Goal: Task Accomplishment & Management: Use online tool/utility

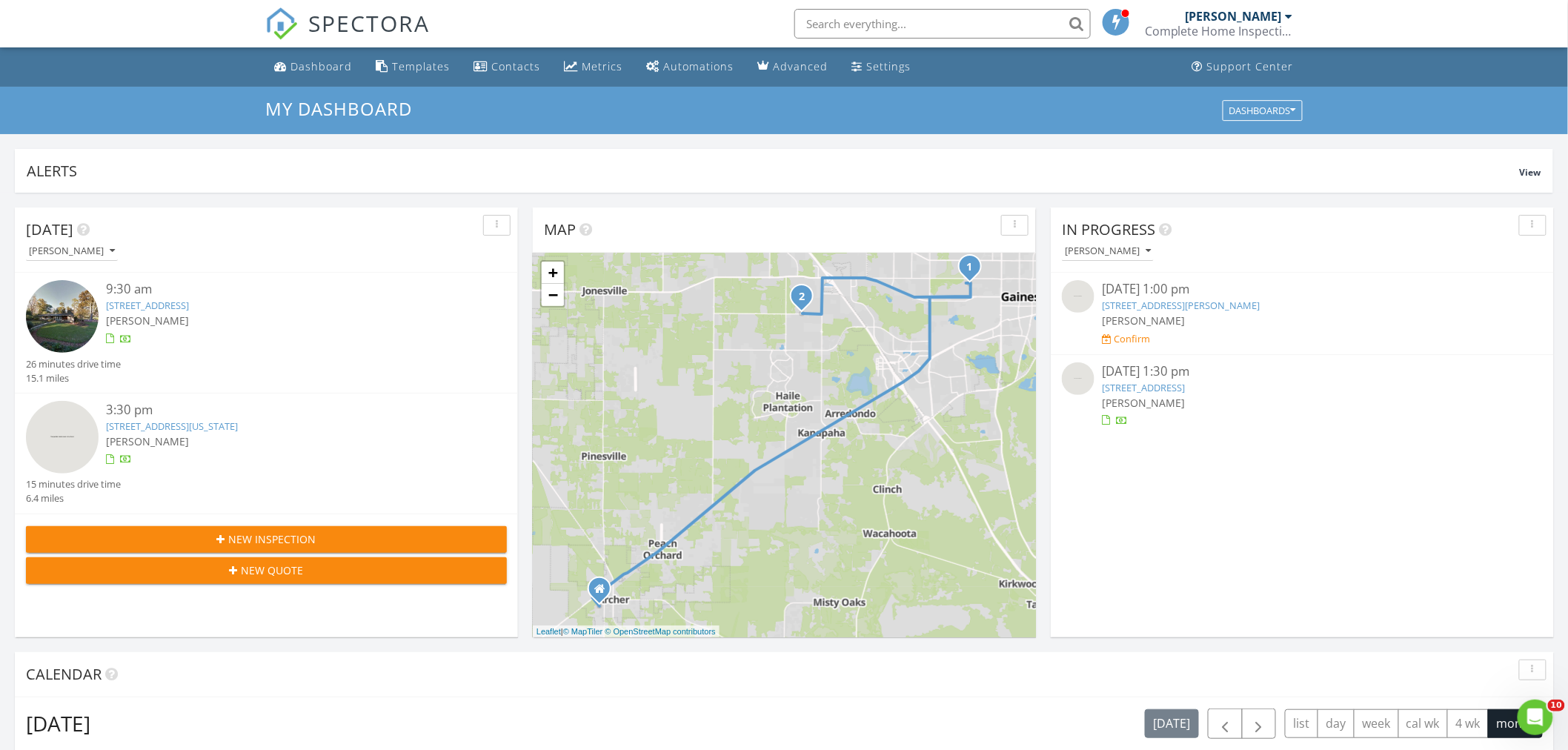
click at [1072, 379] on img at bounding box center [1078, 378] width 32 height 32
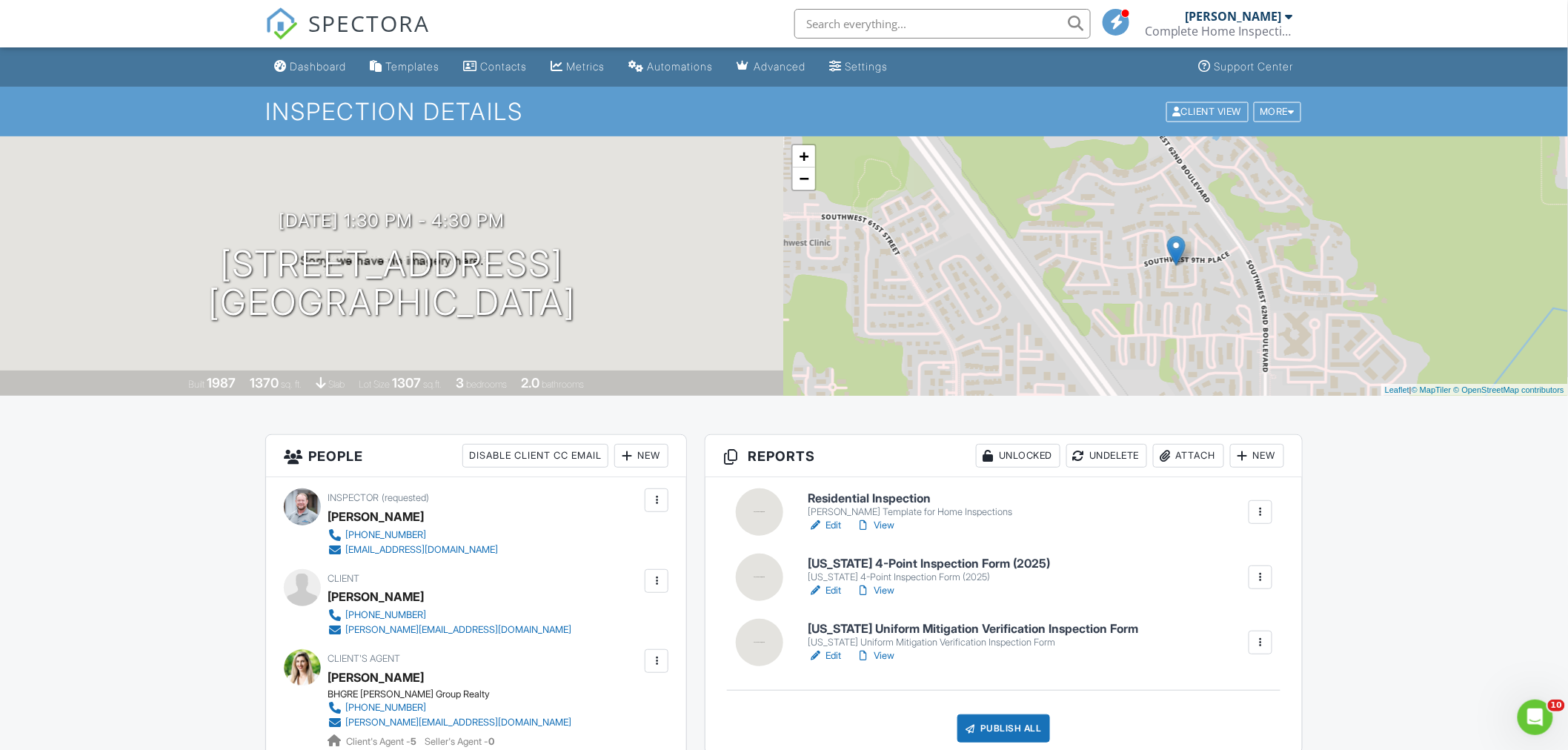
click at [837, 523] on link "Edit" at bounding box center [824, 526] width 33 height 15
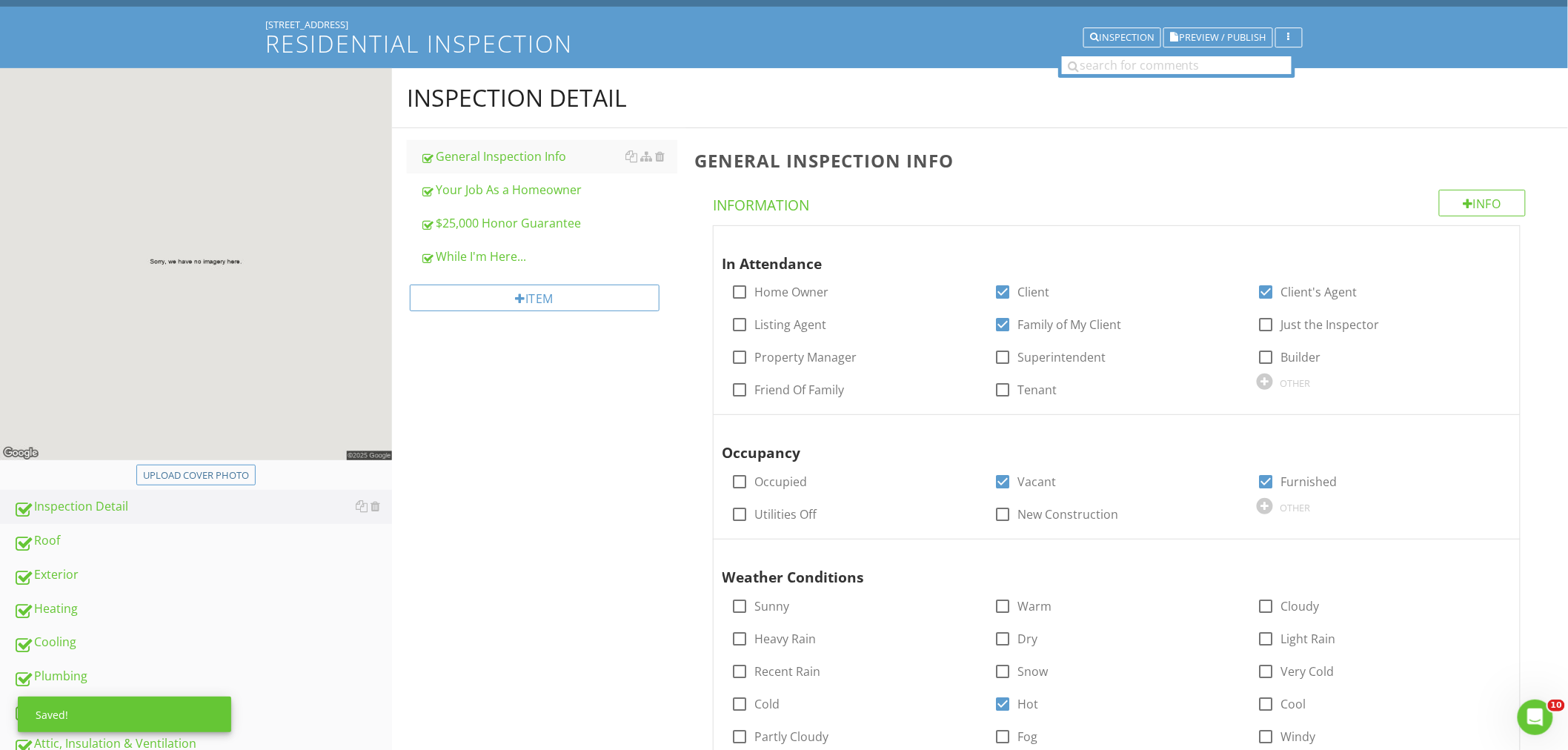
scroll to position [164, 0]
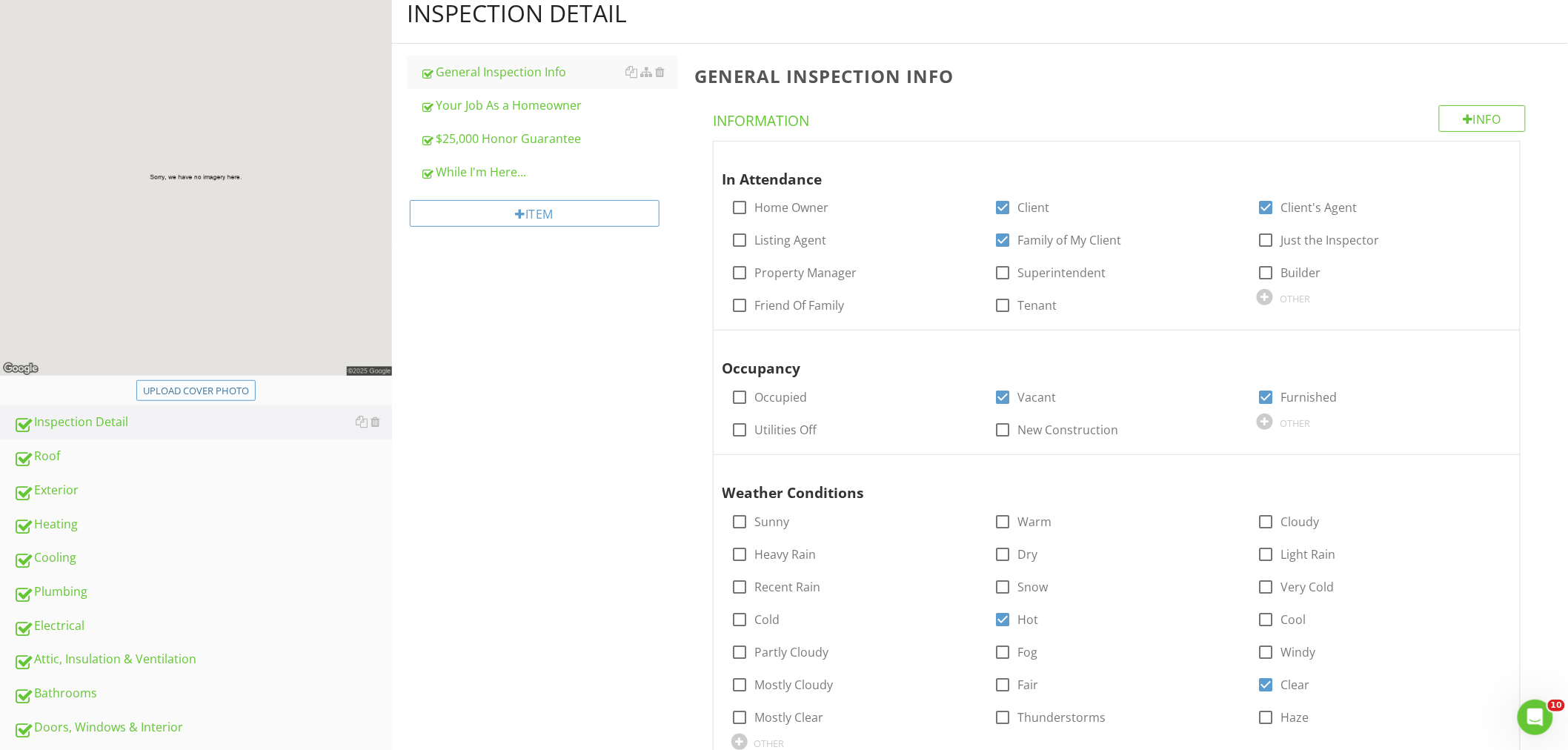
click at [209, 383] on button "Upload cover photo" at bounding box center [196, 391] width 119 height 21
type input "C:\fakepath\IMG_1970.JPEG"
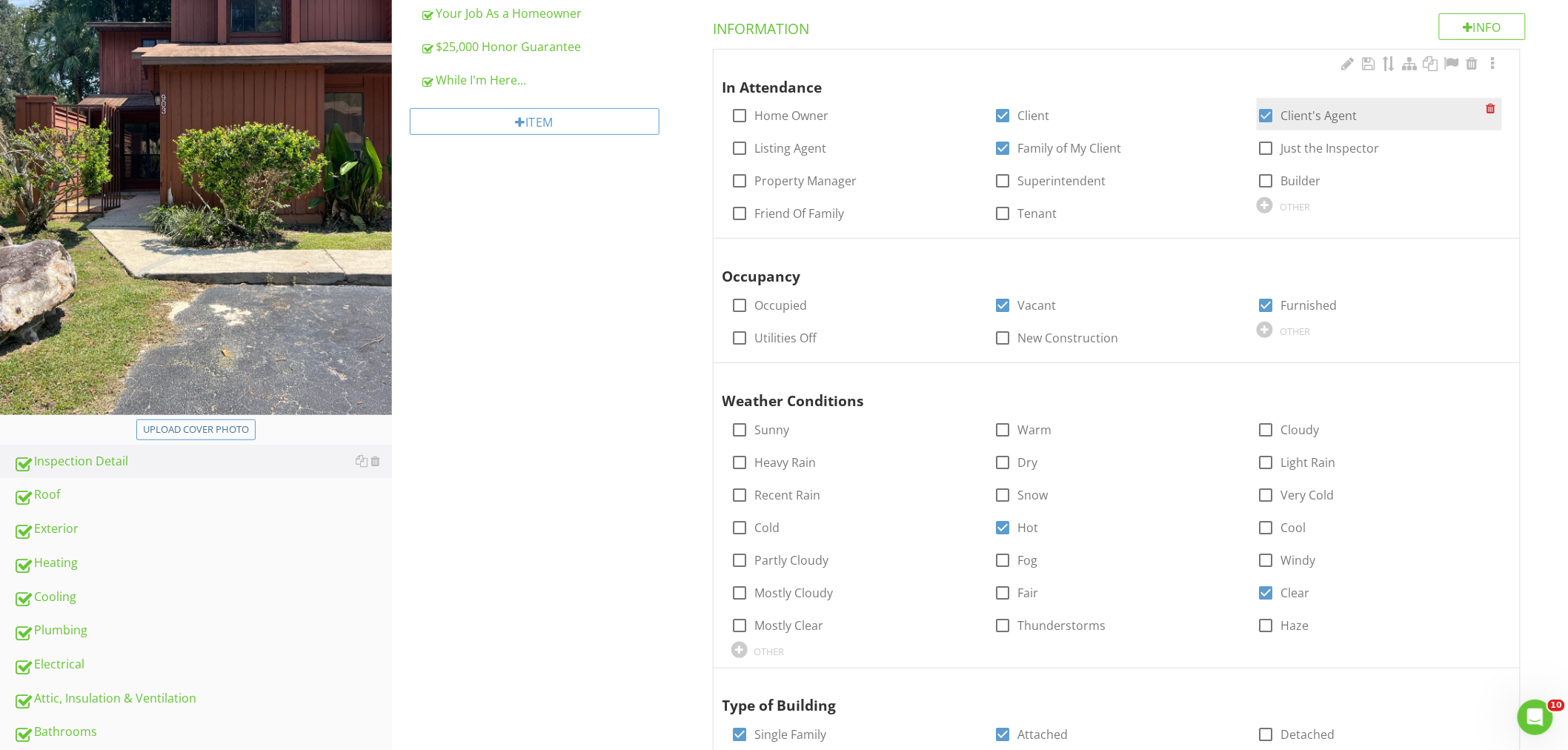
scroll to position [82, 0]
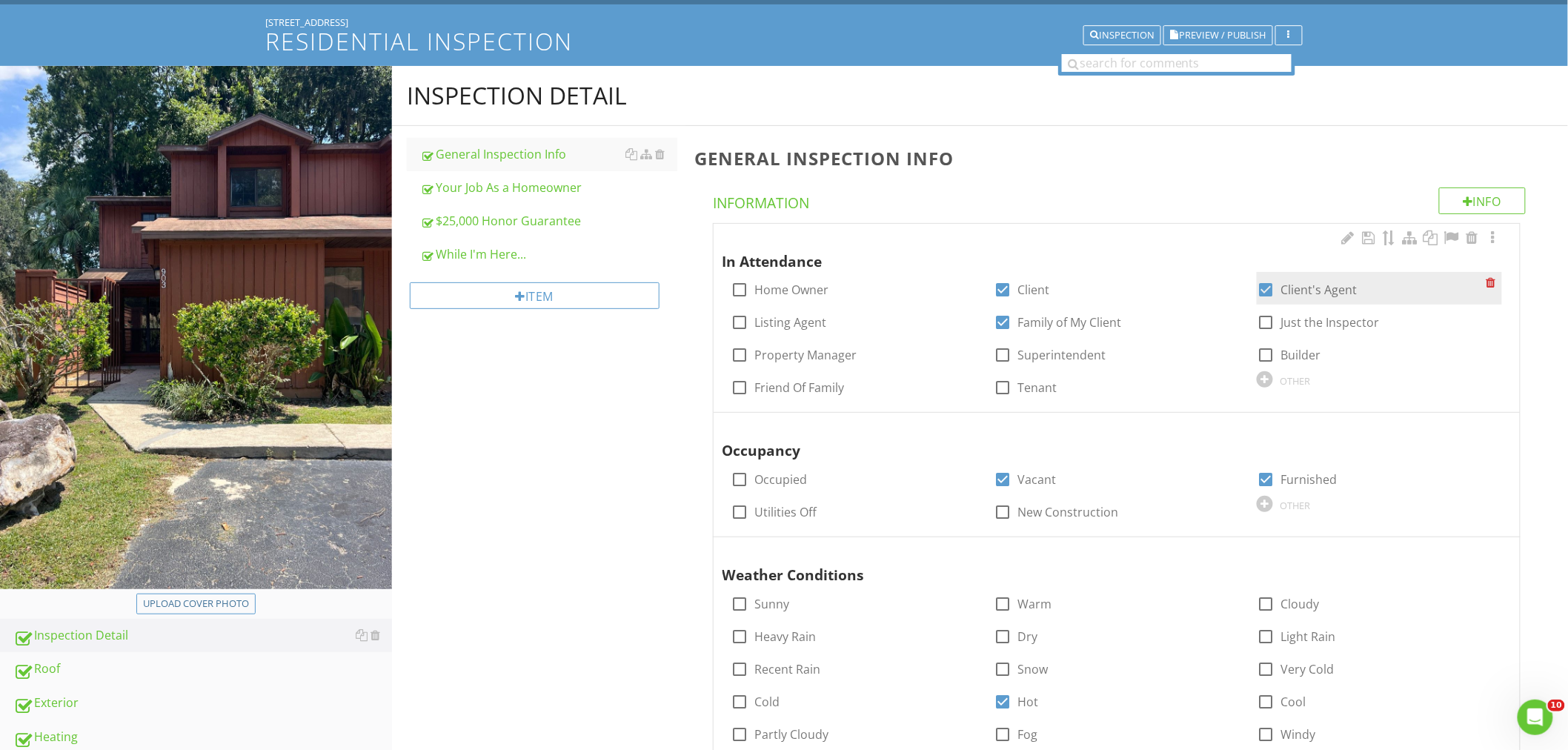
click at [1256, 283] on div at bounding box center [1264, 289] width 25 height 25
checkbox input "false"
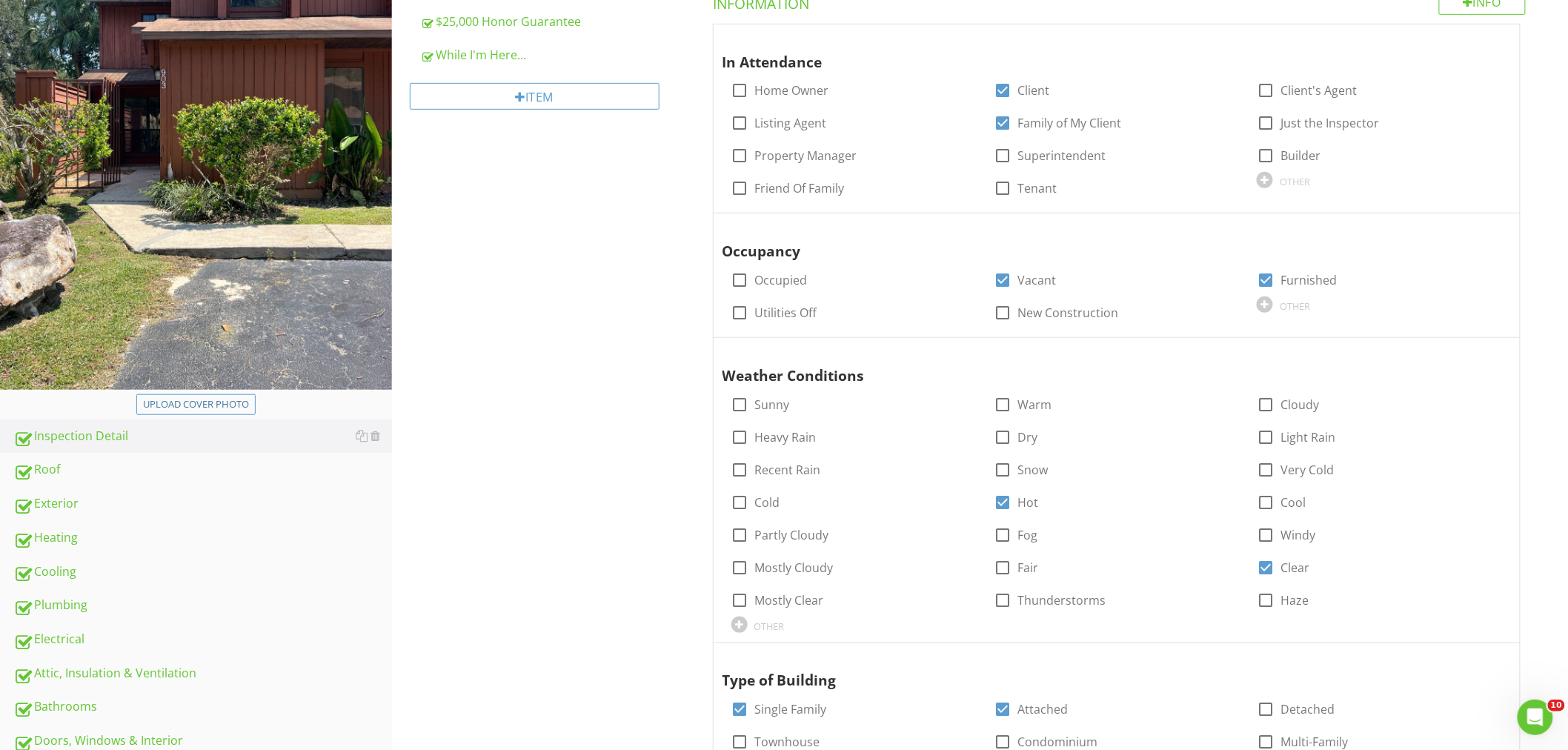
scroll to position [247, 0]
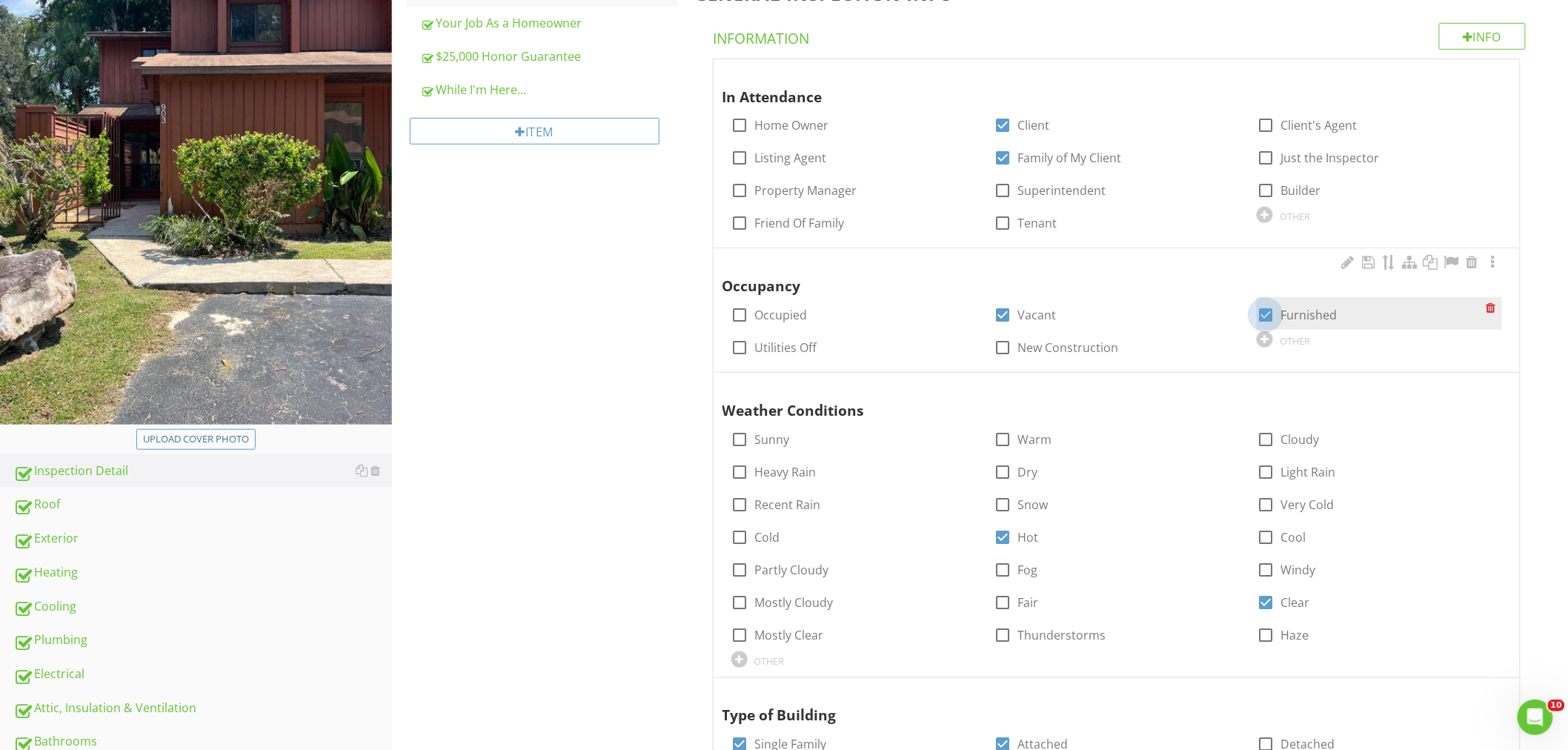
click at [1264, 309] on div at bounding box center [1264, 314] width 25 height 25
checkbox input "false"
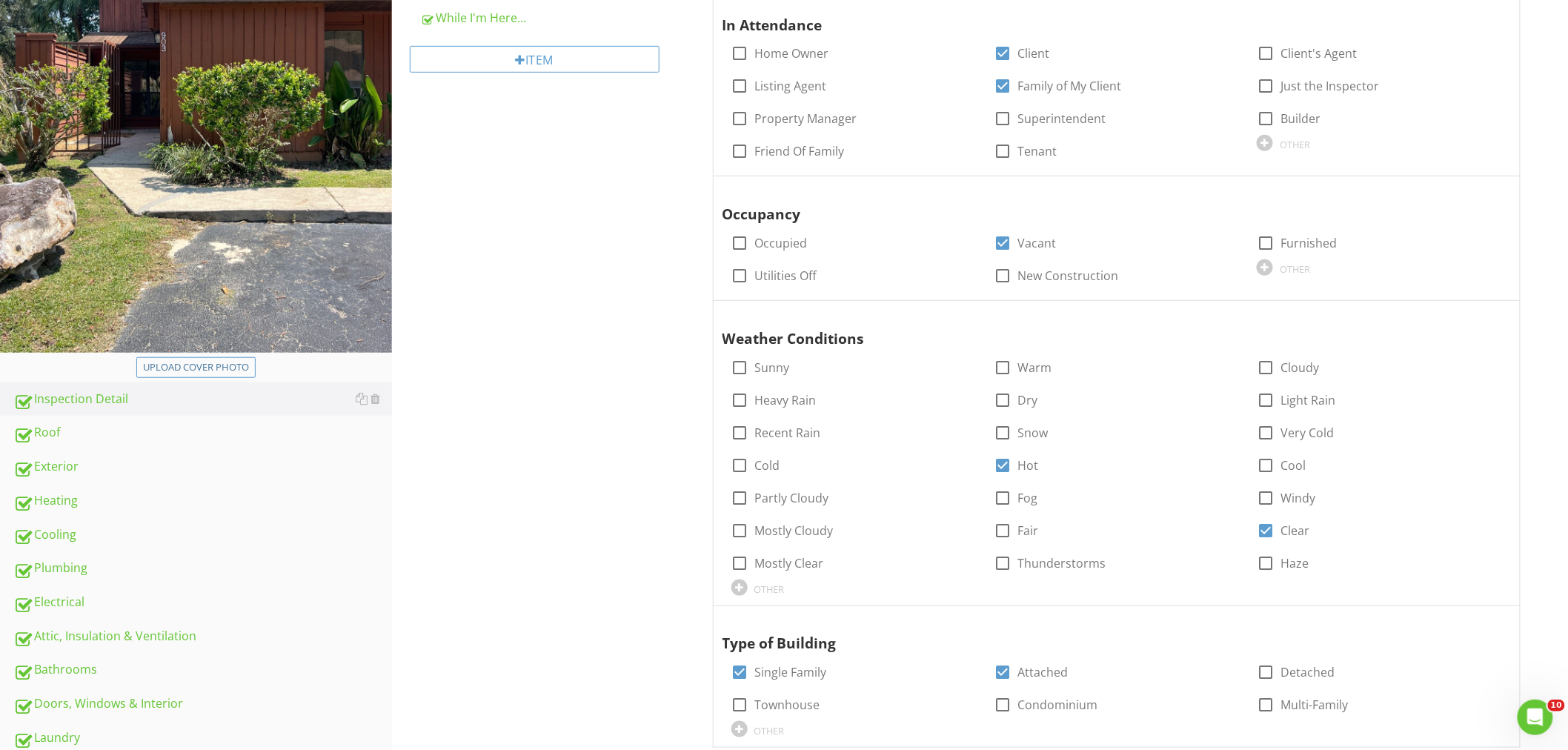
scroll to position [493, 0]
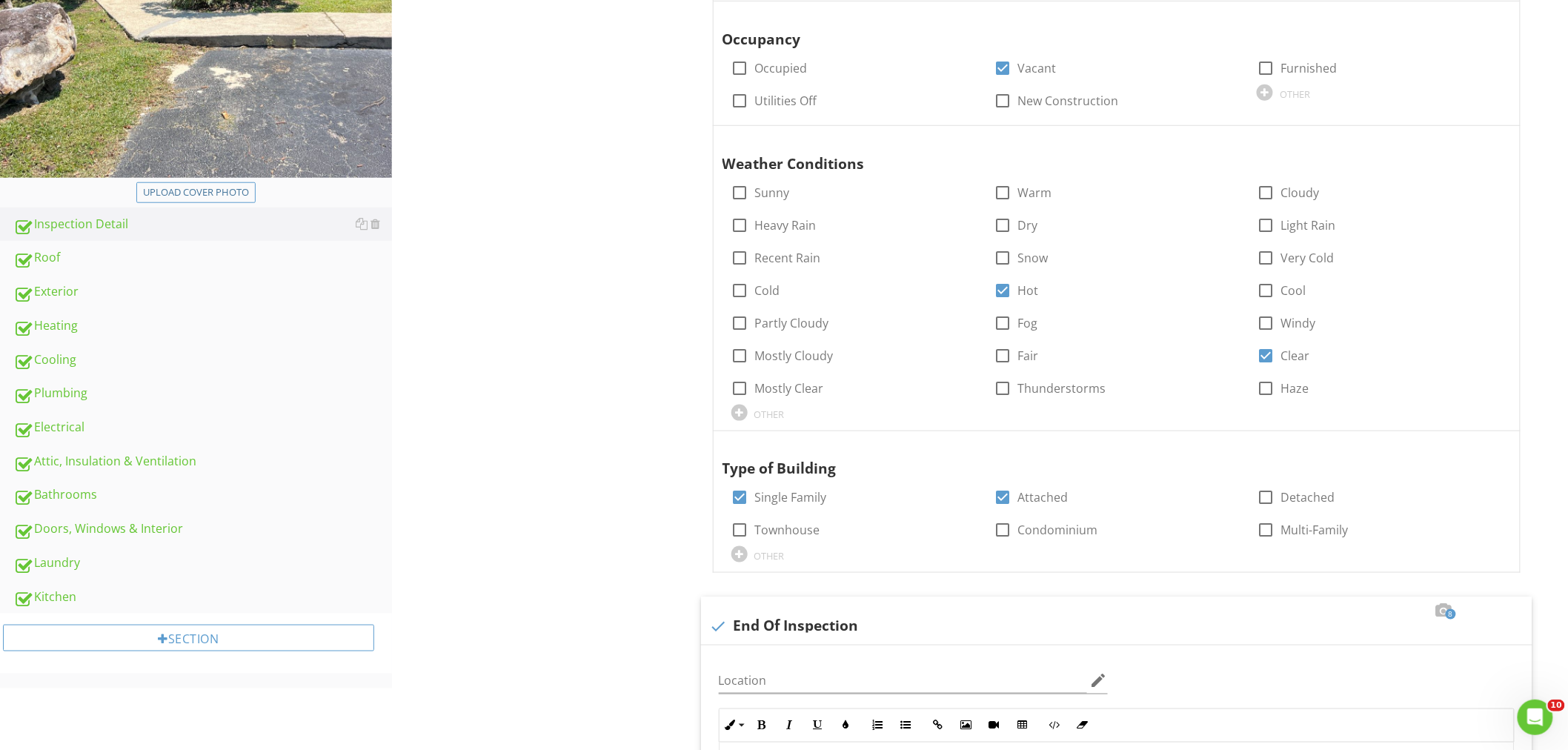
click at [1490, 136] on div at bounding box center [1493, 140] width 18 height 15
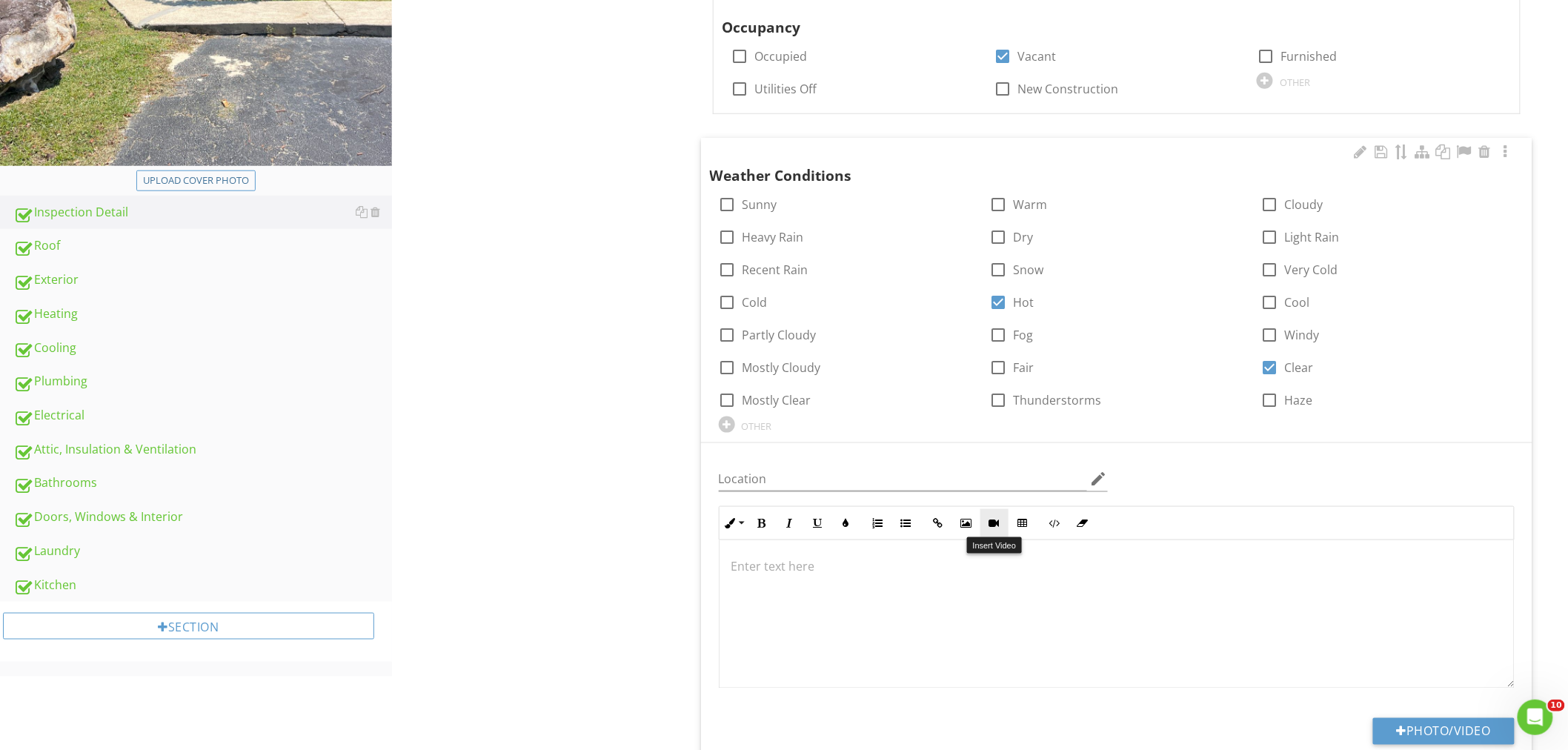
scroll to position [658, 0]
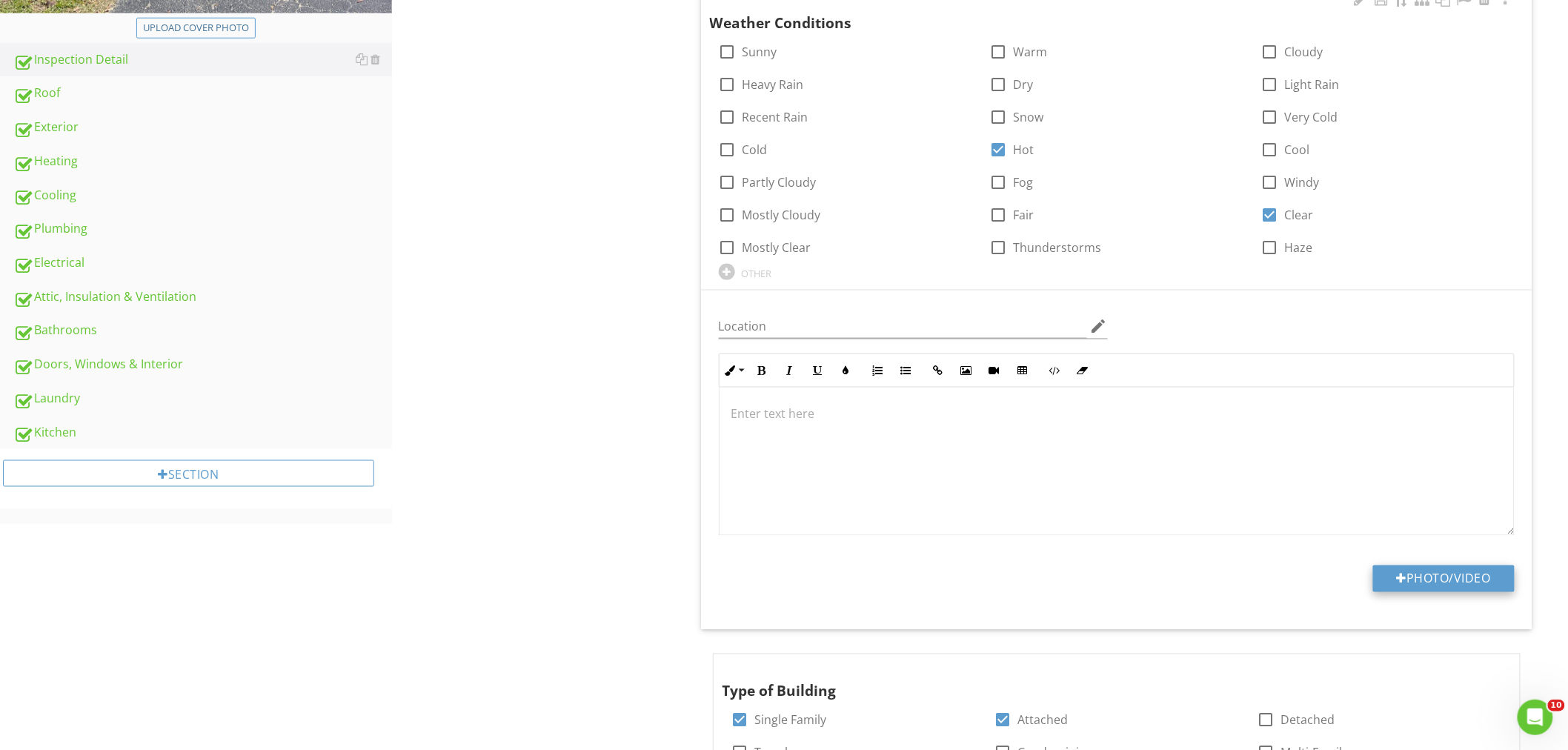
click at [1403, 571] on button "Photo/Video" at bounding box center [1444, 578] width 142 height 26
type input "C:\fakepath\IMG_1982.JPEG"
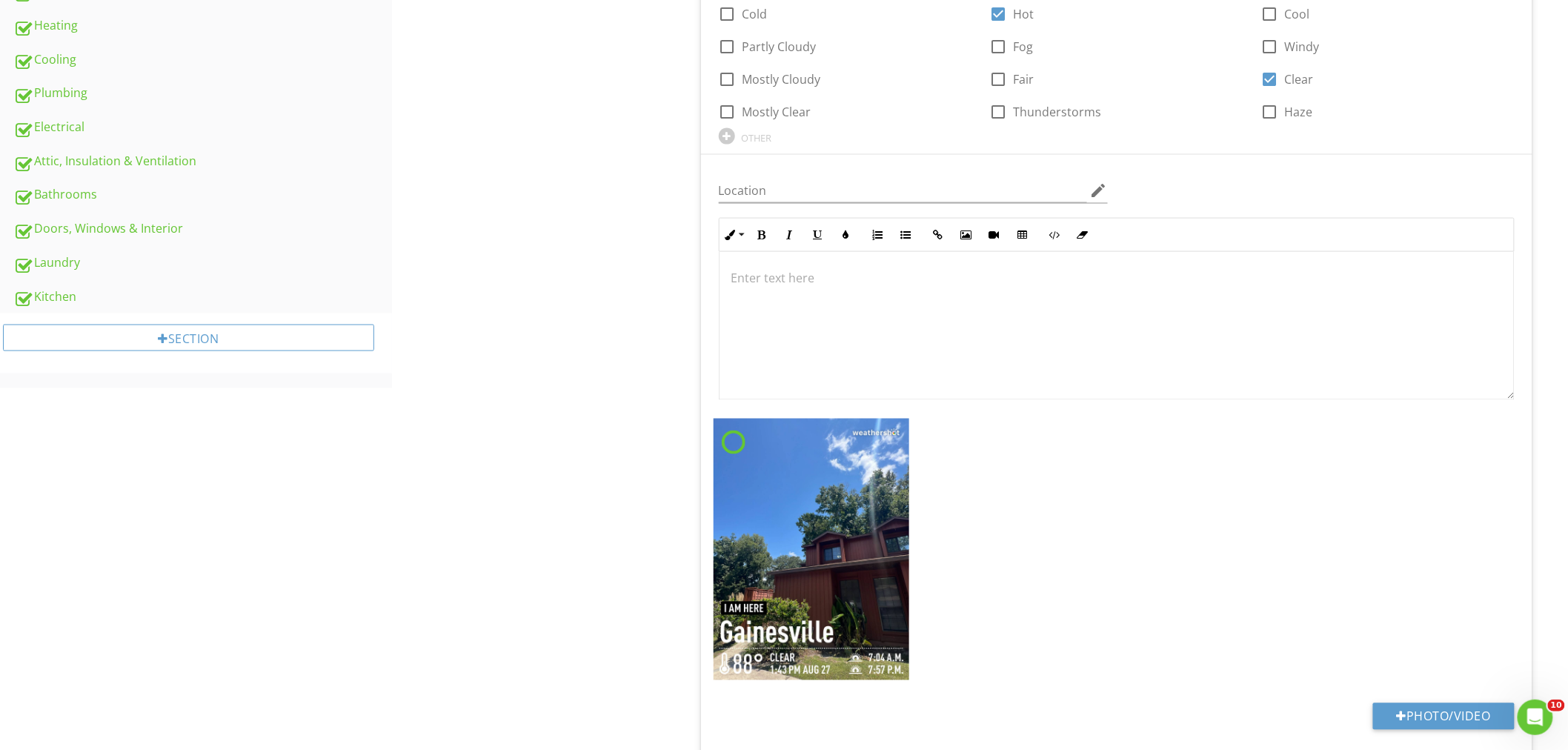
scroll to position [905, 0]
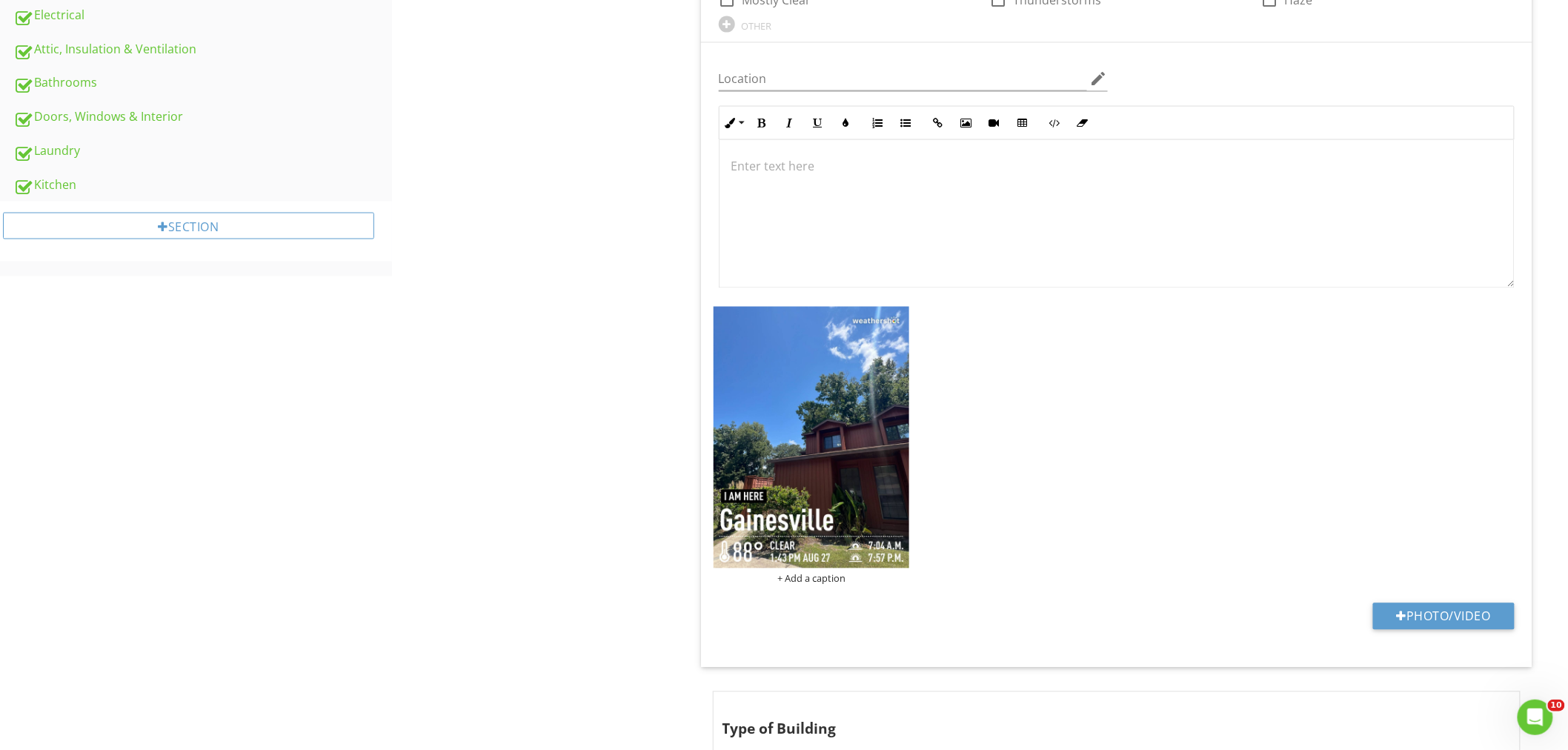
click at [811, 147] on div at bounding box center [1116, 213] width 795 height 148
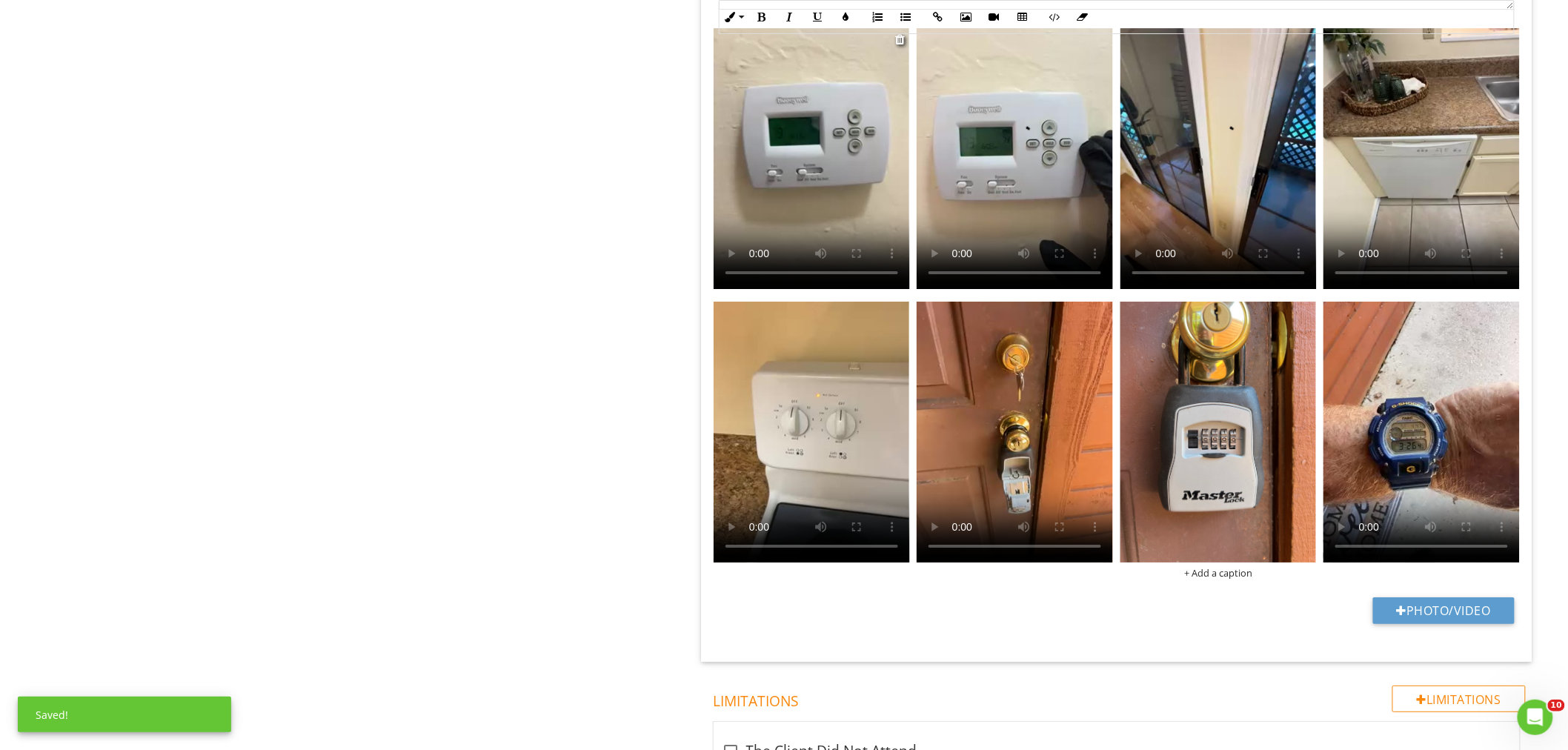
scroll to position [2057, 0]
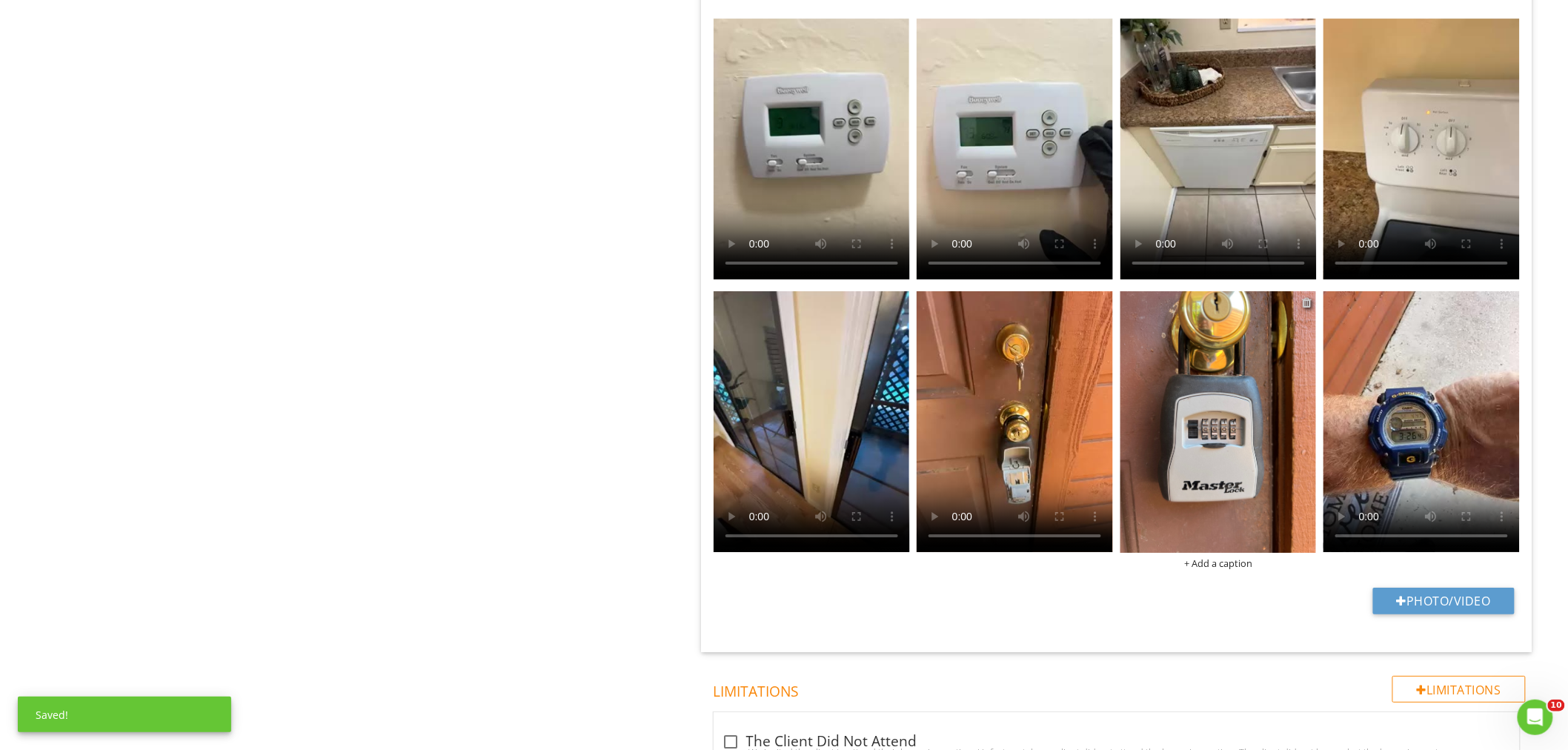
click at [1310, 305] on div at bounding box center [1306, 302] width 10 height 12
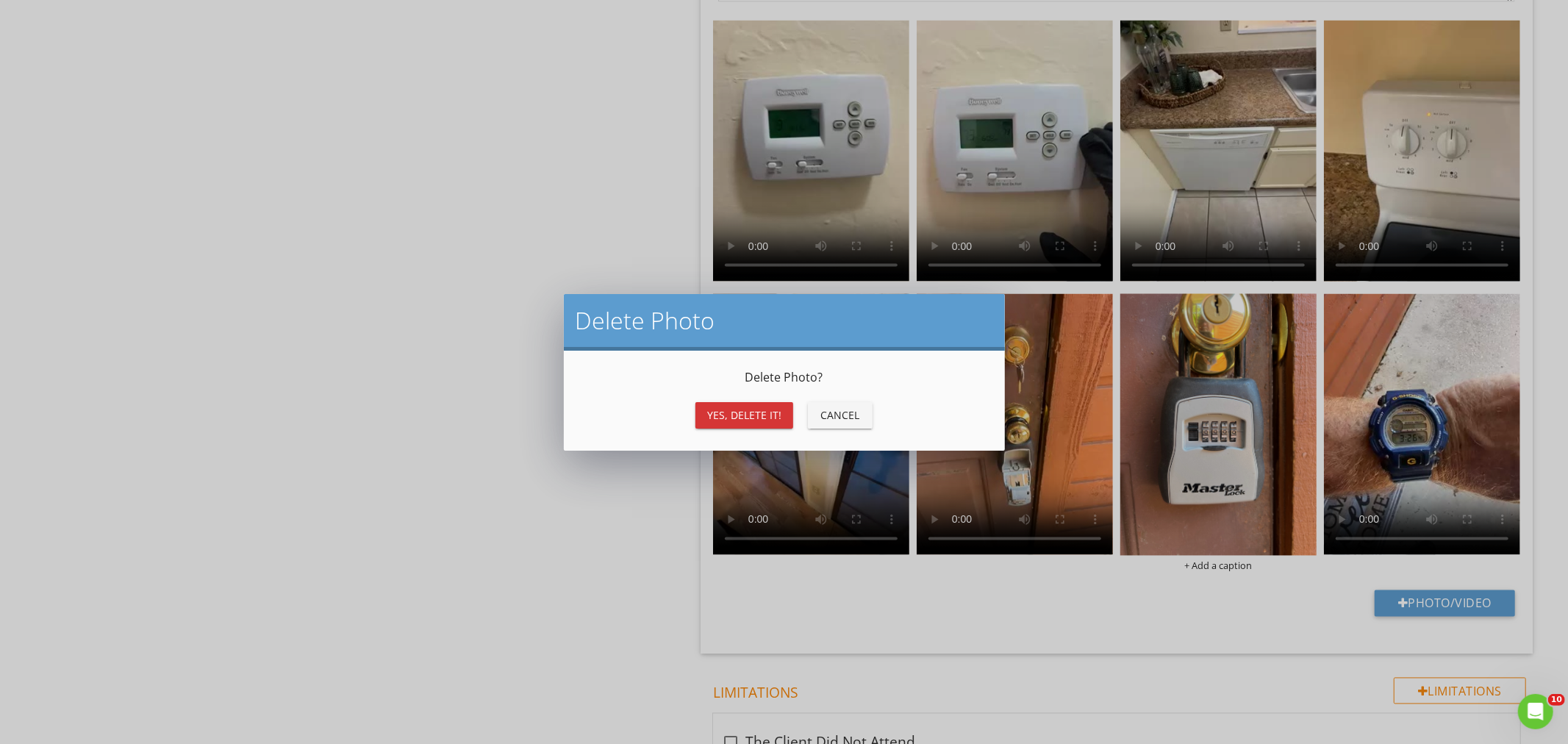
click at [753, 413] on div "Yes, Delete it!" at bounding box center [744, 415] width 74 height 16
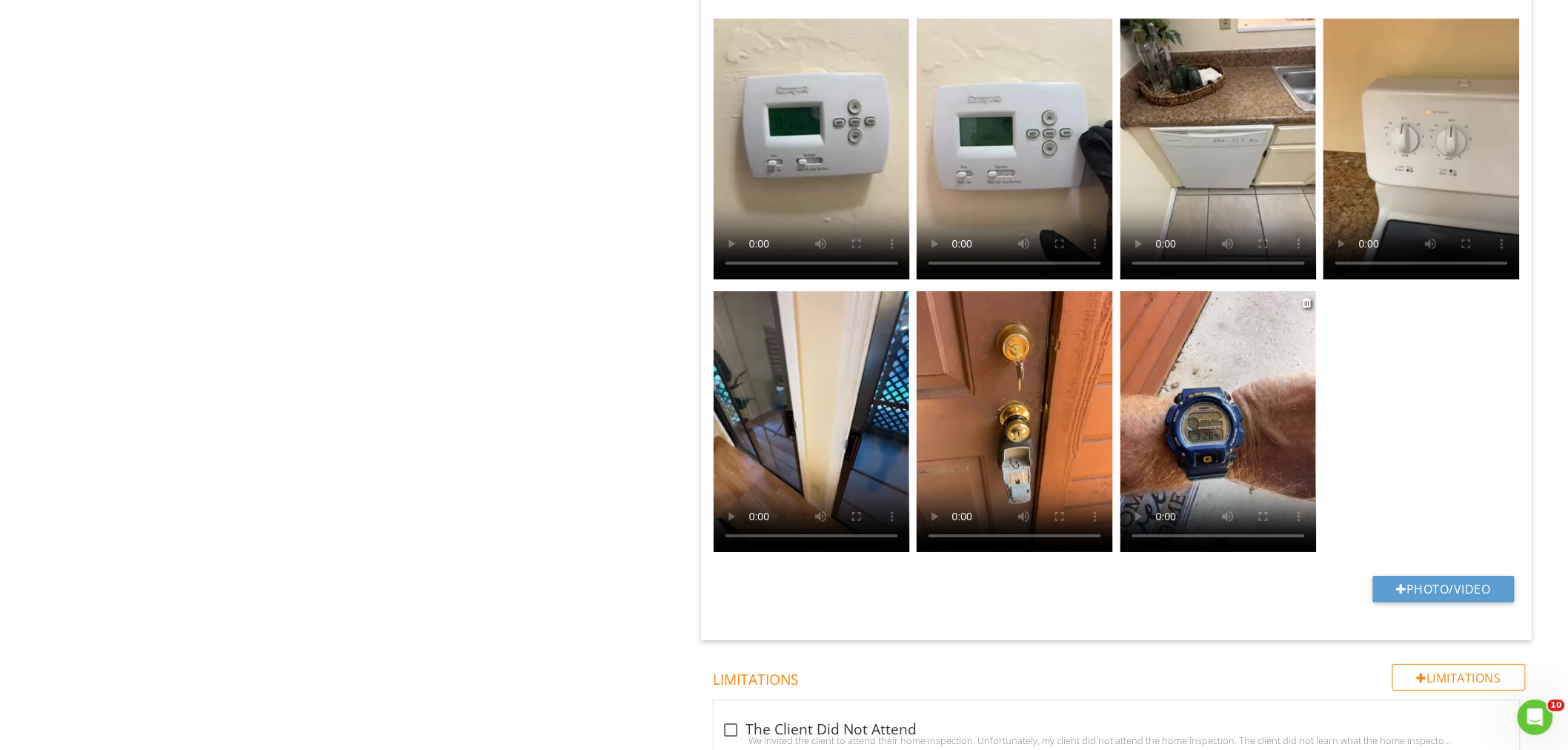
click at [1197, 489] on video at bounding box center [1218, 422] width 197 height 261
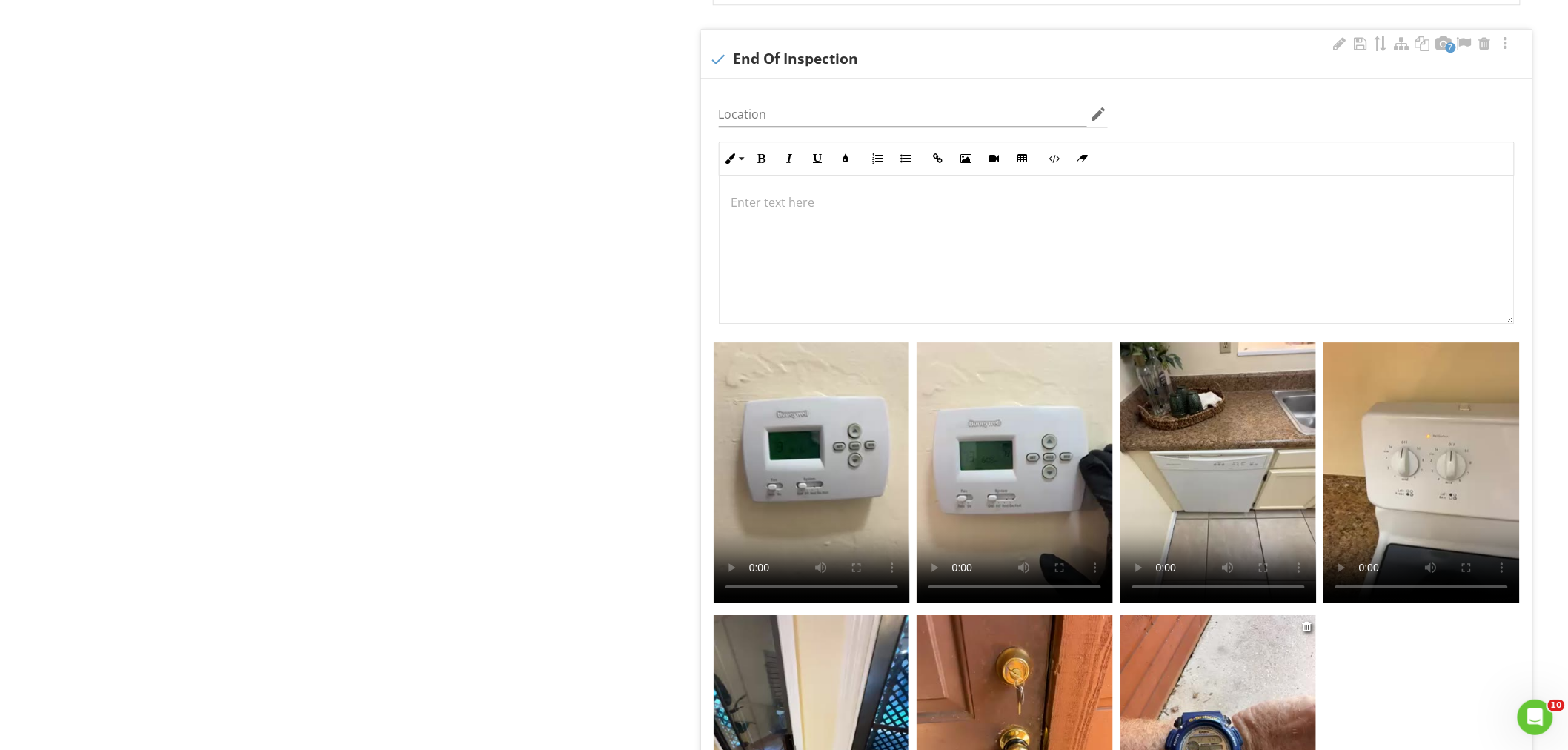
scroll to position [1728, 0]
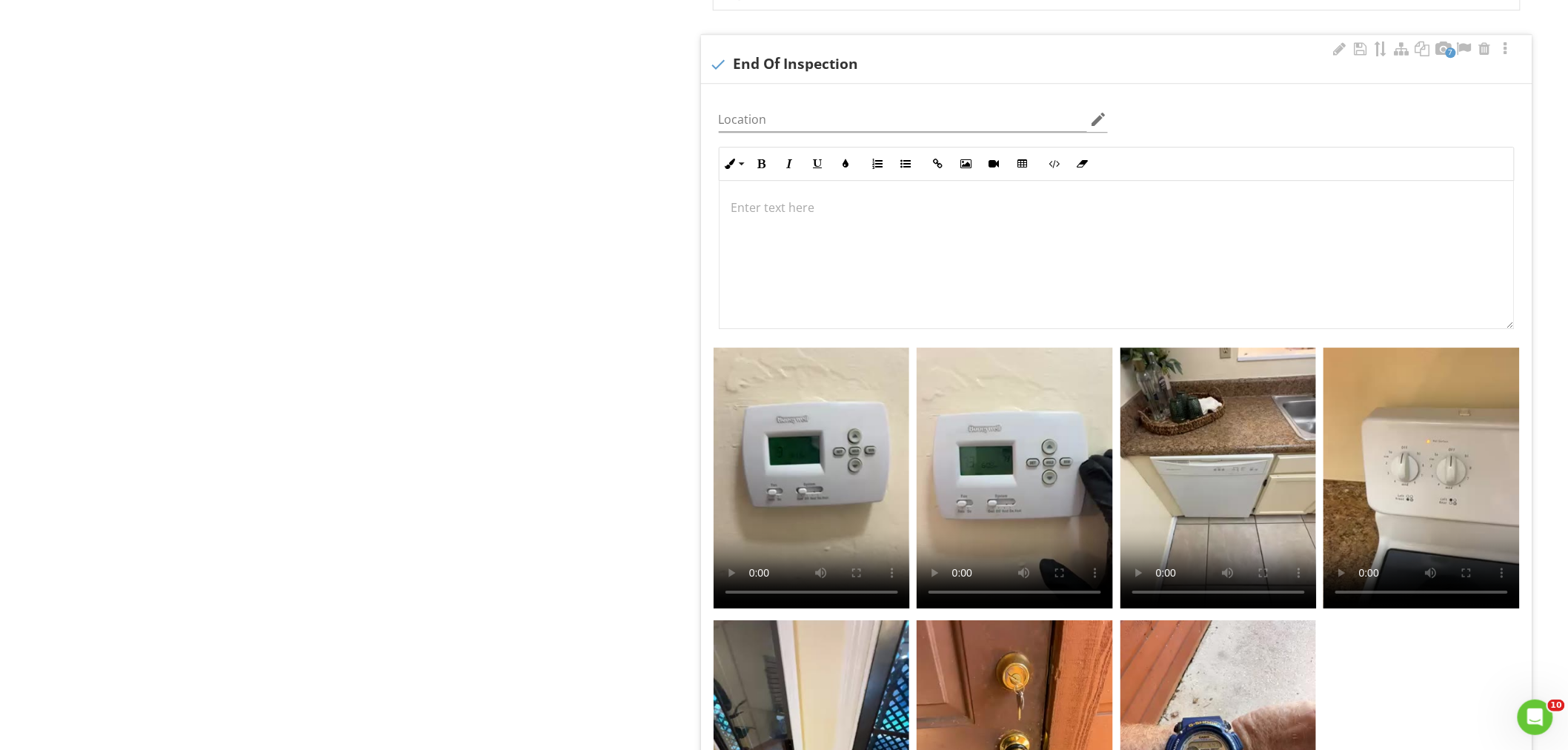
click at [795, 218] on div at bounding box center [1116, 255] width 795 height 148
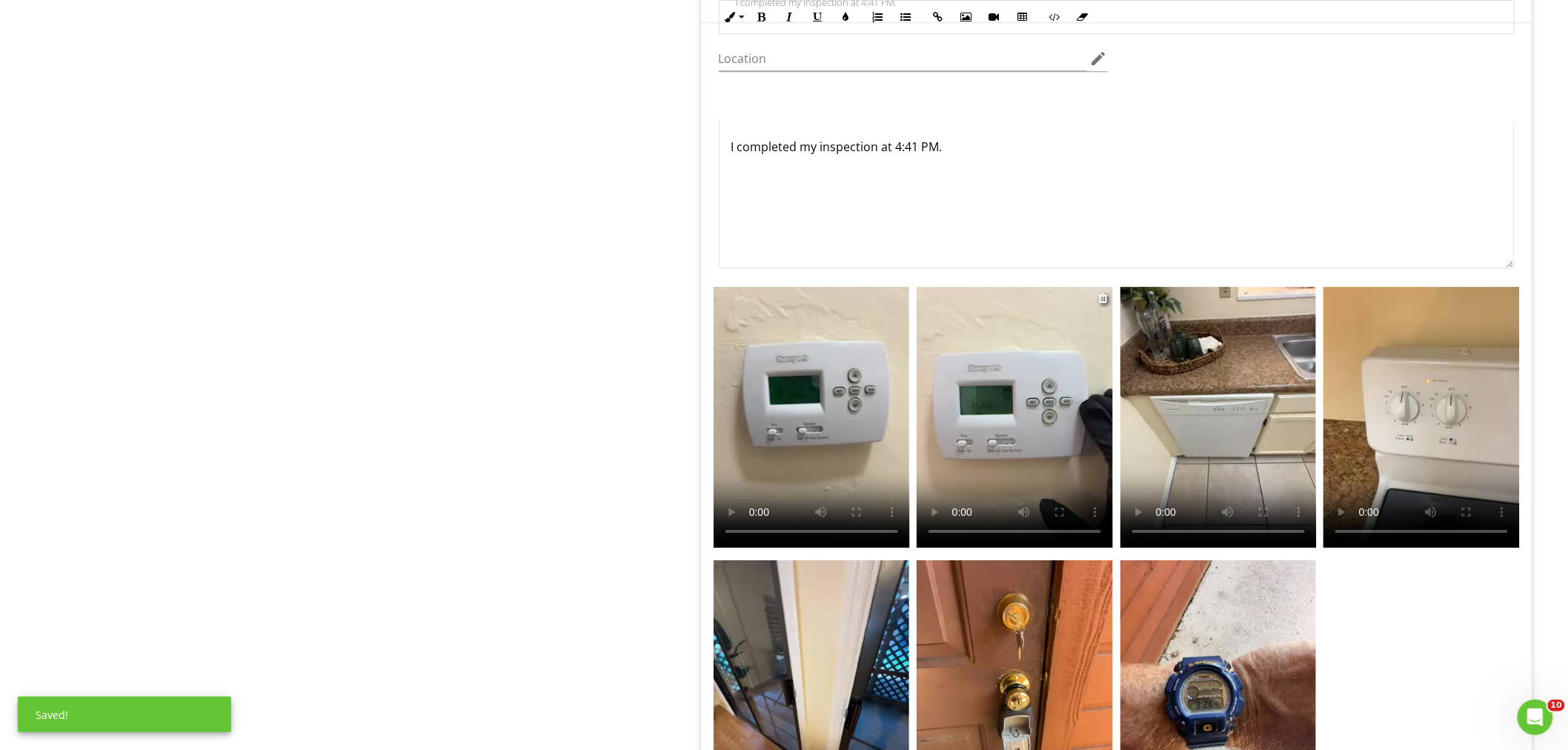
scroll to position [1986, 0]
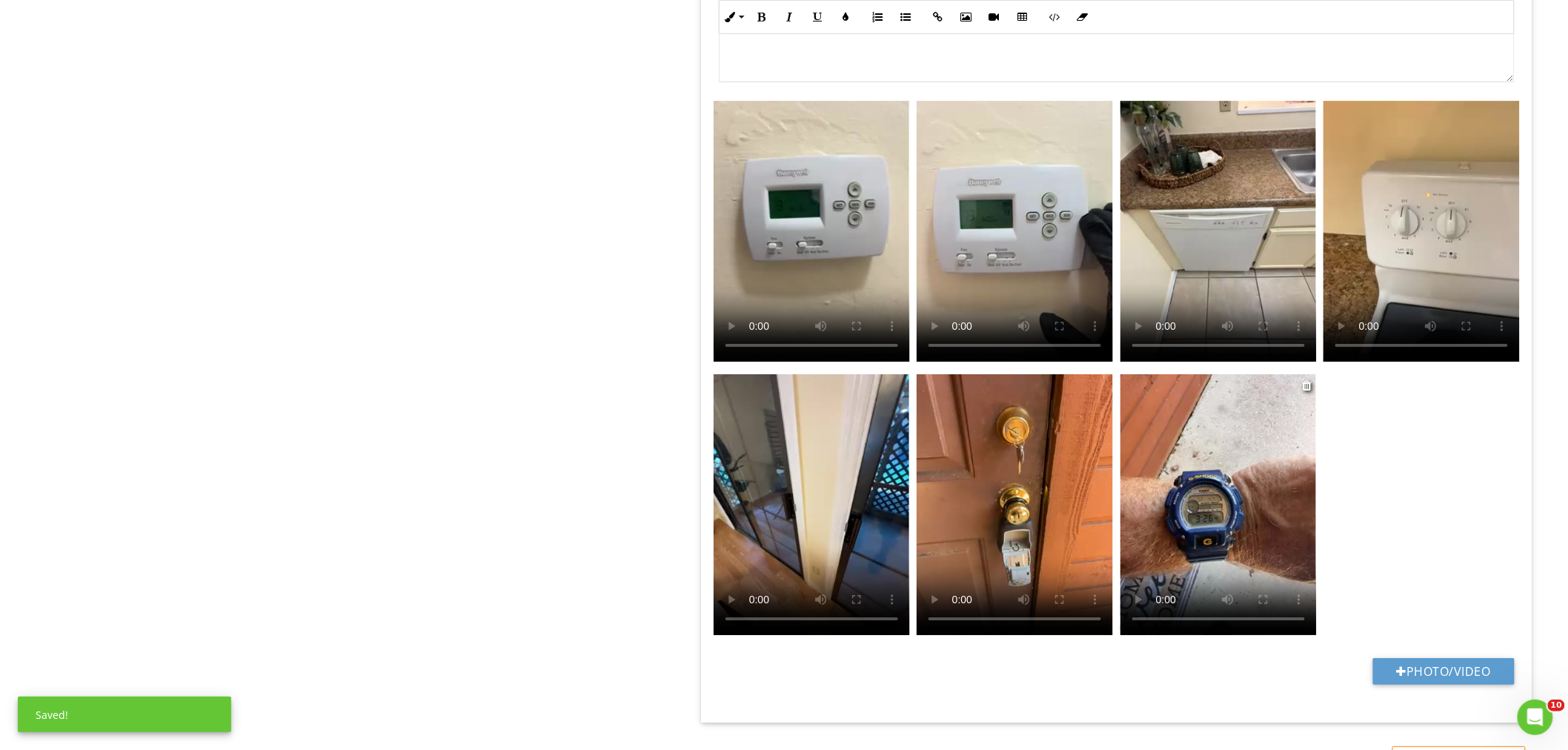
click at [1146, 471] on video at bounding box center [1218, 505] width 197 height 261
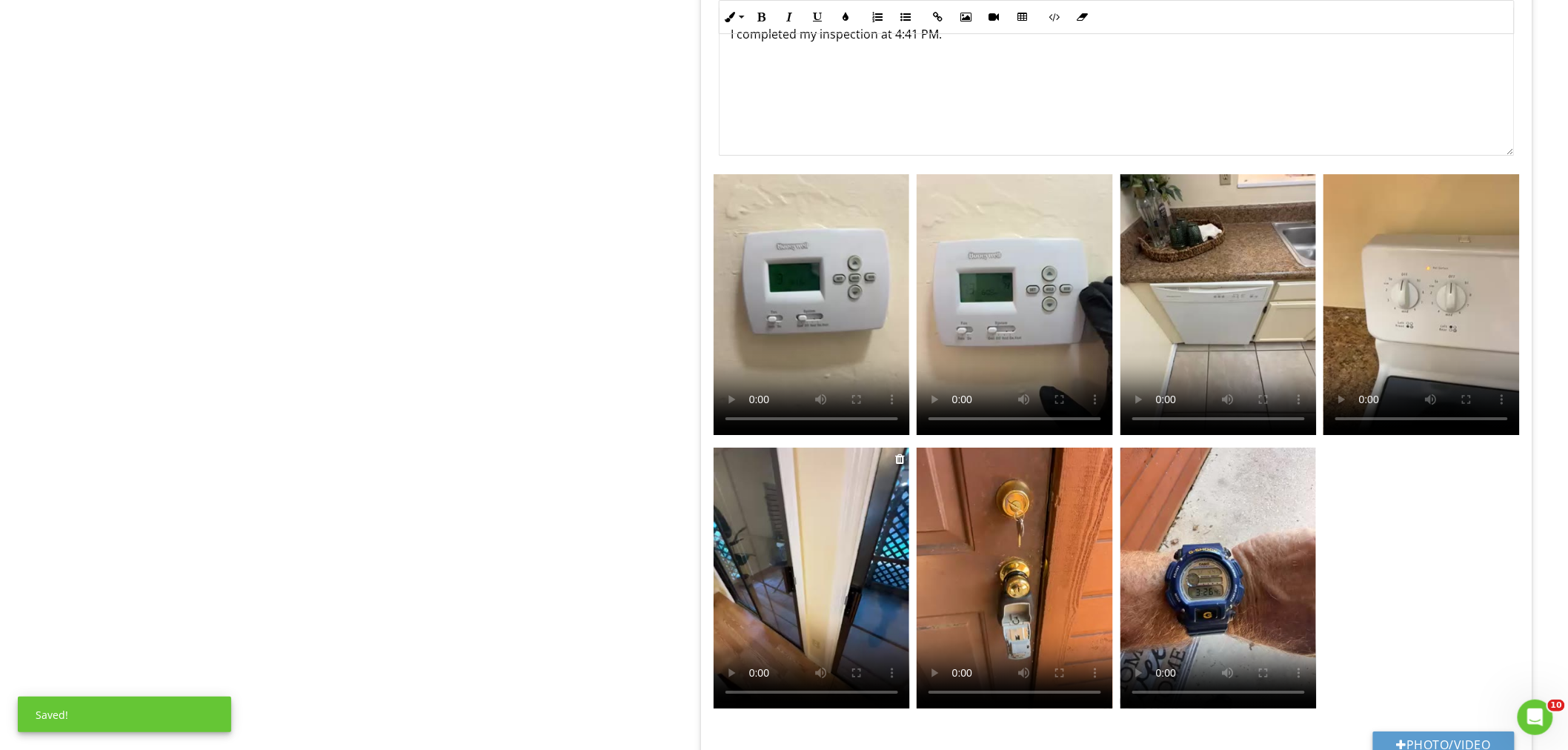
scroll to position [1822, 0]
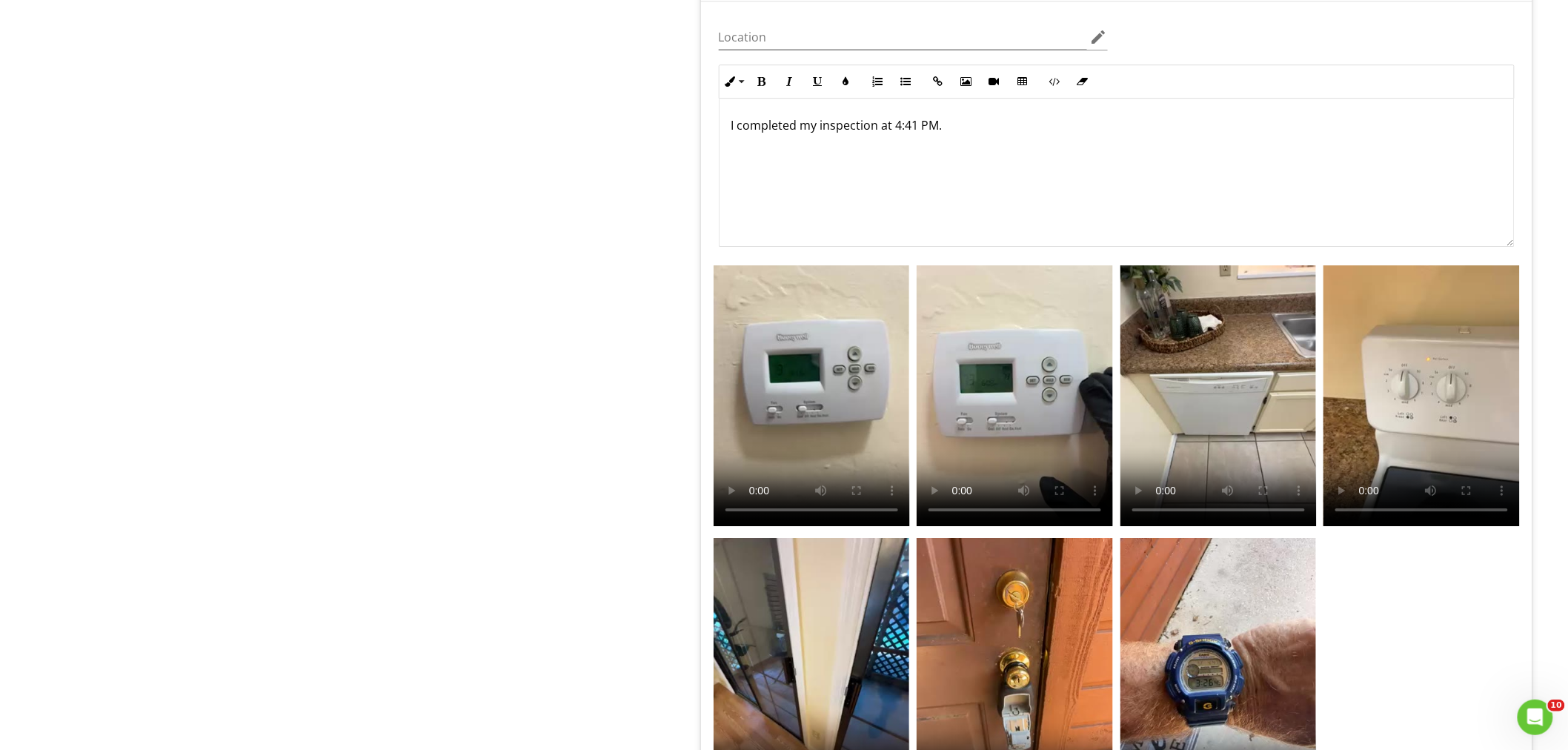
click at [916, 128] on p "I completed my inspection at 4:41 PM." at bounding box center [1116, 125] width 770 height 18
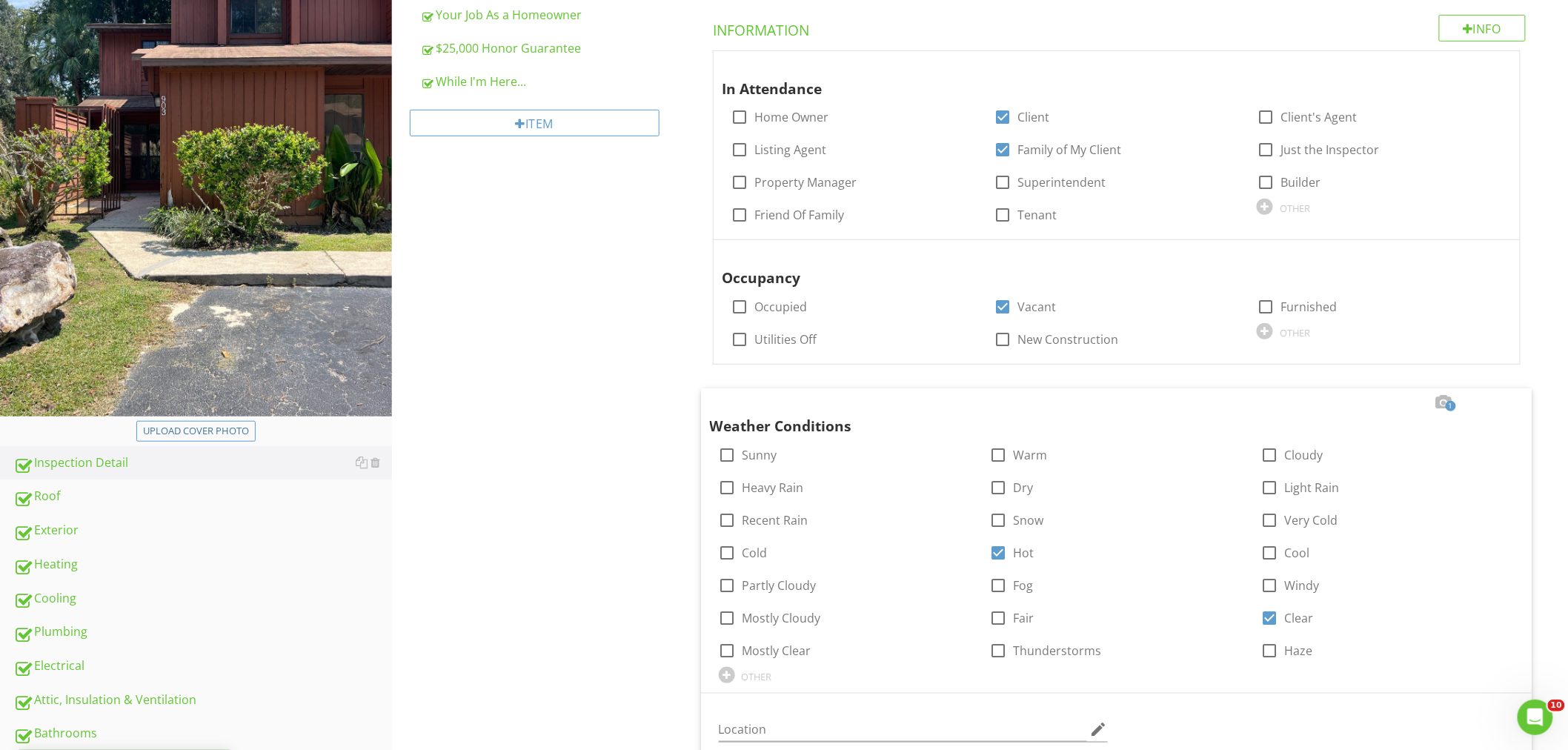
scroll to position [119, 0]
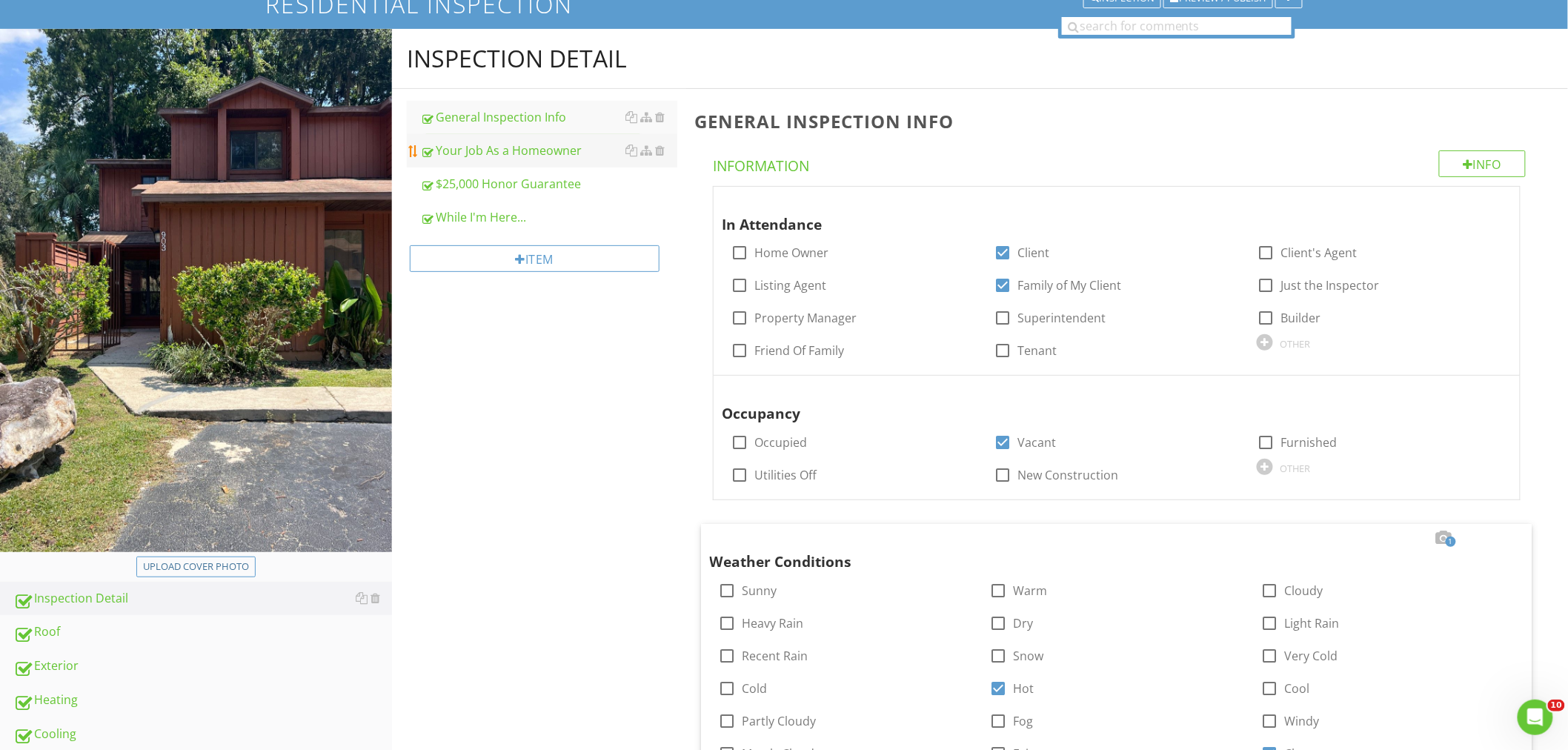
click at [556, 139] on link "Your Job As a Homeowner" at bounding box center [548, 150] width 257 height 32
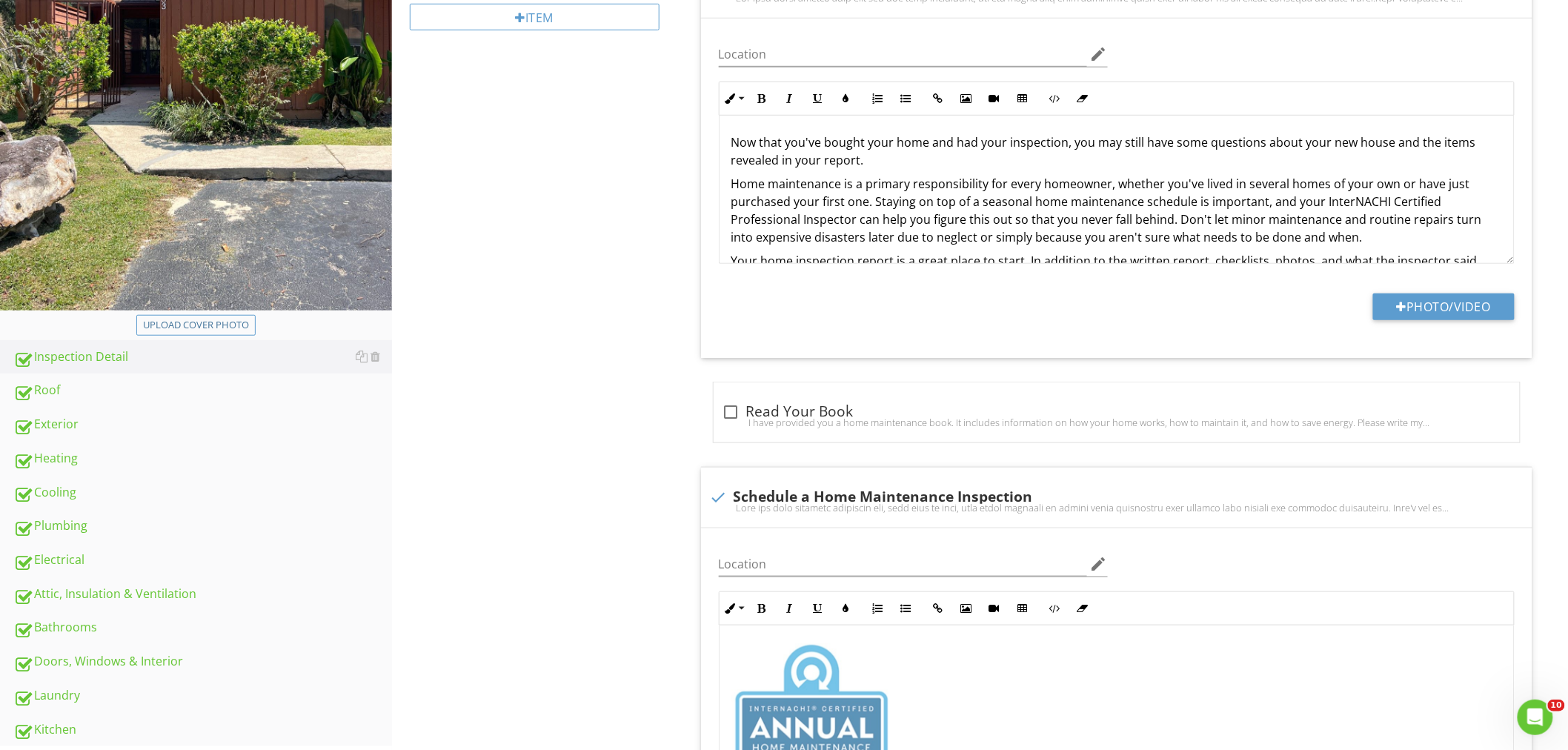
scroll to position [202, 0]
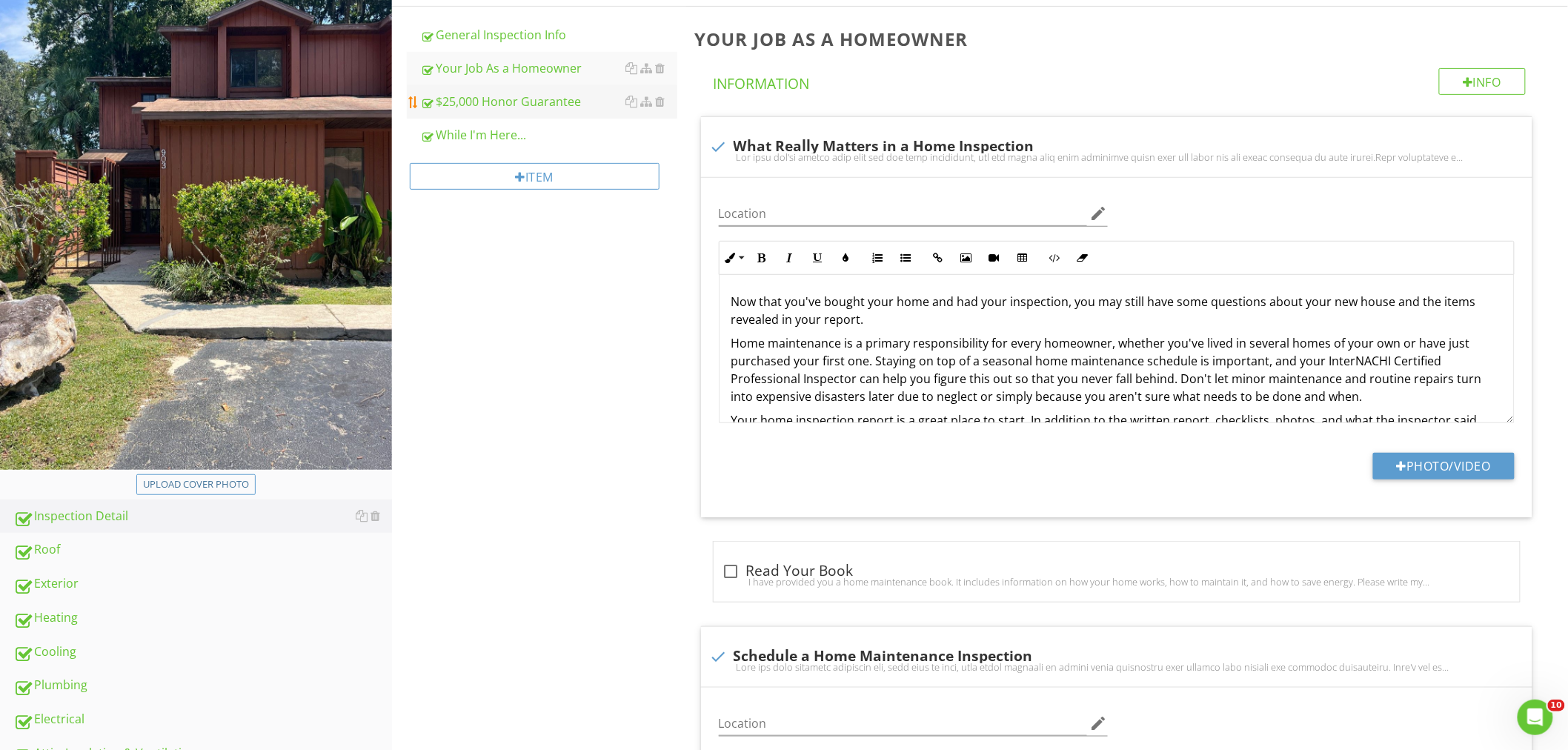
click at [539, 110] on div "$25,000 Honor Guarantee" at bounding box center [548, 102] width 257 height 18
type textarea "<p>Now that you've bought your home and had your inspection, you may still have…"
type textarea "<p><img src="https://cdn.spectora.com/editor_assets/images/000/014/172/original…"
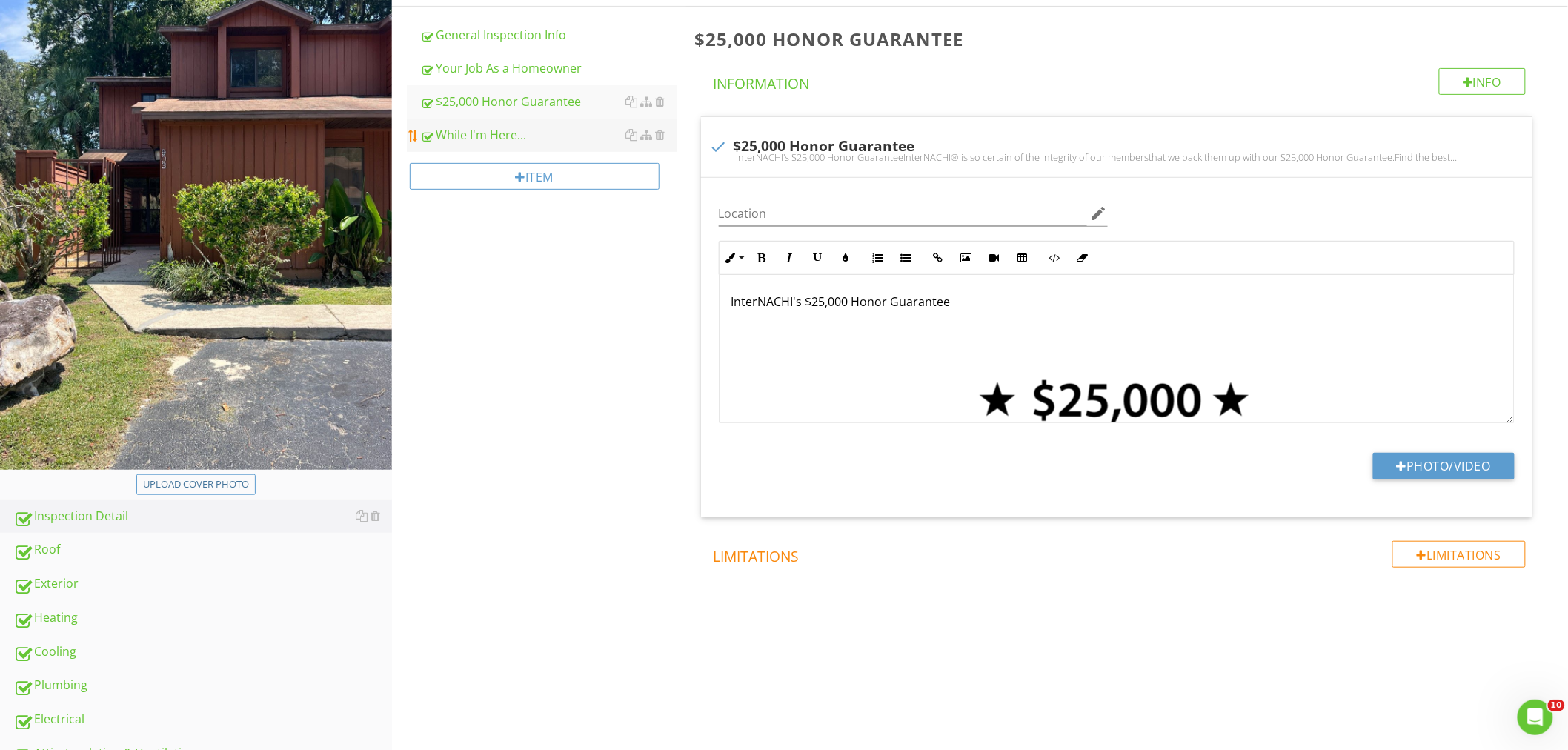
click at [534, 131] on div "While I'm Here..." at bounding box center [548, 135] width 257 height 18
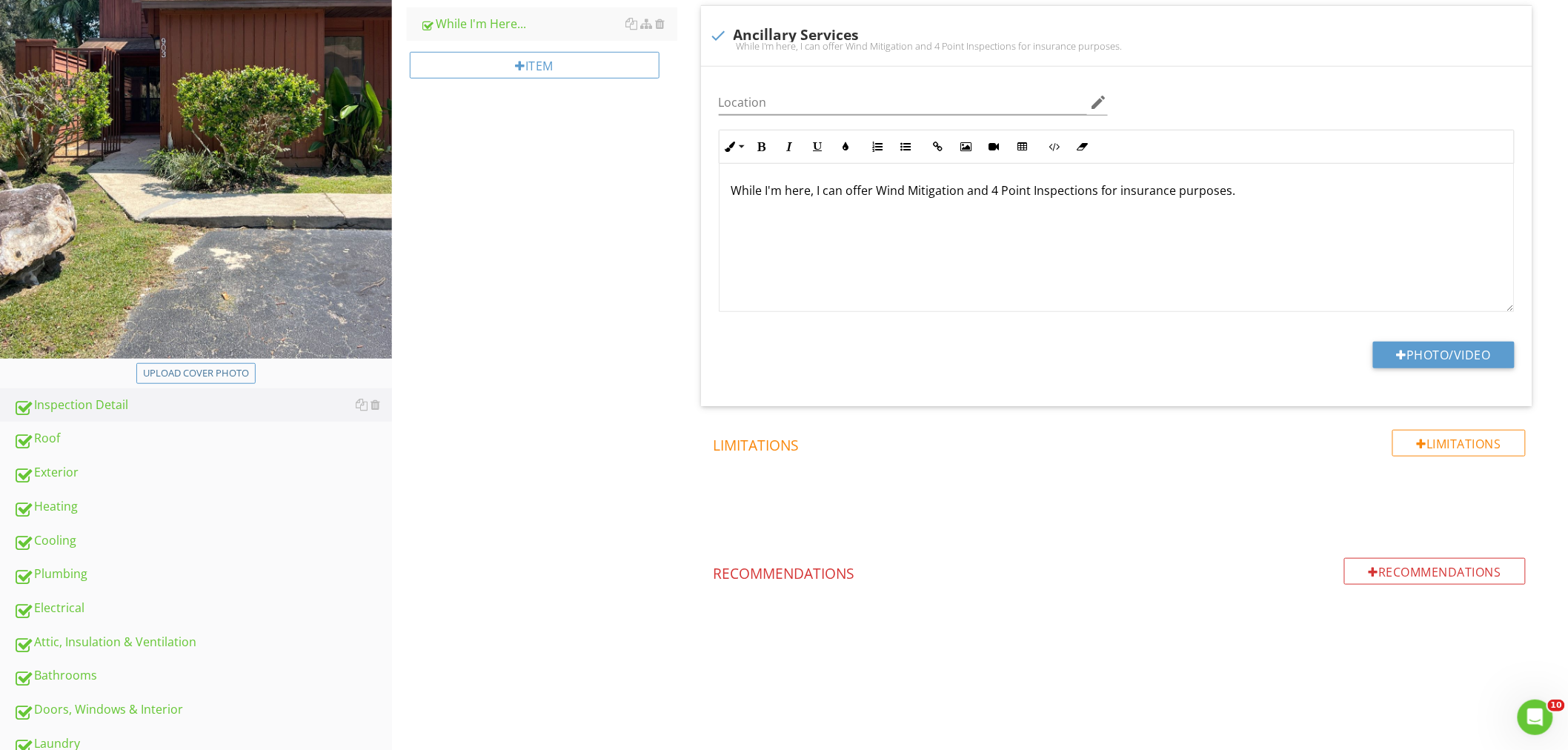
scroll to position [431, 0]
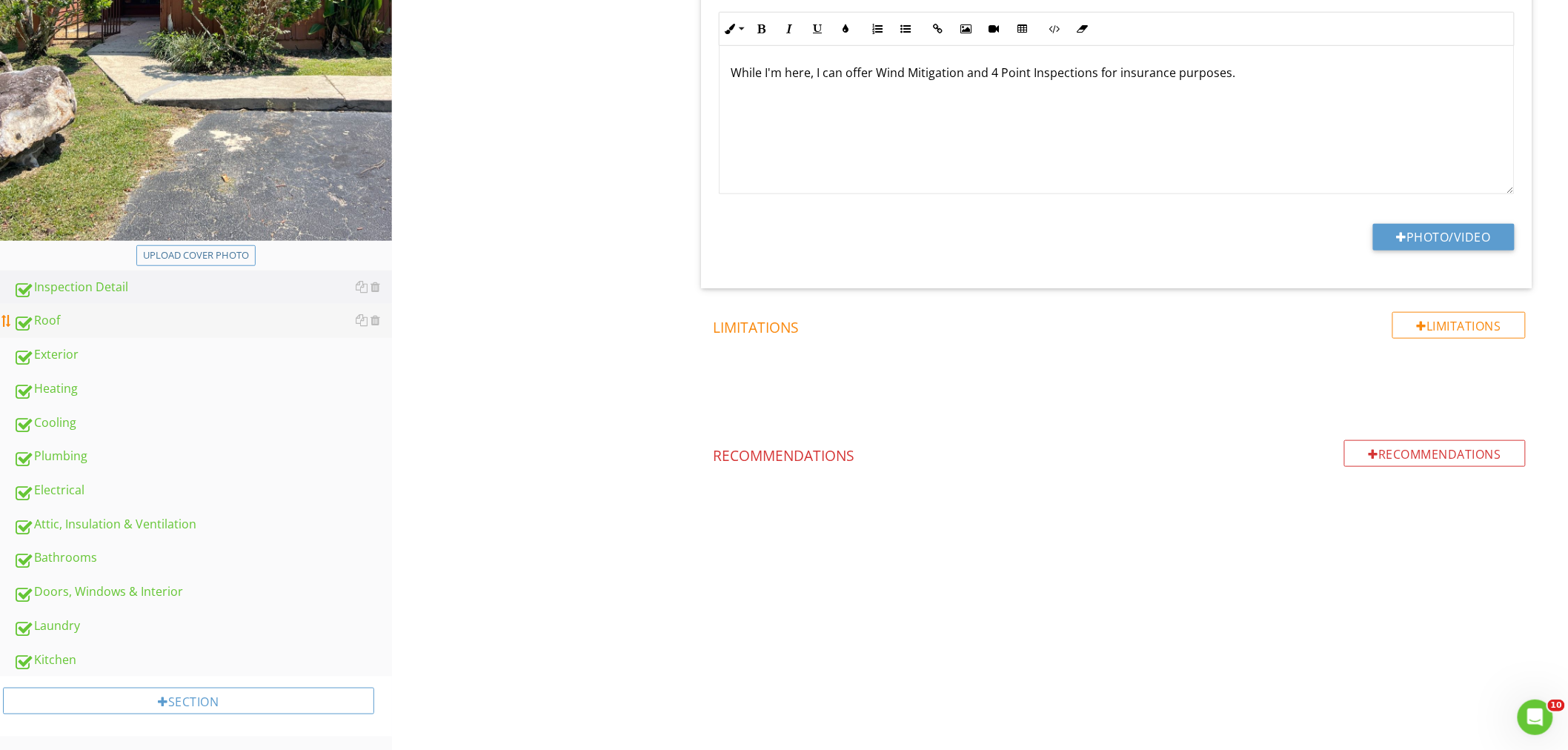
click at [69, 315] on div "Roof" at bounding box center [203, 321] width 379 height 20
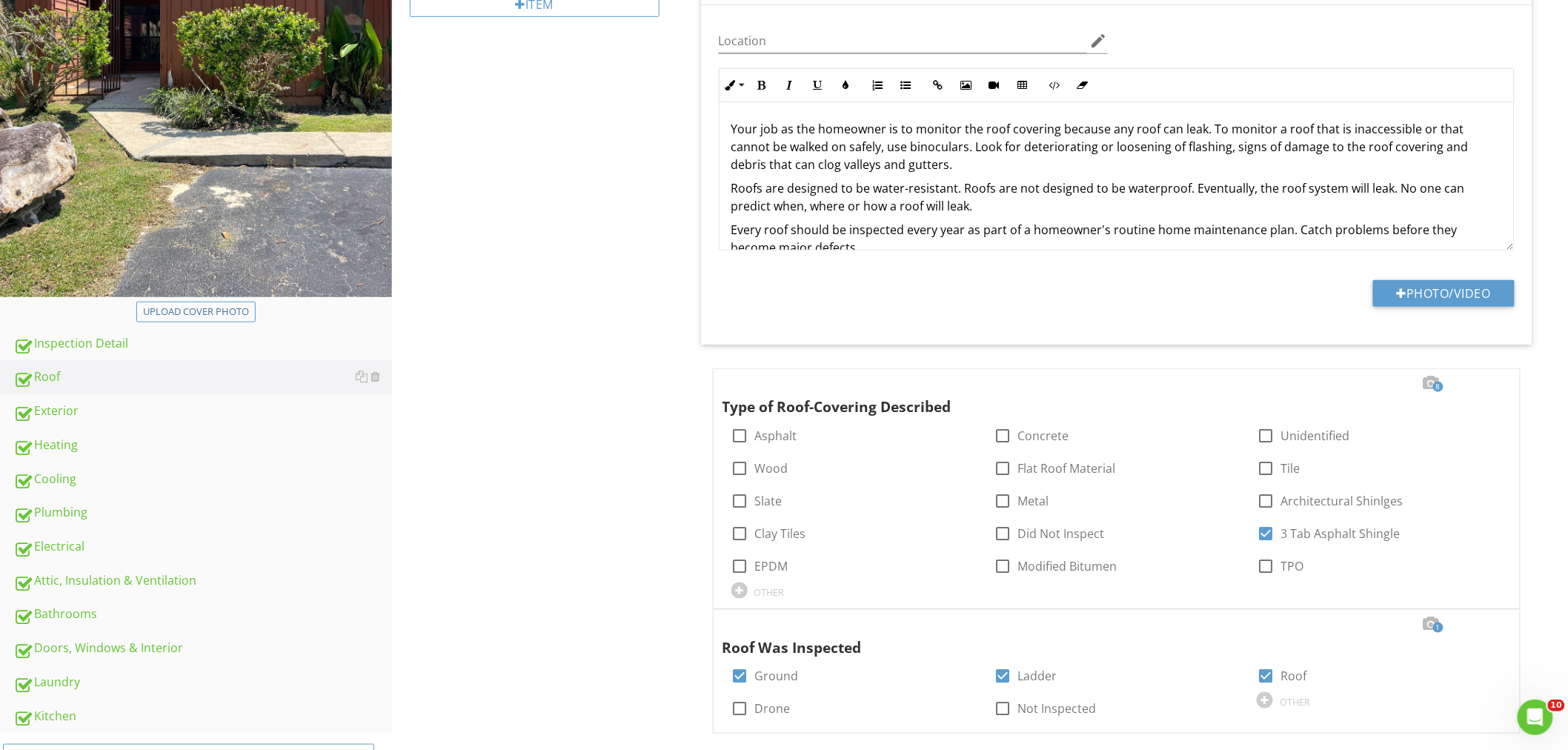
scroll to position [513, 0]
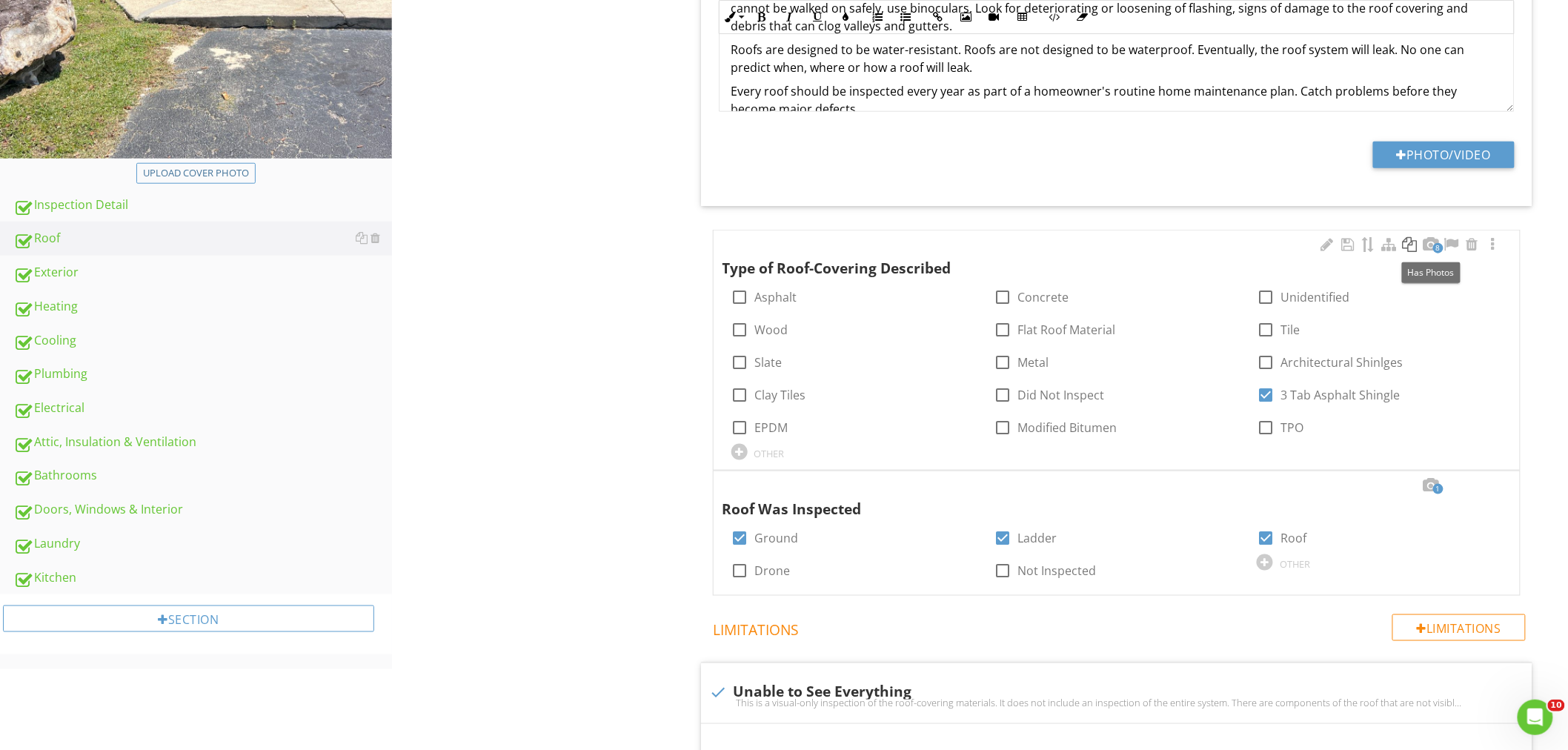
click at [1431, 245] on div at bounding box center [1431, 245] width 18 height 15
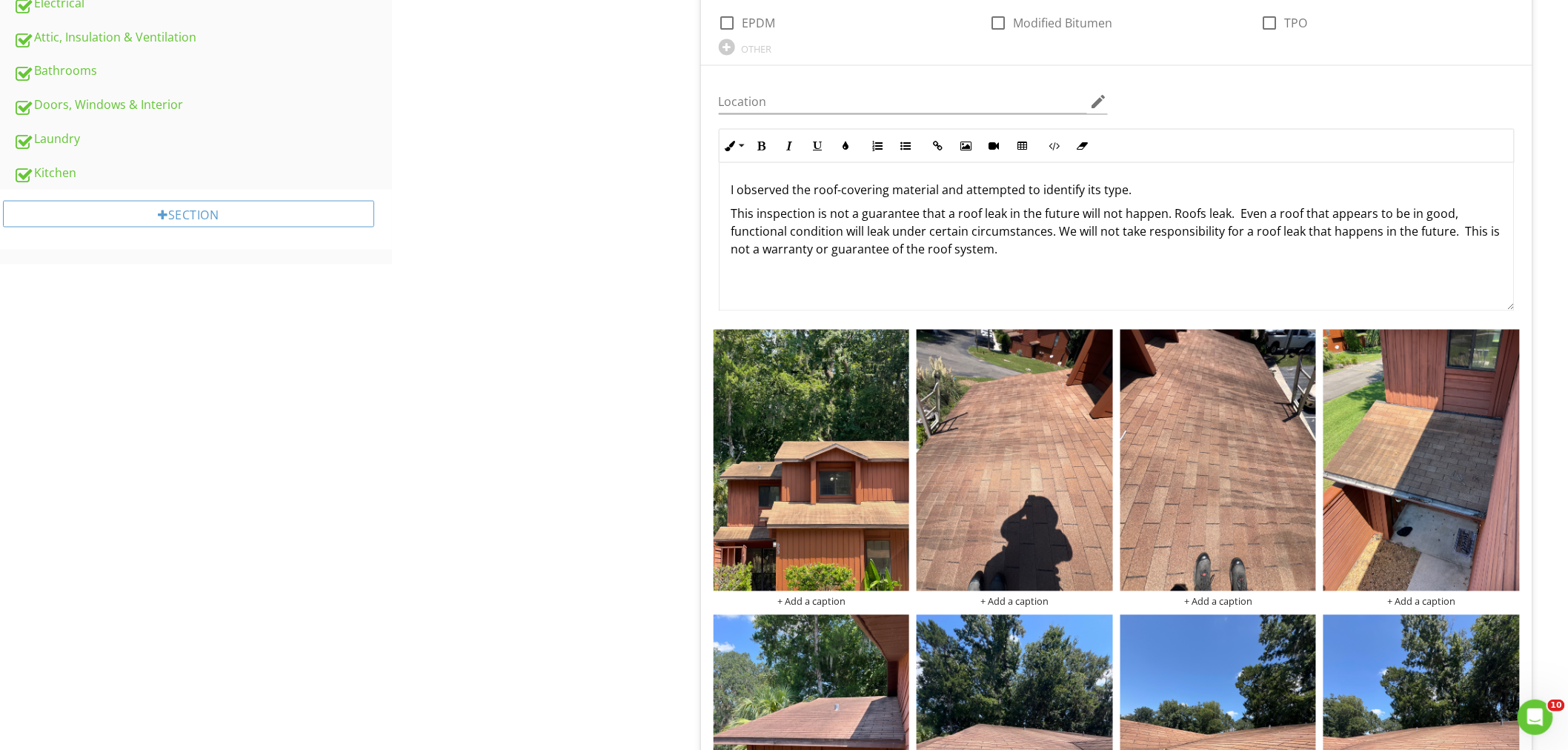
scroll to position [924, 0]
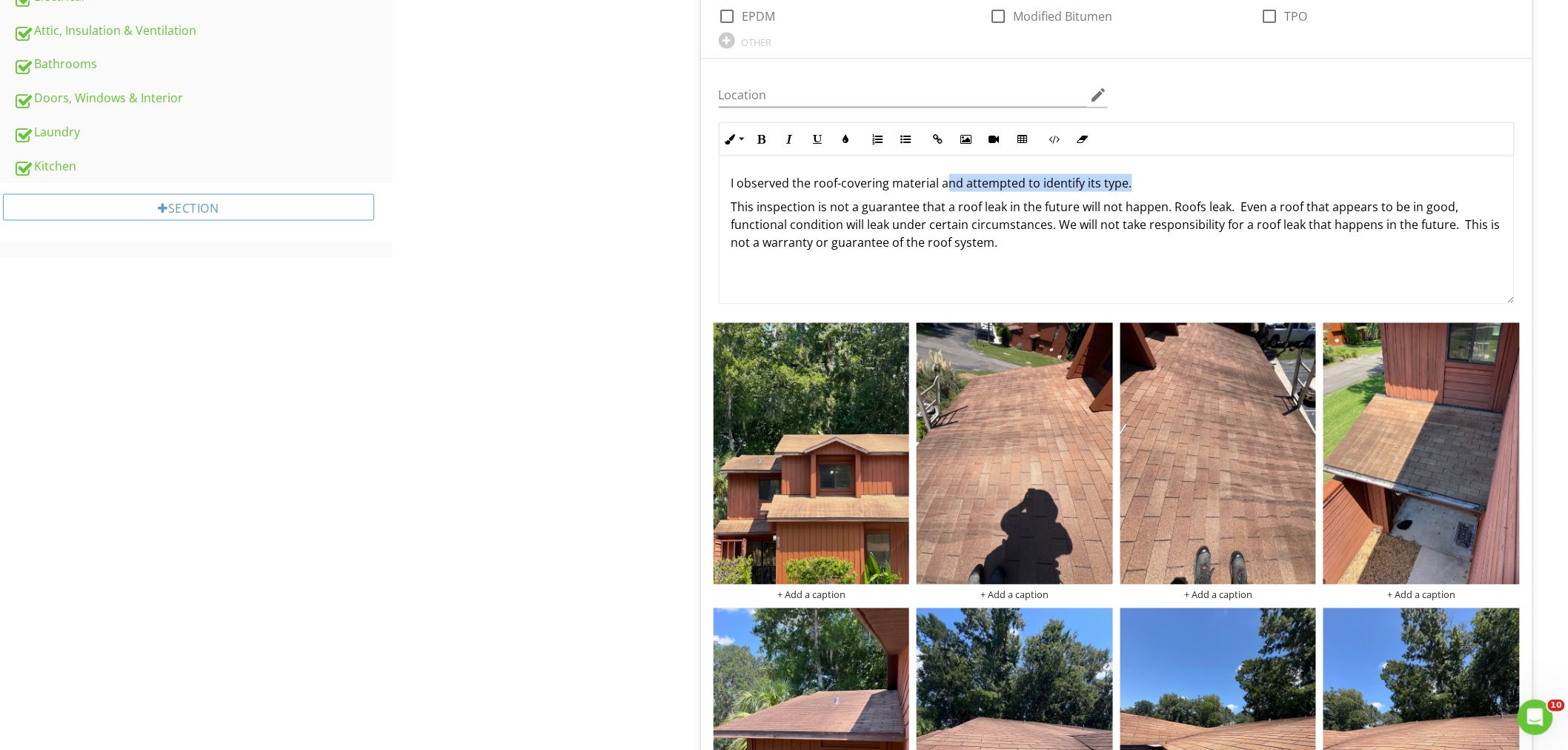
drag, startPoint x: 1052, startPoint y: 179, endPoint x: 946, endPoint y: 183, distance: 106.1
click at [946, 183] on p "I observed the roof-covering material and attempted to identify its type." at bounding box center [1116, 183] width 770 height 18
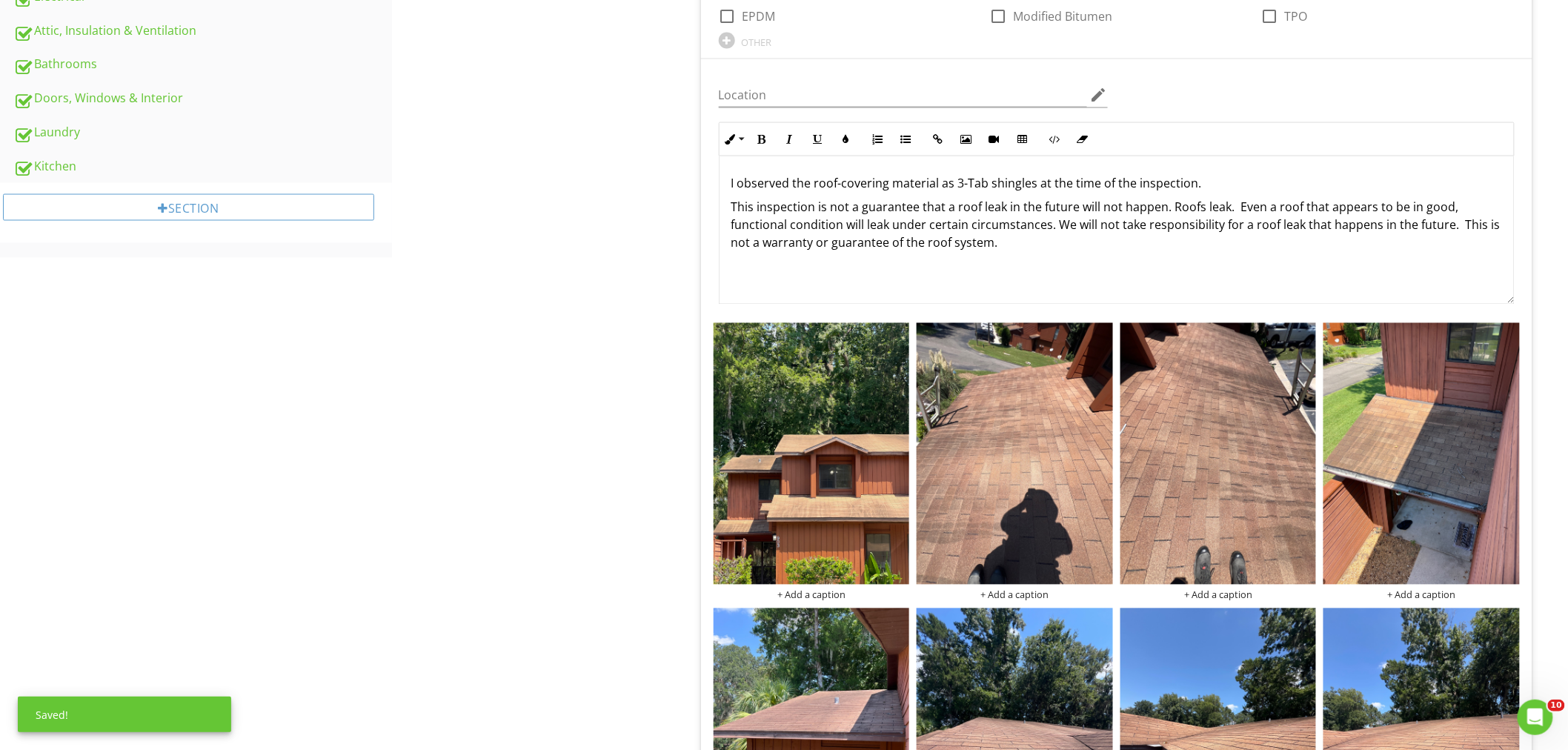
click at [1070, 225] on p "This inspection is not a guarantee that a roof leak in the future will not happ…" at bounding box center [1116, 224] width 770 height 53
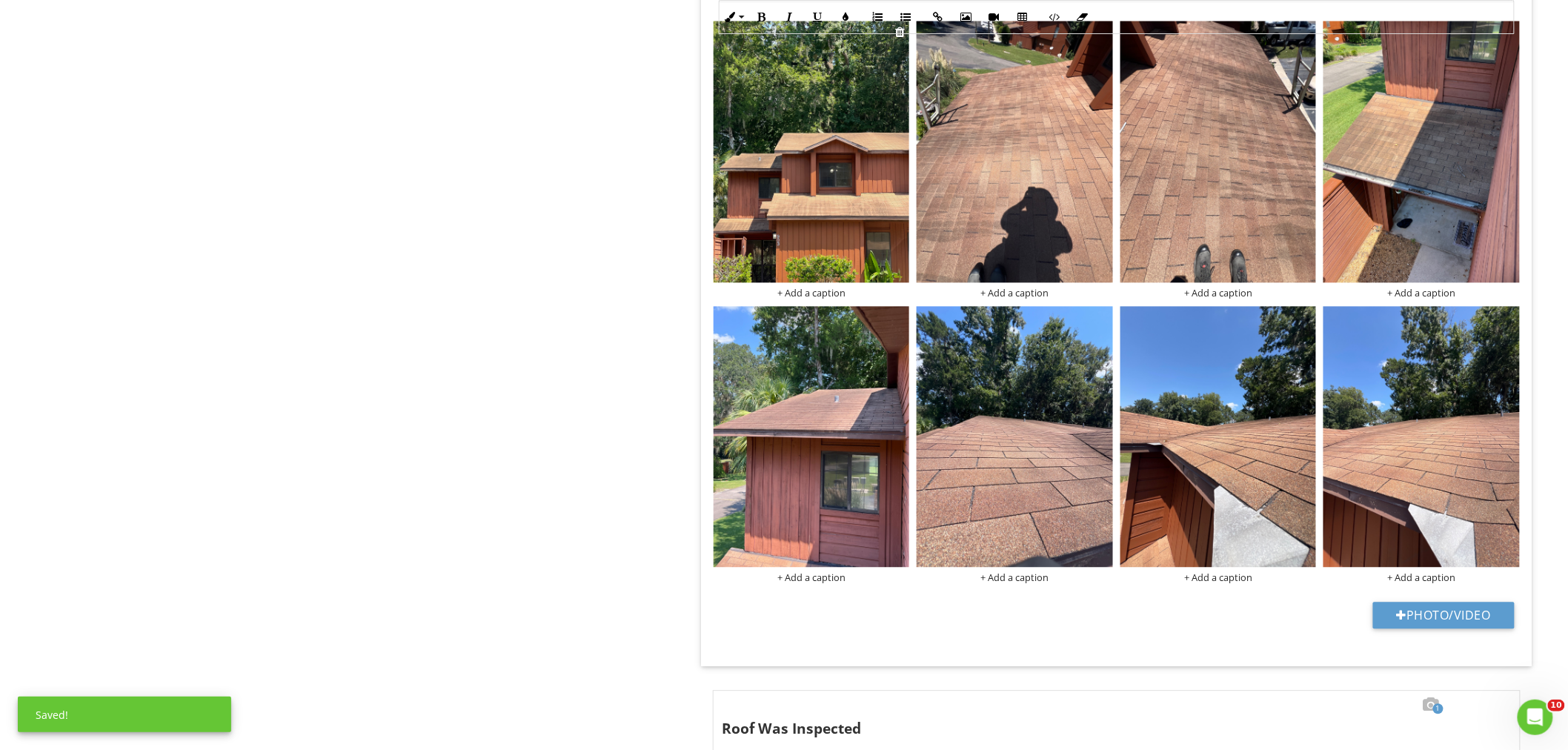
scroll to position [1253, 0]
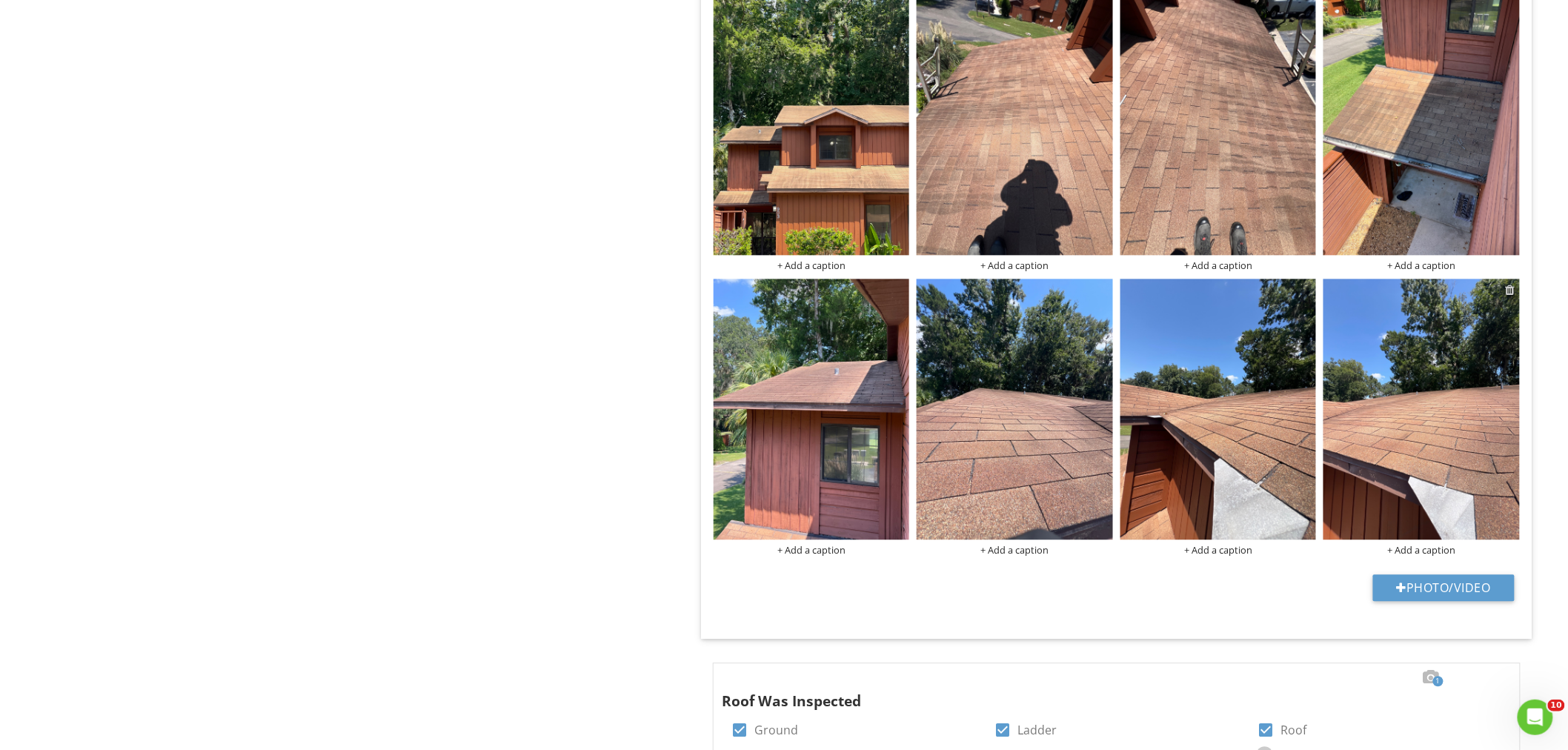
click at [1510, 291] on div at bounding box center [1510, 290] width 10 height 12
click at [517, 224] on div at bounding box center [784, 375] width 1568 height 750
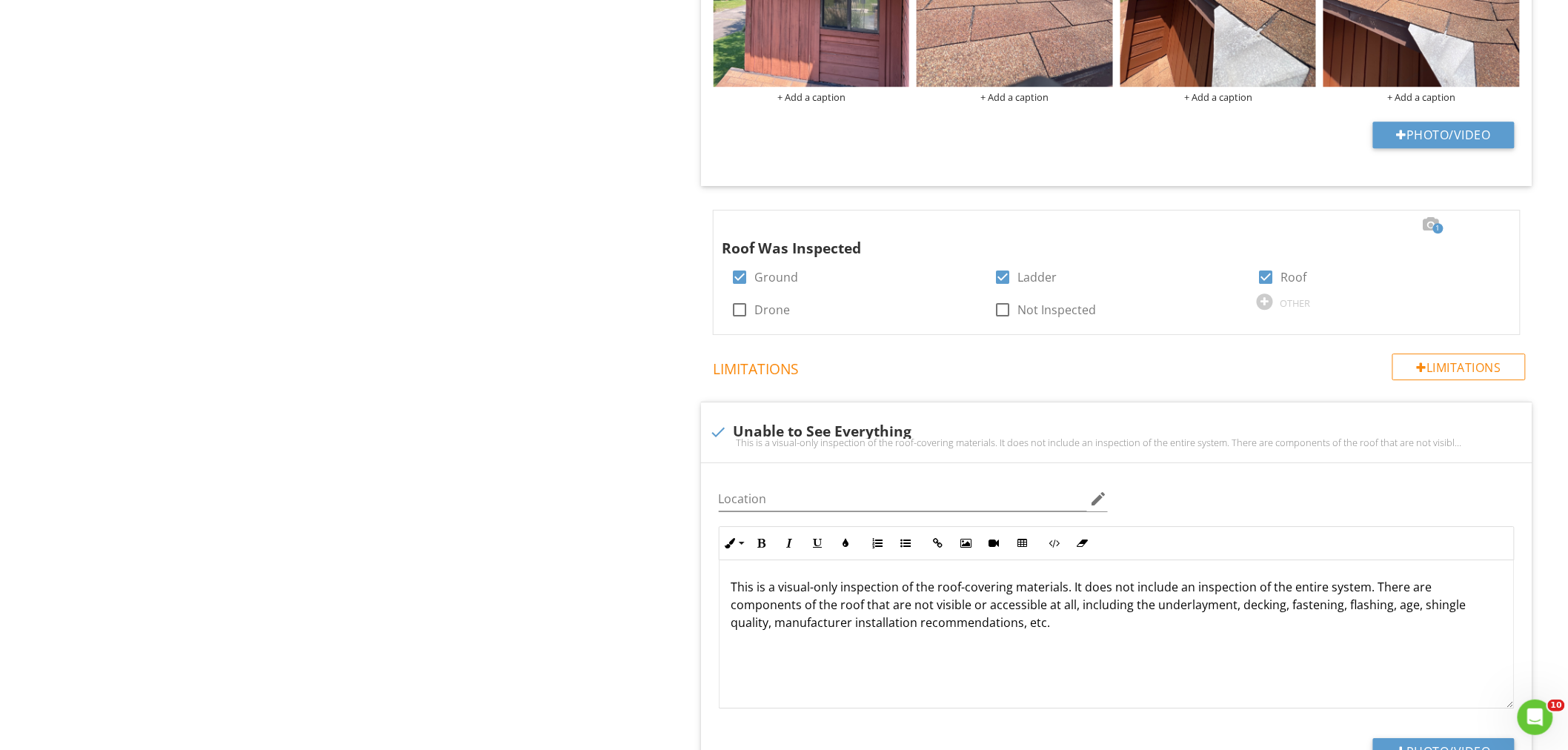
scroll to position [1830, 0]
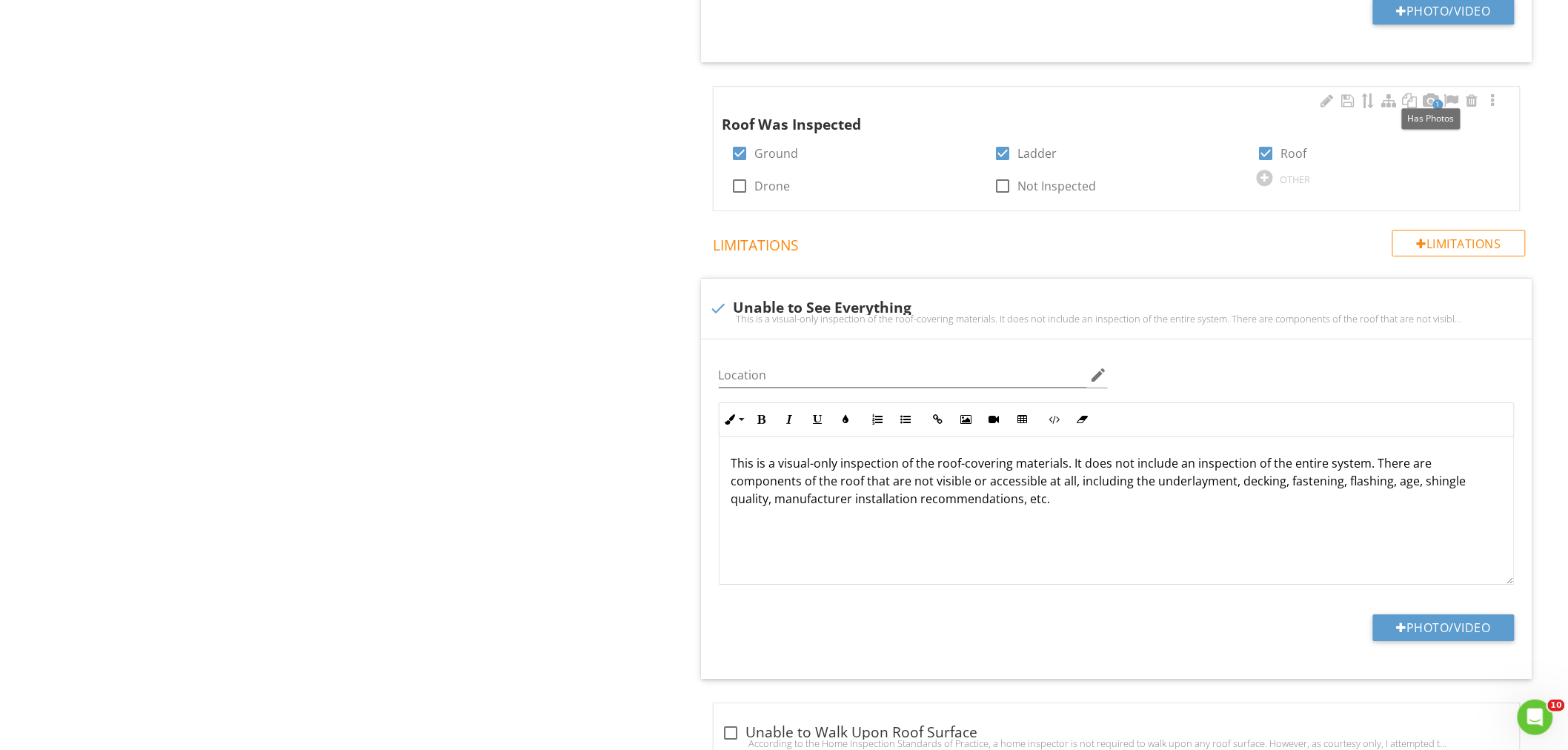
click at [1437, 101] on span "1" at bounding box center [1438, 105] width 11 height 11
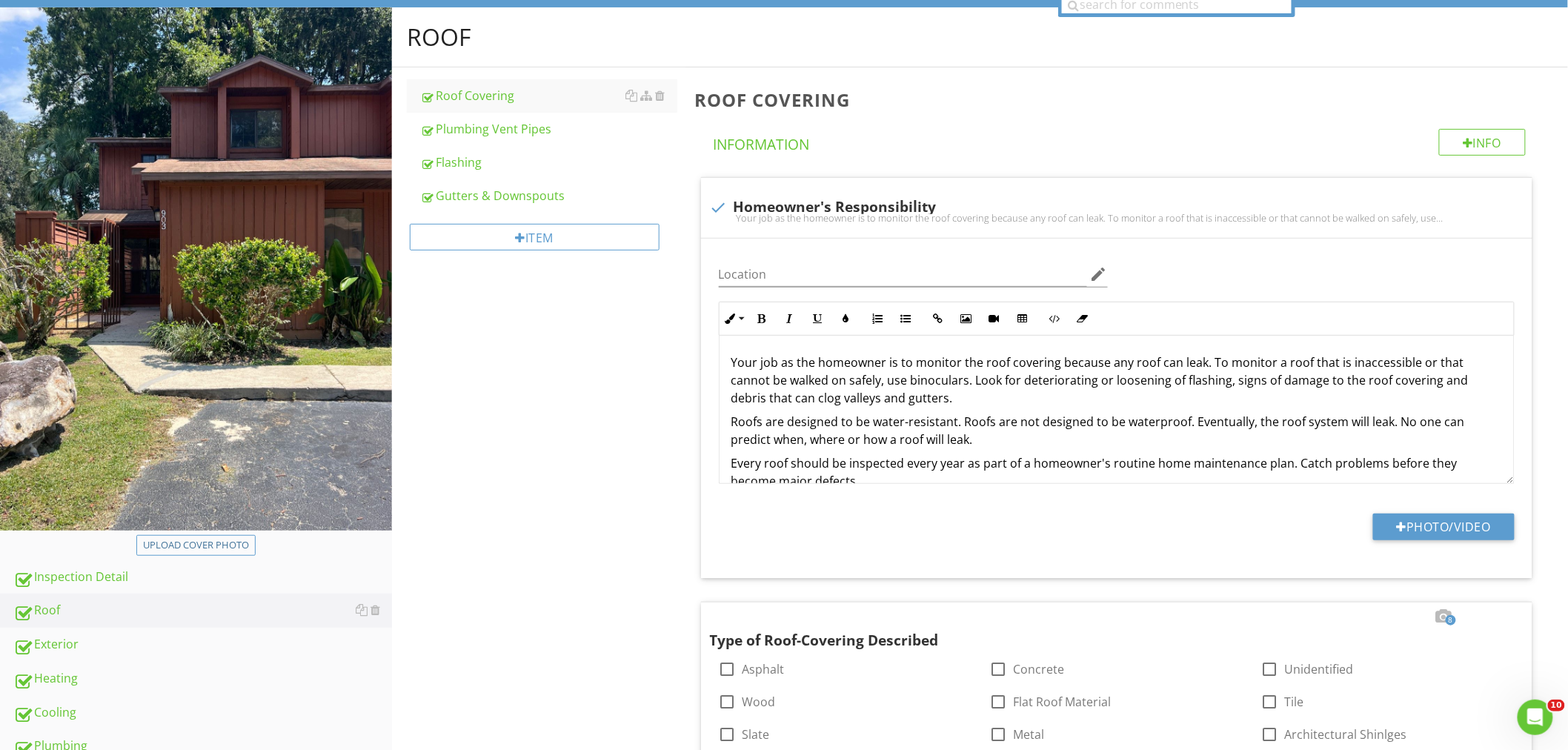
scroll to position [0, 0]
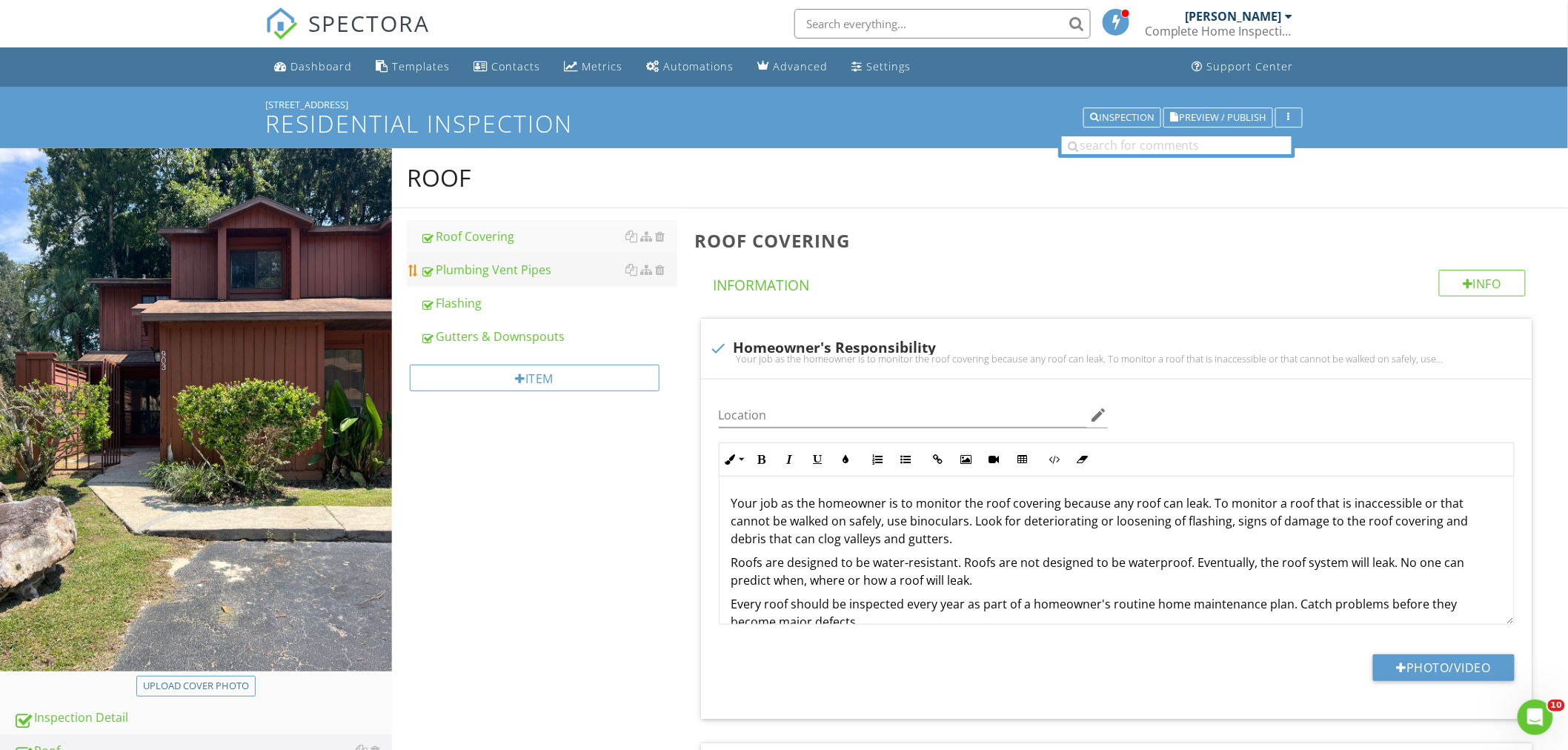
click at [509, 273] on div "Plumbing Vent Pipes" at bounding box center [548, 270] width 257 height 18
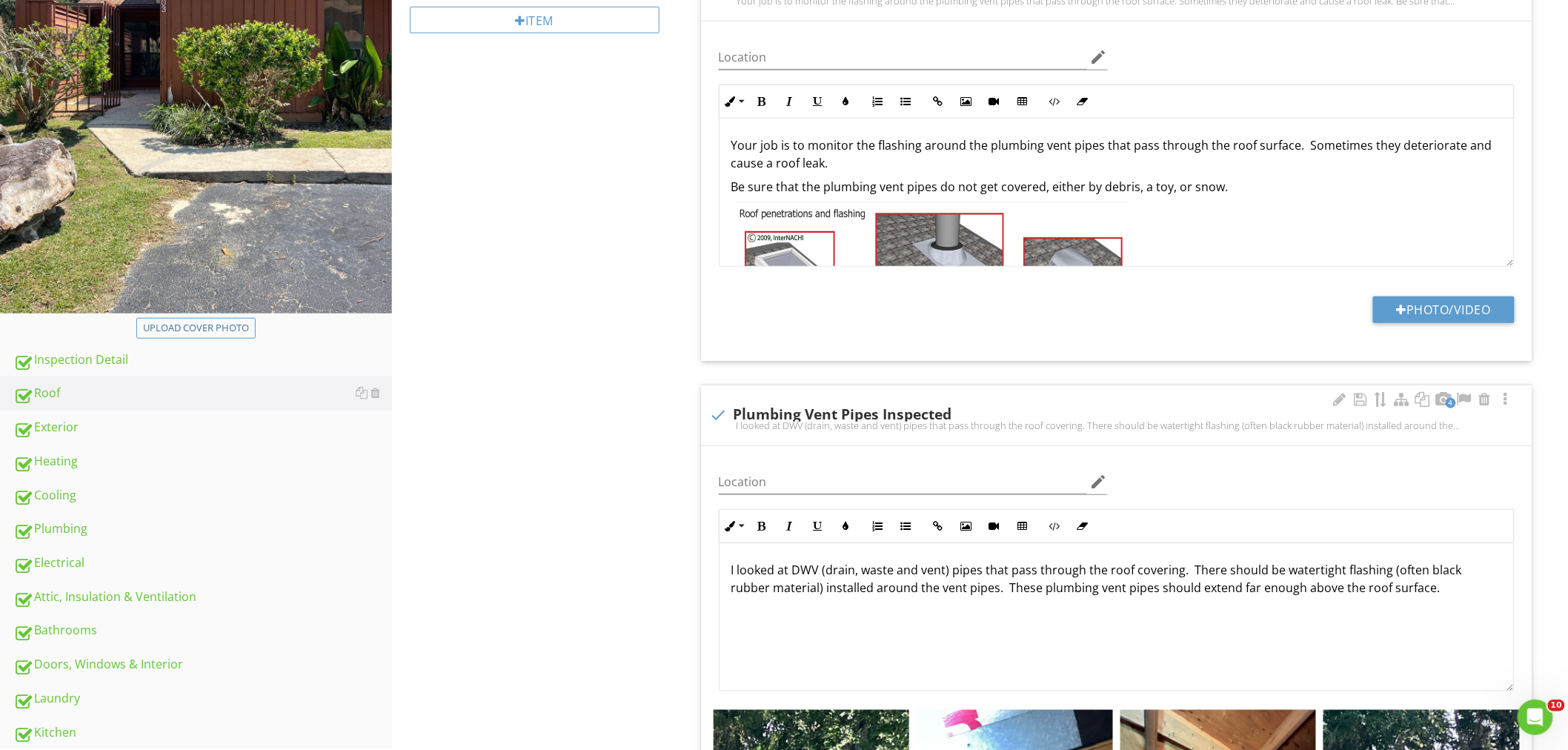
scroll to position [95, 0]
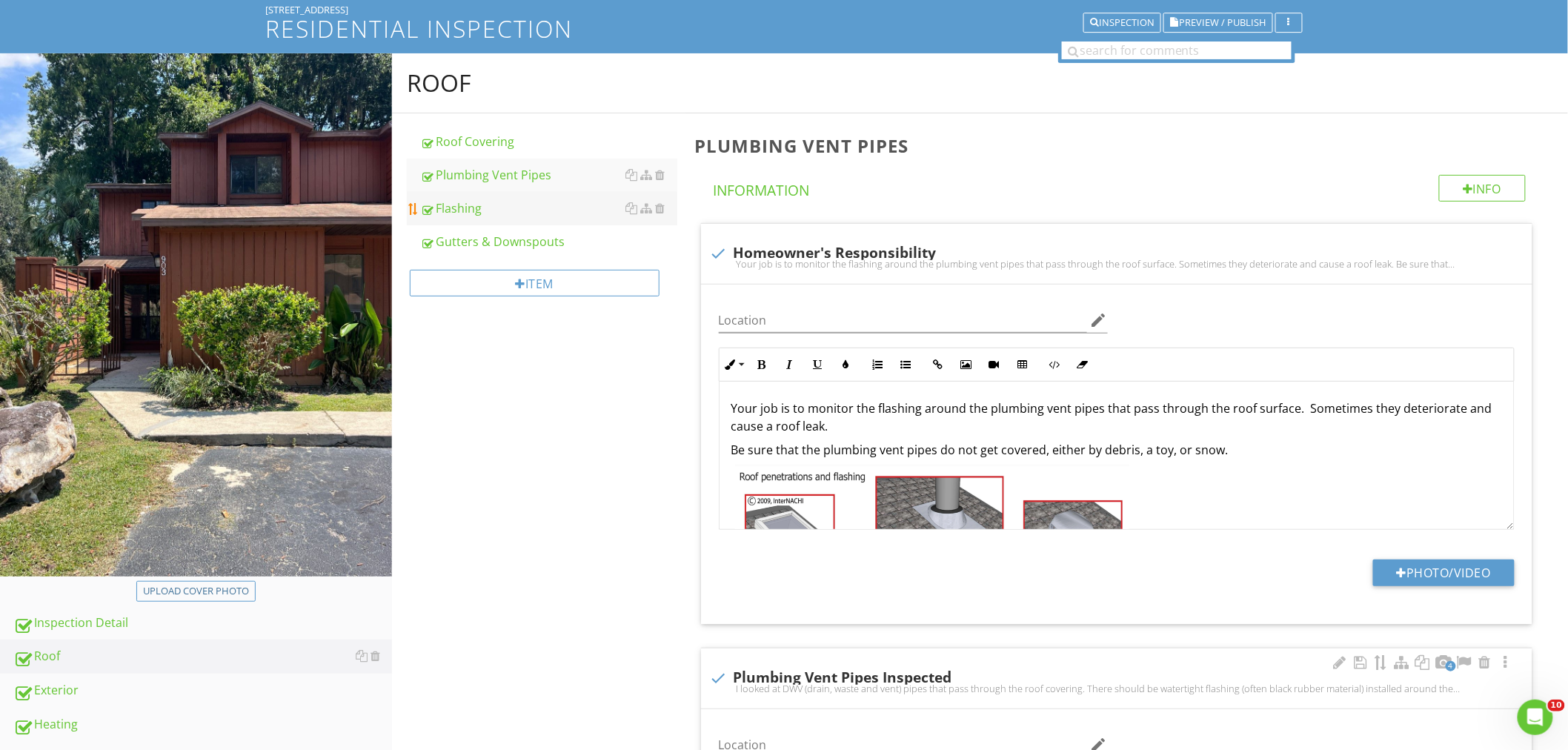
click at [495, 211] on div "Flashing" at bounding box center [548, 209] width 257 height 18
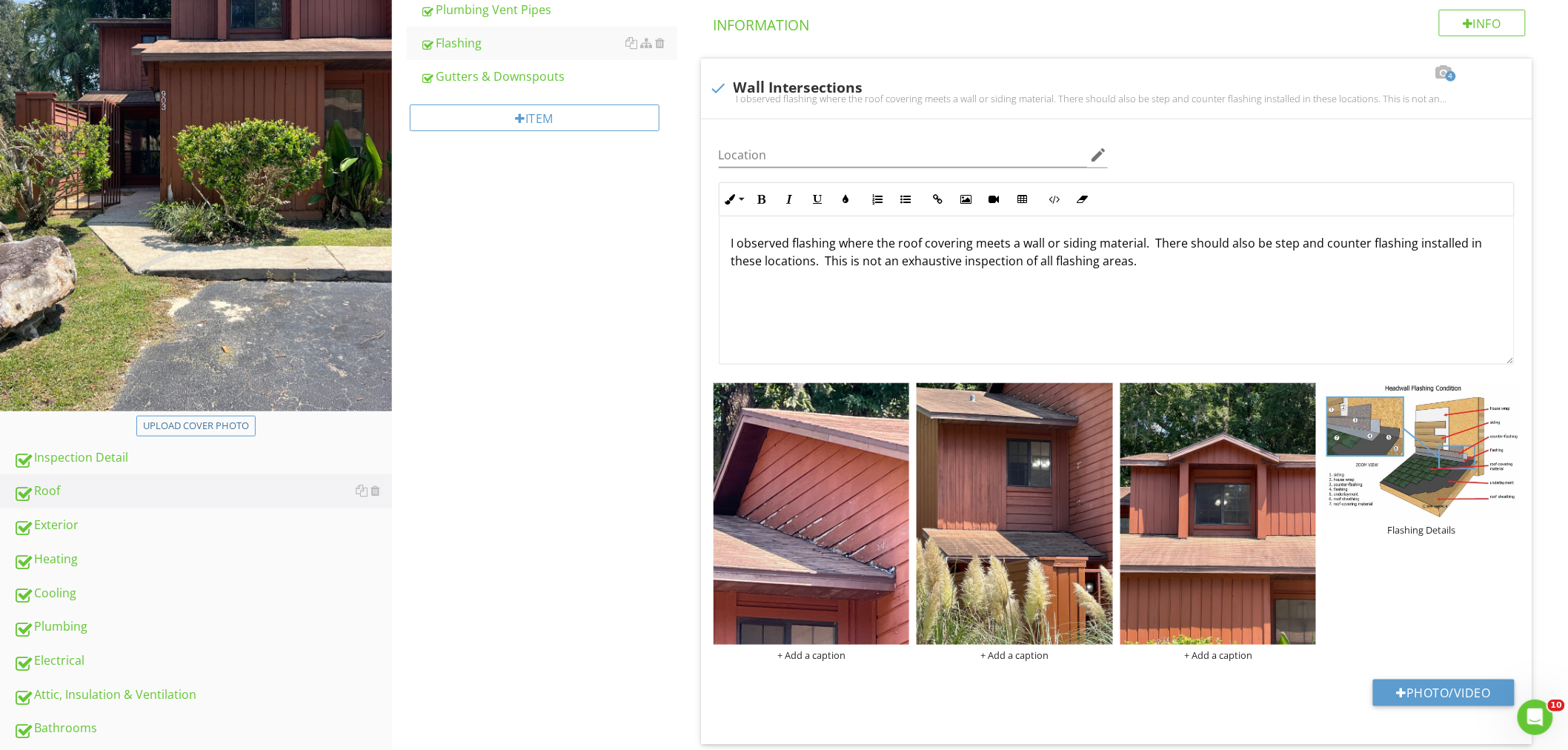
scroll to position [425, 0]
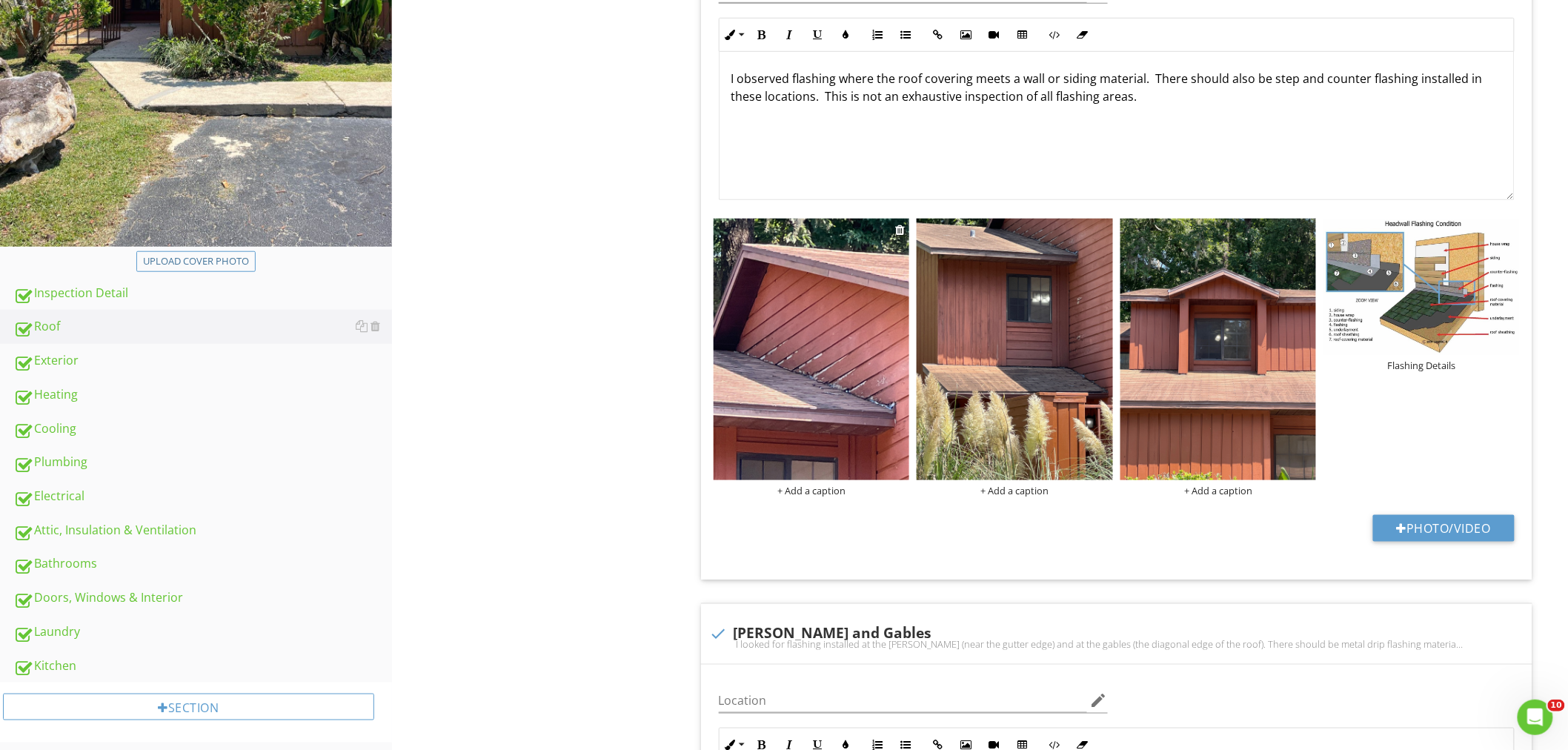
click at [838, 342] on img at bounding box center [811, 349] width 197 height 261
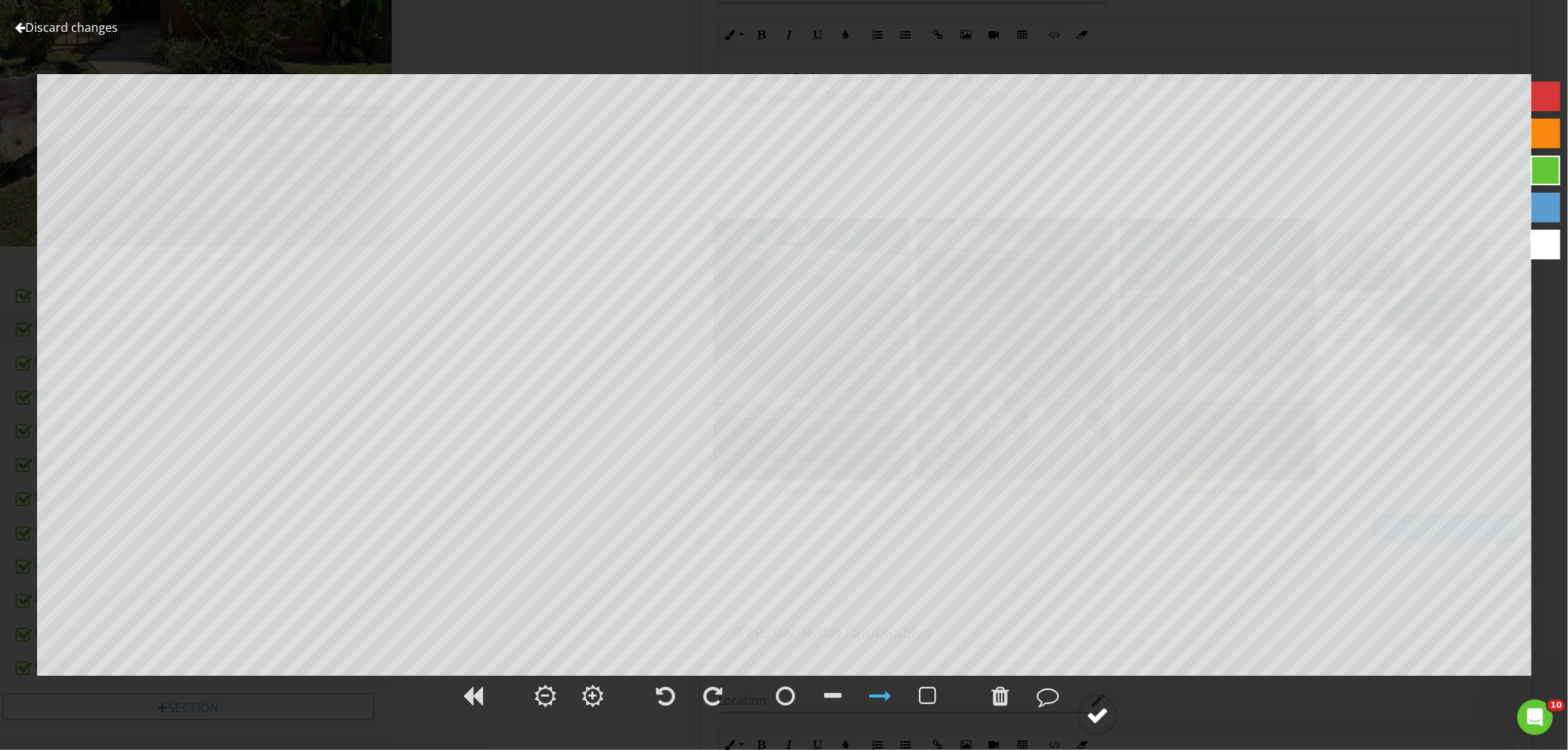
click at [1089, 709] on div at bounding box center [1097, 715] width 23 height 23
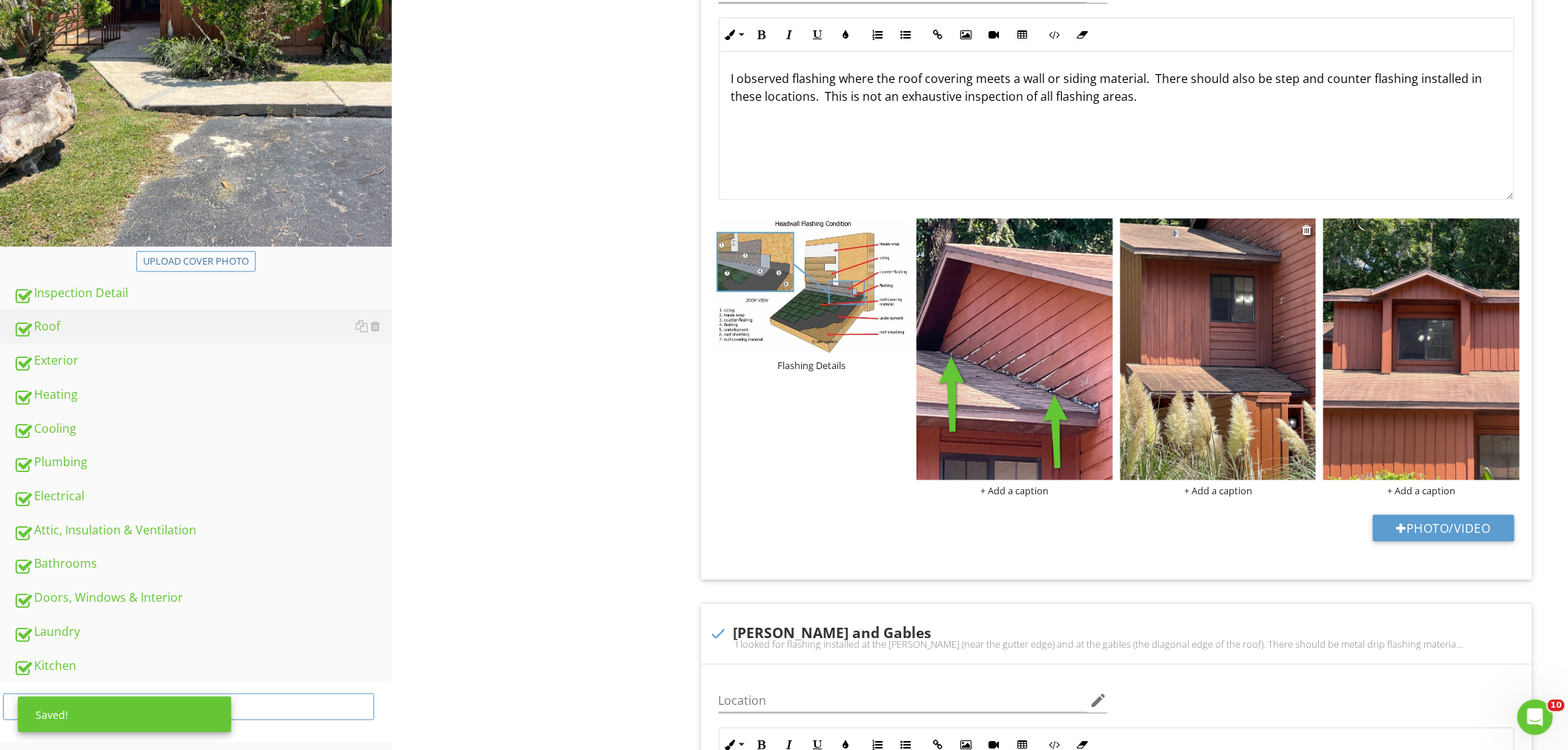
click at [1231, 328] on img at bounding box center [1218, 349] width 197 height 261
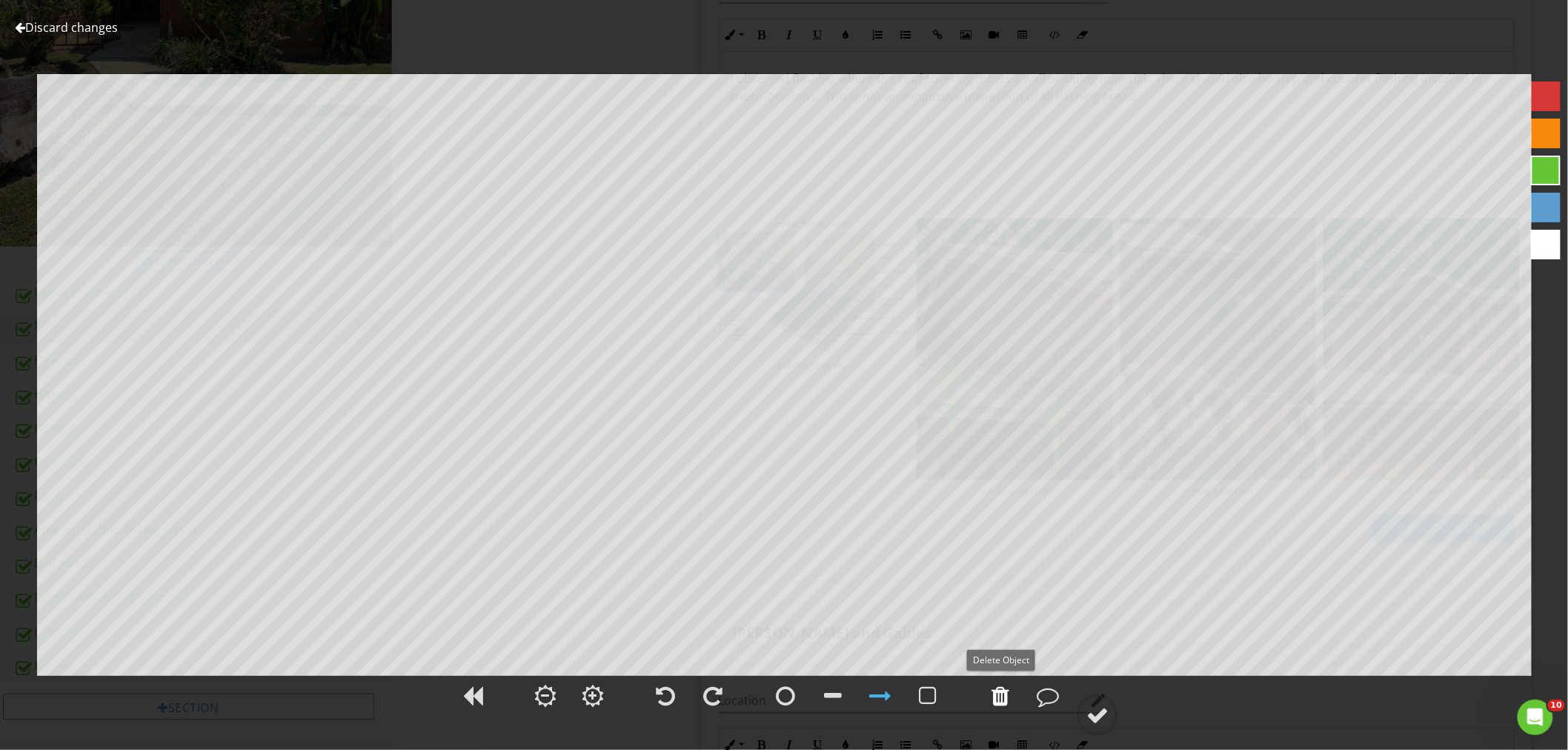
click at [996, 688] on div at bounding box center [1000, 696] width 18 height 23
click at [1110, 709] on circle at bounding box center [1097, 715] width 38 height 38
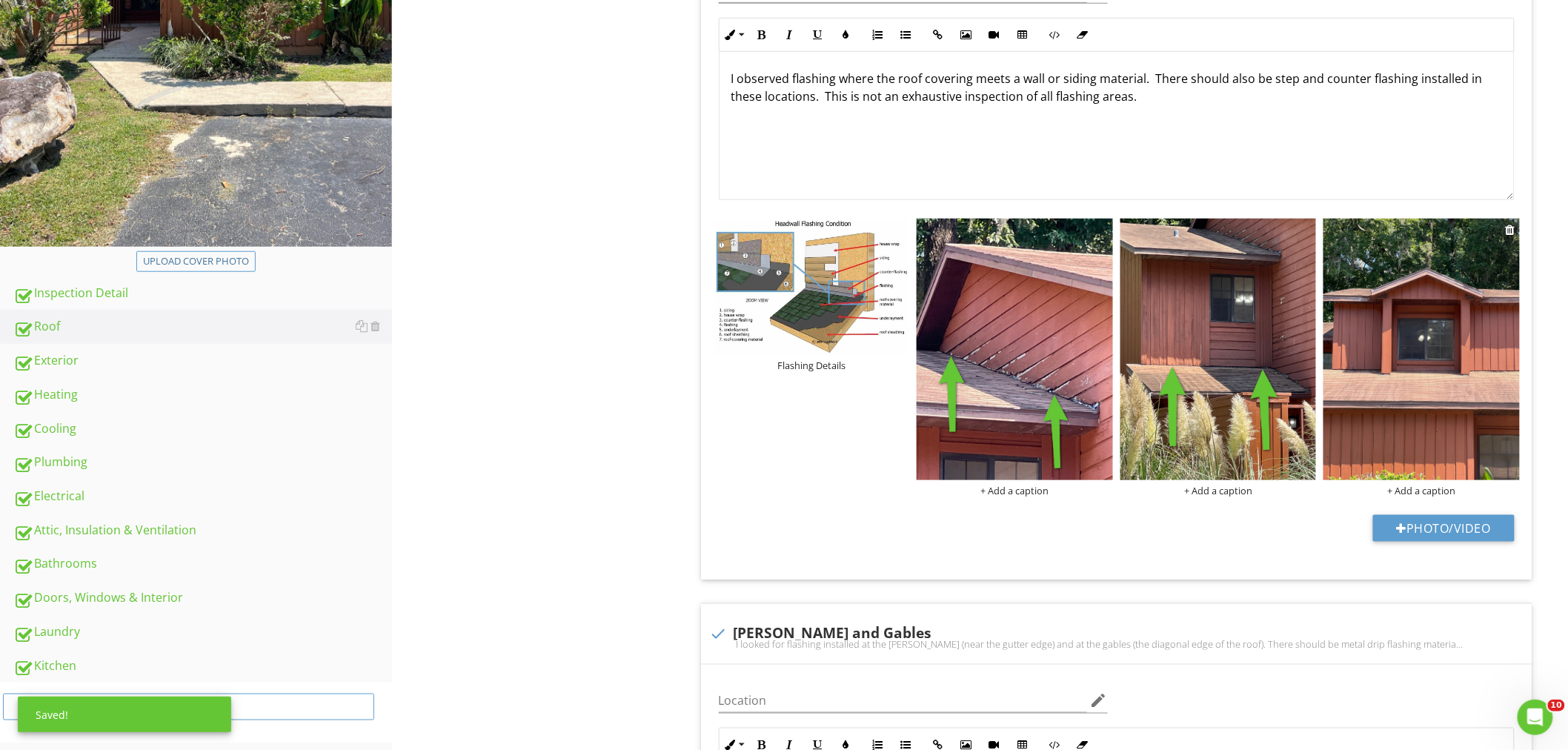
click at [1442, 357] on img at bounding box center [1421, 349] width 197 height 261
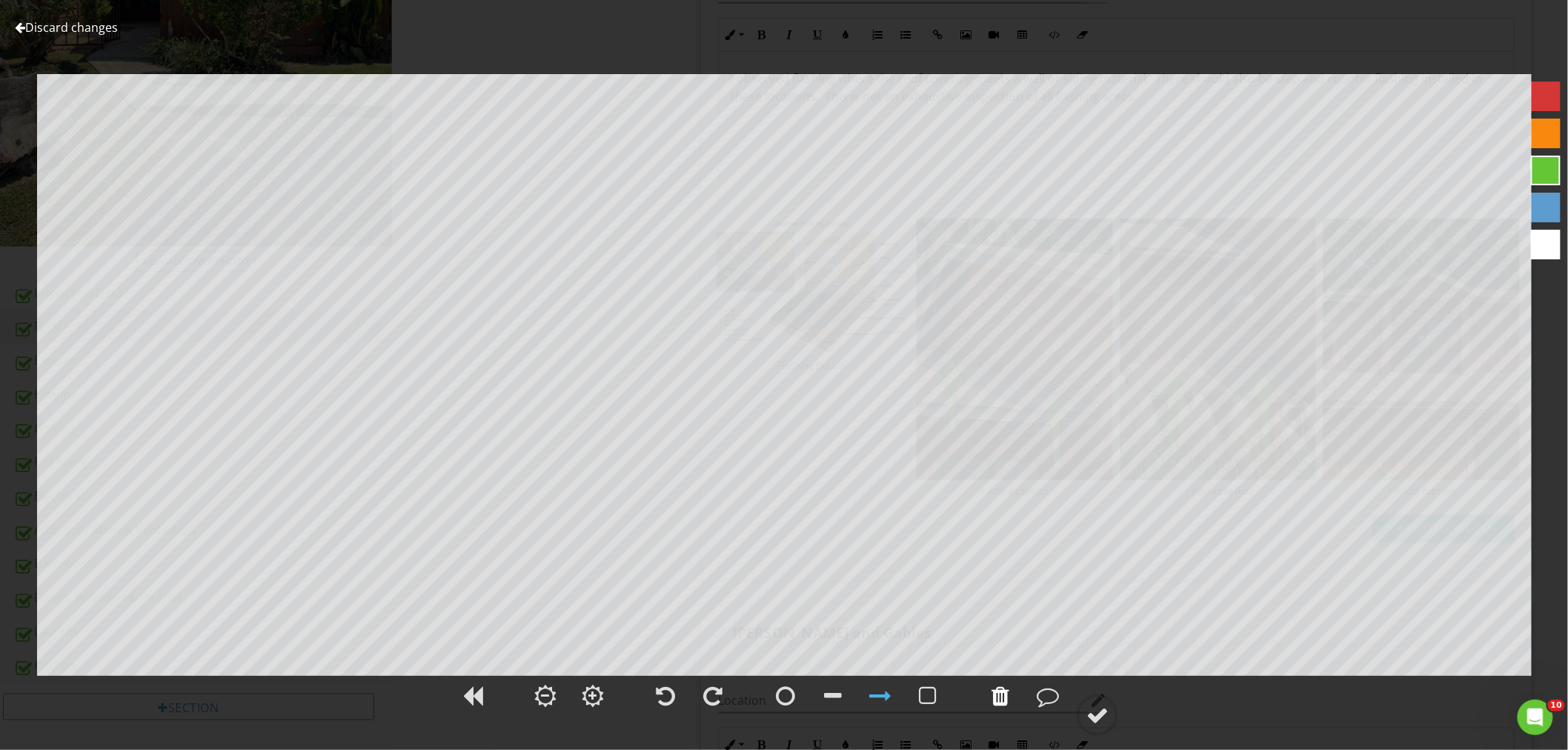
click at [999, 691] on div at bounding box center [1000, 696] width 18 height 23
click at [1109, 726] on div at bounding box center [1097, 715] width 41 height 41
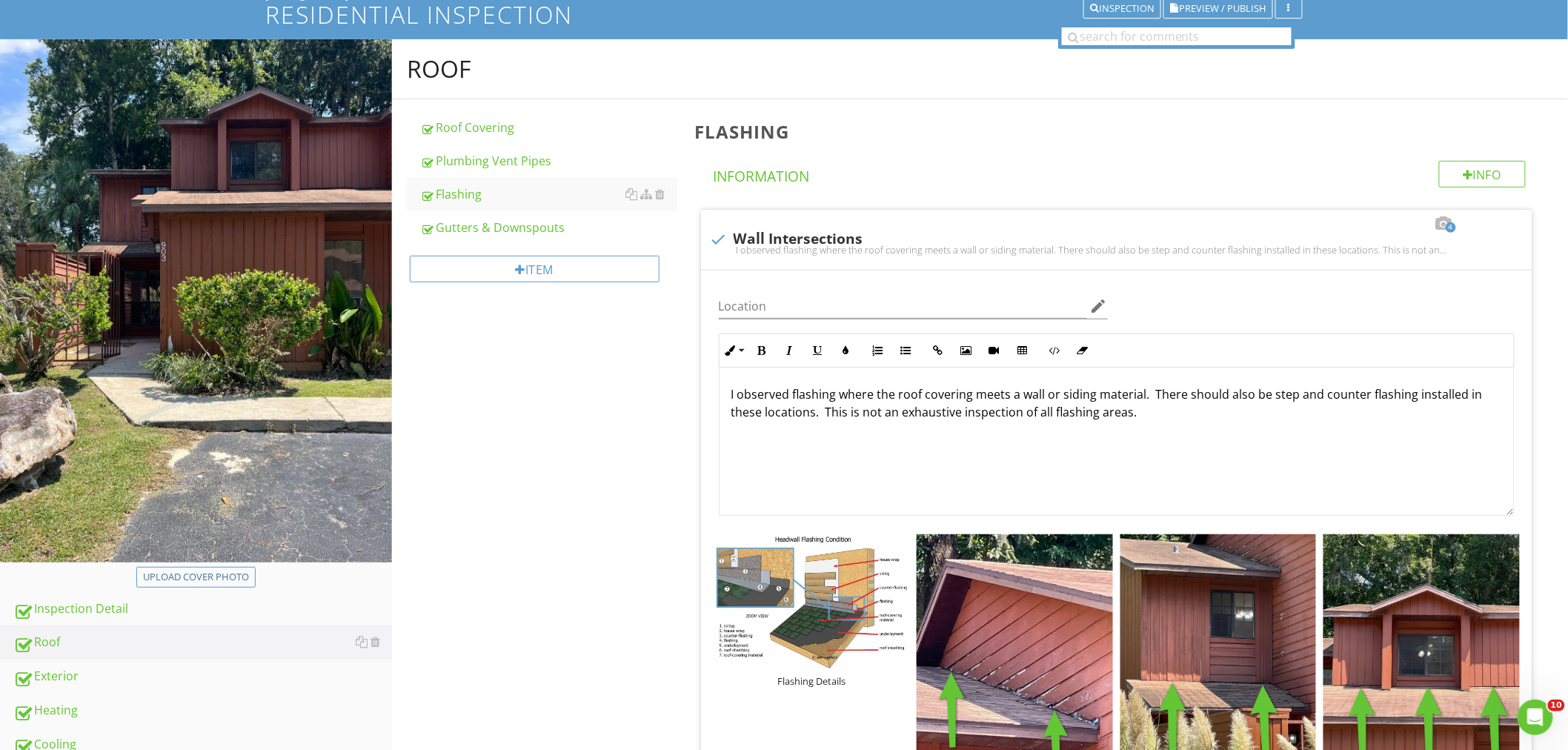
scroll to position [0, 0]
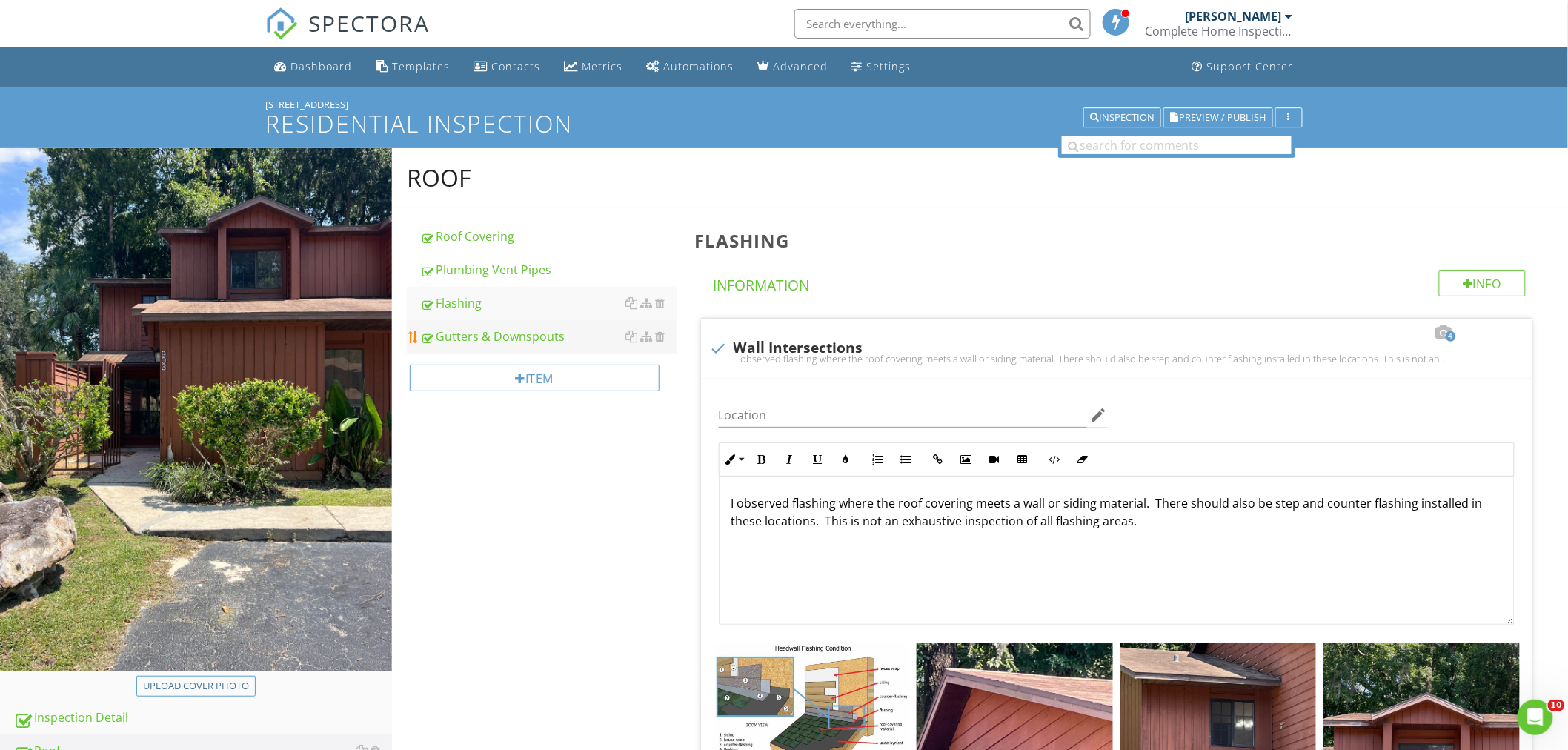
click at [507, 336] on div "Gutters & Downspouts" at bounding box center [548, 337] width 257 height 18
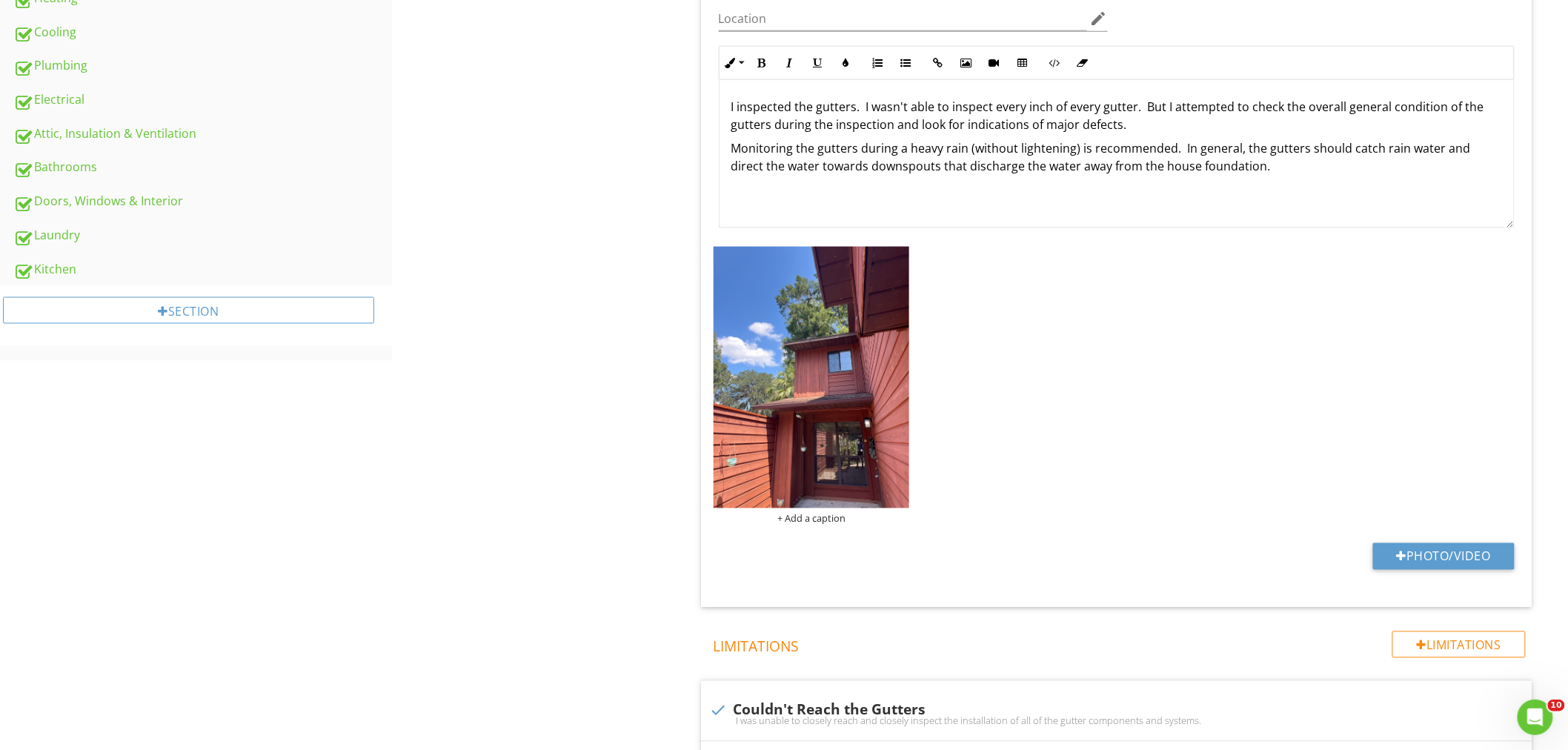
scroll to position [823, 0]
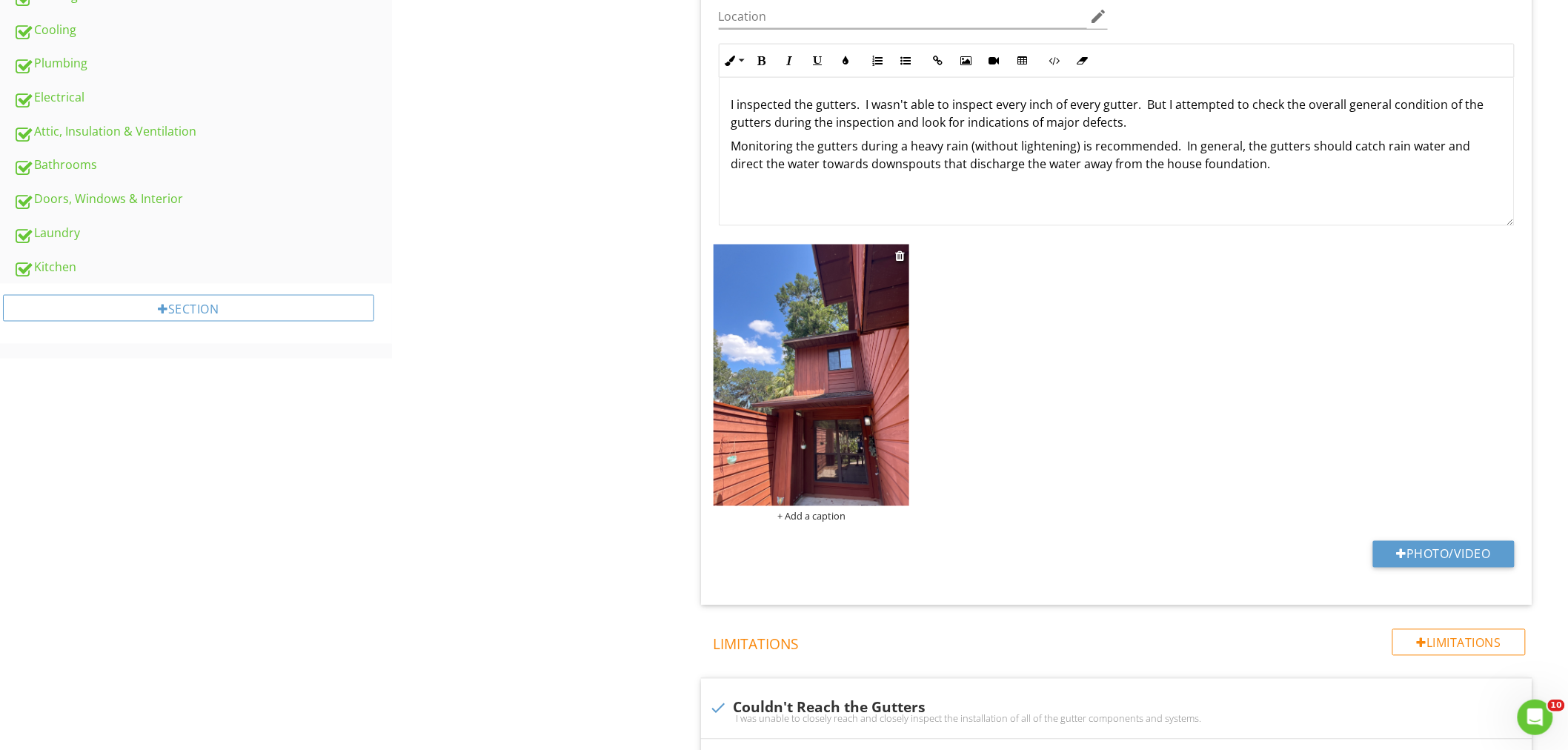
click at [907, 432] on img at bounding box center [811, 375] width 197 height 261
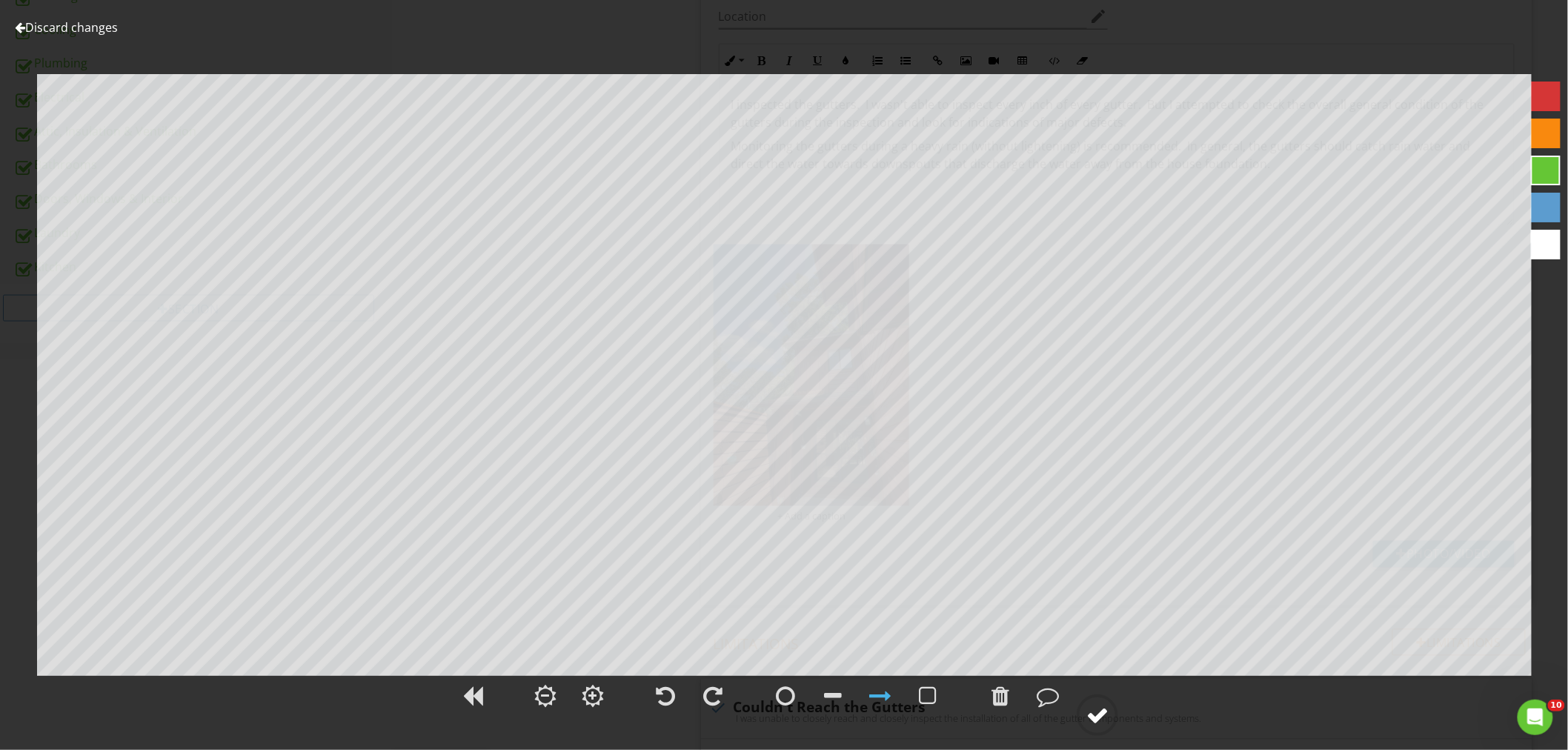
click at [1102, 703] on circle at bounding box center [1097, 715] width 38 height 38
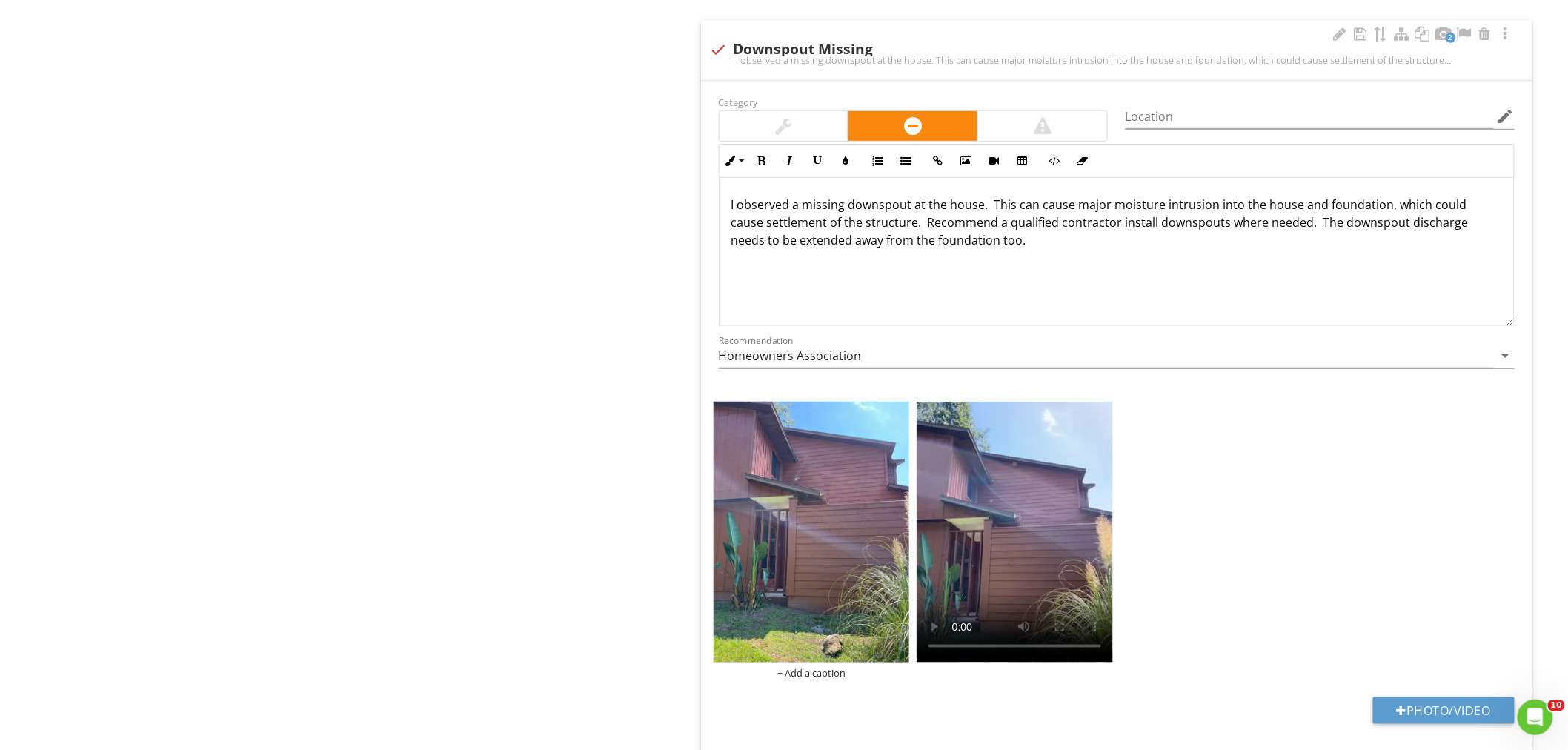
scroll to position [2469, 0]
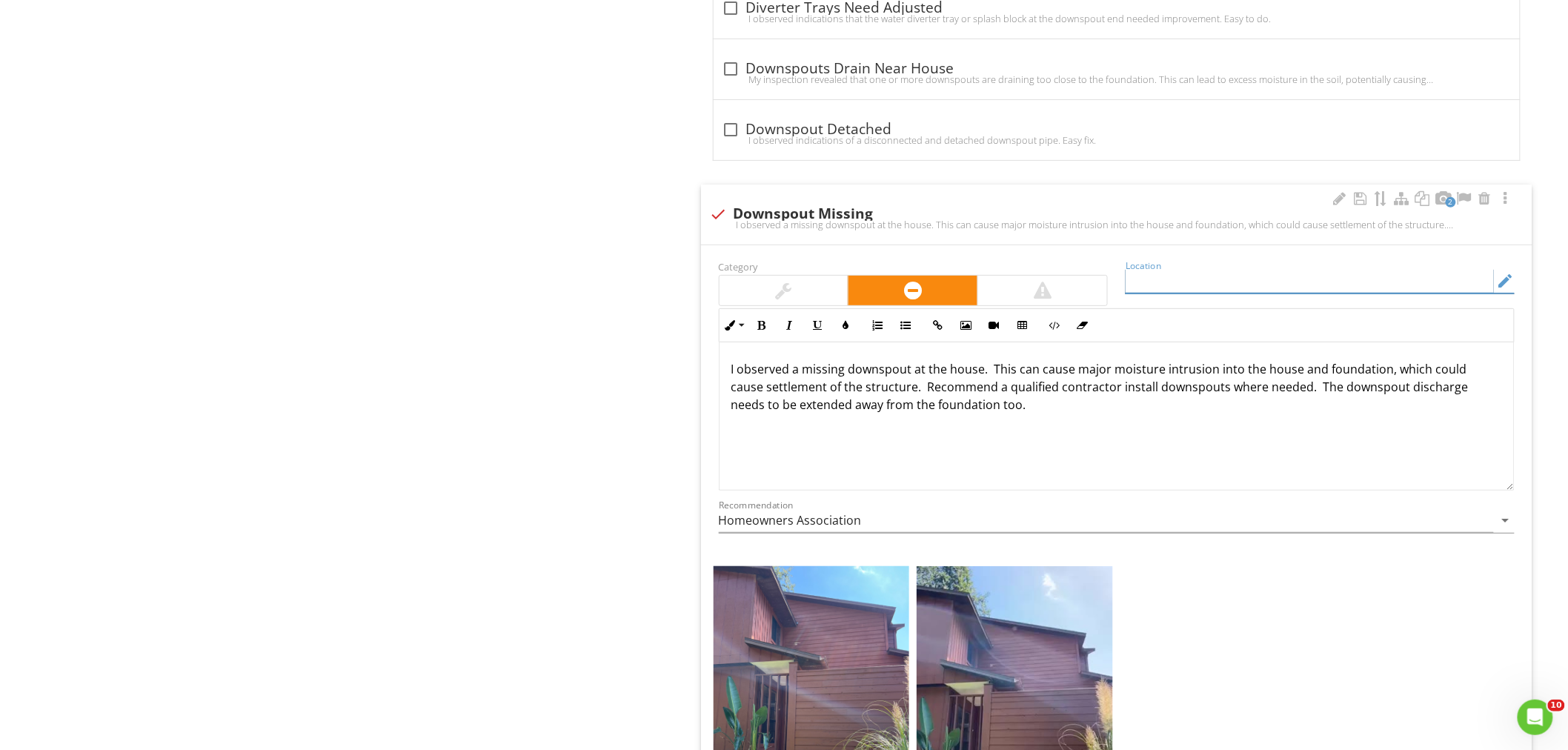
click at [1181, 282] on input "Location" at bounding box center [1309, 281] width 368 height 24
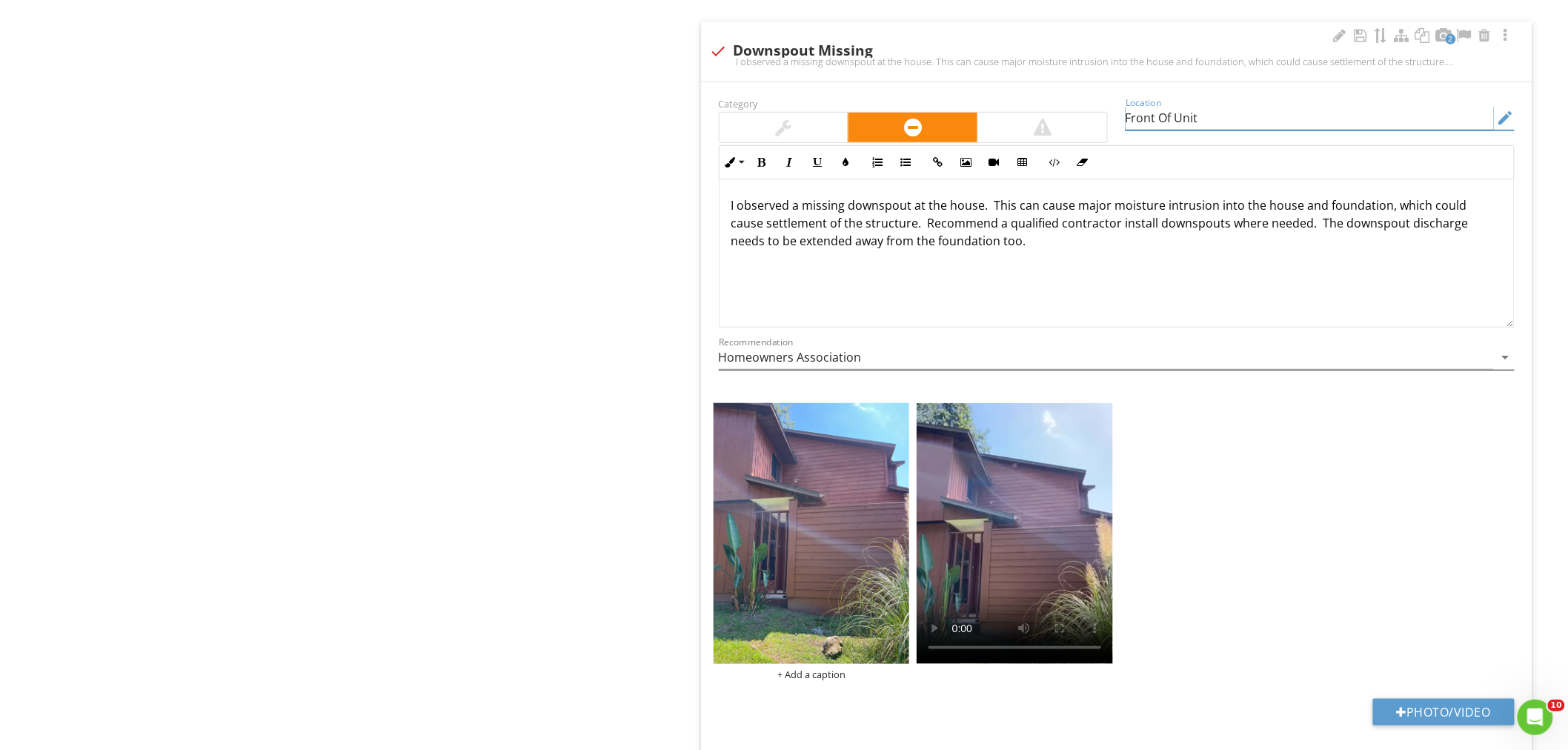
scroll to position [2633, 0]
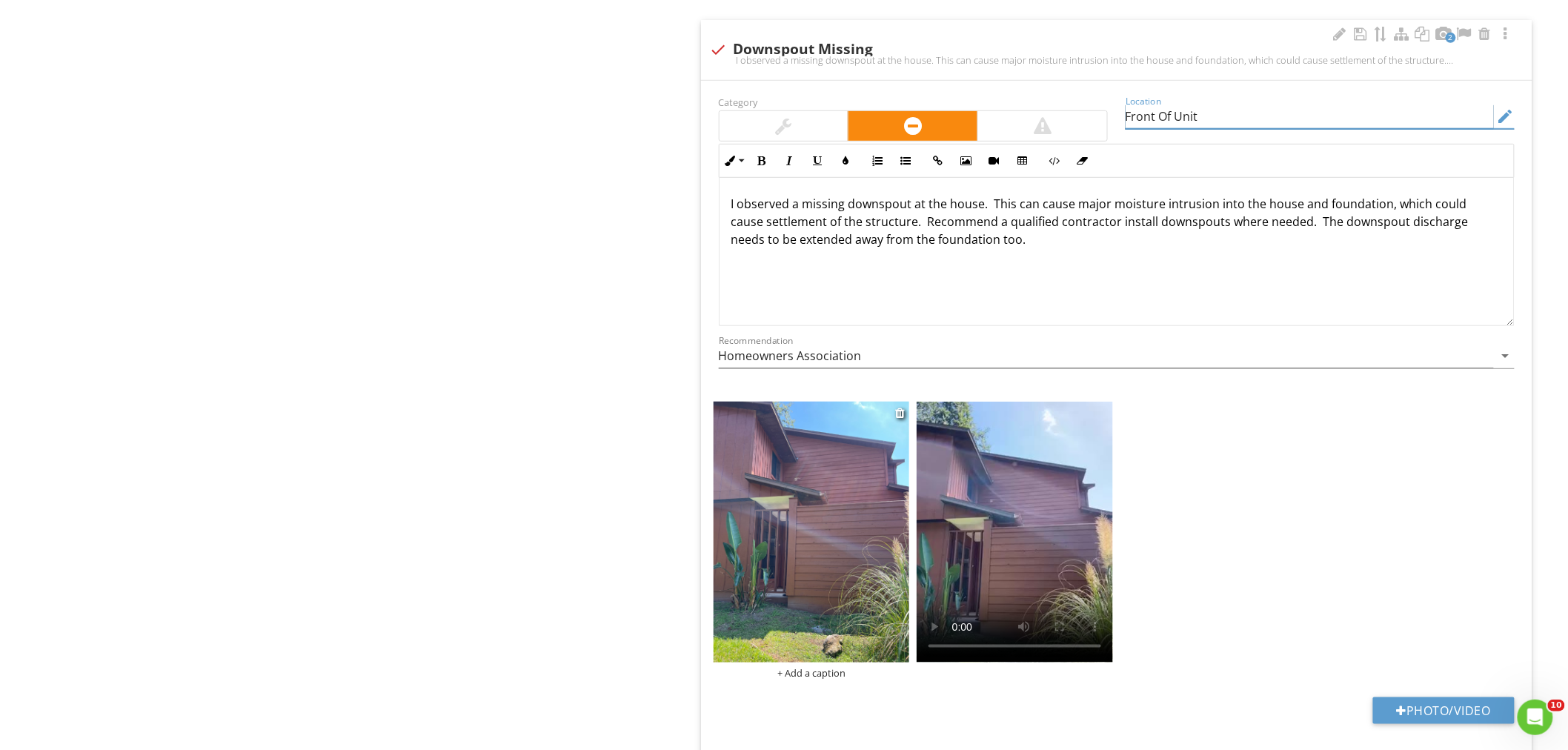
type input "Front Of Unit"
click at [841, 559] on img at bounding box center [811, 532] width 197 height 261
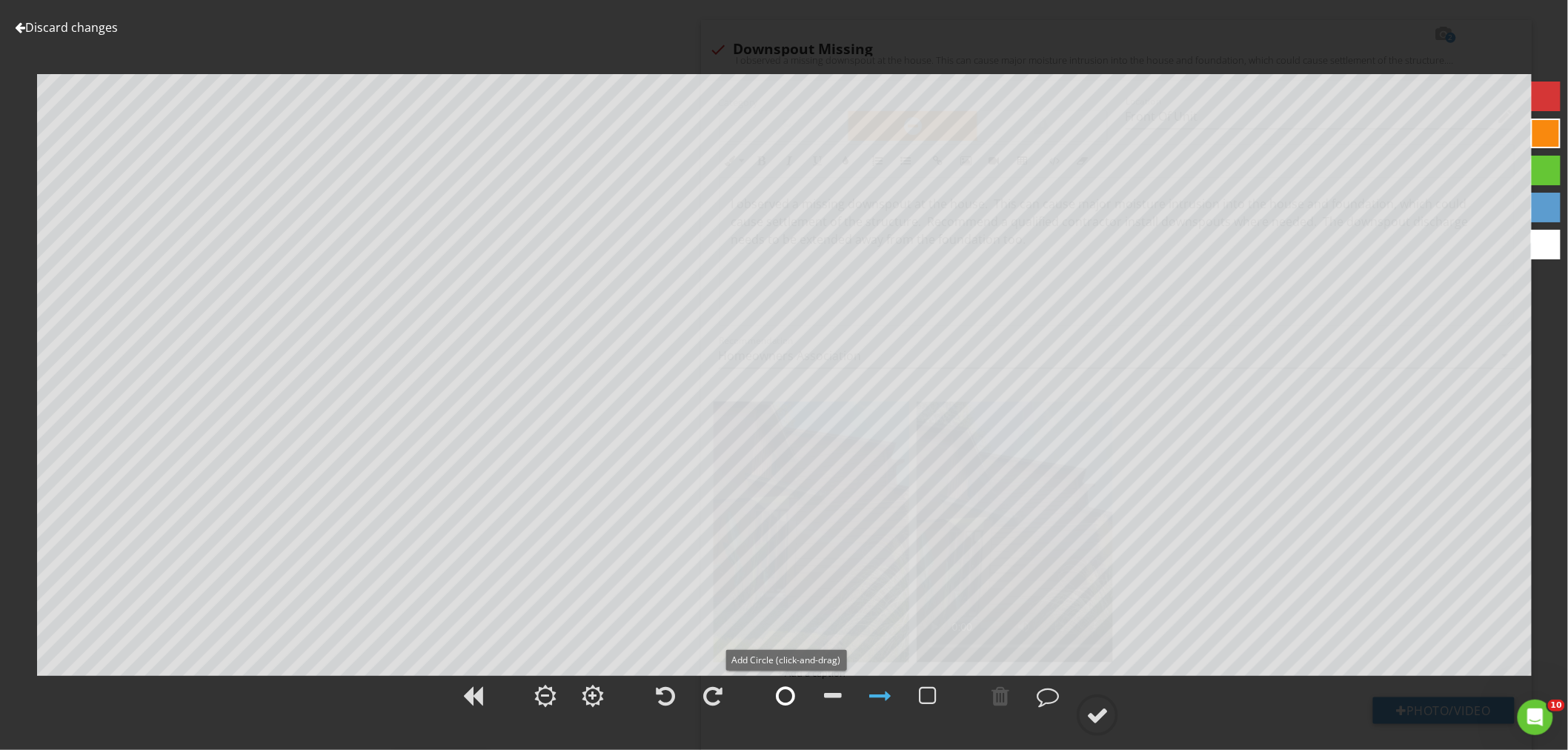
click at [791, 693] on div at bounding box center [786, 696] width 20 height 23
click at [1002, 700] on div at bounding box center [1000, 696] width 18 height 23
click at [1001, 697] on div at bounding box center [1000, 696] width 18 height 23
click at [889, 699] on div at bounding box center [880, 696] width 23 height 23
click at [1101, 718] on div at bounding box center [1097, 715] width 23 height 23
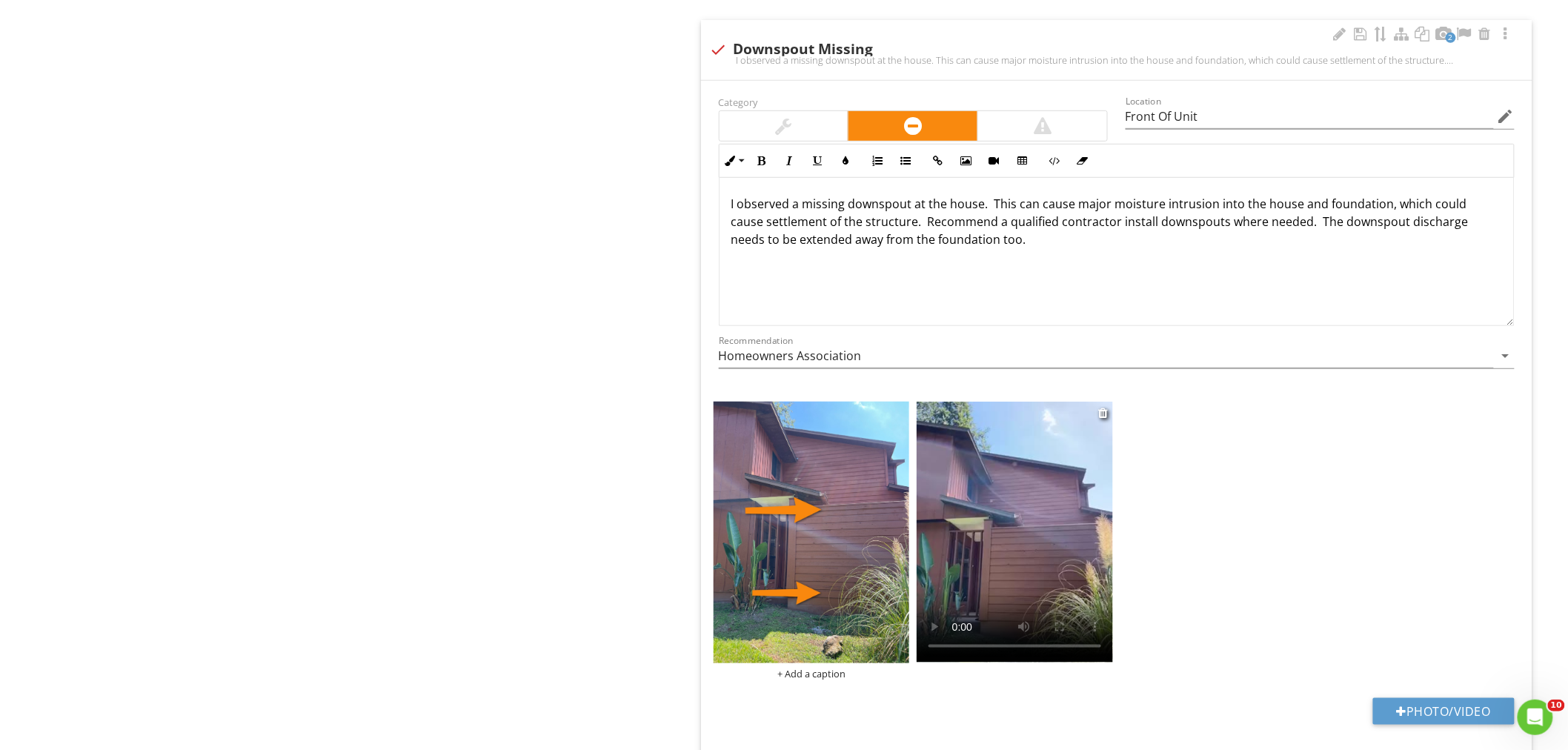
click at [1004, 569] on video at bounding box center [1014, 532] width 197 height 261
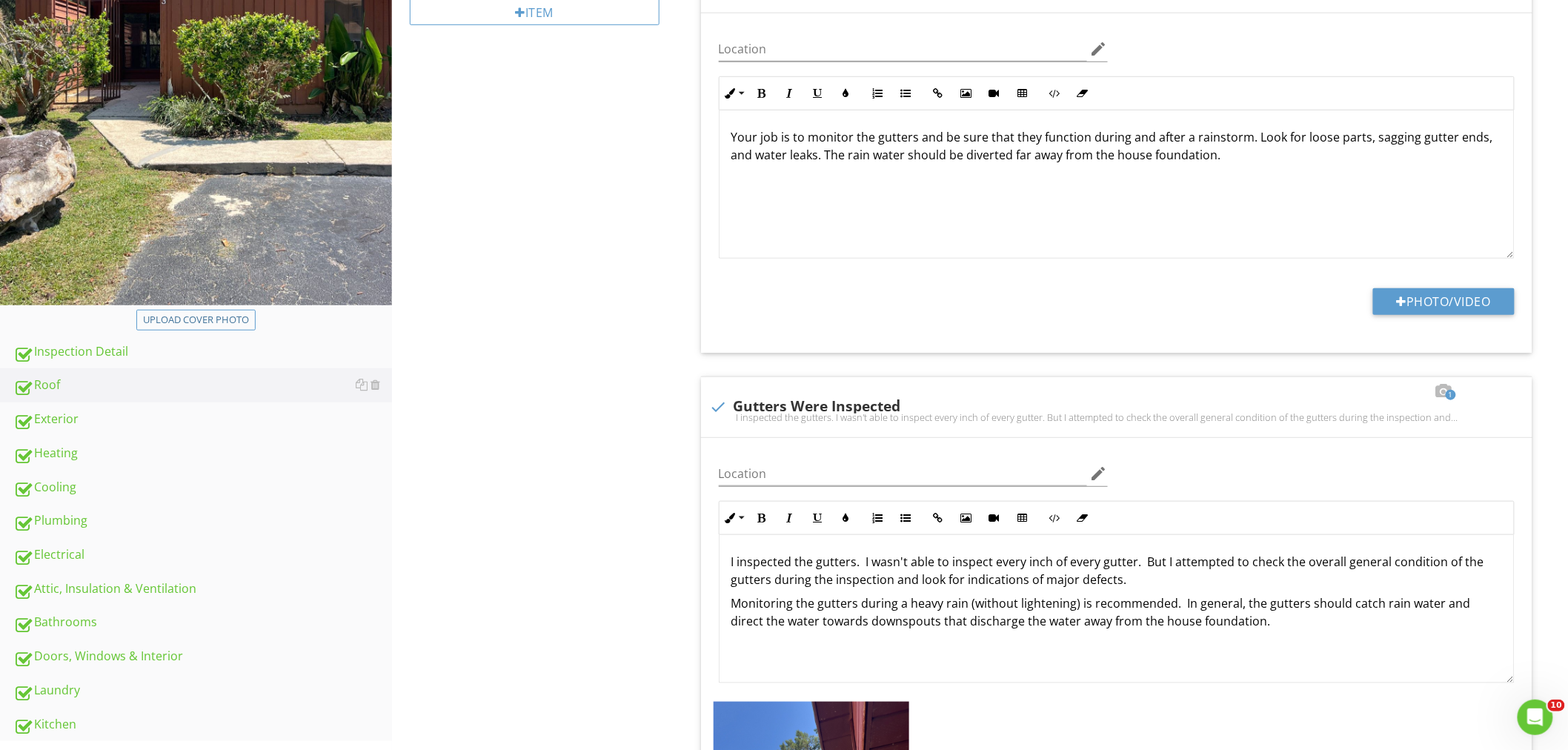
scroll to position [411, 0]
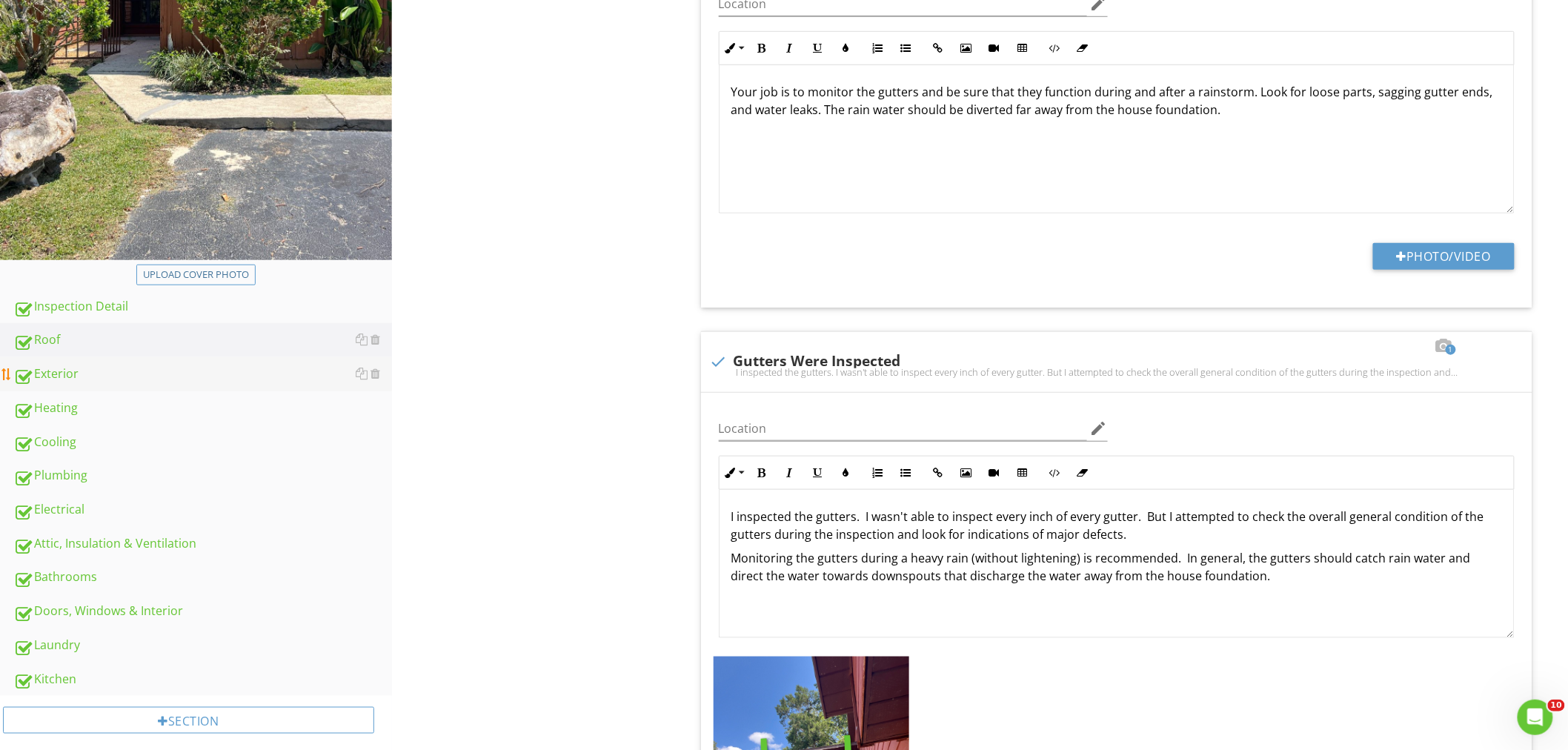
click at [87, 372] on div "Exterior" at bounding box center [203, 374] width 379 height 20
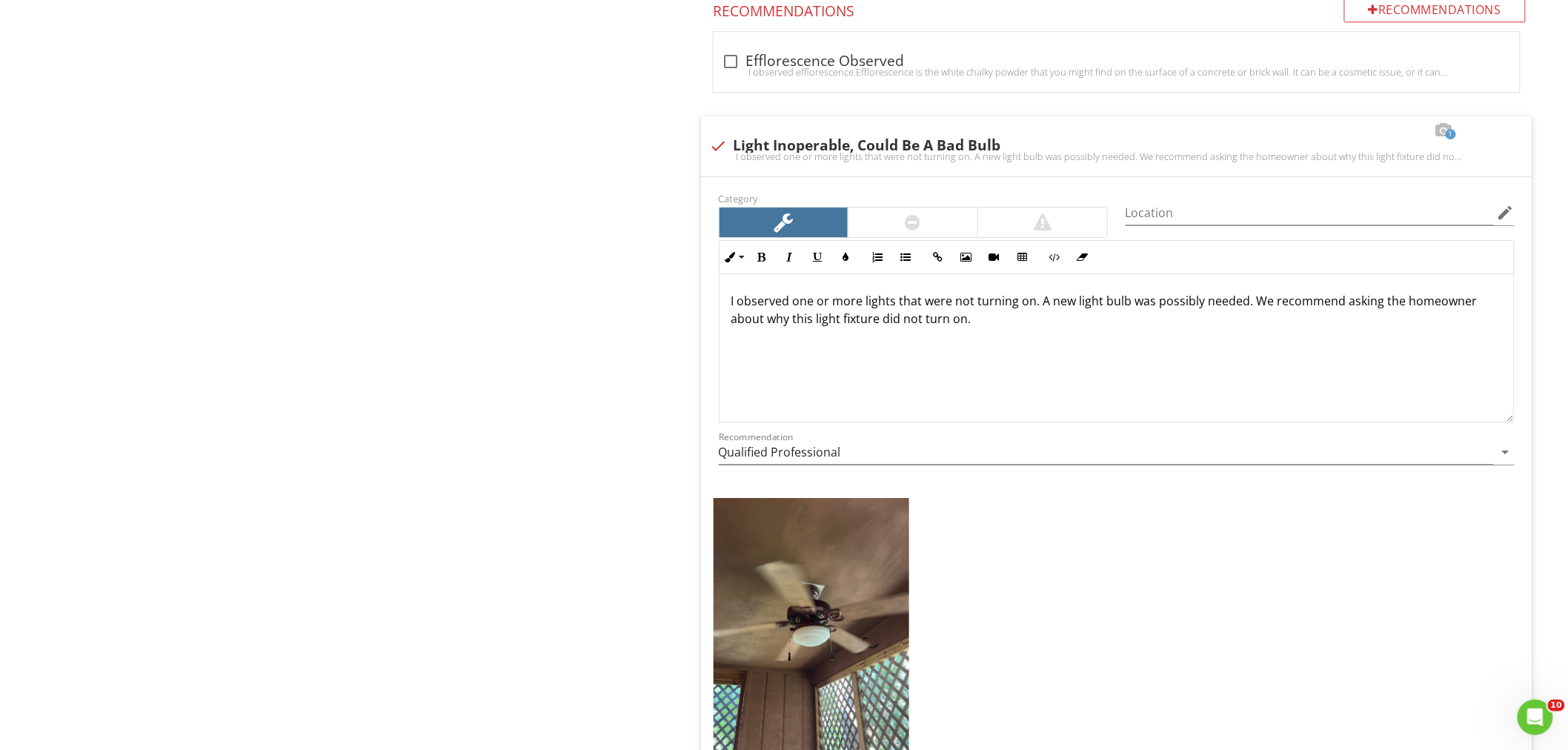
scroll to position [1975, 0]
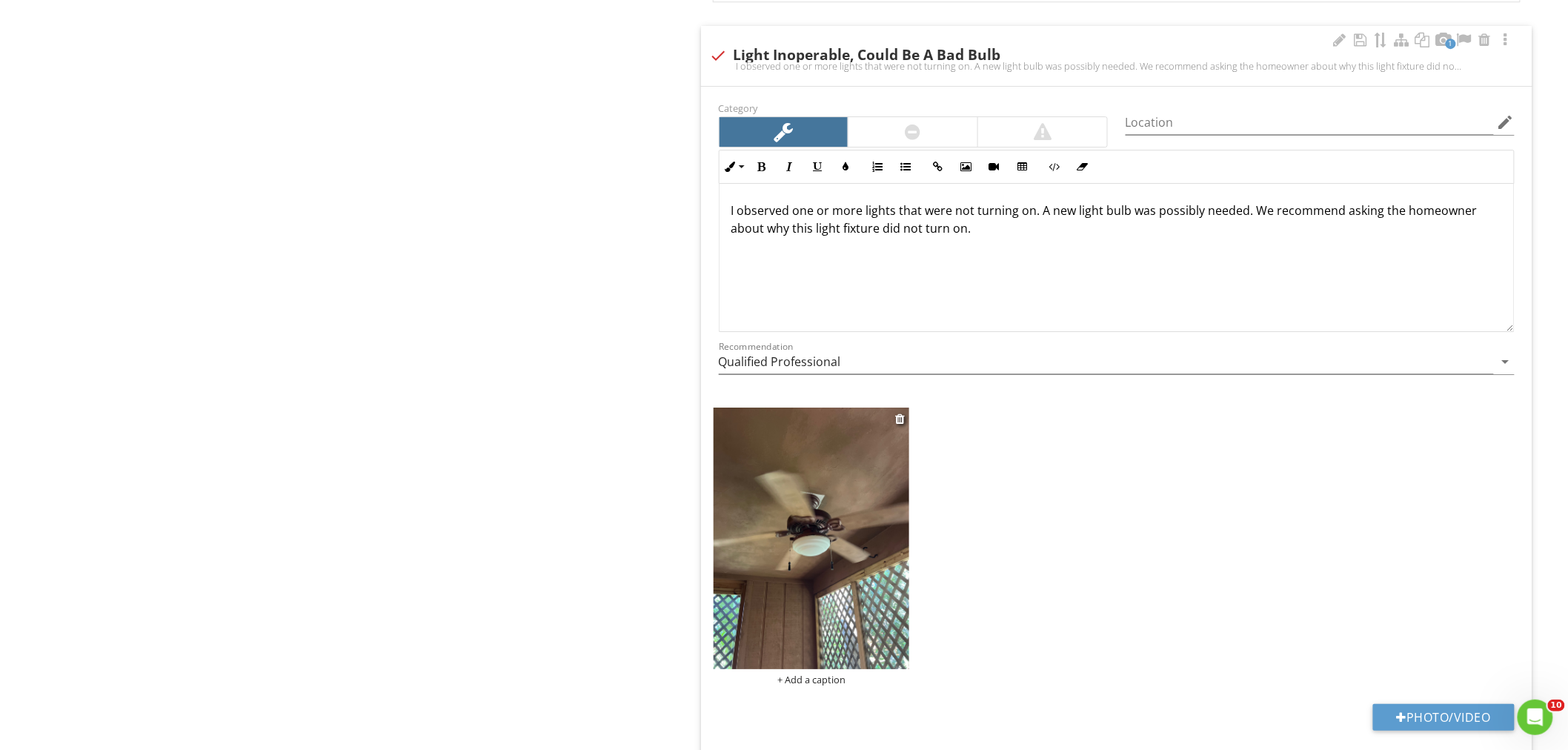
click at [822, 559] on img at bounding box center [811, 538] width 197 height 261
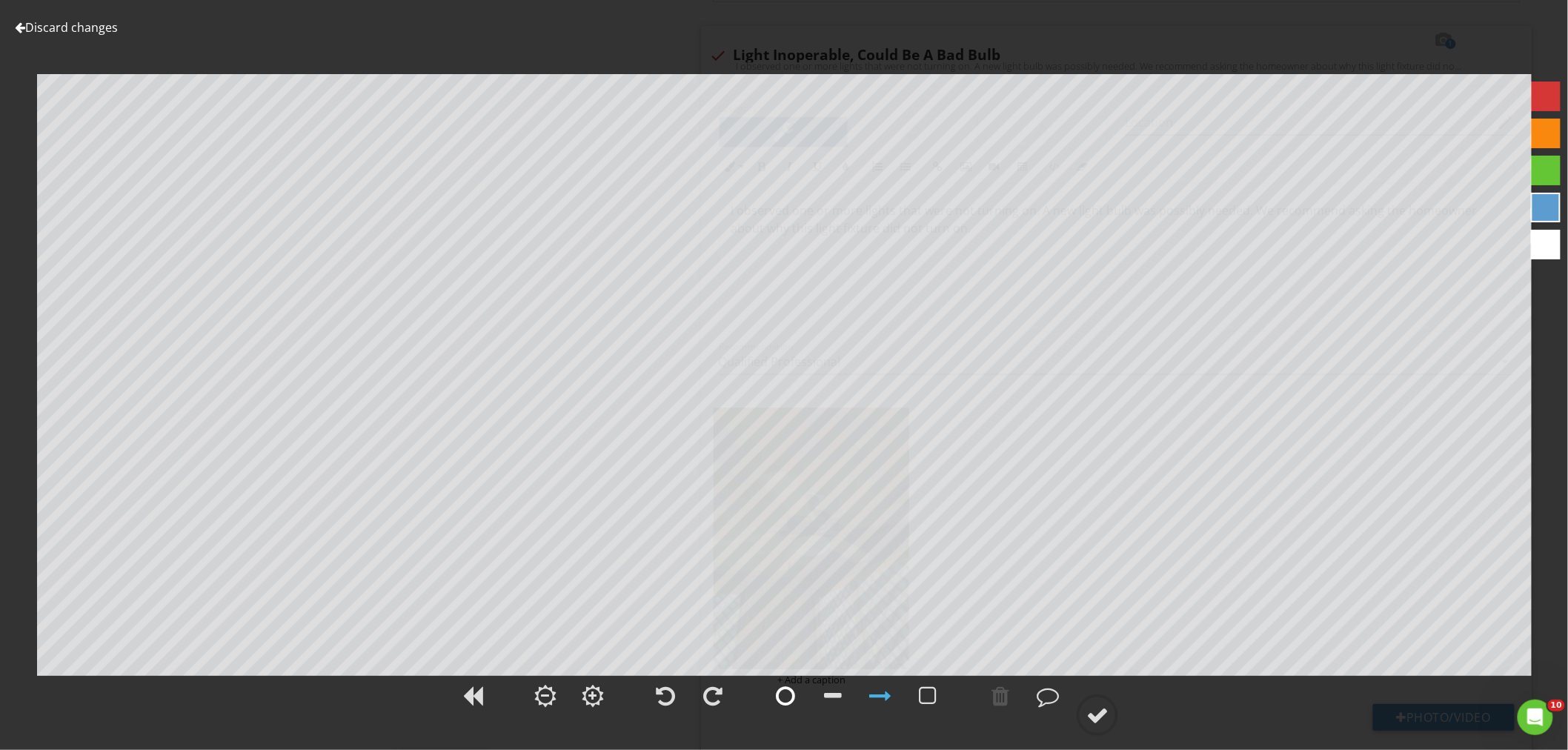
click at [789, 697] on div at bounding box center [786, 696] width 20 height 23
click at [1095, 716] on div at bounding box center [1097, 715] width 23 height 23
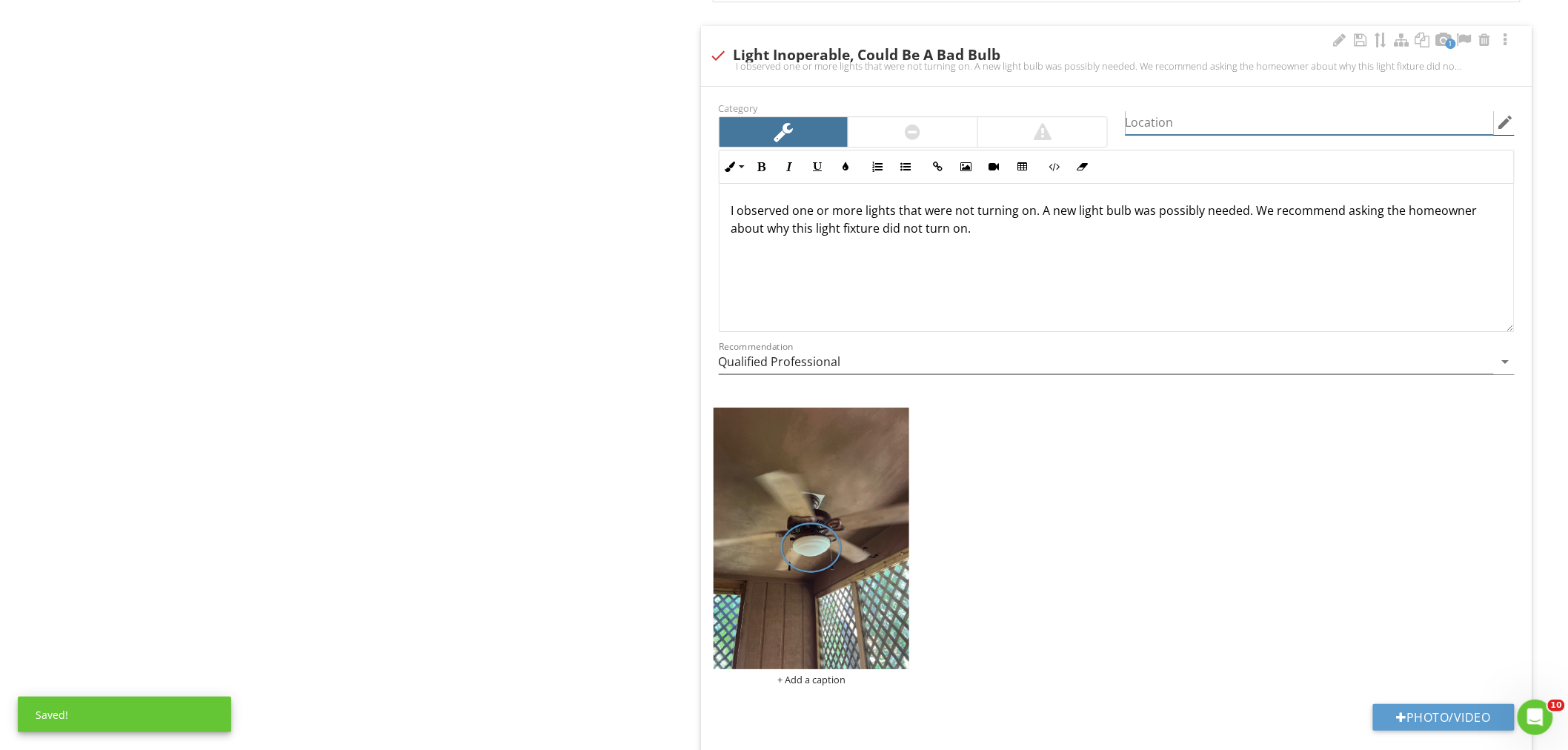
click at [1145, 127] on input "Location" at bounding box center [1309, 123] width 368 height 24
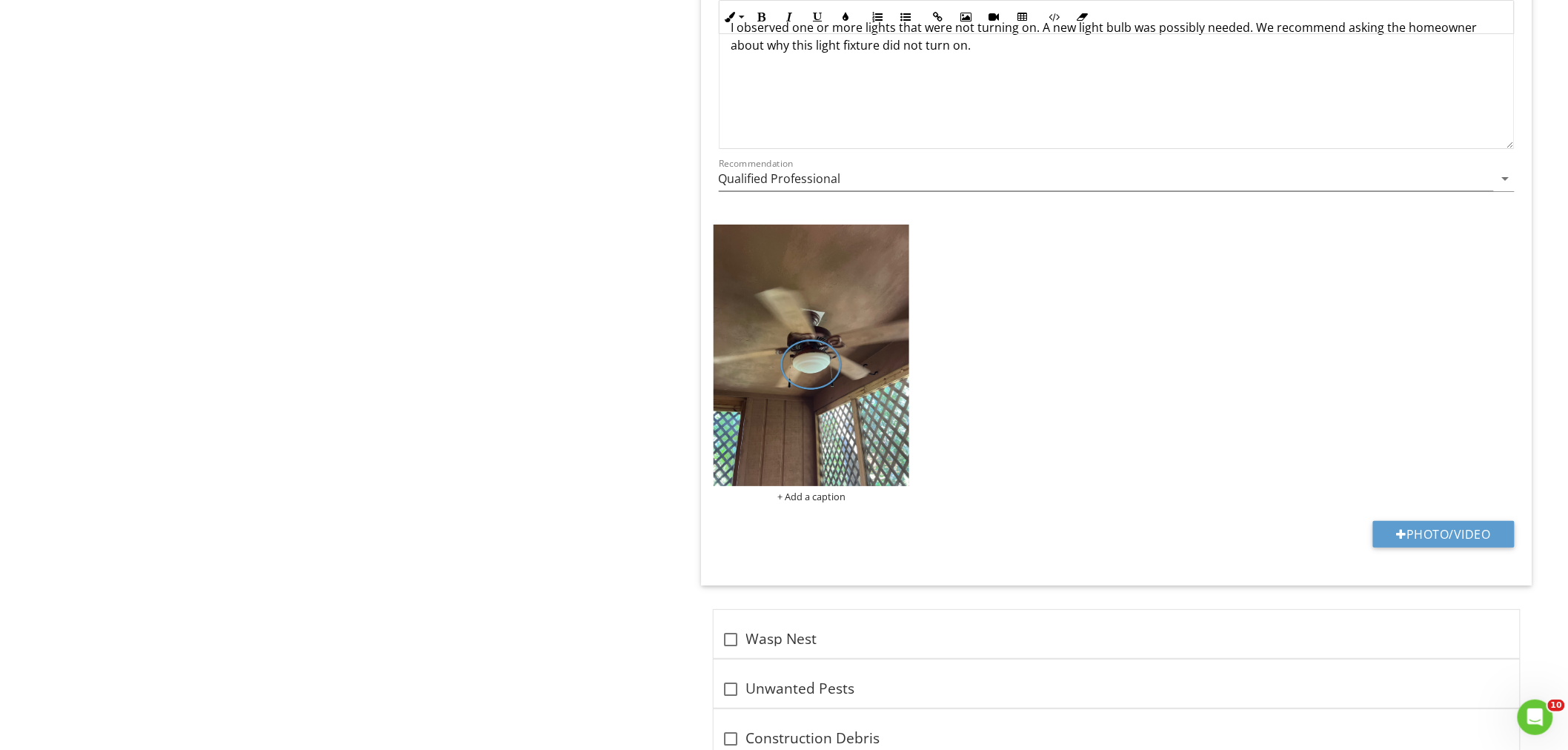
scroll to position [2057, 0]
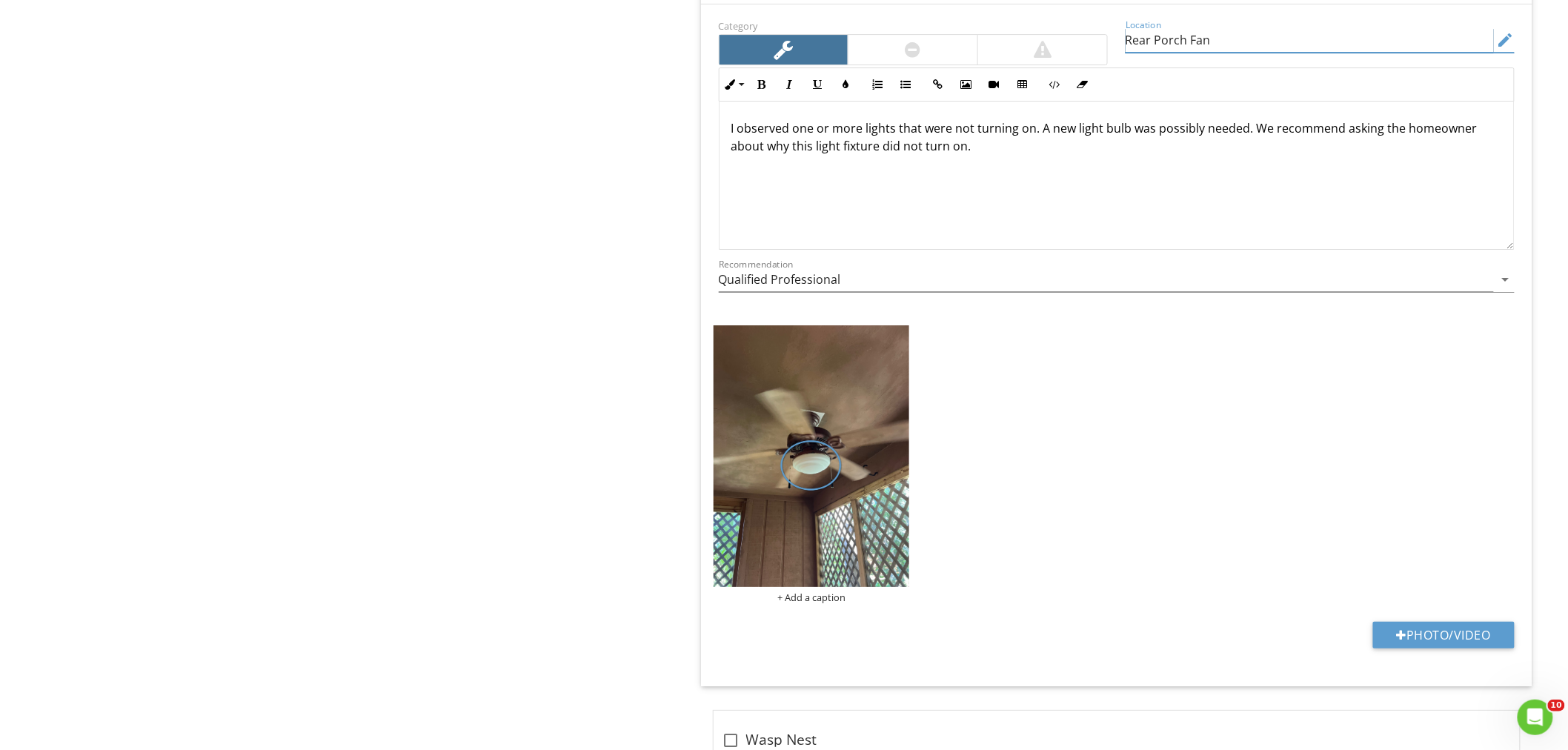
type input "Rear Porch Fan"
click at [1264, 136] on p "I observed one or more lights that were not turning on. A new light bulb was po…" at bounding box center [1116, 136] width 770 height 35
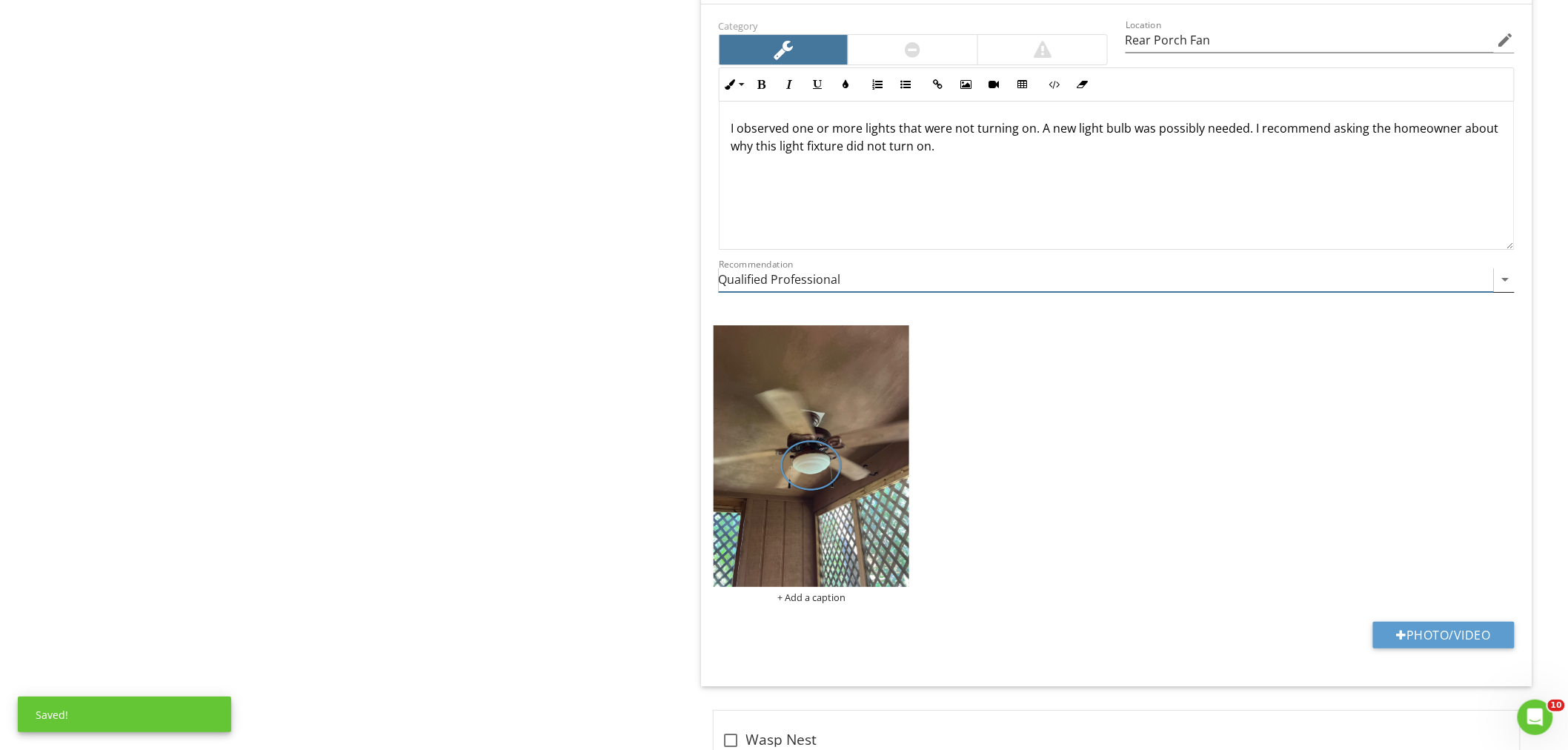
click at [894, 276] on input "Qualified Professional" at bounding box center [1106, 279] width 775 height 24
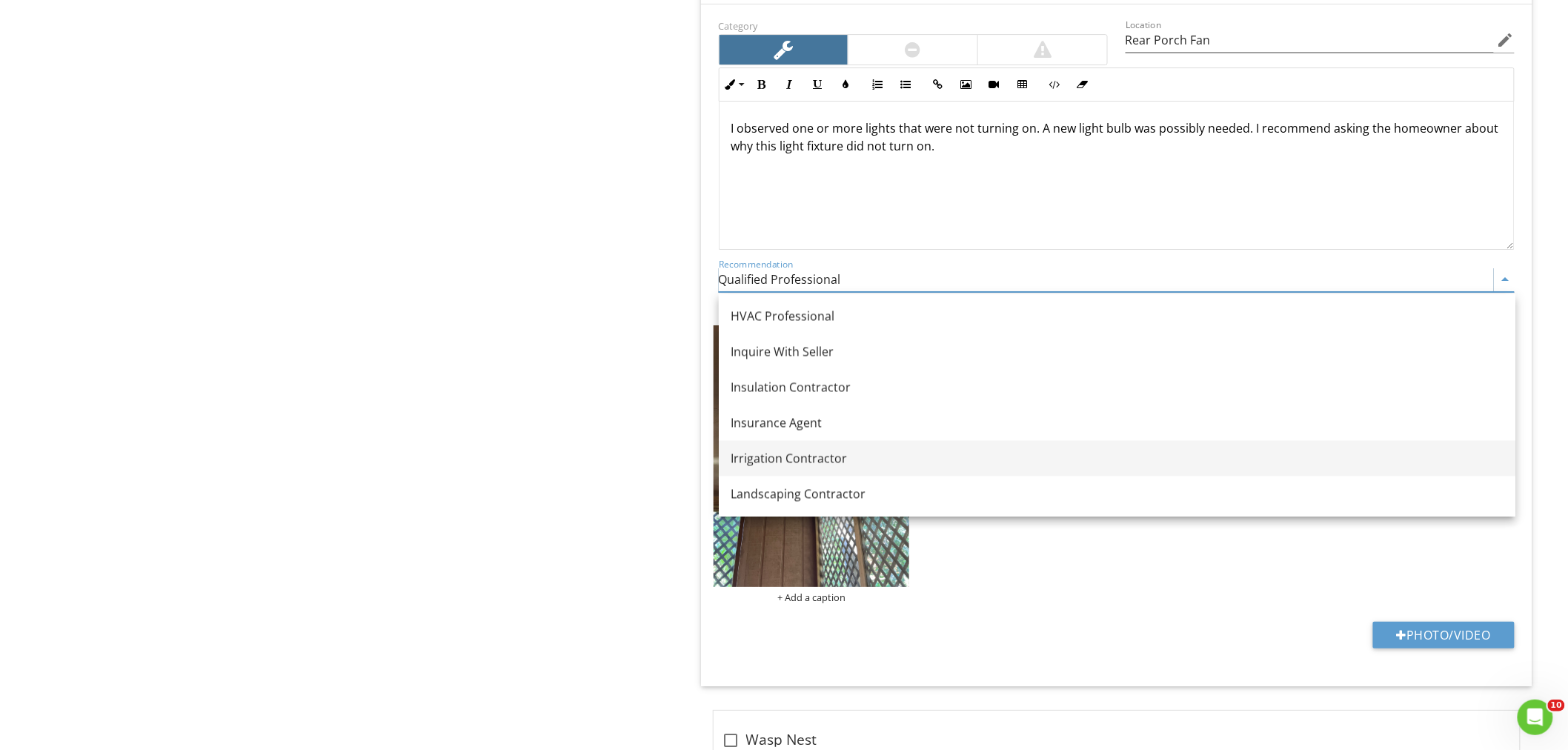
scroll to position [1241, 0]
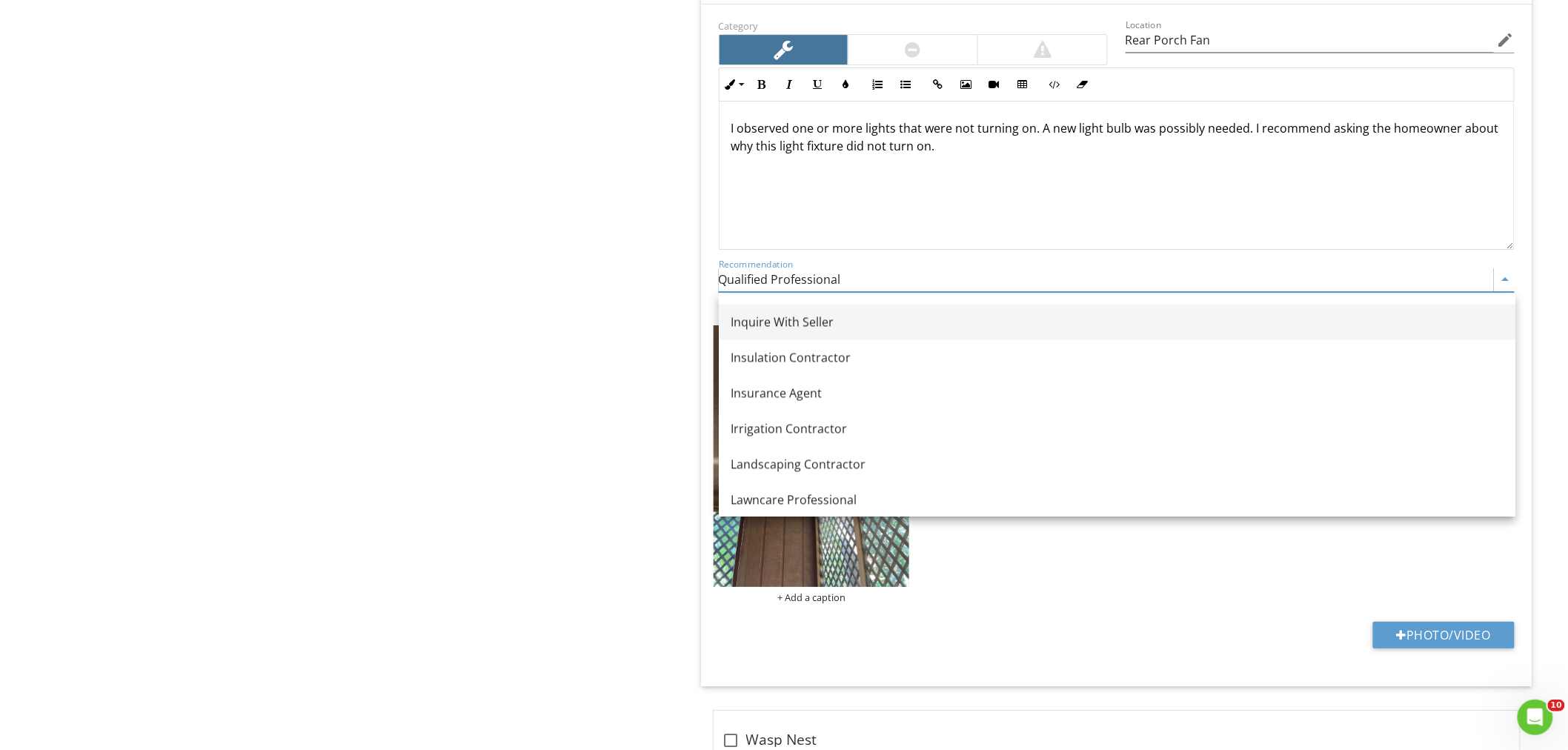
click at [818, 316] on div "Inquire With Seller" at bounding box center [1117, 322] width 773 height 18
type input "Inquire With Seller"
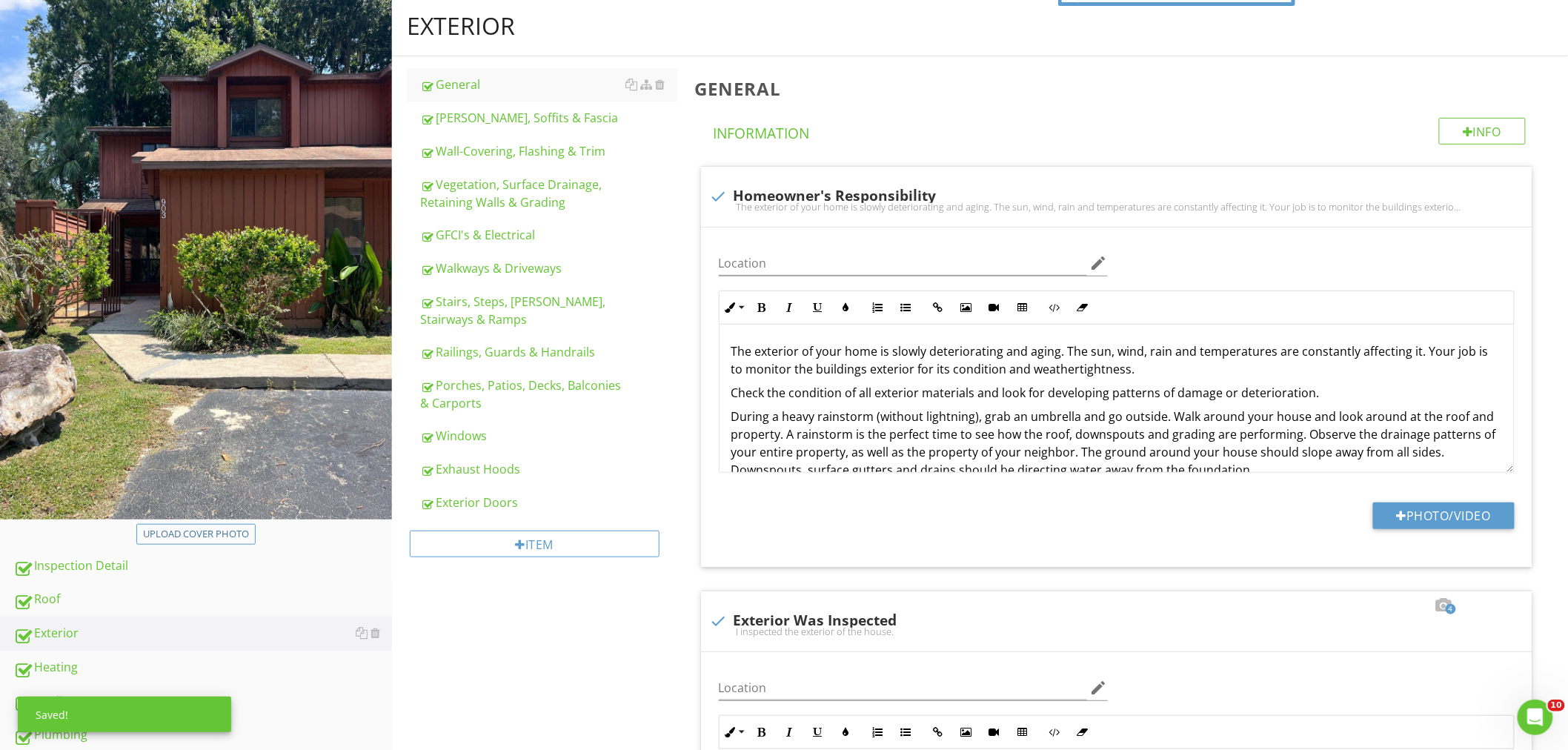
scroll to position [50, 0]
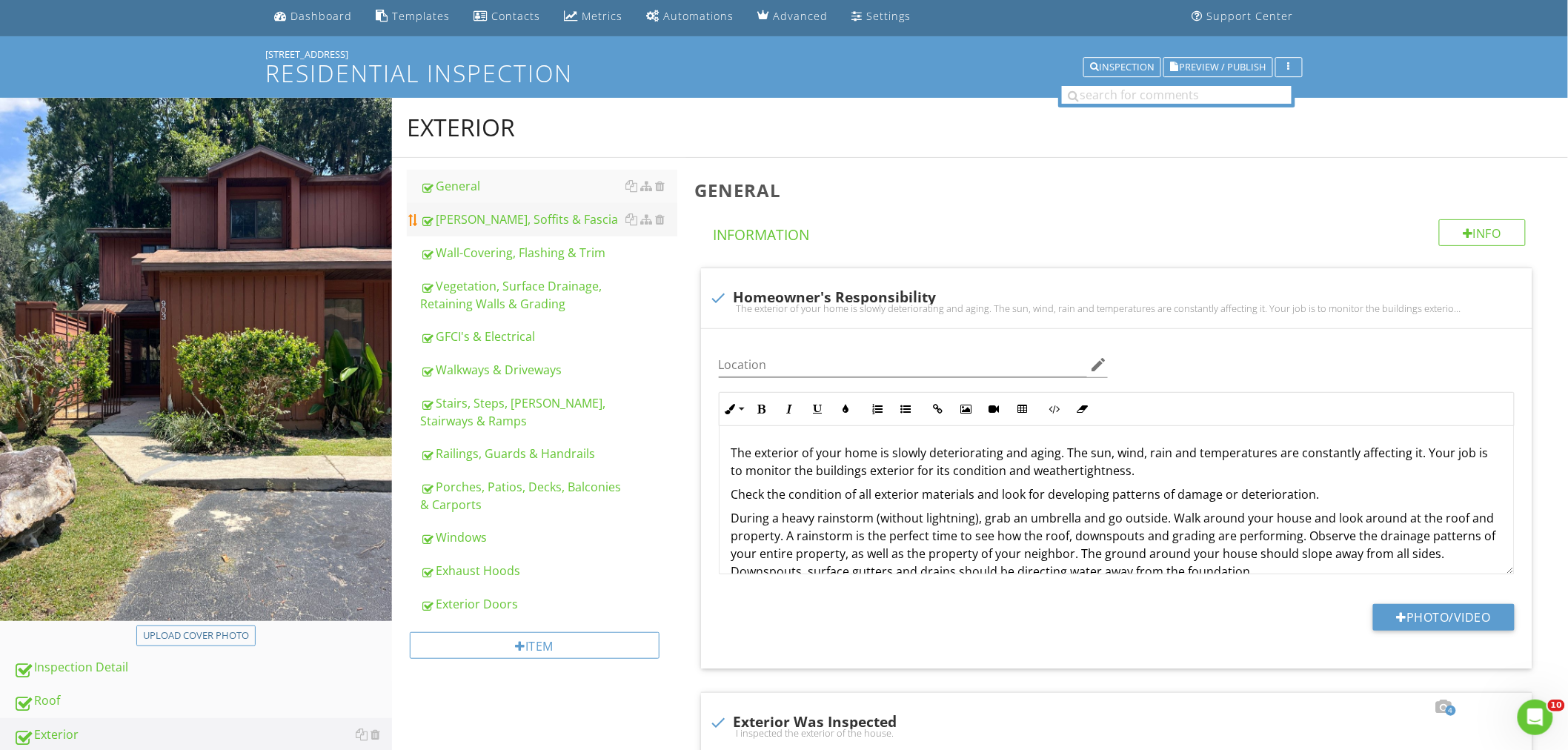
click at [557, 225] on div "Eaves, Soffits & Fascia" at bounding box center [548, 219] width 257 height 18
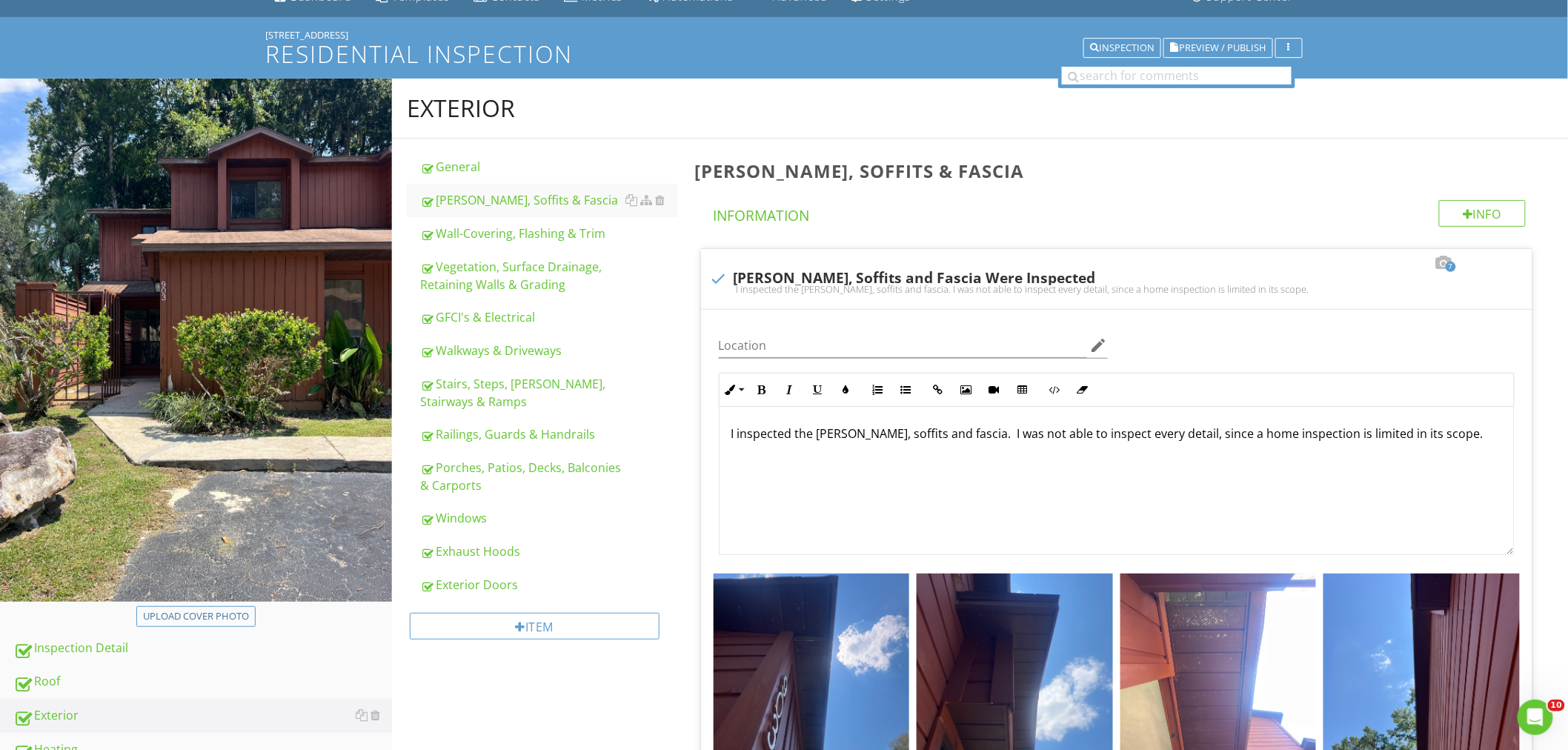
scroll to position [164, 0]
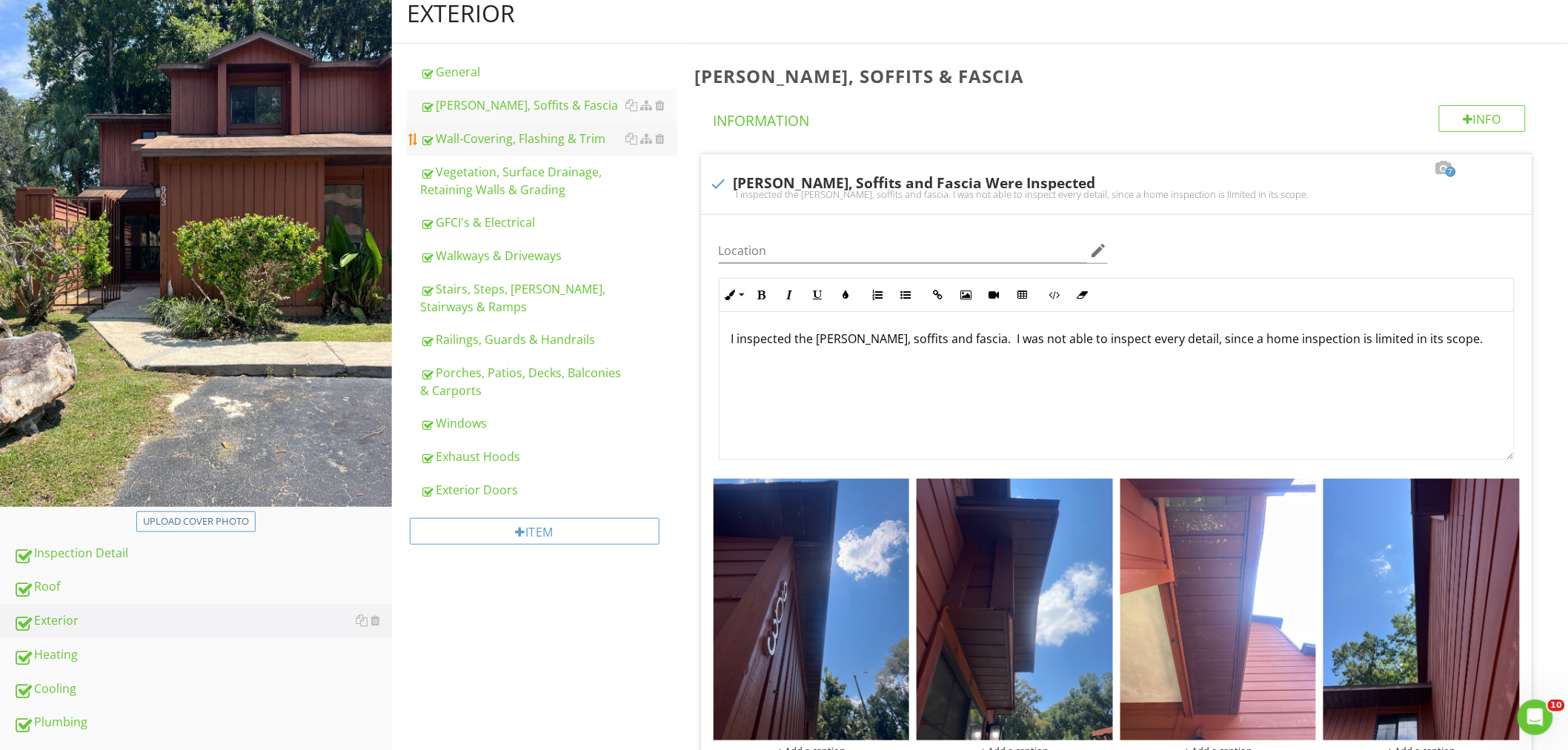
click at [557, 143] on div "Wall-Covering, Flashing & Trim" at bounding box center [548, 139] width 257 height 18
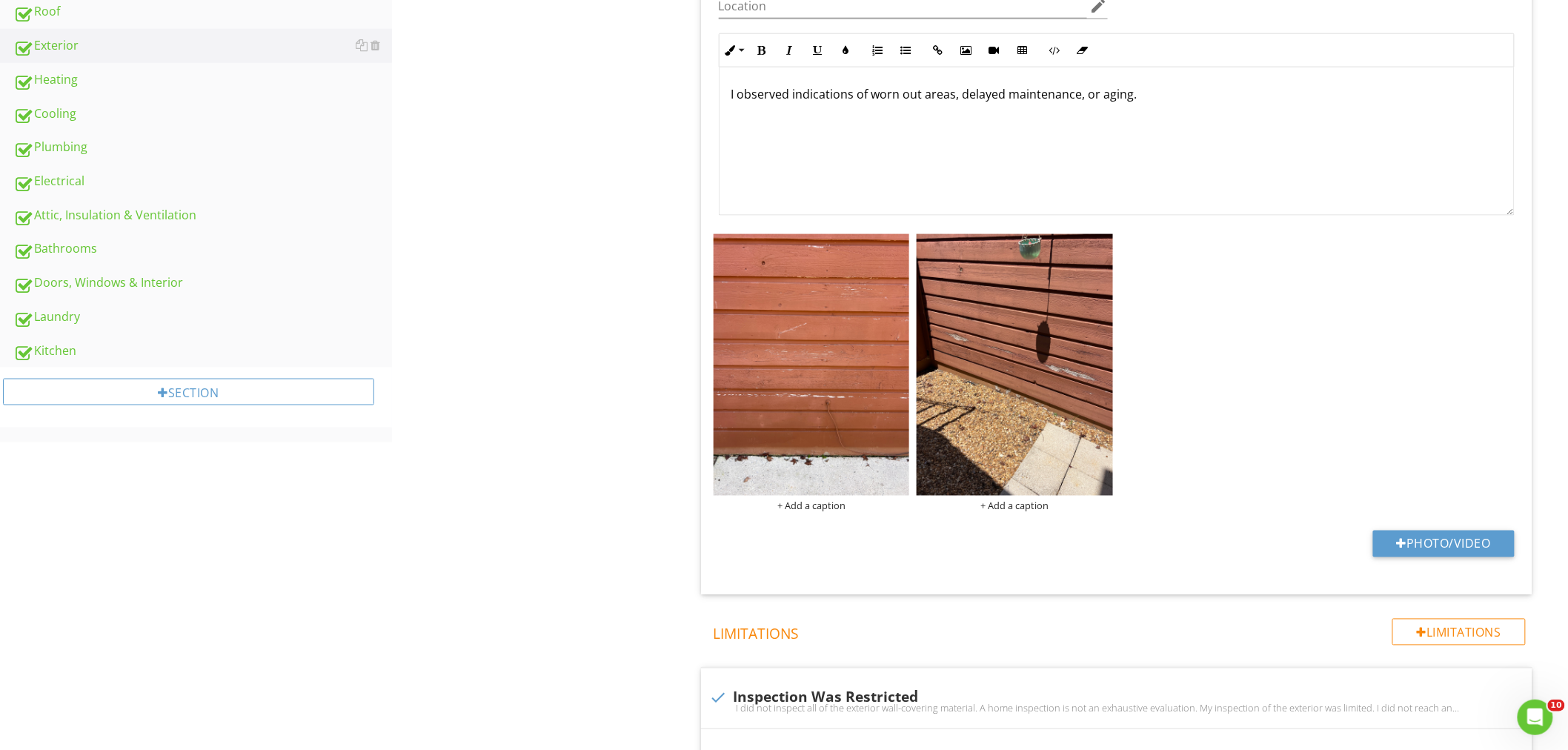
scroll to position [741, 0]
click at [847, 358] on img at bounding box center [811, 363] width 197 height 261
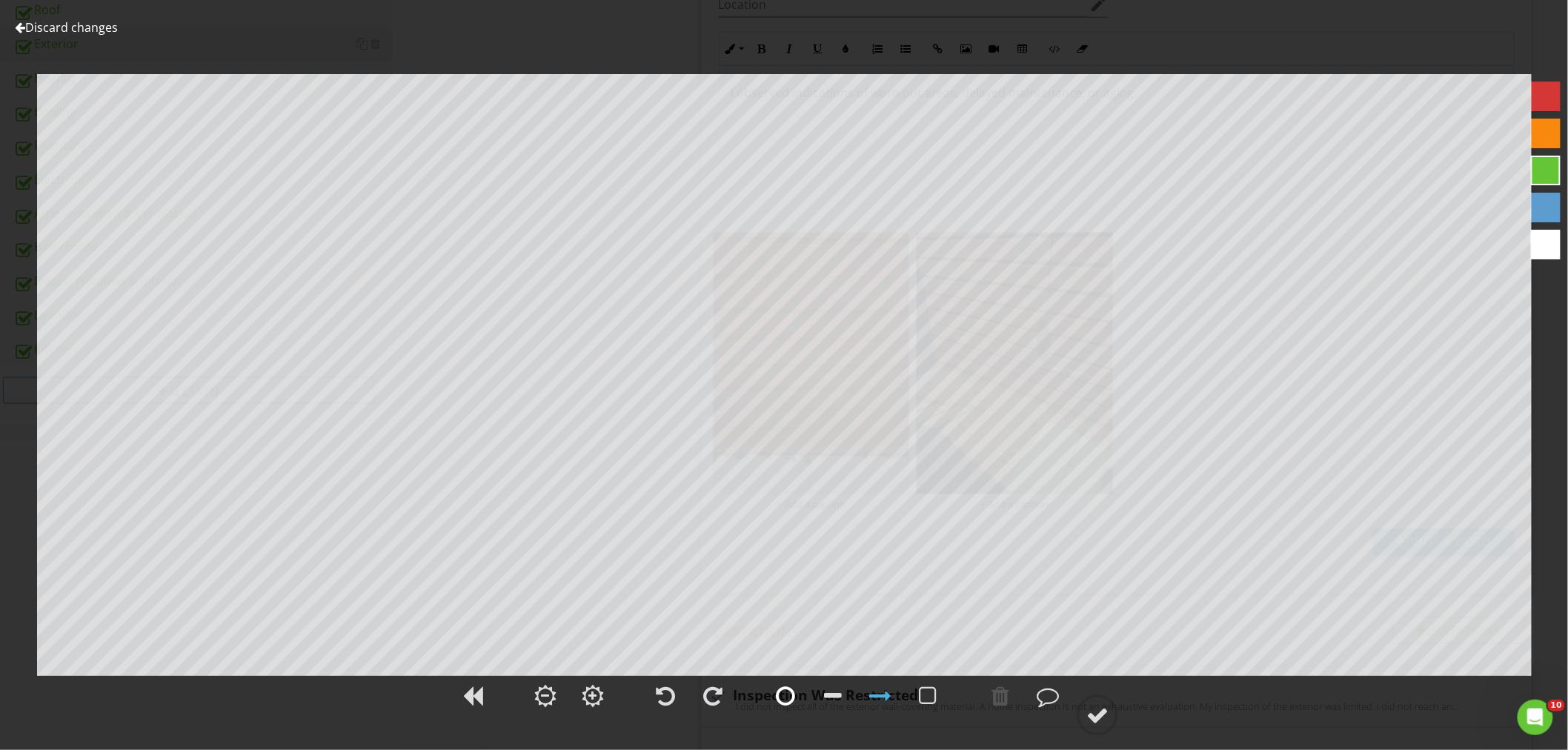
click at [790, 694] on div at bounding box center [786, 696] width 20 height 23
click at [1008, 703] on div at bounding box center [1000, 696] width 18 height 23
click at [1552, 206] on div at bounding box center [1545, 207] width 29 height 29
drag, startPoint x: 1112, startPoint y: 721, endPoint x: 1120, endPoint y: 684, distance: 37.9
click at [1112, 719] on circle at bounding box center [1097, 715] width 38 height 38
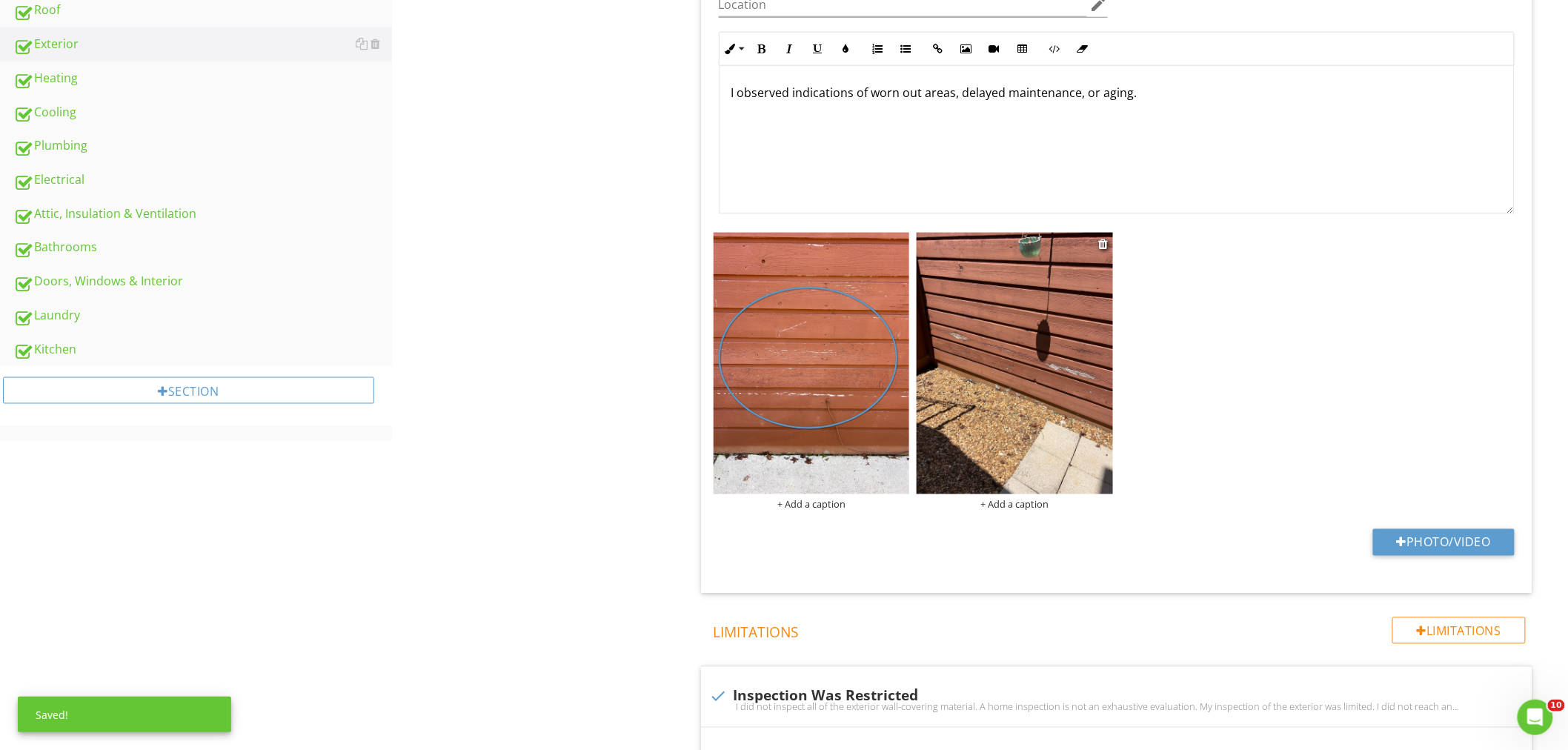
click at [1020, 341] on img at bounding box center [1014, 363] width 197 height 261
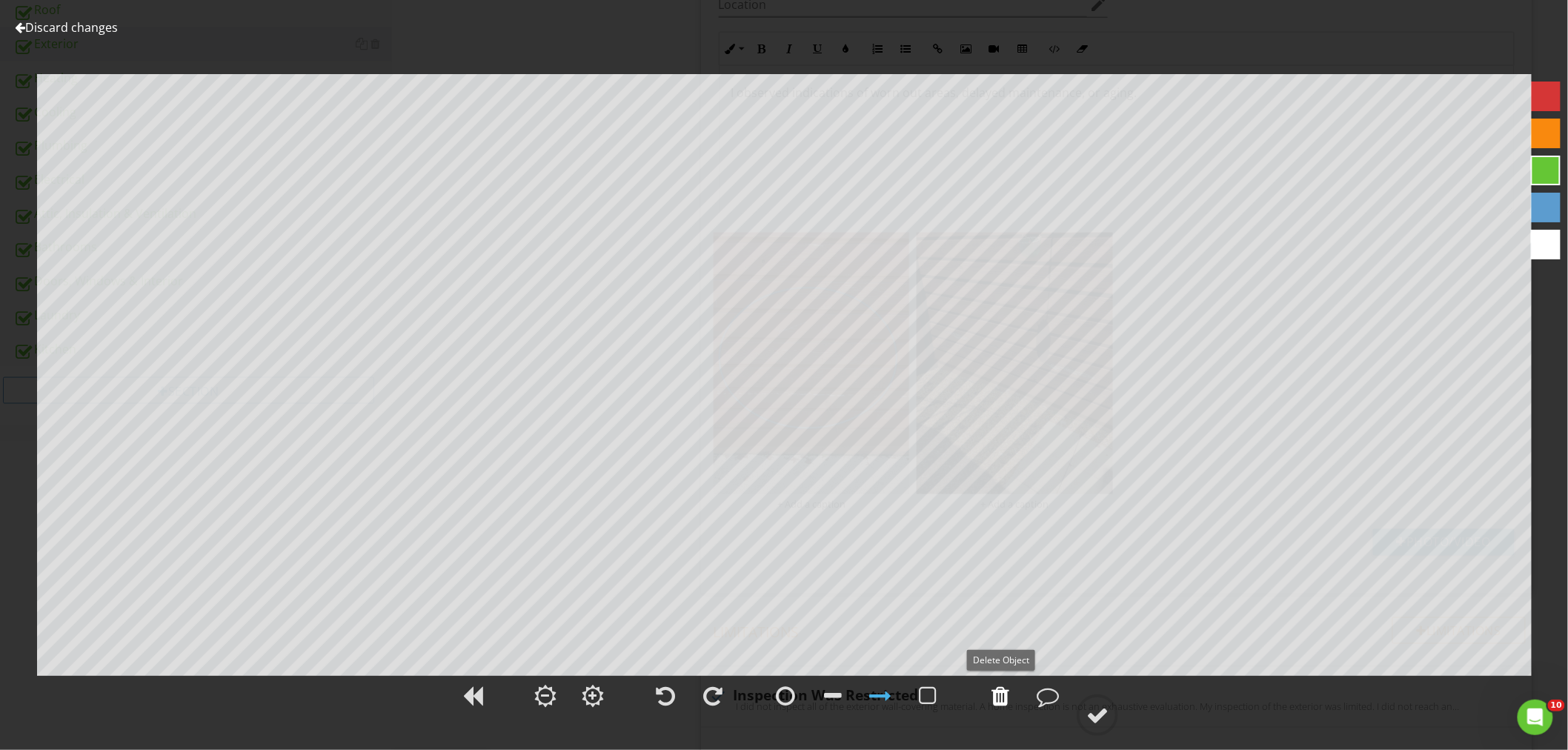
click at [995, 699] on div at bounding box center [1000, 696] width 18 height 23
click at [1539, 208] on div at bounding box center [1545, 207] width 29 height 29
click at [784, 702] on div at bounding box center [786, 696] width 20 height 23
click at [1098, 712] on div at bounding box center [1097, 715] width 23 height 23
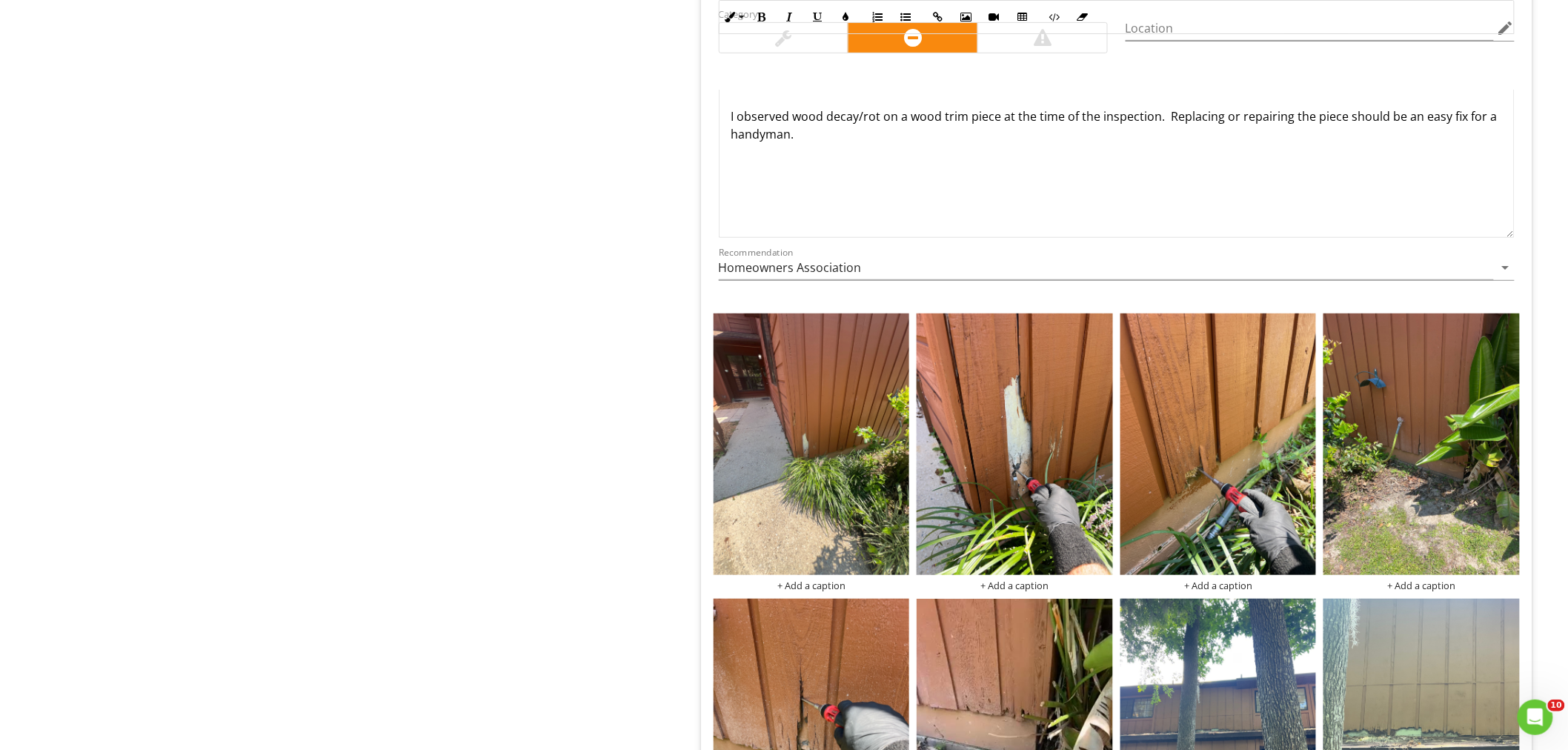
scroll to position [2469, 0]
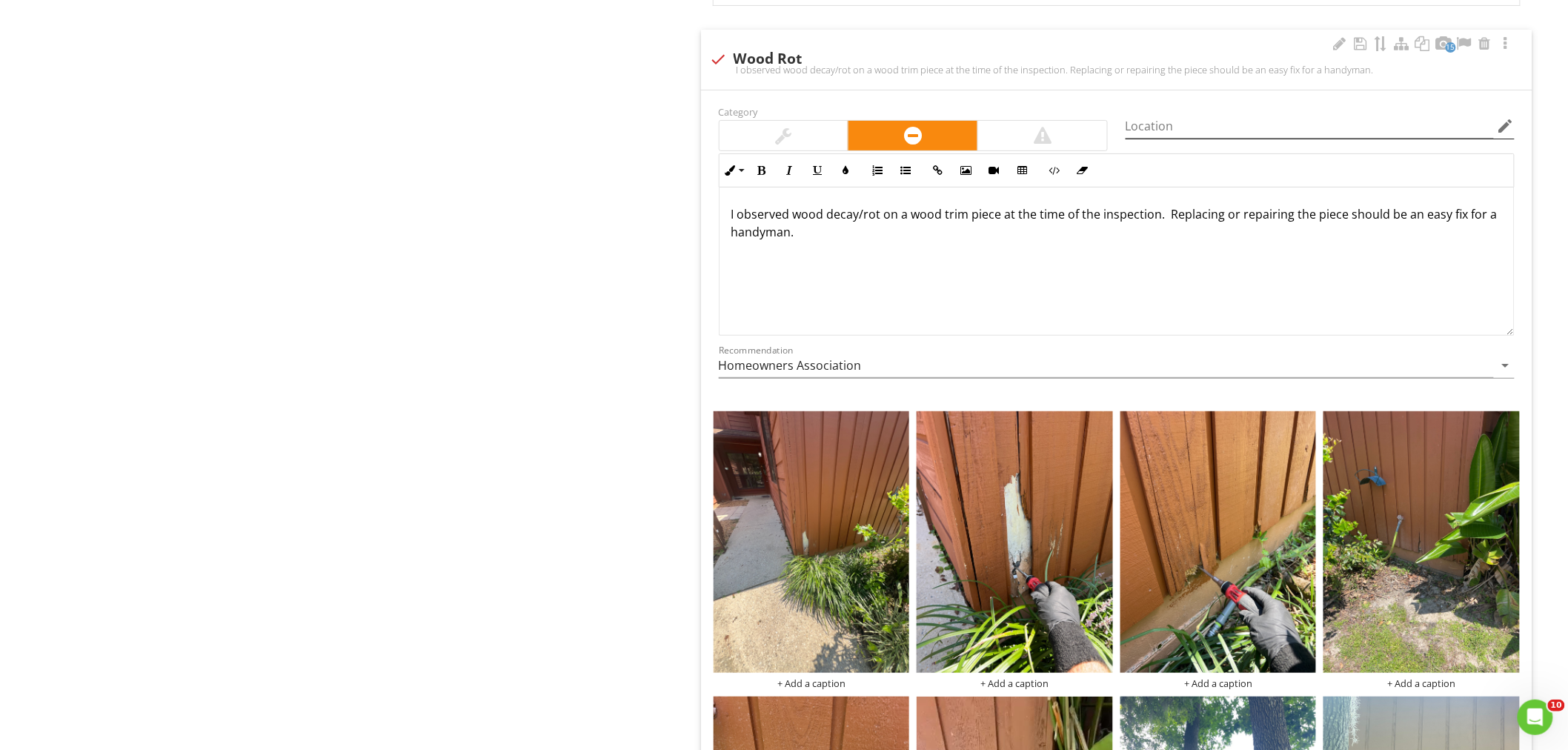
drag, startPoint x: 1179, startPoint y: 141, endPoint x: 1179, endPoint y: 127, distance: 14.0
click at [1179, 136] on div "Location edit" at bounding box center [1319, 133] width 389 height 39
click at [1179, 128] on input "Location" at bounding box center [1309, 126] width 368 height 24
type input "Multiple Locations"
click at [904, 222] on p "I observed wood decay/rot on a wood trim piece at the time of the inspection. R…" at bounding box center [1116, 222] width 770 height 35
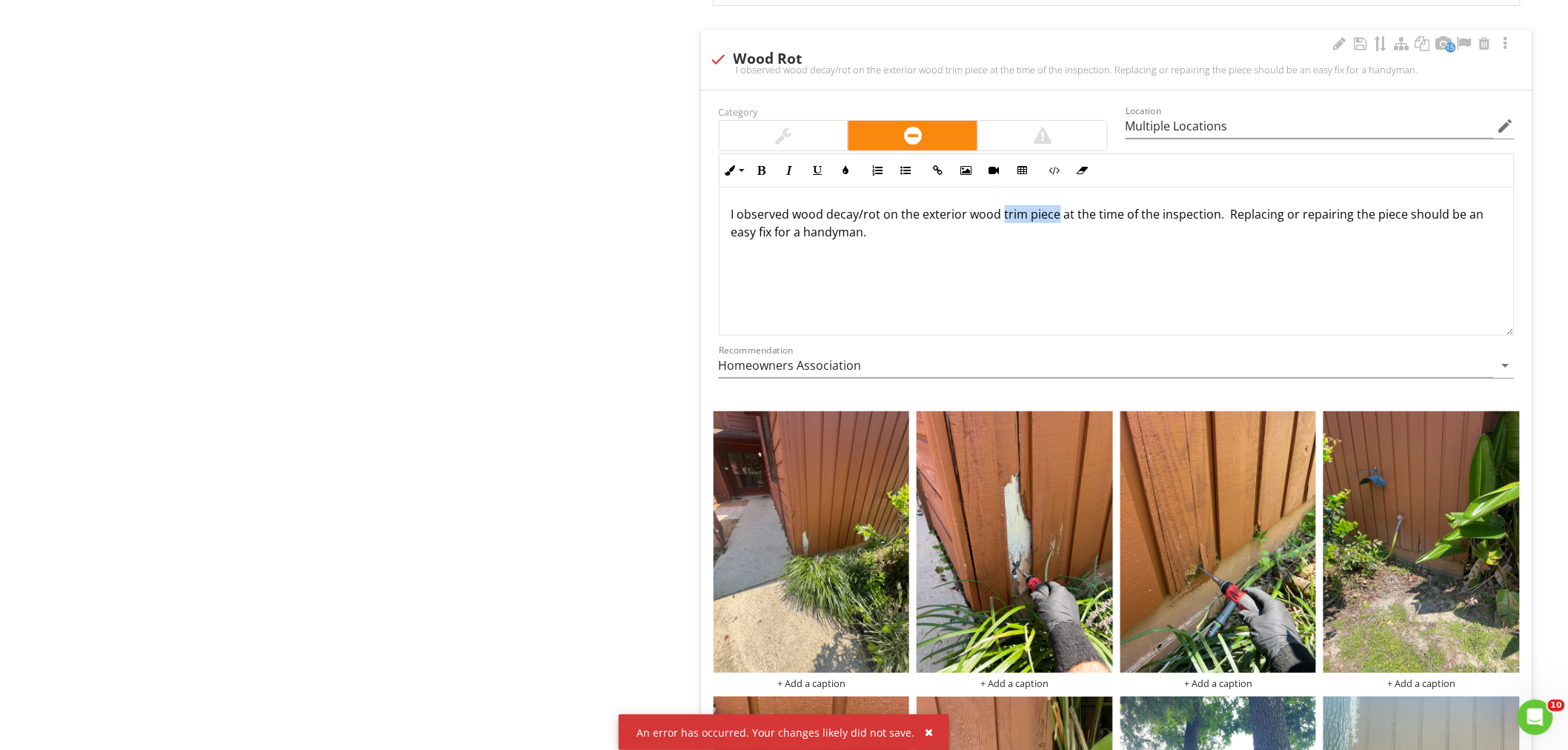
drag, startPoint x: 1056, startPoint y: 216, endPoint x: 1000, endPoint y: 218, distance: 56.0
click at [1000, 218] on p "I observed wood decay/rot on the exterior wood trim piece at the time of the in…" at bounding box center [1116, 222] width 770 height 35
drag, startPoint x: 838, startPoint y: 234, endPoint x: 1201, endPoint y: 220, distance: 363.3
click at [1201, 220] on p "I observed wood decay/rot on the exterior wood siding at the time of the inspec…" at bounding box center [1116, 222] width 770 height 35
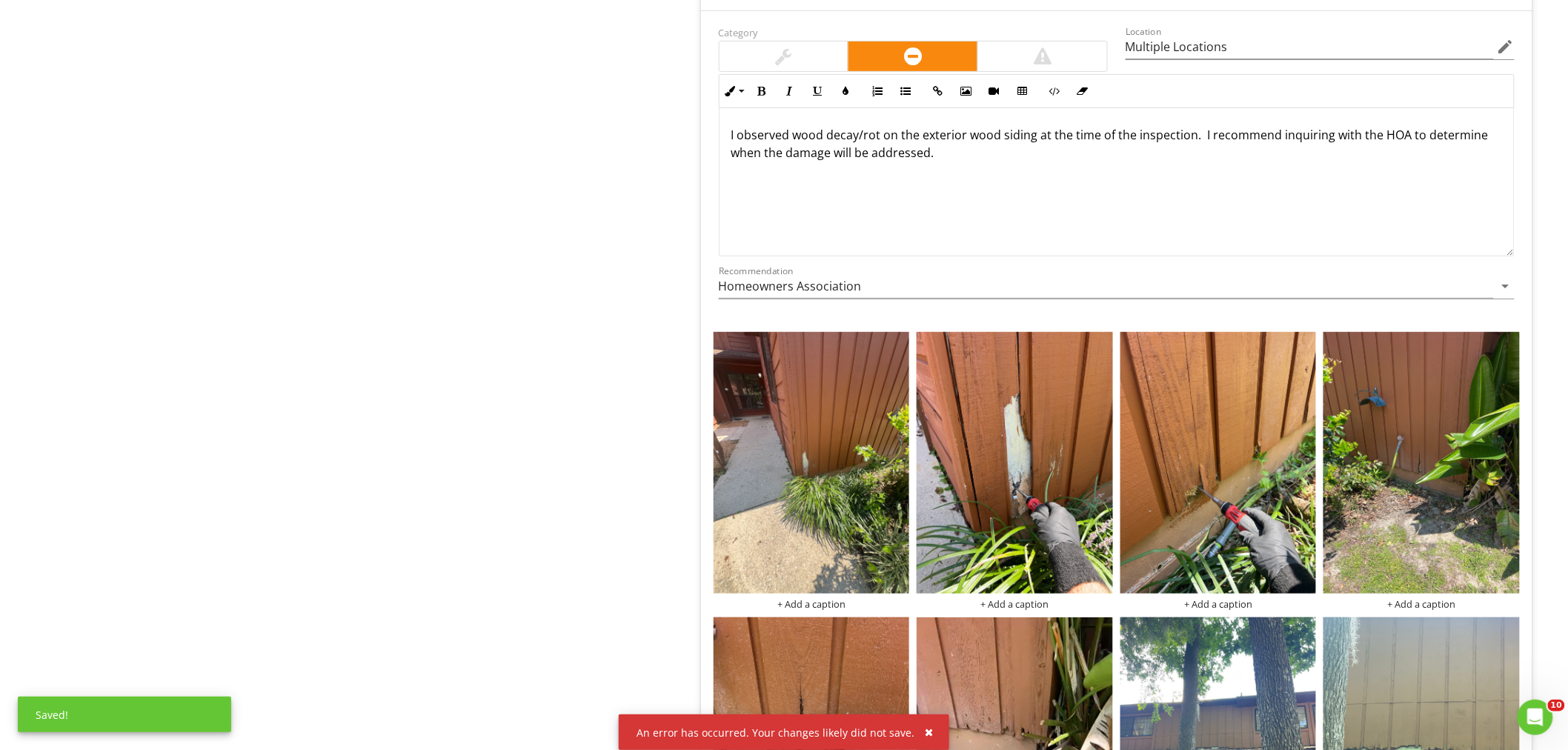
scroll to position [2633, 0]
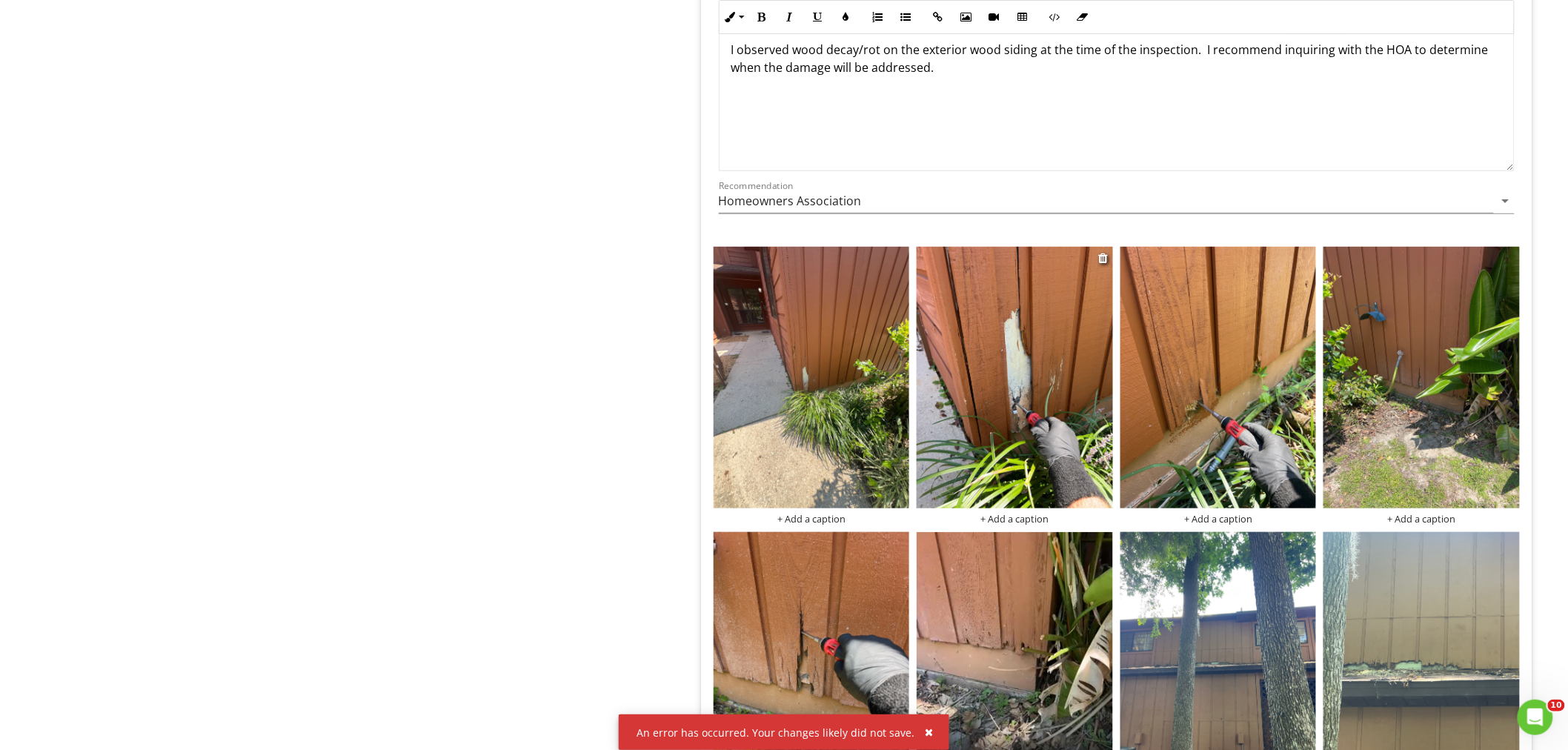
click at [1042, 411] on img at bounding box center [1014, 377] width 197 height 261
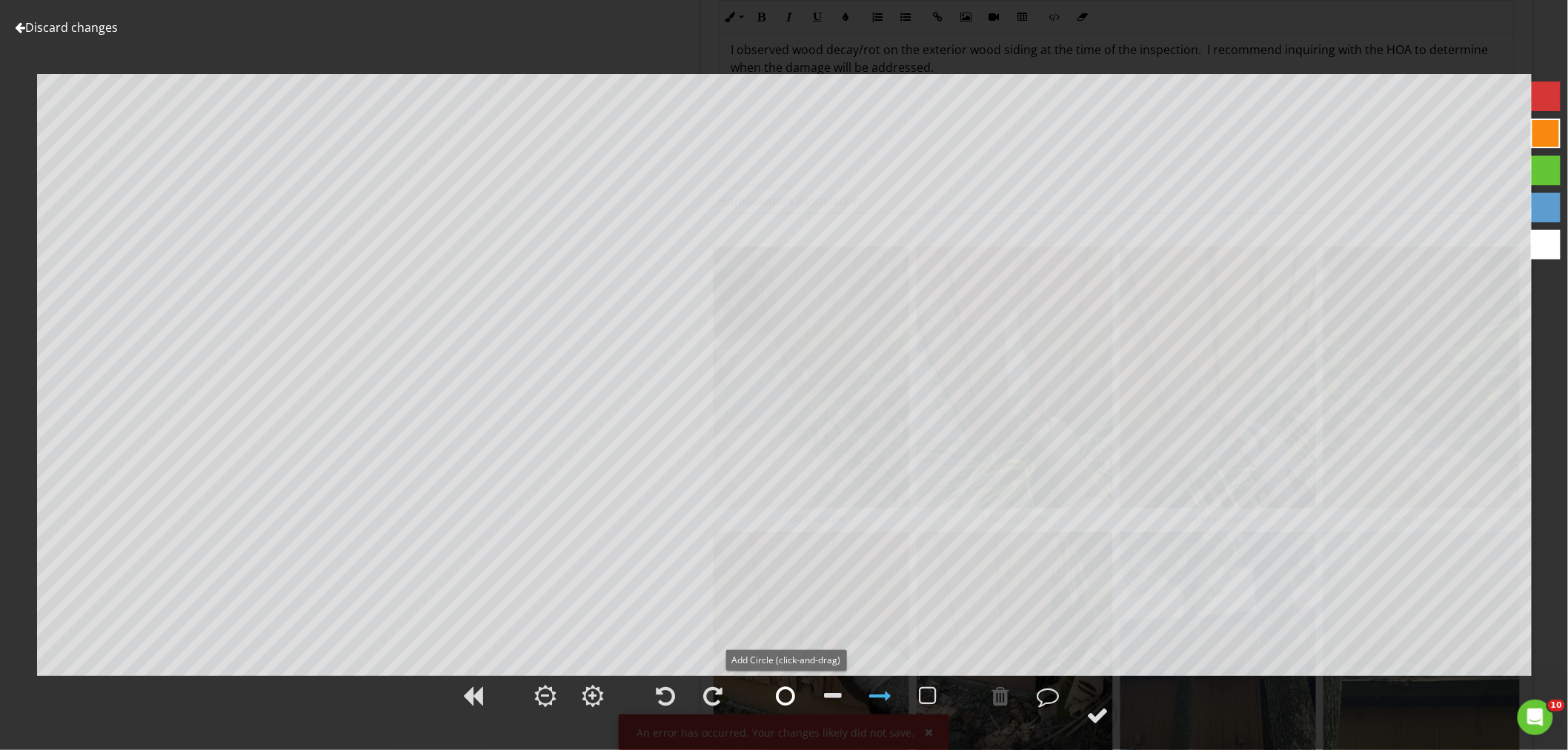
click at [778, 704] on div at bounding box center [786, 696] width 20 height 23
click at [1102, 730] on circle at bounding box center [1097, 715] width 38 height 38
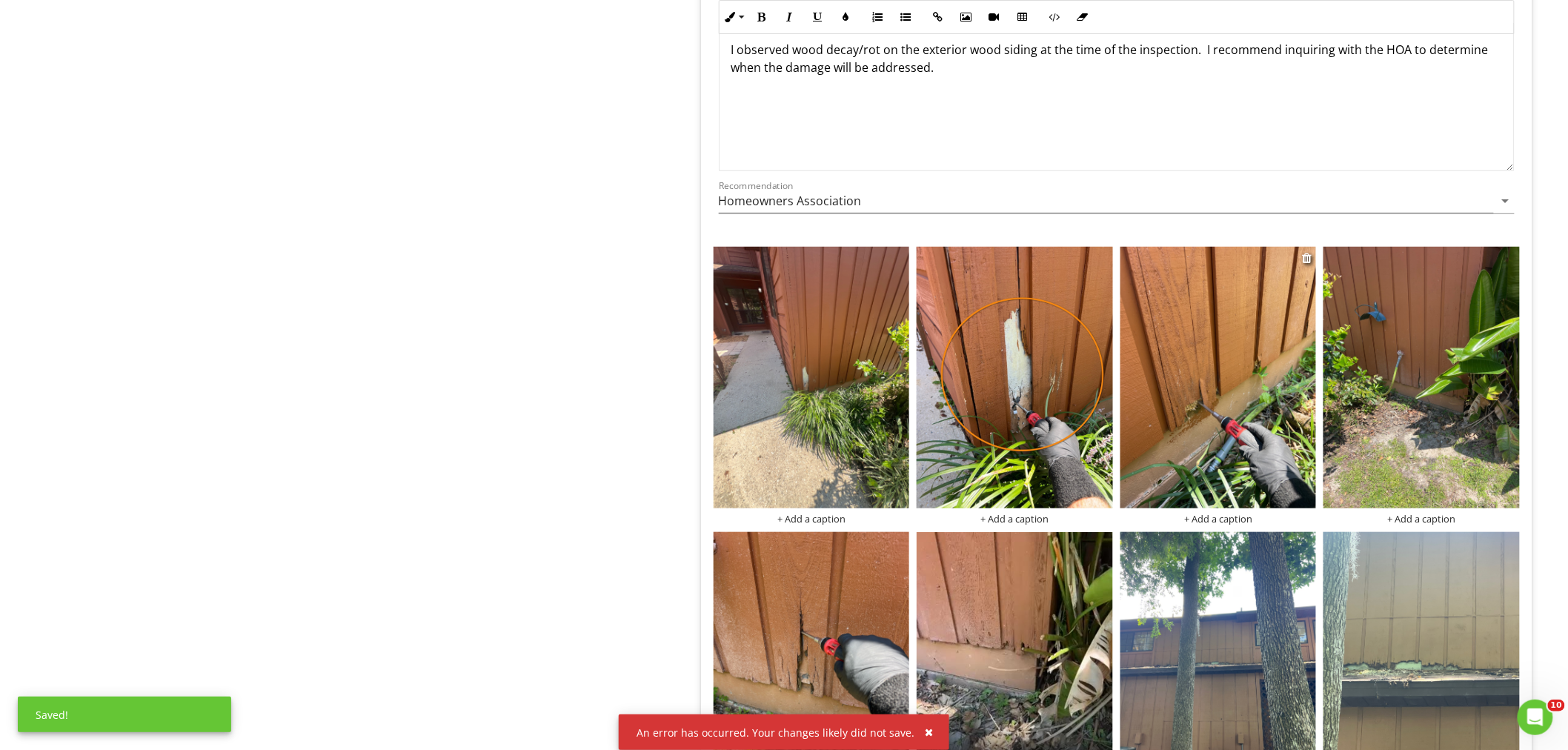
click at [1202, 380] on img at bounding box center [1218, 377] width 197 height 261
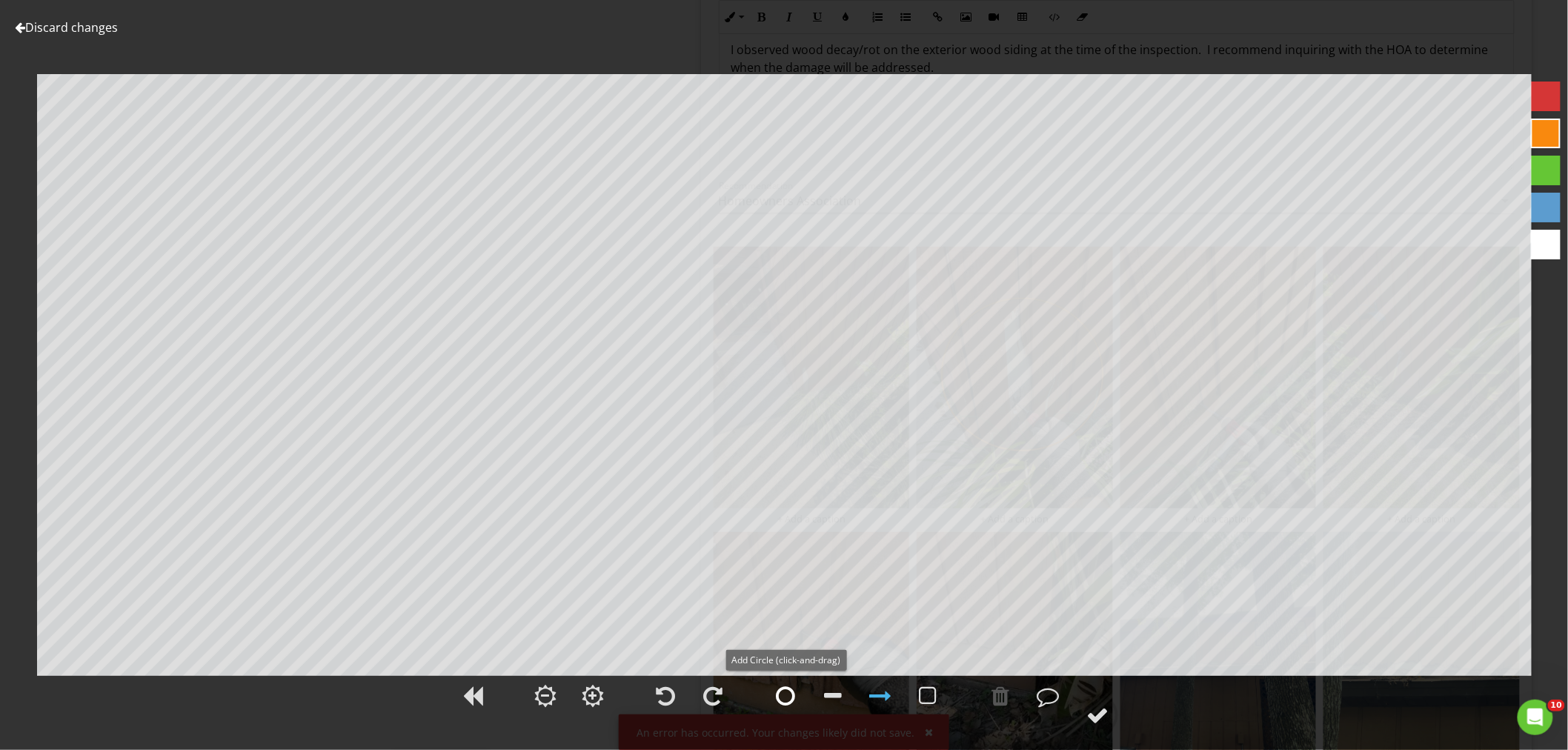
click at [782, 704] on div at bounding box center [786, 696] width 20 height 23
click at [1126, 706] on div at bounding box center [784, 704] width 1568 height 62
click at [1107, 726] on div at bounding box center [1097, 715] width 23 height 23
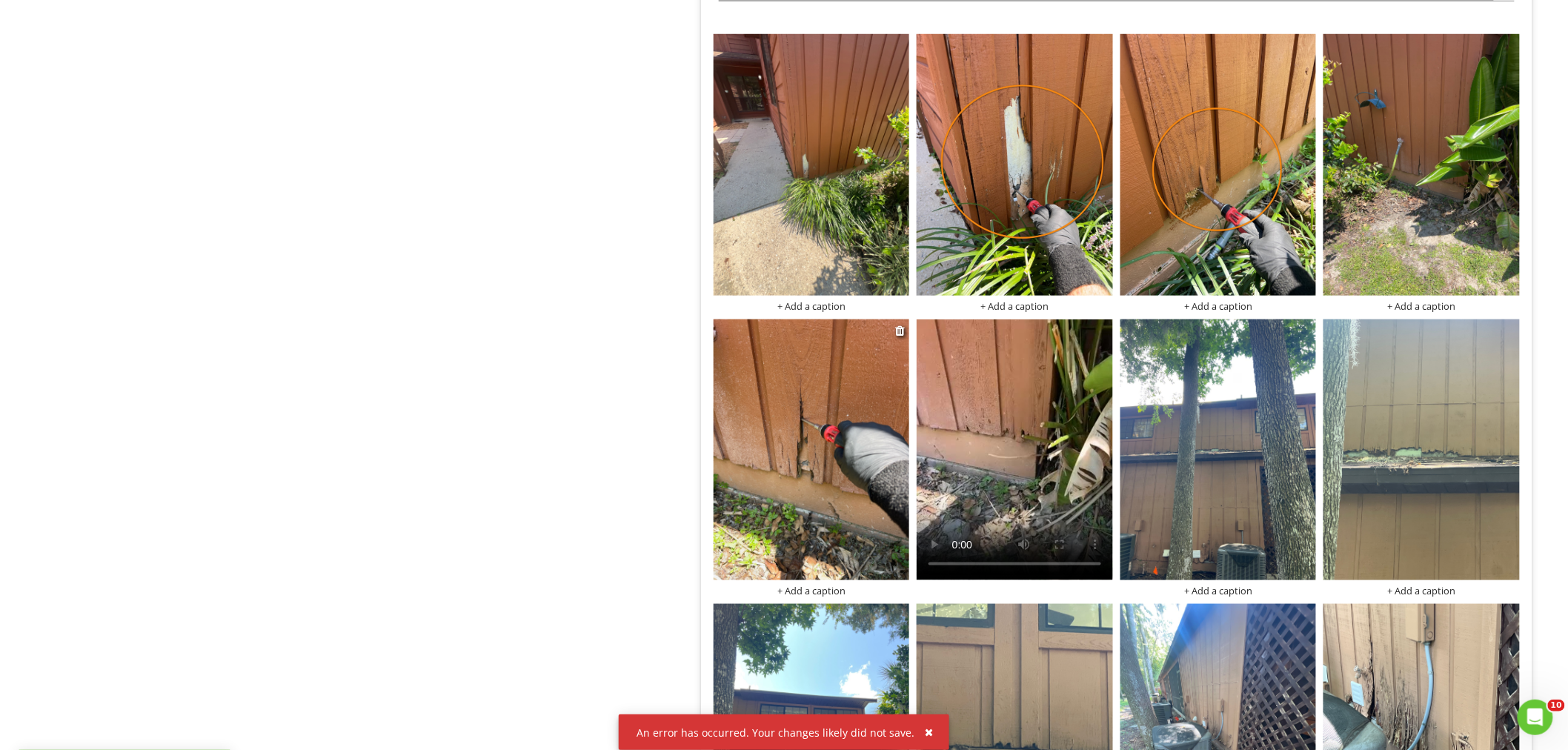
scroll to position [2880, 0]
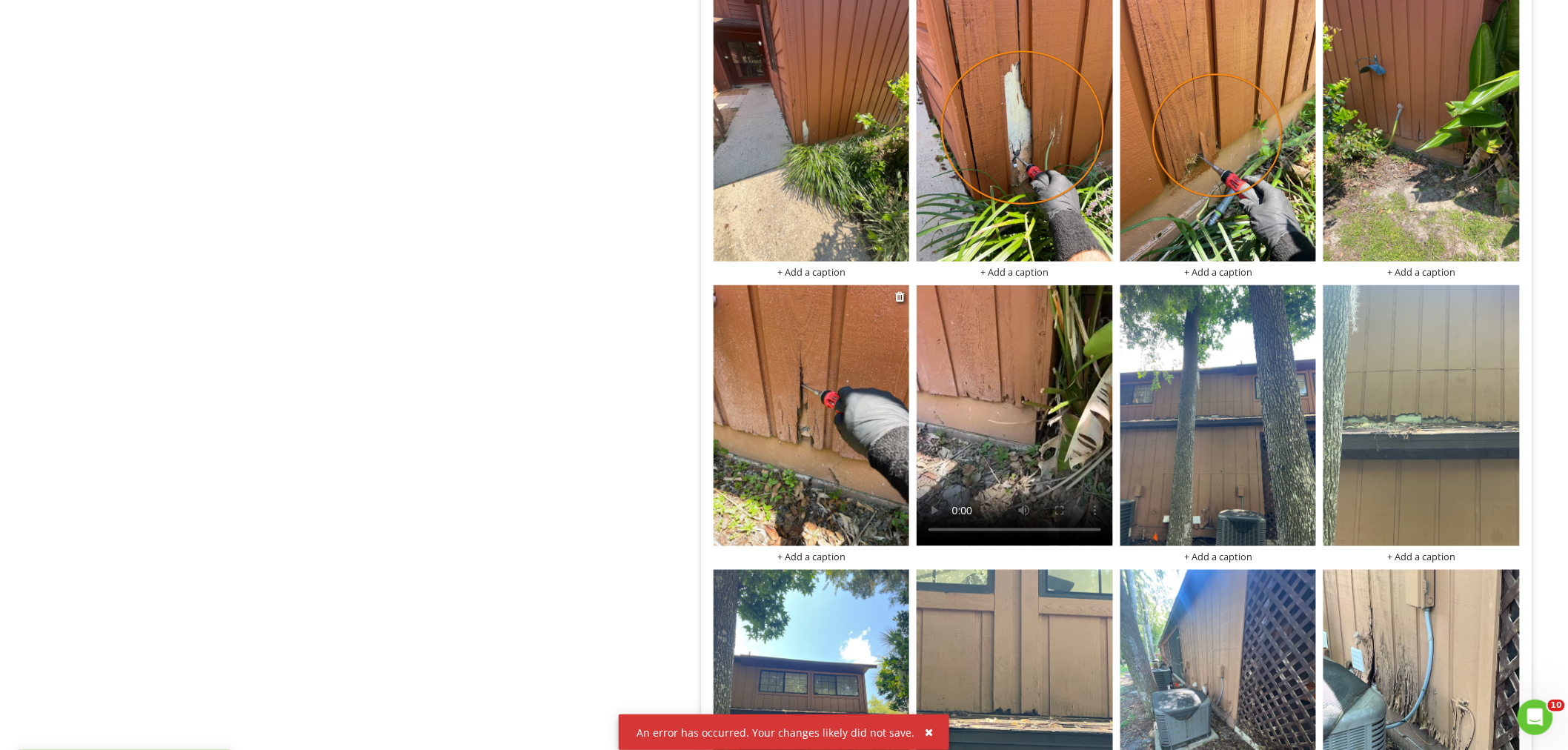
click at [816, 456] on img at bounding box center [811, 416] width 197 height 261
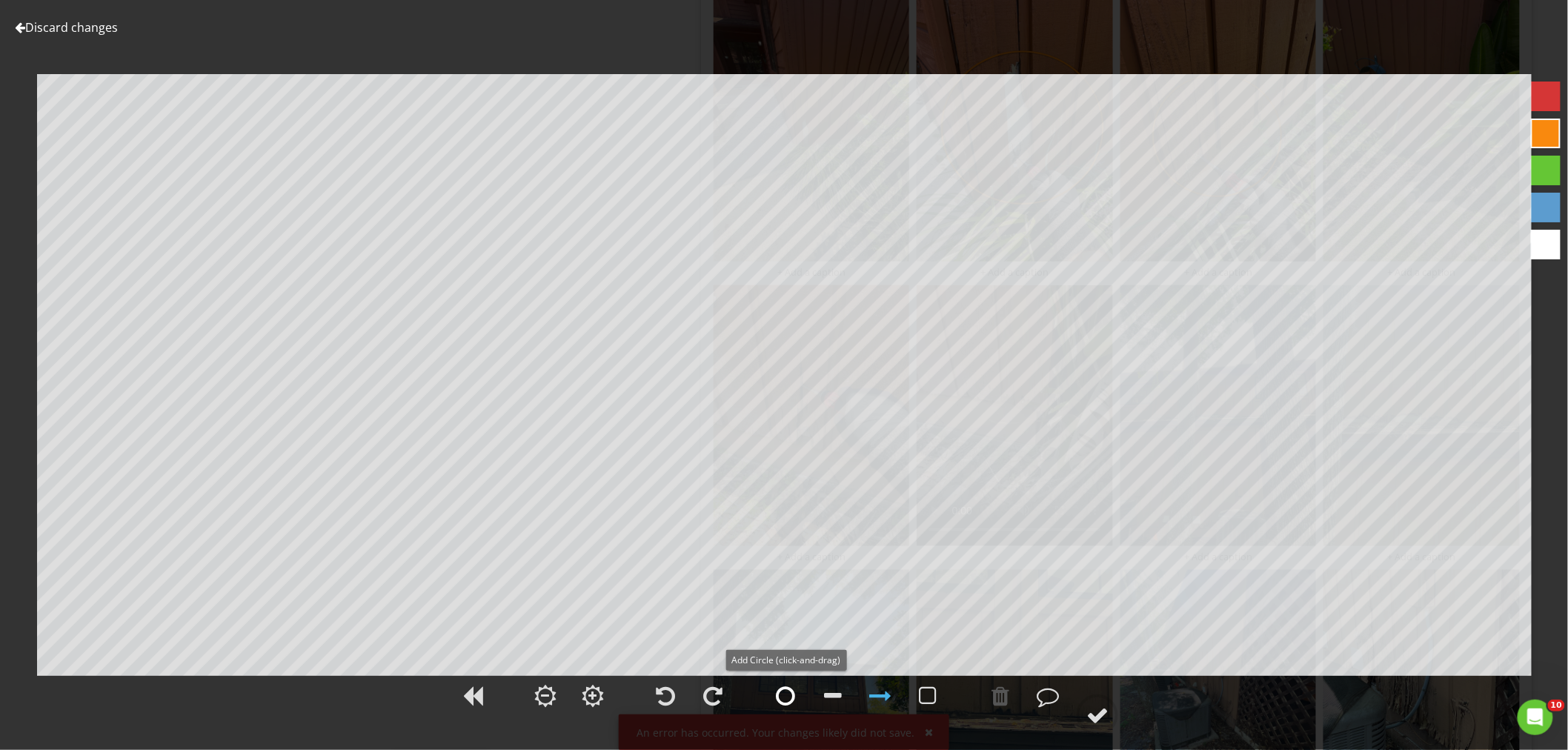
click at [778, 697] on div at bounding box center [786, 696] width 20 height 23
click at [1094, 715] on div at bounding box center [1097, 715] width 23 height 23
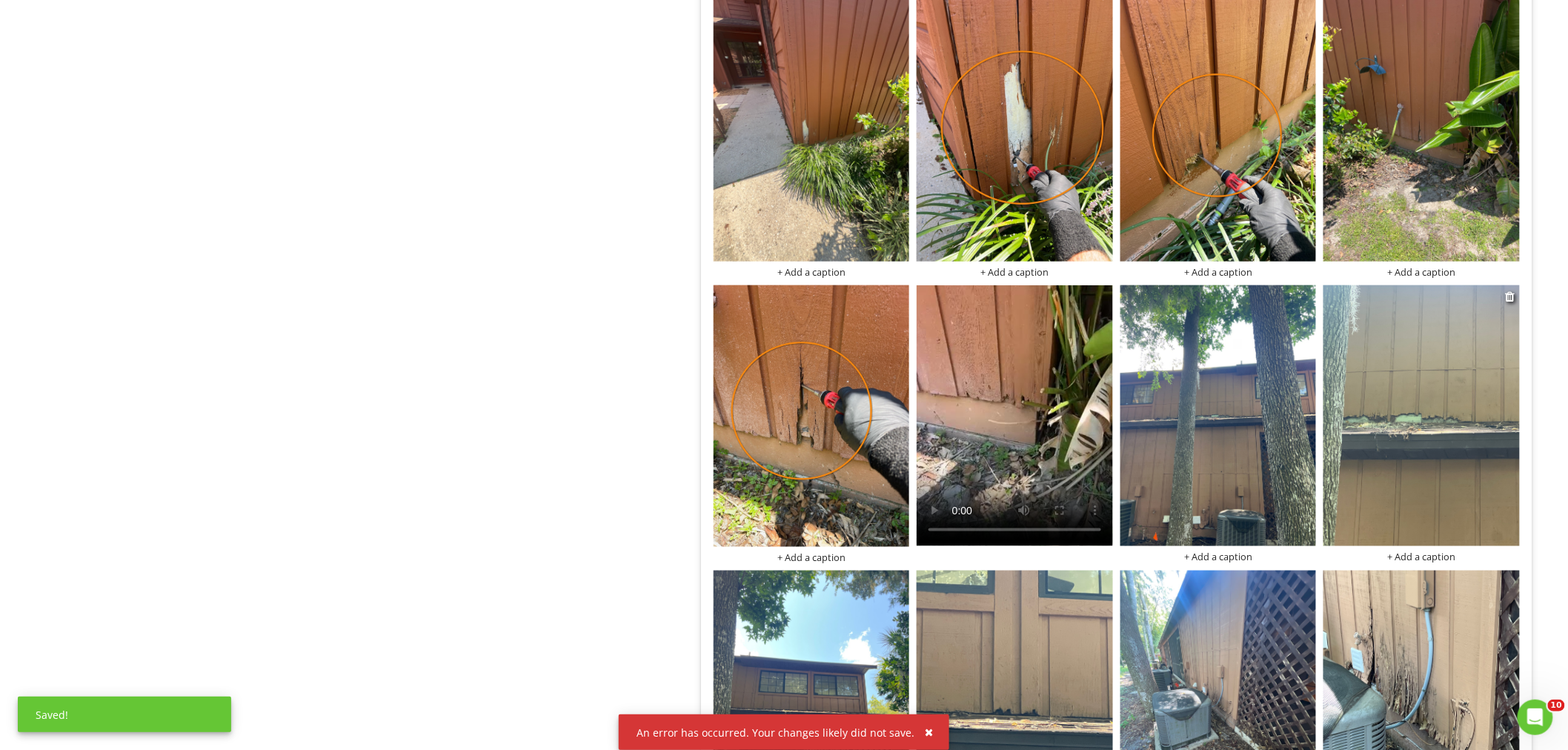
click at [1423, 424] on img at bounding box center [1421, 416] width 197 height 261
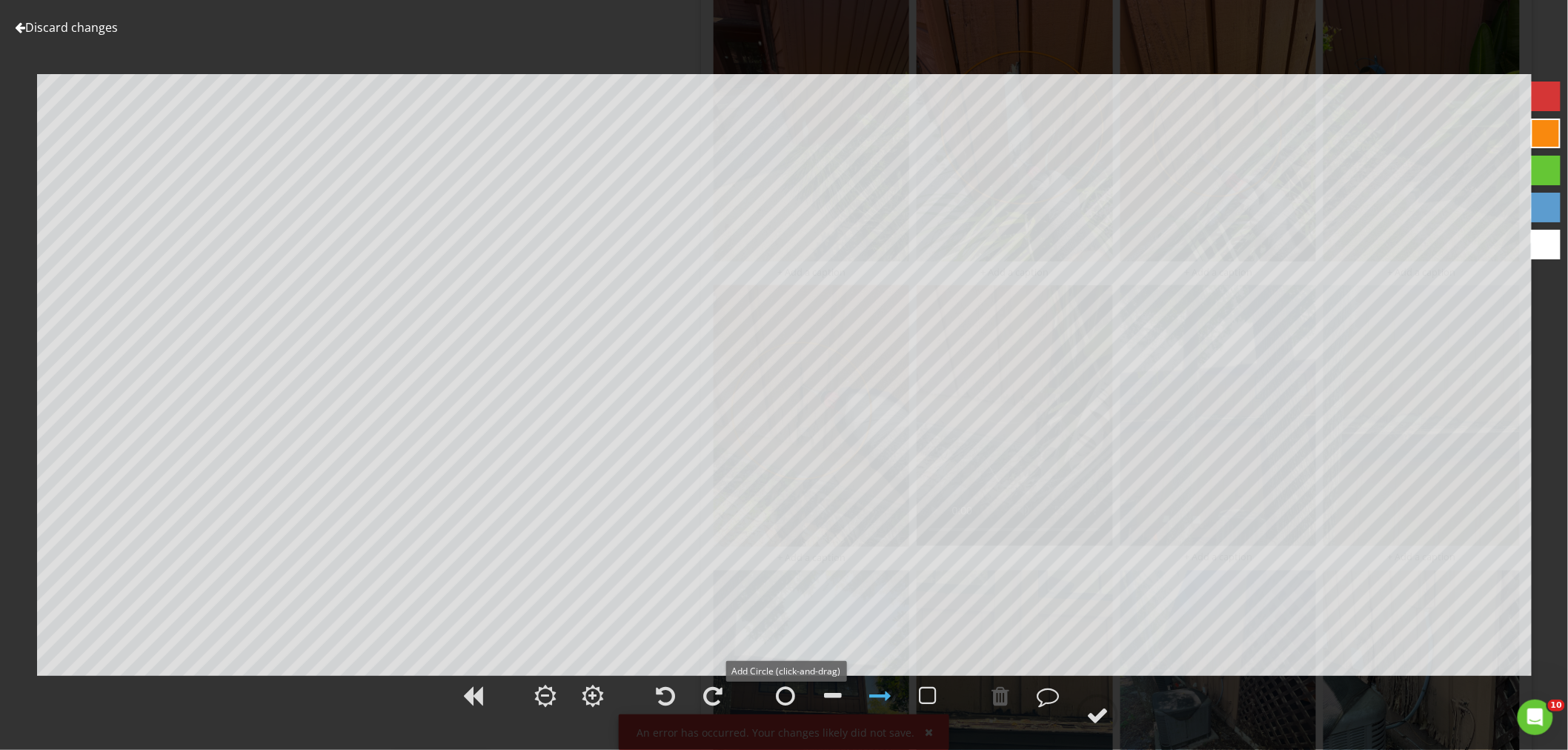
drag, startPoint x: 782, startPoint y: 693, endPoint x: 786, endPoint y: 660, distance: 33.2
click at [782, 692] on div at bounding box center [786, 696] width 20 height 23
click at [1109, 709] on div at bounding box center [1097, 715] width 23 height 23
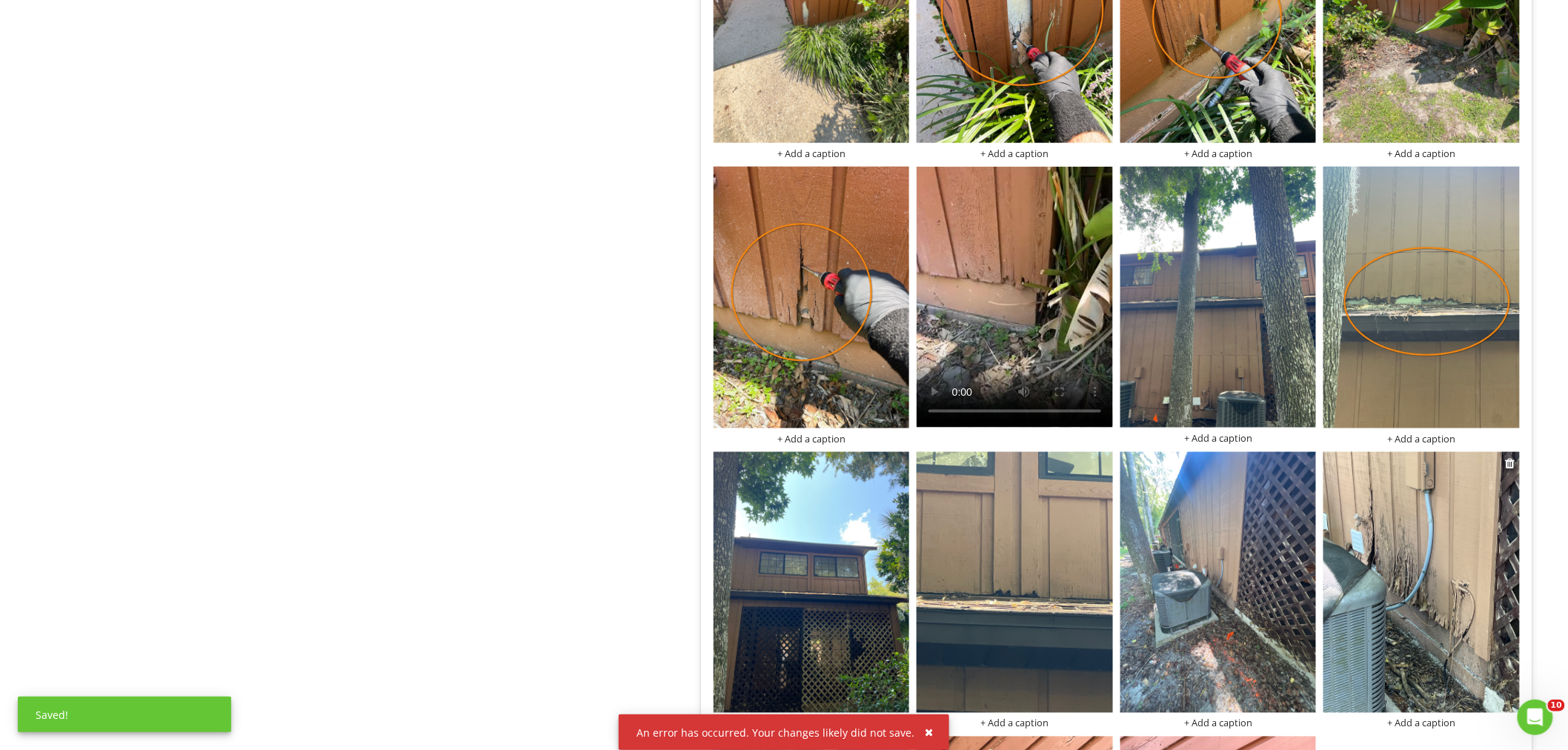
scroll to position [3209, 0]
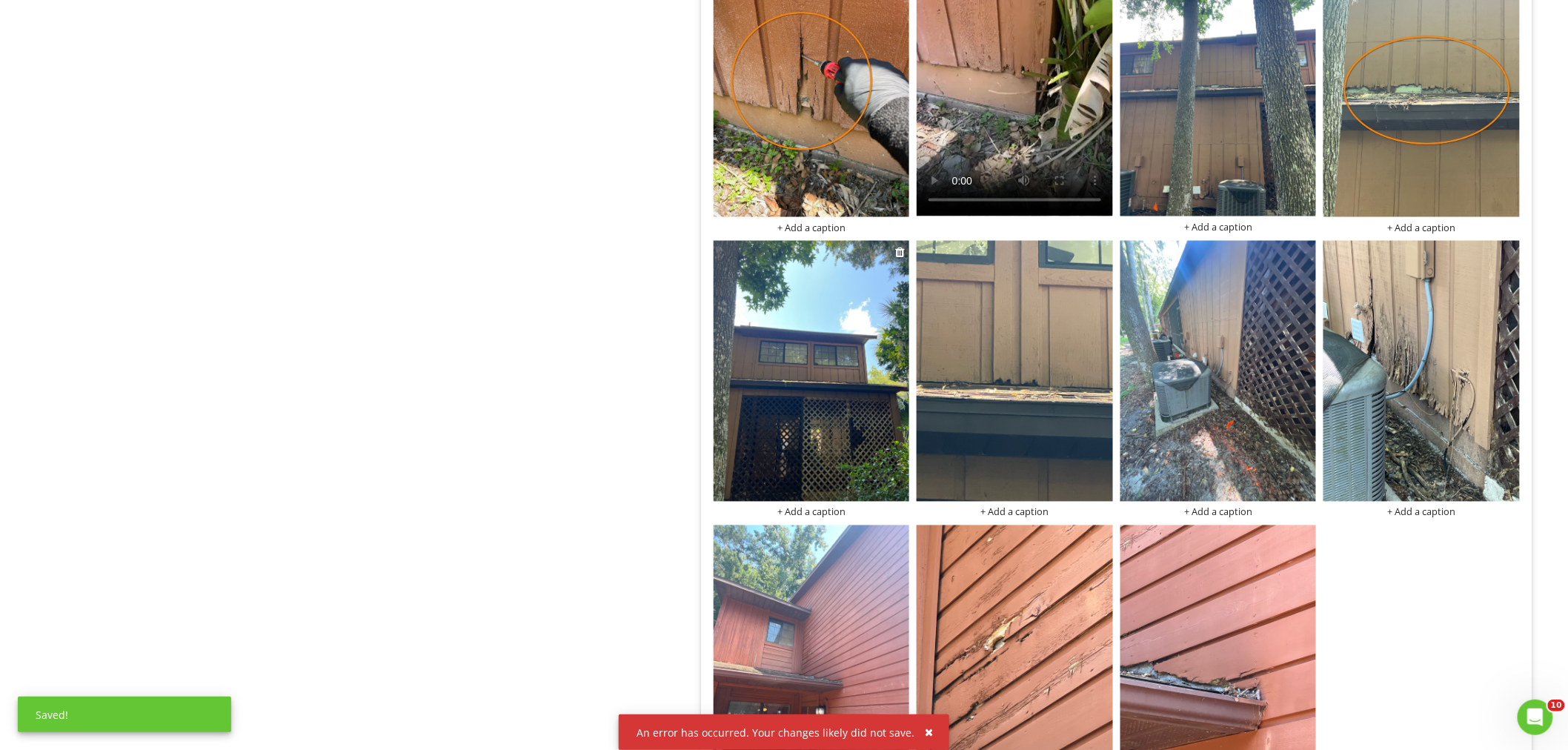
click at [904, 313] on img at bounding box center [811, 371] width 197 height 261
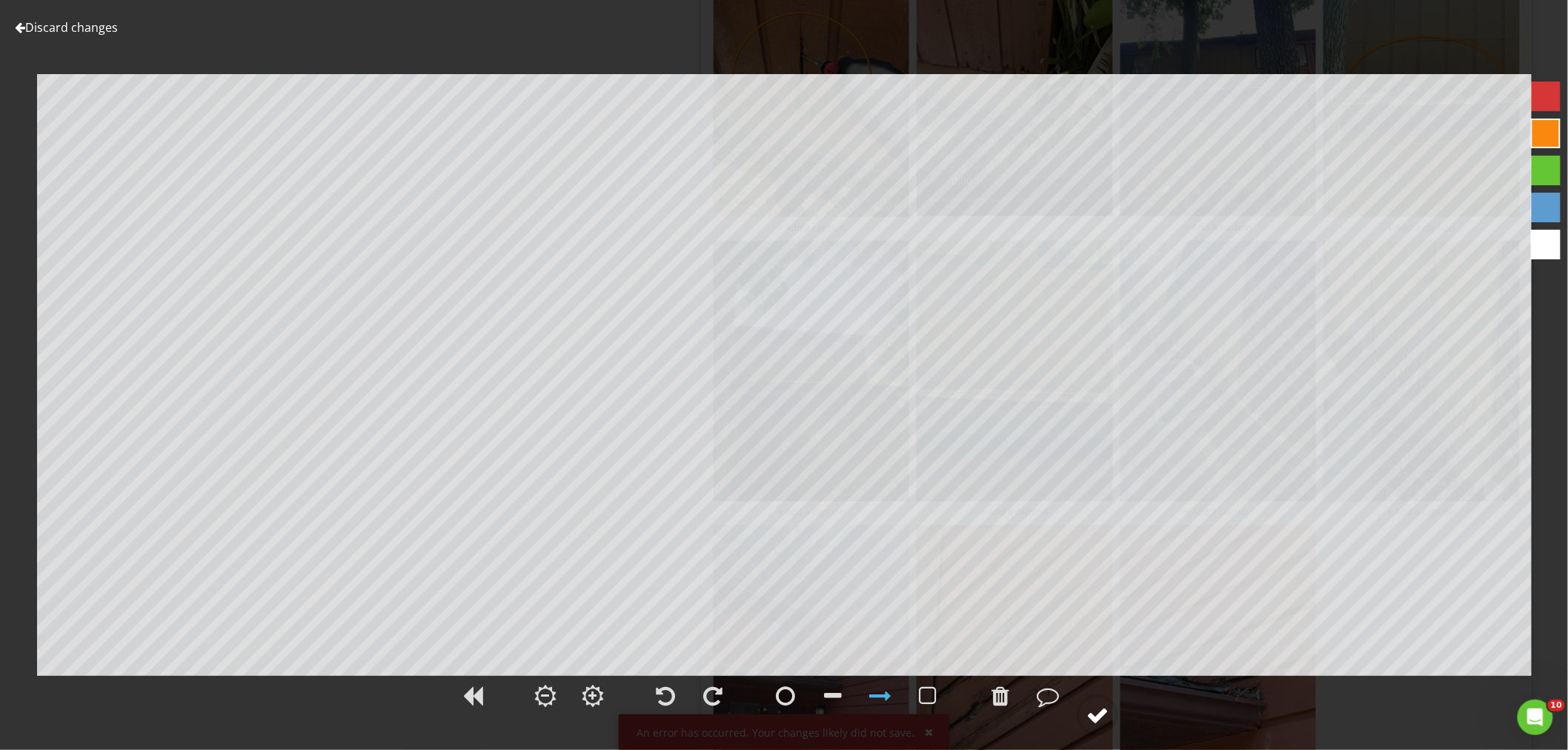
click at [1098, 712] on div at bounding box center [1097, 715] width 23 height 23
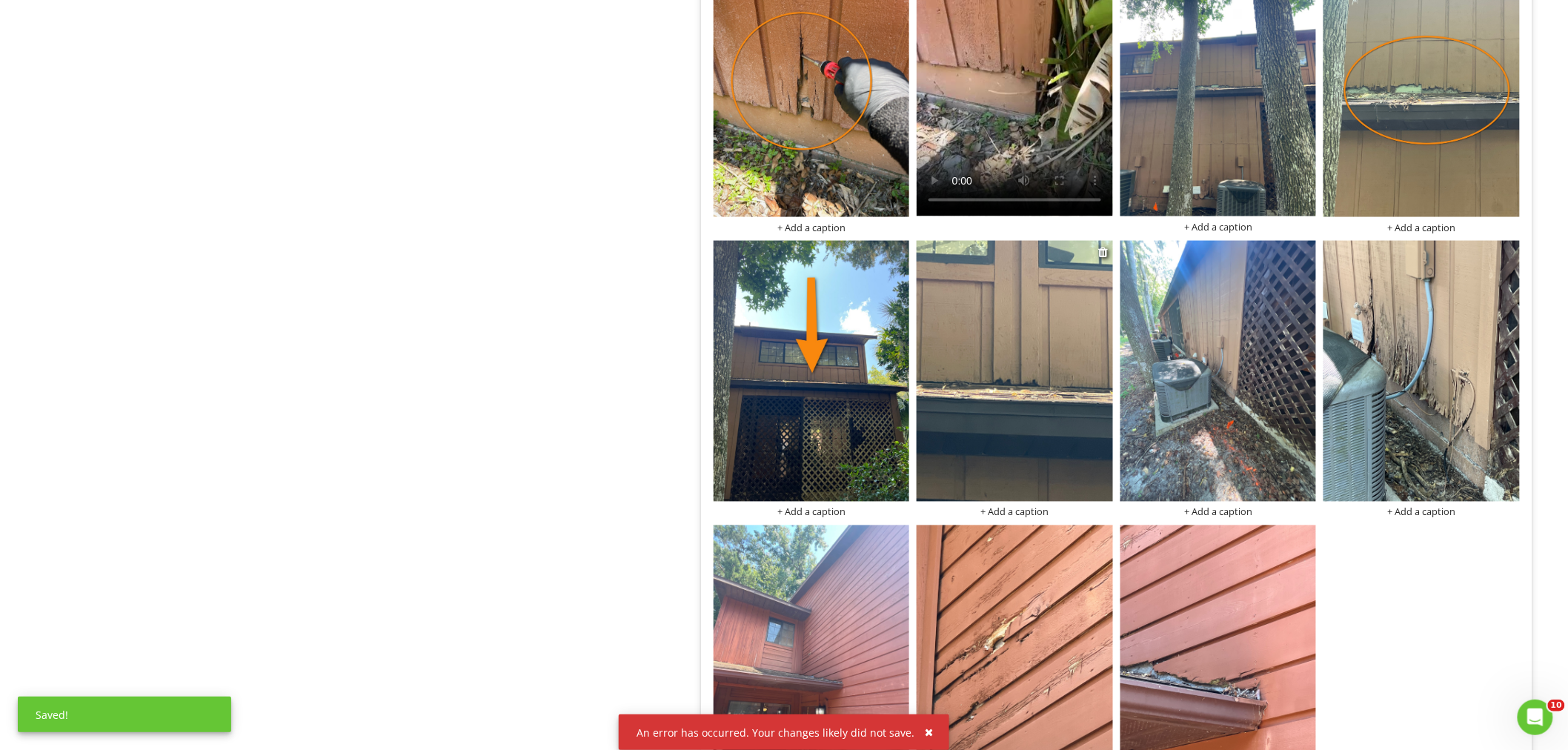
click at [974, 374] on img at bounding box center [1014, 371] width 197 height 261
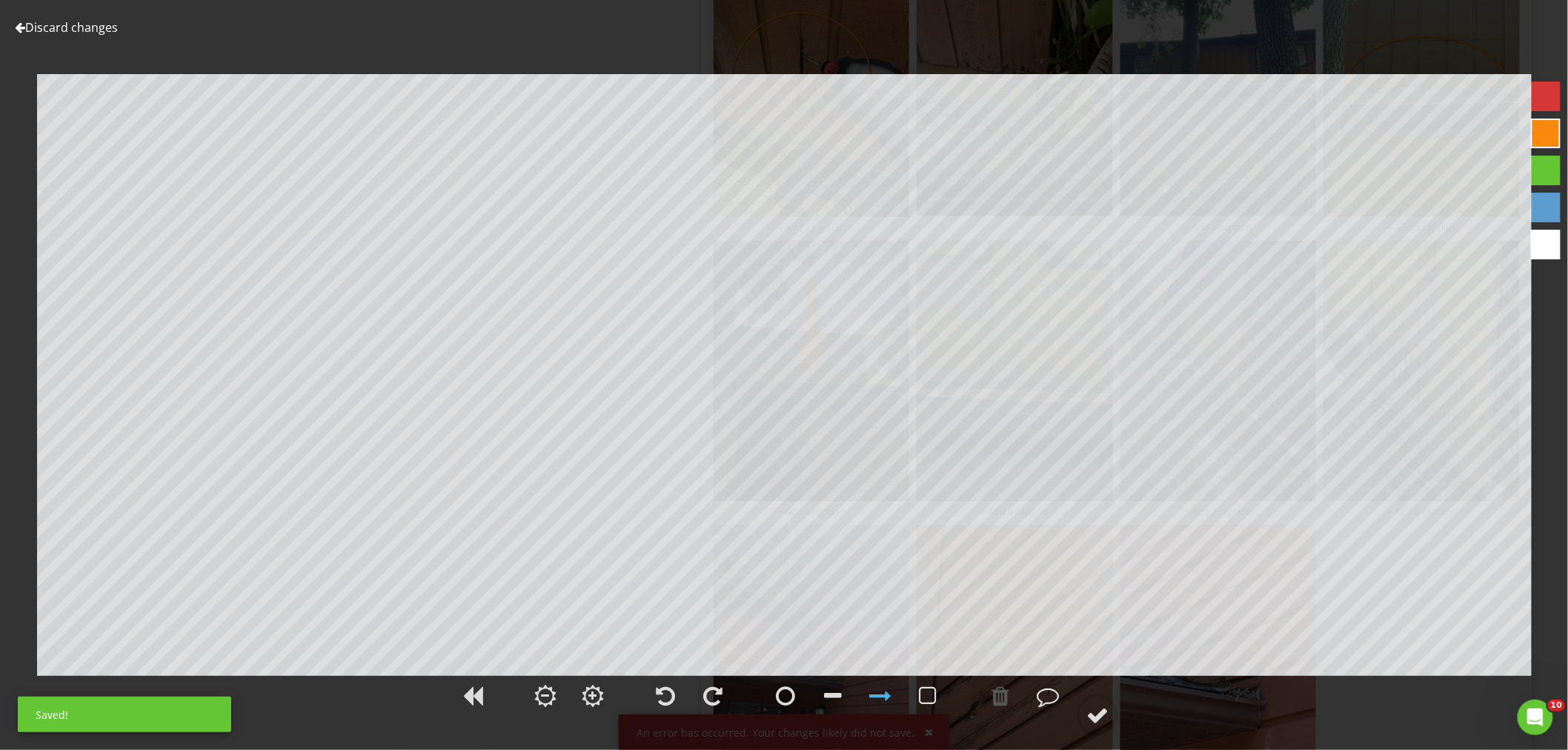
drag, startPoint x: 786, startPoint y: 693, endPoint x: 787, endPoint y: 672, distance: 21.0
click at [786, 682] on div at bounding box center [785, 695] width 37 height 37
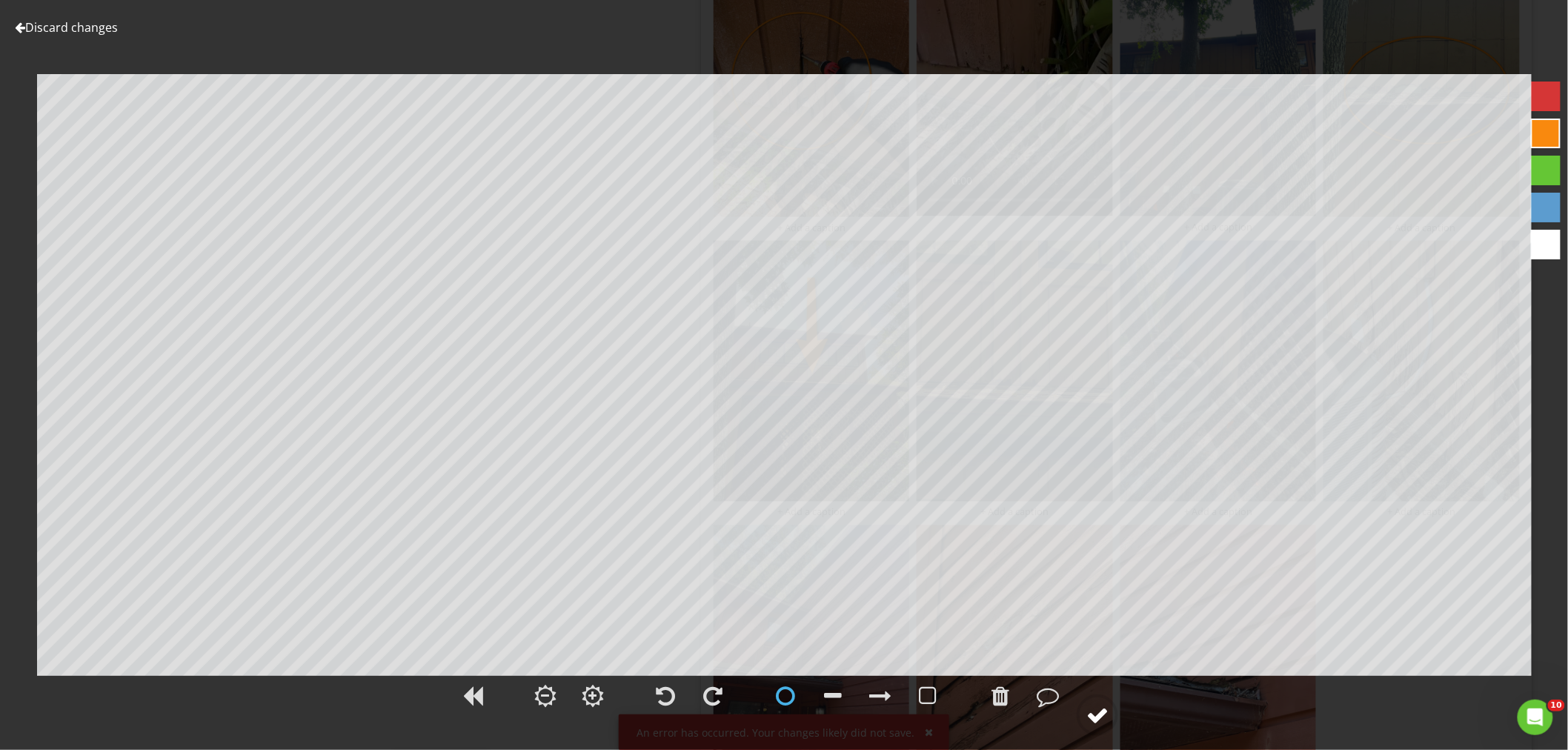
click at [1100, 717] on div at bounding box center [1097, 715] width 23 height 23
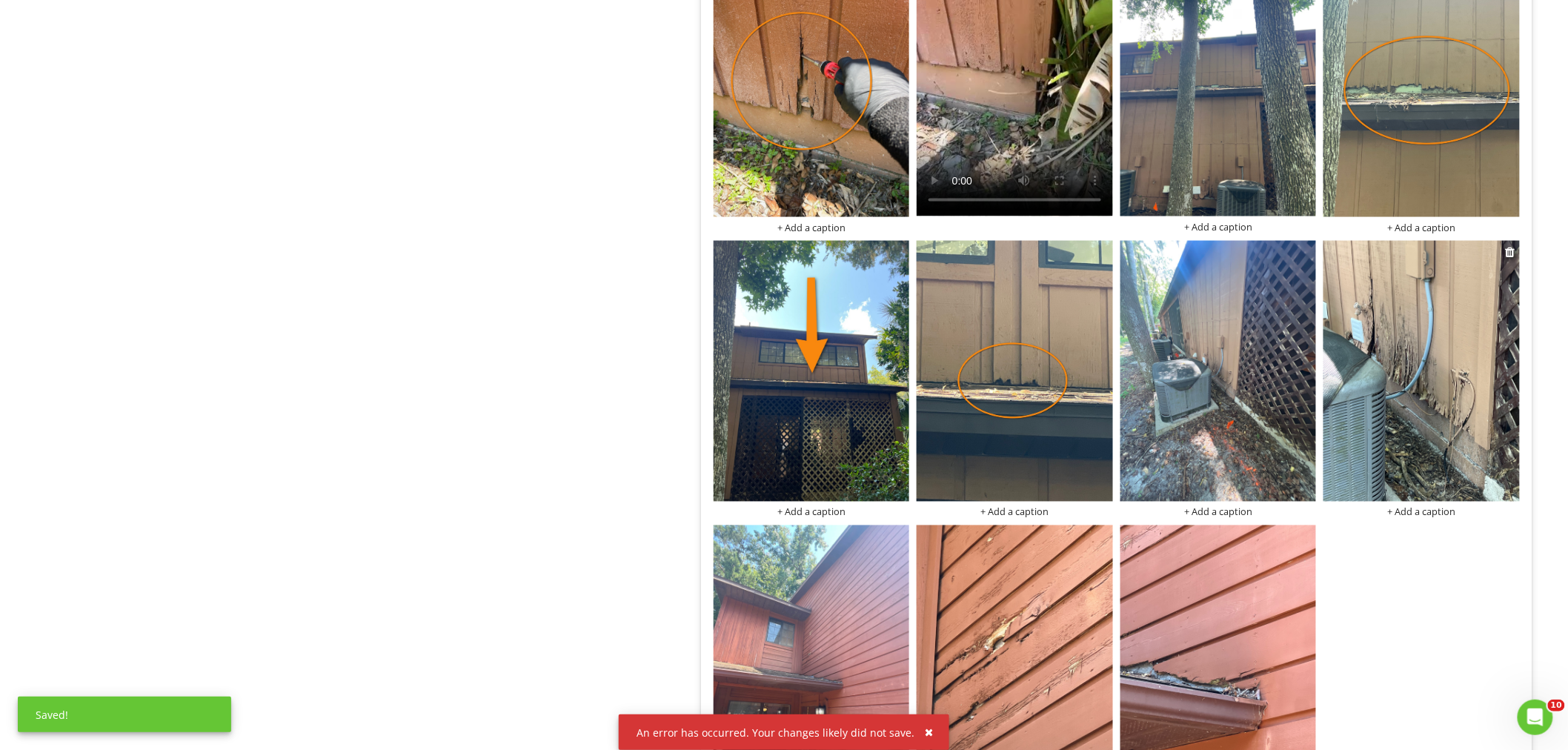
click at [1412, 349] on img at bounding box center [1421, 371] width 197 height 261
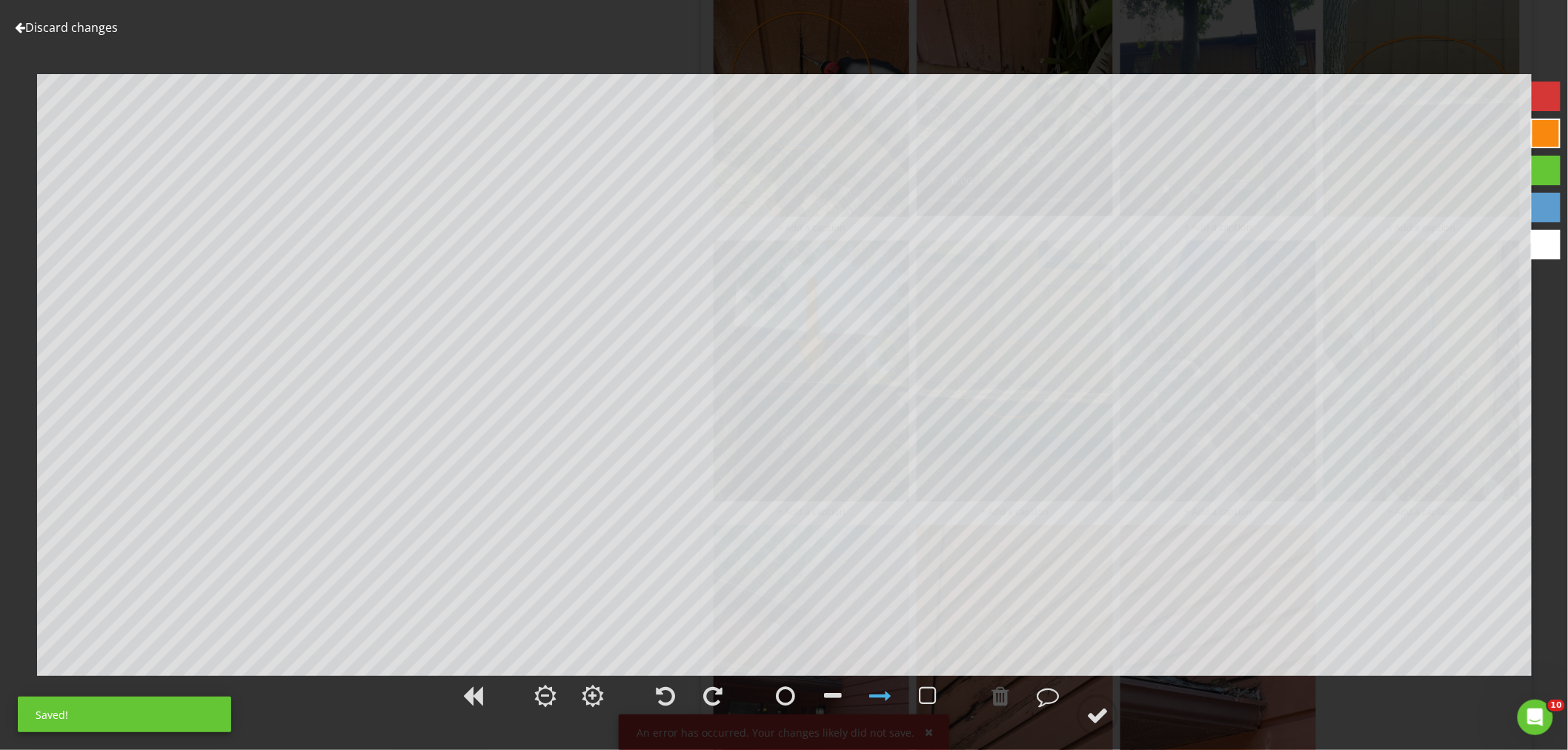
drag, startPoint x: 782, startPoint y: 692, endPoint x: 786, endPoint y: 672, distance: 20.4
click at [786, 673] on div at bounding box center [856, 697] width 187 height 49
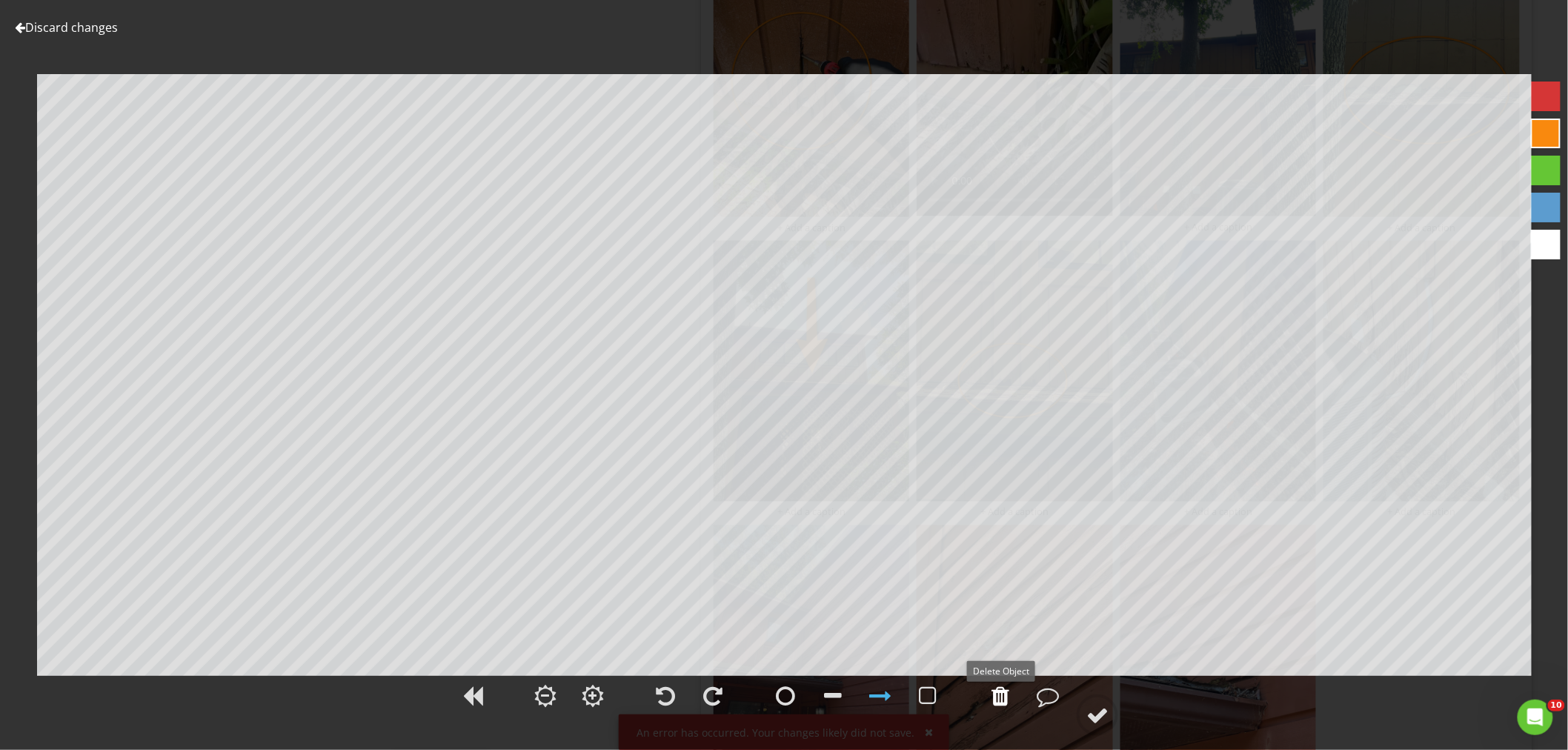
click at [1006, 705] on div at bounding box center [1000, 696] width 18 height 23
click at [791, 688] on div at bounding box center [786, 696] width 20 height 23
click at [1113, 718] on circle at bounding box center [1097, 715] width 38 height 38
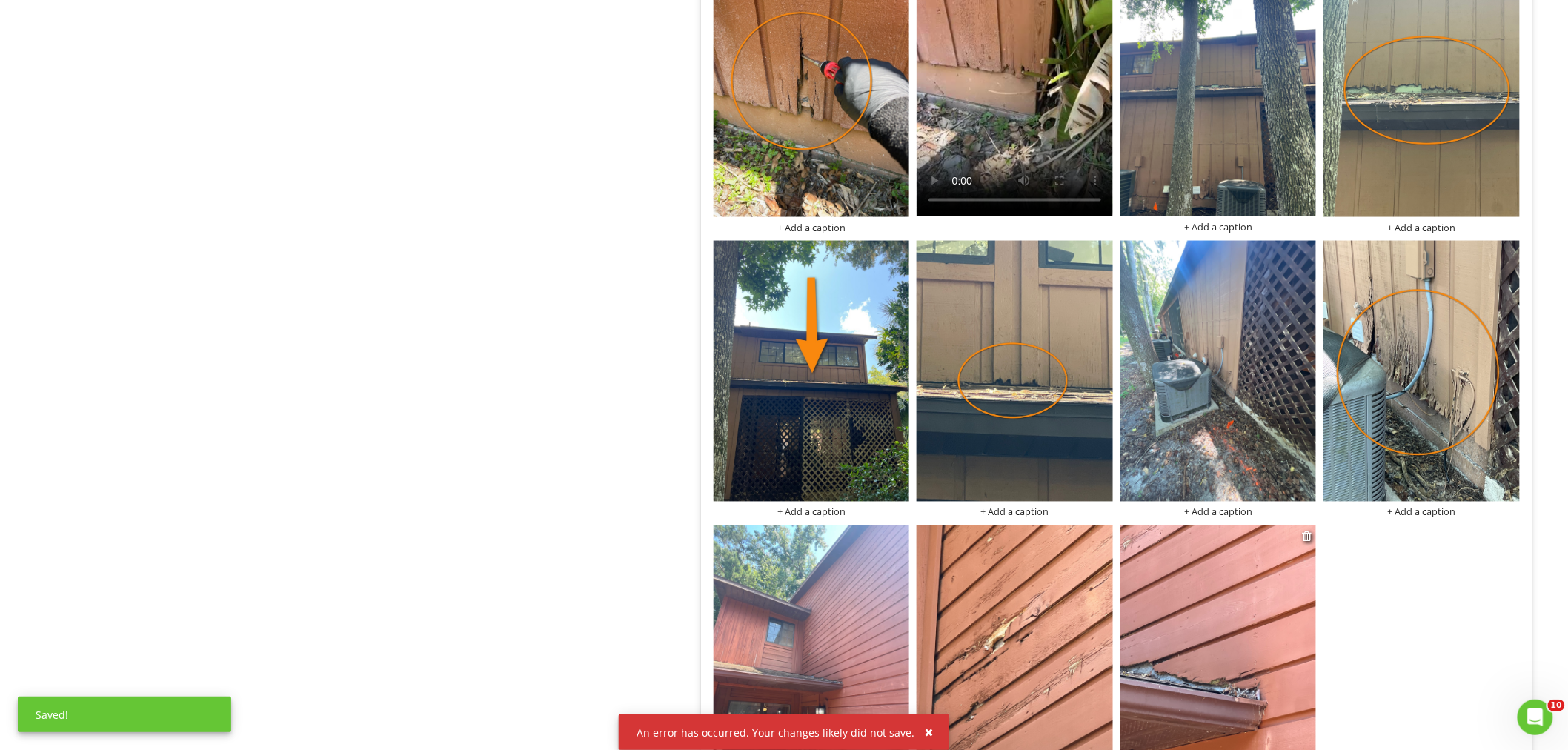
click at [1261, 596] on img at bounding box center [1218, 655] width 197 height 261
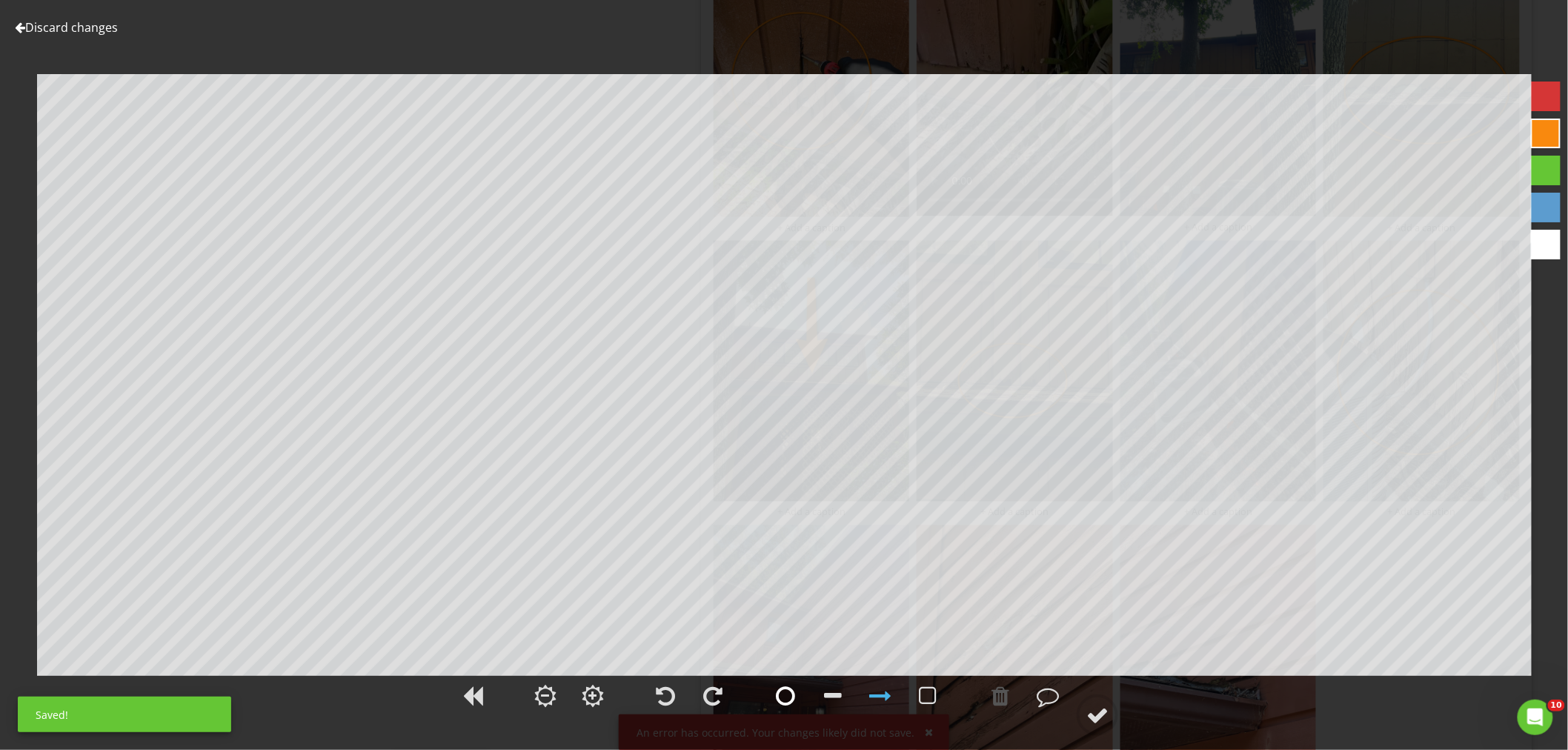
click at [782, 679] on div at bounding box center [785, 695] width 37 height 37
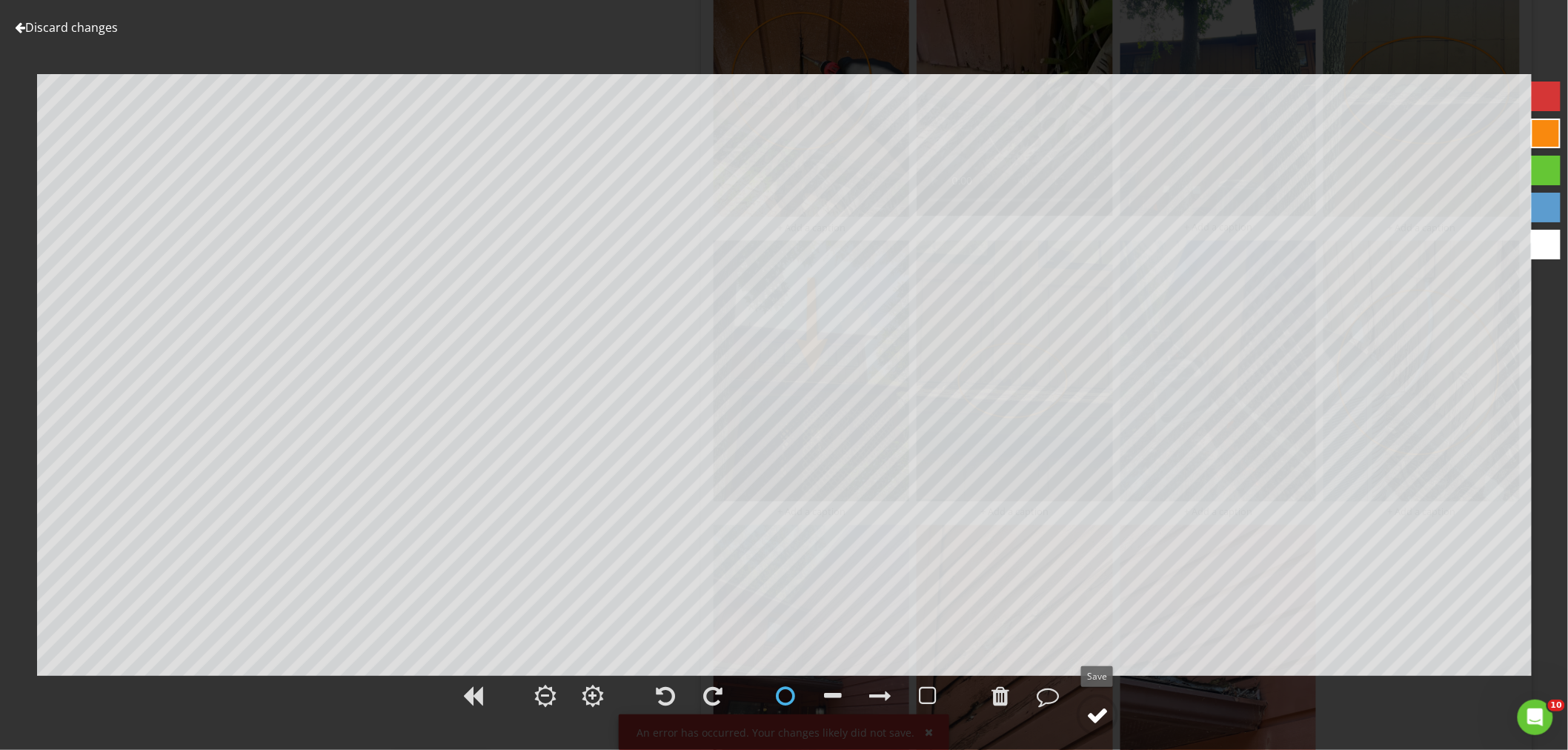
click at [1116, 712] on circle at bounding box center [1097, 715] width 38 height 38
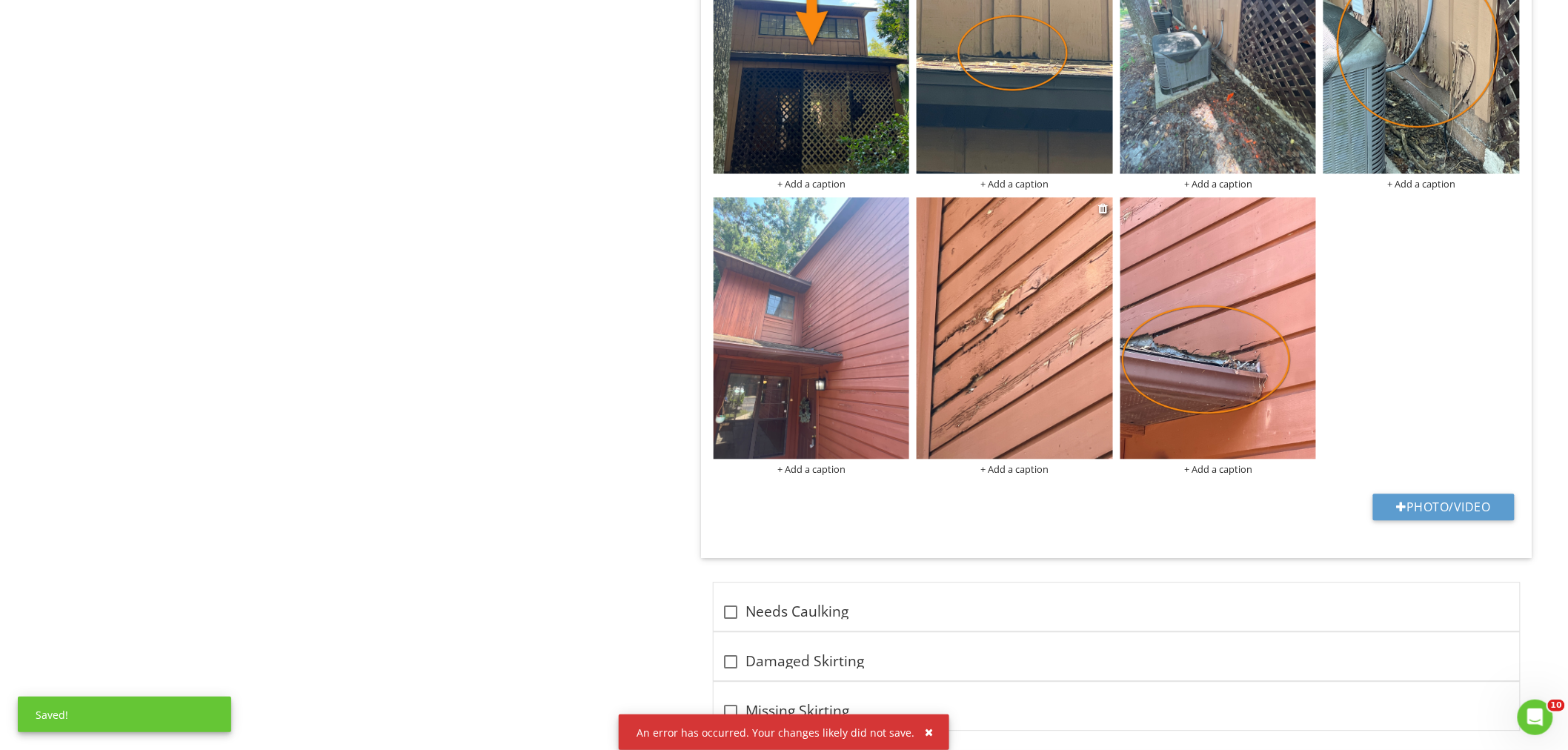
scroll to position [3538, 0]
click at [1001, 325] on img at bounding box center [1014, 327] width 197 height 261
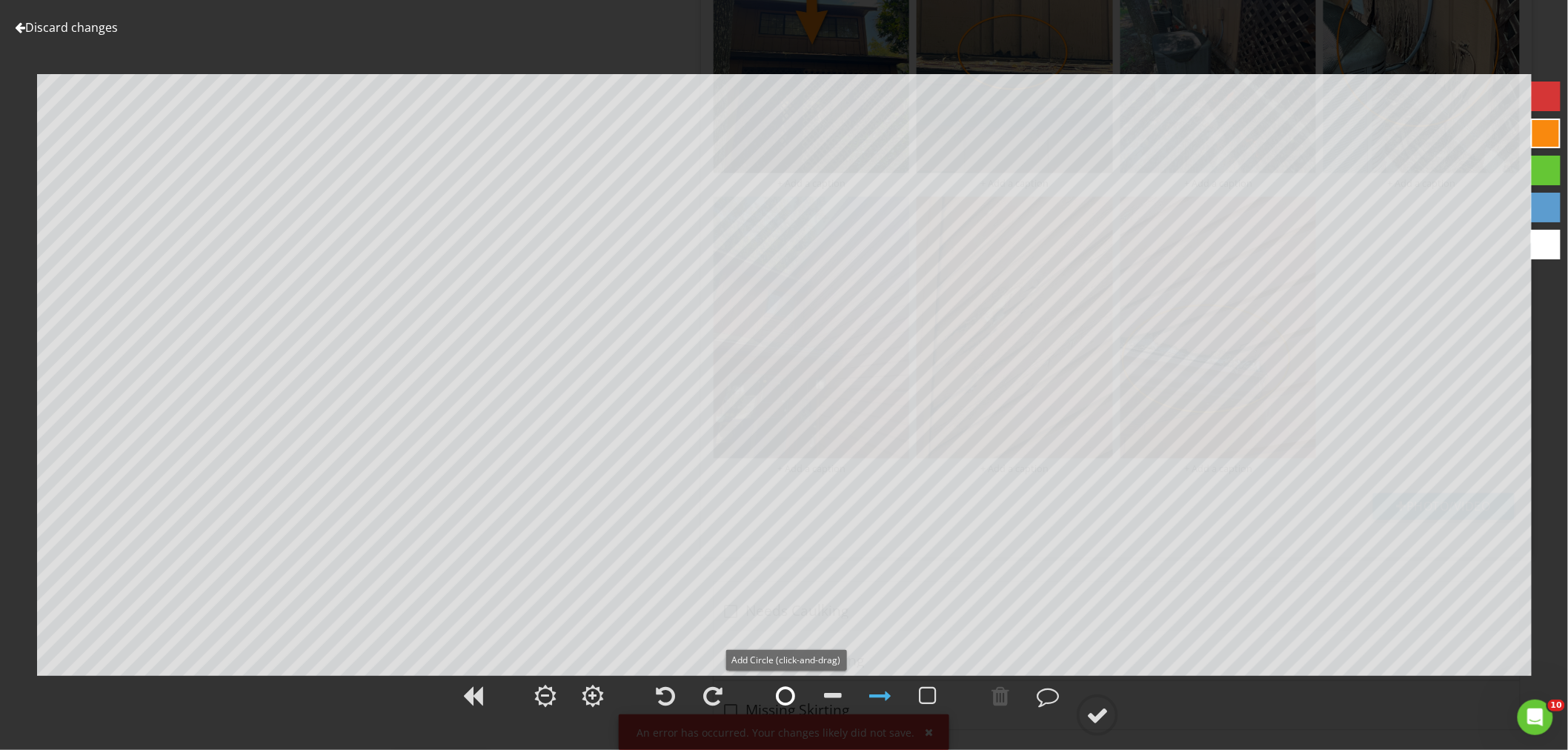
drag, startPoint x: 782, startPoint y: 700, endPoint x: 782, endPoint y: 691, distance: 9.0
click at [782, 699] on div at bounding box center [786, 696] width 20 height 23
click at [1095, 718] on div at bounding box center [1097, 715] width 23 height 23
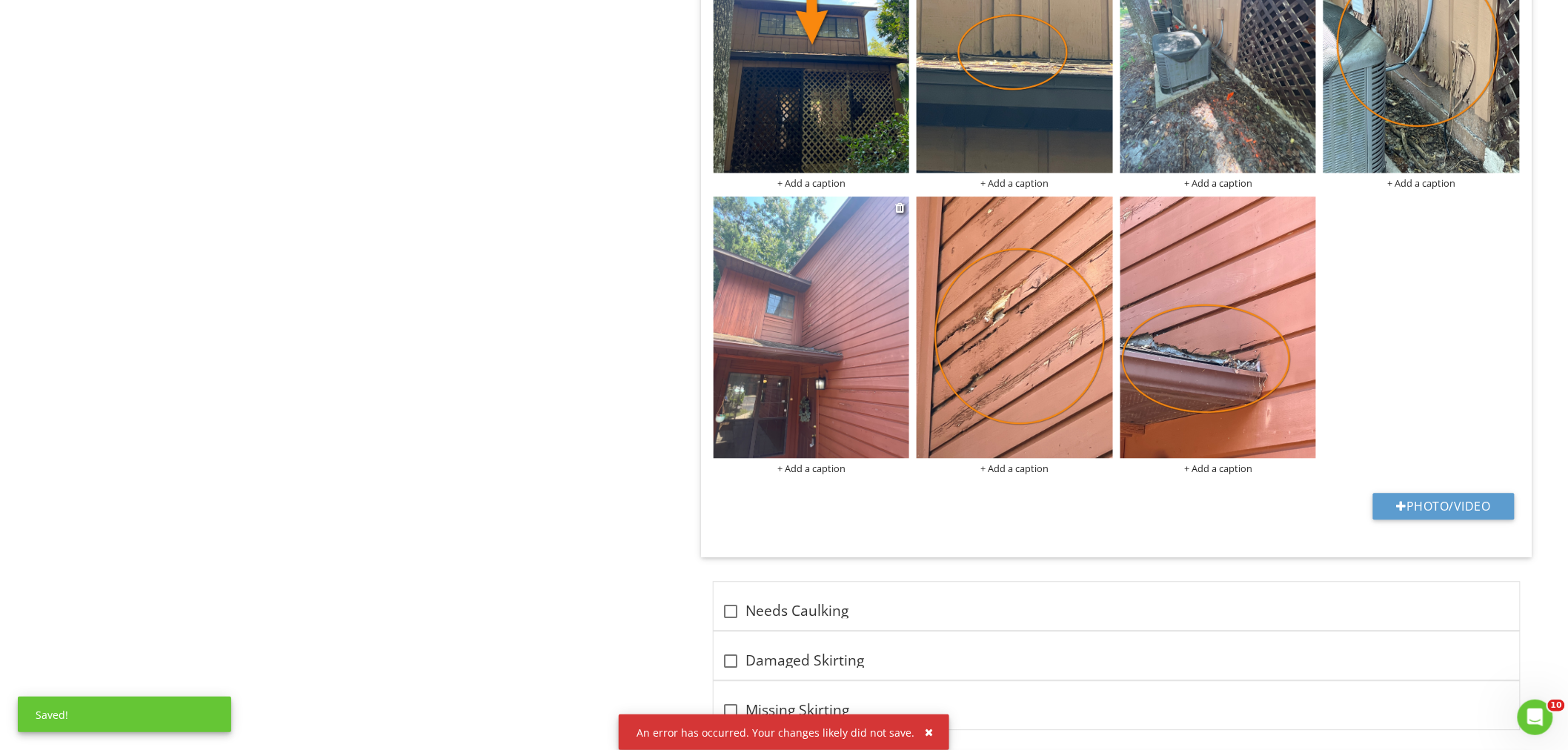
click at [837, 322] on img at bounding box center [811, 327] width 197 height 261
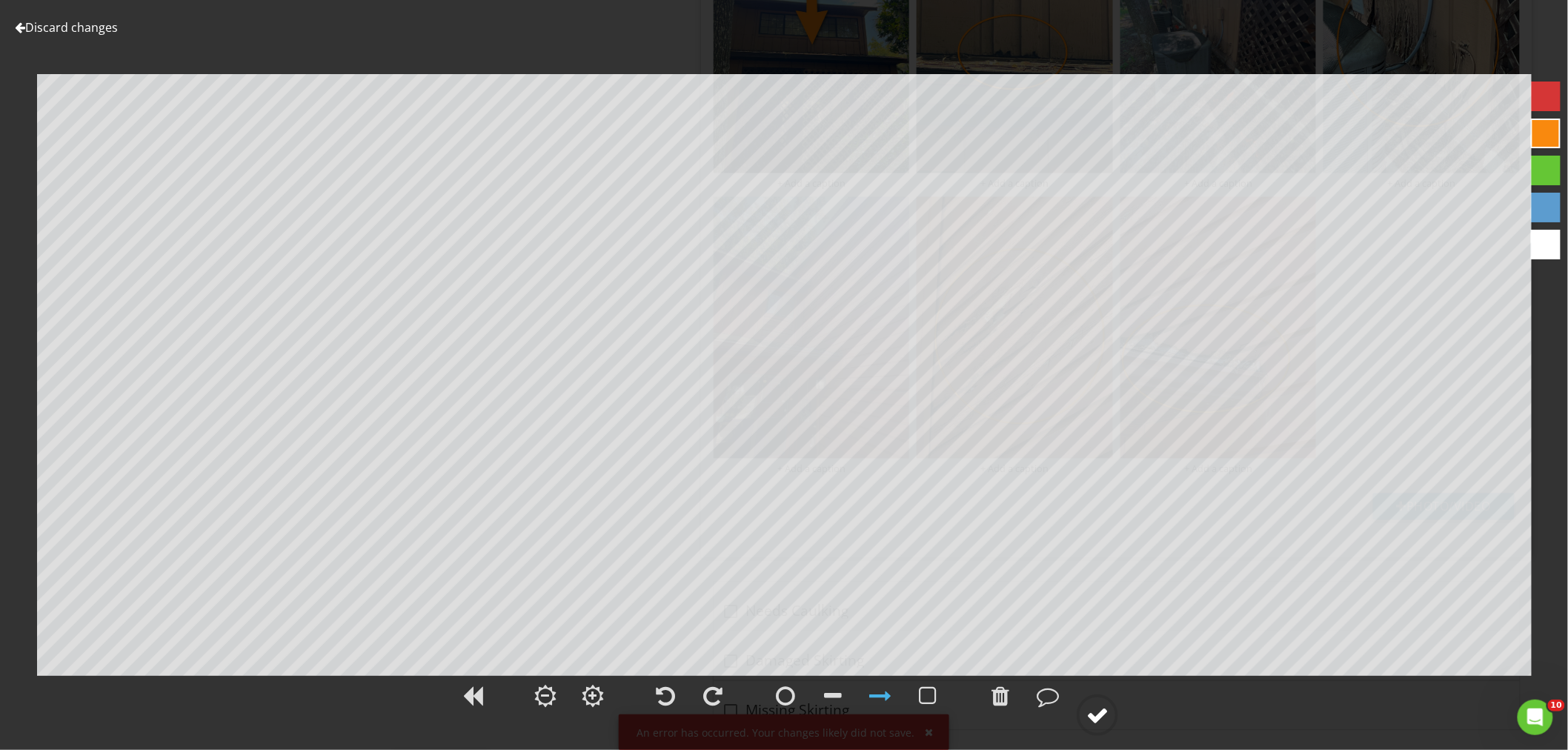
drag, startPoint x: 1103, startPoint y: 678, endPoint x: 1104, endPoint y: 702, distance: 24.0
click at [1103, 684] on div at bounding box center [784, 704] width 1568 height 62
drag, startPoint x: 1093, startPoint y: 712, endPoint x: 1090, endPoint y: 678, distance: 34.1
click at [1092, 713] on div at bounding box center [1097, 715] width 23 height 23
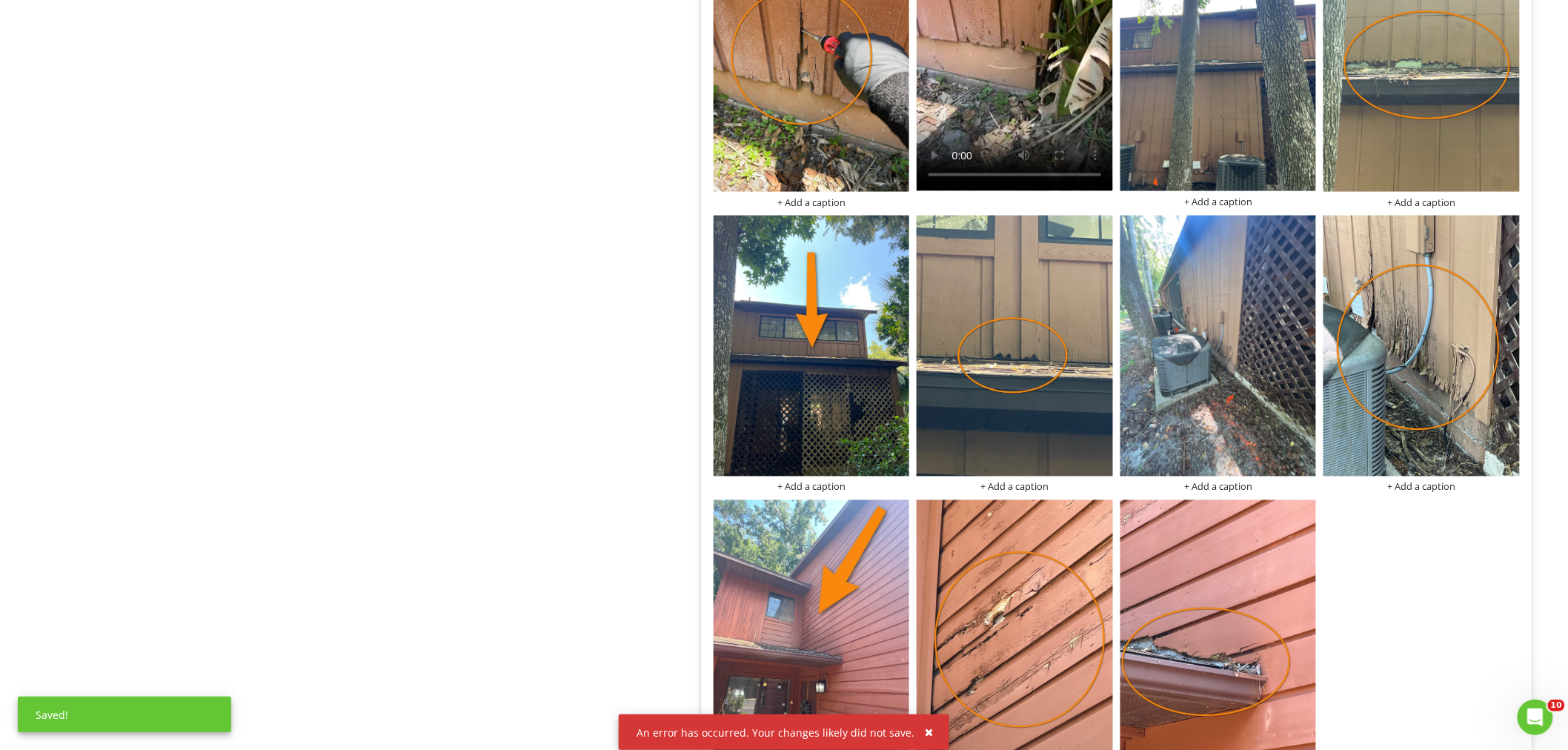
scroll to position [3127, 0]
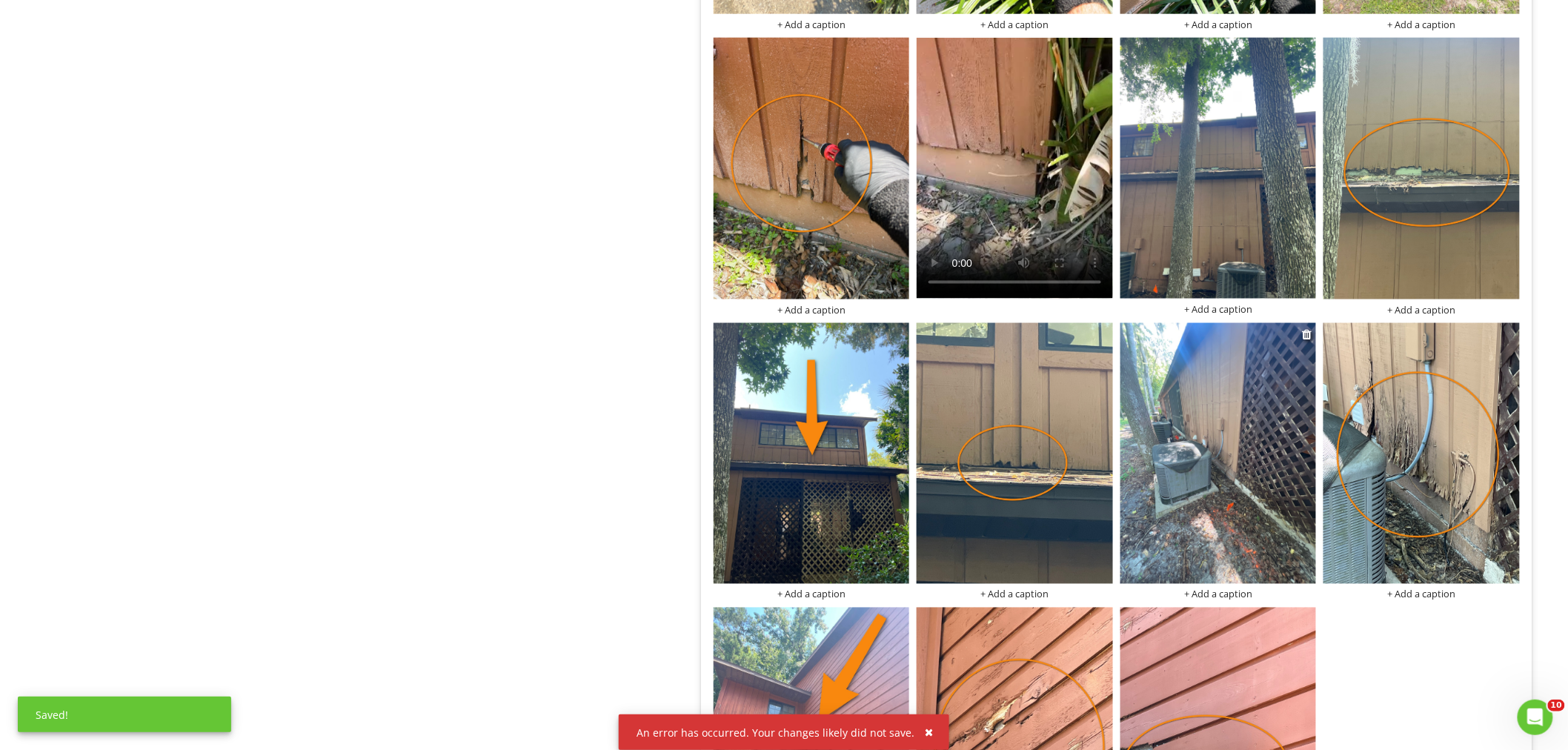
click at [1161, 542] on img at bounding box center [1218, 453] width 197 height 261
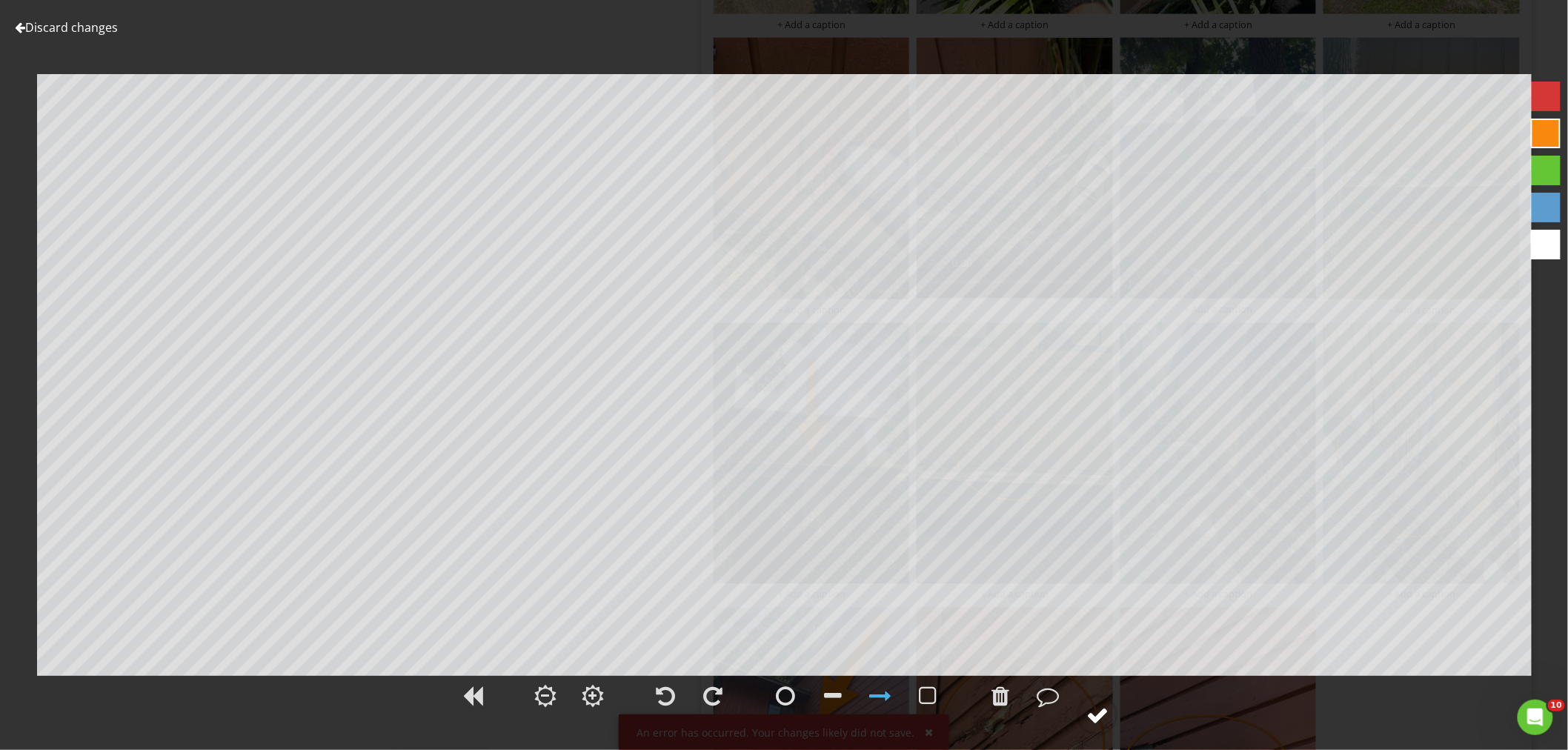
drag, startPoint x: 1116, startPoint y: 736, endPoint x: 1109, endPoint y: 723, distance: 14.8
click at [1115, 735] on div "Discard changes Add Location" at bounding box center [784, 375] width 1568 height 750
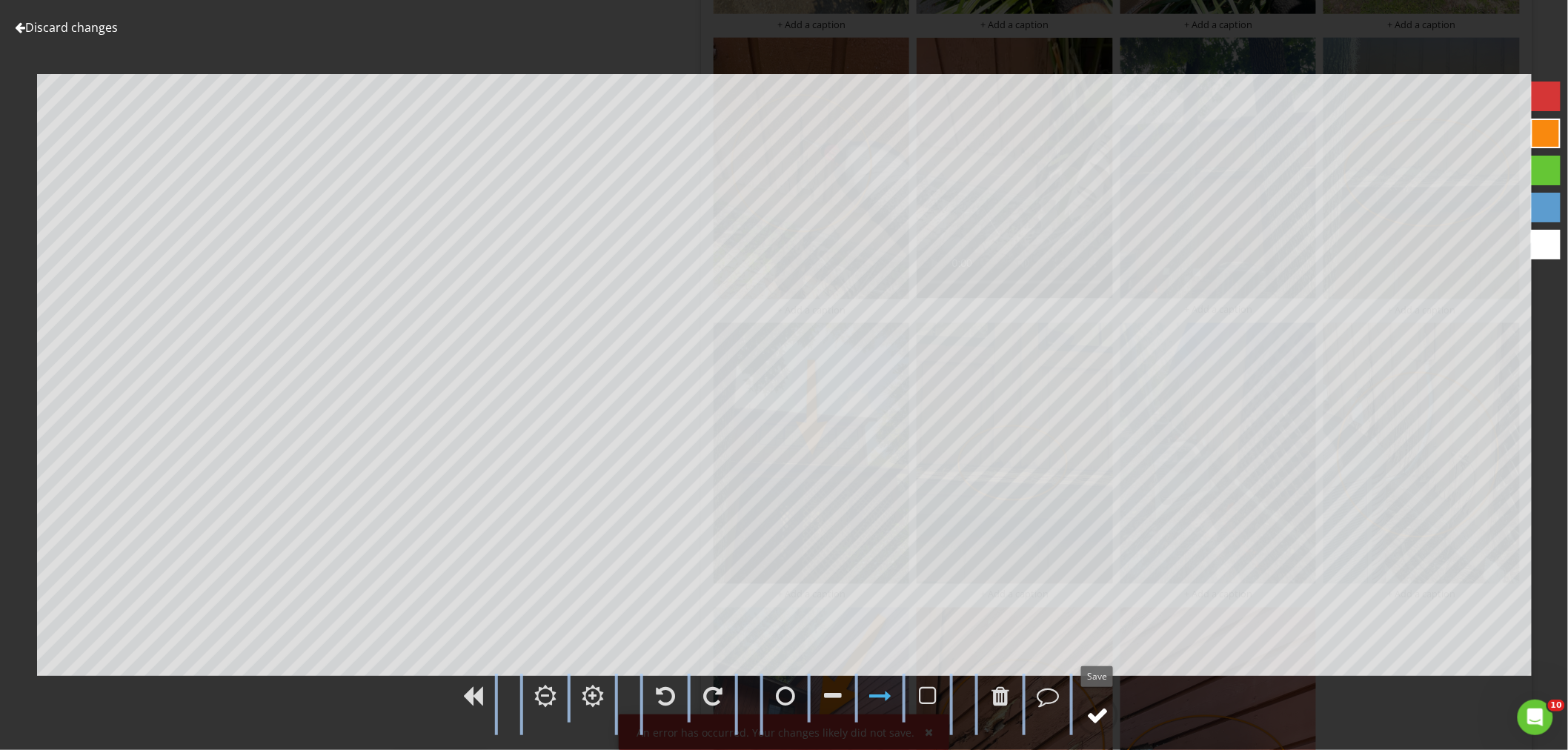
click at [1109, 721] on div at bounding box center [1097, 715] width 23 height 23
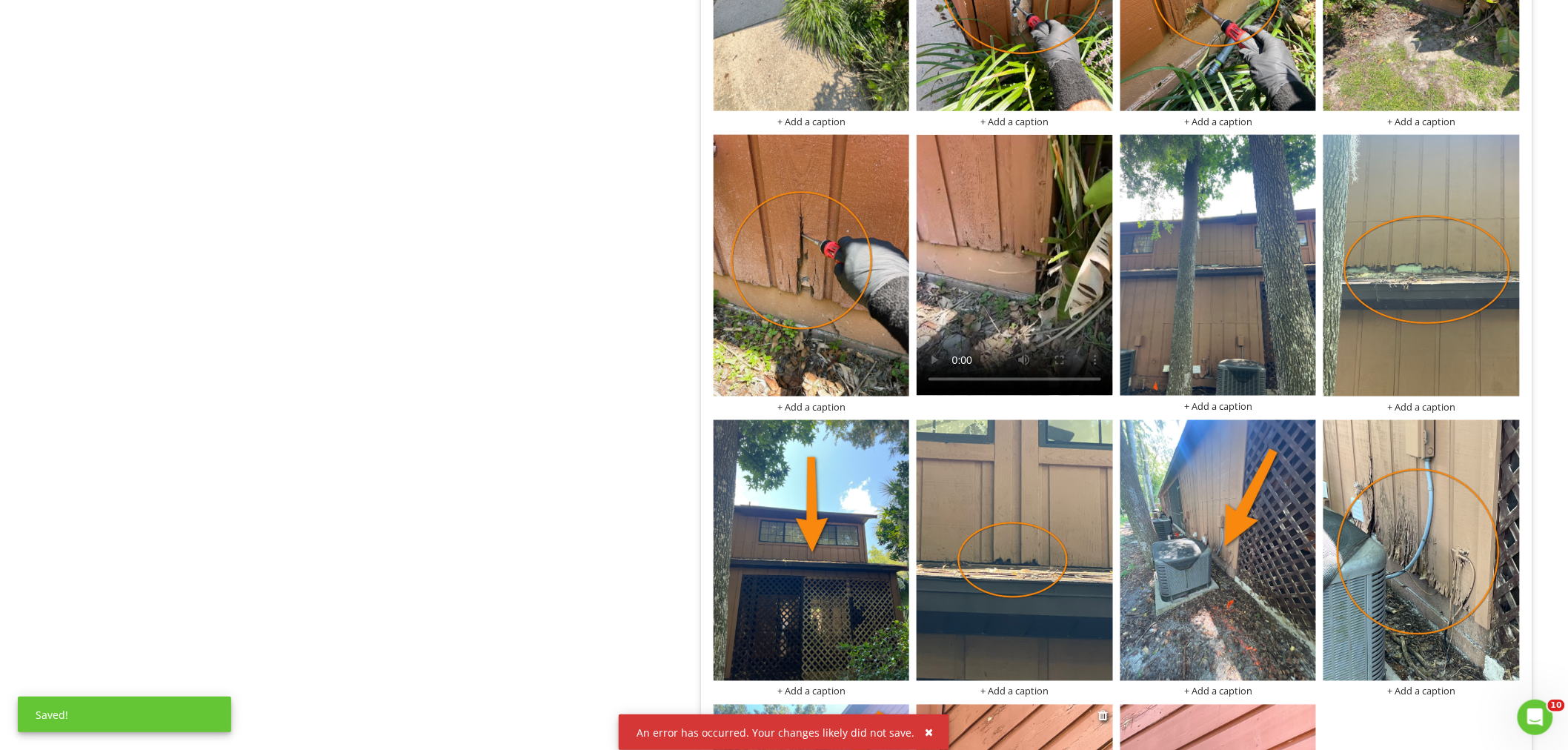
scroll to position [2880, 0]
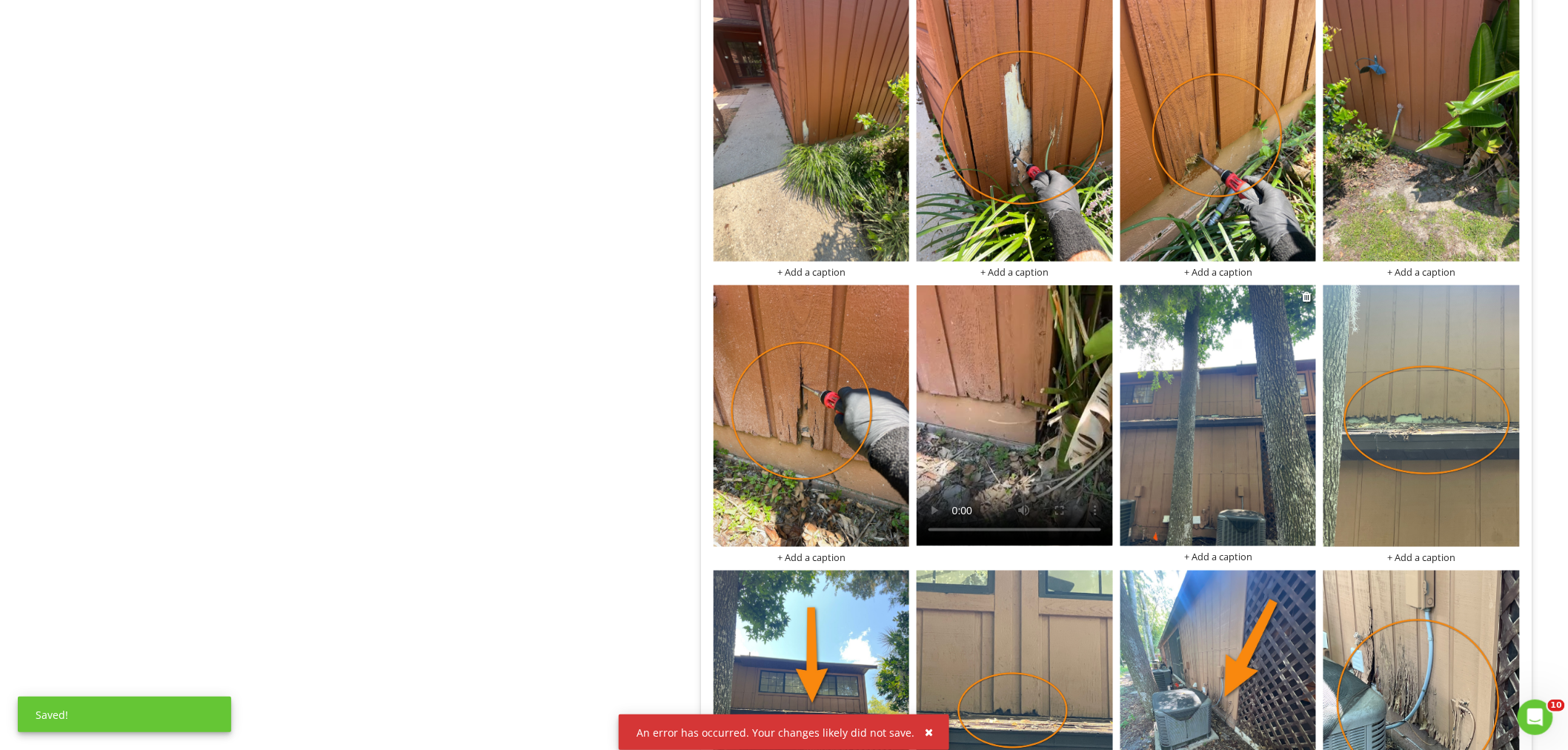
click at [1158, 441] on img at bounding box center [1218, 416] width 197 height 261
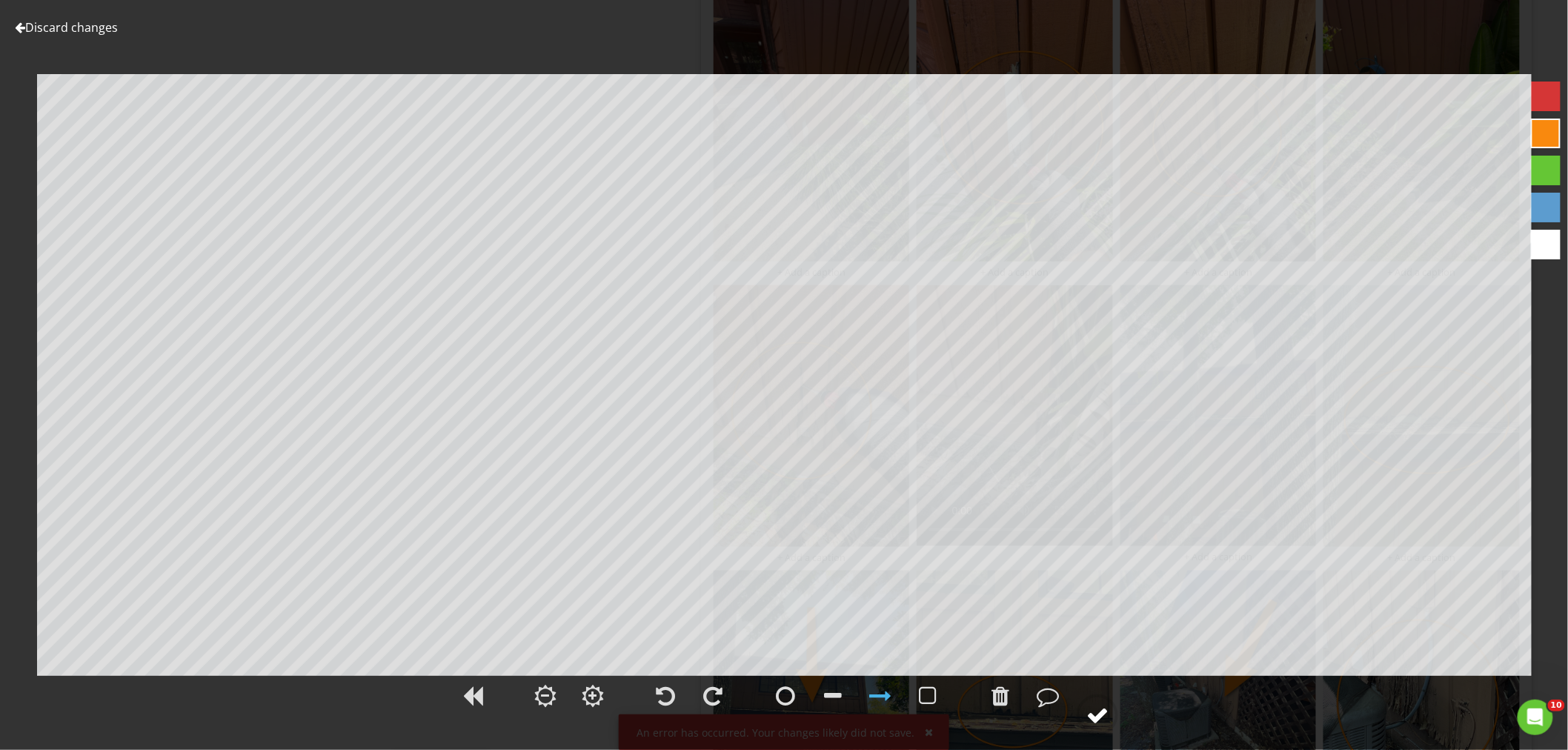
click at [1109, 706] on div at bounding box center [1097, 715] width 23 height 23
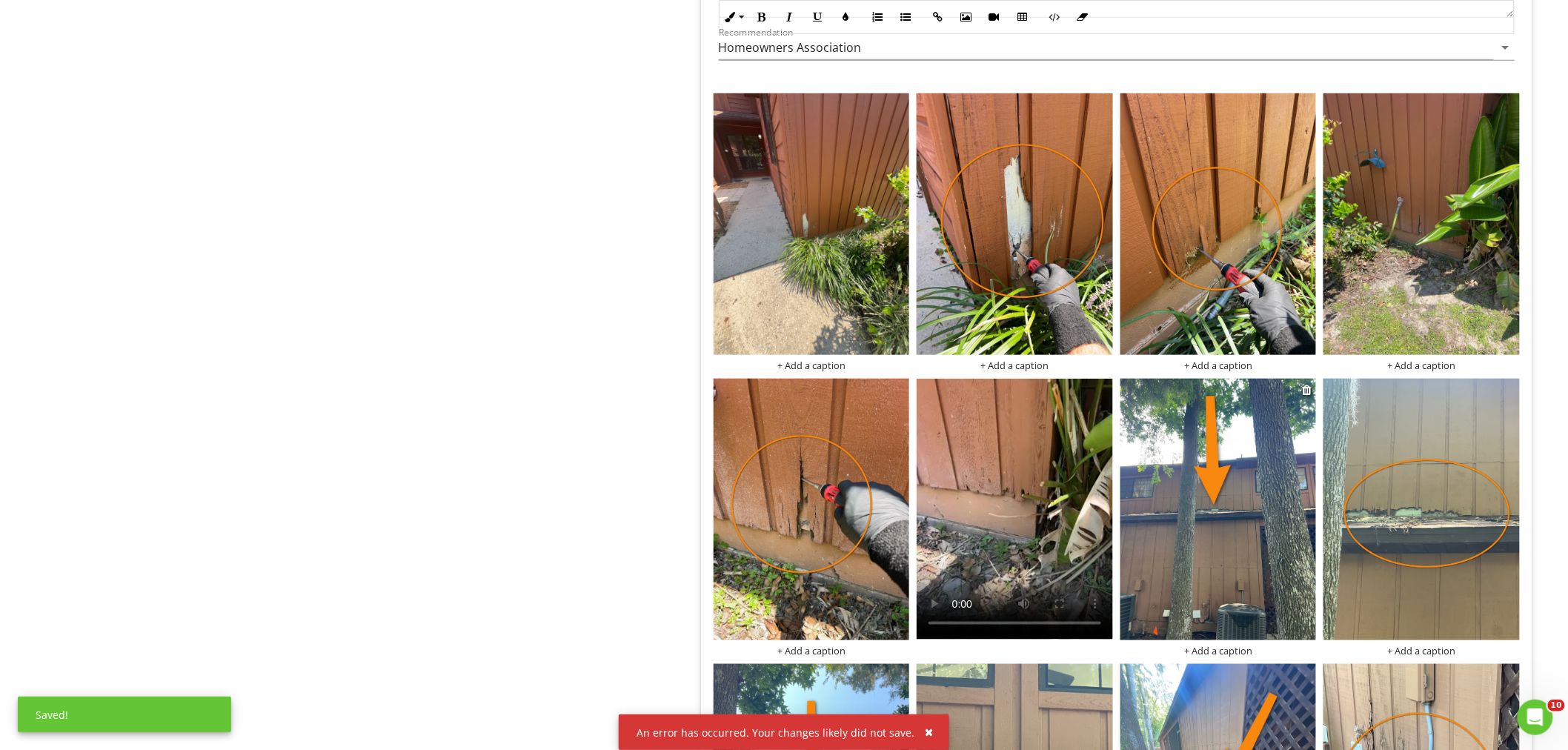
scroll to position [2633, 0]
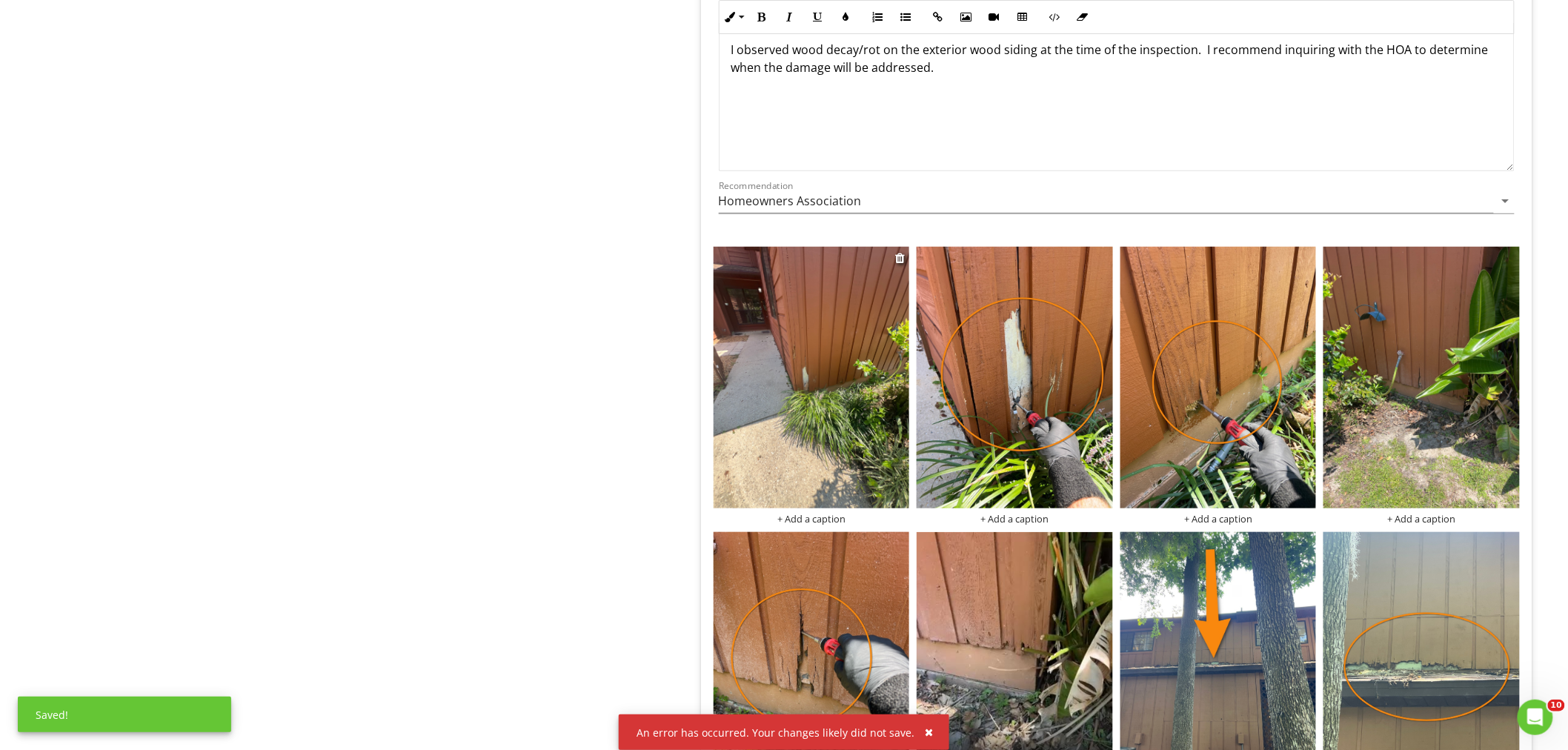
click at [827, 424] on img at bounding box center [811, 377] width 197 height 261
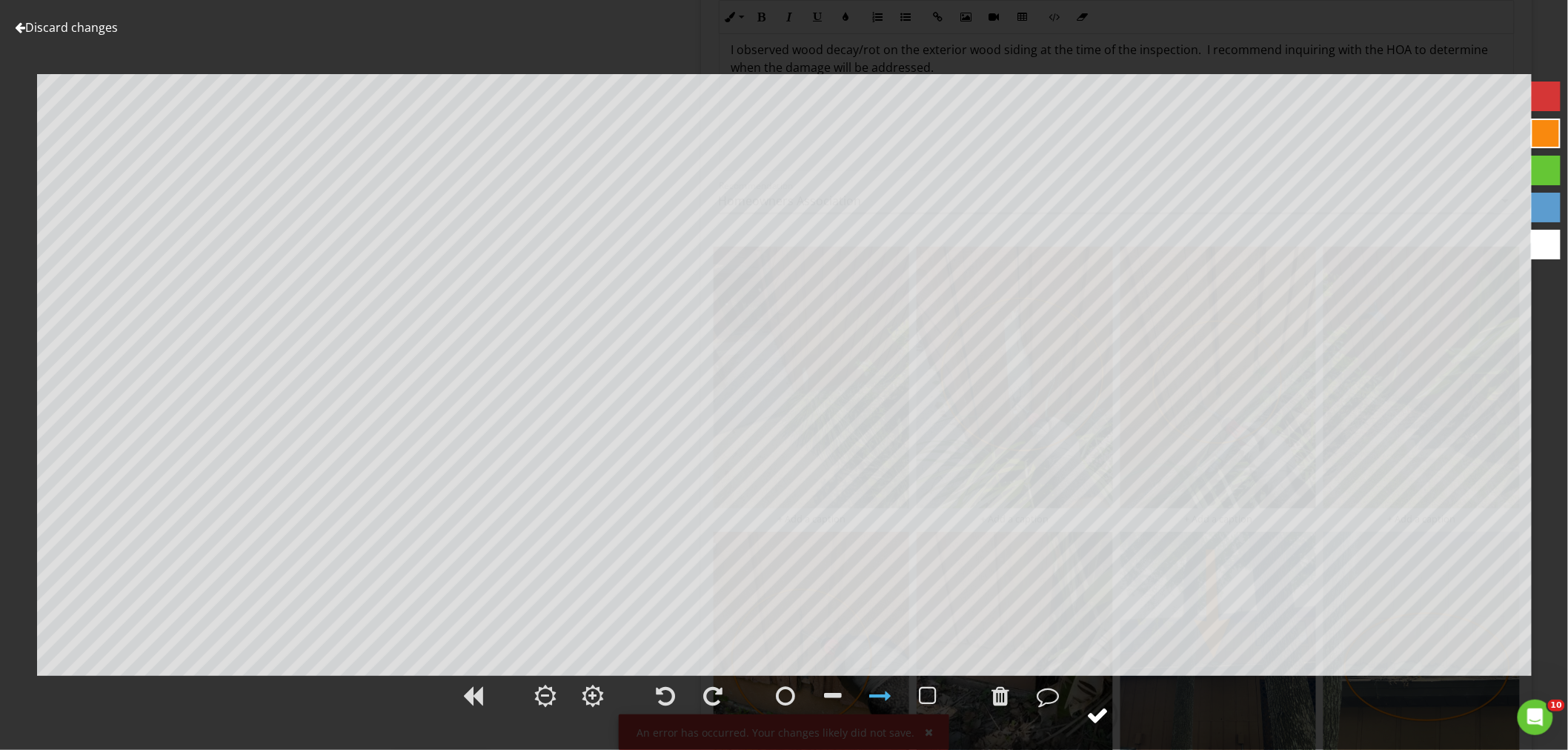
click at [1115, 718] on circle at bounding box center [1097, 715] width 38 height 38
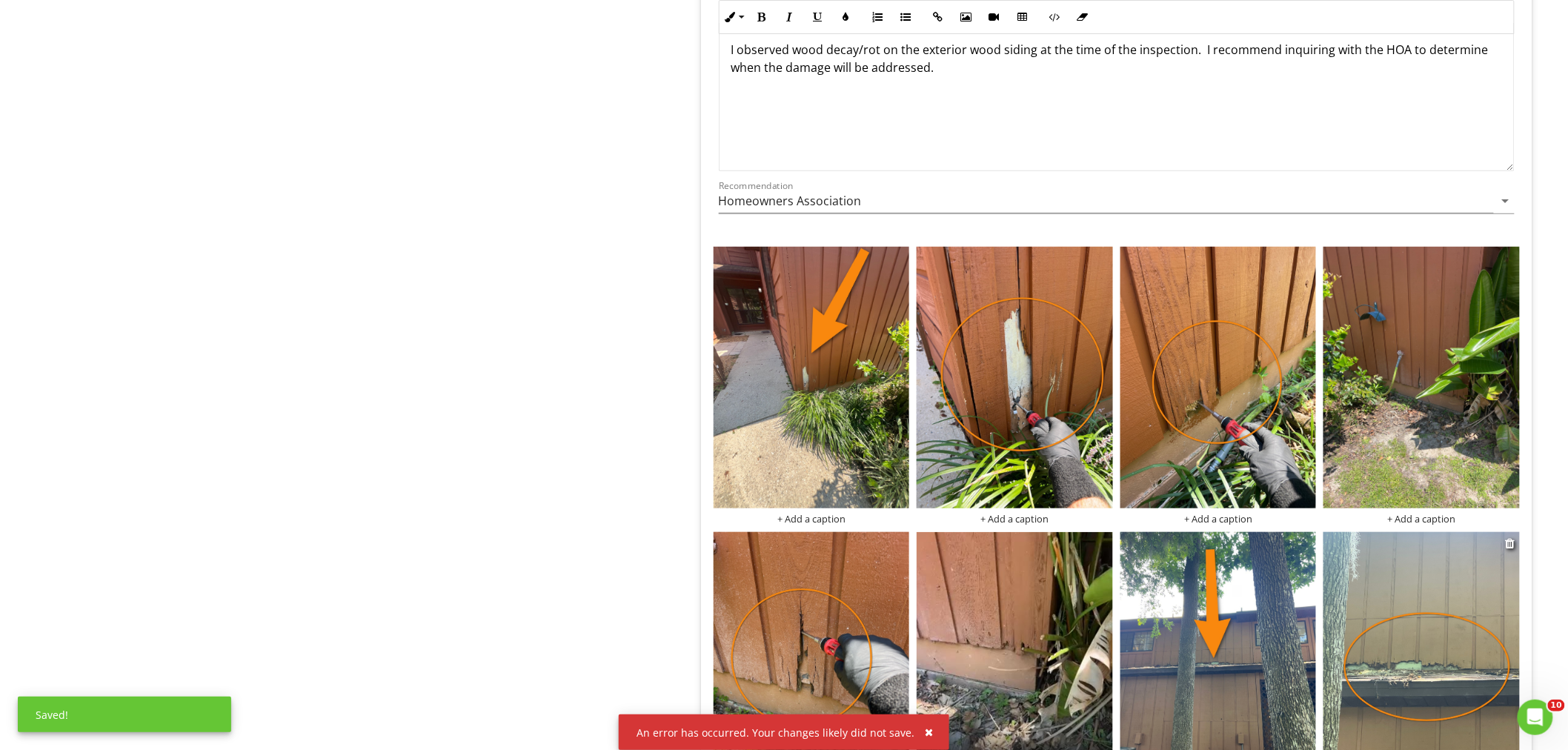
scroll to position [2715, 0]
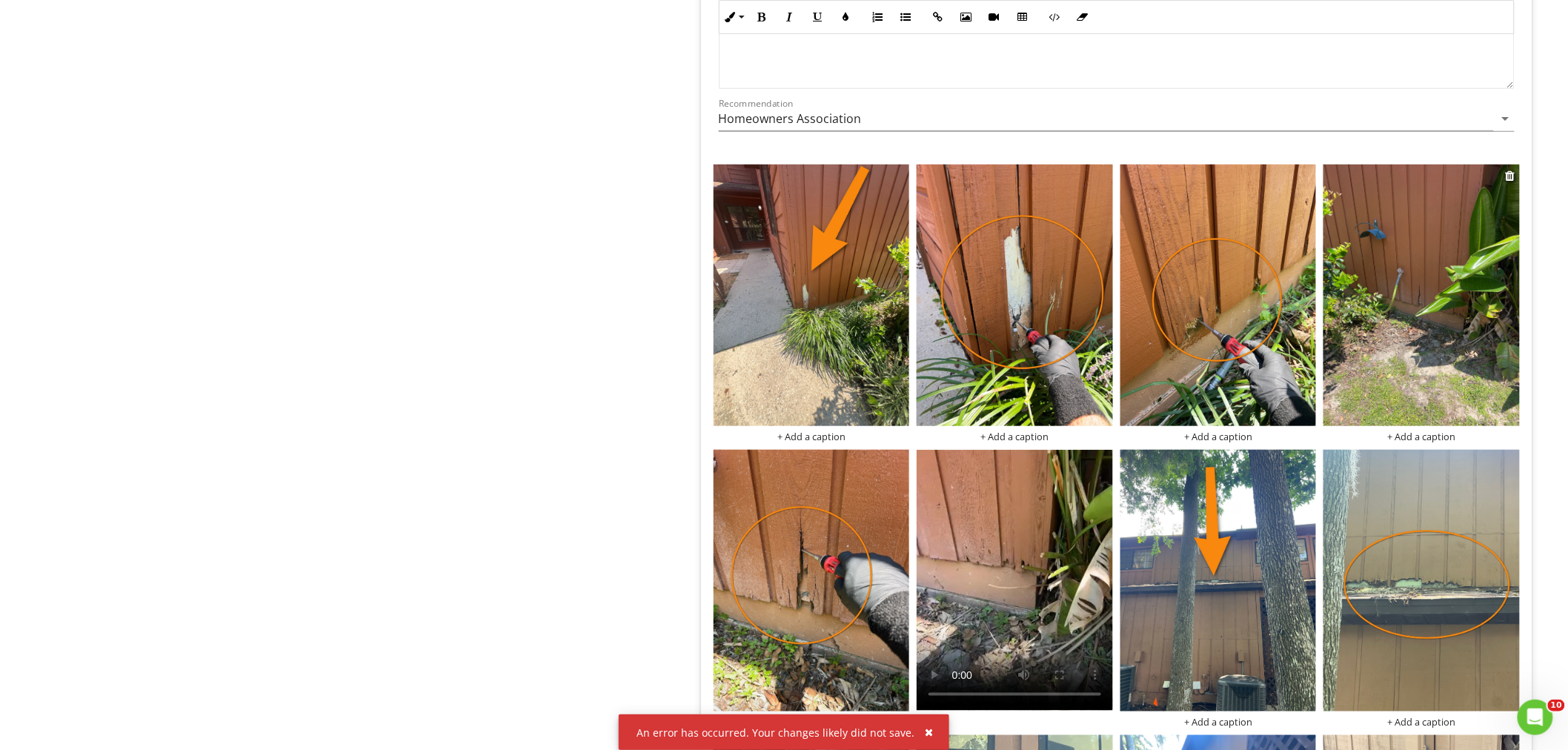
click at [1373, 331] on img at bounding box center [1421, 294] width 197 height 261
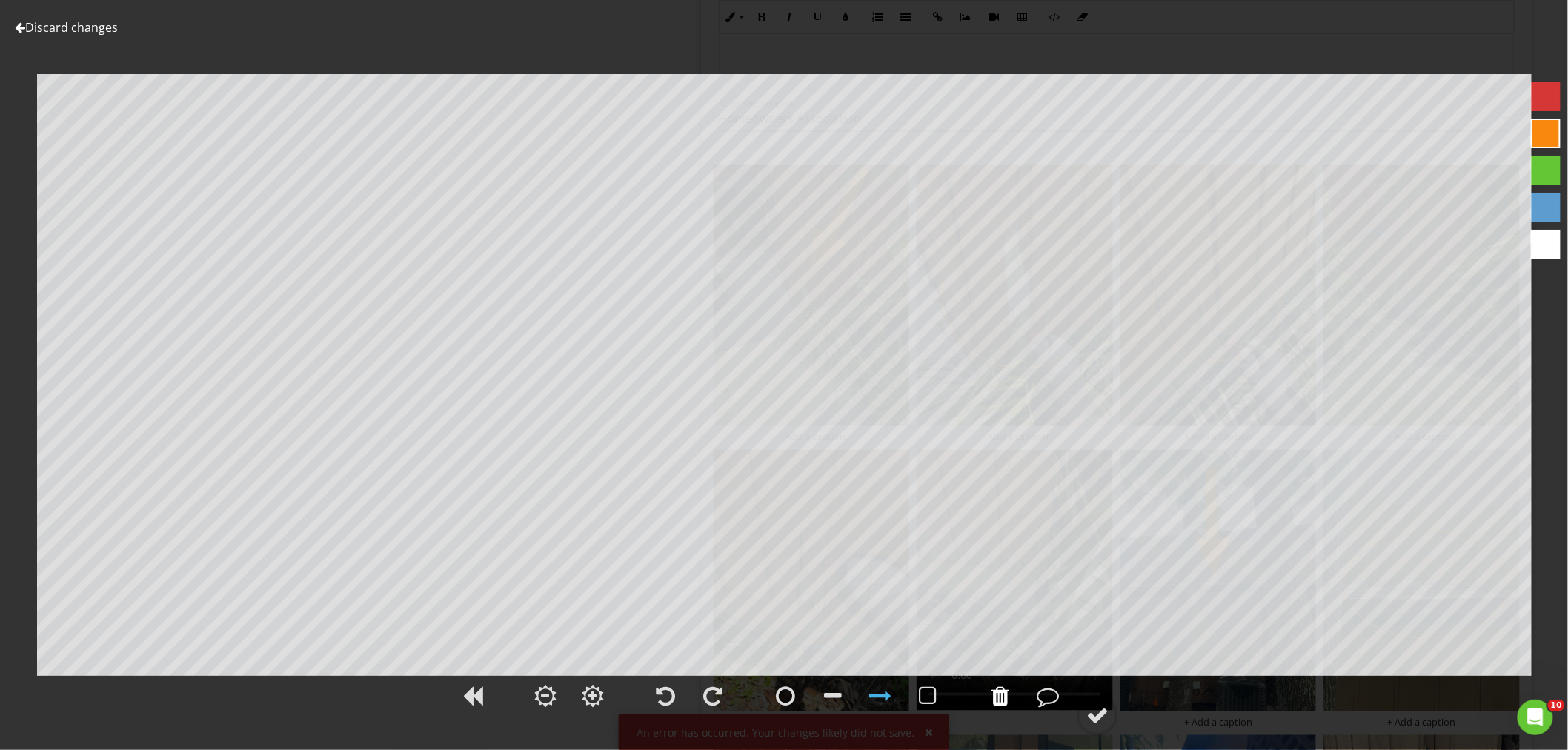
click at [1008, 700] on div at bounding box center [1000, 696] width 18 height 23
click at [1097, 715] on div at bounding box center [1097, 715] width 23 height 23
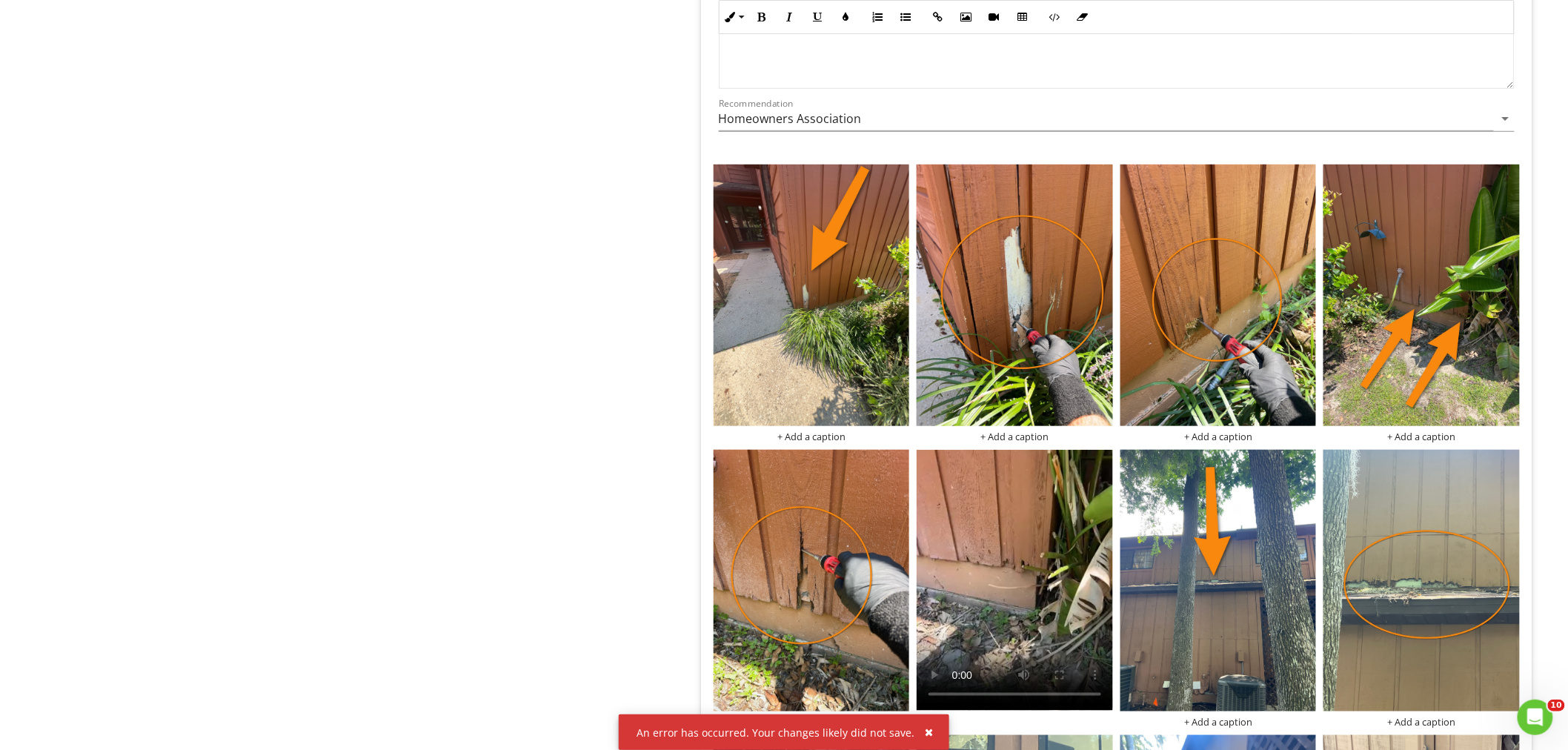
click at [931, 735] on div "An error has occurred. Your changes likely did not save." at bounding box center [783, 731] width 331 height 35
click at [925, 730] on div "button" at bounding box center [929, 732] width 8 height 11
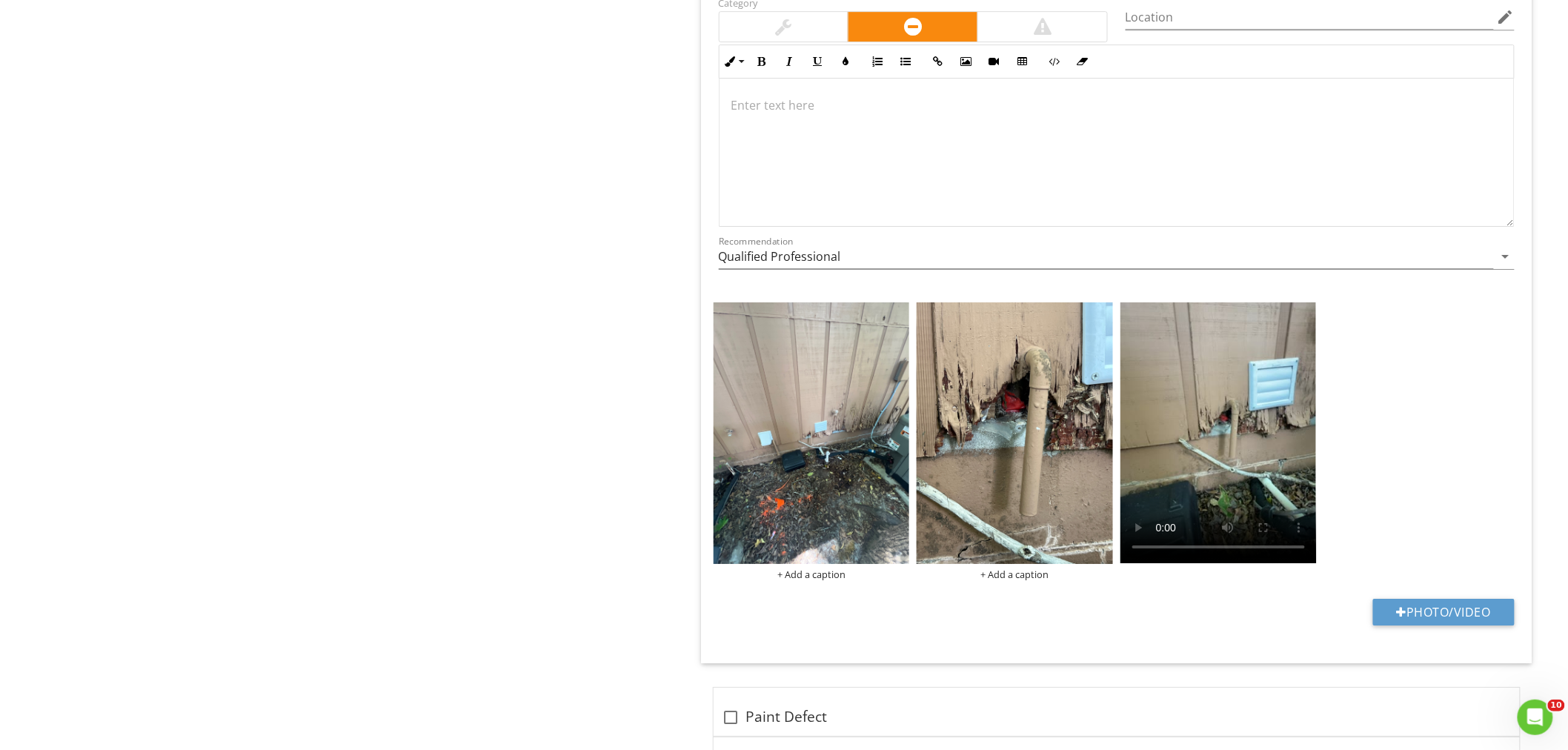
scroll to position [4361, 0]
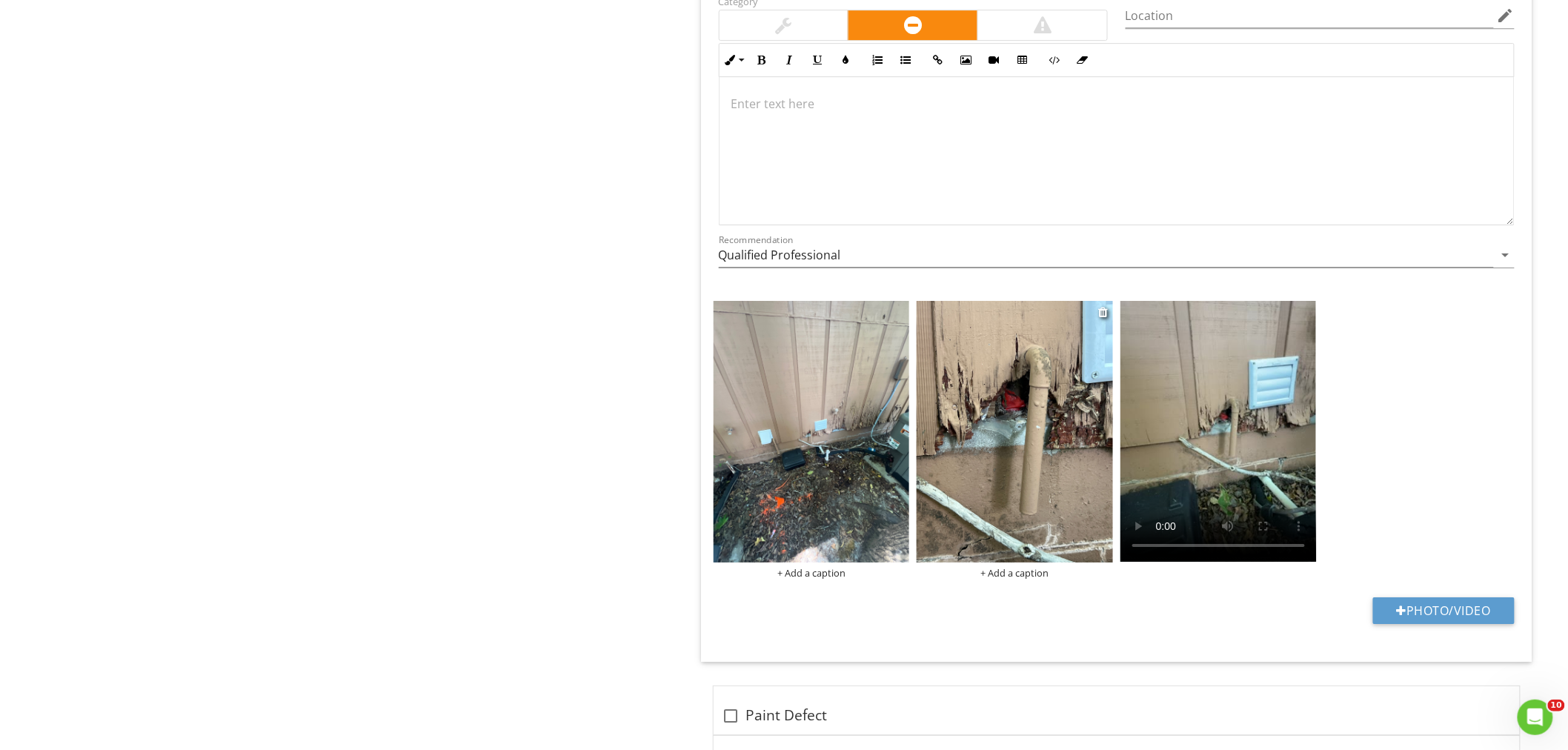
click at [953, 432] on img at bounding box center [1014, 431] width 197 height 261
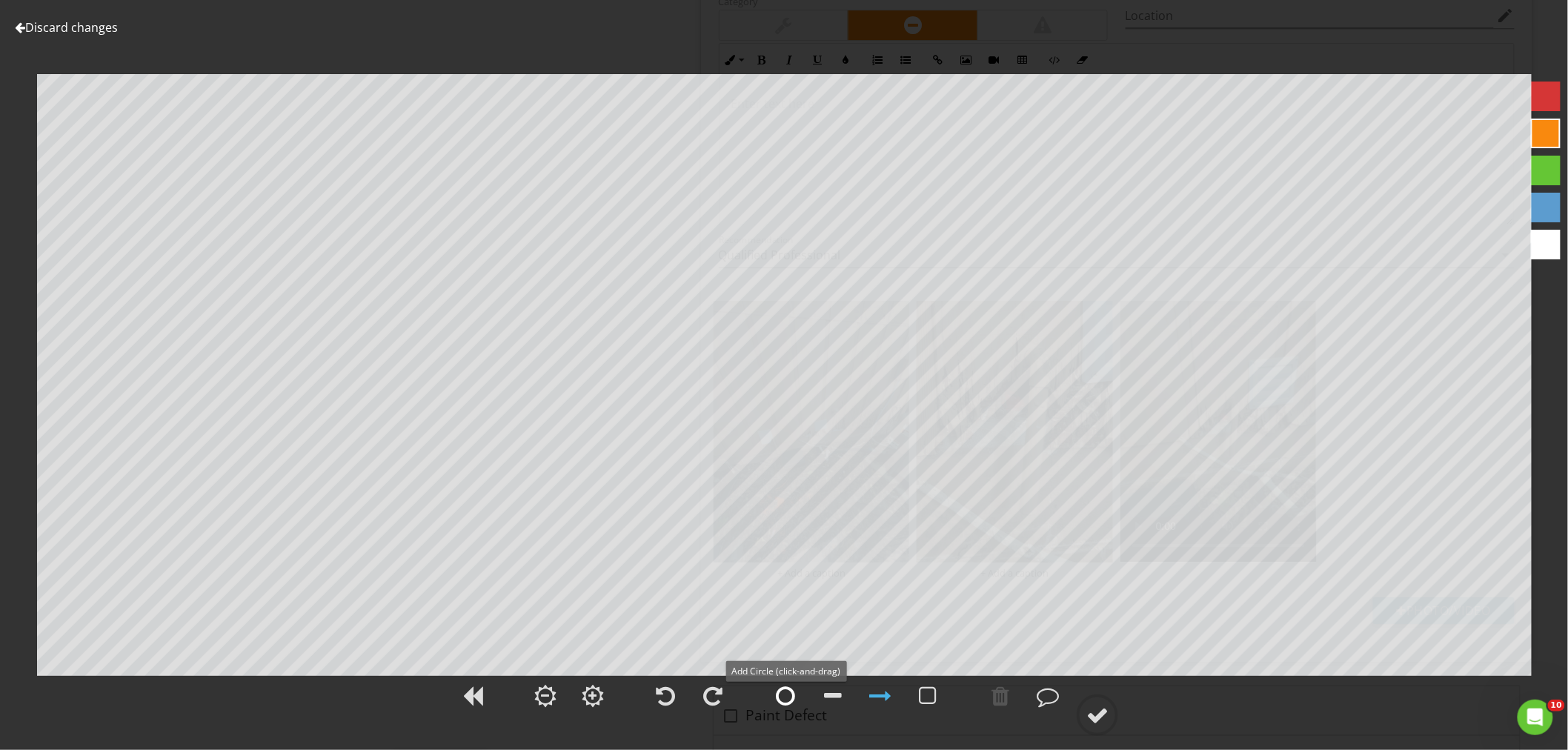
click at [789, 706] on div at bounding box center [786, 696] width 20 height 23
click at [1094, 712] on div at bounding box center [1097, 715] width 23 height 23
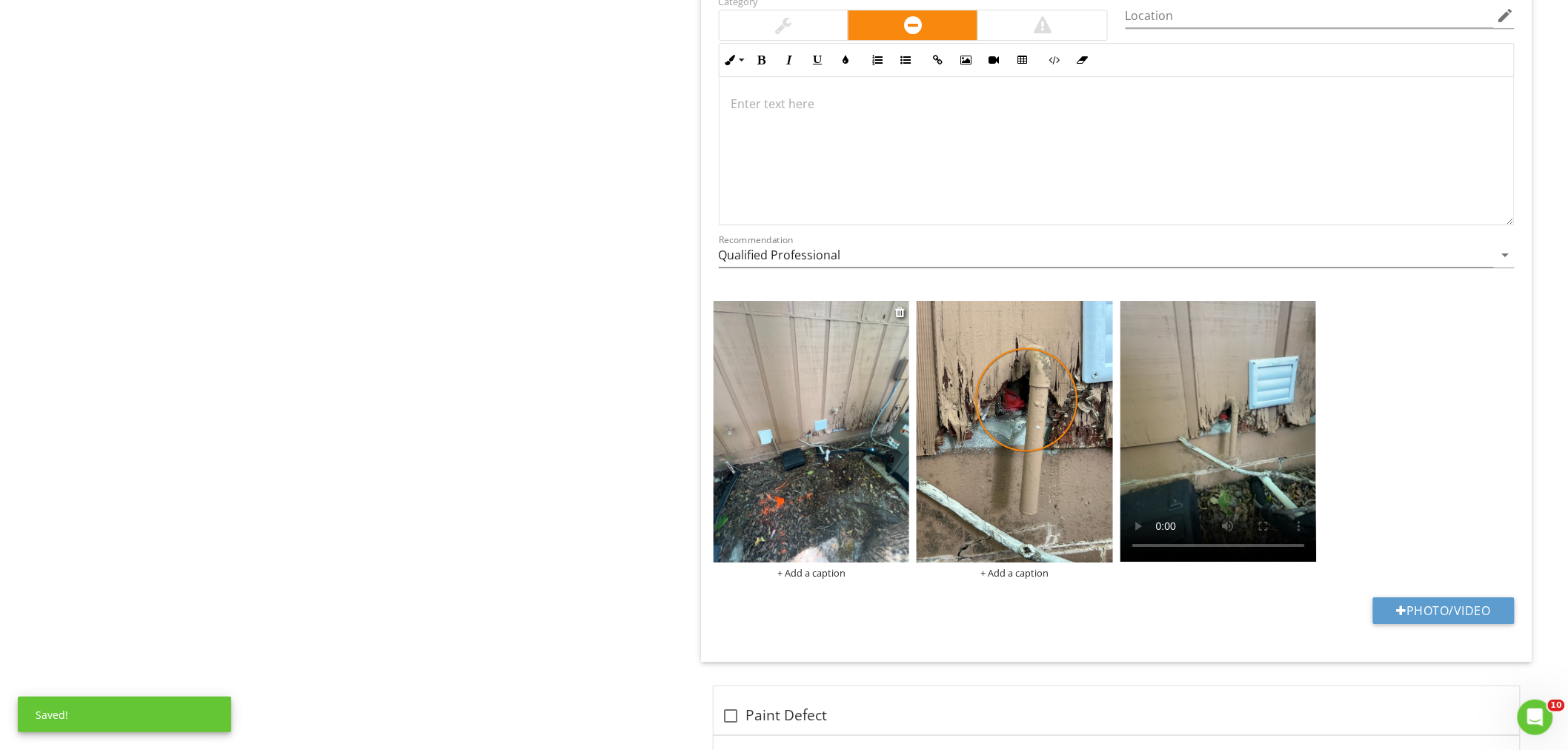
click at [877, 442] on img at bounding box center [811, 431] width 197 height 261
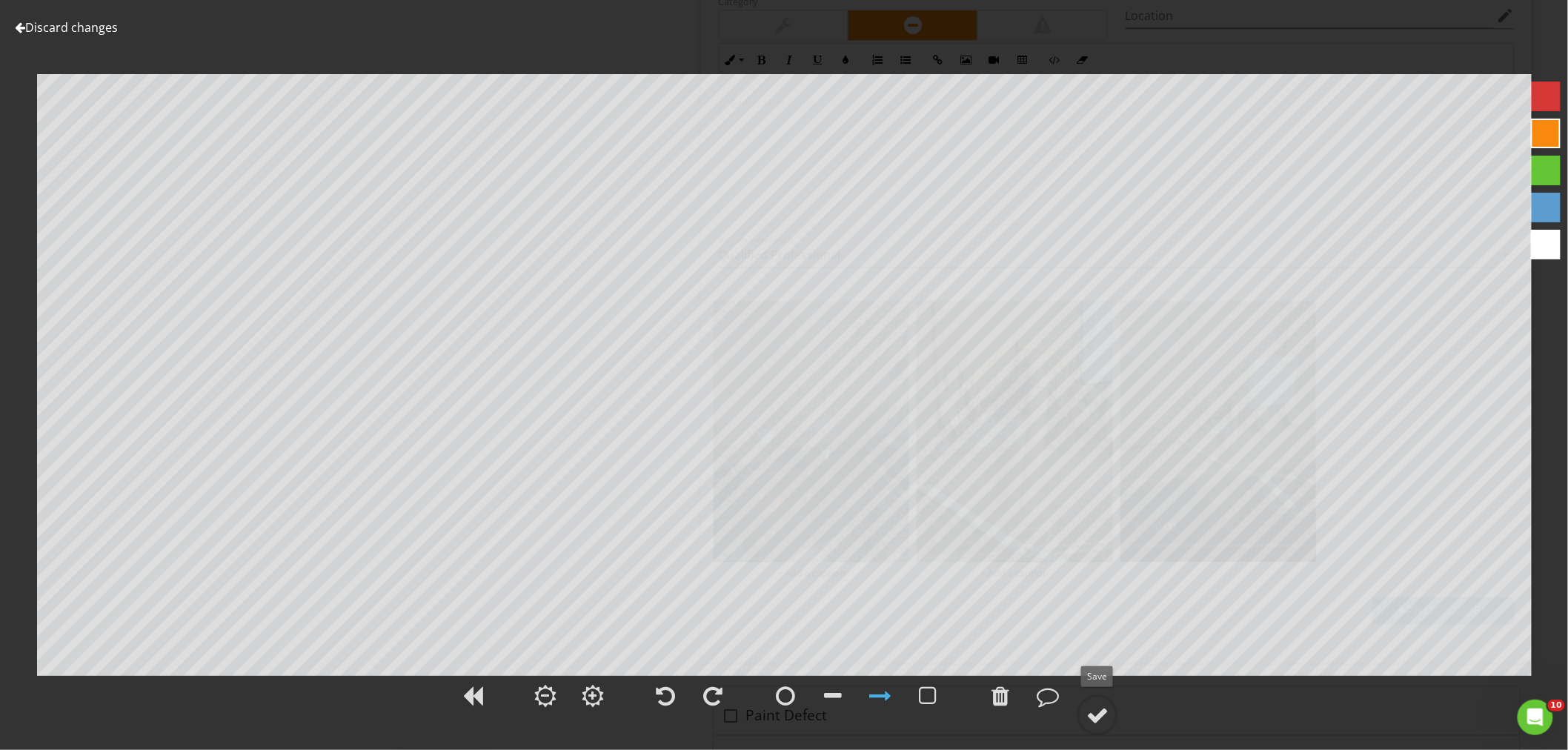
drag, startPoint x: 1091, startPoint y: 700, endPoint x: 1115, endPoint y: 684, distance: 28.8
click at [1093, 699] on circle at bounding box center [1097, 715] width 38 height 38
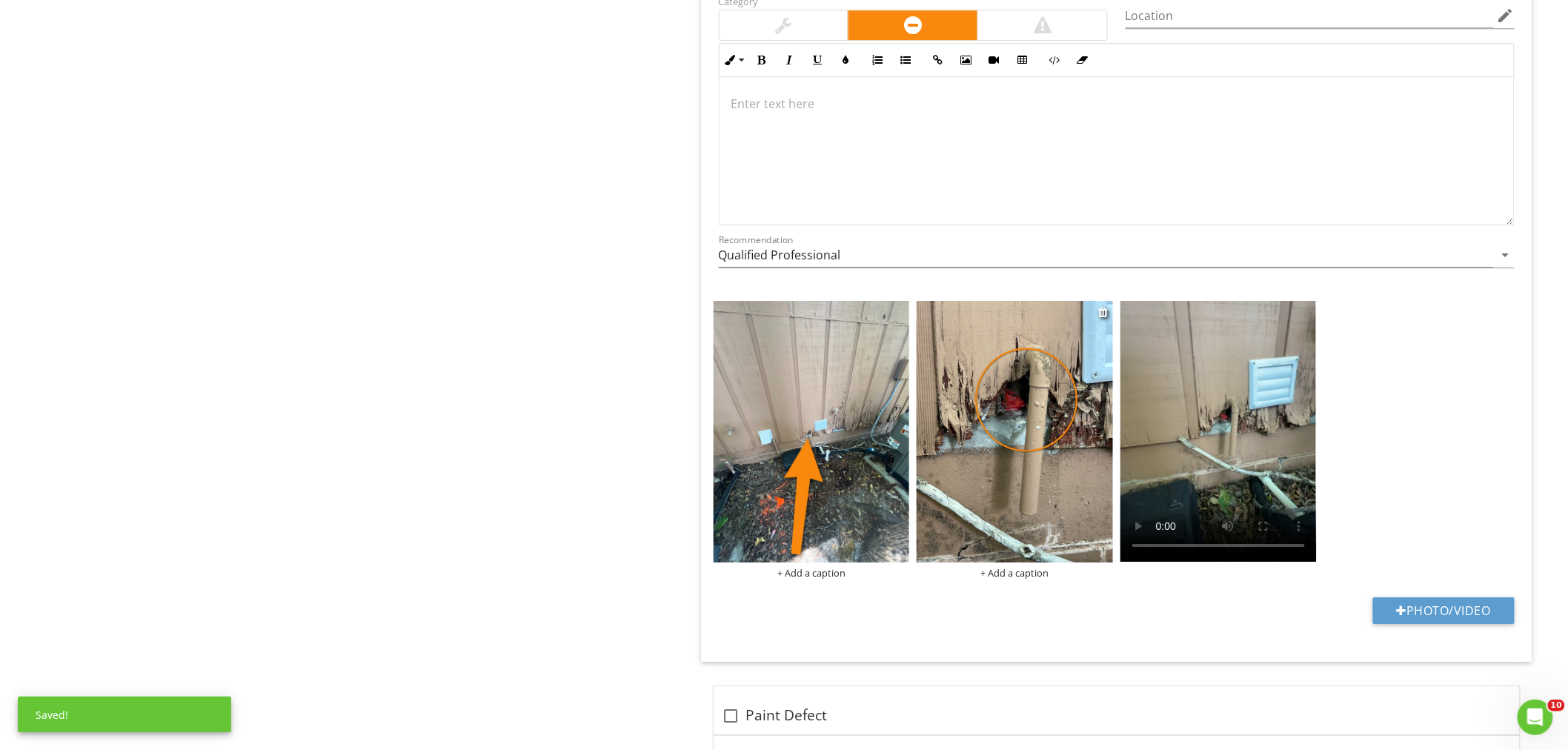
scroll to position [4197, 0]
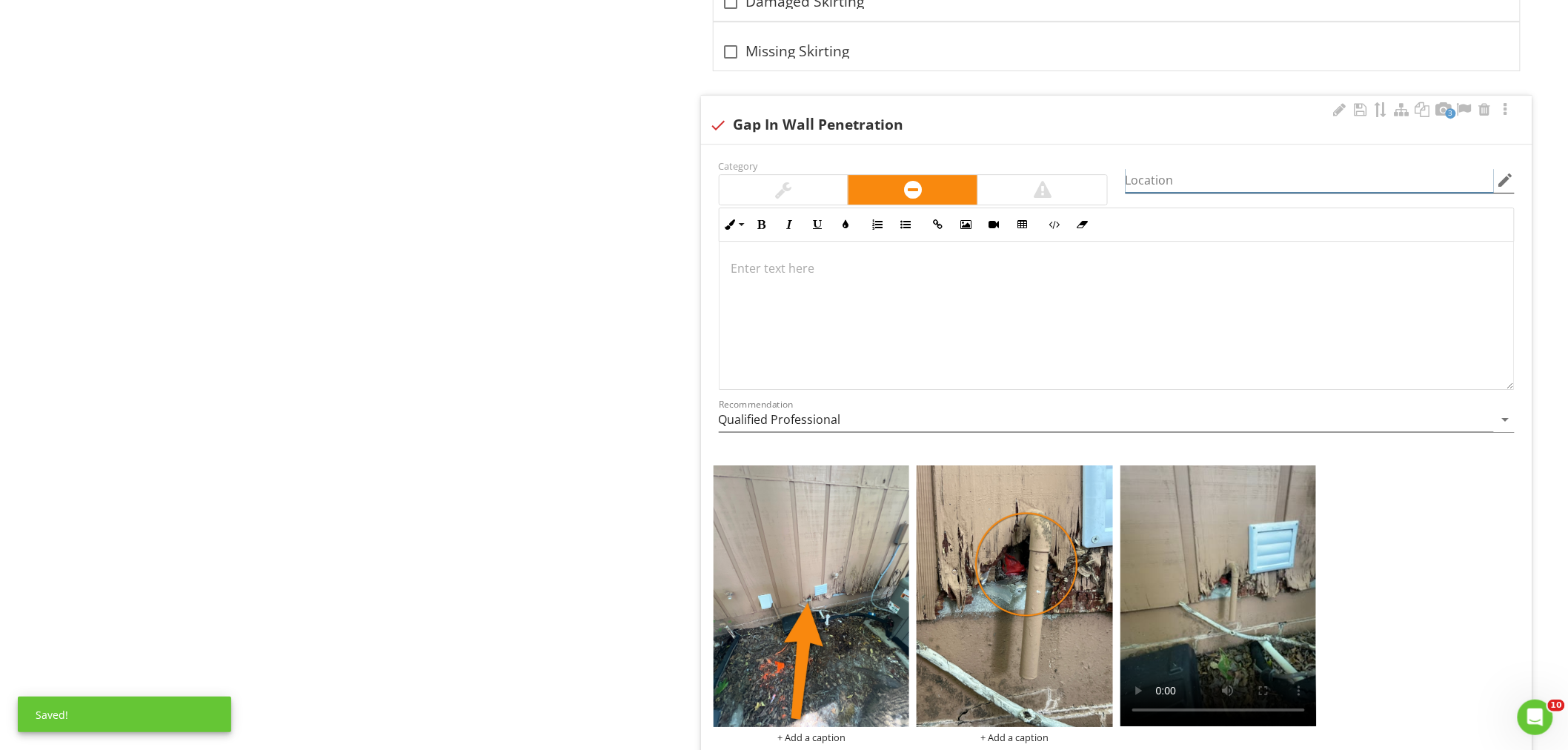
click at [1163, 181] on input "Location" at bounding box center [1309, 180] width 368 height 24
type input "Rear Of Unit"
click at [826, 270] on p at bounding box center [1116, 268] width 770 height 18
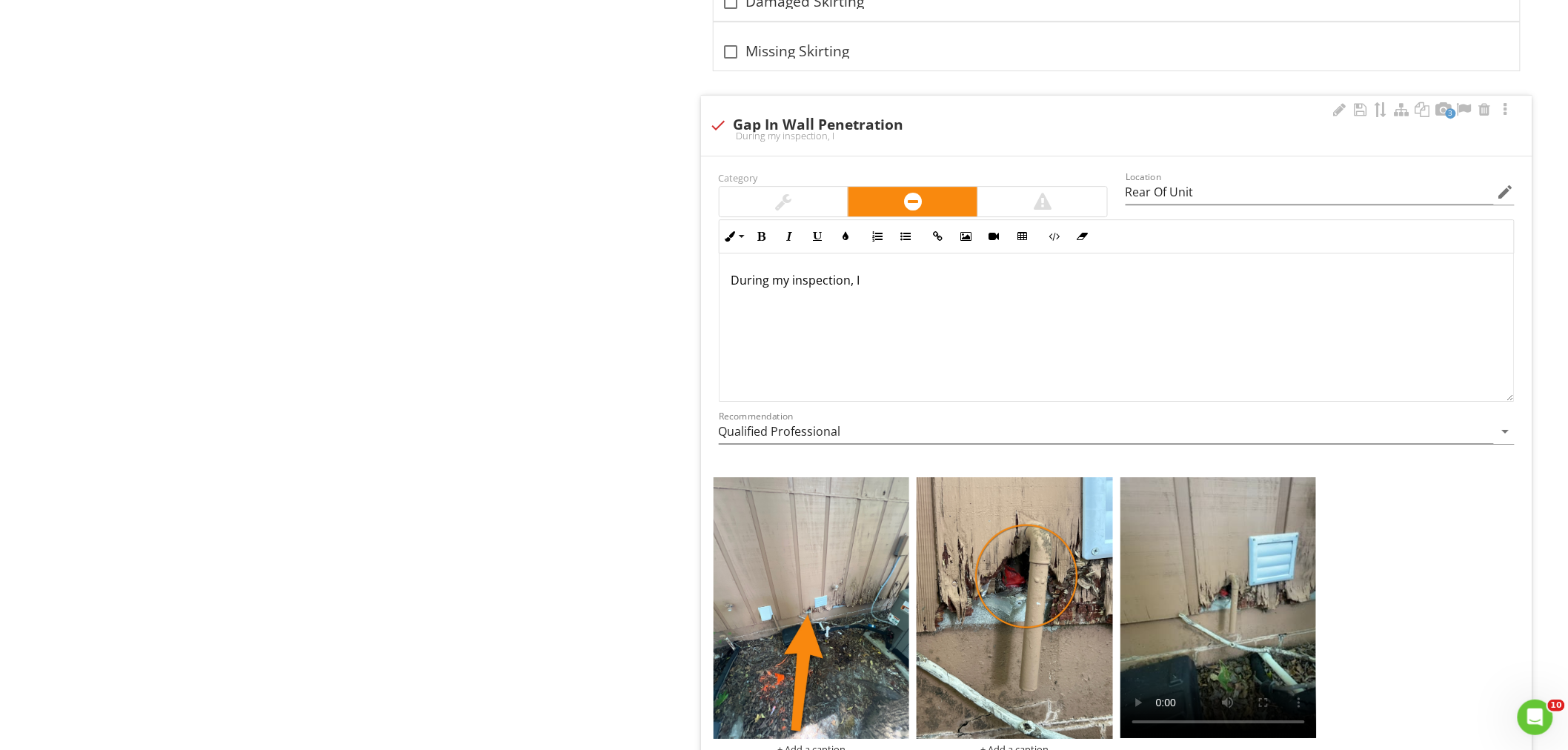
scroll to position [4209, 0]
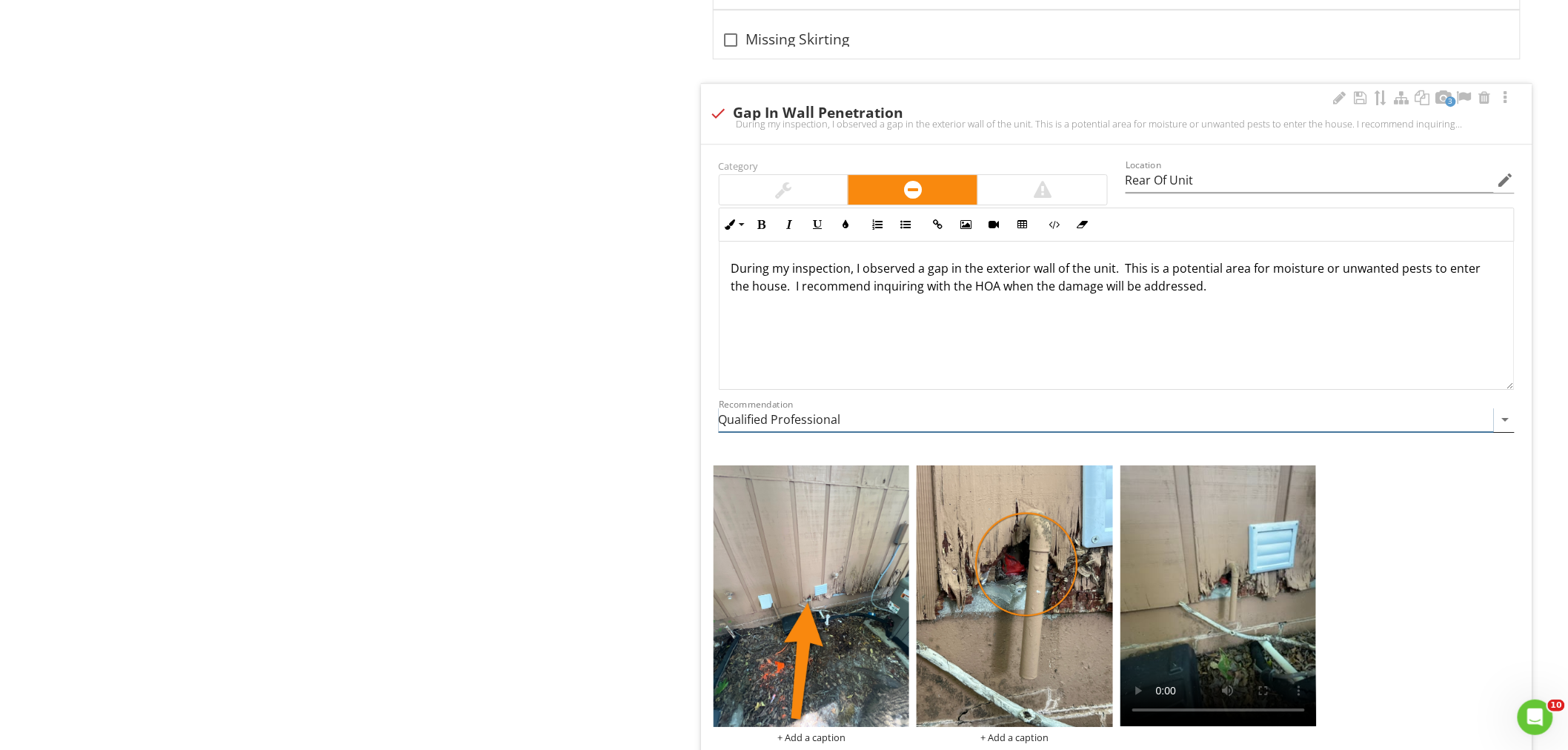
click at [788, 430] on input "Qualified Professional" at bounding box center [1106, 419] width 775 height 24
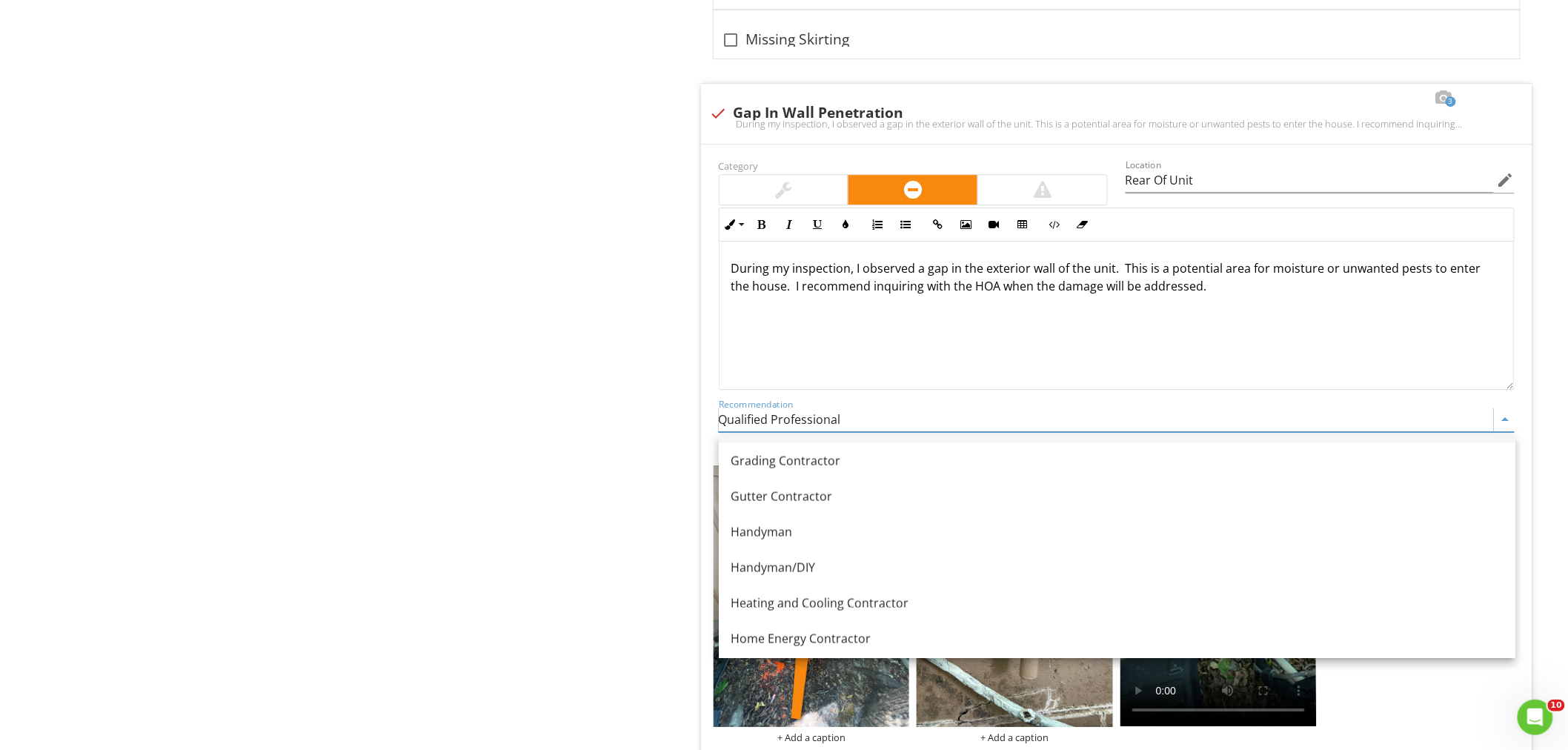
scroll to position [987, 0]
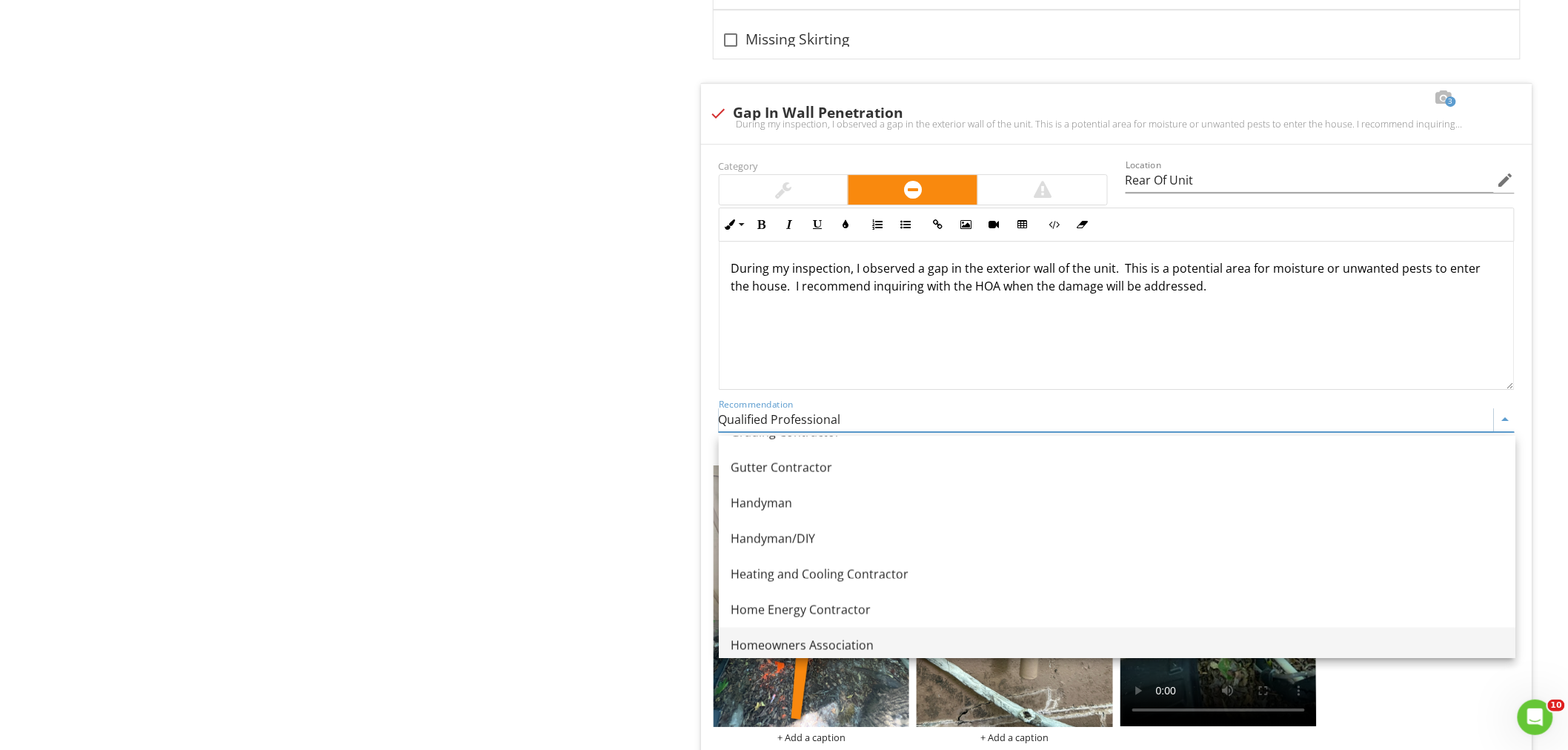
click at [817, 639] on div "Homeowners Association" at bounding box center [1117, 645] width 773 height 18
type input "Homeowners Association"
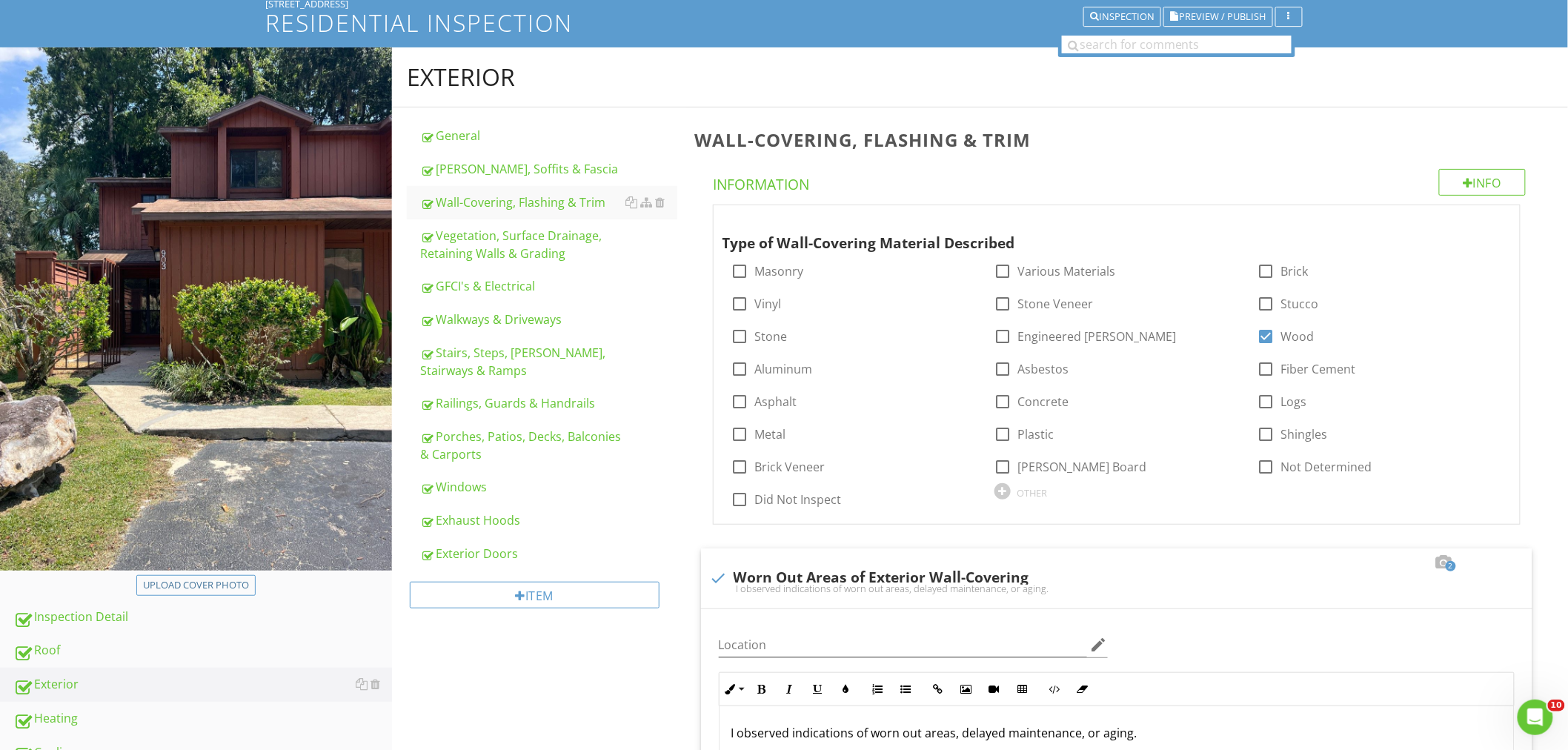
scroll to position [21, 0]
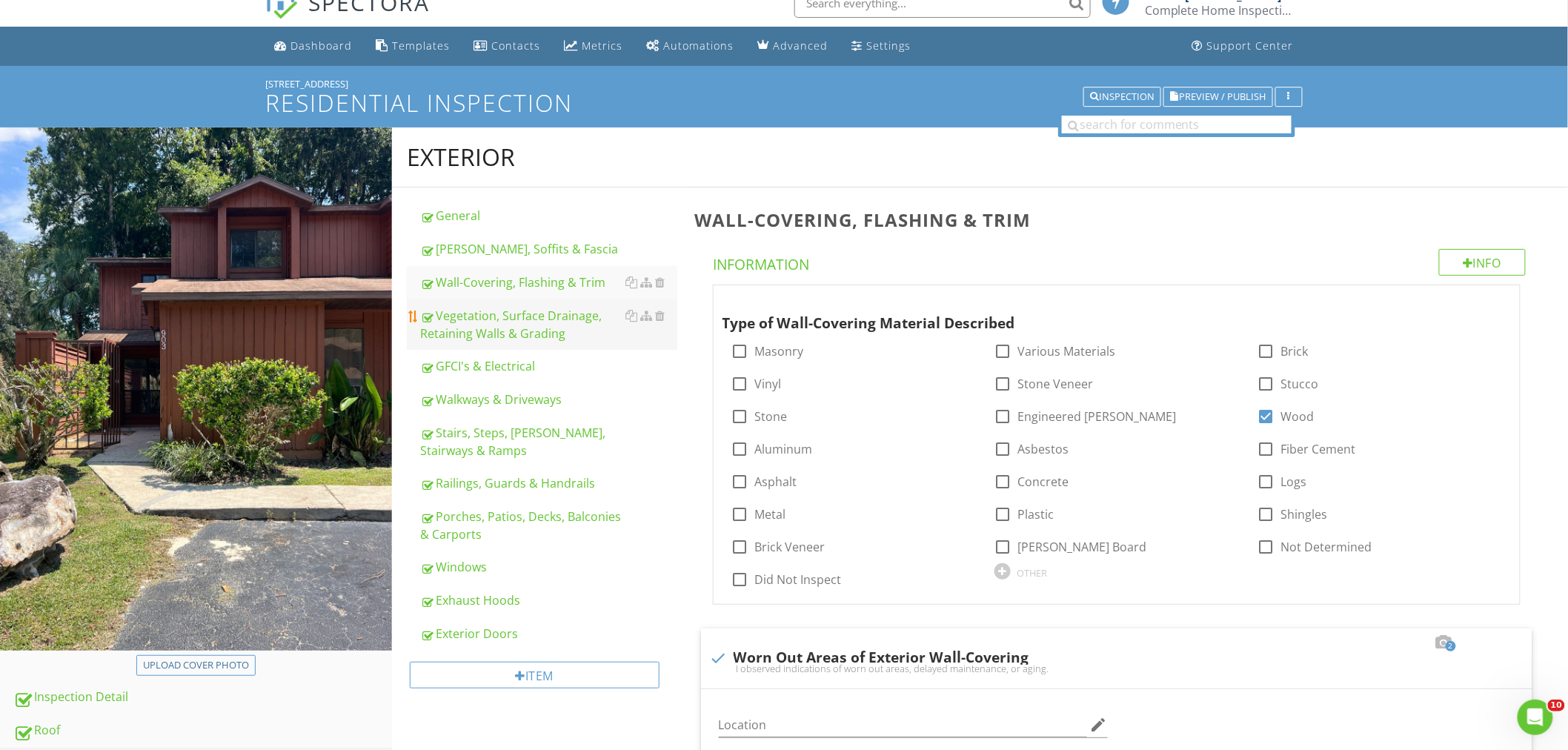
click at [513, 311] on div "Vegetation, Surface Drainage, Retaining Walls & Grading" at bounding box center [548, 324] width 257 height 35
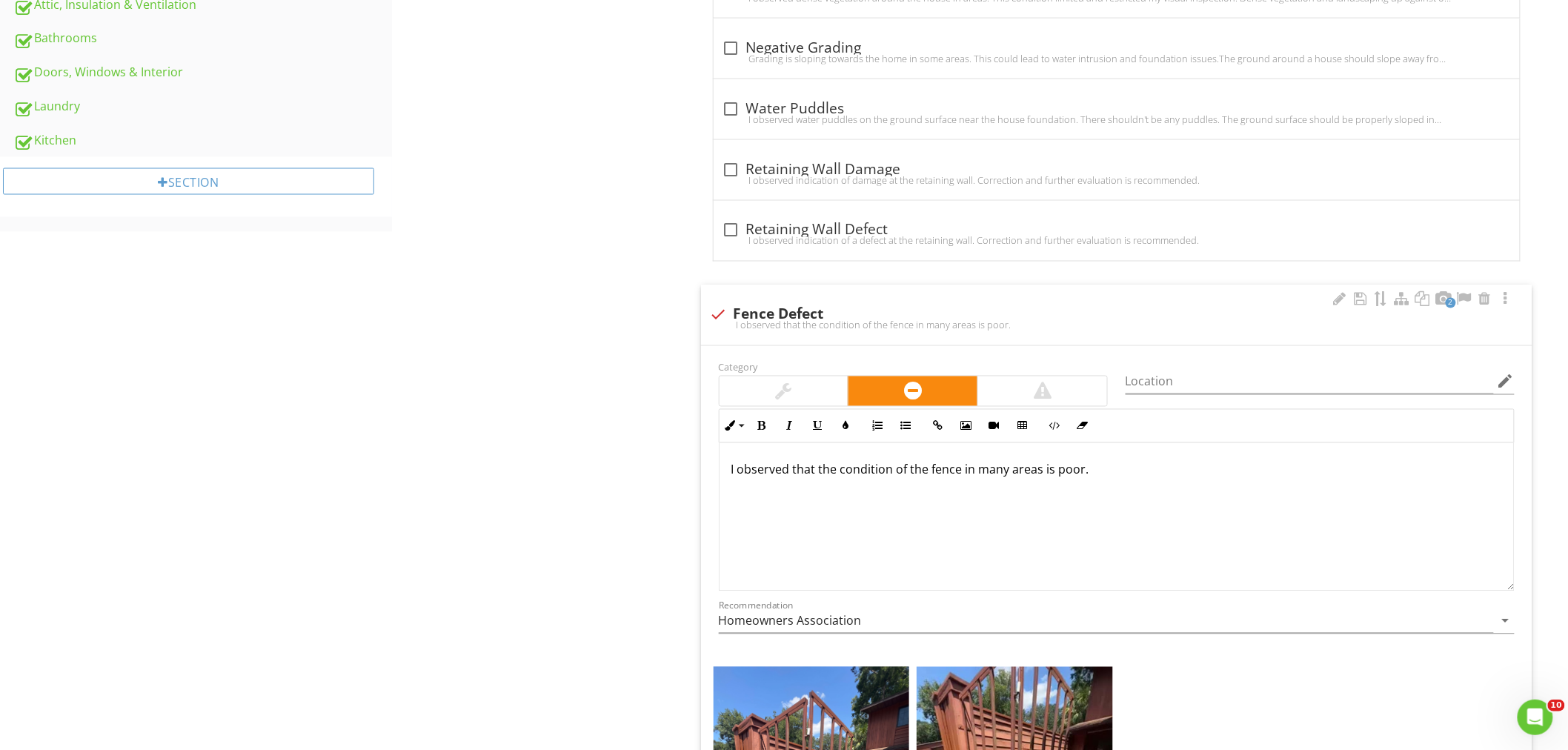
scroll to position [927, 0]
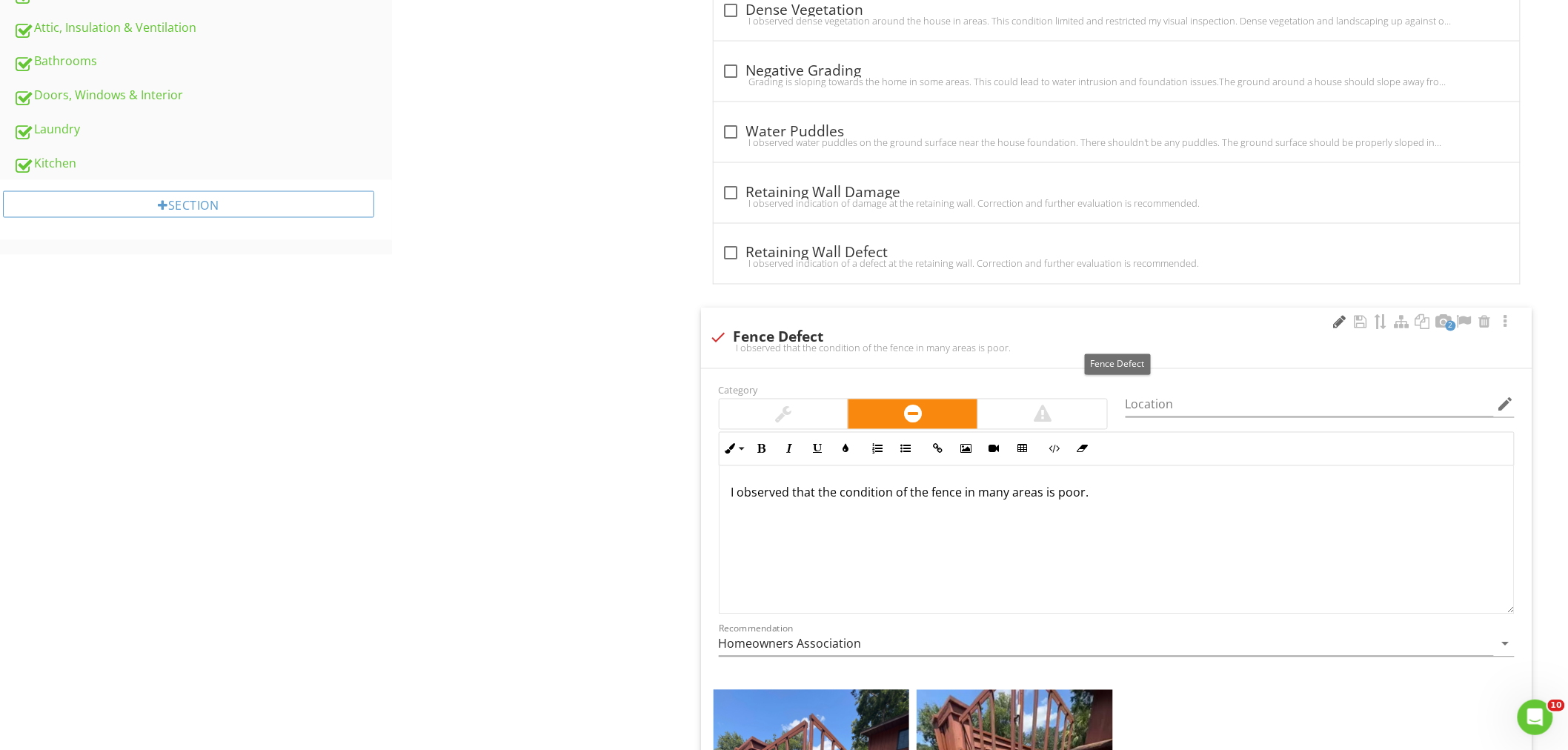
click at [1335, 327] on div at bounding box center [1340, 322] width 18 height 15
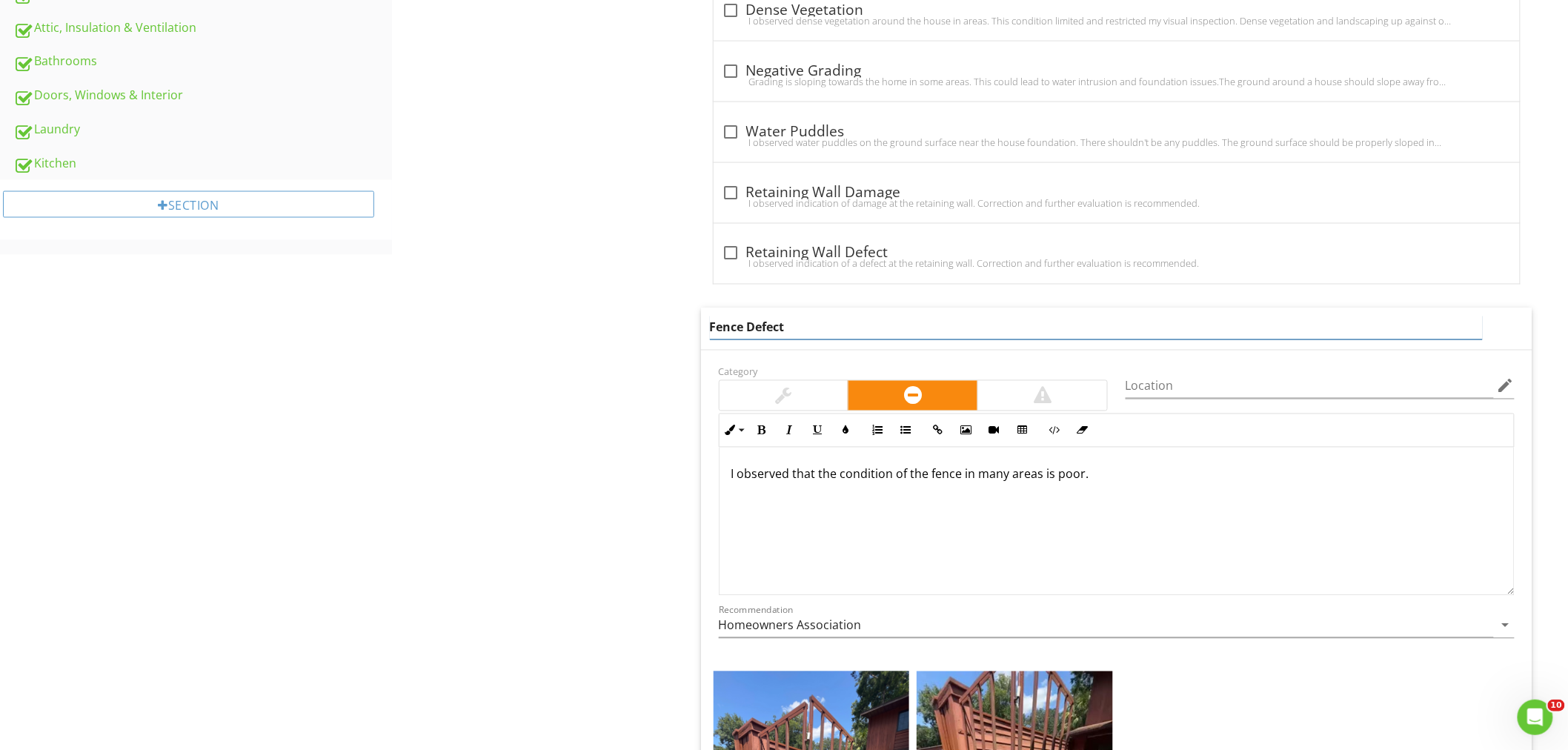
drag, startPoint x: 744, startPoint y: 331, endPoint x: 654, endPoint y: 327, distance: 90.1
click at [654, 327] on div "Exterior General Eaves, Soffits & Fascia Wall-Covering, Flashing & Trim Vegetat…" at bounding box center [979, 404] width 1176 height 2367
type input "Gate Defect"
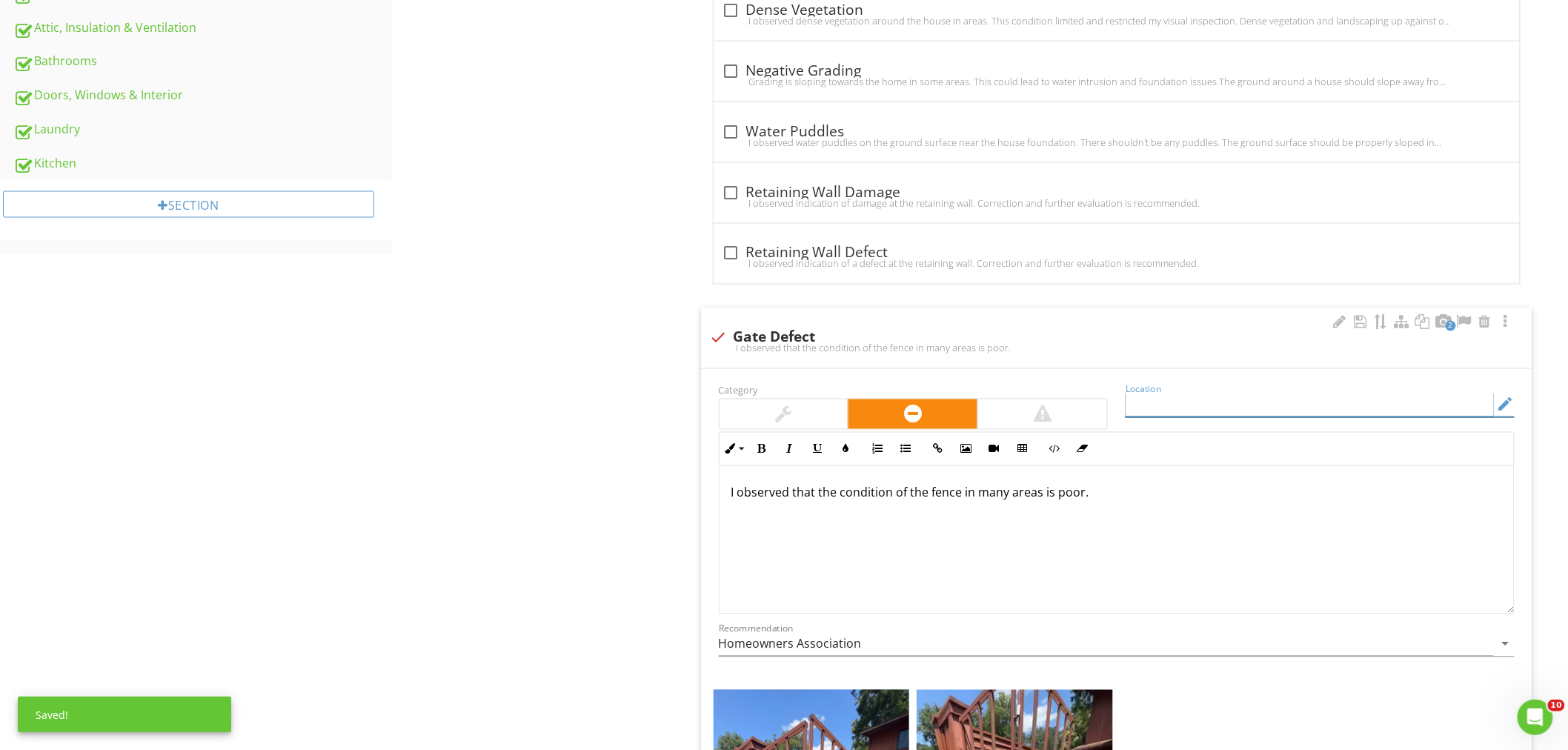
click at [1190, 389] on div "Location edit" at bounding box center [1319, 408] width 389 height 48
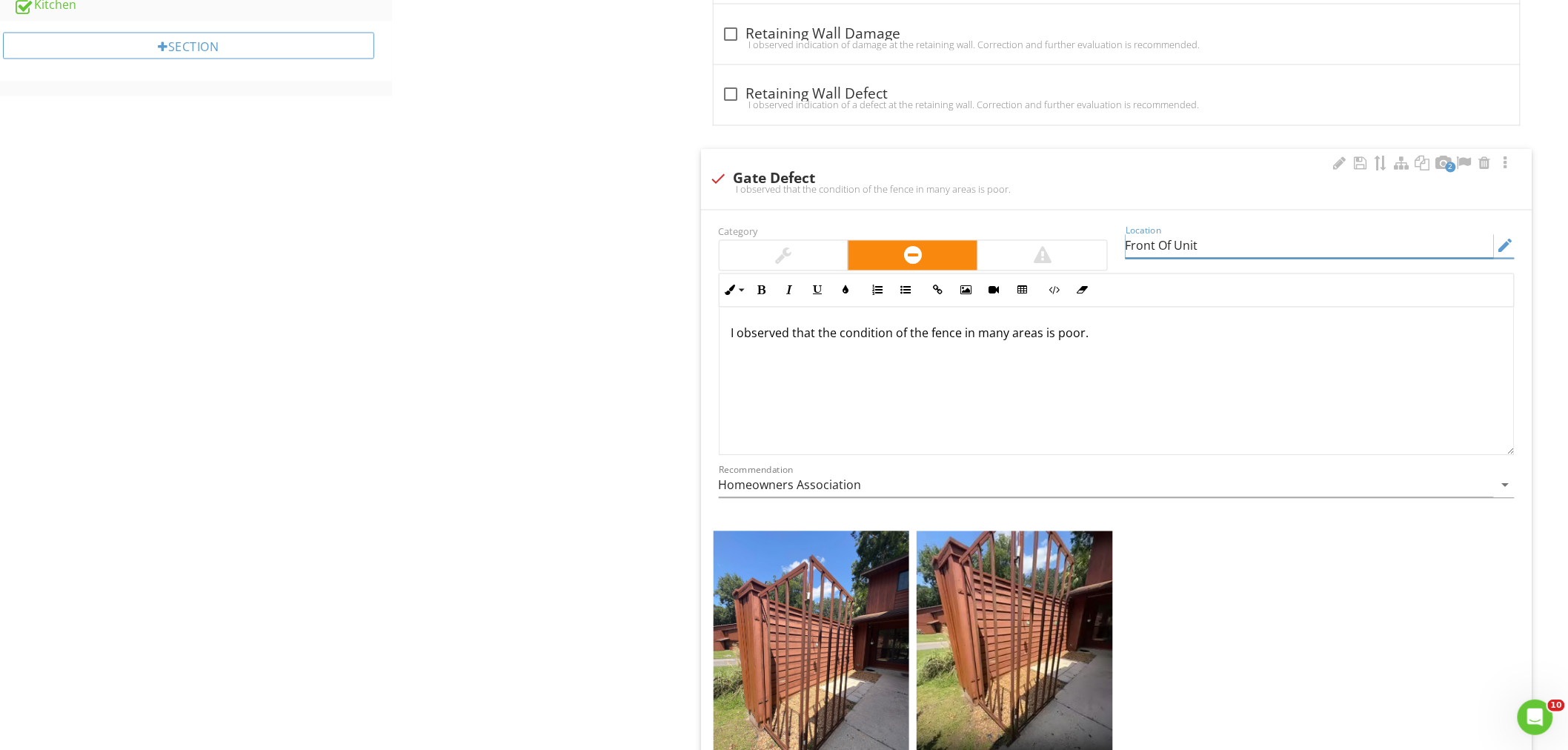
scroll to position [1091, 0]
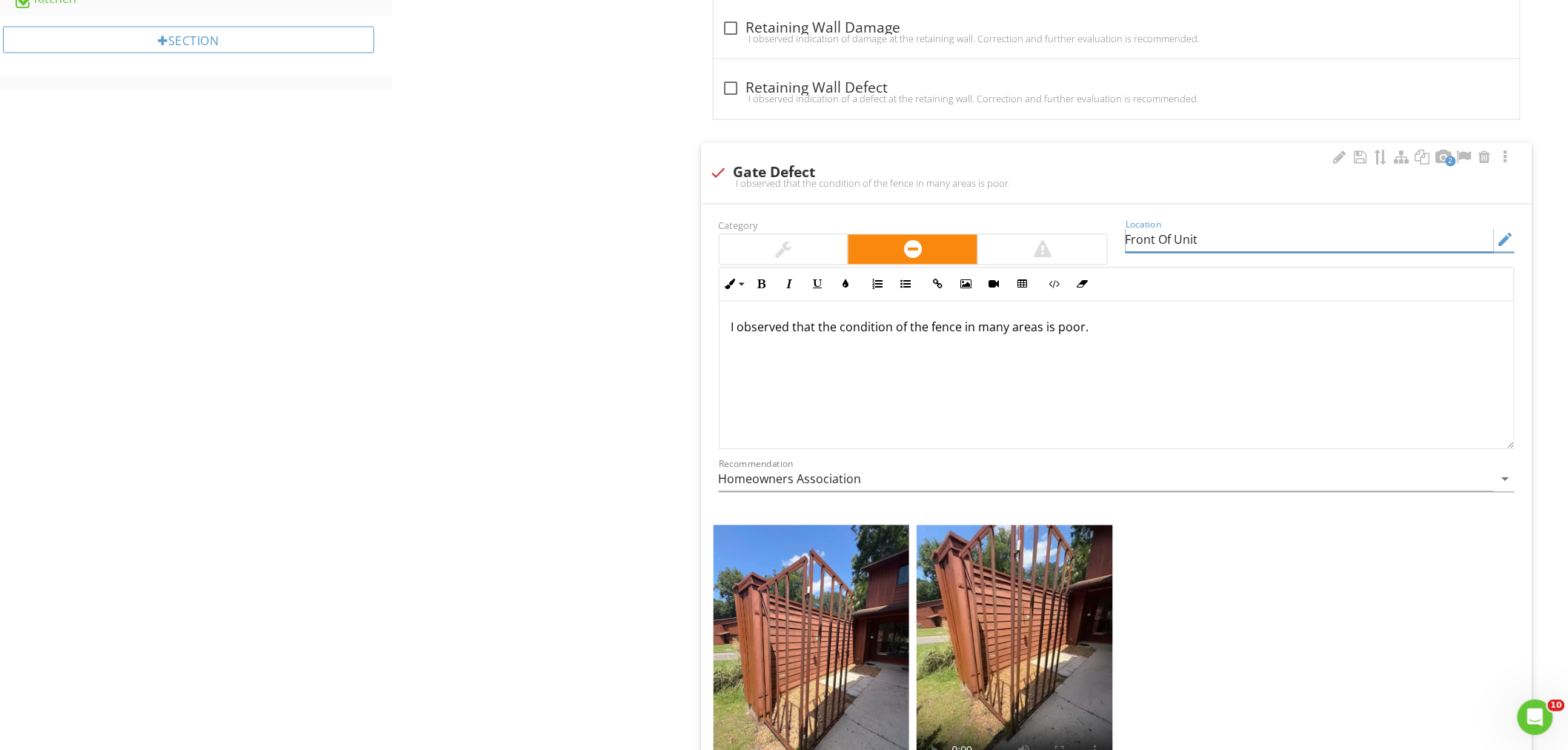
type input "Front Of Unit"
drag, startPoint x: 822, startPoint y: 360, endPoint x: 576, endPoint y: 346, distance: 246.4
click at [591, 352] on div "Exterior General Eaves, Soffits & Fascia Wall-Covering, Flashing & Trim Vegetat…" at bounding box center [979, 250] width 1176 height 2386
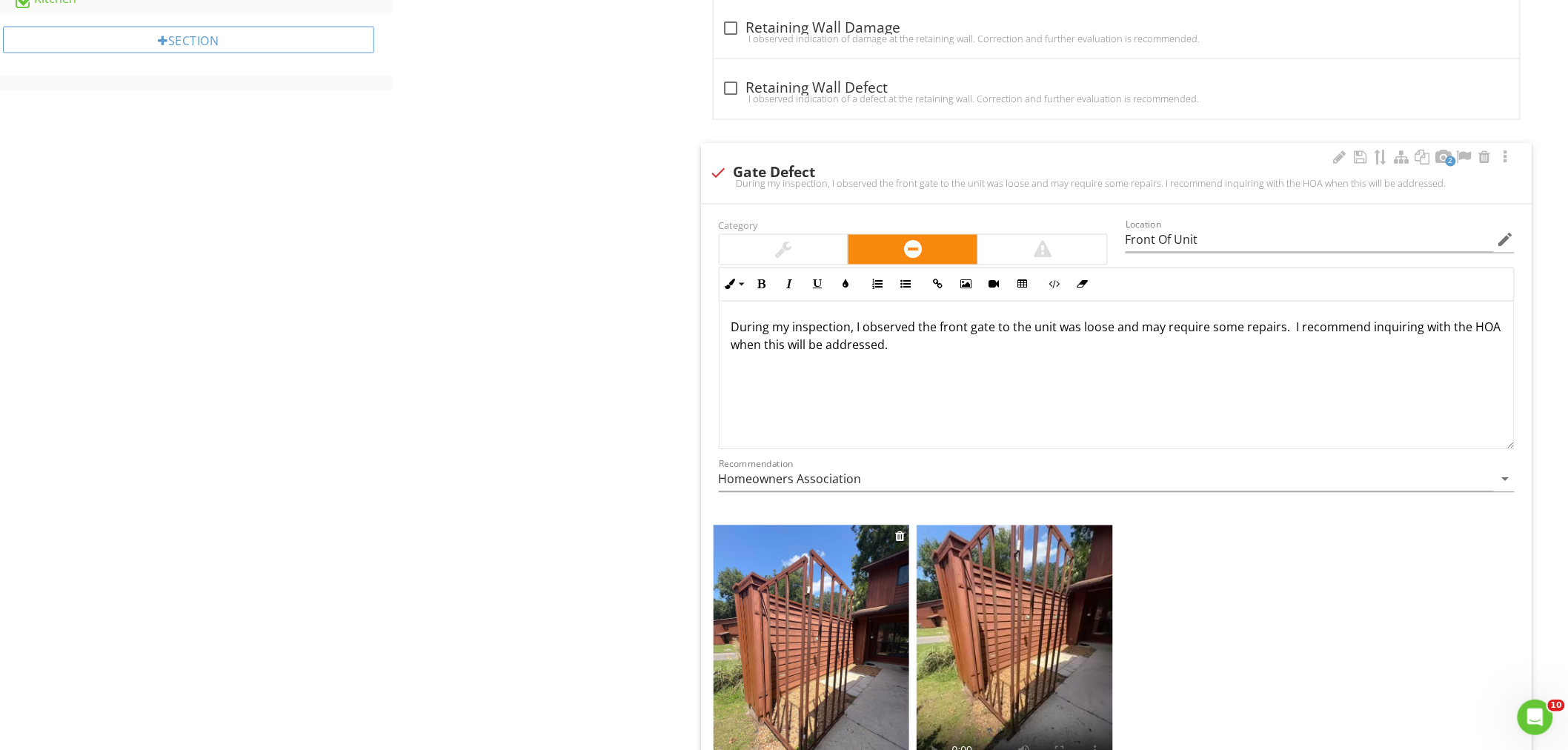
scroll to position [1338, 0]
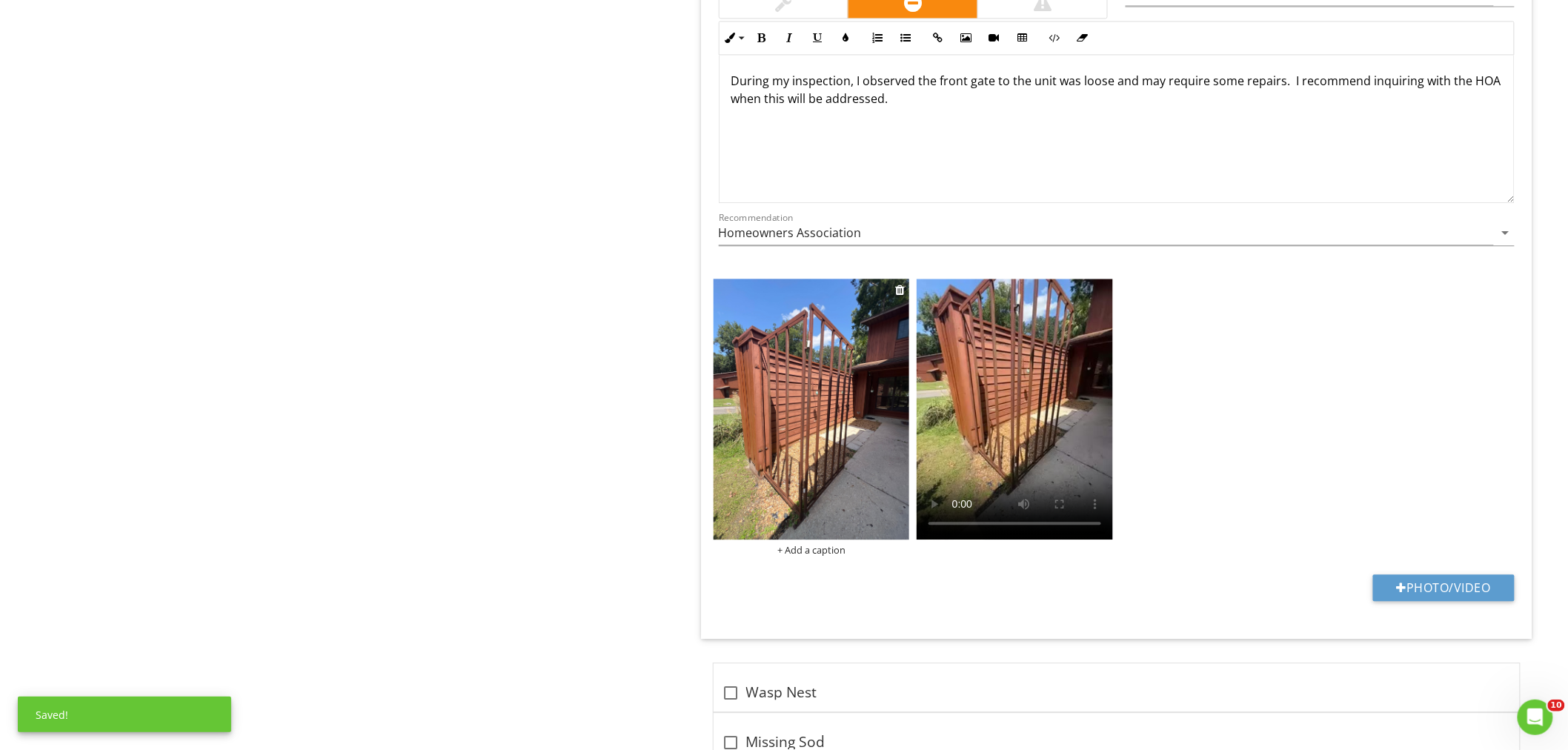
click at [841, 394] on img at bounding box center [811, 409] width 197 height 261
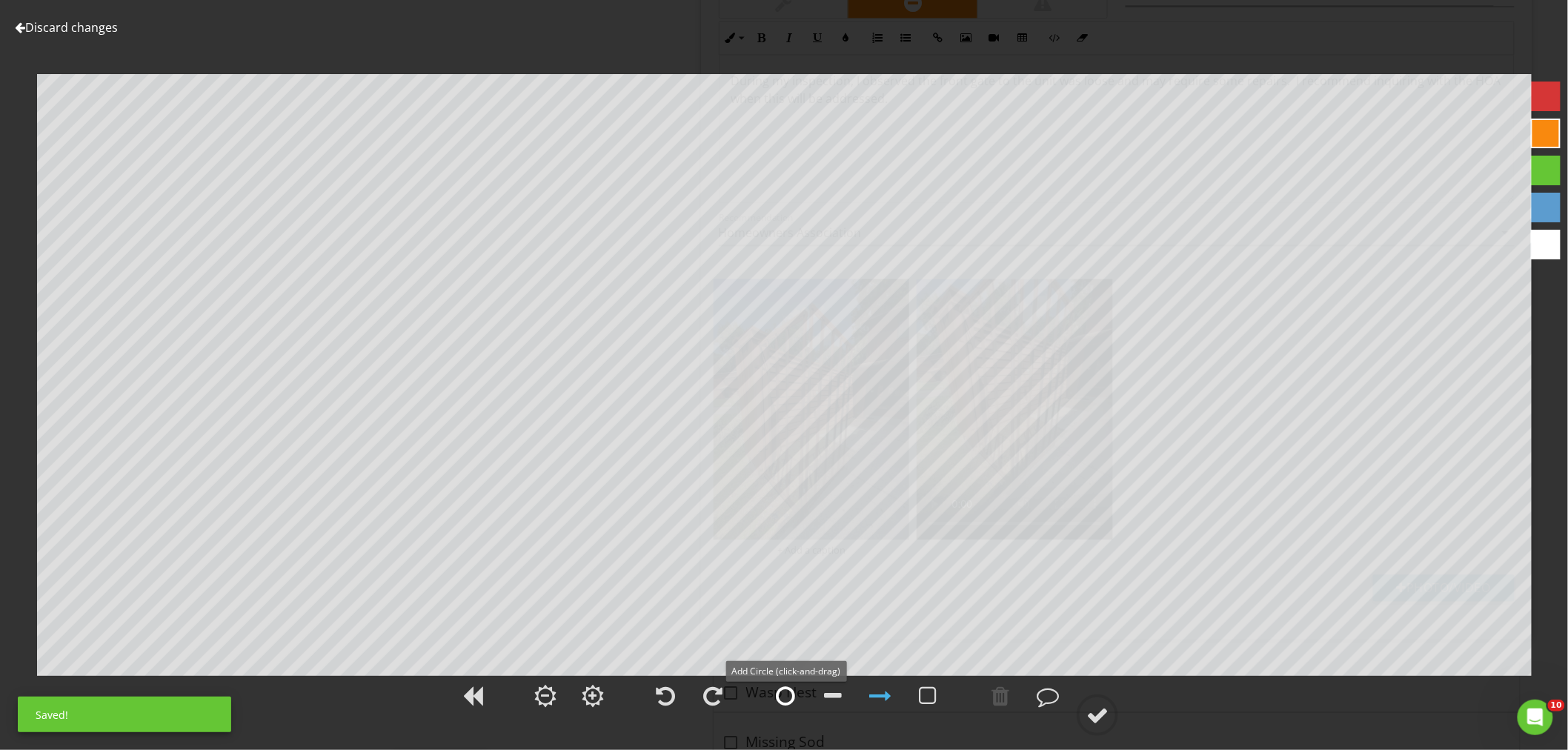
click at [791, 697] on div at bounding box center [786, 696] width 20 height 23
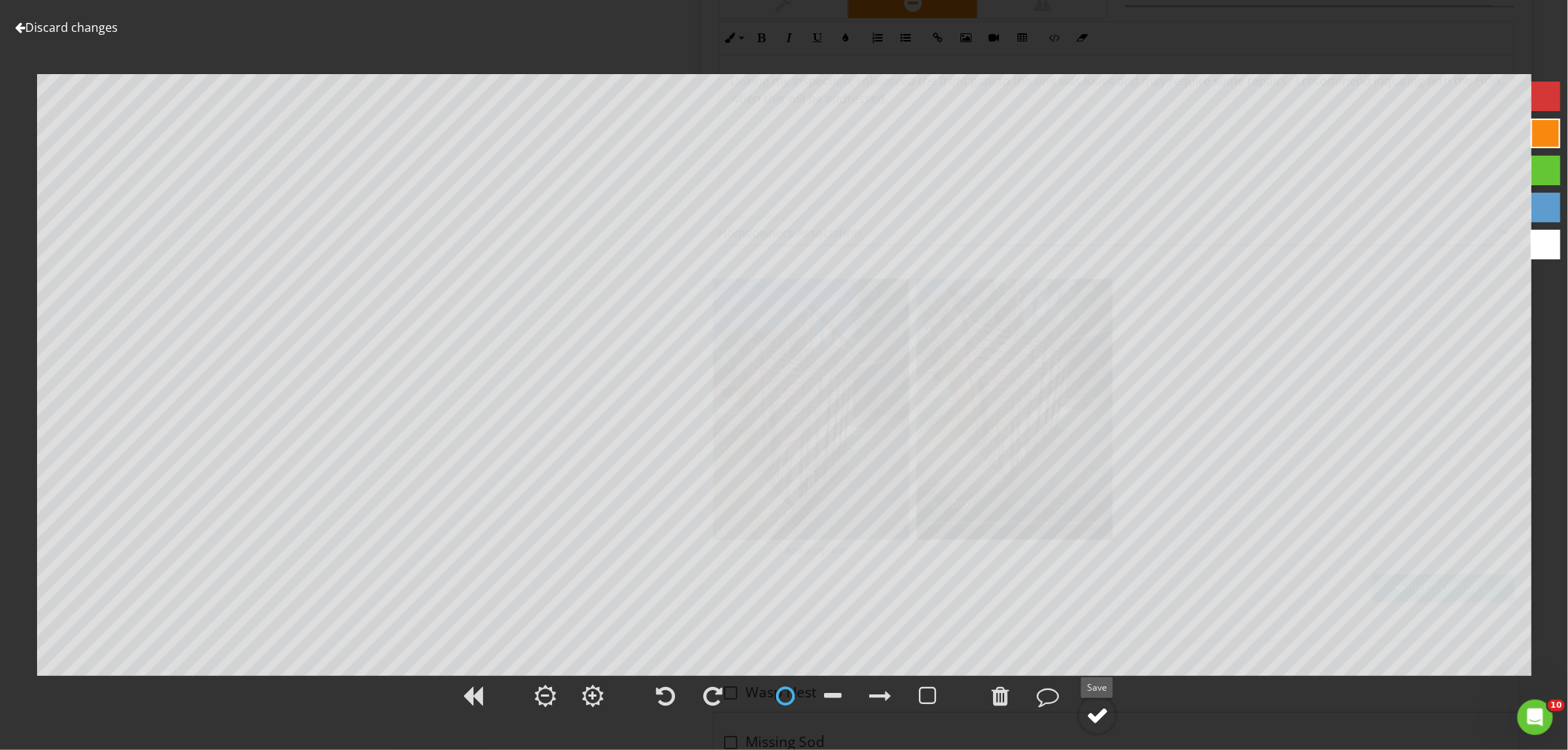
click at [1101, 713] on div at bounding box center [1097, 715] width 23 height 23
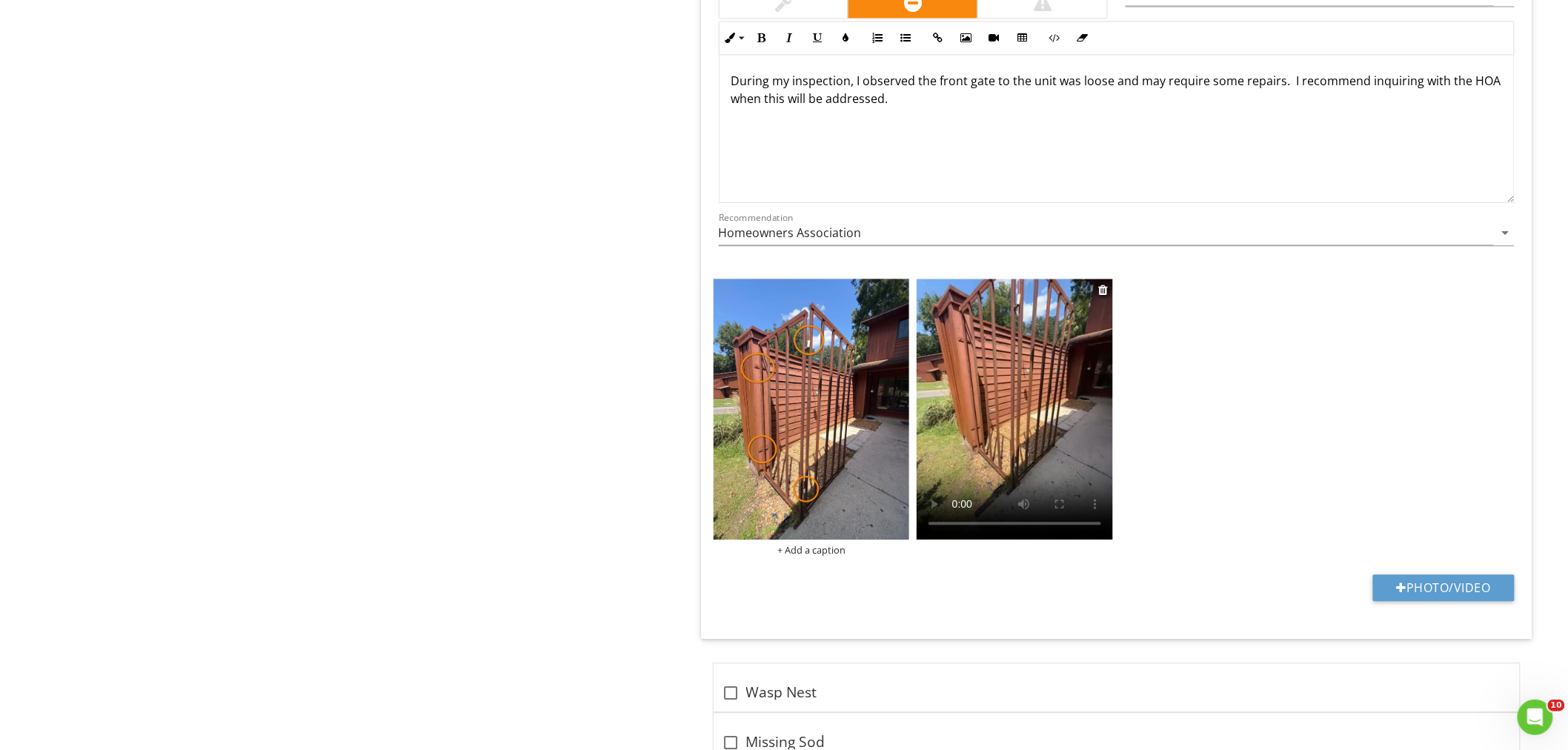
click at [994, 450] on video at bounding box center [1014, 409] width 197 height 261
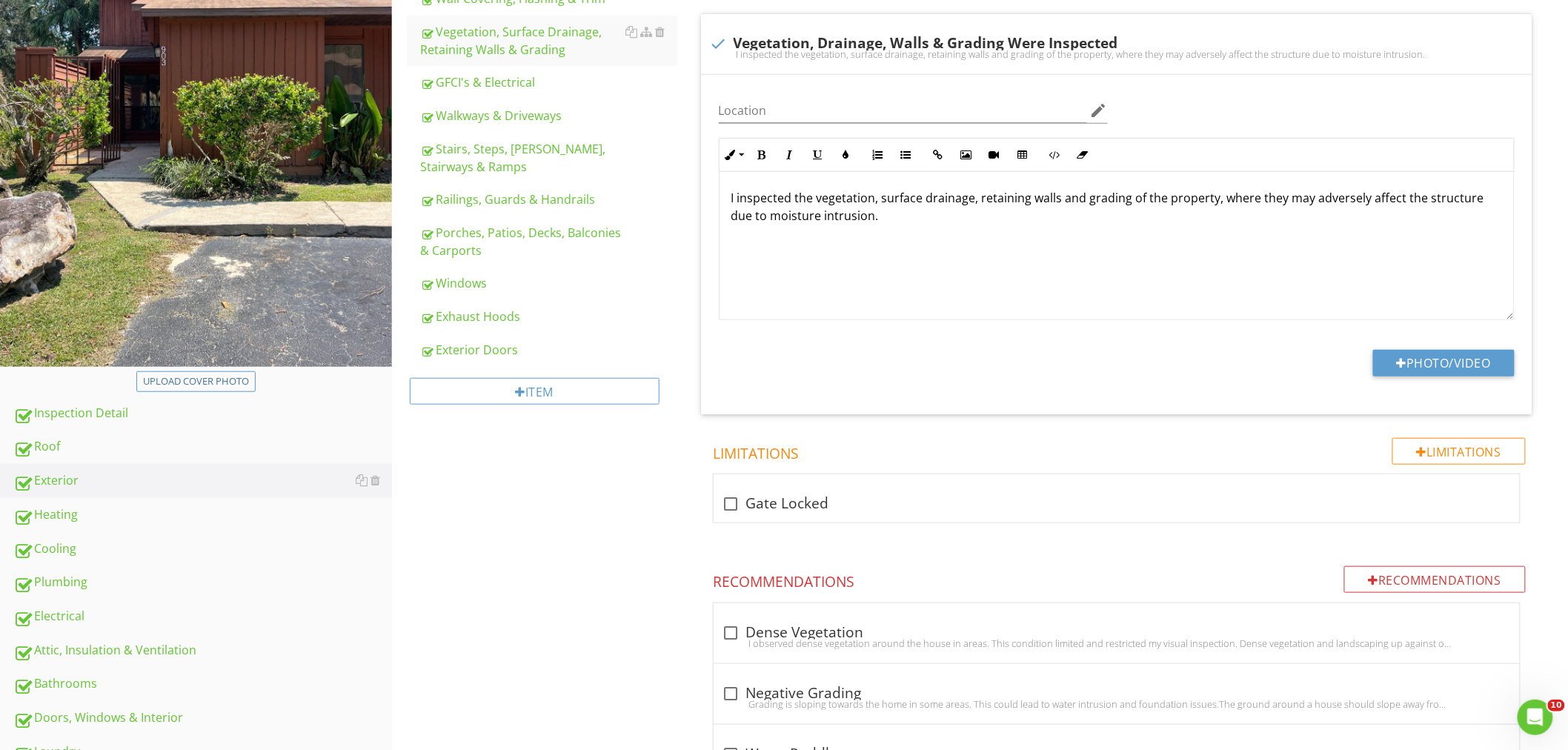
scroll to position [57, 0]
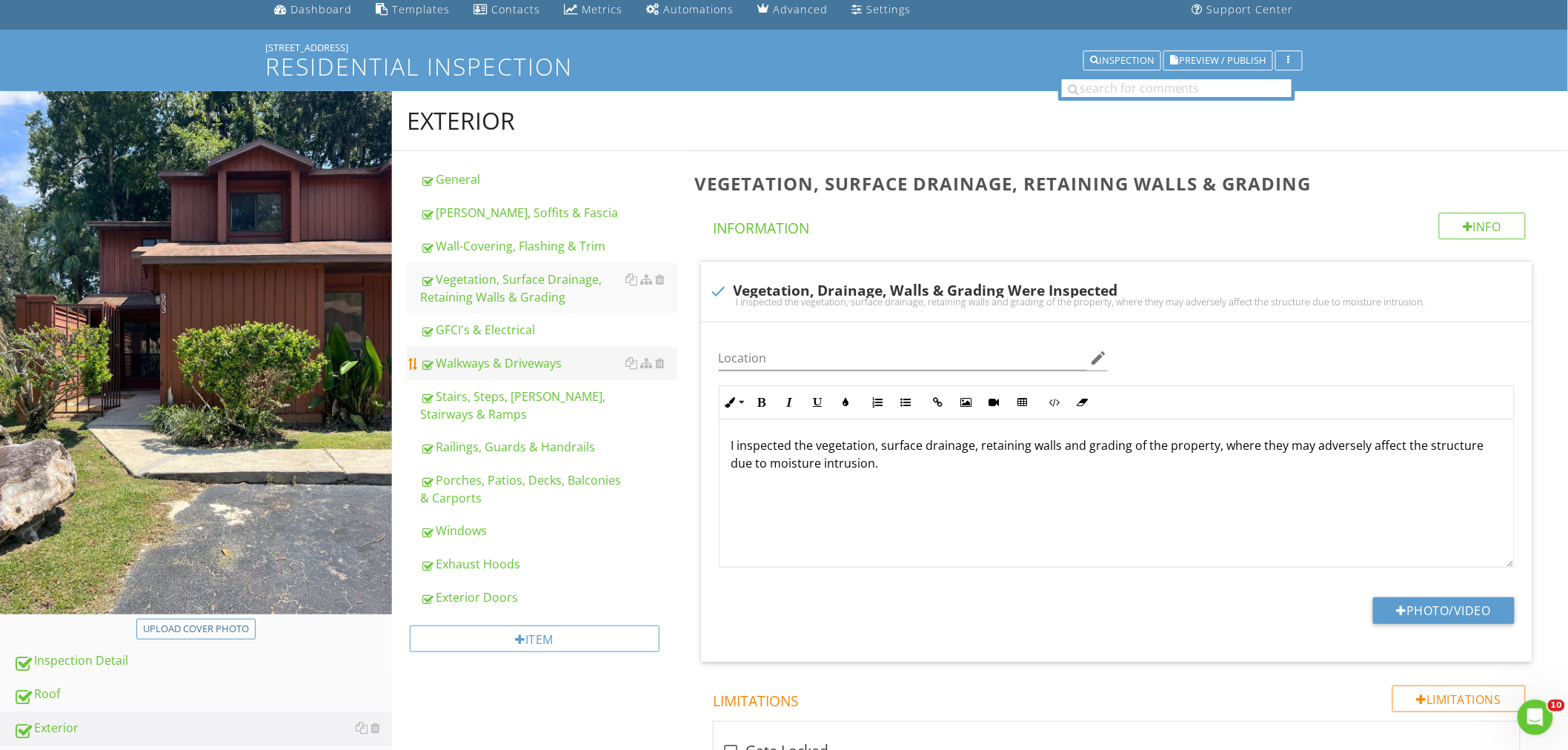
click at [505, 354] on div "Walkways & Driveways" at bounding box center [548, 363] width 257 height 18
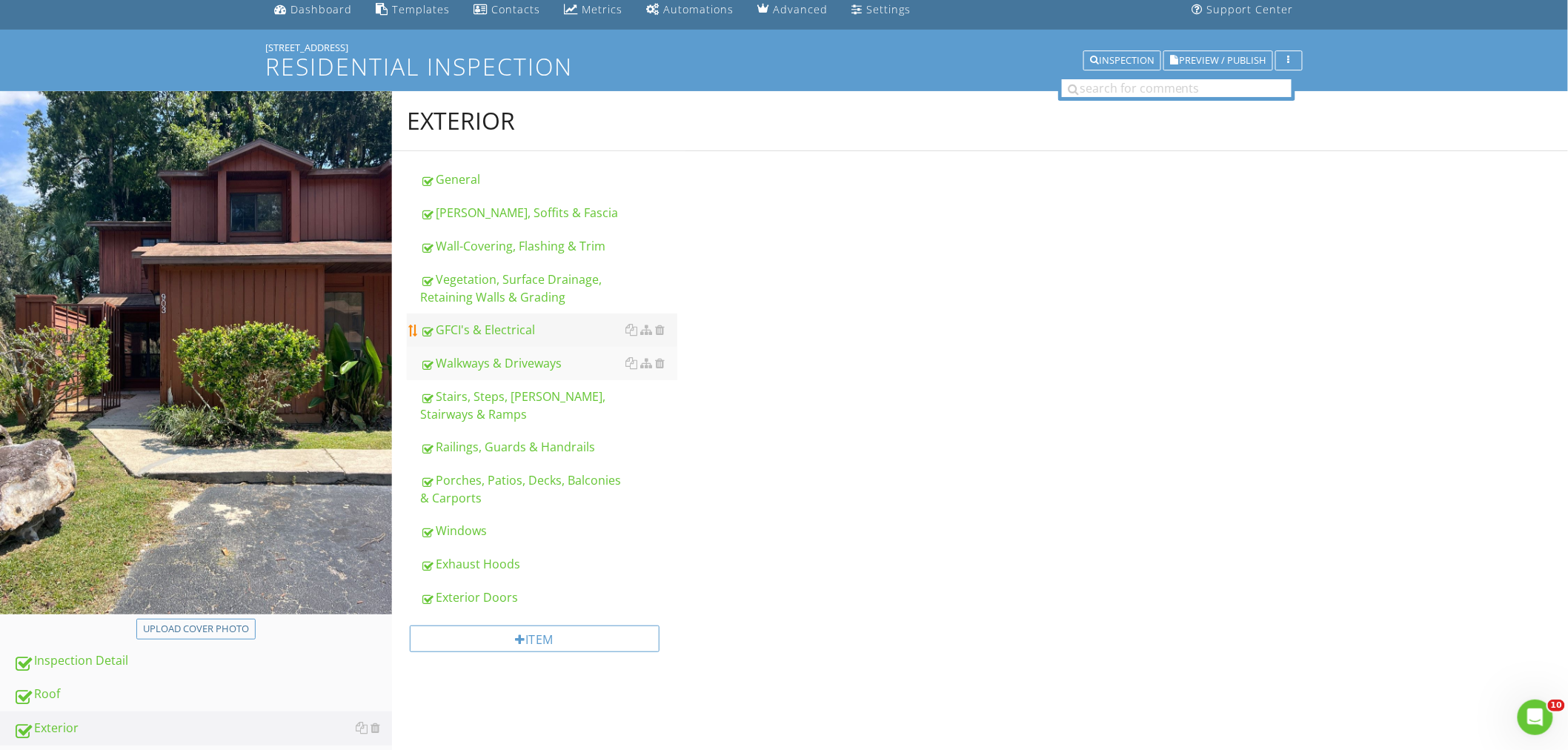
click at [502, 340] on link "GFCI's & Electrical" at bounding box center [548, 329] width 257 height 32
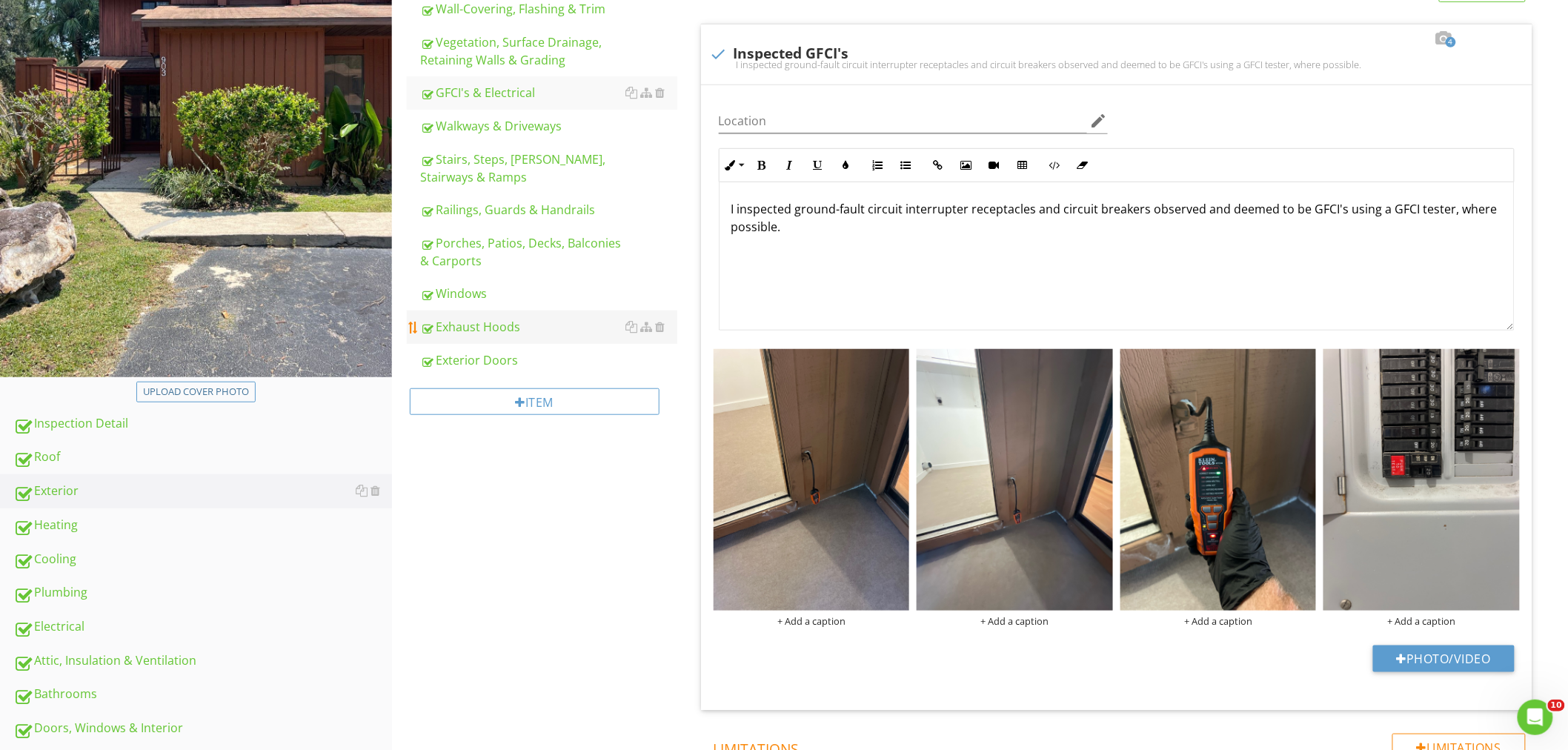
scroll to position [469, 0]
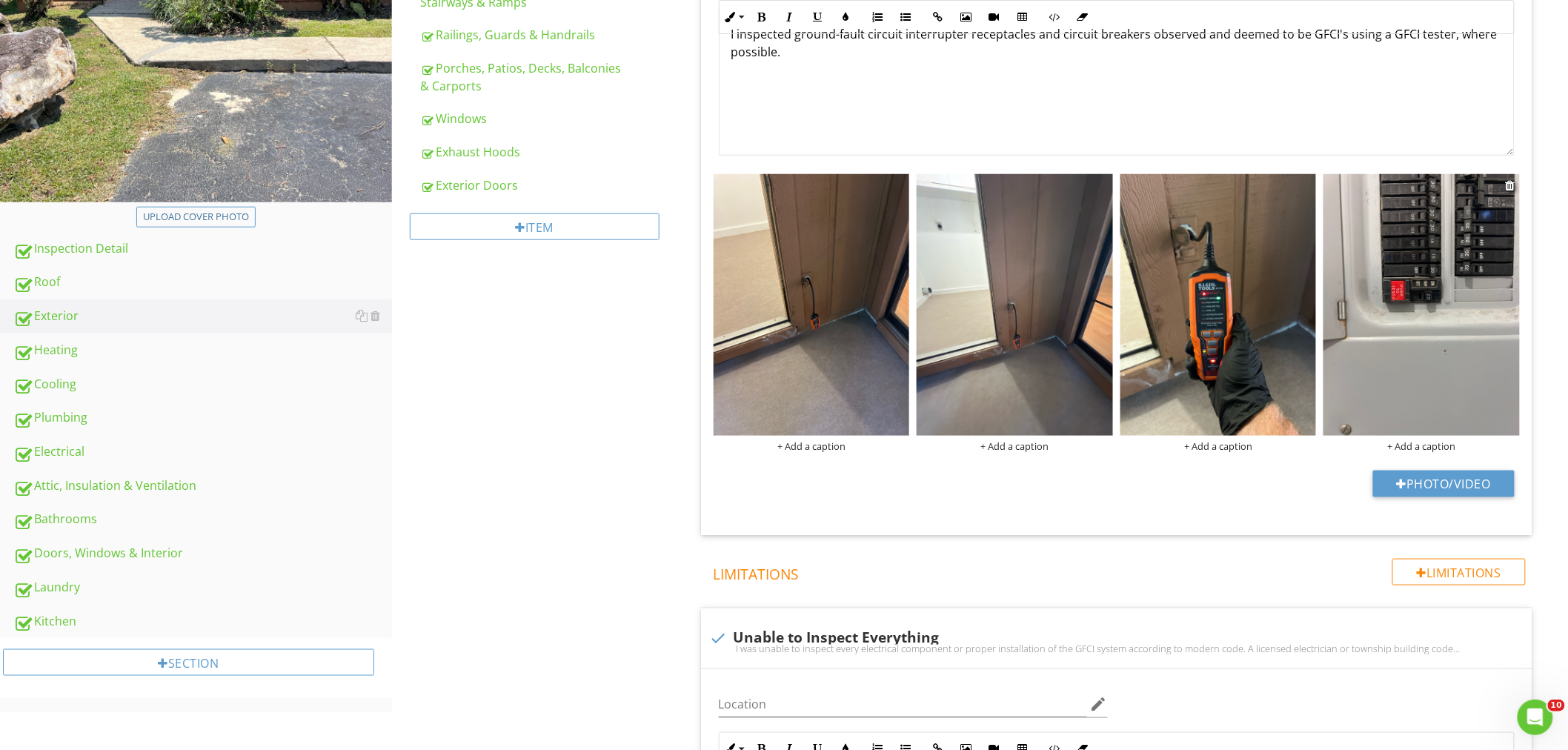
click at [1445, 319] on img at bounding box center [1421, 304] width 197 height 261
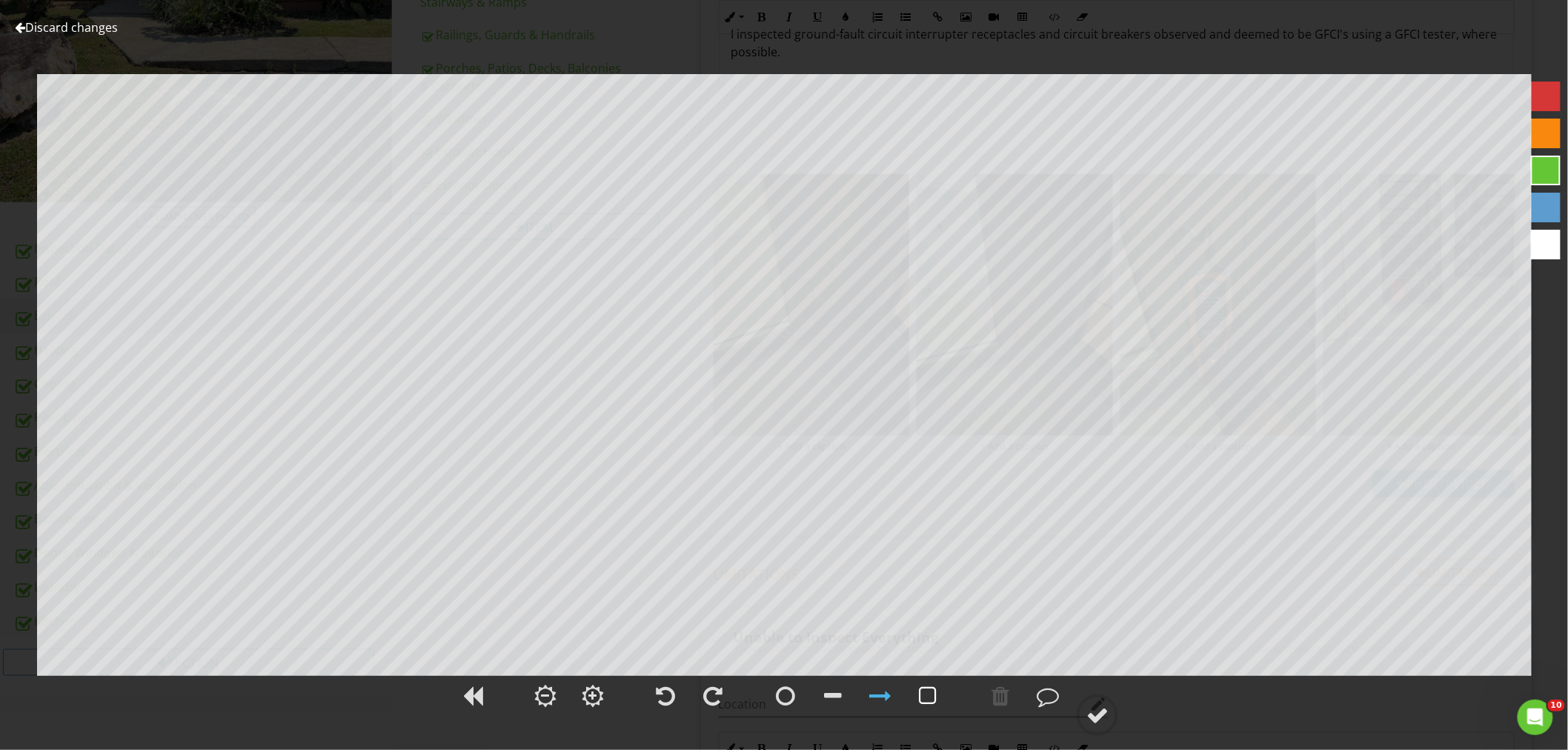
click at [932, 700] on div at bounding box center [928, 696] width 18 height 23
click at [1109, 713] on div at bounding box center [1097, 715] width 41 height 41
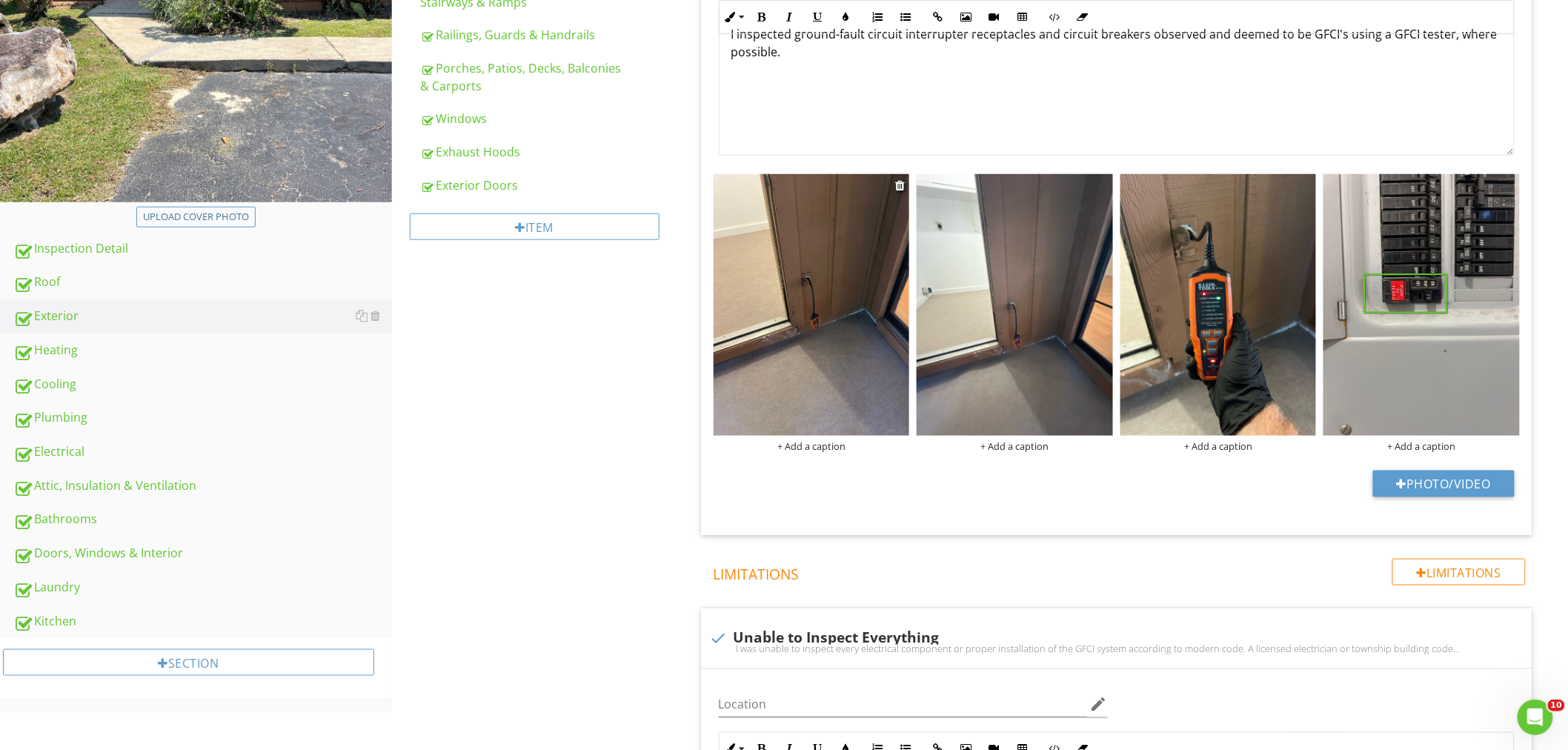
click at [894, 174] on img at bounding box center [811, 304] width 197 height 261
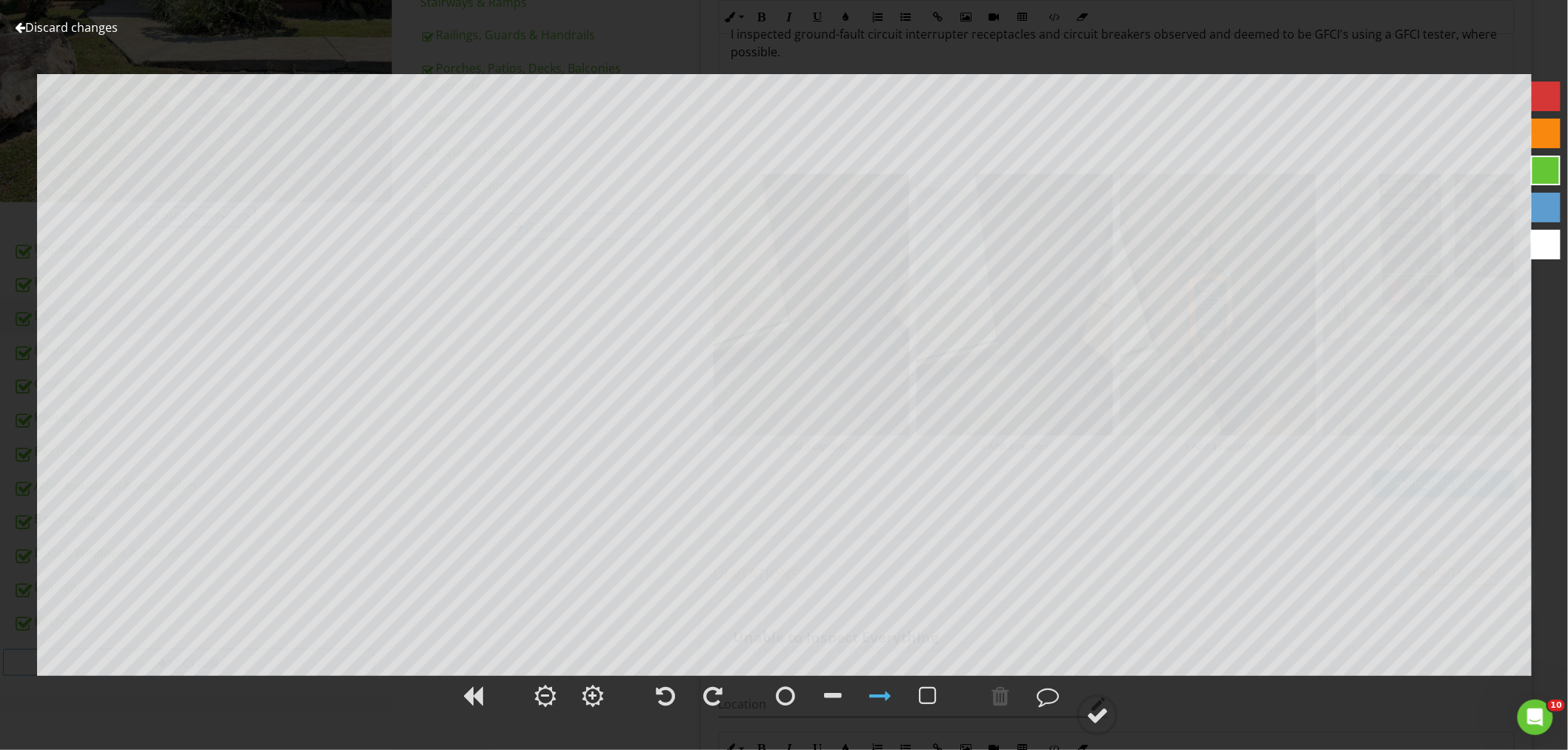
click at [105, 28] on link "Discard changes" at bounding box center [66, 28] width 103 height 17
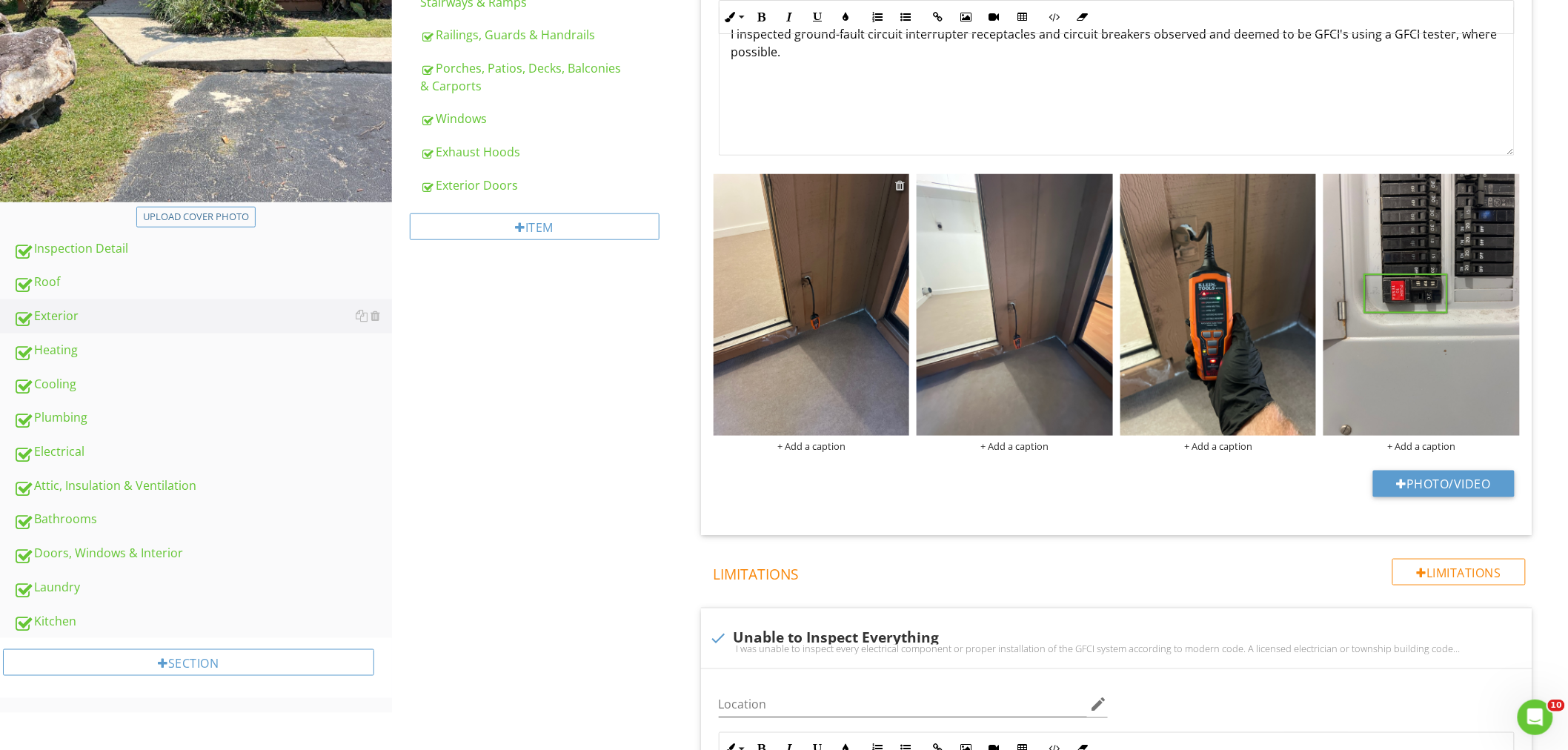
click at [898, 187] on div at bounding box center [899, 185] width 10 height 12
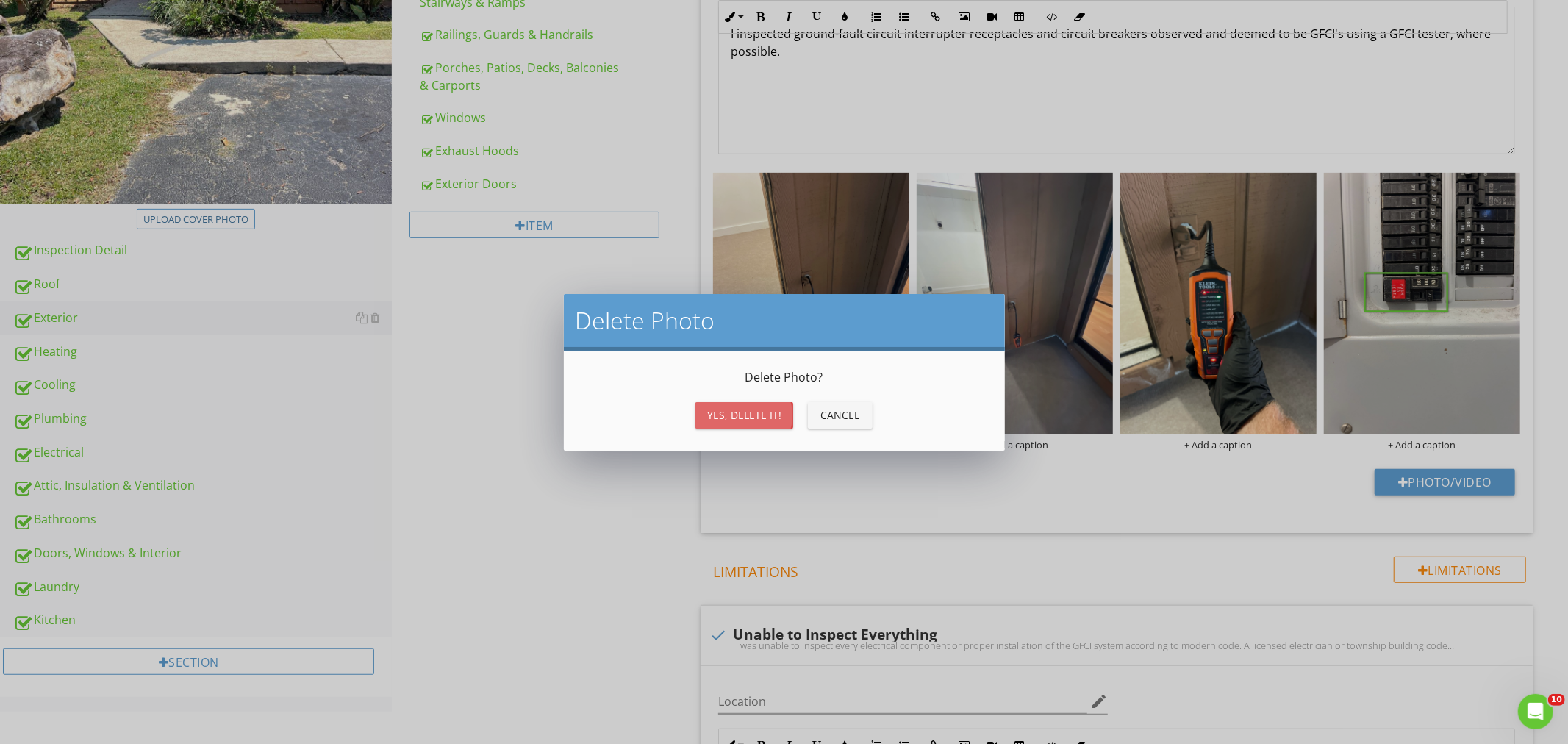
click at [718, 421] on div "Yes, Delete it!" at bounding box center [744, 415] width 74 height 16
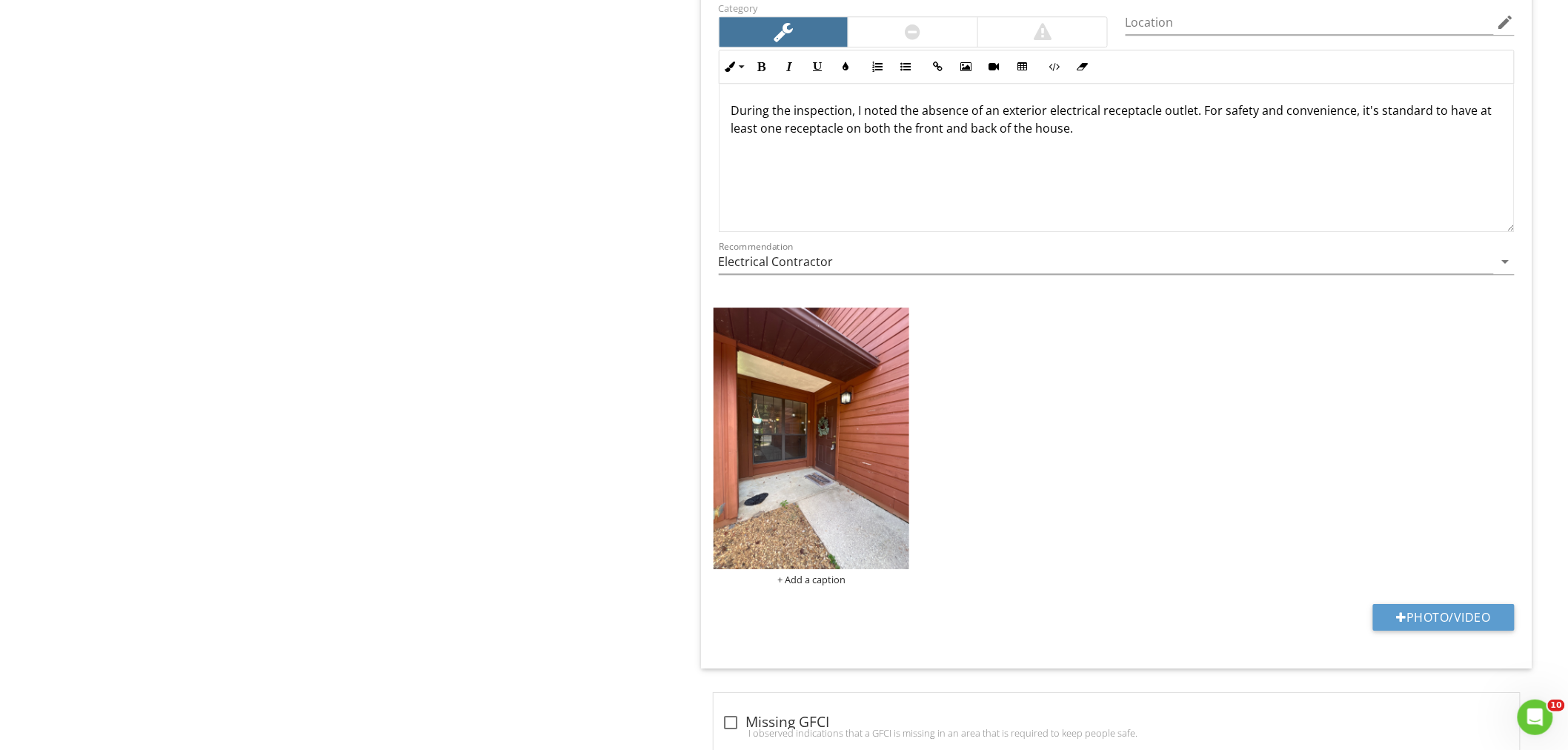
scroll to position [1456, 0]
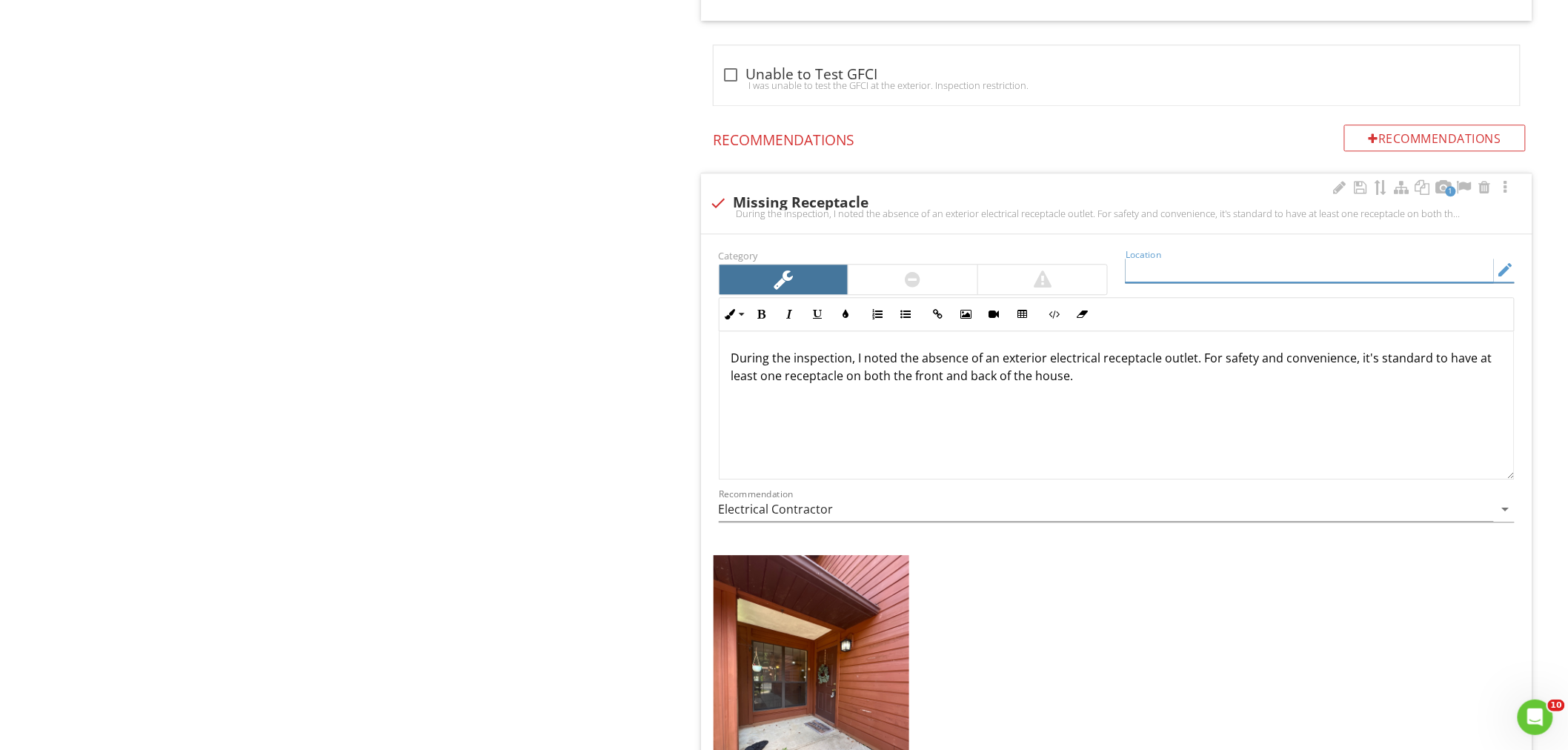
click at [1137, 270] on input "Location" at bounding box center [1309, 270] width 368 height 24
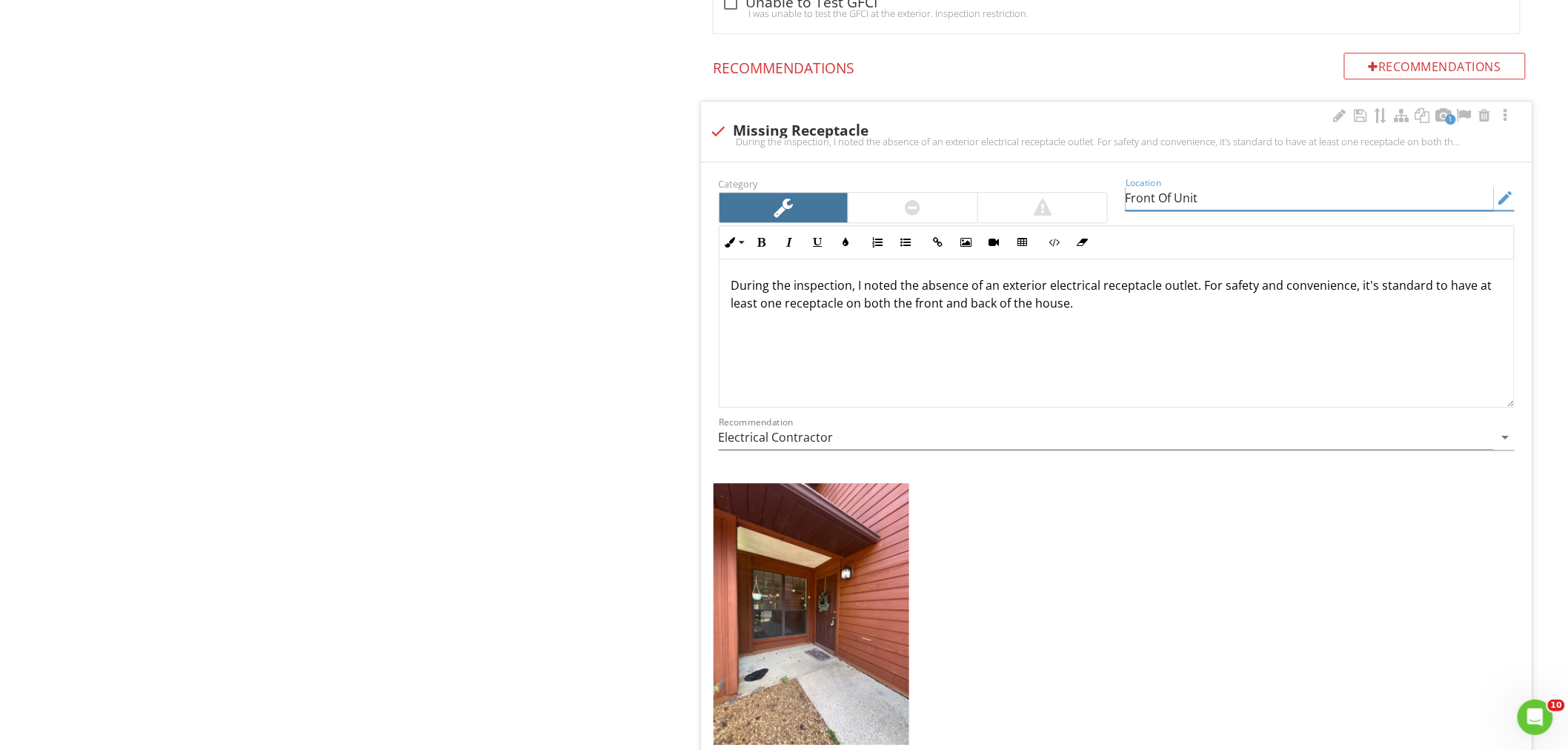
scroll to position [1620, 0]
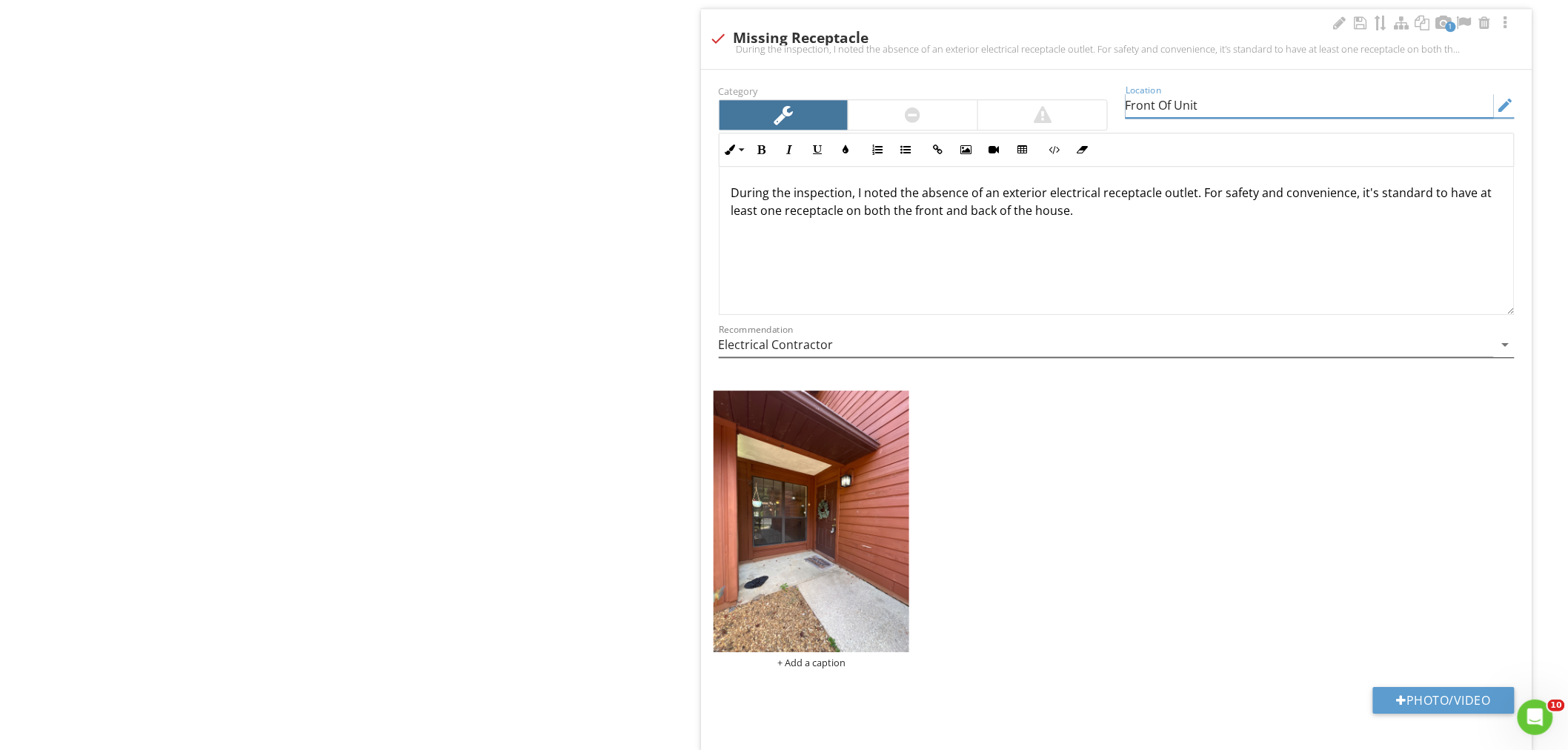
type input "Front Of Unit"
click at [825, 348] on input "Electrical Contractor" at bounding box center [1106, 345] width 775 height 24
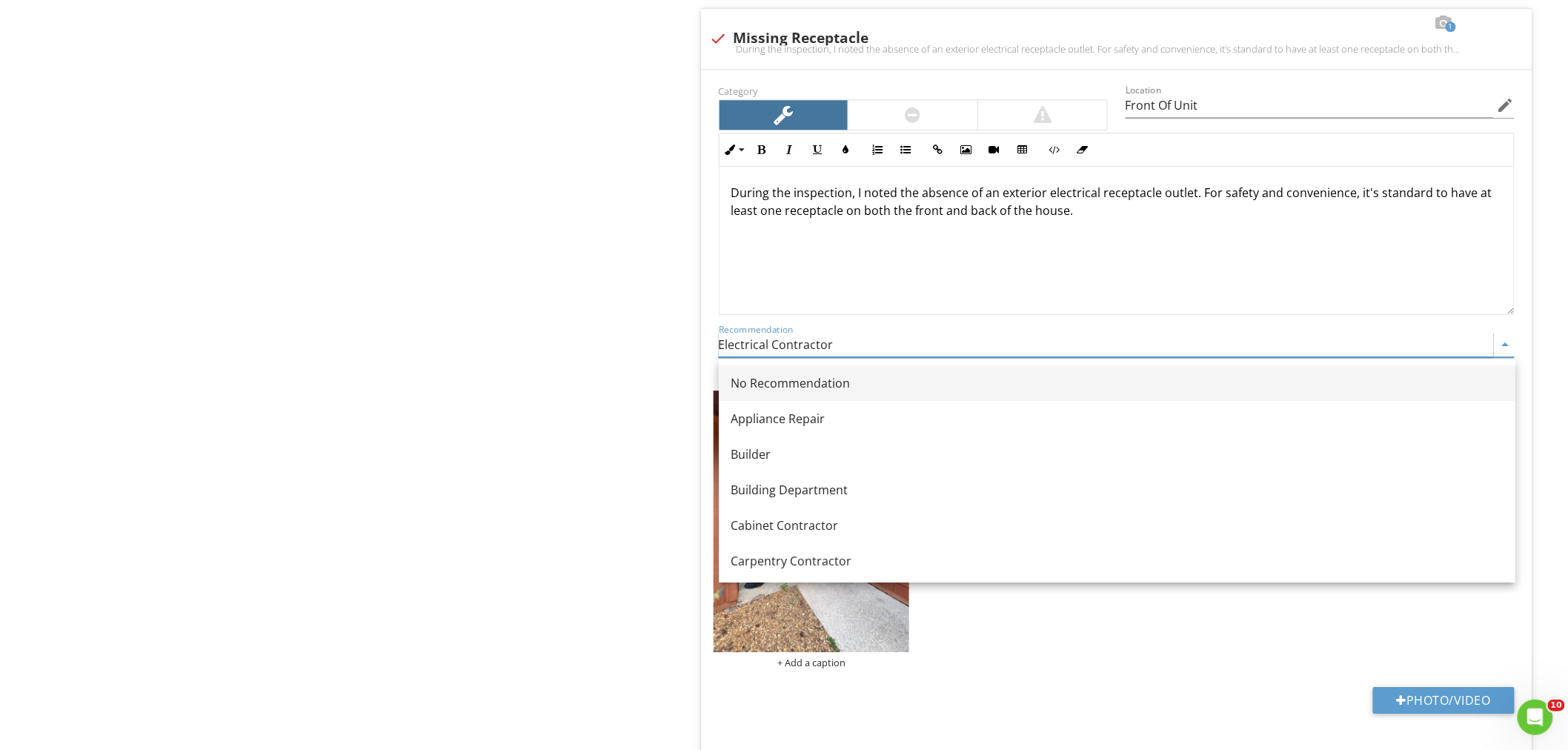
click at [802, 383] on div "No Recommendation" at bounding box center [1117, 383] width 773 height 18
type input "No Recommendation"
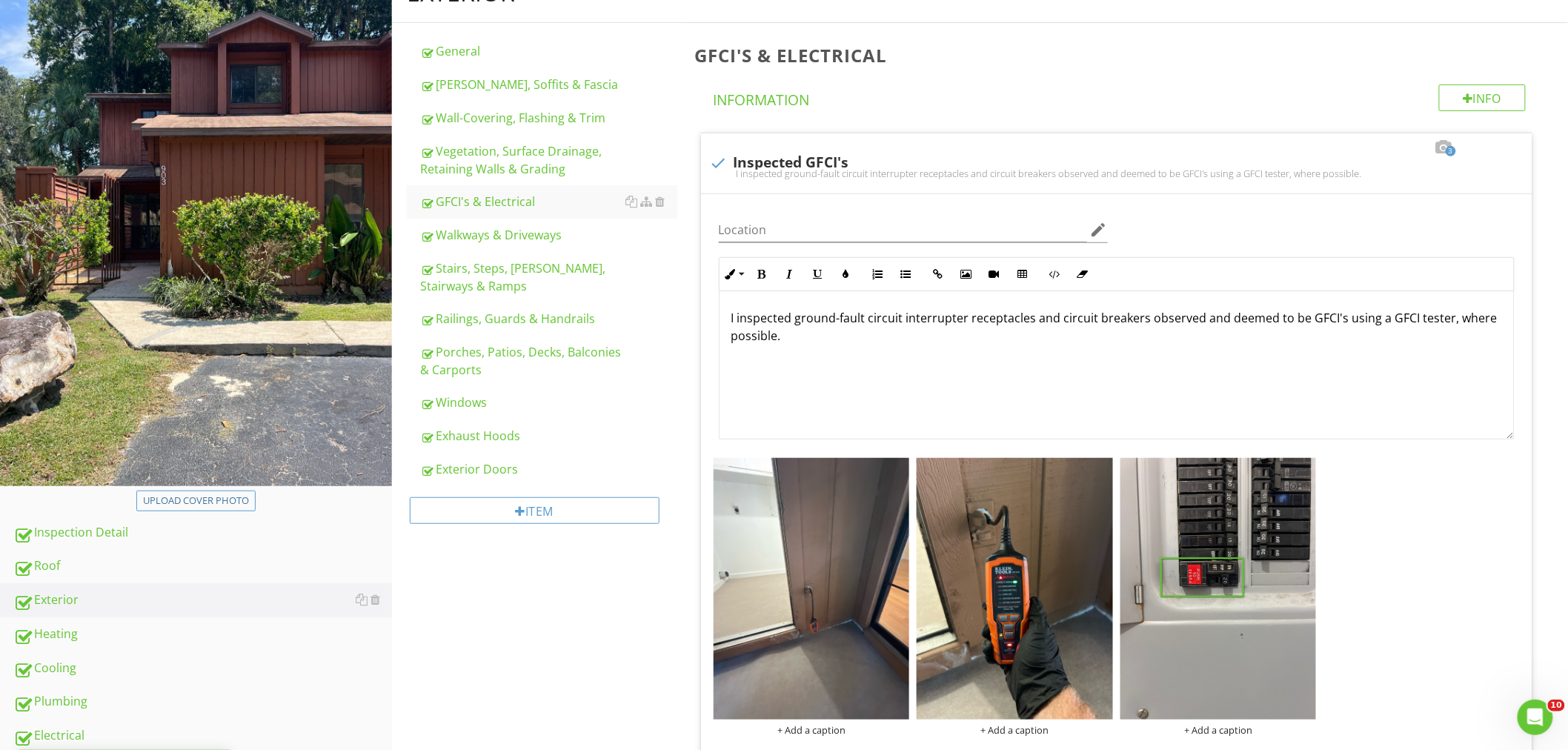
scroll to position [77, 0]
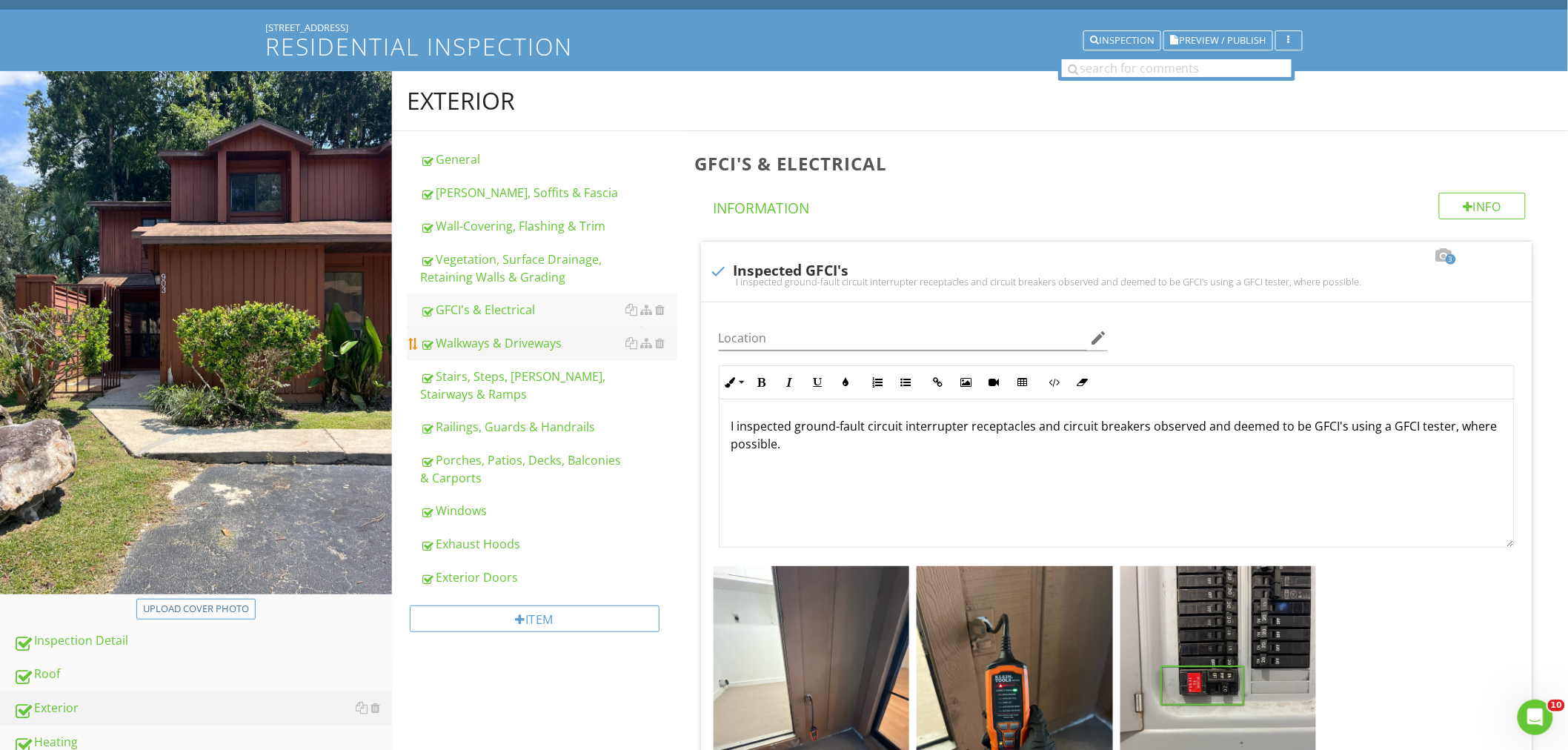
click at [521, 352] on link "Walkways & Driveways" at bounding box center [548, 343] width 257 height 32
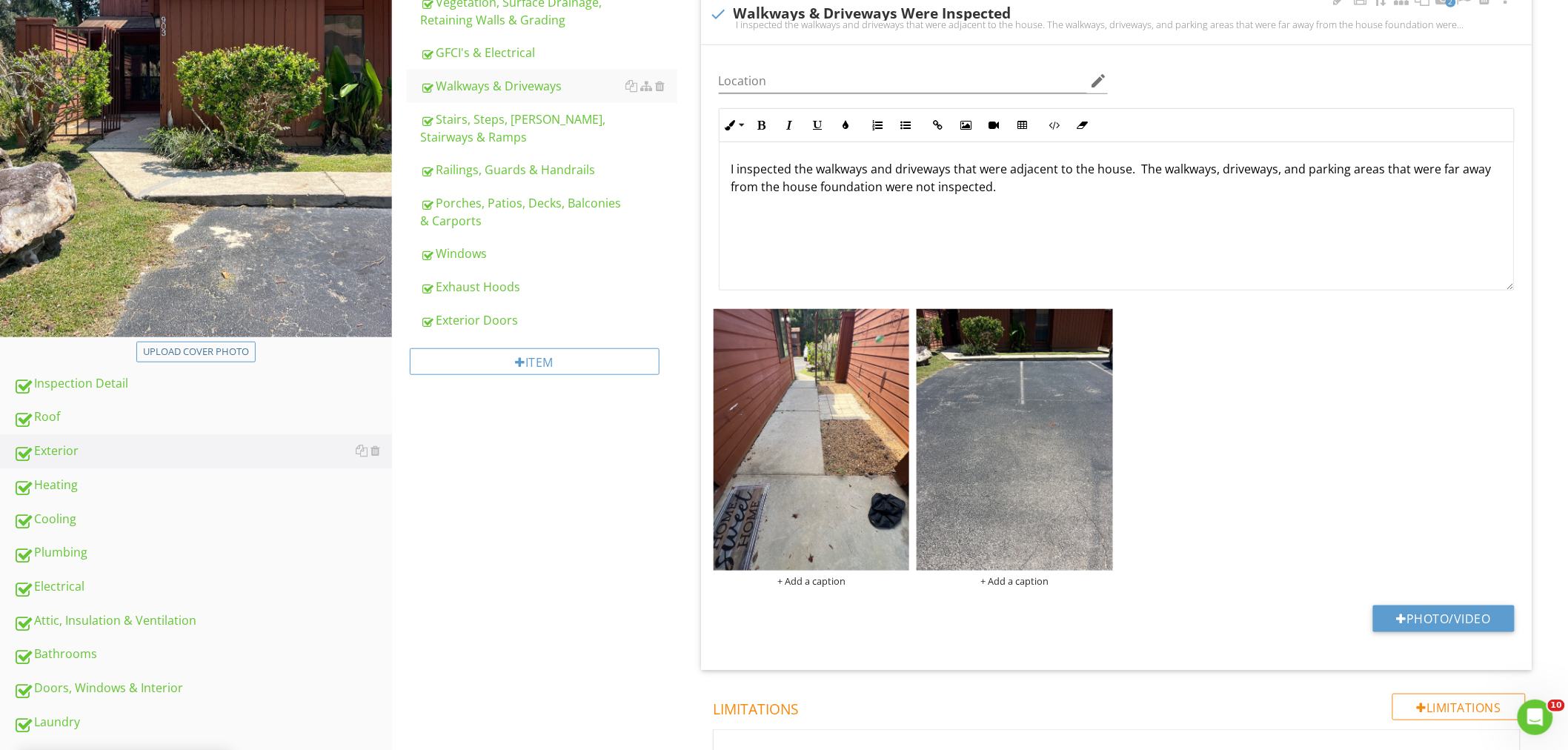
scroll to position [248, 0]
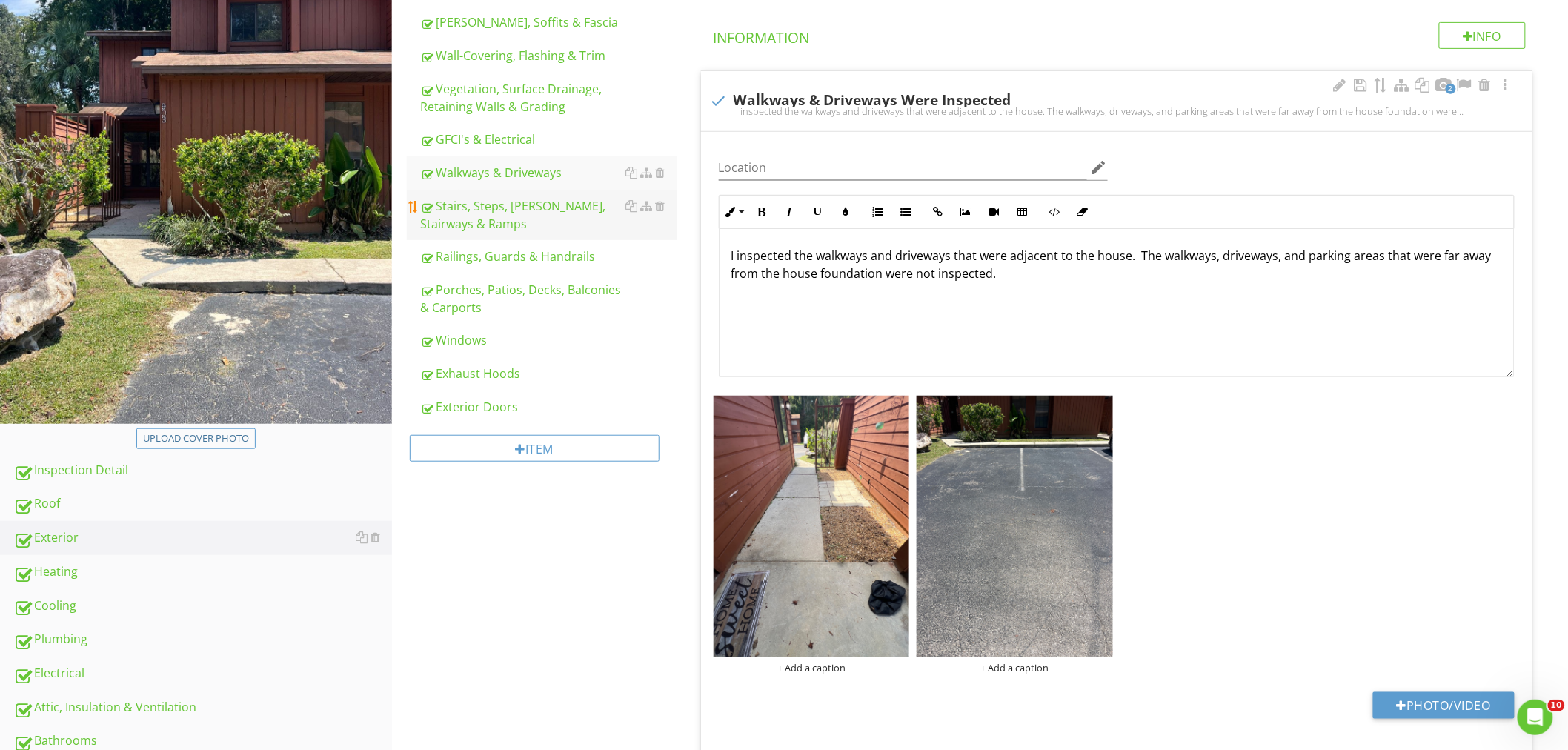
click at [527, 223] on div "Stairs, Steps, Stoops, Stairways & Ramps" at bounding box center [548, 215] width 257 height 35
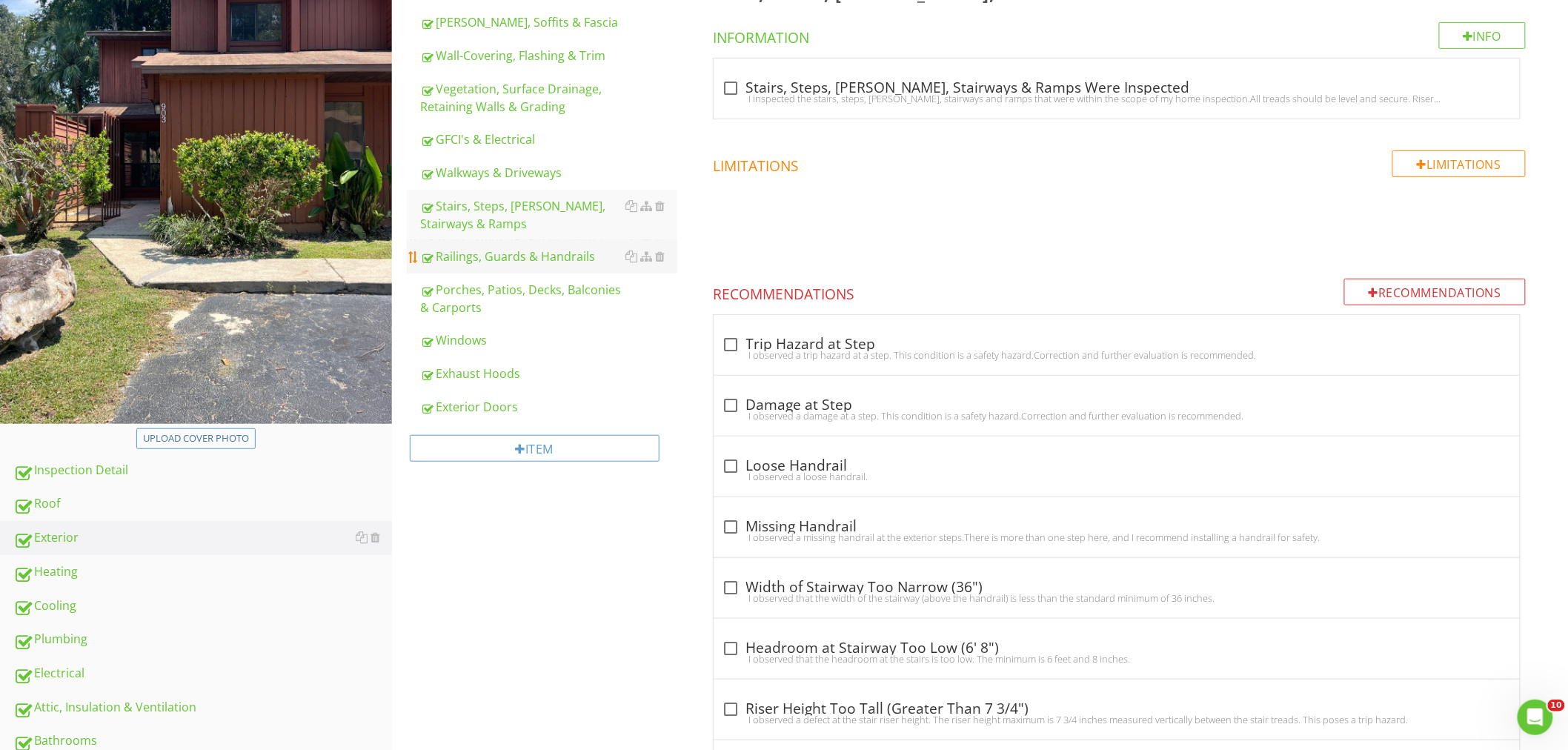
click at [473, 252] on div "Railings, Guards & Handrails" at bounding box center [548, 257] width 257 height 18
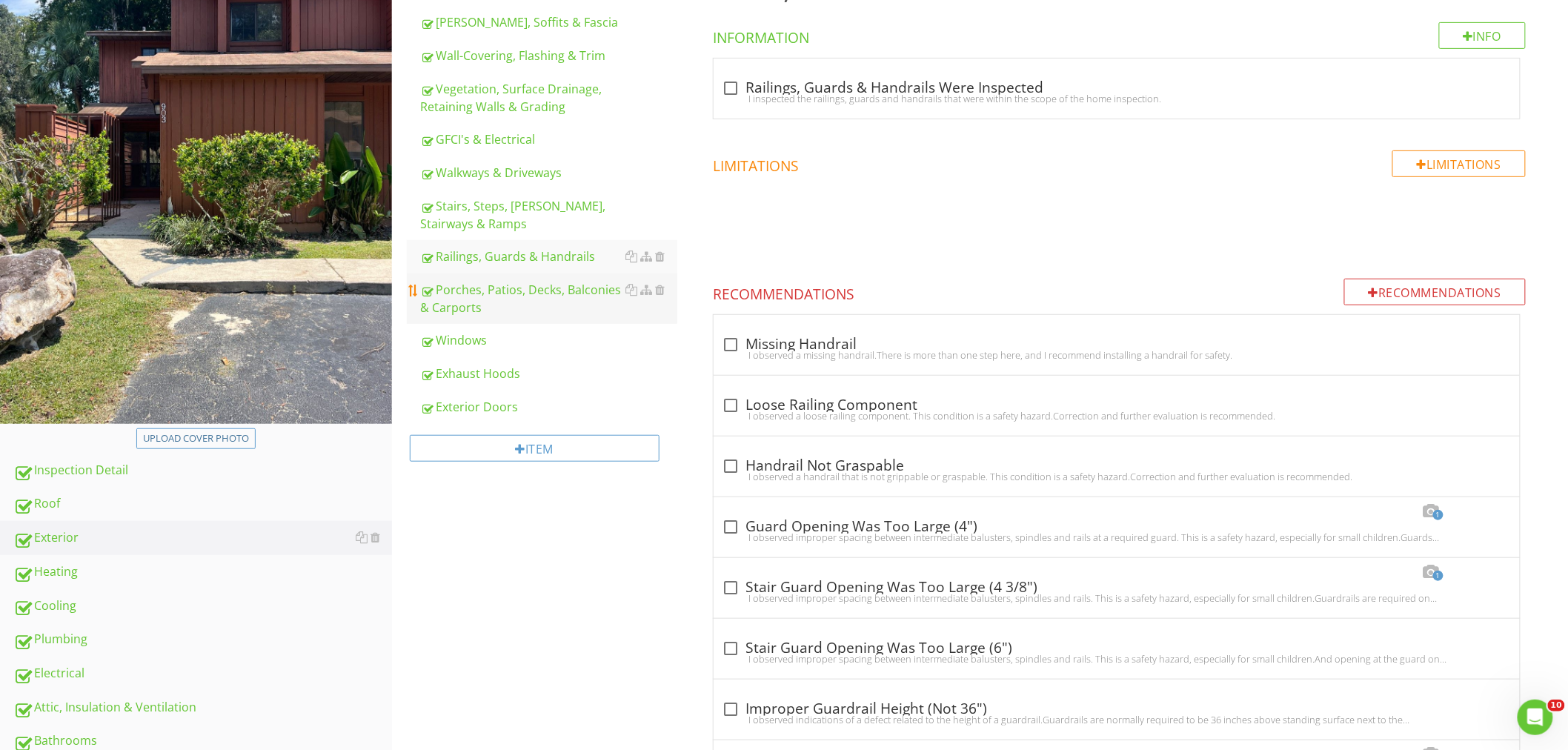
click at [471, 297] on div "Porches, Patios, Decks, Balconies & Carports" at bounding box center [548, 298] width 257 height 35
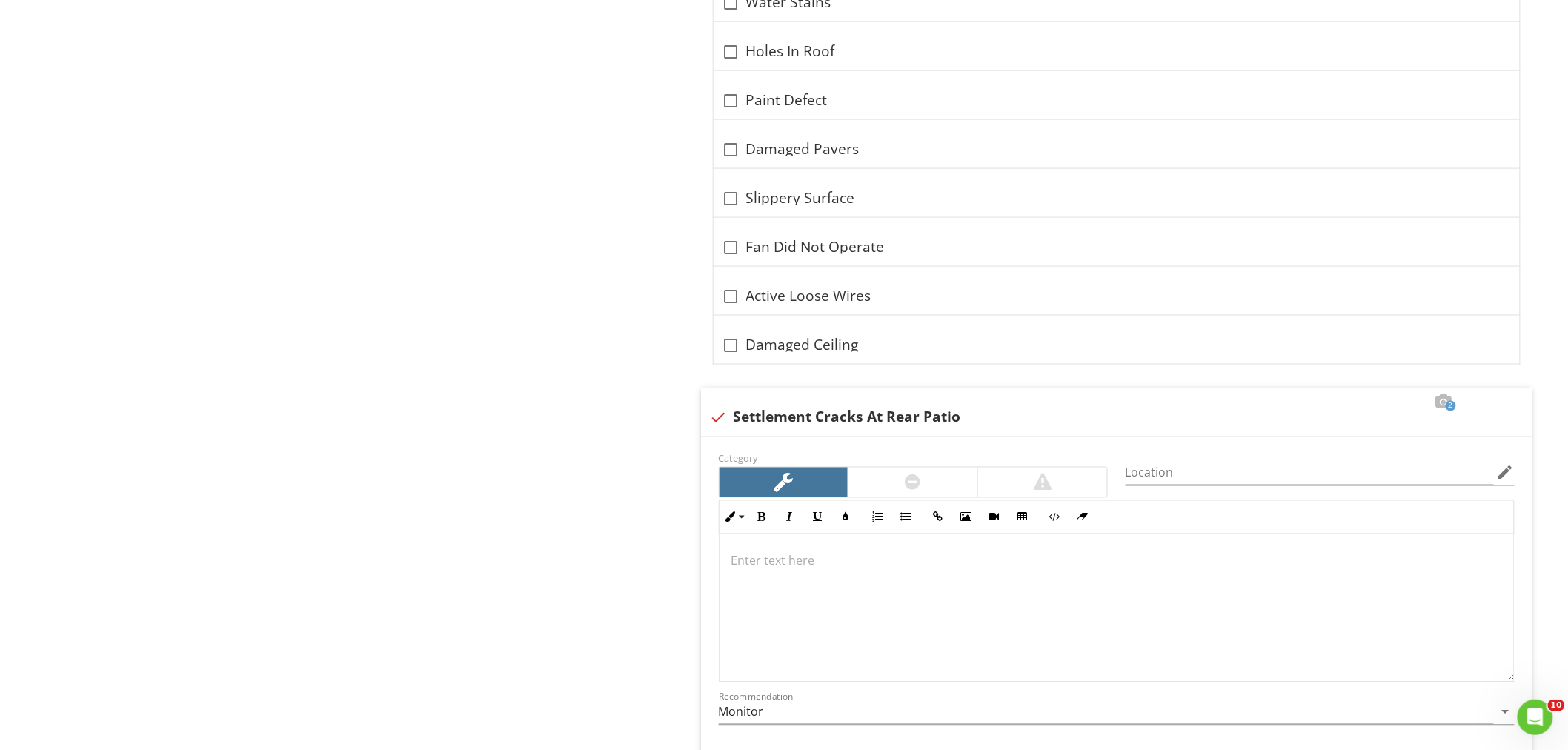
scroll to position [3375, 0]
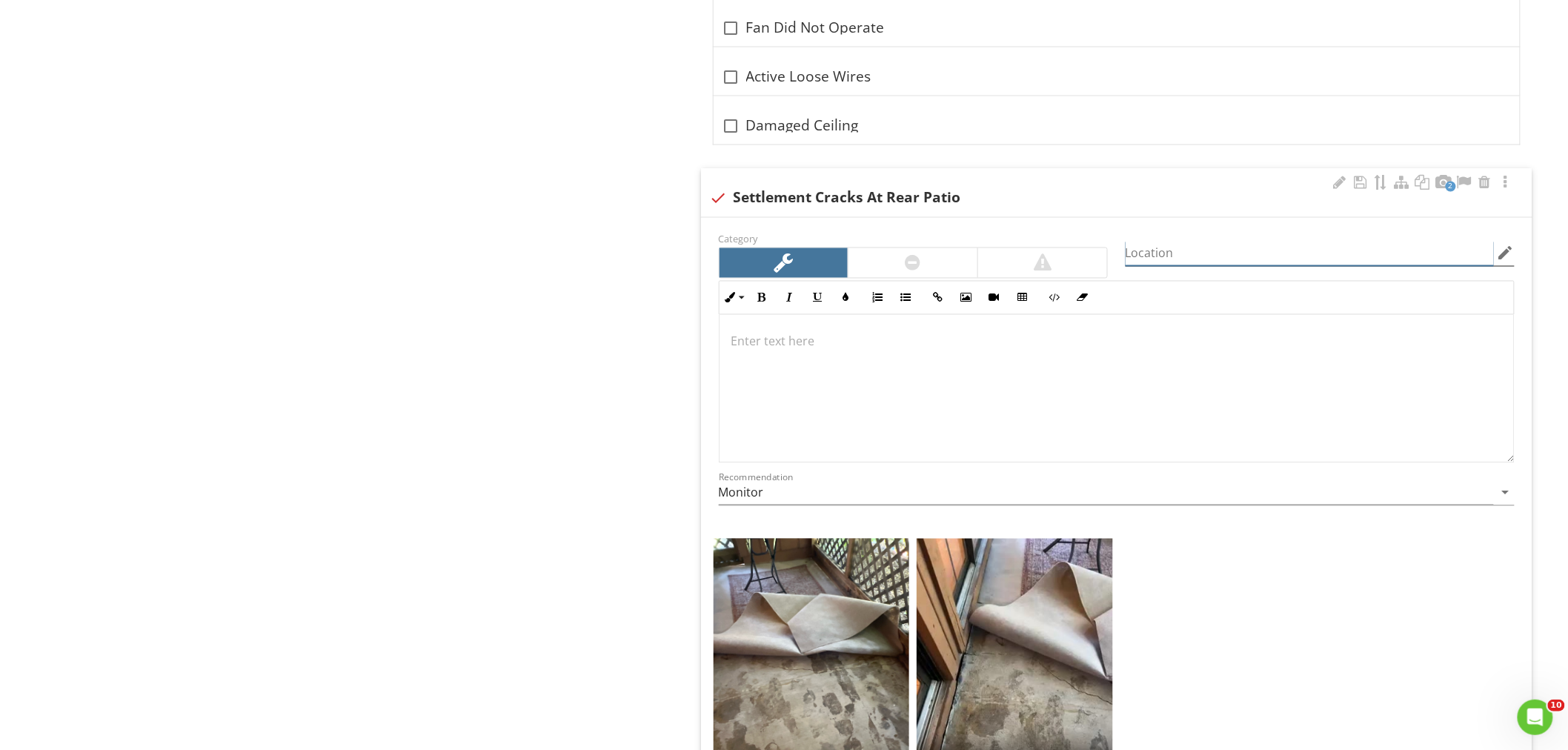
click at [1170, 248] on input "Location" at bounding box center [1309, 254] width 368 height 24
type input "Rear Patio"
click at [868, 327] on div at bounding box center [1116, 389] width 795 height 148
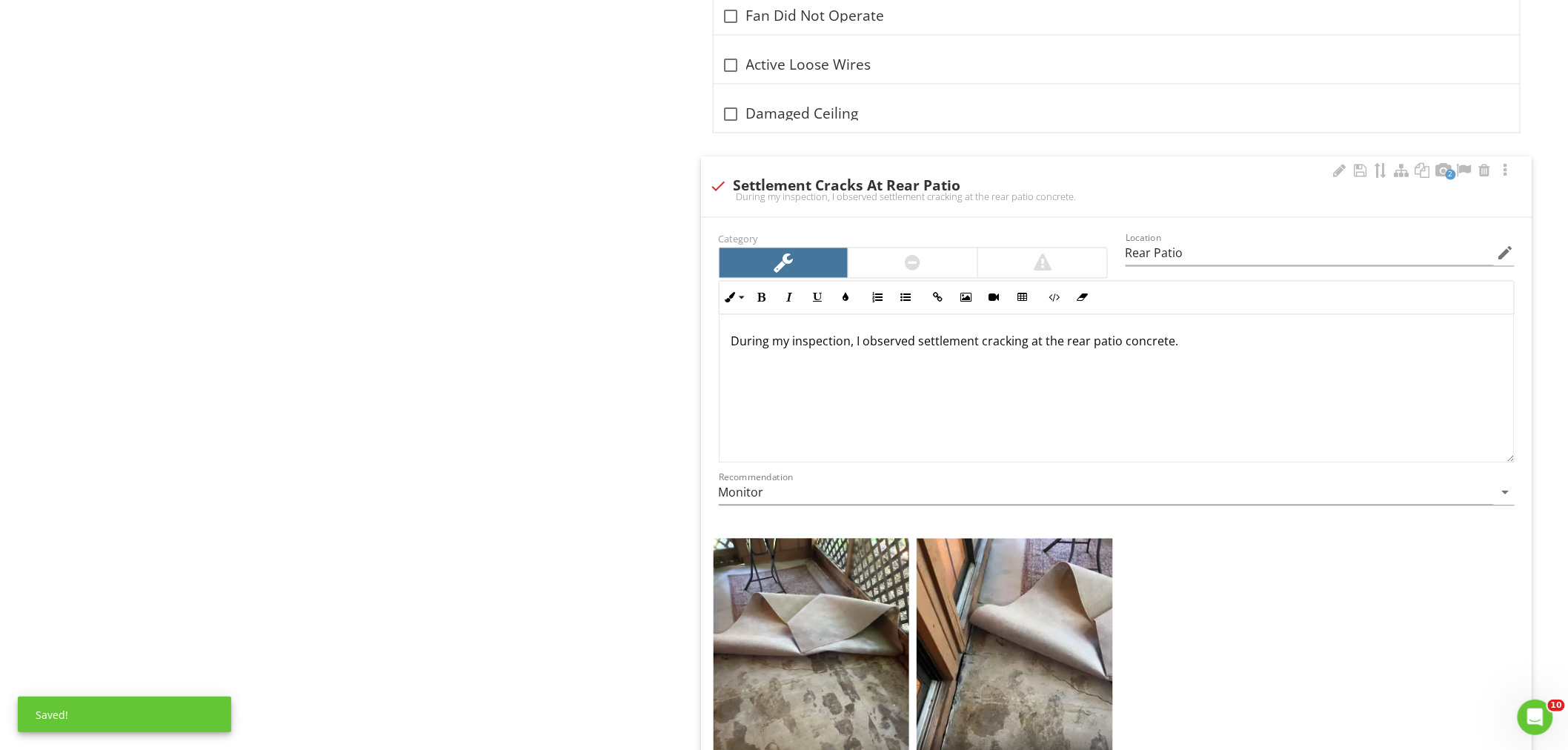
scroll to position [1, 0]
click at [1194, 346] on p "During my inspection, I observed settlement cracking at the rear patio concrete." at bounding box center [1116, 341] width 770 height 18
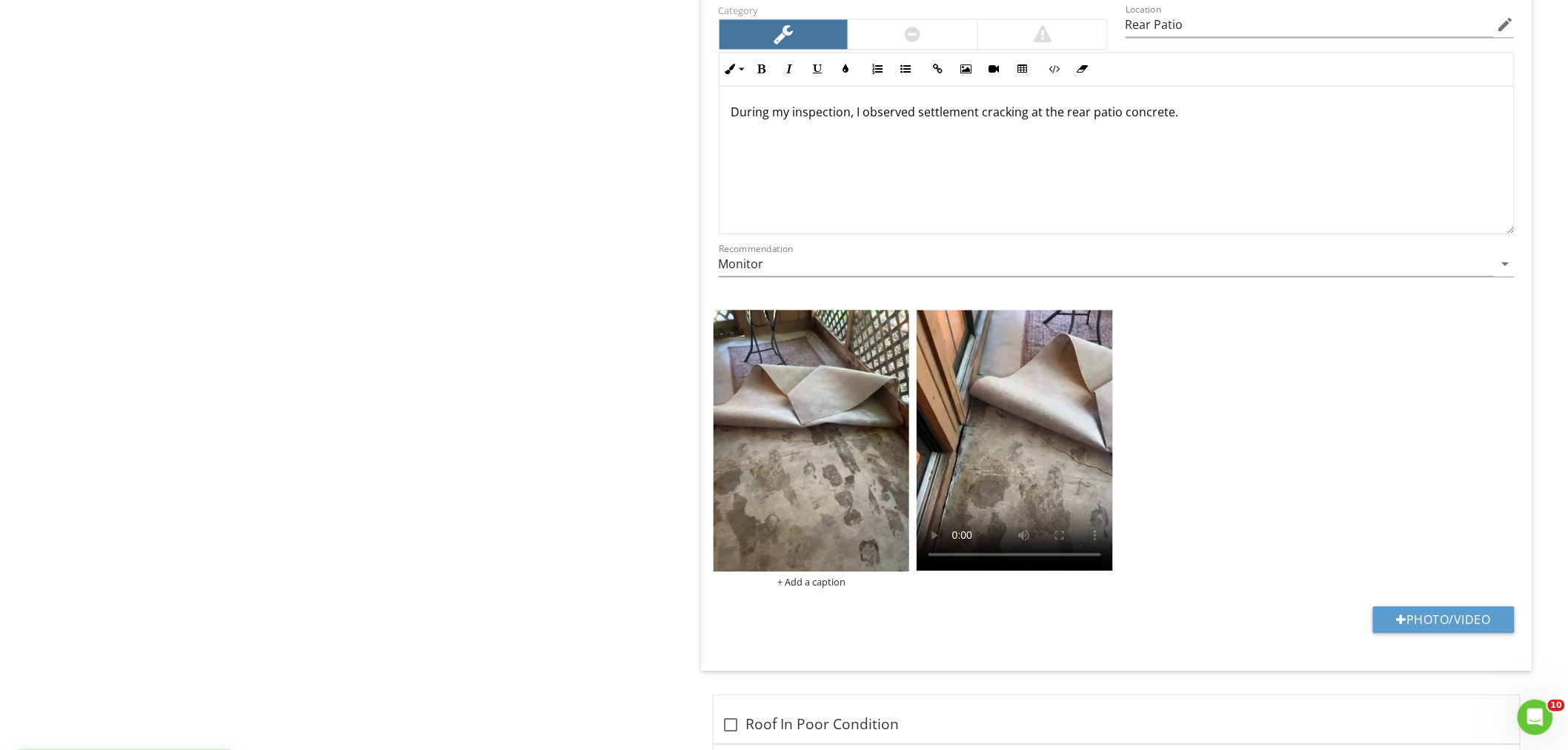
scroll to position [3633, 0]
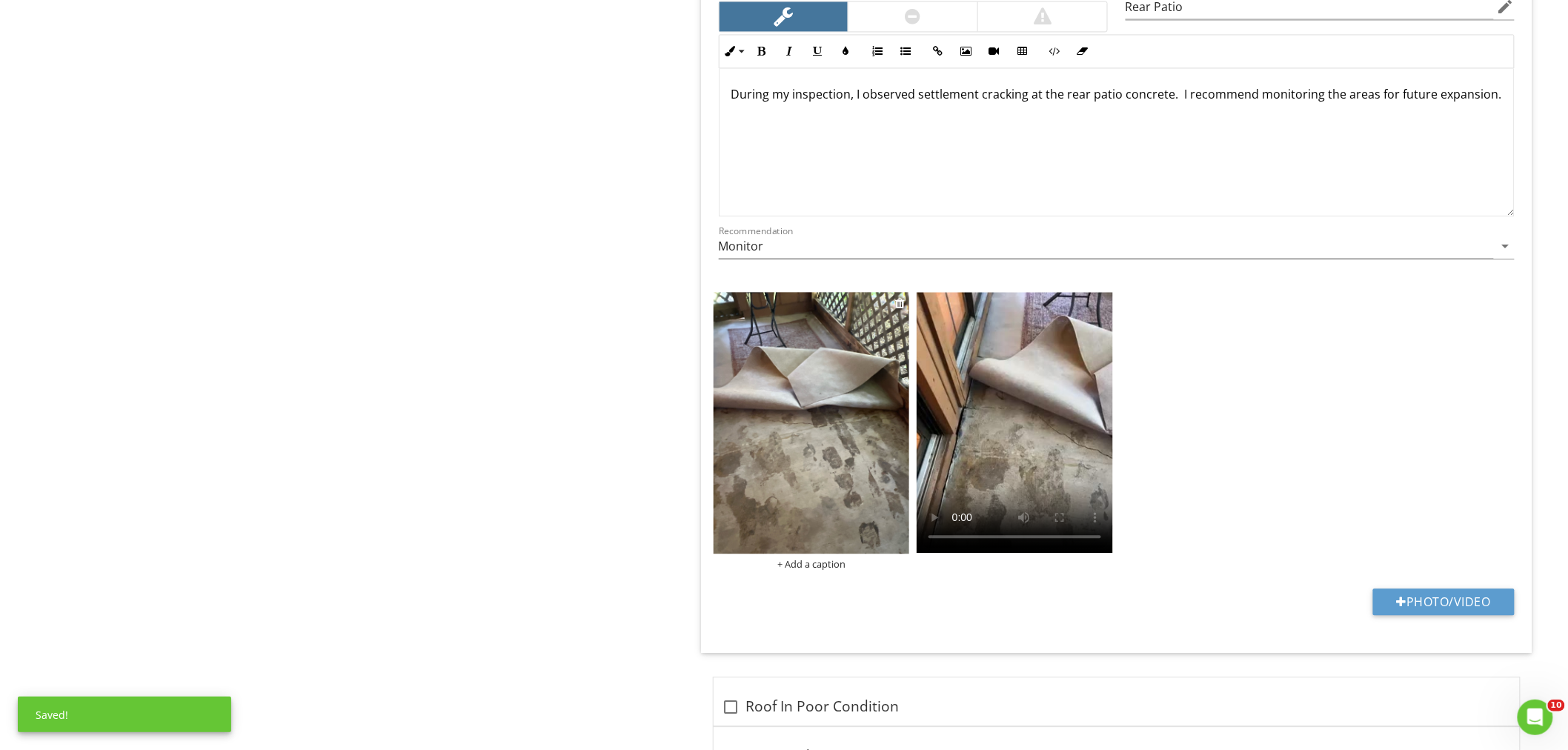
click at [843, 422] on img at bounding box center [811, 422] width 197 height 261
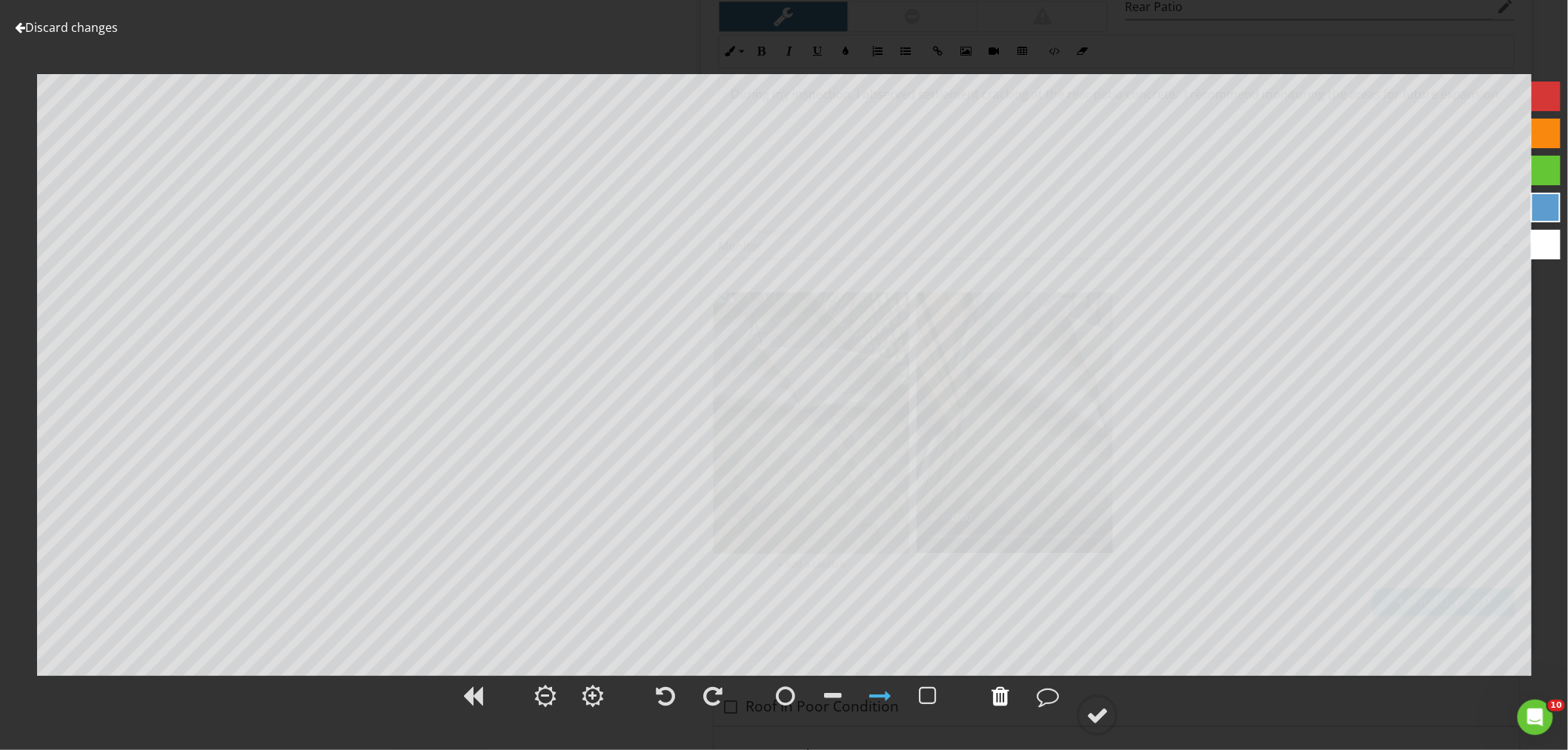
click at [996, 692] on div at bounding box center [1000, 696] width 18 height 23
click at [1094, 711] on div at bounding box center [1097, 715] width 23 height 23
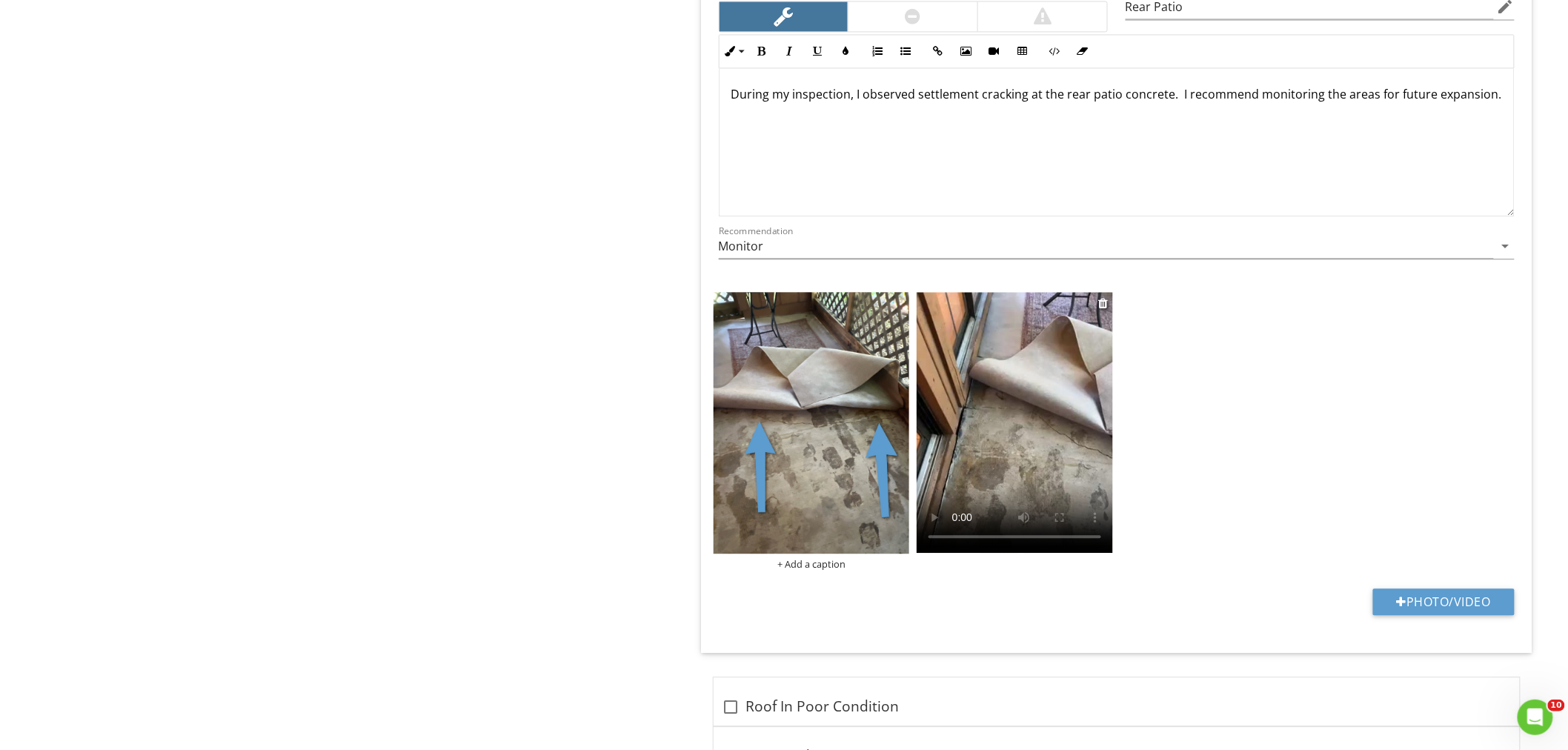
drag, startPoint x: 1001, startPoint y: 428, endPoint x: 880, endPoint y: 490, distance: 136.0
click at [1001, 428] on video at bounding box center [1014, 422] width 197 height 261
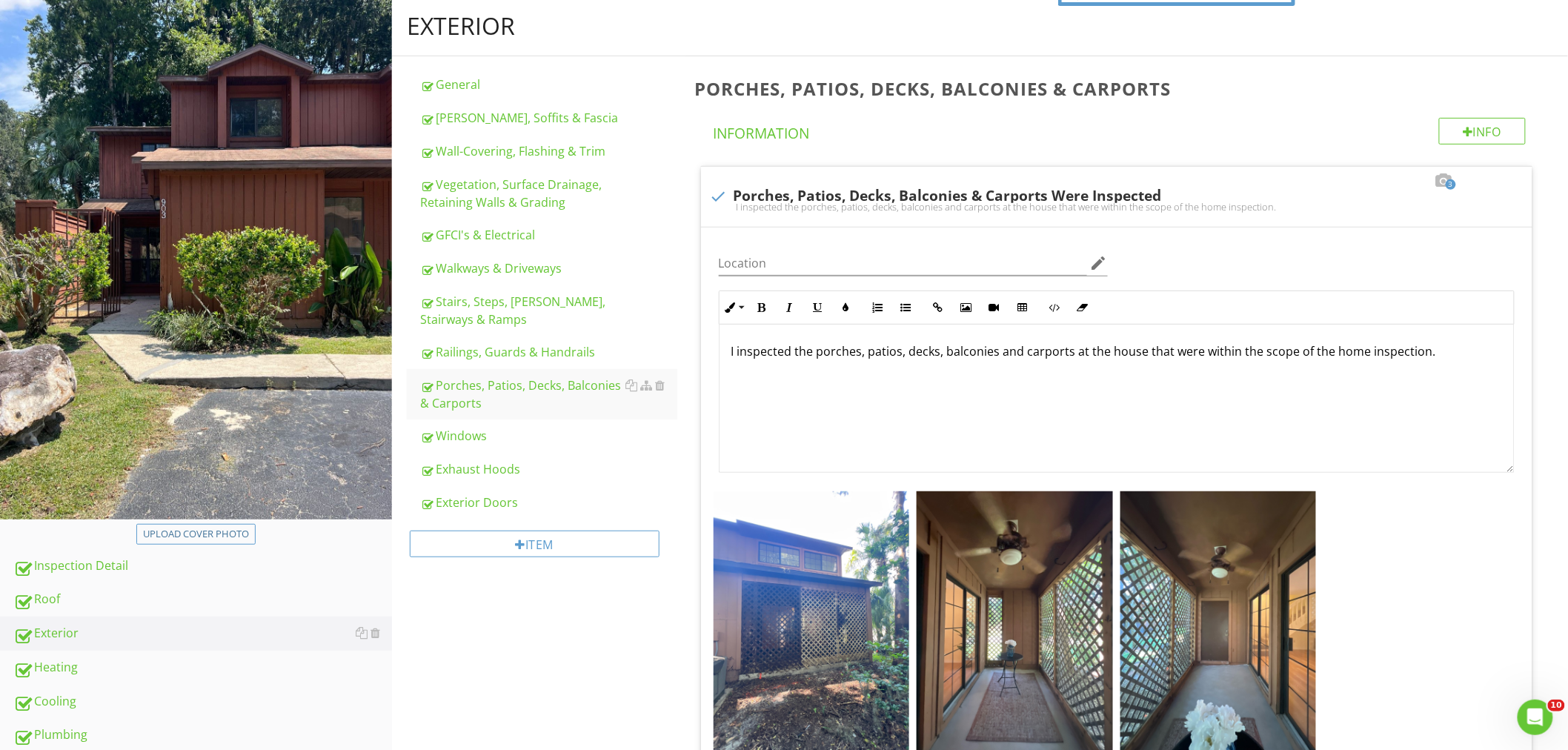
scroll to position [95, 0]
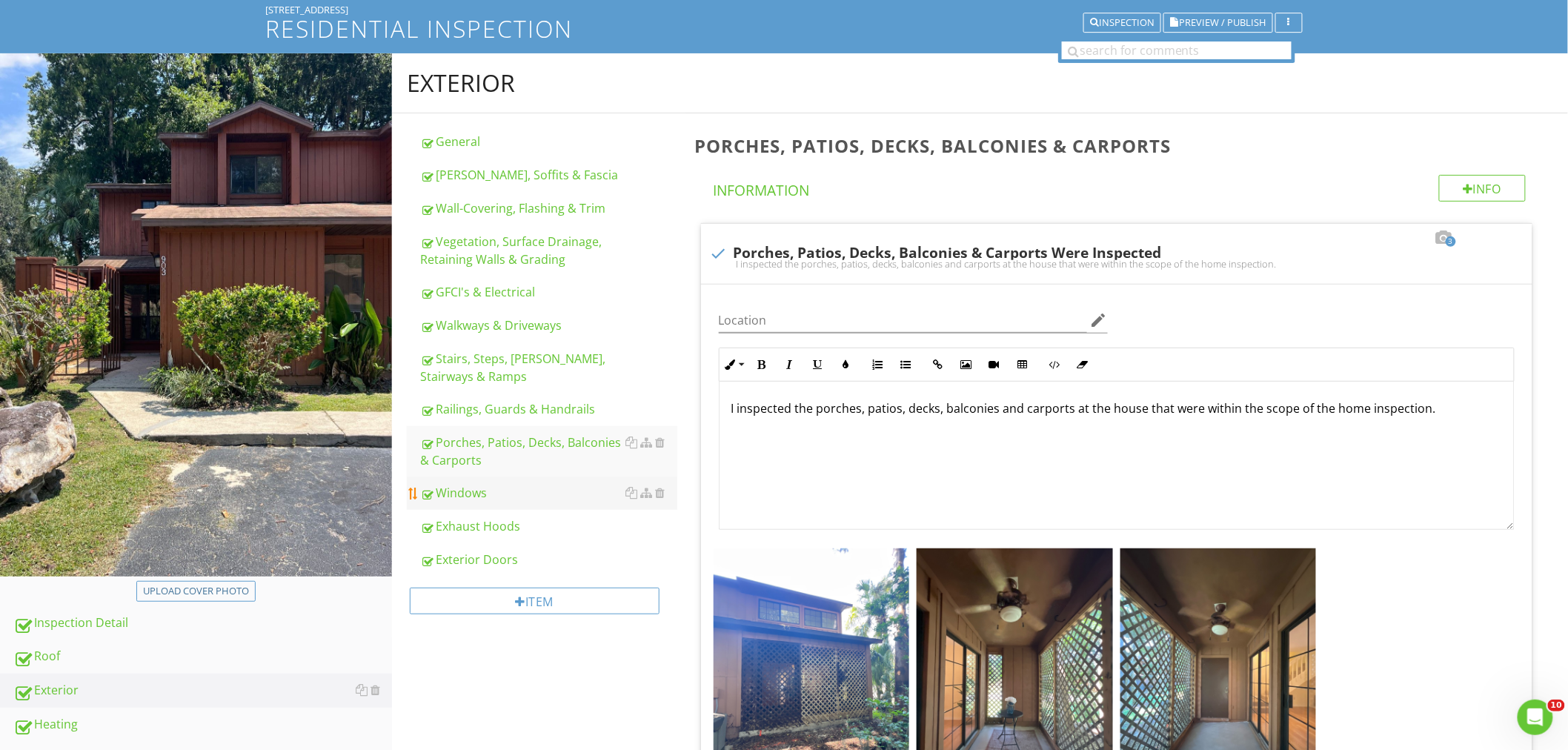
click at [465, 484] on div "Windows" at bounding box center [548, 492] width 257 height 18
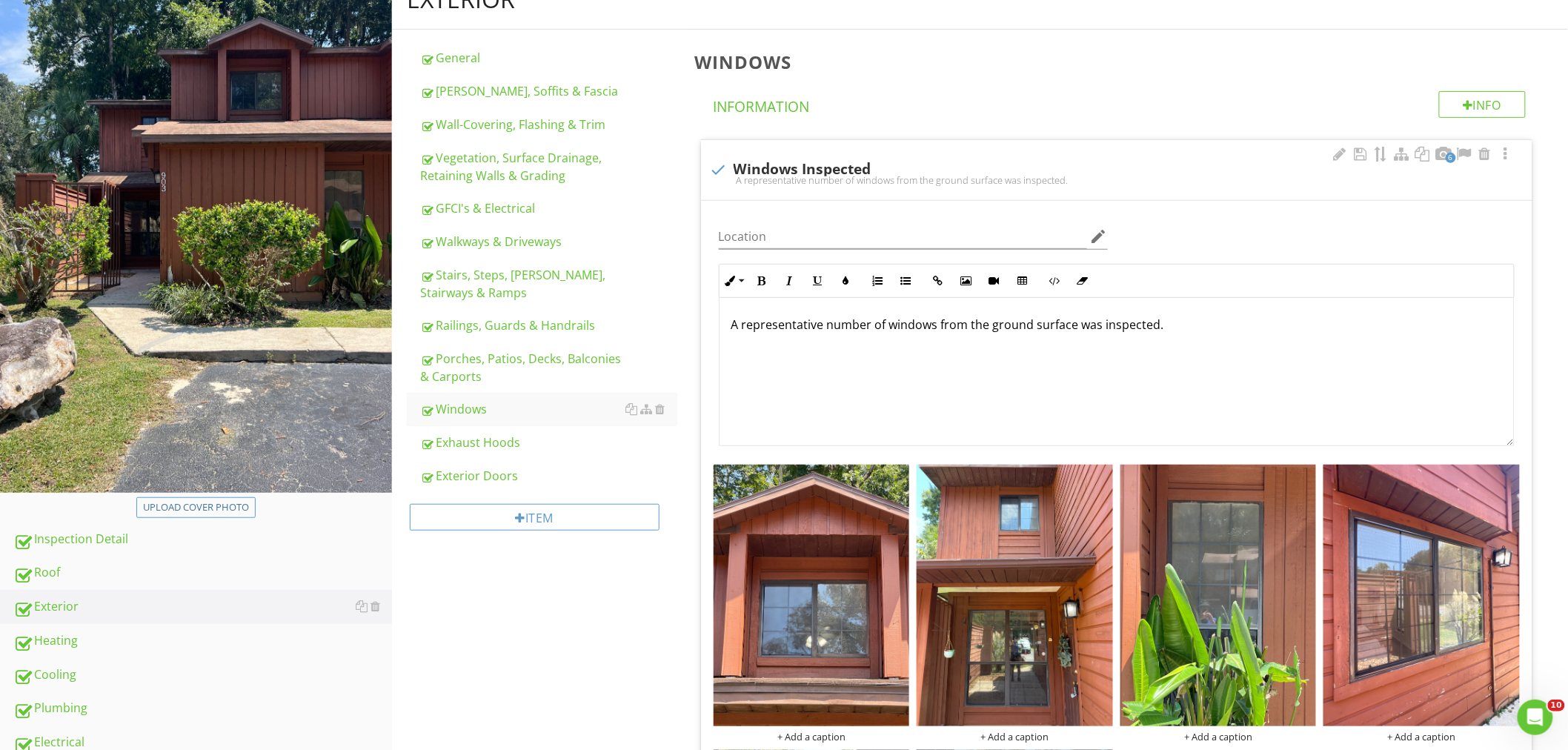
scroll to position [12, 0]
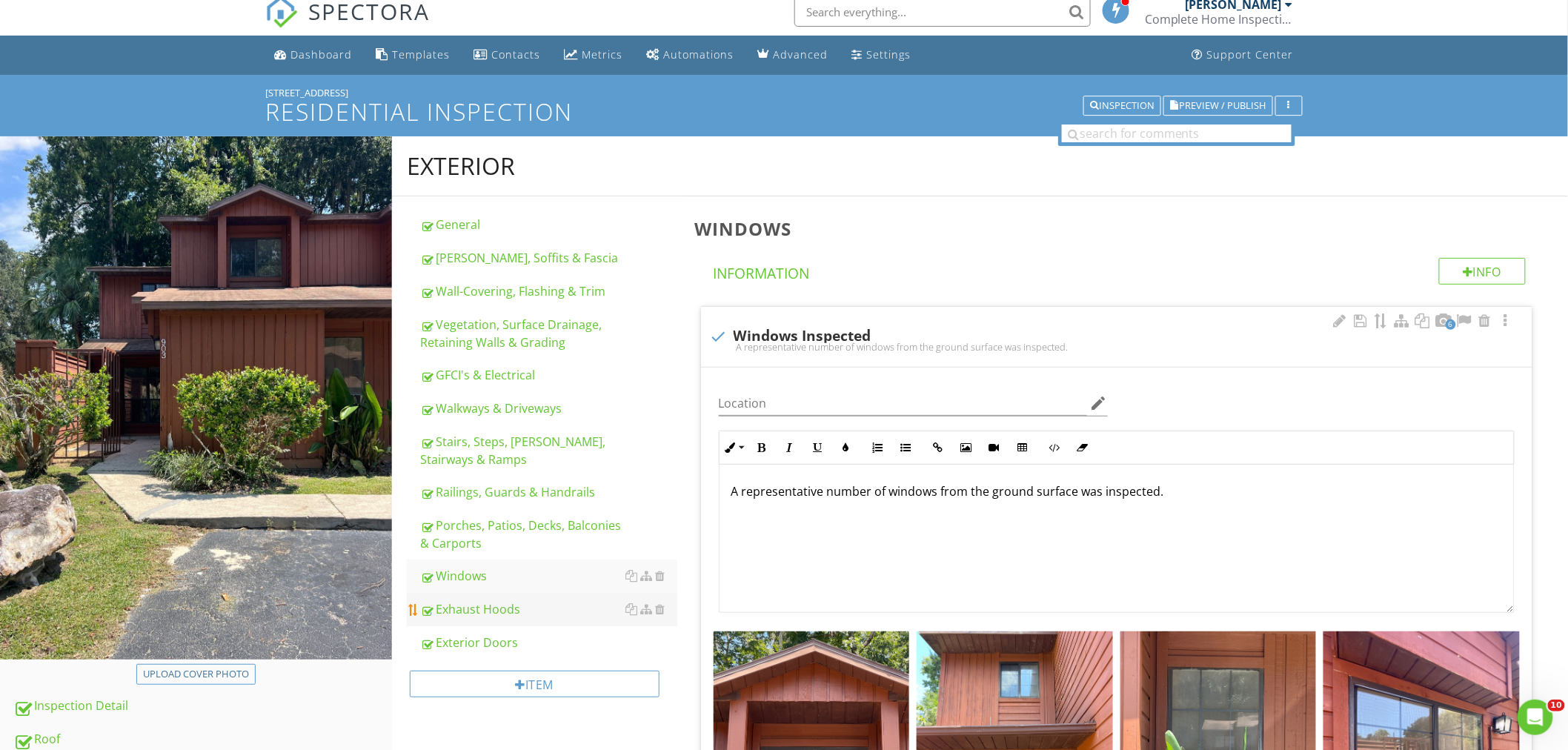
click at [487, 605] on div "Exhaust Hoods" at bounding box center [548, 609] width 257 height 18
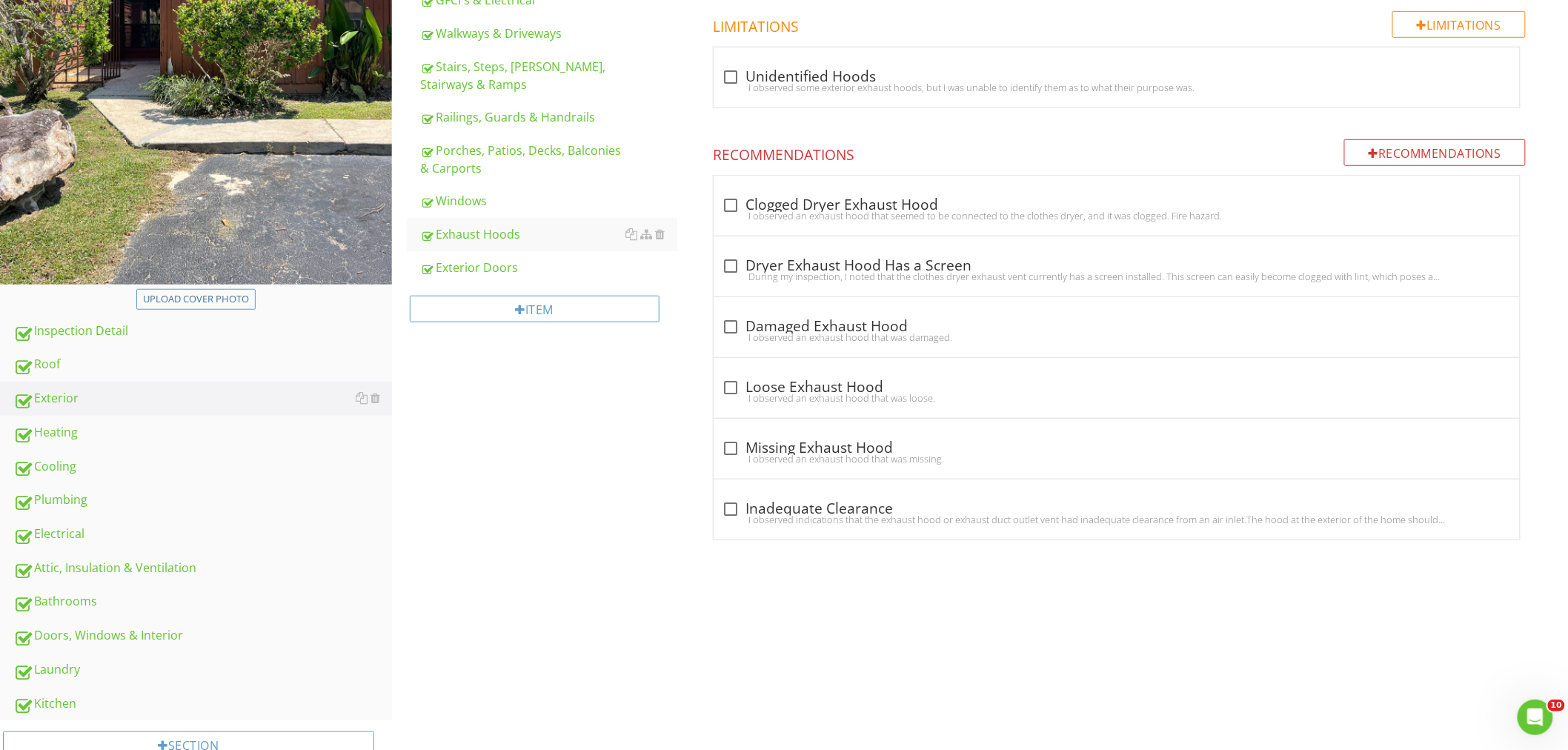
scroll to position [348, 0]
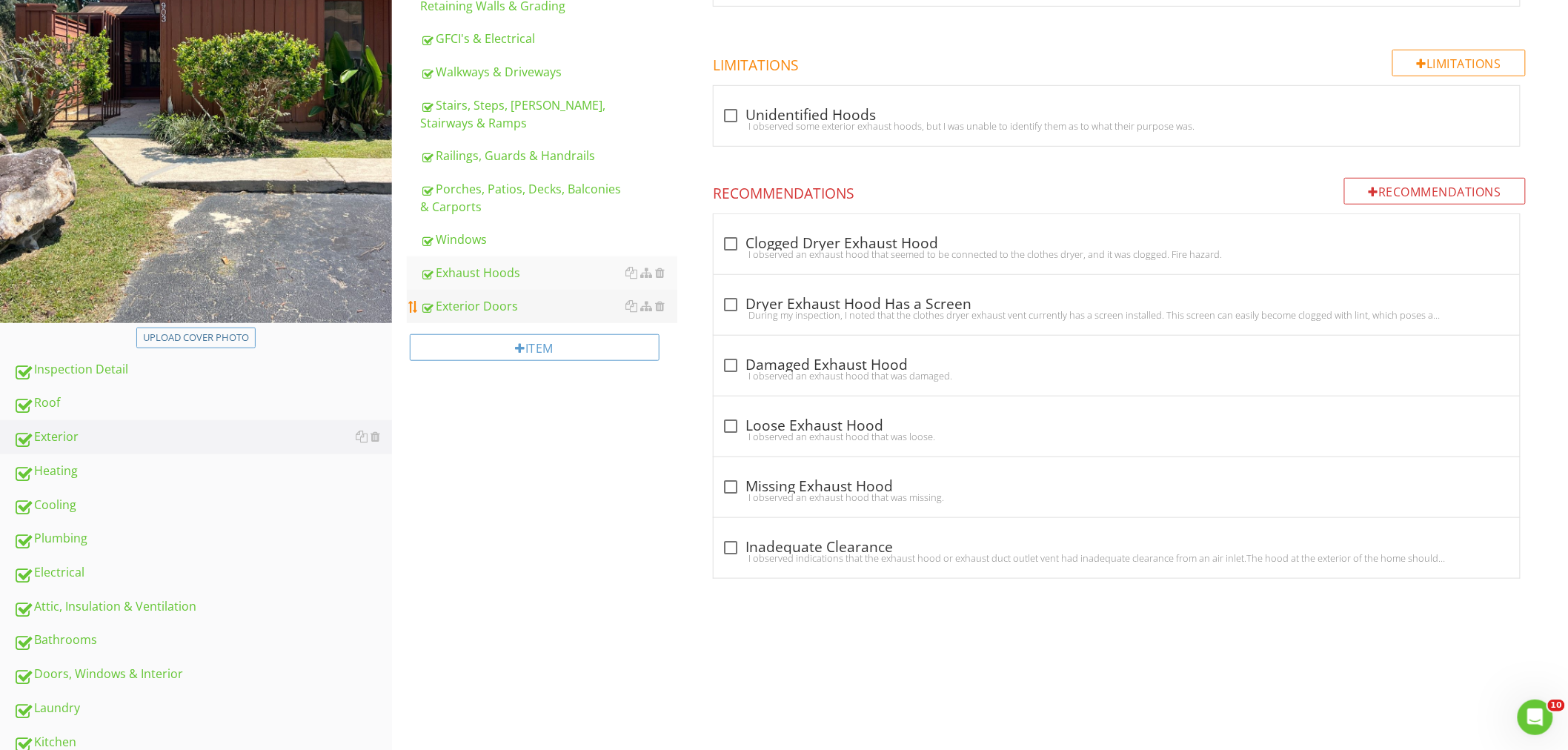
click at [492, 303] on div "Exterior Doors" at bounding box center [548, 306] width 257 height 18
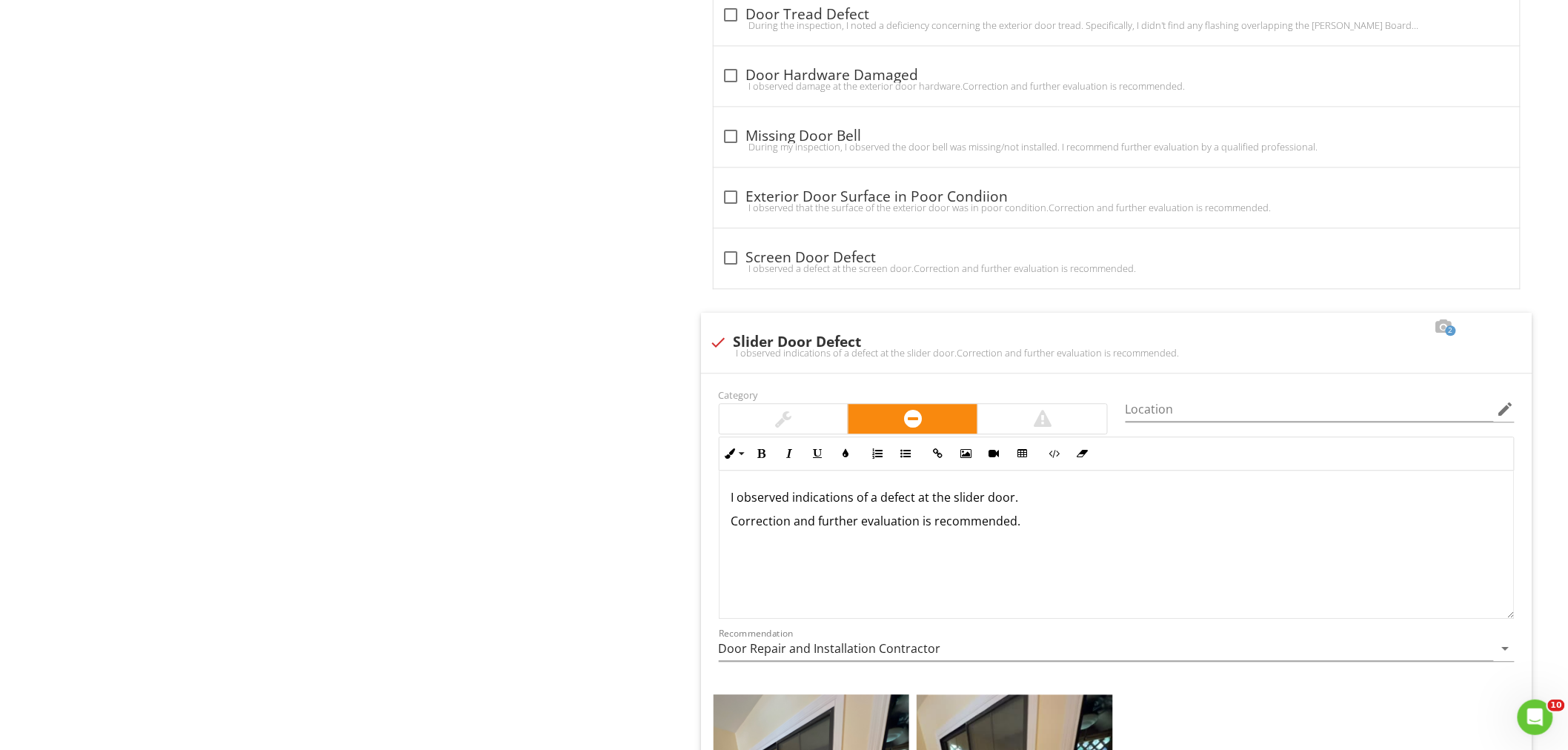
scroll to position [1582, 0]
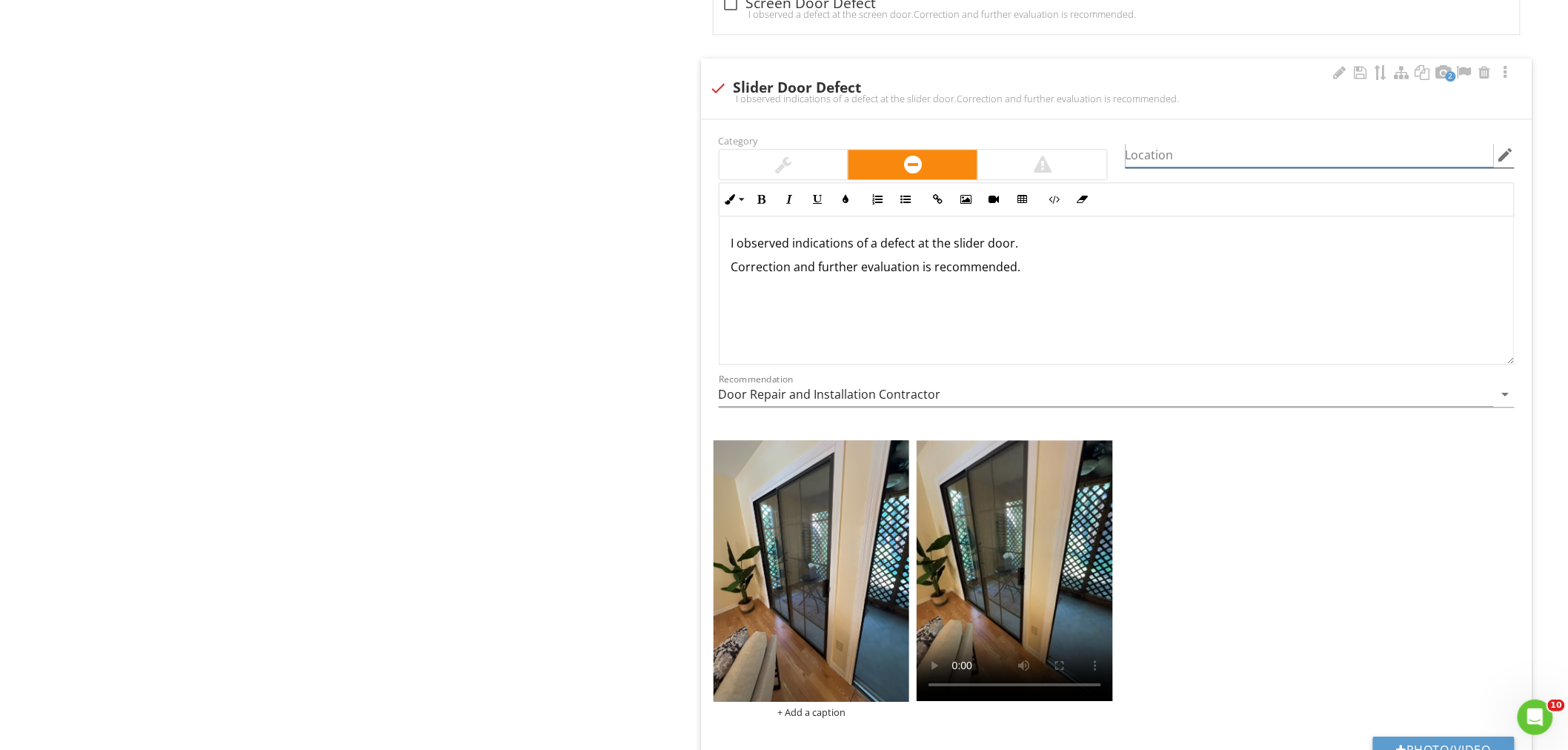
click at [1158, 165] on input "Location" at bounding box center [1309, 155] width 368 height 24
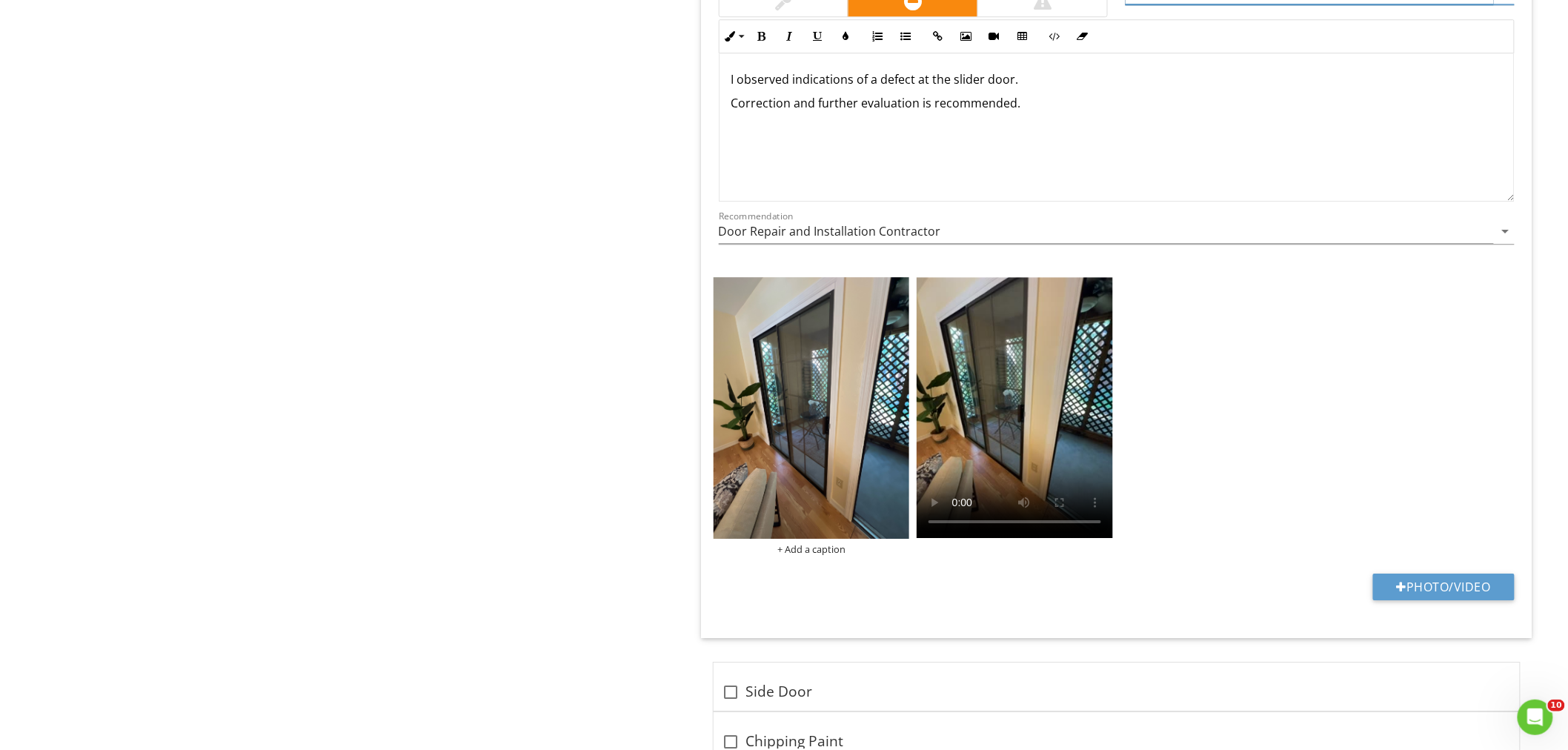
scroll to position [1747, 0]
type input "Rear Sliders"
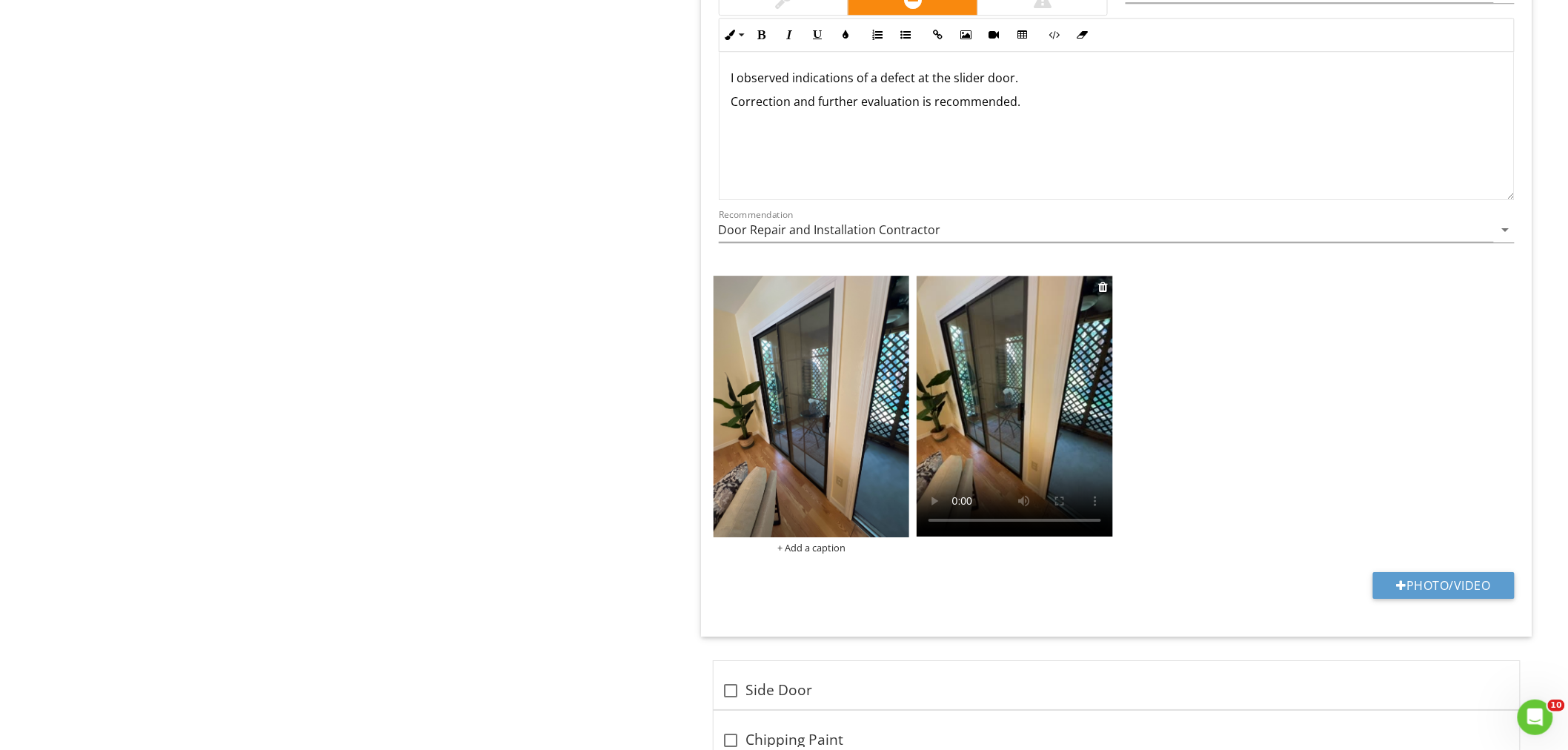
click at [1011, 446] on video at bounding box center [1014, 406] width 197 height 261
click at [822, 230] on input "Door Repair and Installation Contractor" at bounding box center [1106, 230] width 775 height 24
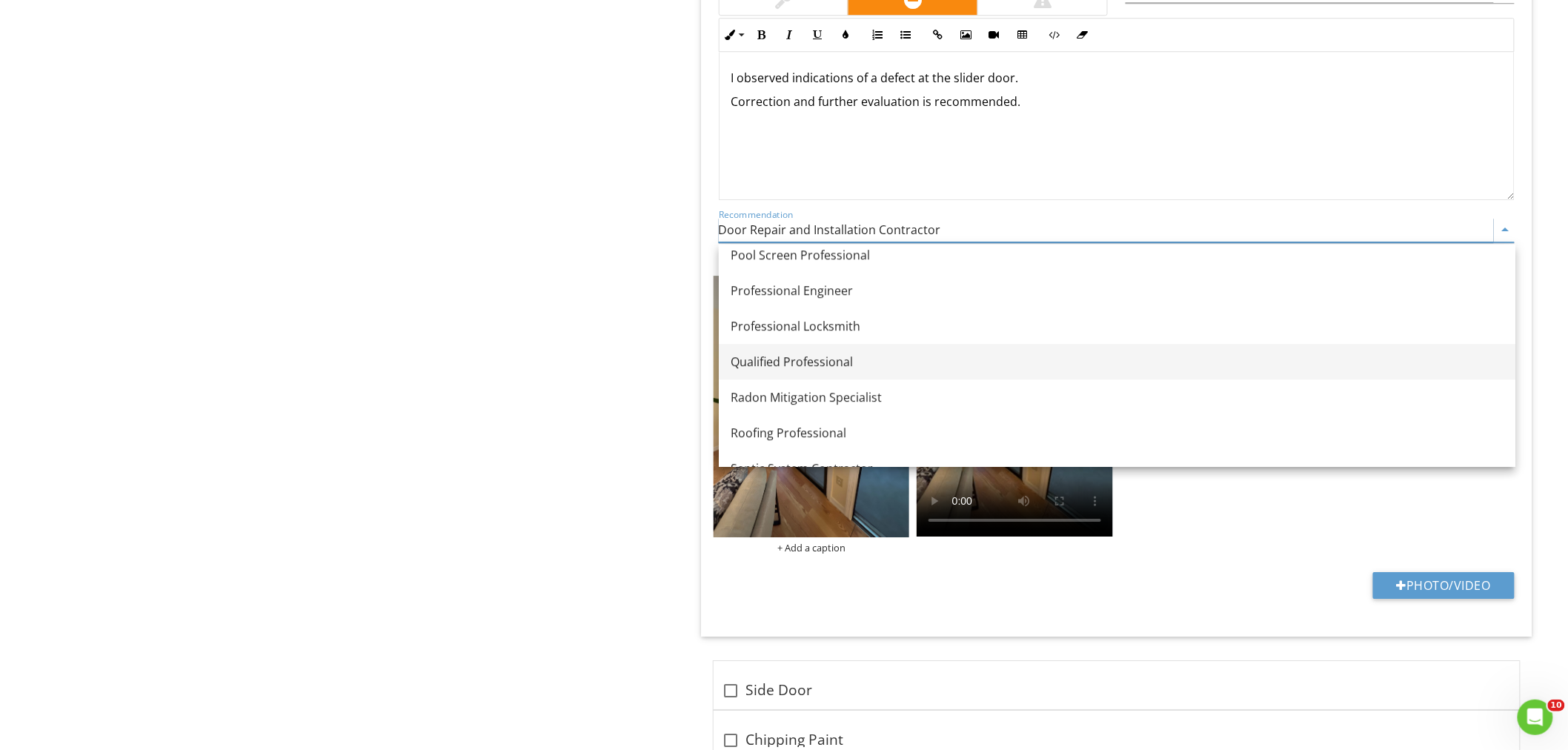
scroll to position [1788, 0]
click at [822, 361] on div "Qualified Professional" at bounding box center [1117, 365] width 773 height 18
type input "Qualified Professional"
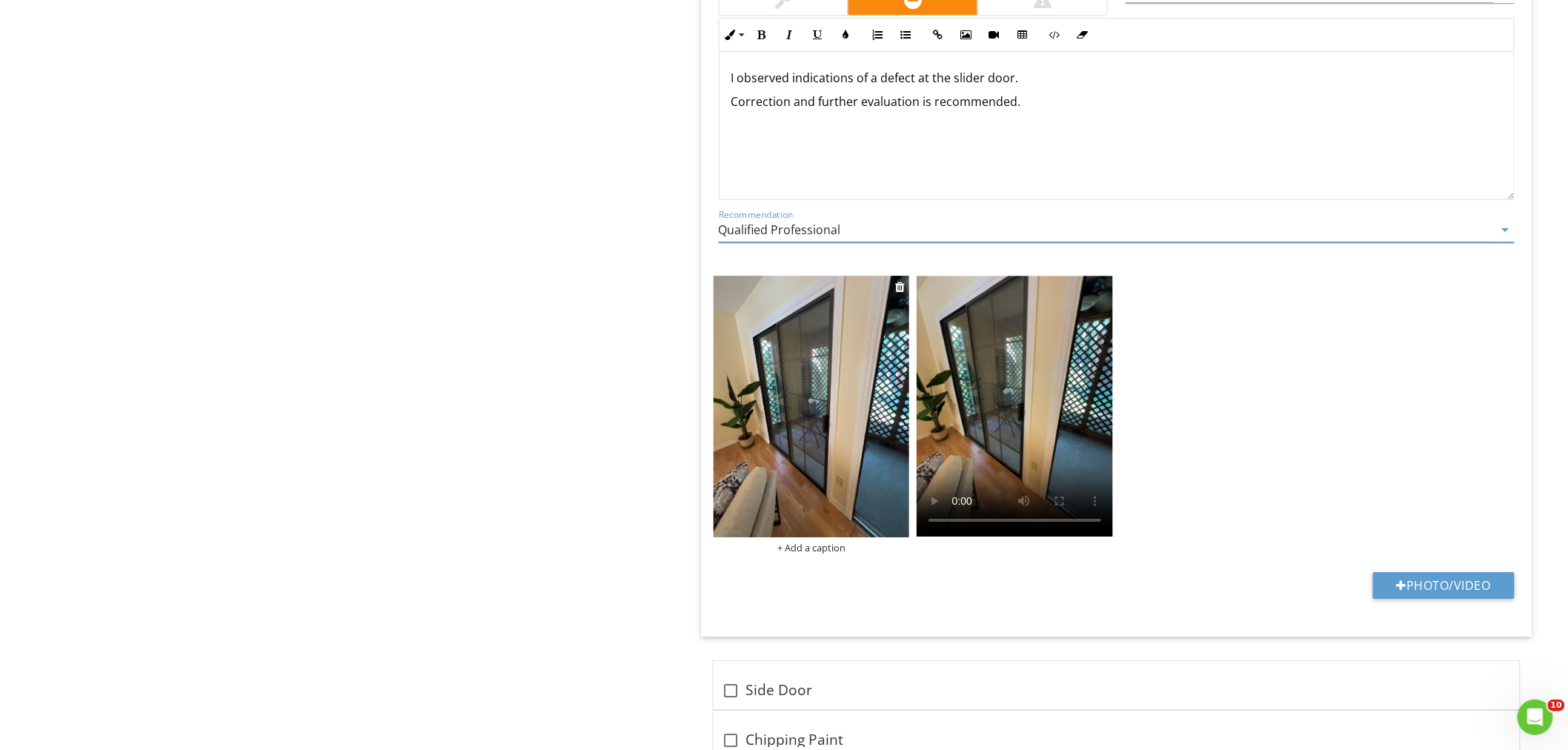
click at [759, 350] on img at bounding box center [811, 406] width 197 height 261
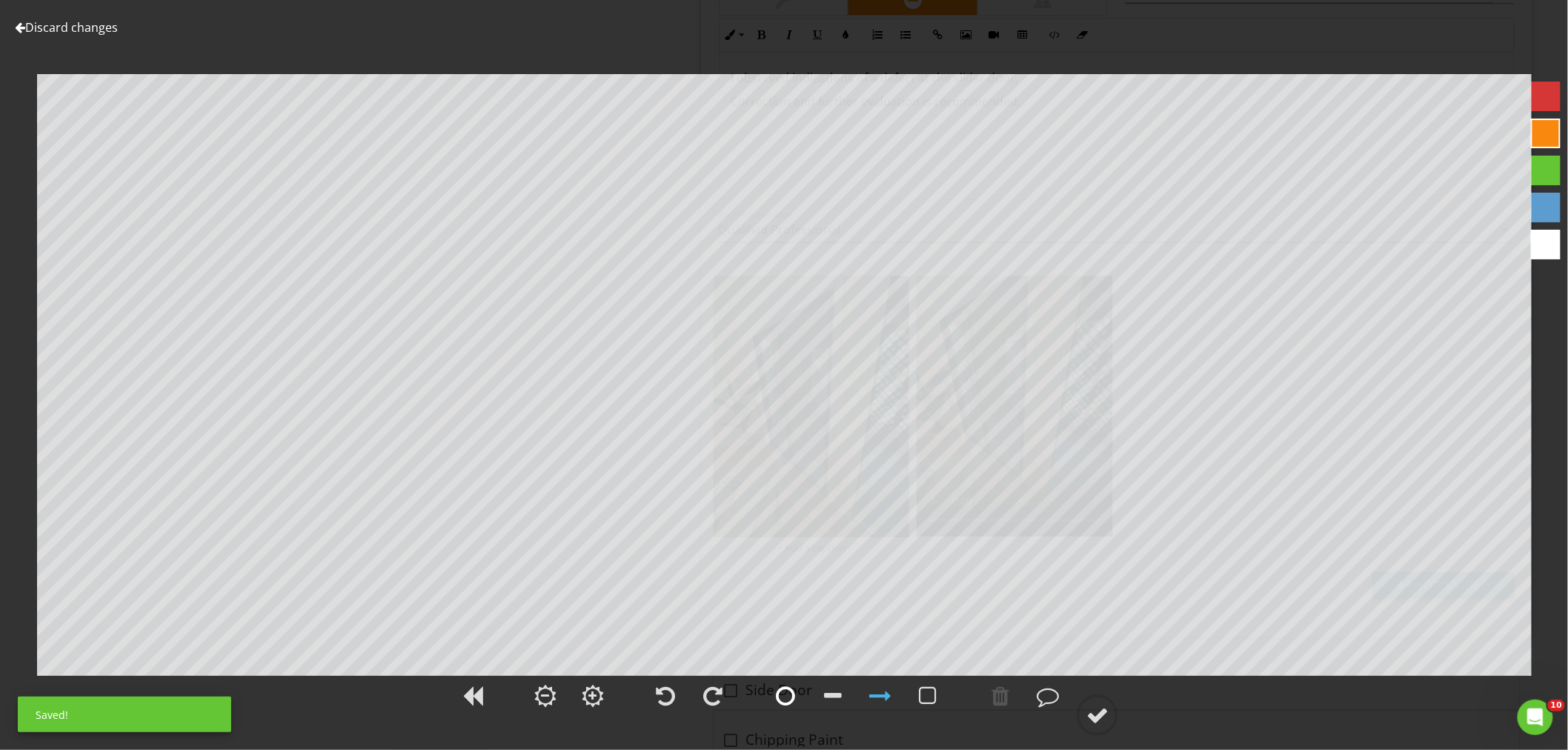
click at [788, 697] on div at bounding box center [786, 696] width 20 height 23
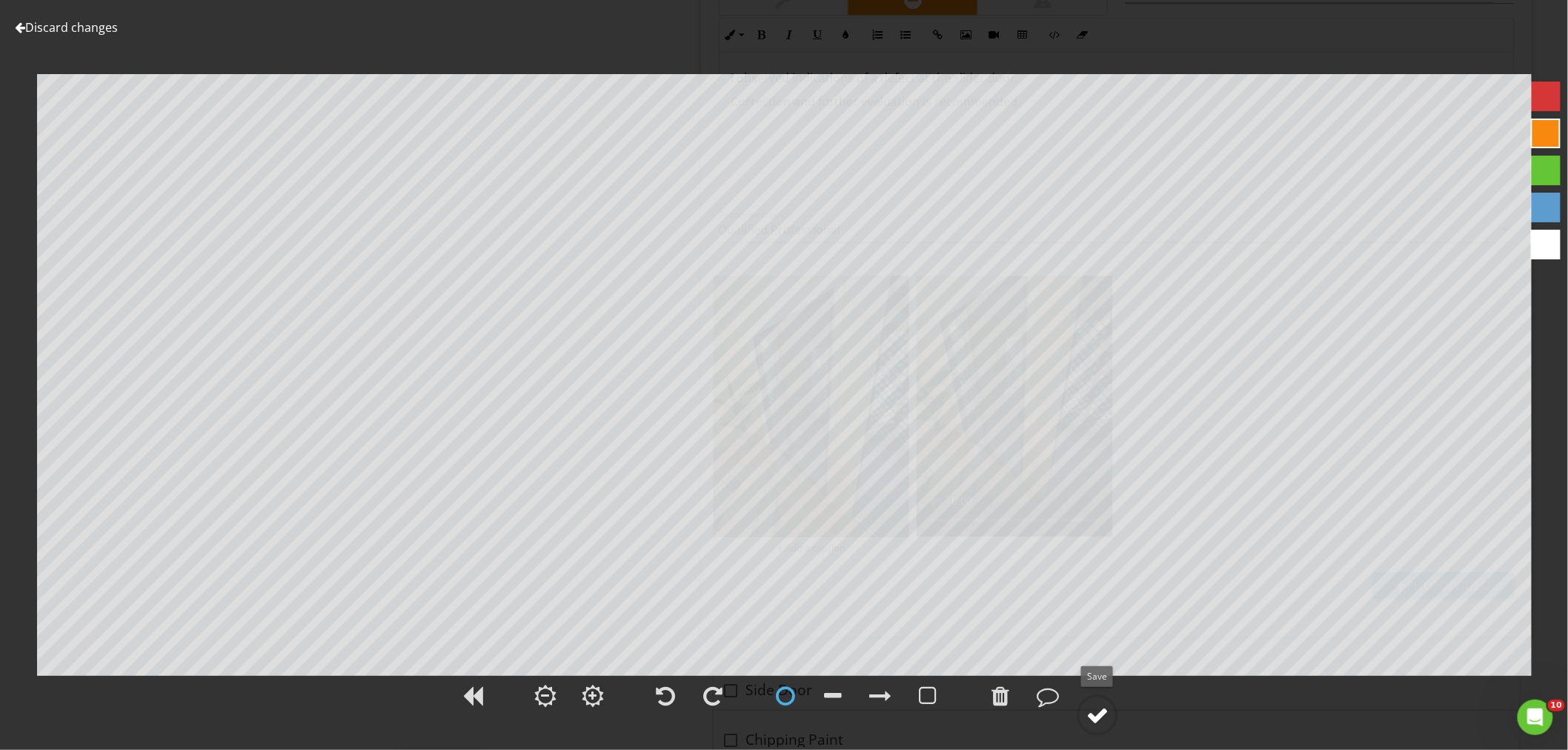
click at [1101, 713] on div at bounding box center [1097, 715] width 23 height 23
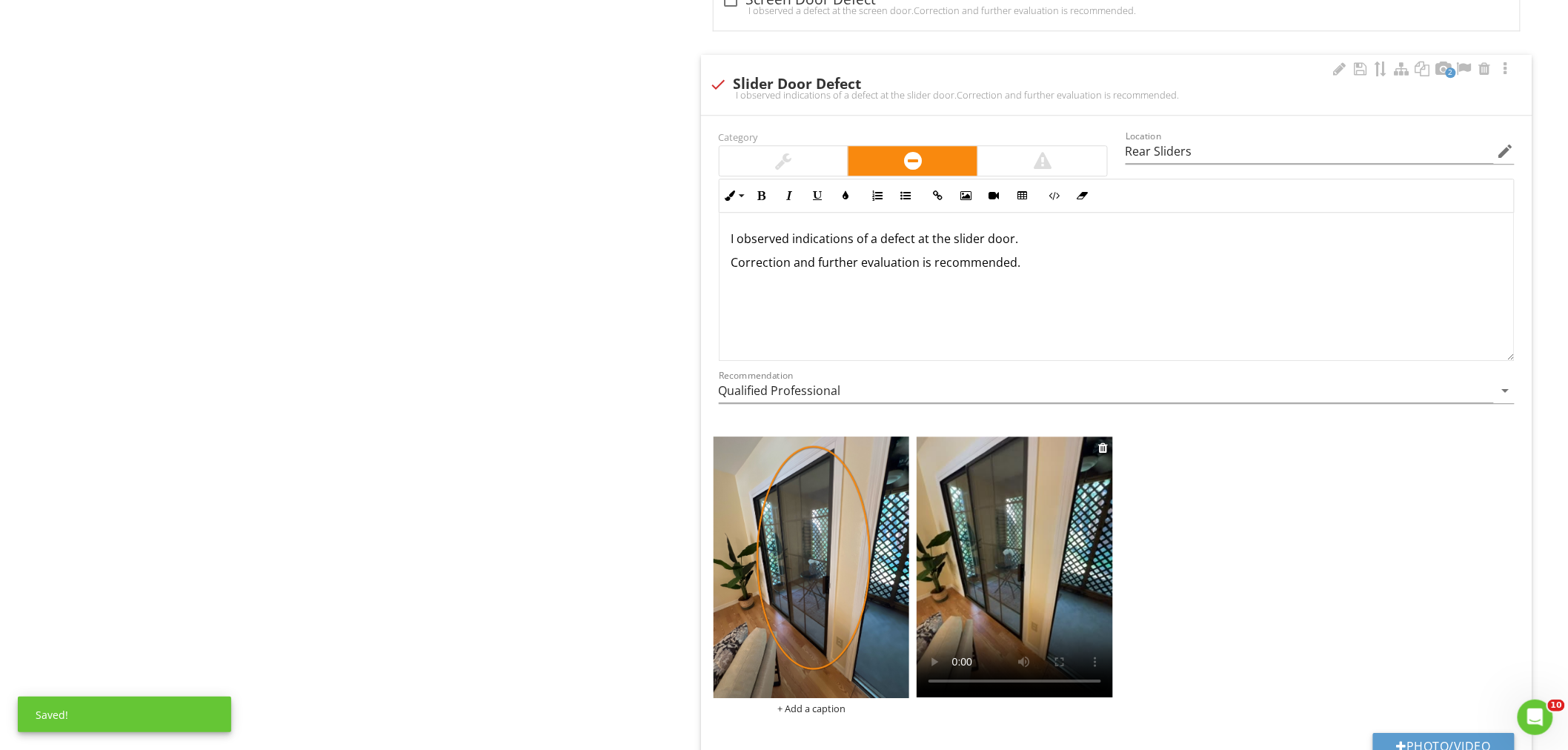
scroll to position [1582, 0]
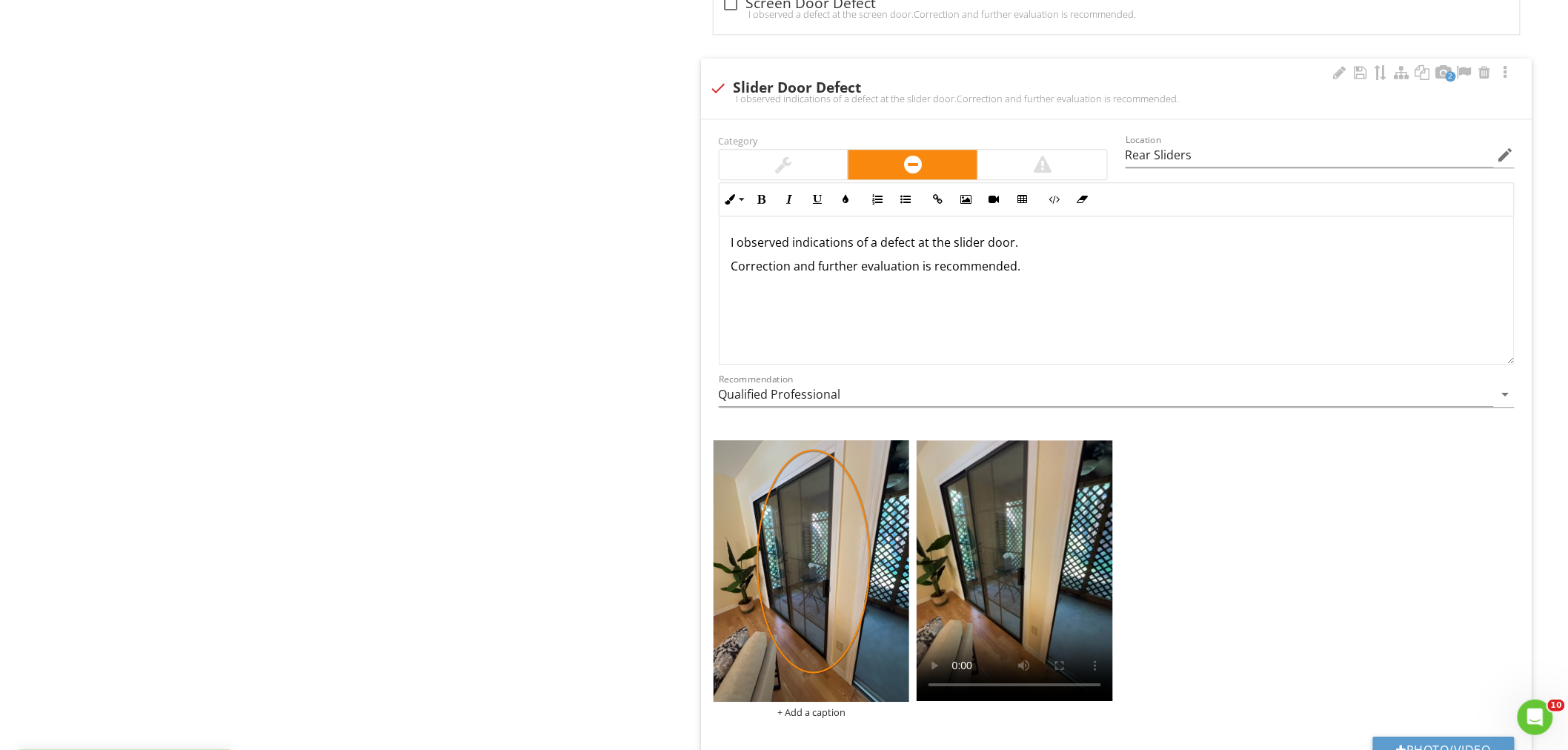
click at [726, 246] on div "I observed indications of a defect at the slider door. Correction and further e…" at bounding box center [1116, 289] width 795 height 148
click at [1193, 250] on p "During my inspection, I observed indications of a defect at the slider door." at bounding box center [1116, 242] width 770 height 18
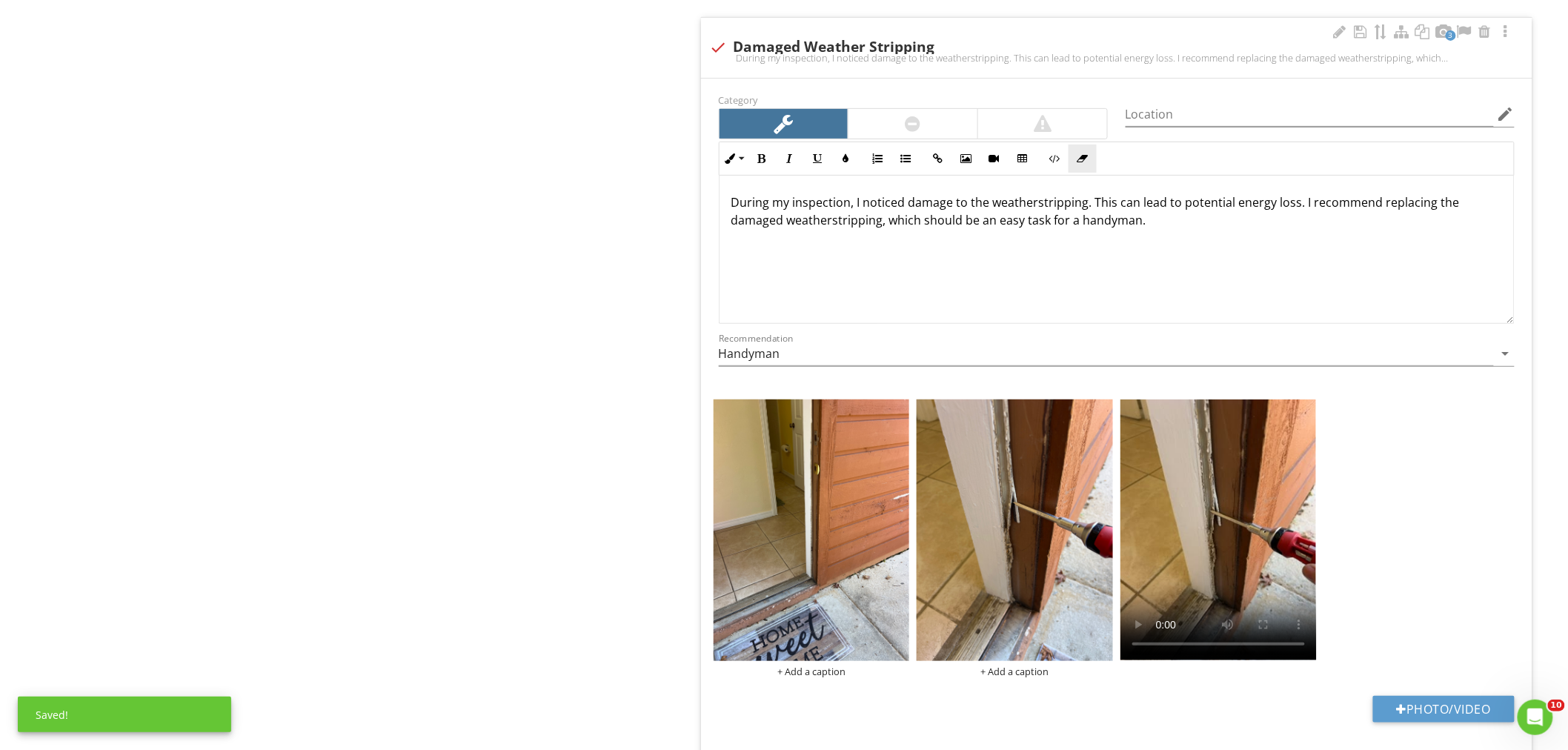
scroll to position [2405, 0]
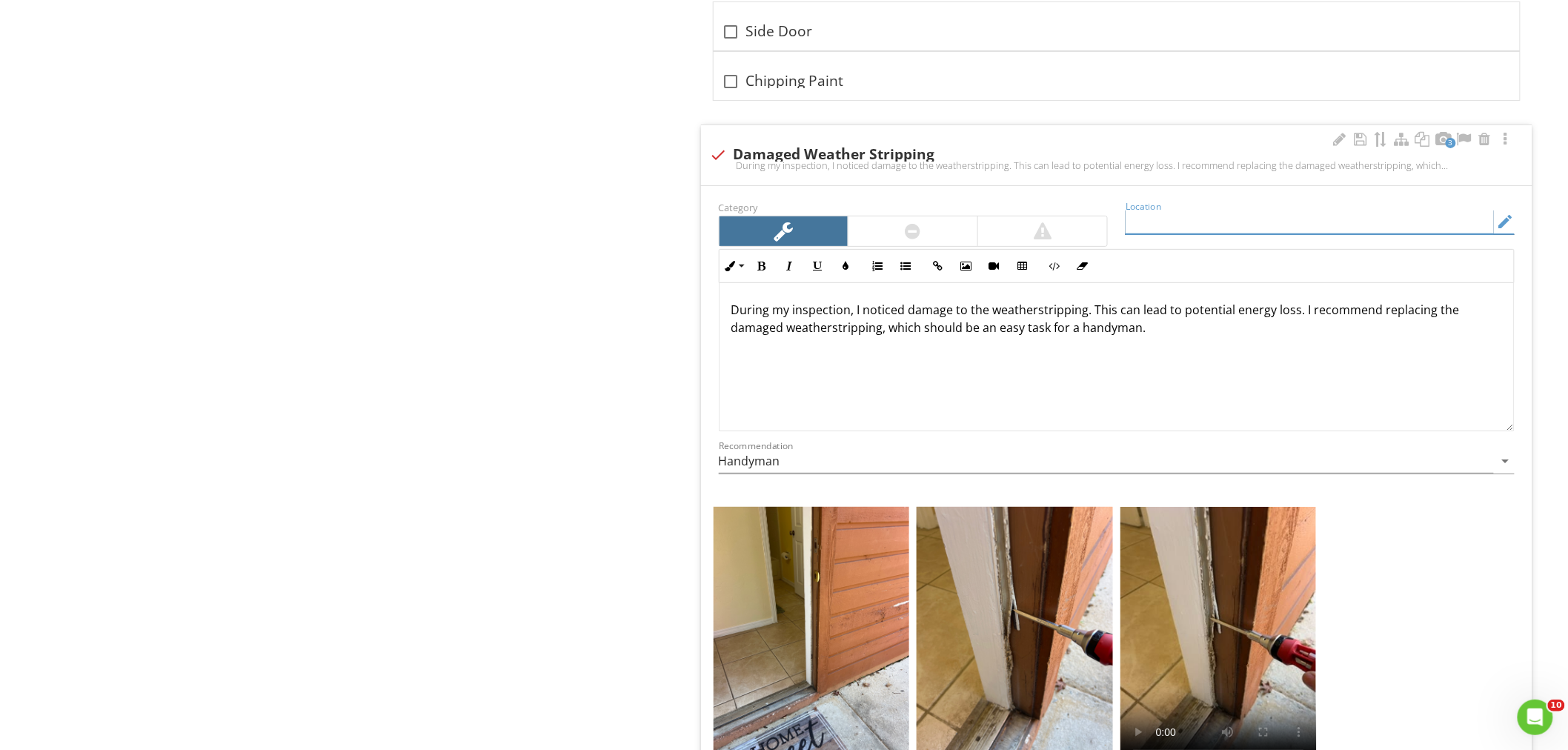
click at [1174, 215] on input "Location" at bounding box center [1309, 221] width 368 height 24
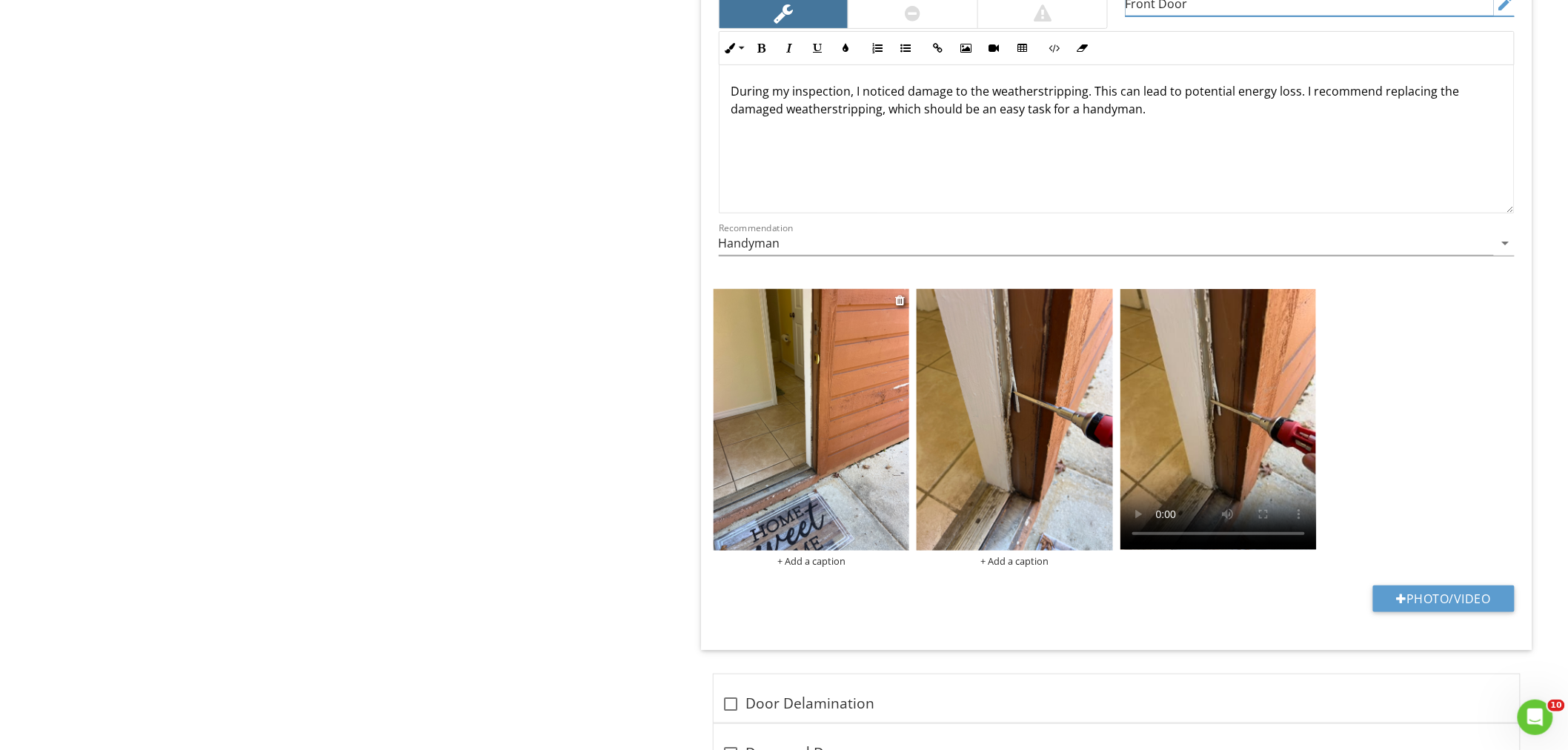
scroll to position [2653, 0]
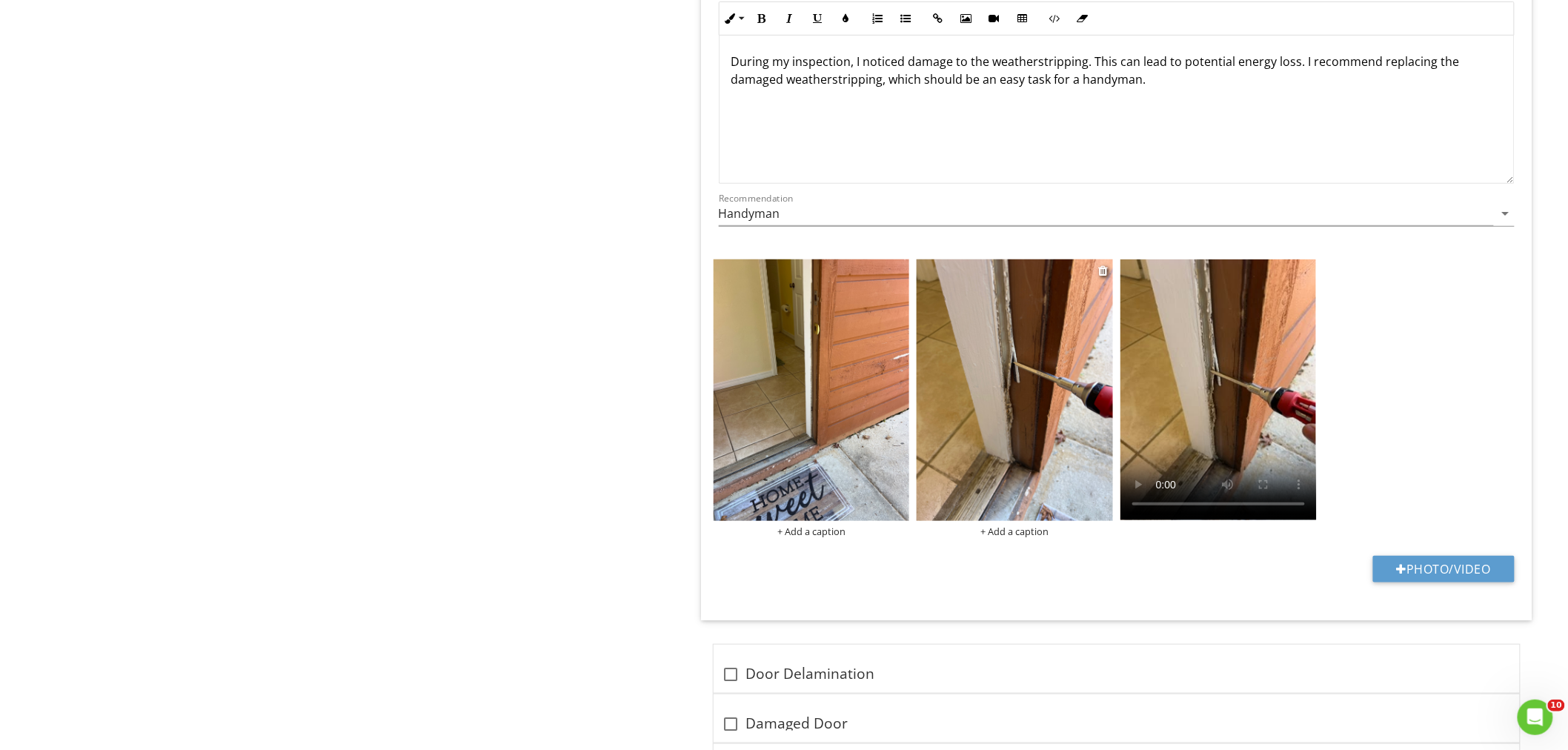
type input "Front Door"
click at [1039, 361] on img at bounding box center [1014, 389] width 197 height 261
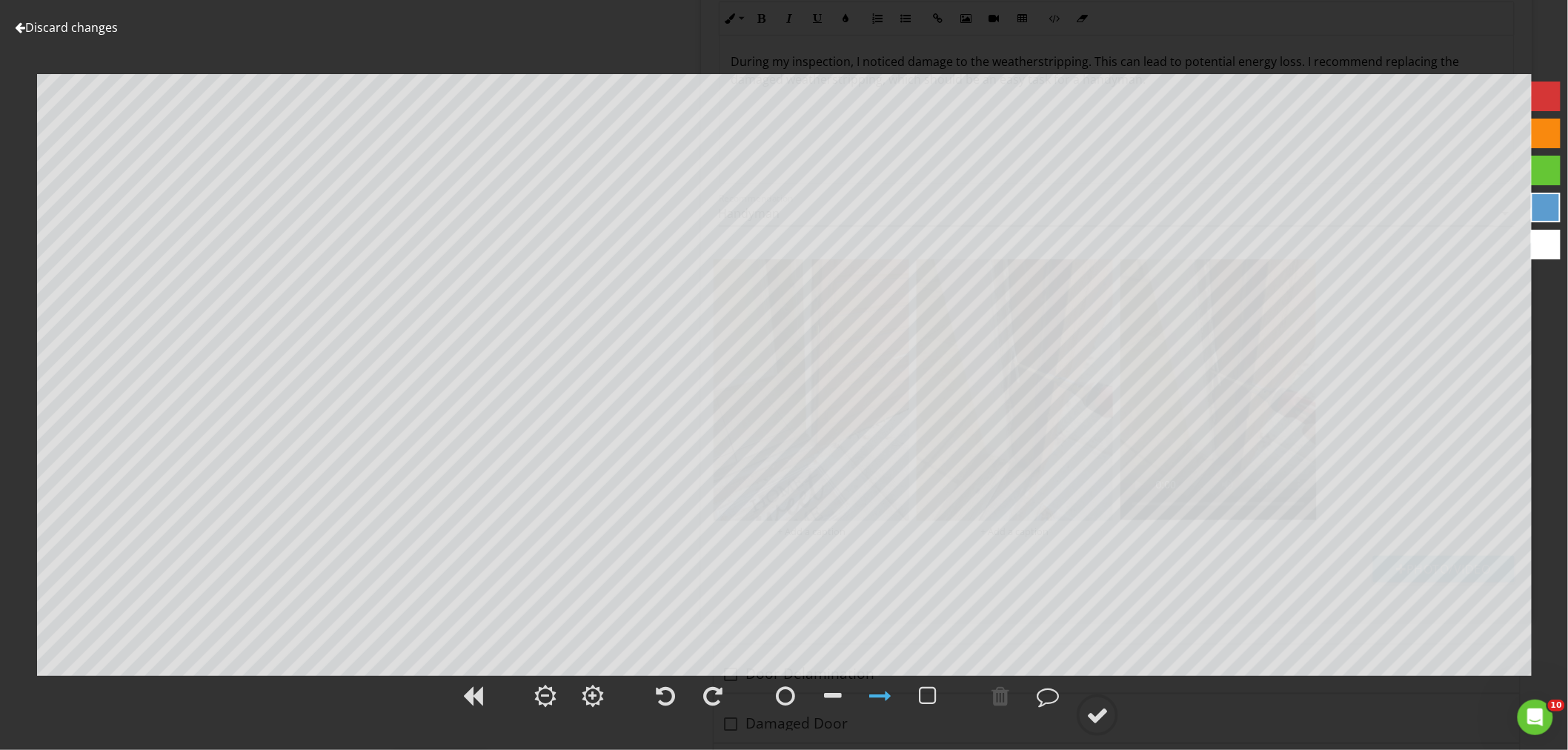
drag, startPoint x: 791, startPoint y: 698, endPoint x: 790, endPoint y: 672, distance: 26.0
click at [790, 673] on div at bounding box center [856, 697] width 187 height 49
drag, startPoint x: 996, startPoint y: 704, endPoint x: 877, endPoint y: 698, distance: 119.2
click at [986, 704] on div at bounding box center [999, 695] width 37 height 37
drag, startPoint x: 794, startPoint y: 697, endPoint x: 772, endPoint y: 688, distance: 23.8
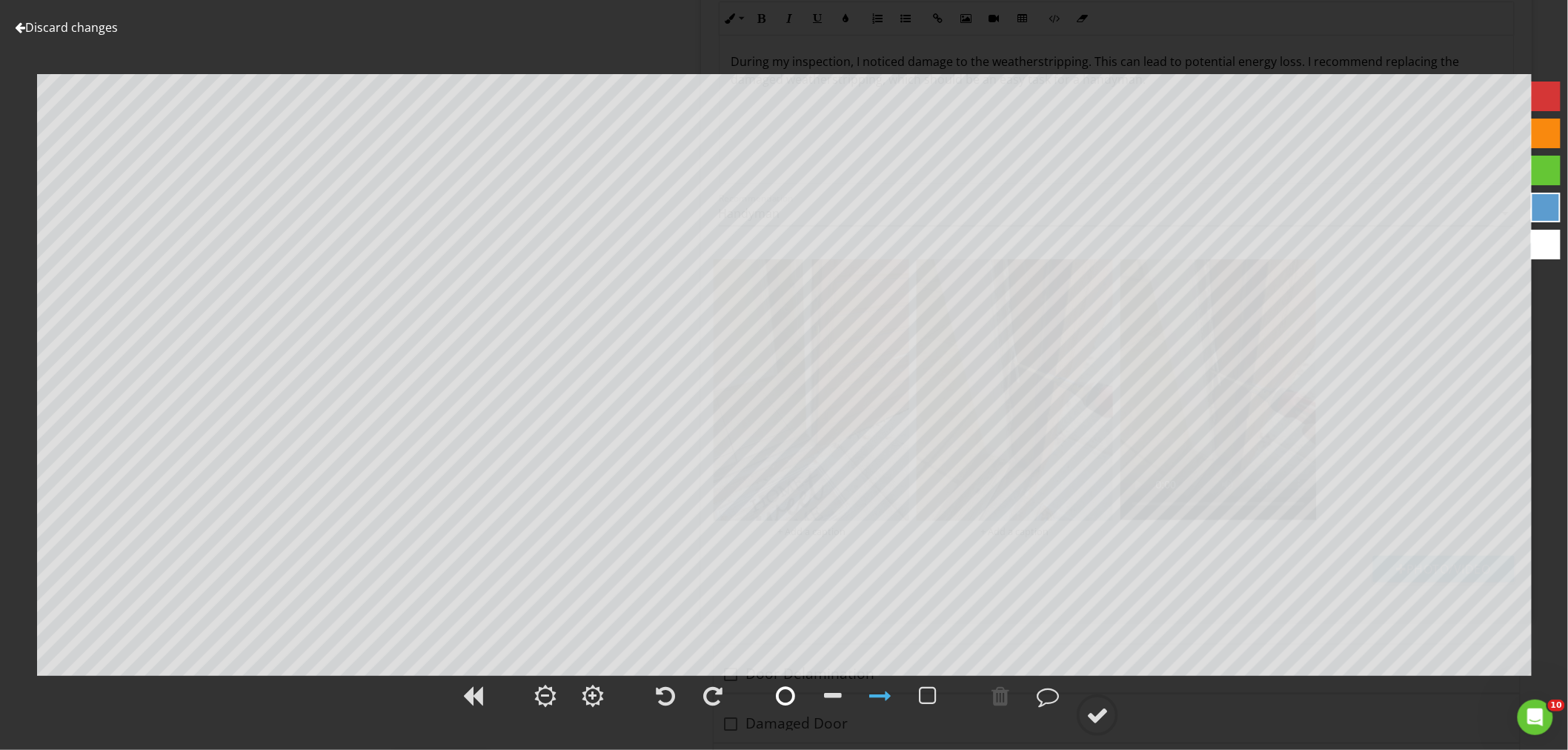
click at [782, 697] on div at bounding box center [786, 696] width 20 height 23
click at [1090, 711] on div at bounding box center [1097, 715] width 23 height 23
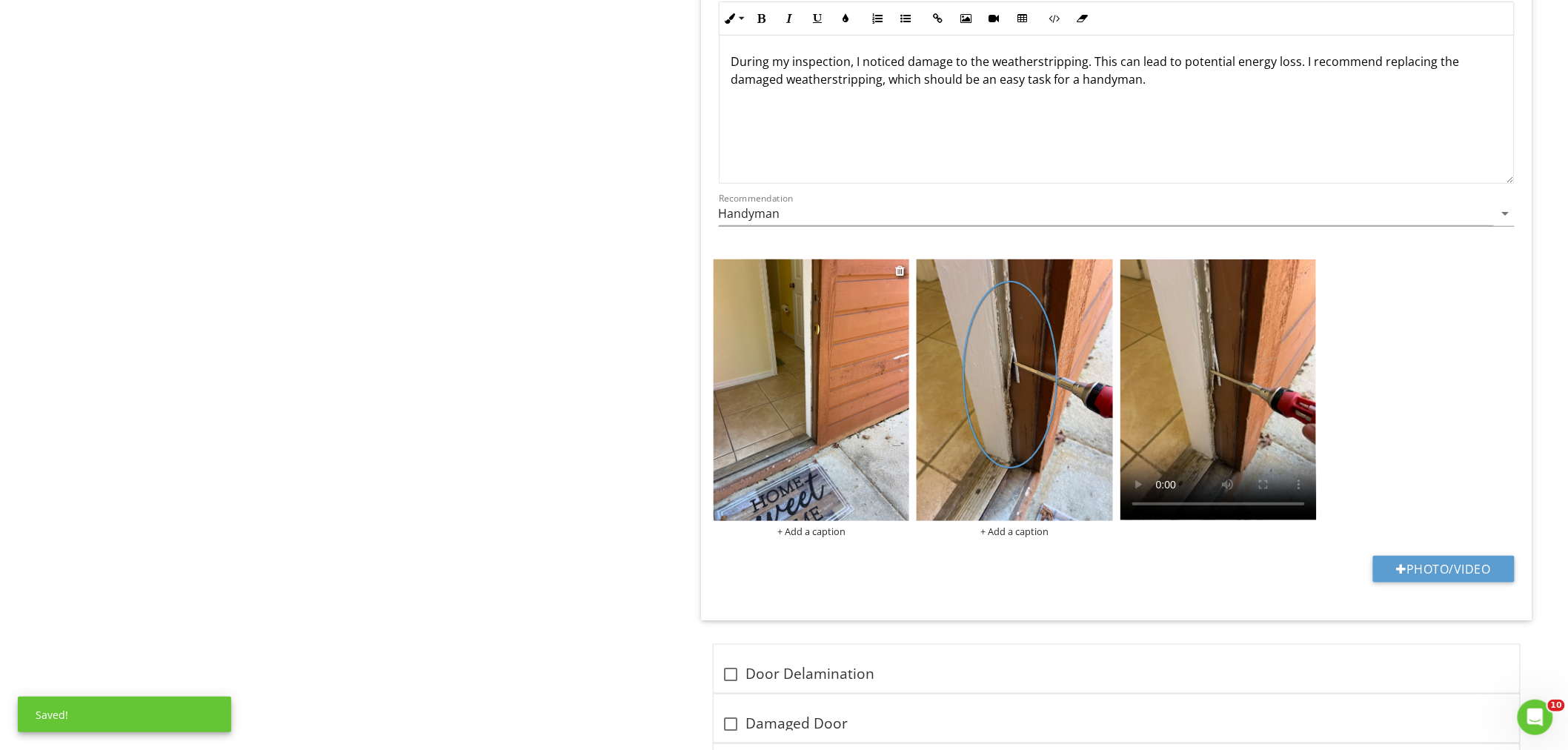
click at [745, 353] on img at bounding box center [811, 389] width 197 height 261
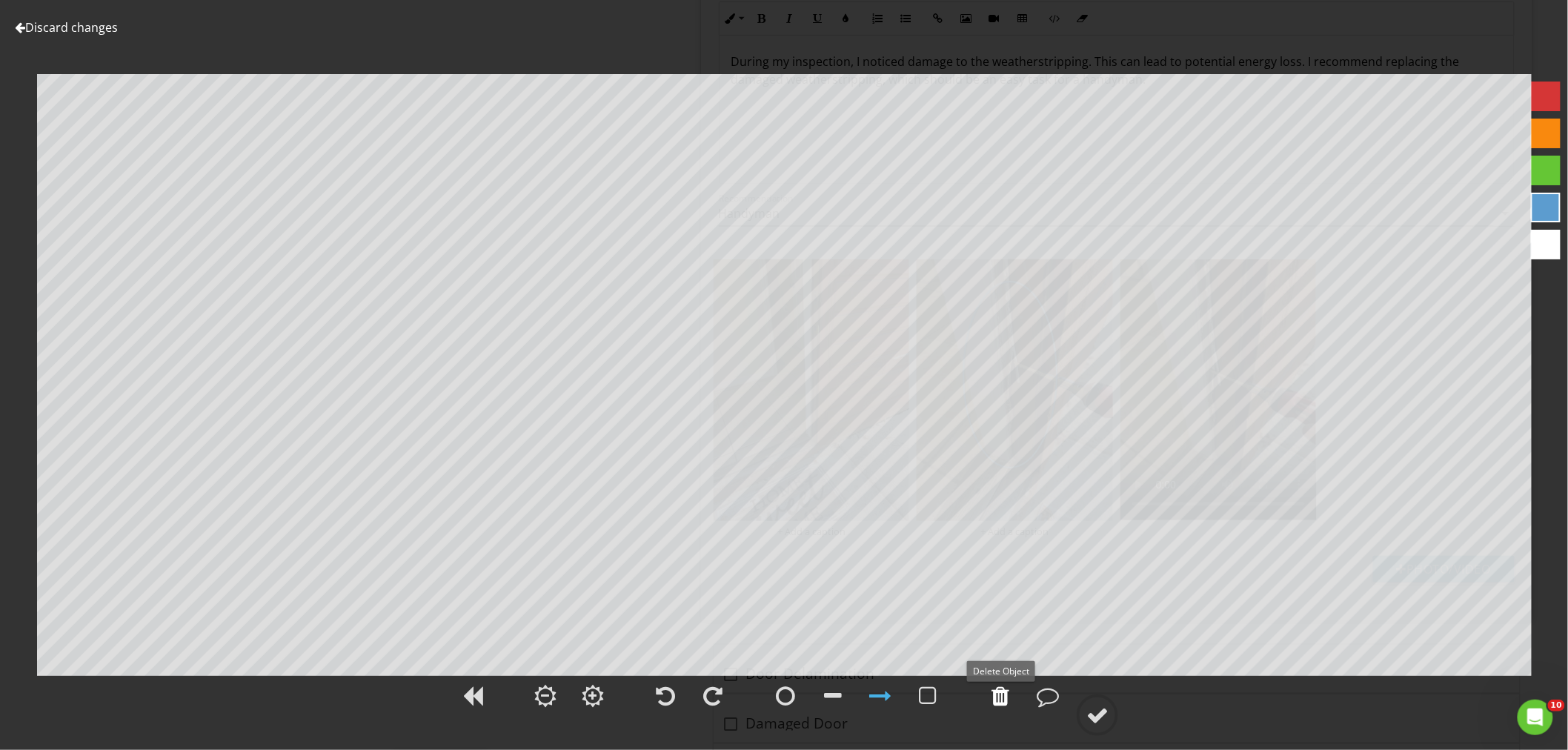
click at [1011, 700] on div at bounding box center [999, 695] width 37 height 37
click at [1104, 720] on div at bounding box center [1097, 715] width 23 height 23
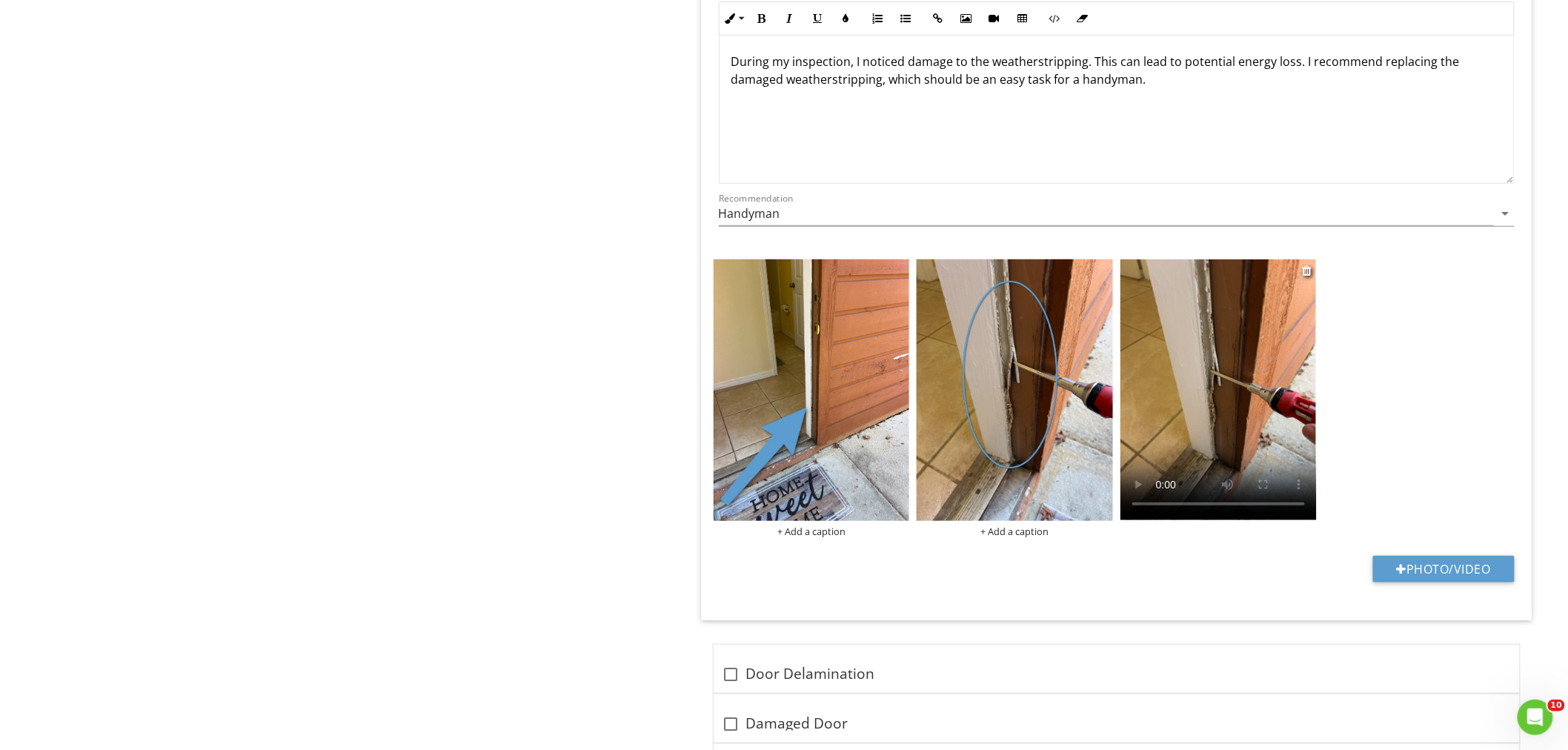
click at [1203, 460] on video at bounding box center [1218, 389] width 197 height 261
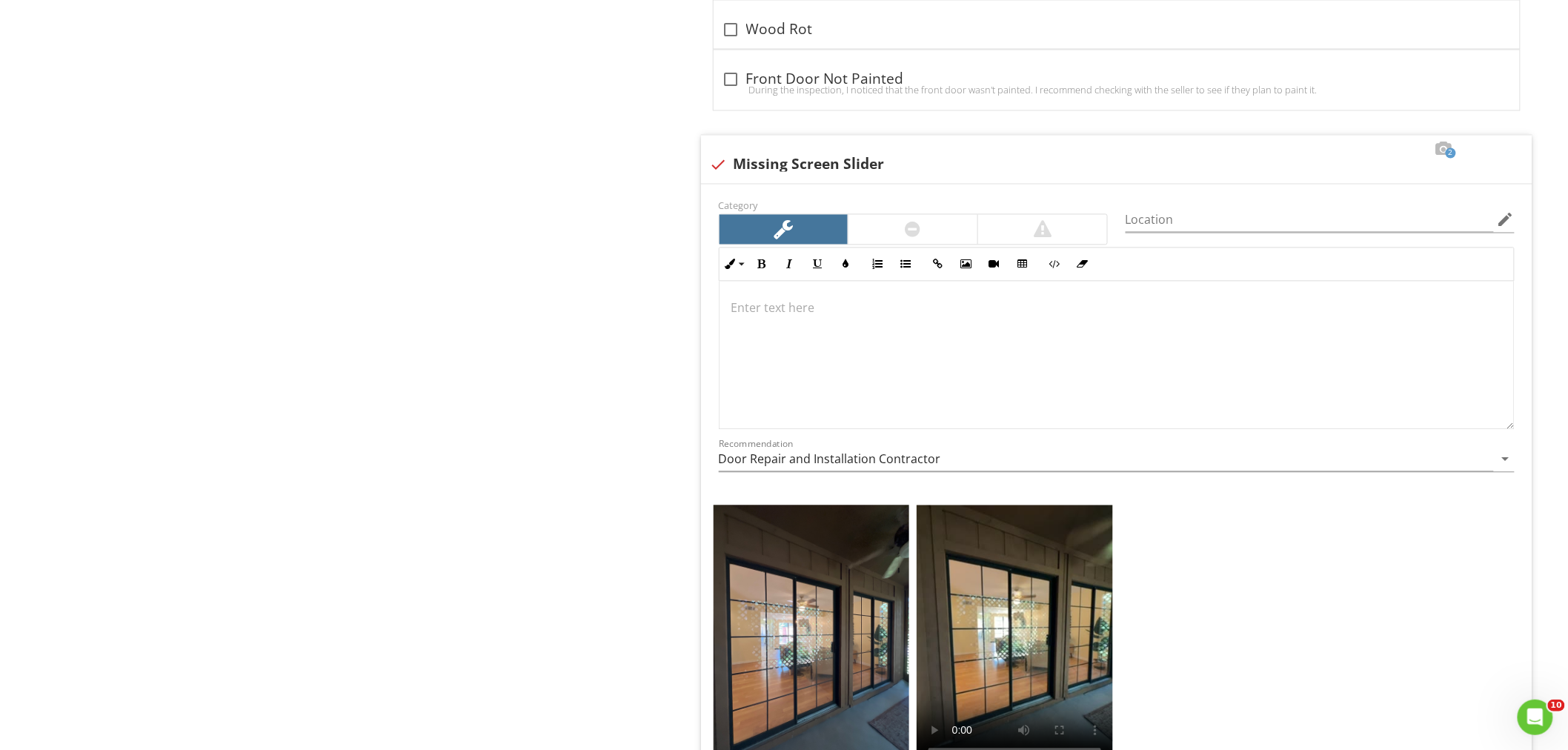
scroll to position [3640, 0]
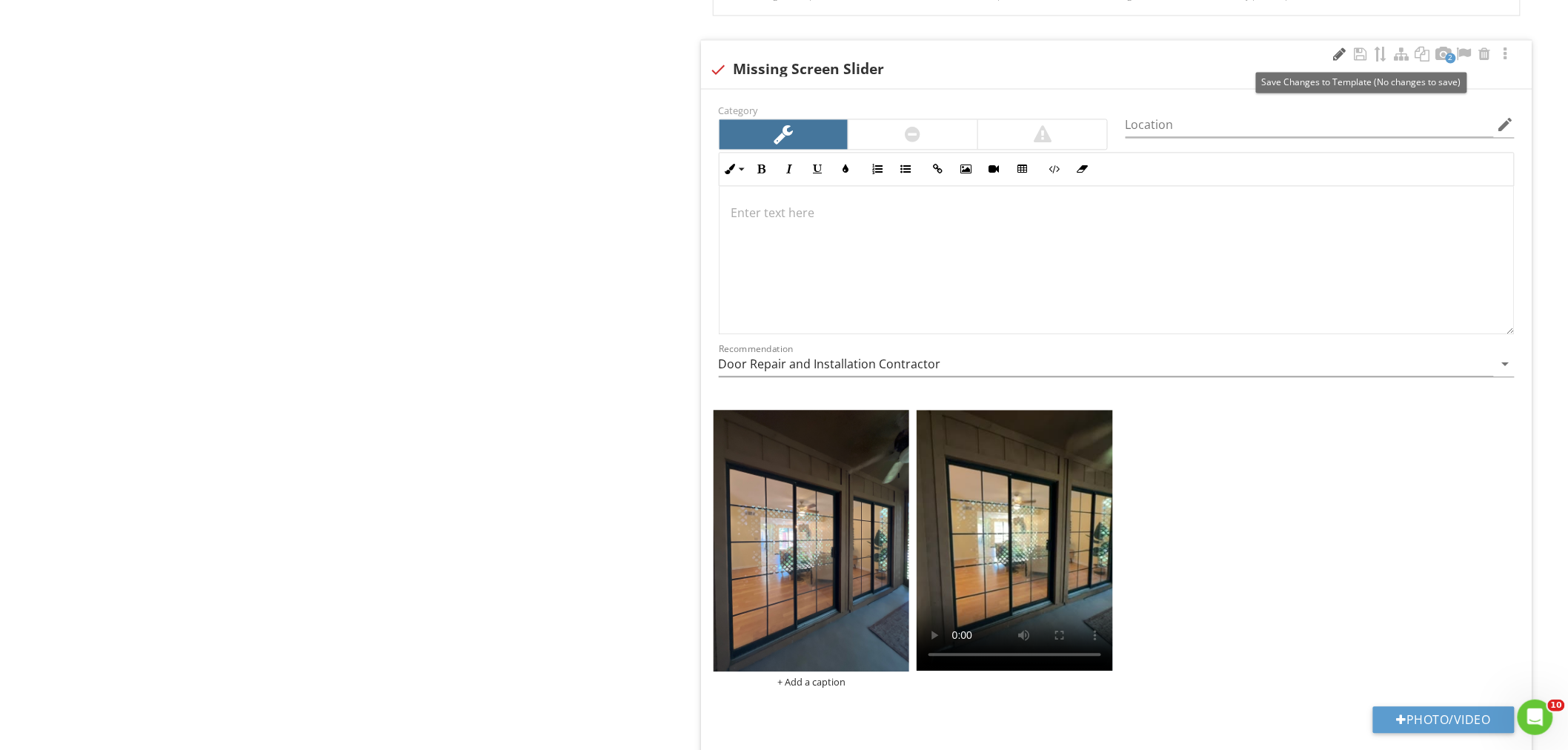
click at [1341, 57] on div at bounding box center [1340, 54] width 18 height 15
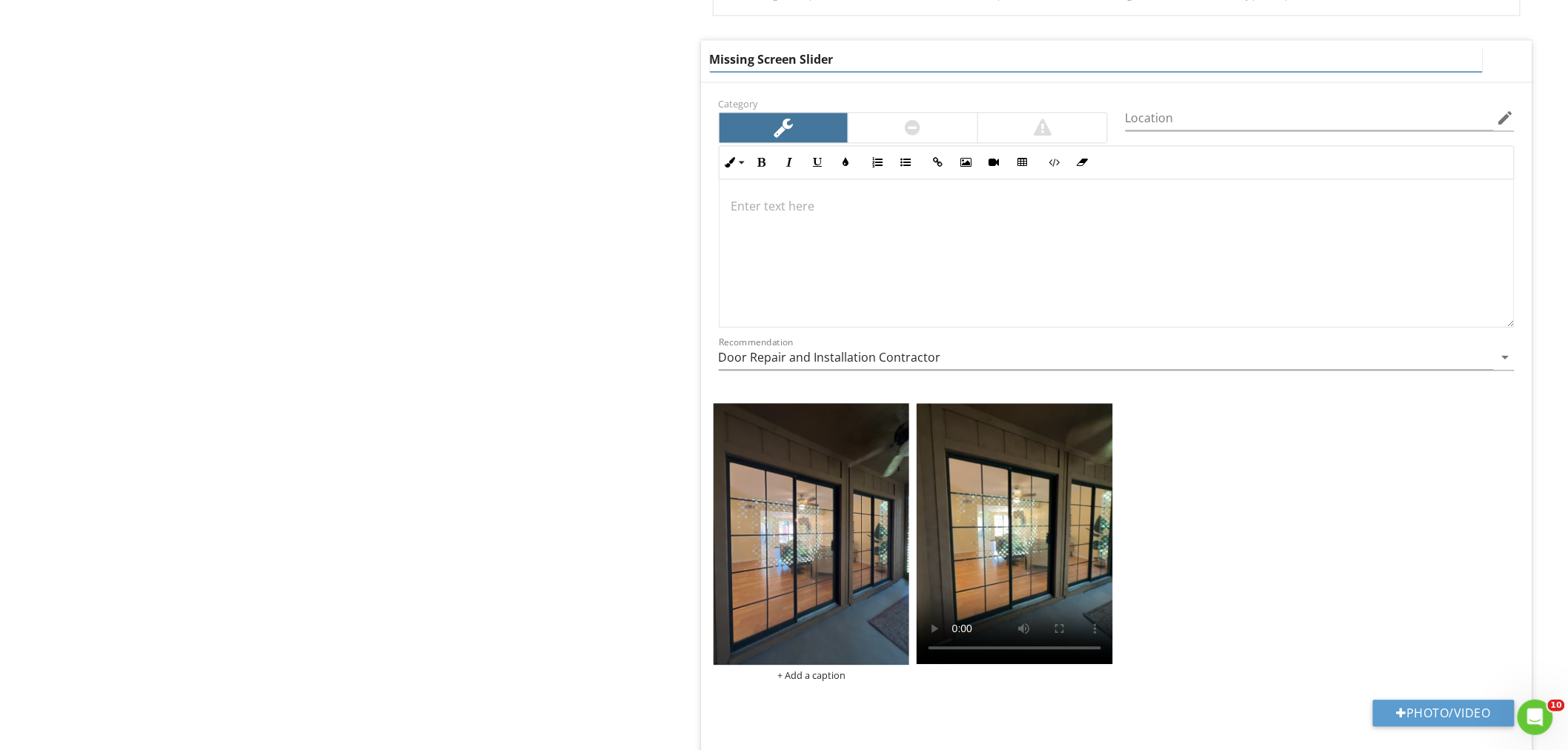
type input "Missing Screen Sliders"
click at [1164, 114] on div "Location edit" at bounding box center [1319, 121] width 389 height 48
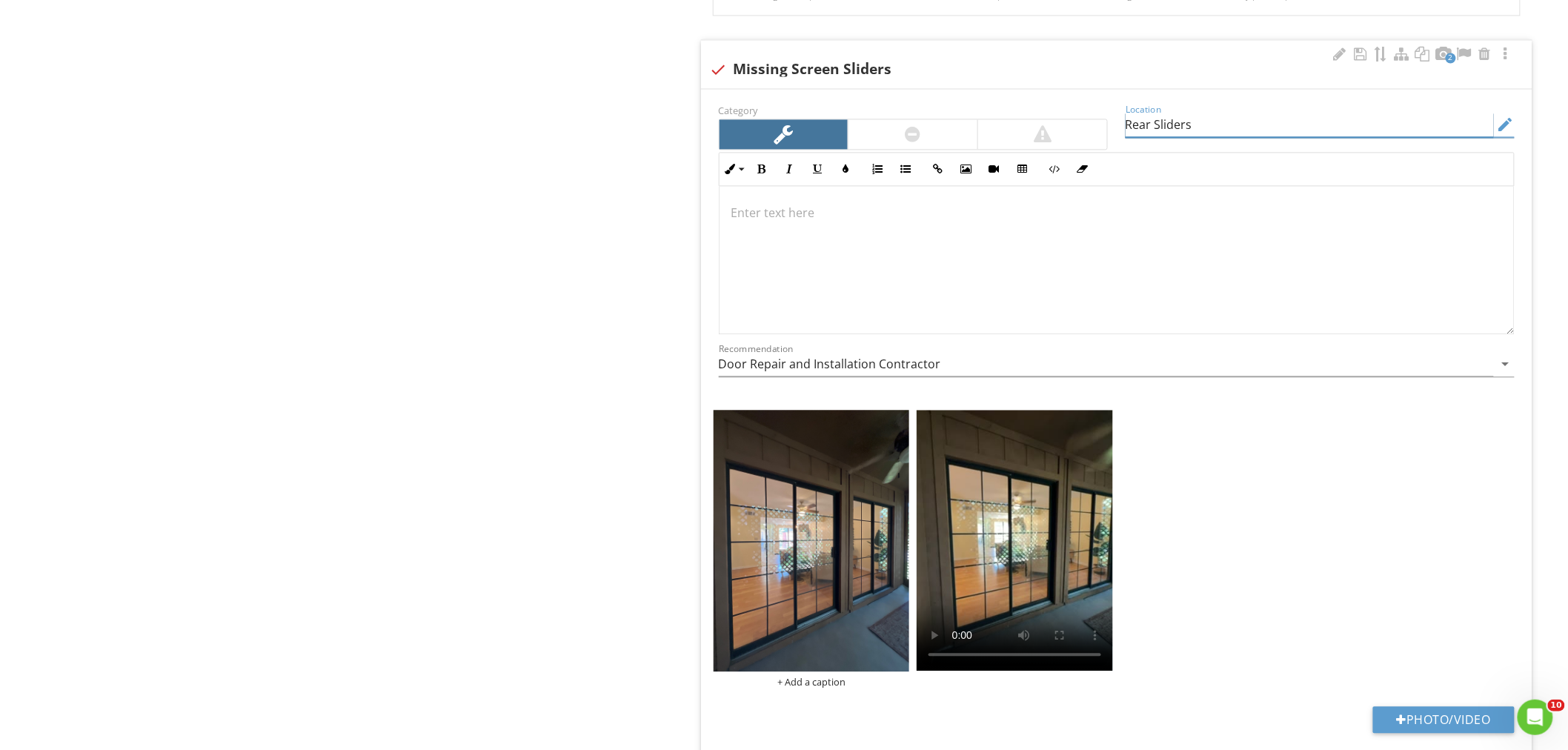
type input "Rear Sliders"
click at [816, 217] on p at bounding box center [1116, 213] width 770 height 18
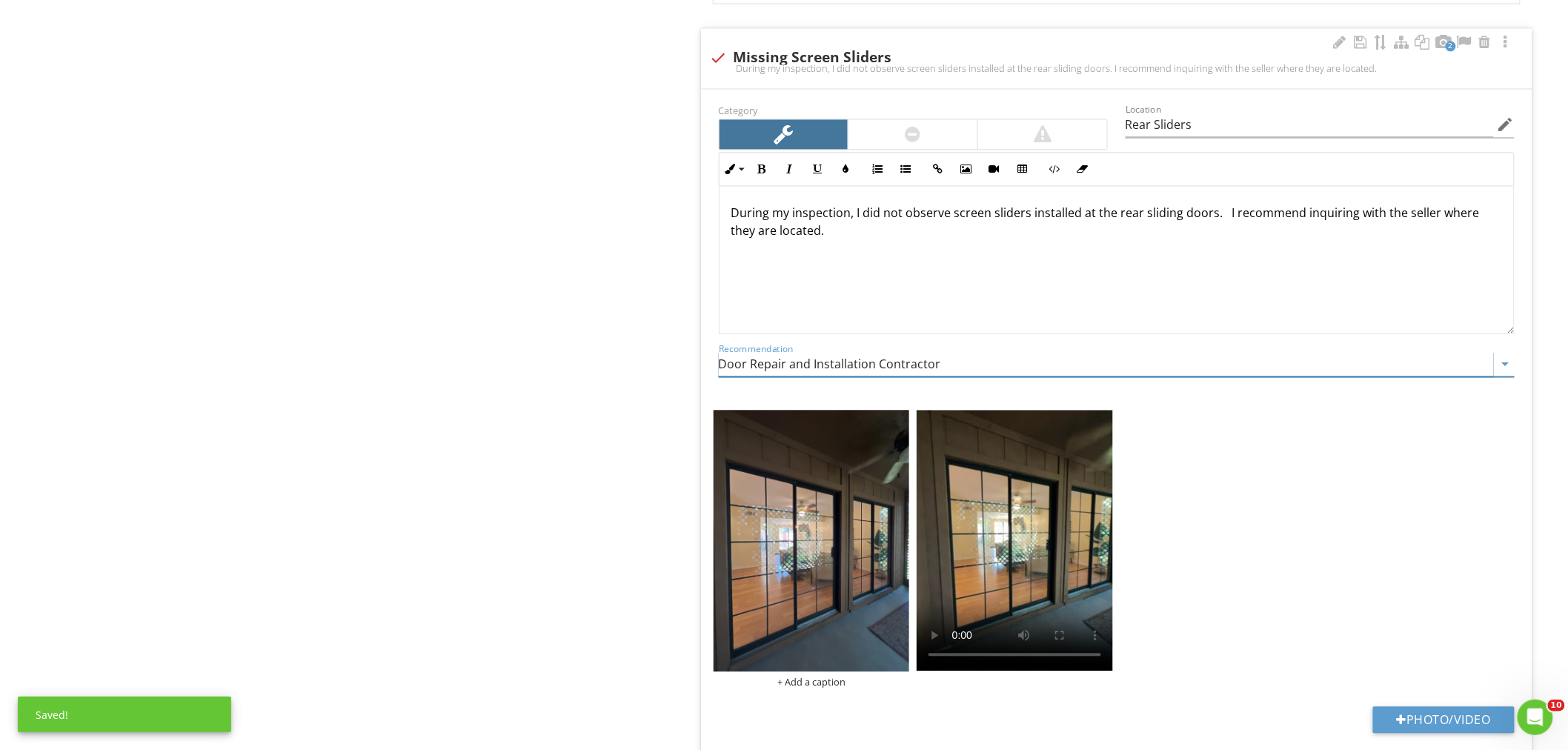
click at [848, 368] on input "Door Repair and Installation Contractor" at bounding box center [1106, 364] width 775 height 24
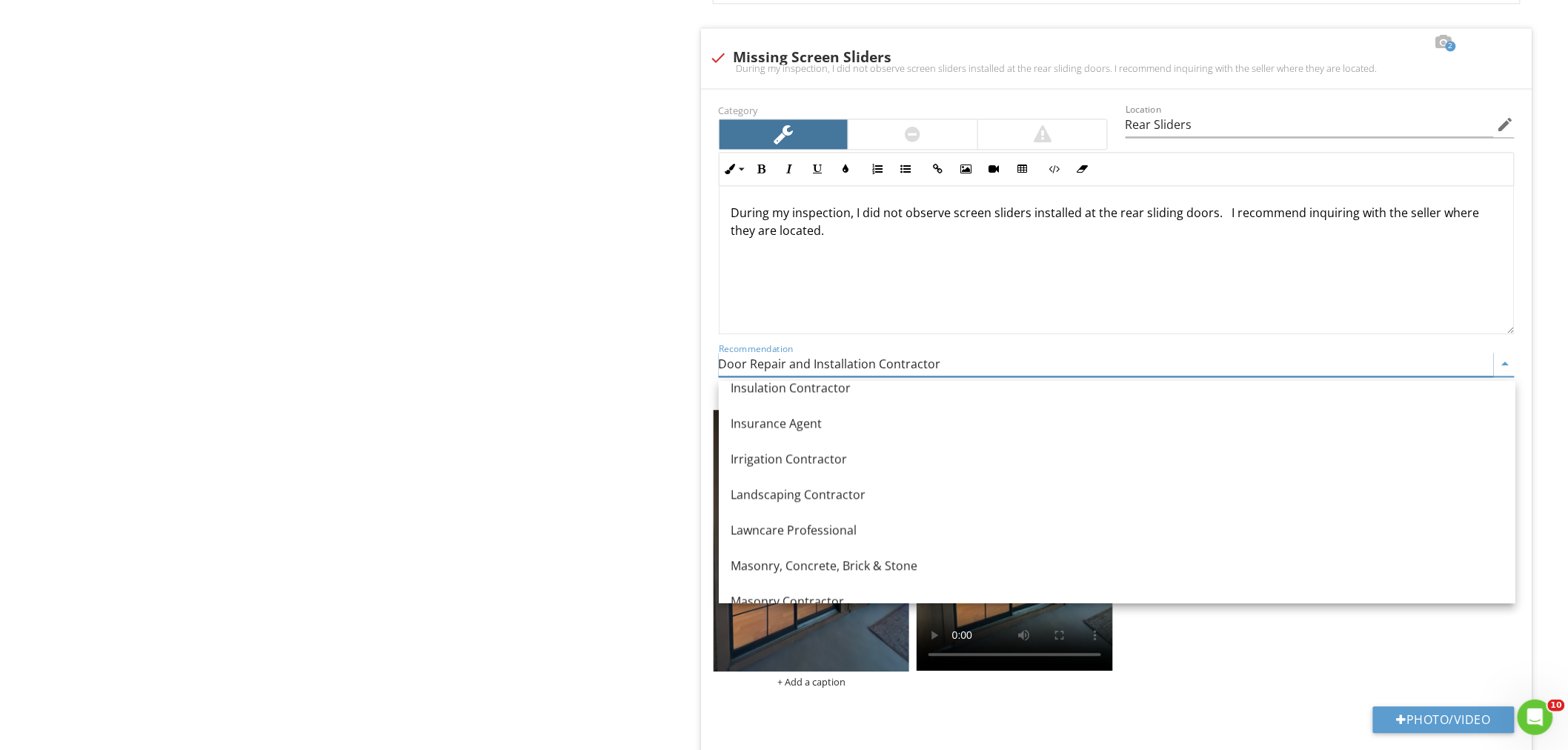
scroll to position [1211, 0]
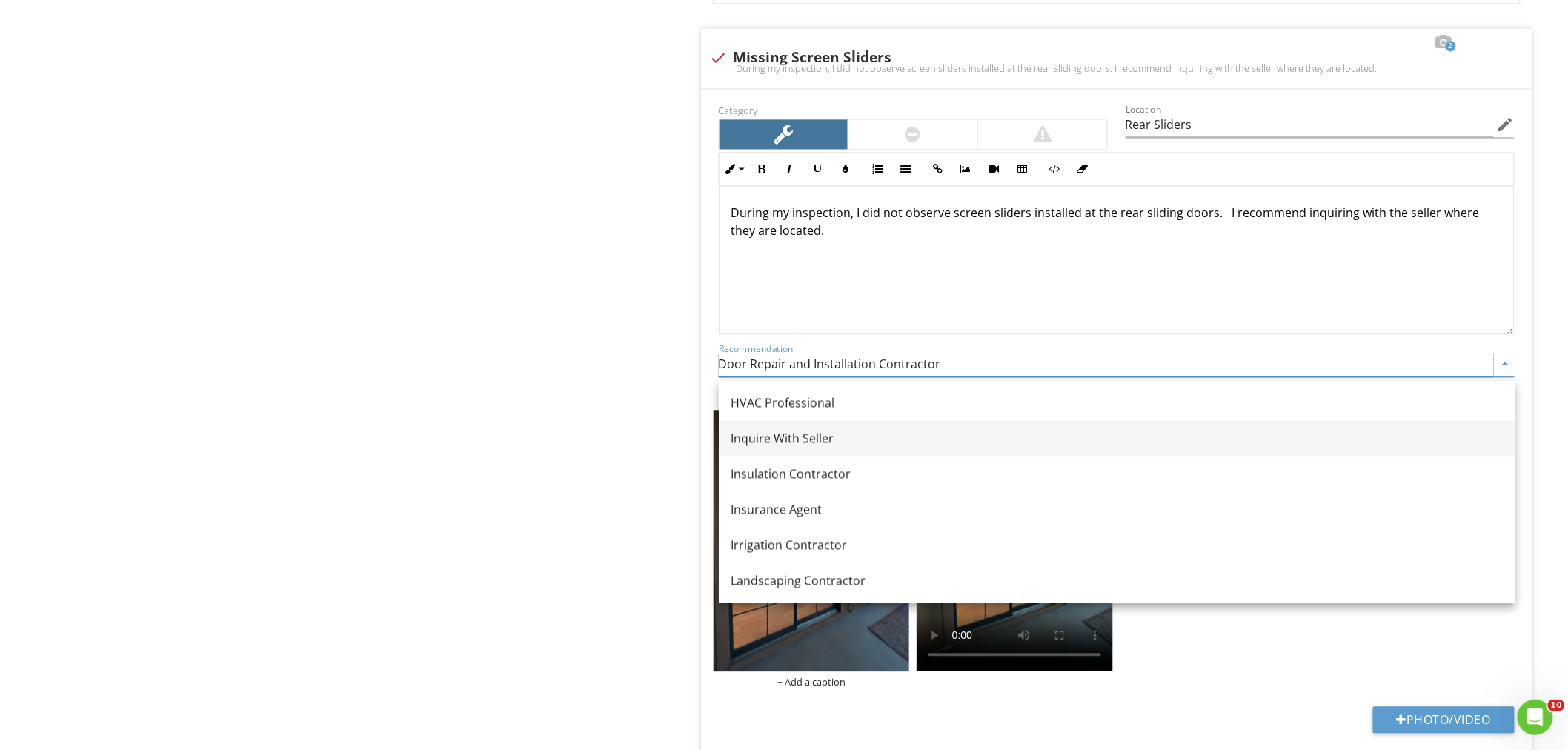
click at [824, 438] on div "Inquire With Seller" at bounding box center [1117, 438] width 773 height 18
type input "Inquire With Seller"
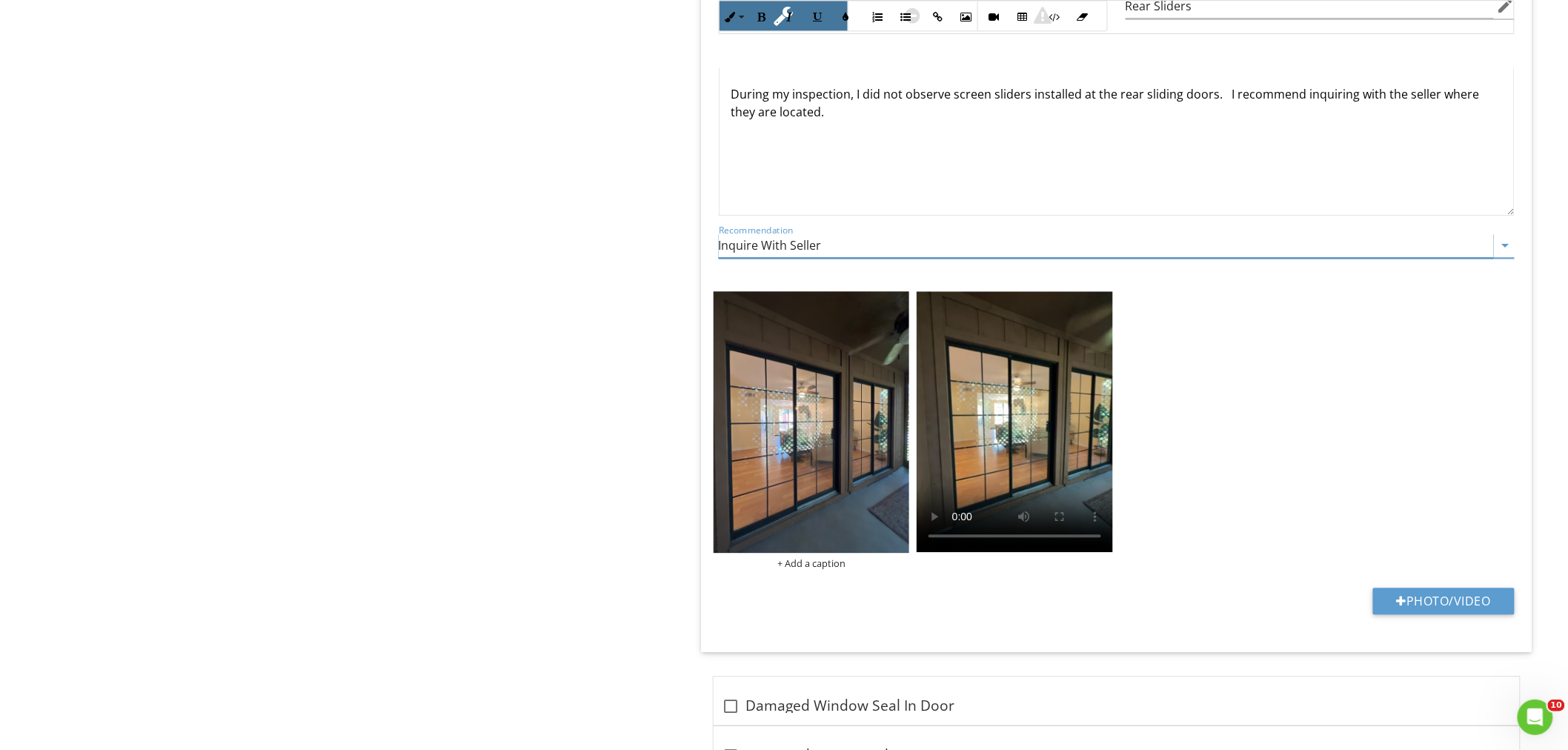
scroll to position [3898, 0]
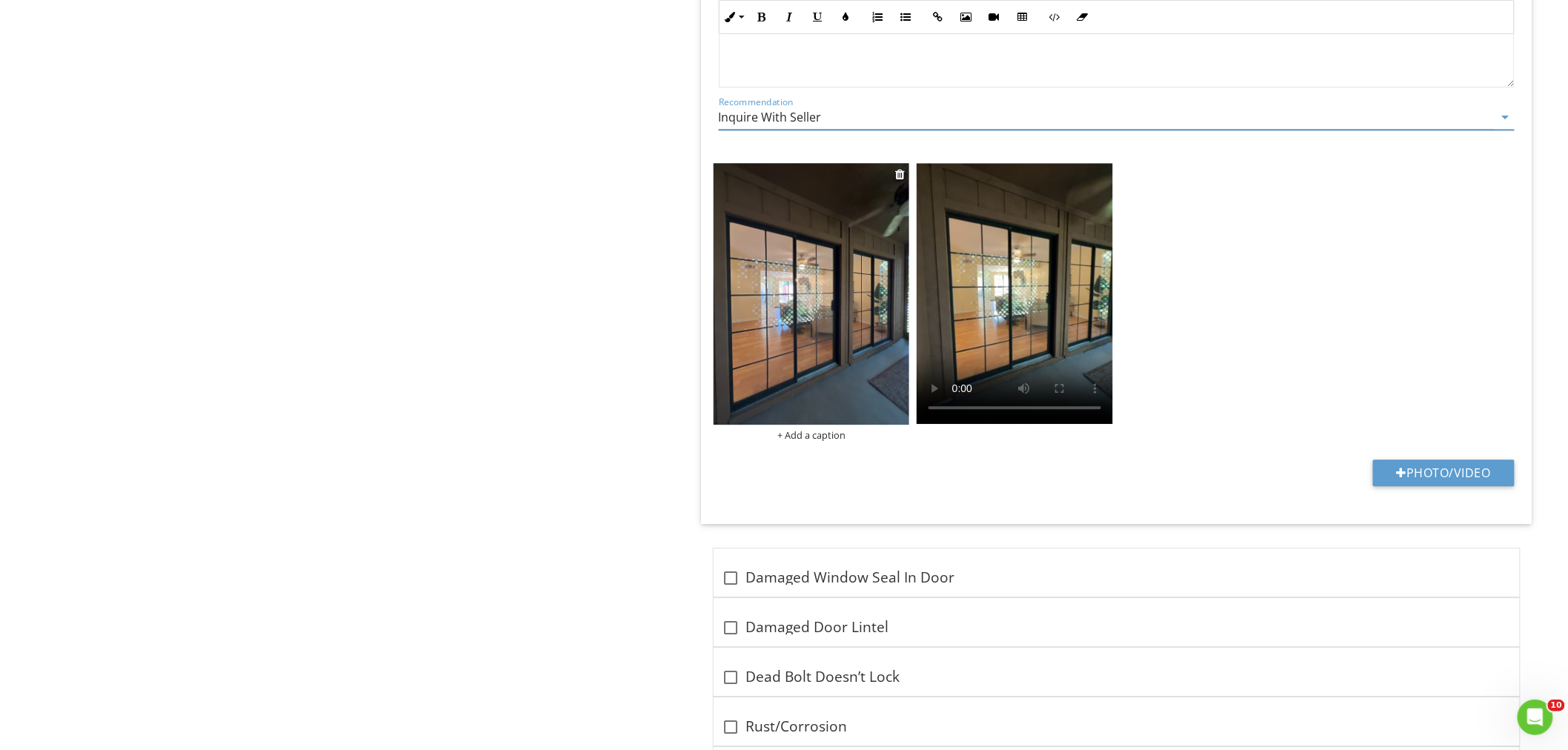
click at [848, 306] on img at bounding box center [811, 293] width 197 height 261
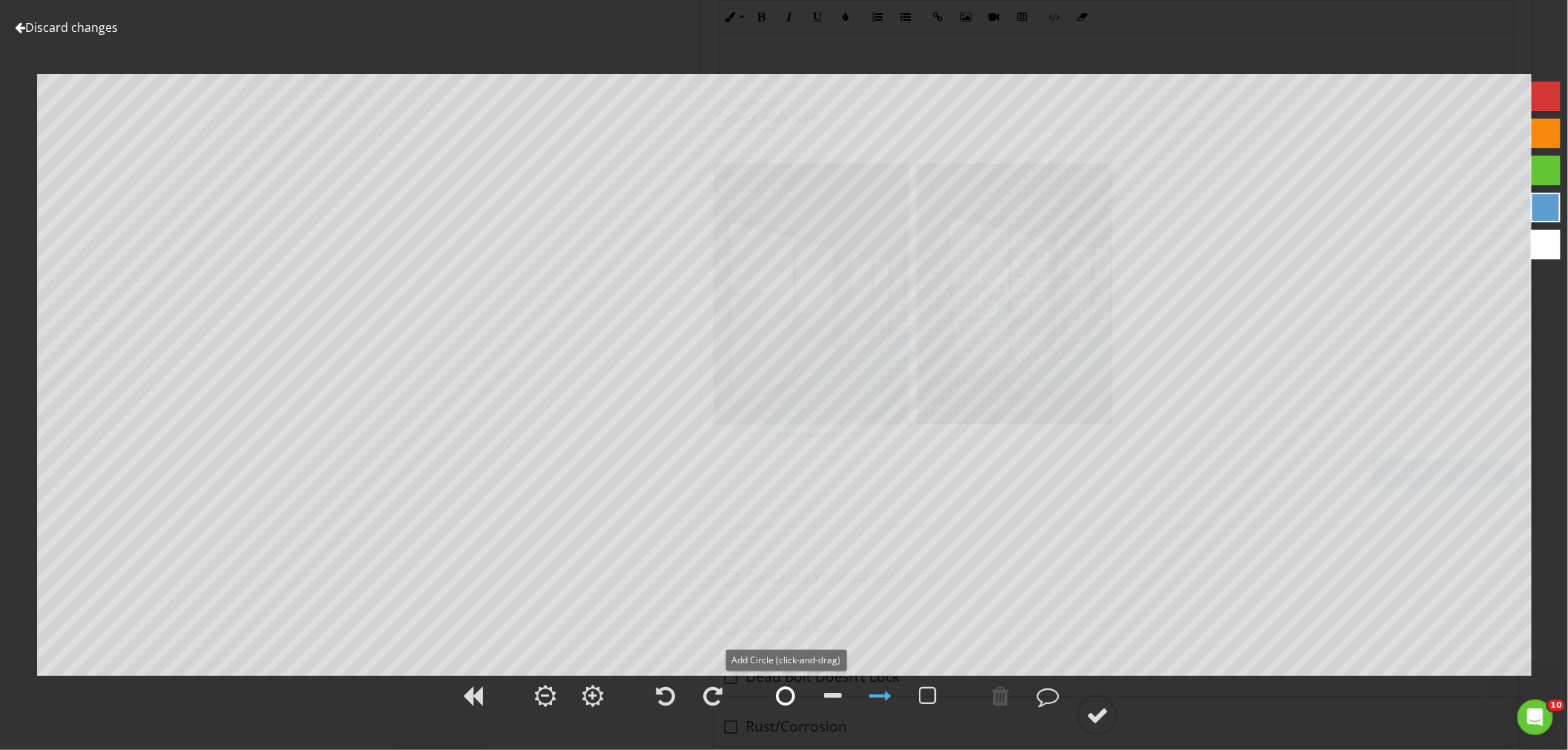
click at [788, 690] on div at bounding box center [786, 696] width 20 height 23
click at [1104, 724] on div at bounding box center [1097, 715] width 23 height 23
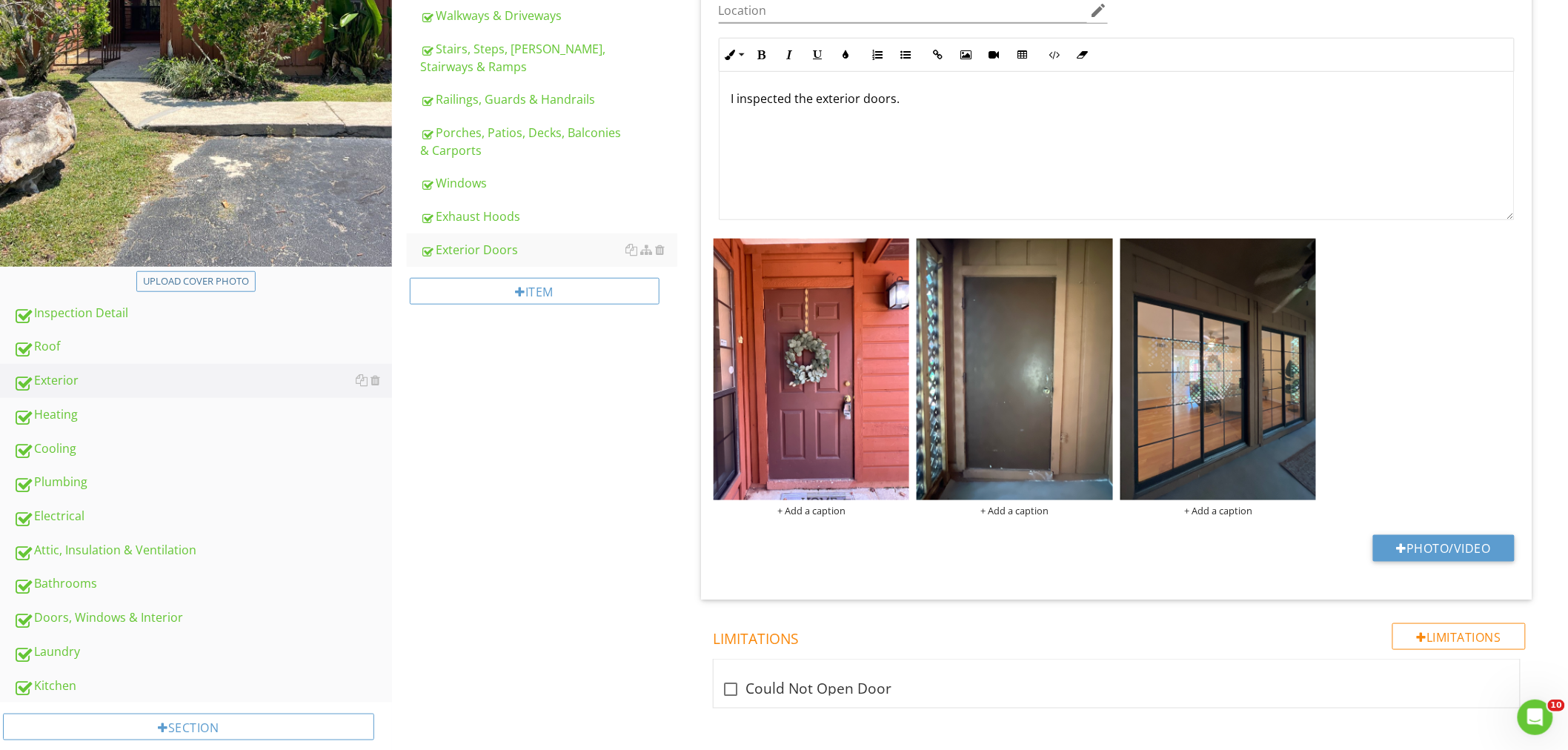
scroll to position [578, 0]
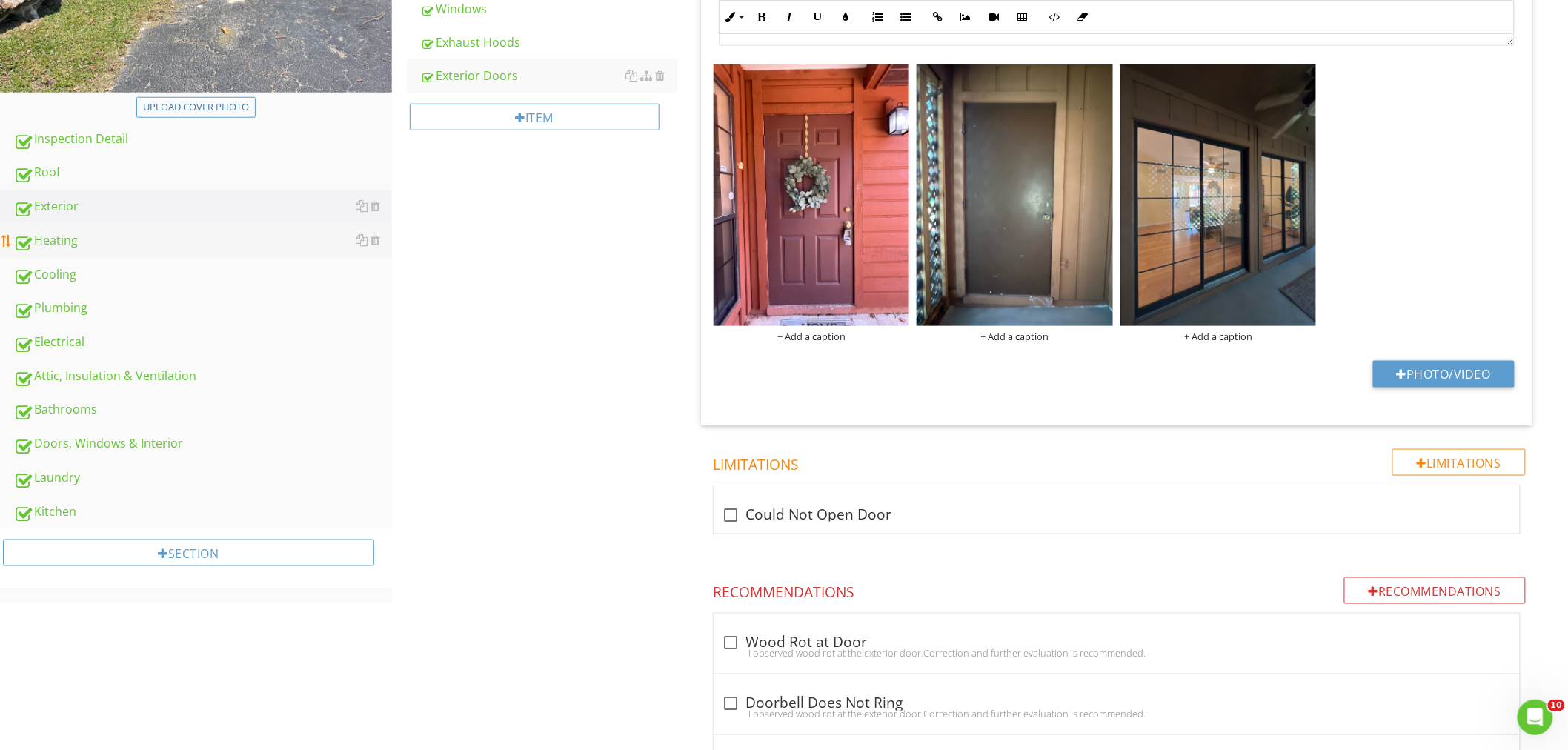
click at [52, 242] on div "Heating" at bounding box center [203, 241] width 379 height 20
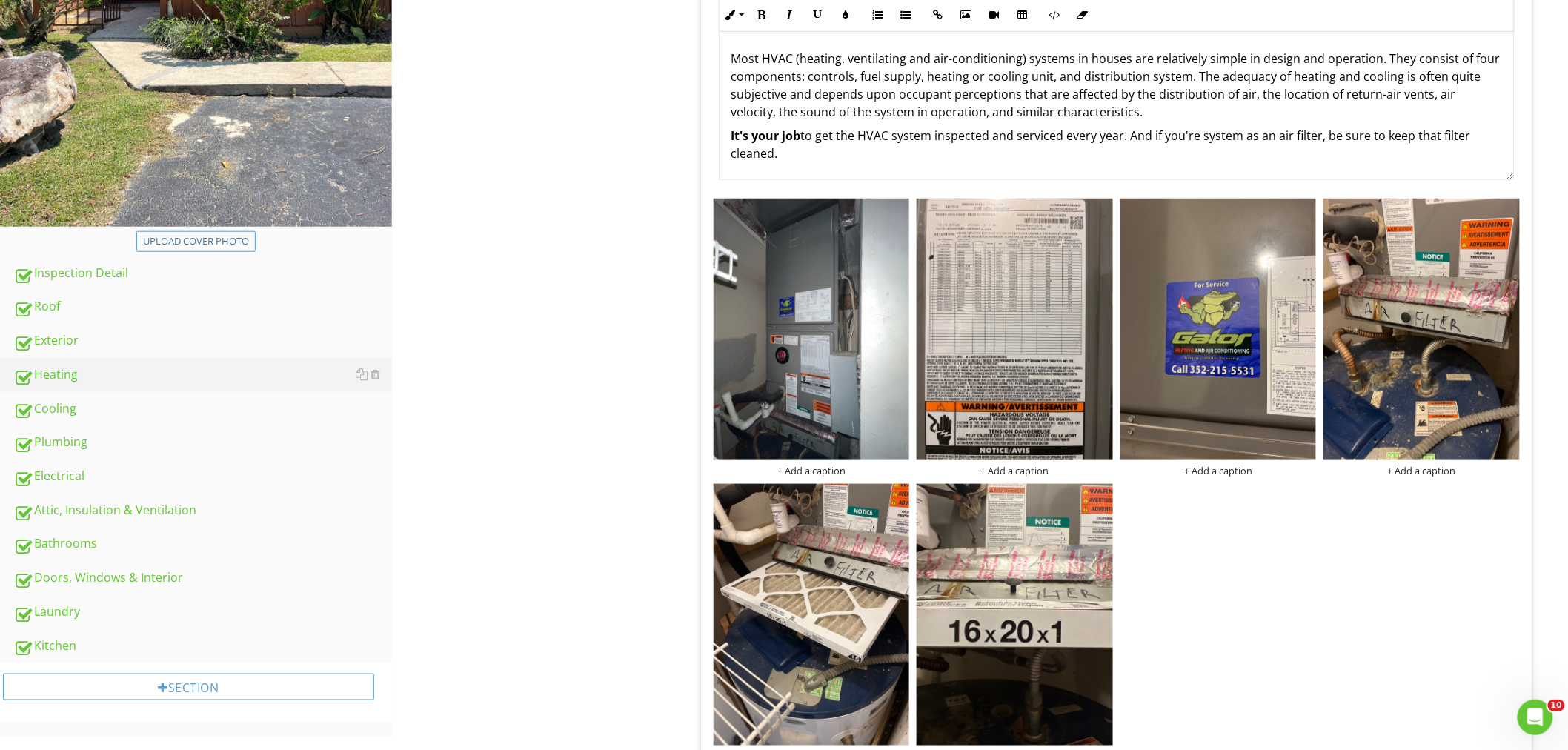
scroll to position [331, 0]
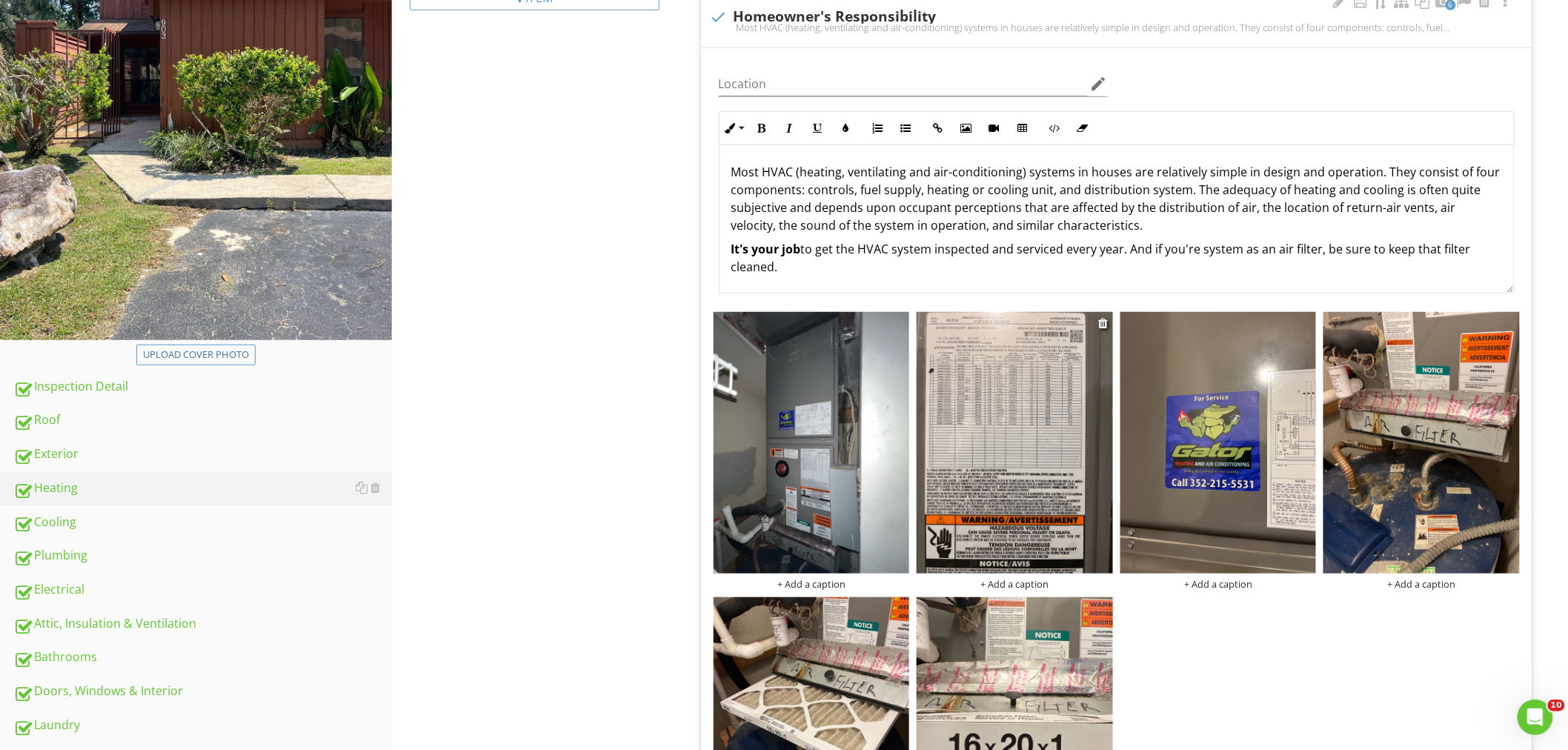
click at [953, 431] on img at bounding box center [1014, 442] width 197 height 261
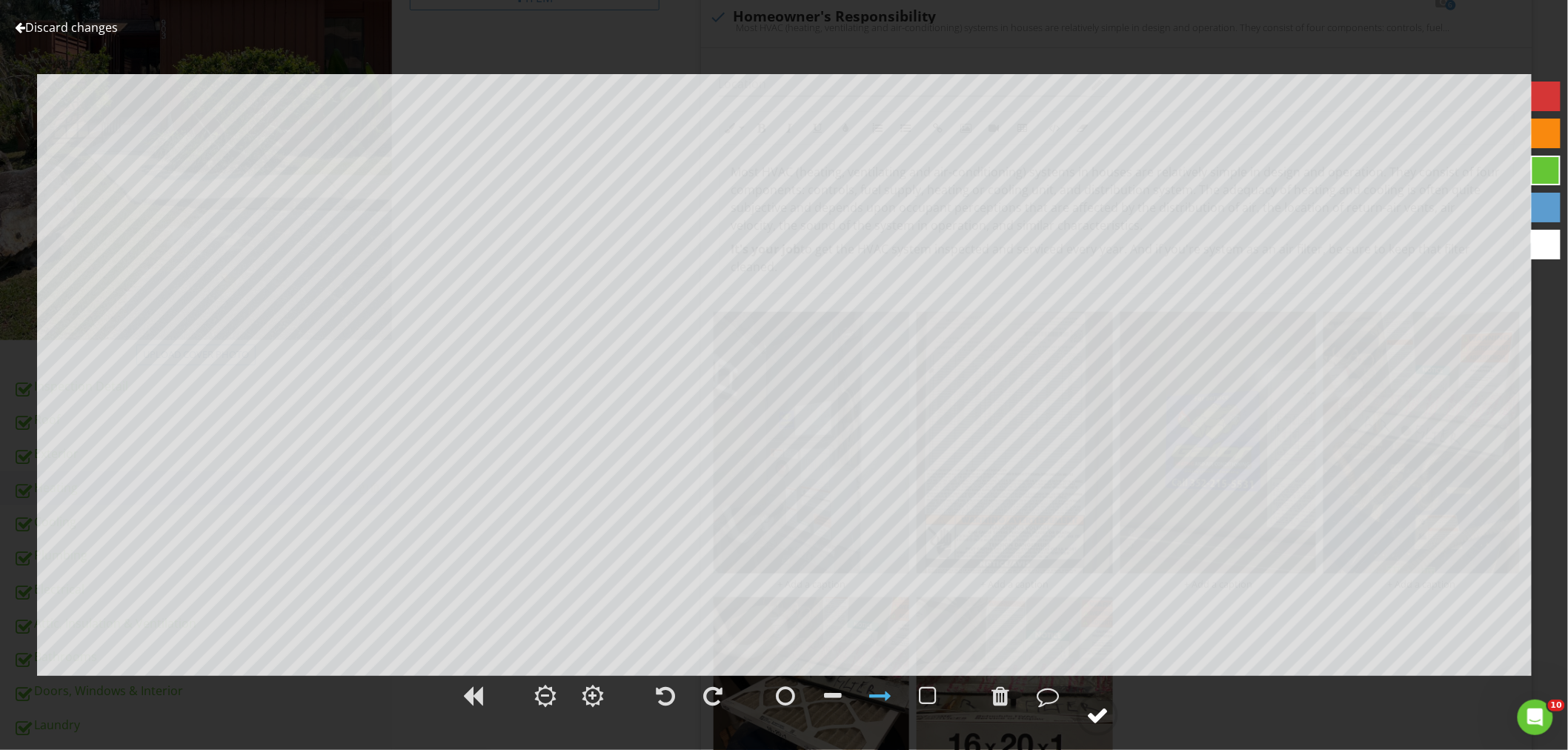
click at [1089, 715] on div at bounding box center [1097, 715] width 23 height 23
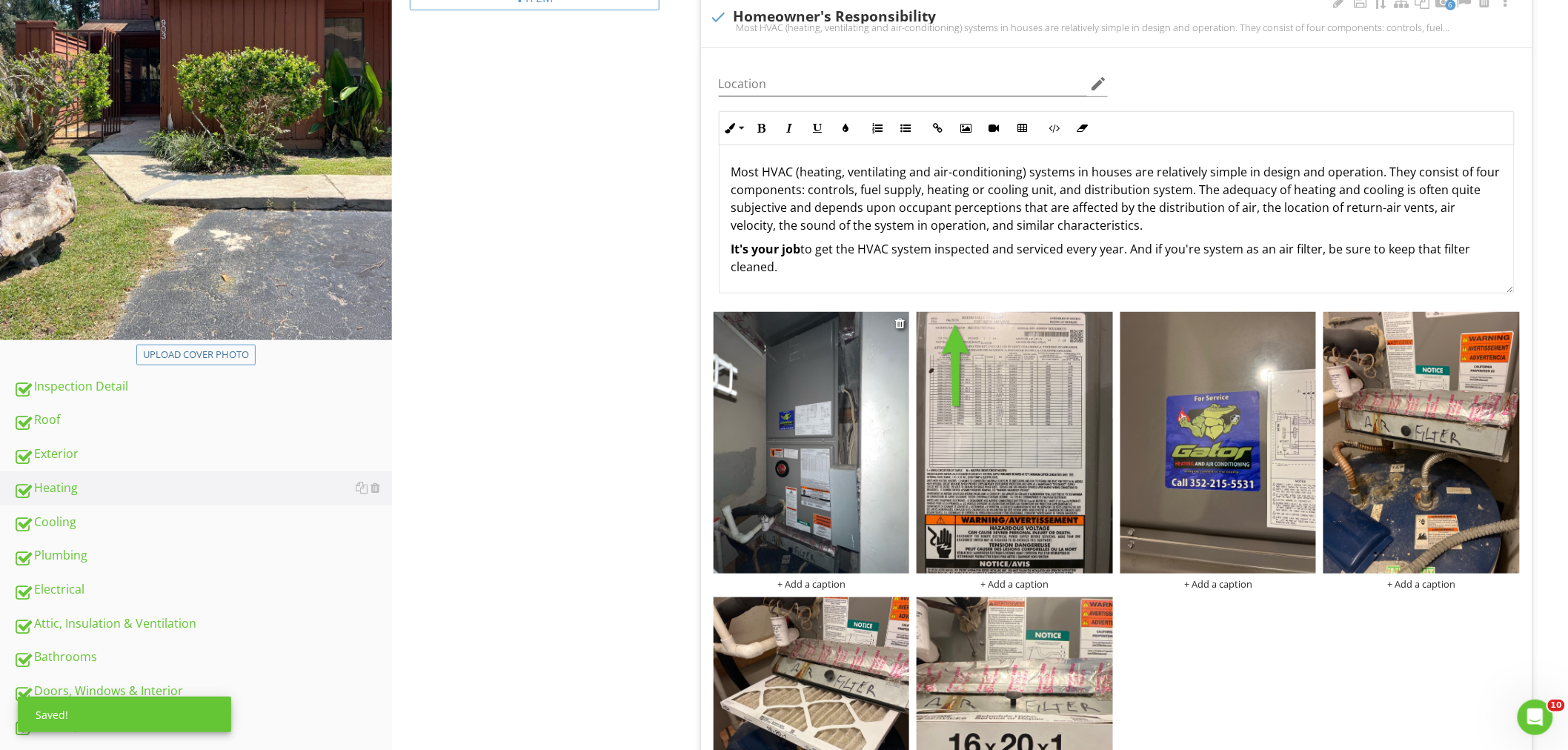
click at [836, 586] on div "+ Add a caption" at bounding box center [811, 584] width 197 height 12
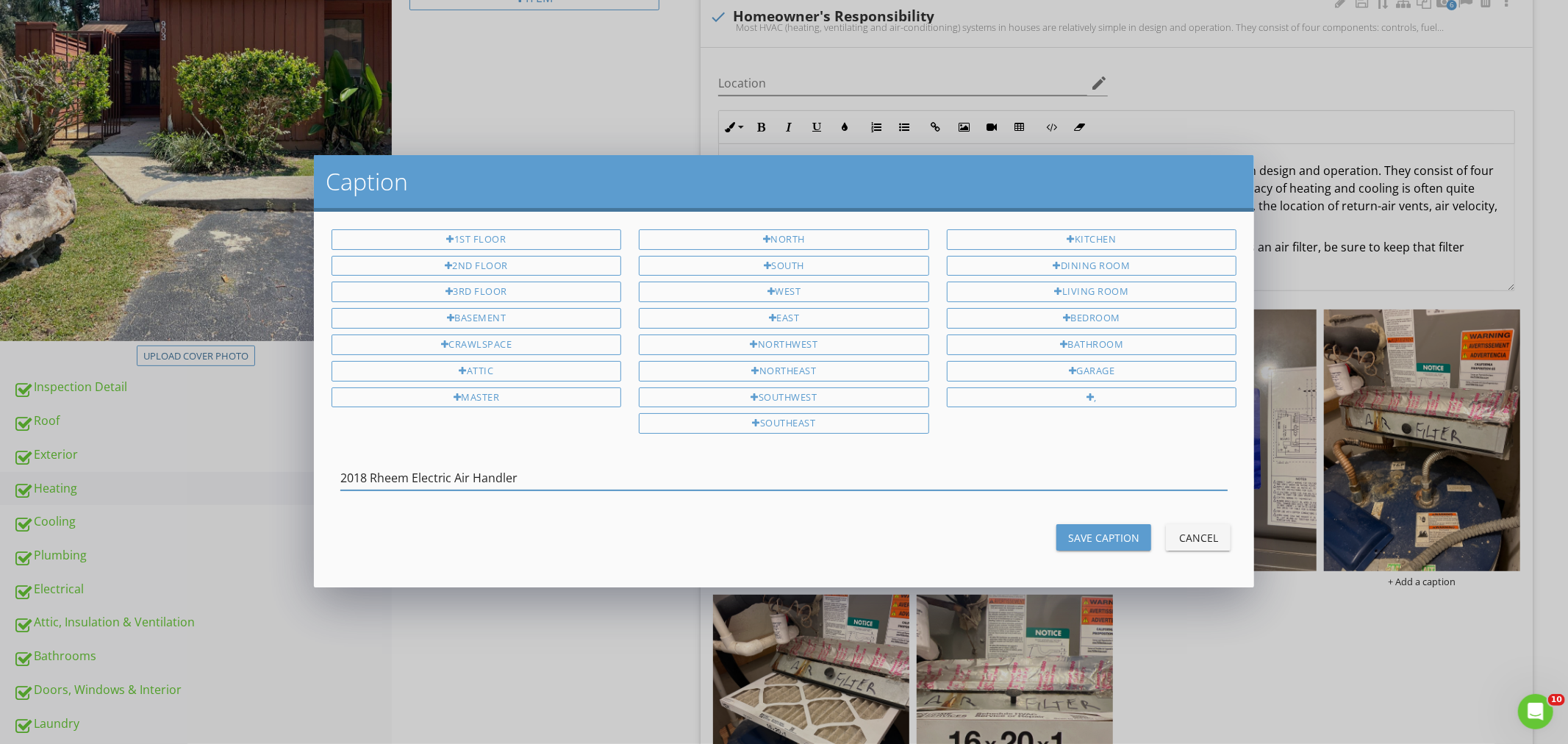
type input "2018 Rheem Electric Air Handler"
click at [1094, 532] on div "Save Caption" at bounding box center [1103, 537] width 71 height 16
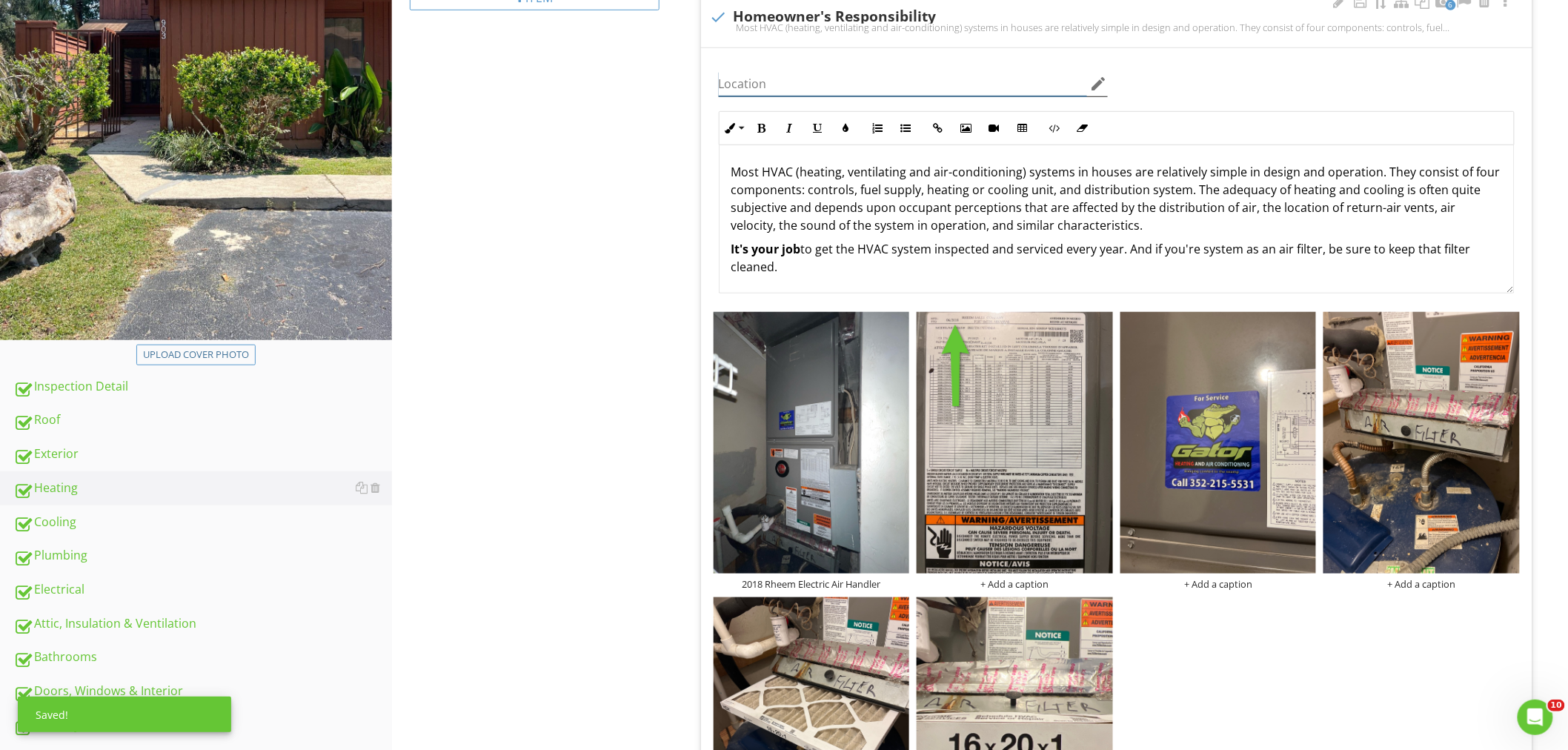
click at [786, 87] on input "Location" at bounding box center [902, 84] width 368 height 24
type input "i"
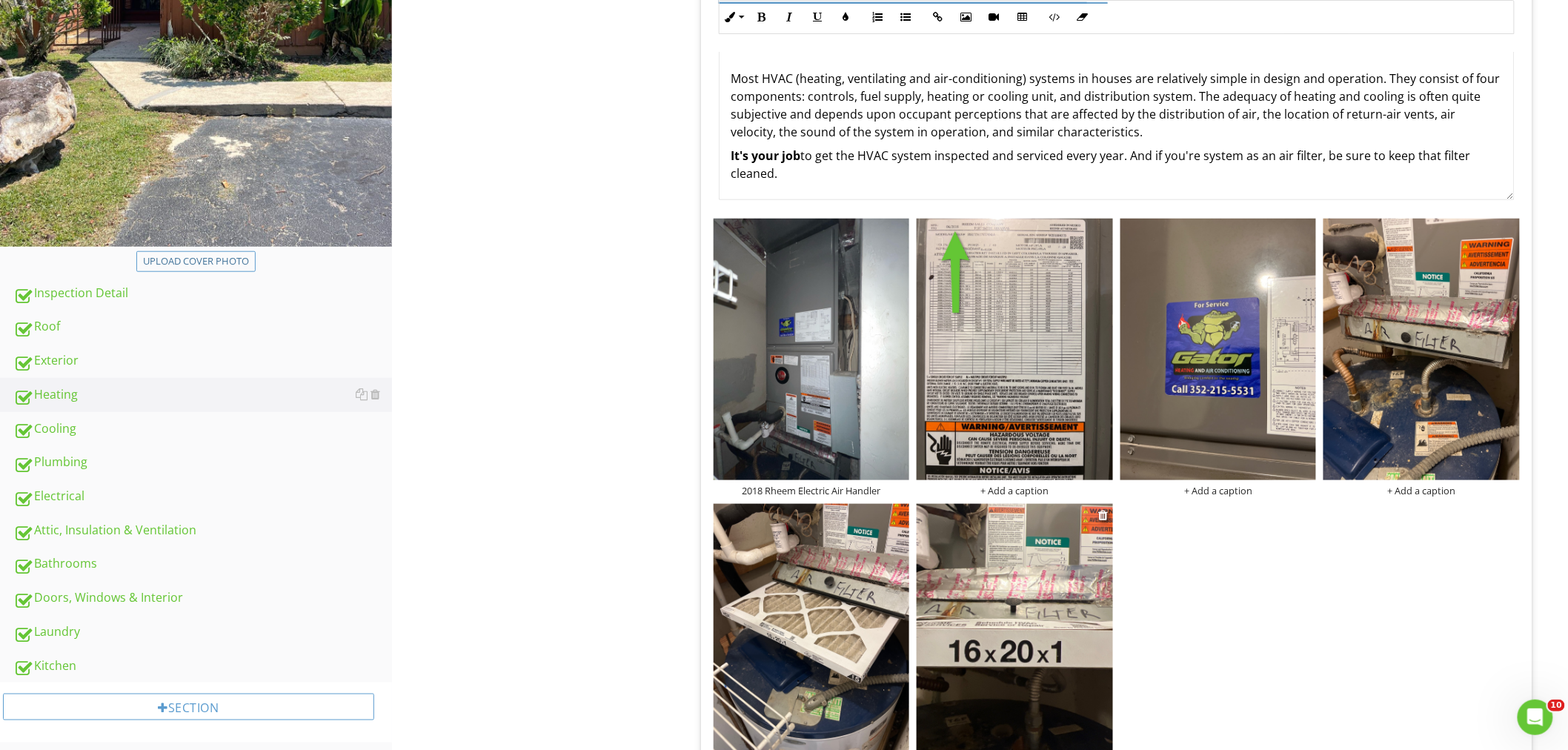
scroll to position [578, 0]
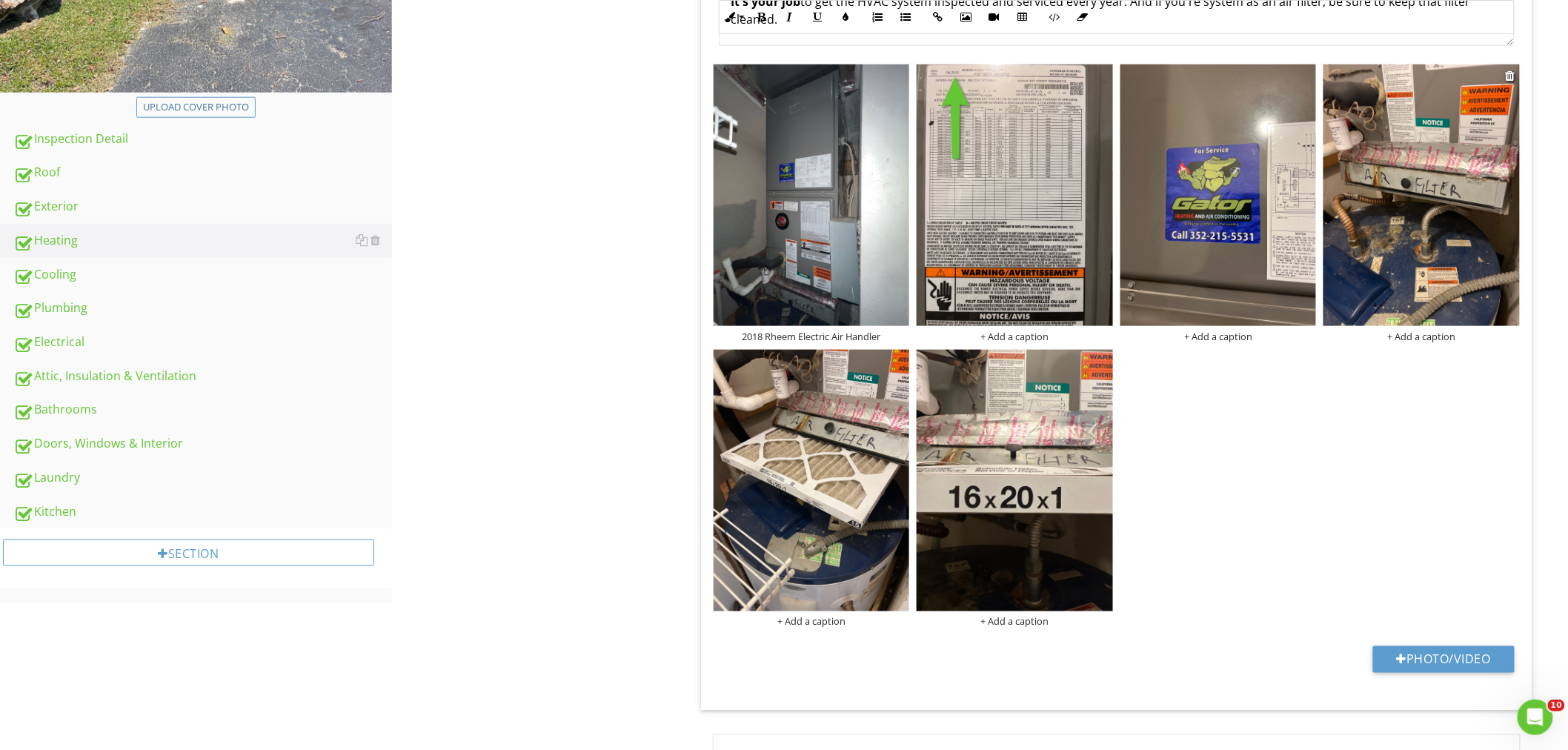
type input "Kitchen Pantry"
click at [1438, 238] on img at bounding box center [1421, 195] width 197 height 261
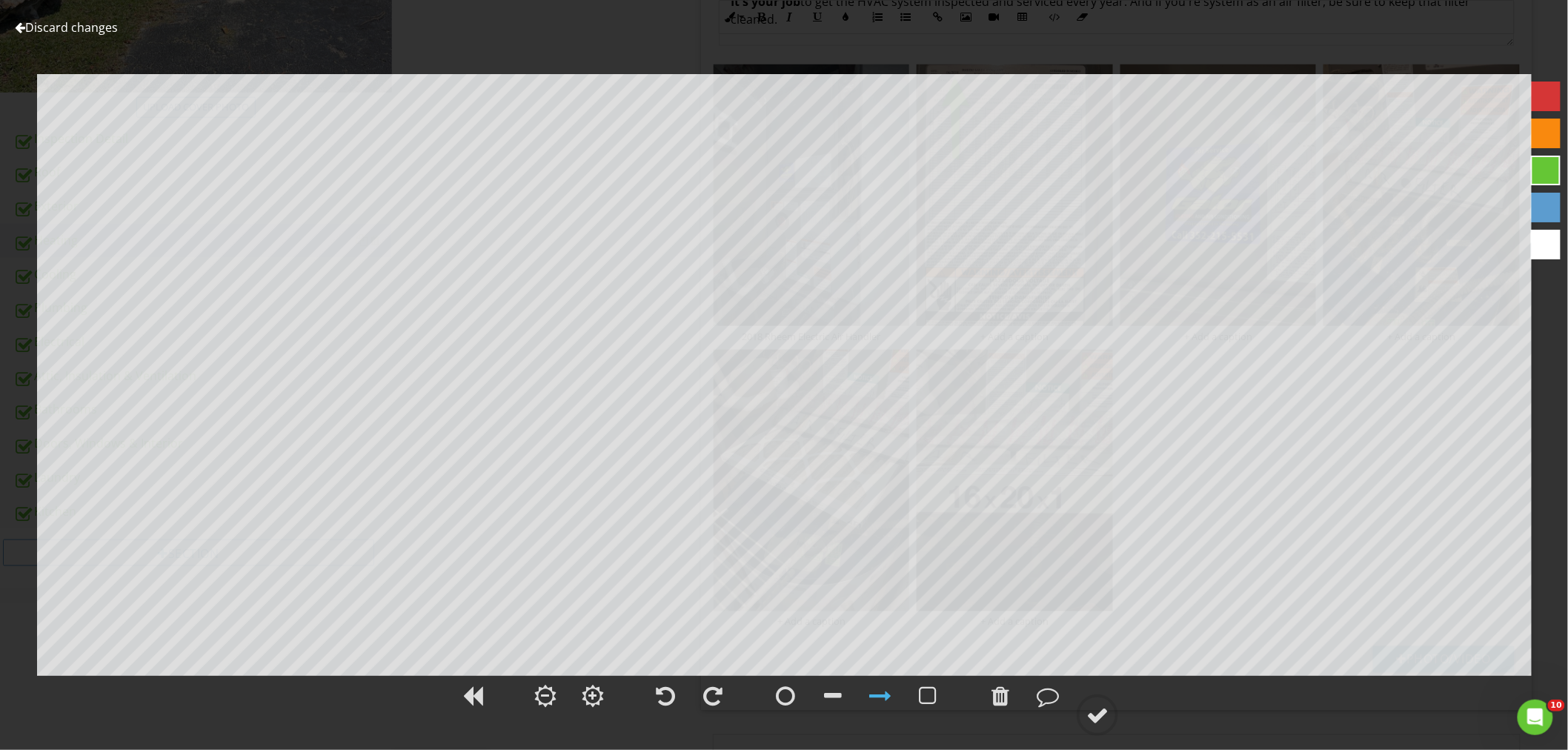
click at [1069, 693] on div at bounding box center [784, 704] width 1568 height 62
click at [1087, 705] on div at bounding box center [1097, 715] width 23 height 23
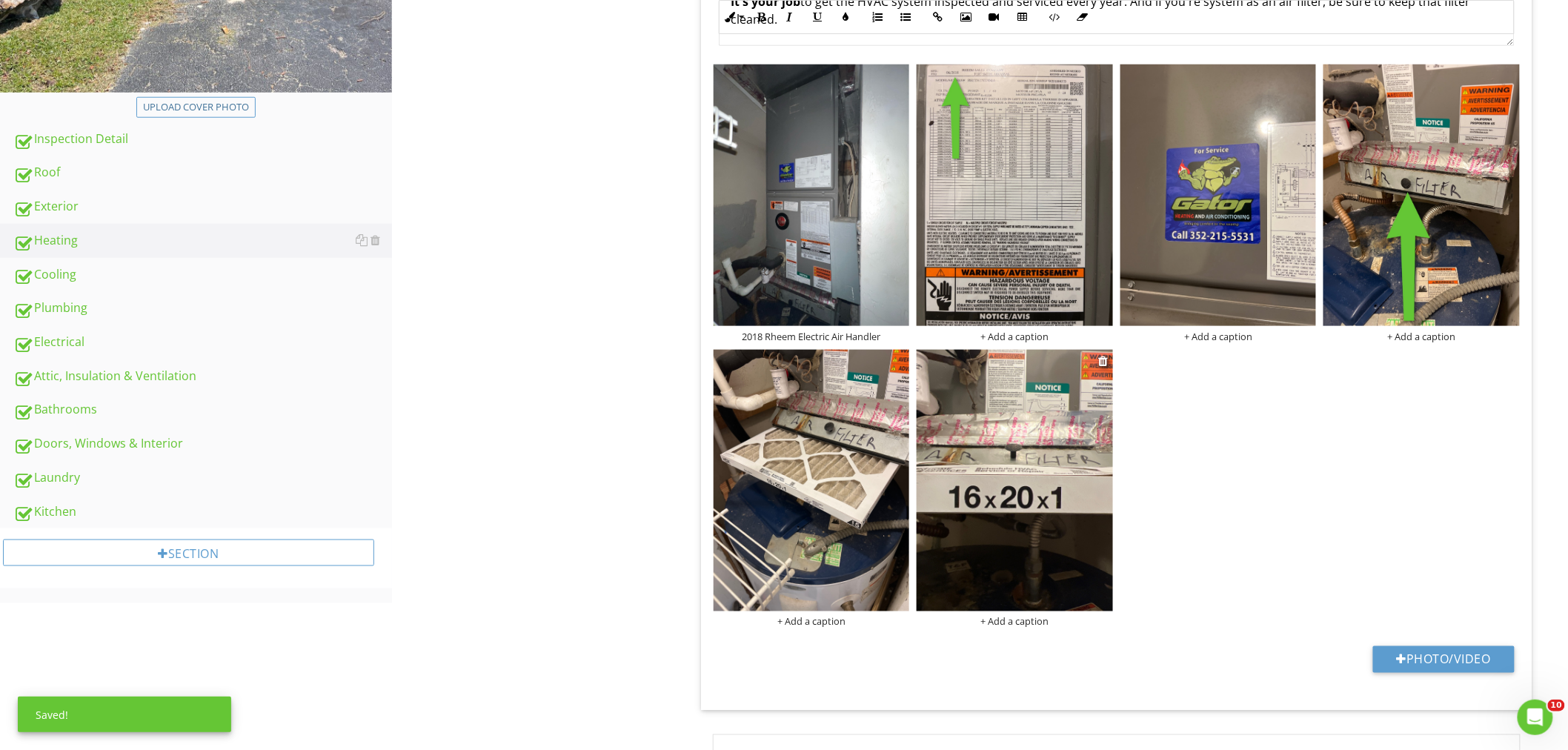
click at [941, 517] on img at bounding box center [1014, 480] width 197 height 261
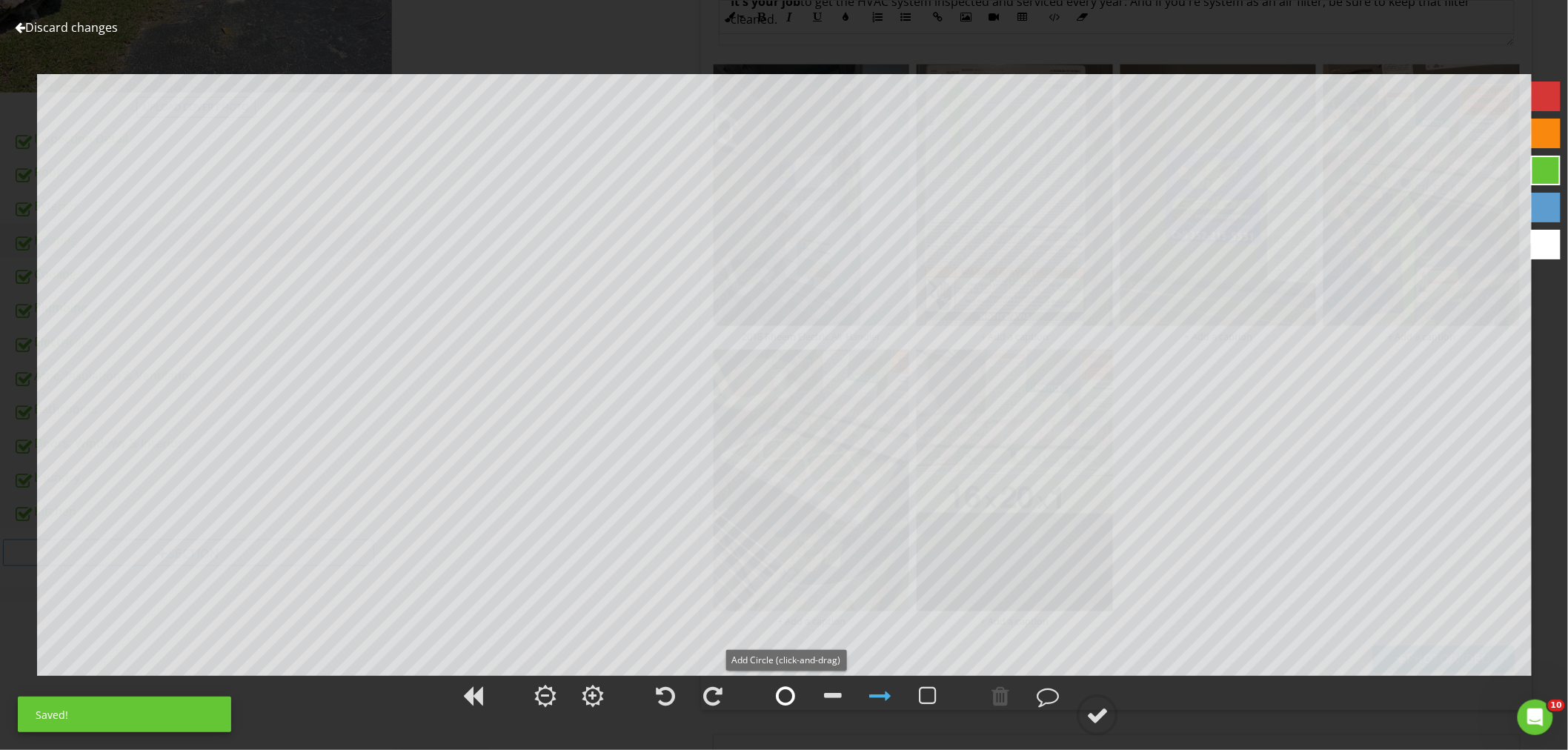
drag, startPoint x: 788, startPoint y: 700, endPoint x: 783, endPoint y: 692, distance: 9.4
click at [787, 700] on div at bounding box center [786, 696] width 20 height 23
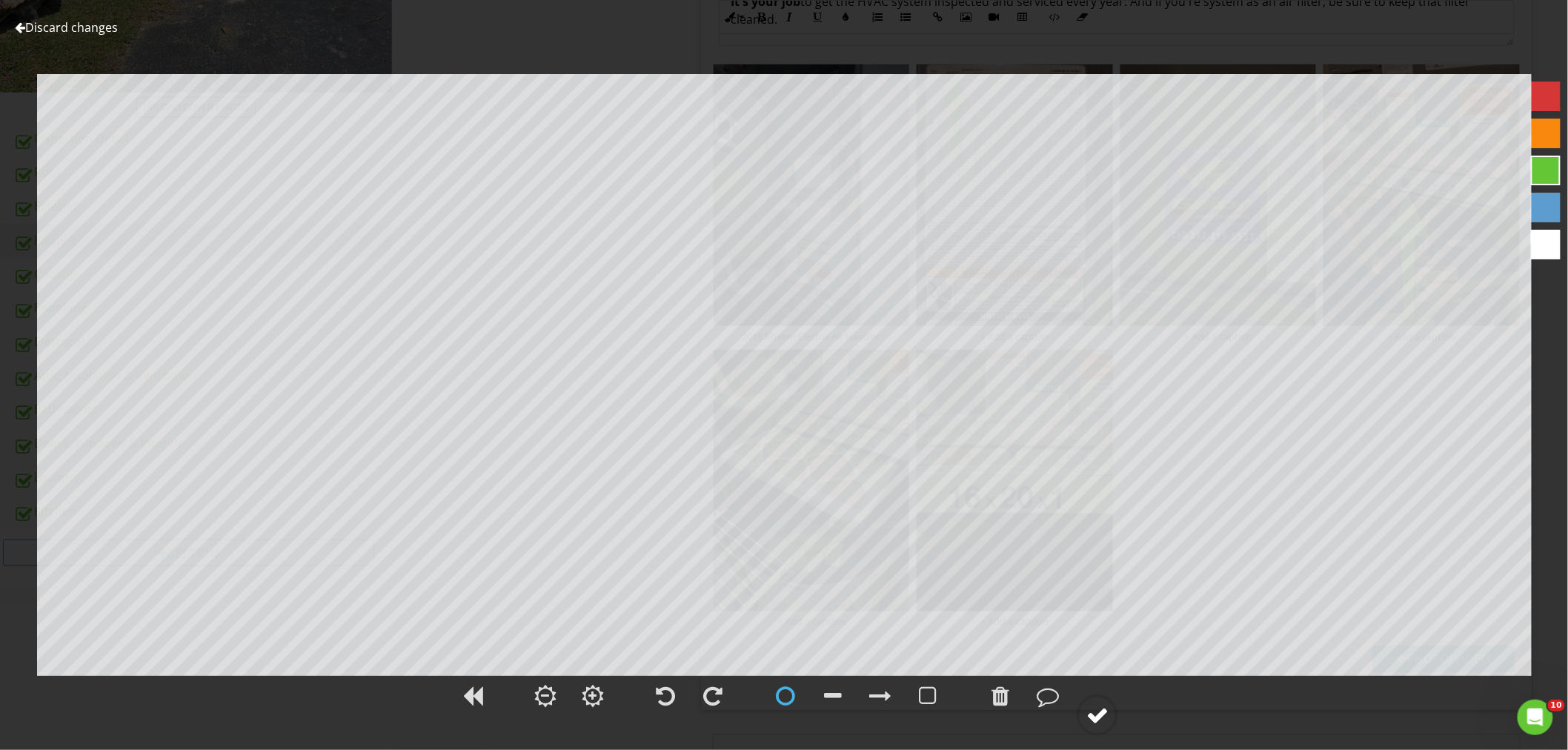
click at [1095, 713] on div at bounding box center [1097, 715] width 23 height 23
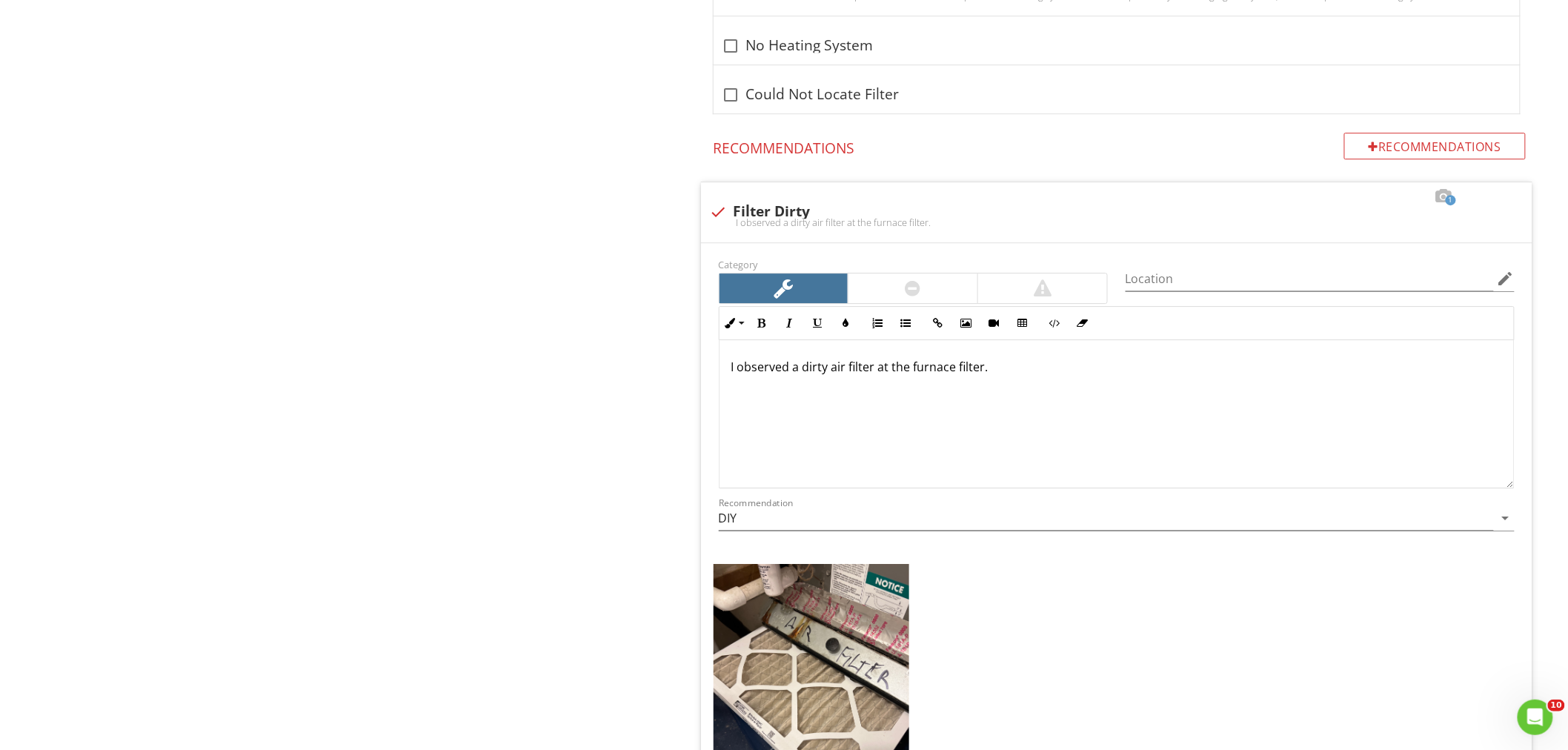
scroll to position [1895, 0]
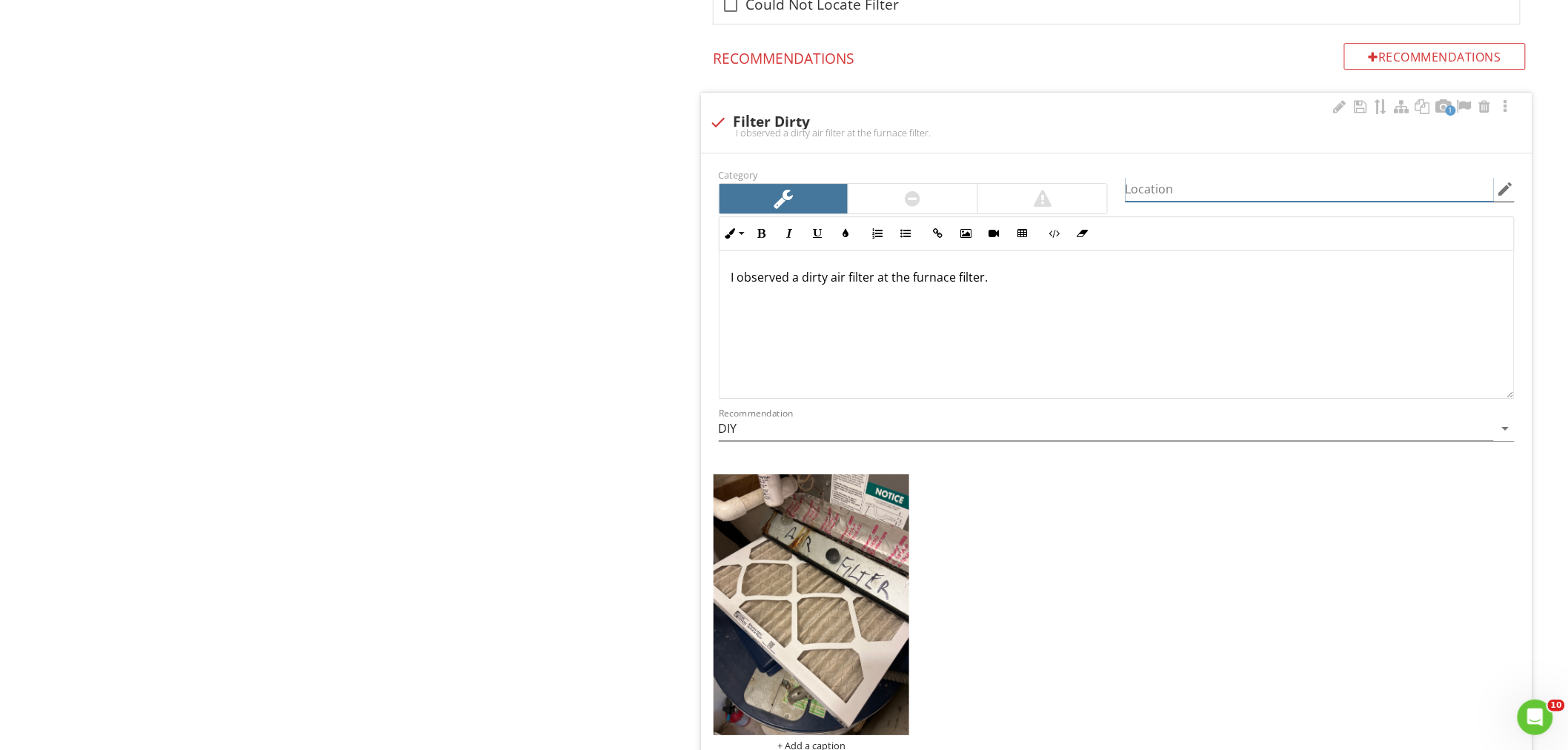
click at [1173, 191] on input "Location" at bounding box center [1309, 189] width 368 height 24
type input "Air Handler"
click at [729, 286] on div "I observed a dirty air filter at the furnace filter." at bounding box center [1116, 324] width 795 height 148
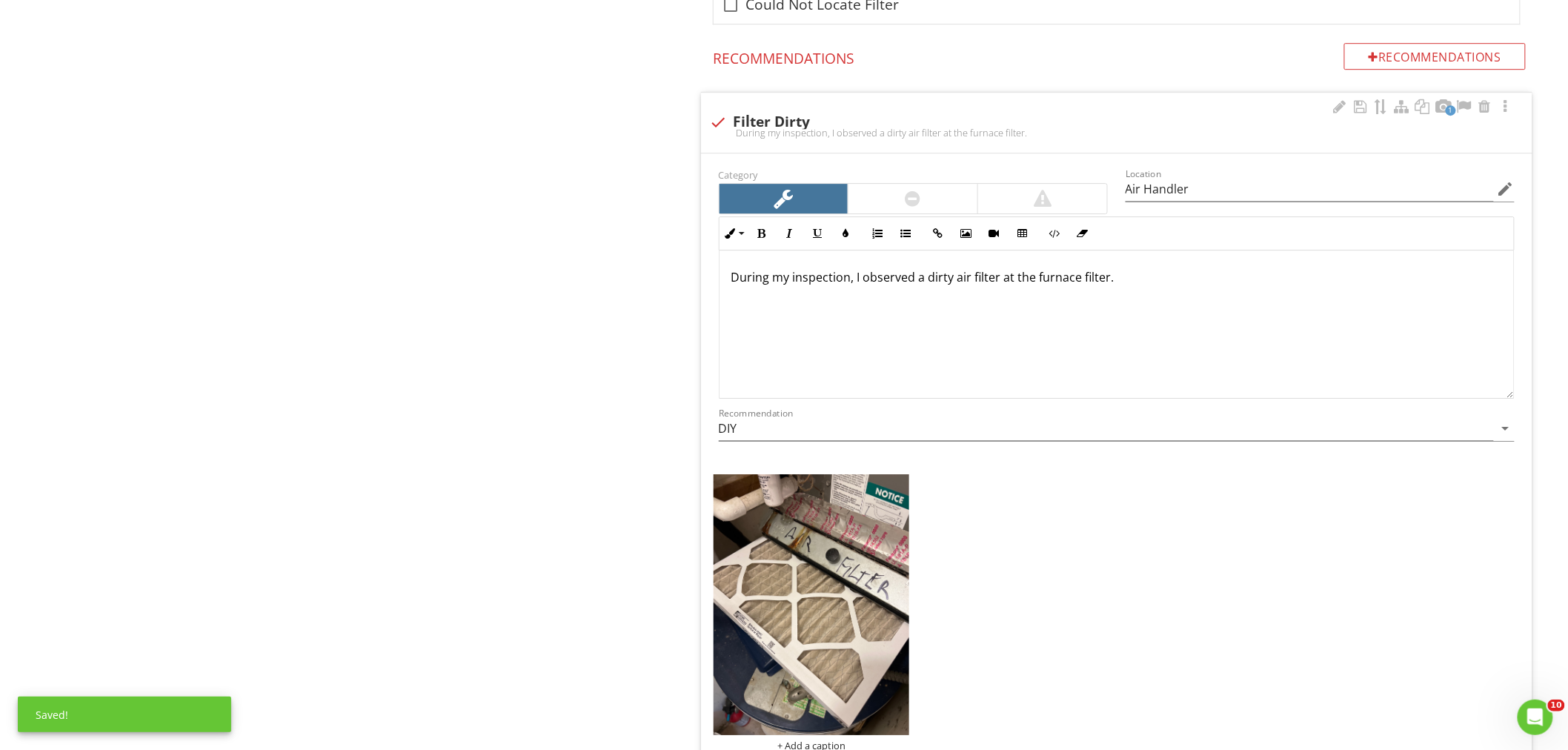
drag, startPoint x: 1116, startPoint y: 276, endPoint x: 1033, endPoint y: 285, distance: 83.5
click at [1033, 285] on p "During my inspection, I observed a dirty air filter at the furnace filter." at bounding box center [1116, 277] width 770 height 18
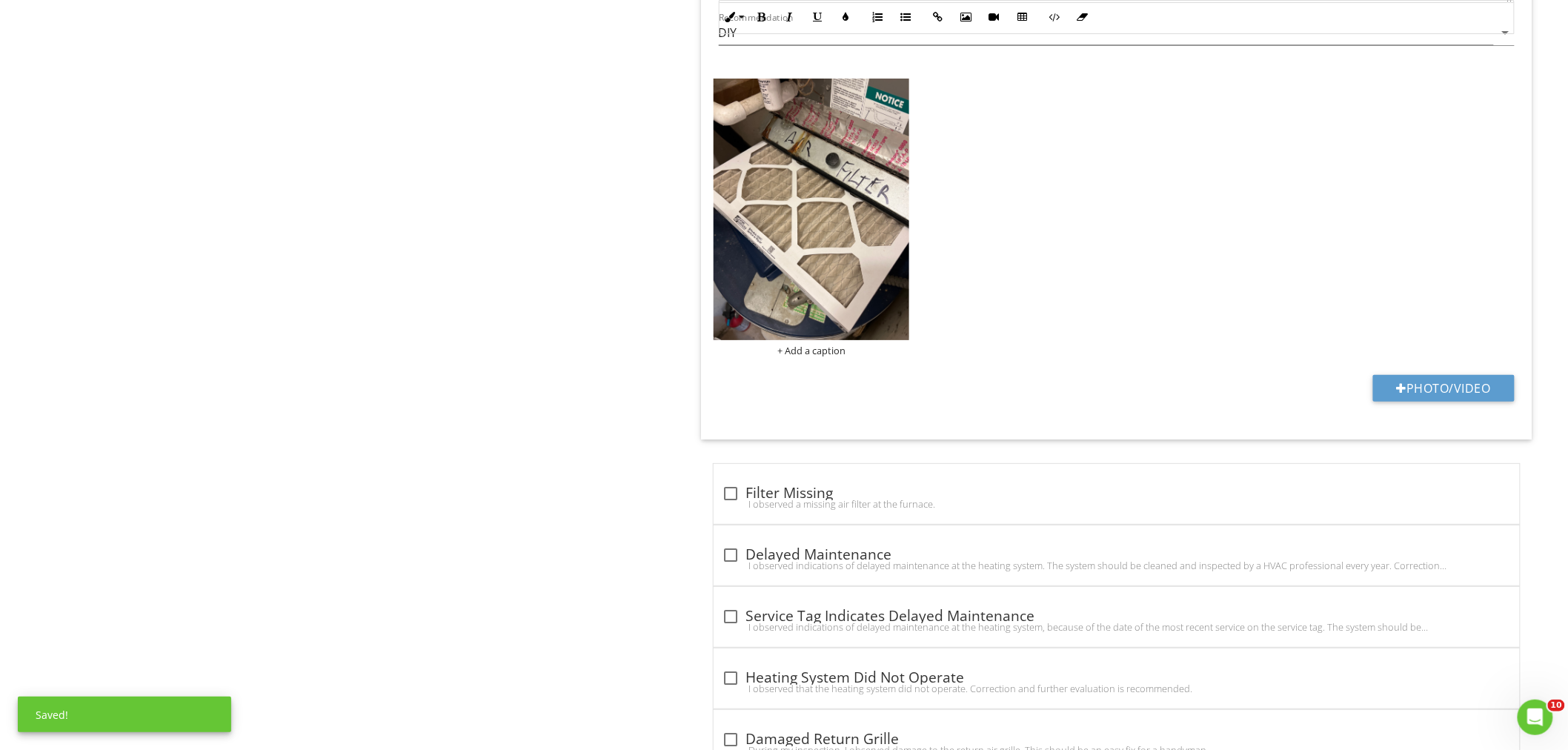
scroll to position [2142, 0]
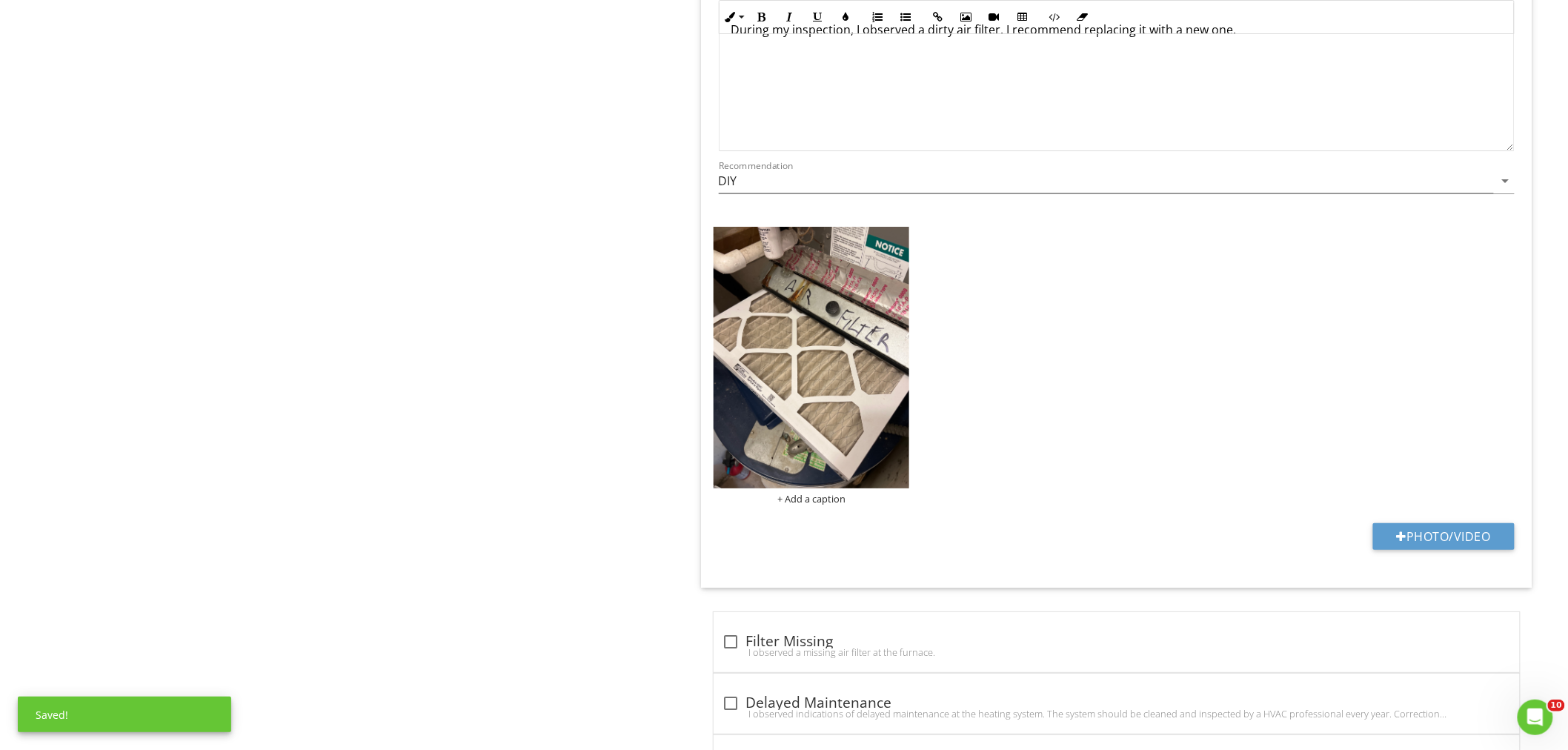
click at [707, 374] on div "Category Location Air Handler edit Inline Style XLarge Large Normal Small Light…" at bounding box center [1117, 246] width 831 height 681
click at [786, 393] on img at bounding box center [811, 357] width 197 height 261
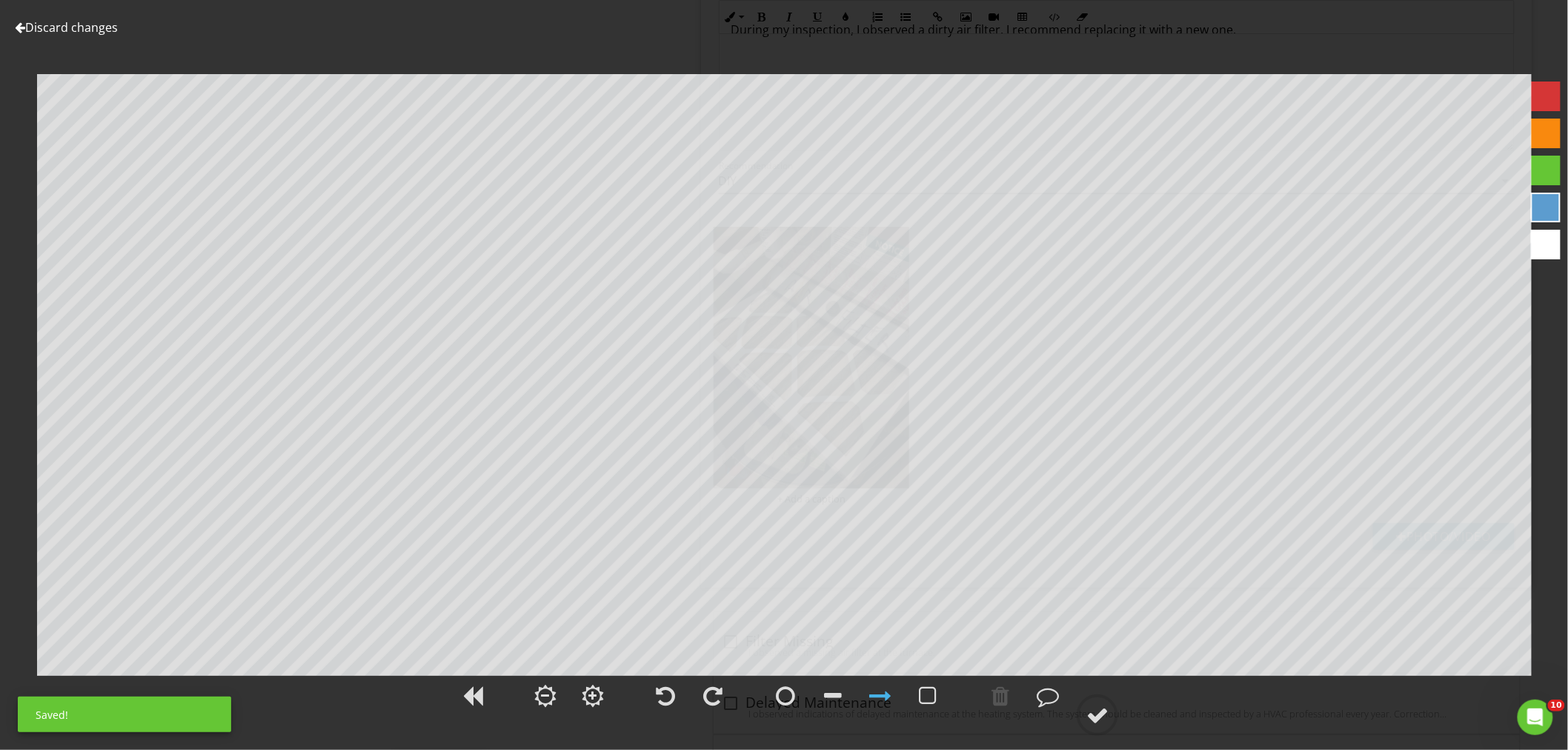
drag, startPoint x: 784, startPoint y: 700, endPoint x: 783, endPoint y: 675, distance: 25.0
click at [783, 675] on div at bounding box center [856, 697] width 187 height 49
drag, startPoint x: 996, startPoint y: 693, endPoint x: 975, endPoint y: 692, distance: 21.0
click at [991, 693] on div at bounding box center [1000, 696] width 18 height 23
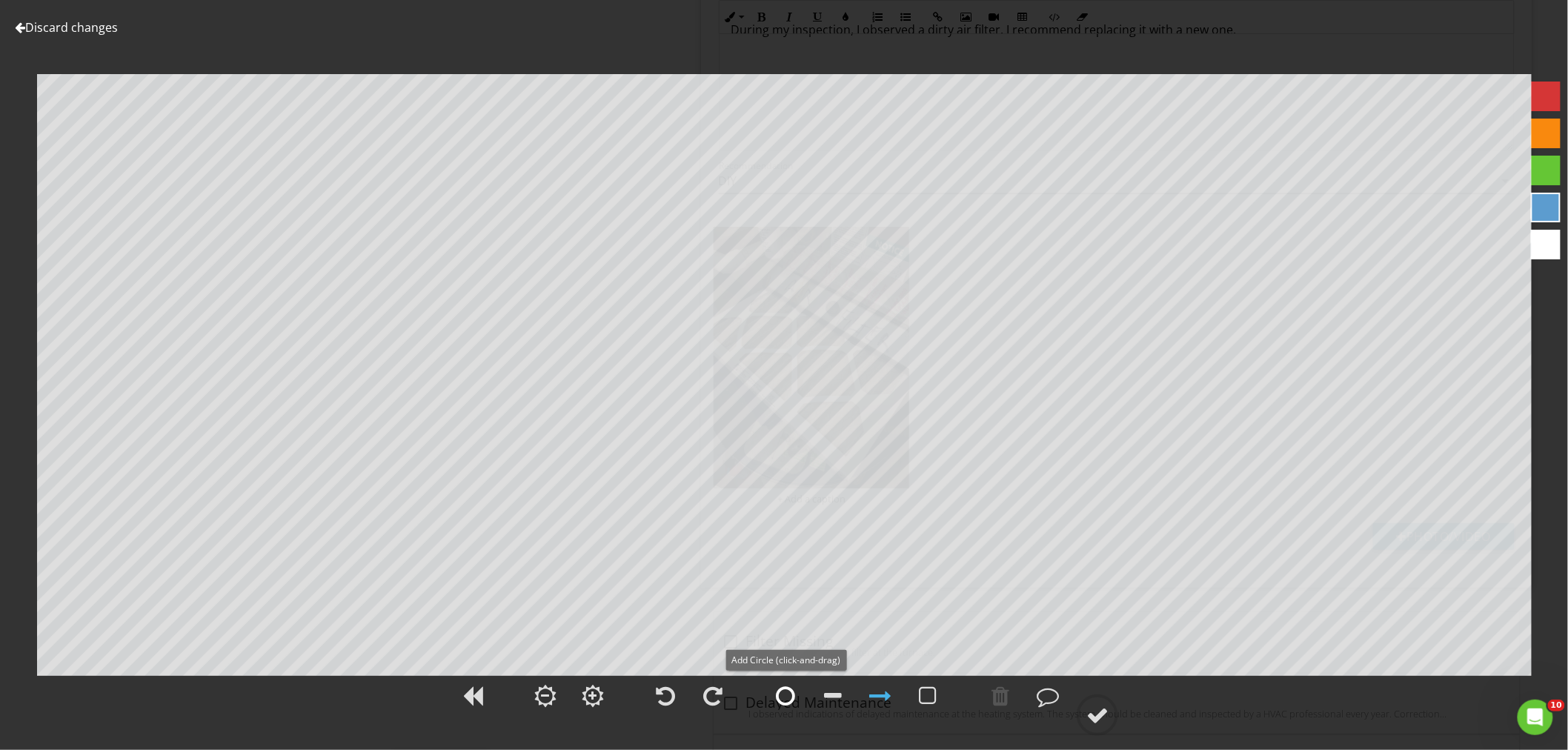
click at [772, 699] on div at bounding box center [785, 695] width 37 height 37
click at [1087, 713] on div at bounding box center [1097, 715] width 23 height 23
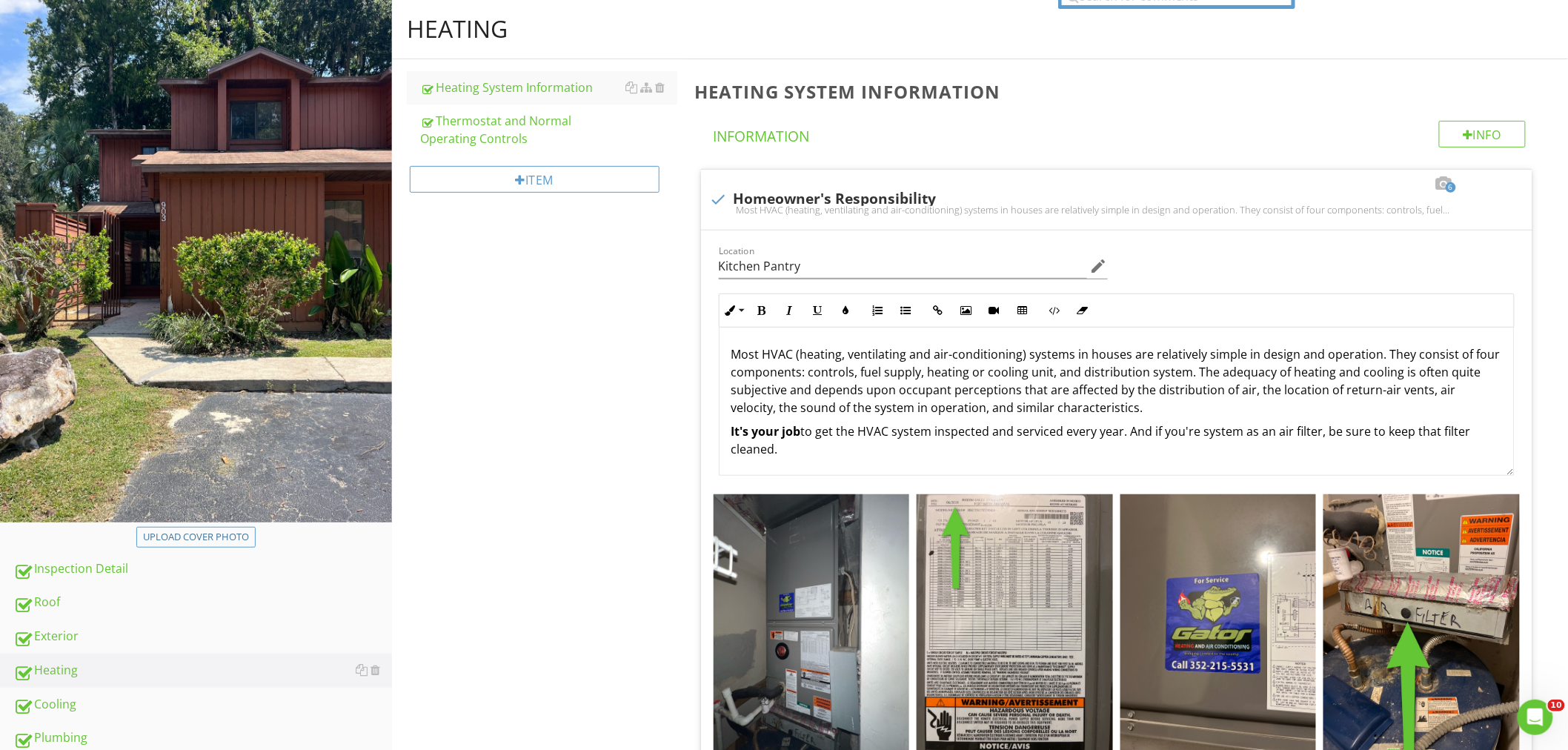
scroll to position [69, 0]
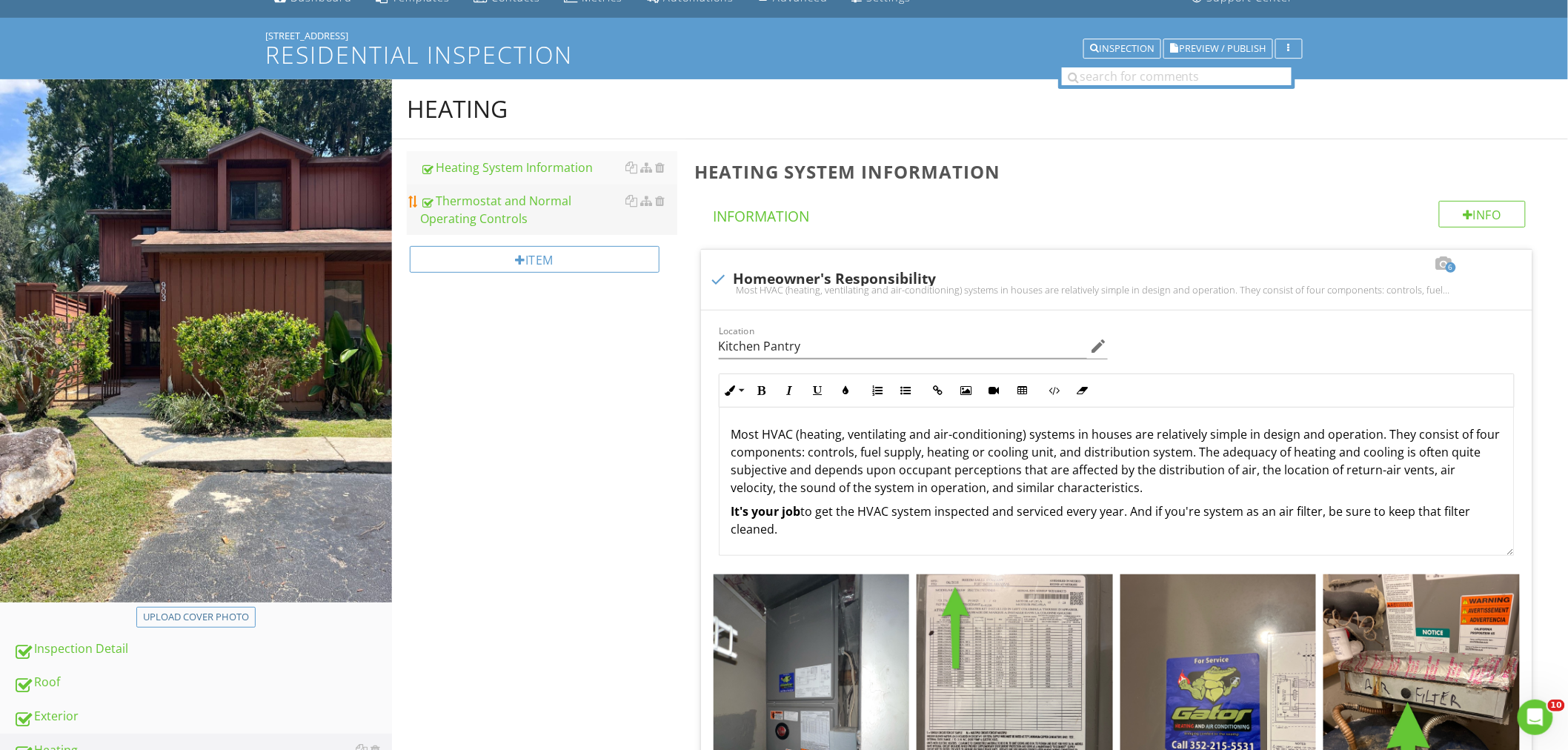
click at [486, 189] on link "Thermostat and Normal Operating Controls" at bounding box center [548, 209] width 257 height 50
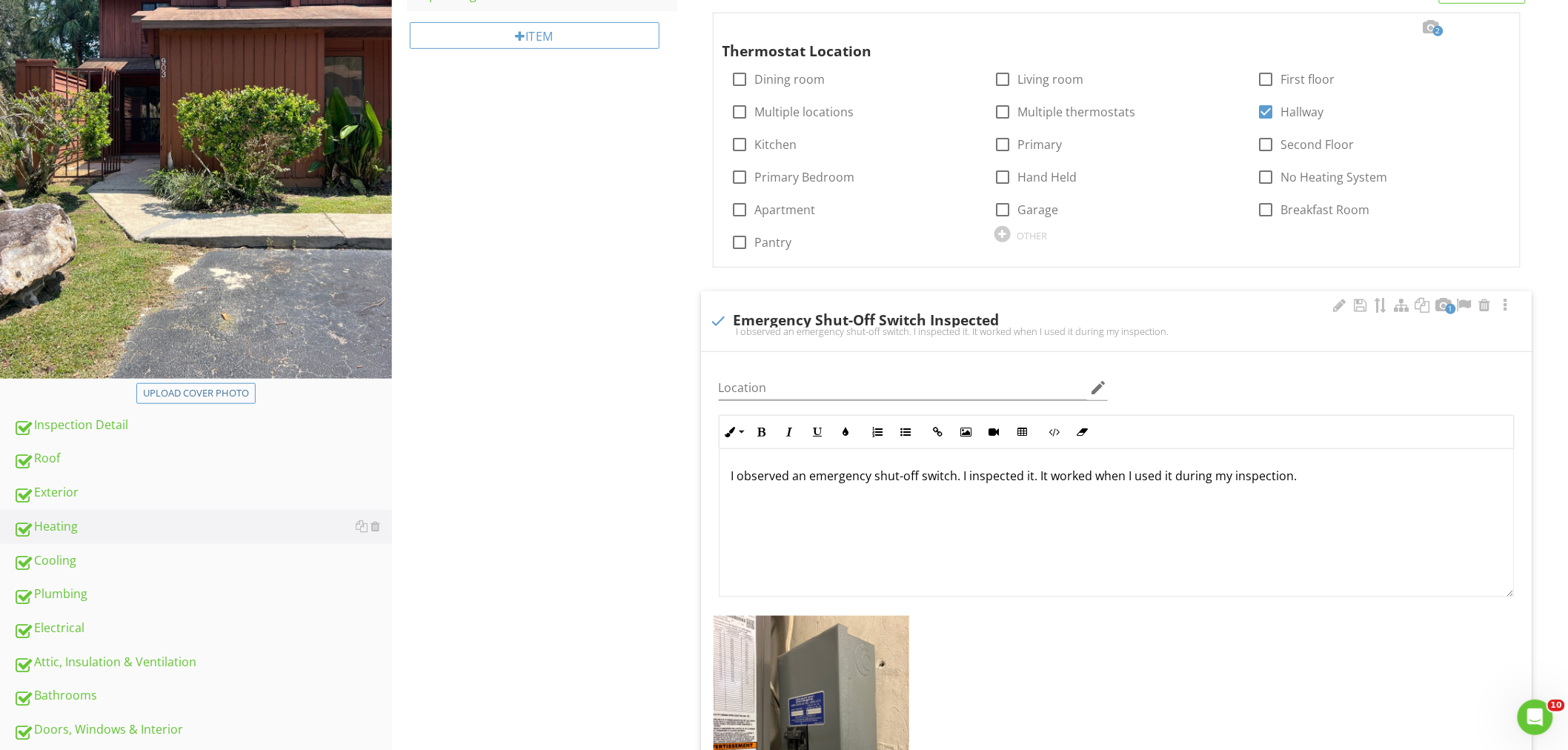
scroll to position [316, 0]
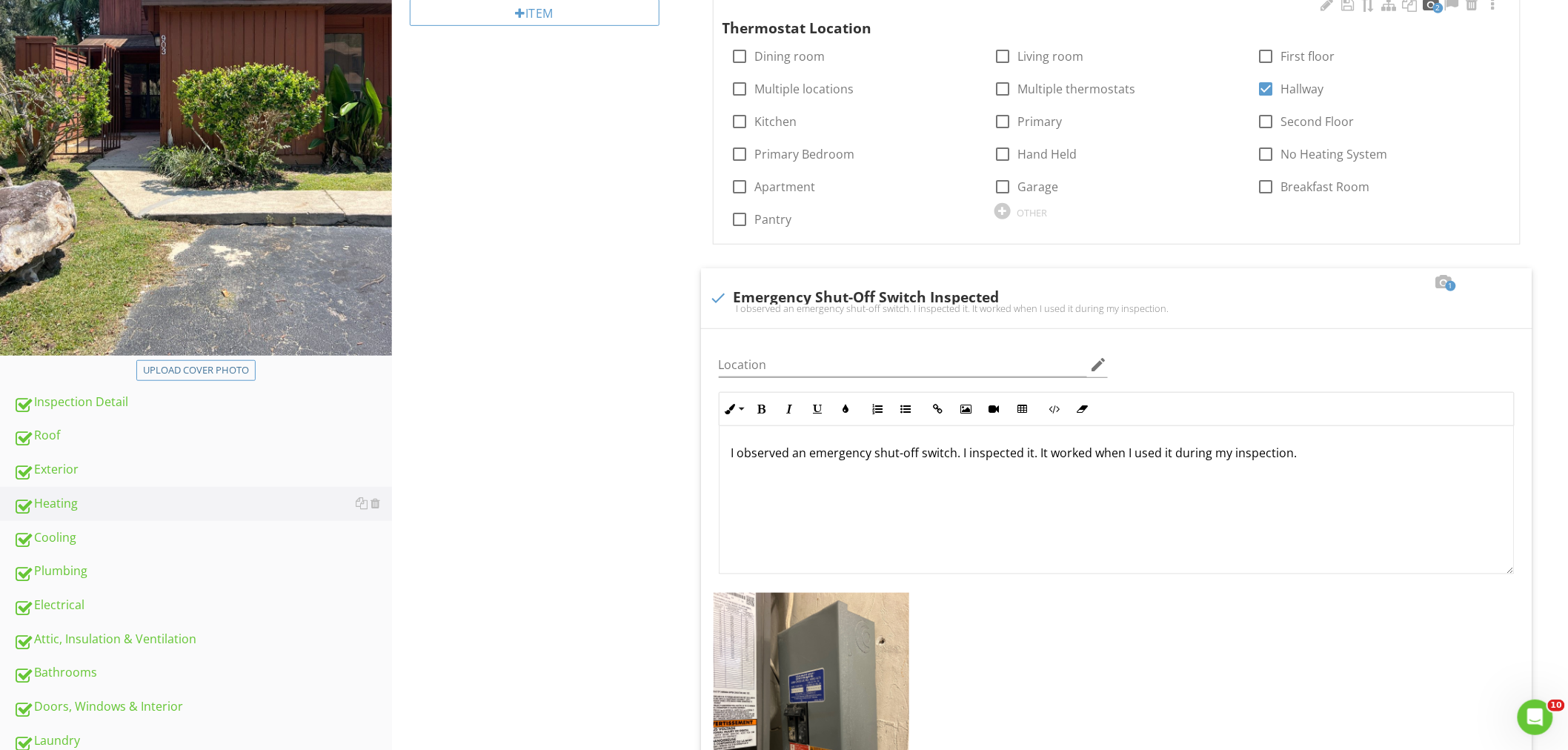
click at [1432, 1] on div at bounding box center [1431, 5] width 18 height 15
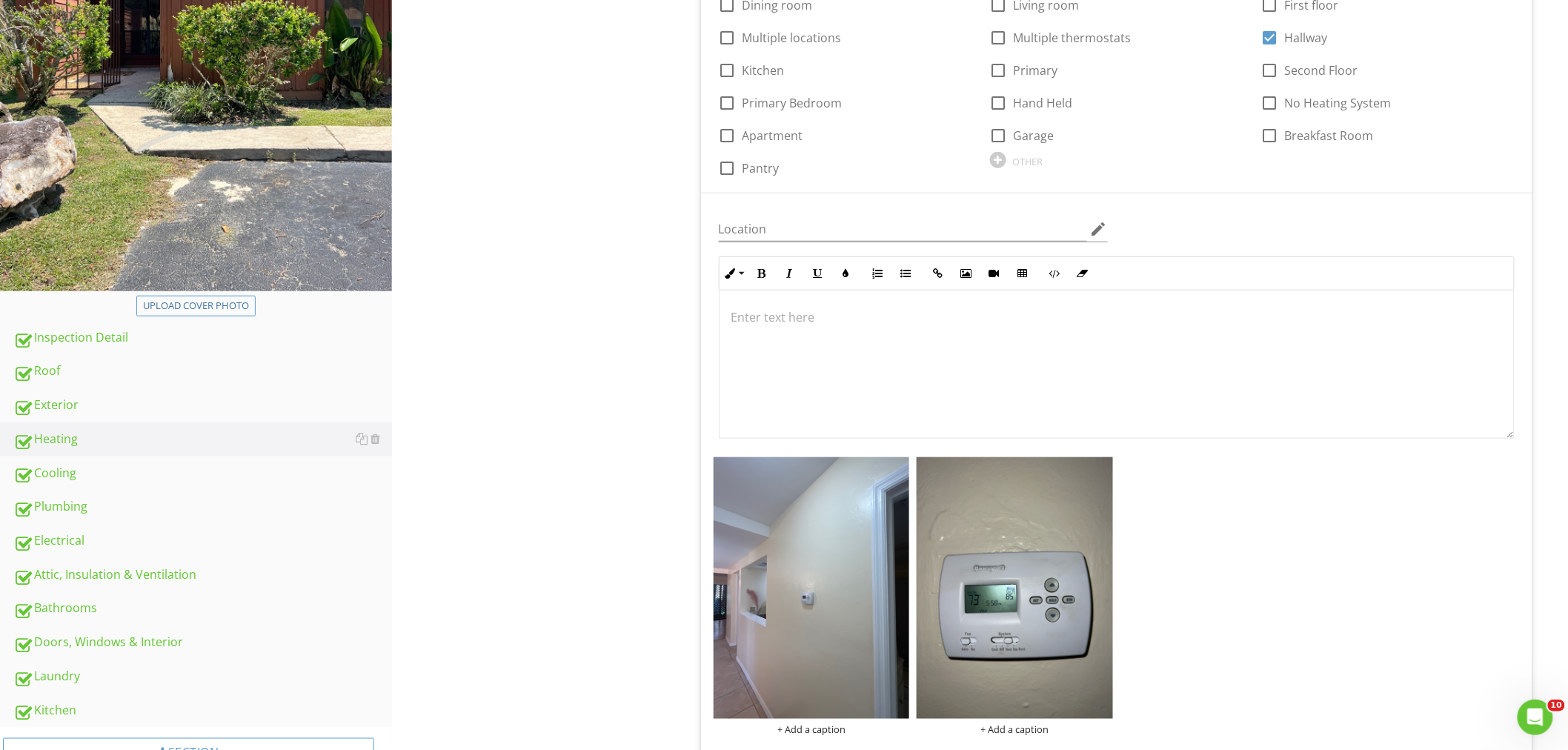
scroll to position [480, 0]
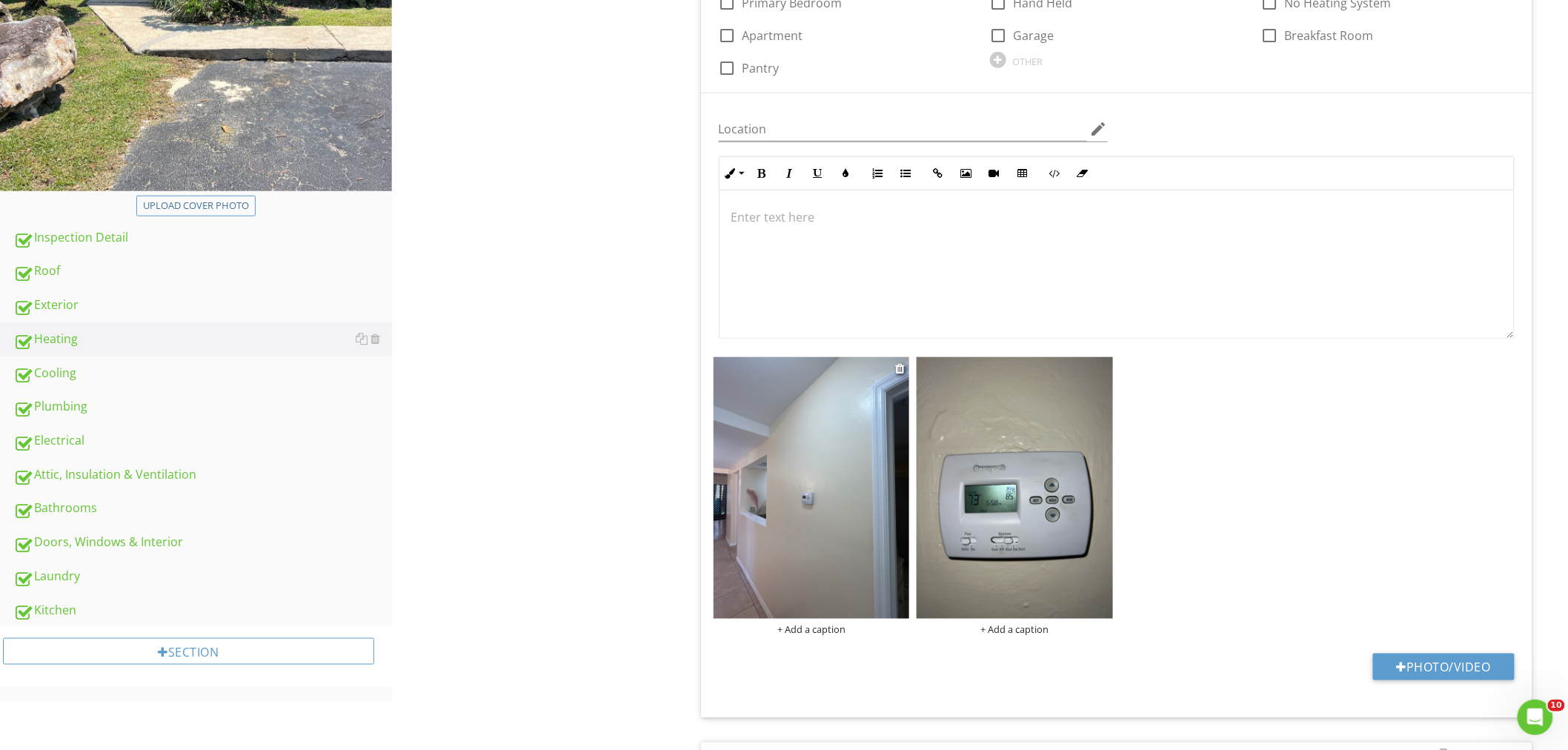
click at [780, 550] on img at bounding box center [811, 487] width 197 height 261
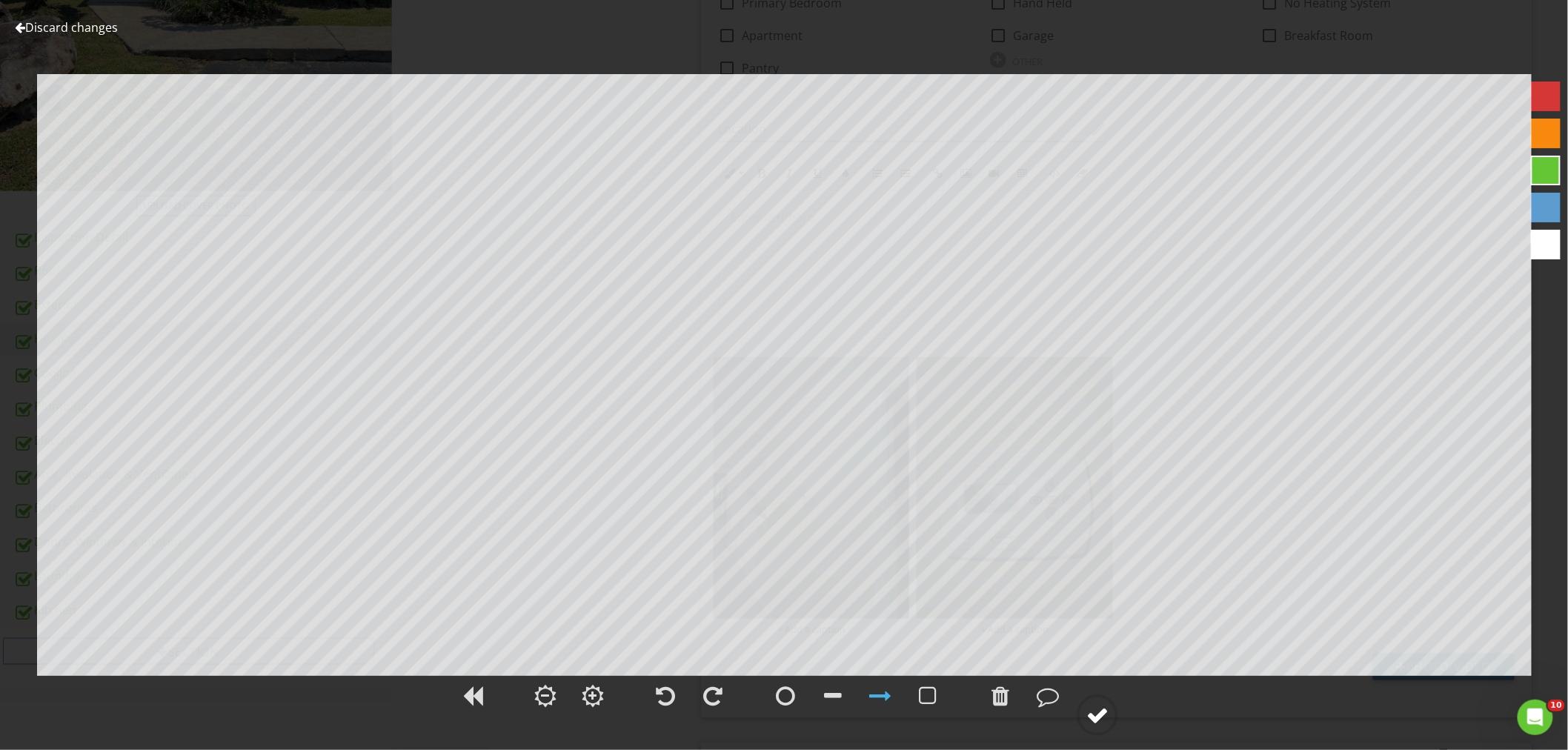
click at [1094, 713] on div at bounding box center [1097, 715] width 23 height 23
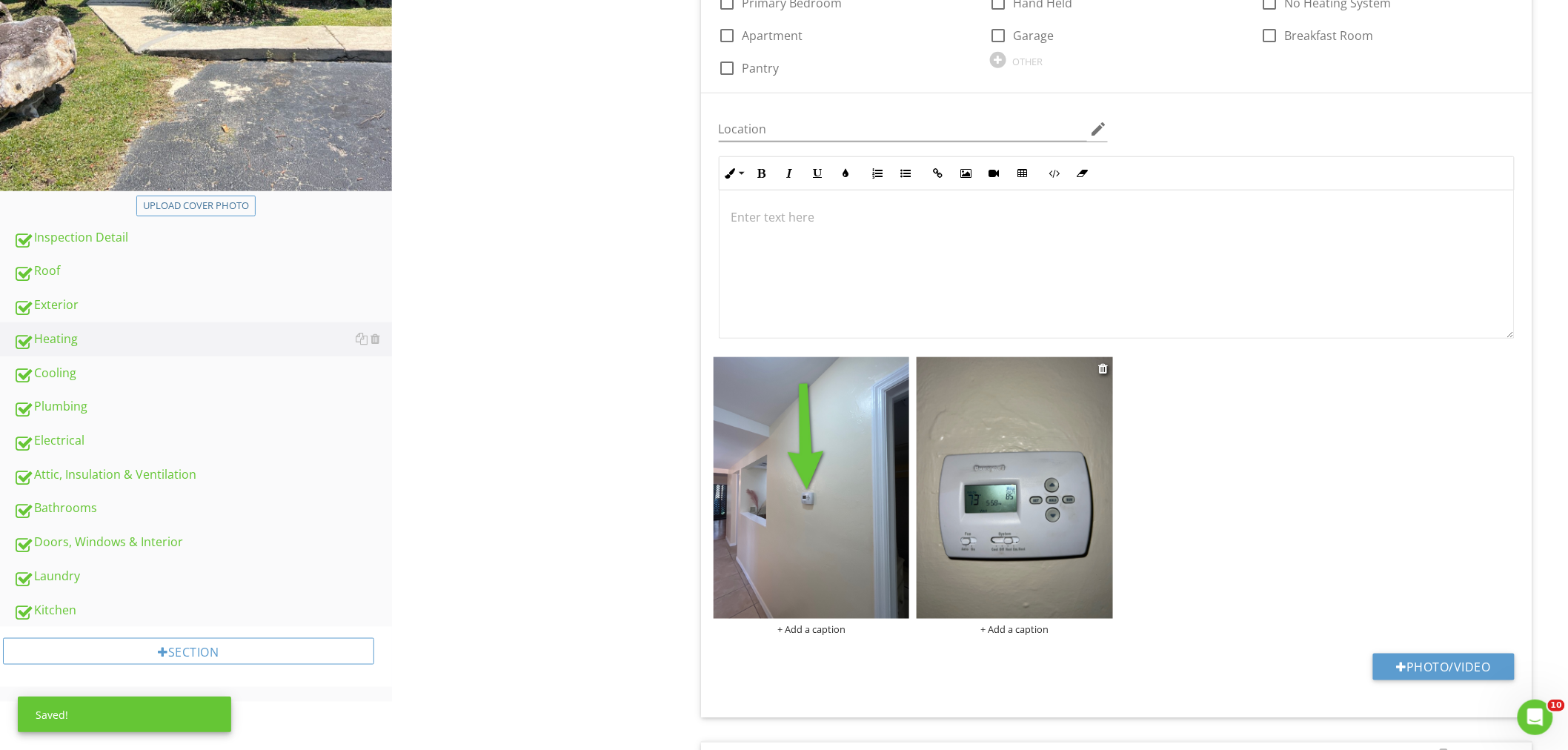
click at [1005, 448] on img at bounding box center [1014, 487] width 197 height 261
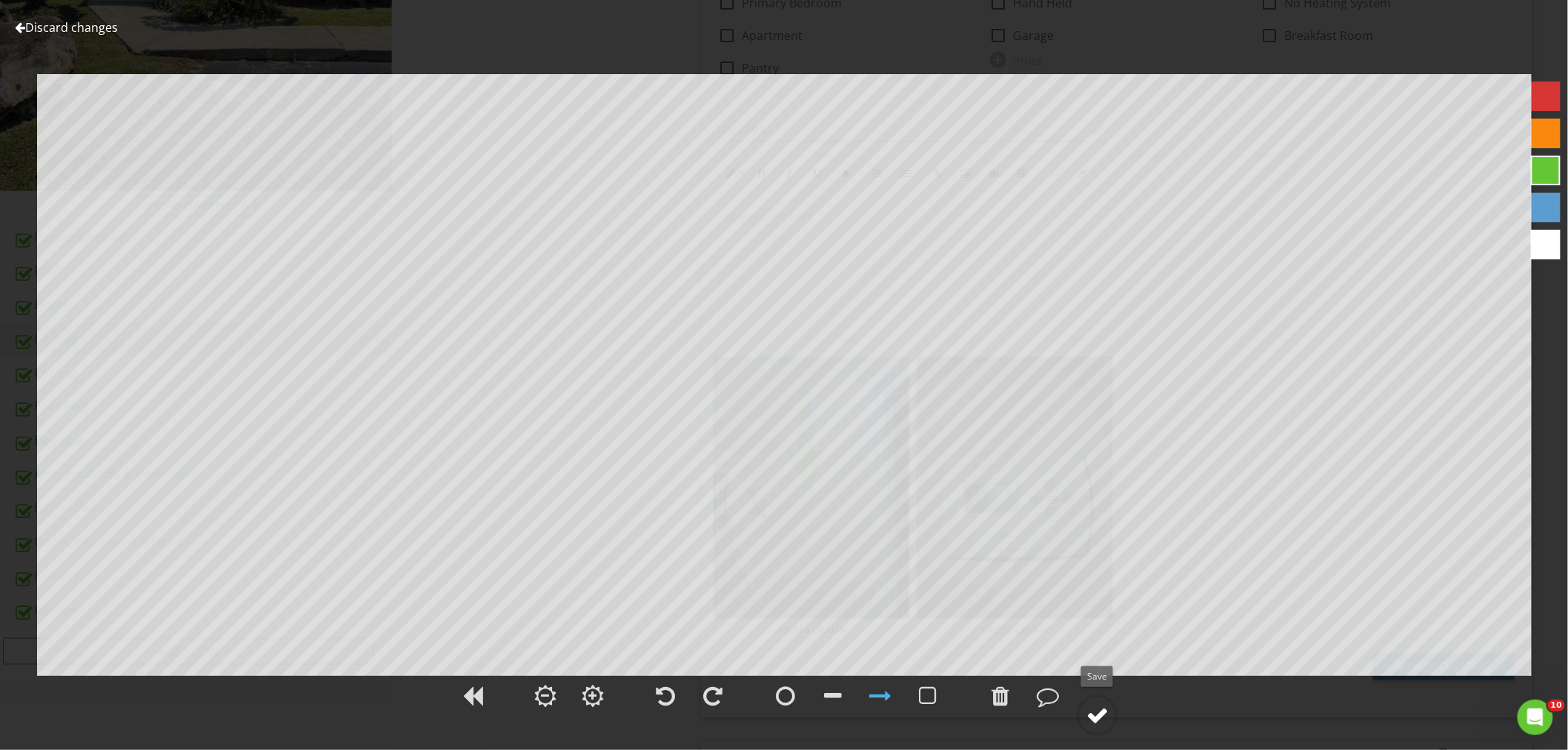
click at [1102, 709] on div at bounding box center [1097, 715] width 23 height 23
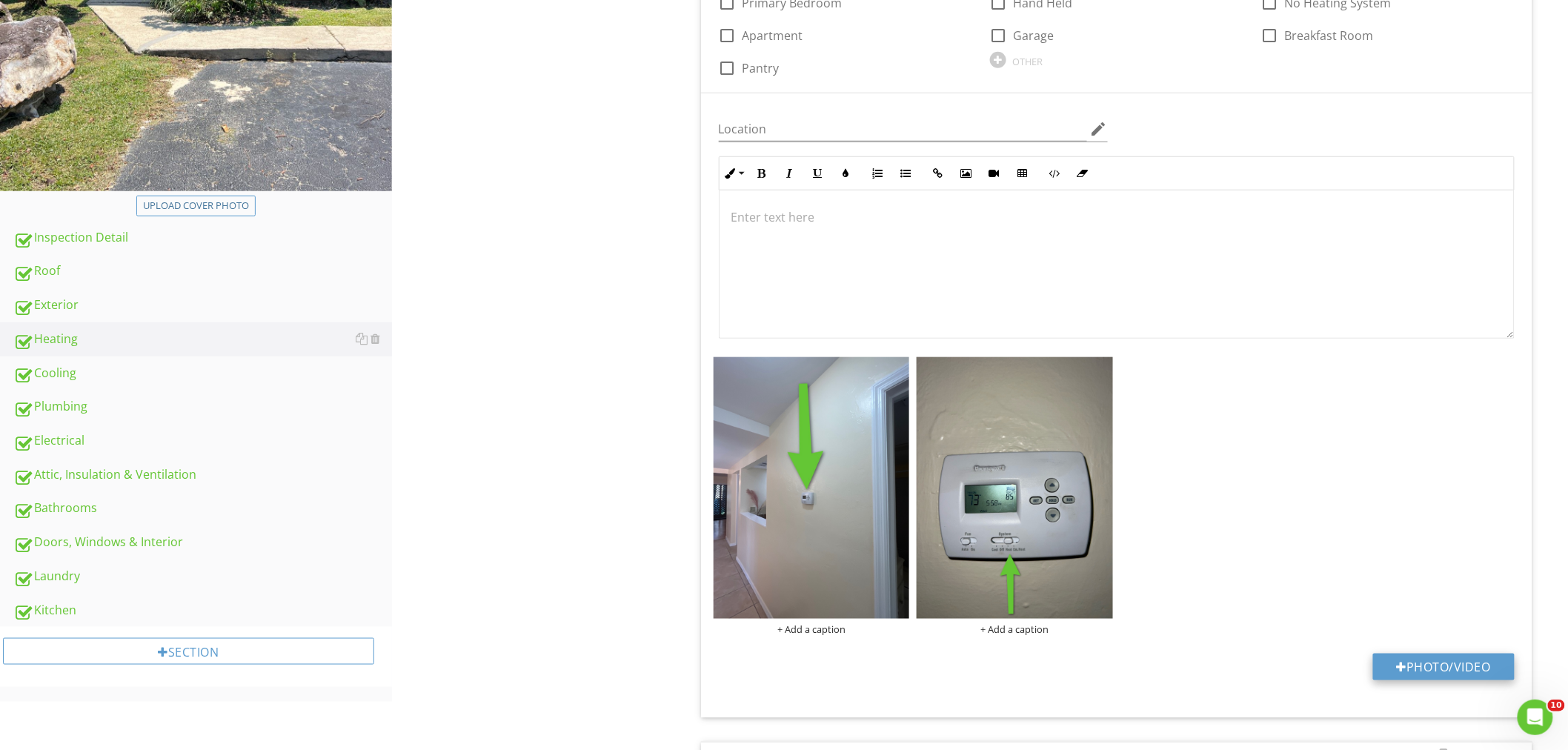
click at [1420, 661] on button "Photo/Video" at bounding box center [1444, 666] width 142 height 26
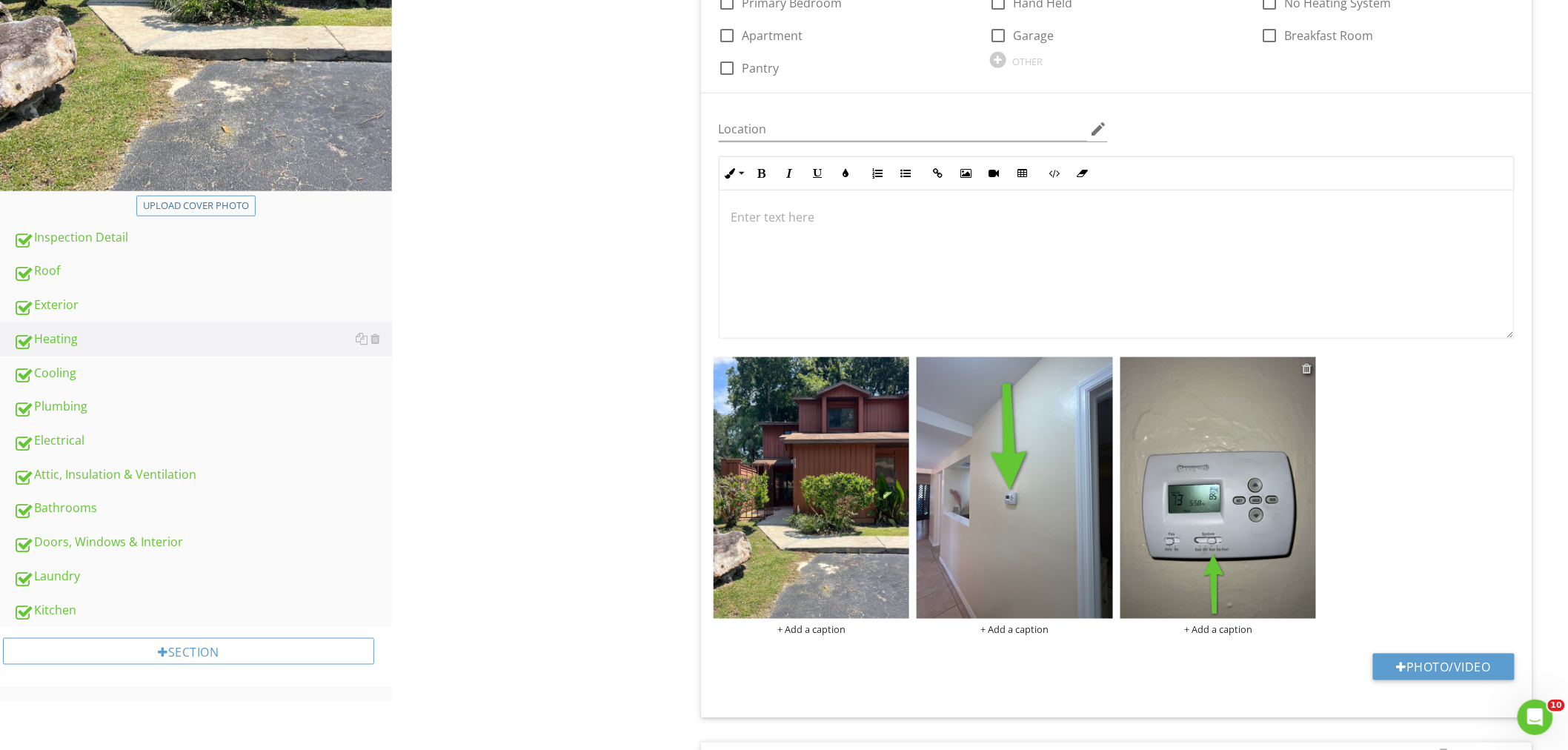
click at [1306, 367] on div at bounding box center [1306, 368] width 10 height 12
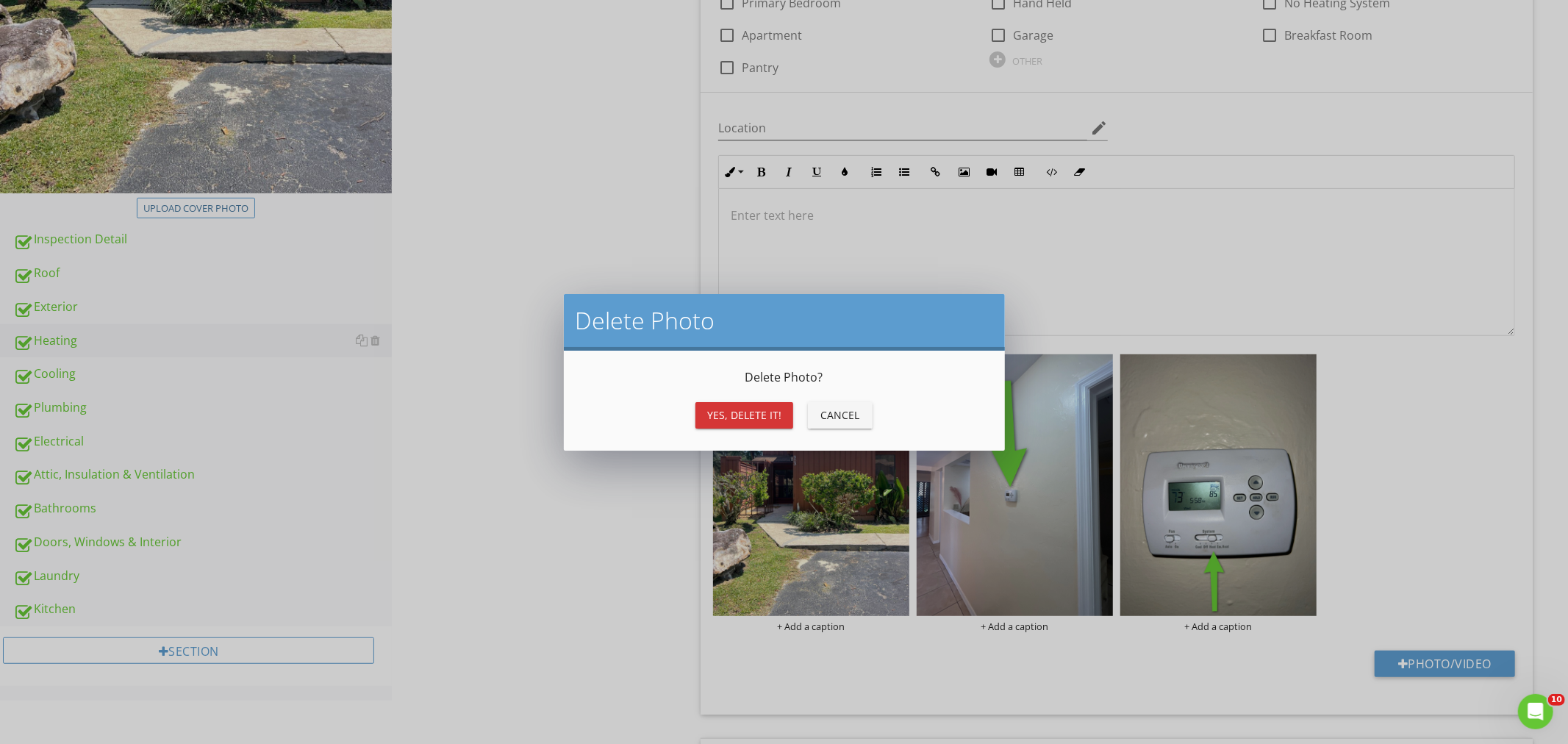
click at [858, 418] on button "Cancel" at bounding box center [840, 415] width 65 height 26
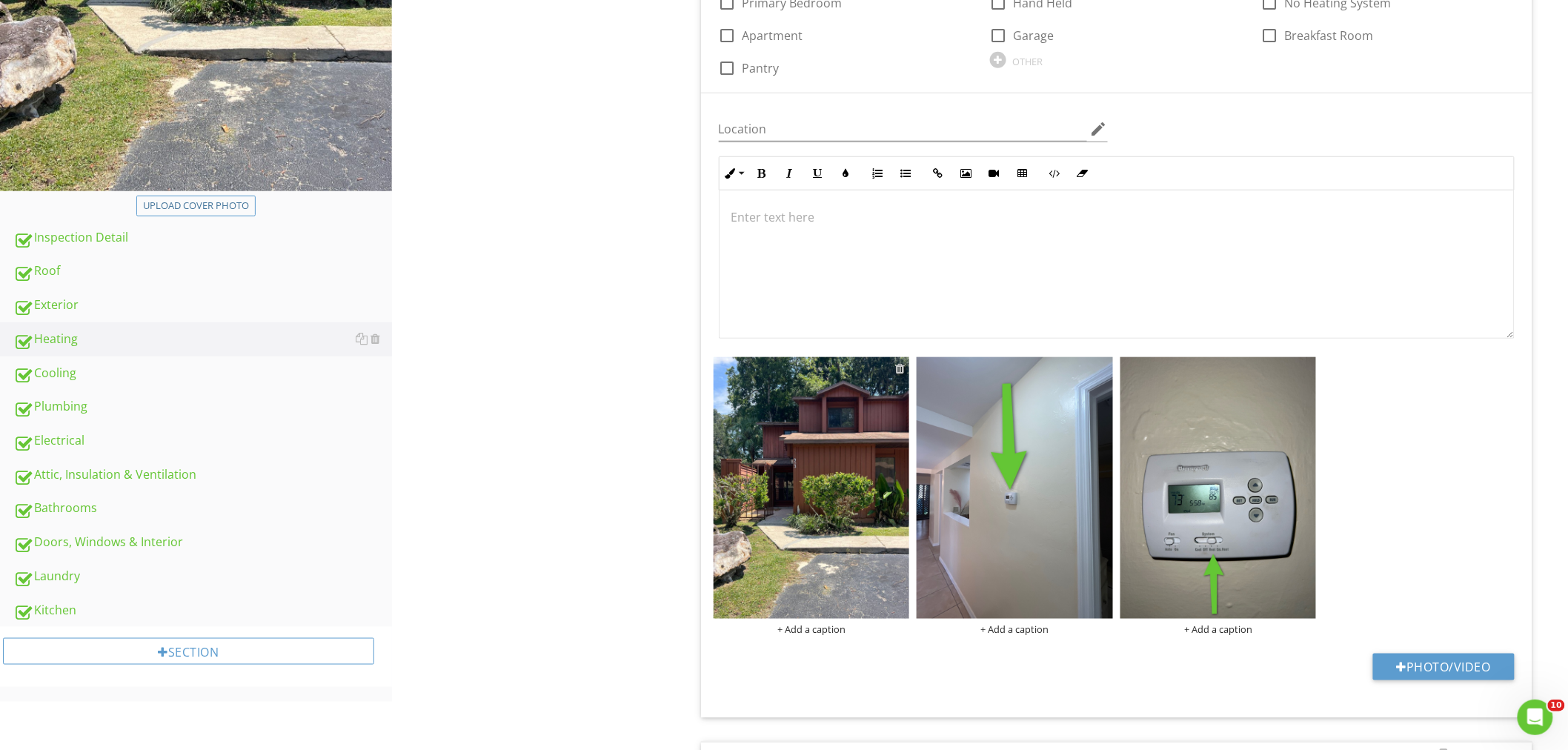
click at [899, 364] on div at bounding box center [899, 368] width 10 height 12
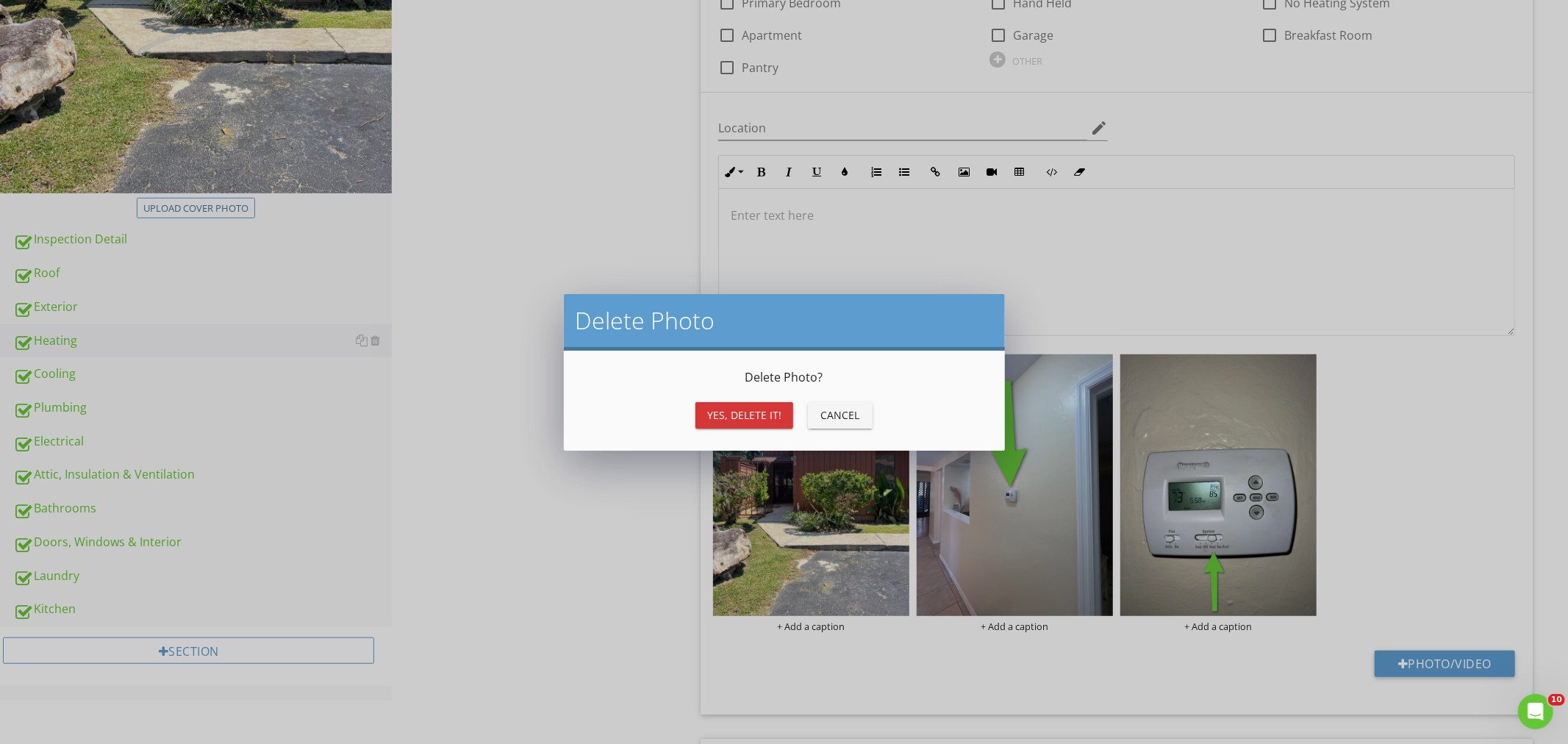
click at [759, 407] on div "Yes, Delete it!" at bounding box center [744, 415] width 74 height 16
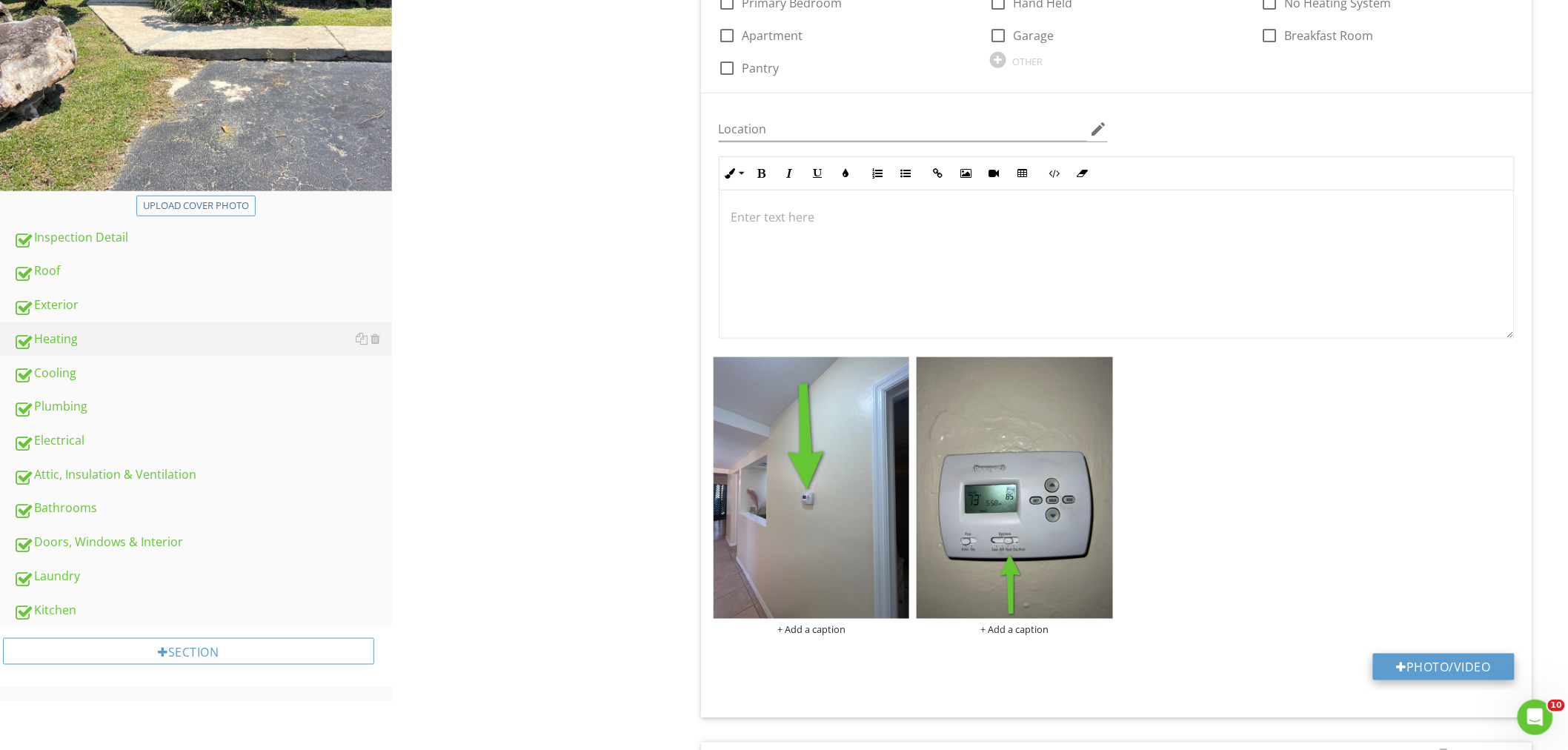
click at [1412, 663] on button "Photo/Video" at bounding box center [1444, 666] width 142 height 26
type input "C:\fakepath\IR_12362.jpg"
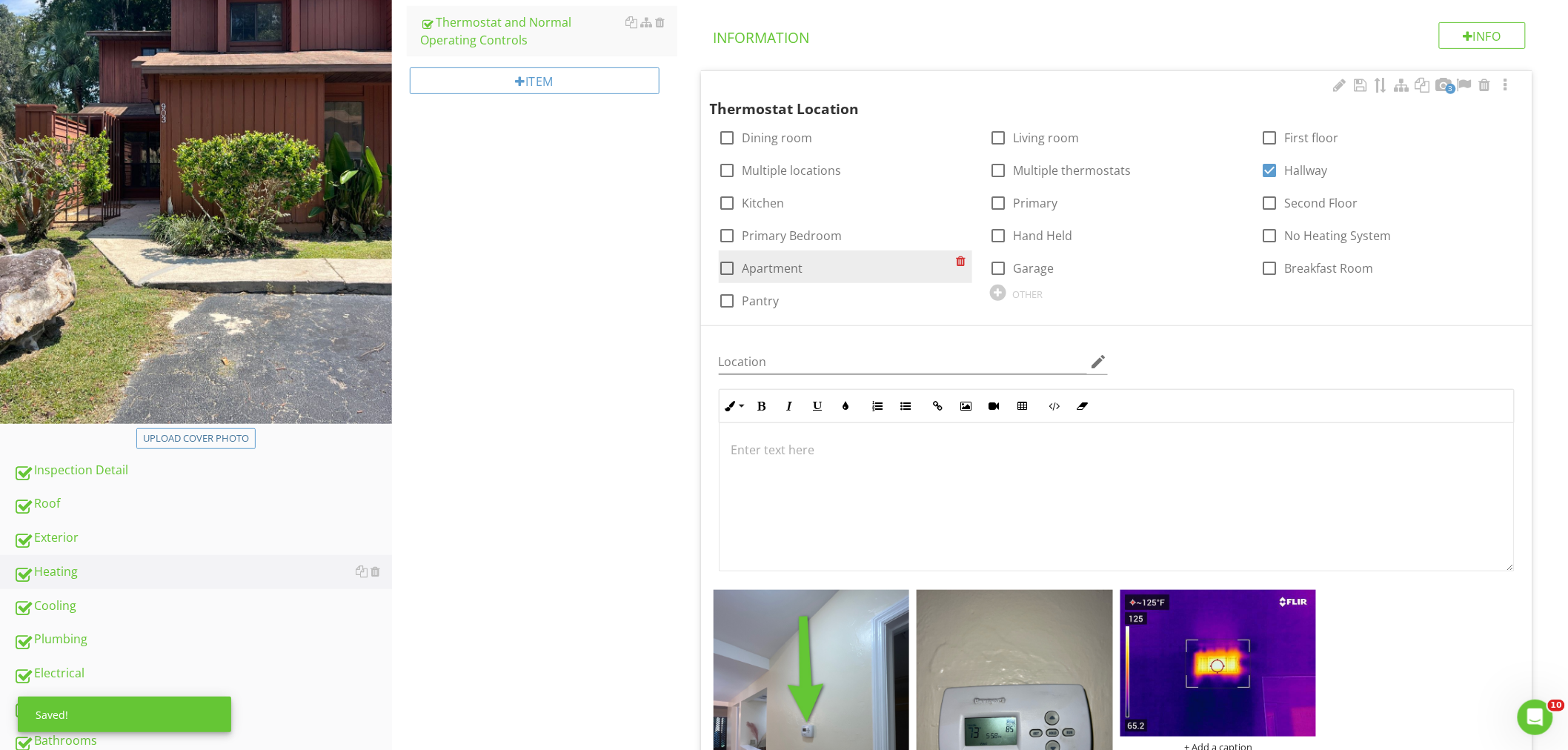
scroll to position [233, 0]
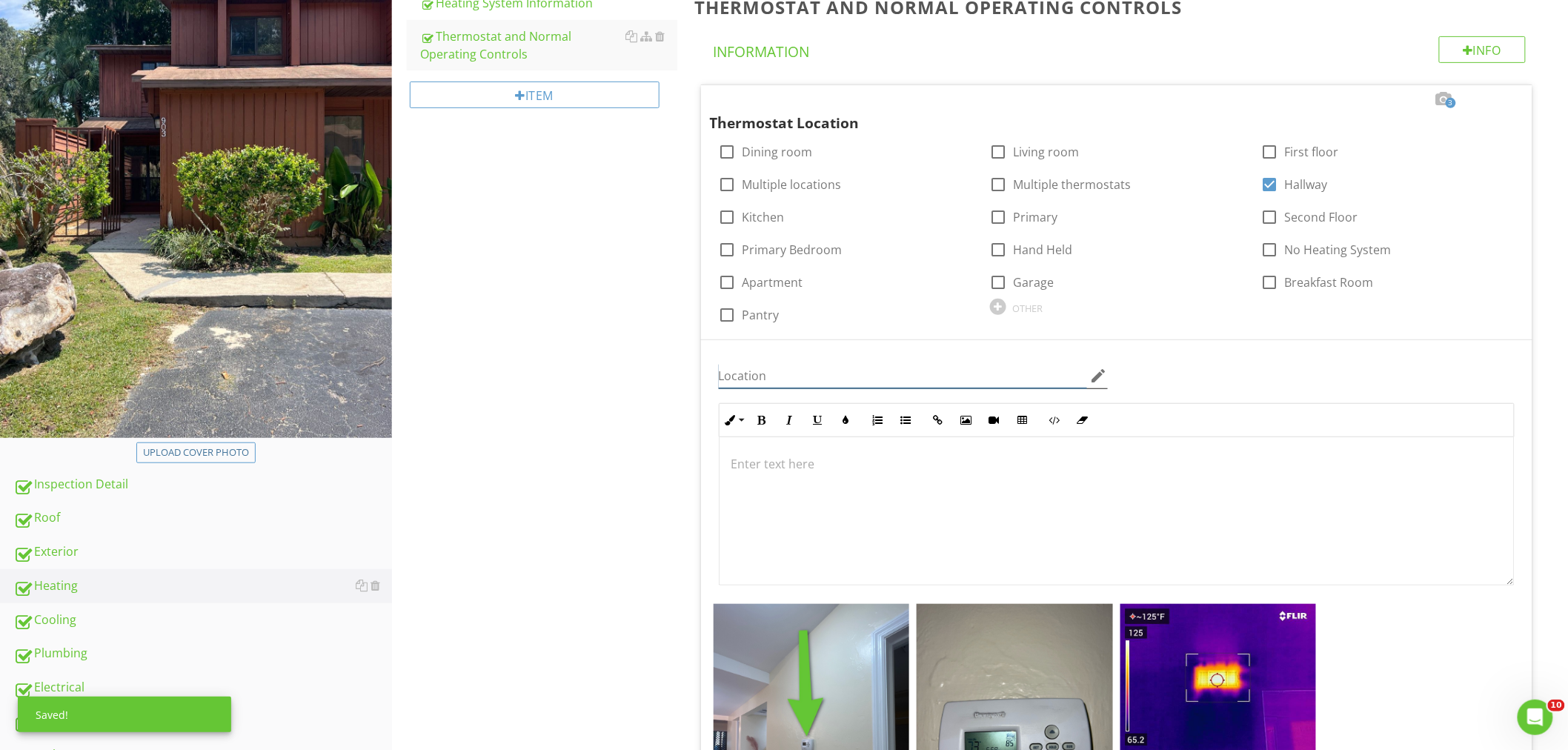
click at [759, 381] on input "Location" at bounding box center [902, 376] width 368 height 24
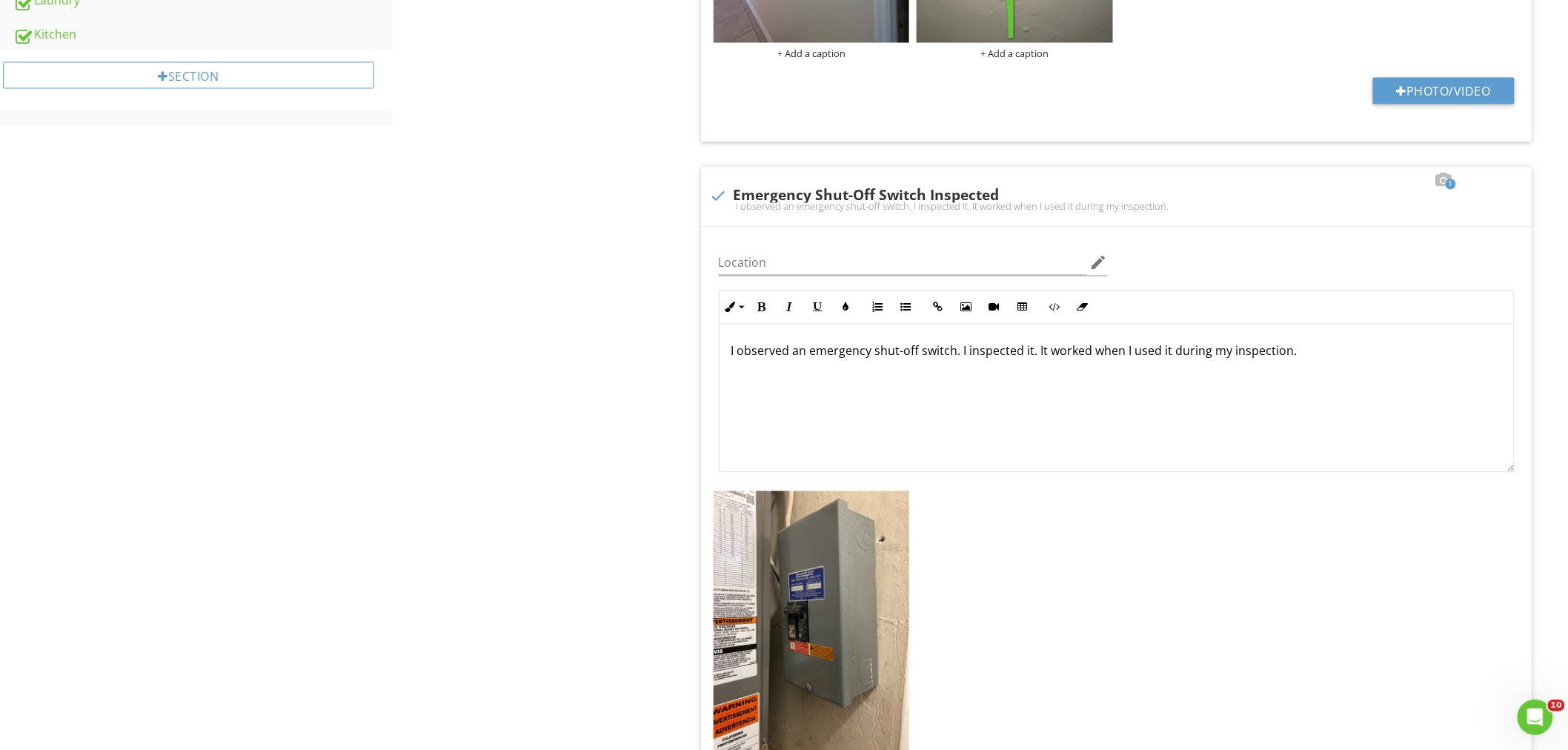
scroll to position [1221, 0]
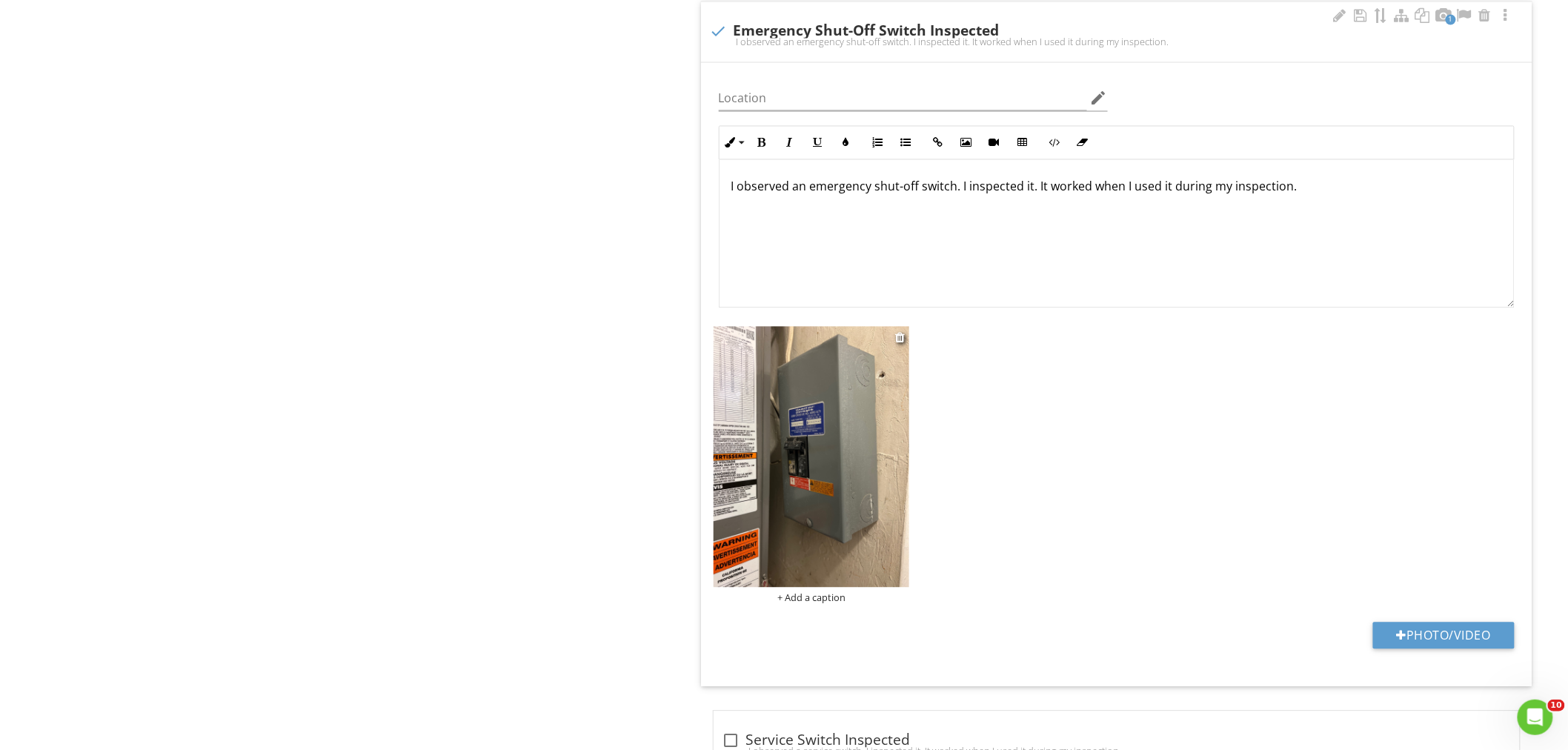
type input "Hallway"
click at [746, 458] on img at bounding box center [811, 456] width 197 height 261
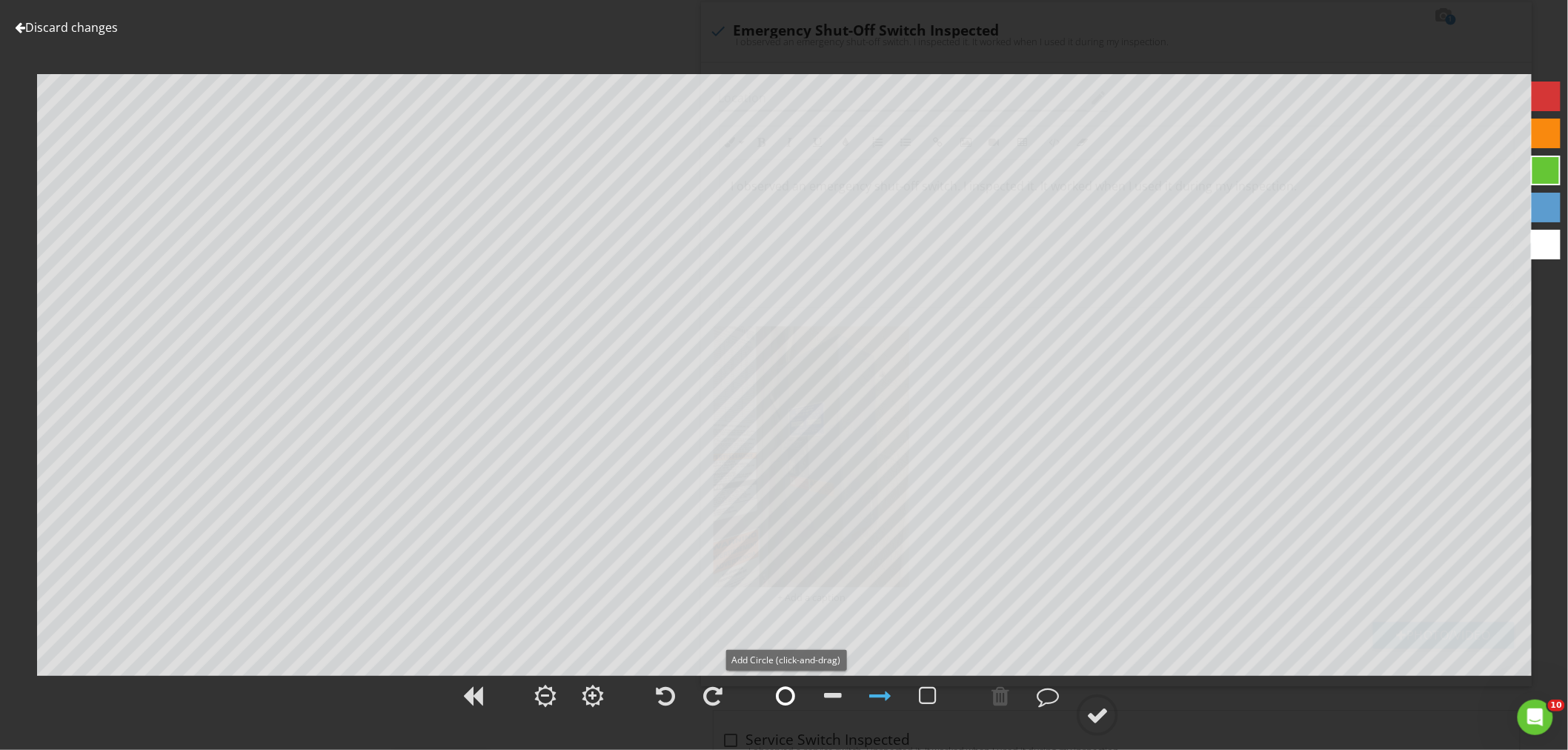
click at [791, 701] on div at bounding box center [786, 696] width 20 height 23
drag, startPoint x: 1099, startPoint y: 715, endPoint x: 1058, endPoint y: 698, distance: 44.4
click at [1098, 715] on div at bounding box center [1097, 715] width 23 height 23
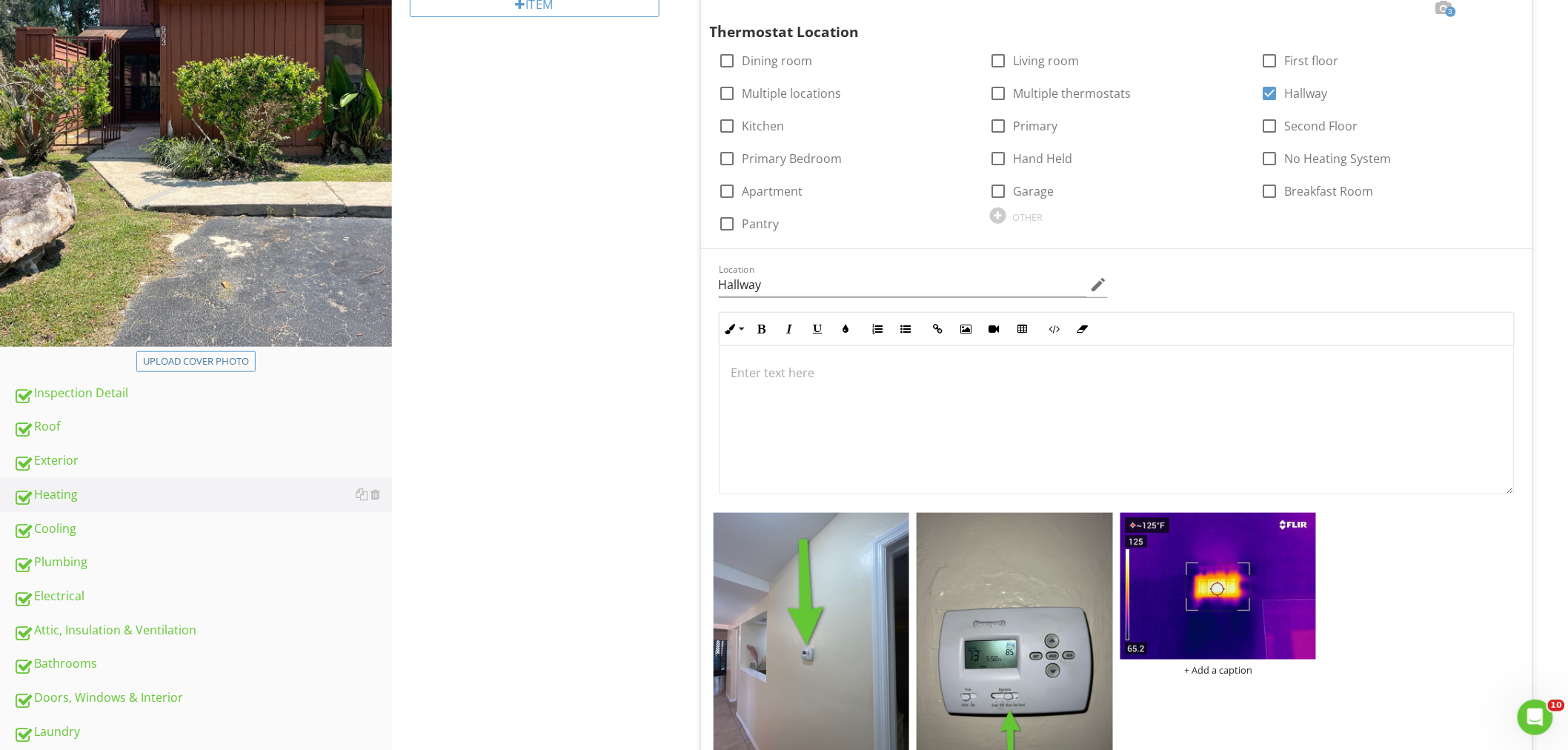
scroll to position [329, 0]
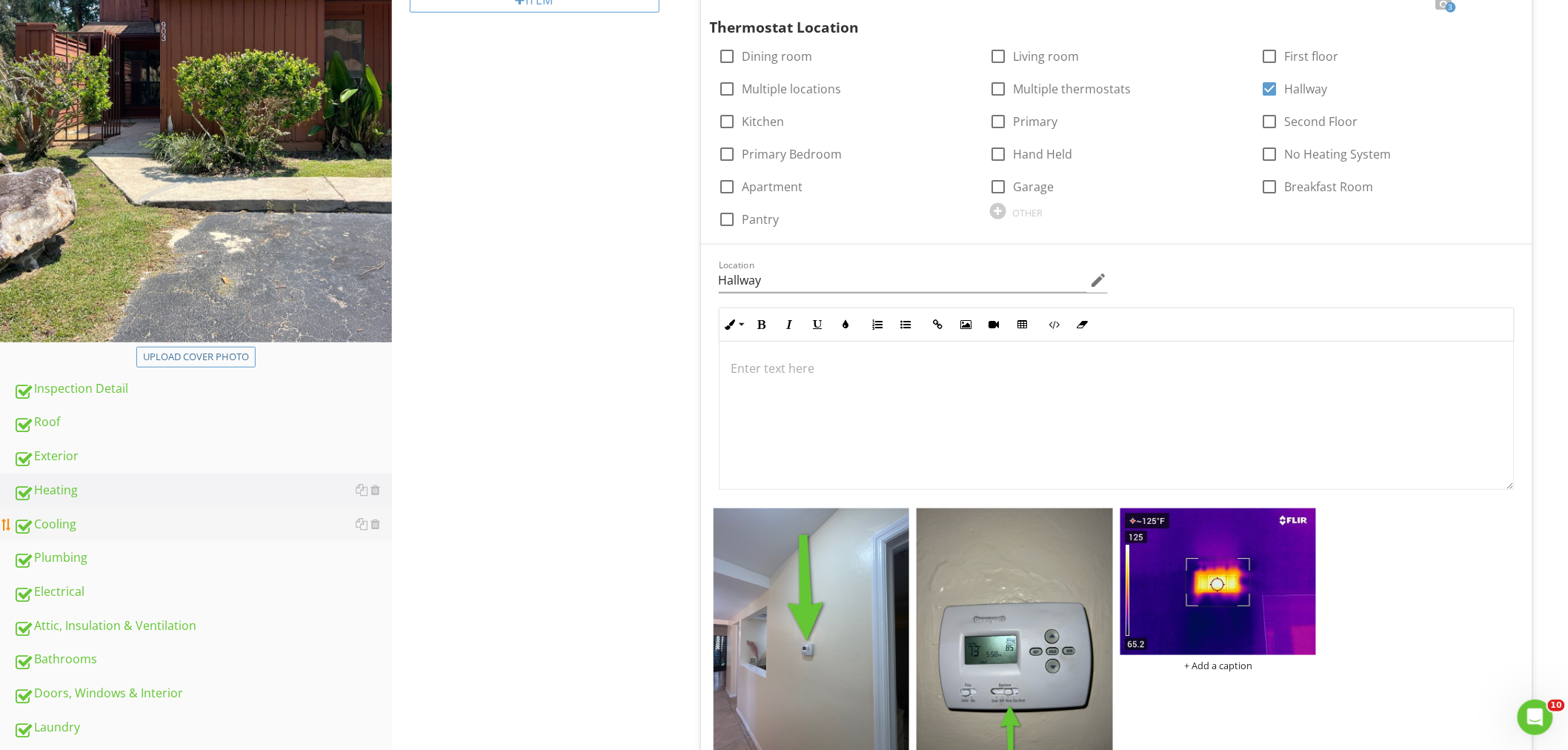
click at [93, 515] on div "Cooling" at bounding box center [203, 525] width 379 height 20
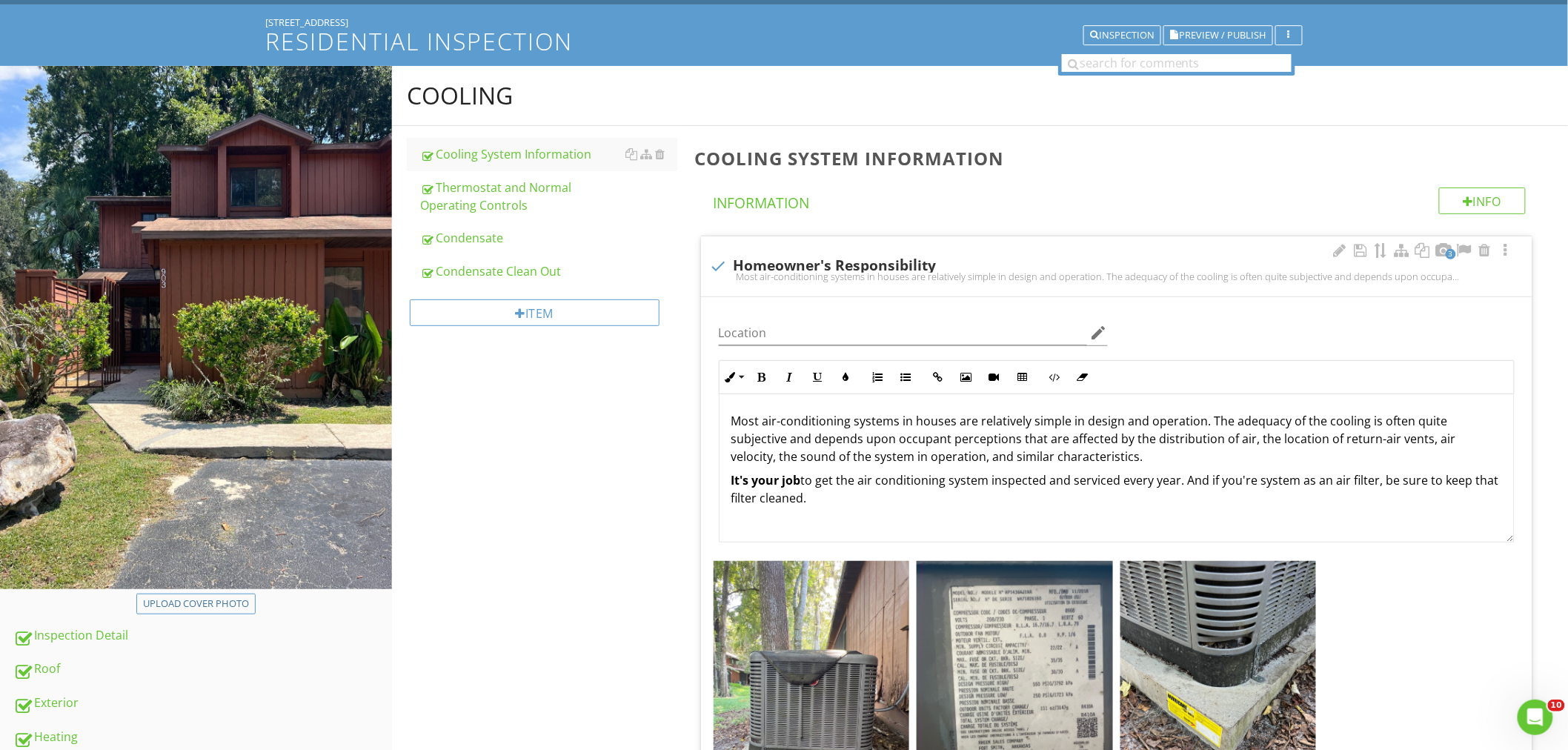
scroll to position [1, 0]
click at [774, 339] on input "Location" at bounding box center [902, 333] width 368 height 24
type input "R"
type input "e"
type input "Rear Of Unit"
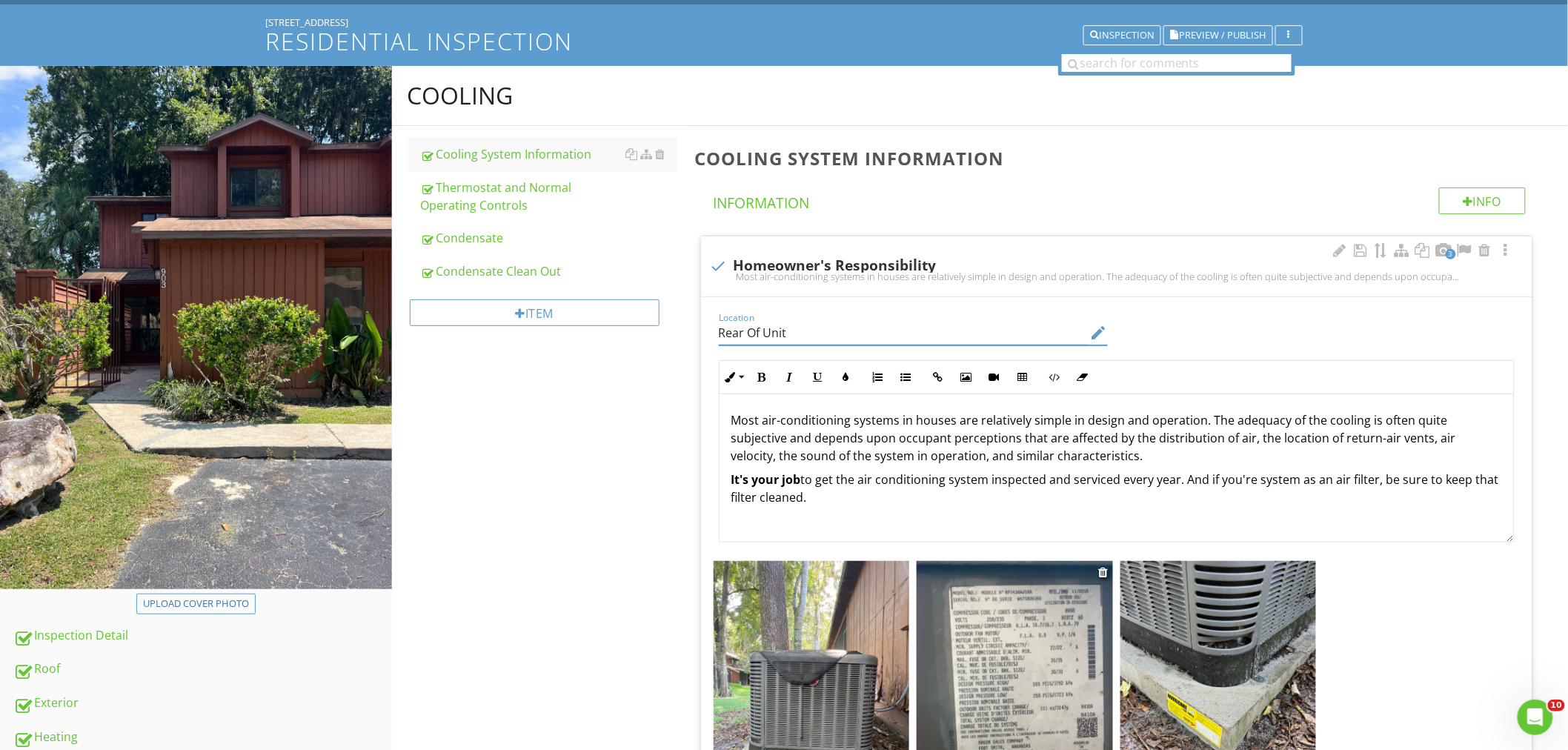
click at [1055, 615] on img at bounding box center [1014, 691] width 197 height 261
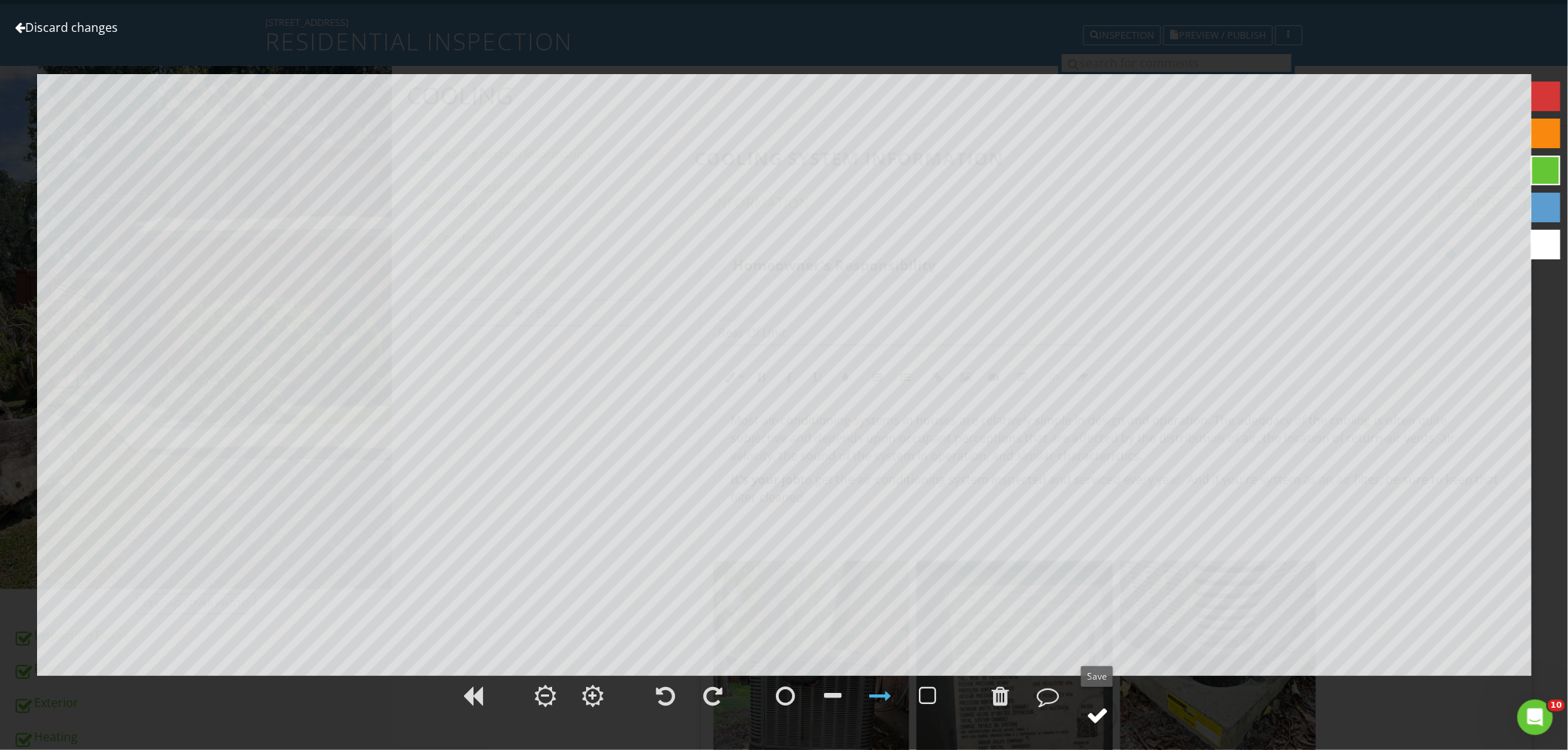
click at [1092, 705] on div at bounding box center [1097, 715] width 23 height 23
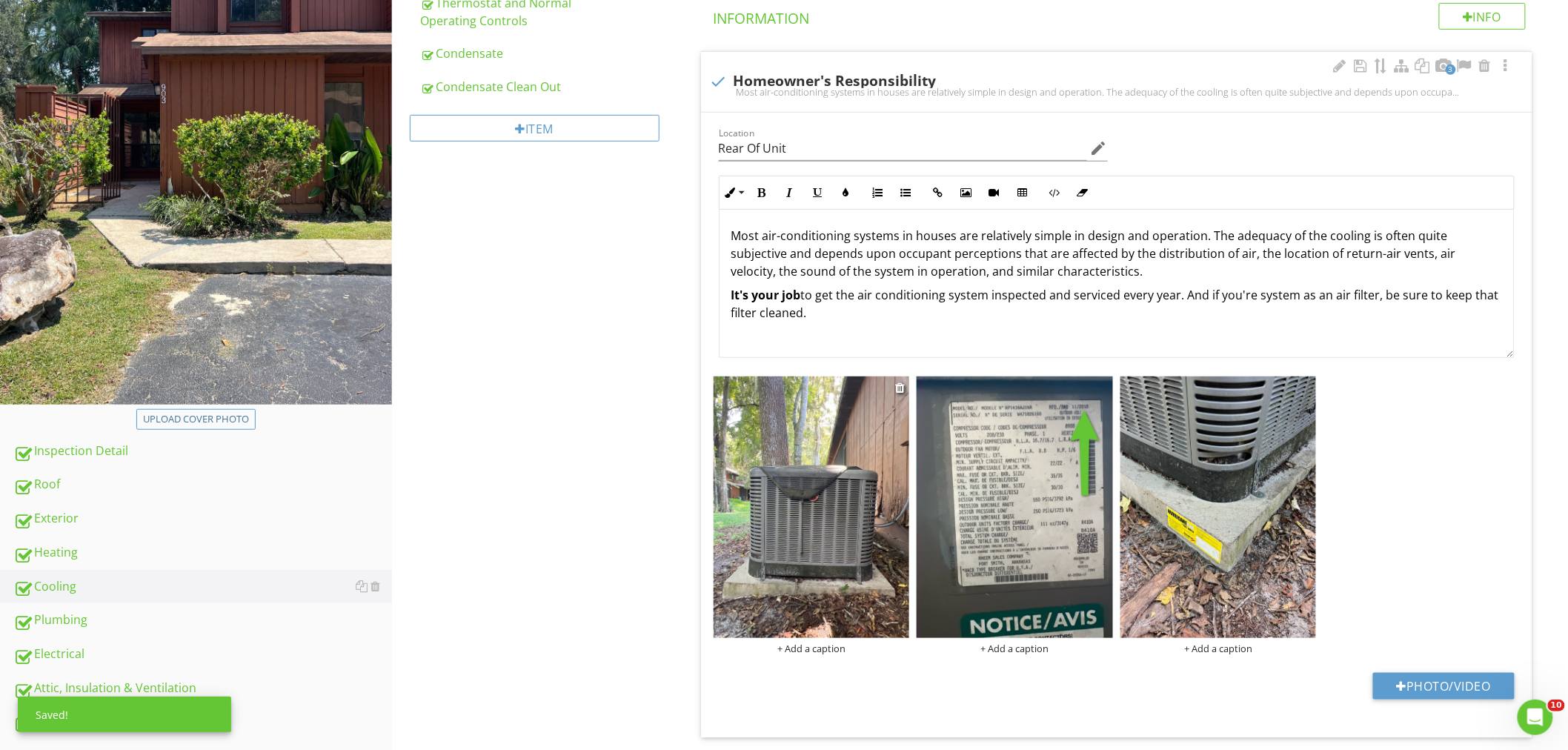
scroll to position [493, 0]
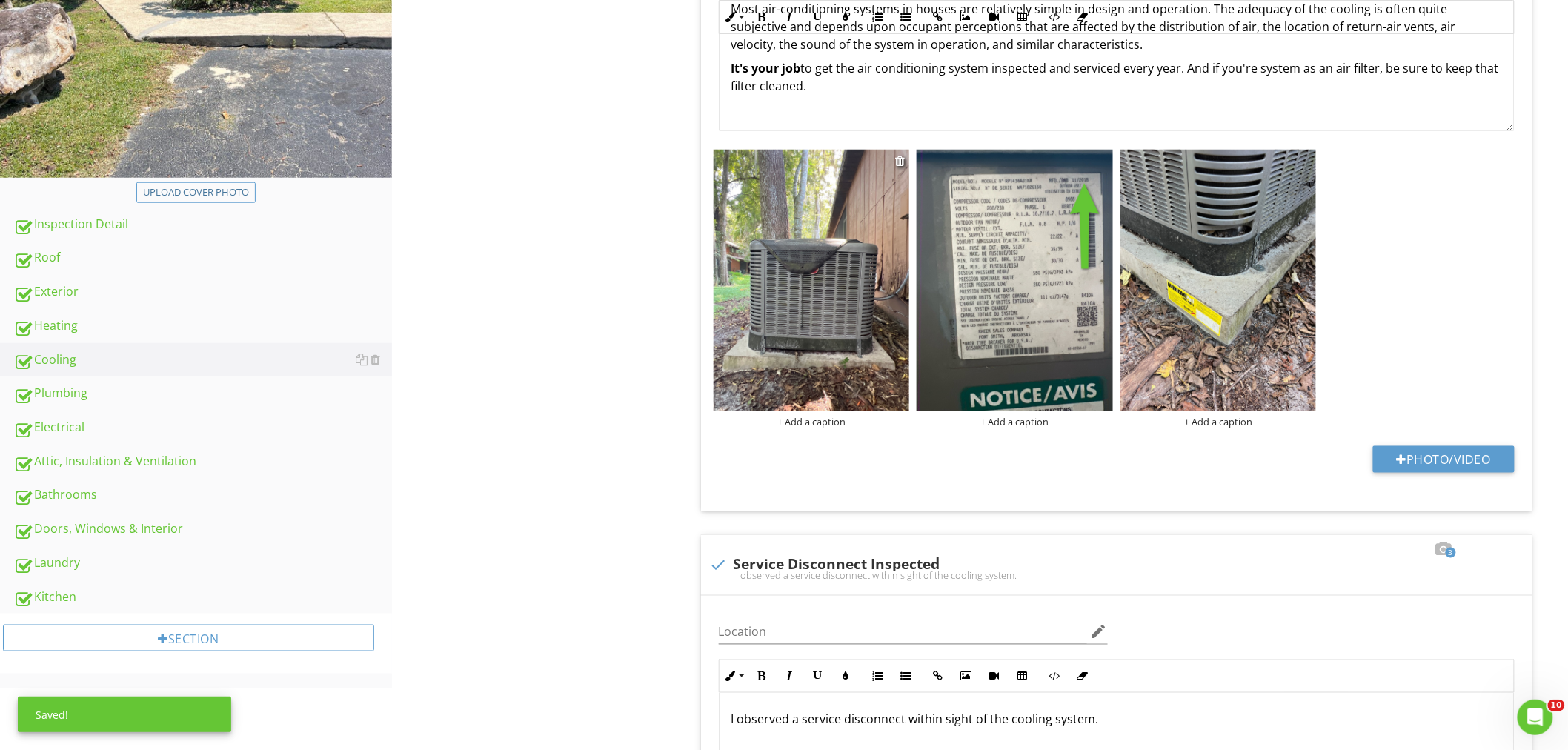
click at [825, 420] on div "+ Add a caption" at bounding box center [811, 422] width 197 height 12
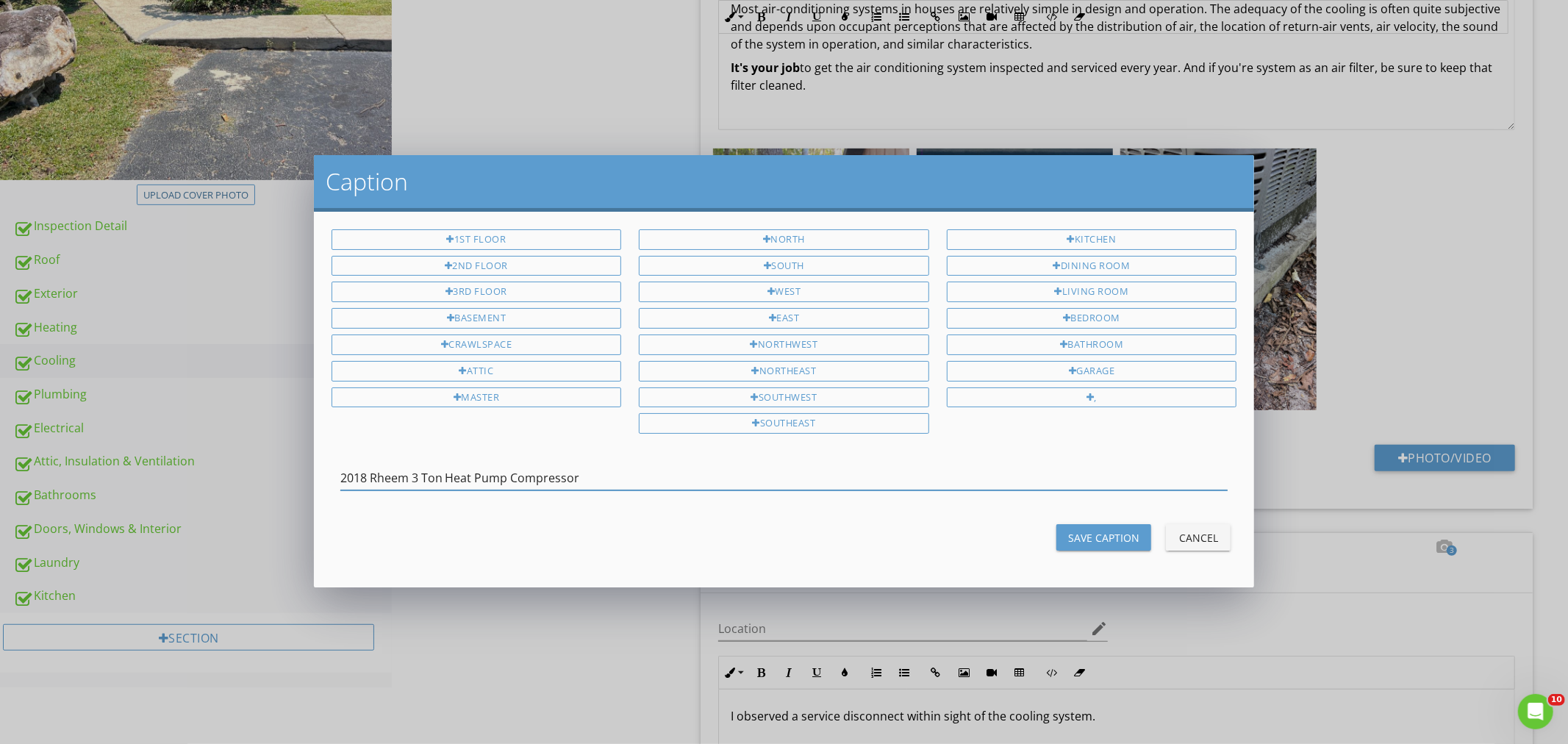
type input "2018 Rheem 3 Ton Heat Pump Compressor"
click at [1093, 542] on div "Save Caption" at bounding box center [1103, 537] width 71 height 16
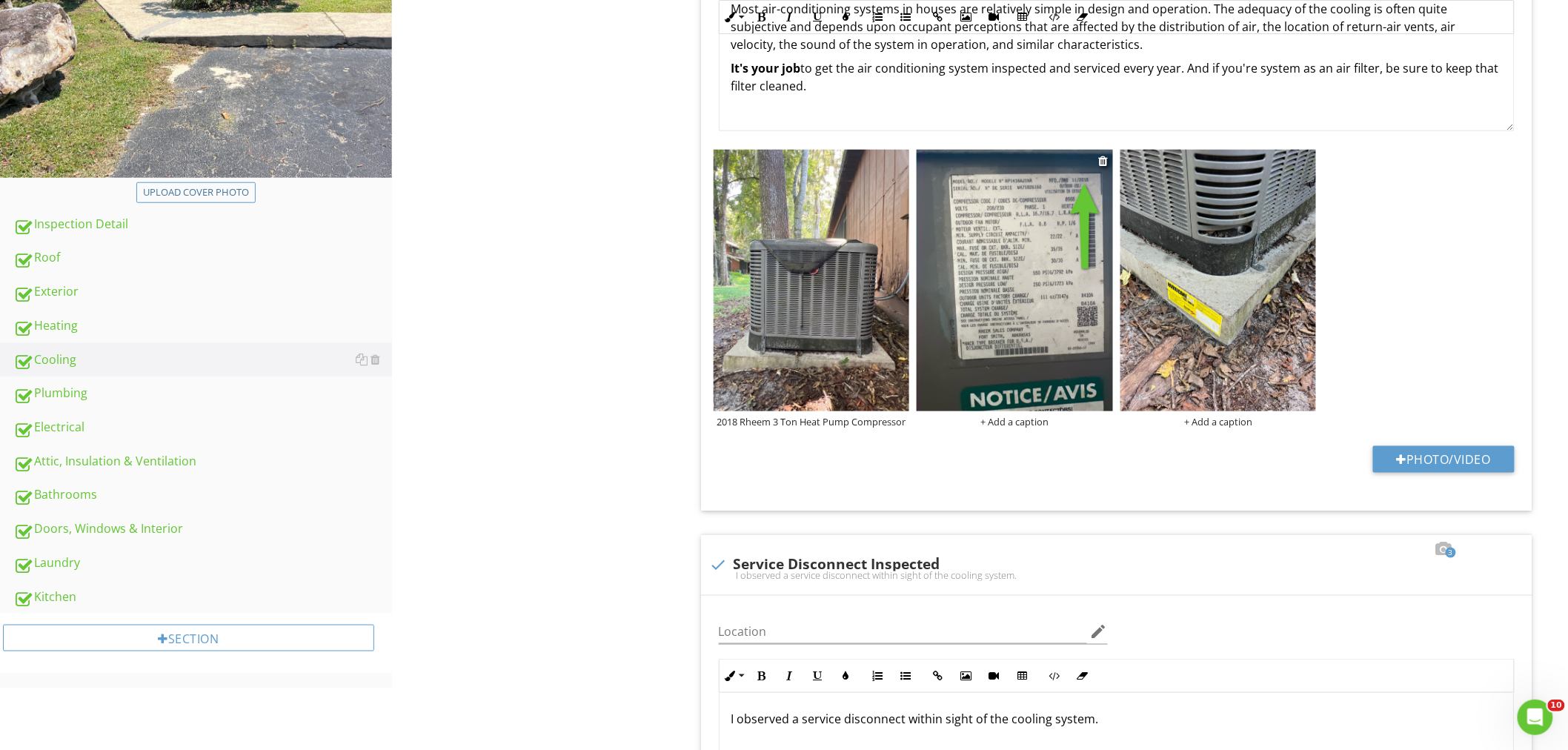
click at [1025, 426] on div "+ Add a caption" at bounding box center [1014, 422] width 197 height 12
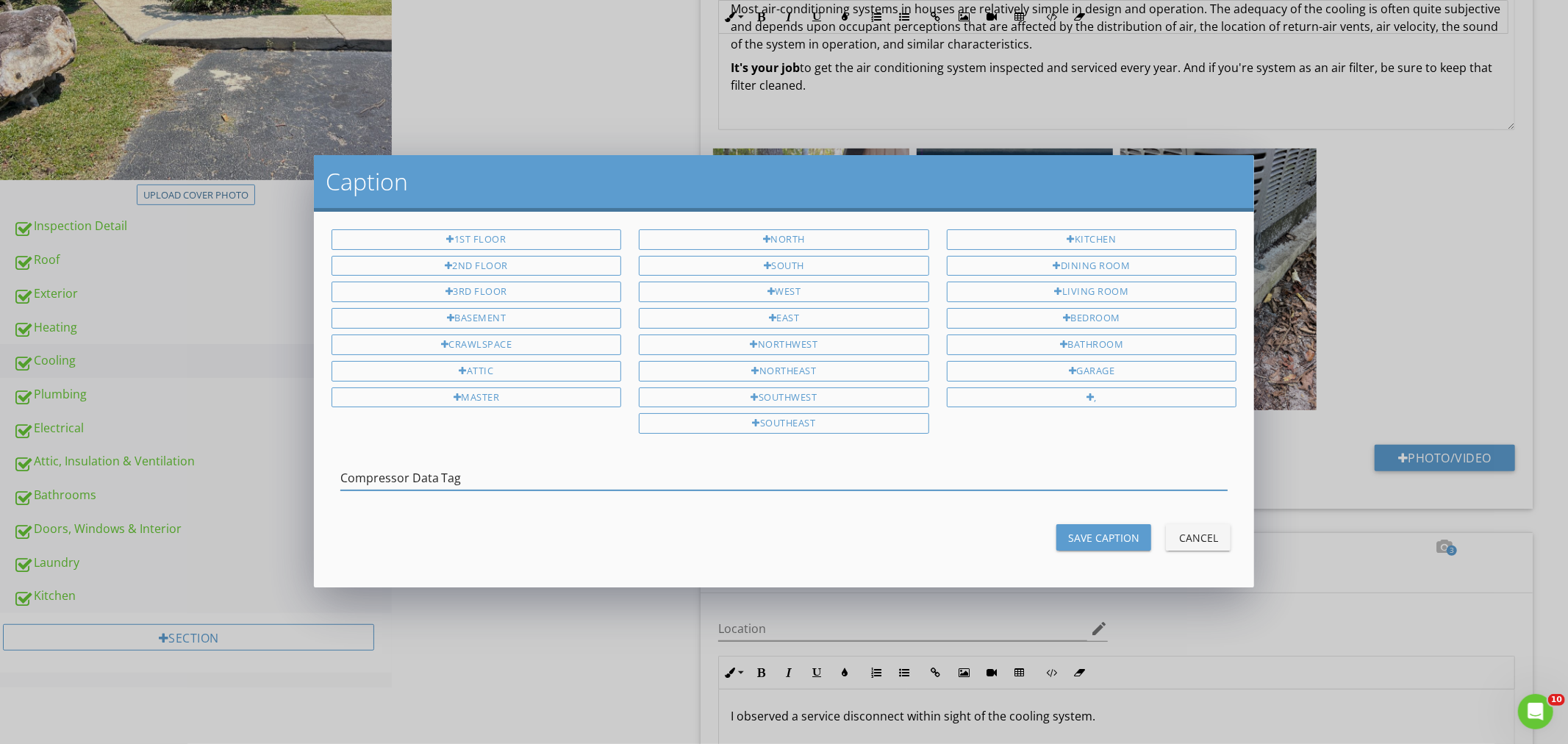
type input "Compressor Data Tag"
click at [1085, 539] on div "Save Caption" at bounding box center [1103, 537] width 71 height 16
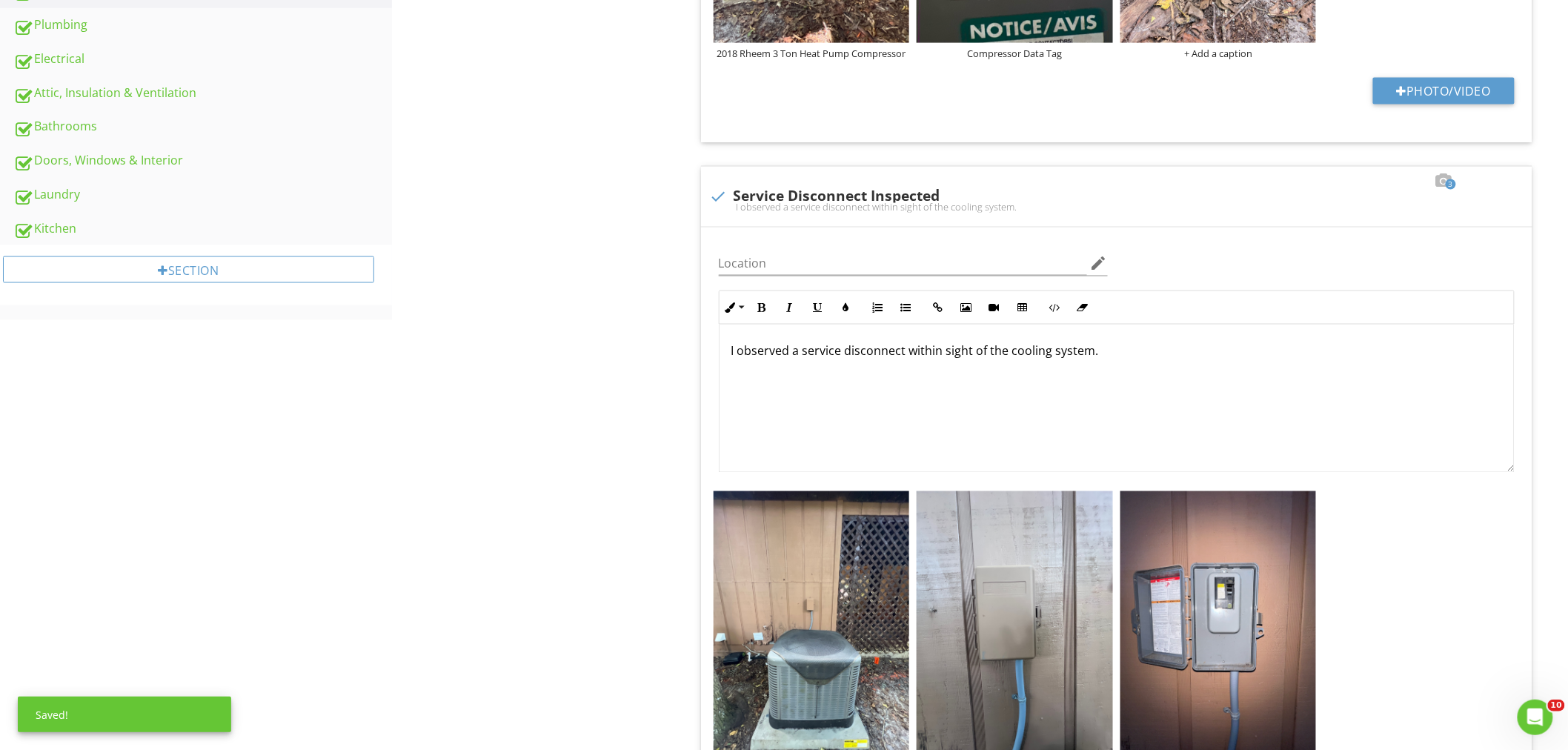
scroll to position [987, 0]
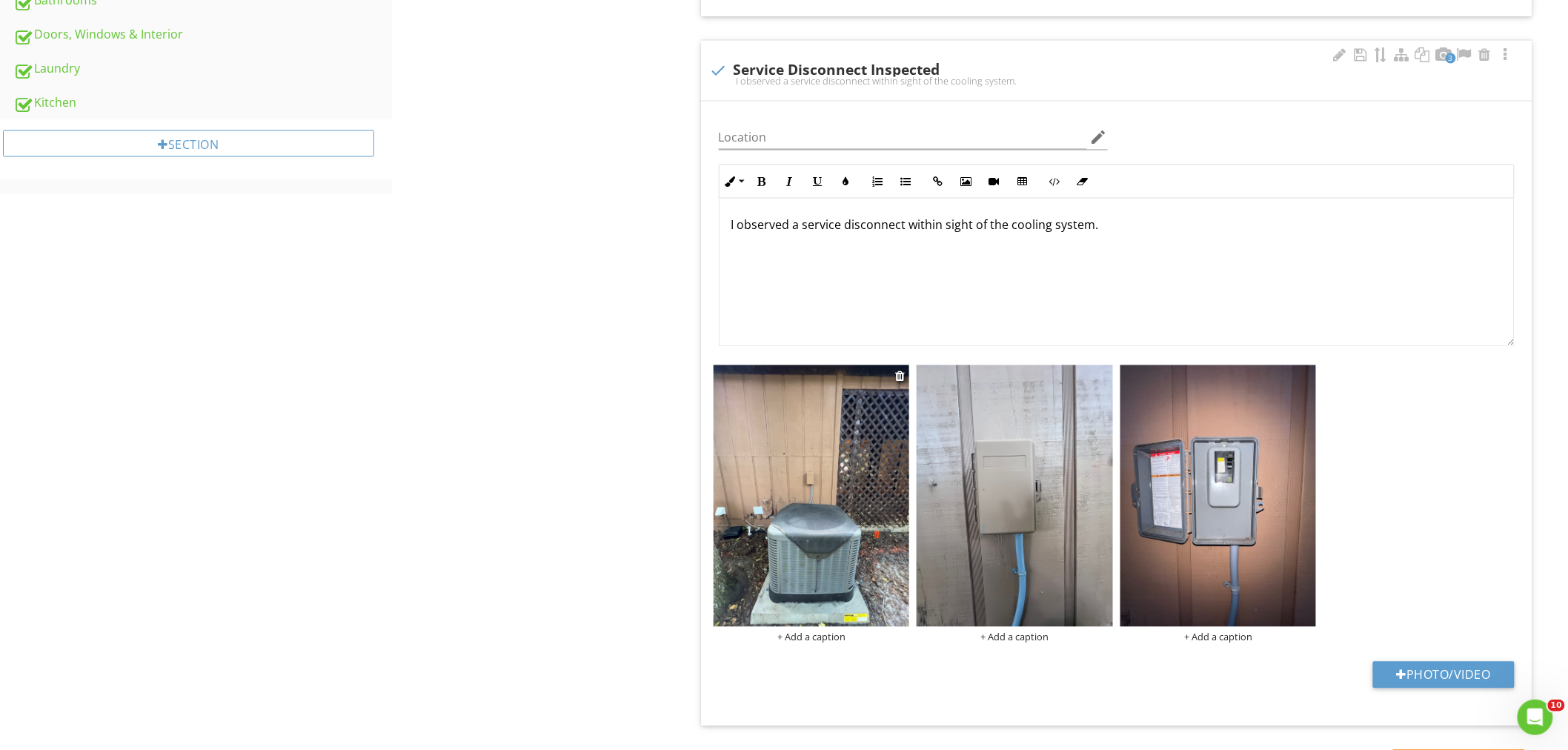
click at [885, 499] on img at bounding box center [811, 495] width 197 height 261
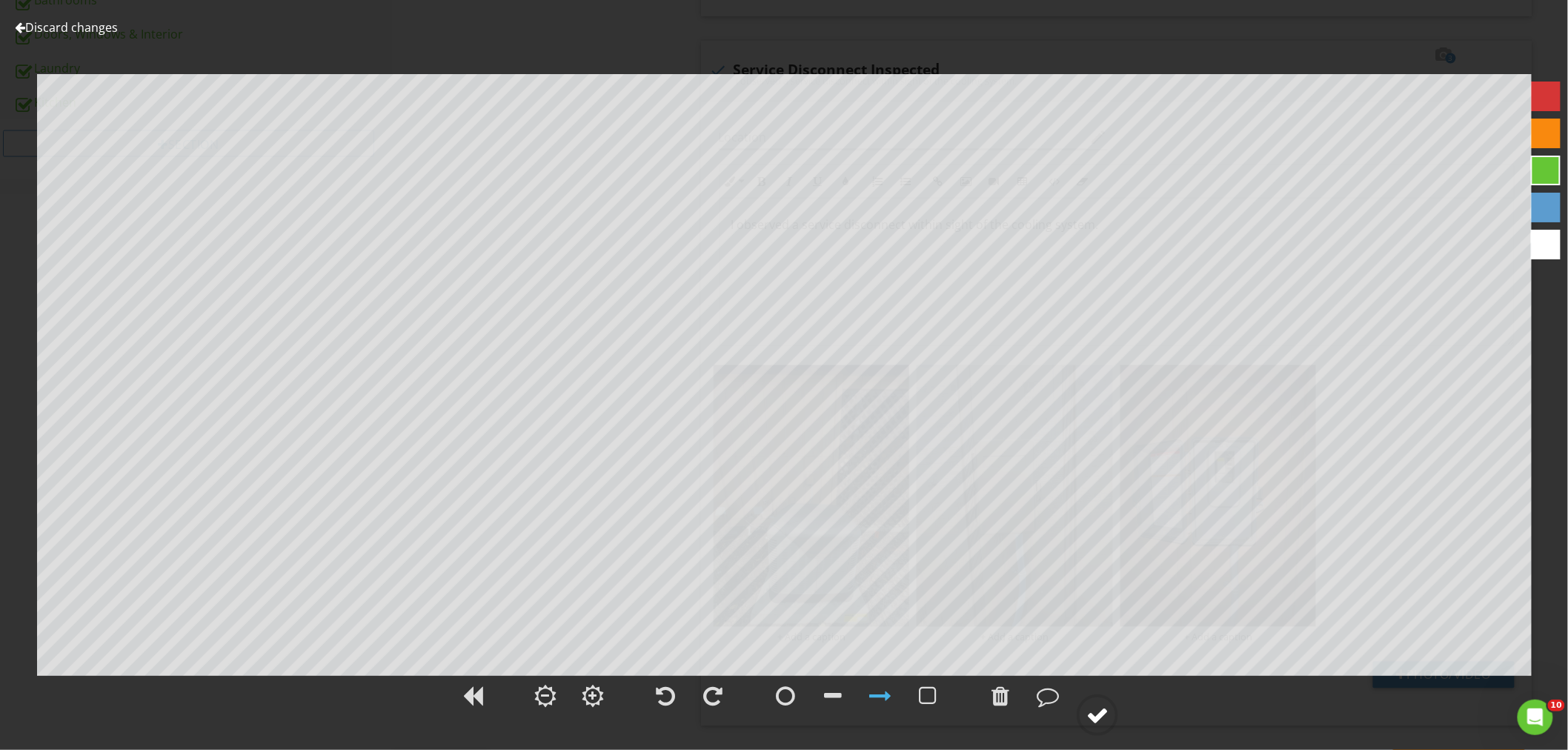
click at [1090, 722] on div at bounding box center [1097, 715] width 23 height 23
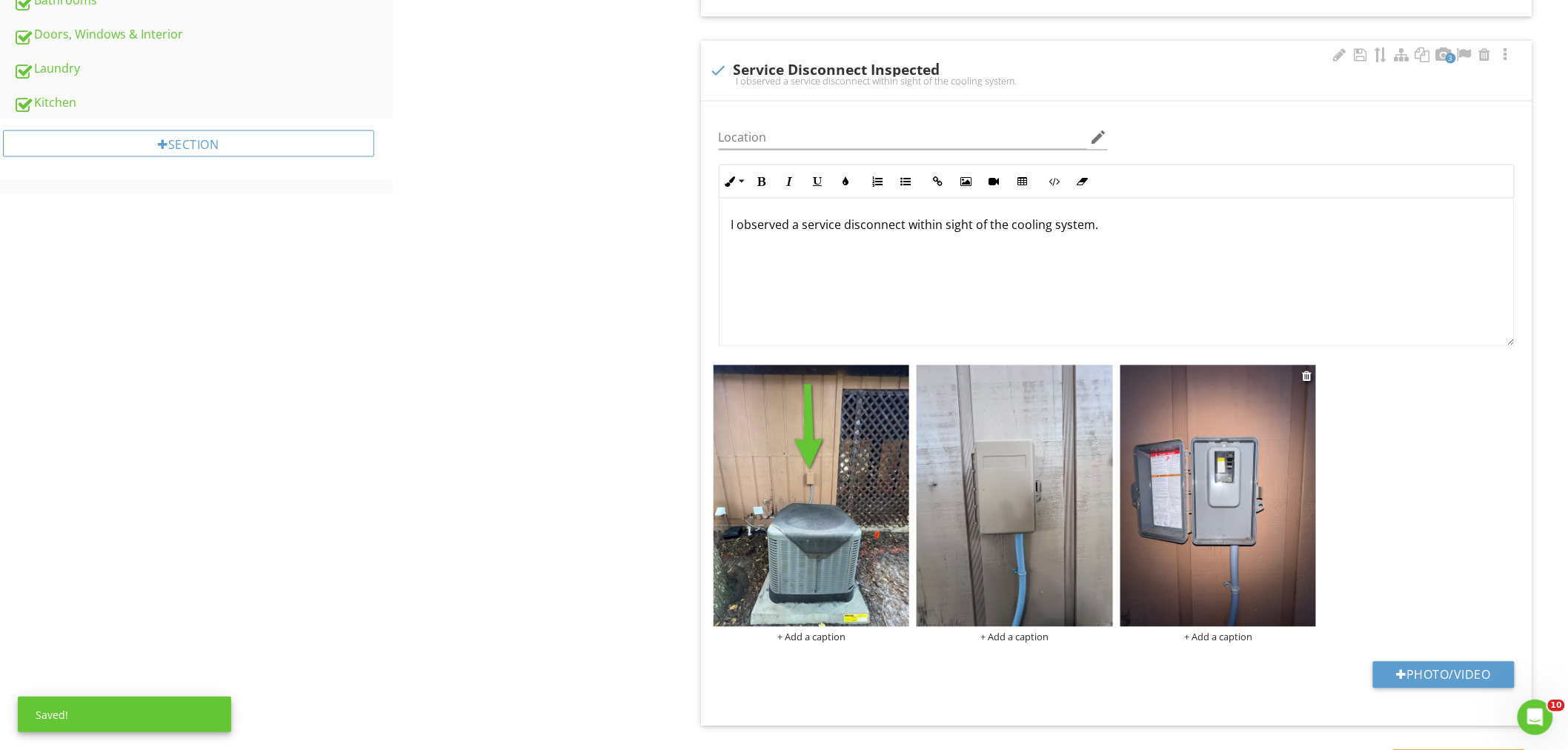
click at [1173, 523] on img at bounding box center [1218, 495] width 197 height 261
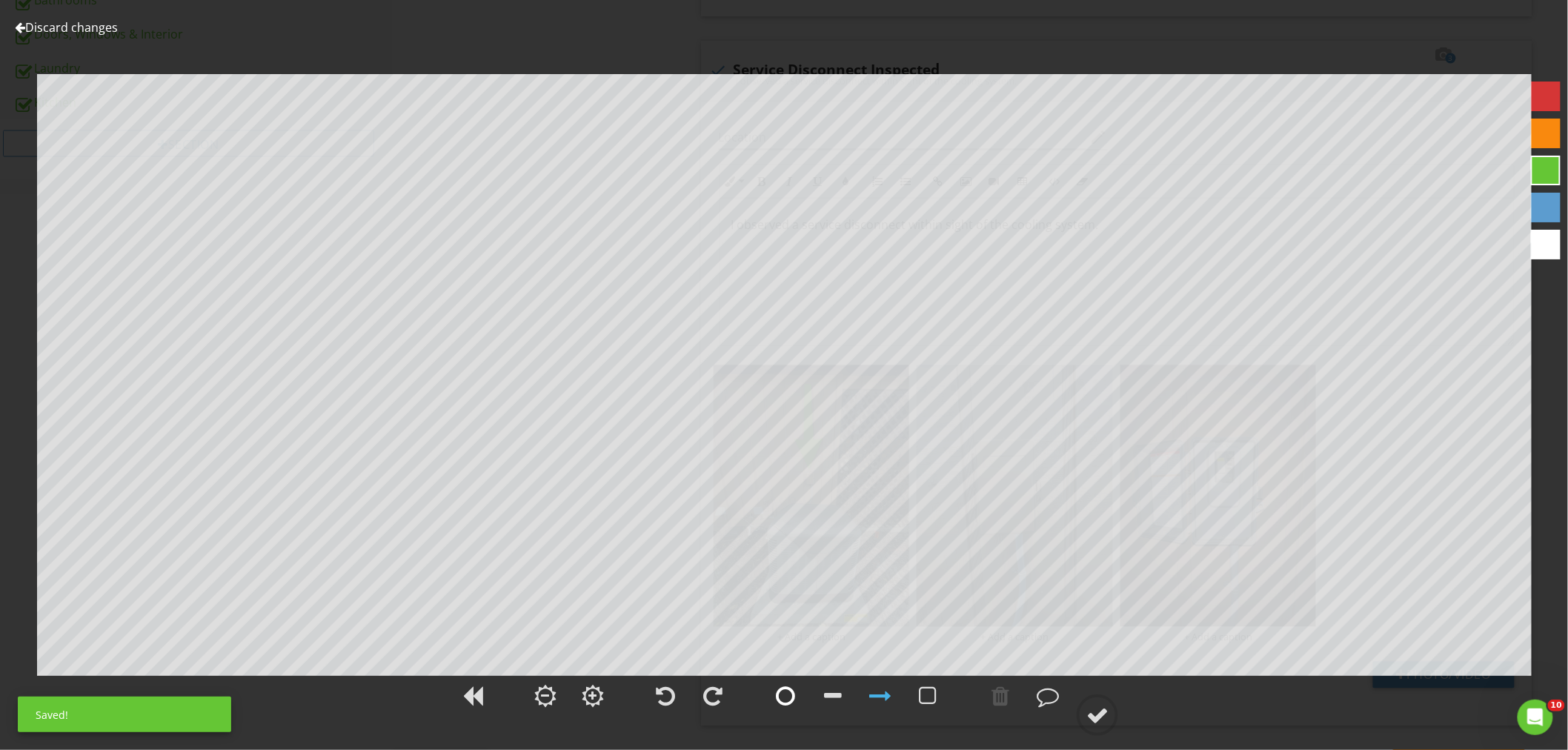
click at [776, 702] on div at bounding box center [786, 696] width 20 height 23
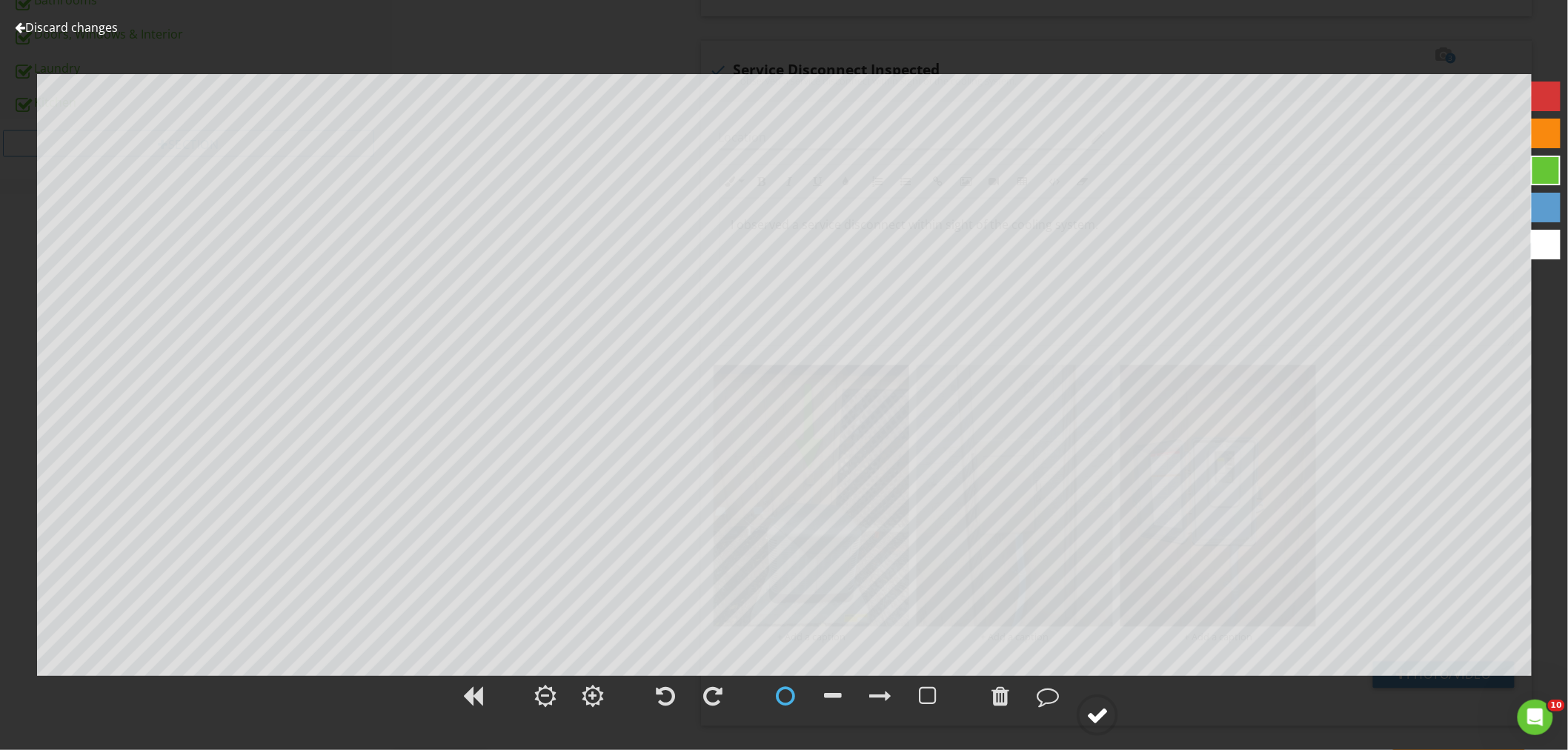
click at [1112, 721] on circle at bounding box center [1097, 715] width 38 height 38
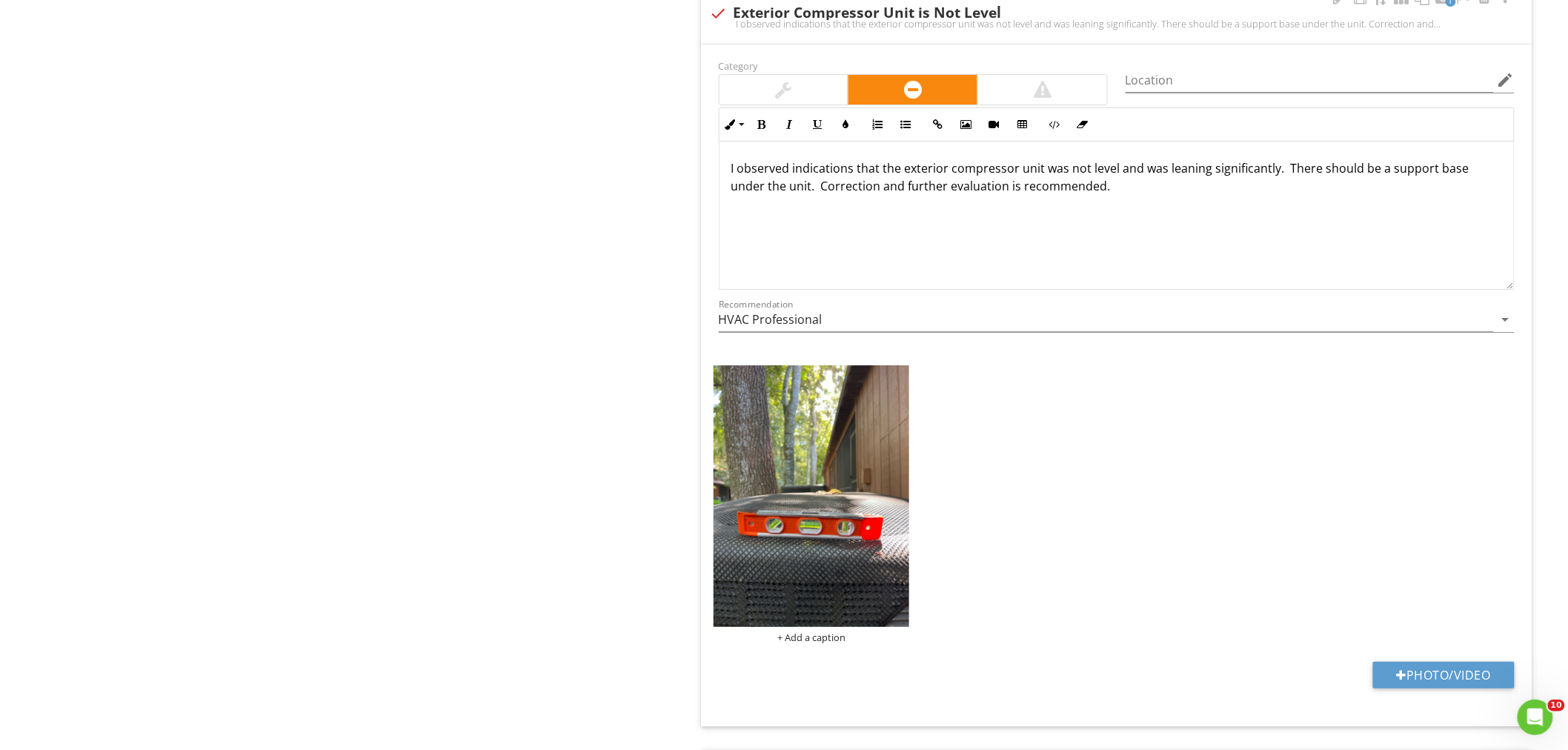
scroll to position [2222, 0]
click at [854, 581] on img at bounding box center [811, 494] width 197 height 261
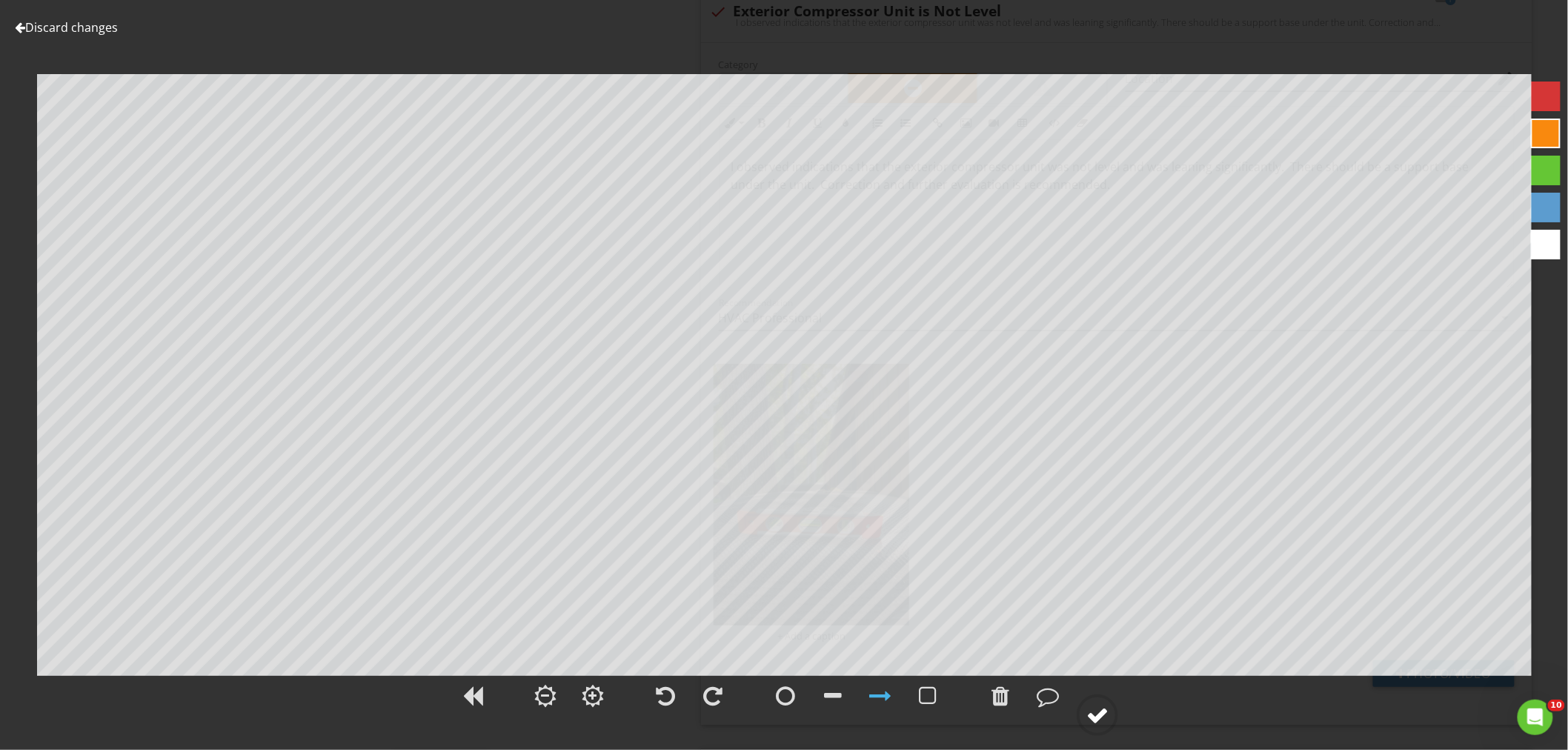
click at [1115, 721] on circle at bounding box center [1097, 715] width 38 height 38
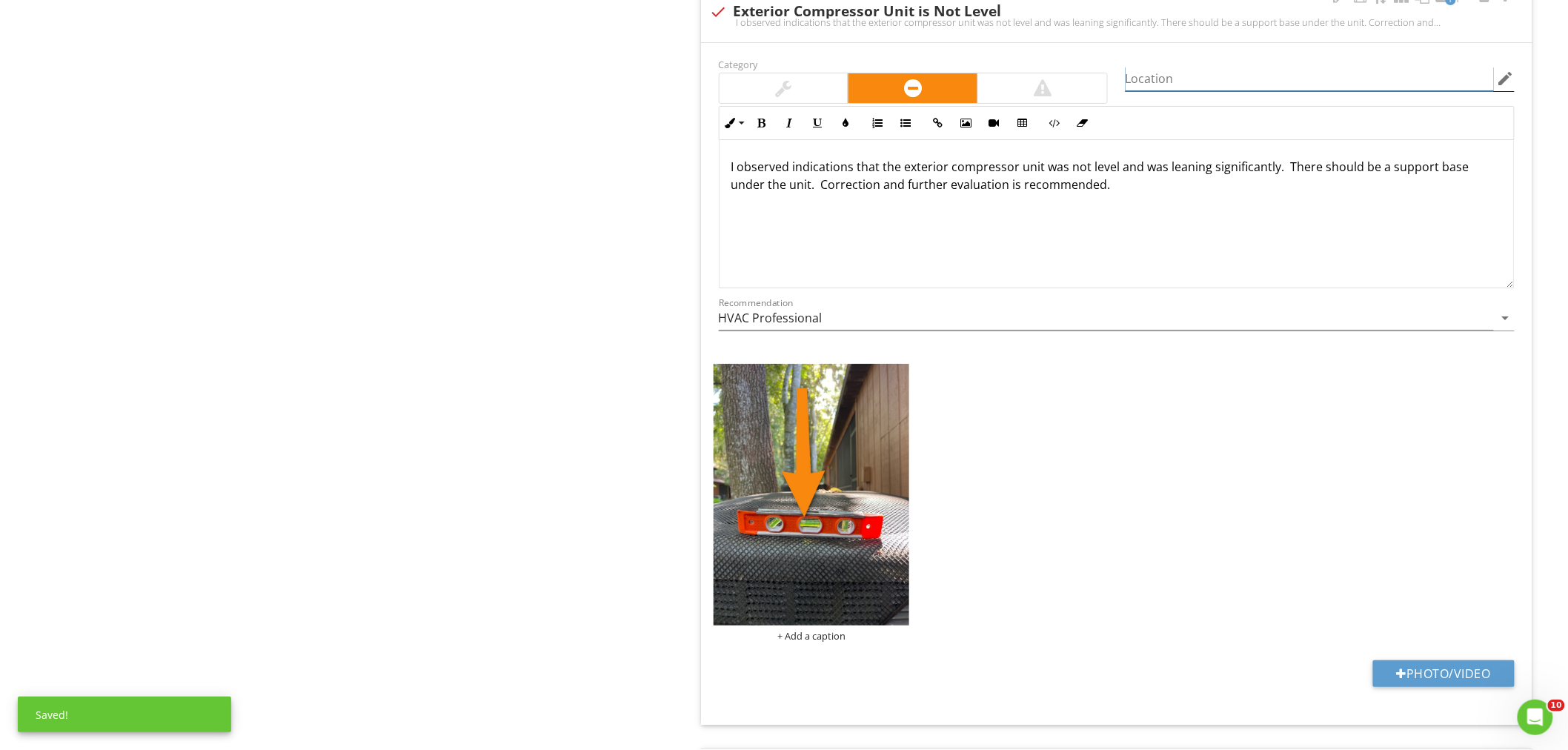
click at [1147, 86] on input "Location" at bounding box center [1309, 79] width 368 height 24
type input "Rear Of Unit"
click at [1386, 175] on p "I observed indications that the exterior compressor unit was not level and was …" at bounding box center [1116, 175] width 770 height 35
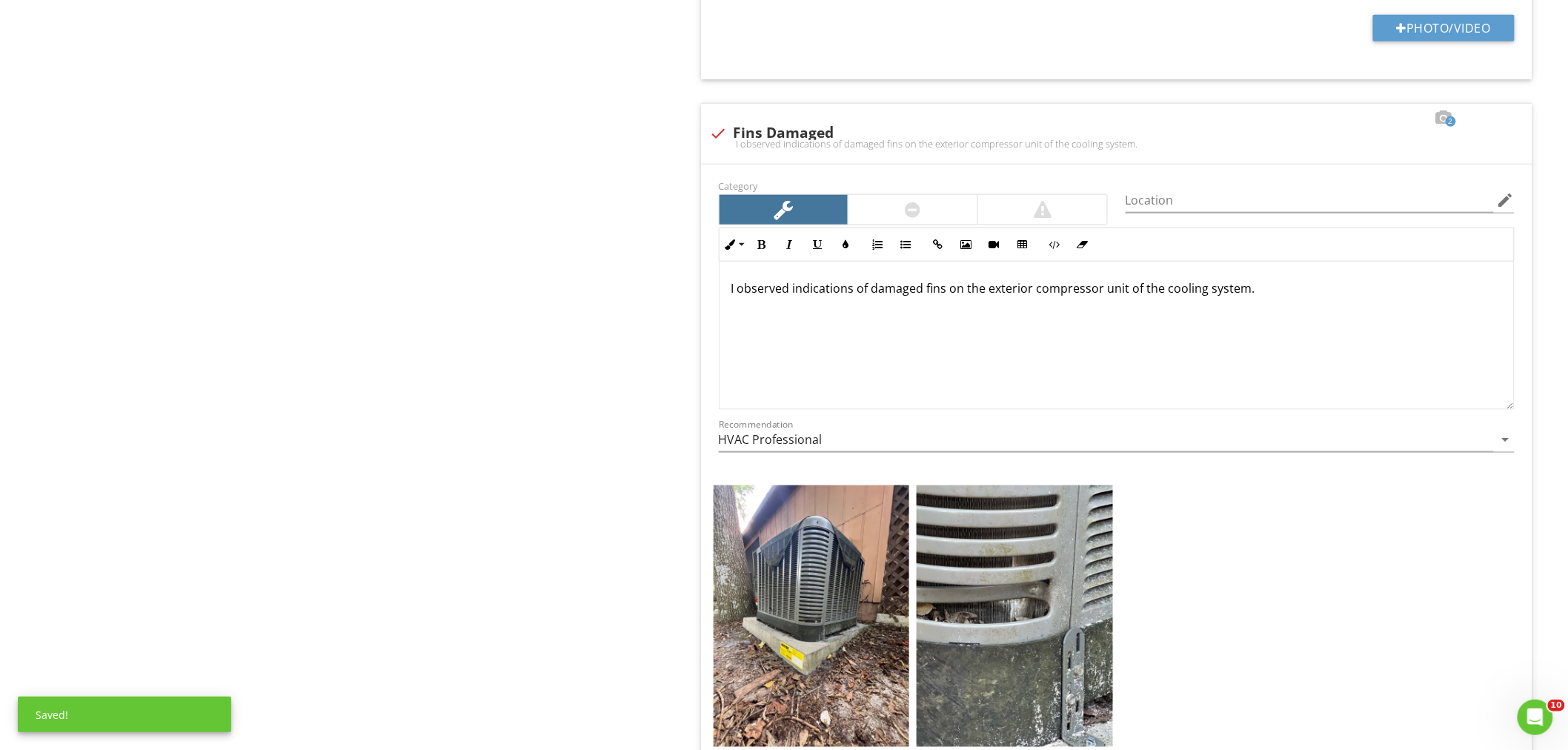
scroll to position [2963, 0]
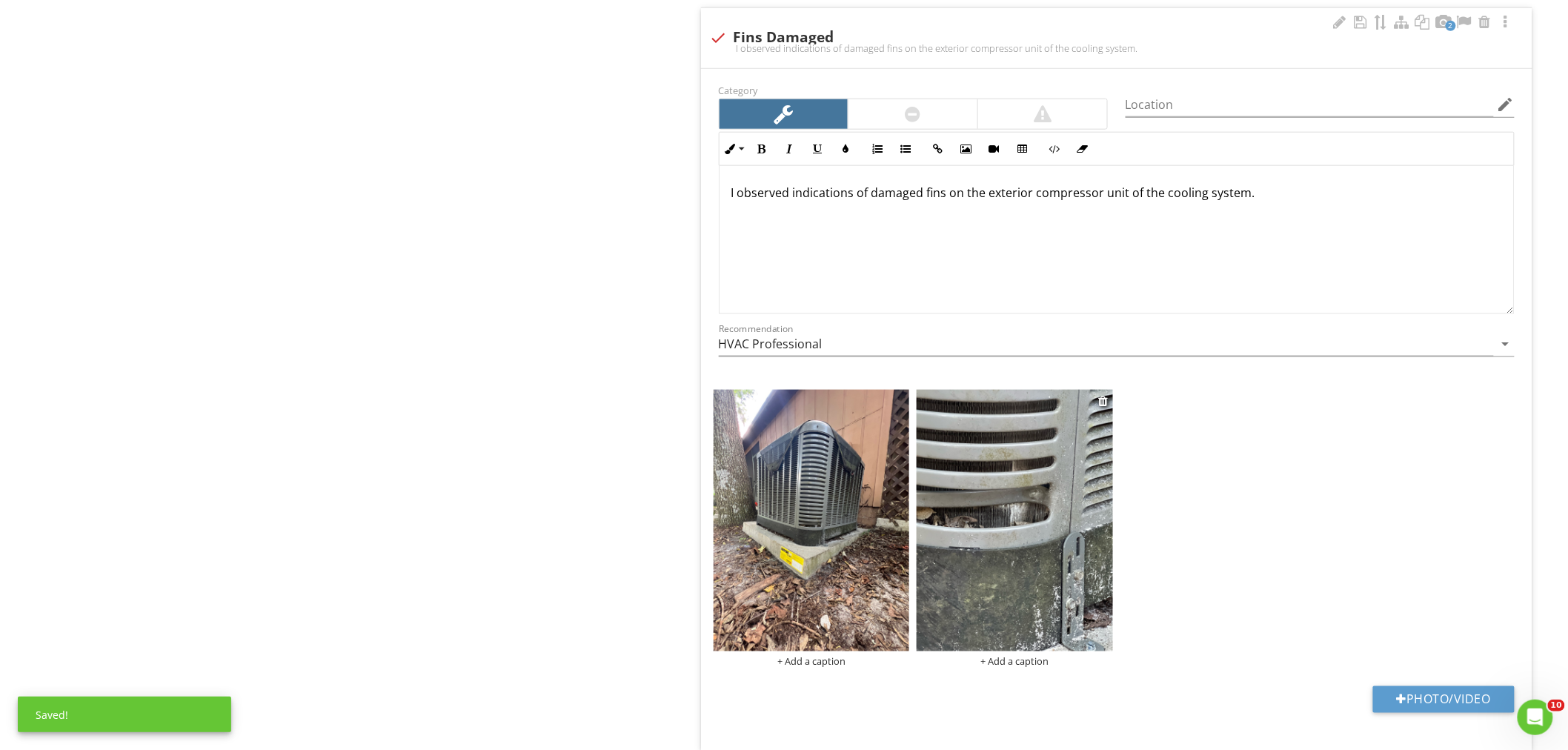
click at [1061, 485] on img at bounding box center [1014, 520] width 197 height 261
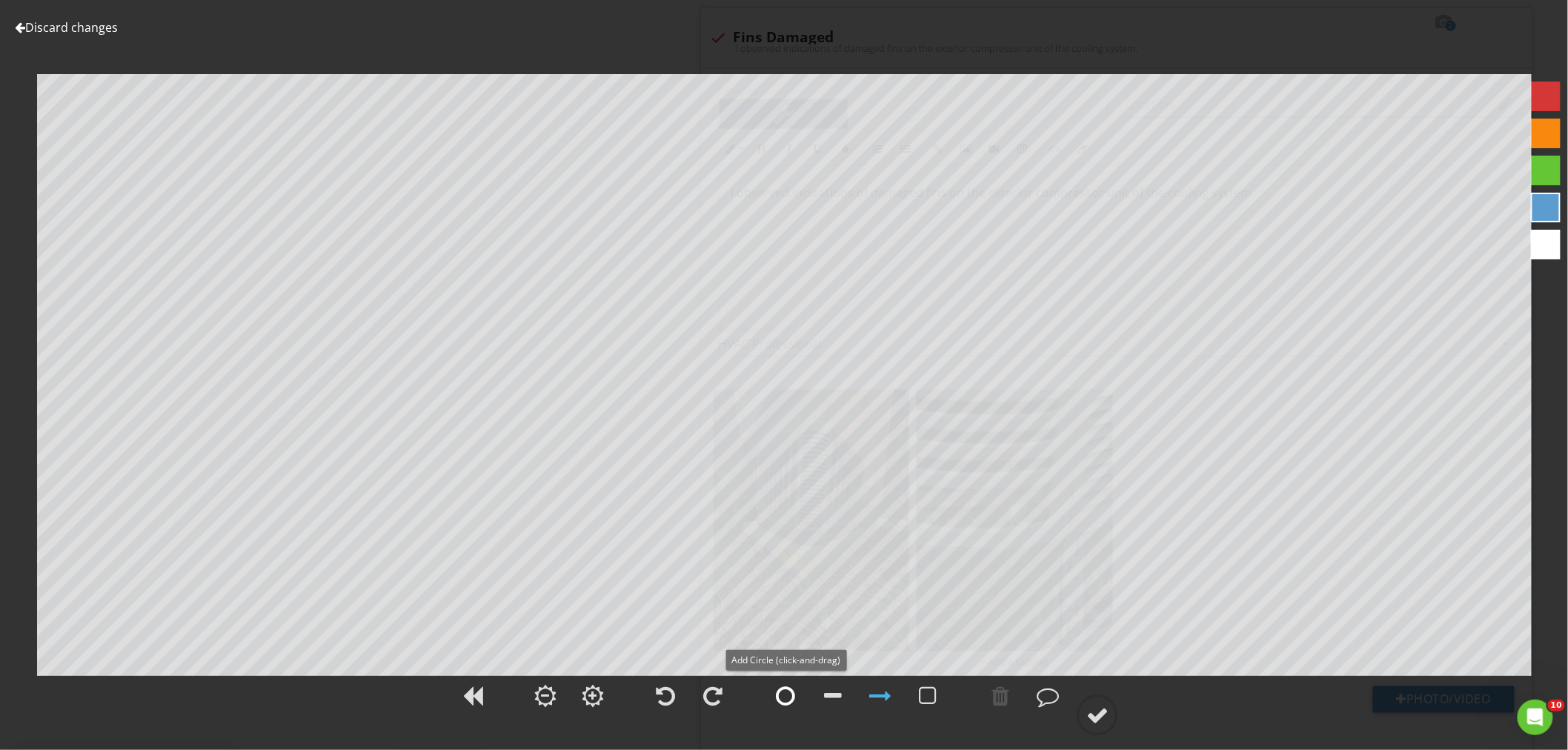
click at [788, 698] on div at bounding box center [786, 696] width 20 height 23
click at [1099, 712] on div at bounding box center [1097, 715] width 23 height 23
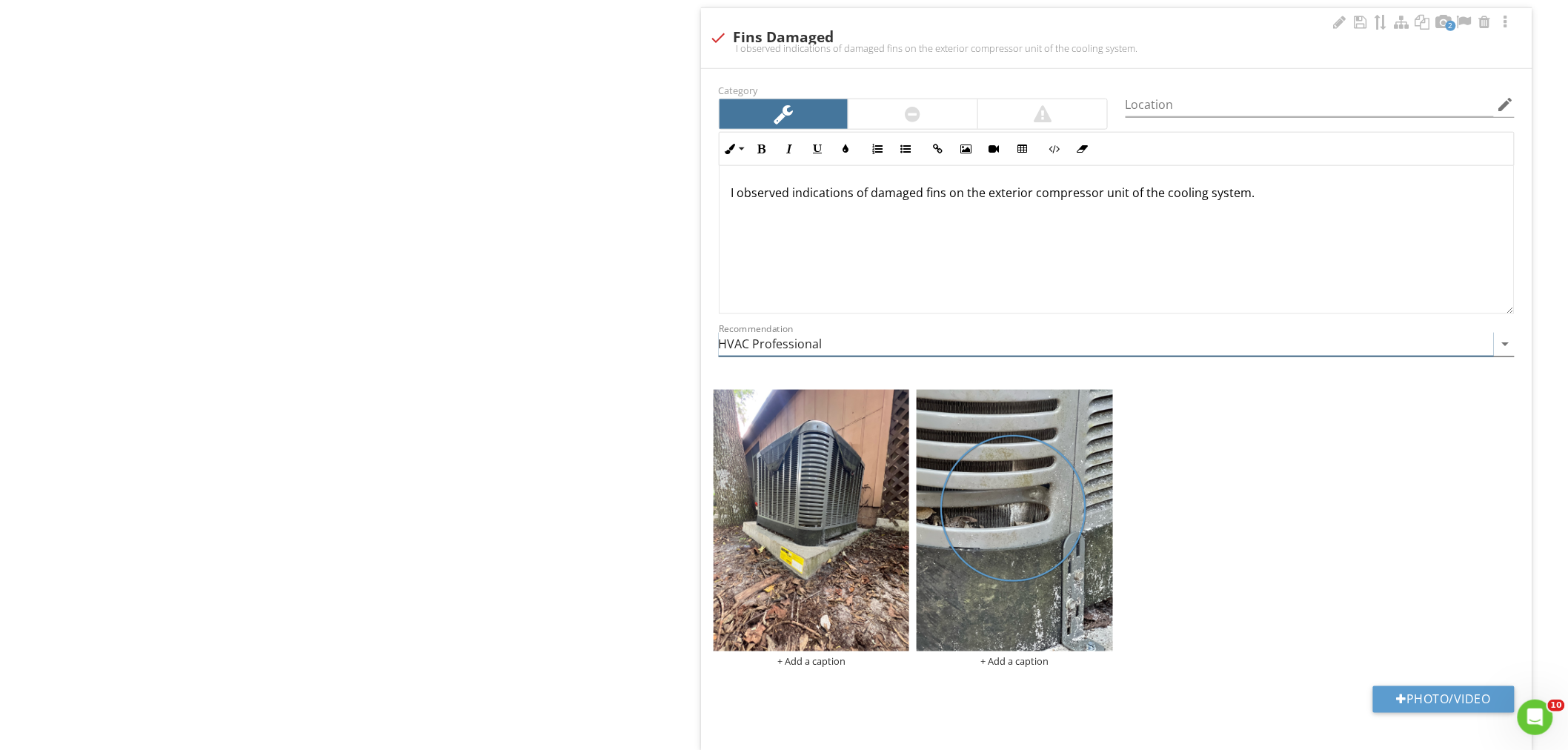
click at [828, 344] on input "HVAC Professional" at bounding box center [1106, 344] width 775 height 24
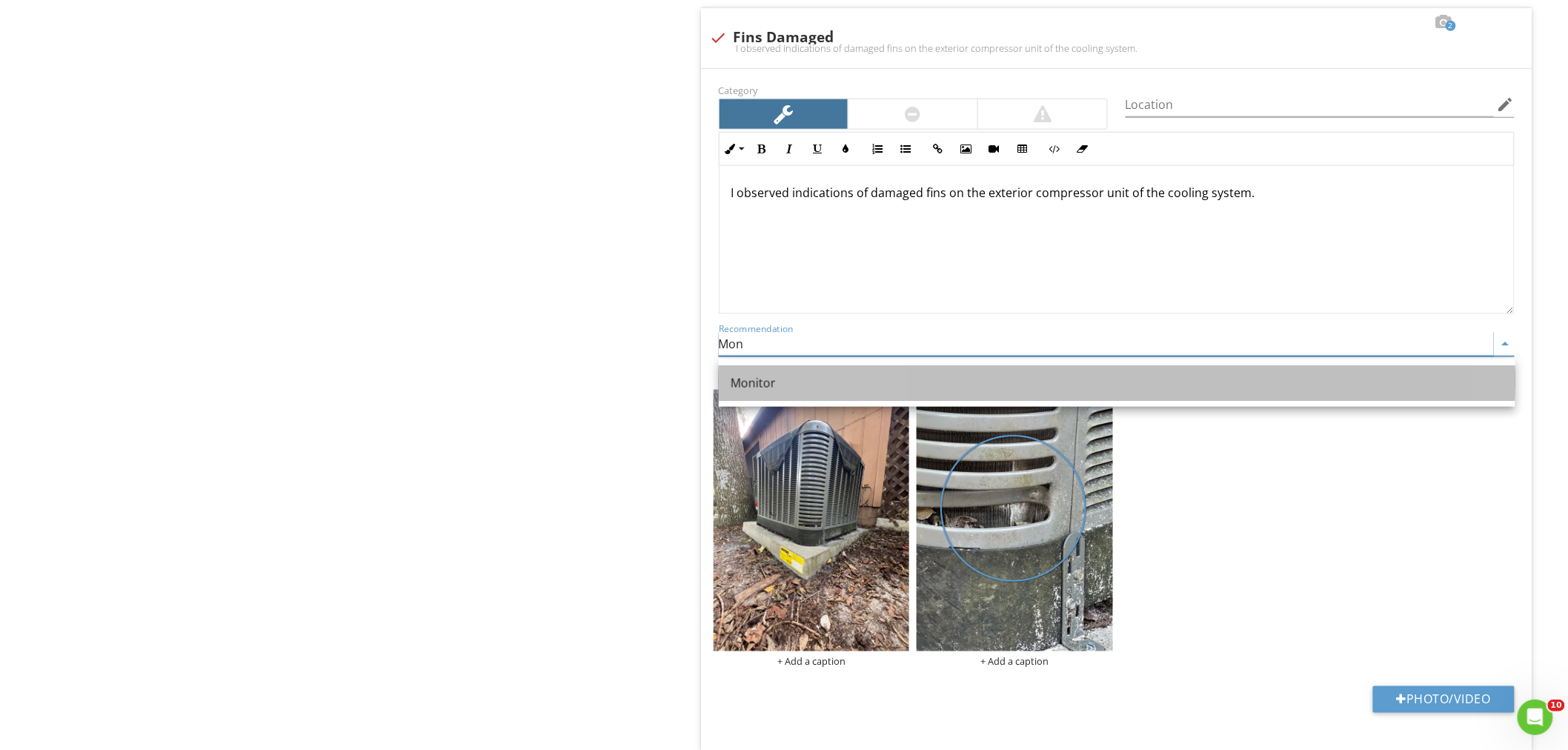
click at [771, 380] on div "Monitor" at bounding box center [1117, 383] width 773 height 18
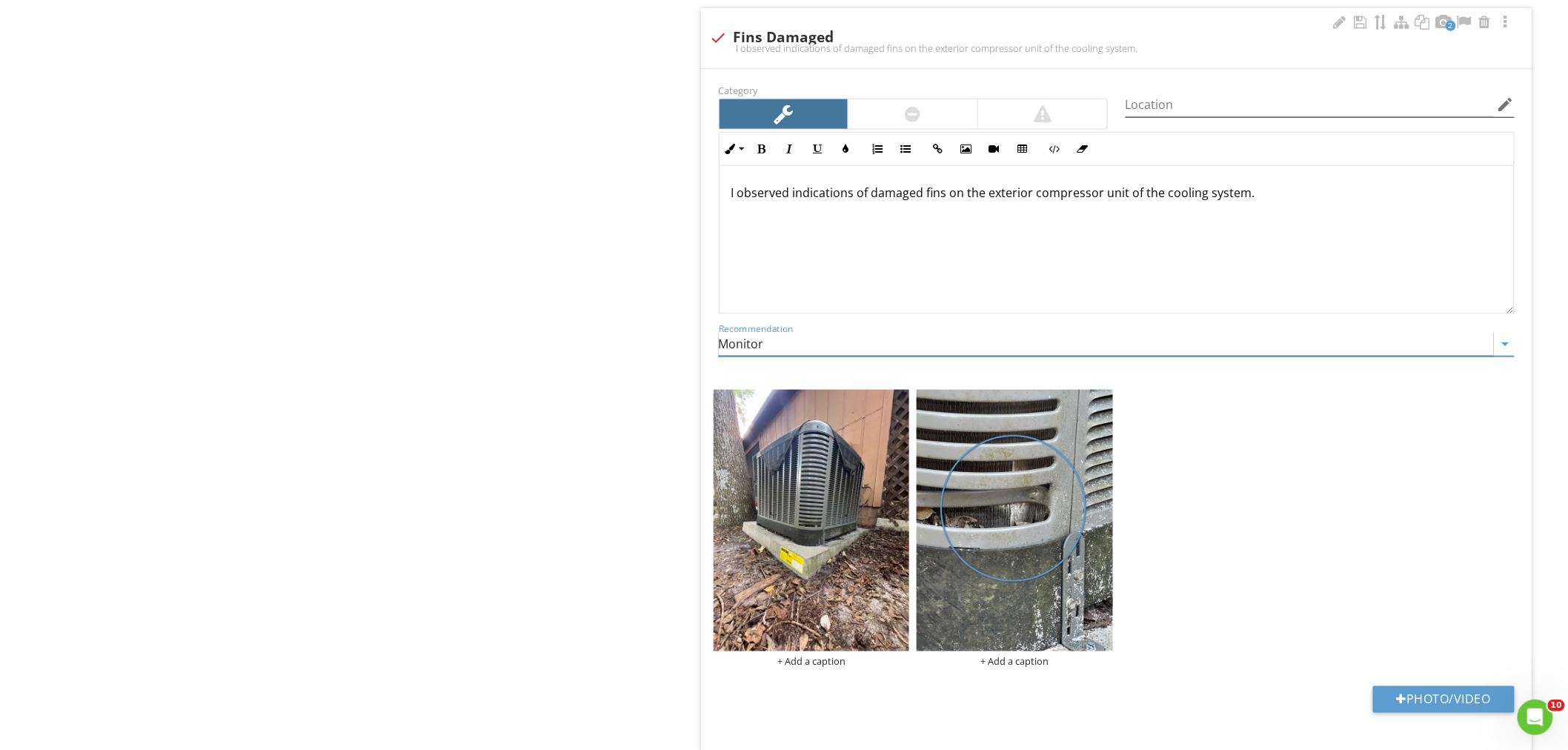
type input "Monitor"
click at [1232, 106] on input "Location" at bounding box center [1309, 105] width 368 height 24
type input "Compressor"
click at [818, 523] on img at bounding box center [811, 520] width 197 height 261
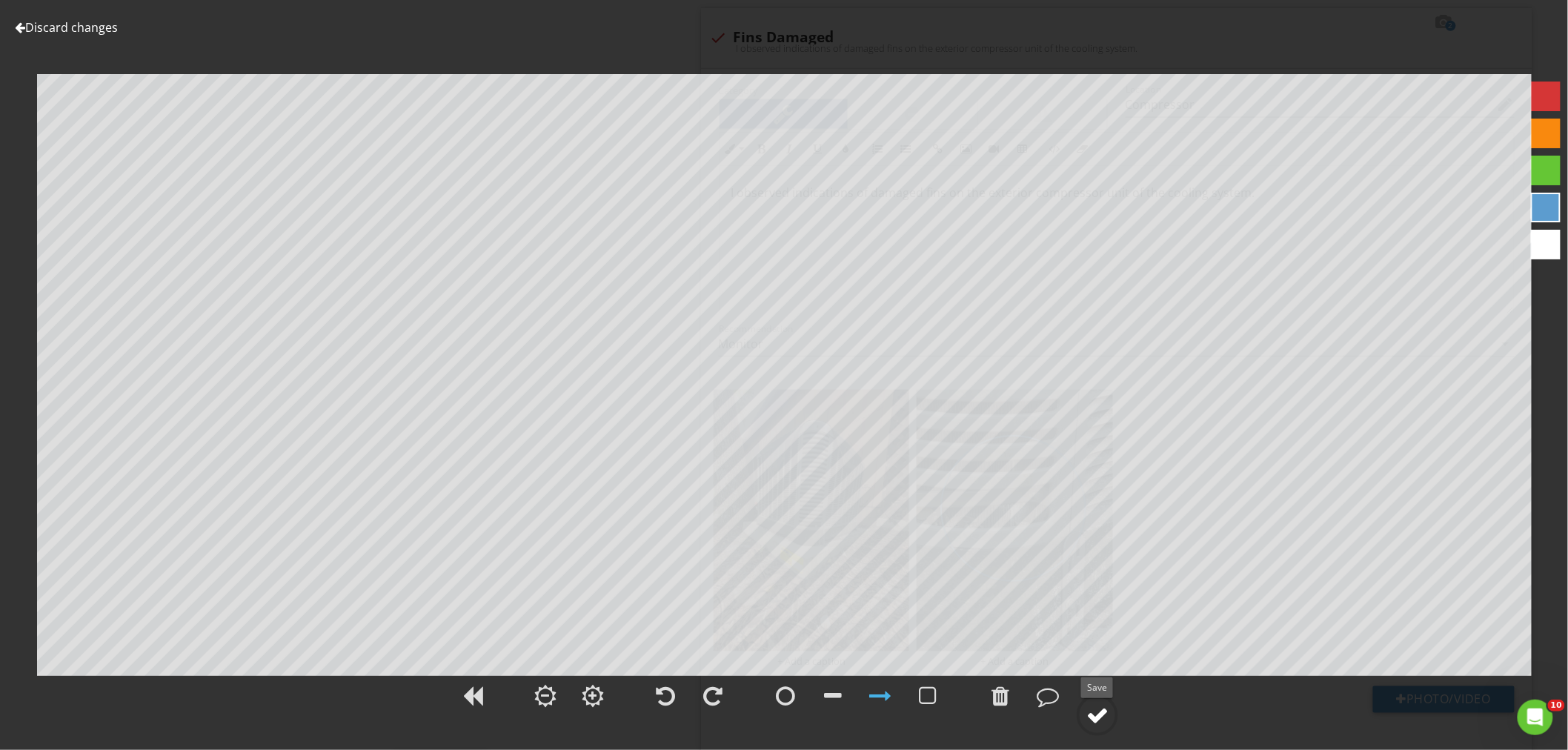
click at [1100, 718] on div at bounding box center [1097, 715] width 23 height 23
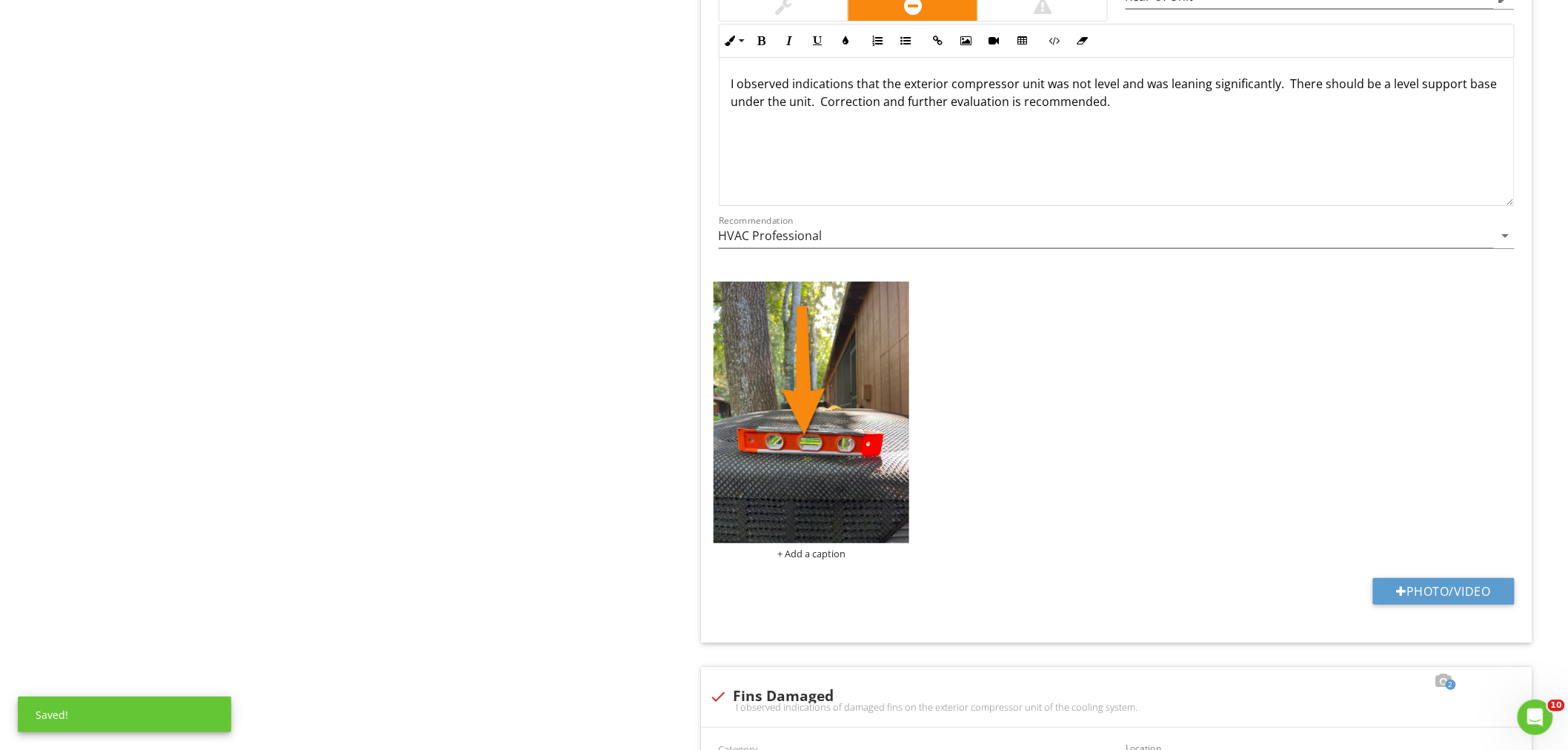
scroll to position [1975, 0]
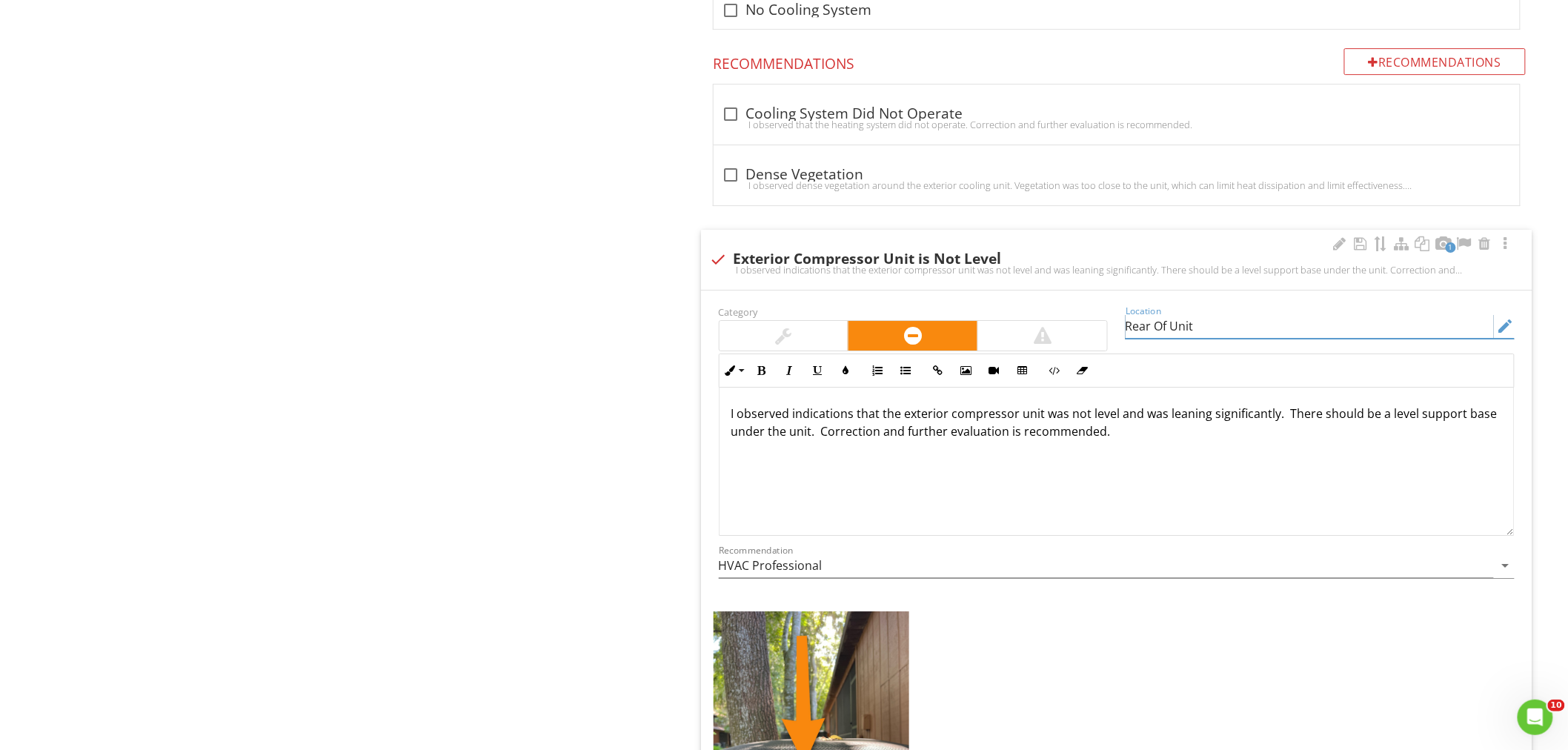
drag, startPoint x: 1217, startPoint y: 327, endPoint x: 880, endPoint y: 328, distance: 337.0
click at [880, 328] on div "Category Location Rear Of Unit edit Inline Style XLarge Large Normal Small Ligh…" at bounding box center [1116, 447] width 813 height 291
type input "Compressor"
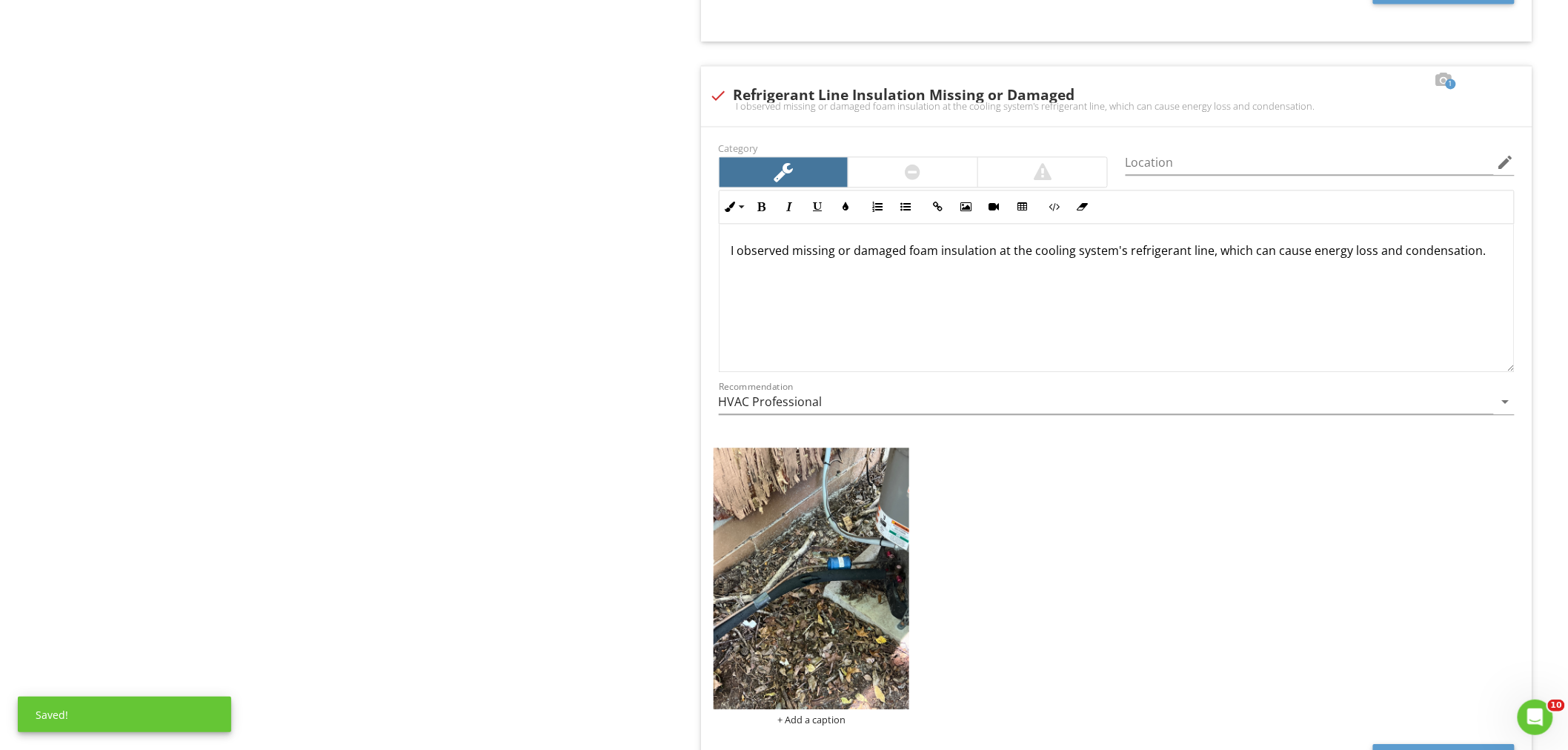
scroll to position [3868, 0]
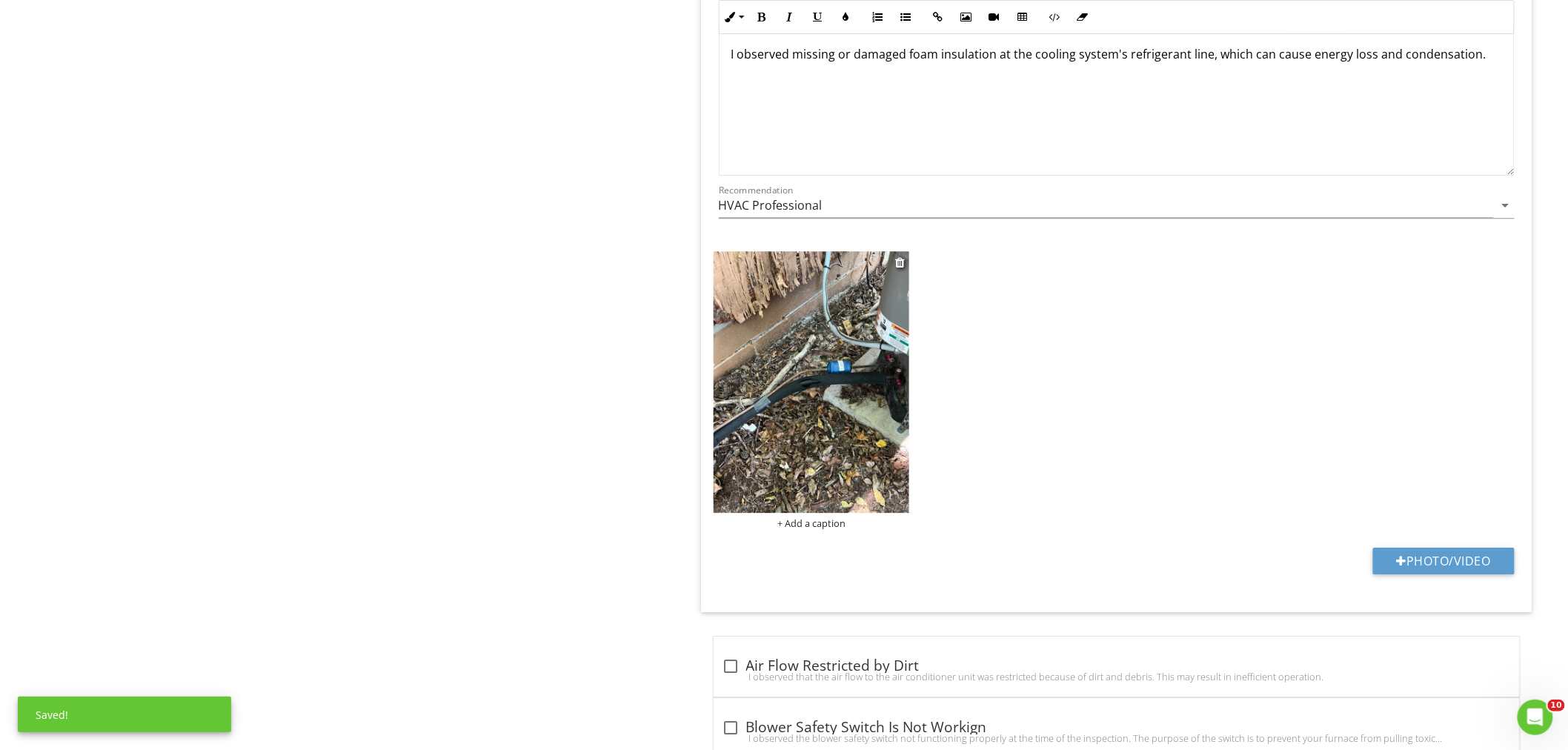
click at [826, 386] on img at bounding box center [811, 381] width 197 height 261
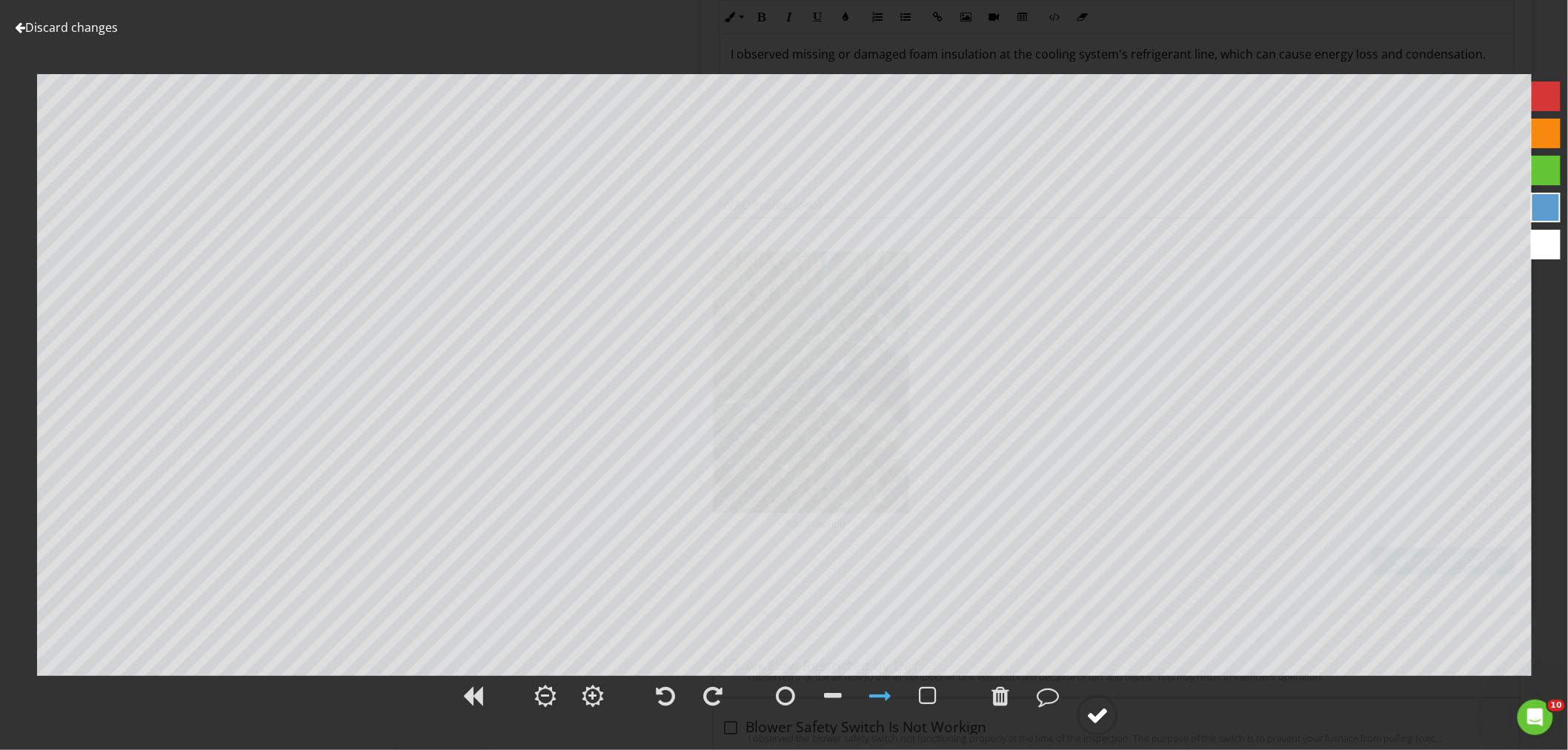
click at [1093, 705] on div at bounding box center [1097, 715] width 23 height 23
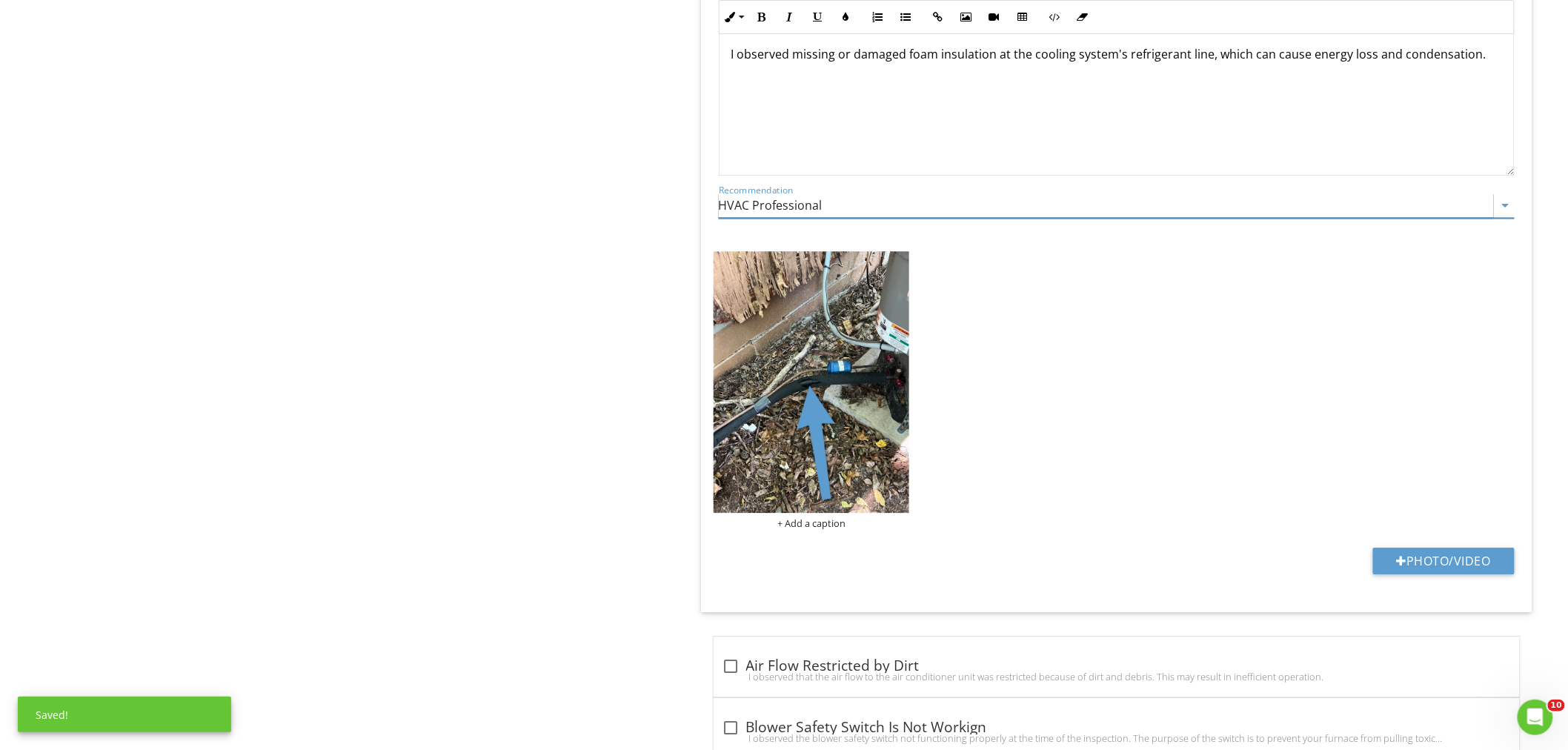
click at [789, 206] on input "HVAC Professional" at bounding box center [1106, 206] width 775 height 24
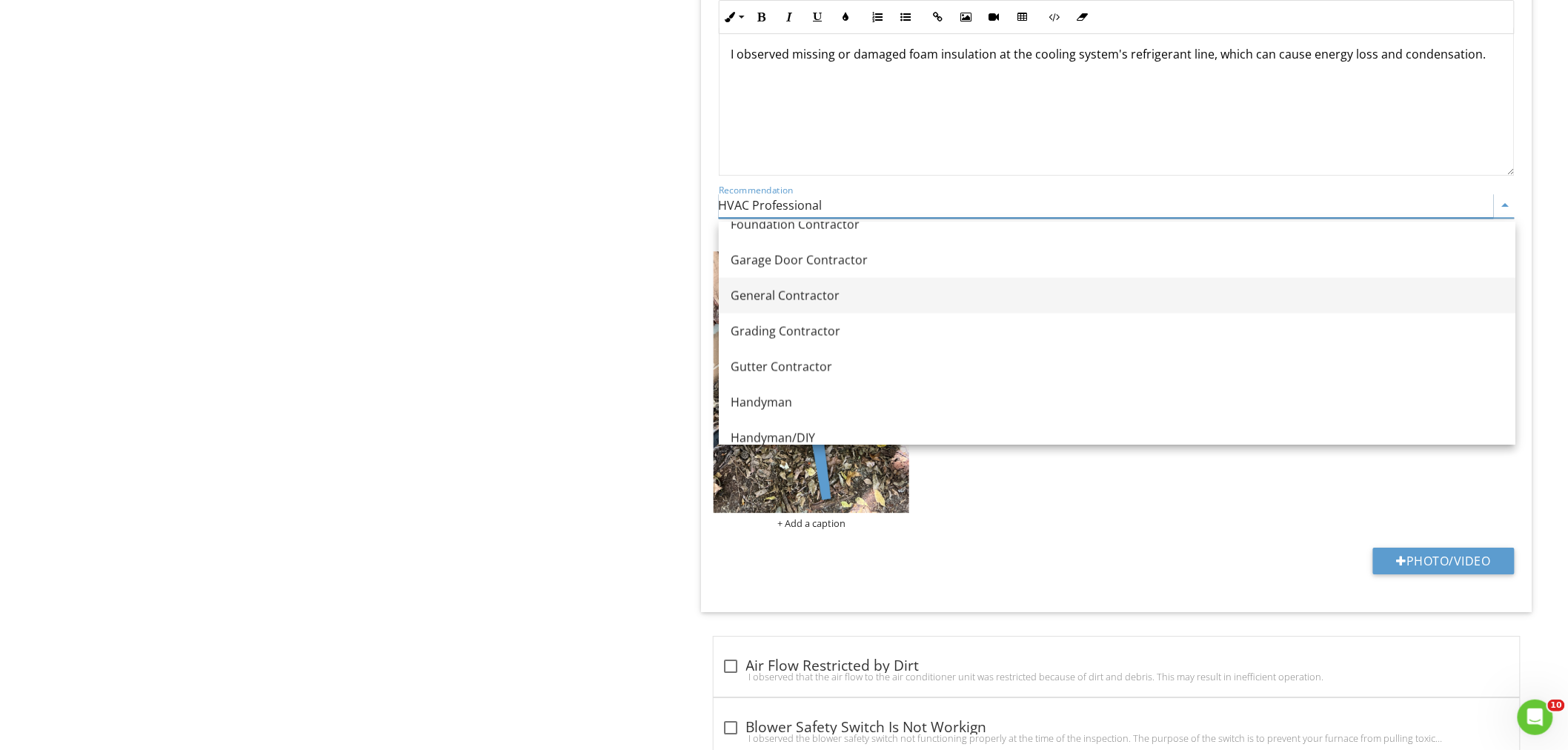
scroll to position [987, 0]
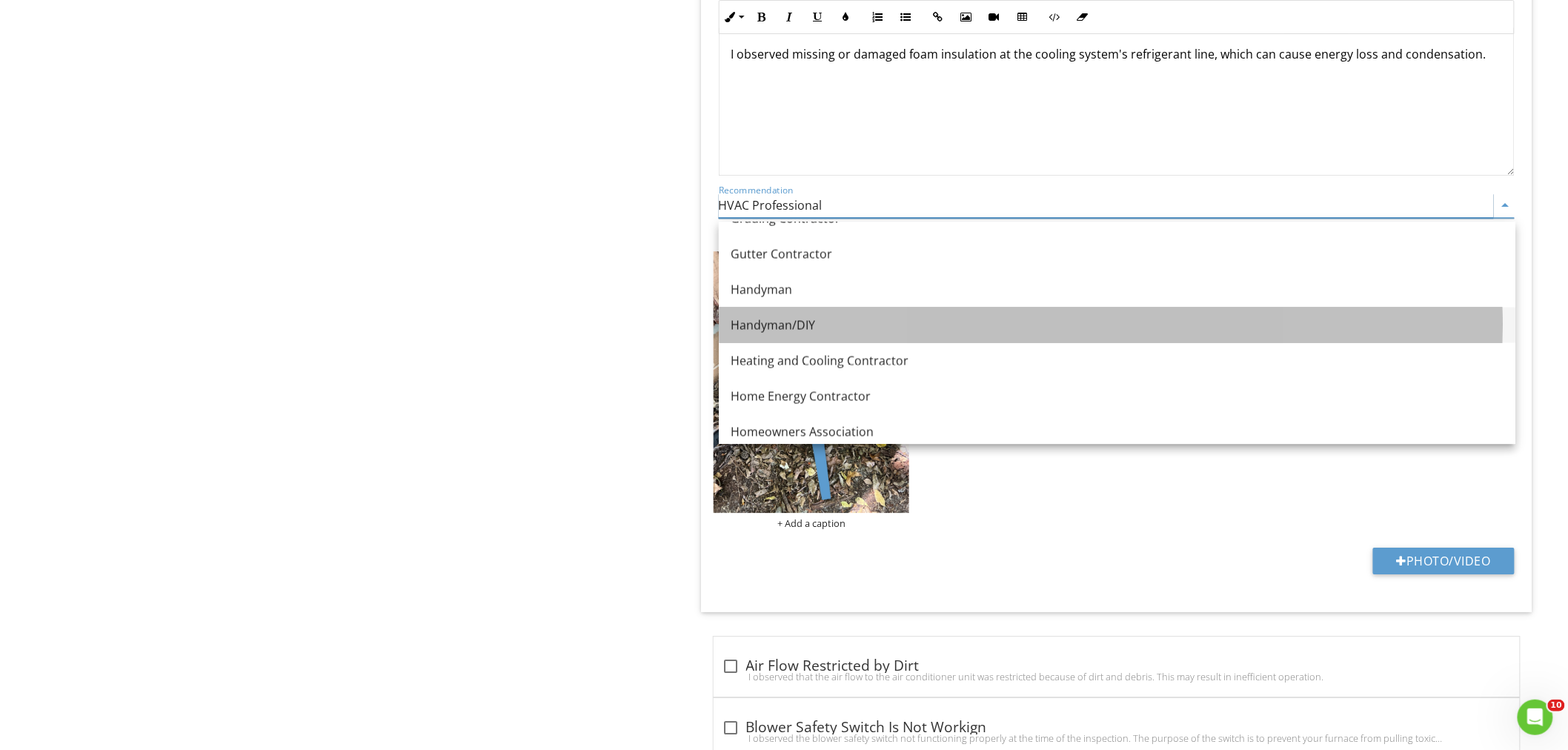
click at [779, 319] on div "Handyman/DIY" at bounding box center [1117, 325] width 773 height 18
type input "Handyman/DIY"
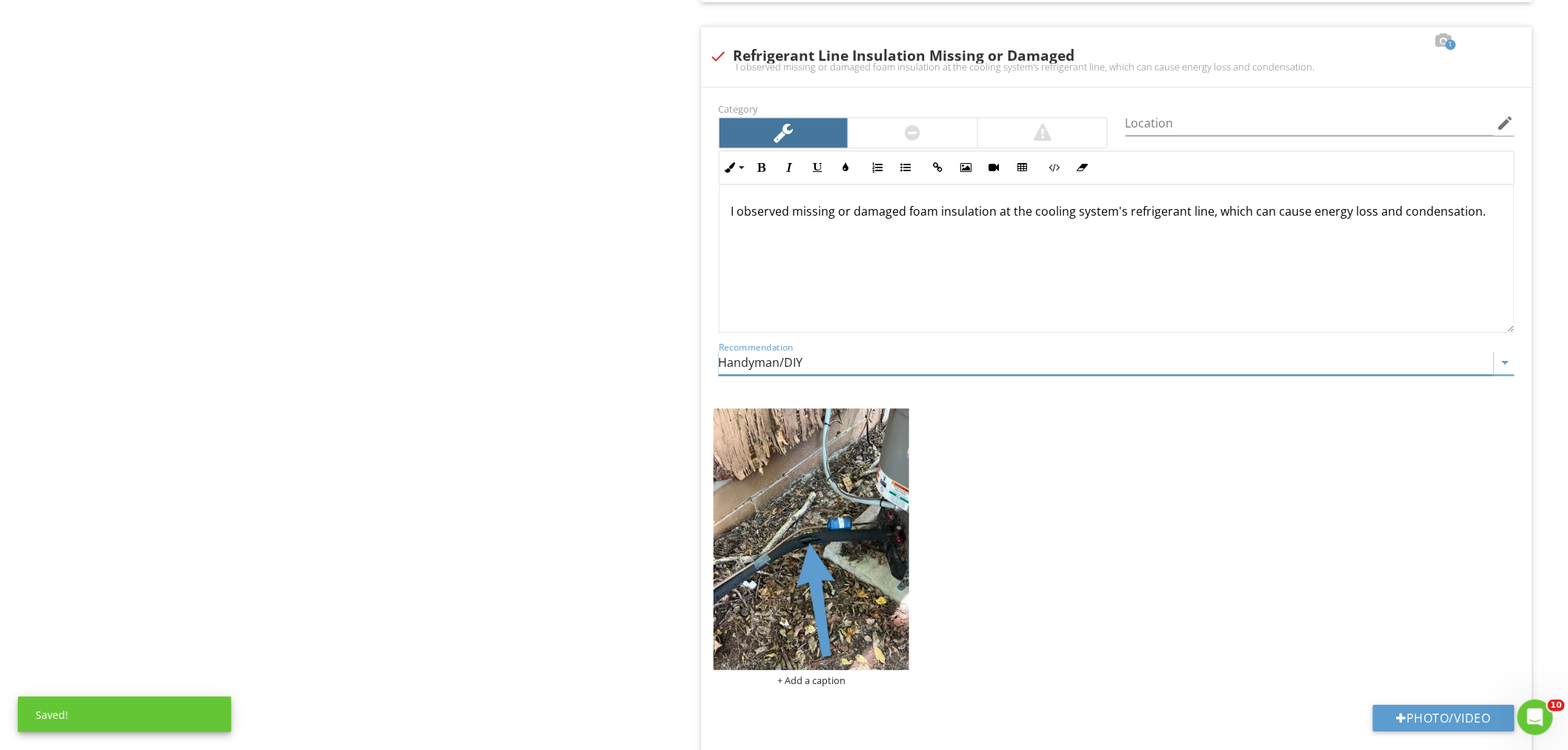
scroll to position [3704, 0]
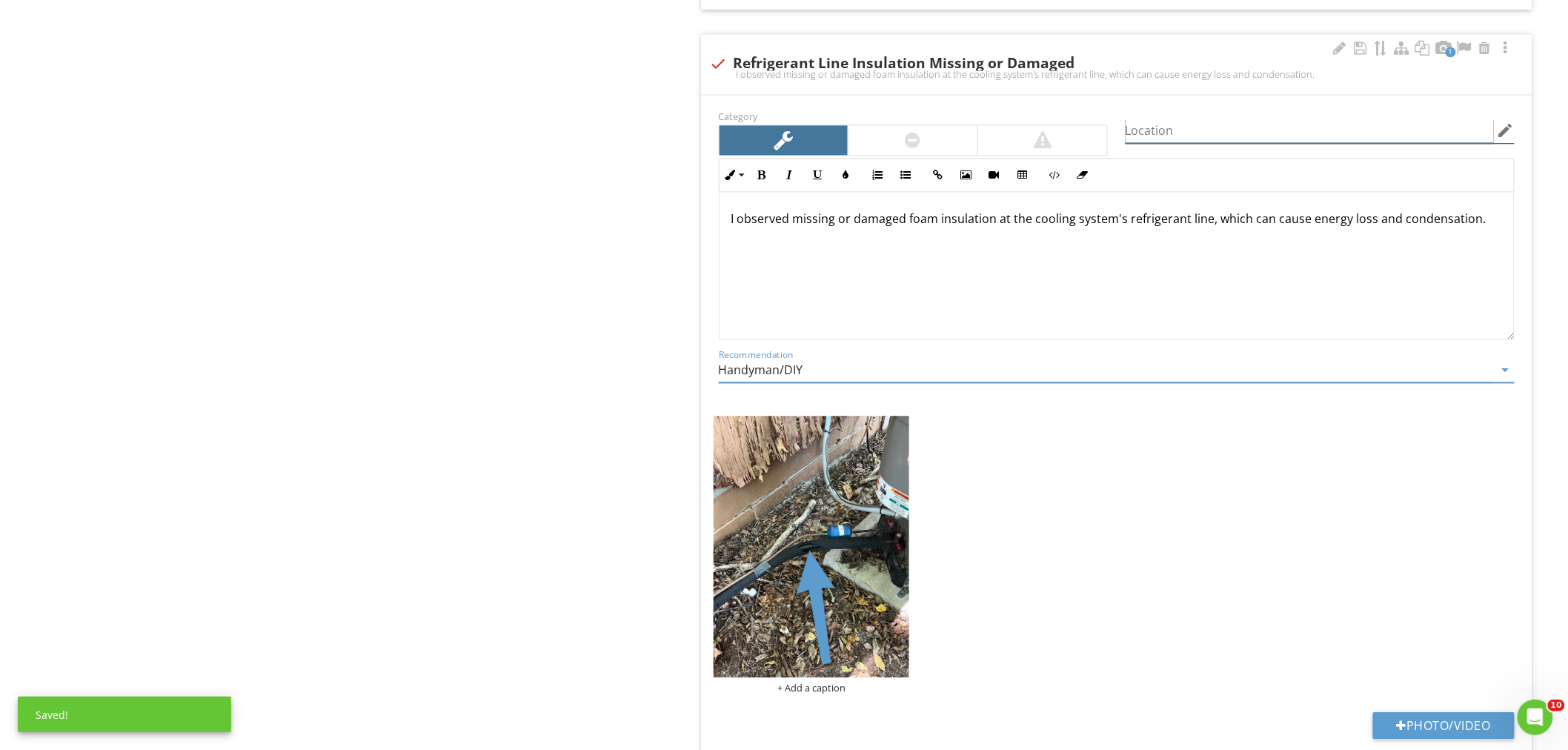
click at [1165, 139] on input "Location" at bounding box center [1309, 130] width 368 height 24
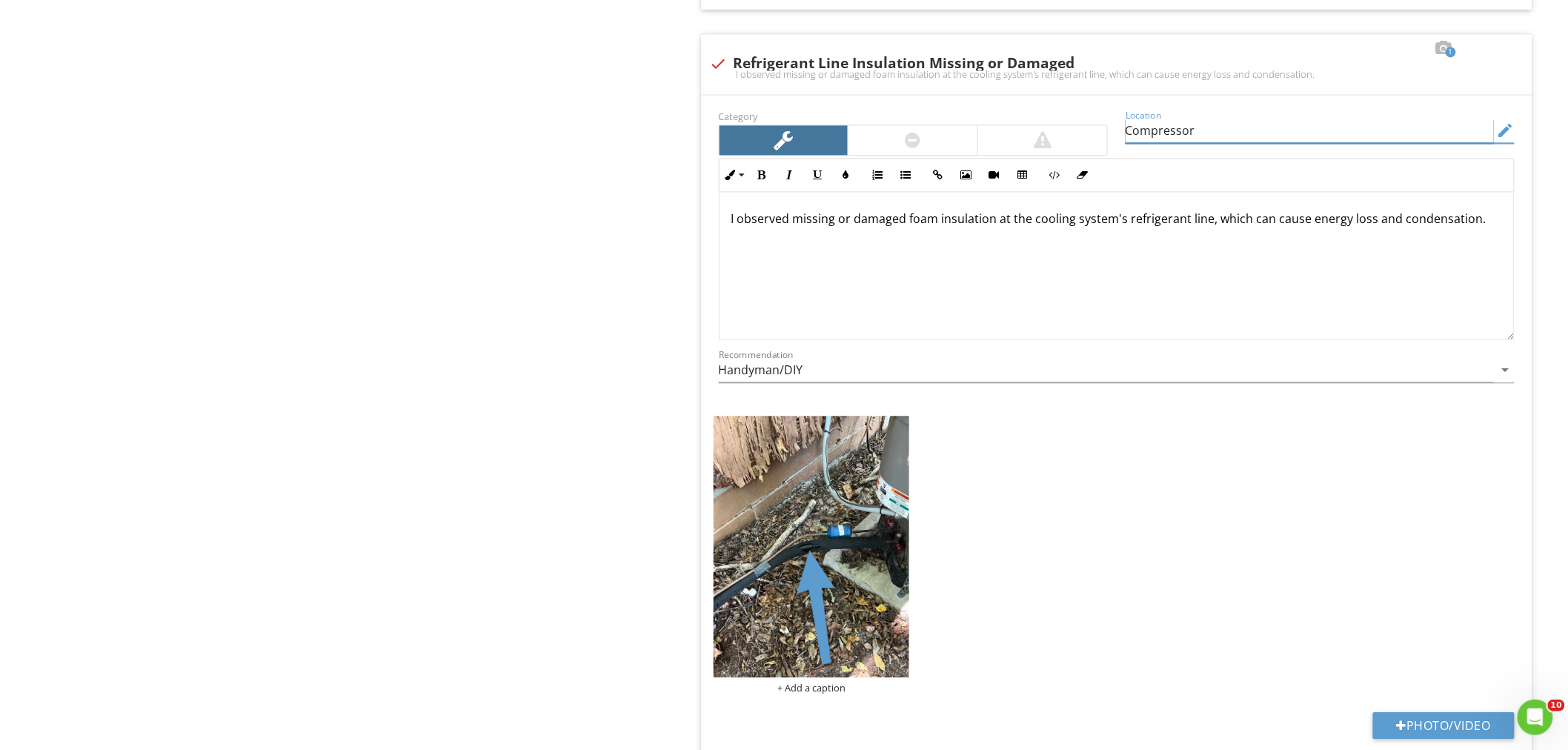
type input "Compressor"
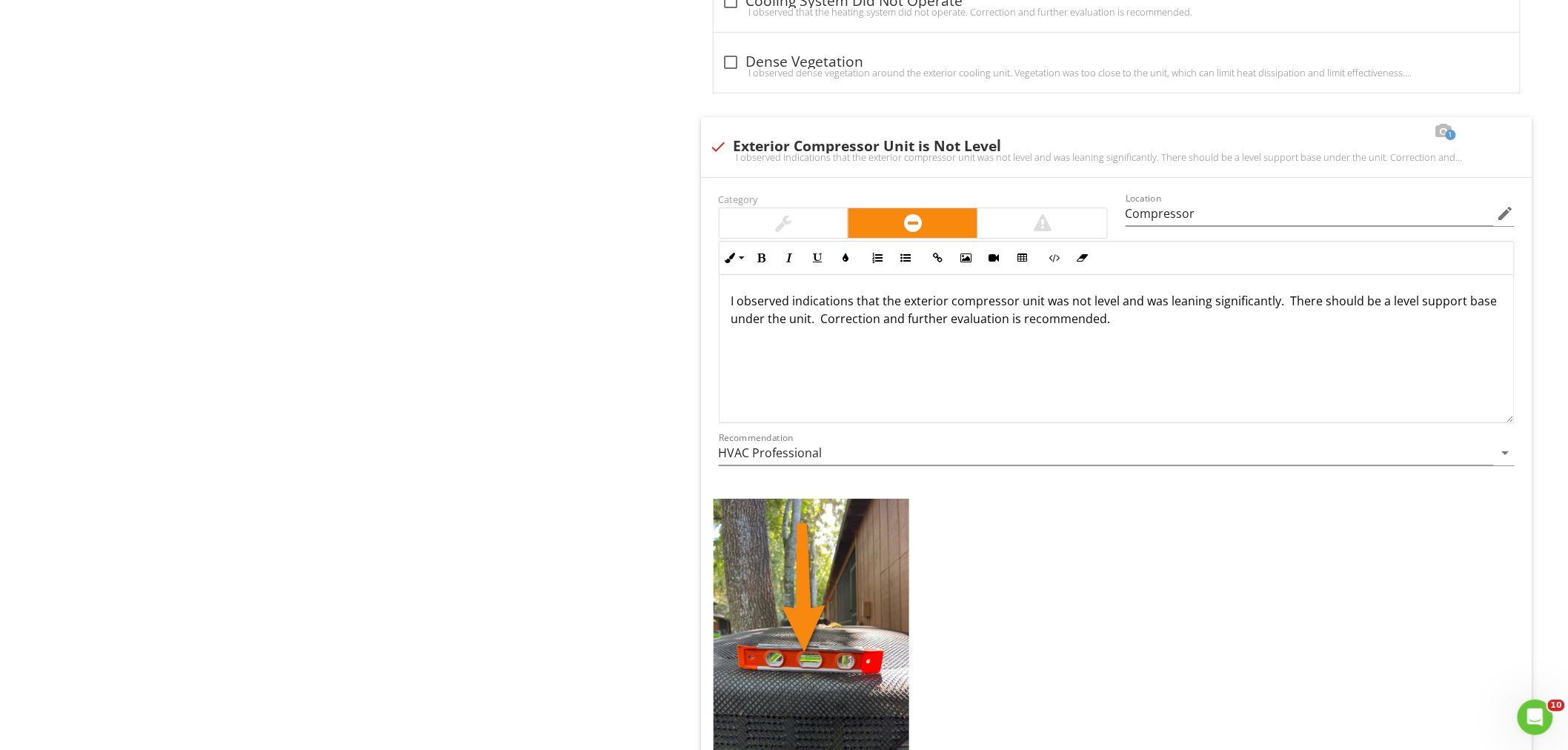
scroll to position [2170, 0]
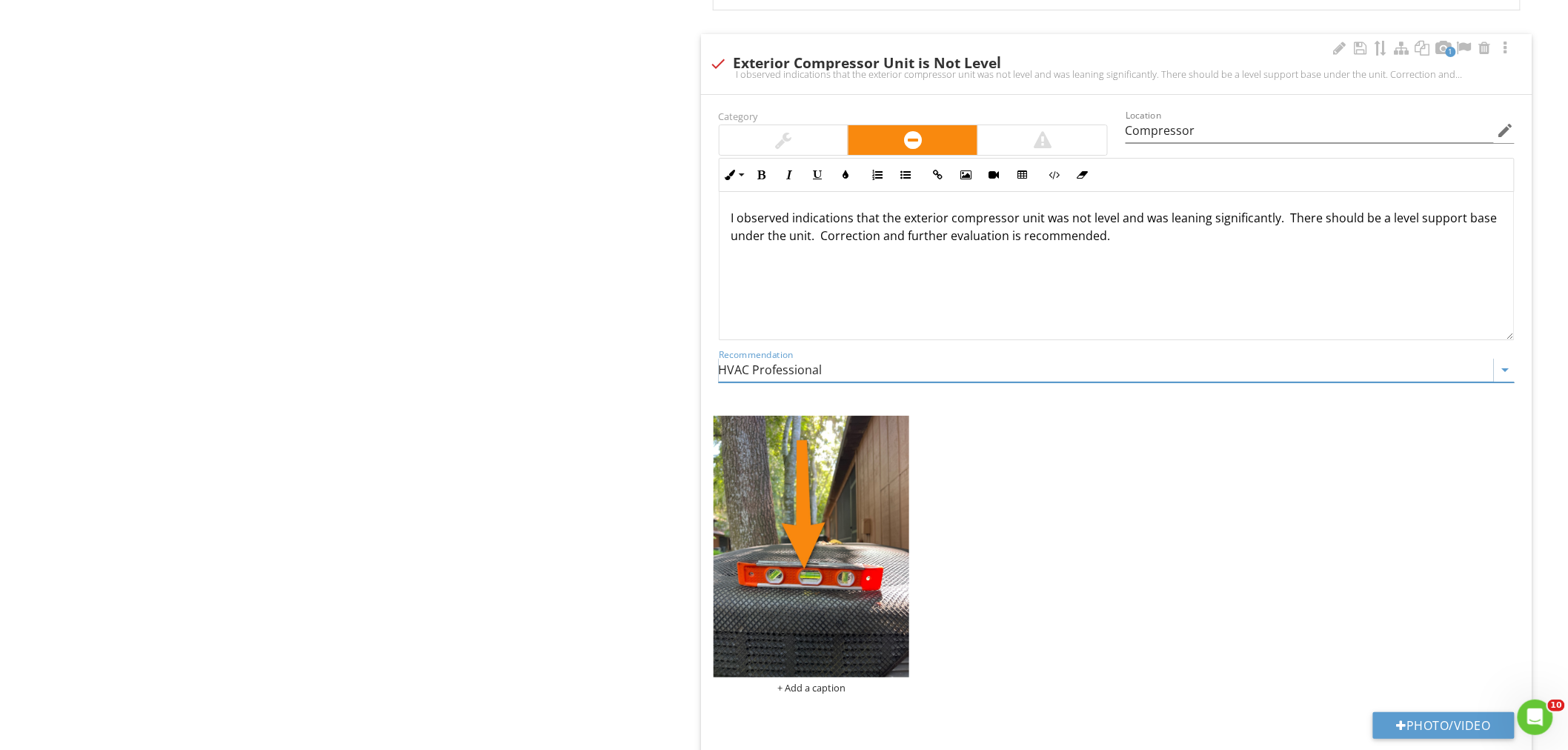
click at [840, 367] on input "HVAC Professional" at bounding box center [1106, 370] width 775 height 24
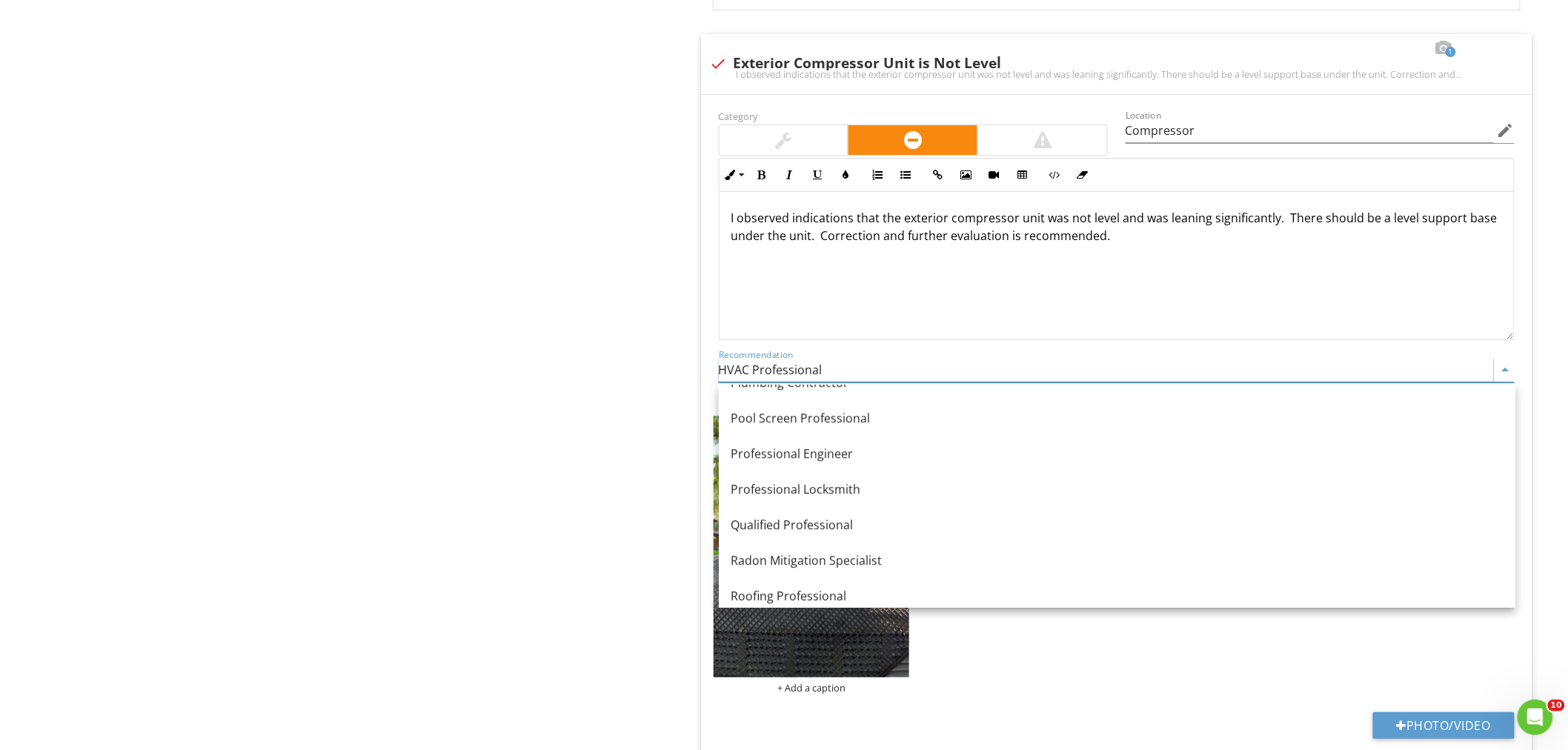
scroll to position [1810, 0]
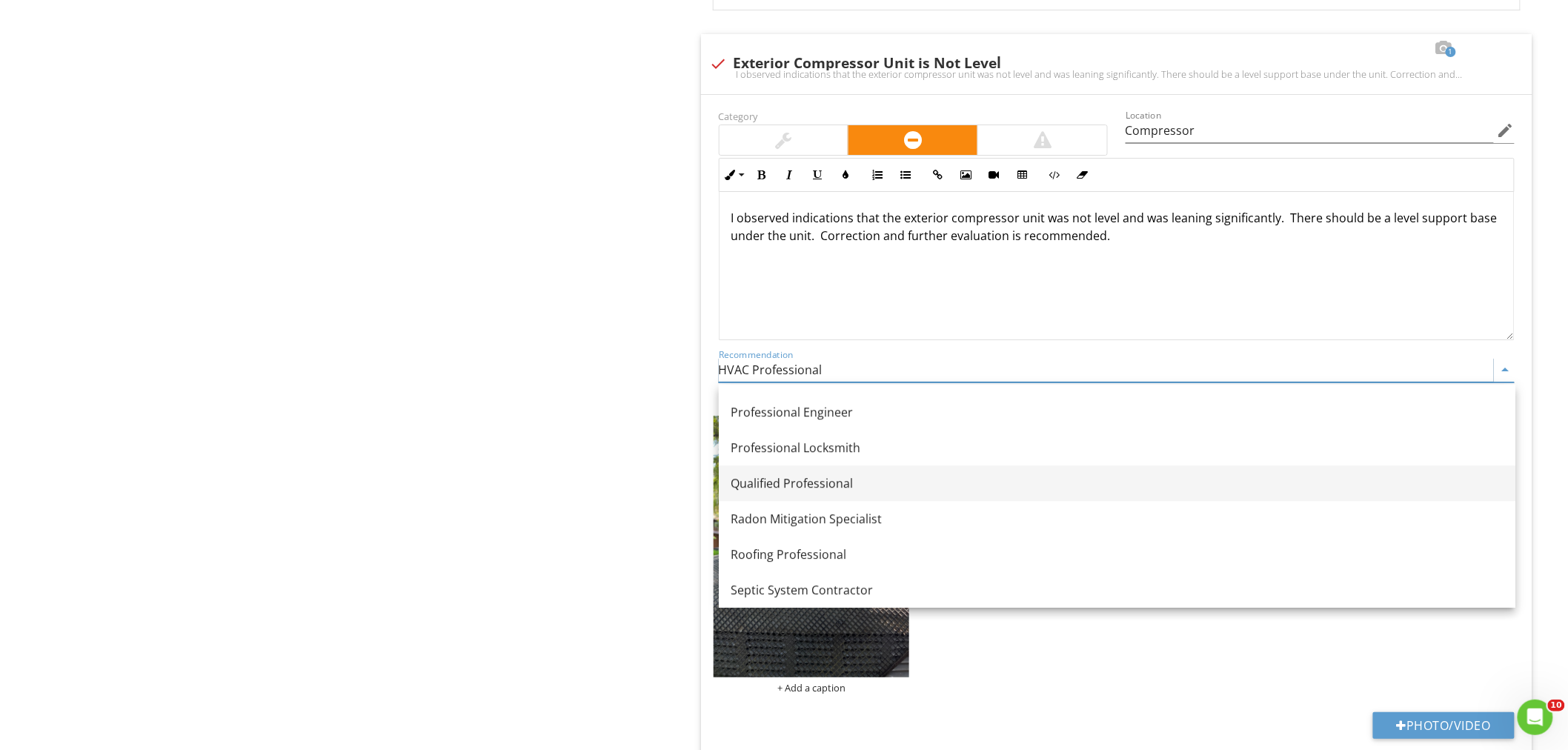
click at [833, 489] on div "Qualified Professional" at bounding box center [1117, 483] width 773 height 18
type input "Qualified Professional"
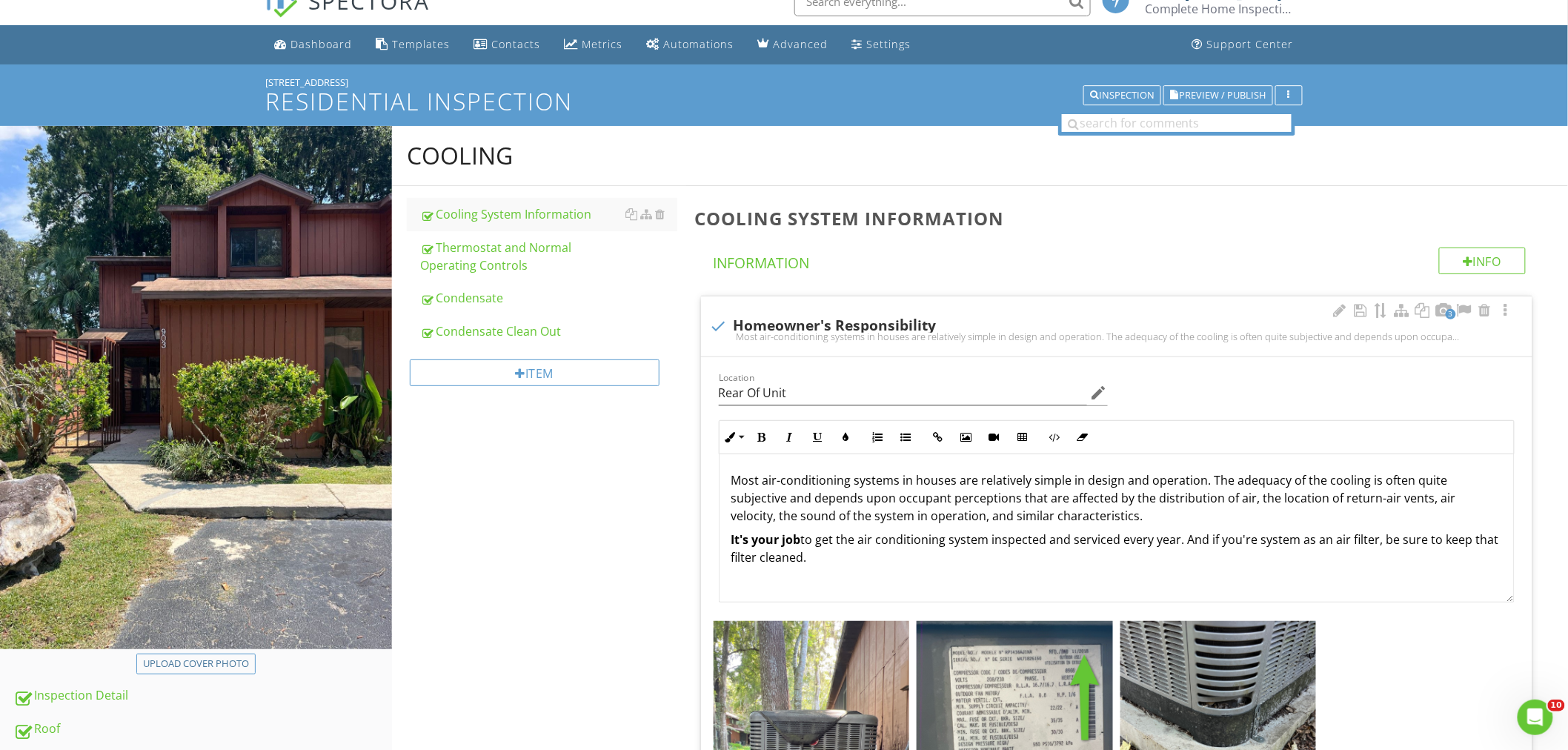
scroll to position [0, 0]
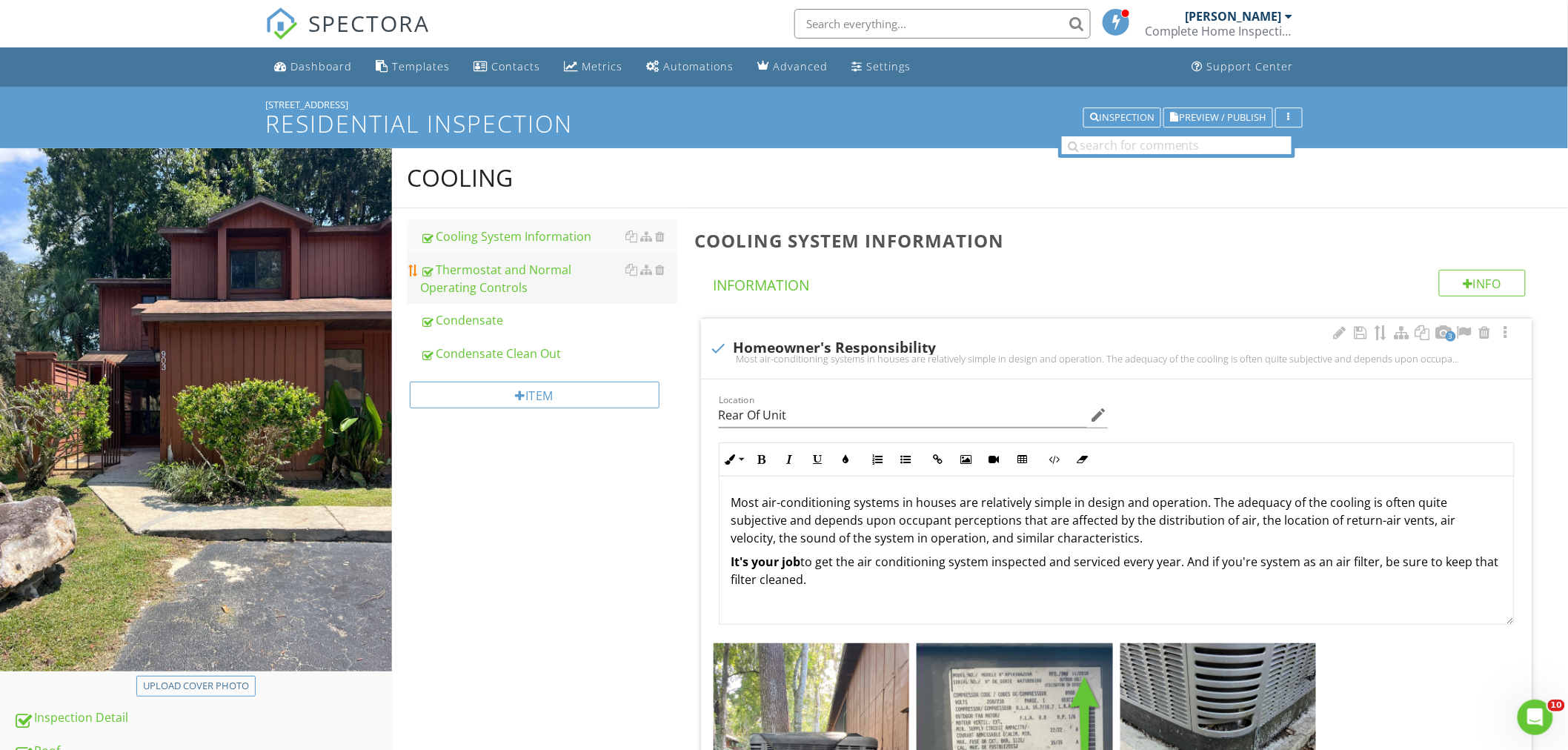
click at [493, 264] on div "Thermostat and Normal Operating Controls" at bounding box center [548, 278] width 257 height 35
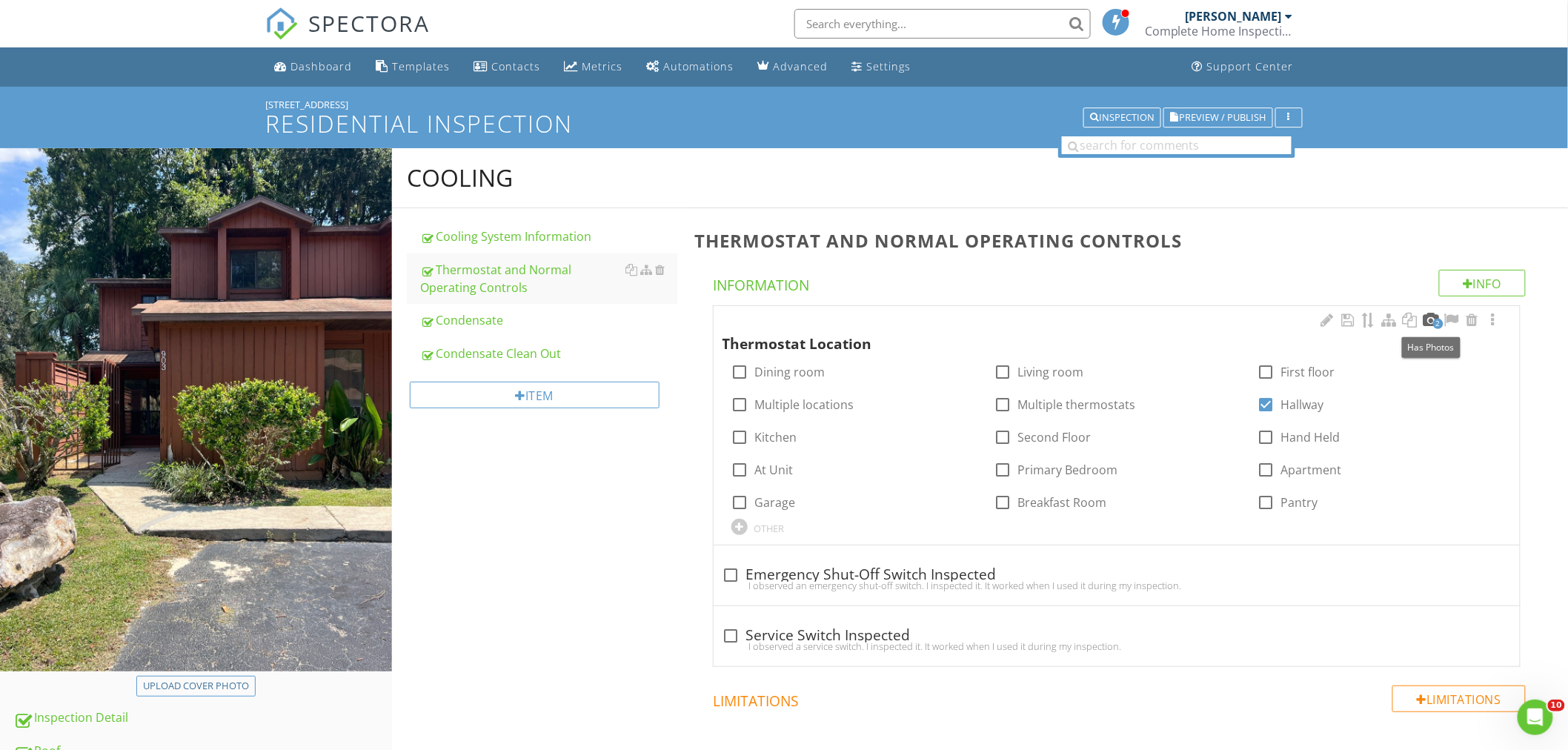
click at [1428, 319] on div at bounding box center [1431, 320] width 18 height 15
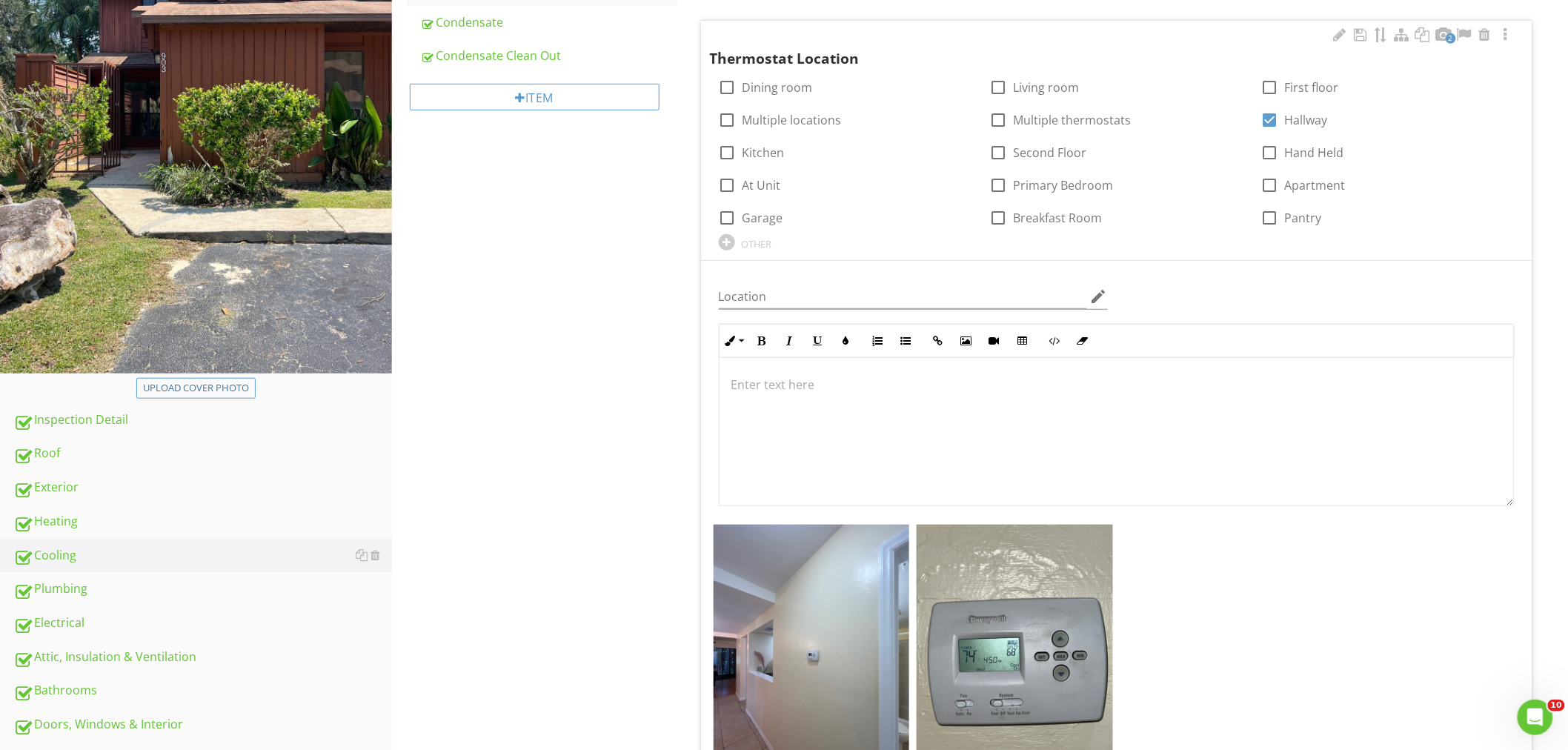
scroll to position [329, 0]
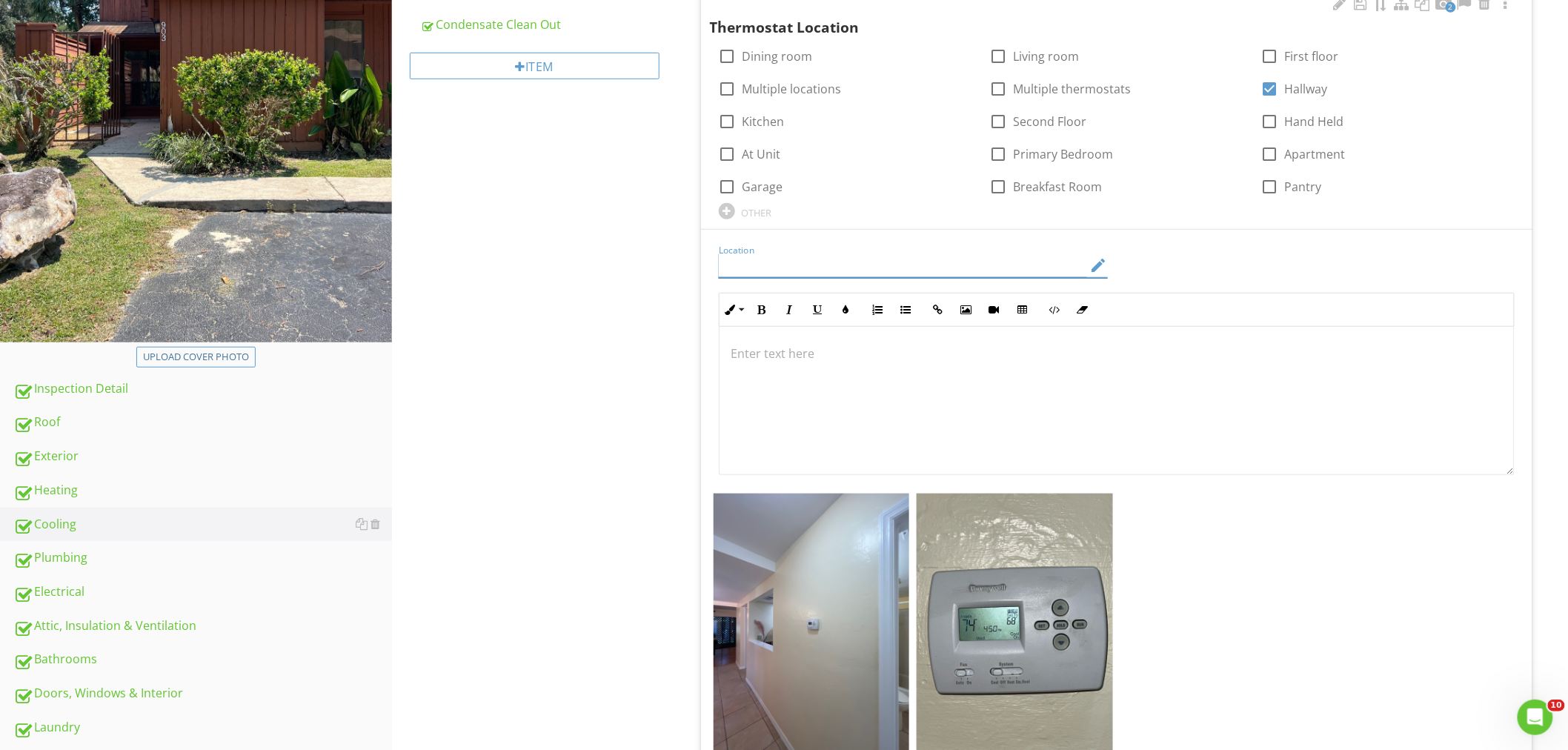
click at [773, 255] on input "Location" at bounding box center [902, 265] width 368 height 24
type input "Hallway"
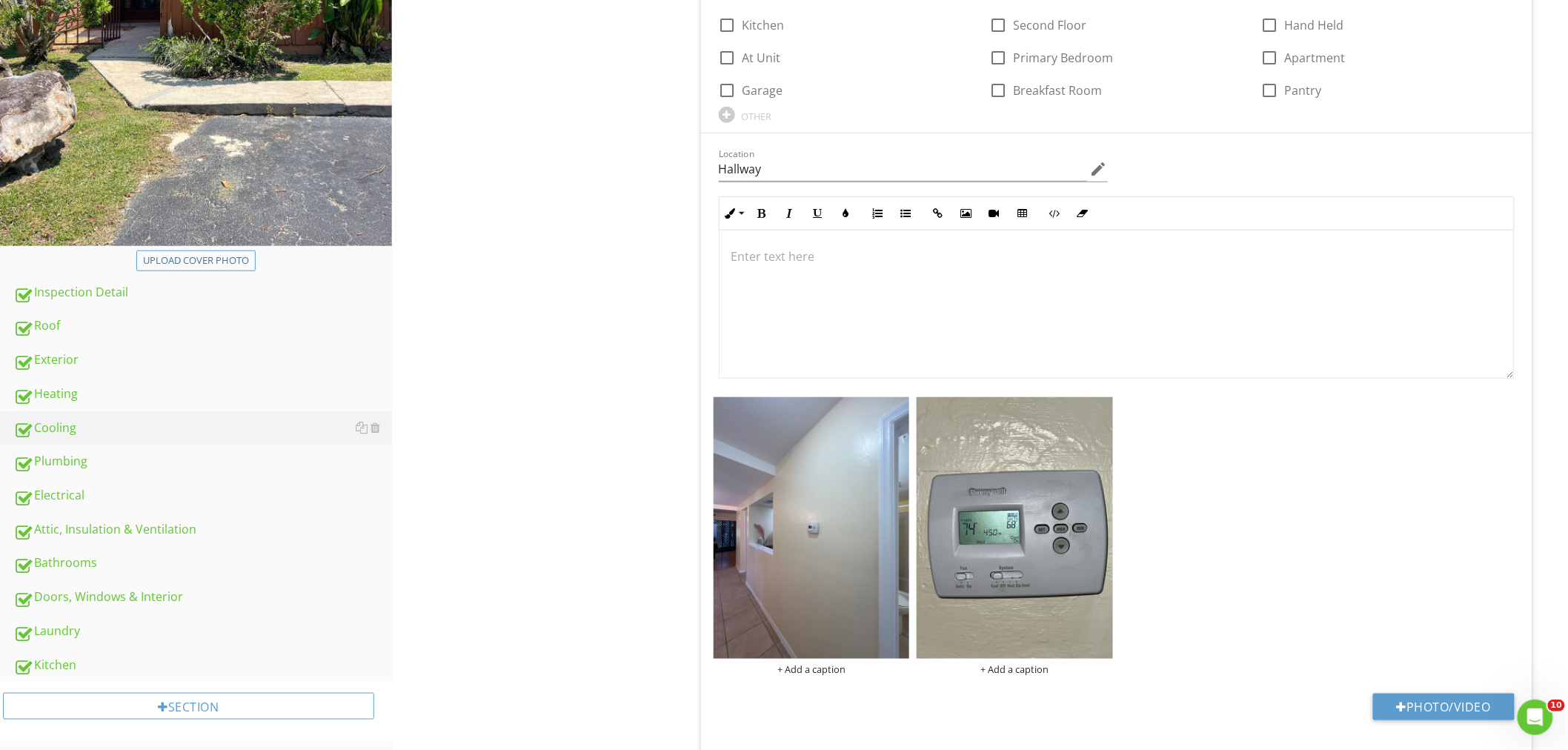
scroll to position [575, 0]
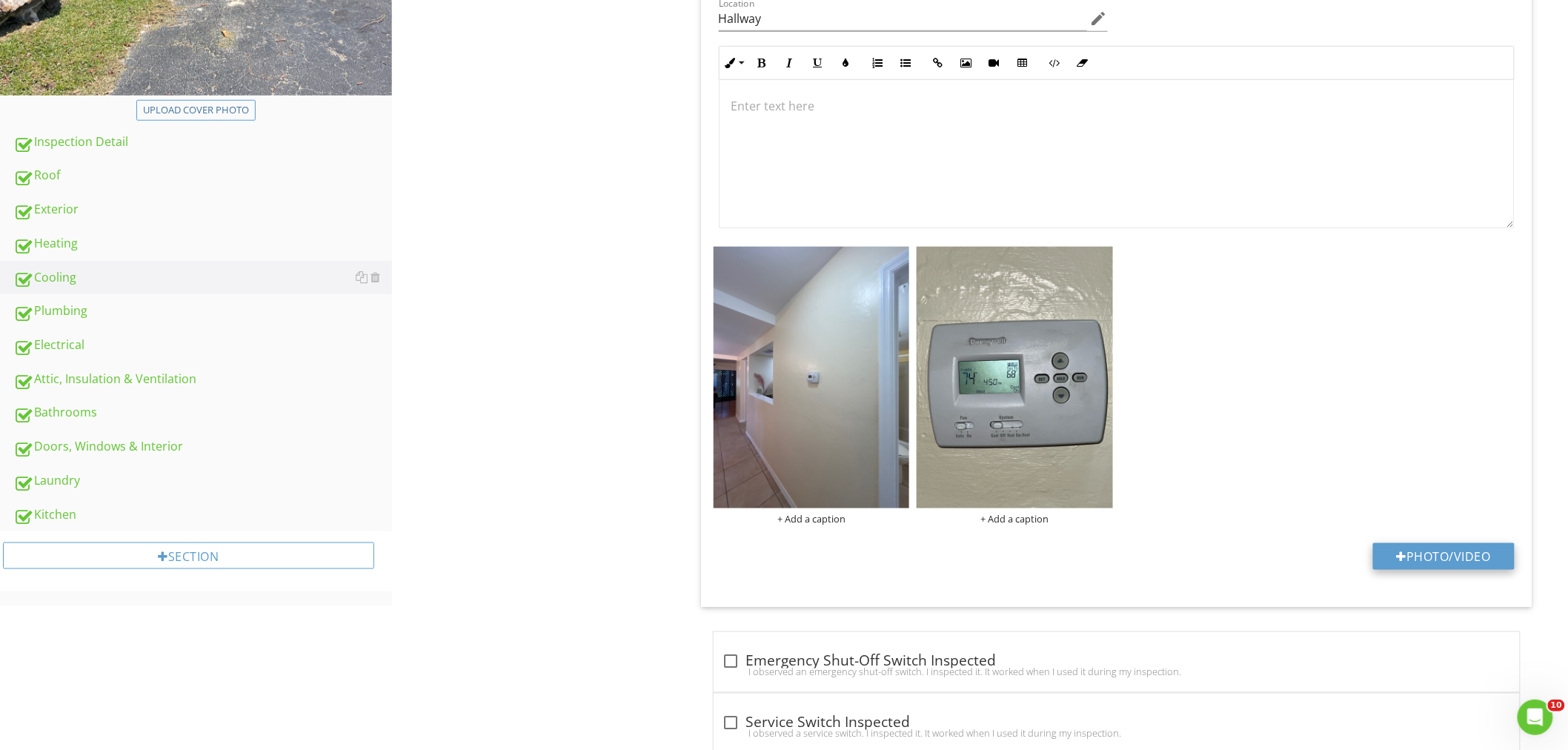
click at [1426, 549] on button "Photo/Video" at bounding box center [1444, 556] width 142 height 26
type input "C:\fakepath\IR_12352.jpg"
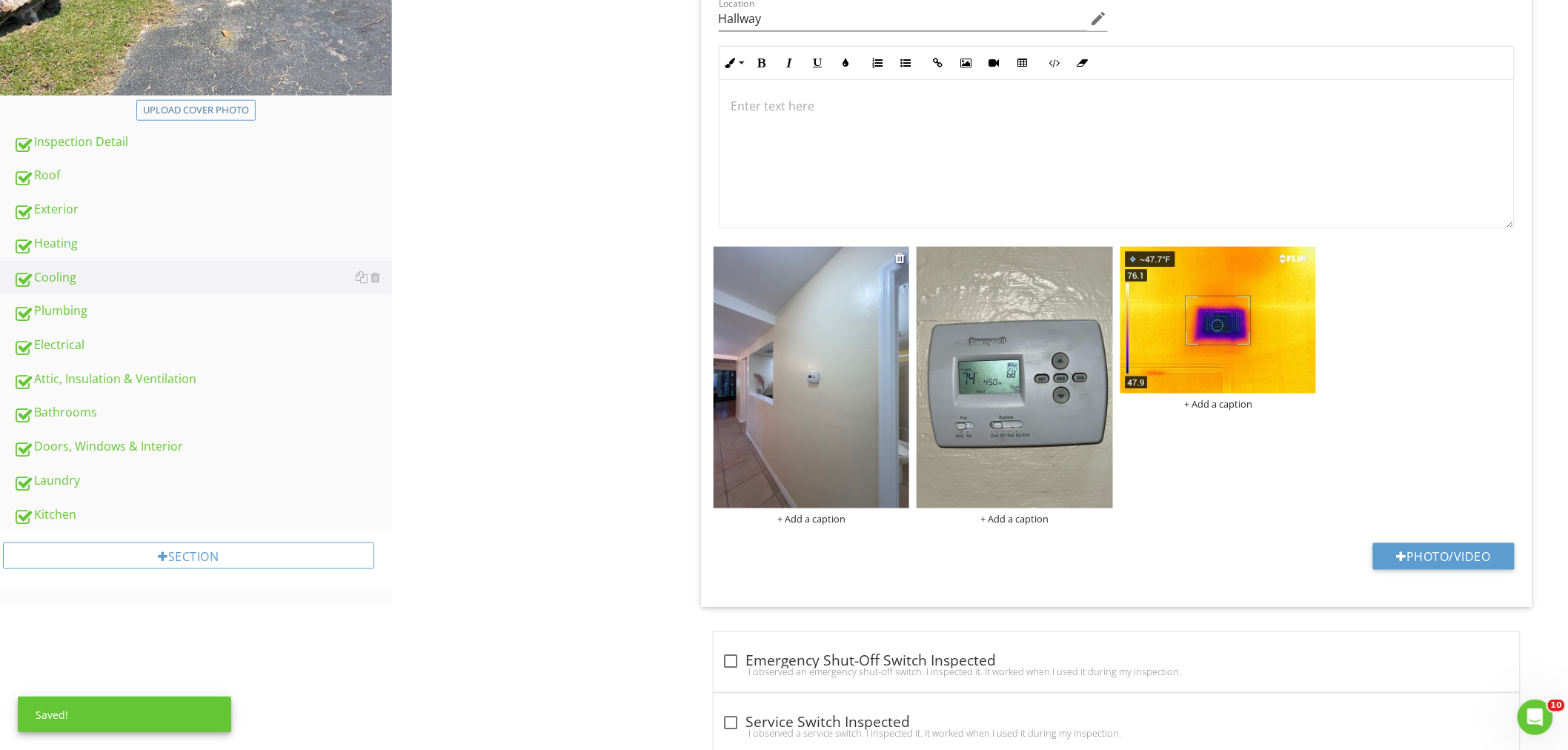
click at [842, 404] on img at bounding box center [811, 377] width 197 height 261
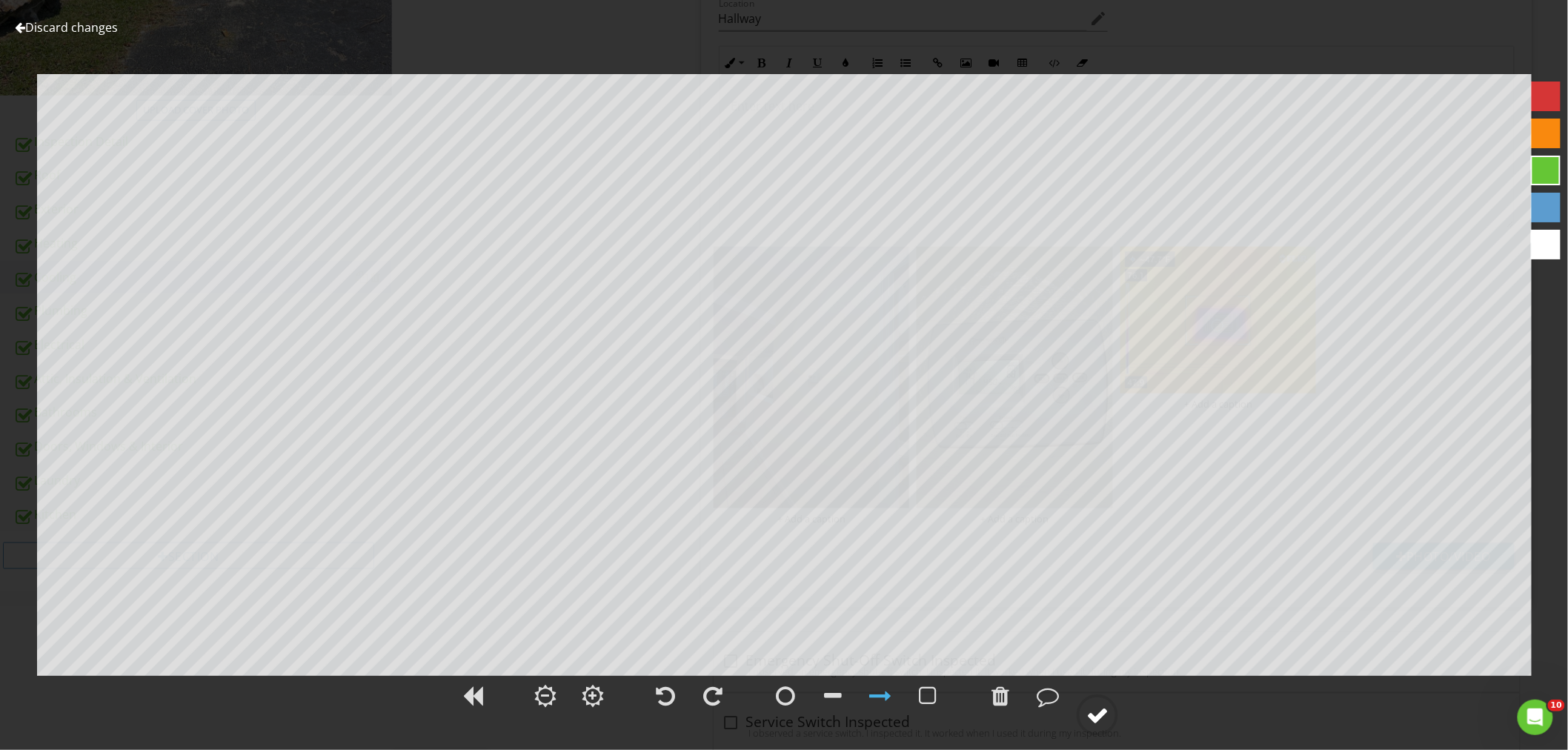
click at [1084, 711] on circle at bounding box center [1097, 715] width 38 height 38
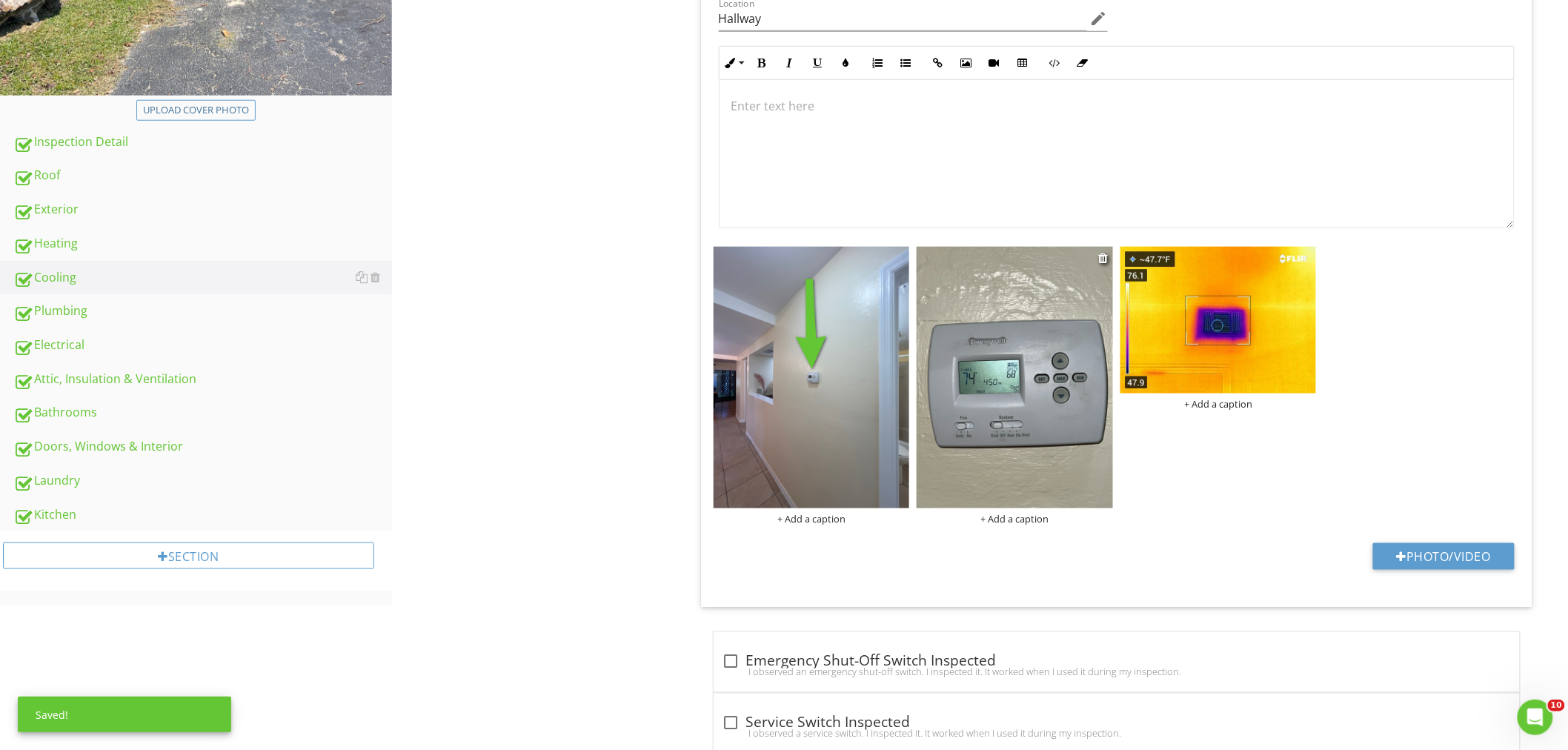
click at [1054, 313] on img at bounding box center [1014, 377] width 197 height 261
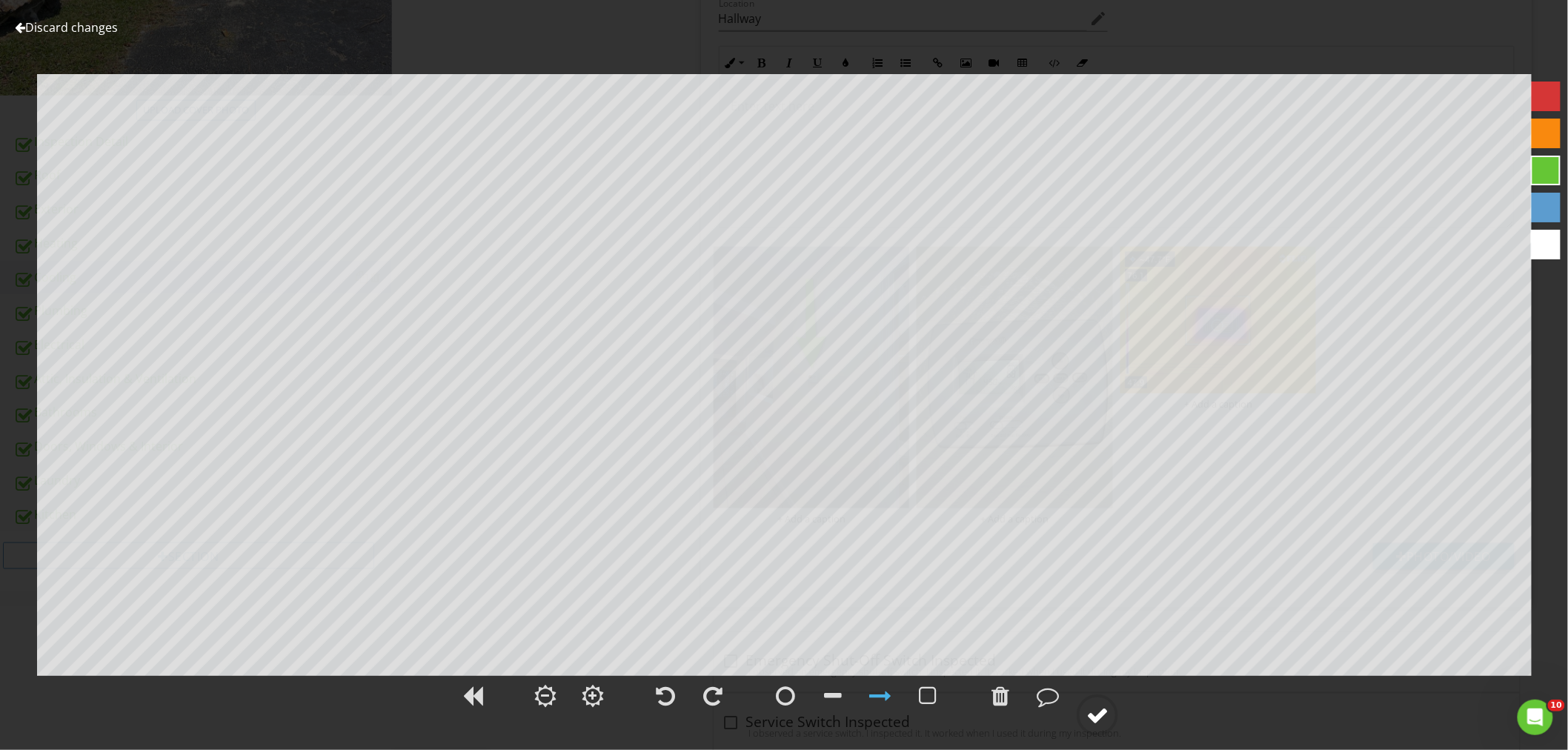
drag, startPoint x: 1089, startPoint y: 697, endPoint x: 1116, endPoint y: 697, distance: 27.0
click at [1091, 697] on icon at bounding box center [1097, 715] width 41 height 41
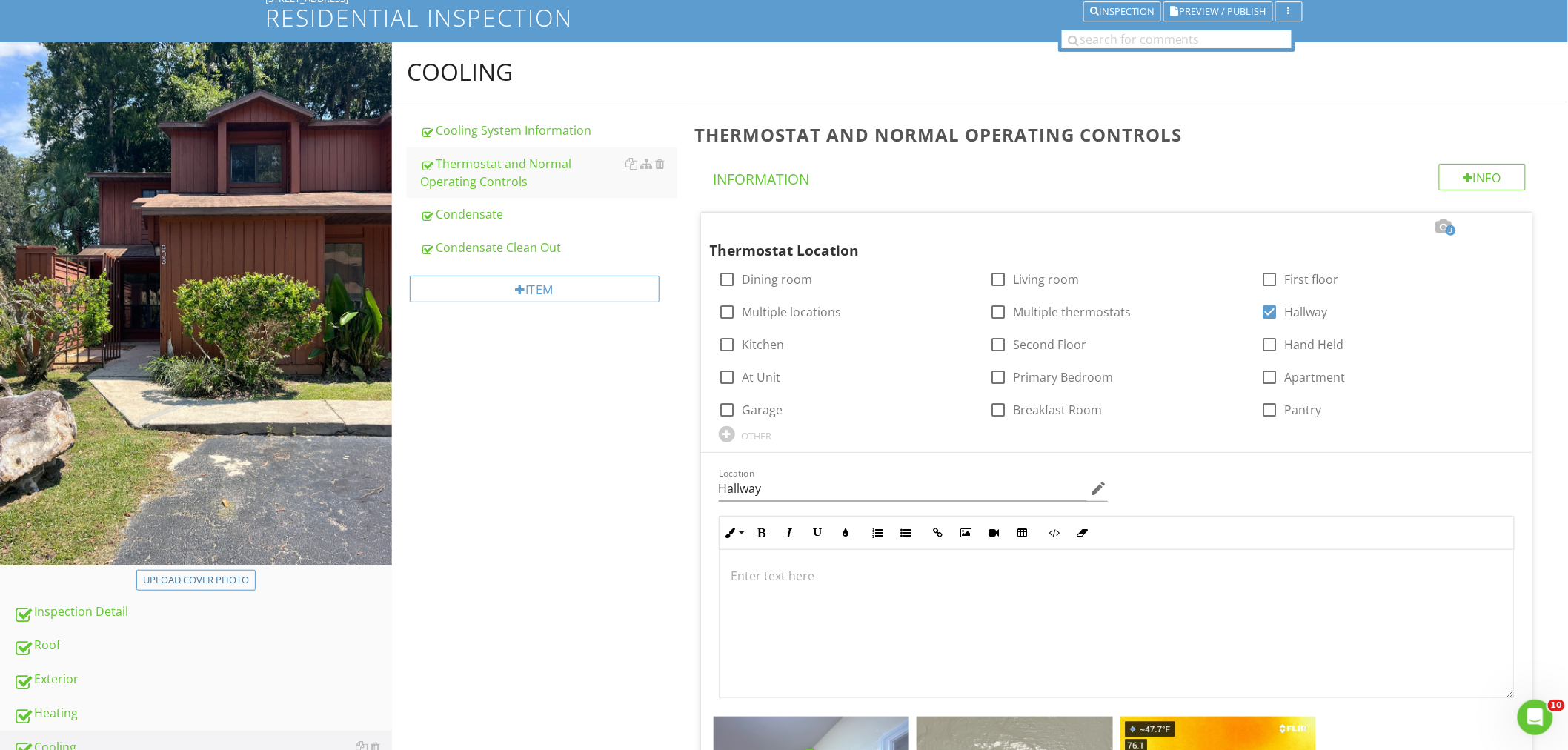
scroll to position [0, 0]
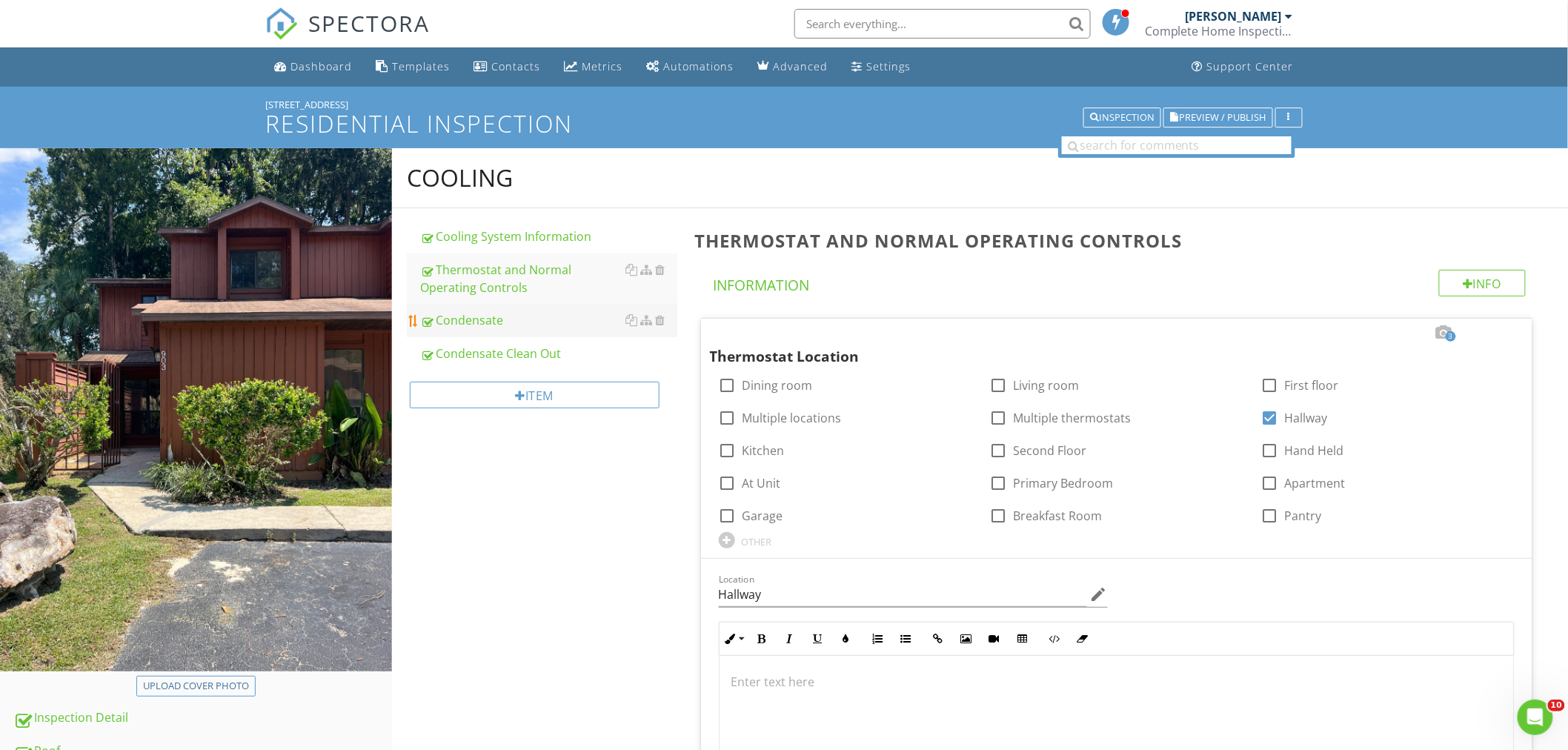
click at [475, 322] on div "Condensate" at bounding box center [548, 320] width 257 height 18
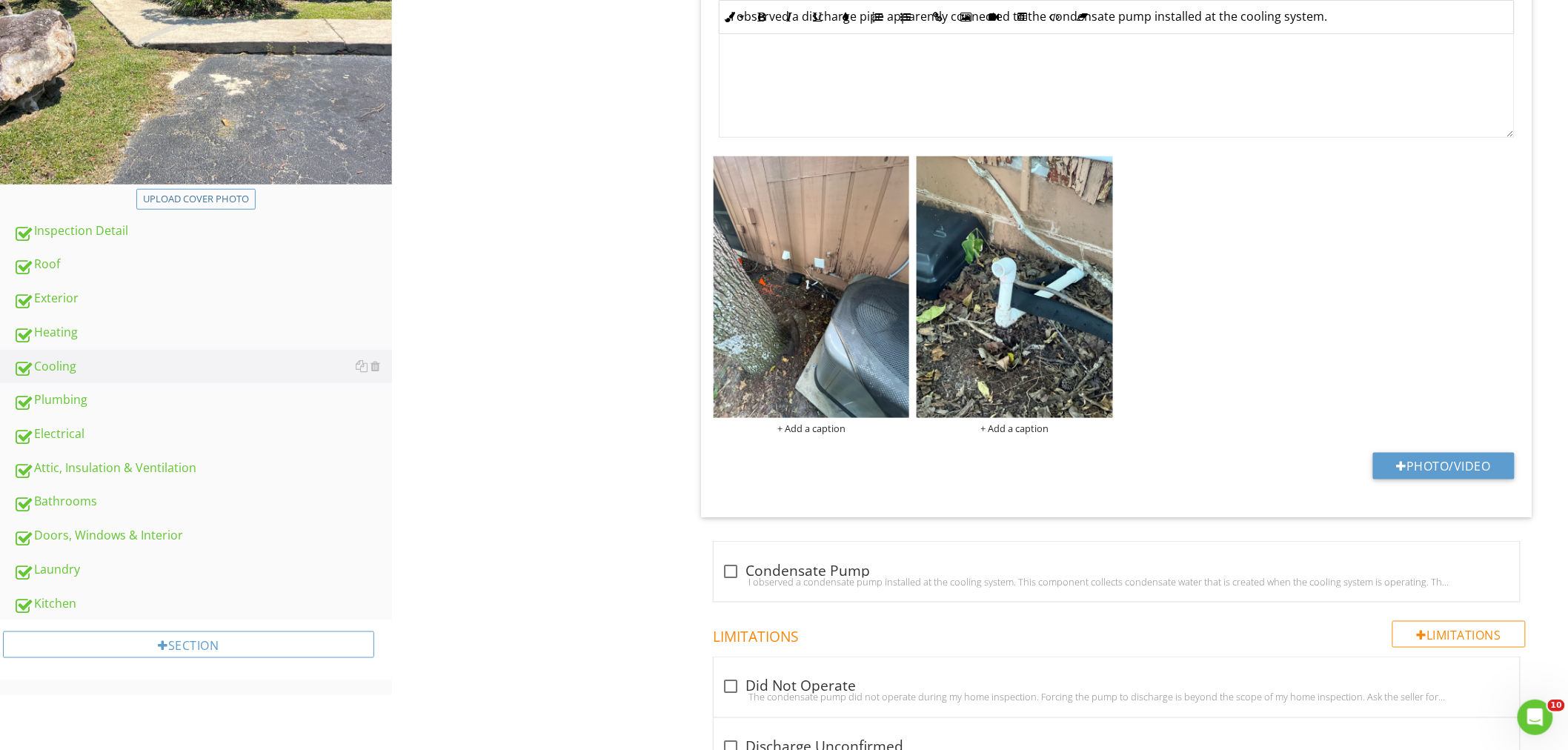
scroll to position [493, 0]
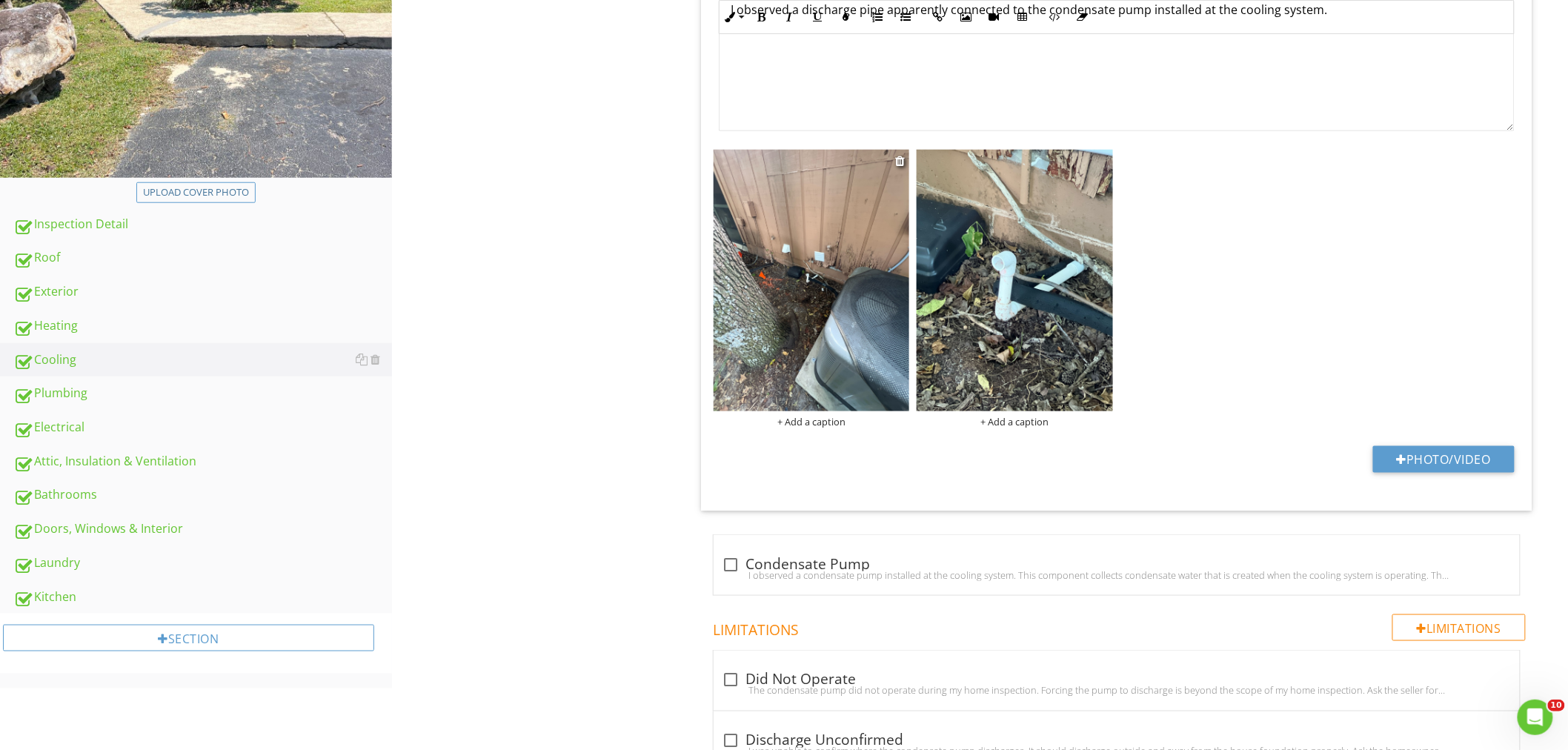
click at [823, 314] on img at bounding box center [811, 280] width 197 height 261
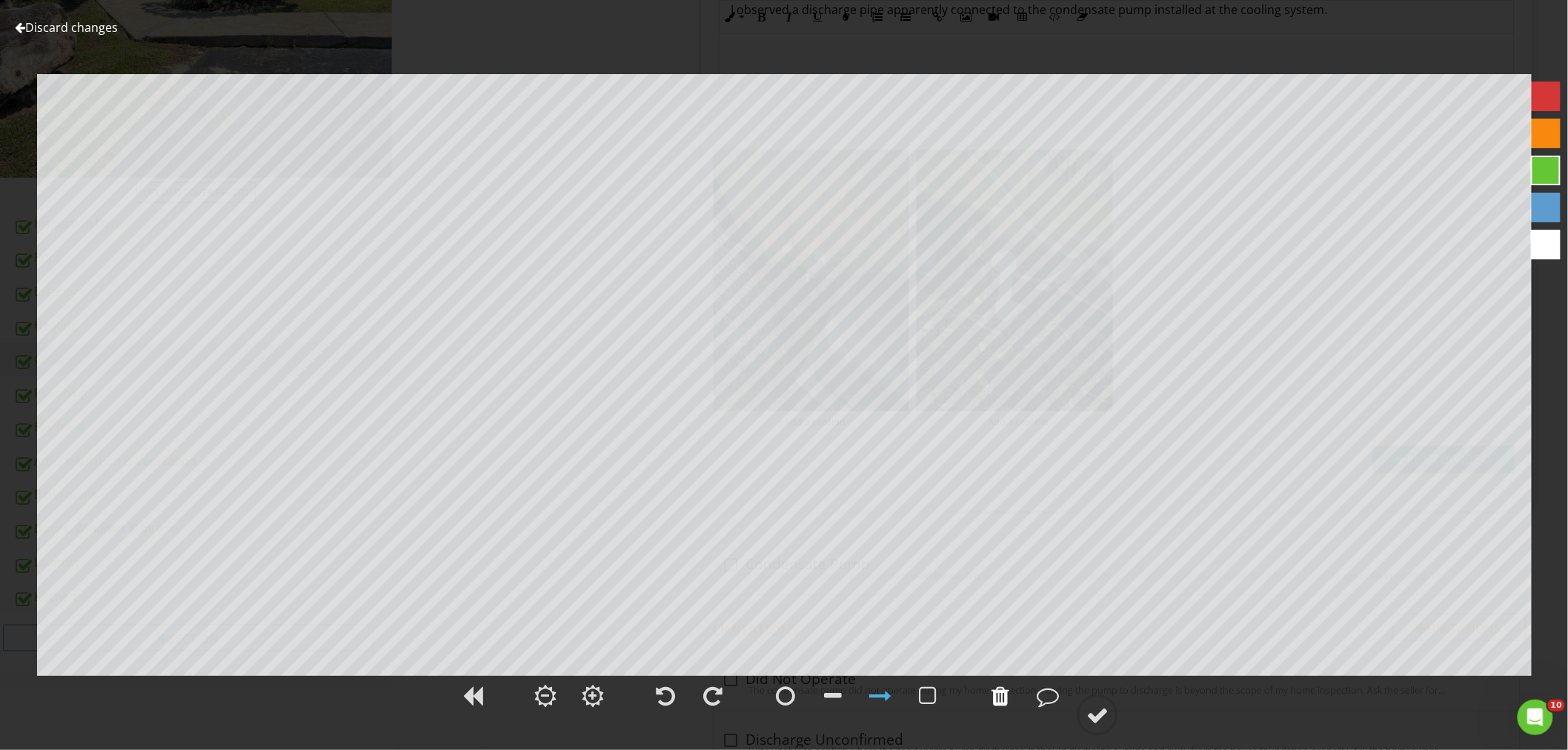
click at [1011, 699] on div at bounding box center [999, 695] width 37 height 37
click at [1075, 697] on div at bounding box center [784, 704] width 1568 height 62
click at [1108, 722] on div at bounding box center [1097, 715] width 23 height 23
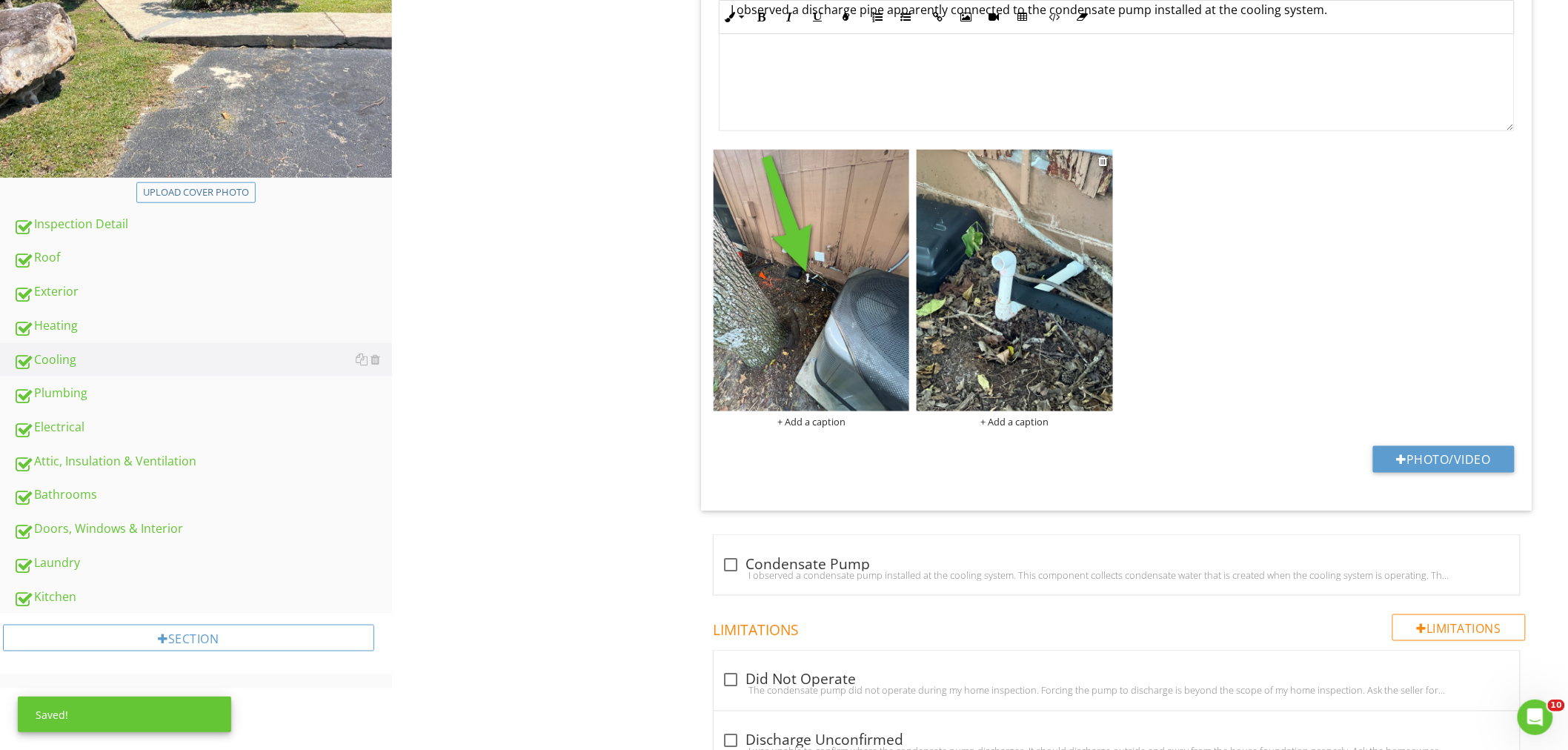
click at [1024, 326] on img at bounding box center [1014, 280] width 197 height 261
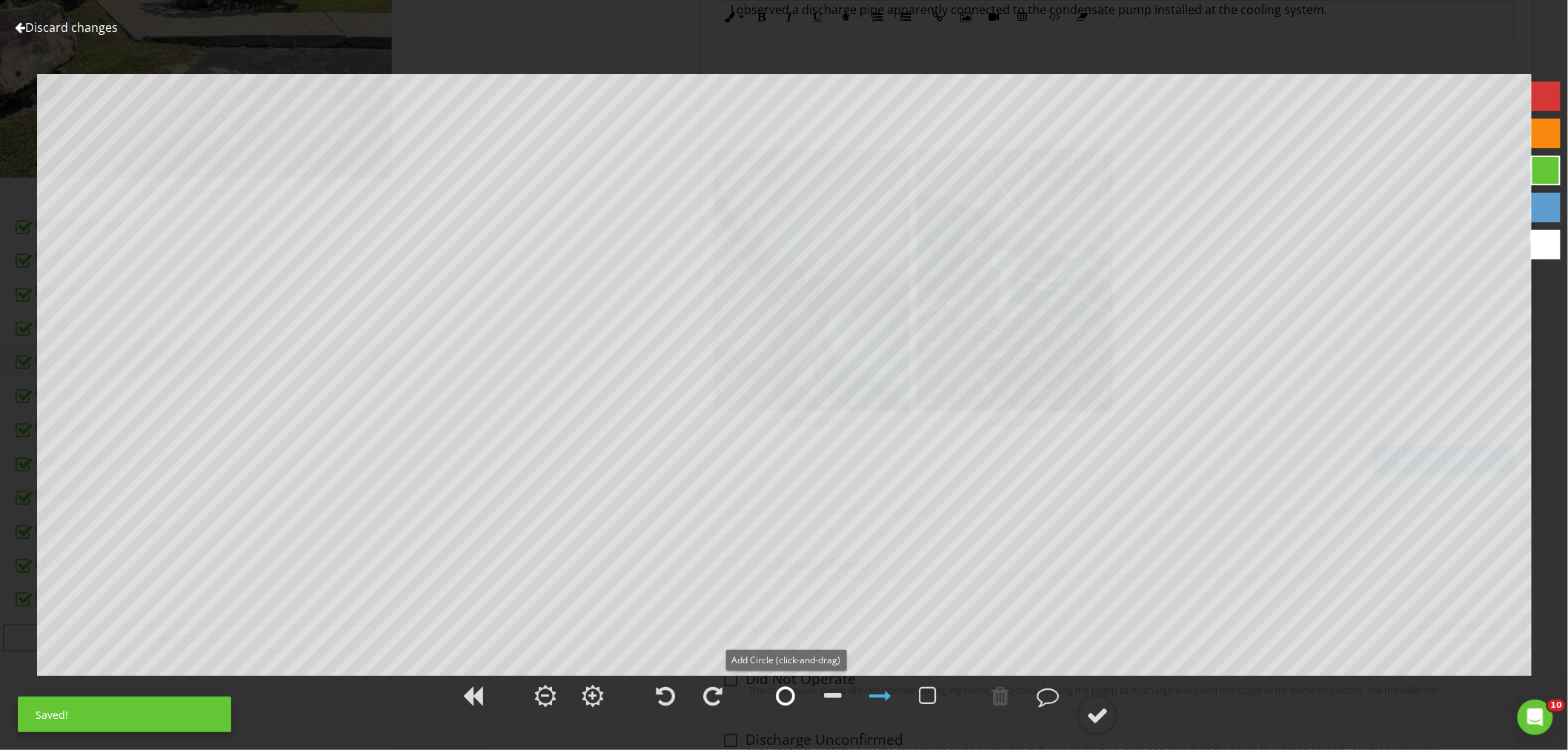
click at [791, 700] on div at bounding box center [786, 696] width 20 height 23
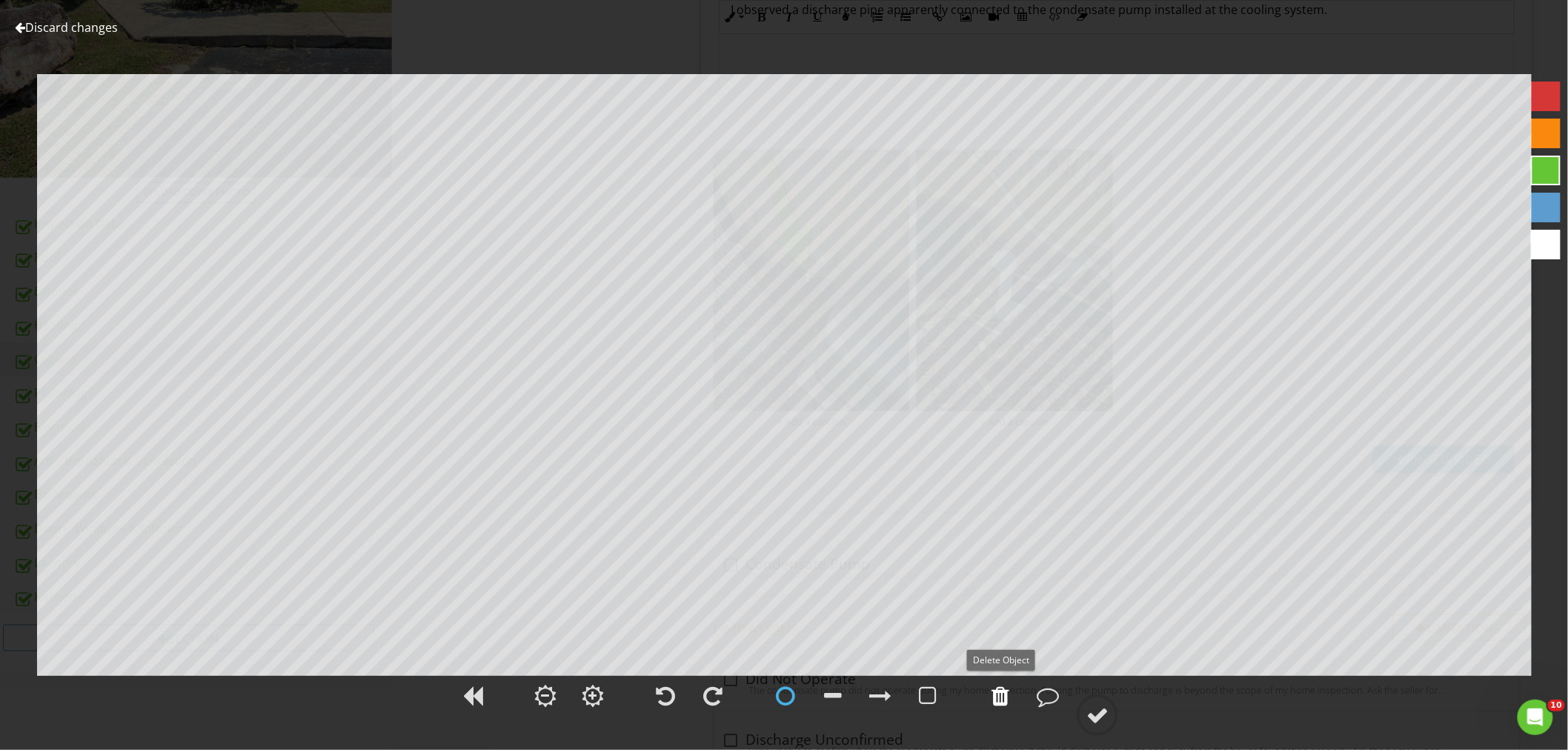
click at [1006, 706] on div at bounding box center [1000, 696] width 18 height 23
click at [1000, 692] on div at bounding box center [1000, 696] width 18 height 23
click at [1091, 709] on div at bounding box center [1097, 715] width 23 height 23
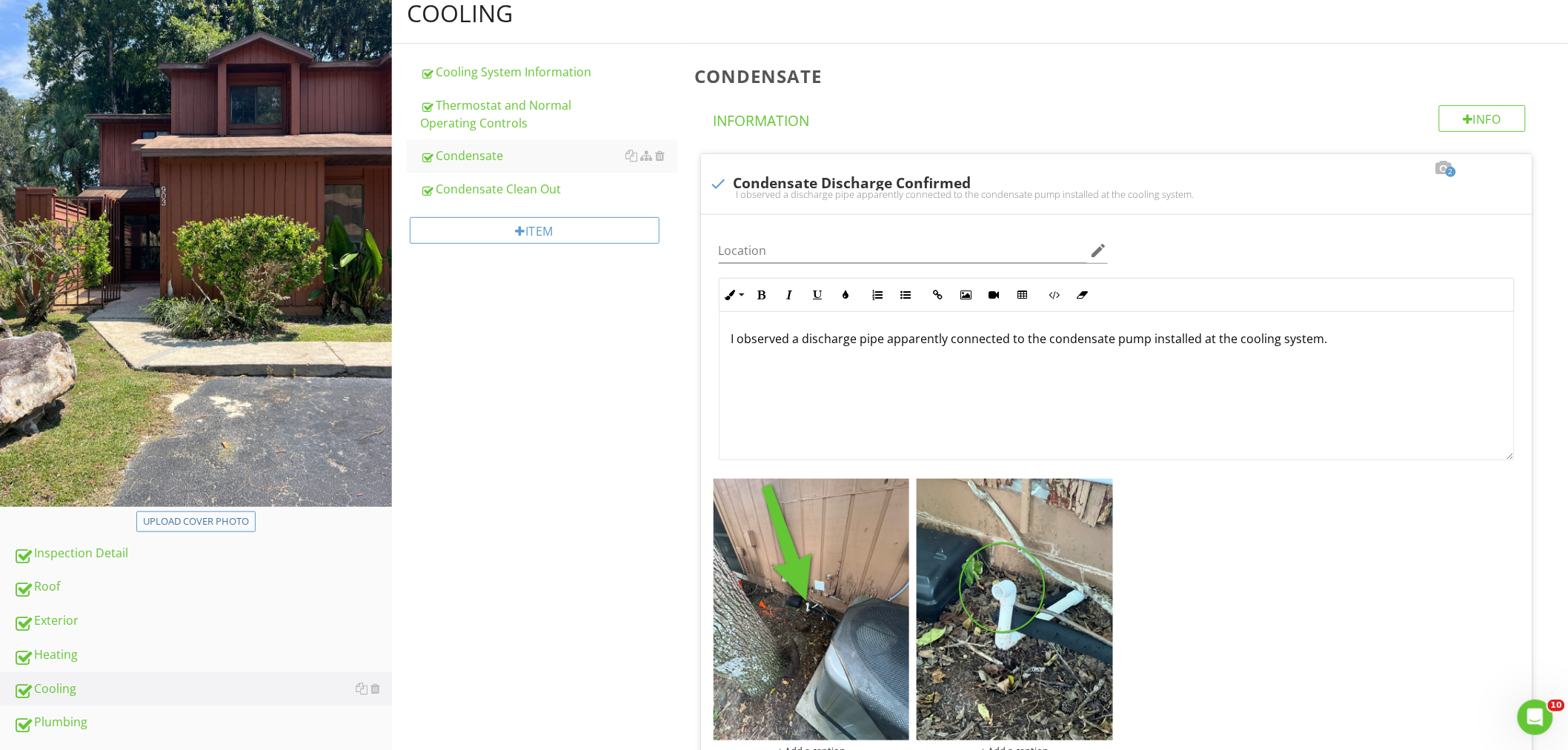
scroll to position [82, 0]
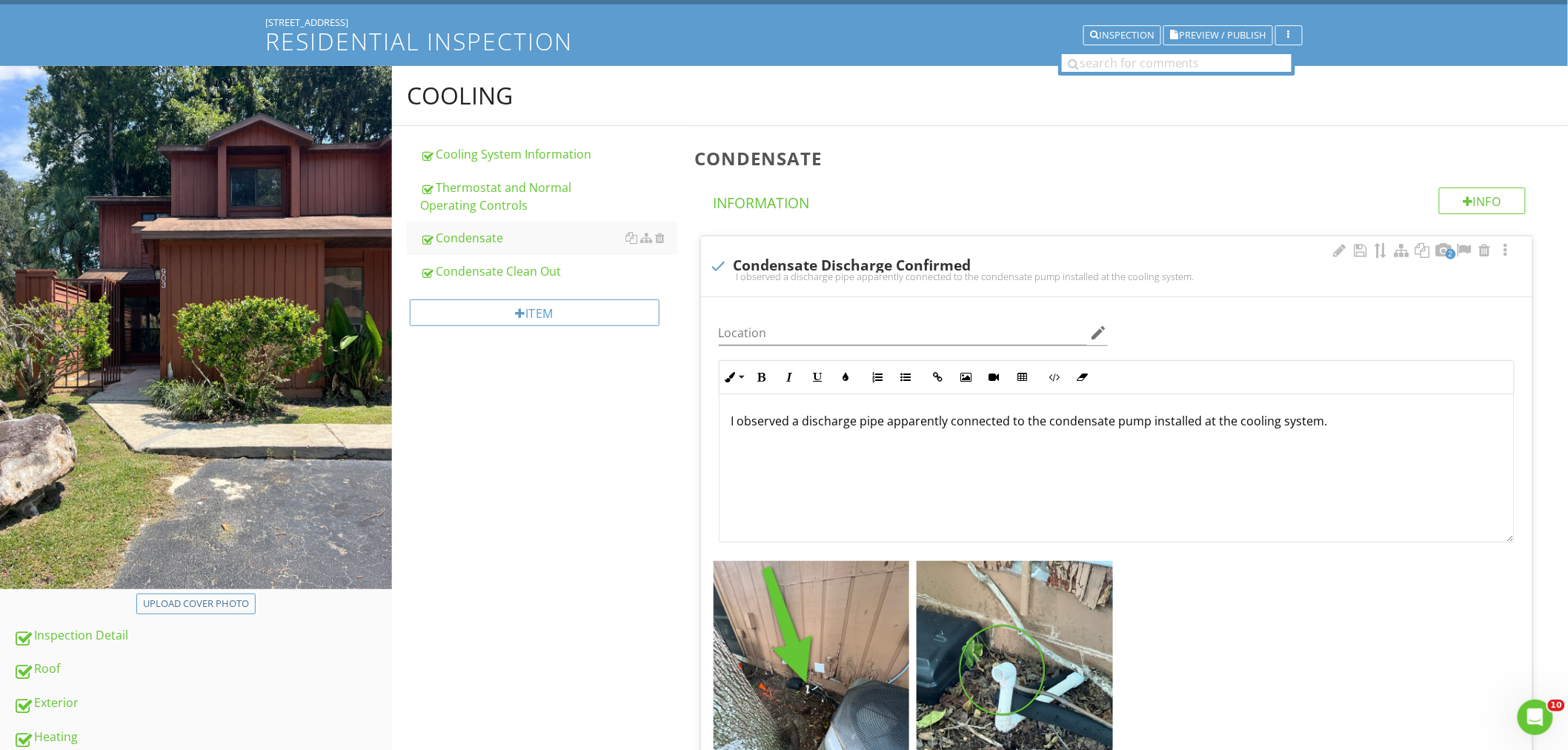
click at [801, 428] on p "I observed a discharge pipe apparently connected to the condensate pump install…" at bounding box center [1116, 421] width 770 height 18
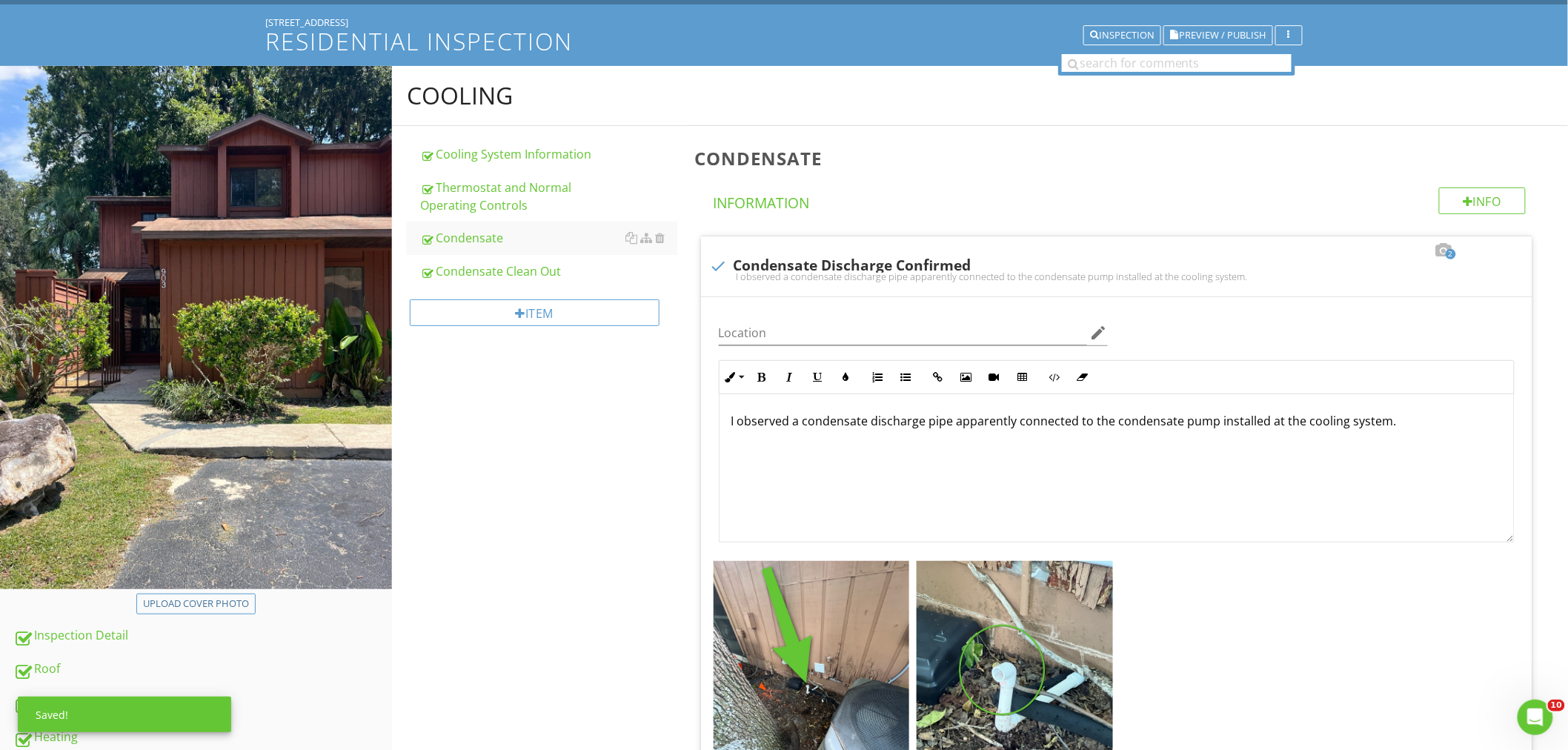
drag, startPoint x: 953, startPoint y: 426, endPoint x: 1579, endPoint y: 447, distance: 626.4
click at [1567, 447] on html "SPECTORA Trey Tinney Complete Home Inspections Plus Role: Inspector Change Role…" at bounding box center [784, 688] width 1568 height 1539
click at [543, 276] on div "Condensate Clean Out" at bounding box center [548, 271] width 257 height 18
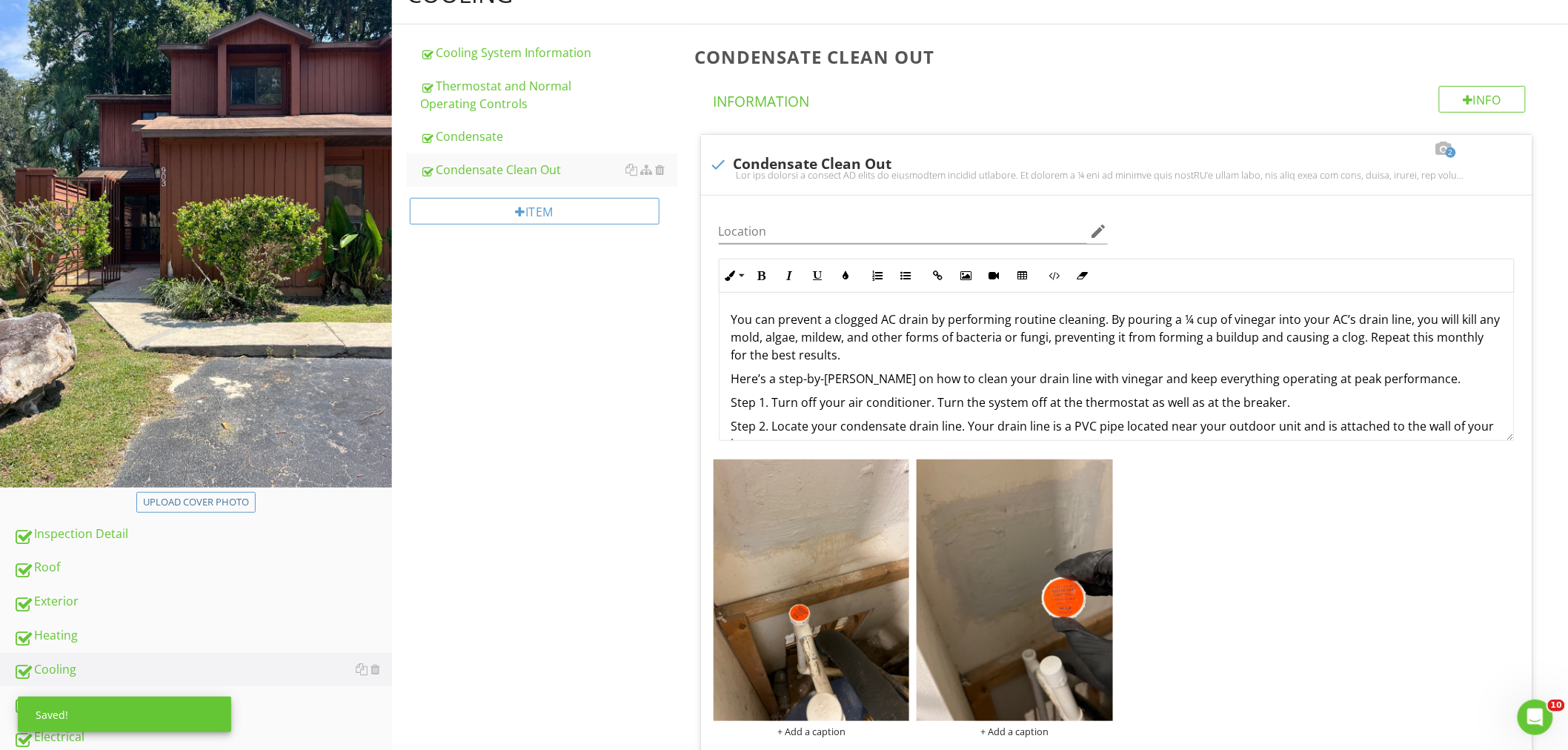
scroll to position [329, 0]
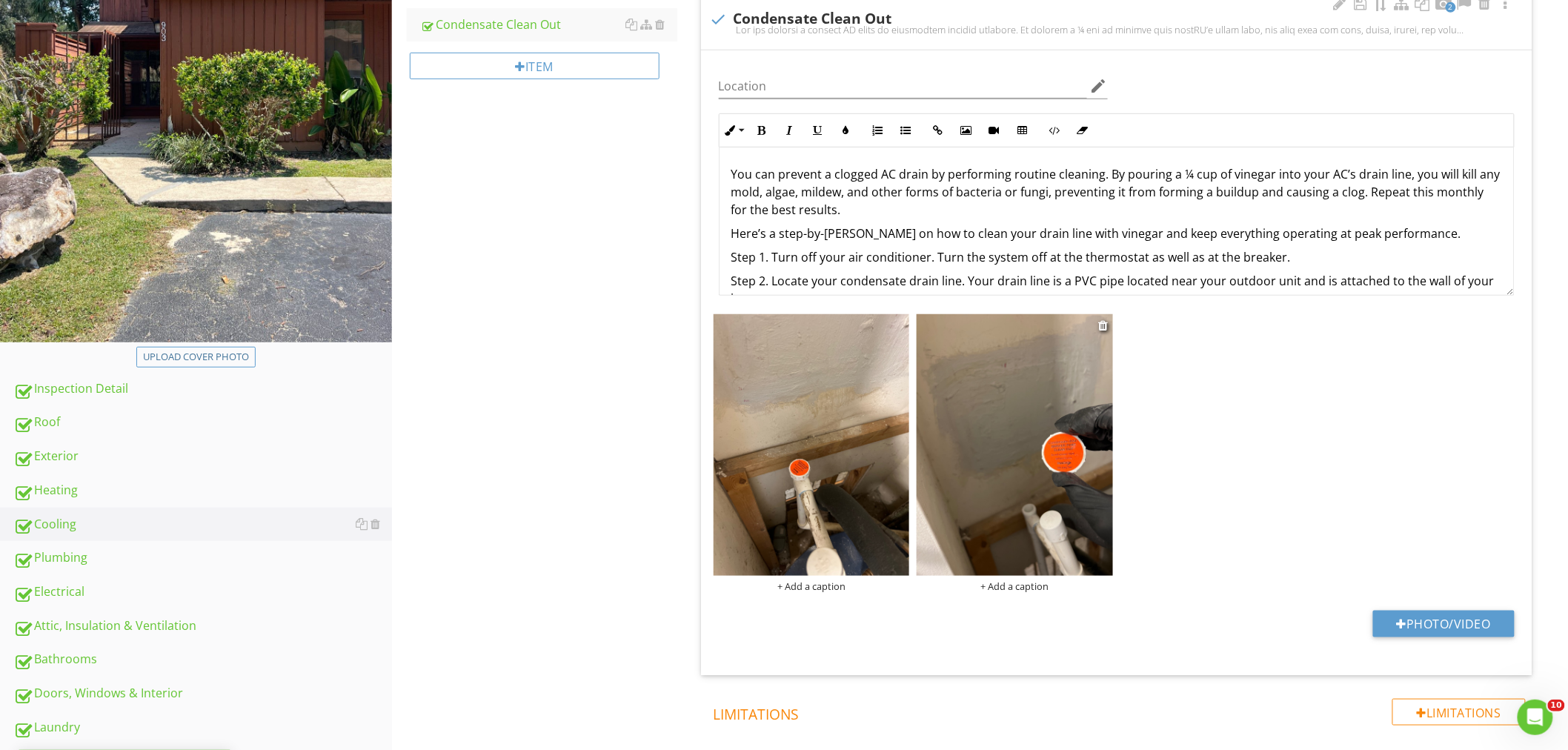
click at [1010, 502] on img at bounding box center [1014, 444] width 197 height 261
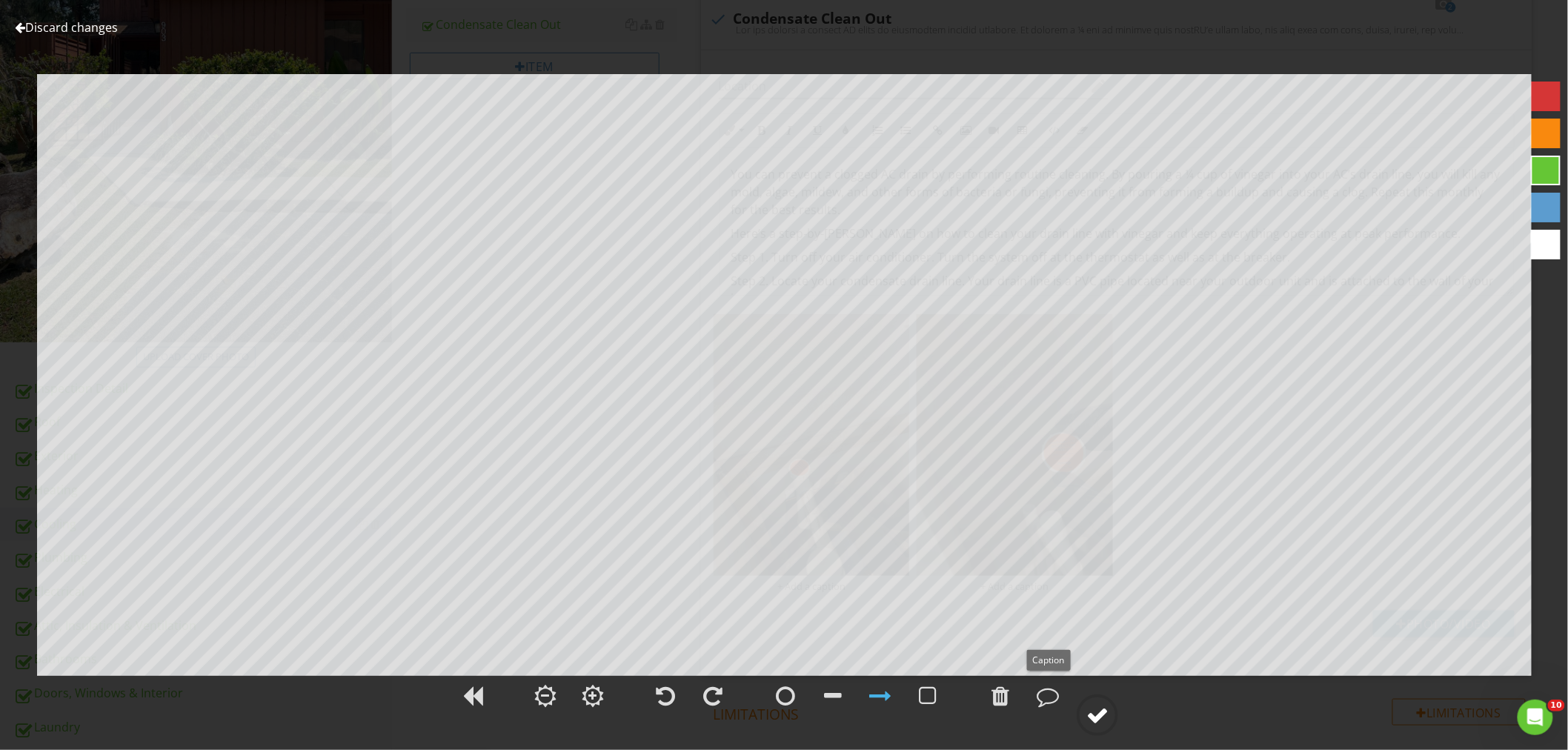
click at [1097, 712] on div at bounding box center [1097, 715] width 23 height 23
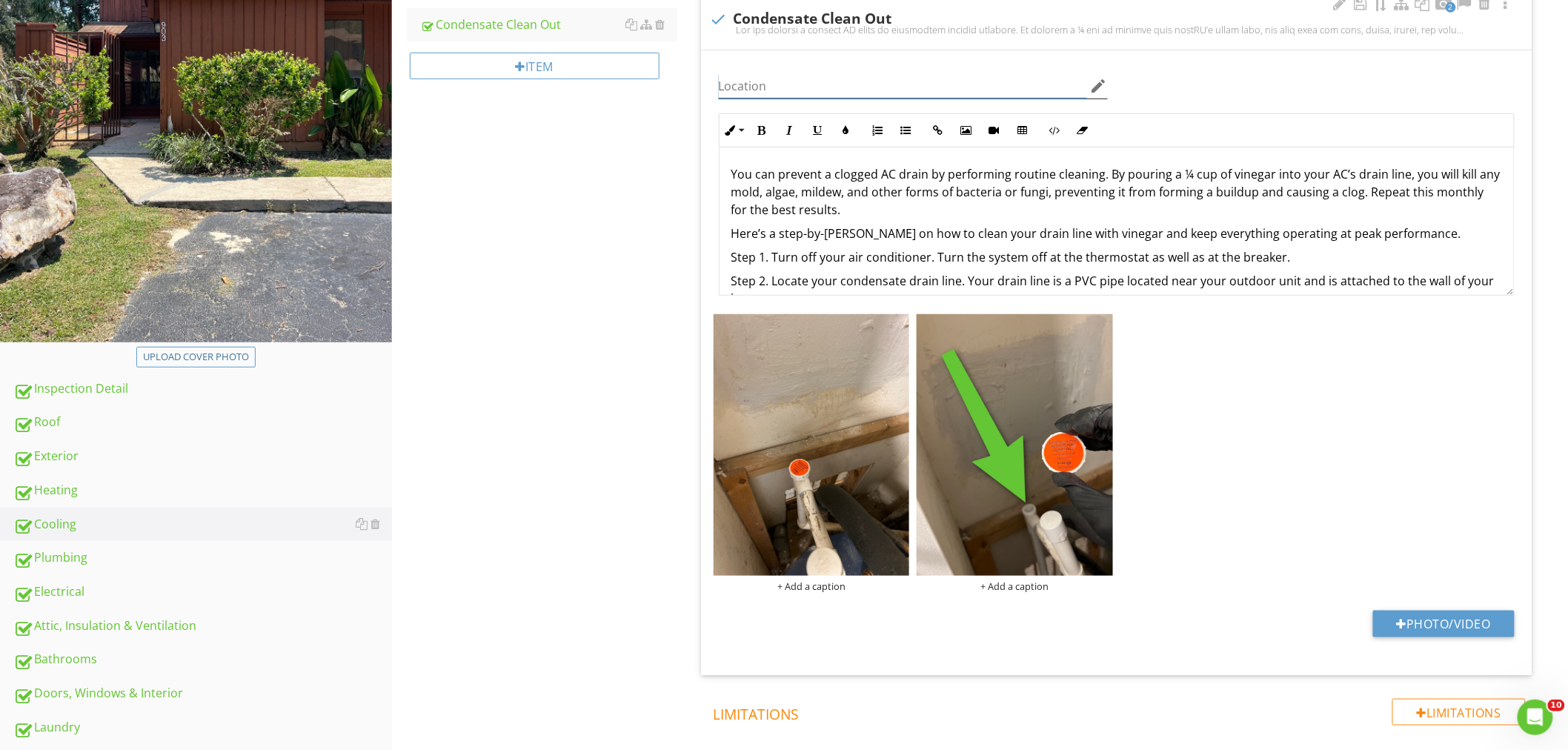
click at [772, 87] on input "Location" at bounding box center [902, 86] width 368 height 24
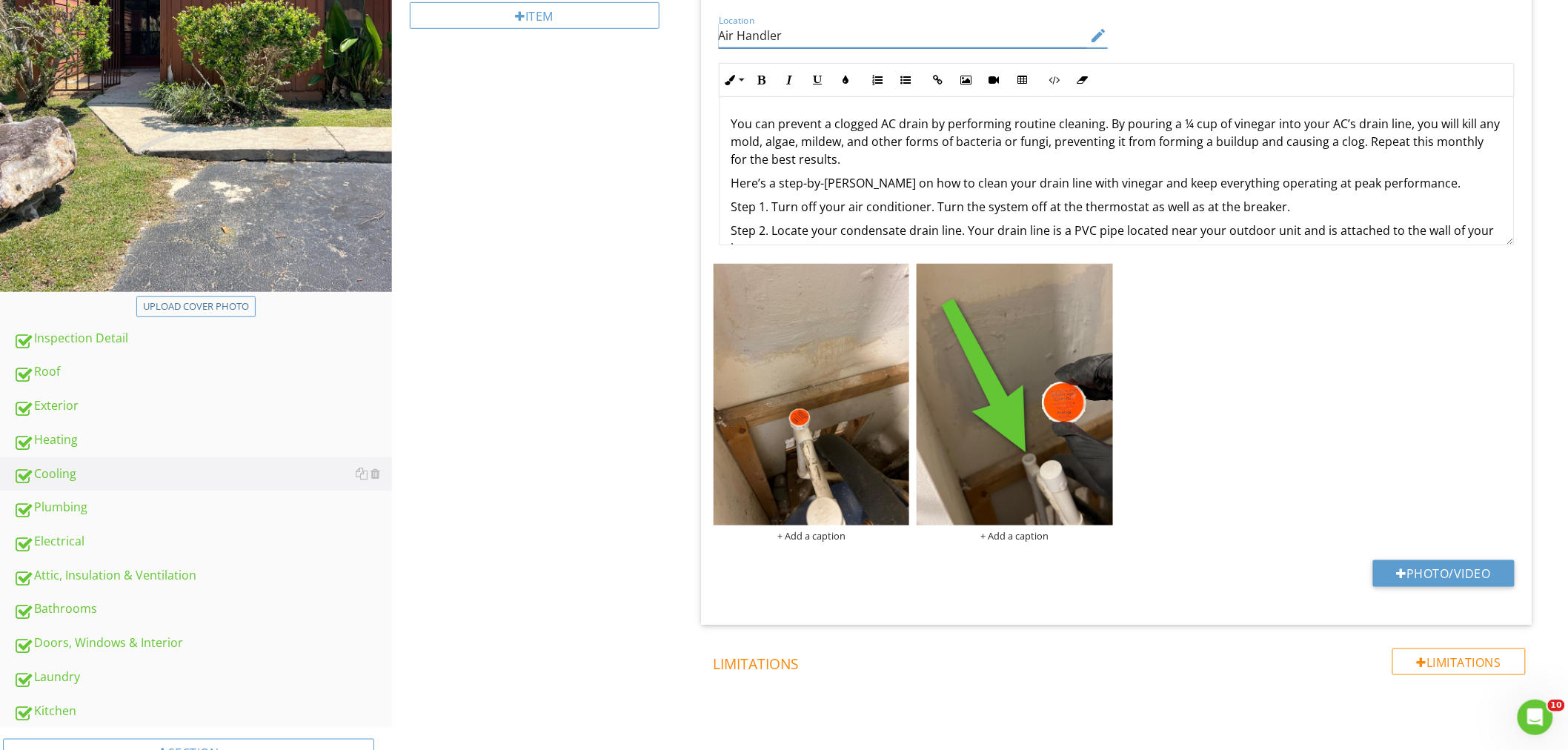
scroll to position [544, 0]
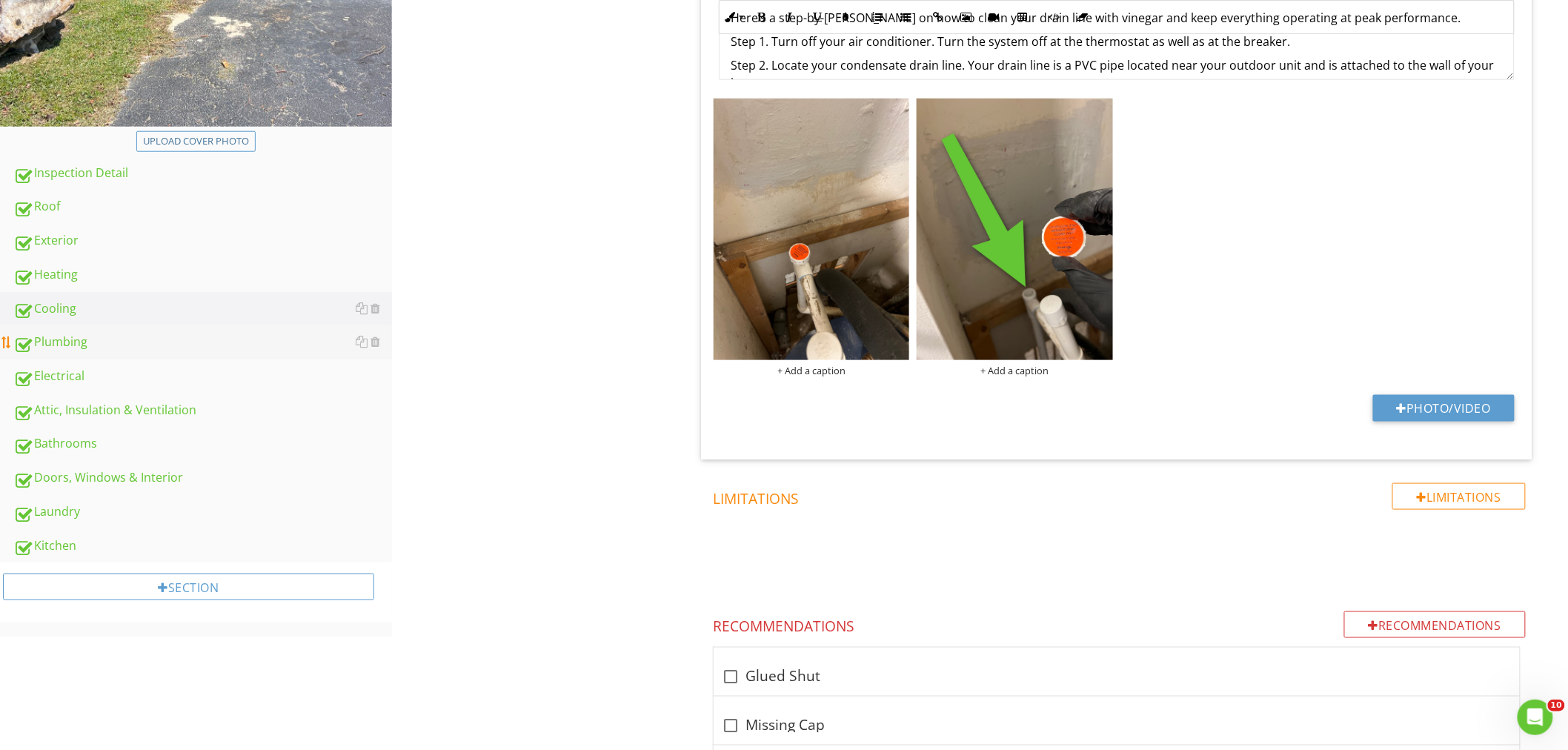
type input "Air Handler"
click at [77, 352] on link "Plumbing" at bounding box center [203, 342] width 379 height 34
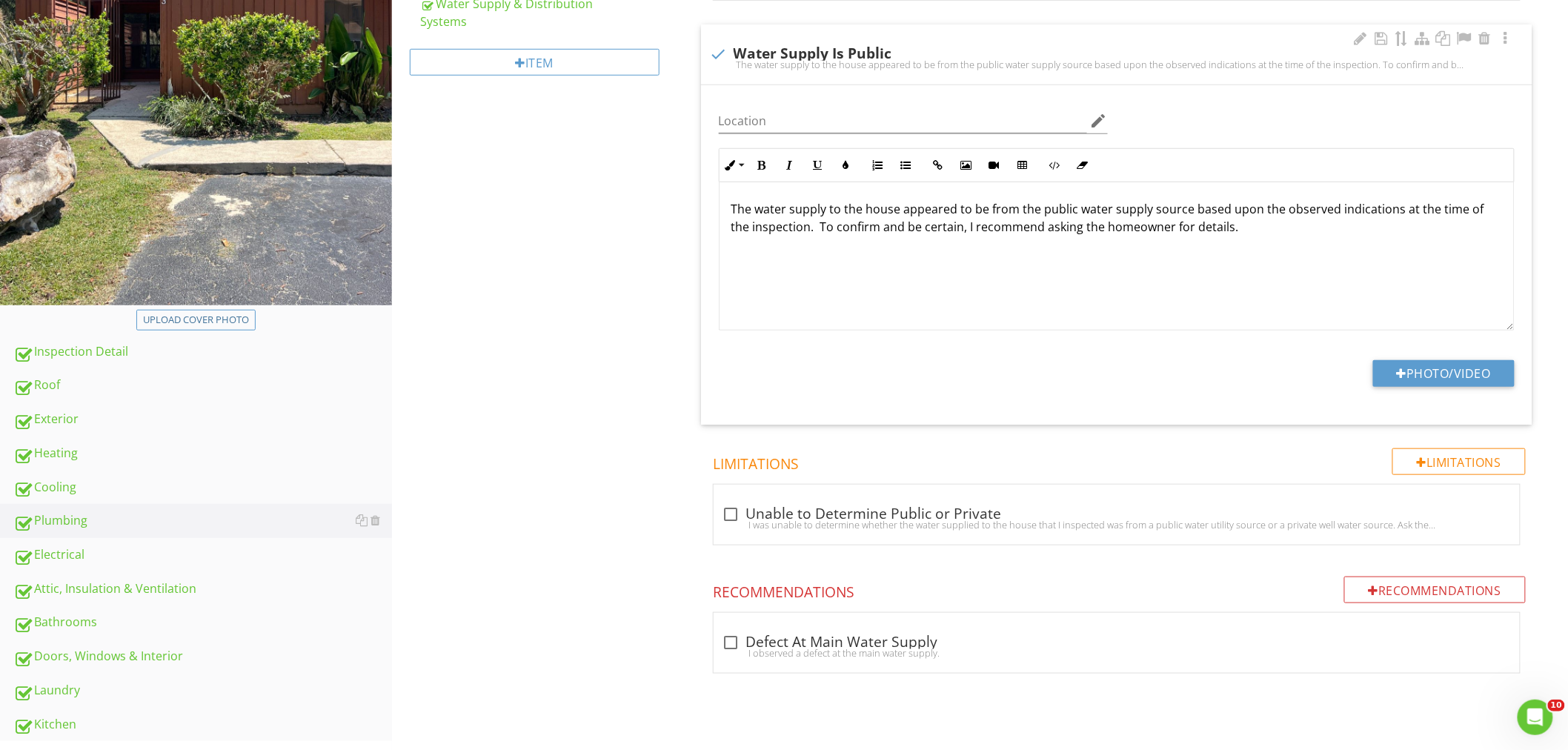
scroll to position [265, 0]
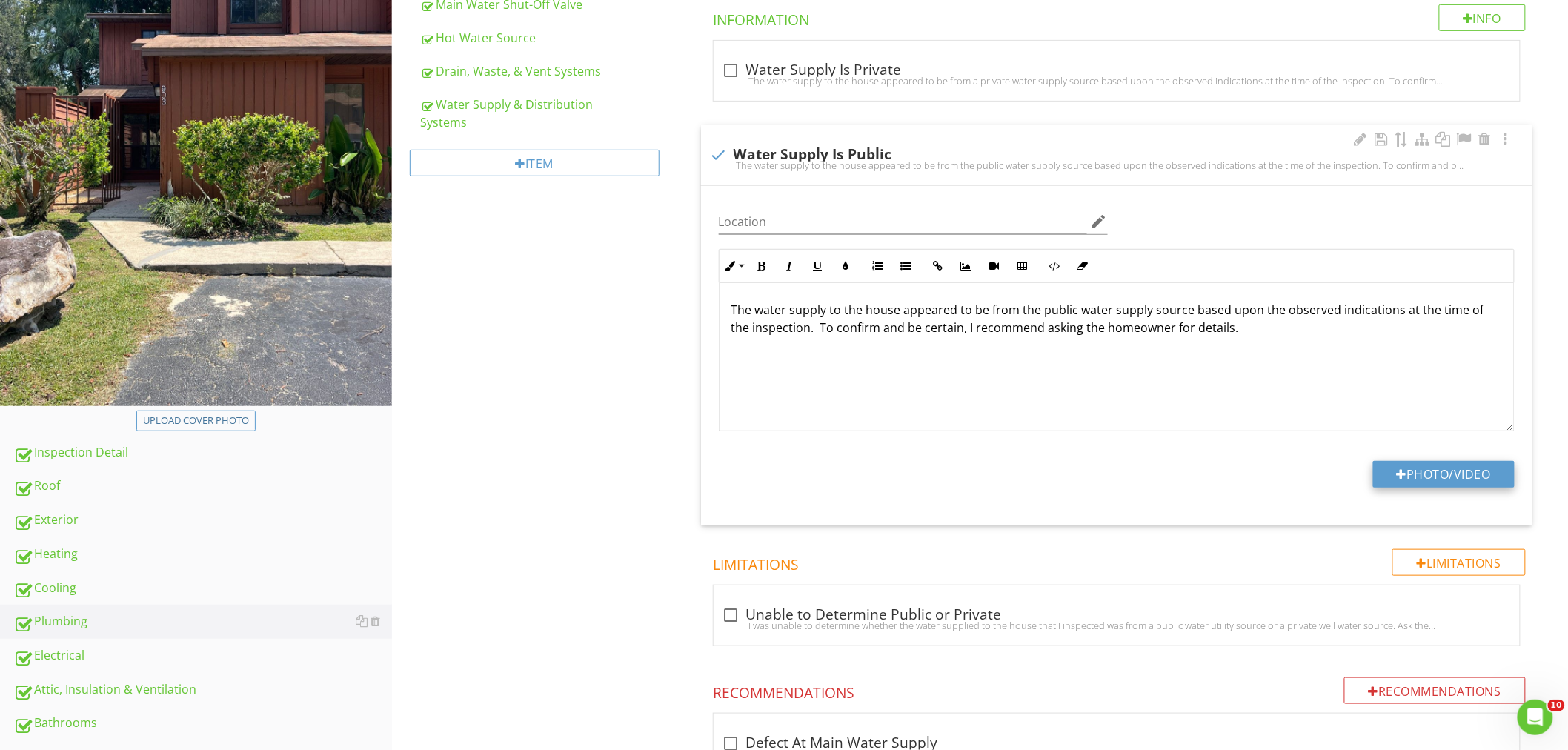
click at [1417, 465] on button "Photo/Video" at bounding box center [1444, 474] width 142 height 26
type input "C:\fakepath\IMG_2007.JPEG"
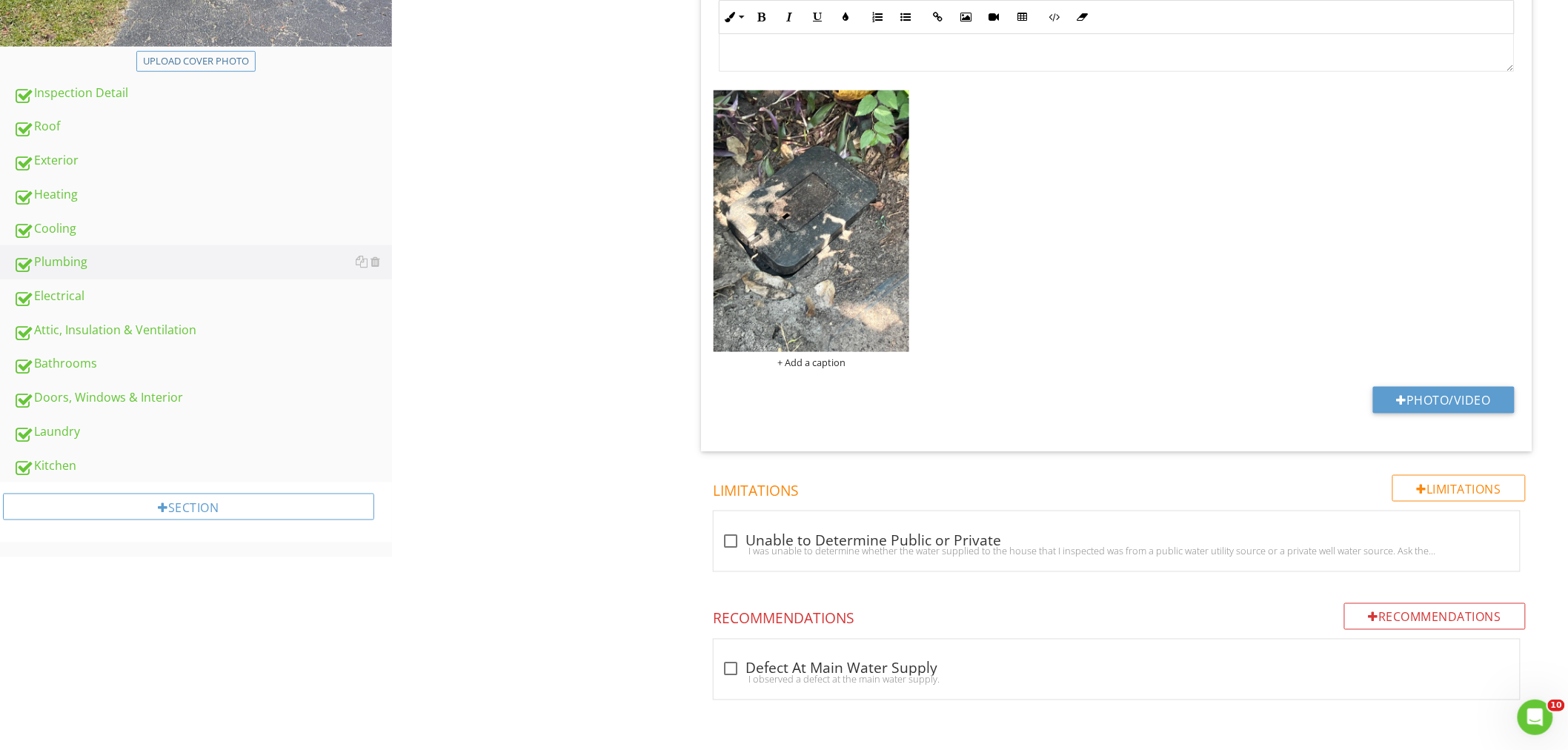
scroll to position [130, 0]
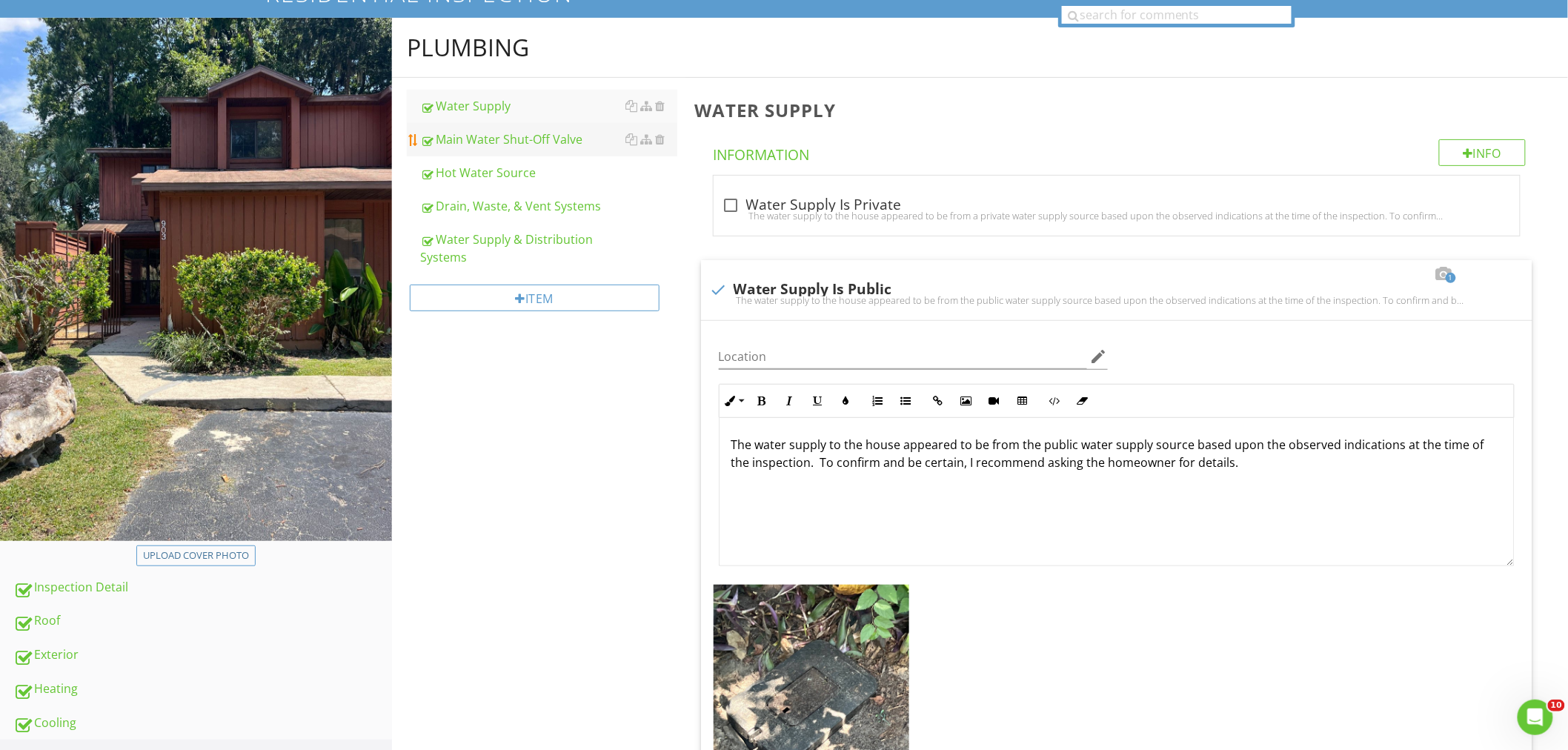
click at [499, 143] on div "Main Water Shut-Off Valve" at bounding box center [548, 139] width 257 height 18
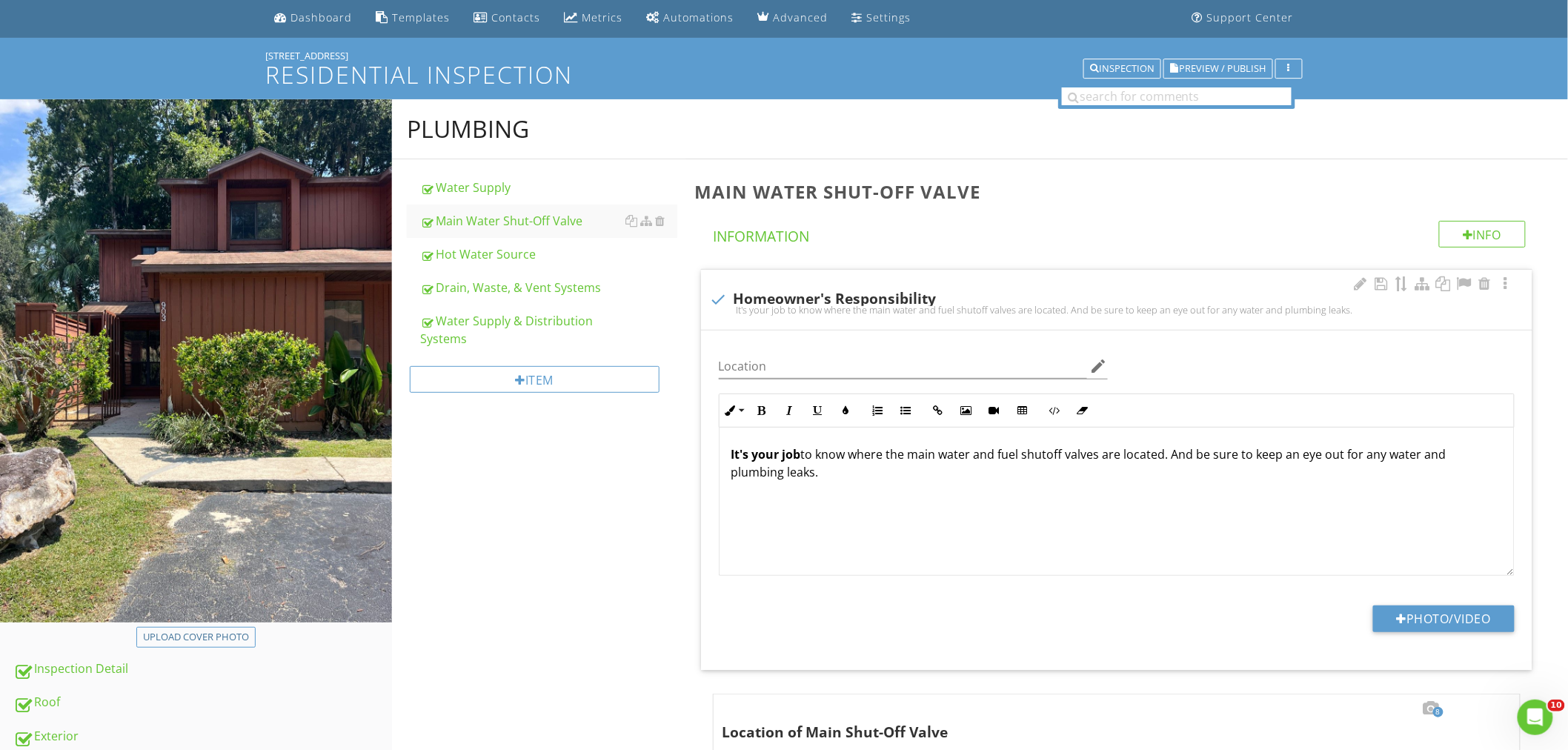
scroll to position [48, 0]
click at [783, 357] on input "Location" at bounding box center [902, 367] width 368 height 24
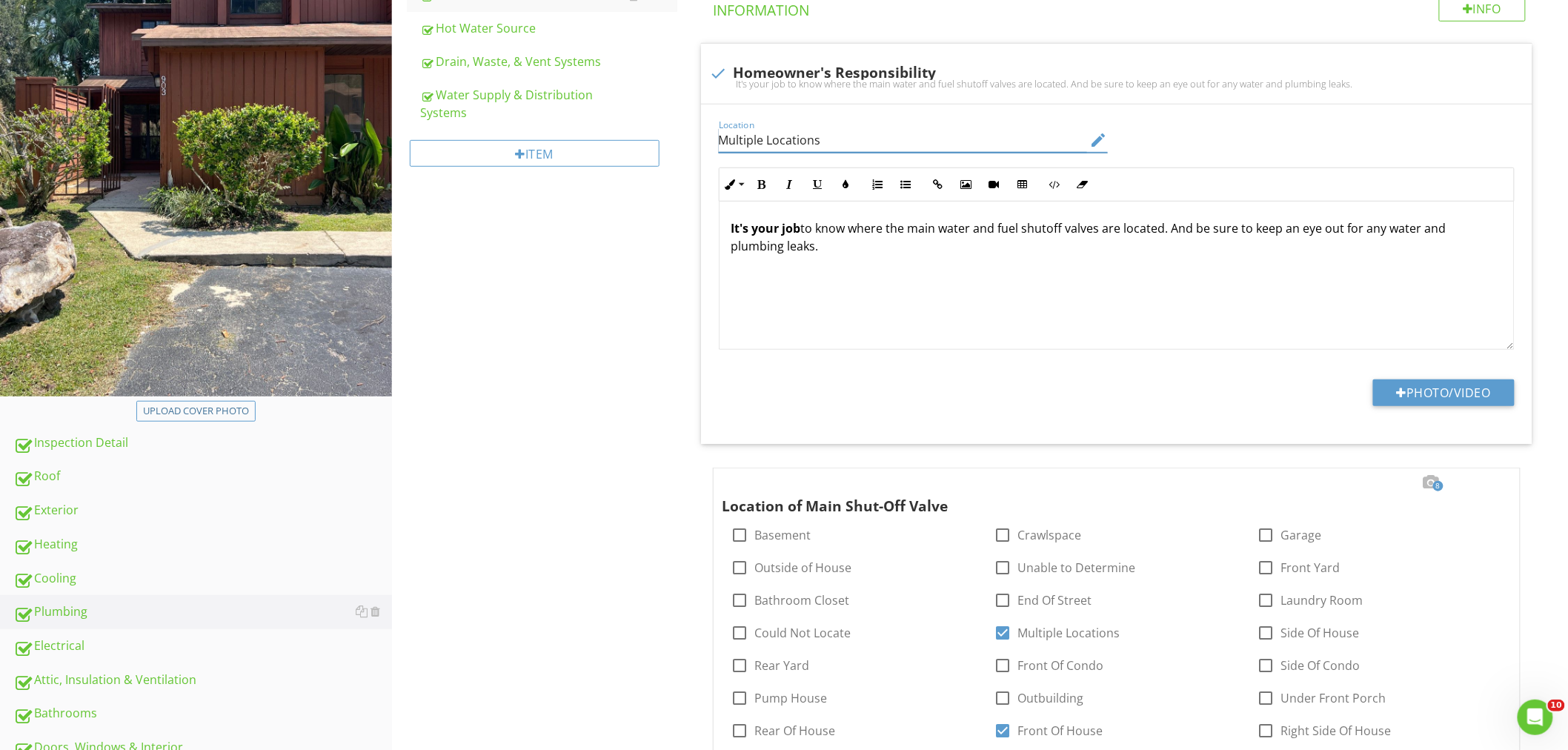
scroll to position [542, 0]
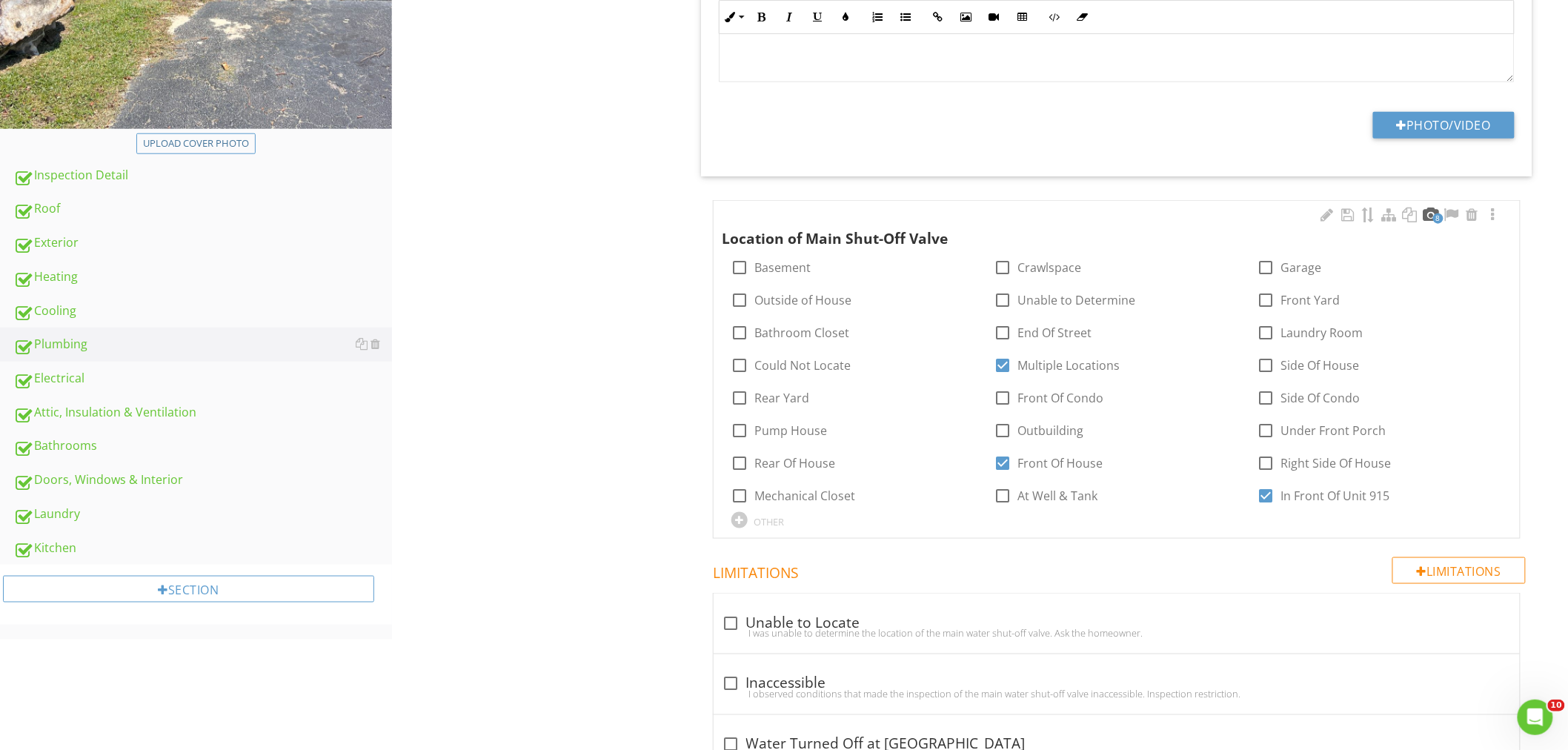
type input "Multiple Locations"
click at [1425, 218] on div at bounding box center [1431, 215] width 18 height 15
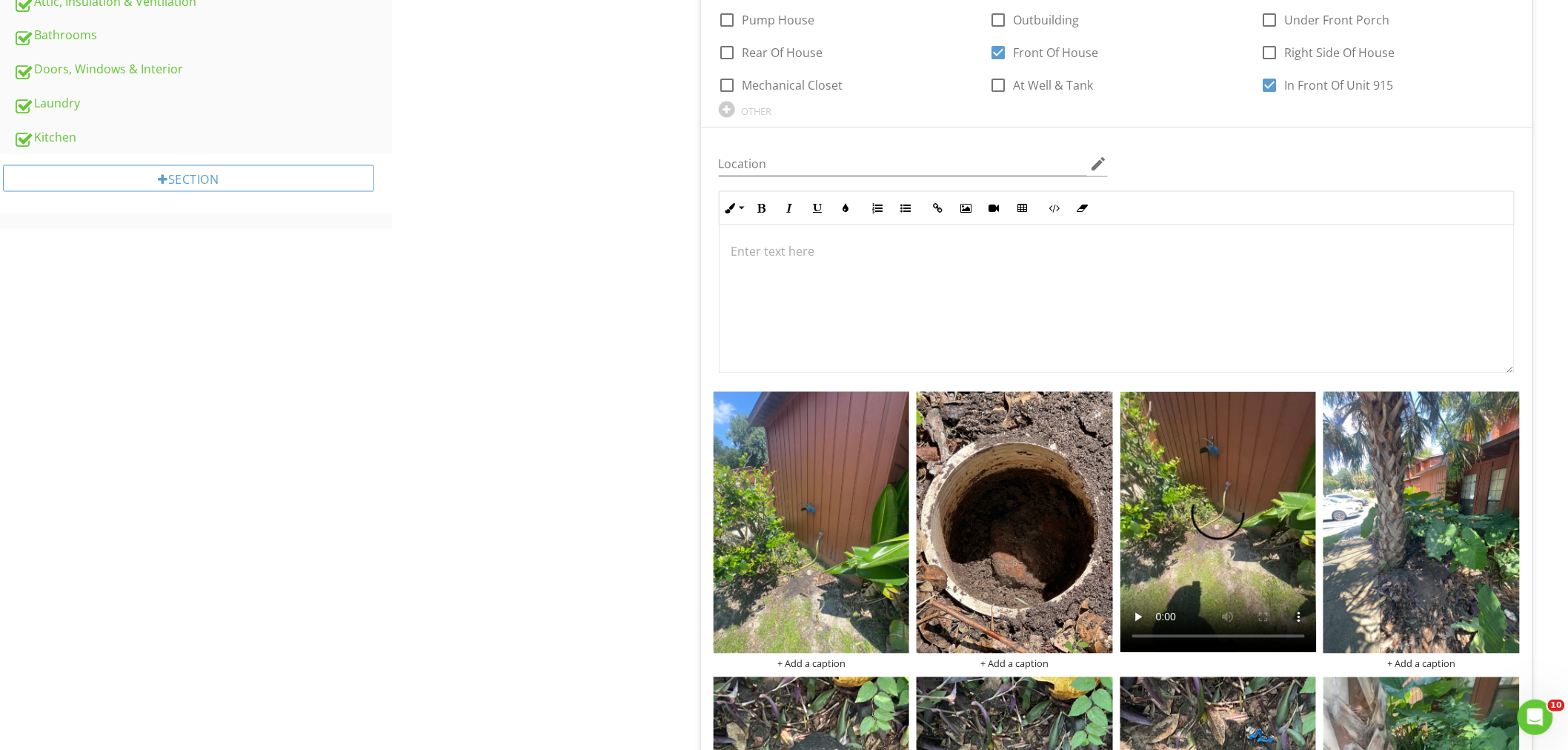
scroll to position [953, 0]
click at [747, 174] on input "Location" at bounding box center [902, 163] width 368 height 24
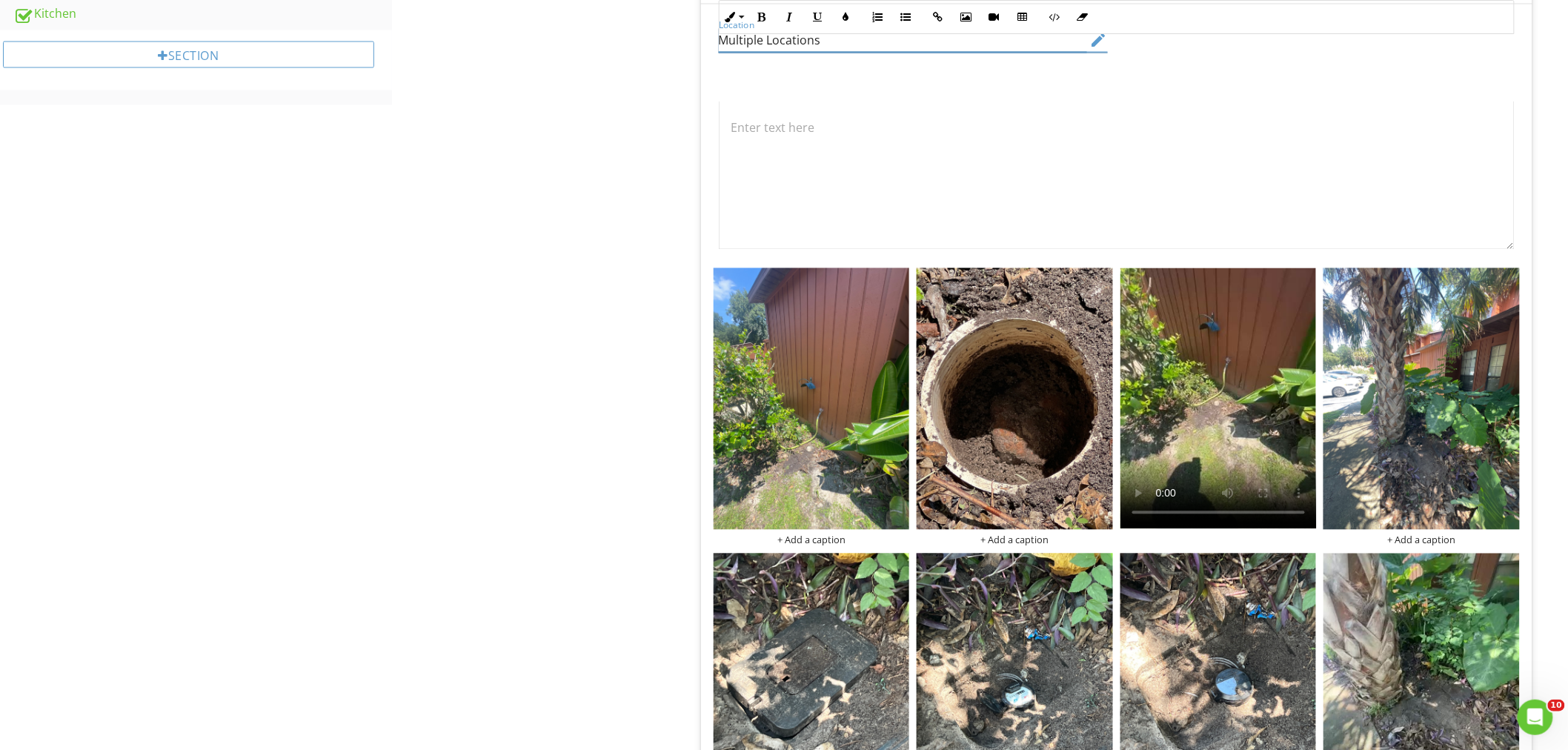
scroll to position [1201, 0]
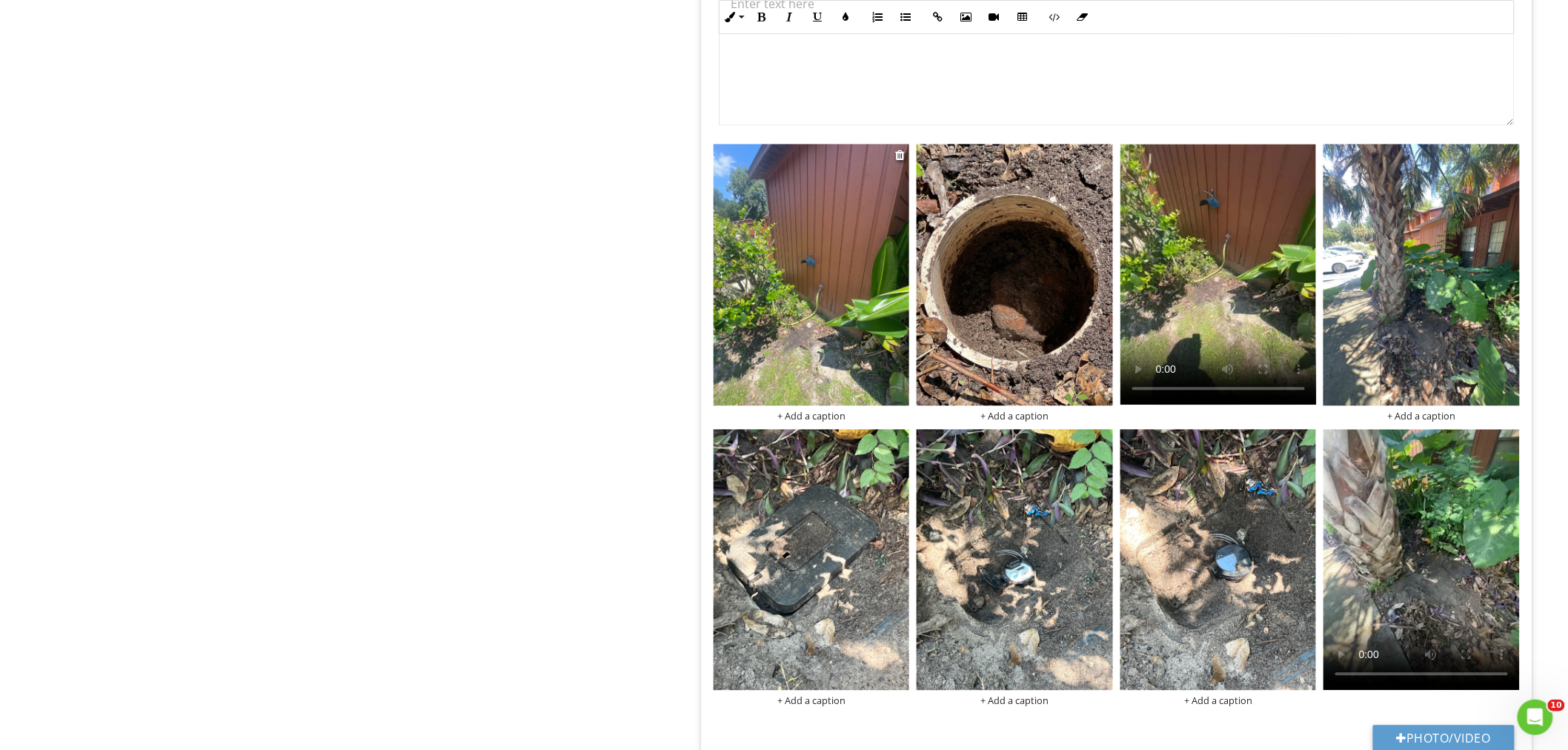
type input "Multiple Locations"
click at [795, 364] on img at bounding box center [811, 274] width 197 height 261
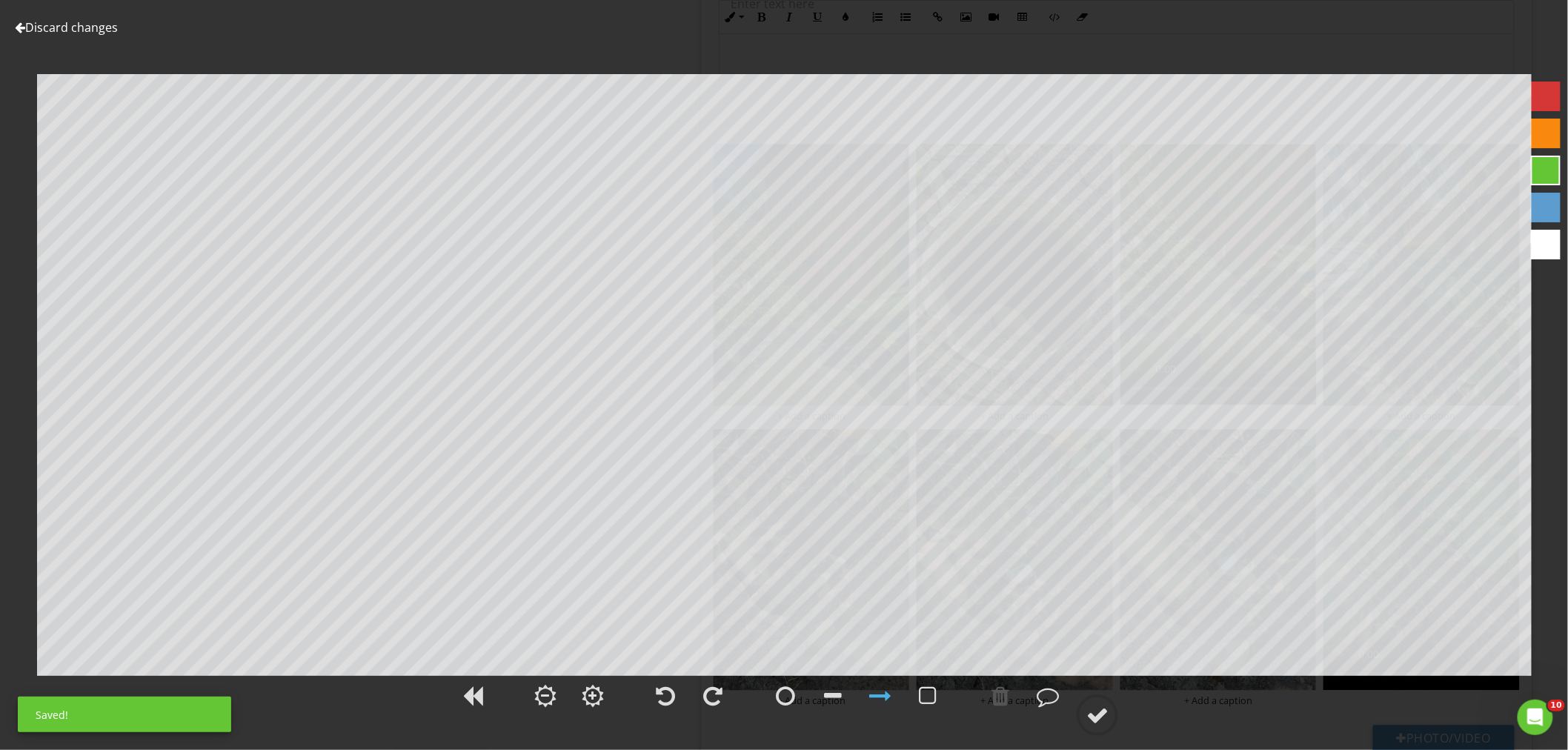
click at [70, 21] on link "Discard changes" at bounding box center [66, 28] width 103 height 17
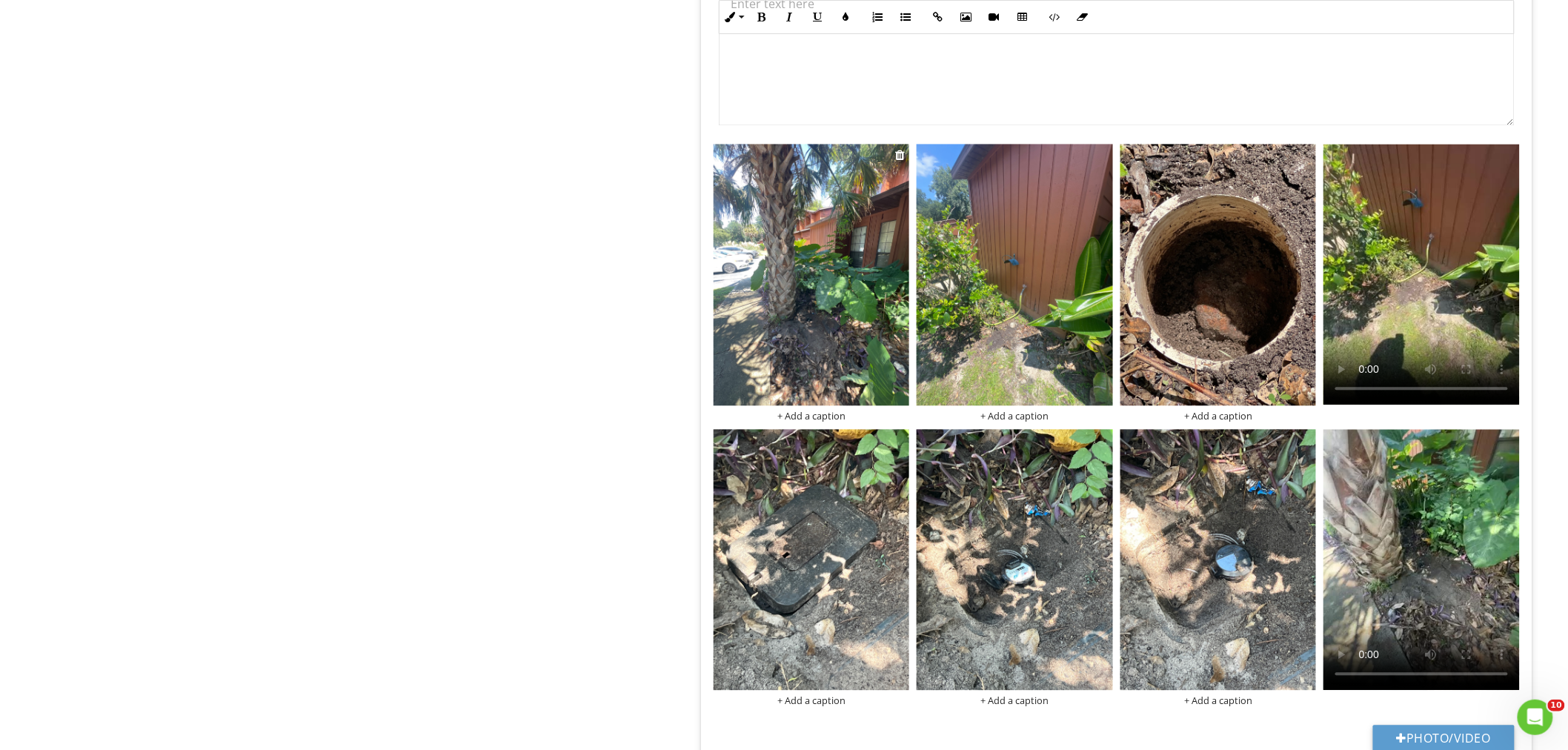
click at [808, 285] on img at bounding box center [811, 274] width 197 height 261
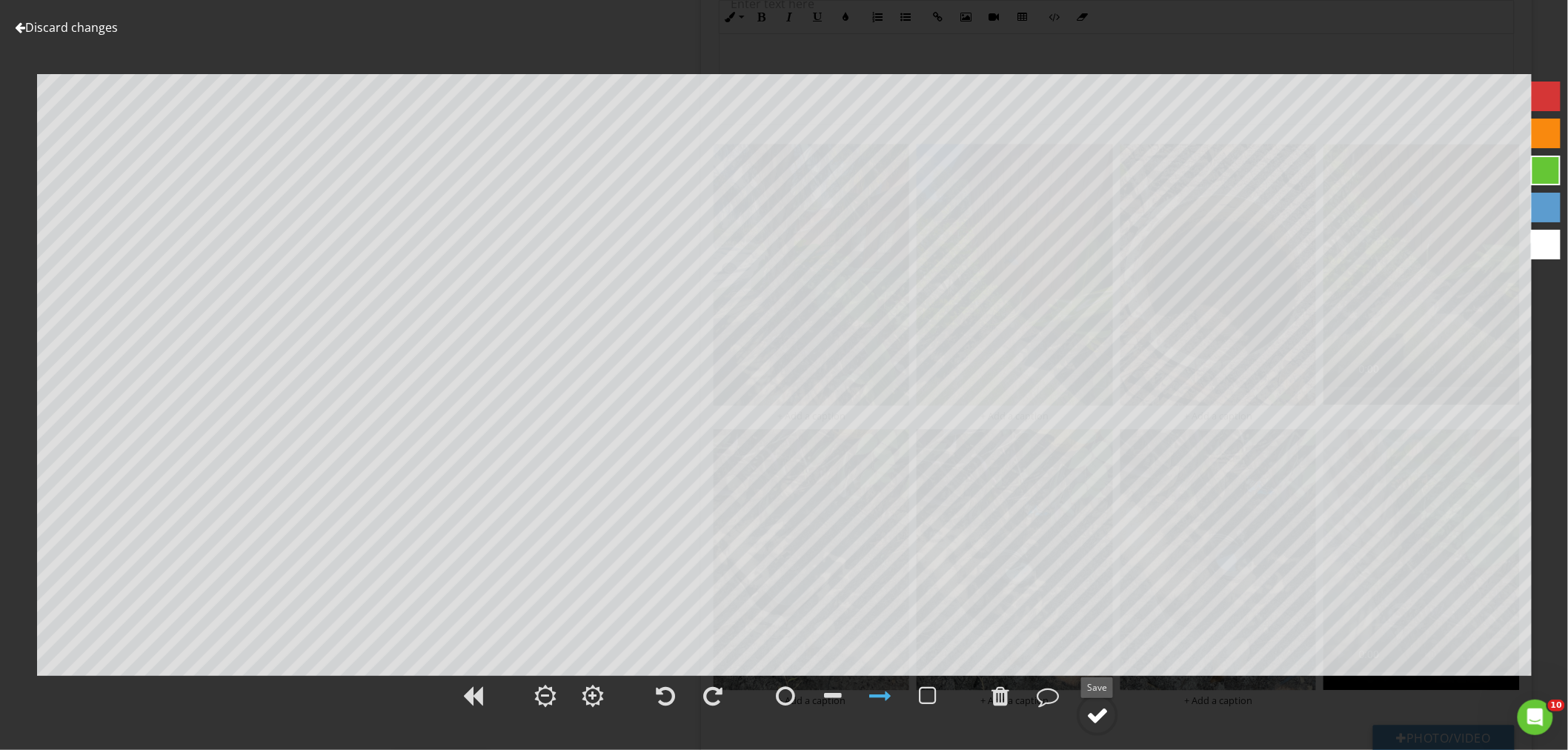
click at [1090, 706] on div at bounding box center [1097, 715] width 23 height 23
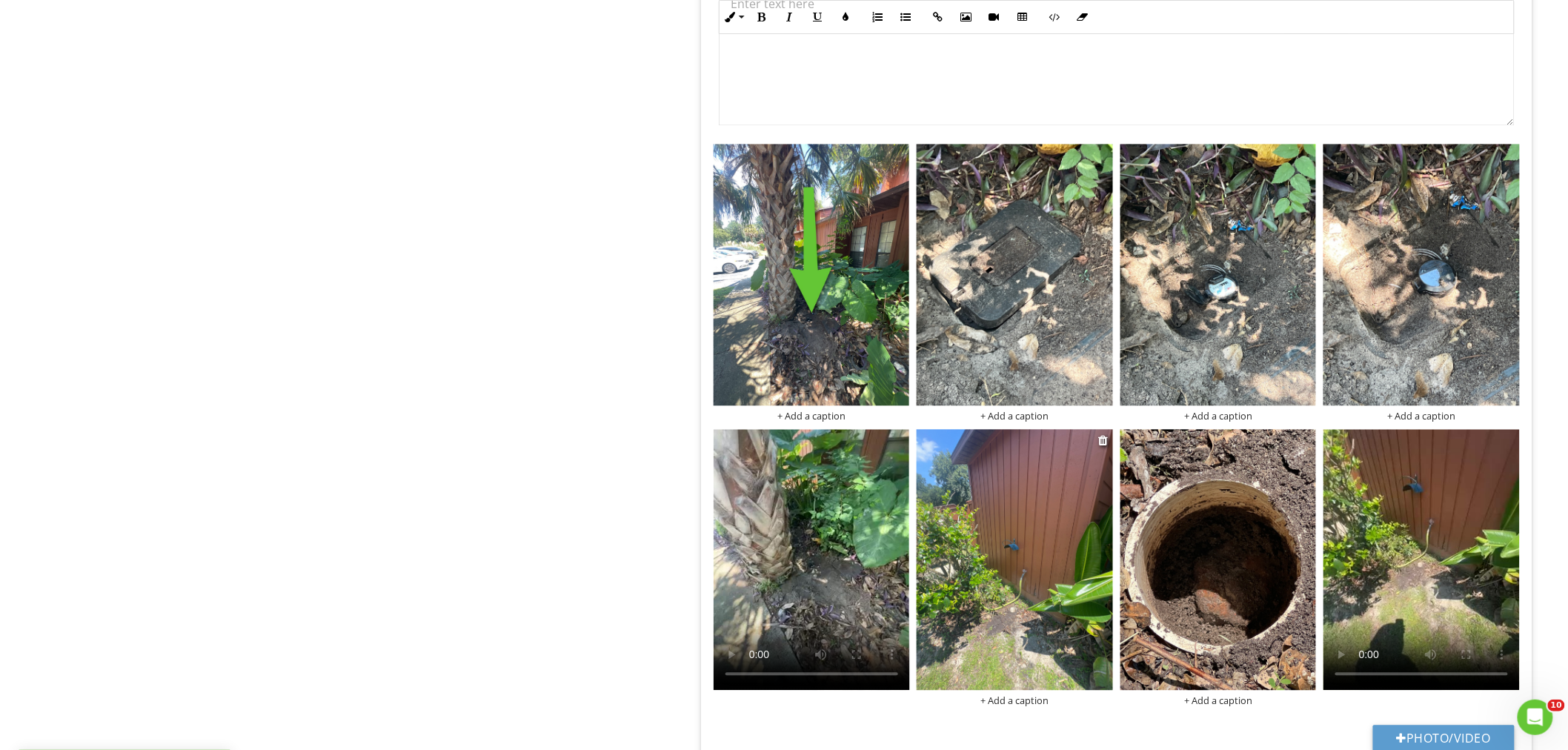
click at [1008, 661] on img at bounding box center [1014, 559] width 197 height 261
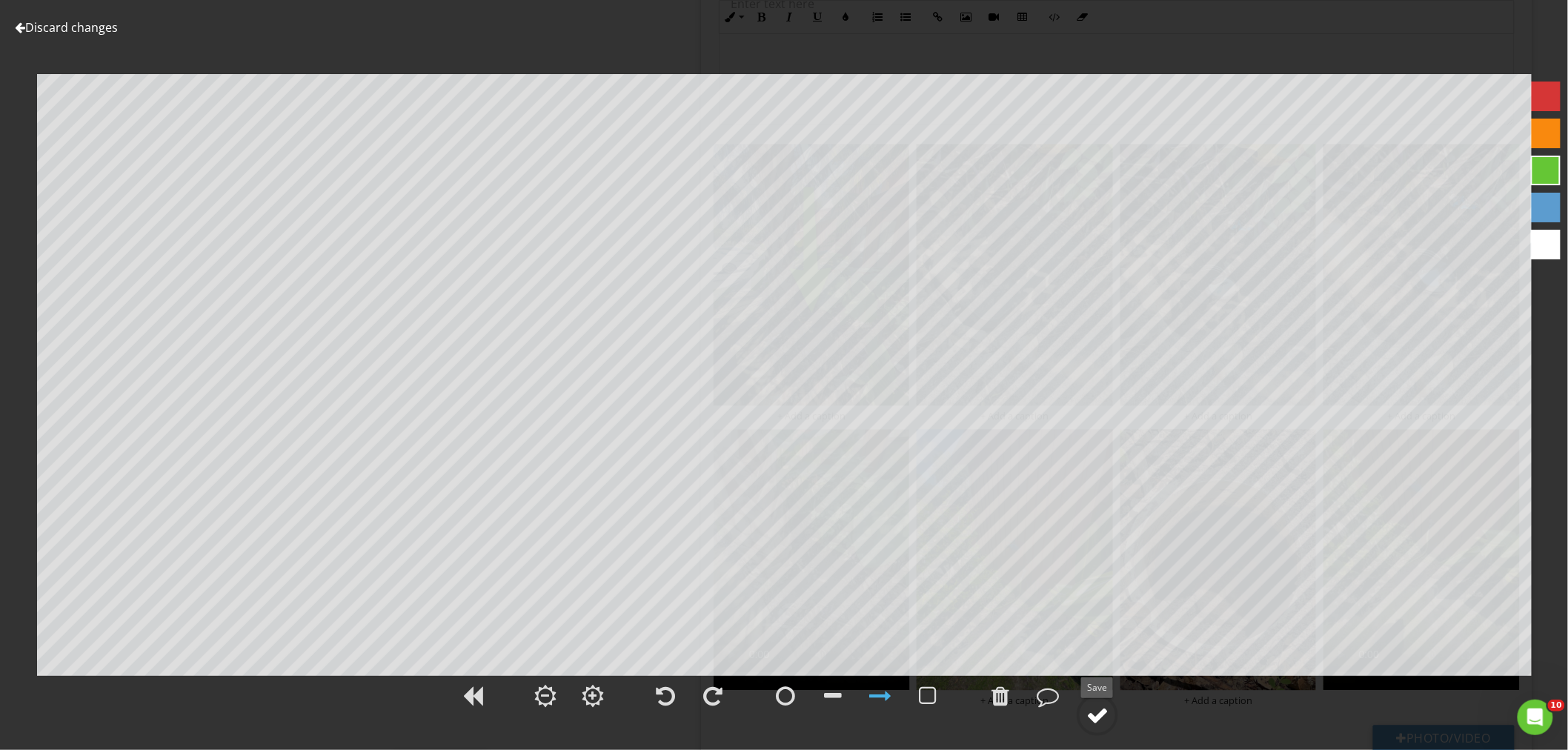
click at [1101, 720] on div at bounding box center [1097, 715] width 23 height 23
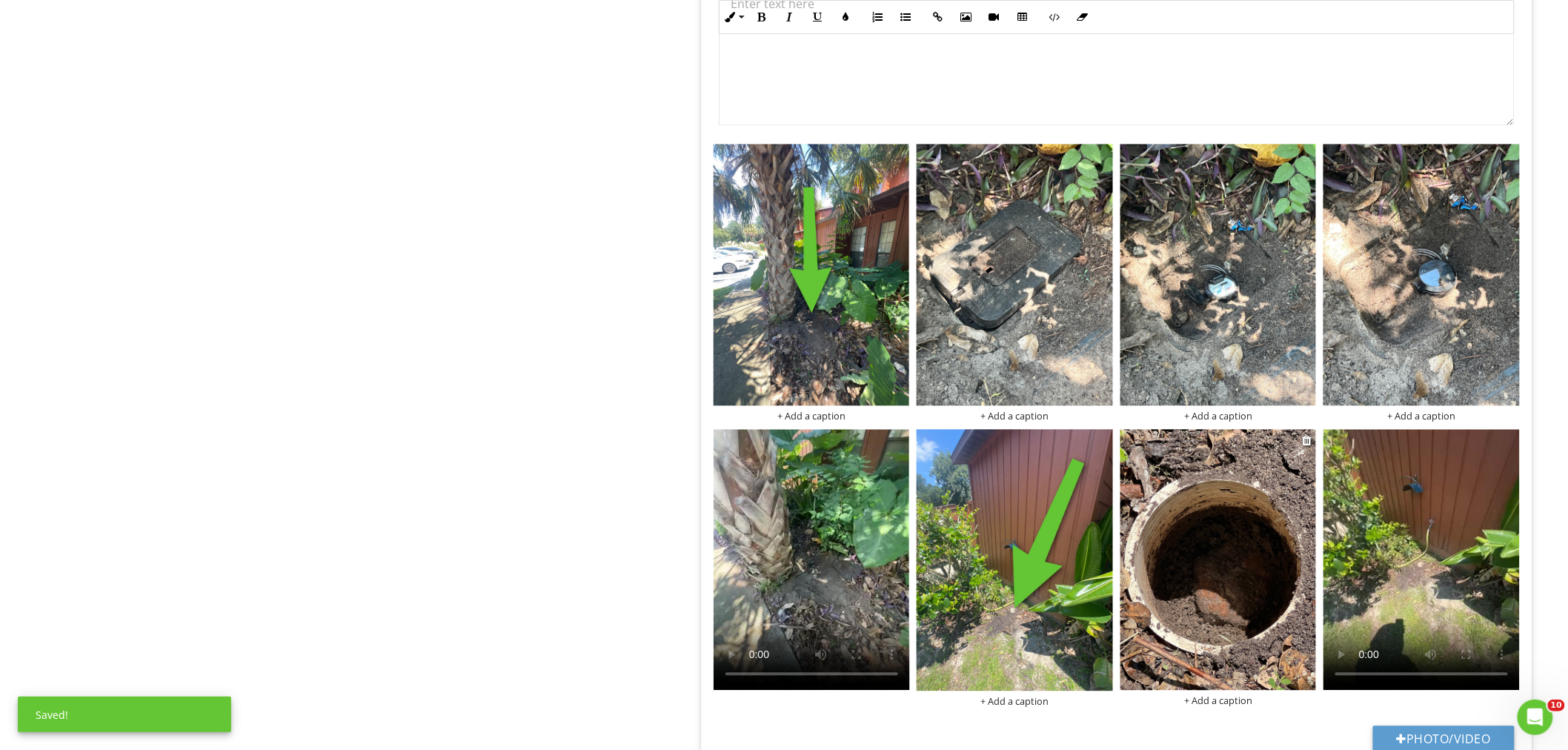
click at [1216, 560] on img at bounding box center [1218, 559] width 197 height 261
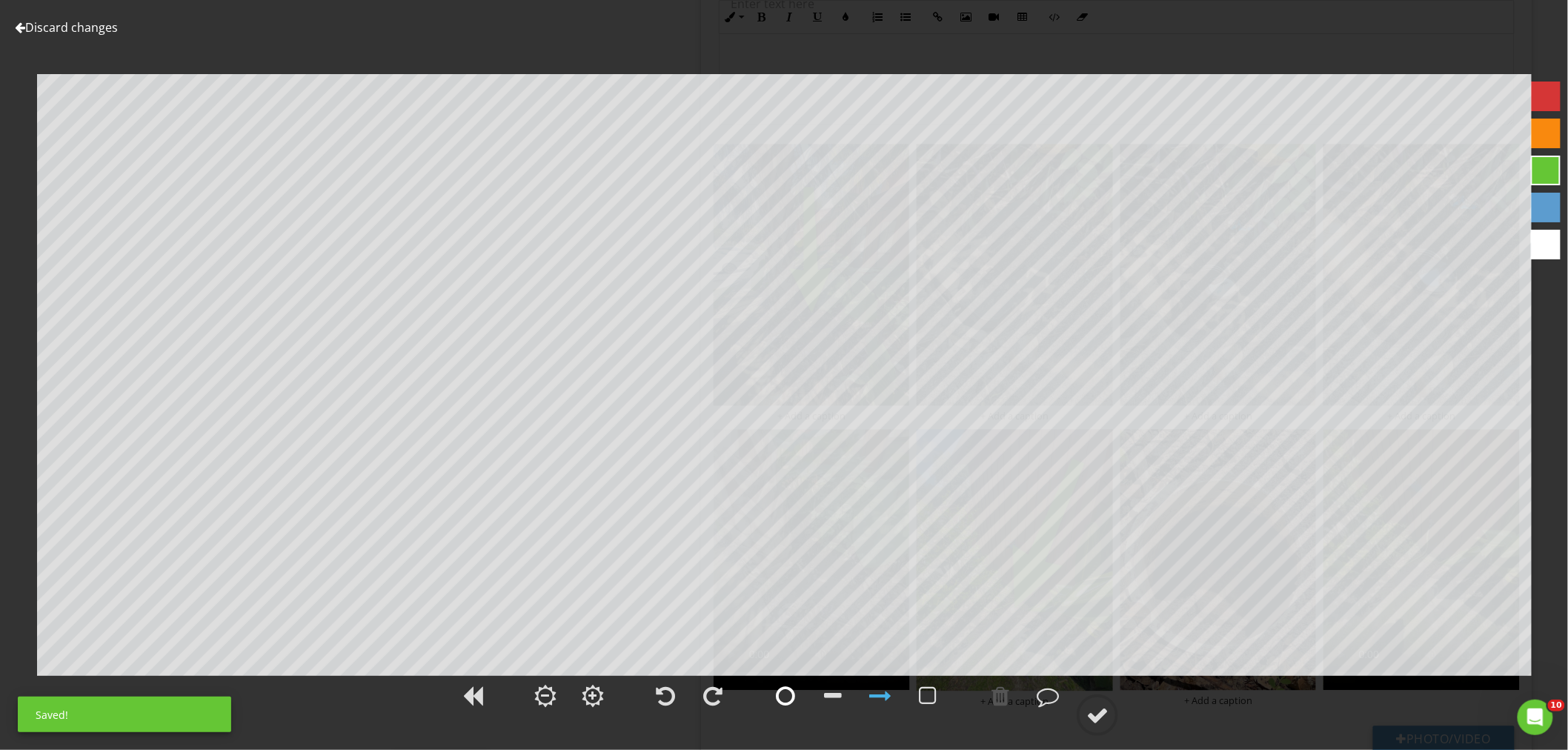
click at [783, 697] on div at bounding box center [786, 696] width 20 height 23
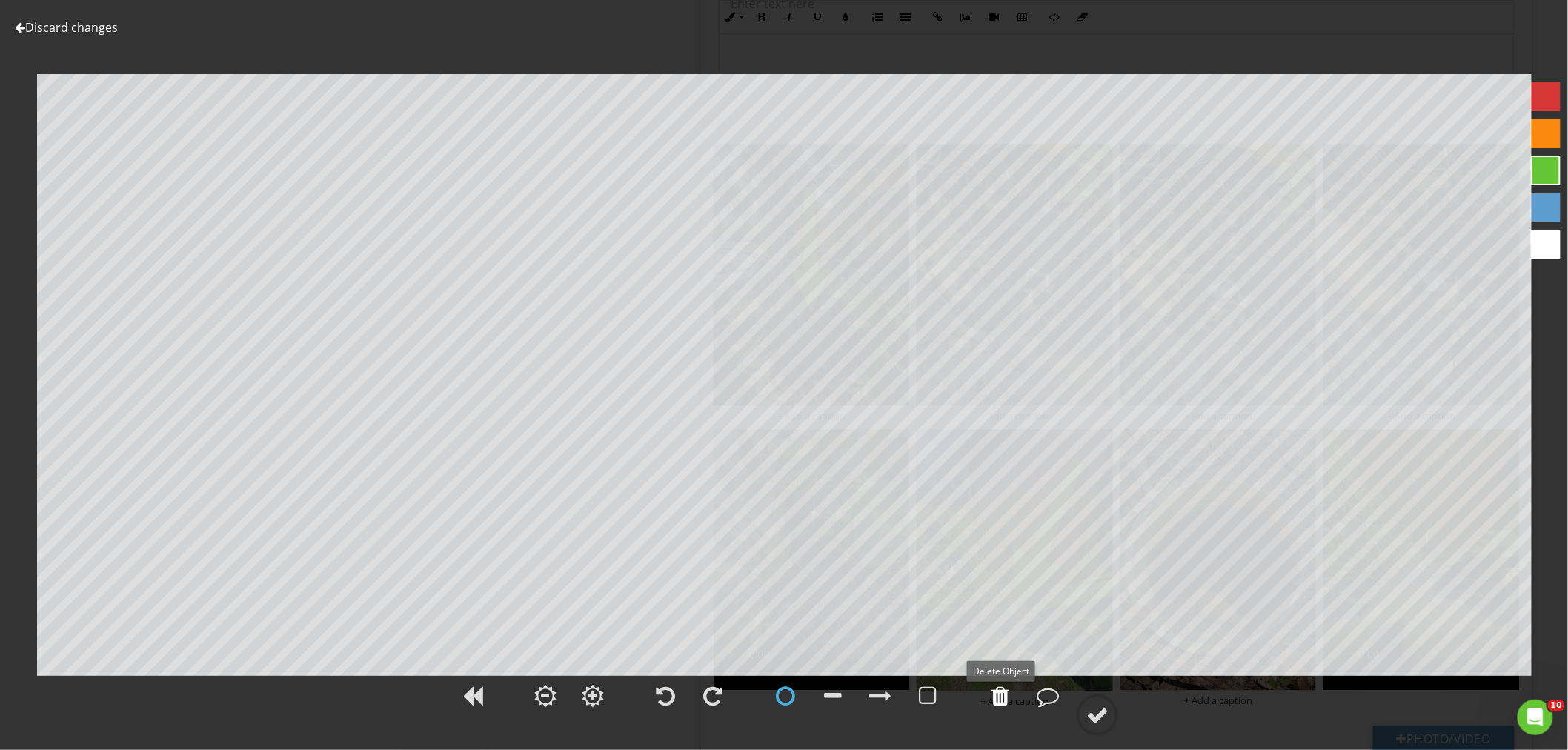
drag, startPoint x: 1010, startPoint y: 699, endPoint x: 1004, endPoint y: 692, distance: 9.2
click at [1005, 697] on div at bounding box center [999, 695] width 37 height 37
click at [1098, 703] on circle at bounding box center [1097, 715] width 38 height 38
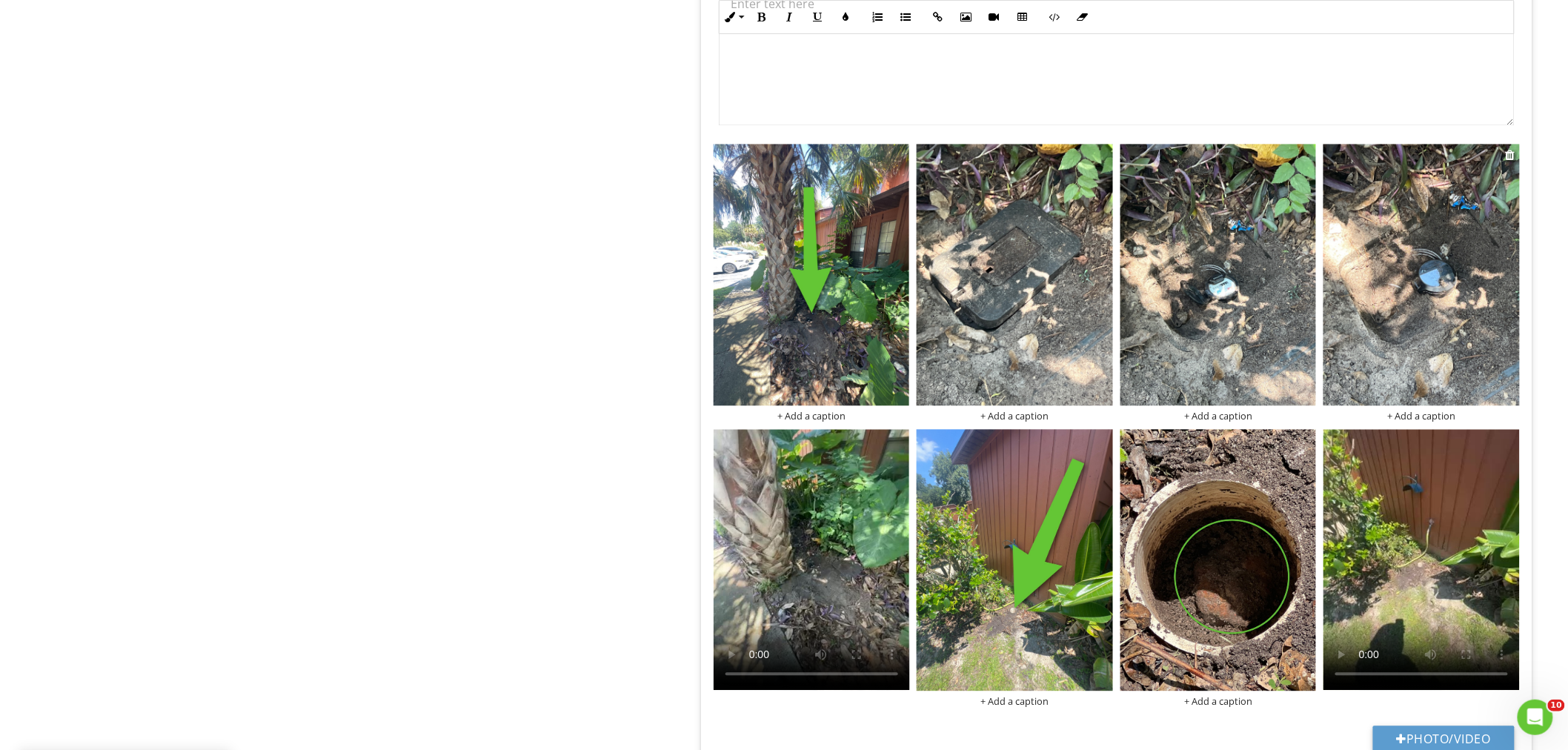
click at [1432, 291] on img at bounding box center [1421, 274] width 197 height 261
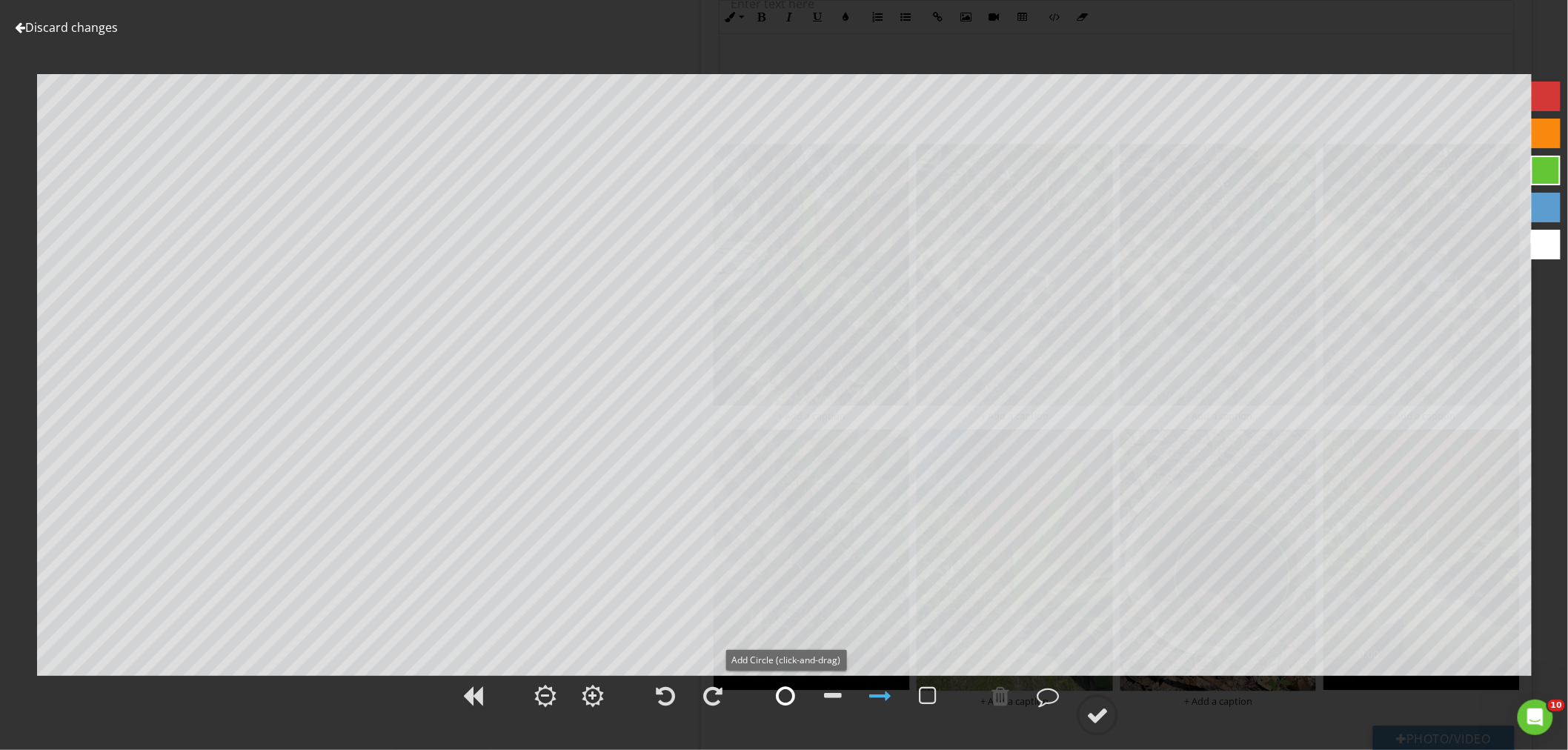
click at [774, 700] on div at bounding box center [785, 695] width 37 height 37
click at [1097, 708] on div at bounding box center [1097, 715] width 23 height 23
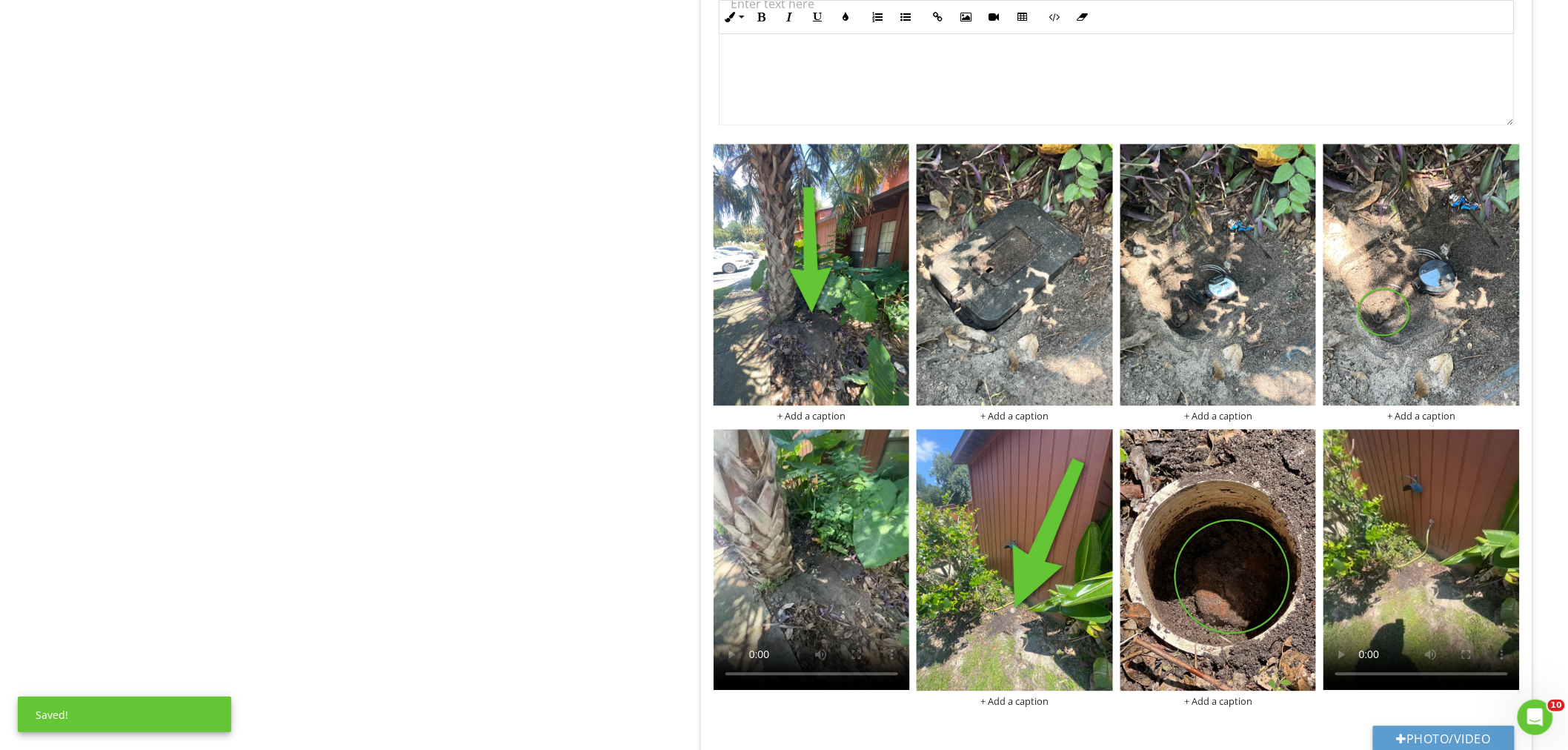
click at [1418, 416] on div "+ Add a caption" at bounding box center [1421, 416] width 197 height 12
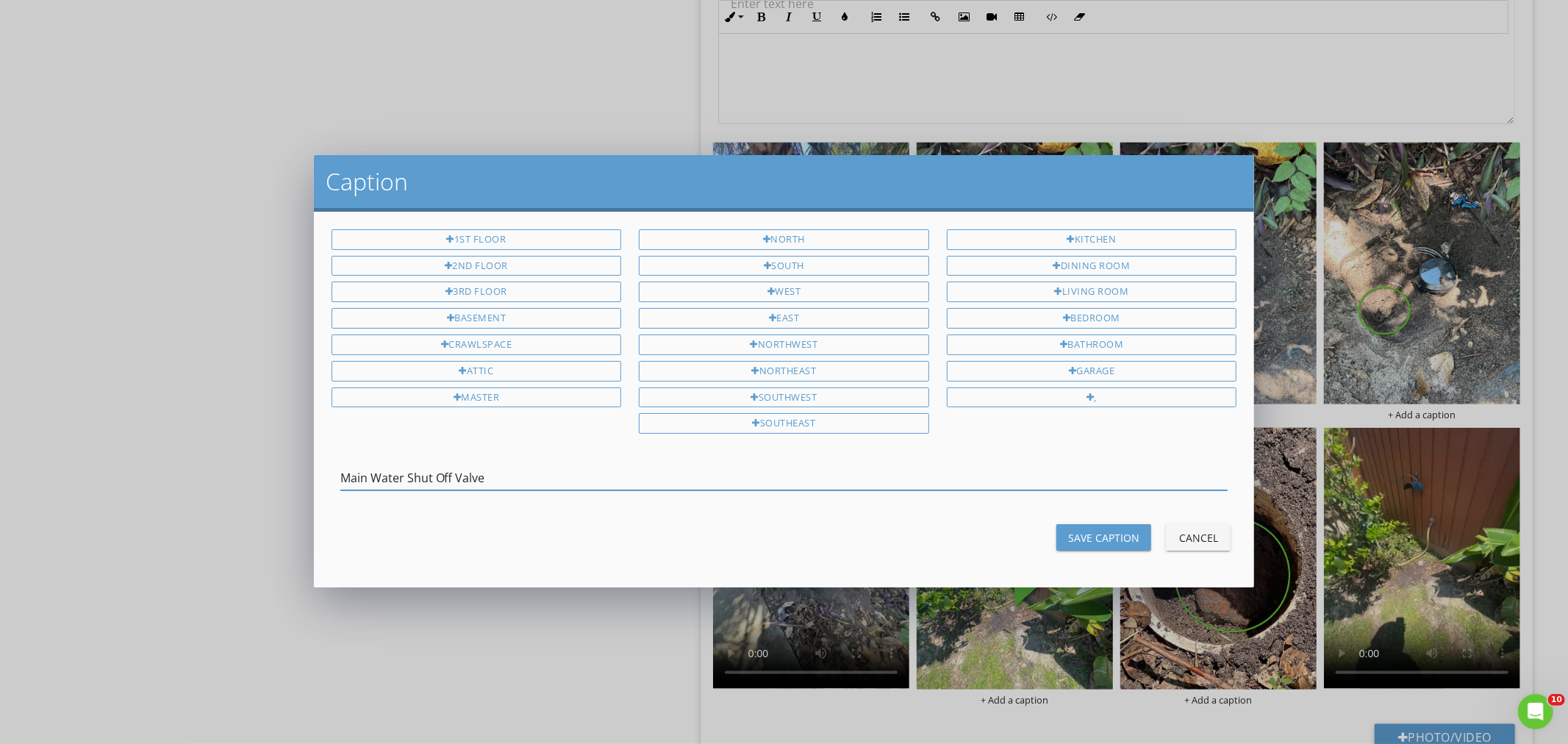
type input "Main Water Shut Off Valve"
drag, startPoint x: 1070, startPoint y: 523, endPoint x: 1086, endPoint y: 556, distance: 36.7
click at [1074, 529] on div "1st Floor 2nd Floor 3rd Floor Basement Crawlspace Attic Master North South West…" at bounding box center [784, 399] width 941 height 376
click at [1086, 554] on div "1st Floor 2nd Floor 3rd Floor Basement Crawlspace Attic Master North South West…" at bounding box center [784, 399] width 941 height 376
click at [1096, 530] on div "Save Caption" at bounding box center [1103, 537] width 71 height 16
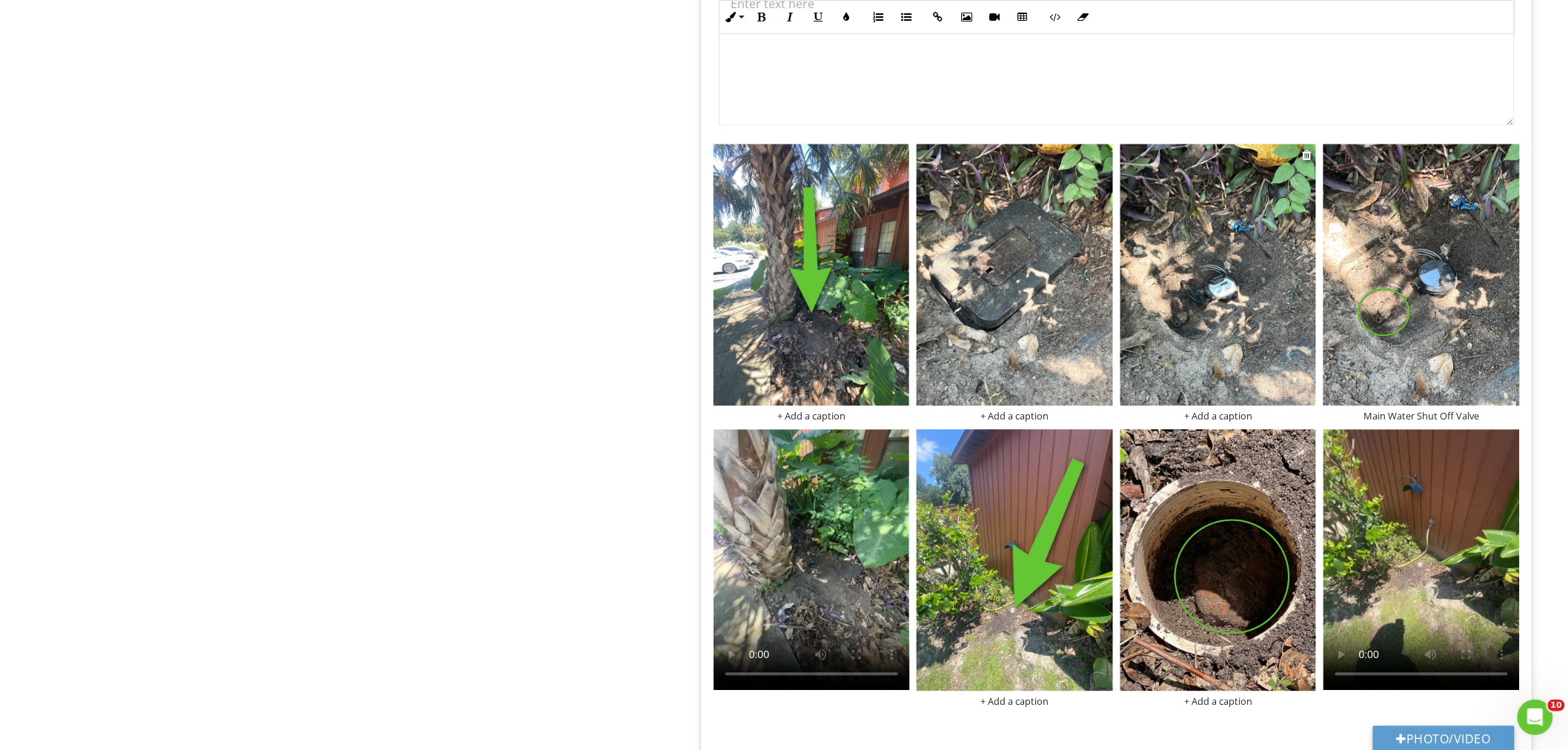
click at [1197, 419] on div "+ Add a caption" at bounding box center [1218, 416] width 197 height 12
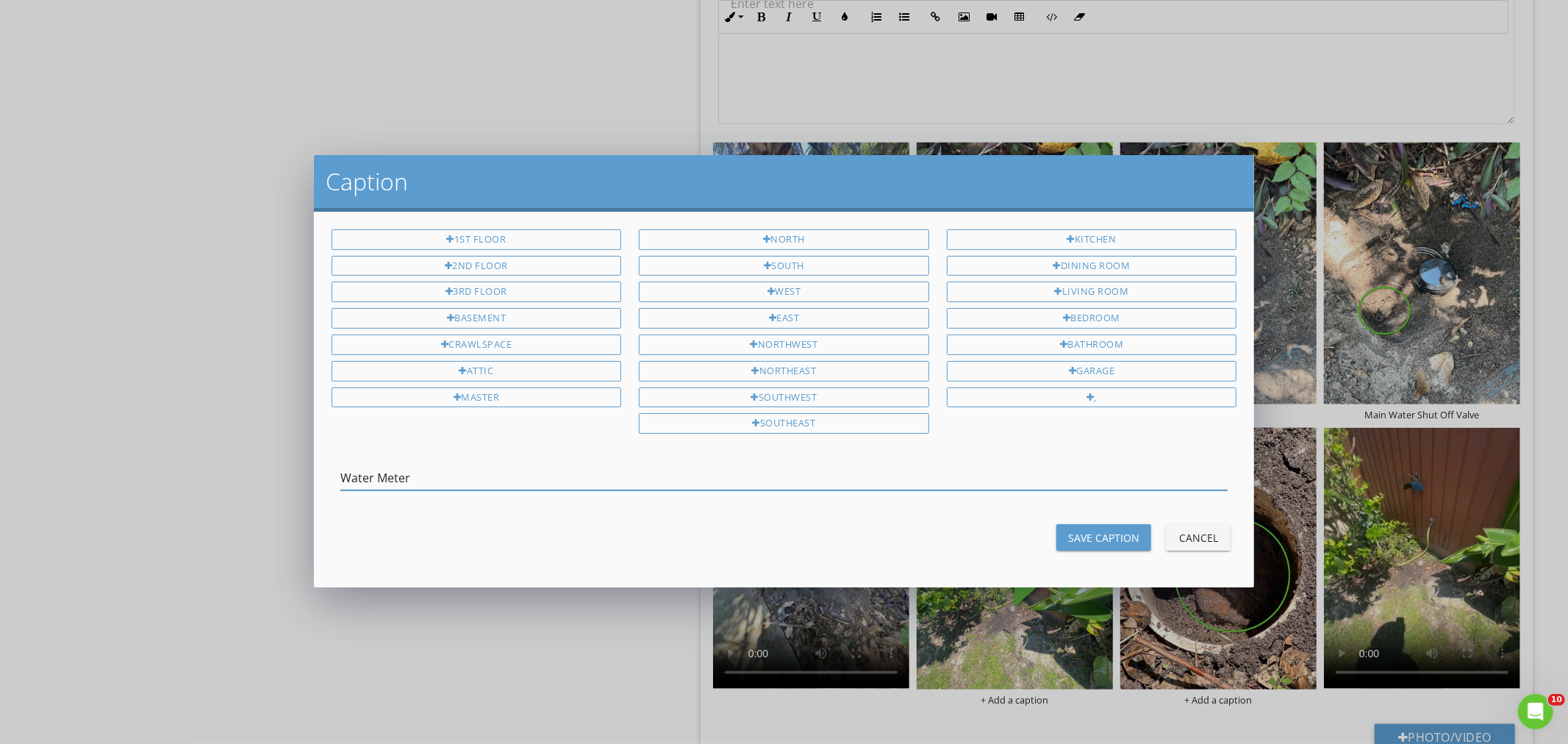
type input "Water Meter"
click at [1098, 539] on div "Save Caption" at bounding box center [1103, 537] width 71 height 16
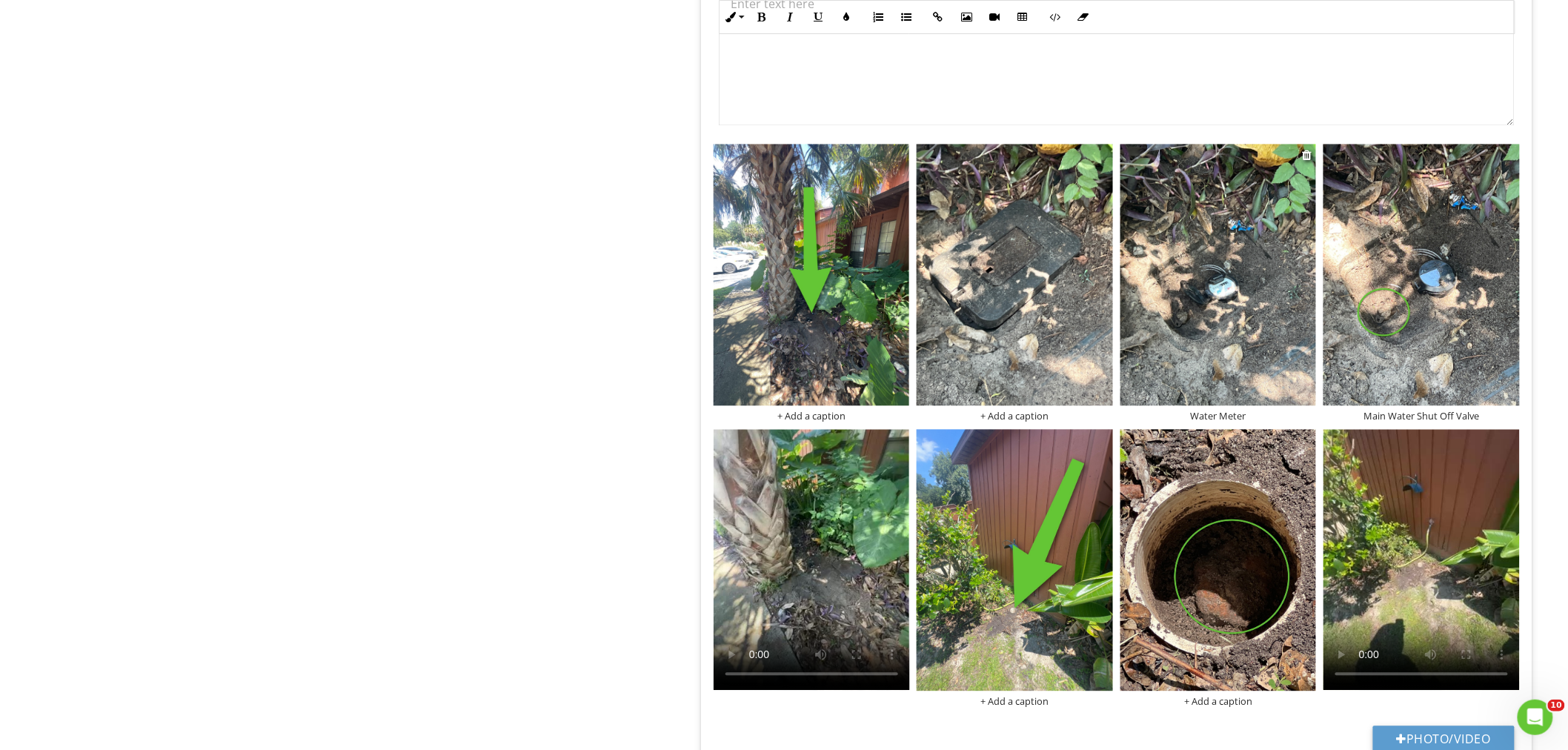
click at [1228, 348] on img at bounding box center [1218, 274] width 197 height 261
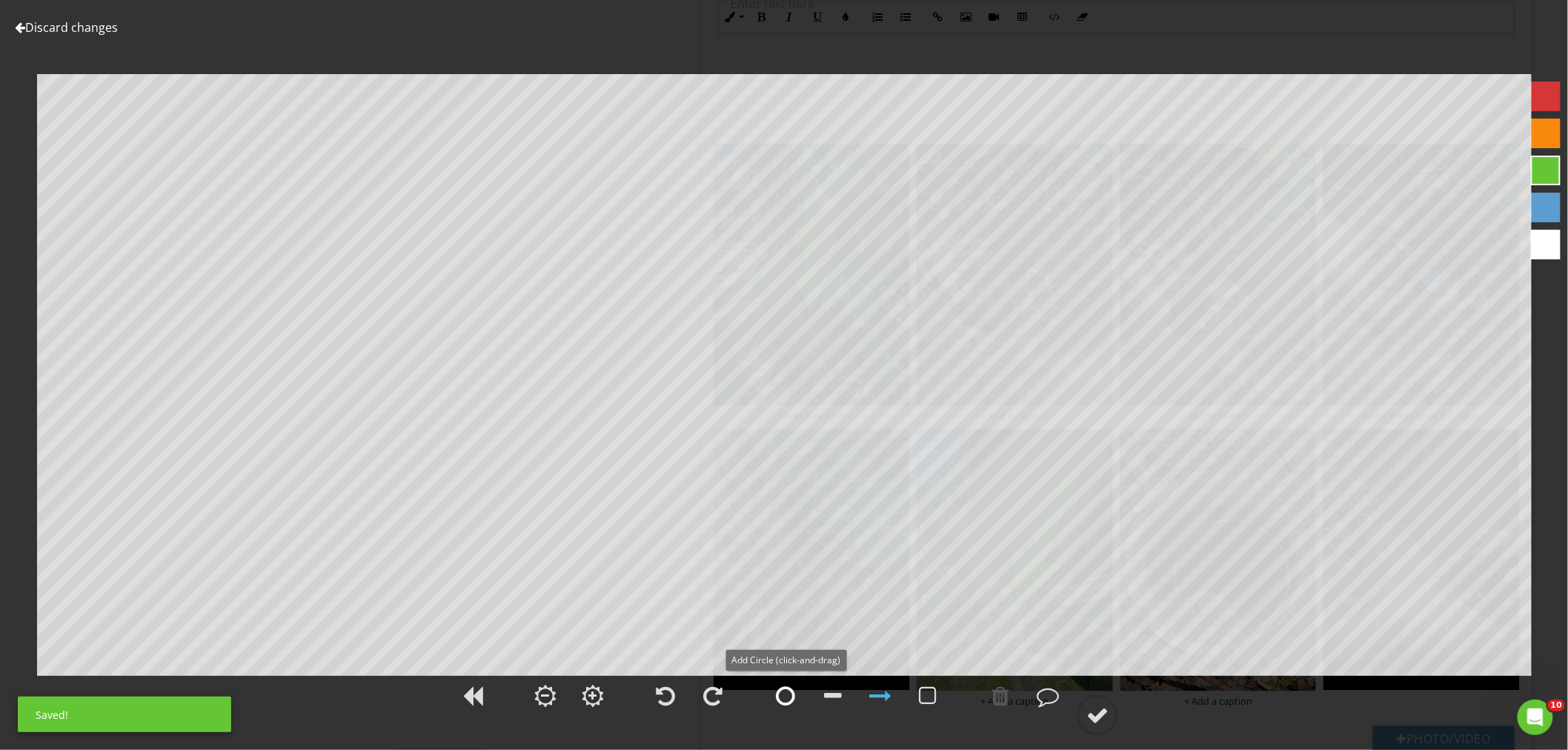
click at [786, 691] on div at bounding box center [786, 696] width 20 height 23
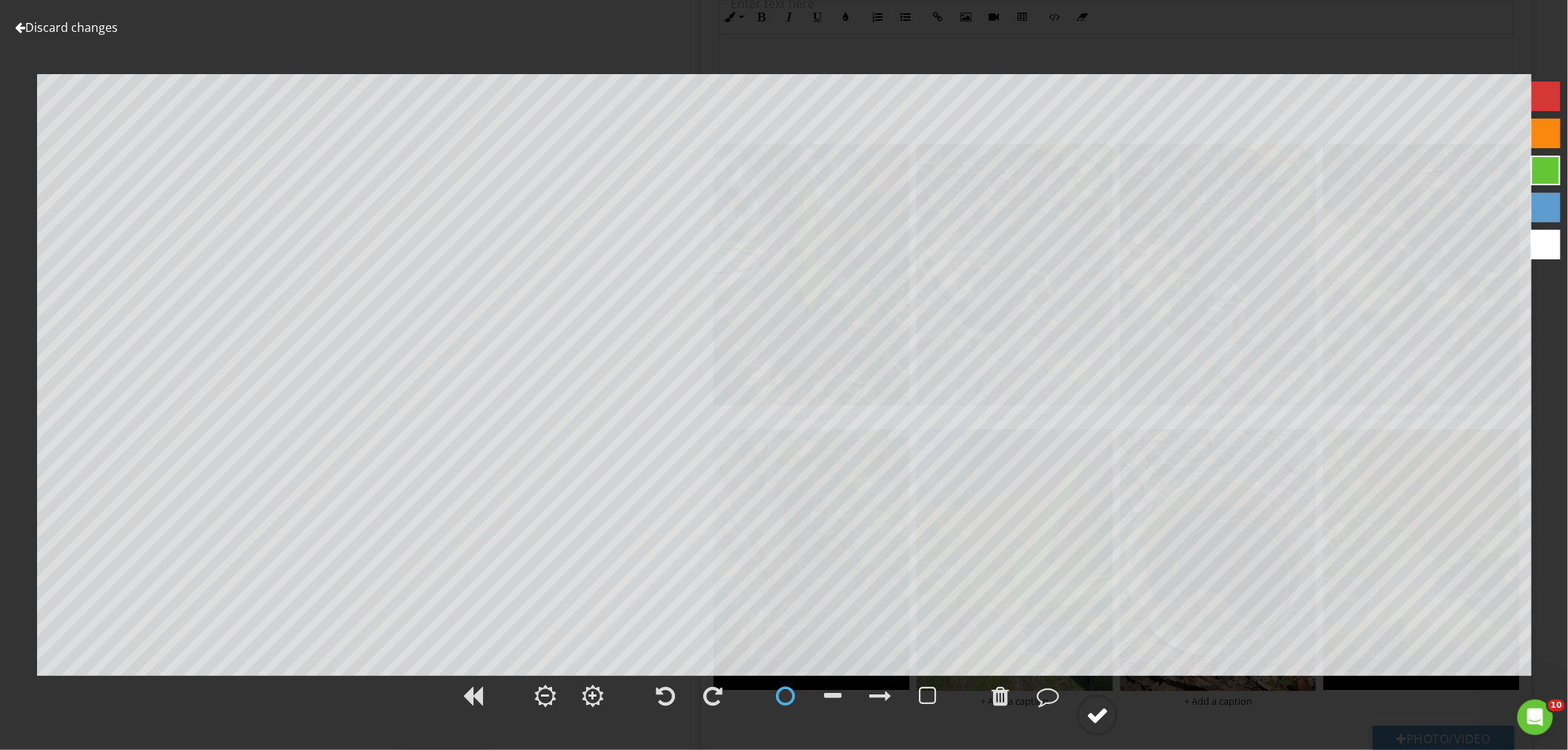
drag, startPoint x: 1099, startPoint y: 709, endPoint x: 1113, endPoint y: 709, distance: 14.0
click at [1100, 709] on div at bounding box center [1097, 715] width 23 height 23
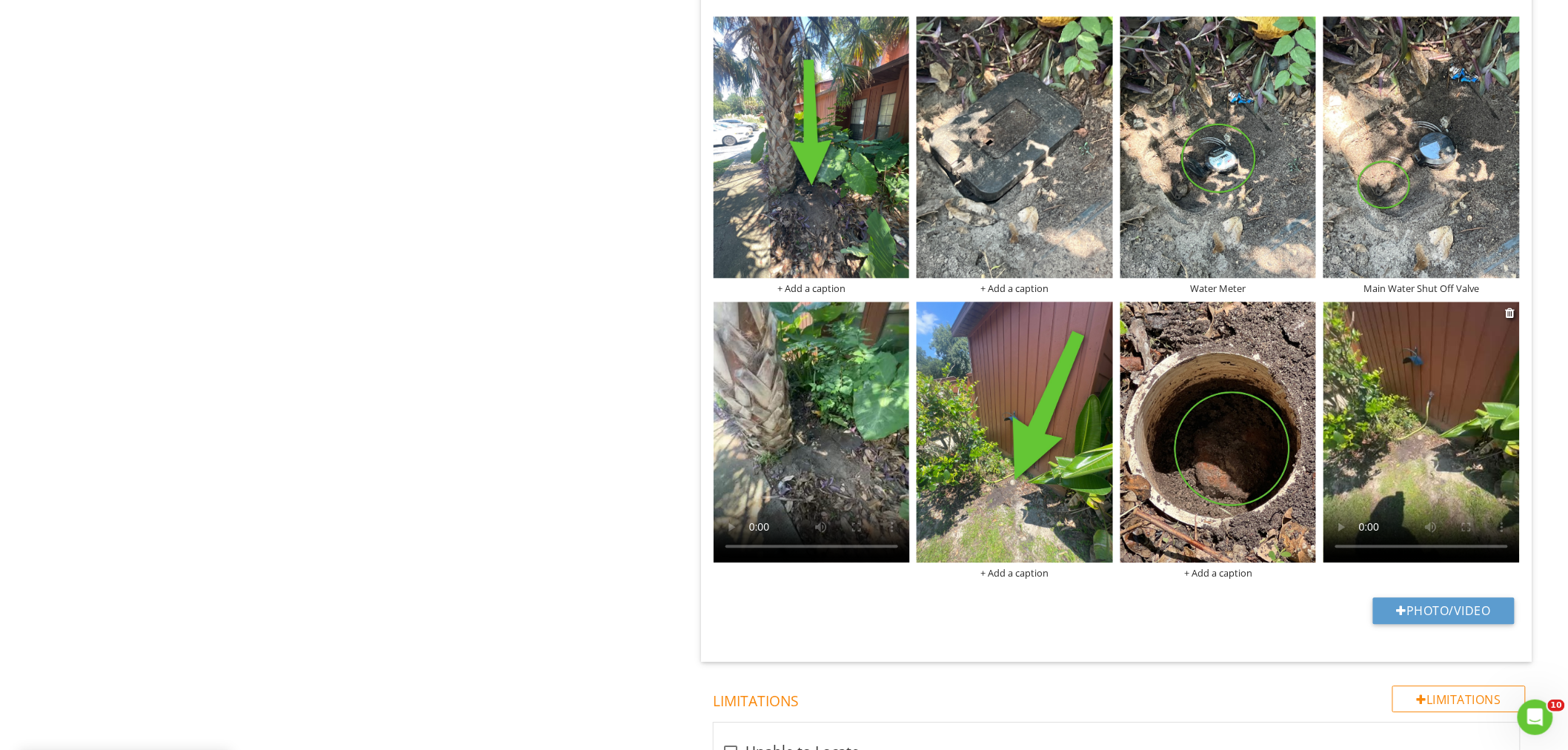
scroll to position [1447, 0]
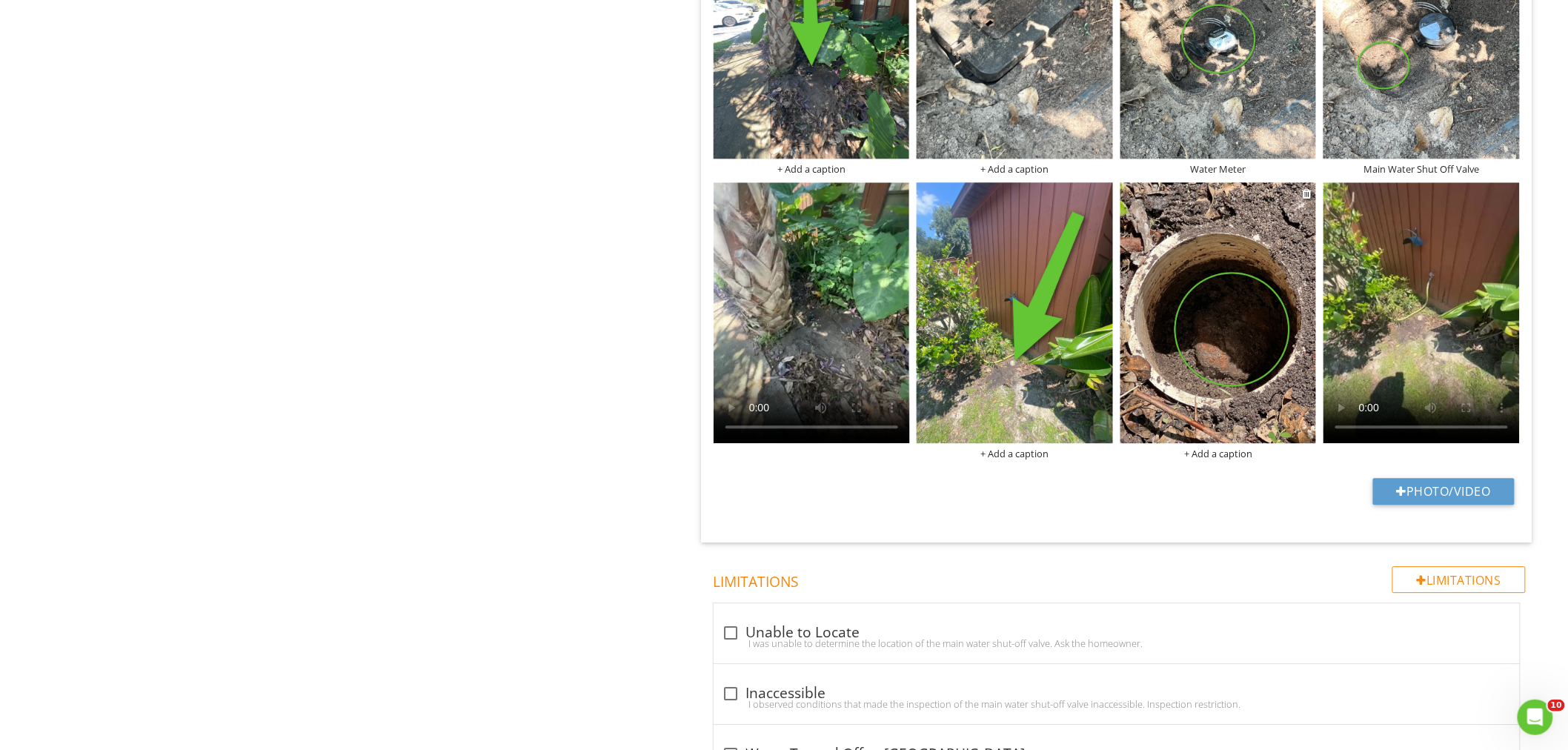
click at [1226, 459] on div "+ Add a caption" at bounding box center [1218, 453] width 197 height 12
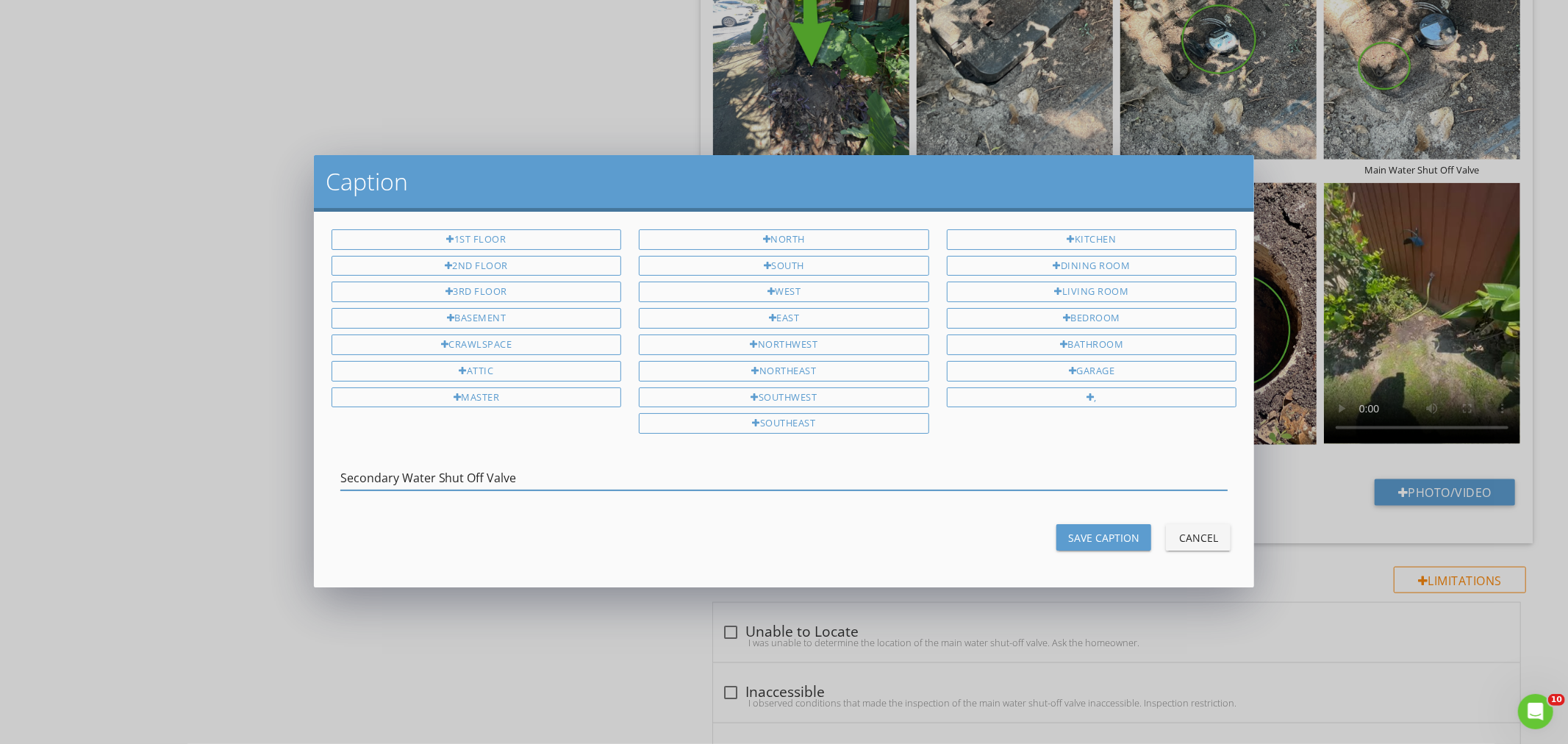
type input "Secondary Water Shut Off Valve"
drag, startPoint x: 1115, startPoint y: 531, endPoint x: 1127, endPoint y: 530, distance: 12.0
click at [1117, 531] on div "Save Caption" at bounding box center [1103, 537] width 71 height 16
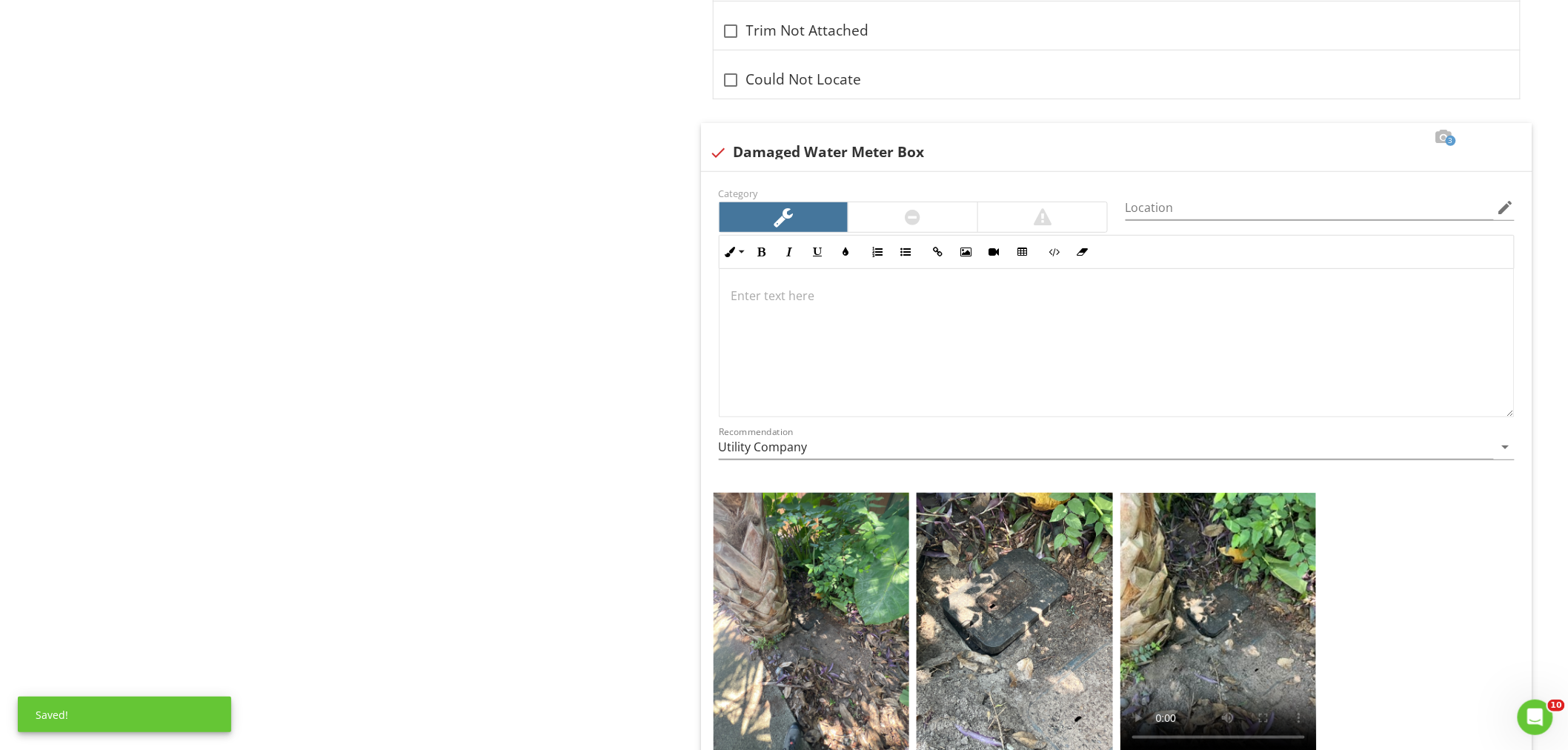
scroll to position [2600, 0]
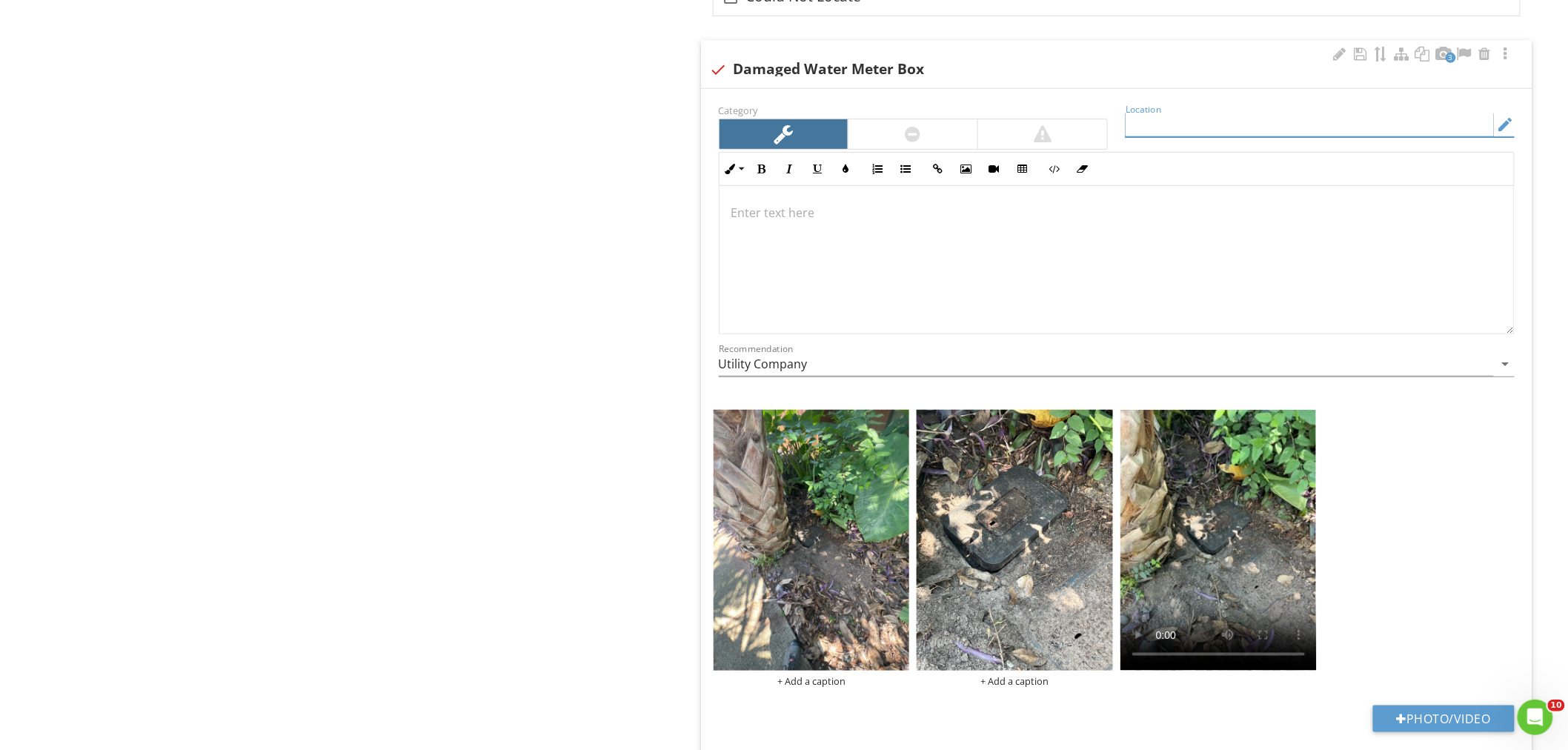
click at [1198, 115] on input "Location" at bounding box center [1309, 125] width 368 height 24
type input "Front Of Unit 915"
click at [794, 228] on div at bounding box center [1116, 260] width 795 height 148
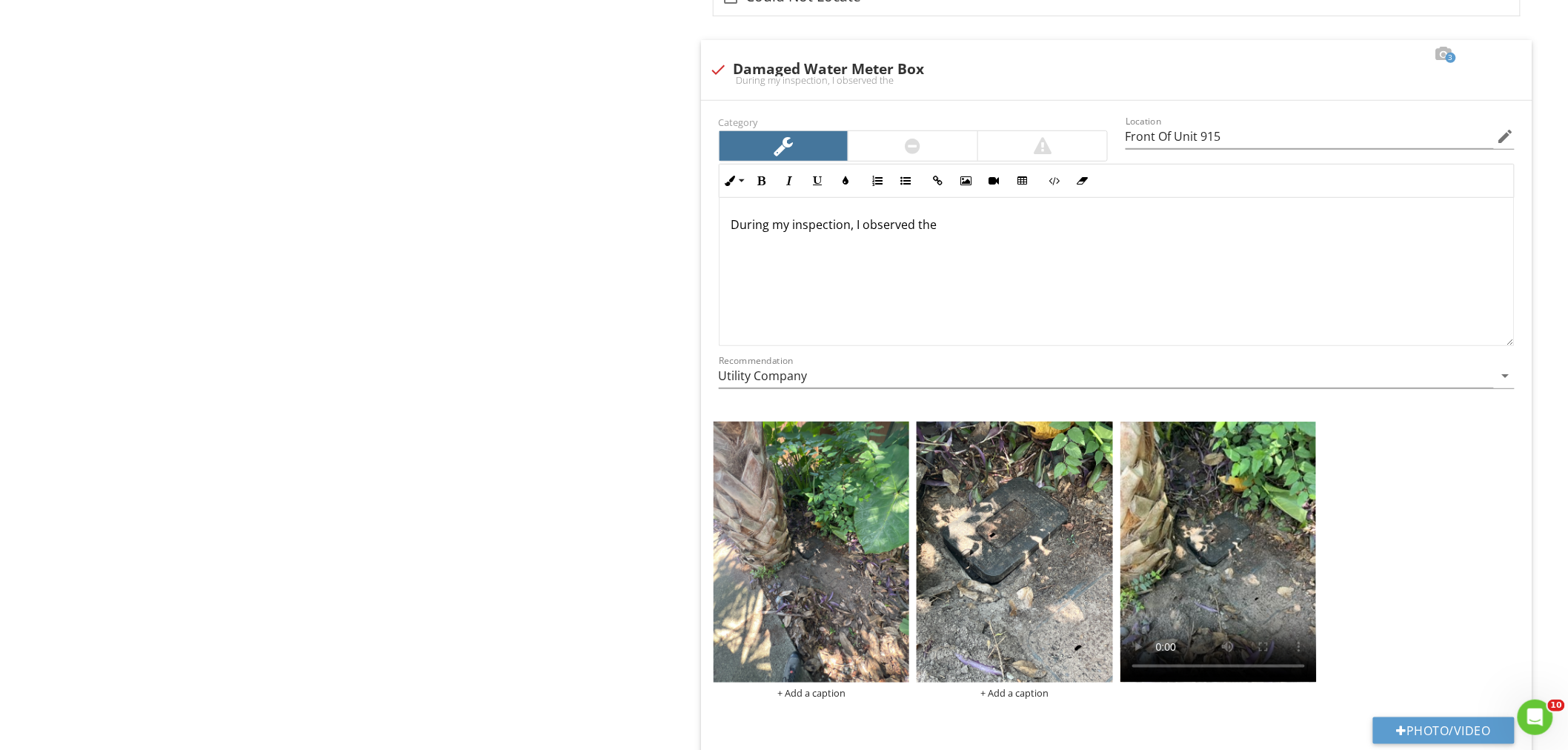
scroll to position [2611, 0]
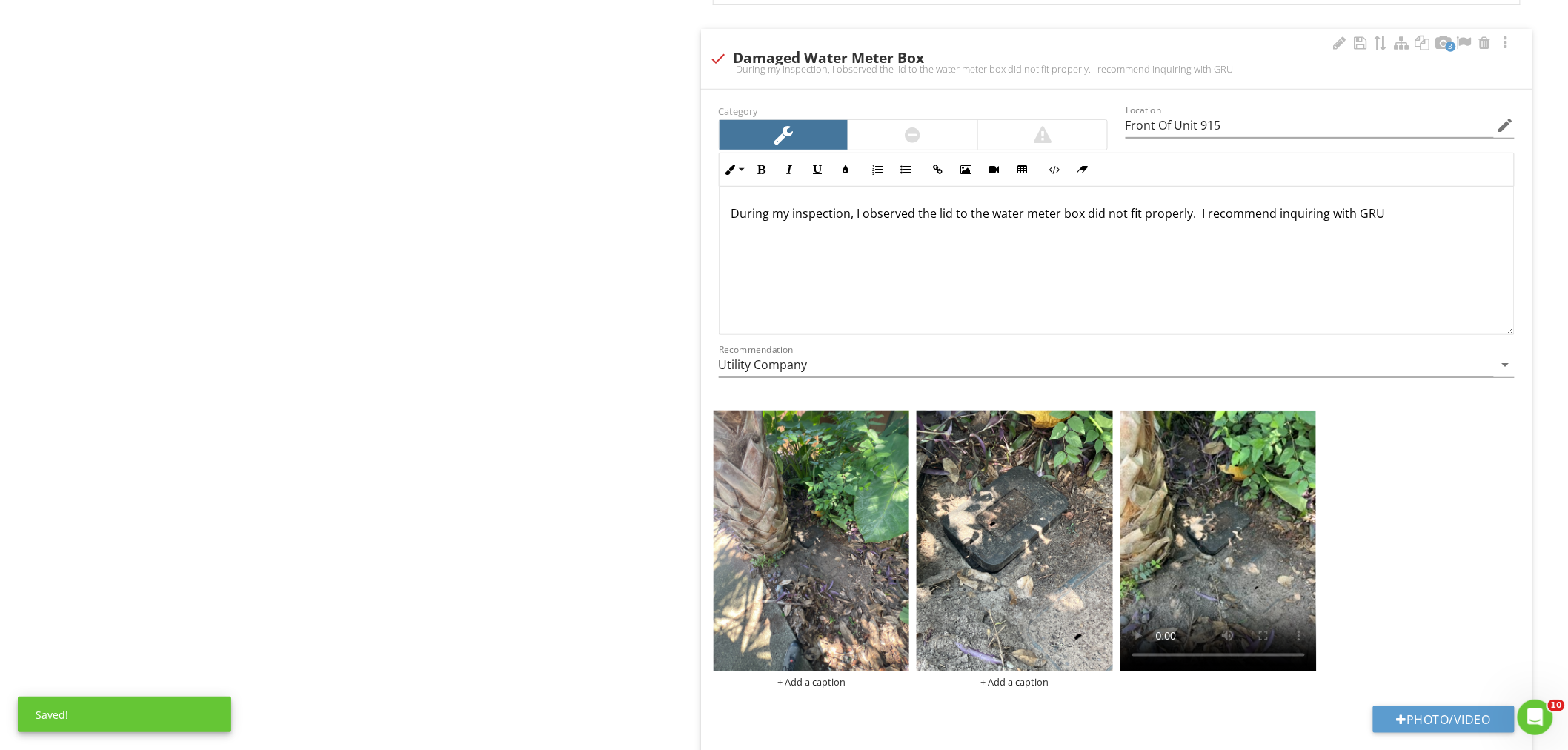
click at [1410, 216] on p "During my inspection, I observed the lid to the water meter box did not fit pro…" at bounding box center [1116, 214] width 770 height 18
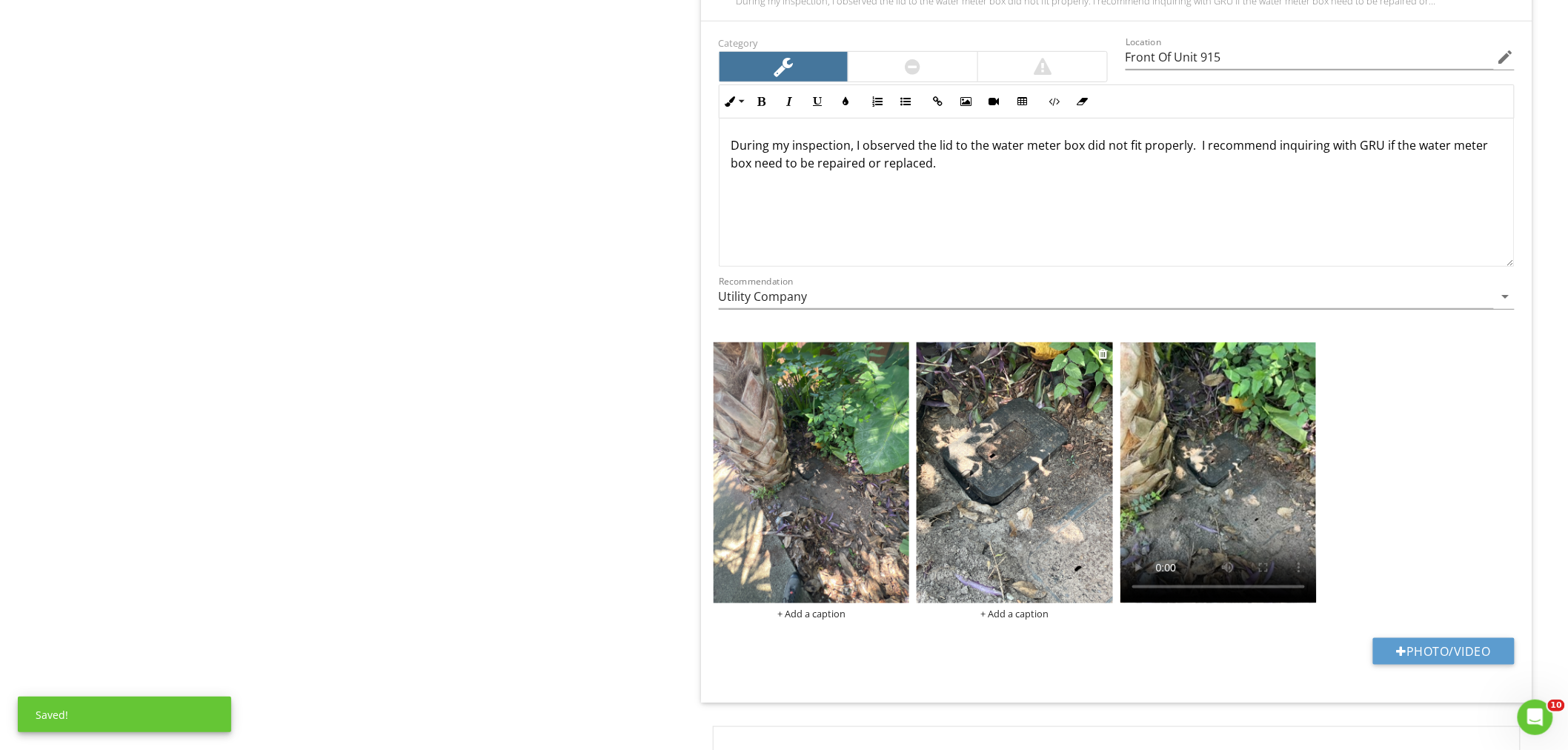
scroll to position [2745, 0]
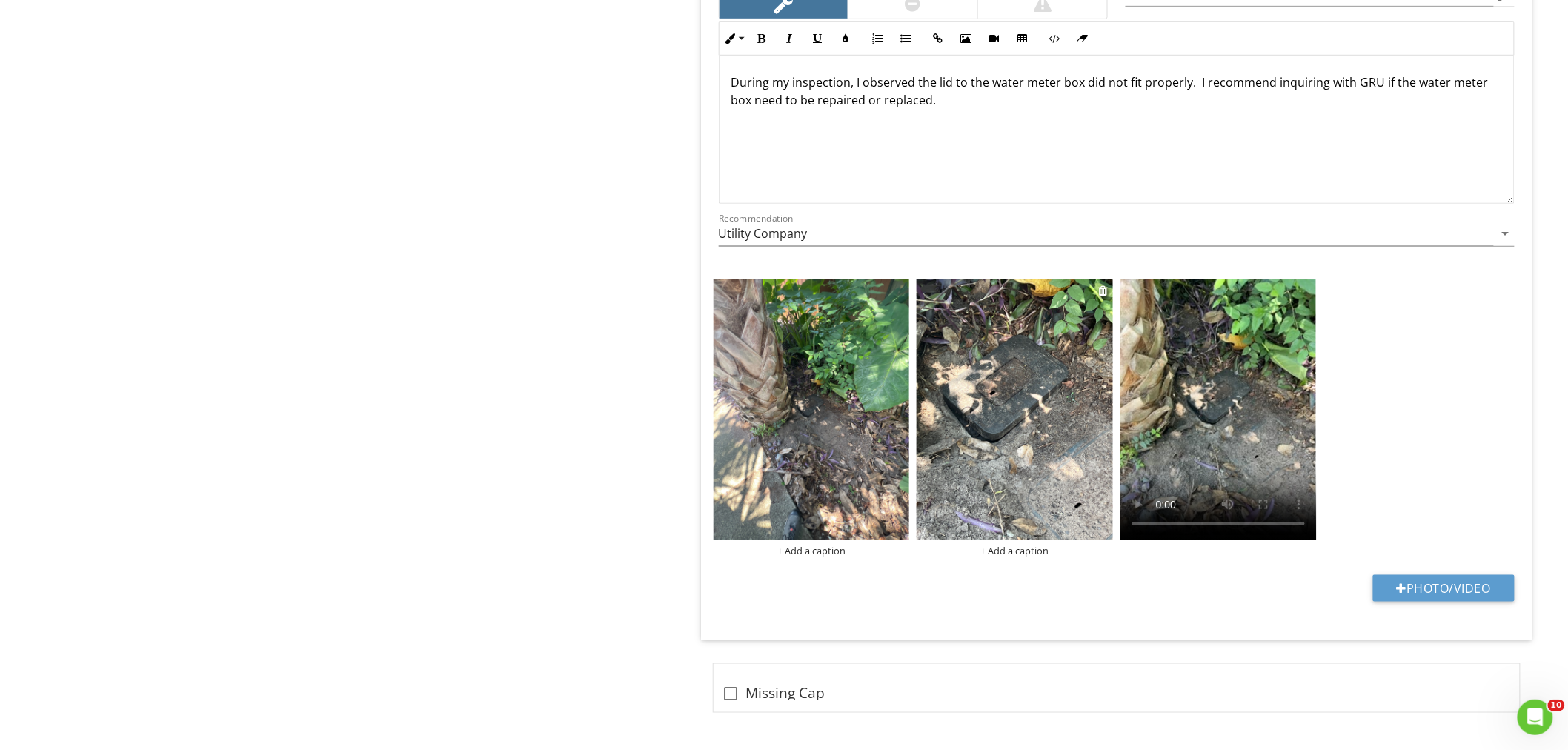
click at [978, 404] on img at bounding box center [1014, 410] width 197 height 261
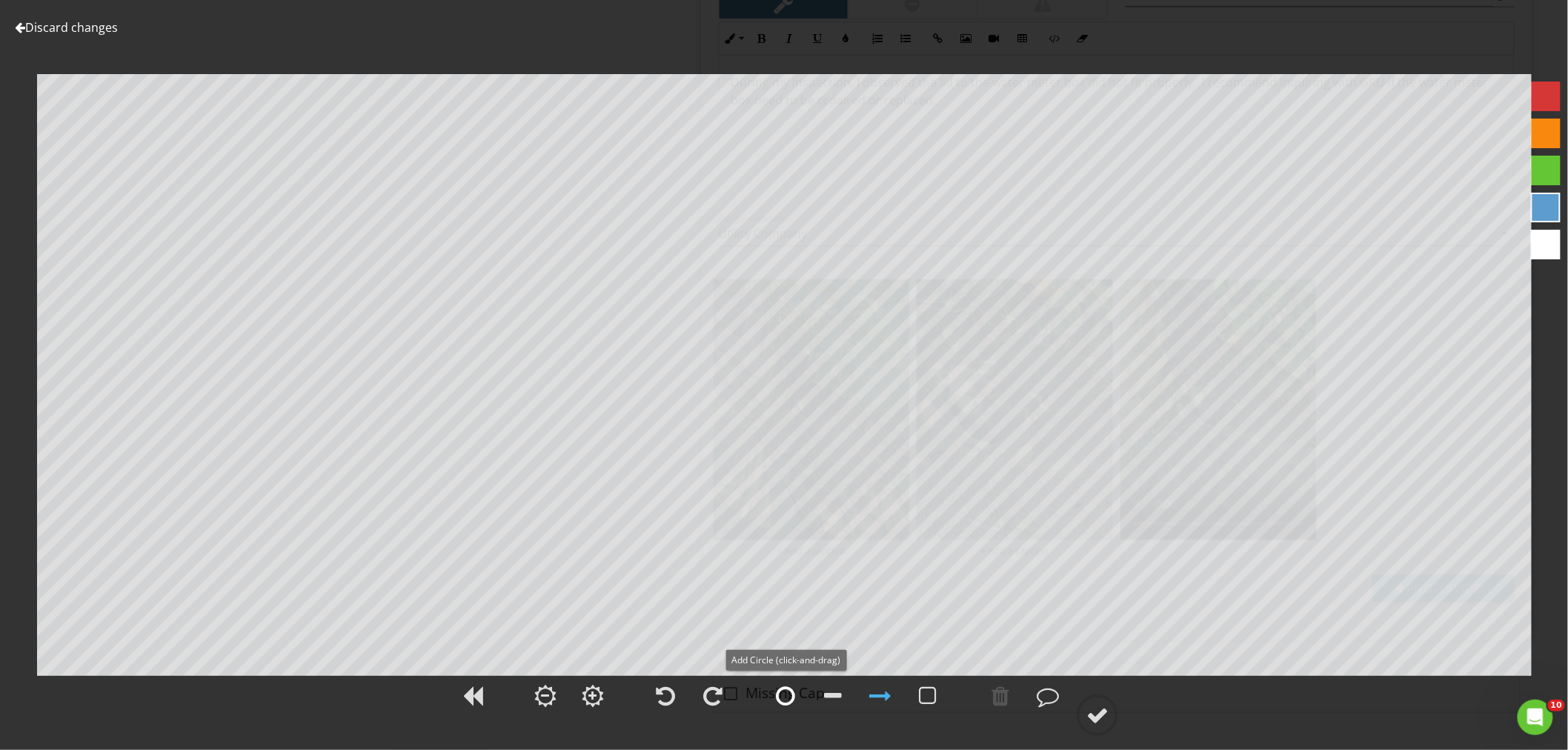
click at [786, 695] on div at bounding box center [786, 696] width 20 height 23
drag, startPoint x: 1086, startPoint y: 713, endPoint x: 1098, endPoint y: 712, distance: 12.0
click at [1087, 713] on div at bounding box center [1097, 715] width 23 height 23
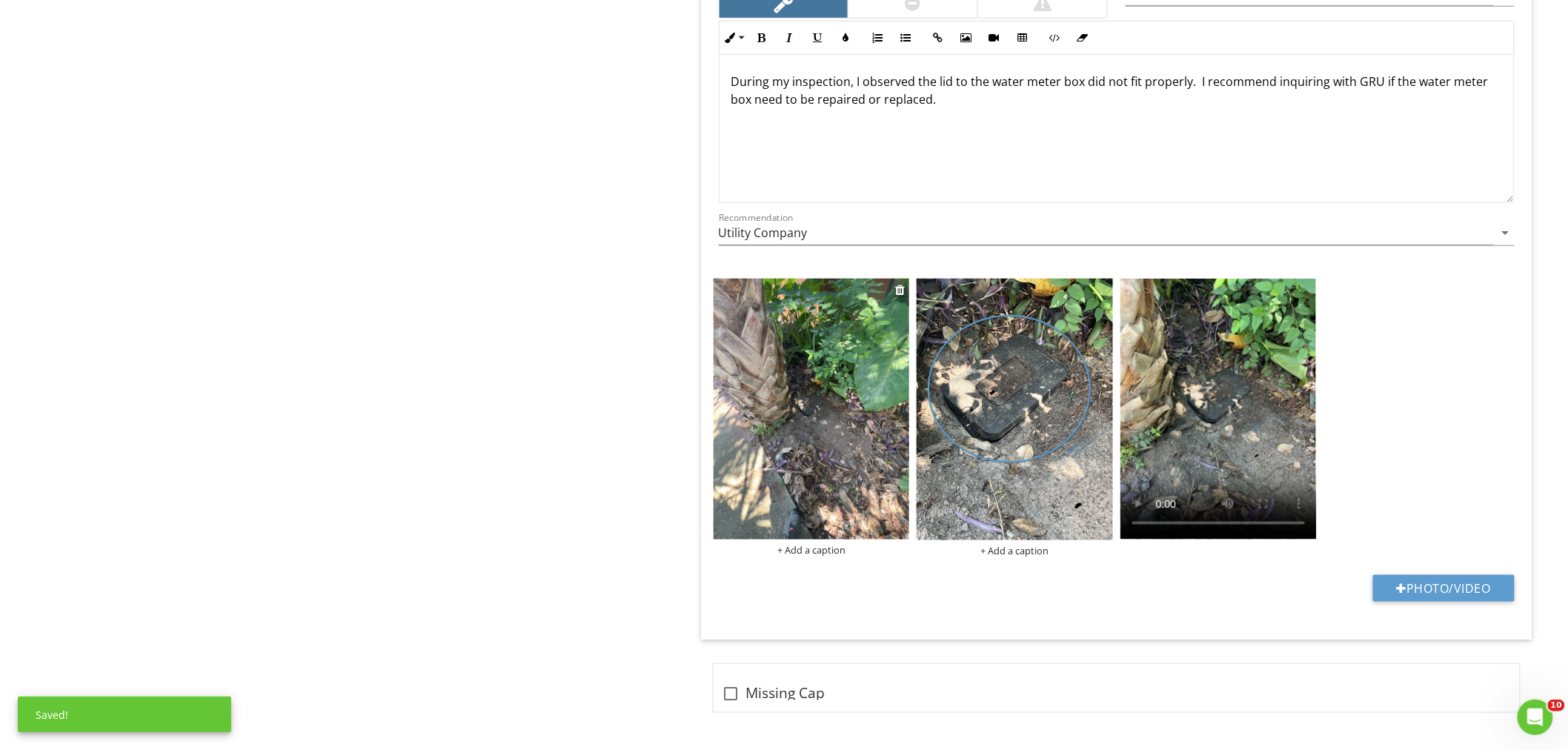
click at [841, 438] on img at bounding box center [811, 409] width 197 height 261
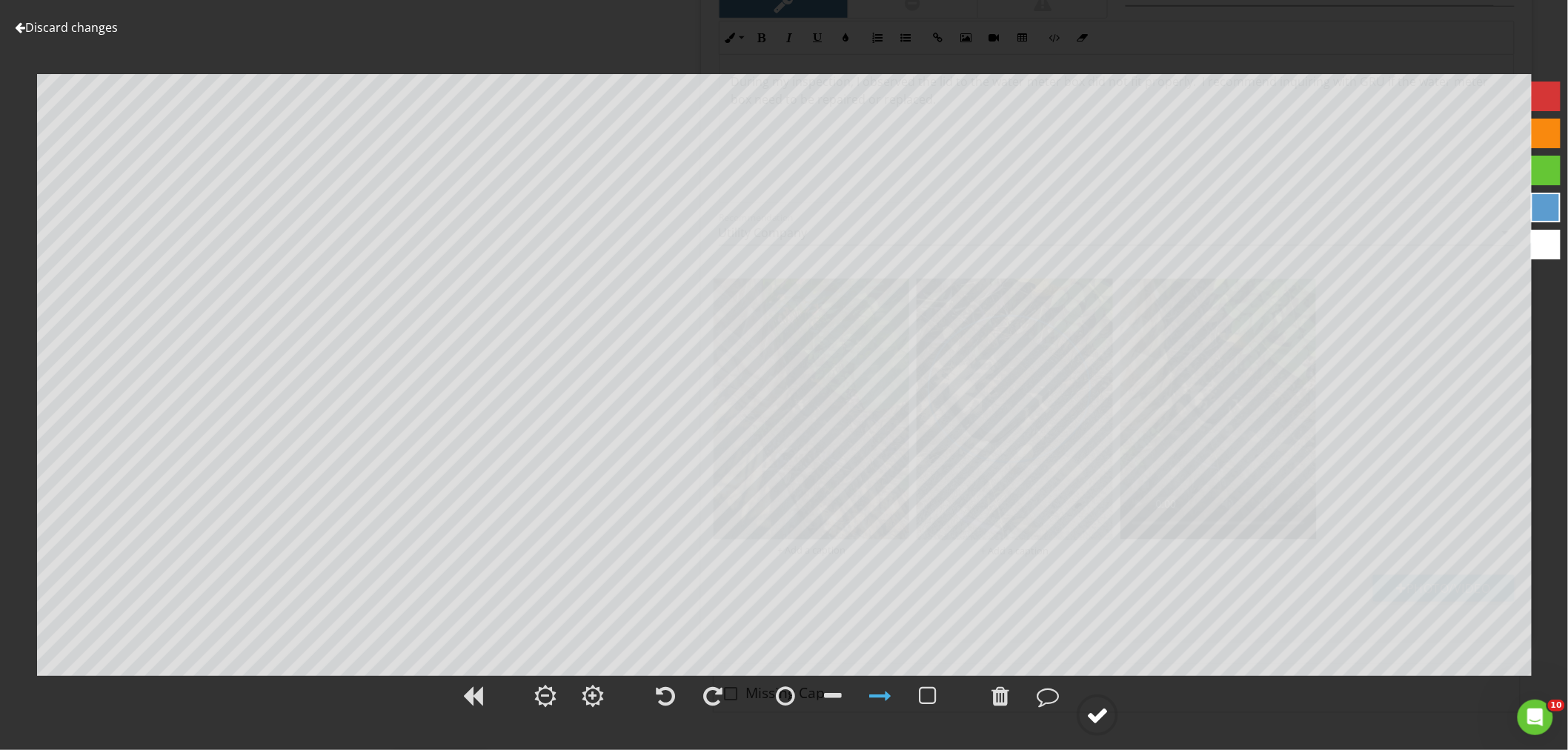
click at [1099, 713] on div at bounding box center [1097, 715] width 23 height 23
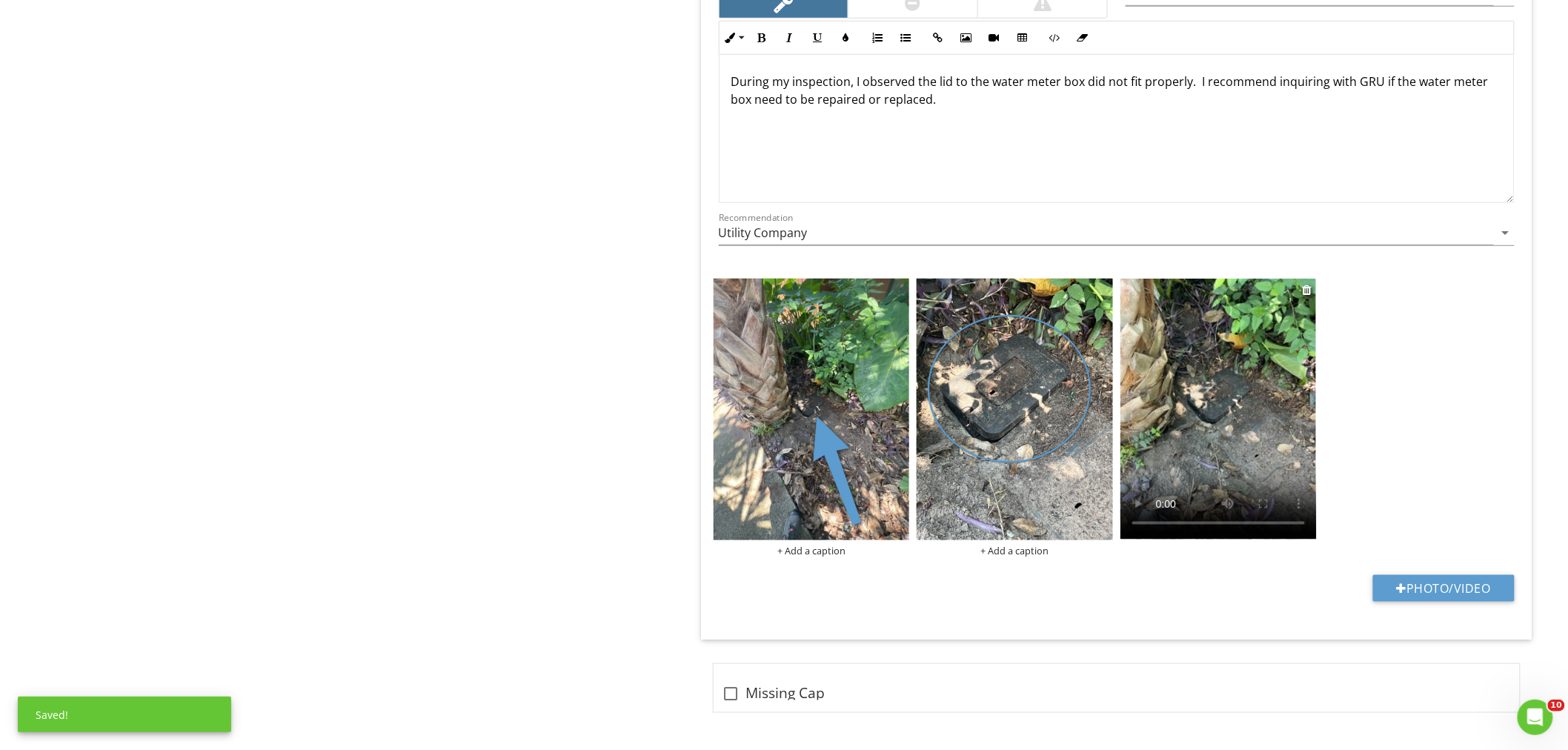
click at [1216, 465] on video at bounding box center [1218, 409] width 197 height 261
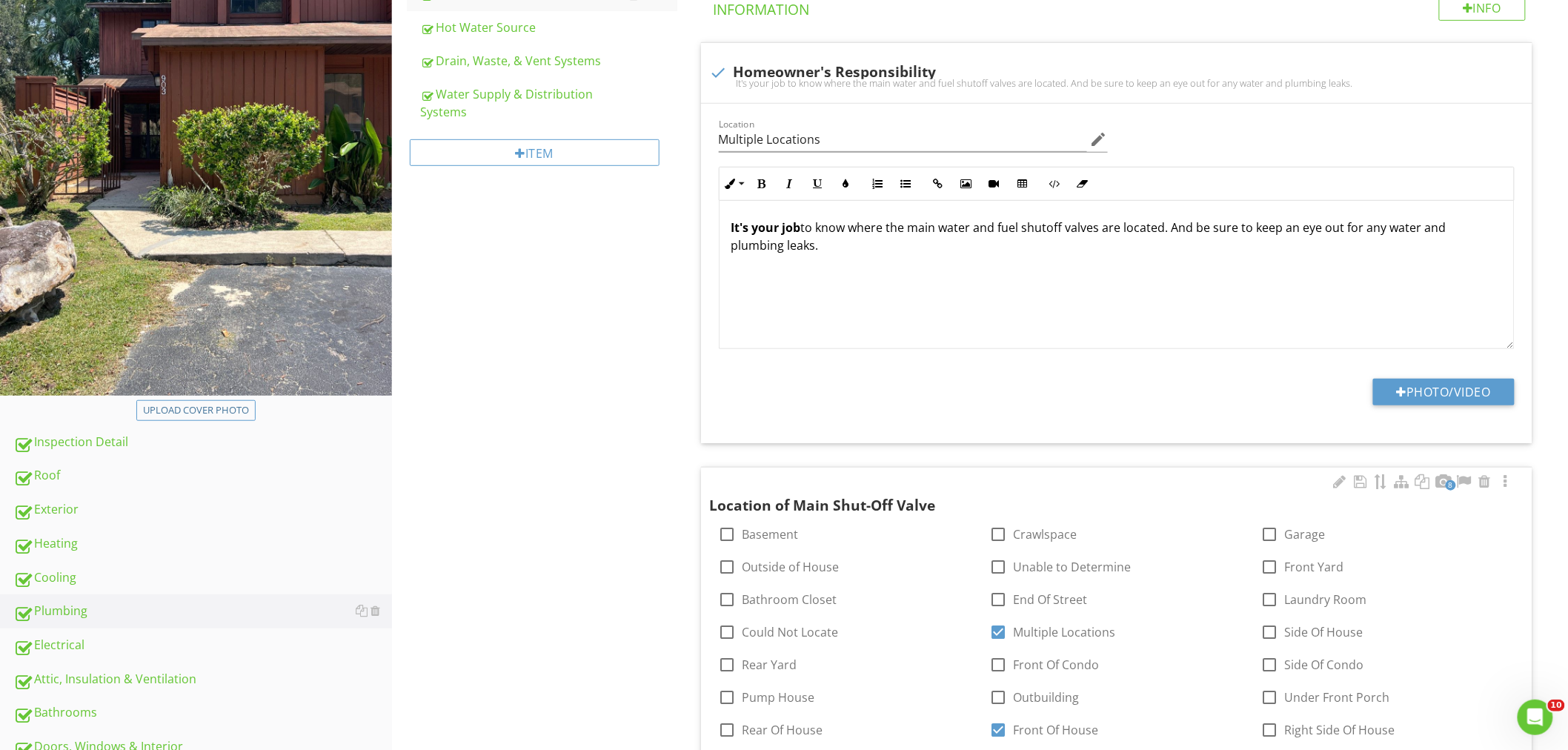
scroll to position [0, 0]
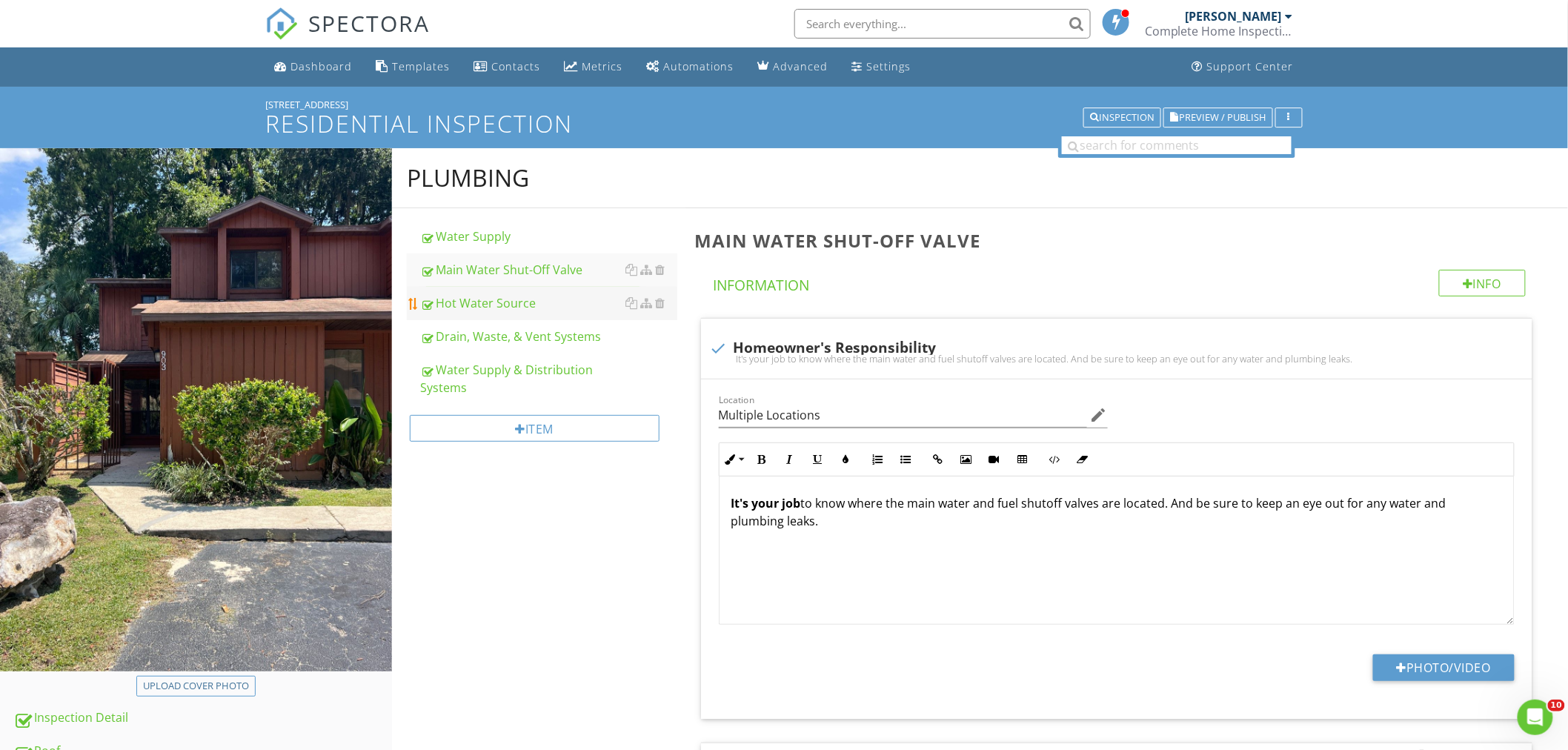
click at [524, 305] on div "Hot Water Source" at bounding box center [548, 303] width 257 height 18
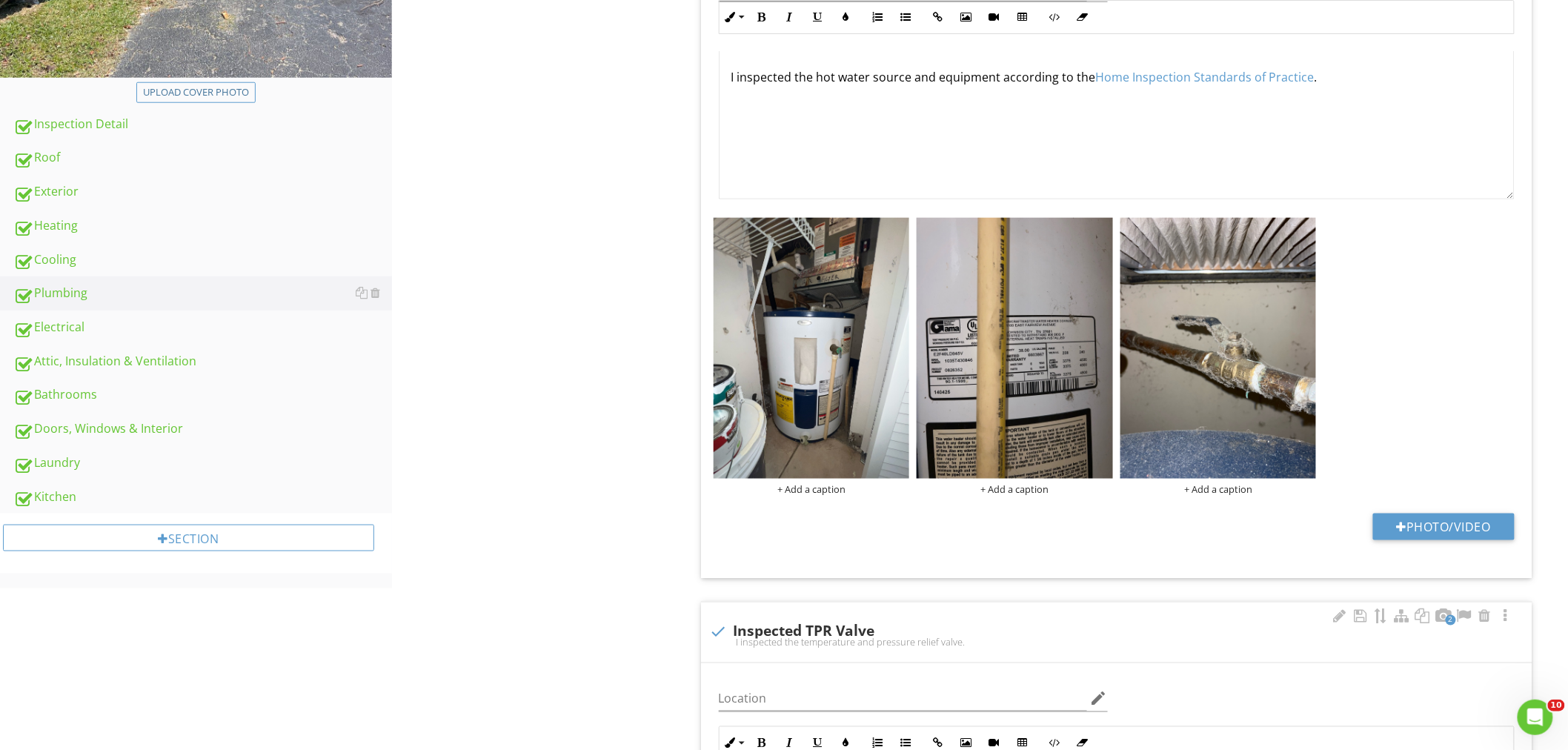
scroll to position [741, 0]
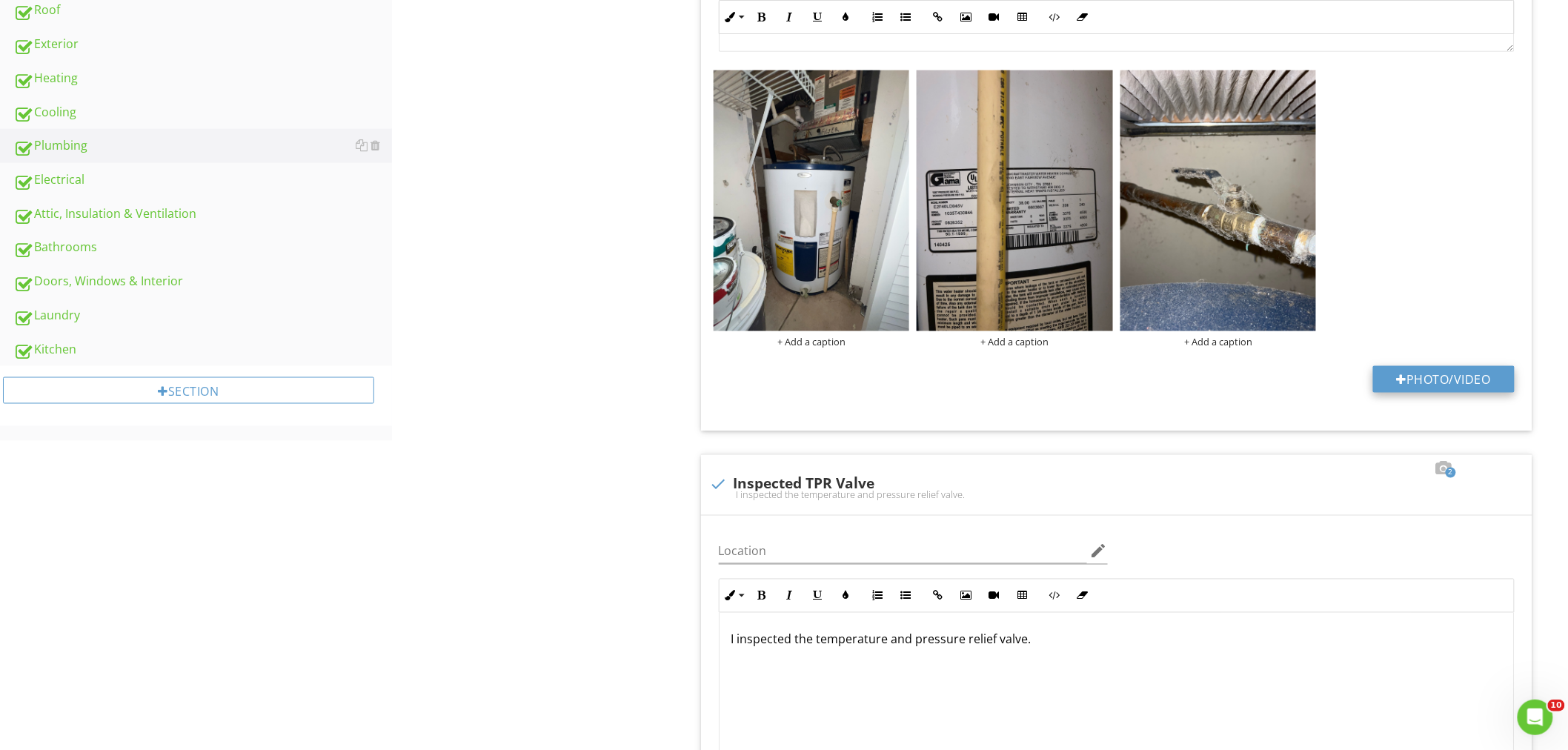
click at [1417, 379] on button "Photo/Video" at bounding box center [1444, 379] width 142 height 26
type input "C:\fakepath\IR_12361.jpg"
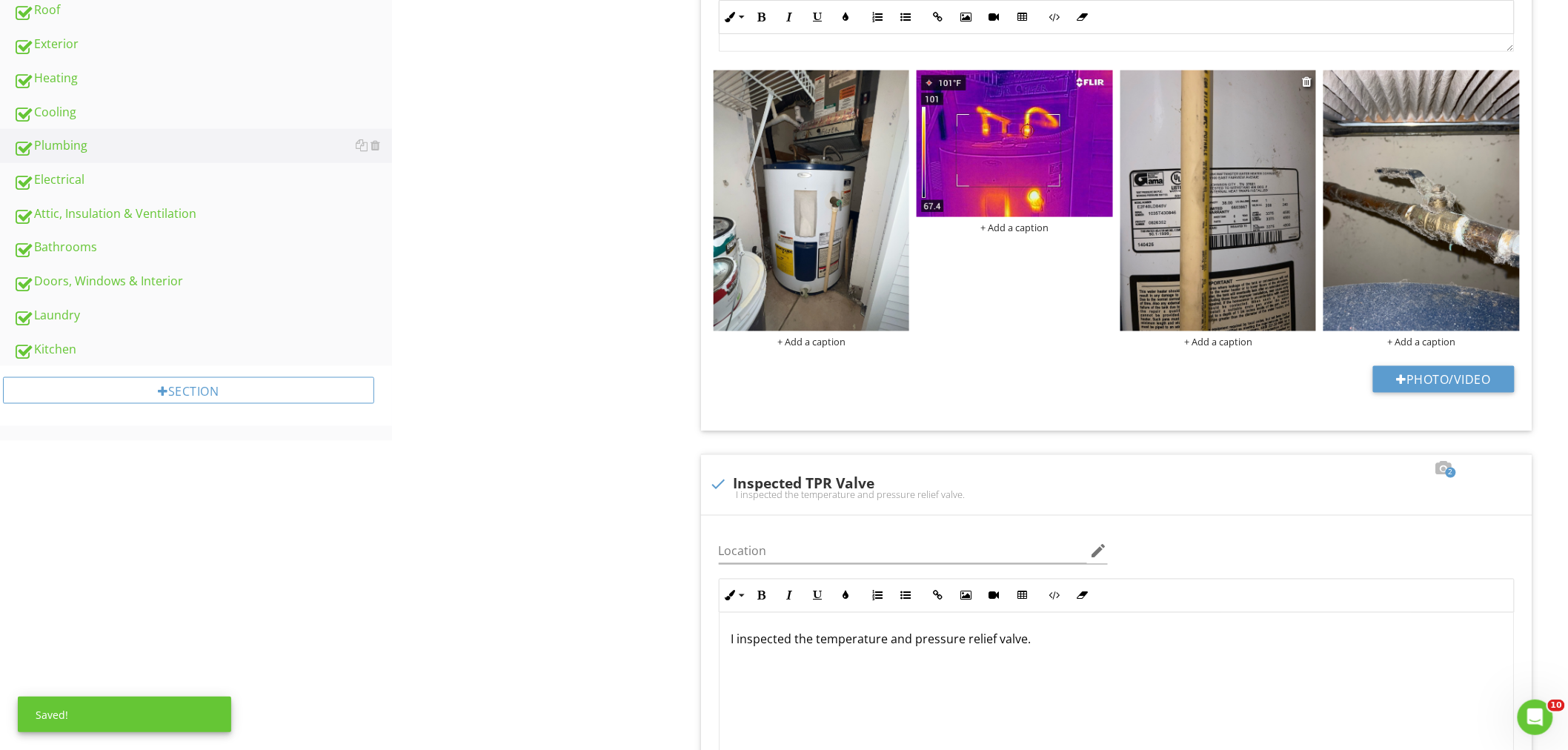
click at [1159, 193] on img at bounding box center [1218, 200] width 197 height 261
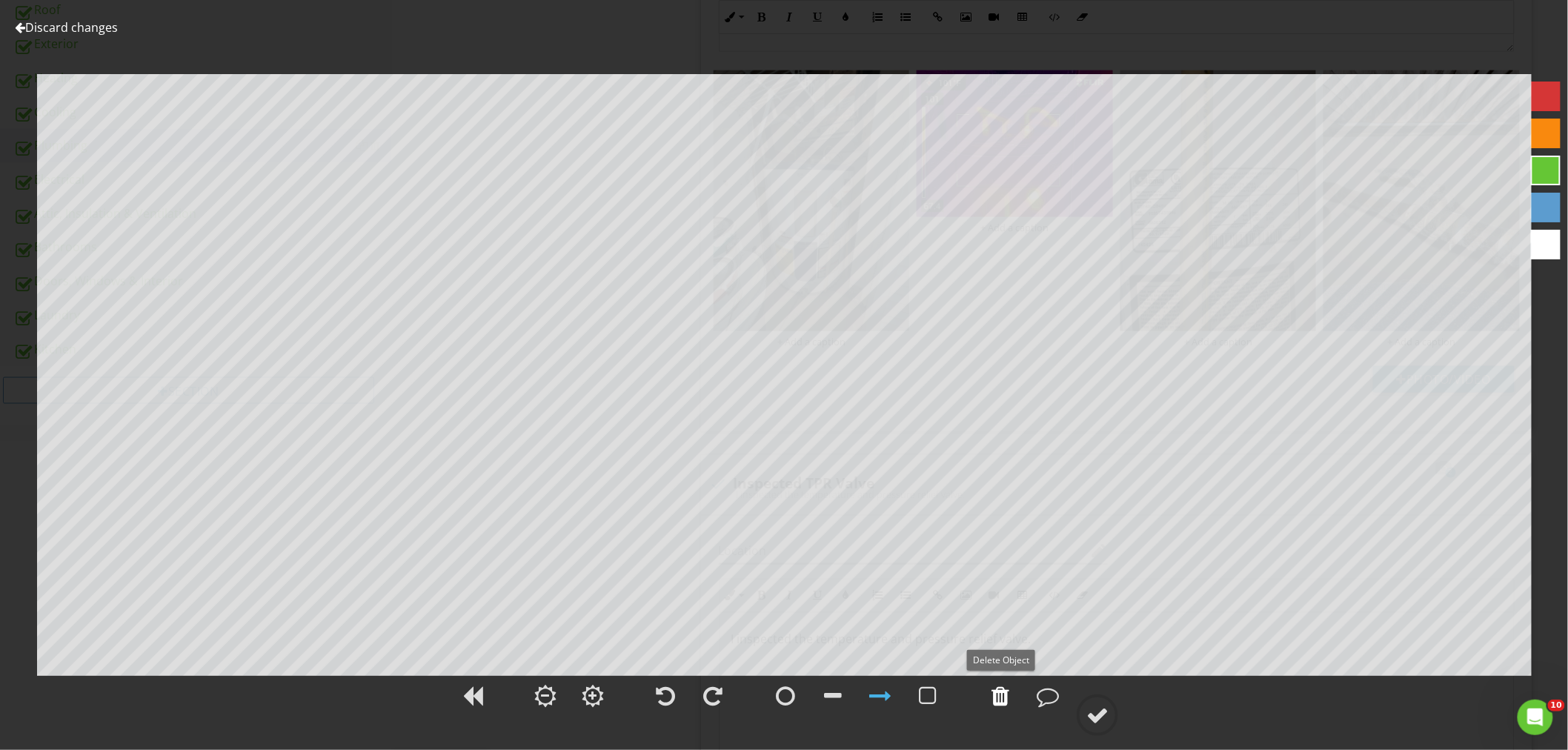
click at [1001, 694] on div at bounding box center [1000, 696] width 18 height 23
click at [1091, 714] on div at bounding box center [1097, 715] width 23 height 23
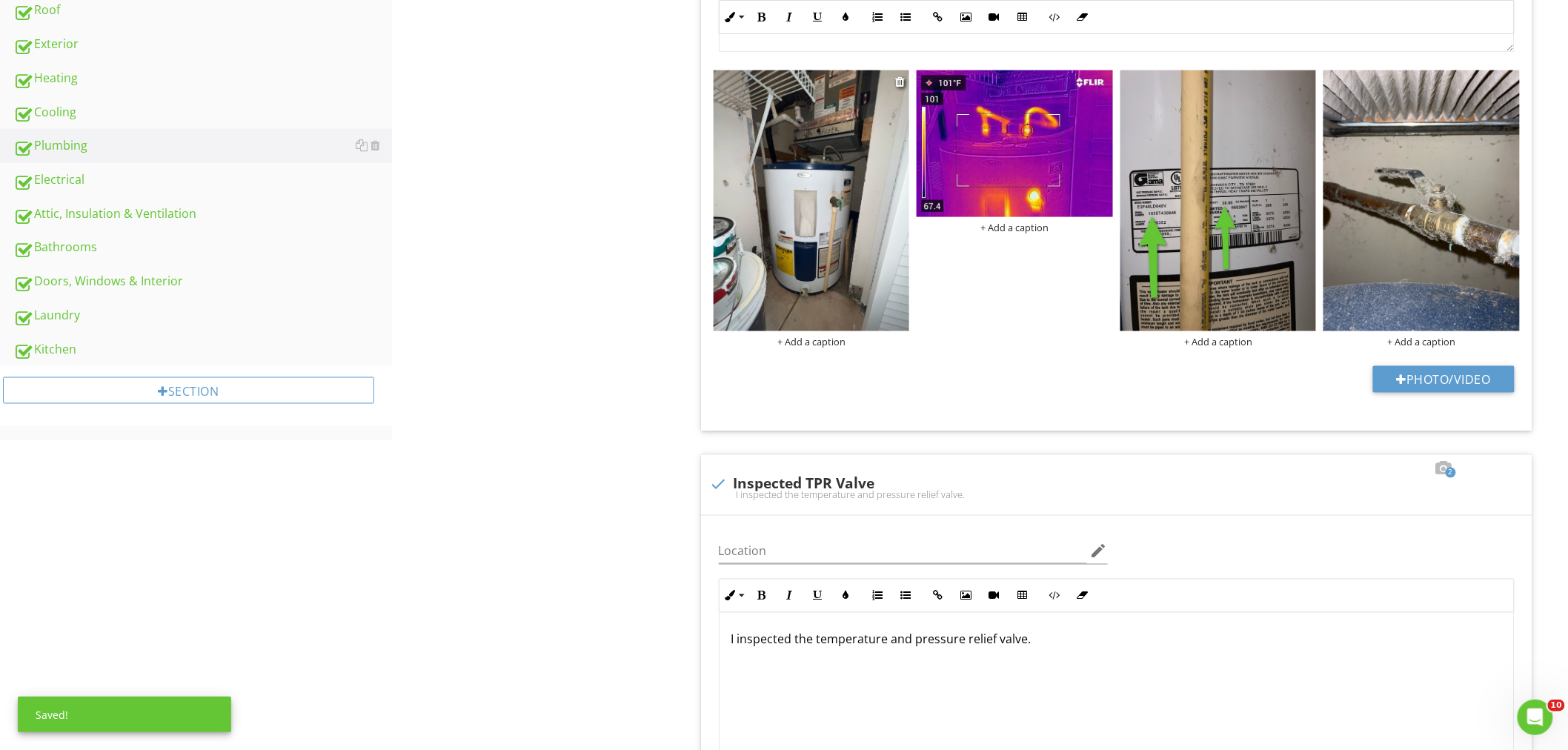
click at [816, 343] on div "+ Add a caption" at bounding box center [811, 342] width 197 height 12
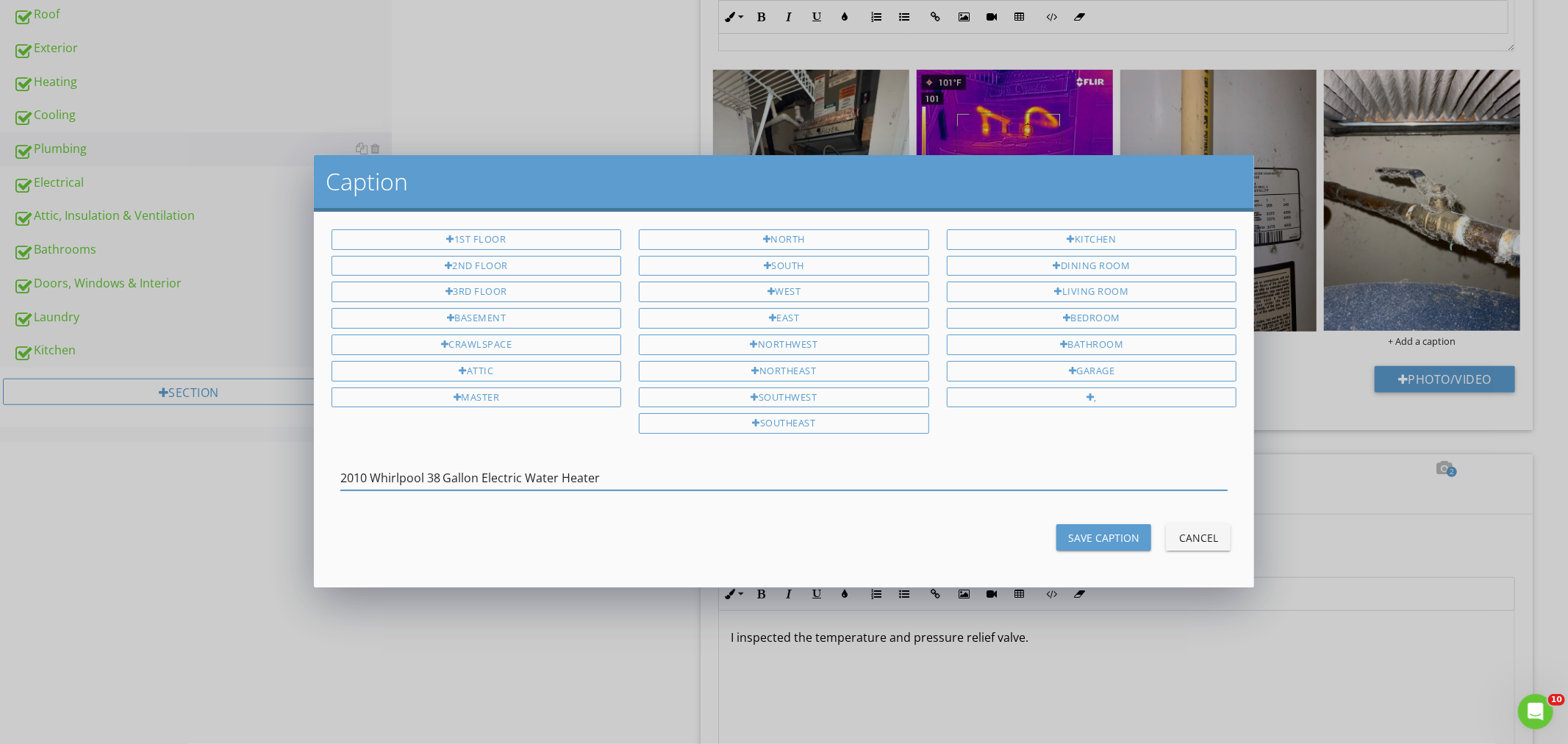
type input "2010 Whirlpool 38 Gallon Electric Water Heater"
click at [1105, 532] on div "Save Caption" at bounding box center [1103, 537] width 71 height 16
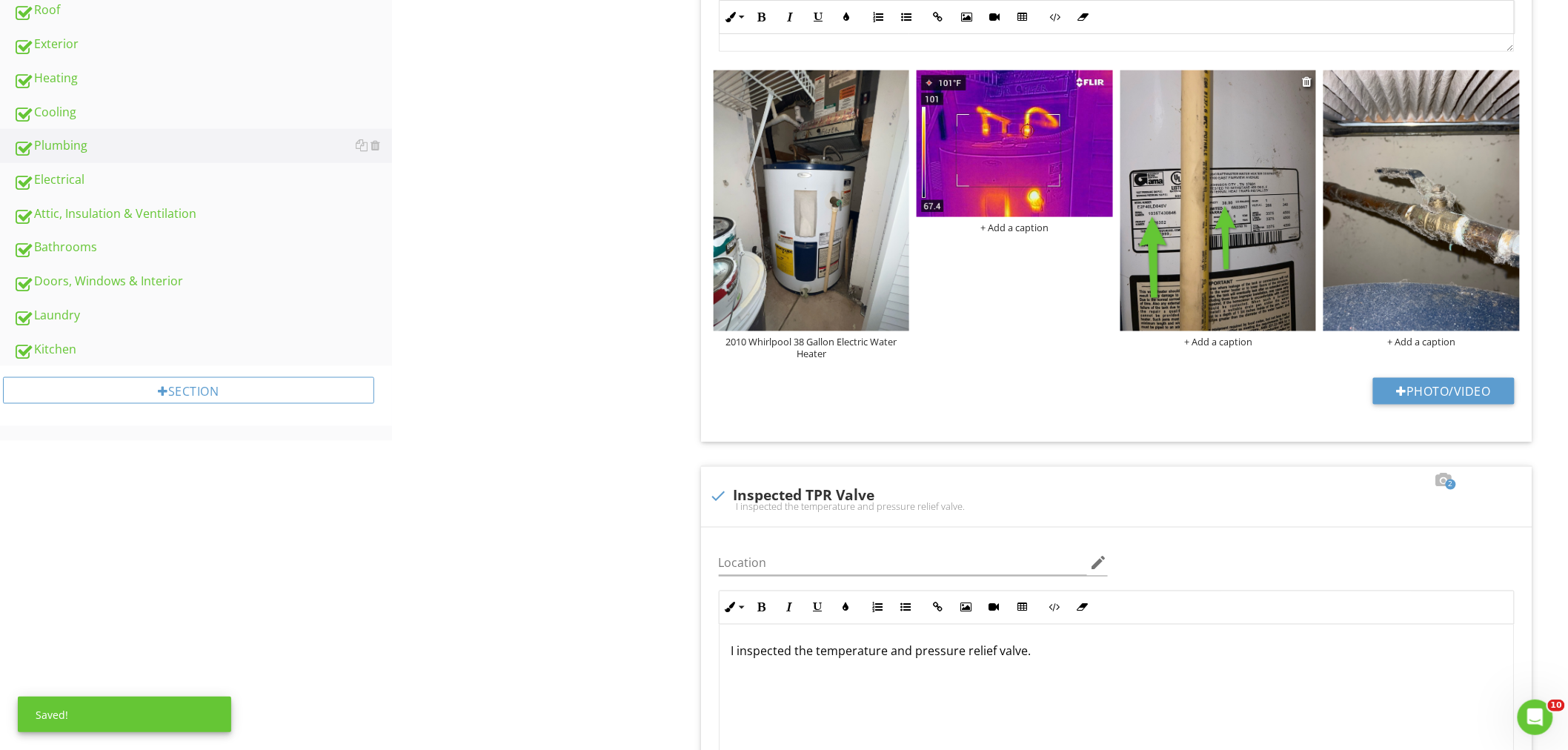
click at [1226, 345] on div "+ Add a caption" at bounding box center [1218, 342] width 197 height 12
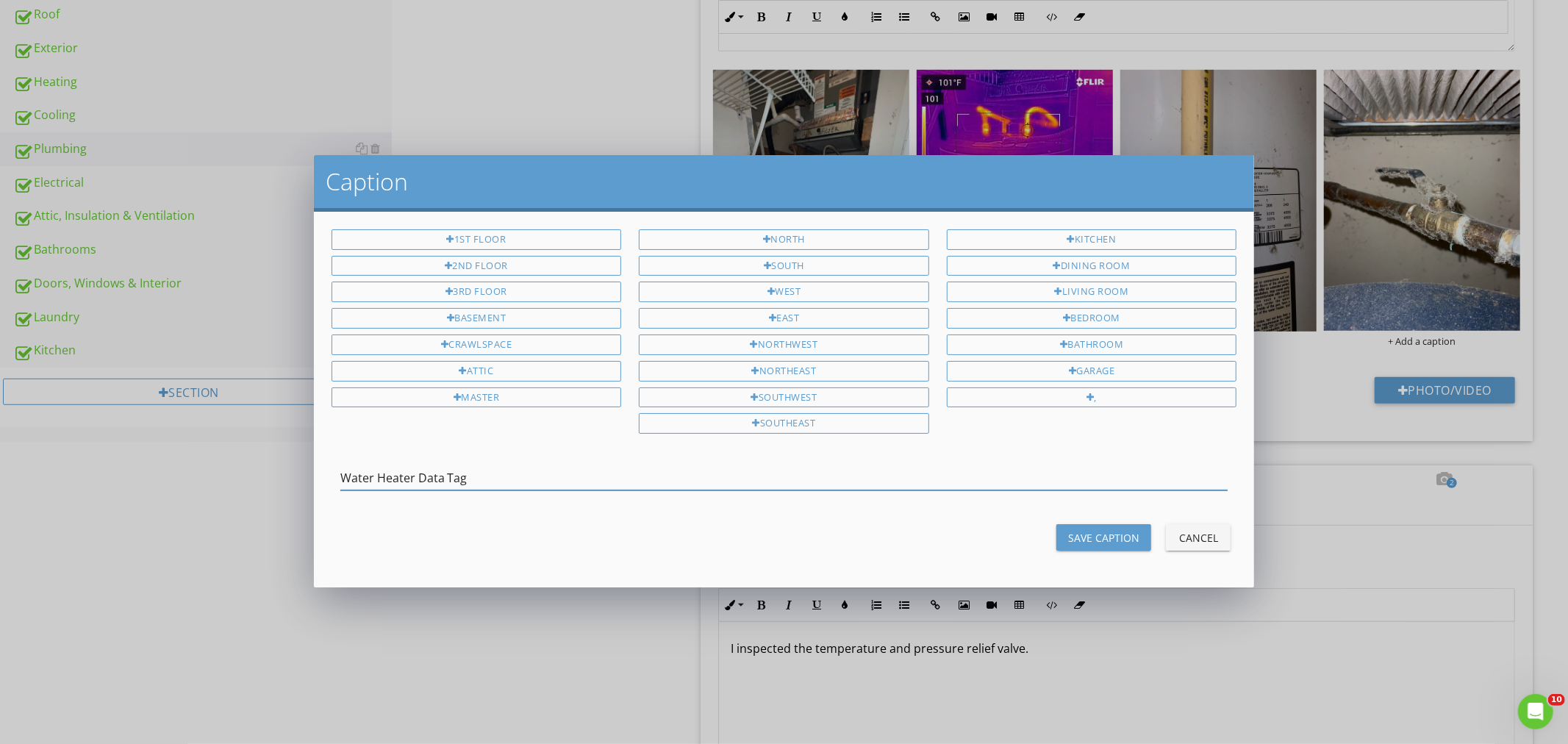
type input "Water Heater Data Tag"
click at [1105, 533] on div "Save Caption" at bounding box center [1103, 537] width 71 height 16
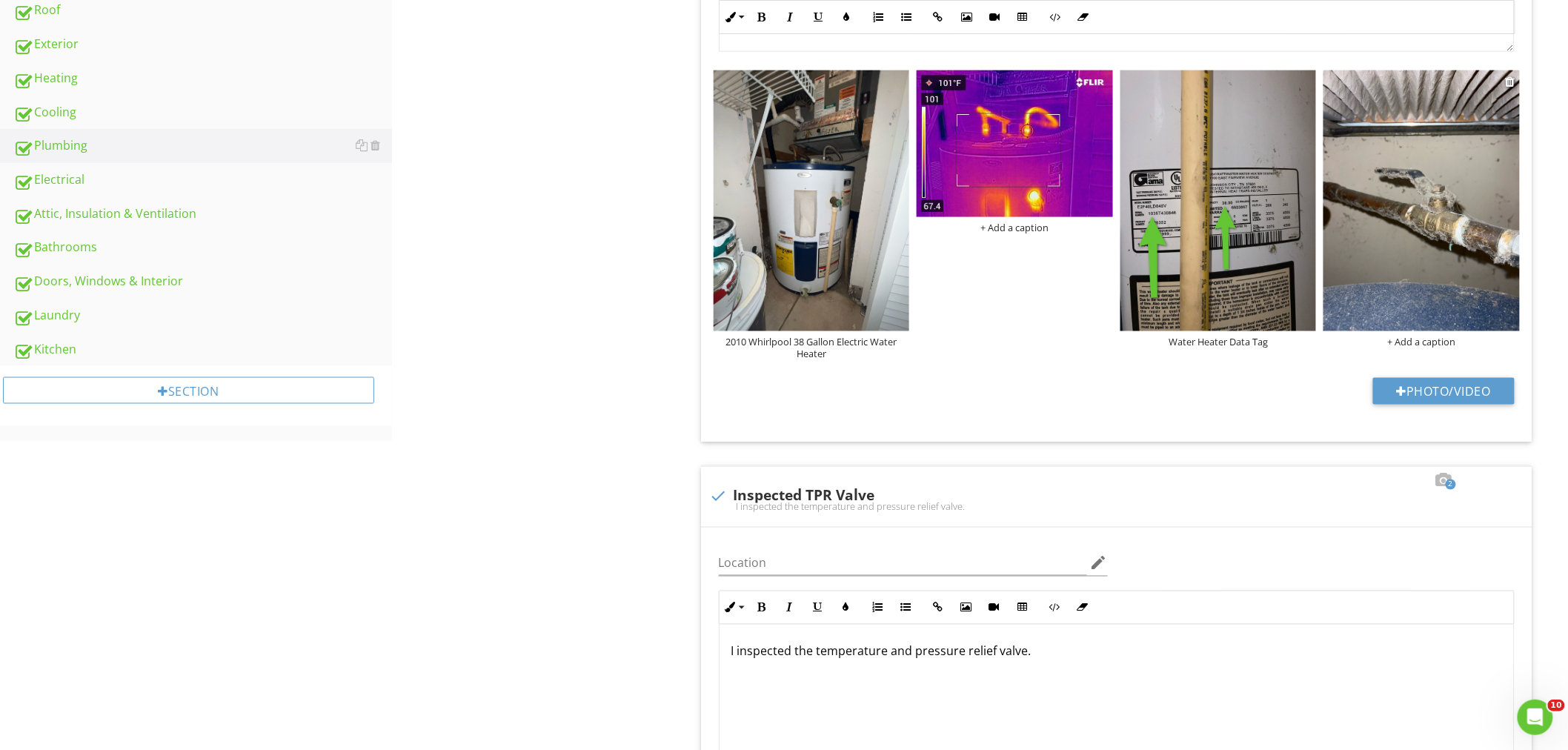
click at [1380, 279] on img at bounding box center [1421, 200] width 197 height 261
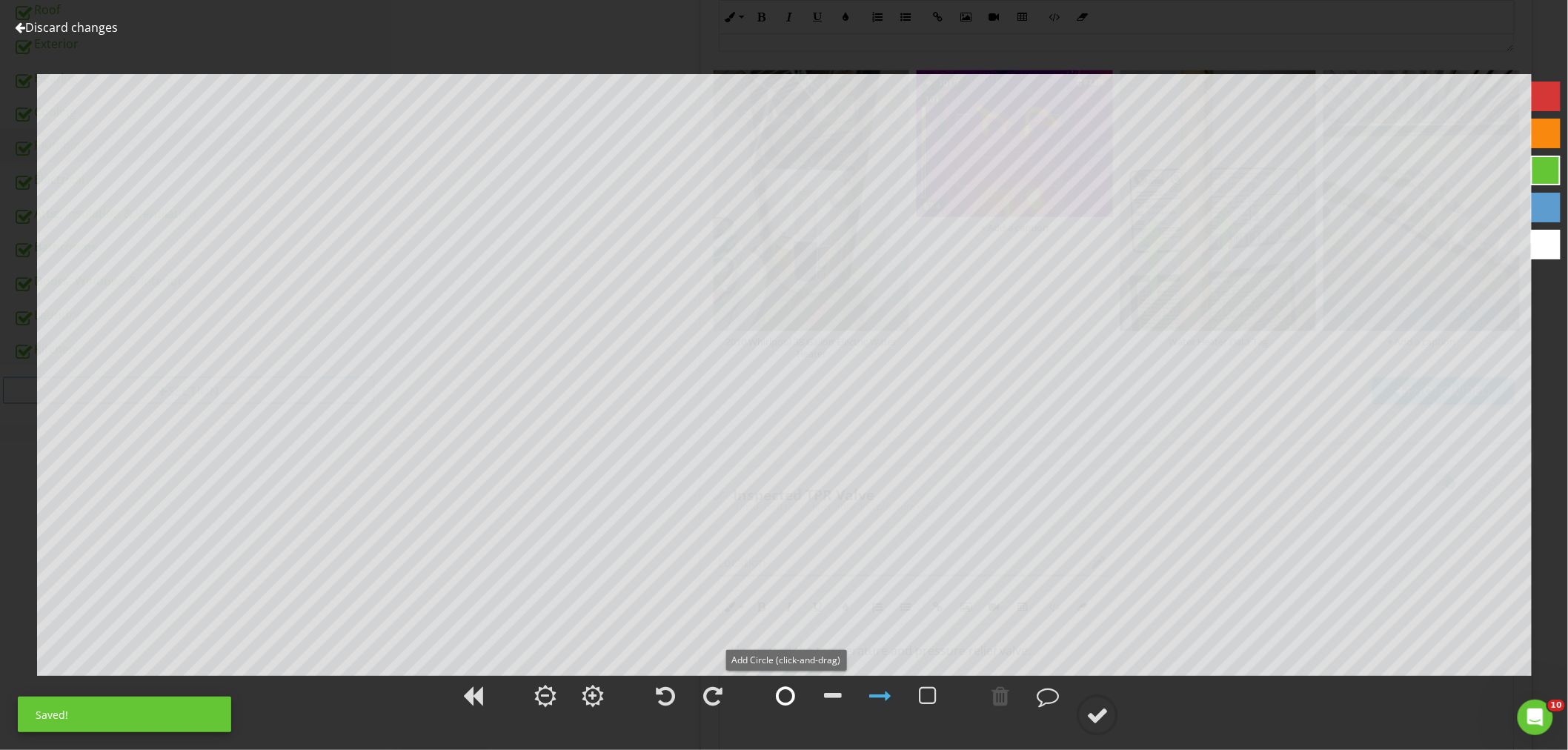
click at [788, 695] on div at bounding box center [786, 696] width 20 height 23
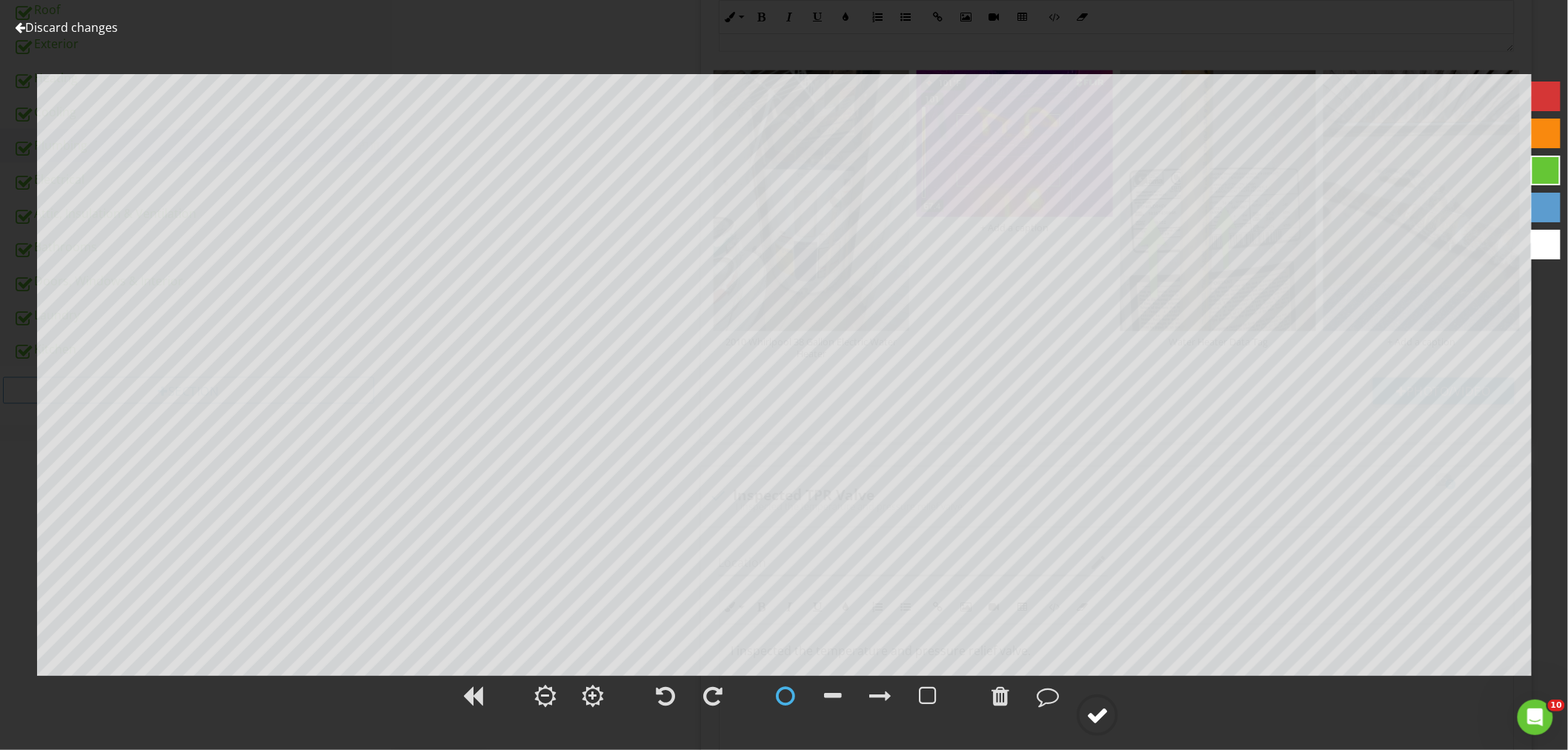
click at [1095, 707] on div at bounding box center [1097, 715] width 23 height 23
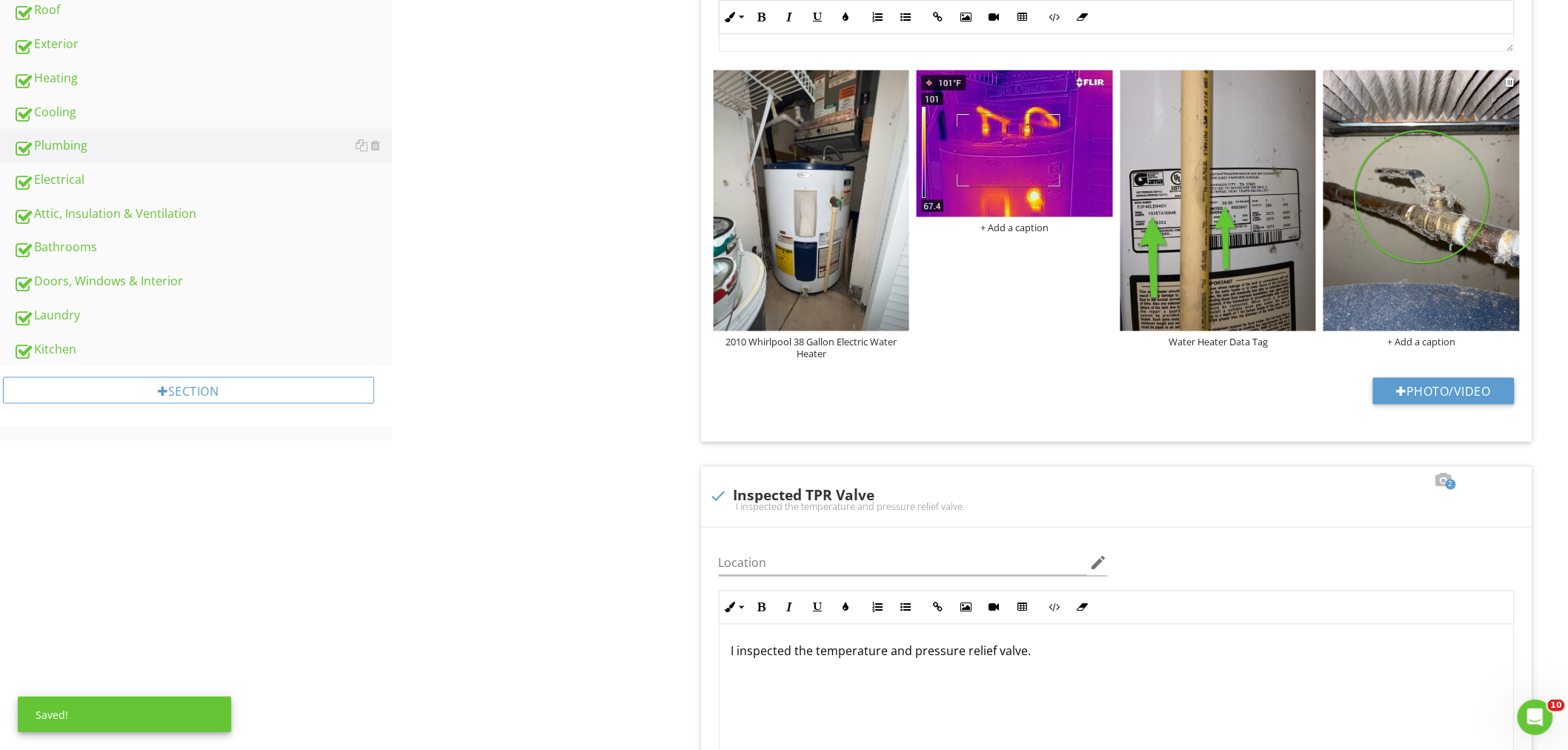
click at [1425, 343] on div "+ Add a caption" at bounding box center [1421, 342] width 197 height 12
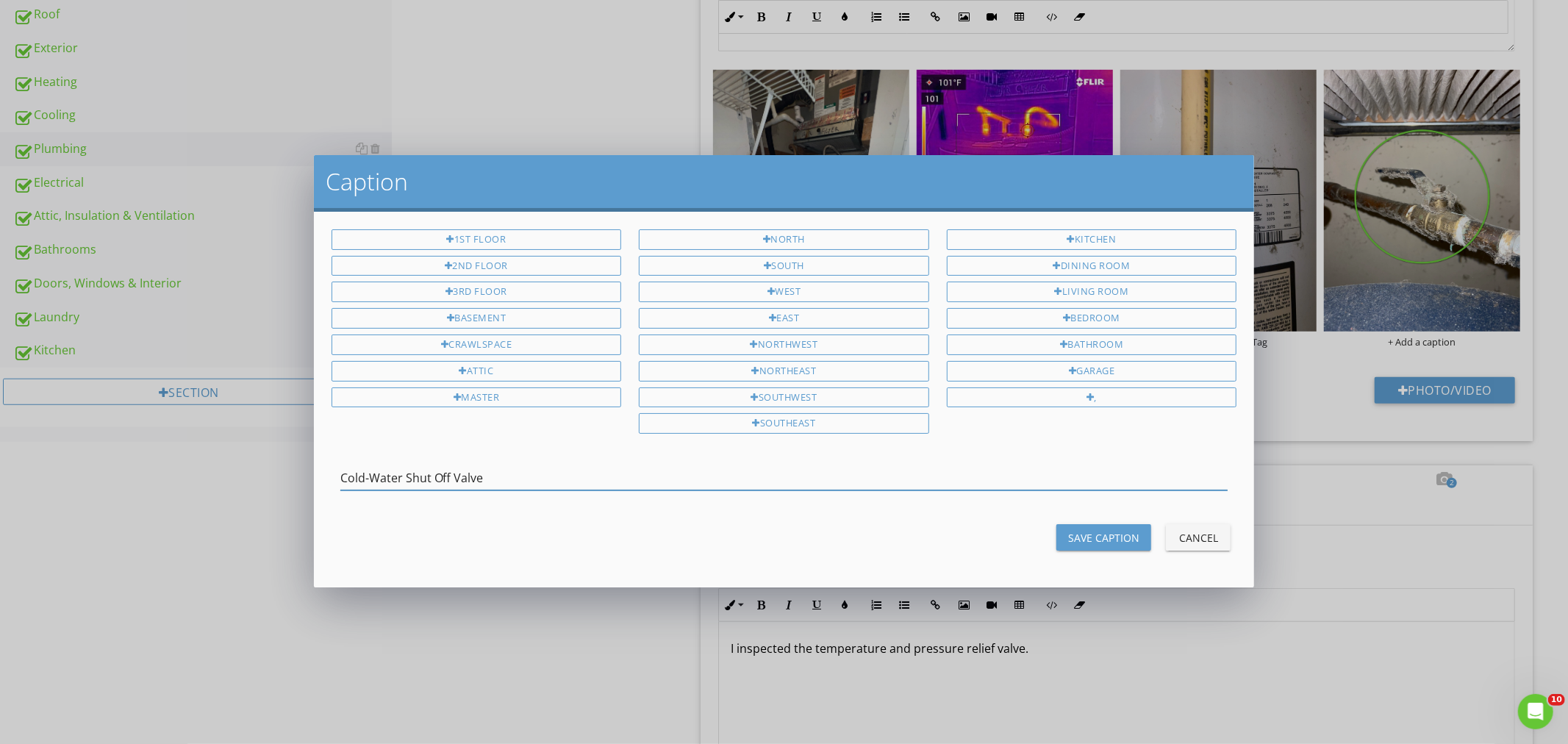
type input "Cold-Water Shut Off Valve"
click at [1098, 537] on div "Save Caption" at bounding box center [1103, 537] width 71 height 16
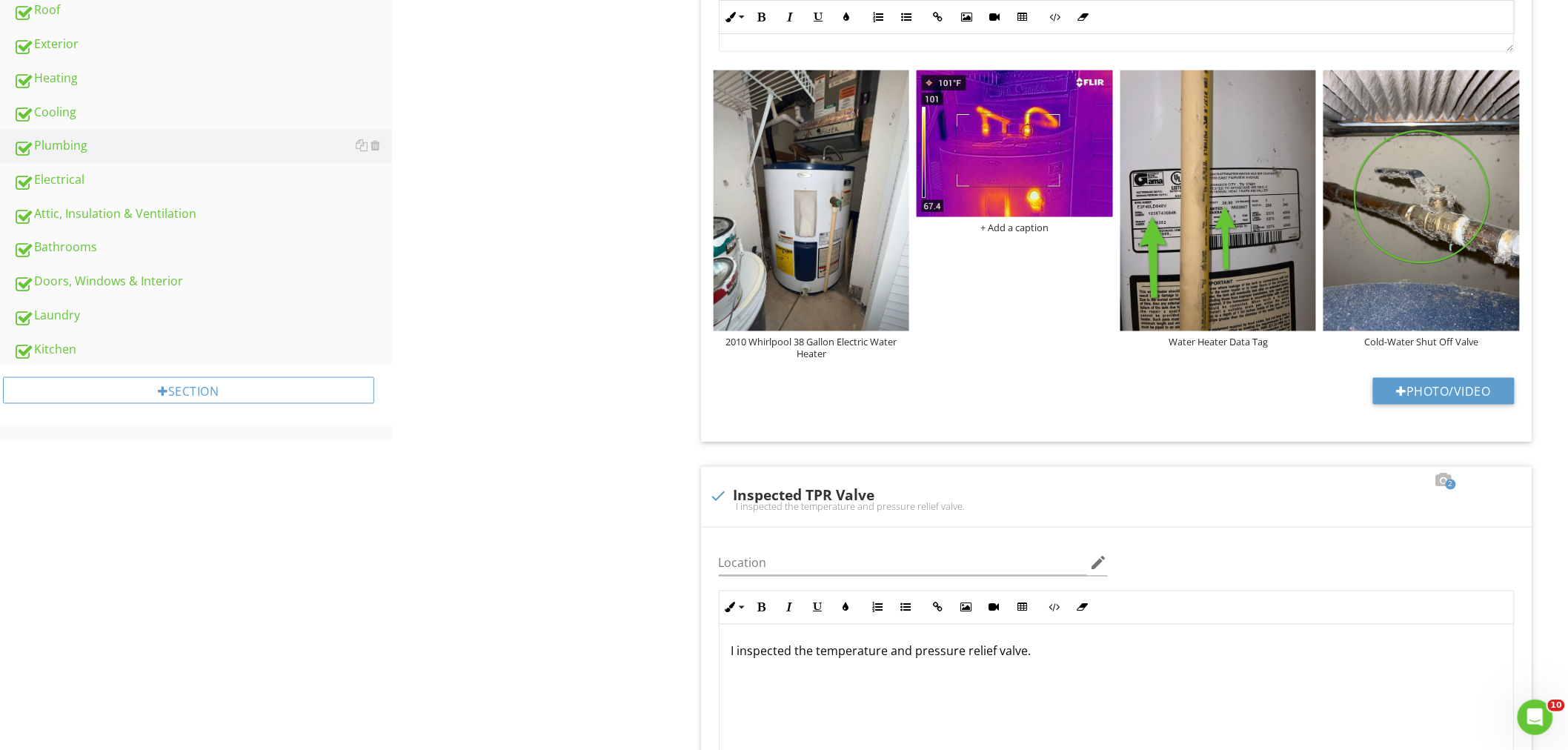
scroll to position [493, 0]
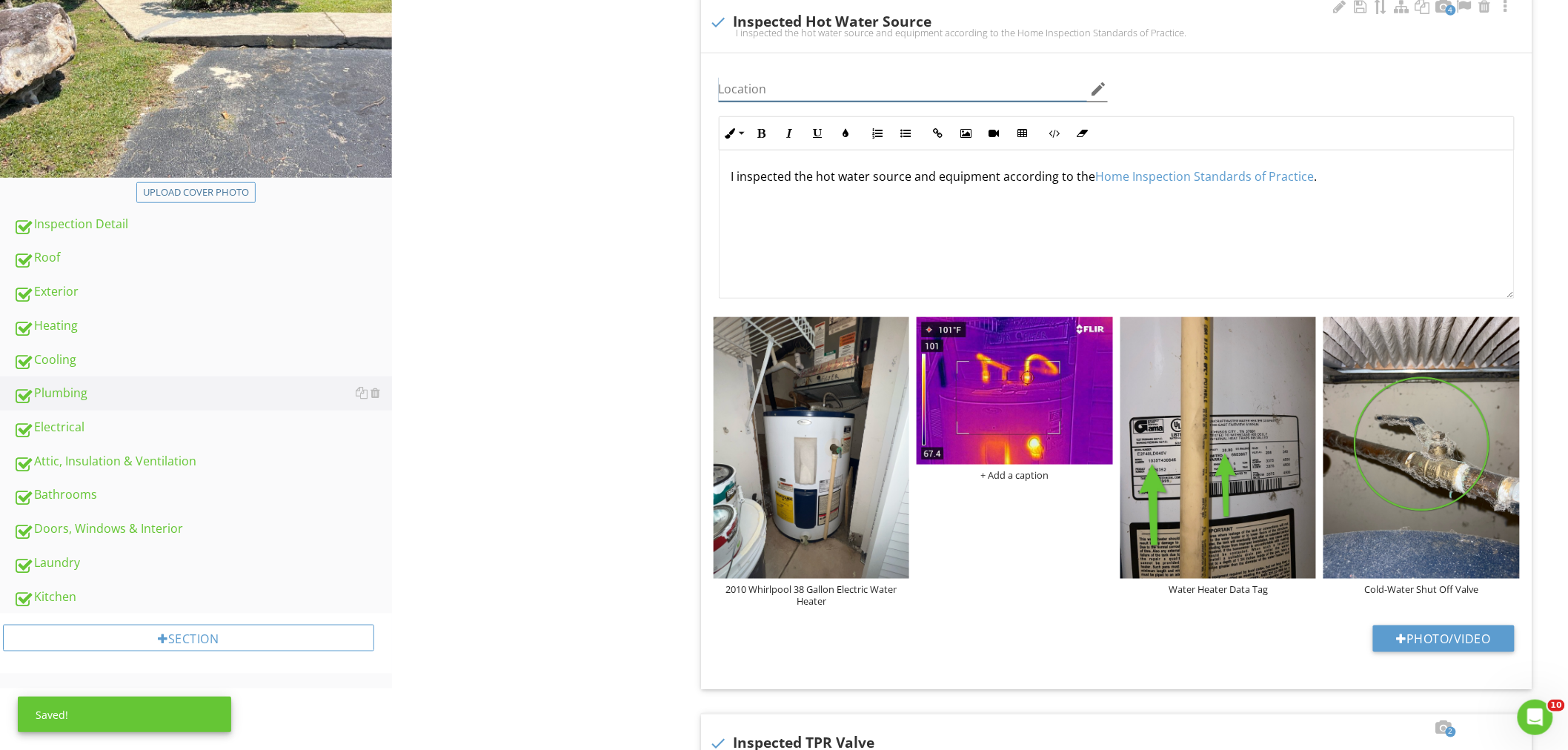
click at [767, 81] on input "Location" at bounding box center [902, 89] width 368 height 24
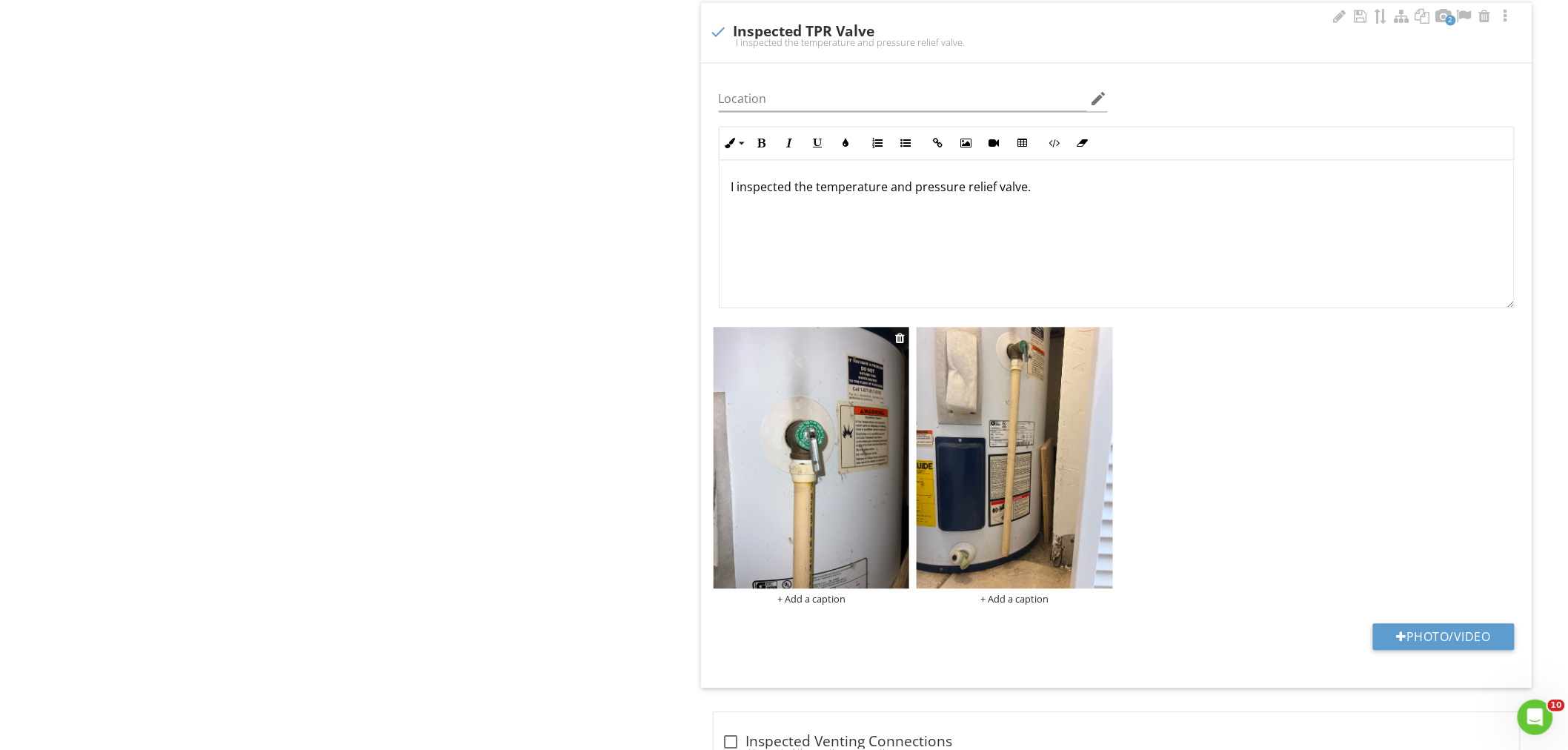
scroll to position [1234, 0]
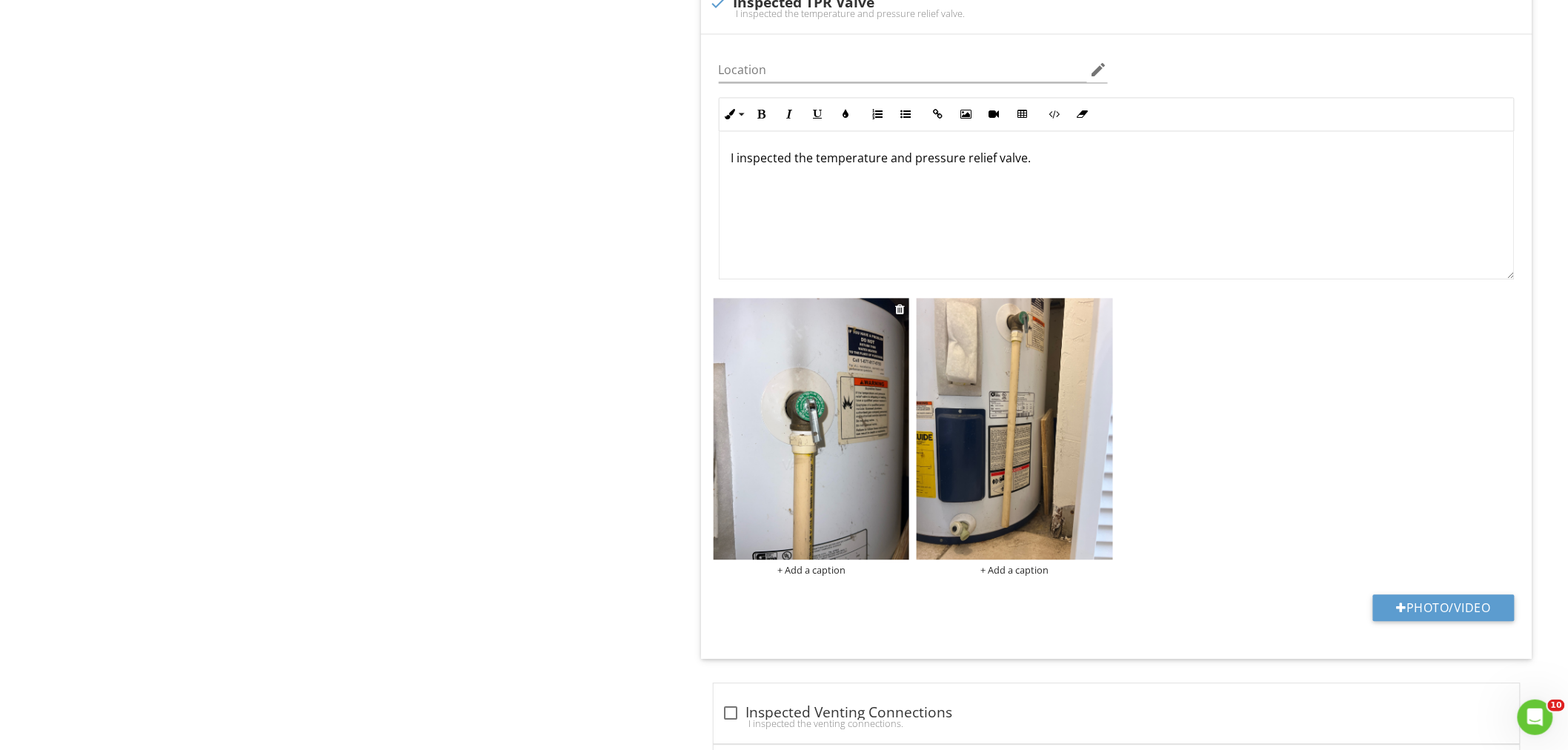
type input "Kitchen Pantry"
click at [831, 443] on img at bounding box center [811, 428] width 197 height 261
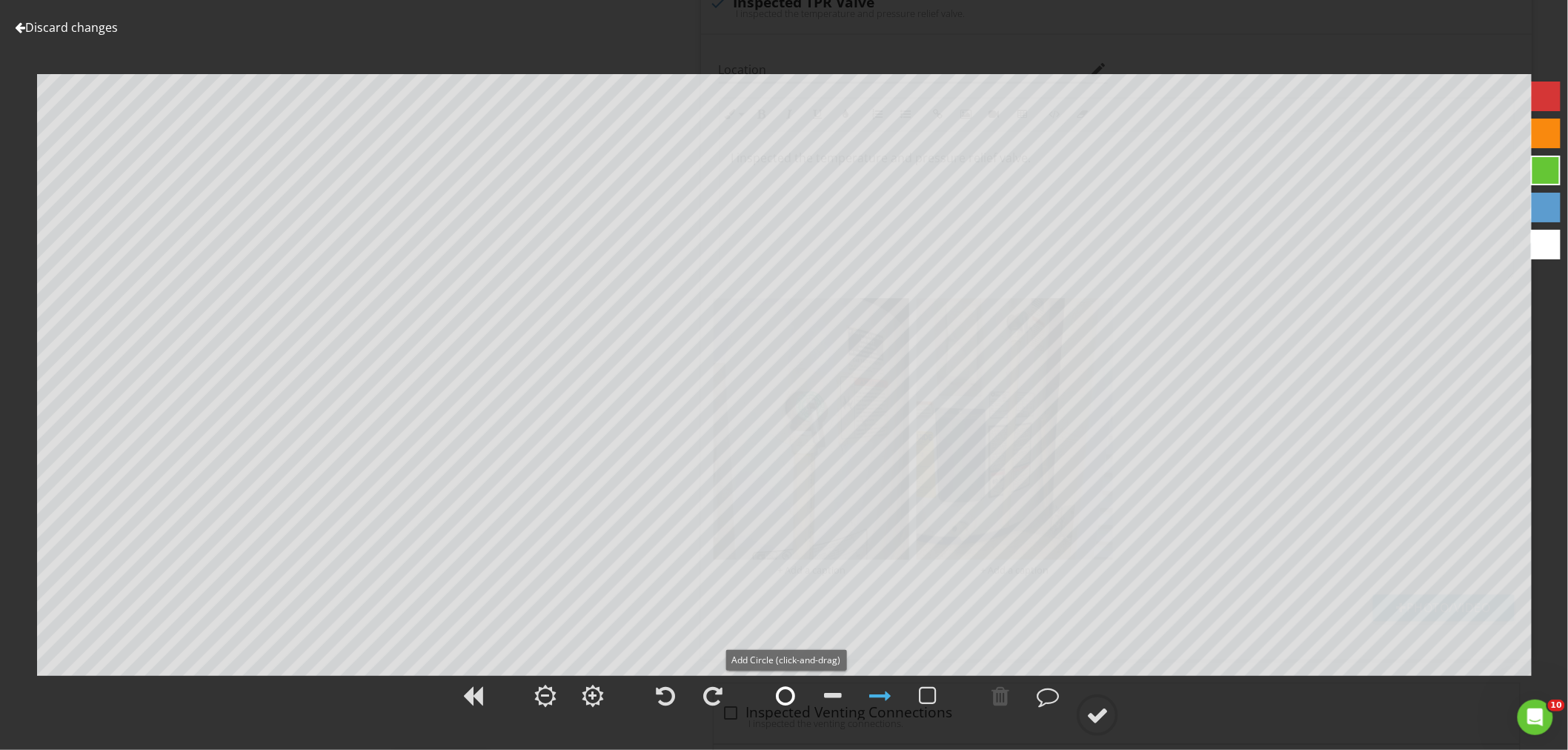
click at [782, 697] on div at bounding box center [786, 696] width 20 height 23
click at [1099, 705] on div at bounding box center [1097, 715] width 23 height 23
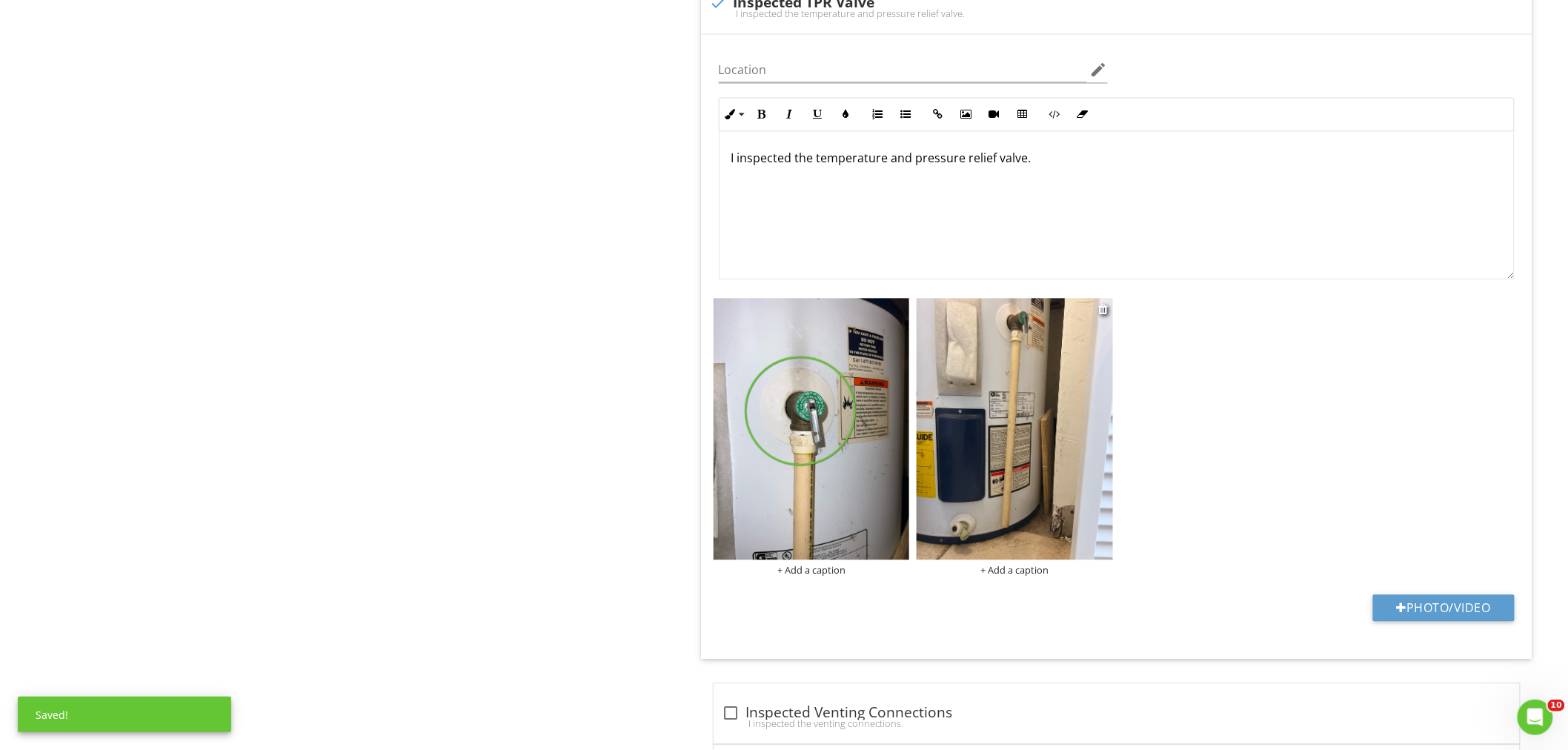
click at [1030, 465] on img at bounding box center [1014, 428] width 197 height 261
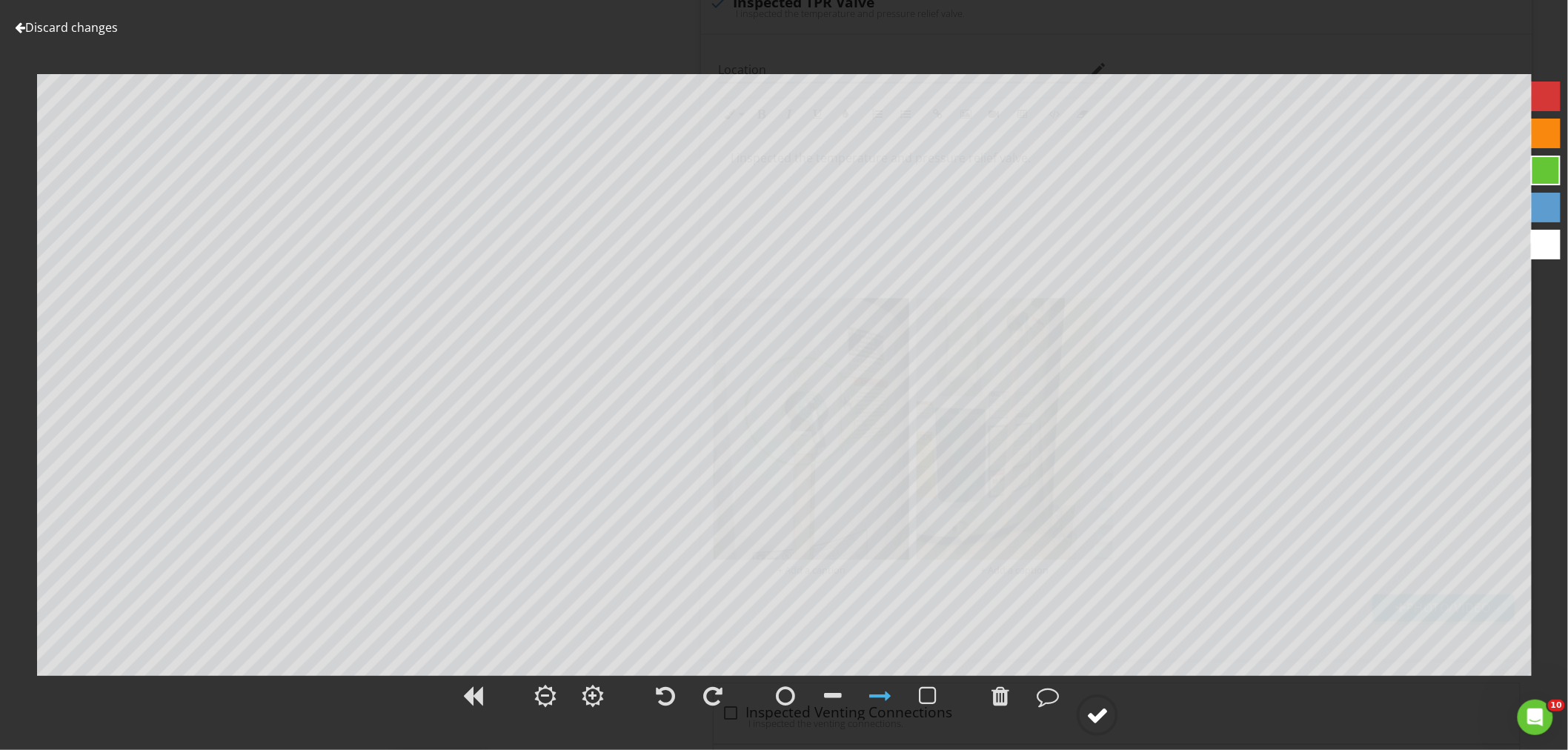
drag, startPoint x: 1094, startPoint y: 713, endPoint x: 1107, endPoint y: 712, distance: 13.0
click at [1095, 713] on div at bounding box center [1097, 715] width 23 height 23
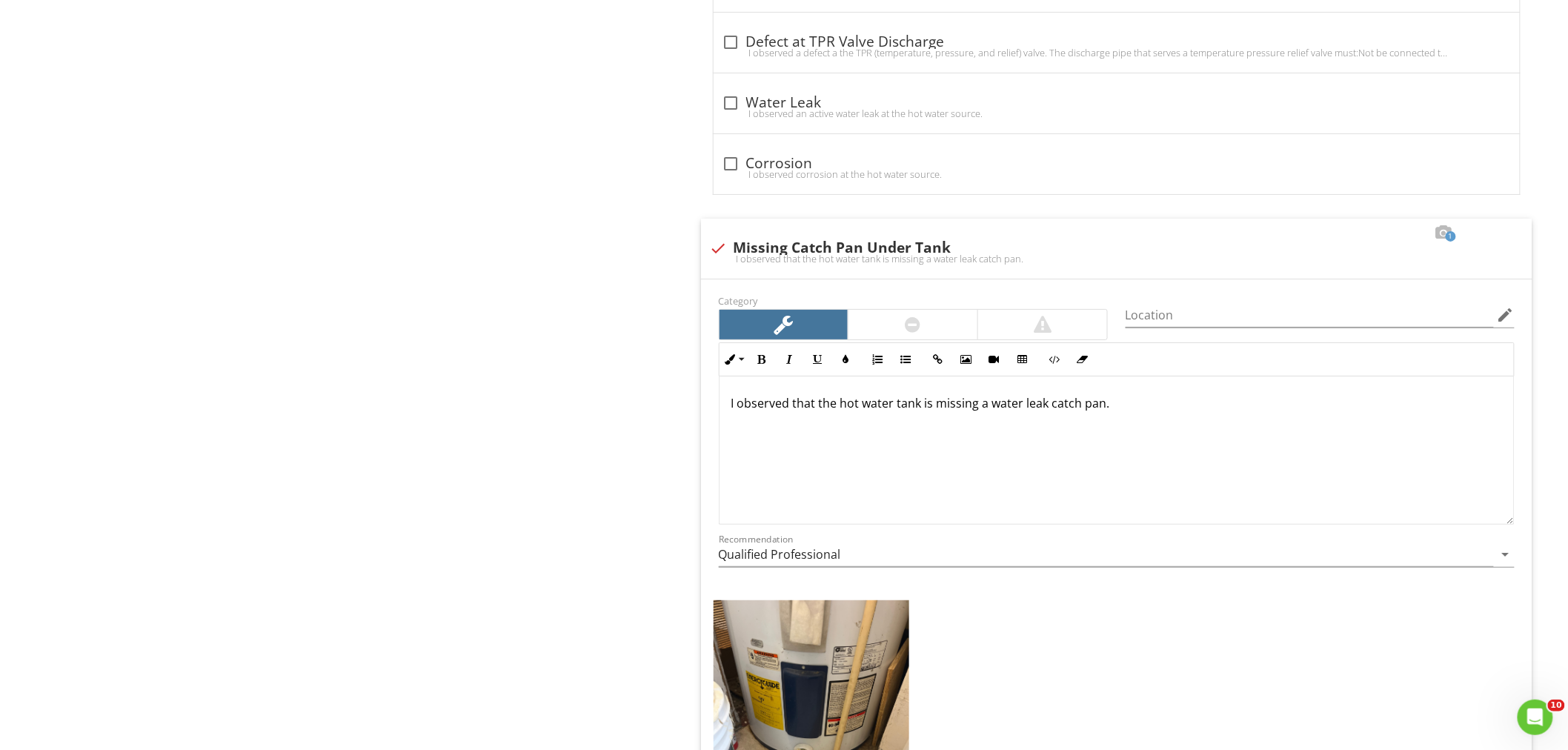
scroll to position [2469, 0]
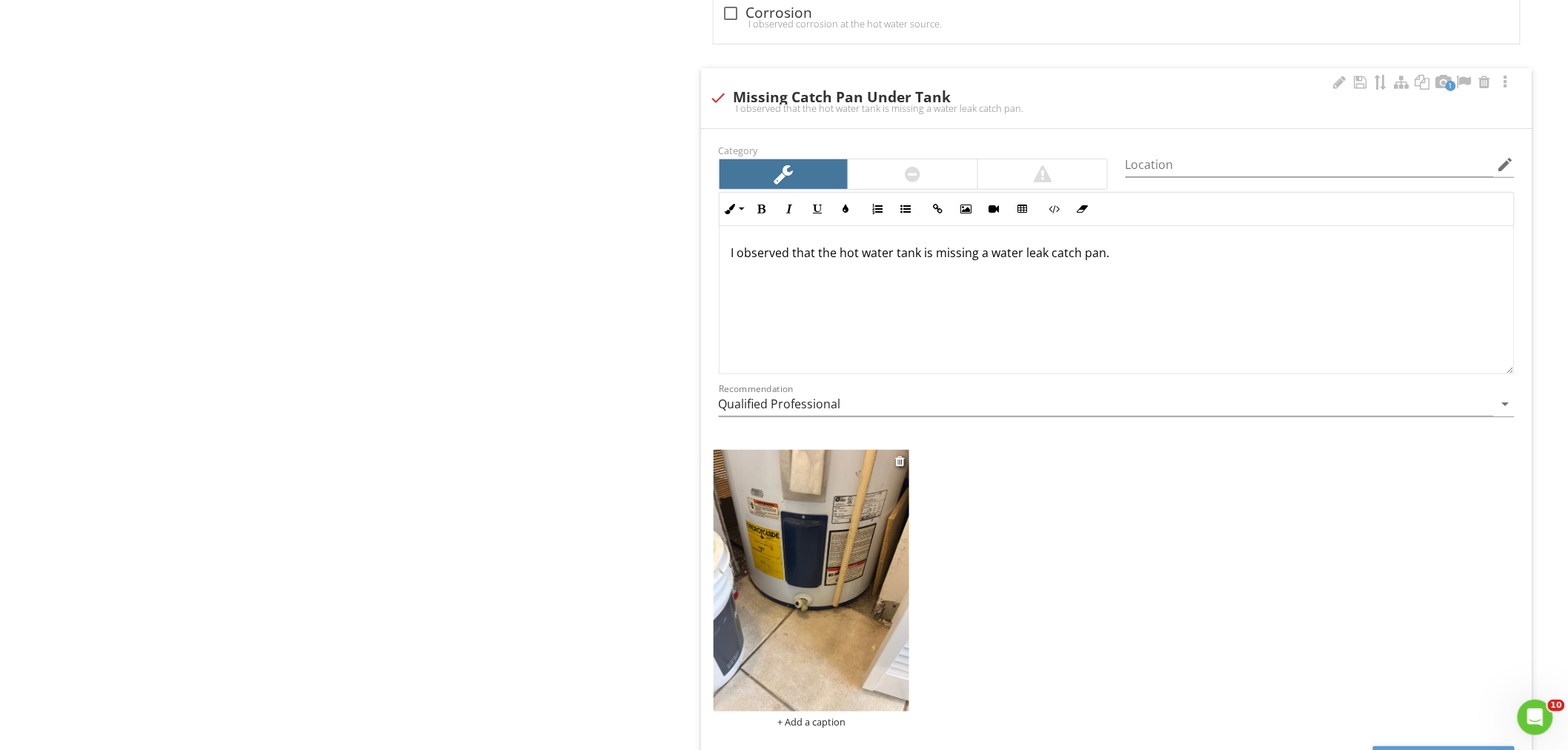
click at [803, 573] on img at bounding box center [811, 580] width 197 height 261
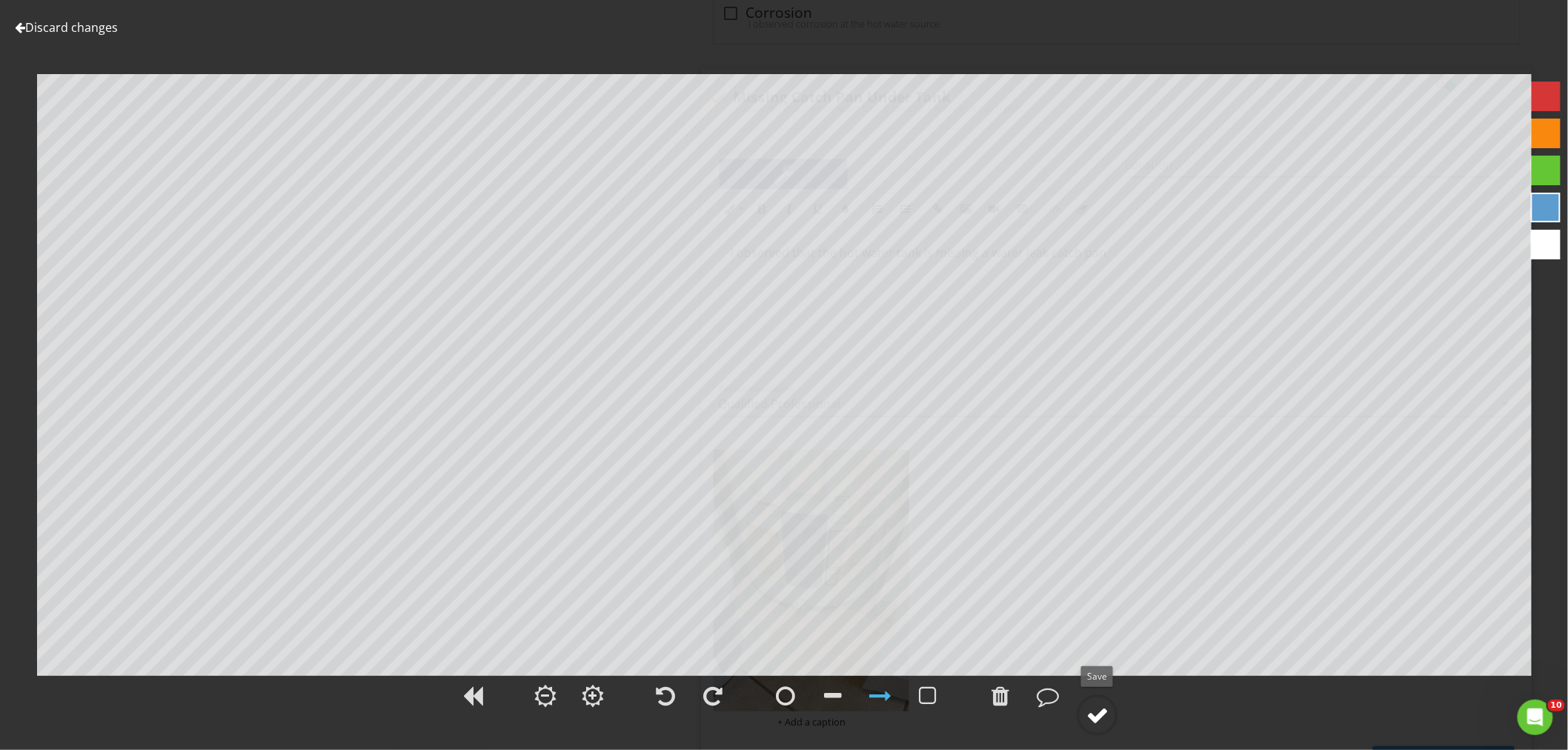
click at [1107, 723] on div at bounding box center [1097, 715] width 23 height 23
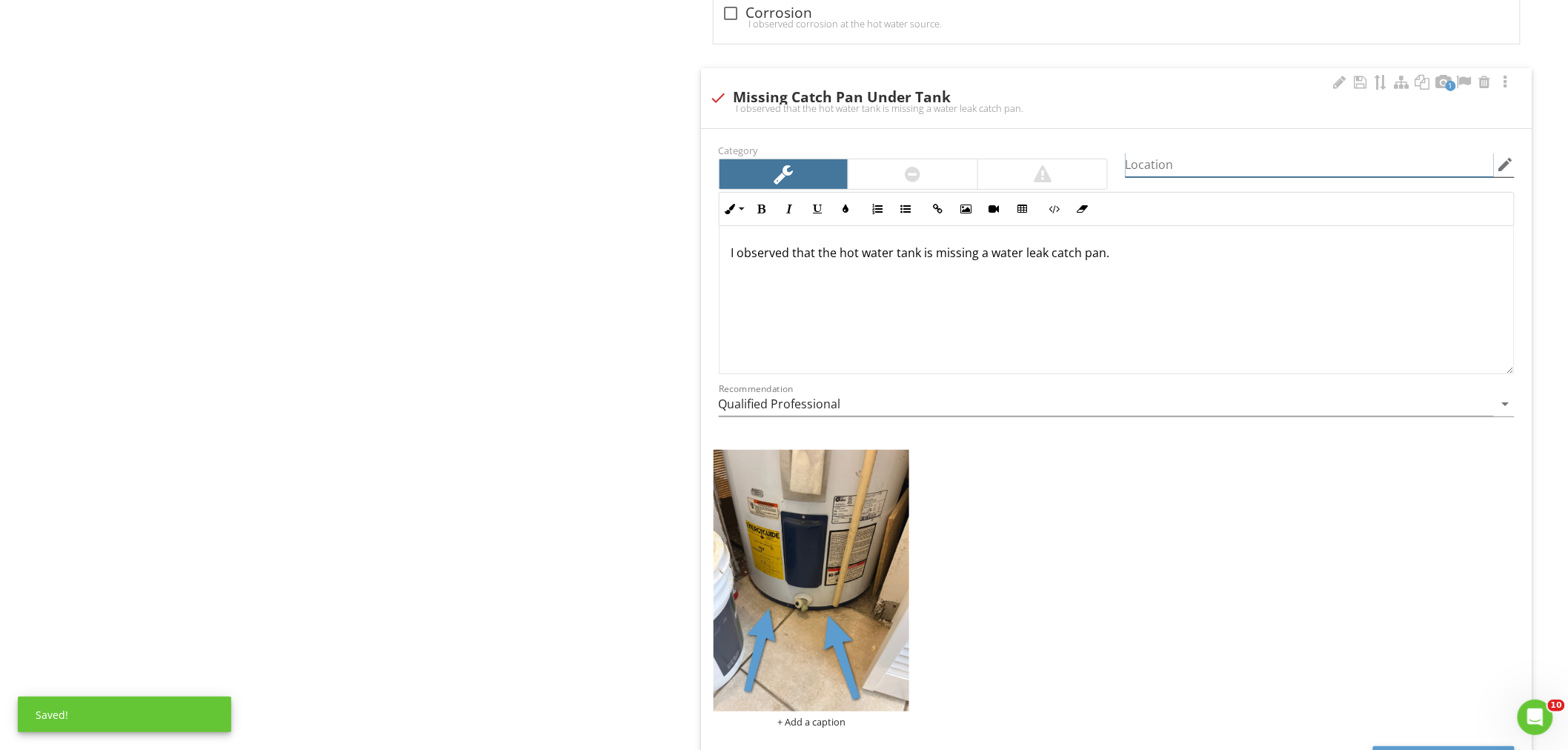
click at [1171, 163] on input "Location" at bounding box center [1309, 165] width 368 height 24
type input "W"
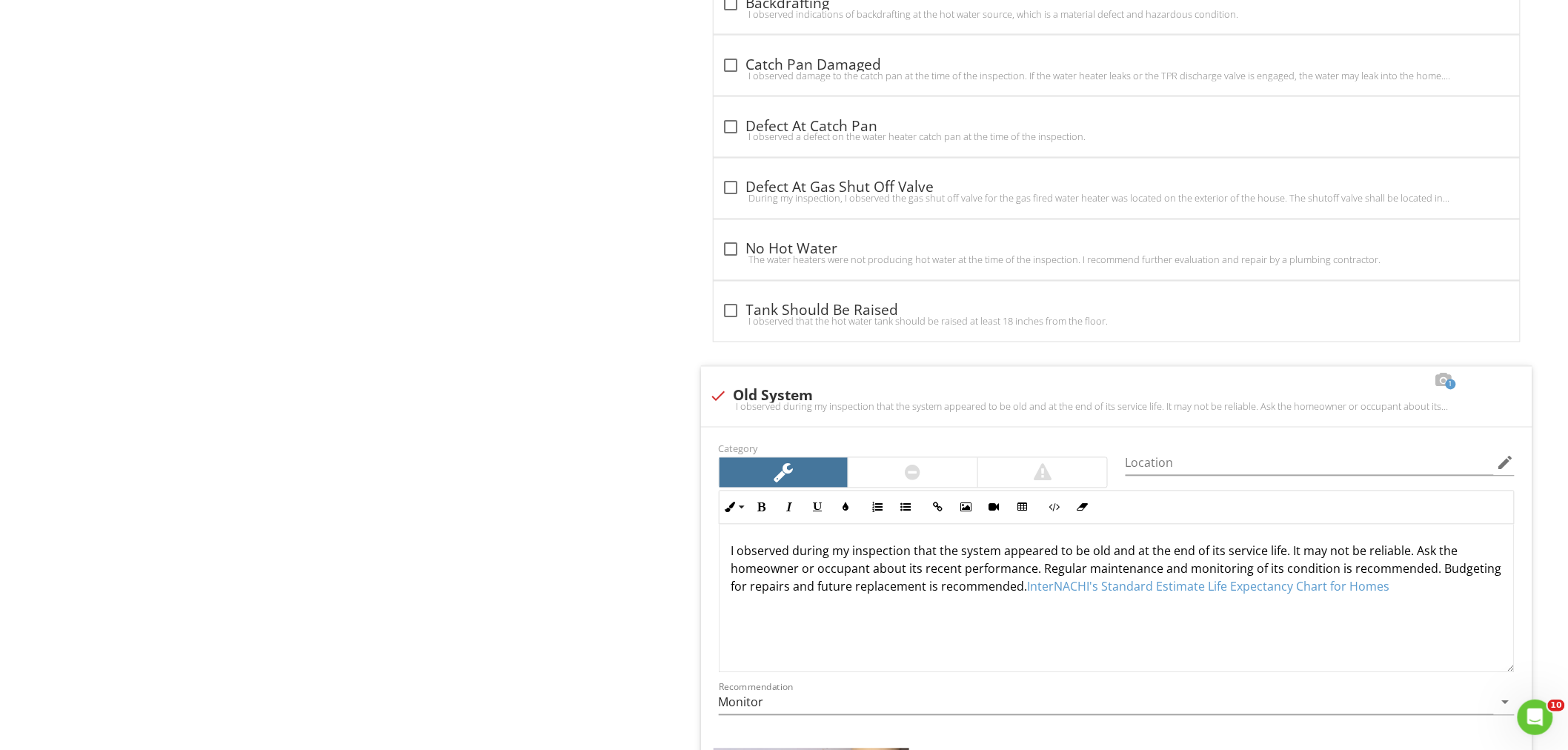
scroll to position [3620, 0]
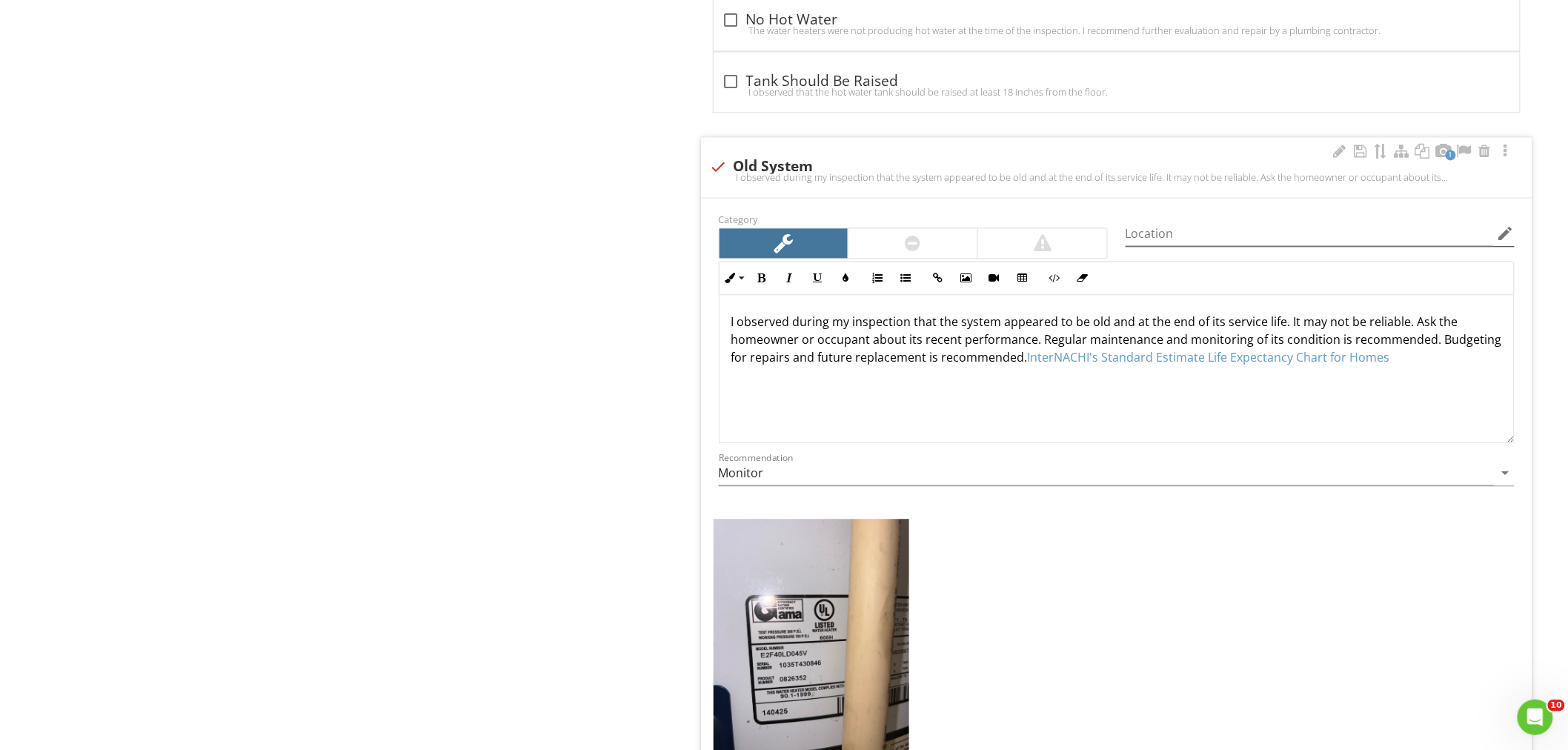
type input "Underneath Water Heater"
click at [1161, 239] on input "Location" at bounding box center [1309, 233] width 368 height 24
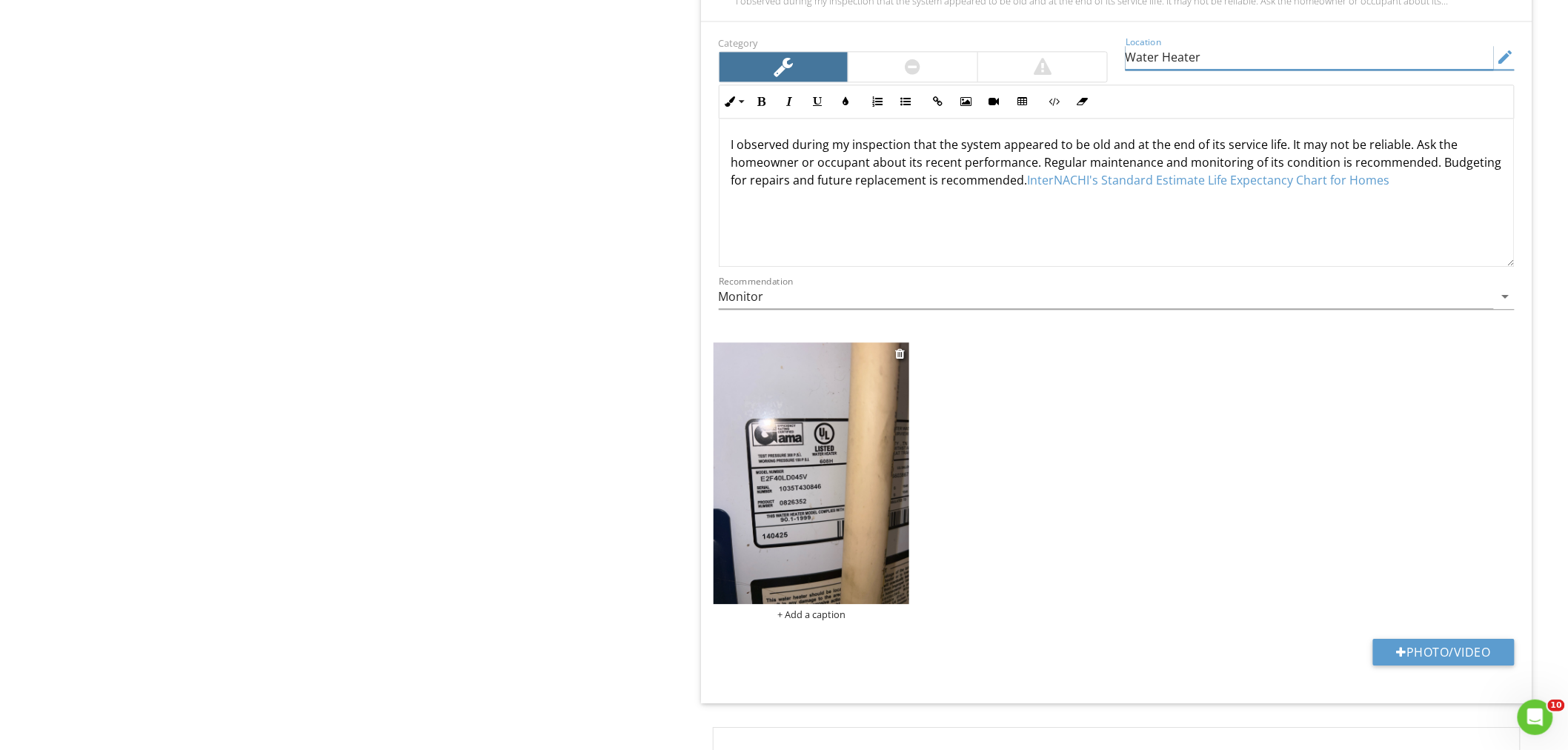
scroll to position [3704, 0]
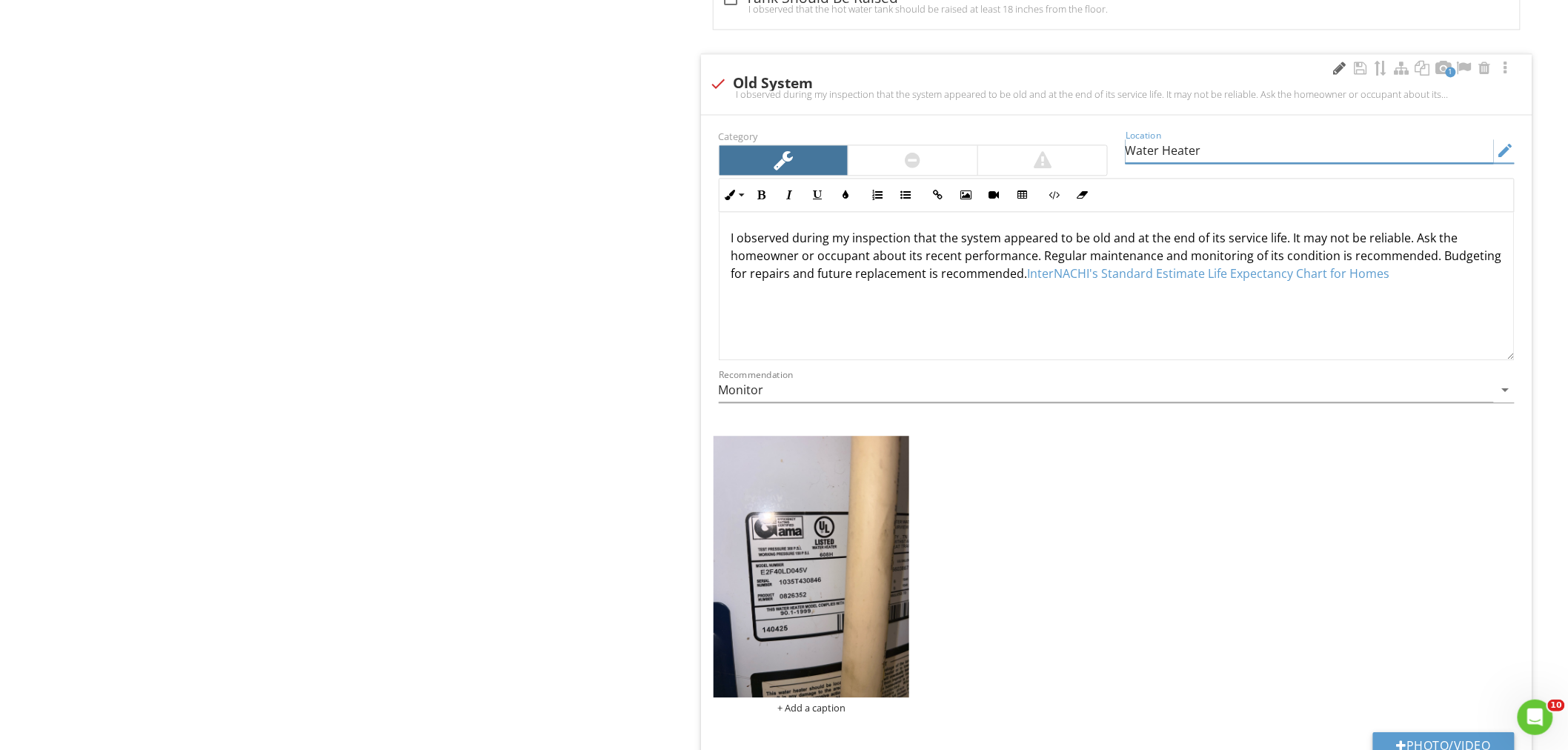
type input "Water Heater"
click at [1338, 64] on div at bounding box center [1340, 69] width 18 height 15
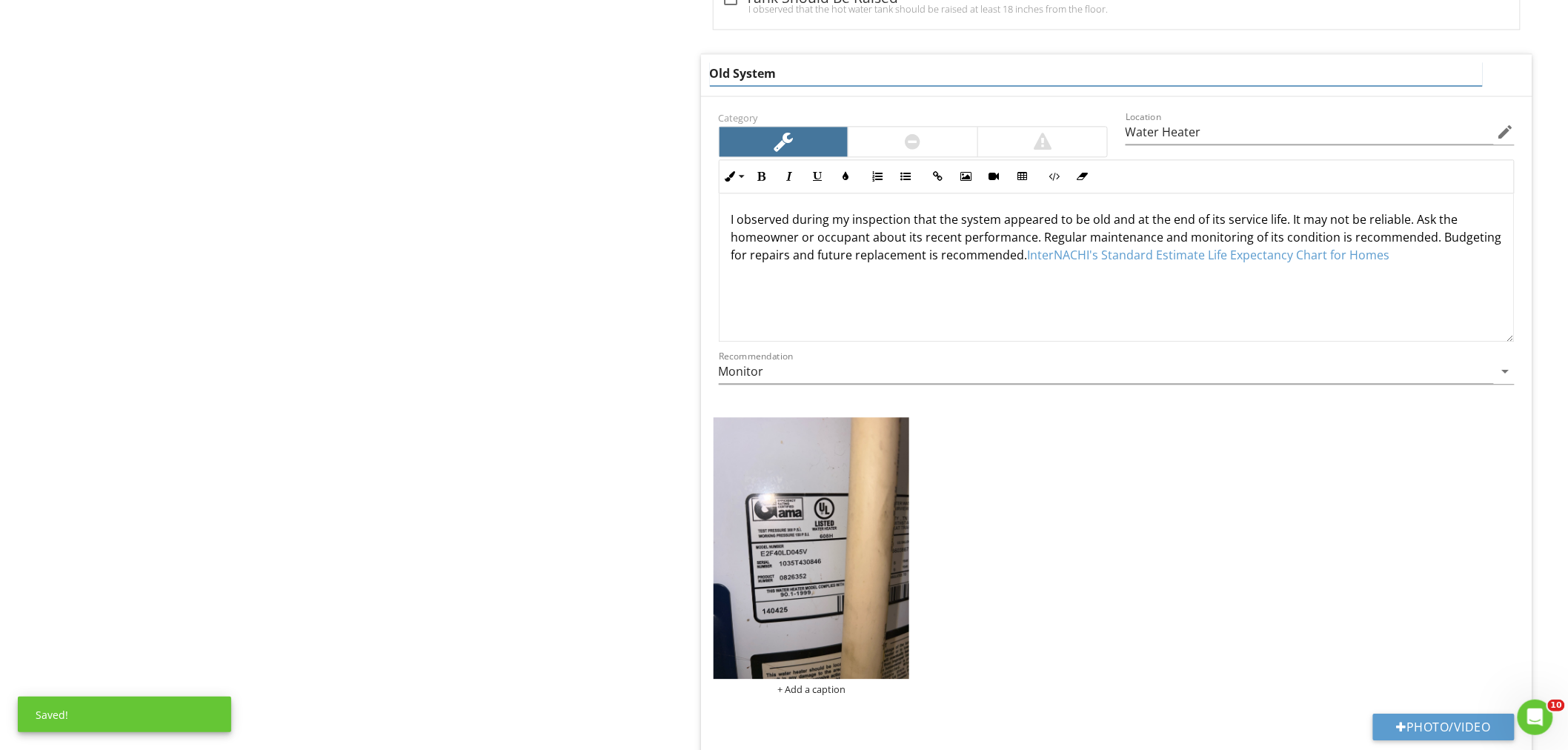
click at [731, 86] on input "Old System" at bounding box center [1096, 74] width 773 height 24
type input "Older System"
click at [1278, 230] on div "I observed during my inspection that the system appeared to be old and at the e…" at bounding box center [1116, 267] width 795 height 148
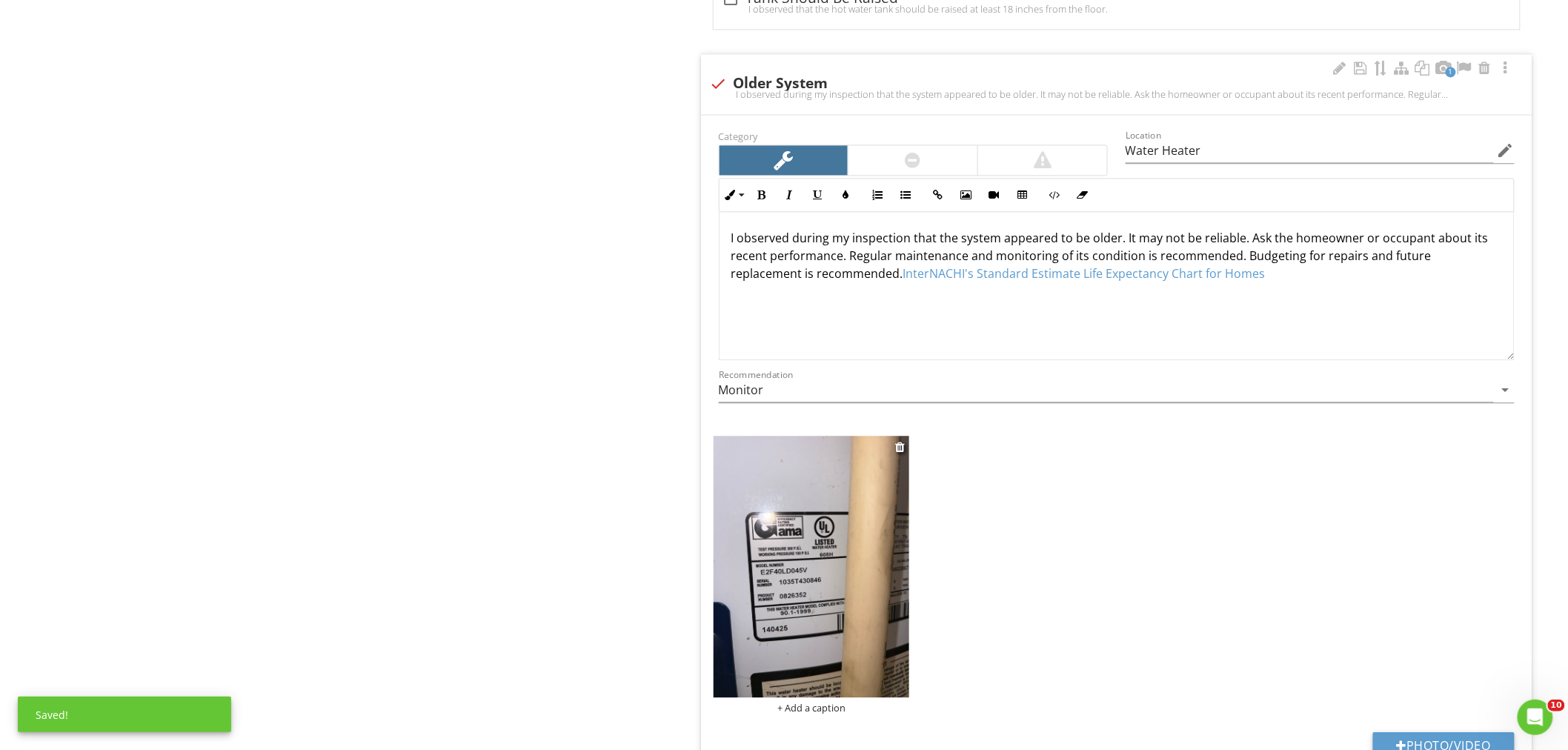
click at [768, 513] on img at bounding box center [811, 566] width 197 height 261
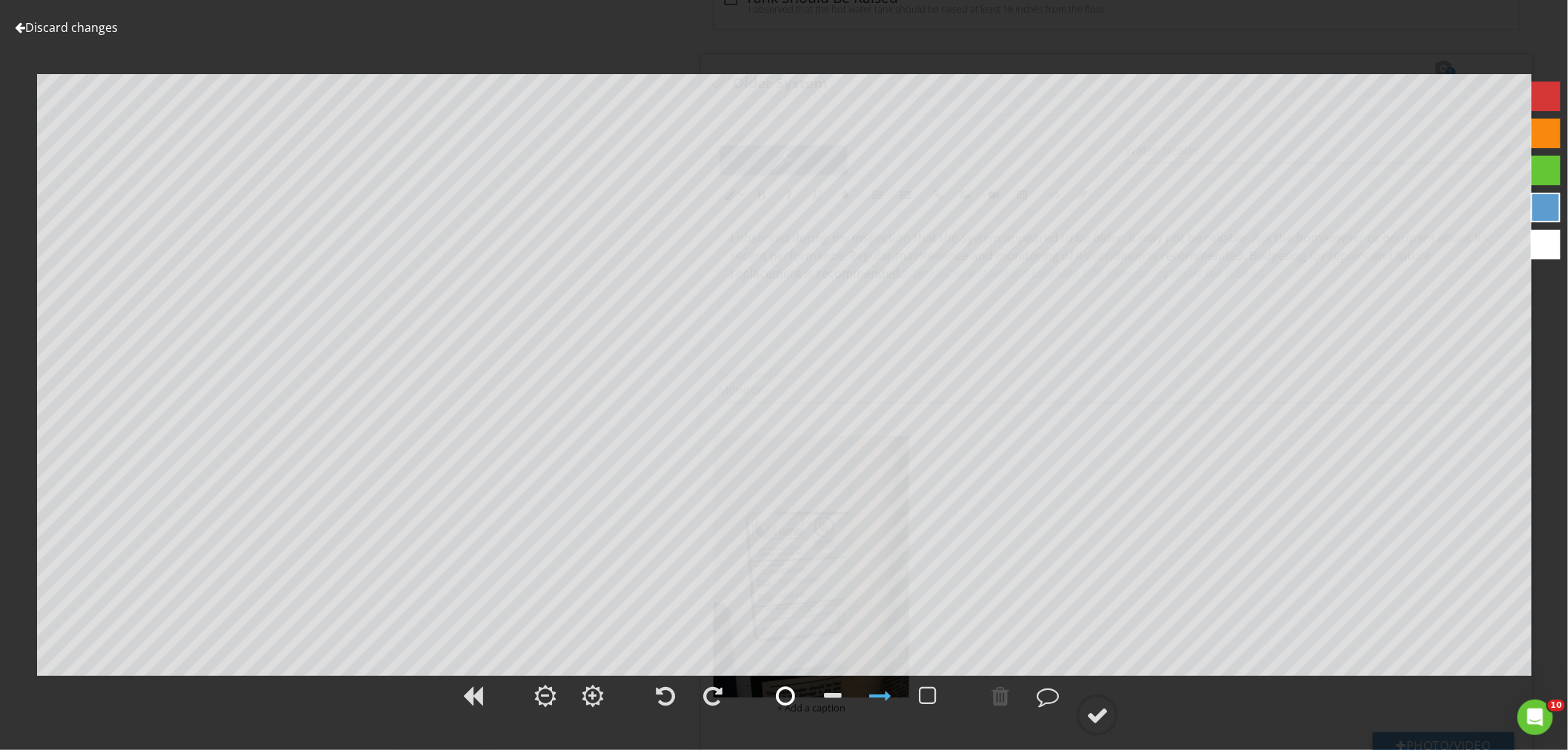
click at [795, 697] on div at bounding box center [786, 696] width 20 height 23
drag, startPoint x: 1108, startPoint y: 709, endPoint x: 1128, endPoint y: 699, distance: 22.4
click at [1109, 709] on div at bounding box center [1097, 715] width 23 height 23
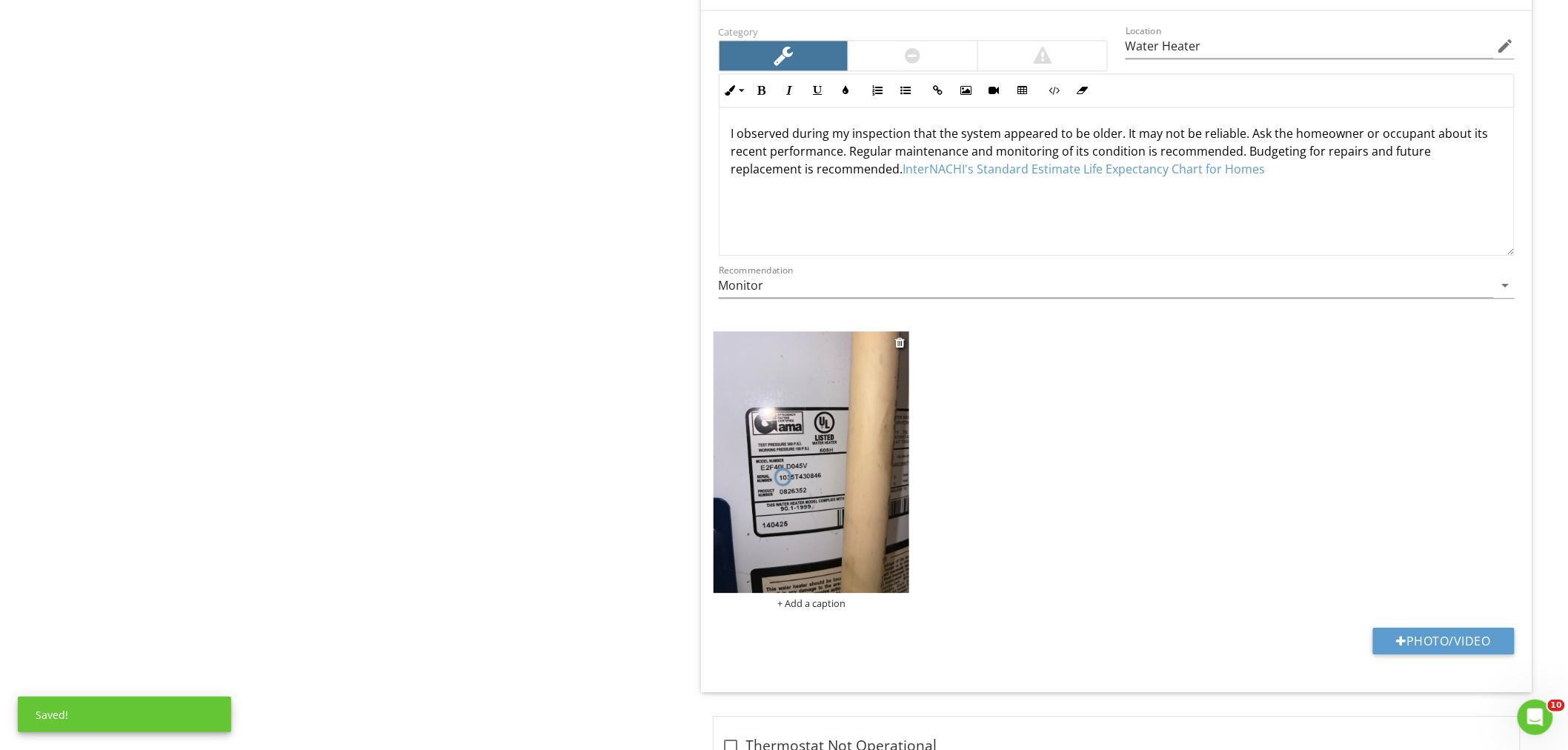
scroll to position [3950, 0]
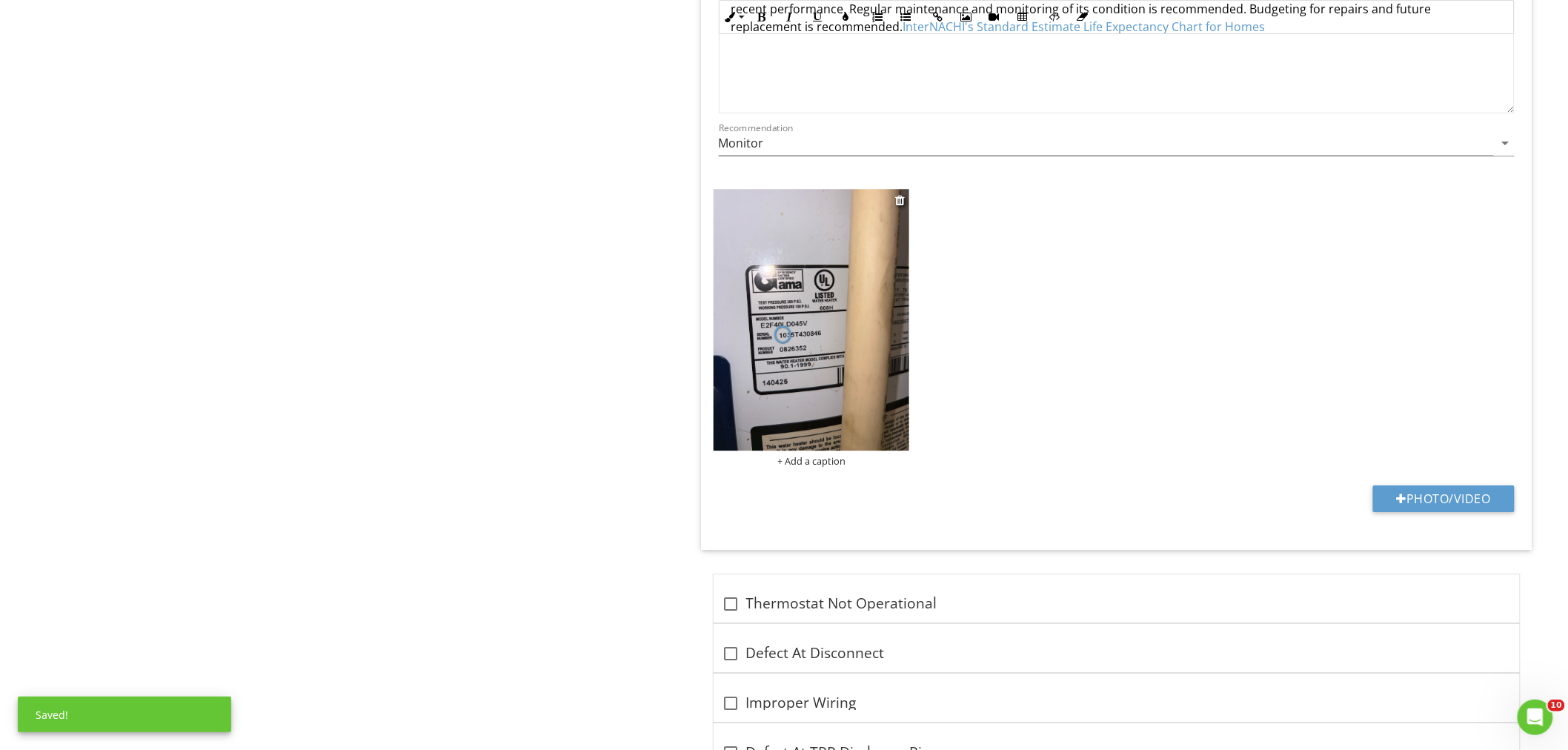
click at [825, 461] on div "+ Add a caption" at bounding box center [811, 461] width 197 height 12
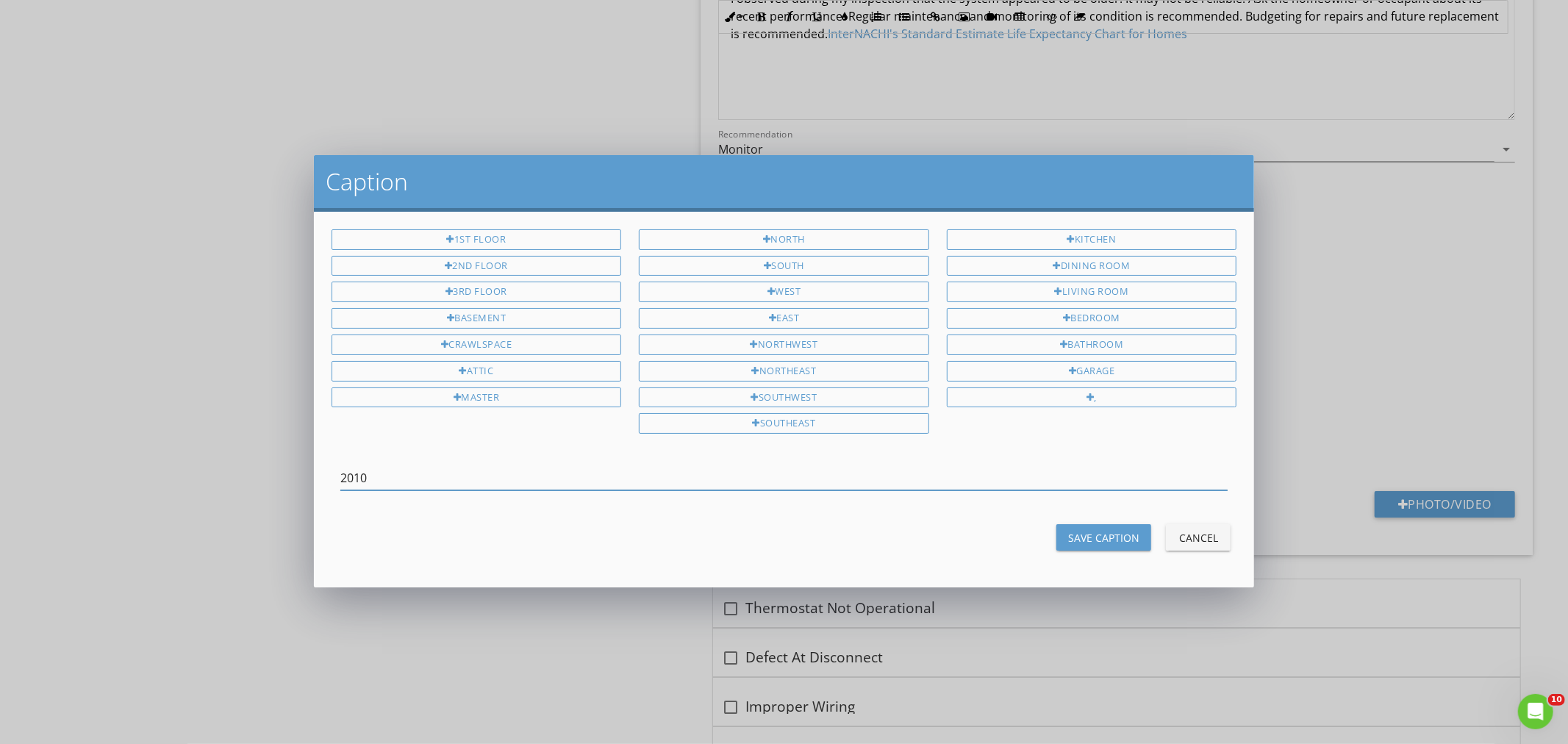
type input "2010"
click at [1079, 522] on div "Save Caption Cancel" at bounding box center [785, 536] width 924 height 35
click at [1093, 534] on div "Save Caption" at bounding box center [1103, 537] width 71 height 16
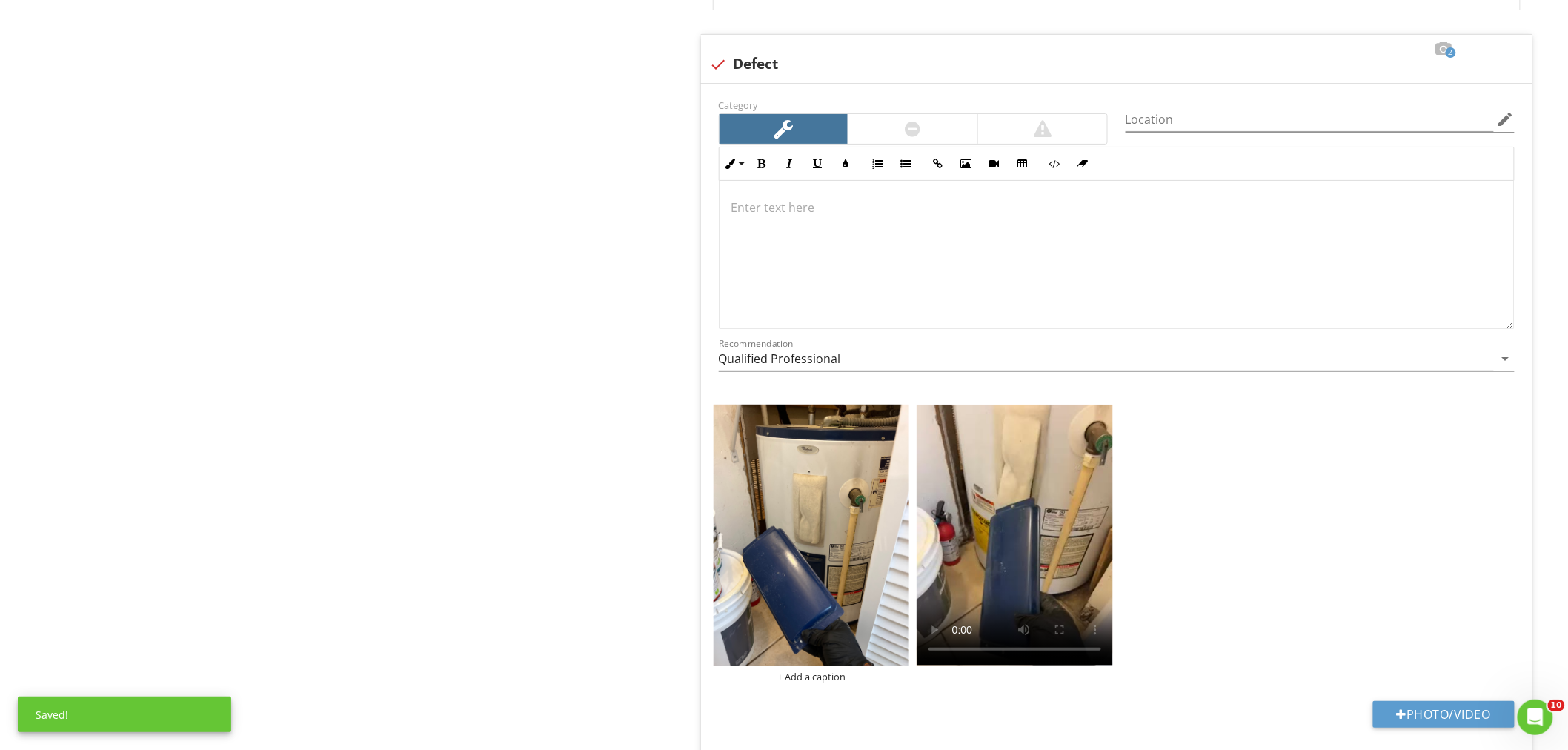
scroll to position [4842, 0]
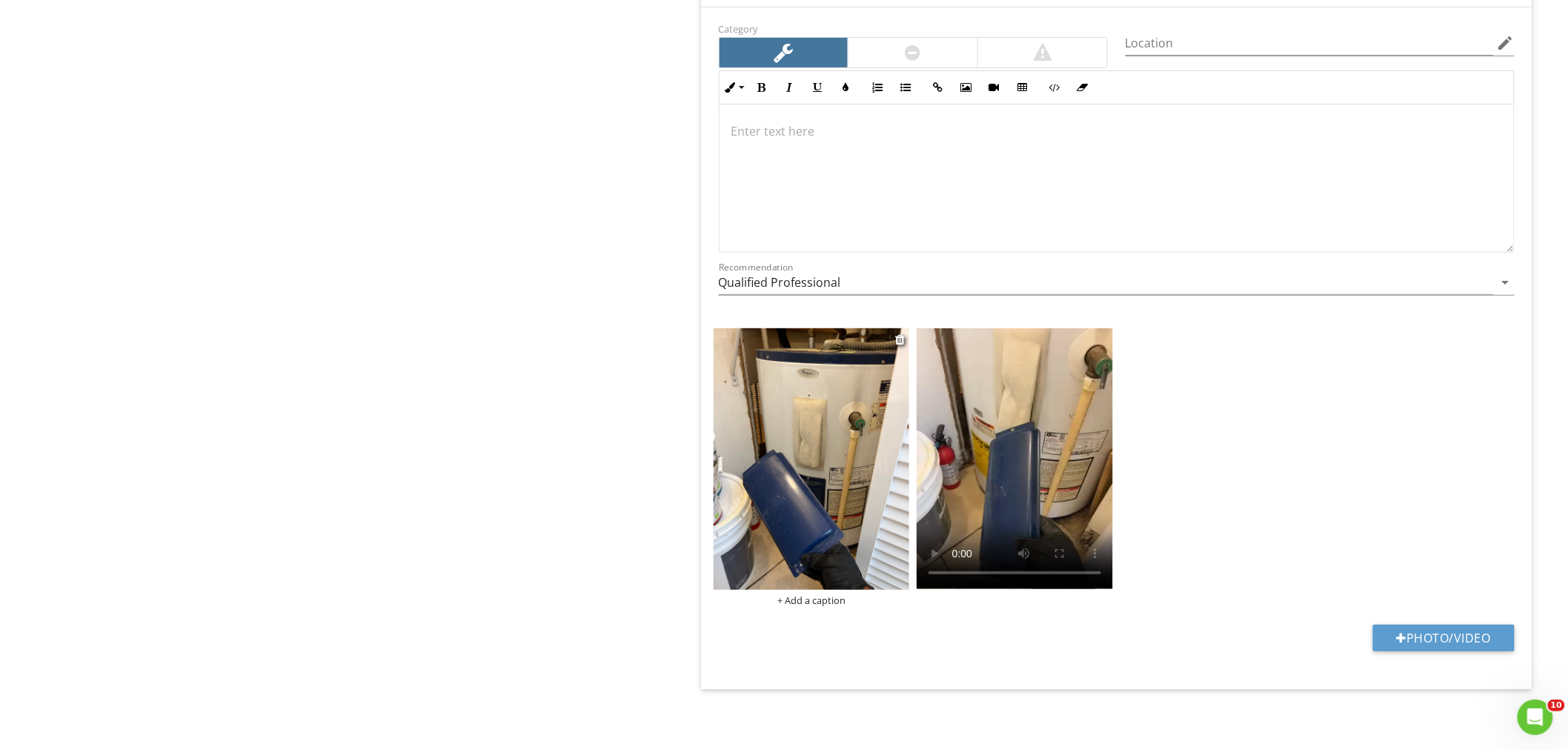
click at [857, 470] on img at bounding box center [811, 459] width 197 height 261
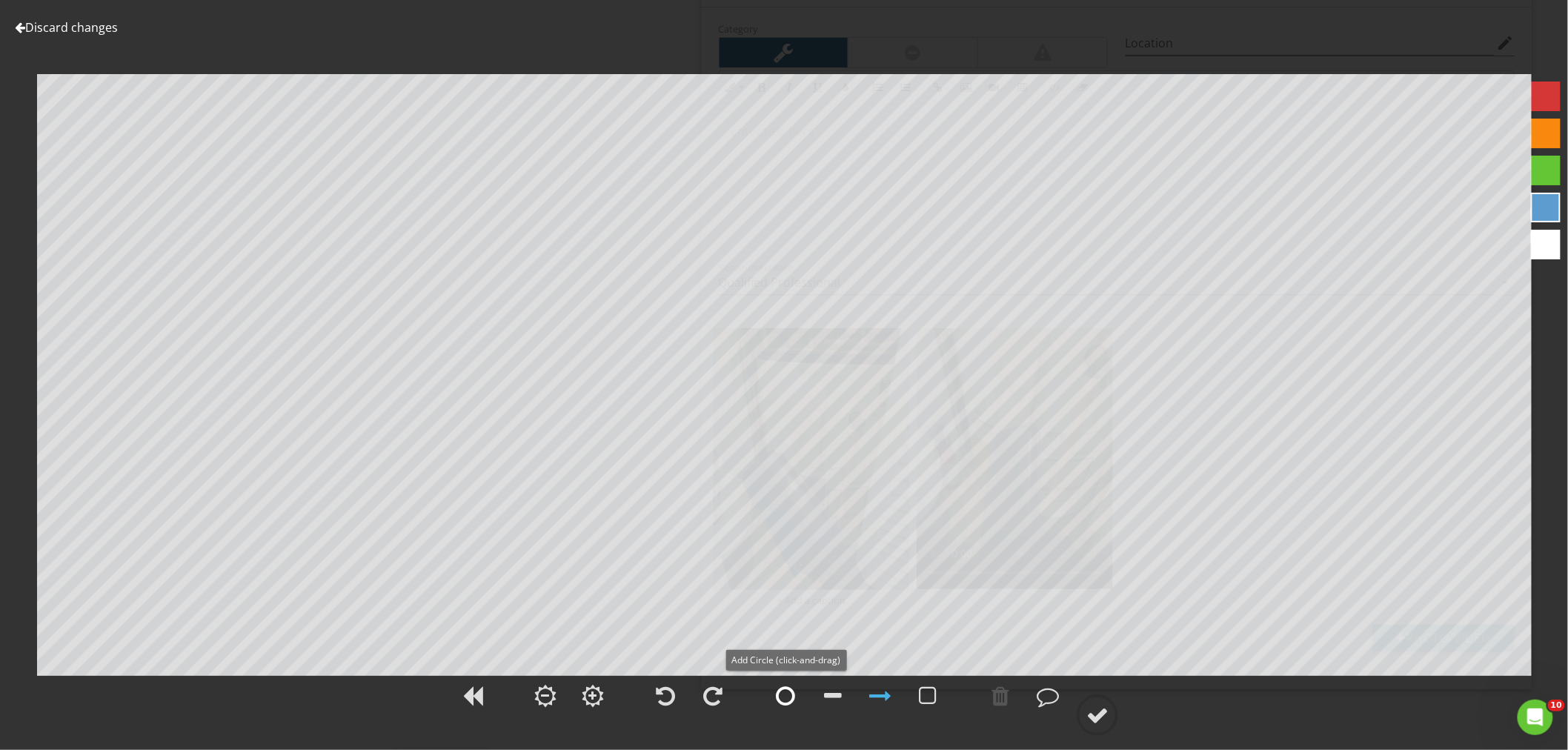
drag, startPoint x: 790, startPoint y: 694, endPoint x: 789, endPoint y: 677, distance: 17.0
click at [790, 685] on div at bounding box center [786, 696] width 20 height 23
click at [1108, 706] on div at bounding box center [1097, 715] width 23 height 23
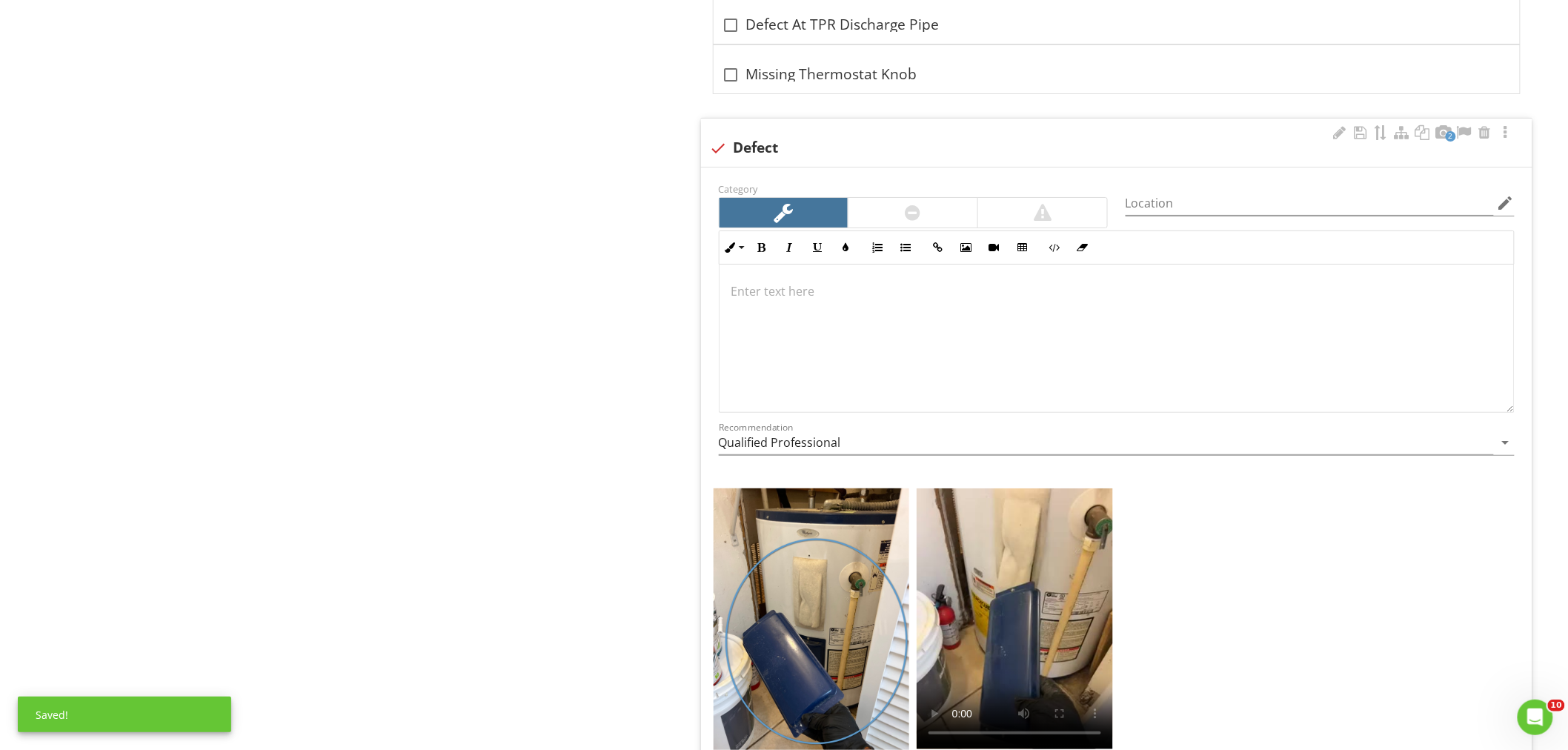
scroll to position [4677, 0]
click at [1176, 200] on input "Location" at bounding box center [1309, 204] width 368 height 24
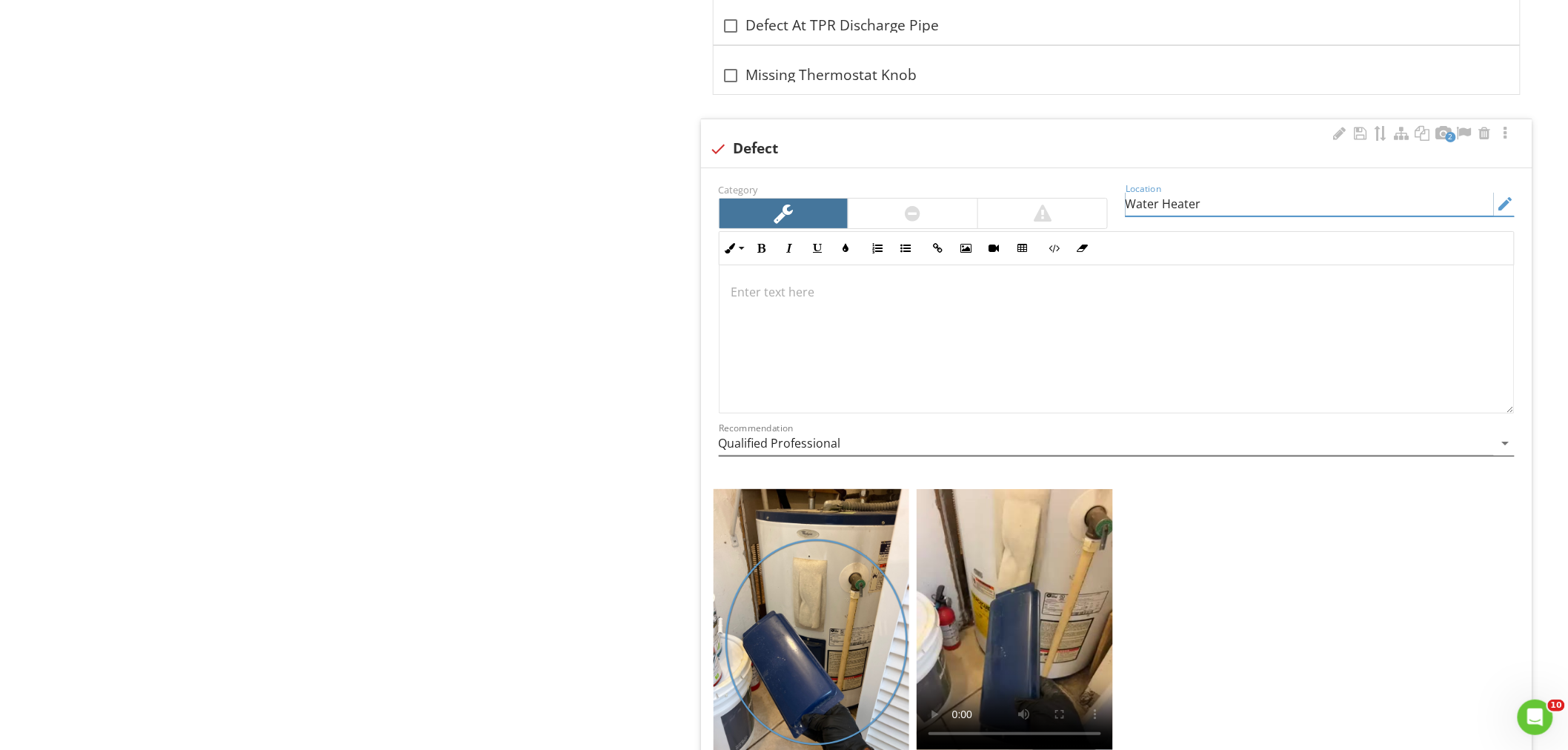
type input "Water Heater"
click at [758, 447] on input "Qualified Professional" at bounding box center [1106, 444] width 775 height 24
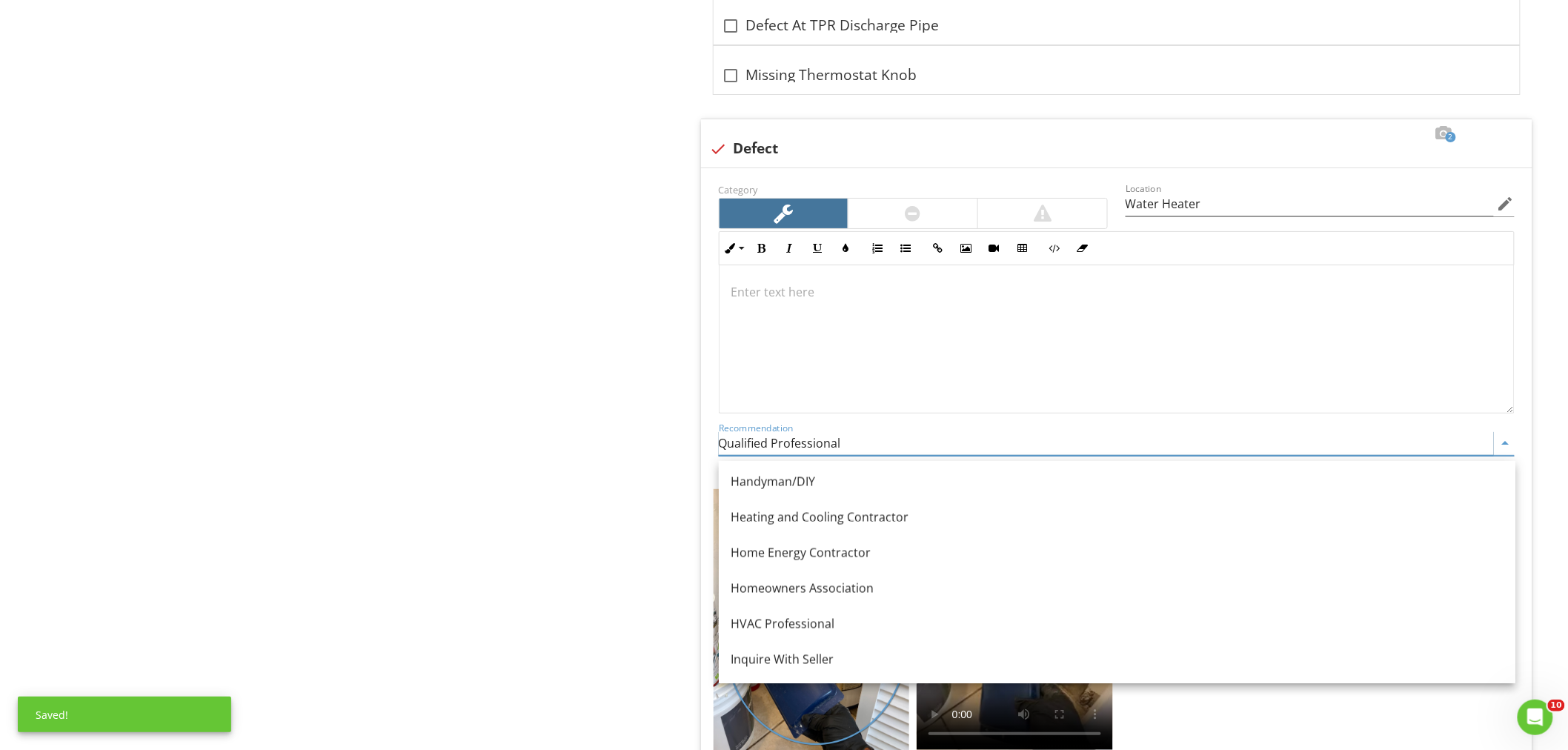
scroll to position [987, 0]
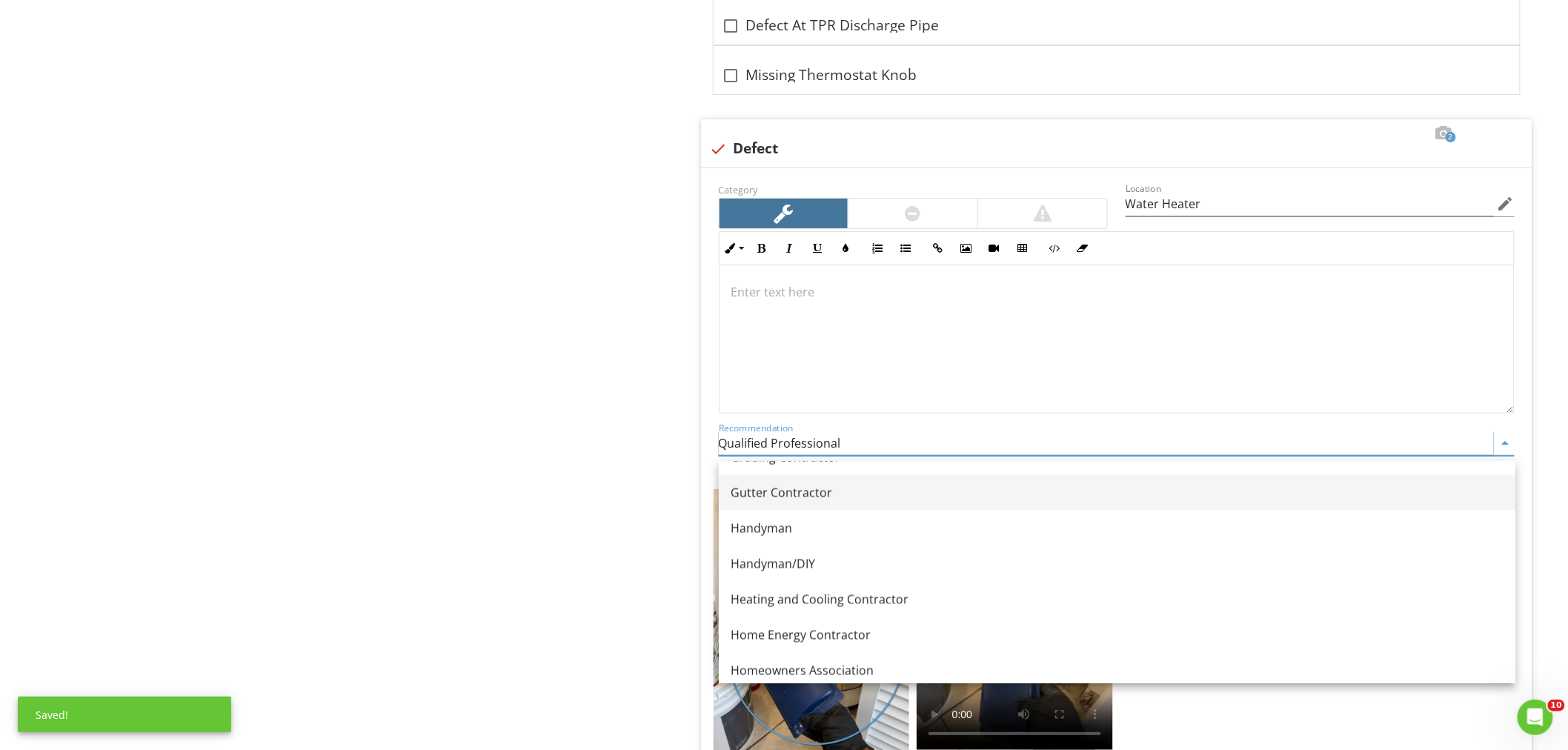
click at [769, 512] on link "Handyman" at bounding box center [1116, 528] width 796 height 35
type input "Handyman"
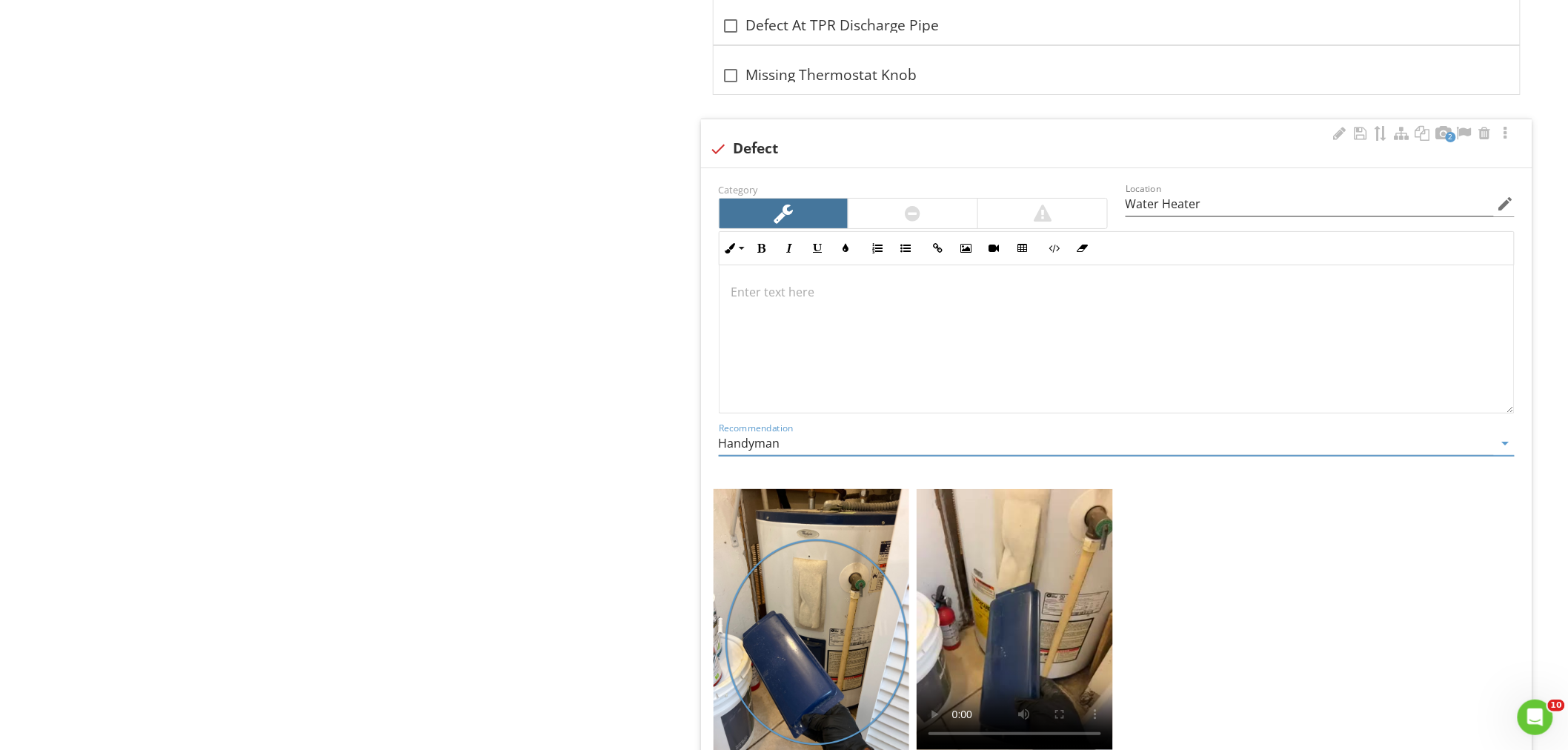
click at [766, 291] on p at bounding box center [1116, 292] width 770 height 18
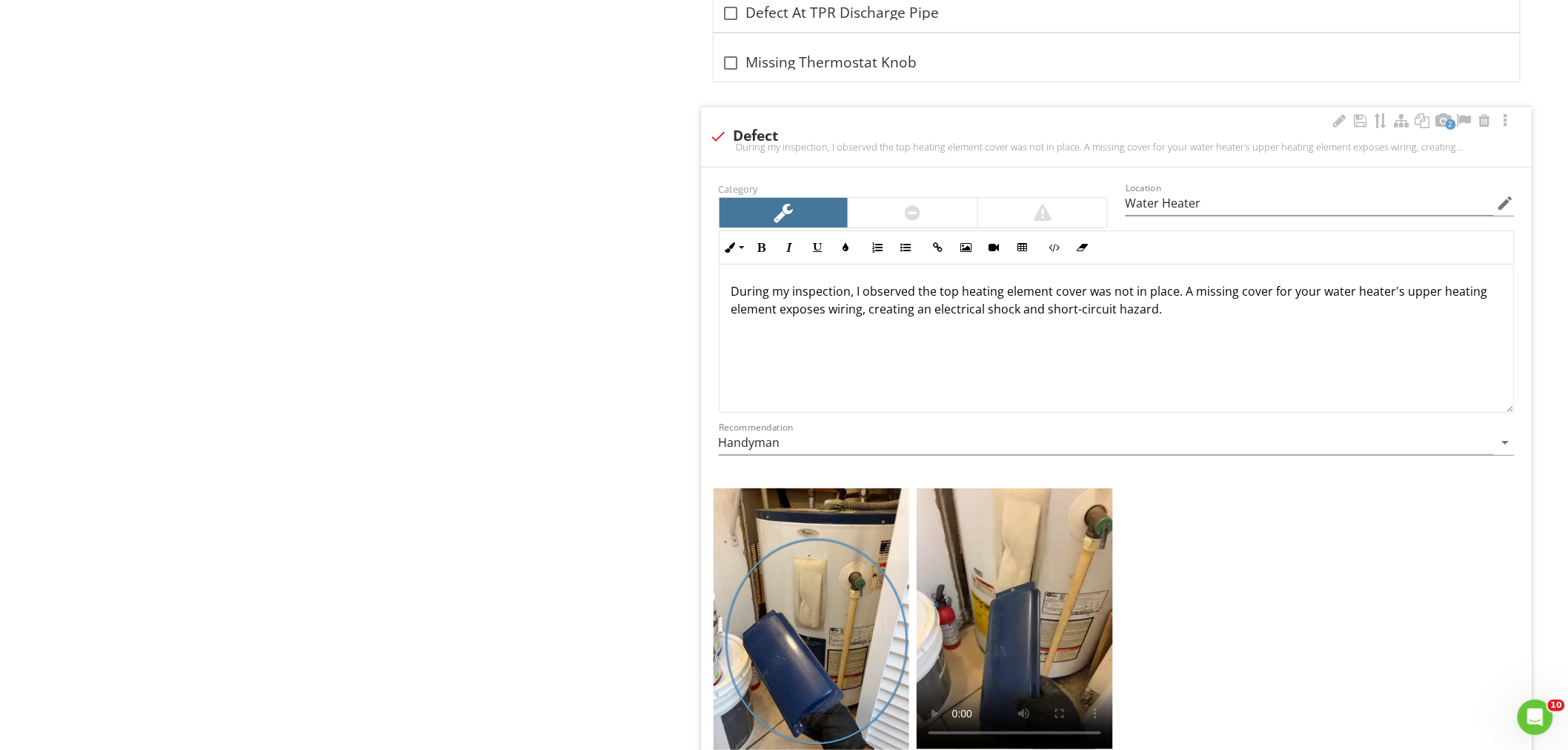
click at [1197, 318] on p "During my inspection, I observed the top heating element cover was not in place…" at bounding box center [1116, 300] width 770 height 35
click at [998, 667] on video at bounding box center [1014, 618] width 197 height 261
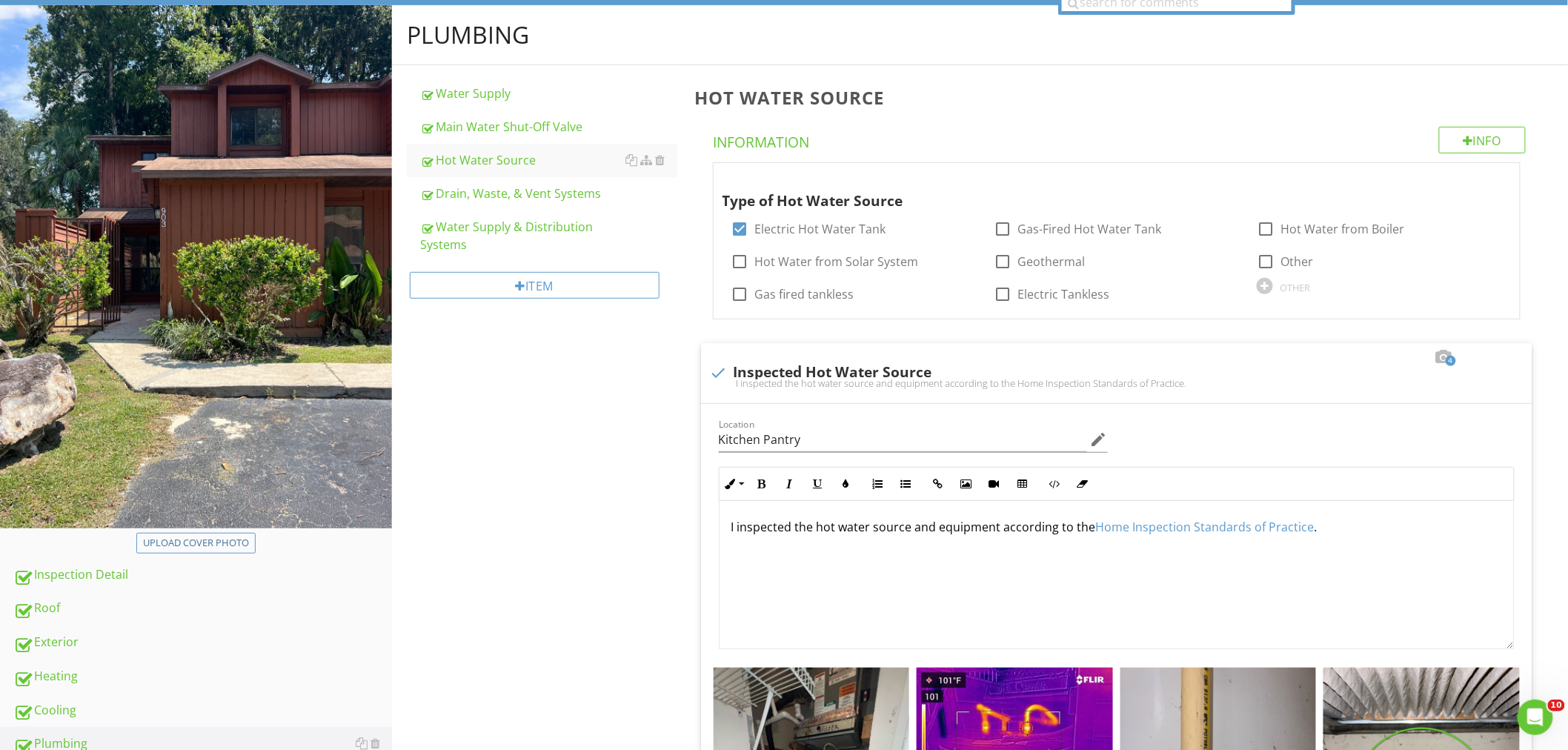
scroll to position [80, 0]
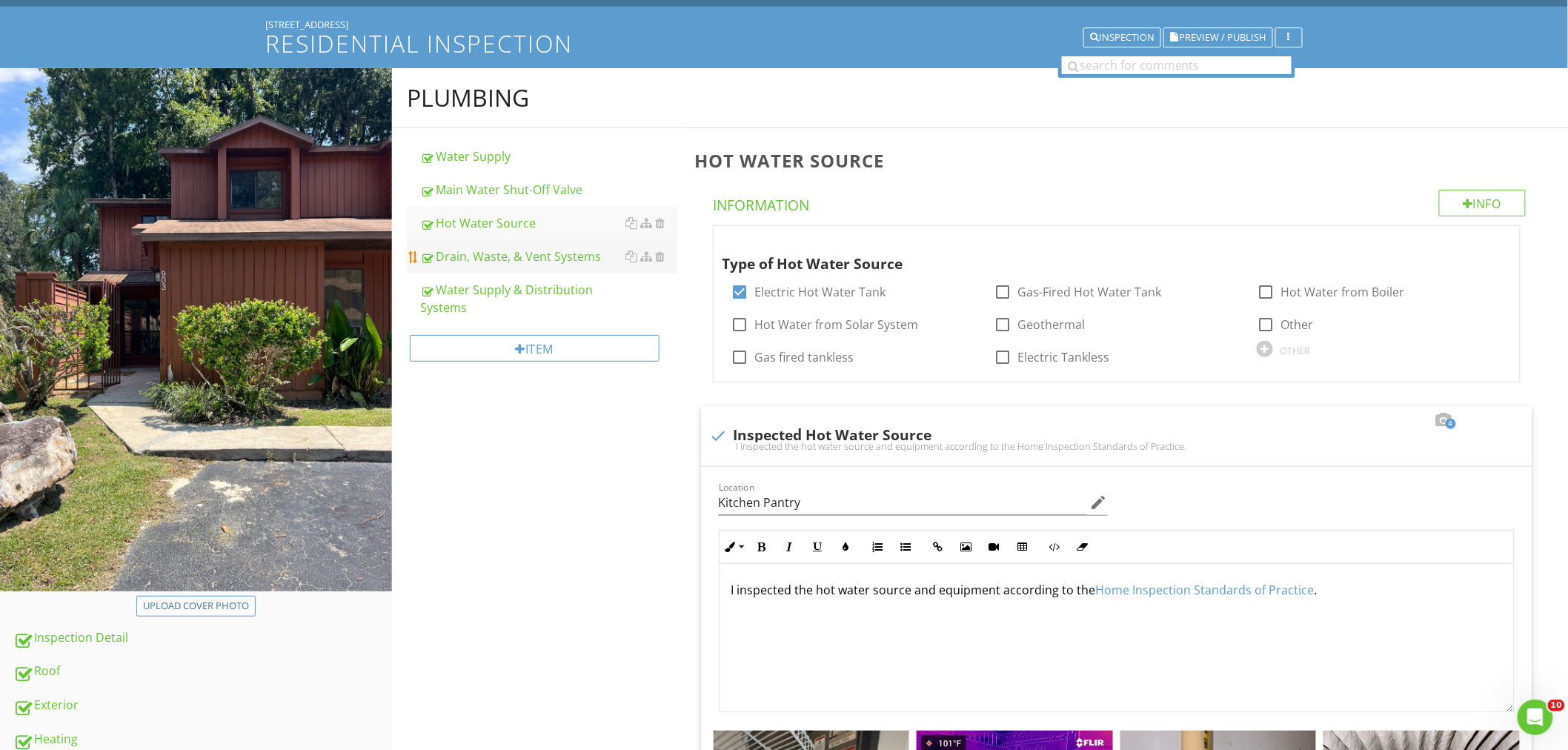
click at [487, 255] on div "Drain, Waste, & Vent Systems" at bounding box center [548, 257] width 257 height 18
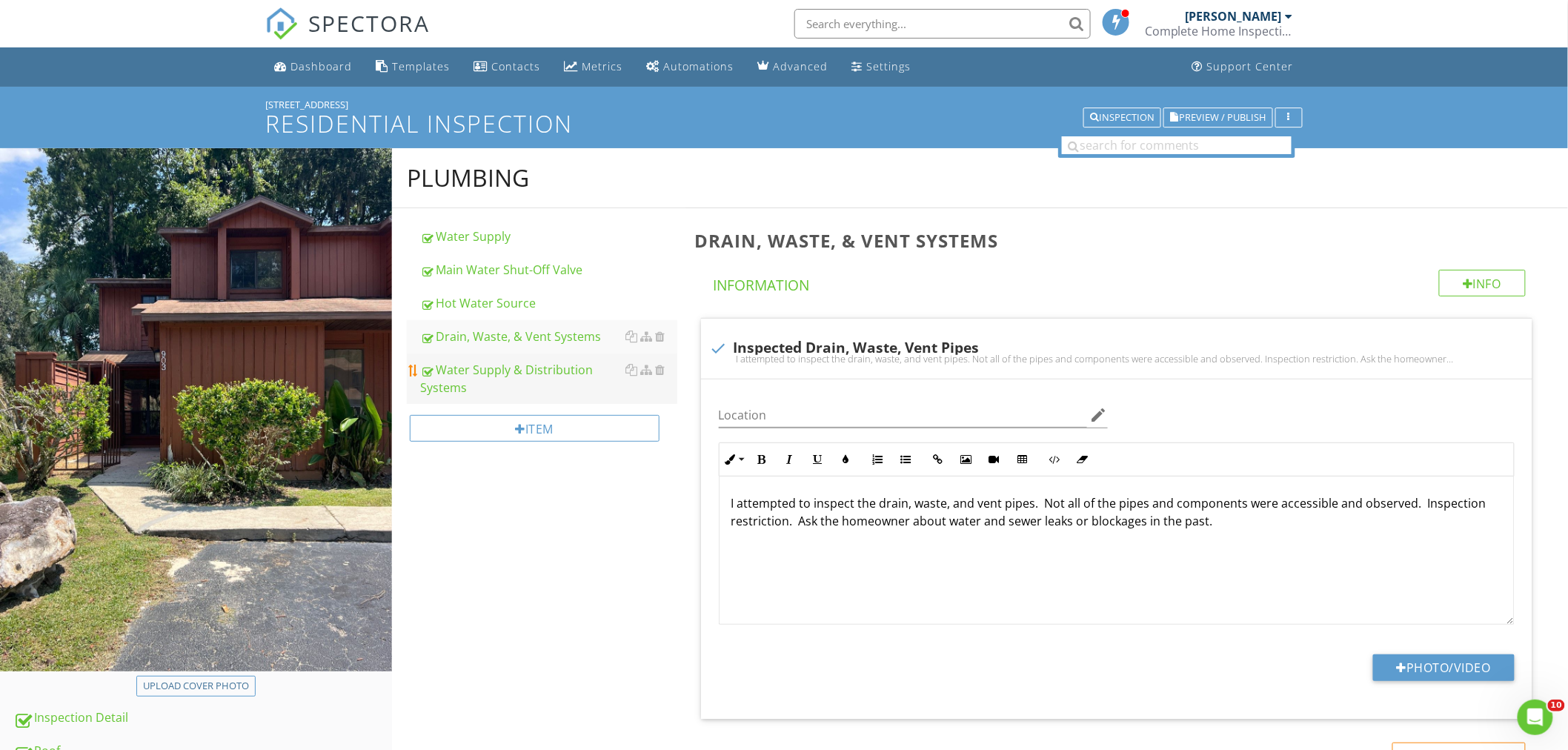
click at [502, 380] on div "Water Supply & Distribution Systems" at bounding box center [548, 378] width 257 height 35
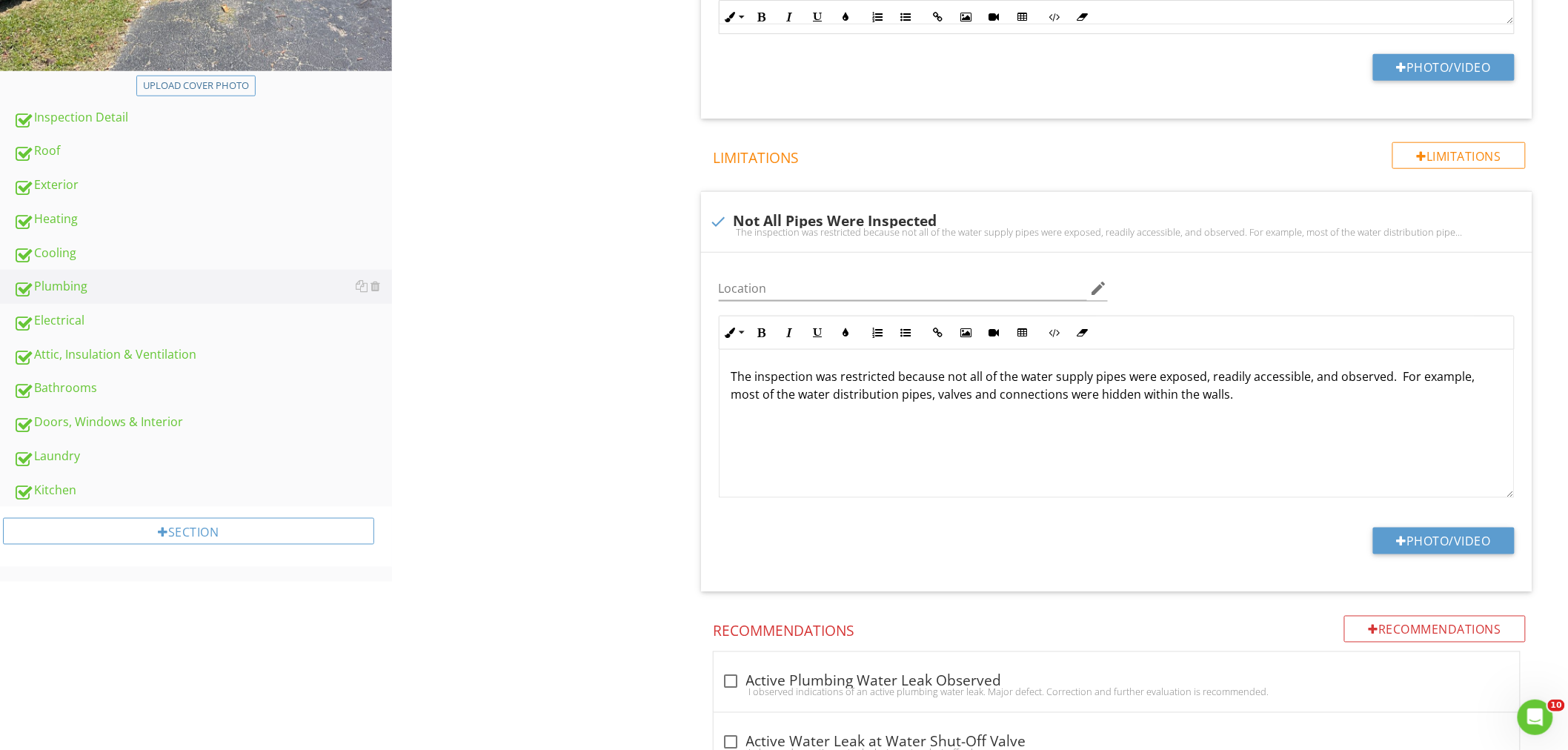
scroll to position [581, 0]
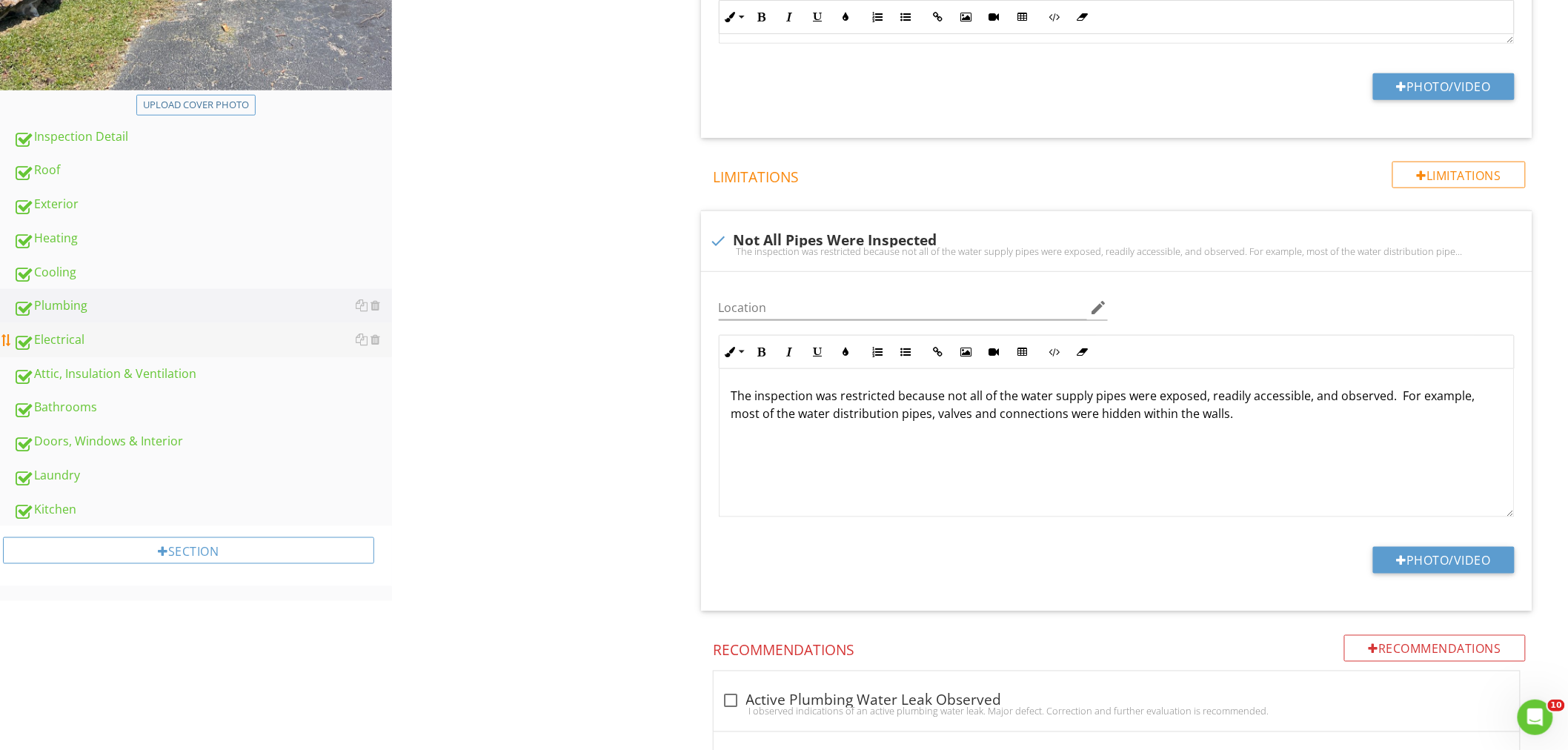
click at [80, 338] on div "Electrical" at bounding box center [203, 340] width 379 height 20
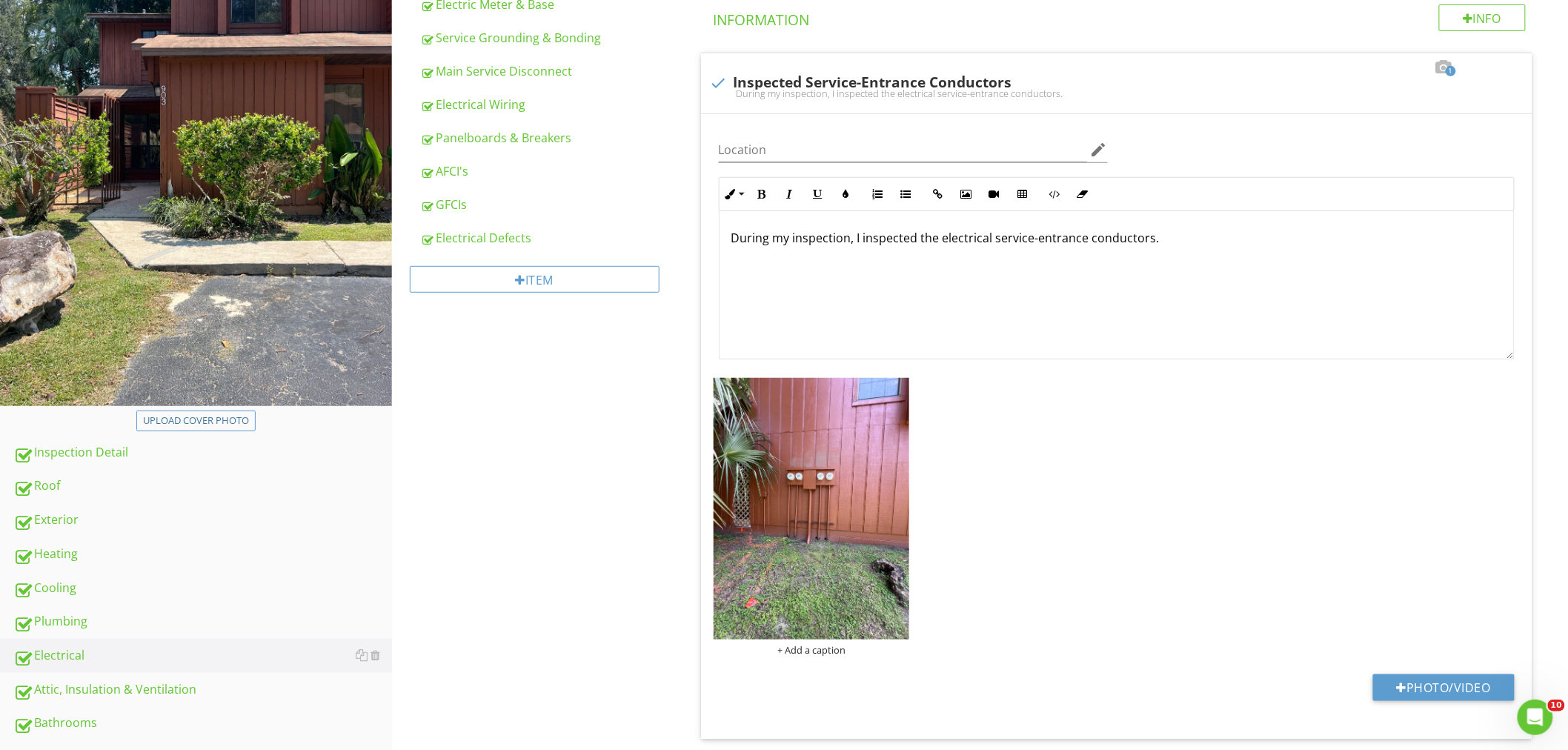
scroll to position [264, 0]
click at [764, 146] on input "Location" at bounding box center [902, 151] width 368 height 24
type input "Left Side Of Unit"
click at [795, 541] on img at bounding box center [811, 509] width 197 height 261
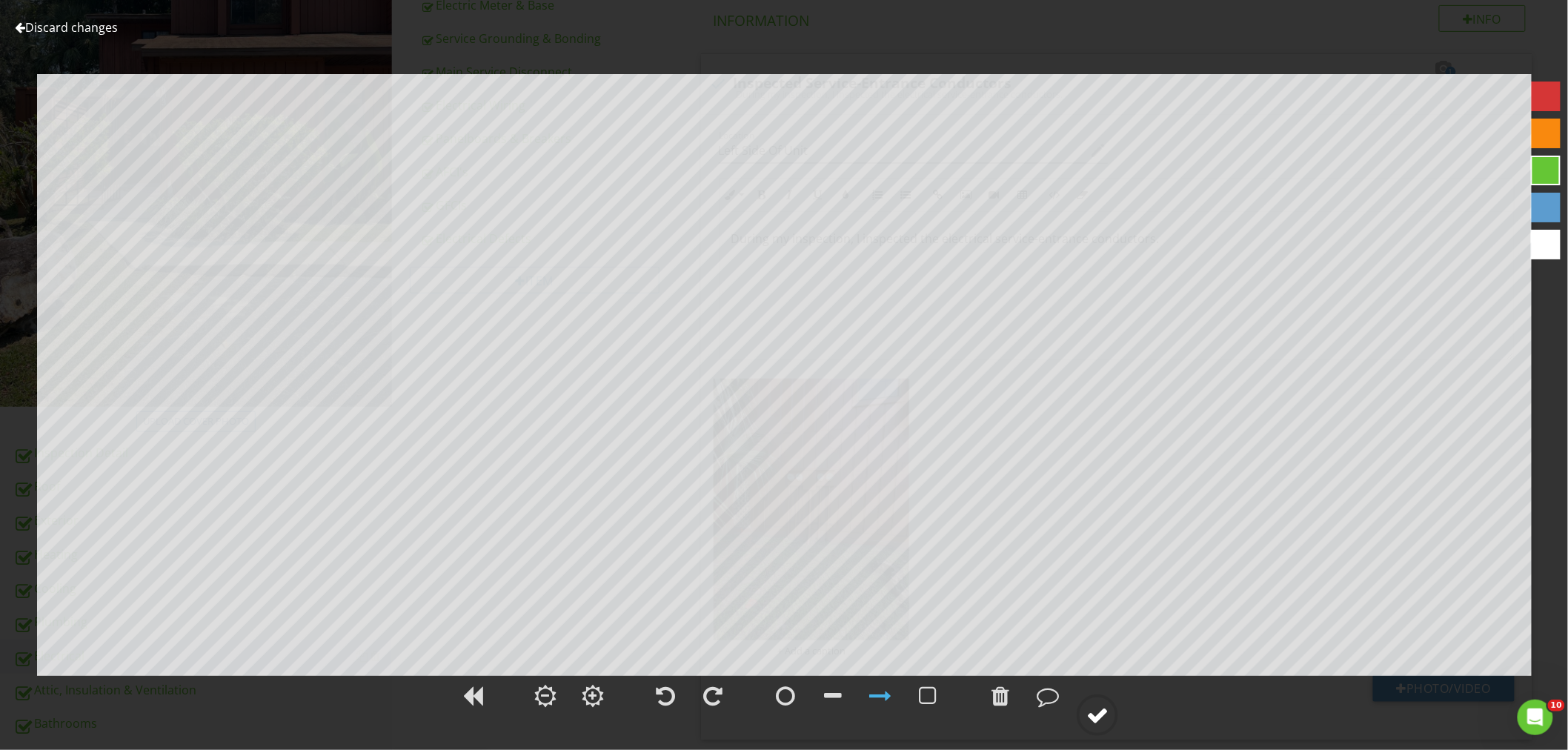
click at [1098, 705] on div at bounding box center [1097, 715] width 23 height 23
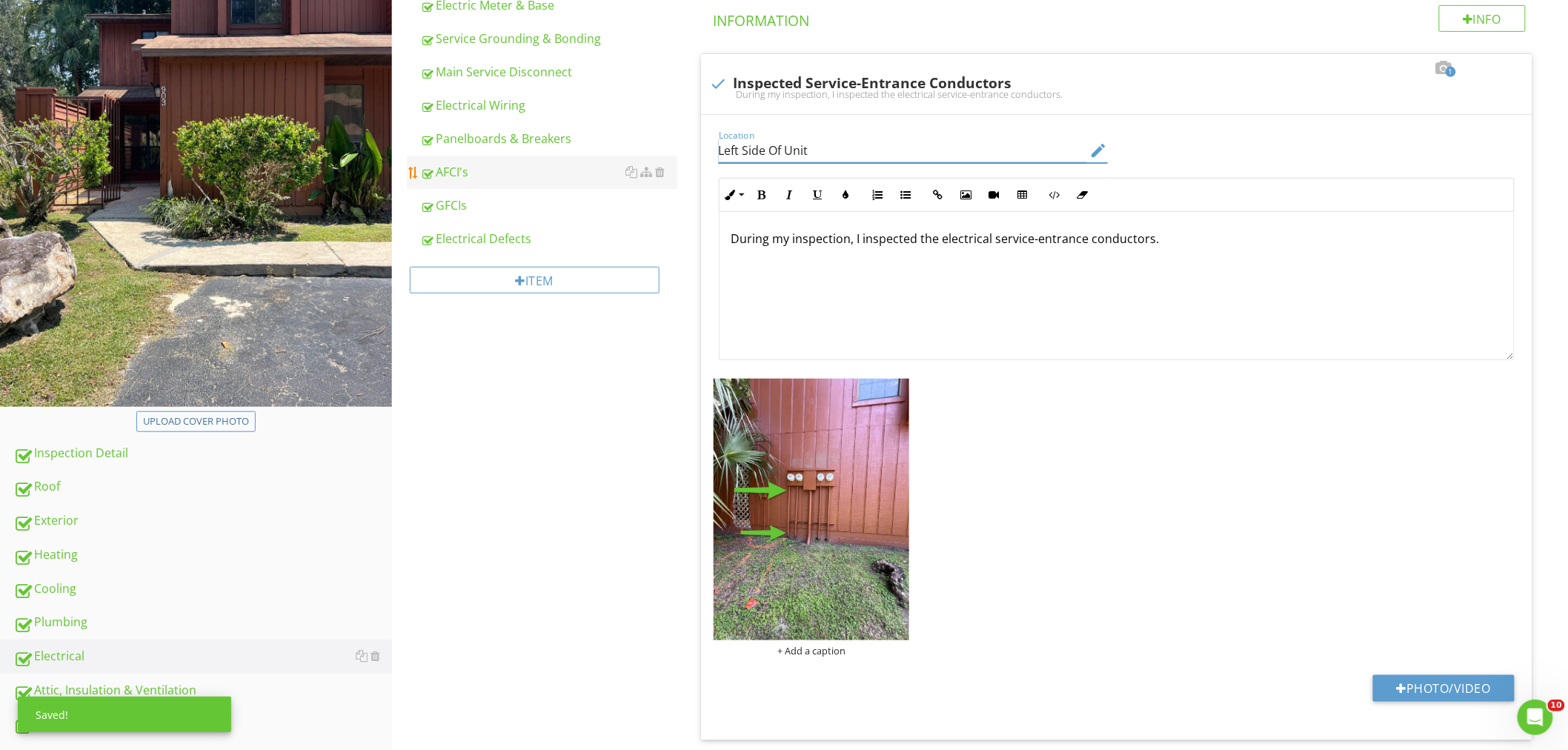
drag, startPoint x: 859, startPoint y: 154, endPoint x: 662, endPoint y: 157, distance: 197.0
click at [660, 157] on div "Electrical Service-Entrance Conductors Electric Meter & Base Service Grounding …" at bounding box center [979, 564] width 1176 height 1361
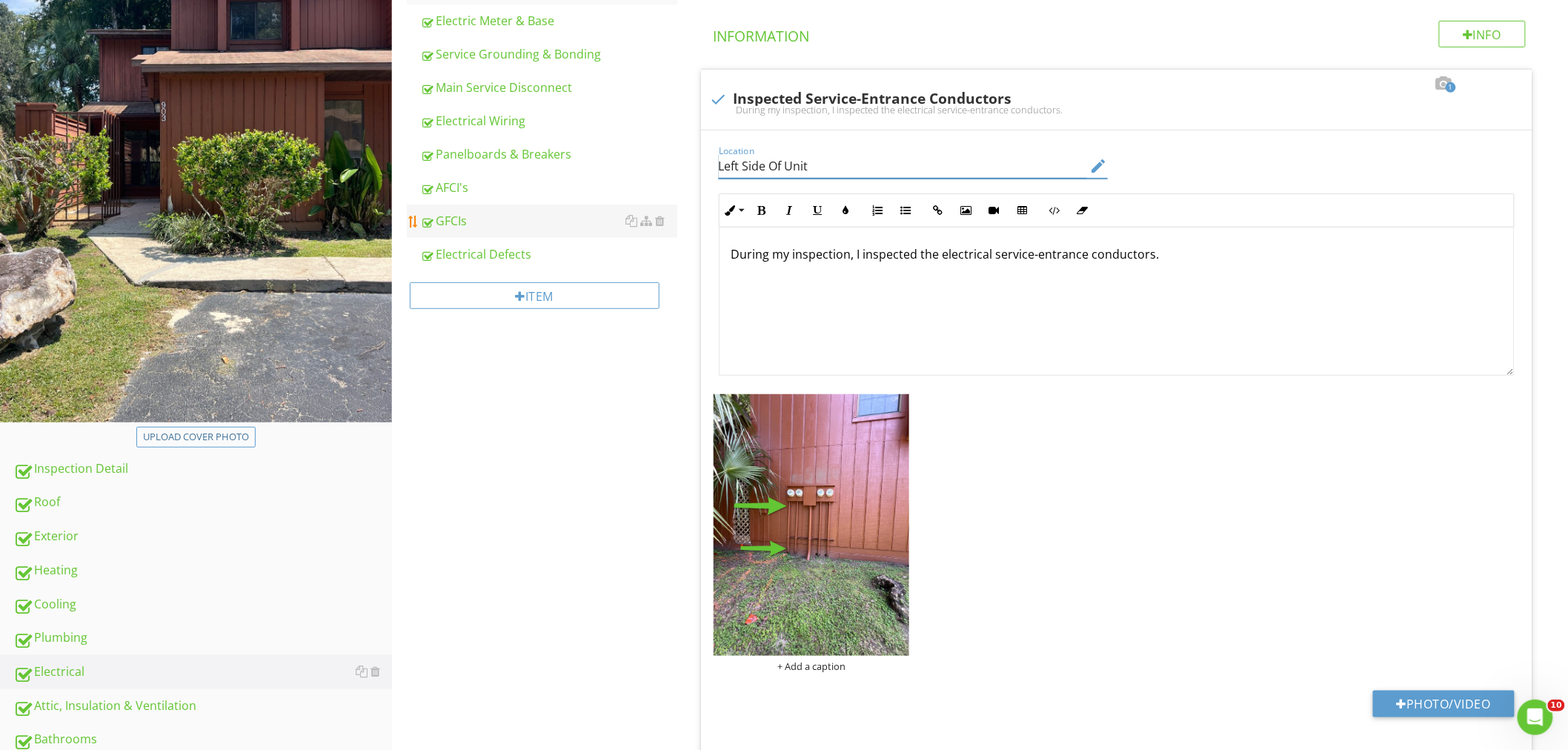
scroll to position [102, 0]
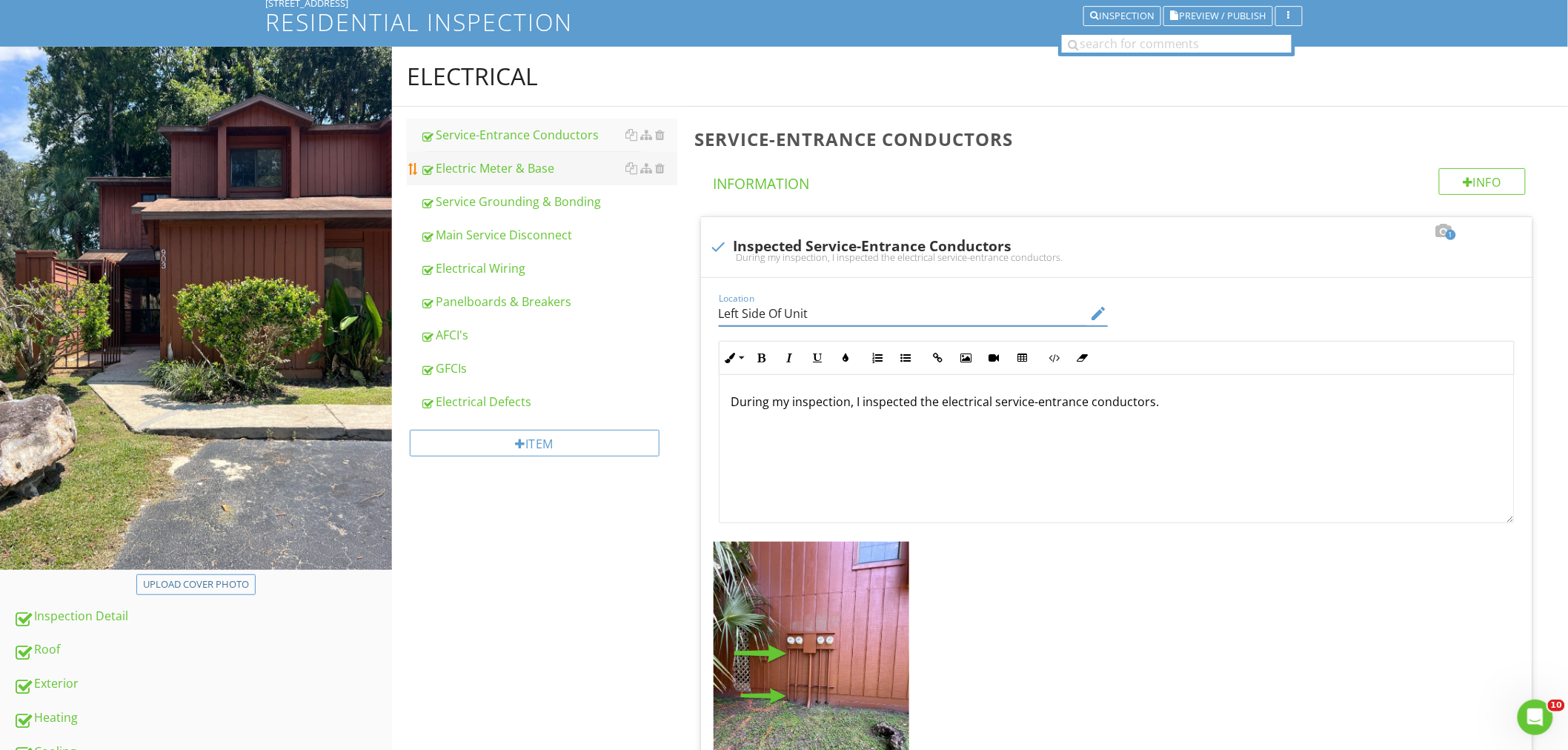
click at [490, 157] on link "Electric Meter & Base" at bounding box center [548, 168] width 257 height 32
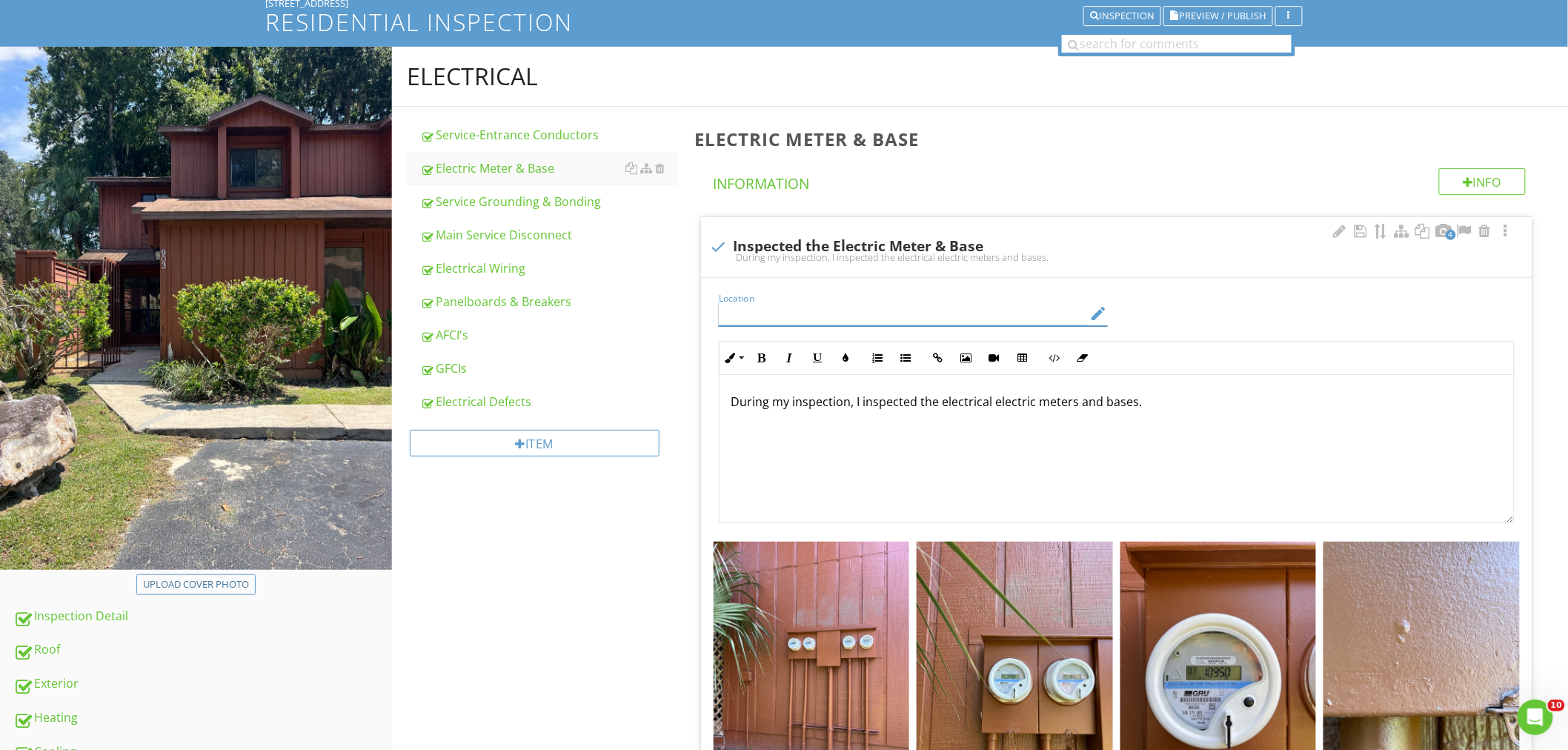
paste input "Left Side Of Unit"
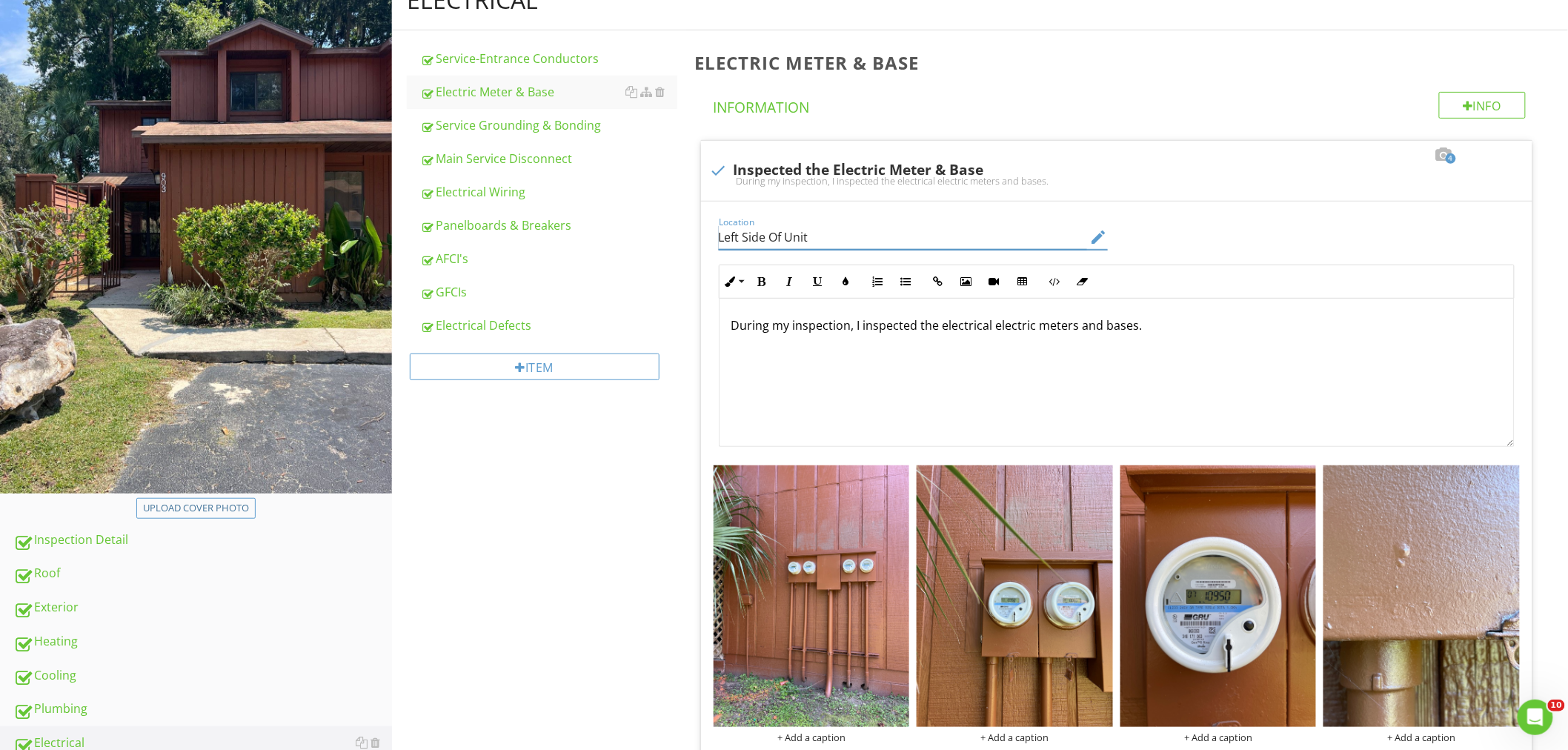
scroll to position [514, 0]
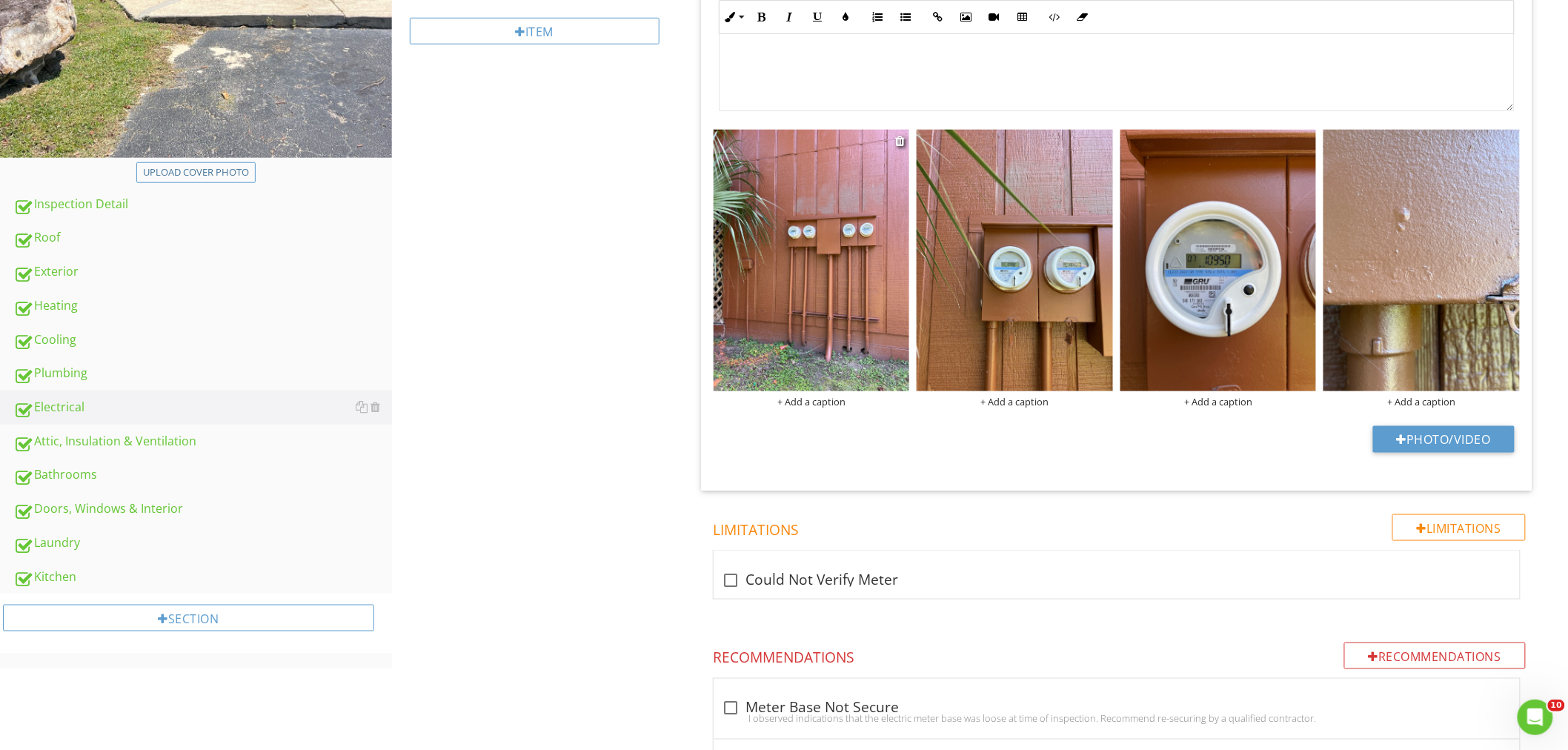
type input "Left Side Of Unit"
click at [764, 300] on img at bounding box center [811, 260] width 197 height 261
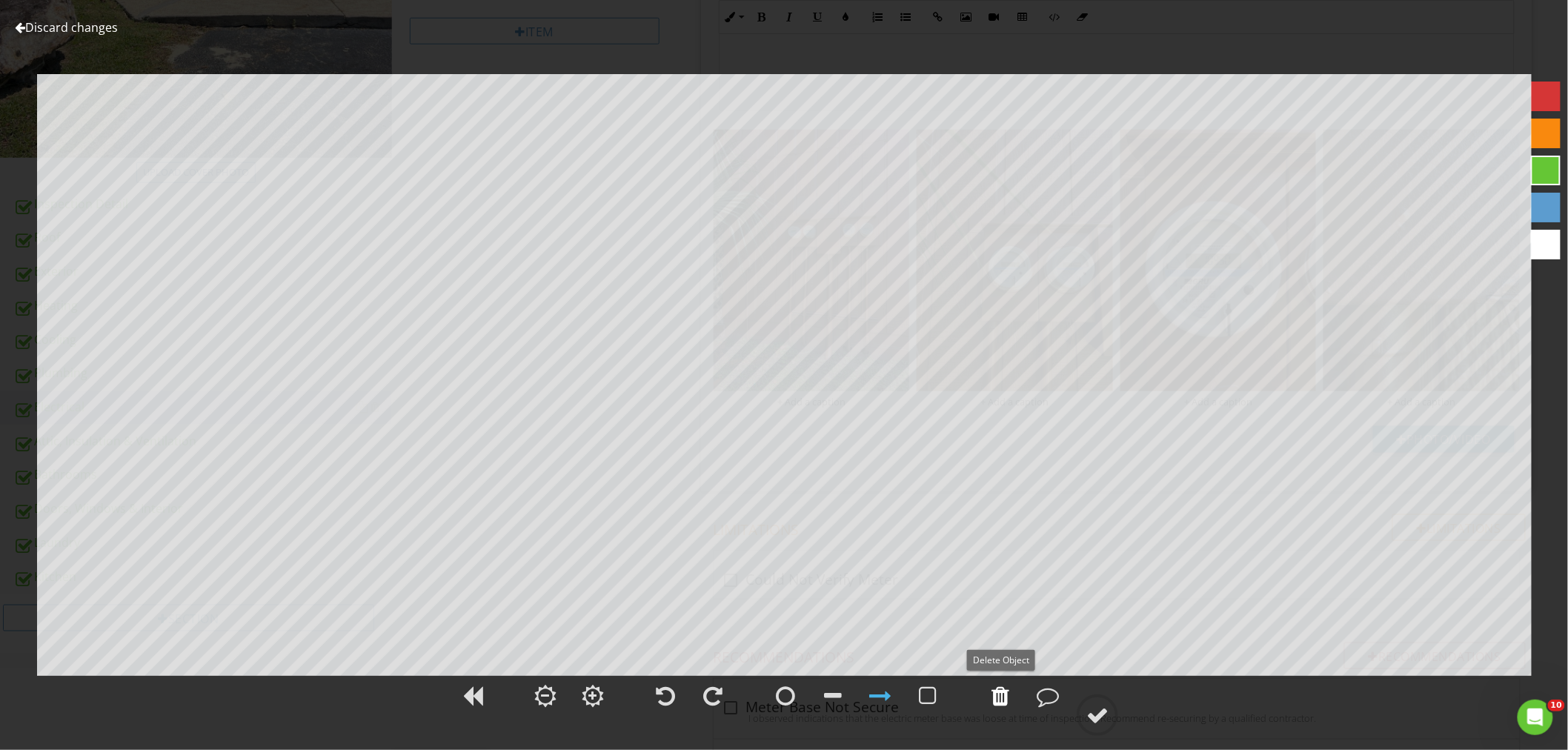
click at [1003, 699] on div at bounding box center [1000, 696] width 18 height 23
click at [1102, 712] on div at bounding box center [1097, 715] width 23 height 23
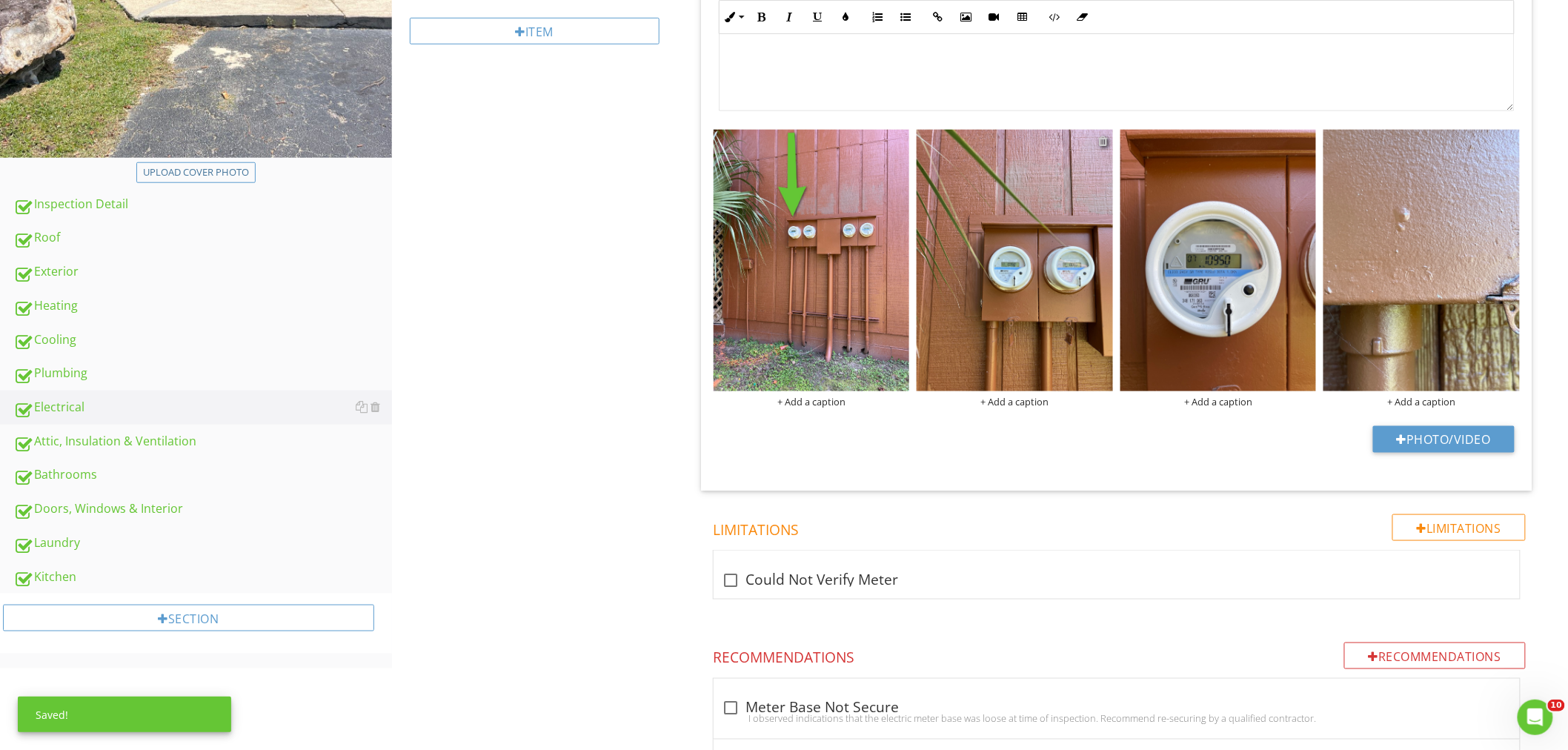
click at [1106, 141] on div at bounding box center [1103, 141] width 10 height 12
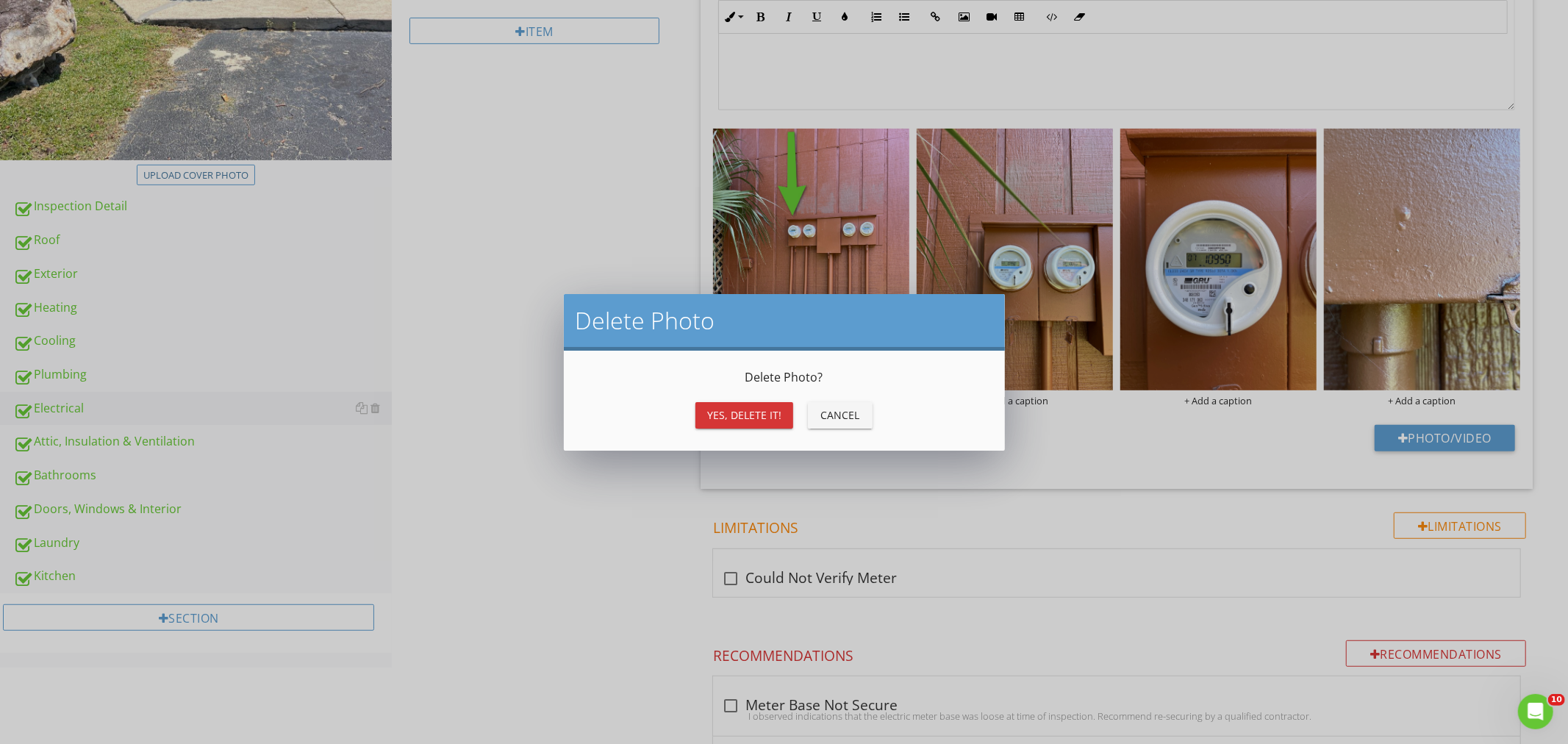
click at [752, 405] on button "Yes, Delete it!" at bounding box center [744, 415] width 98 height 26
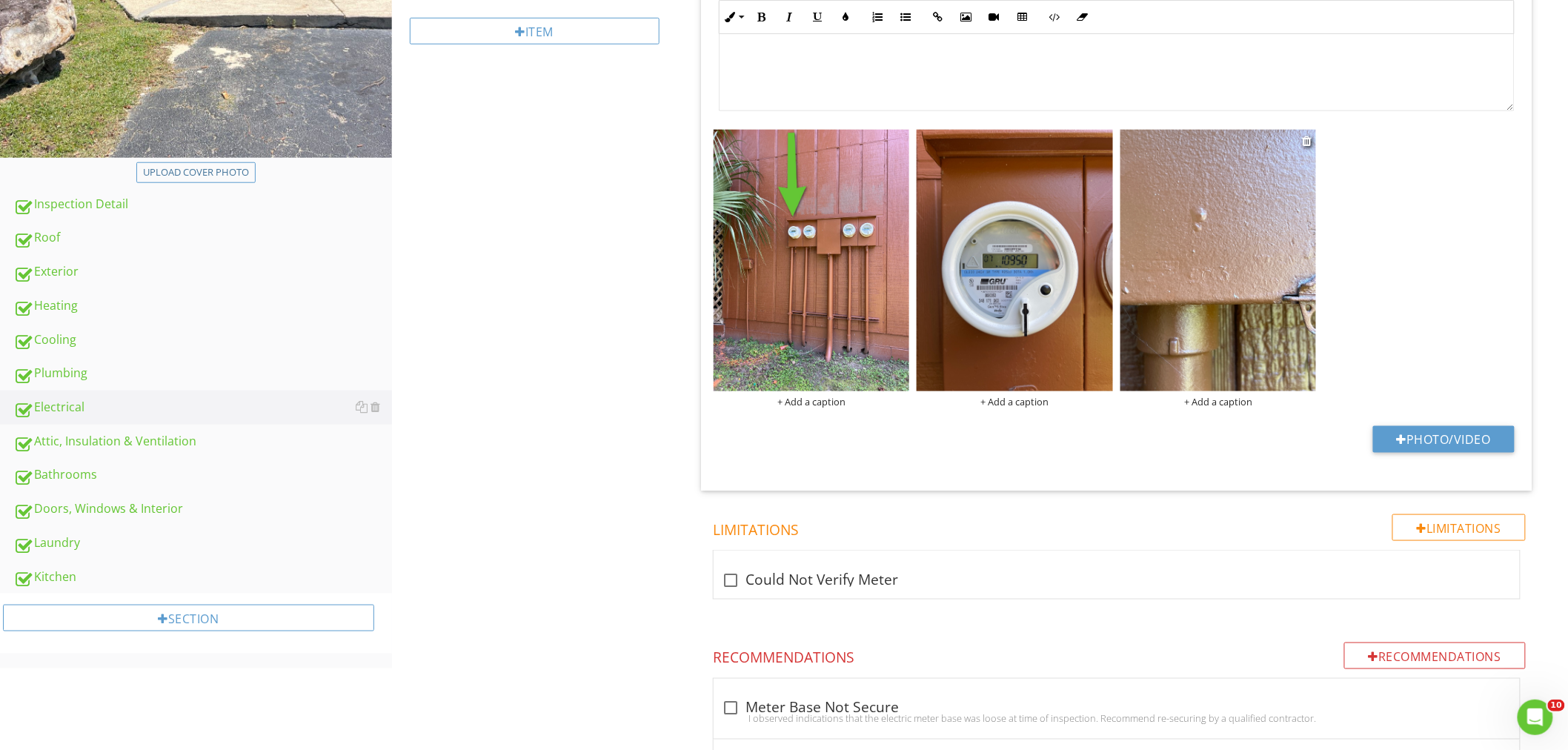
click at [1197, 226] on img at bounding box center [1218, 260] width 197 height 261
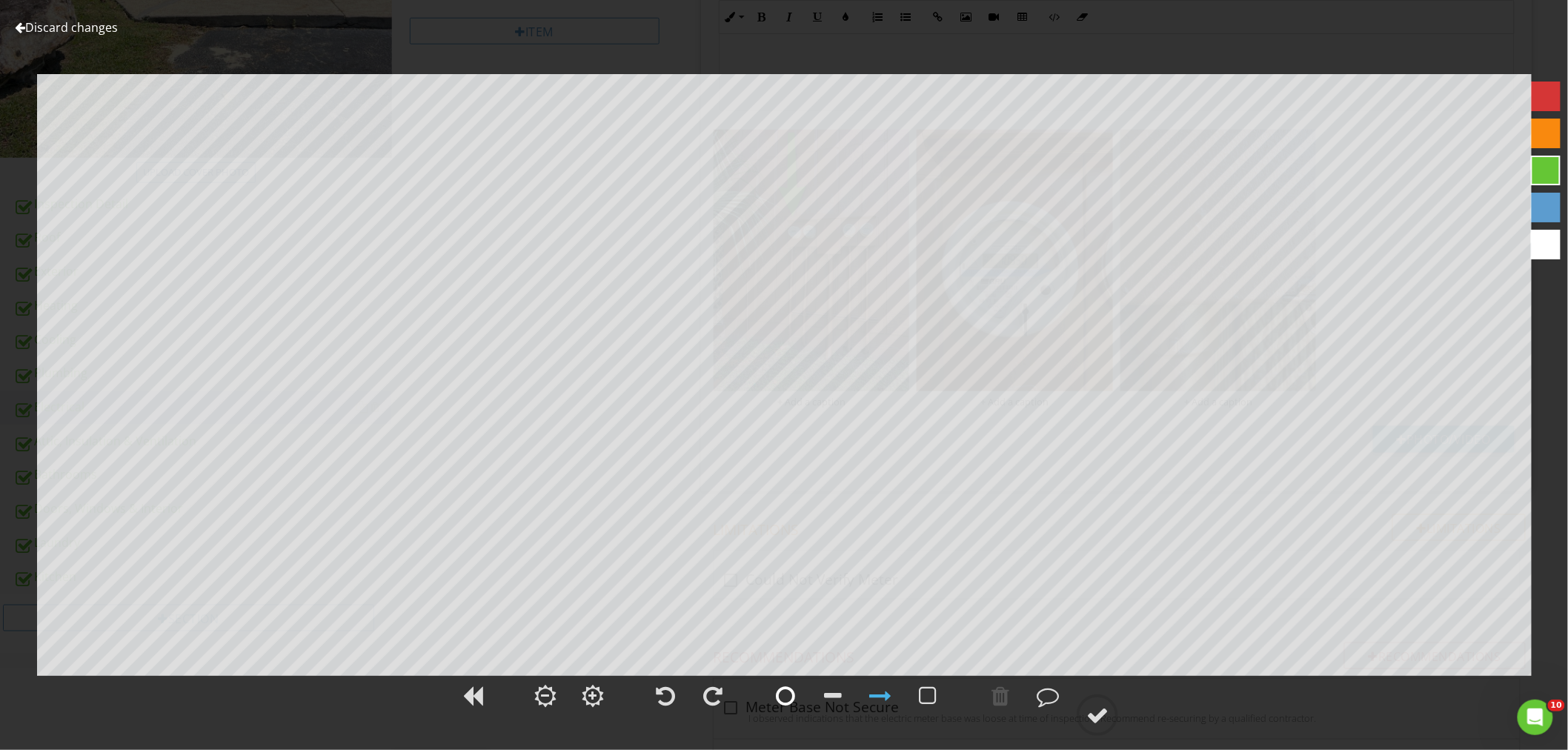
click at [773, 690] on div at bounding box center [785, 695] width 37 height 37
click at [1110, 706] on circle at bounding box center [1097, 715] width 38 height 38
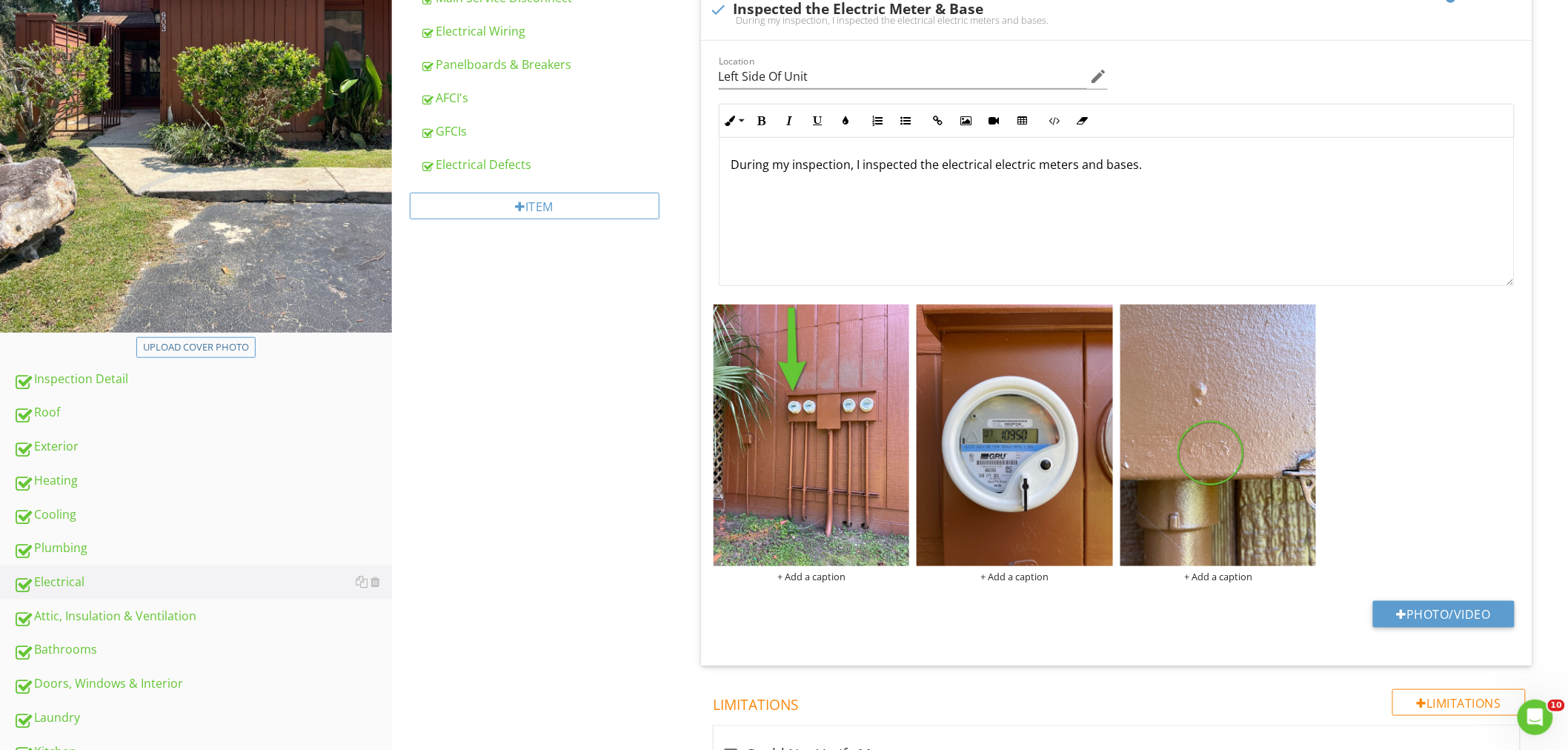
scroll to position [196, 0]
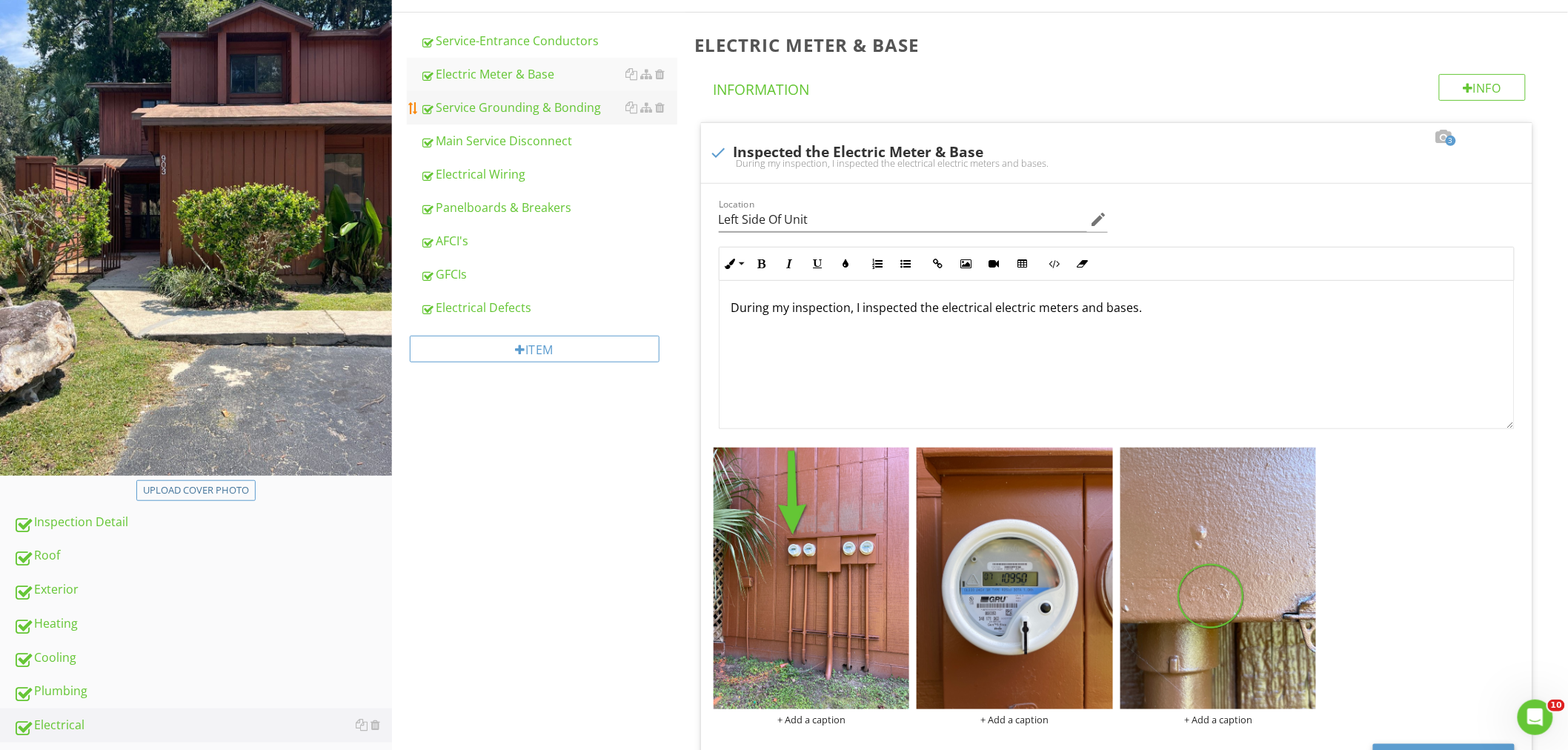
click at [493, 111] on div "Service Grounding & Bonding" at bounding box center [548, 108] width 257 height 18
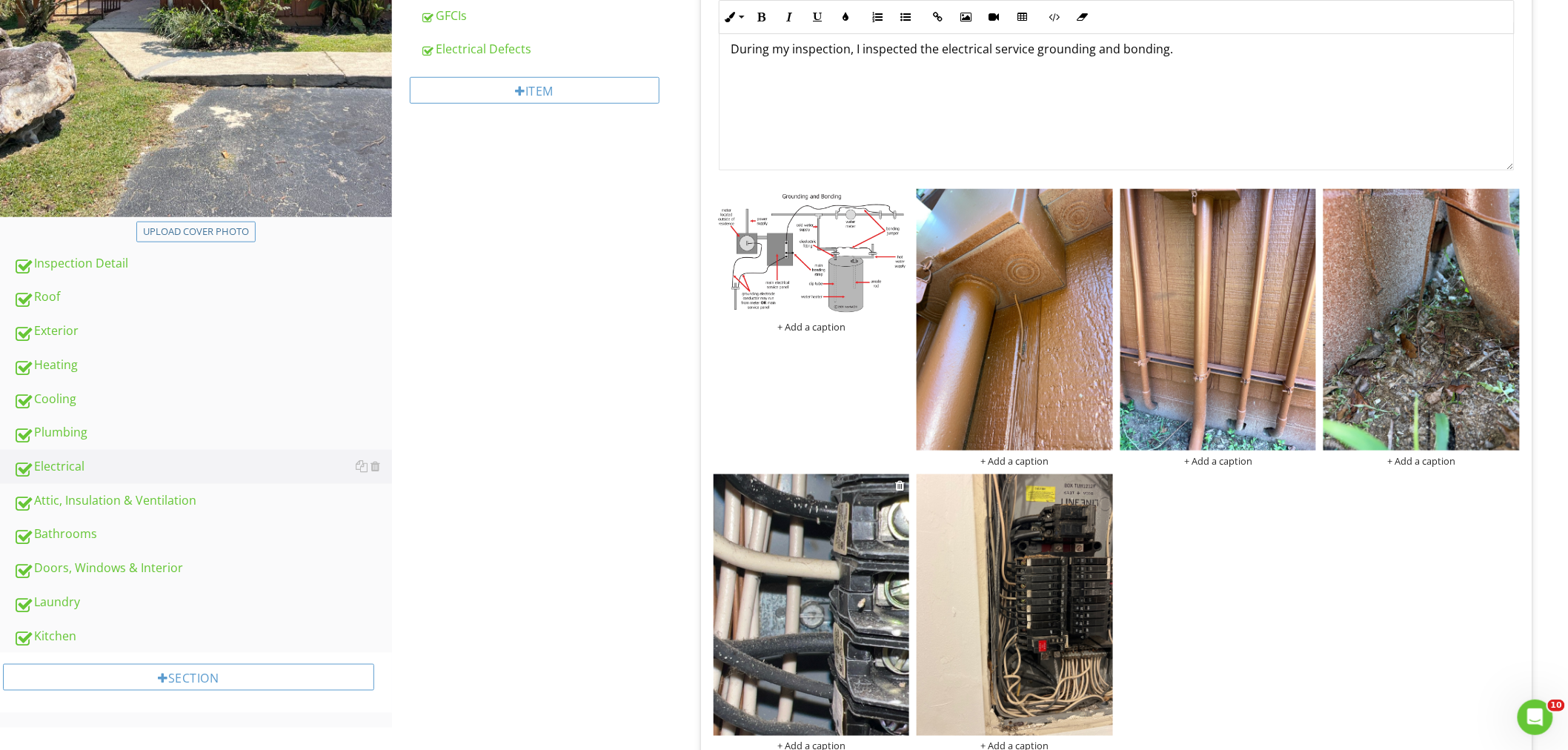
scroll to position [608, 0]
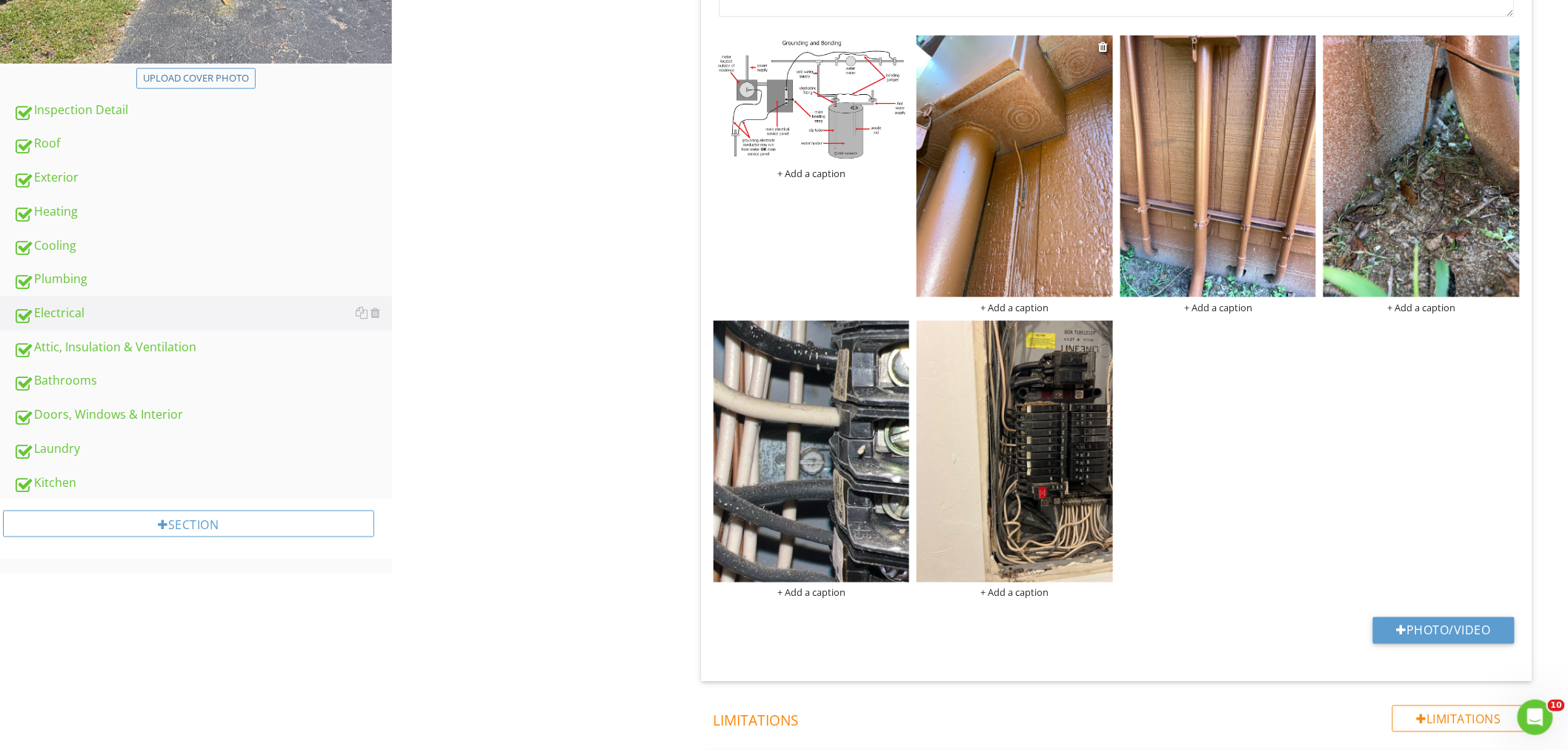
click at [914, 265] on div "+ Add a caption" at bounding box center [1014, 174] width 204 height 278
click at [982, 233] on img at bounding box center [1014, 166] width 197 height 261
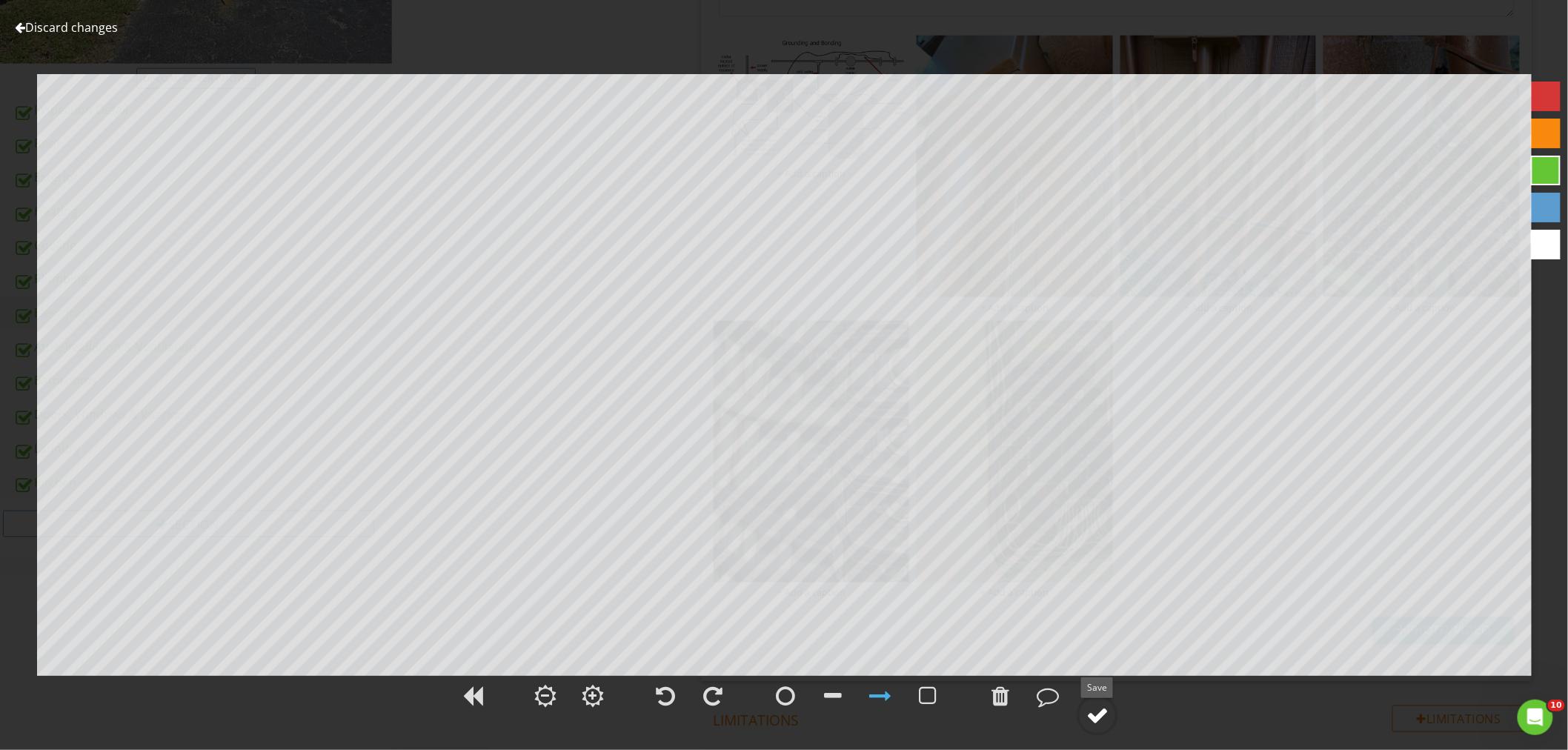
click at [1094, 712] on div at bounding box center [1097, 715] width 23 height 23
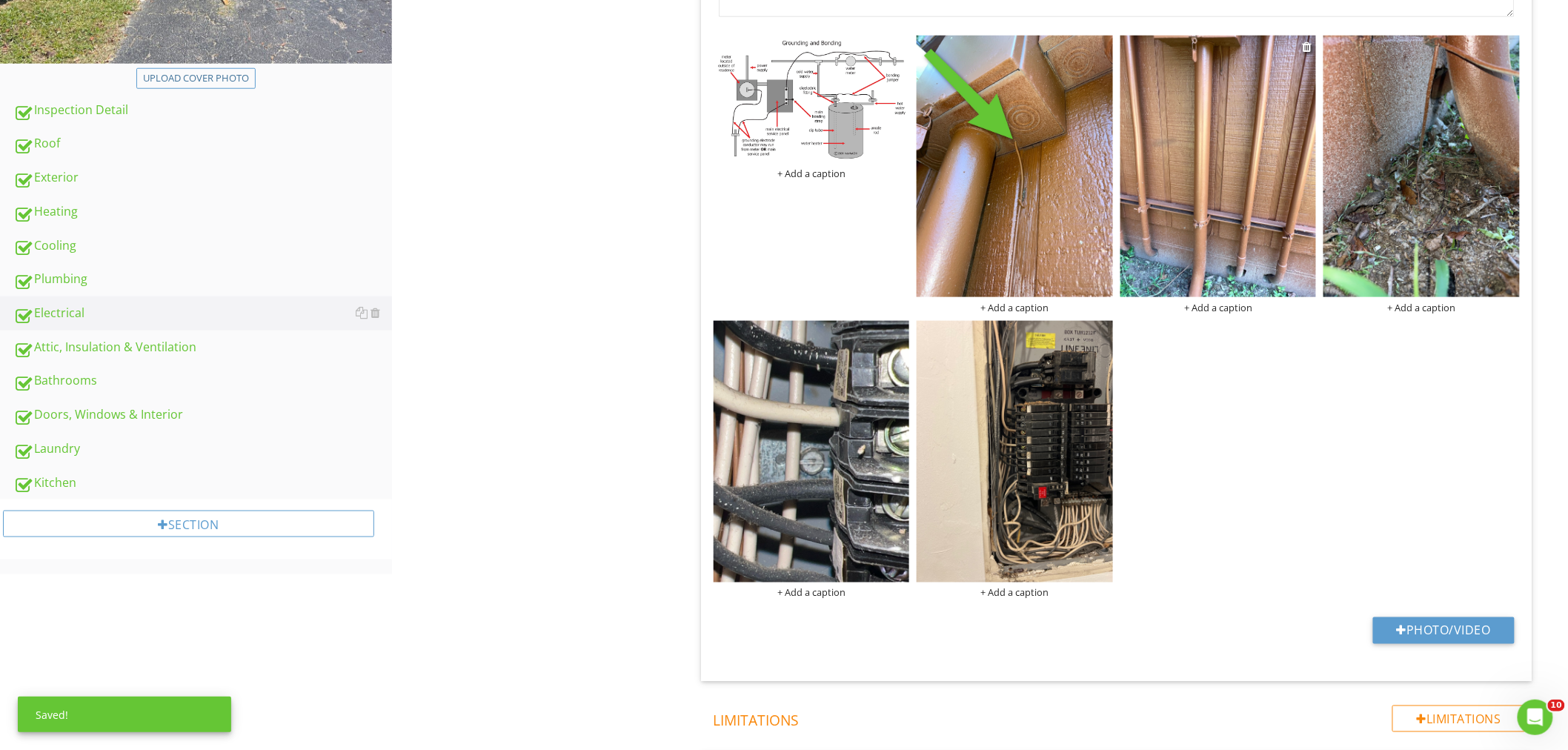
click at [1218, 191] on img at bounding box center [1218, 166] width 197 height 261
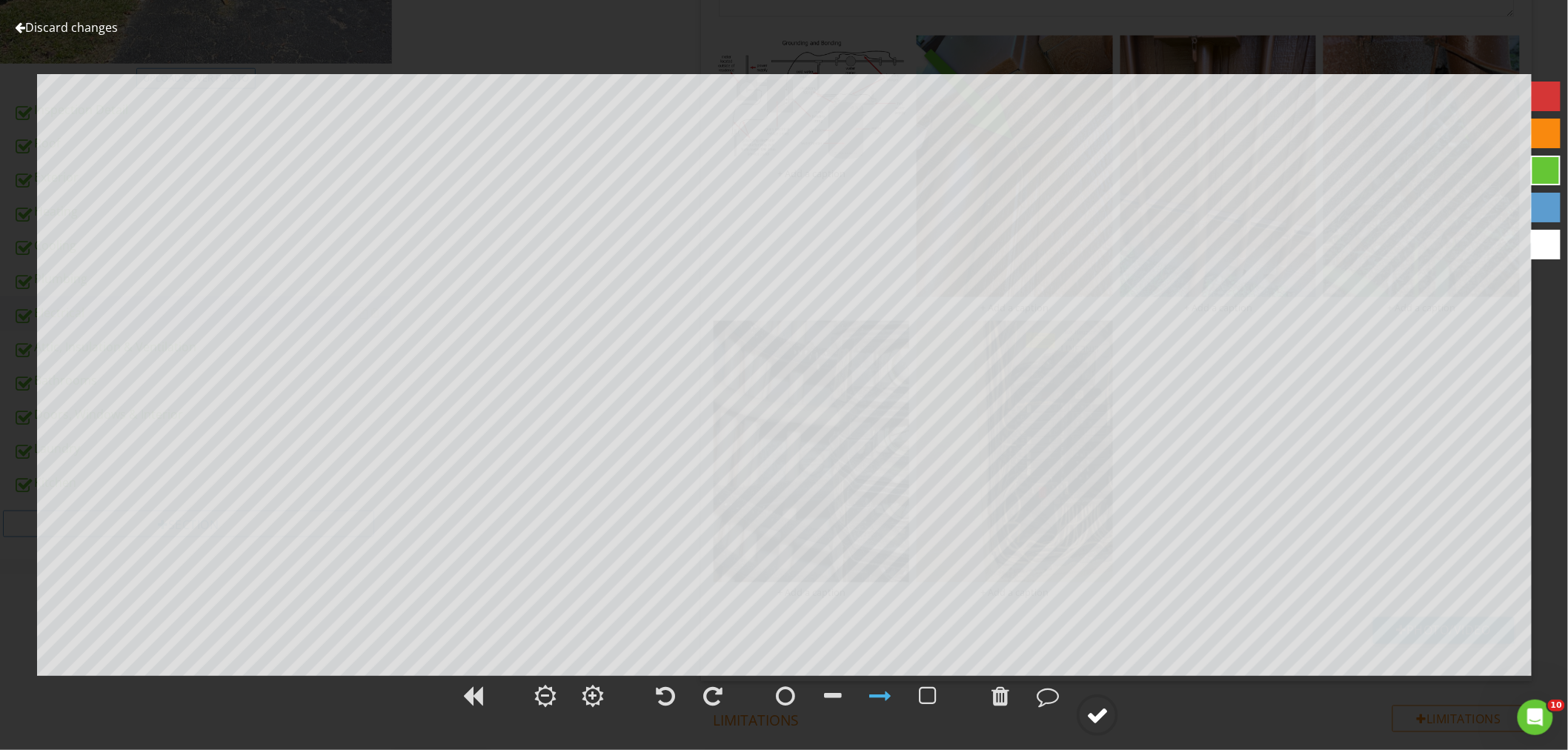
click at [1094, 704] on div at bounding box center [1097, 715] width 23 height 23
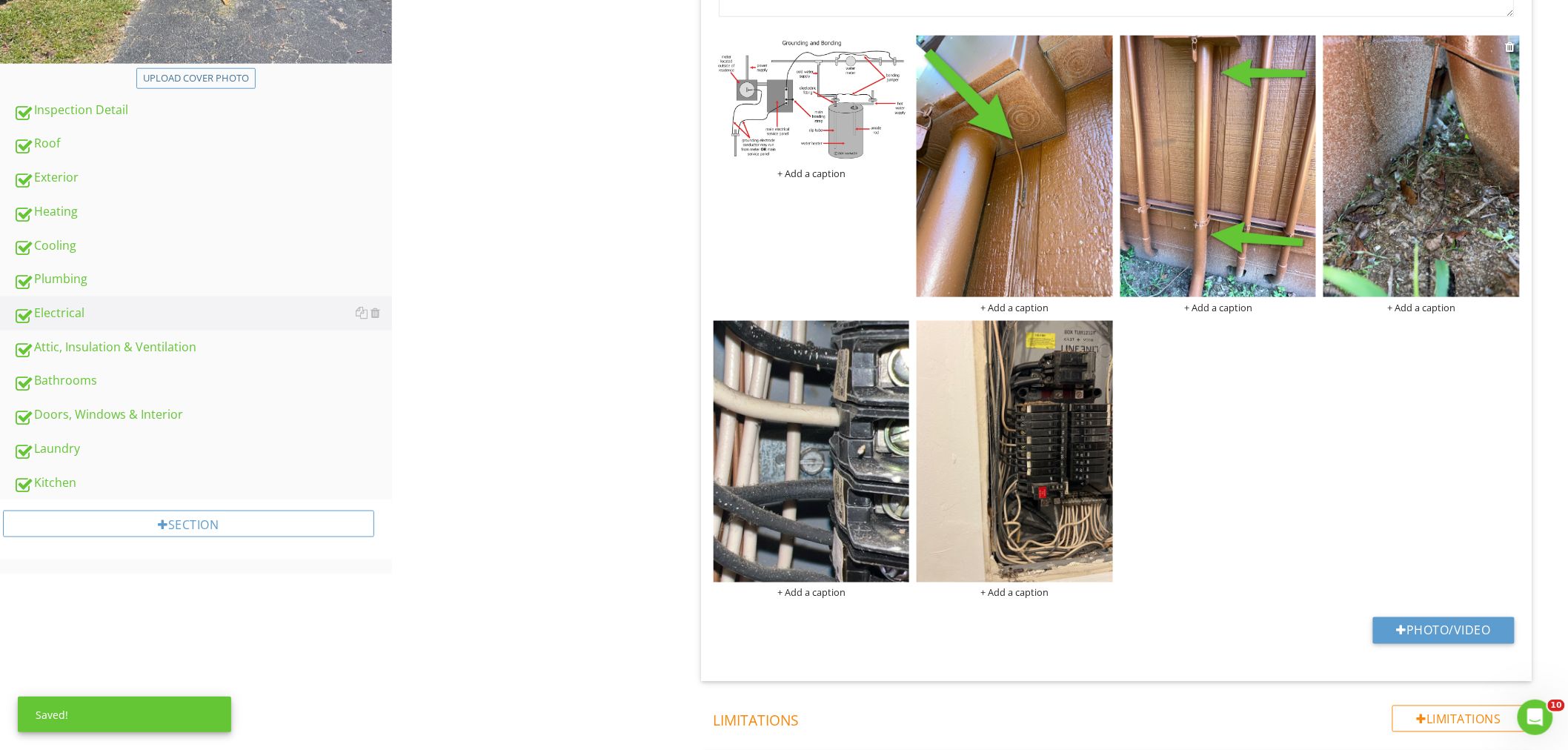
click at [1393, 227] on img at bounding box center [1421, 166] width 197 height 261
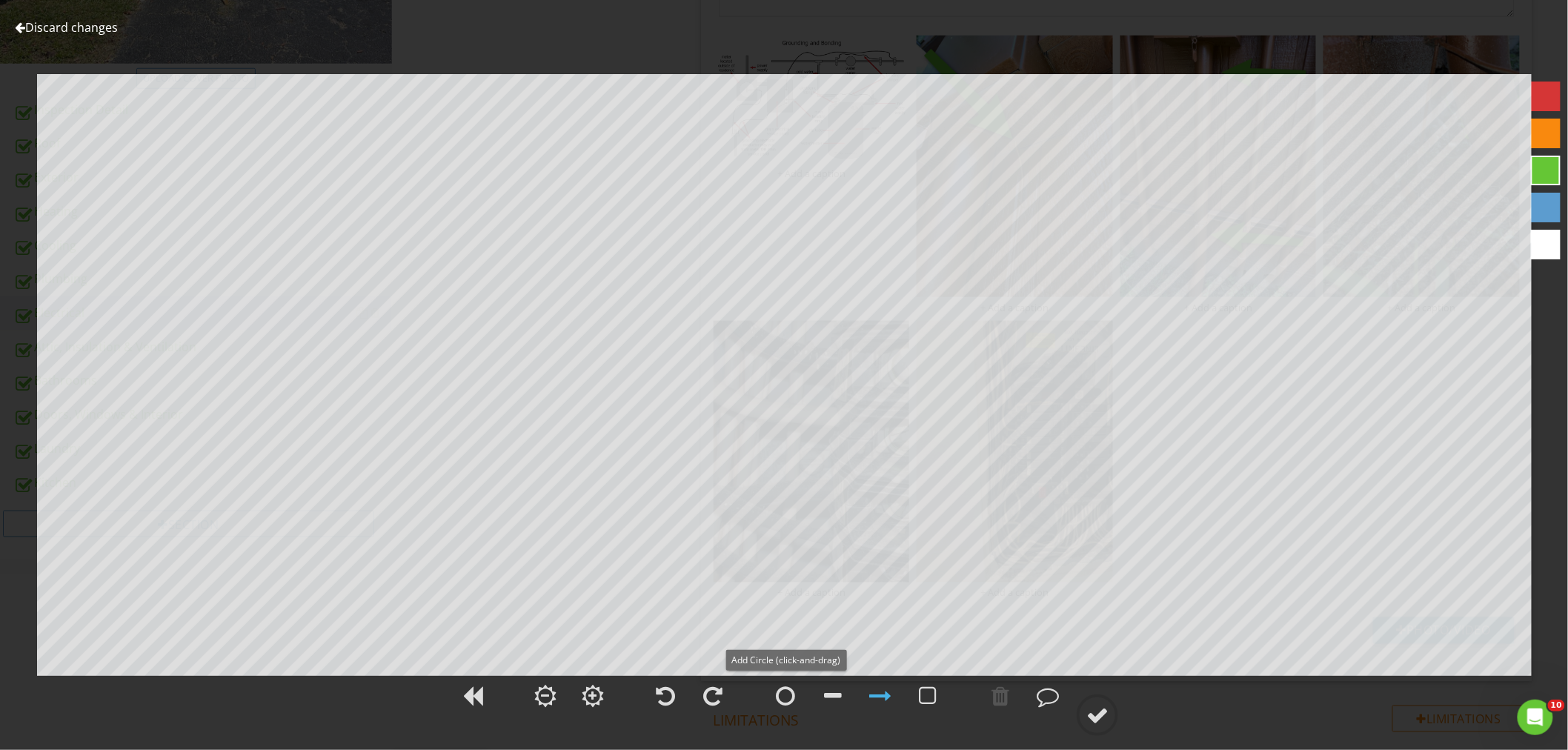
drag, startPoint x: 794, startPoint y: 695, endPoint x: 797, endPoint y: 676, distance: 19.2
click at [795, 689] on div at bounding box center [785, 695] width 37 height 37
click at [1097, 709] on div at bounding box center [1097, 715] width 23 height 23
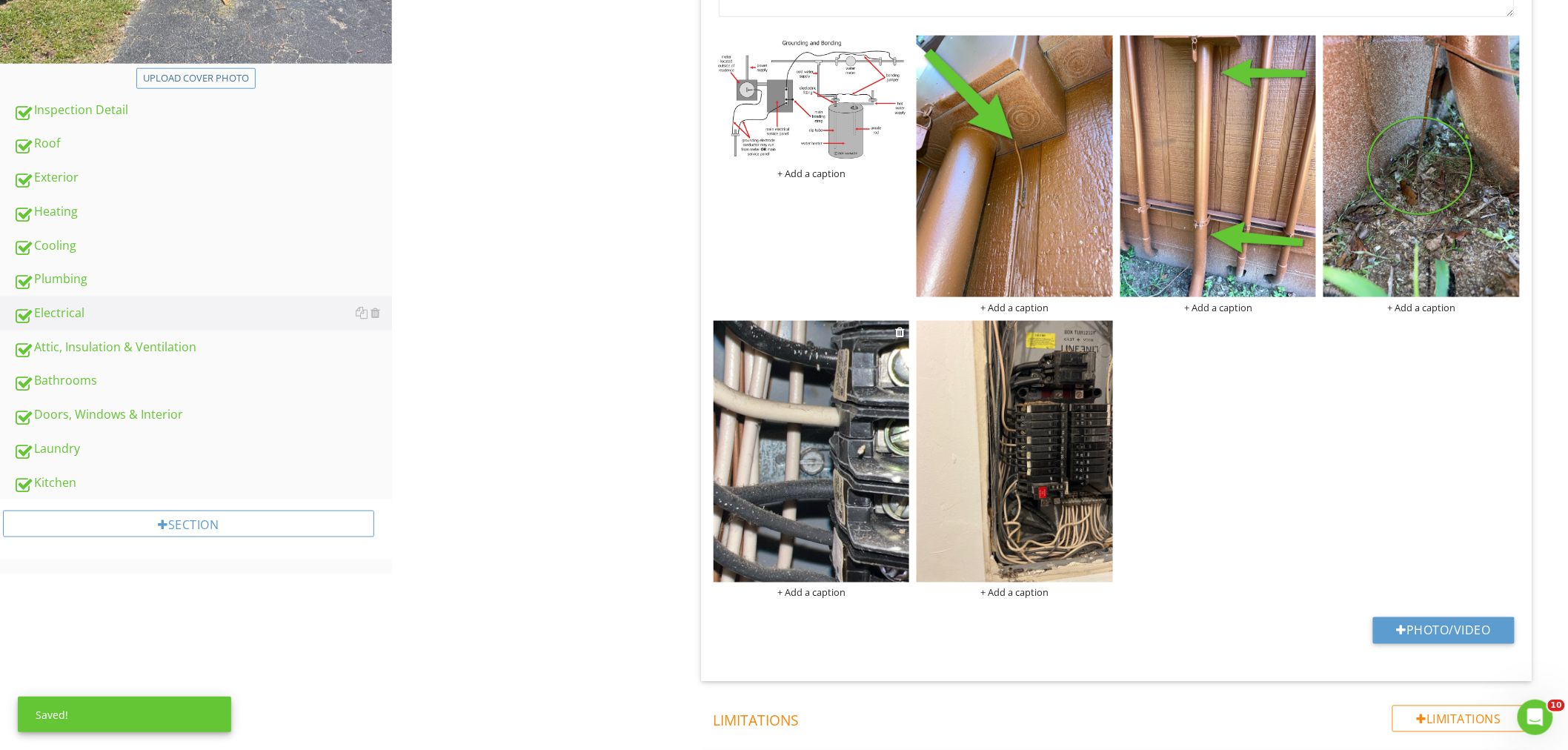
scroll to position [690, 0]
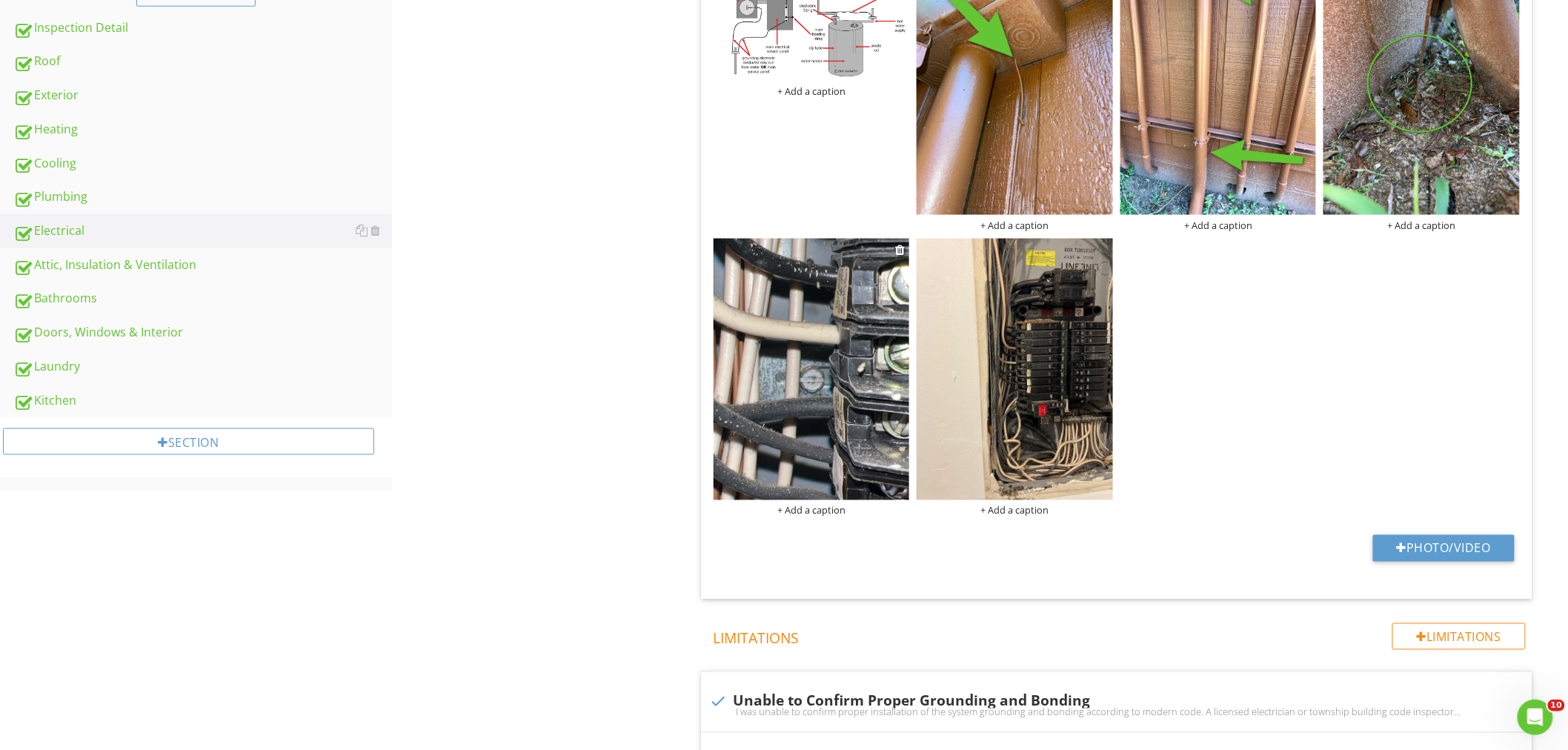
click at [842, 389] on img at bounding box center [811, 369] width 197 height 261
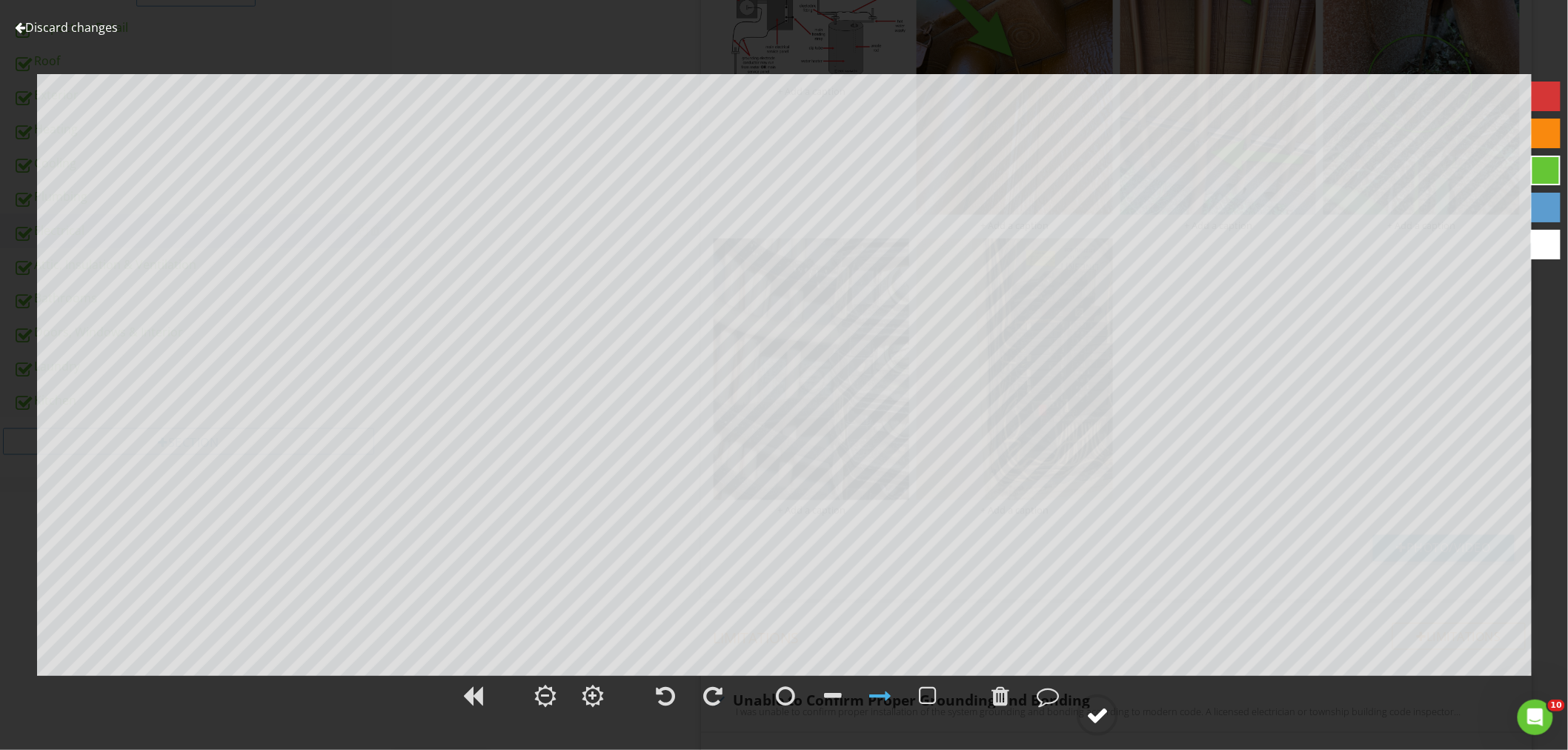
click at [1101, 720] on div at bounding box center [1097, 715] width 23 height 23
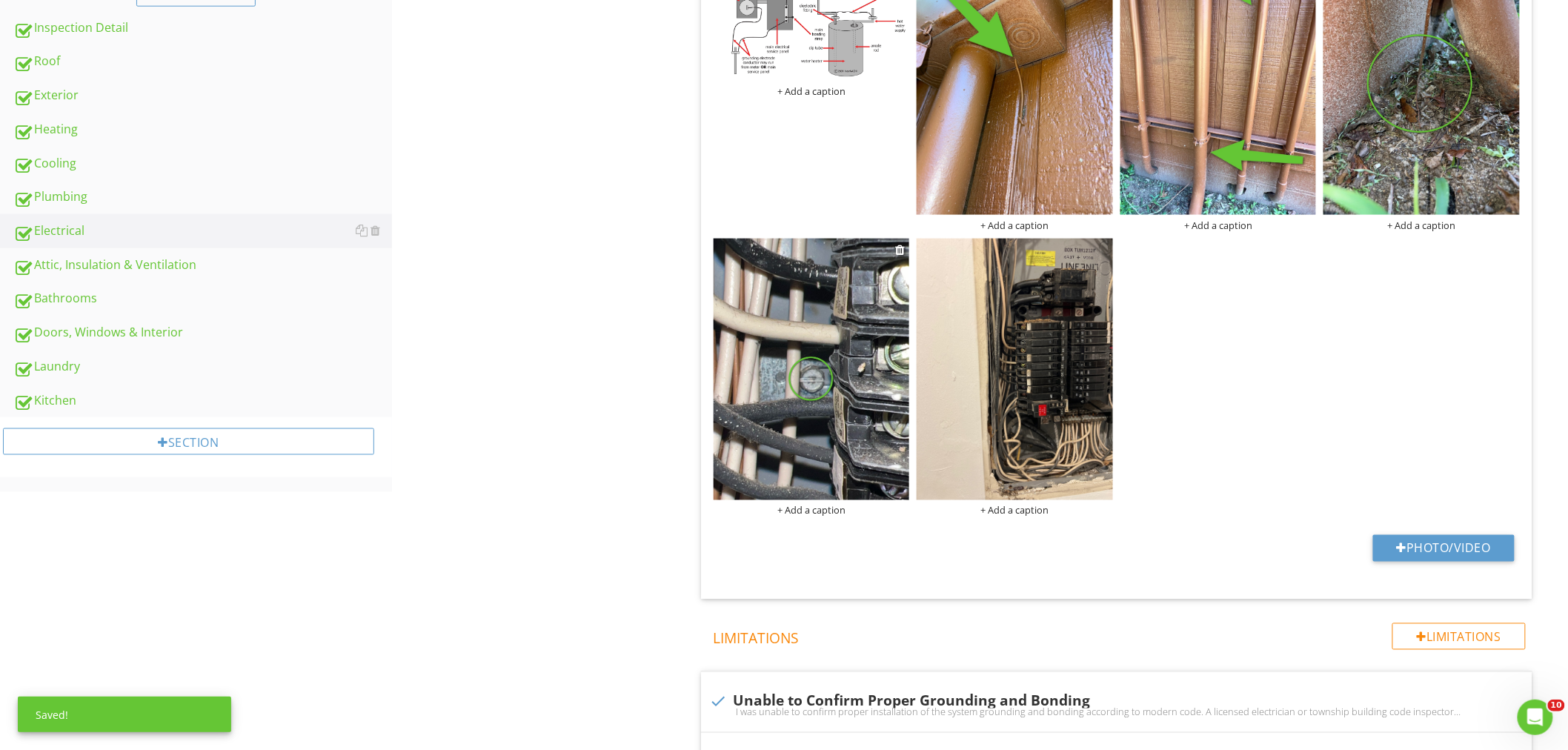
click at [801, 506] on div "+ Add a caption" at bounding box center [811, 511] width 197 height 12
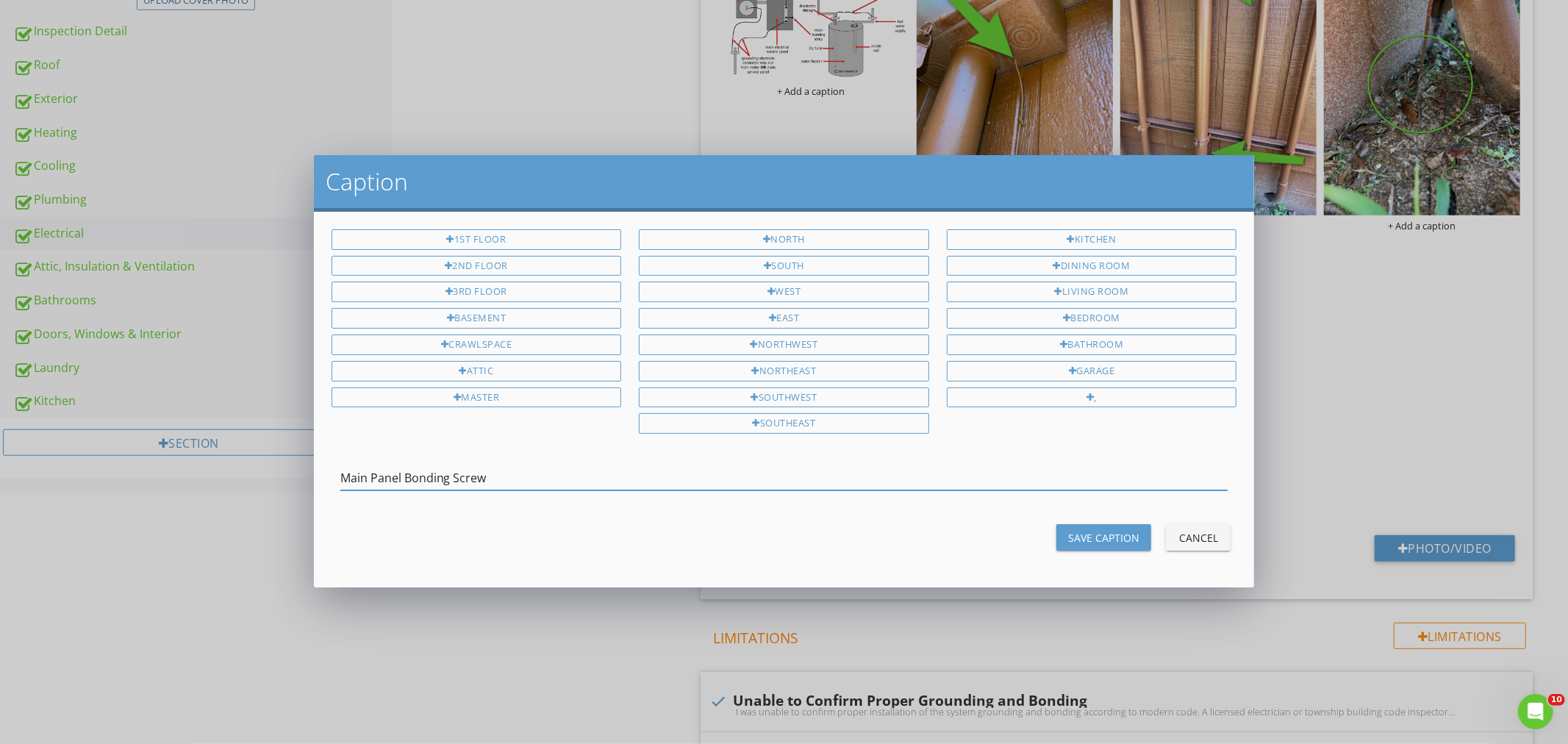
type input "Main Panel Bonding Screw"
click at [1106, 539] on div "Save Caption" at bounding box center [1103, 537] width 71 height 16
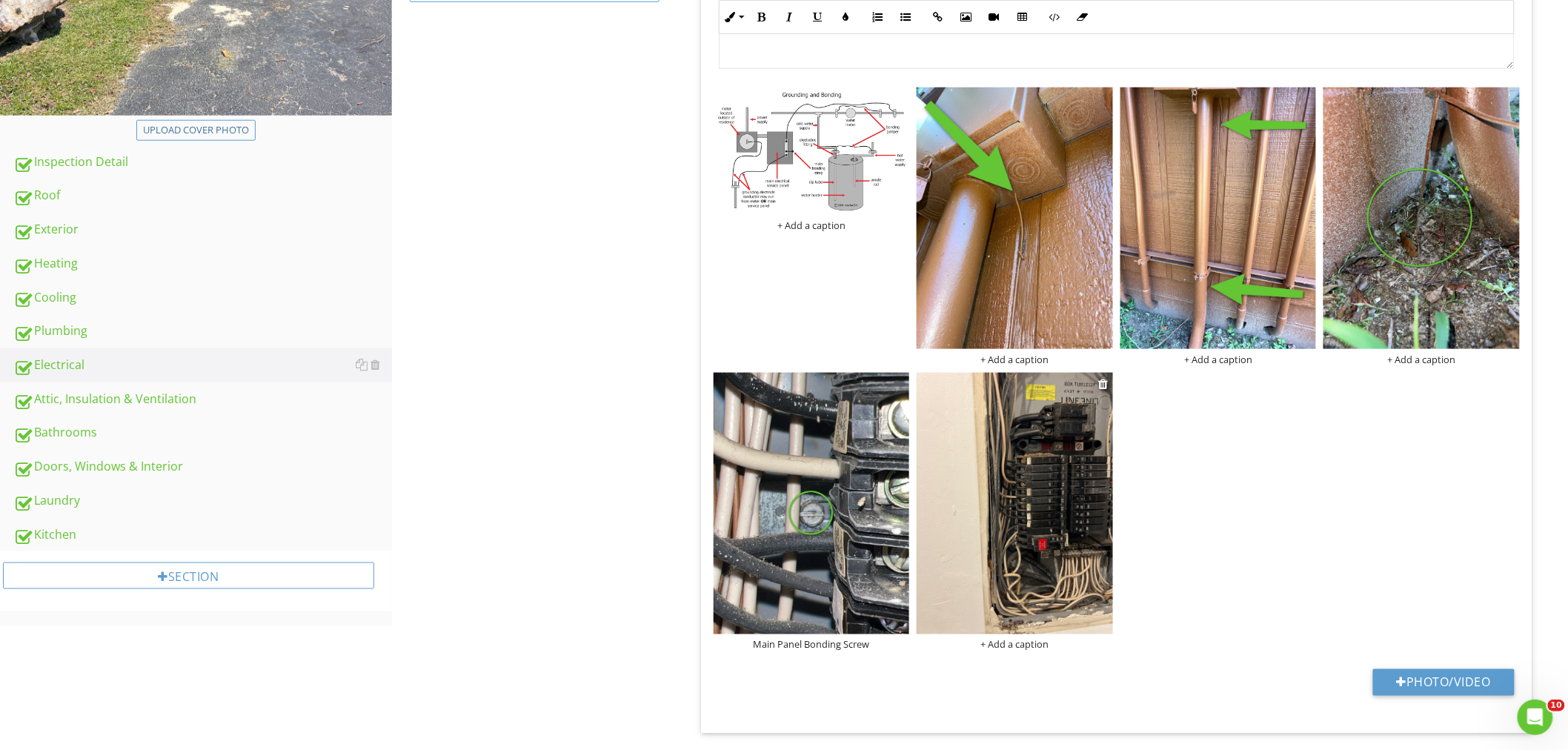
scroll to position [524, 0]
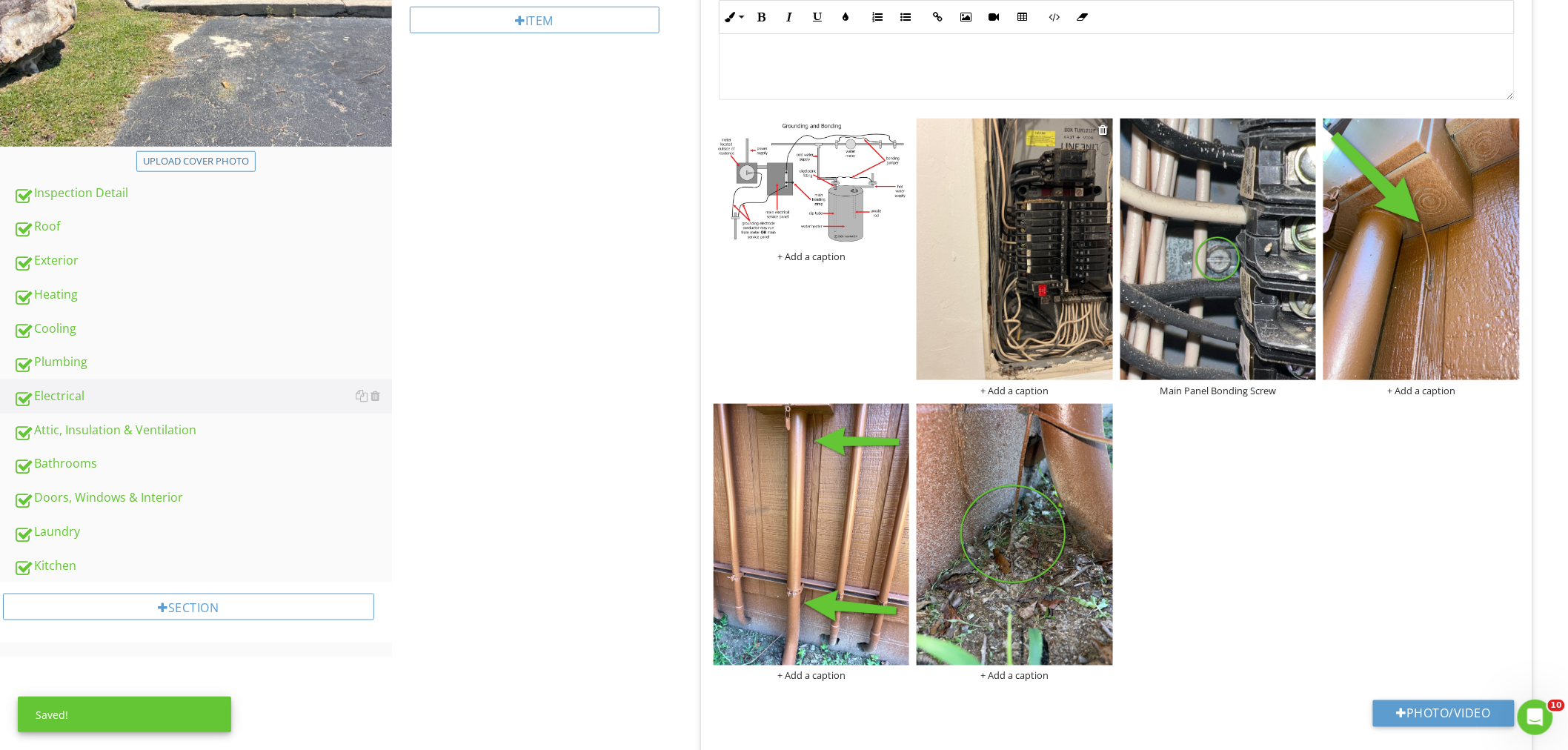
click at [1033, 307] on img at bounding box center [1014, 248] width 197 height 261
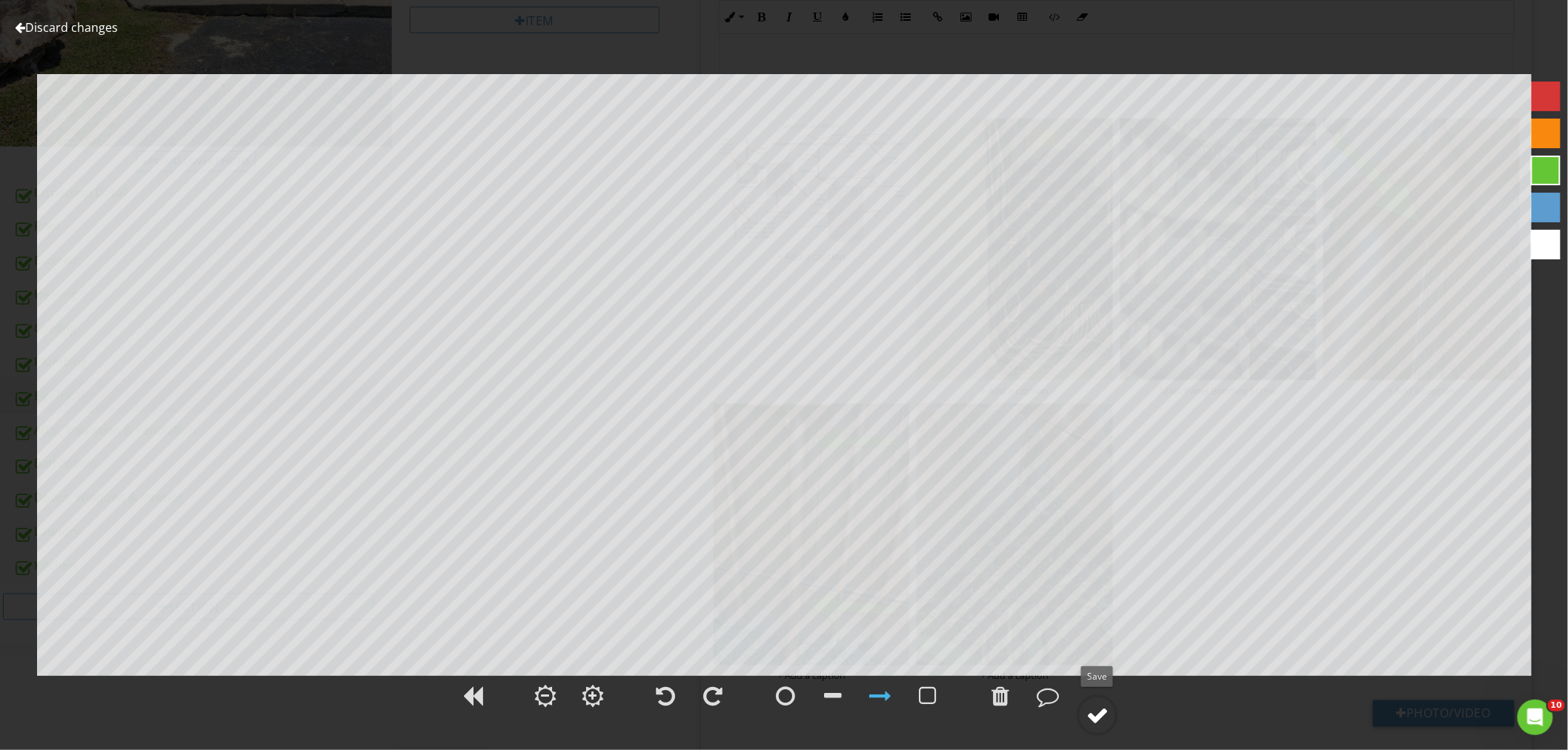
click at [1095, 712] on div at bounding box center [1097, 715] width 23 height 23
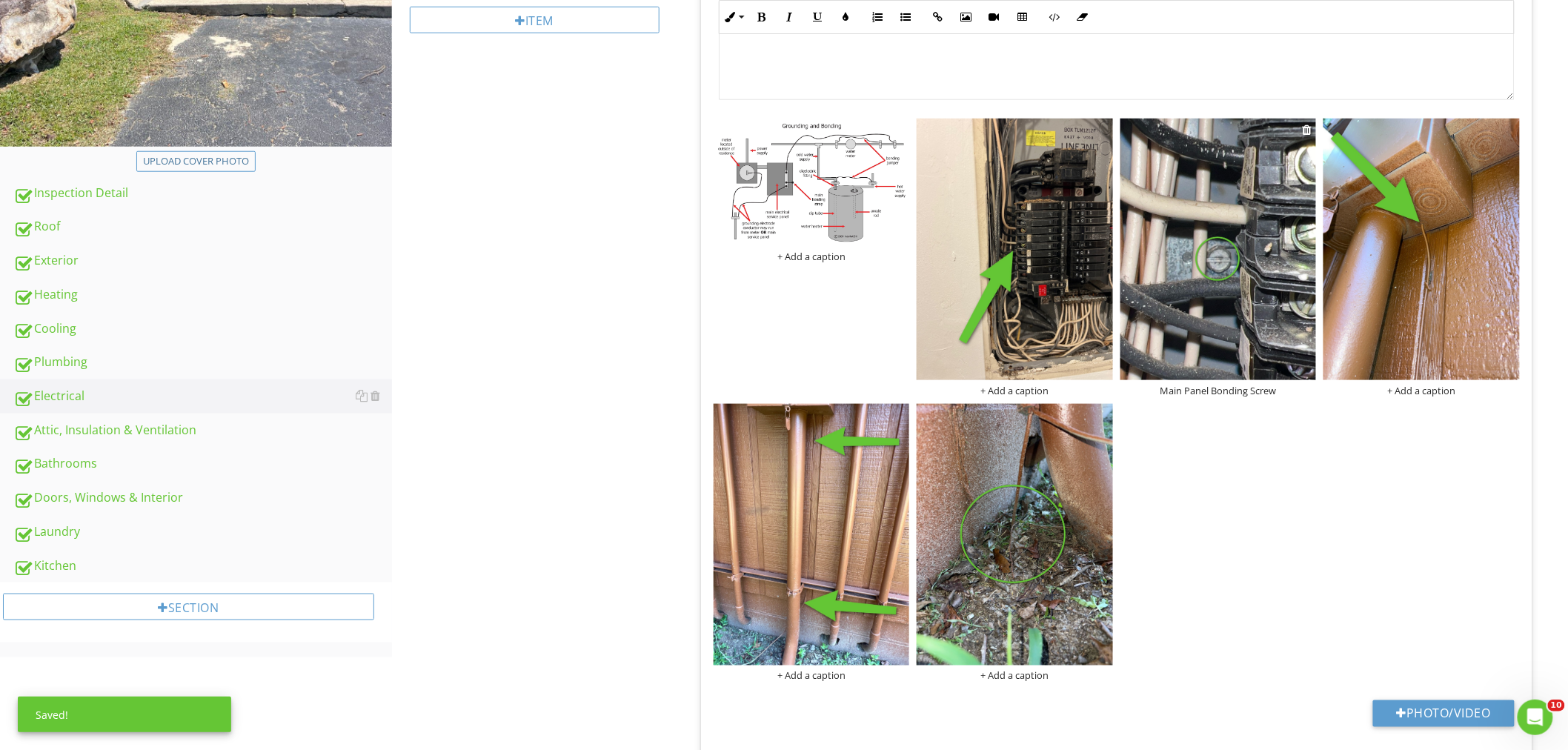
click at [1189, 292] on img at bounding box center [1218, 248] width 197 height 261
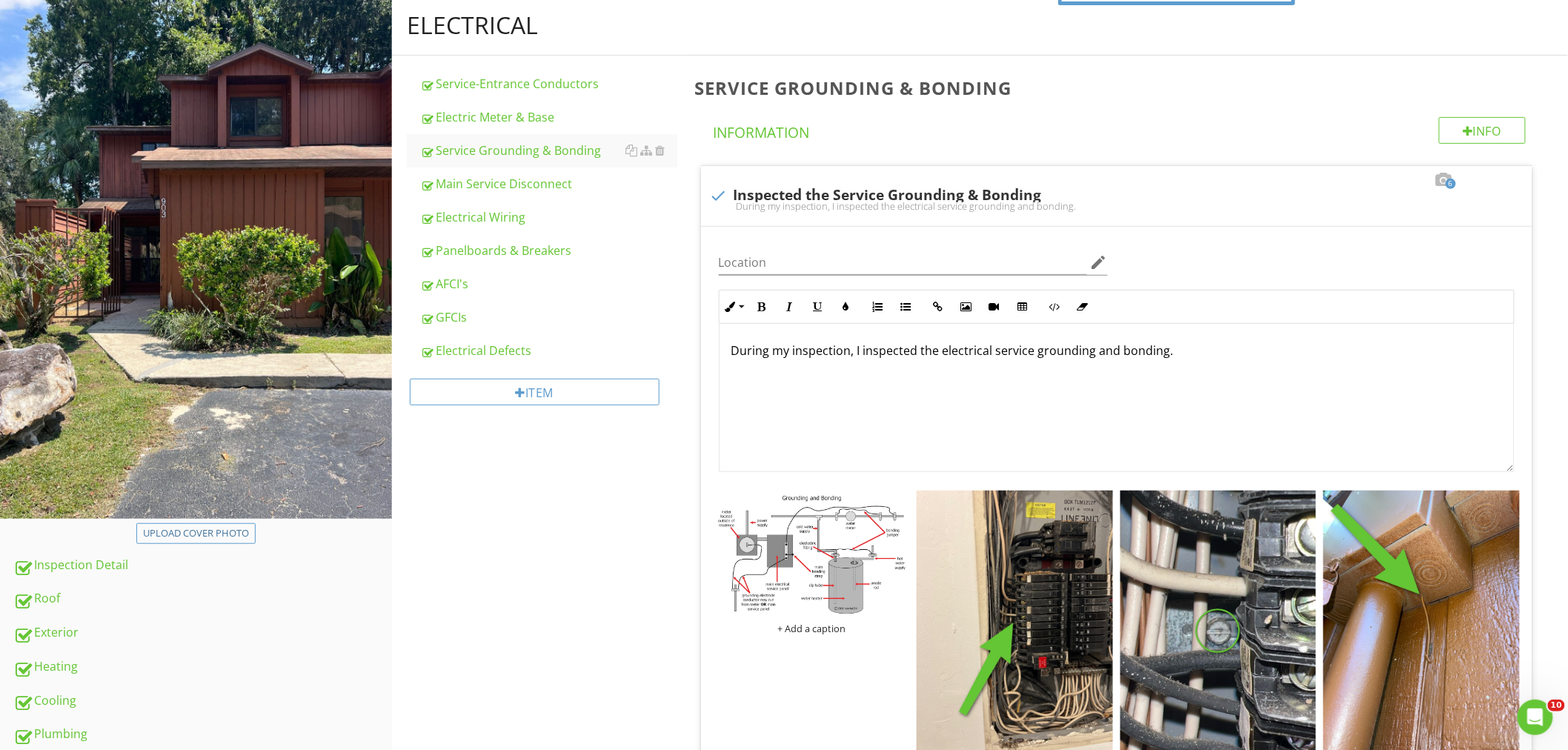
scroll to position [60, 0]
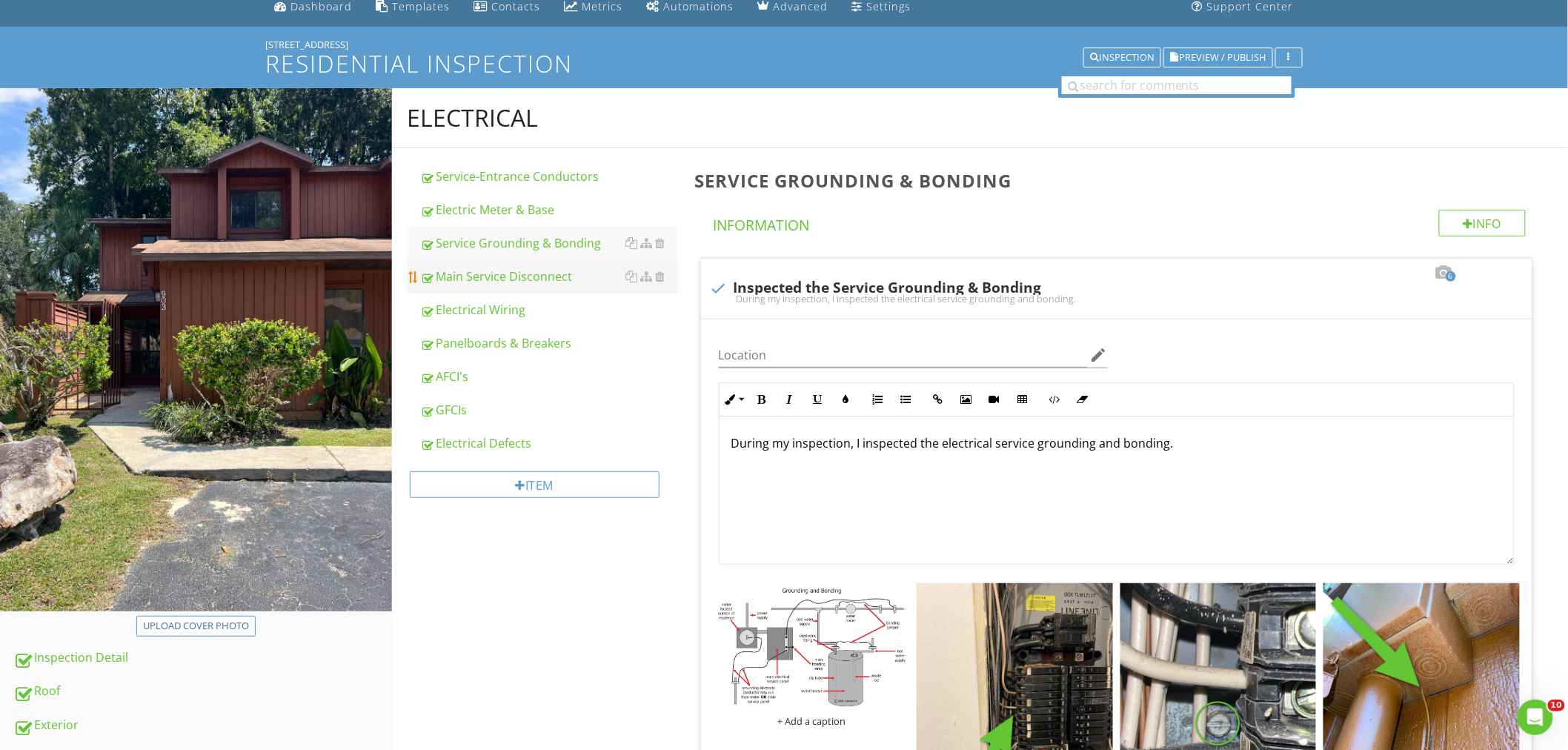
click at [489, 280] on div "Main Service Disconnect" at bounding box center [548, 276] width 257 height 18
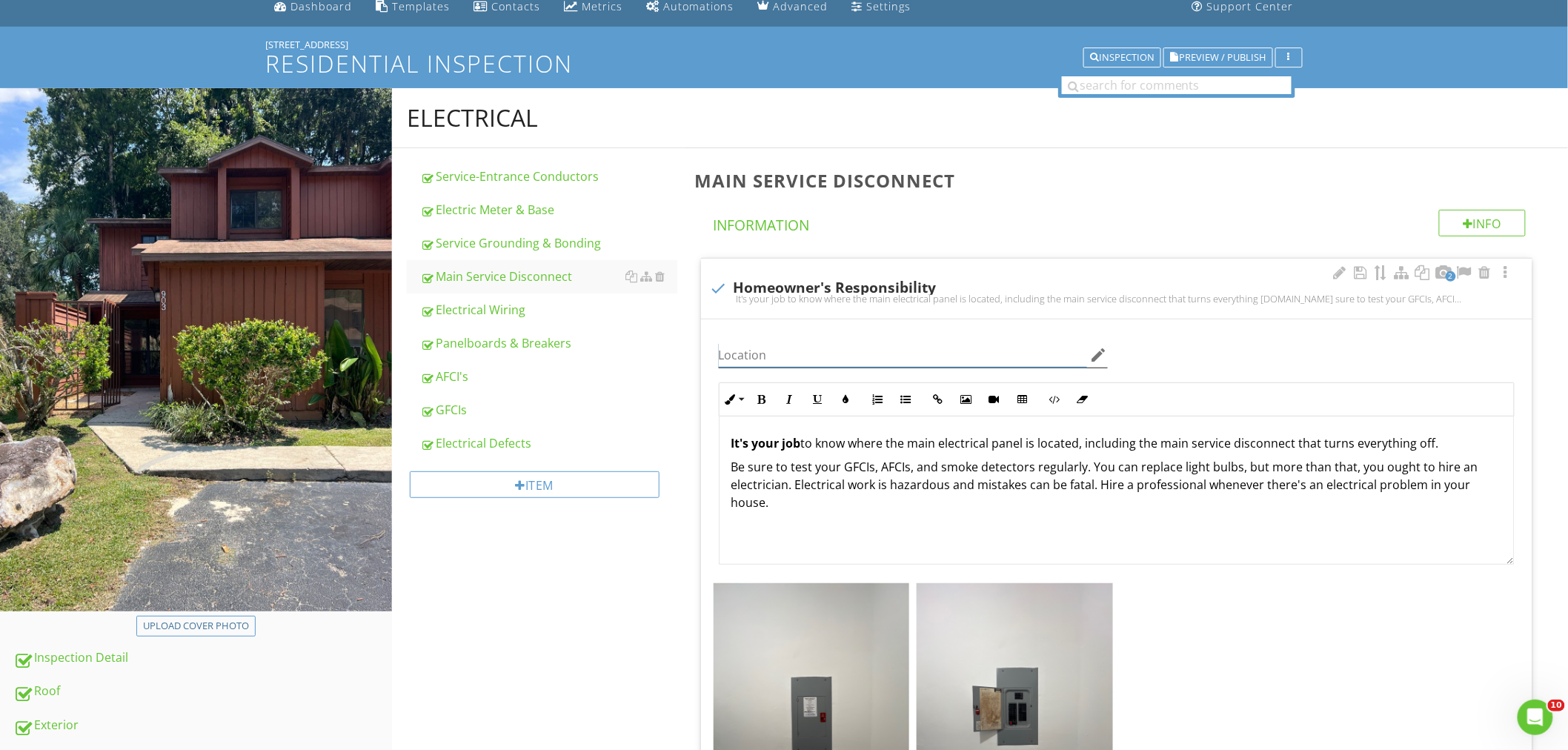
click at [767, 355] on input "Location" at bounding box center [902, 355] width 368 height 24
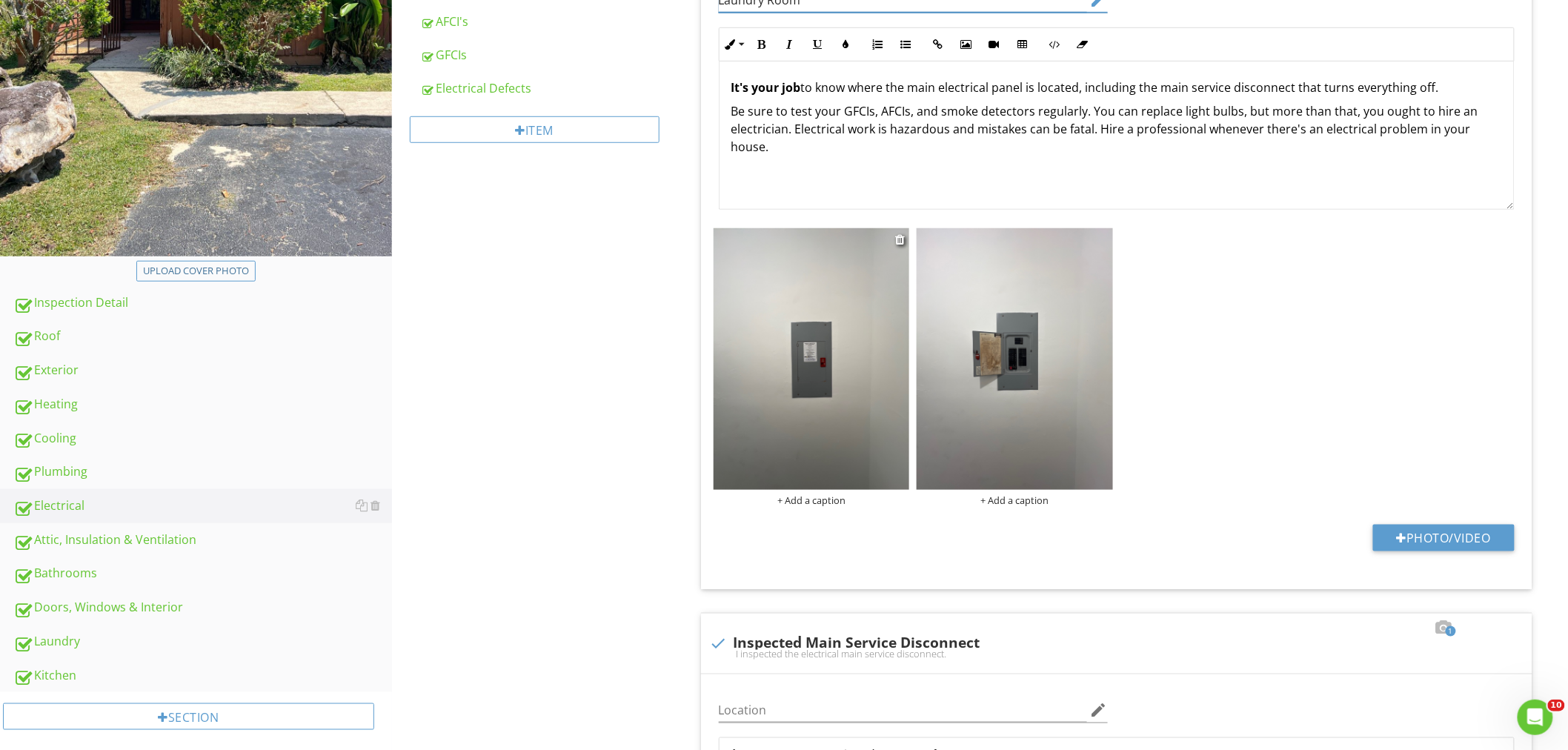
scroll to position [553, 0]
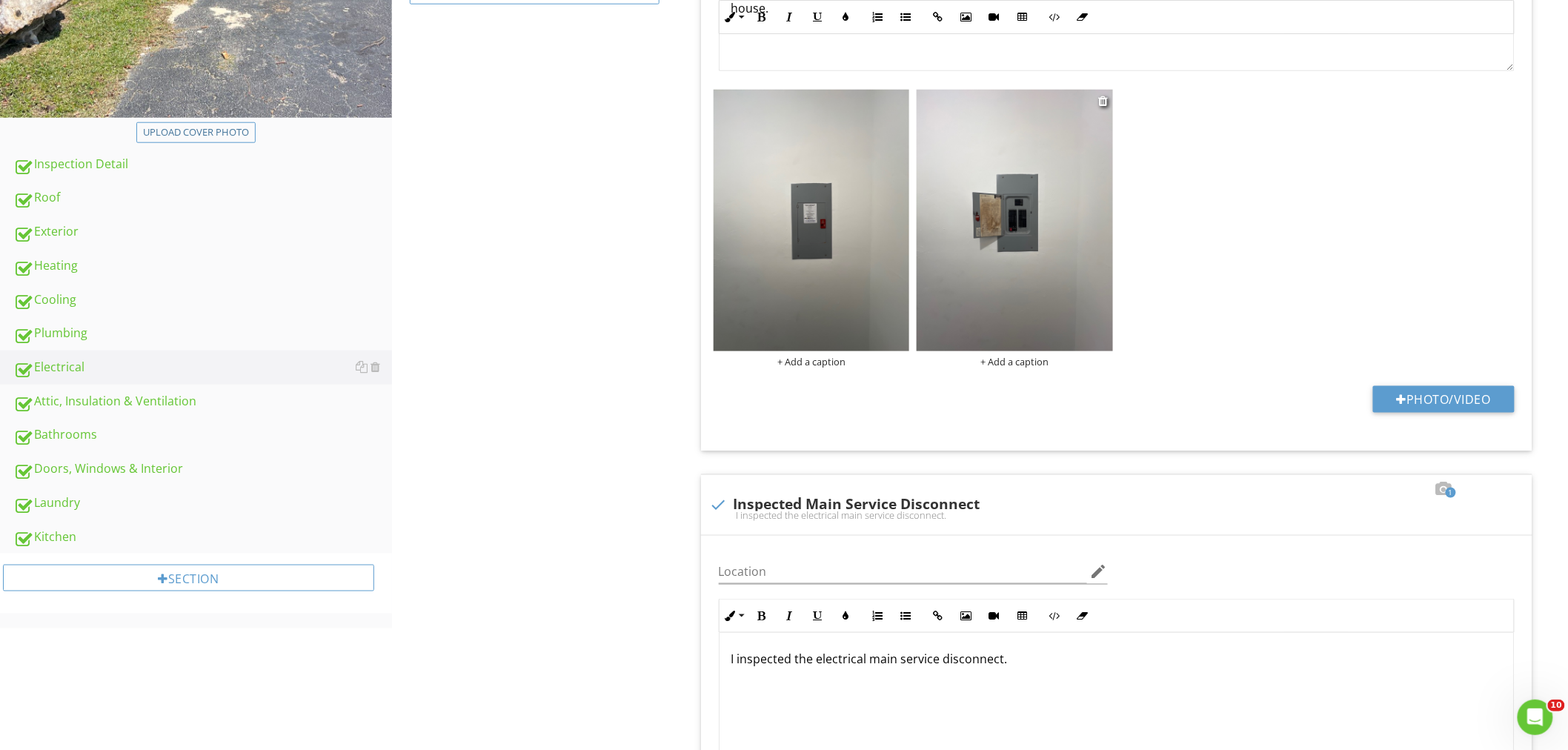
click at [1028, 282] on img at bounding box center [1014, 220] width 197 height 261
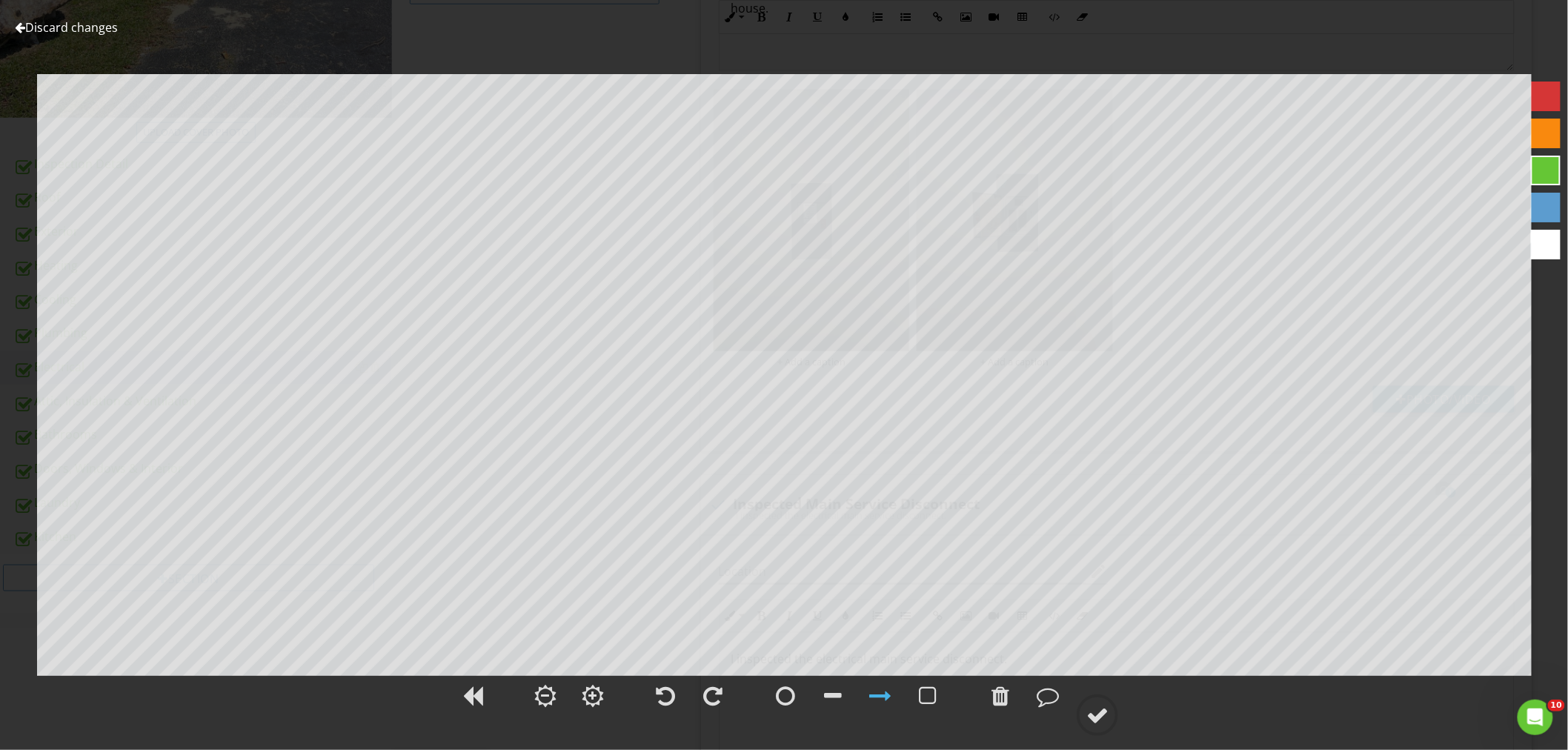
click at [1094, 691] on div at bounding box center [784, 704] width 1568 height 62
click at [1109, 729] on icon at bounding box center [1097, 715] width 41 height 41
click at [1104, 721] on div at bounding box center [1097, 715] width 23 height 23
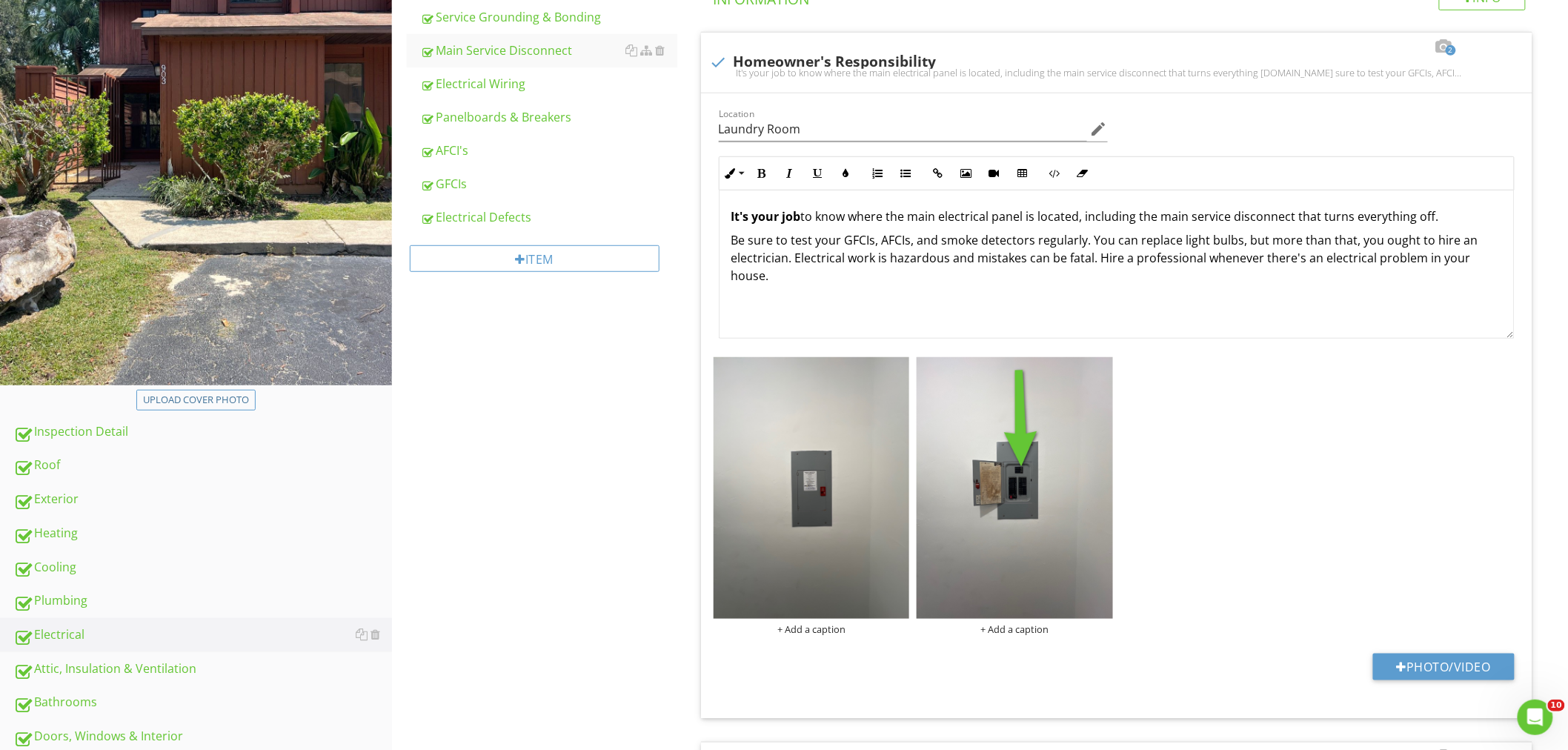
scroll to position [60, 0]
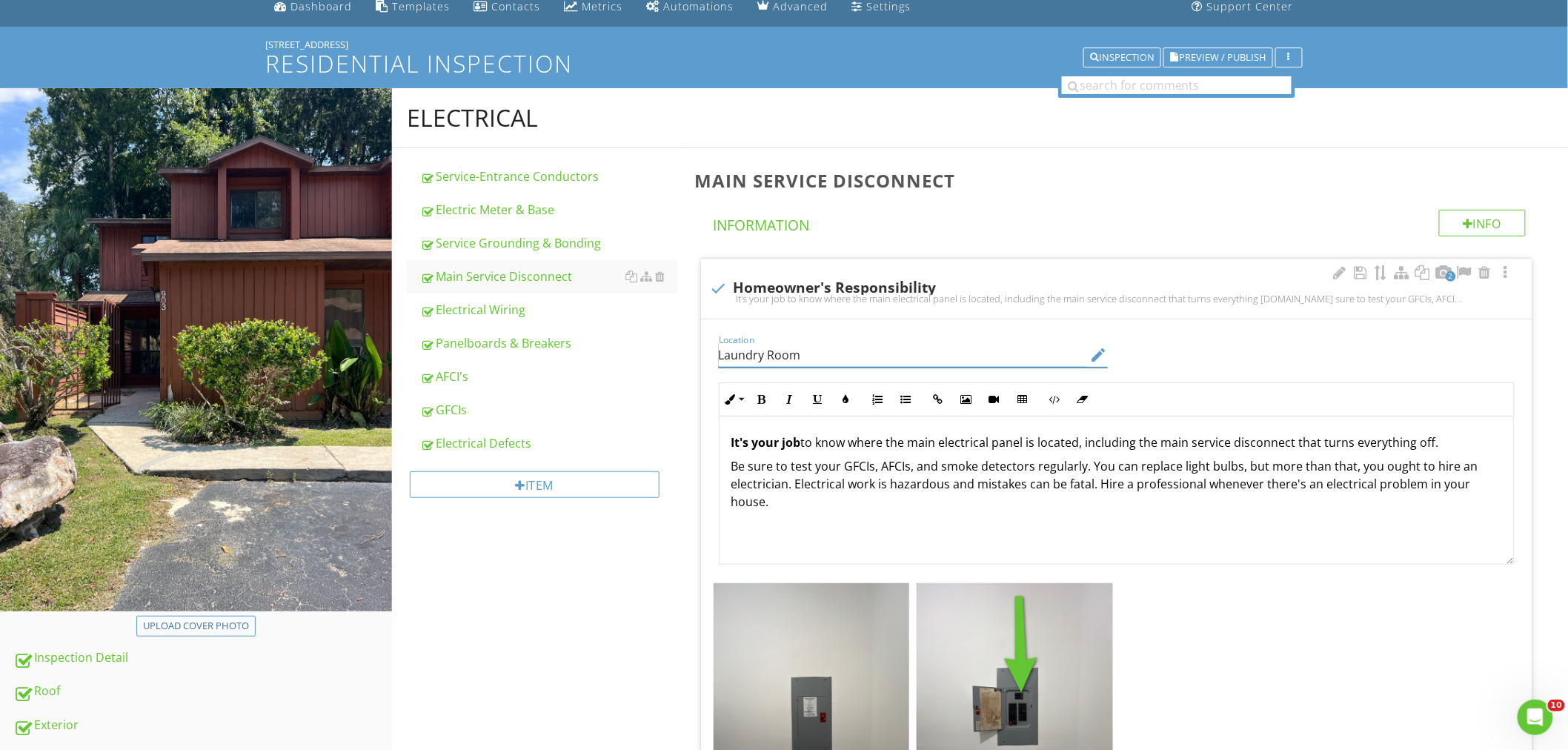
click at [819, 346] on input "Laundry Room" at bounding box center [902, 355] width 368 height 24
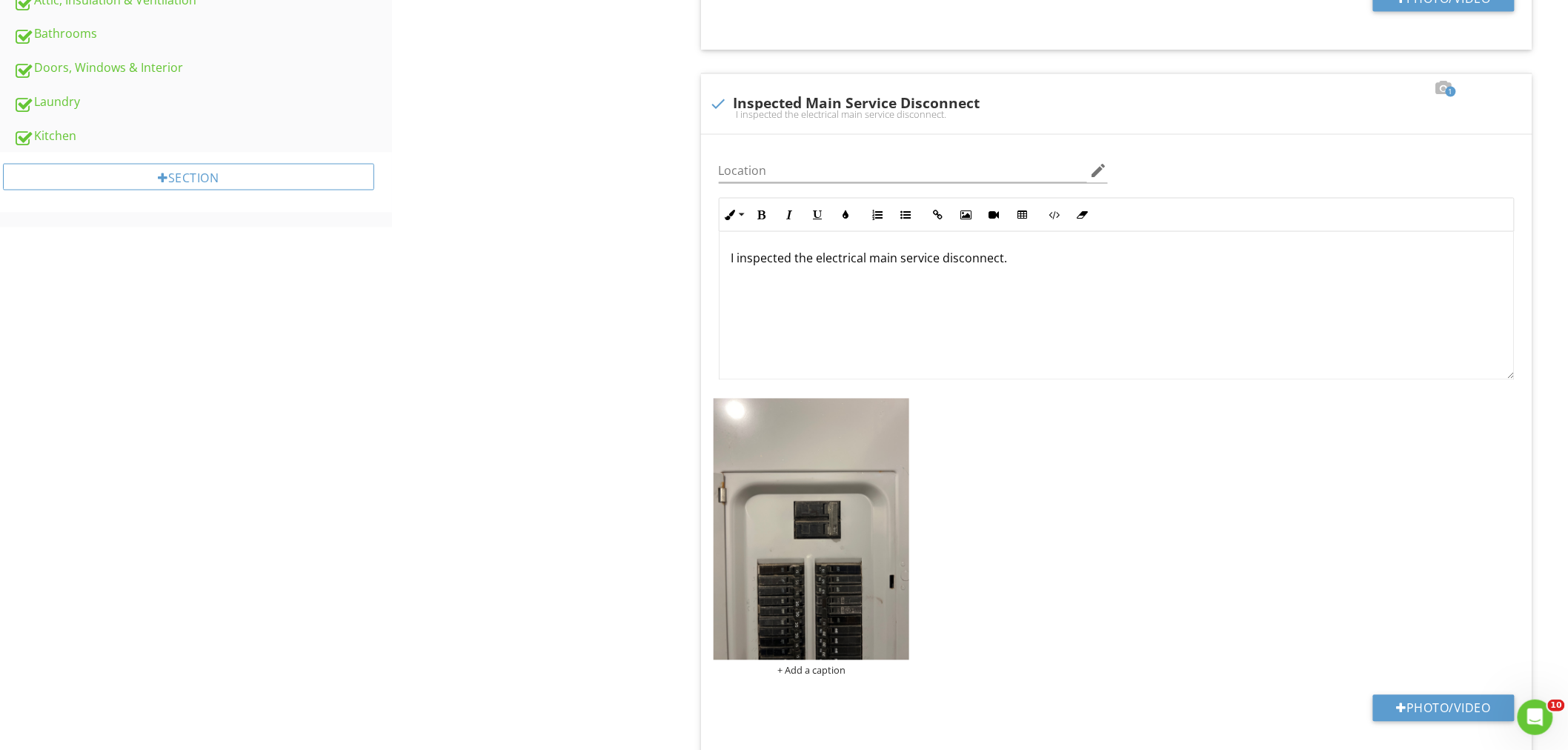
scroll to position [1130, 0]
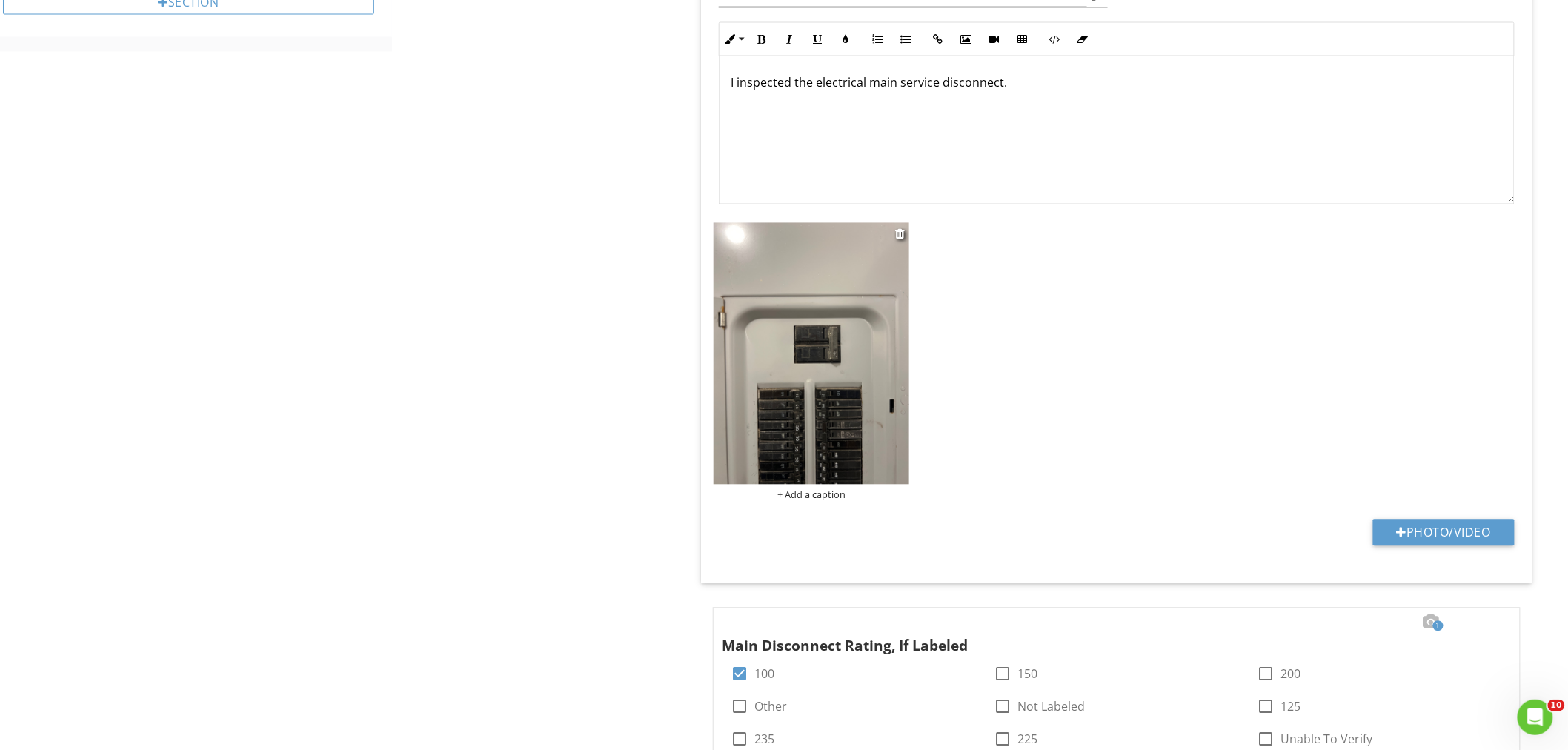
type input "Laundry Room - Main Panel"
click at [831, 334] on img at bounding box center [811, 353] width 197 height 261
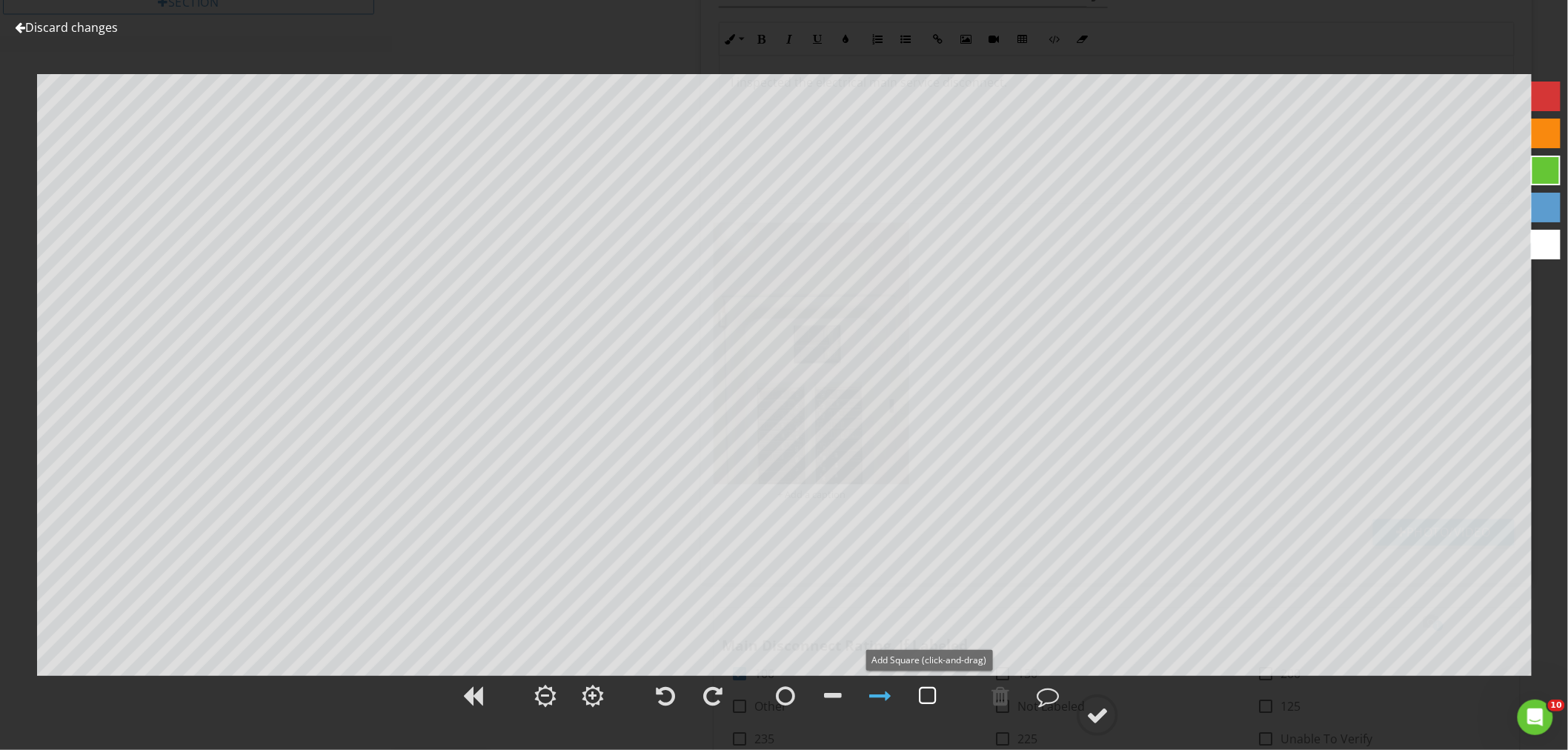
drag, startPoint x: 931, startPoint y: 692, endPoint x: 928, endPoint y: 677, distance: 15.3
click at [930, 689] on div at bounding box center [928, 696] width 18 height 23
drag, startPoint x: 1100, startPoint y: 721, endPoint x: 1088, endPoint y: 701, distance: 23.3
click at [1100, 719] on div at bounding box center [1097, 715] width 23 height 23
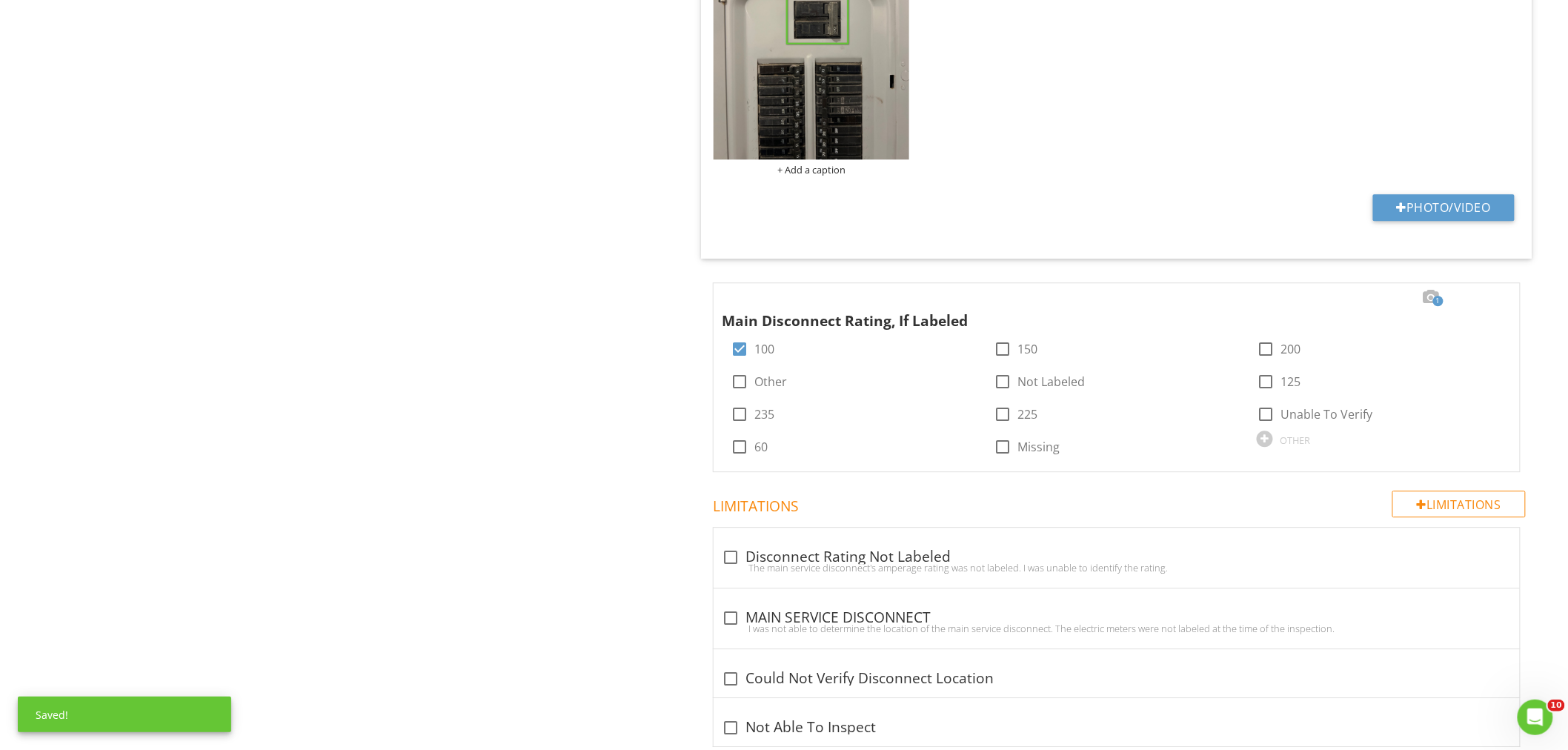
scroll to position [1459, 0]
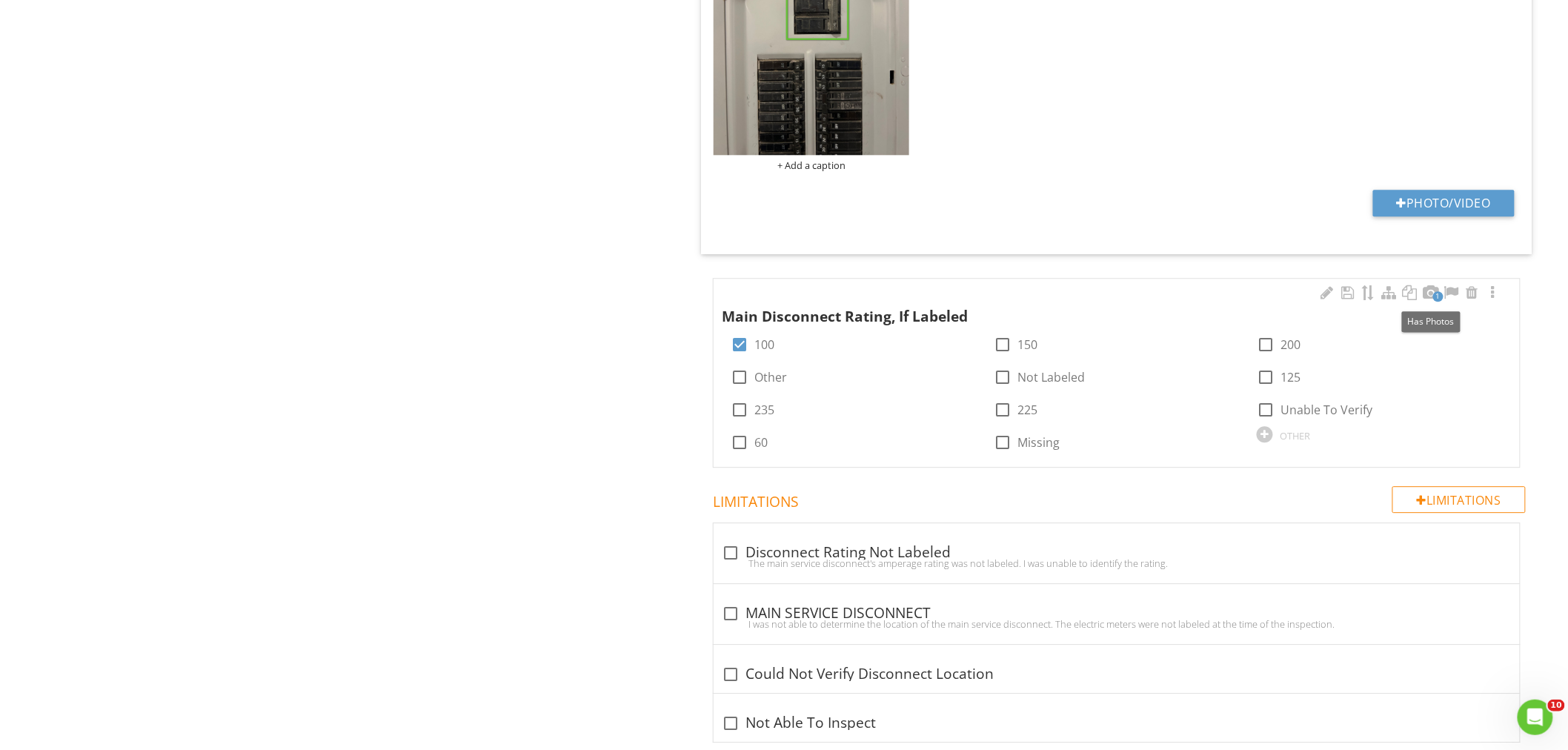
click at [1433, 295] on span "1" at bounding box center [1438, 297] width 11 height 11
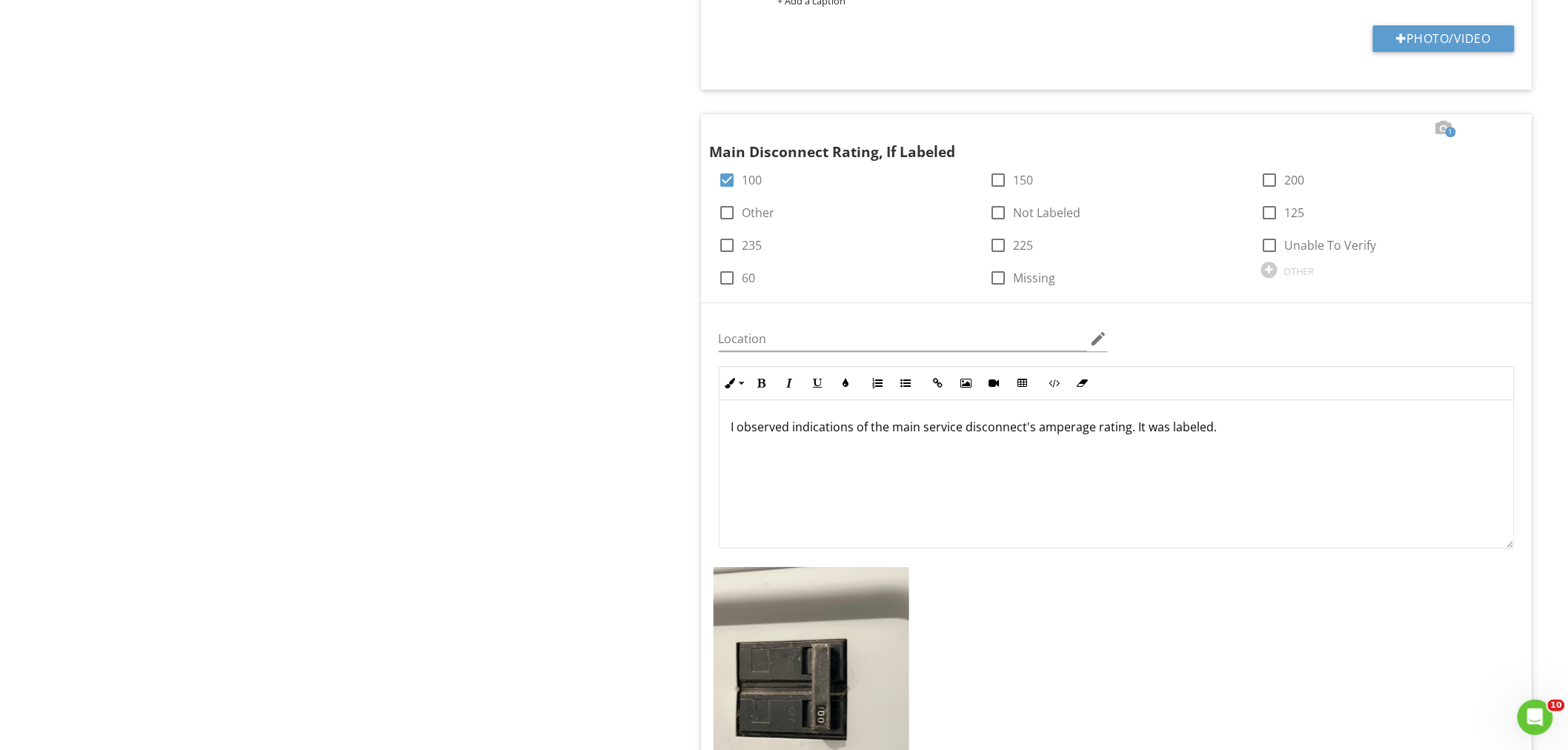
scroll to position [1870, 0]
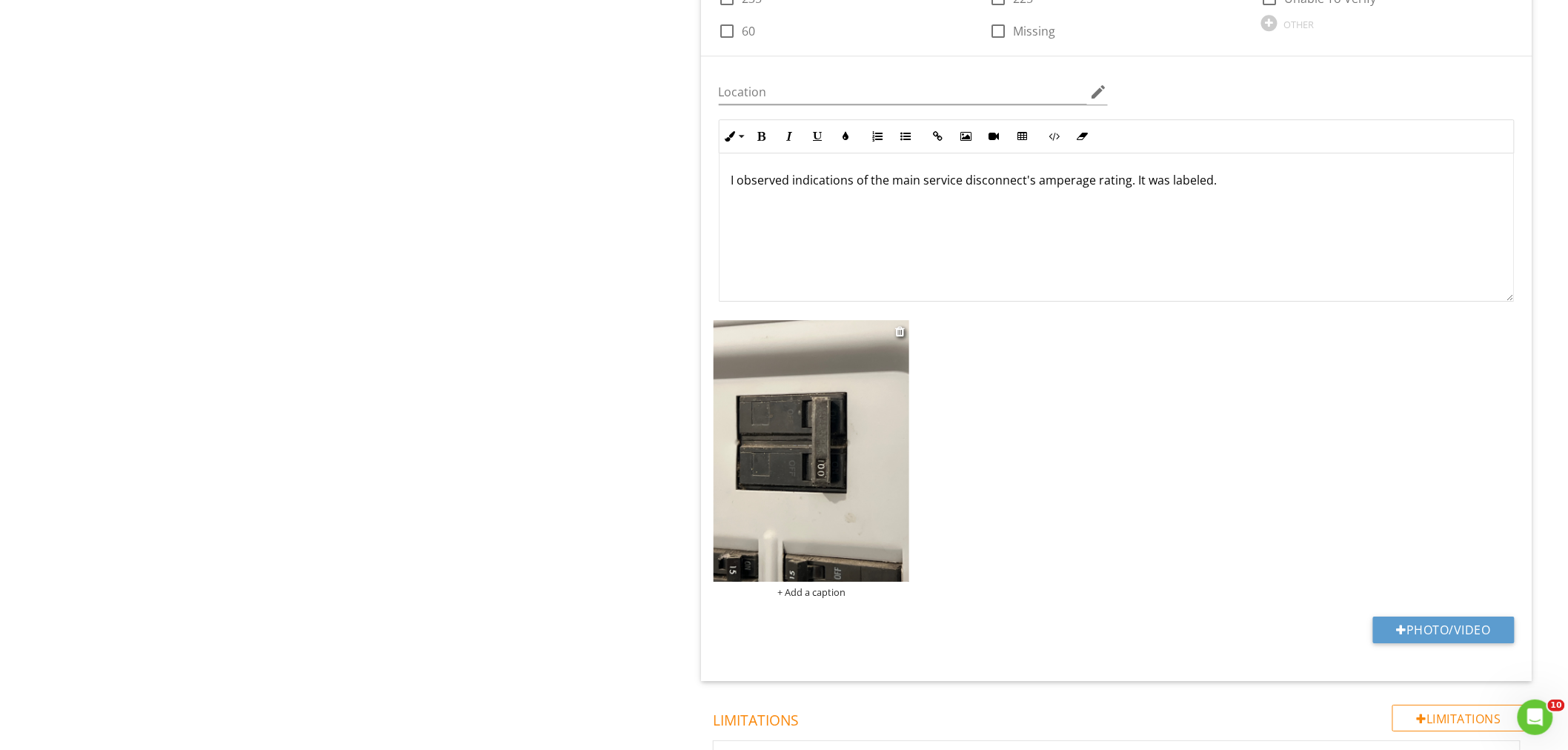
click at [790, 460] on img at bounding box center [811, 450] width 197 height 261
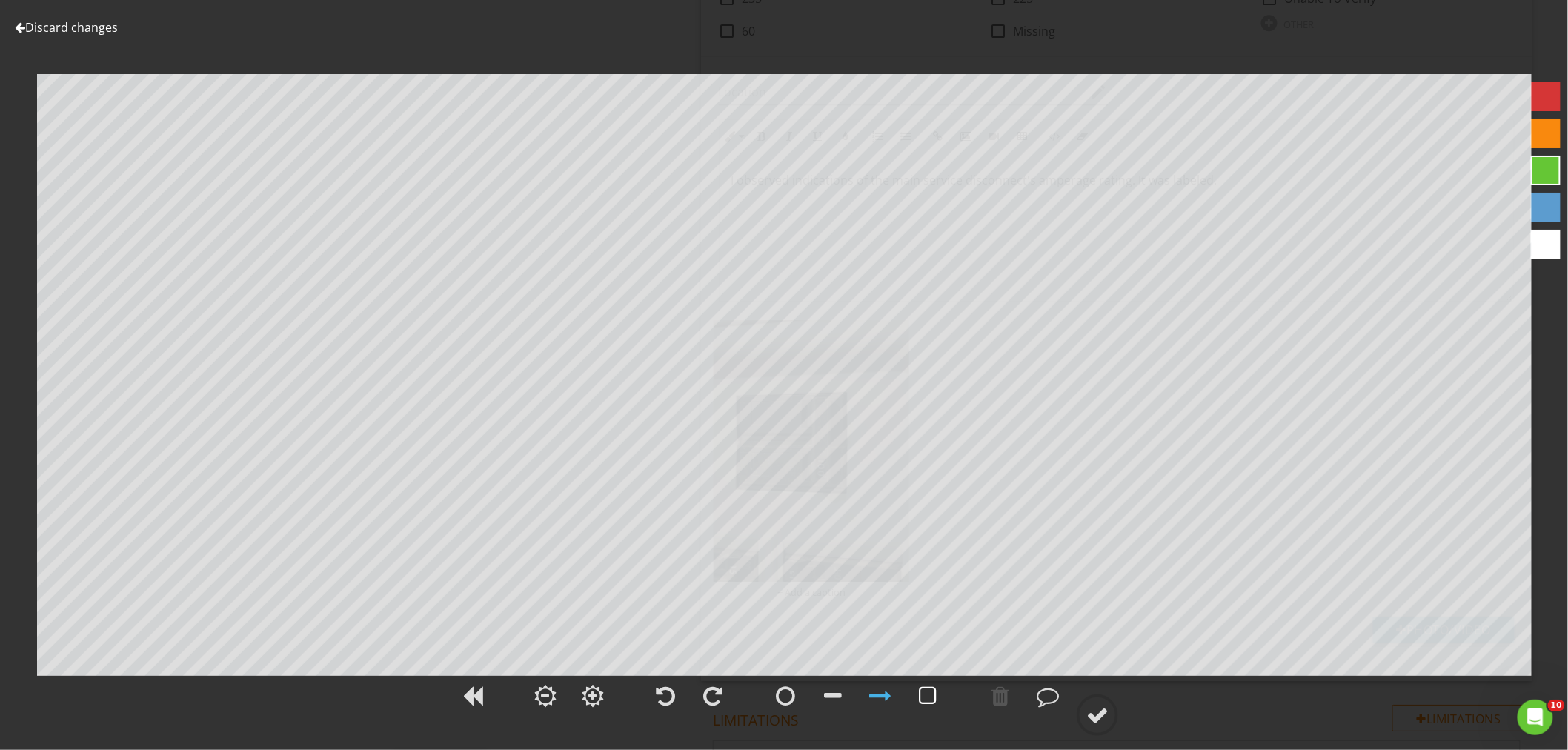
click at [928, 705] on div at bounding box center [928, 696] width 18 height 23
click at [1106, 720] on div at bounding box center [1097, 715] width 23 height 23
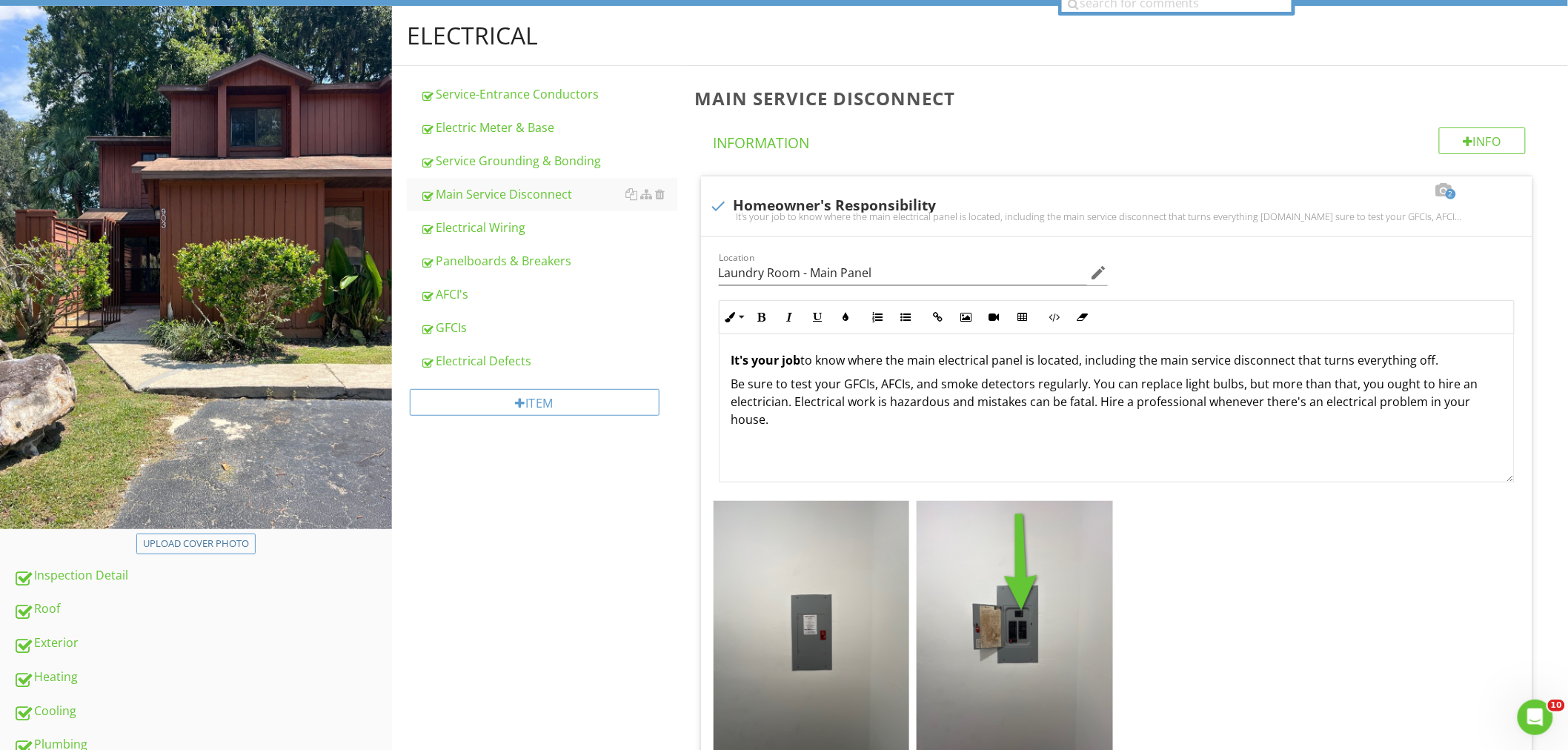
scroll to position [0, 0]
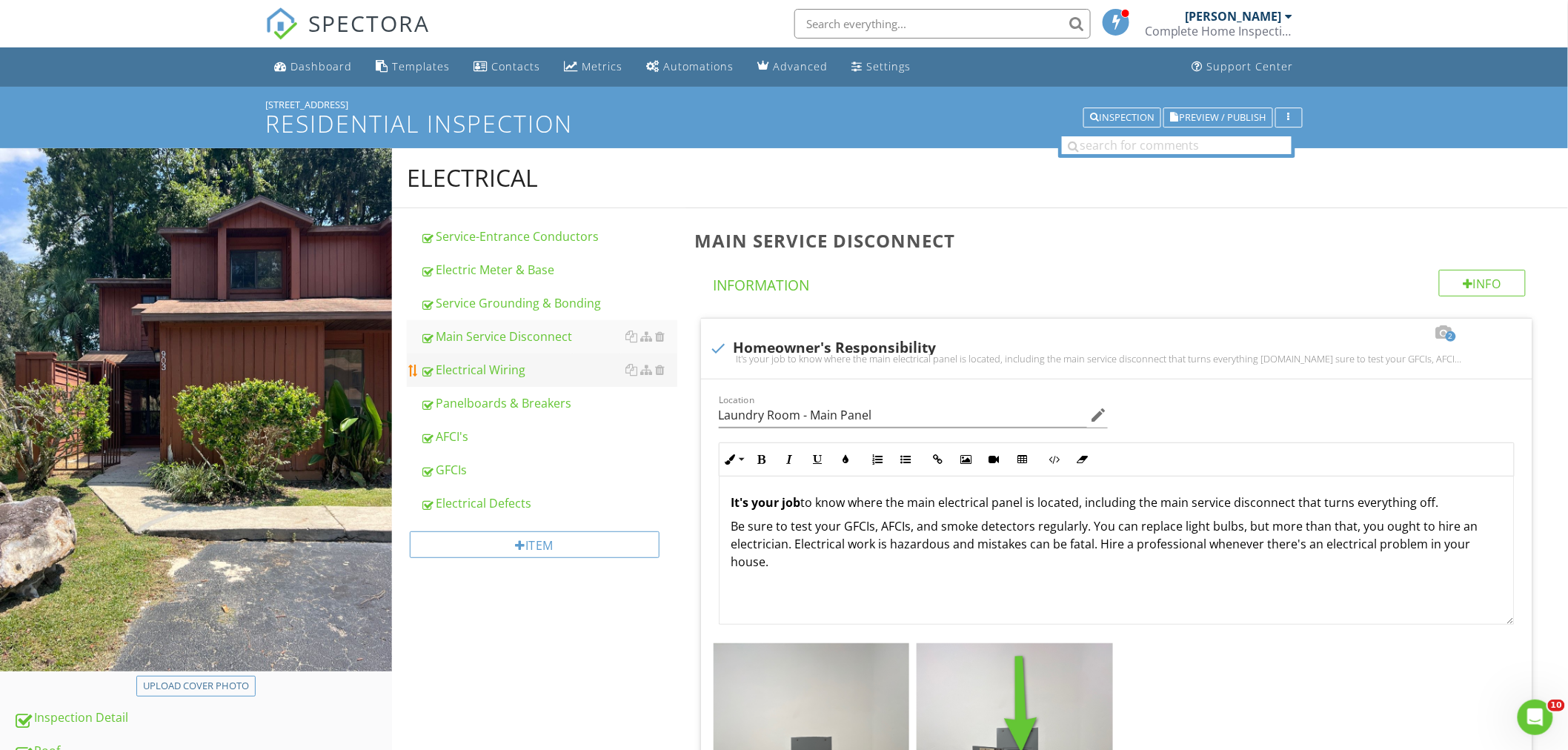
click at [509, 364] on div "Electrical Wiring" at bounding box center [548, 370] width 257 height 18
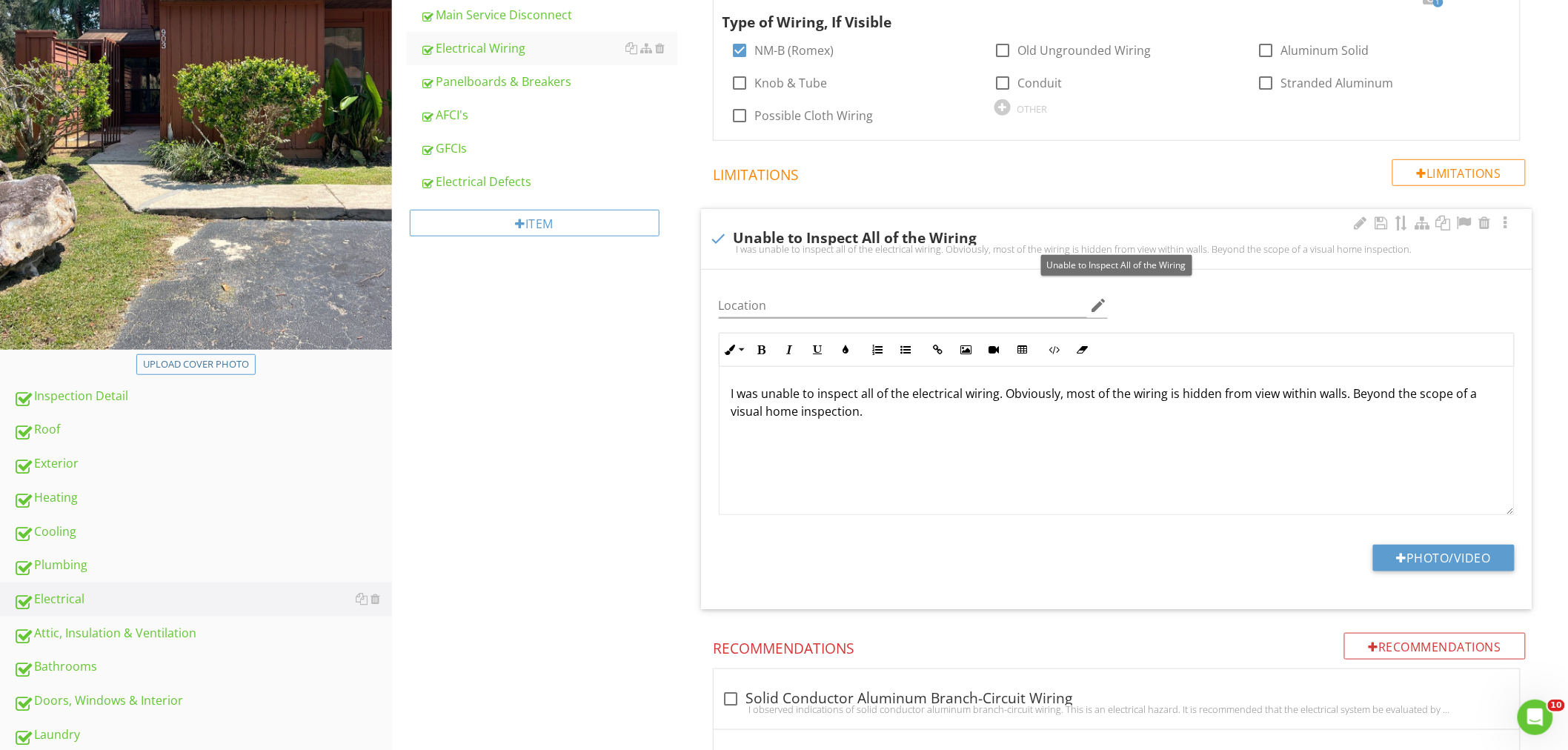
scroll to position [329, 0]
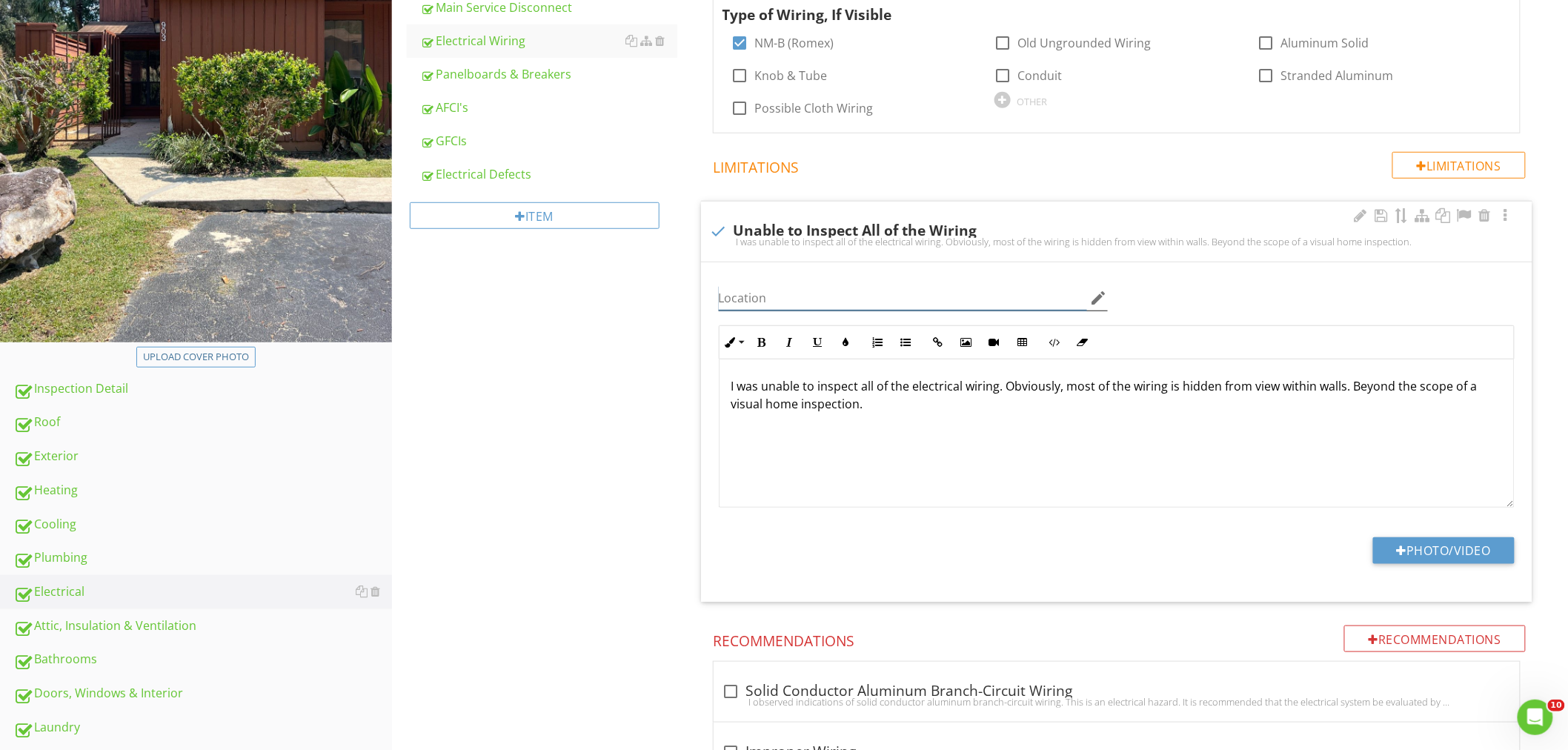
click at [760, 290] on input "Location" at bounding box center [902, 298] width 368 height 24
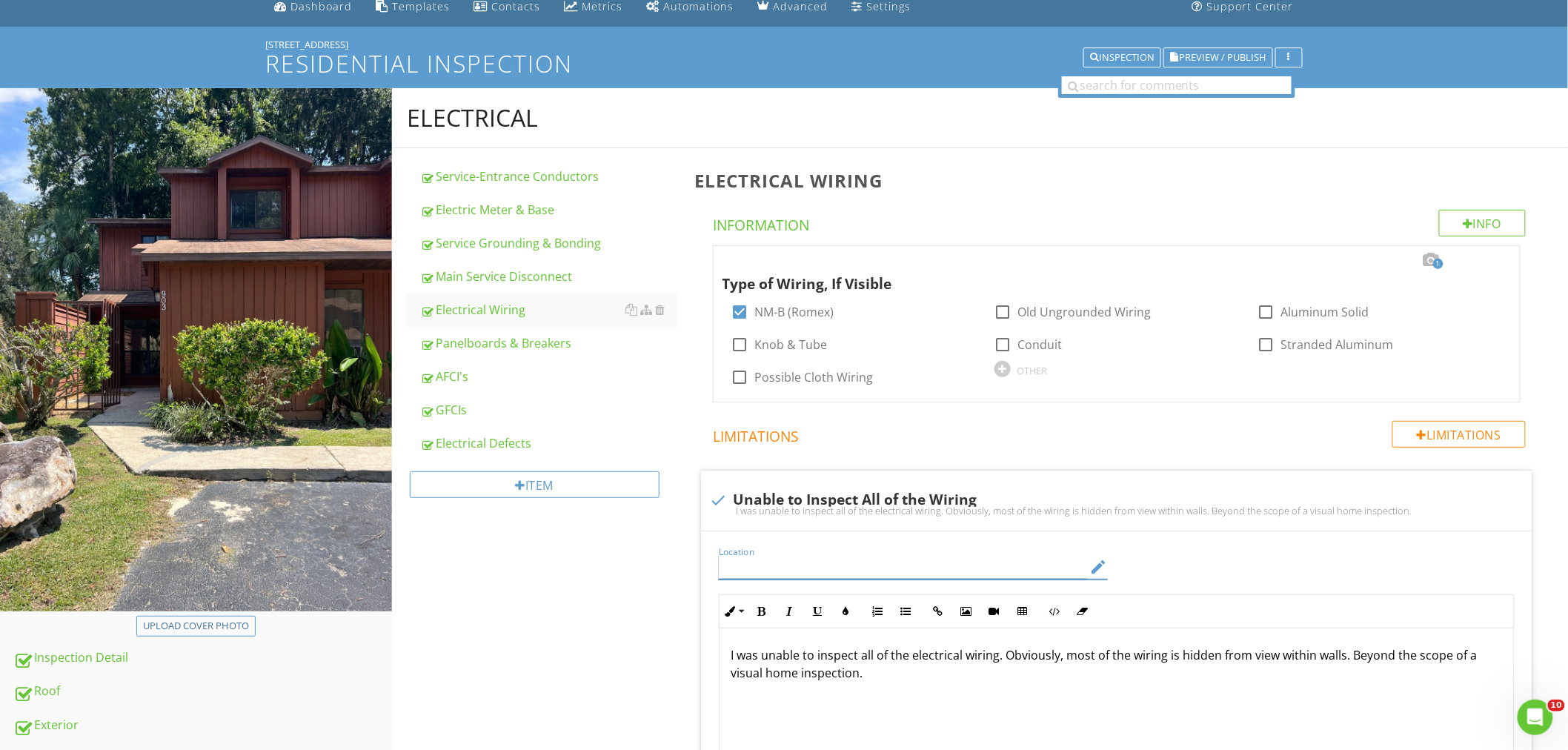
scroll to position [0, 0]
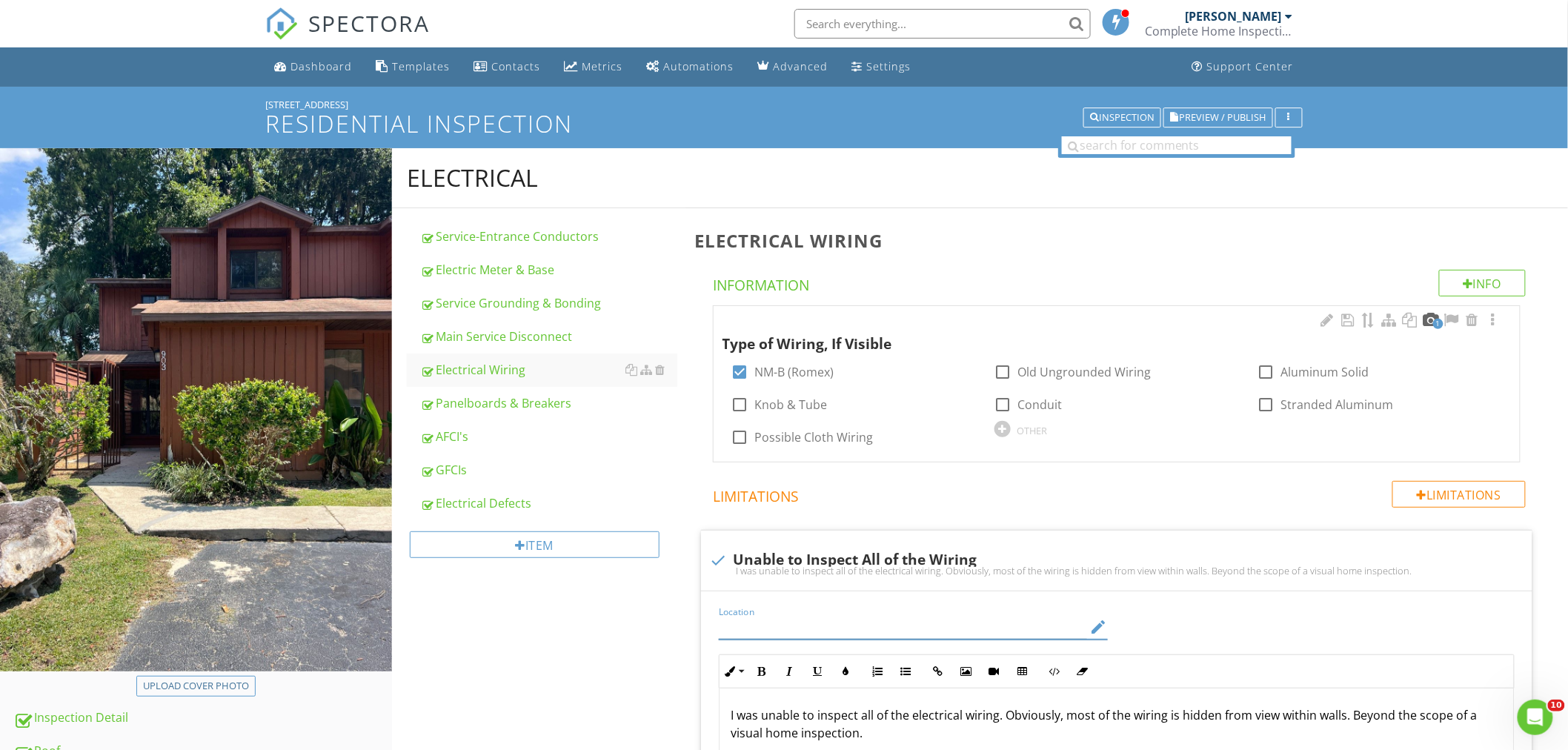
click at [1429, 316] on div at bounding box center [1431, 320] width 18 height 15
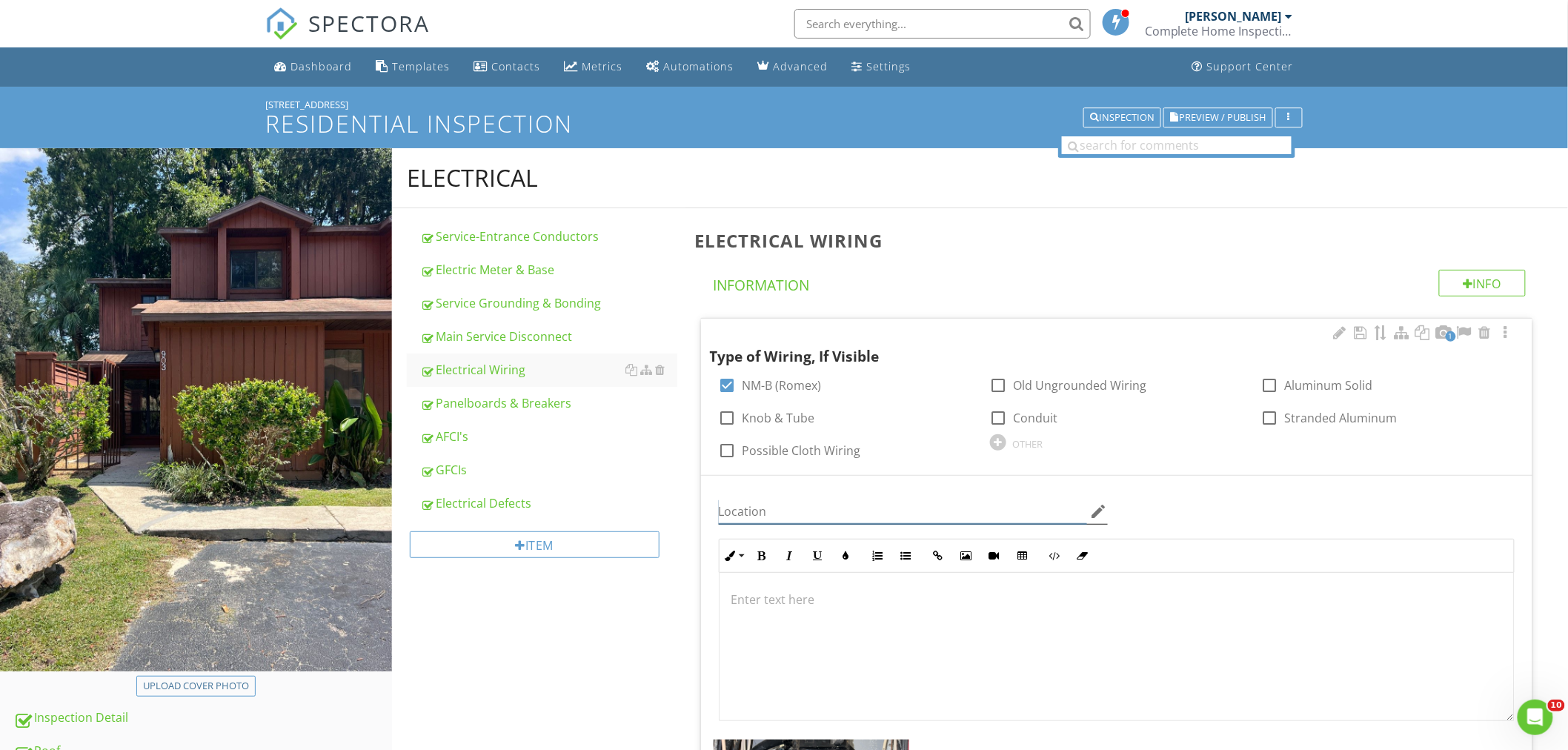
click at [775, 517] on input "Location" at bounding box center [902, 511] width 368 height 24
type input "Main Panel"
click at [511, 400] on div "Panelboards & Breakers" at bounding box center [548, 403] width 257 height 18
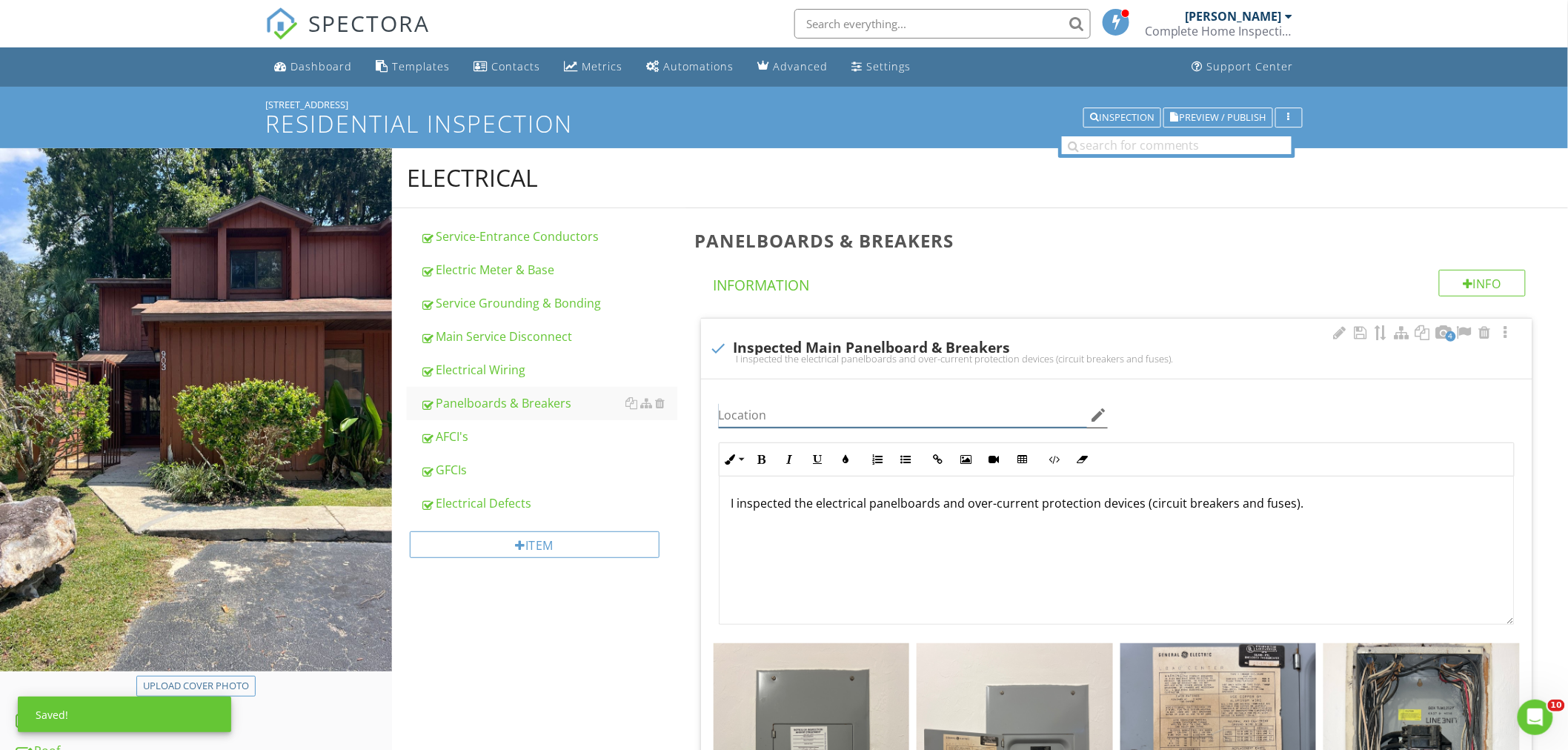
click at [771, 415] on input "Location" at bounding box center [902, 415] width 368 height 24
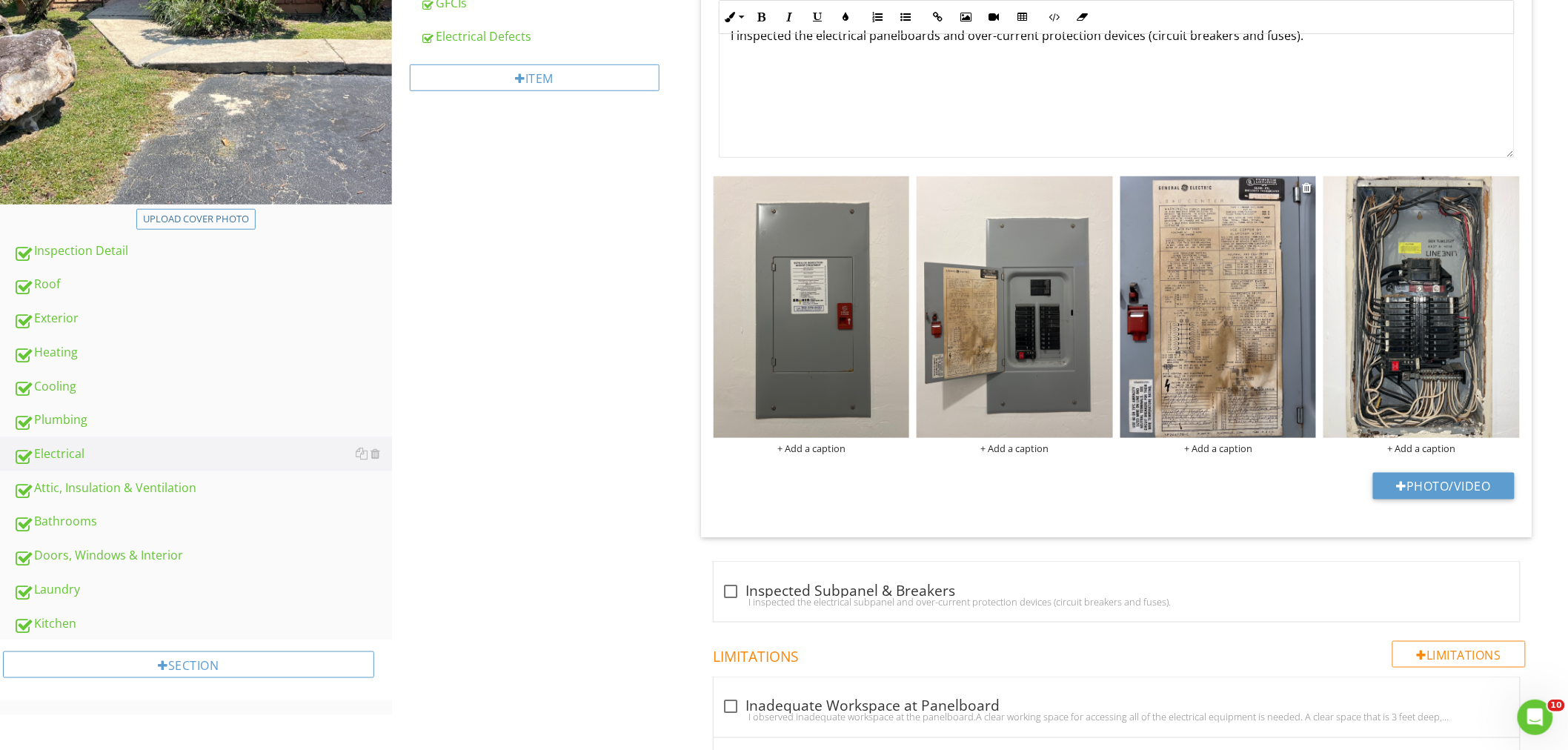
scroll to position [575, 0]
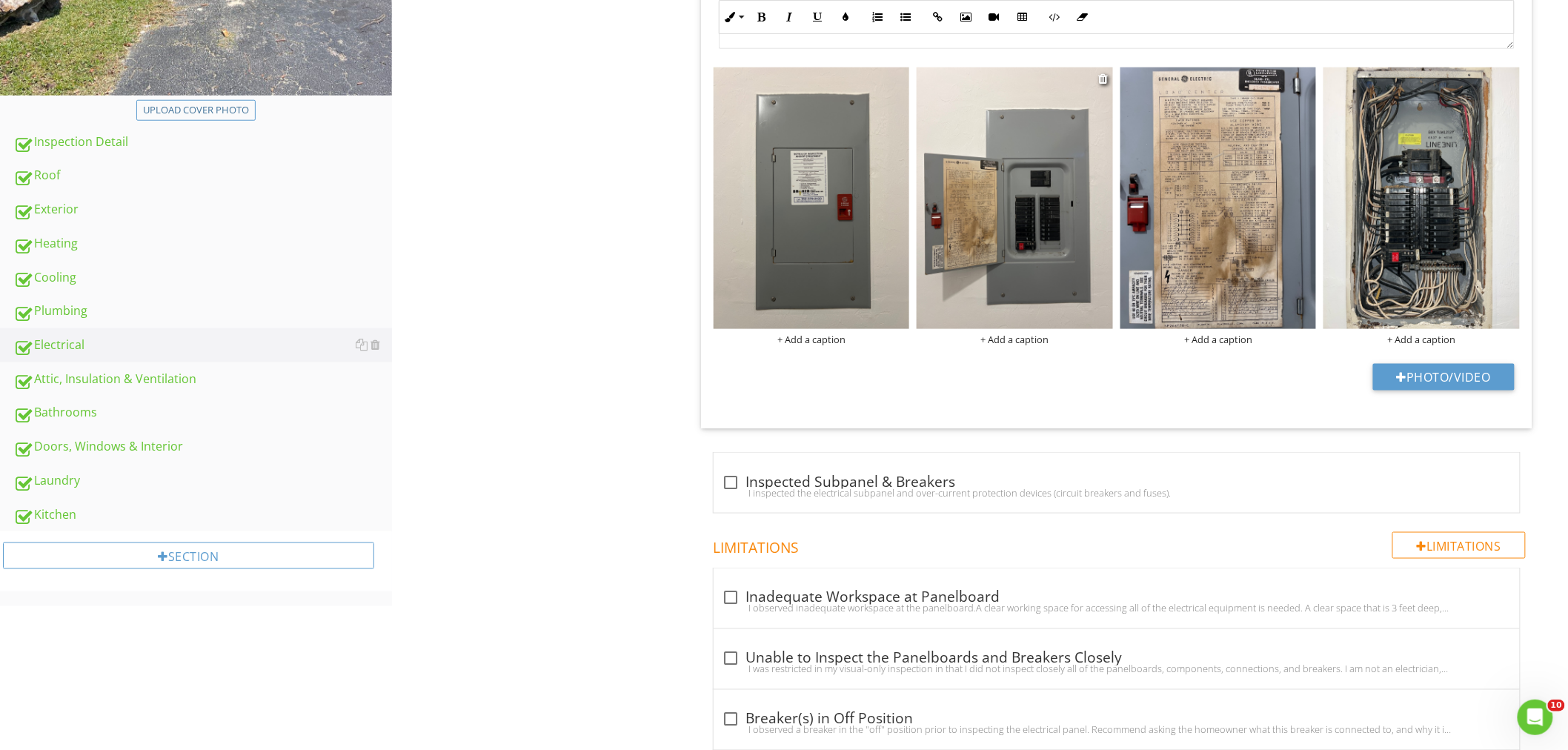
type input "Laundry Room"
click at [1034, 340] on div "+ Add a caption" at bounding box center [1014, 340] width 197 height 12
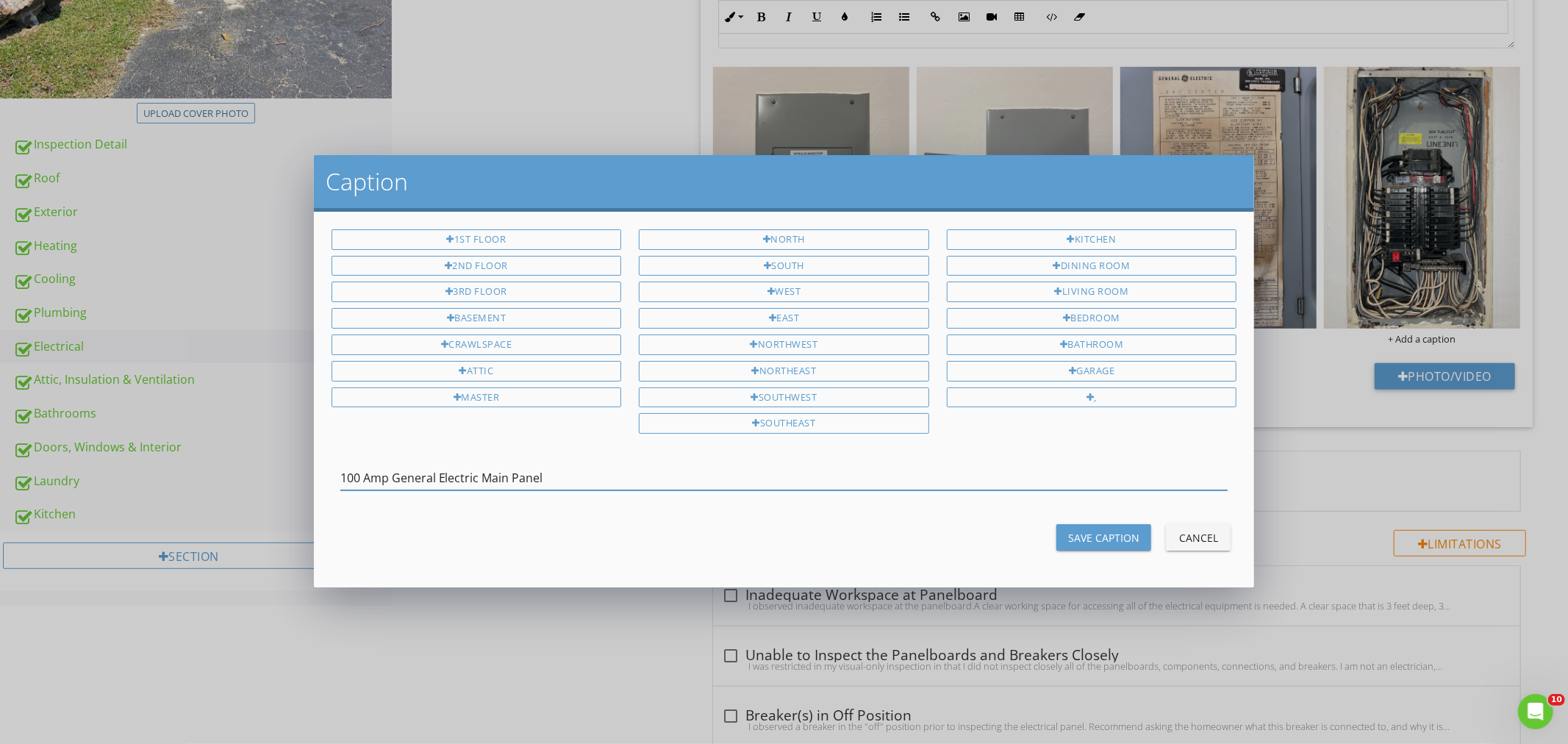
type input "100 Amp General Electric Main Panel"
click at [1106, 540] on div "Save Caption" at bounding box center [1103, 537] width 71 height 16
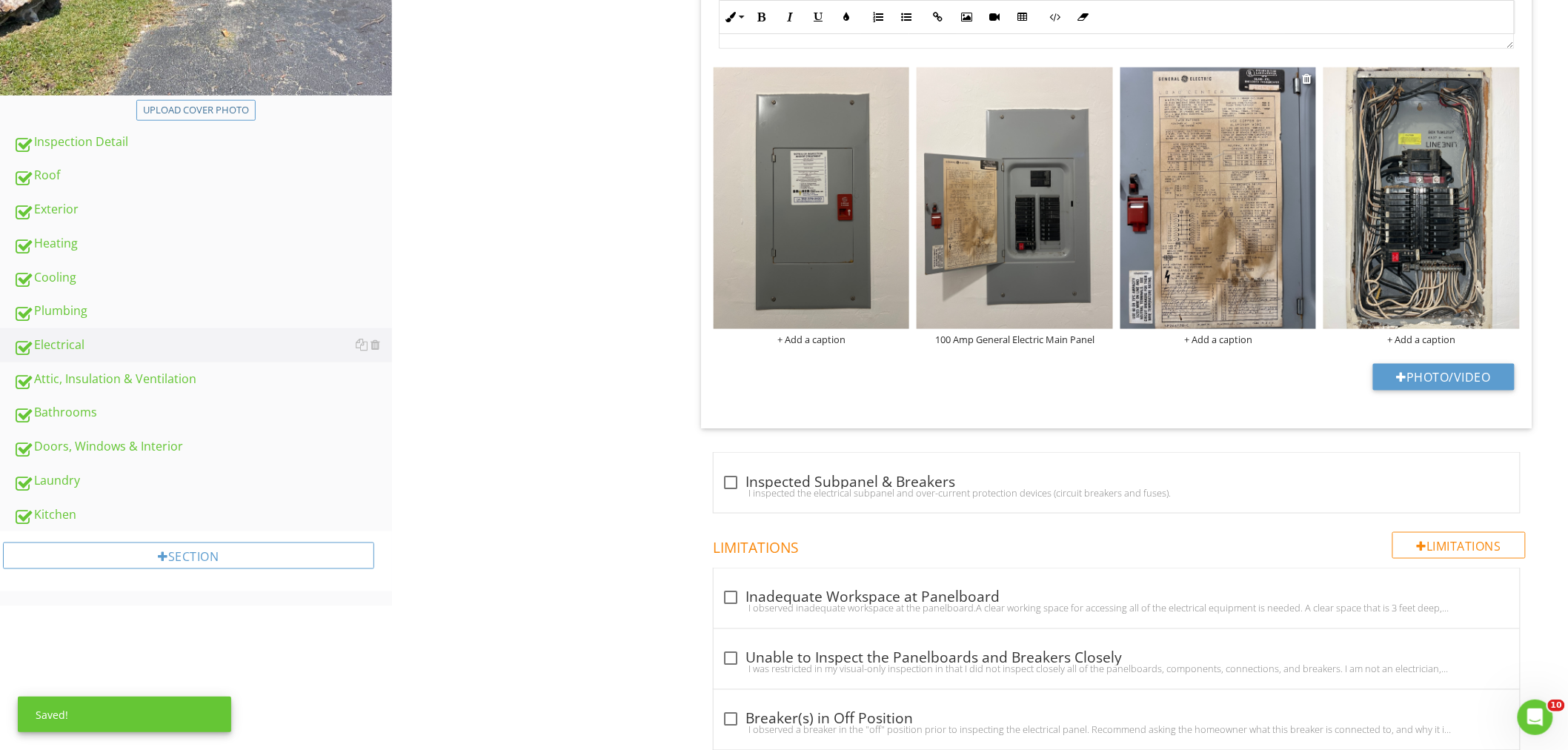
click at [1228, 337] on div "+ Add a caption" at bounding box center [1218, 340] width 197 height 12
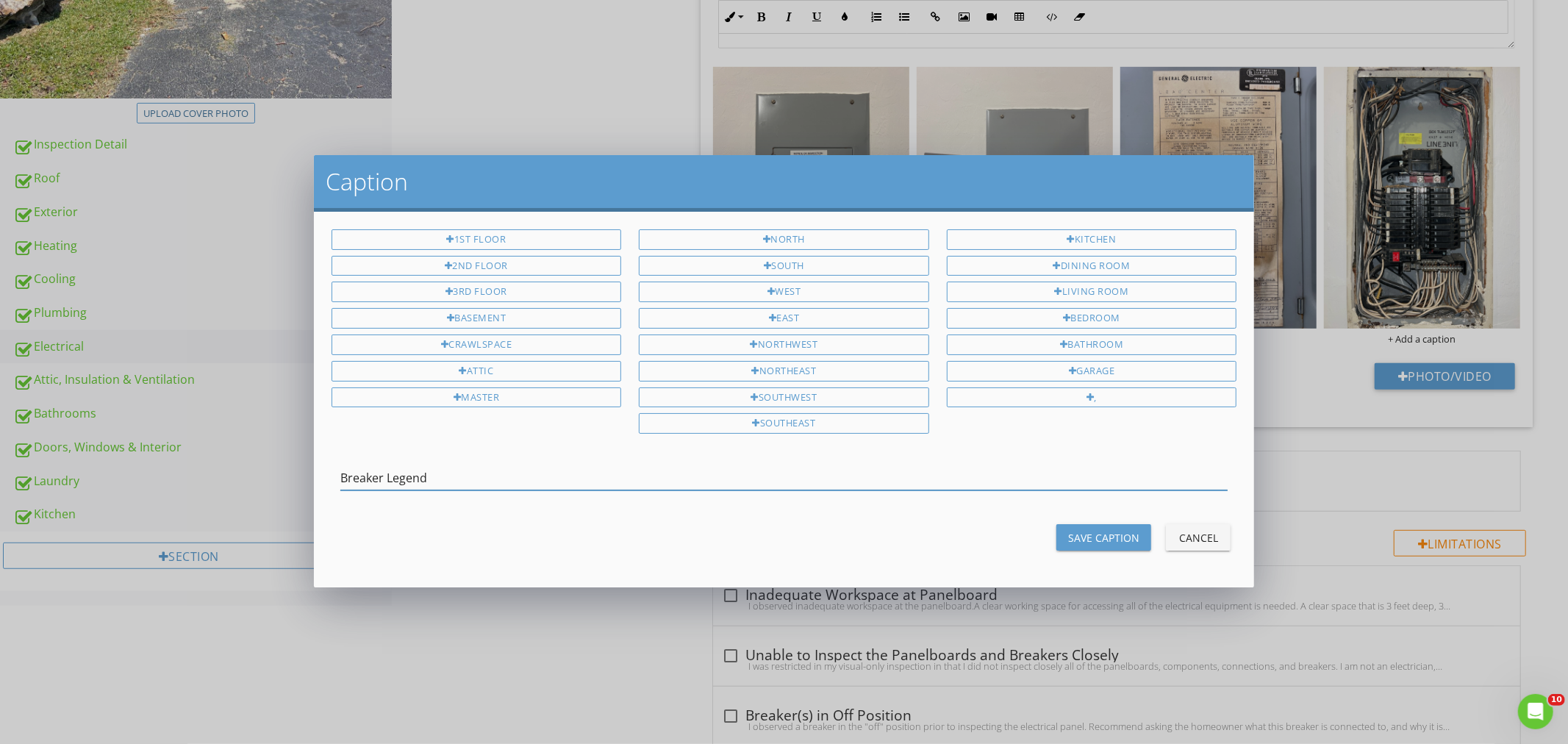
type input "Breaker Legend"
click at [1115, 533] on div "Save Caption" at bounding box center [1103, 537] width 71 height 16
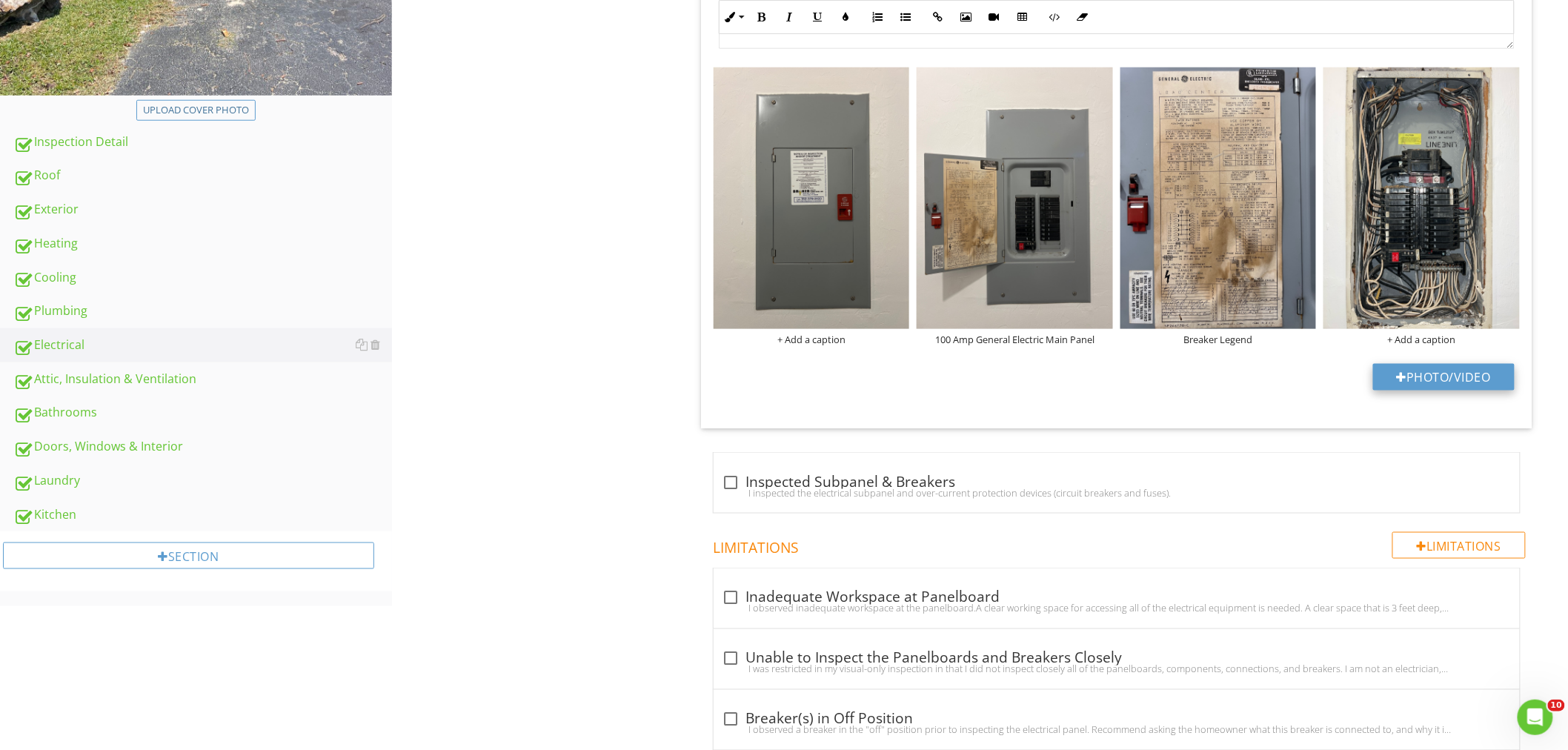
click at [1424, 371] on button "Photo/Video" at bounding box center [1444, 377] width 142 height 26
type input "C:\fakepath\IR_12351.jpg"
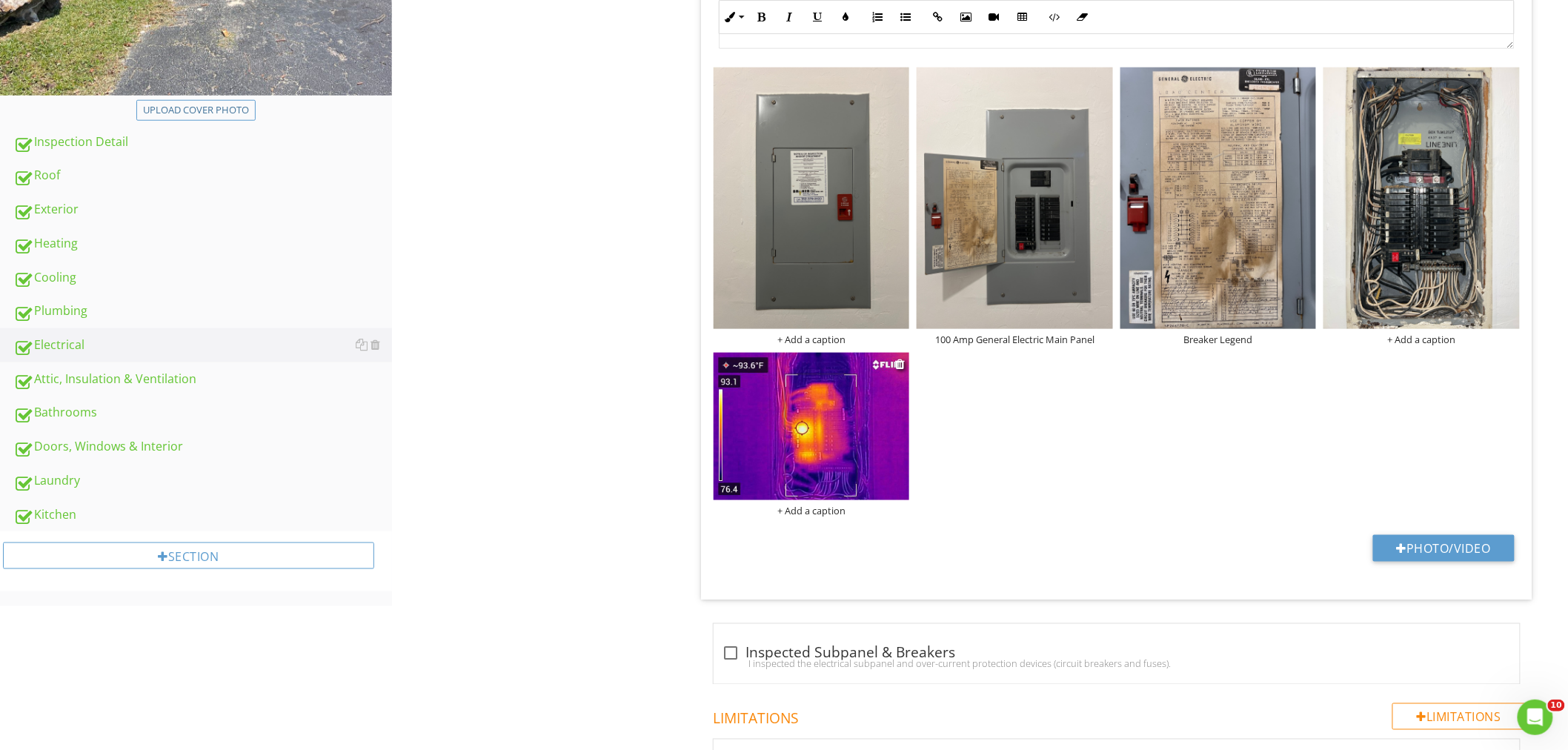
click at [816, 469] on img at bounding box center [811, 425] width 197 height 147
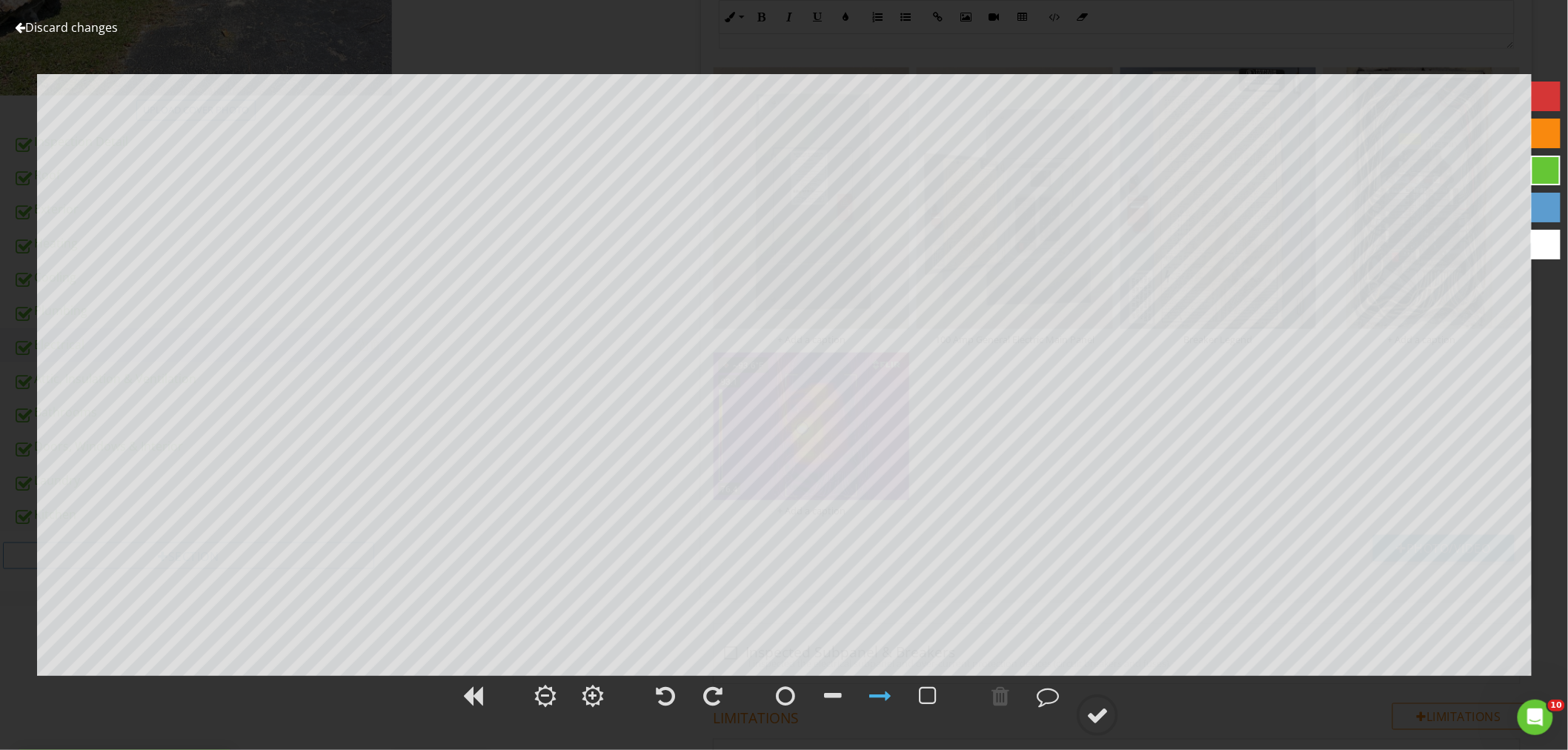
click at [92, 31] on link "Discard changes" at bounding box center [66, 28] width 103 height 17
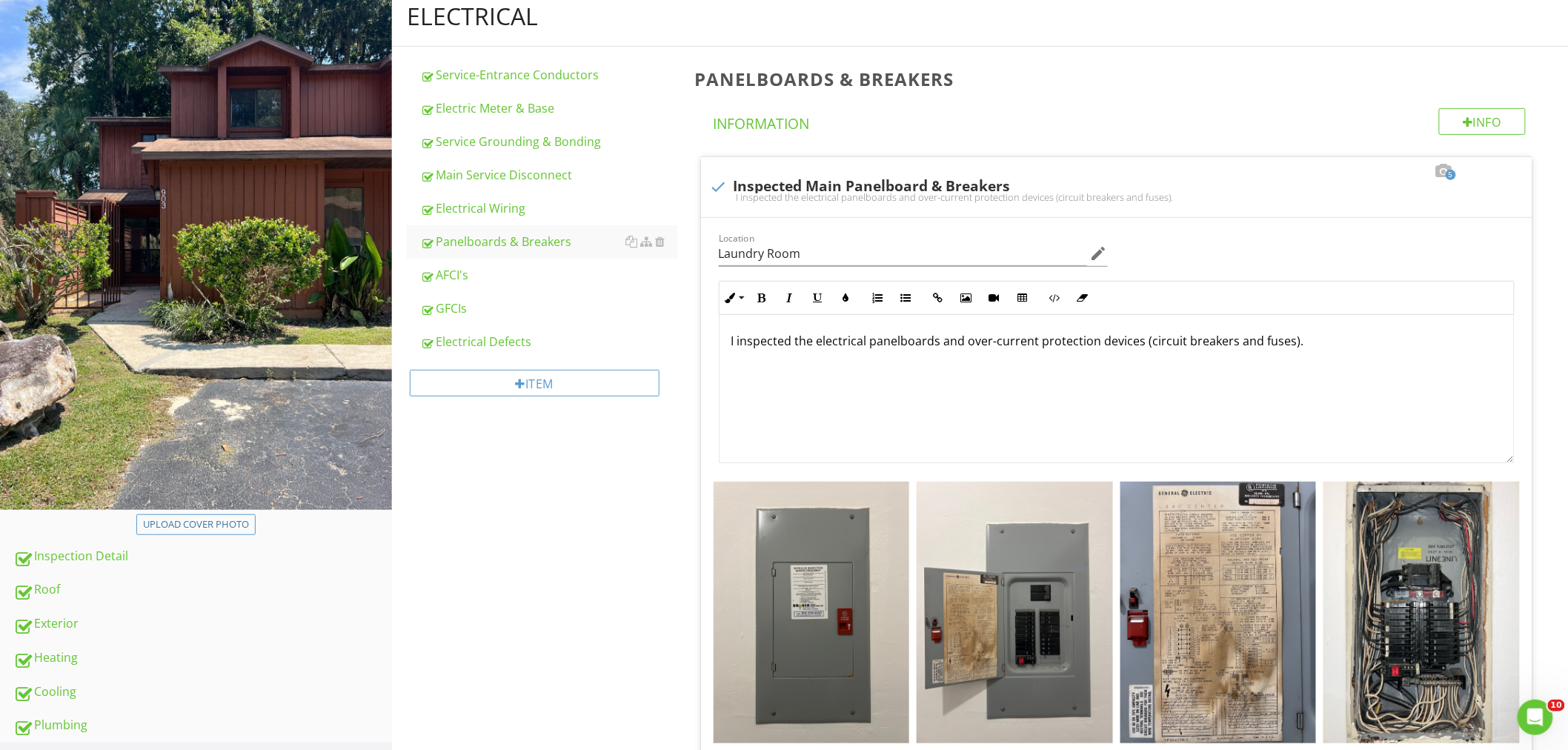
scroll to position [0, 0]
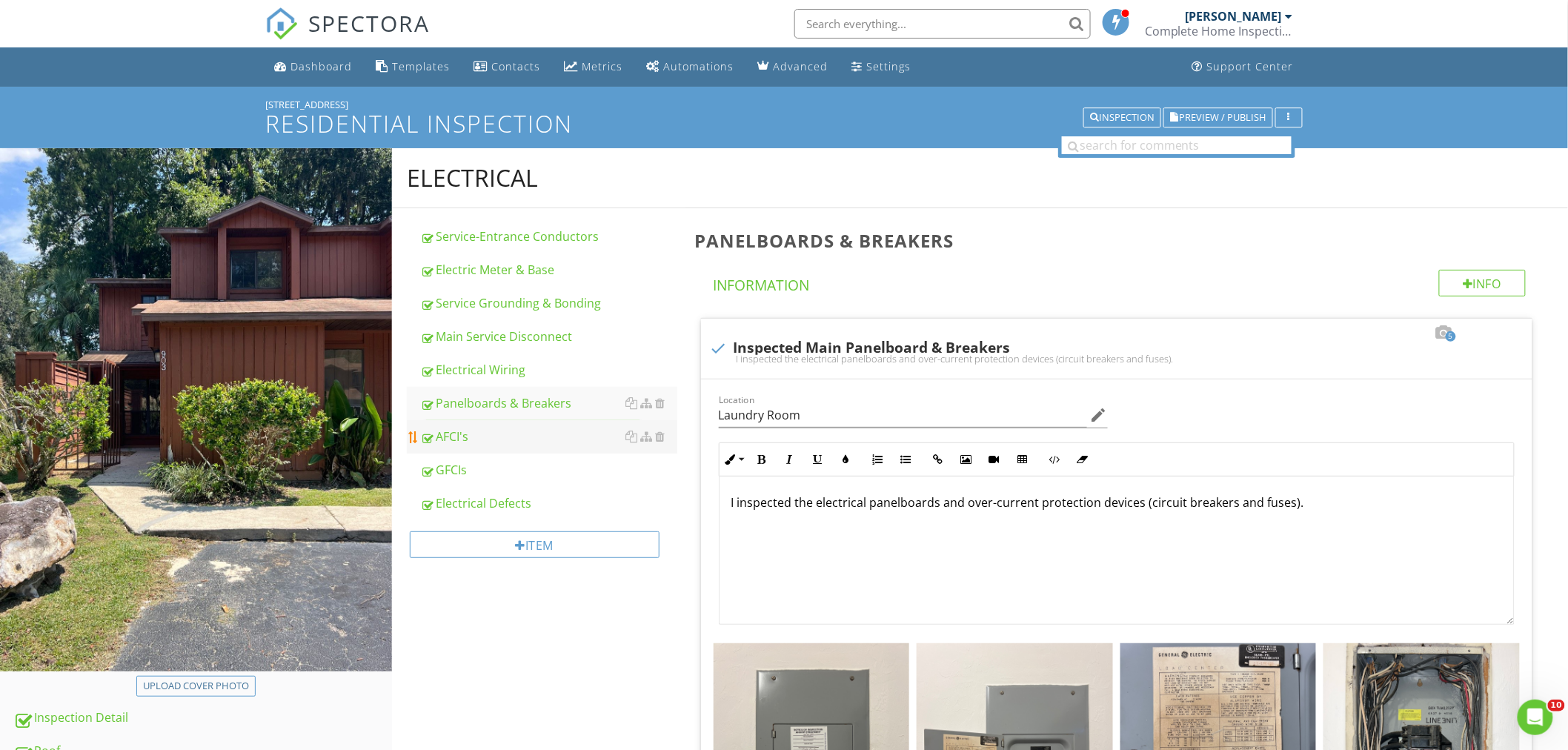
click at [467, 431] on div "AFCI's" at bounding box center [548, 437] width 257 height 18
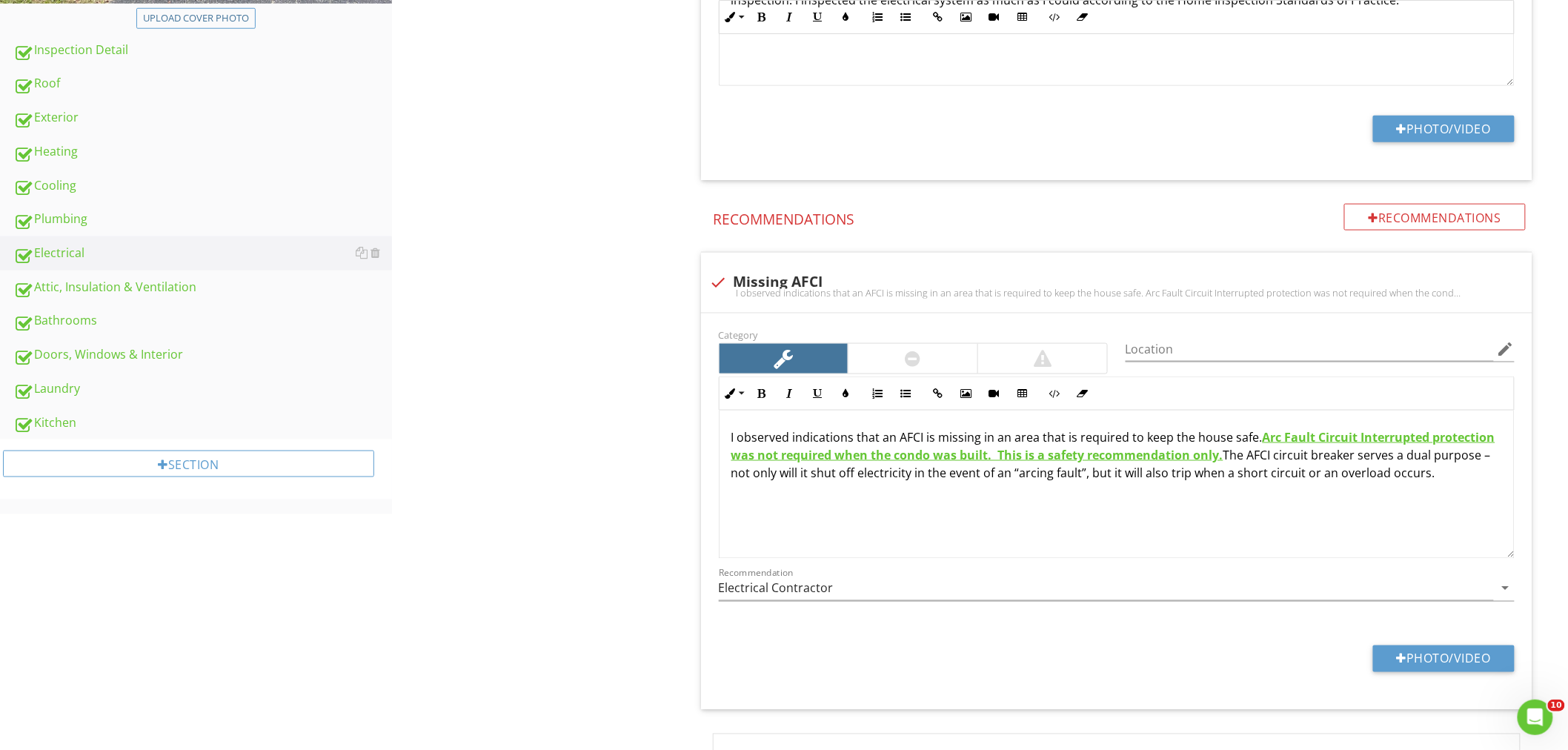
scroll to position [741, 0]
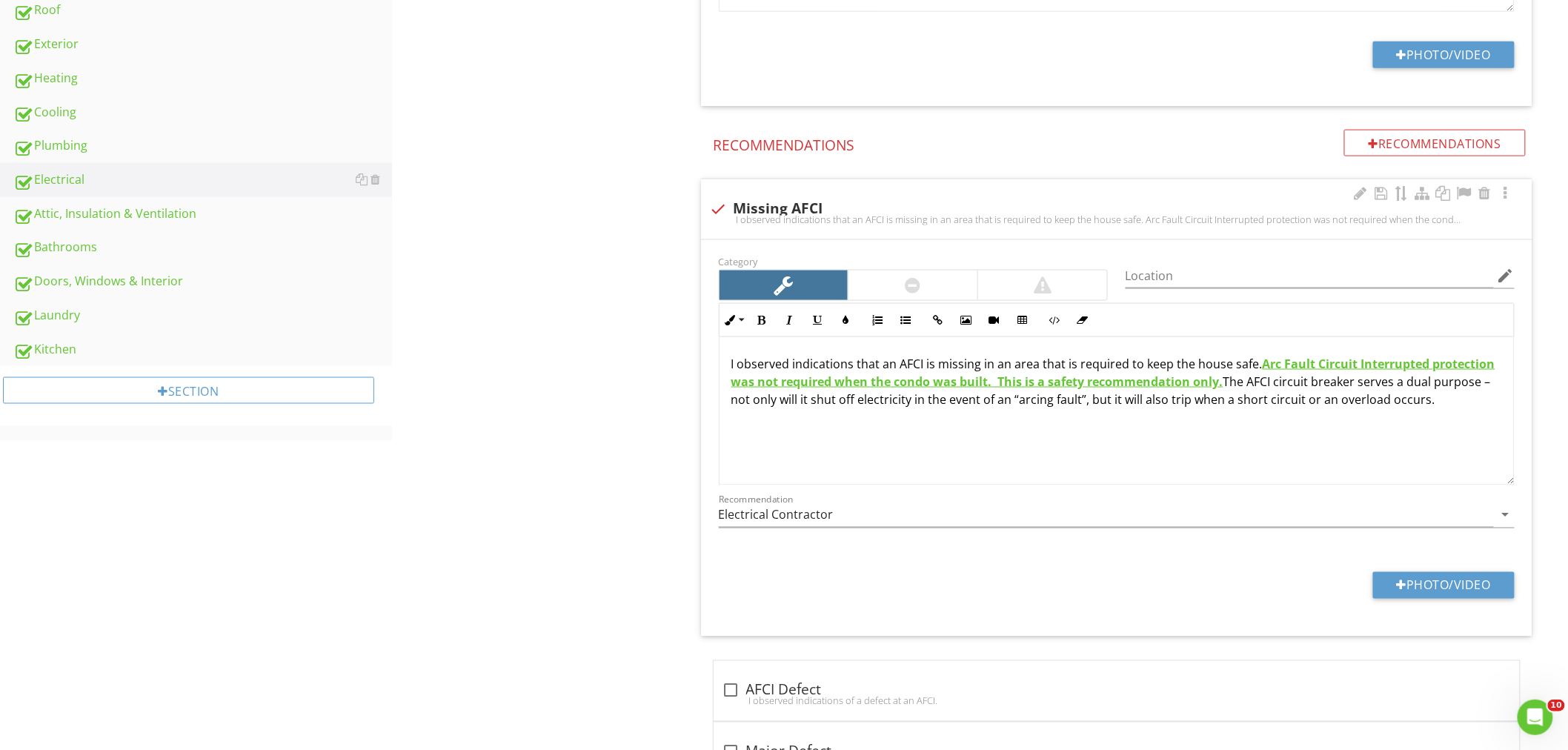
click at [993, 383] on strong "Arc Fault Circuit Interrupted protection was not required when the condo was bu…" at bounding box center [1113, 372] width 764 height 34
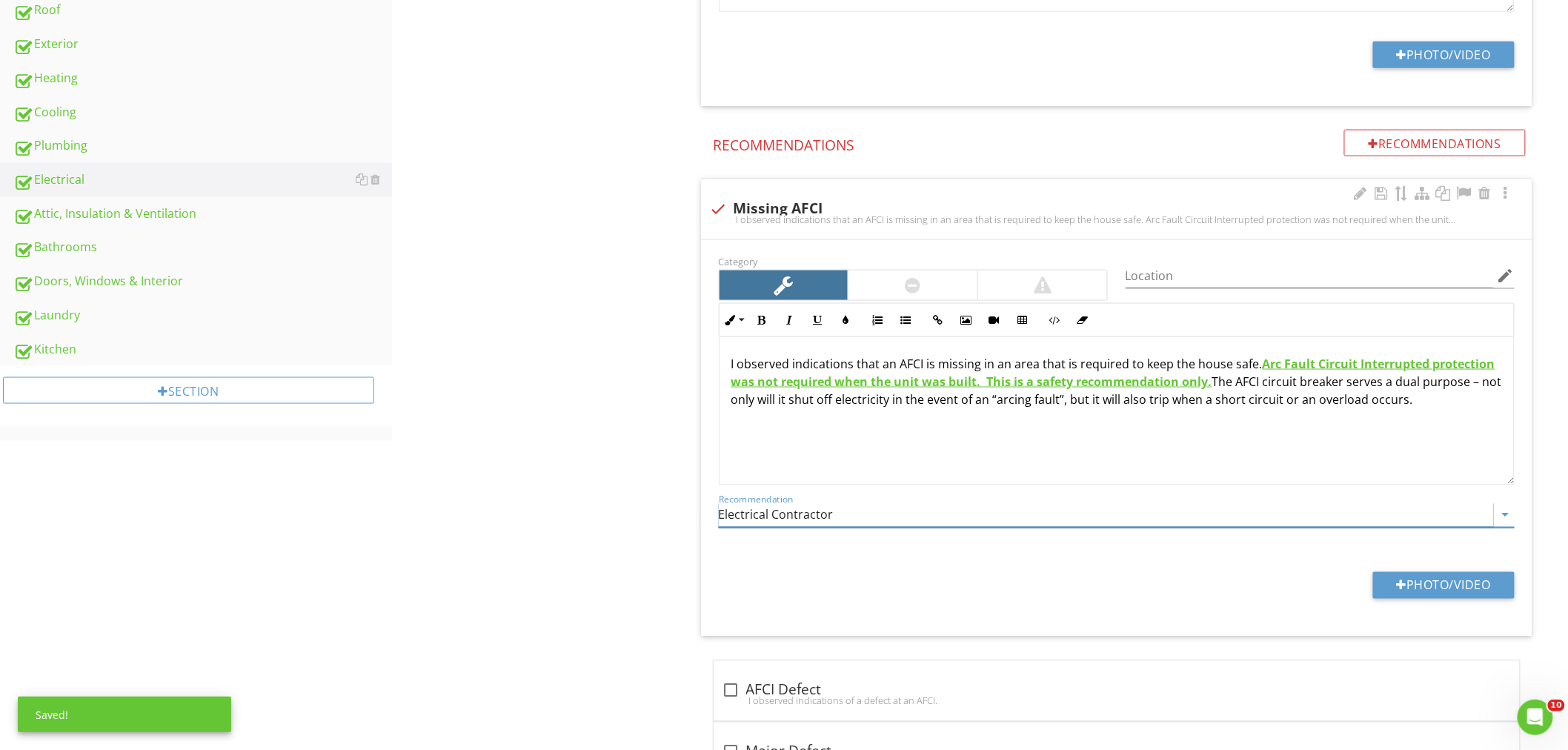
click at [819, 516] on input "Electrical Contractor" at bounding box center [1106, 515] width 775 height 24
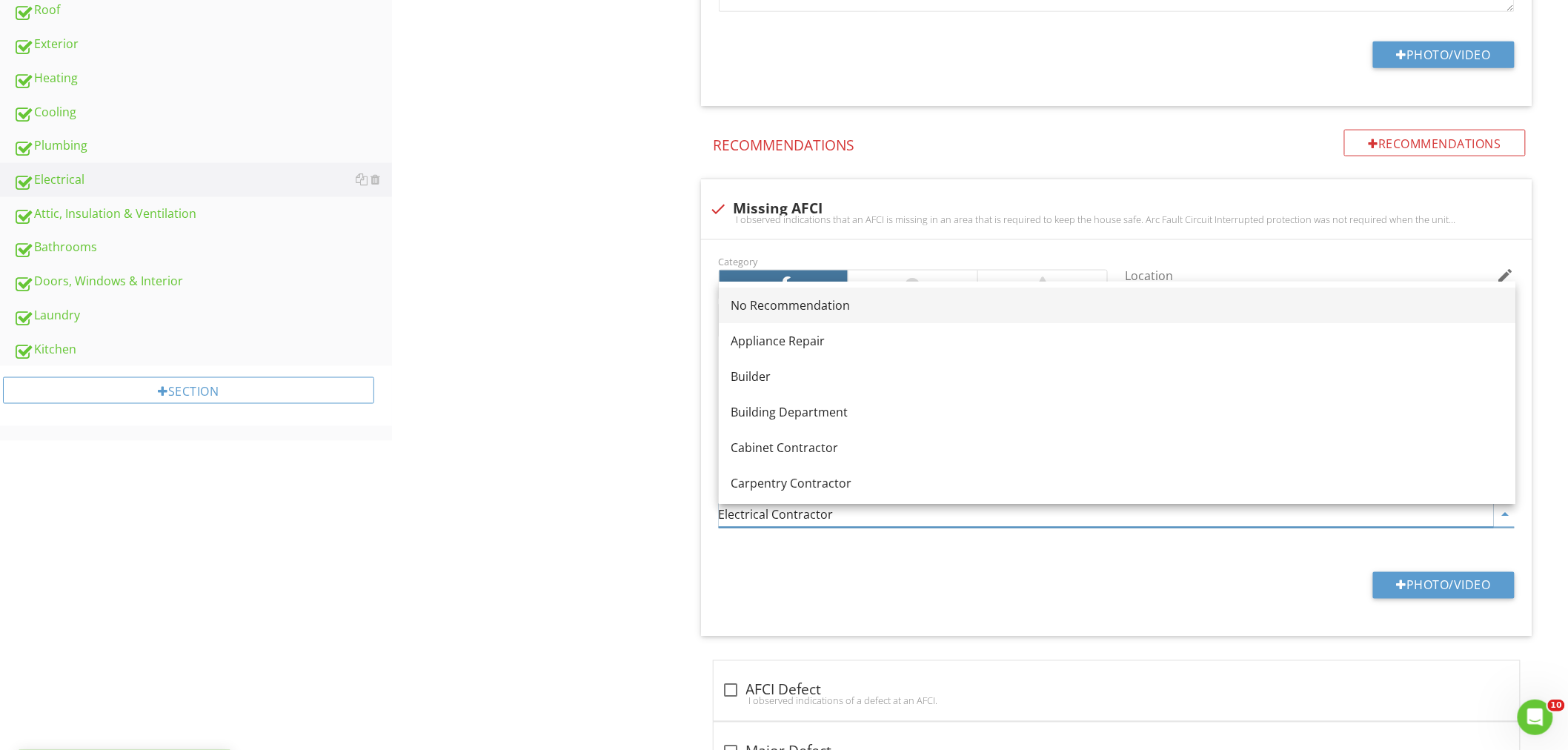
click at [794, 307] on div "No Recommendation" at bounding box center [1117, 305] width 773 height 18
type input "No Recommendation"
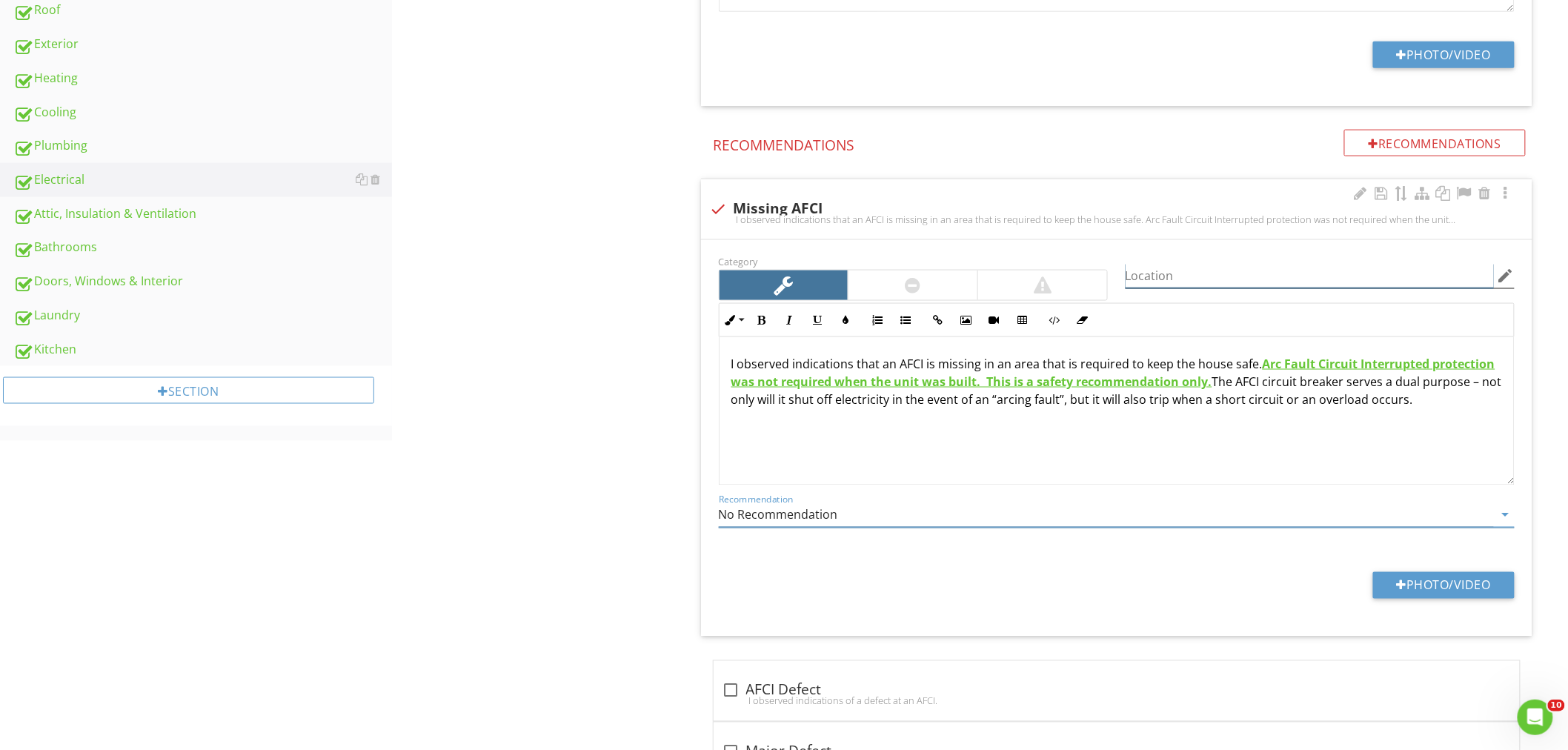
click at [1171, 270] on input "Location" at bounding box center [1309, 276] width 368 height 24
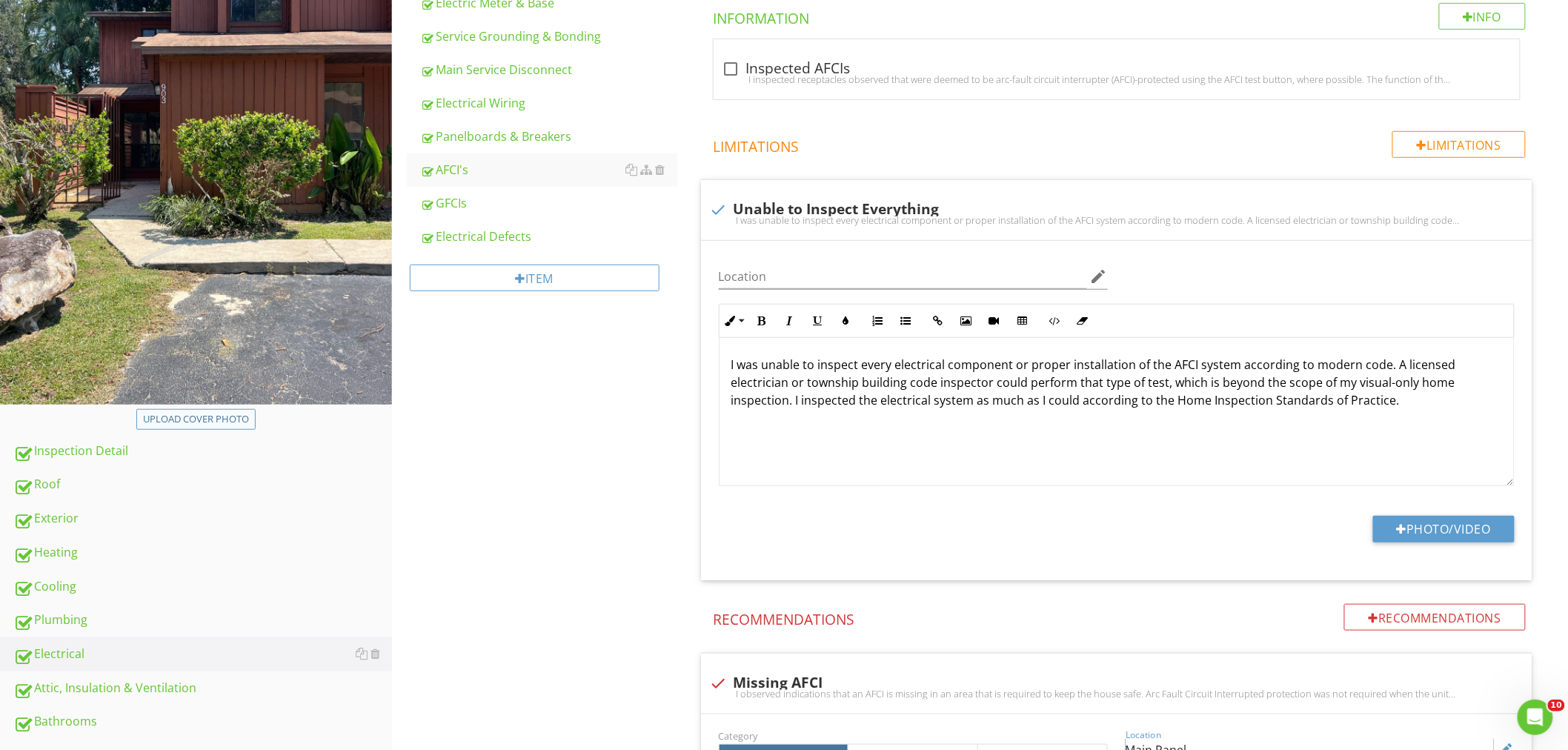
scroll to position [164, 0]
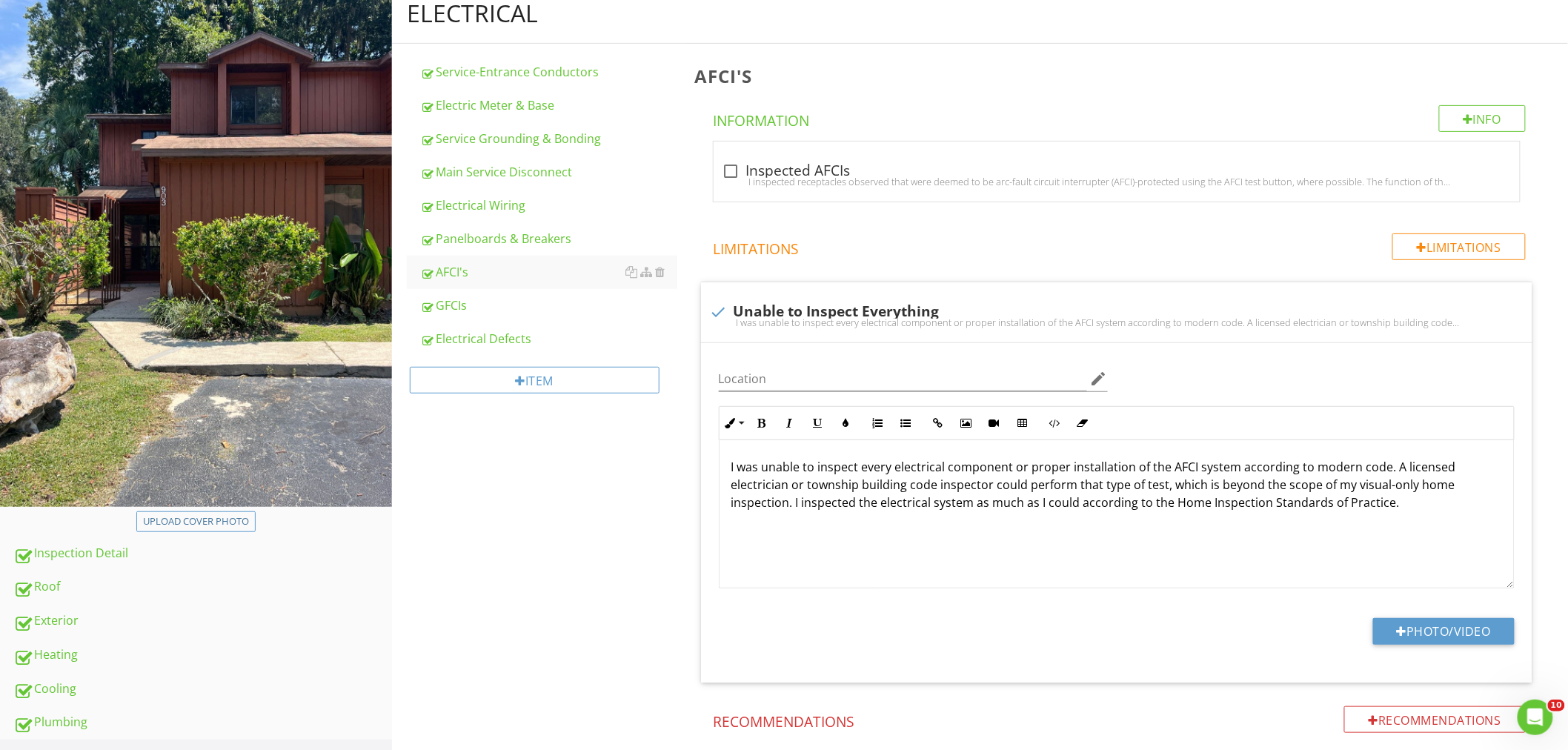
type input "Main Panel"
drag, startPoint x: 527, startPoint y: 612, endPoint x: 545, endPoint y: 544, distance: 70.3
click at [522, 304] on div "GFCIs" at bounding box center [548, 305] width 257 height 18
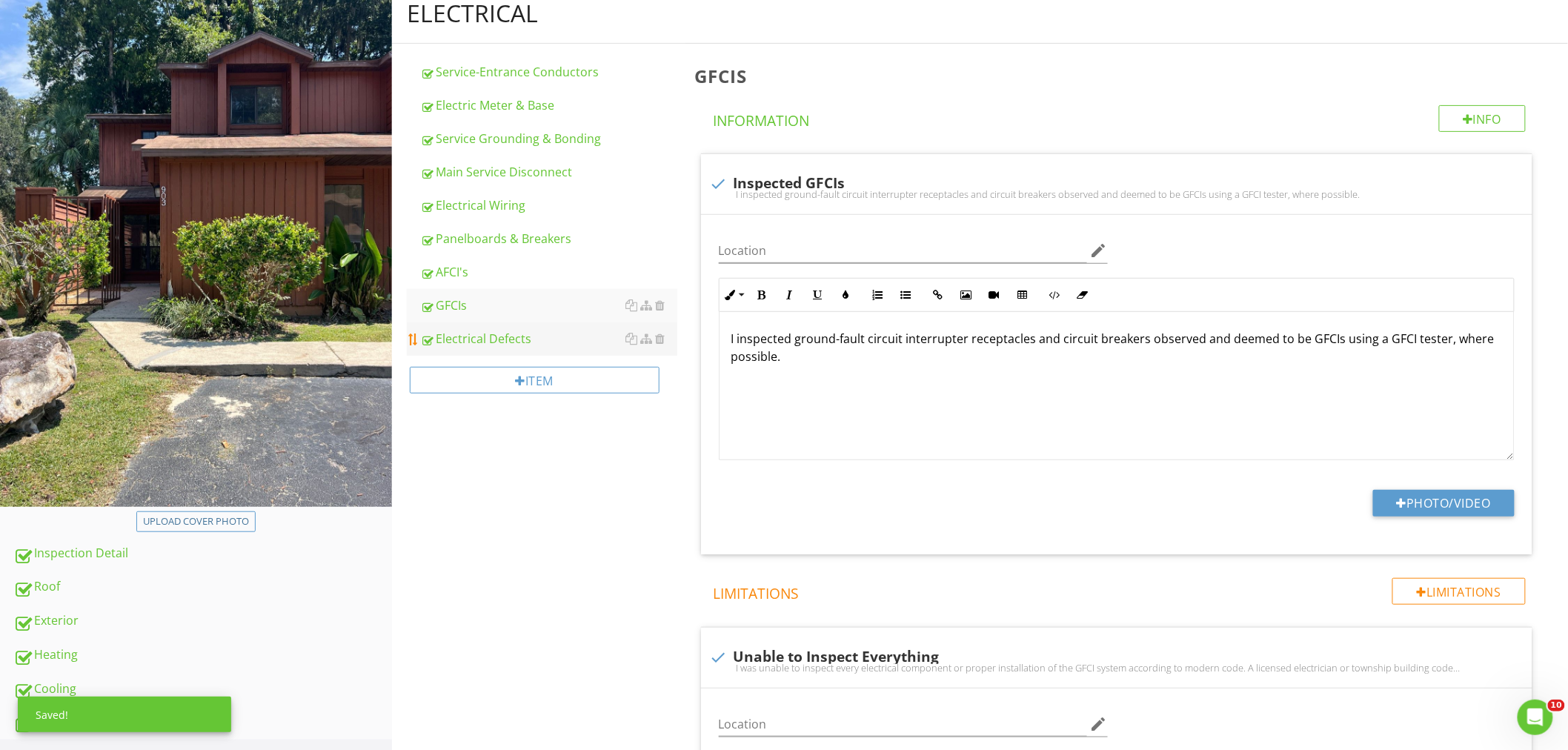
click at [521, 340] on div "Electrical Defects" at bounding box center [548, 339] width 257 height 18
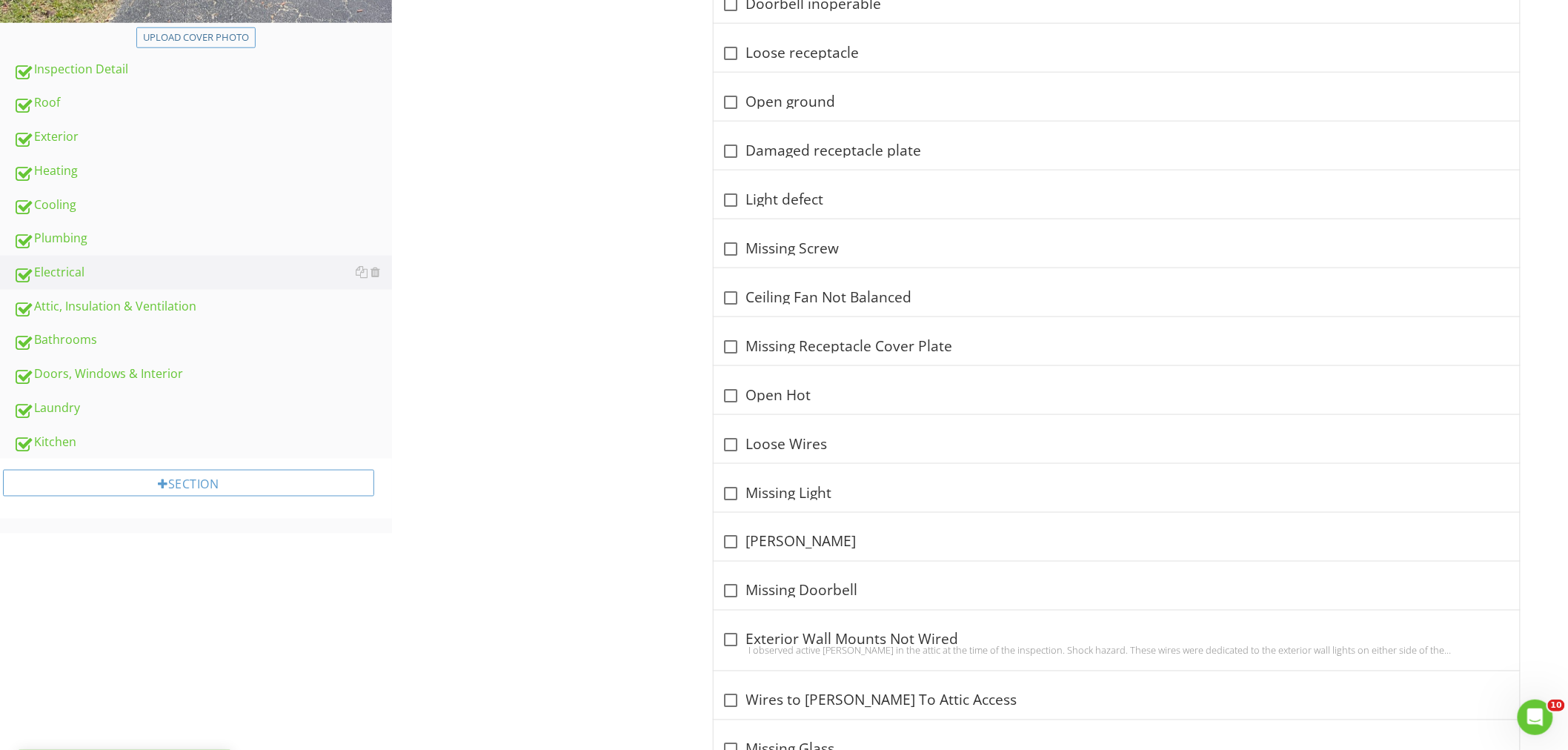
scroll to position [705, 0]
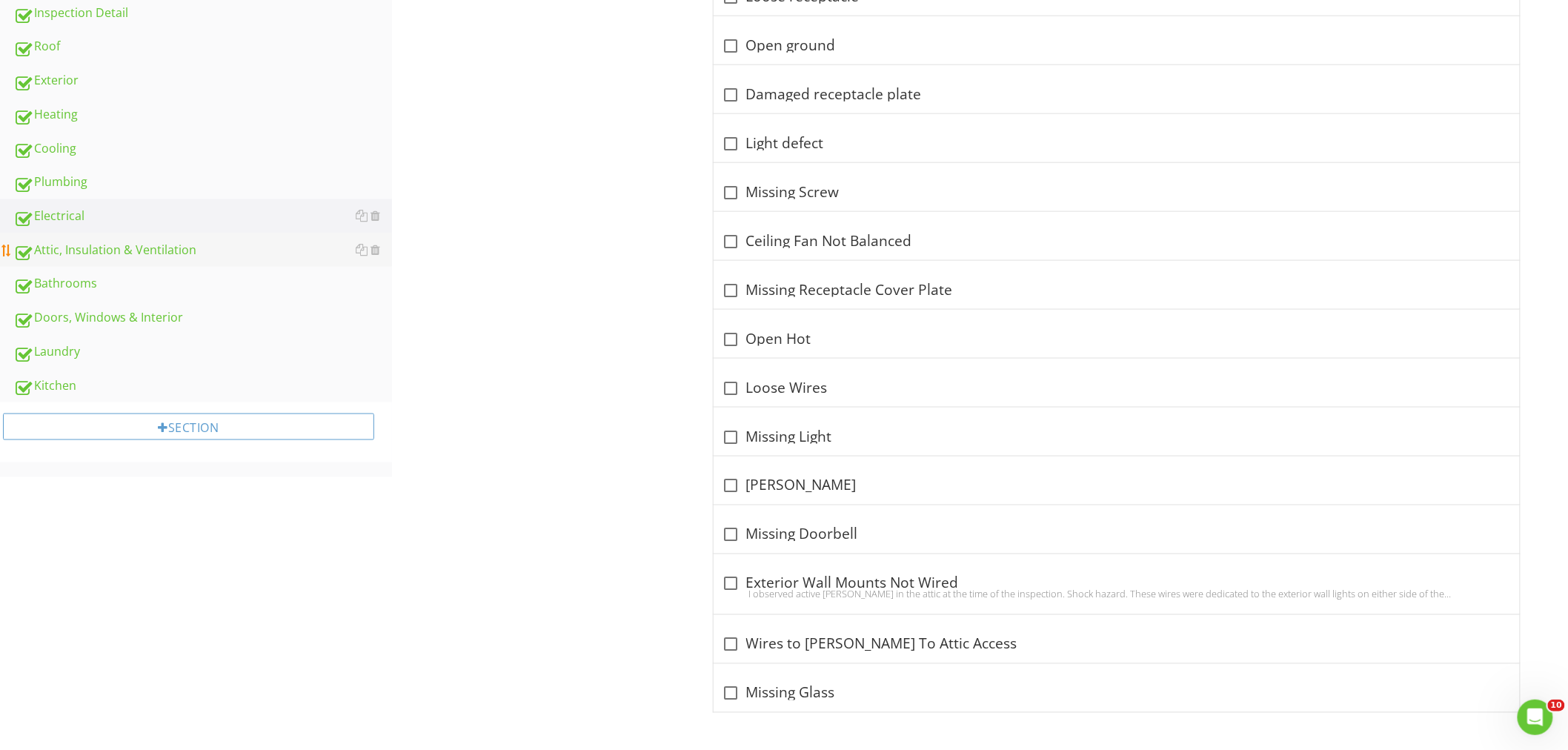
click at [151, 241] on div "Attic, Insulation & Ventilation" at bounding box center [203, 251] width 379 height 20
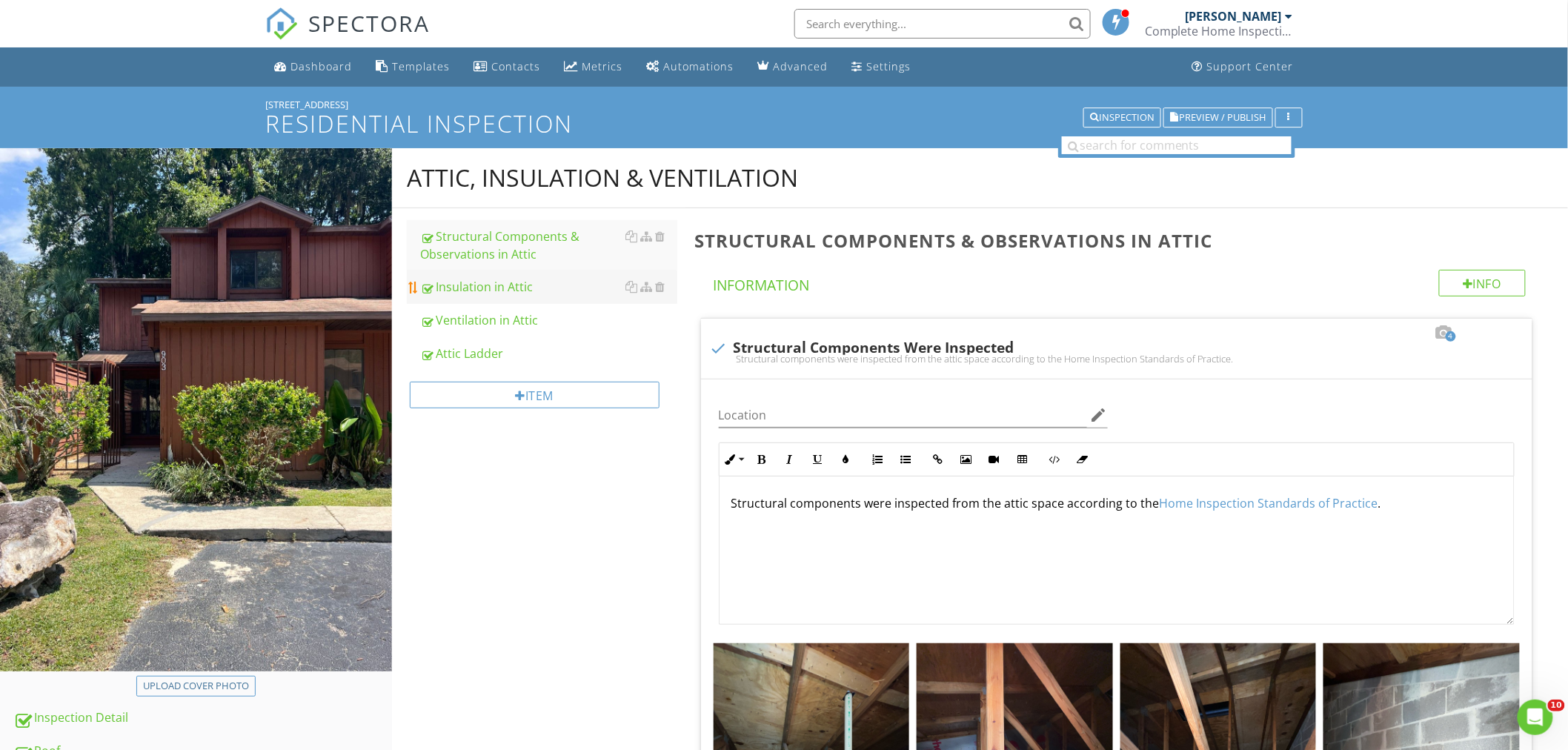
click at [487, 291] on div "Insulation in Attic" at bounding box center [548, 287] width 257 height 18
type textarea "<p>Structural components were inspected from the attic space according to the <…"
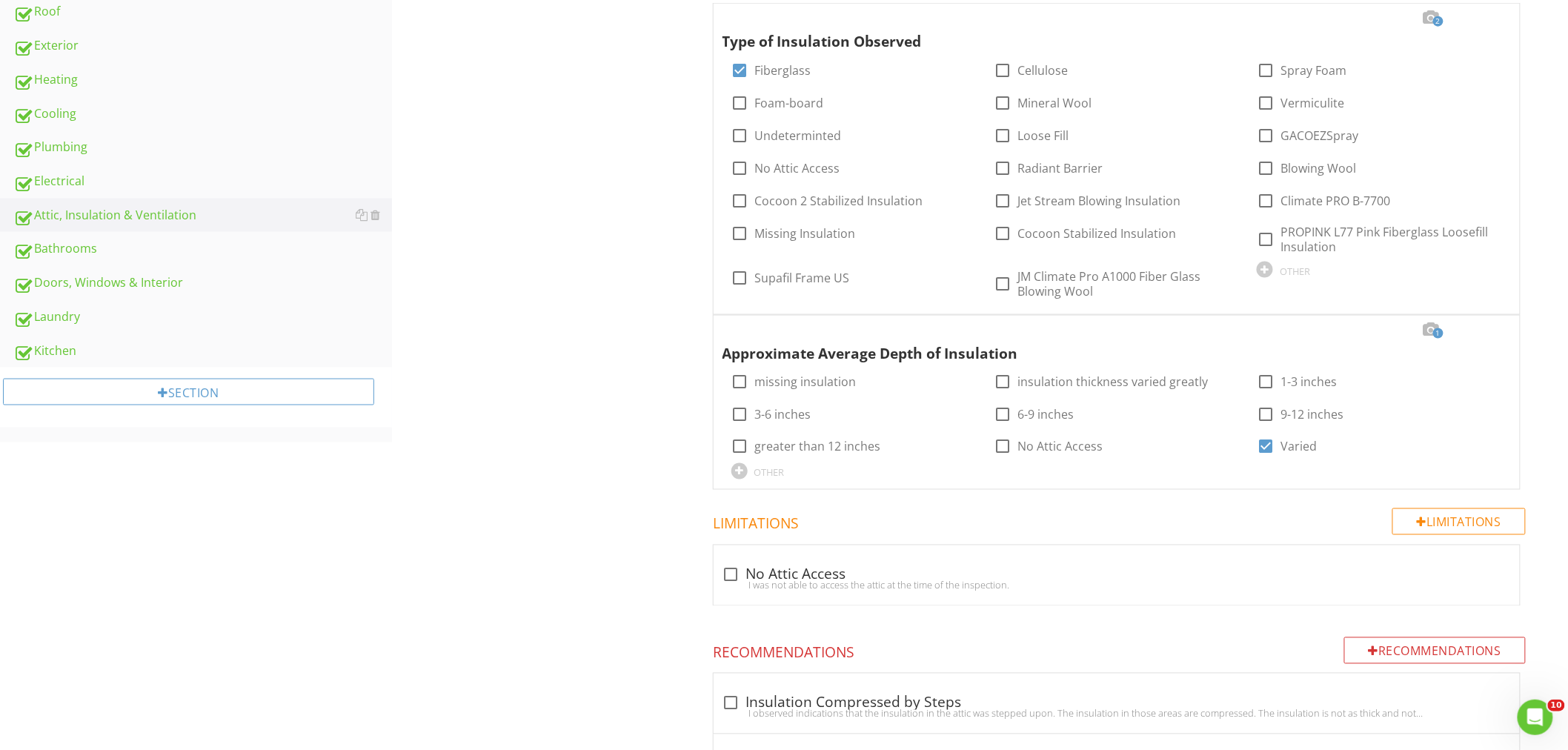
scroll to position [741, 0]
click at [1427, 18] on div at bounding box center [1431, 17] width 18 height 15
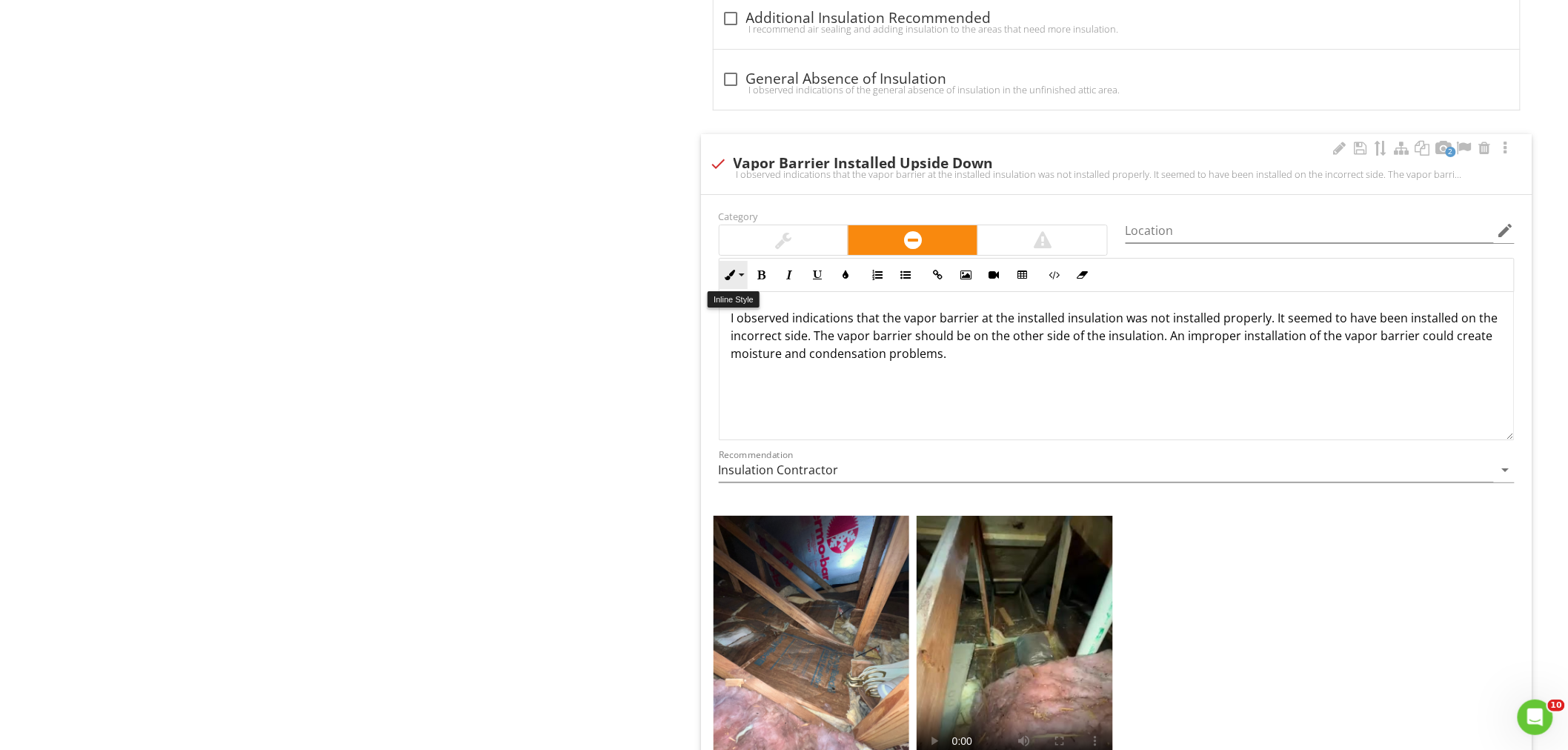
scroll to position [2222, 0]
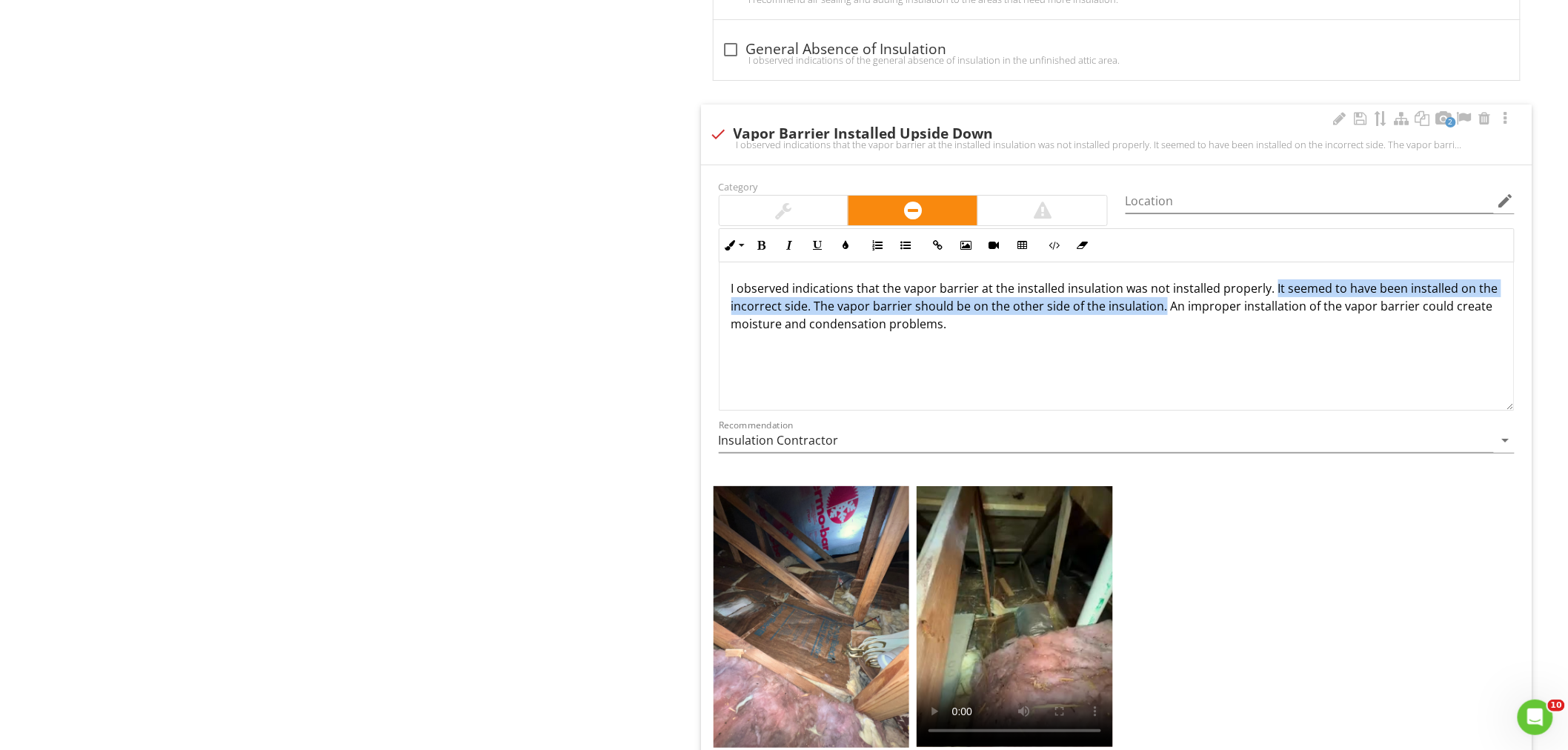
drag, startPoint x: 1159, startPoint y: 315, endPoint x: 1268, endPoint y: 294, distance: 111.0
click at [1268, 294] on p "I observed indications that the vapor barrier at the installed insulation was n…" at bounding box center [1116, 306] width 770 height 53
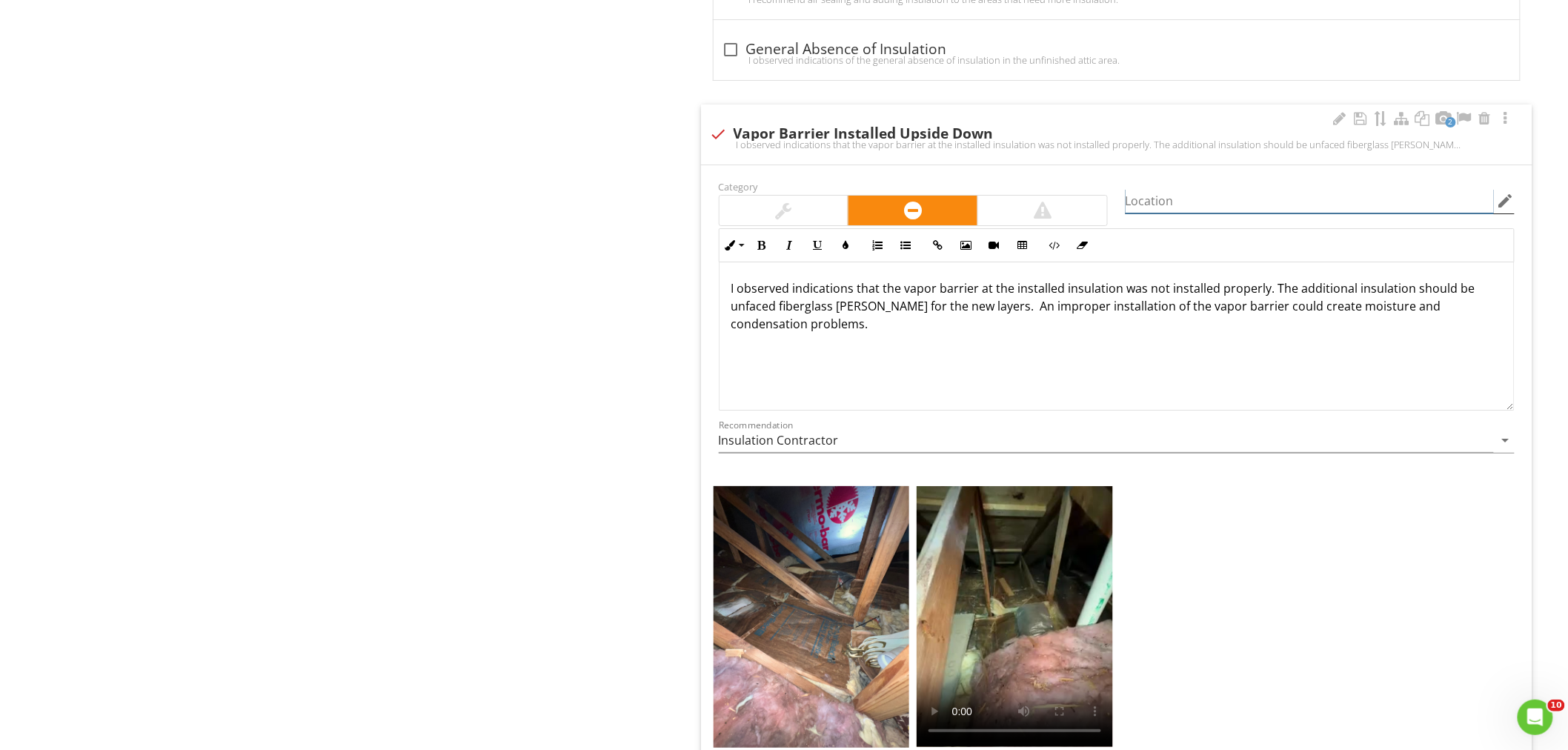
click at [1175, 203] on input "Location" at bounding box center [1309, 201] width 368 height 24
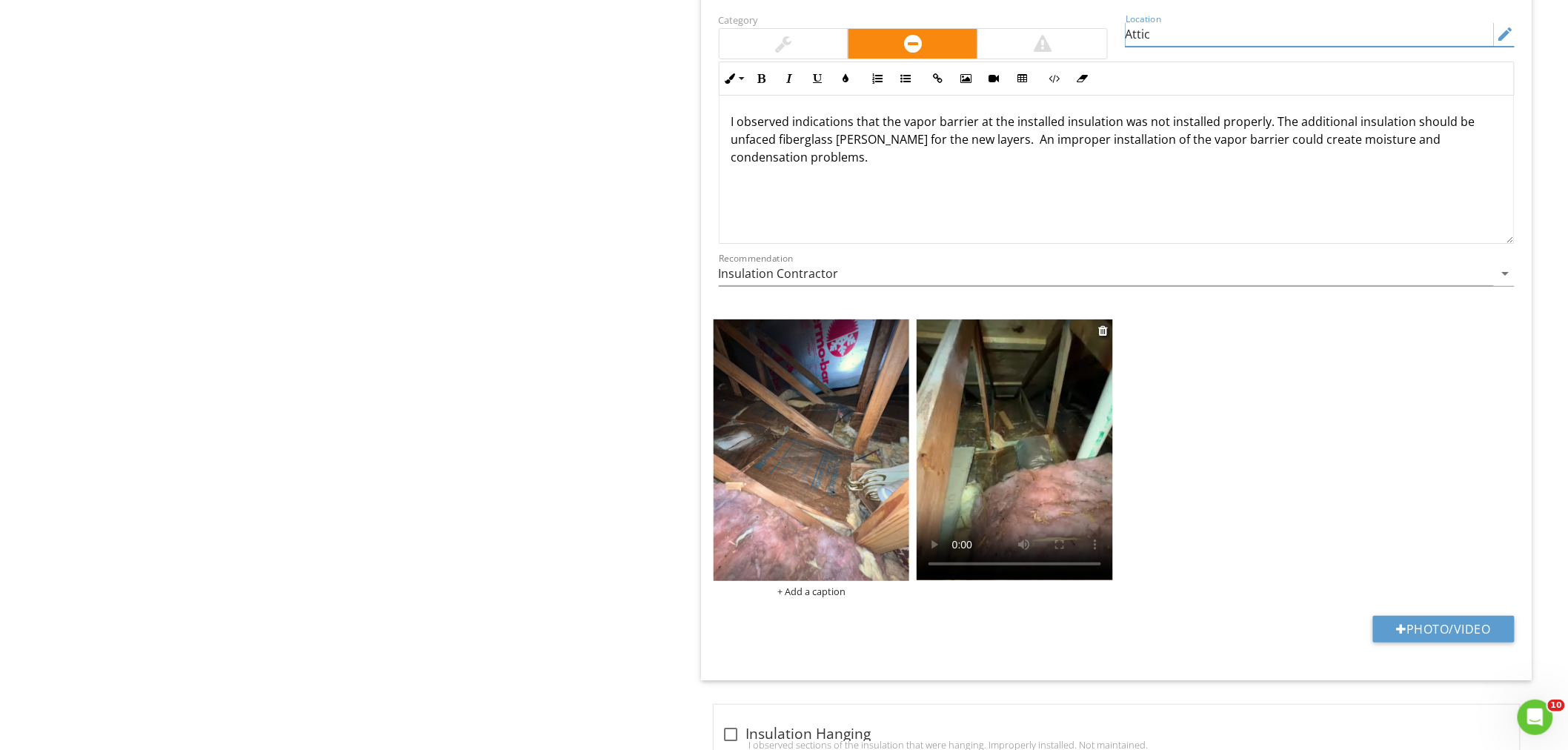
scroll to position [2469, 0]
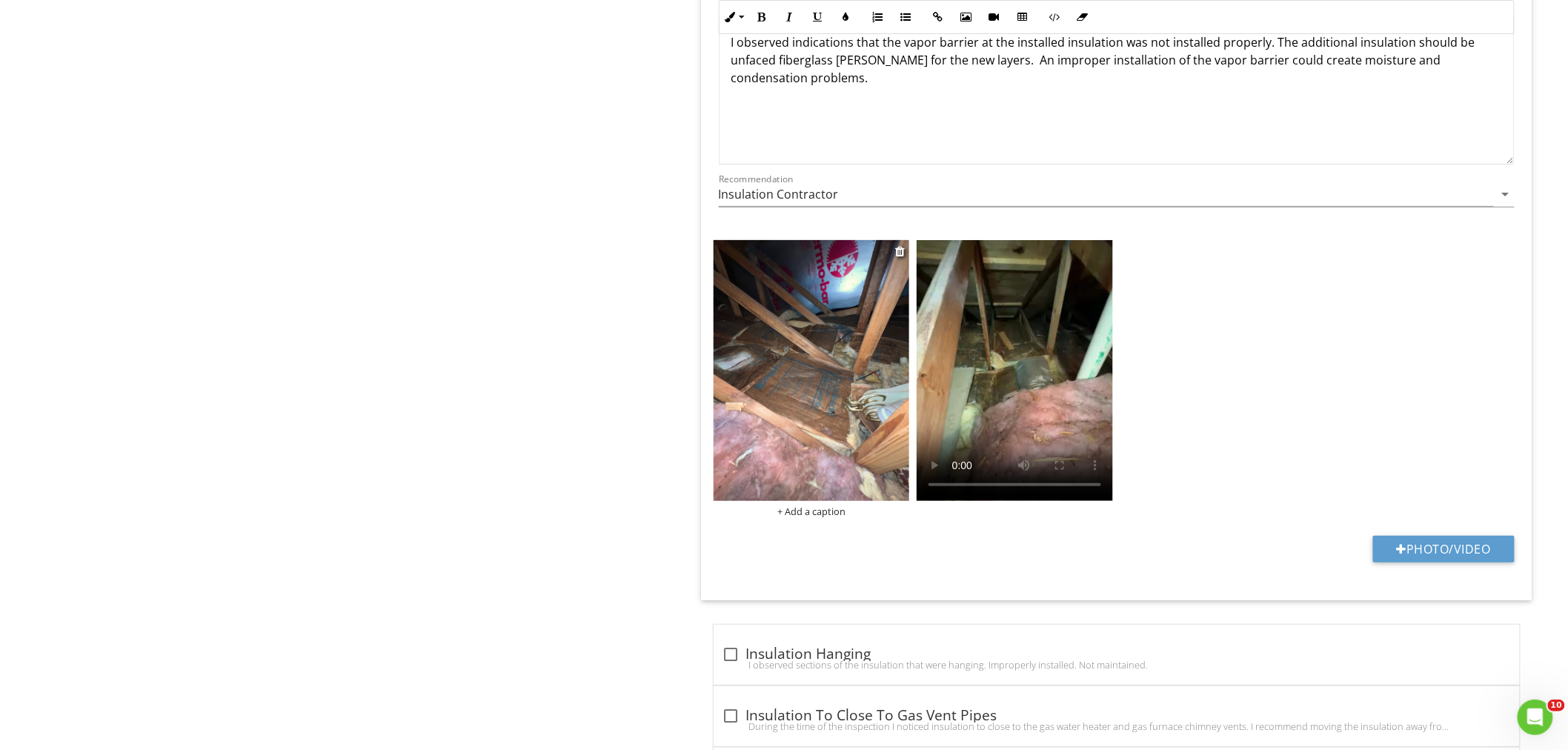
type input "Attic"
click at [767, 389] on img at bounding box center [811, 370] width 197 height 261
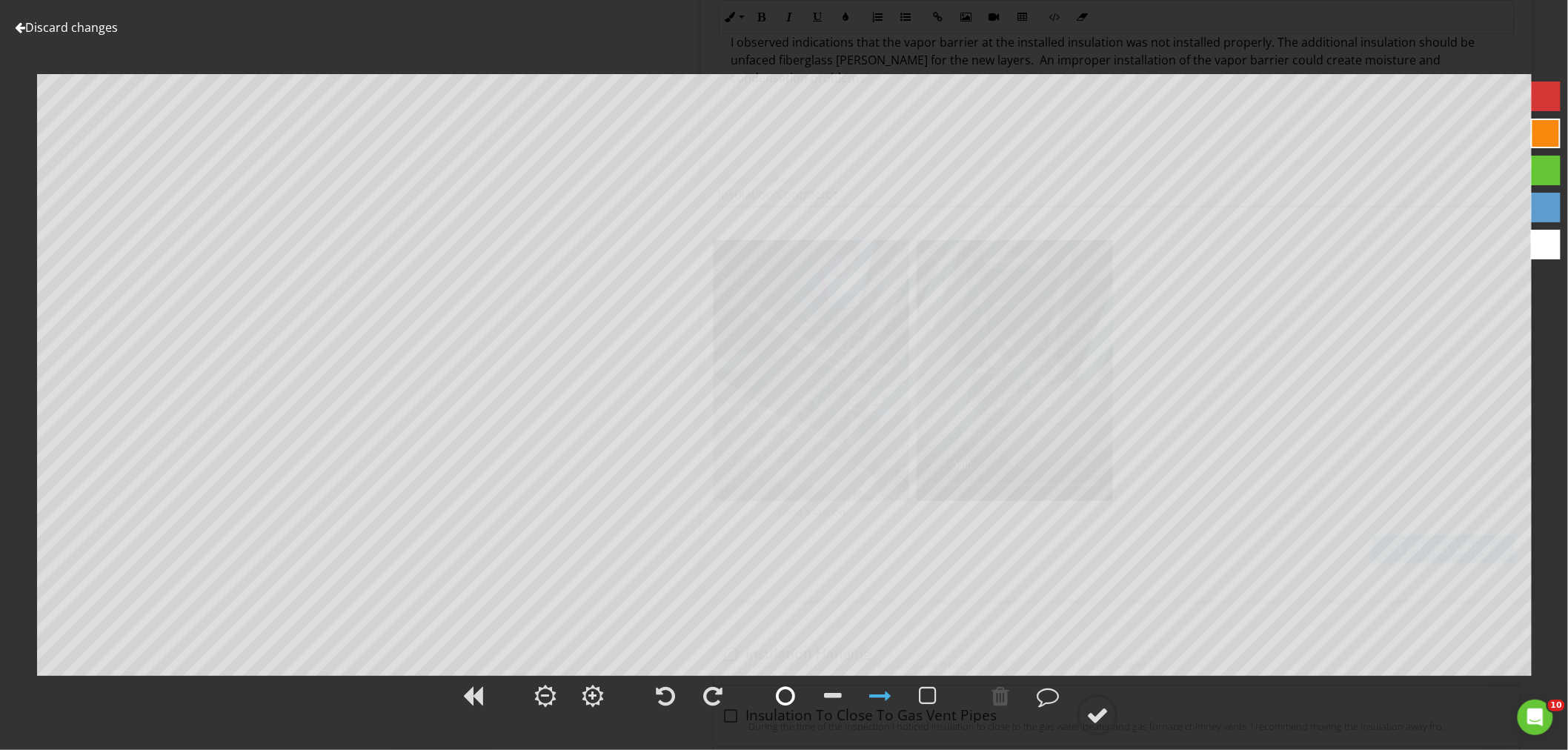
click at [788, 691] on div at bounding box center [786, 696] width 20 height 23
click at [1103, 721] on div at bounding box center [1097, 715] width 23 height 23
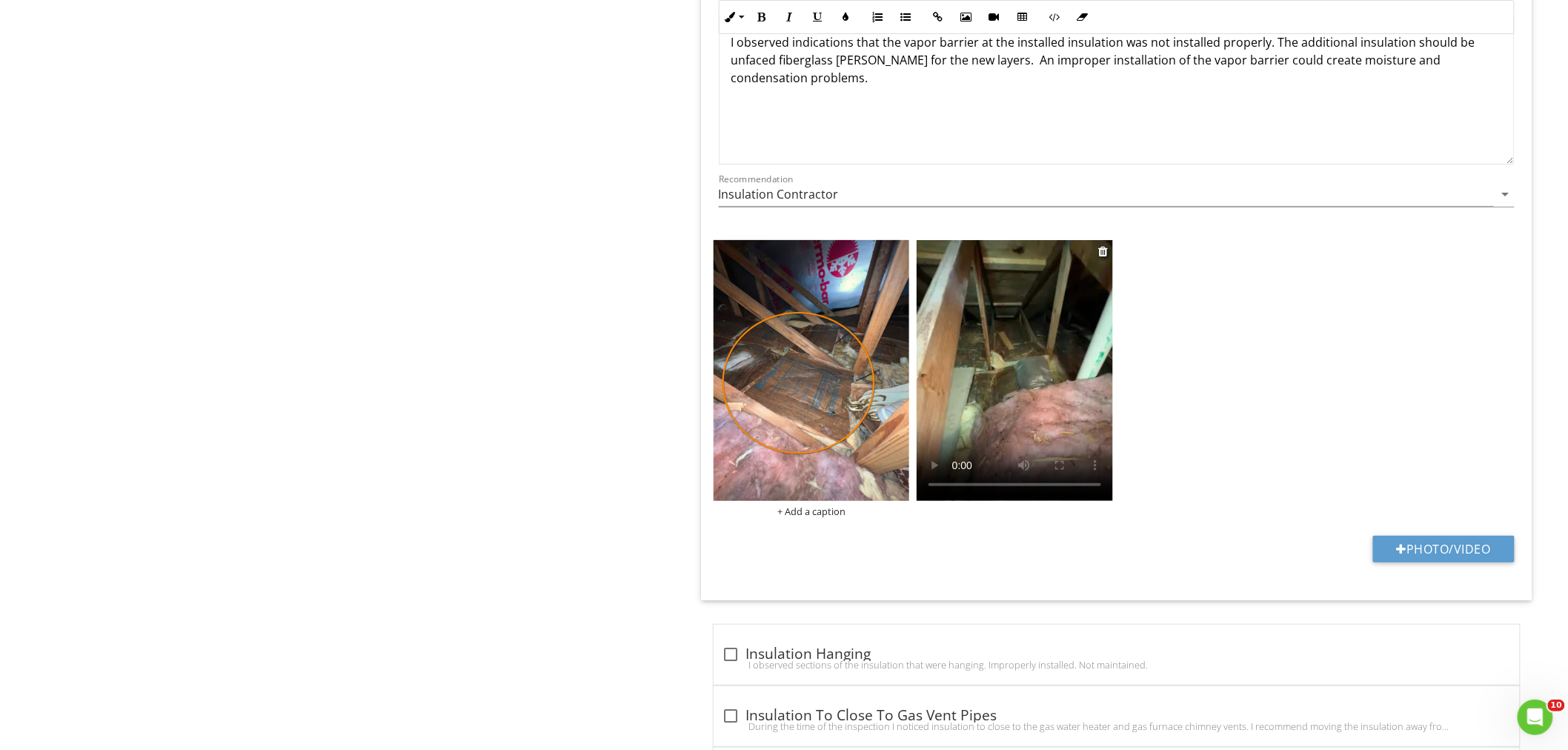
click at [1019, 380] on video at bounding box center [1014, 370] width 197 height 261
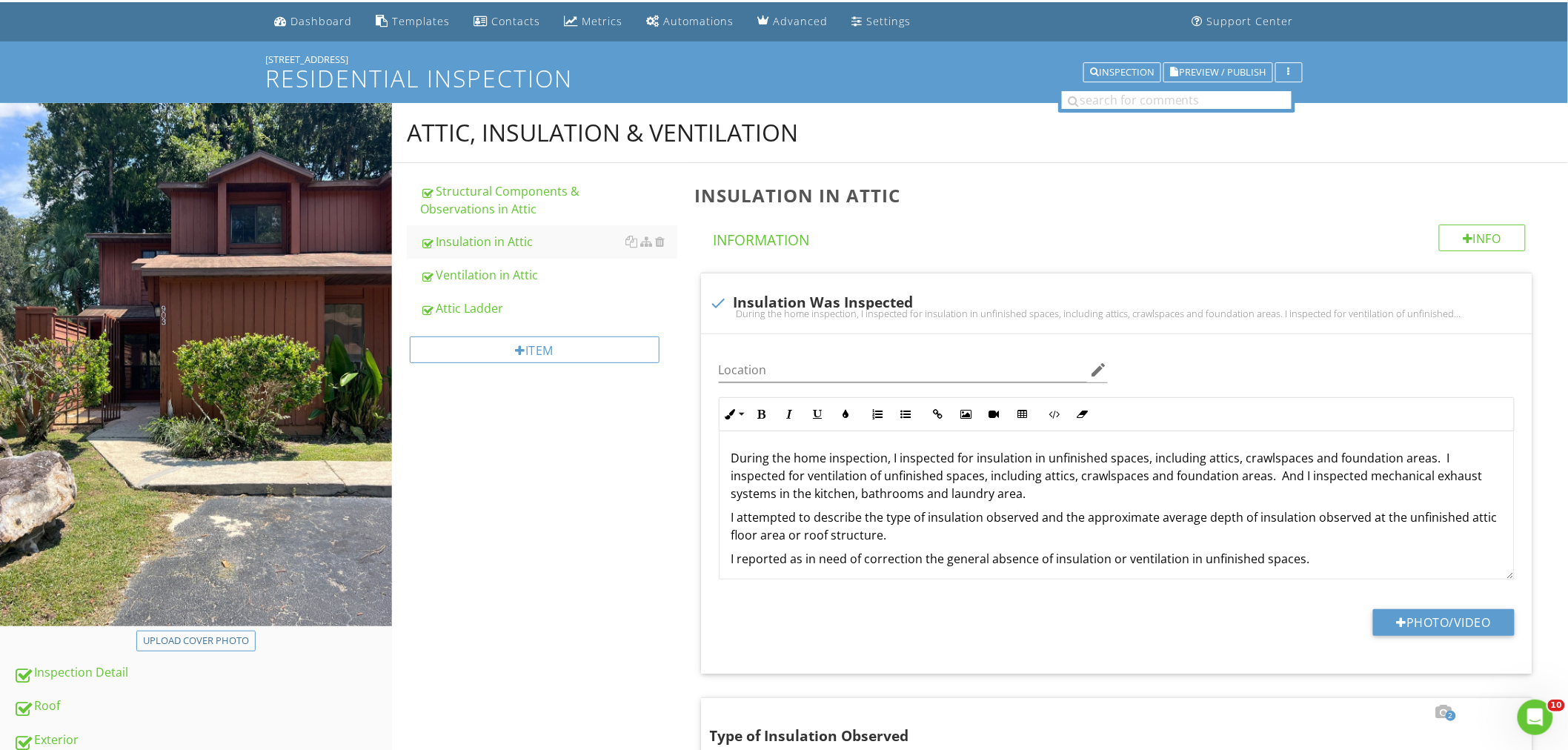
scroll to position [0, 0]
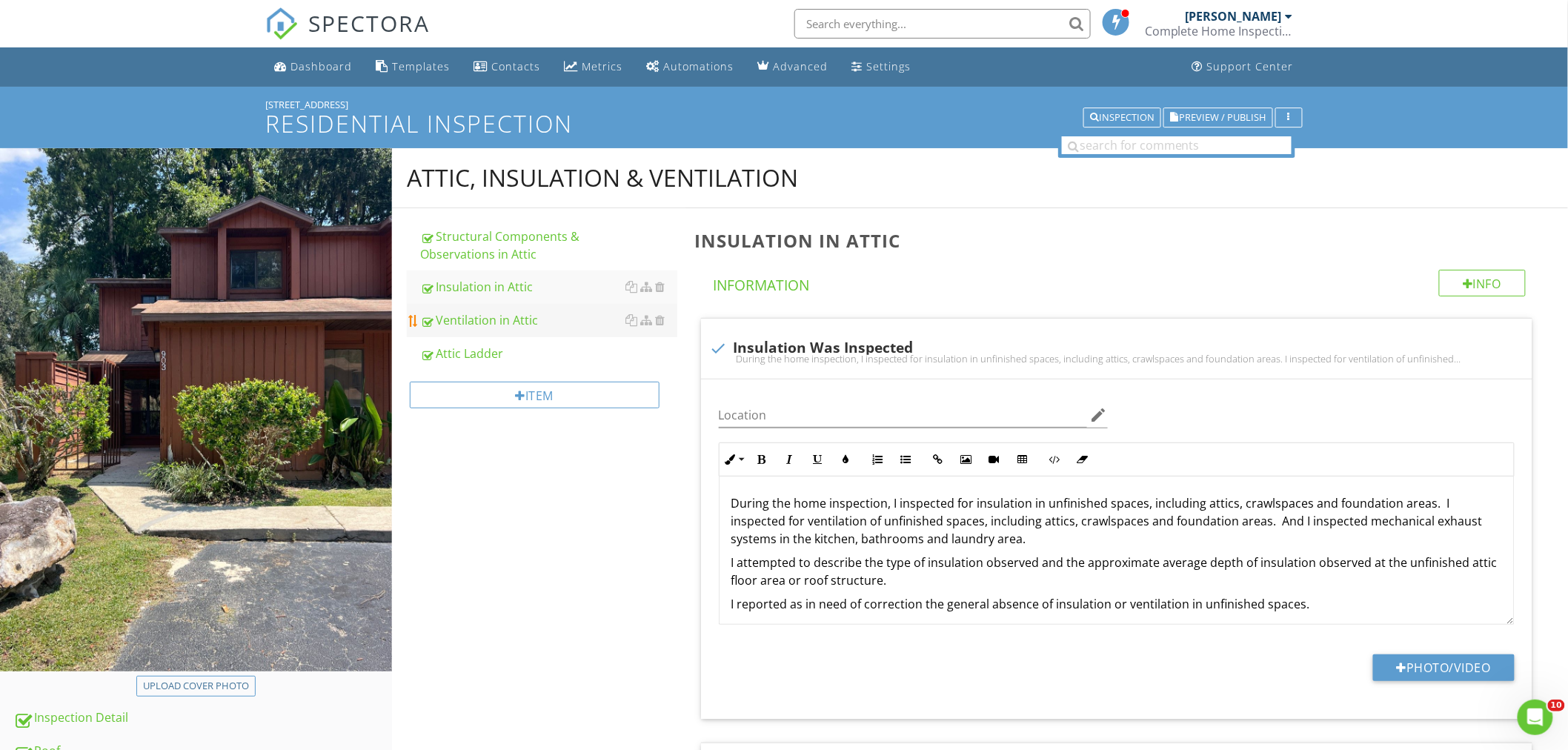
click at [526, 328] on div "Ventilation in Attic" at bounding box center [548, 320] width 257 height 18
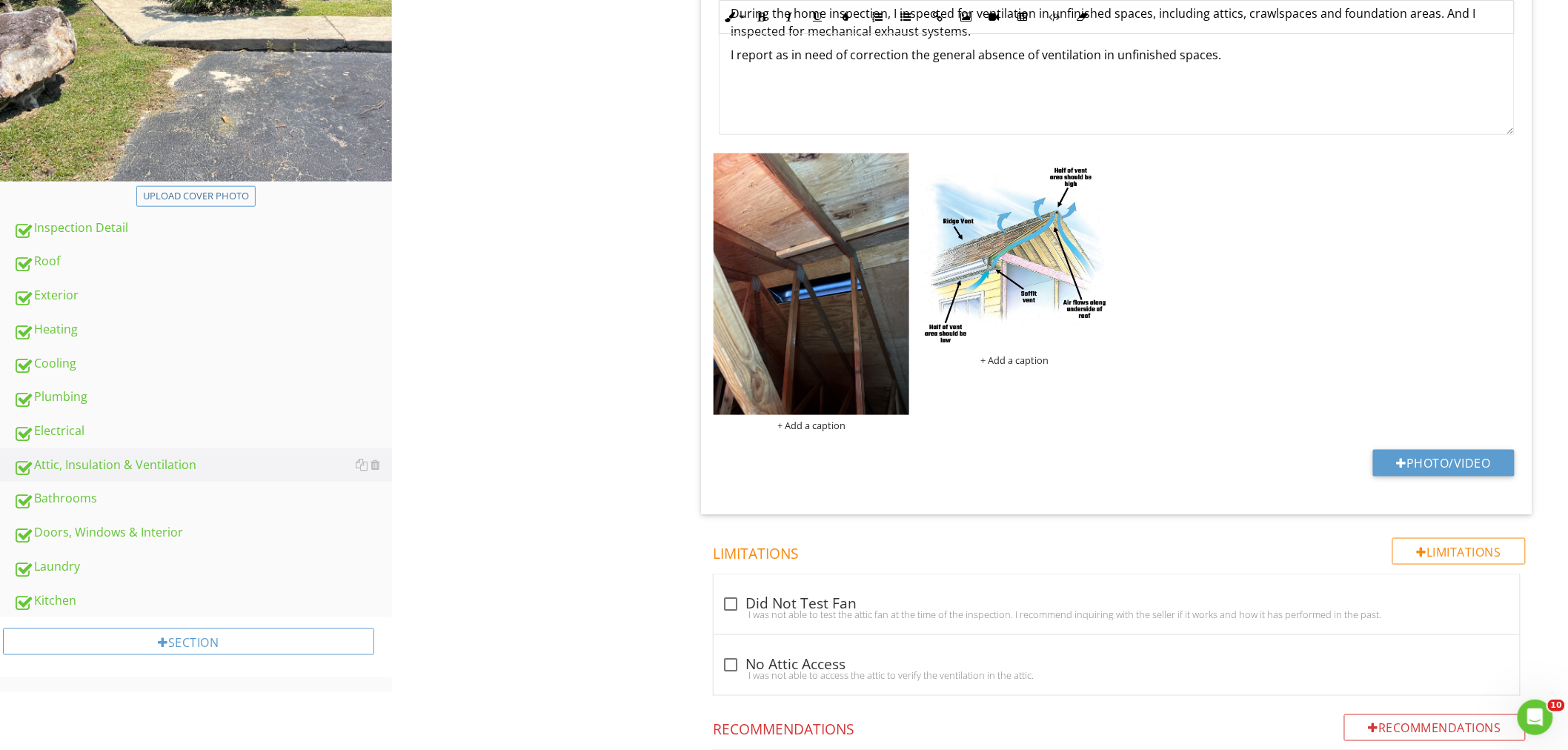
scroll to position [493, 0]
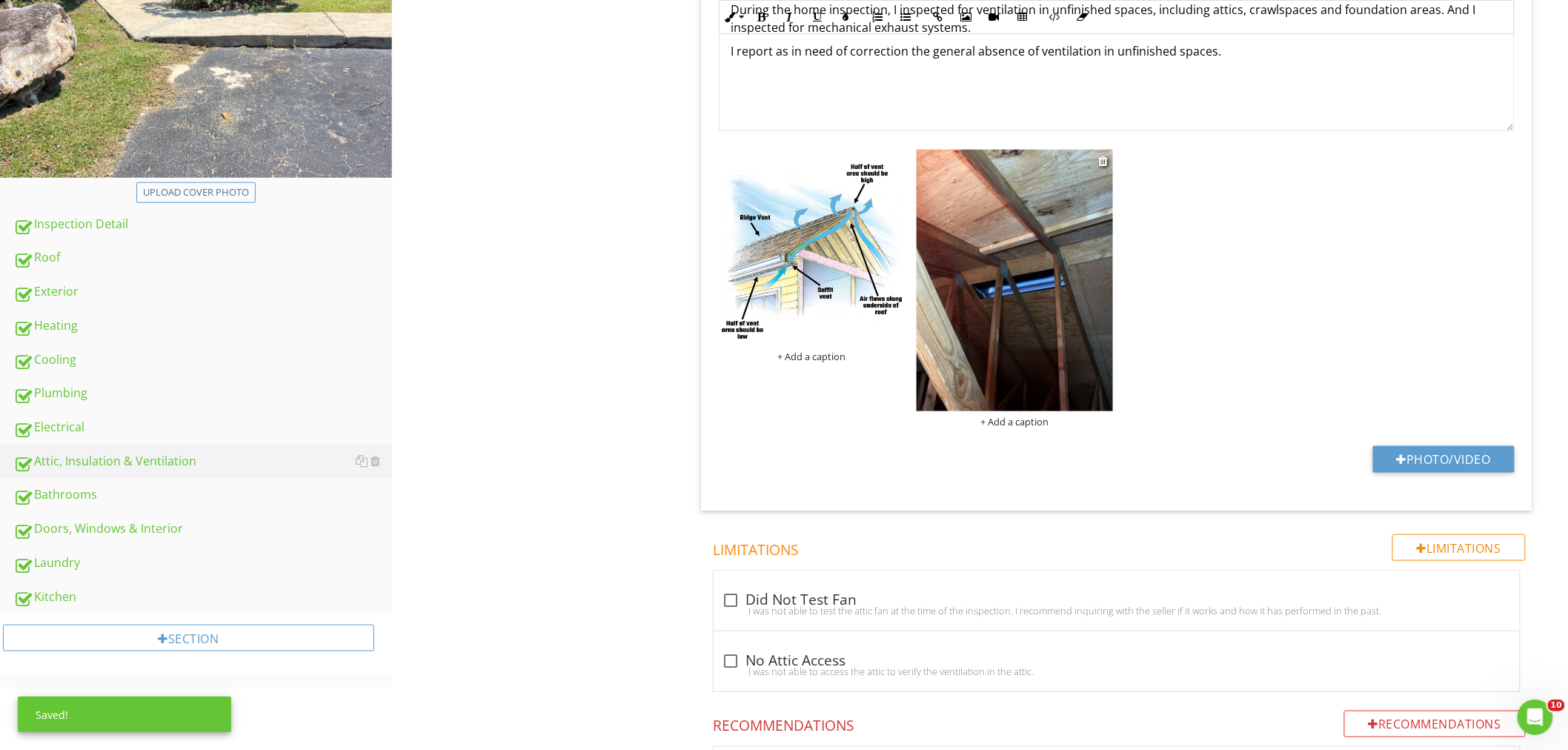
click at [1067, 245] on img at bounding box center [1014, 280] width 197 height 261
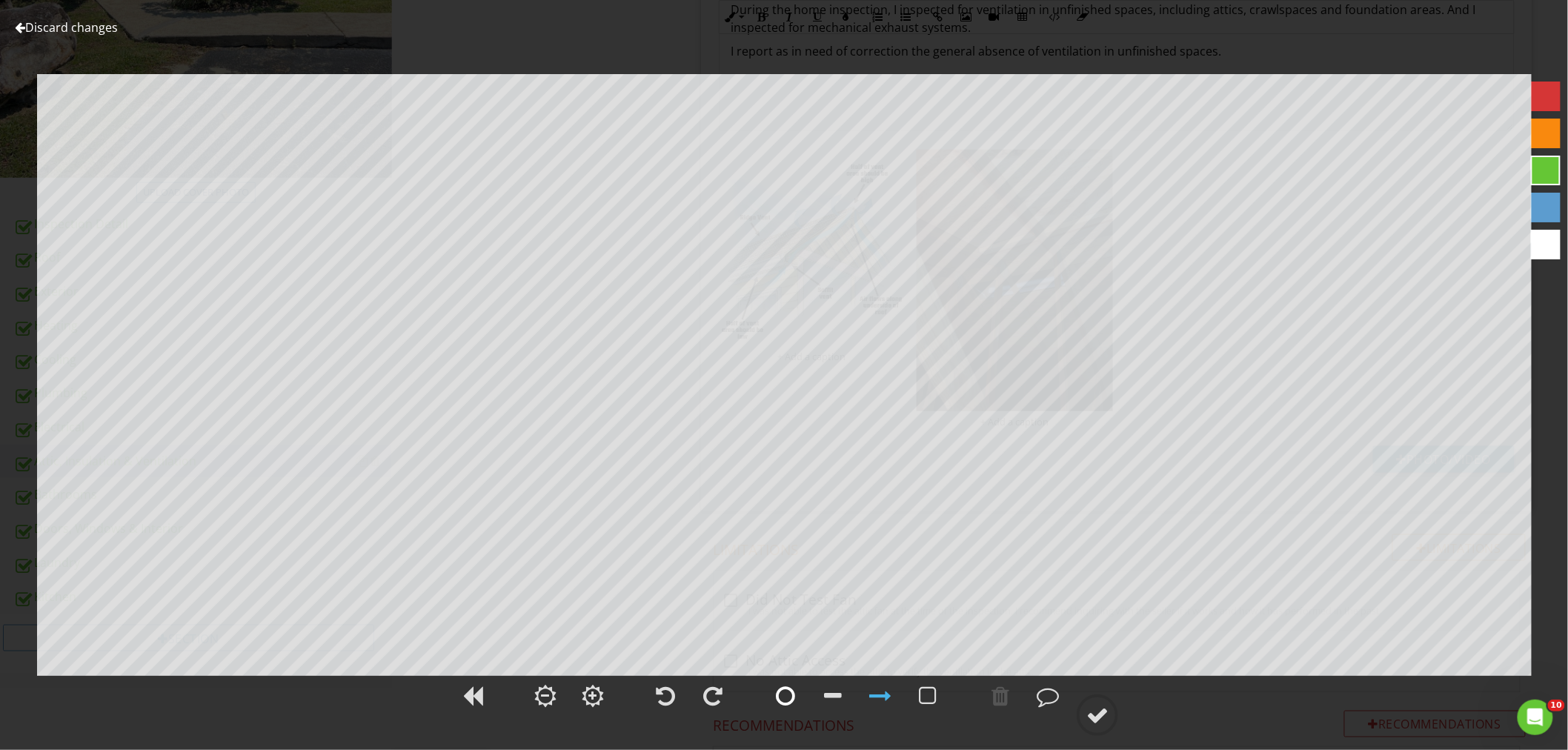
drag, startPoint x: 783, startPoint y: 699, endPoint x: 782, endPoint y: 680, distance: 19.0
click at [783, 697] on div at bounding box center [786, 696] width 20 height 23
click at [1093, 706] on div at bounding box center [1097, 715] width 23 height 23
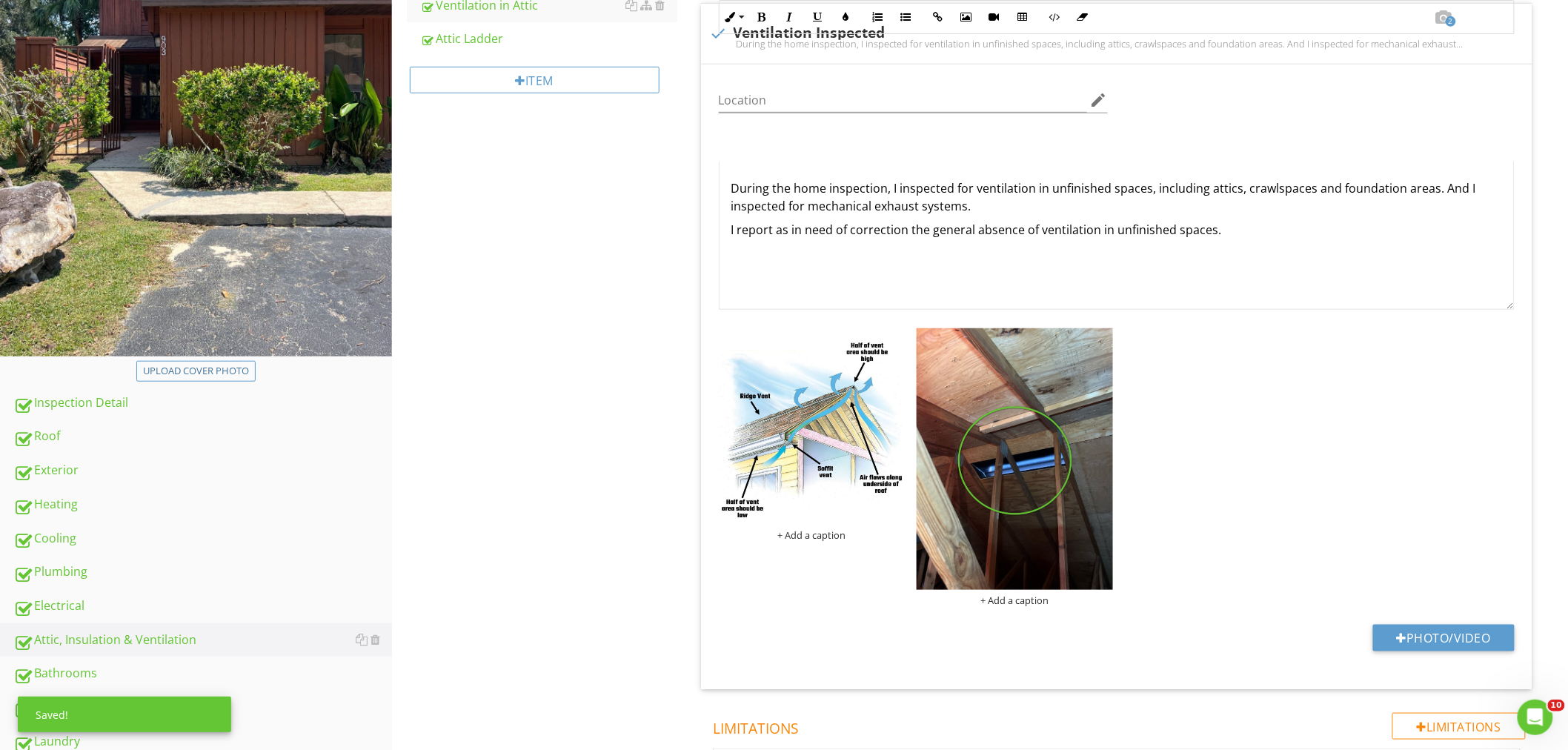
scroll to position [164, 0]
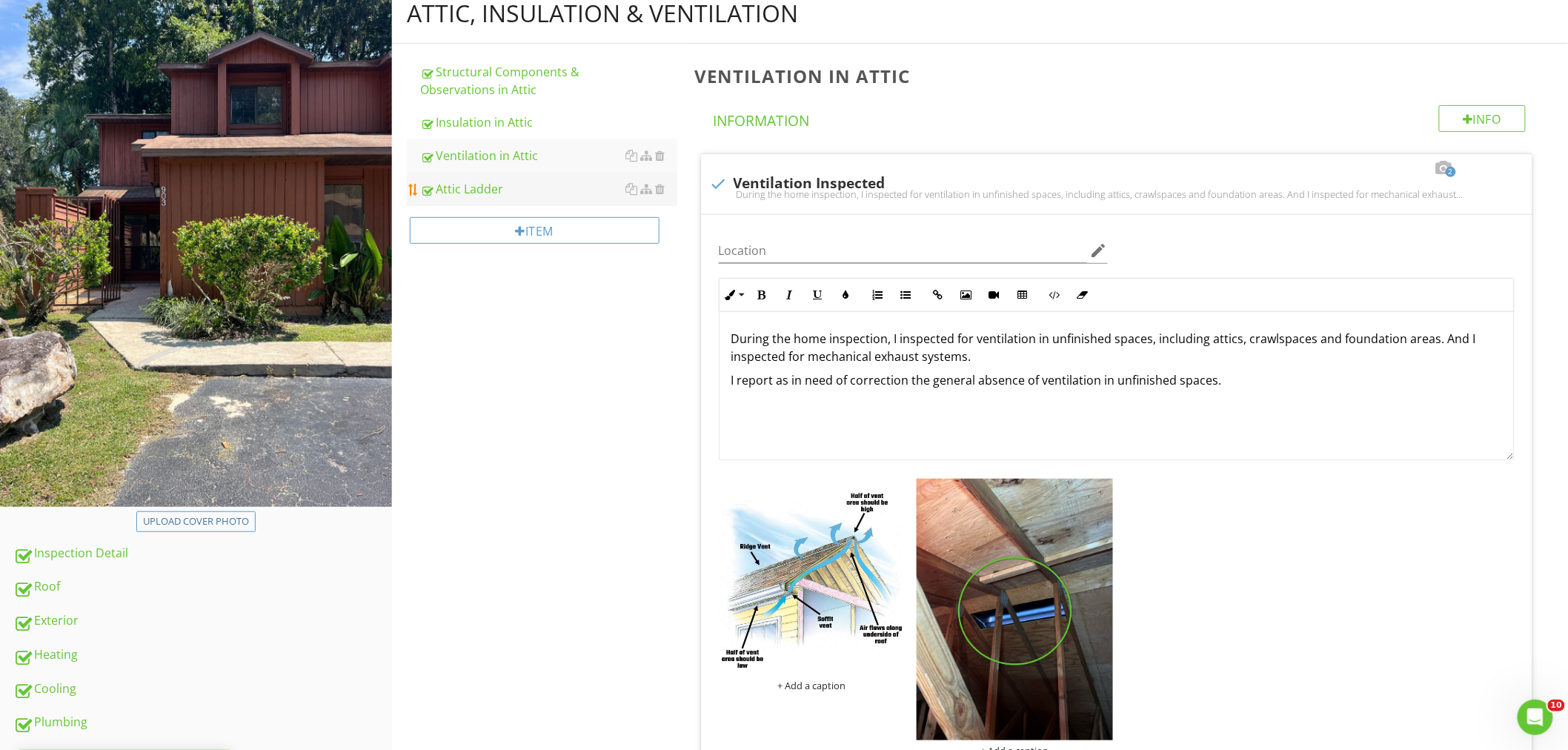
click at [514, 190] on div "Attic Ladder" at bounding box center [548, 189] width 257 height 18
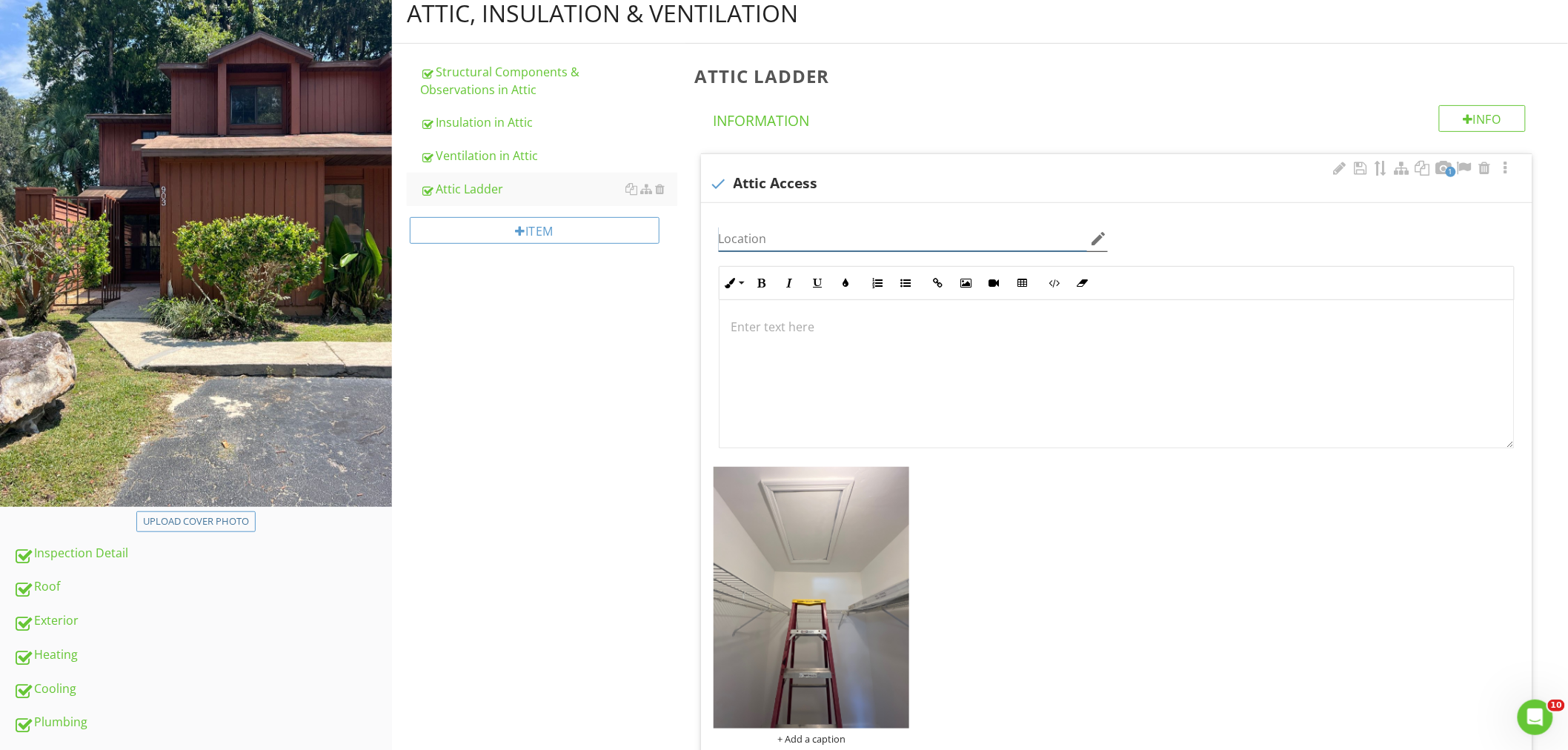
click at [782, 237] on input "Location" at bounding box center [902, 239] width 368 height 24
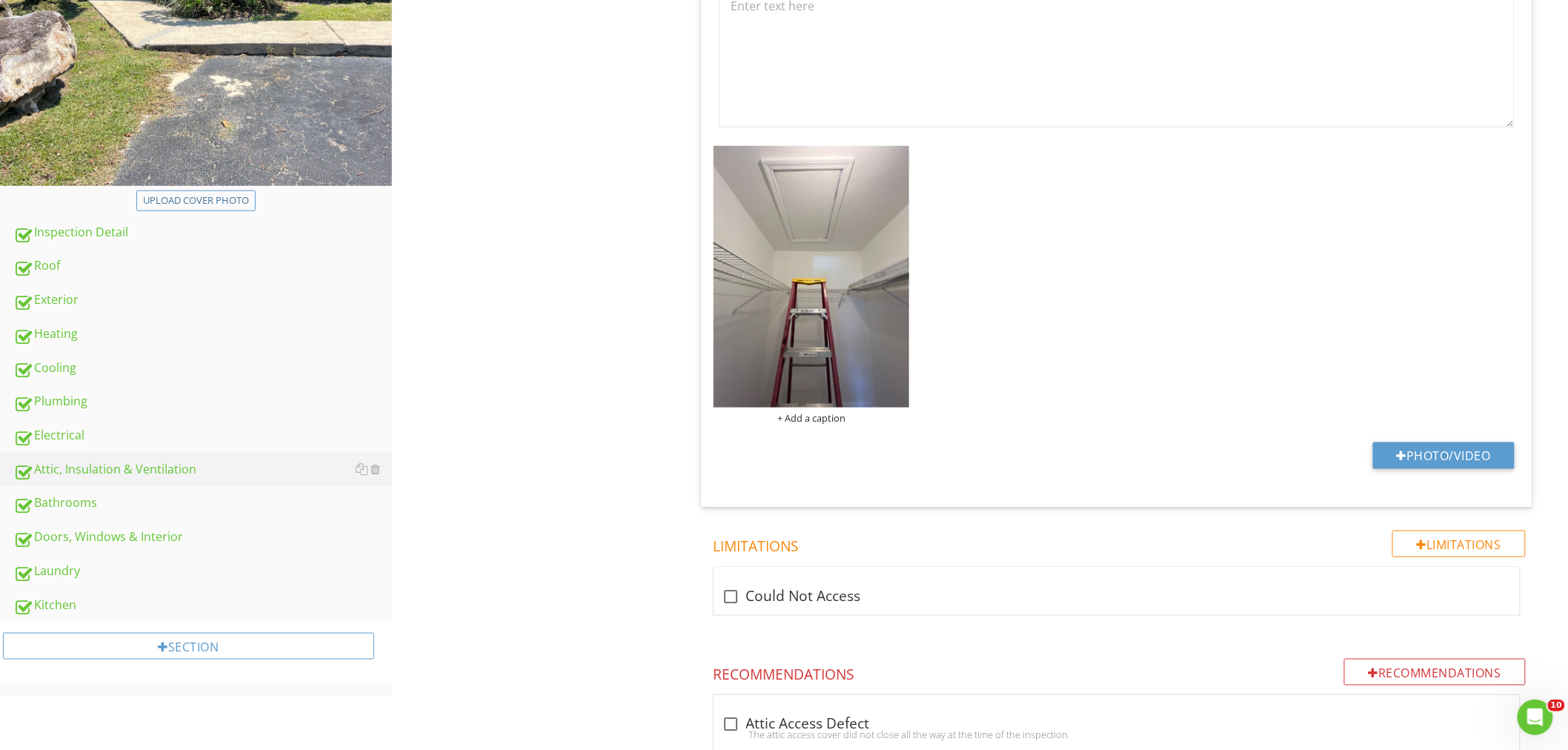
scroll to position [493, 0]
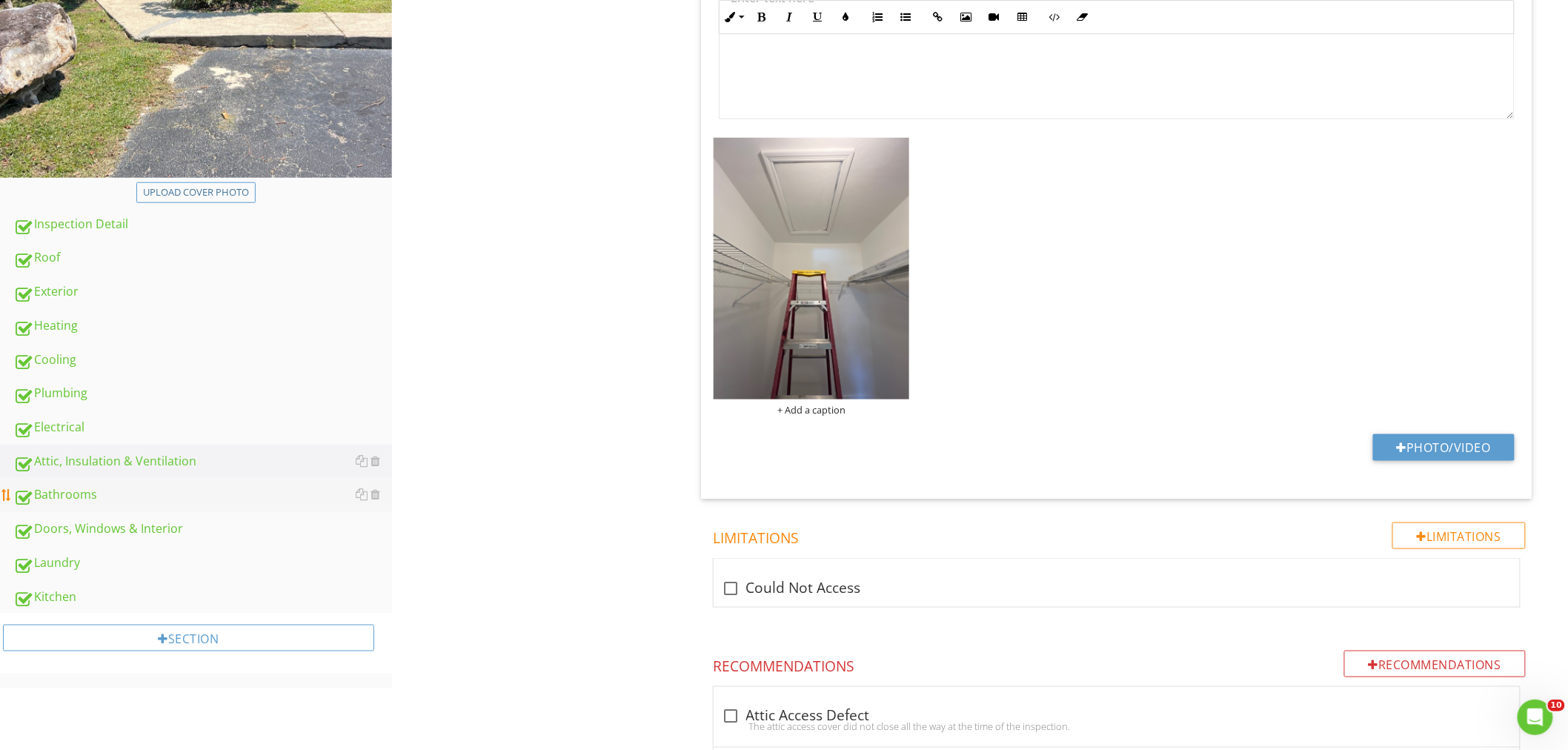
type input "Upstairs Bedroom Closet"
click at [71, 492] on div "Bathrooms" at bounding box center [203, 495] width 379 height 20
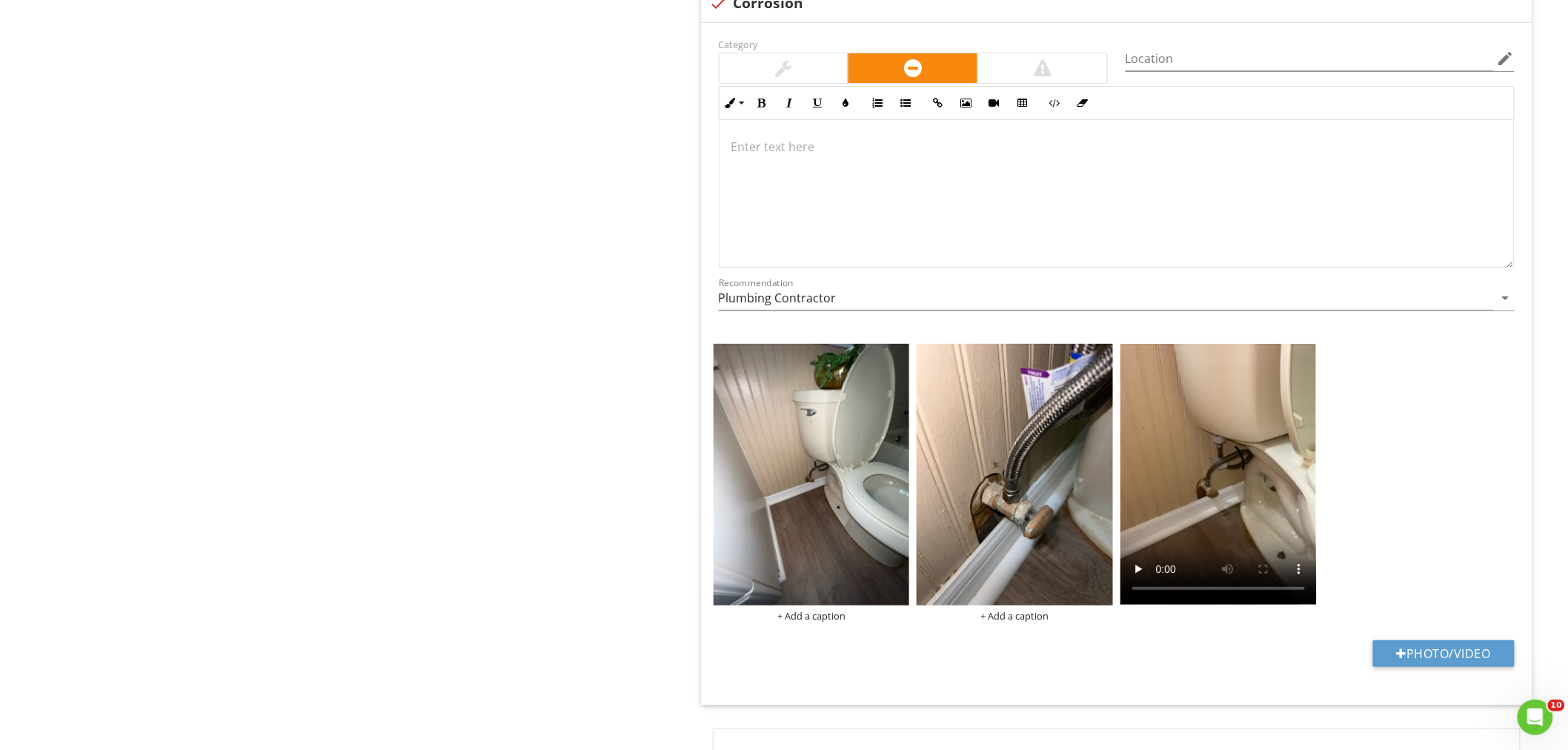
scroll to position [2469, 0]
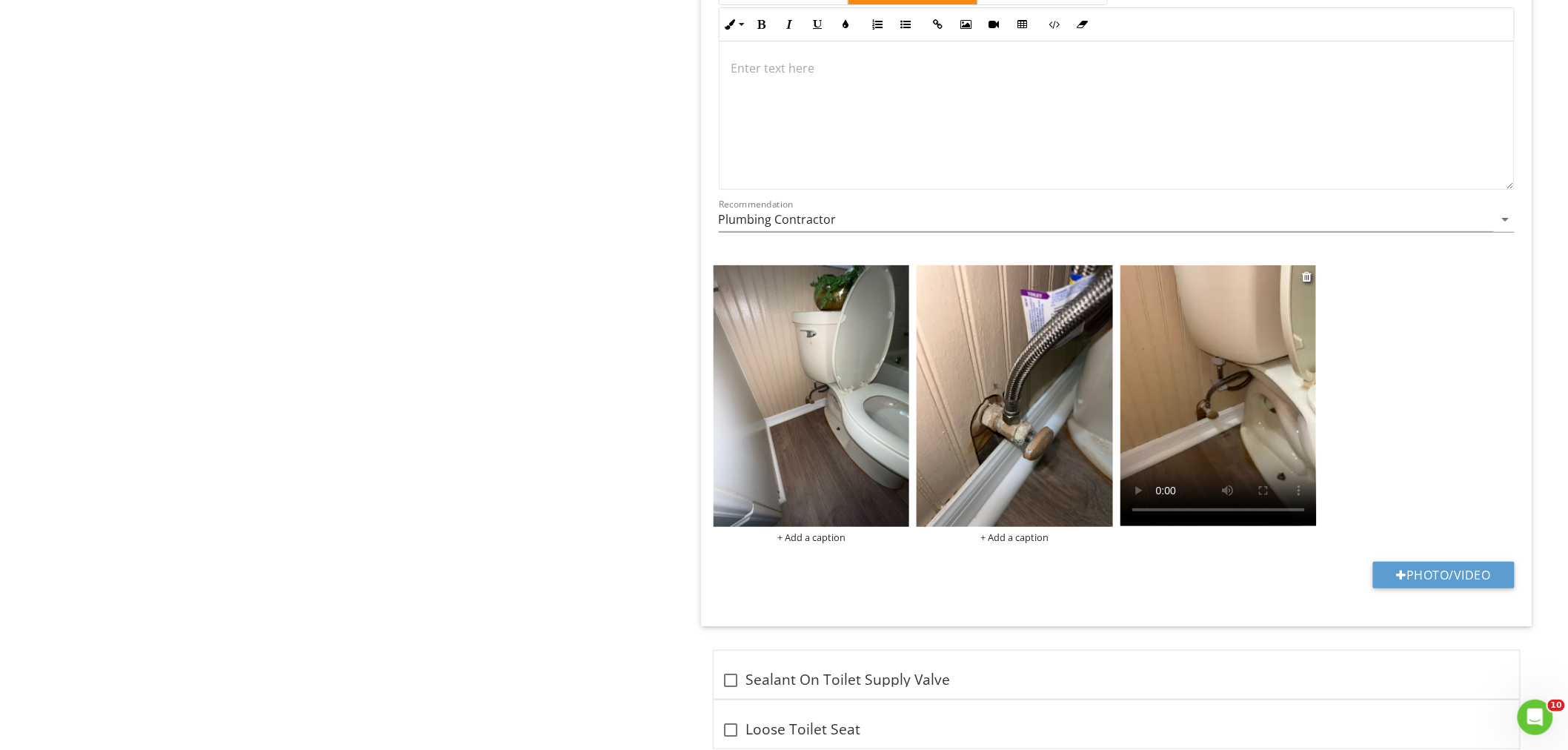
click at [1174, 410] on video at bounding box center [1218, 395] width 197 height 261
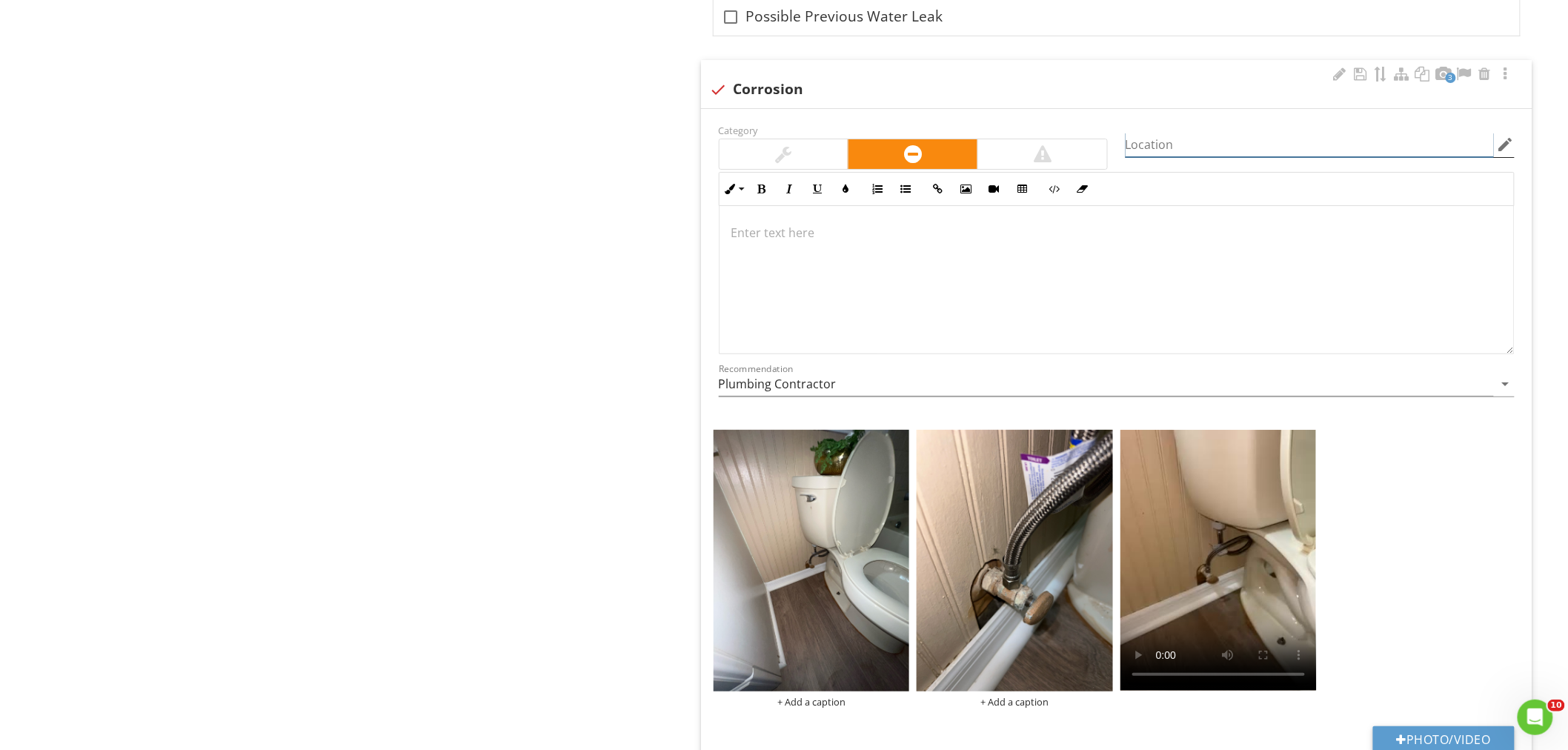
click at [1161, 136] on input "Location" at bounding box center [1309, 145] width 368 height 24
type input "Upstairs Rear Bathroom"
drag, startPoint x: 831, startPoint y: 235, endPoint x: 395, endPoint y: 252, distance: 436.3
click at [831, 235] on p at bounding box center [1116, 233] width 770 height 18
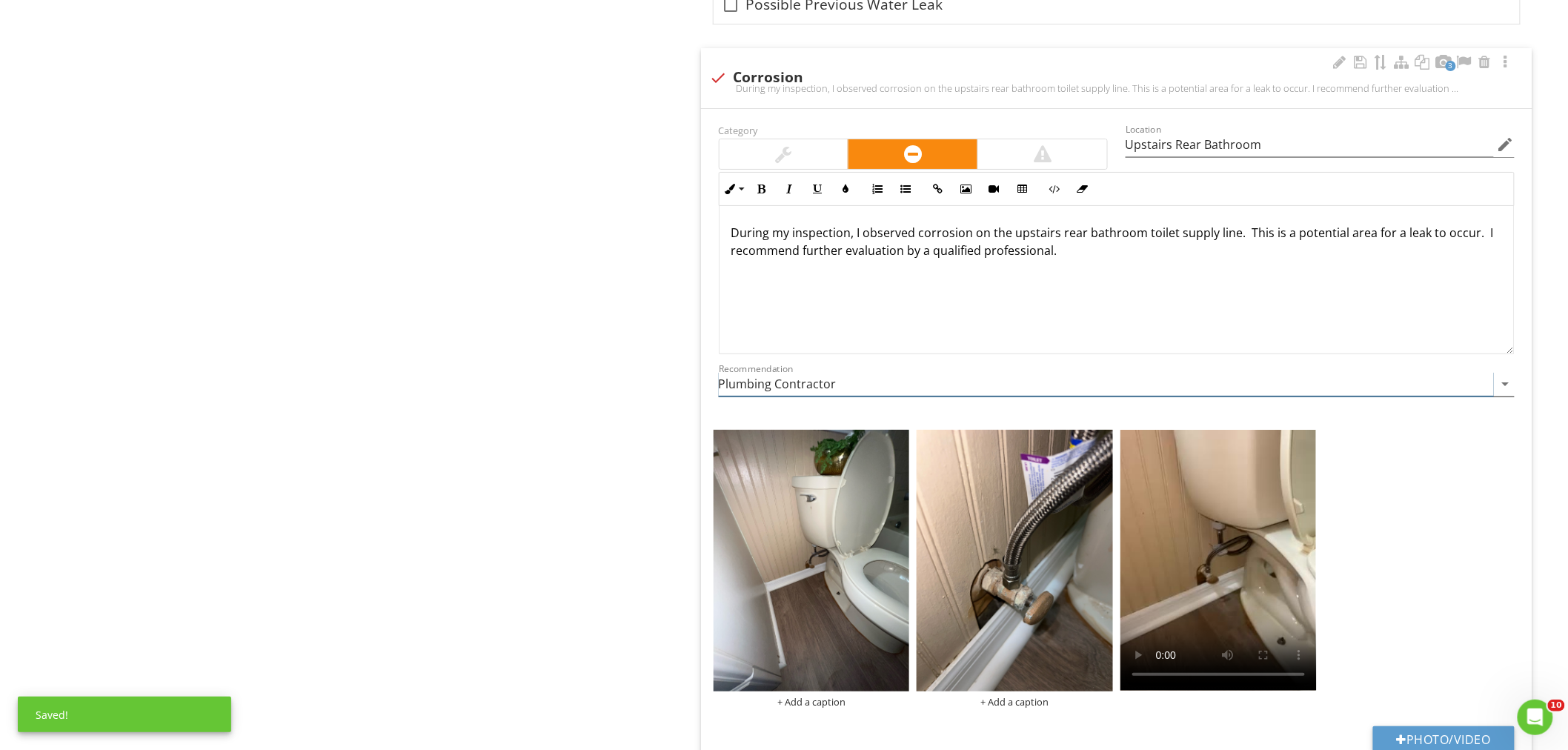
click at [816, 383] on input "Plumbing Contractor" at bounding box center [1106, 384] width 775 height 24
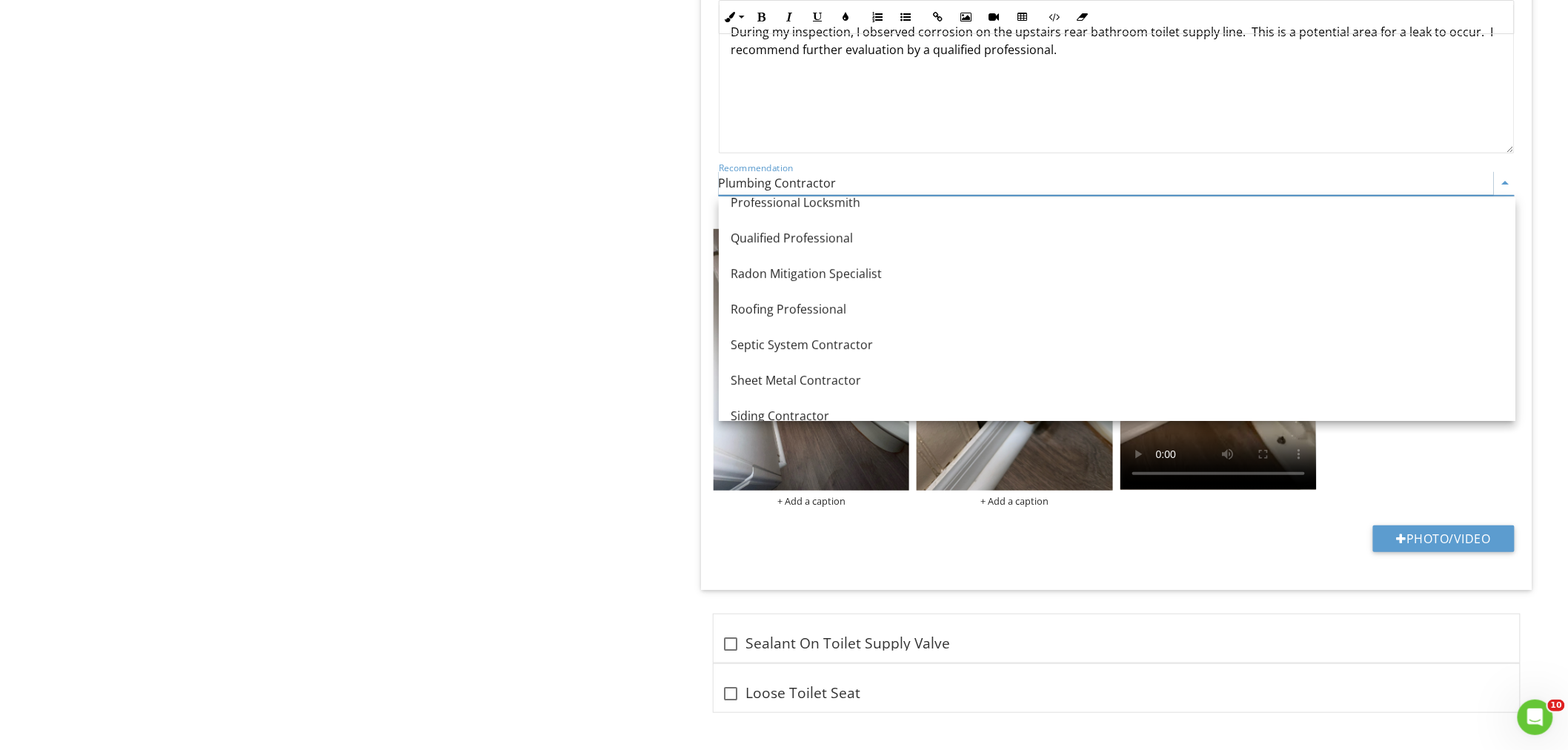
scroll to position [1870, 0]
click at [828, 231] on div "Qualified Professional" at bounding box center [1117, 237] width 773 height 18
type input "Qualified Professional"
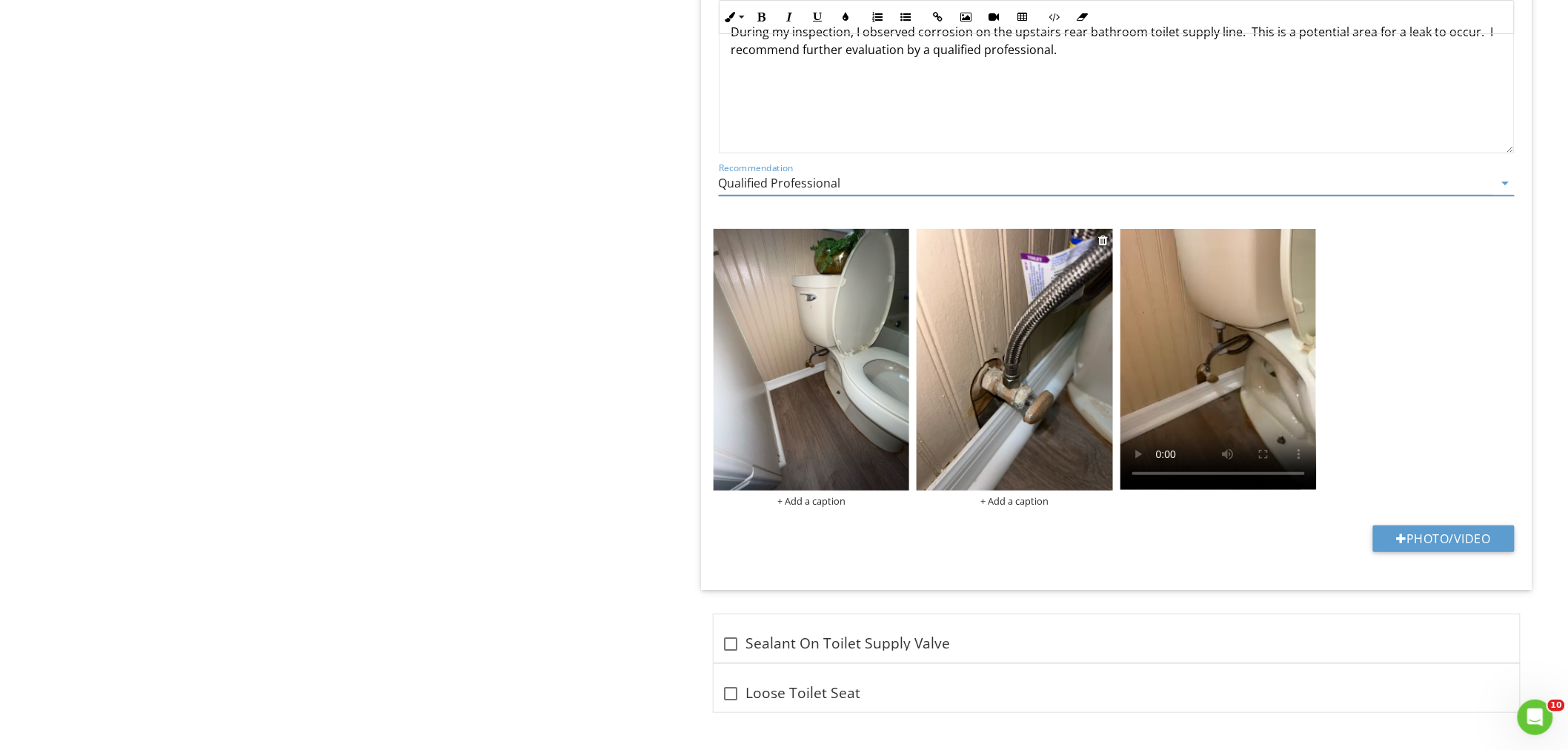
click at [972, 398] on img at bounding box center [1014, 359] width 197 height 261
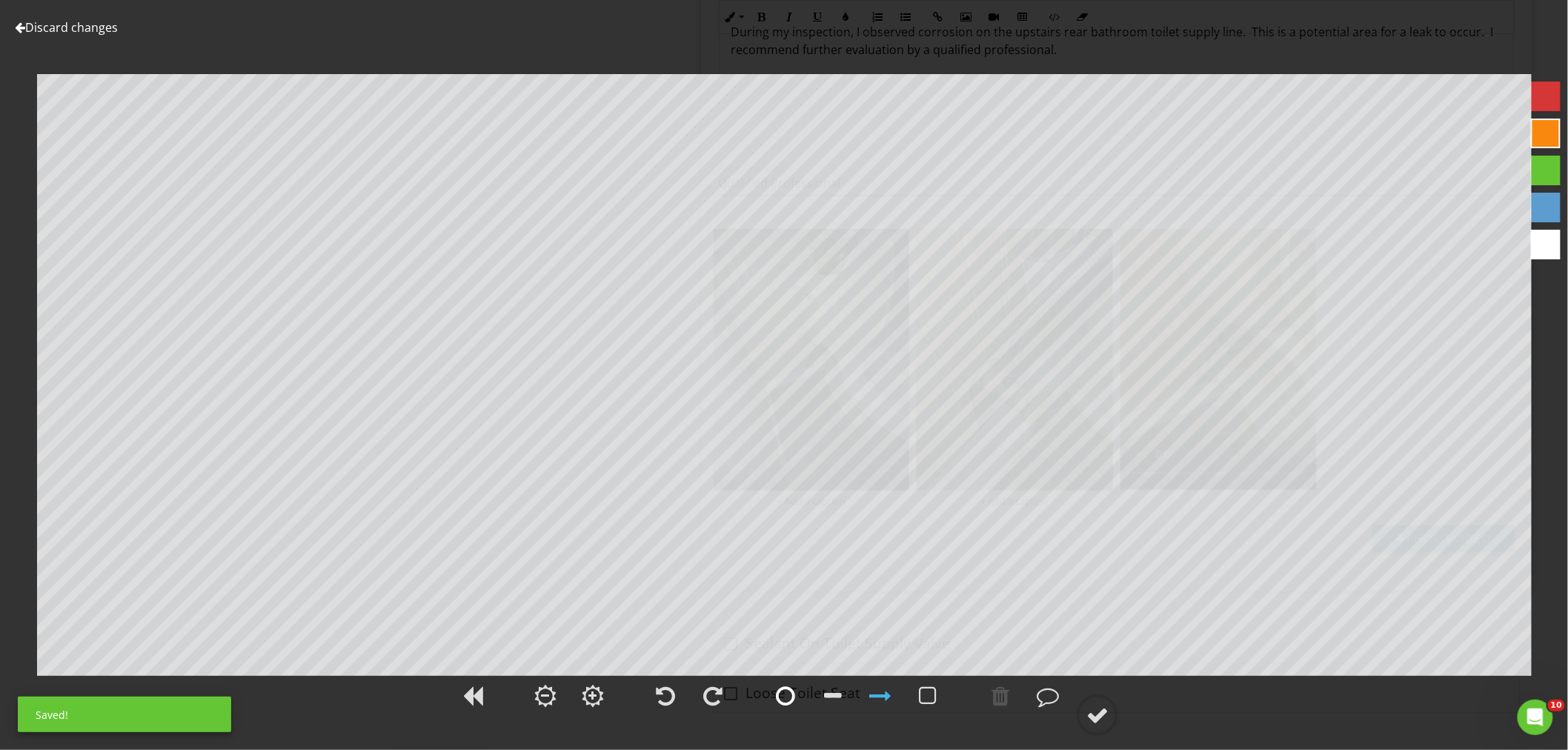
click at [782, 705] on div at bounding box center [786, 696] width 20 height 23
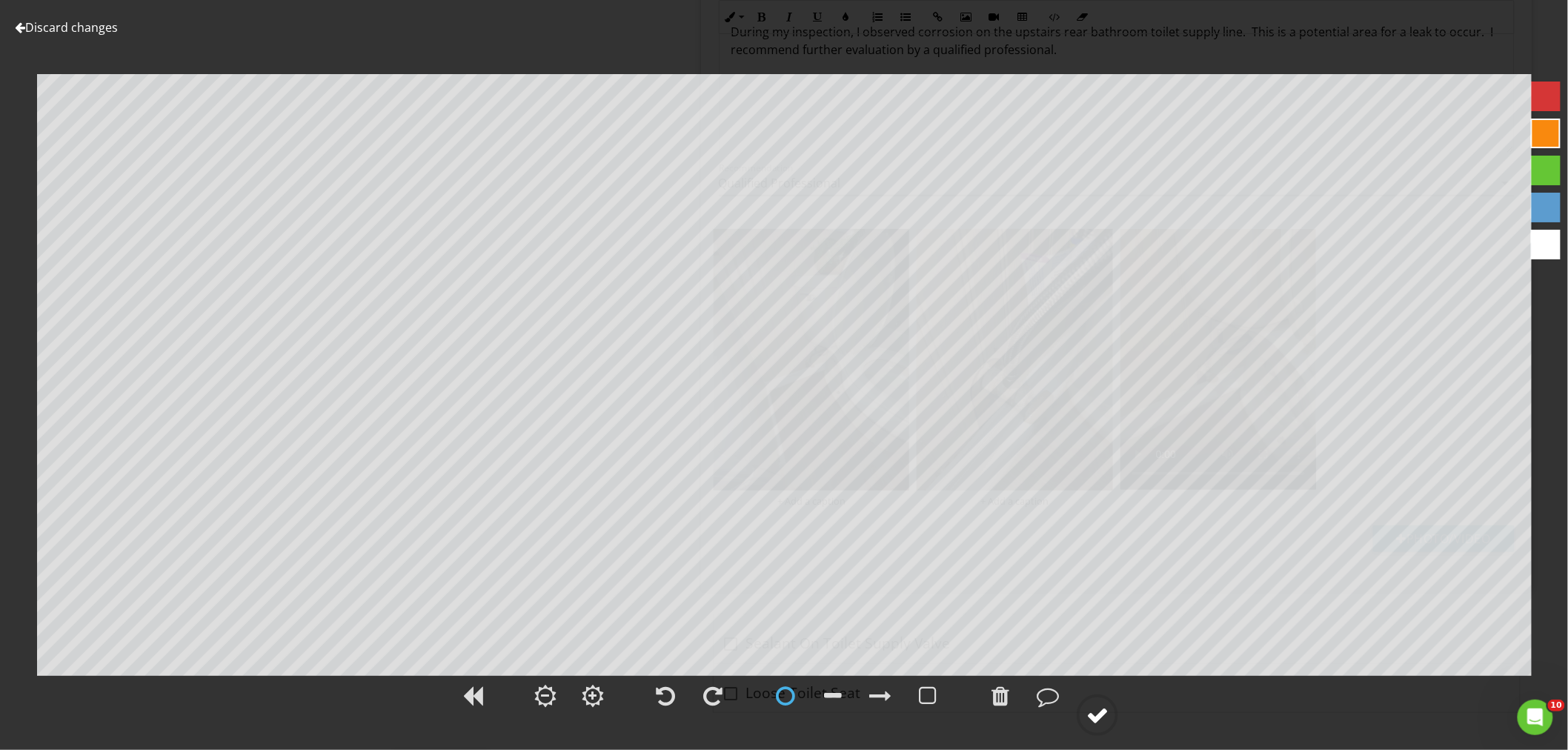
click at [1095, 705] on div at bounding box center [1097, 715] width 23 height 23
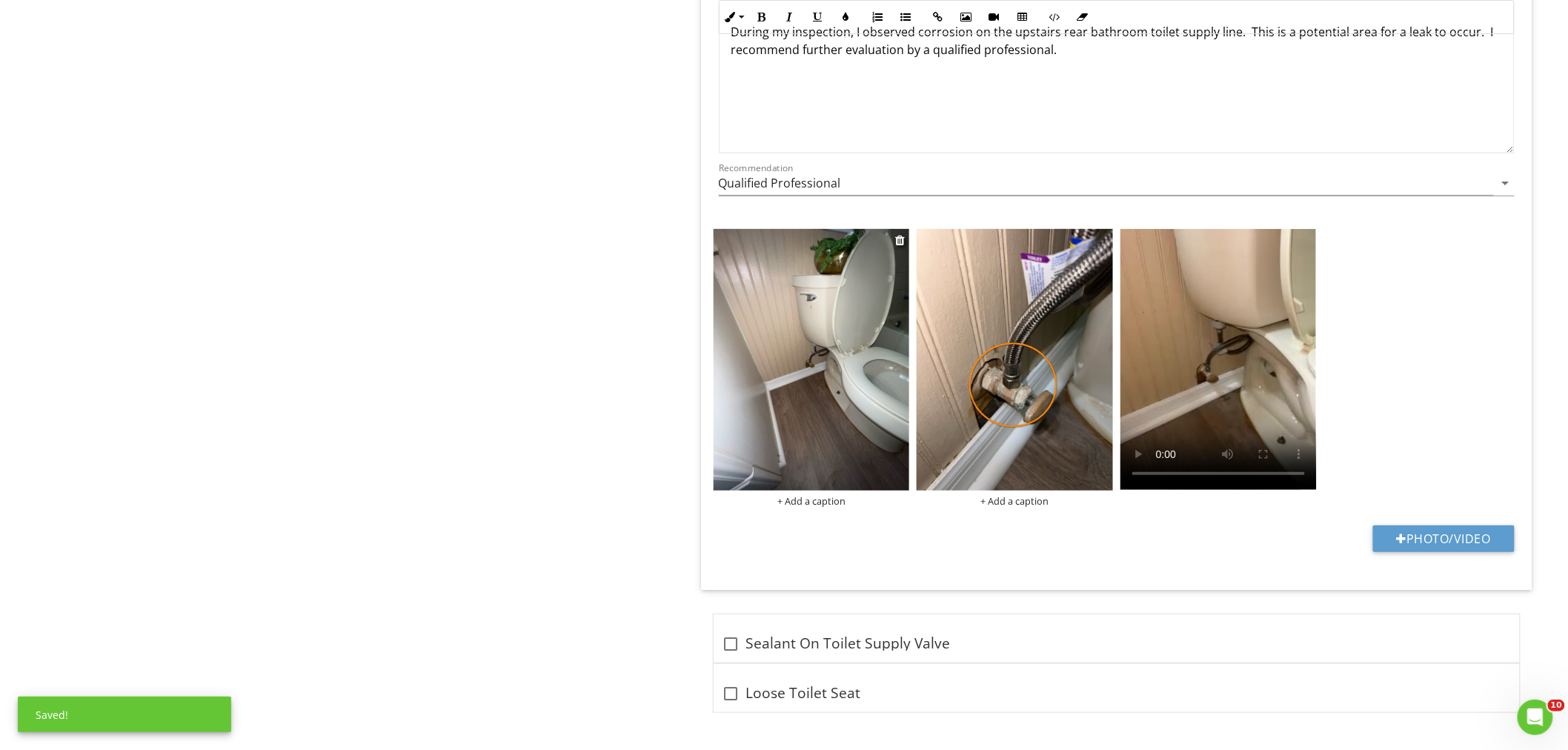
click at [847, 455] on img at bounding box center [811, 359] width 197 height 261
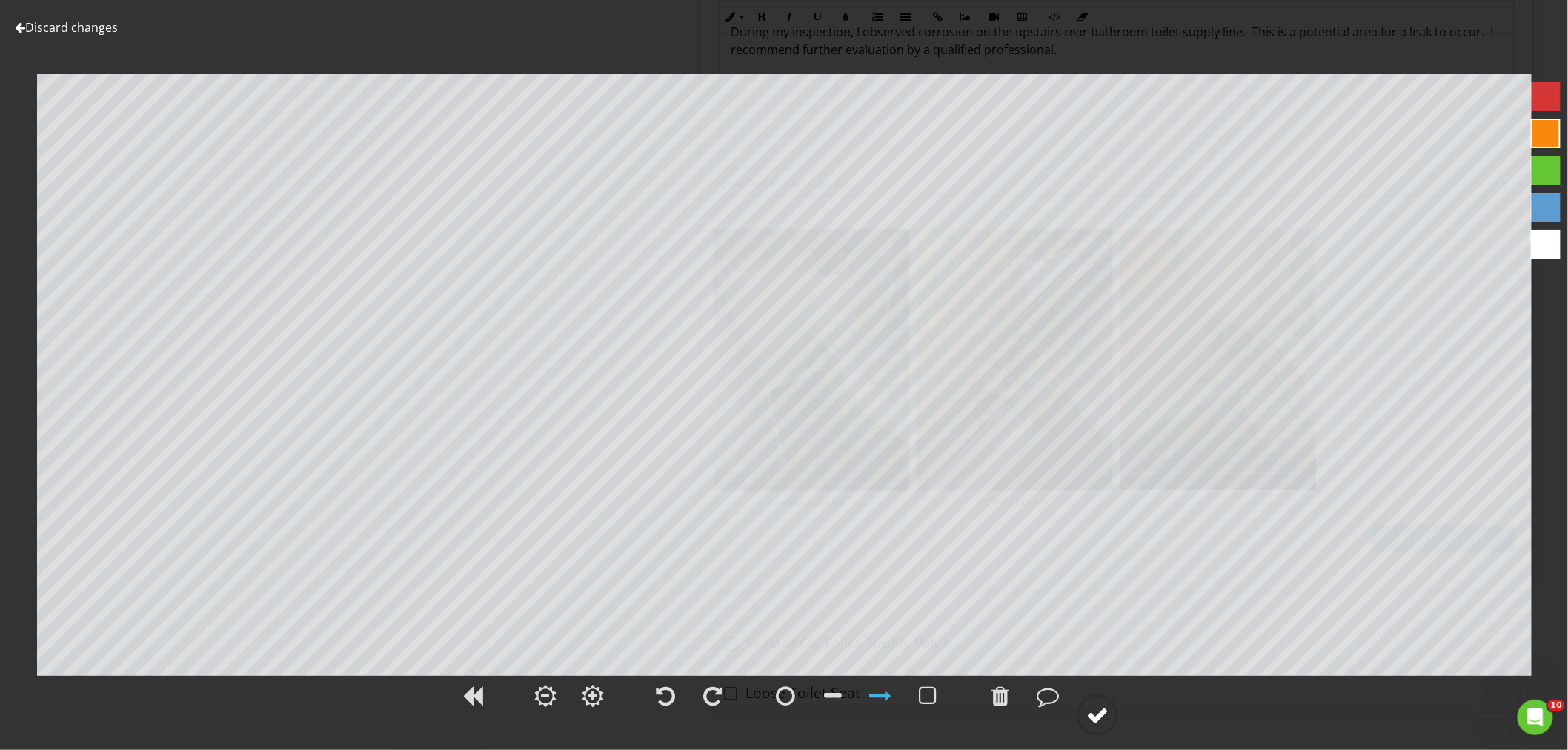
click at [1088, 709] on div at bounding box center [1097, 715] width 23 height 23
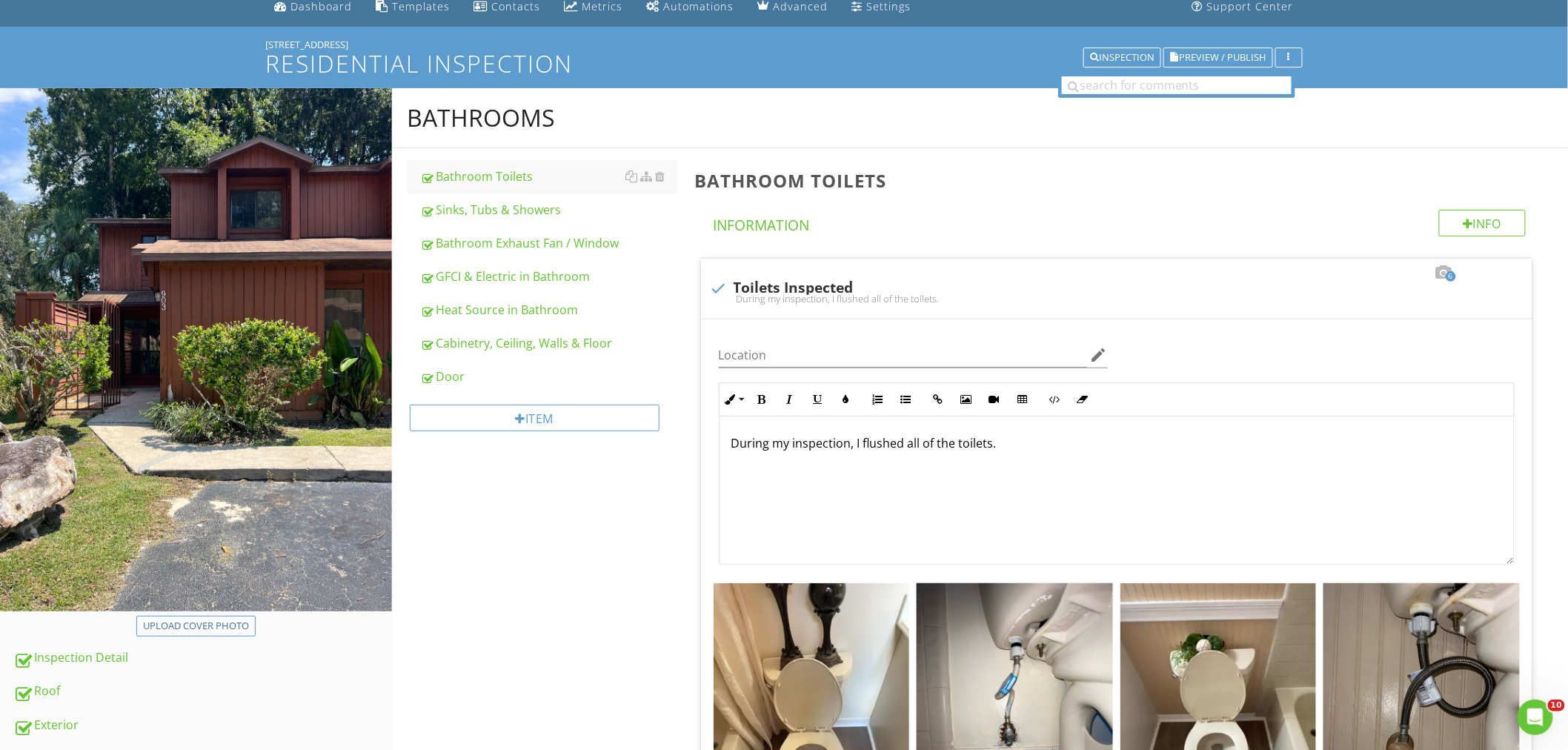
scroll to position [0, 0]
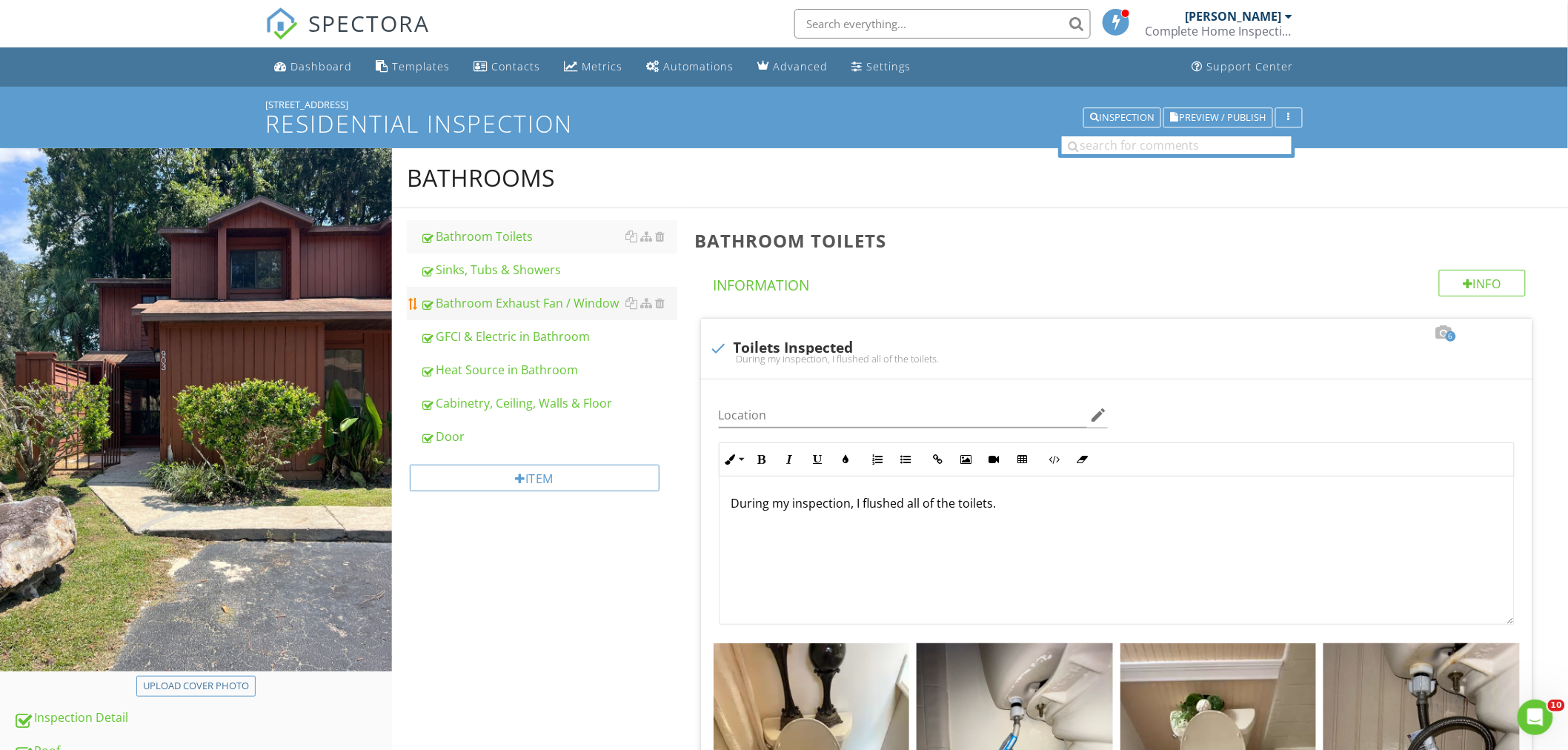
click at [543, 305] on div "Bathroom Exhaust Fan / Window" at bounding box center [548, 303] width 257 height 18
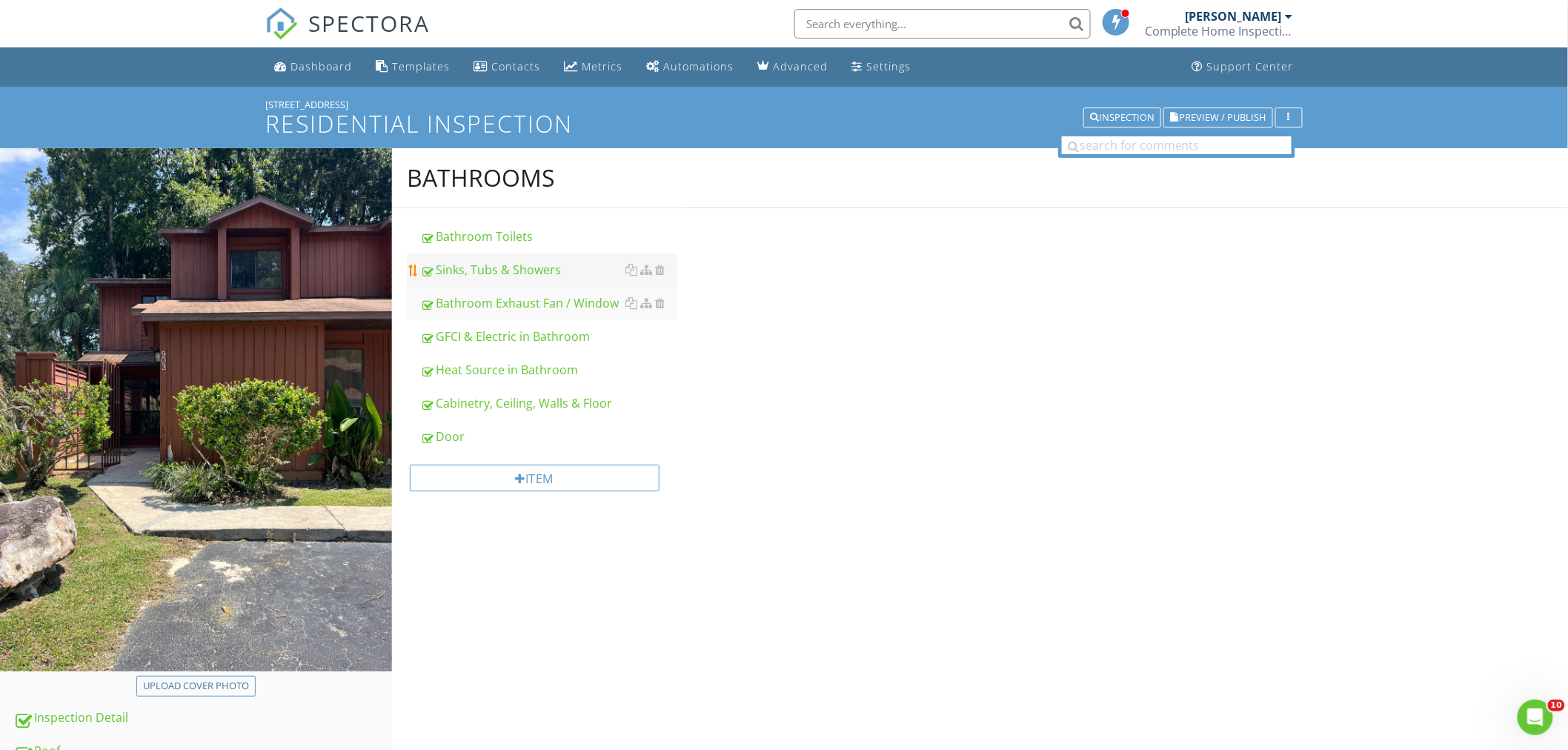
click at [524, 264] on div "Sinks, Tubs & Showers" at bounding box center [548, 270] width 257 height 18
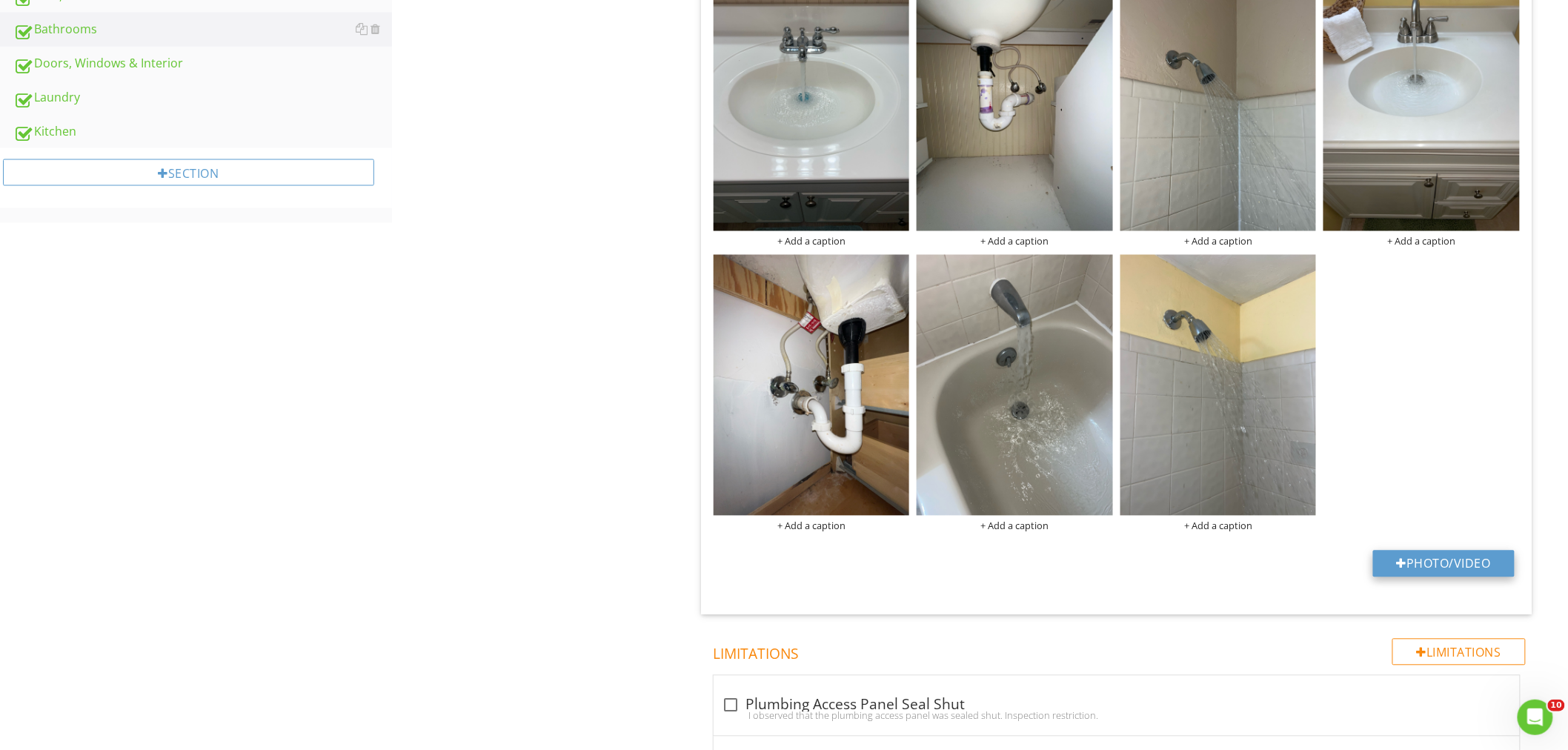
scroll to position [987, 0]
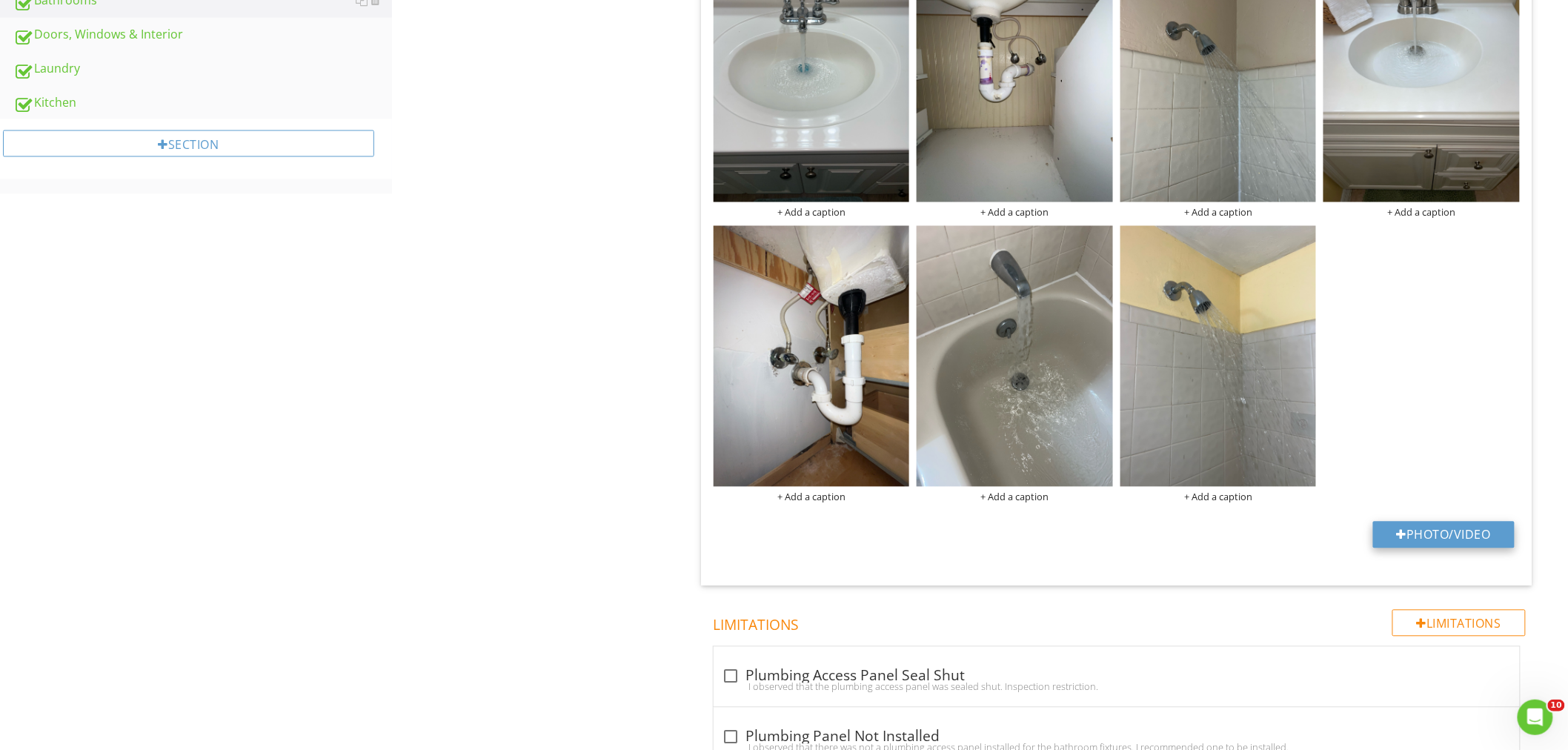
click at [1410, 536] on button "Photo/Video" at bounding box center [1444, 535] width 142 height 26
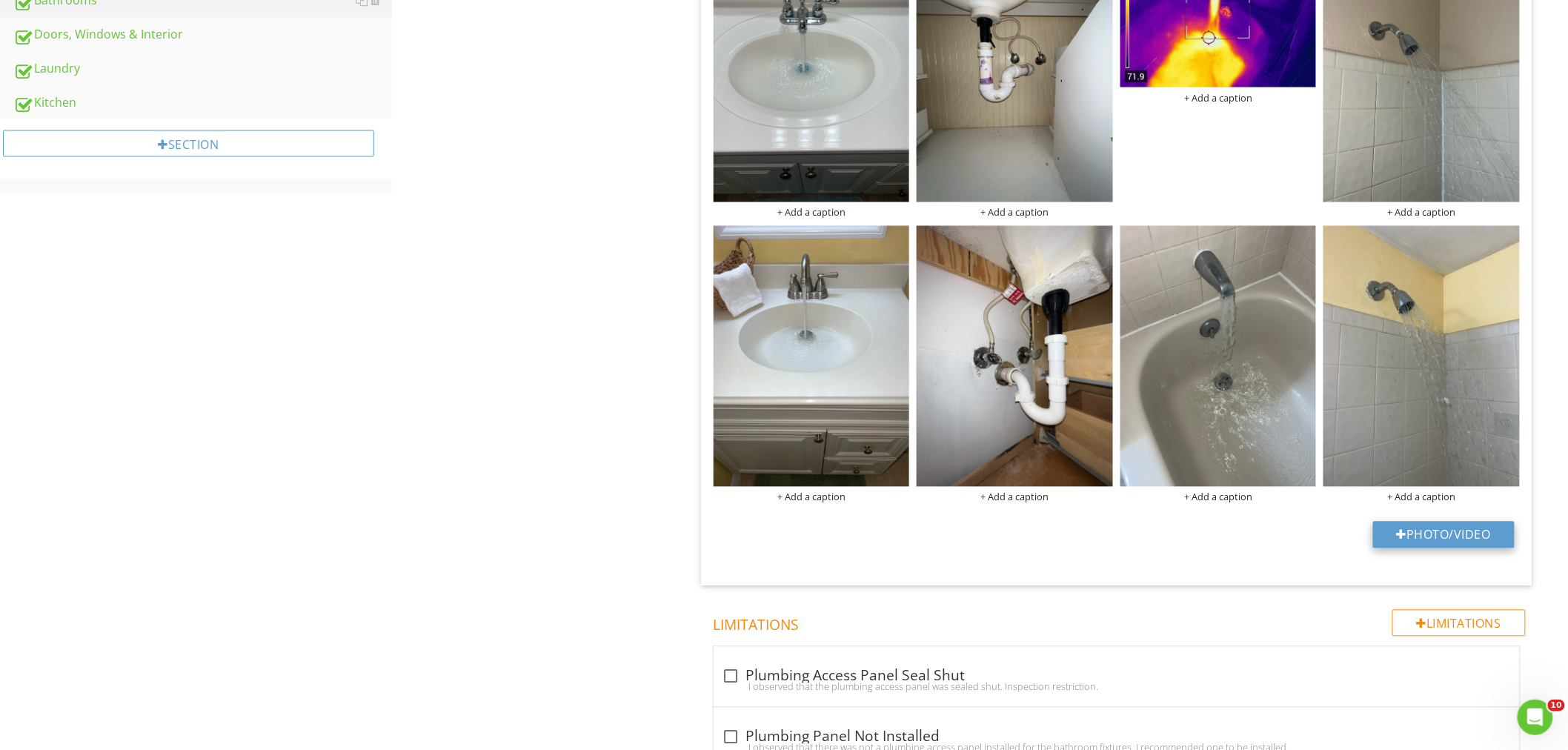
click at [1423, 530] on button "Photo/Video" at bounding box center [1444, 535] width 142 height 26
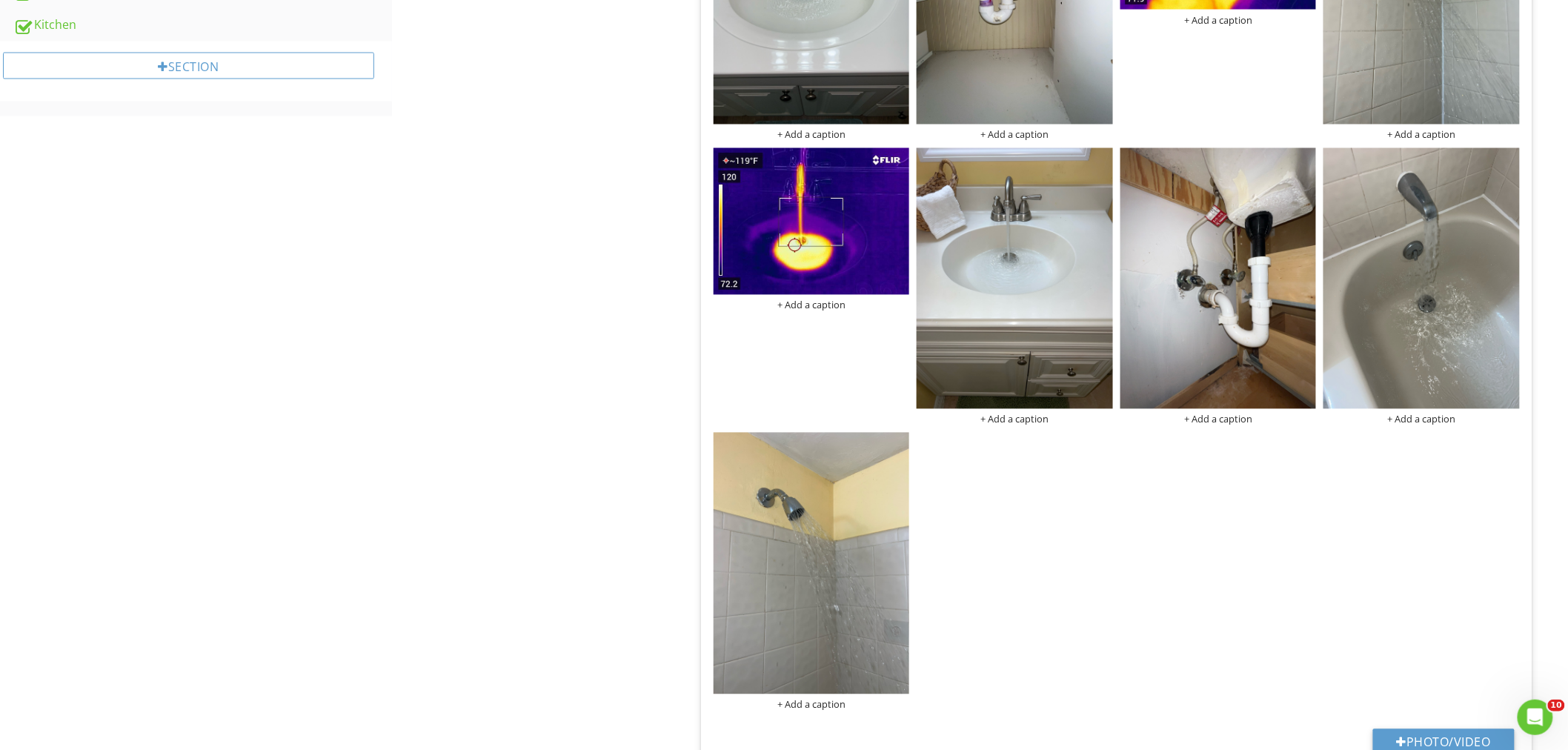
scroll to position [1152, 0]
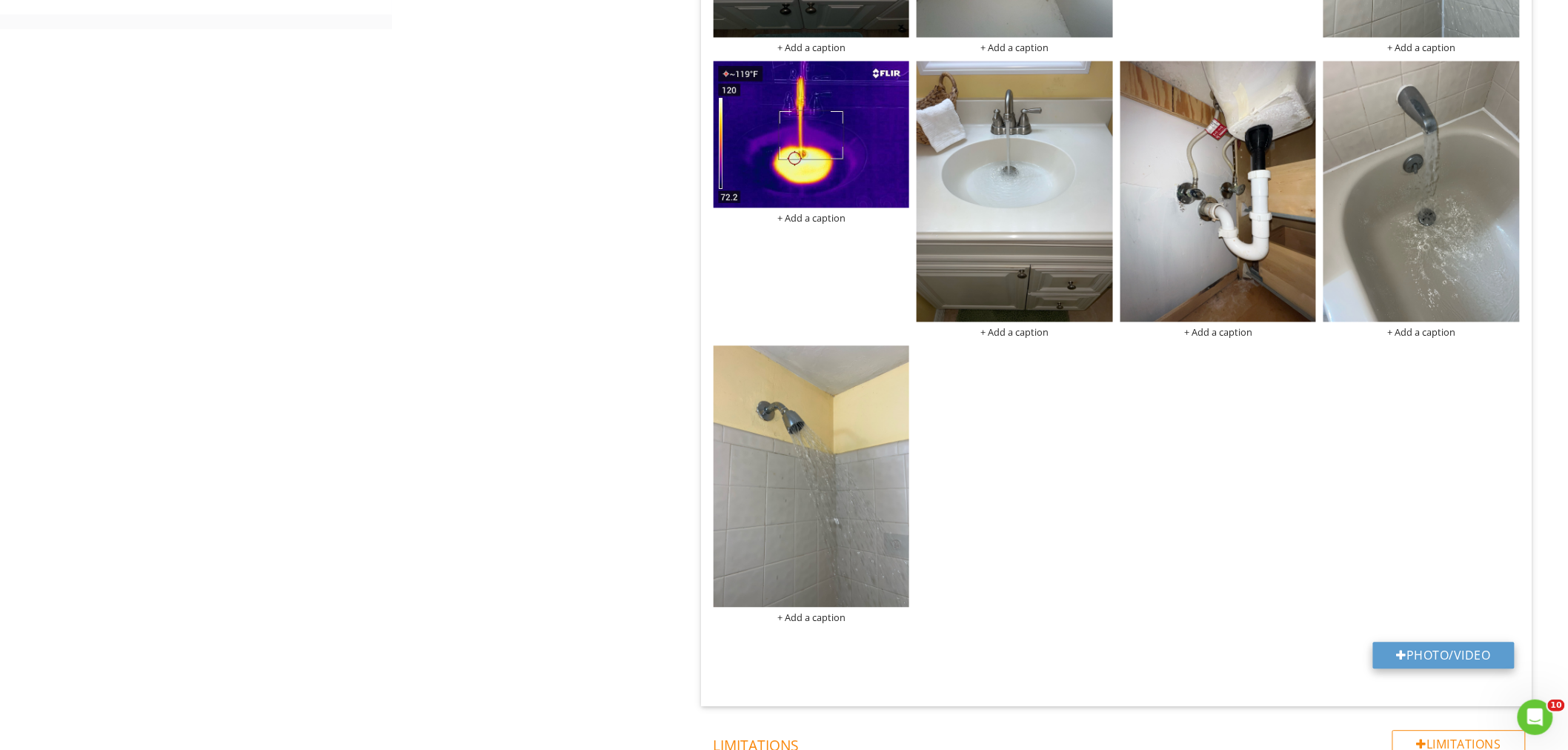
click at [1416, 649] on button "Photo/Video" at bounding box center [1444, 655] width 142 height 26
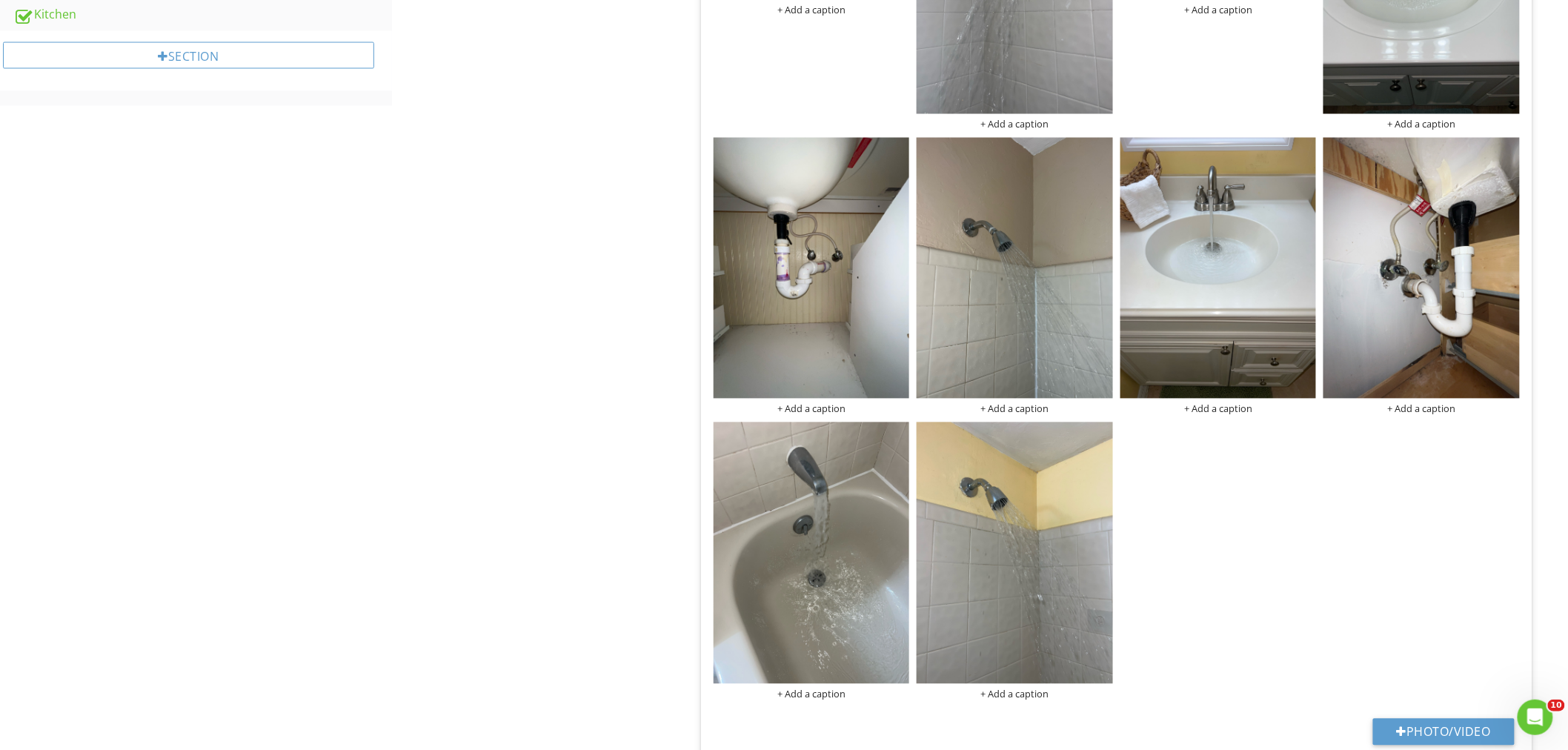
scroll to position [1316, 0]
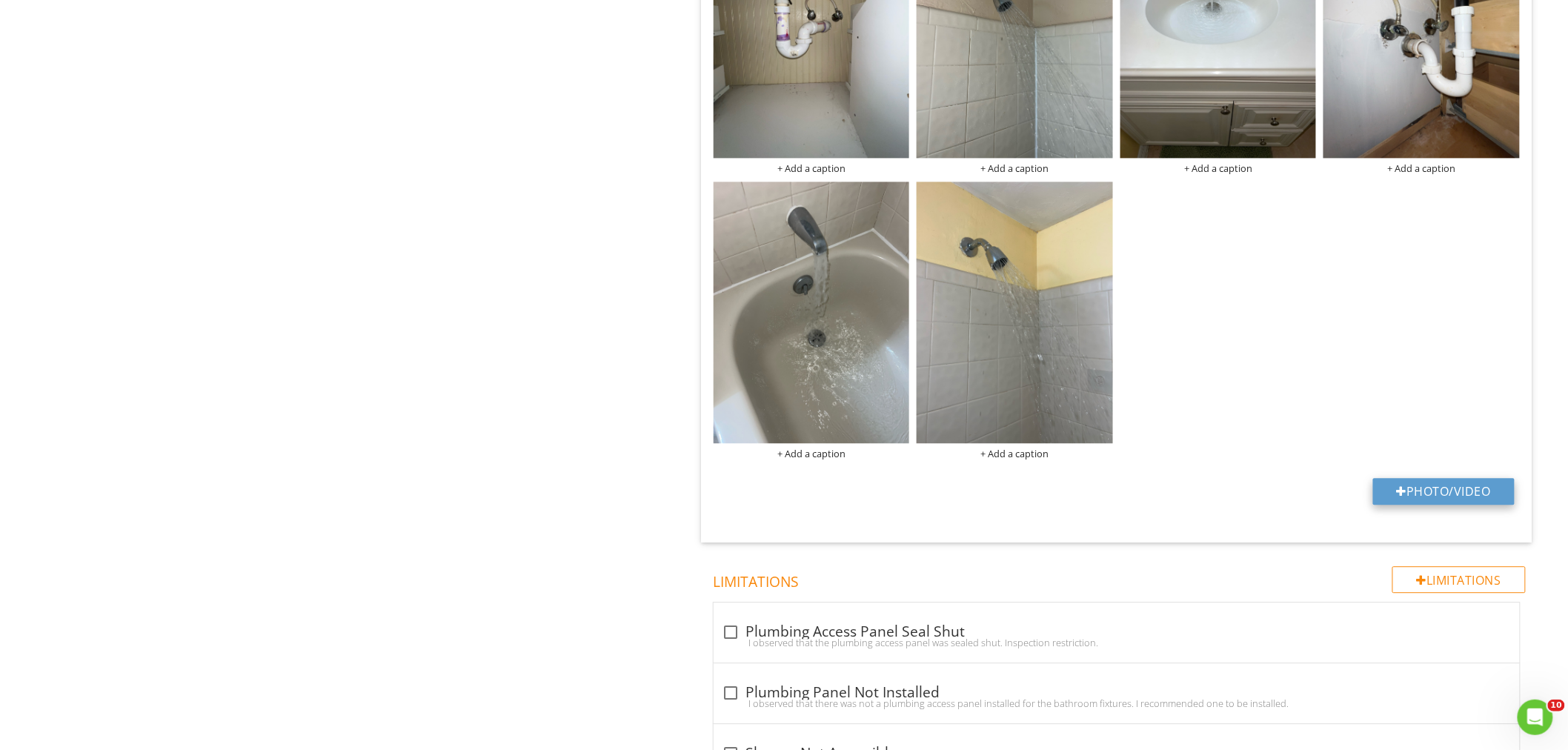
click at [1428, 483] on button "Photo/Video" at bounding box center [1444, 490] width 142 height 26
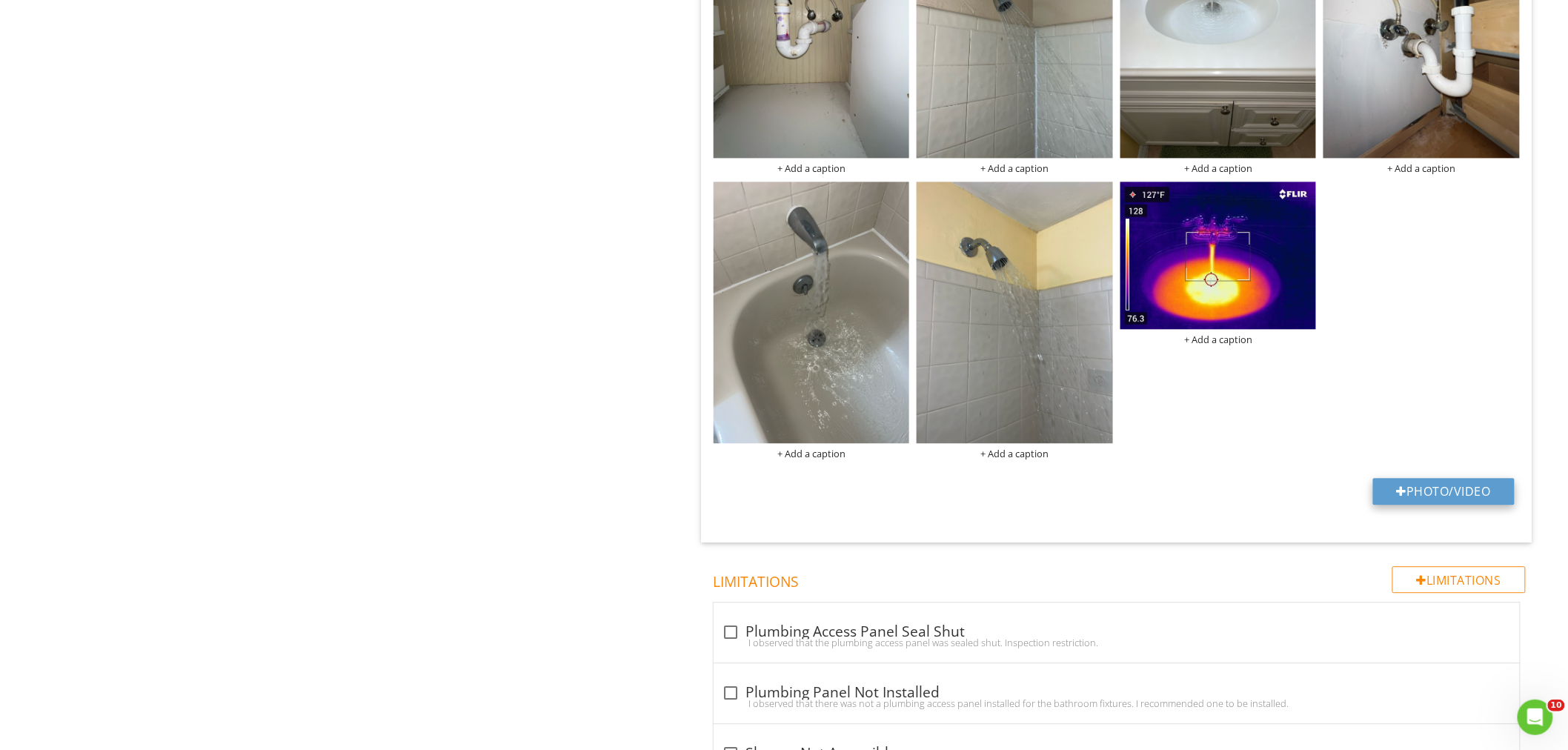
click at [1423, 483] on button "Photo/Video" at bounding box center [1444, 490] width 142 height 26
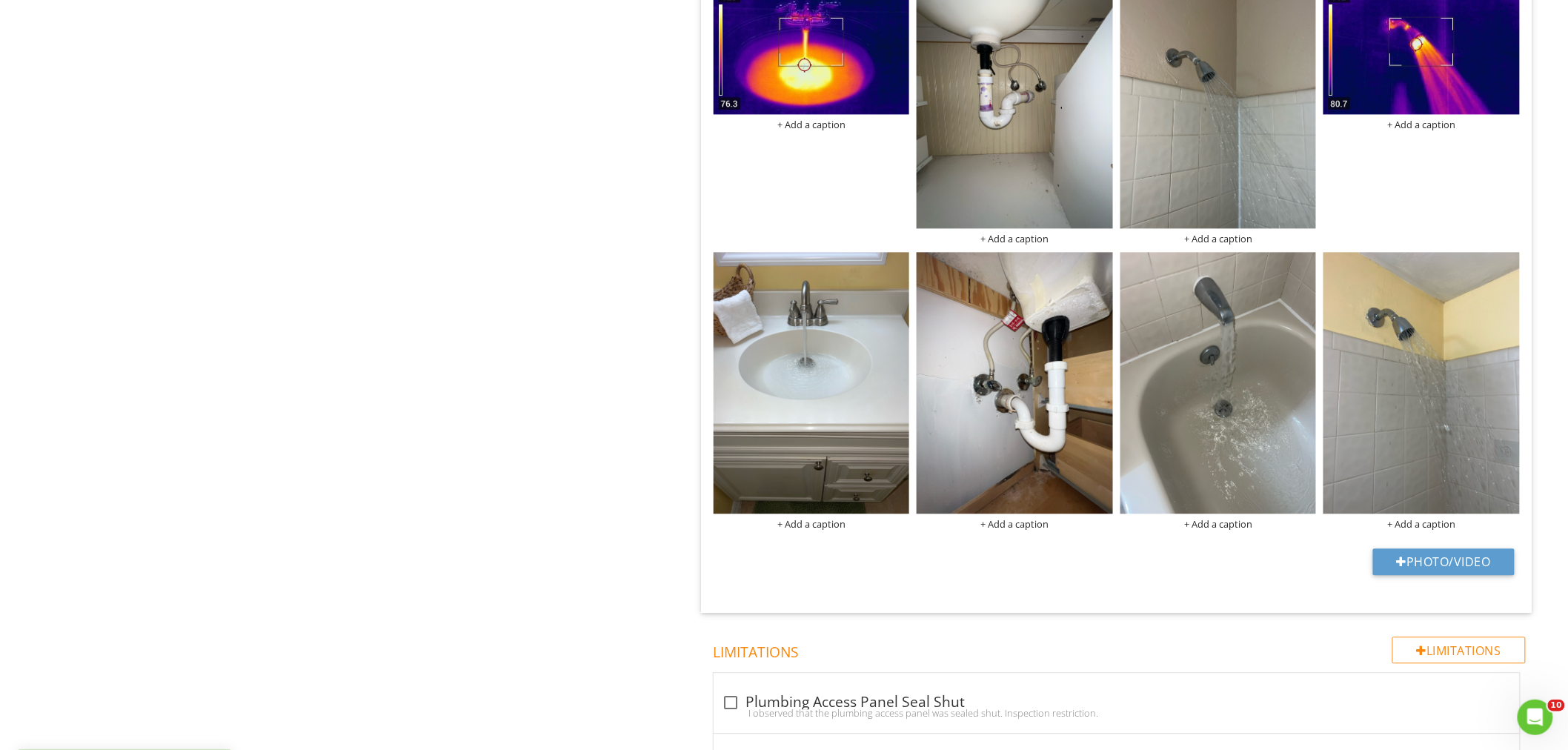
scroll to position [1398, 0]
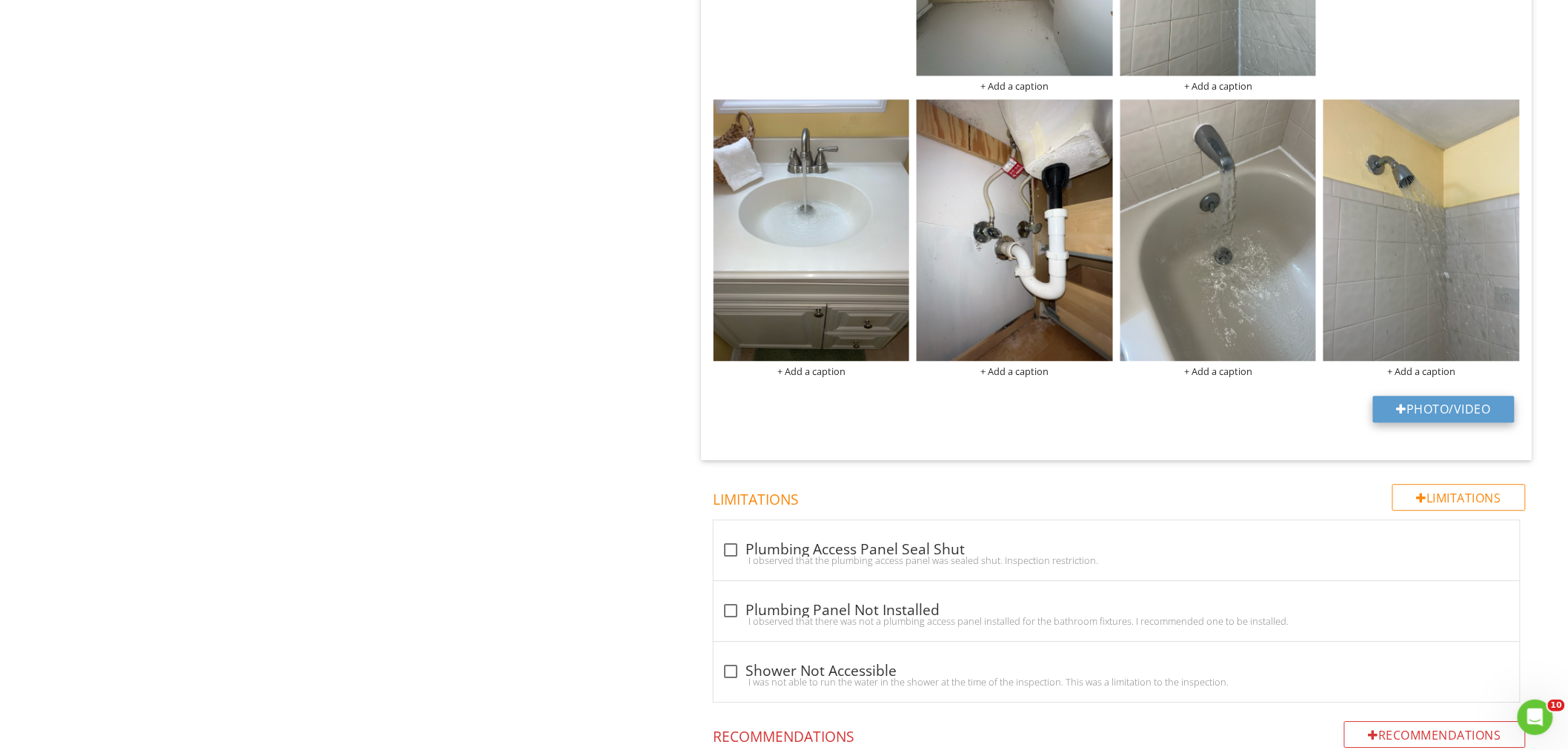
click at [1427, 406] on button "Photo/Video" at bounding box center [1444, 408] width 142 height 26
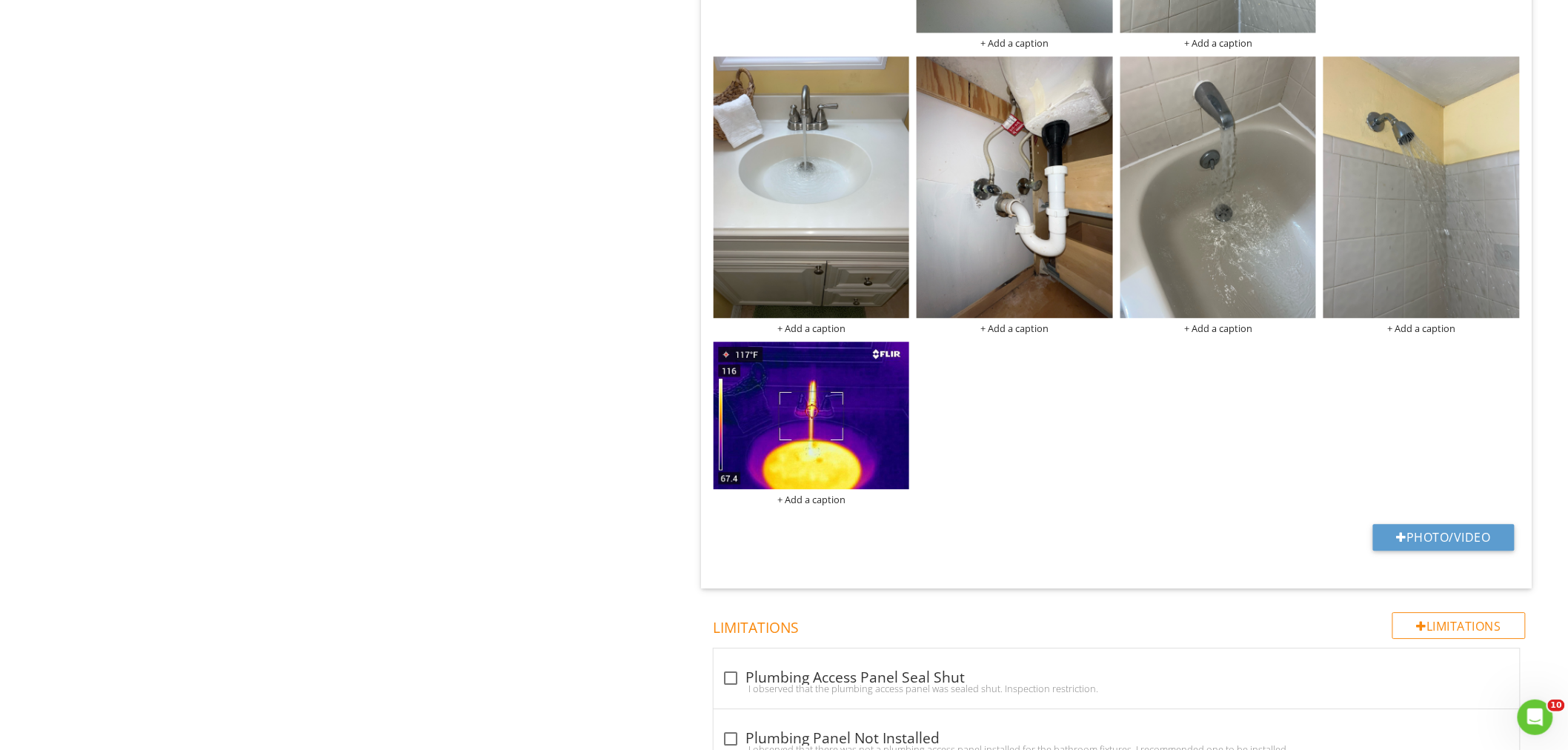
scroll to position [1481, 0]
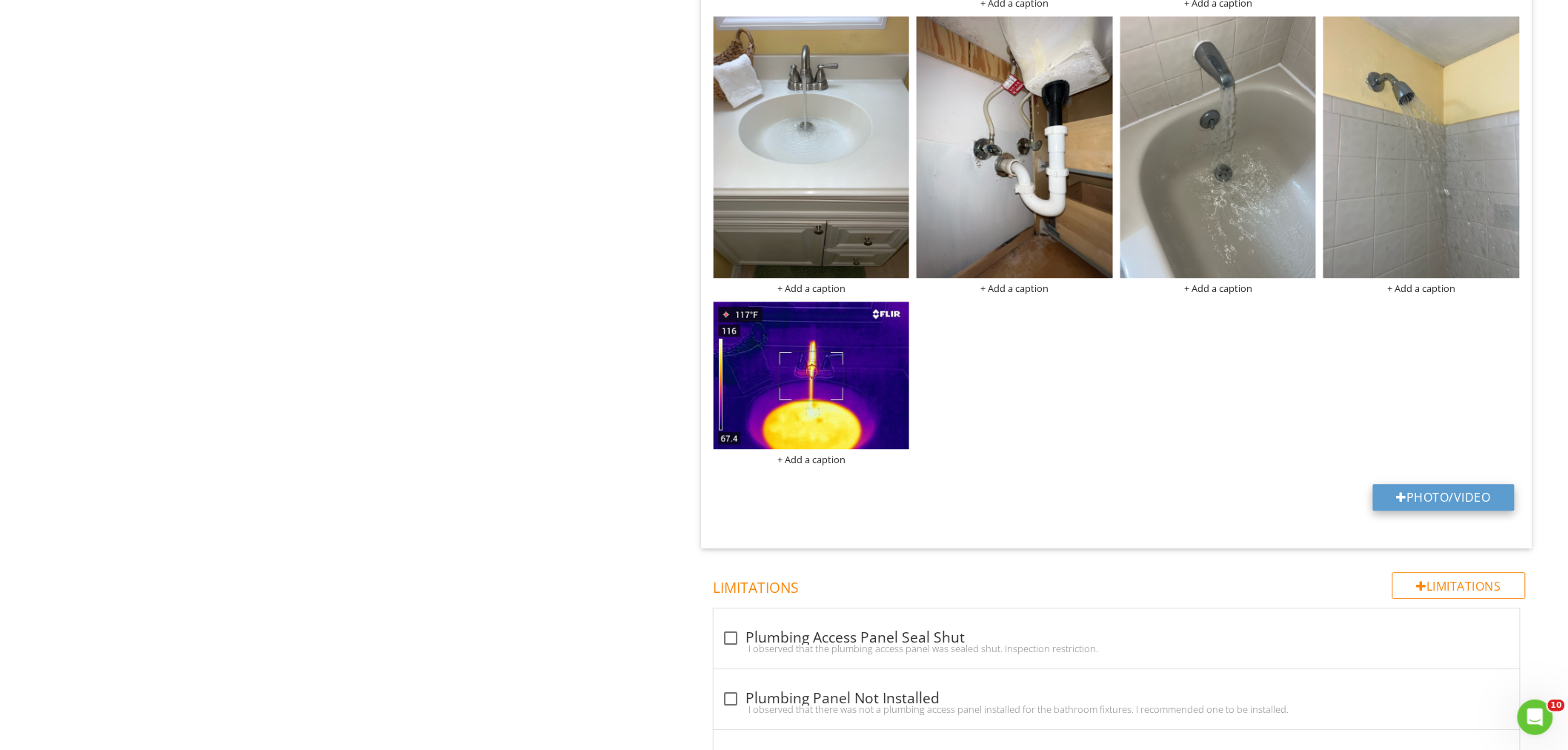
click at [1393, 491] on button "Photo/Video" at bounding box center [1444, 496] width 142 height 26
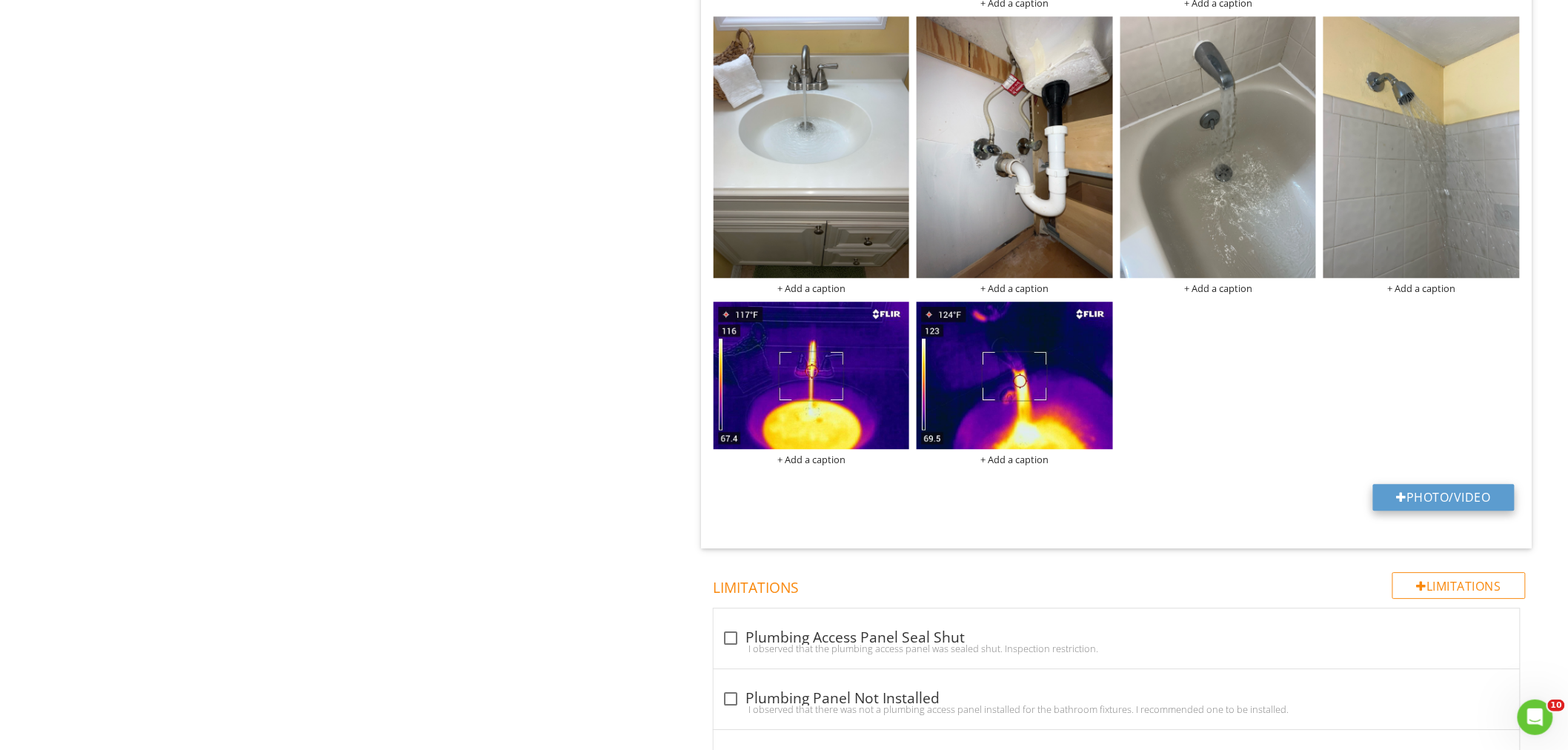
click at [1430, 500] on button "Photo/Video" at bounding box center [1444, 496] width 142 height 26
type input "C:\fakepath\IR_12360.jpg"
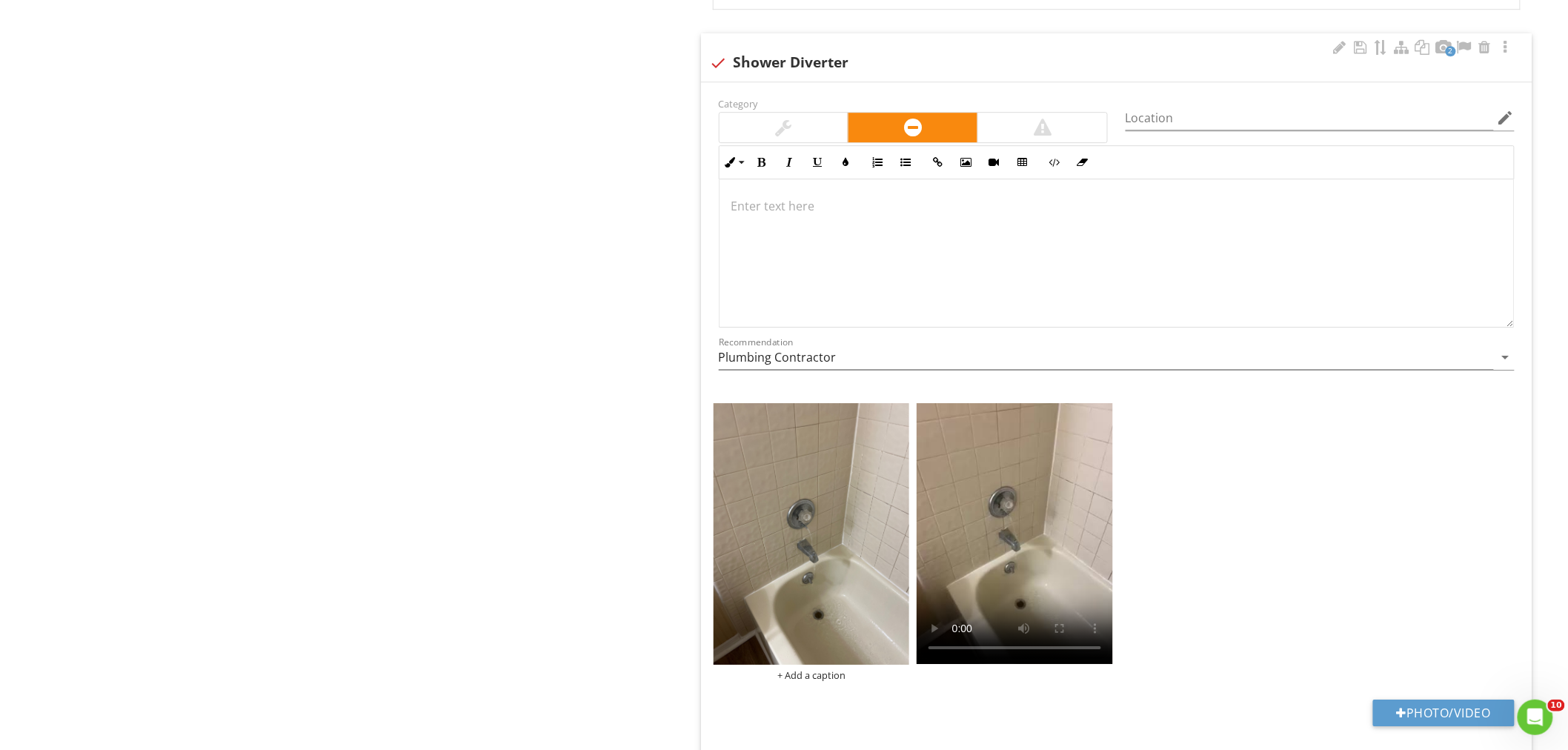
scroll to position [4361, 0]
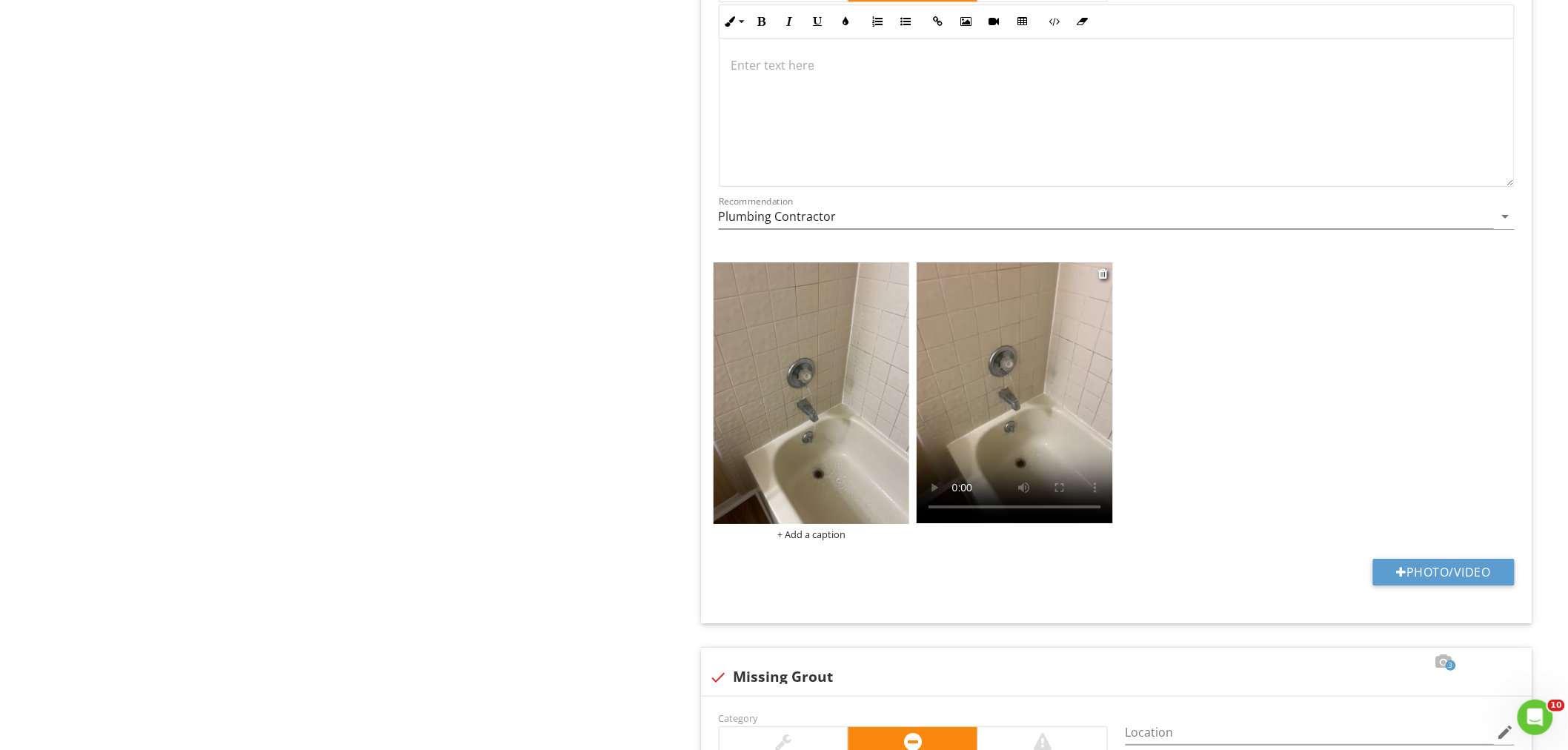
click at [1000, 441] on video at bounding box center [1014, 392] width 197 height 261
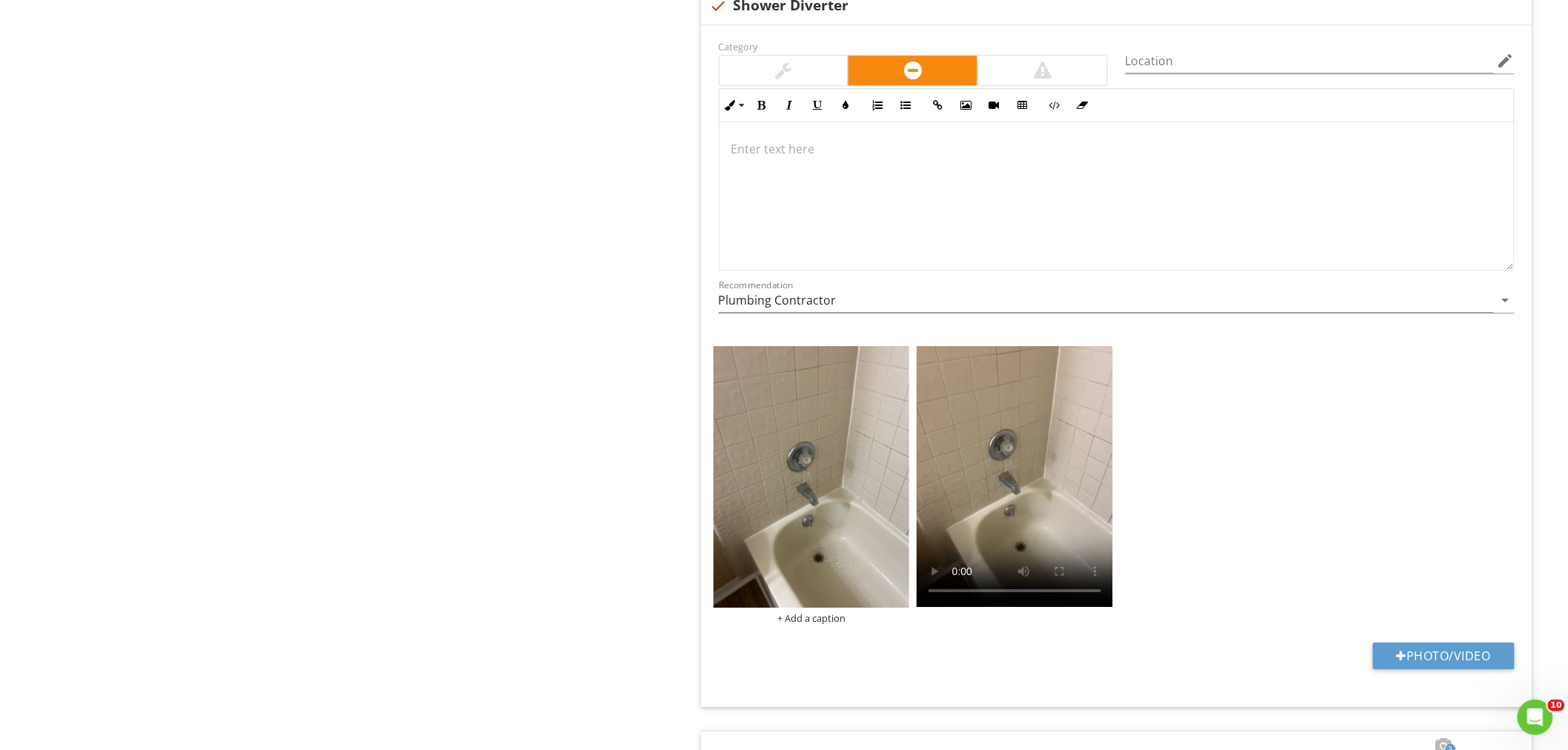
scroll to position [4197, 0]
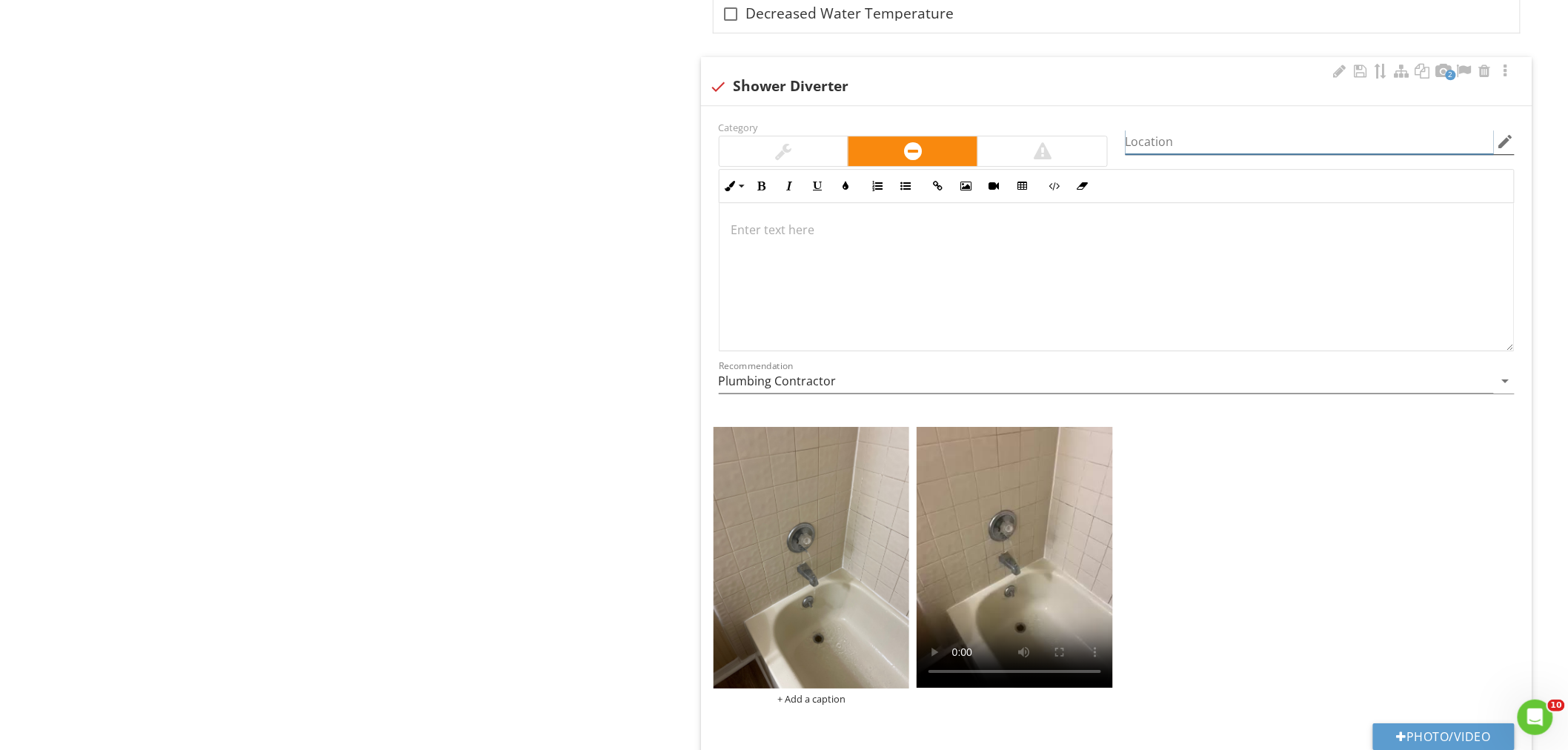
click at [1152, 145] on input "Location" at bounding box center [1309, 142] width 368 height 24
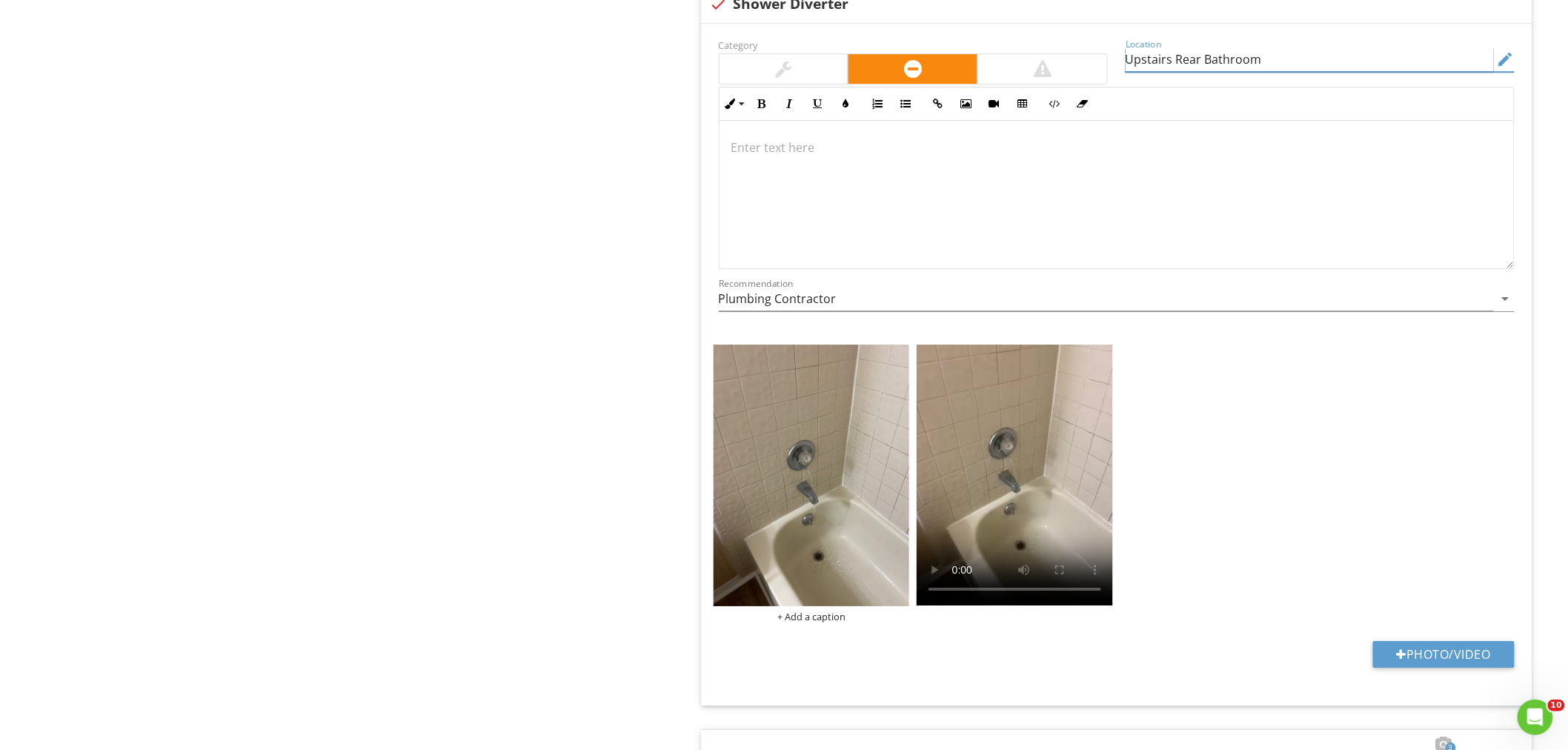
type input "Upstairs Rear Bathroom"
click at [801, 161] on div at bounding box center [1116, 194] width 795 height 148
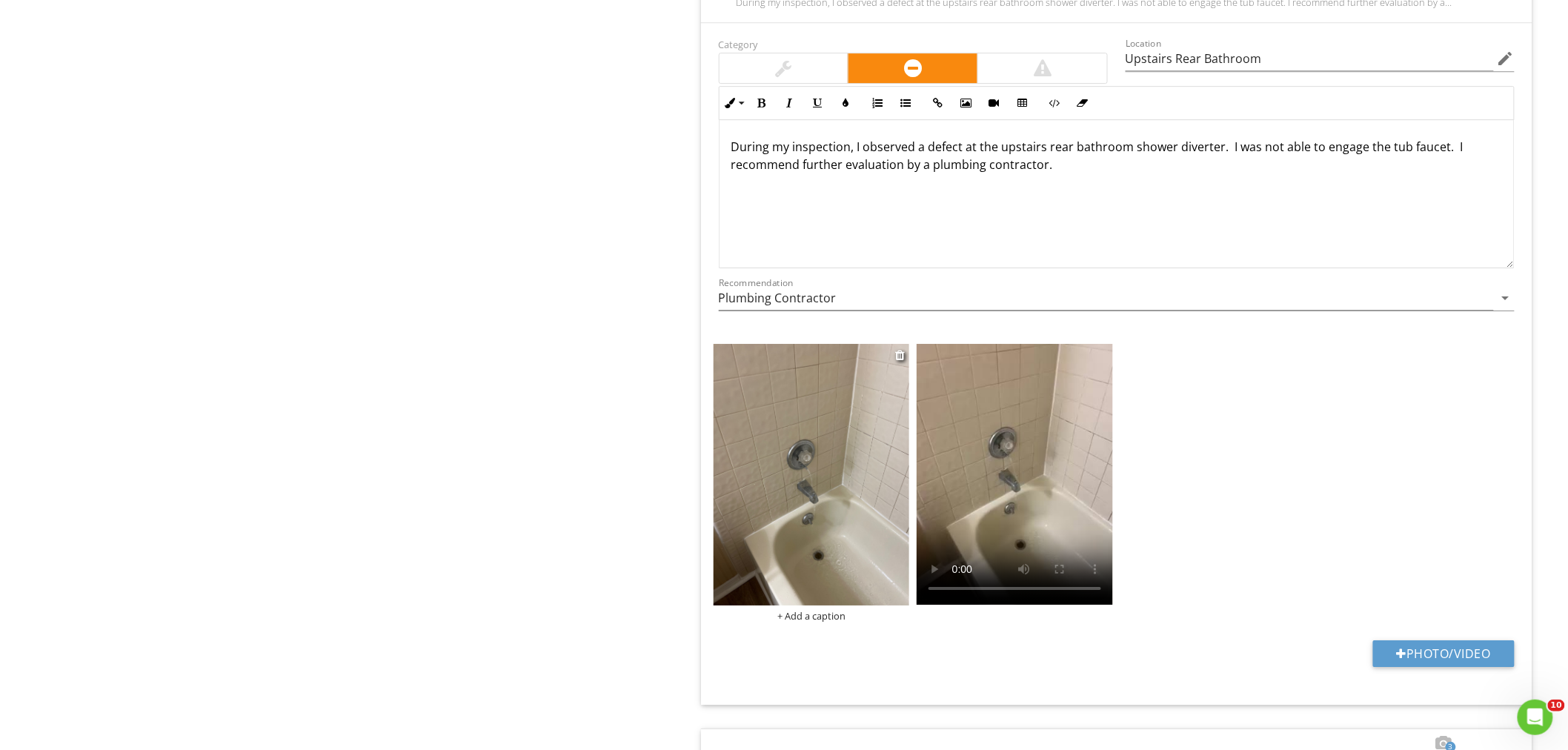
click at [816, 461] on img at bounding box center [811, 474] width 197 height 261
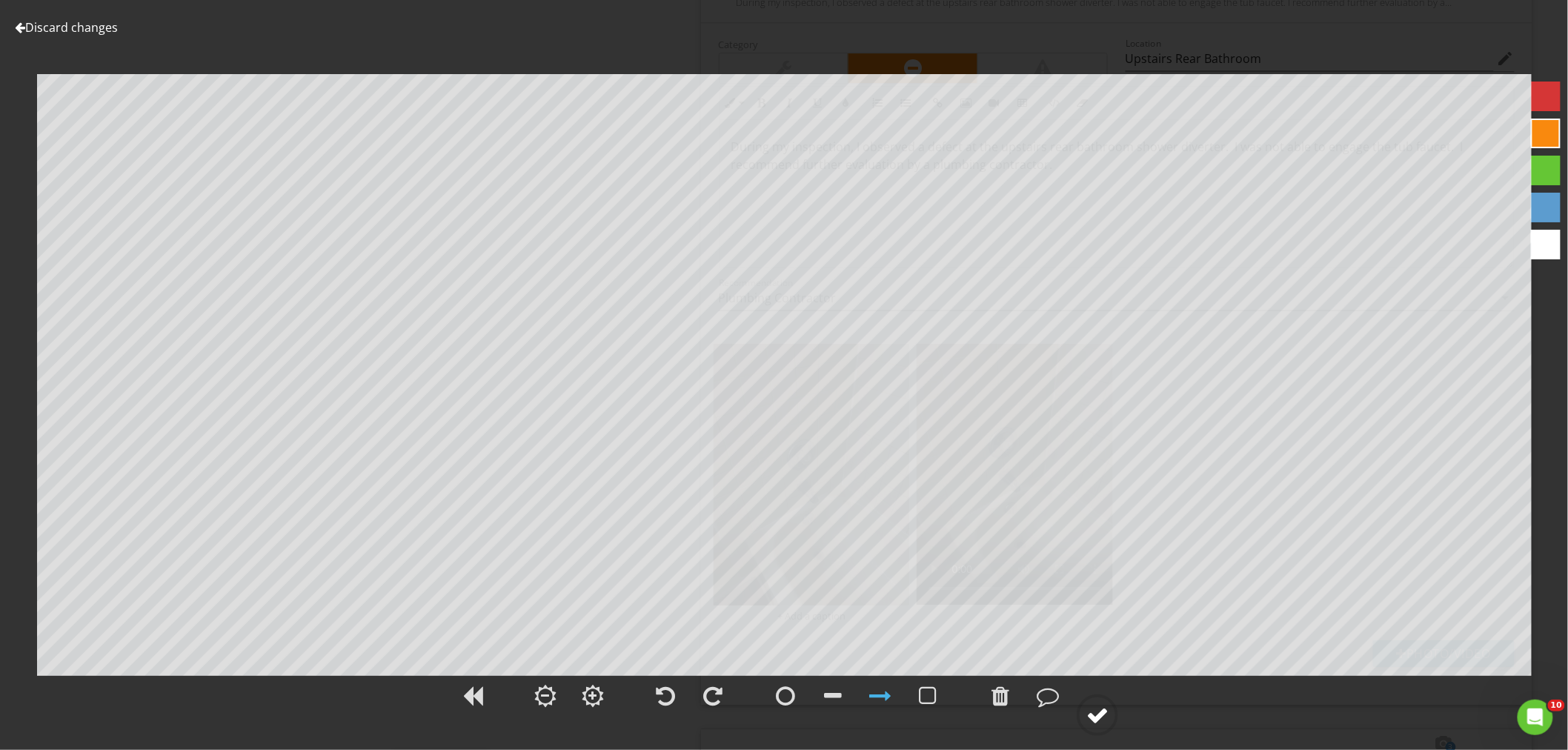
click at [1102, 721] on div at bounding box center [1097, 715] width 23 height 23
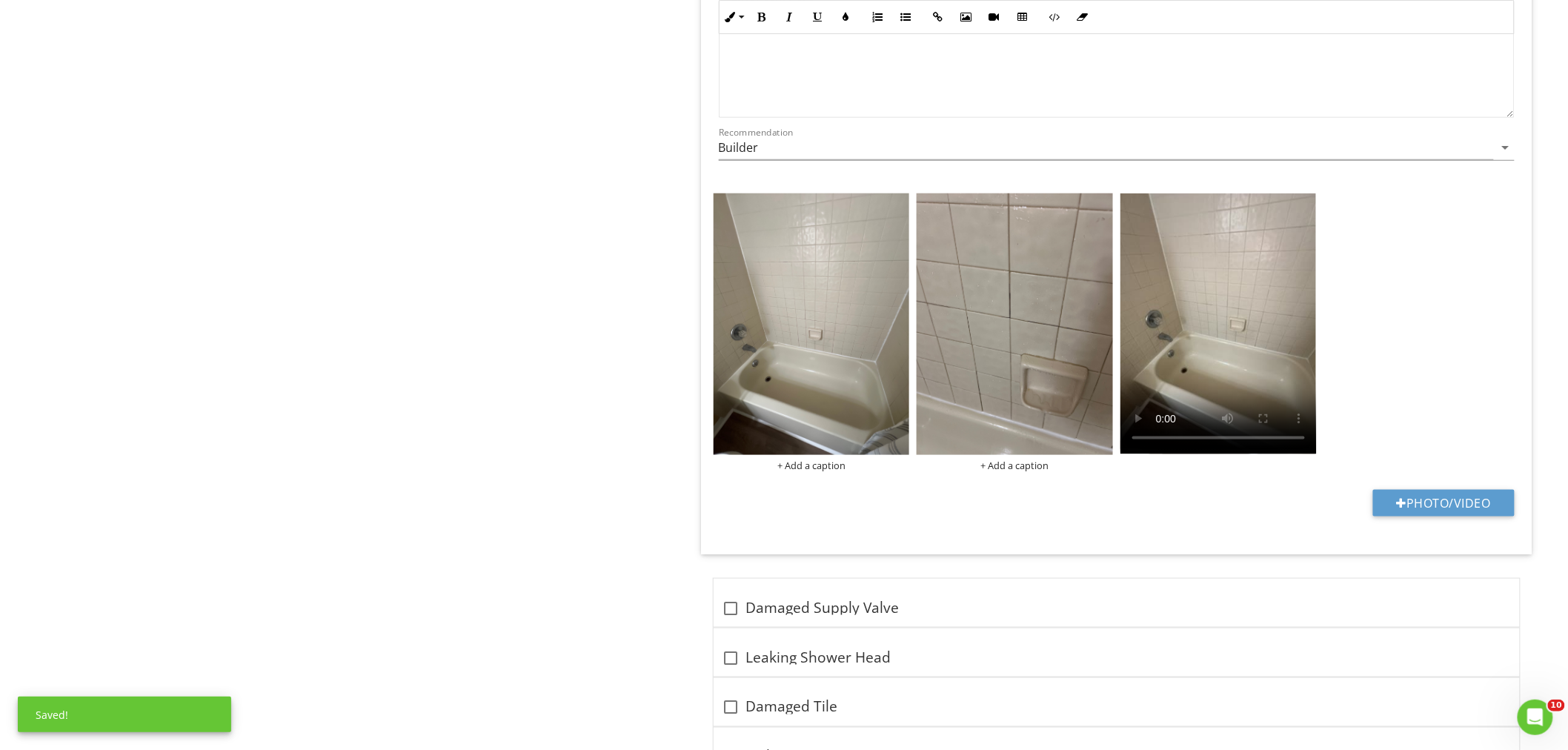
scroll to position [4950, 0]
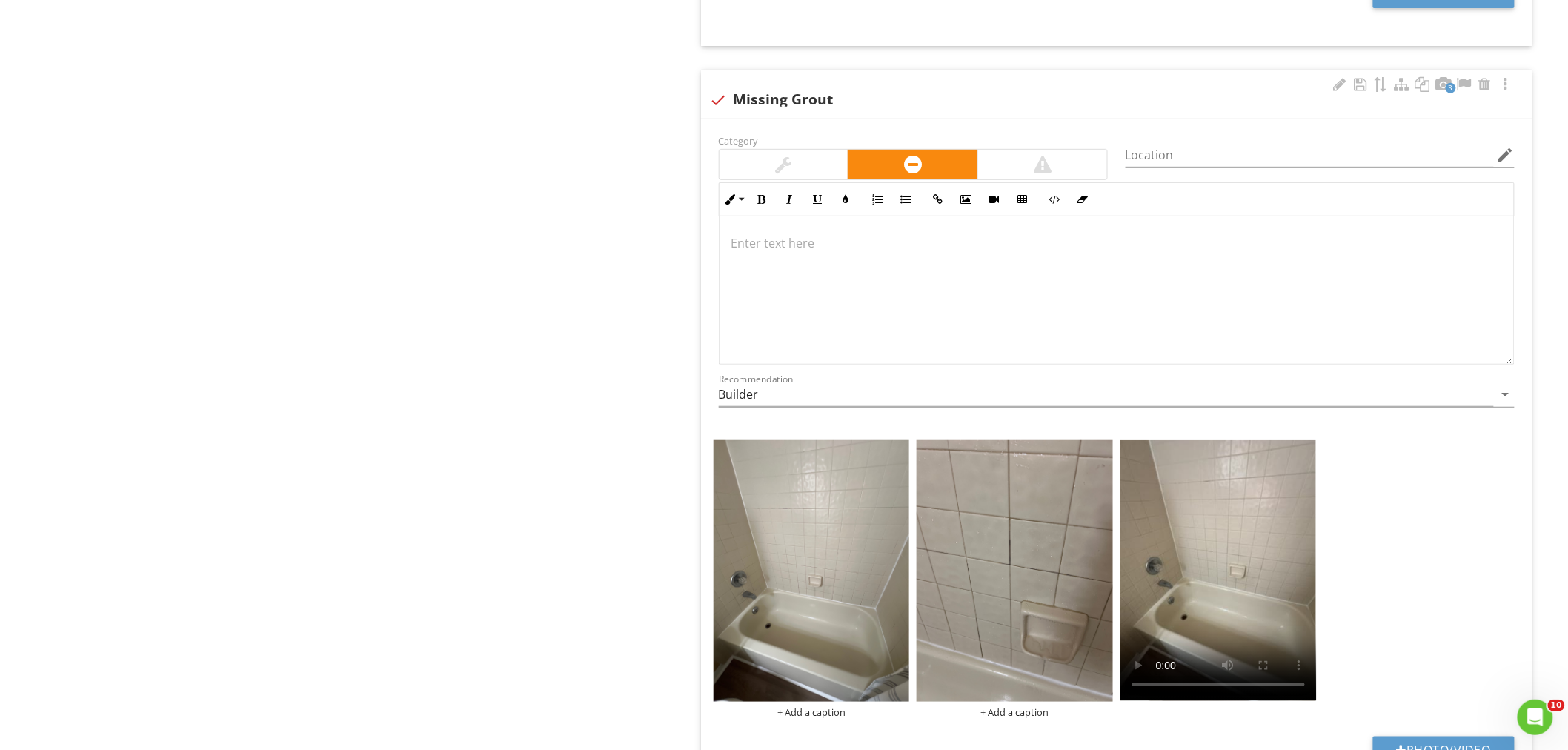
click at [789, 169] on div at bounding box center [784, 165] width 17 height 18
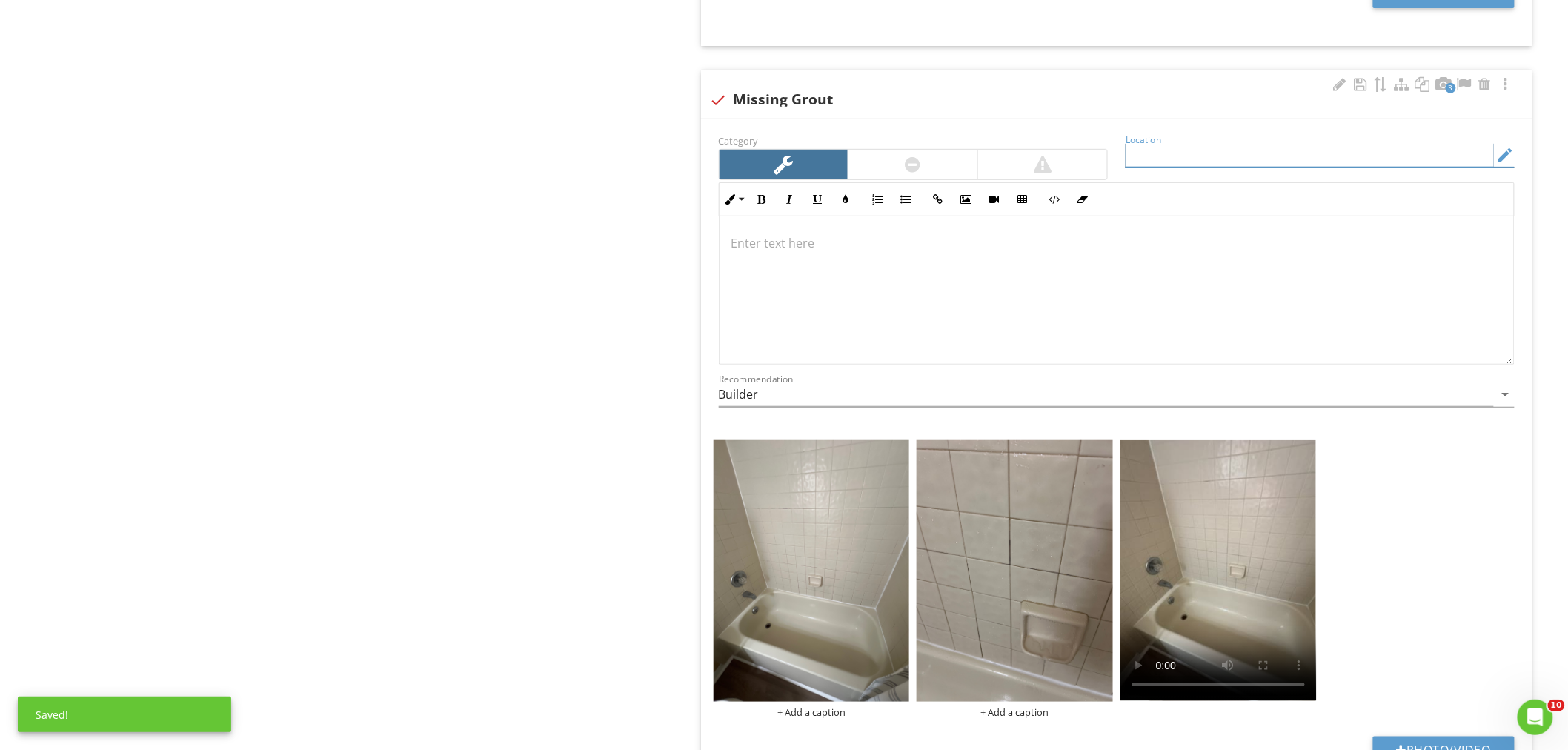
click at [1170, 154] on input "Location" at bounding box center [1309, 155] width 368 height 24
click at [1200, 623] on video at bounding box center [1218, 570] width 197 height 261
click at [1155, 157] on input "Location" at bounding box center [1309, 155] width 368 height 24
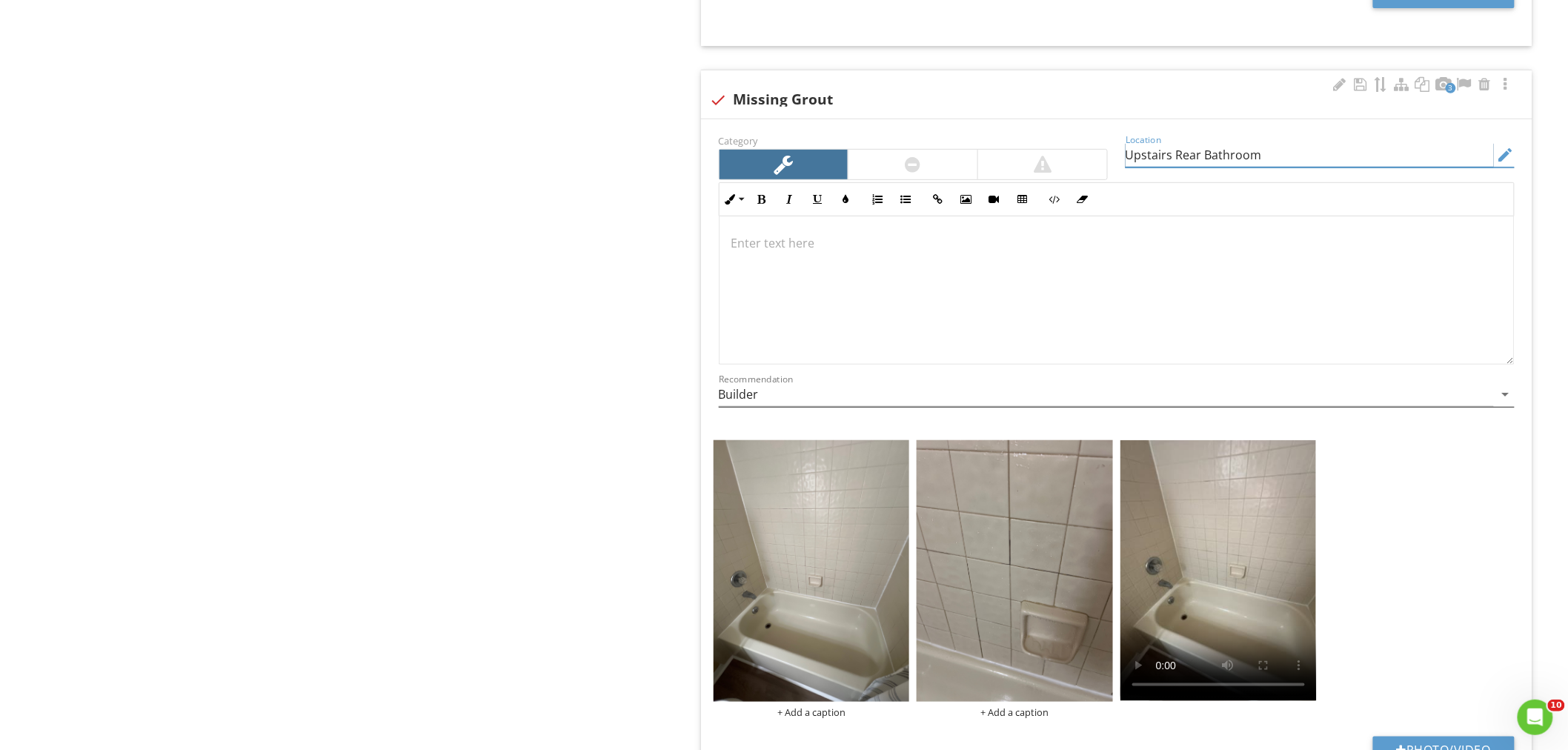
type input "Upstairs Rear Bathroom"
click at [776, 401] on input "Builder" at bounding box center [1106, 395] width 775 height 24
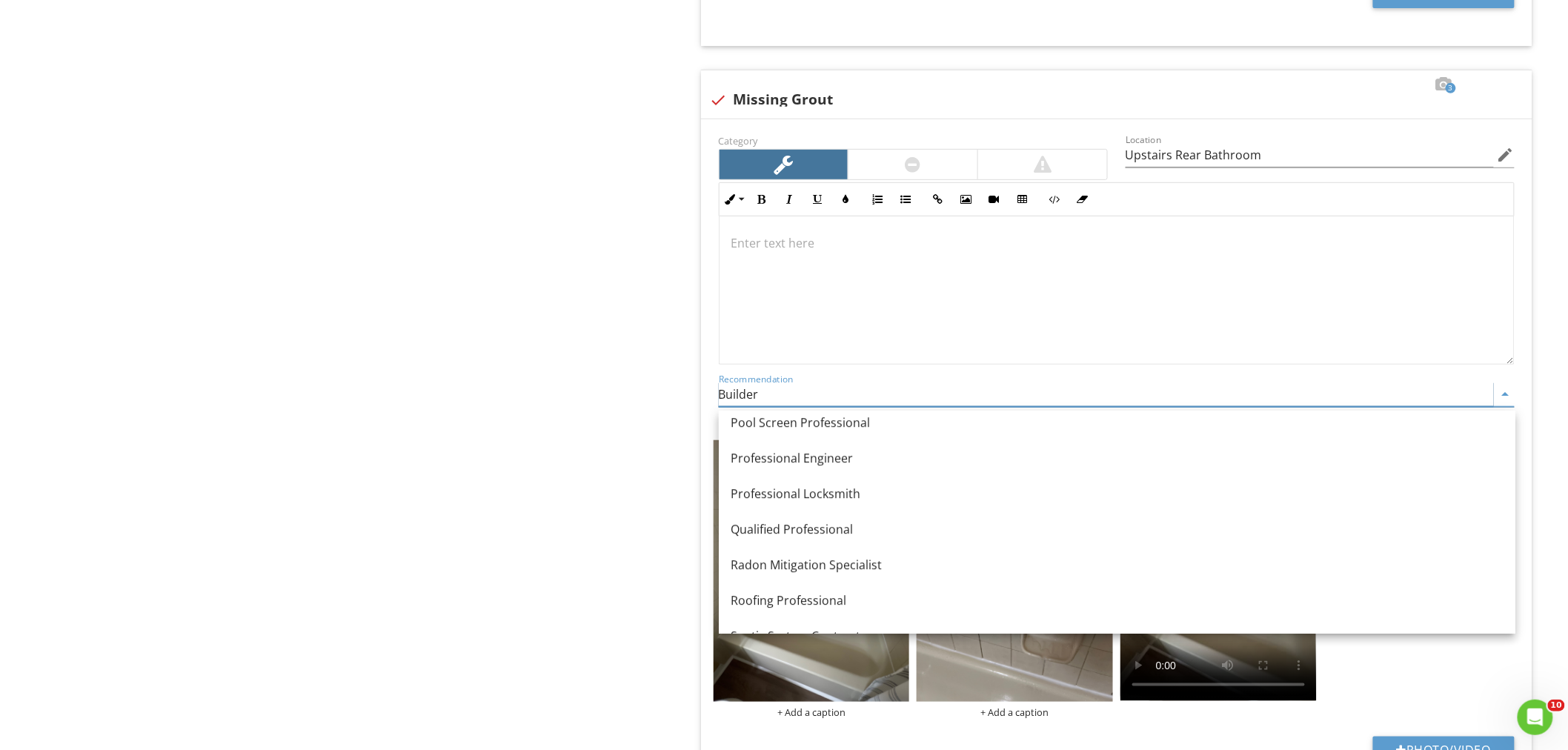
scroll to position [1810, 0]
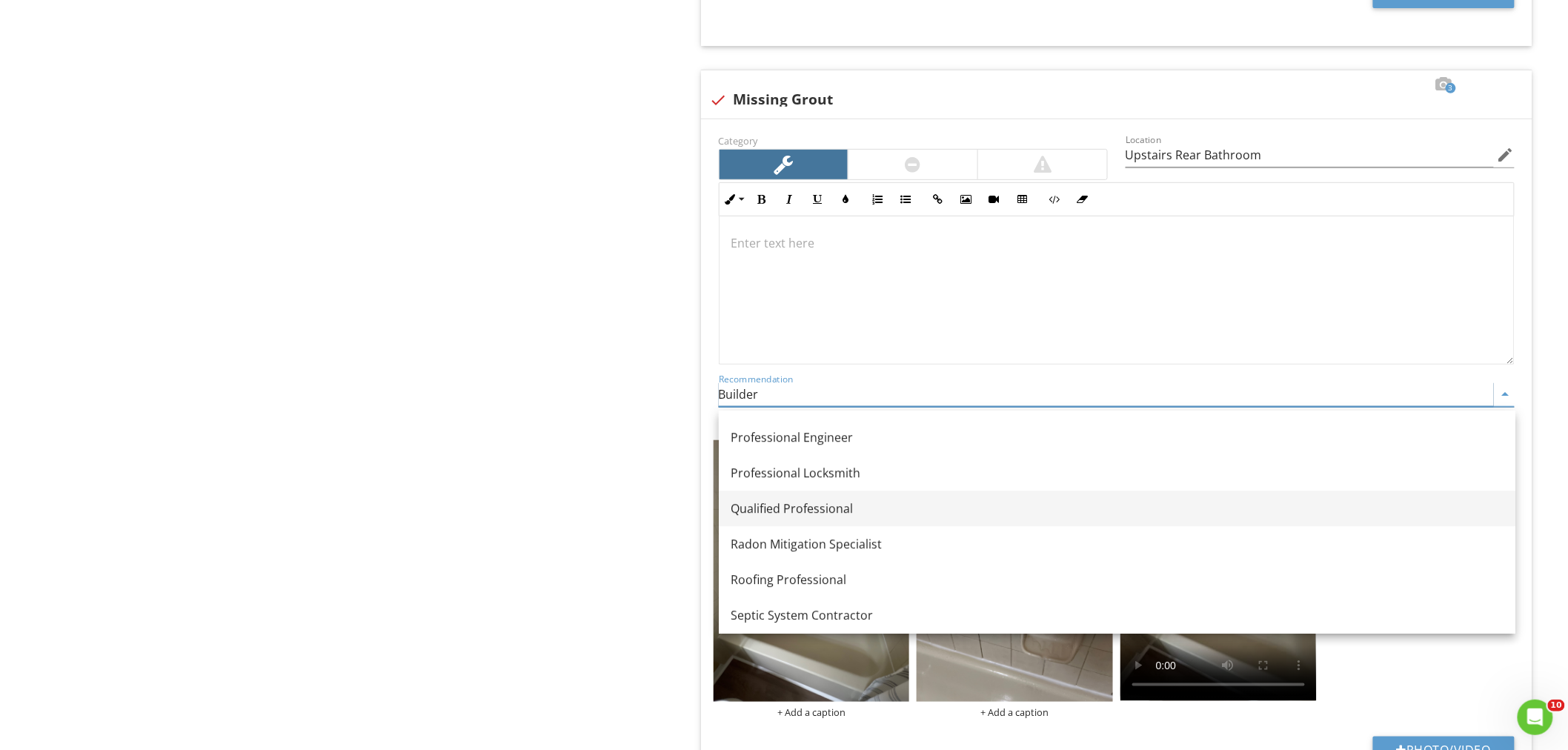
click at [770, 513] on div "Qualified Professional" at bounding box center [1117, 509] width 773 height 18
type input "Qualified Professional"
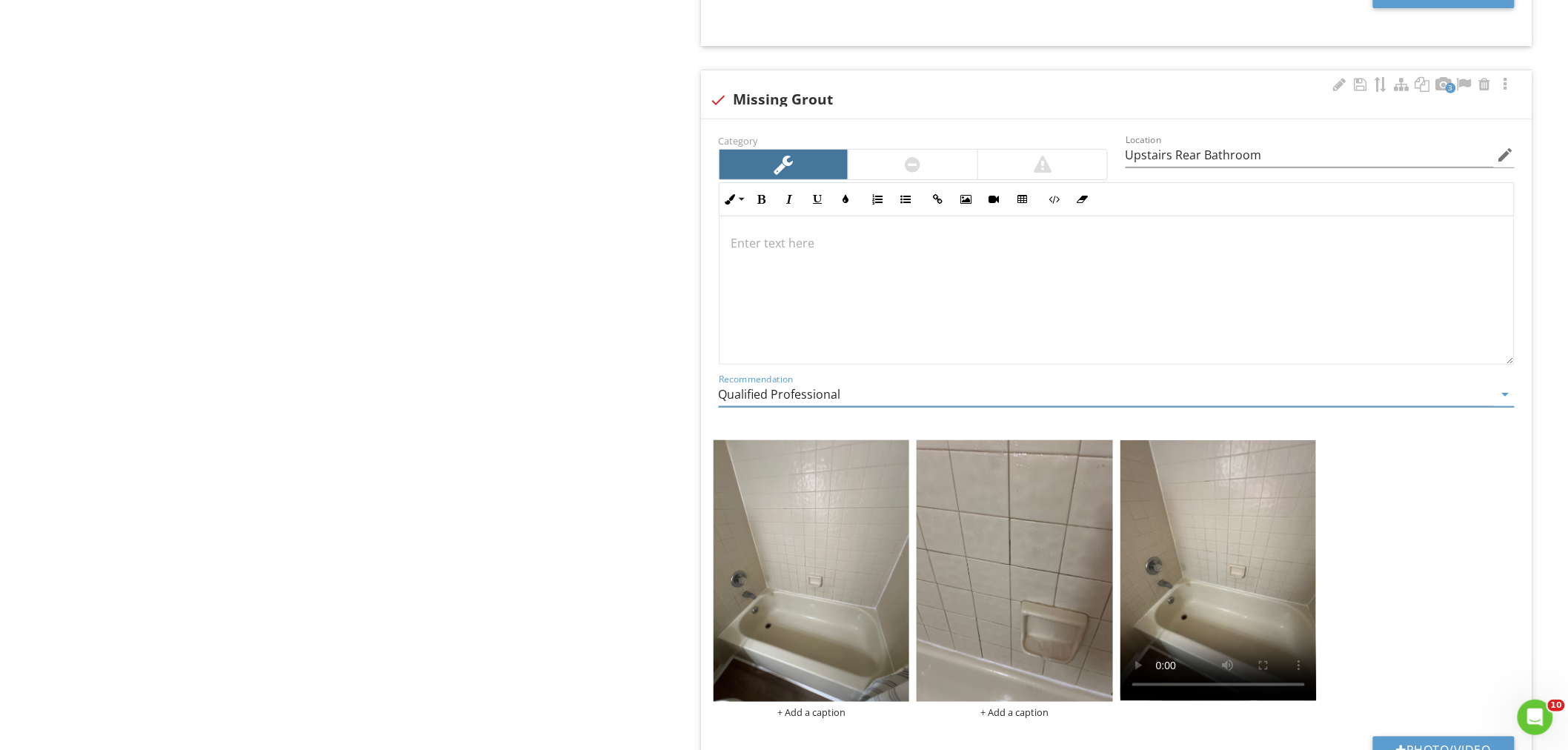
click at [750, 262] on div at bounding box center [1116, 290] width 795 height 148
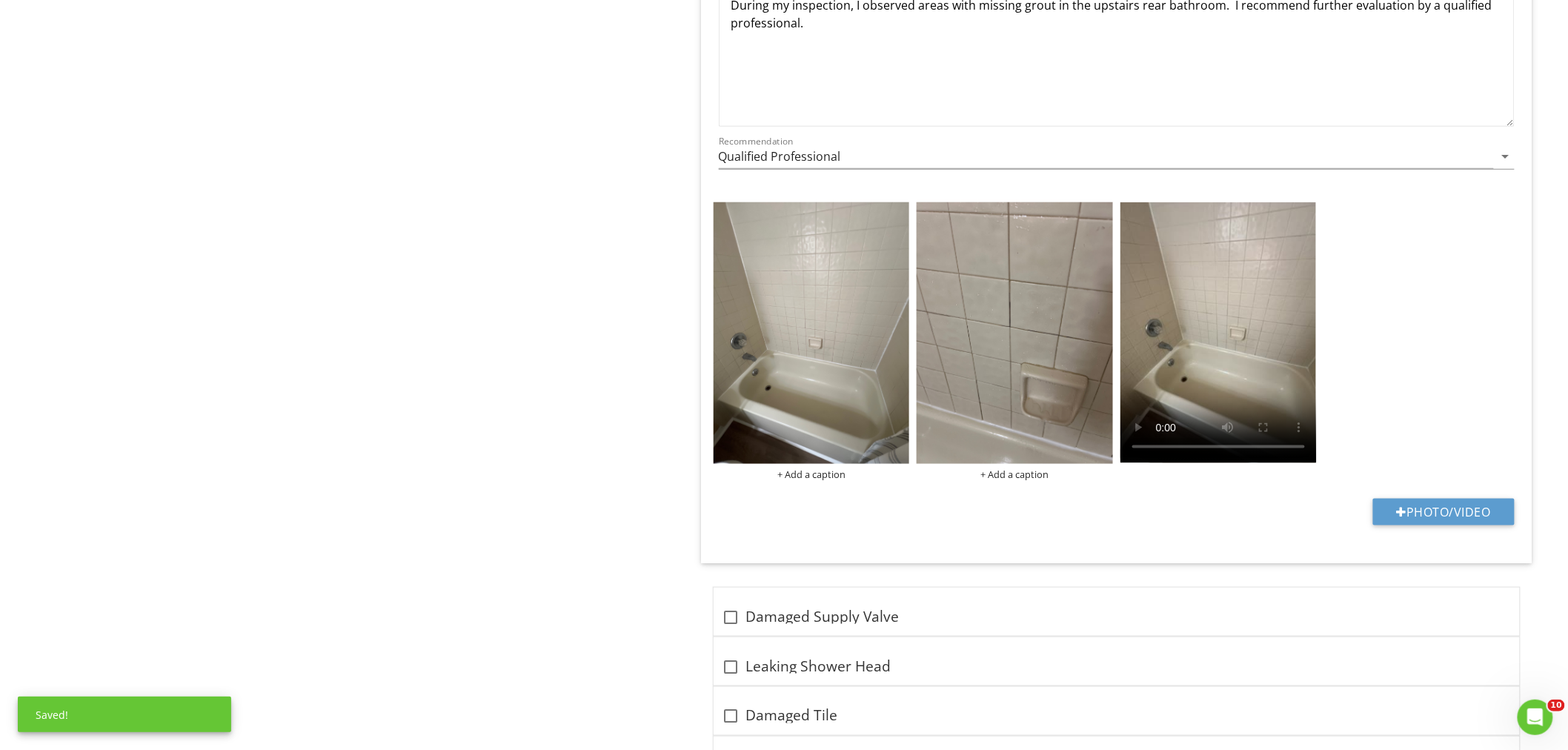
scroll to position [5209, 0]
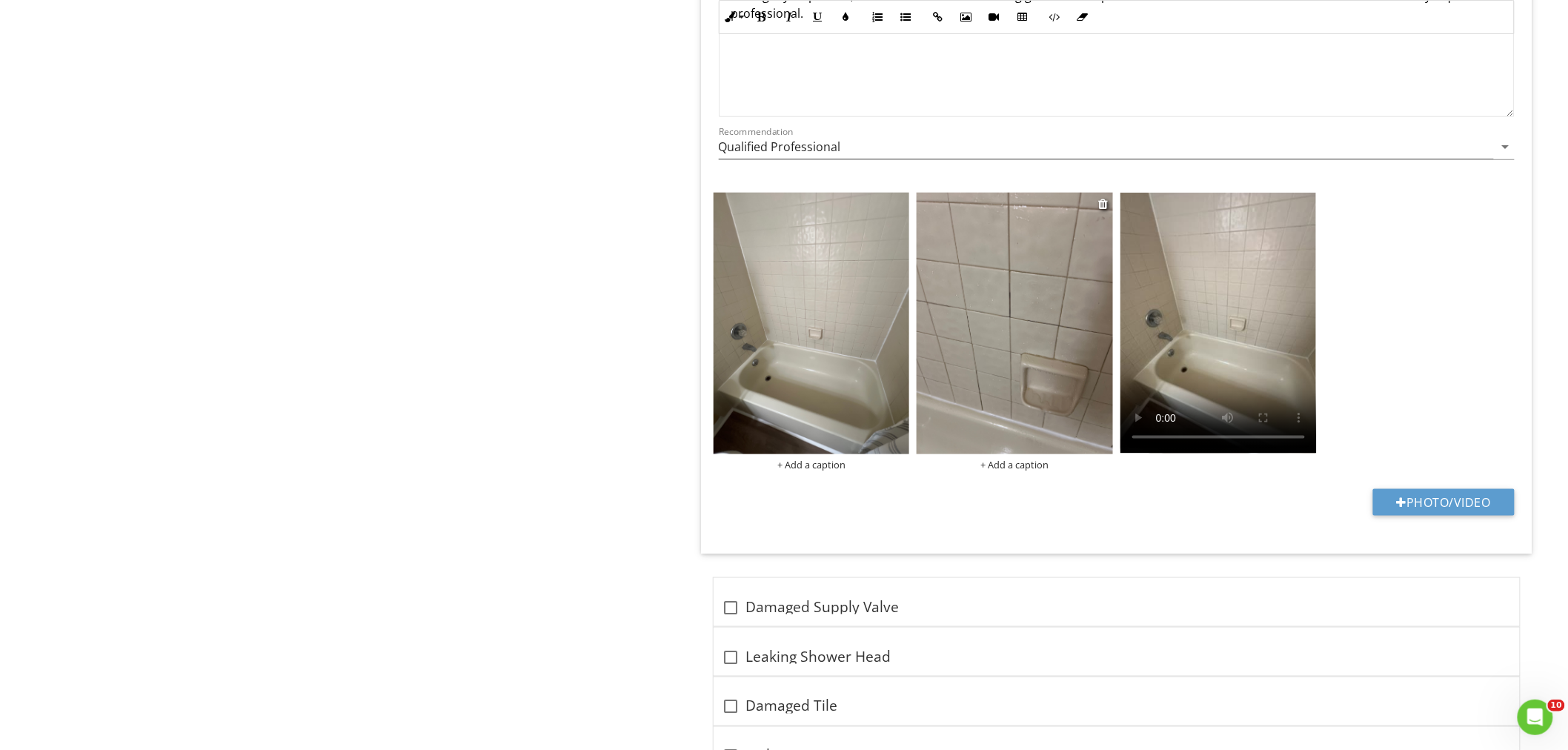
click at [1006, 359] on img at bounding box center [1014, 323] width 197 height 261
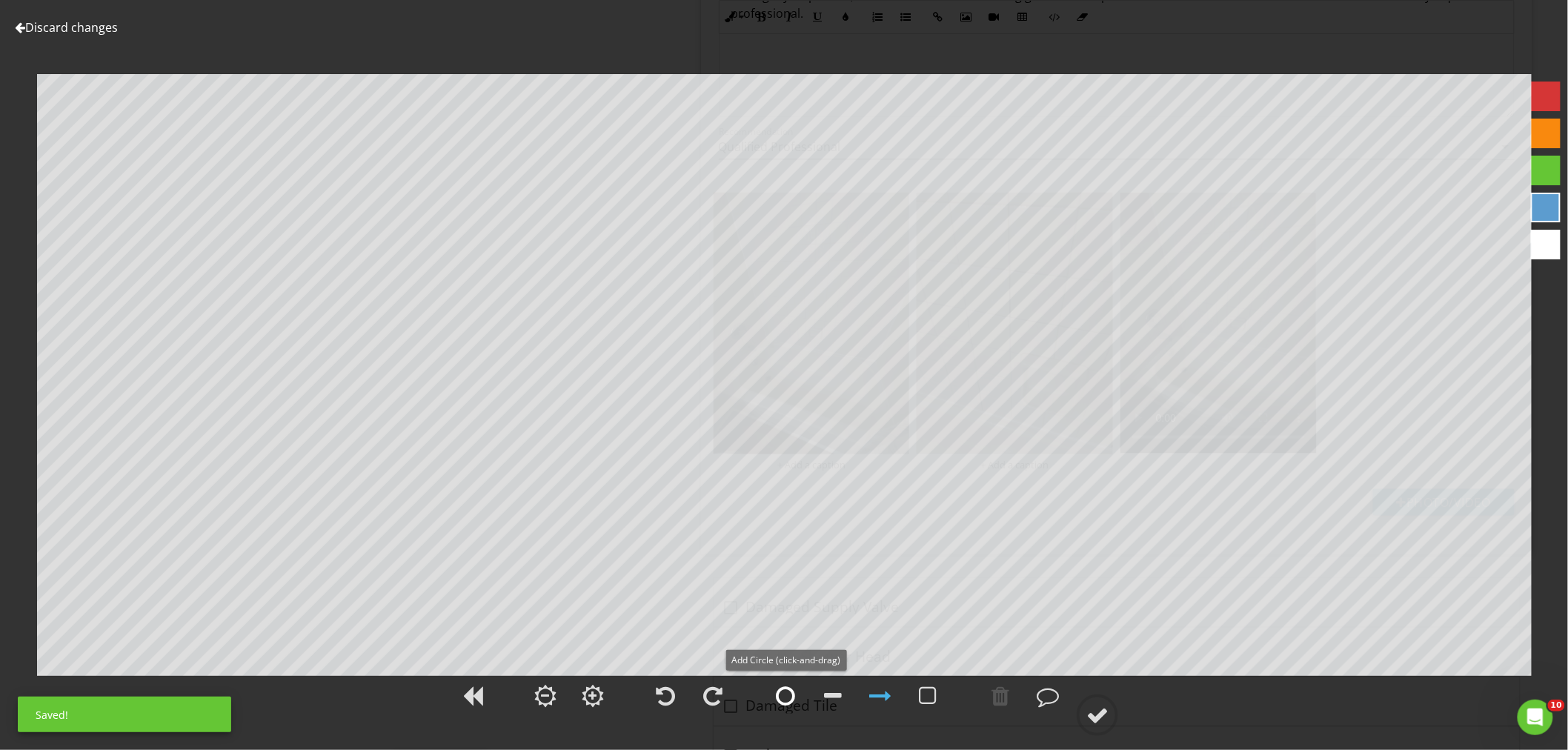
click at [798, 697] on div at bounding box center [785, 695] width 37 height 37
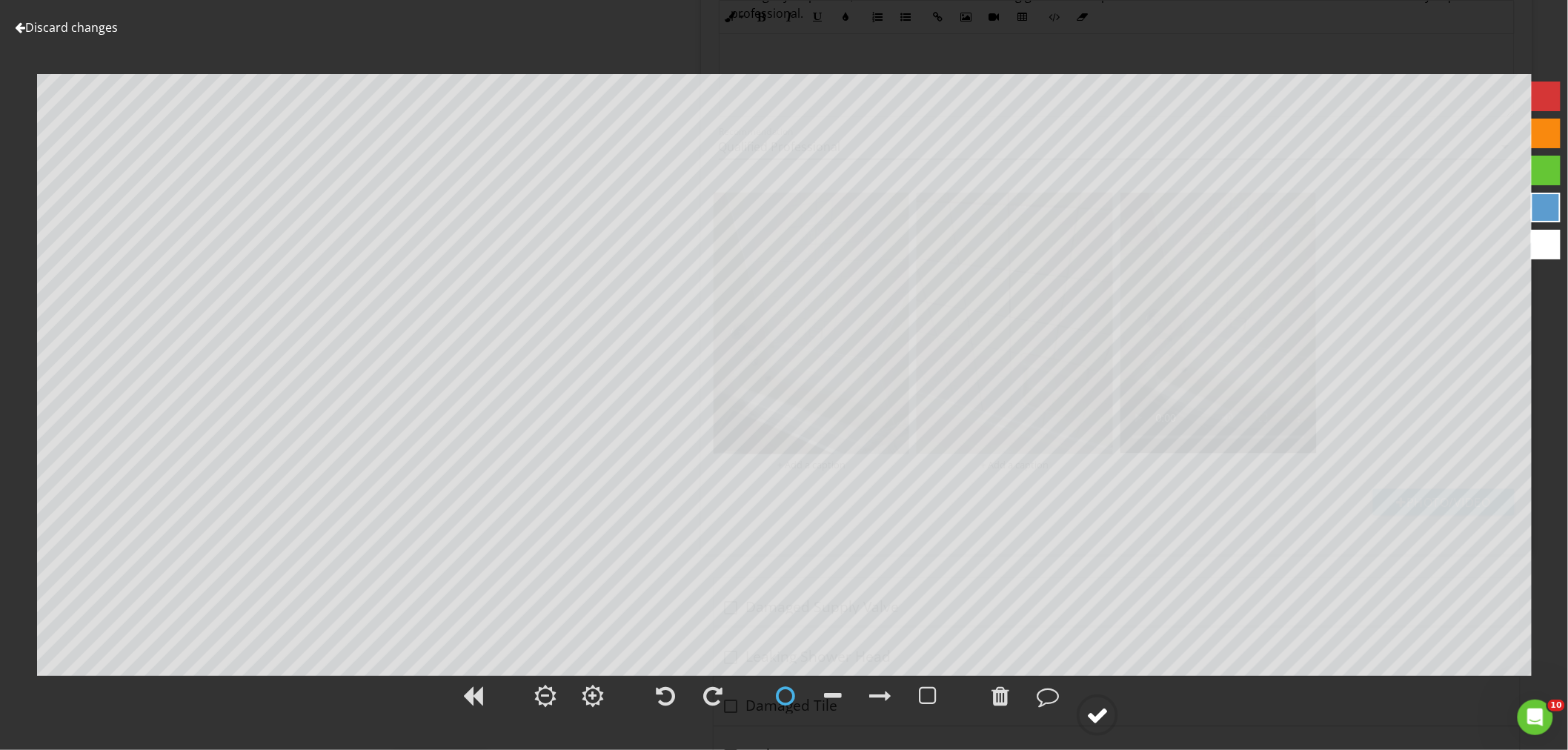
click at [1095, 712] on div at bounding box center [1097, 715] width 23 height 23
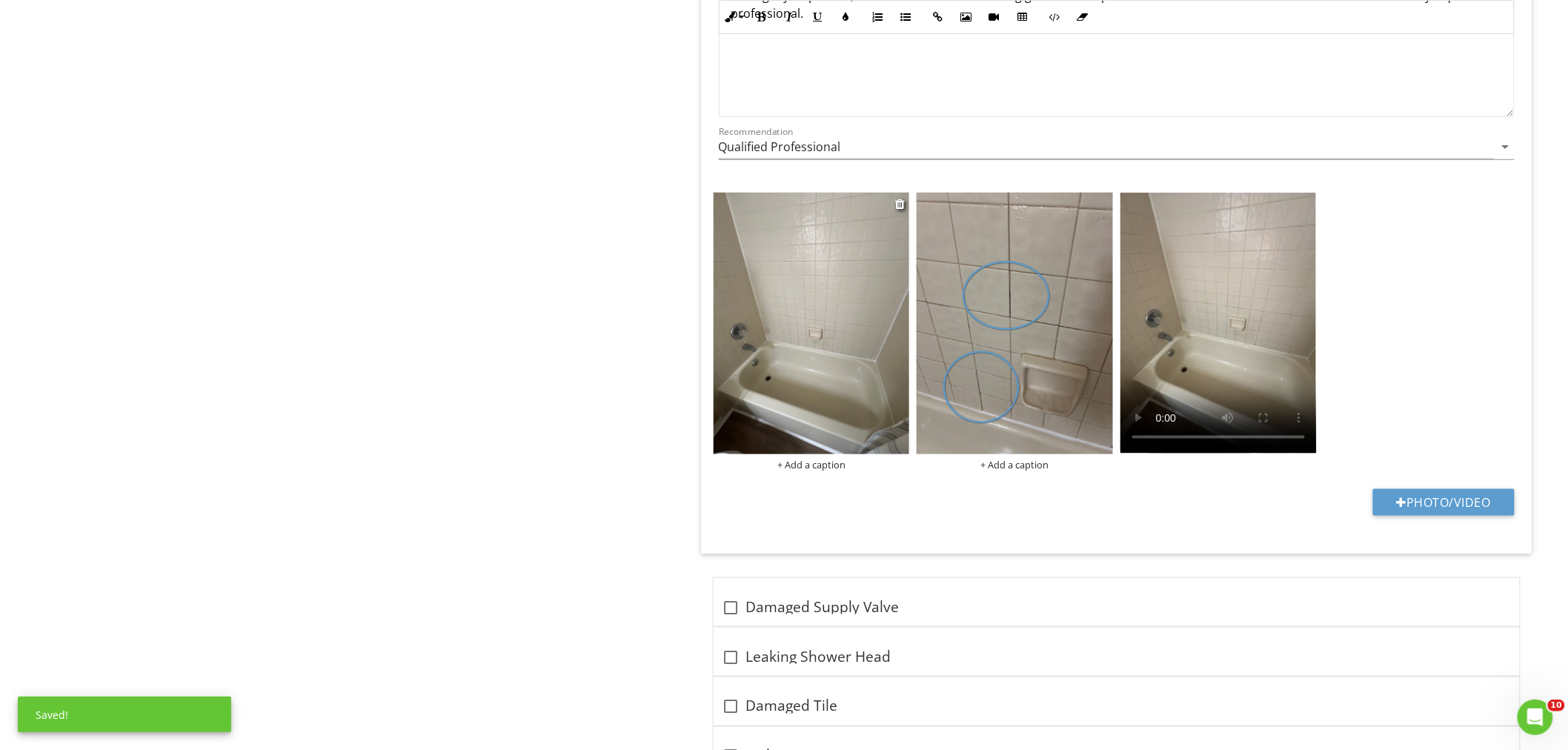
click at [806, 389] on img at bounding box center [811, 323] width 197 height 261
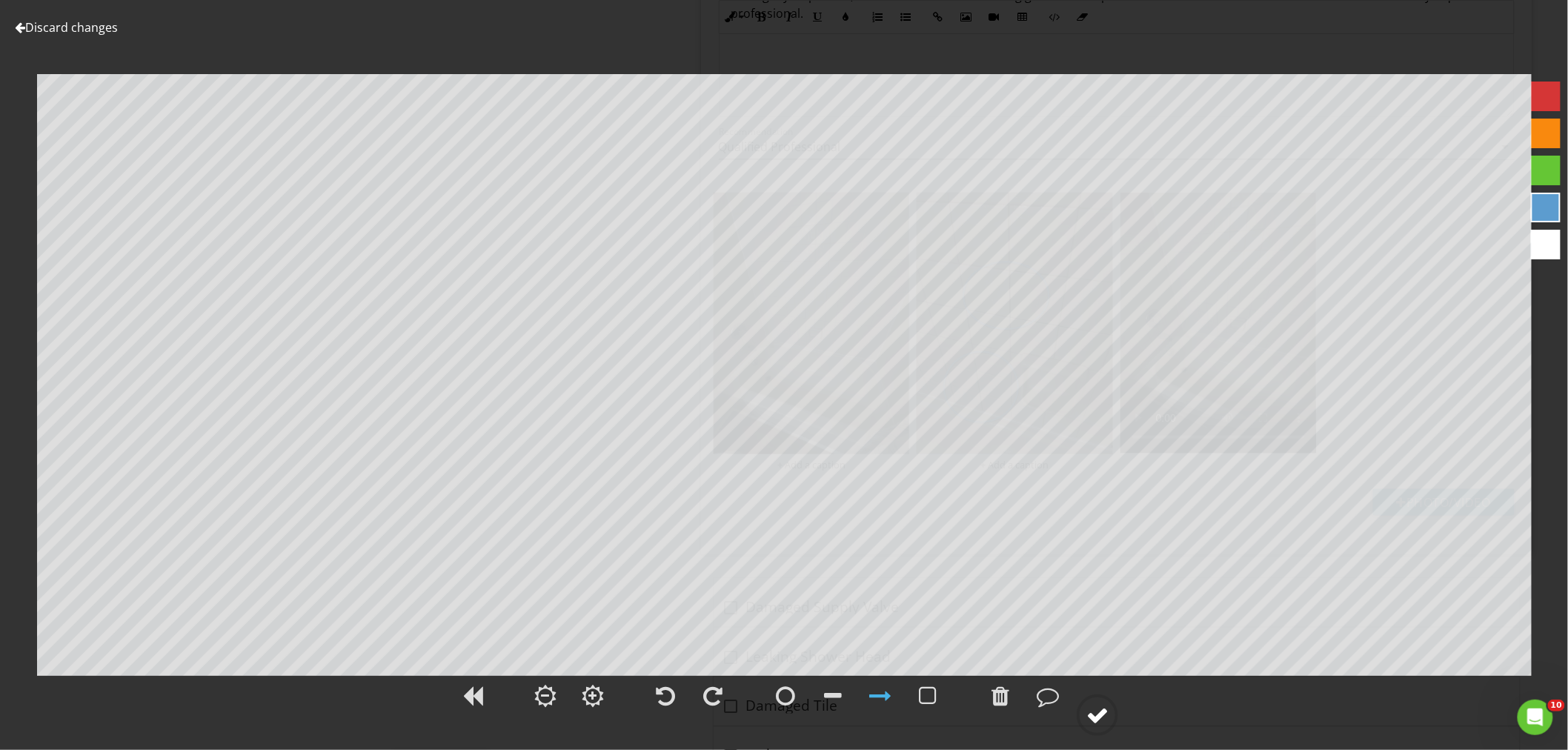
click at [1104, 706] on div at bounding box center [1097, 715] width 23 height 23
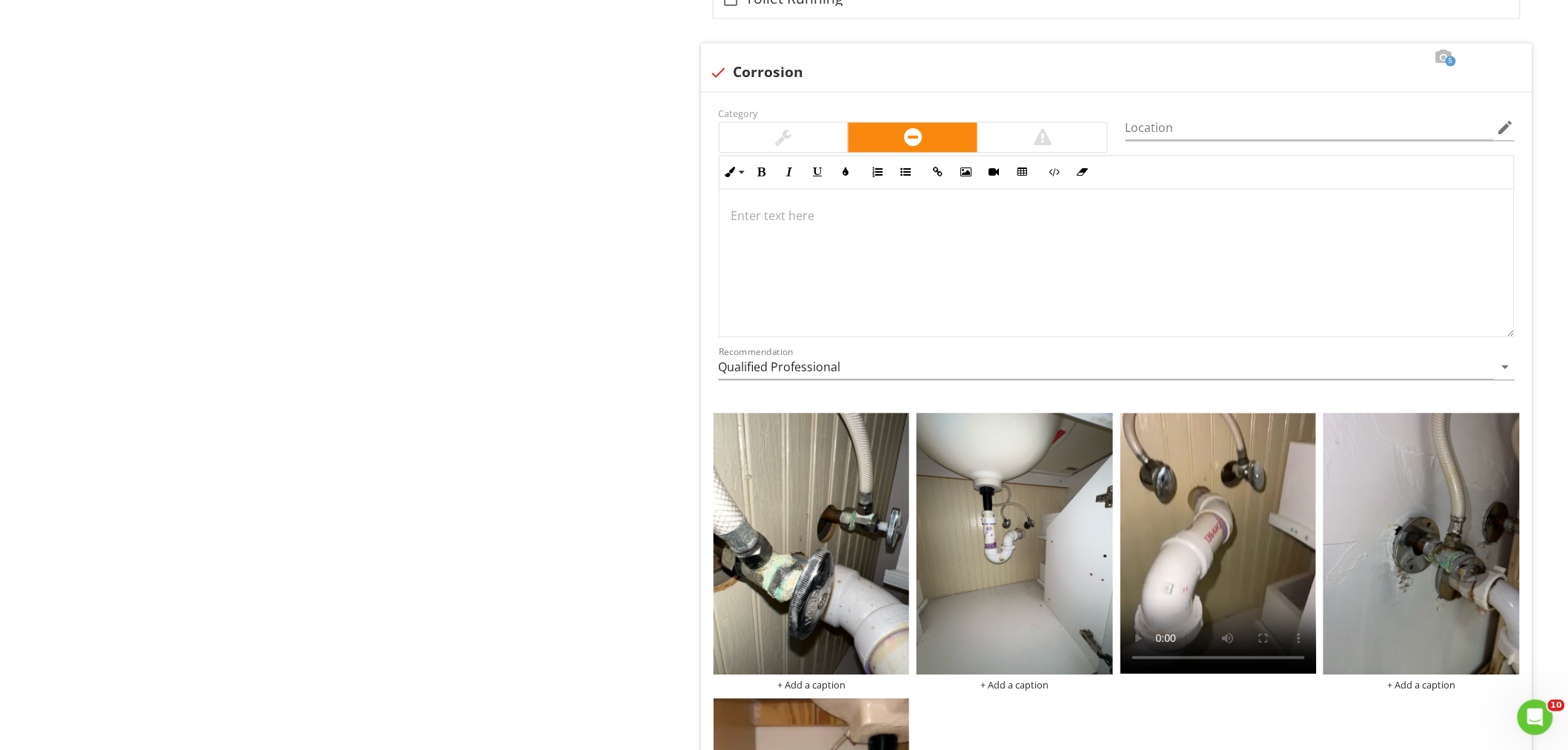
scroll to position [6114, 0]
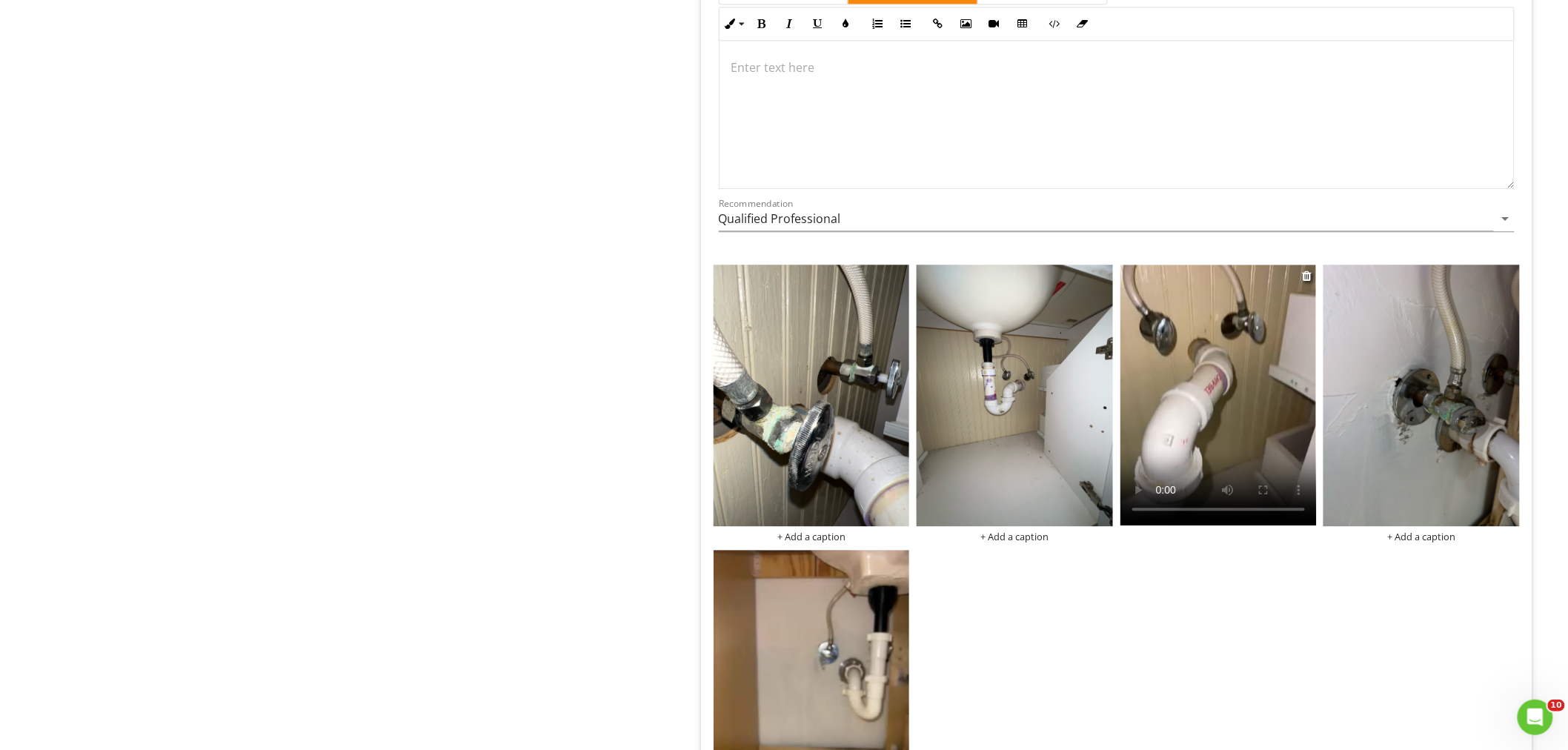
click at [1203, 430] on video at bounding box center [1218, 395] width 197 height 261
click at [1174, 434] on video at bounding box center [1218, 395] width 197 height 261
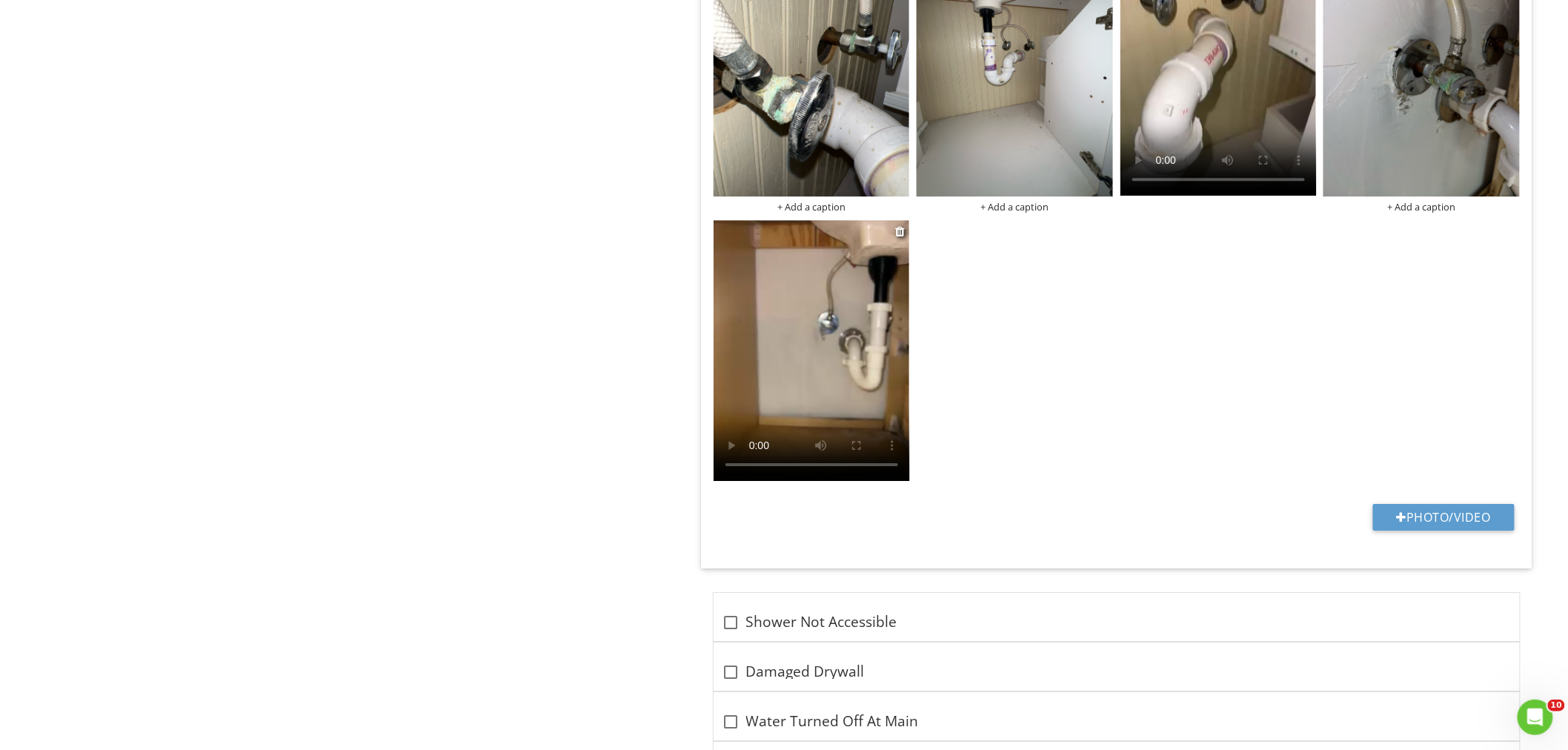
click at [793, 365] on video at bounding box center [811, 350] width 197 height 261
click at [793, 367] on video at bounding box center [811, 350] width 197 height 261
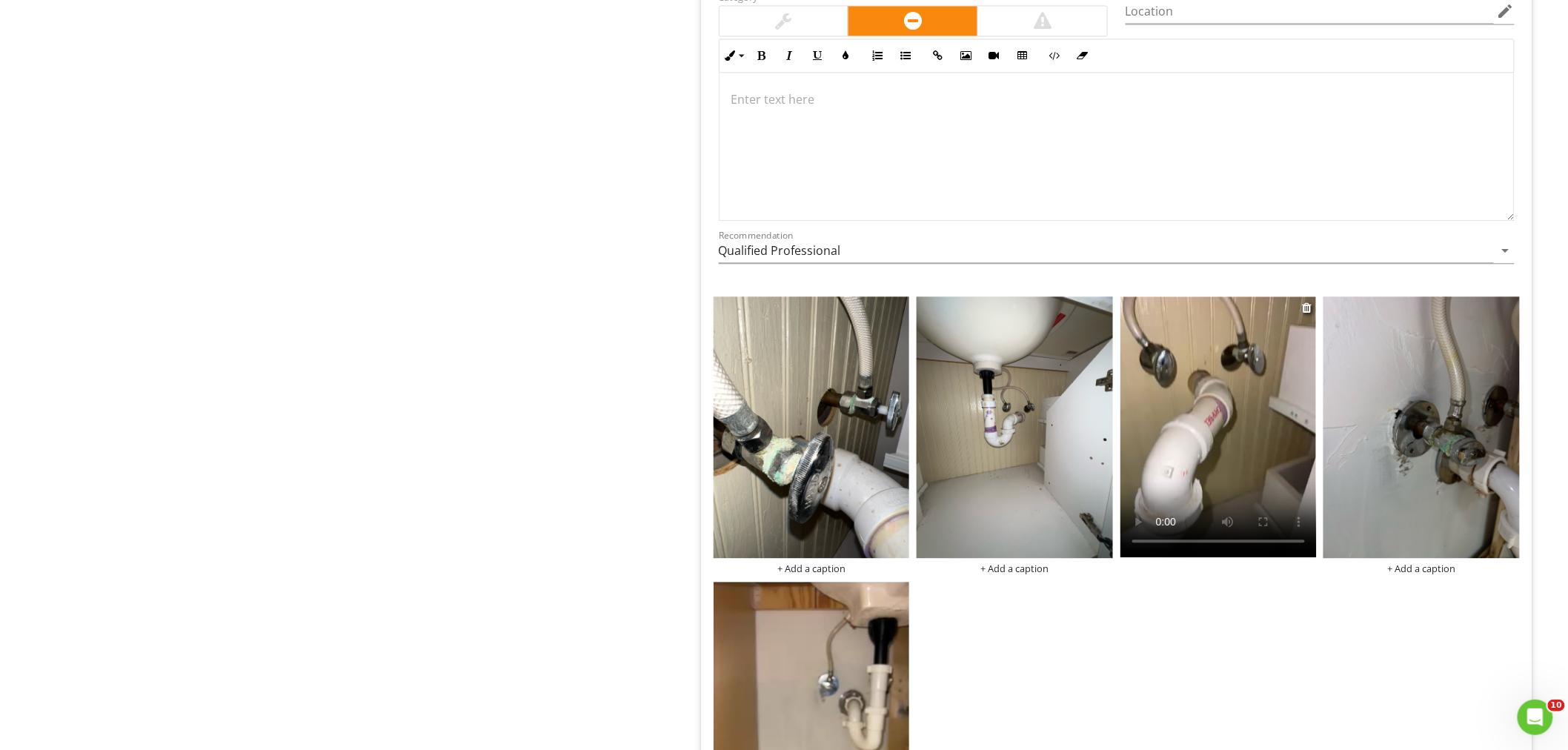
scroll to position [5950, 0]
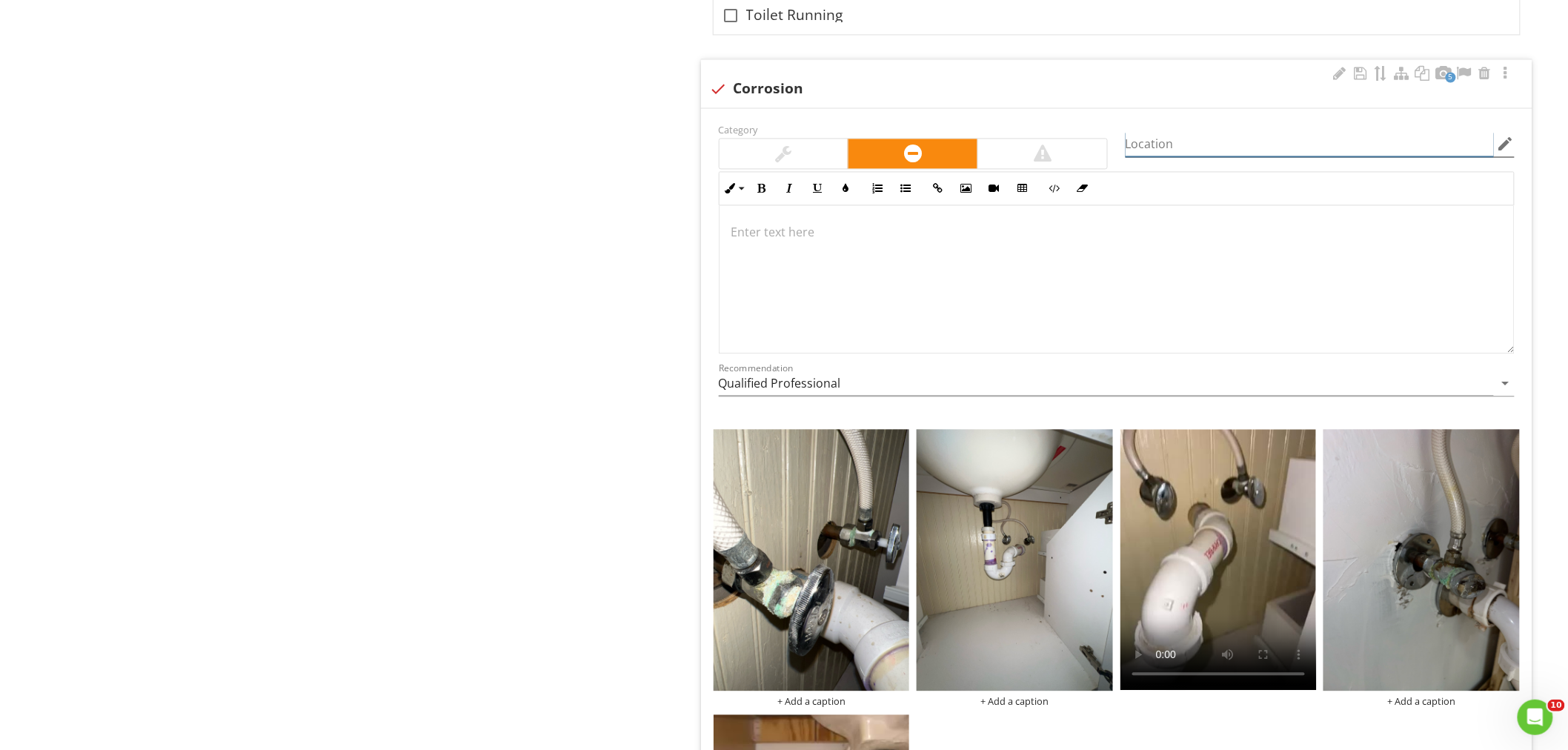
click at [1189, 151] on input "Location" at bounding box center [1309, 144] width 368 height 24
type input "<"
type input "Multiple Locations"
click at [791, 239] on p at bounding box center [1116, 232] width 770 height 18
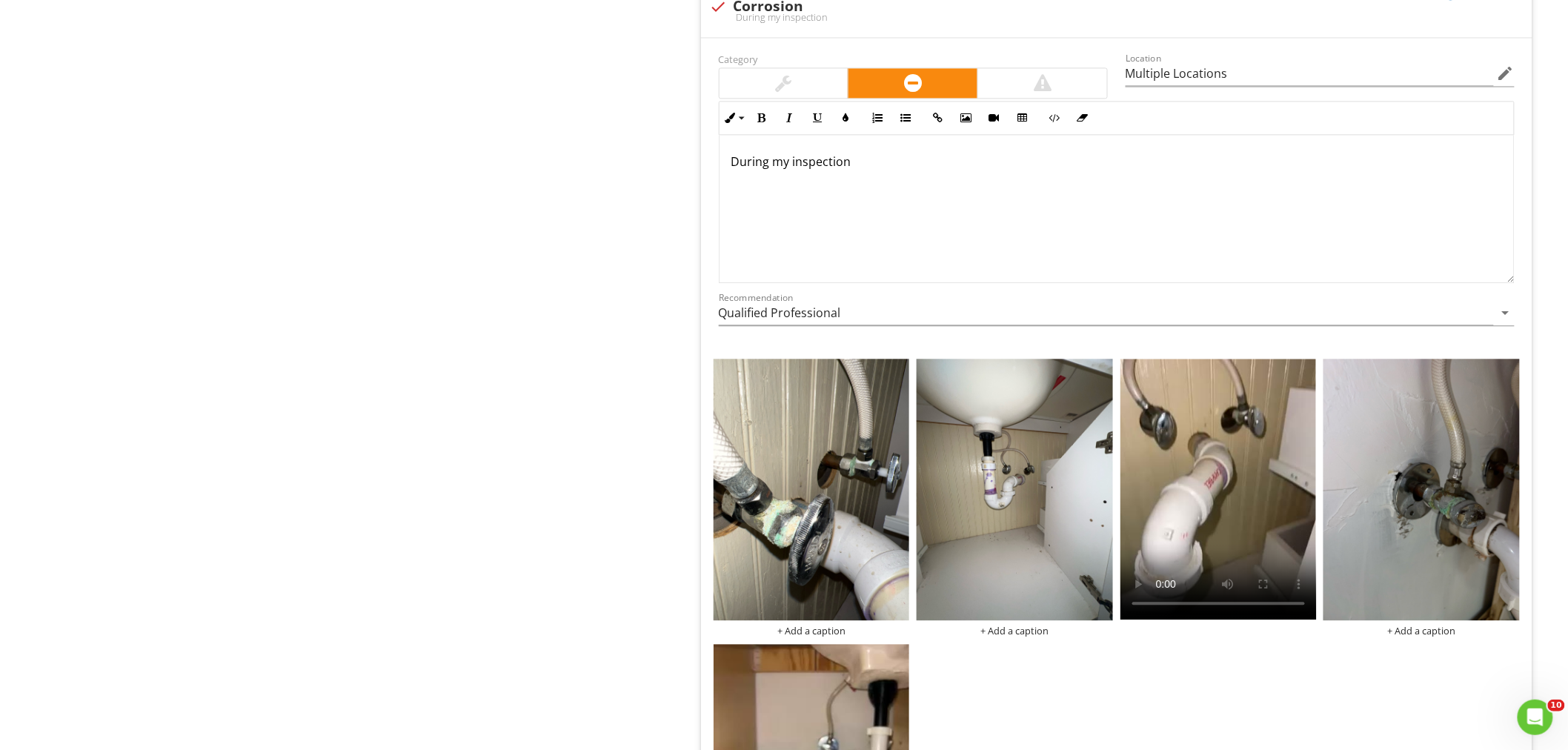
scroll to position [6045, 0]
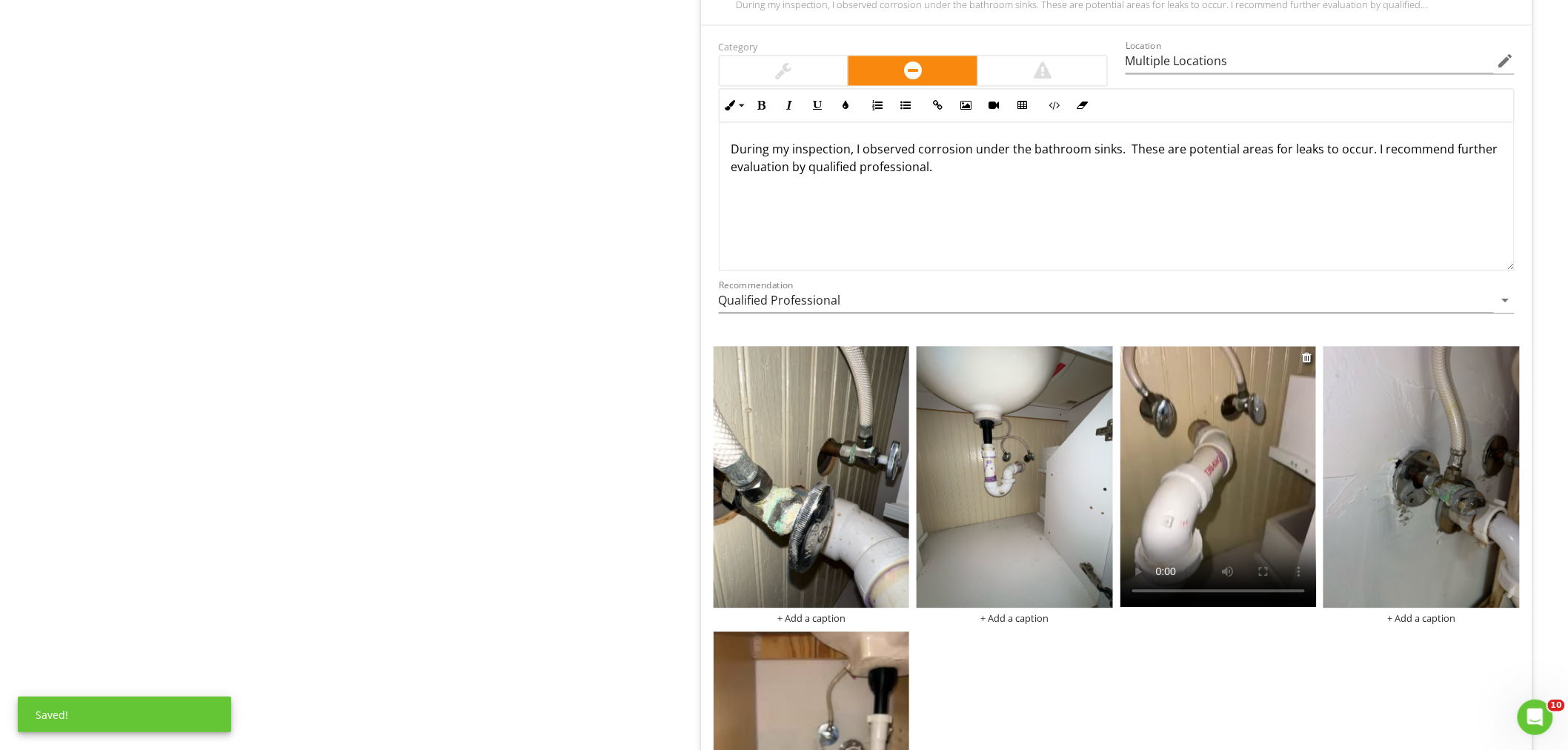
click at [1224, 544] on video at bounding box center [1218, 476] width 197 height 261
click at [758, 517] on img at bounding box center [811, 476] width 197 height 261
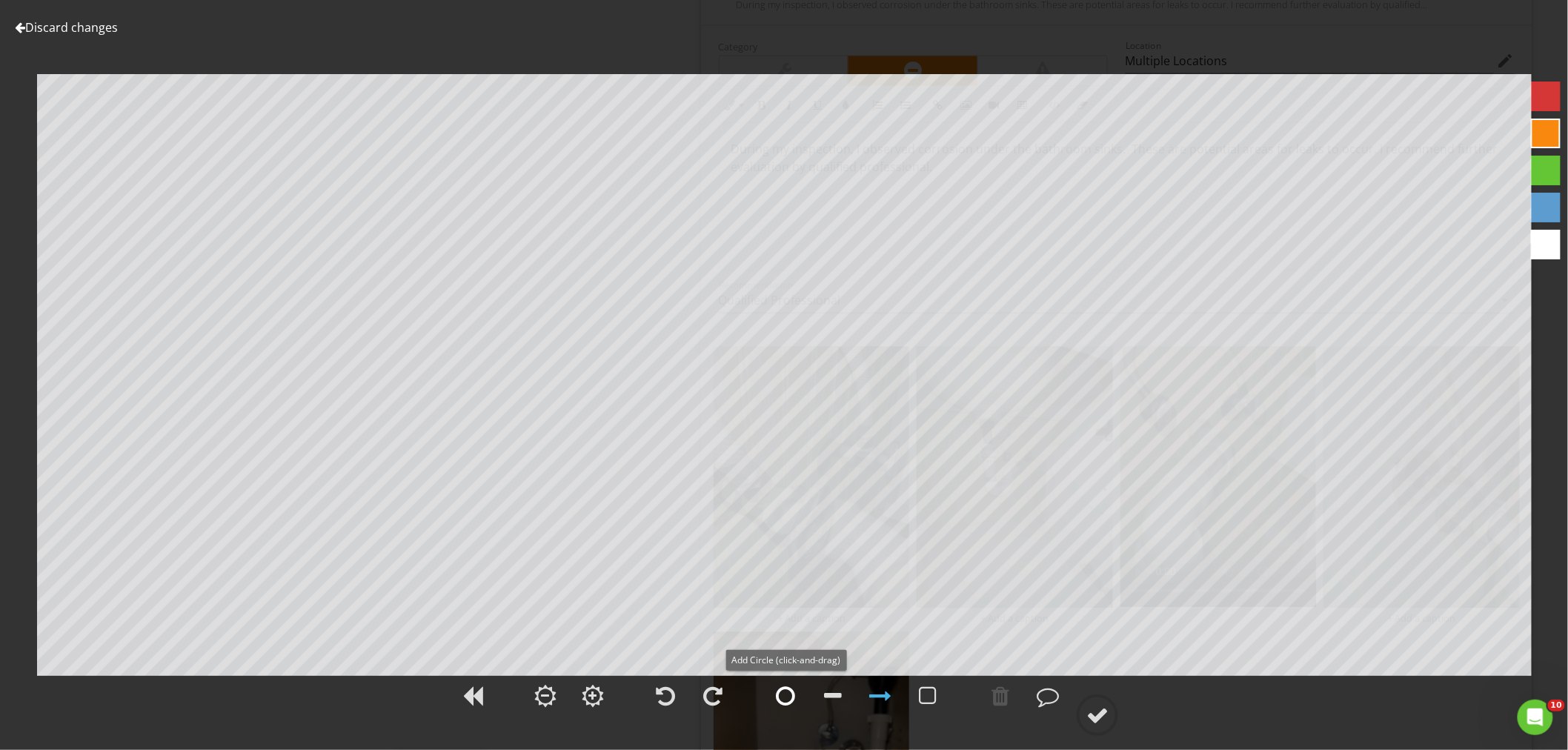
click at [784, 701] on div at bounding box center [786, 696] width 20 height 23
click at [1107, 711] on div at bounding box center [1097, 715] width 23 height 23
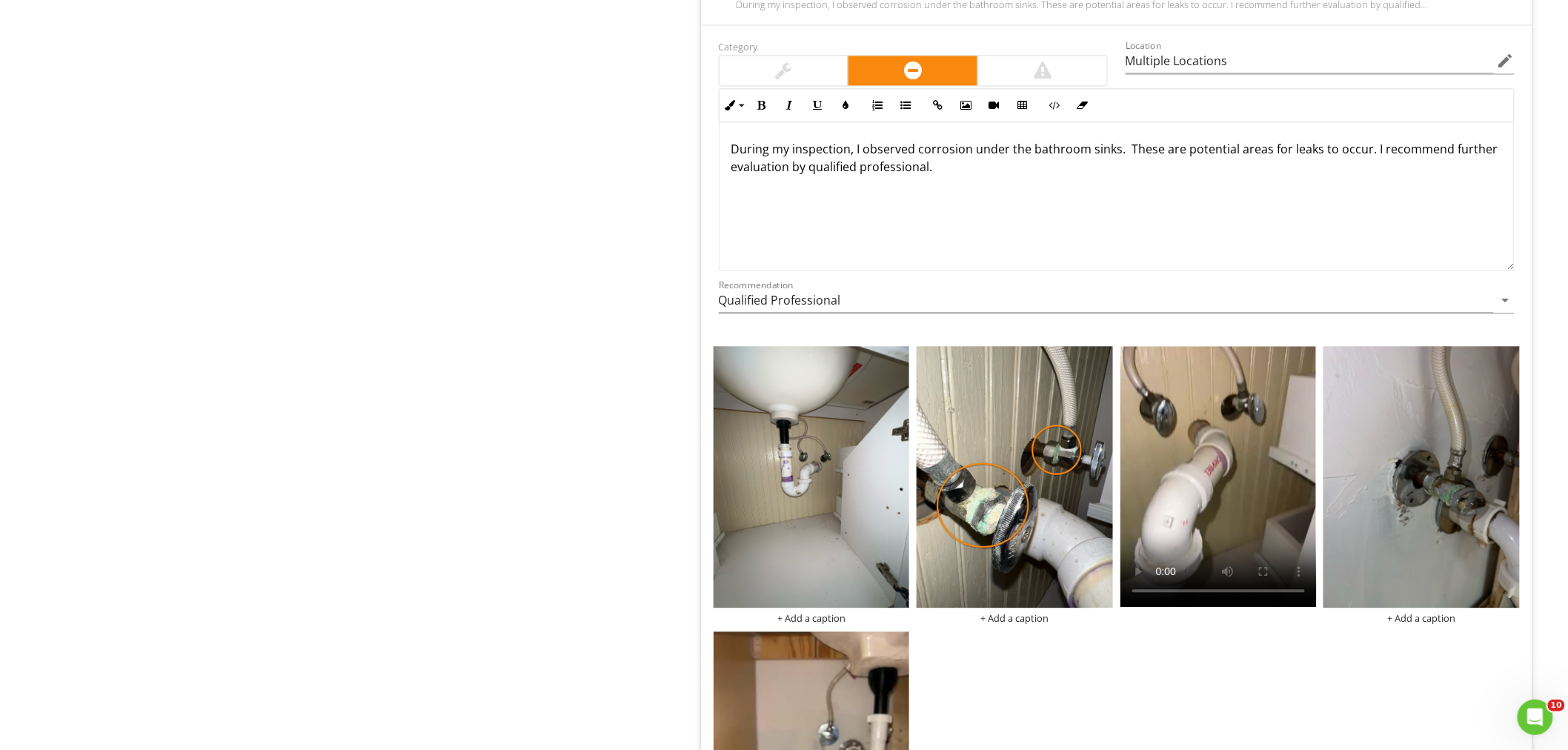
scroll to position [6209, 0]
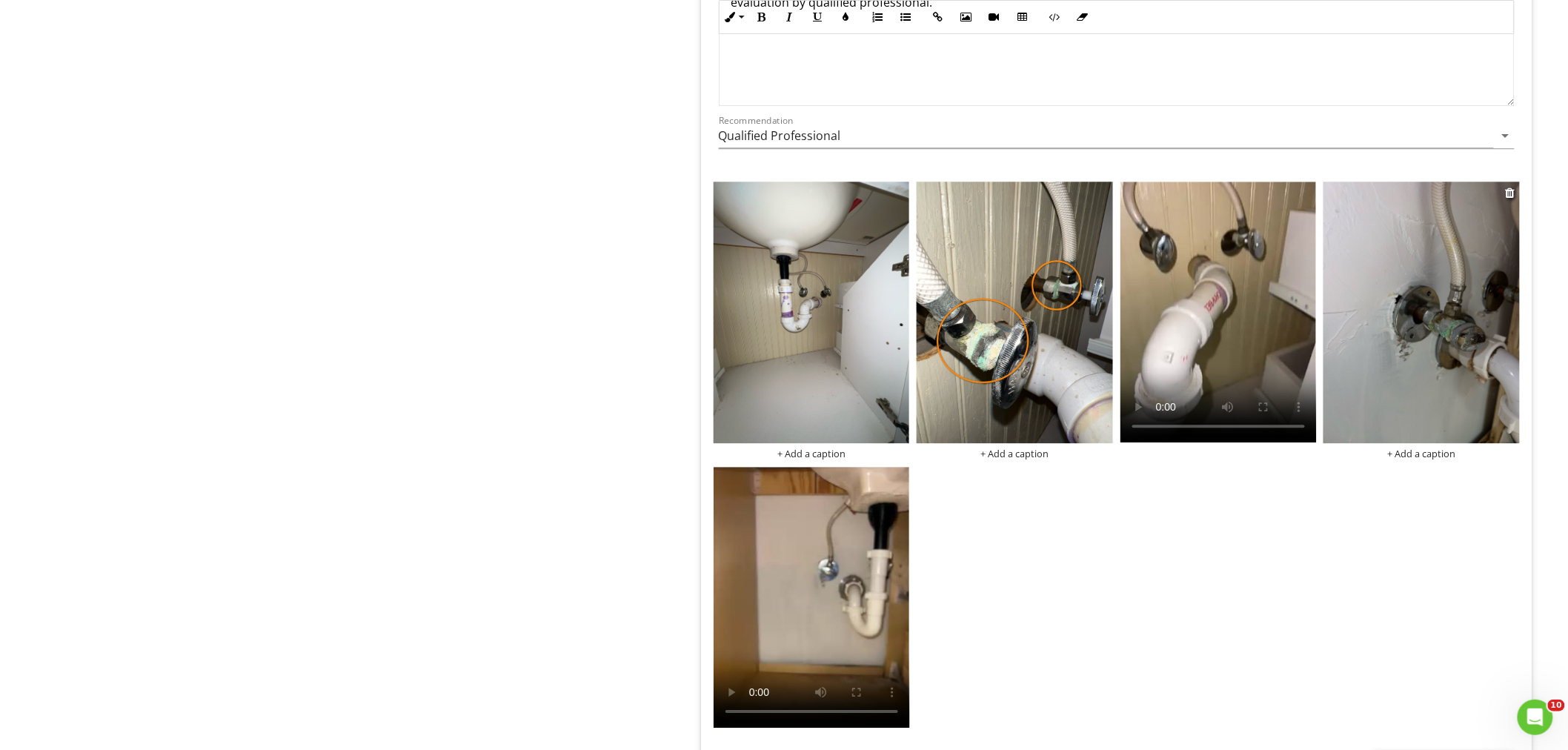
click at [1383, 306] on img at bounding box center [1421, 312] width 197 height 261
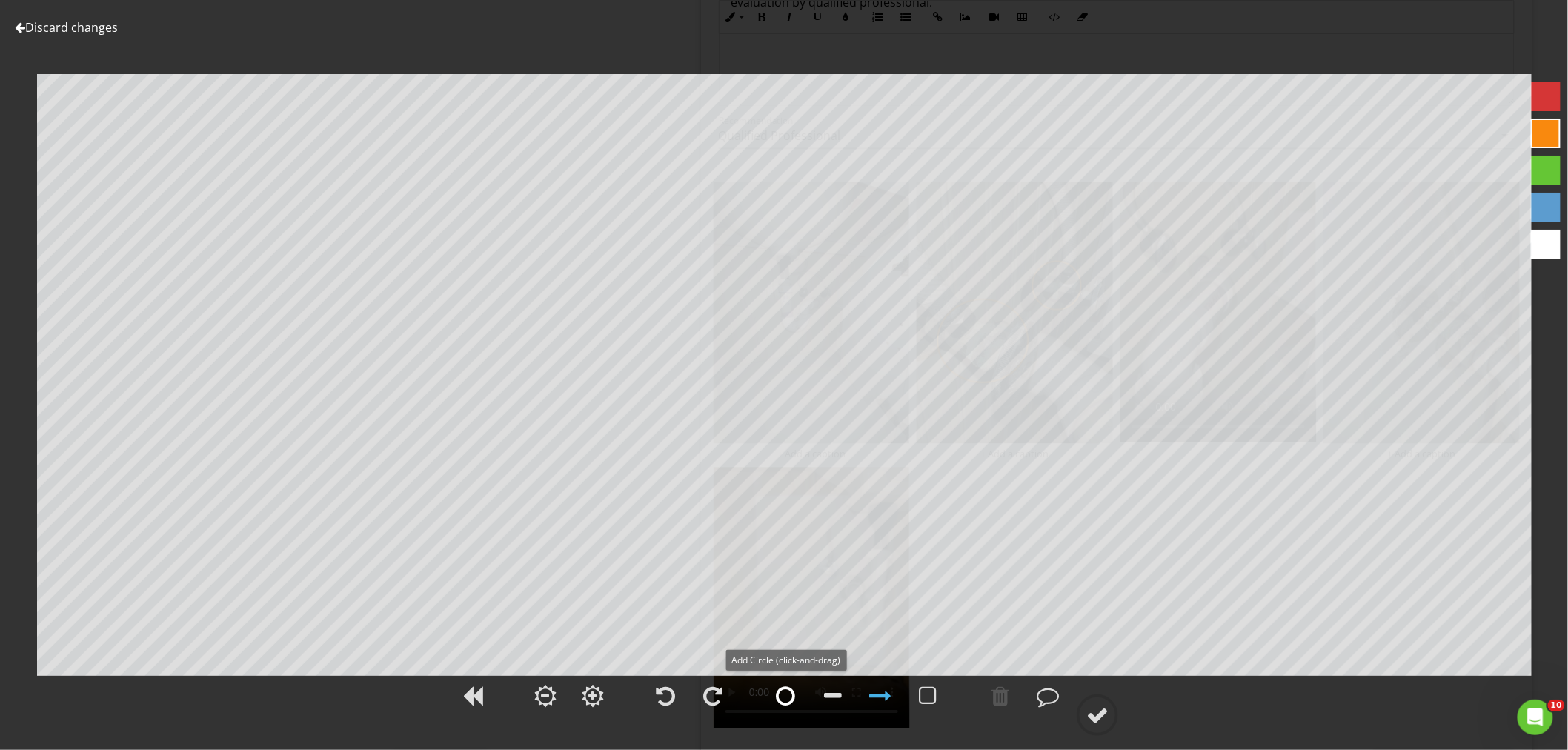
click at [779, 701] on div at bounding box center [786, 696] width 20 height 23
click at [1100, 712] on div at bounding box center [1097, 715] width 23 height 23
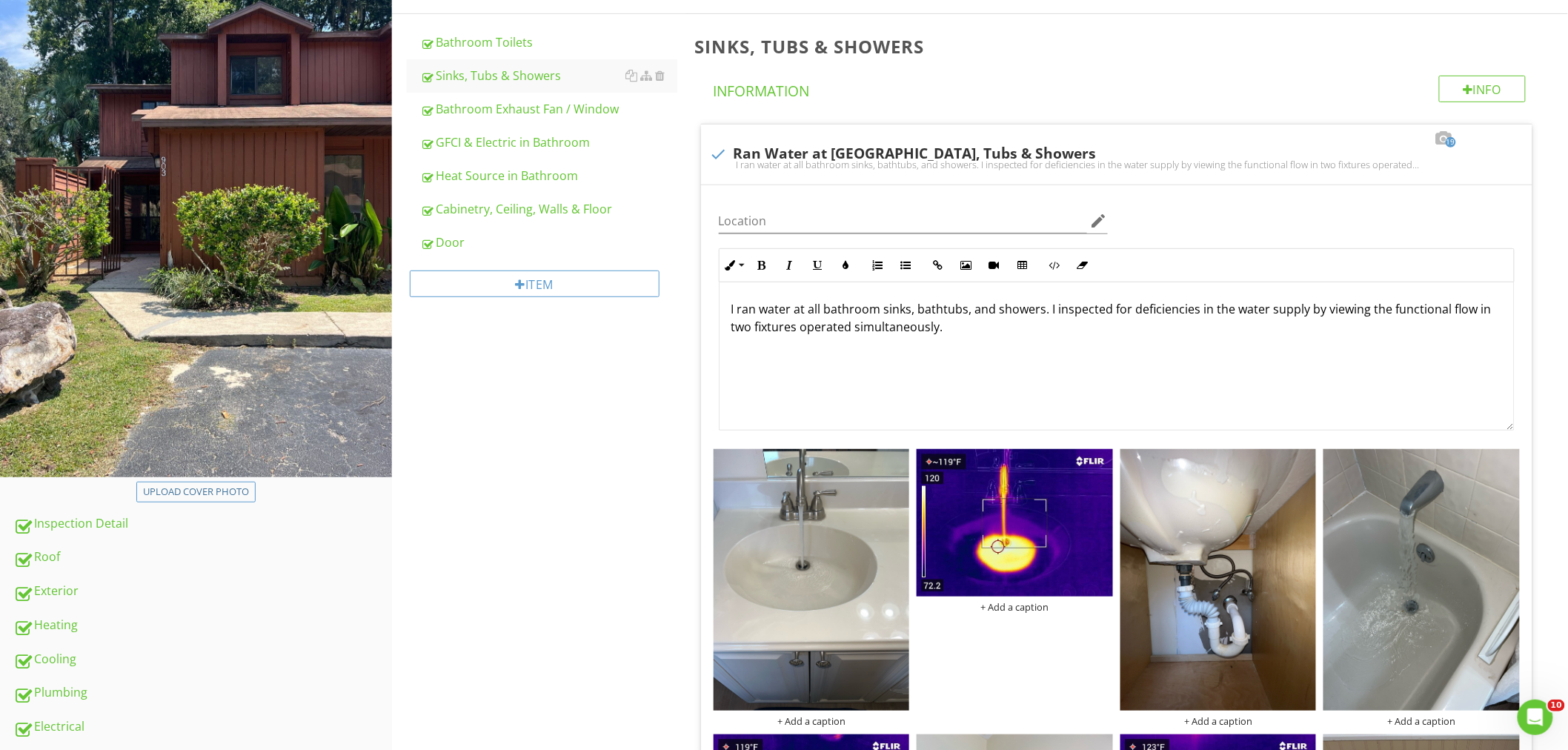
scroll to position [0, 0]
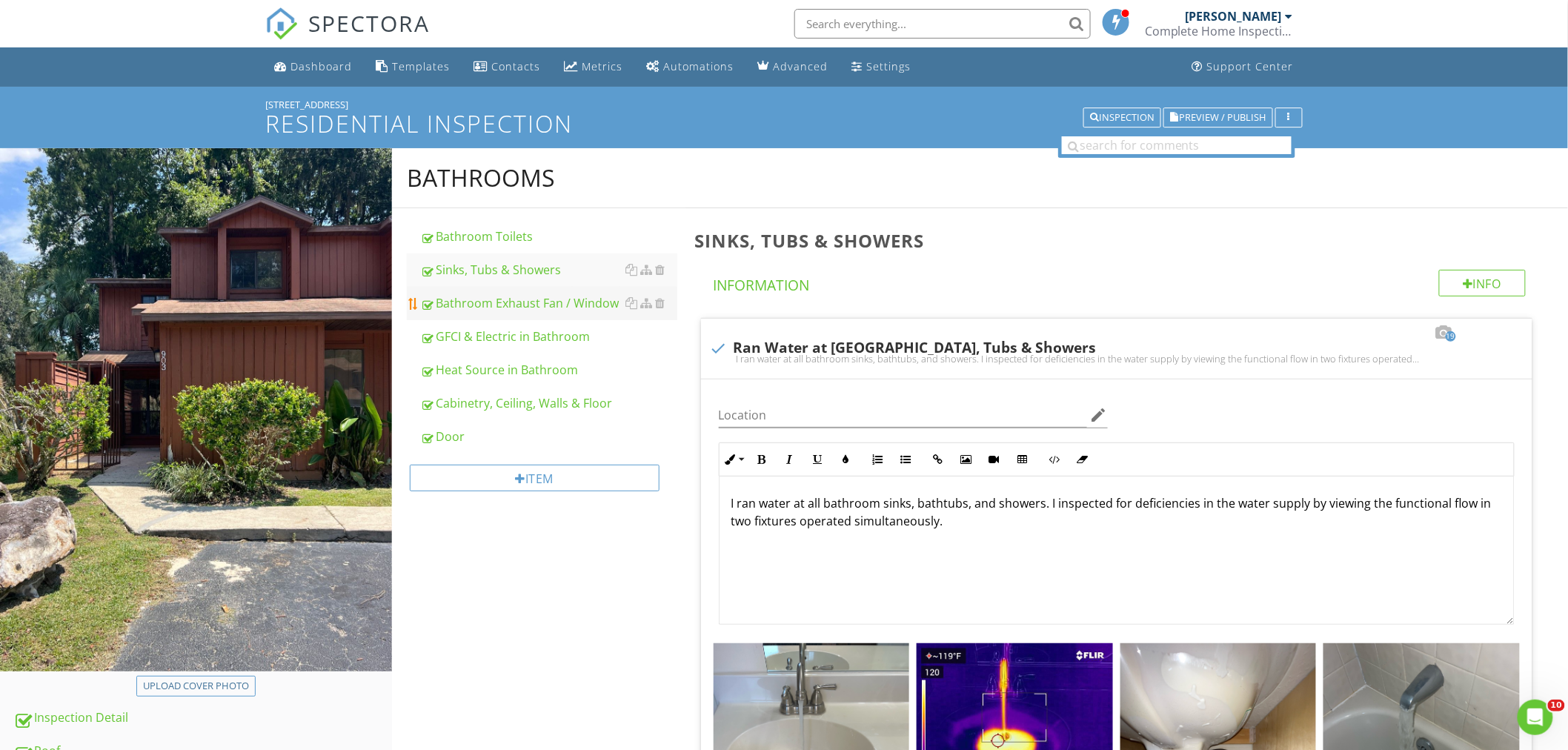
click at [493, 301] on div "Bathroom Exhaust Fan / Window" at bounding box center [548, 303] width 257 height 18
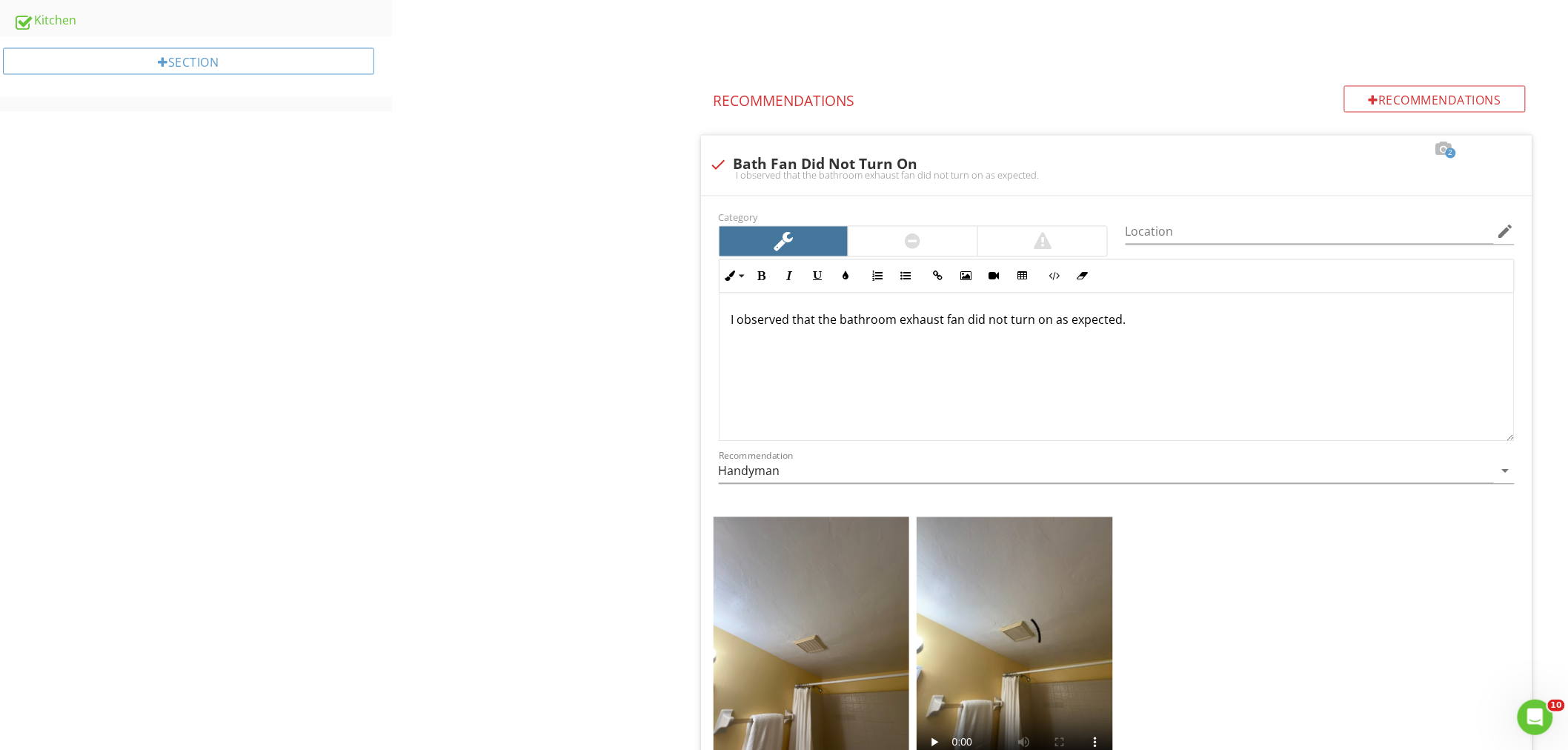
scroll to position [1398, 0]
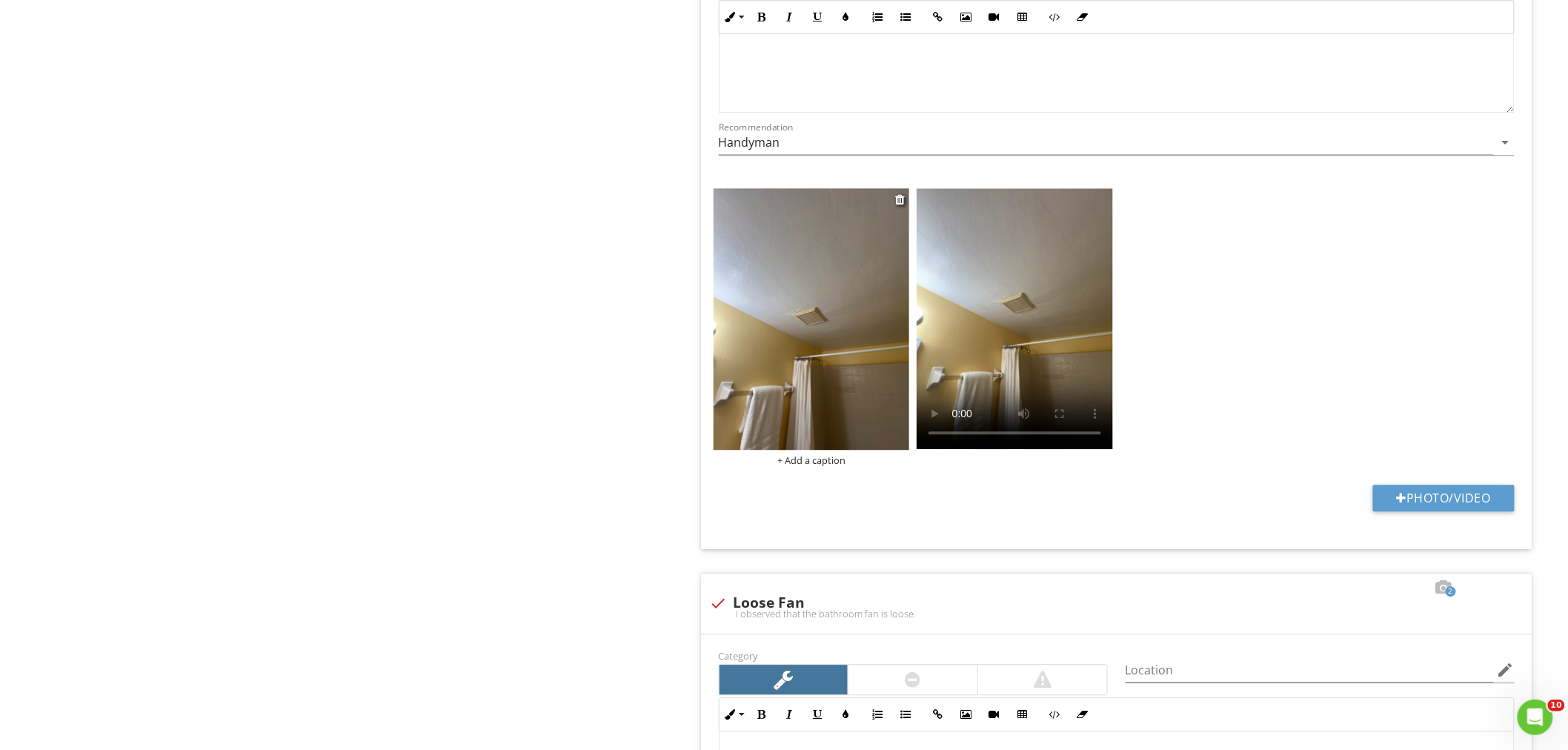
click at [819, 375] on img at bounding box center [811, 319] width 197 height 261
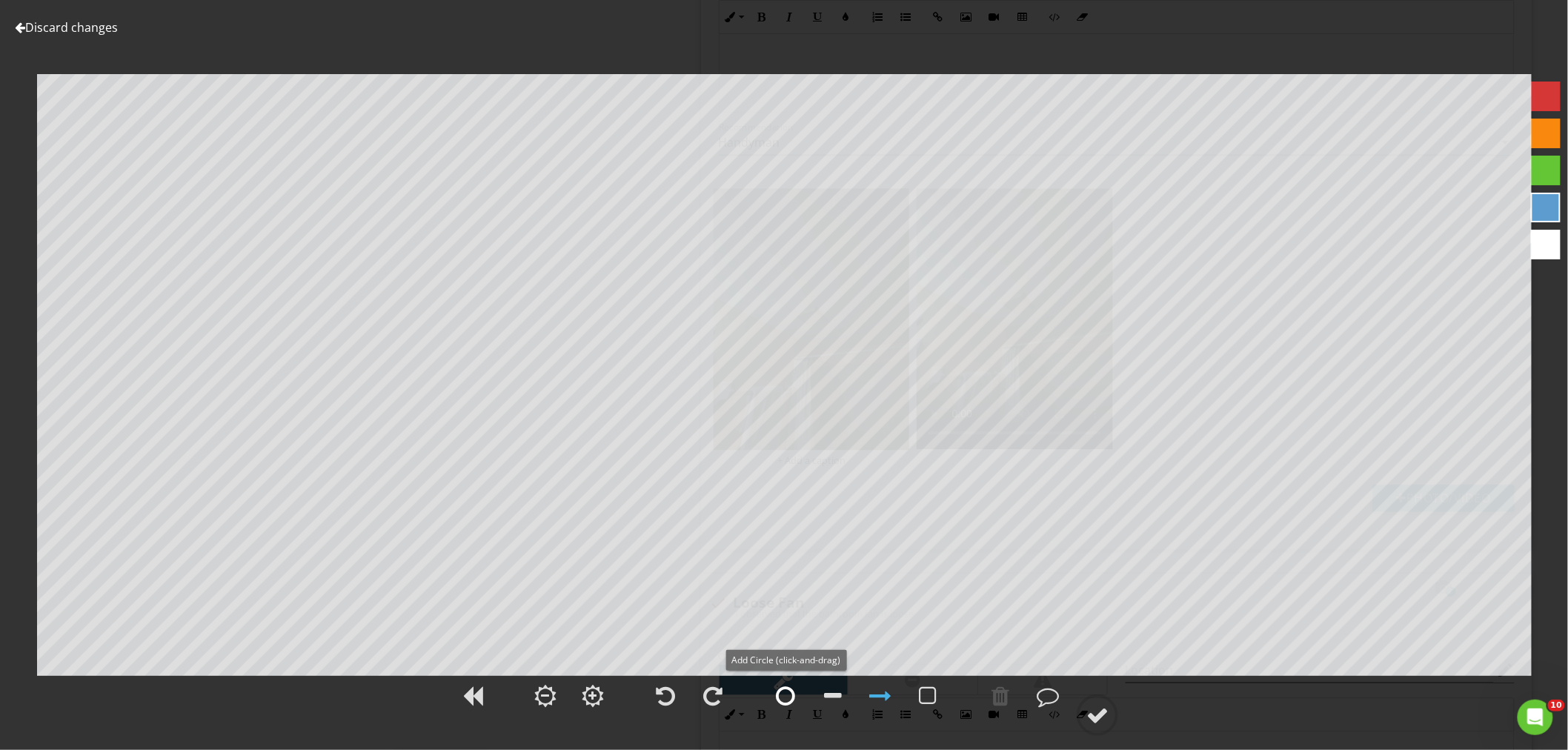
click at [783, 704] on div at bounding box center [786, 696] width 20 height 23
click at [1083, 706] on circle at bounding box center [1097, 715] width 38 height 38
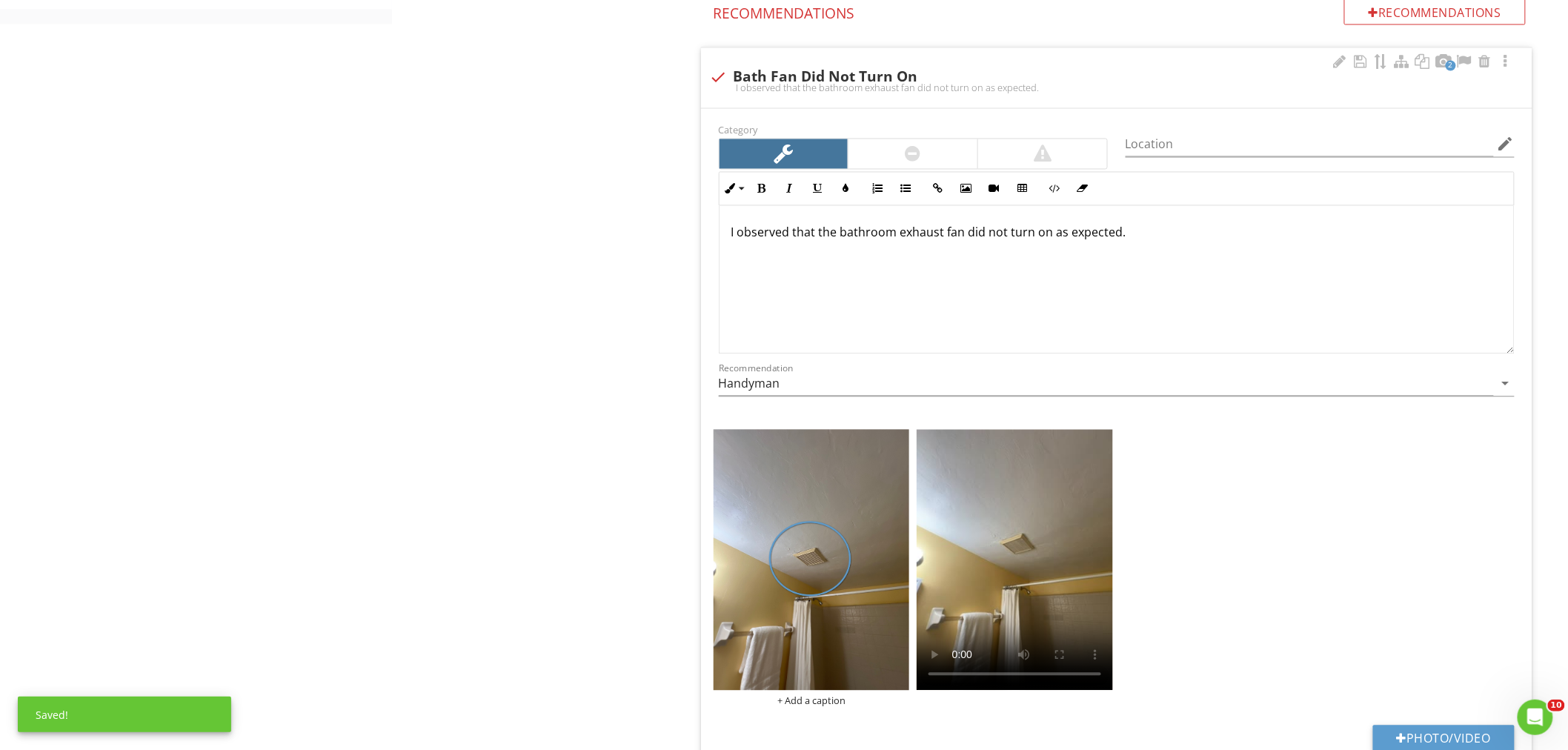
scroll to position [1152, 0]
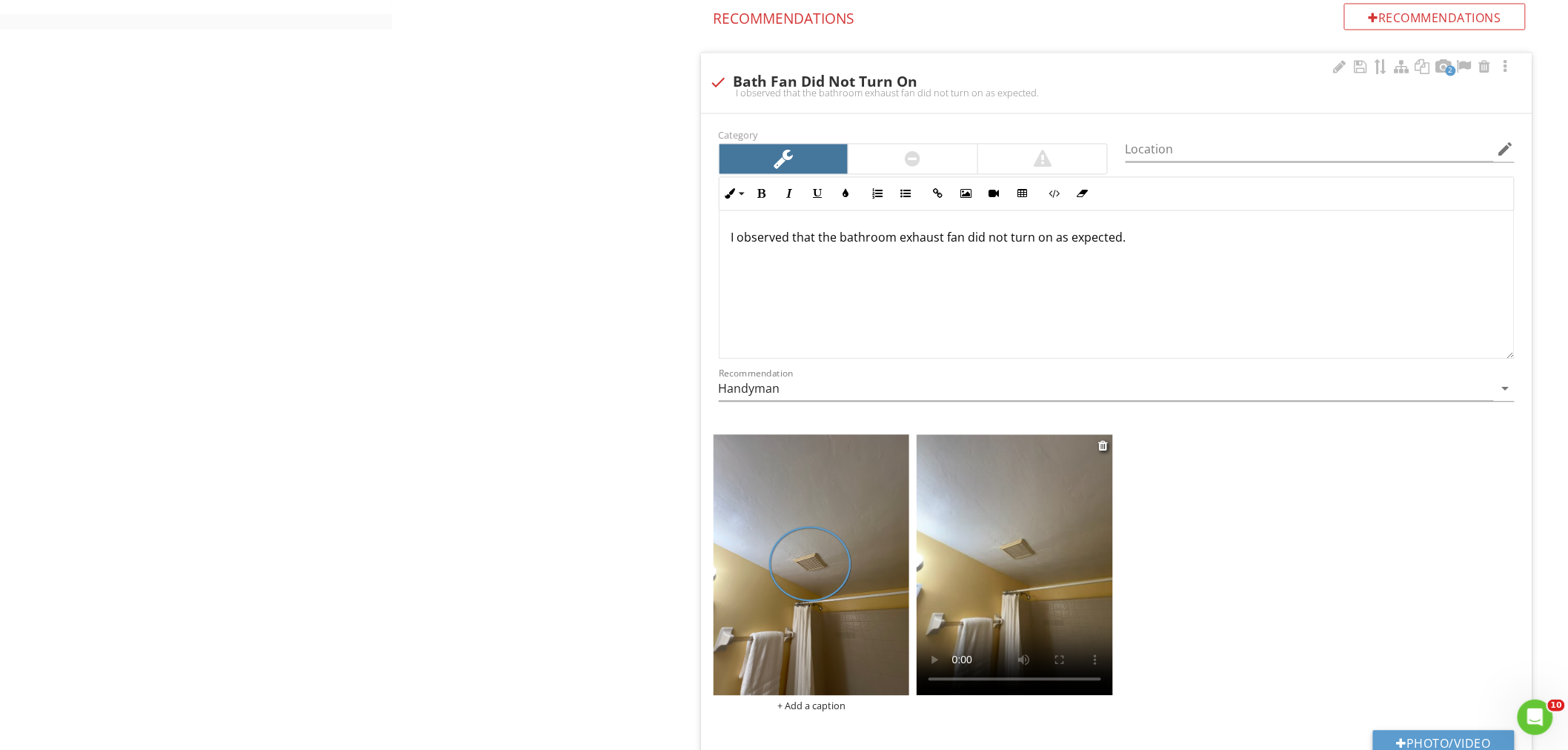
click at [1016, 600] on video at bounding box center [1014, 565] width 197 height 261
click at [1161, 157] on input "Location" at bounding box center [1309, 150] width 368 height 24
type input "d"
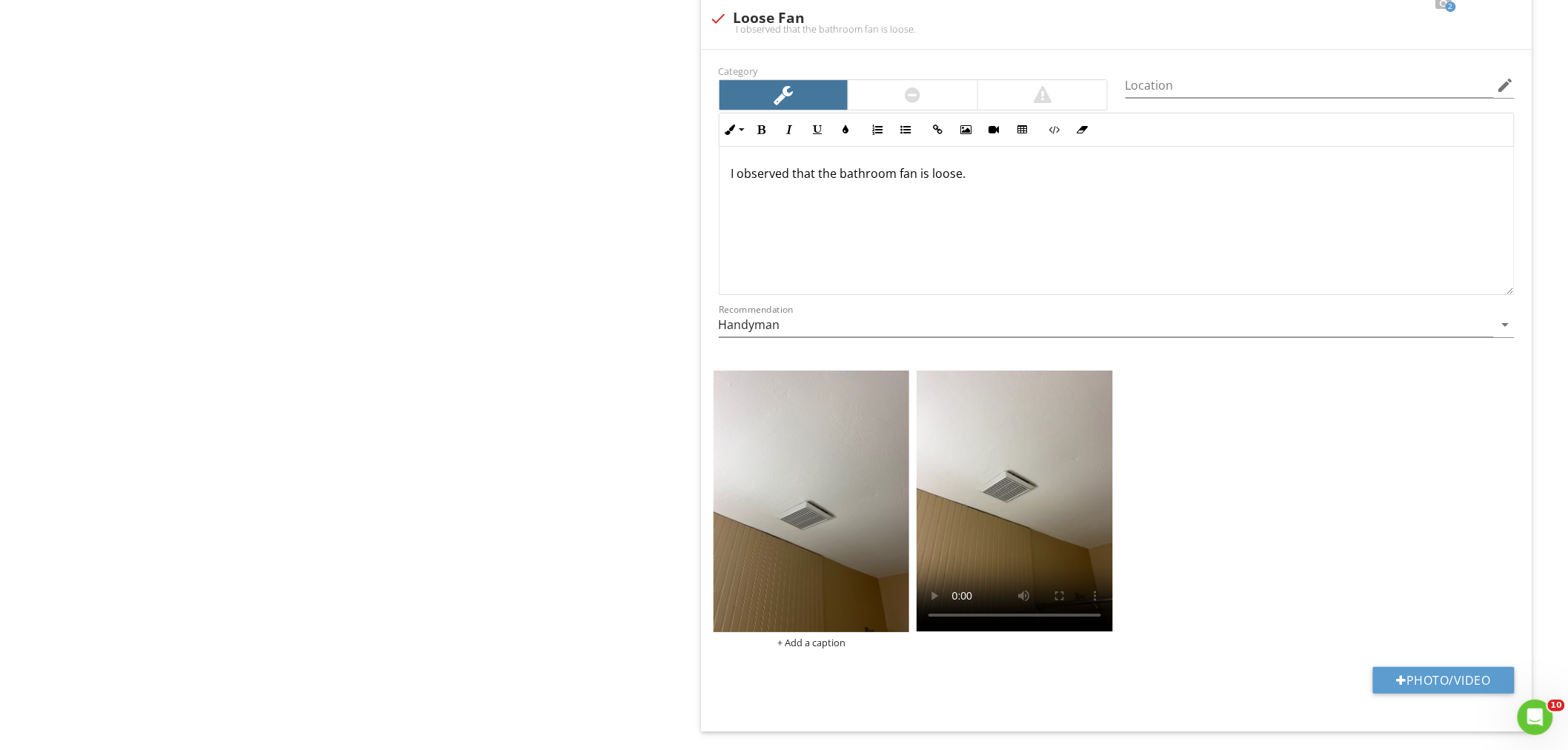
scroll to position [1892, 0]
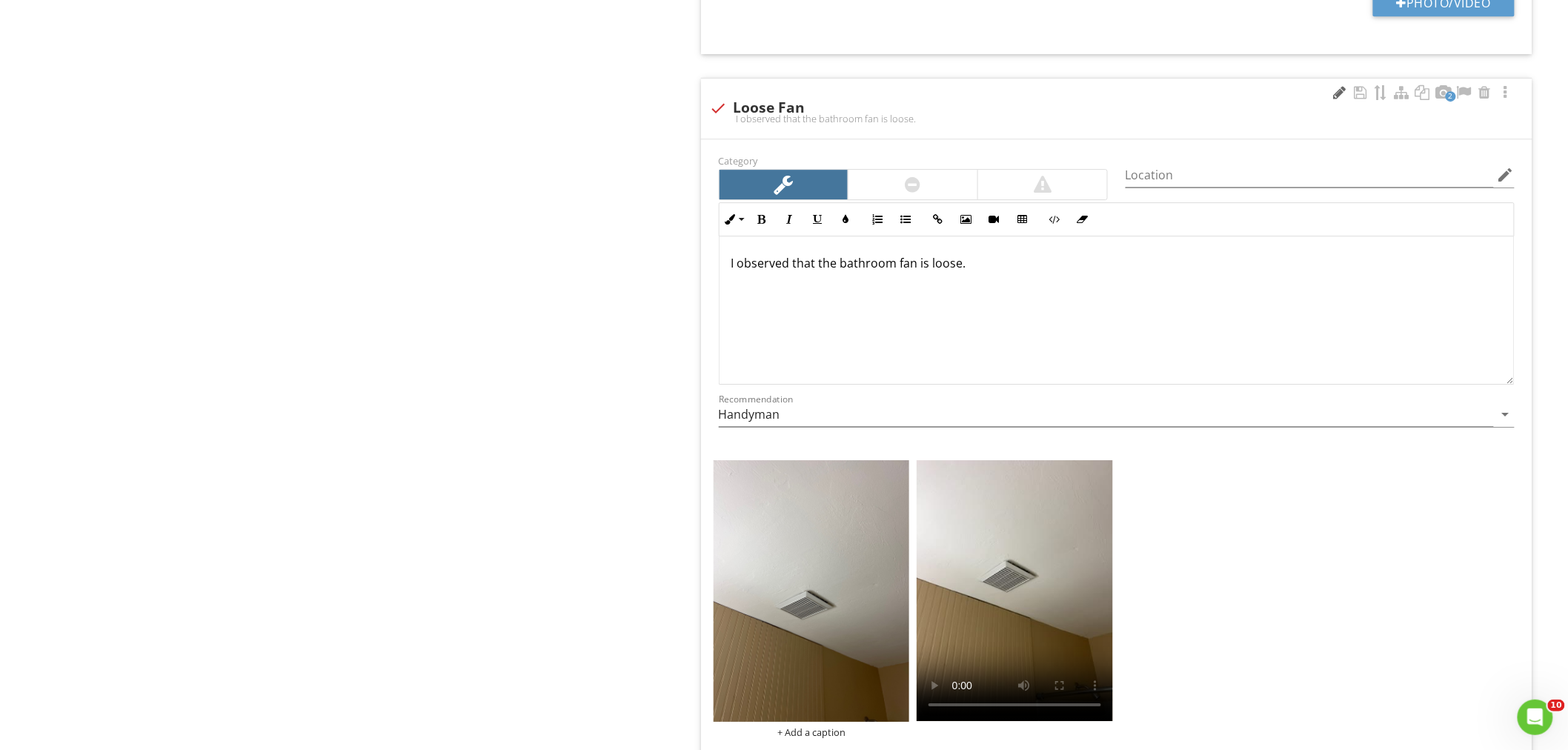
type input "Downstairs Hall Bathroom"
click at [1338, 96] on div at bounding box center [1340, 93] width 18 height 15
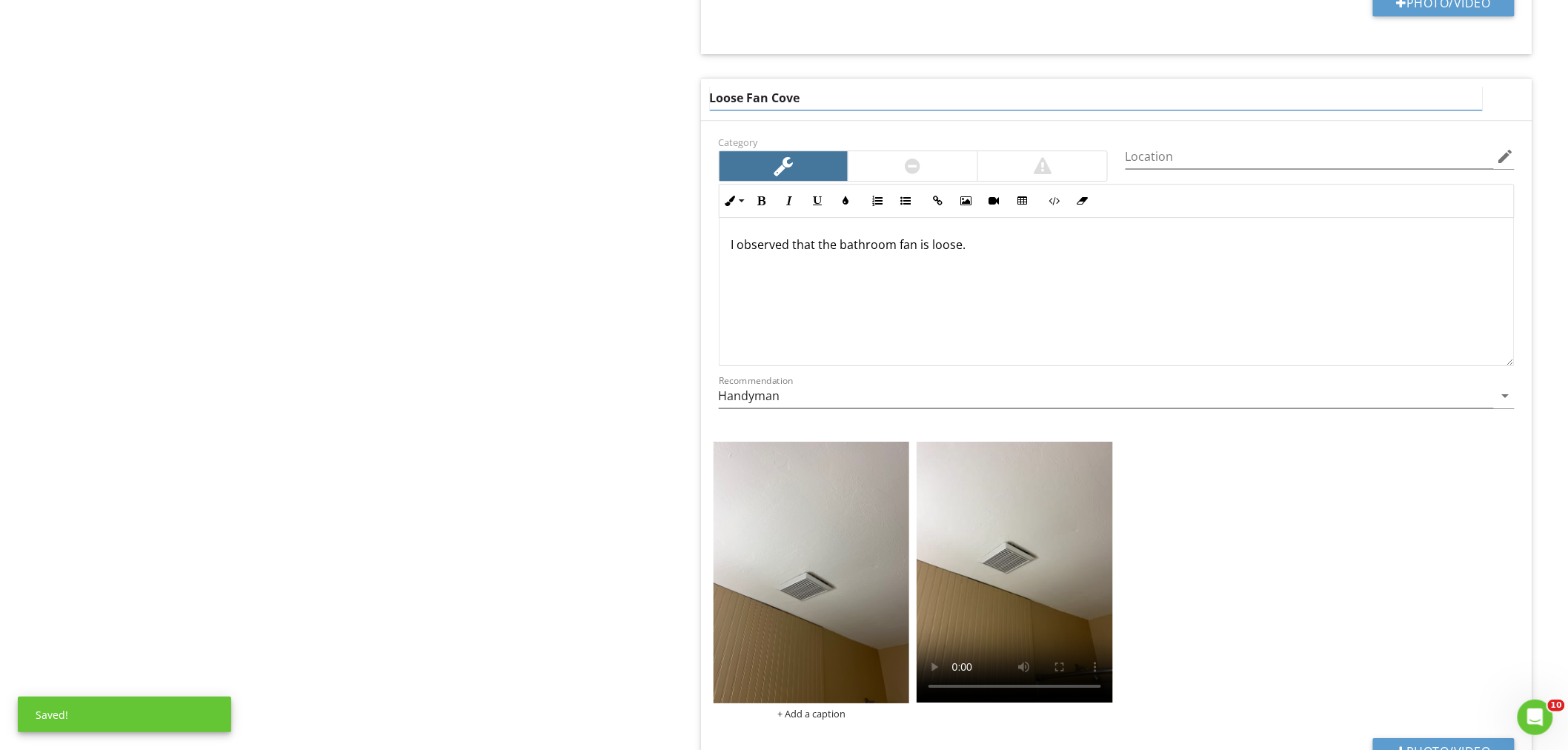
type input "Loose Fan Cover"
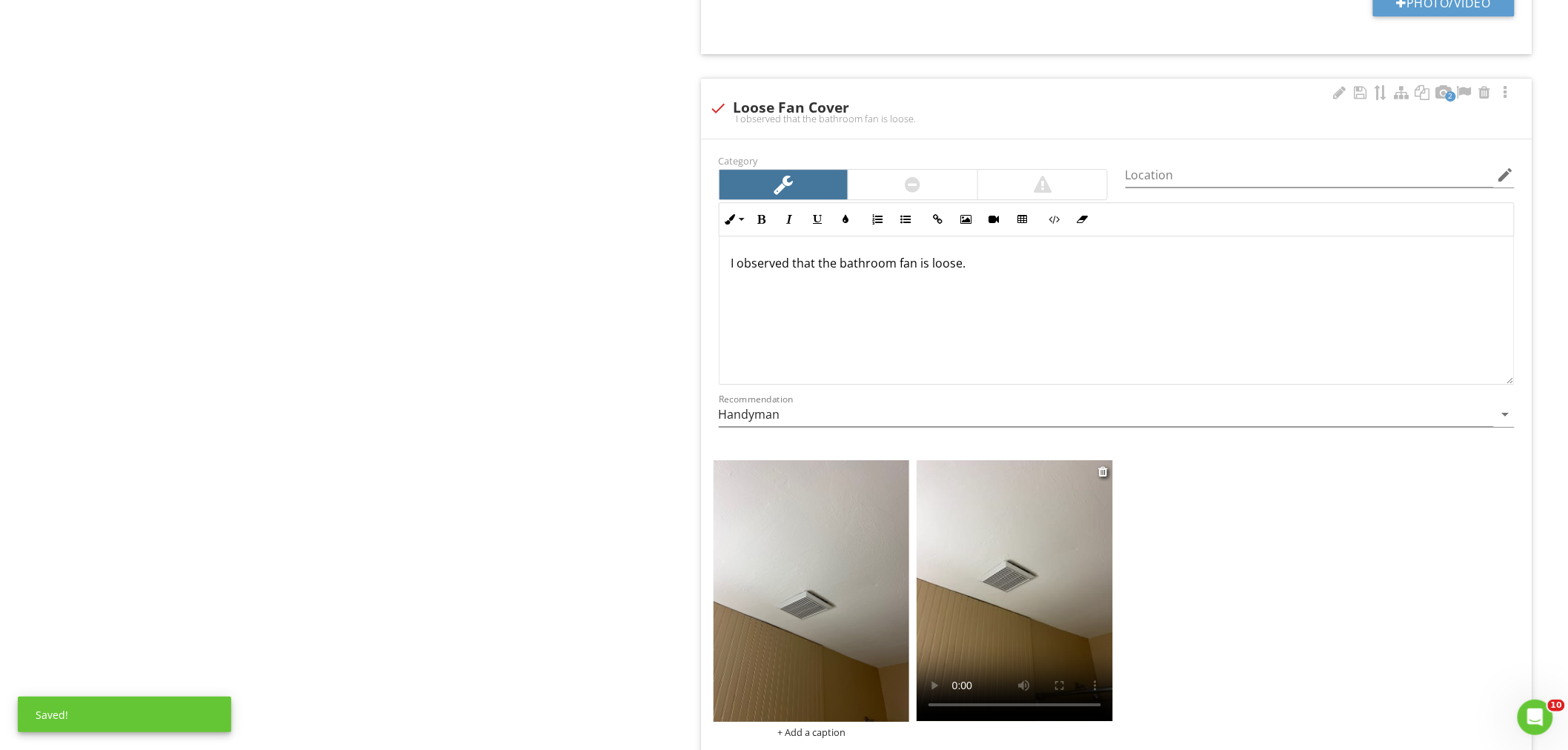
click at [1014, 611] on video at bounding box center [1014, 590] width 197 height 261
click at [1158, 181] on input "Location" at bounding box center [1309, 175] width 368 height 24
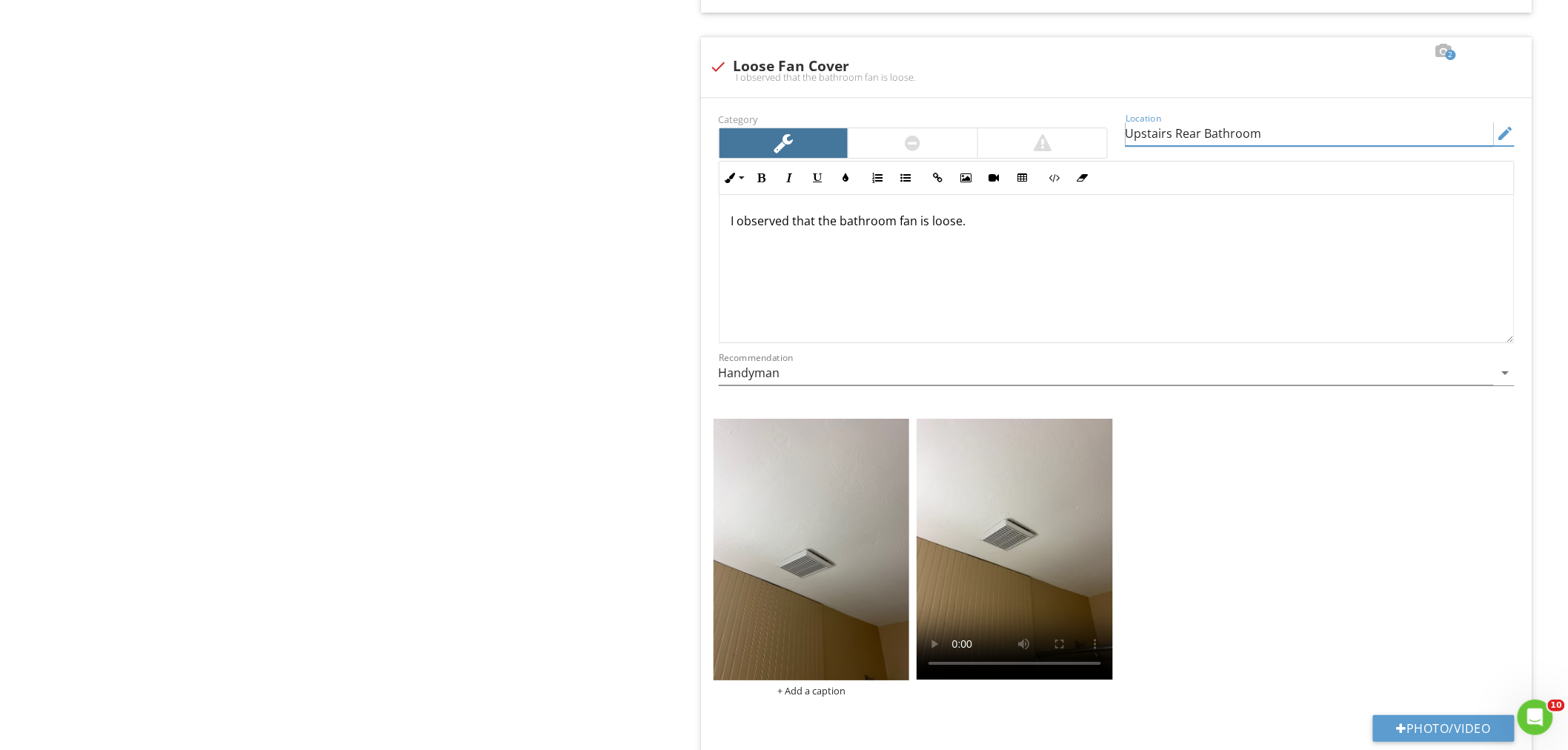
scroll to position [1975, 0]
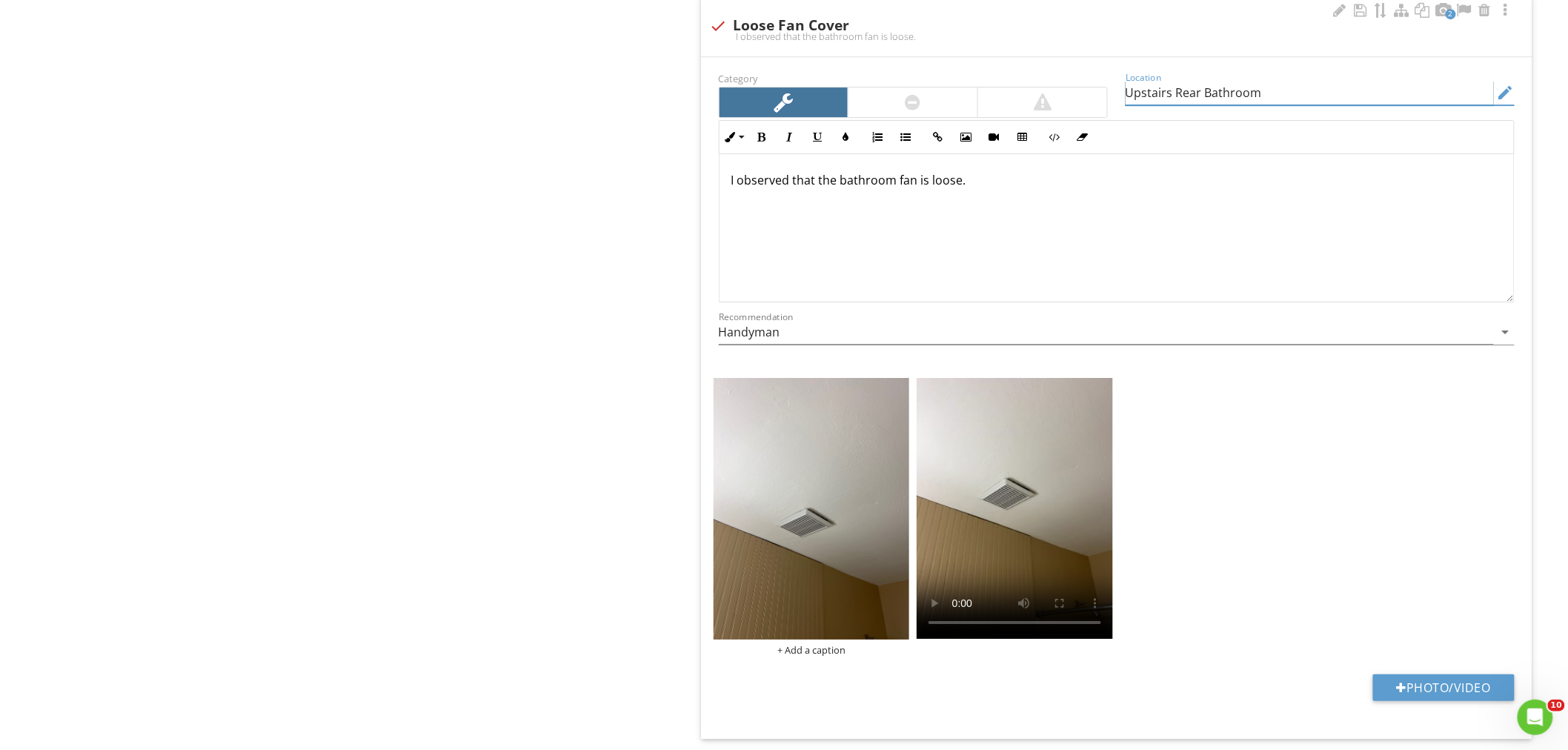
type input "Upstairs Rear Bathroom"
click at [919, 188] on p "I observed that the bathroom fan is loose." at bounding box center [1116, 180] width 770 height 18
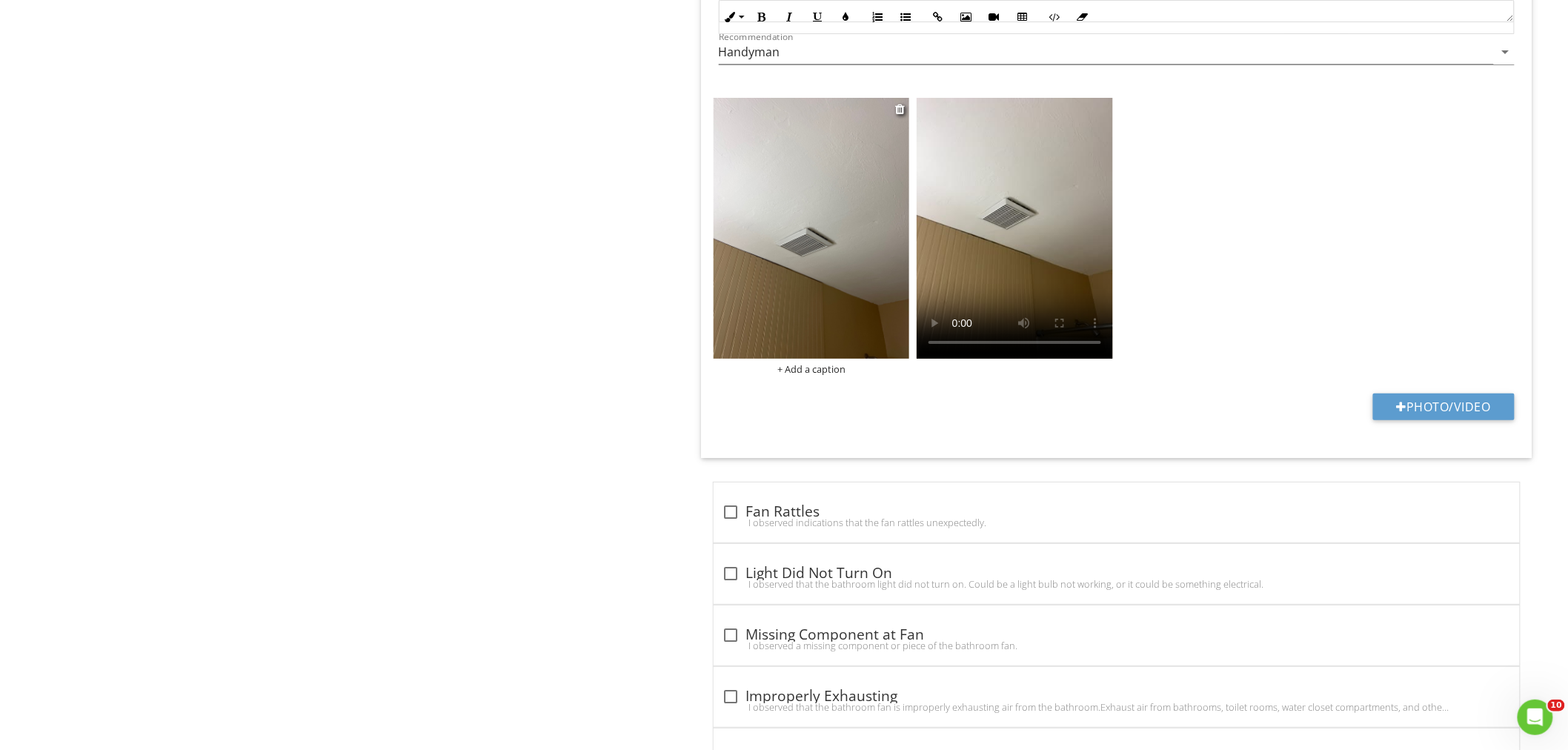
scroll to position [2304, 0]
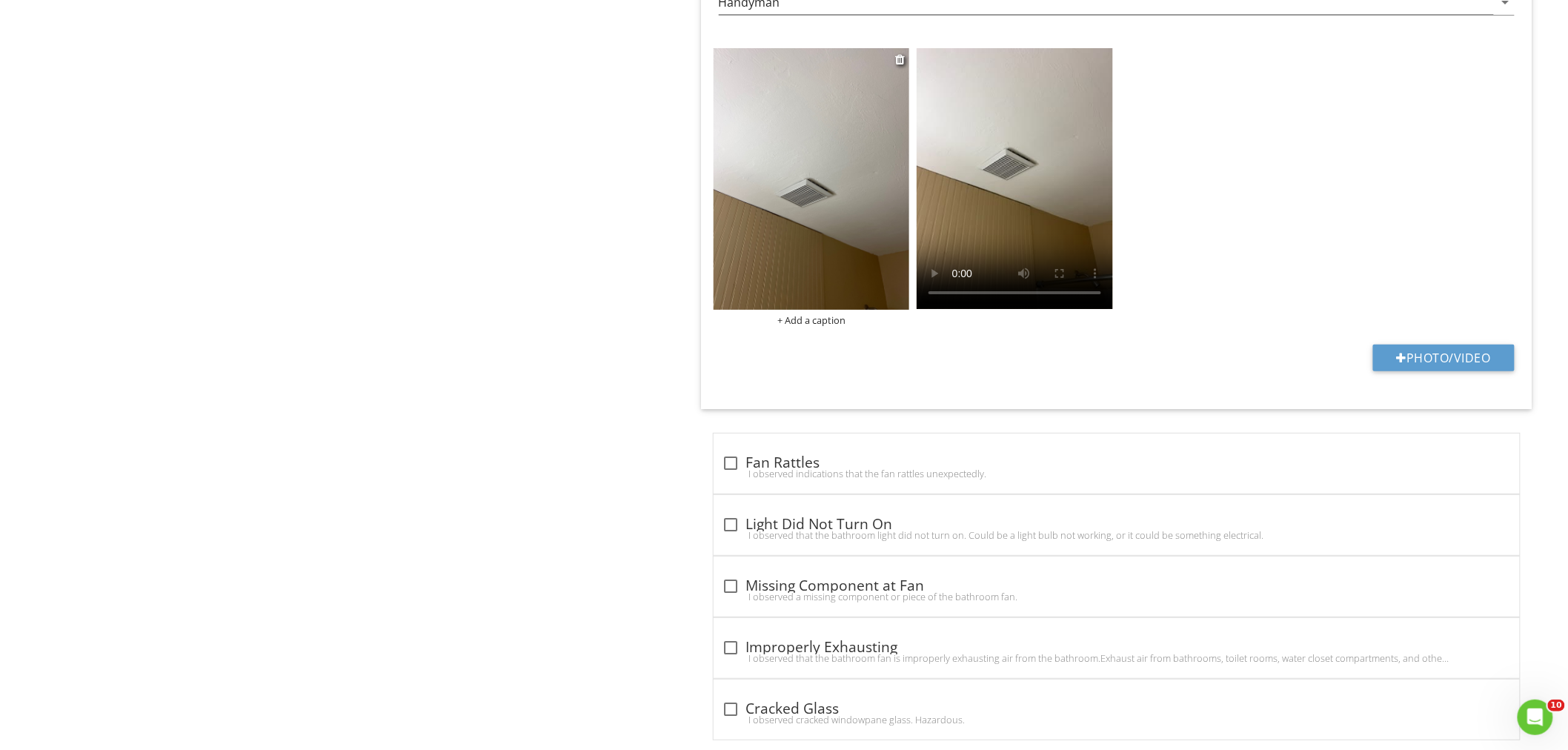
click at [840, 262] on img at bounding box center [811, 178] width 197 height 261
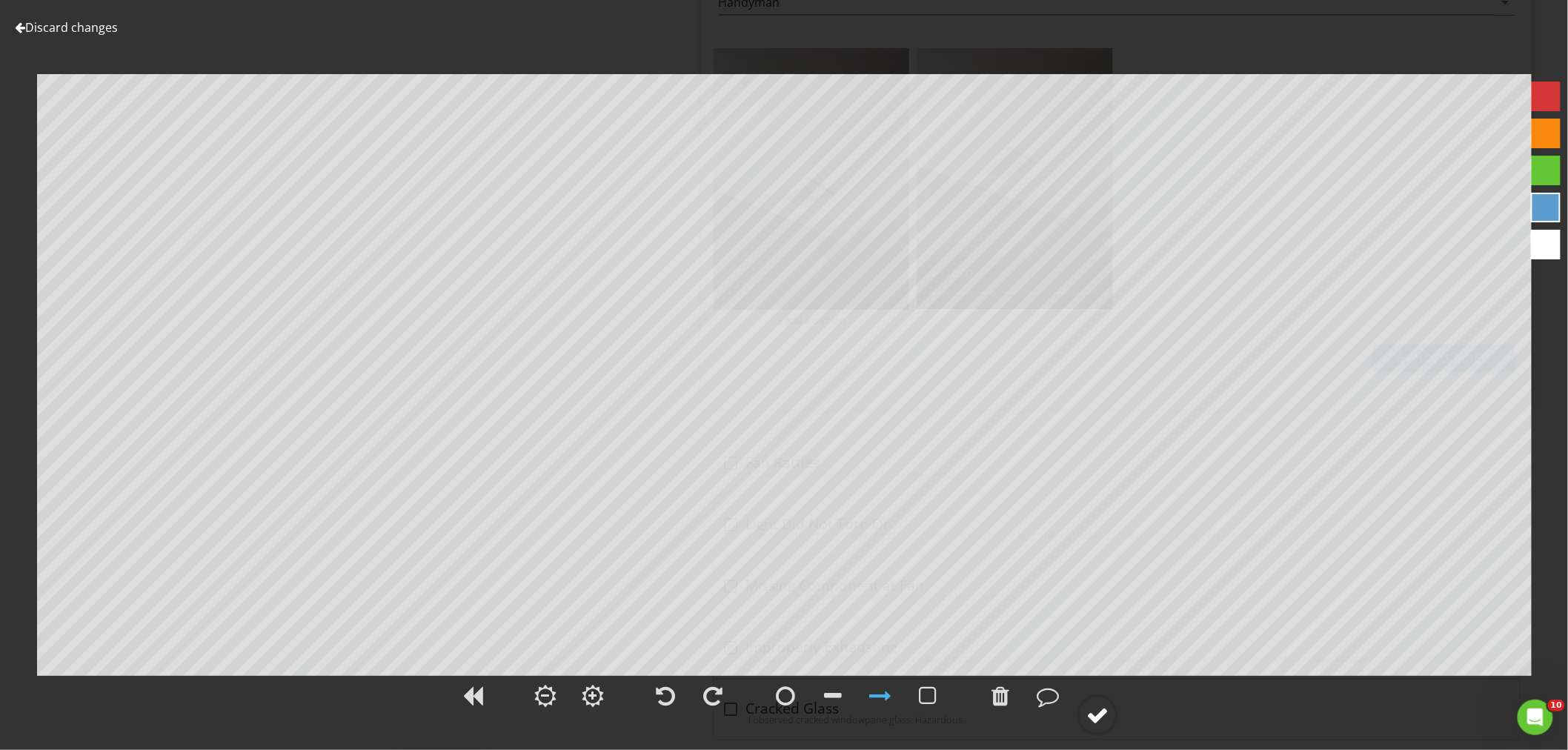
click at [1094, 702] on circle at bounding box center [1097, 715] width 38 height 38
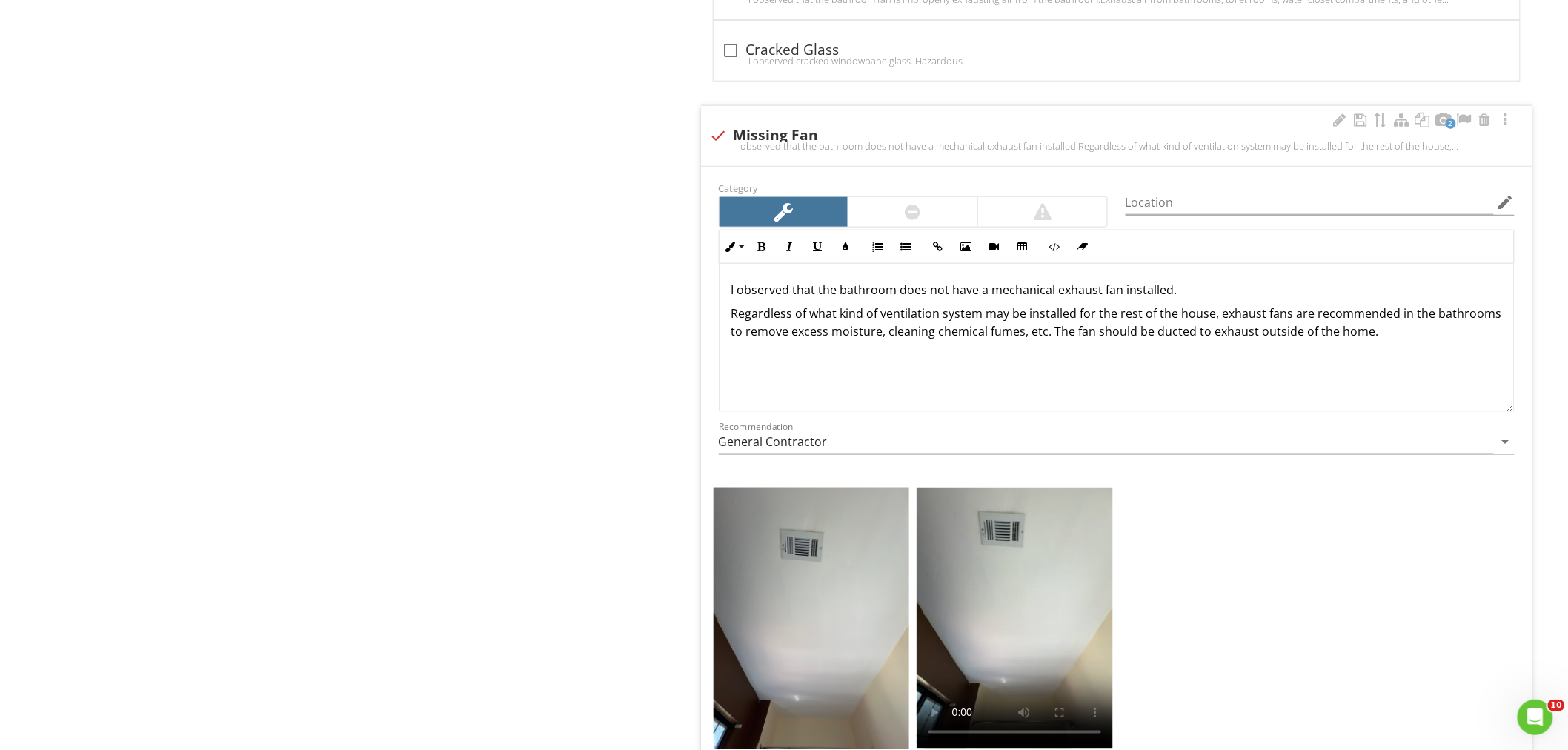
scroll to position [0, 0]
click at [1150, 212] on input "Location" at bounding box center [1309, 203] width 368 height 24
type input "Upstairs Front Bathroom"
click at [797, 435] on input "General Contractor" at bounding box center [1106, 442] width 775 height 24
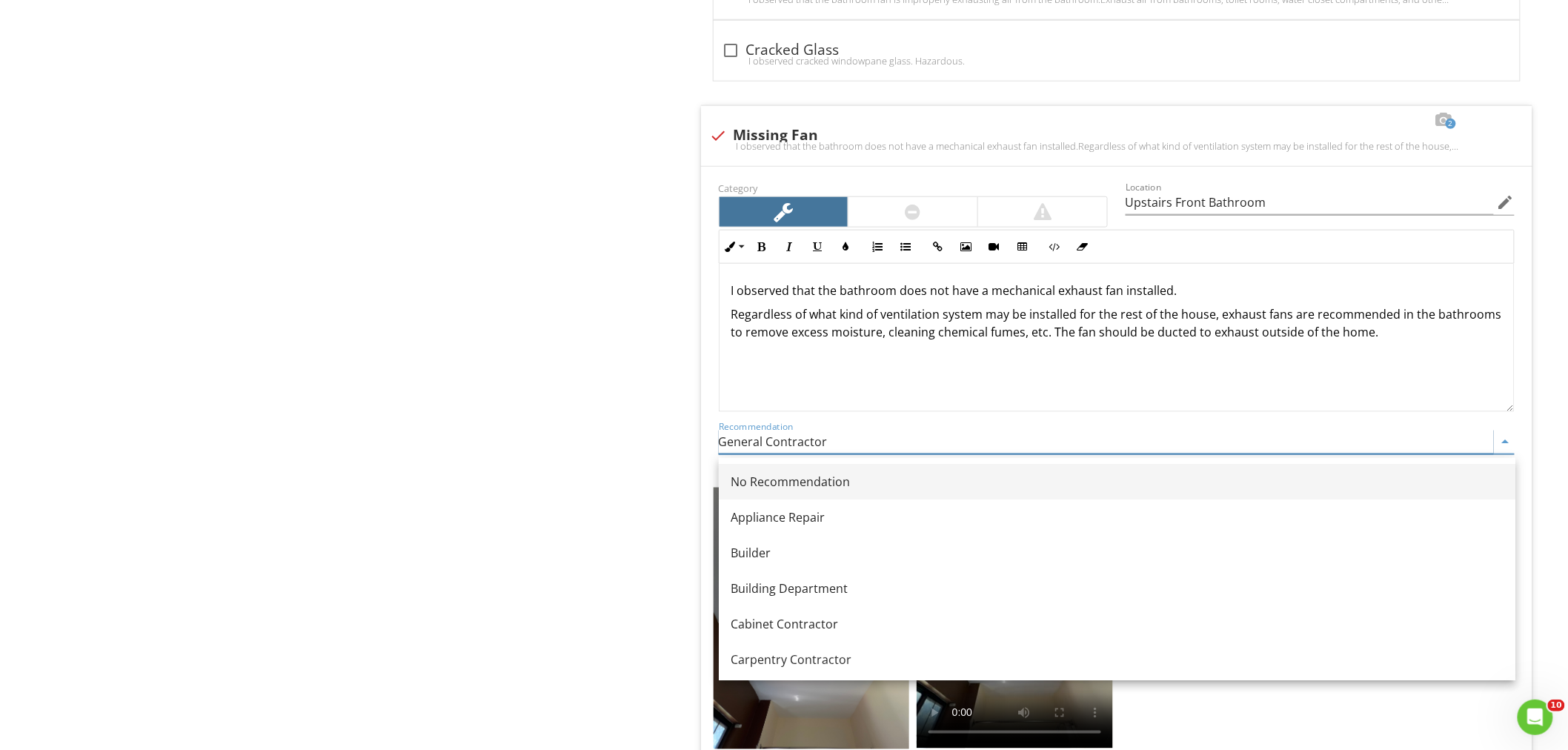
click at [788, 477] on div "No Recommendation" at bounding box center [1117, 482] width 773 height 18
type input "No Recommendation"
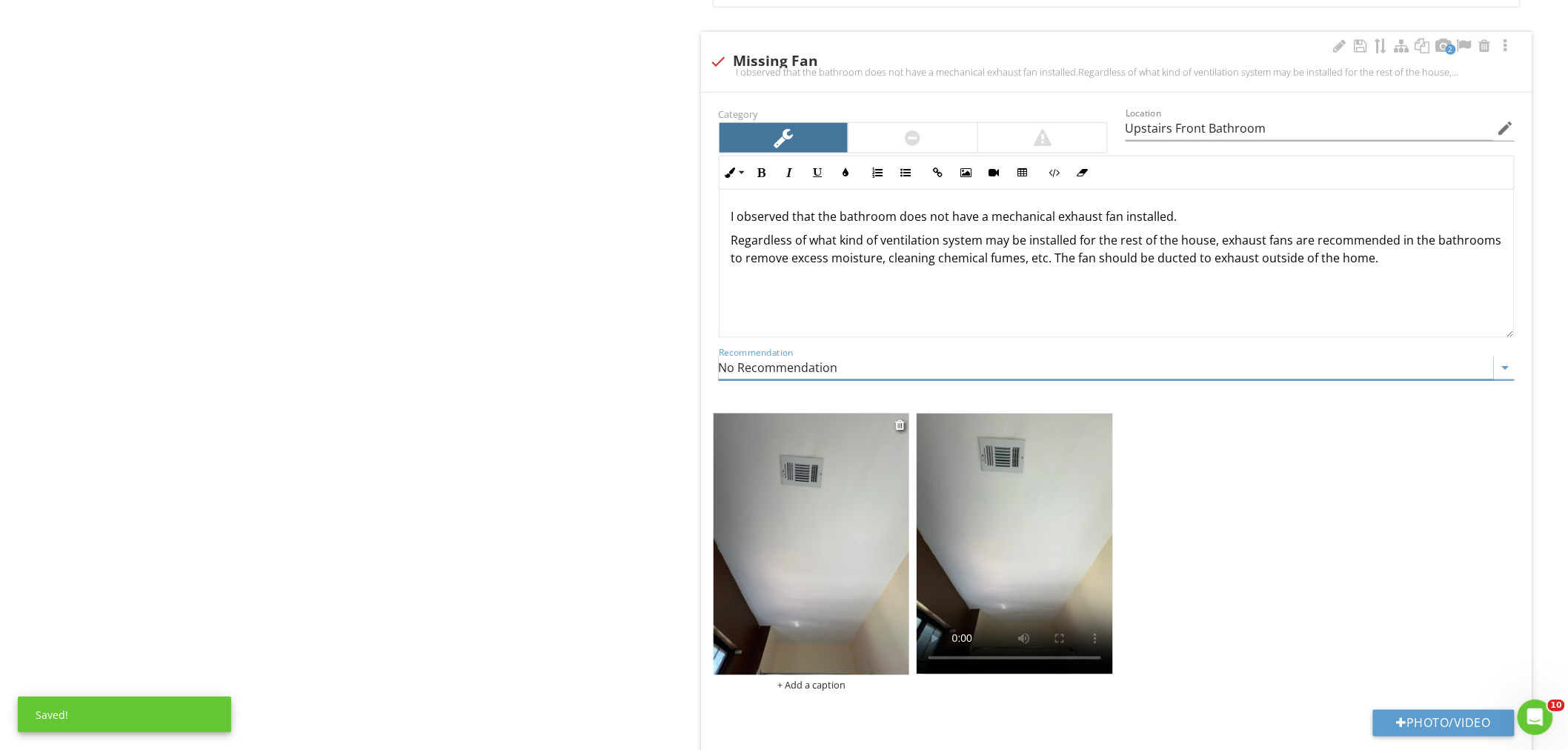
scroll to position [3127, 0]
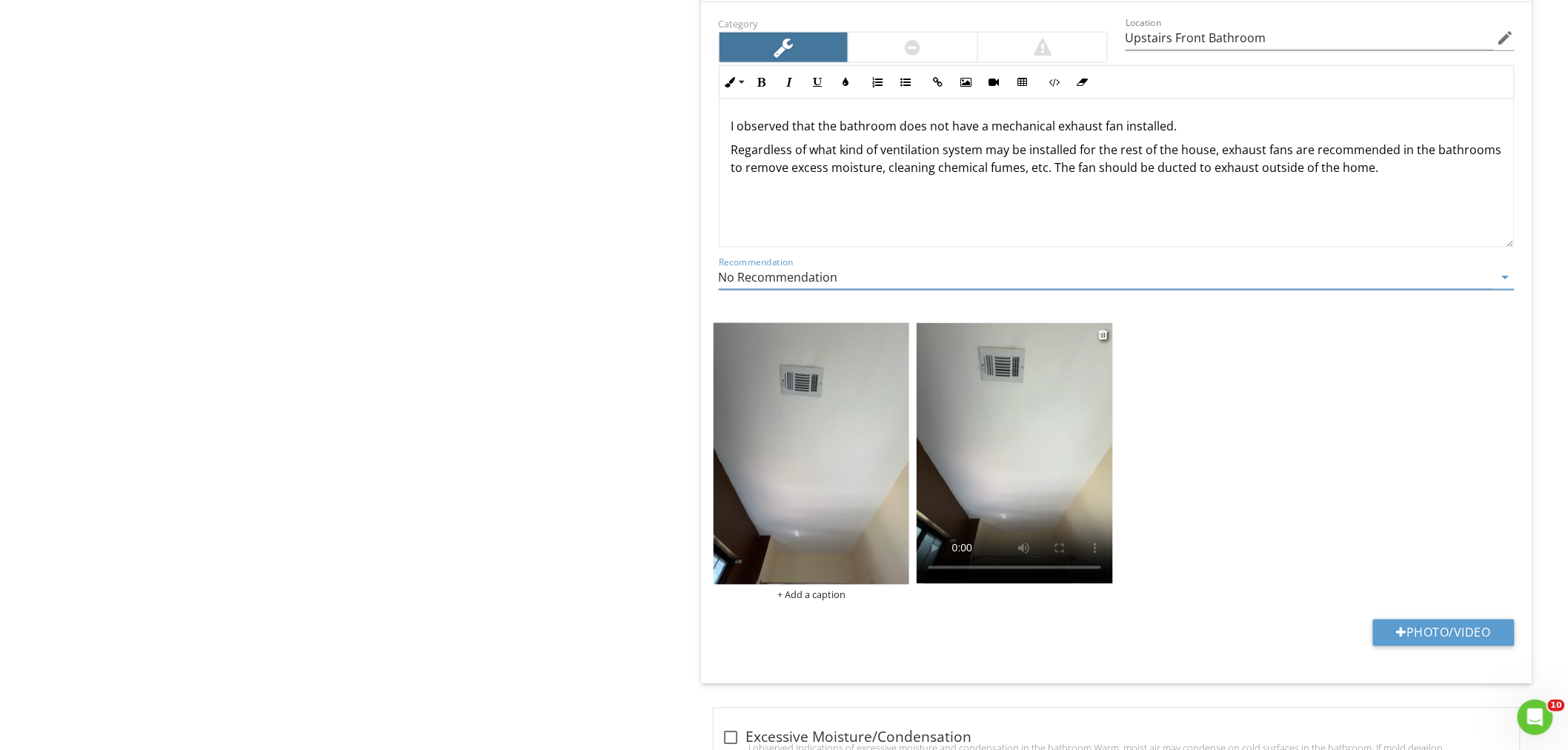
click at [1002, 504] on video at bounding box center [1014, 453] width 197 height 261
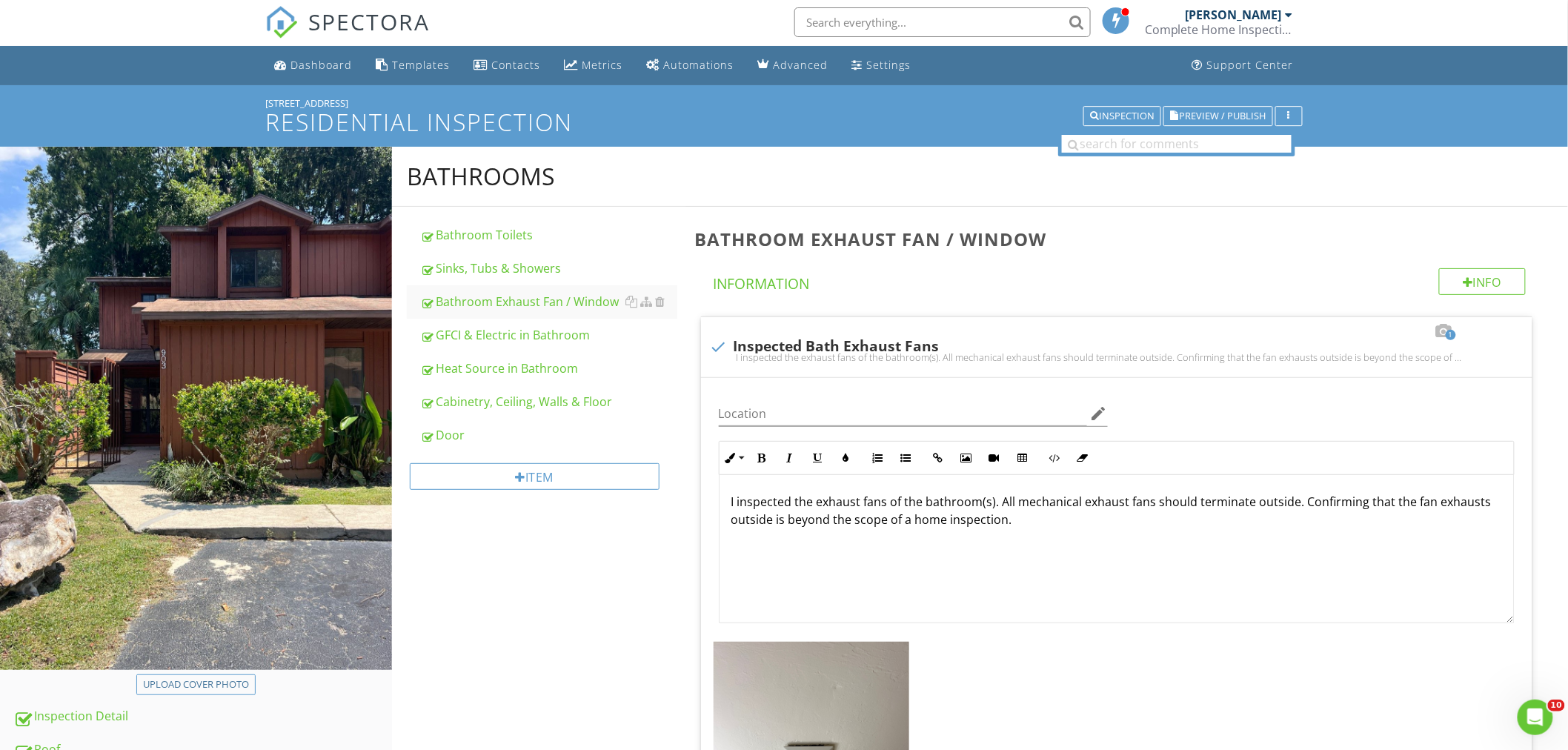
scroll to position [0, 0]
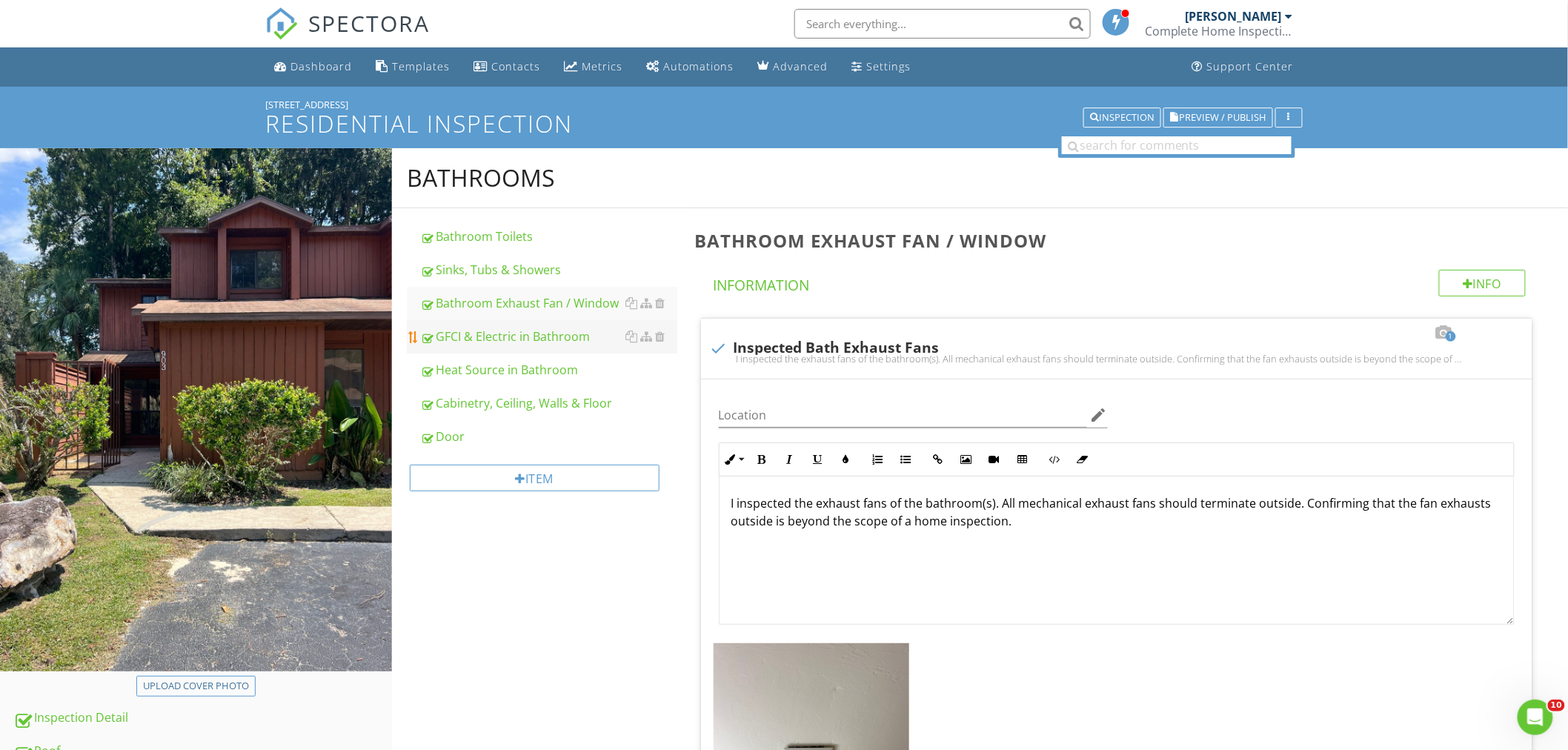
click at [524, 337] on div "GFCI & Electric in Bathroom" at bounding box center [548, 337] width 257 height 18
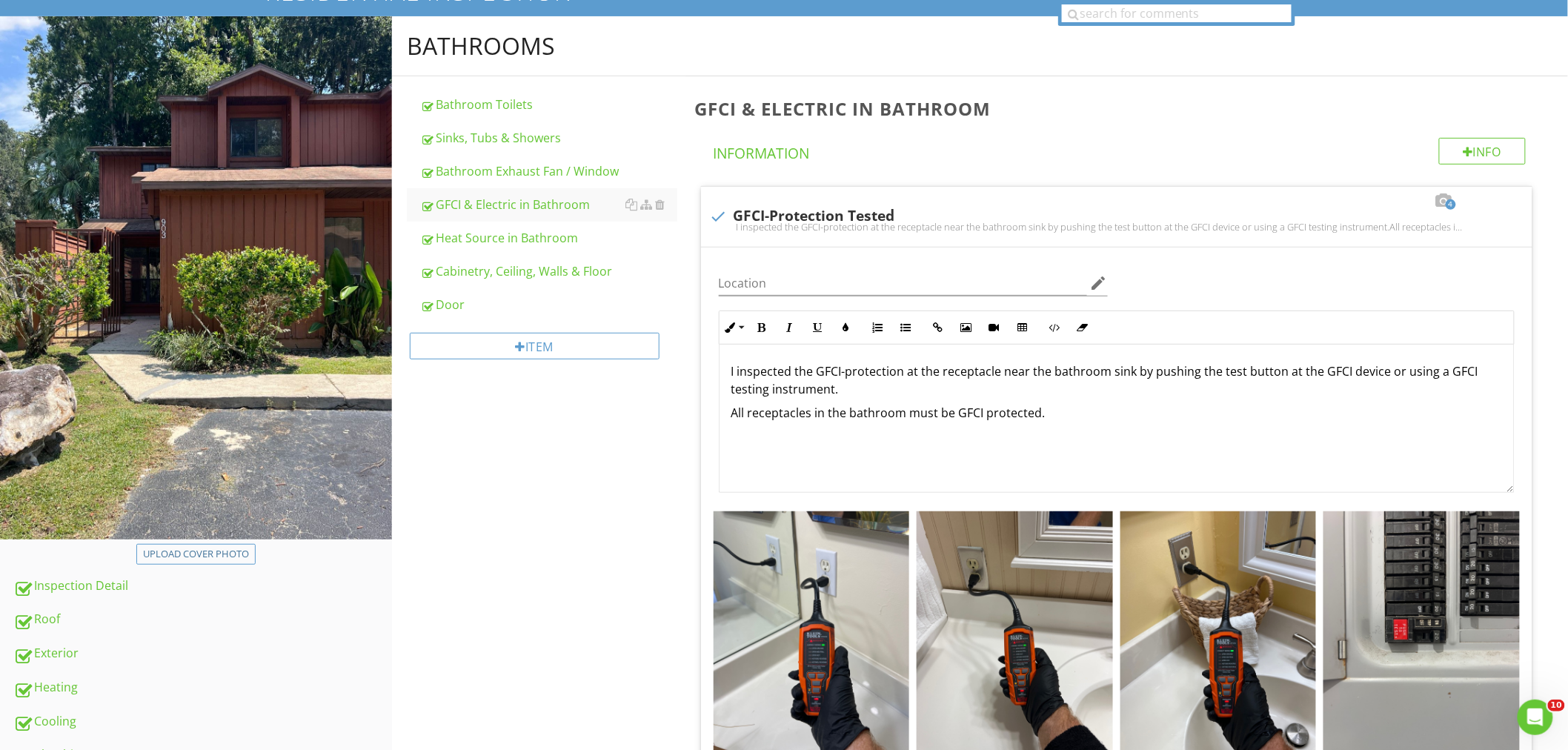
scroll to position [493, 0]
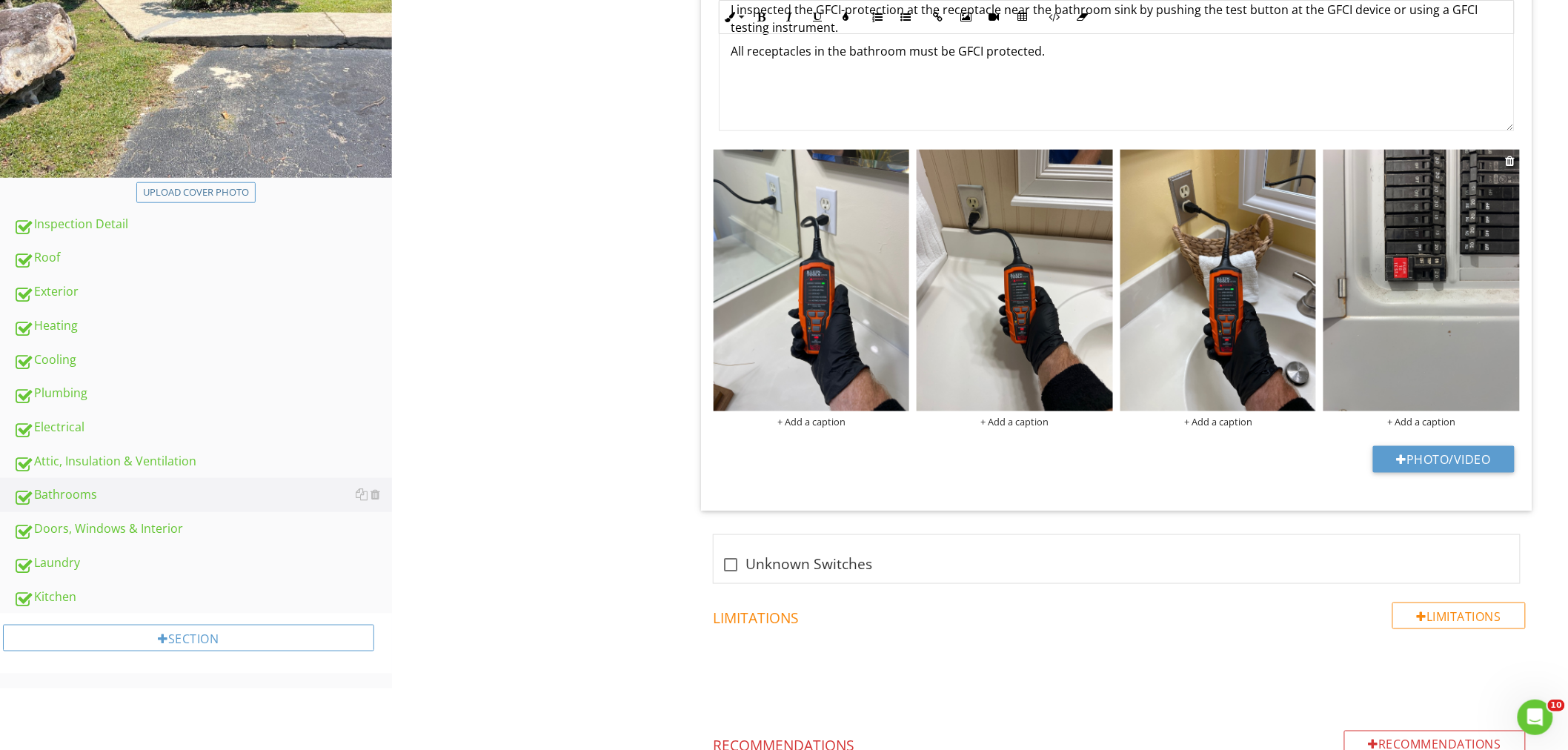
click at [1360, 294] on img at bounding box center [1421, 280] width 197 height 261
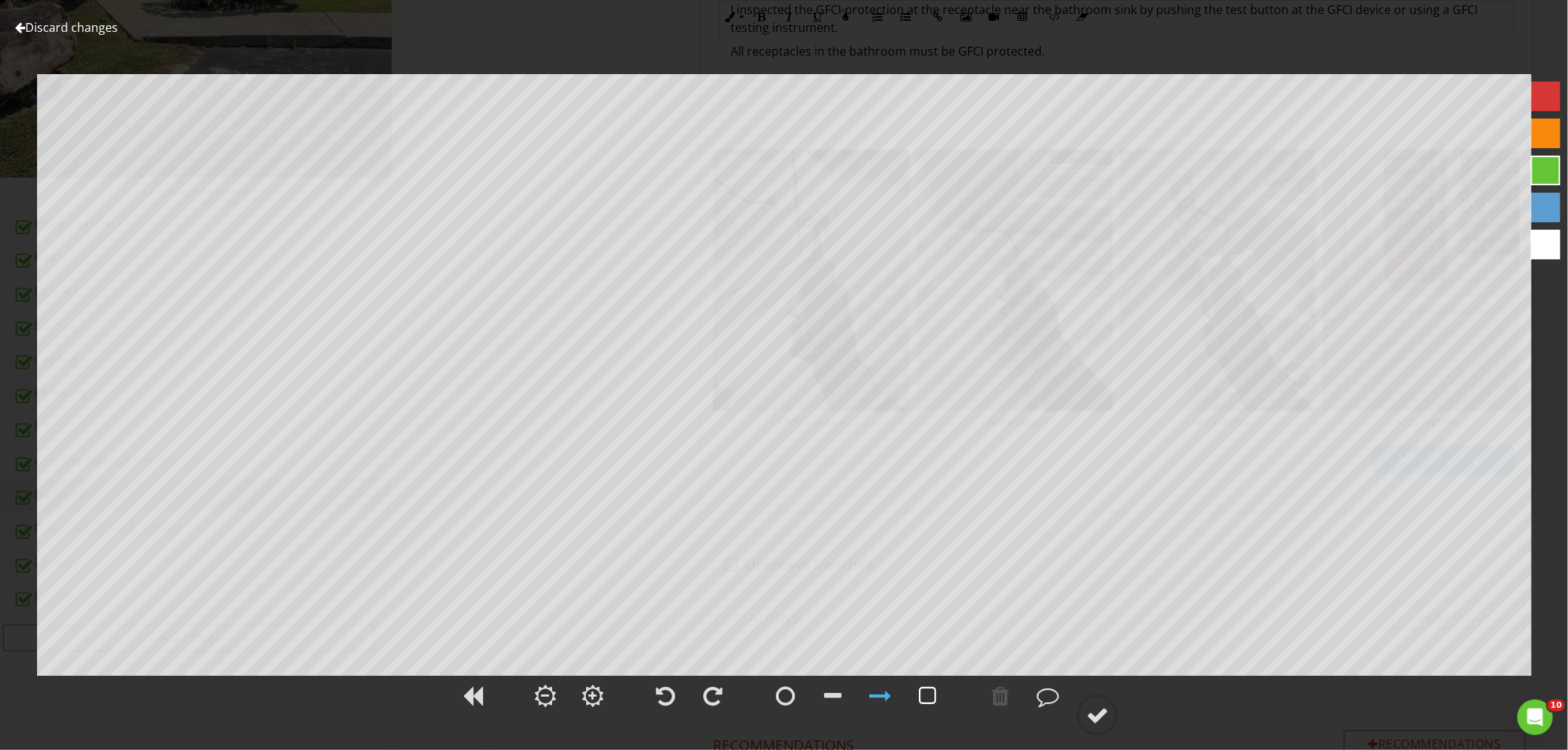
click at [926, 695] on div at bounding box center [928, 696] width 18 height 23
click at [1108, 715] on div at bounding box center [1097, 715] width 23 height 23
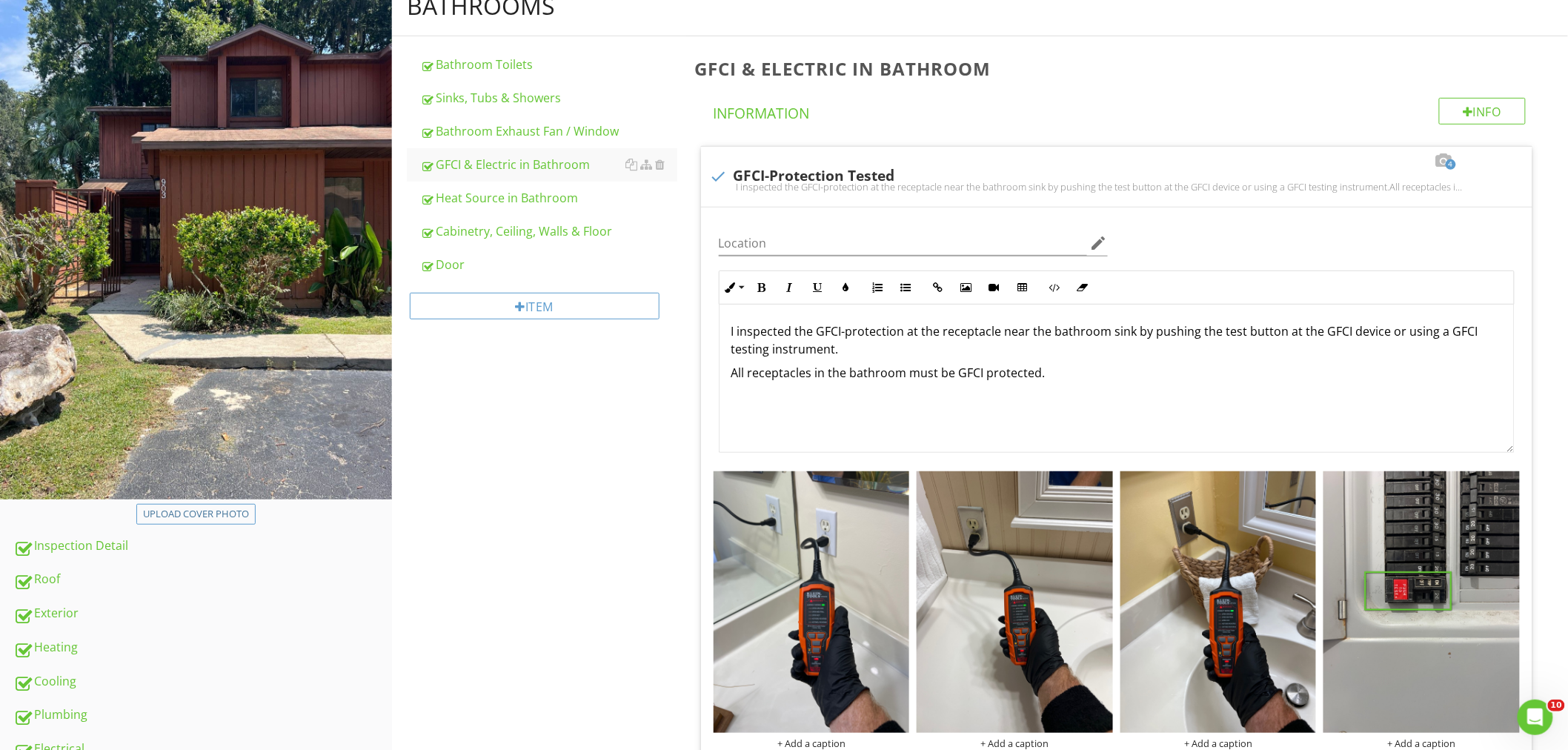
scroll to position [0, 0]
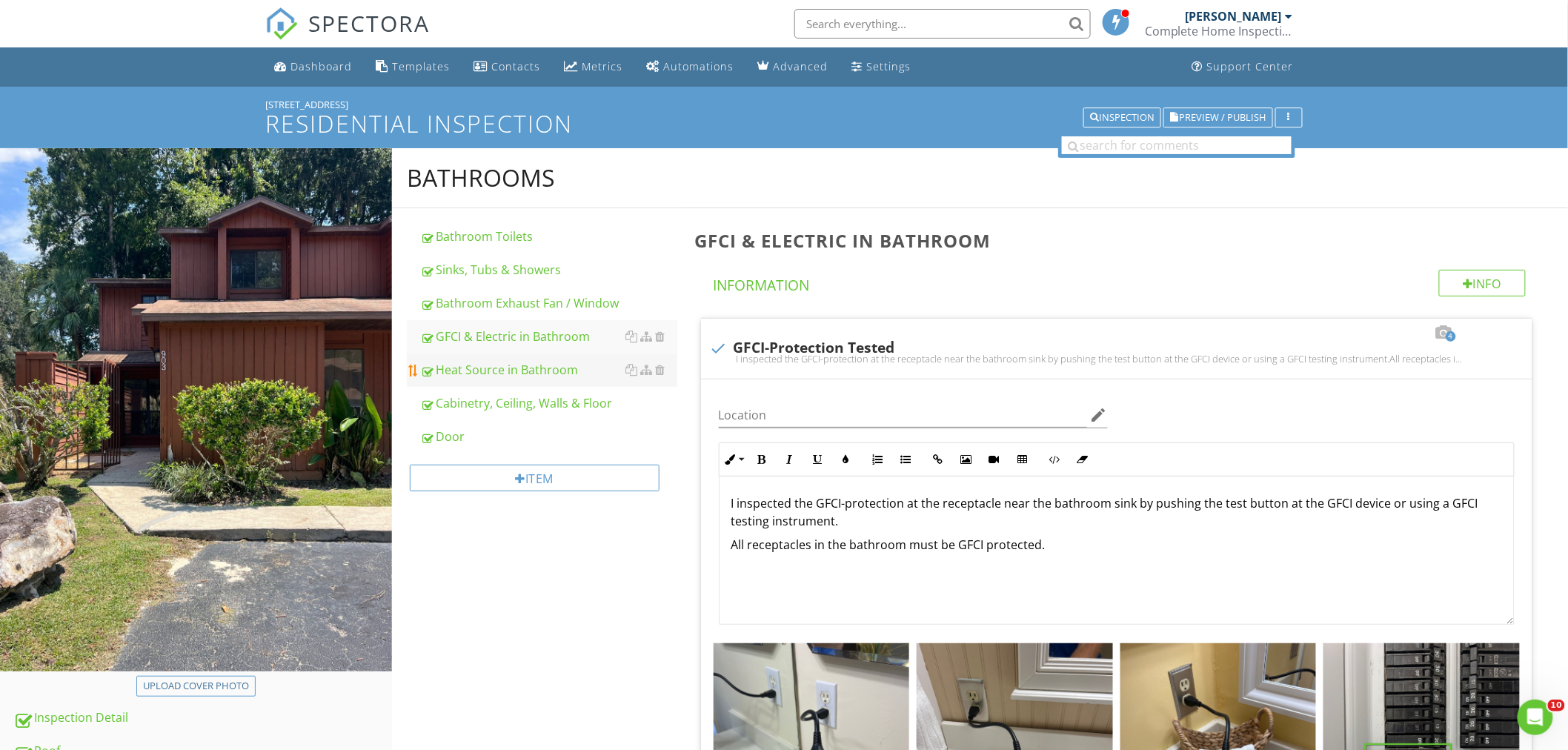
click at [526, 367] on div "Heat Source in Bathroom" at bounding box center [548, 370] width 257 height 18
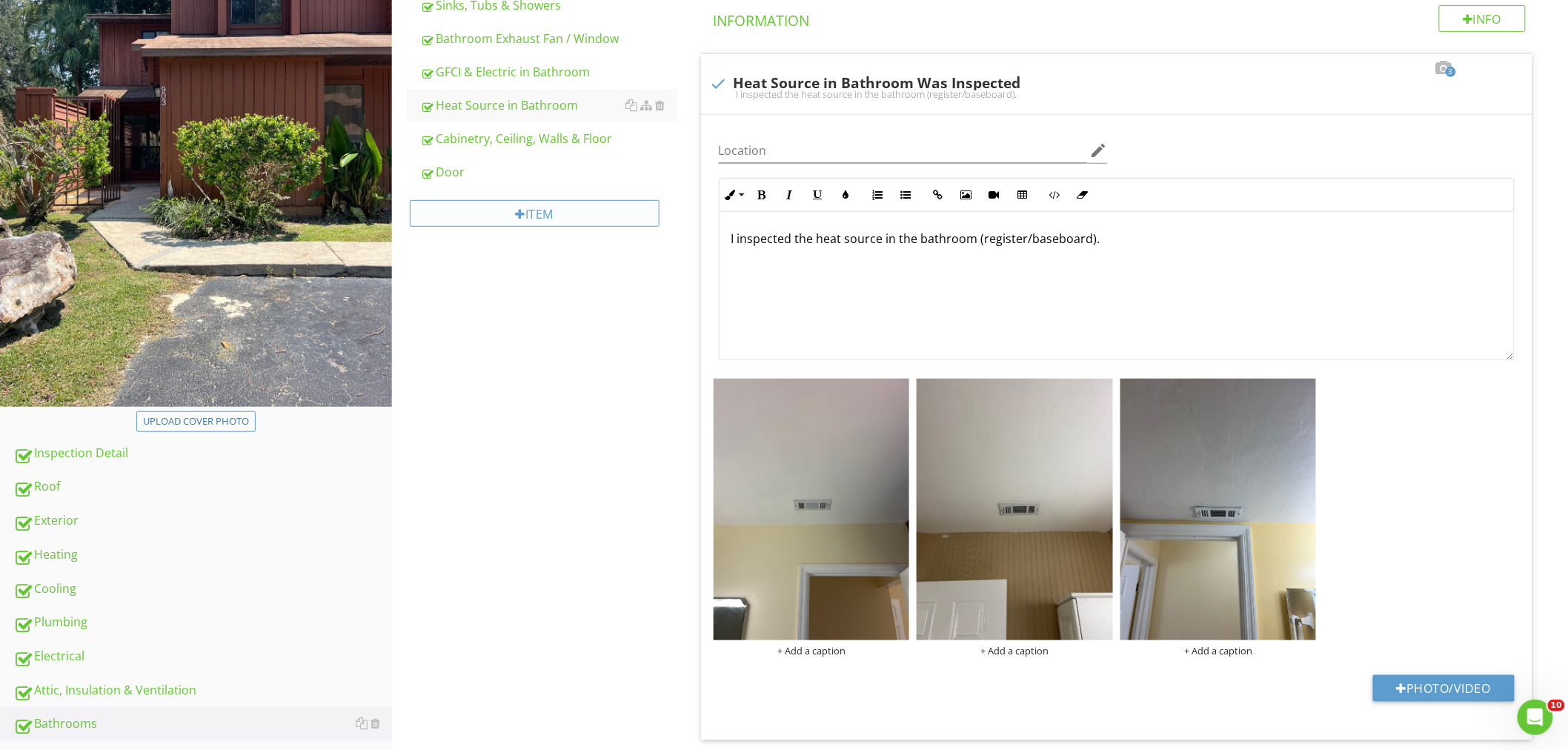
scroll to position [329, 0]
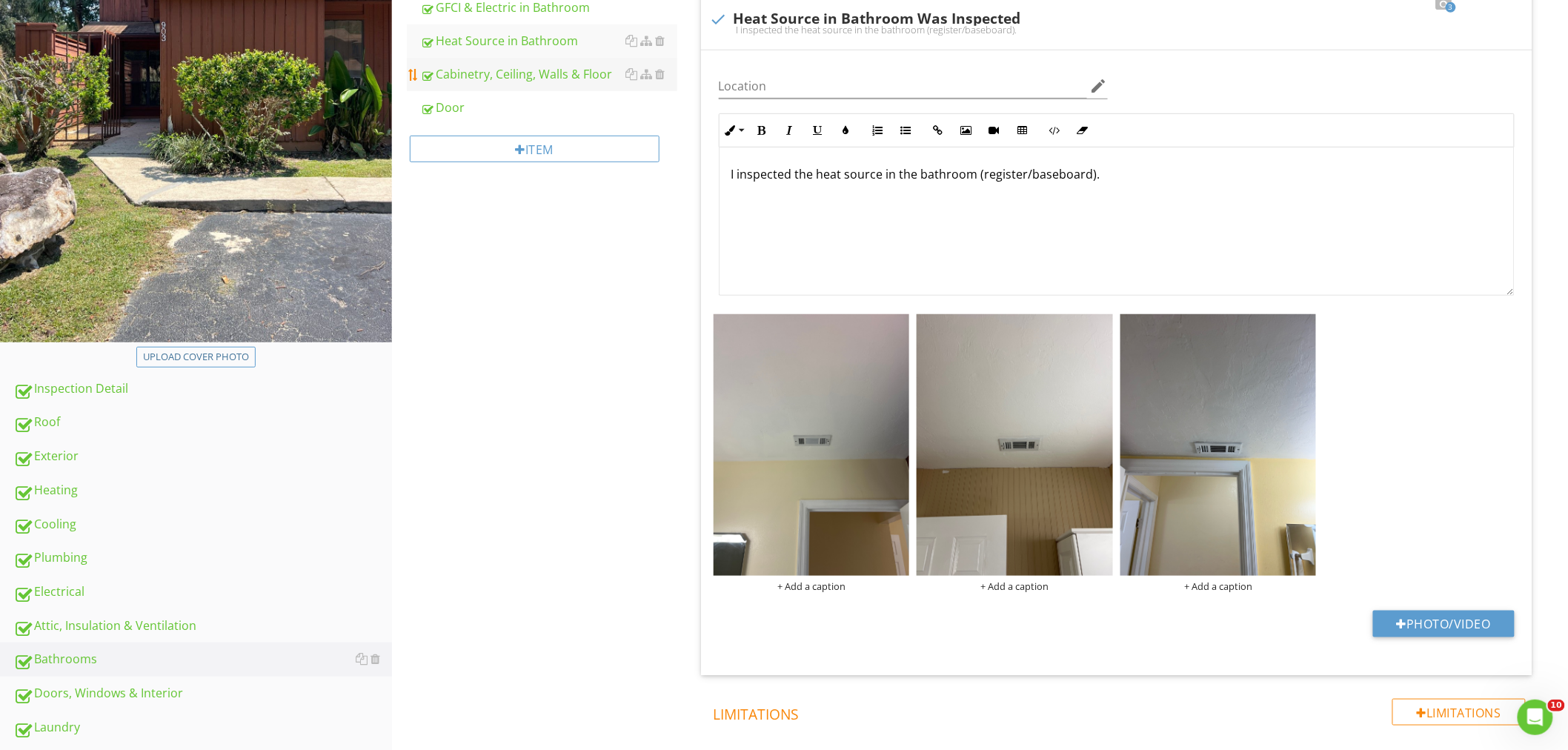
click at [495, 82] on div "Cabinetry, Ceiling, Walls & Floor" at bounding box center [548, 75] width 257 height 18
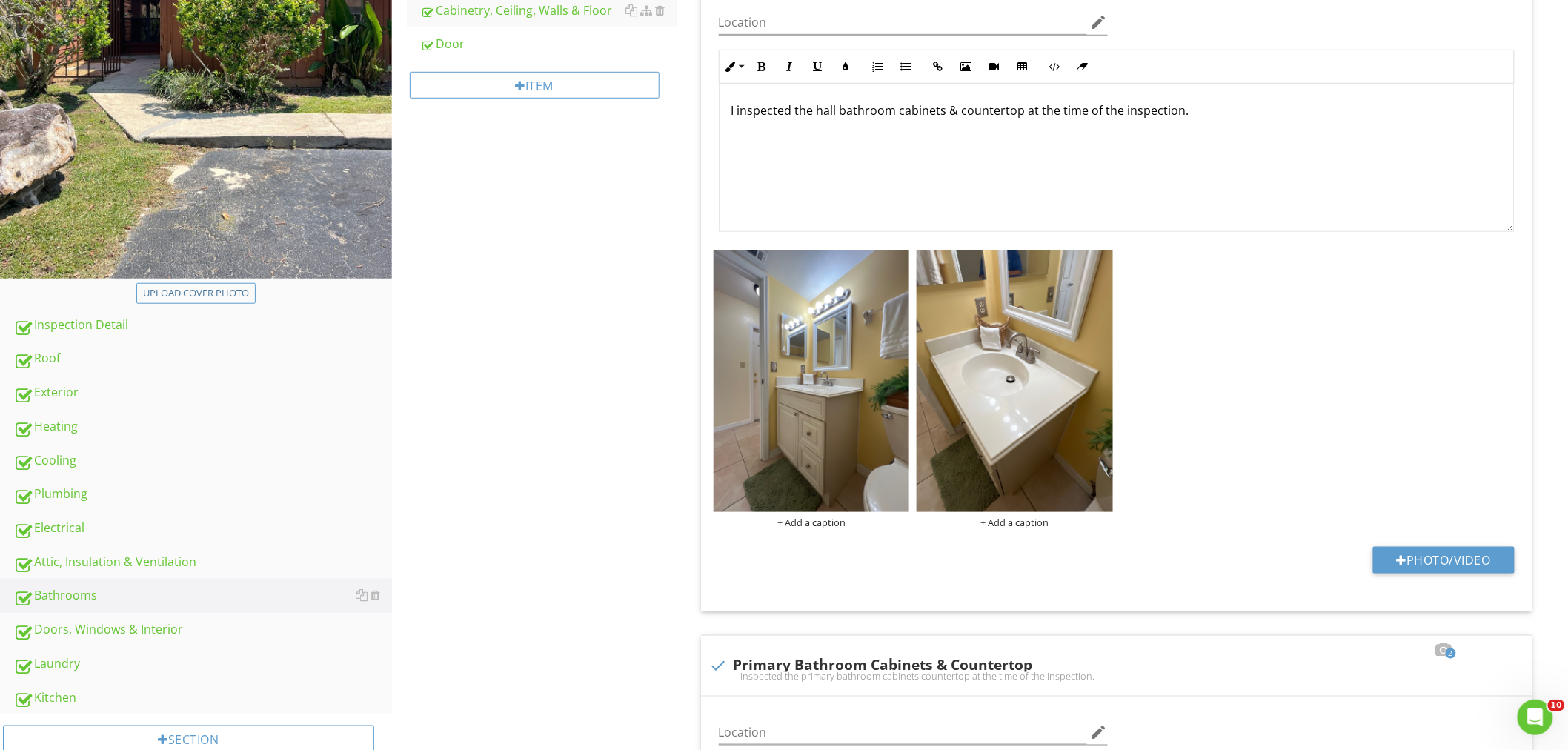
scroll to position [129, 0]
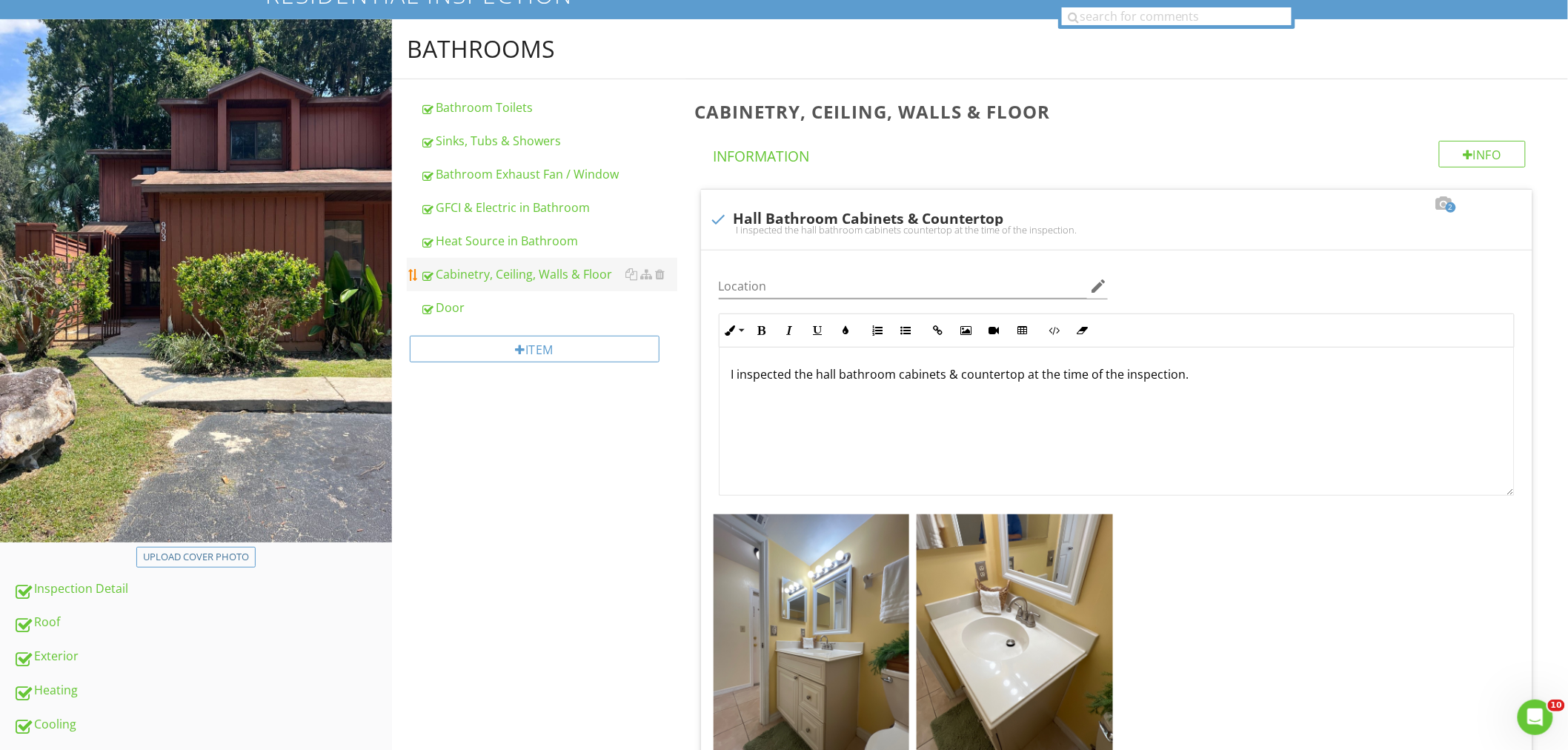
click at [492, 285] on link "Cabinetry, Ceiling, Walls & Floor" at bounding box center [548, 273] width 257 height 32
click at [487, 306] on div "Door" at bounding box center [548, 307] width 257 height 18
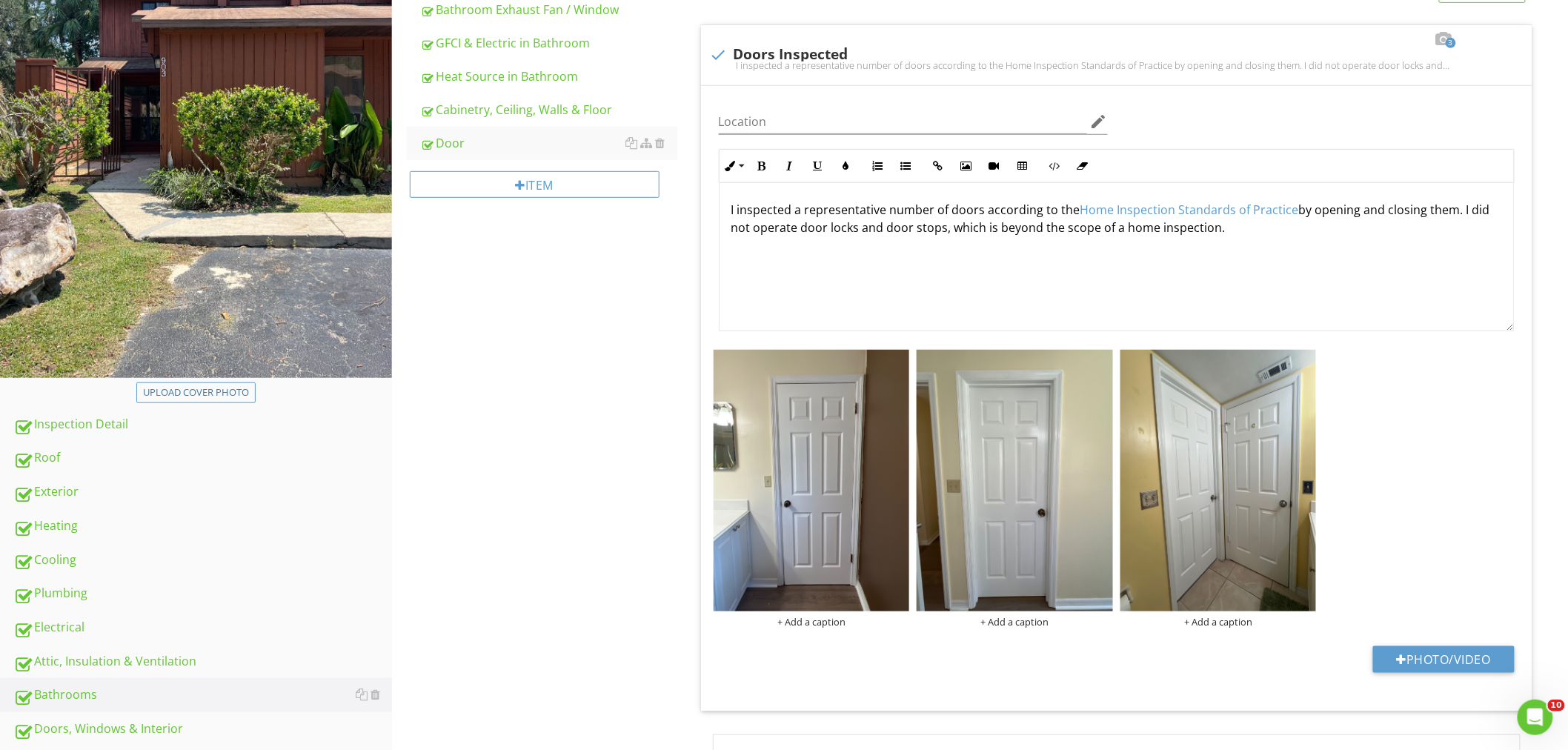
scroll to position [705, 0]
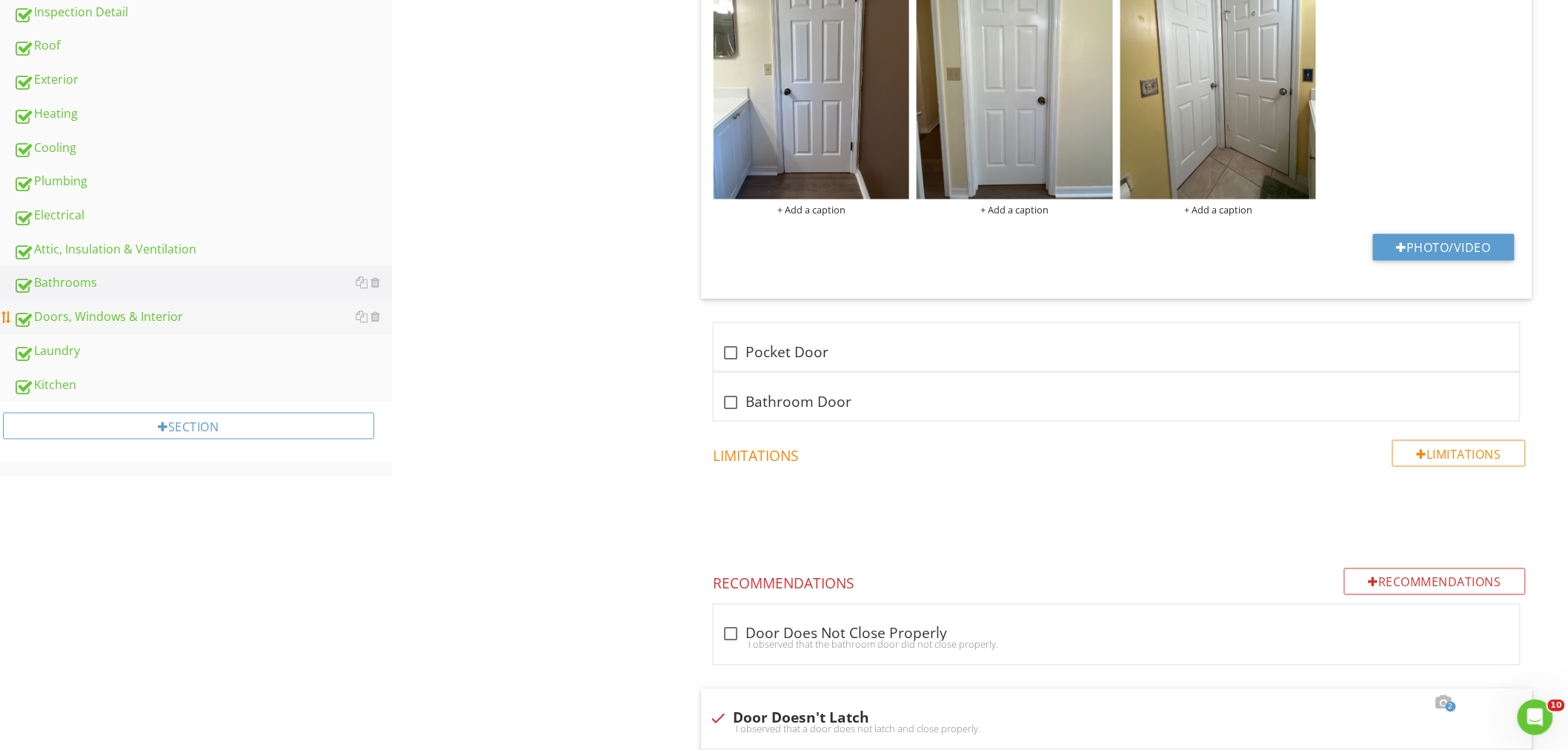
click at [122, 309] on div "Doors, Windows & Interior" at bounding box center [203, 317] width 379 height 20
type textarea "<p>I inspected a representative number of doors according to the <a fr-original…"
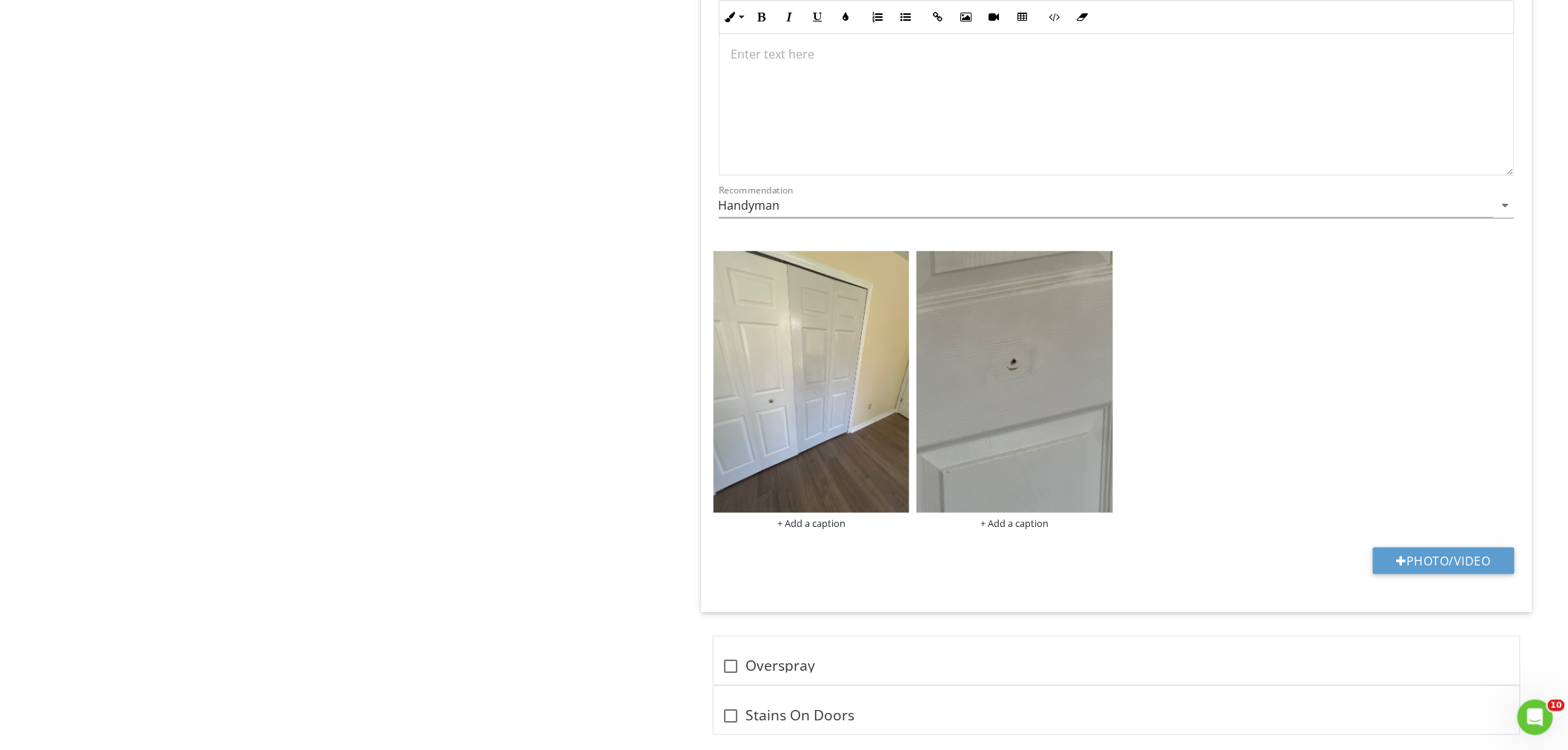
scroll to position [2711, 0]
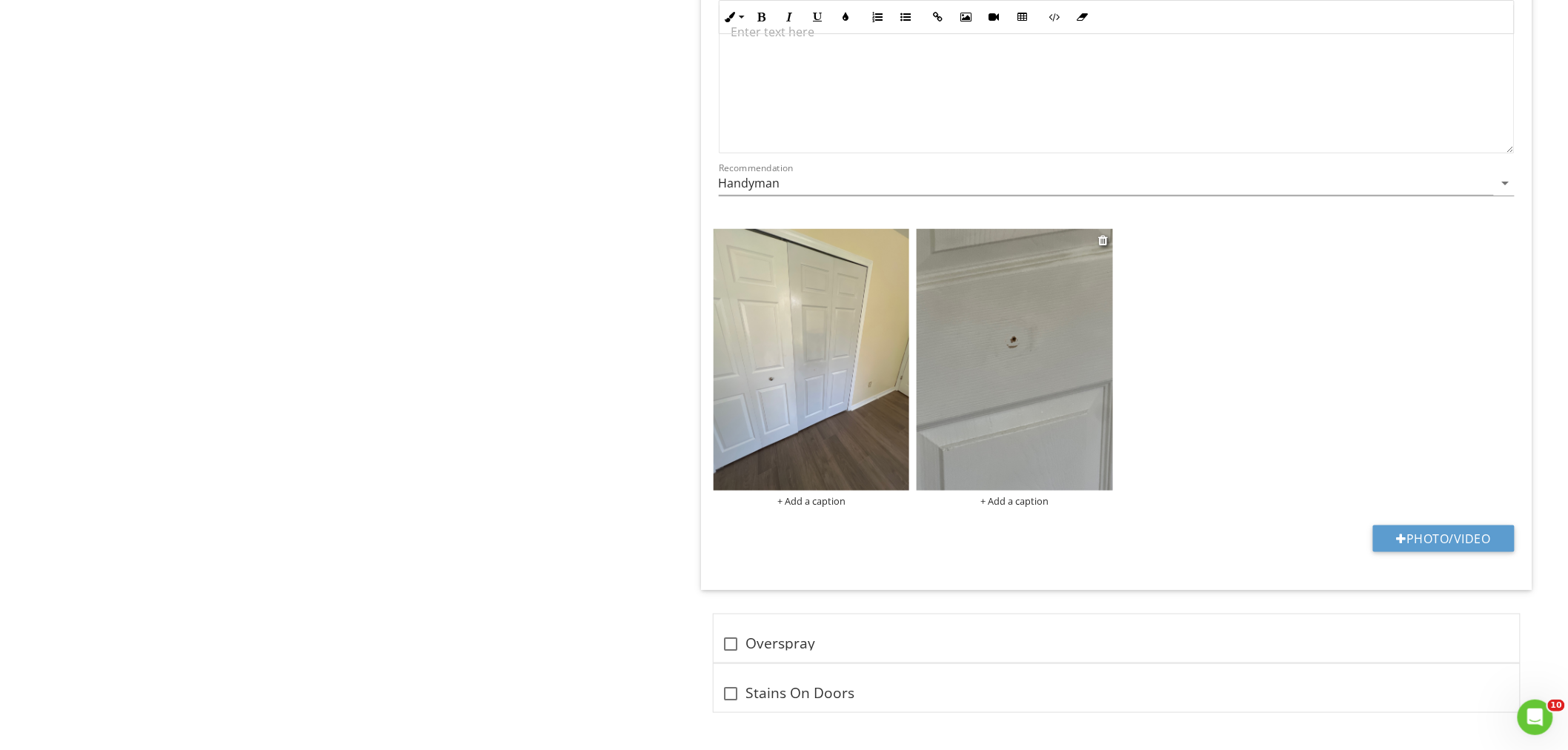
click at [965, 343] on img at bounding box center [1014, 359] width 197 height 261
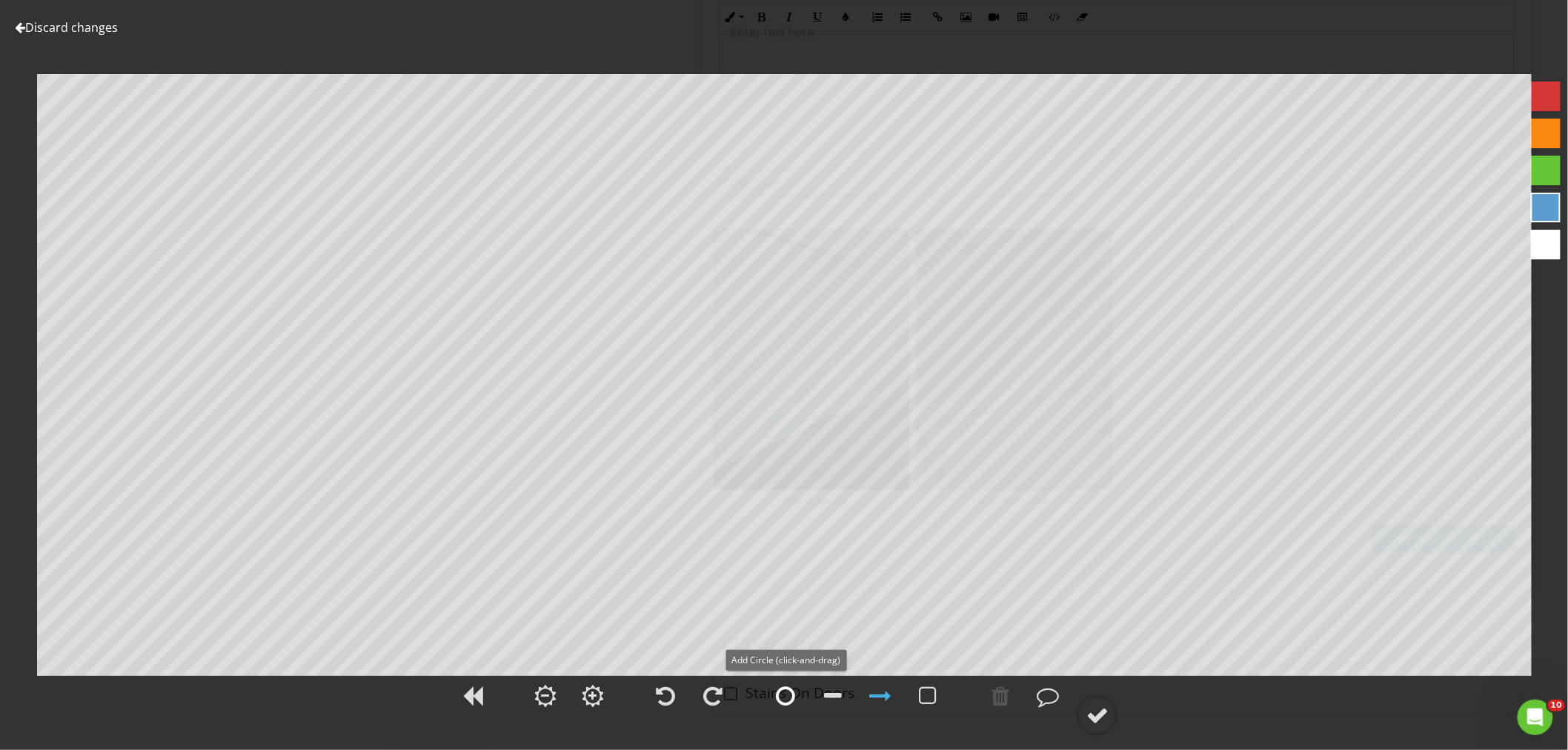
click at [791, 694] on div at bounding box center [786, 696] width 20 height 23
click at [1098, 706] on div at bounding box center [1097, 715] width 23 height 23
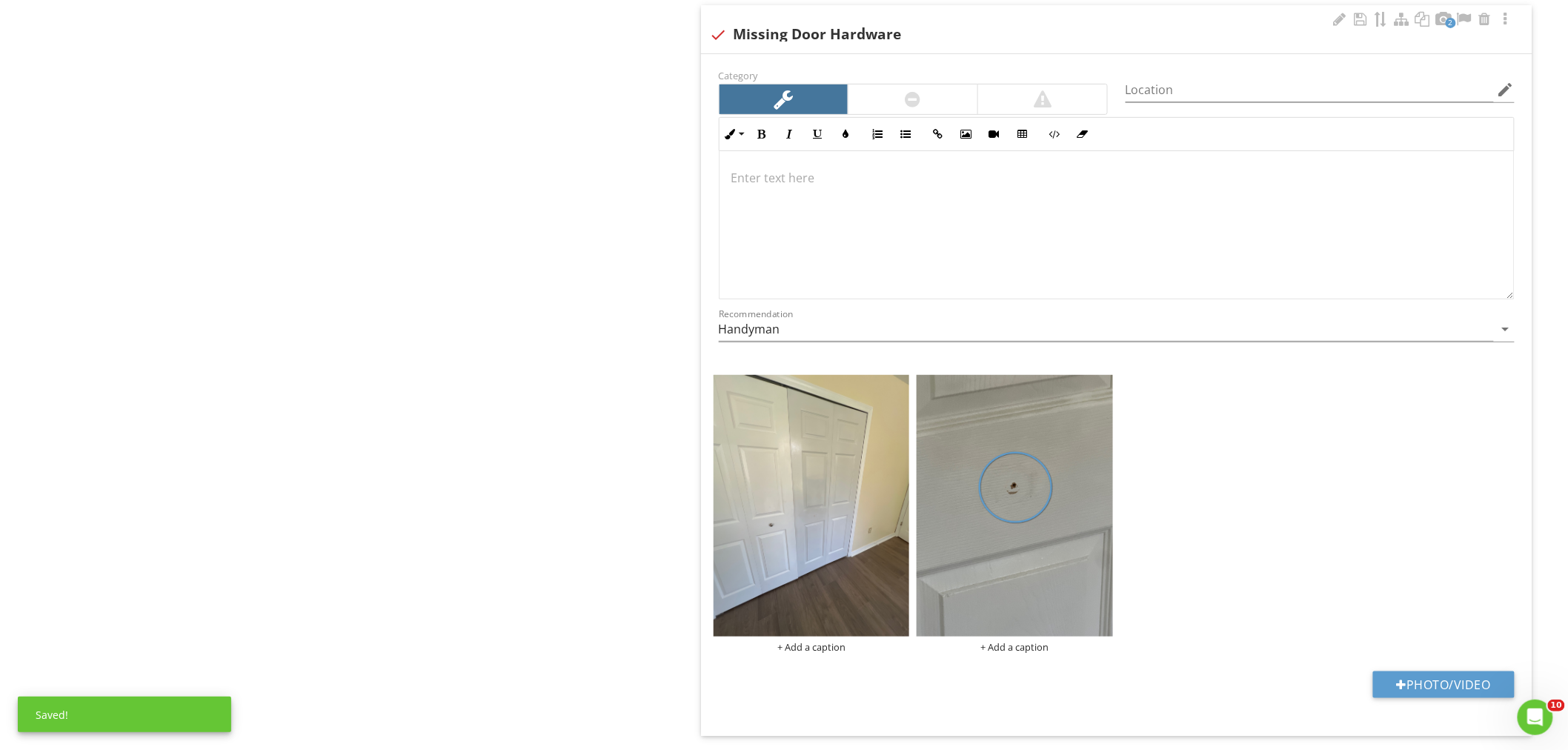
scroll to position [2546, 0]
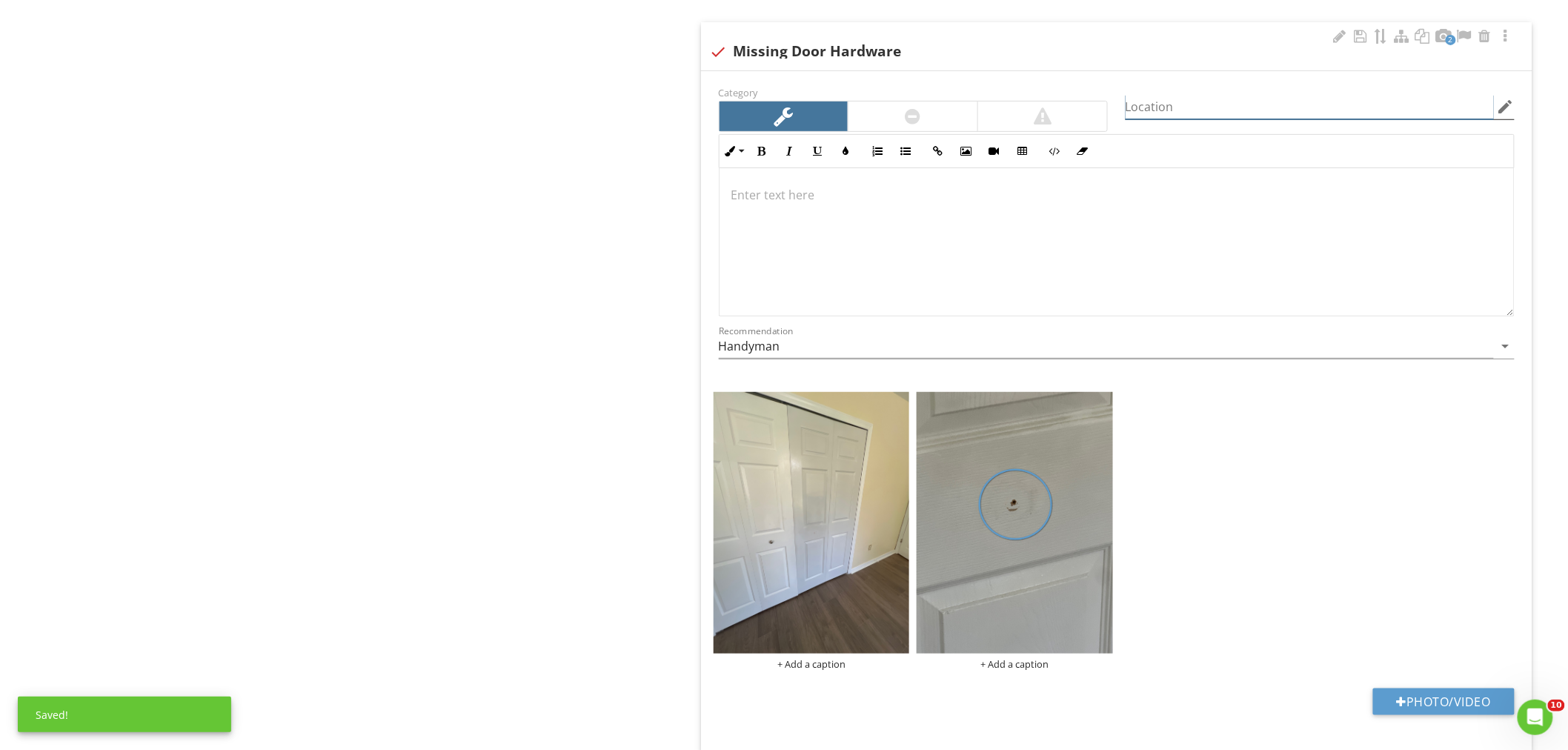
click at [1176, 109] on input "Location" at bounding box center [1309, 107] width 368 height 24
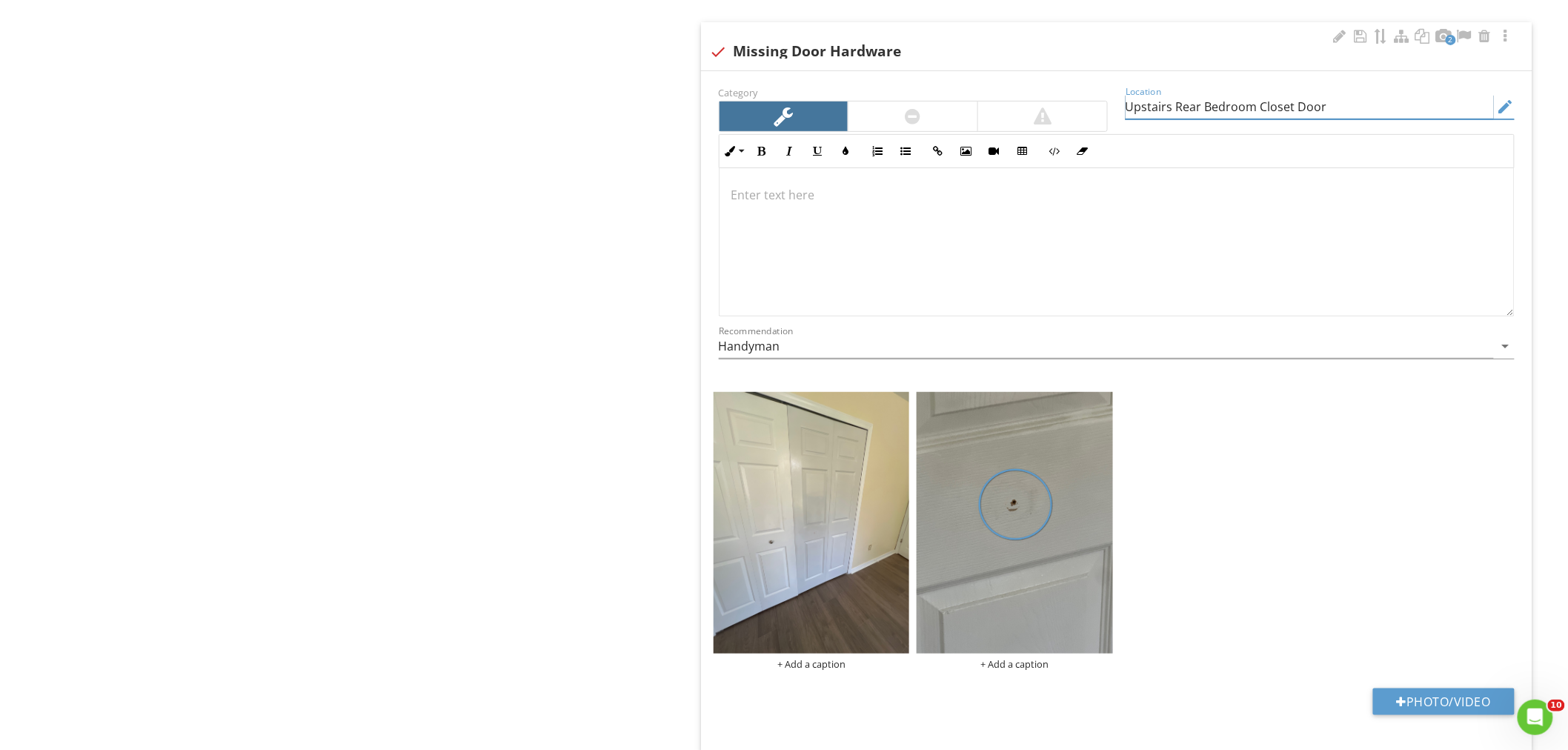
type input "Upstairs Rear Bedroom Closet Door"
click at [795, 208] on div at bounding box center [1116, 242] width 795 height 148
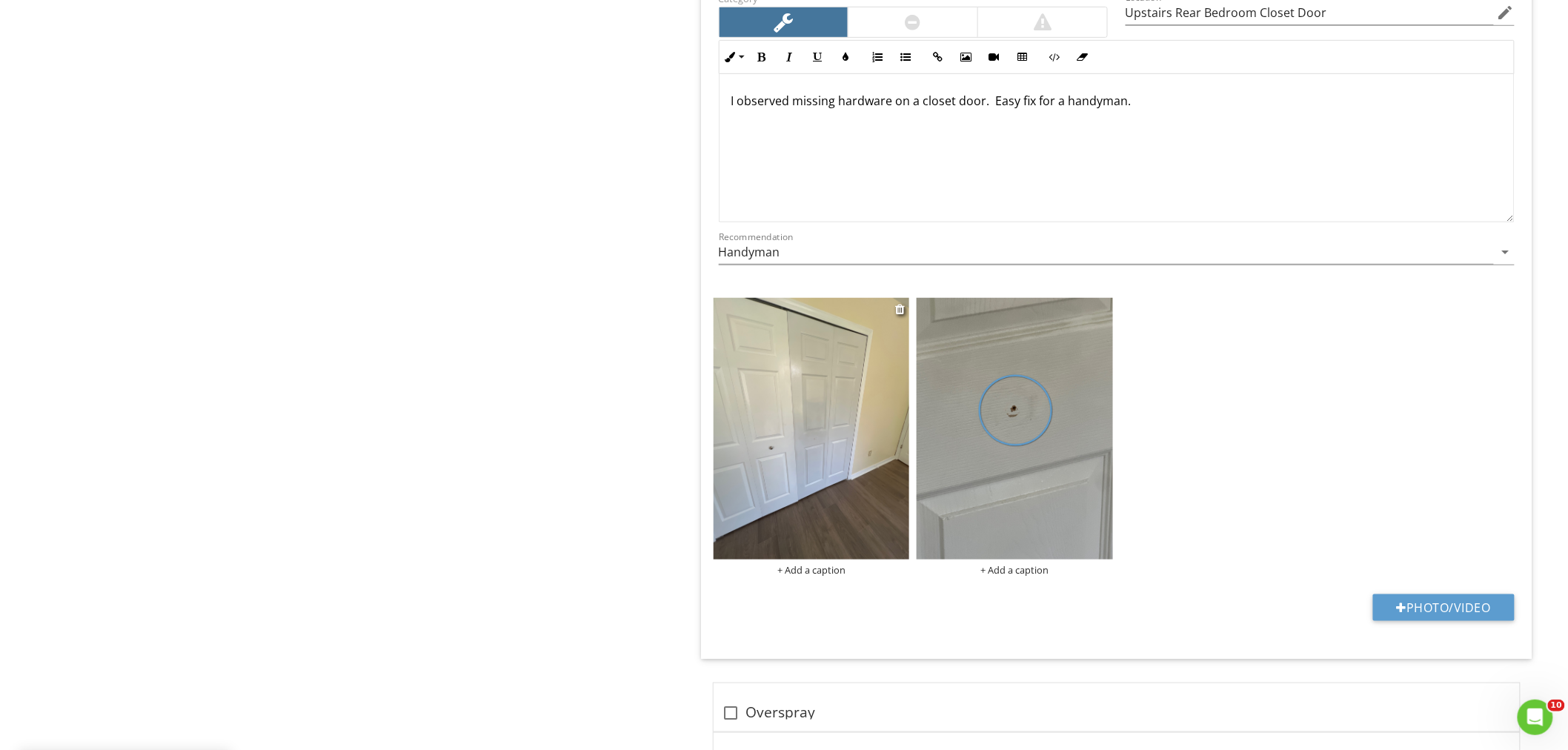
scroll to position [2723, 0]
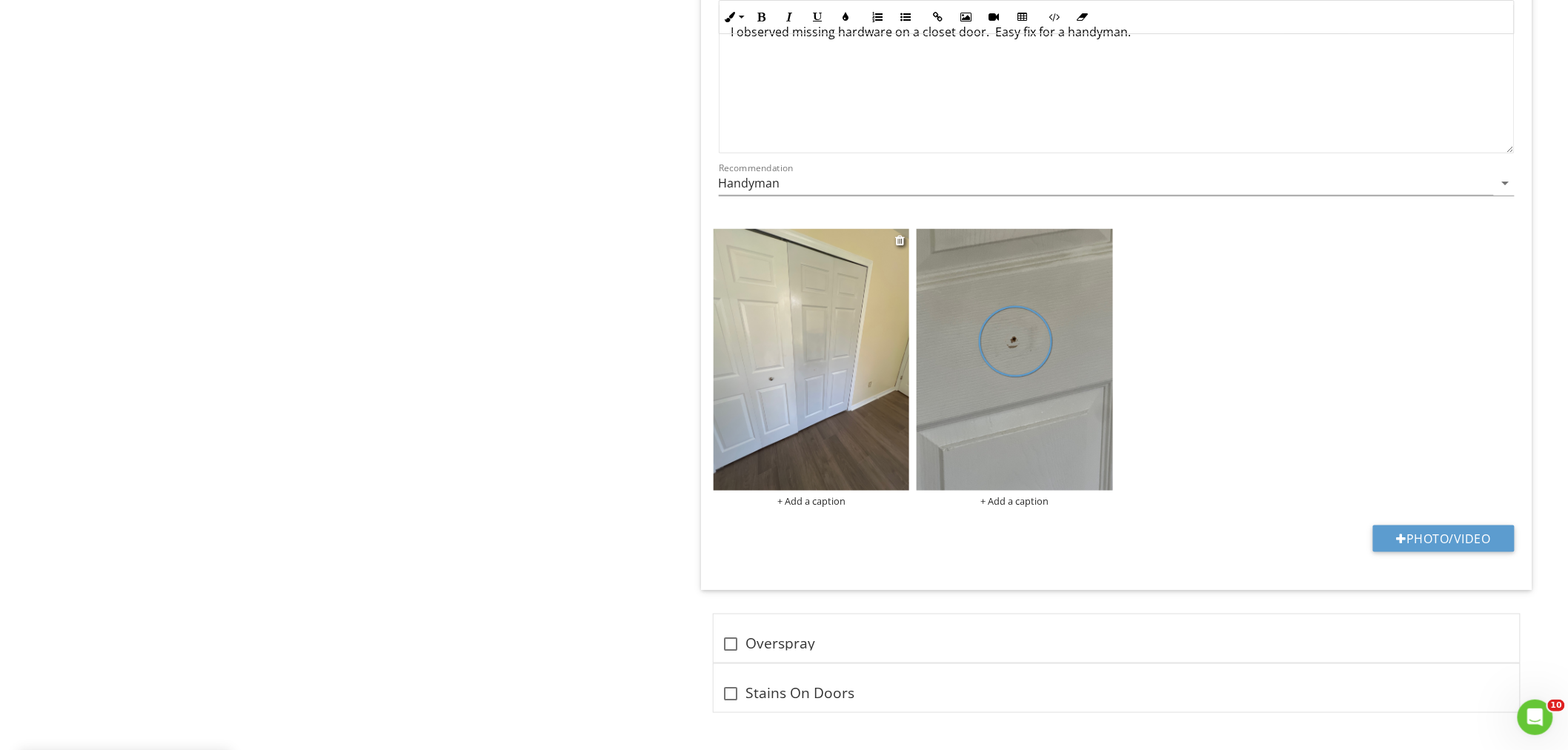
click at [865, 381] on img at bounding box center [811, 359] width 197 height 261
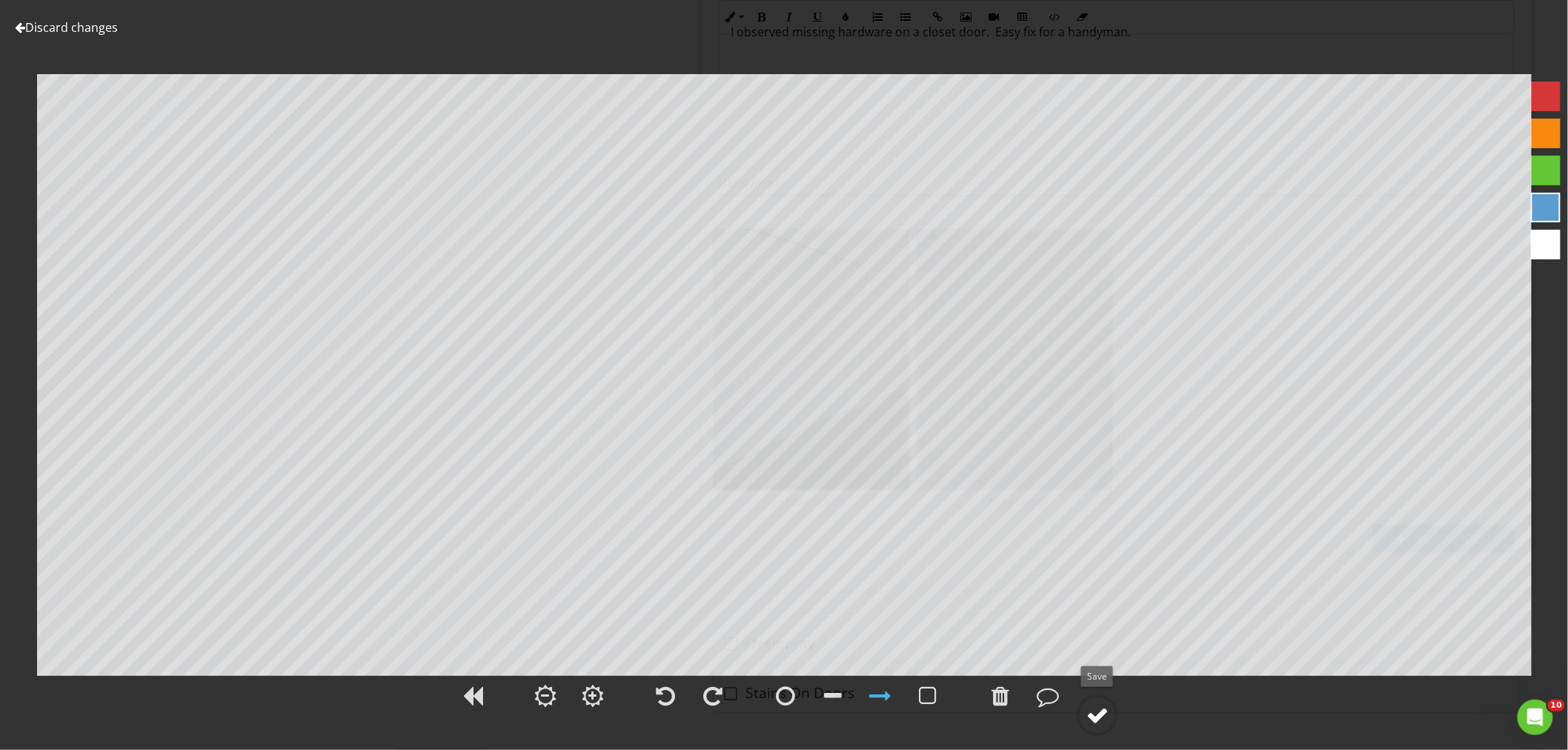
click at [1092, 711] on div at bounding box center [1097, 715] width 23 height 23
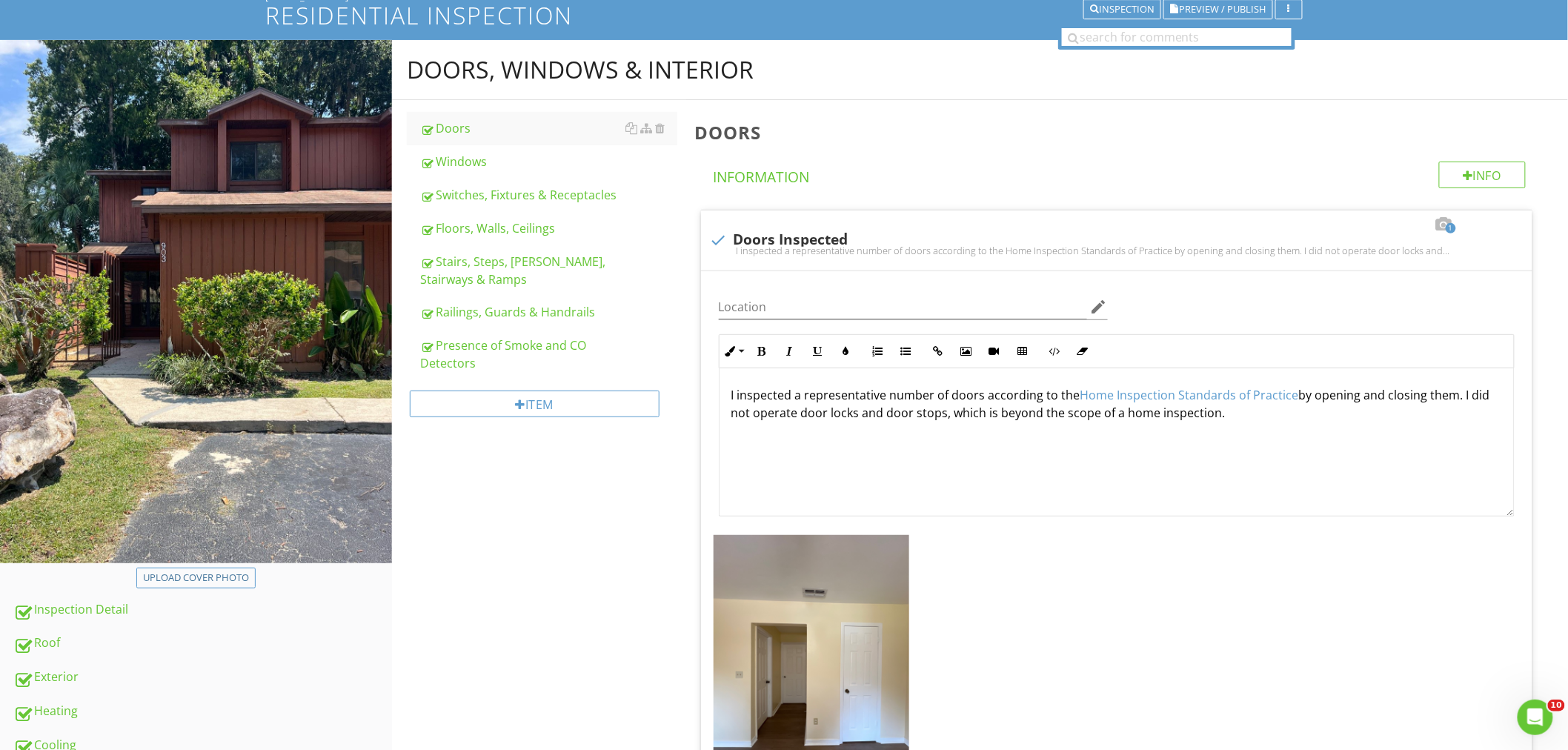
scroll to position [0, 0]
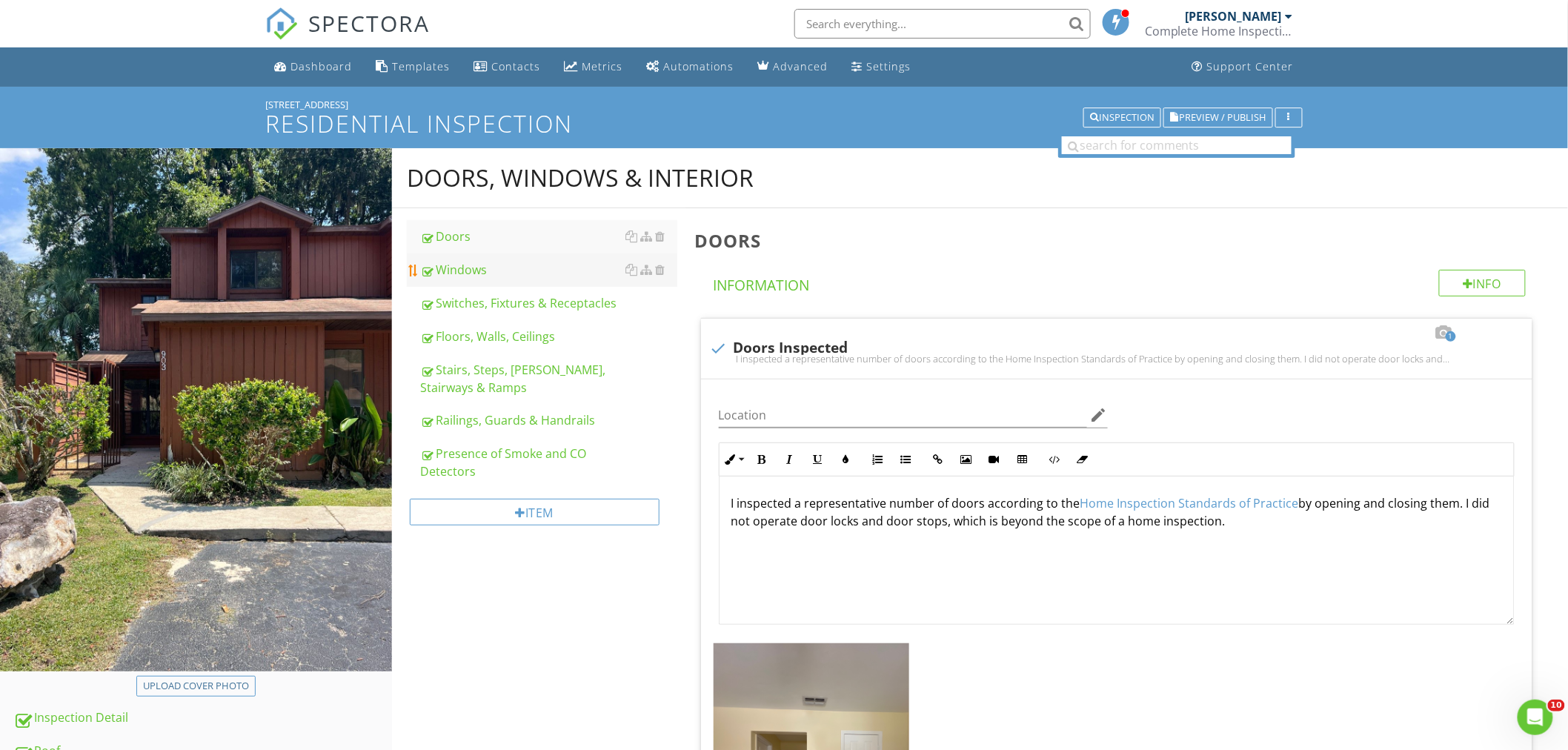
click at [499, 267] on div "Windows" at bounding box center [548, 270] width 257 height 18
type textarea "<p>I inspected a representative number of doors according to the <a fr-original…"
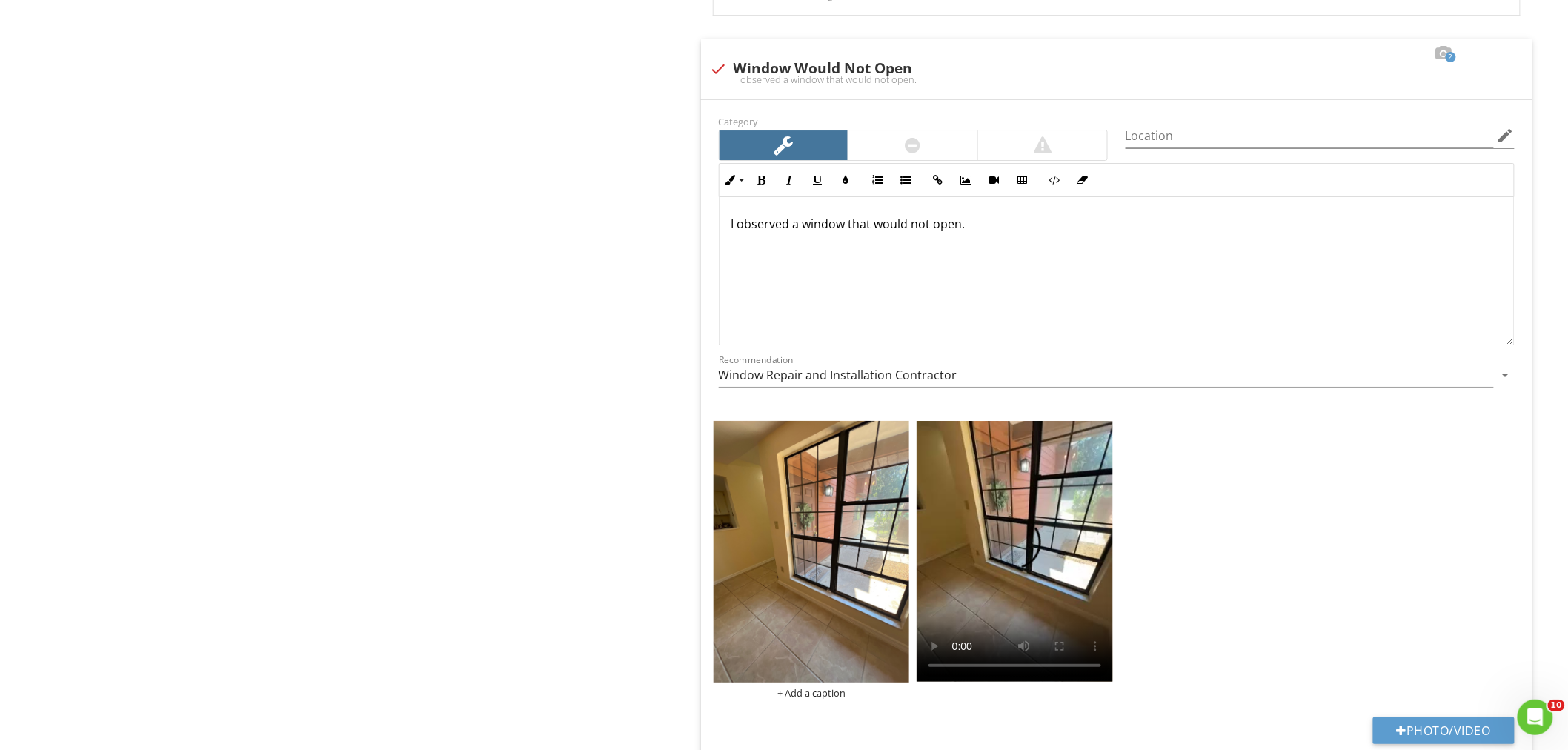
scroll to position [2139, 0]
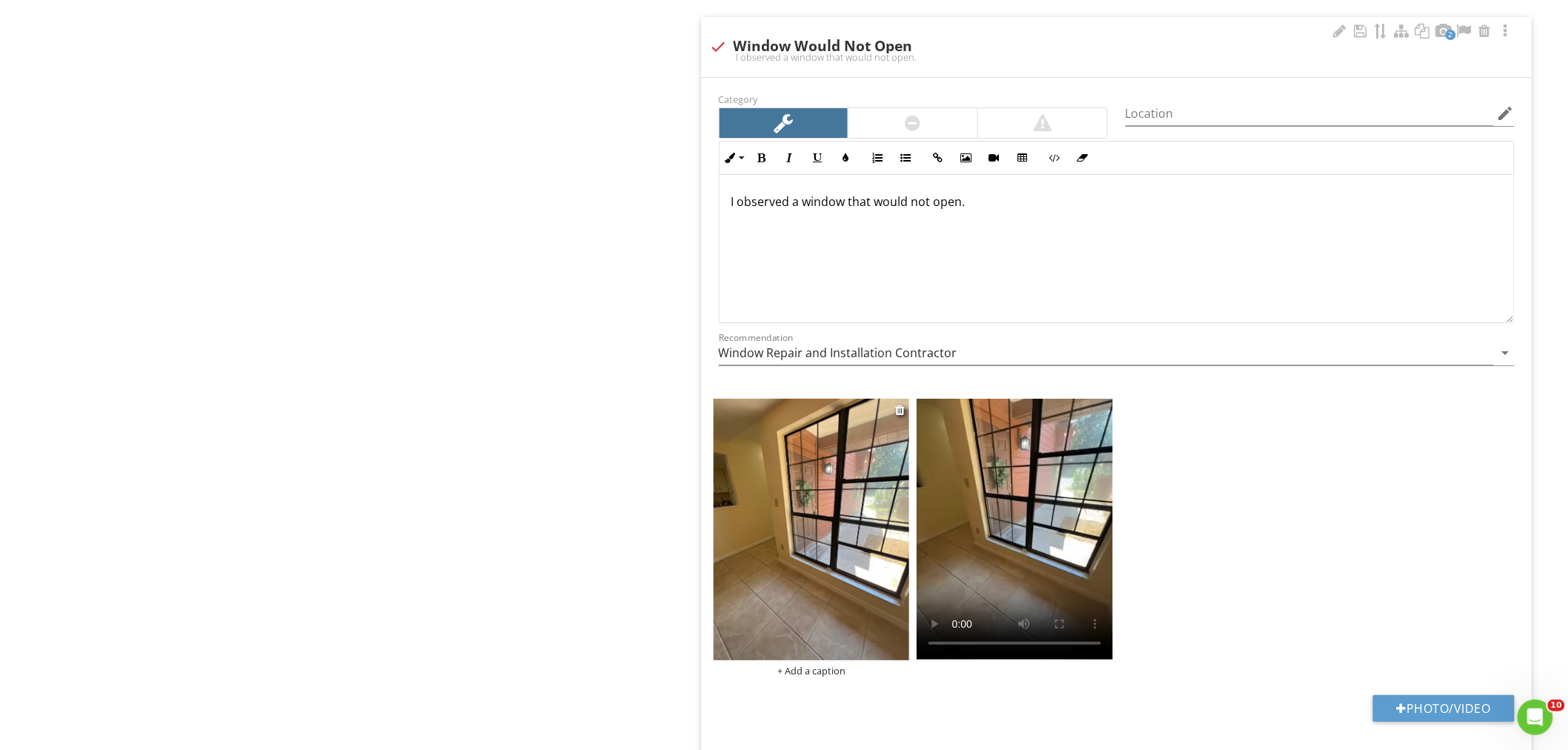
click at [824, 538] on img at bounding box center [811, 529] width 197 height 261
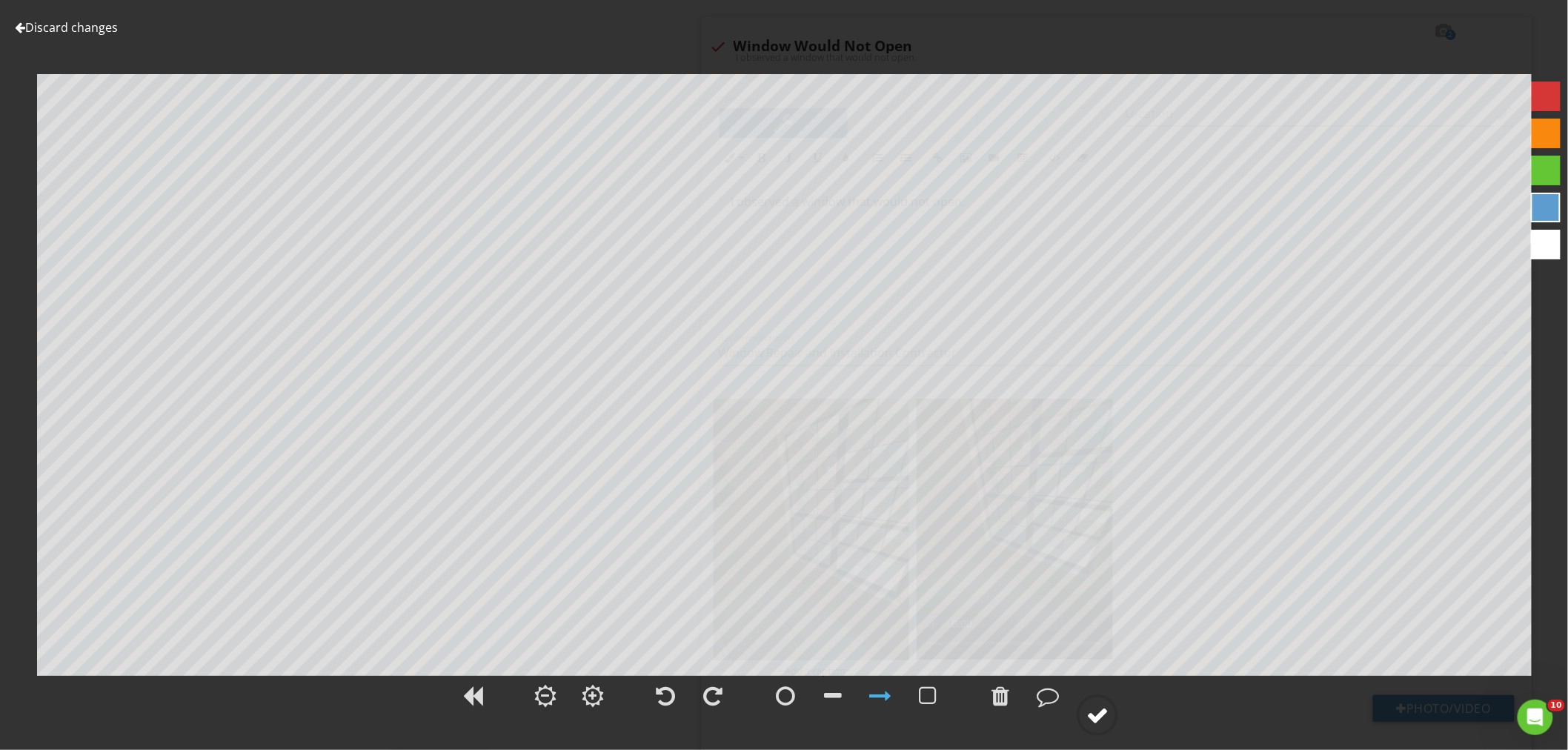
click at [1097, 701] on circle at bounding box center [1097, 715] width 38 height 38
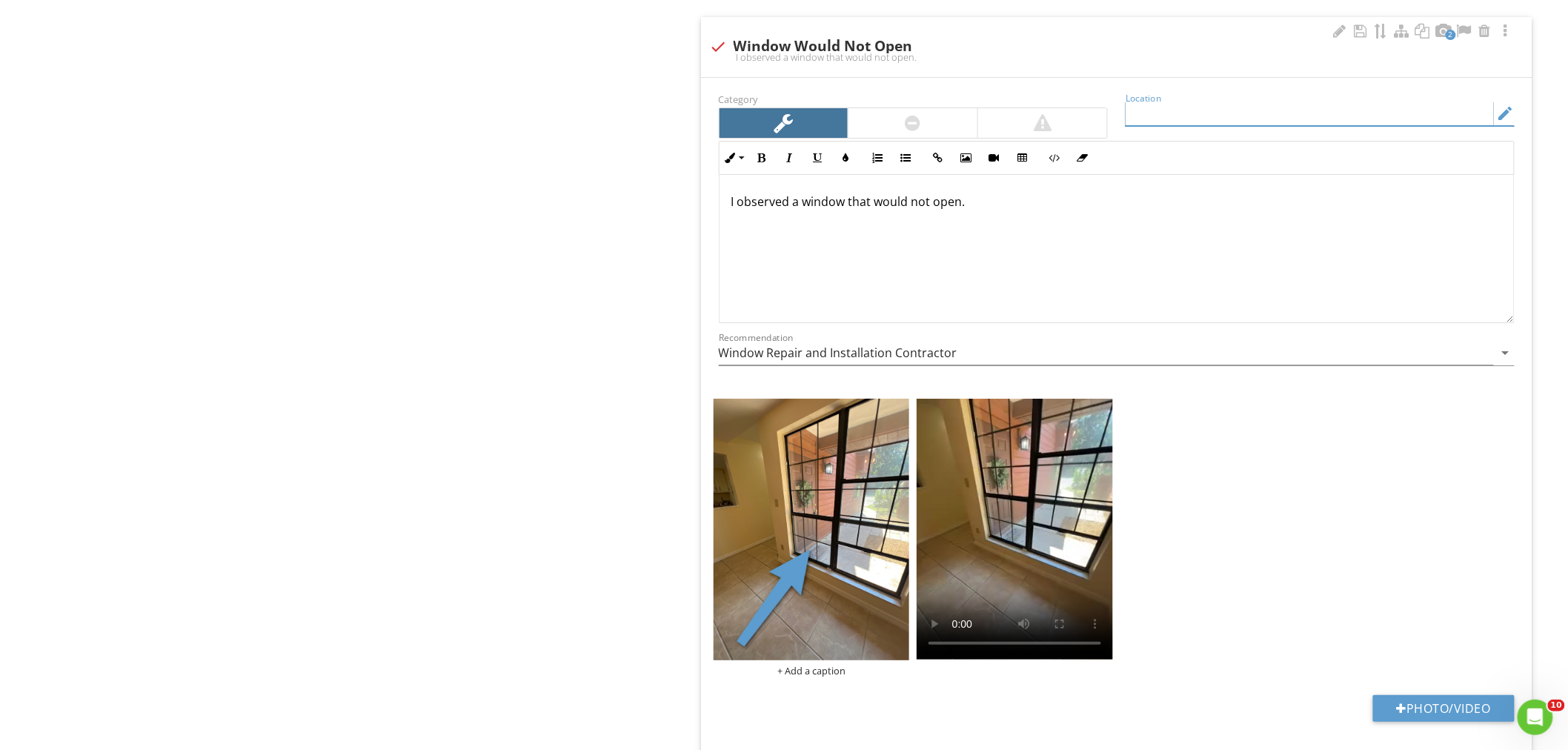
click at [1187, 113] on input "Location" at bounding box center [1309, 114] width 368 height 24
type input "Downstairs Dinning Room"
click at [938, 349] on input "Window Repair and Installation Contractor" at bounding box center [1106, 353] width 775 height 24
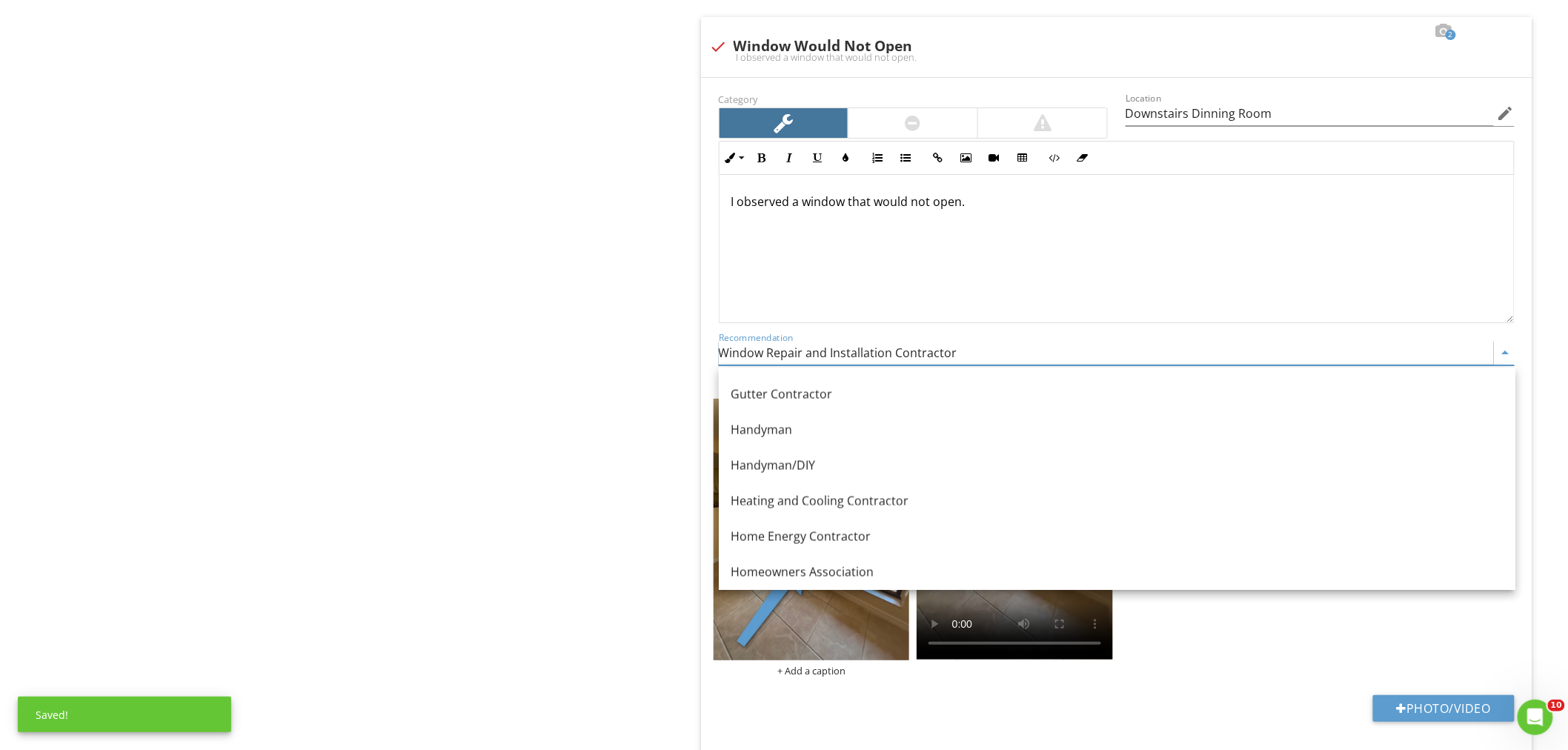
scroll to position [987, 0]
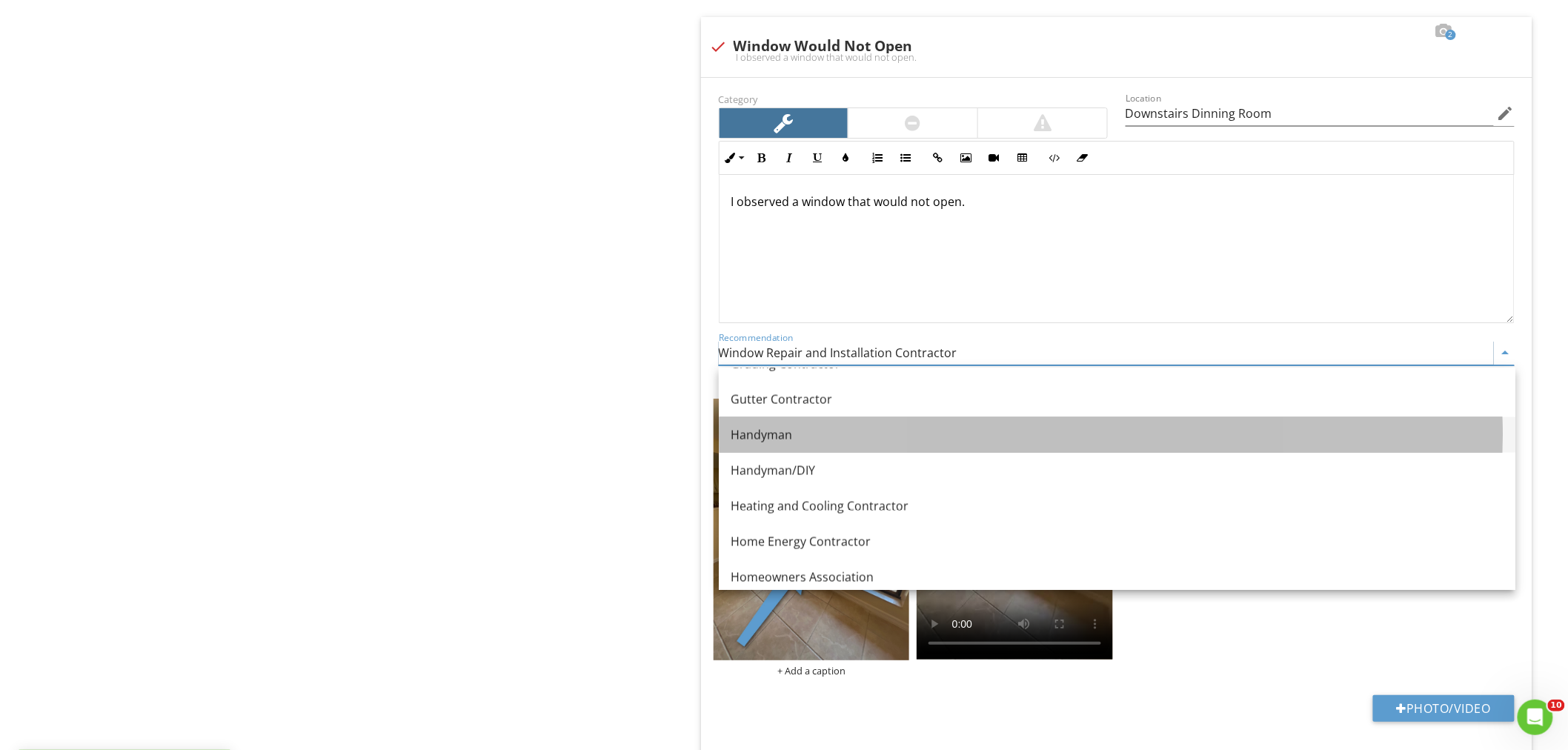
click at [818, 428] on div "Handyman" at bounding box center [1117, 435] width 773 height 18
type input "Handyman"
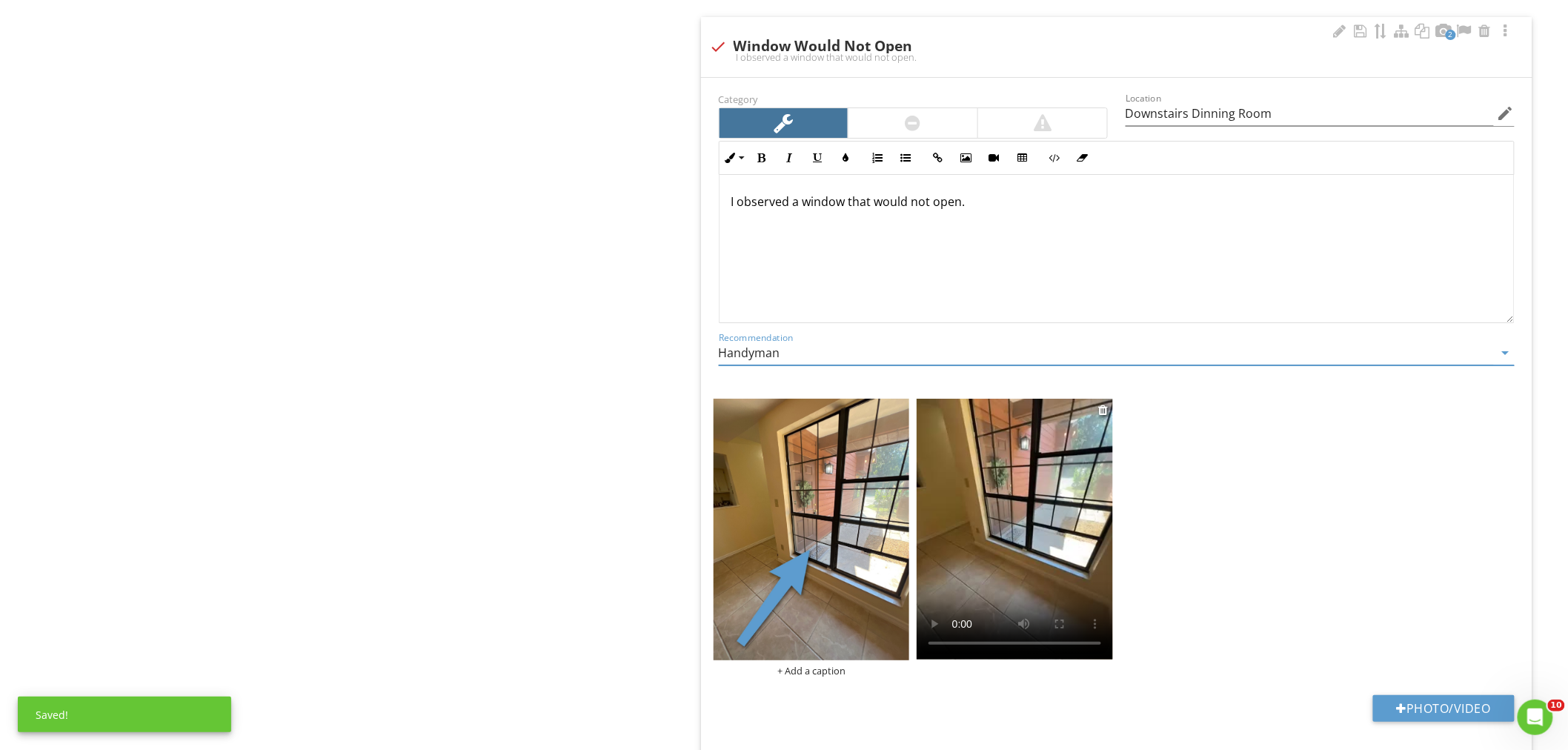
click at [998, 544] on video at bounding box center [1014, 529] width 197 height 261
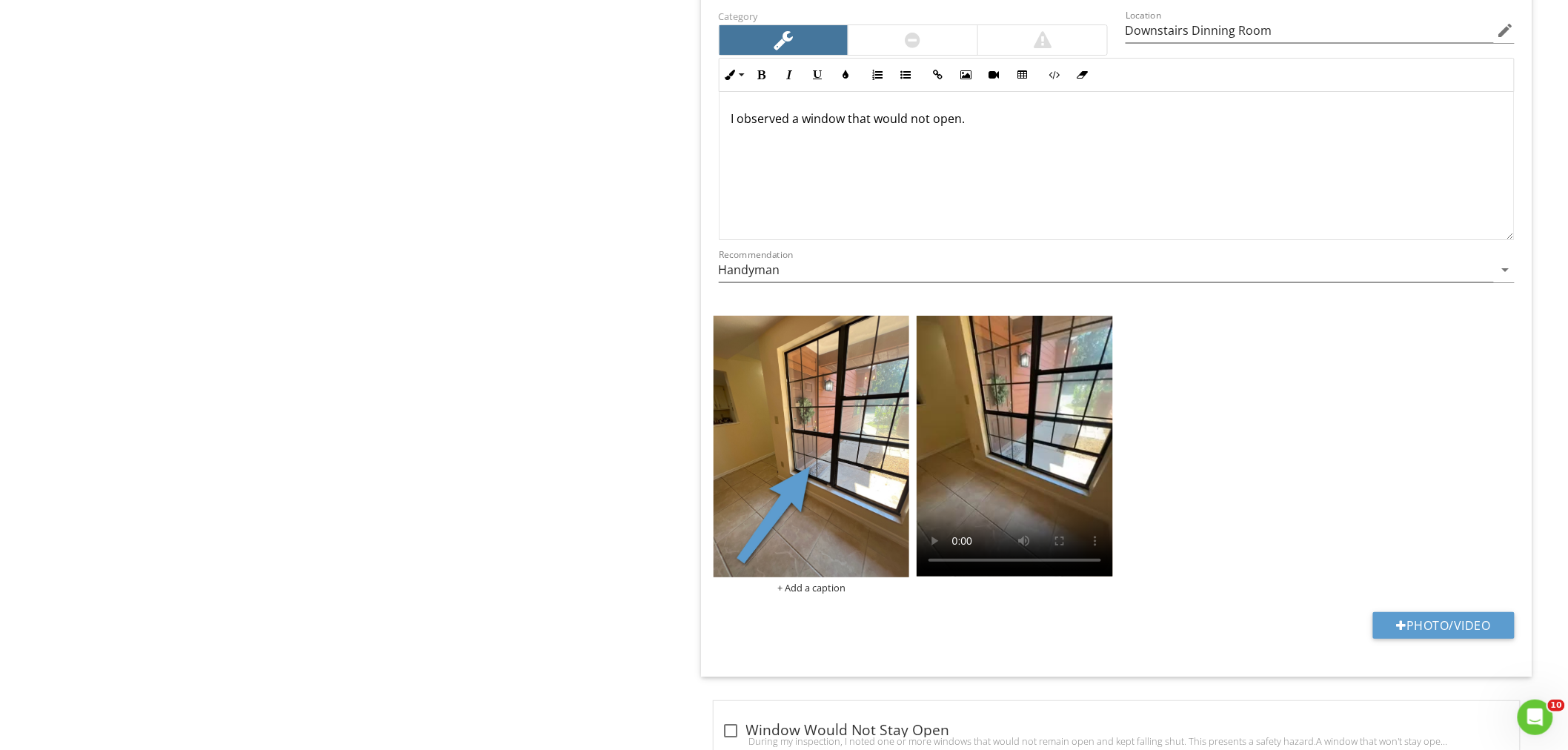
scroll to position [2057, 0]
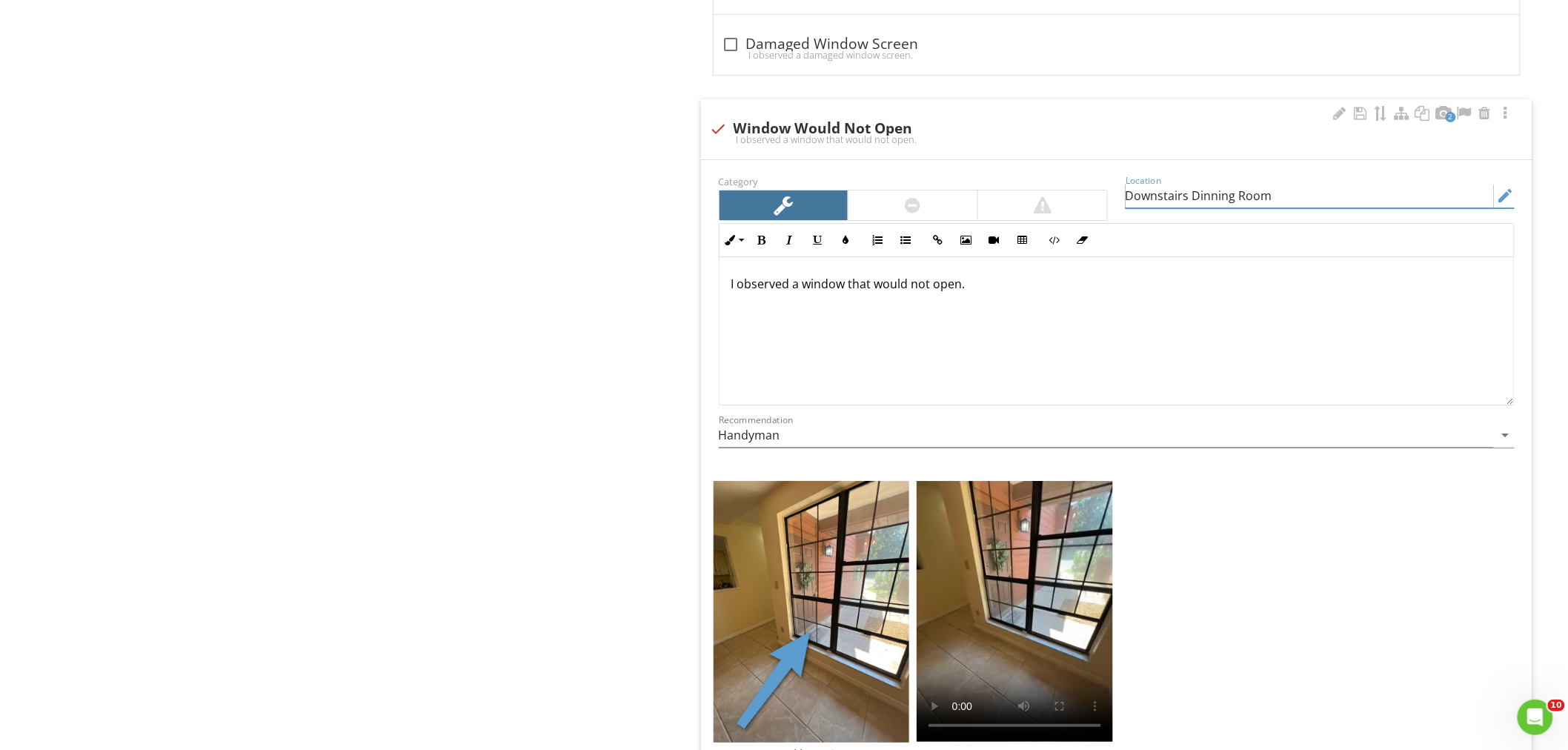
drag, startPoint x: 1295, startPoint y: 202, endPoint x: 968, endPoint y: 194, distance: 327.1
click at [966, 194] on div "Category Location Downstairs Dinning Room edit Inline Style XLarge Large Normal…" at bounding box center [1116, 317] width 813 height 291
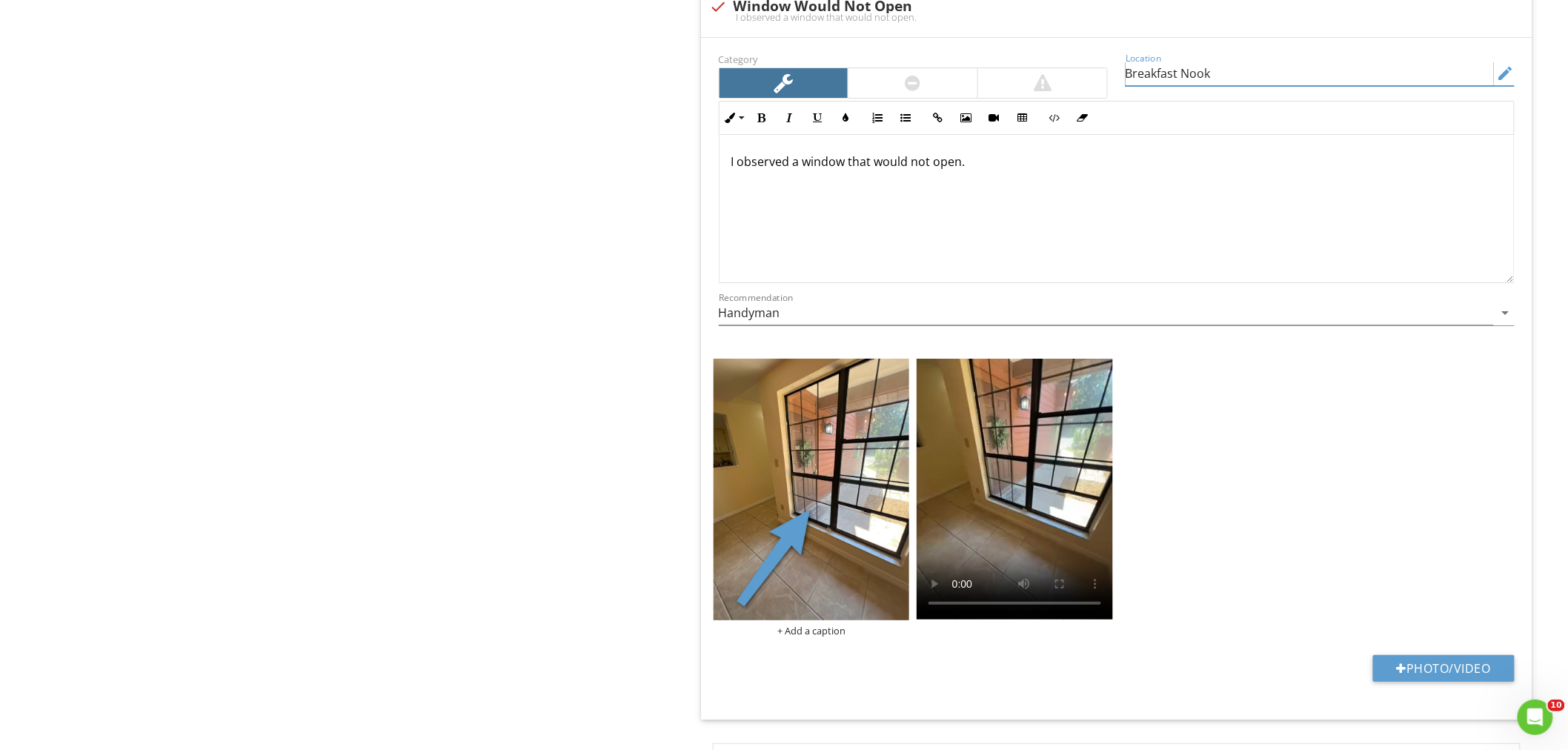
scroll to position [2053, 0]
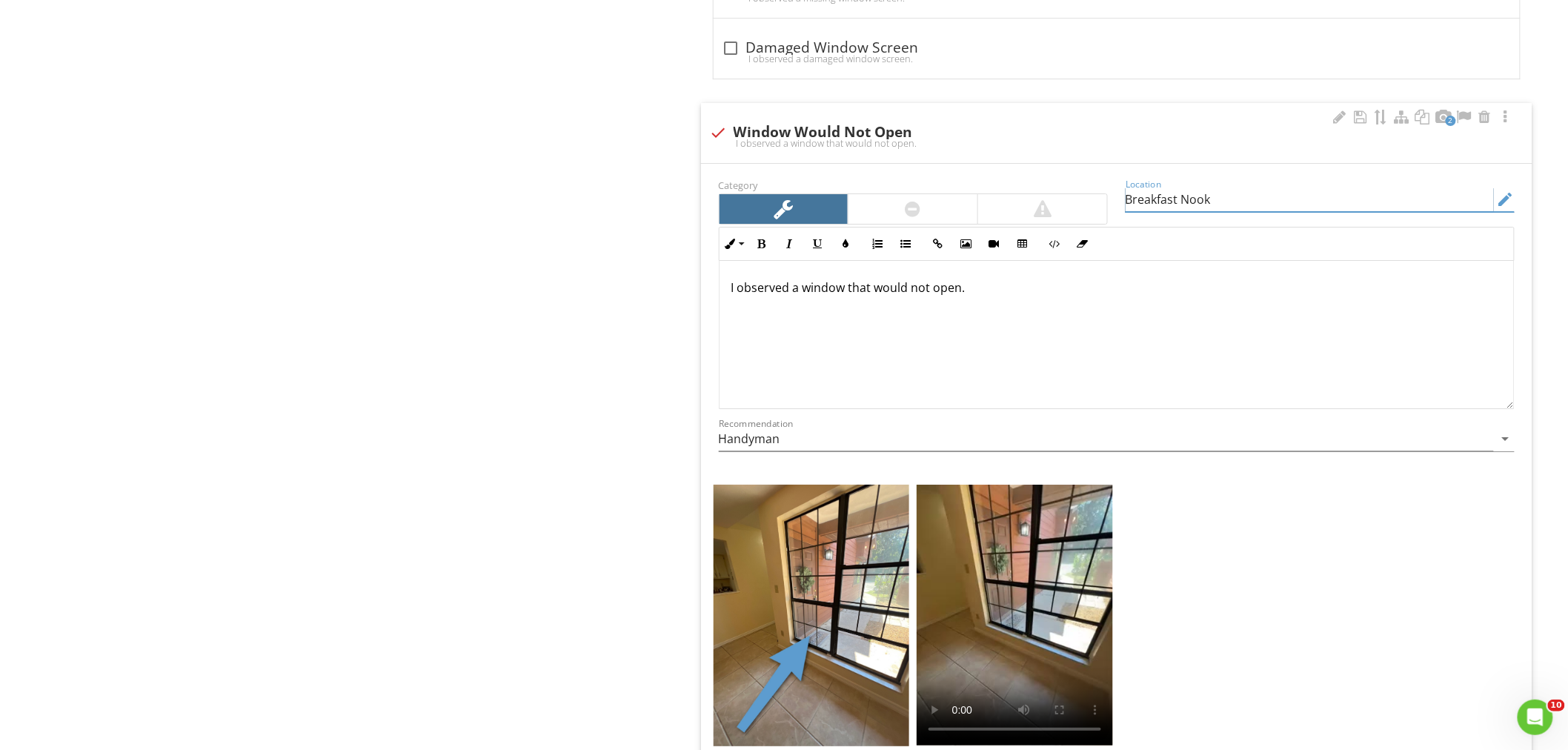
type input "Breakfast Nook"
click at [731, 291] on p "I observed a window that would not open." at bounding box center [1116, 288] width 770 height 18
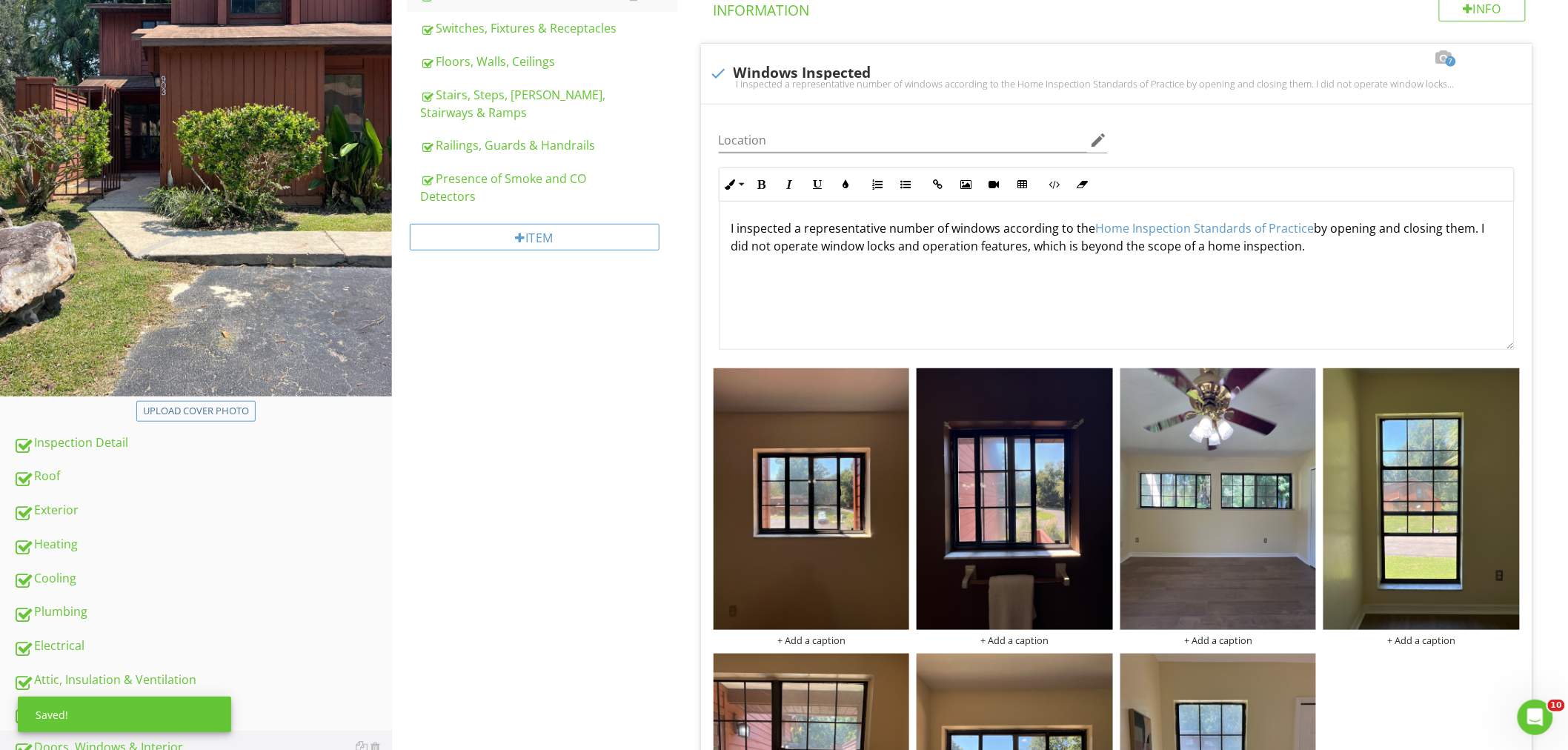
scroll to position [160, 0]
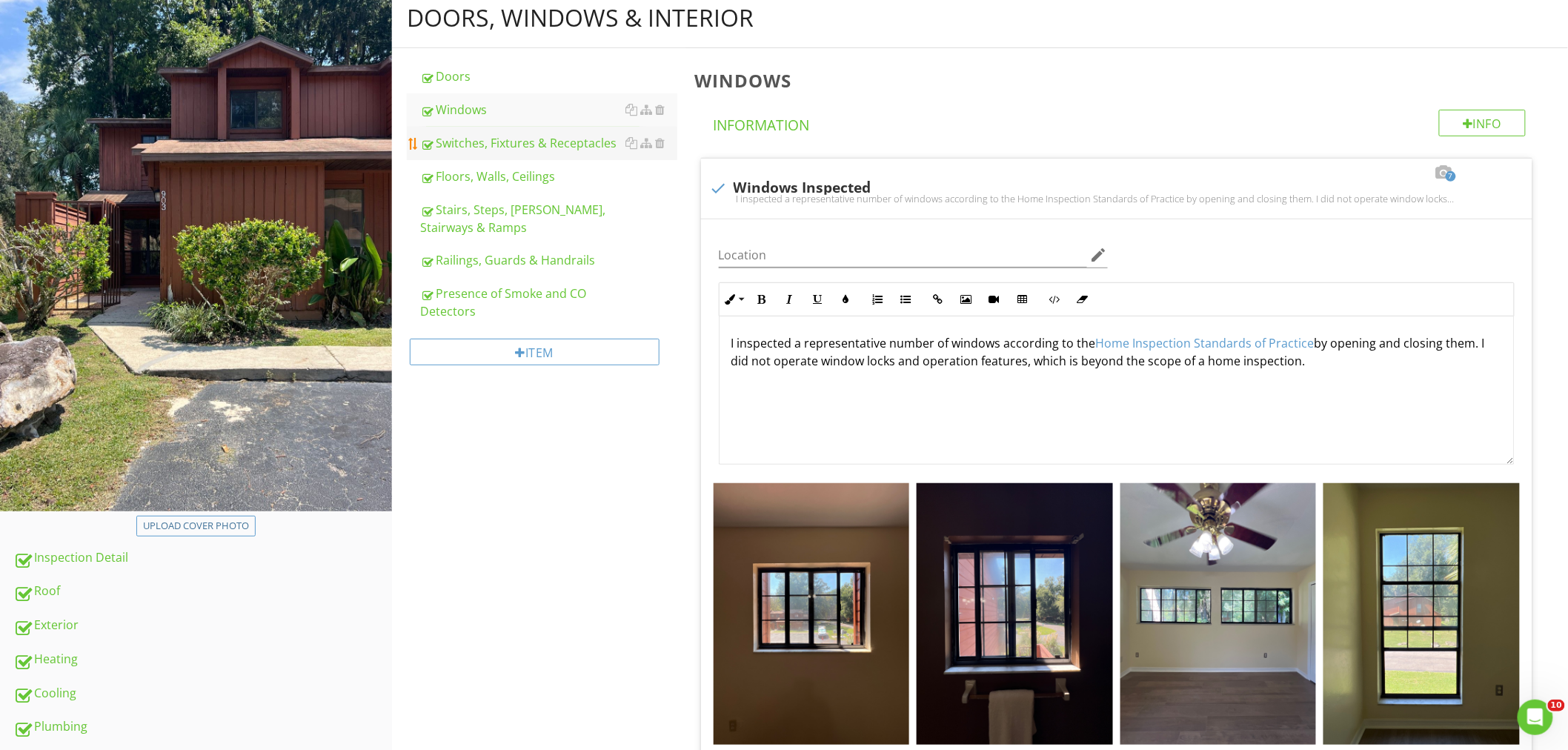
click at [519, 136] on div "Switches, Fixtures & Receptacles" at bounding box center [548, 143] width 257 height 18
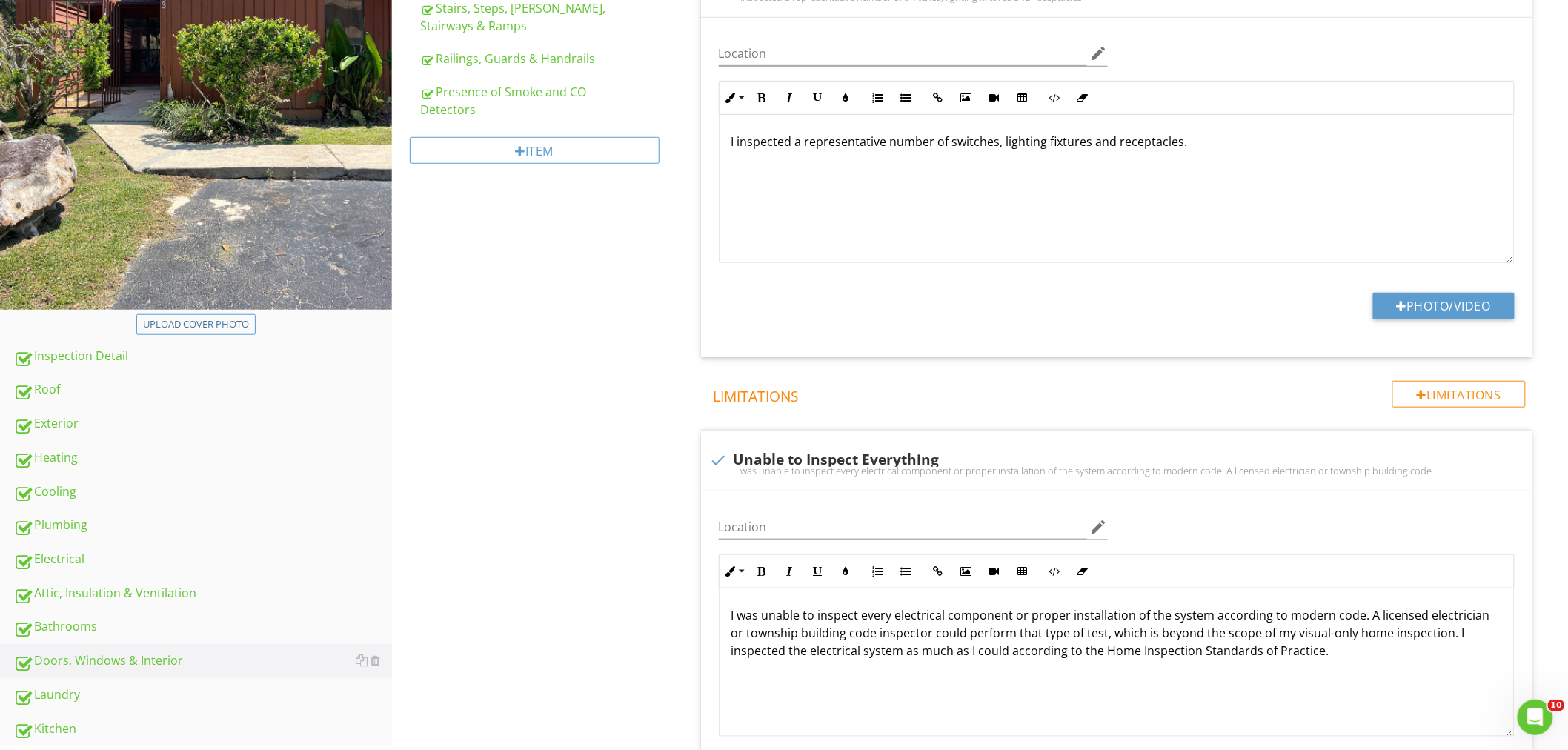
scroll to position [178, 0]
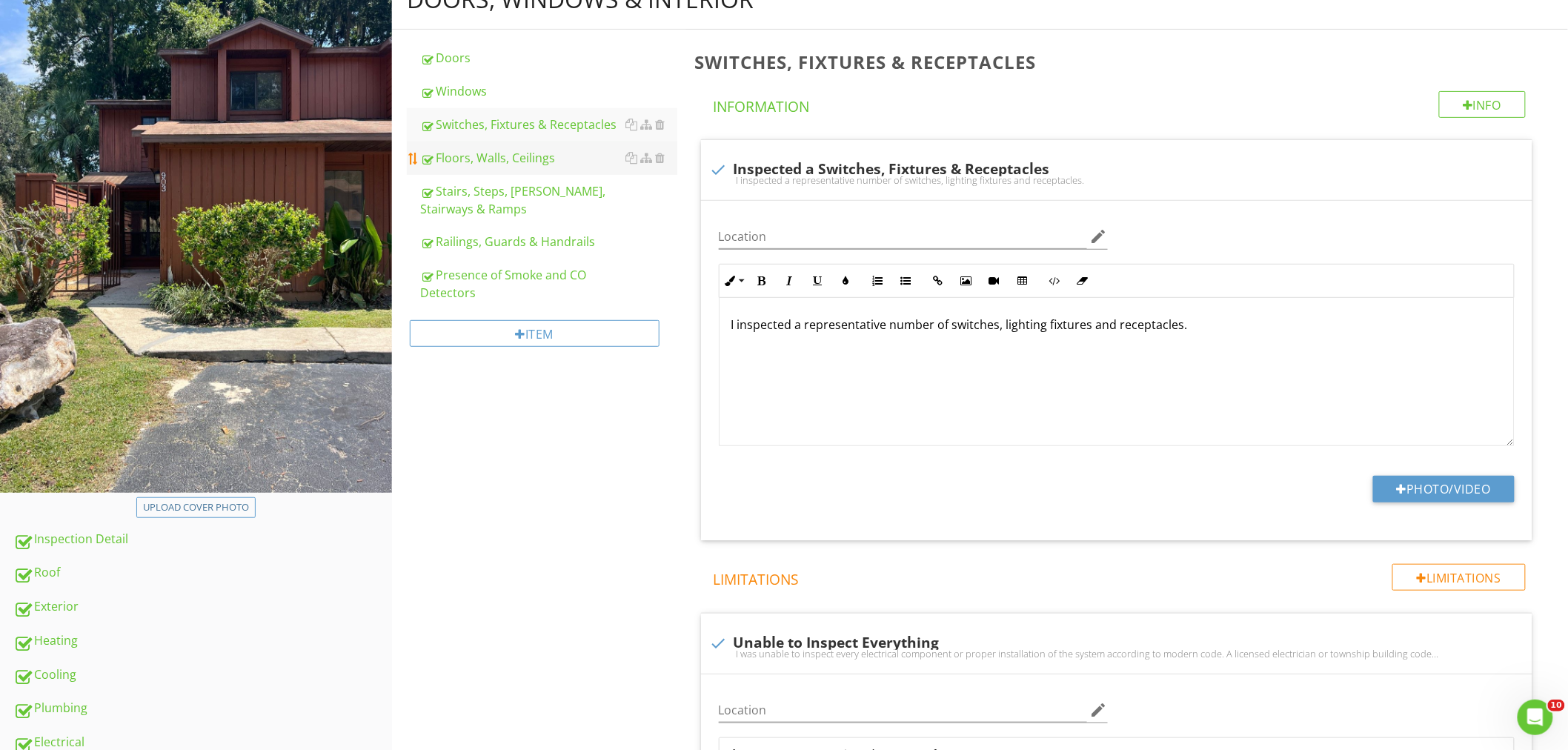
click at [541, 159] on div "Floors, Walls, Ceilings" at bounding box center [548, 158] width 257 height 18
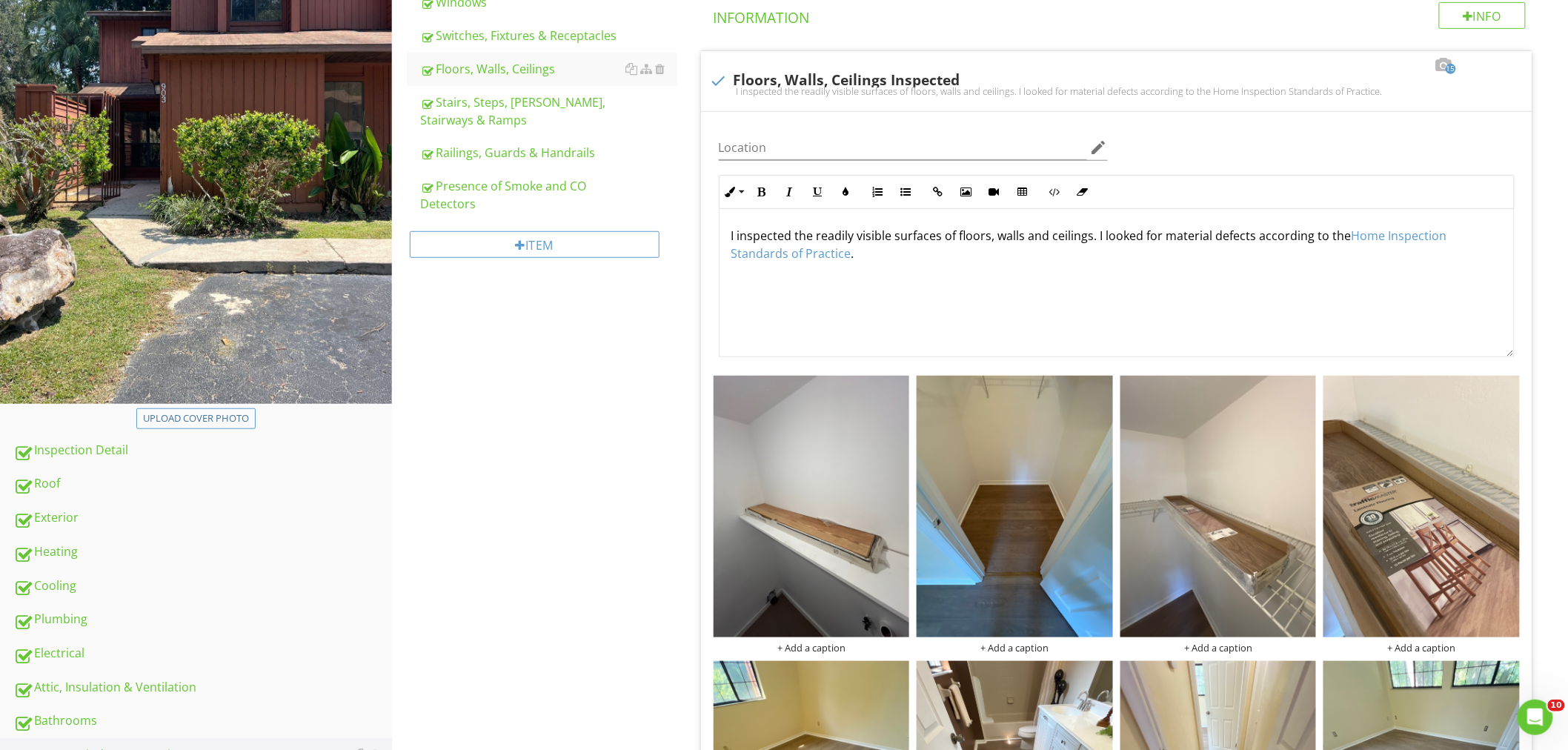
scroll to position [114, 0]
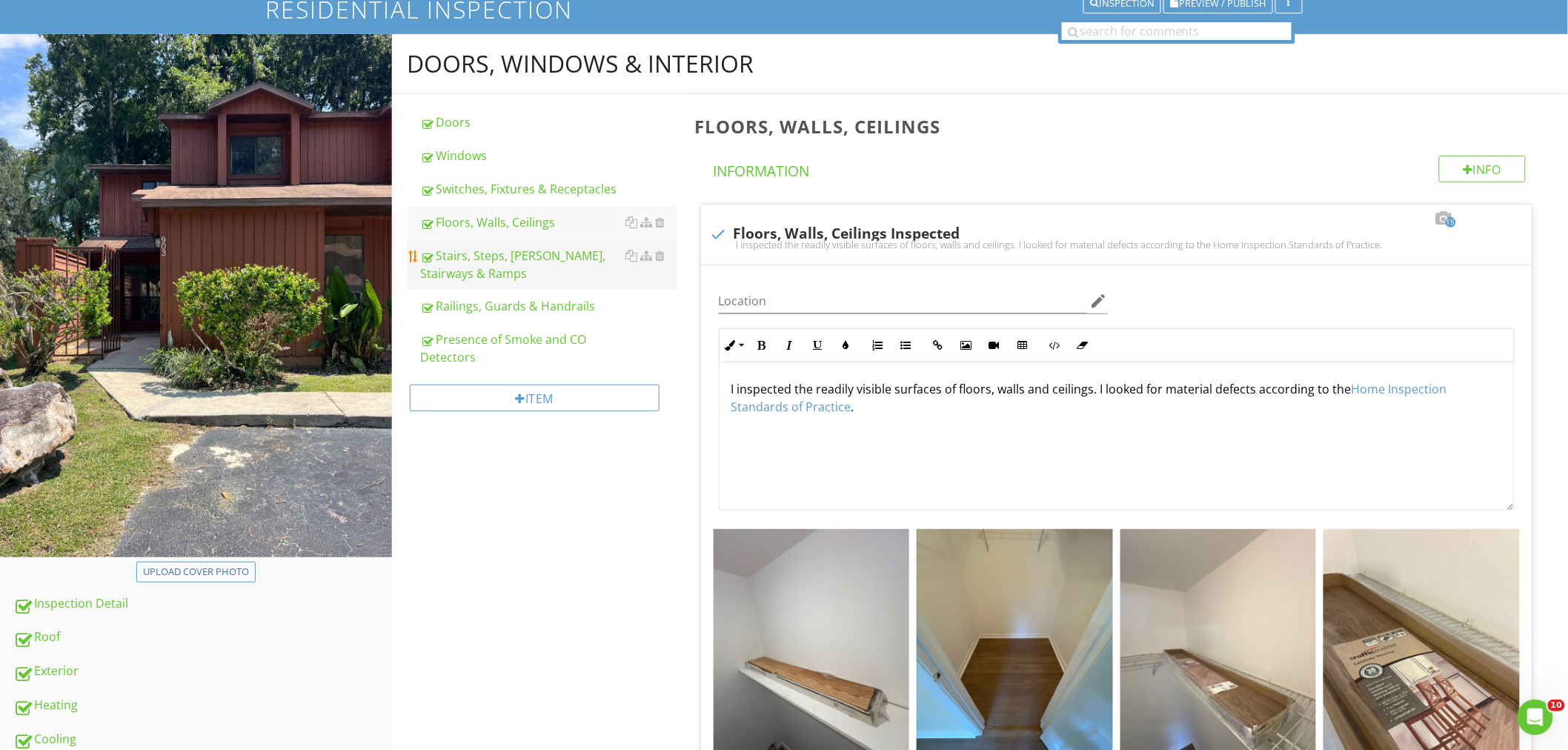
click at [497, 247] on div "Stairs, Steps, Stoops, Stairways & Ramps" at bounding box center [548, 264] width 257 height 35
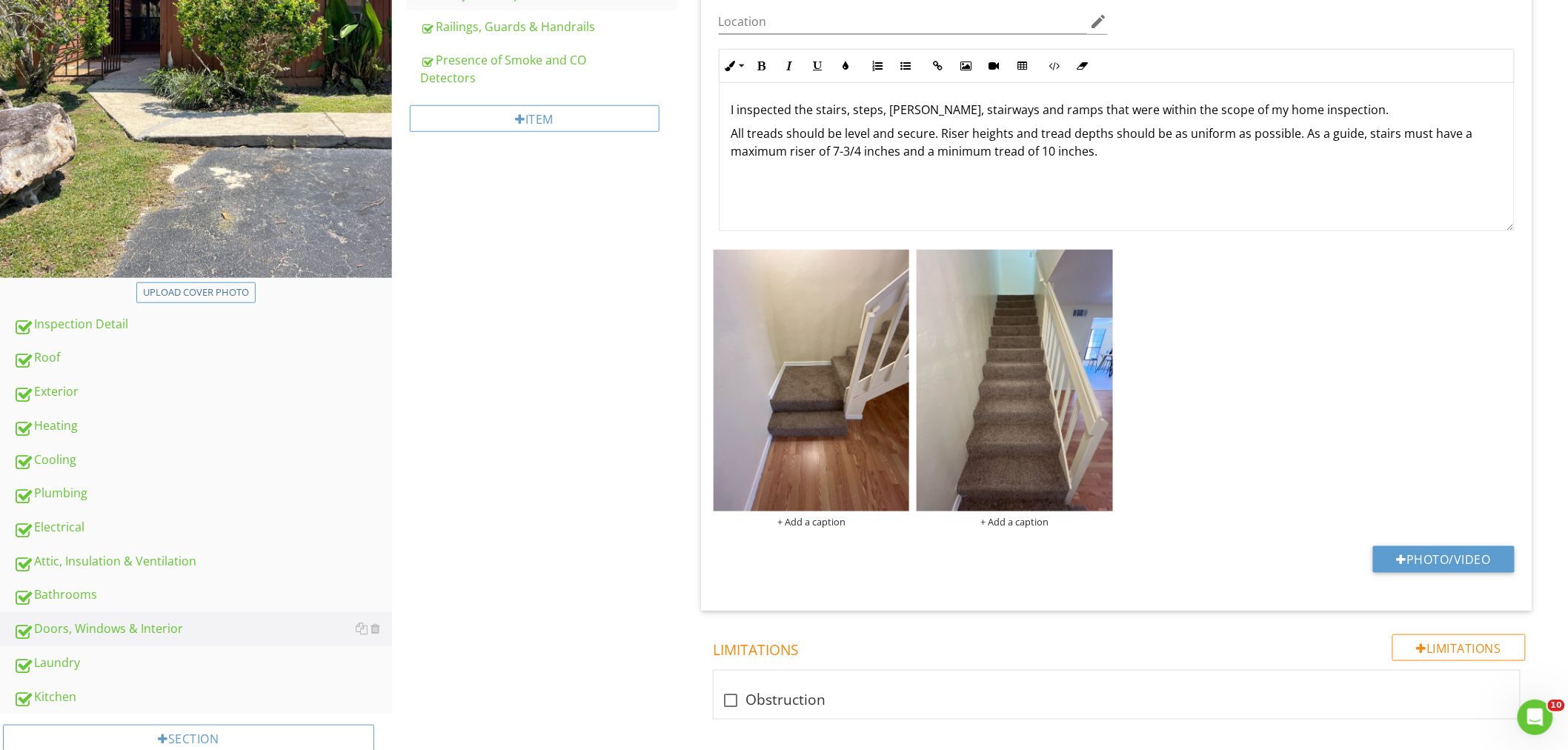
scroll to position [279, 0]
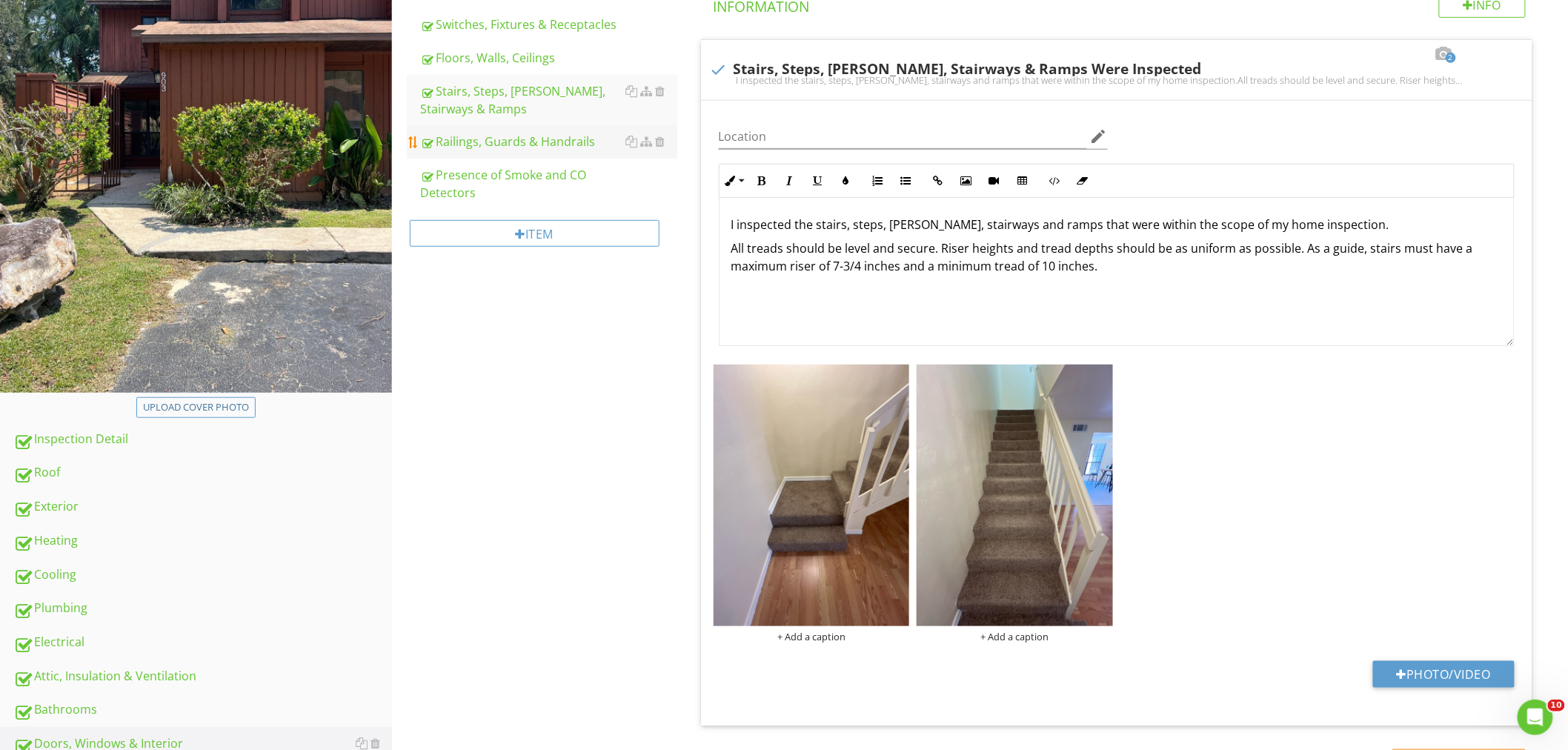
click at [505, 136] on div "Railings, Guards & Handrails" at bounding box center [548, 142] width 257 height 18
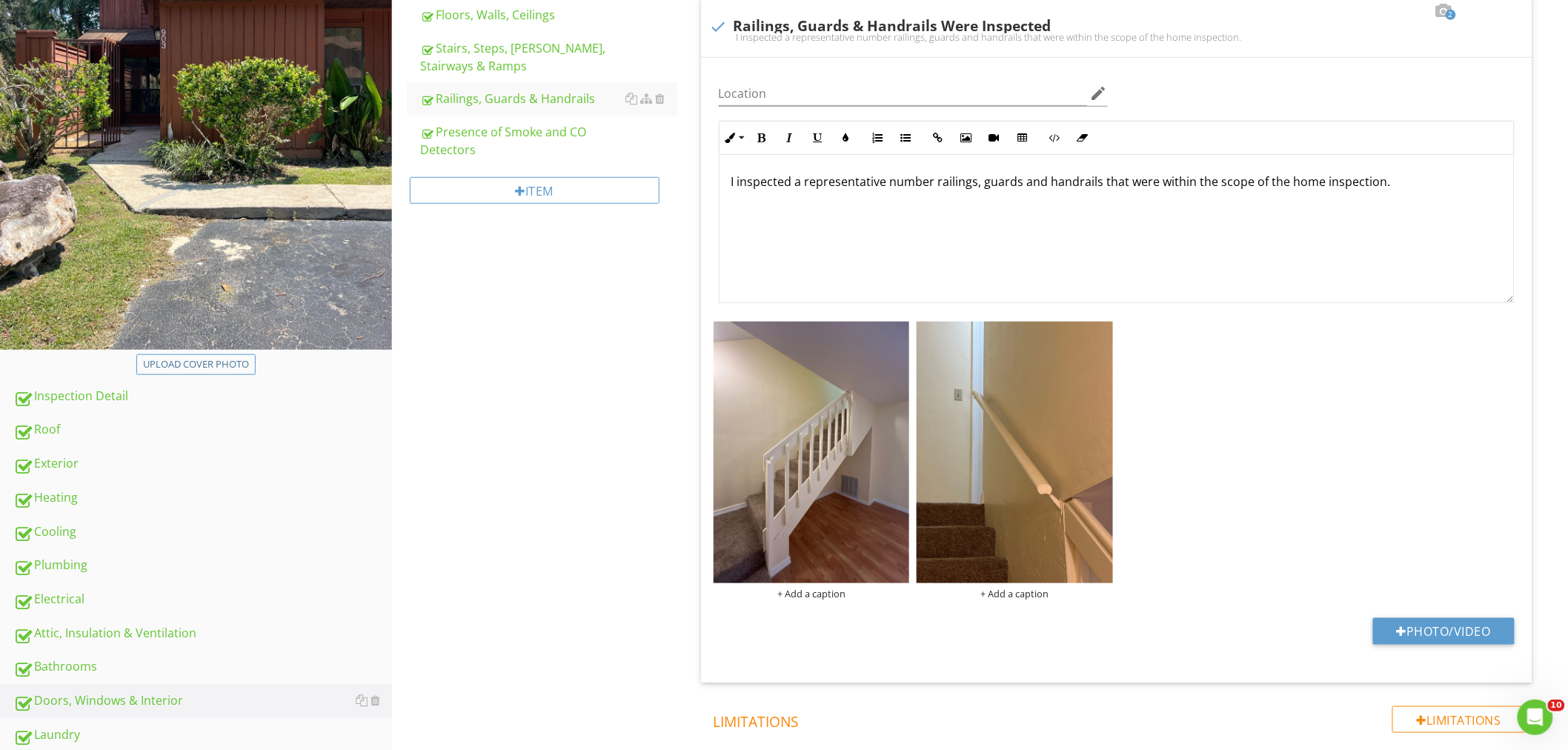
scroll to position [175, 0]
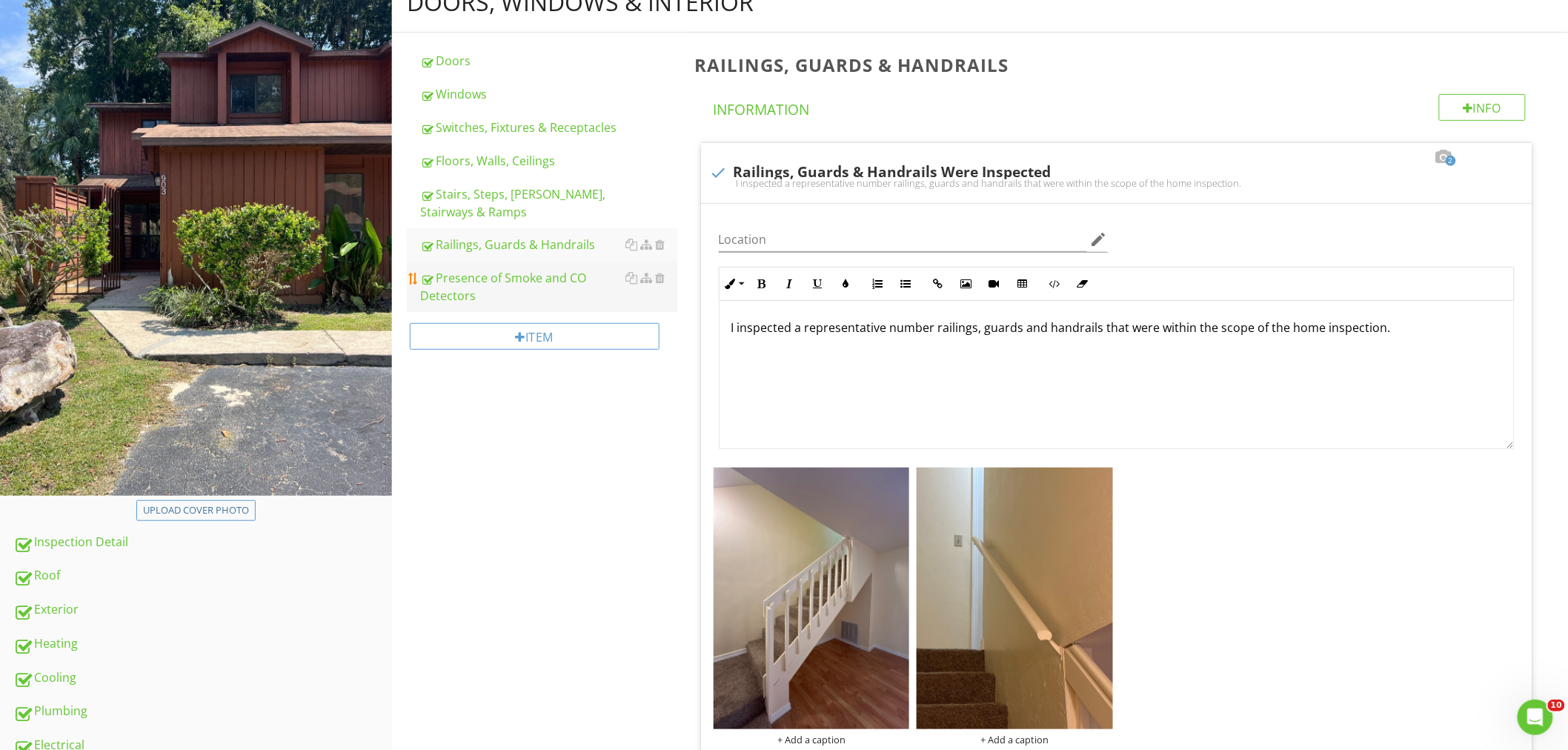
click at [509, 279] on div "Presence of Smoke and CO Detectors" at bounding box center [548, 286] width 257 height 35
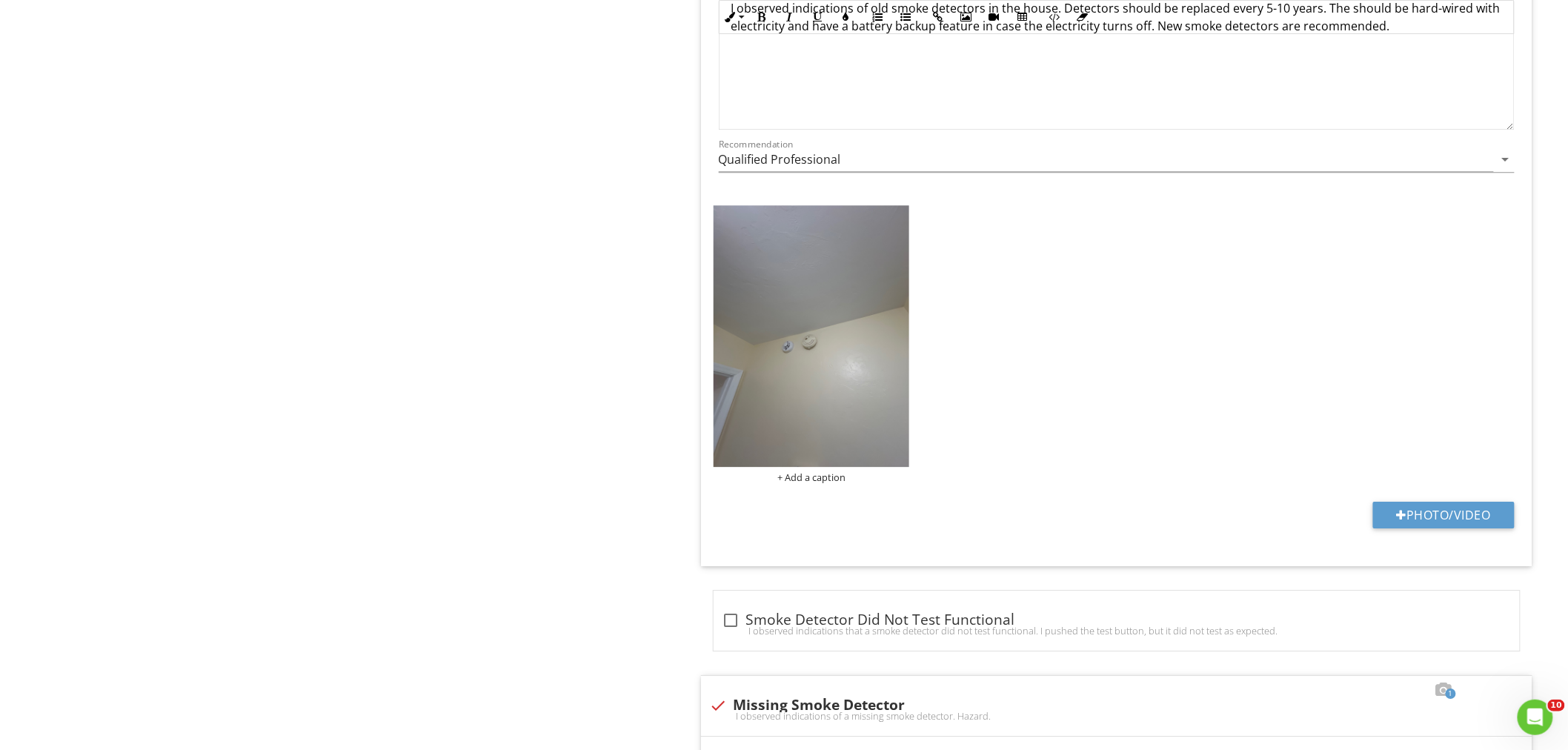
scroll to position [1575, 0]
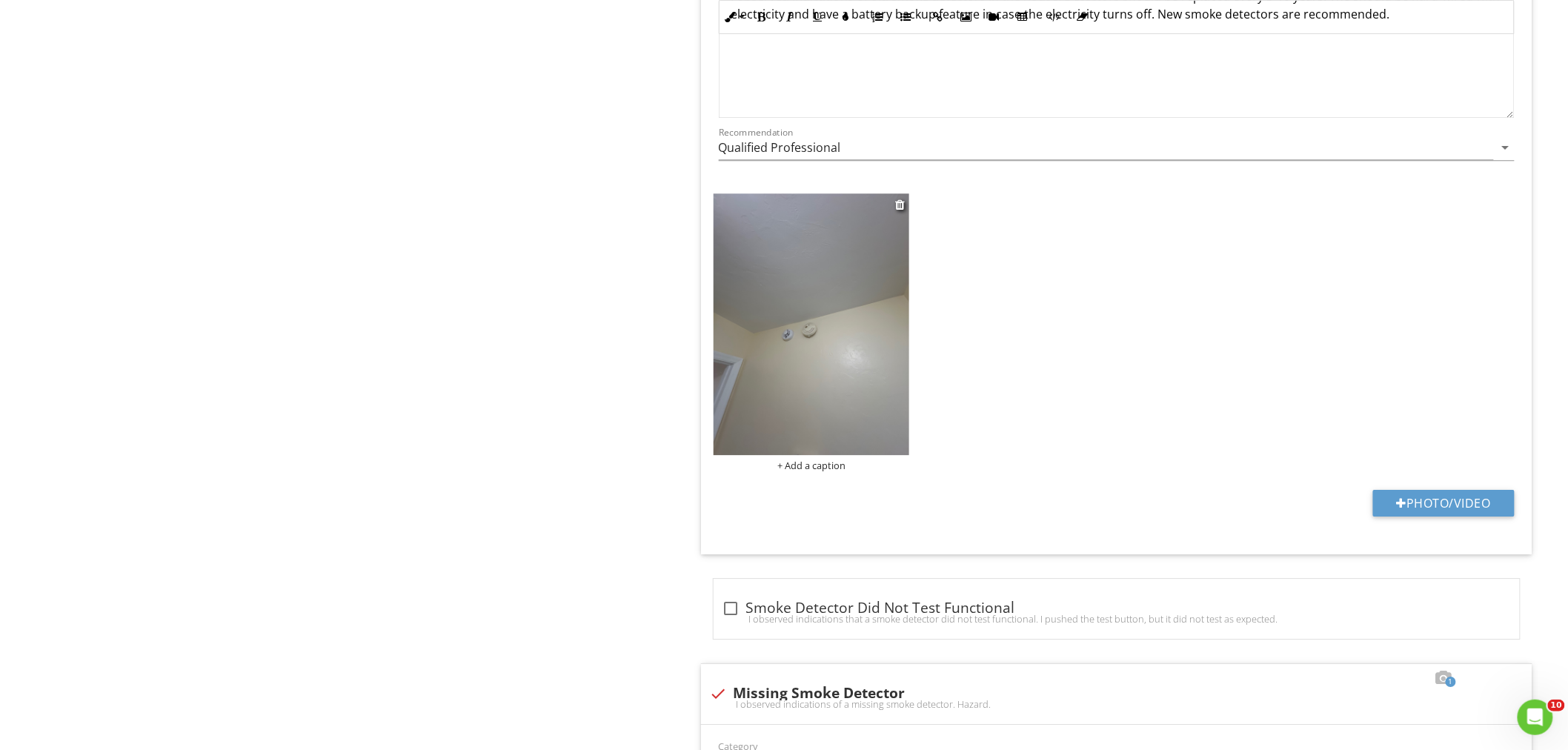
click at [784, 405] on img at bounding box center [811, 324] width 197 height 261
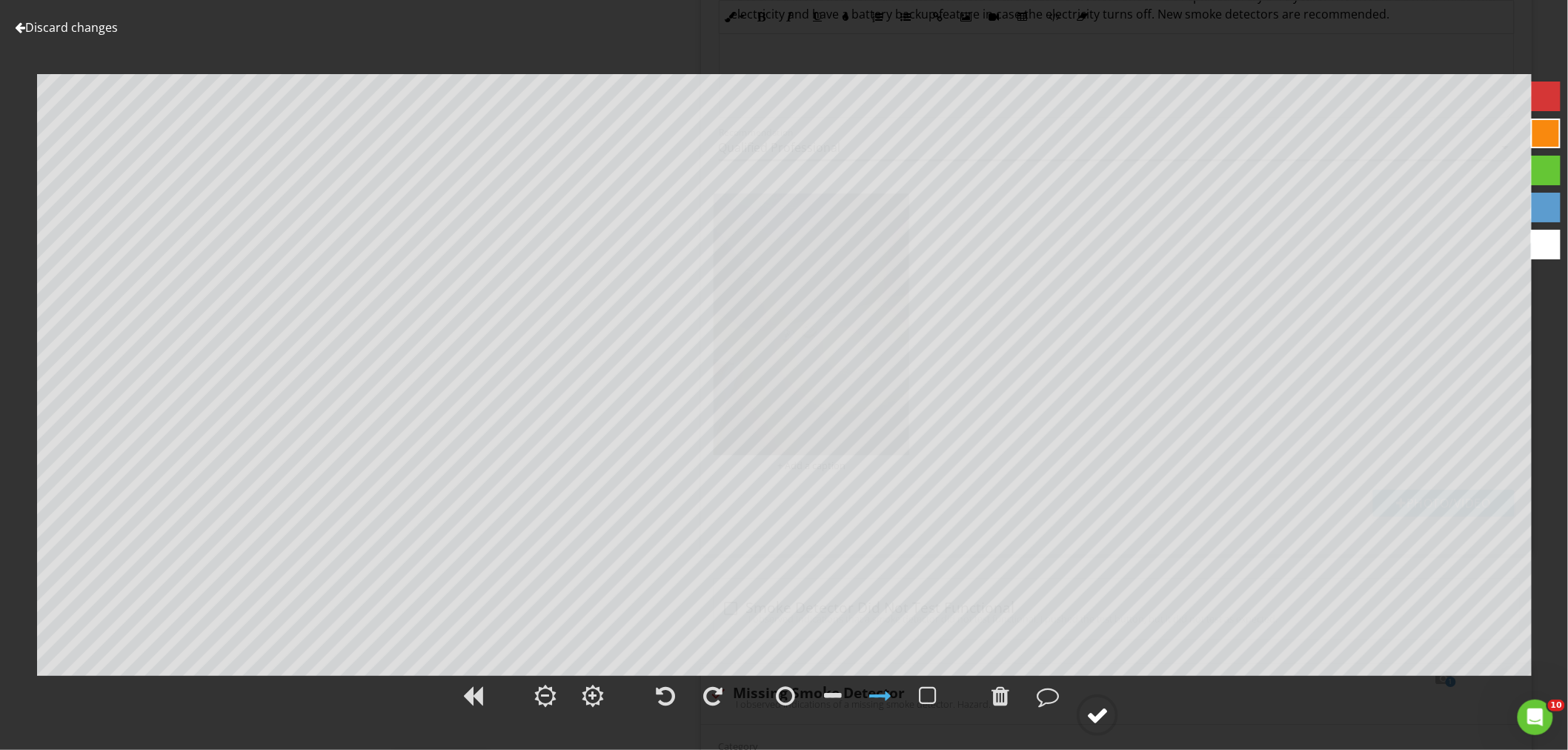
click at [1099, 706] on div at bounding box center [1097, 715] width 23 height 23
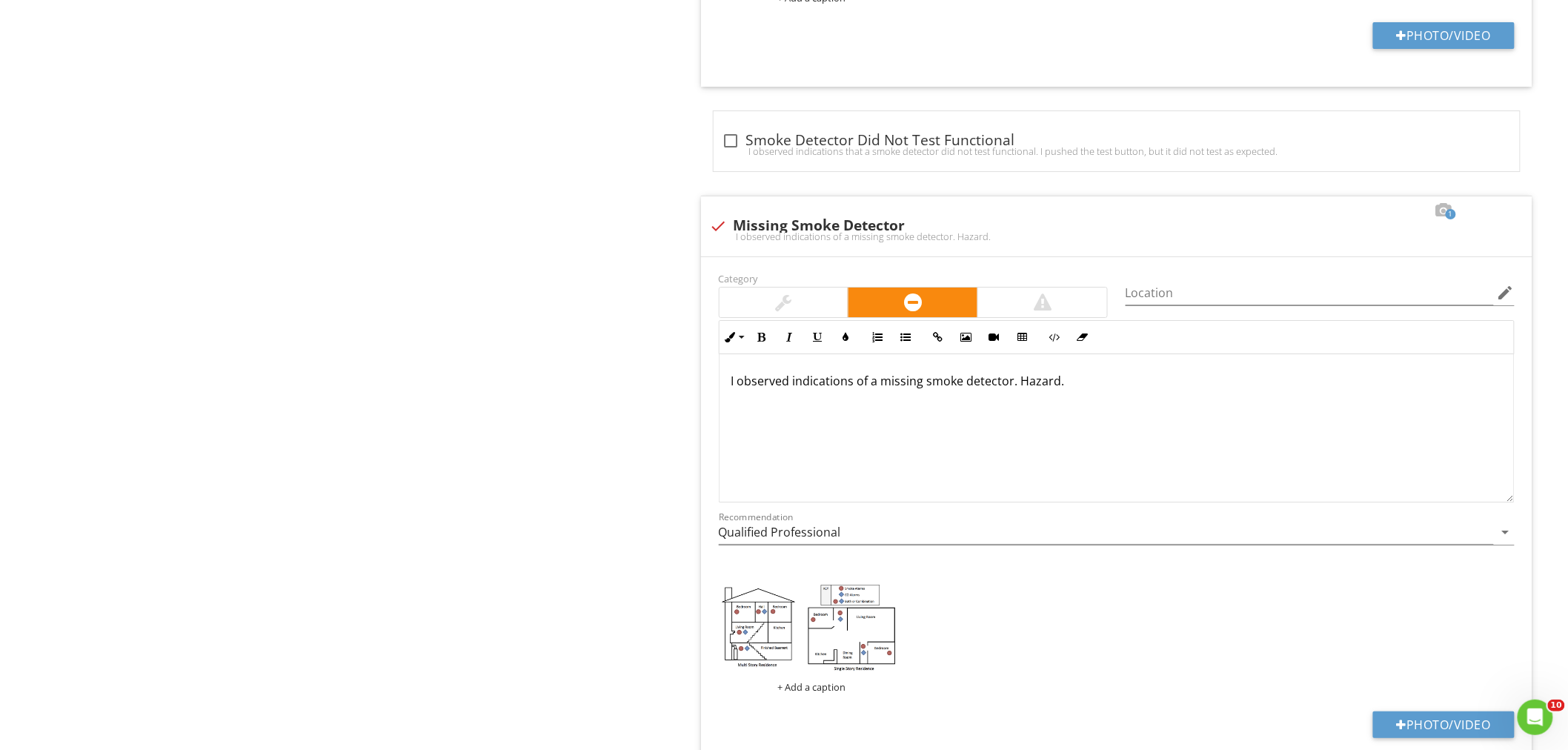
scroll to position [1986, 0]
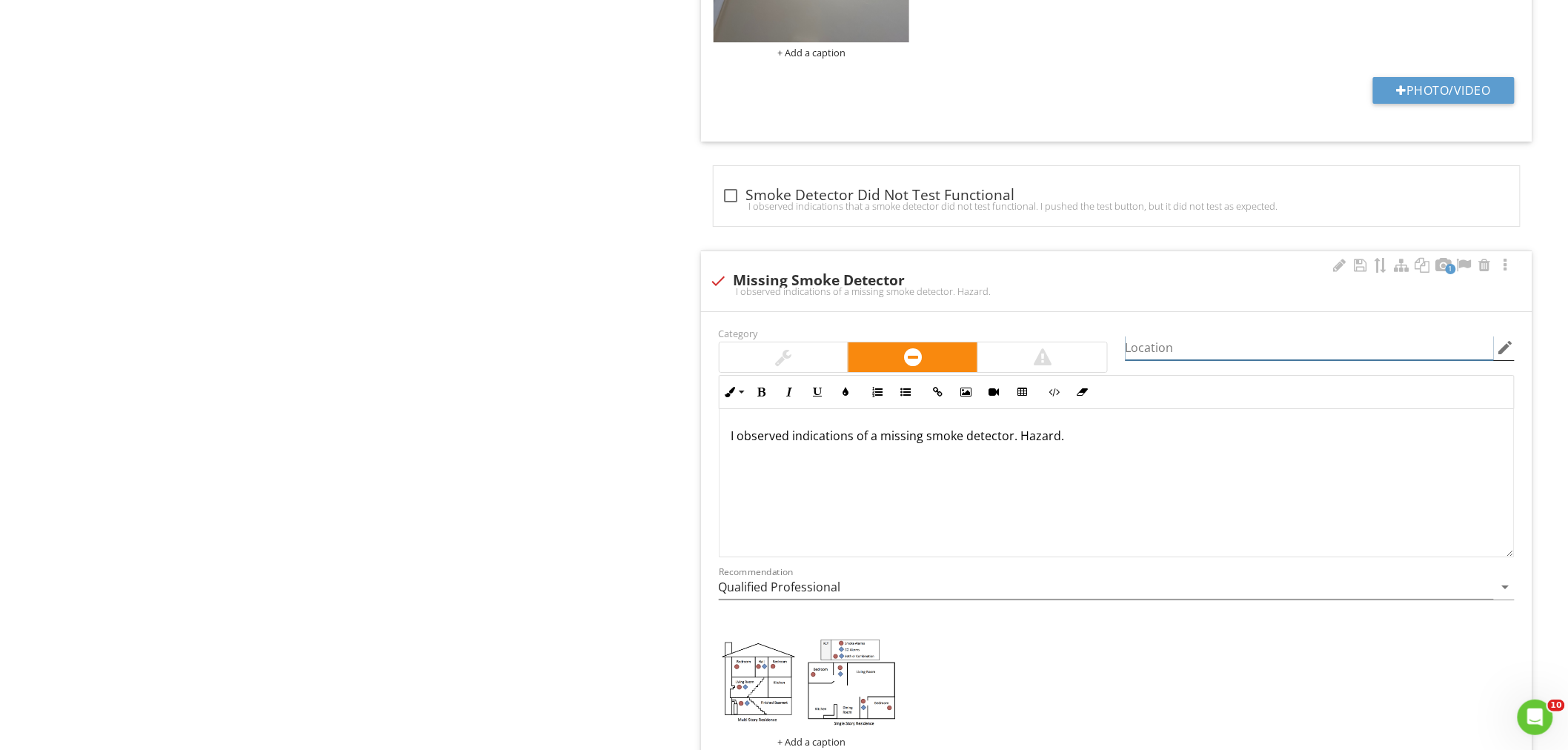
click at [1187, 349] on input "Location" at bounding box center [1309, 348] width 368 height 24
type input "O"
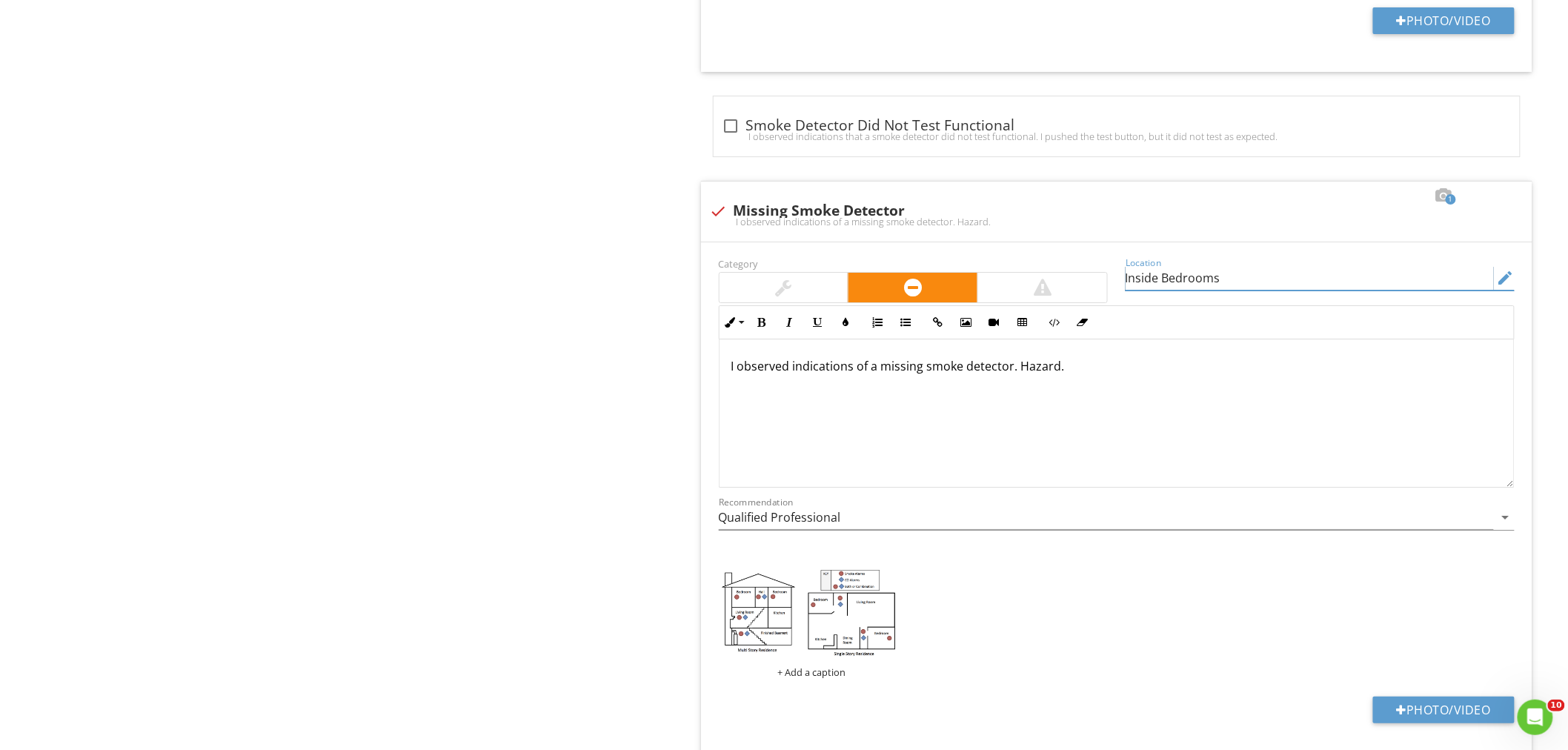
scroll to position [2151, 0]
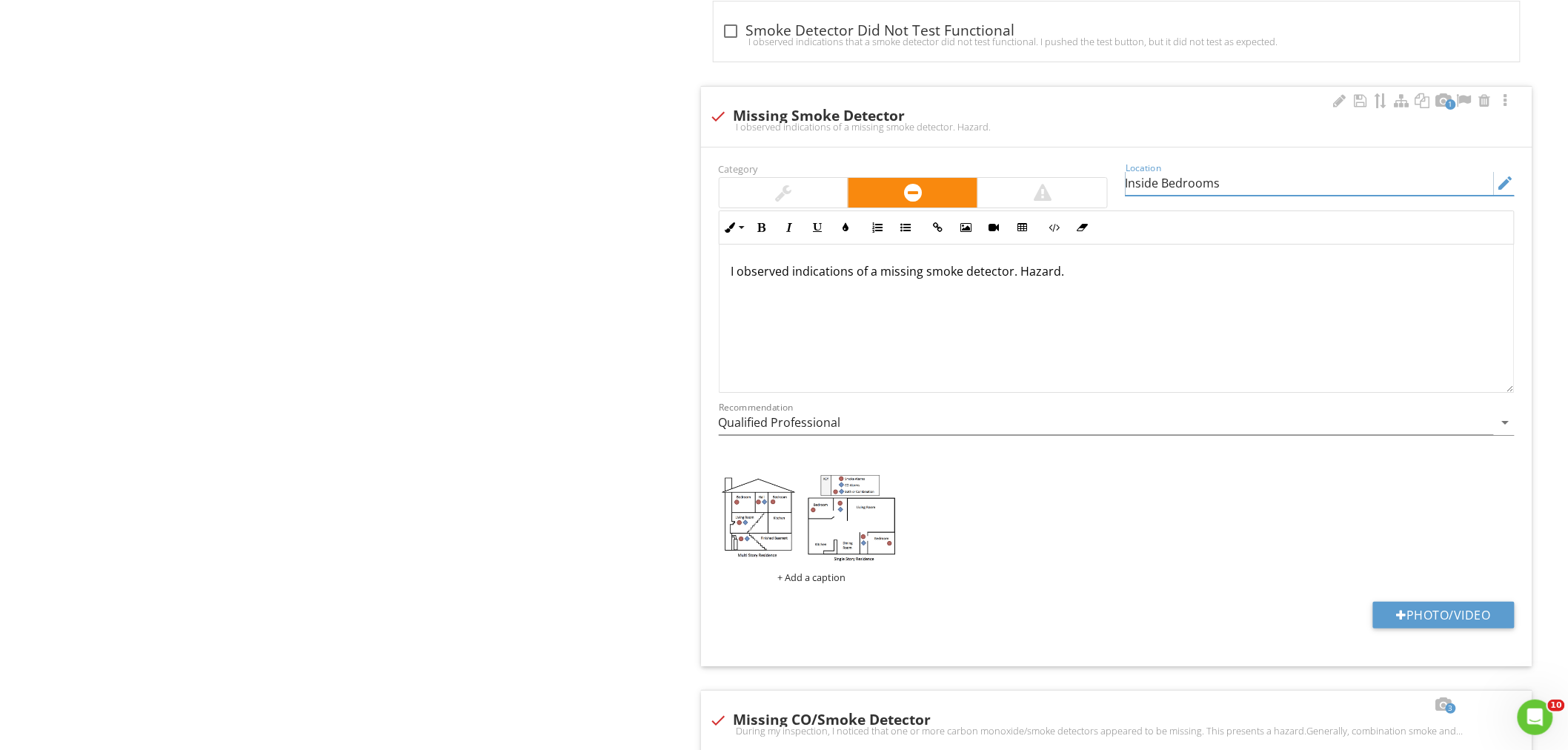
type input "Inside Bedrooms"
click at [875, 280] on p "I observed indications of a missing smoke detector. Hazard." at bounding box center [1116, 271] width 770 height 18
click at [1072, 280] on p "I observed indications of one or more missing smoke detector. Hazard." at bounding box center [1116, 271] width 770 height 18
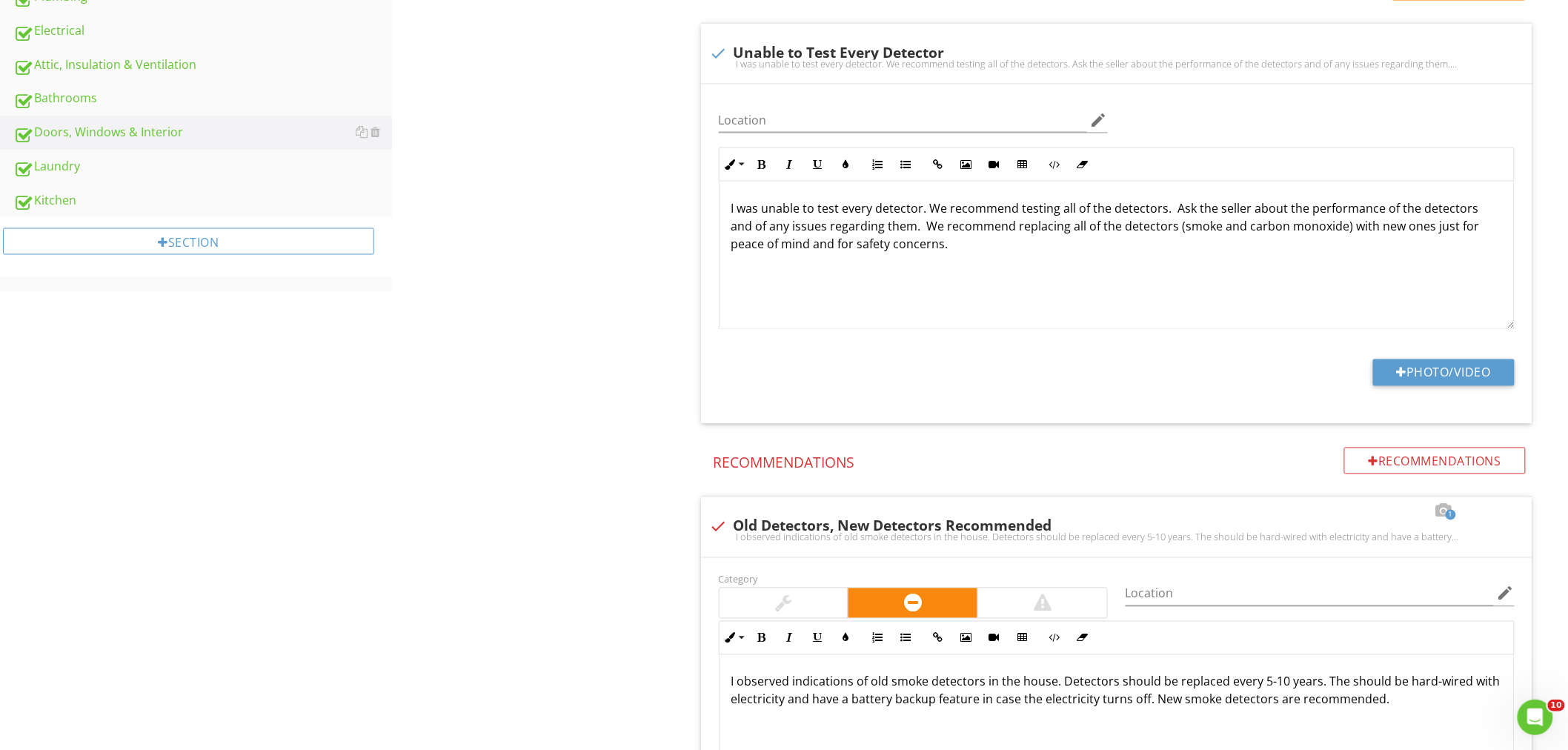
scroll to position [909, 0]
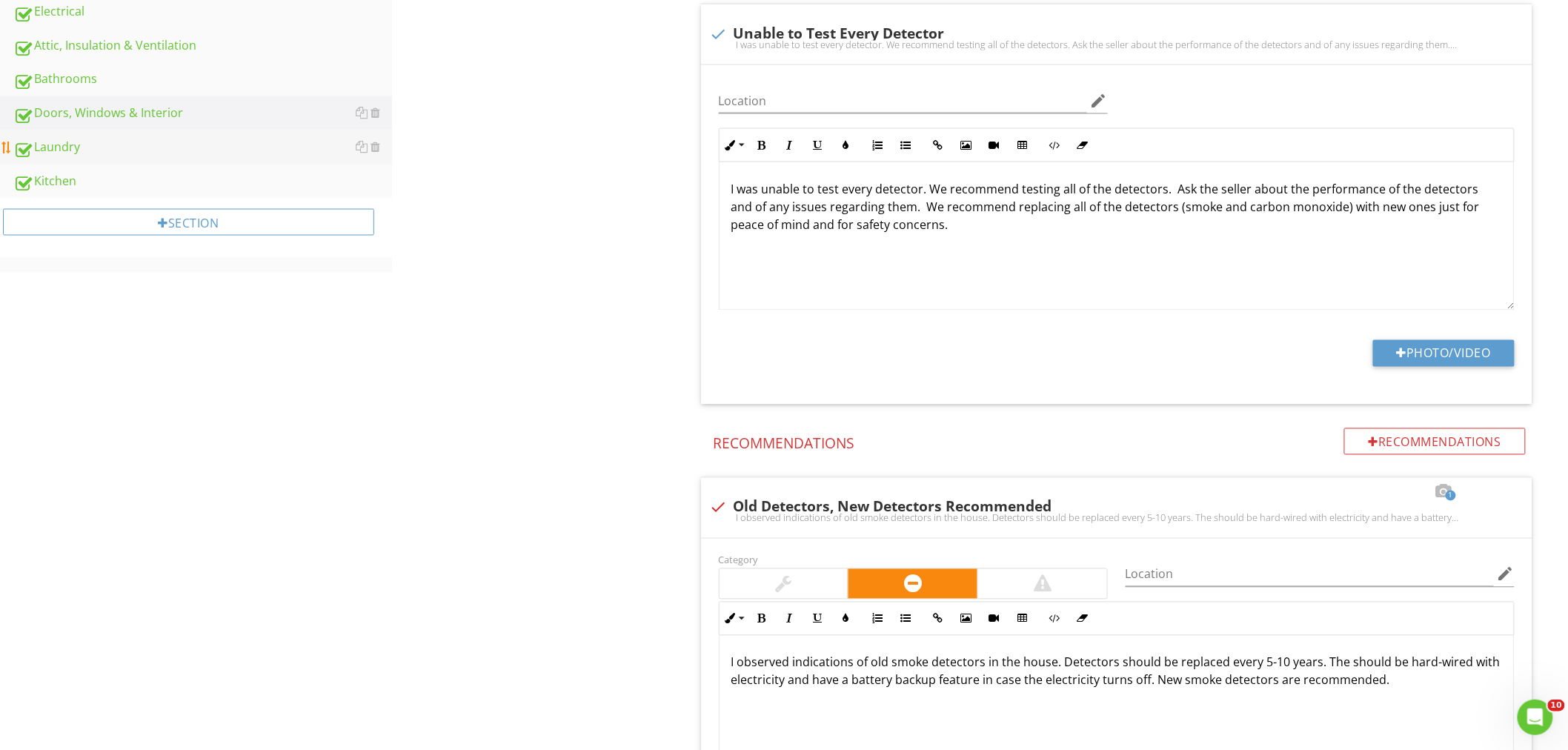
click at [72, 148] on div "Laundry" at bounding box center [203, 148] width 379 height 20
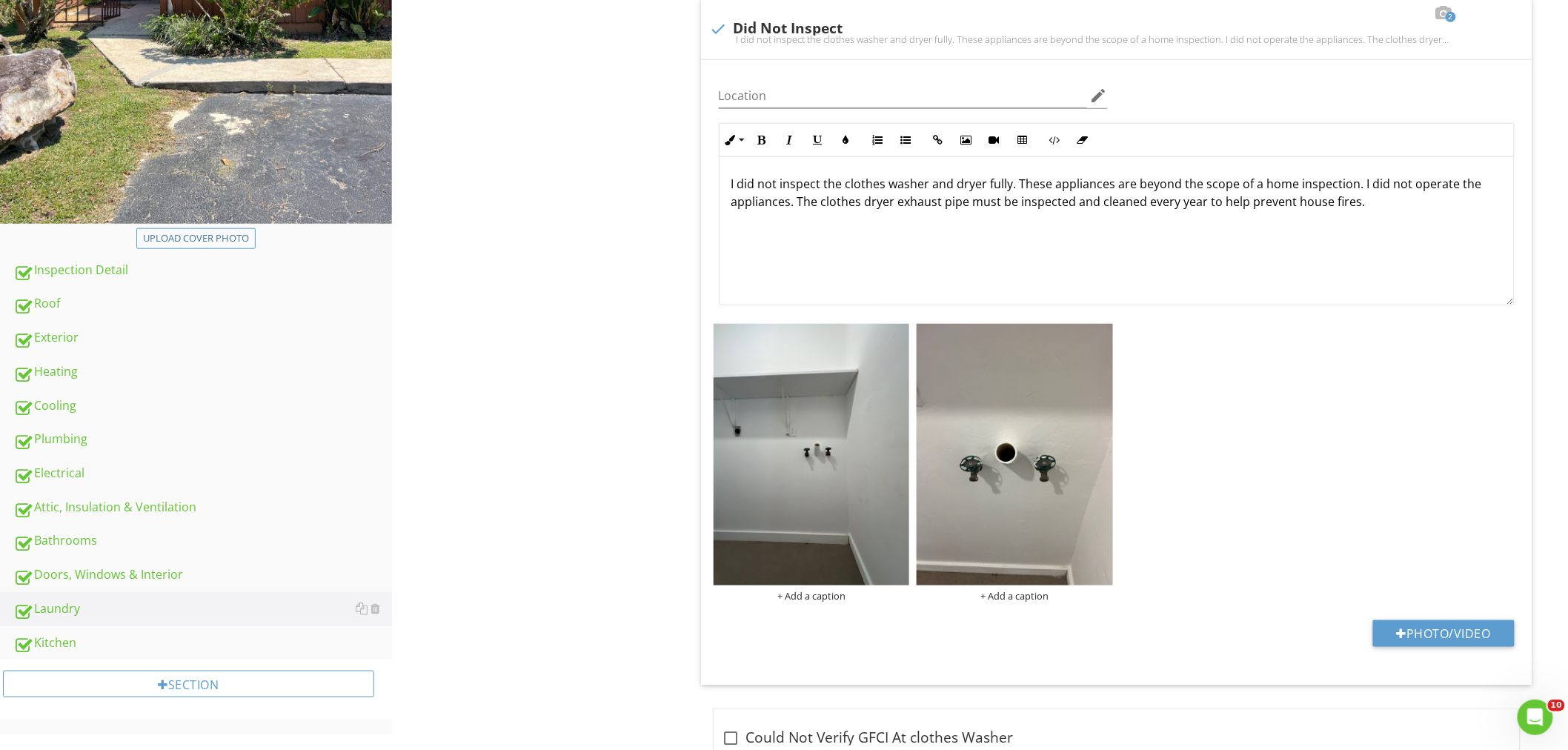
scroll to position [35, 0]
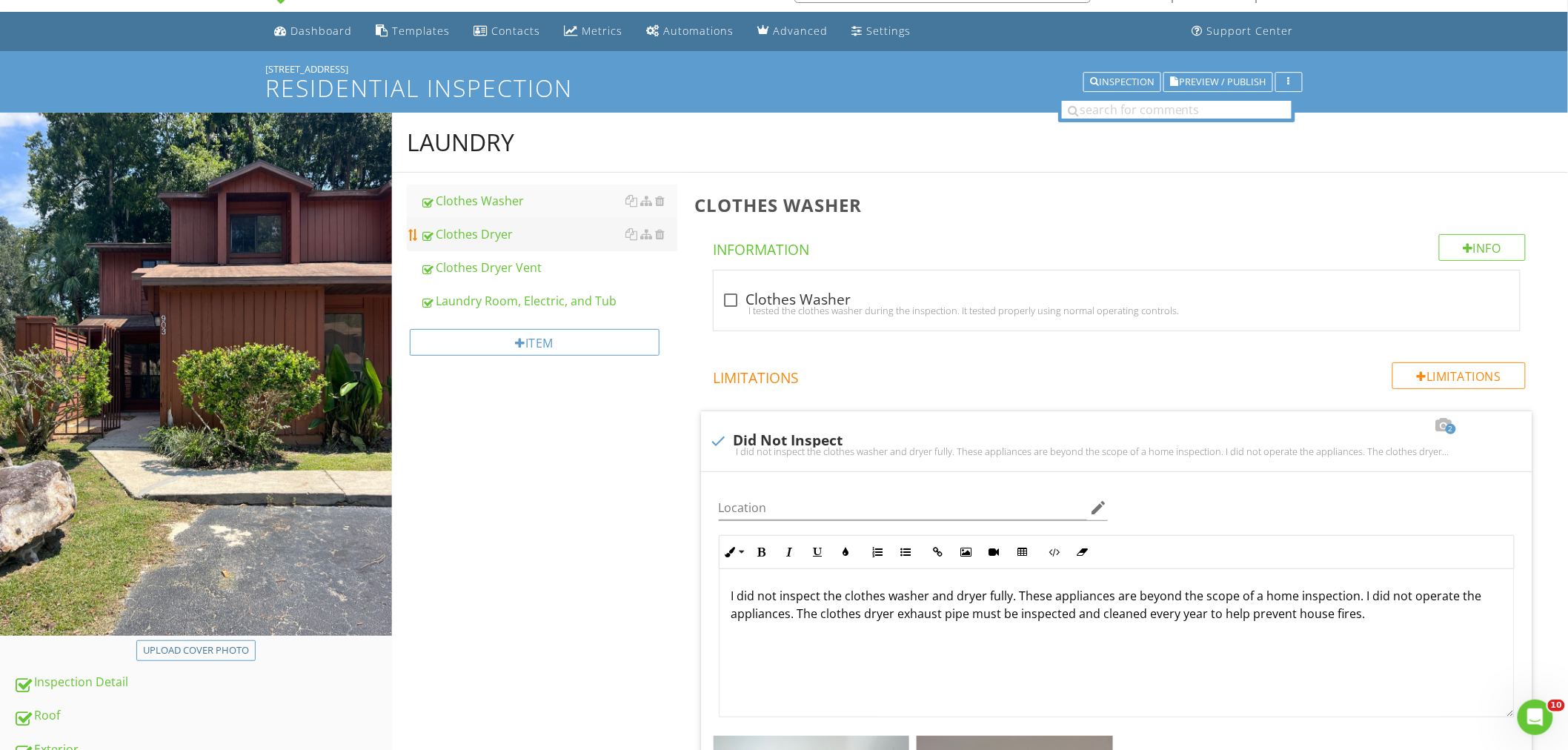
click at [523, 239] on div "Clothes Dryer" at bounding box center [548, 234] width 257 height 18
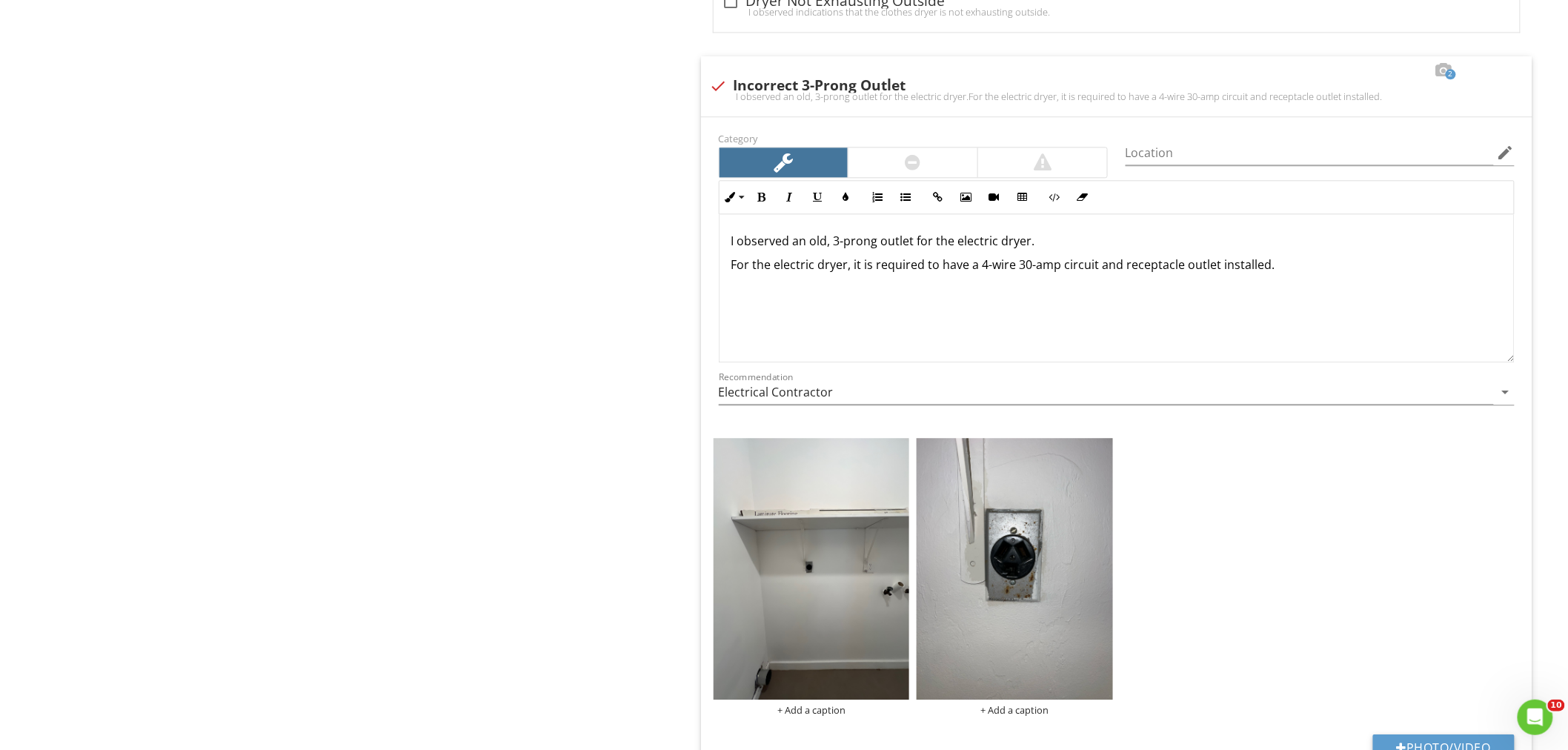
scroll to position [1517, 0]
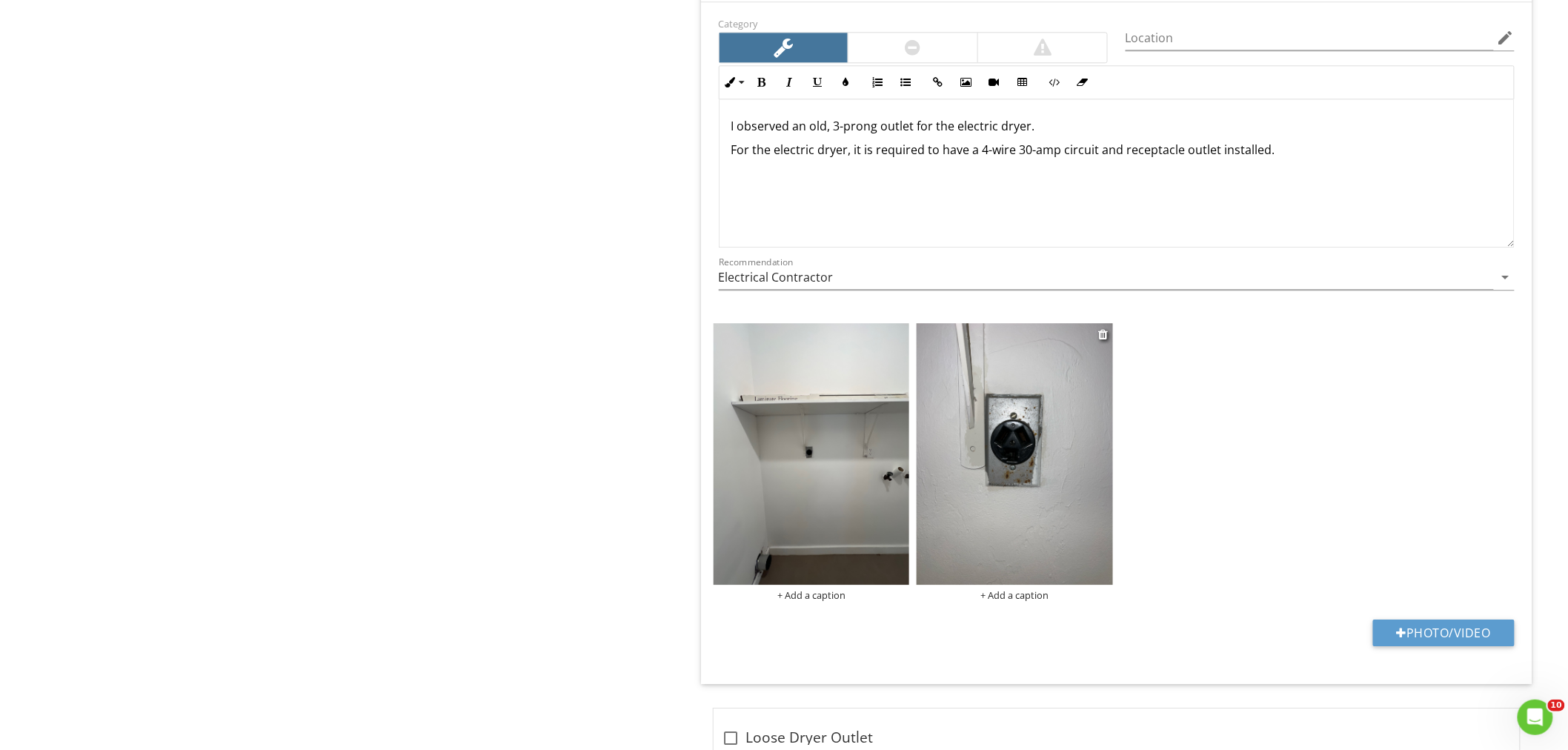
click at [1030, 427] on img at bounding box center [1014, 453] width 197 height 261
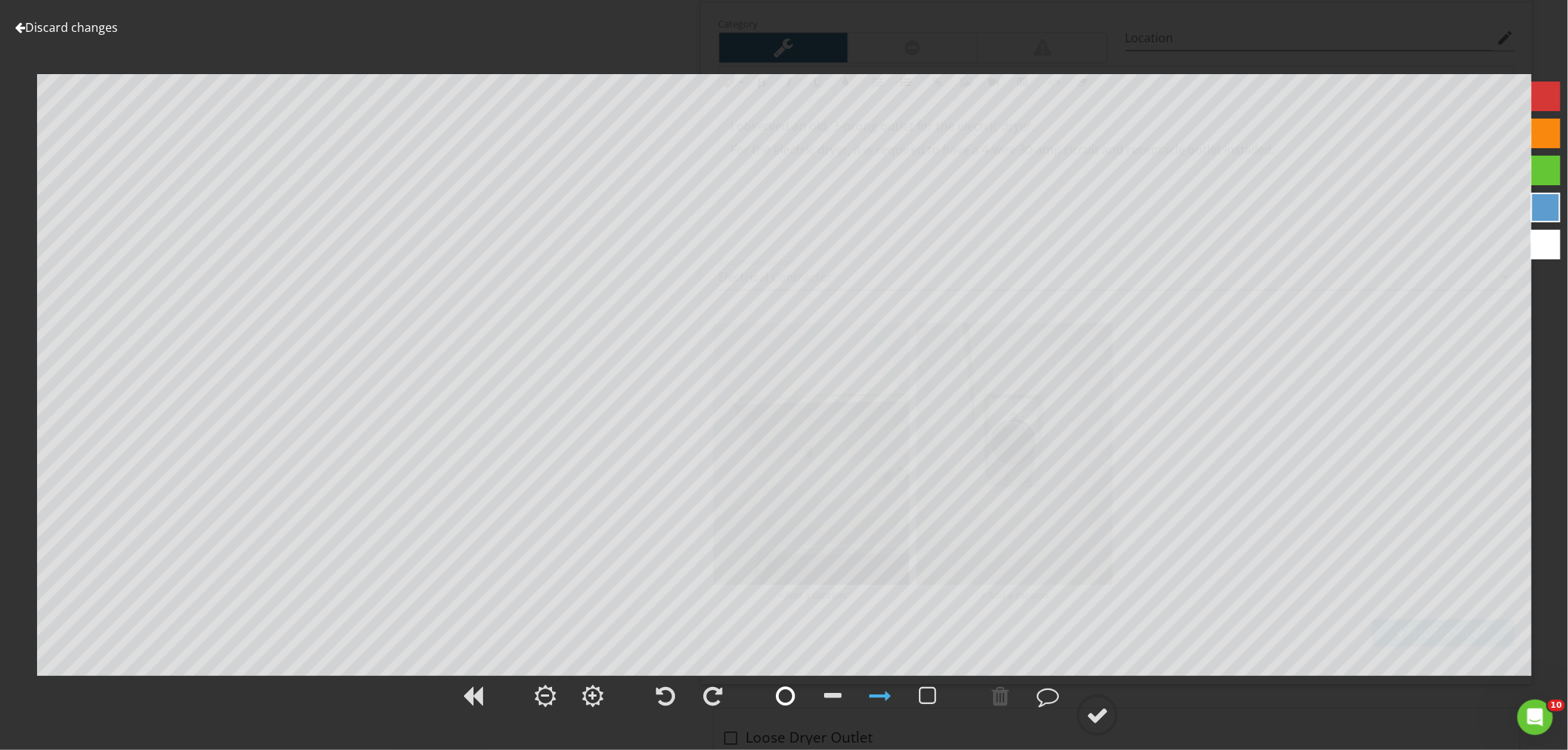
click at [788, 690] on div at bounding box center [786, 696] width 20 height 23
click at [1112, 727] on circle at bounding box center [1097, 715] width 38 height 38
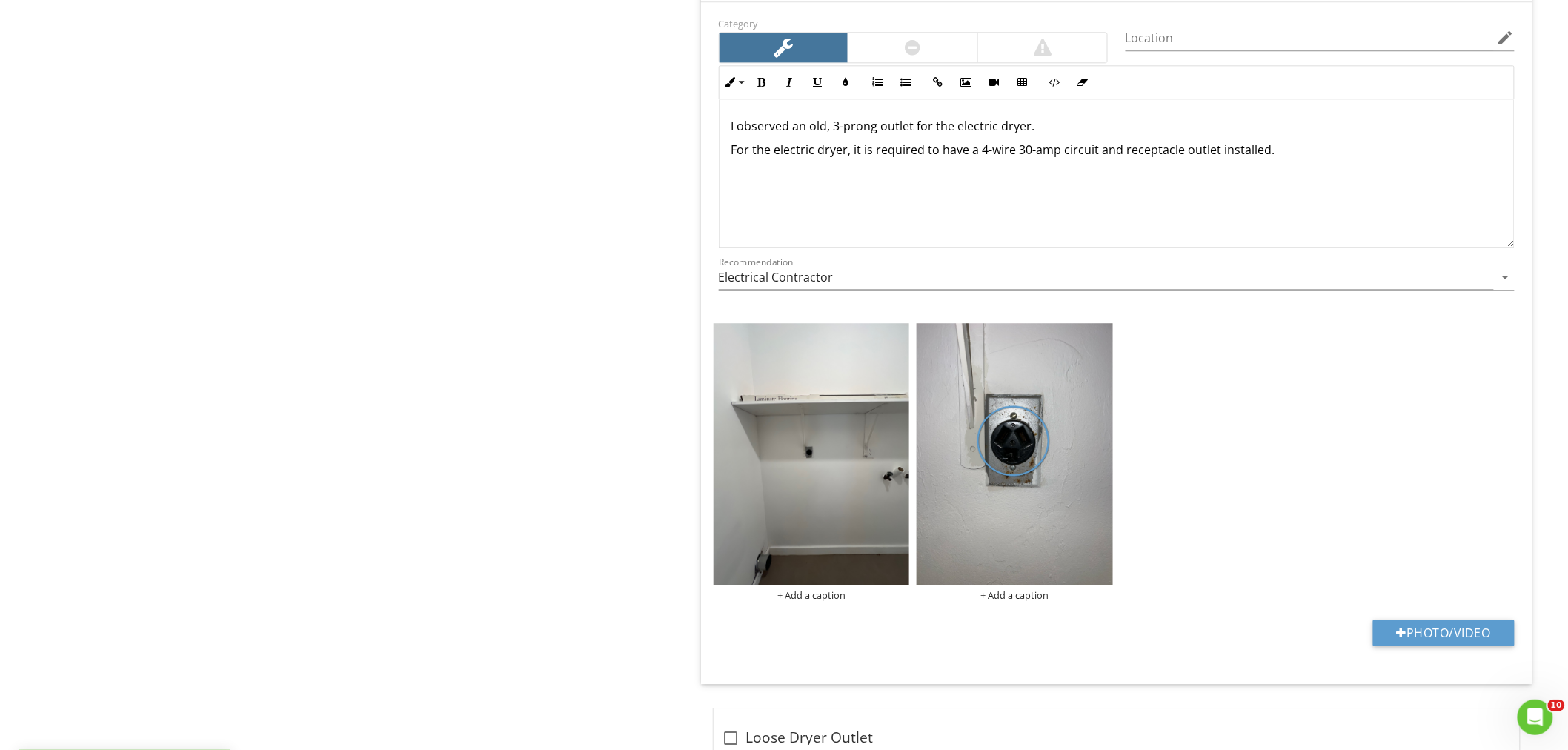
drag, startPoint x: 1271, startPoint y: 145, endPoint x: 533, endPoint y: 144, distance: 738.0
click at [1183, 43] on input "Location" at bounding box center [1309, 38] width 368 height 24
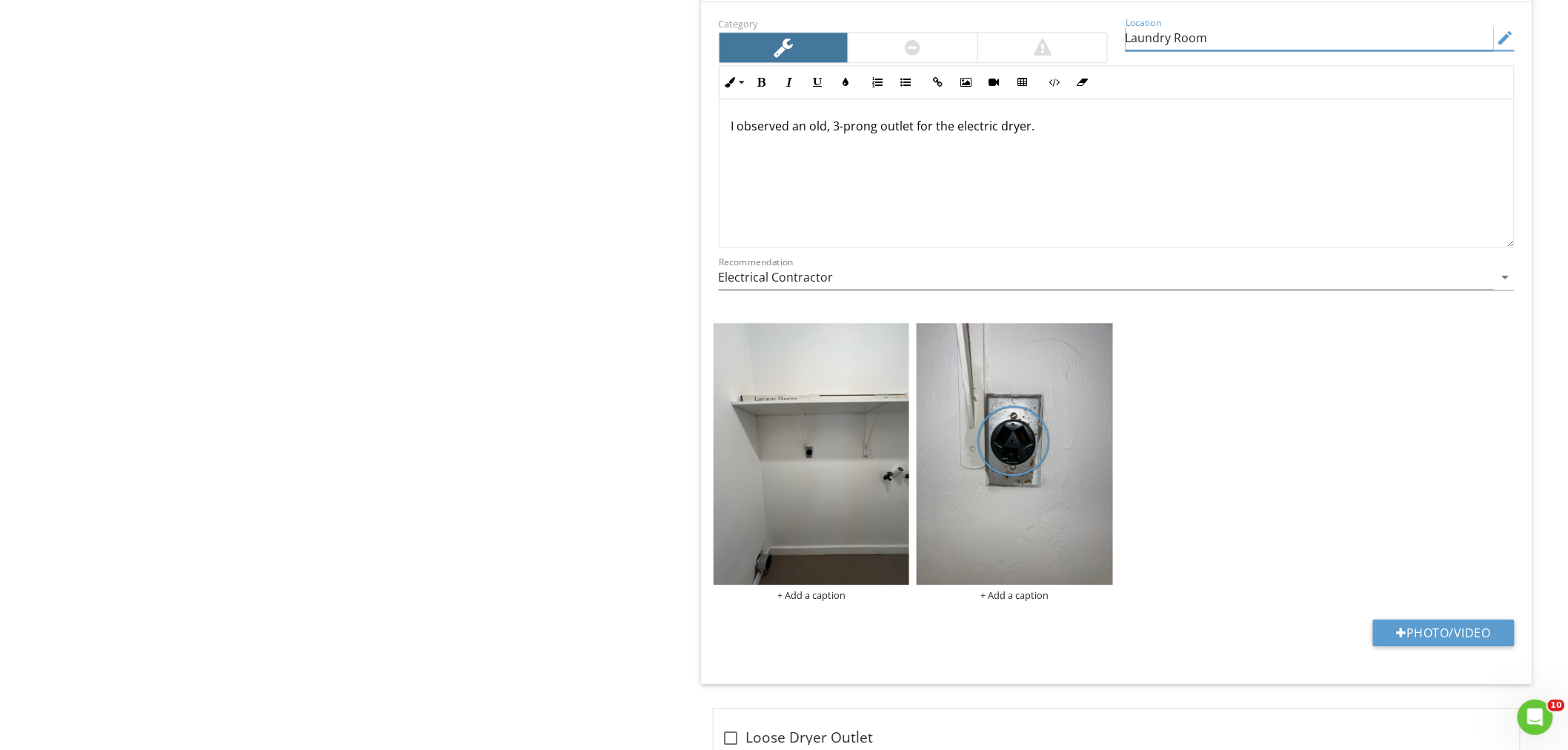
type input "Laundry Room"
click at [1055, 115] on div "I observed an old, 3-prong outlet for the electric dryer." at bounding box center [1116, 173] width 795 height 148
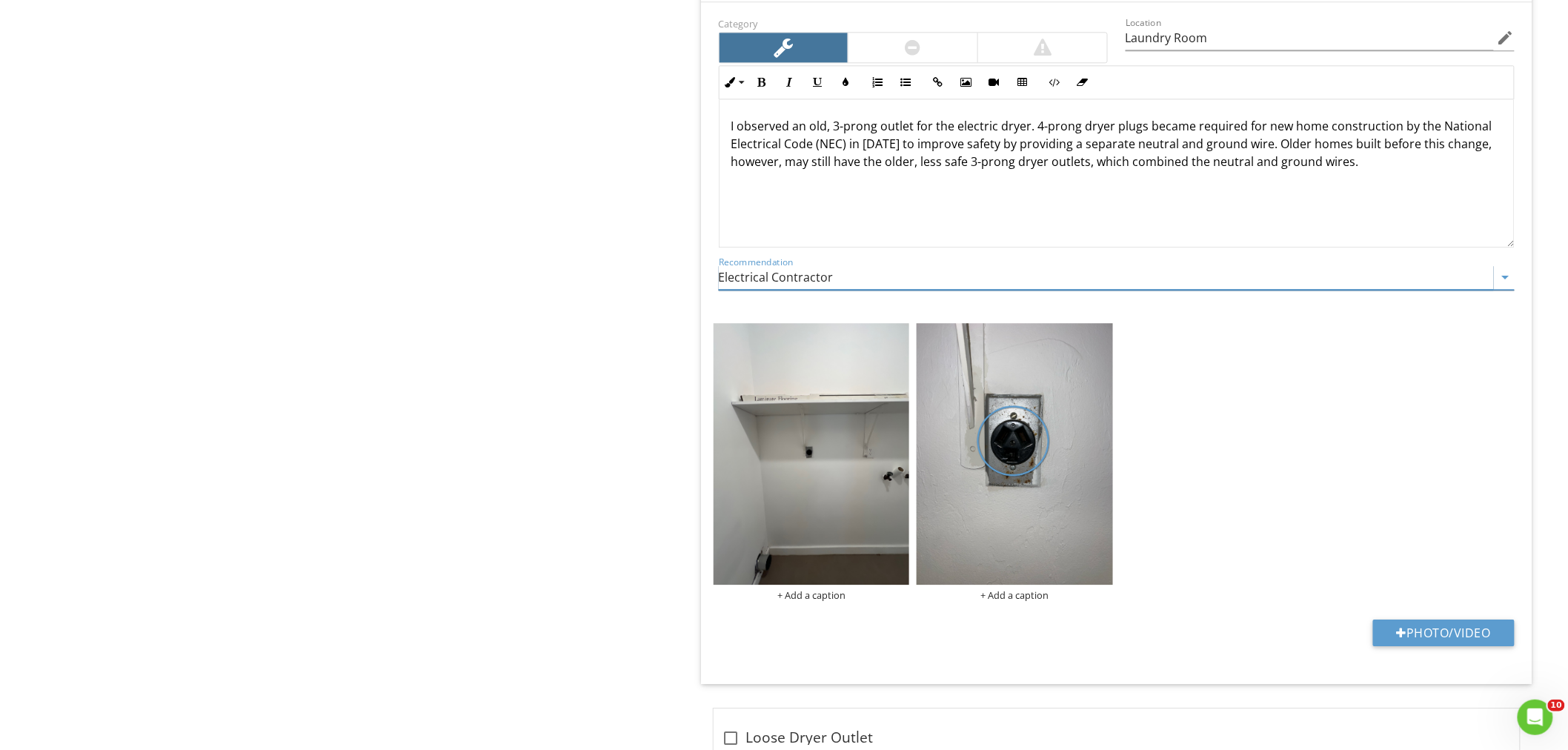
click at [913, 288] on input "Electrical Contractor" at bounding box center [1106, 277] width 775 height 24
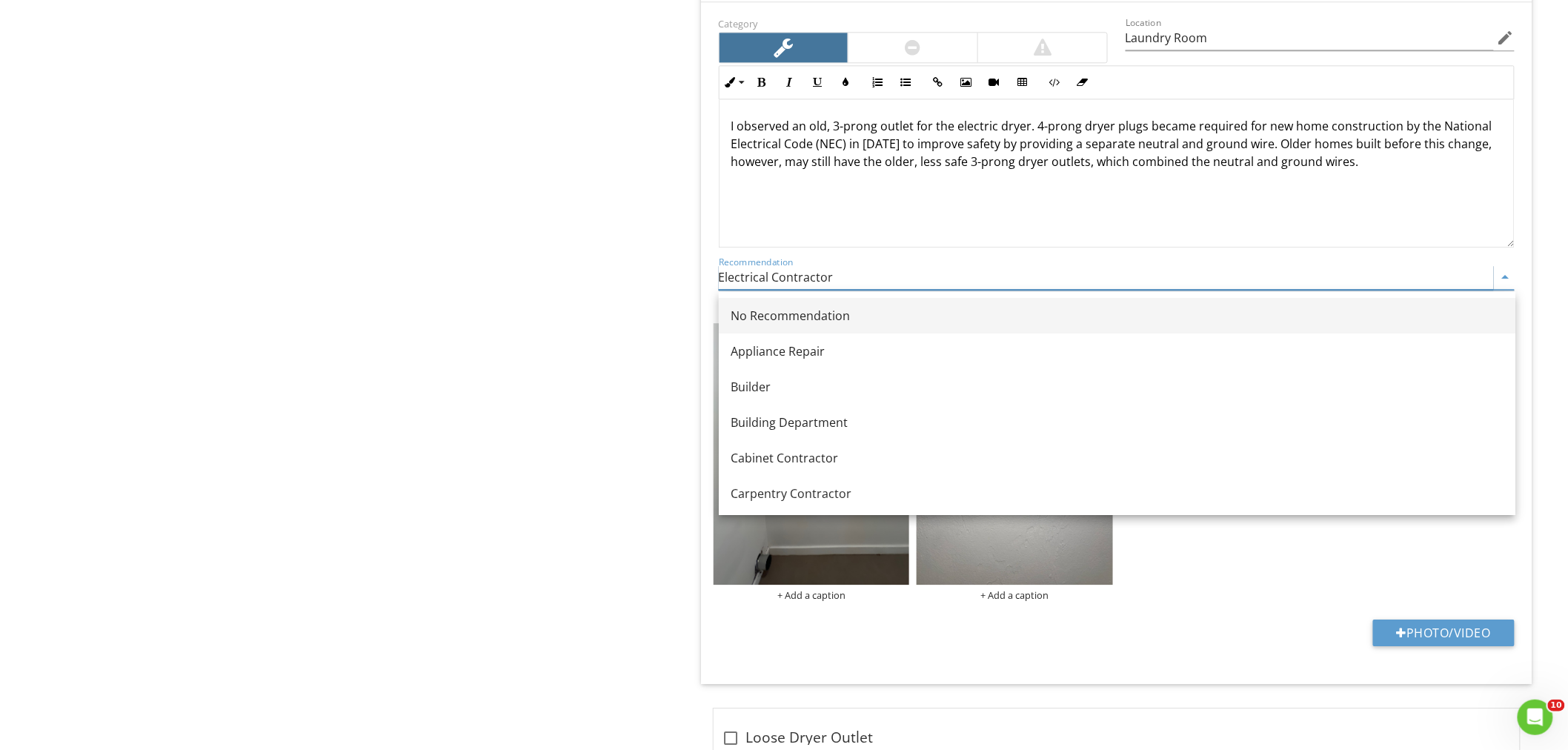
click at [820, 306] on div "No Recommendation" at bounding box center [1117, 316] width 773 height 18
type input "No Recommendation"
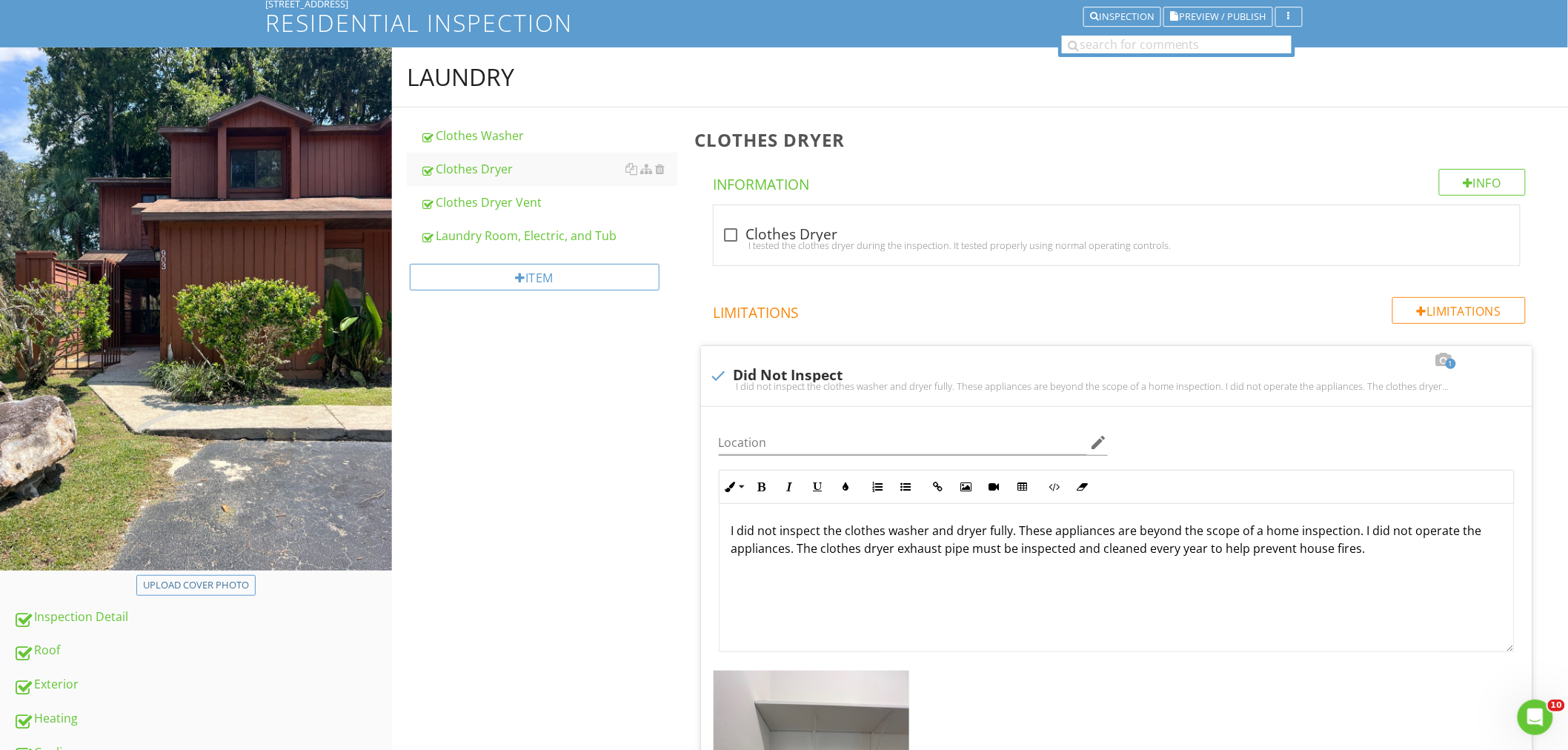
scroll to position [0, 0]
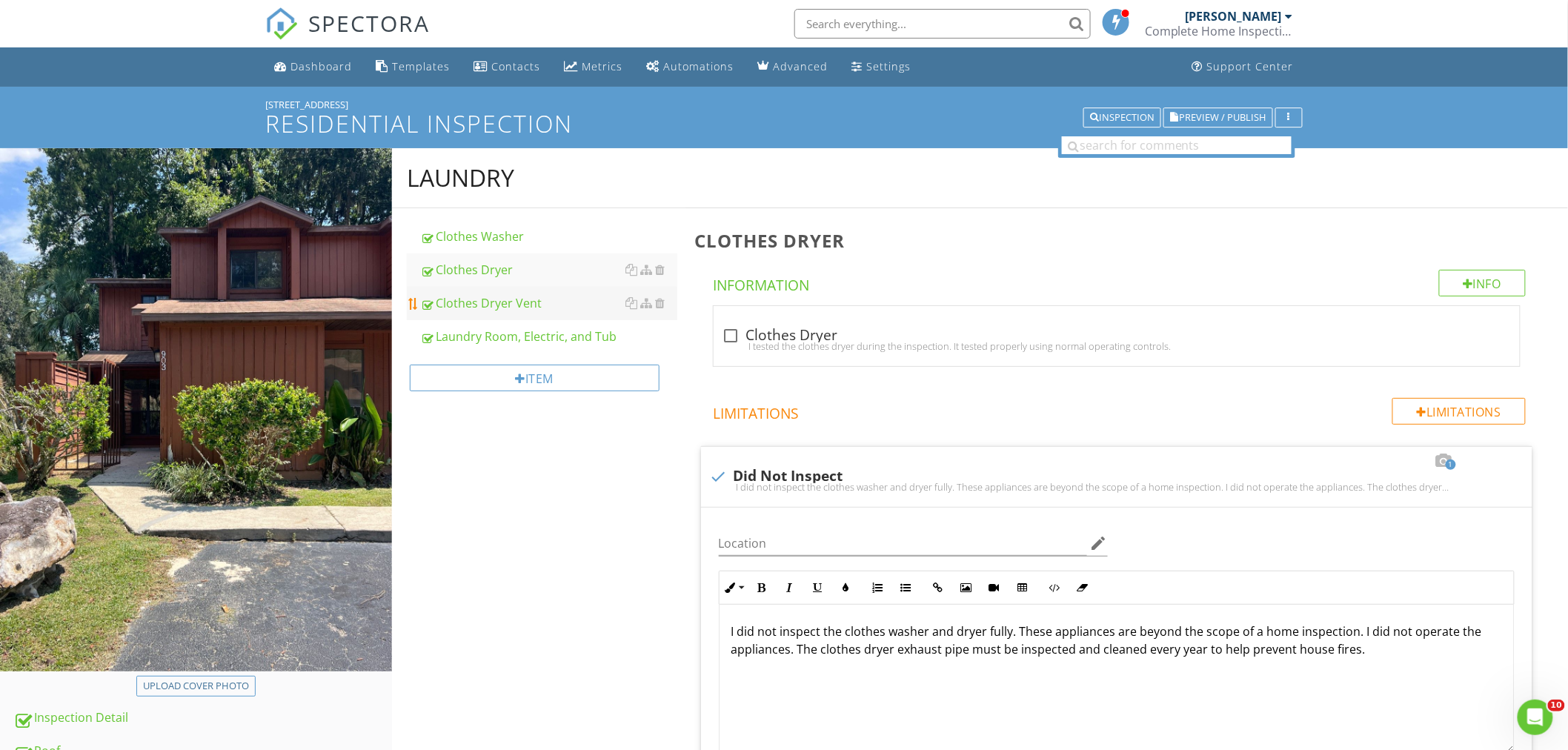
click at [543, 309] on div "Clothes Dryer Vent" at bounding box center [548, 303] width 257 height 18
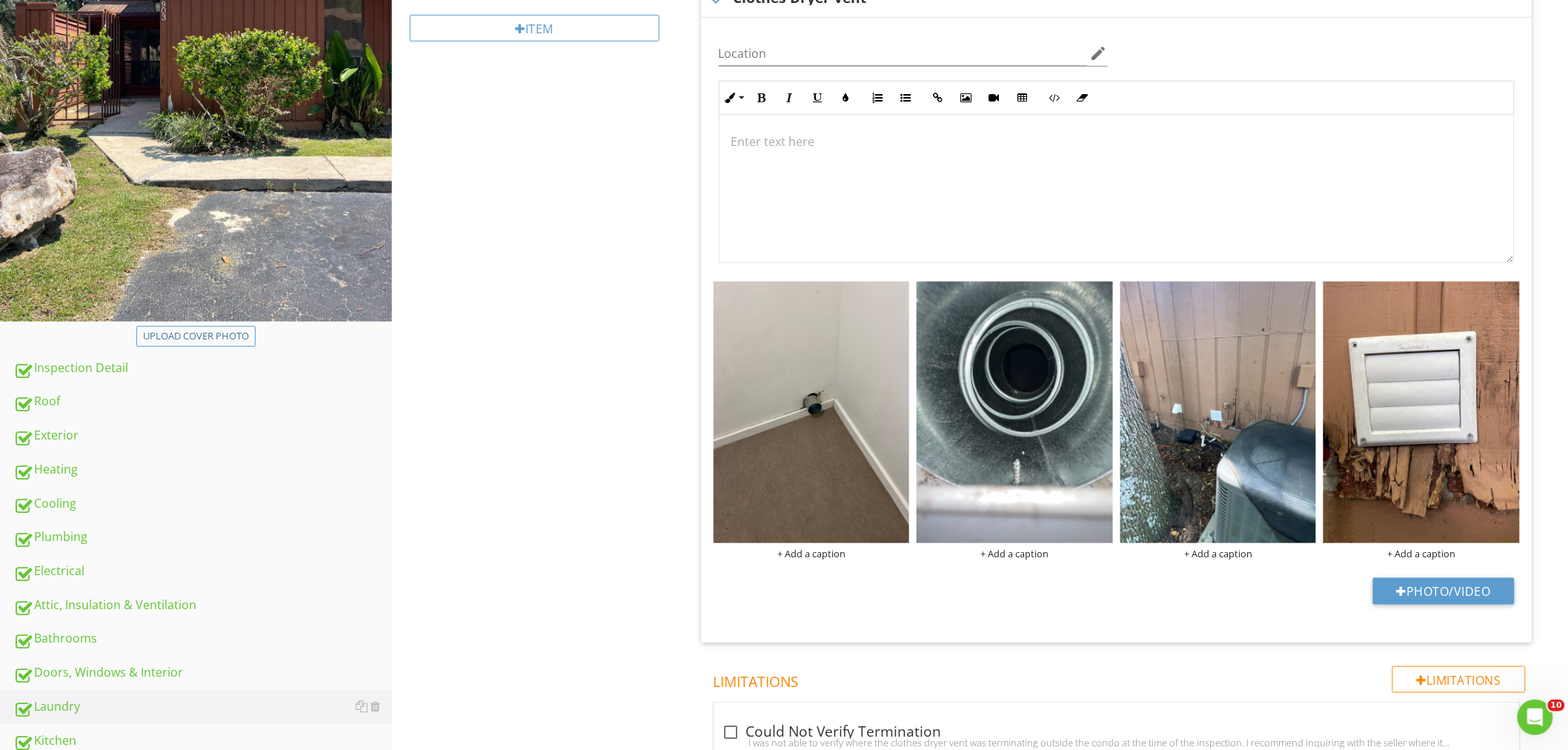
scroll to position [493, 0]
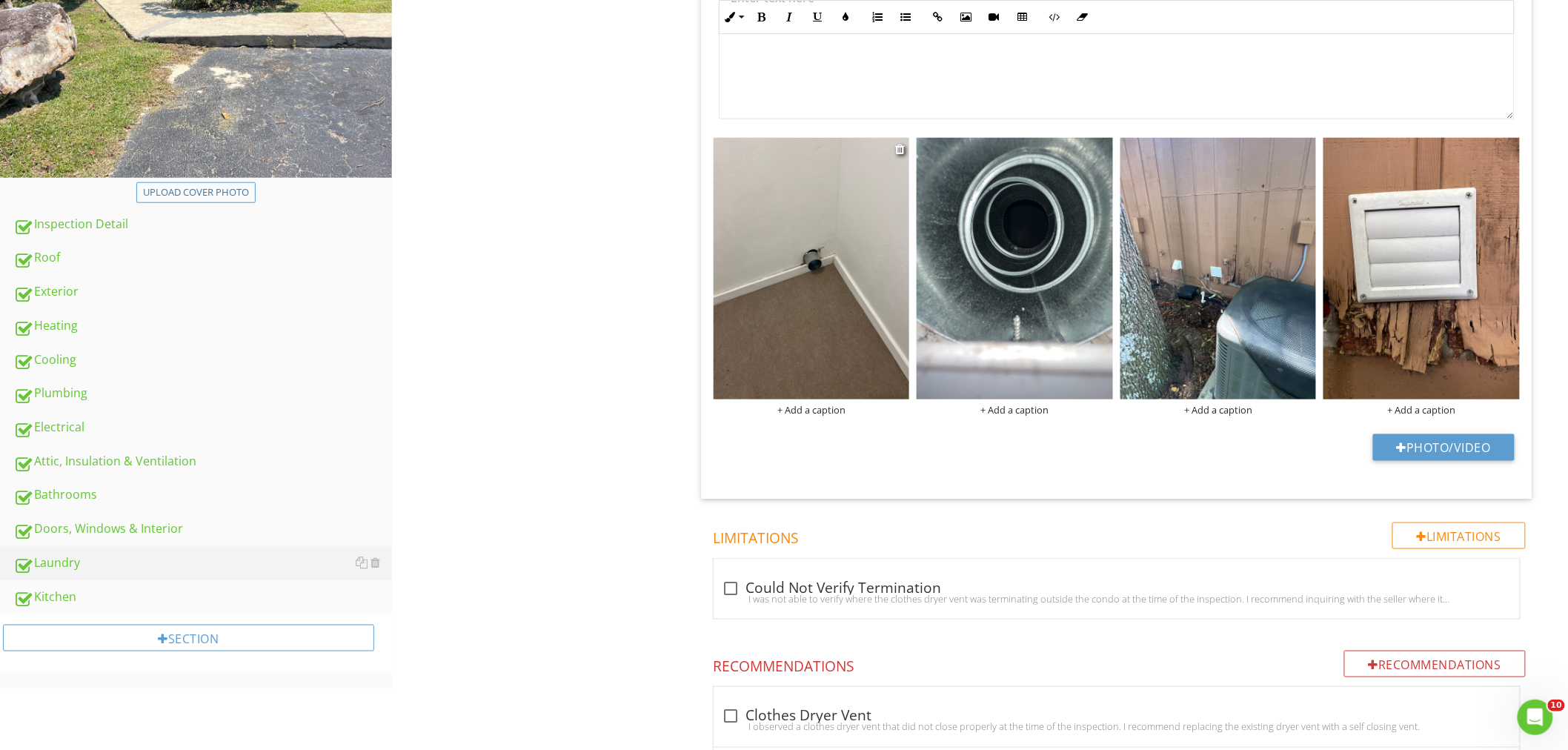
click at [856, 323] on img at bounding box center [811, 268] width 197 height 261
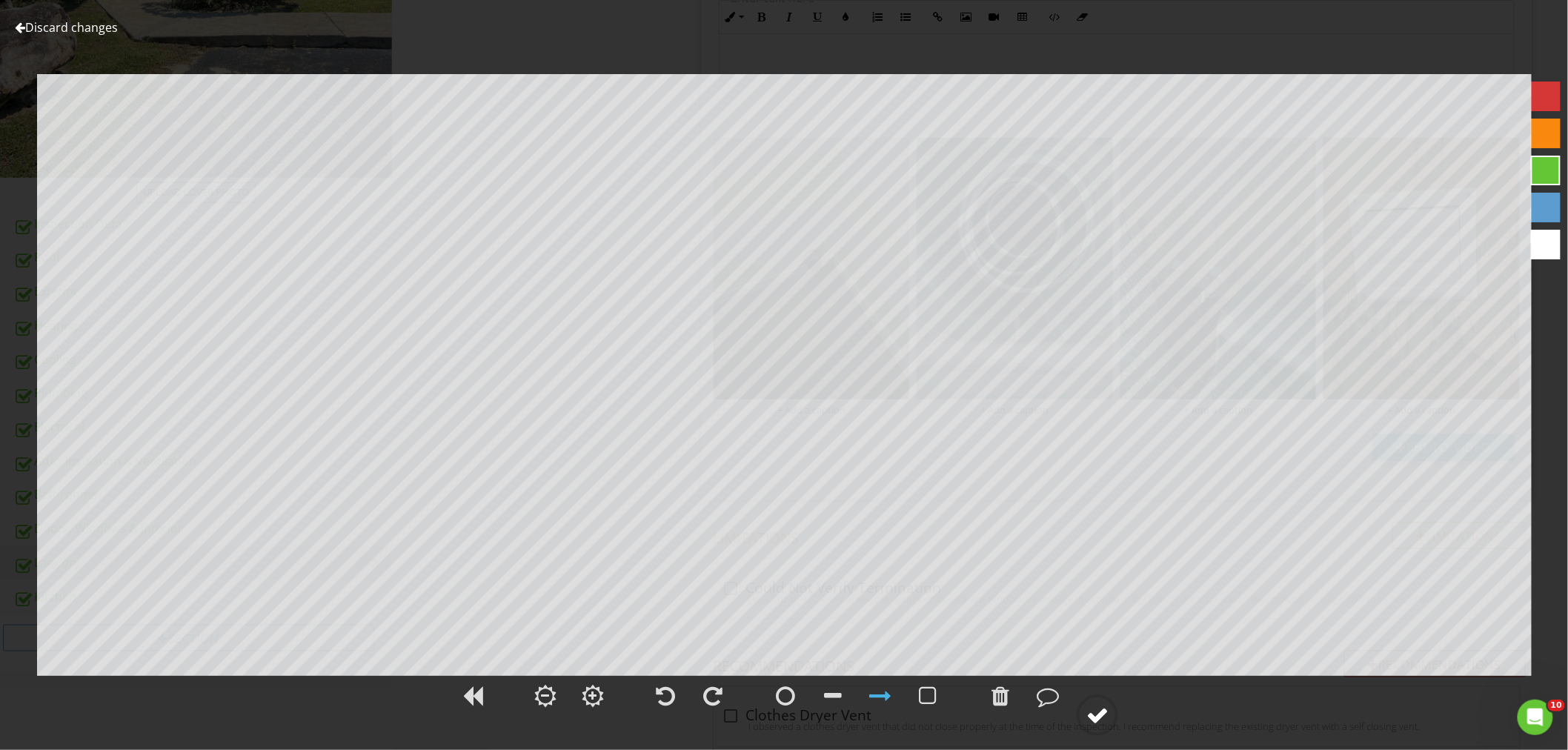
click at [1091, 709] on div at bounding box center [1097, 715] width 23 height 23
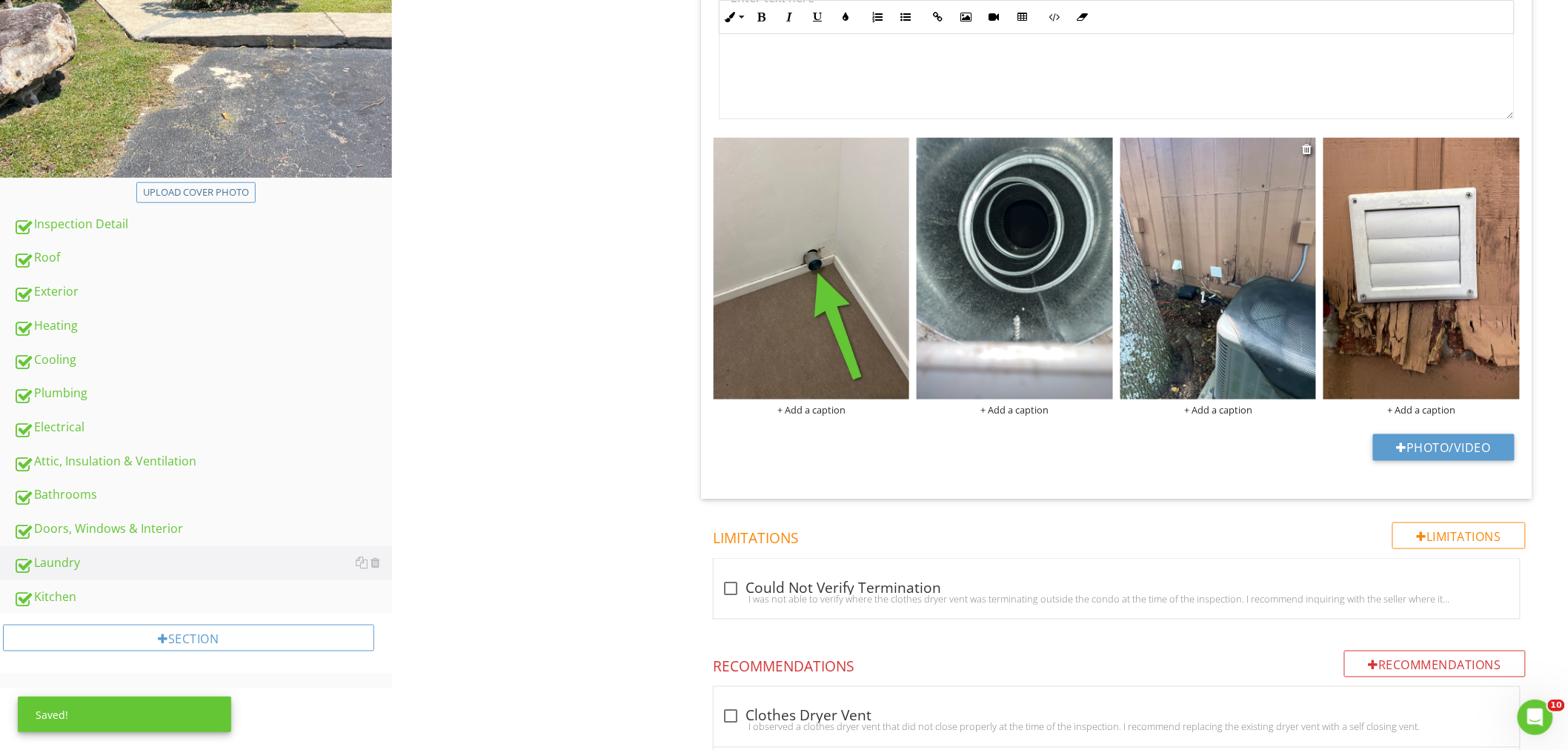
click at [1201, 313] on img at bounding box center [1218, 268] width 197 height 261
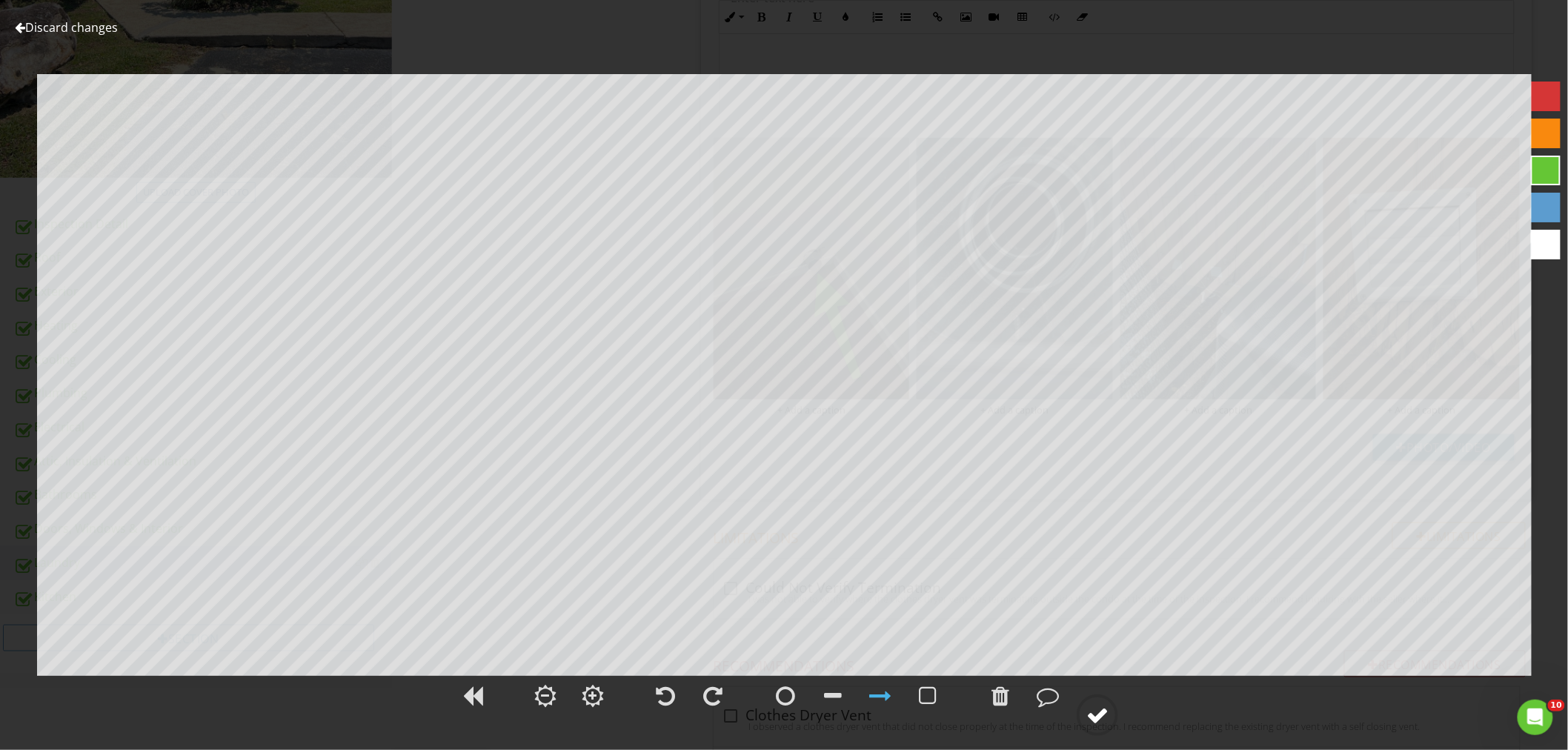
click at [1106, 719] on div at bounding box center [1097, 715] width 23 height 23
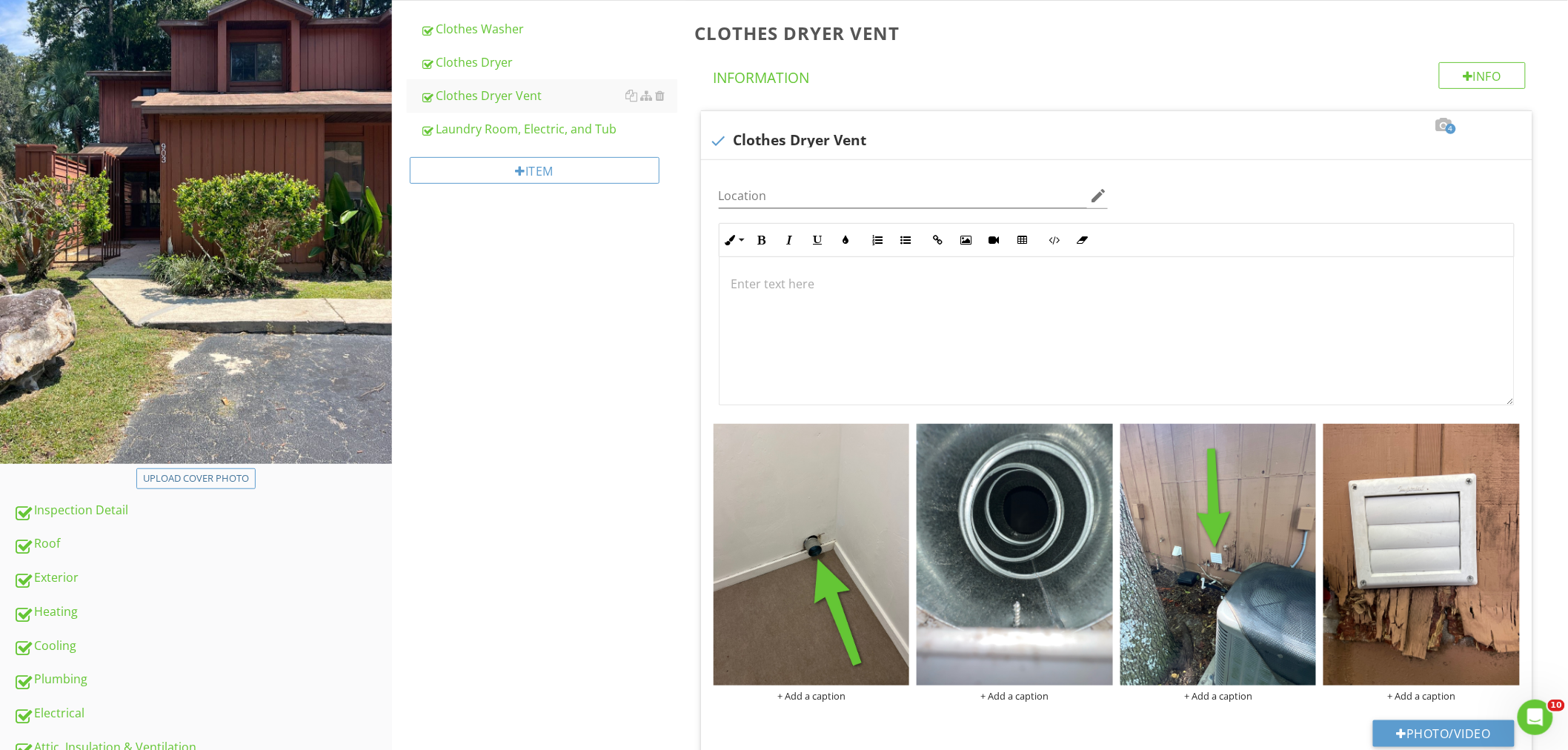
scroll to position [127, 0]
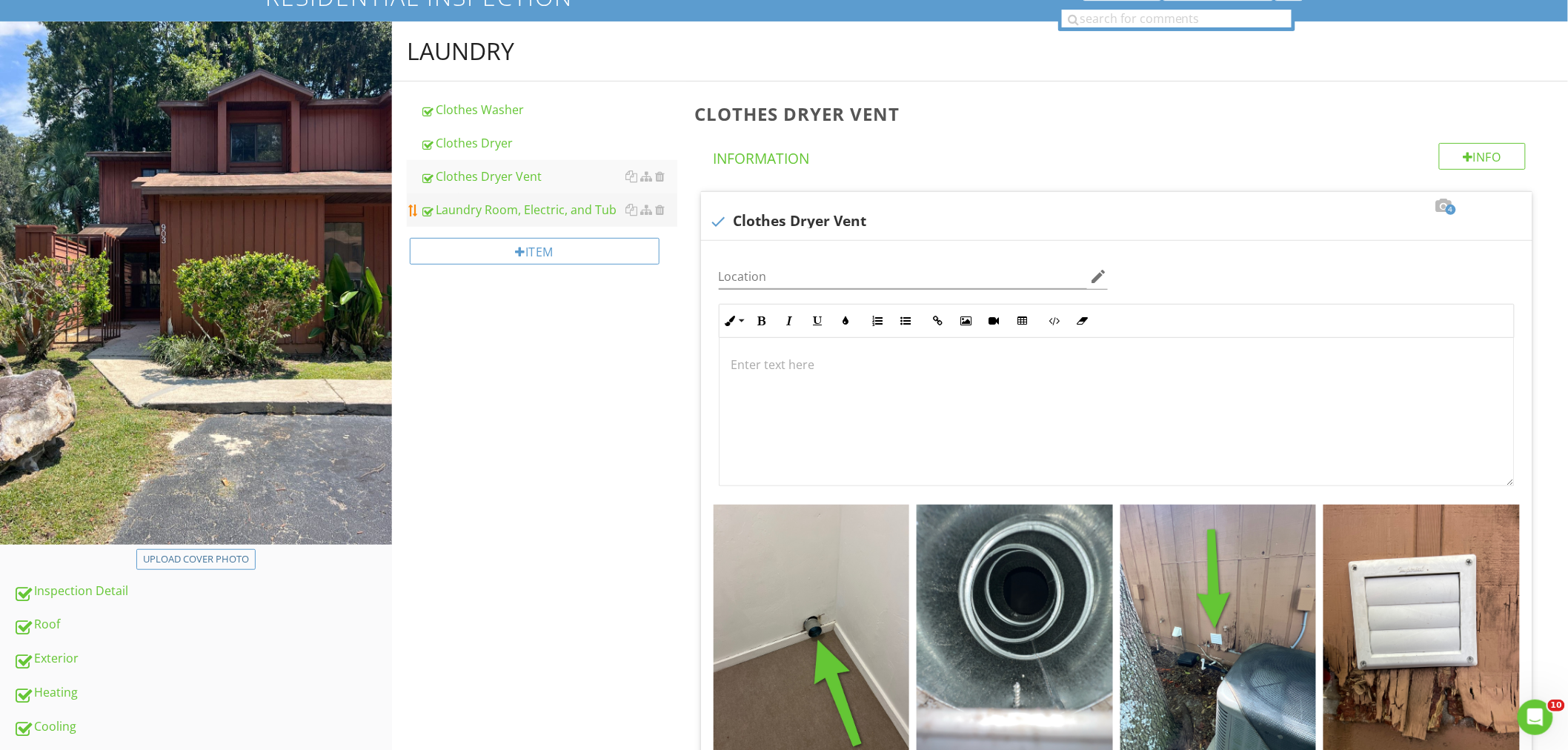
click at [528, 212] on div "Laundry Room, Electric, and Tub" at bounding box center [548, 210] width 257 height 18
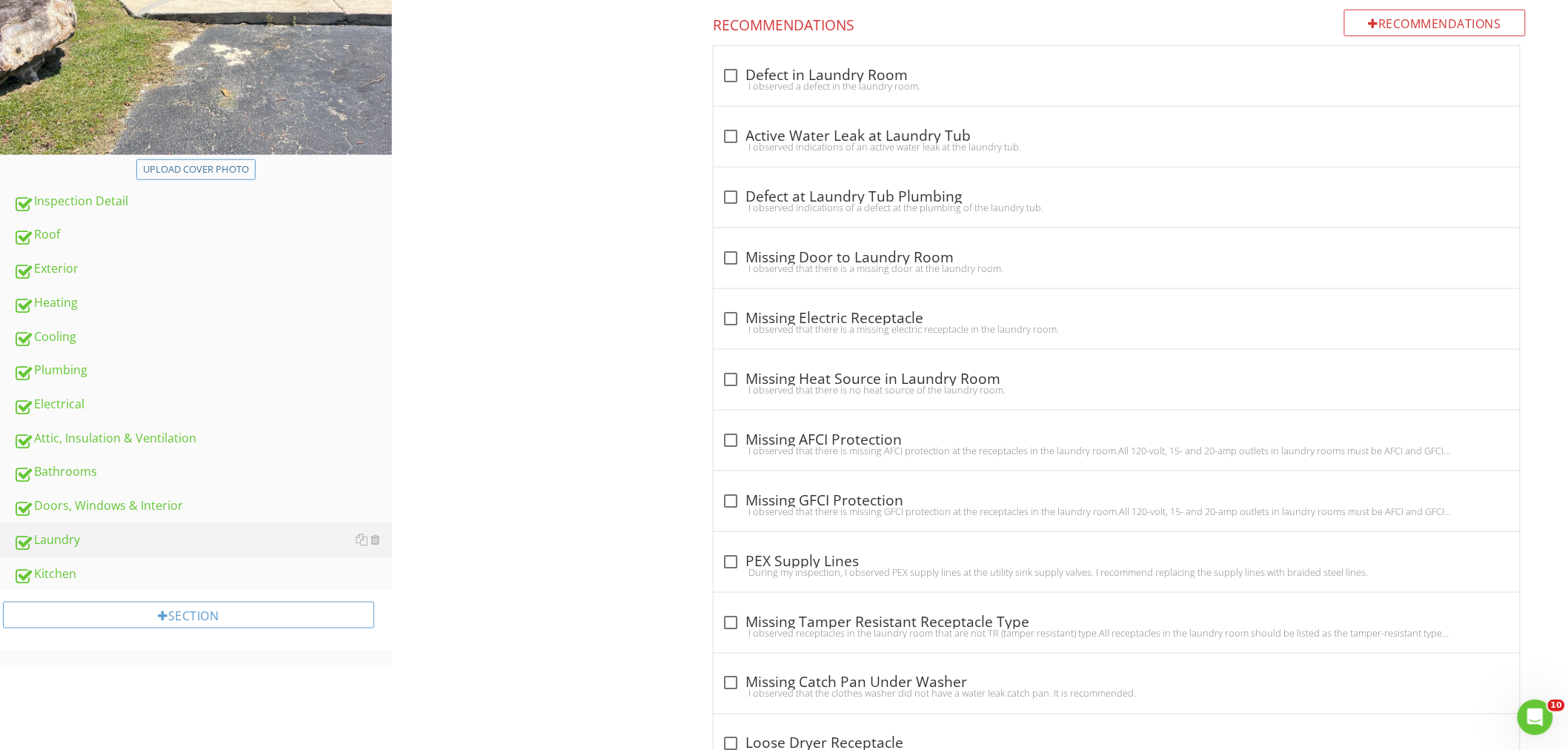
scroll to position [620, 0]
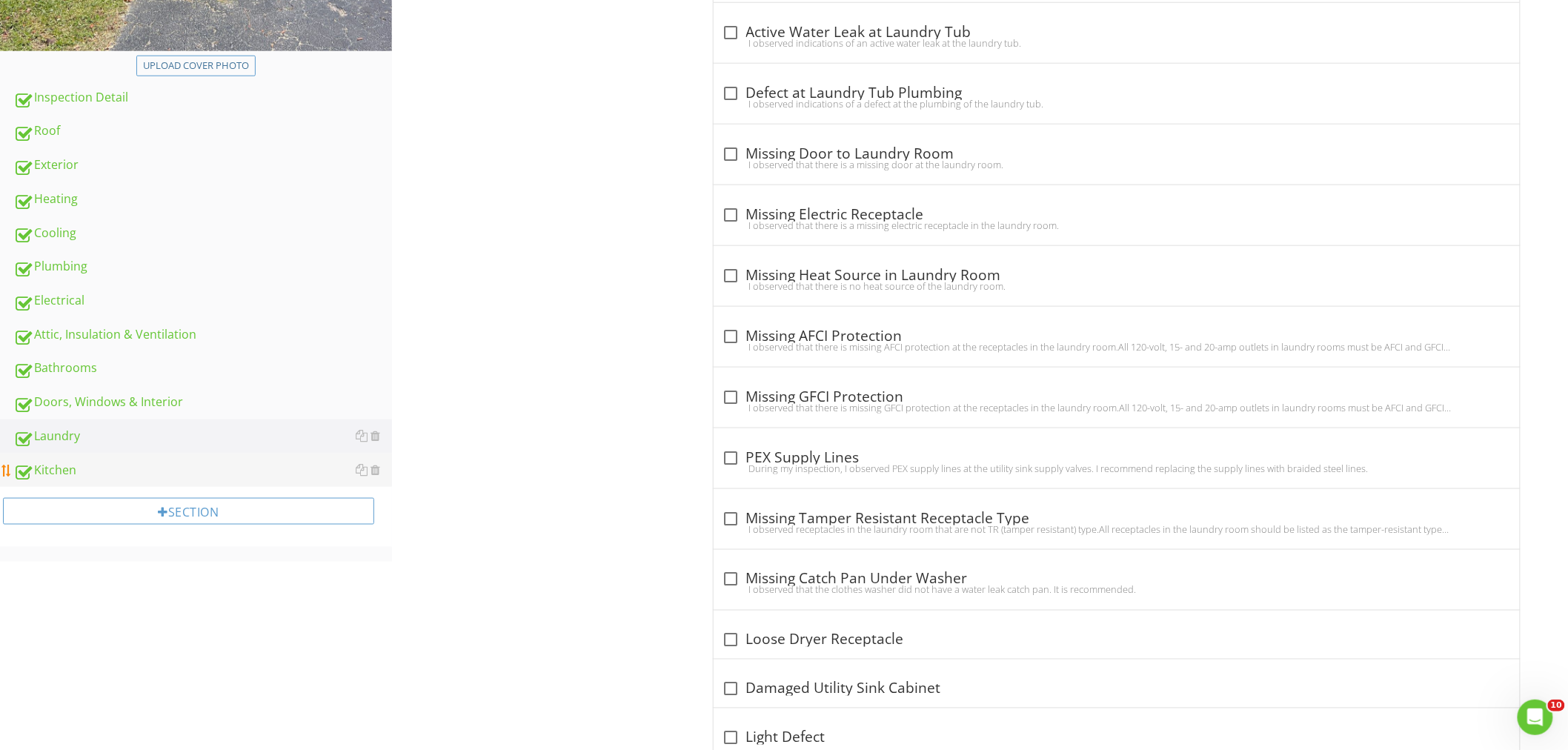
click at [154, 477] on link "Kitchen" at bounding box center [203, 470] width 379 height 34
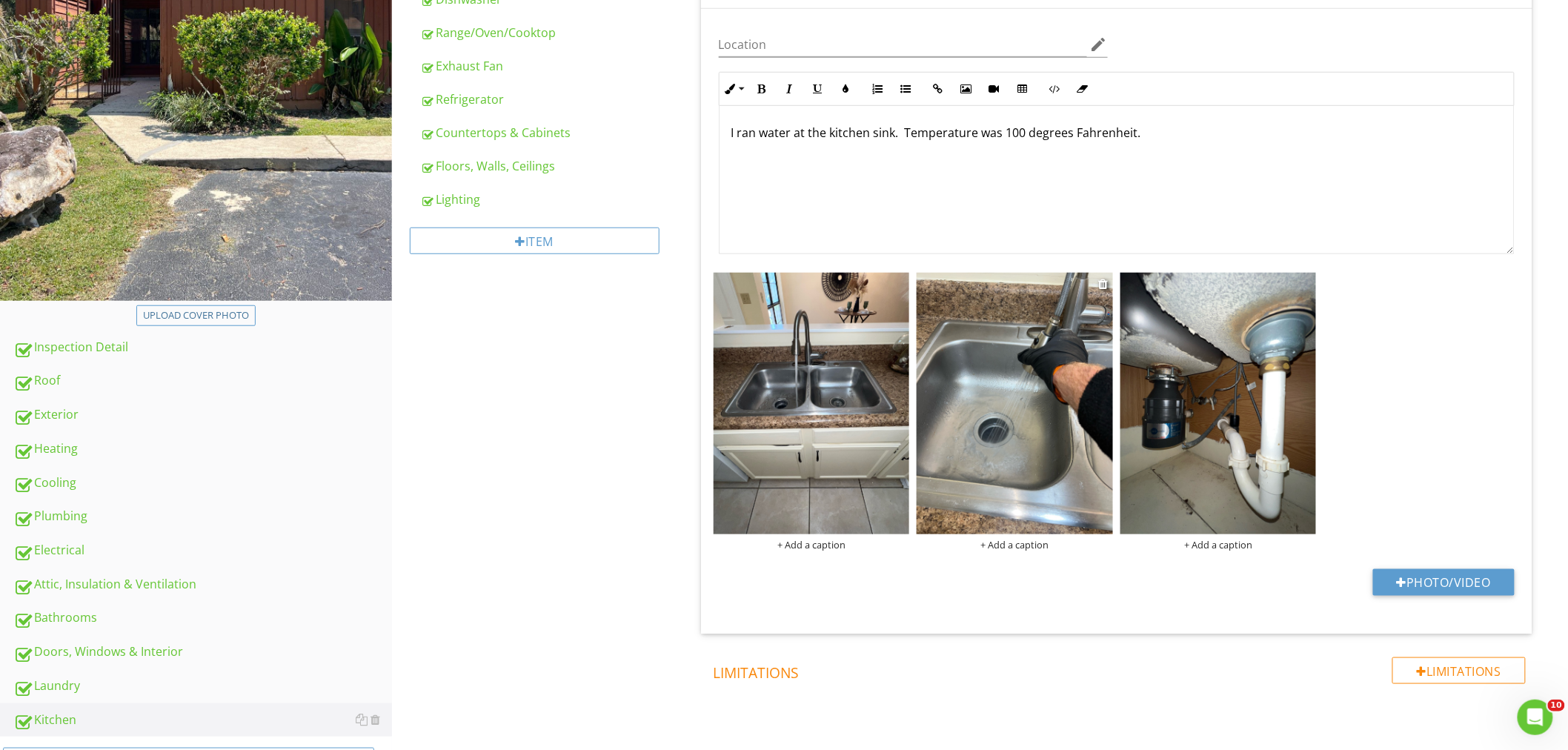
scroll to position [209, 0]
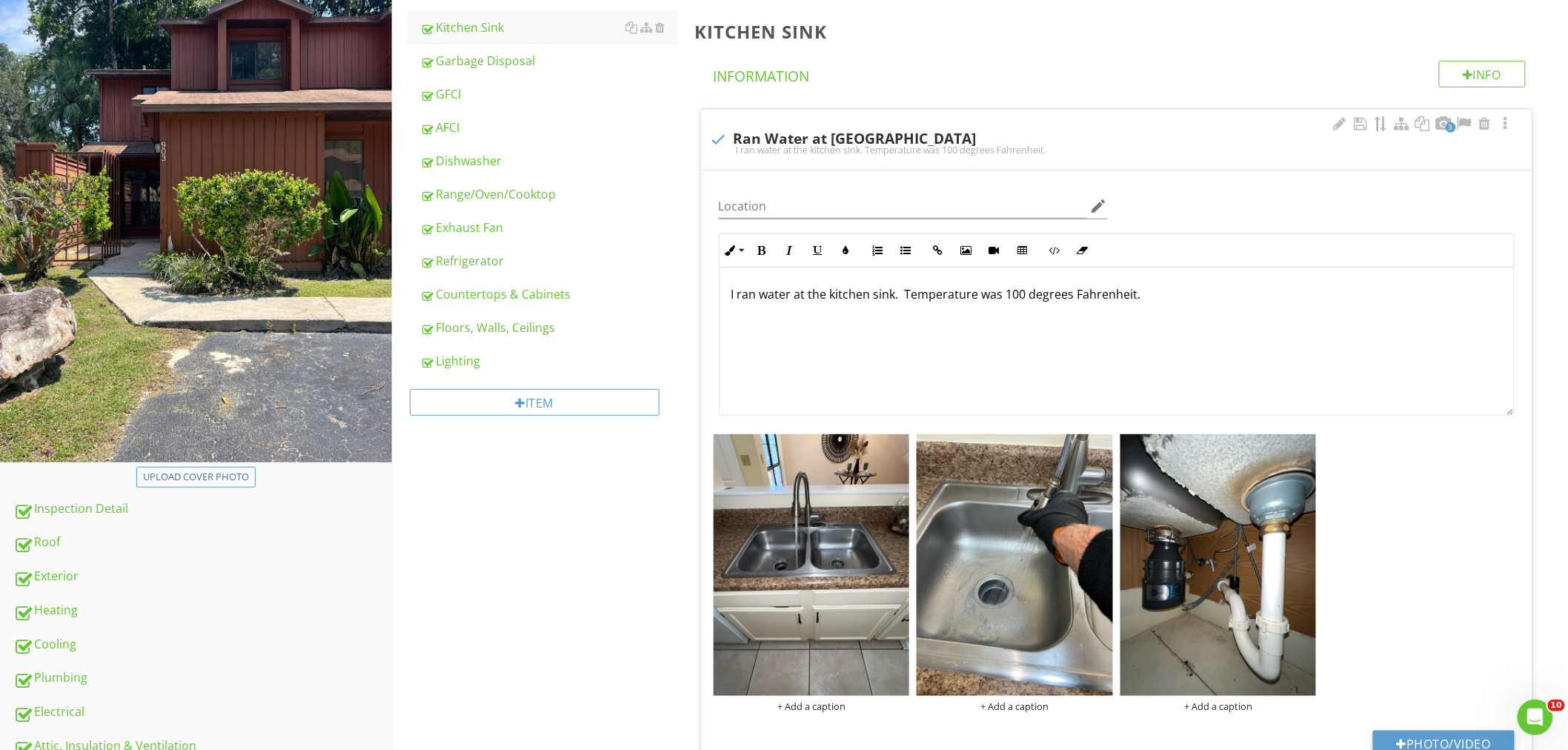
click at [1025, 301] on p "I ran water at the kitchen sink. Temperature was 100 degrees Fahrenheit." at bounding box center [1116, 294] width 770 height 18
click at [1434, 727] on div "Location edit Inline Style XLarge Large Normal Small Light Small/Light Bold Ita…" at bounding box center [1117, 482] width 831 height 624
click at [1433, 739] on button "Photo/Video" at bounding box center [1444, 743] width 142 height 26
type input "C:\fakepath\IR_12363.jpg"
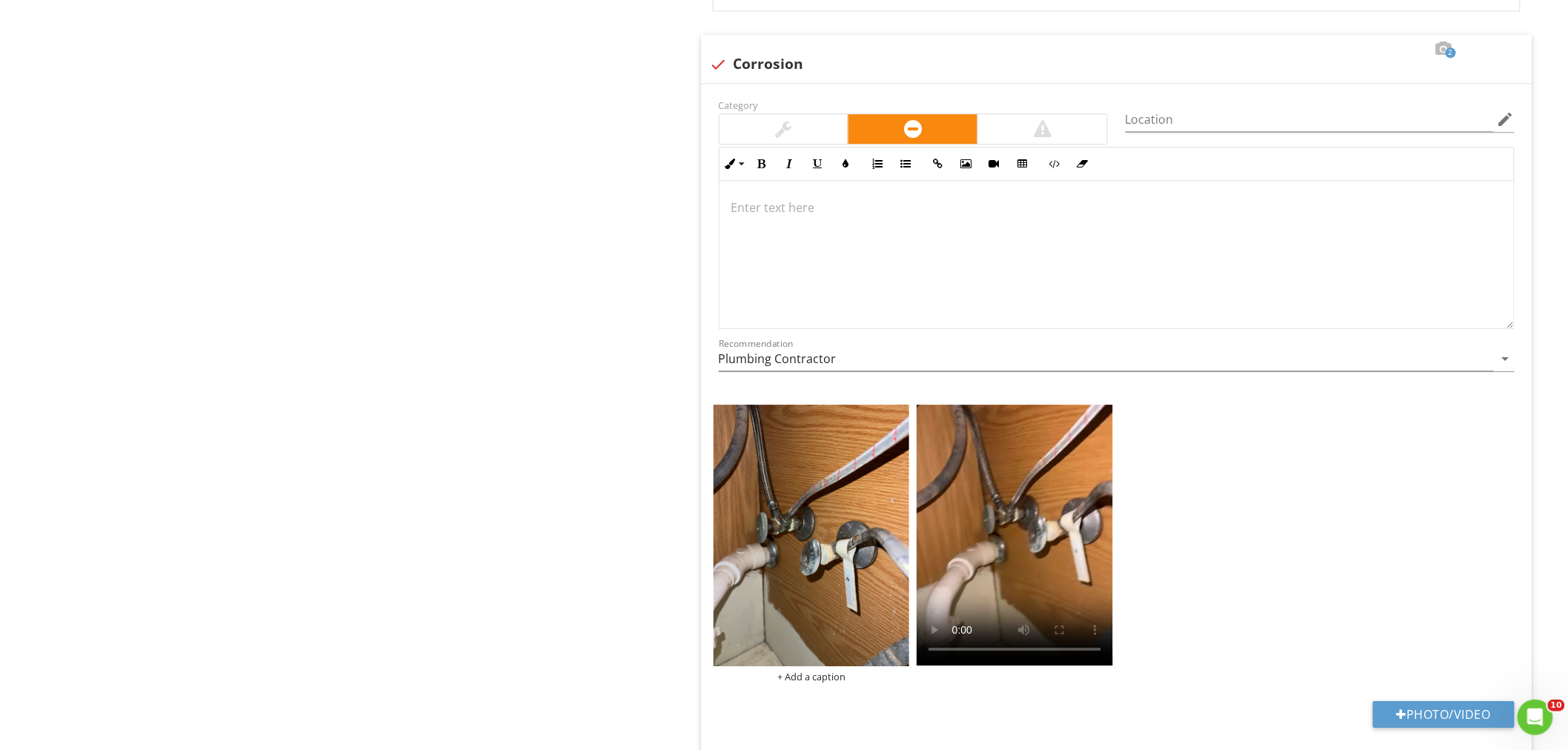
scroll to position [1773, 0]
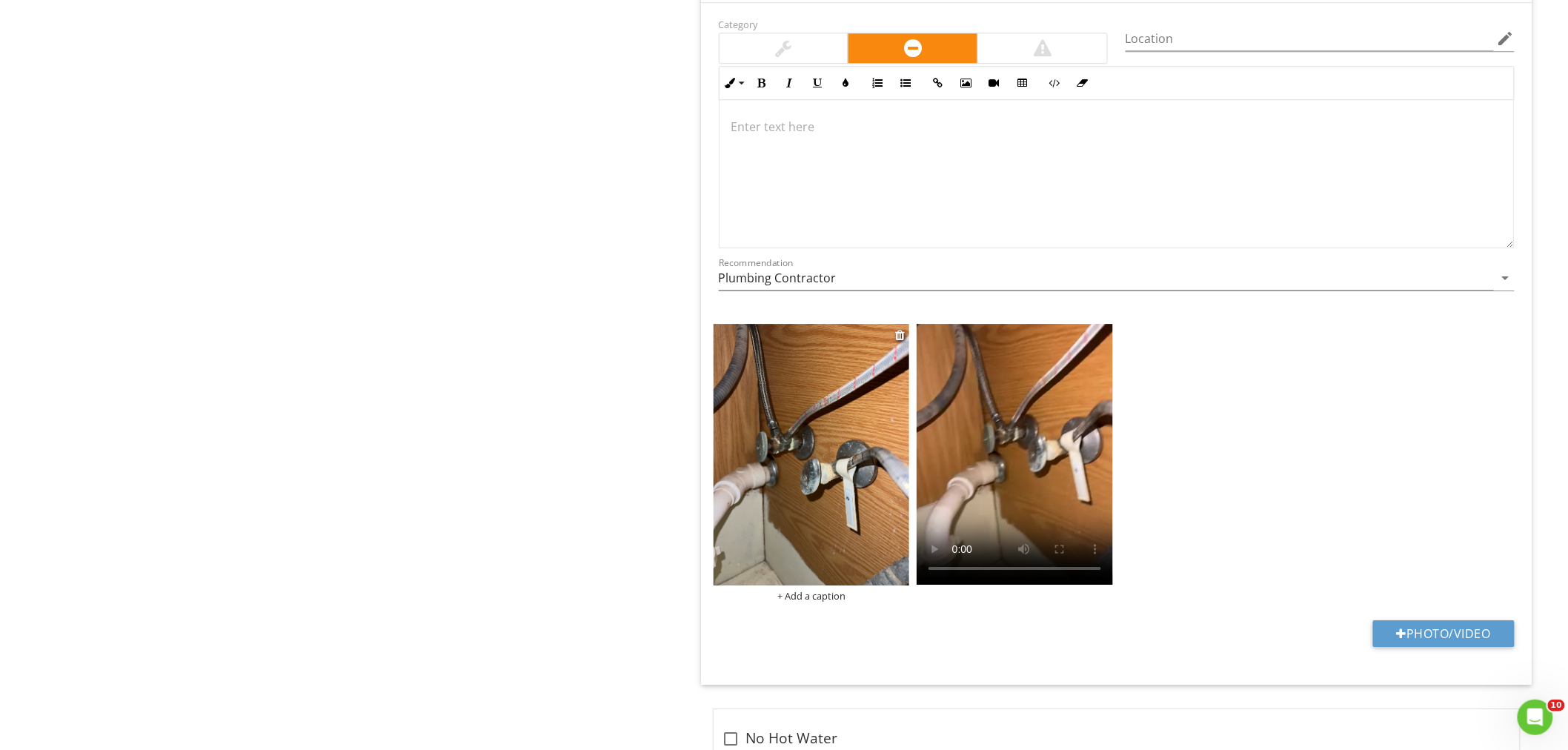
click at [801, 538] on img at bounding box center [811, 454] width 197 height 261
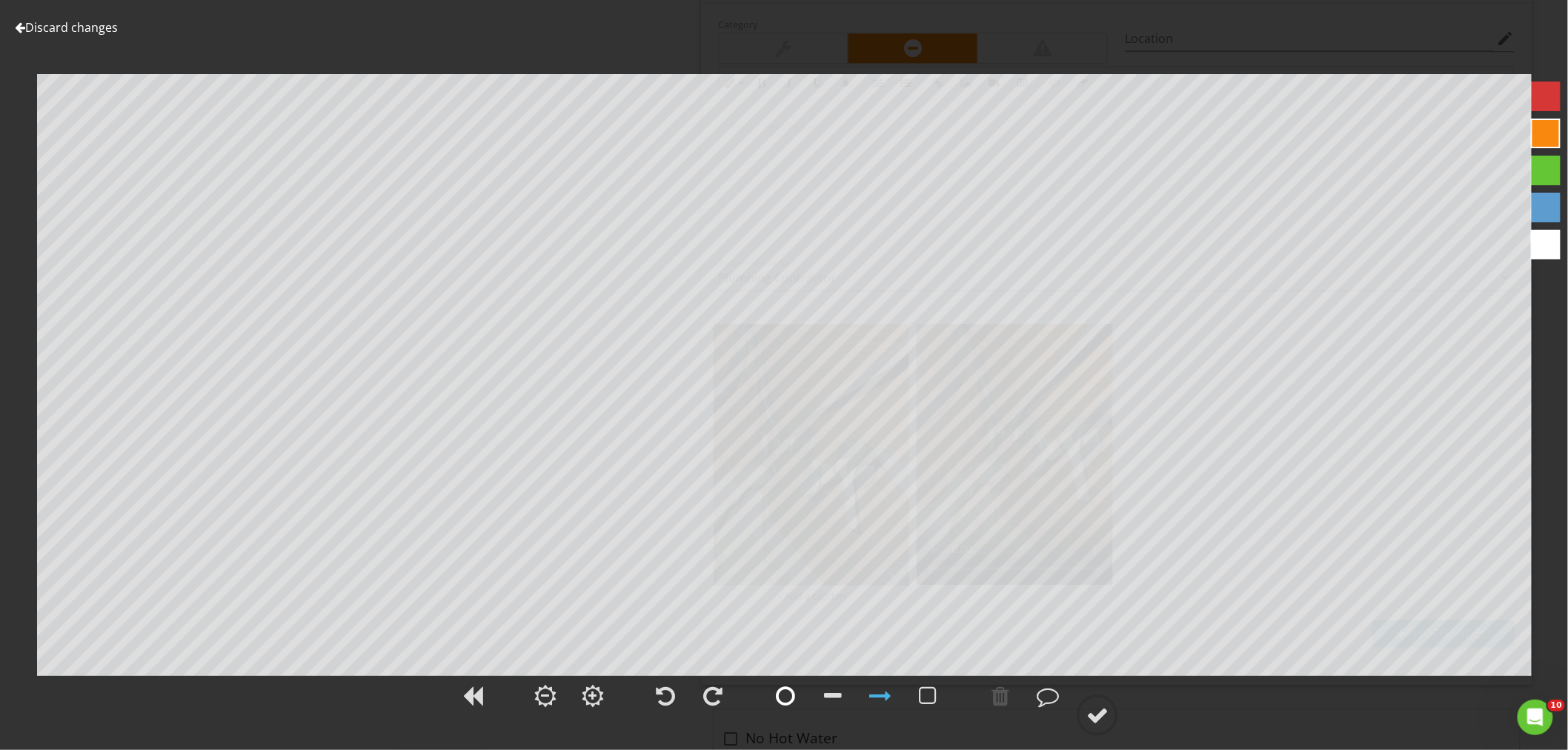
click at [792, 695] on div at bounding box center [786, 696] width 20 height 23
click at [1006, 702] on div at bounding box center [1000, 696] width 18 height 23
click at [1105, 721] on div at bounding box center [1097, 715] width 23 height 23
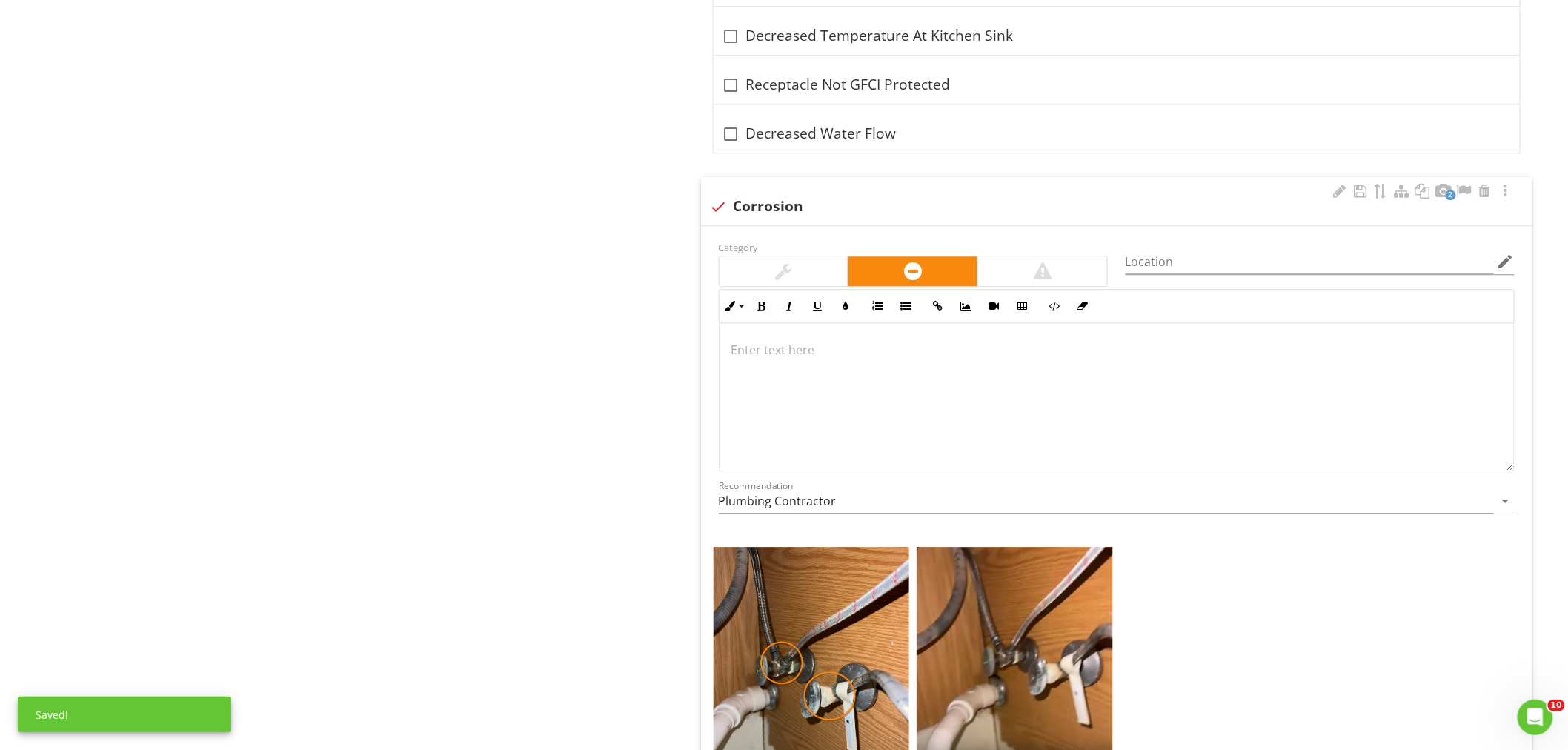
scroll to position [1526, 0]
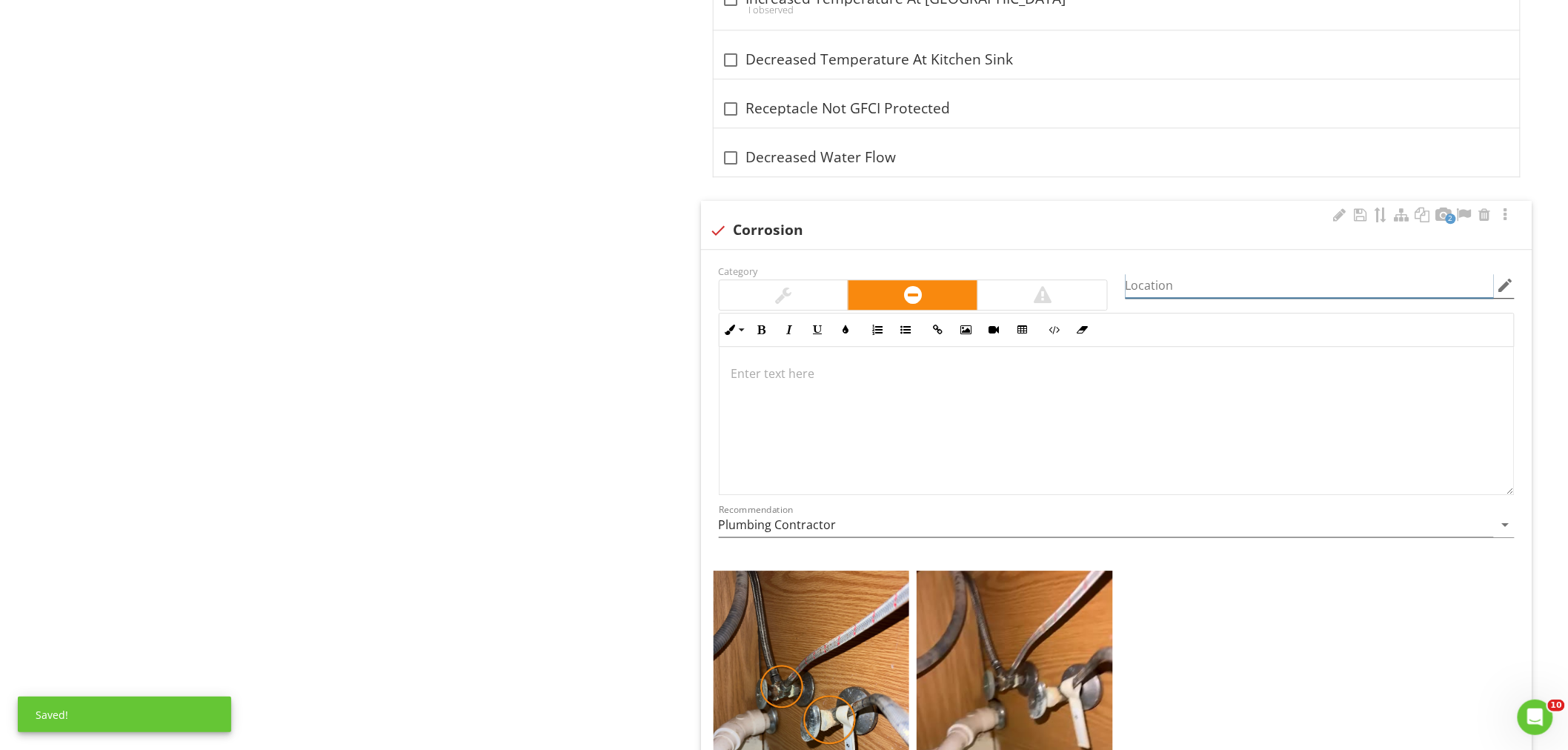
click at [1161, 295] on input "Location" at bounding box center [1309, 285] width 368 height 24
type input "Kitchen Sink"
click at [815, 361] on div at bounding box center [1116, 420] width 795 height 148
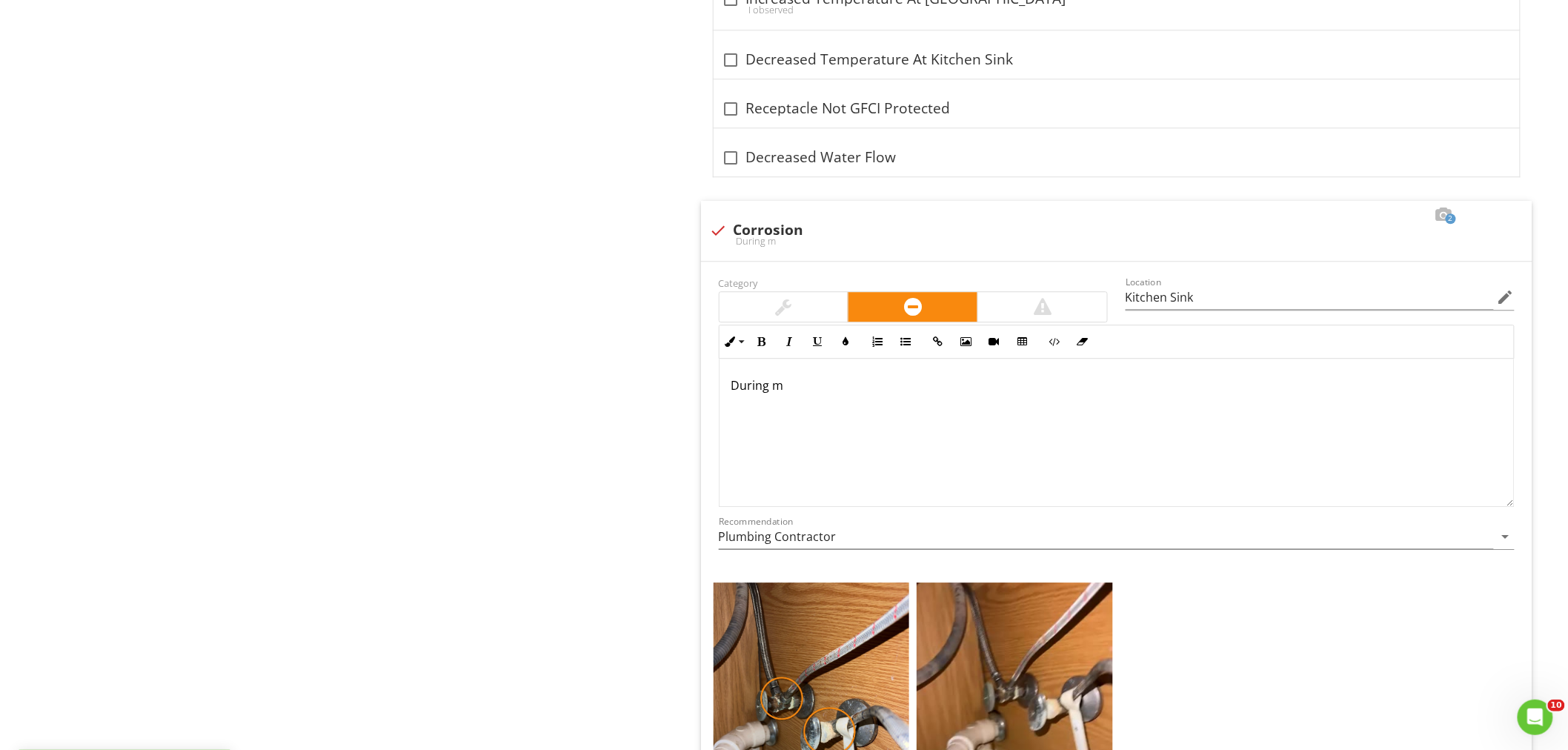
scroll to position [1537, 0]
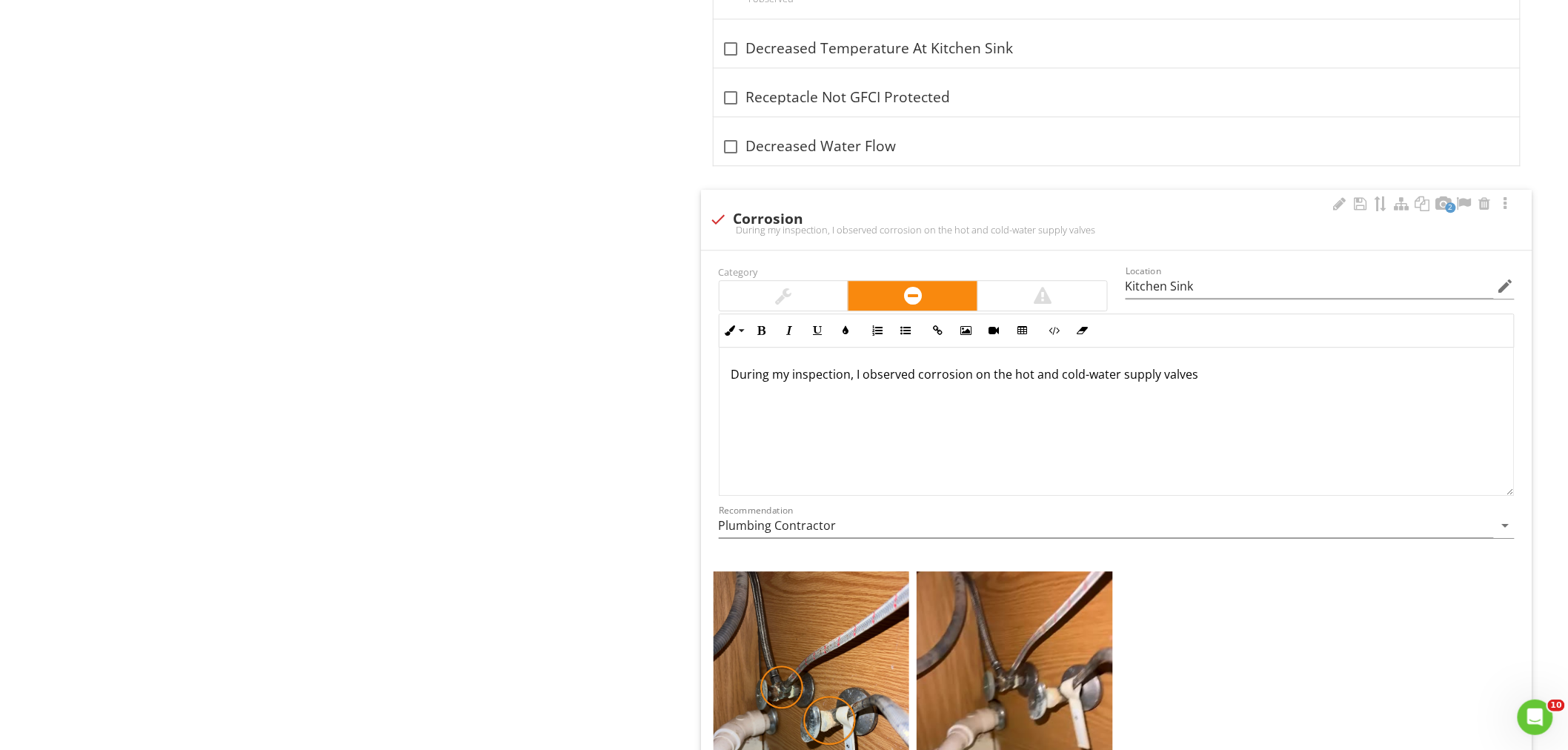
click at [1012, 380] on p "During my inspection, I observed corrosion on the hot and cold-water supply val…" at bounding box center [1116, 374] width 770 height 18
click at [1234, 383] on p "During my inspection, I observed corrosion on the kitchen hot and cold-water su…" at bounding box center [1116, 374] width 770 height 18
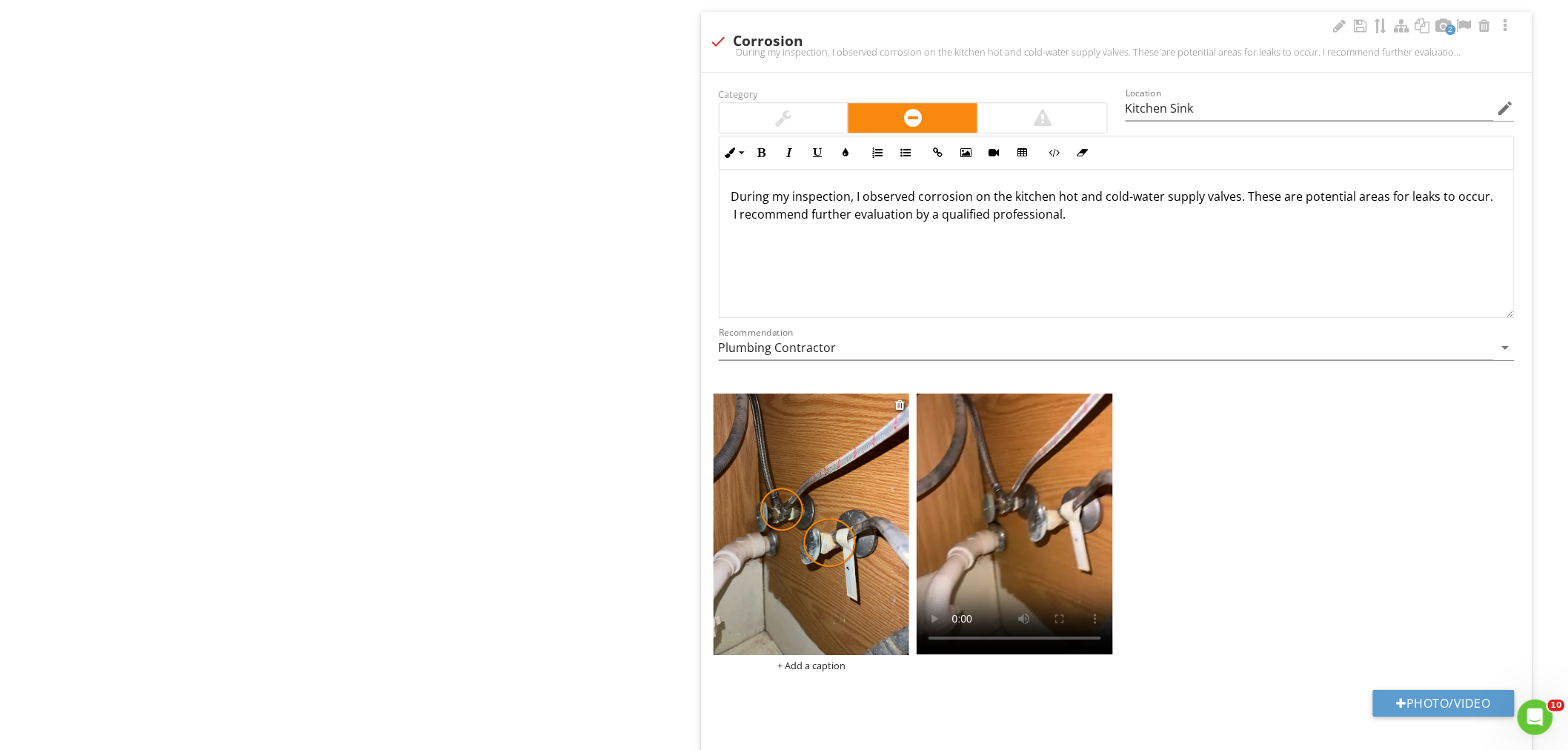
scroll to position [1784, 0]
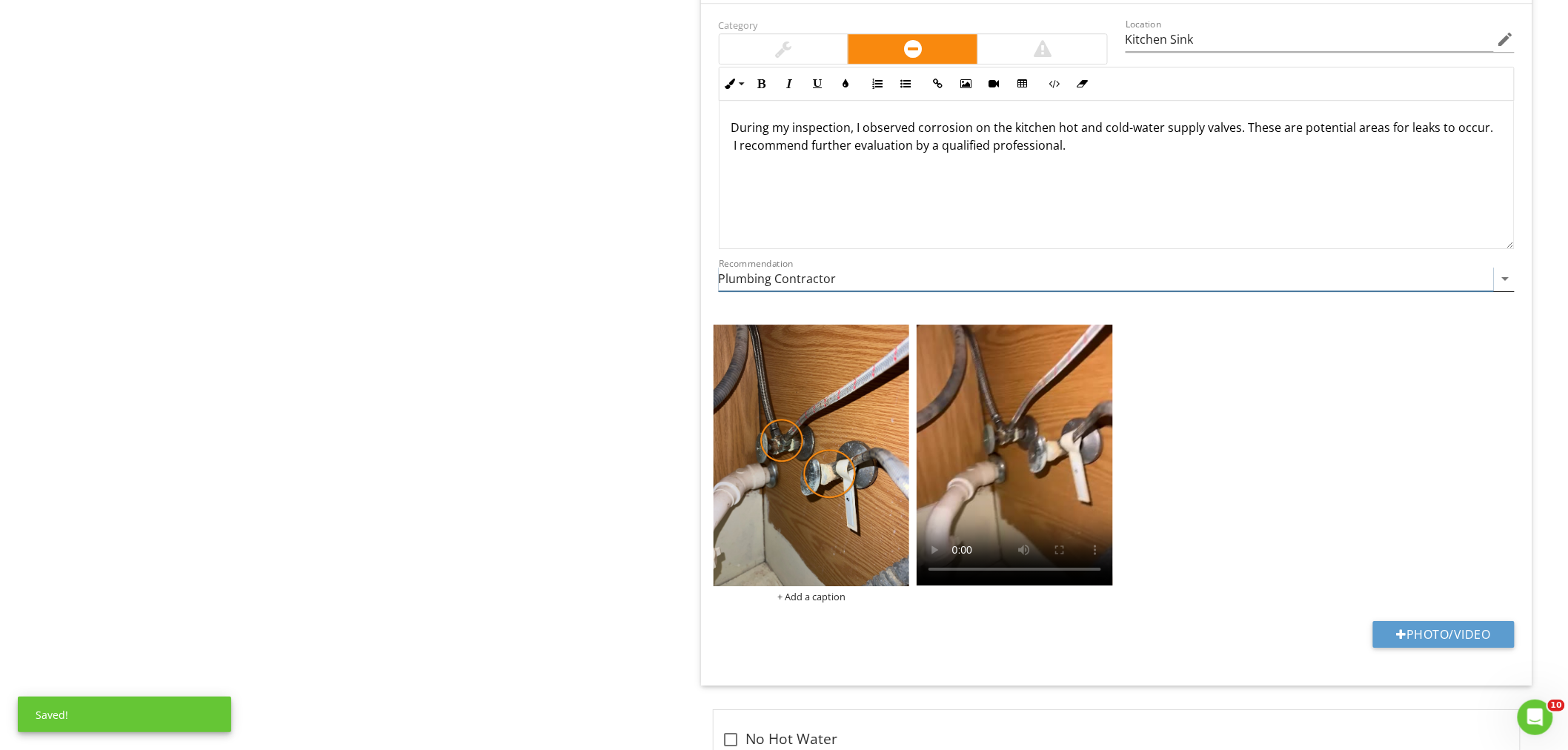
click at [787, 283] on input "Plumbing Contractor" at bounding box center [1106, 279] width 775 height 24
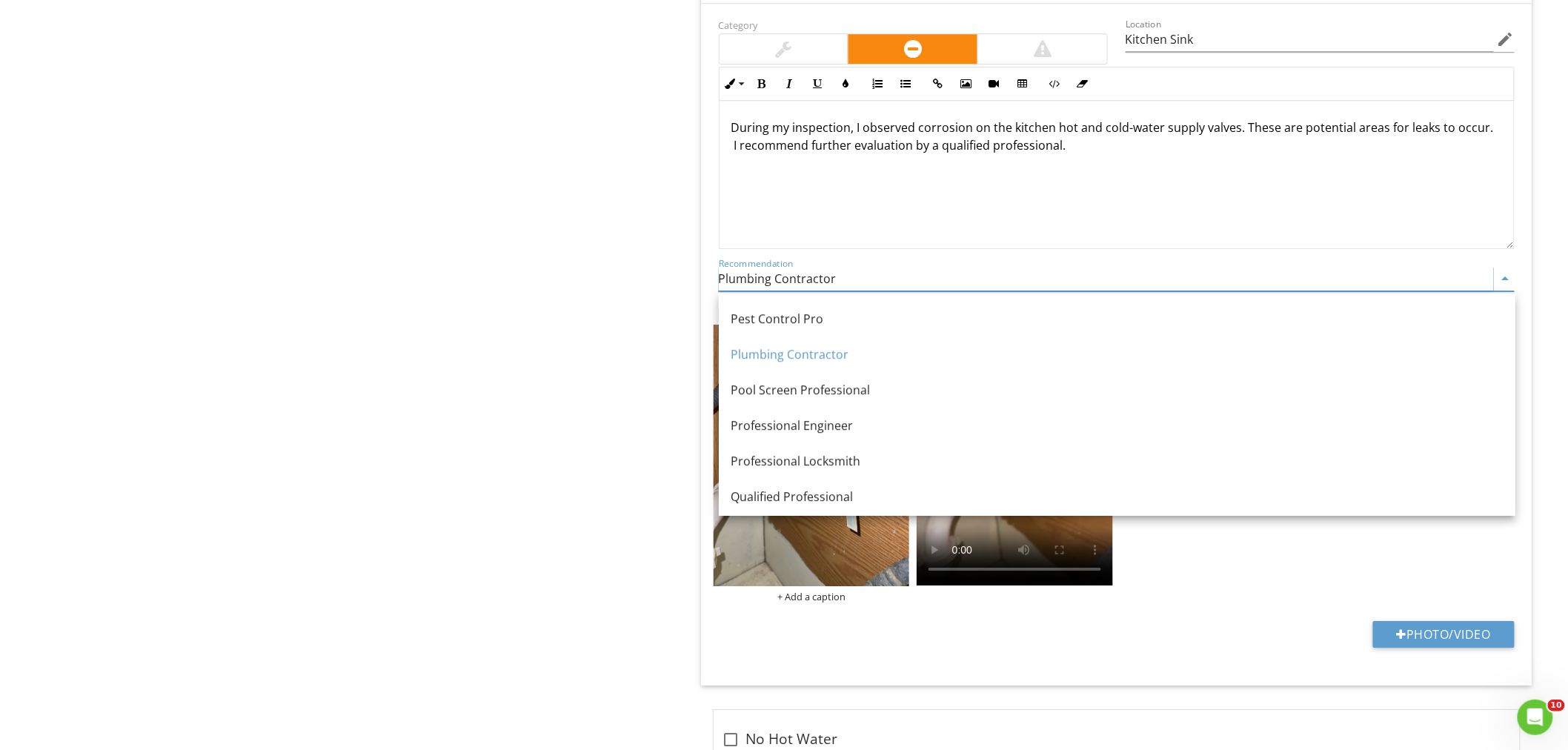
scroll to position [1788, 0]
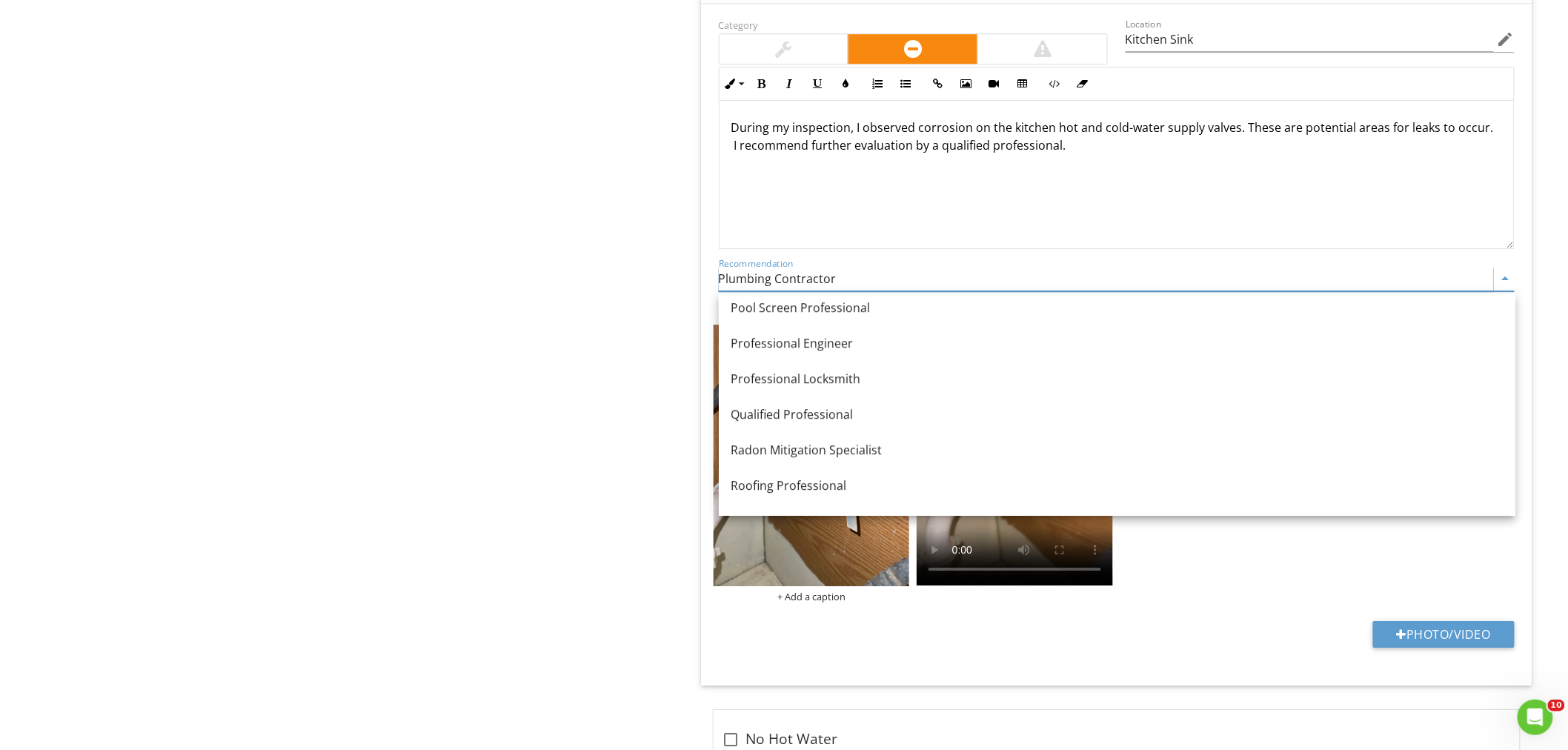
click at [815, 415] on div "Qualified Professional" at bounding box center [1117, 414] width 773 height 18
type input "Qualified Professional"
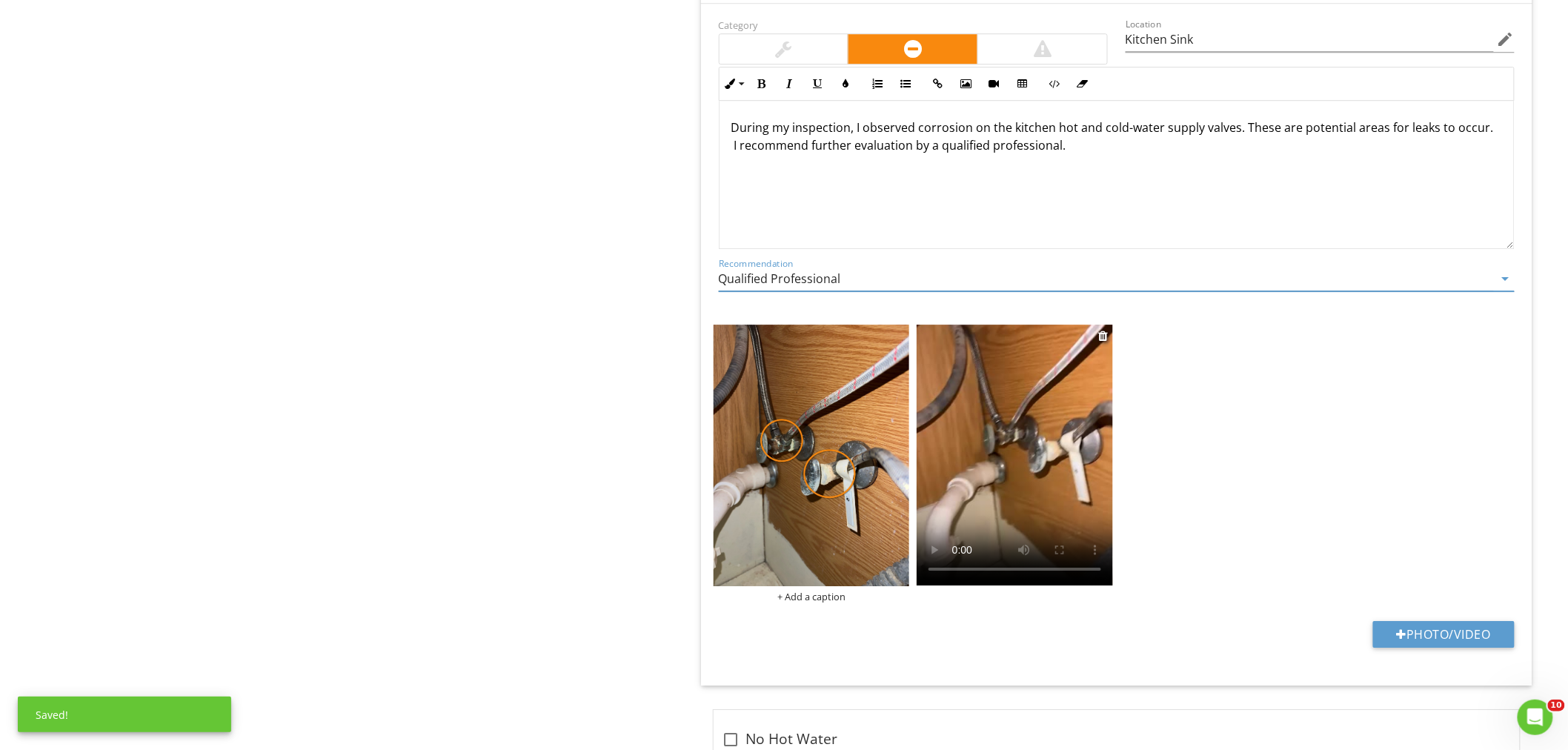
click at [996, 515] on video at bounding box center [1014, 455] width 197 height 261
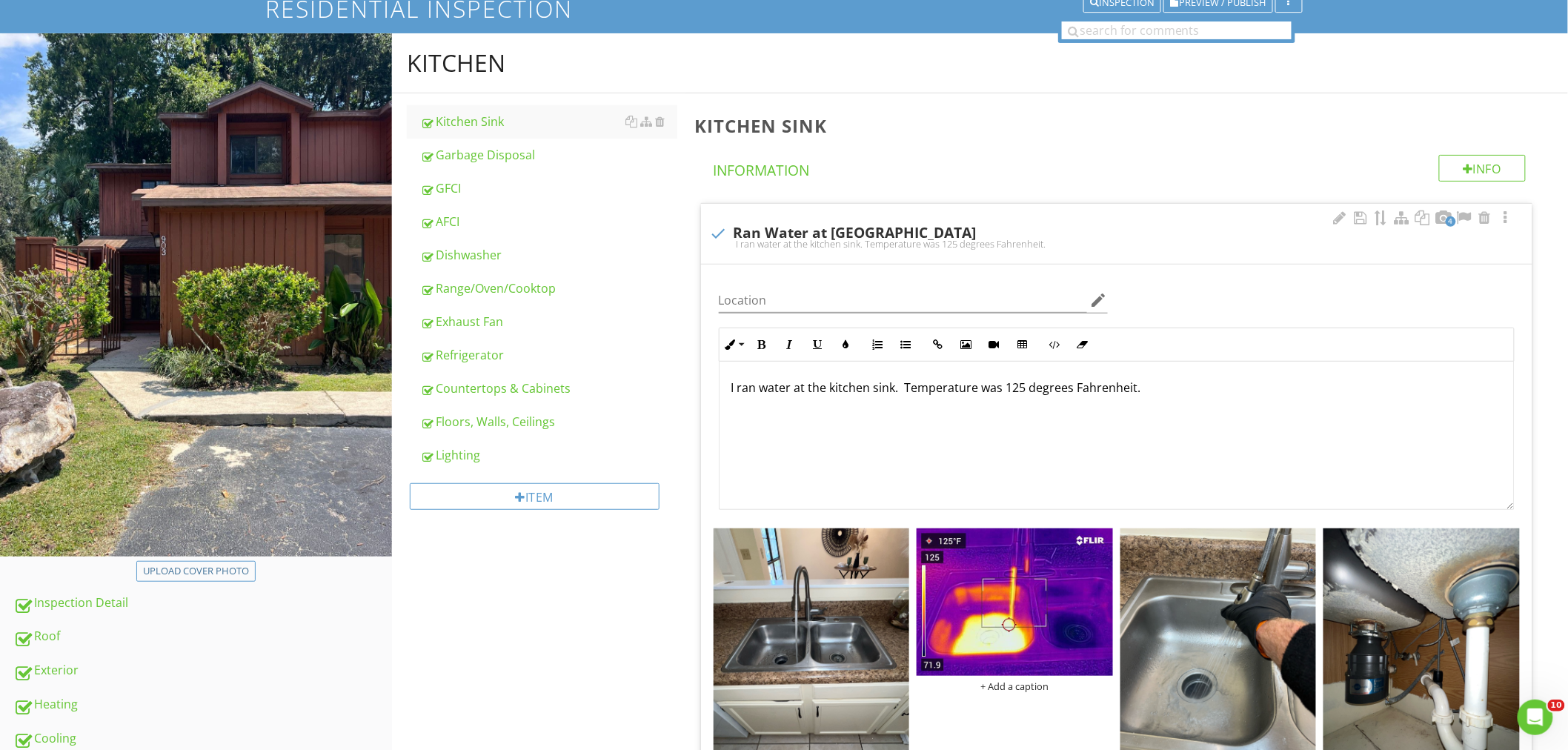
scroll to position [38, 0]
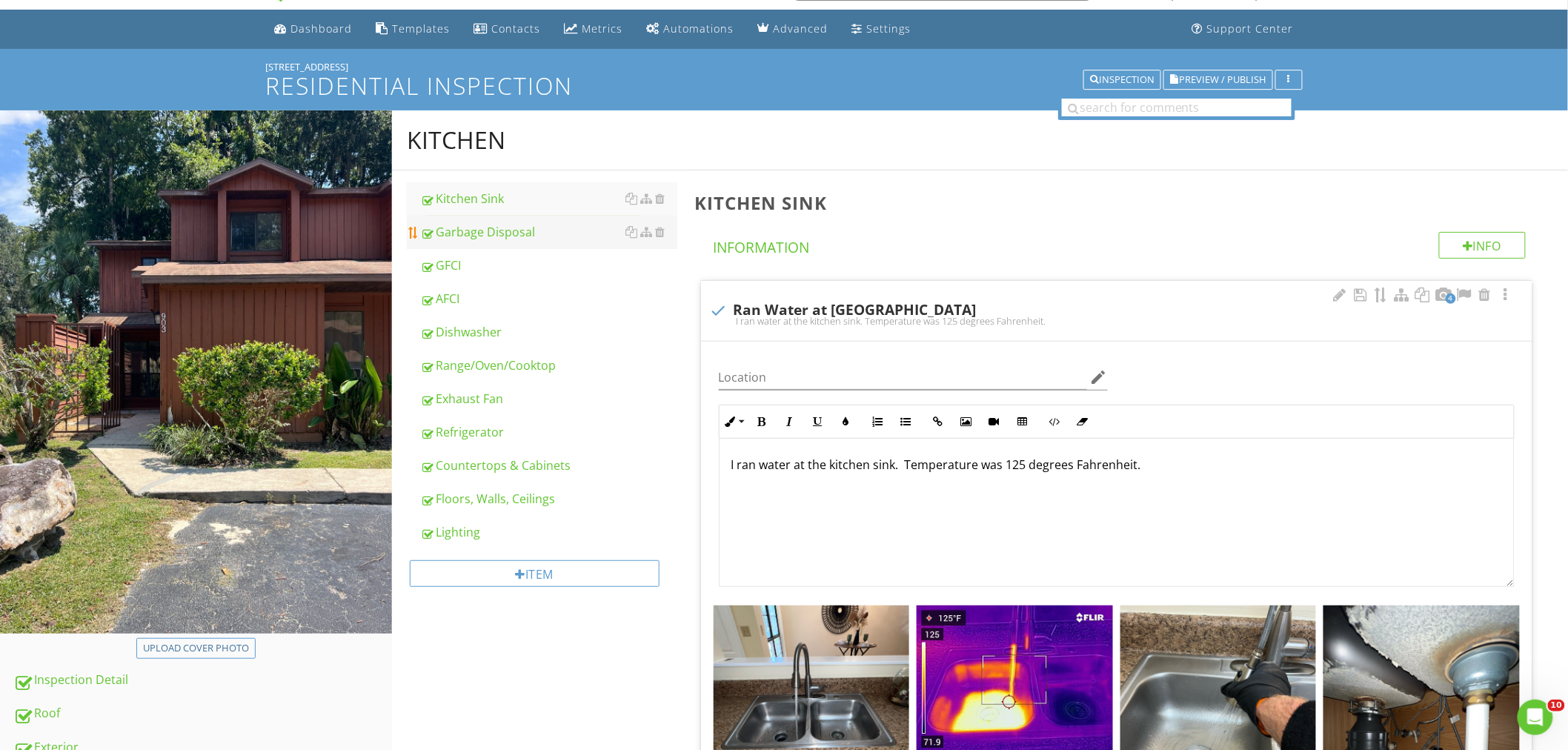
click at [496, 220] on link "Garbage Disposal" at bounding box center [548, 231] width 257 height 32
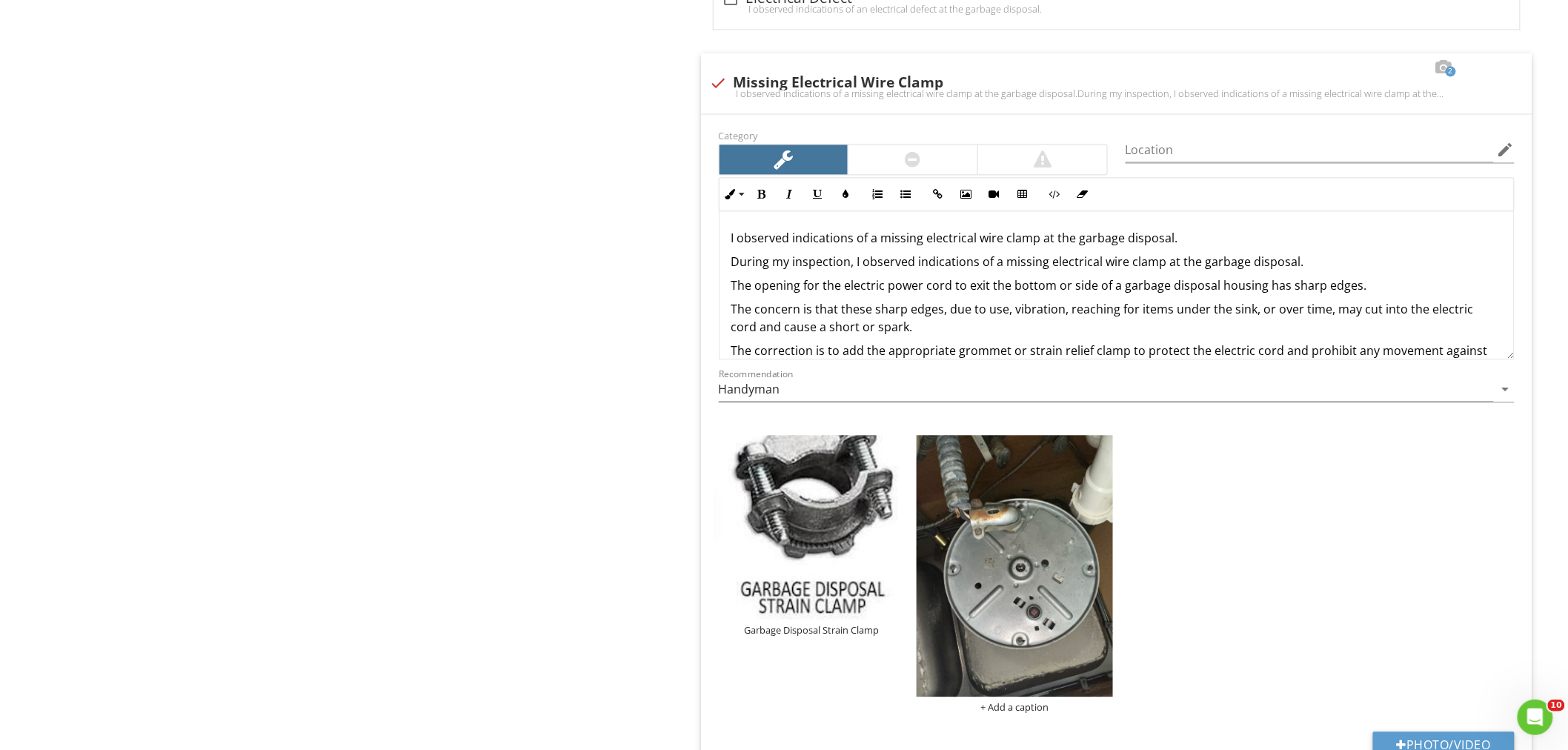
scroll to position [1437, 0]
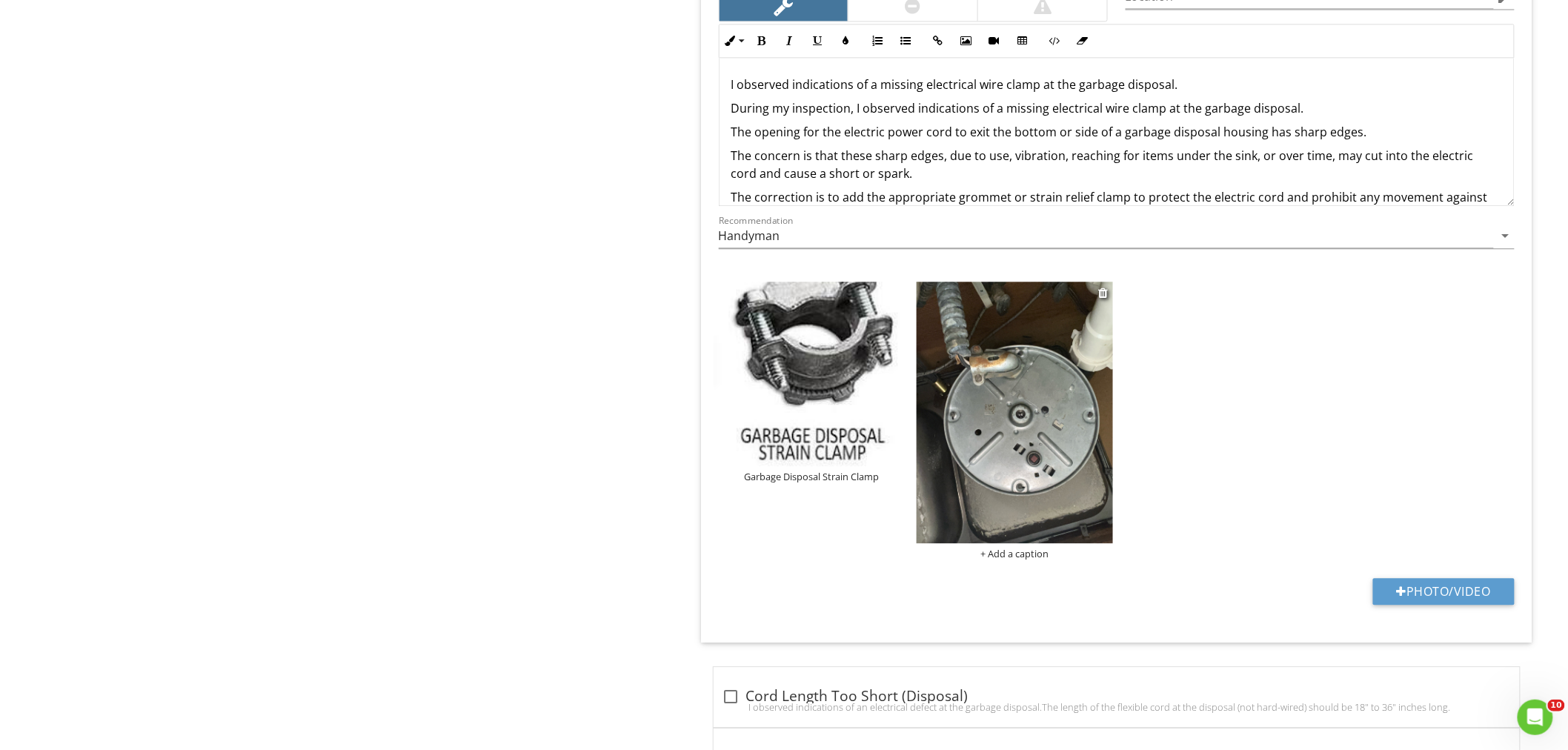
click at [967, 398] on img at bounding box center [1014, 412] width 197 height 261
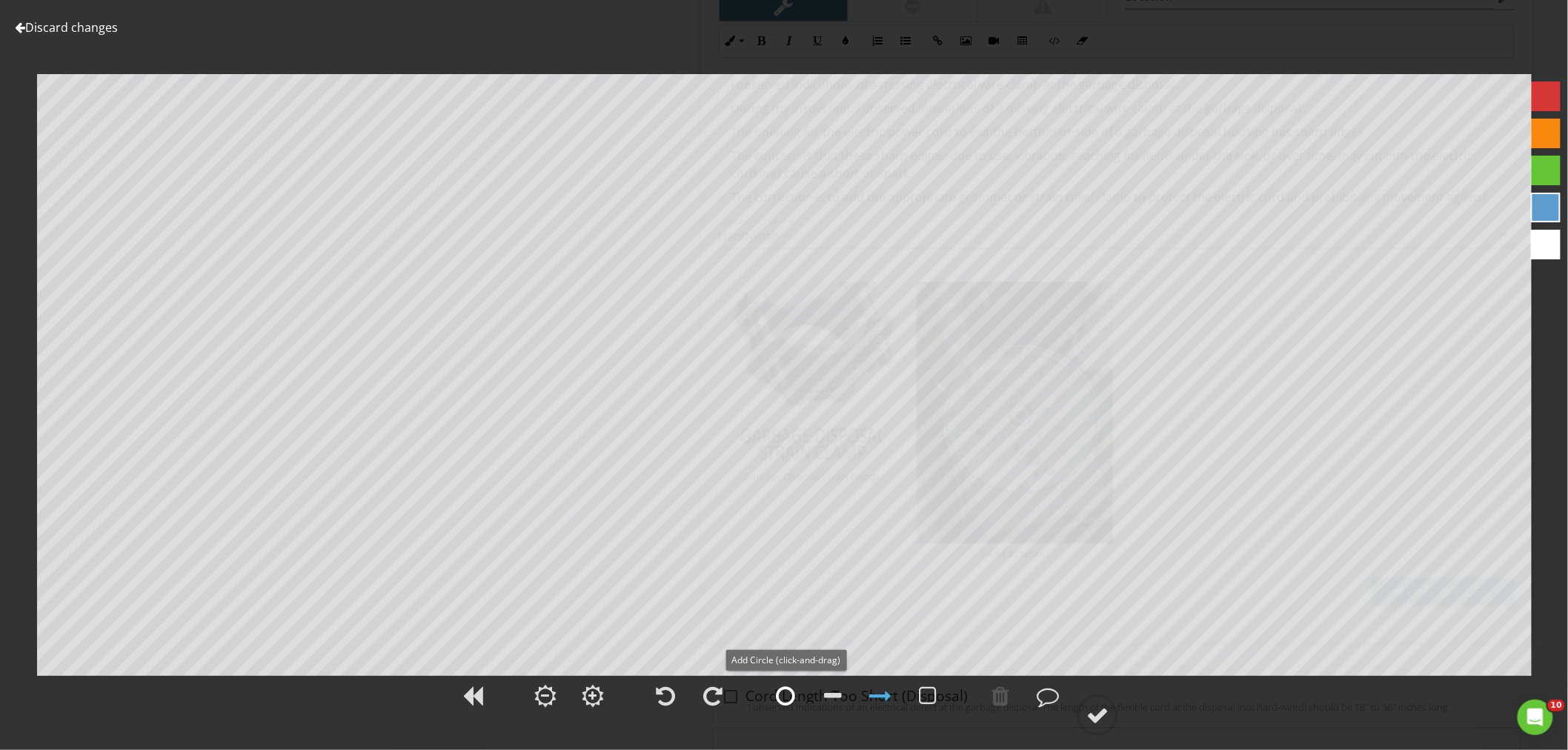
click at [781, 694] on div at bounding box center [786, 696] width 20 height 23
click at [1102, 703] on div at bounding box center [1097, 715] width 41 height 41
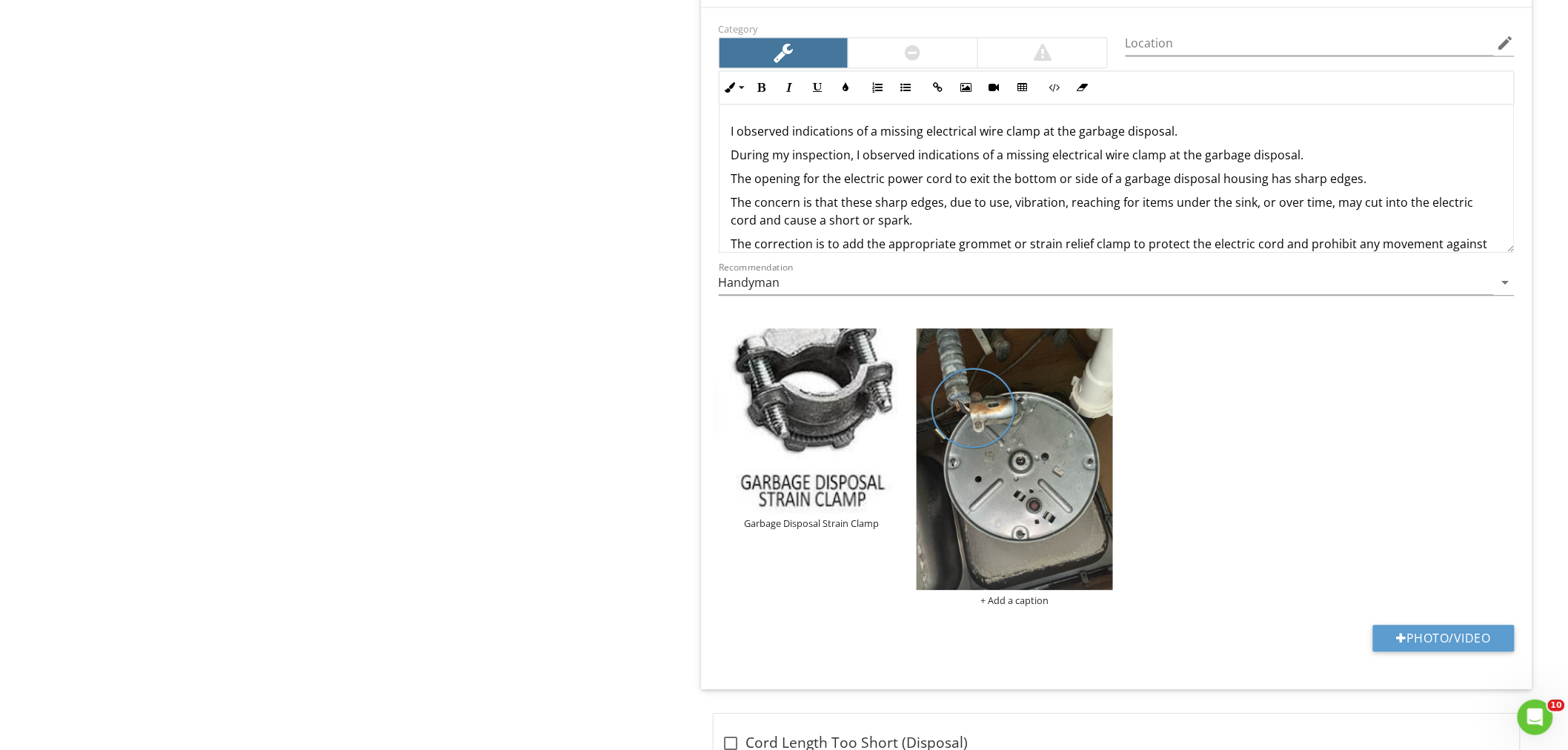
scroll to position [1144, 0]
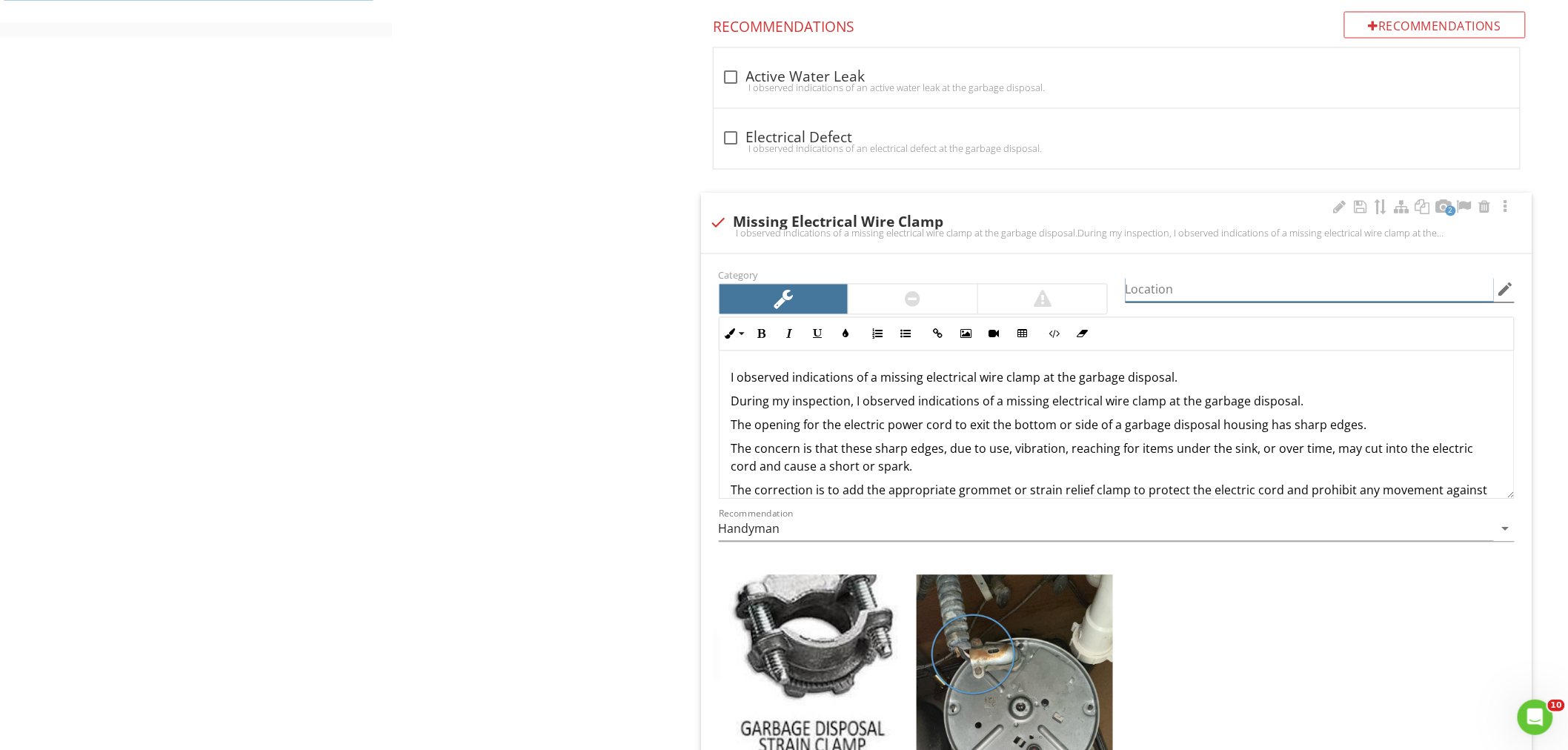
click at [1184, 291] on input "Location" at bounding box center [1309, 290] width 368 height 24
type input "Garbage Disposal"
click at [523, 300] on div "Kitchen Kitchen Sink Garbage Disposal GFCI AFCI Dishwasher Range/Oven/Cooktop E…" at bounding box center [979, 123] width 1176 height 2238
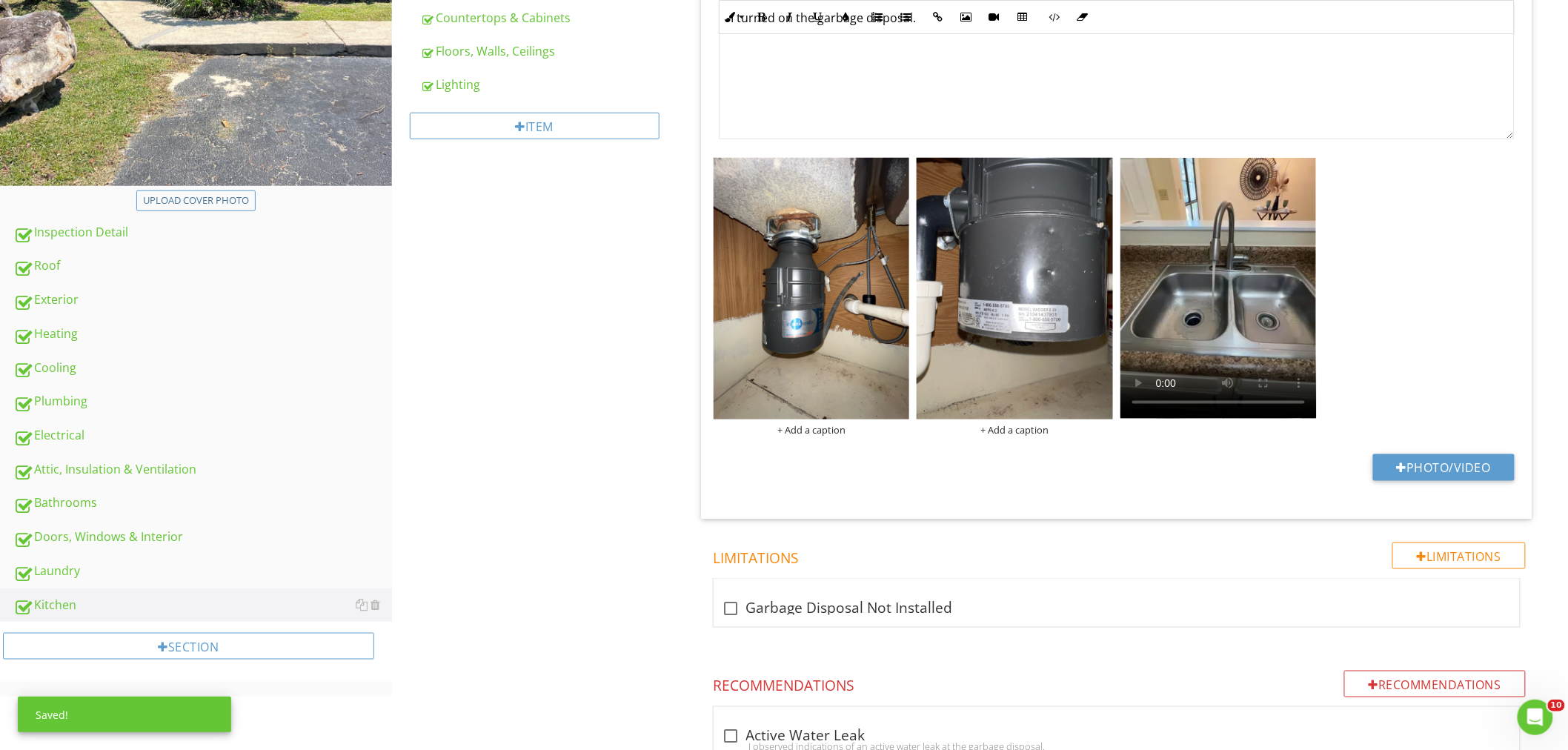
scroll to position [157, 0]
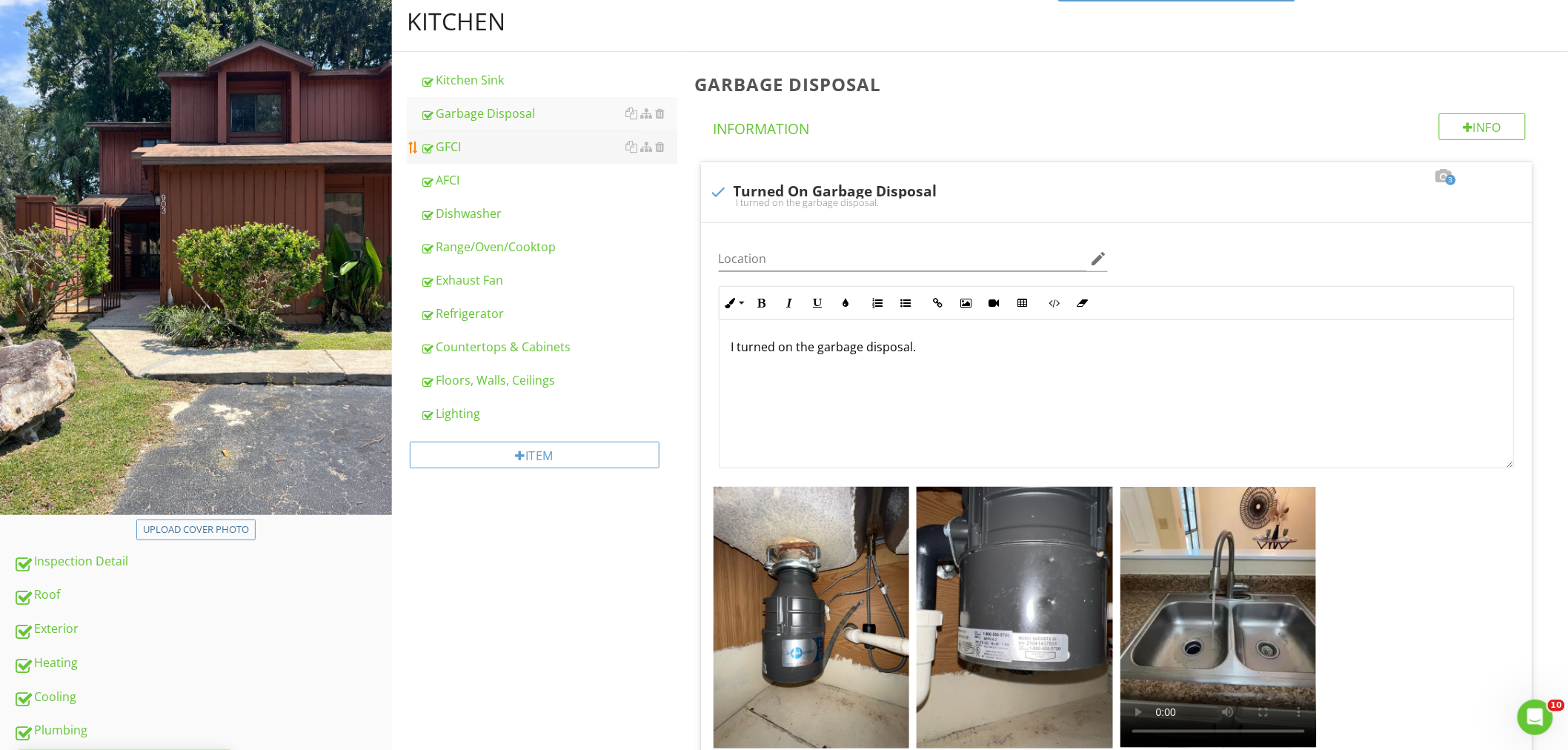
click at [472, 146] on div "GFCI" at bounding box center [548, 147] width 257 height 18
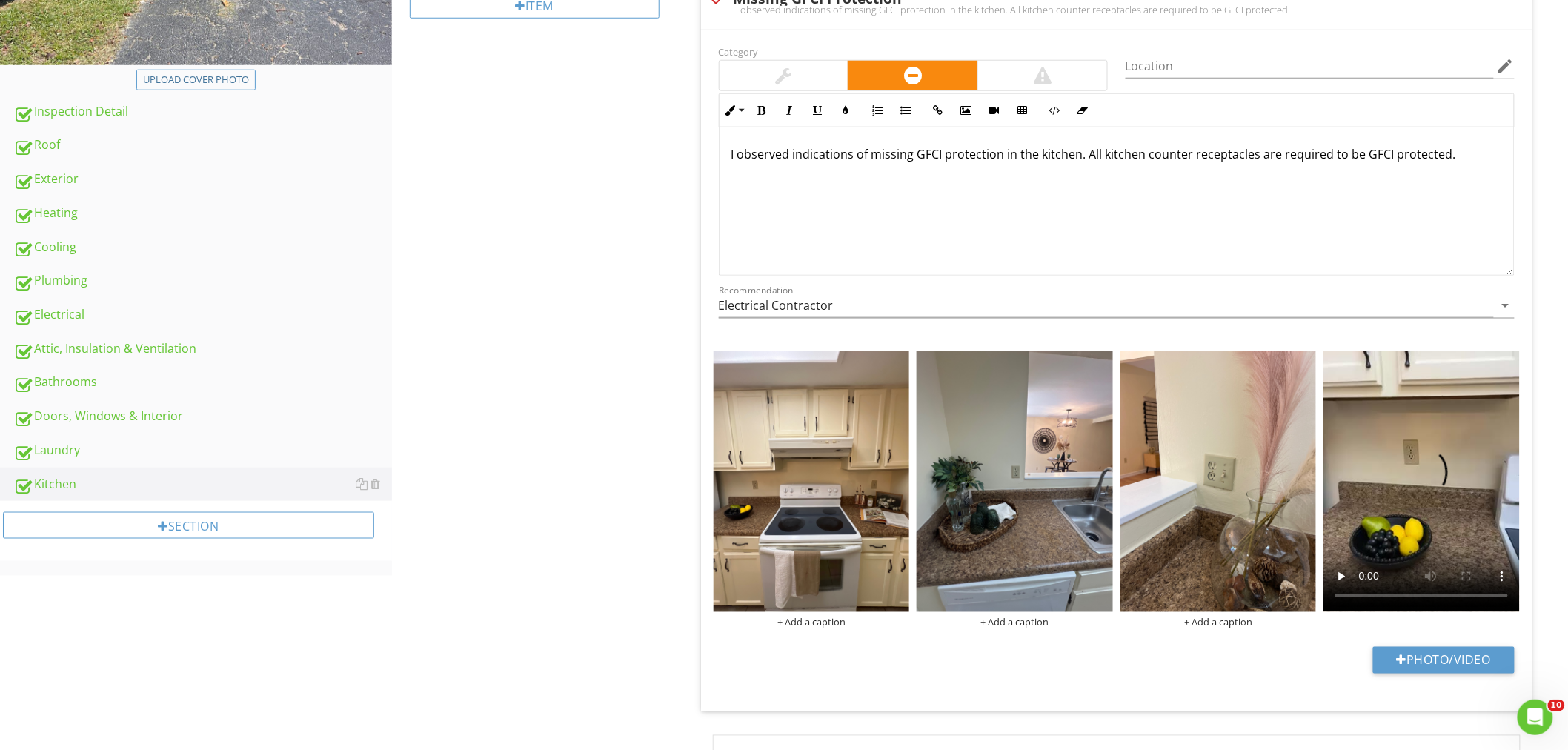
scroll to position [485, 0]
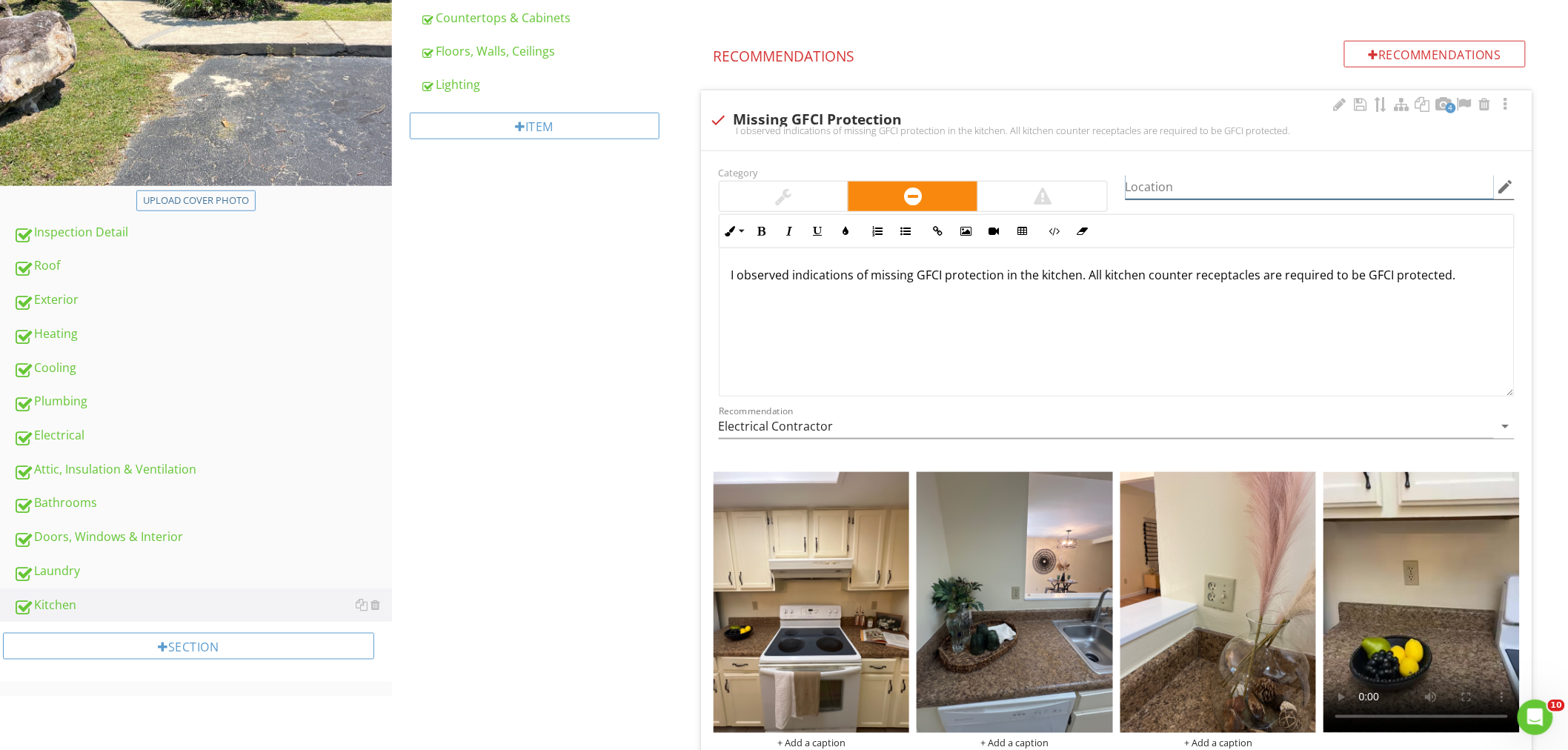
click at [1163, 191] on input "Location" at bounding box center [1309, 187] width 368 height 24
type input "Multiple Locations"
click at [489, 312] on div "Kitchen Kitchen Sink Garbage Disposal GFCI AFCI Dishwasher Range/Oven/Cooktop E…" at bounding box center [979, 389] width 1176 height 1452
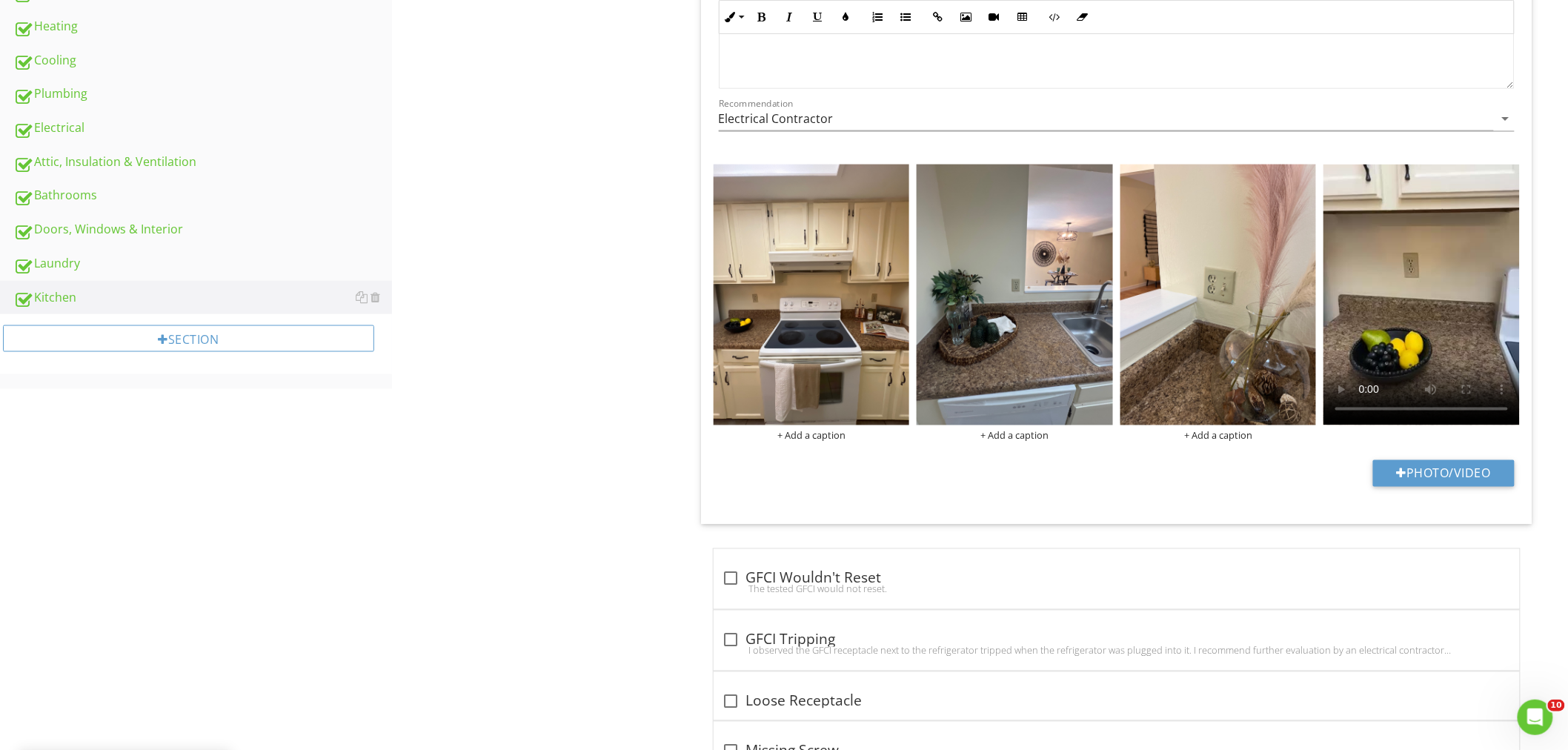
scroll to position [852, 0]
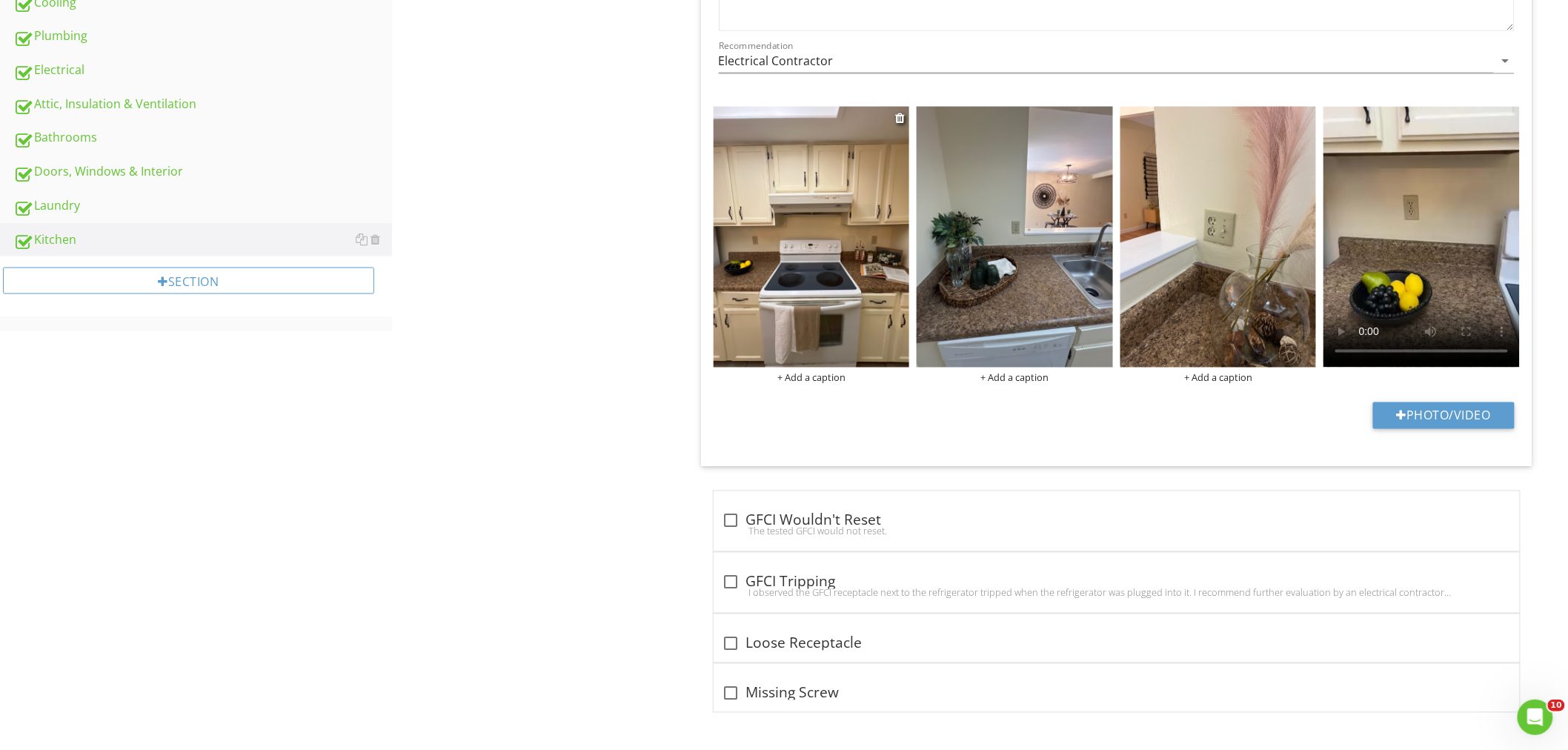
click at [836, 282] on img at bounding box center [811, 237] width 197 height 261
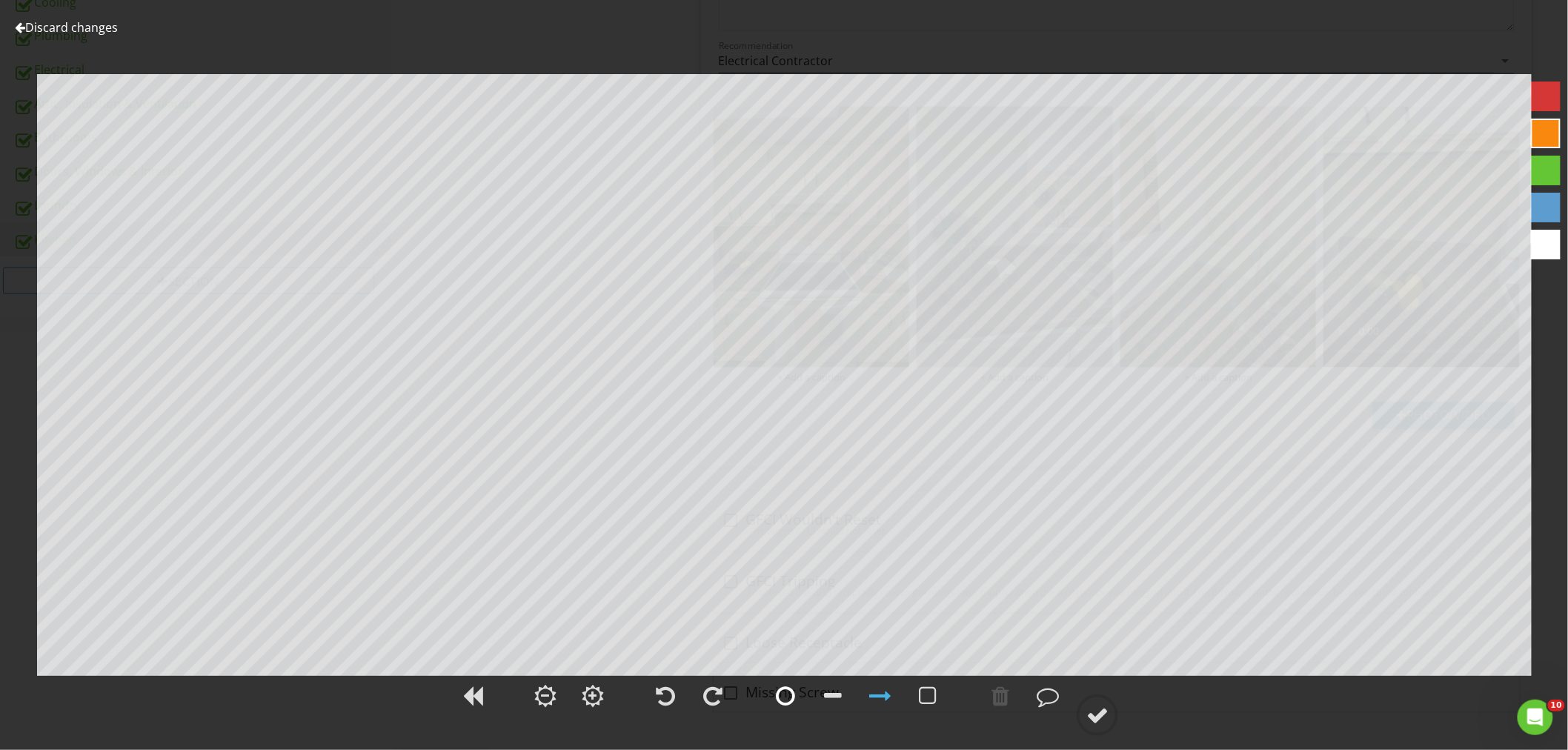
click at [793, 682] on div at bounding box center [785, 695] width 37 height 37
click at [1093, 721] on div at bounding box center [1097, 715] width 23 height 23
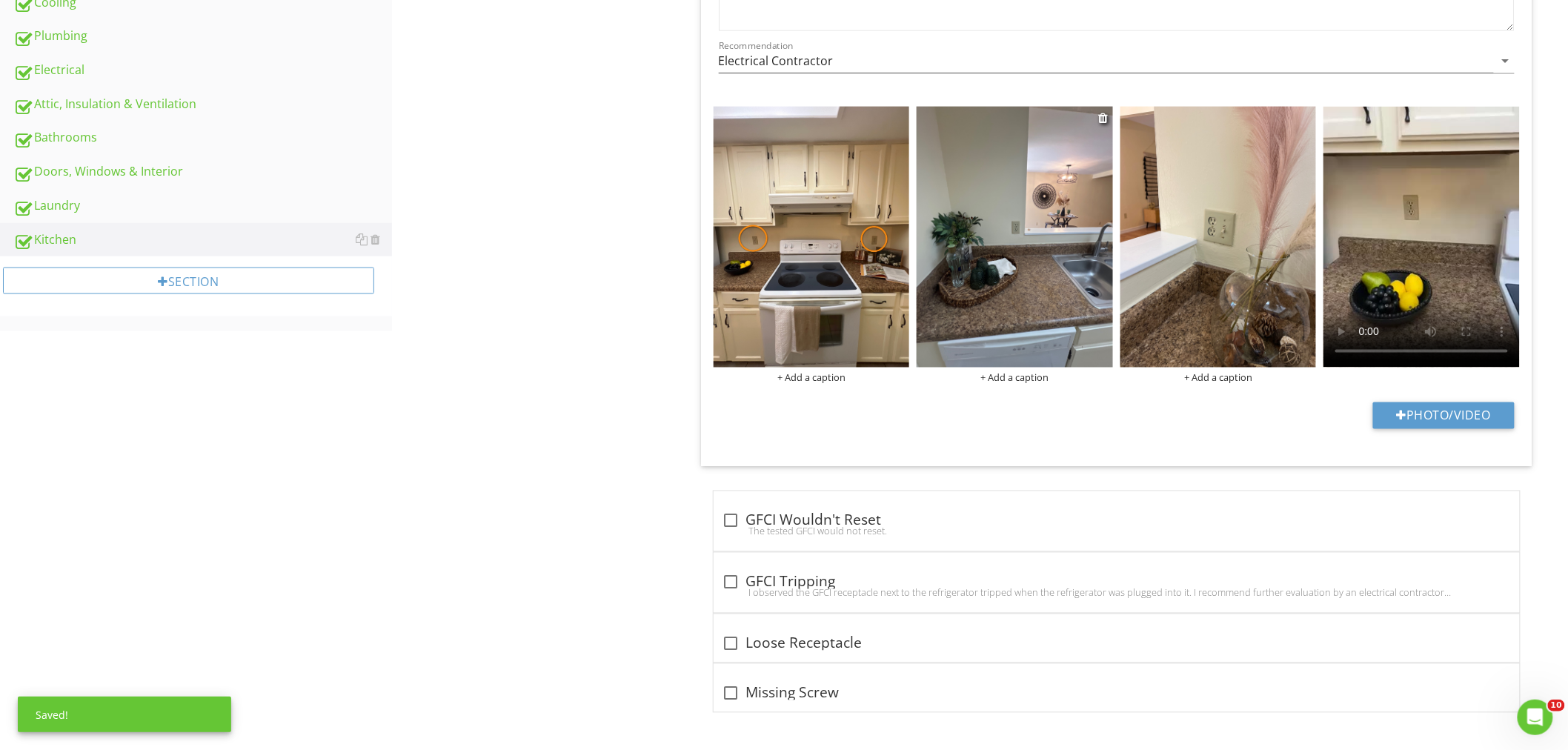
click at [1074, 255] on img at bounding box center [1014, 237] width 197 height 261
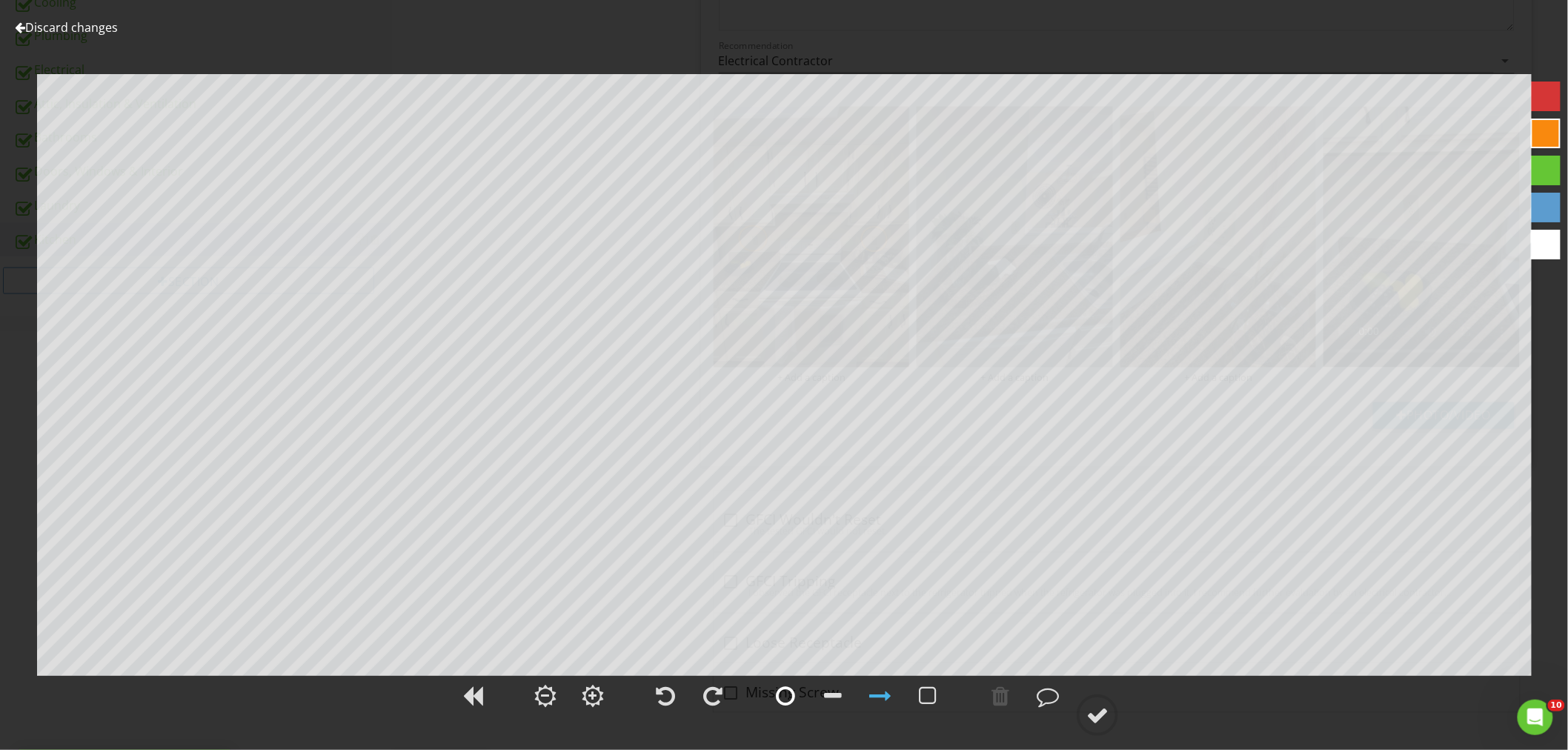
click at [778, 690] on div at bounding box center [786, 696] width 20 height 23
drag, startPoint x: 1087, startPoint y: 714, endPoint x: 1091, endPoint y: 698, distance: 16.5
click at [1087, 711] on div at bounding box center [1097, 715] width 23 height 23
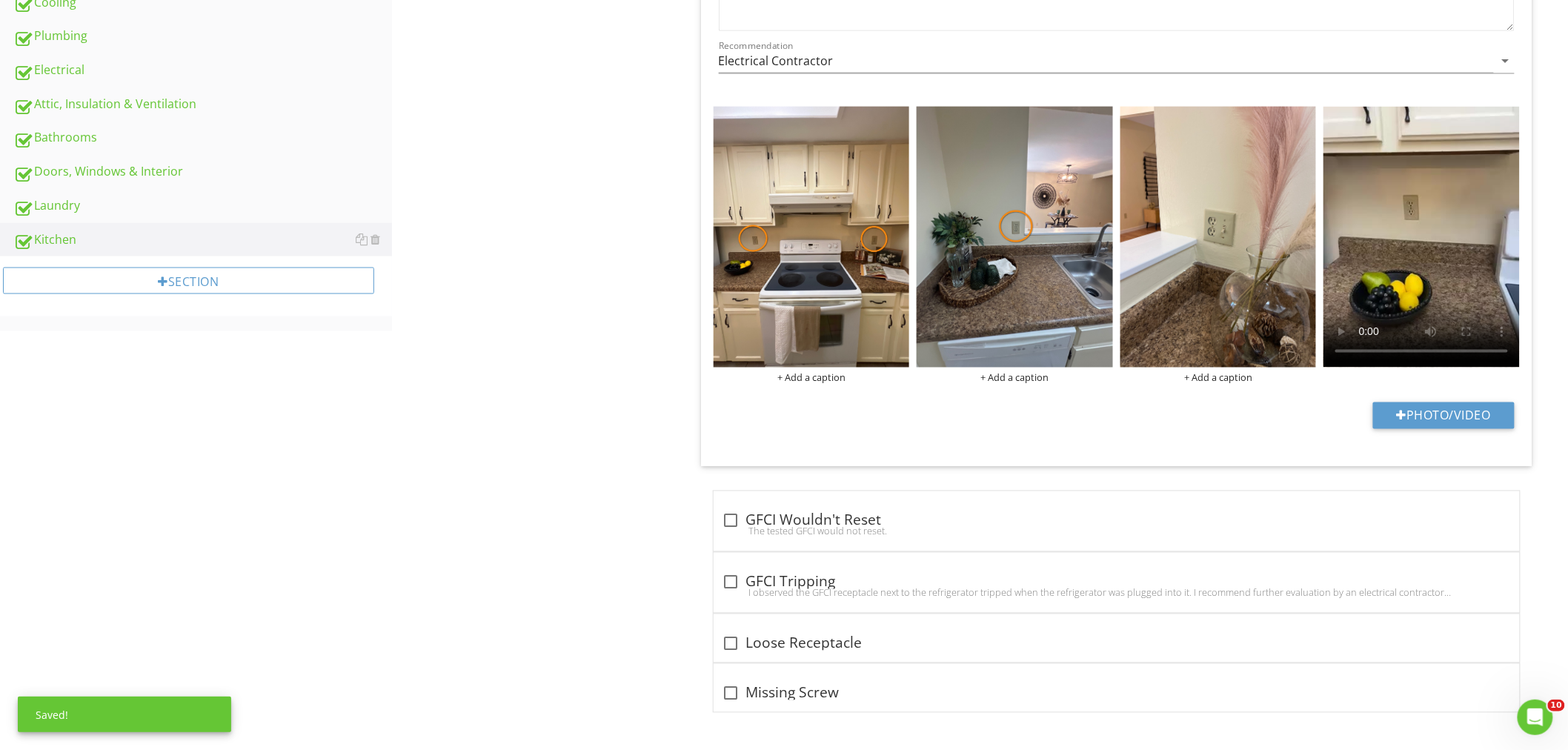
click at [1211, 234] on img at bounding box center [1218, 237] width 197 height 261
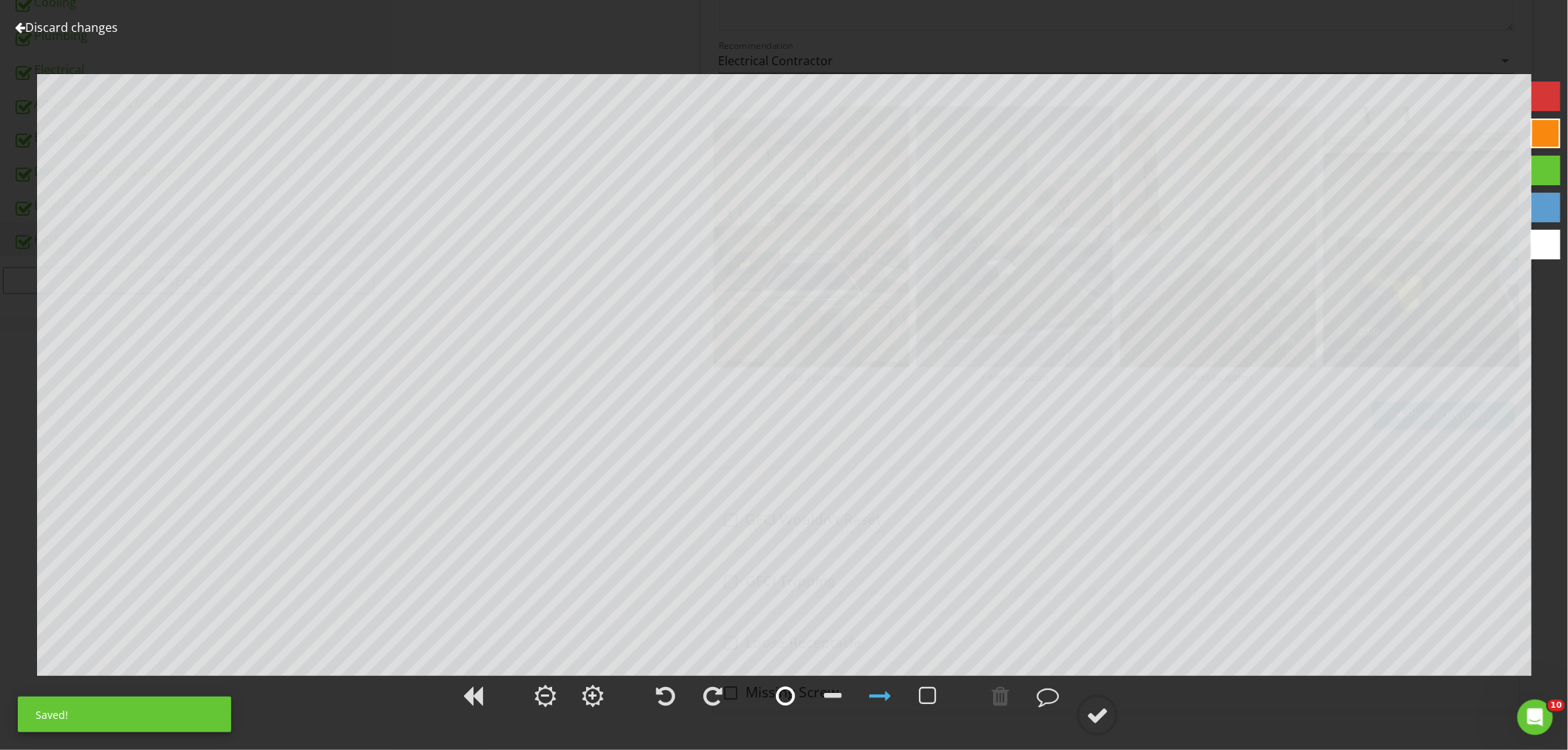
click at [775, 699] on div at bounding box center [785, 695] width 37 height 37
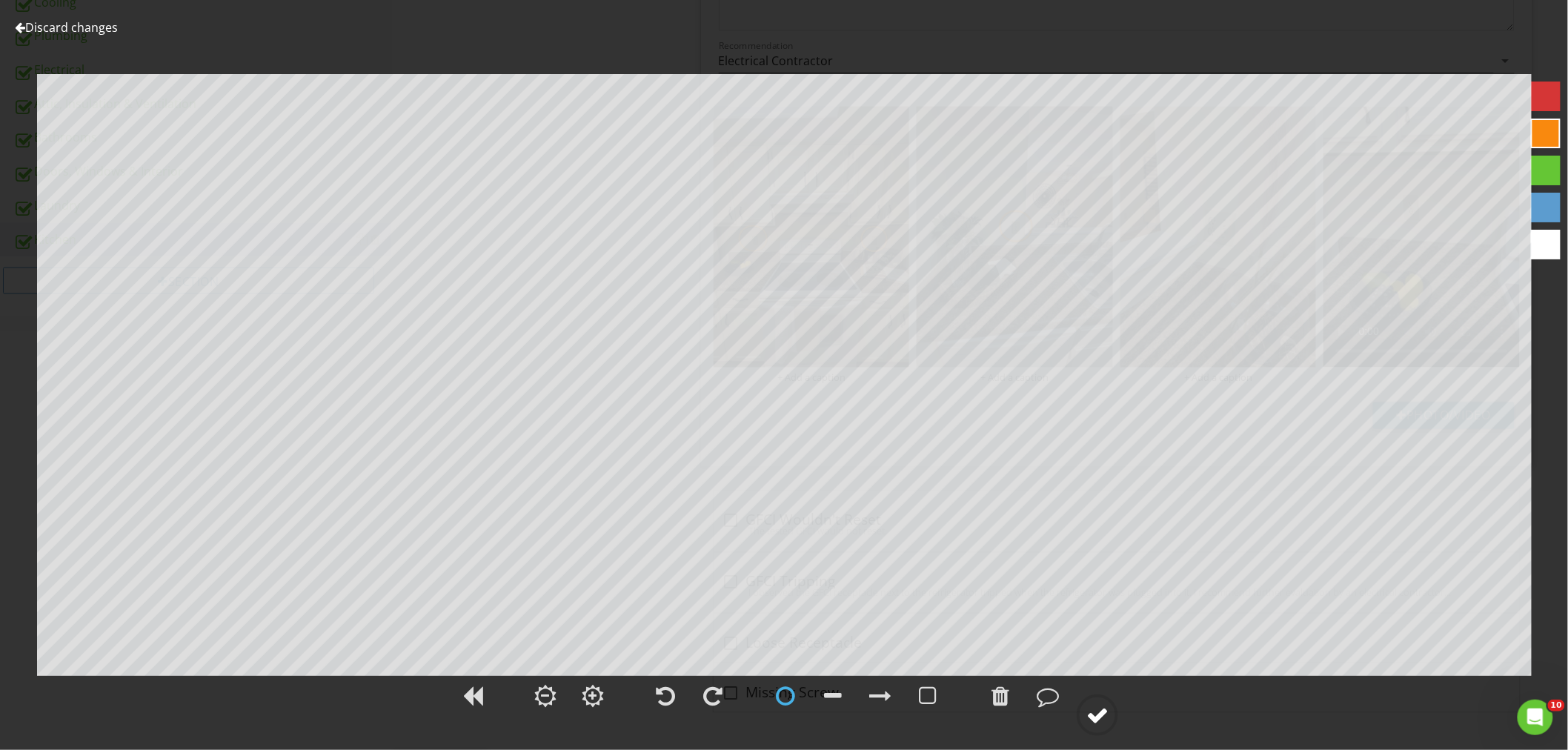
click at [1106, 705] on div at bounding box center [1097, 715] width 23 height 23
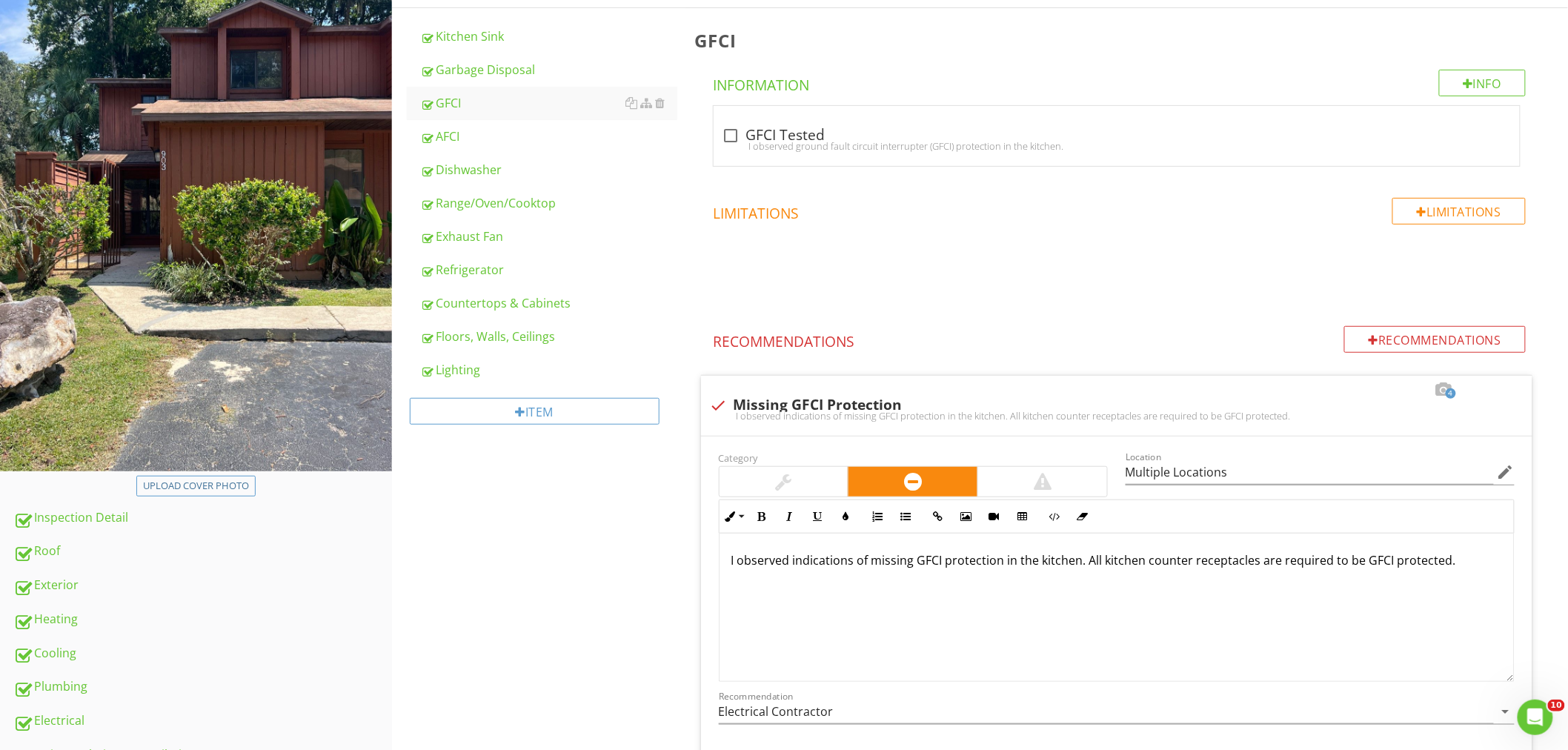
scroll to position [194, 0]
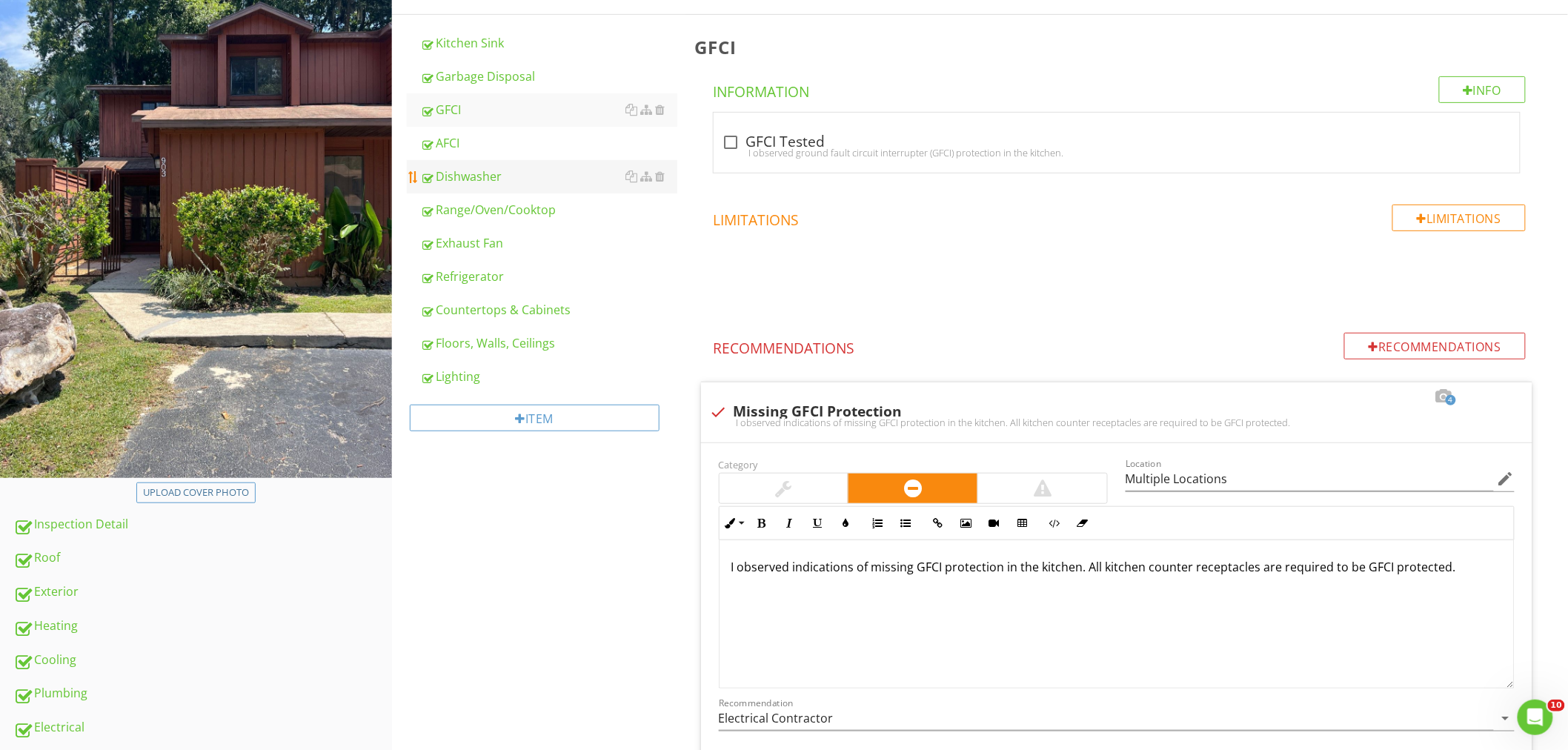
click at [482, 170] on div "Dishwasher" at bounding box center [548, 176] width 257 height 18
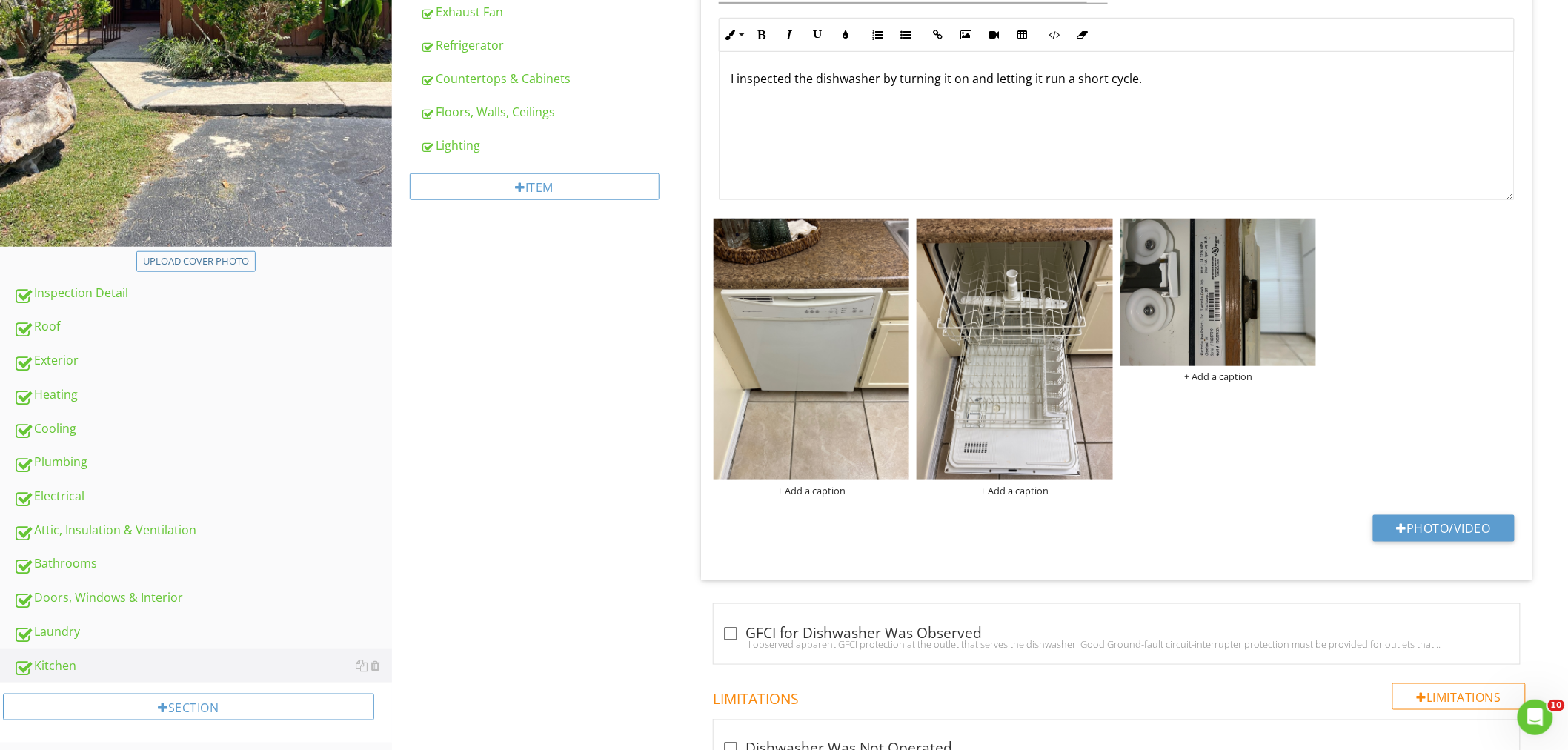
scroll to position [440, 0]
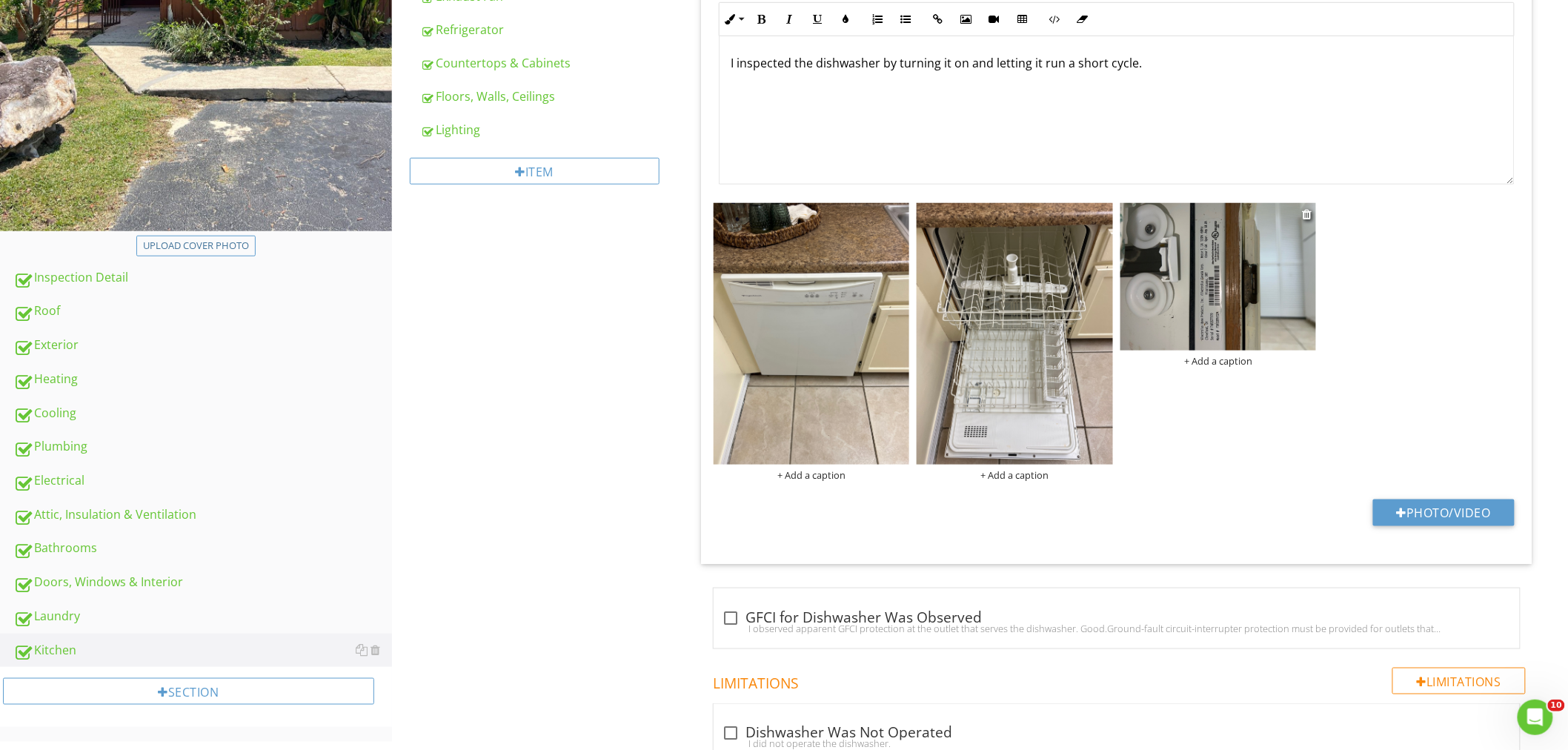
click at [1289, 264] on img at bounding box center [1218, 276] width 197 height 147
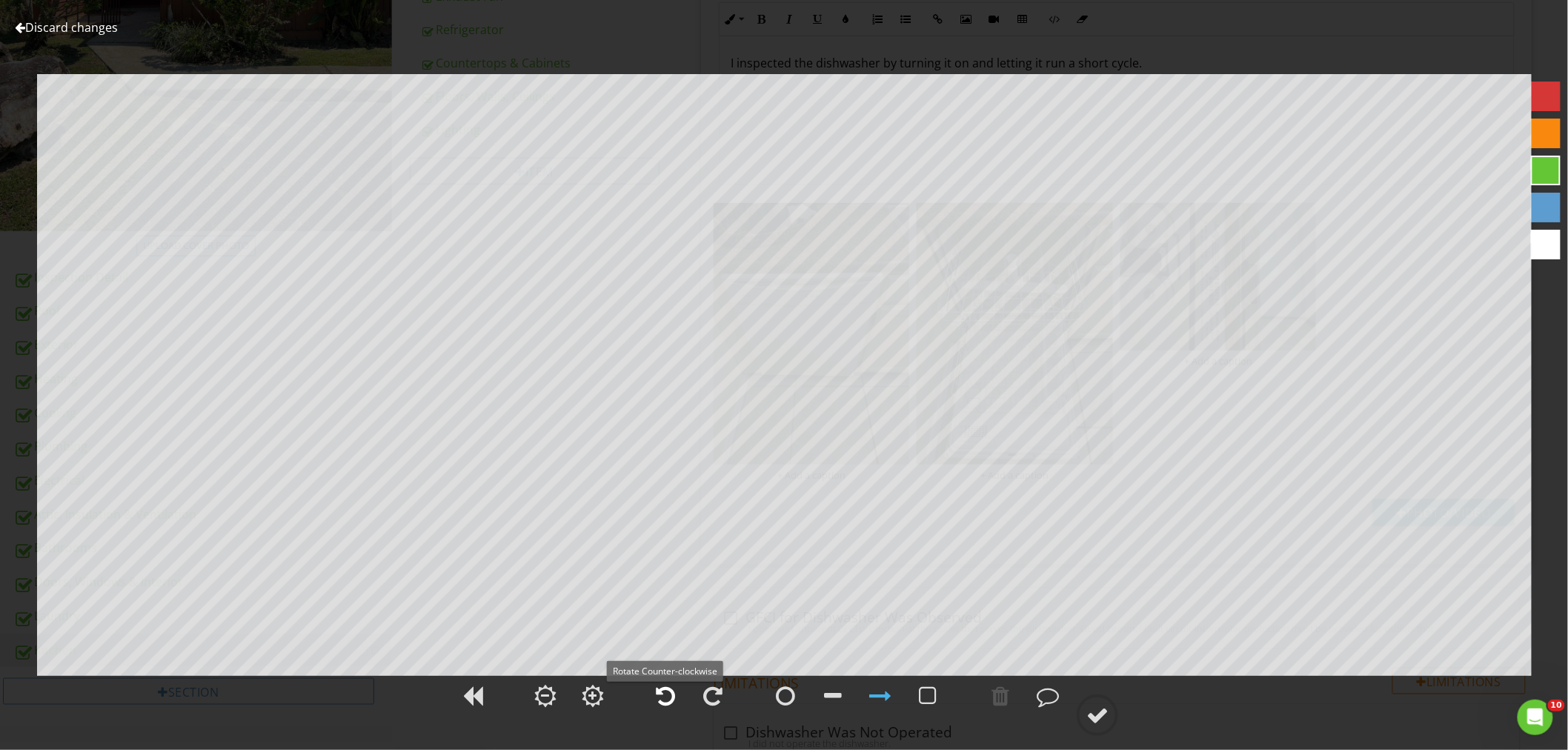
click at [667, 702] on div at bounding box center [666, 696] width 20 height 23
click at [705, 698] on div at bounding box center [713, 696] width 20 height 23
click at [1082, 707] on circle at bounding box center [1097, 715] width 38 height 38
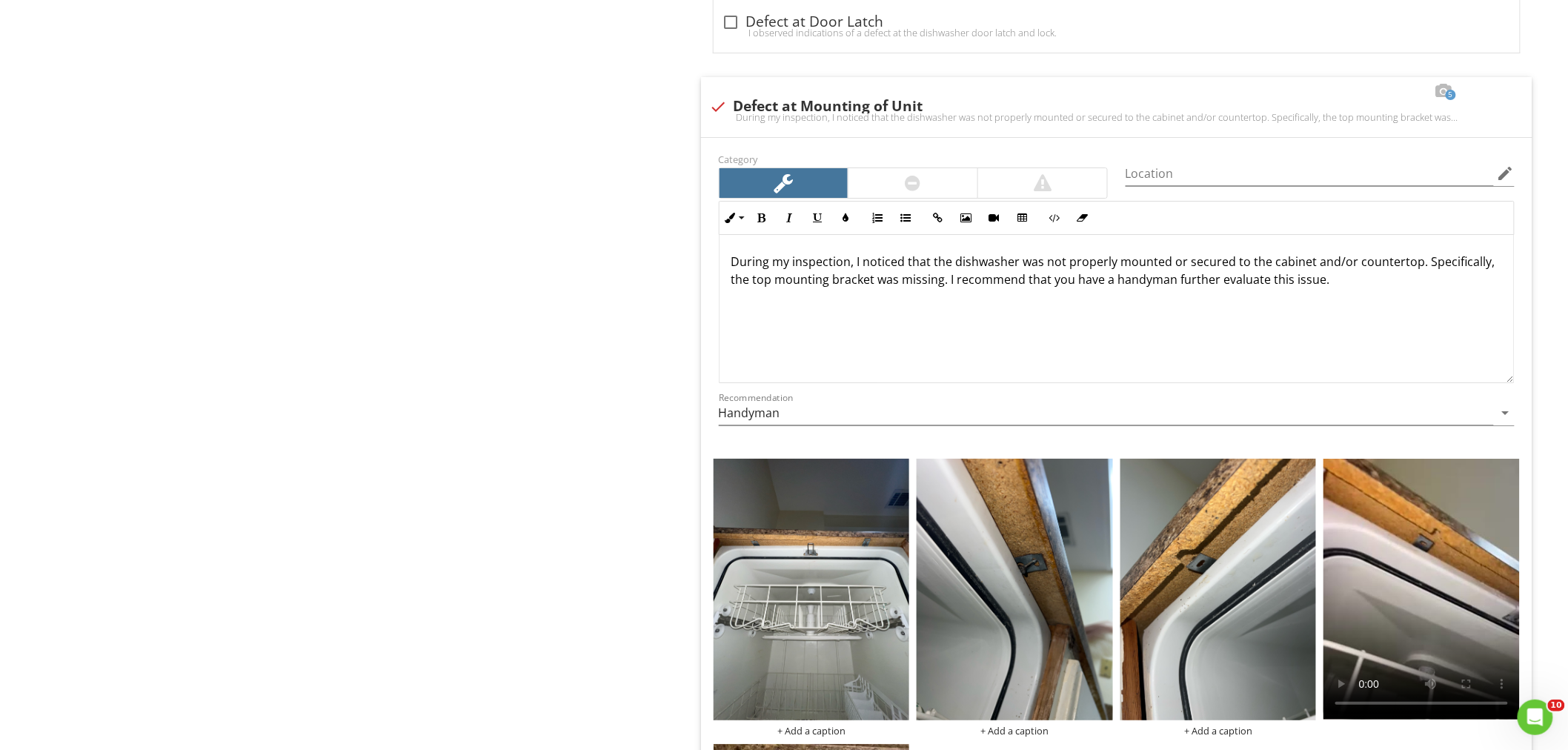
scroll to position [2168, 0]
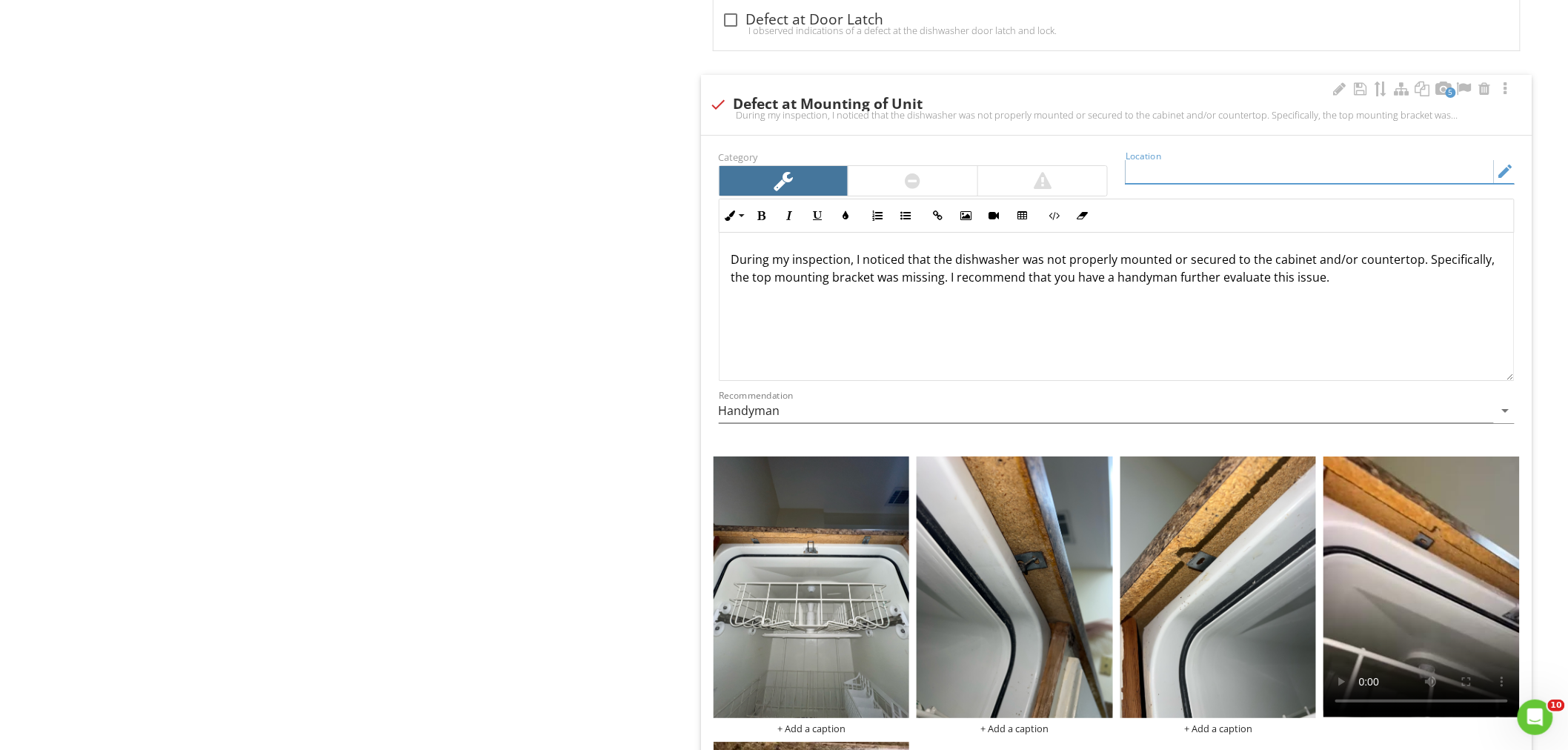
click at [1149, 170] on input "Location" at bounding box center [1309, 171] width 368 height 24
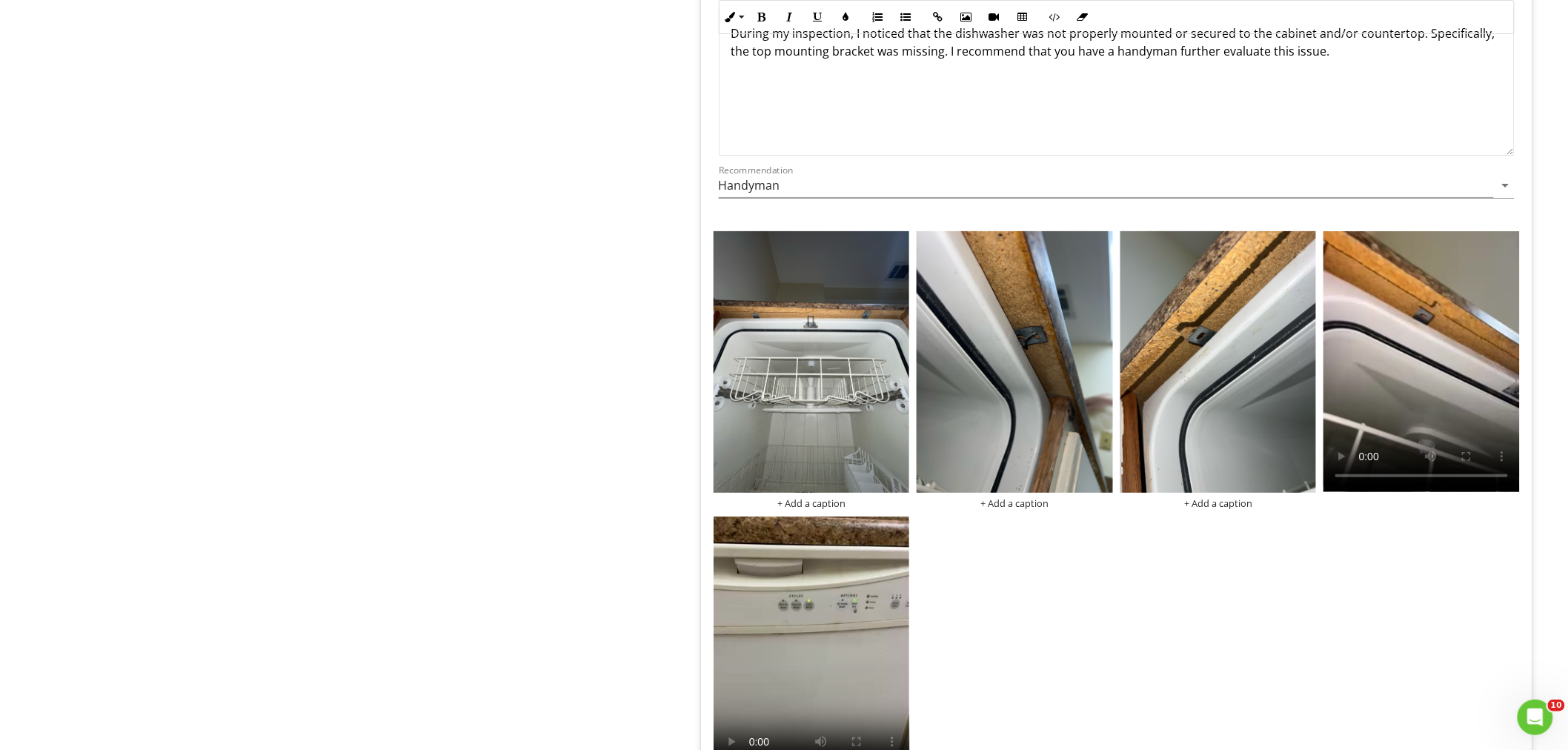
scroll to position [2416, 0]
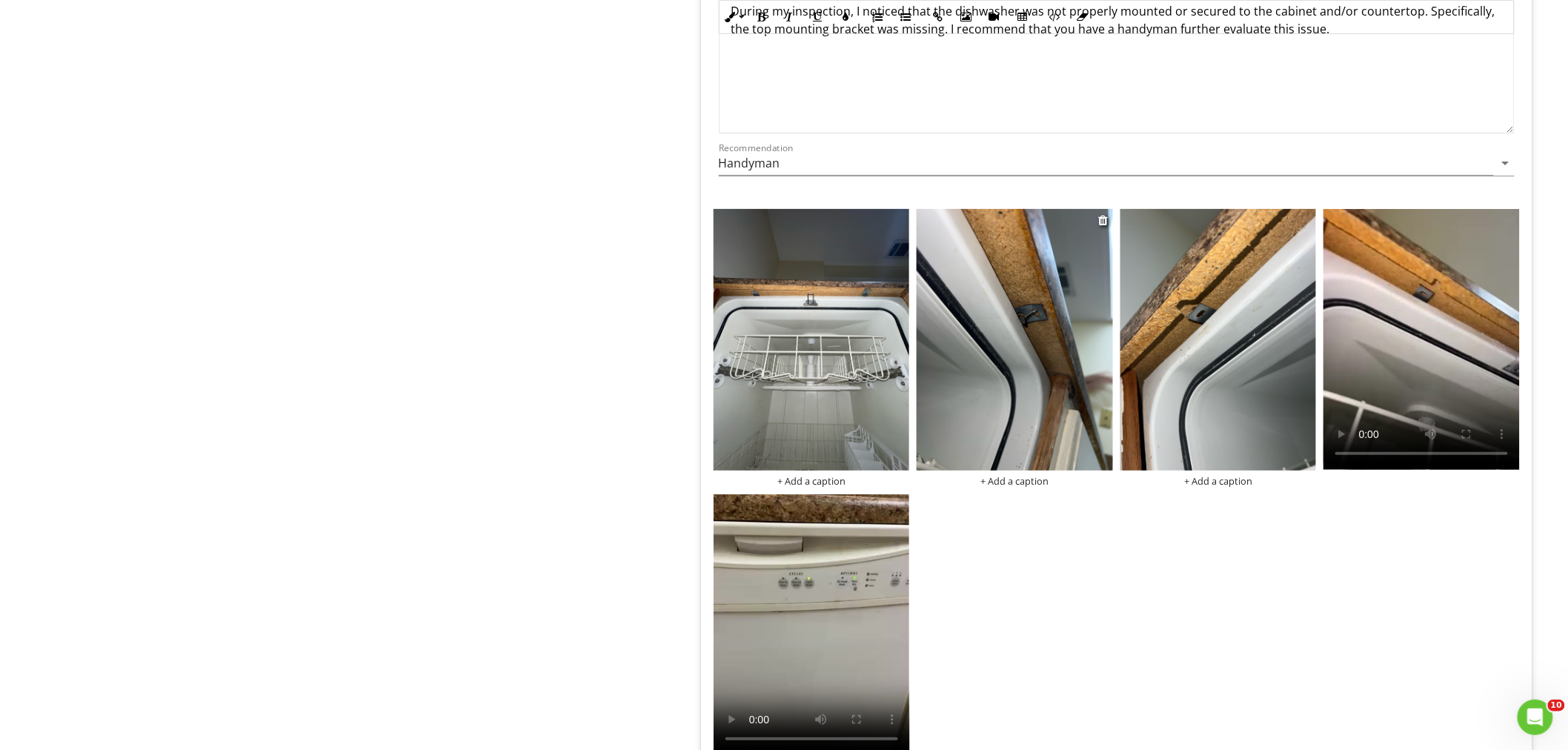
type input "Dishwasher"
click at [1013, 312] on img at bounding box center [1014, 339] width 197 height 261
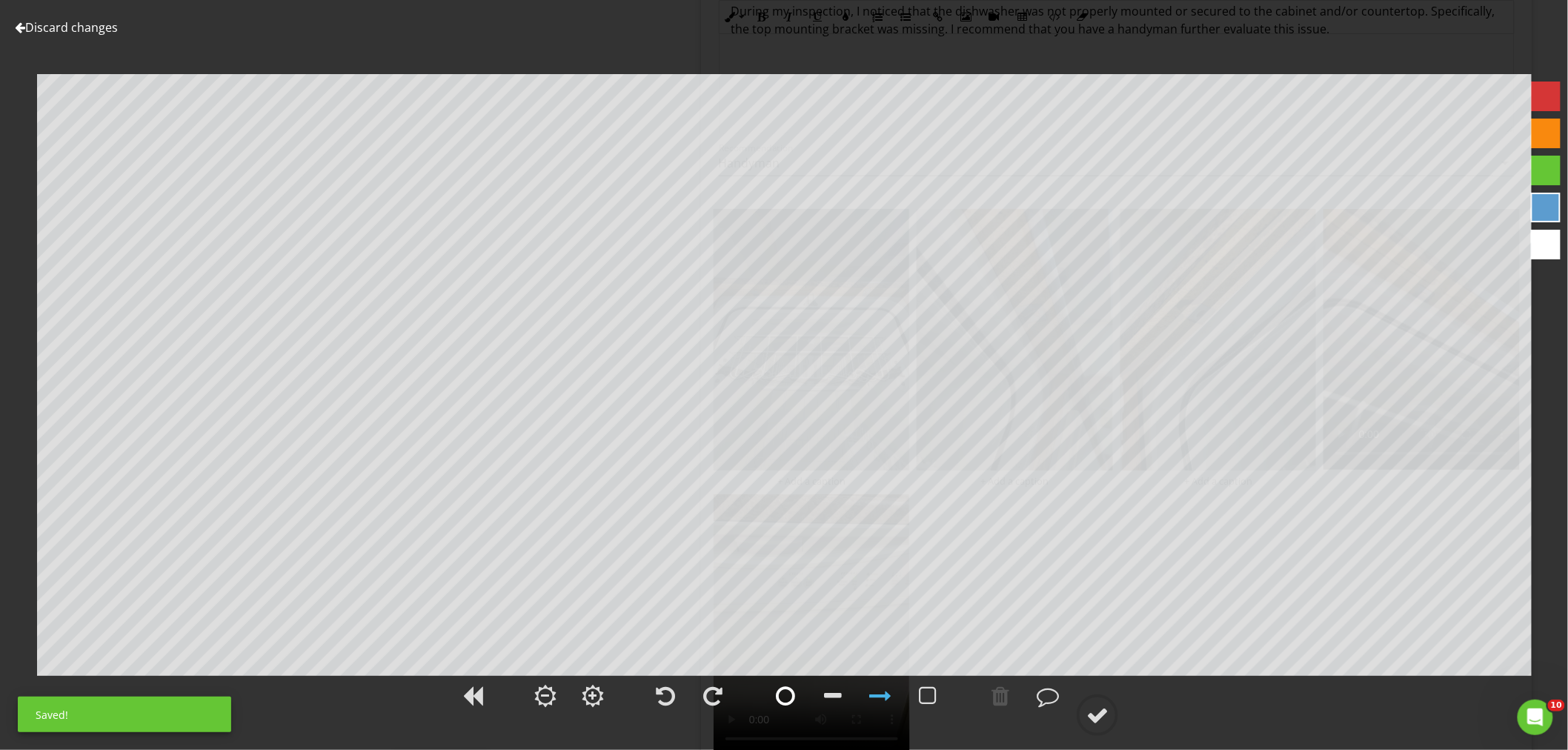
click at [779, 693] on div at bounding box center [786, 696] width 20 height 23
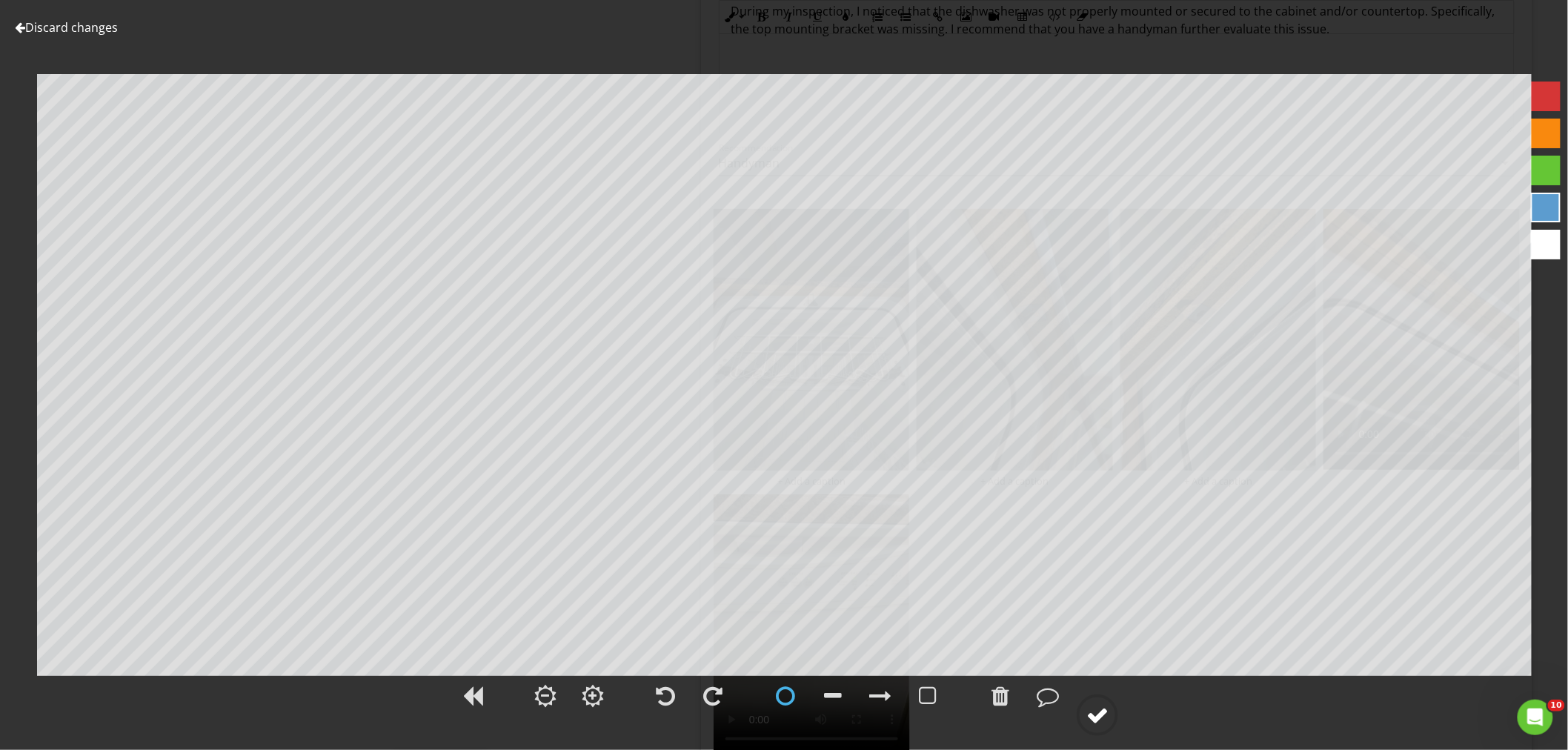
click at [1112, 714] on circle at bounding box center [1097, 715] width 38 height 38
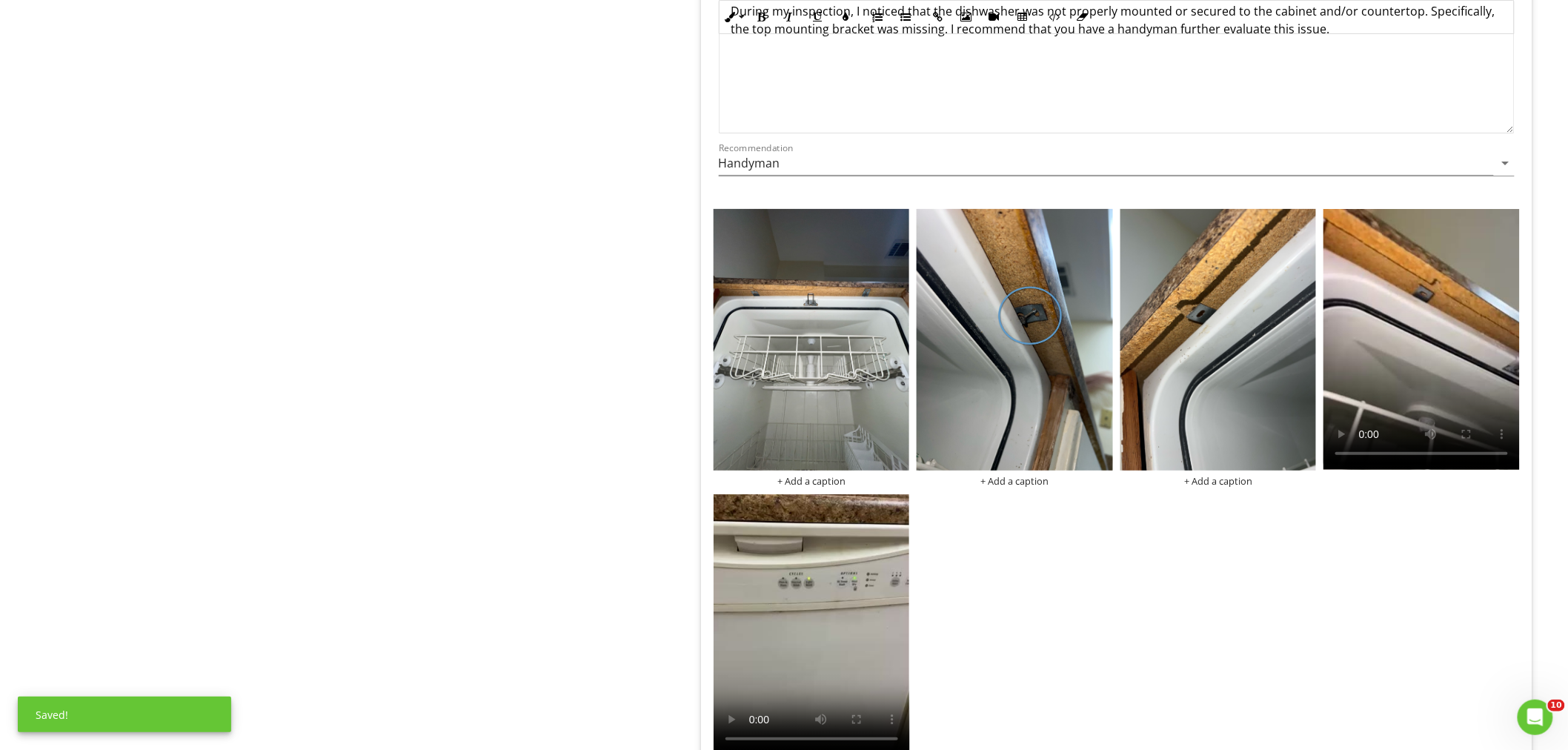
click at [1262, 352] on img at bounding box center [1218, 339] width 197 height 261
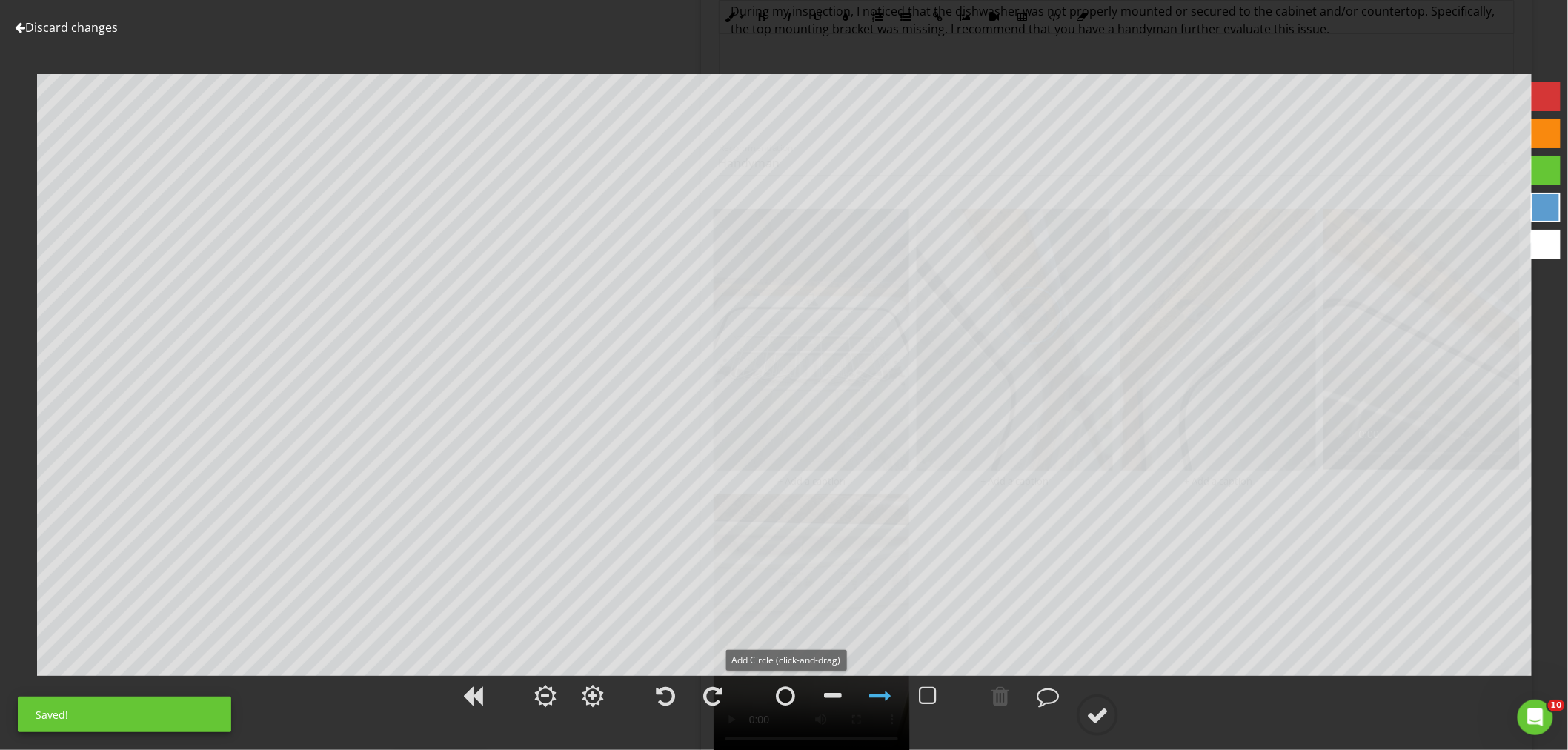
drag, startPoint x: 795, startPoint y: 698, endPoint x: 763, endPoint y: 691, distance: 32.8
click at [795, 697] on div at bounding box center [785, 695] width 37 height 37
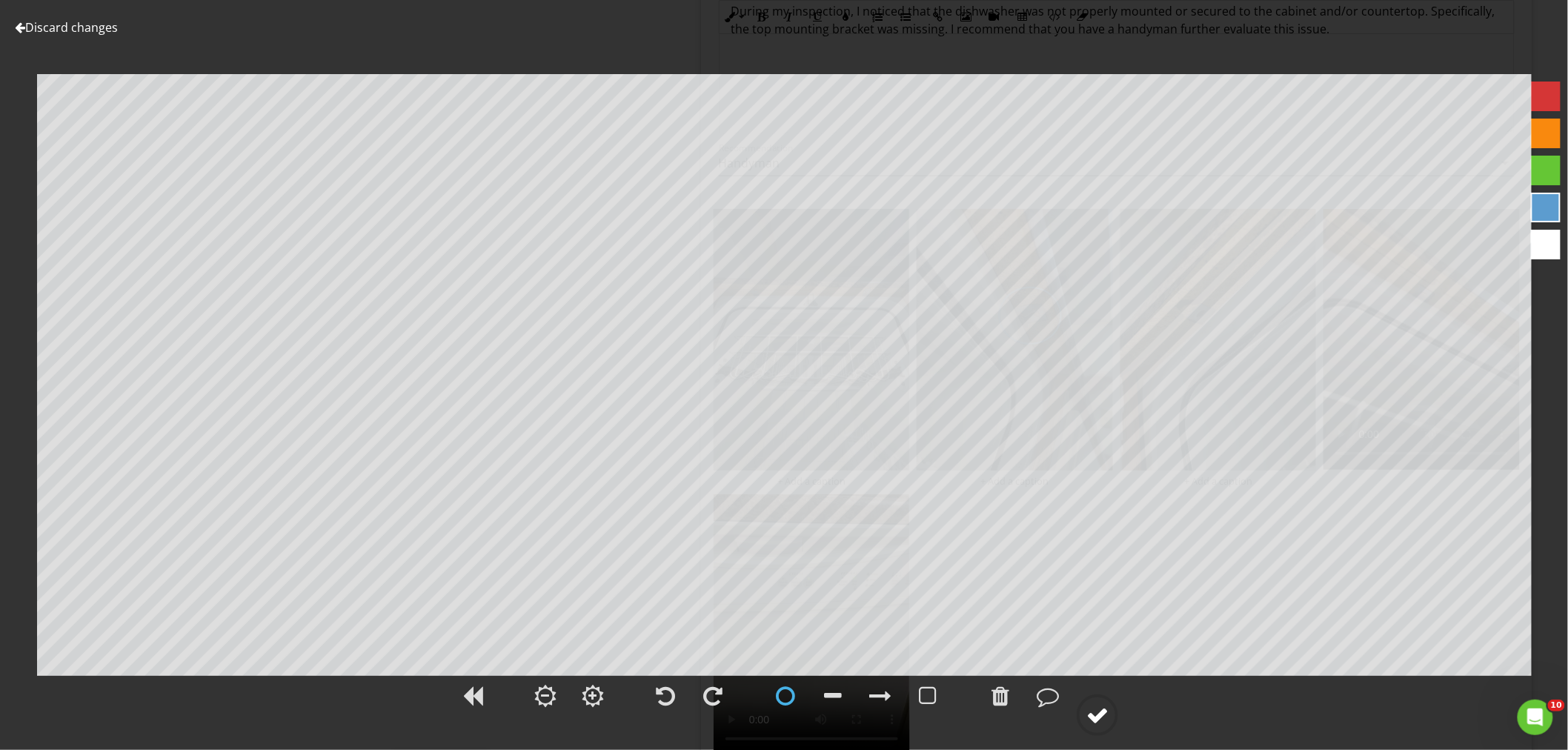
click at [1112, 717] on circle at bounding box center [1097, 715] width 38 height 38
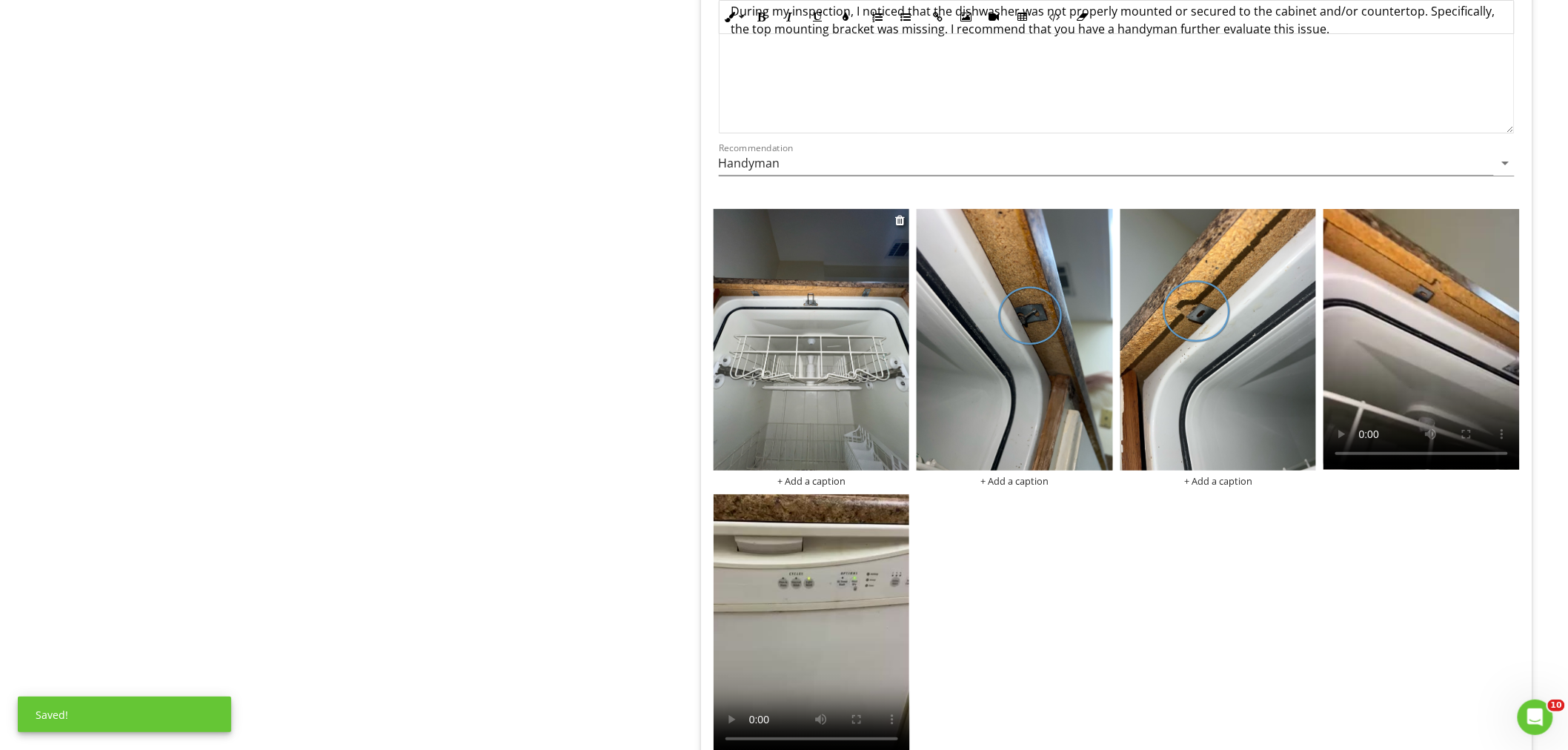
click at [789, 376] on img at bounding box center [811, 339] width 197 height 261
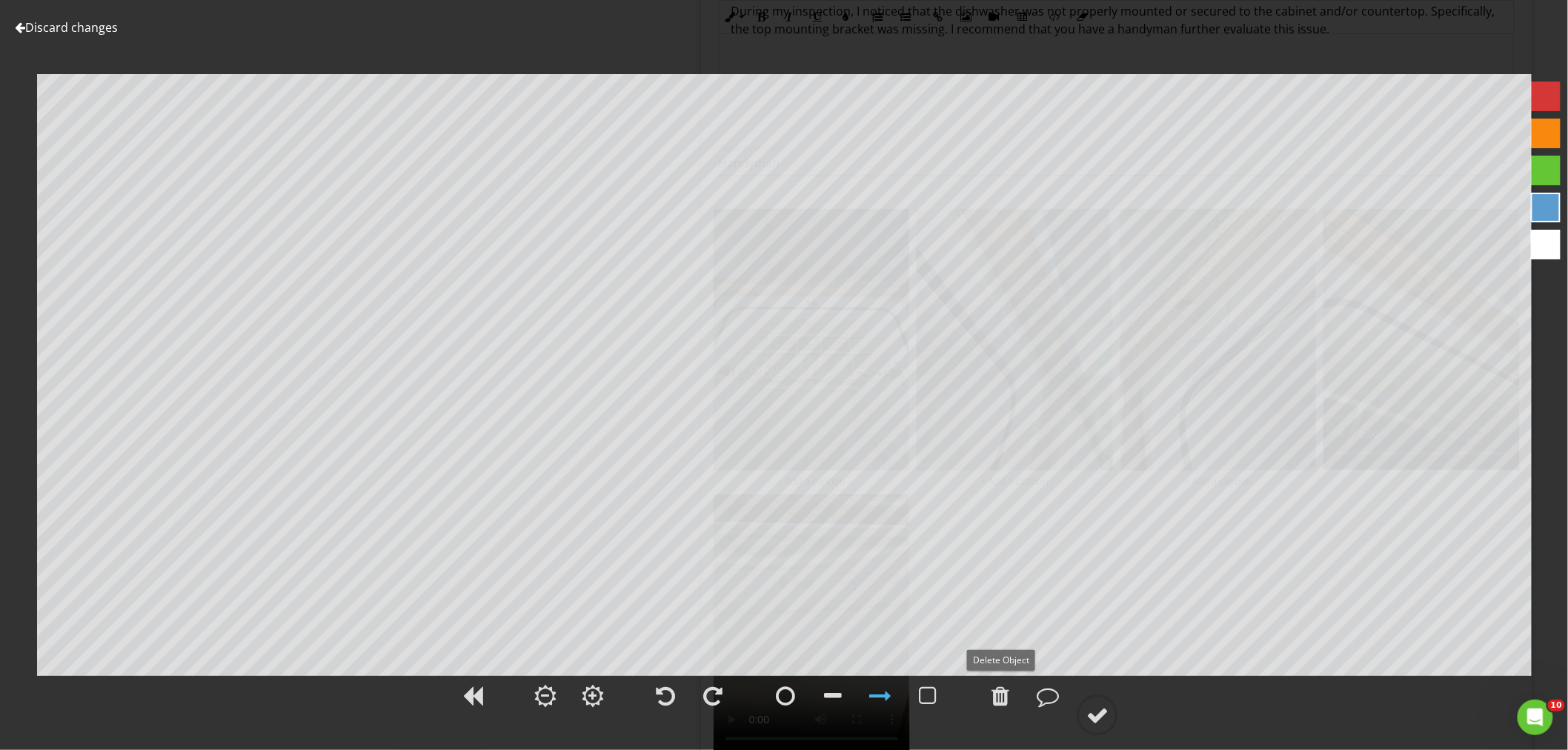
drag, startPoint x: 1002, startPoint y: 698, endPoint x: 982, endPoint y: 650, distance: 52.0
click at [1002, 697] on div at bounding box center [1000, 696] width 18 height 23
click at [1082, 713] on circle at bounding box center [1097, 715] width 38 height 38
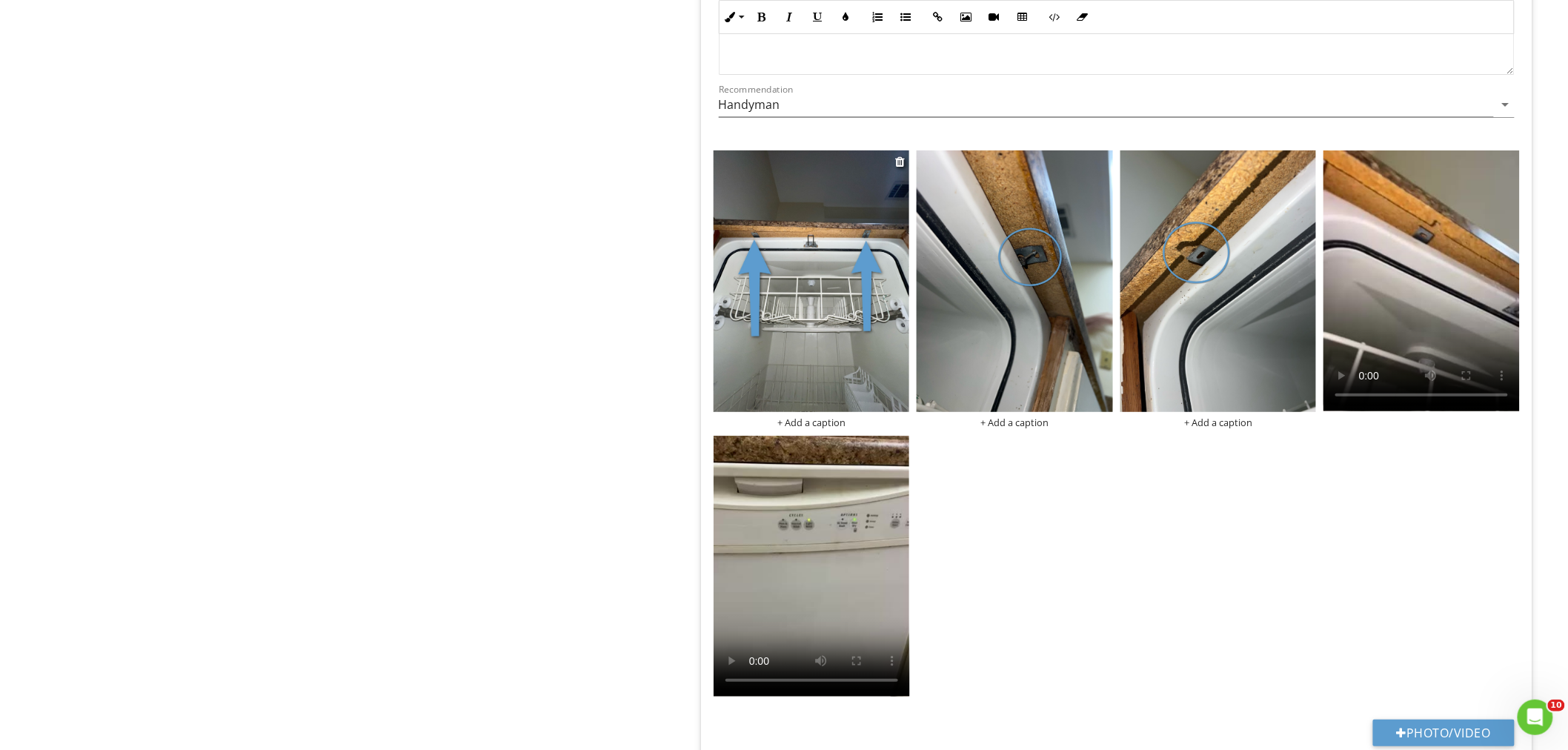
scroll to position [2498, 0]
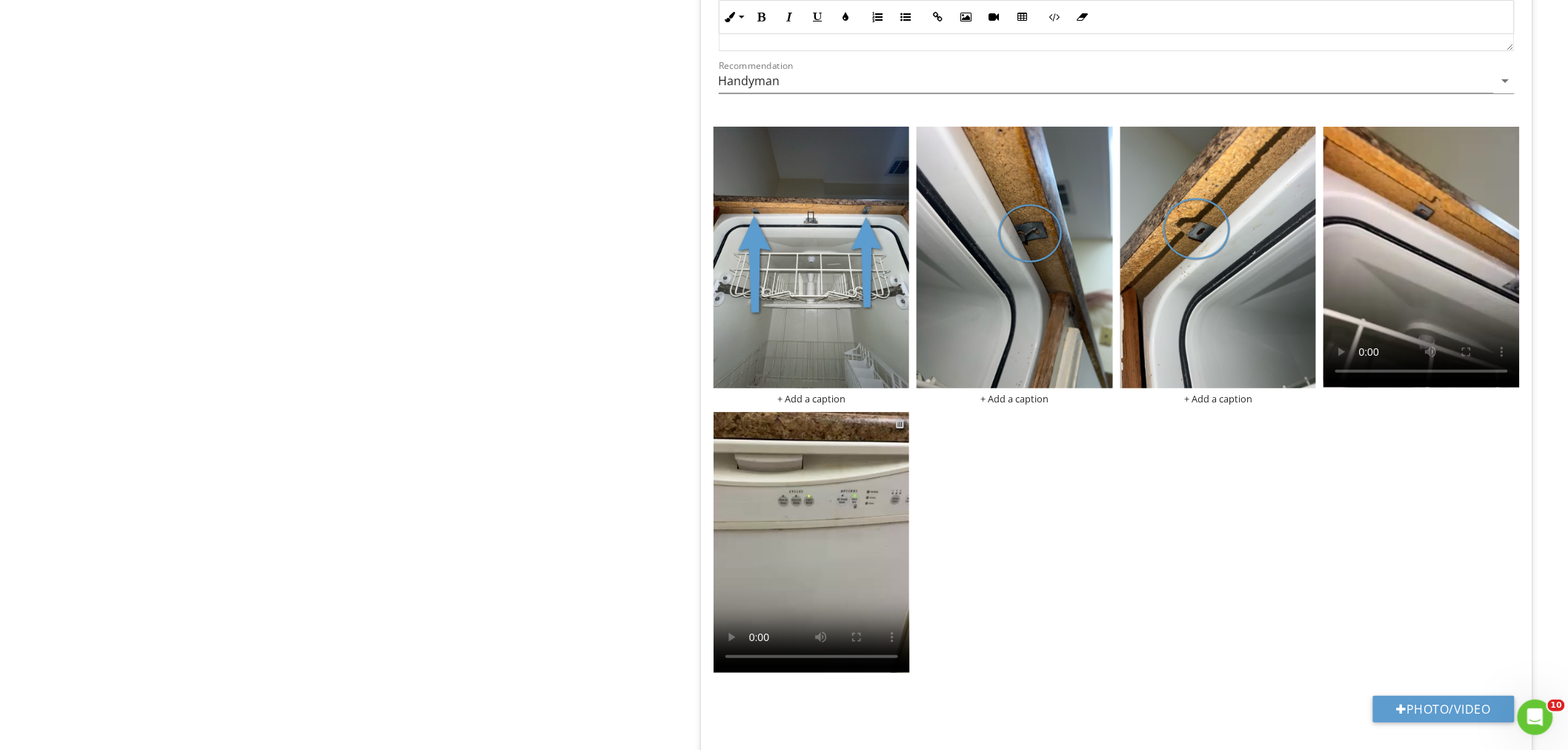
click at [900, 425] on div at bounding box center [899, 423] width 10 height 12
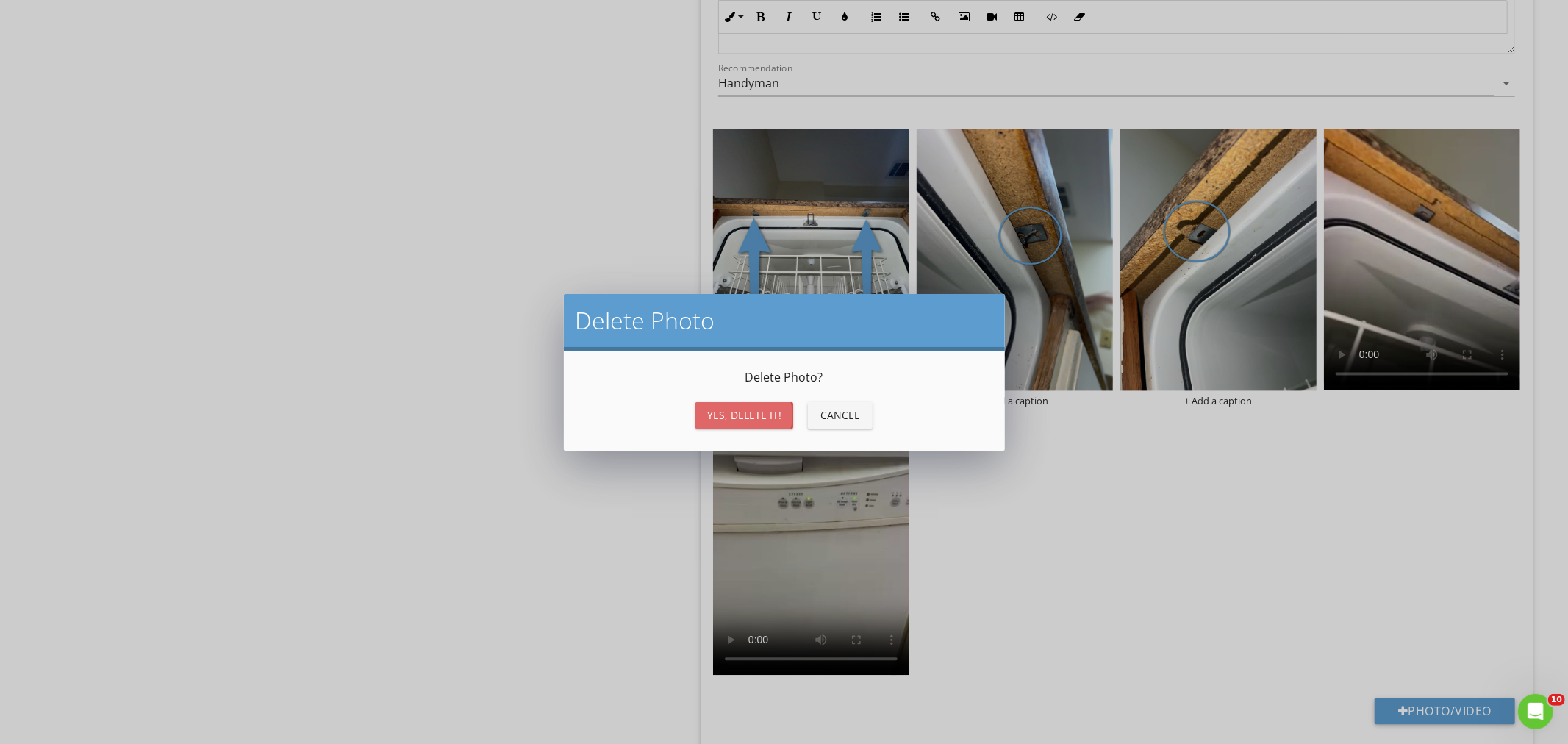
click at [750, 402] on button "Yes, Delete it!" at bounding box center [744, 415] width 98 height 26
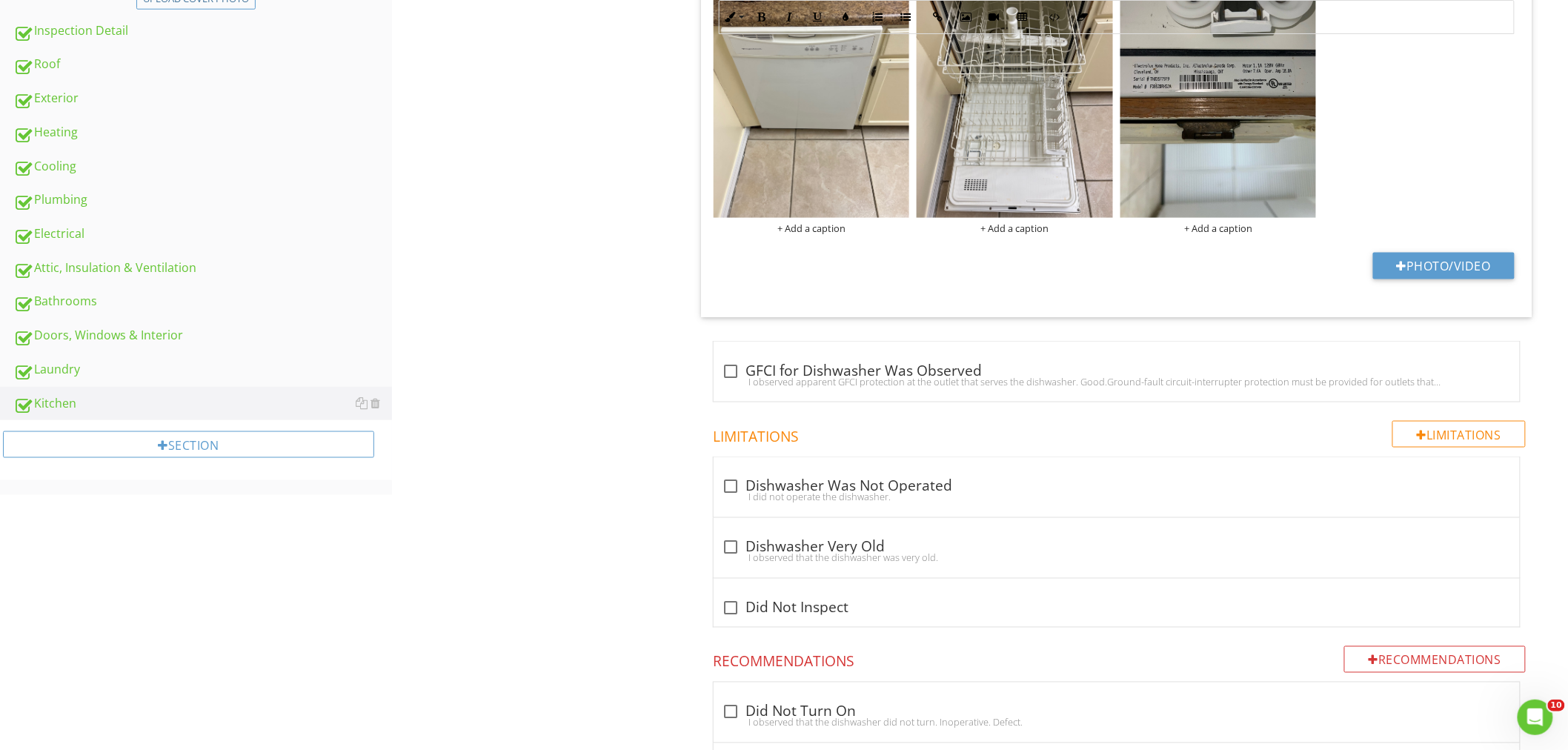
scroll to position [276, 0]
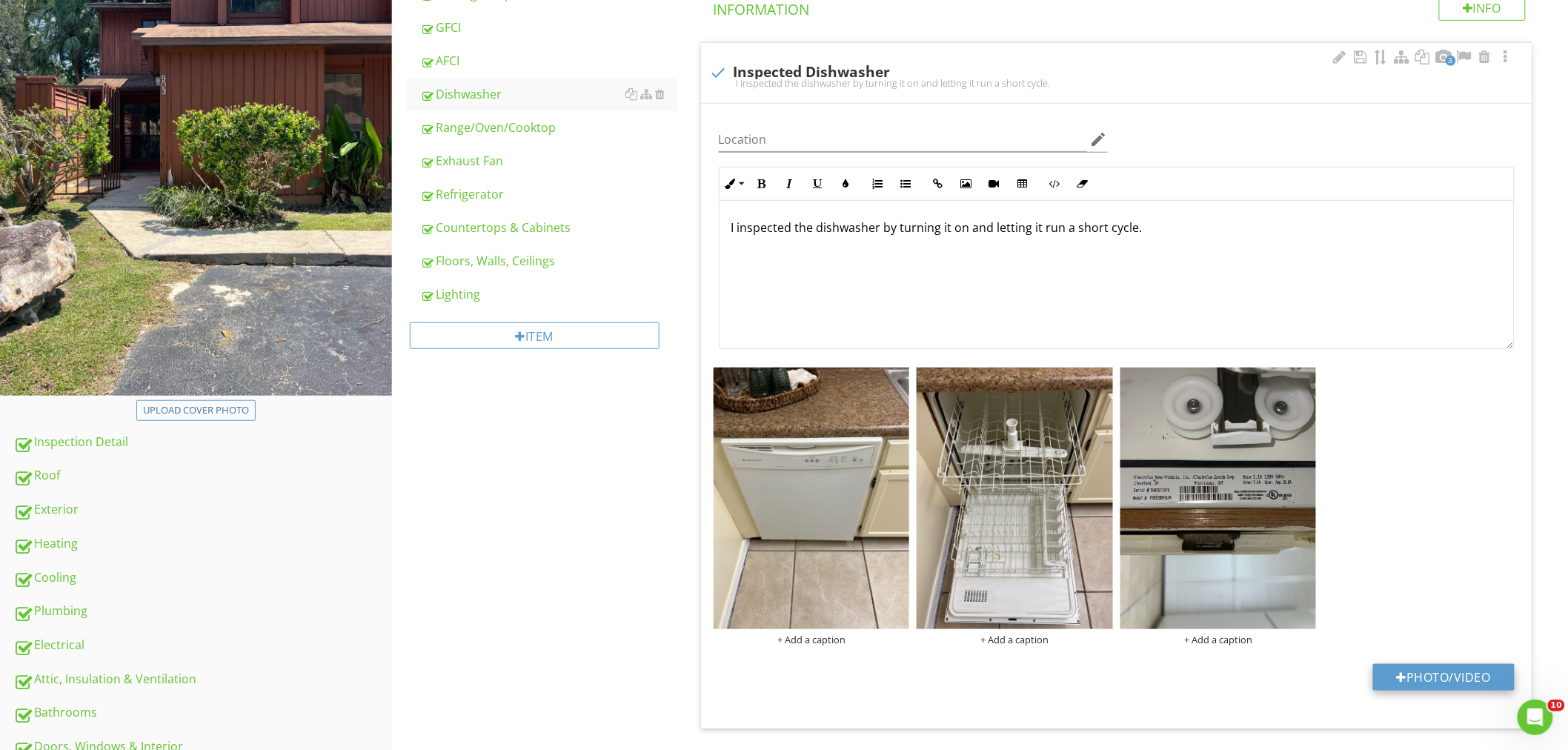
click at [1432, 669] on button "Photo/Video" at bounding box center [1444, 676] width 142 height 26
type input "C:\fakepath\video - 2025-08-28T061252.202.mp4"
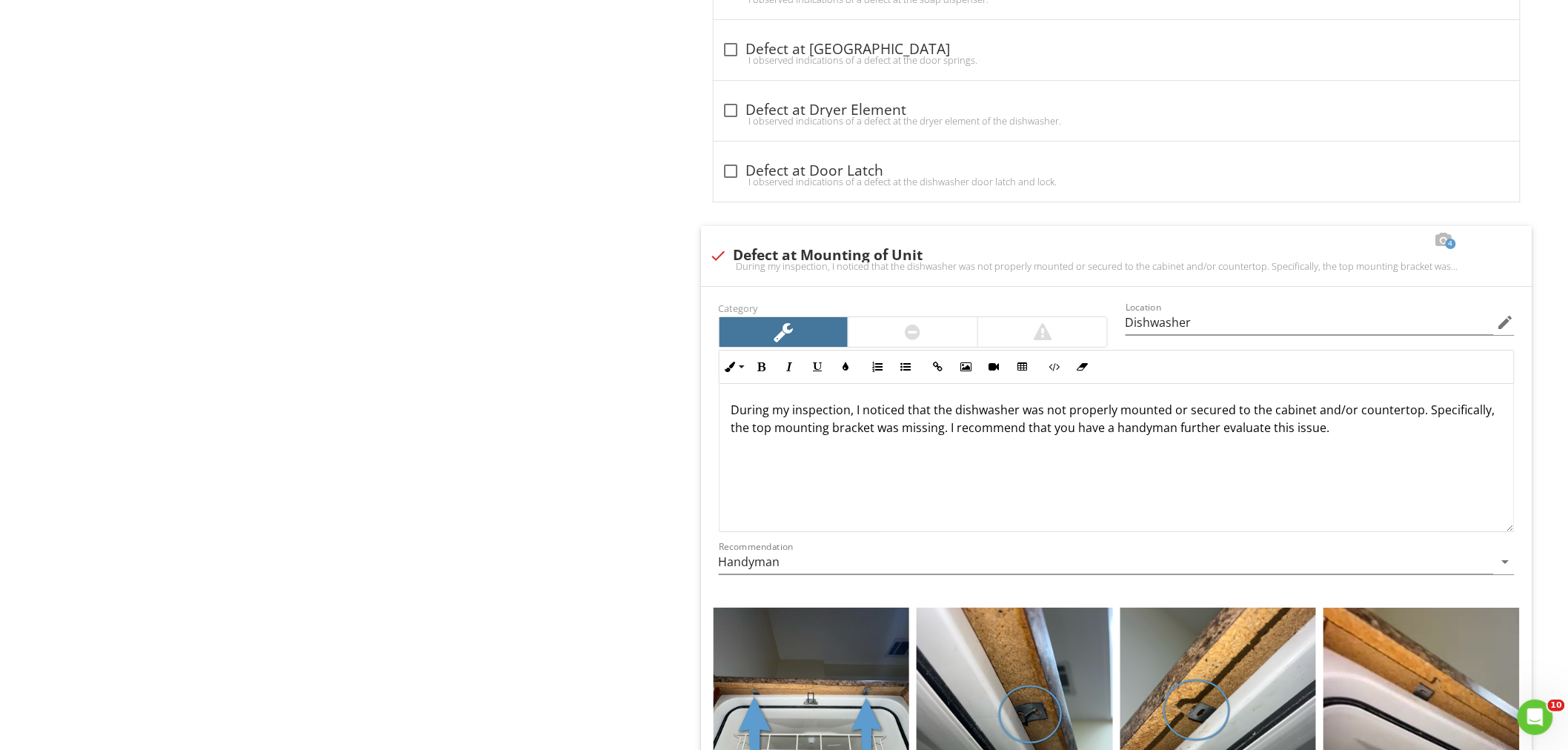
scroll to position [2175, 0]
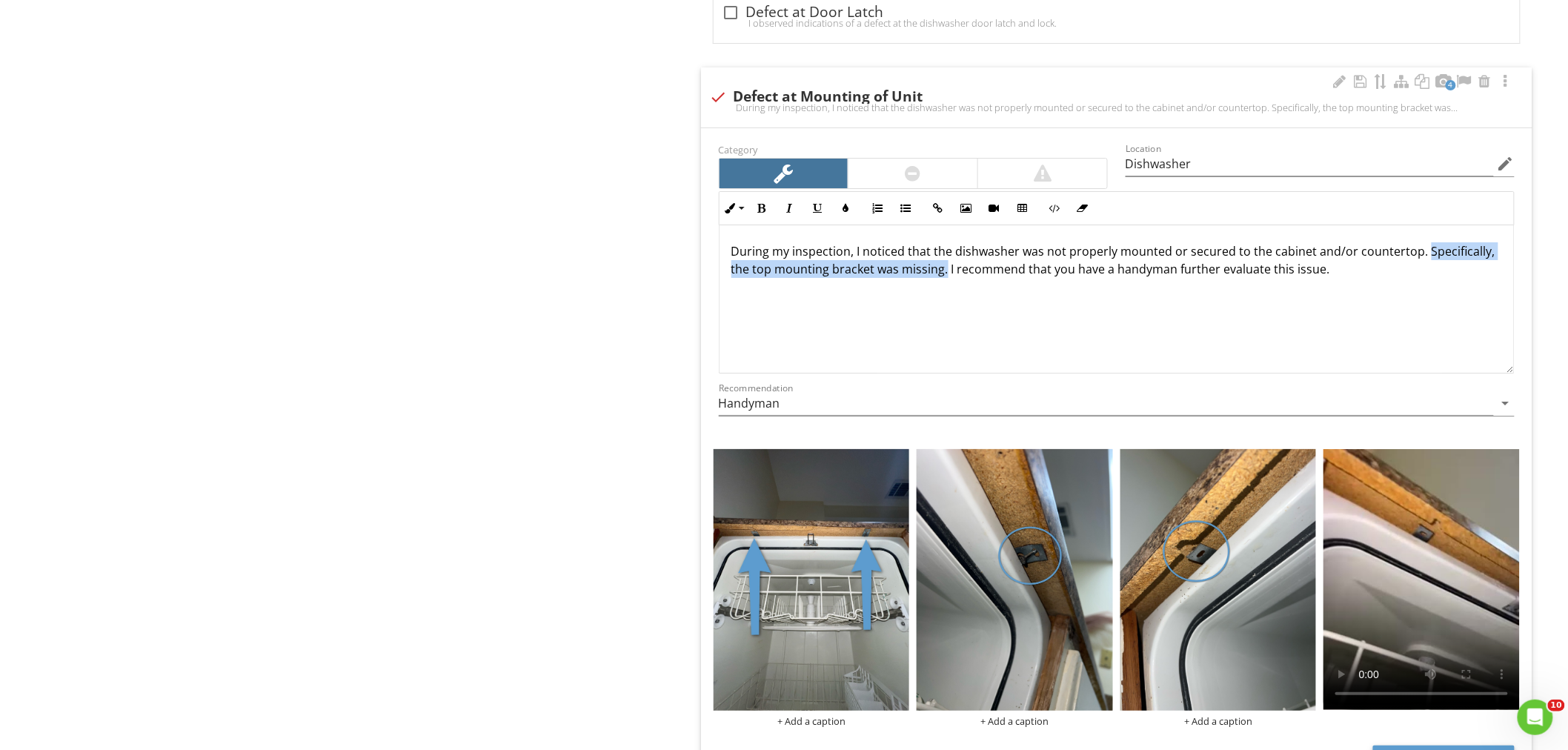
drag, startPoint x: 944, startPoint y: 274, endPoint x: 1418, endPoint y: 255, distance: 474.4
click at [1418, 255] on p "During my inspection, I noticed that the dishwasher was not properly mounted or…" at bounding box center [1116, 260] width 770 height 35
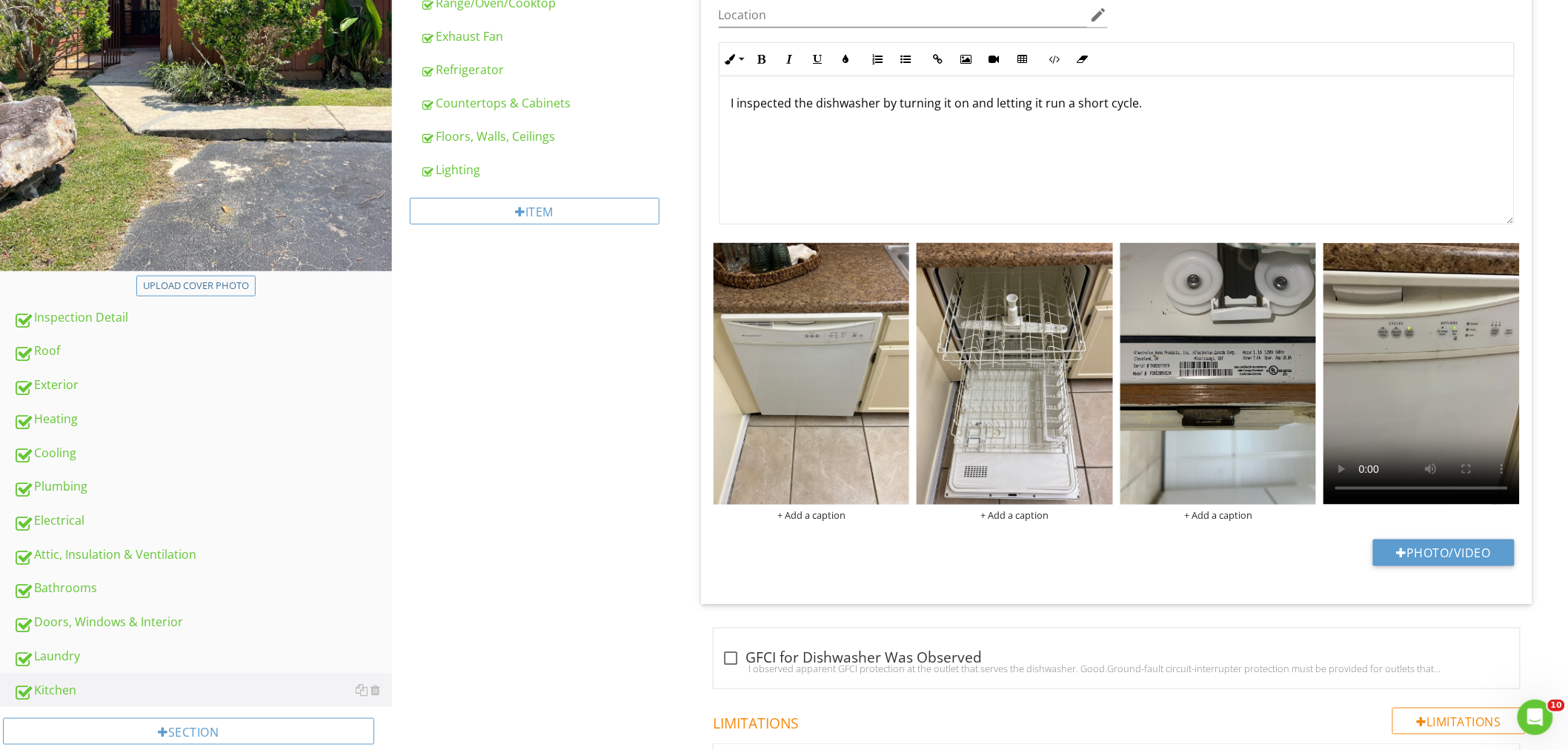
scroll to position [201, 0]
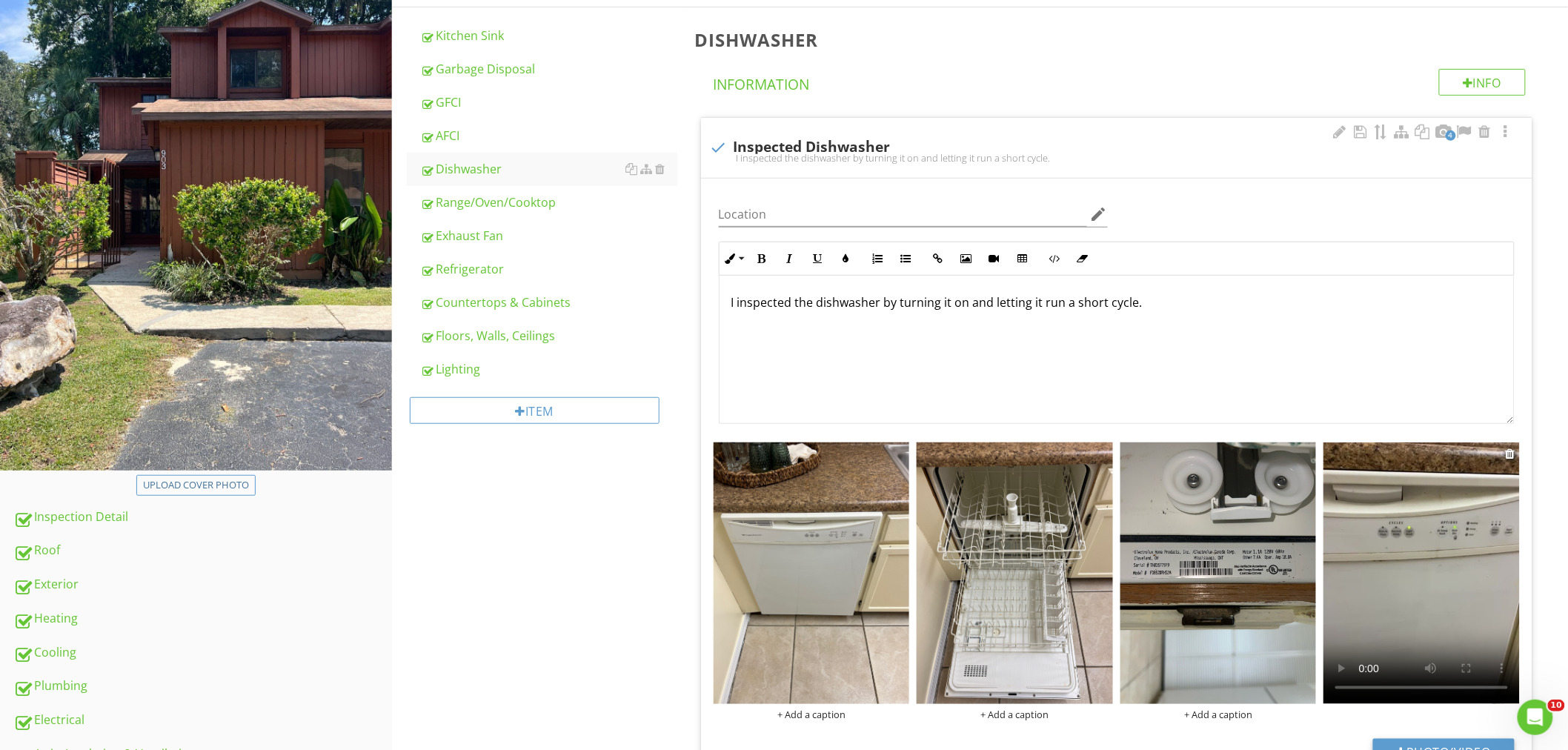
click at [1402, 602] on video at bounding box center [1421, 572] width 197 height 261
click at [486, 204] on div "Range/Oven/Cooktop" at bounding box center [548, 203] width 257 height 18
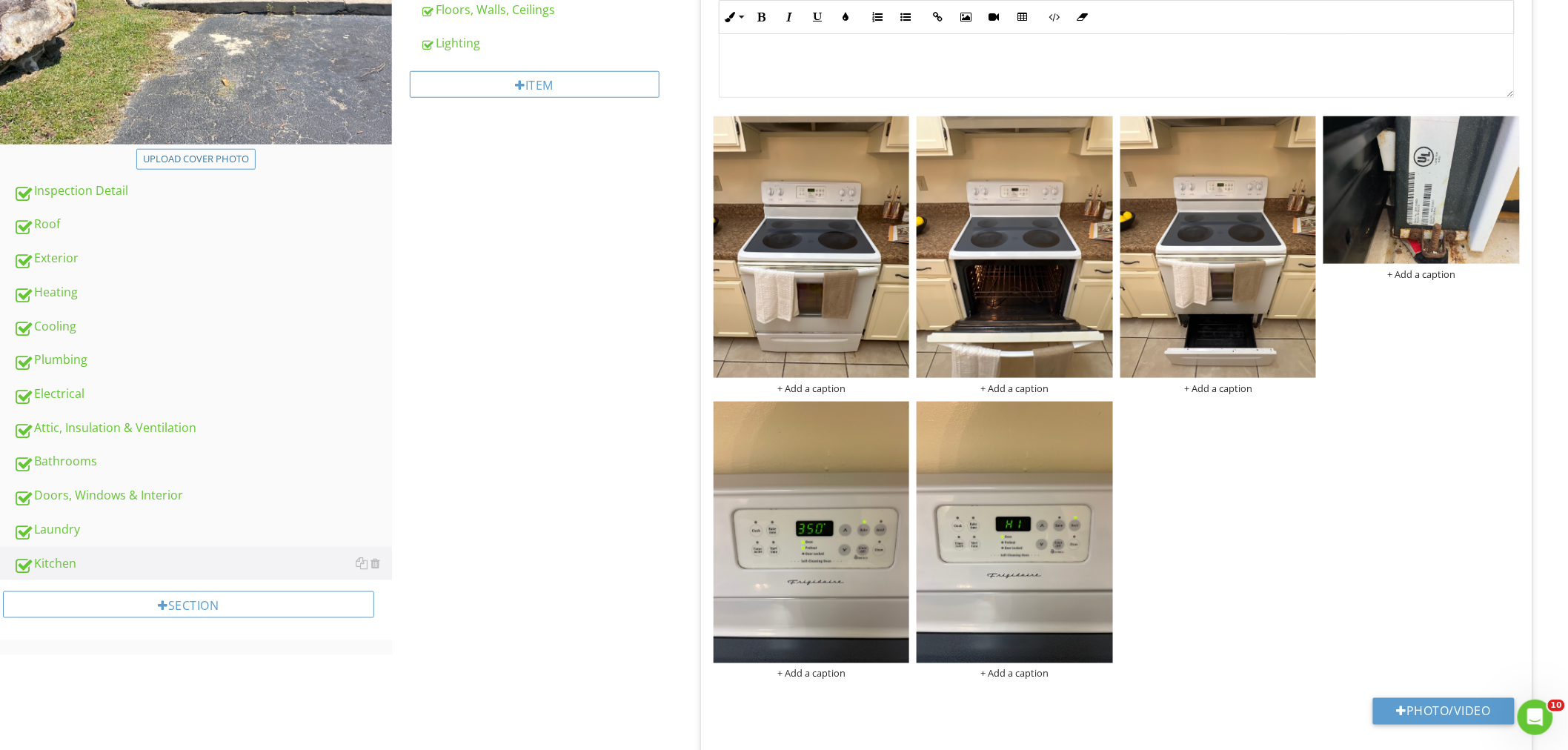
scroll to position [529, 0]
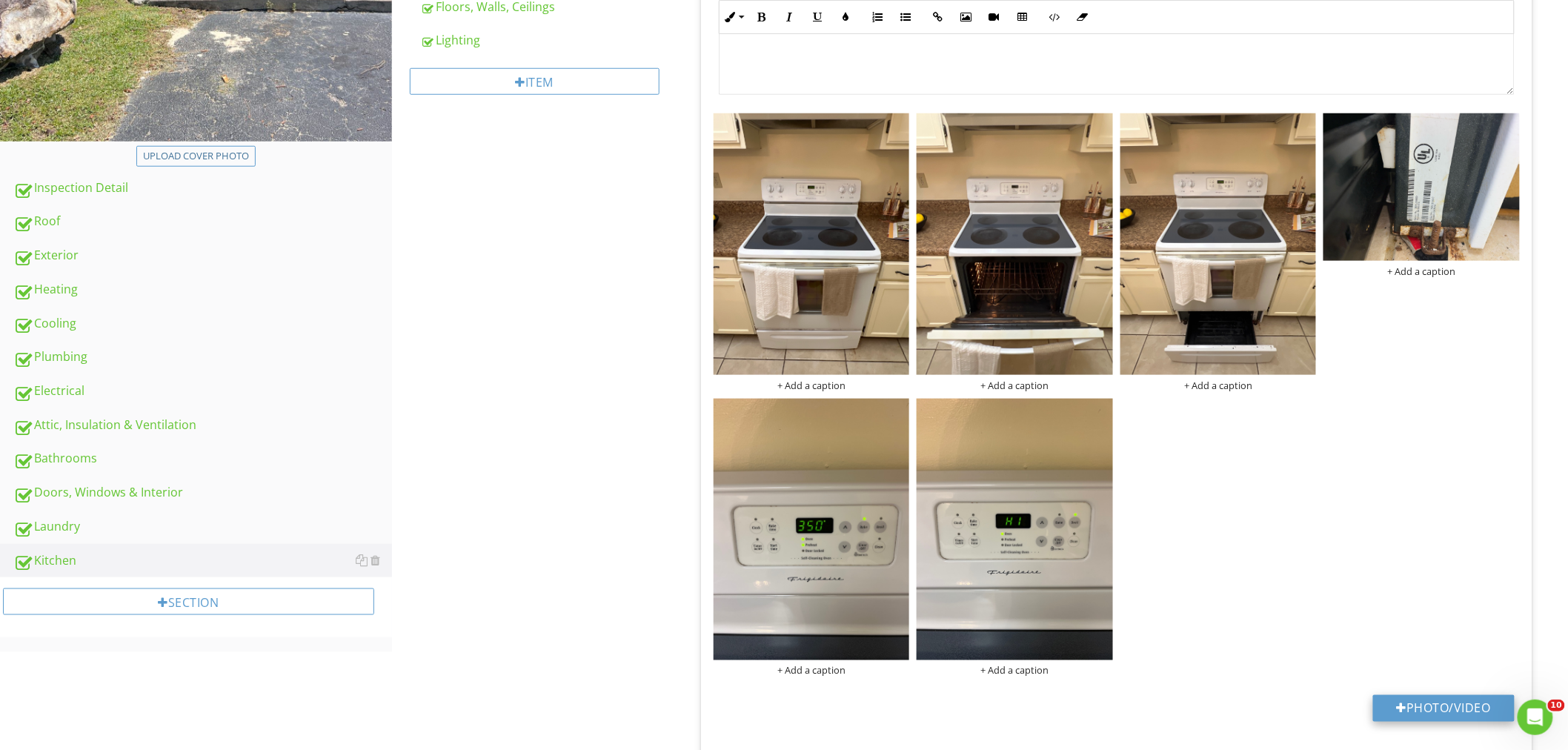
click at [1403, 705] on button "Photo/Video" at bounding box center [1444, 708] width 142 height 26
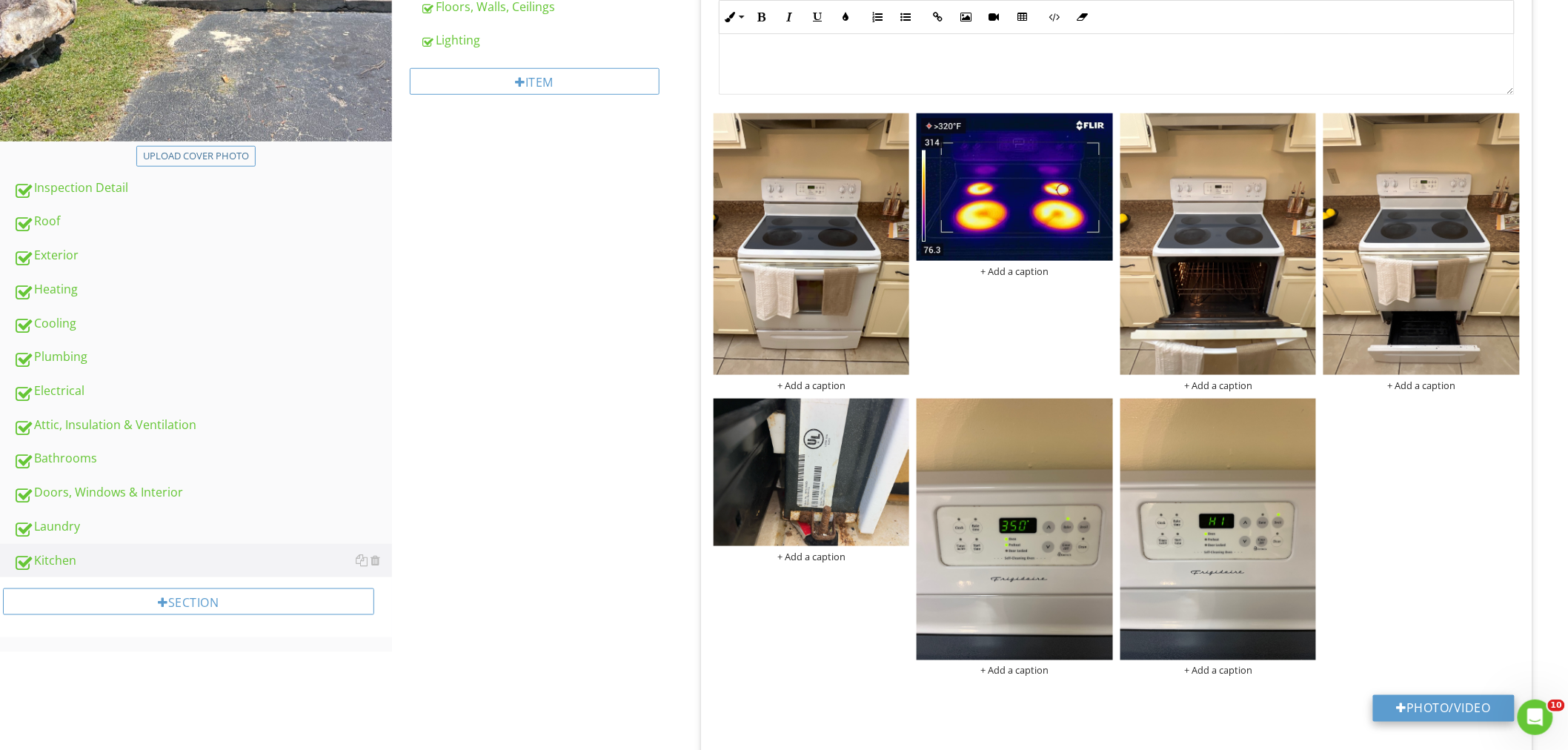
click at [1391, 706] on button "Photo/Video" at bounding box center [1444, 708] width 142 height 26
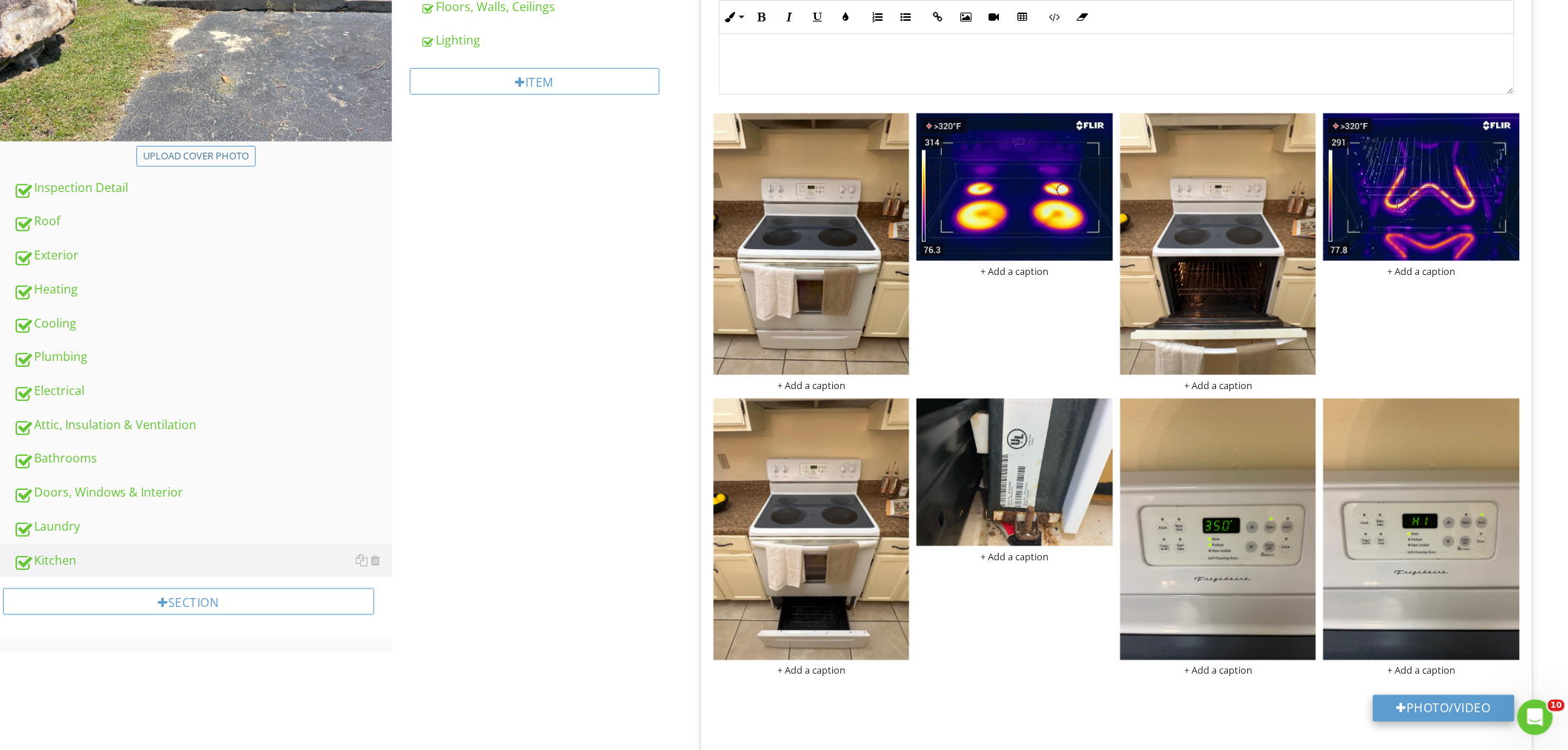
click at [1400, 708] on div at bounding box center [1402, 709] width 11 height 12
type input "C:\fakepath\IR_12368.jpg"
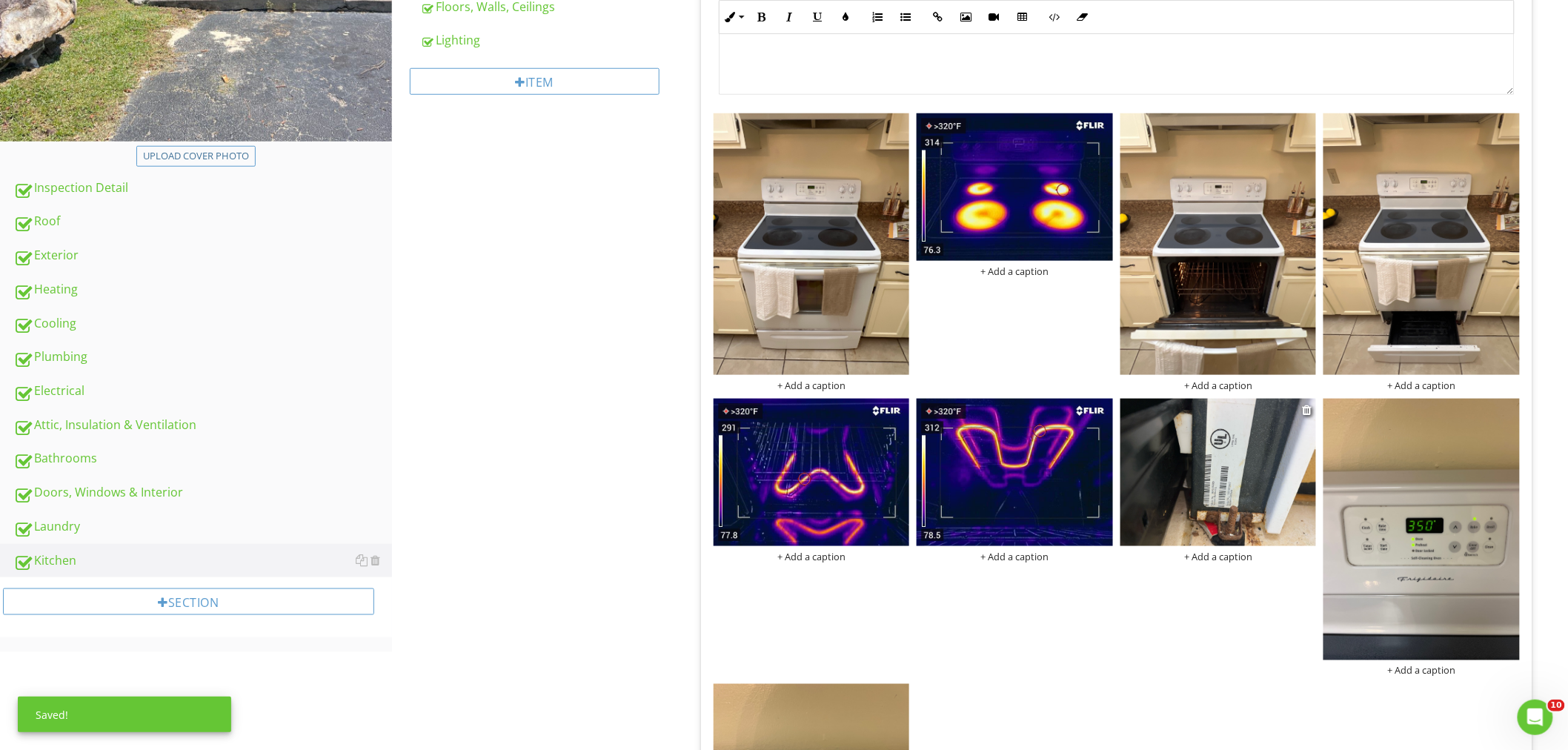
scroll to position [612, 0]
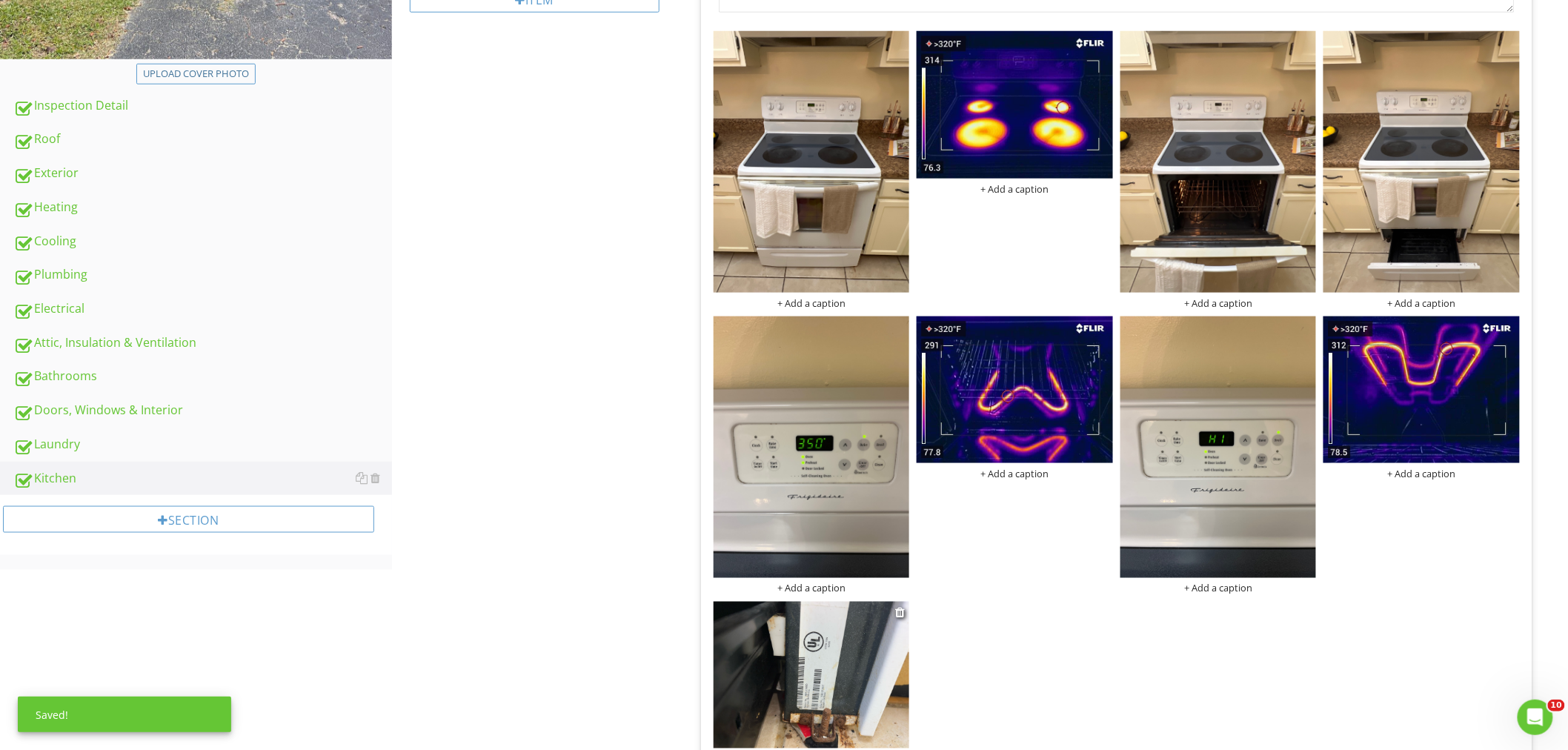
click at [816, 702] on img at bounding box center [811, 675] width 197 height 147
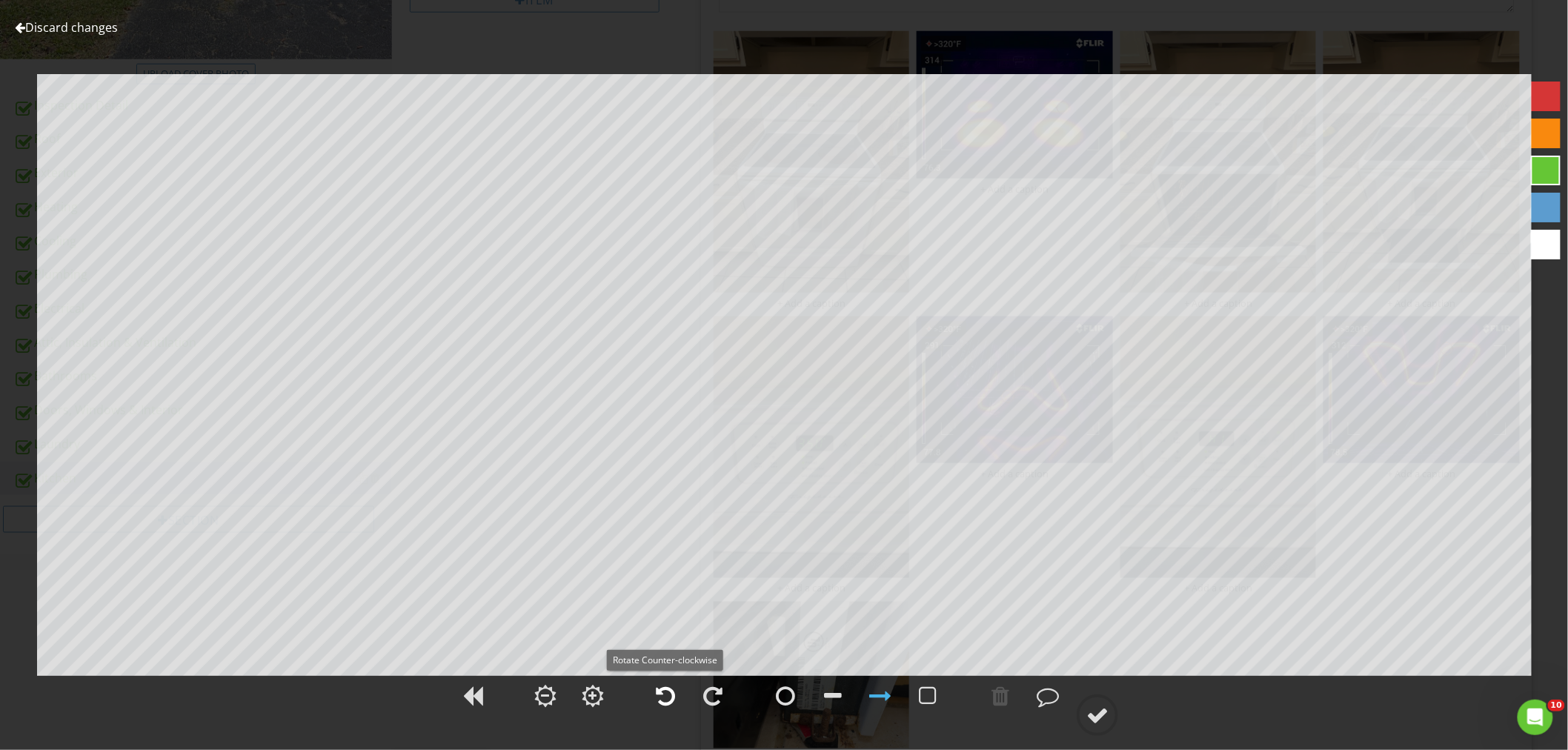
click at [660, 707] on div at bounding box center [665, 695] width 37 height 37
click at [722, 691] on div at bounding box center [712, 695] width 37 height 37
click at [1095, 714] on div at bounding box center [1097, 715] width 23 height 23
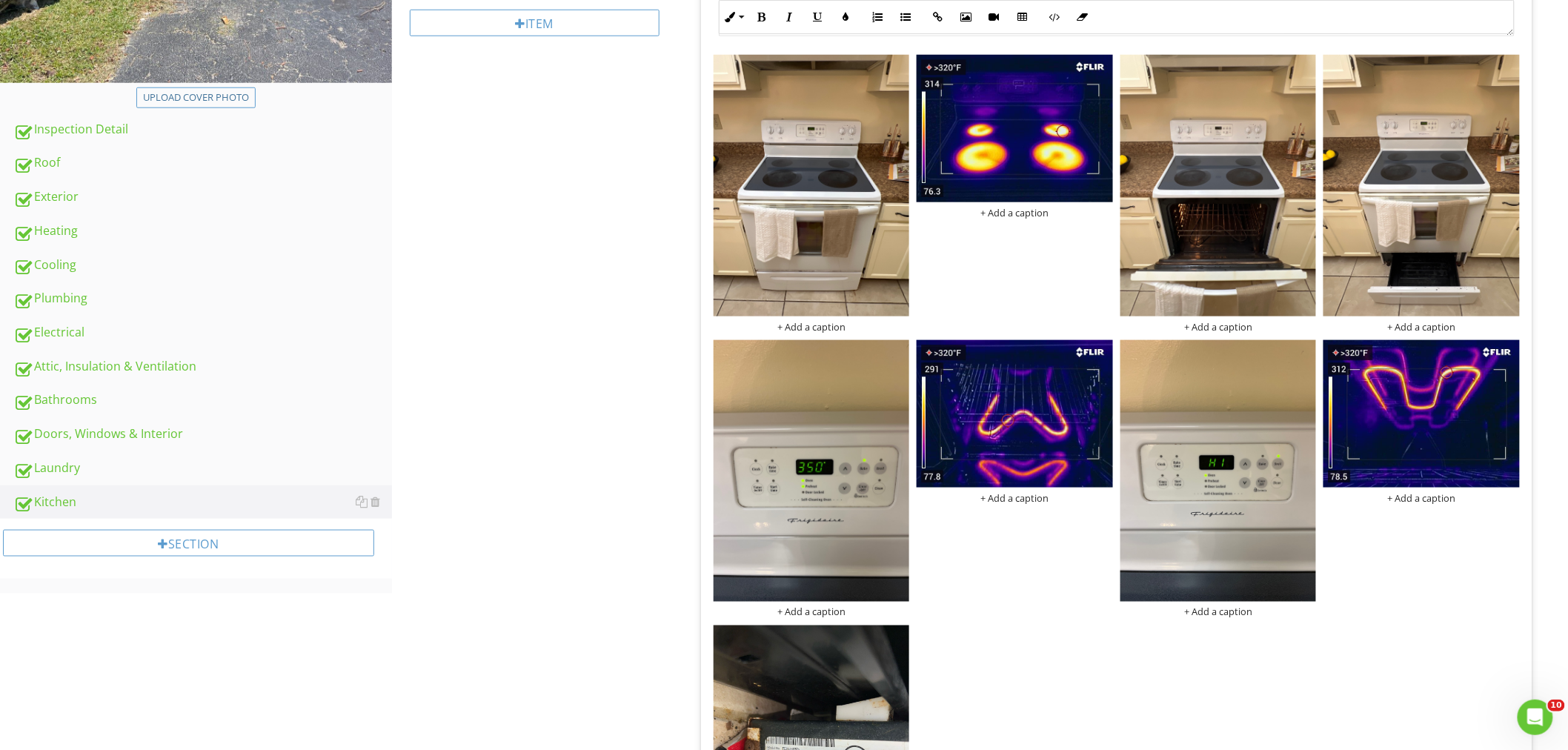
scroll to position [260, 0]
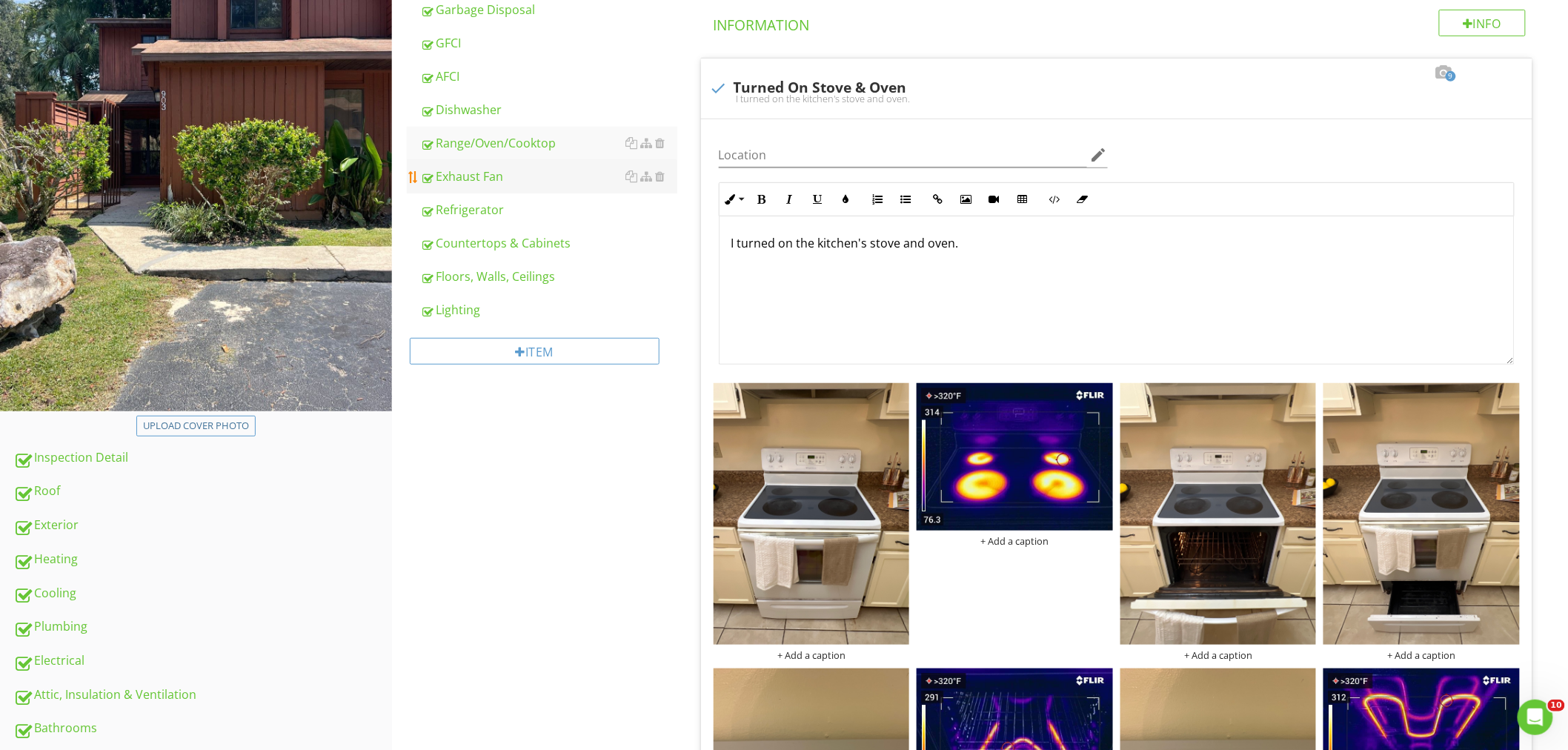
click at [498, 178] on div "Exhaust Fan" at bounding box center [548, 176] width 257 height 18
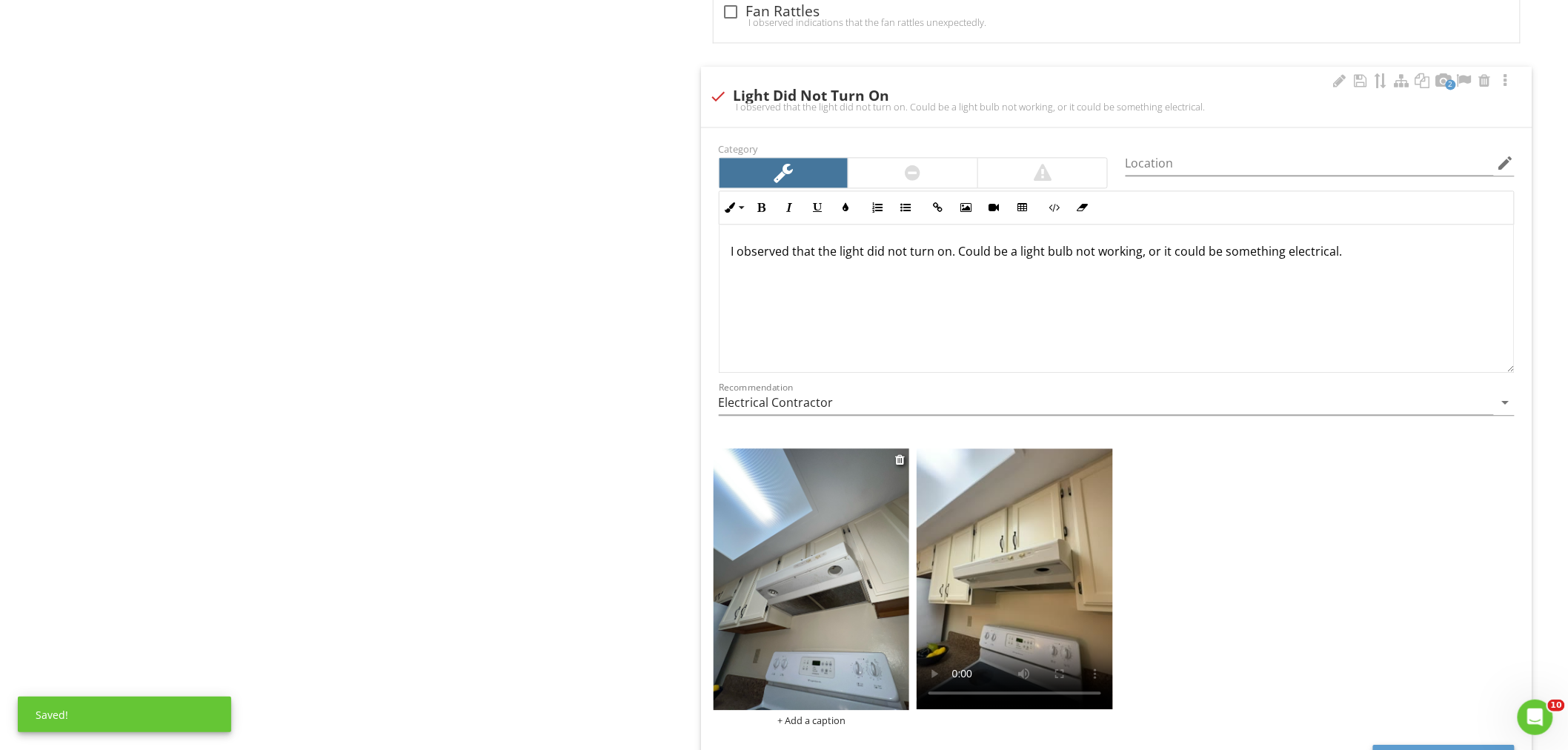
scroll to position [1330, 0]
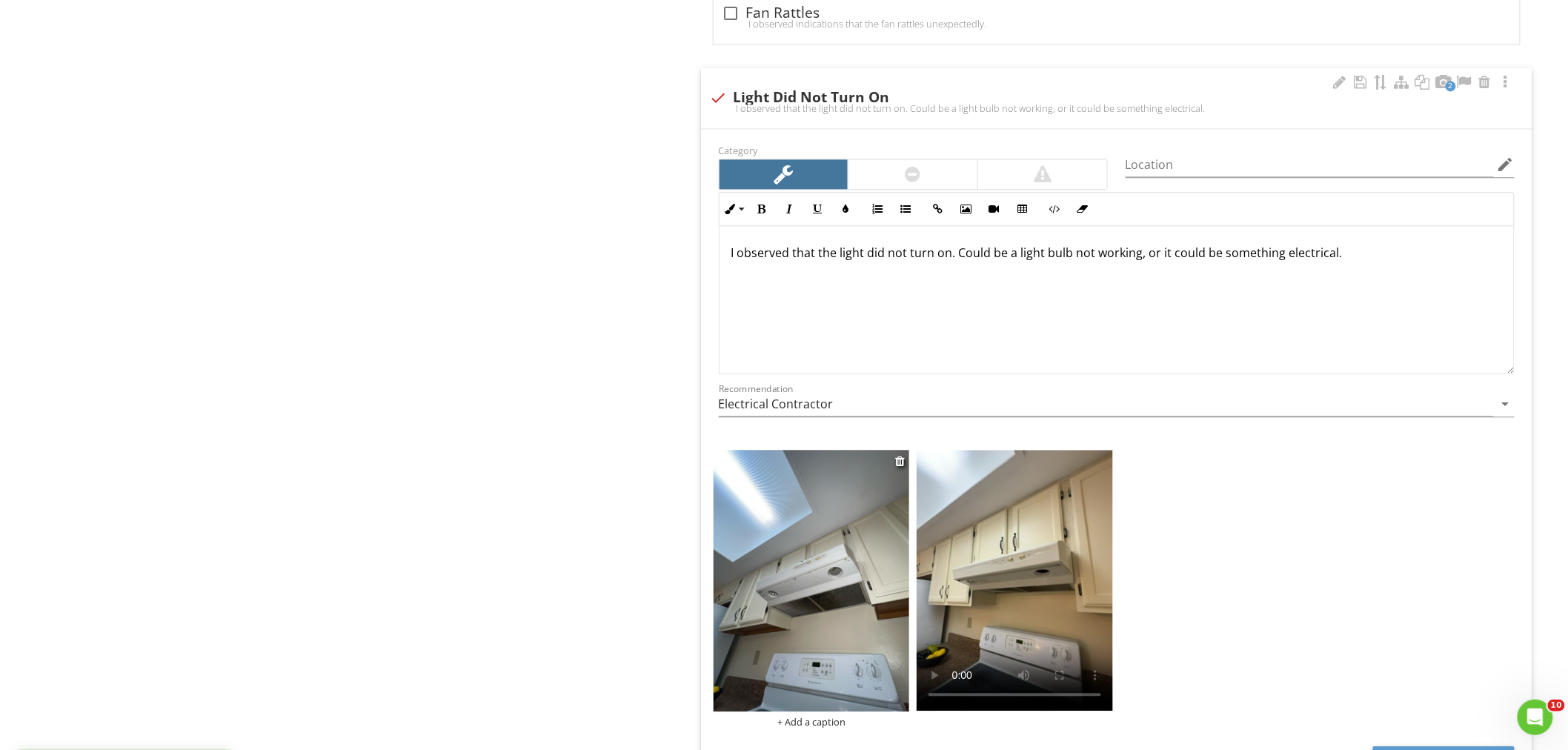
click at [763, 588] on img at bounding box center [811, 580] width 197 height 261
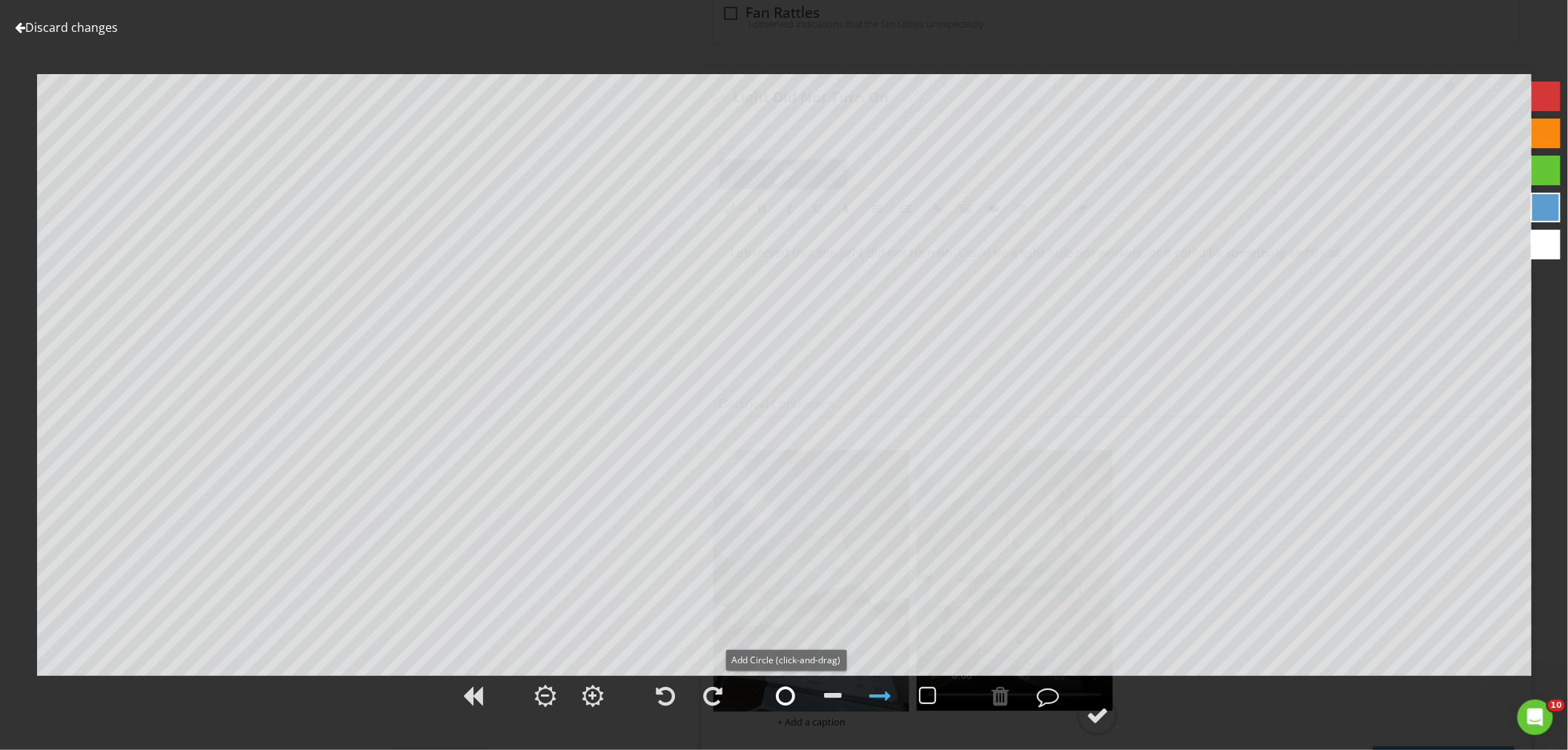
click at [774, 694] on div at bounding box center [785, 695] width 37 height 37
drag, startPoint x: 1002, startPoint y: 705, endPoint x: 986, endPoint y: 686, distance: 24.8
click at [1001, 705] on div at bounding box center [1000, 696] width 18 height 23
click at [1092, 715] on div at bounding box center [1097, 715] width 23 height 23
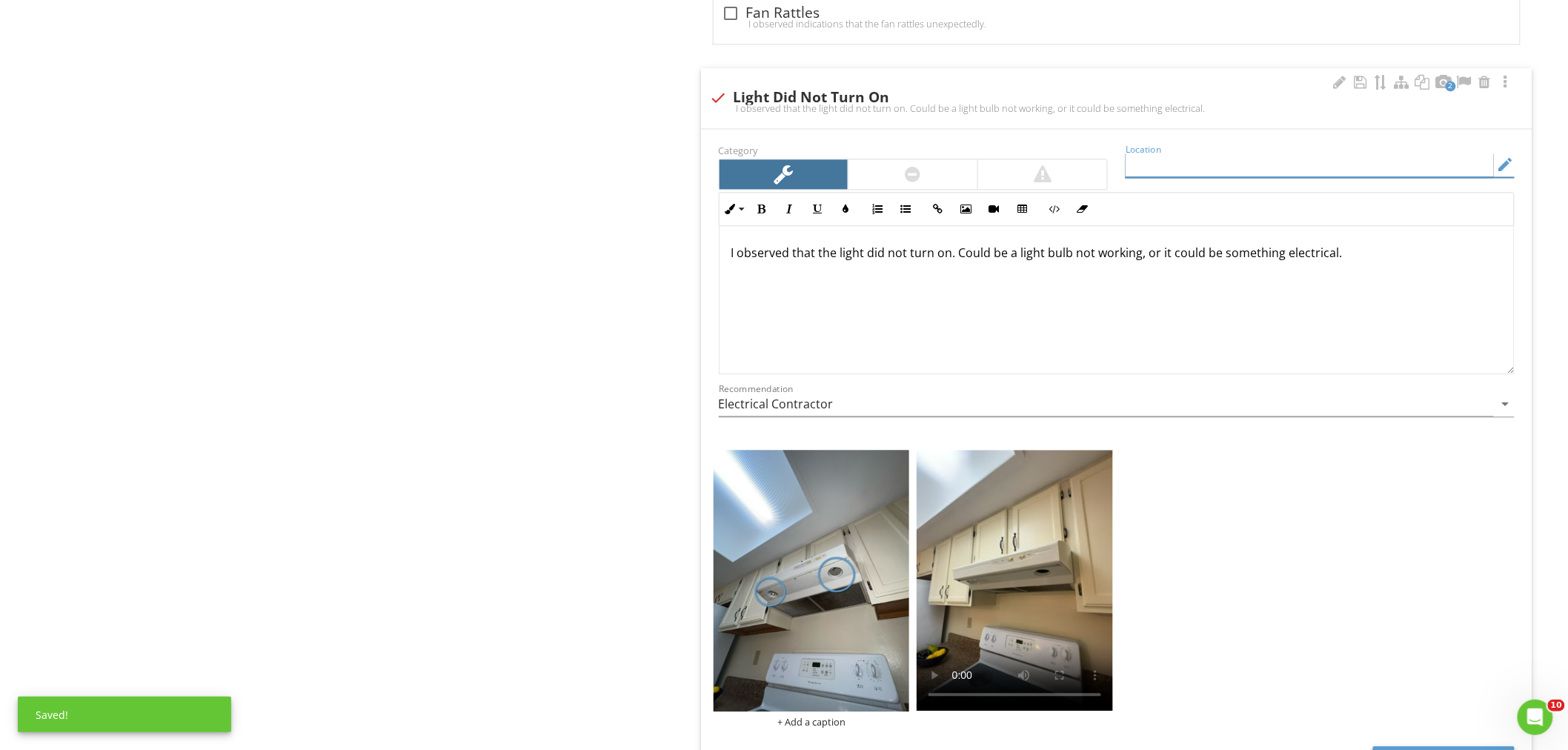
click at [1174, 159] on input "Location" at bounding box center [1309, 165] width 368 height 24
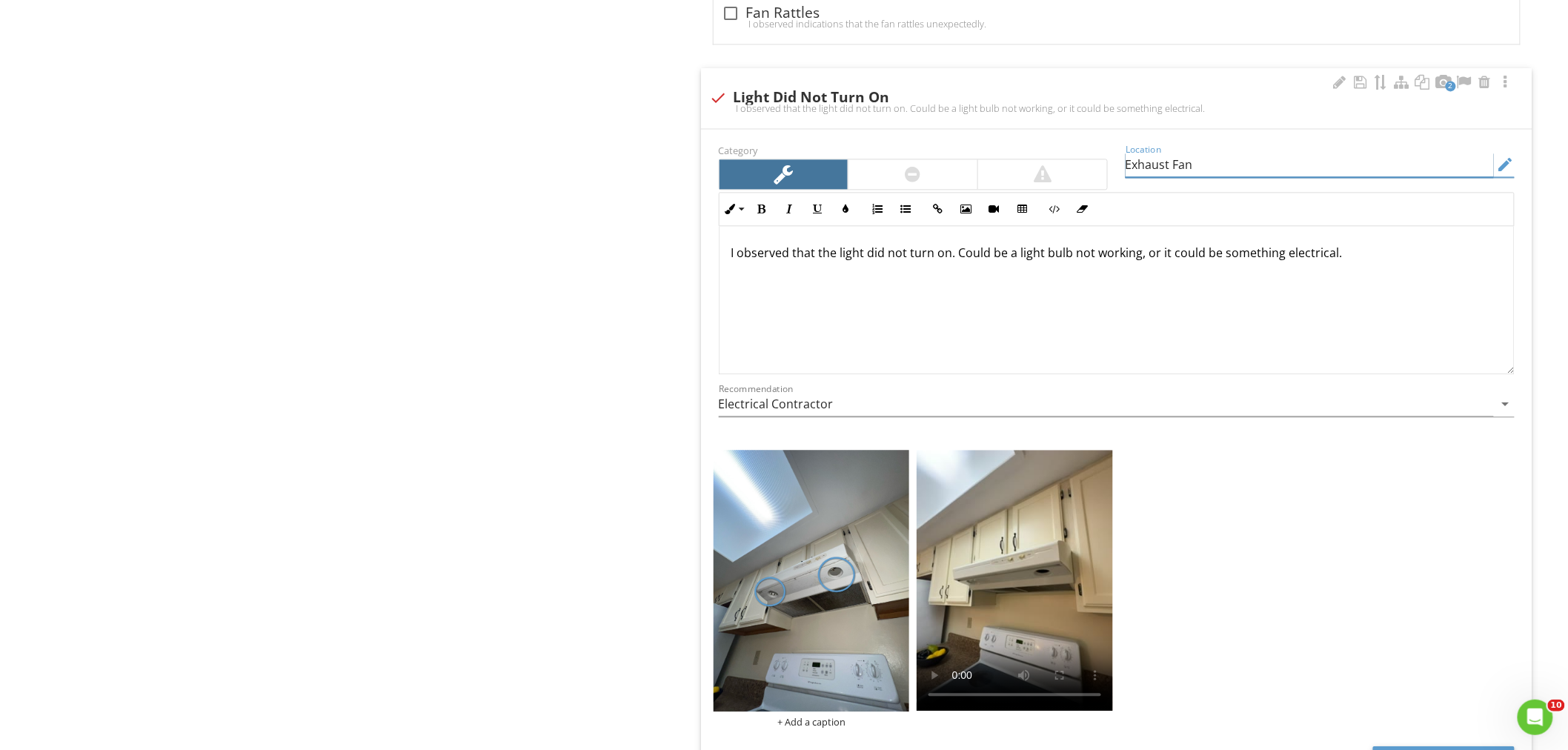
type input "Exhaust Fan"
click at [862, 257] on p "I observed that the light did not turn on. Could be a light bulb not working, o…" at bounding box center [1116, 253] width 770 height 18
click at [1341, 84] on div at bounding box center [1340, 82] width 18 height 15
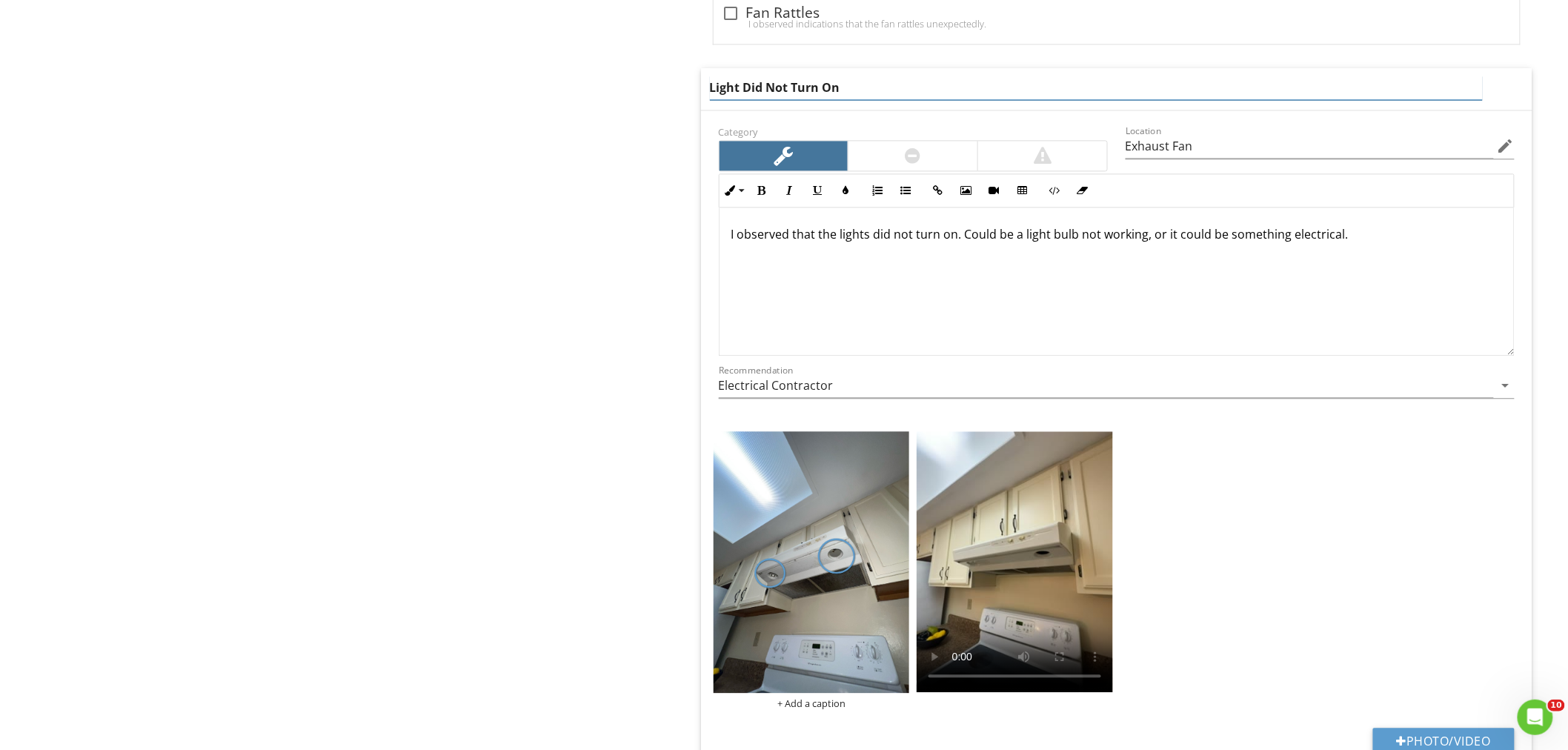
click at [735, 91] on input "Light Did Not Turn On" at bounding box center [1096, 87] width 773 height 24
click at [740, 92] on input "Light Did Not Turn On" at bounding box center [1096, 87] width 773 height 24
type input "Lights Did Not Turn On"
click at [628, 112] on div "Kitchen Kitchen Sink Garbage Disposal GFCI AFCI Dishwasher Range/Oven/Cooktop E…" at bounding box center [979, 75] width 1176 height 2514
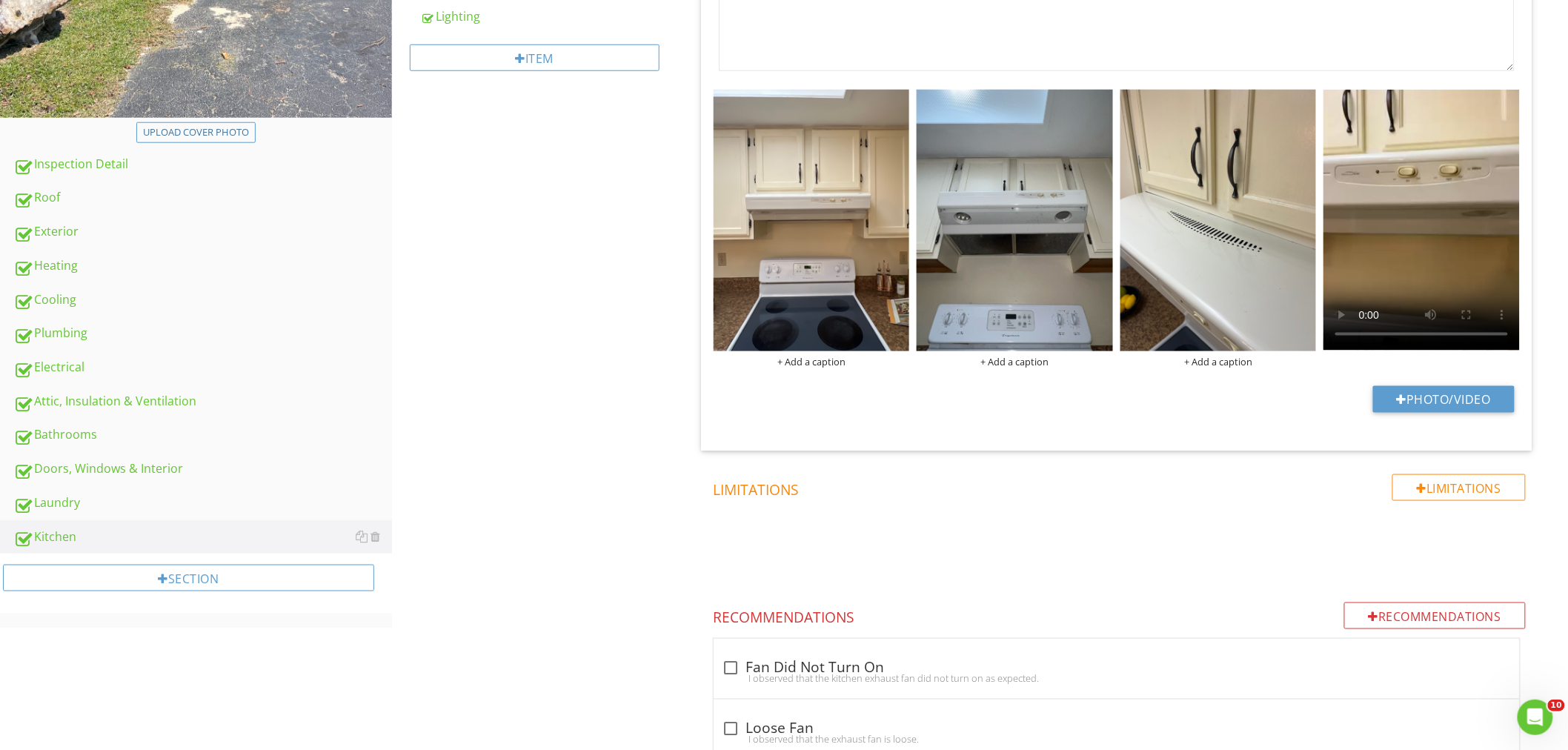
scroll to position [287, 0]
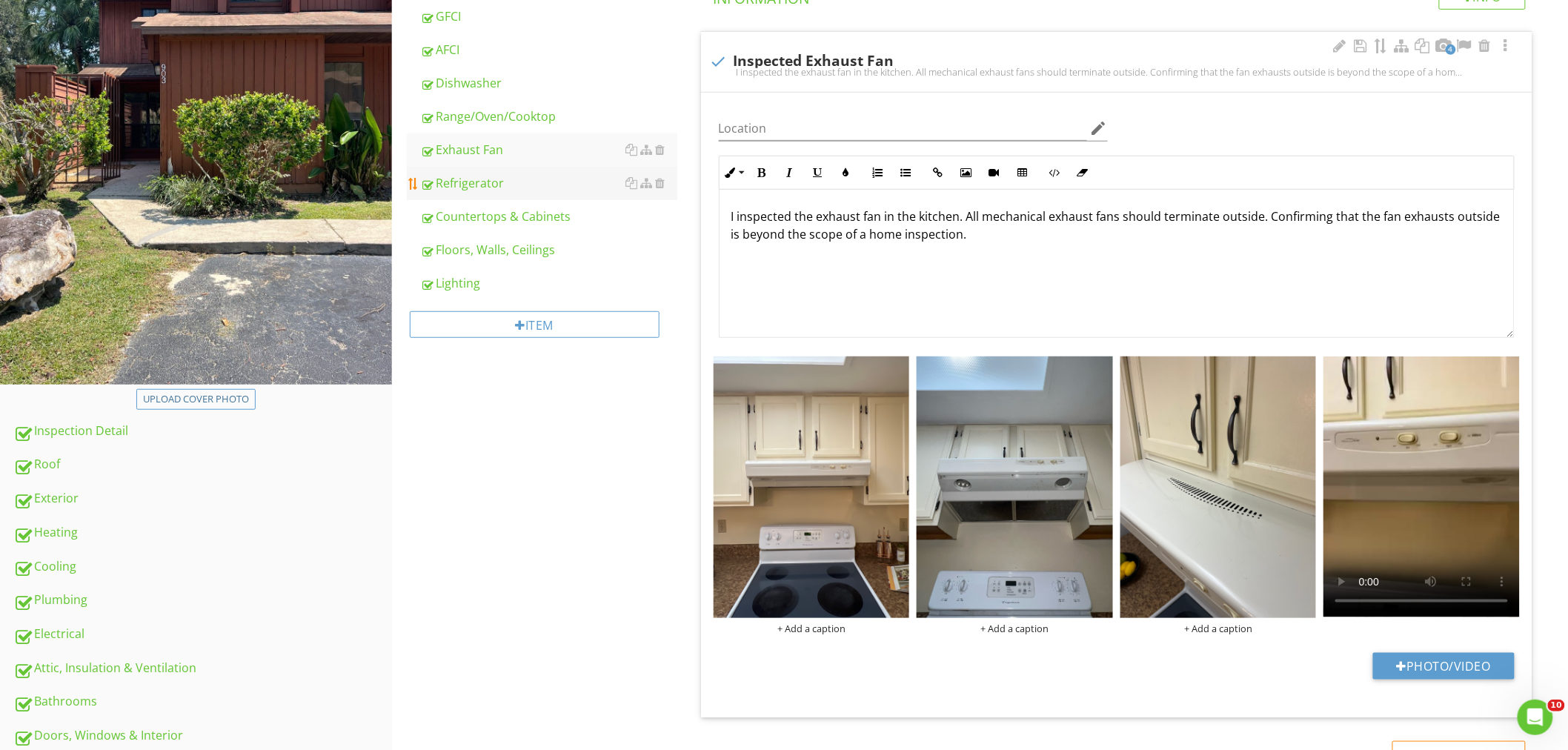
click at [489, 194] on link "Refrigerator" at bounding box center [548, 182] width 257 height 32
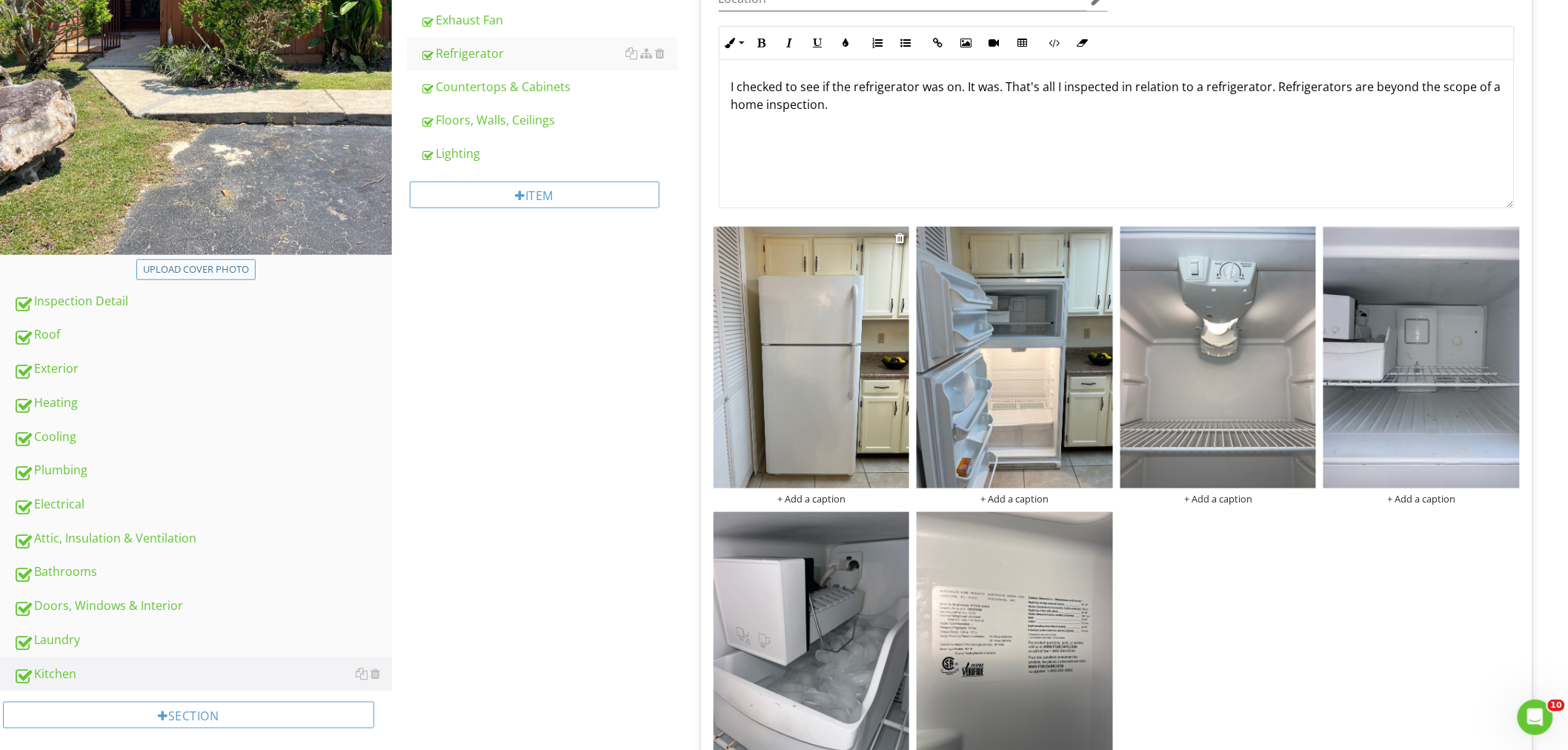
scroll to position [616, 0]
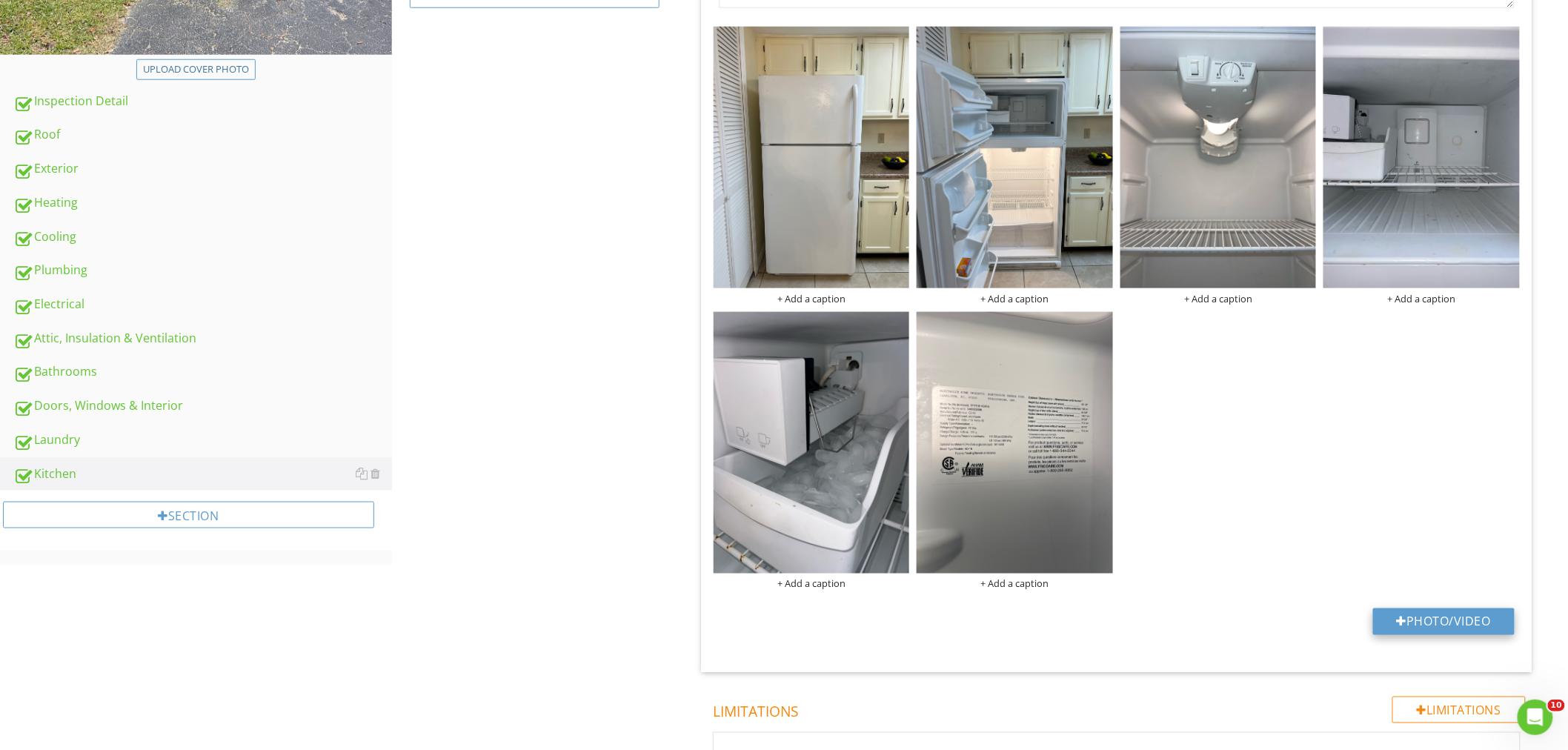
click at [1457, 617] on button "Photo/Video" at bounding box center [1444, 621] width 142 height 26
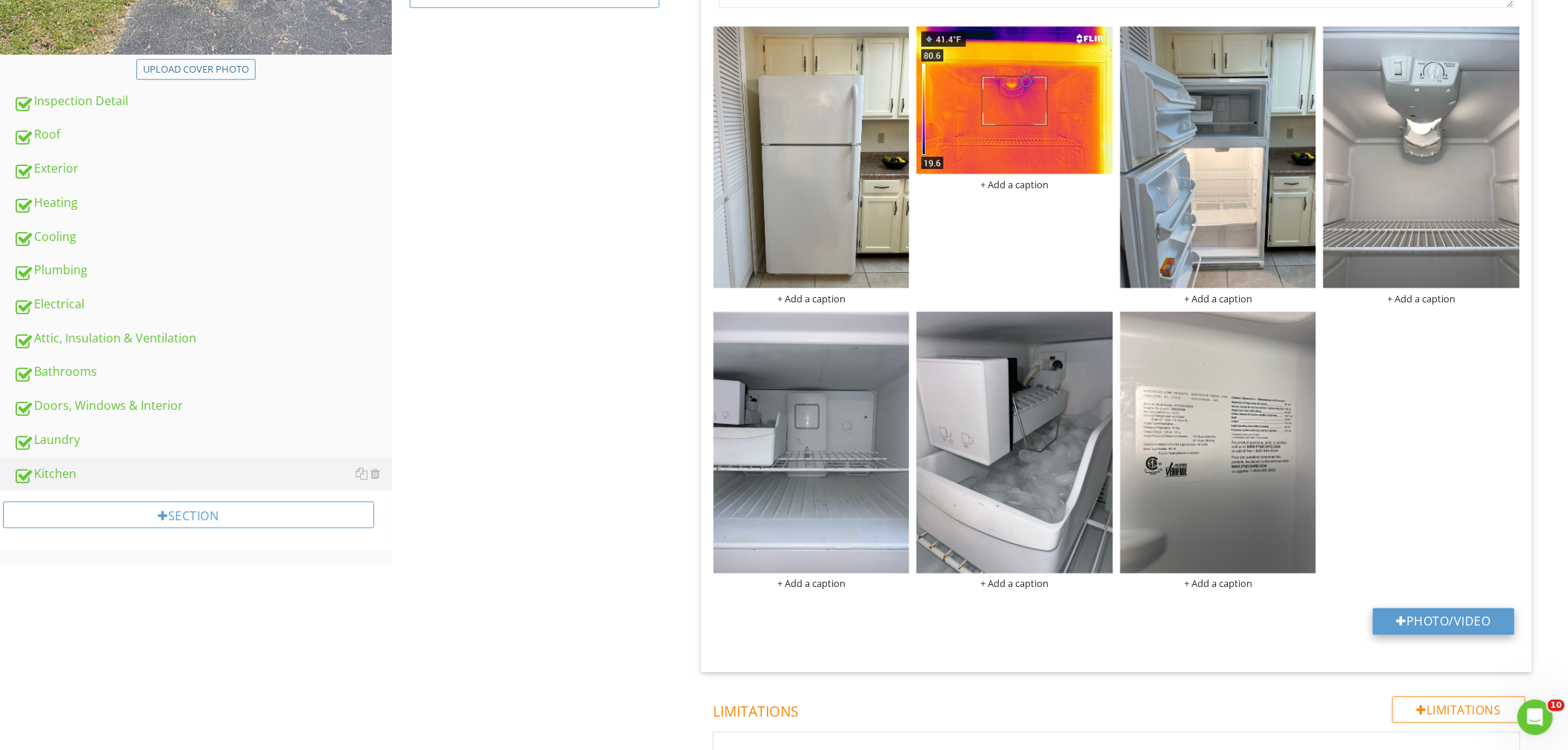
click at [1438, 624] on button "Photo/Video" at bounding box center [1444, 621] width 142 height 26
type input "C:\fakepath\IR_12365.jpg"
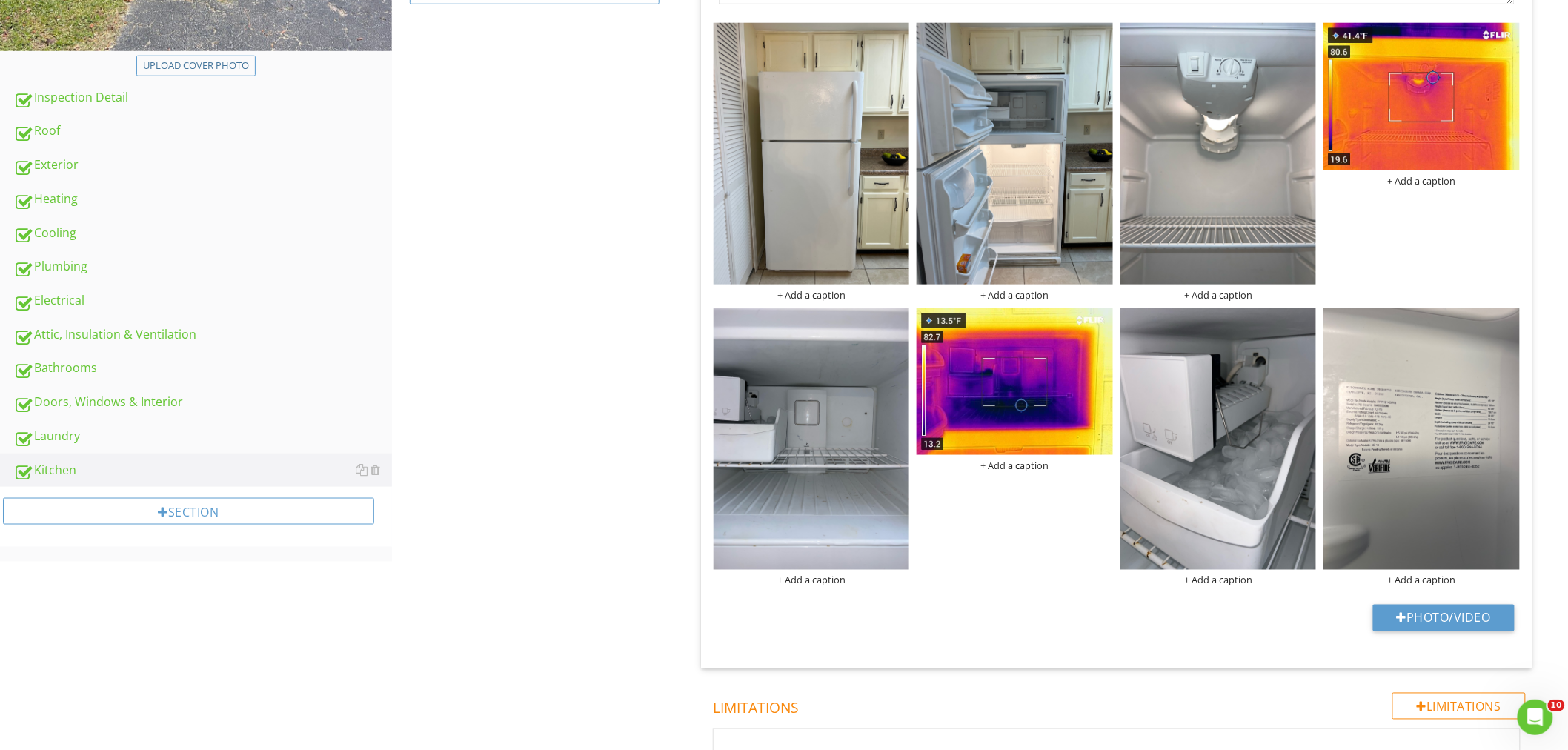
scroll to position [272, 0]
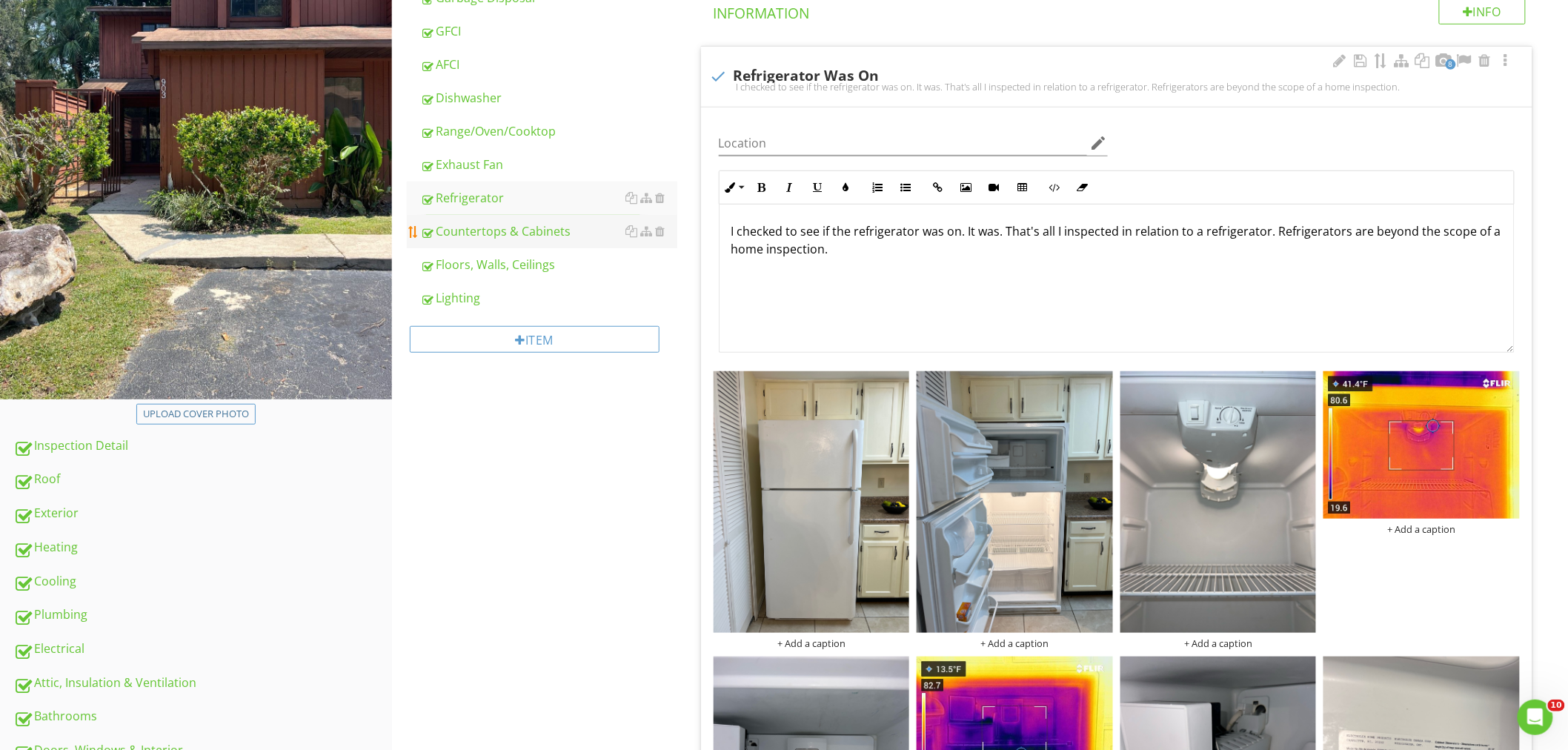
click at [537, 231] on div "Countertops & Cabinets" at bounding box center [548, 231] width 257 height 18
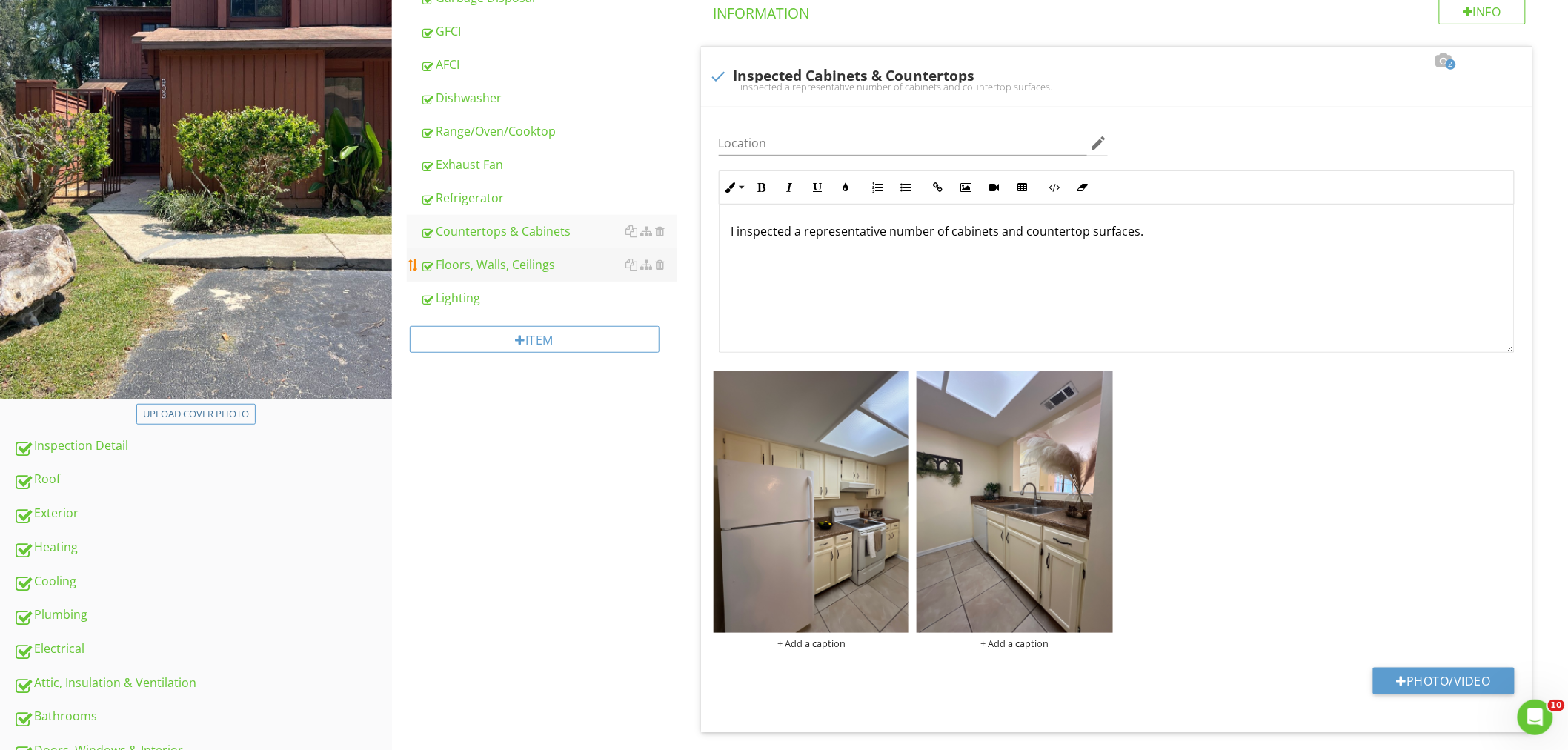
click at [532, 264] on div "Floors, Walls, Ceilings" at bounding box center [548, 264] width 257 height 18
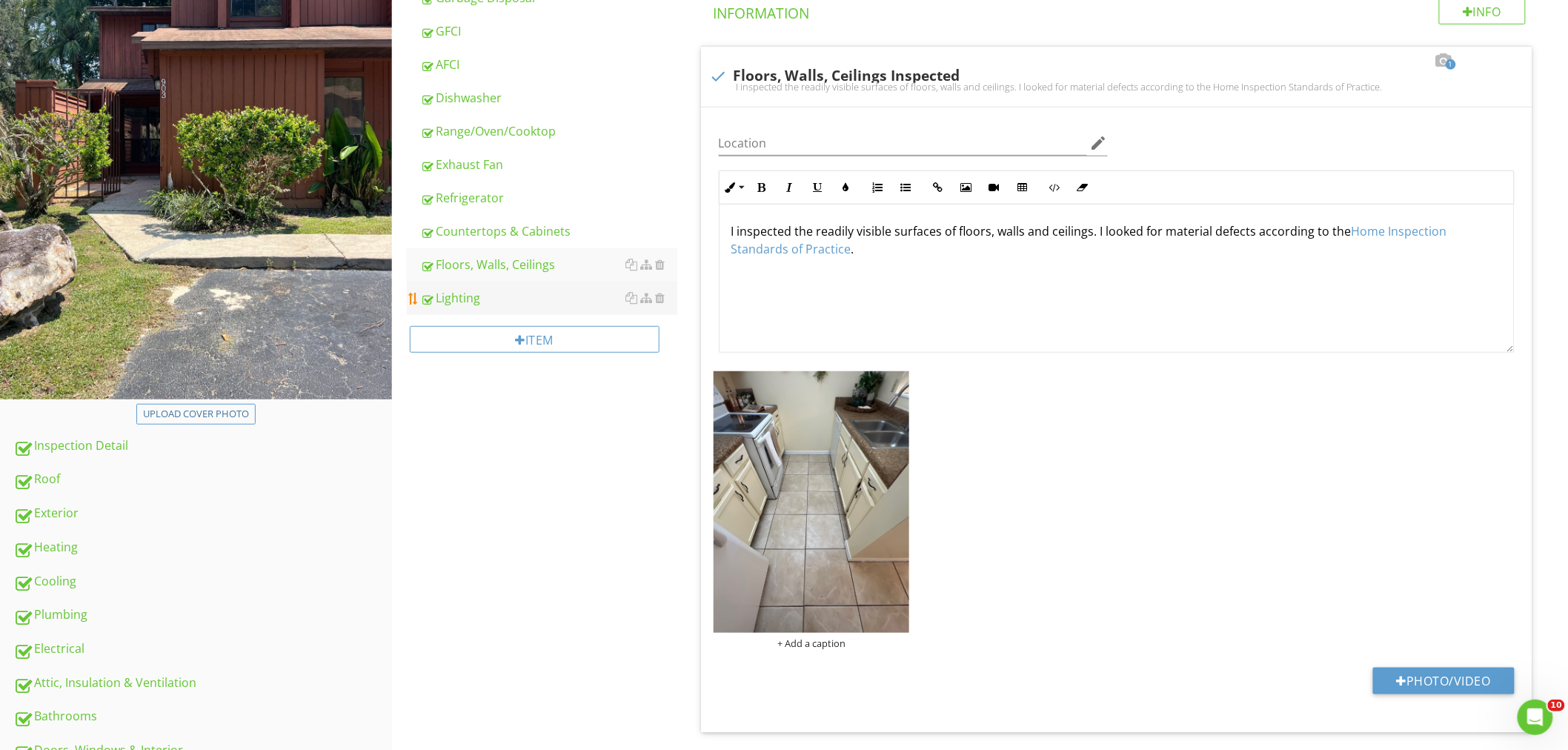
click at [491, 295] on div "Lighting" at bounding box center [548, 298] width 257 height 18
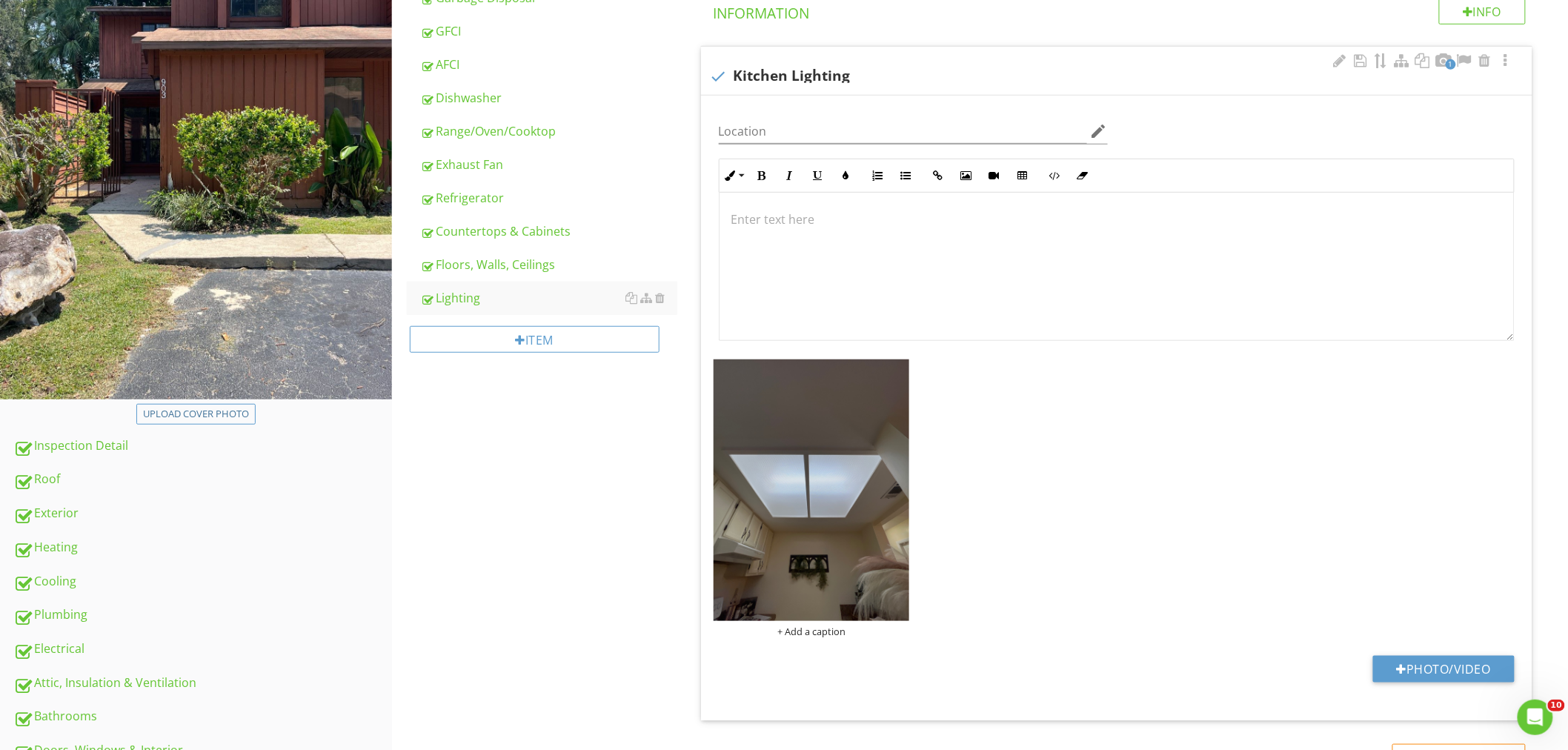
click at [811, 207] on div at bounding box center [1116, 267] width 795 height 148
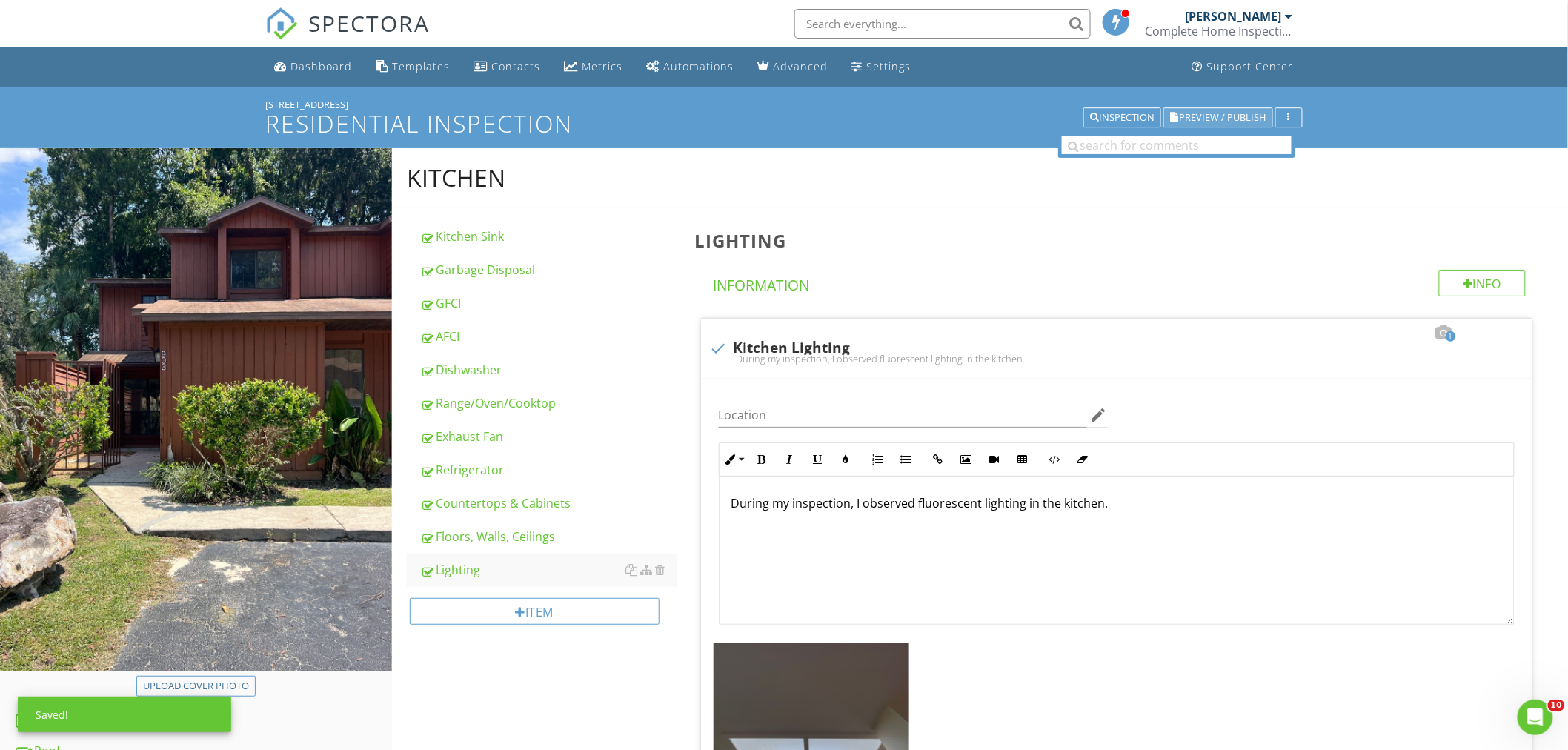
click at [1221, 110] on button "Preview / Publish" at bounding box center [1218, 118] width 110 height 21
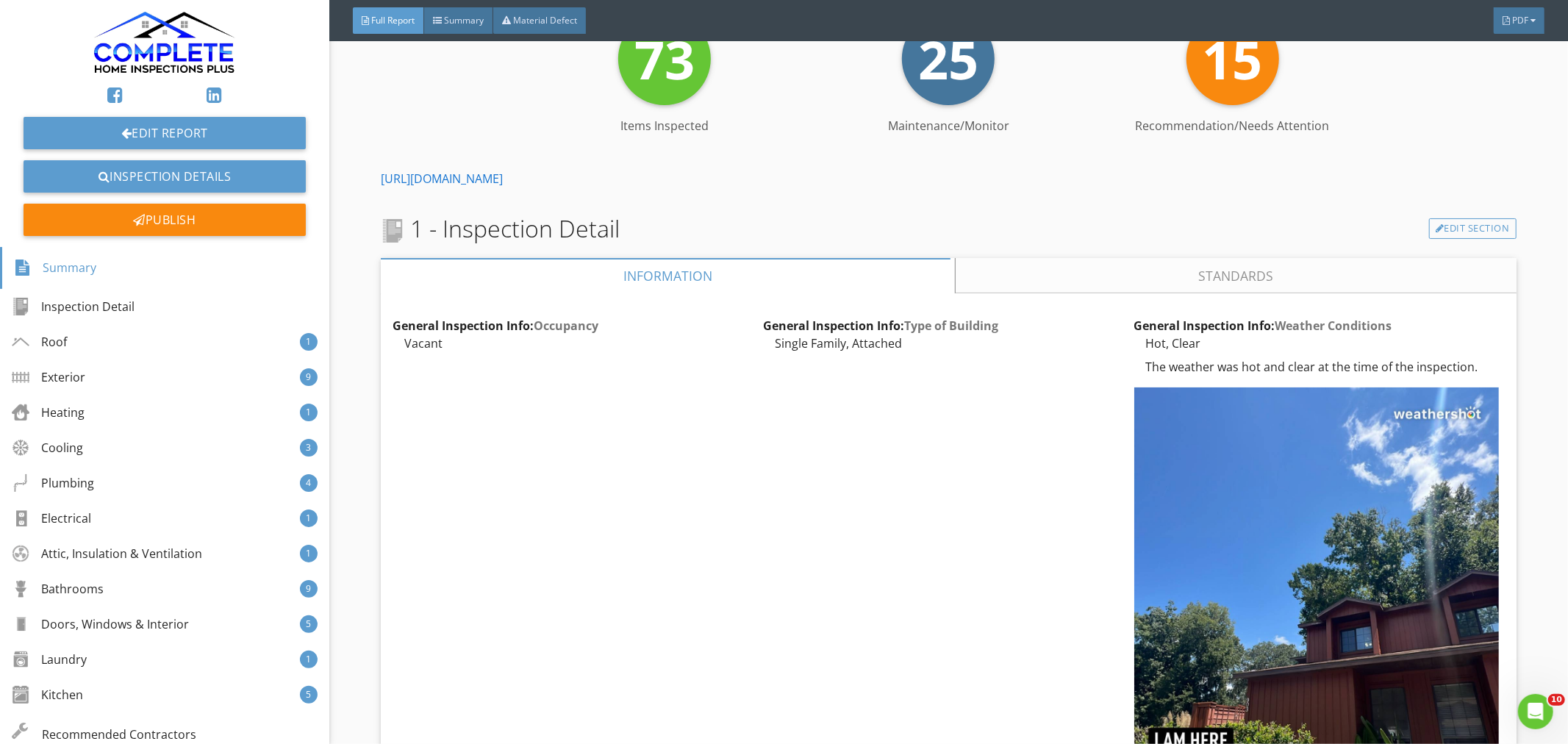
scroll to position [326, 0]
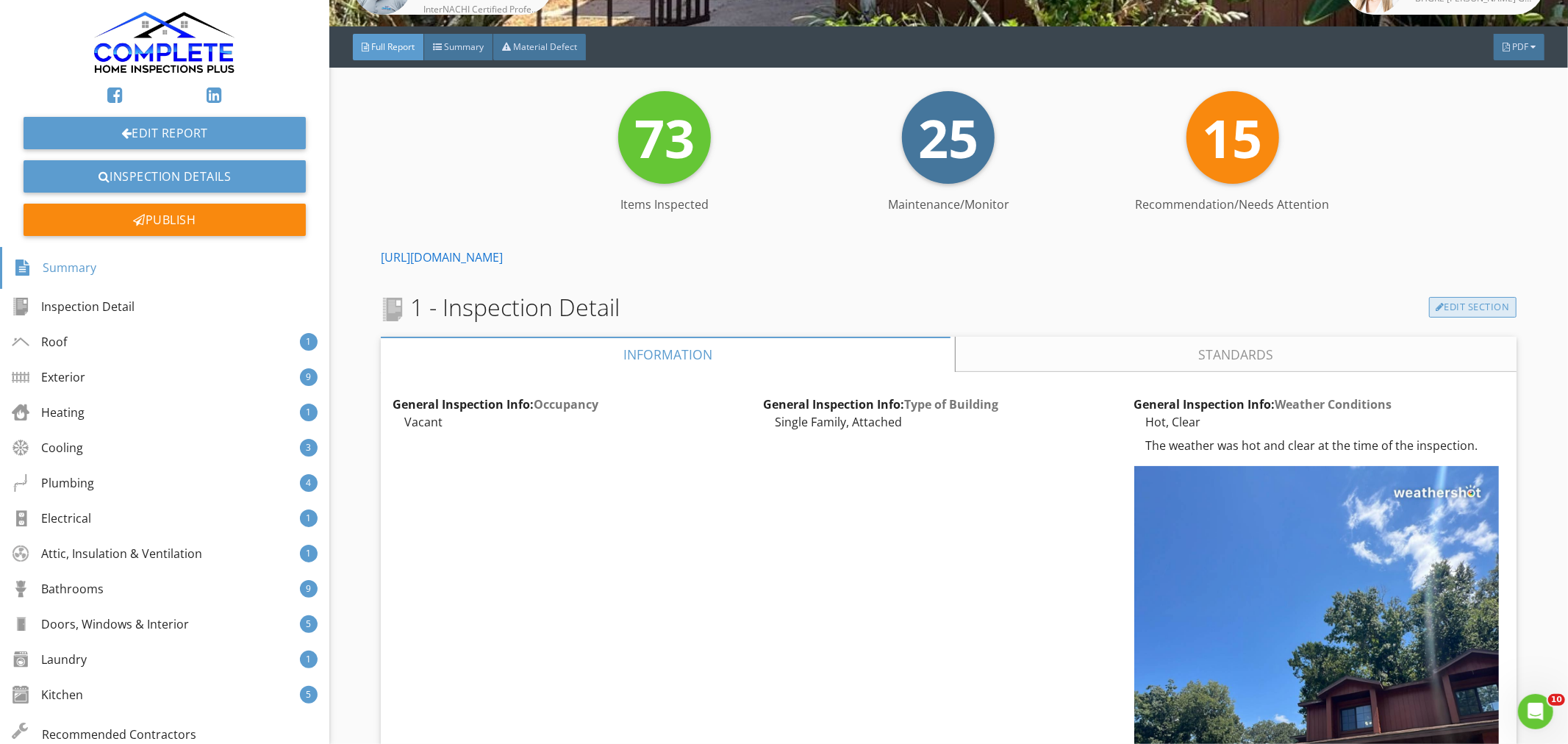
click at [1475, 297] on link "Edit Section" at bounding box center [1472, 307] width 87 height 21
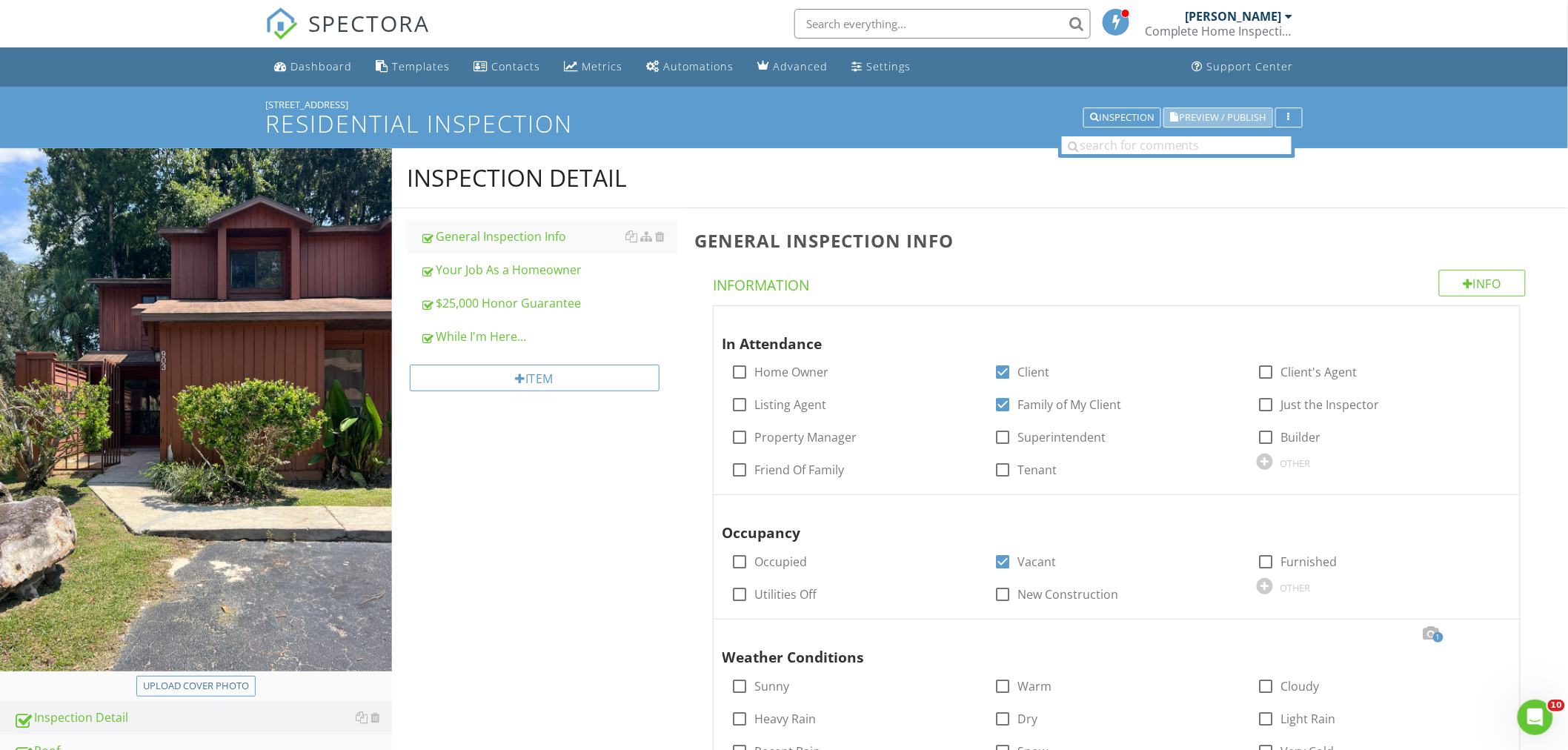
click at [1228, 114] on span "Preview / Publish" at bounding box center [1222, 117] width 87 height 10
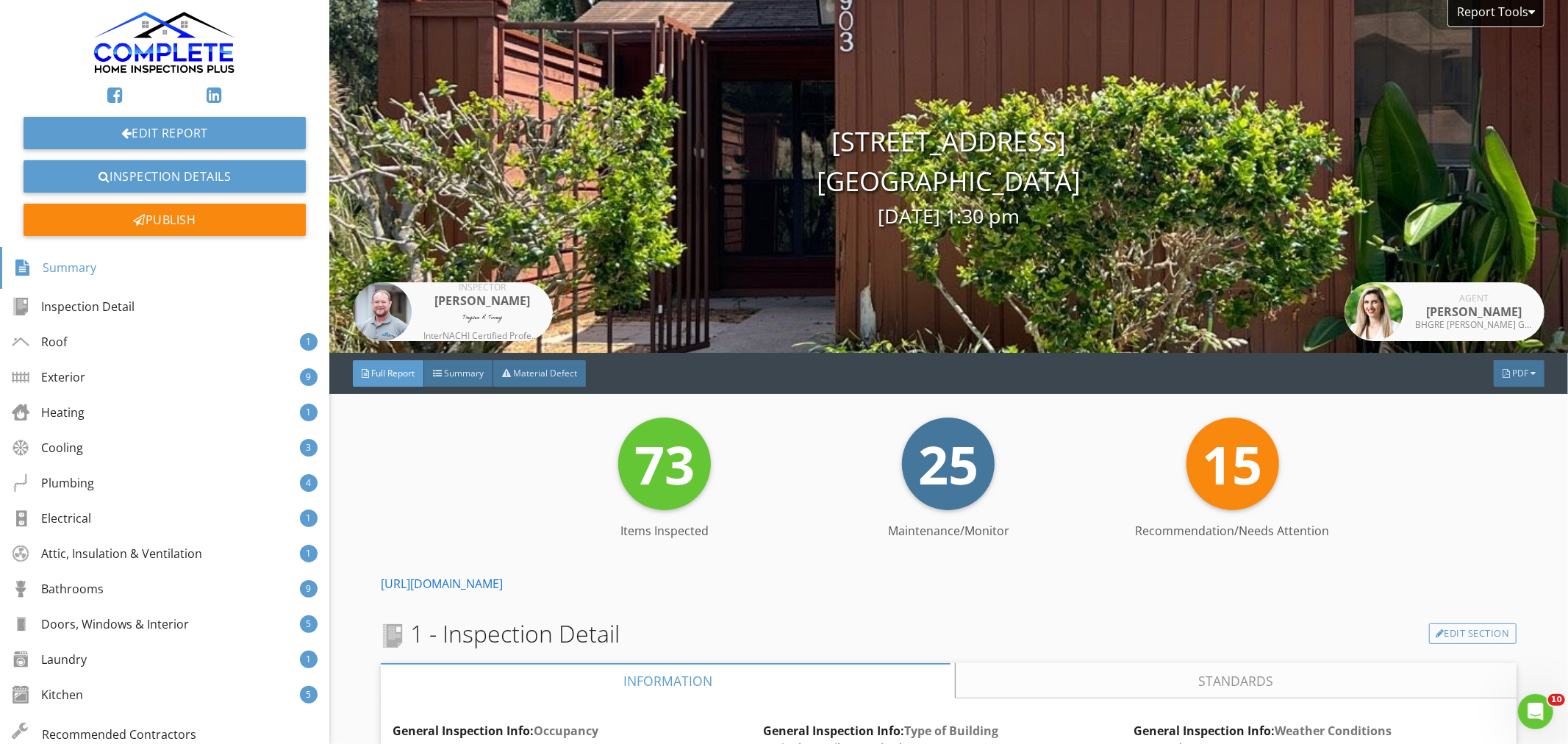
scroll to position [245, 0]
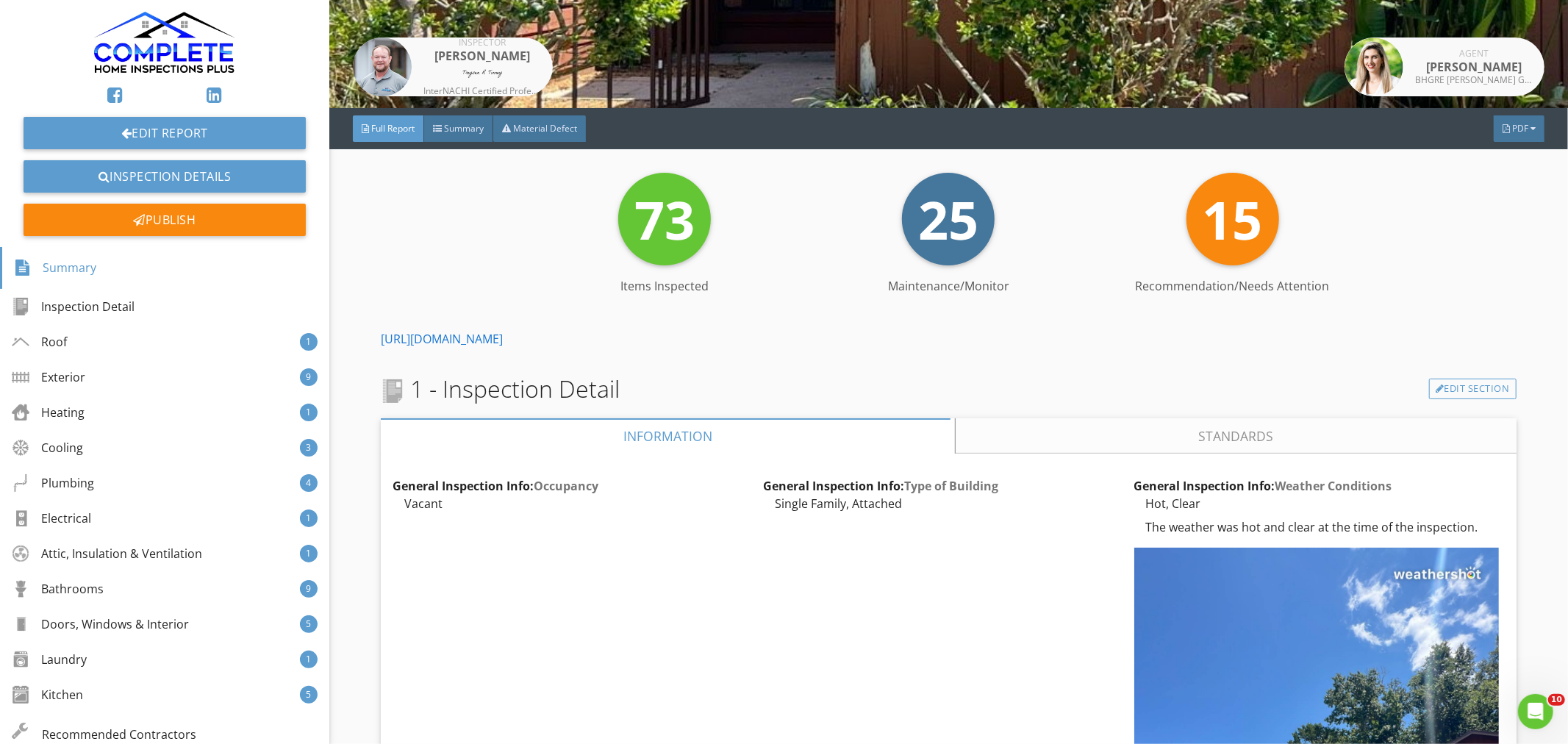
click at [447, 373] on span "1 - Inspection Detail" at bounding box center [501, 388] width 239 height 35
click at [463, 128] on span "Summary" at bounding box center [463, 128] width 40 height 13
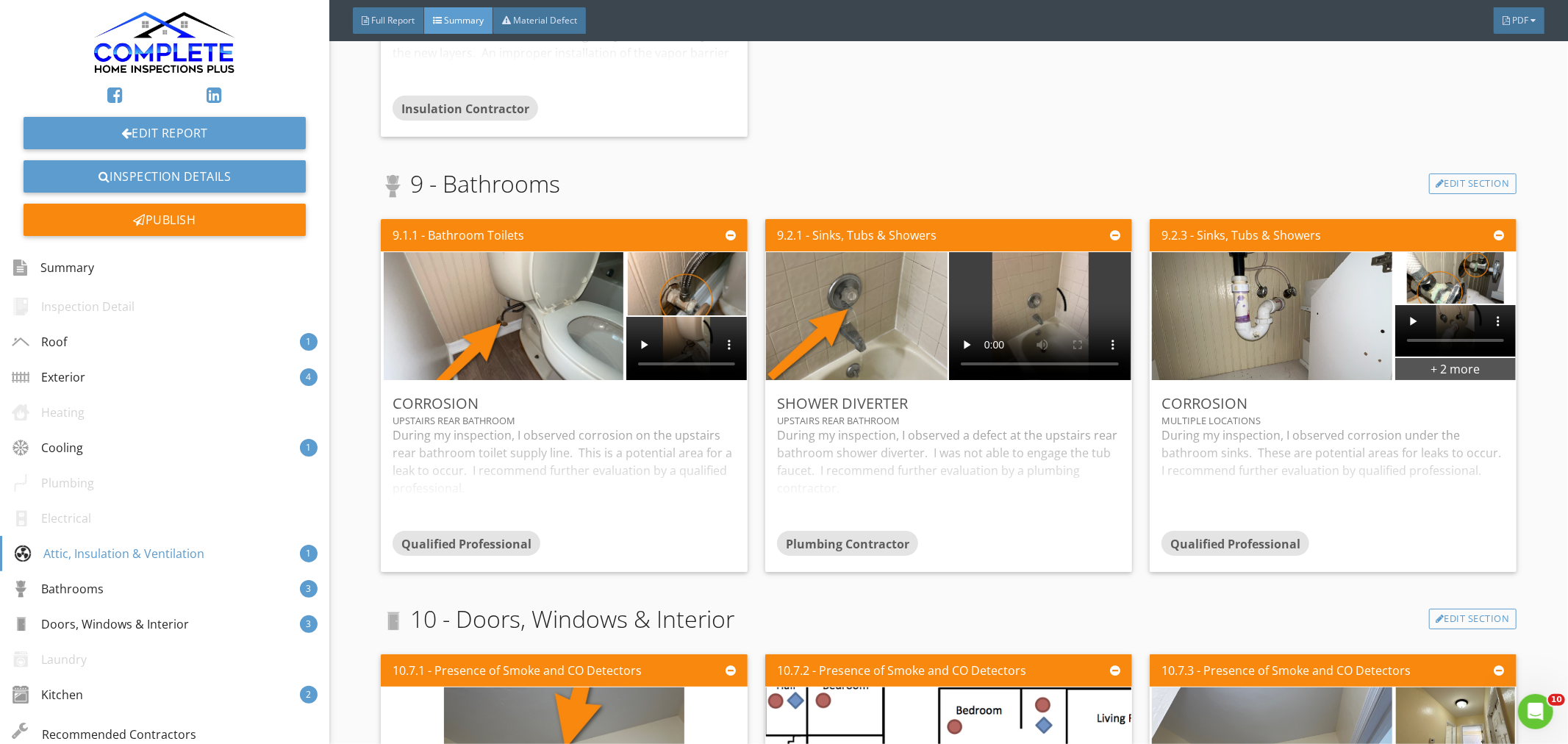
scroll to position [2122, 0]
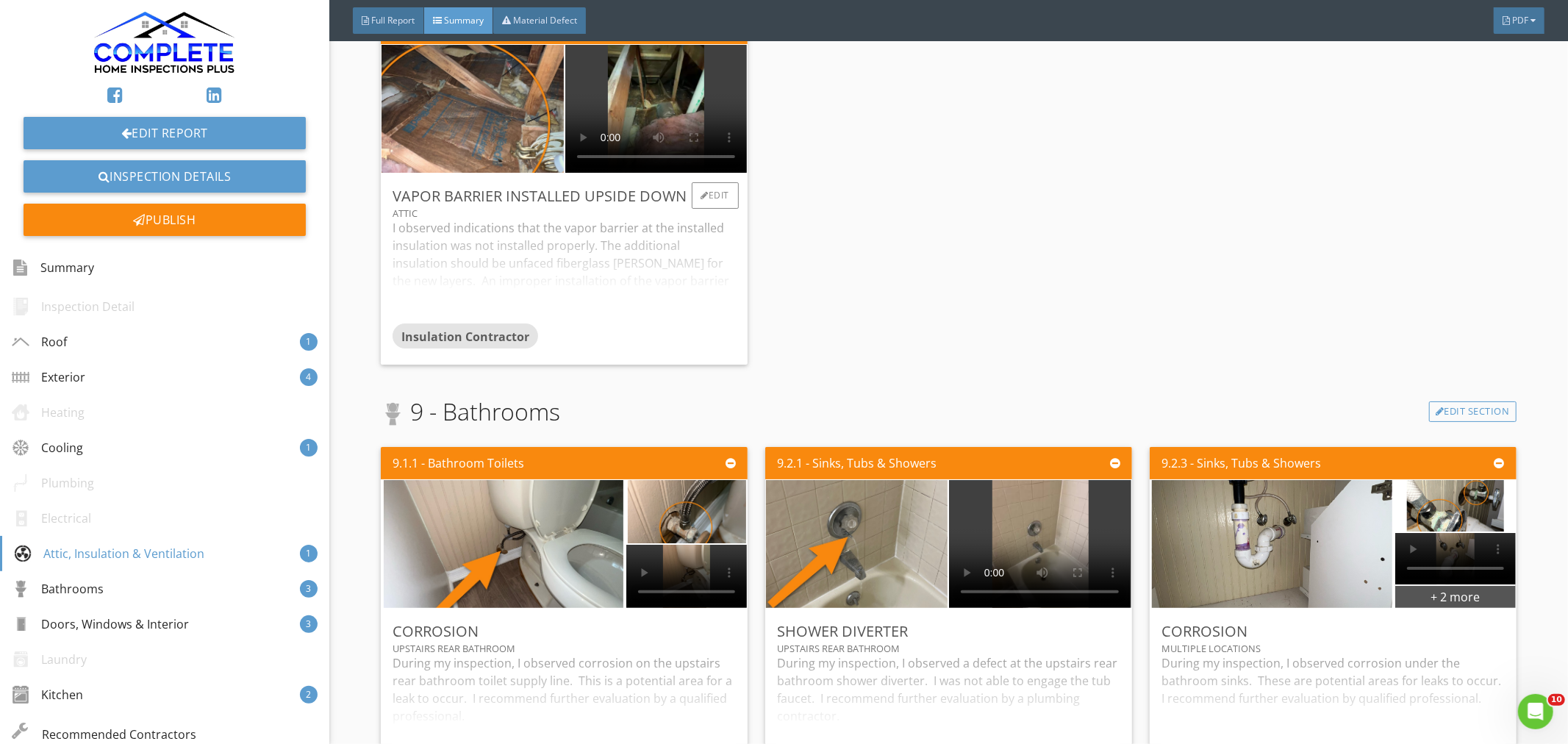
click at [481, 259] on div "I observed indications that the vapor barrier at the installed insulation was n…" at bounding box center [564, 271] width 343 height 105
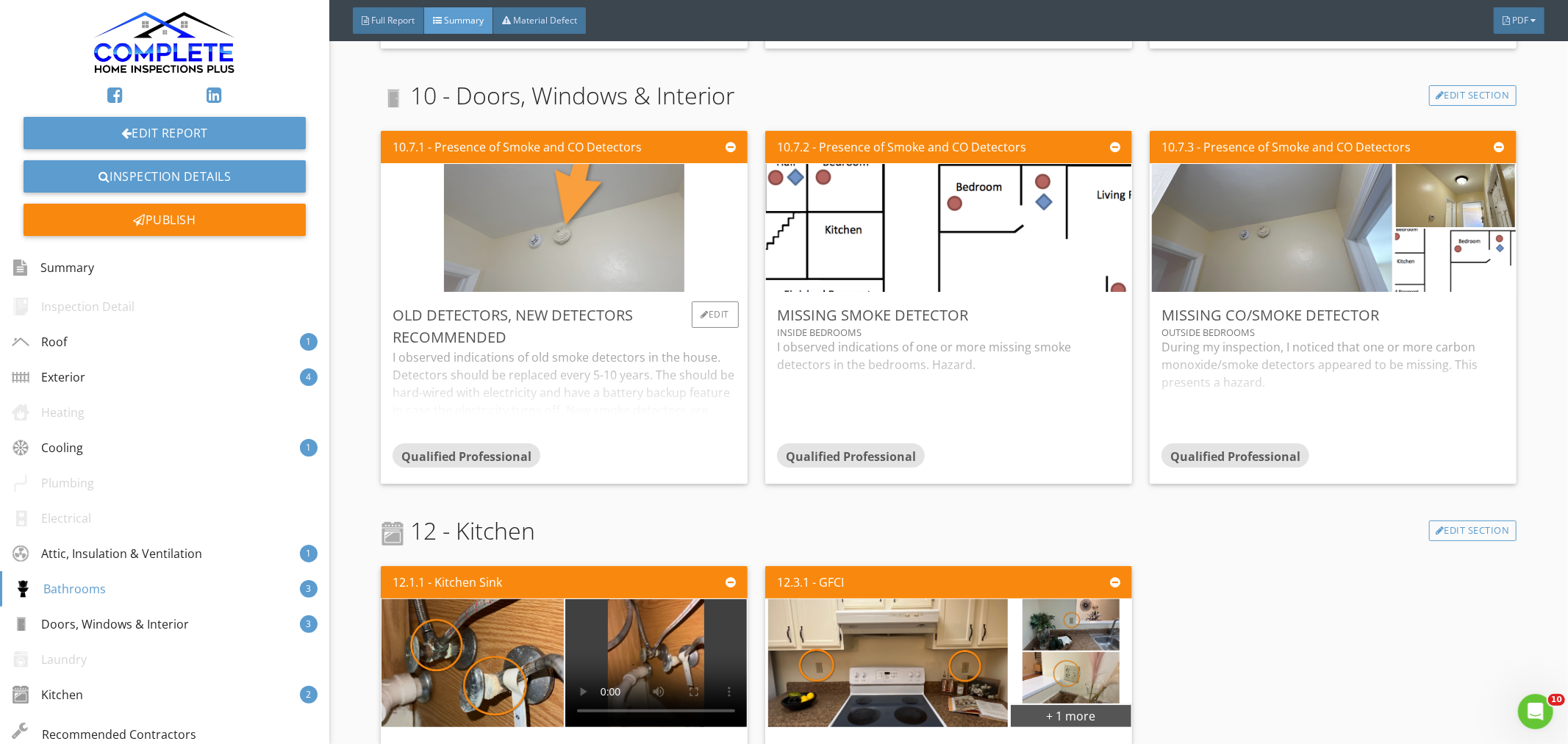
scroll to position [2939, 0]
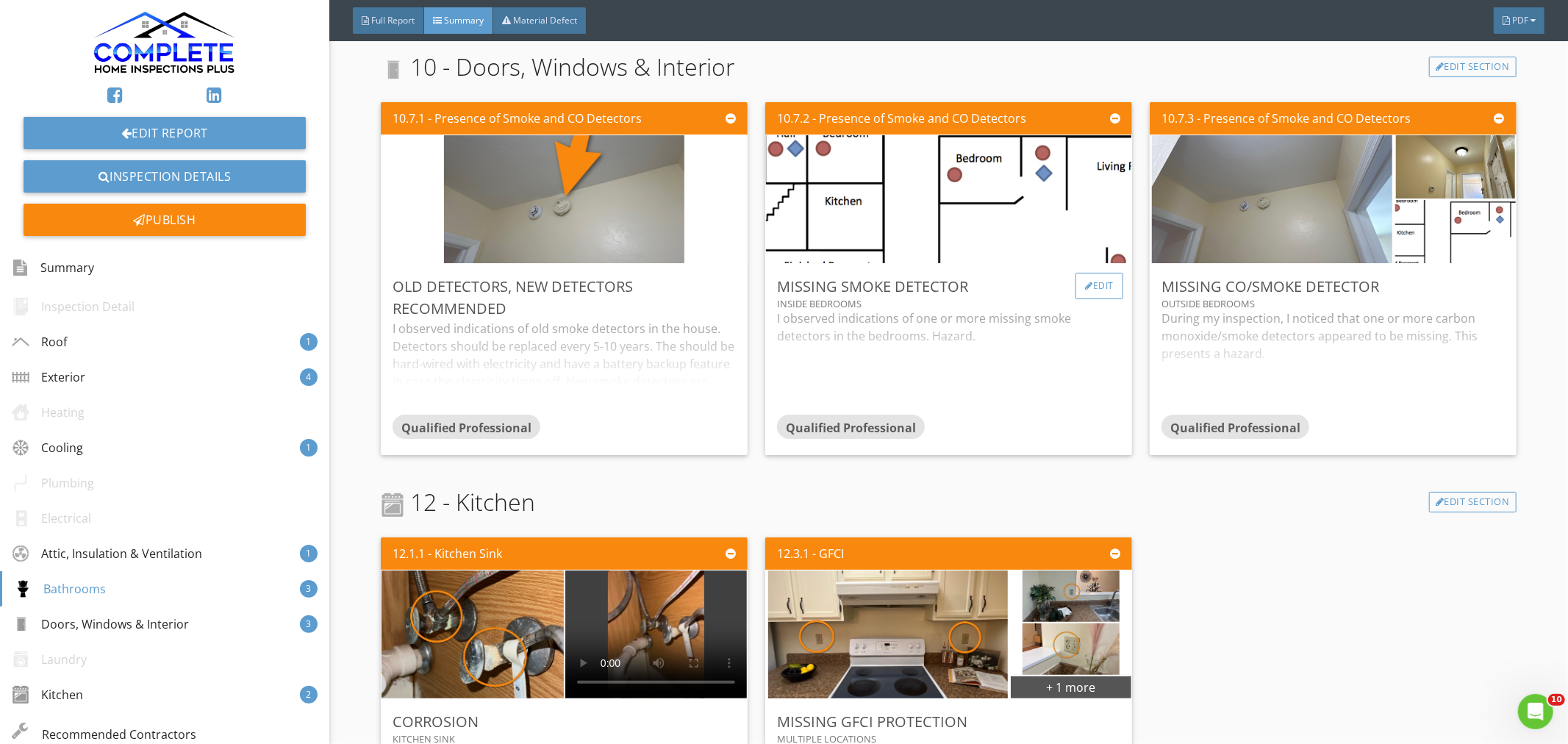
click at [1090, 284] on div "Edit" at bounding box center [1099, 285] width 48 height 26
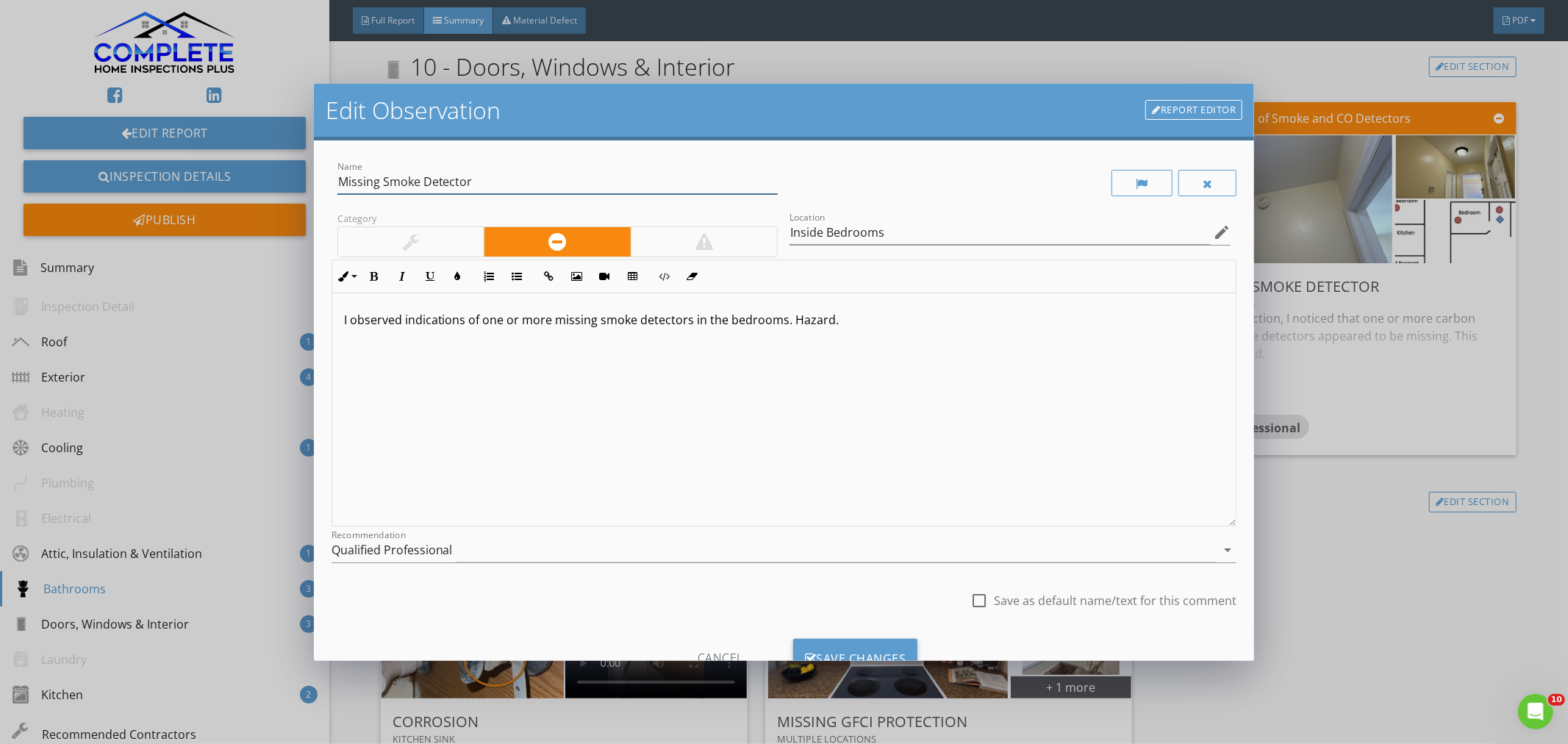
click at [484, 185] on input "Missing Smoke Detector" at bounding box center [558, 182] width 441 height 24
type input "Missing Smoke Detectors"
click at [901, 645] on div "Save Changes" at bounding box center [855, 658] width 125 height 40
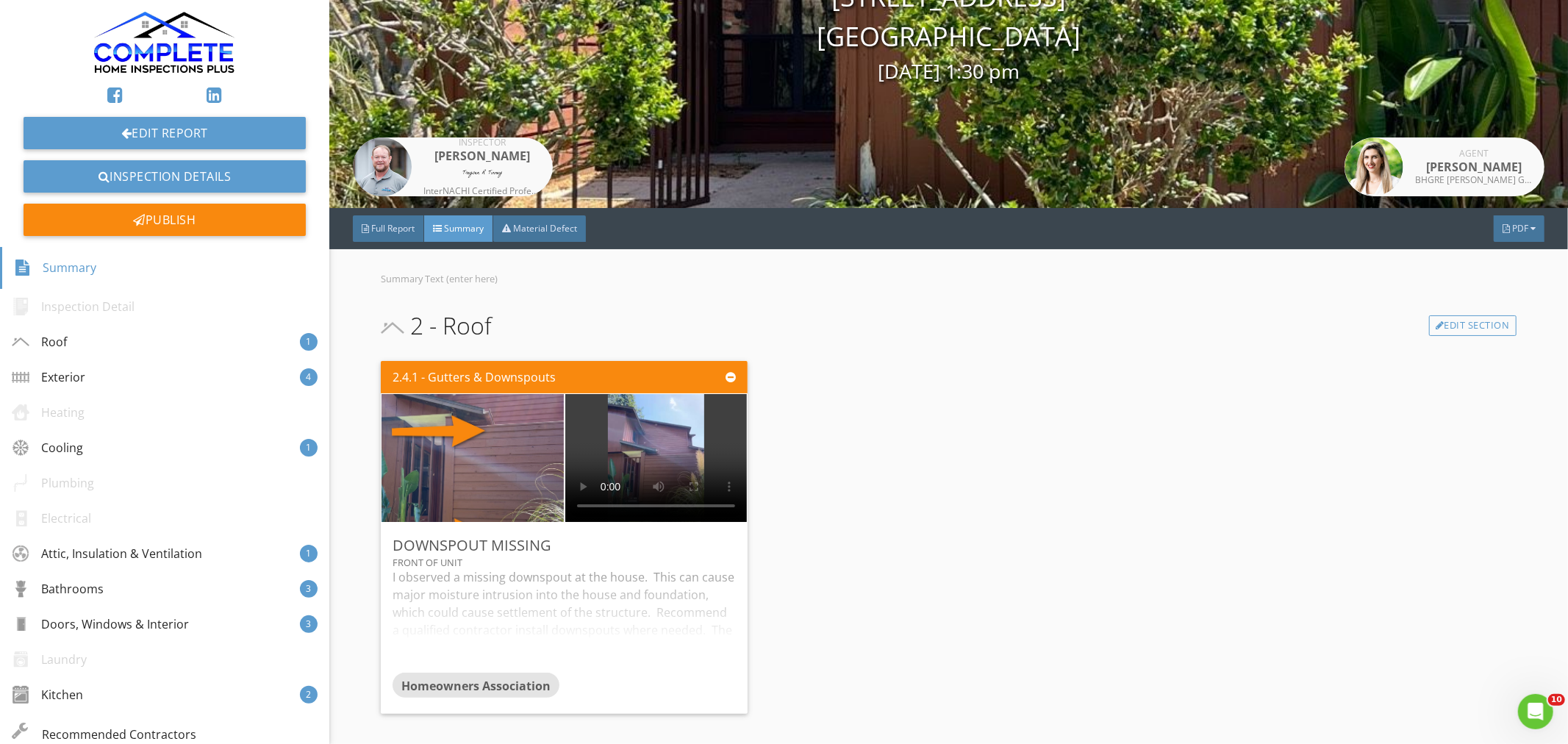
scroll to position [0, 0]
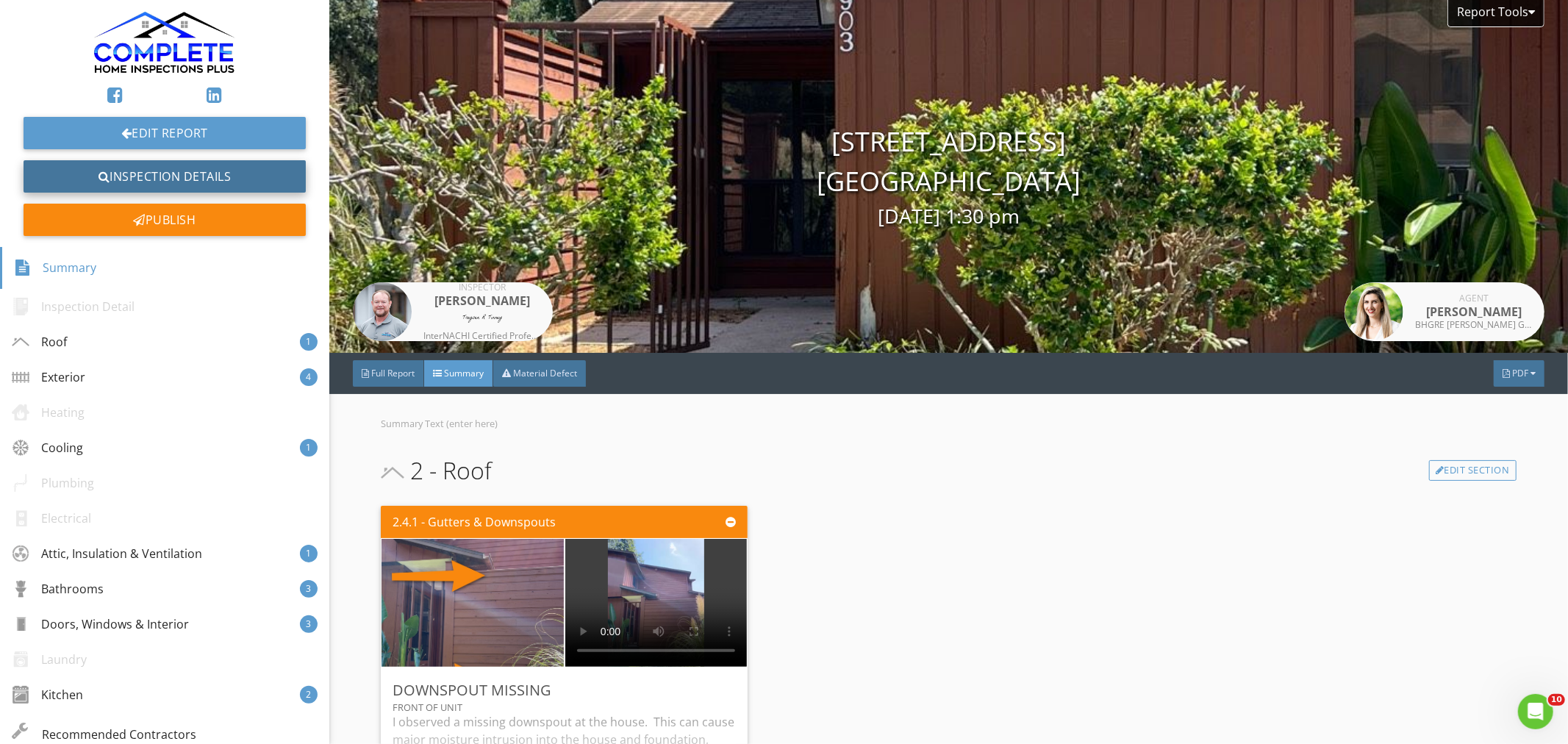
click at [179, 177] on link "Inspection Details" at bounding box center [164, 176] width 283 height 32
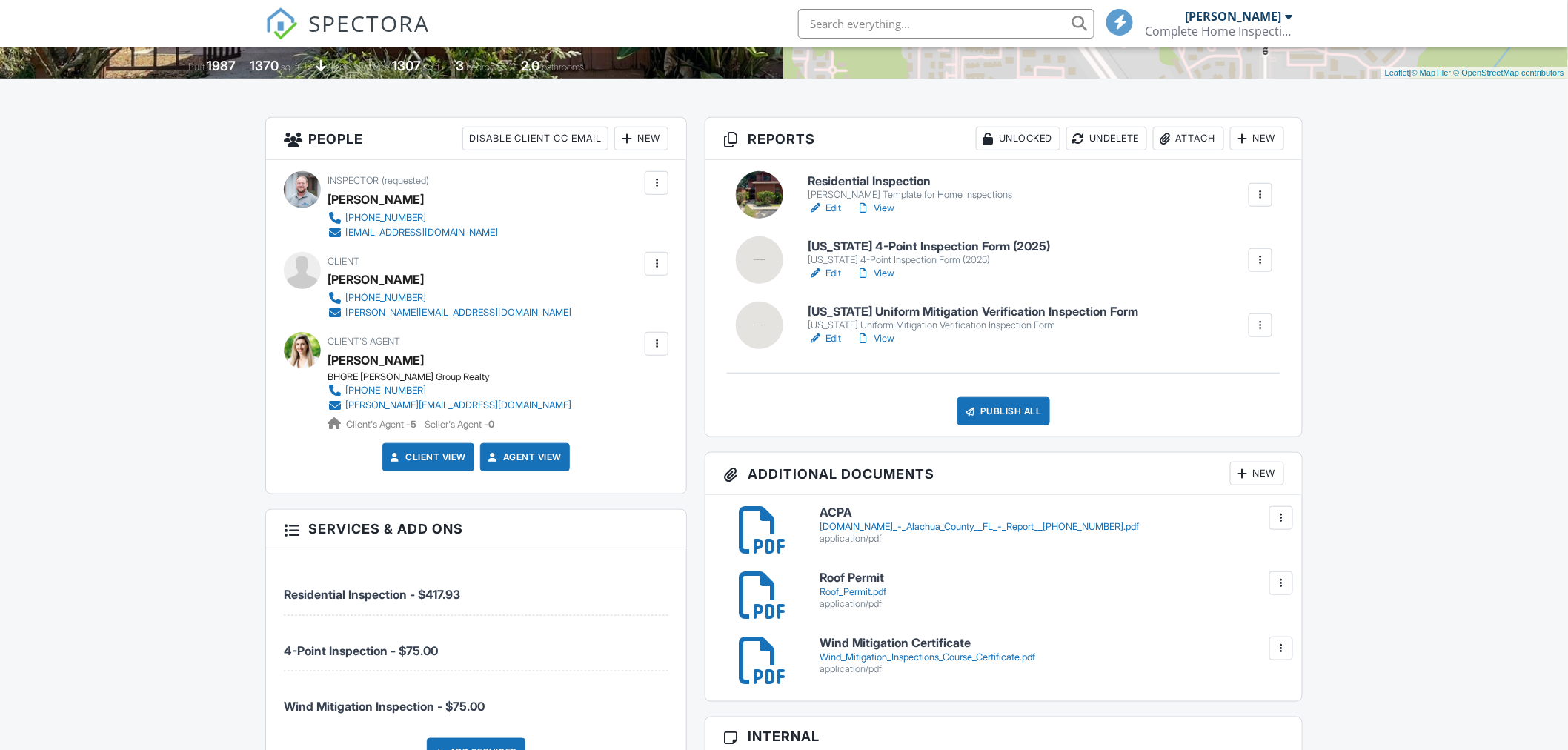
scroll to position [411, 0]
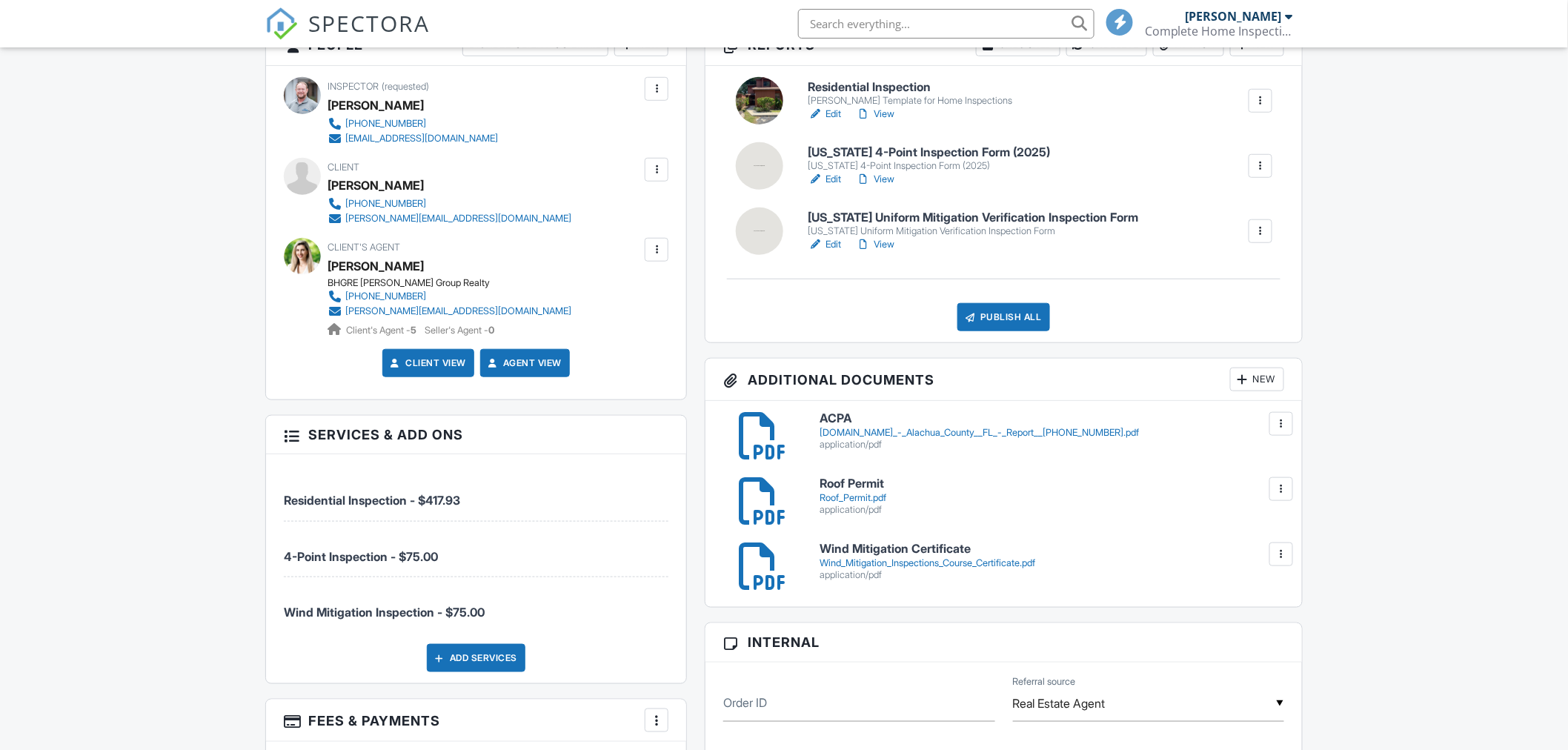
click at [833, 178] on link "Edit" at bounding box center [824, 179] width 33 height 15
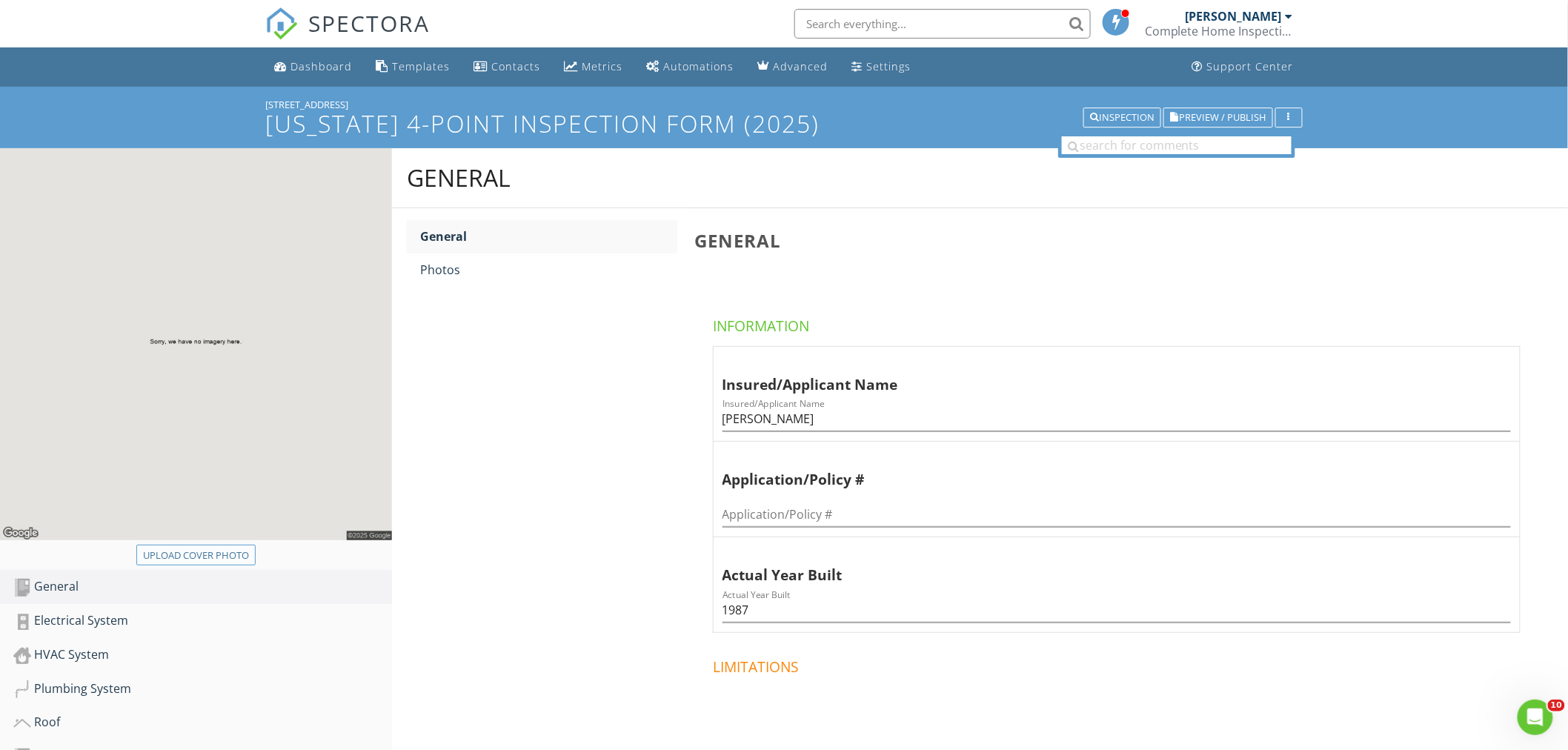
click at [211, 558] on div "Upload cover photo" at bounding box center [196, 556] width 106 height 15
click at [222, 558] on div "Upload cover photo" at bounding box center [196, 556] width 106 height 15
type input "C:\fakepath\IMG_1970 (1).JPEG"
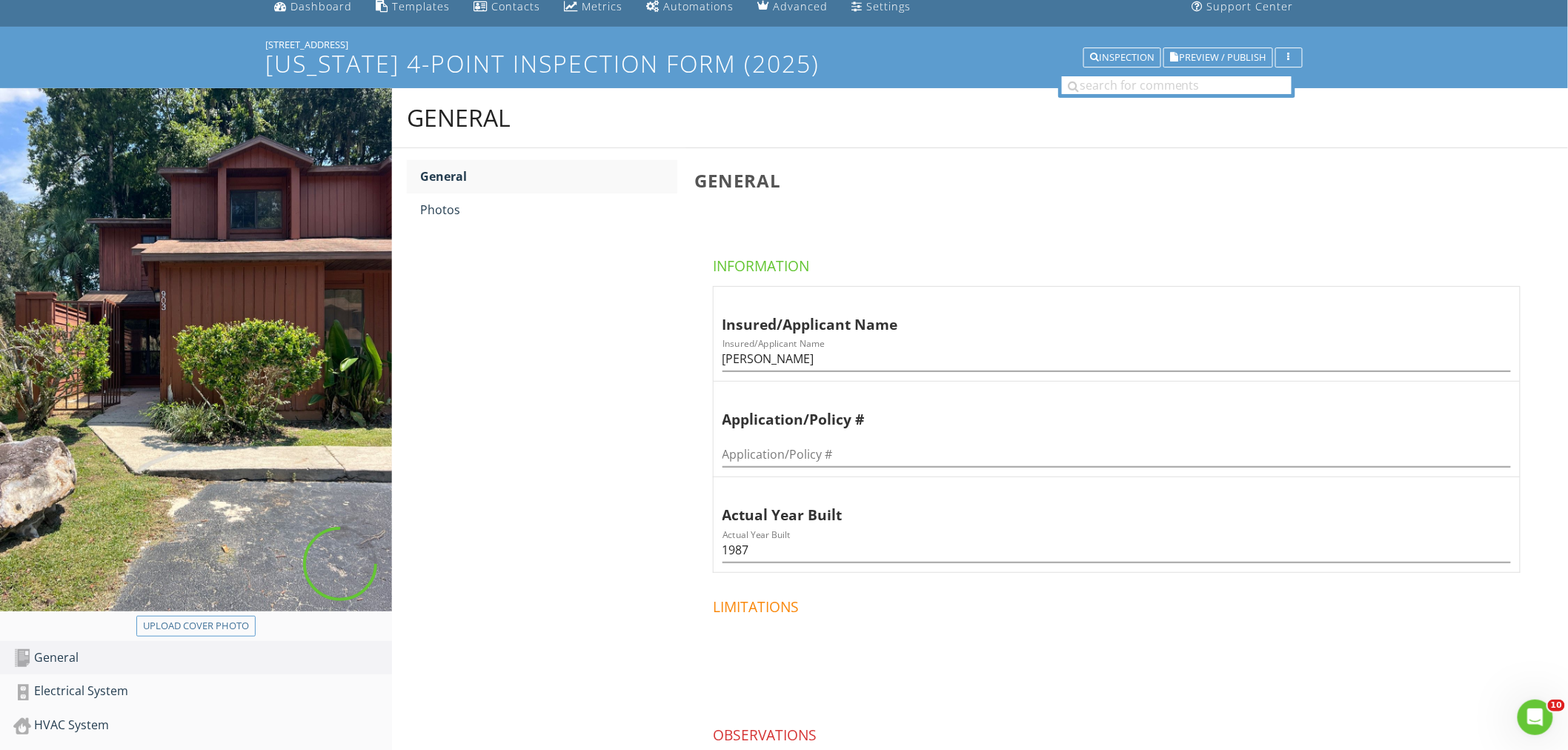
scroll to position [164, 0]
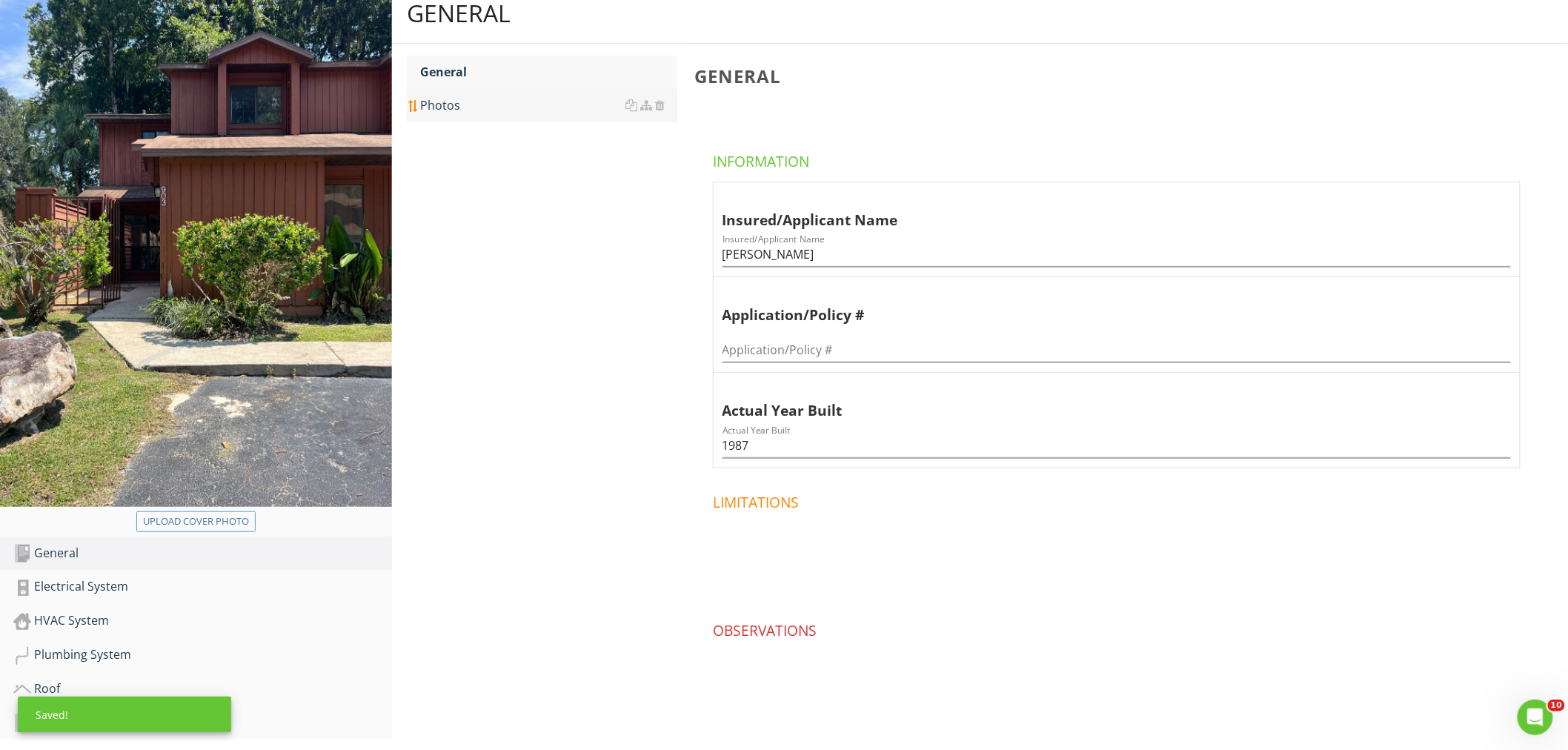
click at [455, 111] on div "Photos" at bounding box center [548, 105] width 257 height 18
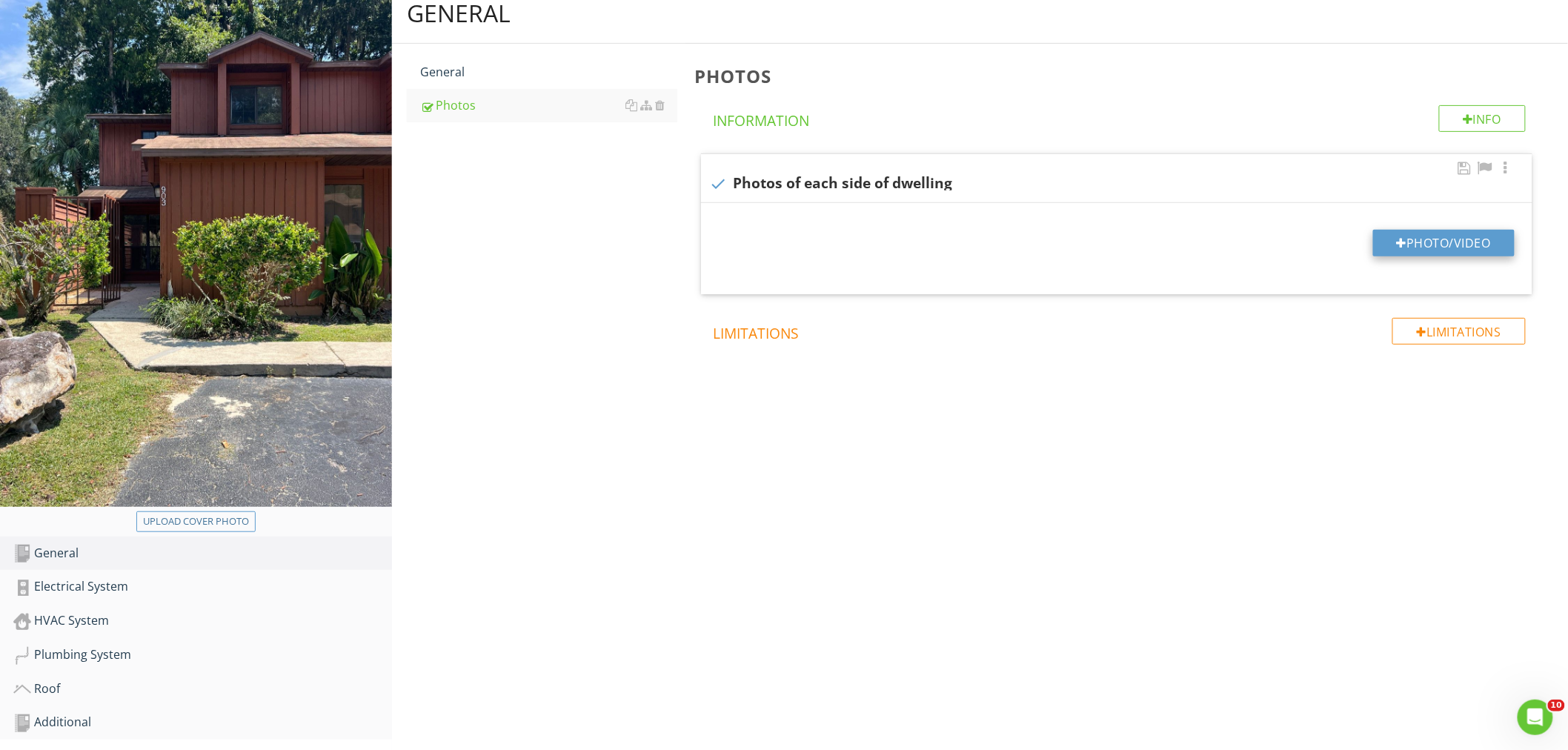
click at [1449, 236] on button "Photo/Video" at bounding box center [1444, 242] width 142 height 26
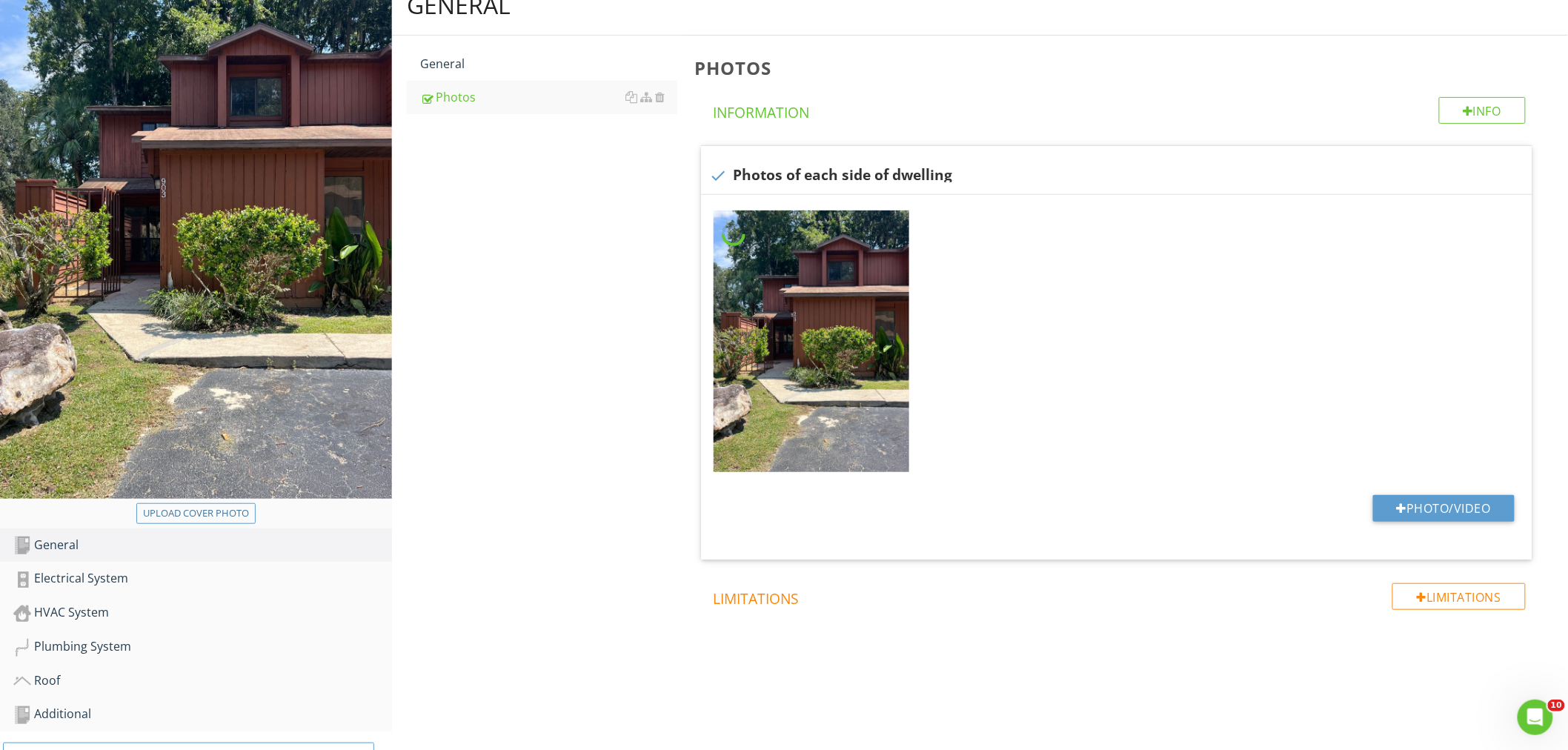
scroll to position [227, 0]
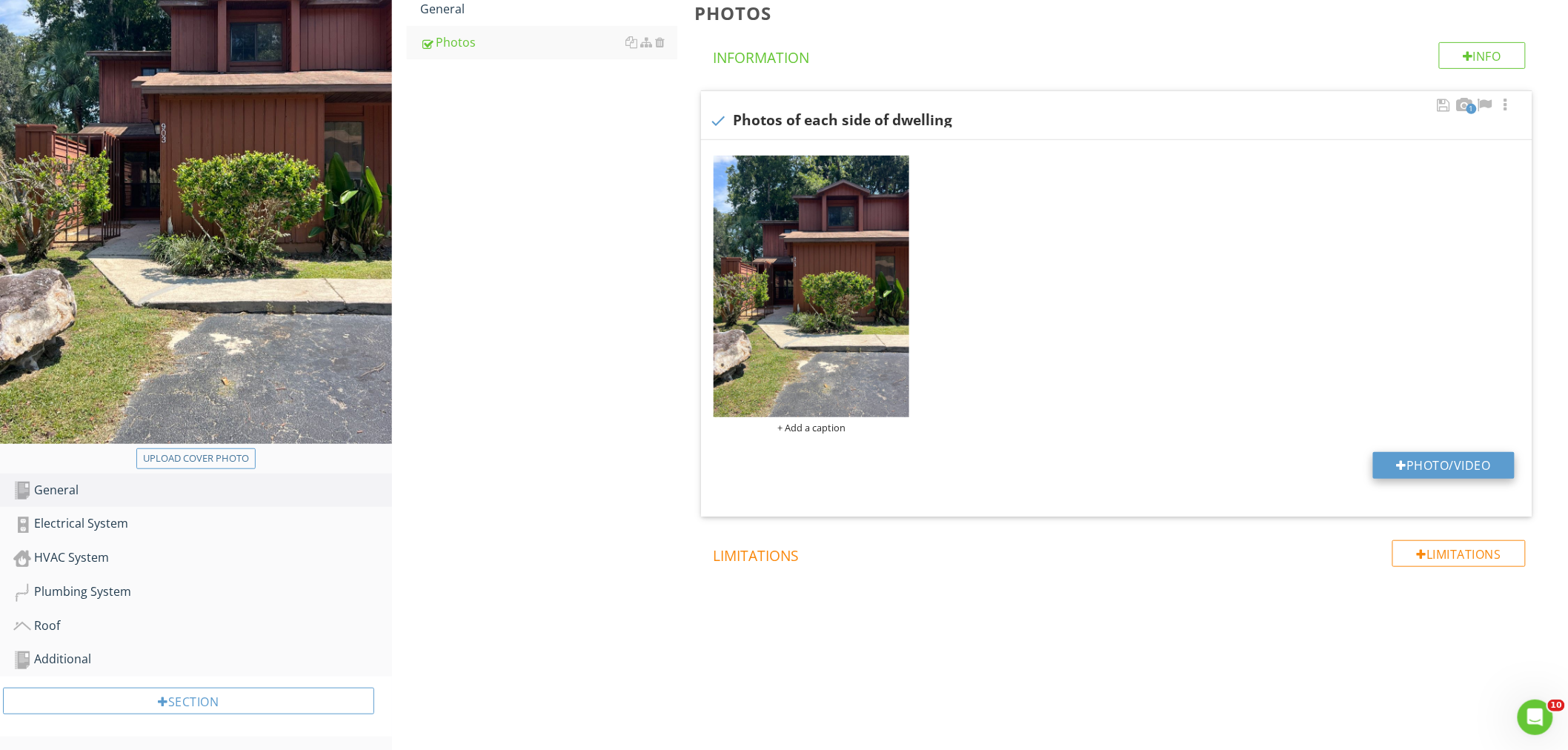
click at [1432, 468] on button "Photo/Video" at bounding box center [1444, 465] width 142 height 26
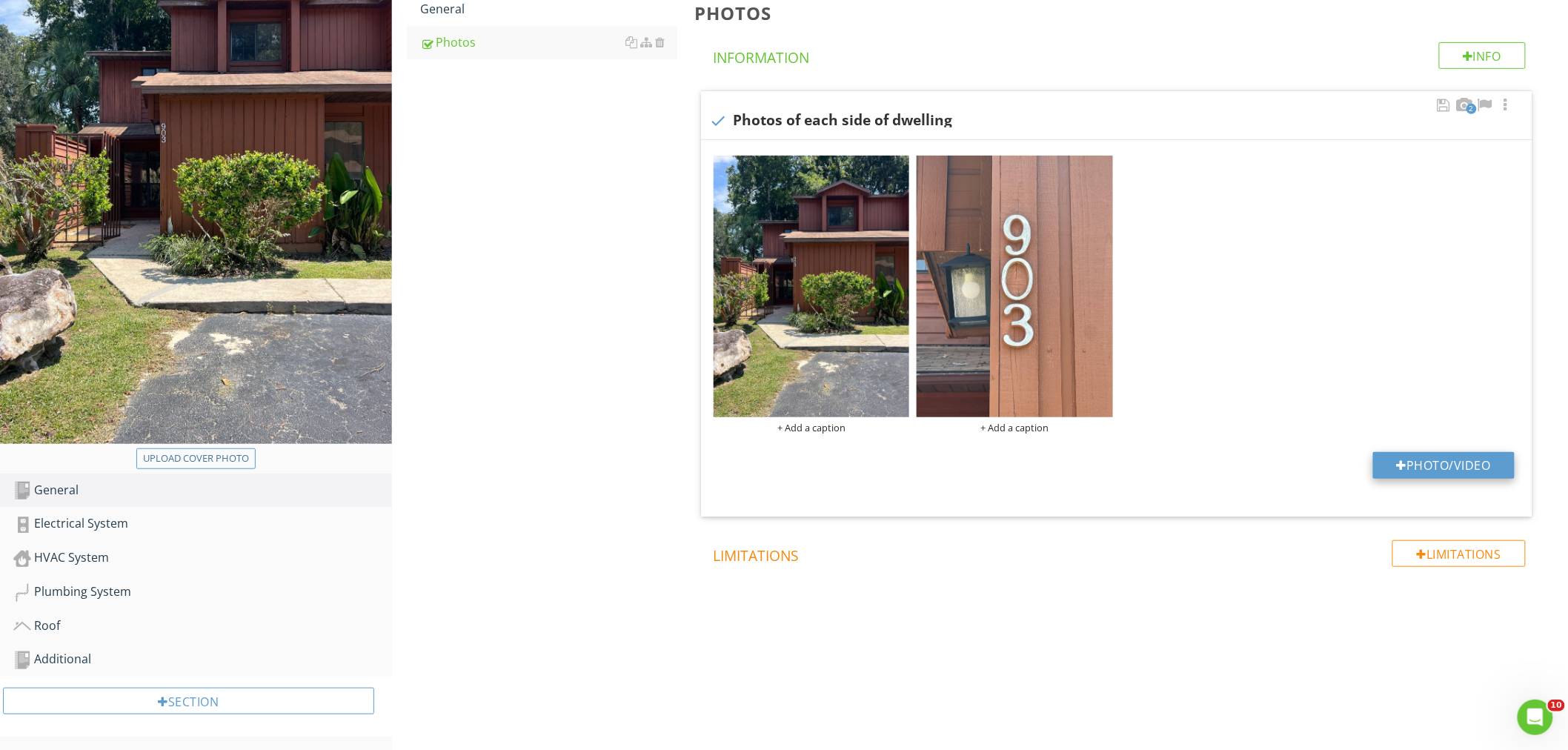
click at [1402, 459] on div at bounding box center [1402, 465] width 11 height 12
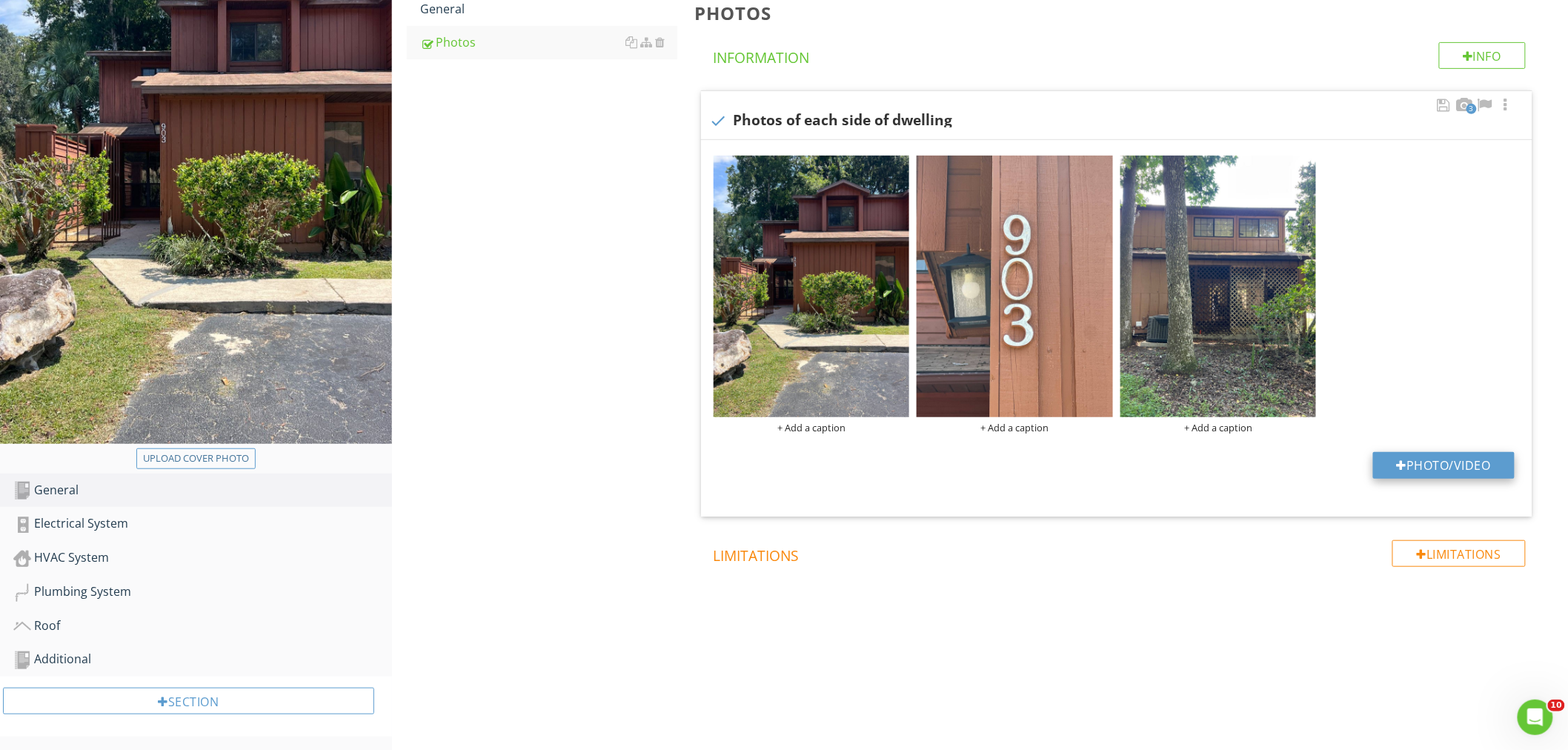
click at [1462, 463] on button "Photo/Video" at bounding box center [1444, 465] width 142 height 26
type input "C:\fakepath\IMG_2011.JPEG"
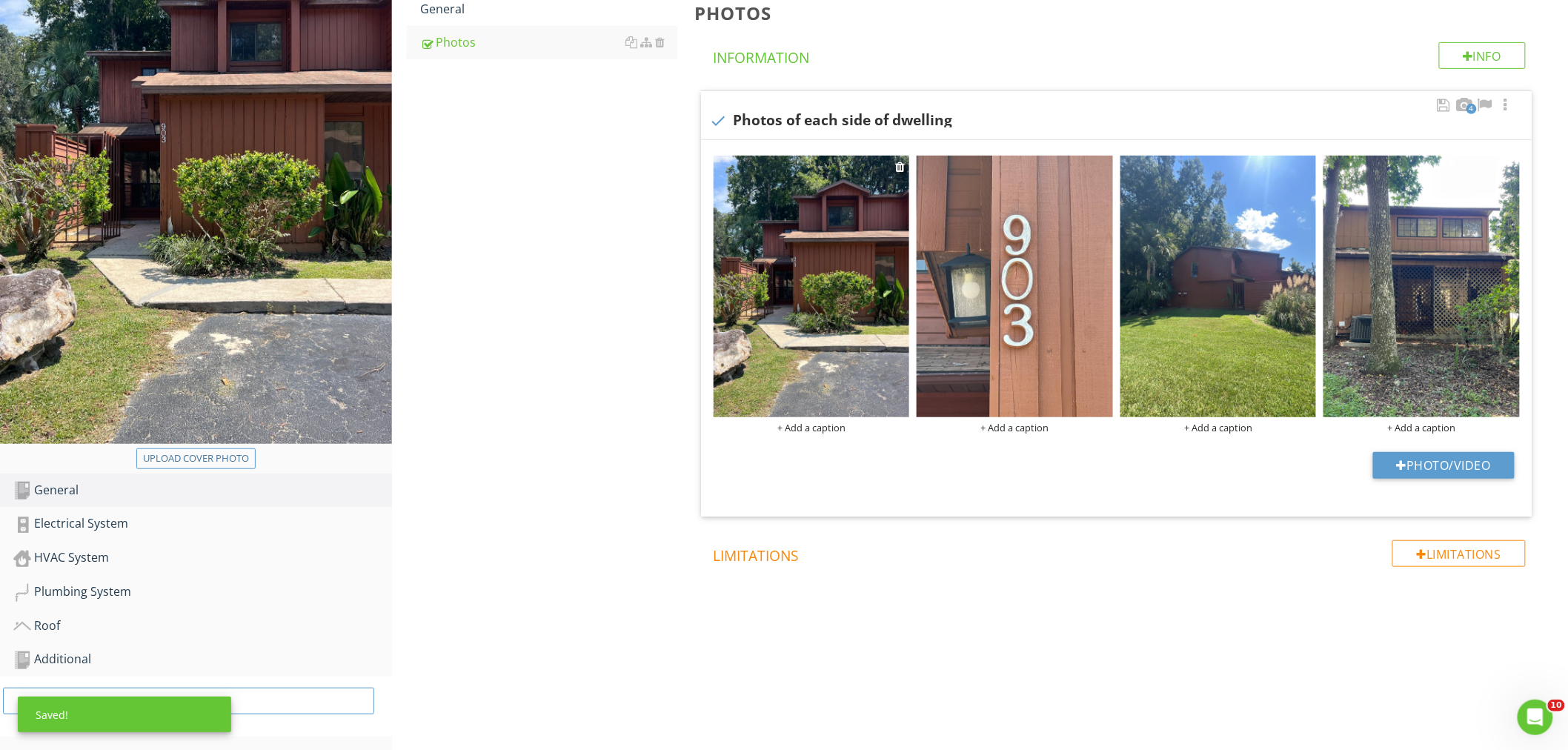
click at [830, 423] on div "+ Add a caption" at bounding box center [811, 428] width 197 height 12
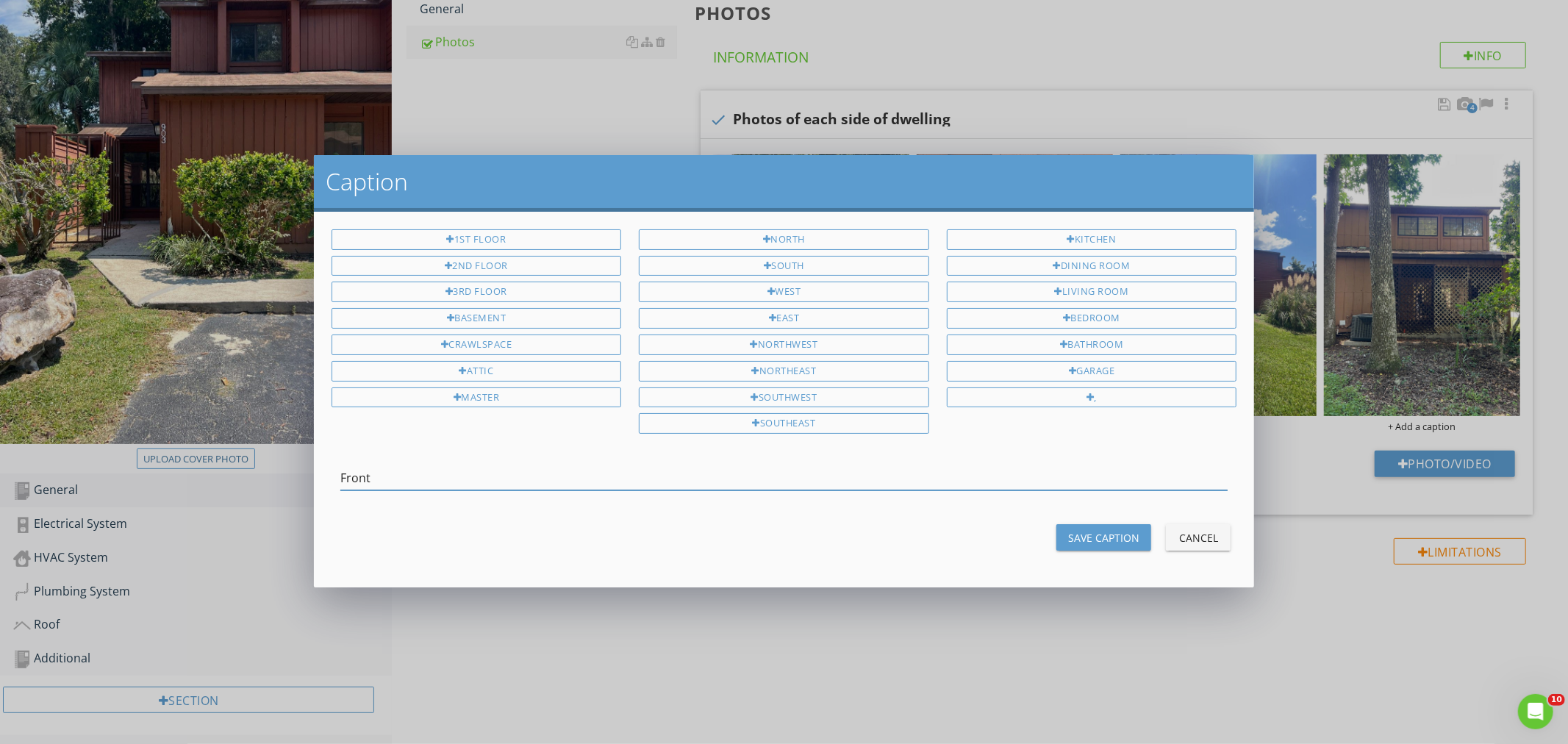
type input "Front"
click at [1113, 541] on div "Save Caption" at bounding box center [1103, 537] width 71 height 16
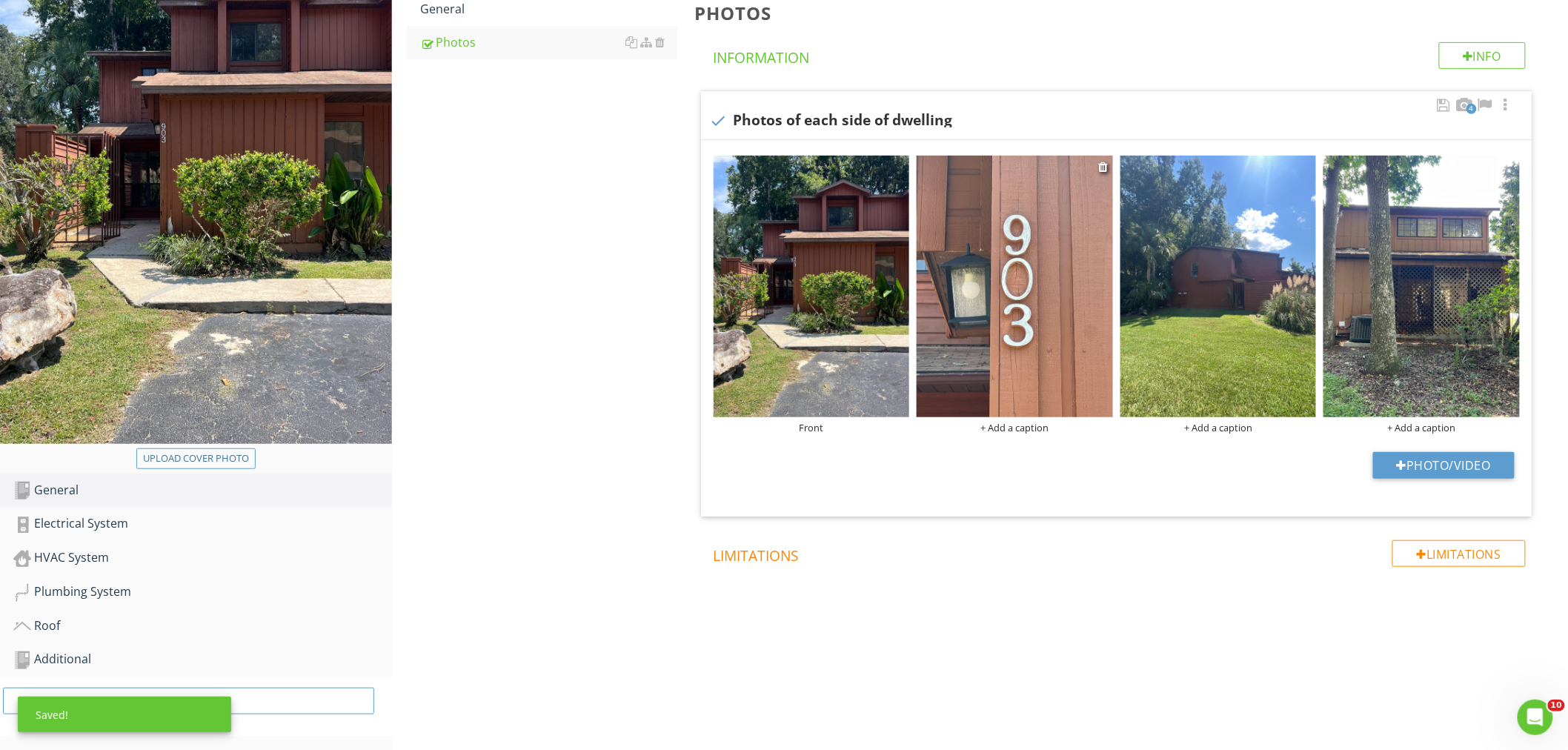
click at [1012, 427] on div "+ Add a caption" at bounding box center [1014, 428] width 197 height 12
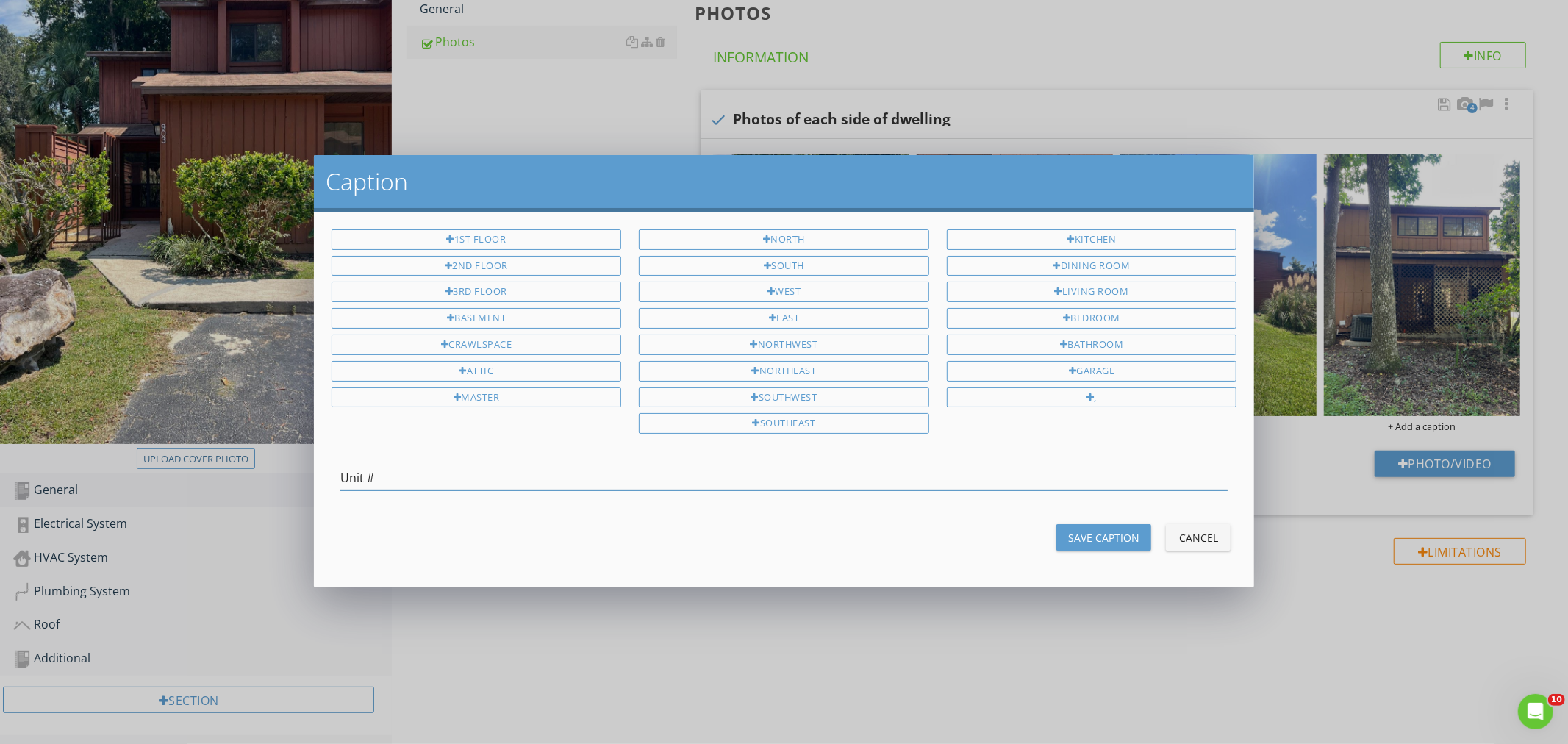
type input "Unit #"
click at [1094, 539] on div "Save Caption" at bounding box center [1103, 537] width 71 height 16
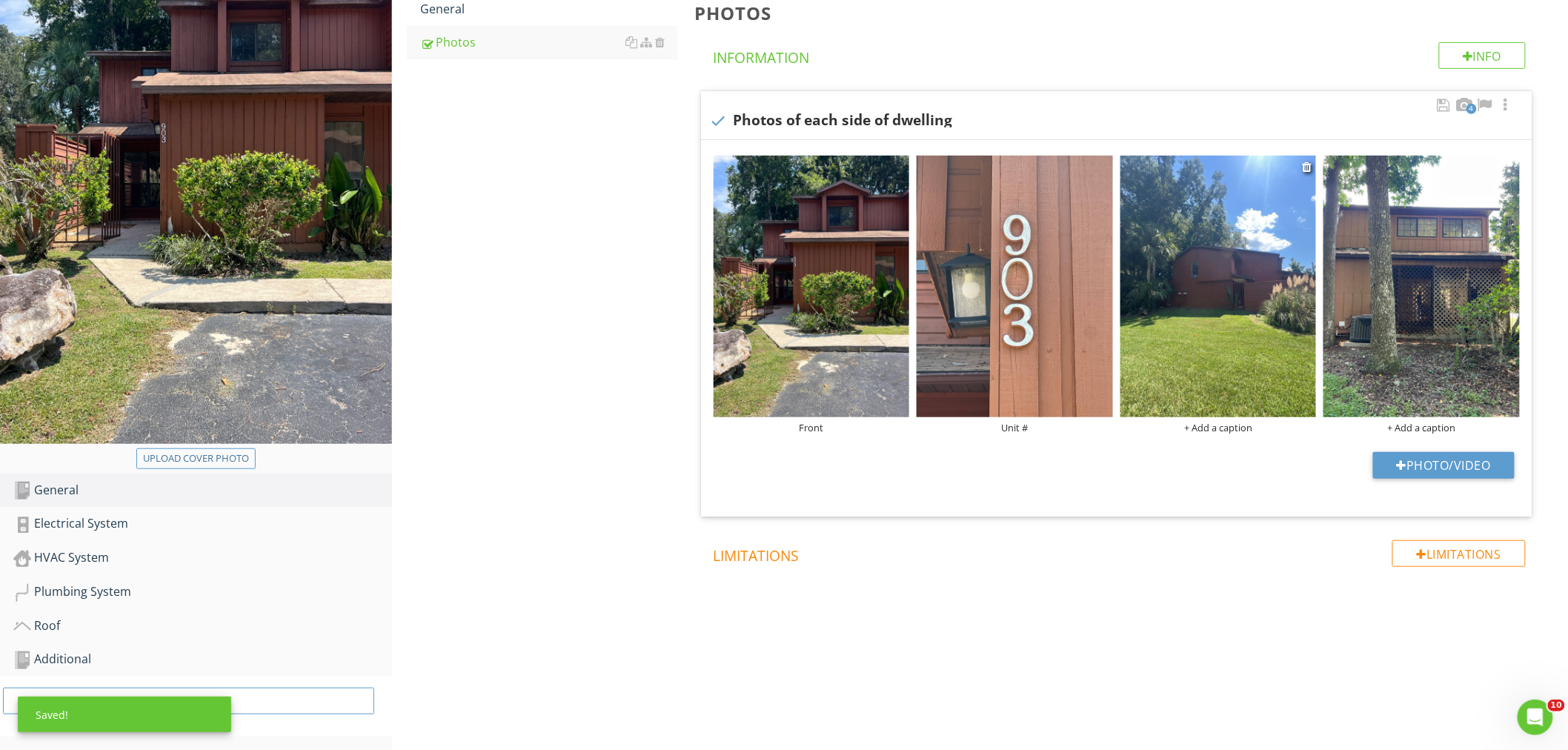
click at [1220, 425] on div "+ Add a caption" at bounding box center [1218, 428] width 197 height 12
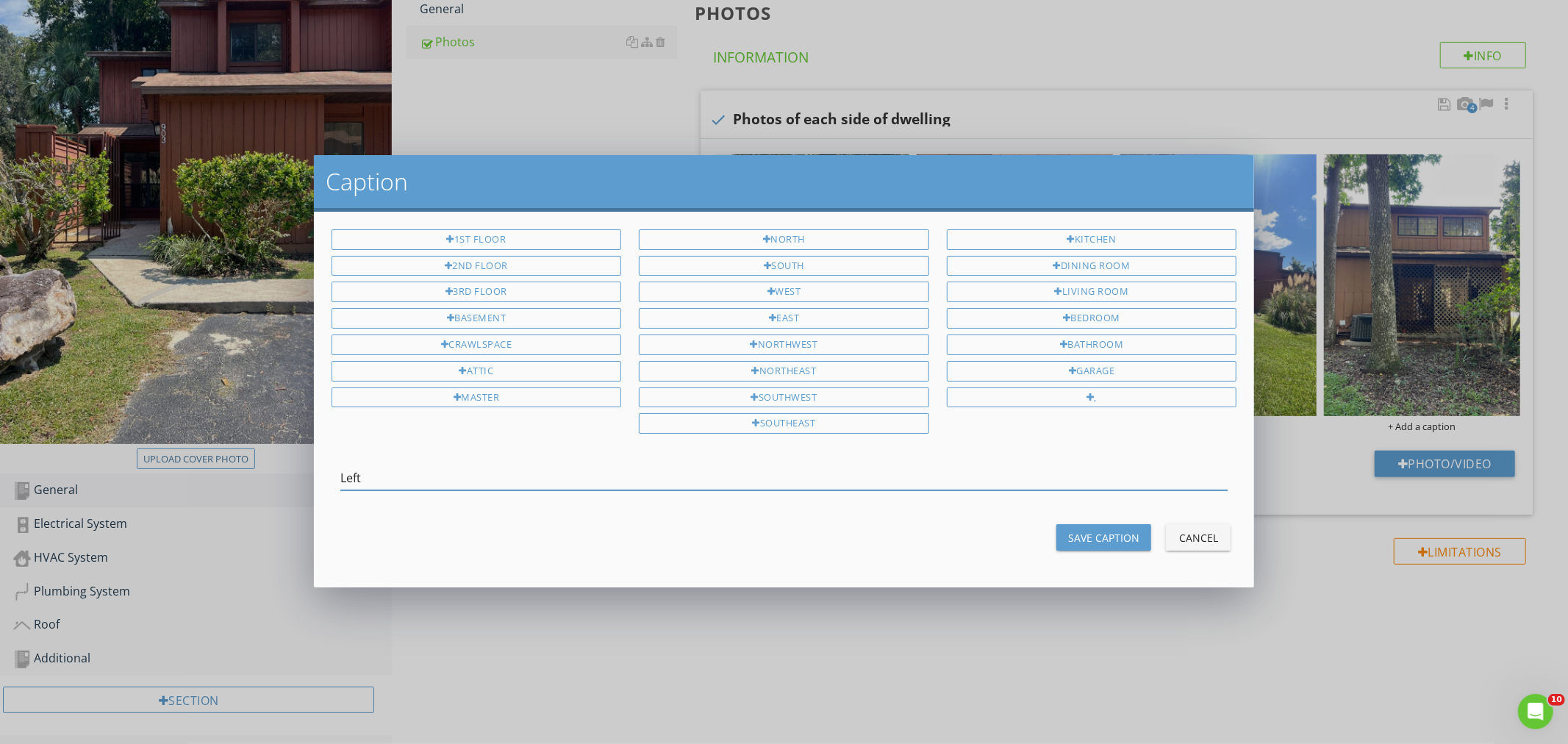
type input "Left"
click at [1063, 527] on button "Save Caption" at bounding box center [1104, 536] width 95 height 26
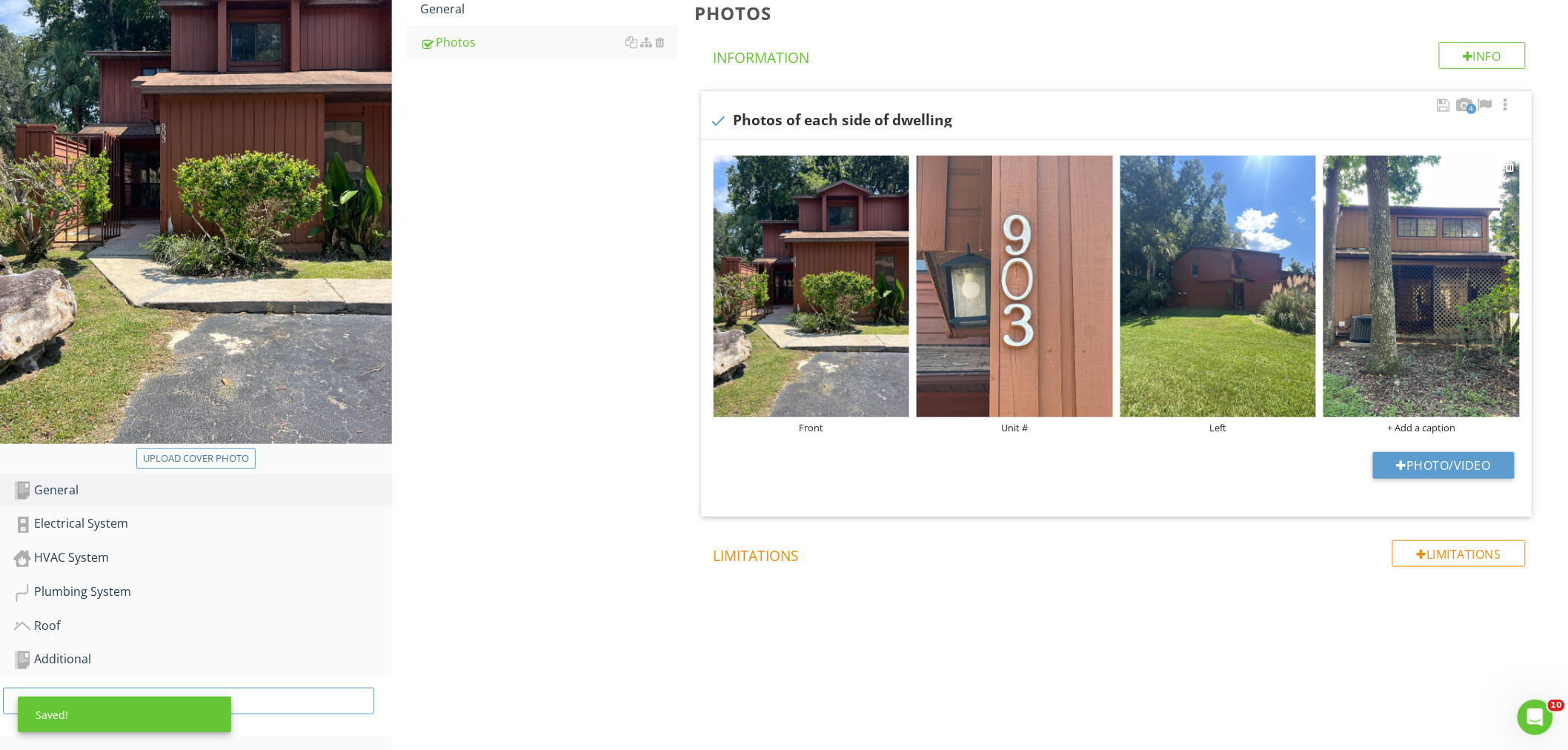
click at [1410, 422] on div "+ Add a caption" at bounding box center [1421, 428] width 197 height 12
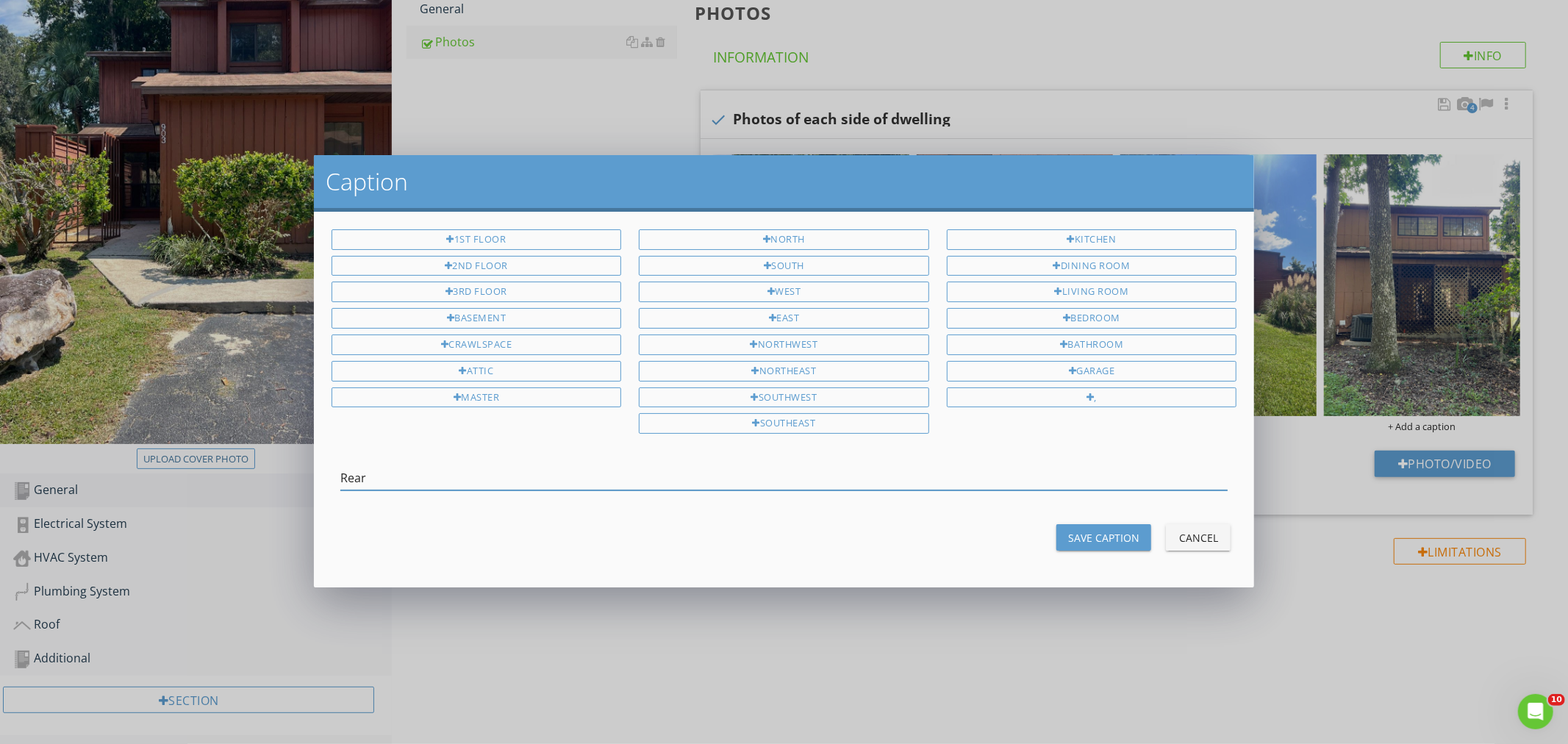
type input "Rear"
click at [1079, 538] on div "Save Caption" at bounding box center [1103, 537] width 71 height 16
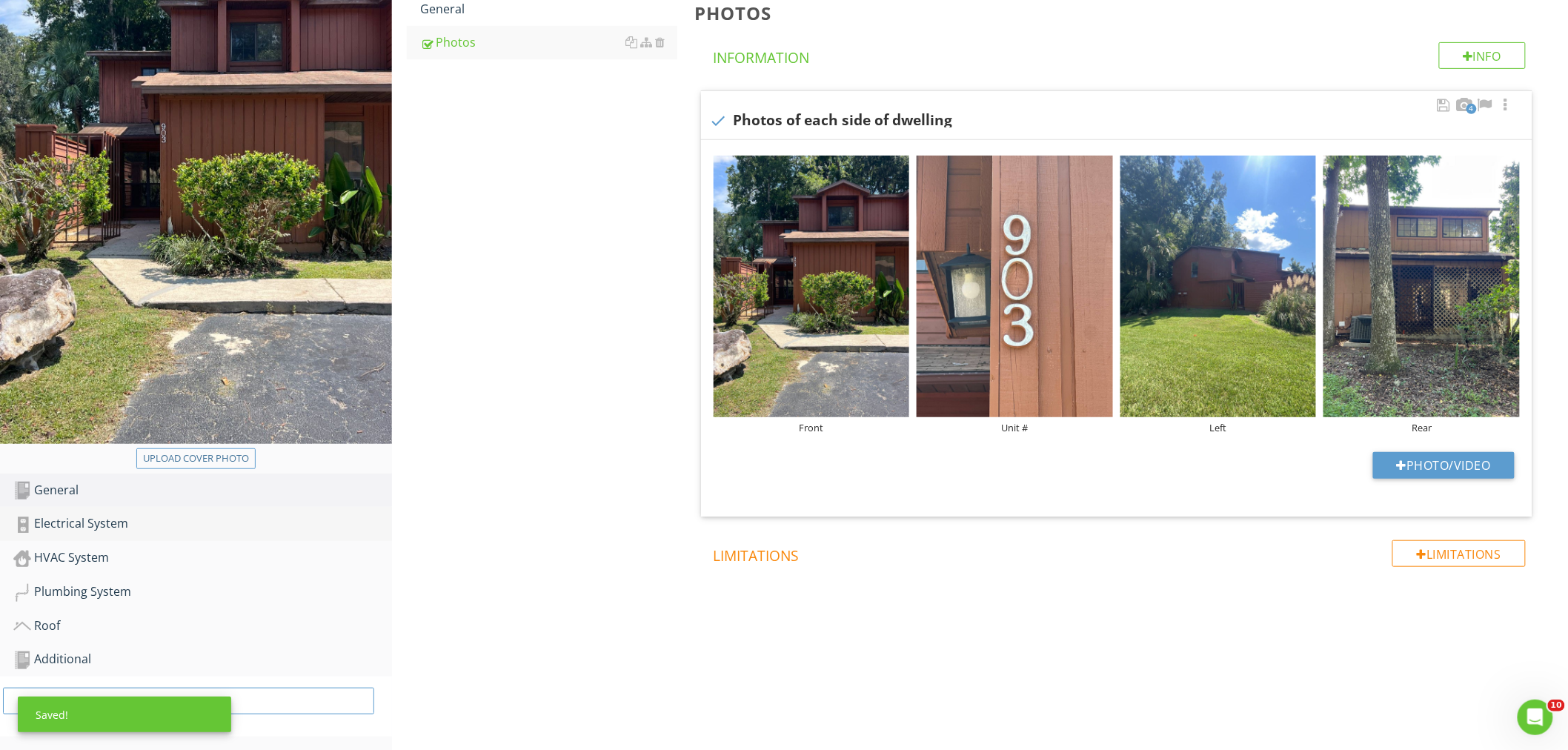
click at [90, 521] on div "Electrical System" at bounding box center [203, 524] width 379 height 20
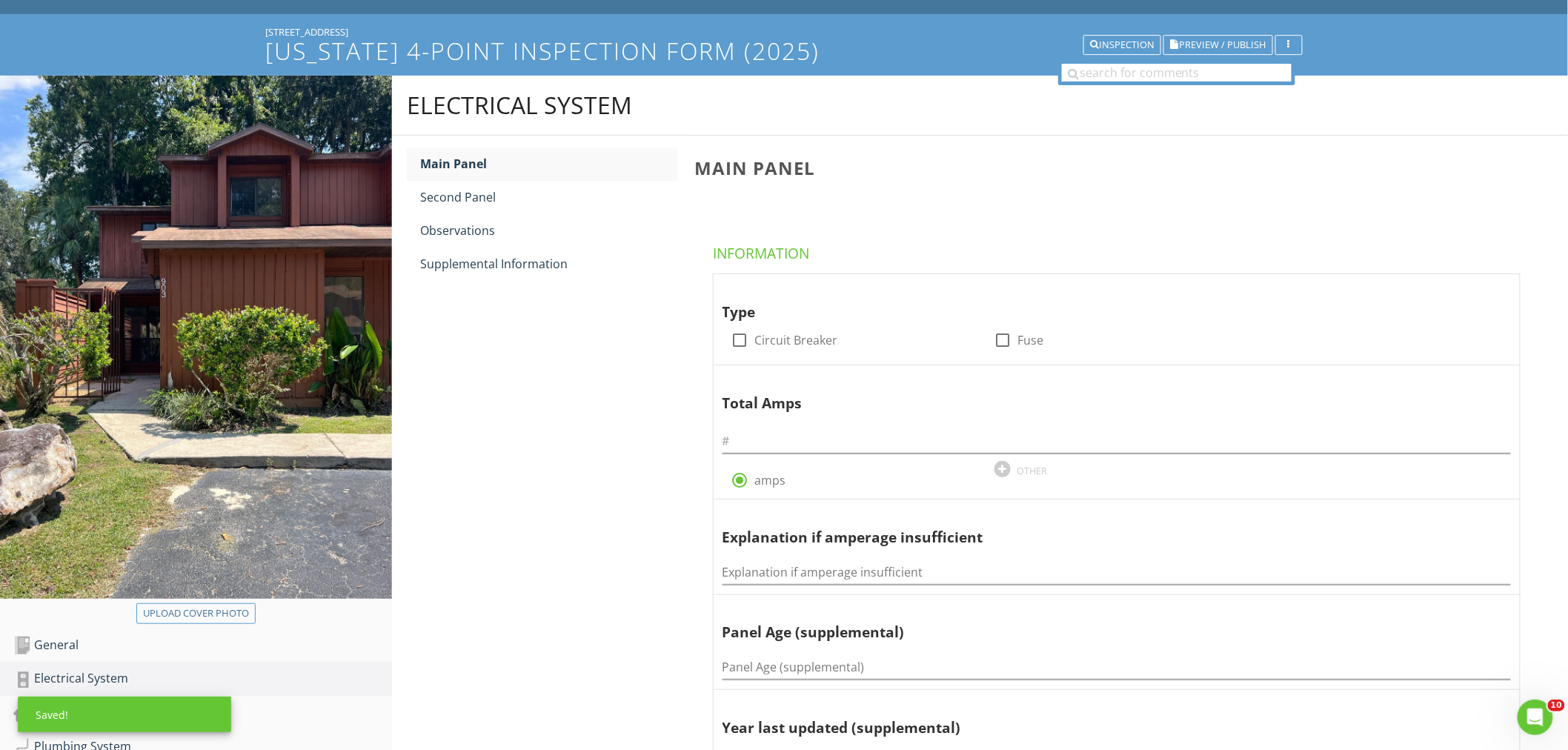
scroll to position [63, 0]
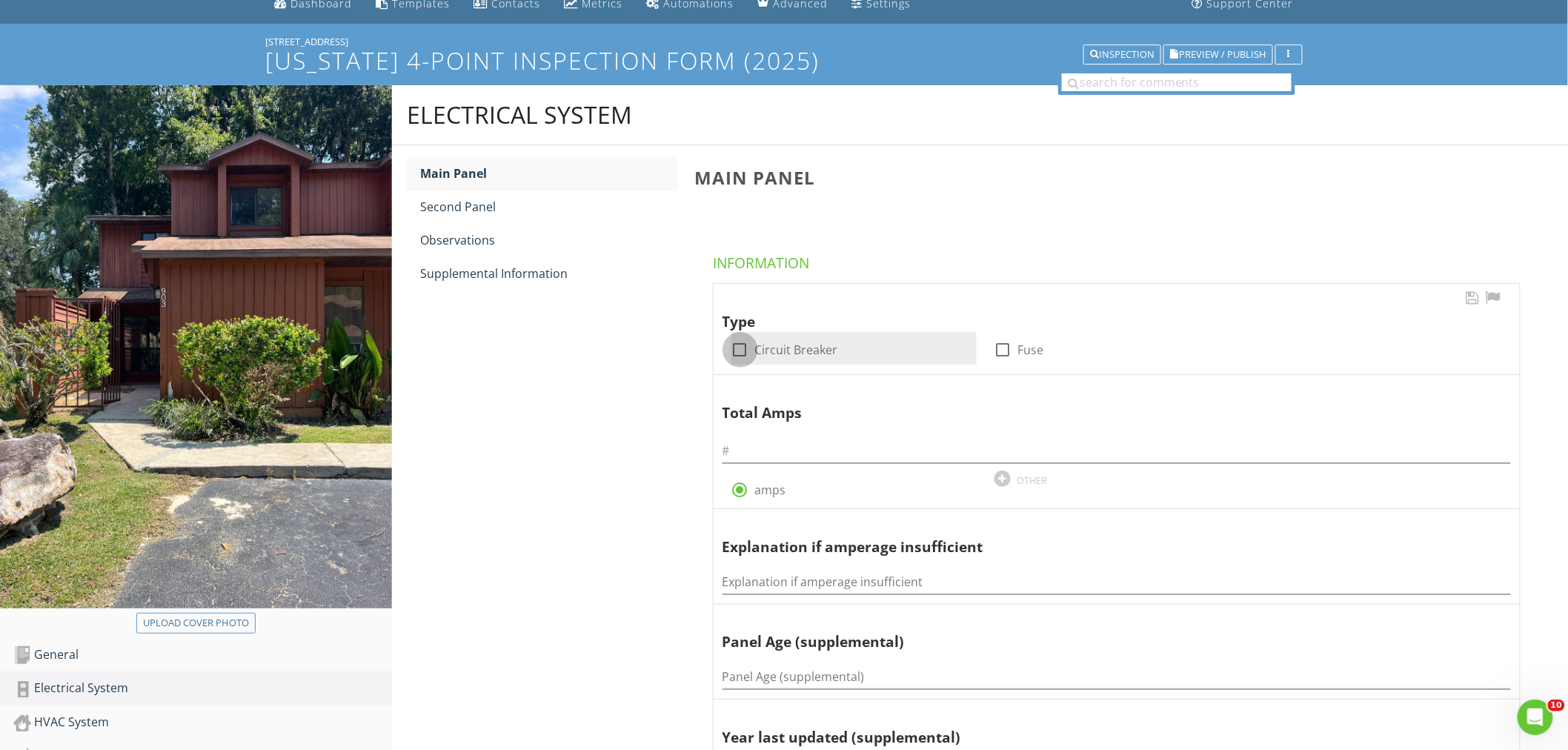
click at [737, 350] on div at bounding box center [740, 349] width 25 height 25
checkbox input "true"
click at [761, 457] on input "text" at bounding box center [1116, 450] width 789 height 24
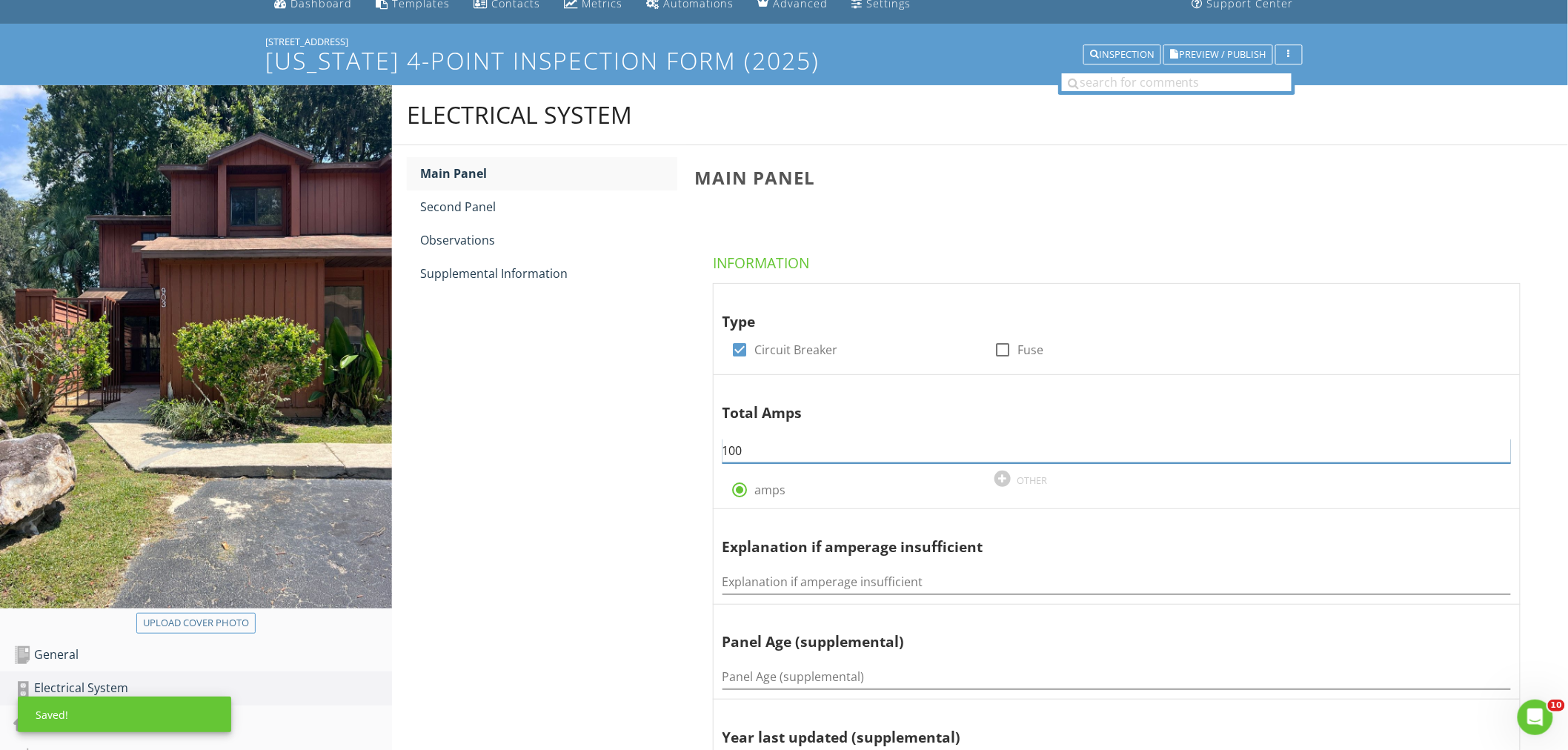
type input "100"
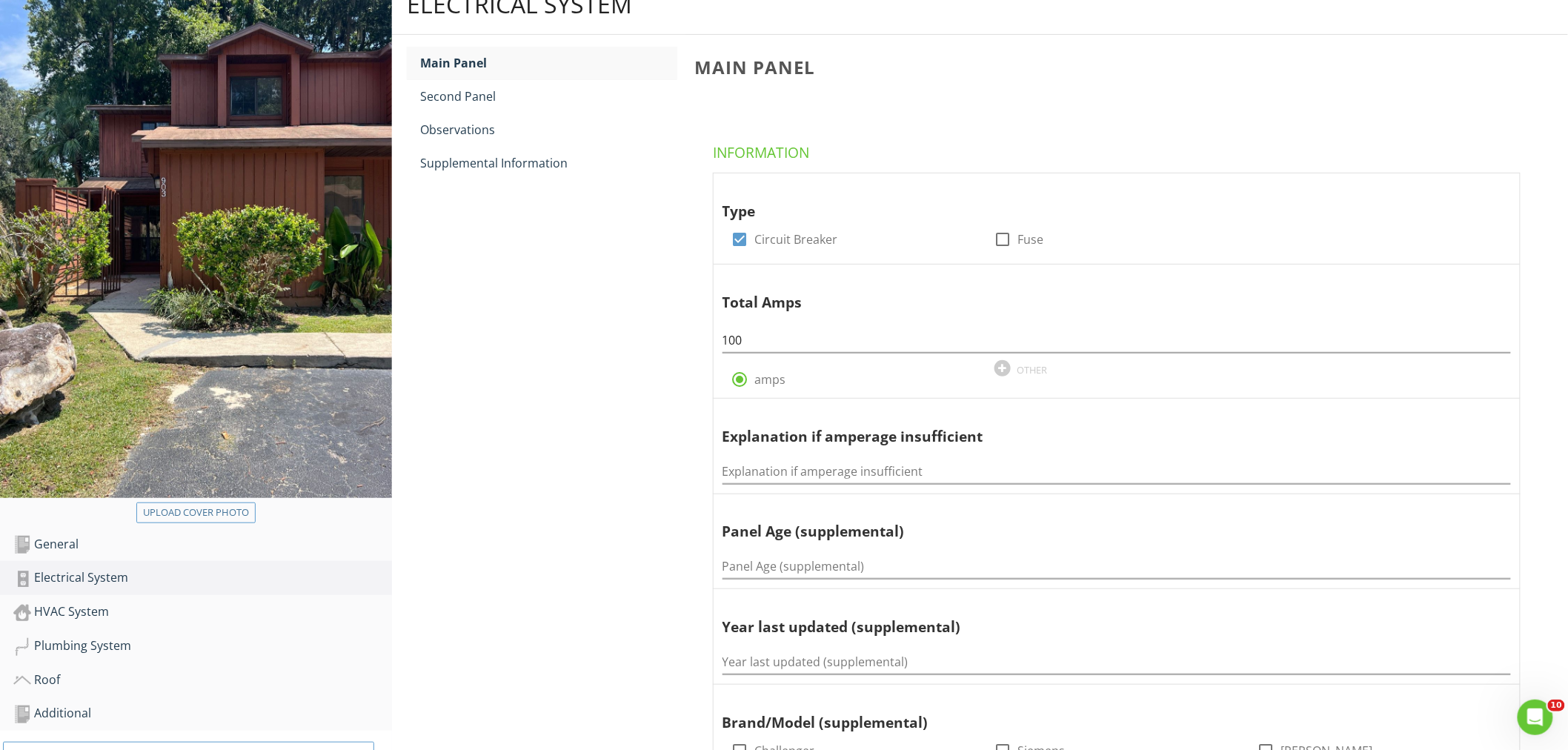
scroll to position [309, 0]
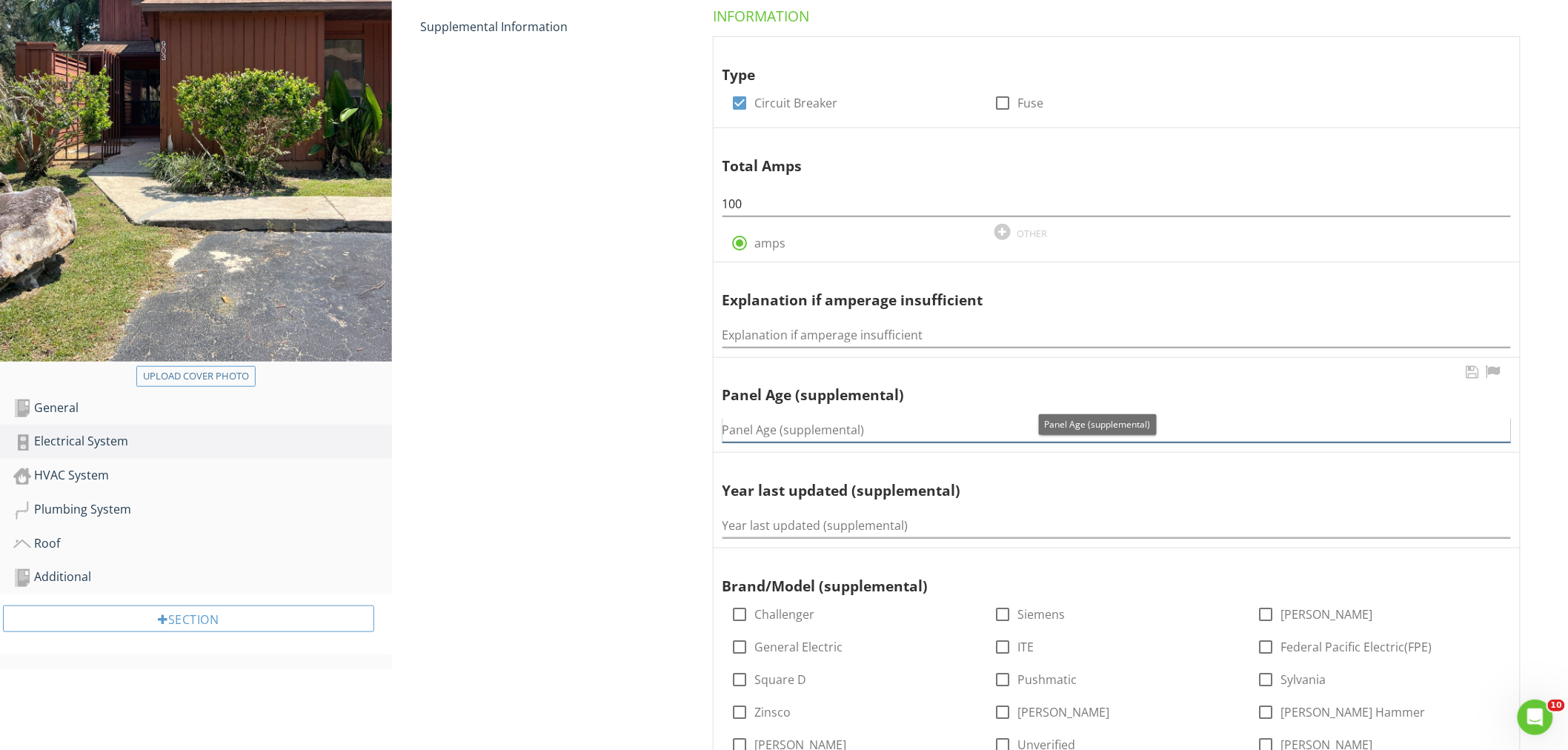
click at [775, 432] on input "Panel Age (supplemental)" at bounding box center [1116, 430] width 789 height 24
type input "38"
click at [813, 528] on input "Year last updated (supplemental)" at bounding box center [1116, 526] width 789 height 24
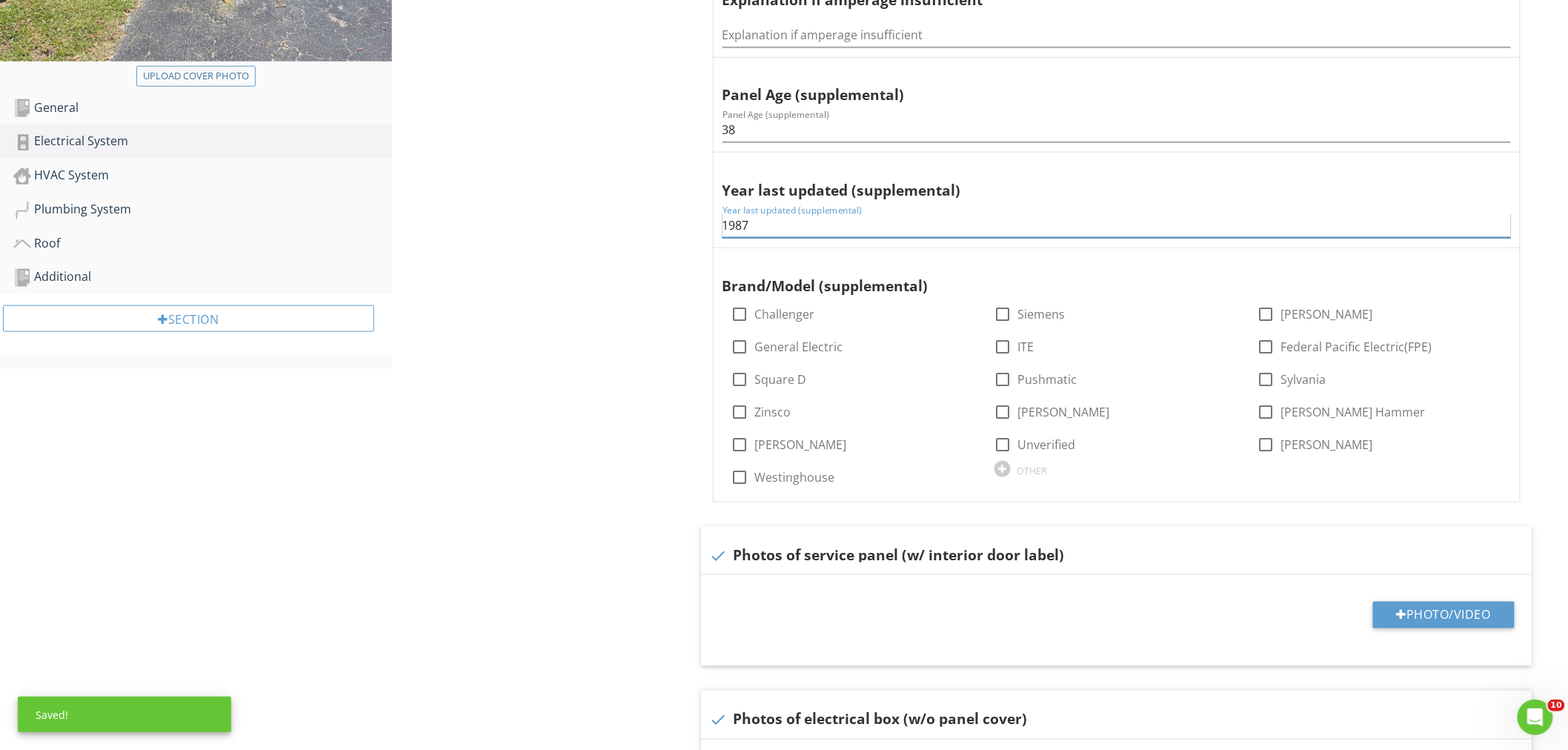
scroll to position [639, 0]
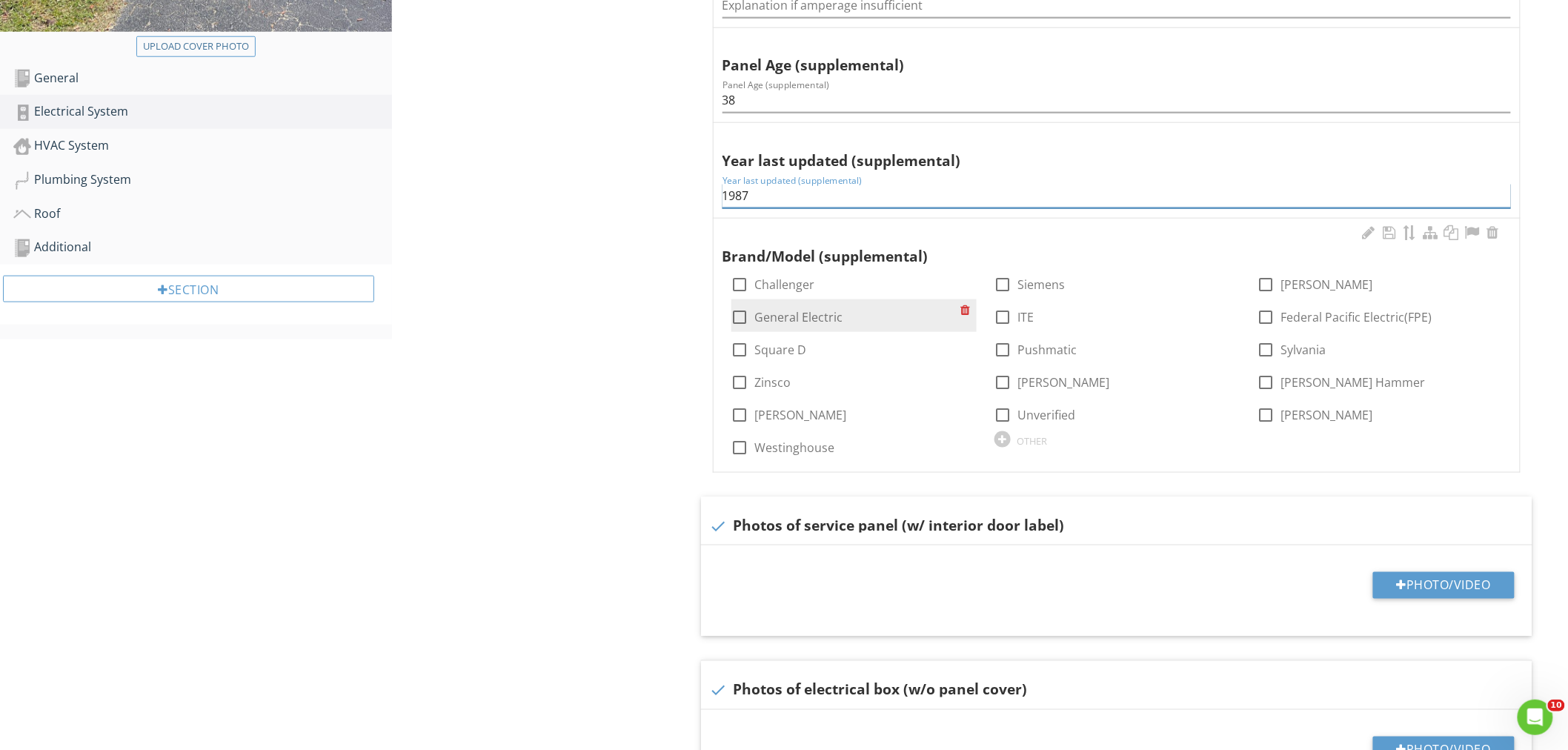
type input "1987"
click at [737, 316] on div at bounding box center [740, 316] width 25 height 25
checkbox input "true"
click at [1388, 575] on button "Photo/Video" at bounding box center [1444, 584] width 142 height 26
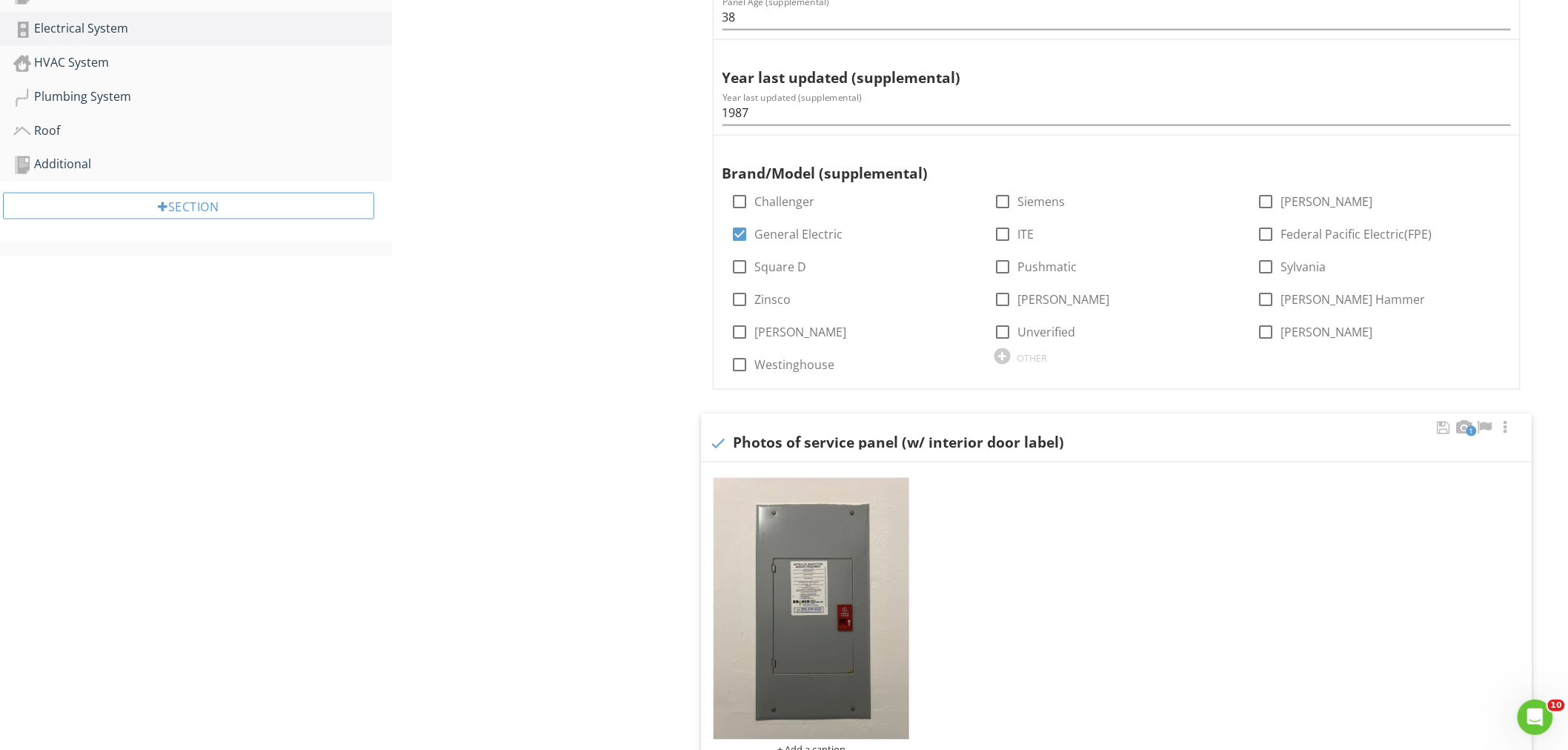
scroll to position [803, 0]
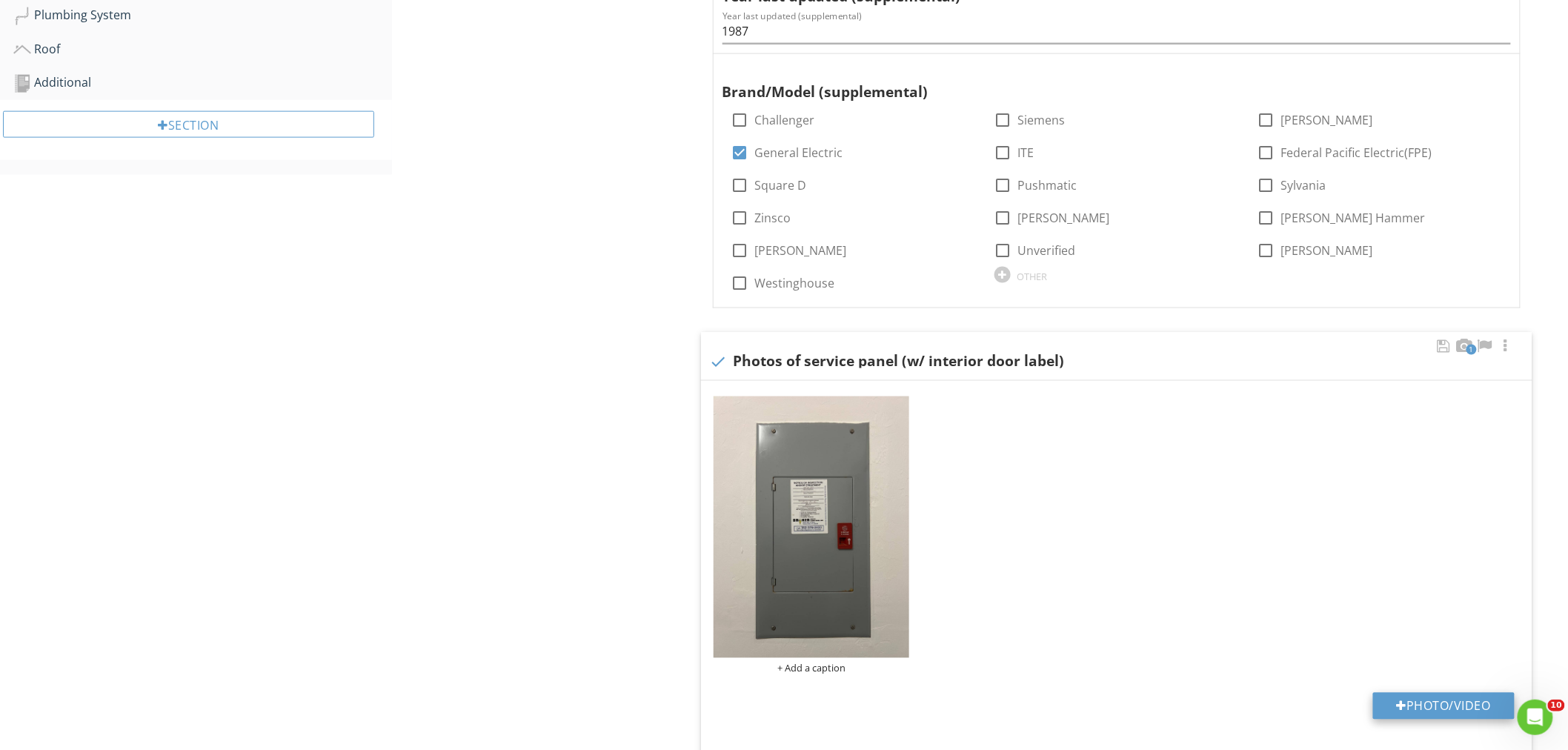
click at [1448, 706] on button "Photo/Video" at bounding box center [1444, 706] width 142 height 26
type input "C:\fakepath\IMG_2132.JPEG"
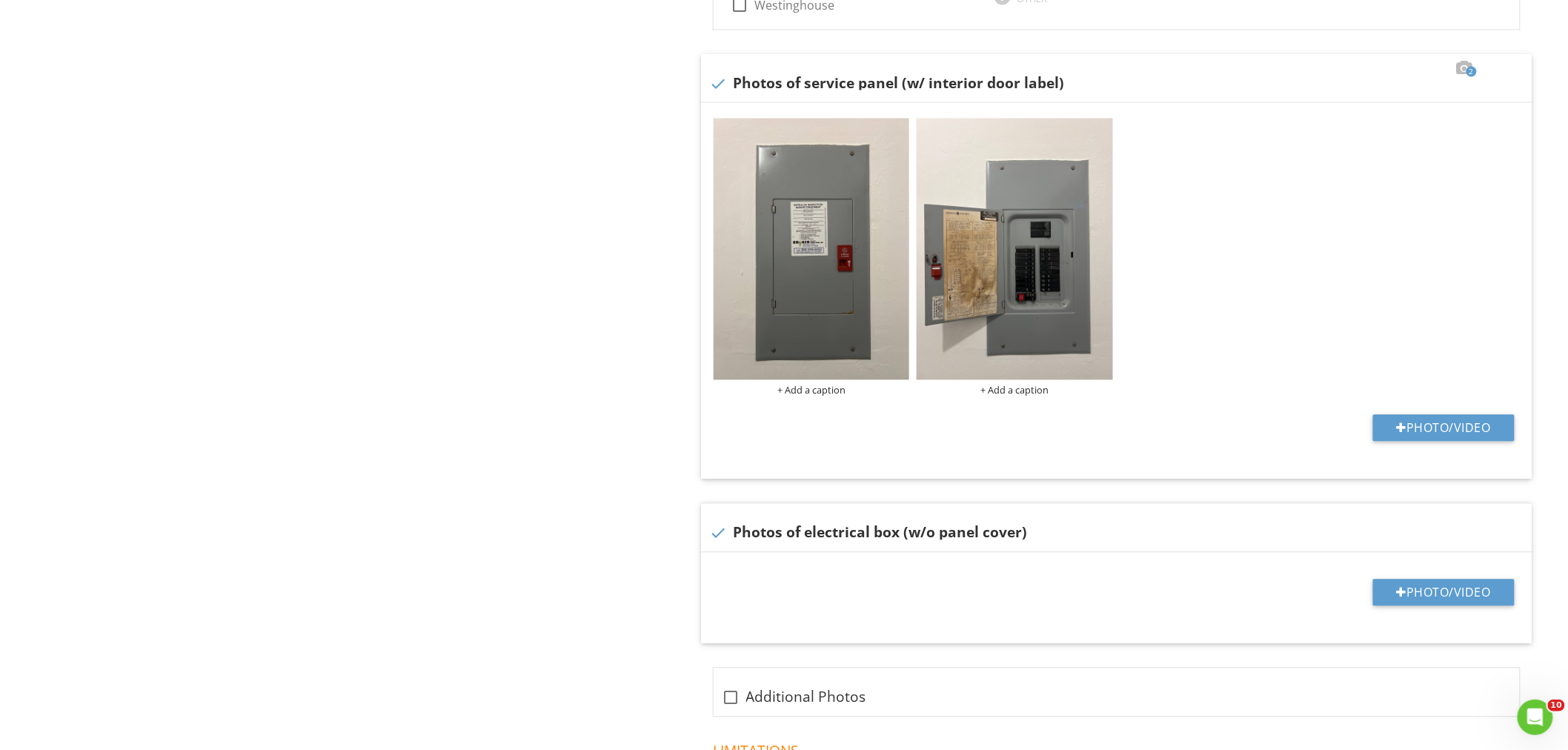
scroll to position [1297, 0]
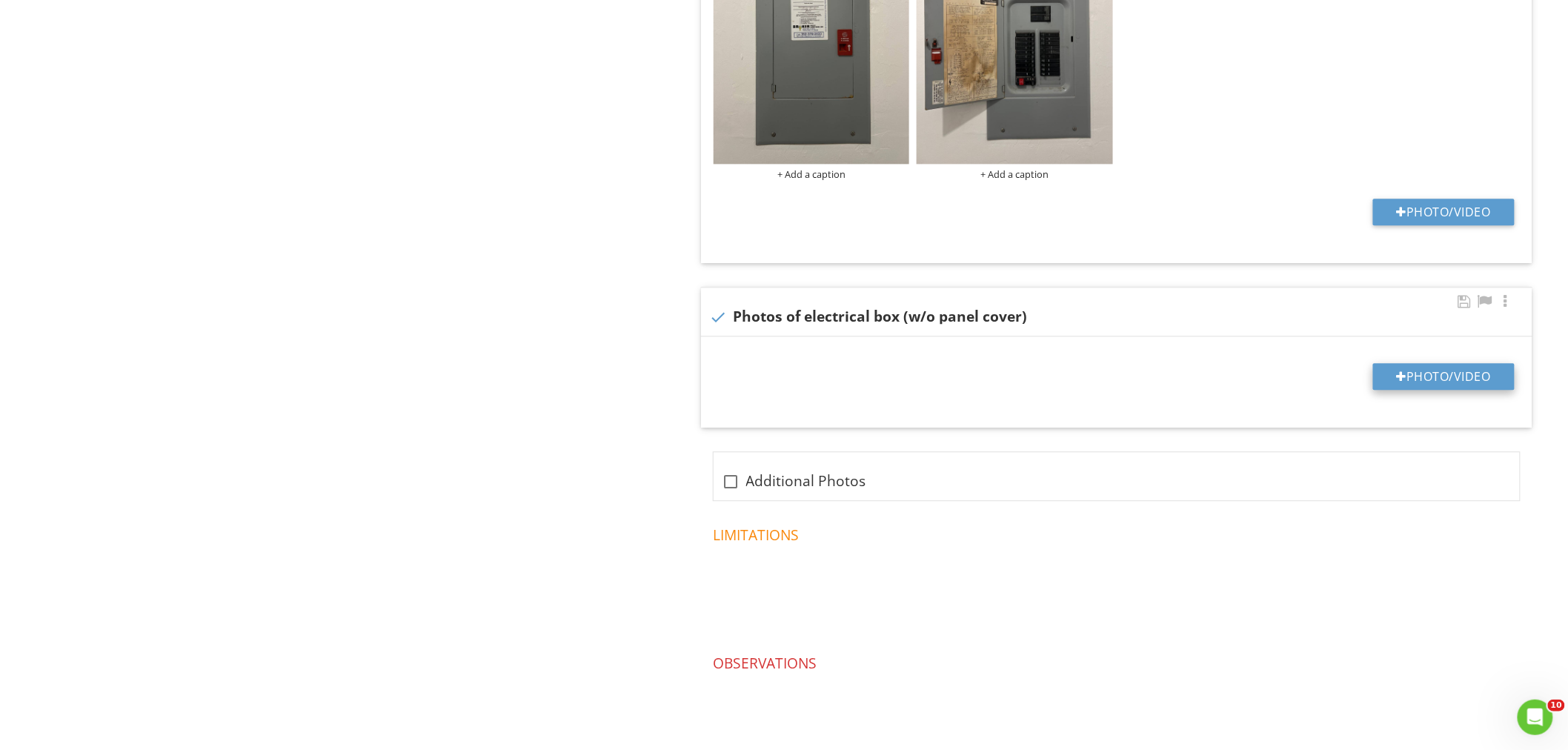
click at [1448, 377] on button "Photo/Video" at bounding box center [1444, 376] width 142 height 26
type input "C:\fakepath\IMG_2134.JPEG"
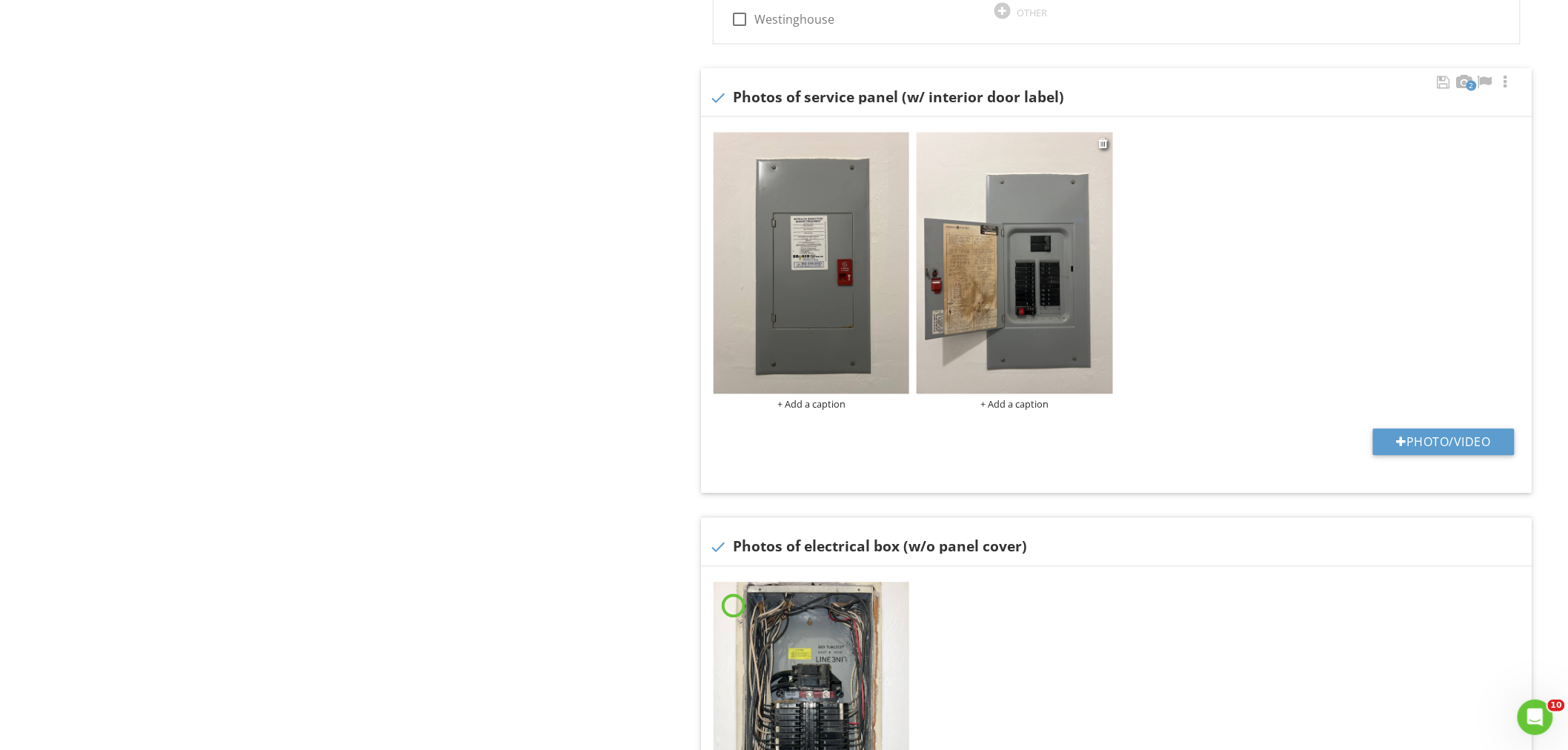
scroll to position [1050, 0]
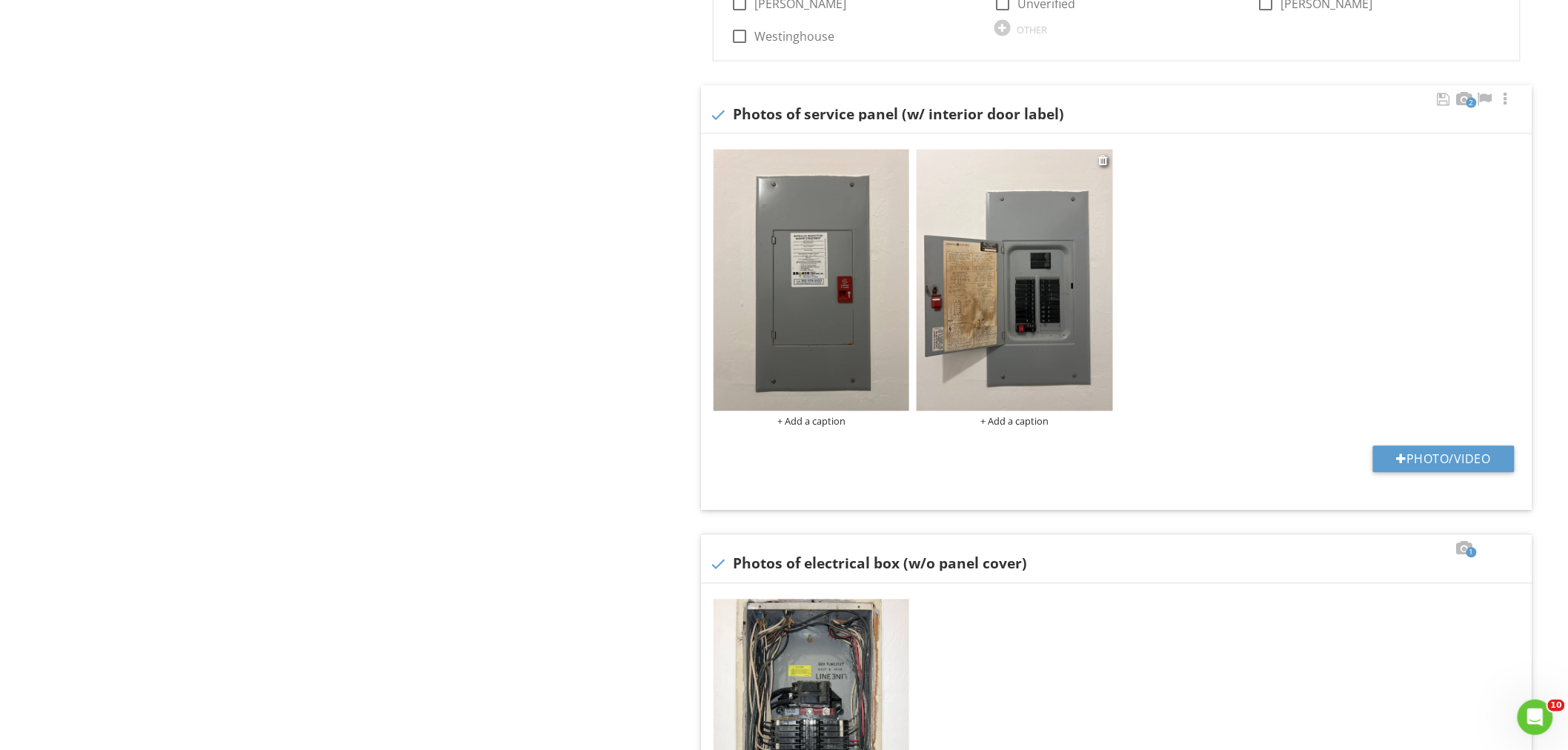
click at [1015, 416] on div "+ Add a caption" at bounding box center [1014, 422] width 197 height 12
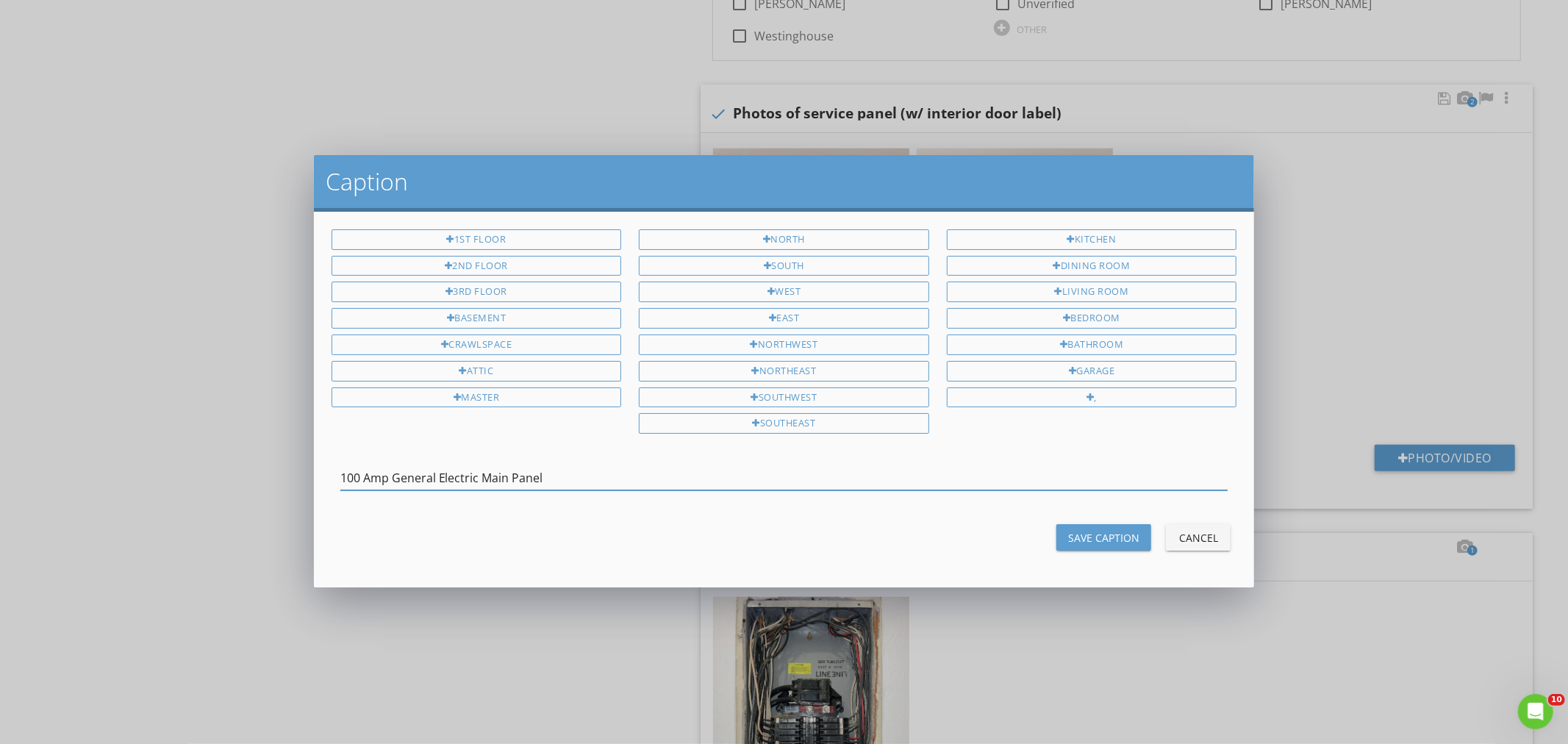
type input "100 Amp General Electric Main Panel"
click at [1118, 544] on div "Save Caption" at bounding box center [1103, 537] width 71 height 16
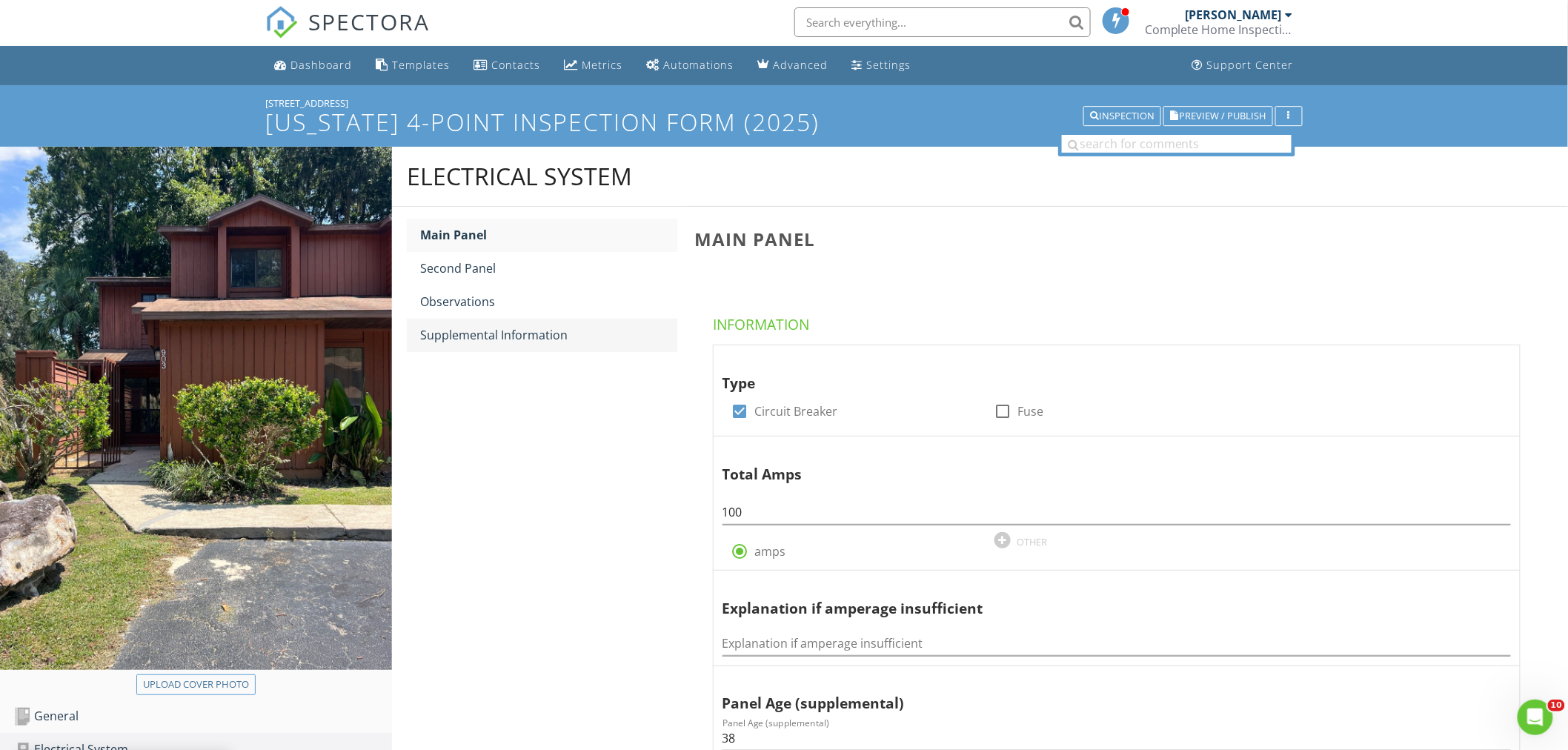
scroll to position [0, 0]
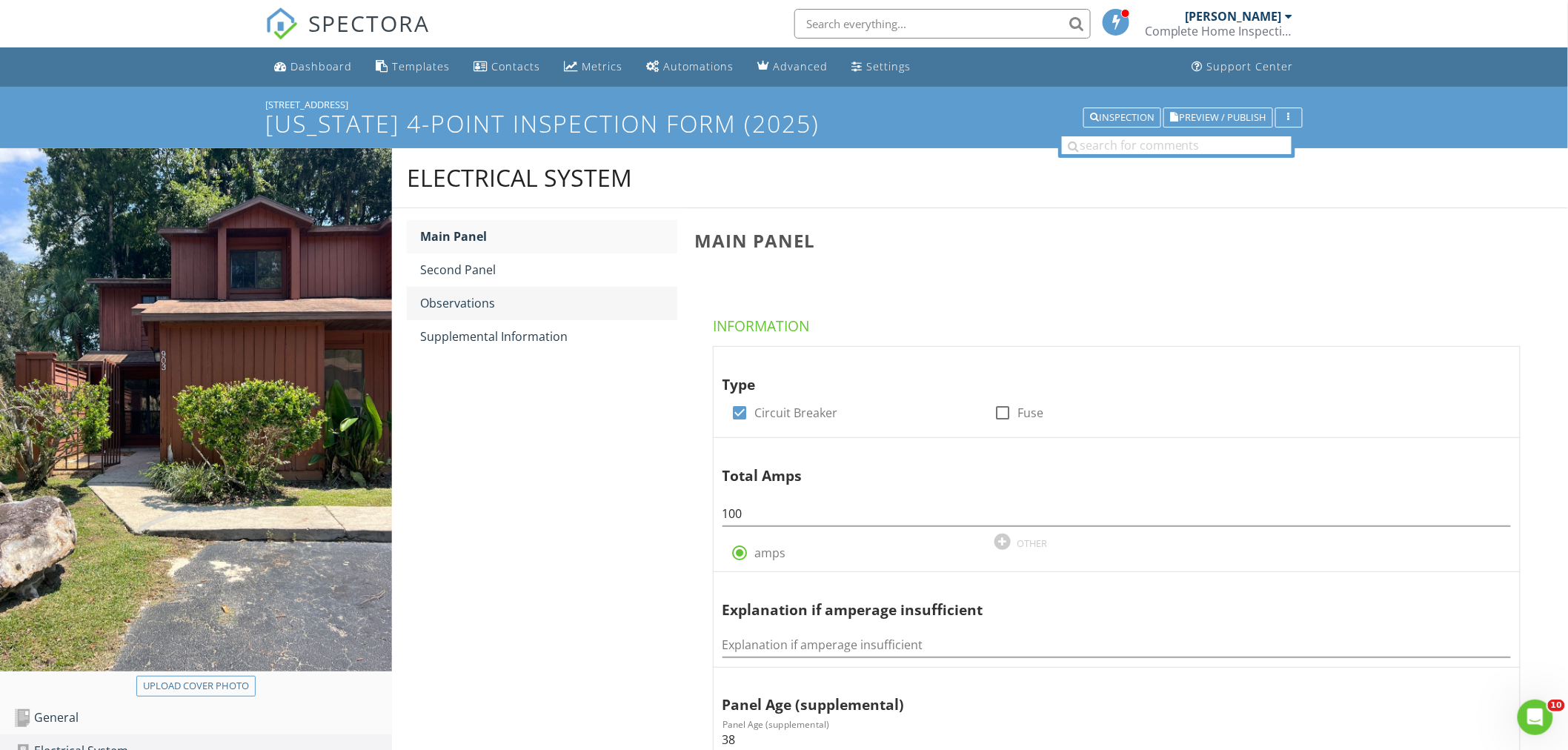
click at [511, 290] on link "Observations" at bounding box center [548, 303] width 257 height 32
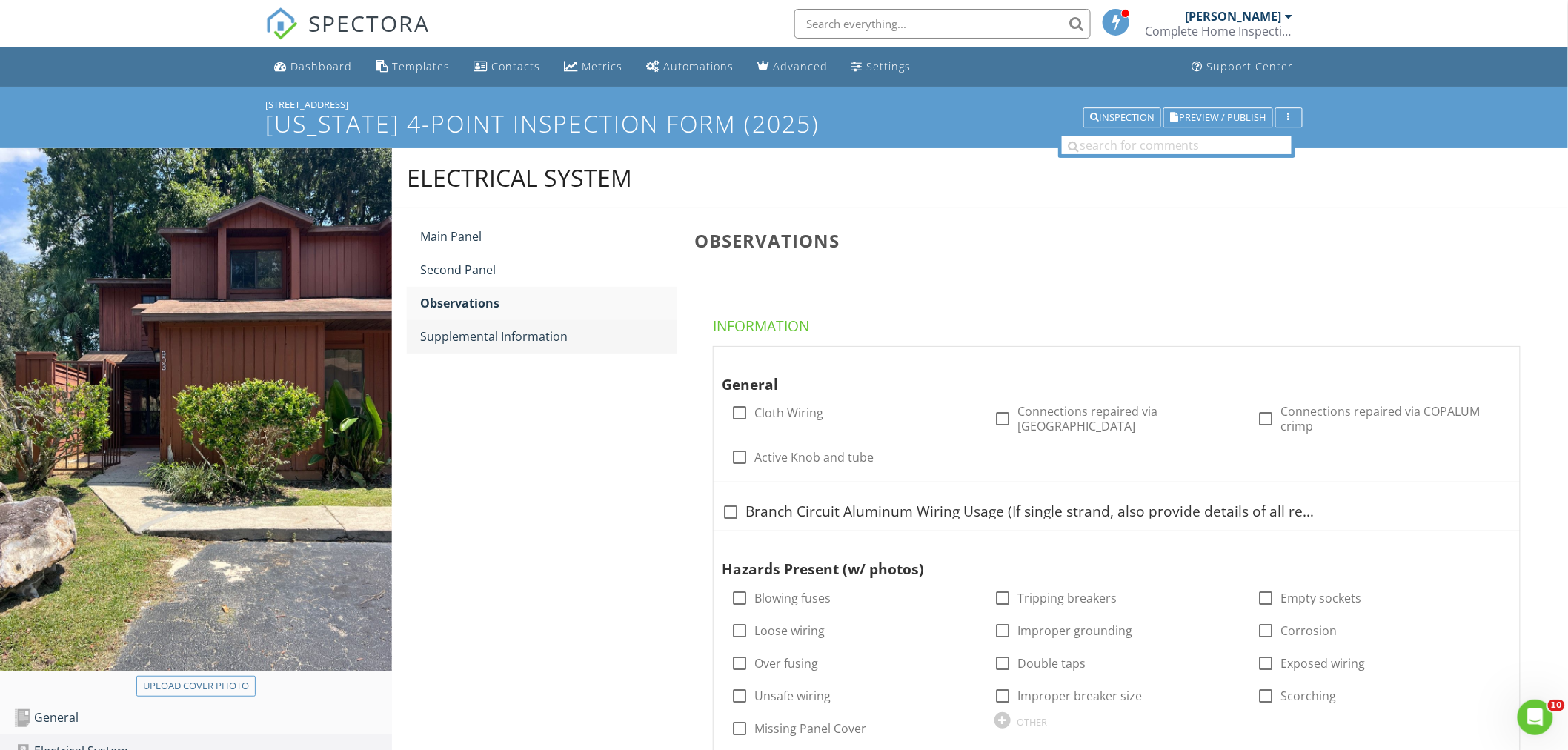
click at [535, 342] on div "Supplemental Information" at bounding box center [548, 337] width 257 height 18
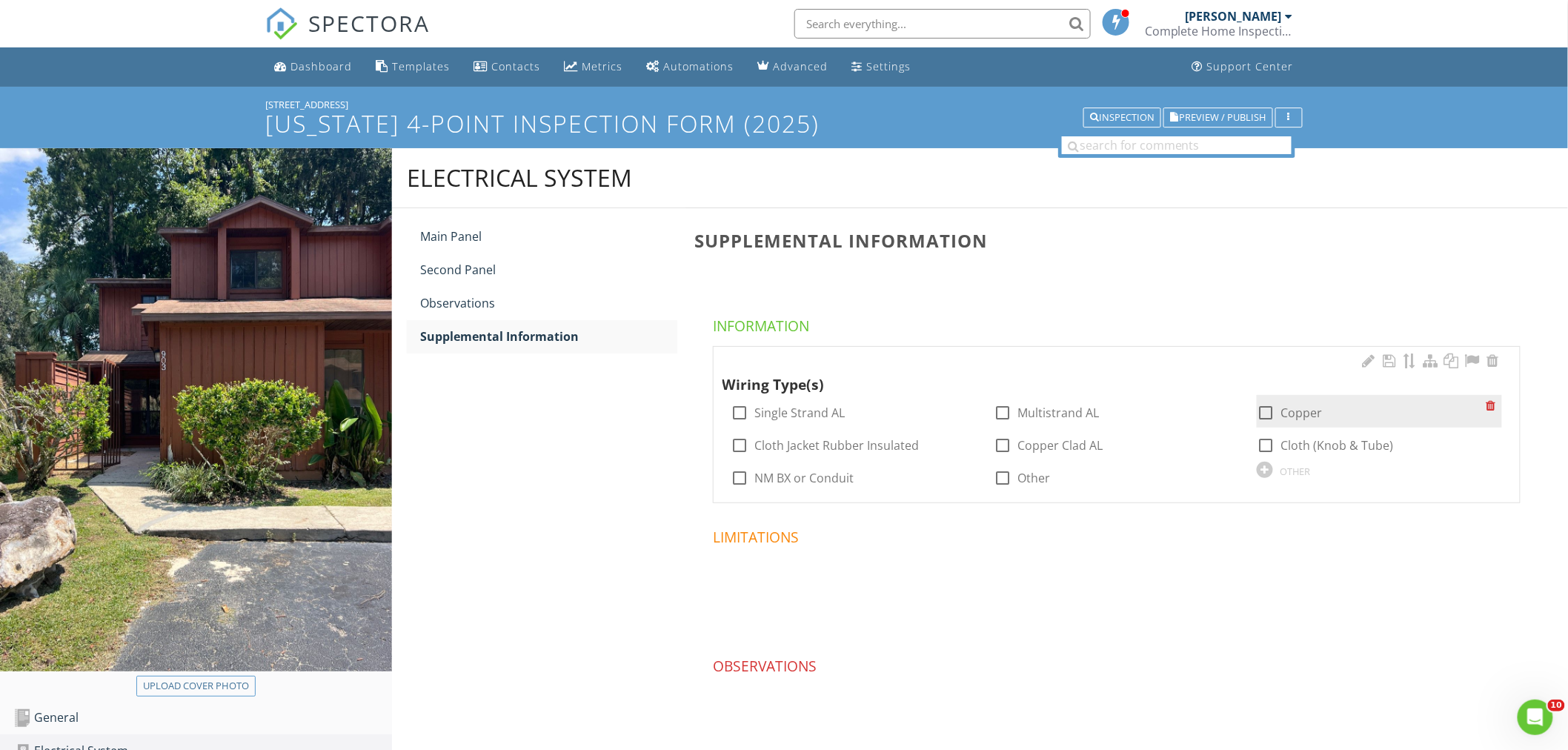
click at [1275, 417] on div at bounding box center [1264, 412] width 25 height 25
checkbox input "true"
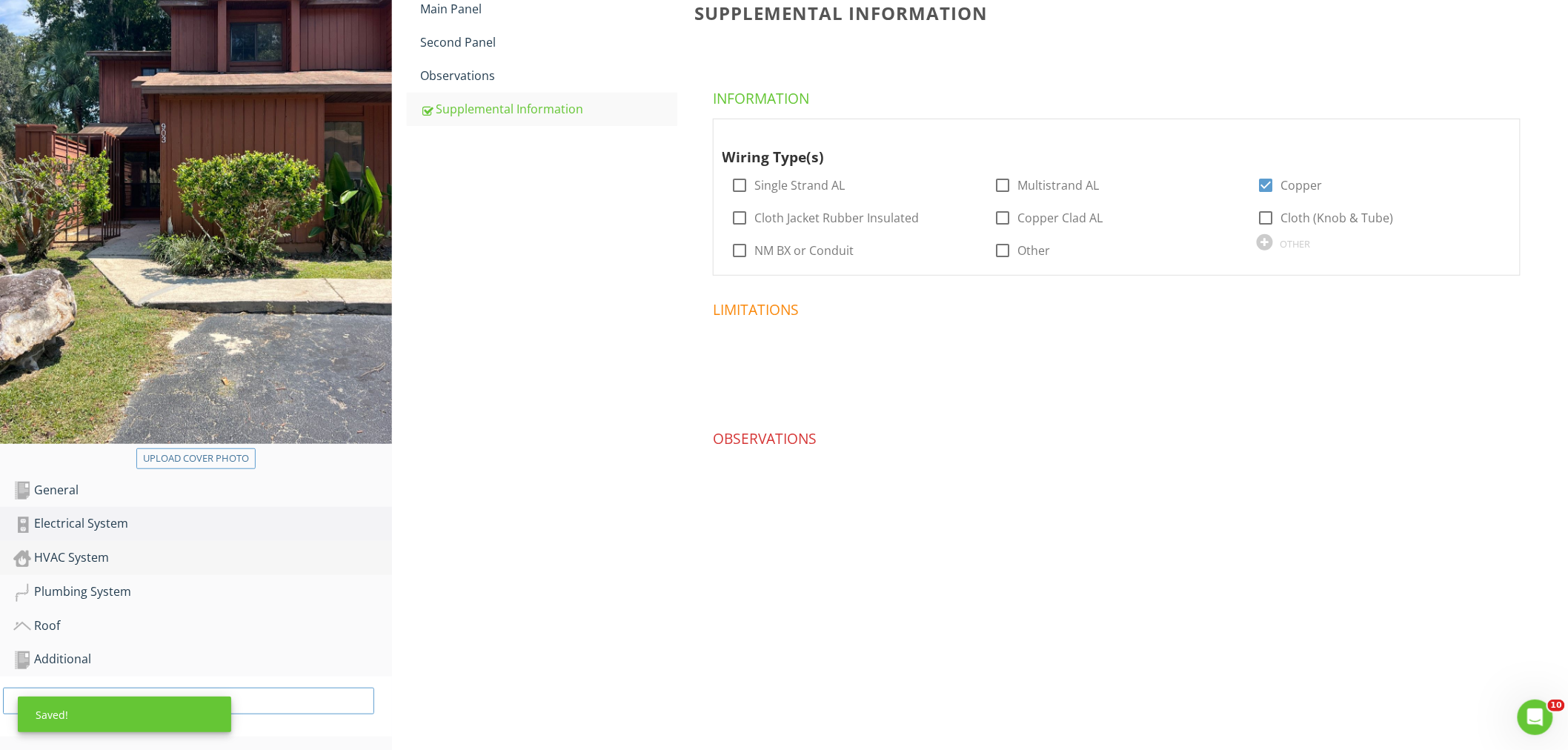
click at [94, 546] on link "HVAC System" at bounding box center [203, 557] width 379 height 34
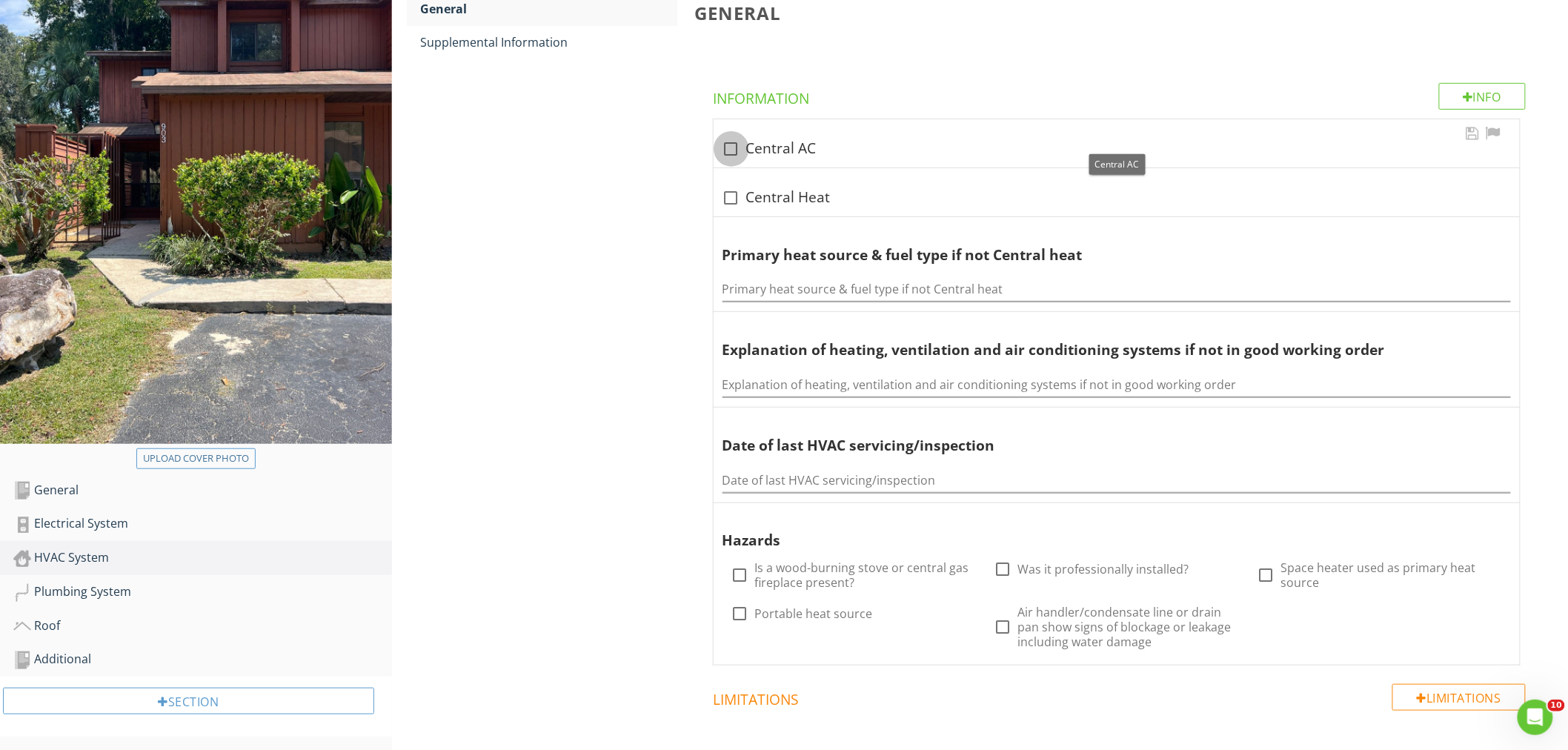
click at [725, 148] on div at bounding box center [731, 148] width 25 height 25
checkbox input "true"
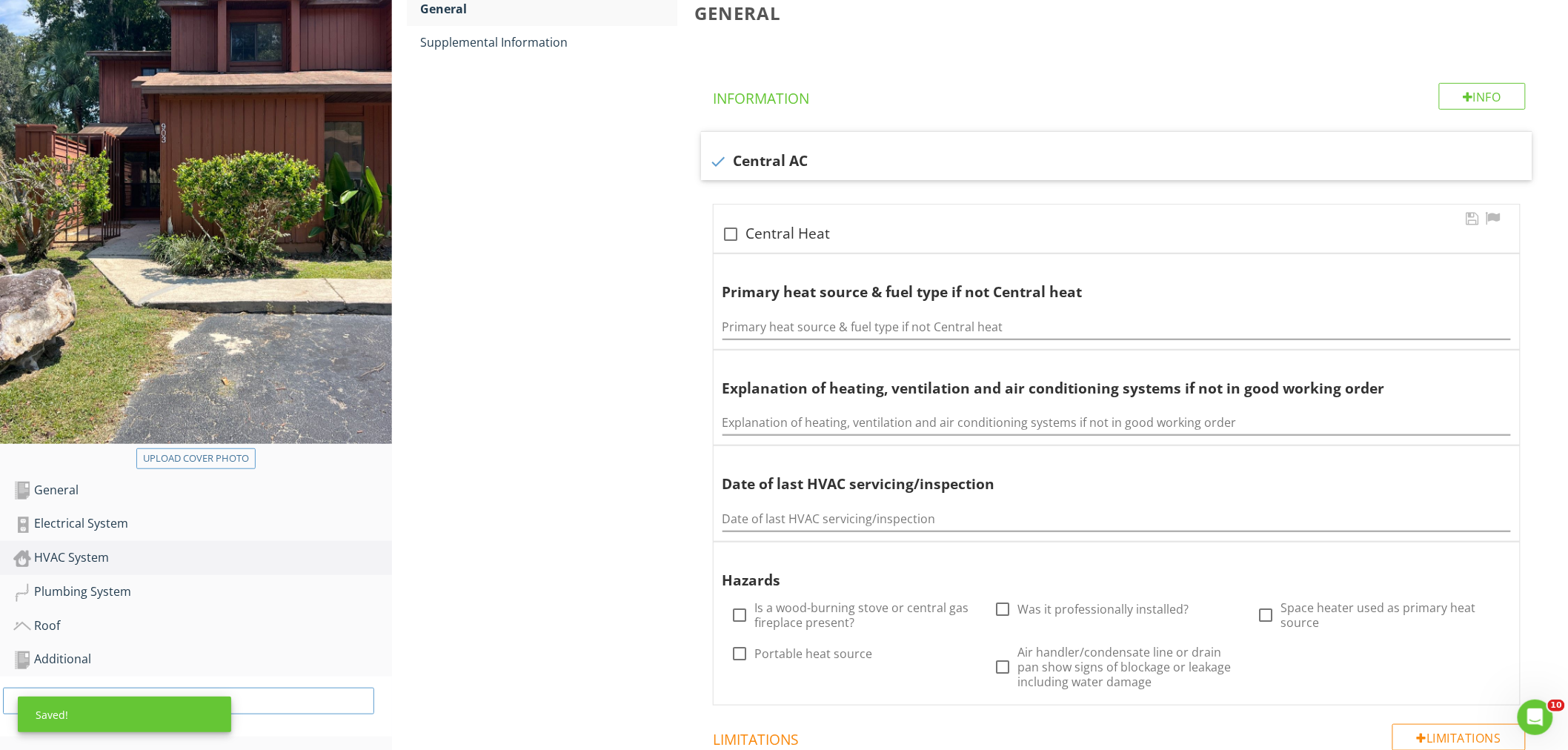
click at [741, 230] on div at bounding box center [731, 233] width 25 height 25
checkbox input "true"
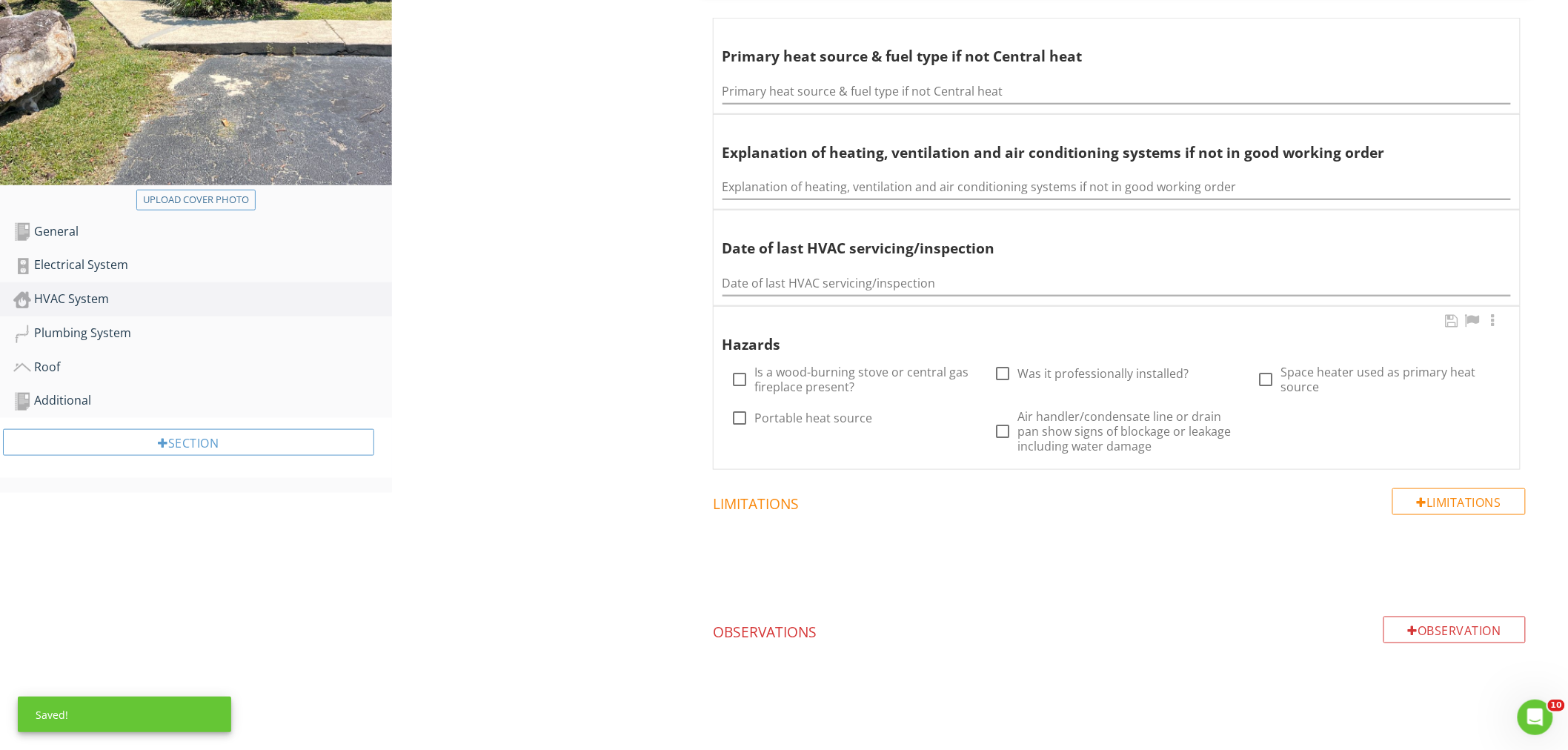
scroll to position [500, 0]
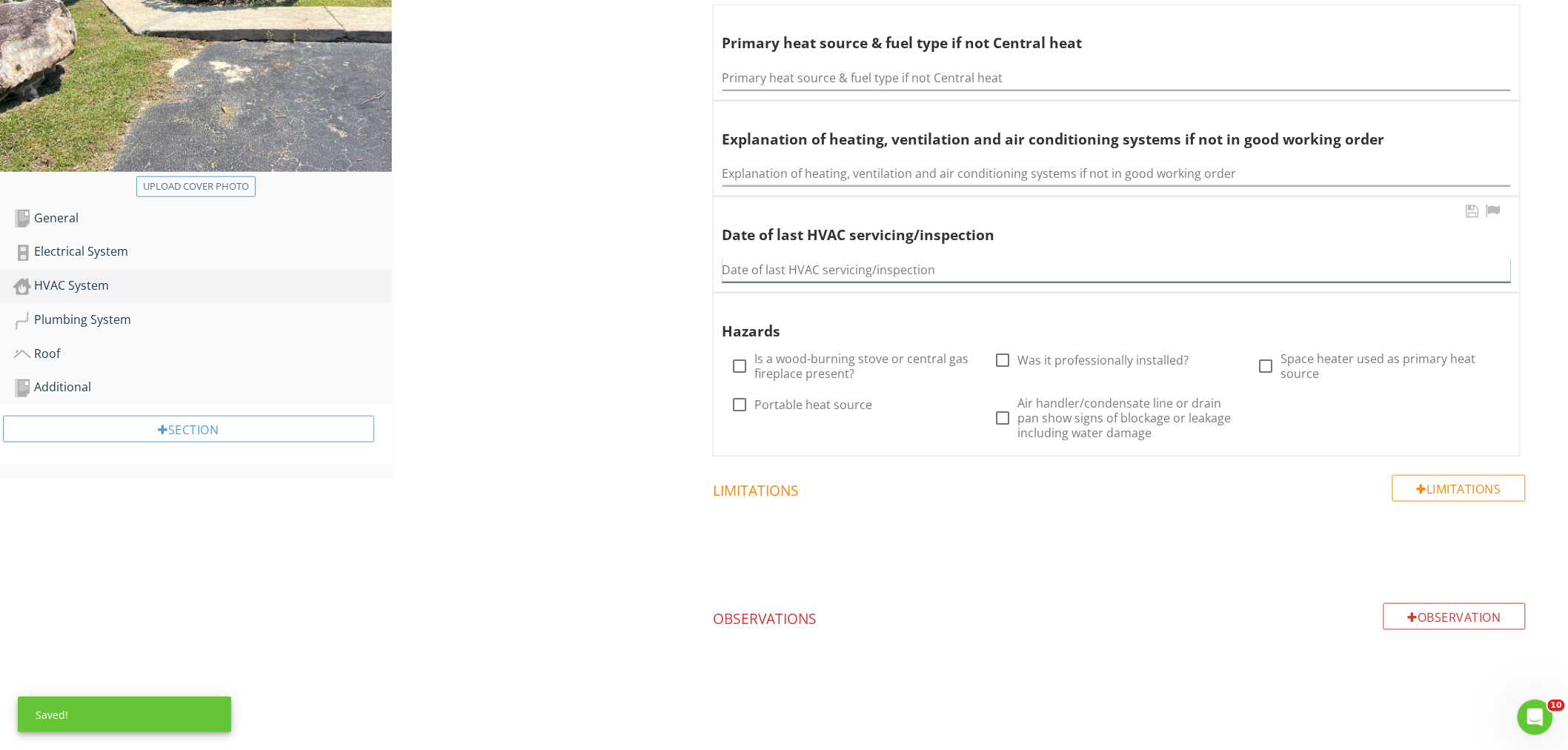
click at [772, 265] on input "Date of last HVAC servicing/inspection" at bounding box center [1116, 270] width 789 height 24
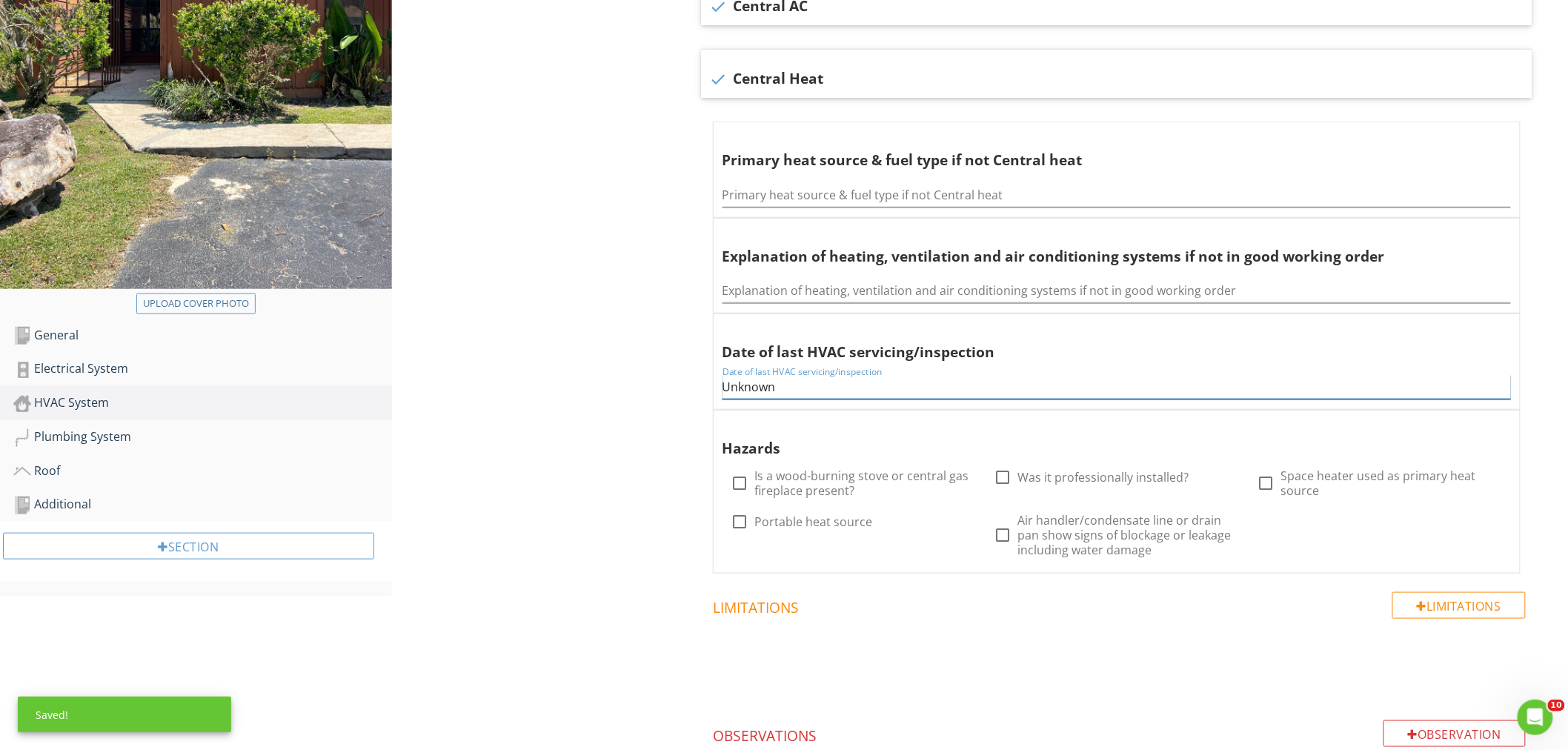
scroll to position [171, 0]
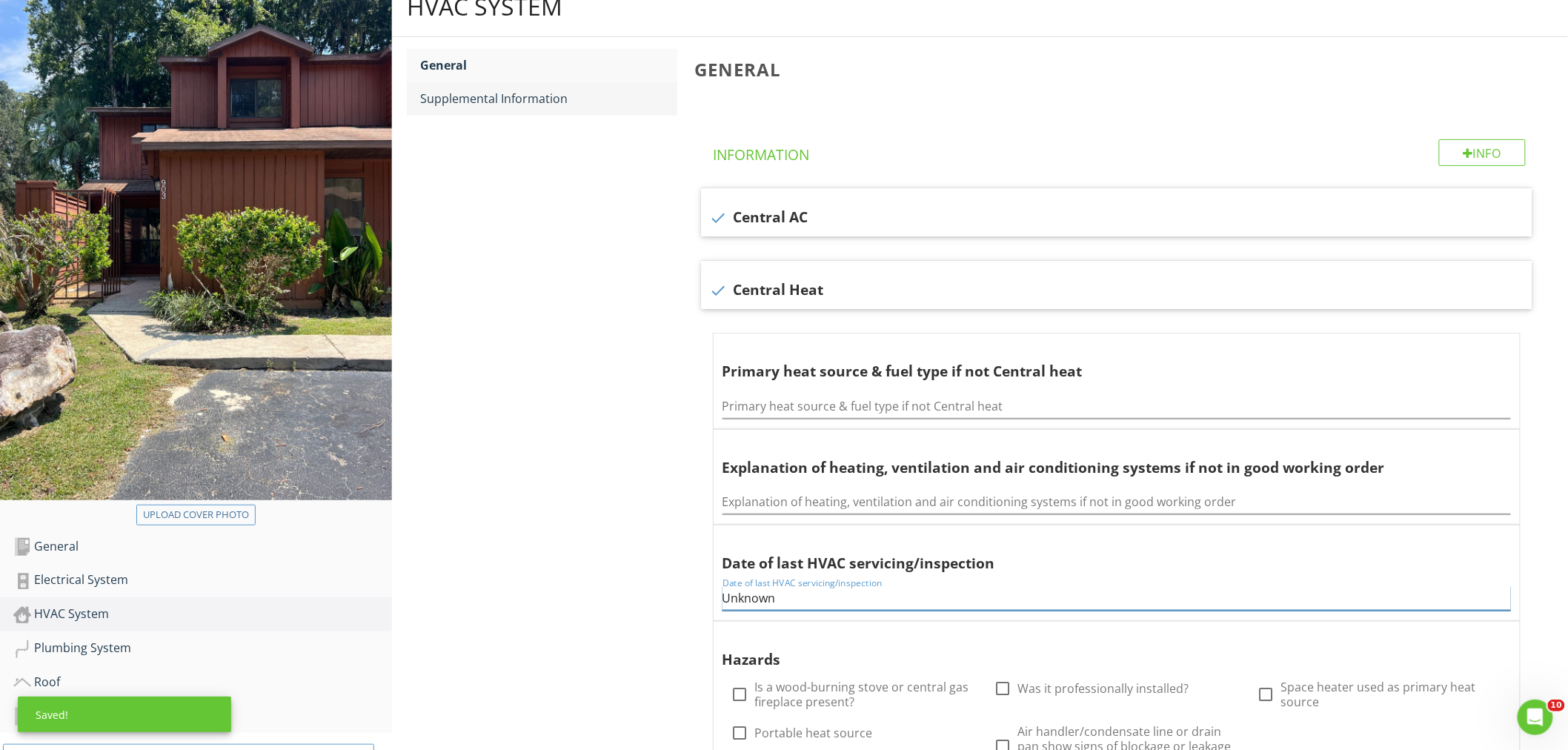
type input "Unknown"
click at [538, 100] on div "Supplemental Information" at bounding box center [548, 99] width 257 height 18
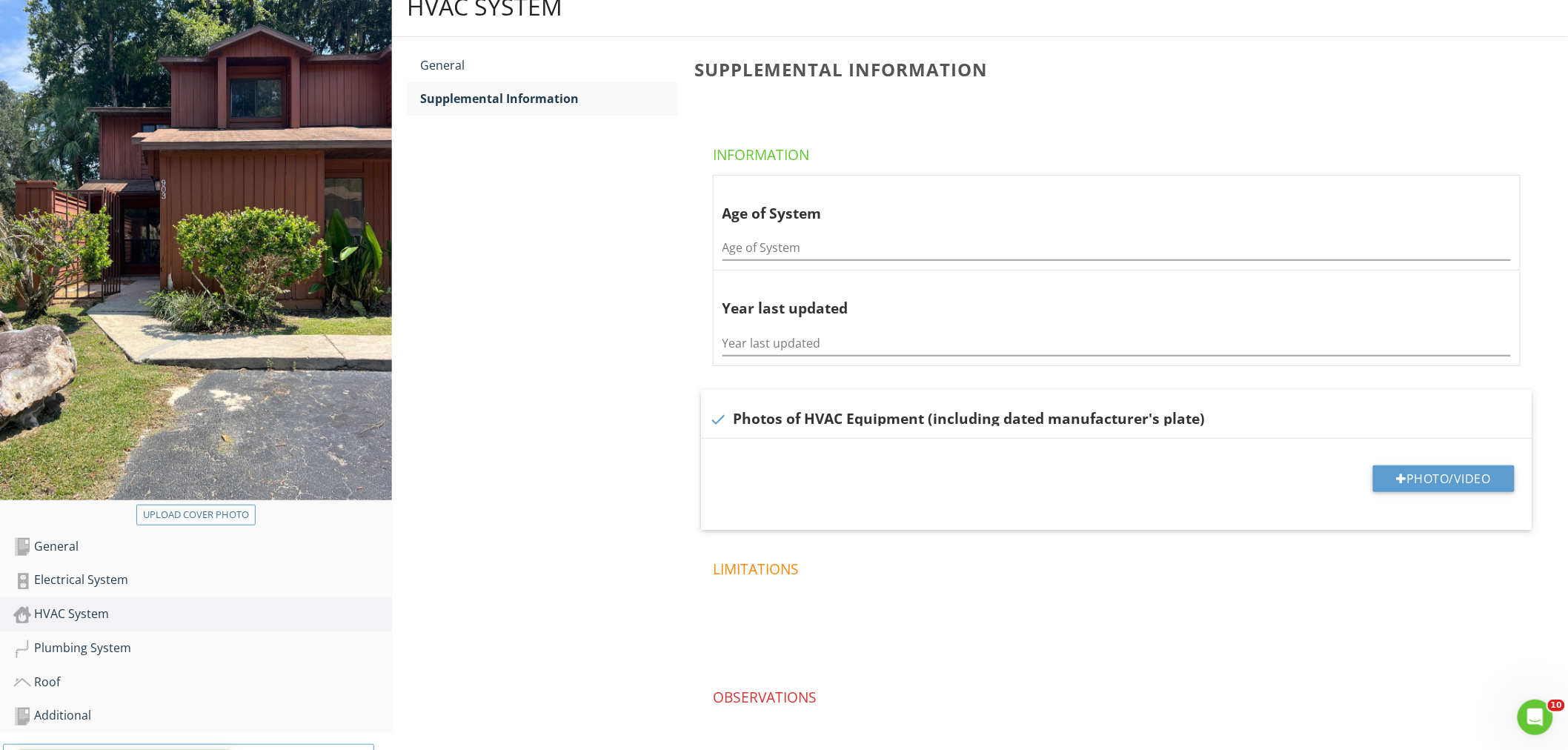
scroll to position [250, 0]
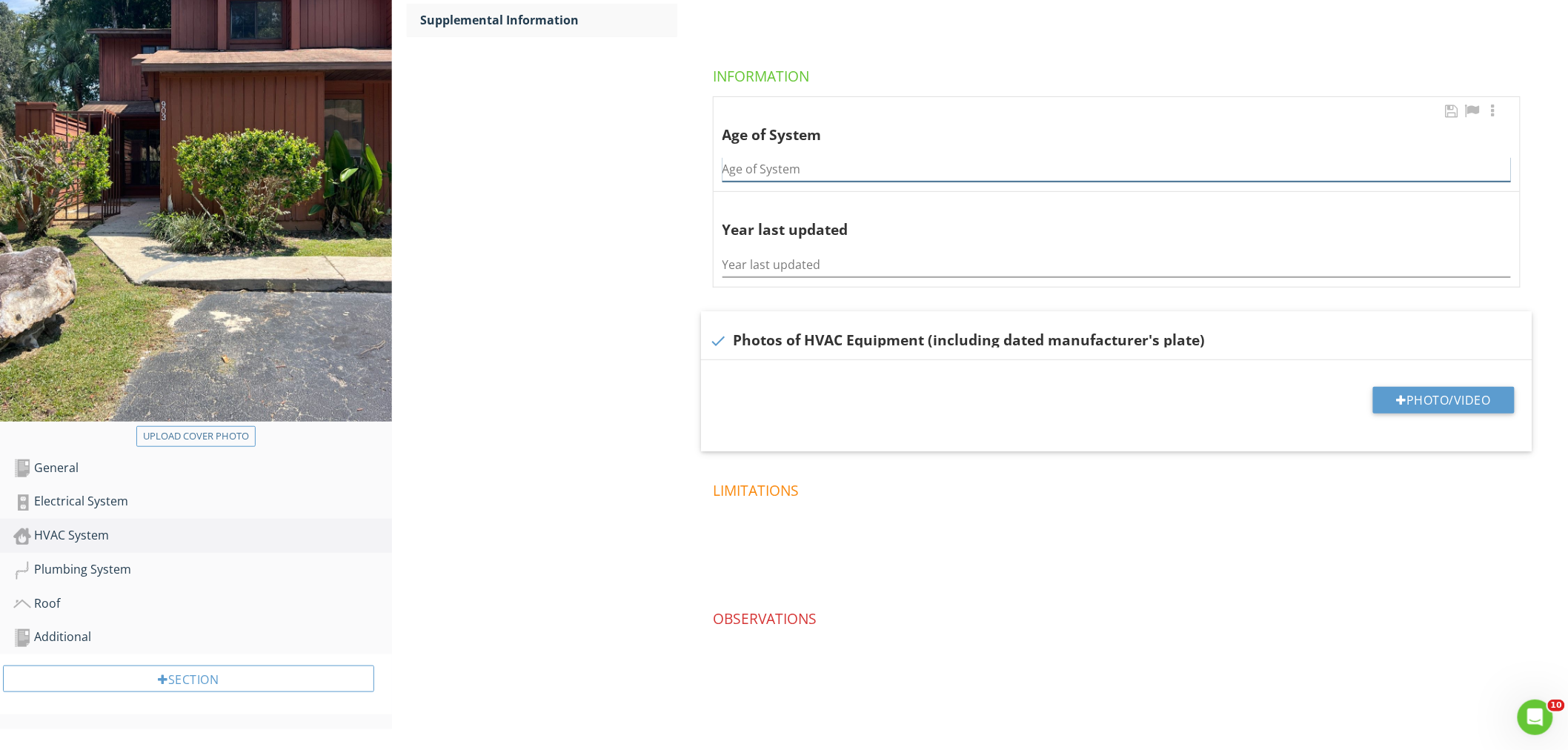
click at [816, 174] on input "Age of System" at bounding box center [1116, 169] width 789 height 24
click at [779, 169] on input "Age of System" at bounding box center [1116, 169] width 789 height 24
type input "7"
click at [841, 263] on input "Year last updated" at bounding box center [1116, 264] width 789 height 24
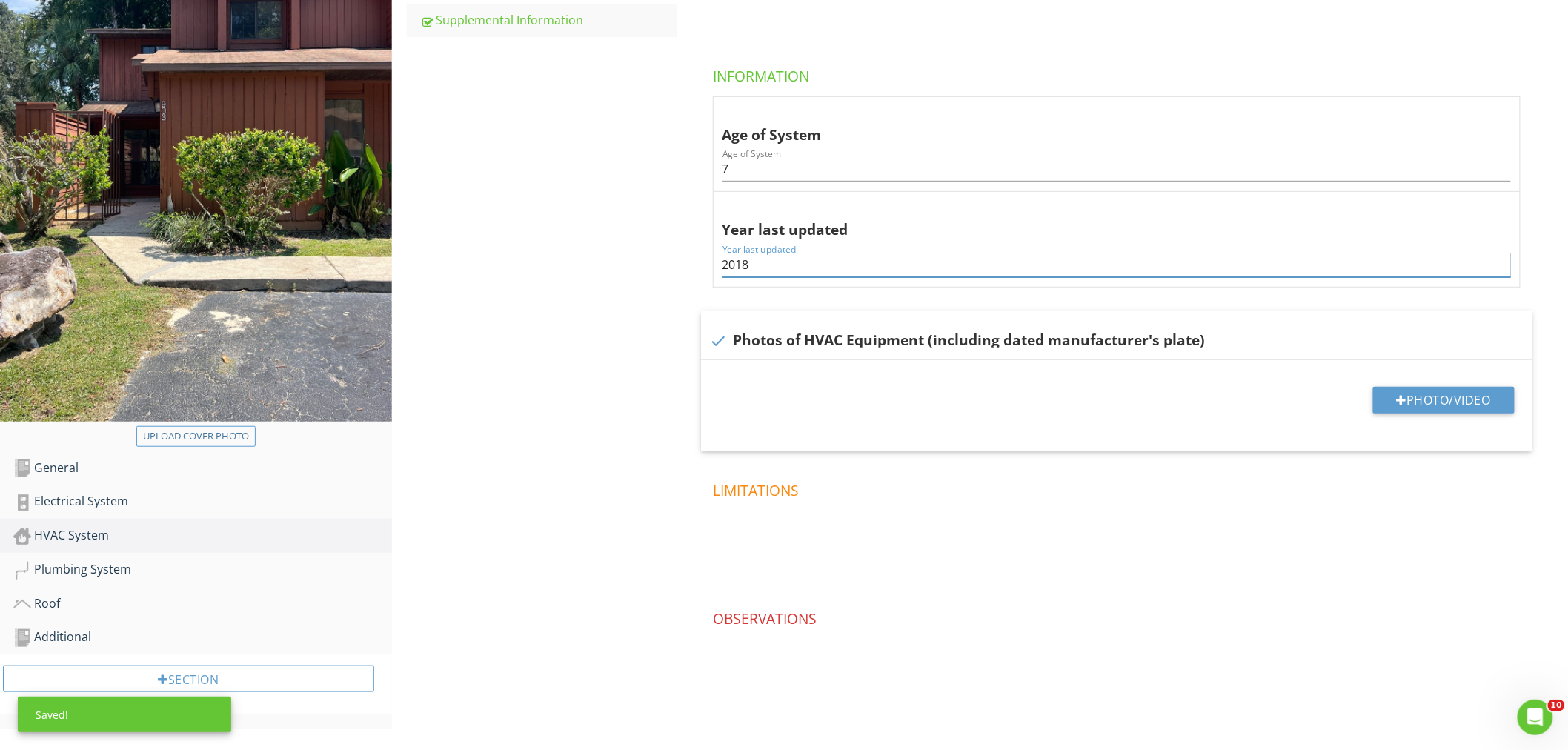
type input "2018"
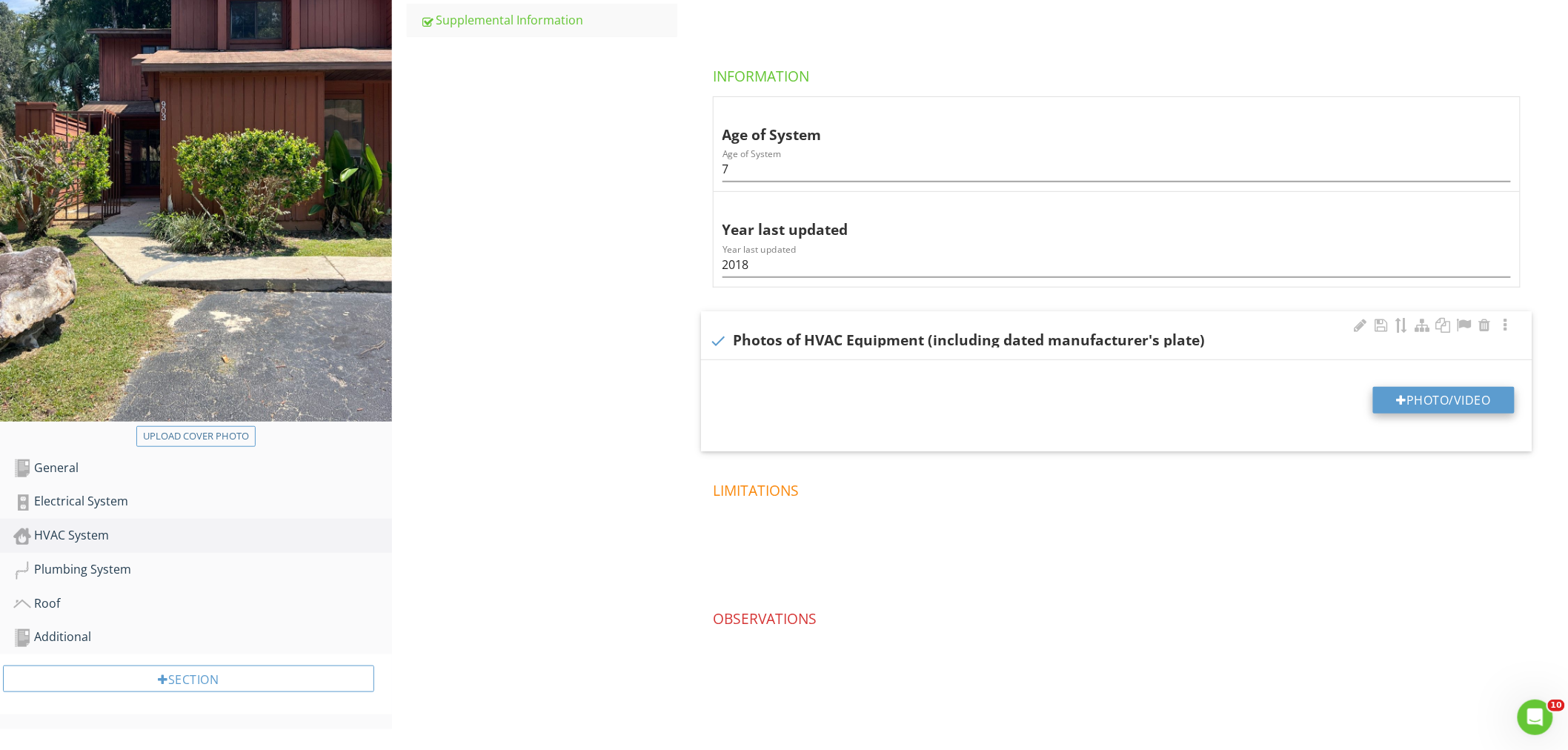
click at [1425, 398] on button "Photo/Video" at bounding box center [1444, 399] width 142 height 26
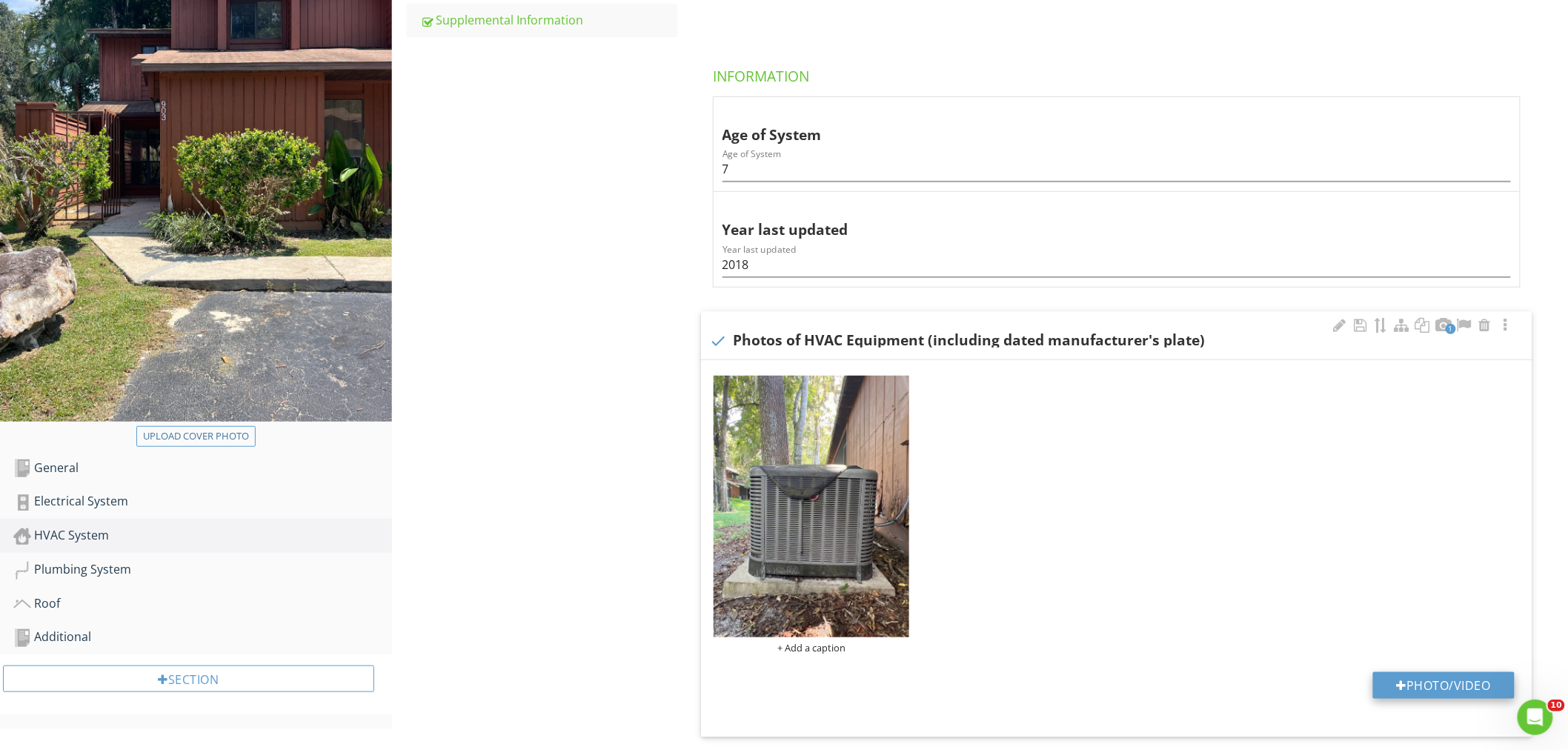
click at [1418, 684] on button "Photo/Video" at bounding box center [1444, 684] width 142 height 26
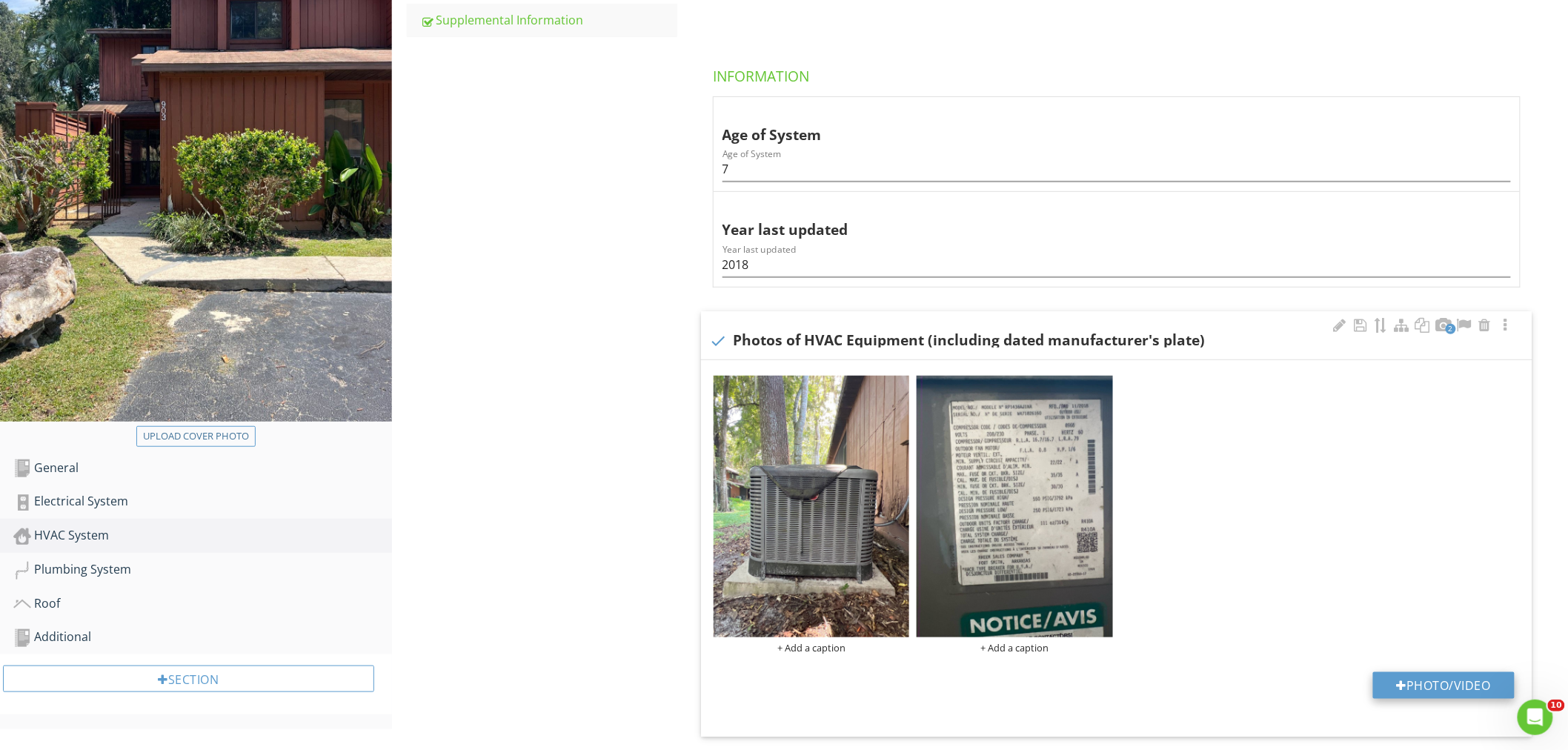
click at [1439, 685] on button "Photo/Video" at bounding box center [1444, 684] width 142 height 26
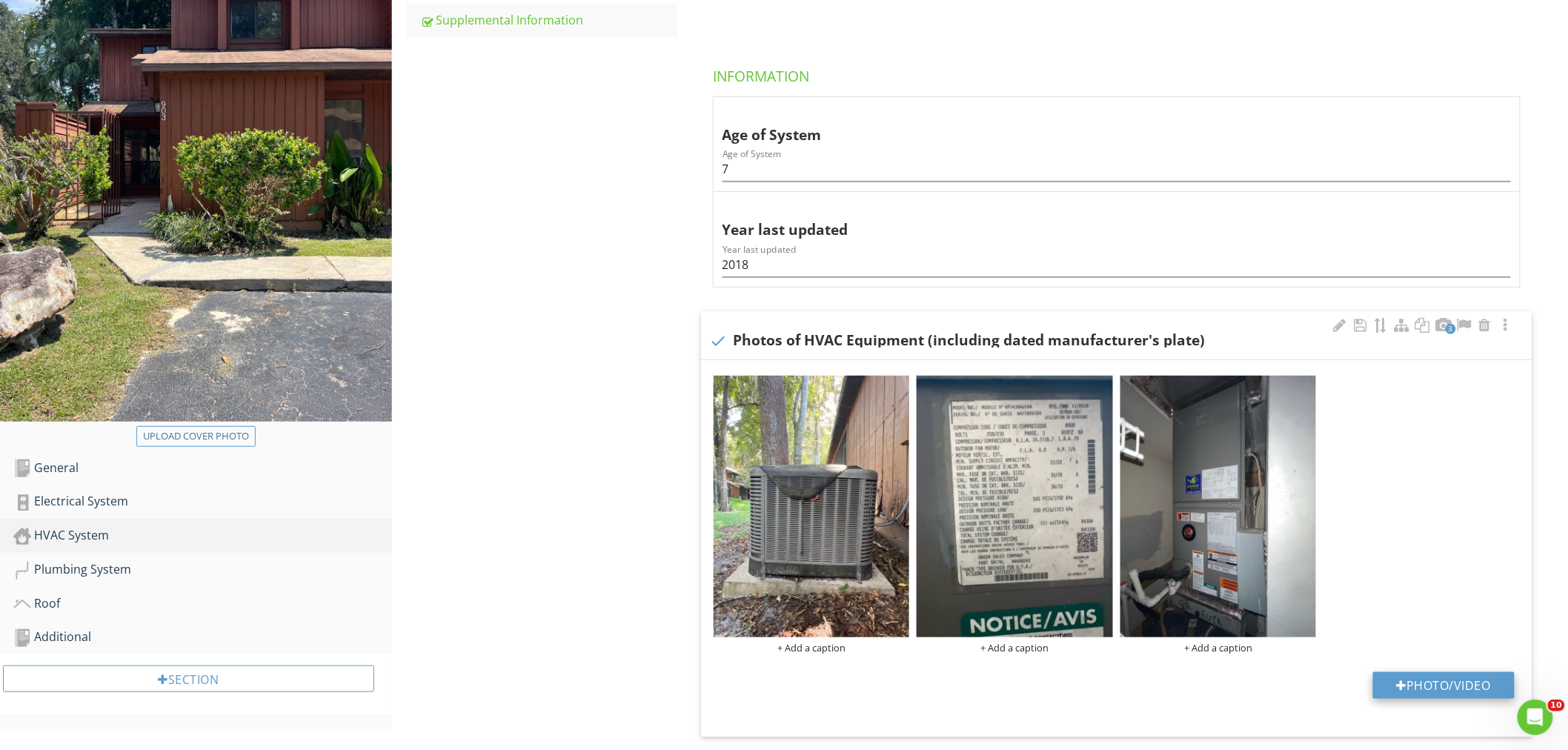
click at [1424, 682] on button "Photo/Video" at bounding box center [1444, 684] width 142 height 26
type input "C:\fakepath\IMG_2248.JPEG"
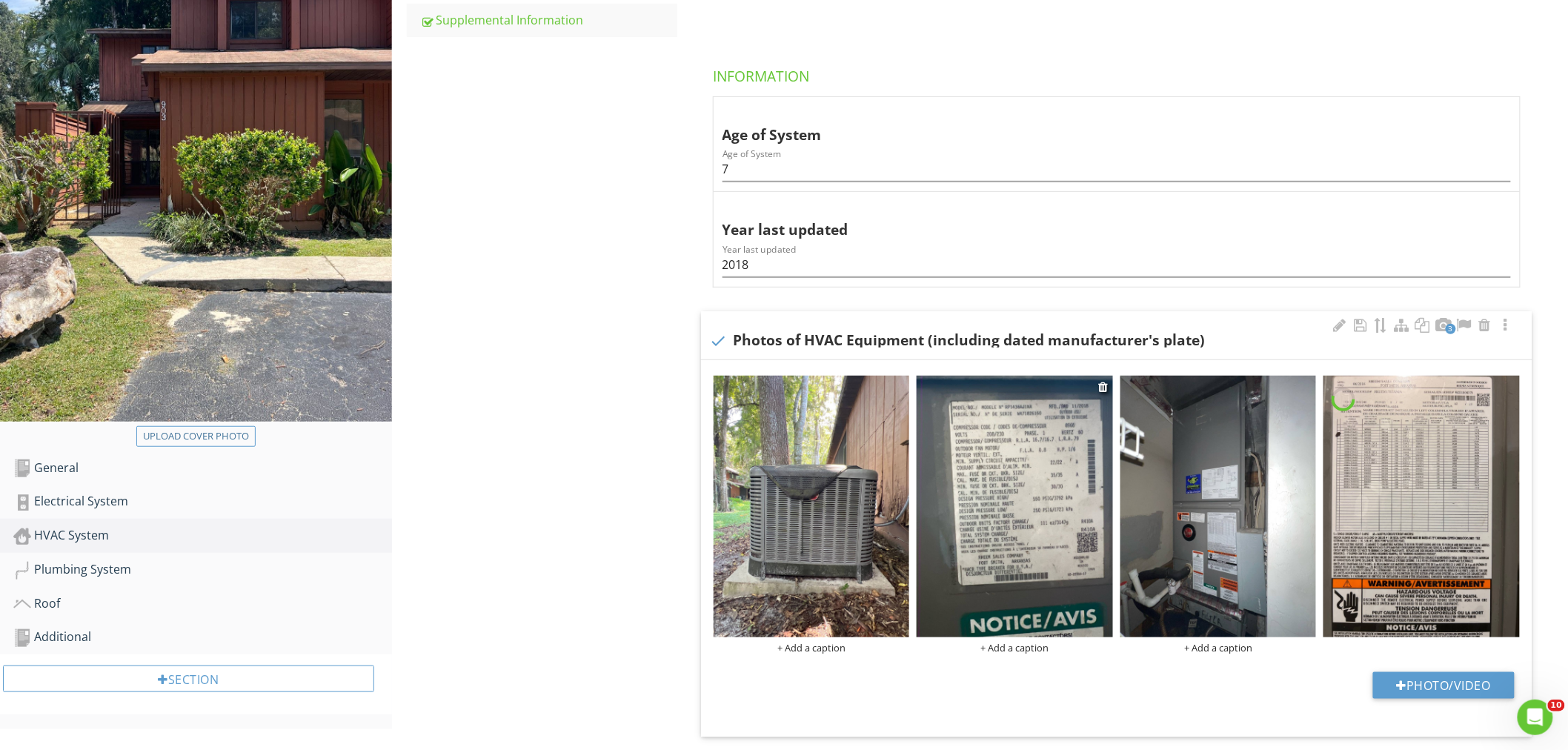
click at [1031, 510] on img at bounding box center [1014, 506] width 197 height 261
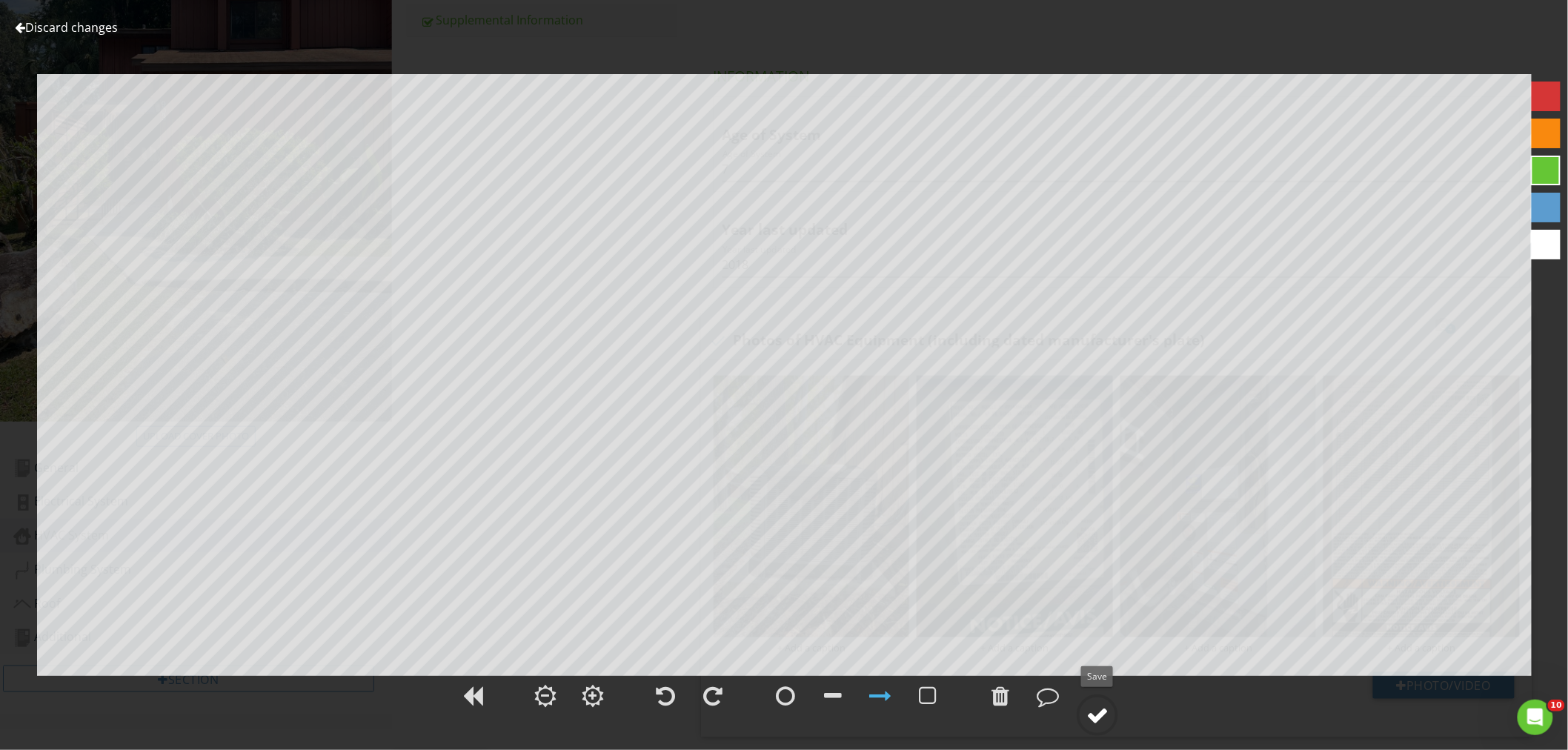
click at [1095, 712] on div at bounding box center [1097, 715] width 23 height 23
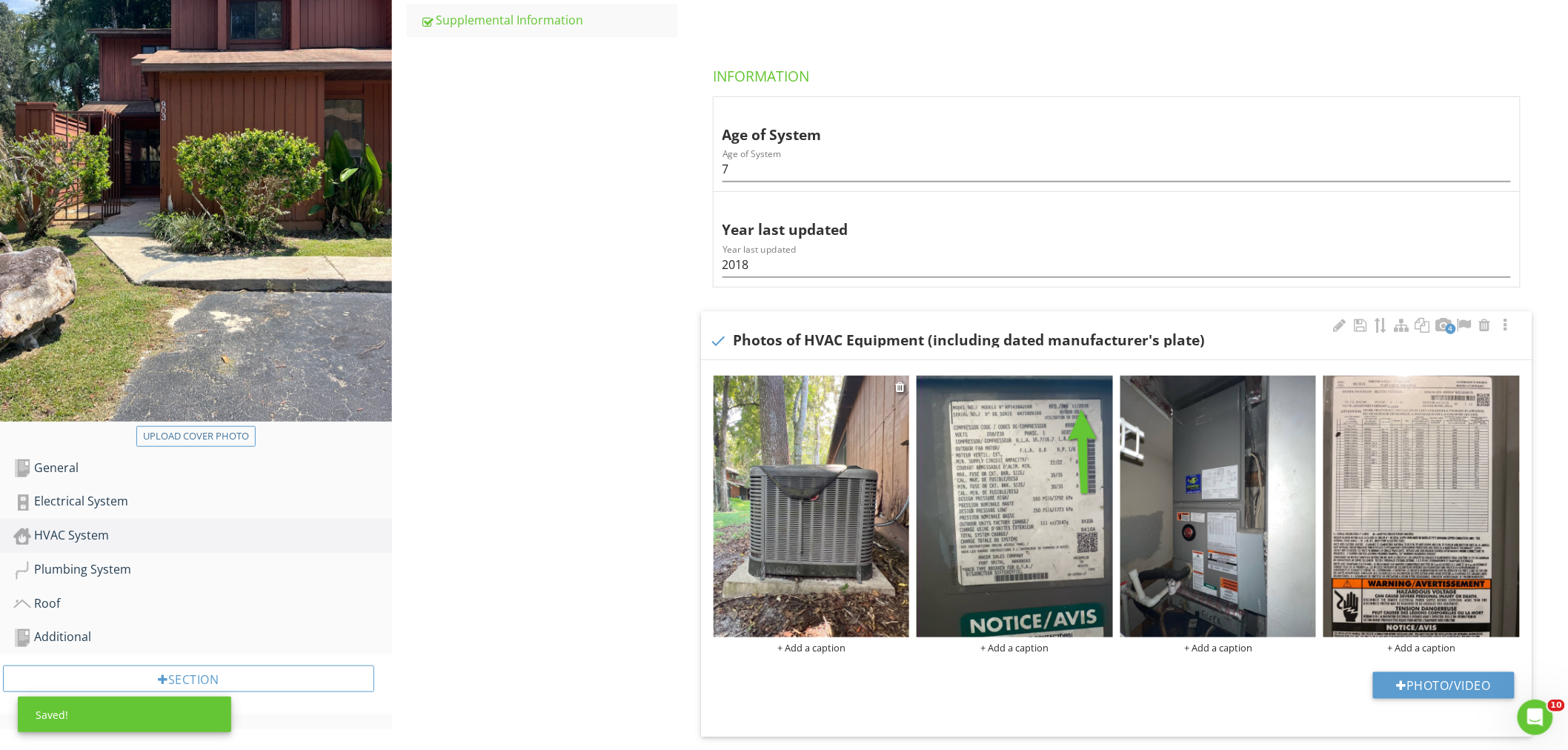
click at [805, 648] on div "+ Add a caption" at bounding box center [811, 648] width 197 height 12
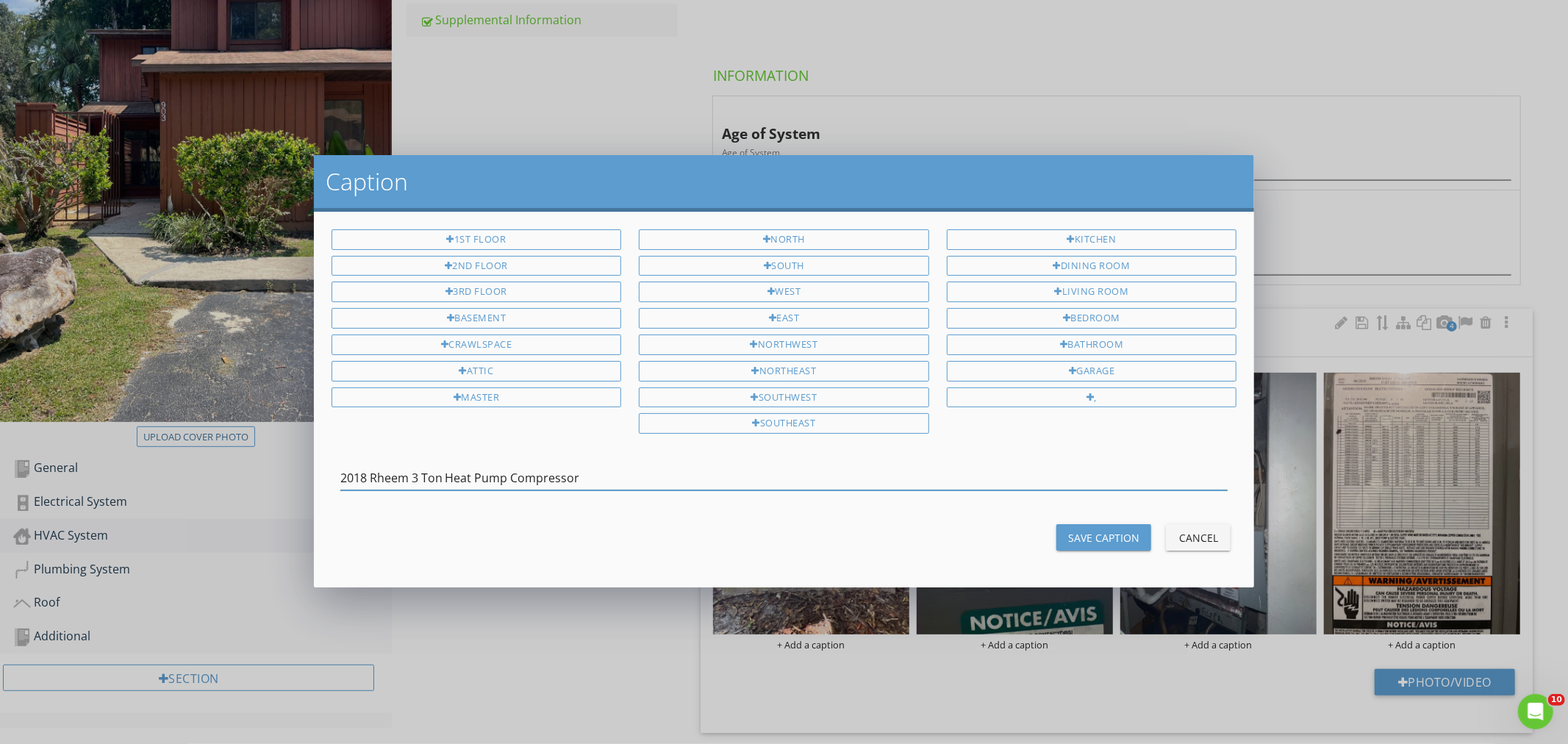
type input "2018 Rheem 3 Ton Heat Pump Compressor"
click at [1115, 535] on div "Save Caption" at bounding box center [1103, 537] width 71 height 16
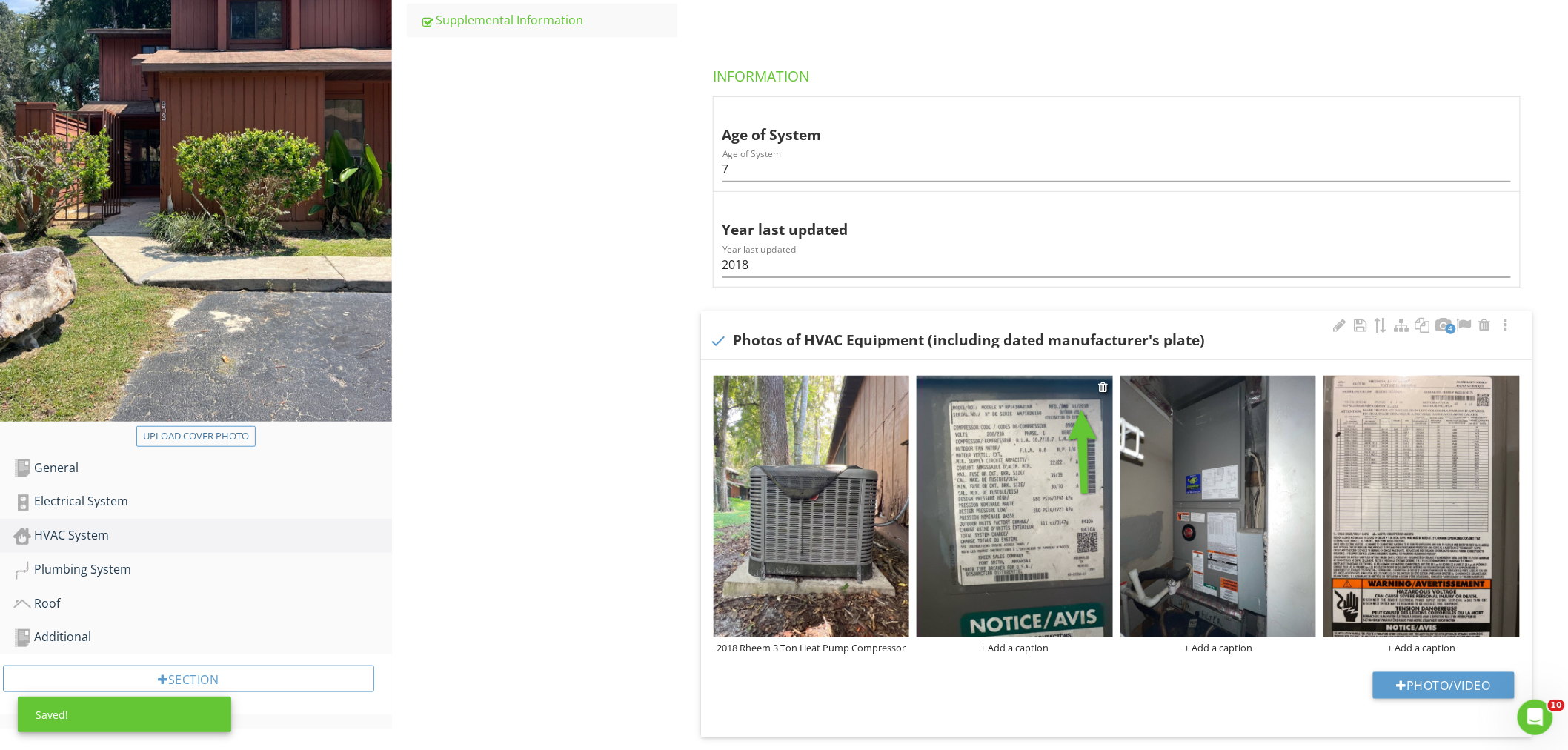
click at [1040, 645] on div "+ Add a caption" at bounding box center [1014, 648] width 197 height 12
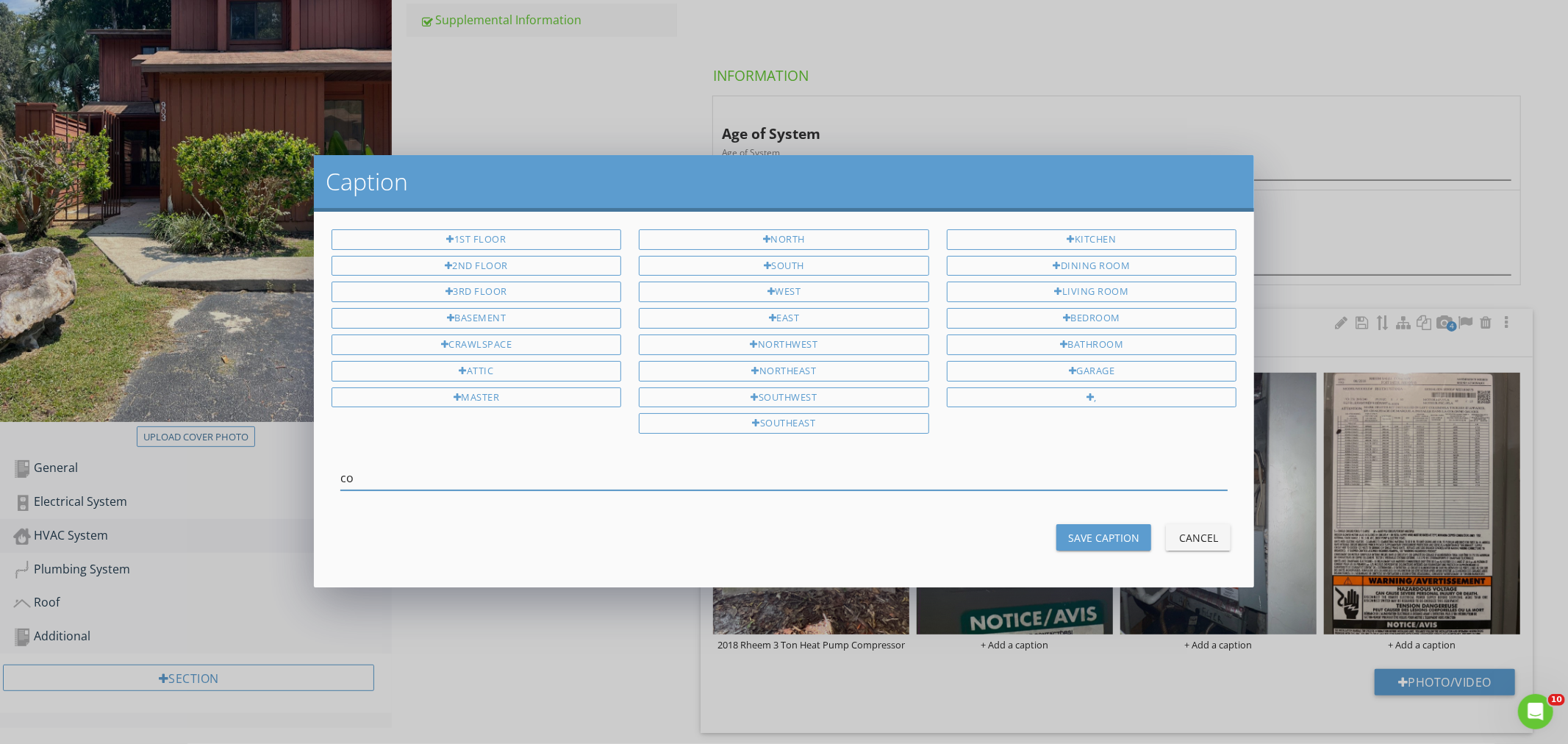
type input "c"
type input "Compressor Data Tag"
click at [1091, 531] on div "Save Caption" at bounding box center [1103, 537] width 71 height 16
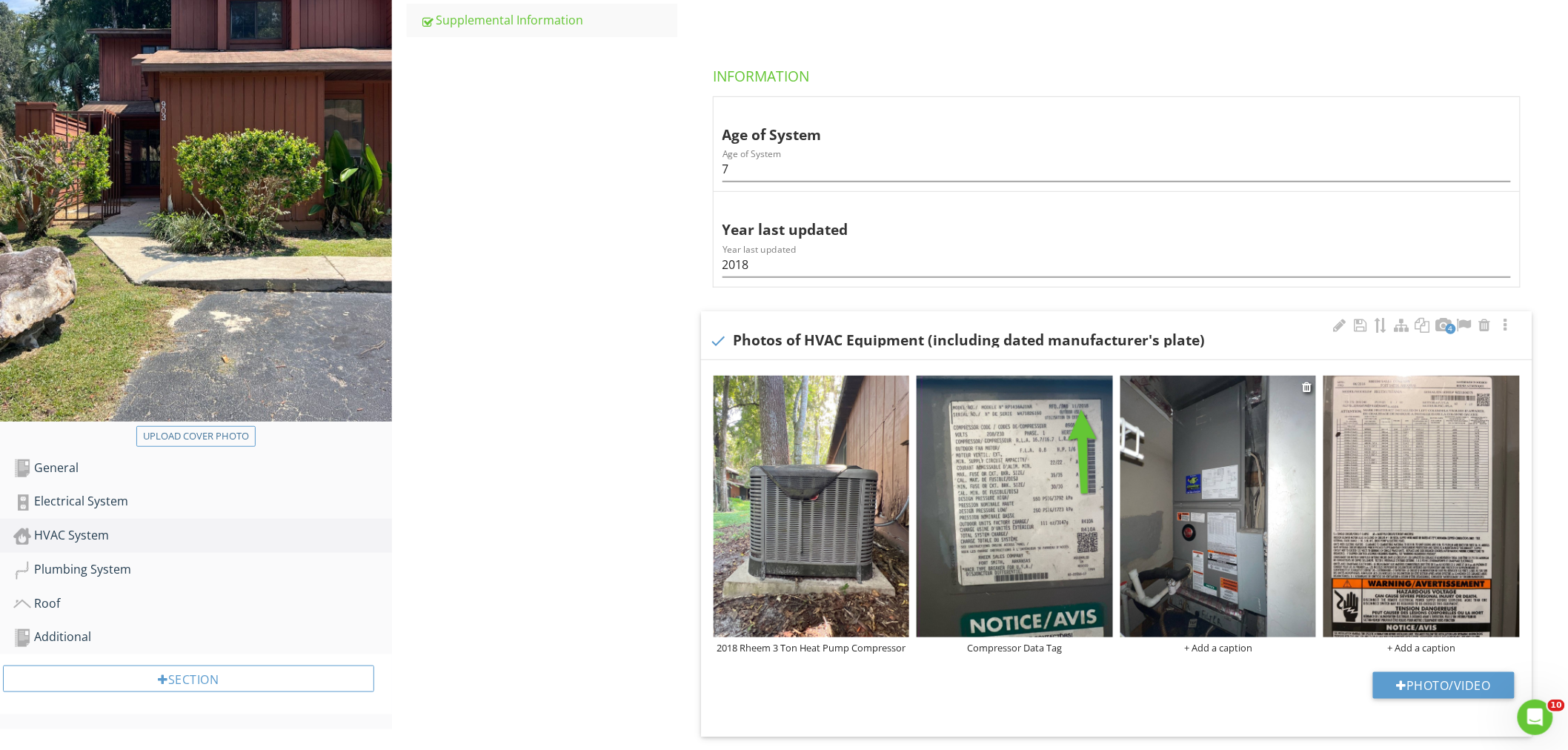
click at [1210, 648] on div "+ Add a caption" at bounding box center [1218, 648] width 197 height 12
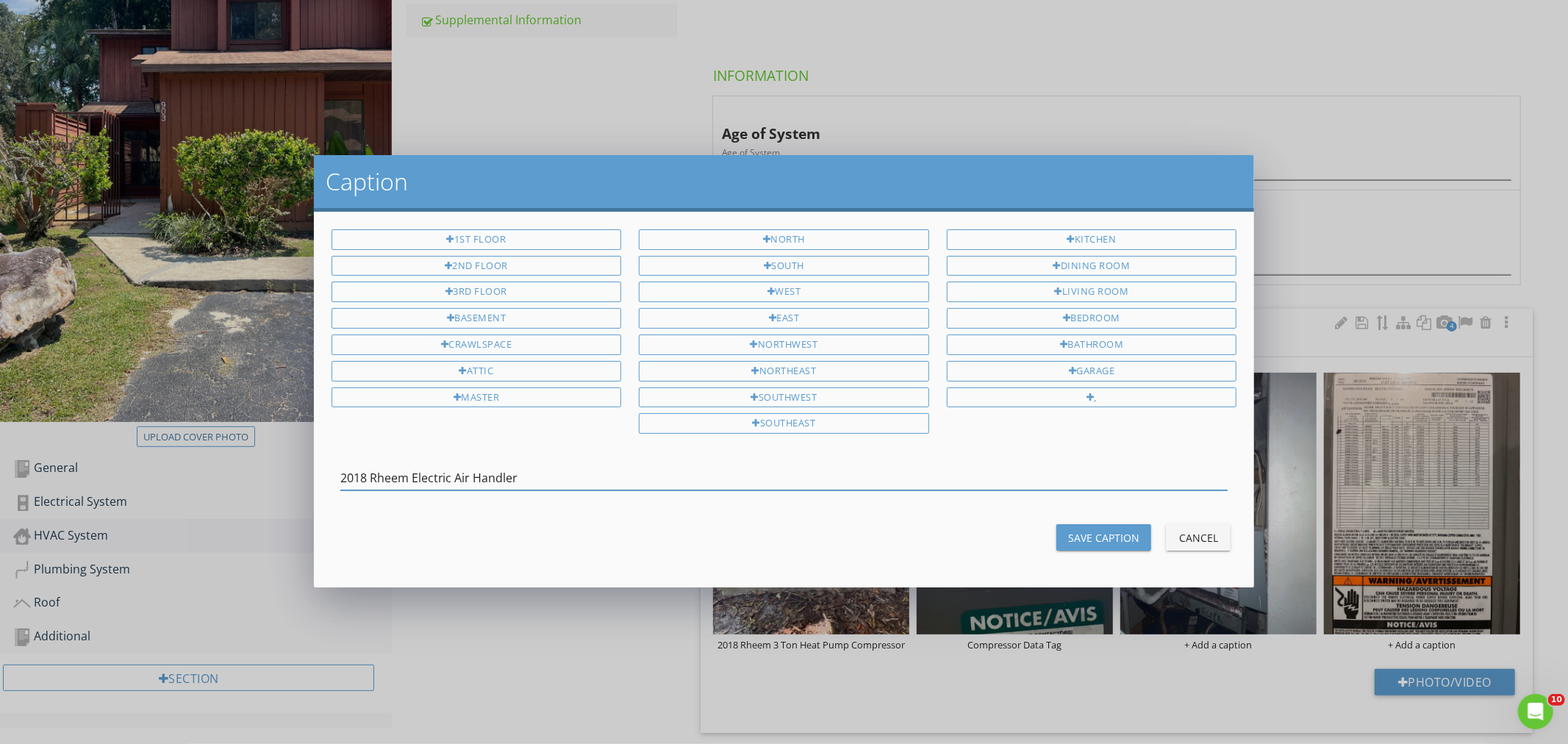
type input "2018 Rheem Electric Air Handler"
click at [1136, 534] on div "Save Caption" at bounding box center [1103, 537] width 71 height 16
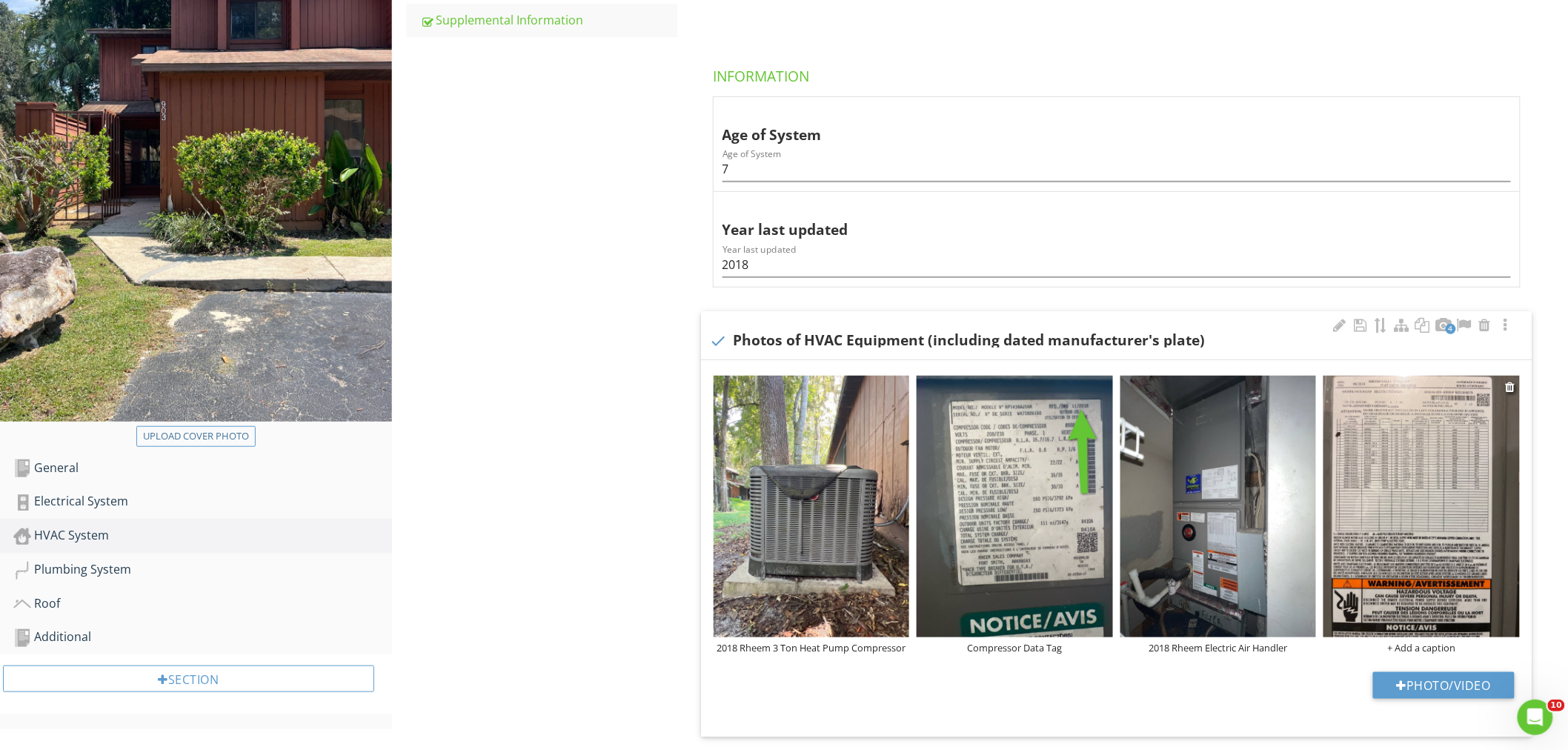
click at [1403, 643] on div "+ Add a caption" at bounding box center [1421, 648] width 197 height 12
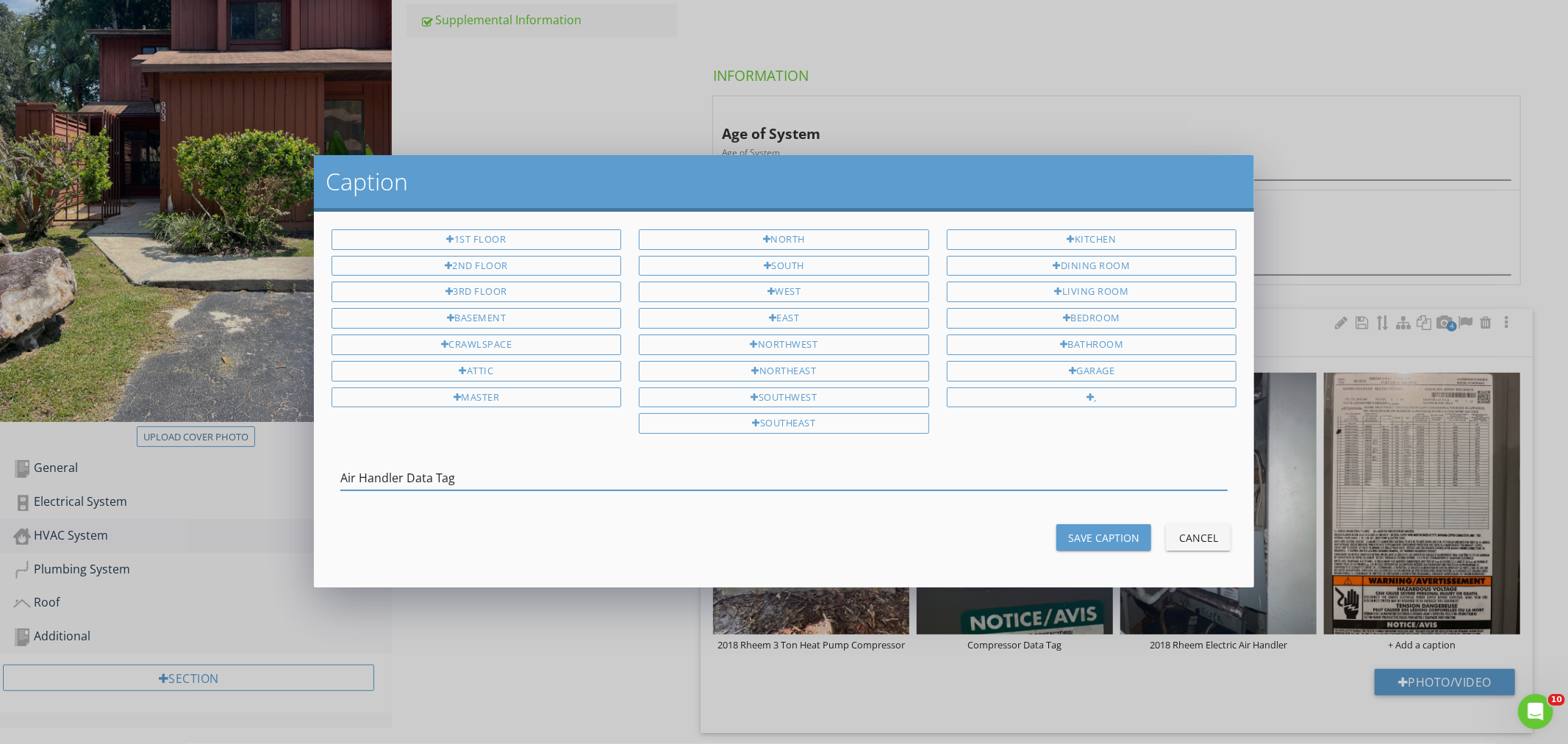
type input "Air Handler Data Tag"
click at [1078, 533] on div "Save Caption" at bounding box center [1103, 537] width 71 height 16
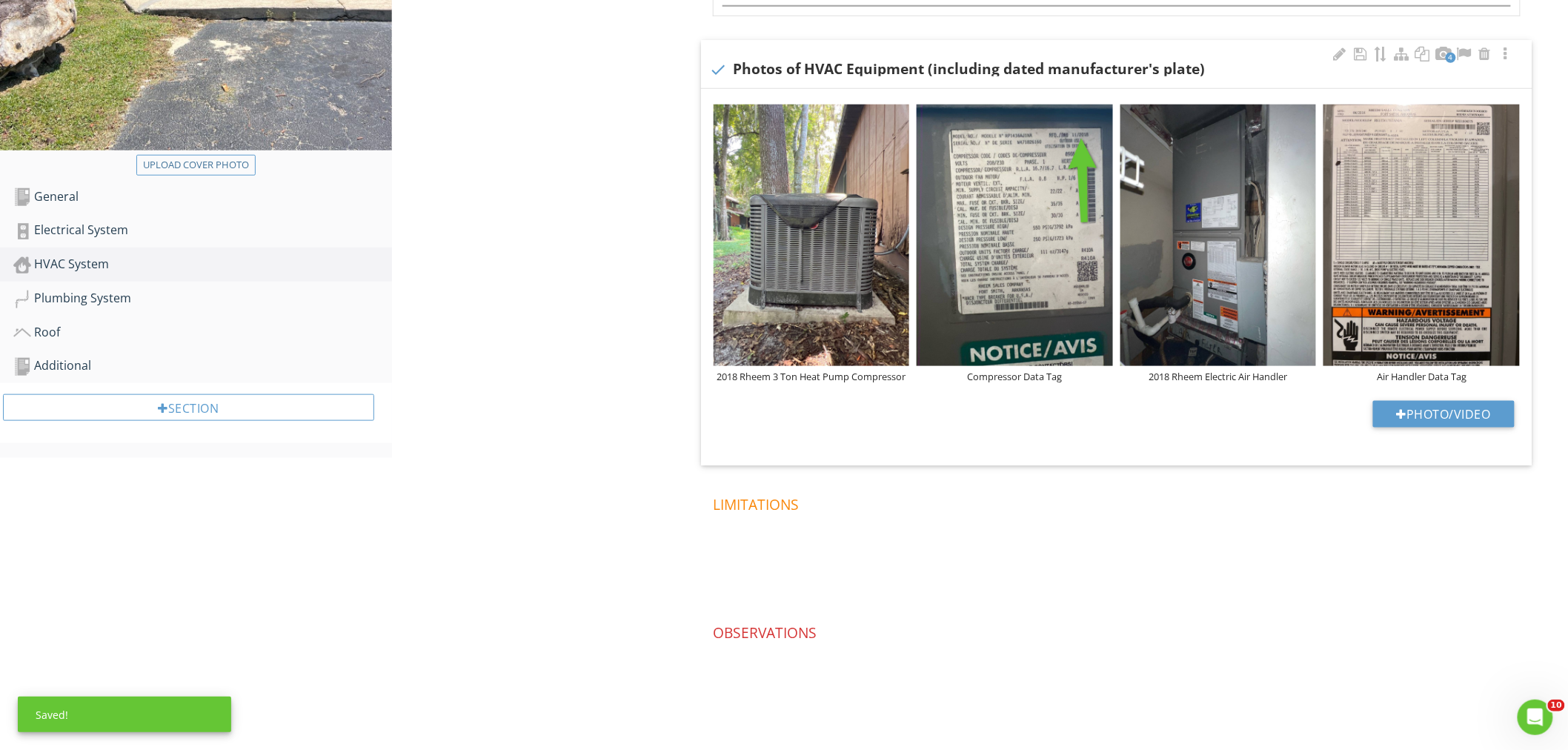
scroll to position [535, 0]
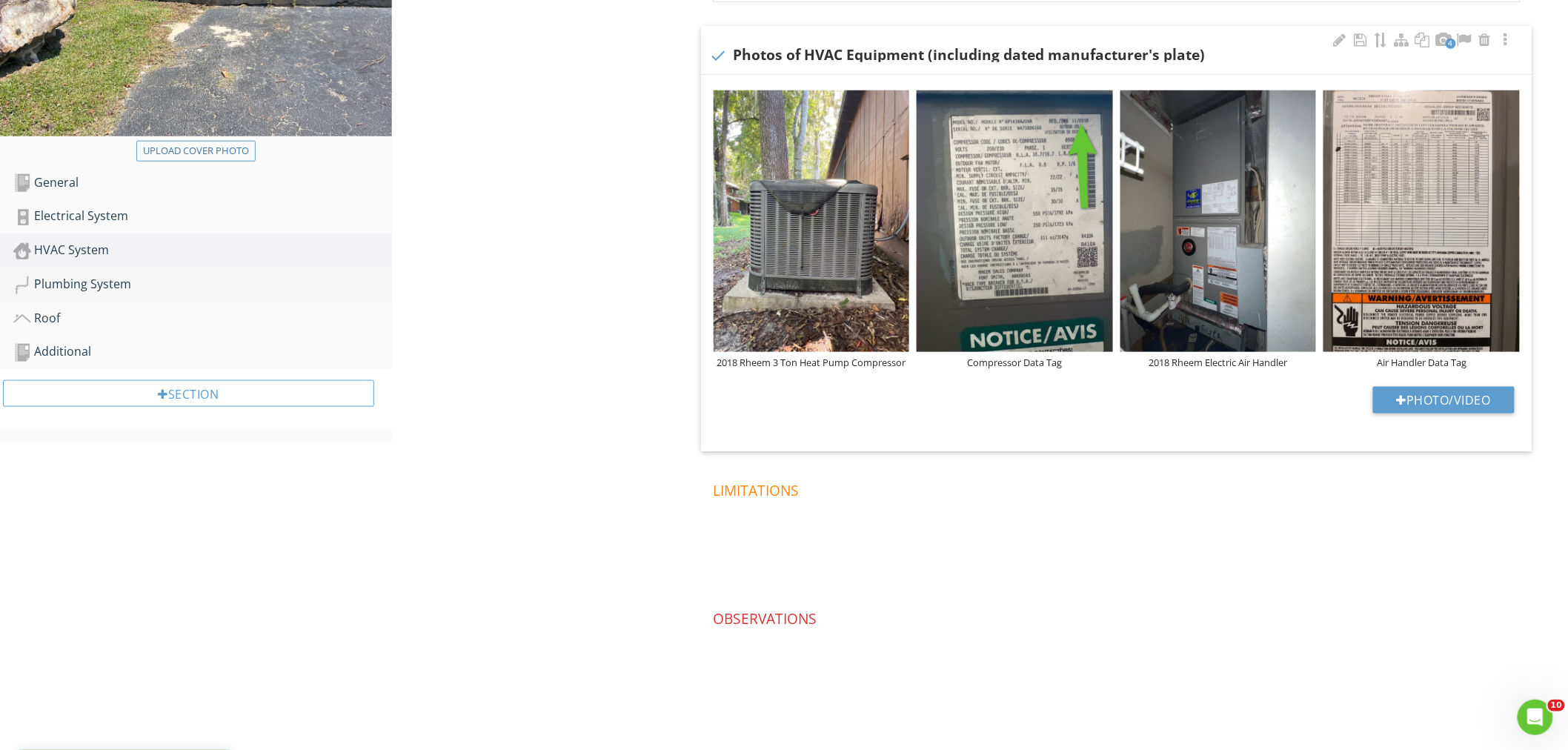
click at [96, 271] on link "Plumbing System" at bounding box center [203, 284] width 379 height 34
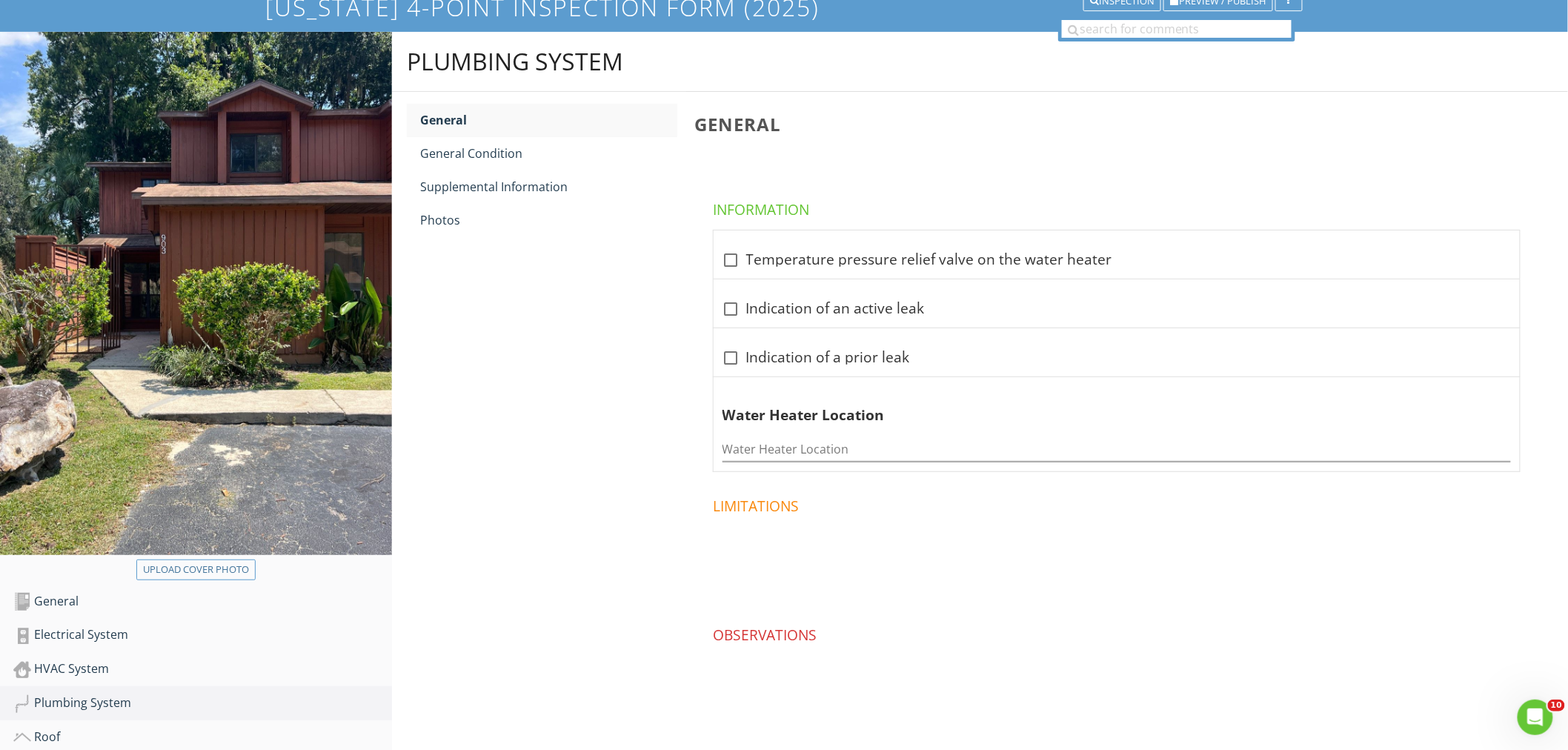
scroll to position [63, 0]
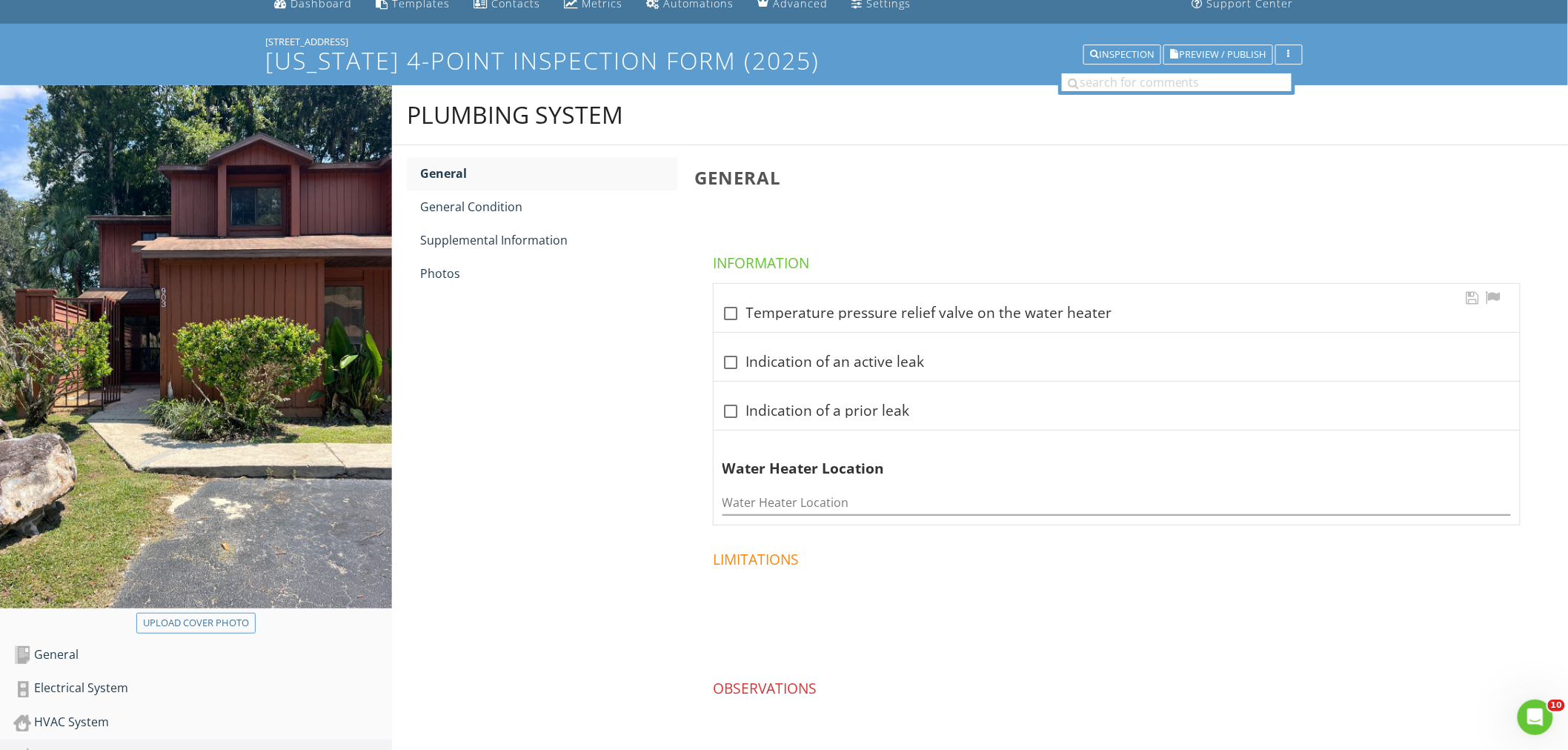
click at [730, 307] on div at bounding box center [731, 312] width 25 height 25
checkbox input "true"
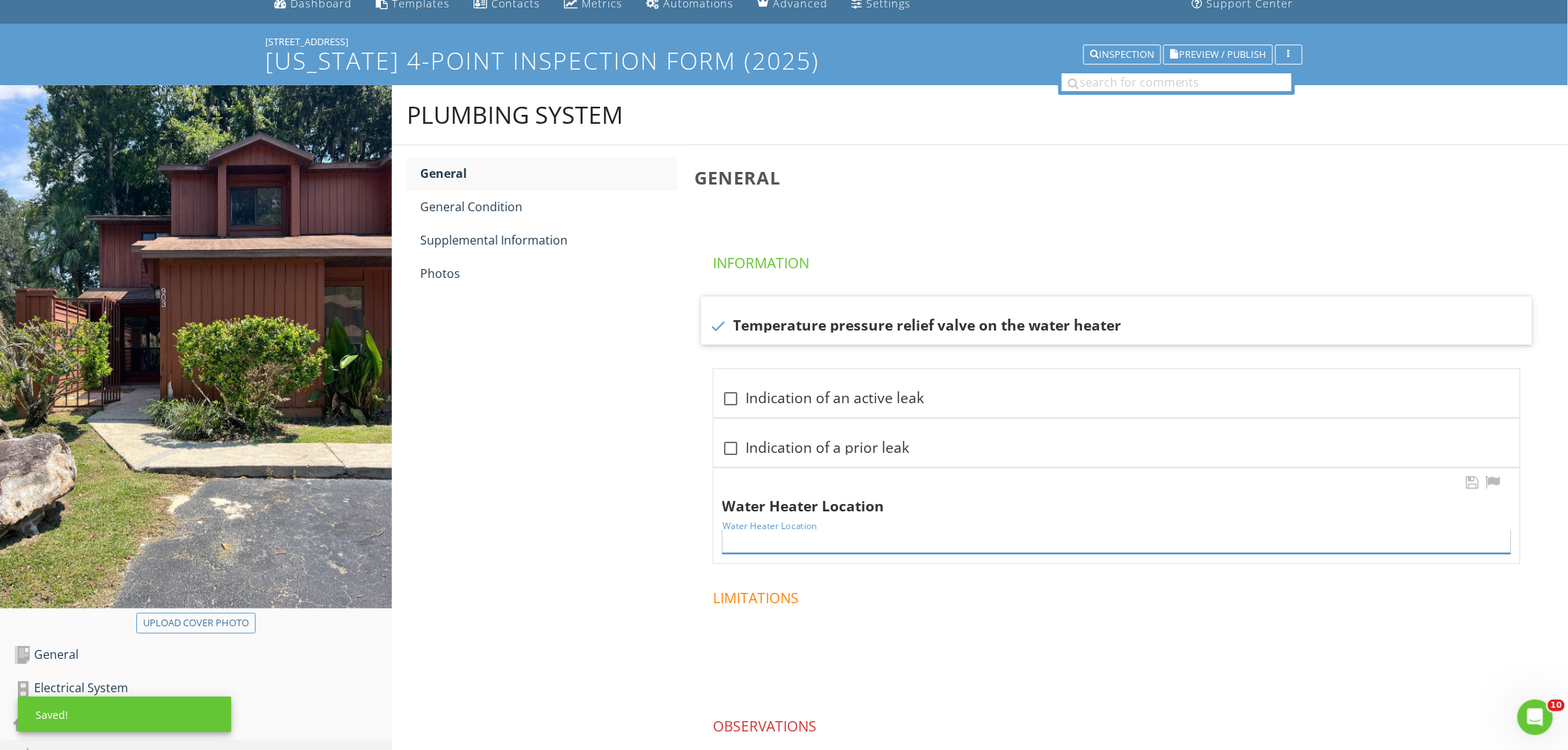
click at [769, 544] on input "Water Heater Location" at bounding box center [1116, 541] width 789 height 24
type input "Kitchen Pantry"
click at [505, 208] on div "General Condition" at bounding box center [548, 207] width 257 height 18
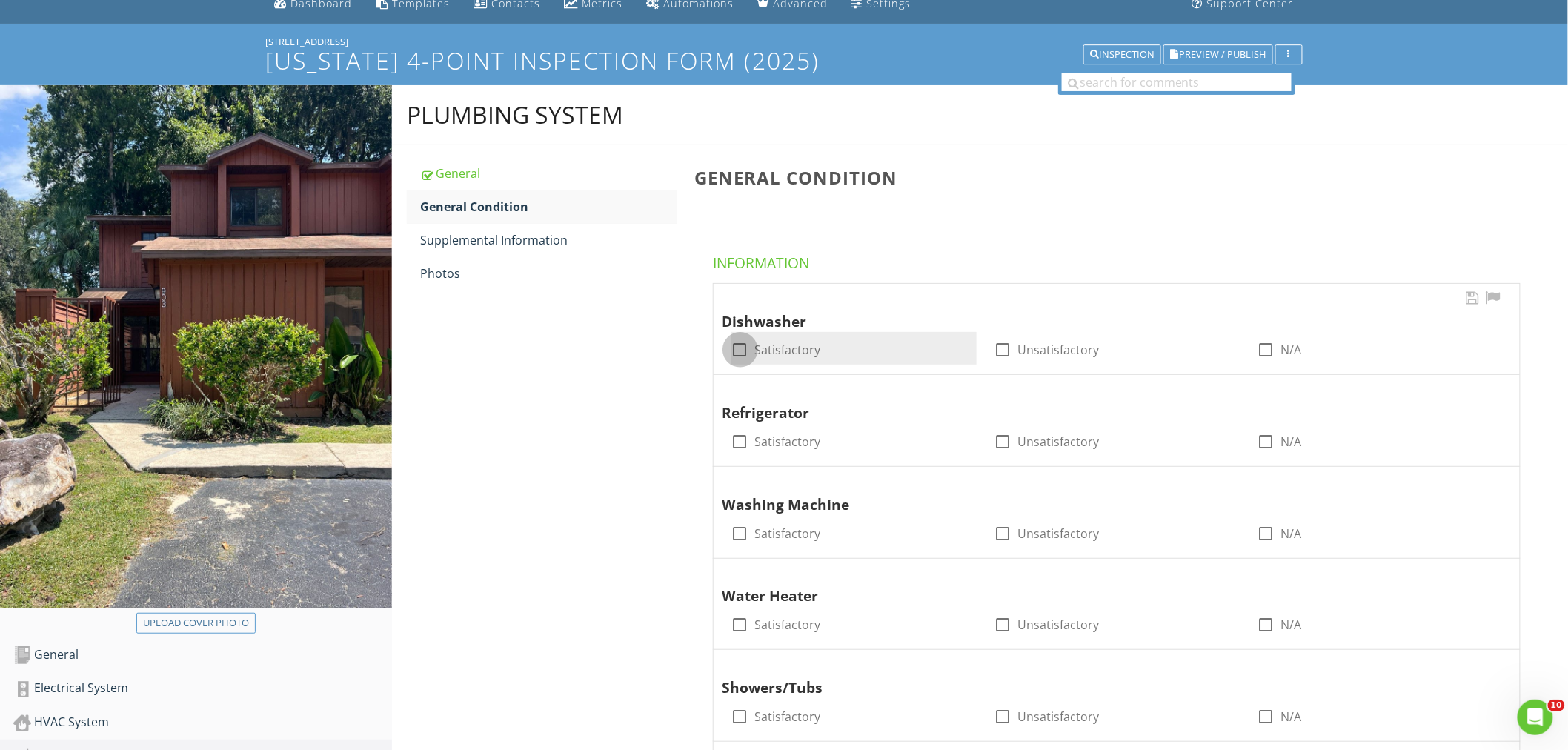
click at [741, 352] on div at bounding box center [740, 349] width 25 height 25
checkbox input "true"
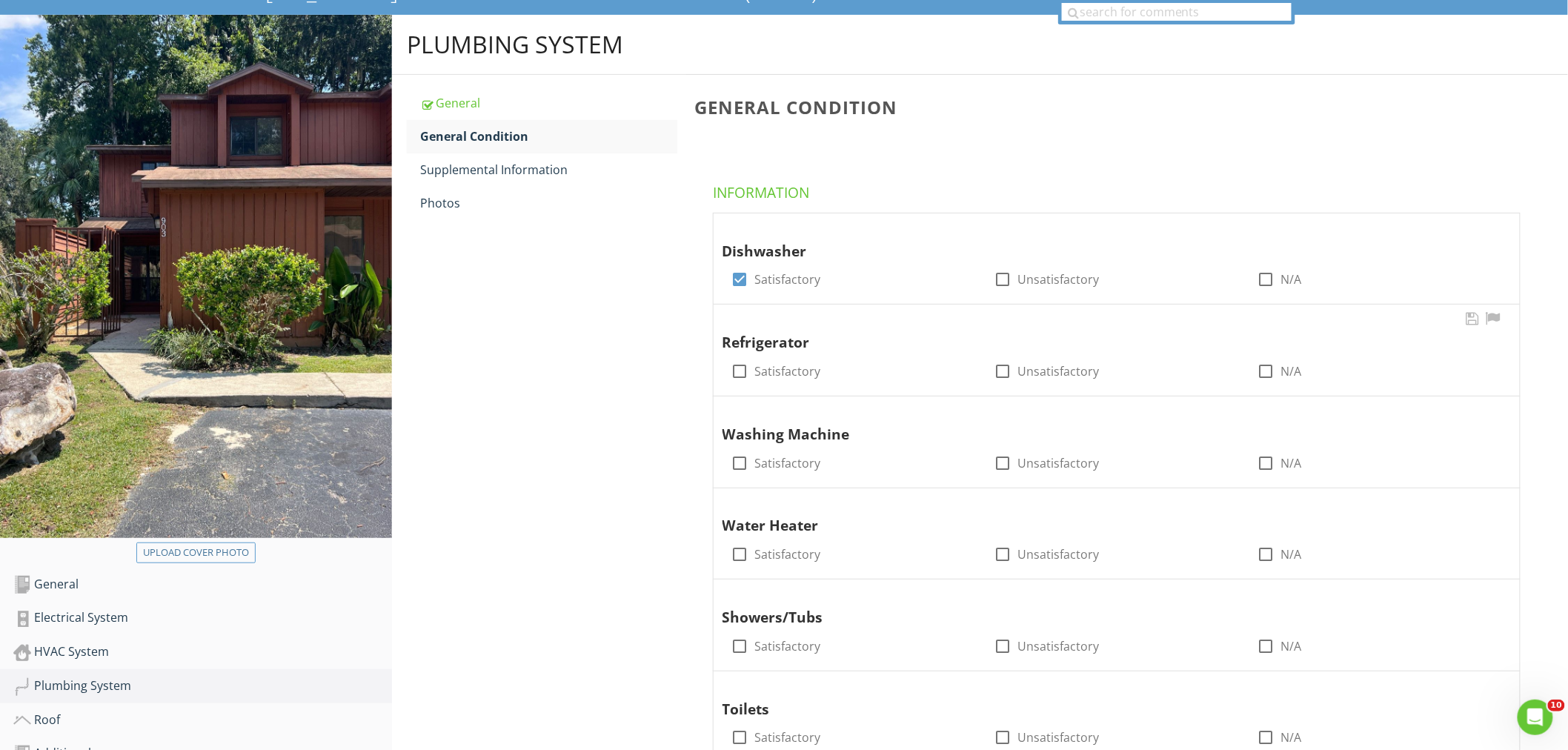
scroll to position [227, 0]
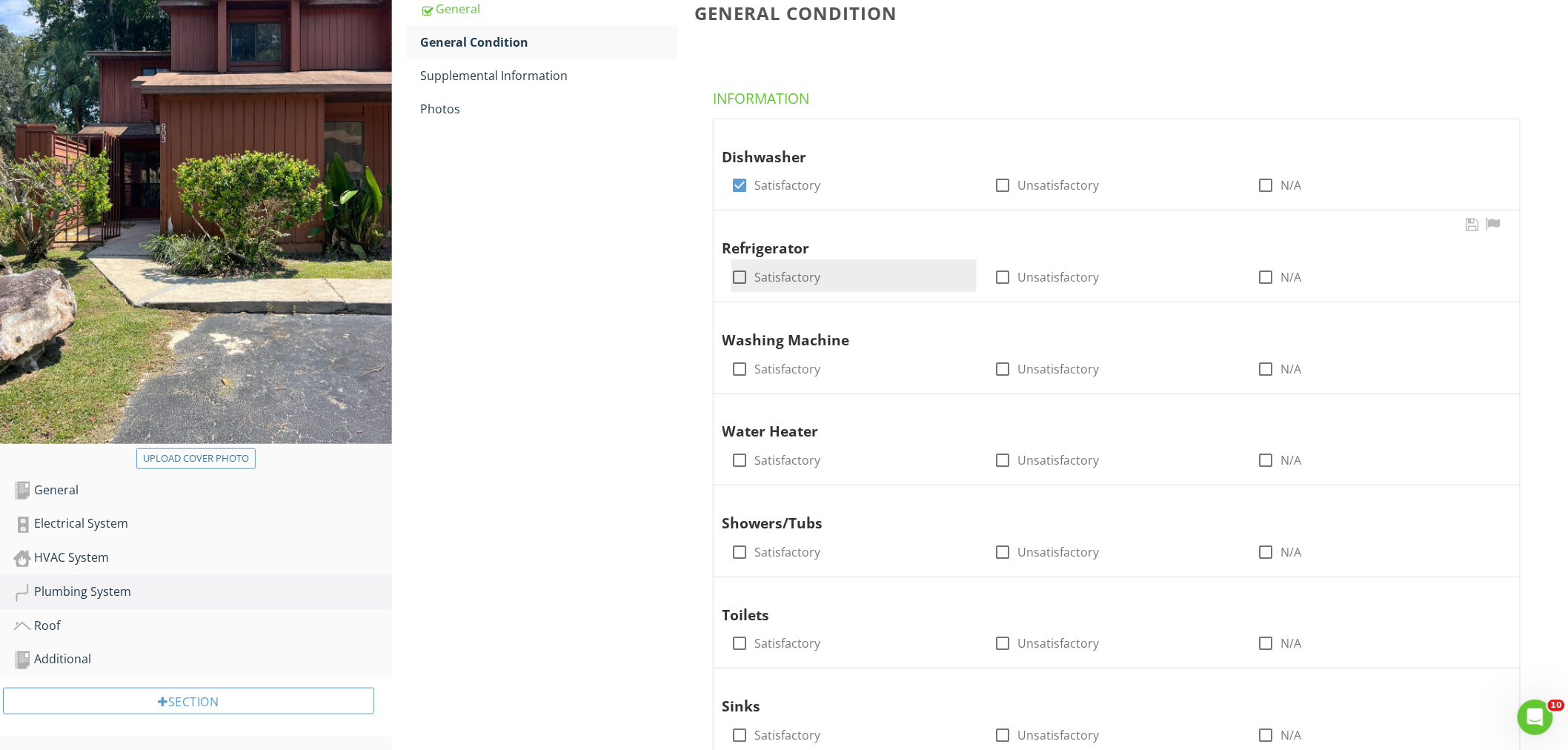
click at [737, 273] on div at bounding box center [740, 276] width 25 height 25
checkbox input "true"
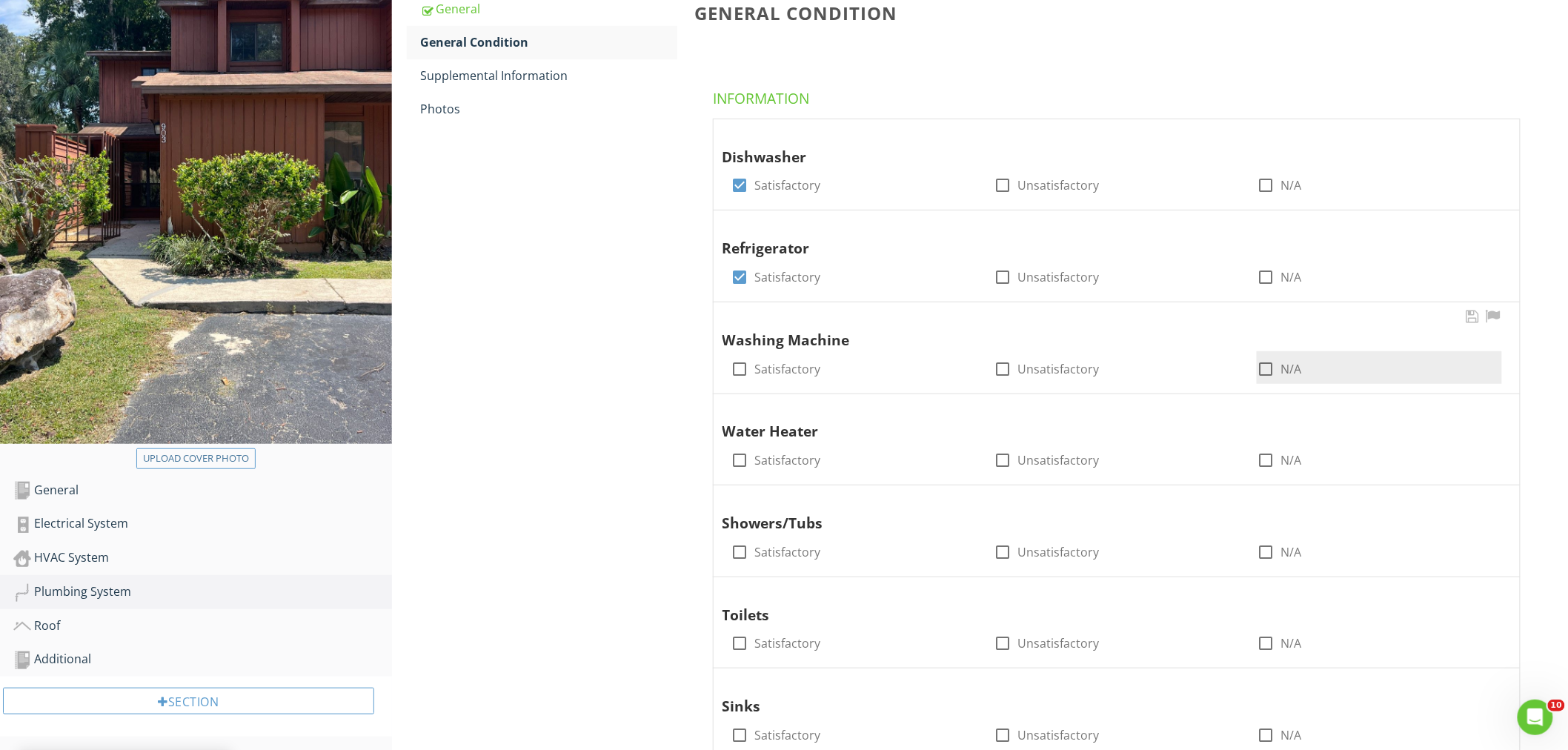
click at [1255, 367] on div at bounding box center [1264, 368] width 25 height 25
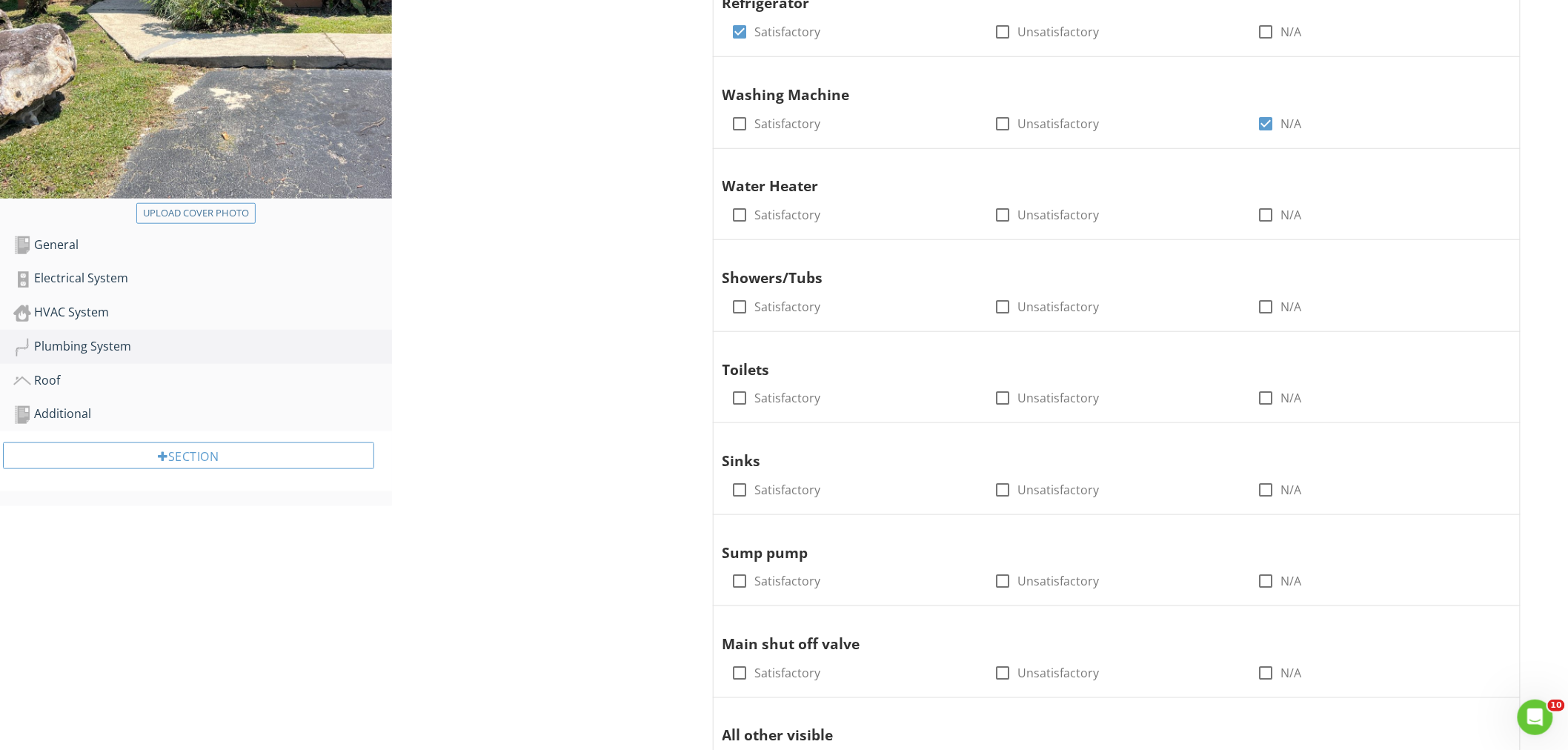
scroll to position [475, 0]
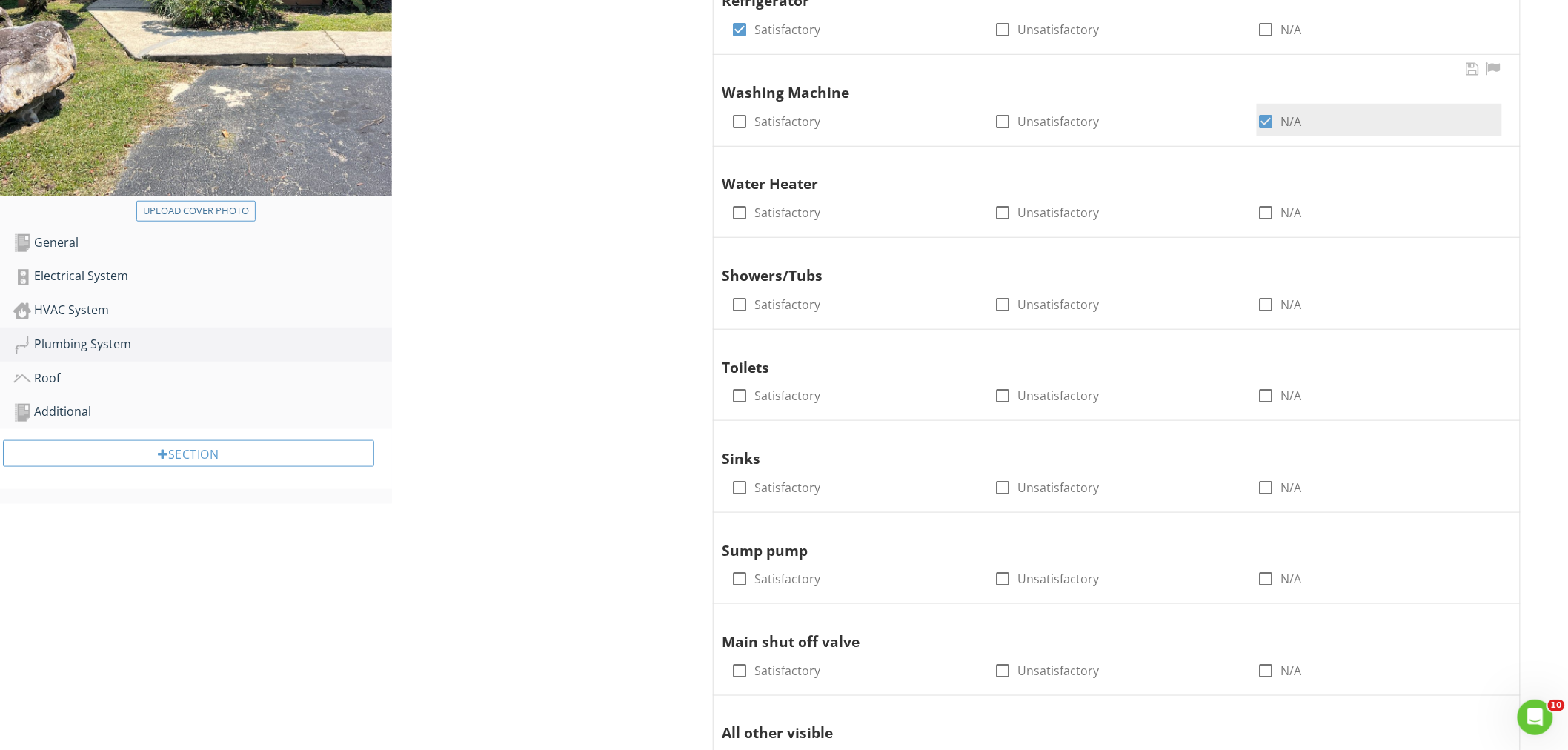
click at [1255, 120] on div at bounding box center [1264, 121] width 25 height 25
checkbox input "false"
click at [744, 119] on div at bounding box center [740, 121] width 25 height 25
click at [741, 118] on div at bounding box center [740, 121] width 25 height 25
checkbox input "false"
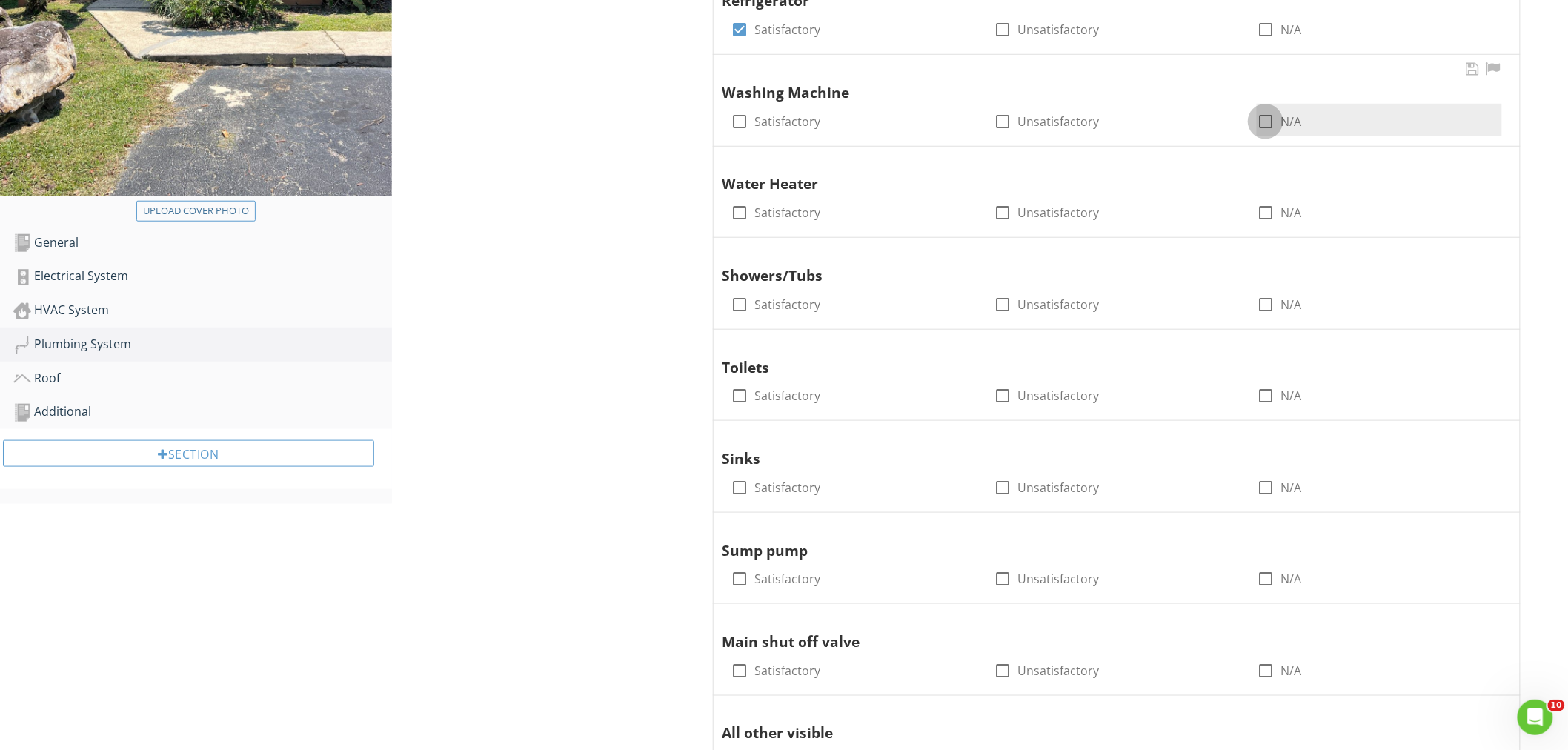
click at [1262, 117] on div at bounding box center [1264, 121] width 25 height 25
checkbox input "true"
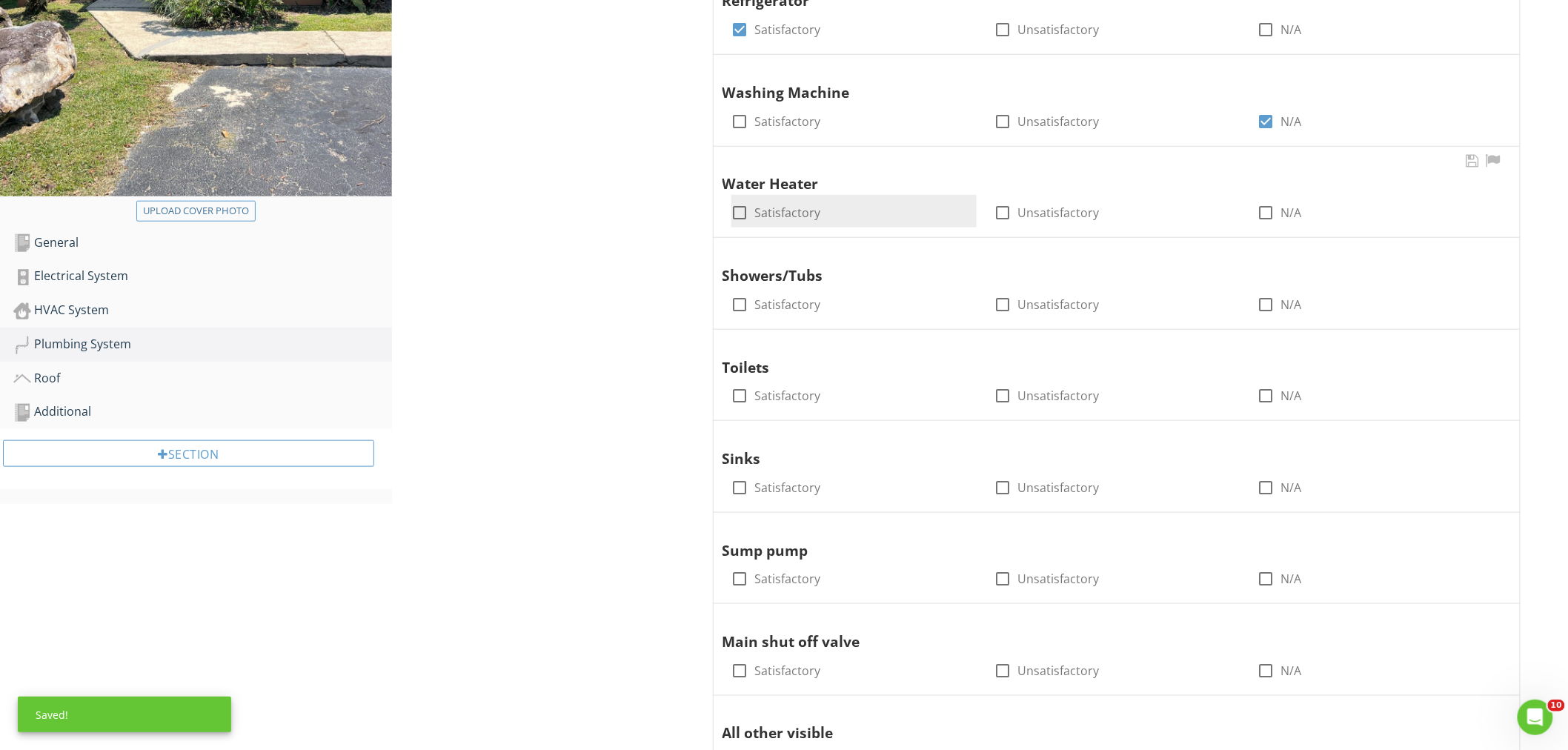
click at [742, 212] on div at bounding box center [740, 212] width 25 height 25
checkbox input "true"
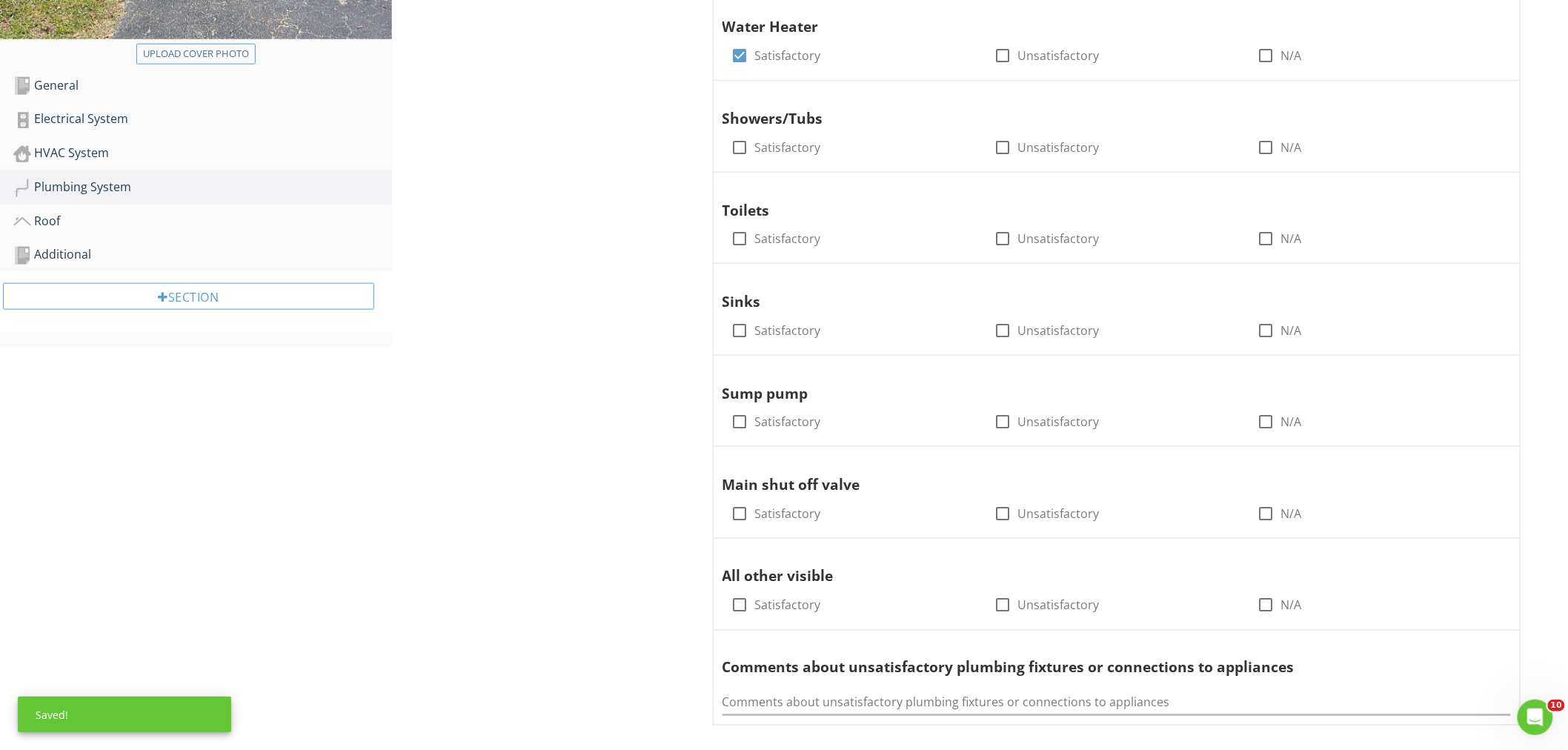
scroll to position [639, 0]
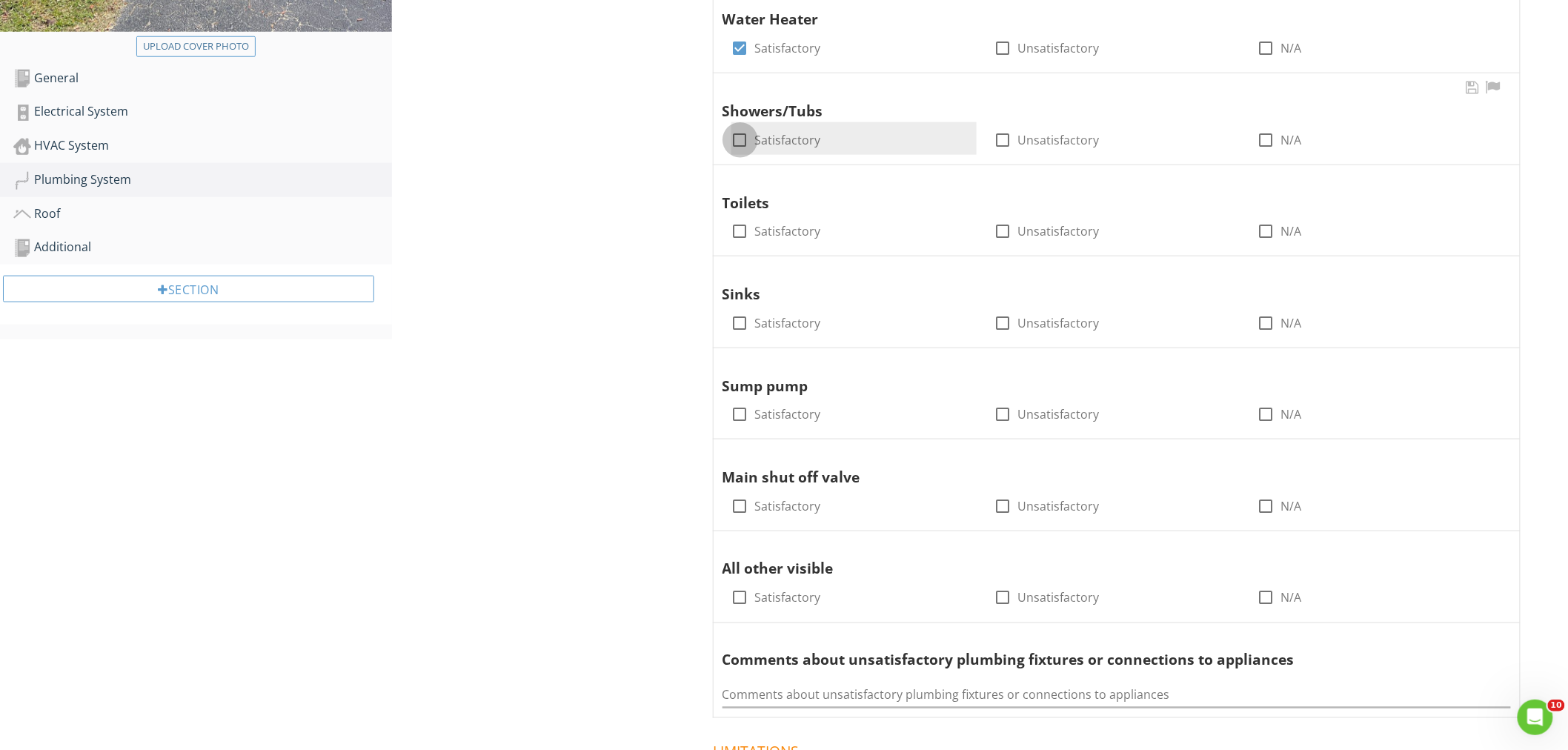
click at [741, 136] on div at bounding box center [740, 139] width 25 height 25
checkbox input "true"
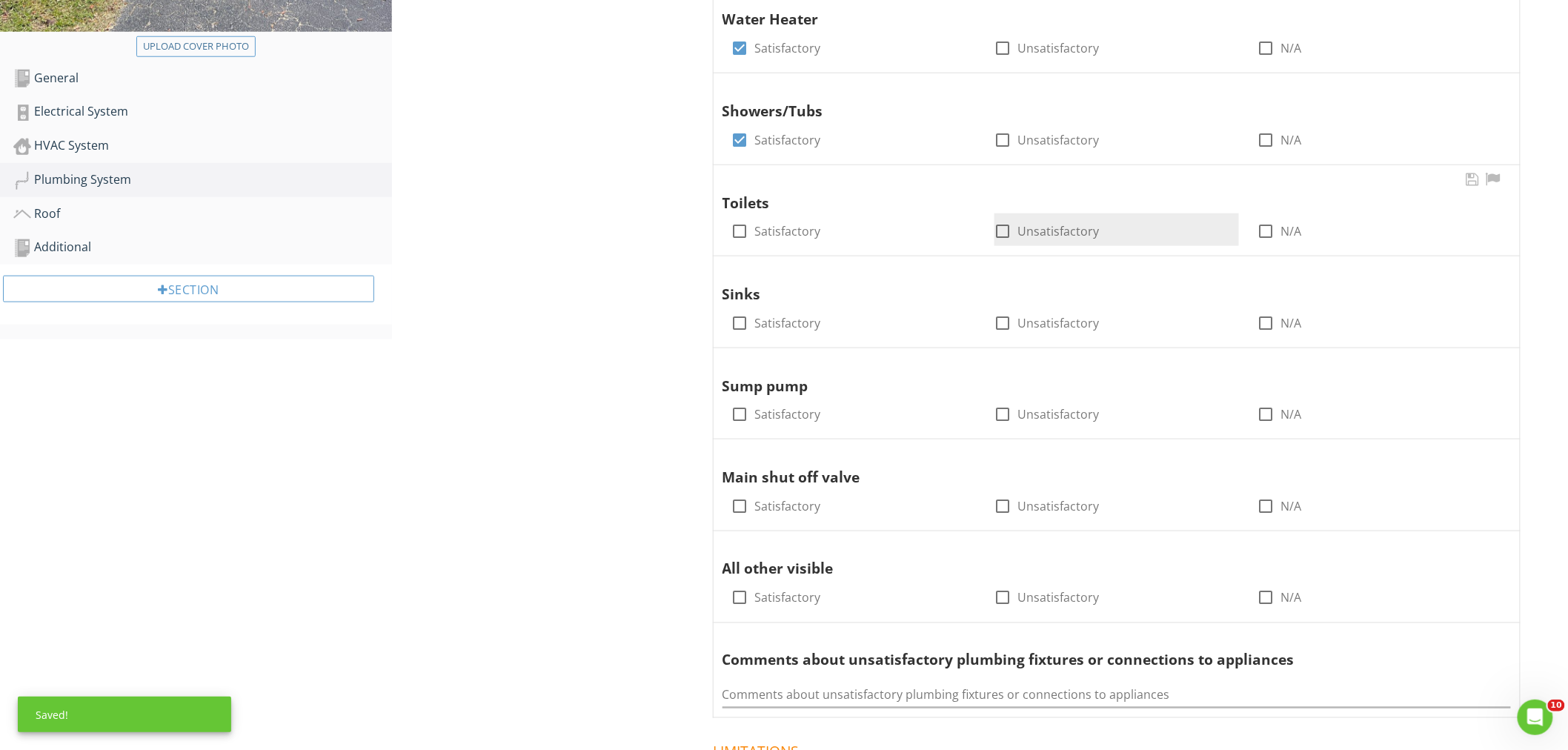
click at [1008, 230] on div at bounding box center [1002, 230] width 25 height 25
checkbox input "true"
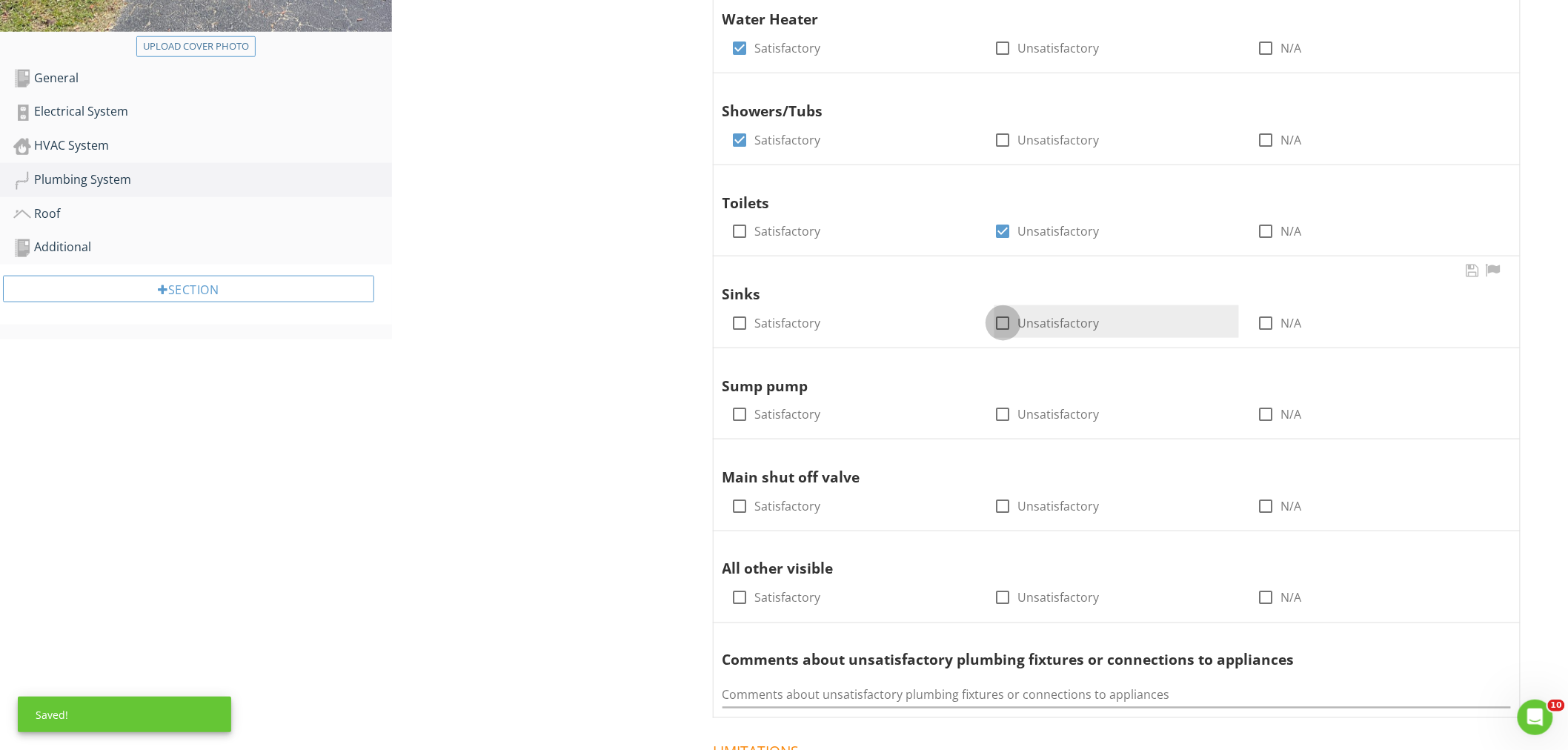
click at [1002, 316] on div at bounding box center [1002, 322] width 25 height 25
checkbox input "true"
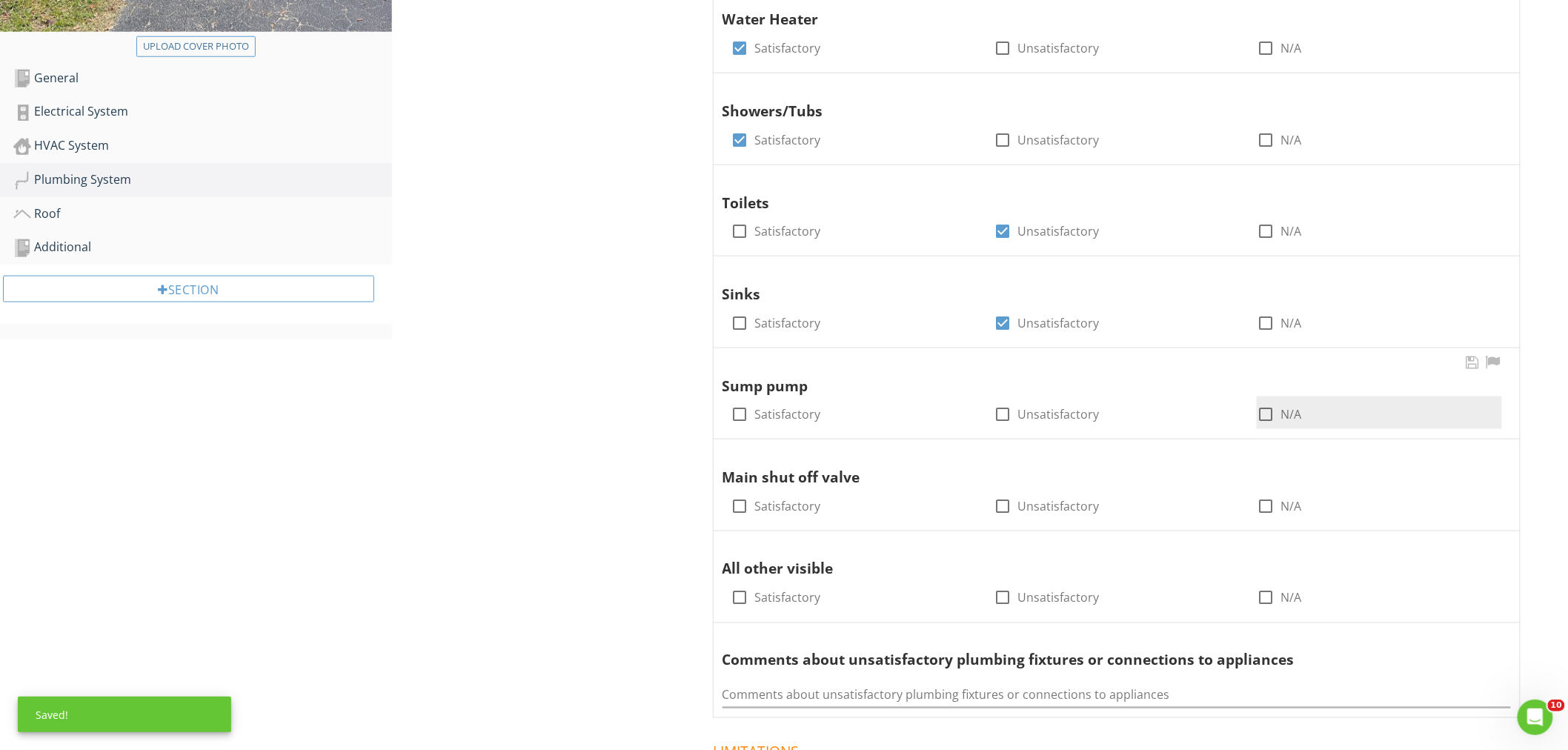
click at [1259, 413] on div at bounding box center [1264, 413] width 25 height 25
checkbox input "true"
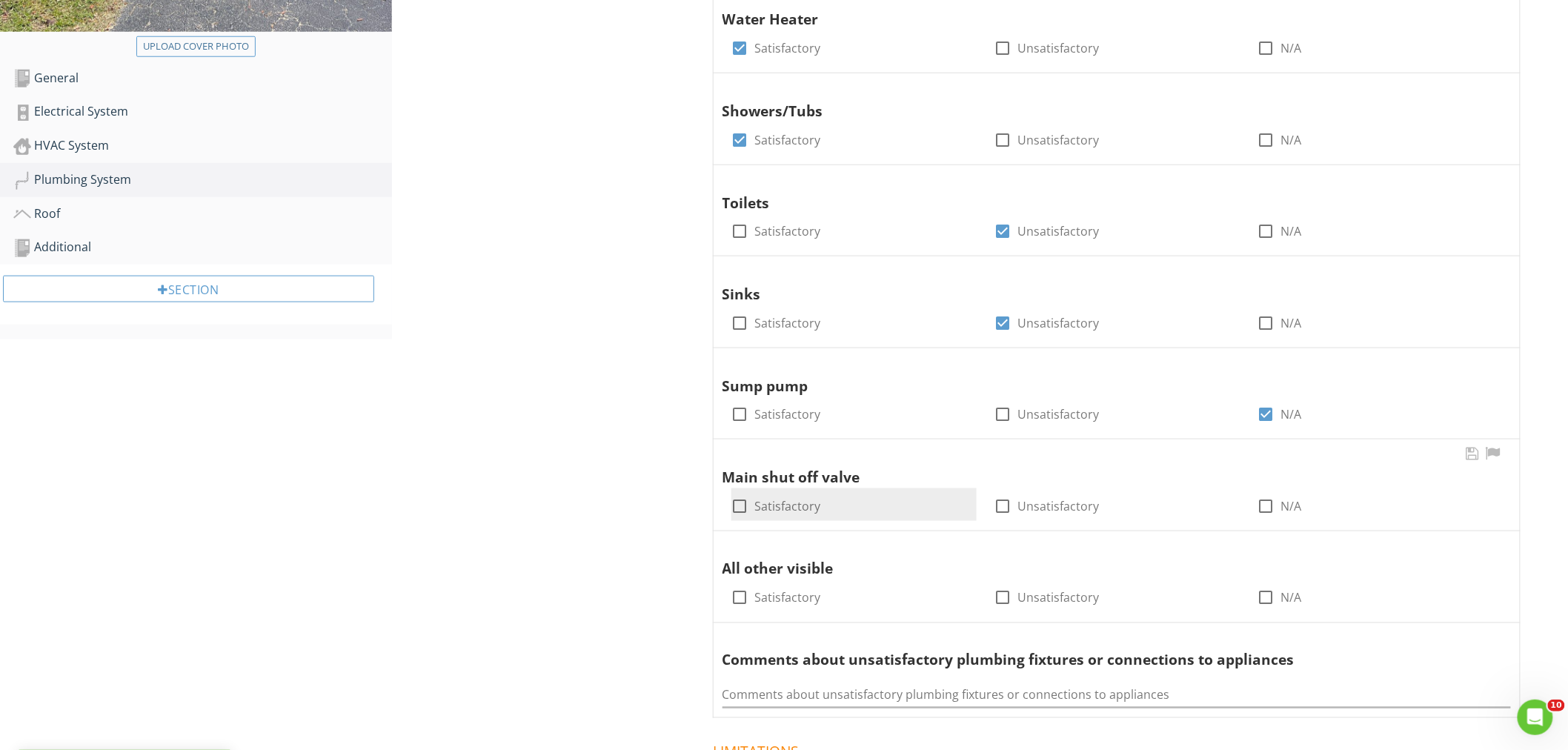
click at [739, 505] on div at bounding box center [740, 505] width 25 height 25
checkbox input "true"
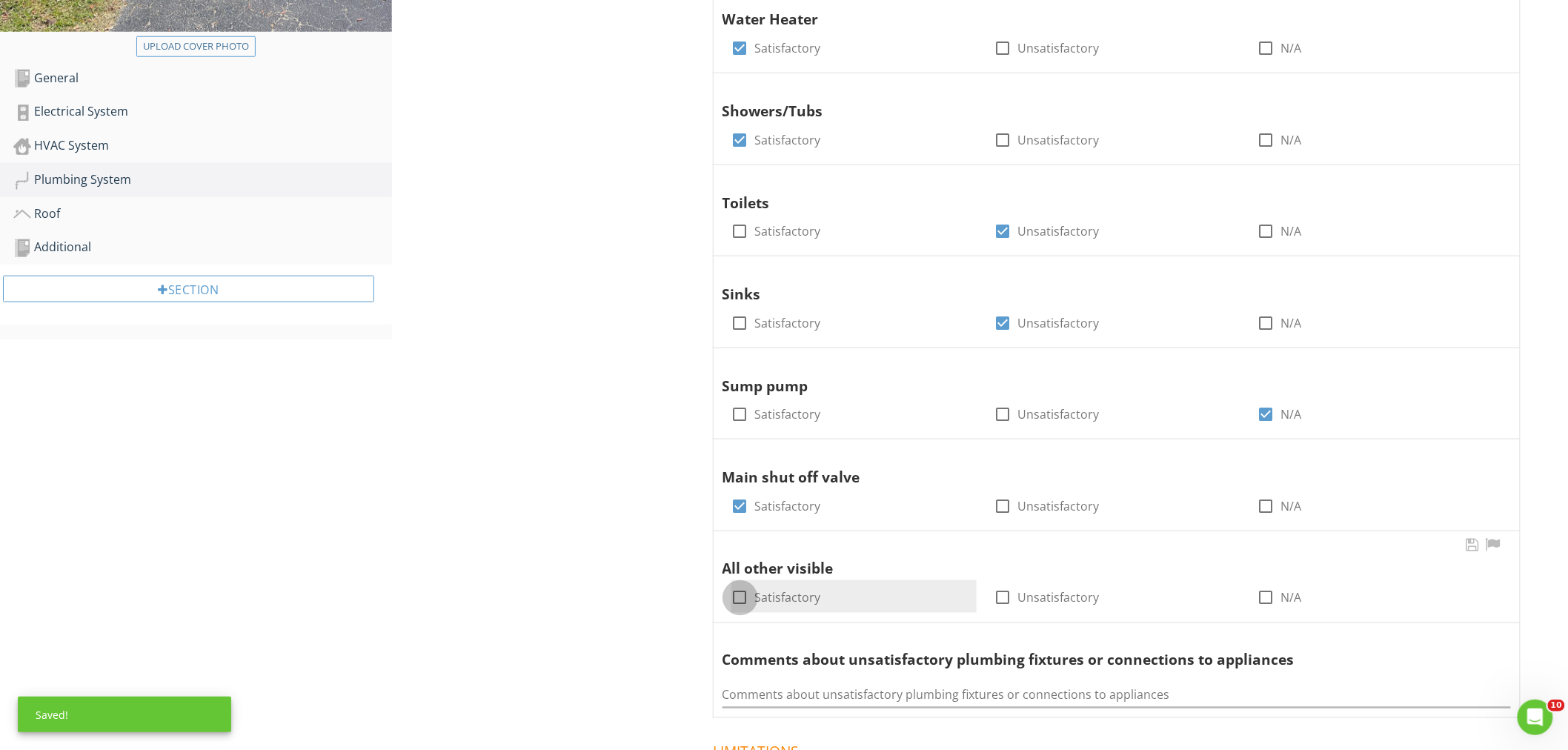
click at [739, 600] on div at bounding box center [740, 597] width 25 height 25
checkbox input "true"
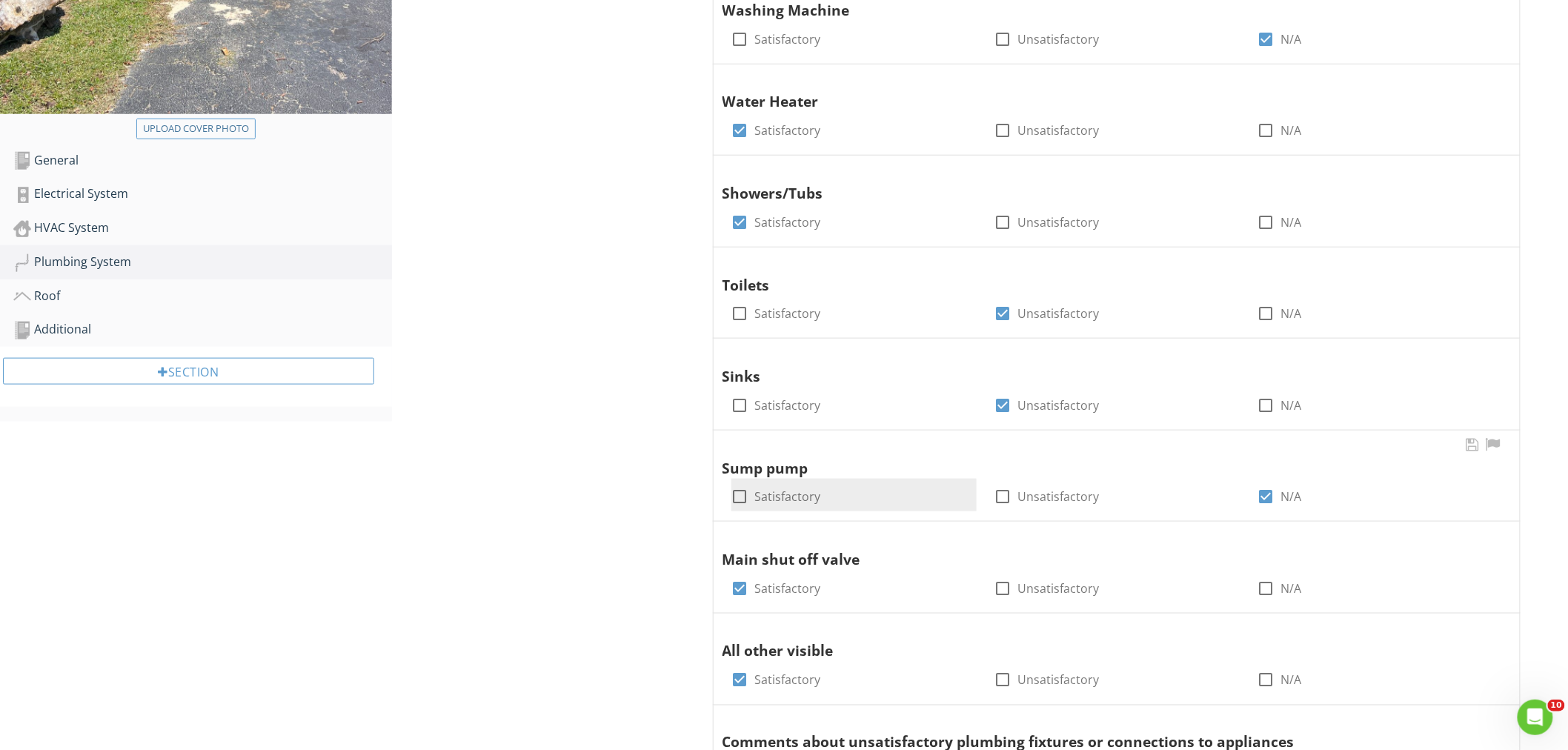
scroll to position [392, 0]
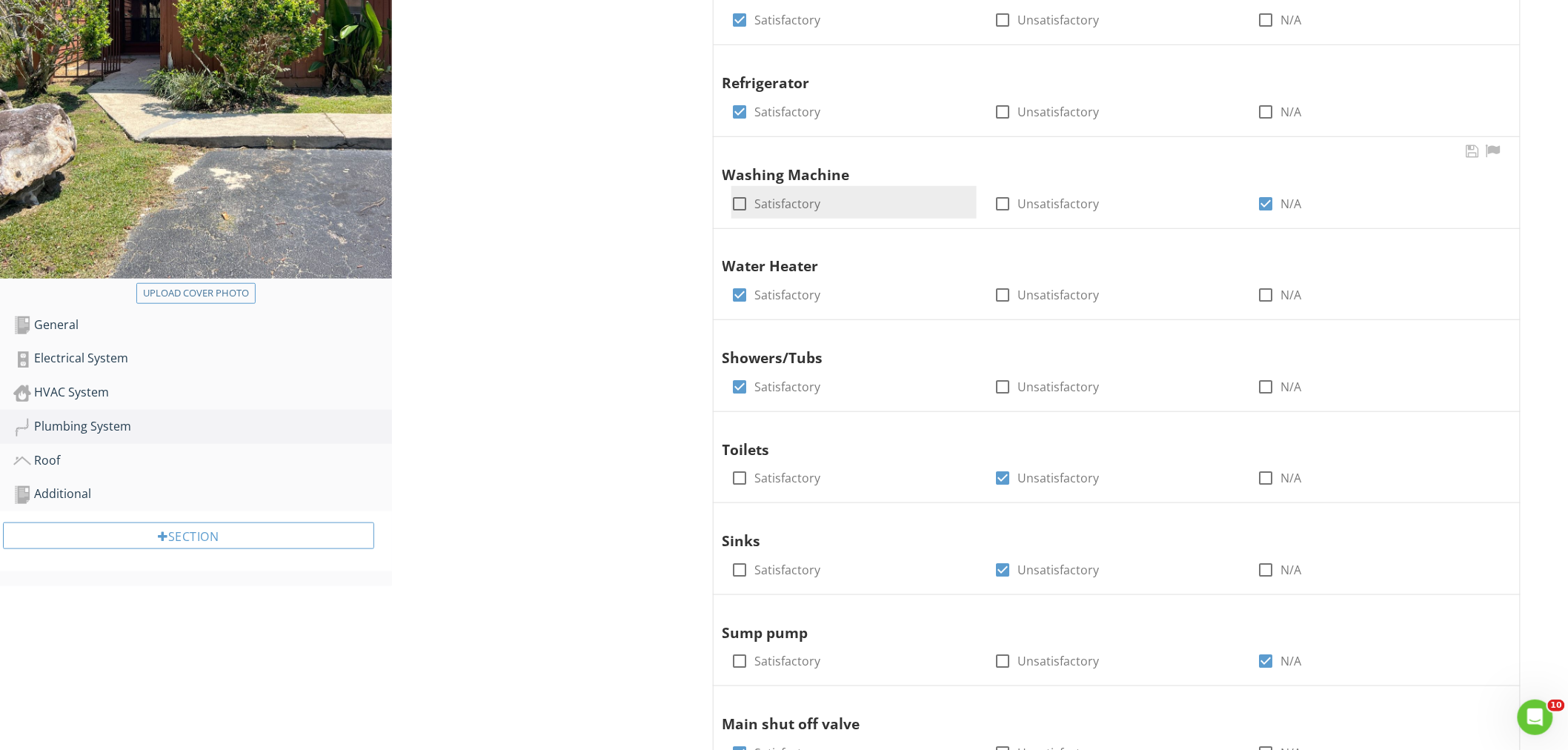
click at [741, 209] on div at bounding box center [740, 203] width 25 height 25
checkbox input "true"
click at [1261, 191] on div at bounding box center [1264, 203] width 25 height 25
checkbox input "false"
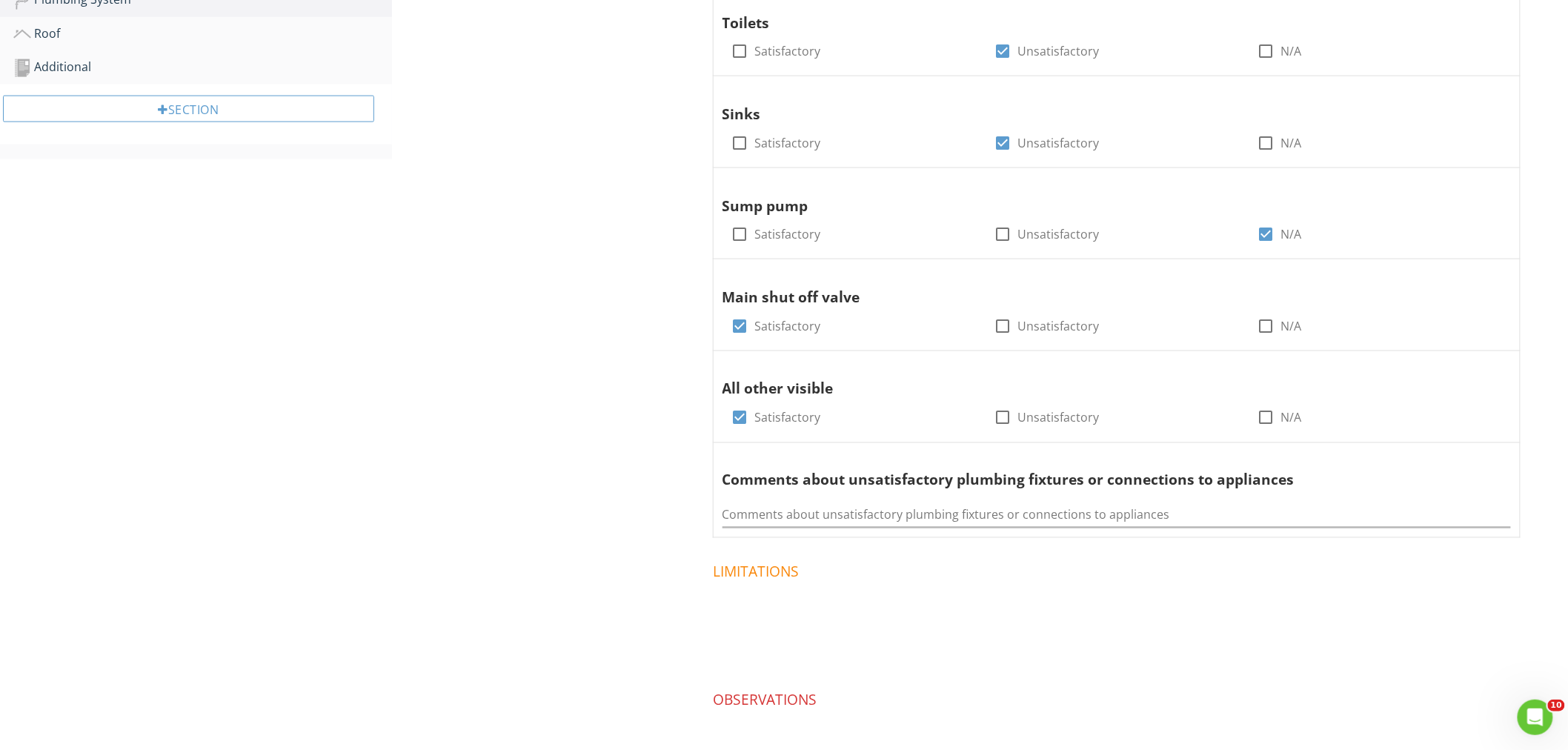
scroll to position [901, 0]
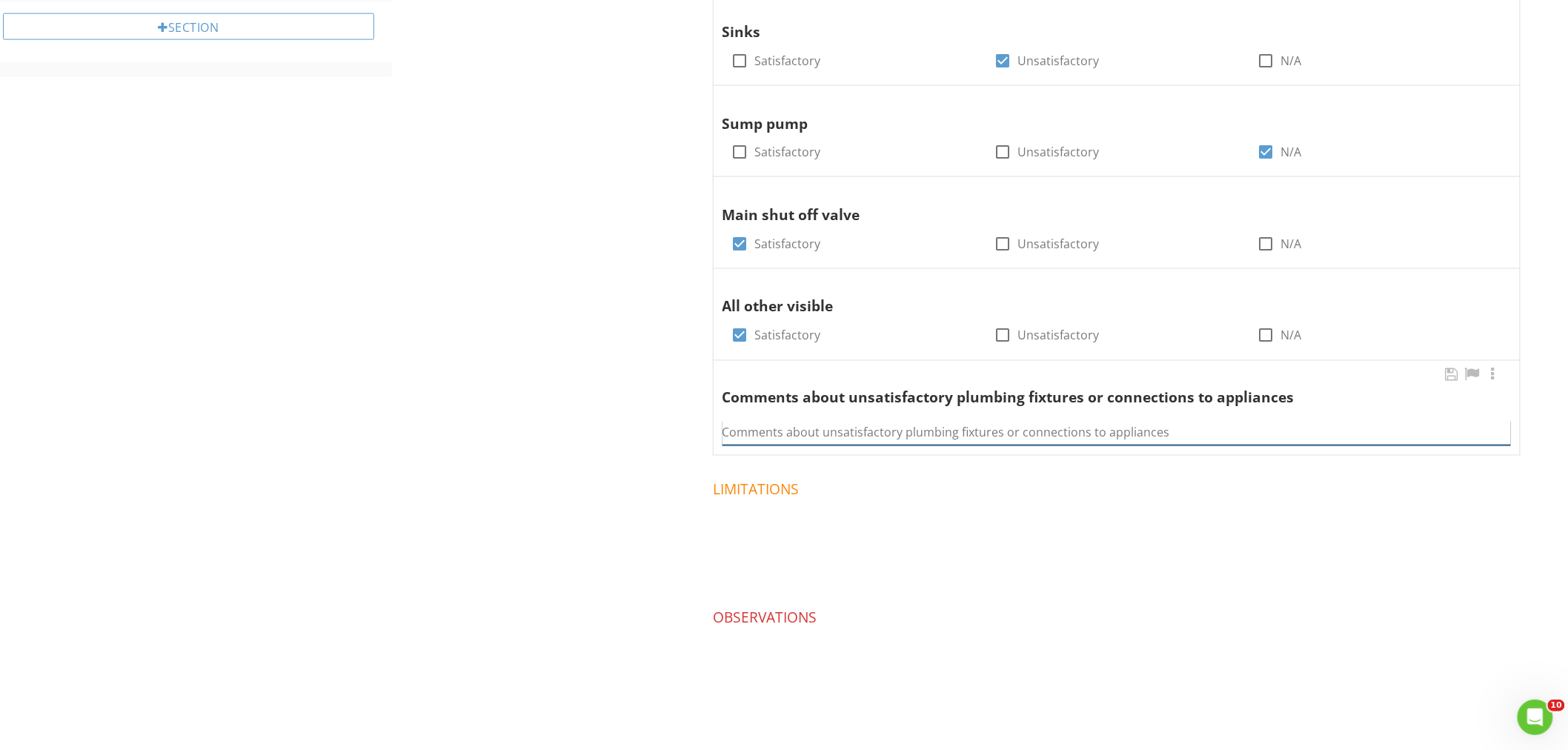
click at [776, 431] on input "Comments about unsatisfactory plumbing fixtures or connections to appliances" at bounding box center [1116, 433] width 789 height 24
click at [1312, 424] on input "I observed corrosion on the upstairs rear bathroom toilet supply valve. I obser…" at bounding box center [1116, 433] width 789 height 24
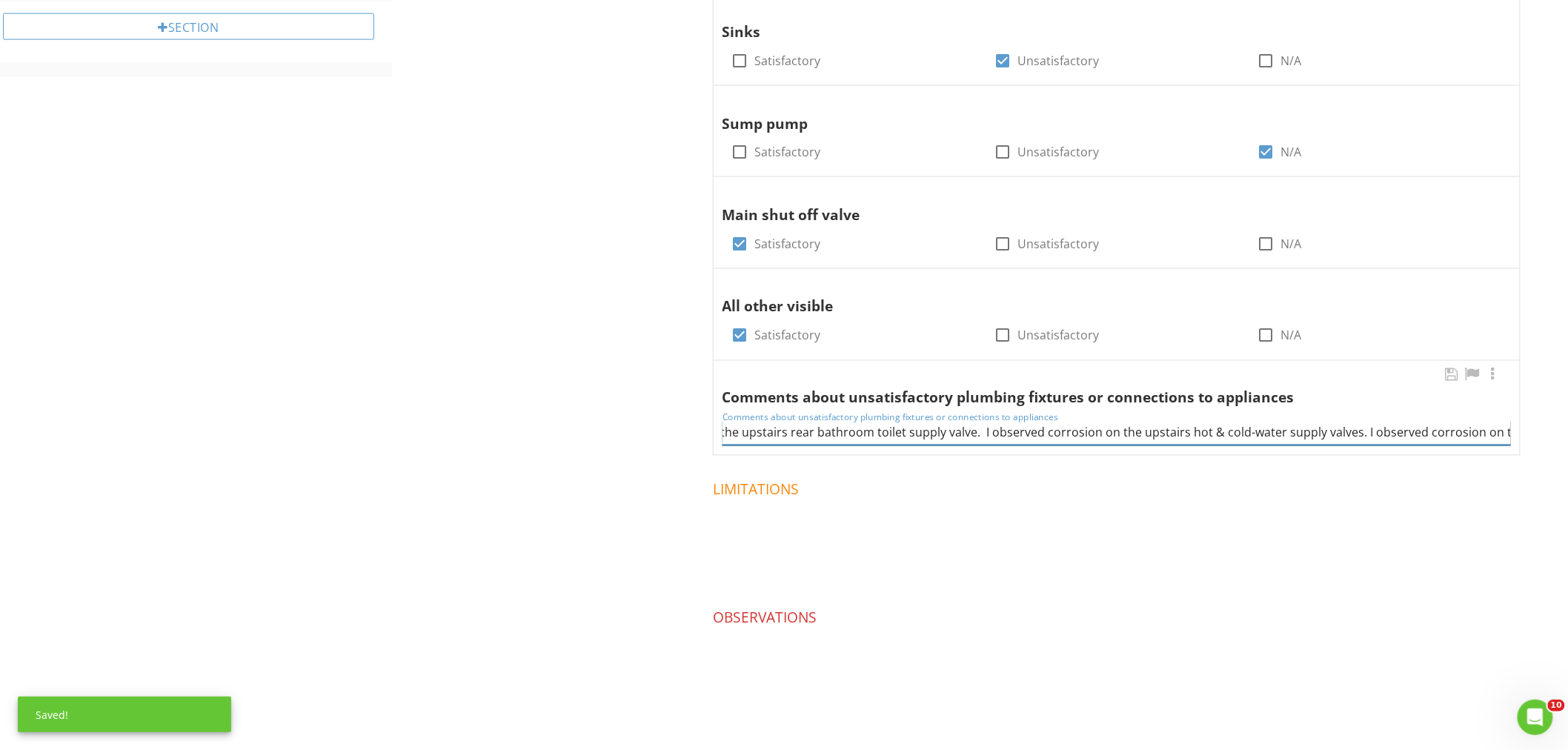
click at [980, 438] on input "I observed corrosion on the upstairs rear bathroom toilet supply valve. I obser…" at bounding box center [1116, 433] width 789 height 24
click at [1515, 435] on div "Comments about unsatisfactory plumbing fixtures or connections to appliances Co…" at bounding box center [1116, 408] width 806 height 95
click at [1449, 422] on input "I observed corrosion on the upstairs rear bathroom toilet supply valve. I obser…" at bounding box center [1116, 433] width 789 height 24
click at [1431, 432] on input "I observed corrosion on the upstairs rear bathroom toilet supply valve. I obser…" at bounding box center [1116, 433] width 789 height 24
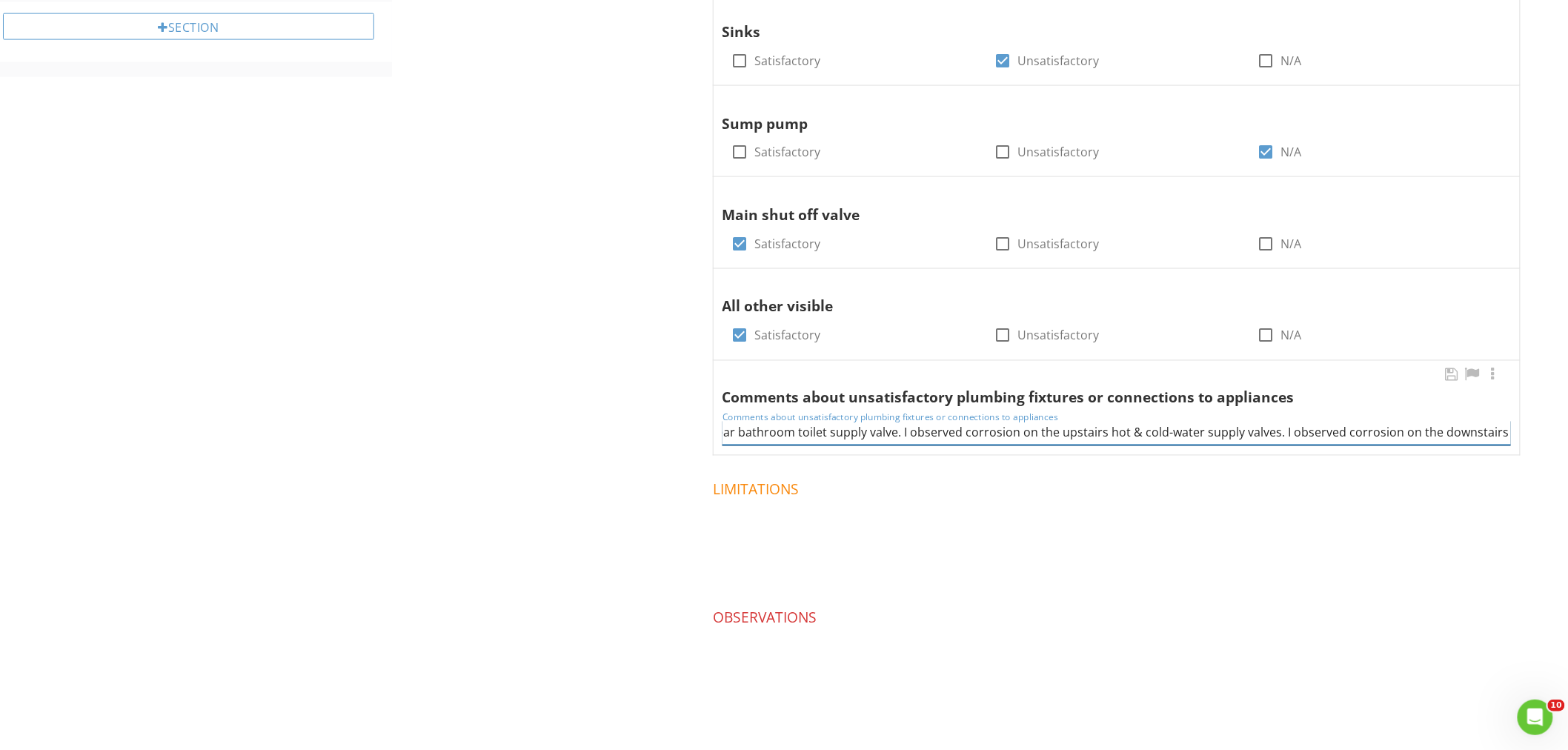
scroll to position [0, 221]
click at [1094, 438] on input "I observed corrosion on the upstairs rear bathroom toilet supply valve. I obser…" at bounding box center [1116, 433] width 789 height 24
click at [1438, 423] on input "I observed corrosion on the upstairs rear bathroom toilet supply valve. I obser…" at bounding box center [1116, 433] width 789 height 24
click at [1490, 438] on input "I observed corrosion on the upstairs rear bathroom toilet supply valve. I obser…" at bounding box center [1116, 433] width 789 height 24
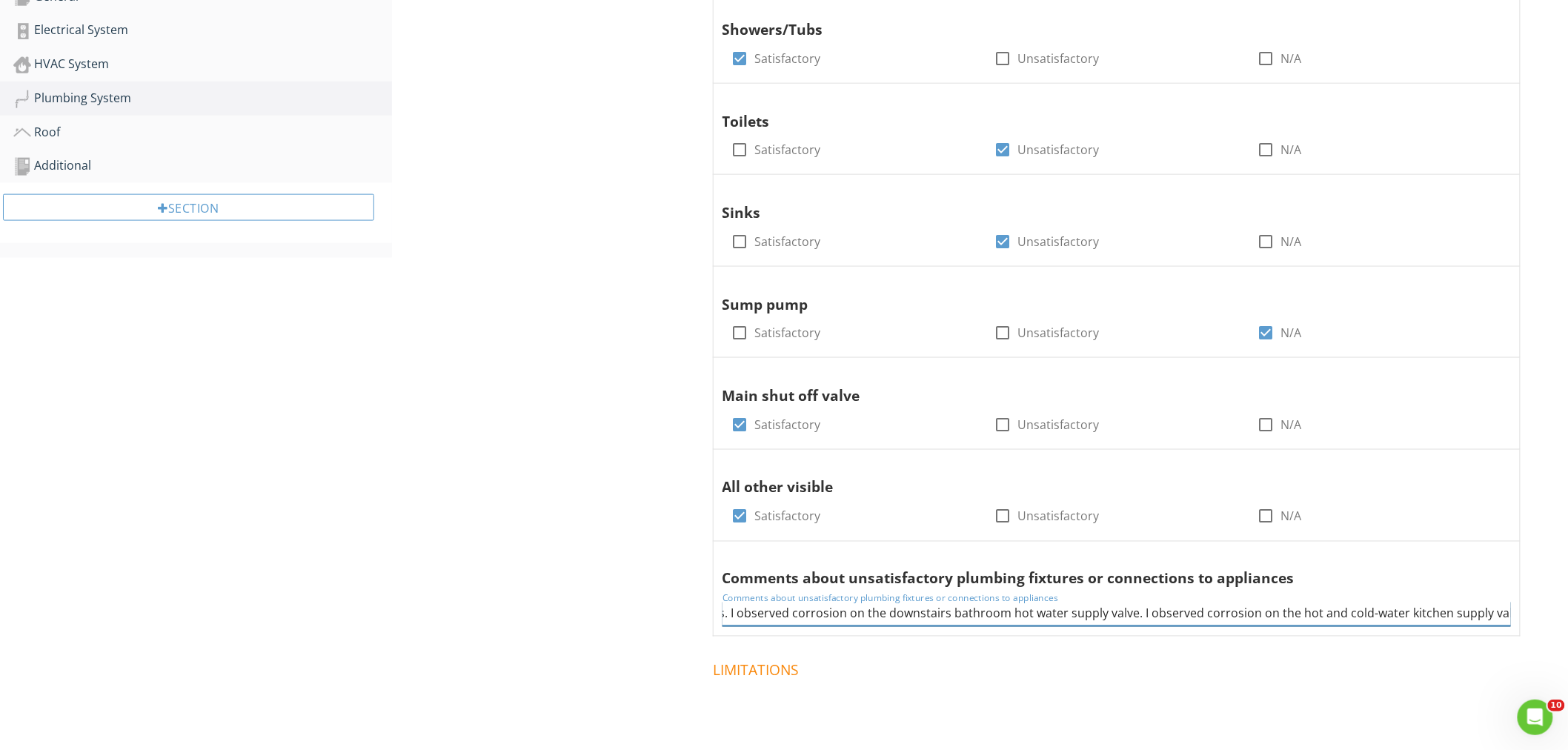
scroll to position [819, 0]
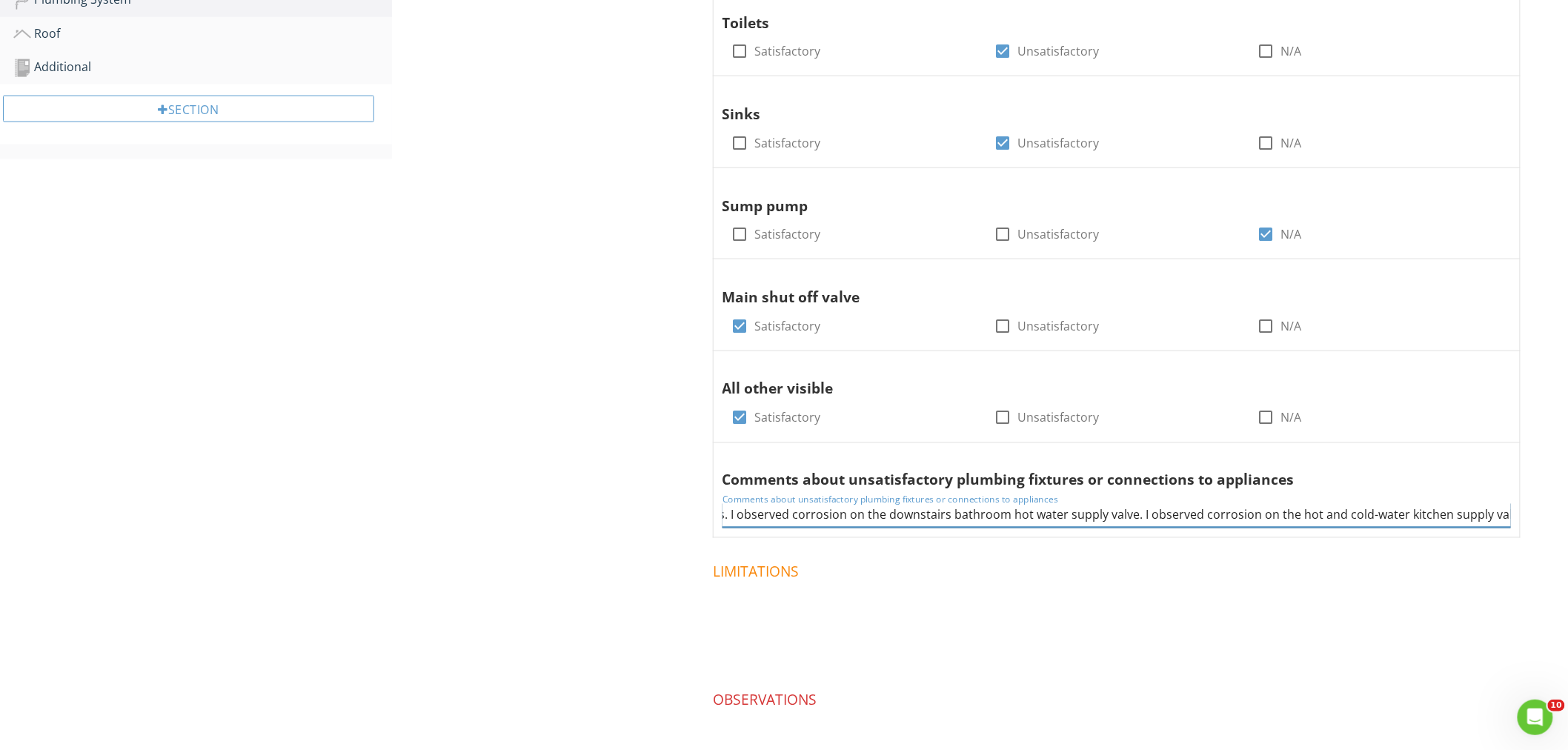
type input "I observed corrosion on the upstairs rear bathroom toilet supply valve. I obser…"
click at [1499, 453] on div at bounding box center [1493, 457] width 18 height 15
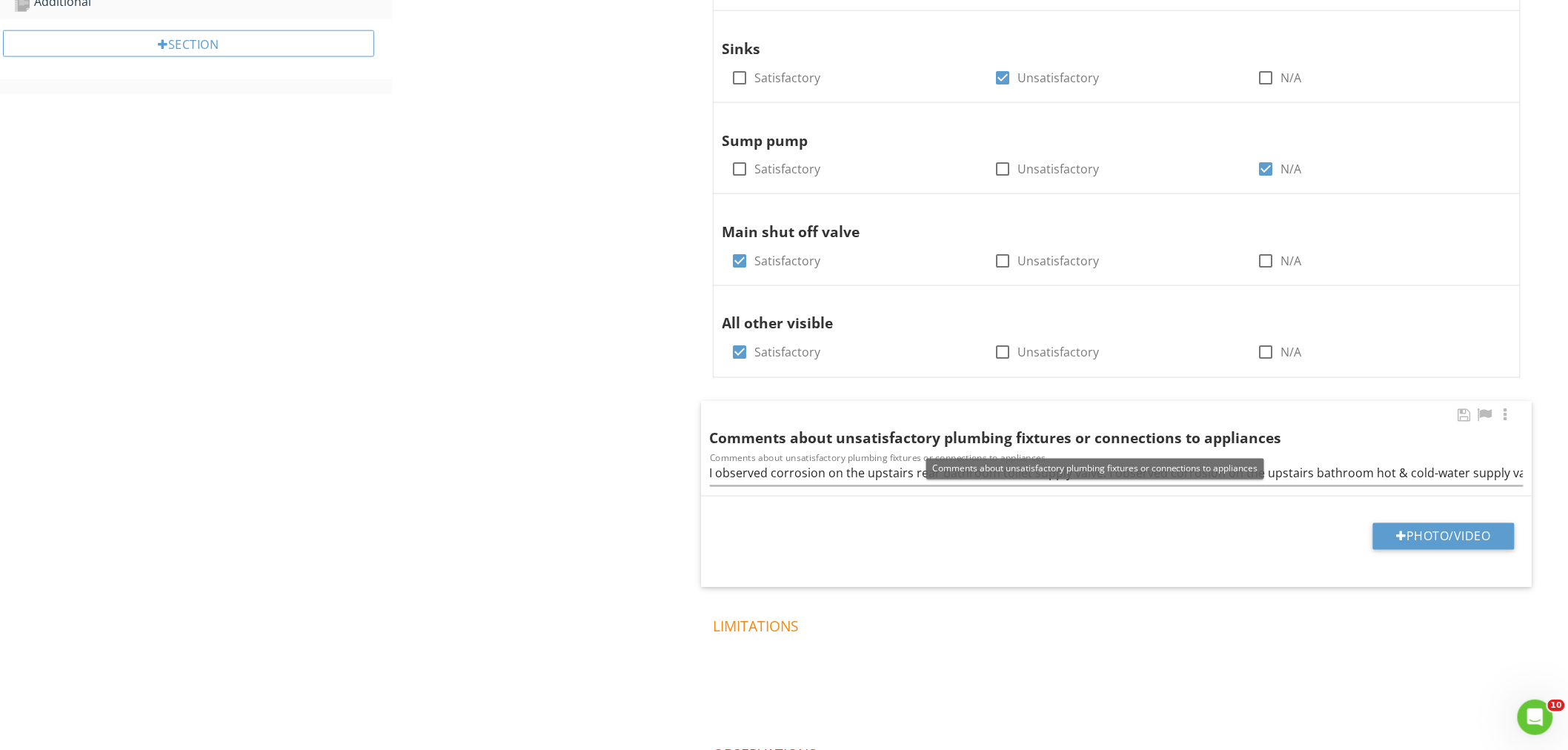
scroll to position [983, 0]
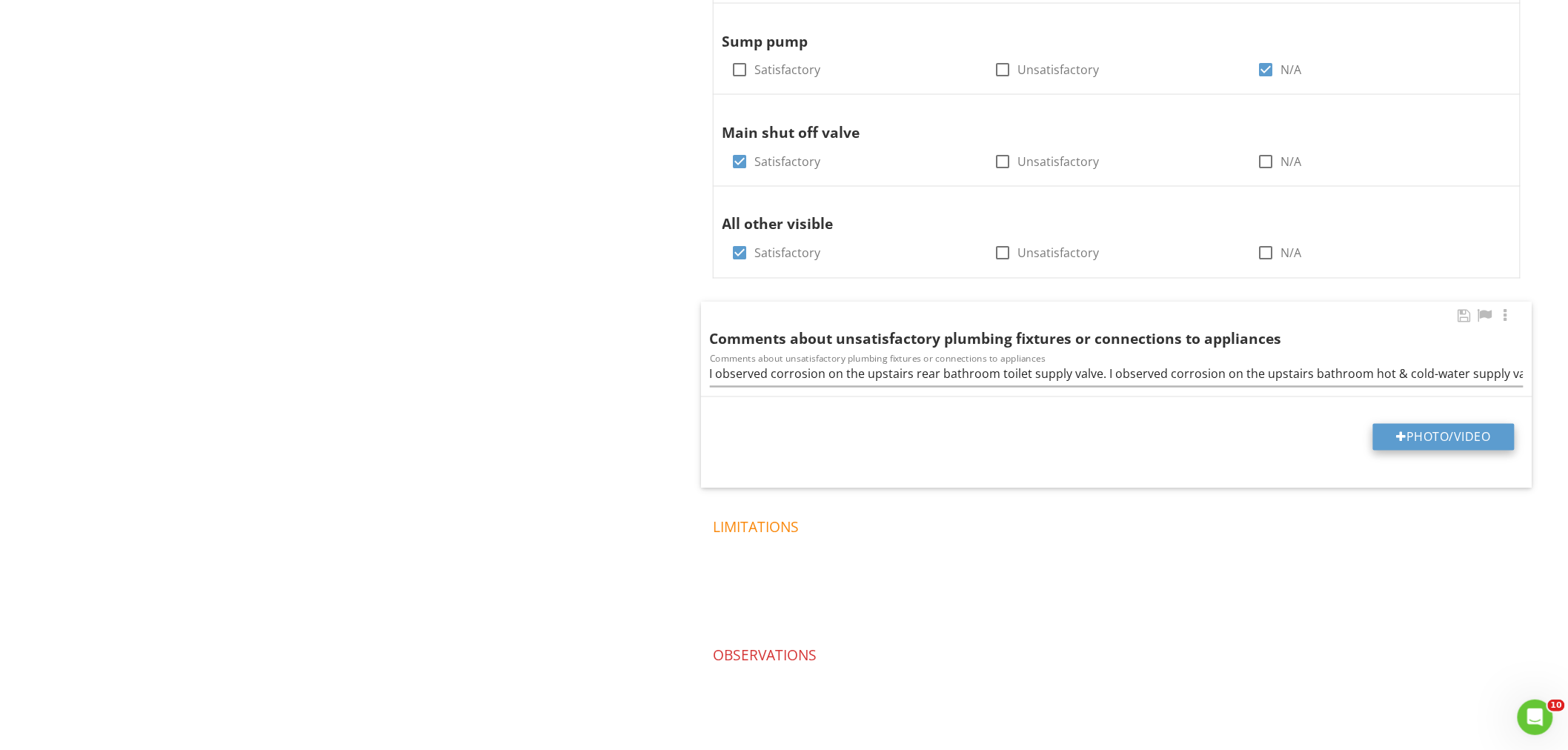
click at [1470, 432] on button "Photo/Video" at bounding box center [1444, 437] width 142 height 26
type input "C:\fakepath\data - 2025-08-28T062924.621.jpg"
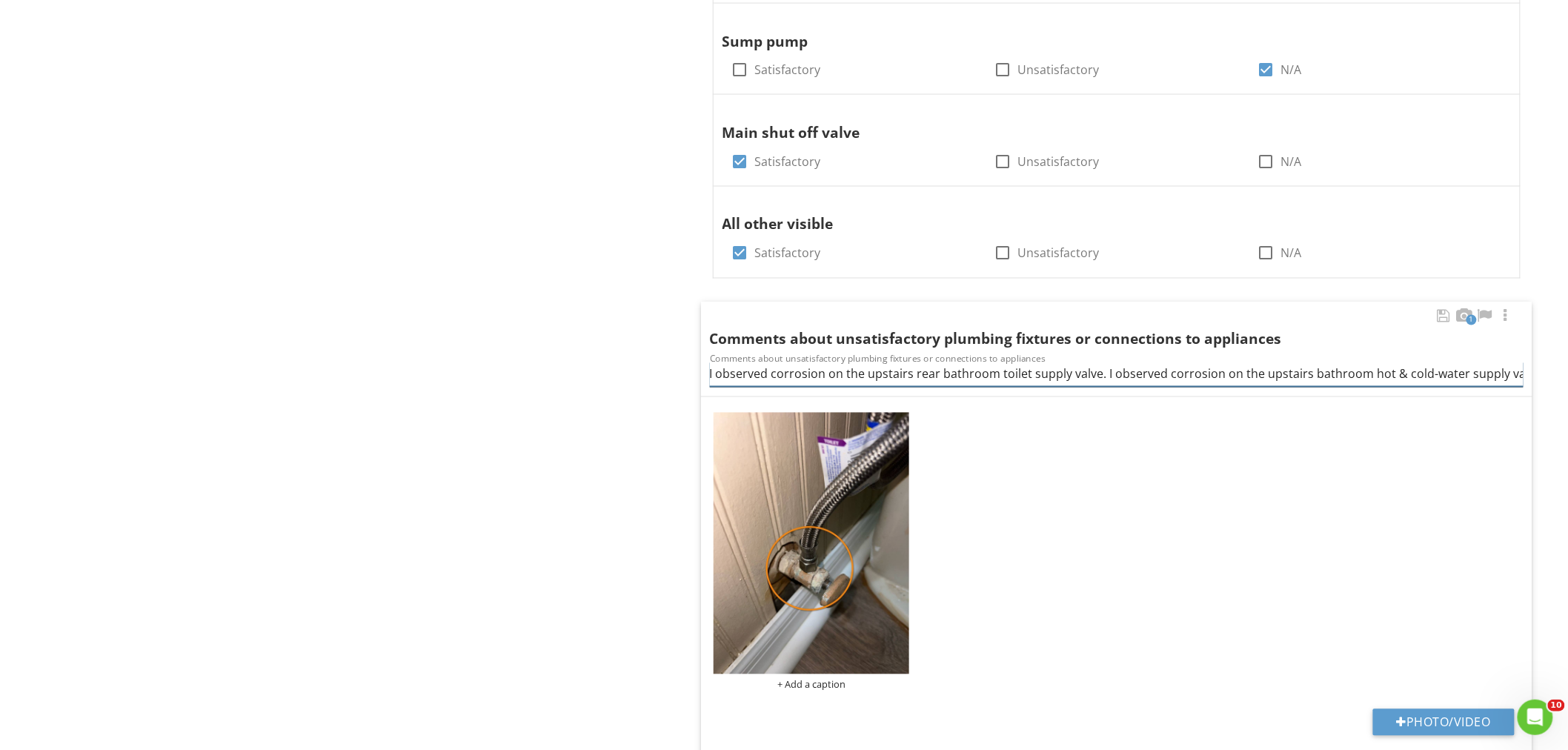
click at [1304, 379] on input "I observed corrosion on the upstairs rear bathroom toilet supply valve. I obser…" at bounding box center [1116, 374] width 813 height 24
type input "I observed corrosion on the upstairs rear bathroom toilet supply valve. I obser…"
click at [1450, 721] on button "Photo/Video" at bounding box center [1444, 721] width 142 height 26
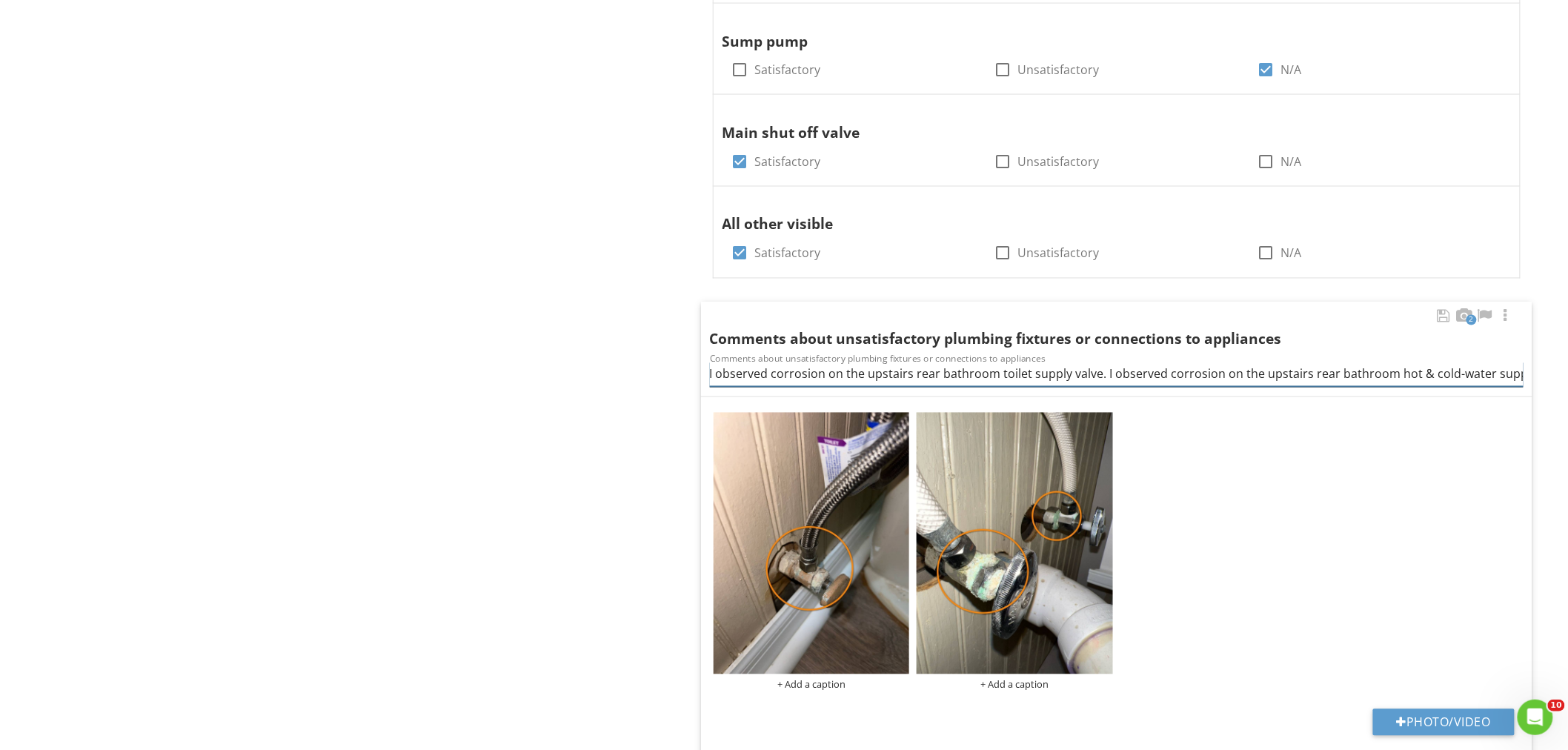
click at [1142, 377] on input "I observed corrosion on the upstairs rear bathroom toilet supply valve. I obser…" at bounding box center [1116, 374] width 813 height 24
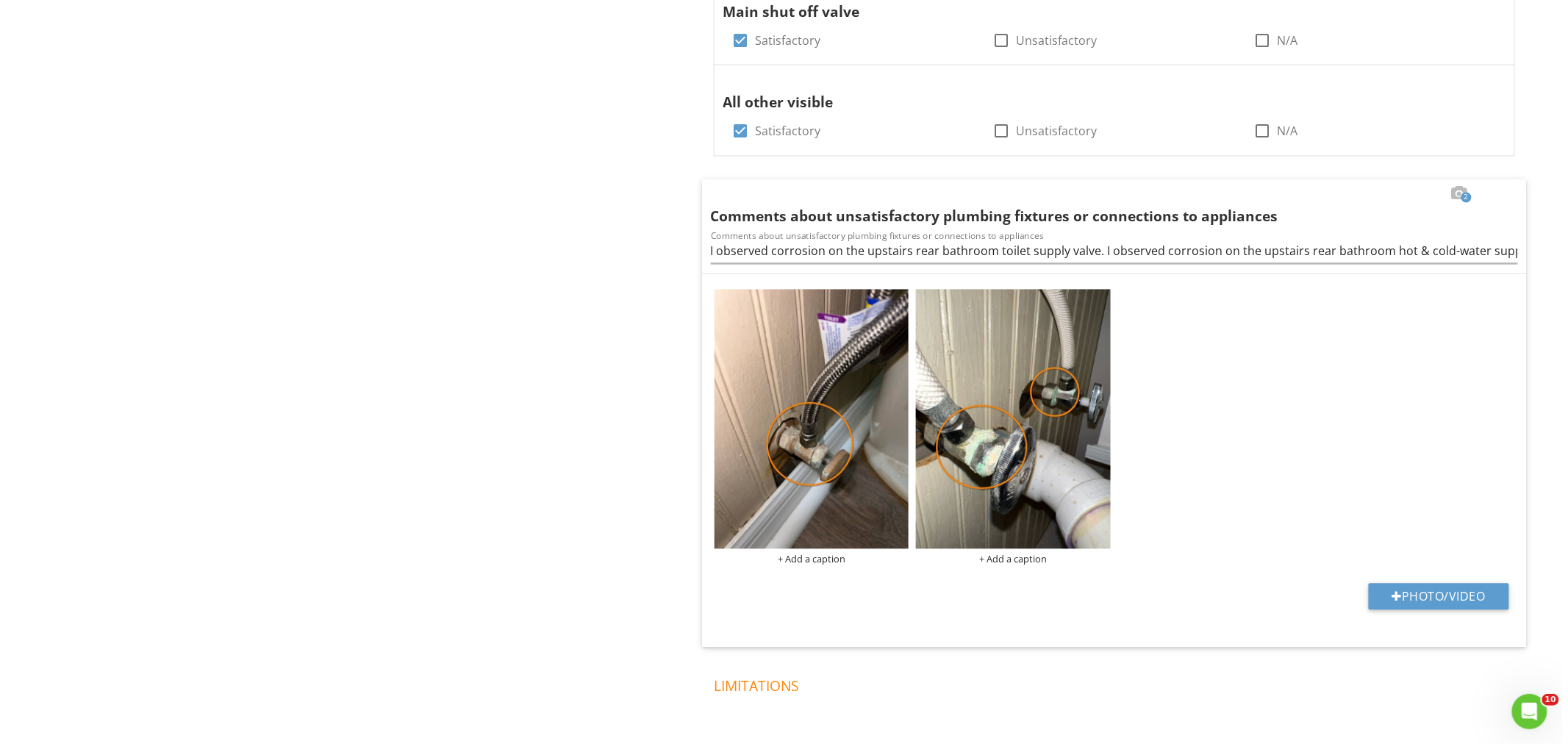
scroll to position [1221, 0]
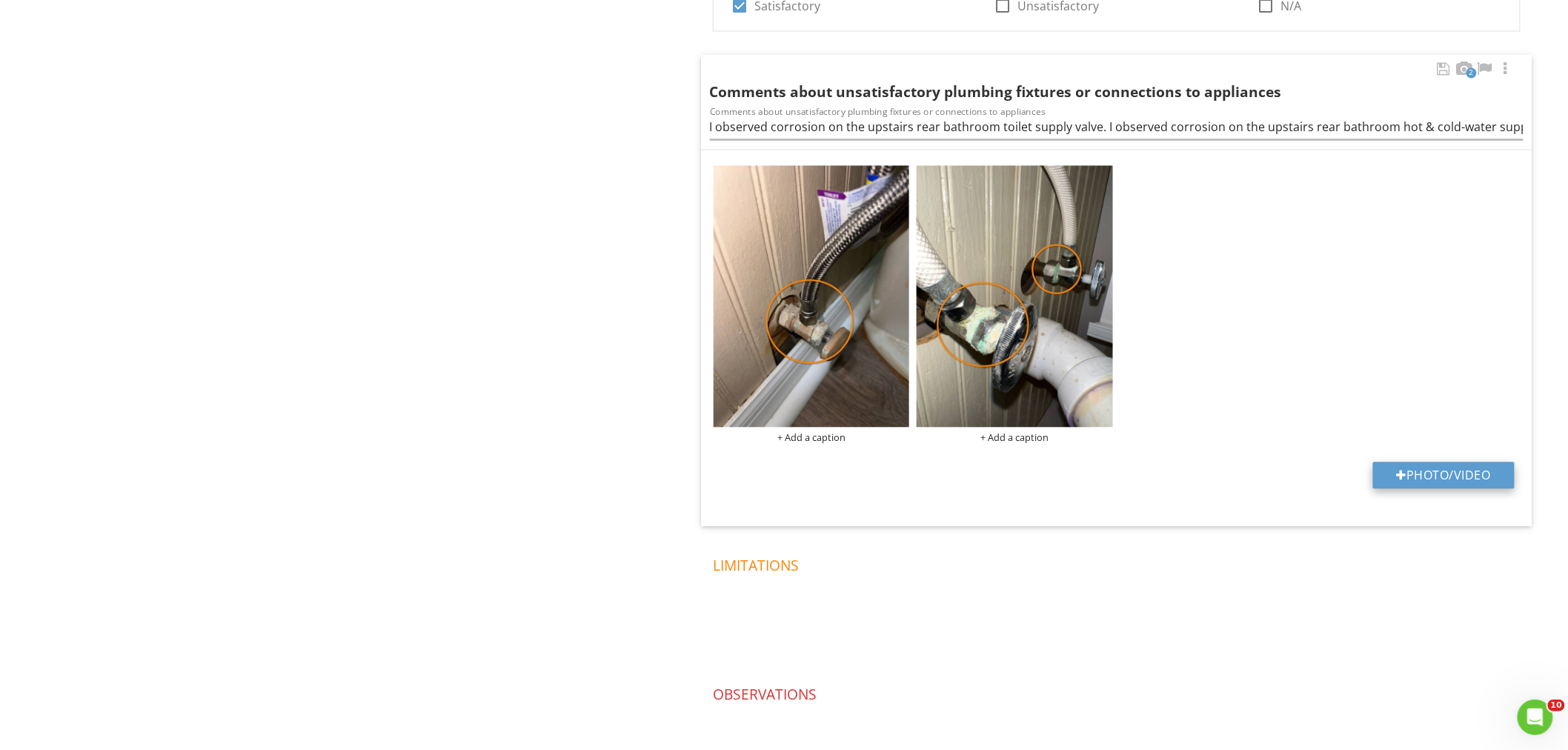
click at [1433, 473] on button "Photo/Video" at bounding box center [1444, 474] width 142 height 26
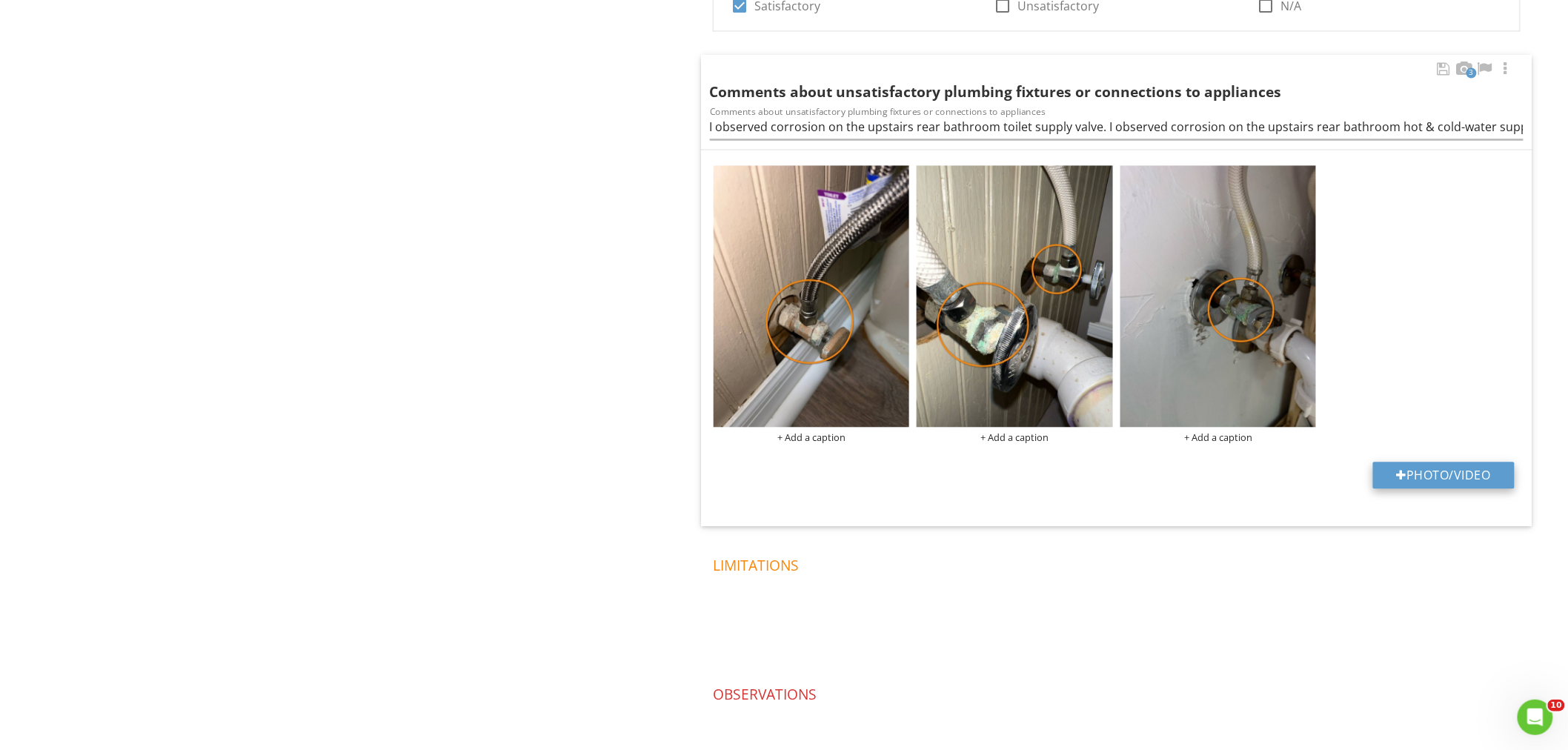
click at [1382, 472] on button "Photo/Video" at bounding box center [1444, 474] width 142 height 26
type input "C:\fakepath\data - 2025-08-28T063052.287.jpg"
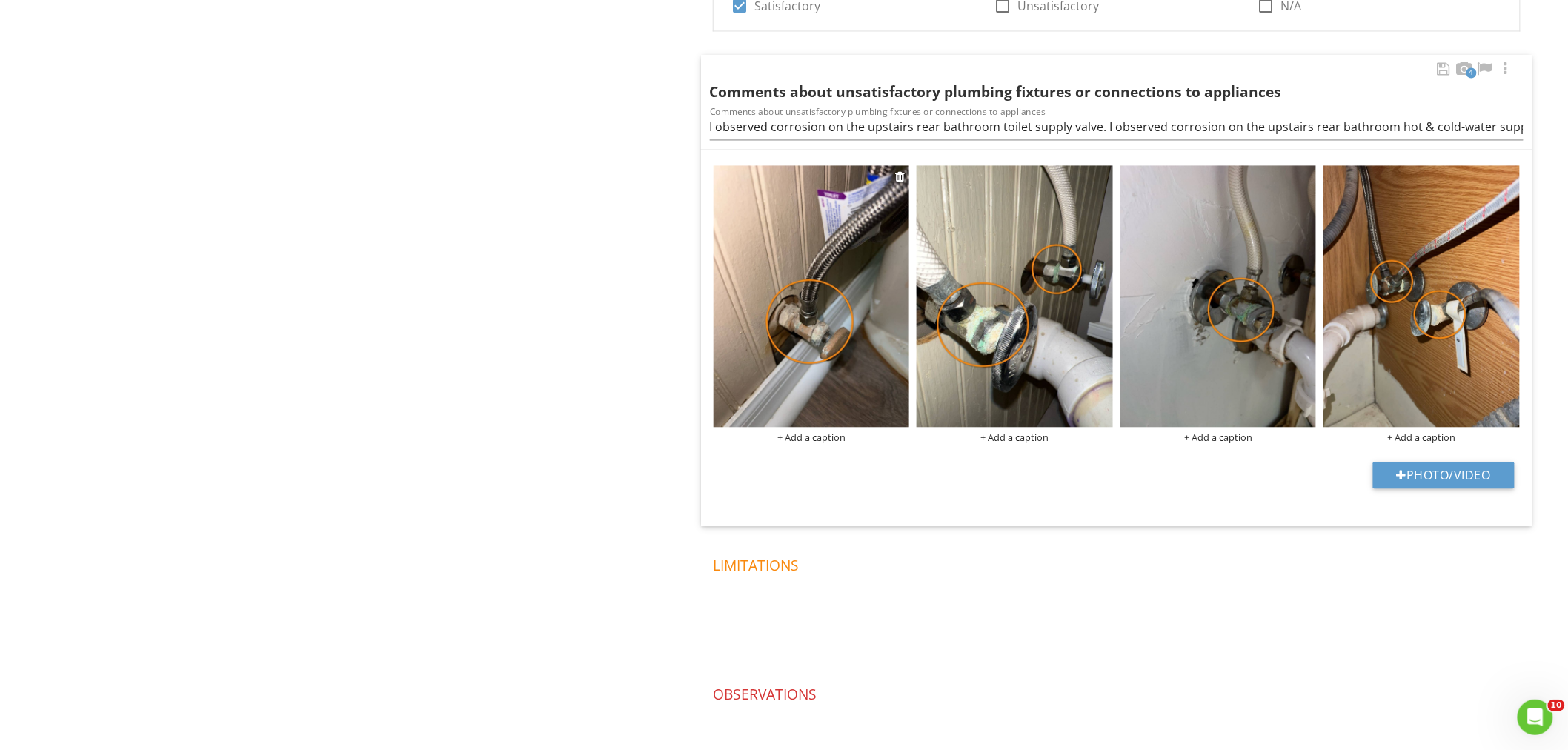
click at [812, 439] on div "+ Add a caption" at bounding box center [811, 438] width 197 height 12
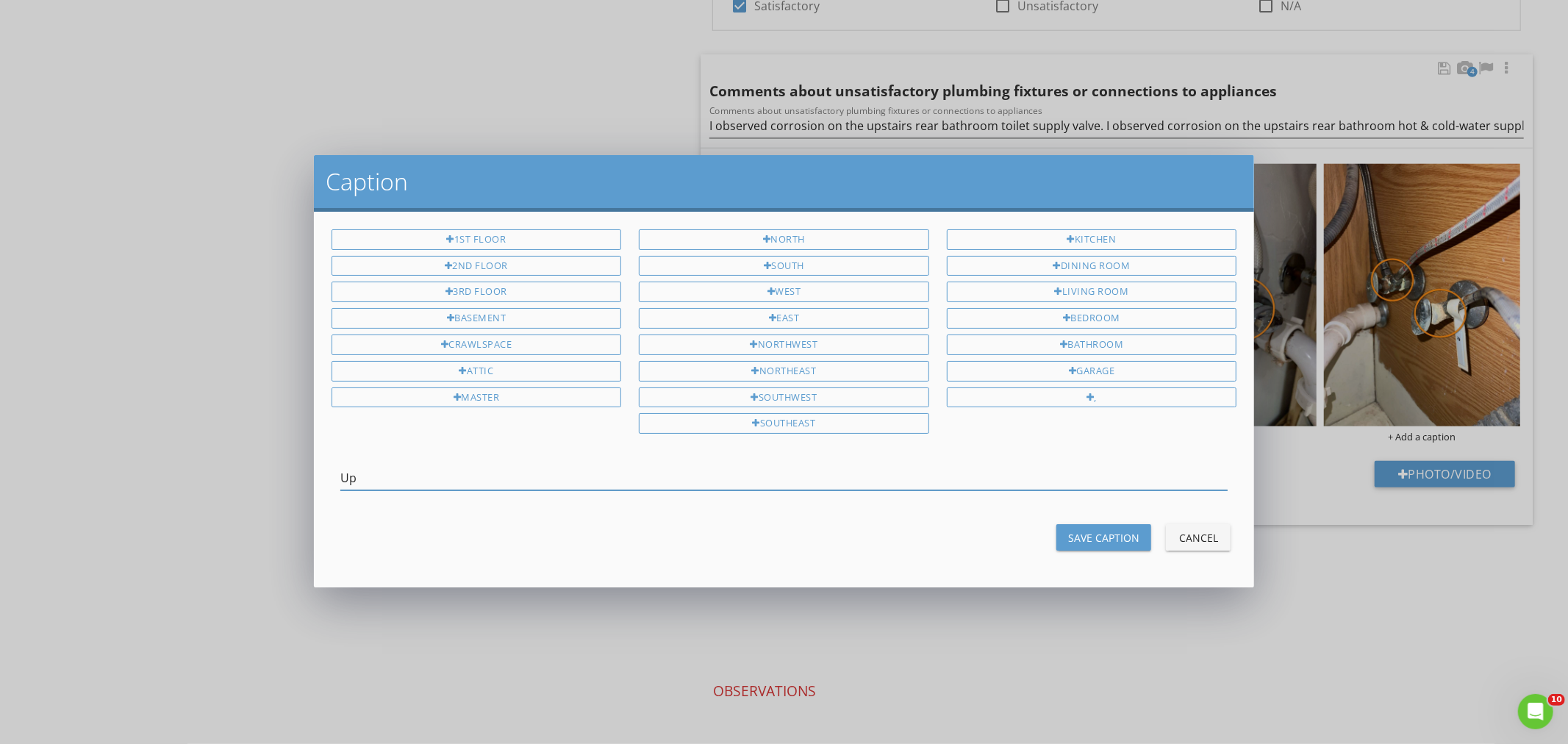
type input "U"
type input "Corrosion - Upstairs Rear Bathroom Toilet Supply Valve"
click at [1106, 527] on button "Save Caption" at bounding box center [1104, 536] width 95 height 26
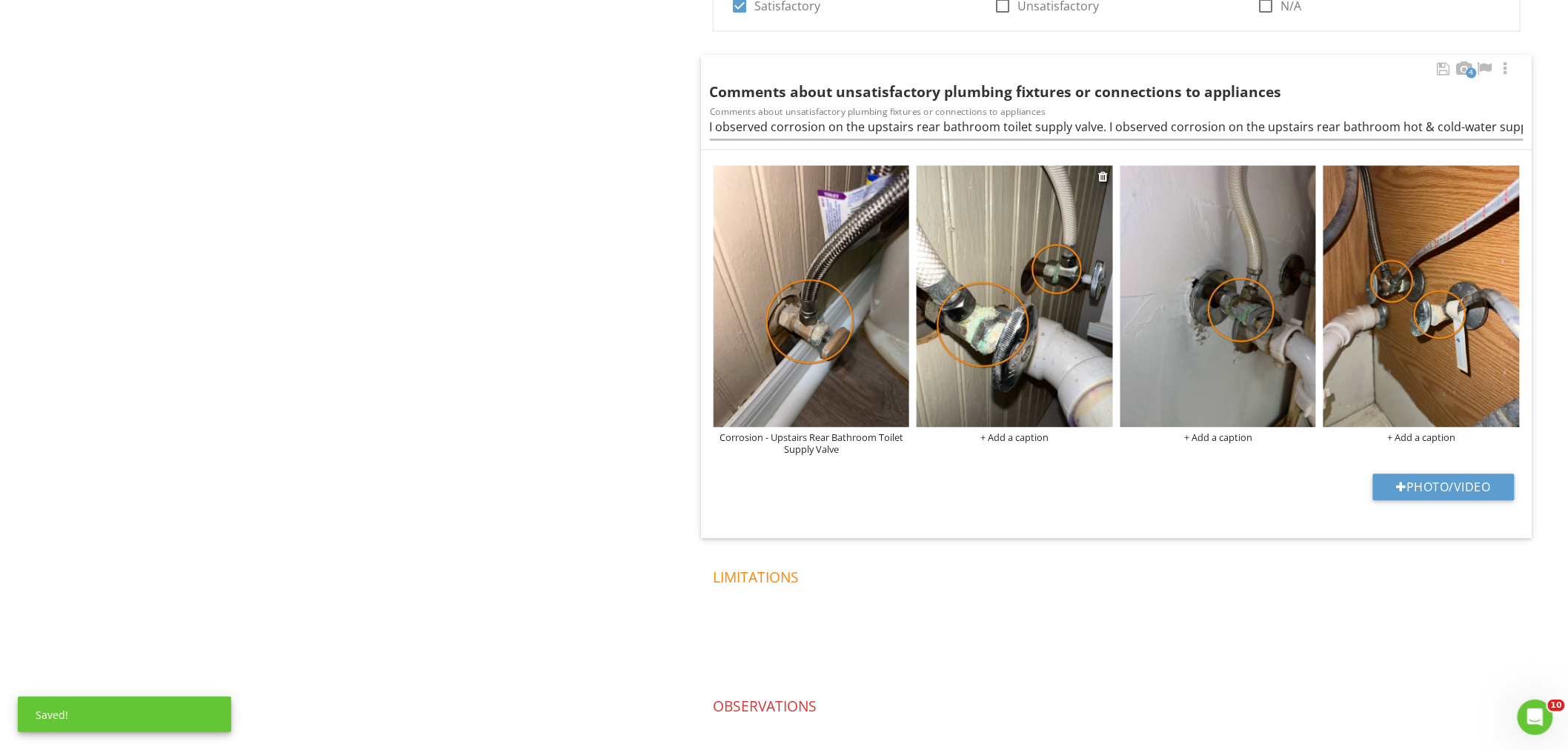
click at [1027, 437] on div "+ Add a caption" at bounding box center [1014, 438] width 197 height 12
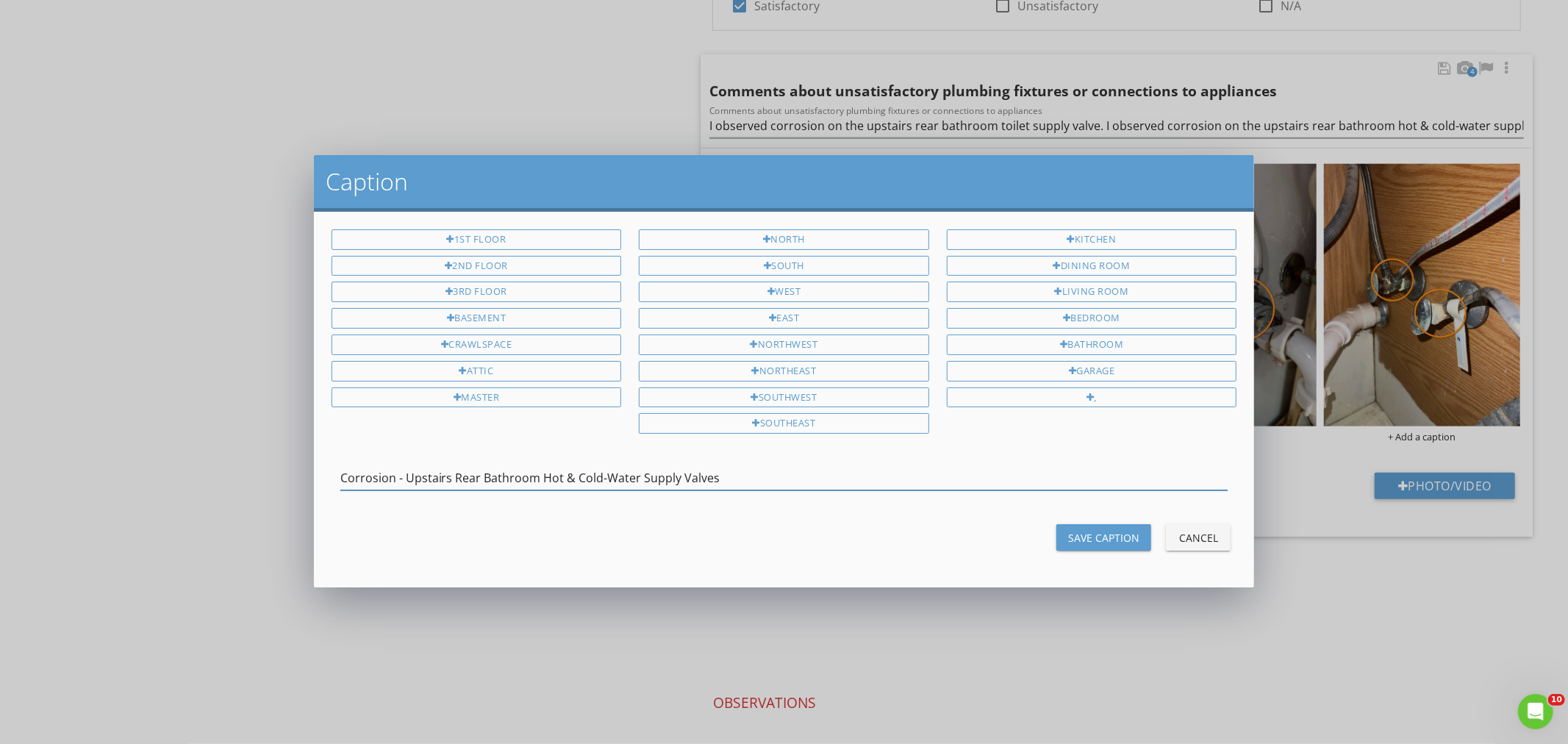
click at [538, 479] on input "Corrosion - Upstairs Rear Bathroom Hot & Cold-Water Supply Valves" at bounding box center [784, 478] width 888 height 24
type input "Corrosion - Upstairs Rear Bathroom Sink Hot & Cold-Water Supply Valves"
click at [1111, 537] on div "Save Caption" at bounding box center [1103, 537] width 71 height 16
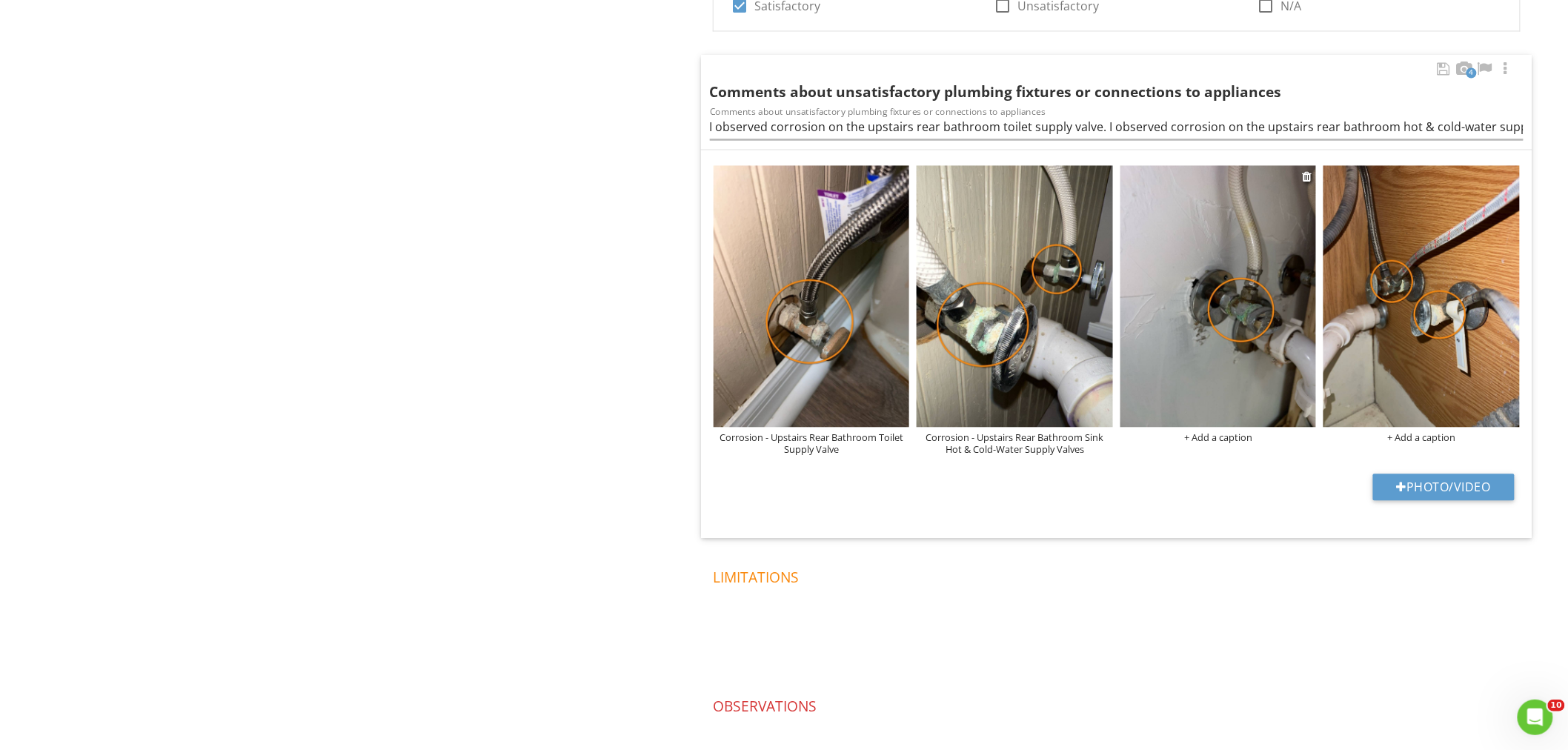
click at [1213, 433] on div "+ Add a caption" at bounding box center [1218, 438] width 197 height 12
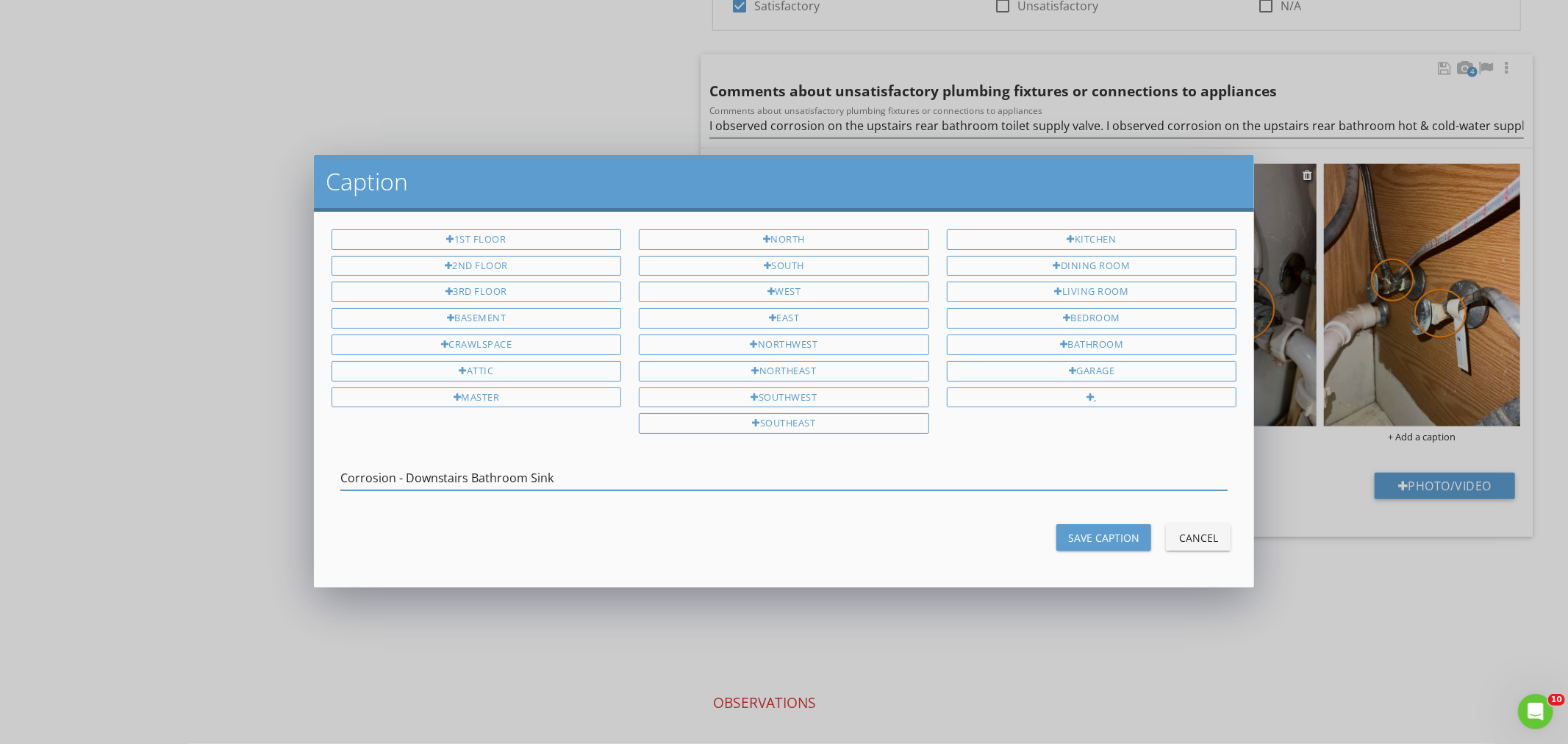
type input "Corrosion - Downstairs Bathroom Sink H"
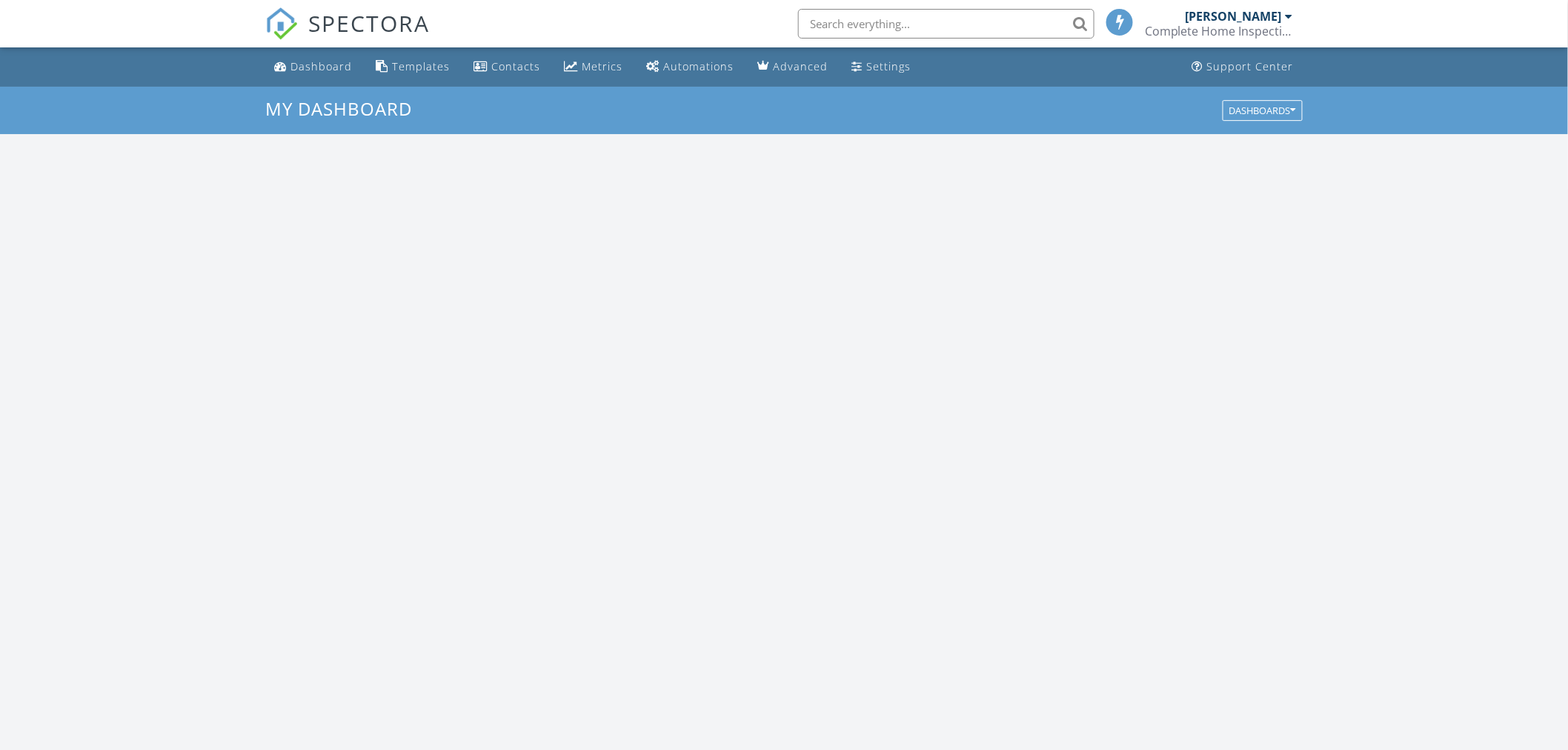
scroll to position [1374, 1594]
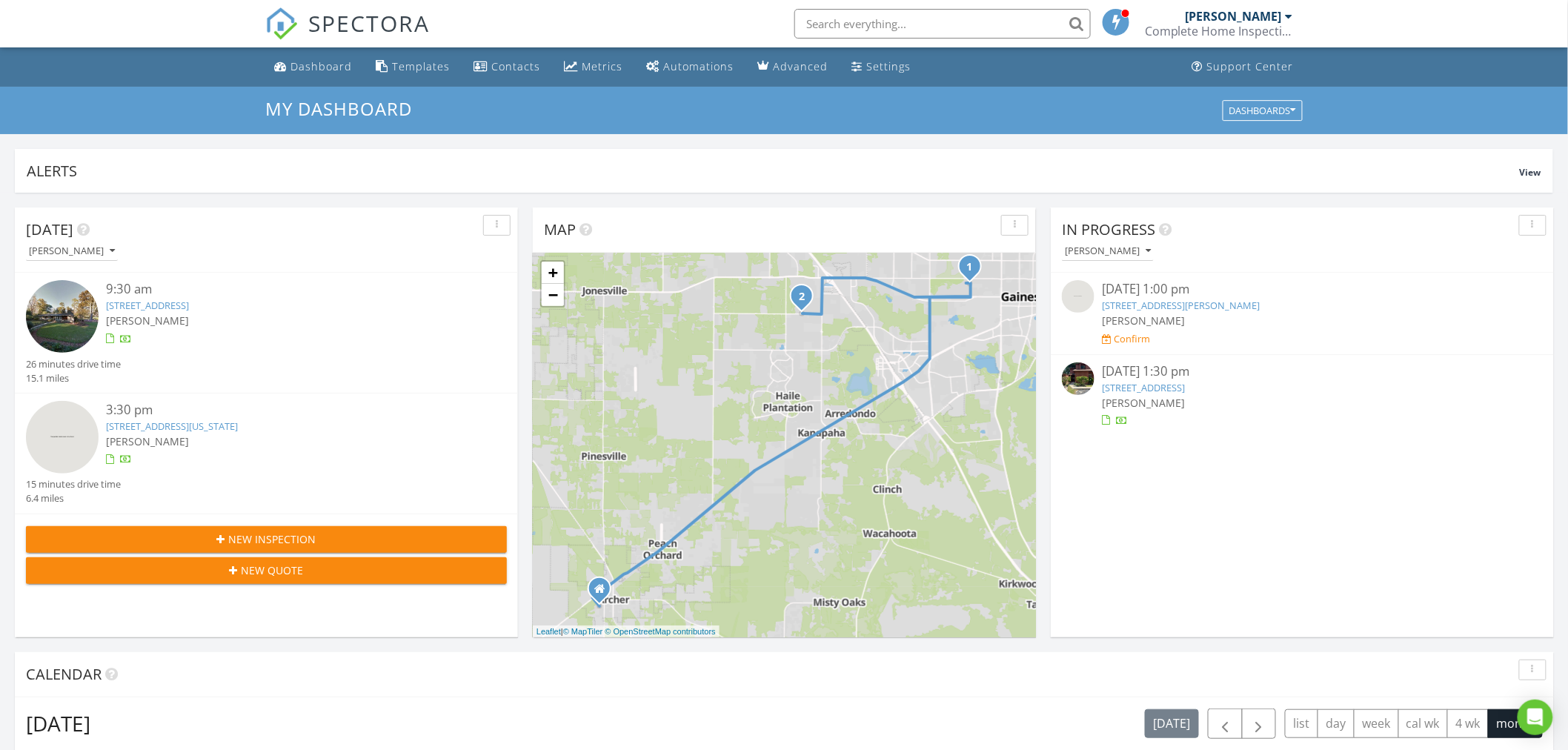
click at [1080, 380] on img at bounding box center [1078, 378] width 32 height 32
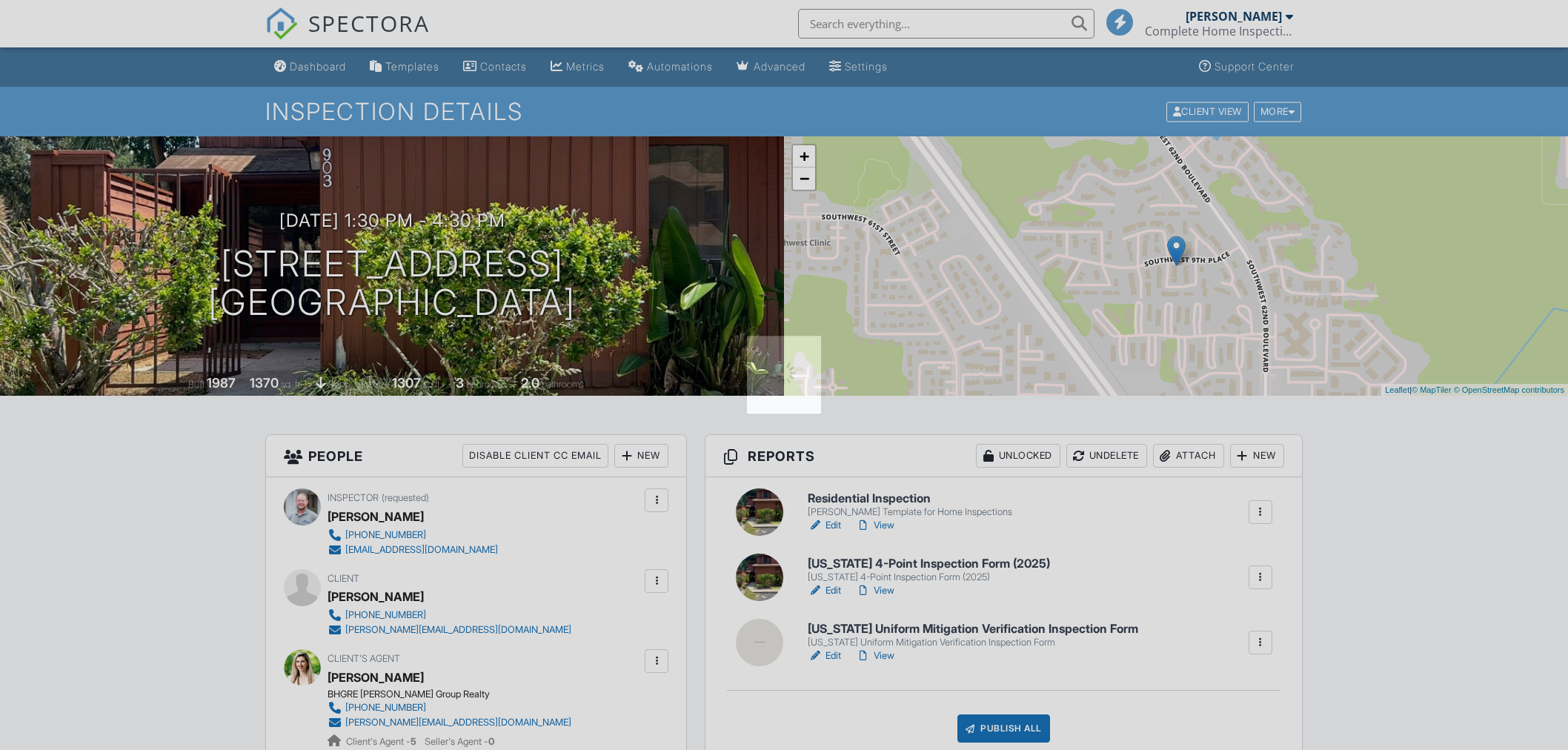
scroll to position [164, 0]
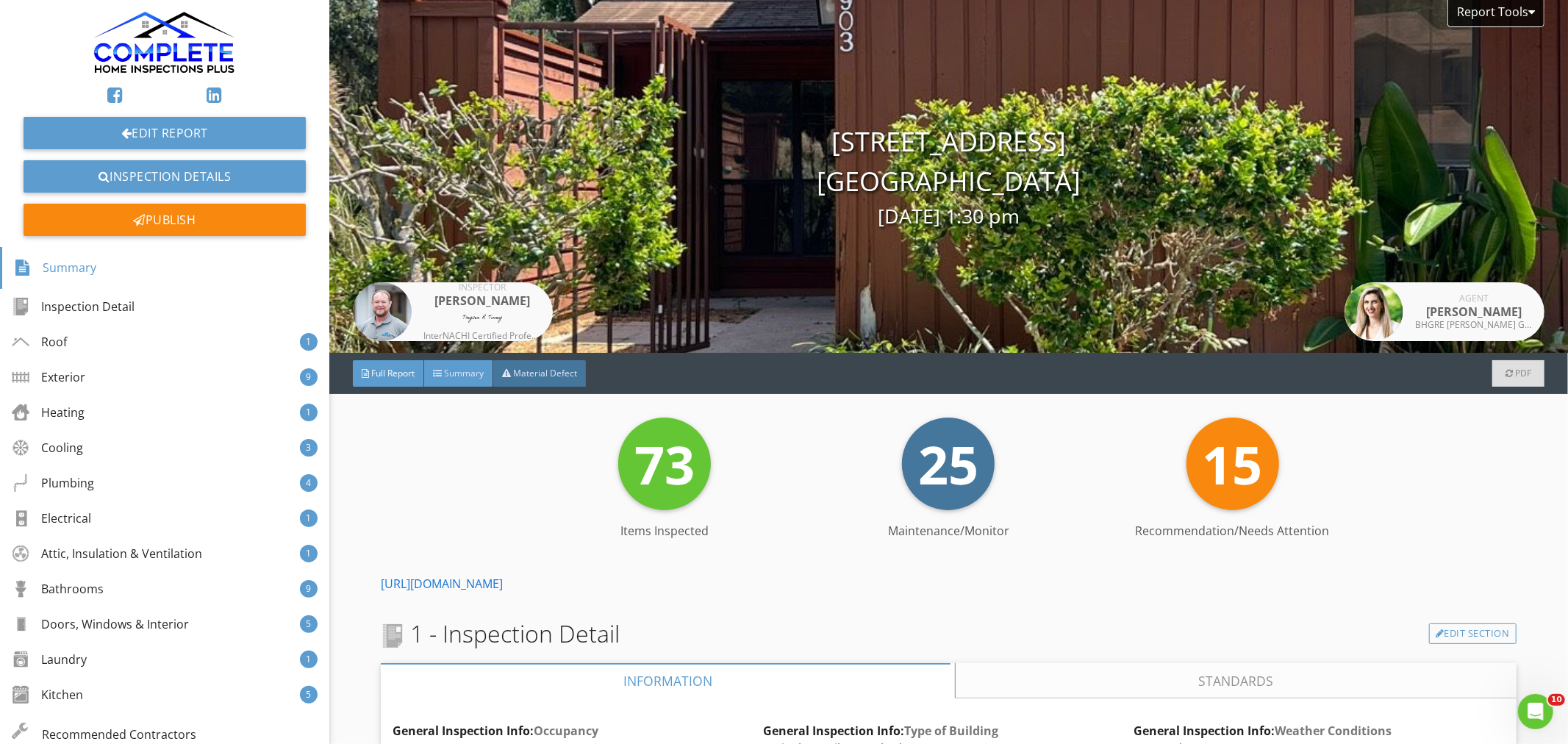
click at [467, 377] on span "Summary" at bounding box center [463, 373] width 40 height 13
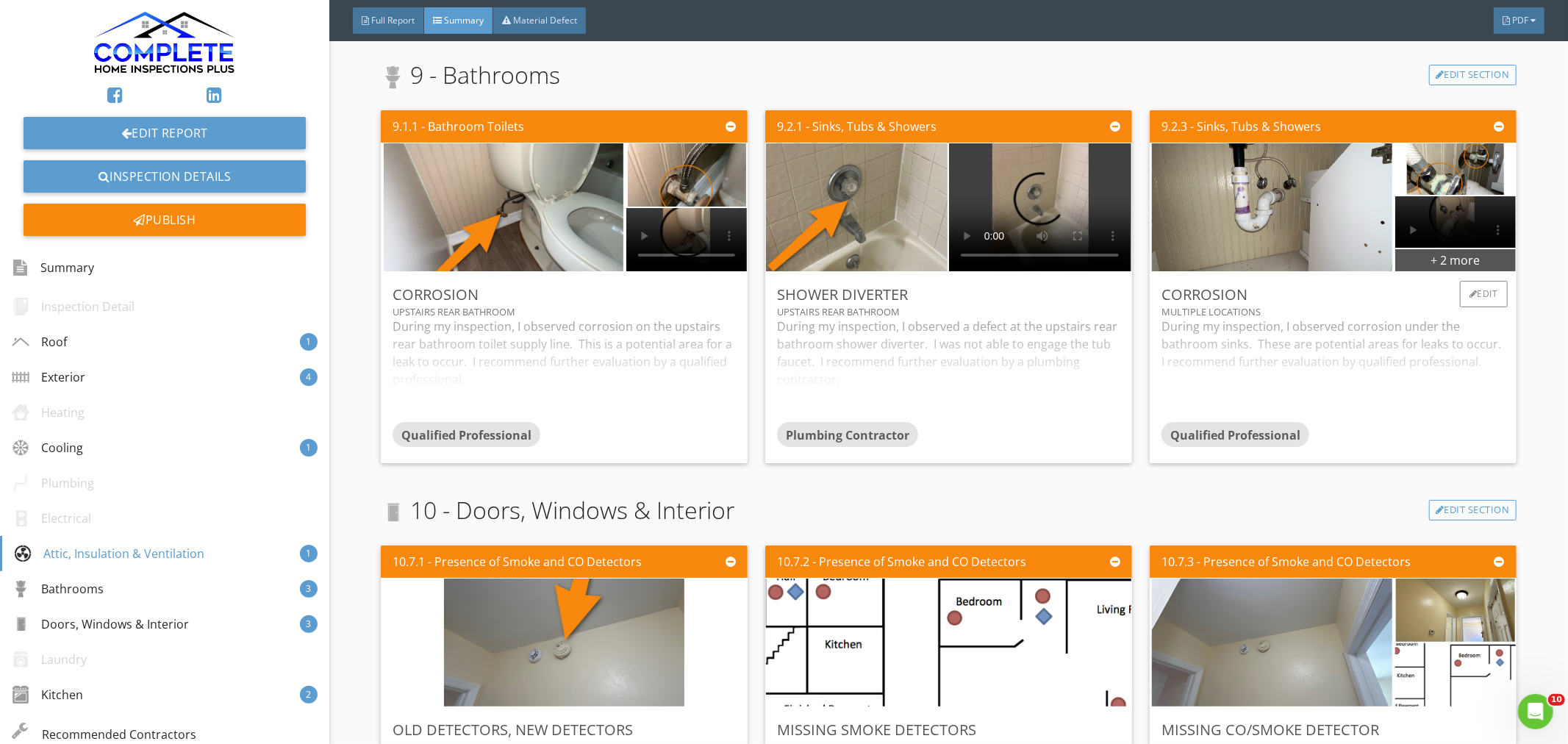
scroll to position [2286, 0]
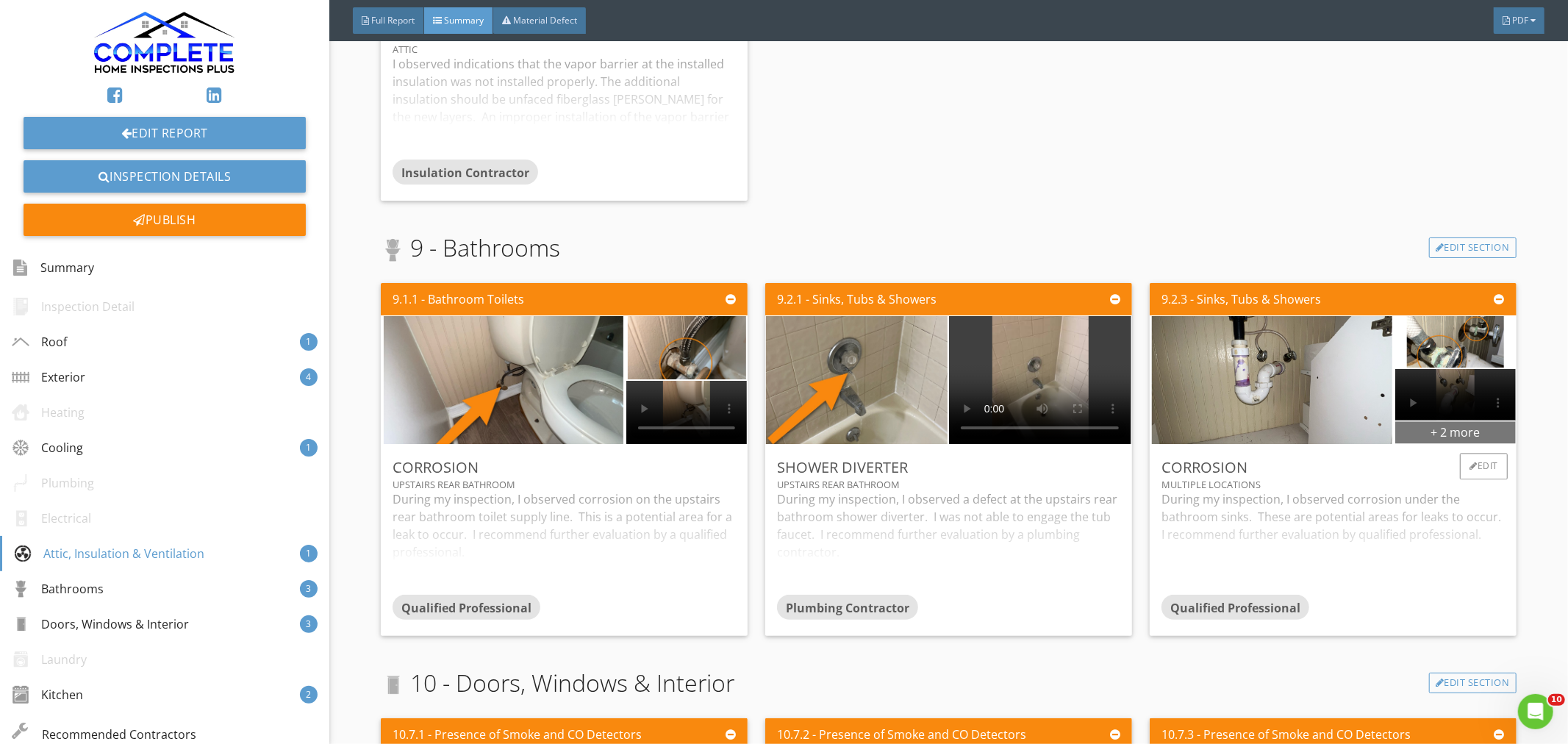
click at [1436, 434] on div "+ 2 more" at bounding box center [1455, 432] width 120 height 23
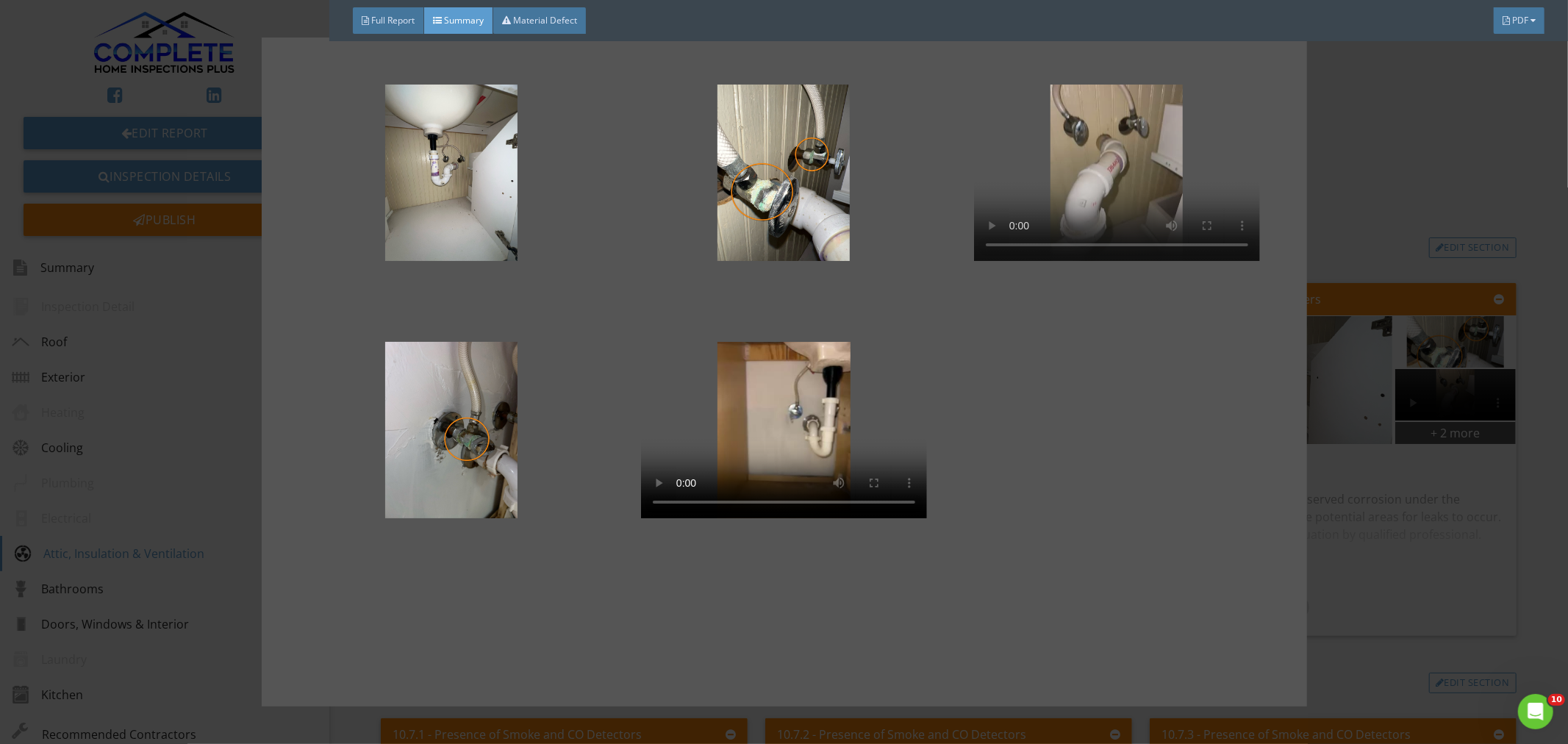
click at [1126, 170] on video at bounding box center [1117, 173] width 286 height 176
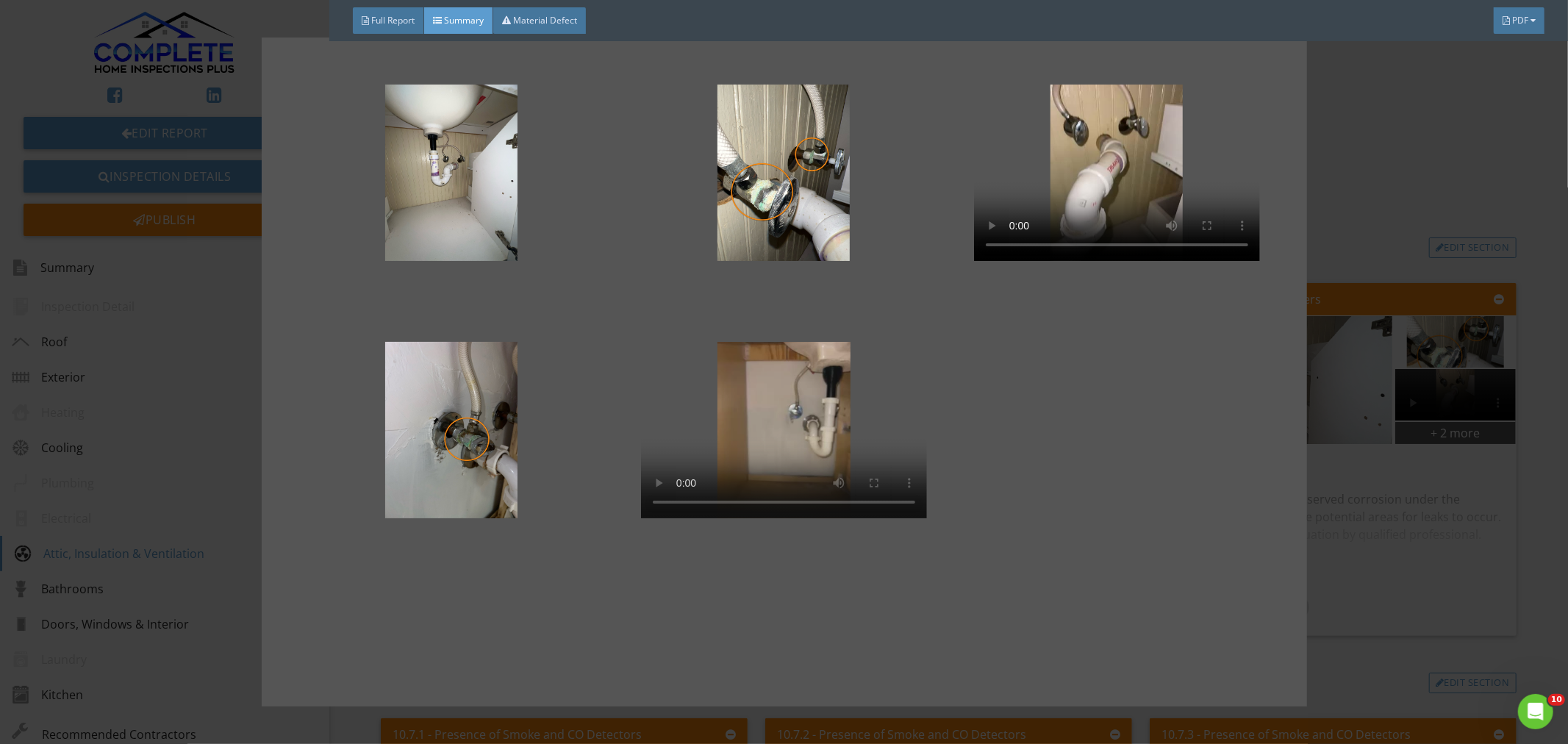
click at [778, 434] on video at bounding box center [784, 430] width 286 height 176
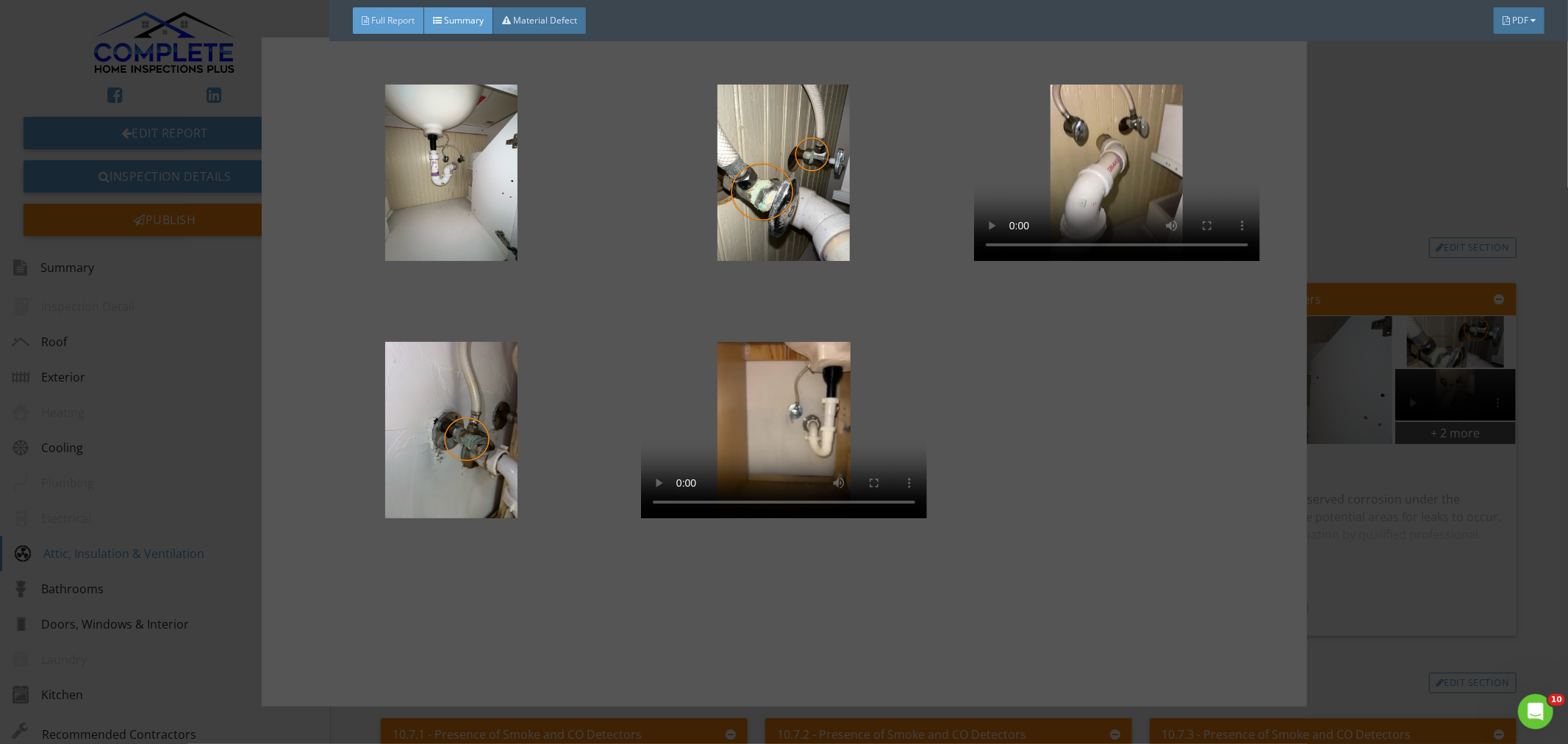
click at [401, 20] on span "Full Report" at bounding box center [393, 20] width 43 height 13
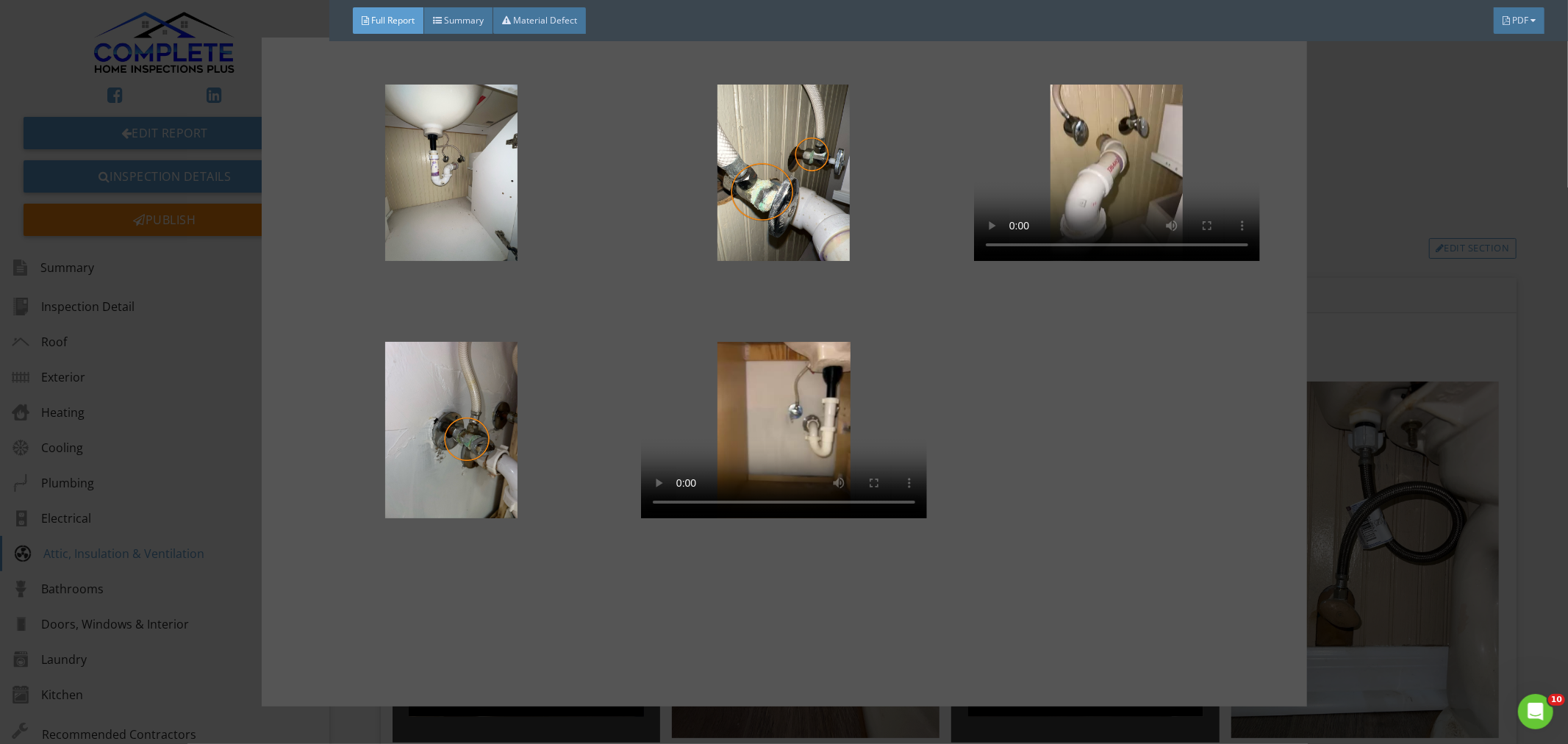
scroll to position [25603, 0]
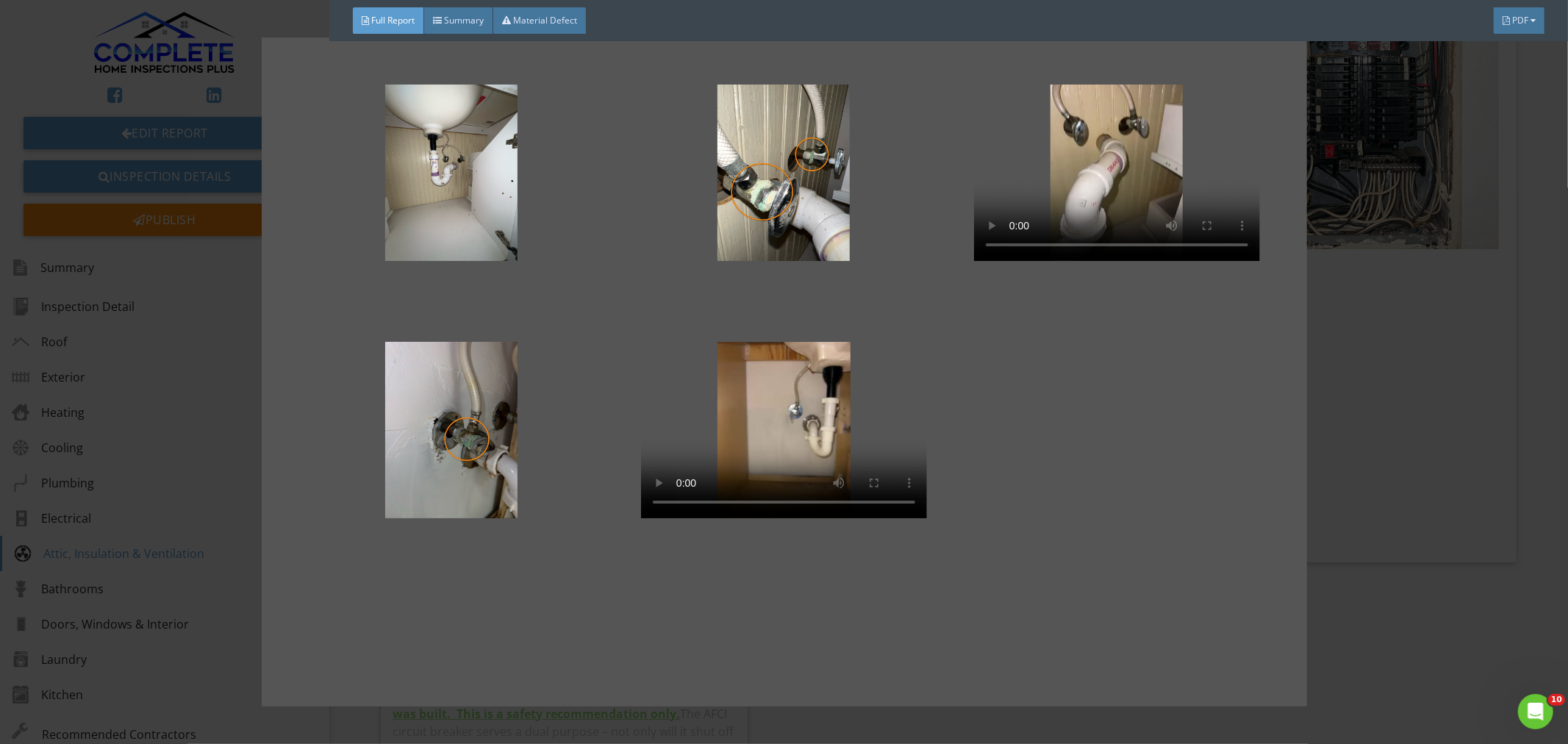
click at [1355, 202] on div at bounding box center [784, 372] width 1568 height 744
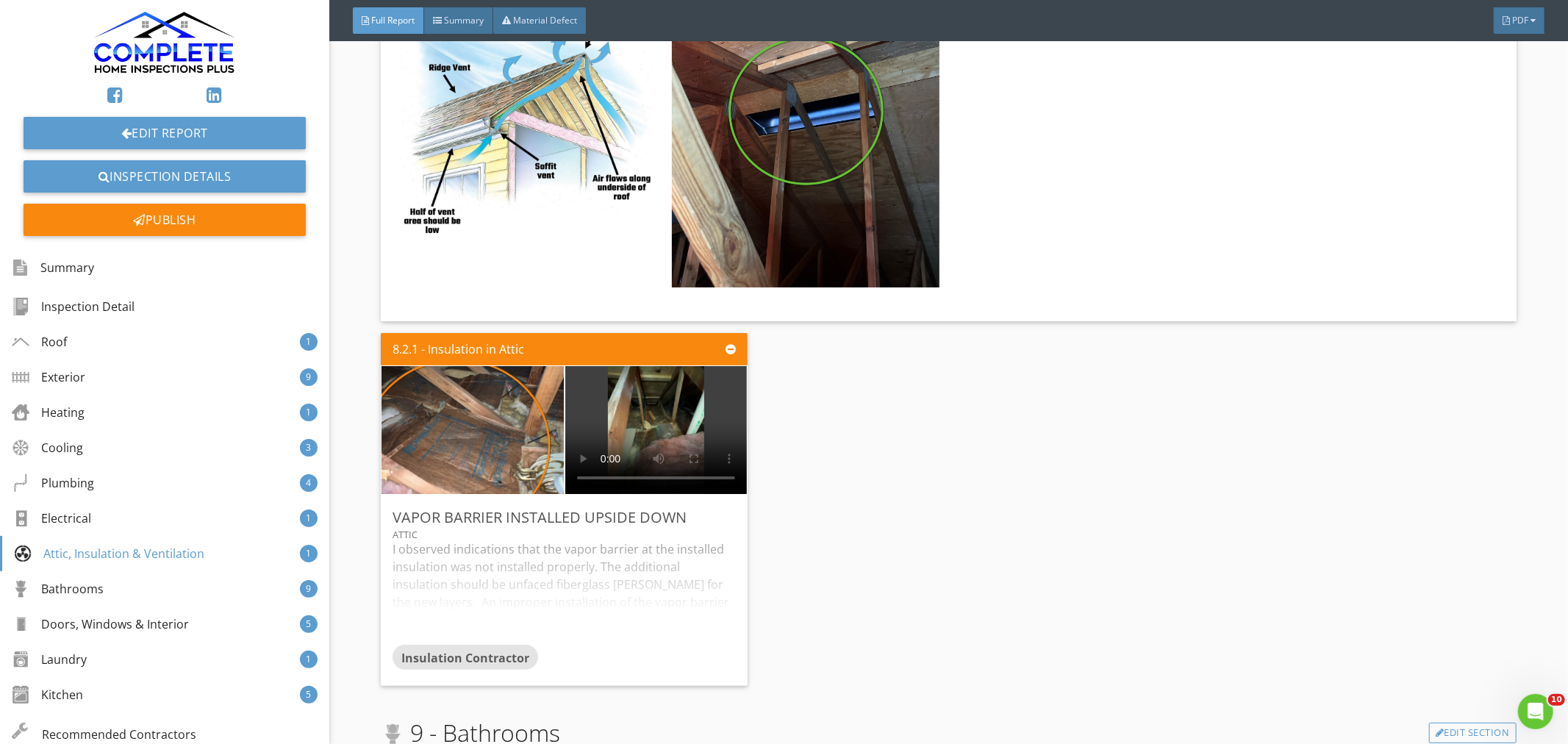
scroll to position [28642, 0]
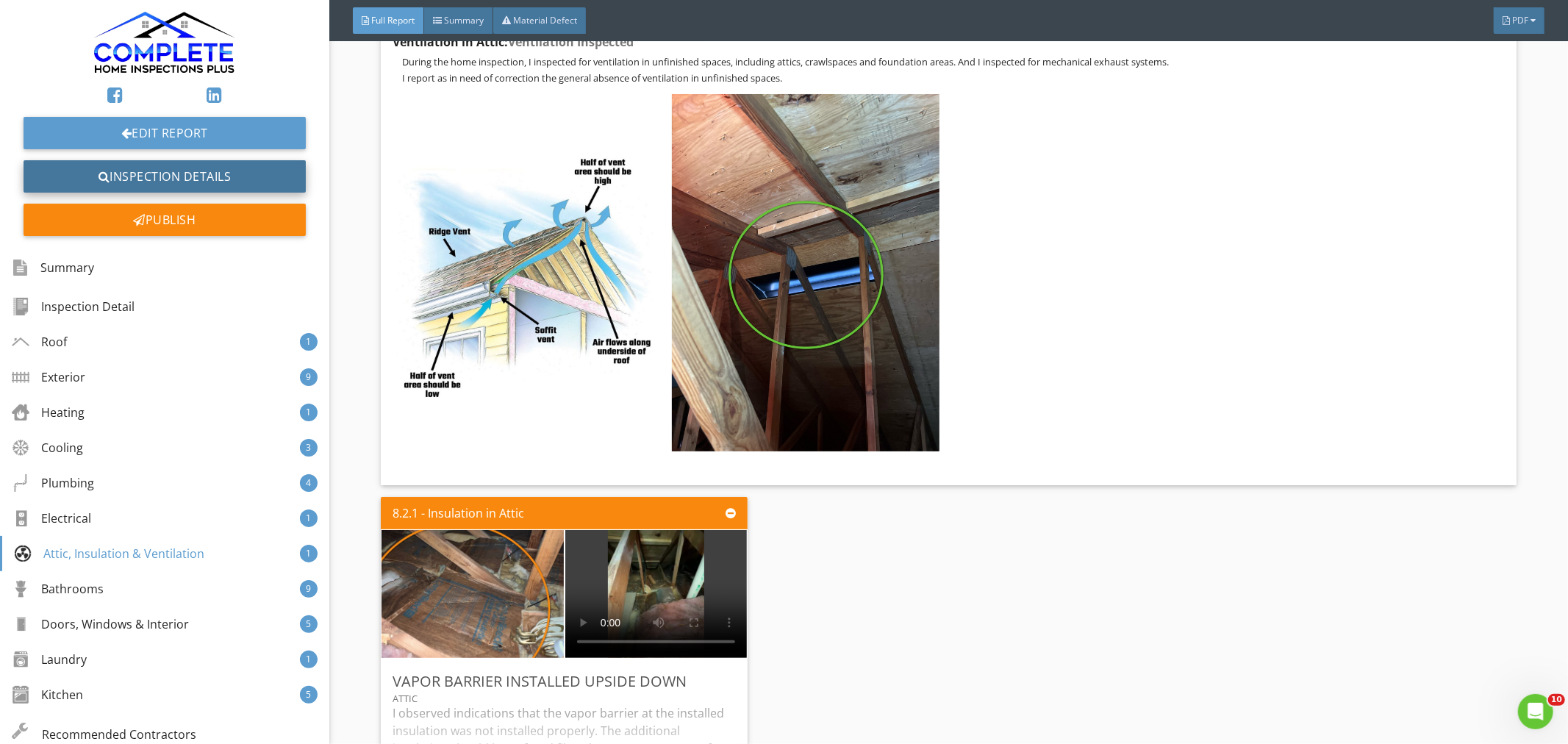
click at [192, 178] on link "Inspection Details" at bounding box center [164, 176] width 283 height 32
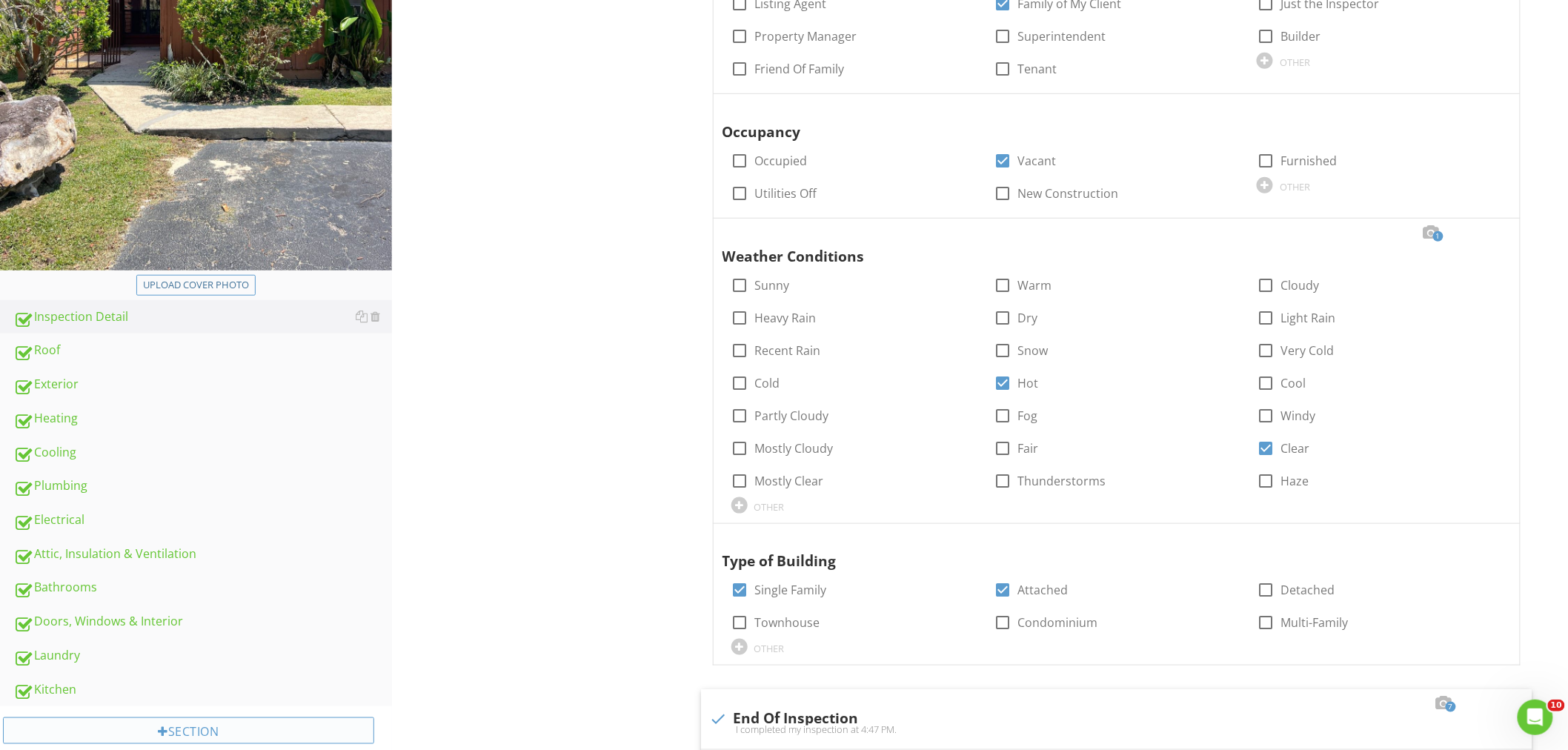
scroll to position [575, 0]
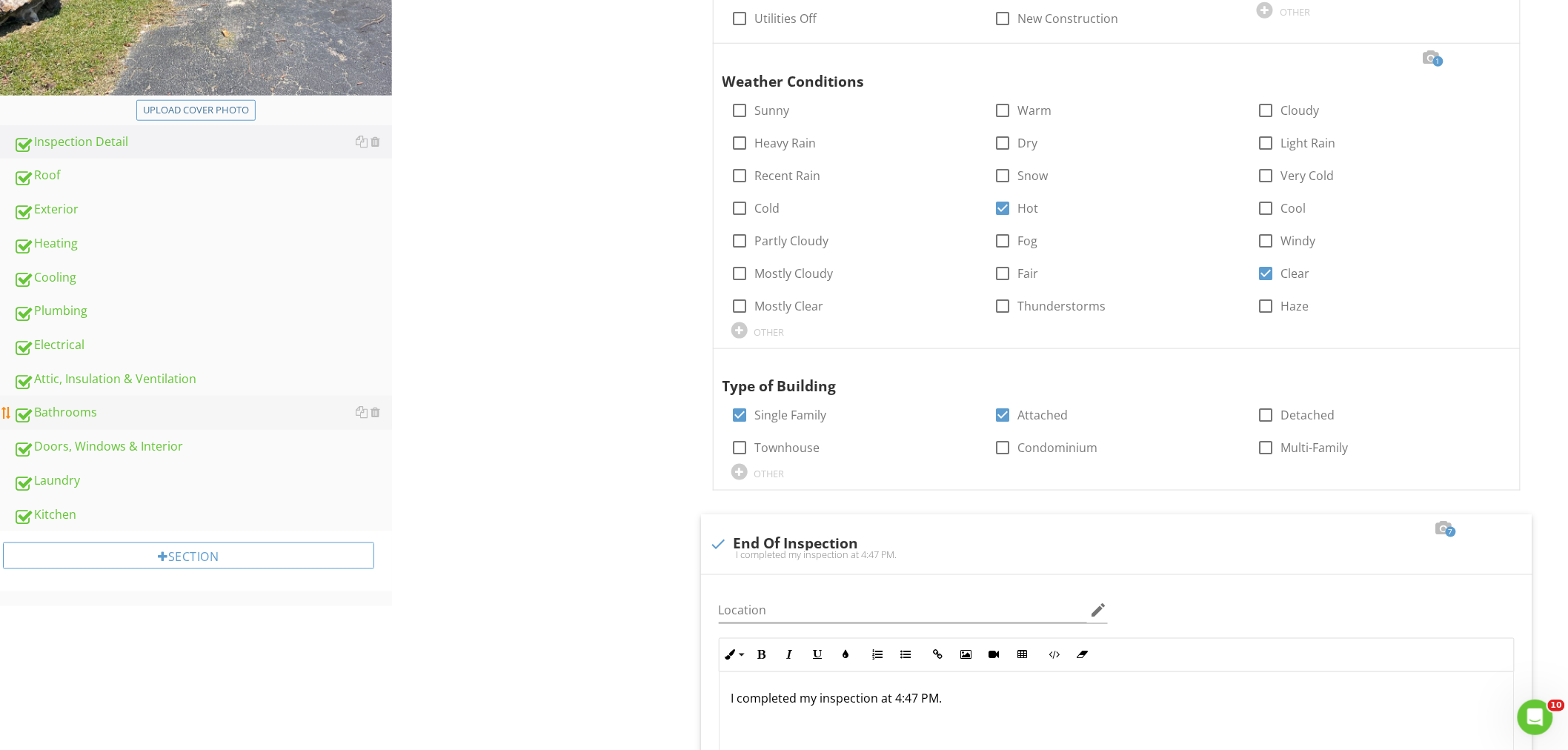
click at [96, 398] on link "Bathrooms" at bounding box center [203, 412] width 379 height 34
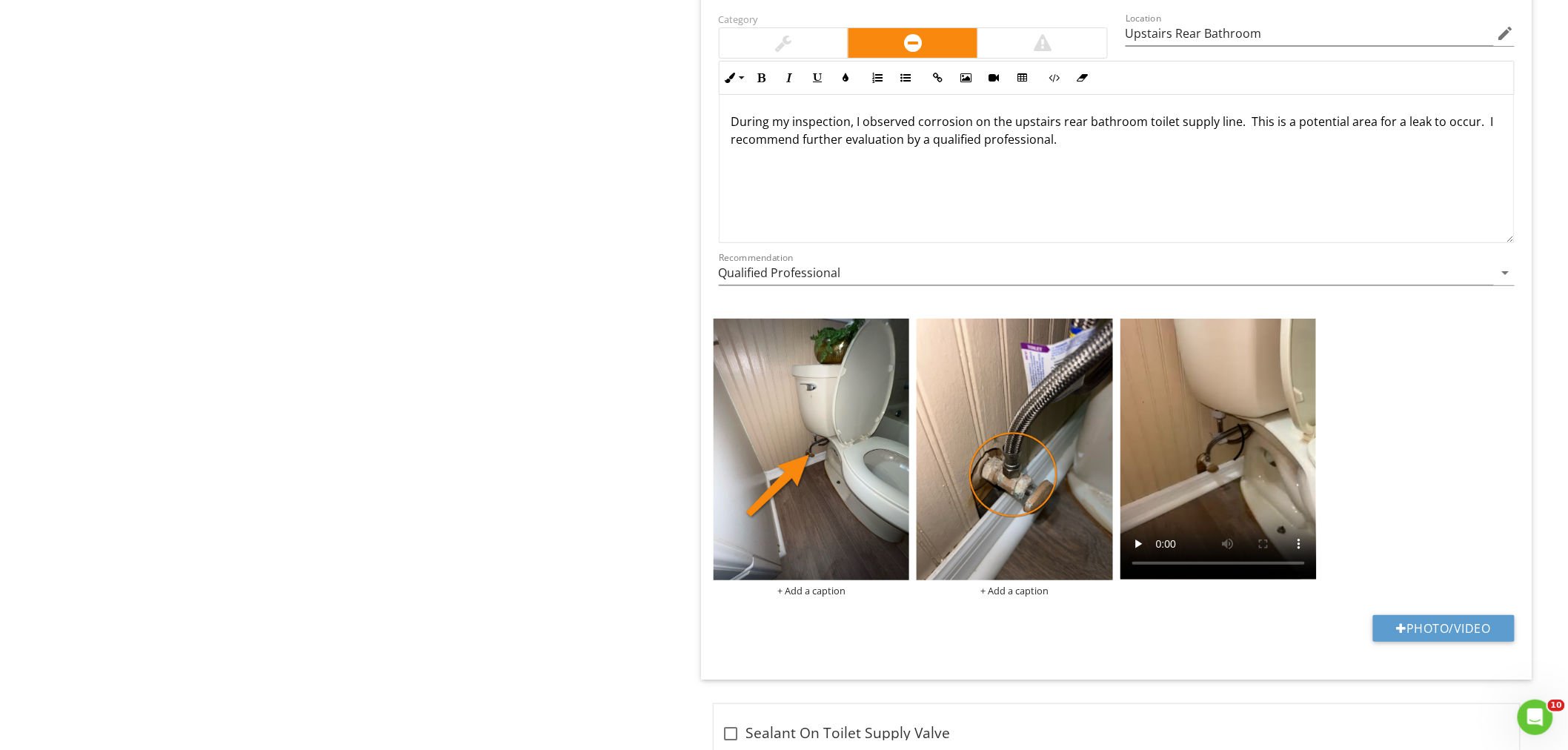
scroll to position [2520, 0]
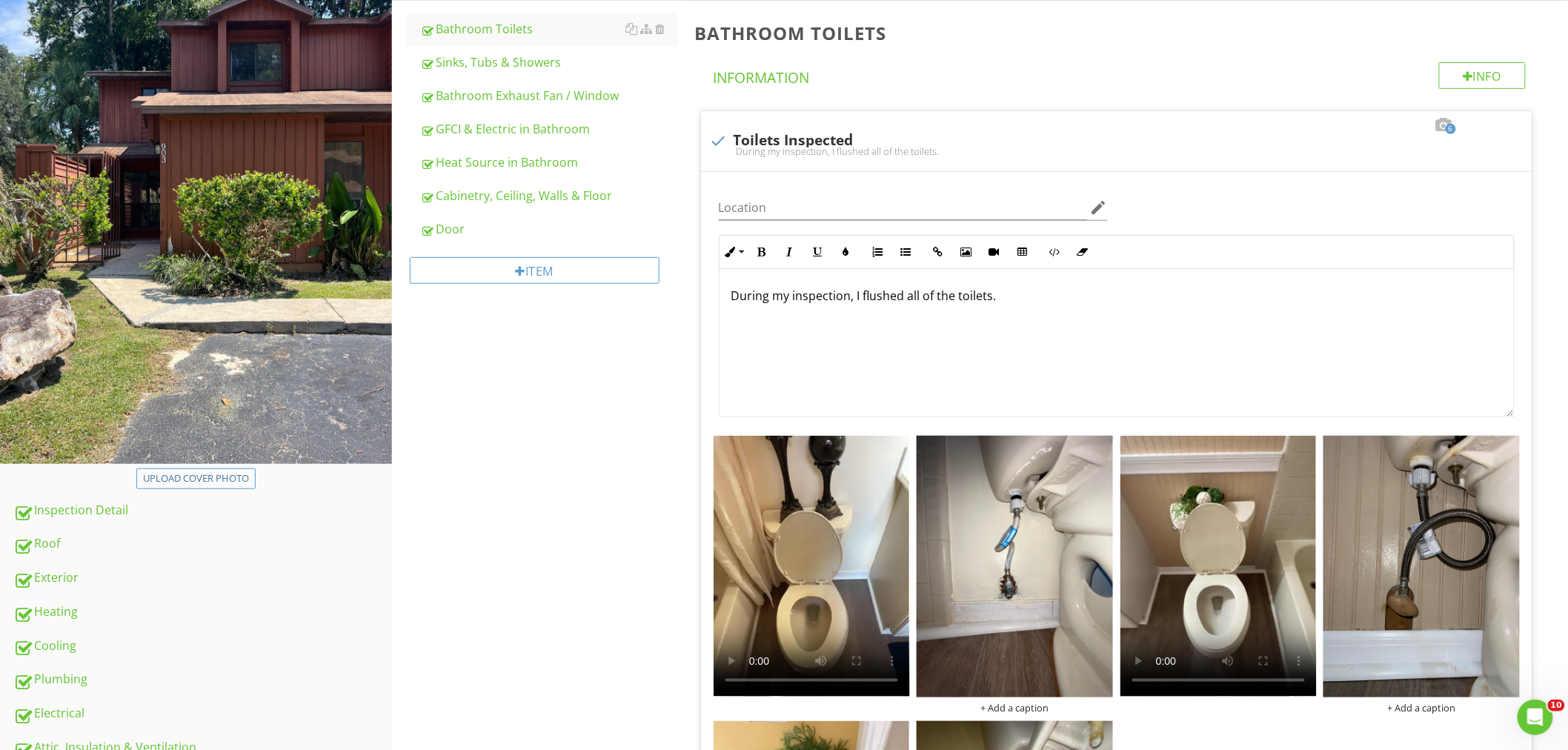
scroll to position [50, 0]
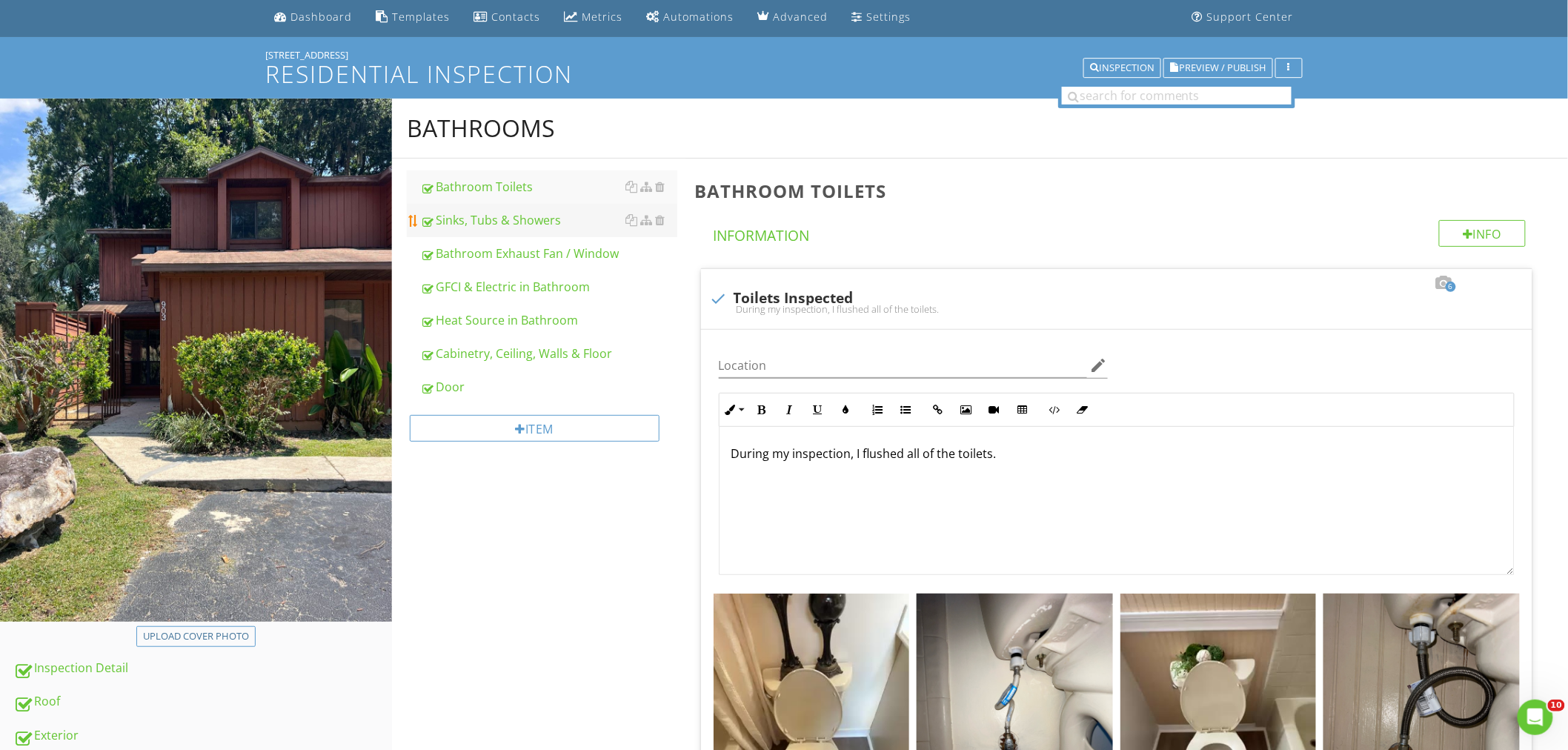
click at [453, 213] on div "Sinks, Tubs & Showers" at bounding box center [548, 220] width 257 height 18
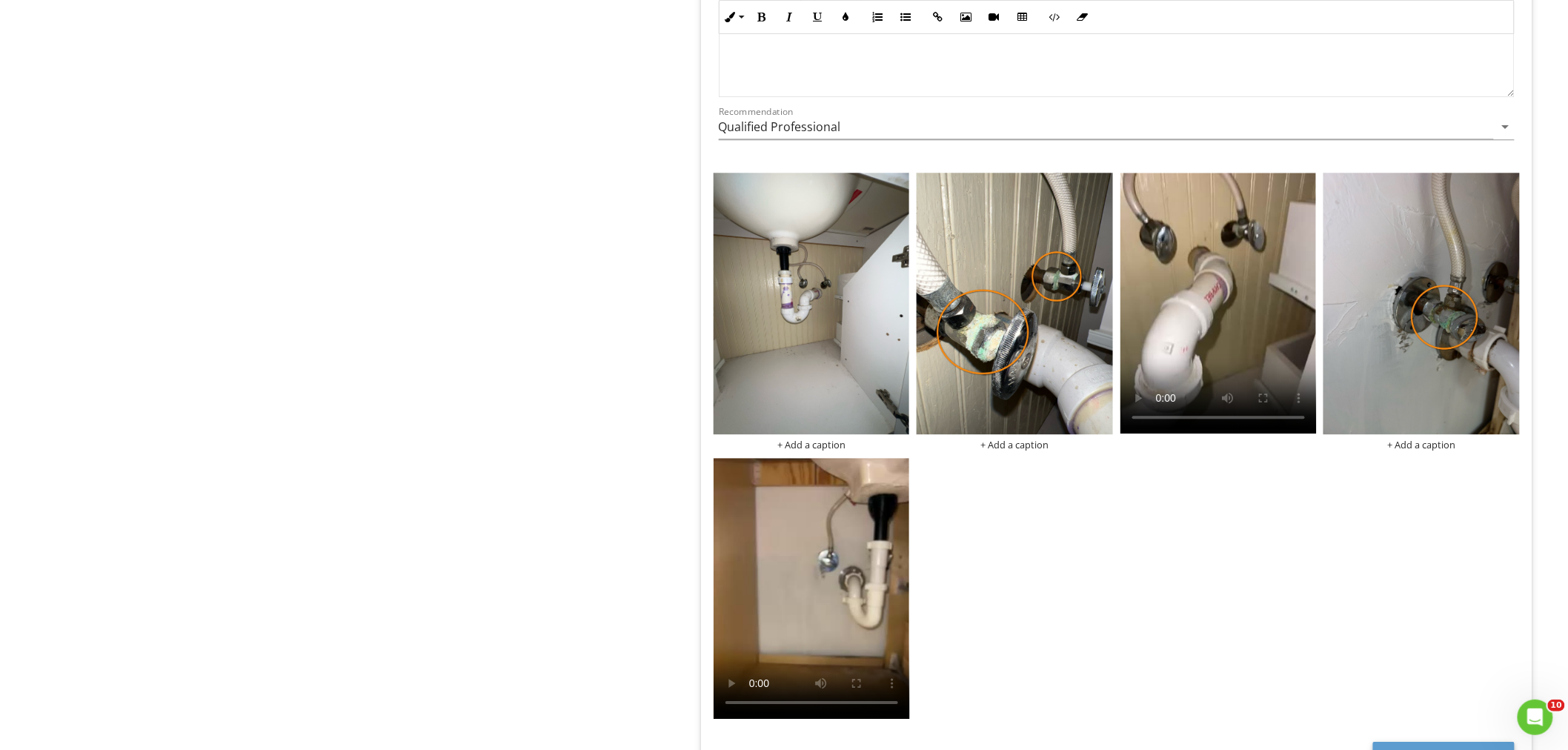
scroll to position [6223, 0]
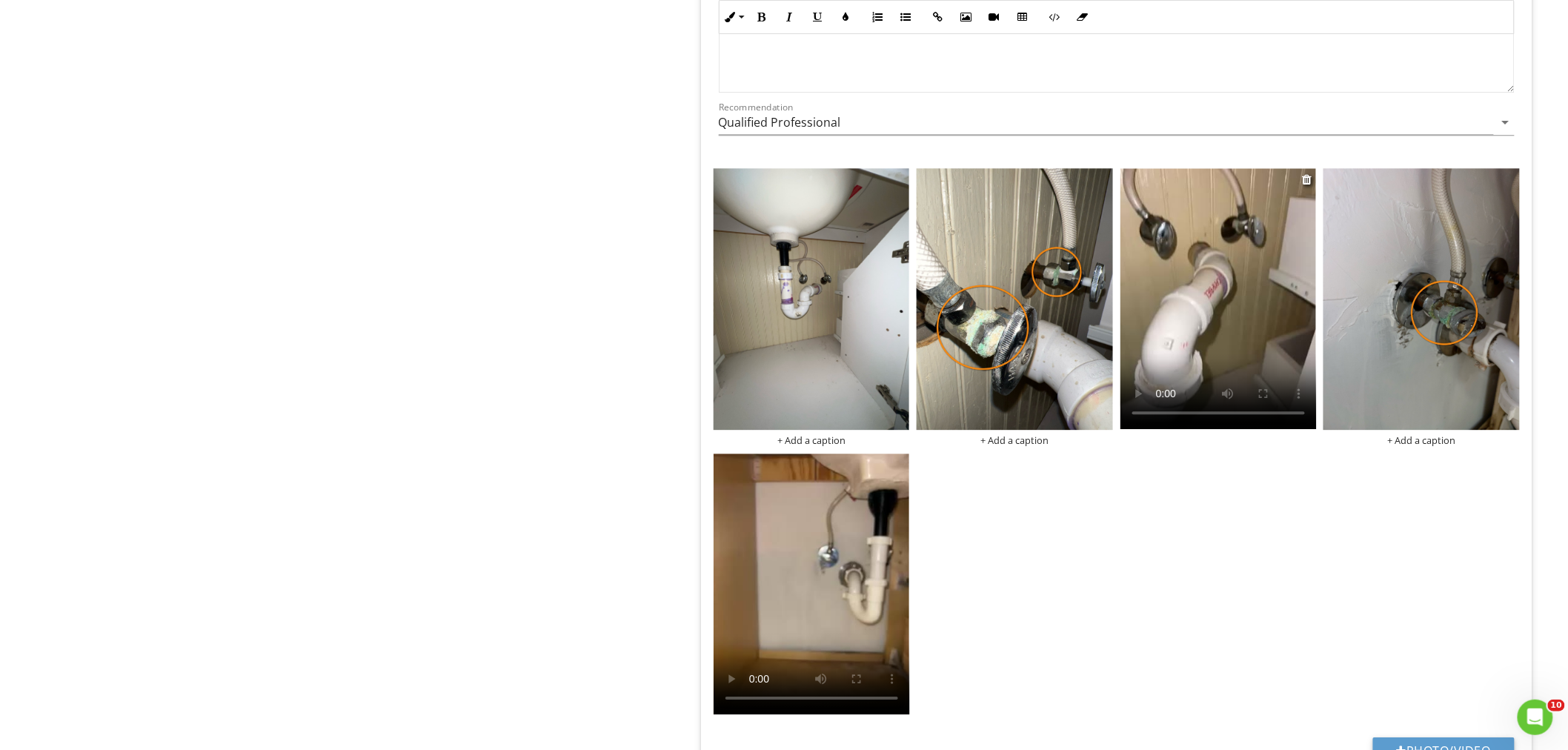
click at [1211, 338] on video at bounding box center [1218, 298] width 197 height 261
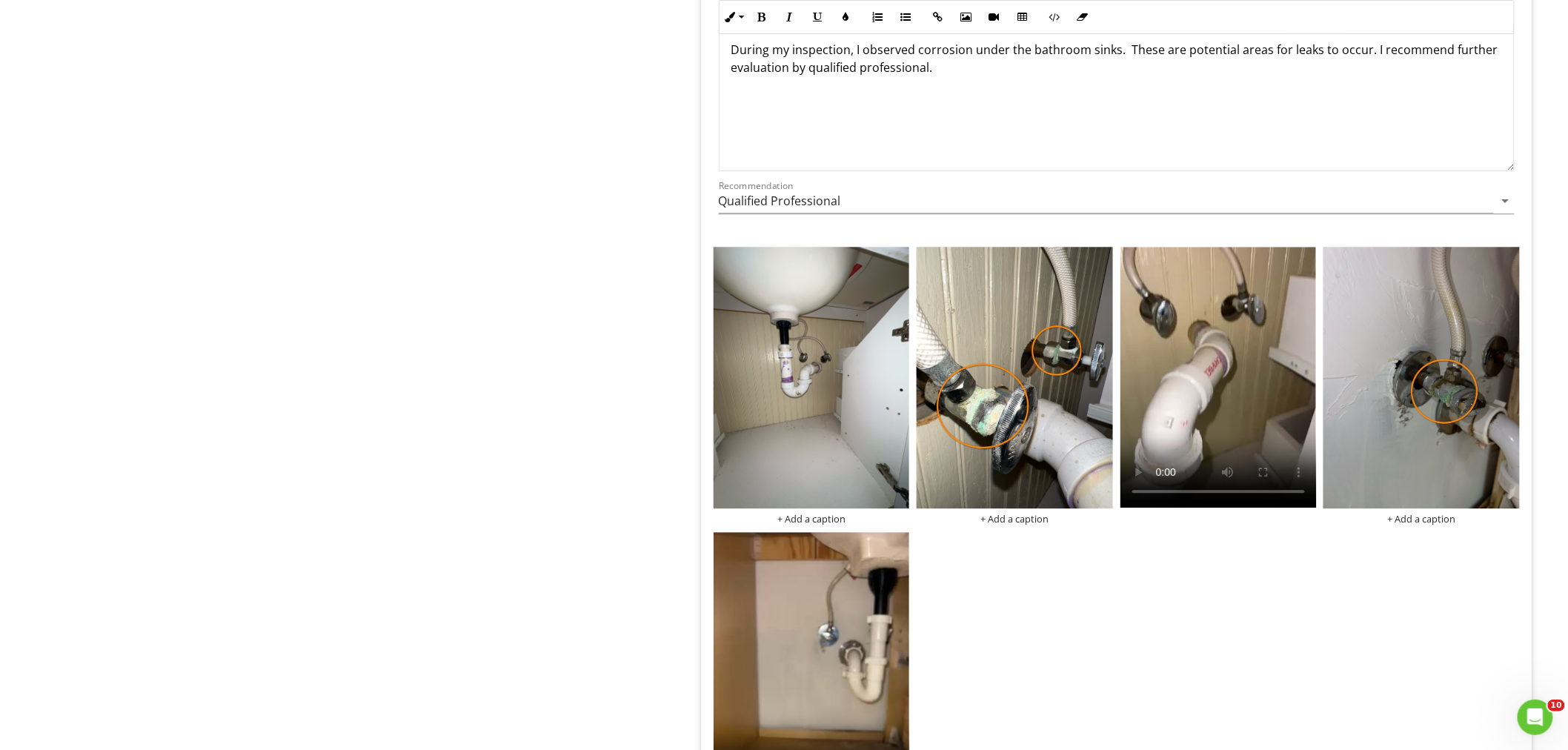
scroll to position [6058, 0]
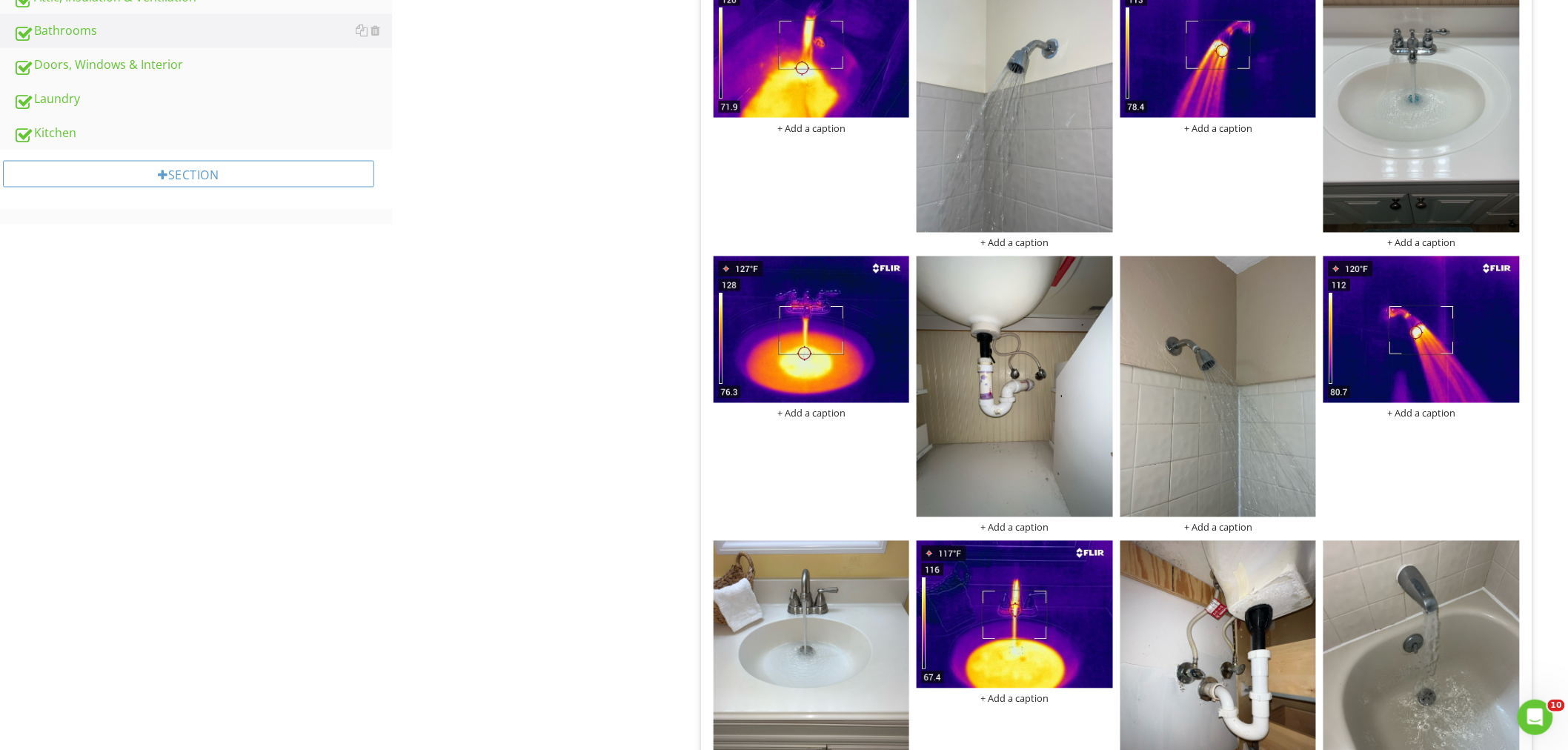
scroll to position [544, 0]
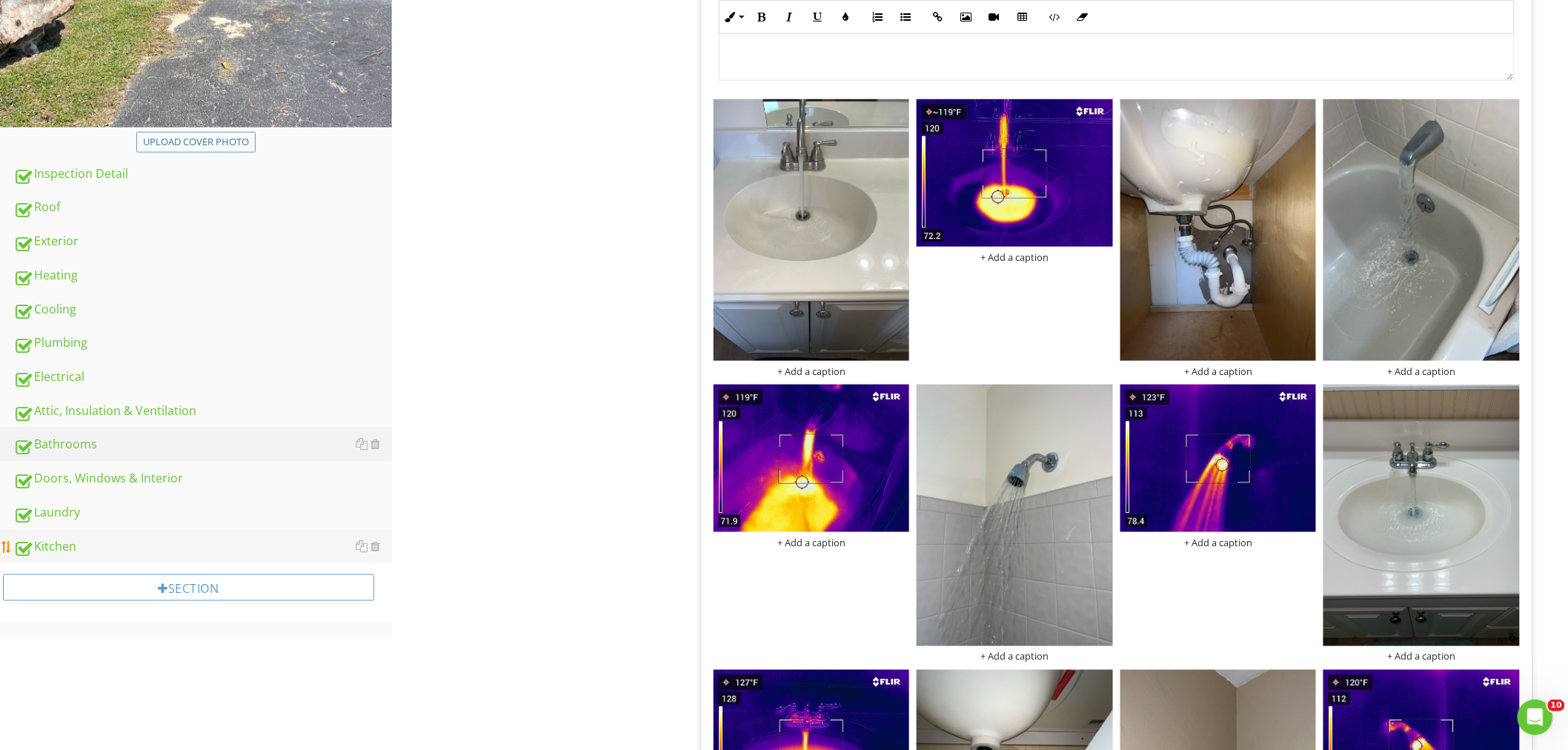
click at [93, 537] on div "Kitchen" at bounding box center [203, 547] width 379 height 20
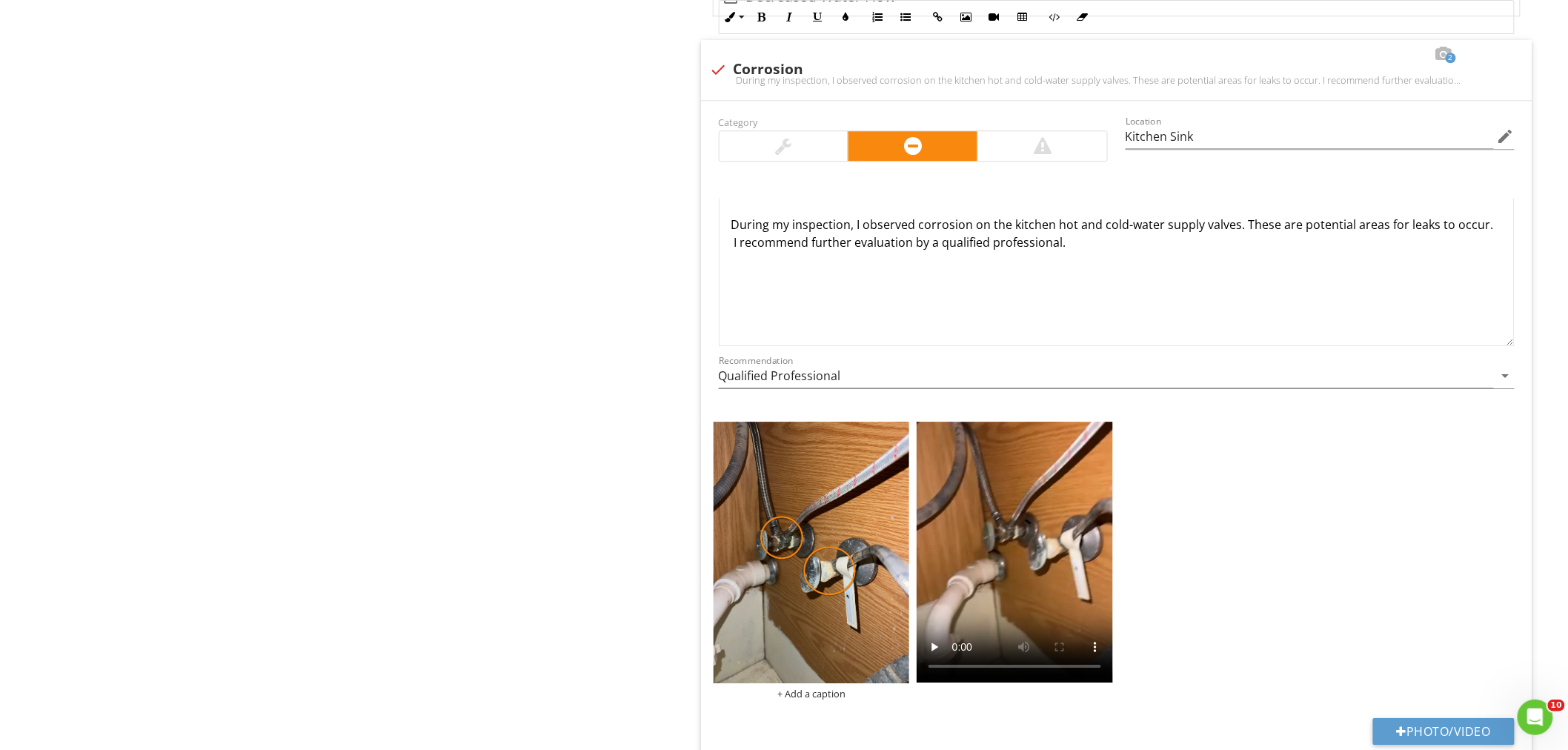
scroll to position [1931, 0]
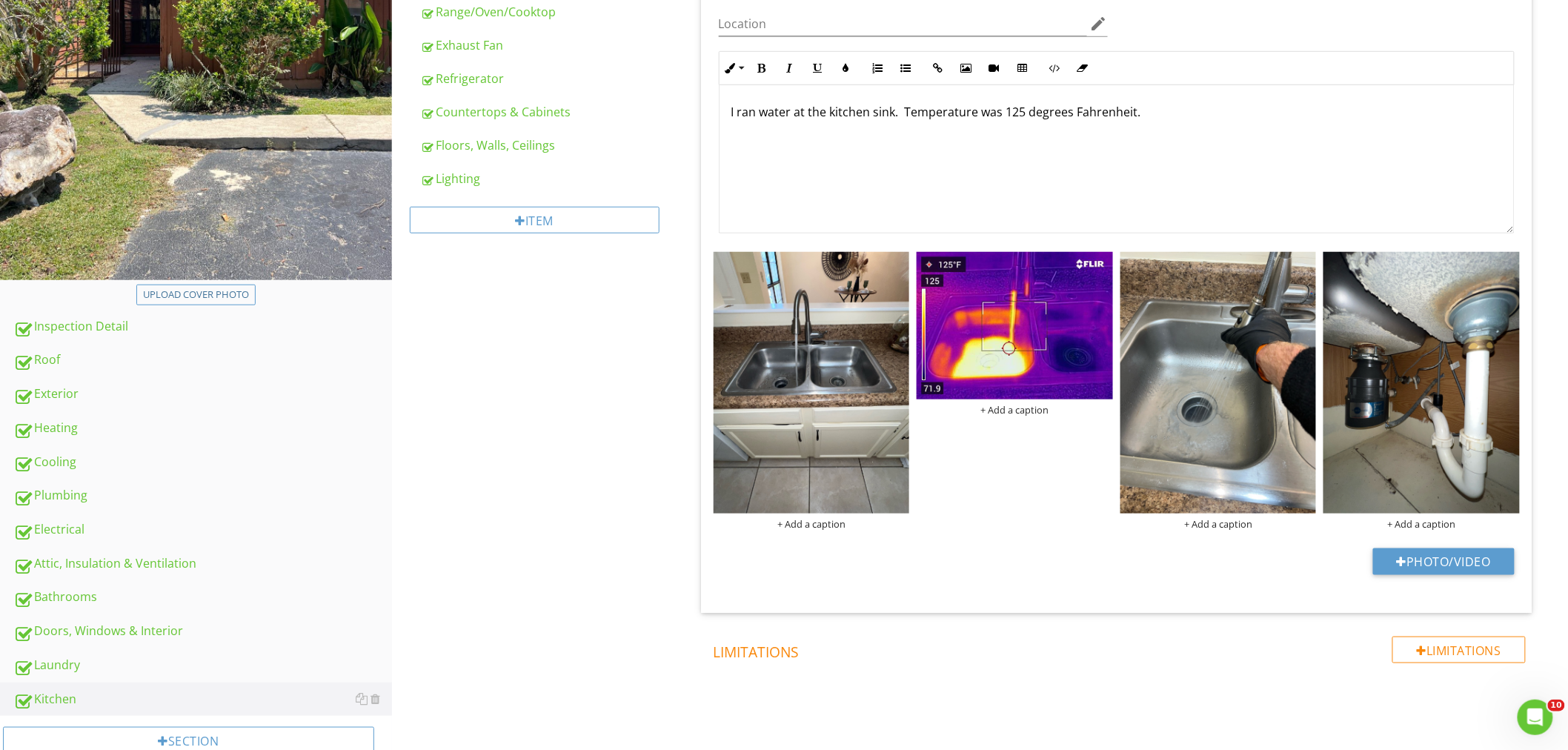
scroll to position [531, 0]
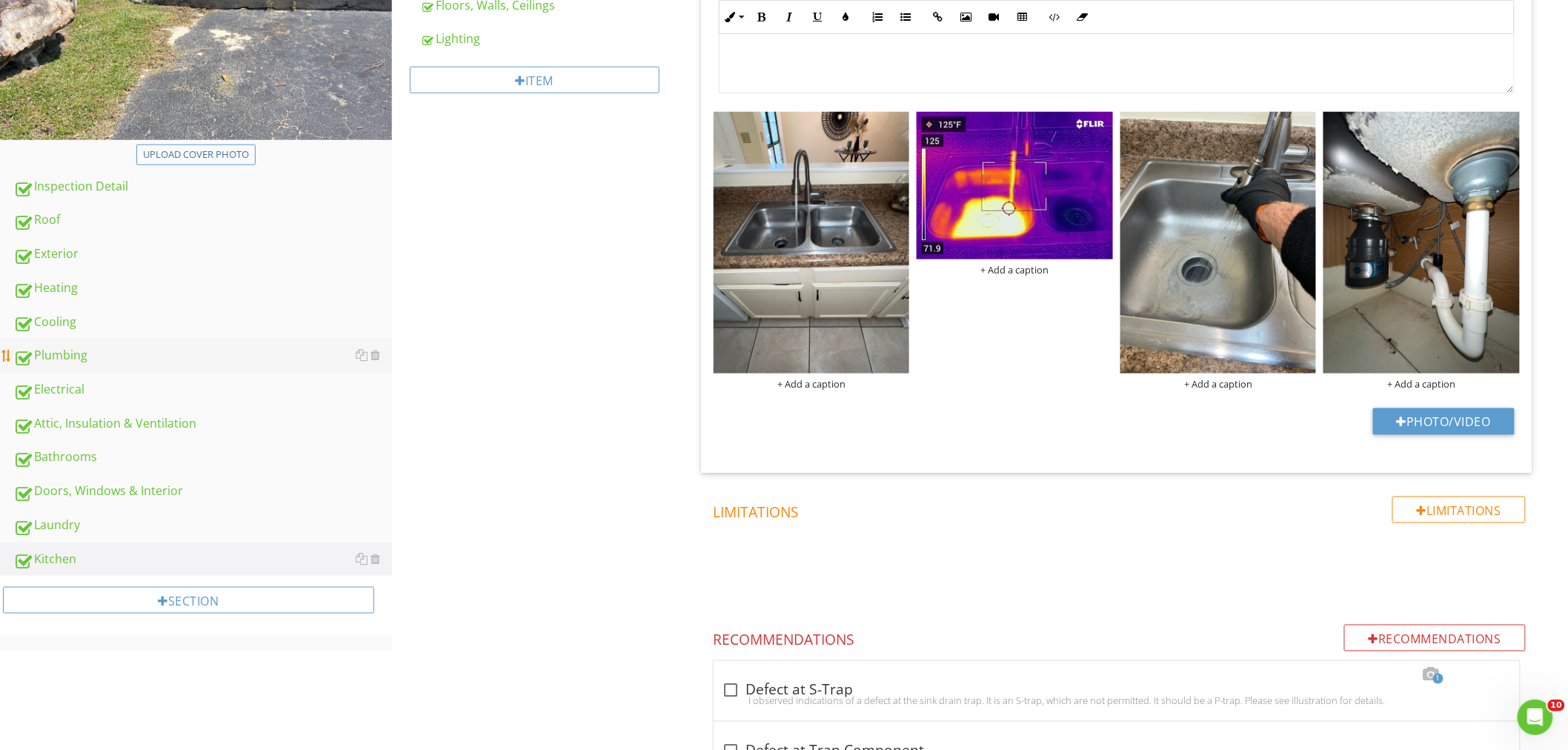
click at [70, 348] on div "Plumbing" at bounding box center [203, 355] width 379 height 20
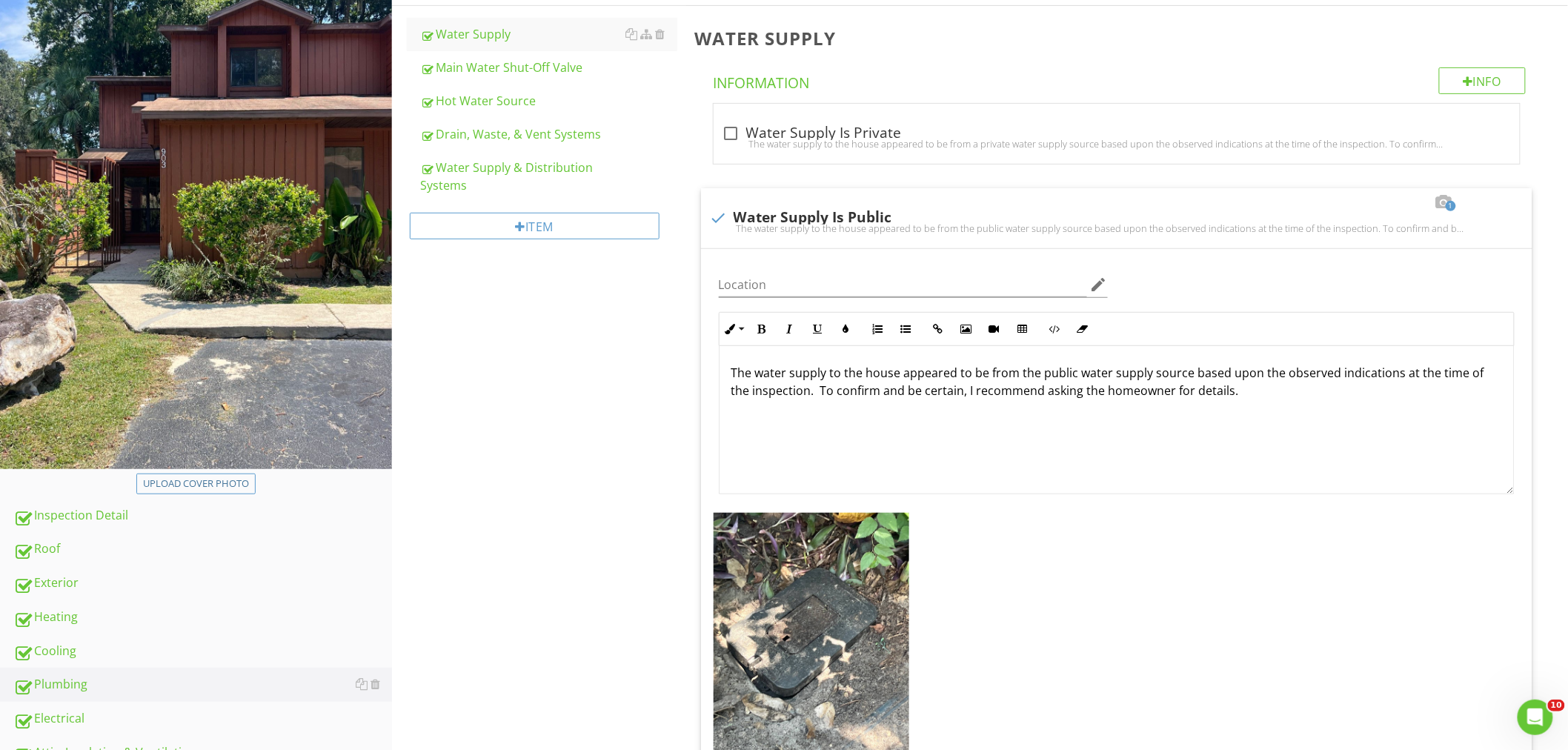
scroll to position [38, 0]
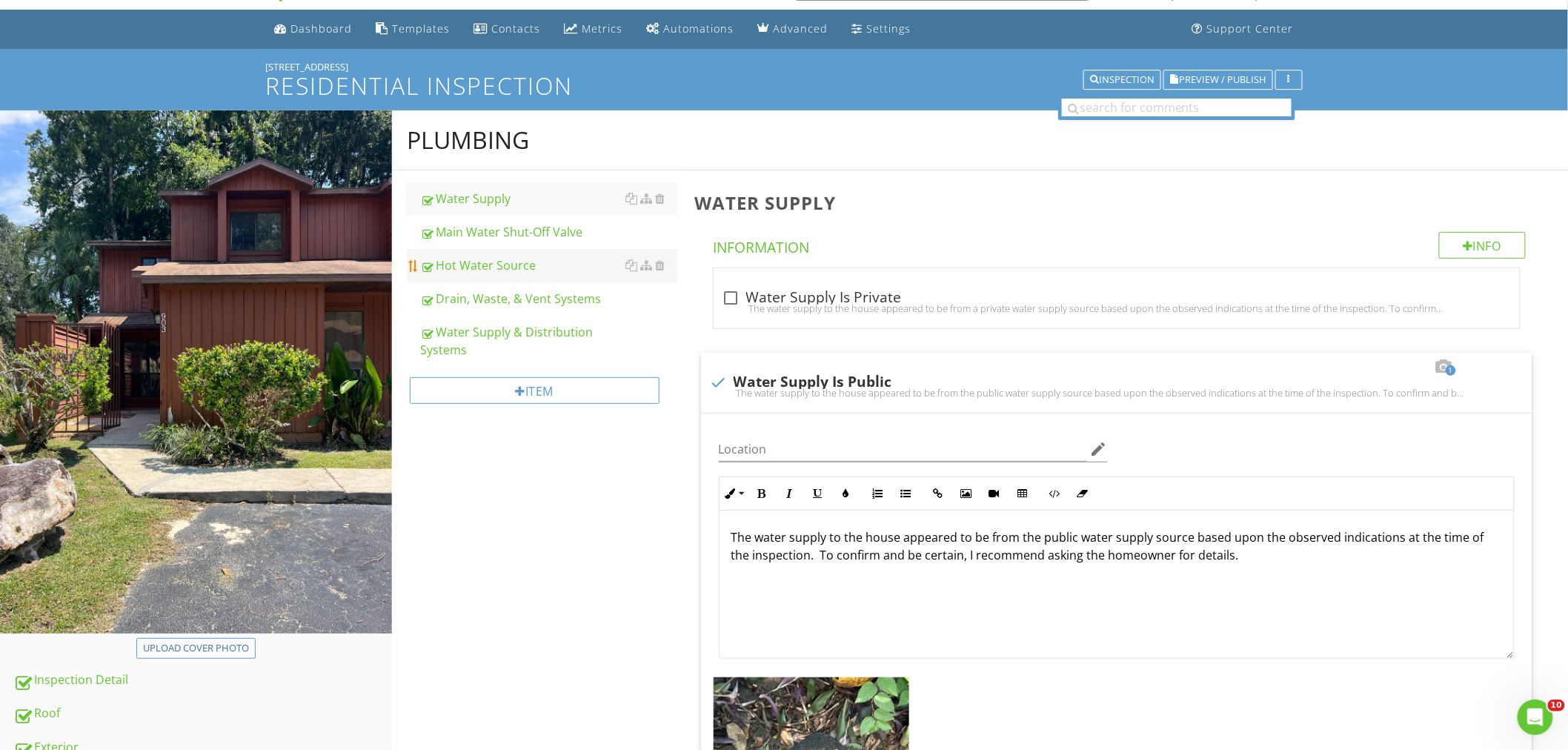
click at [514, 262] on div "Hot Water Source" at bounding box center [548, 265] width 257 height 18
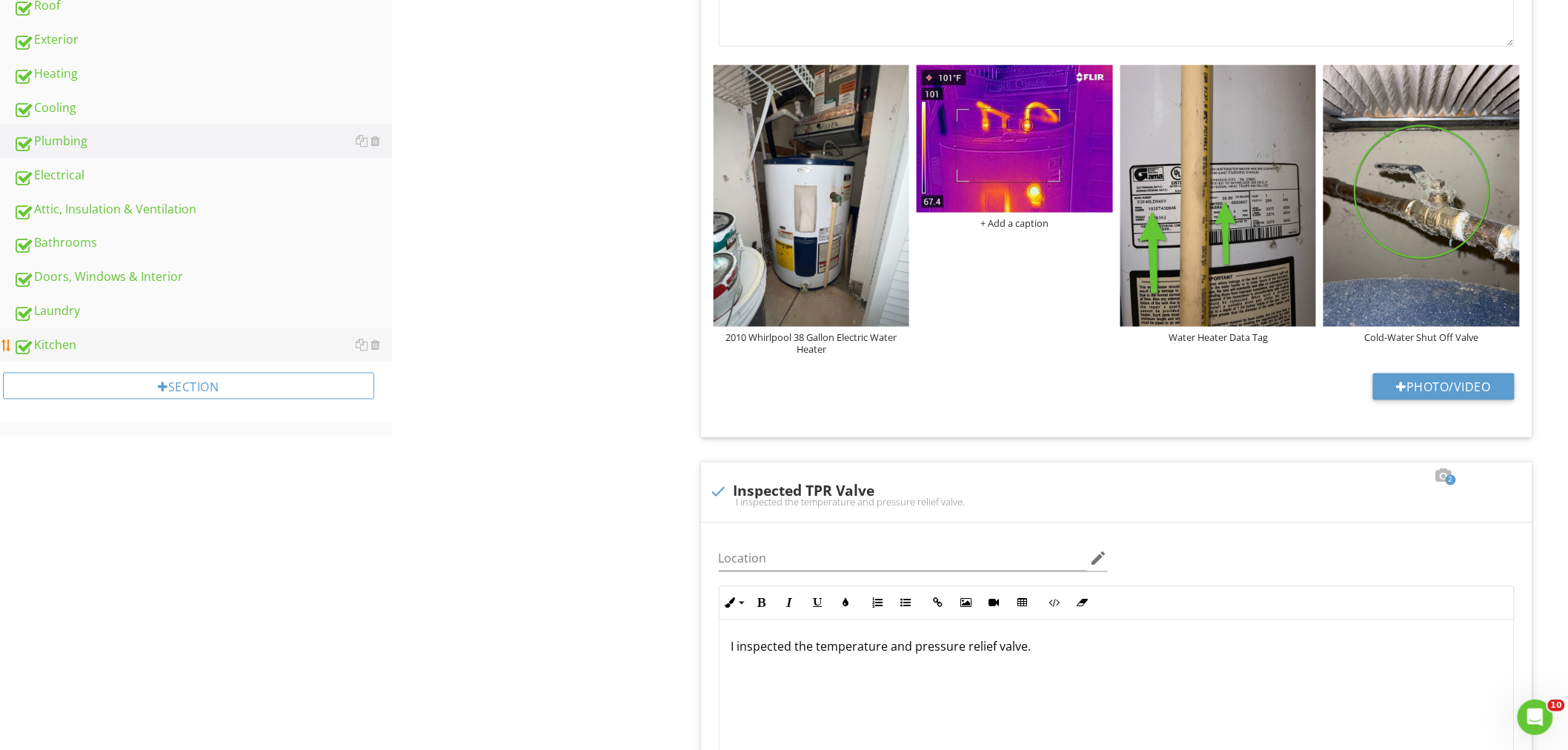
scroll to position [697, 0]
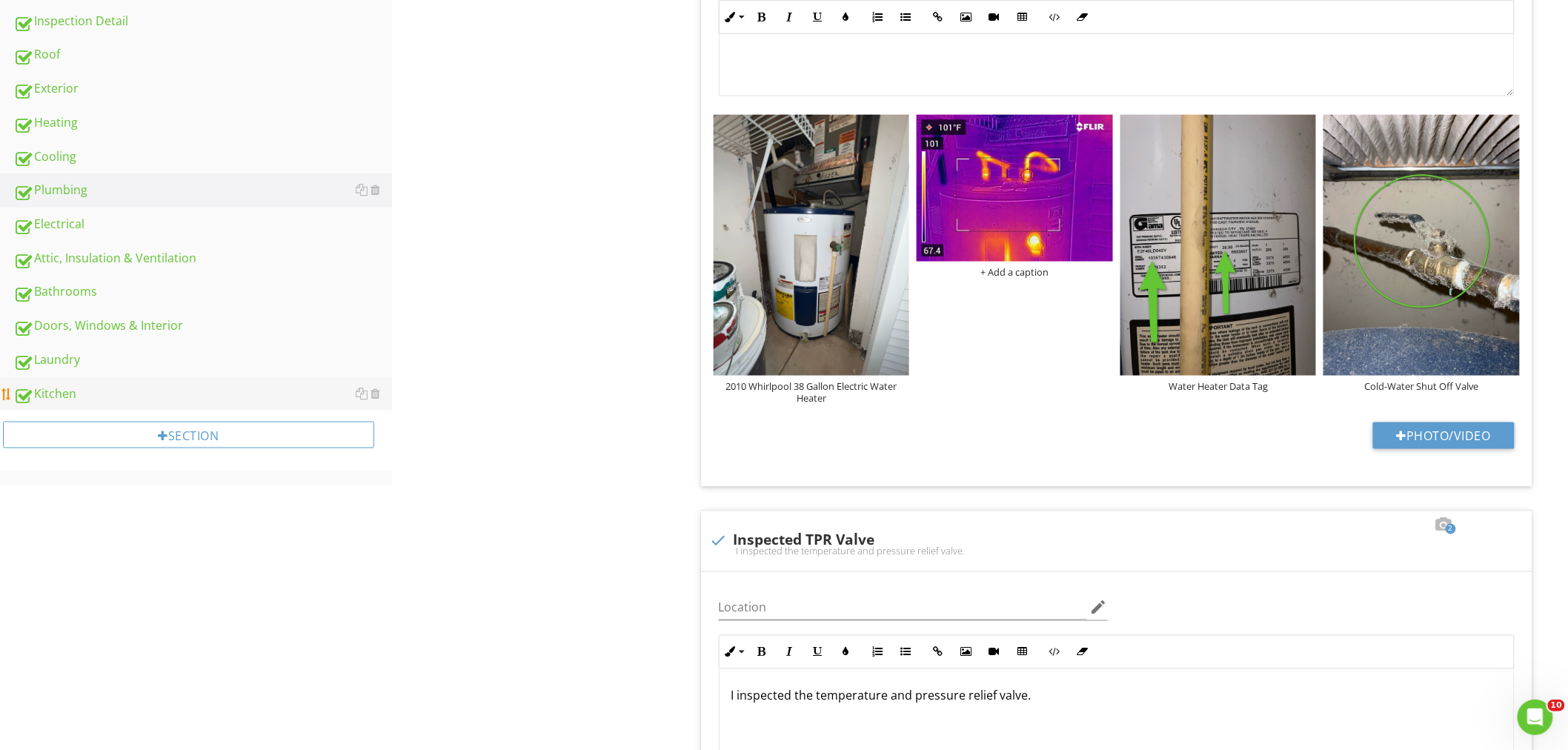
click at [59, 385] on div "Kitchen" at bounding box center [203, 395] width 379 height 20
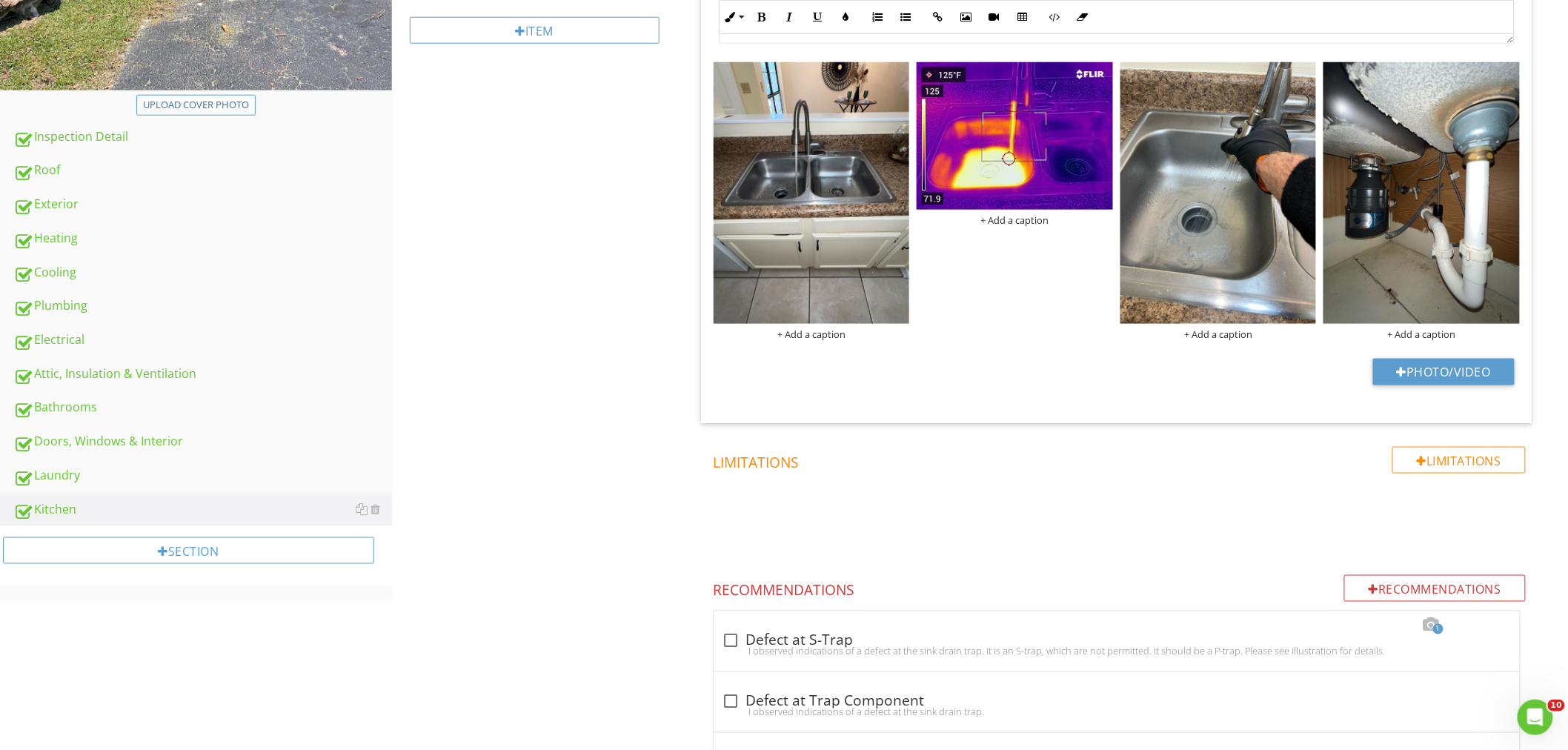
scroll to position [285, 0]
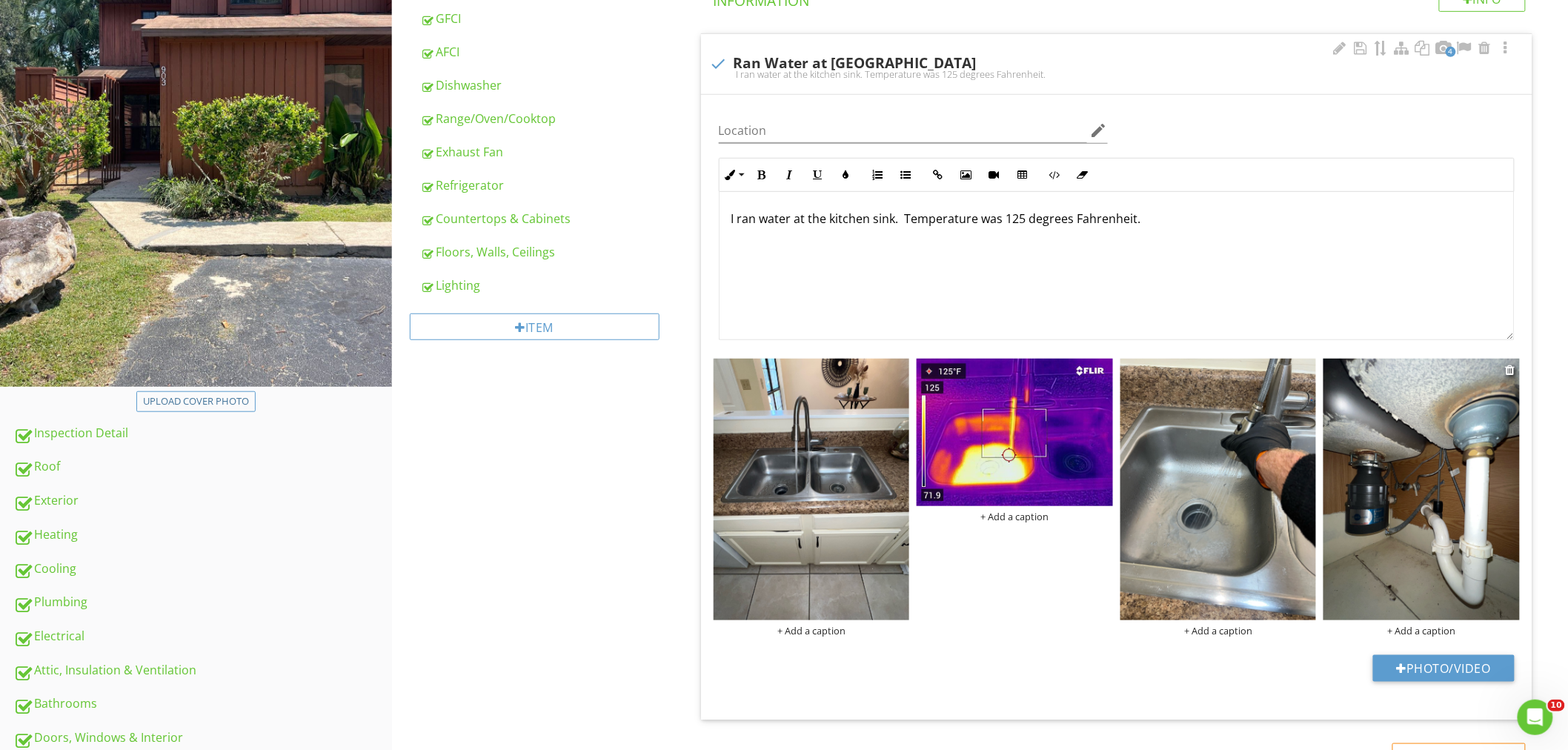
drag, startPoint x: 1309, startPoint y: 492, endPoint x: 1360, endPoint y: 470, distance: 55.5
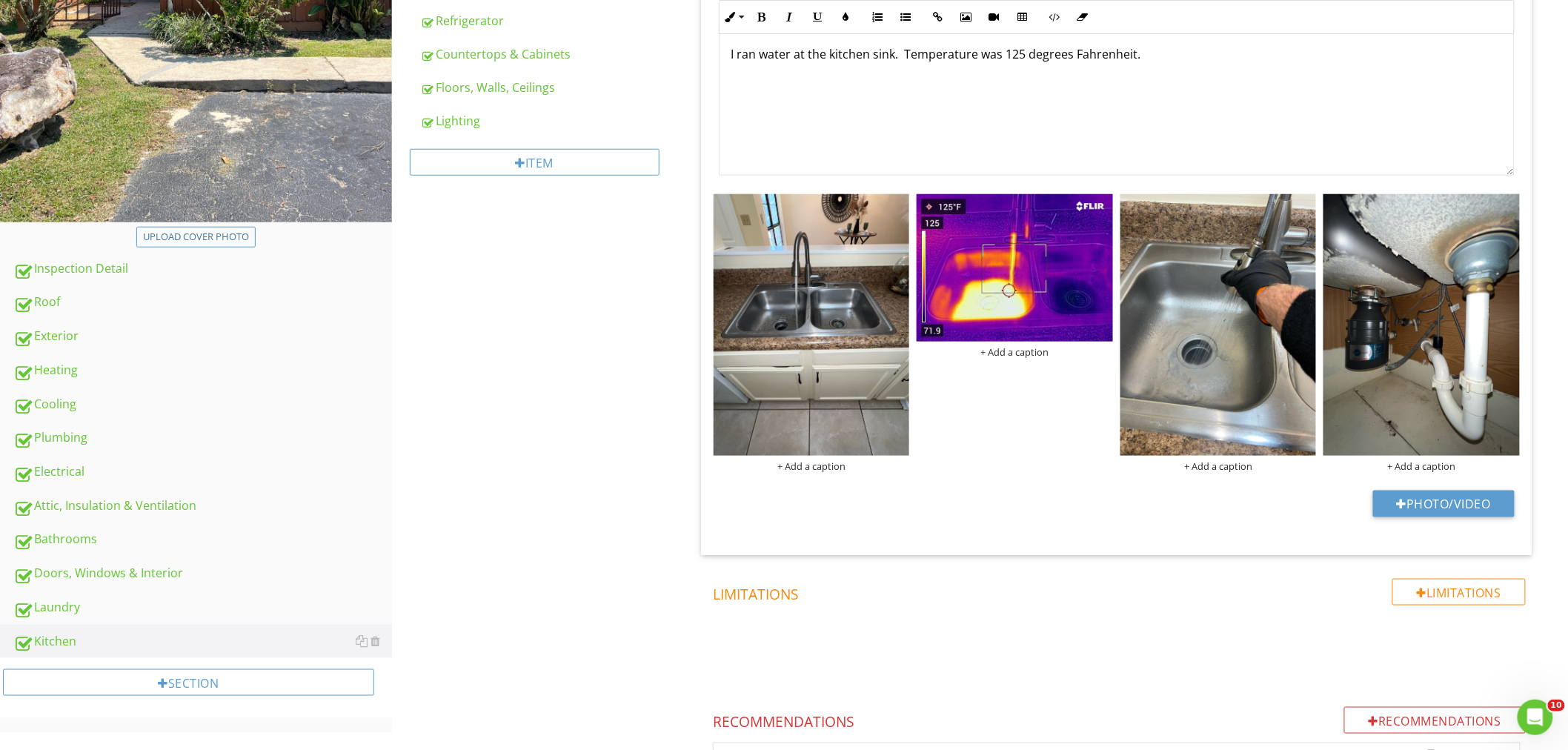
drag, startPoint x: 109, startPoint y: 544, endPoint x: 523, endPoint y: 566, distance: 414.6
click at [109, 544] on div "Bathrooms" at bounding box center [203, 539] width 379 height 20
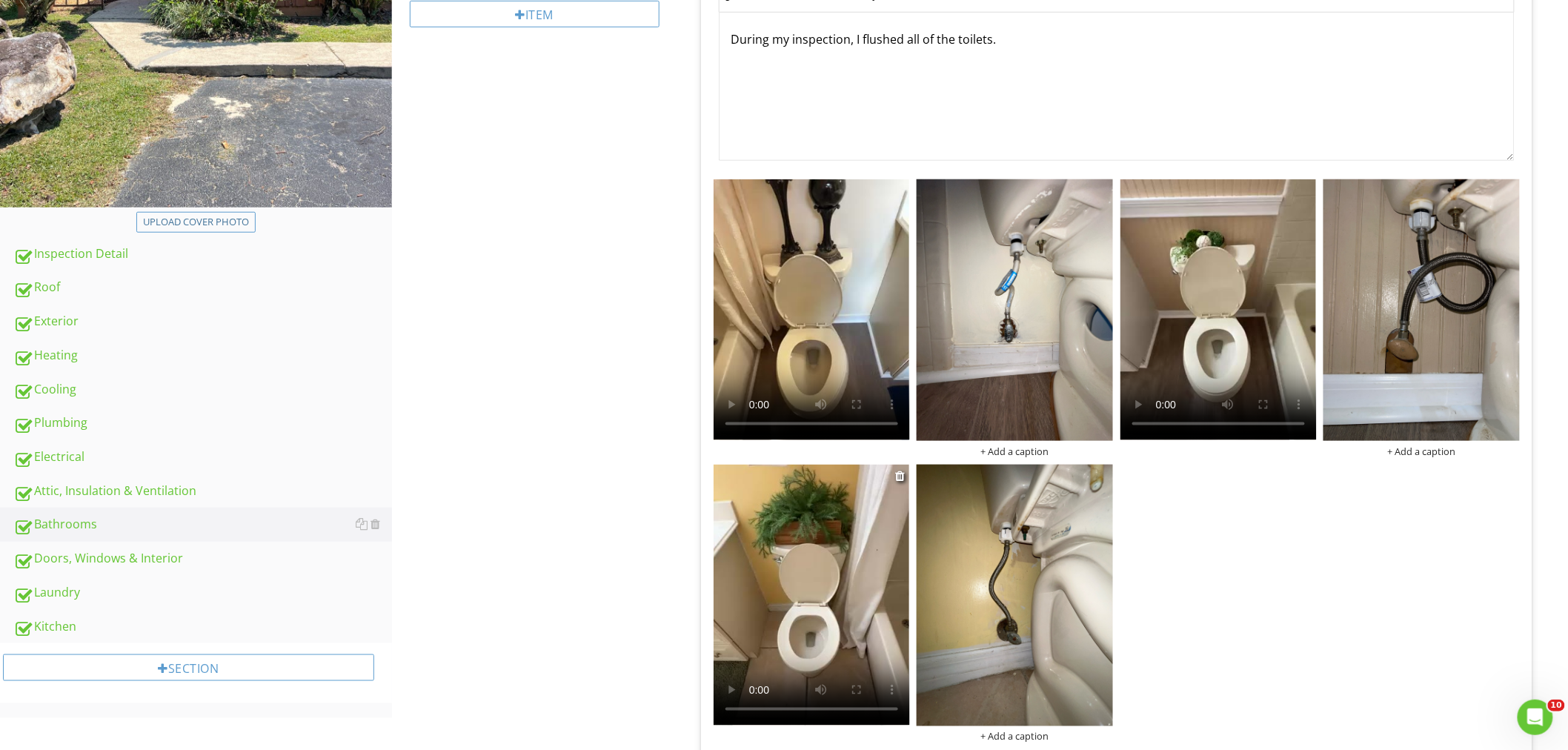
scroll to position [614, 0]
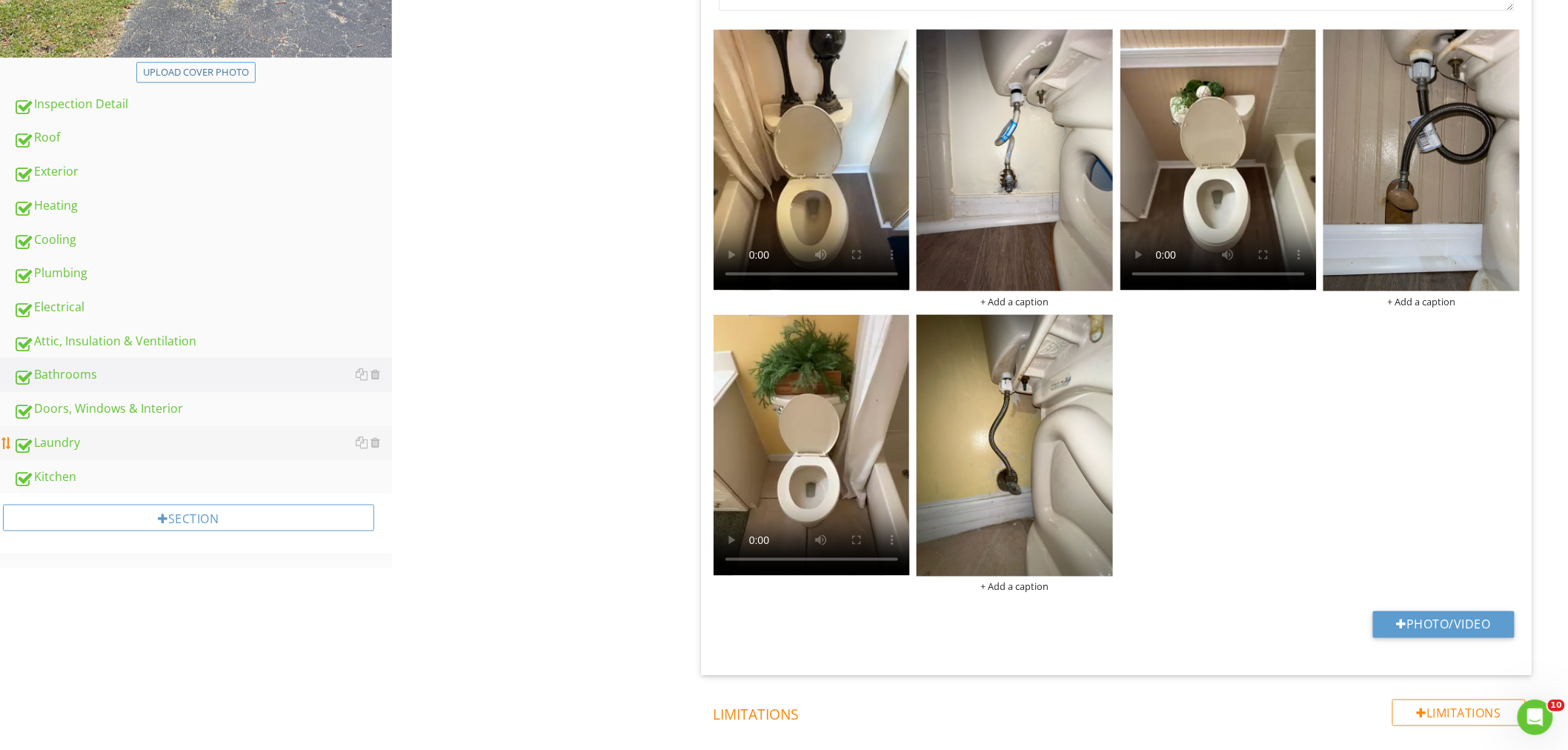
click at [130, 427] on link "Laundry" at bounding box center [203, 443] width 379 height 34
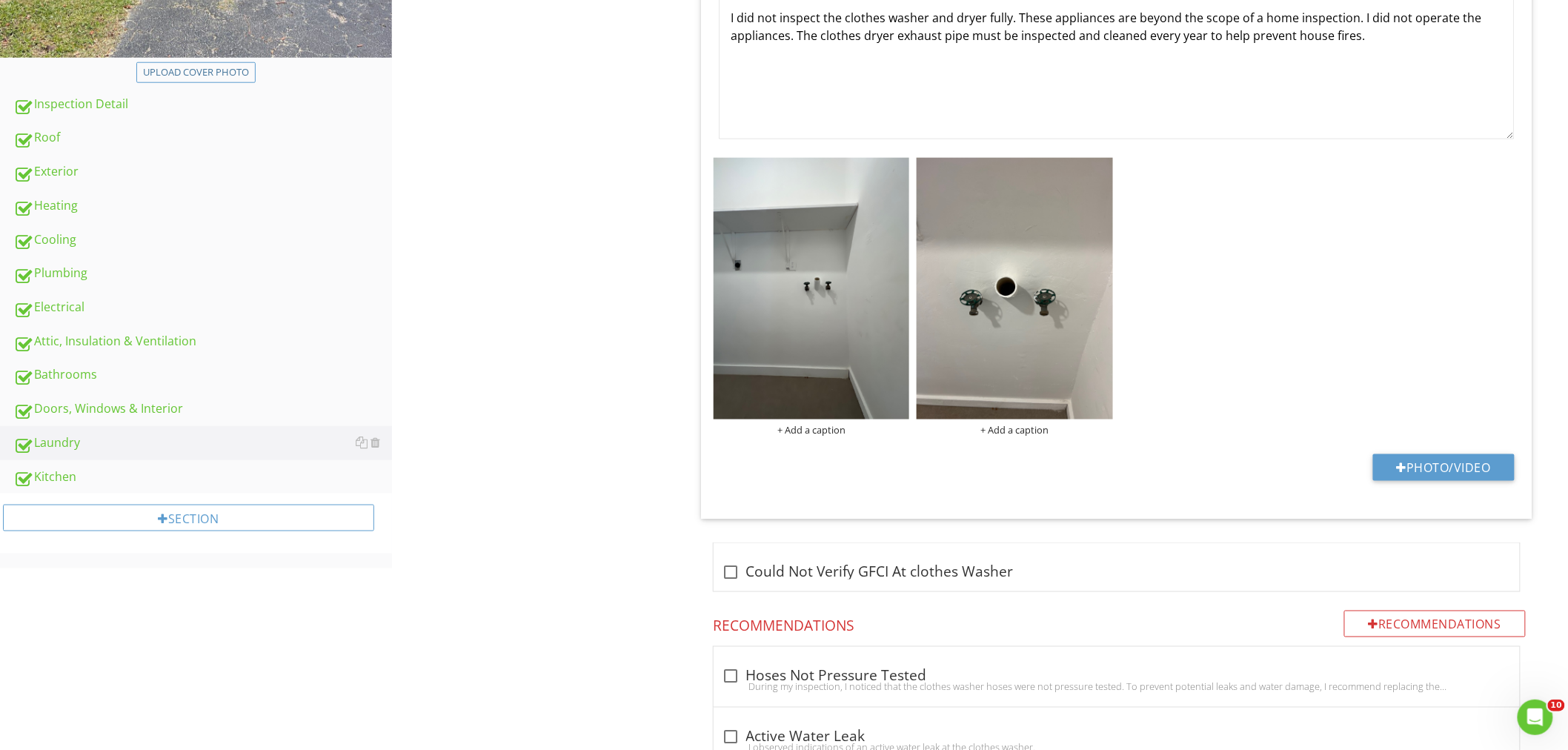
click at [593, 269] on div "Laundry Clothes Washer Clothes Dryer Clothes Dryer Vent Laundry Room, Electric,…" at bounding box center [979, 675] width 1176 height 2282
click at [122, 377] on div "Bathrooms" at bounding box center [203, 375] width 379 height 20
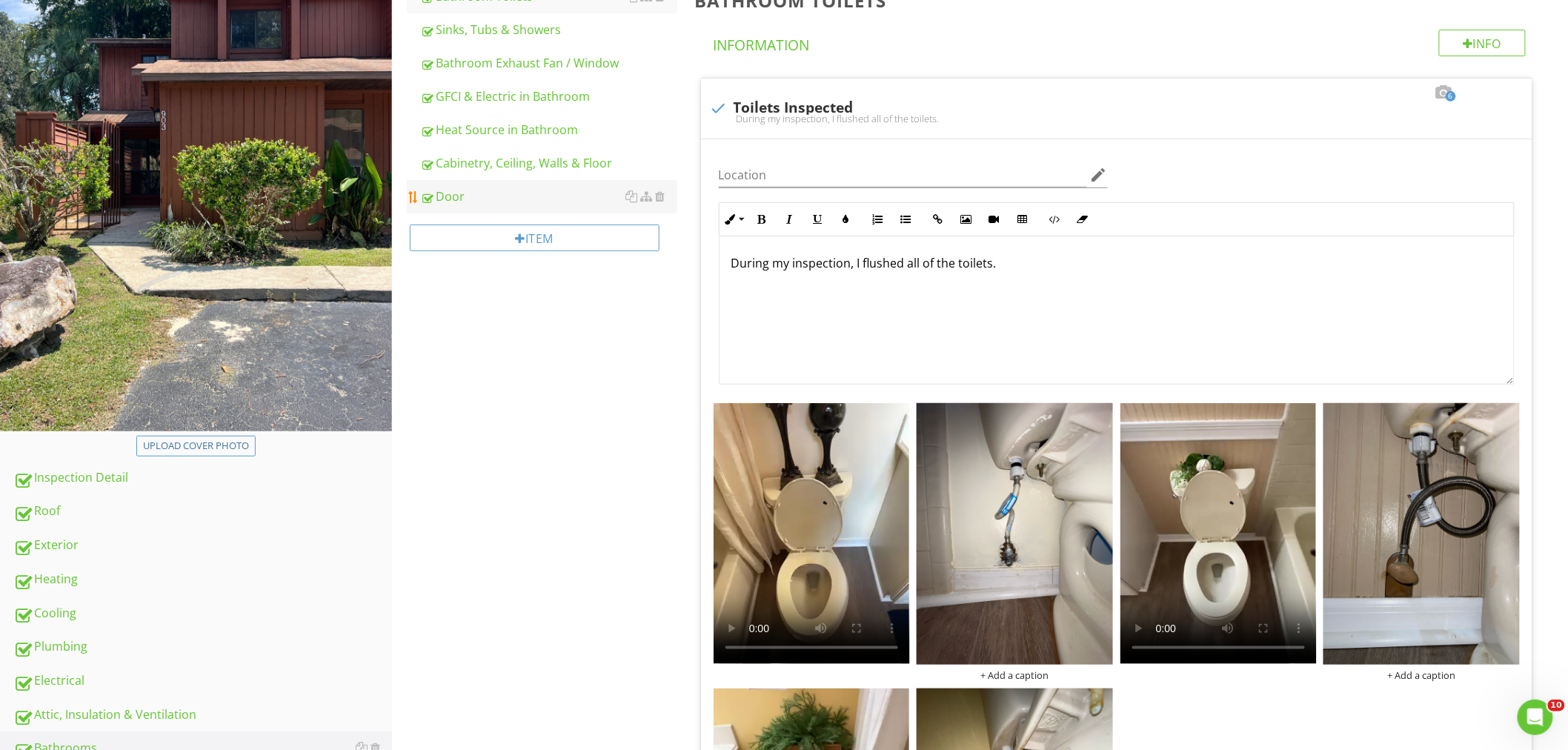
scroll to position [247, 0]
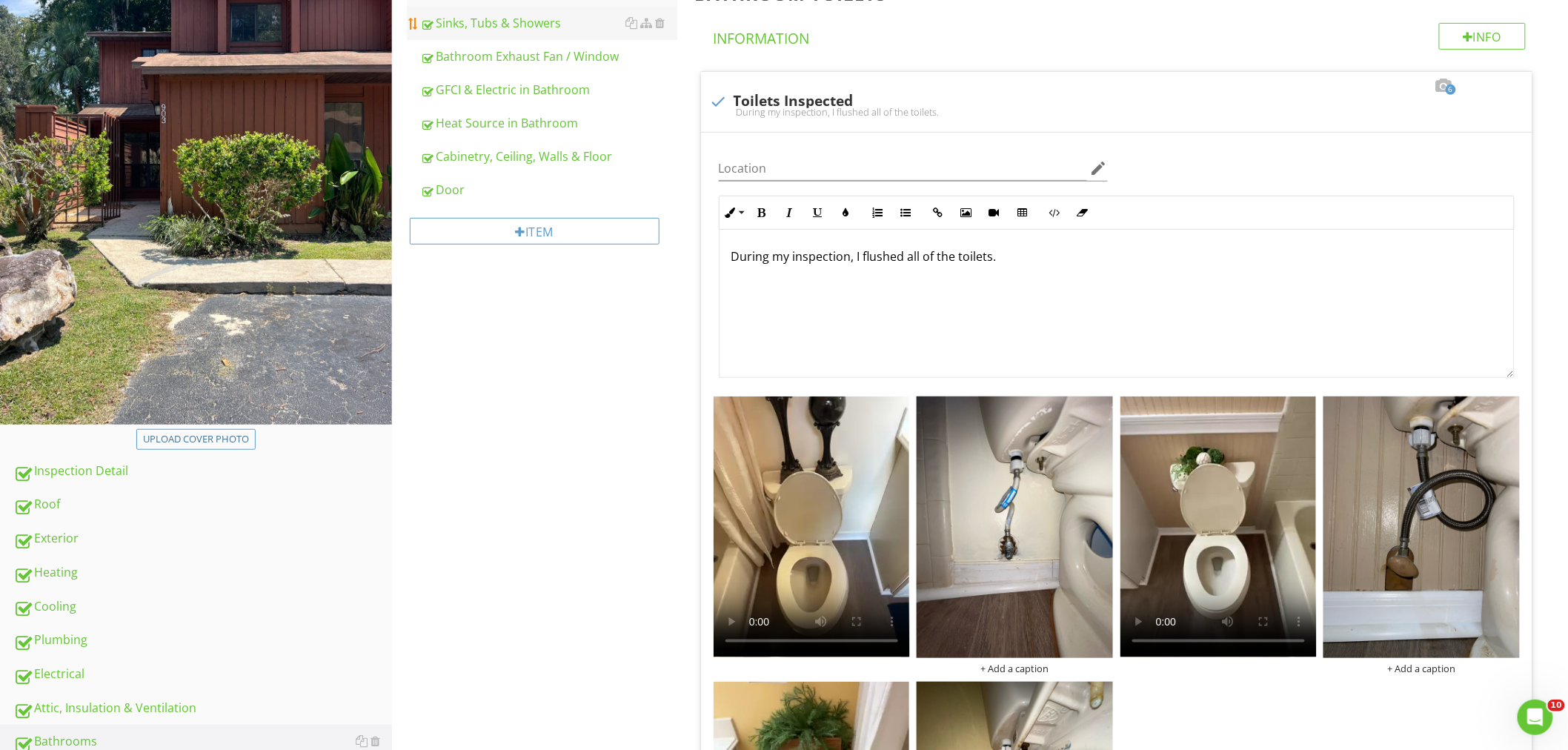
click at [526, 34] on link "Sinks, Tubs & Showers" at bounding box center [548, 23] width 257 height 32
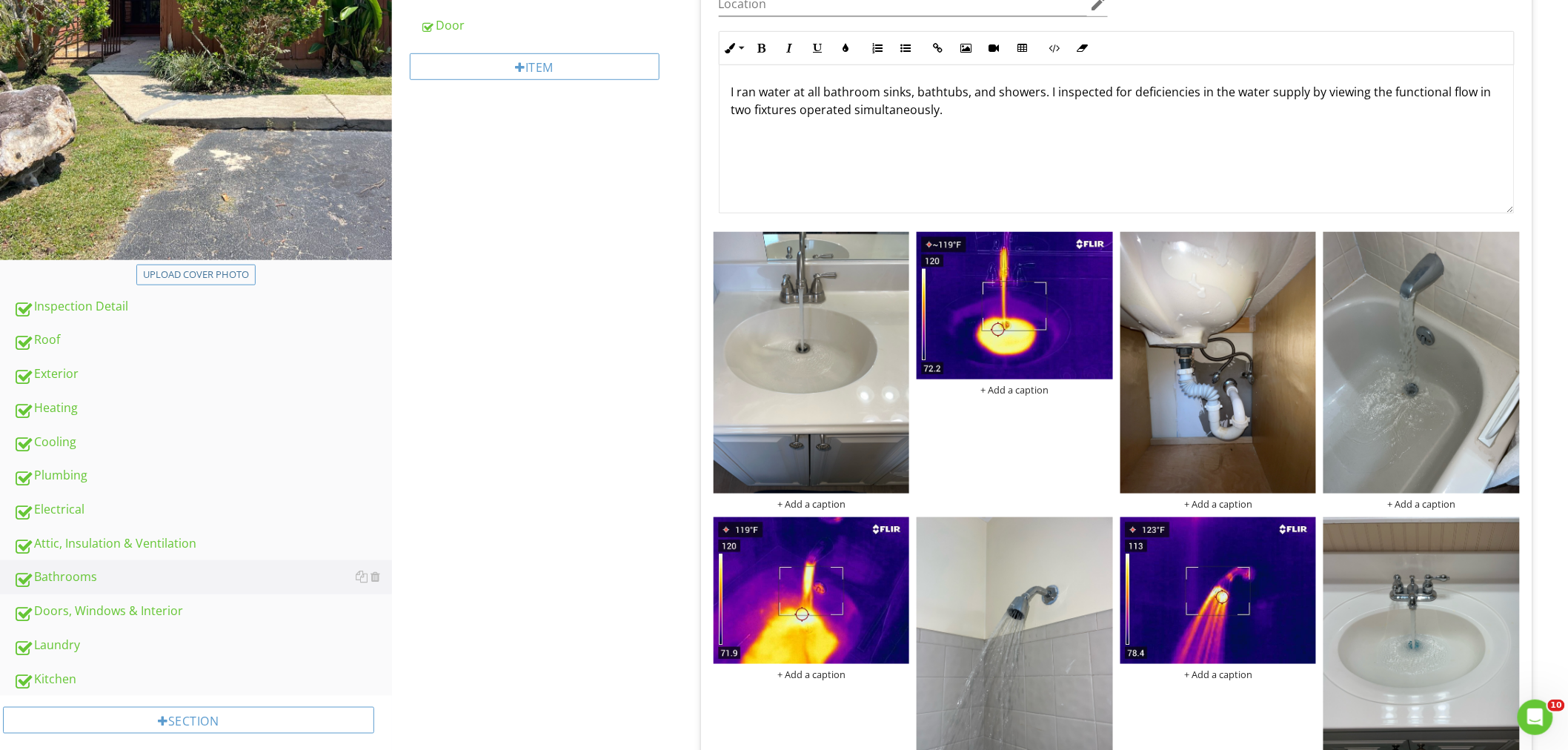
scroll to position [82, 0]
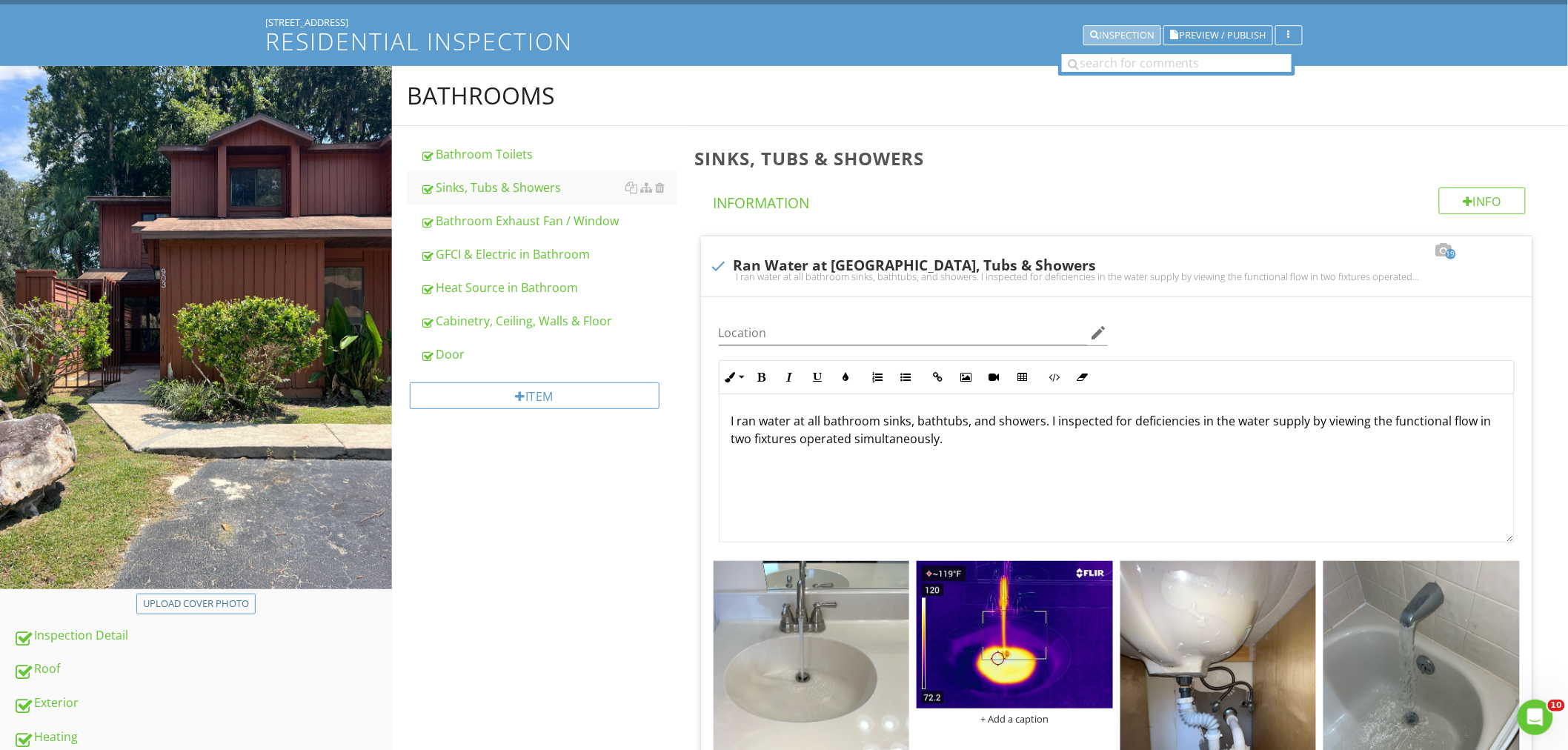
click at [1152, 34] on div "Inspection" at bounding box center [1122, 35] width 65 height 11
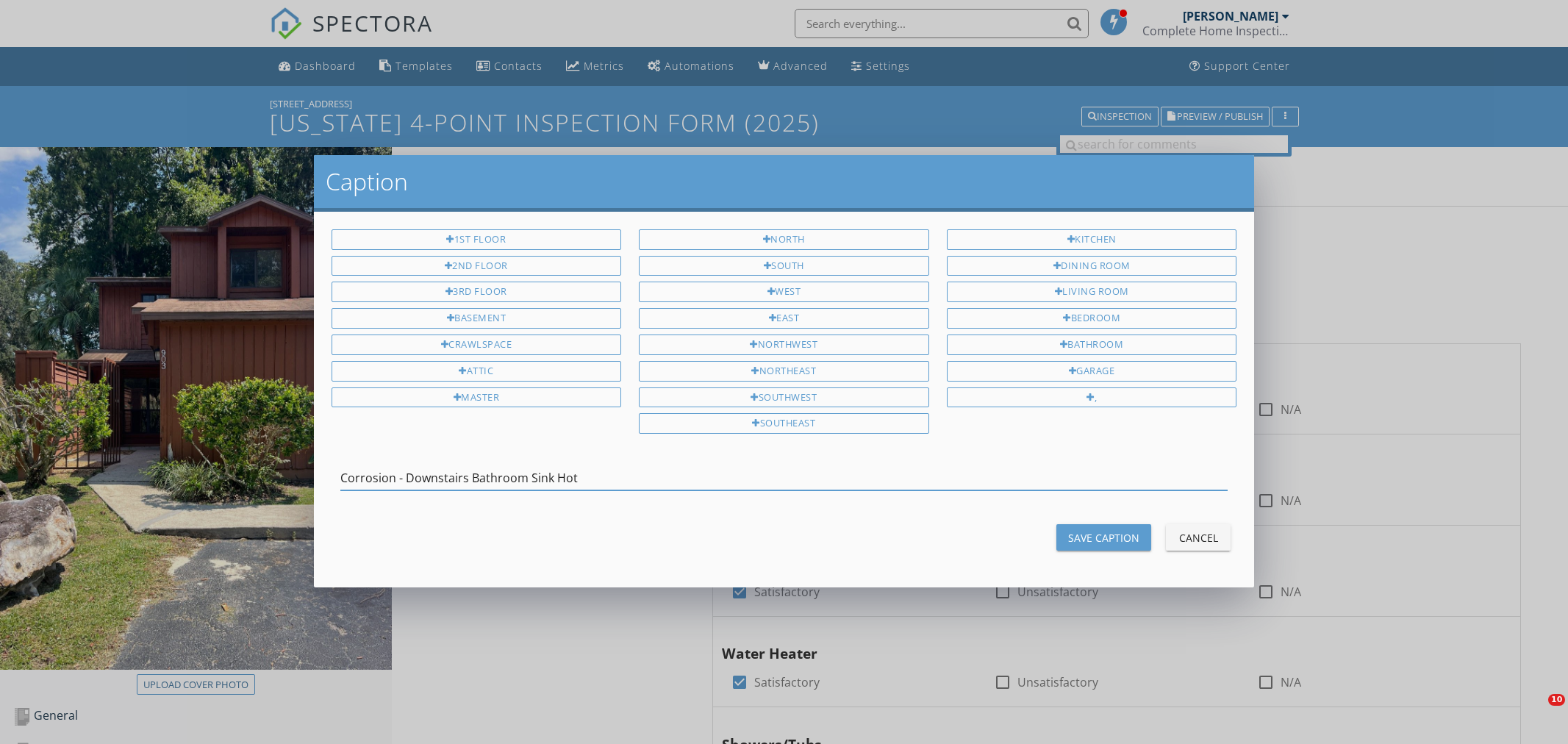
scroll to position [1221, 0]
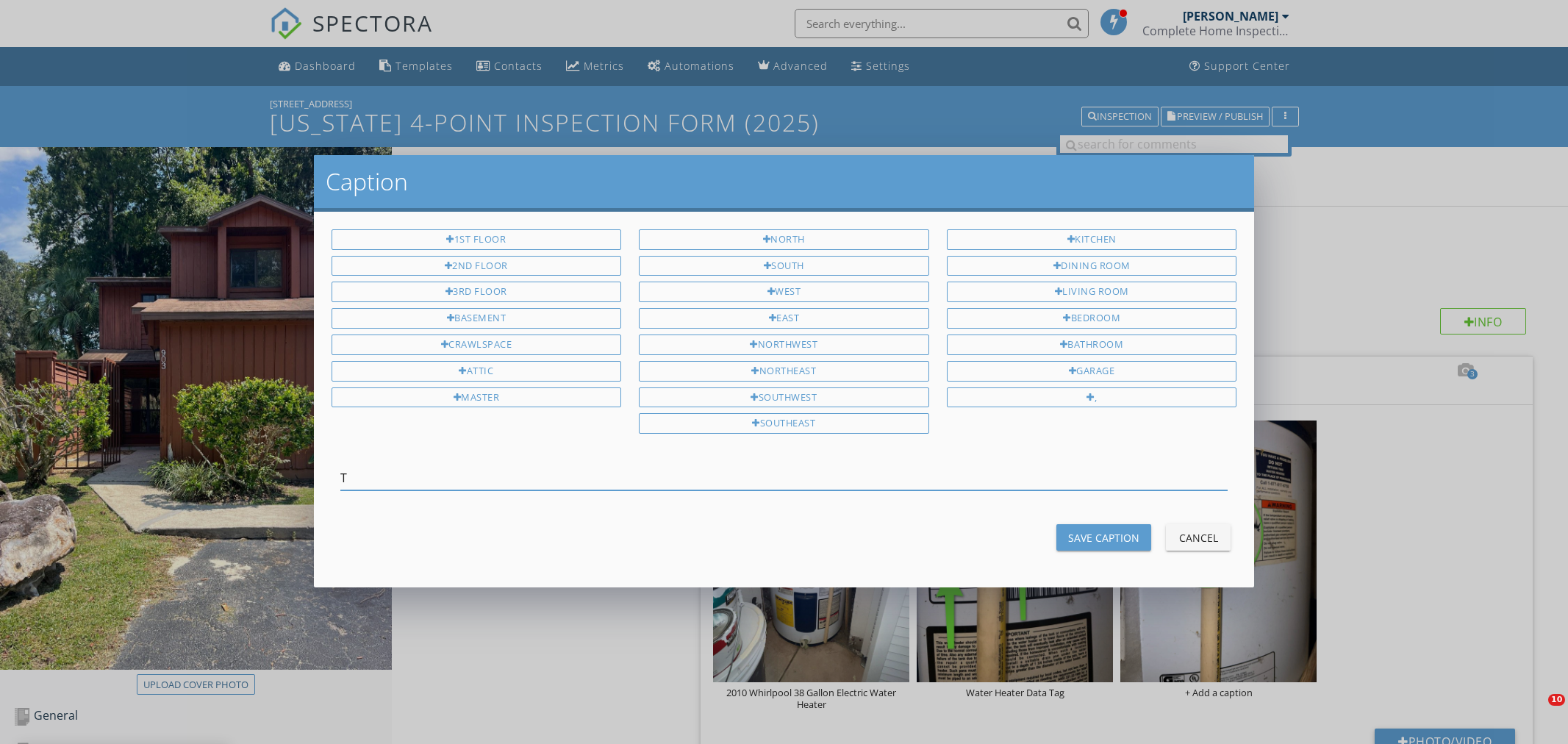
scroll to position [247, 0]
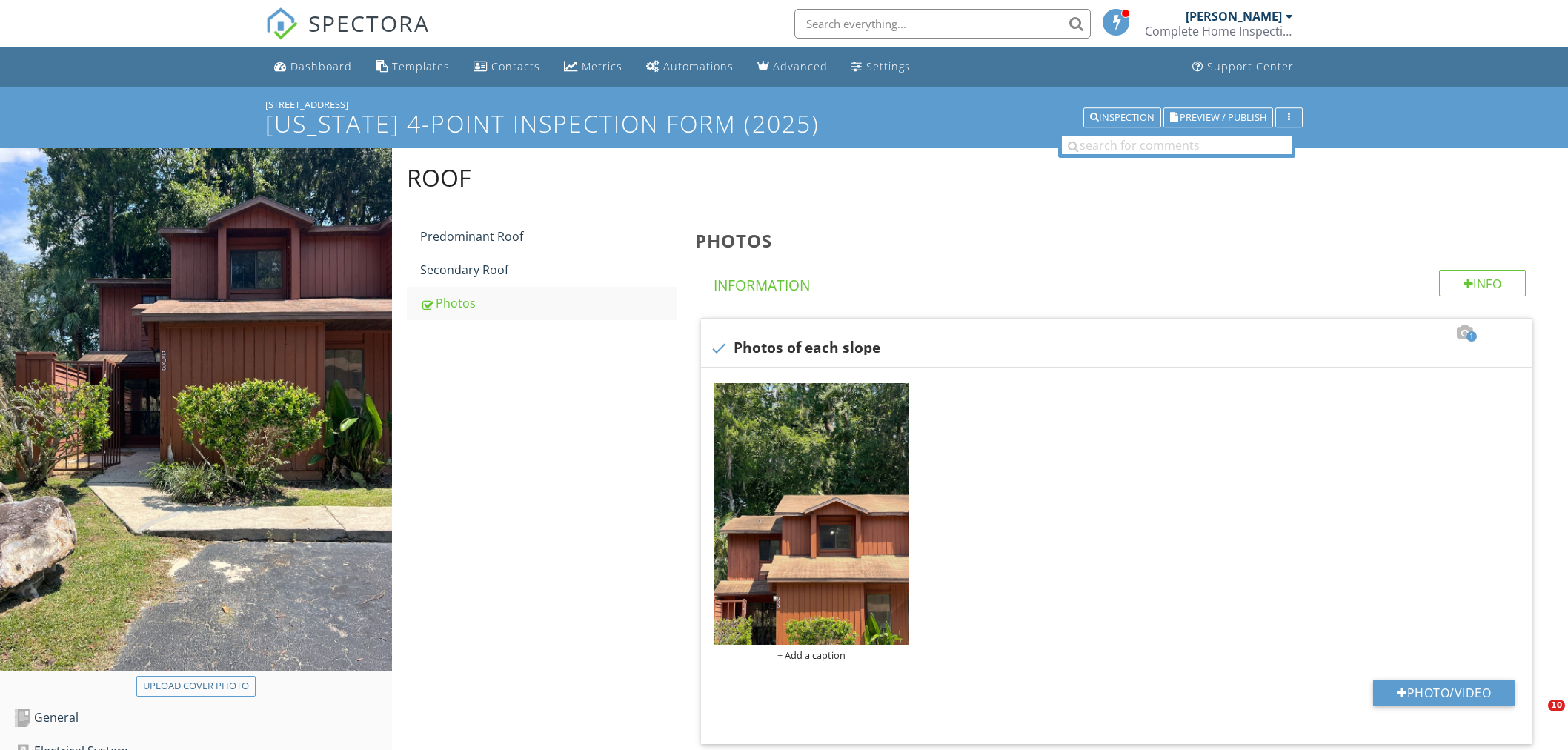
scroll to position [166, 0]
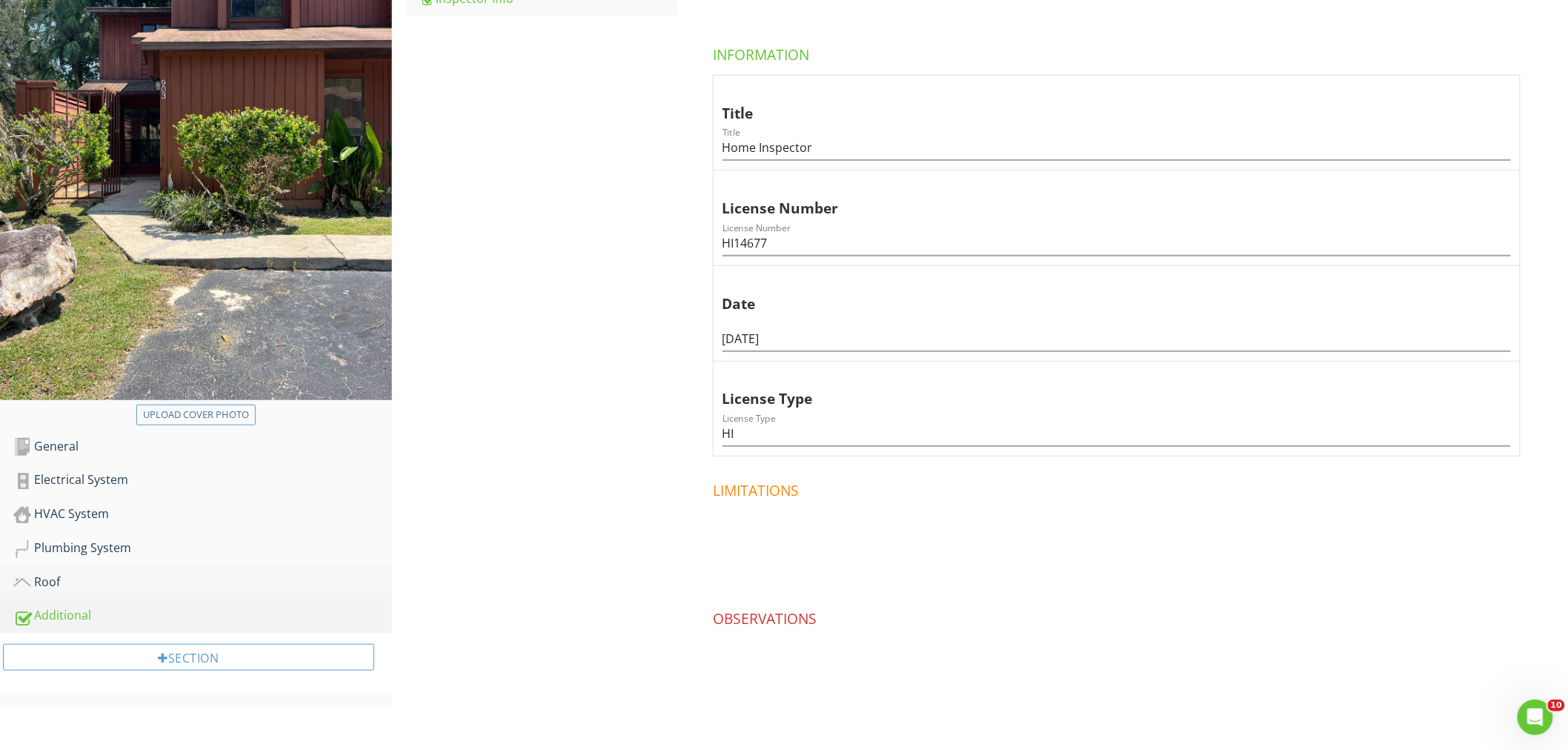
click at [114, 572] on div "Roof" at bounding box center [203, 582] width 379 height 20
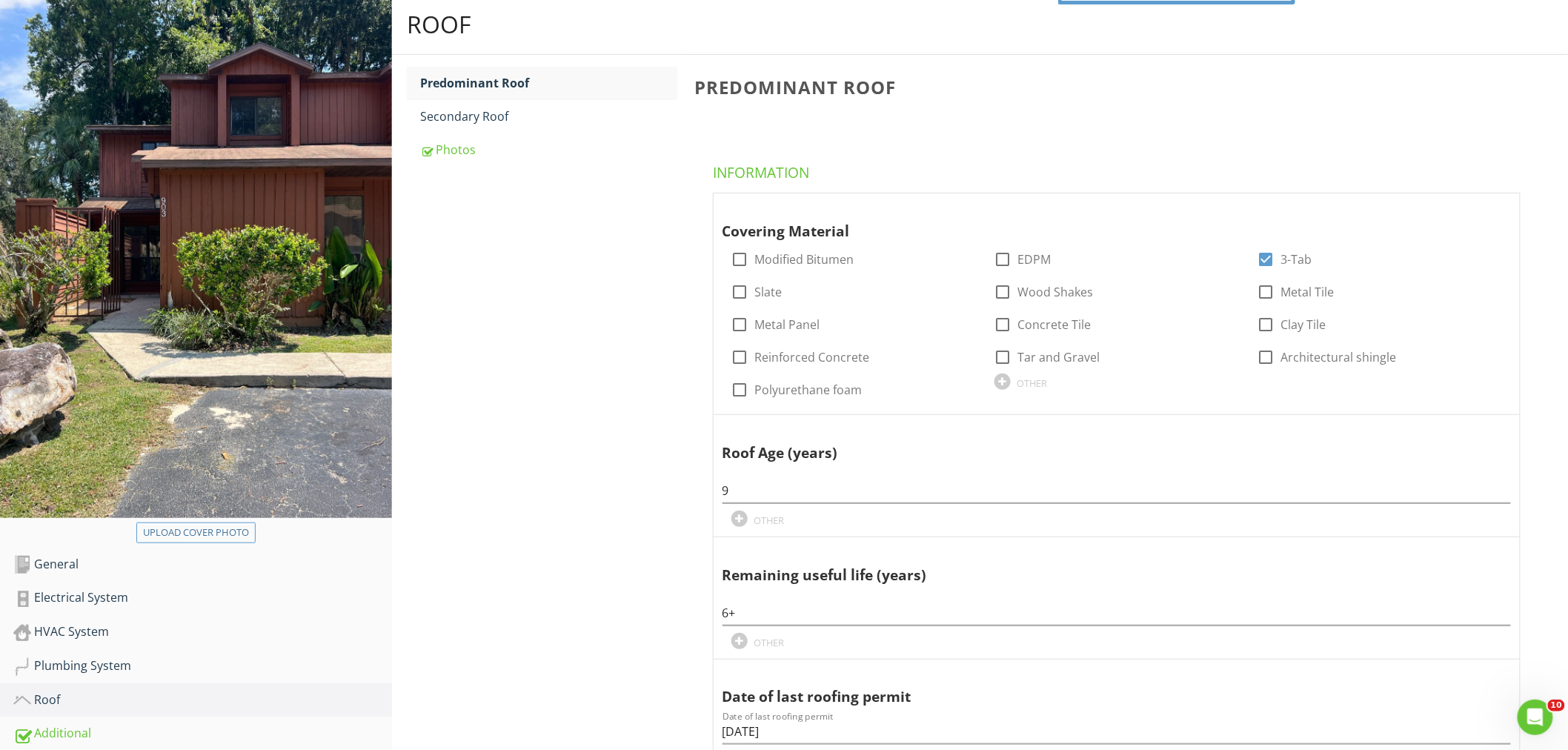
scroll to position [25, 0]
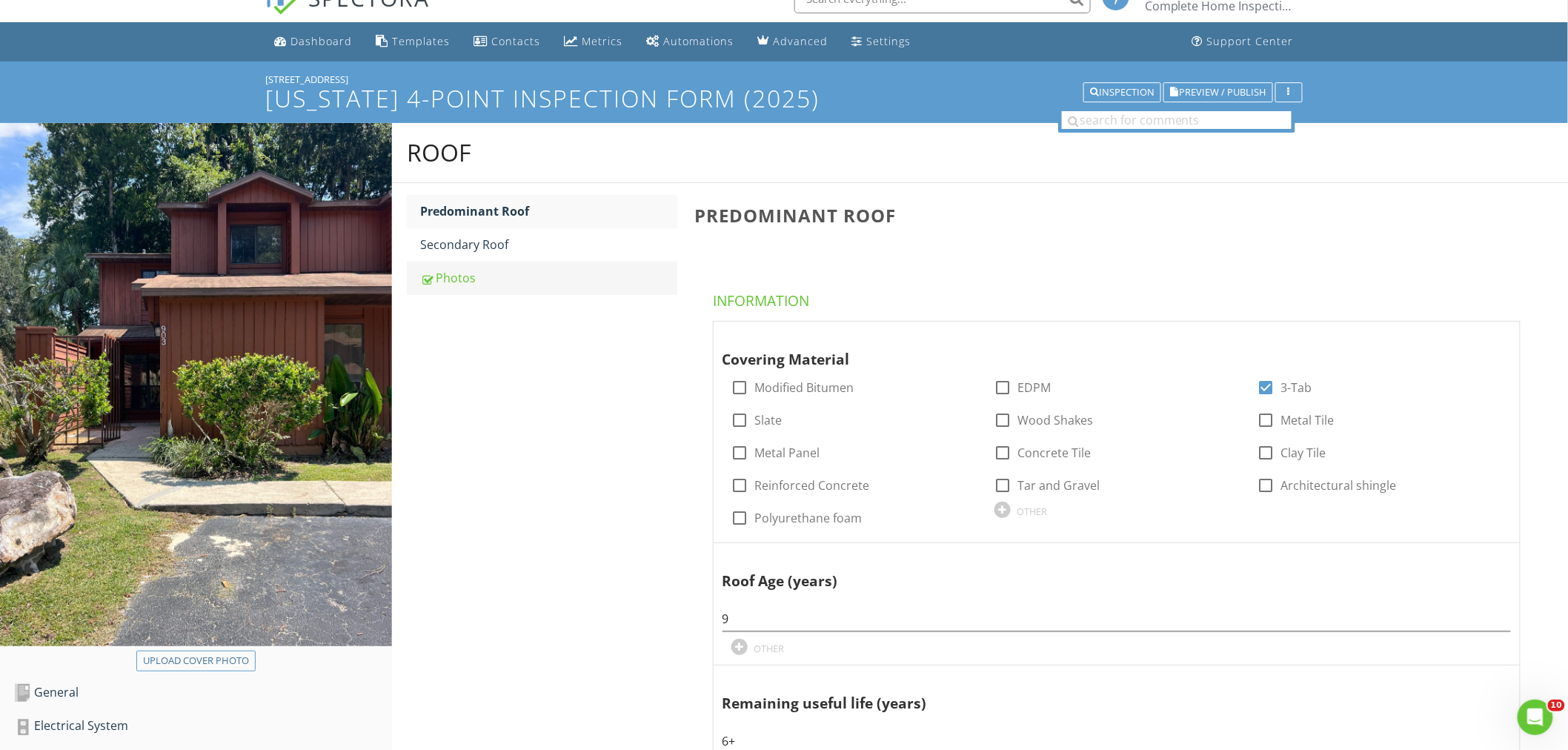
click at [484, 285] on div "Photos" at bounding box center [548, 278] width 257 height 18
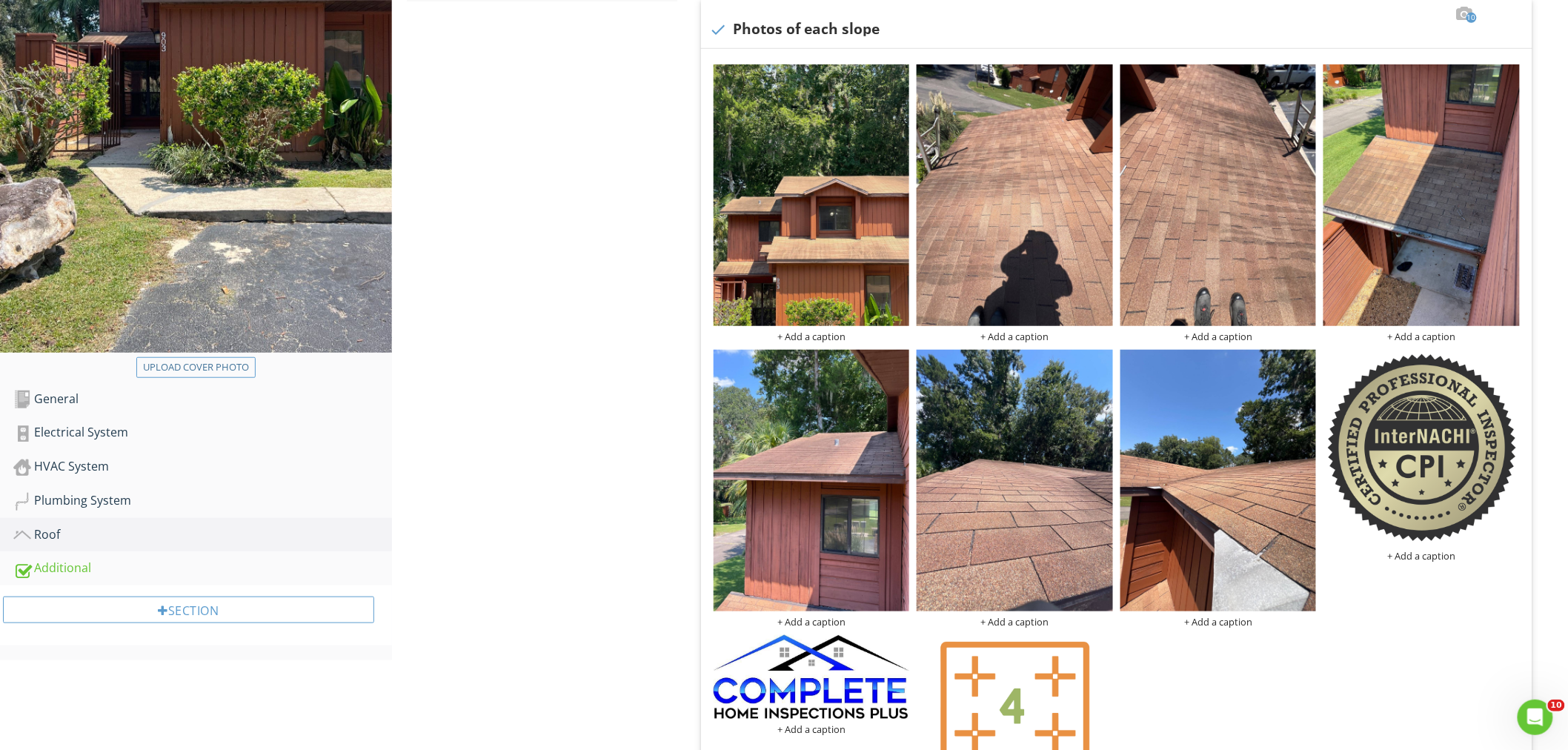
scroll to position [354, 0]
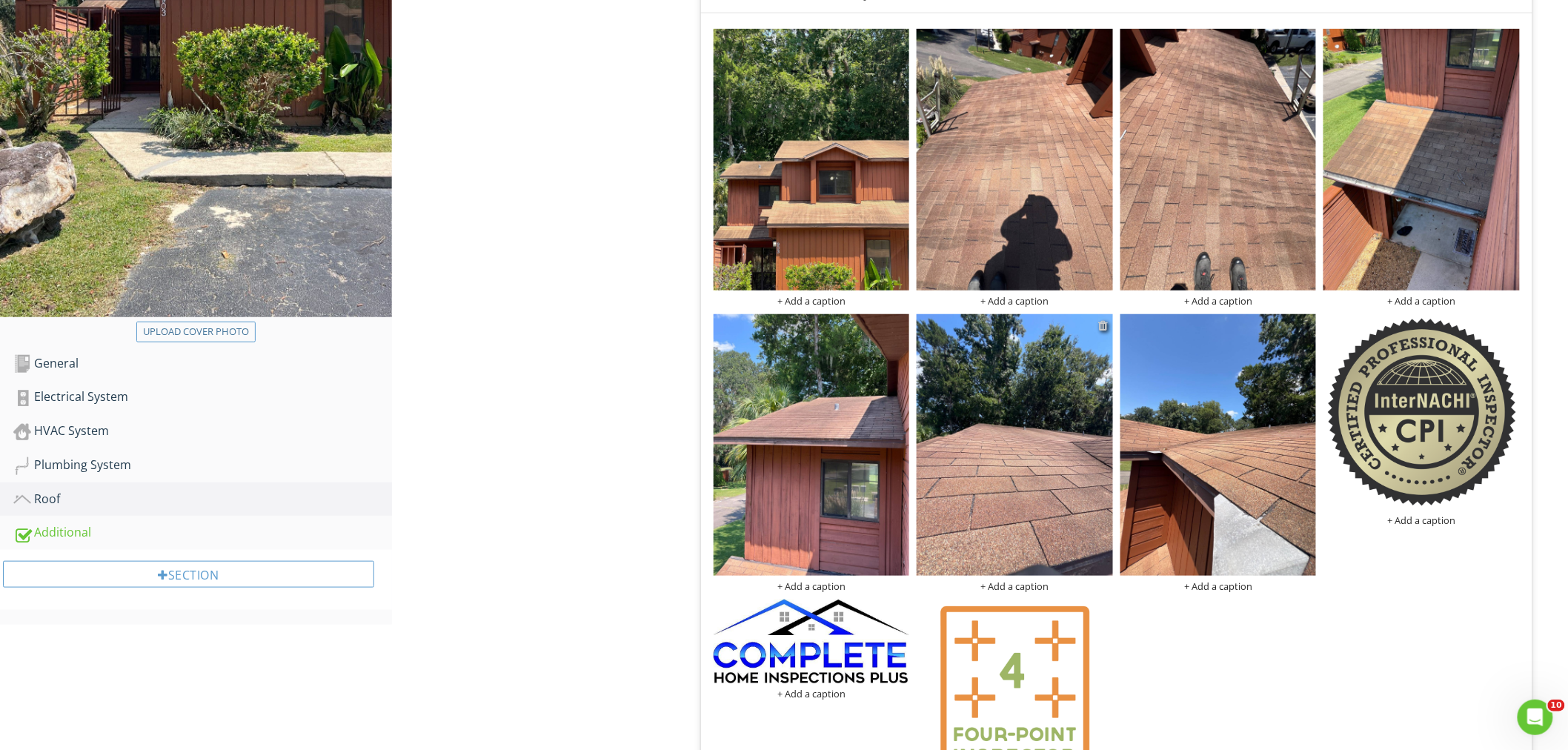
click at [1102, 324] on div at bounding box center [1103, 325] width 10 height 12
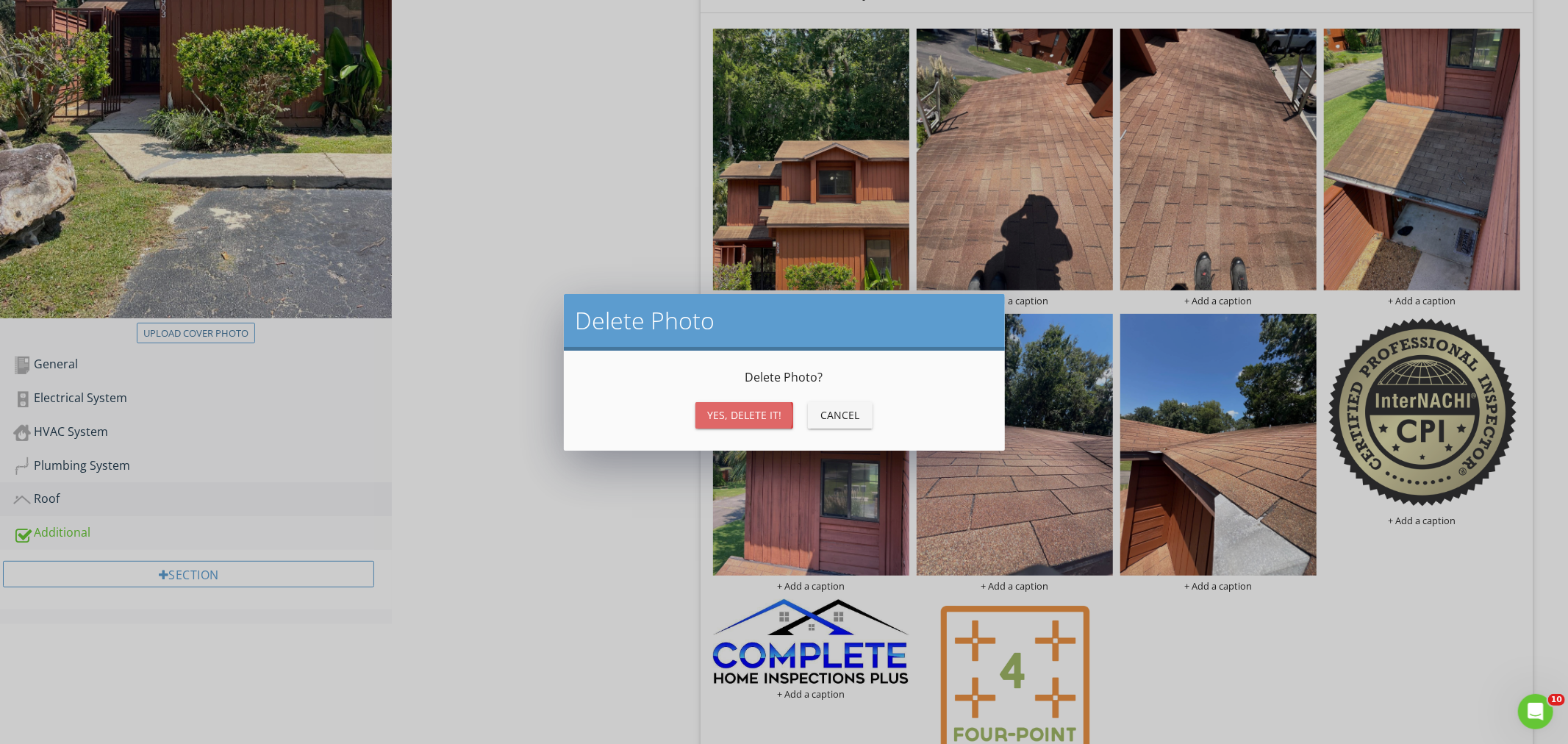
click at [723, 424] on button "Yes, Delete it!" at bounding box center [744, 415] width 98 height 26
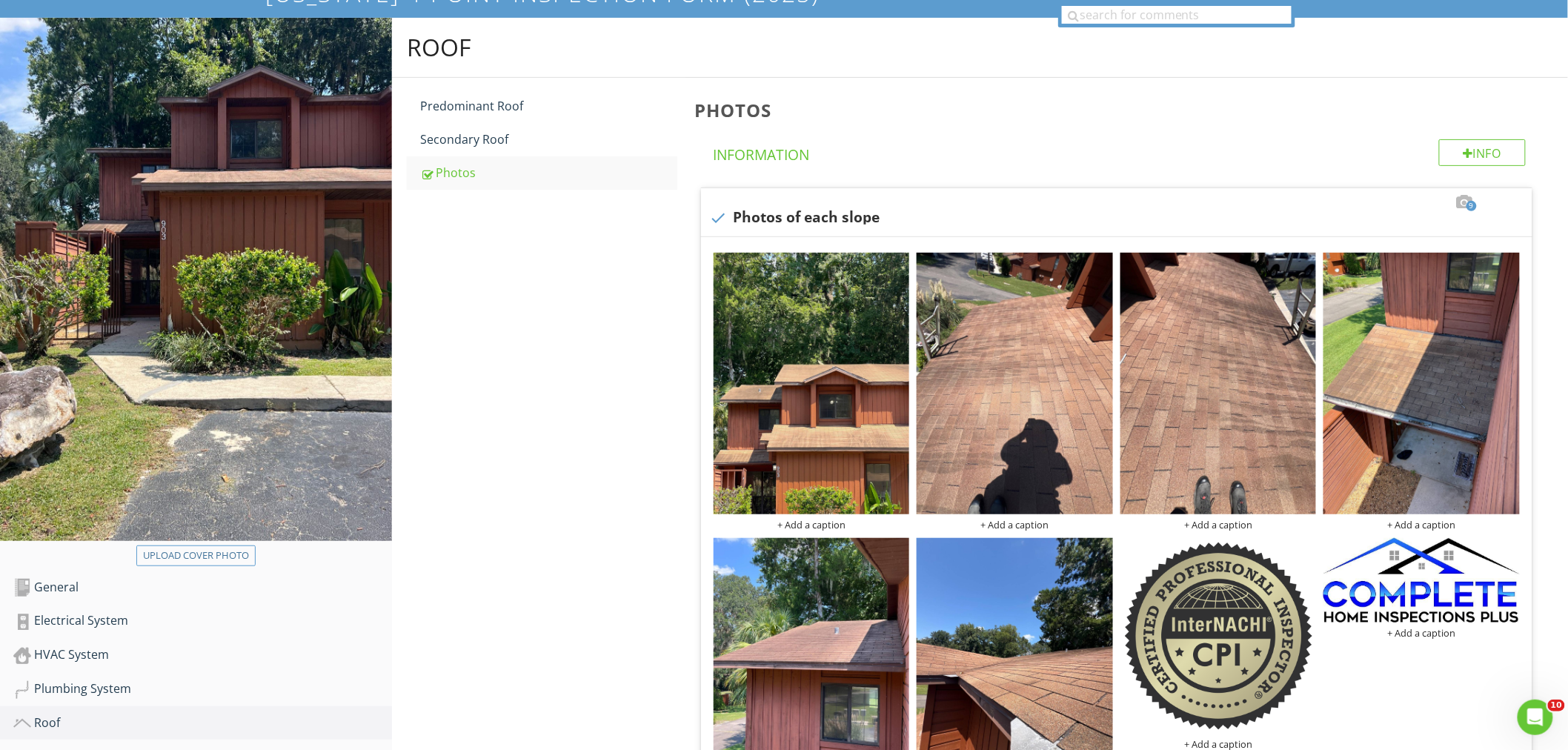
scroll to position [0, 0]
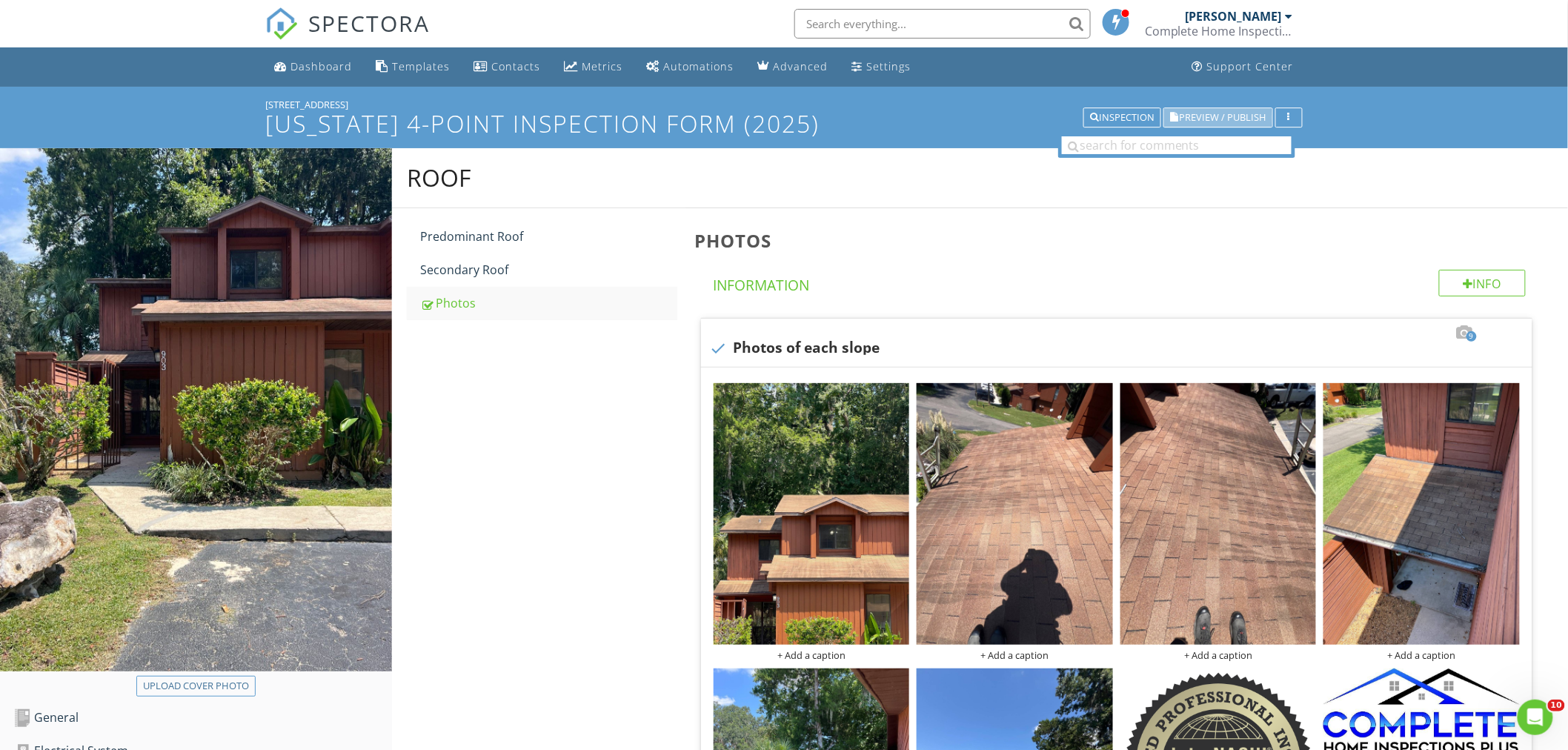
click at [1210, 117] on span "Preview / Publish" at bounding box center [1222, 117] width 87 height 10
click at [1103, 113] on div "Inspection" at bounding box center [1122, 118] width 65 height 11
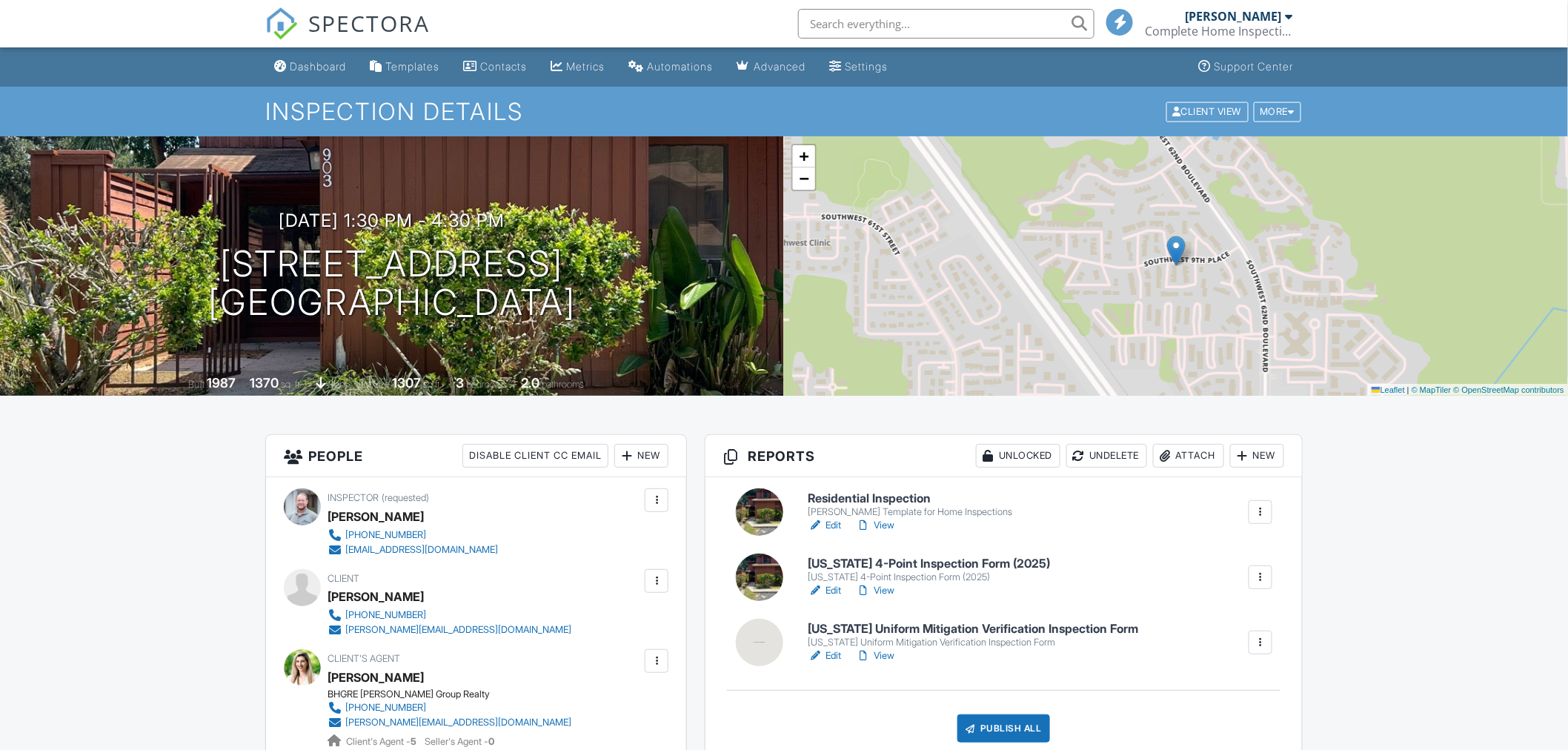
click at [831, 658] on link "Edit" at bounding box center [824, 656] width 33 height 15
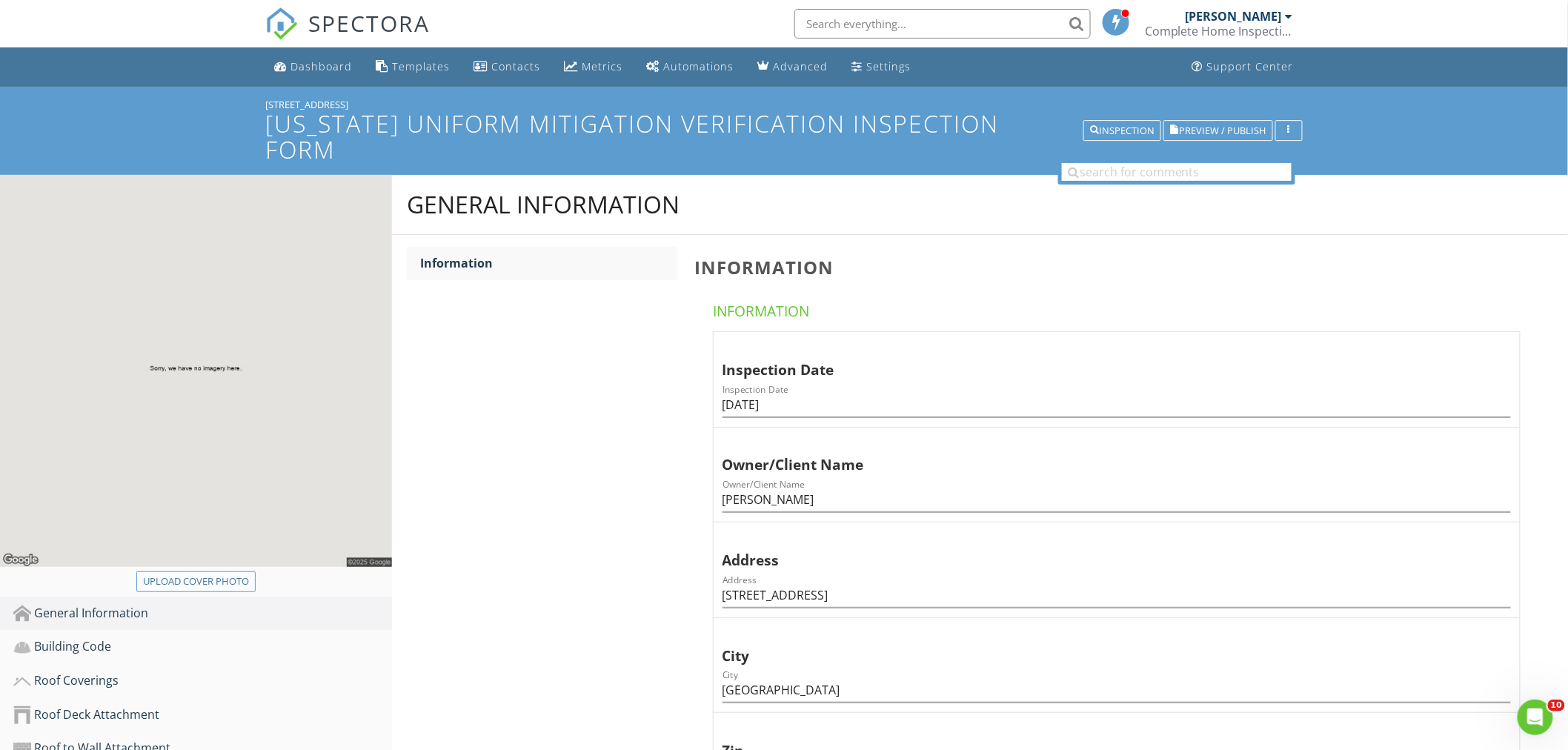
click at [234, 574] on div "Upload cover photo" at bounding box center [196, 581] width 106 height 15
type input "C:\fakepath\IMG_1970 (1).JPEG"
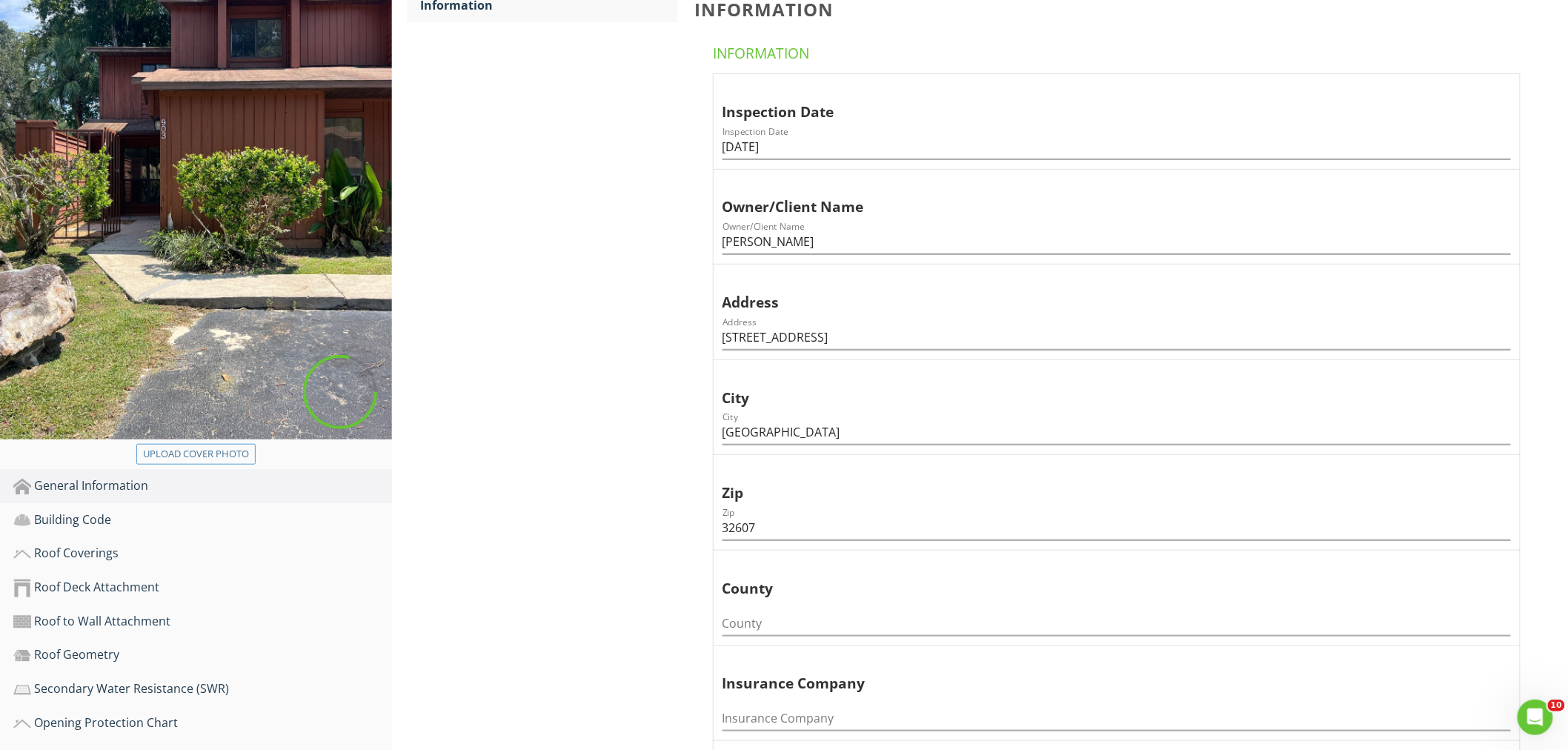
scroll to position [411, 0]
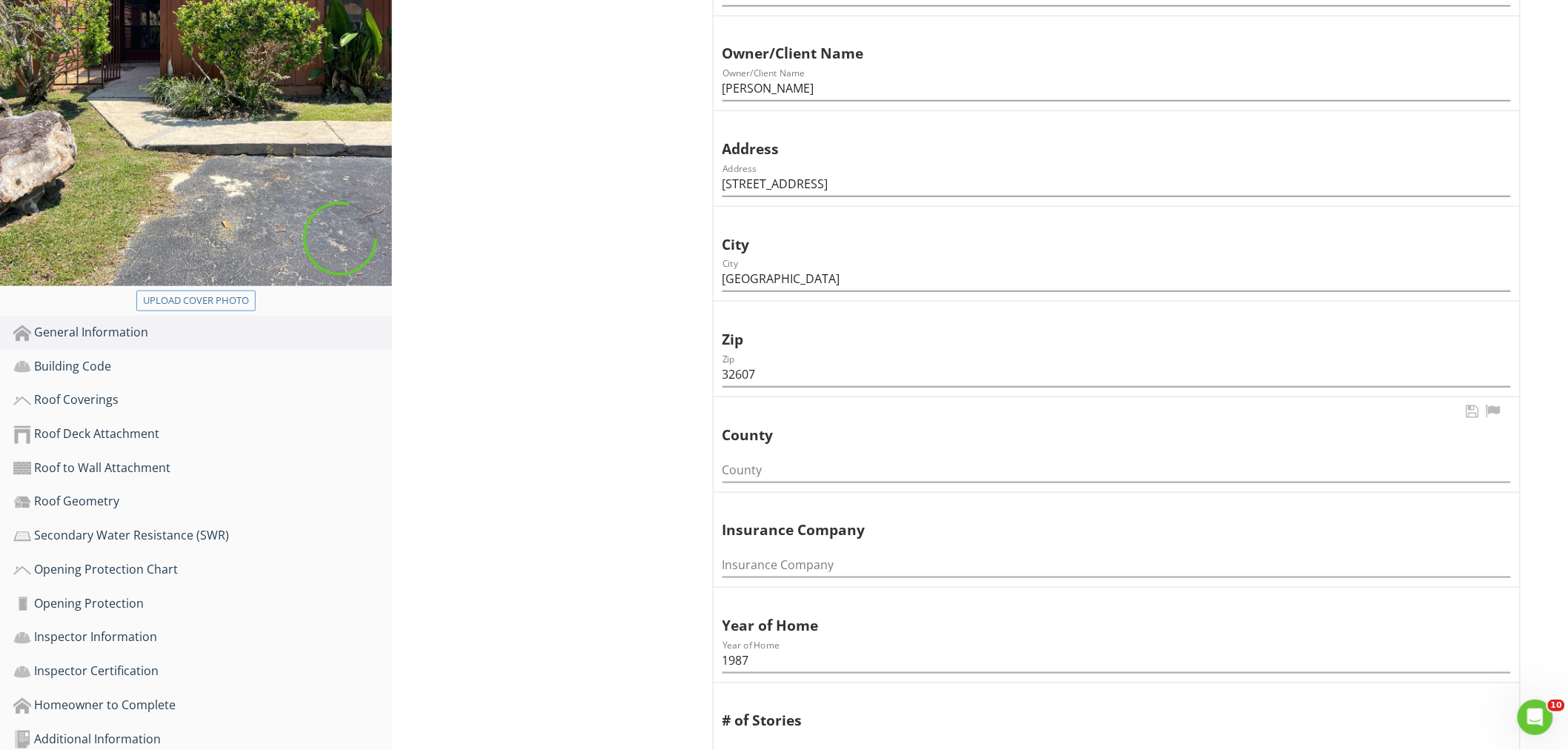
click at [756, 449] on div "County" at bounding box center [1116, 465] width 789 height 33
click at [752, 458] on input "County" at bounding box center [1116, 470] width 789 height 24
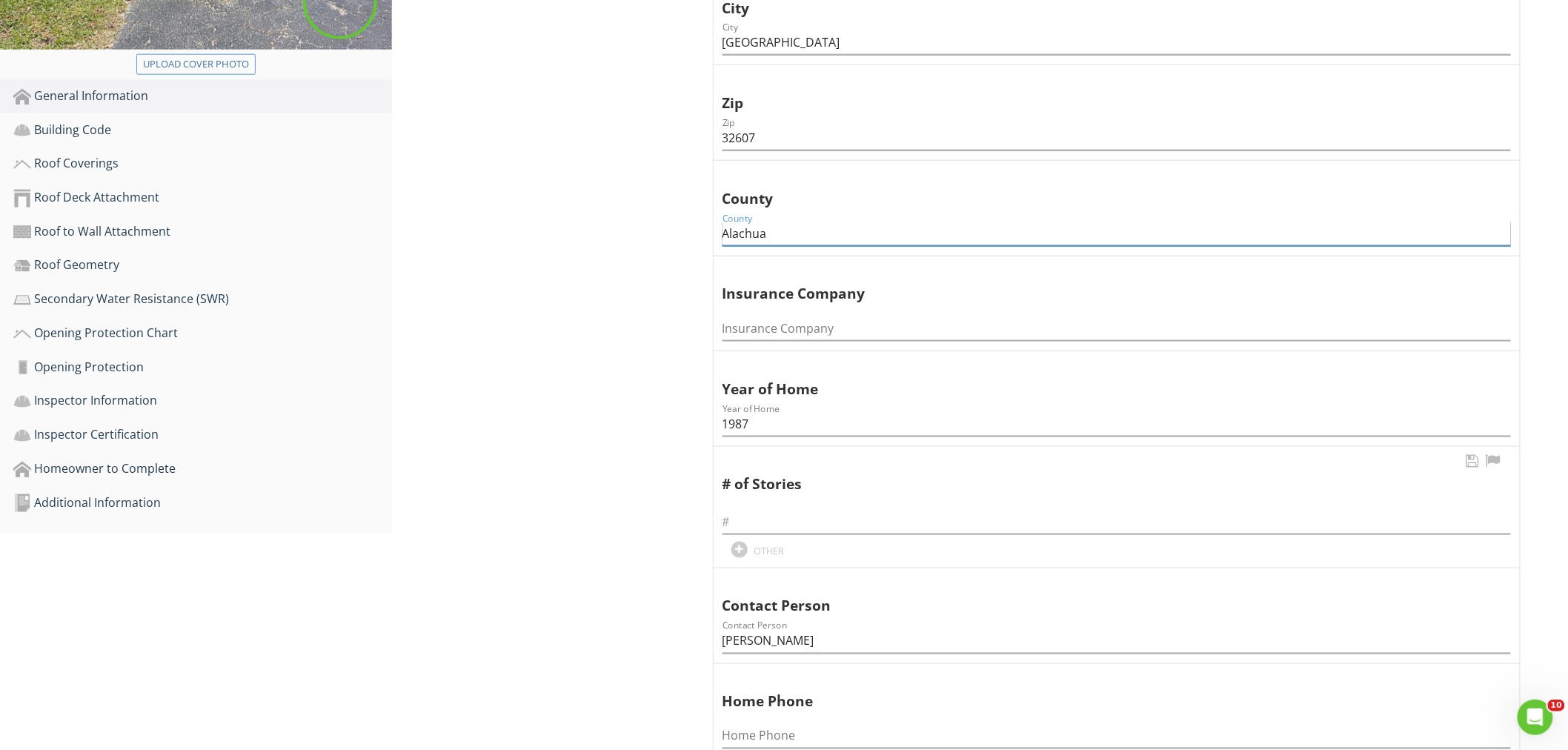
scroll to position [741, 0]
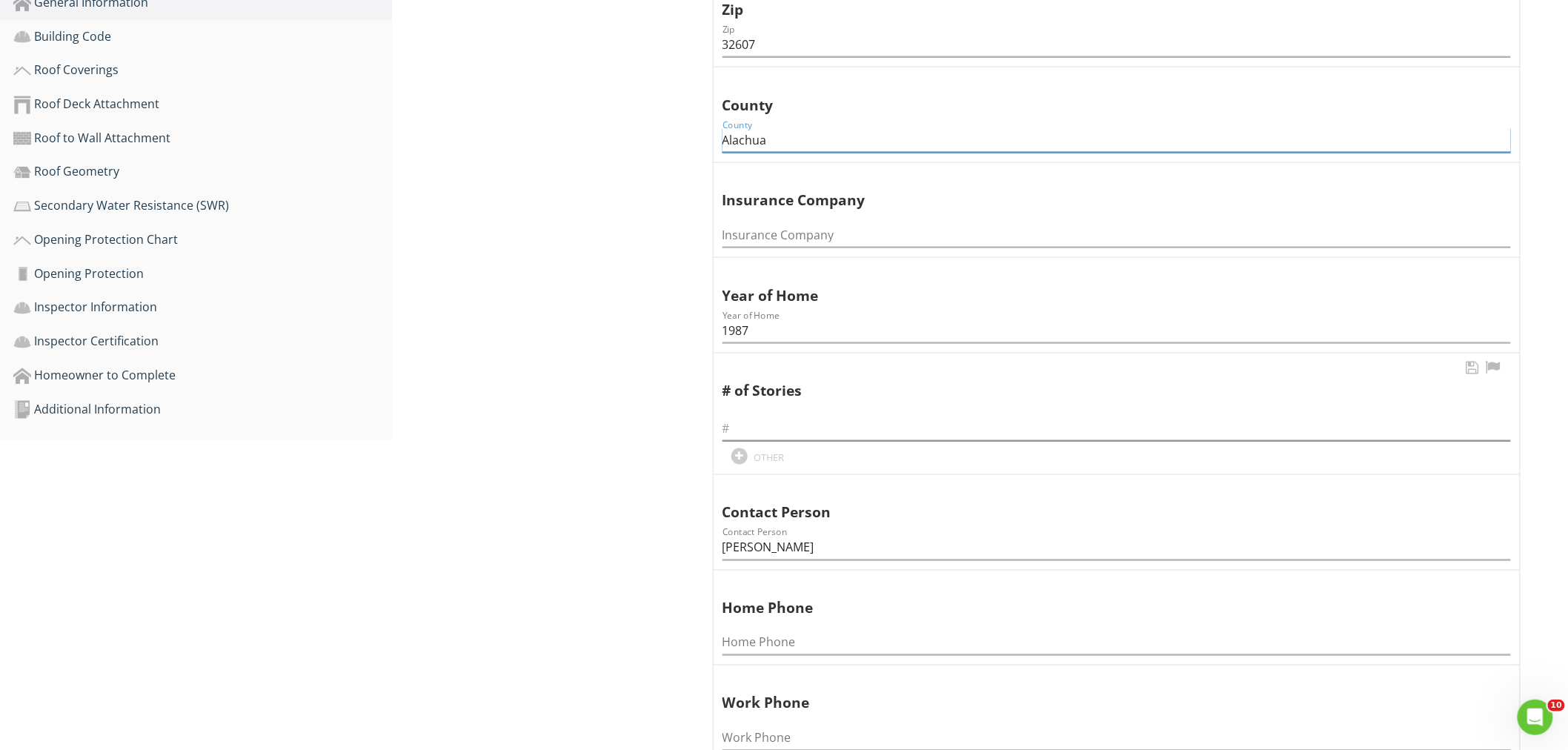
type input "Alachua"
click at [747, 416] on input "text" at bounding box center [1116, 428] width 789 height 24
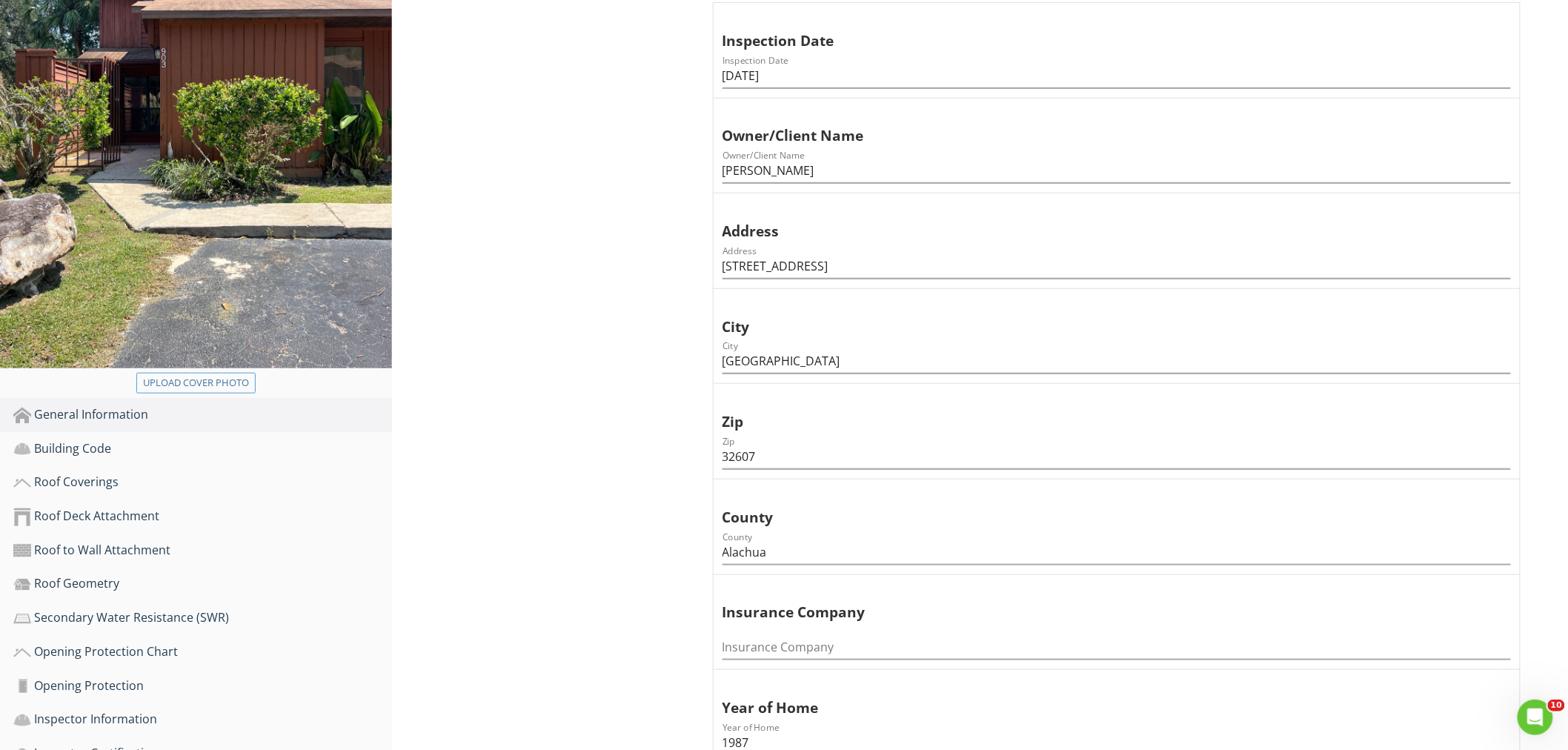
scroll to position [575, 0]
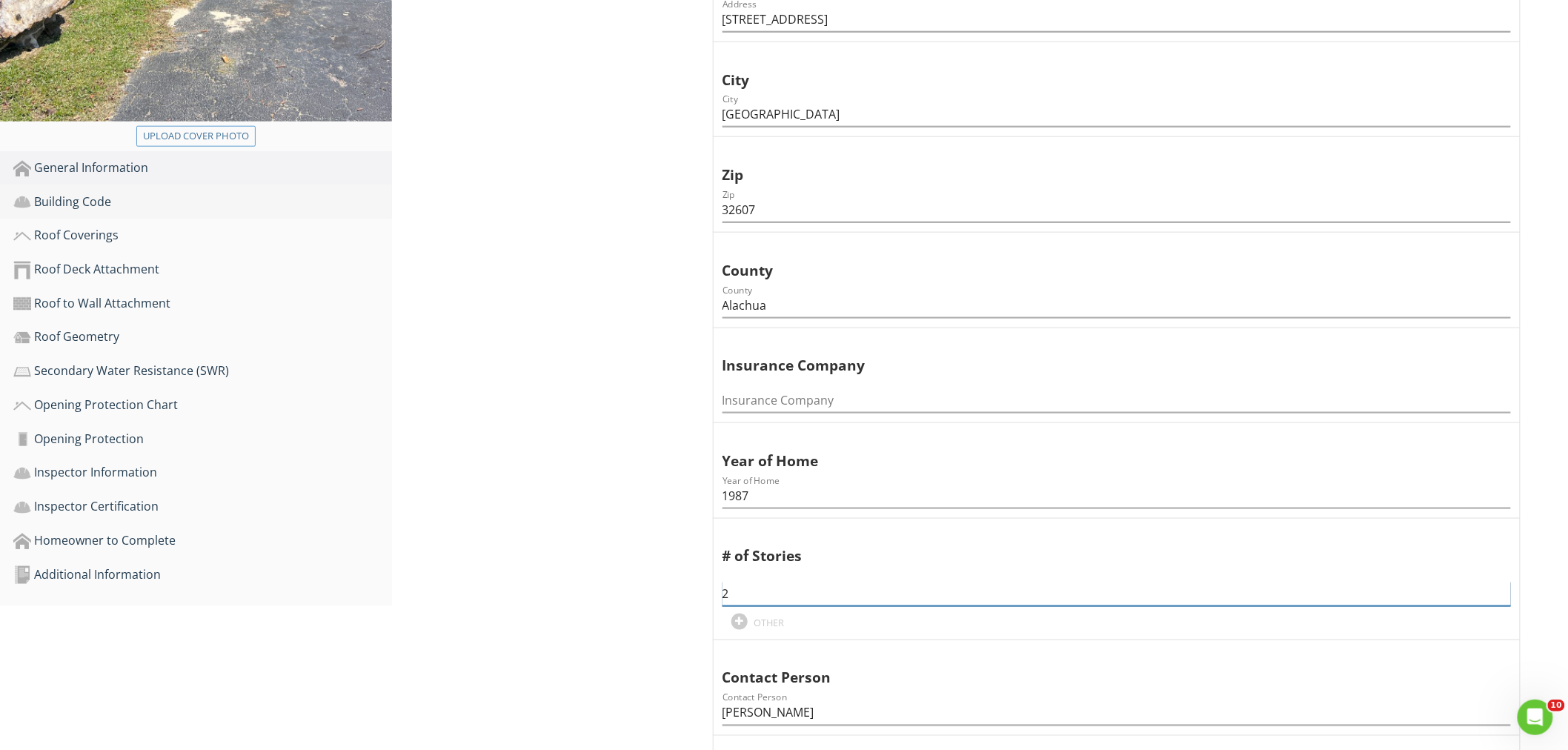
type input "2"
click at [134, 193] on div "Building Code" at bounding box center [203, 203] width 379 height 20
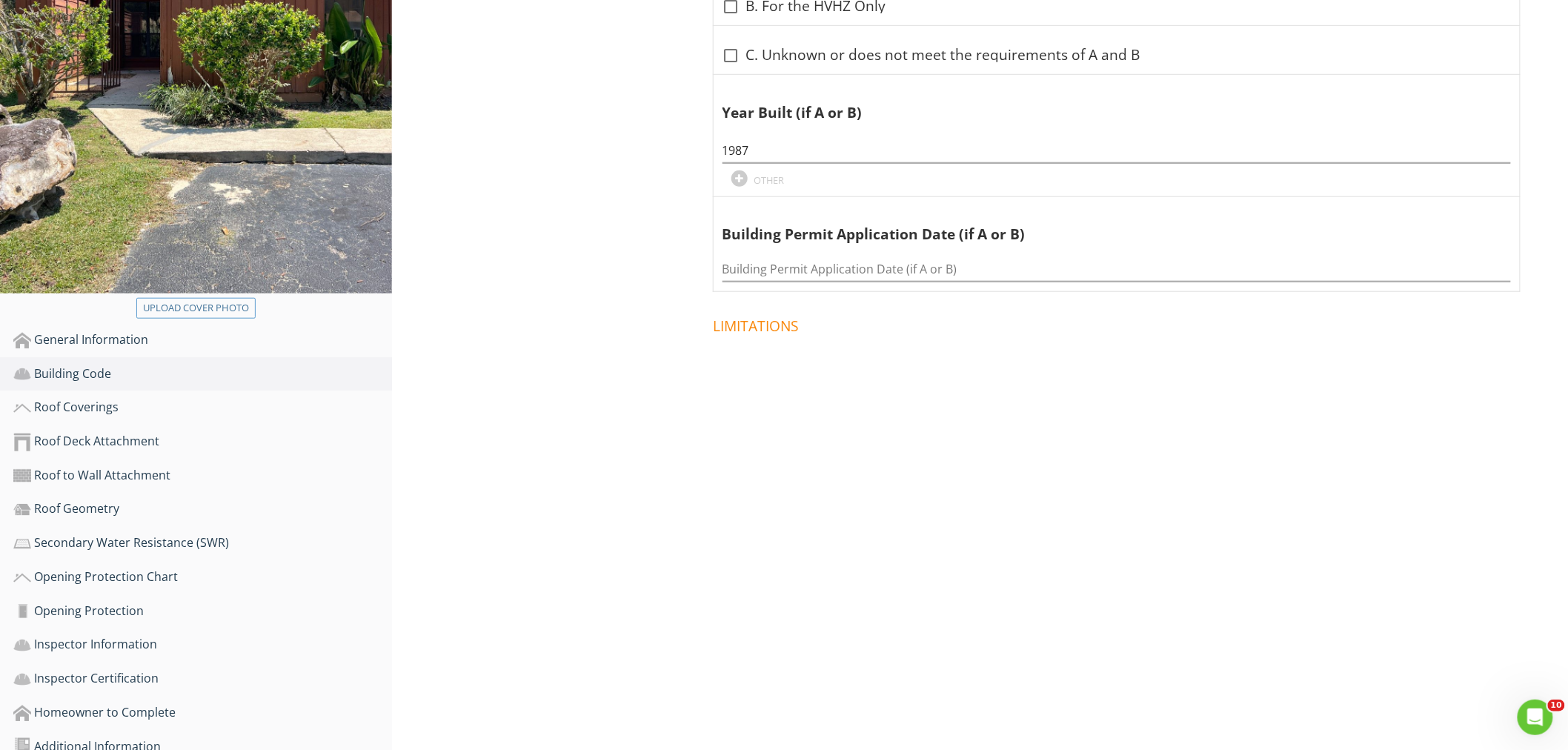
scroll to position [239, 0]
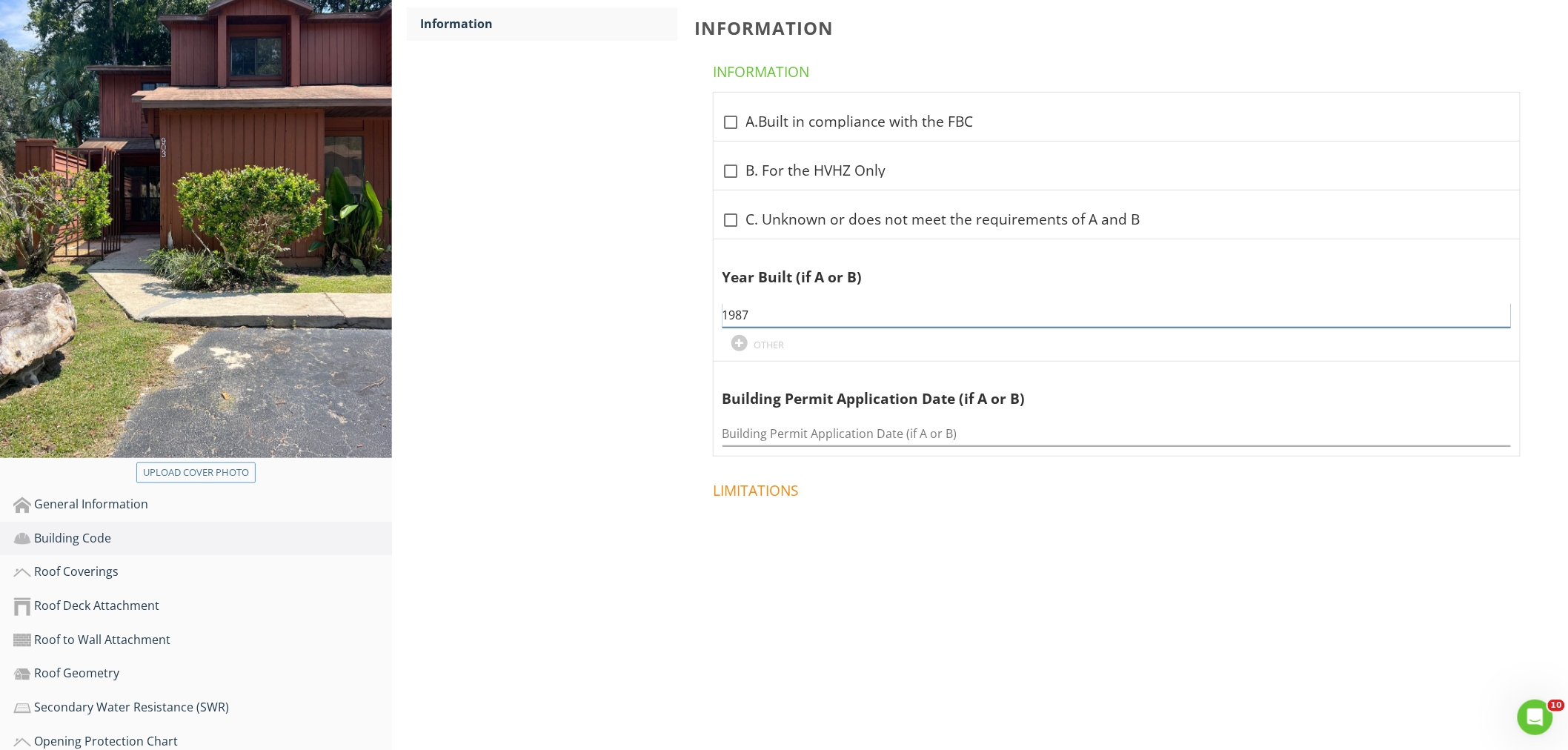
drag, startPoint x: 812, startPoint y: 291, endPoint x: 624, endPoint y: 296, distance: 188.1
click at [624, 296] on div "Building Code Information Information Information check_box_outline_blank A.Bui…" at bounding box center [979, 279] width 1176 height 687
click at [734, 207] on div at bounding box center [731, 219] width 25 height 25
checkbox input "true"
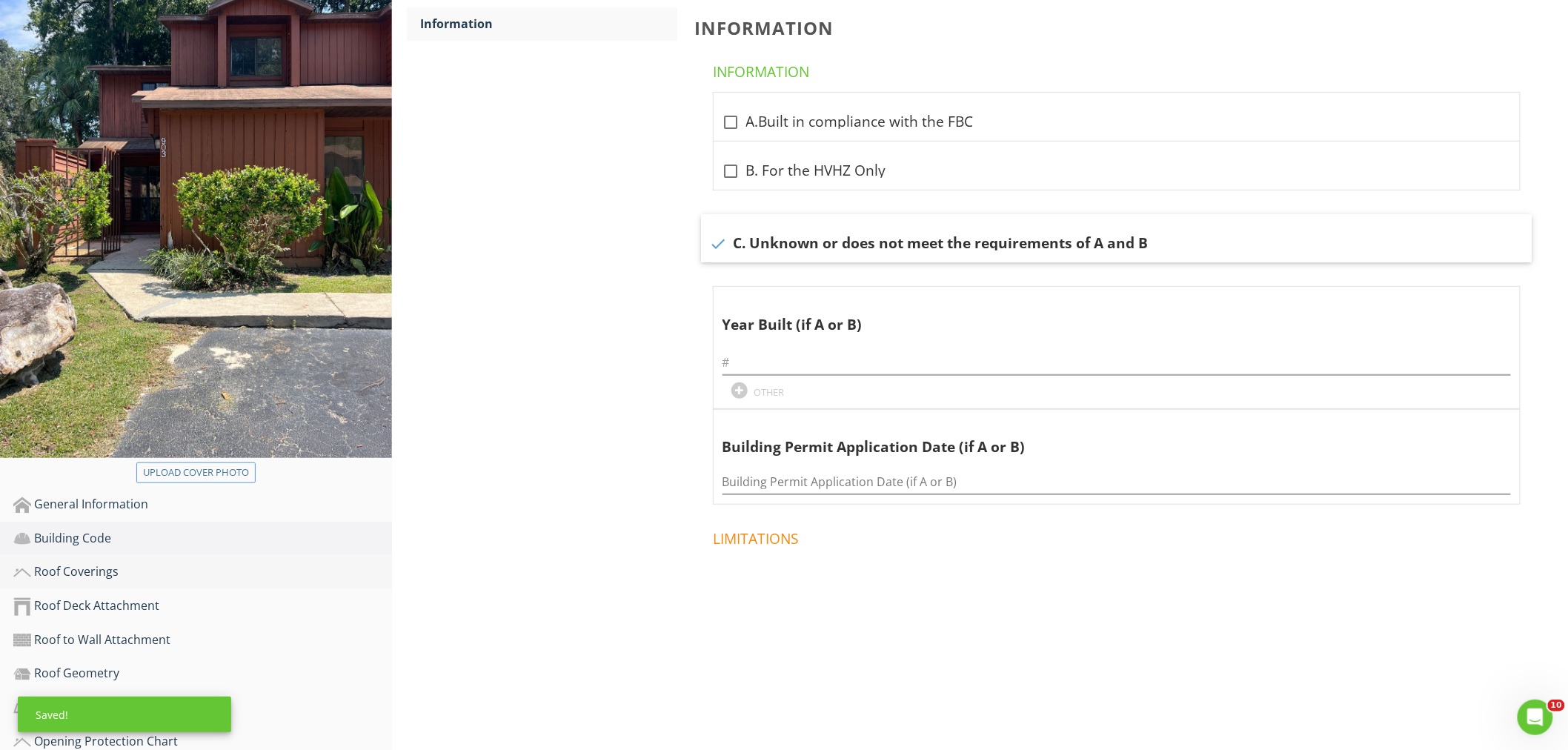
click at [149, 562] on div "Roof Coverings" at bounding box center [203, 572] width 379 height 20
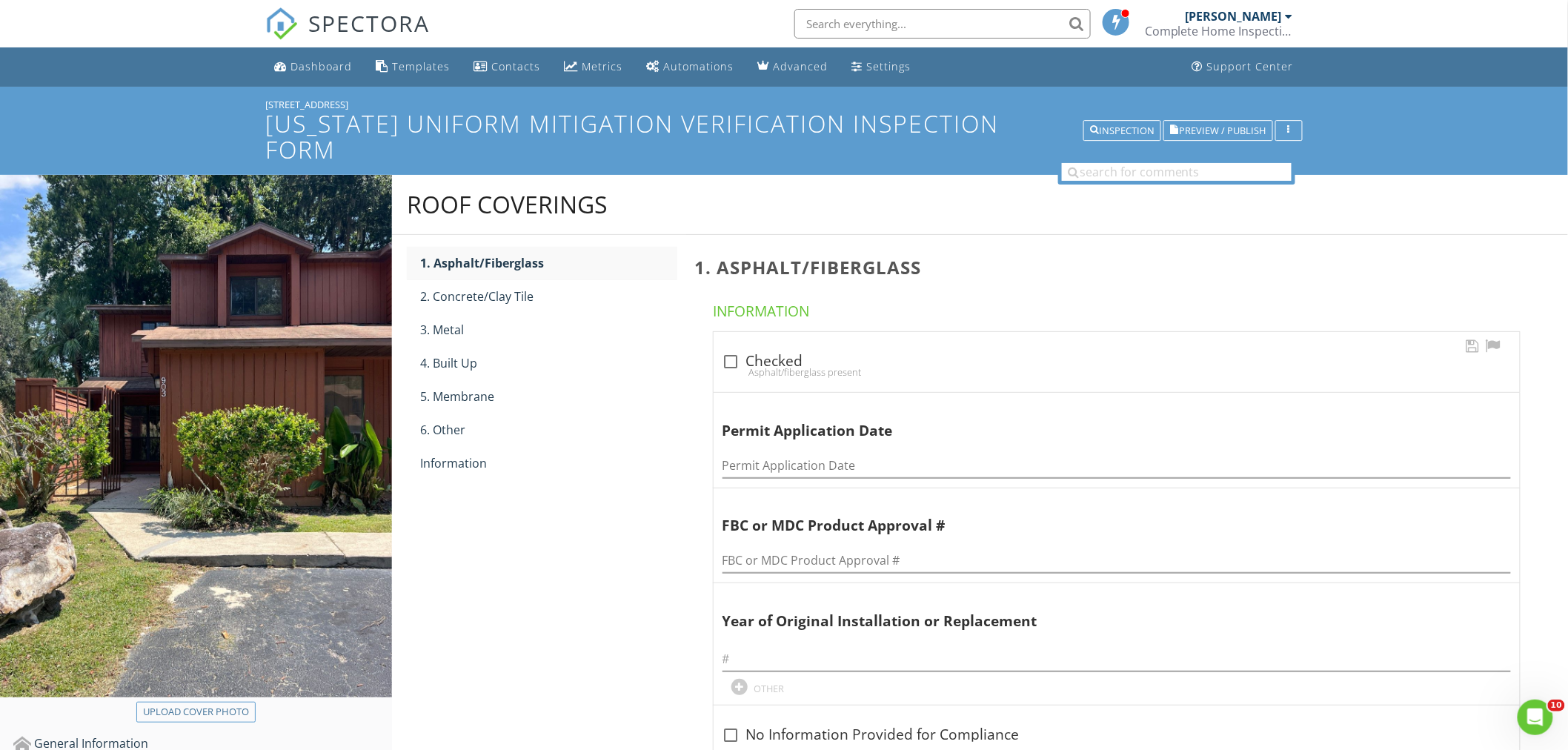
click at [722, 366] on div "Asphalt/fiberglass present" at bounding box center [1116, 372] width 789 height 12
checkbox input "true"
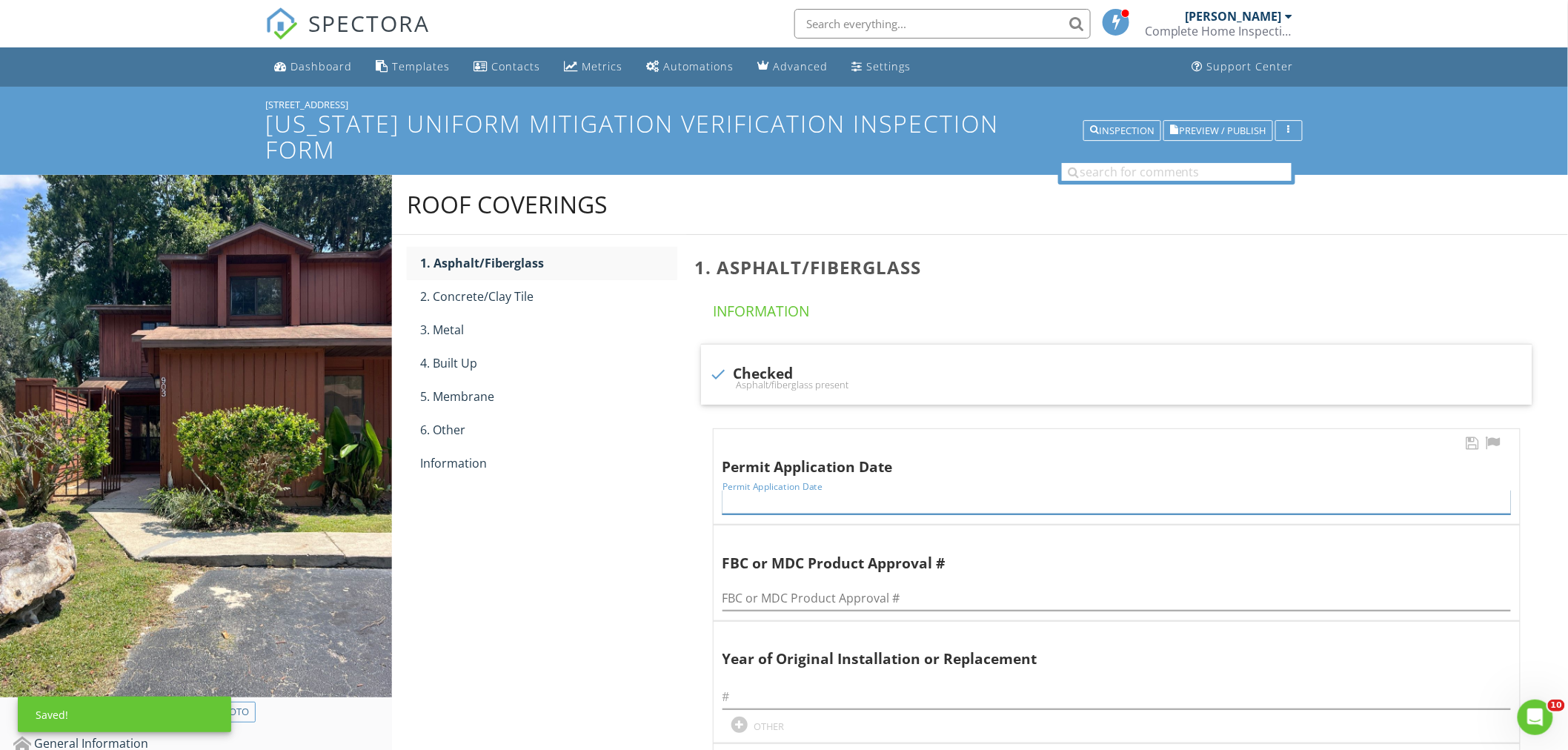
click at [745, 489] on input "Permit Application Date" at bounding box center [1116, 502] width 789 height 24
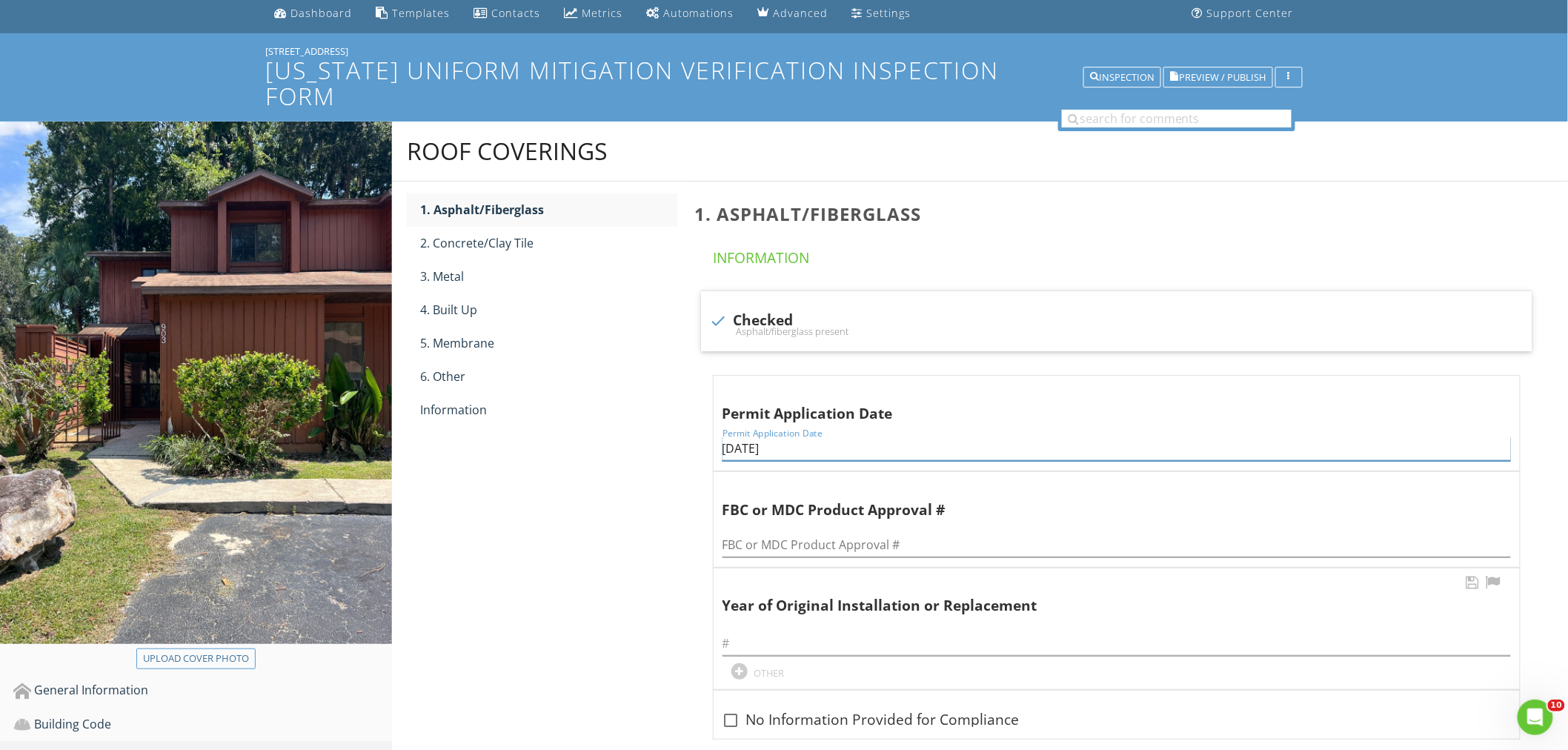
scroll to position [82, 0]
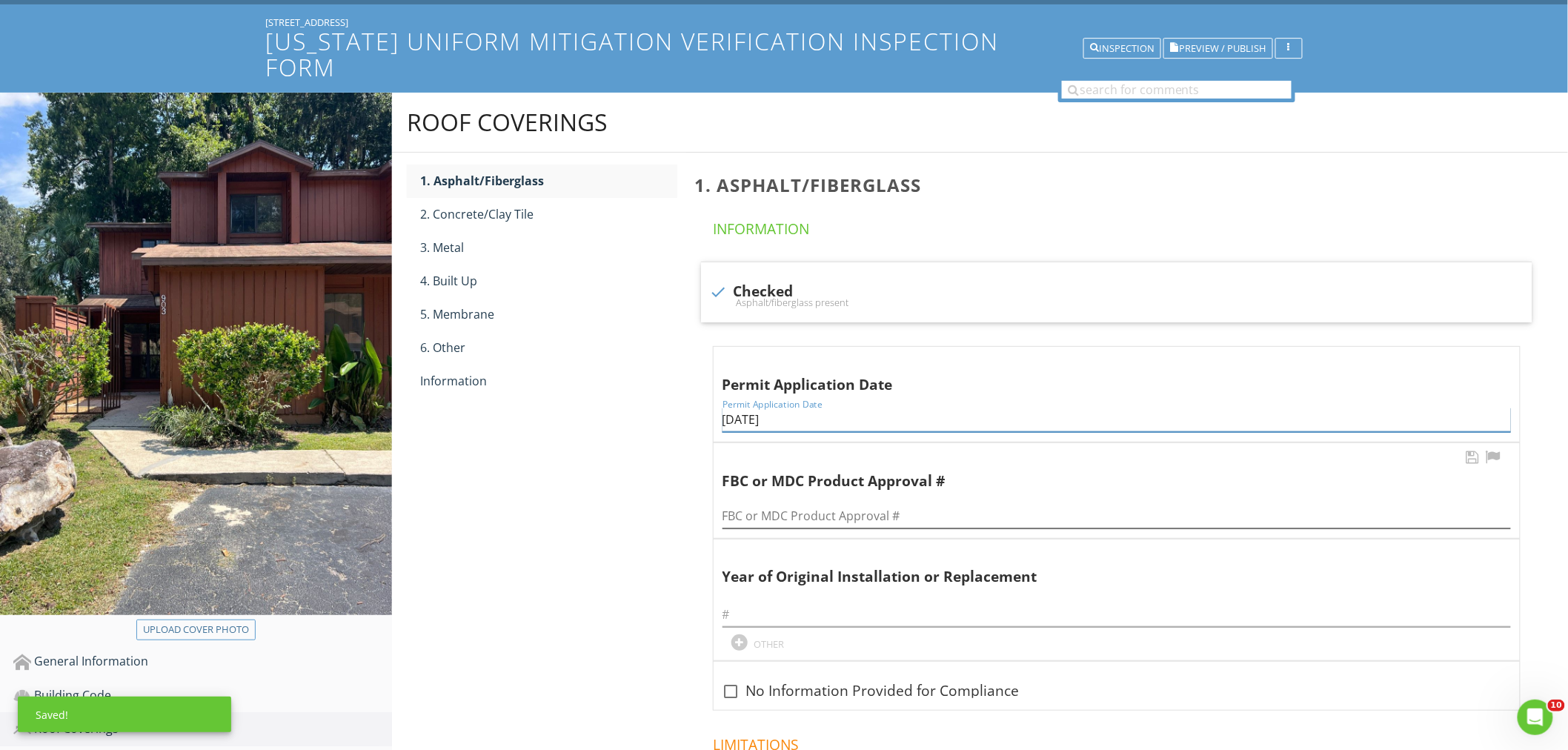
type input "12/22/2016"
click at [775, 504] on input "FBC or MDC Product Approval #" at bounding box center [1116, 516] width 789 height 24
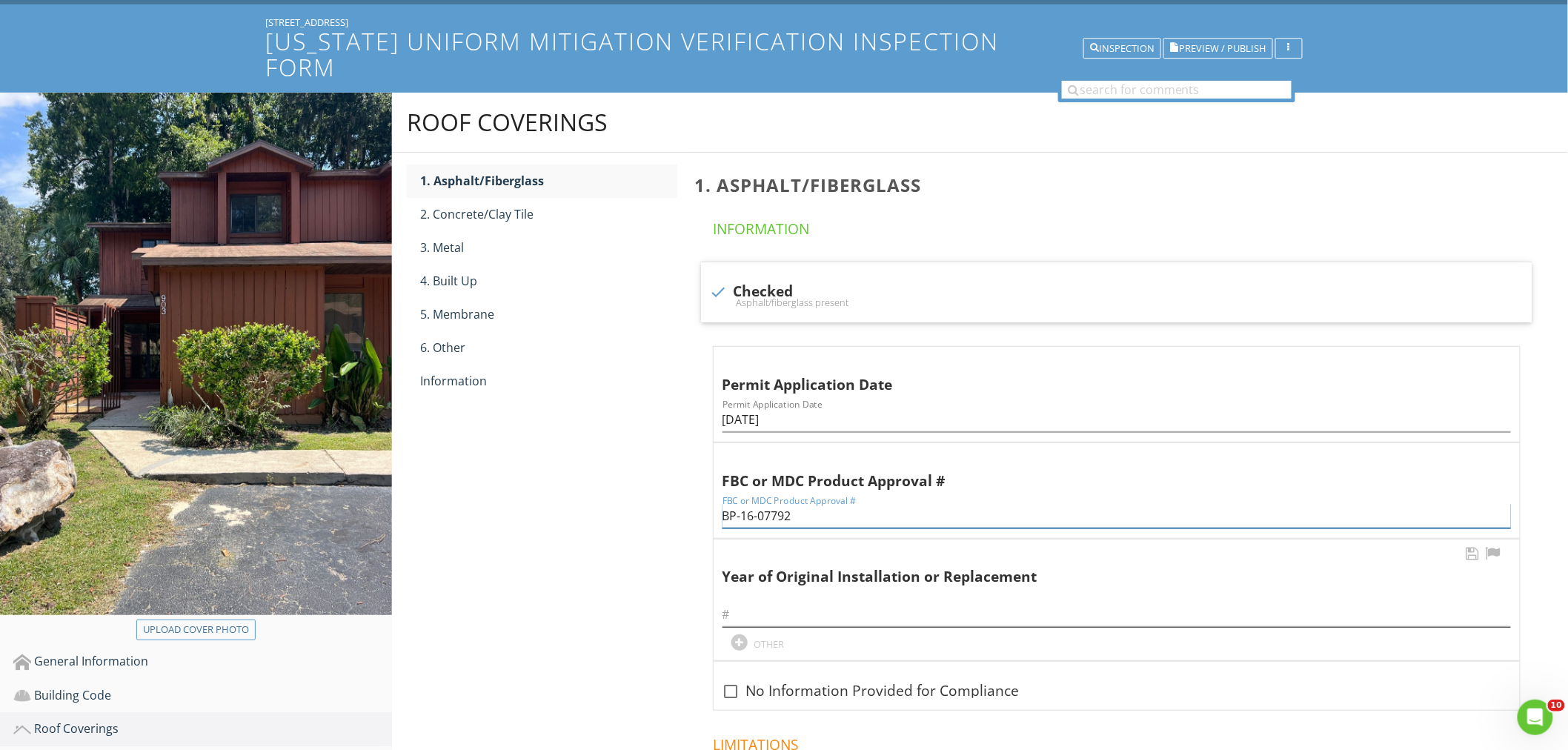
type input "BP-16-07792"
click at [775, 602] on input "text" at bounding box center [1116, 614] width 789 height 24
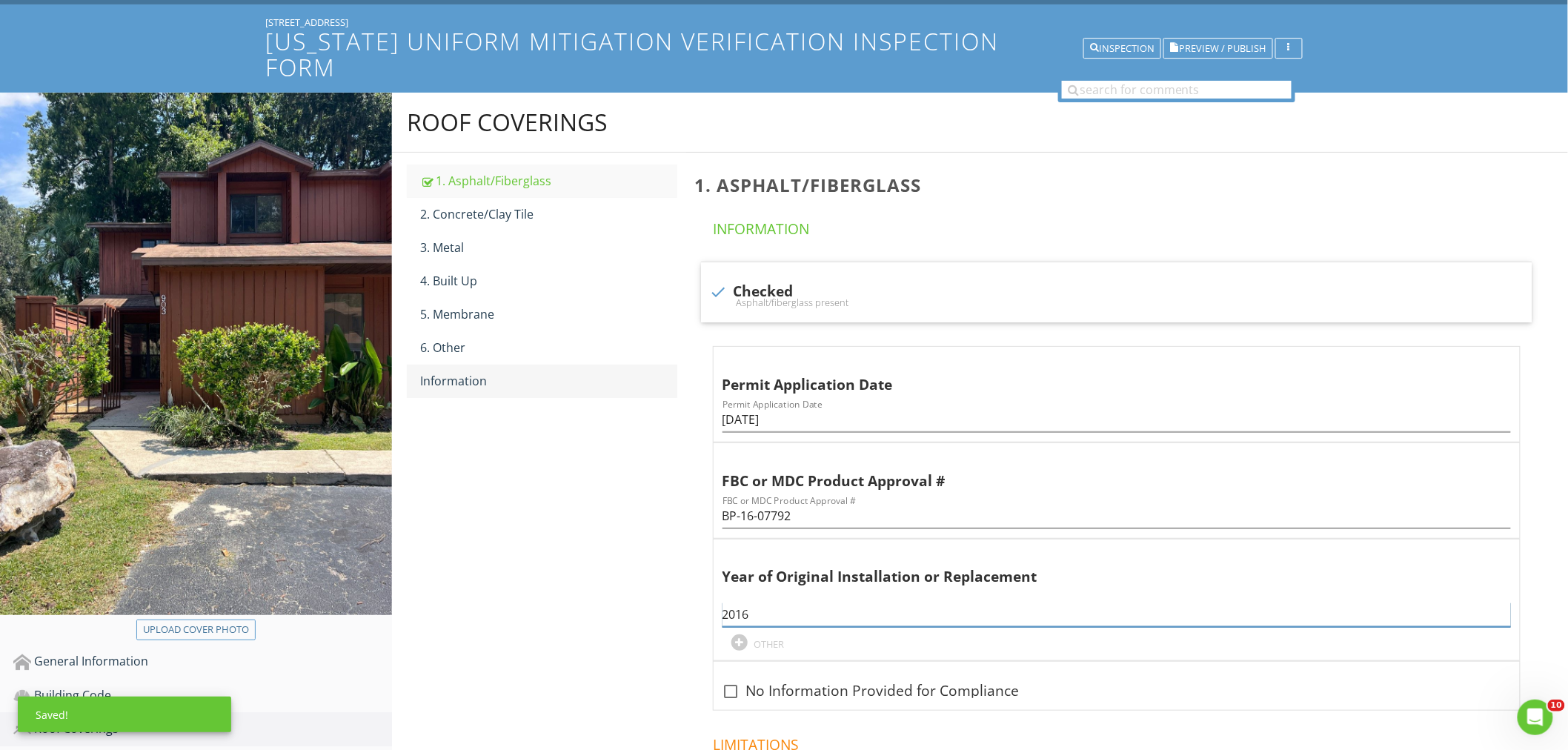
type input "2016"
click at [524, 372] on div "Information" at bounding box center [548, 381] width 257 height 18
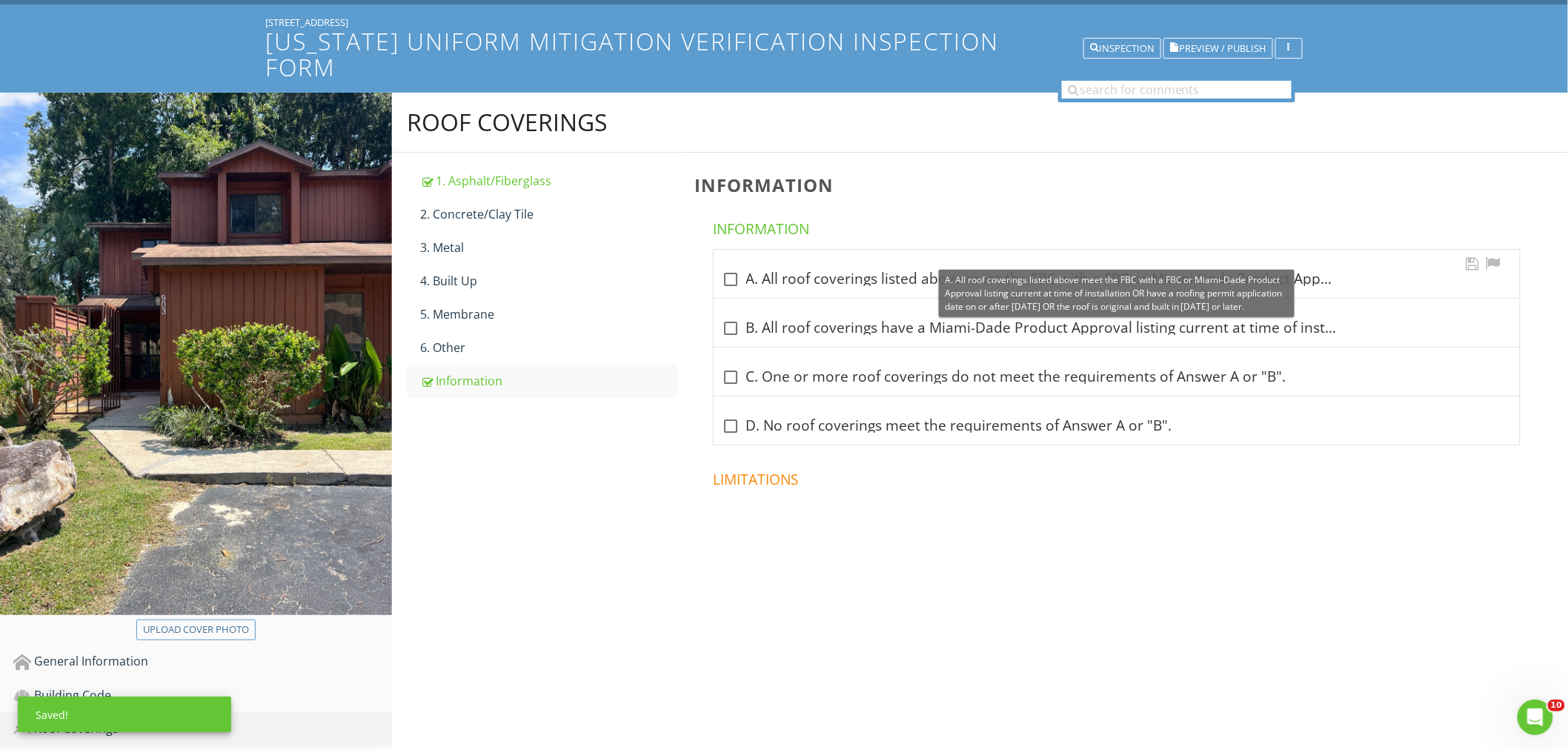
click at [724, 267] on div at bounding box center [731, 279] width 25 height 25
checkbox input "true"
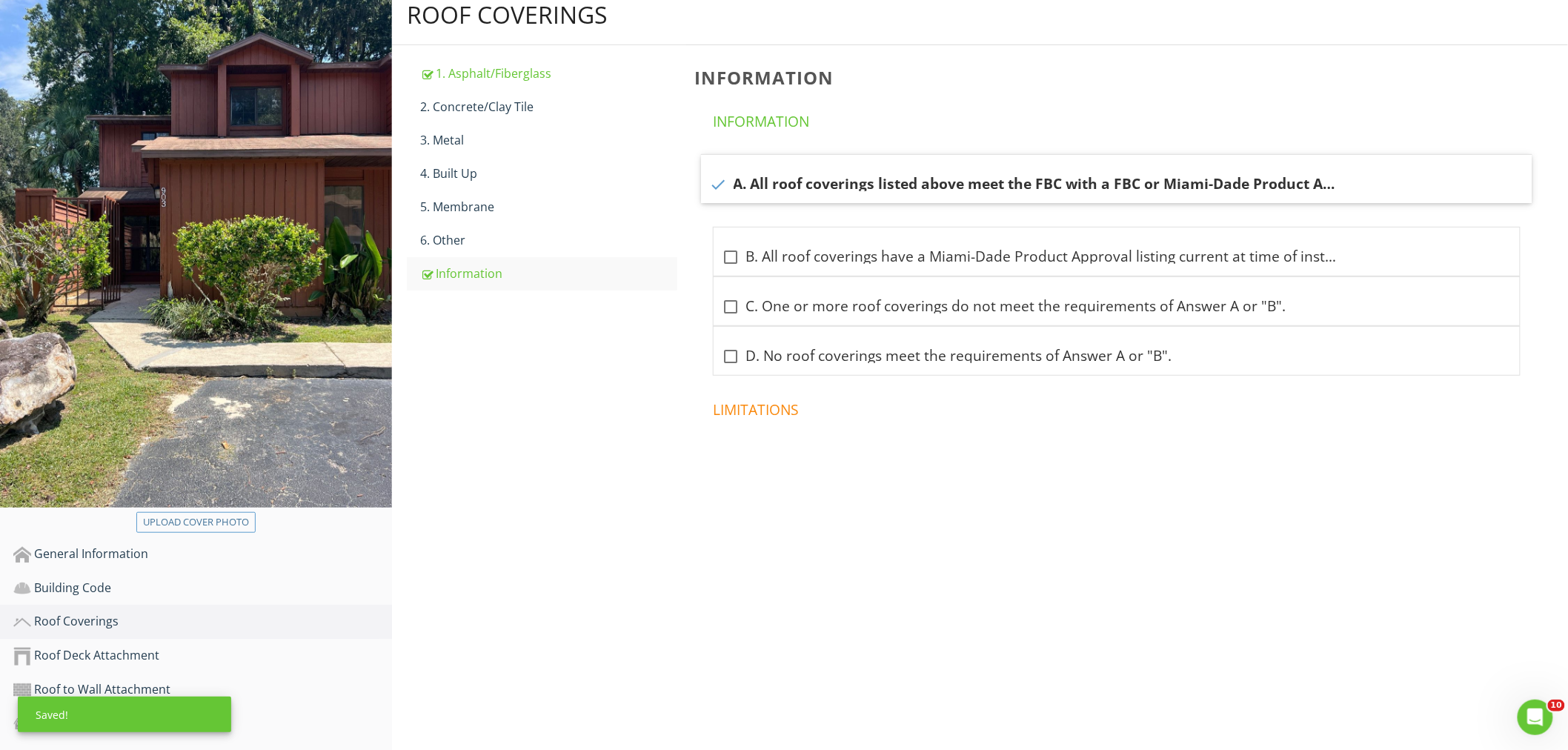
scroll to position [404, 0]
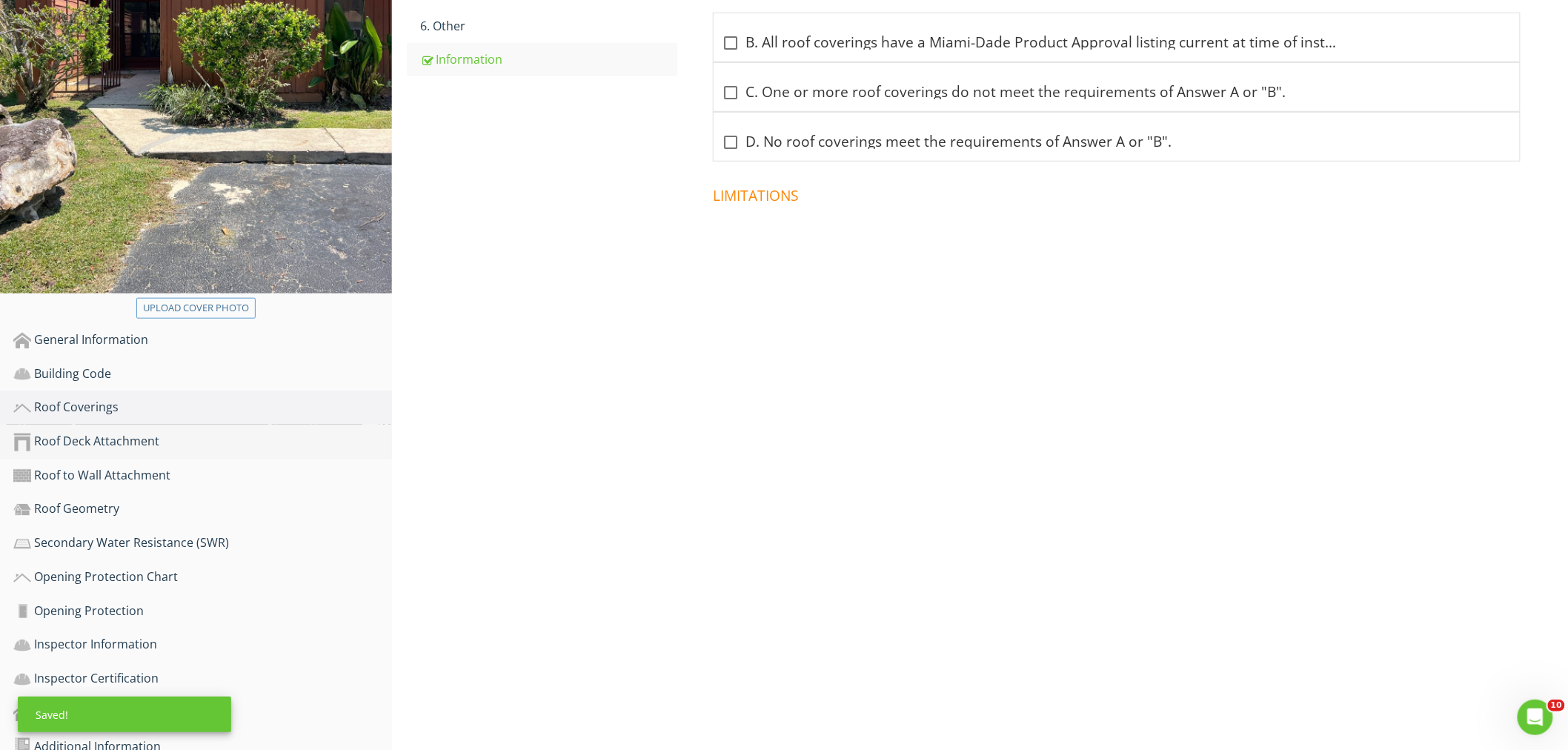
click at [116, 432] on div "Roof Deck Attachment" at bounding box center [203, 442] width 379 height 20
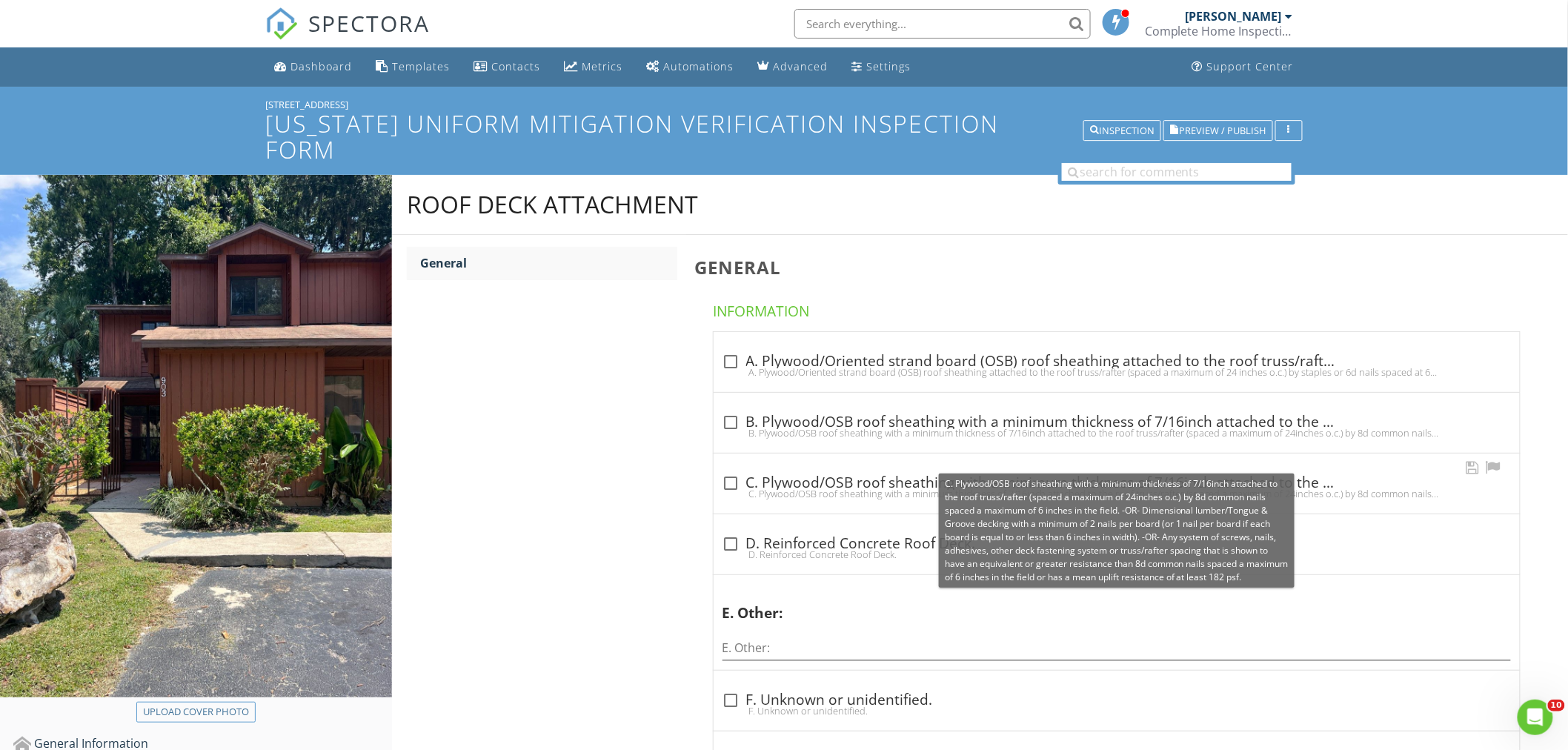
click at [728, 471] on div at bounding box center [731, 483] width 25 height 25
checkbox input "true"
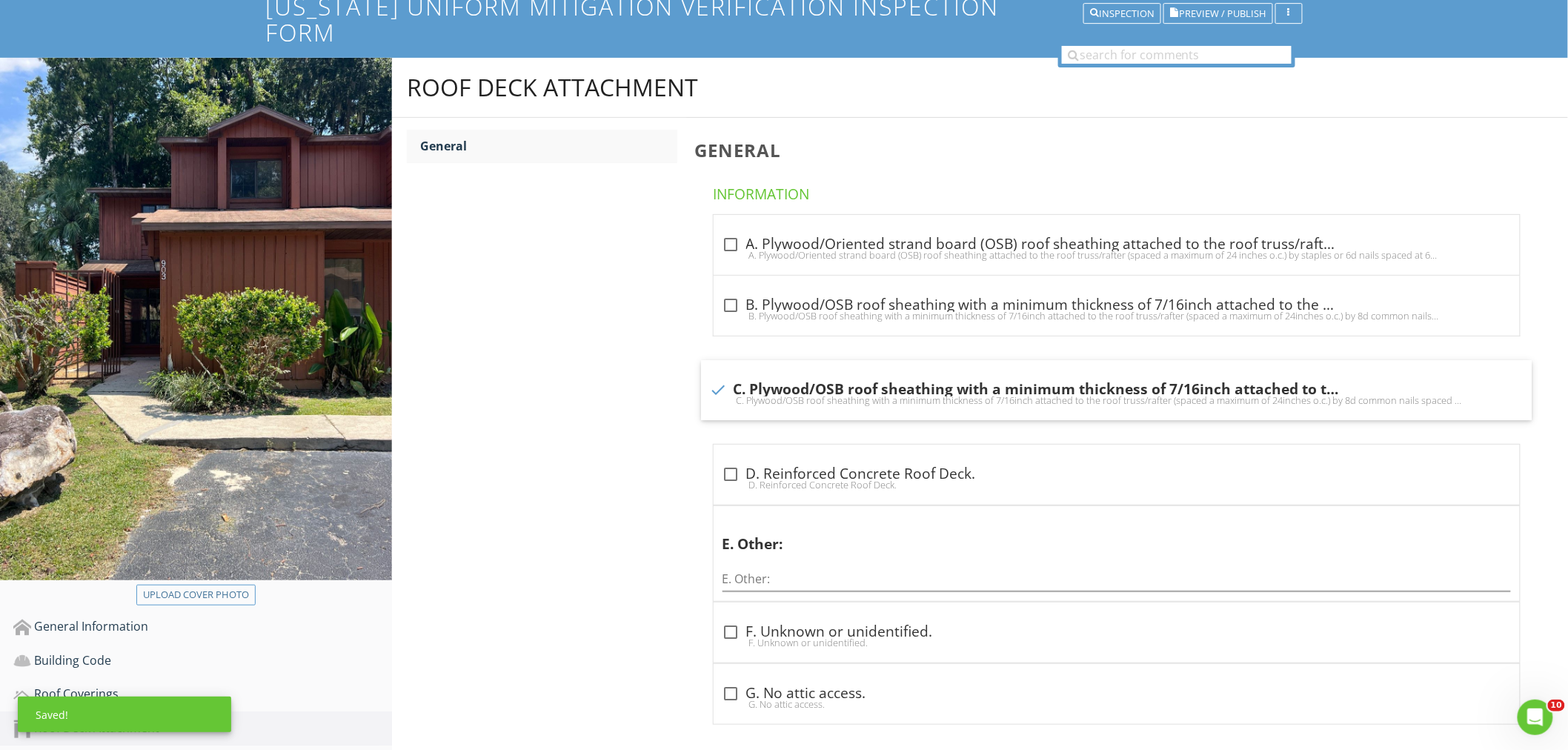
scroll to position [404, 0]
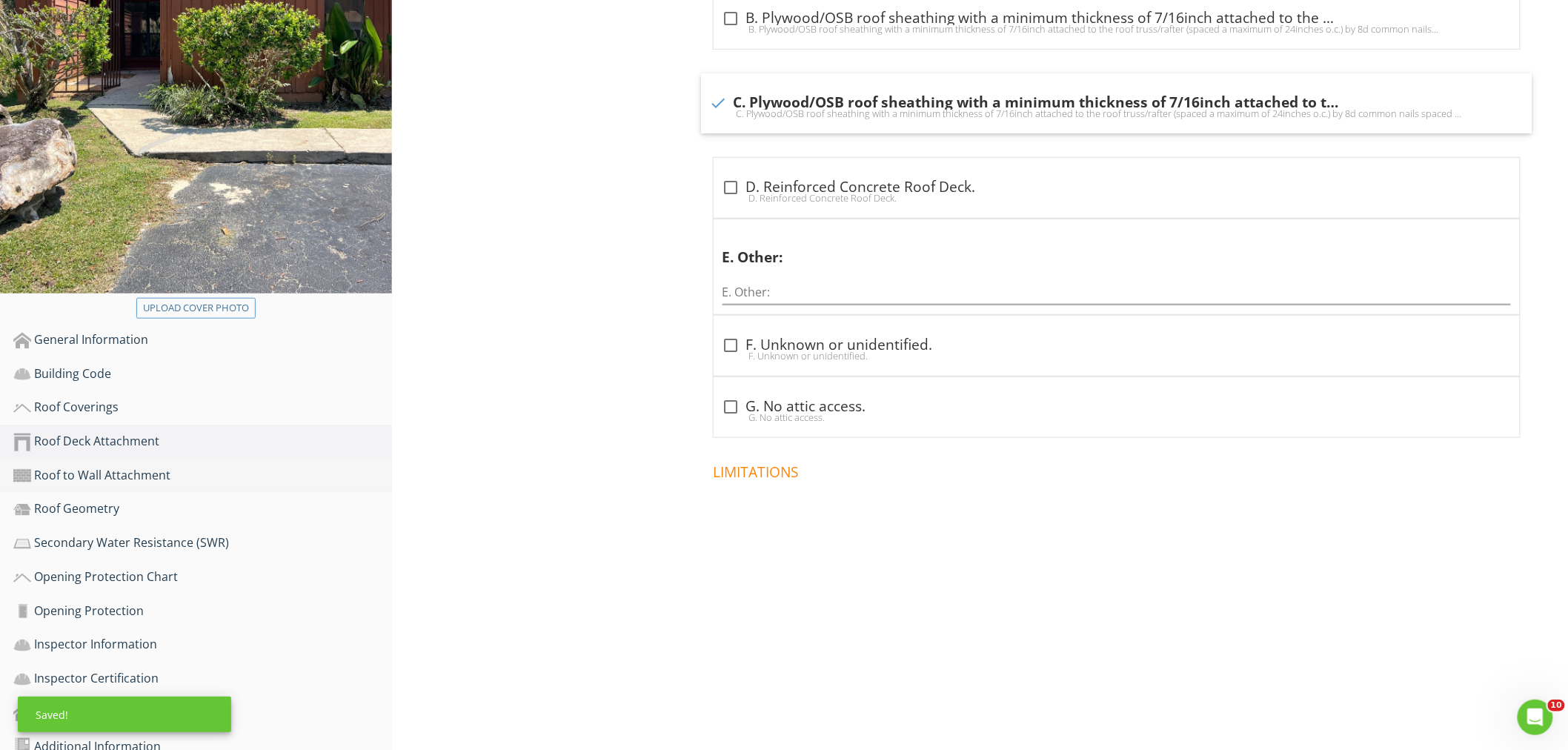
click at [132, 466] on div "Roof to Wall Attachment" at bounding box center [203, 476] width 379 height 20
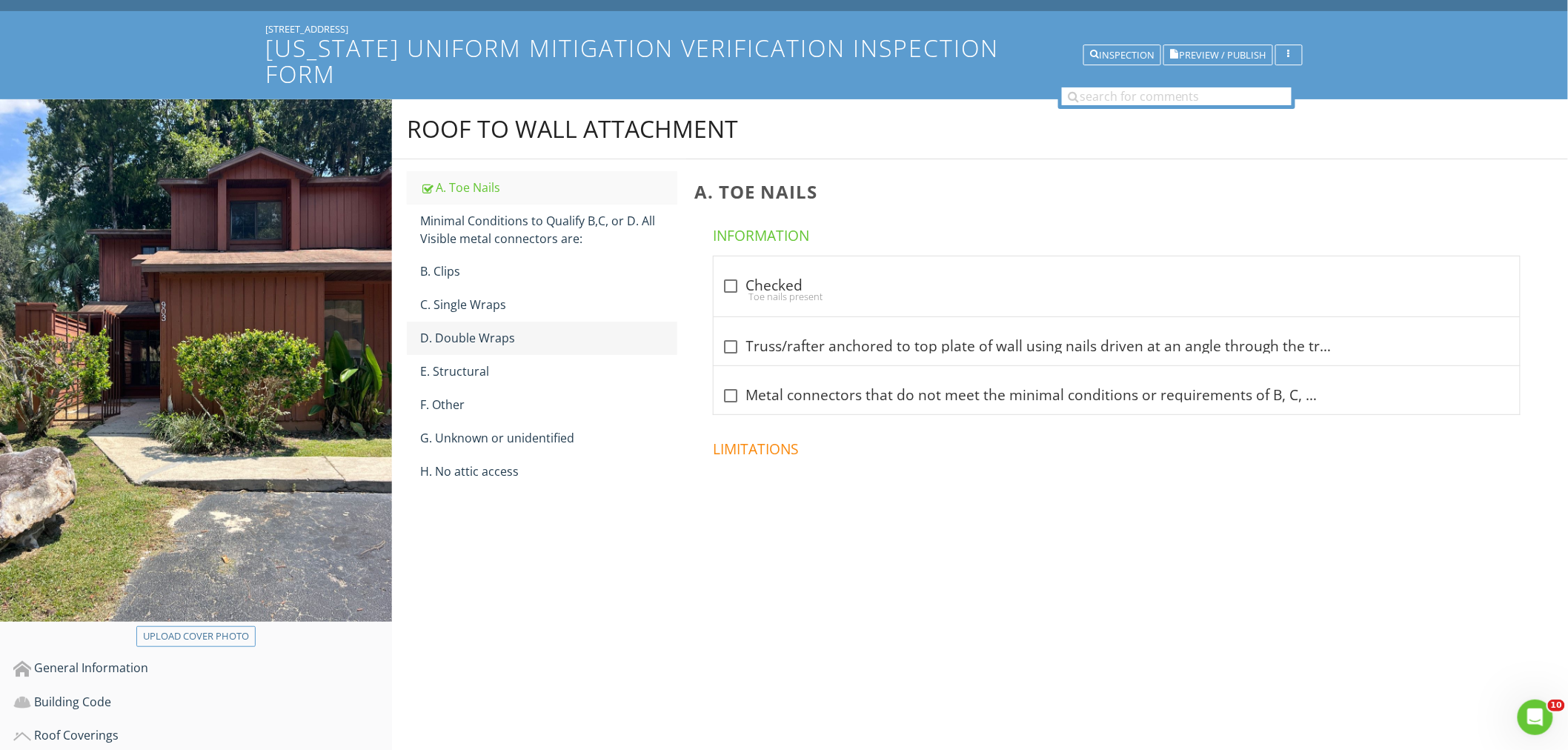
scroll to position [75, 0]
click at [531, 212] on div "Minimal Conditions to Qualify B,C, or D. All Visible metal connectors are:" at bounding box center [548, 230] width 257 height 35
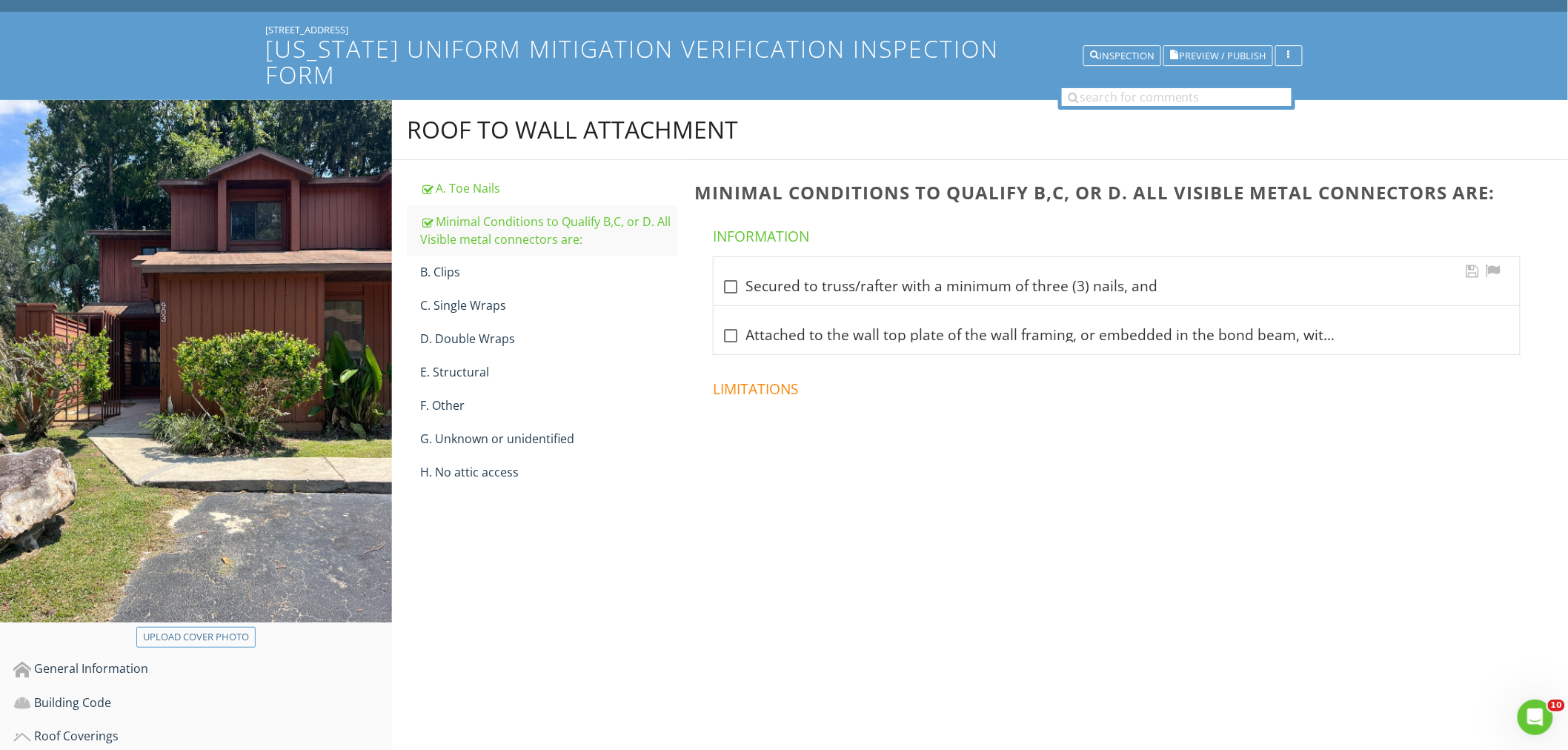
click at [737, 274] on div at bounding box center [731, 286] width 25 height 25
checkbox input "true"
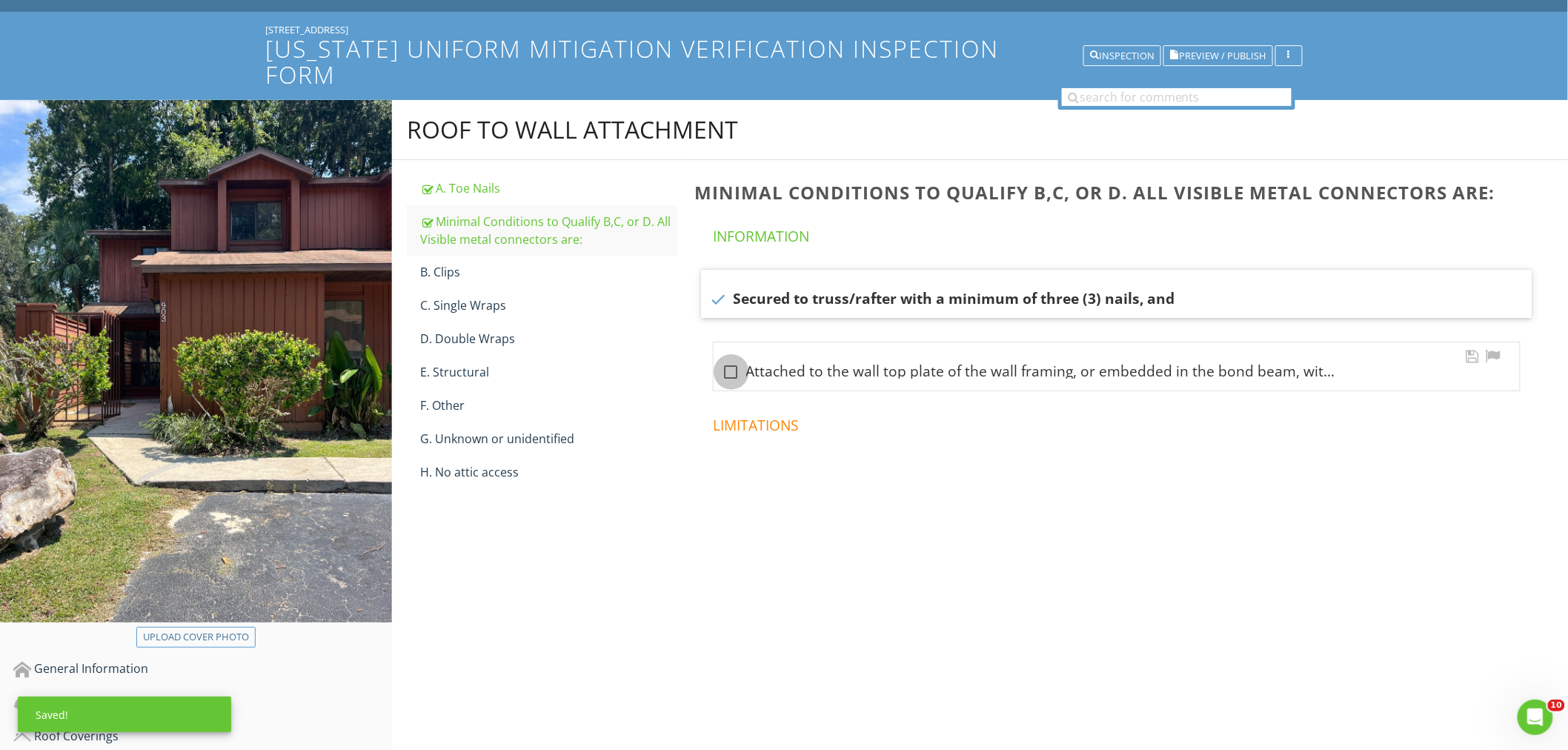
click at [737, 359] on div at bounding box center [731, 371] width 25 height 25
checkbox input "true"
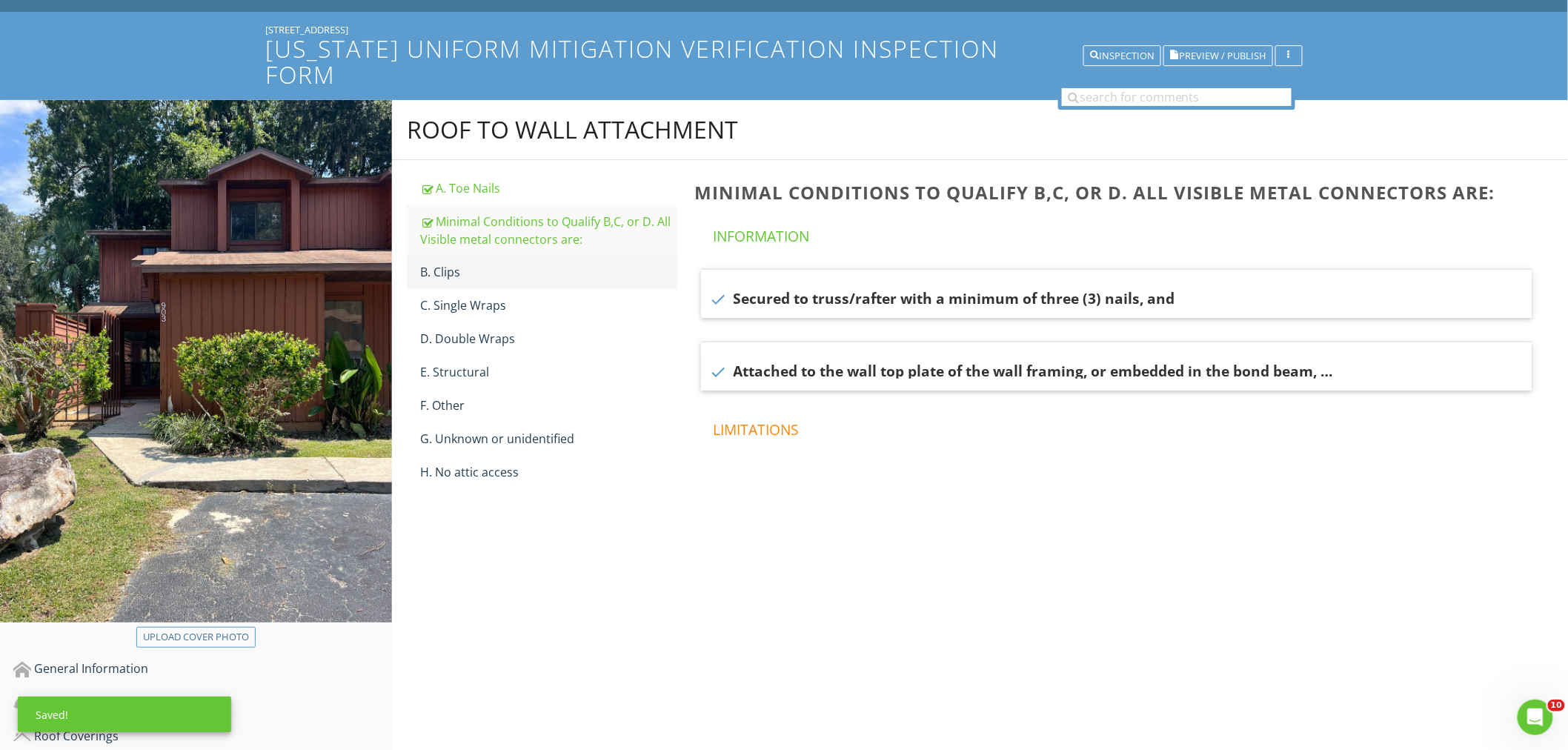
click at [442, 263] on div "B. Clips" at bounding box center [548, 272] width 257 height 18
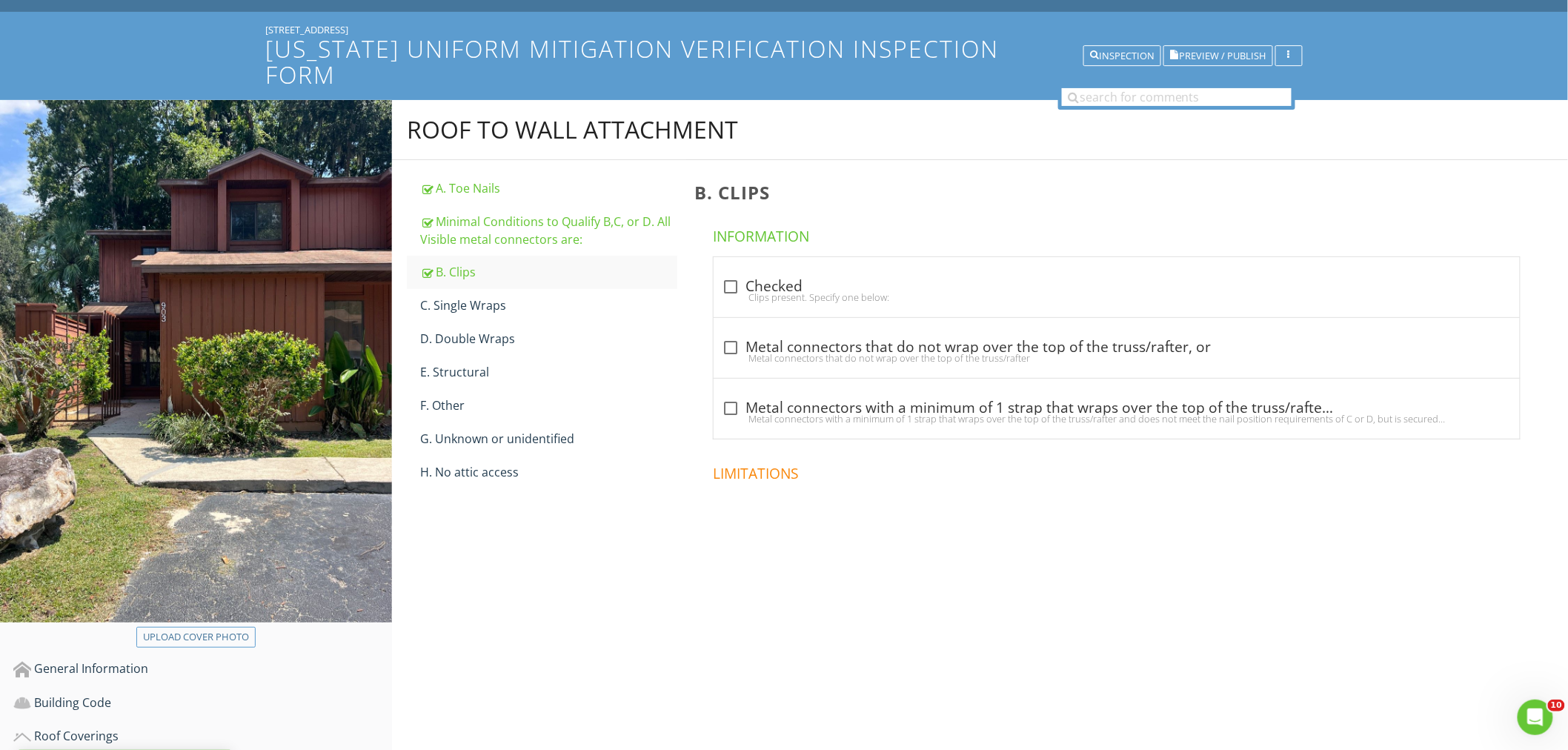
drag, startPoint x: 736, startPoint y: 264, endPoint x: 736, endPoint y: 315, distance: 51.0
click at [736, 291] on div "Clips present. Specify one below:" at bounding box center [1116, 297] width 789 height 12
checkbox input "true"
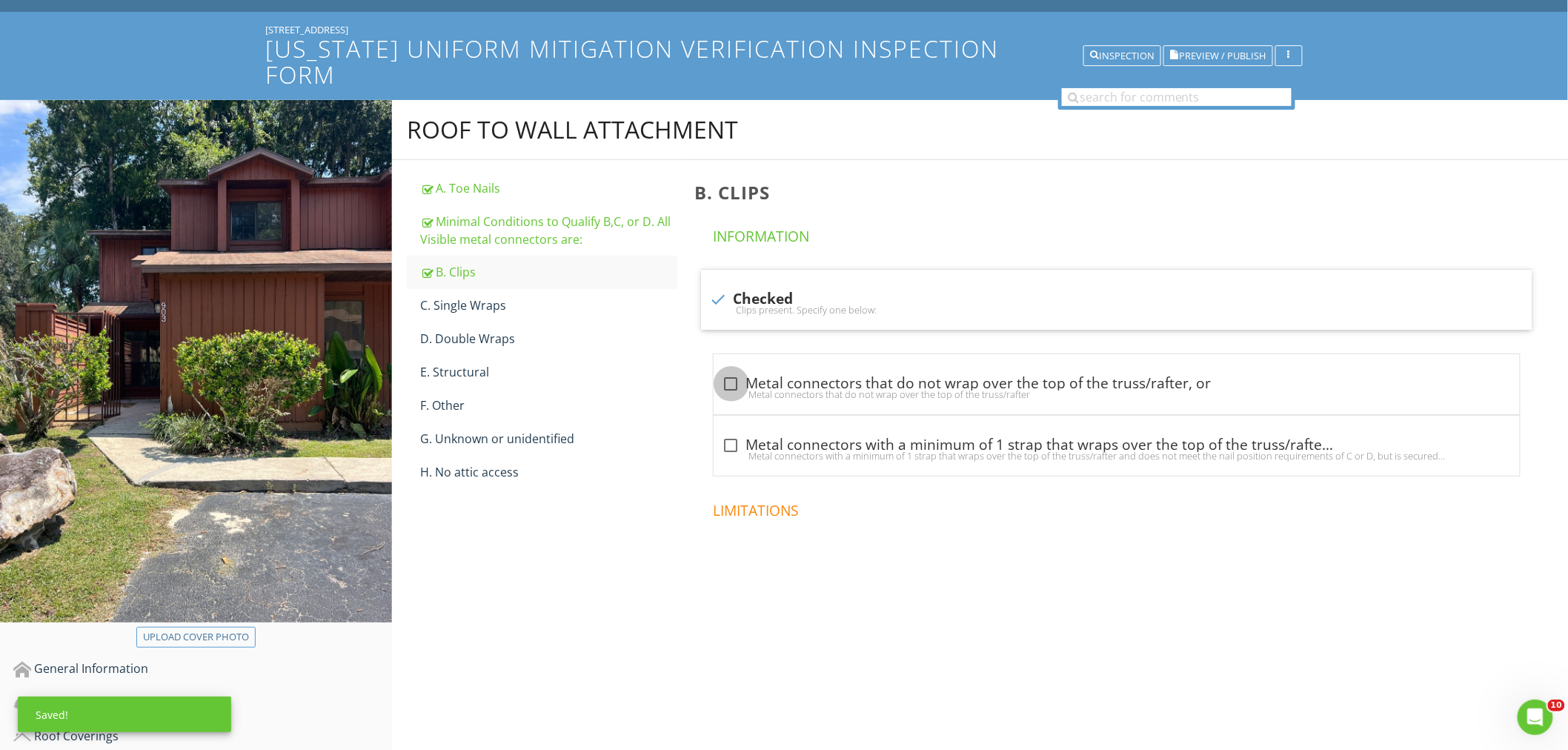
drag, startPoint x: 734, startPoint y: 350, endPoint x: 707, endPoint y: 413, distance: 68.5
click at [730, 372] on div "check_box_outline_blank Metal connectors that do not wrap over the top of the t…" at bounding box center [1116, 388] width 789 height 32
checkbox input "true"
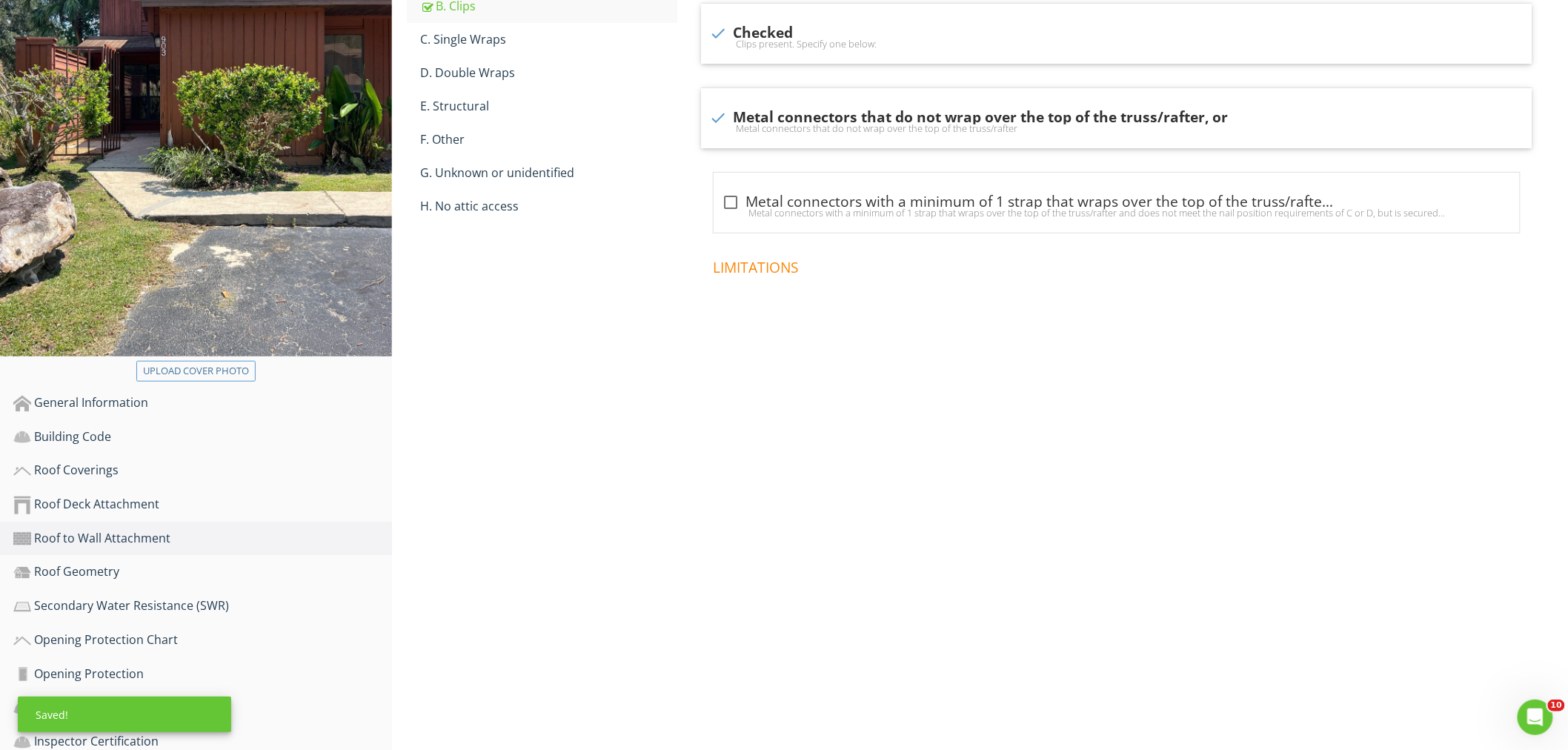
scroll to position [404, 0]
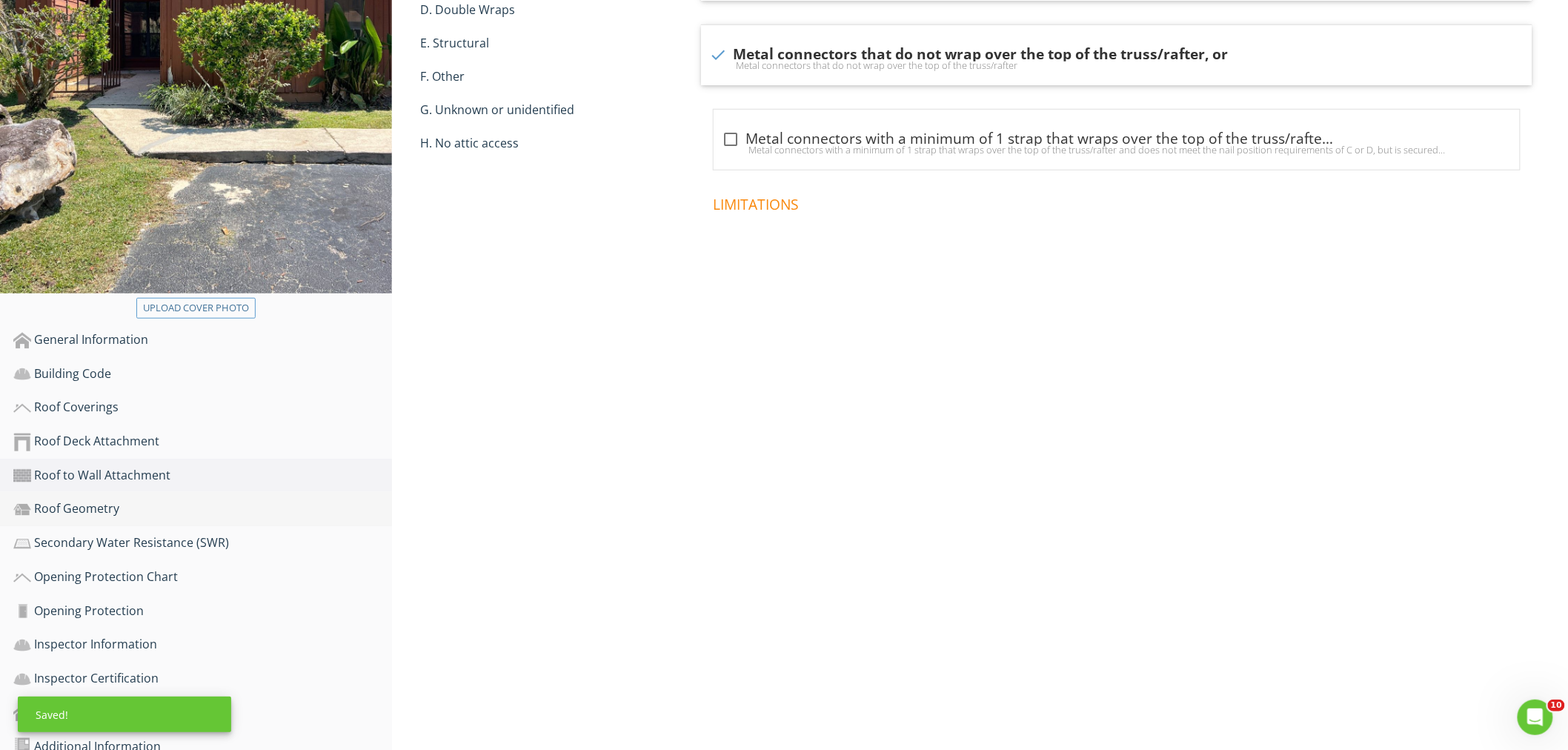
click at [75, 499] on div "Roof Geometry" at bounding box center [203, 509] width 379 height 20
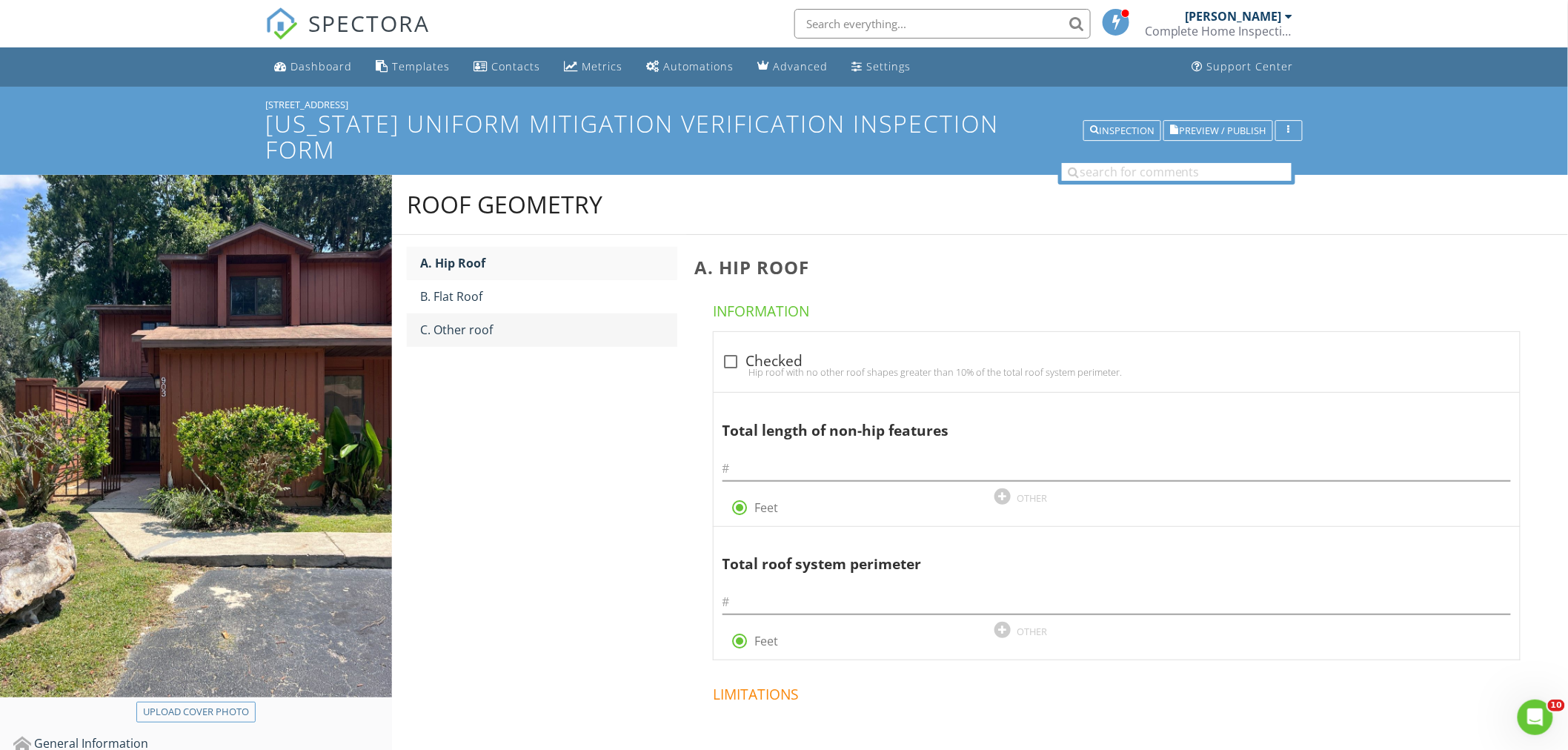
click at [491, 321] on div "C. Other roof" at bounding box center [548, 330] width 257 height 18
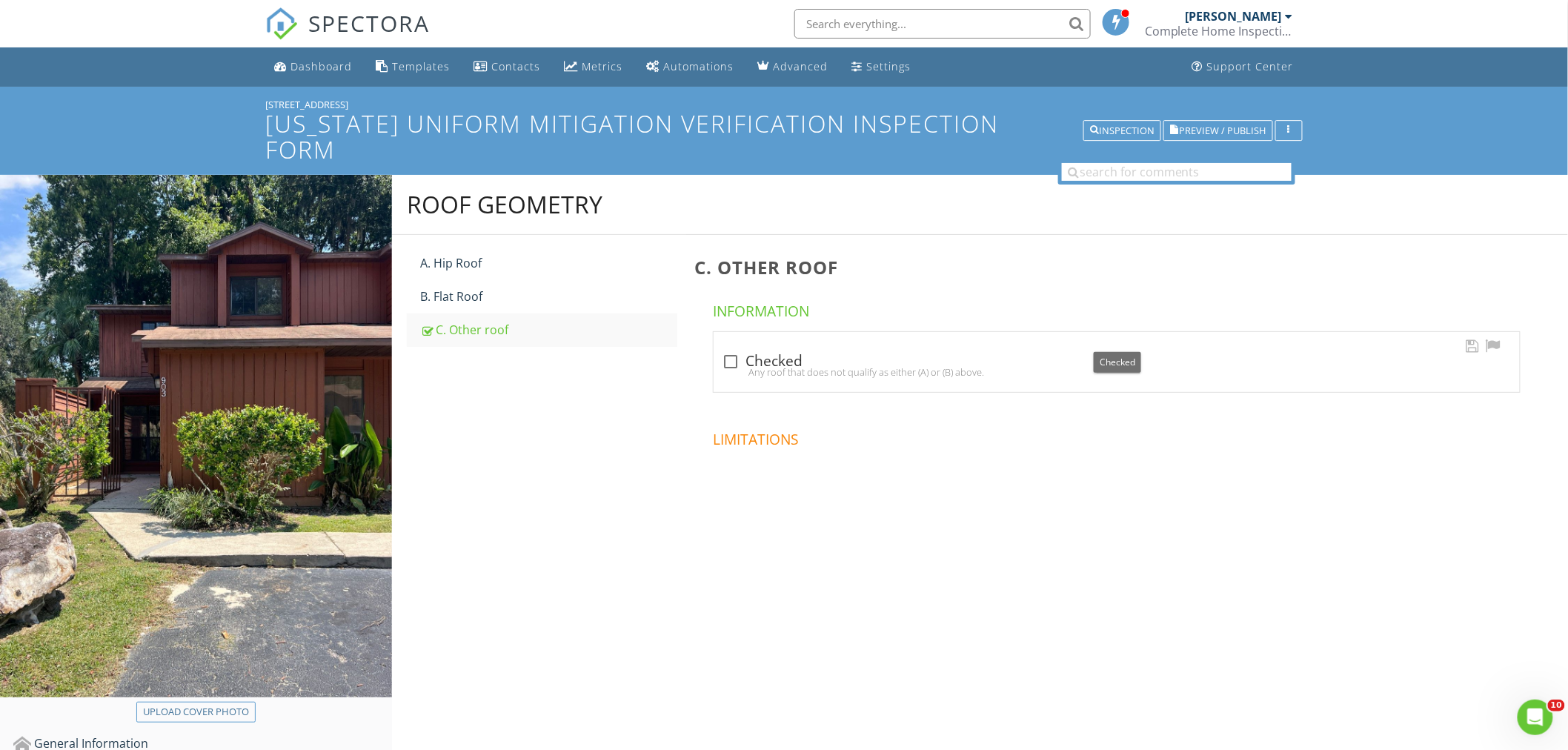
click at [749, 352] on div "check_box_outline_blank Checked" at bounding box center [1116, 361] width 789 height 18
checkbox input "true"
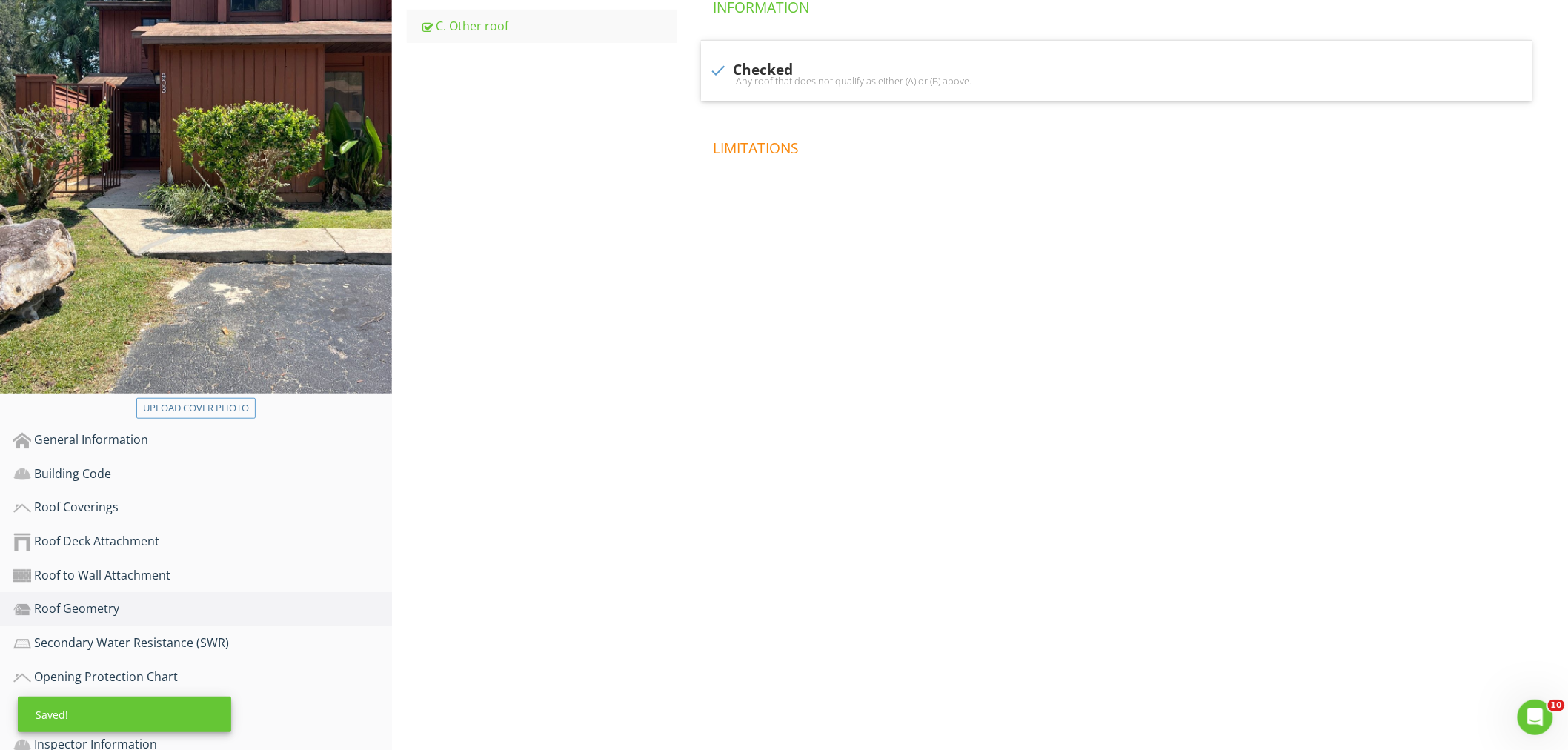
scroll to position [329, 0]
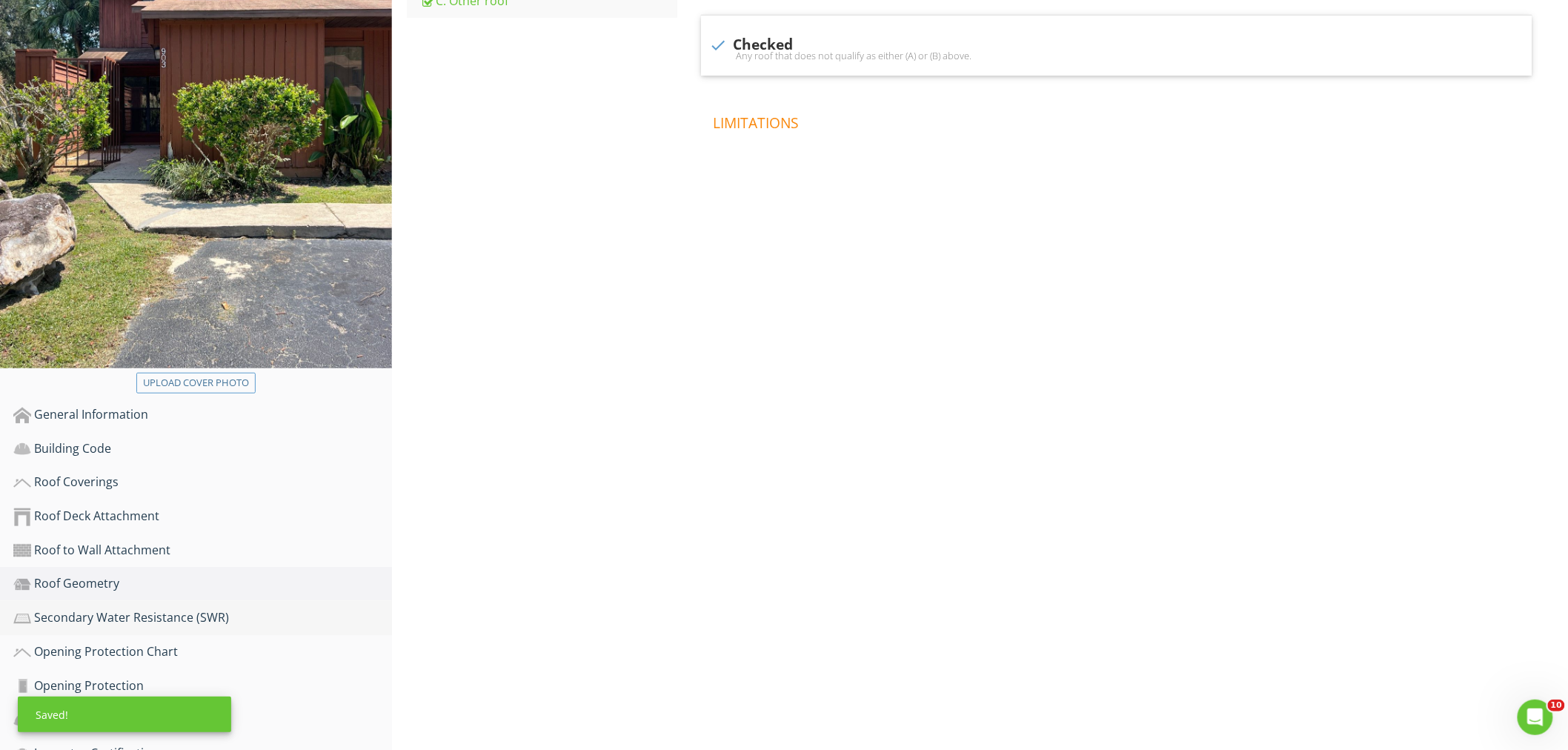
click at [216, 601] on link "Secondary Water Resistance (SWR)" at bounding box center [203, 617] width 379 height 34
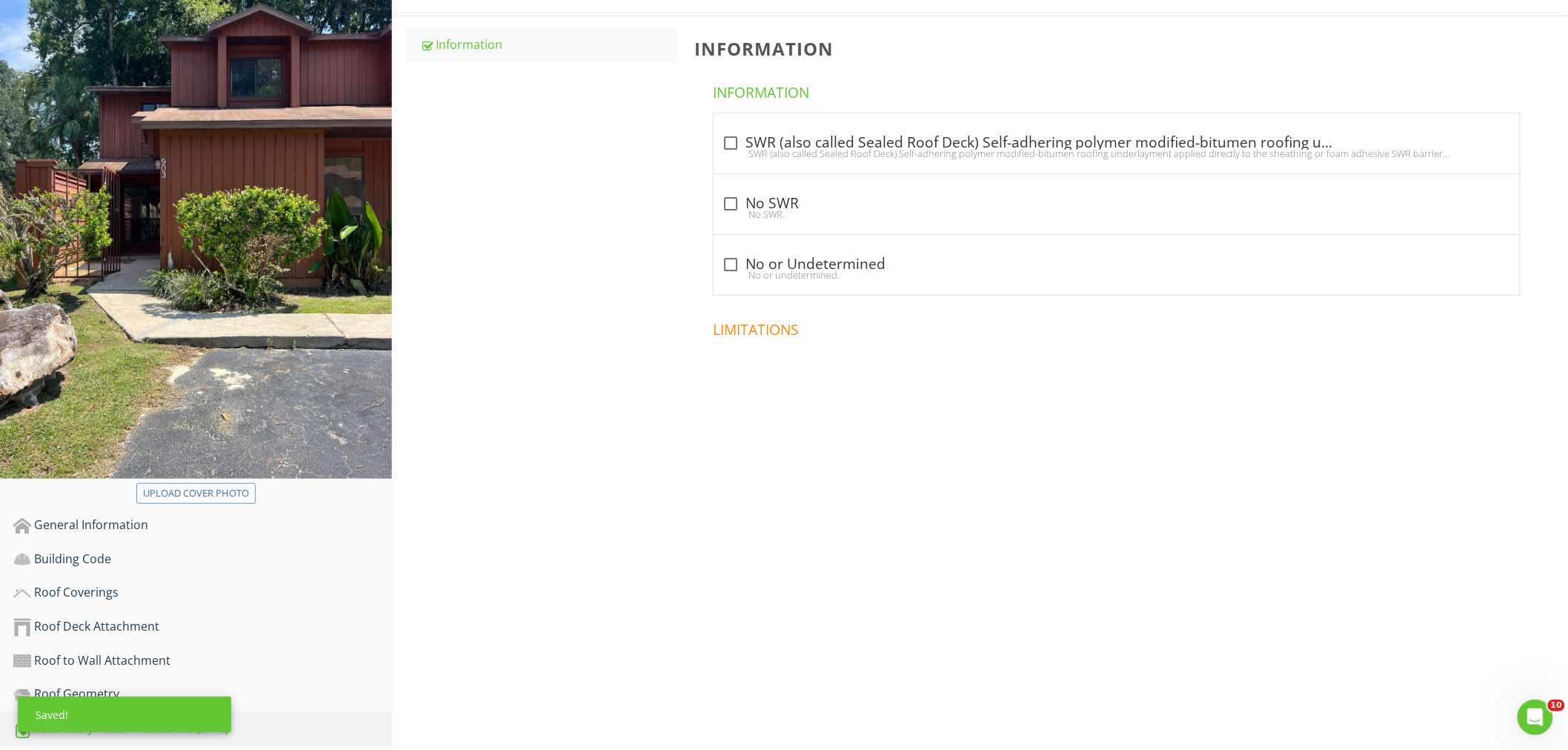
scroll to position [82, 0]
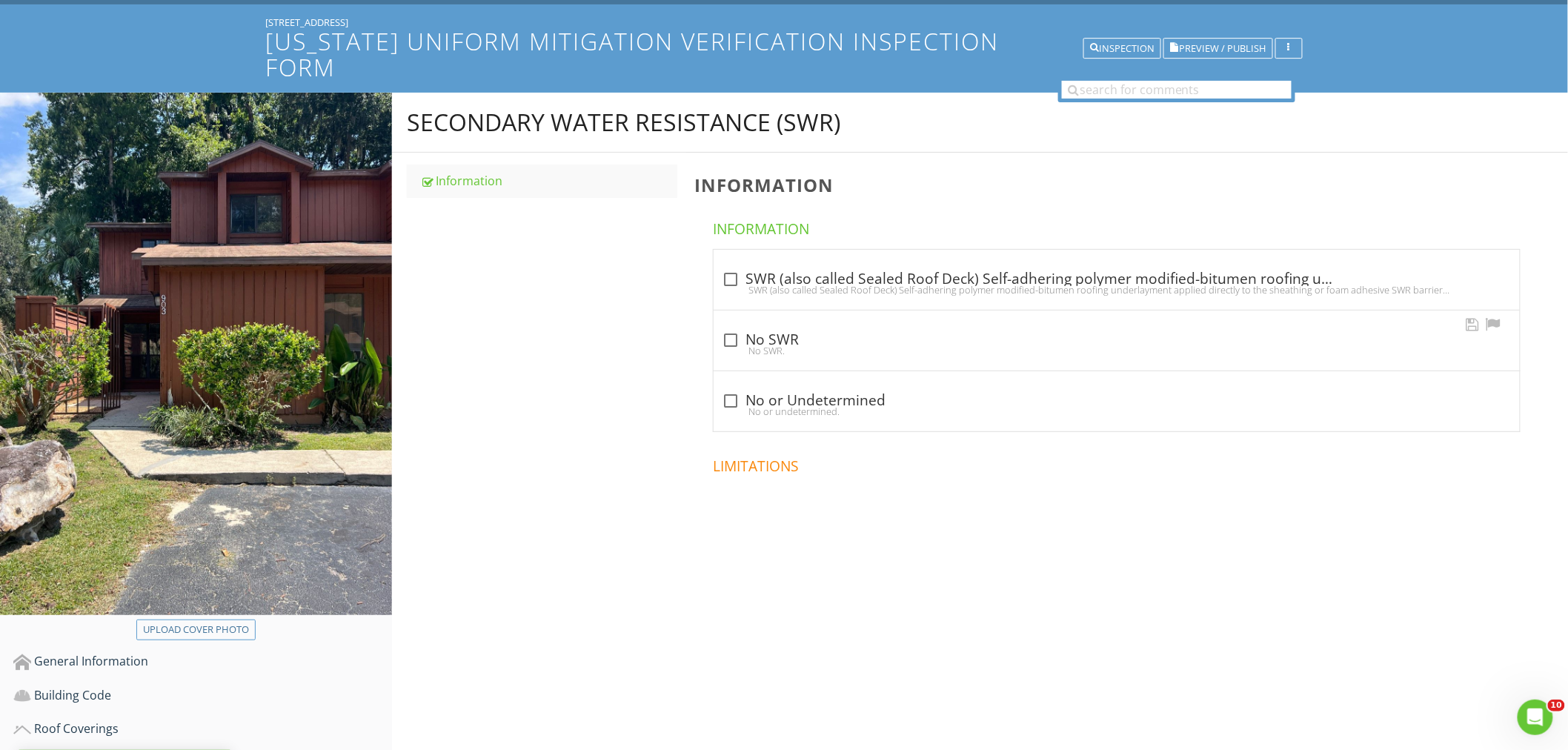
click at [727, 331] on div "check_box_outline_blank No SWR No SWR." at bounding box center [1116, 344] width 789 height 32
checkbox input "true"
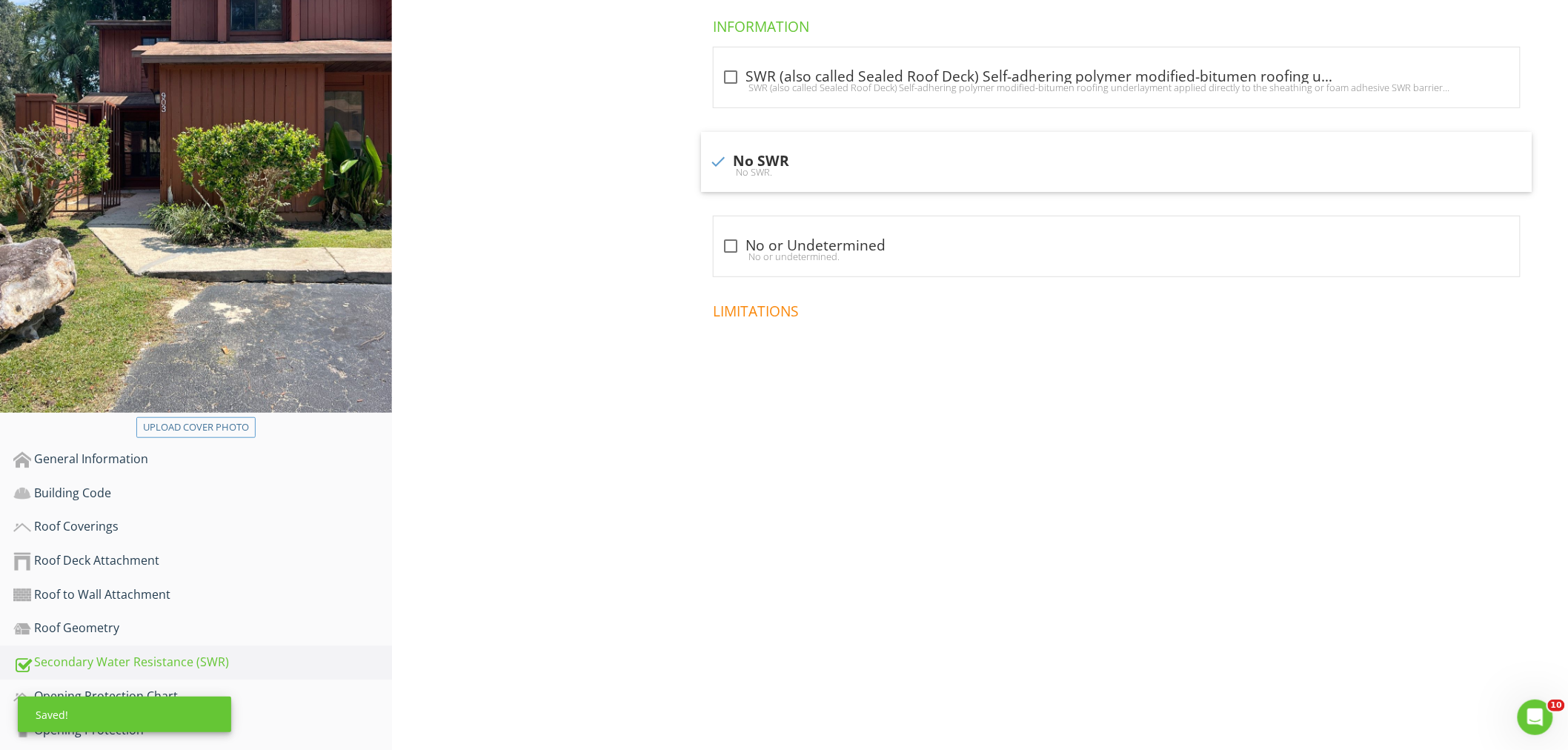
scroll to position [404, 0]
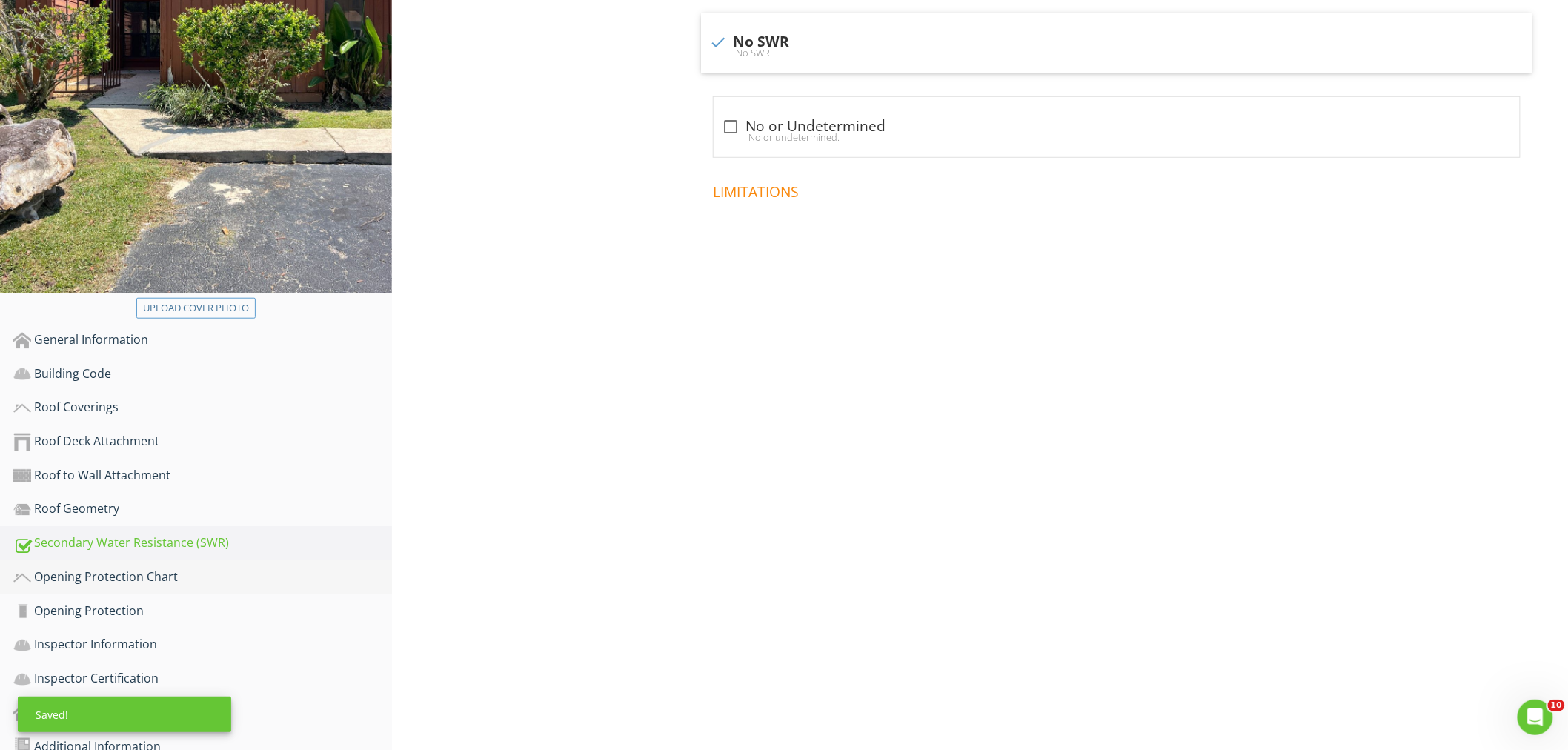
click at [174, 568] on div "Opening Protection Chart" at bounding box center [203, 578] width 379 height 20
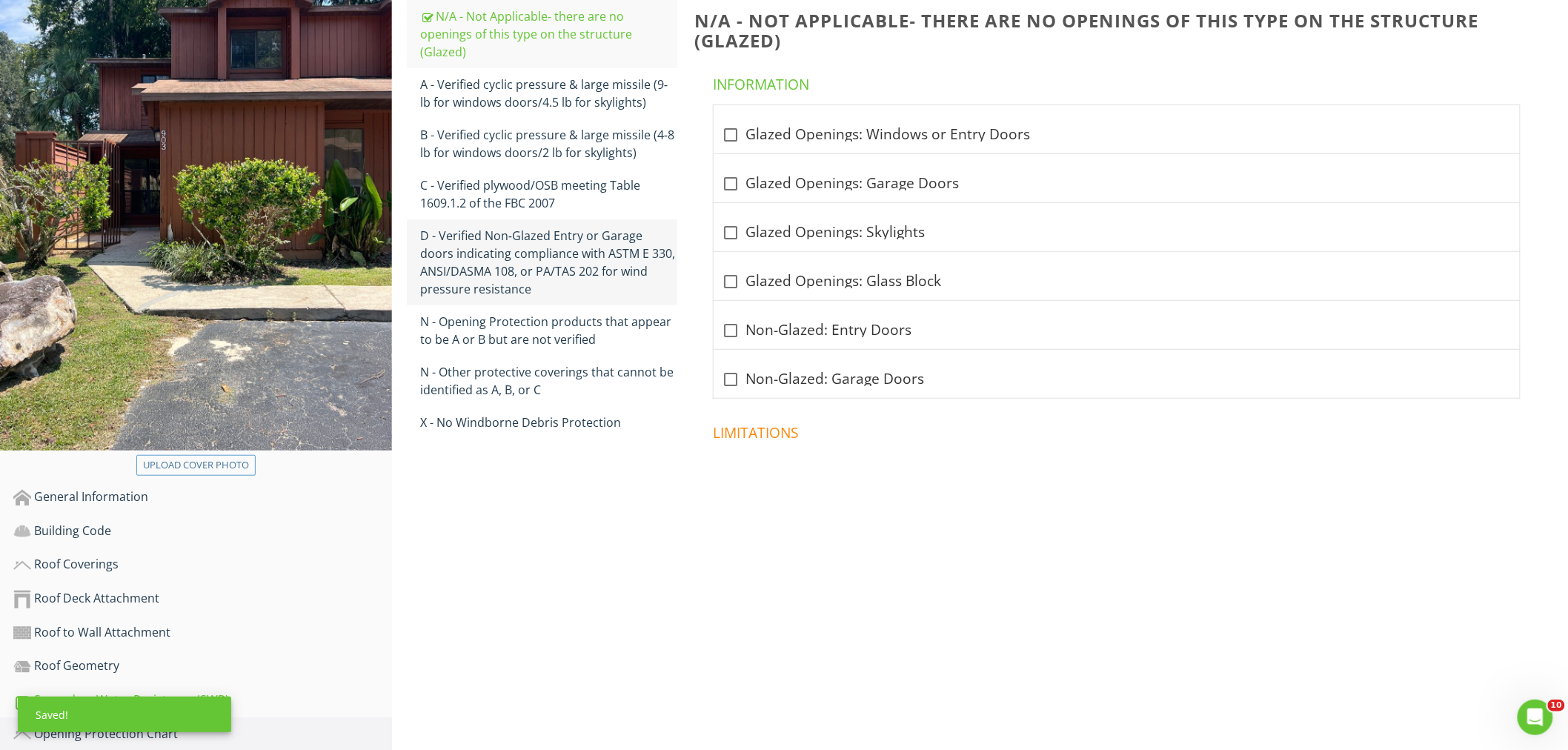
scroll to position [75, 0]
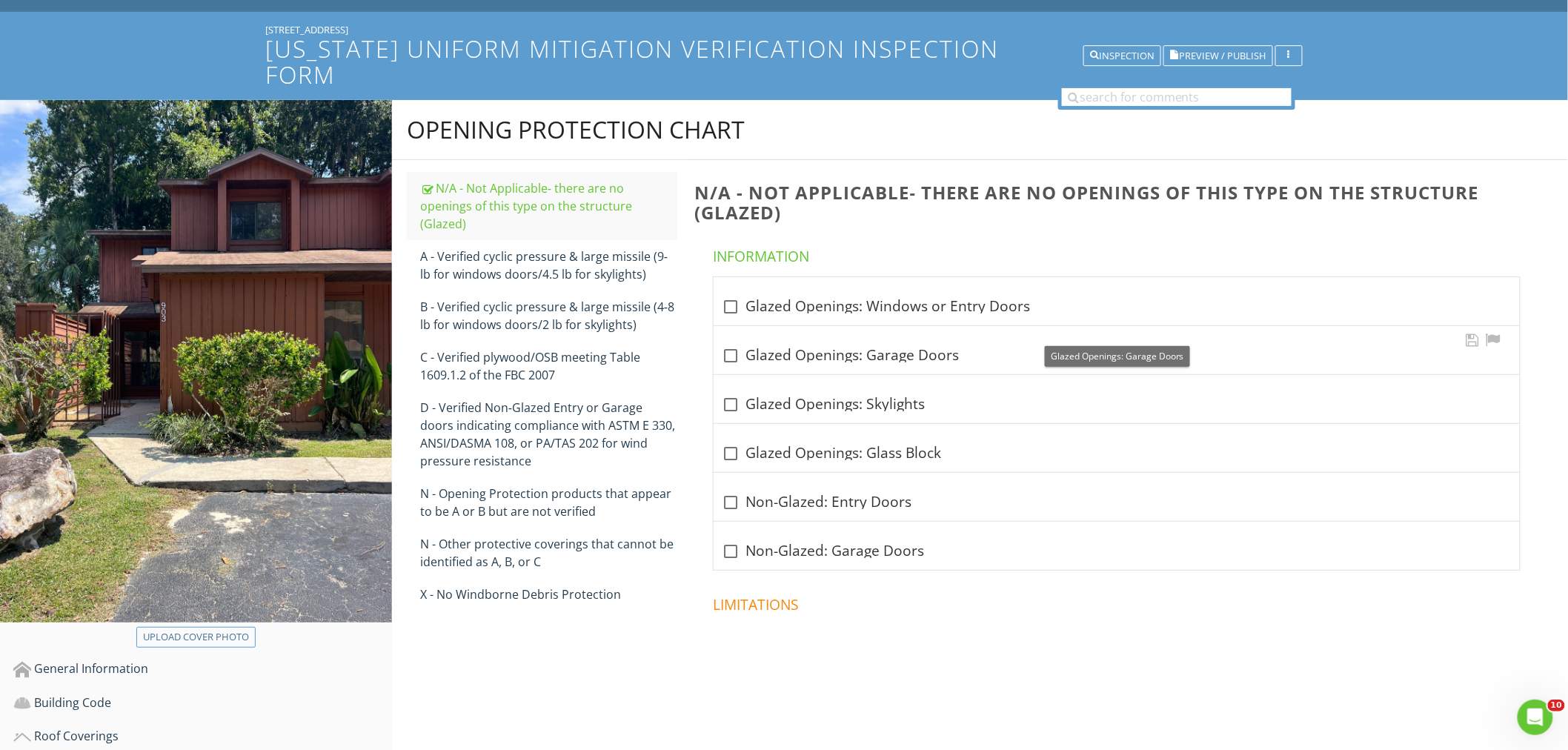
click at [736, 343] on div at bounding box center [731, 355] width 25 height 25
checkbox input "true"
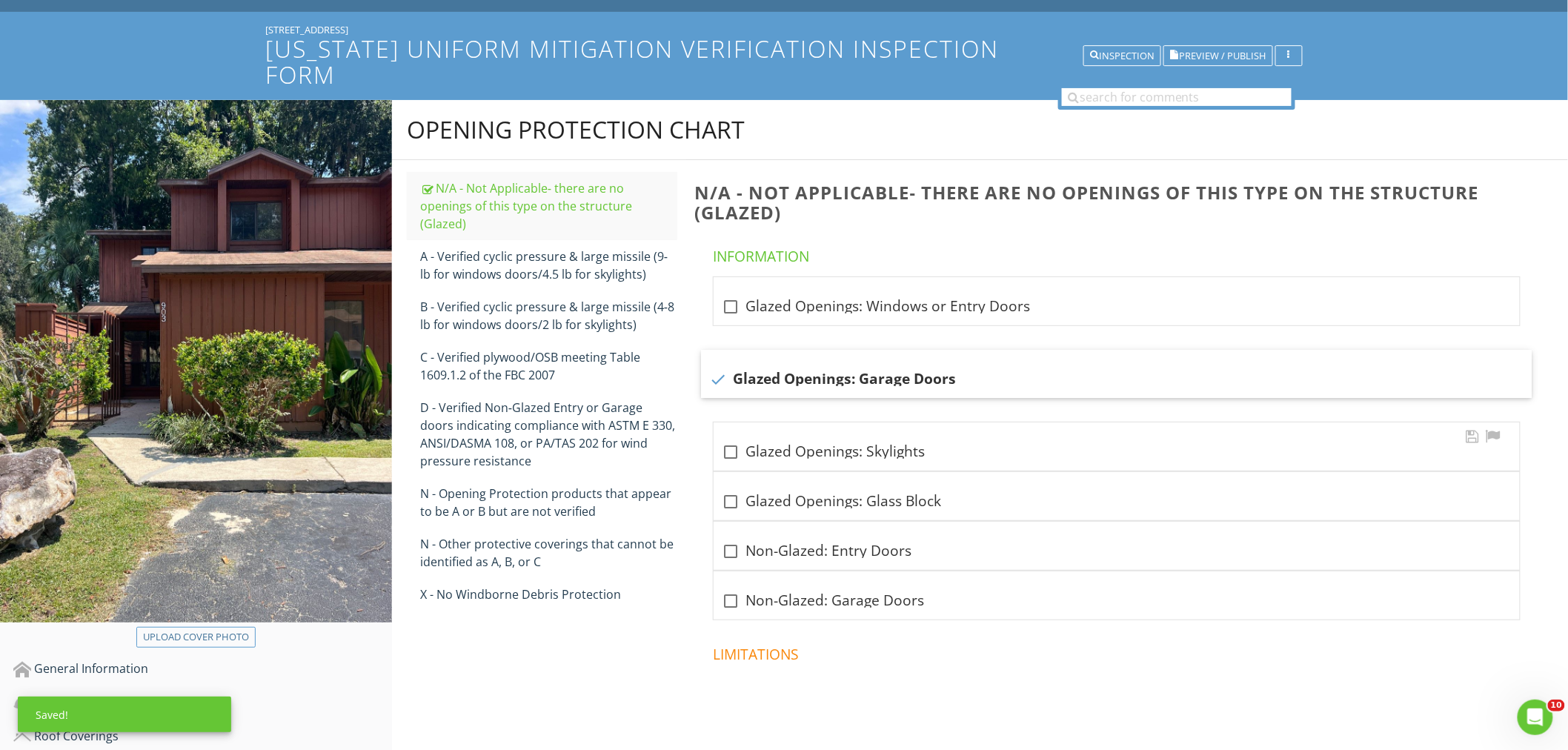
click at [735, 439] on div at bounding box center [731, 451] width 25 height 25
checkbox input "true"
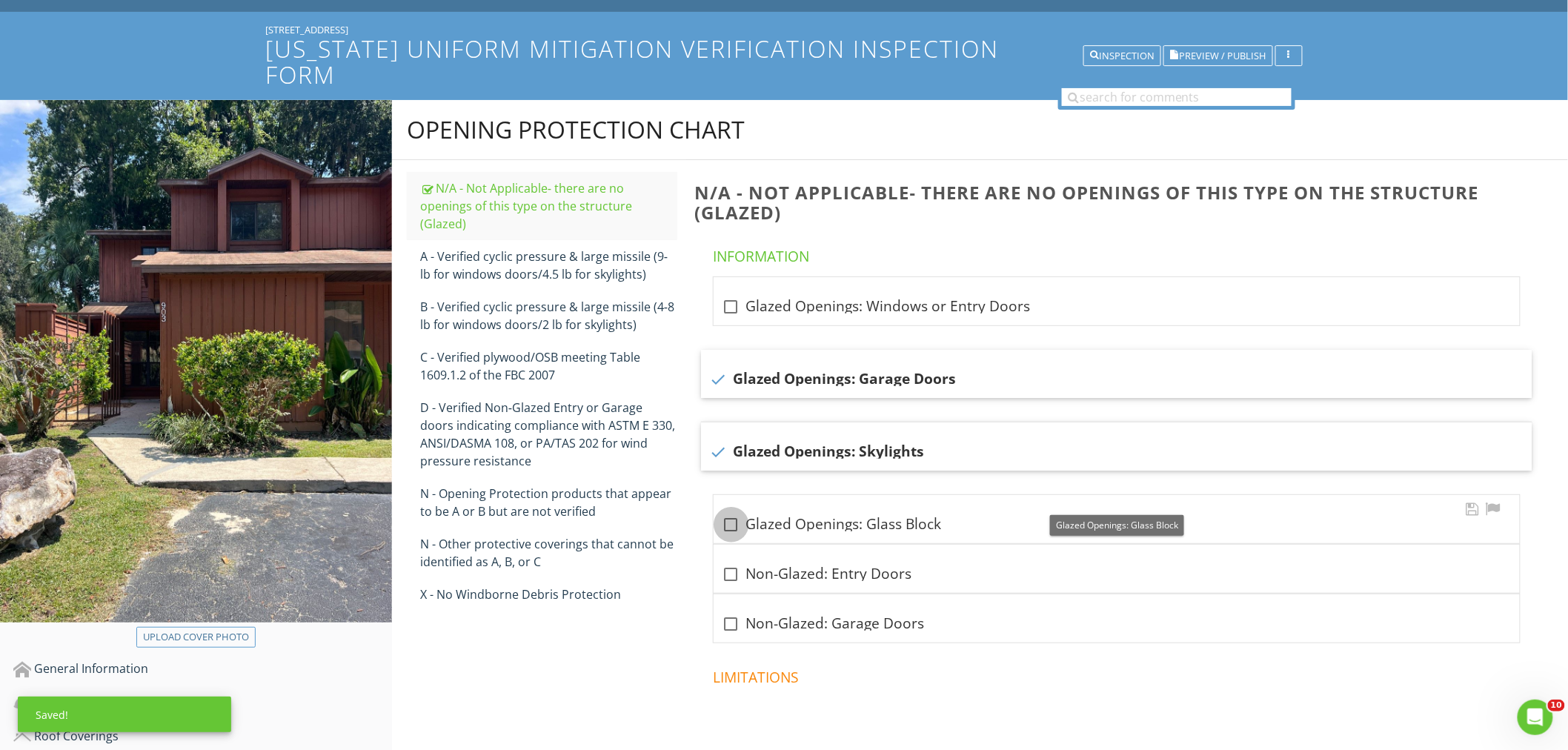
click at [731, 512] on div at bounding box center [731, 524] width 25 height 25
checkbox input "true"
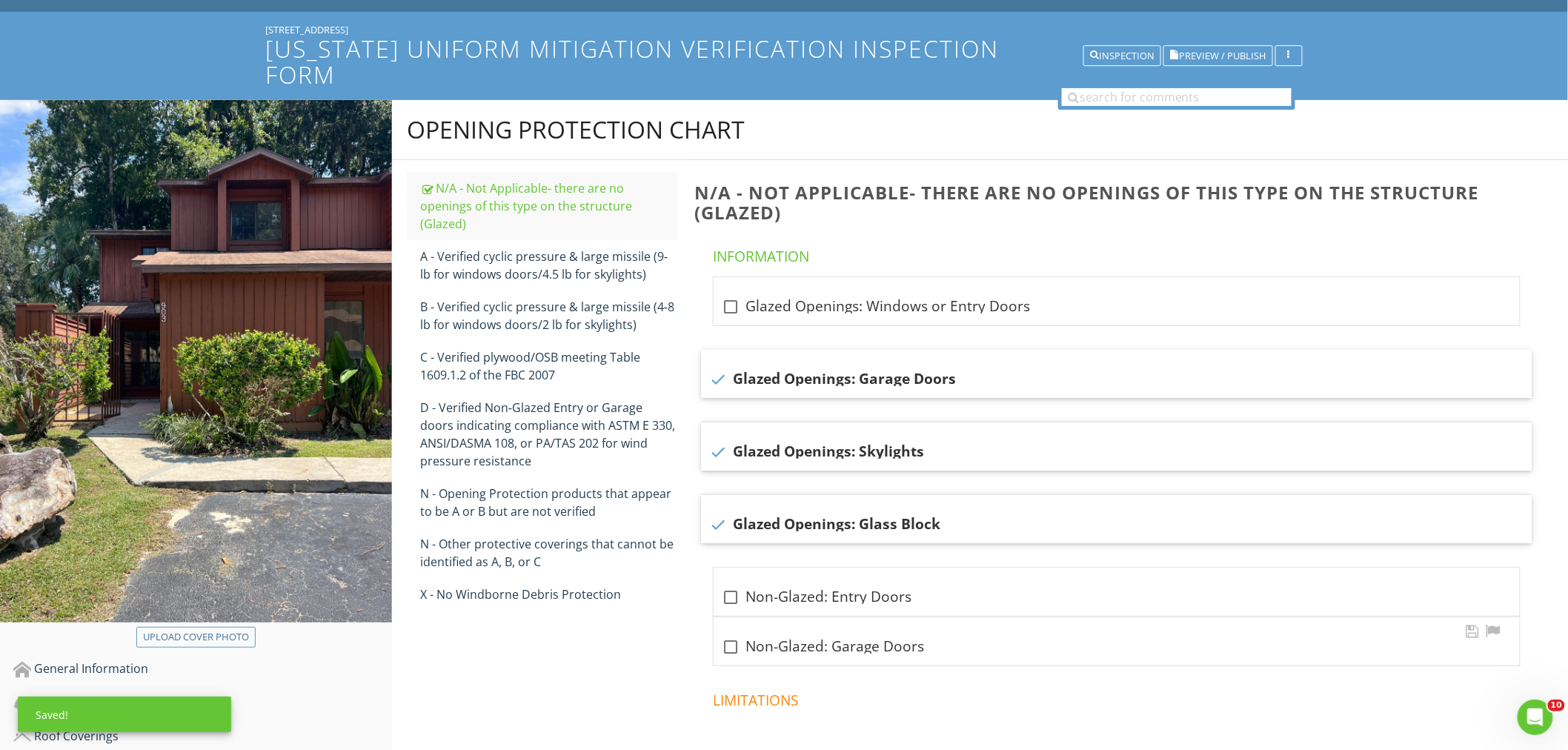
click at [727, 634] on div at bounding box center [731, 646] width 25 height 25
checkbox input "true"
click at [606, 585] on div "X - No Windborne Debris Protection" at bounding box center [548, 594] width 257 height 18
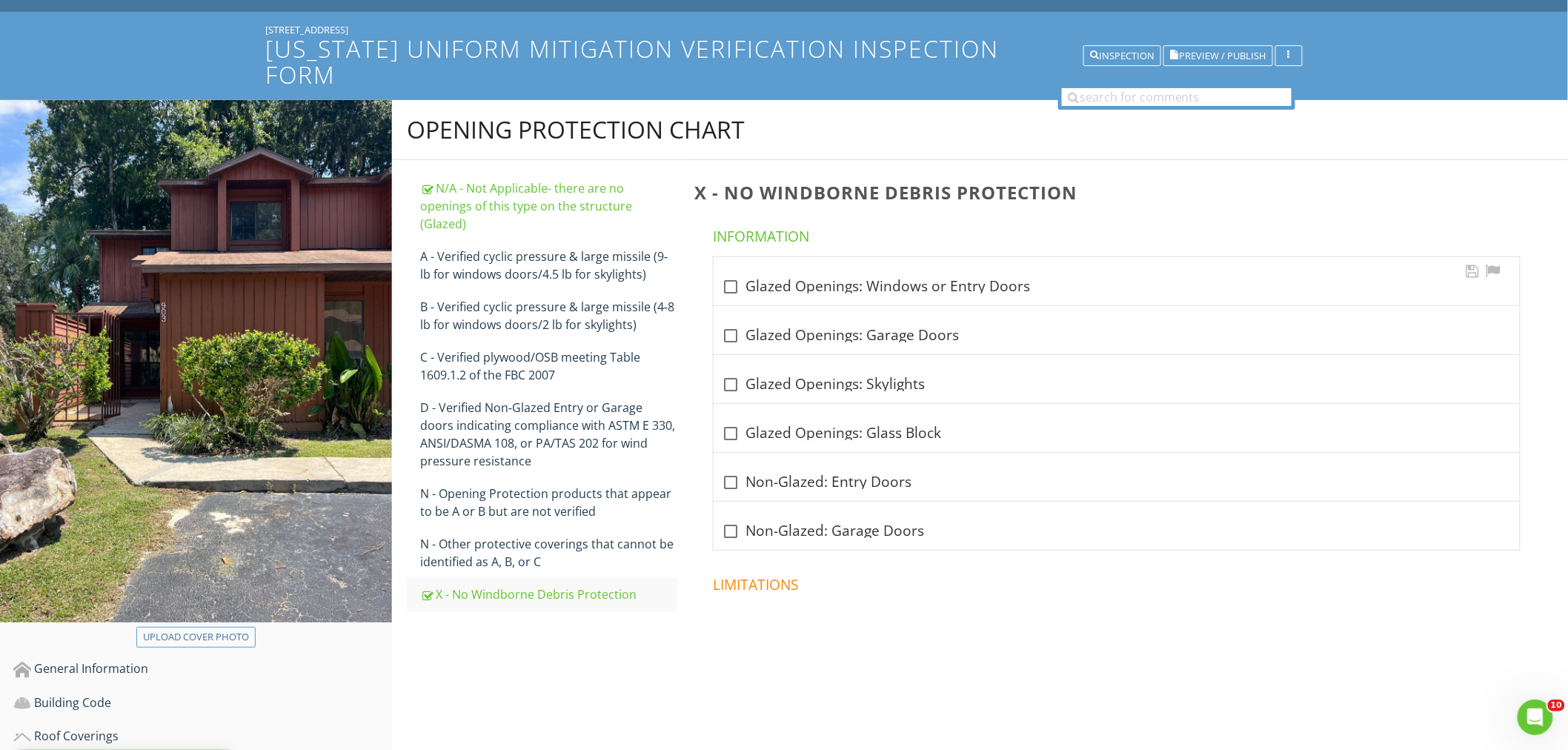
click at [730, 274] on div at bounding box center [731, 286] width 25 height 25
checkbox input "true"
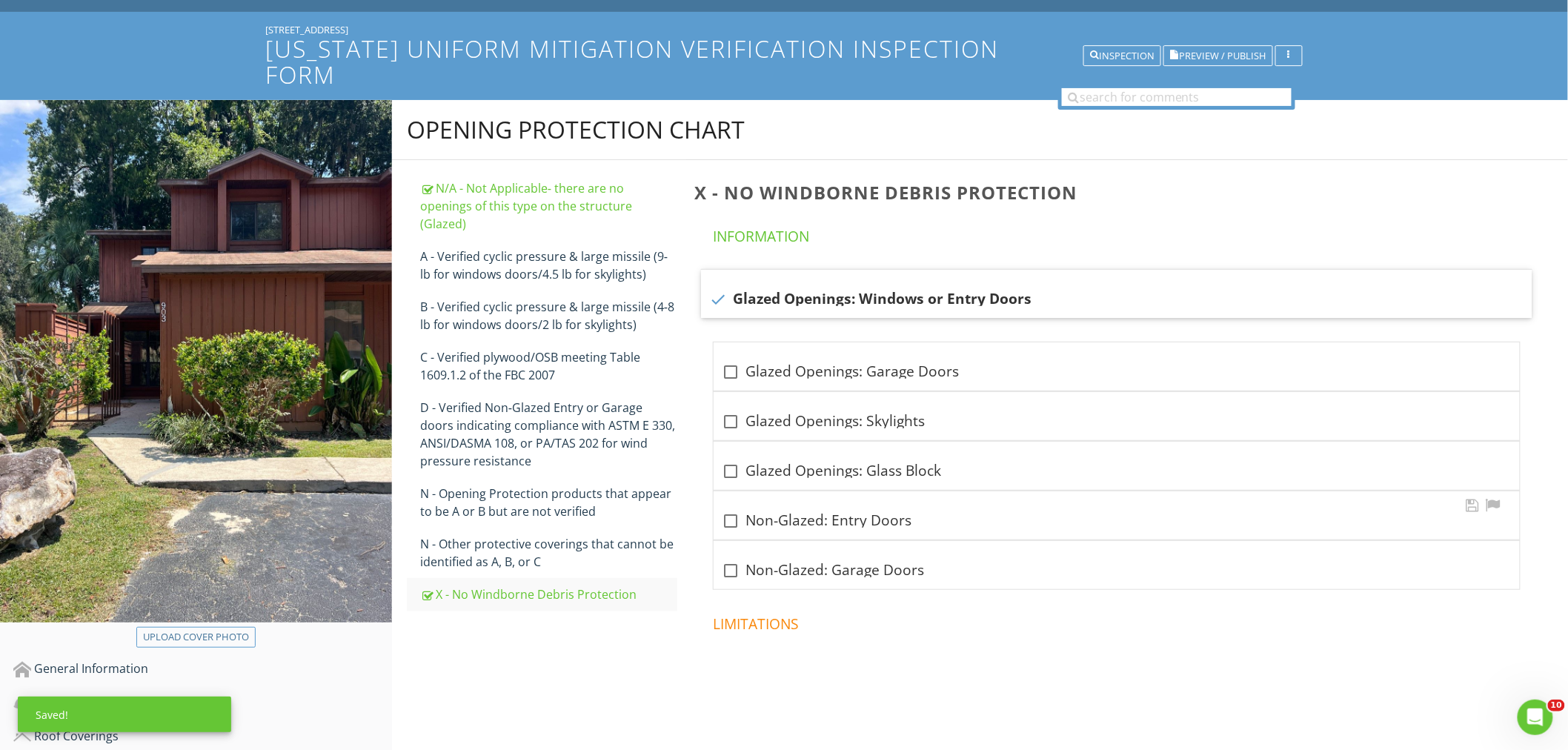
click at [725, 508] on div at bounding box center [731, 520] width 25 height 25
checkbox input "true"
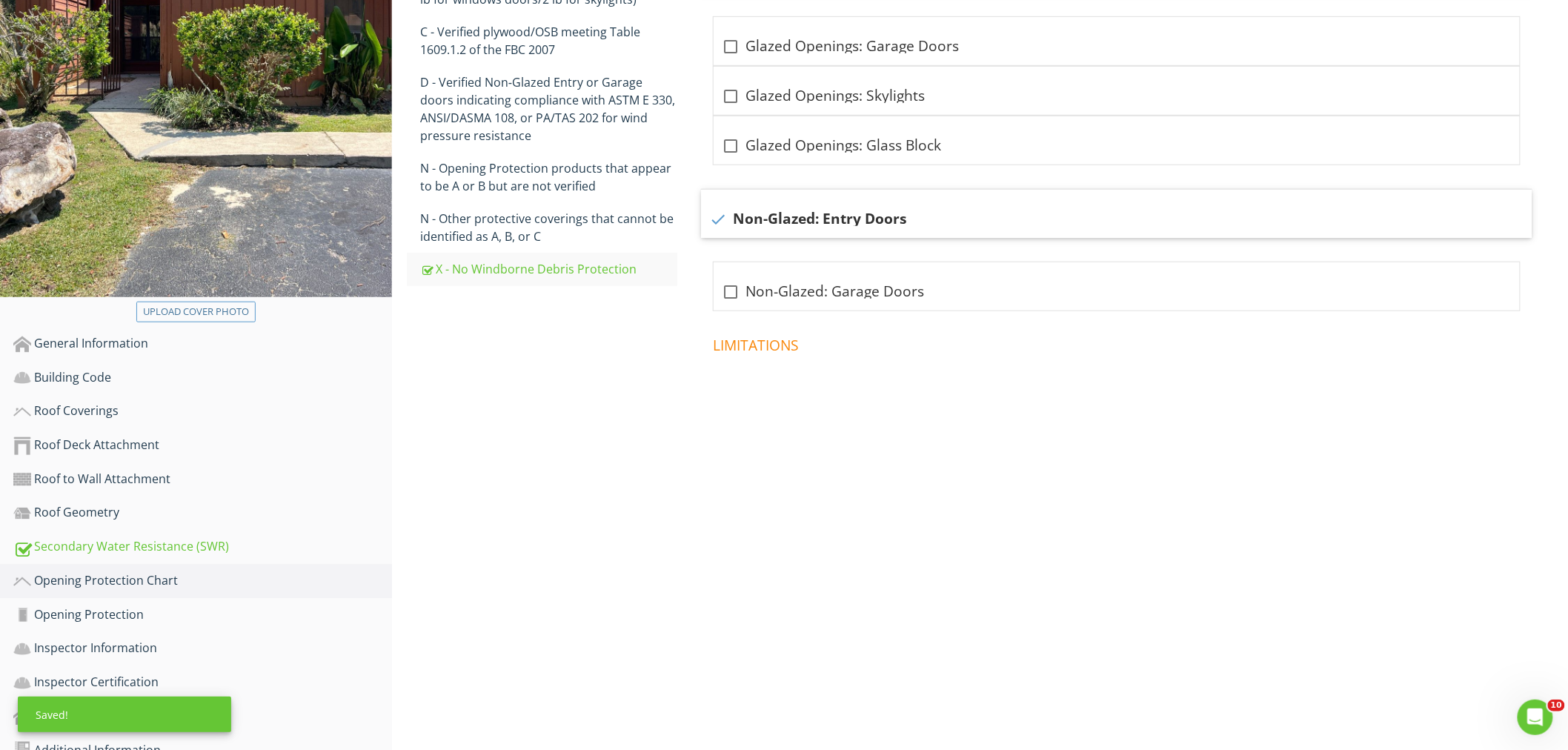
scroll to position [404, 0]
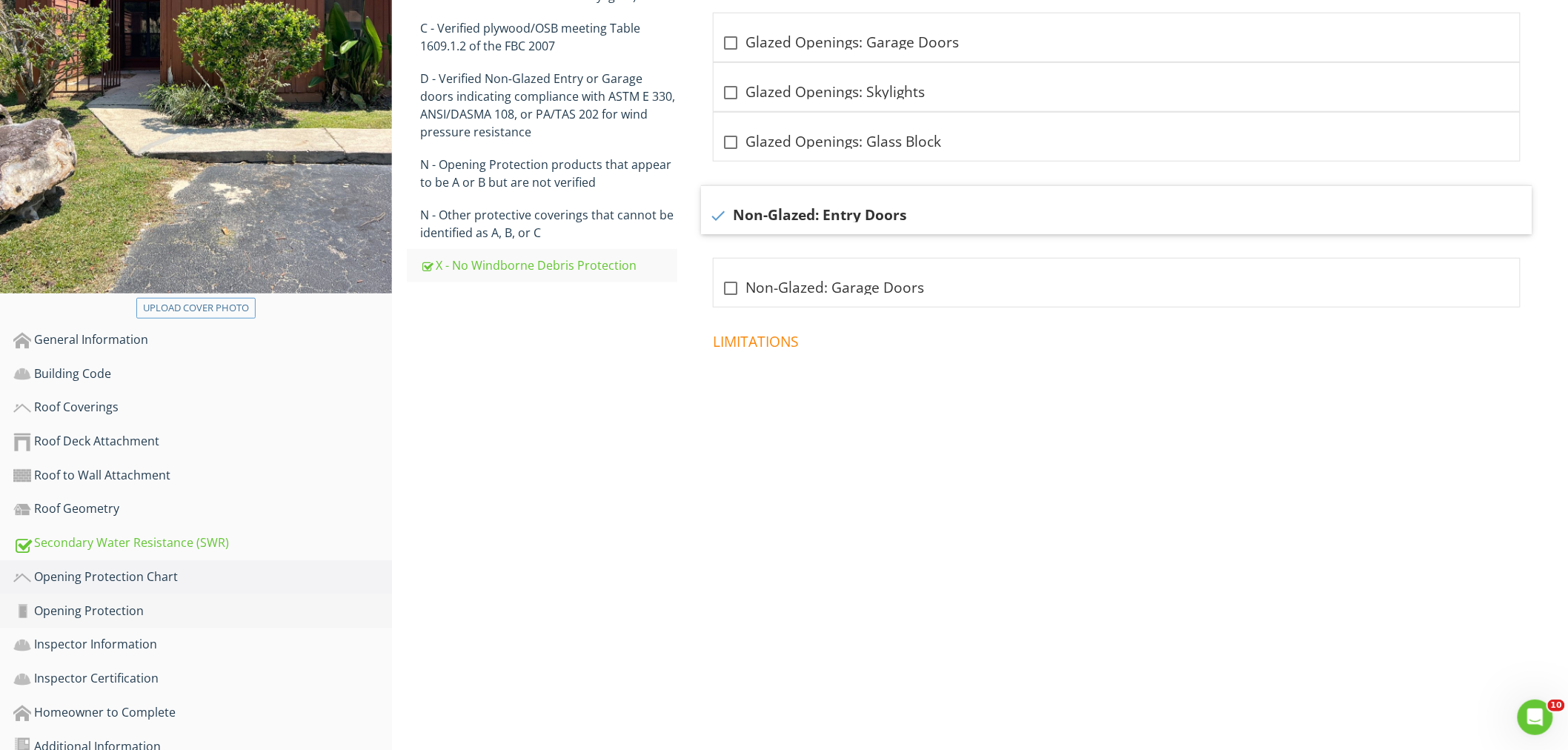
click at [160, 602] on div "Opening Protection" at bounding box center [203, 611] width 379 height 20
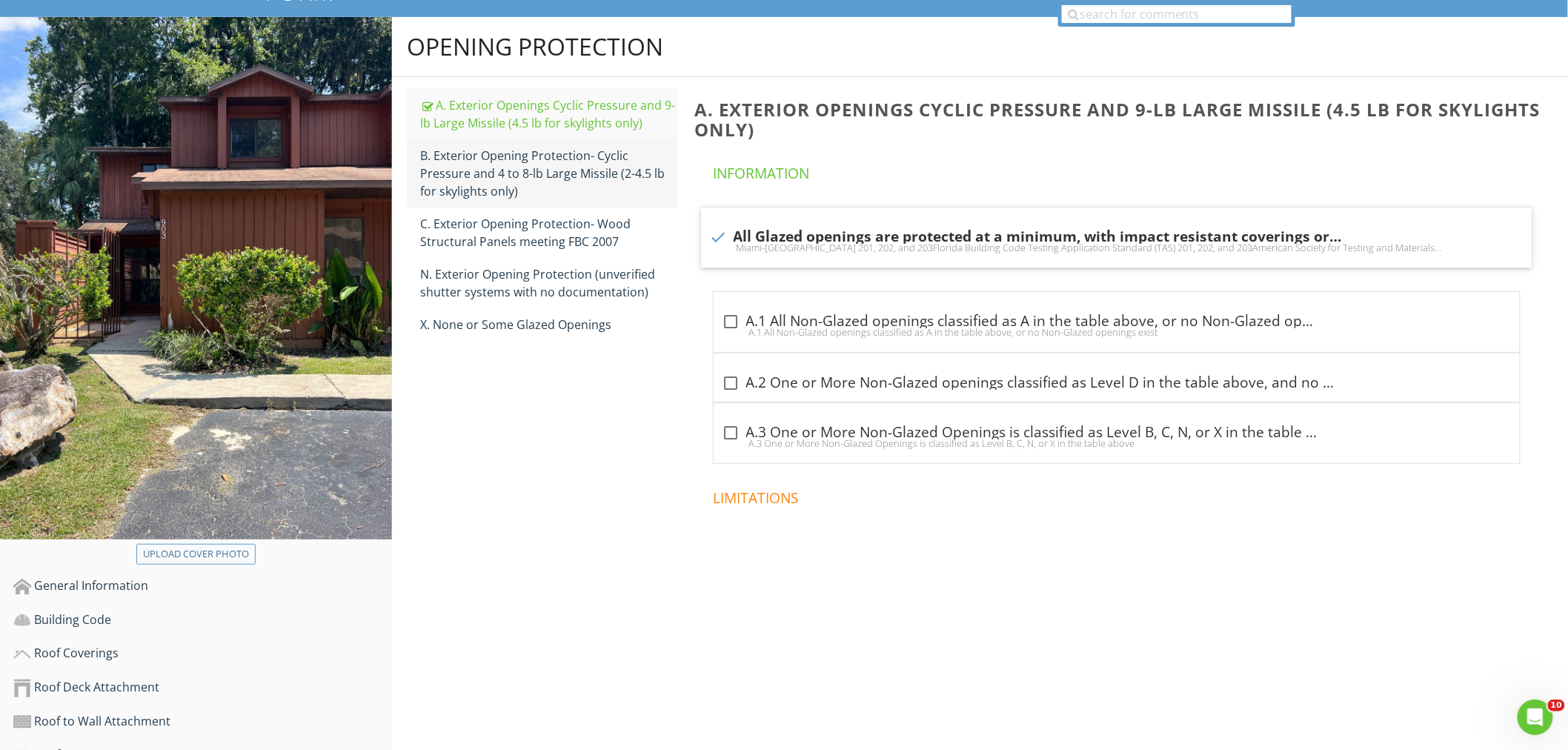
scroll to position [157, 0]
click at [717, 225] on div at bounding box center [718, 237] width 25 height 25
checkbox input "false"
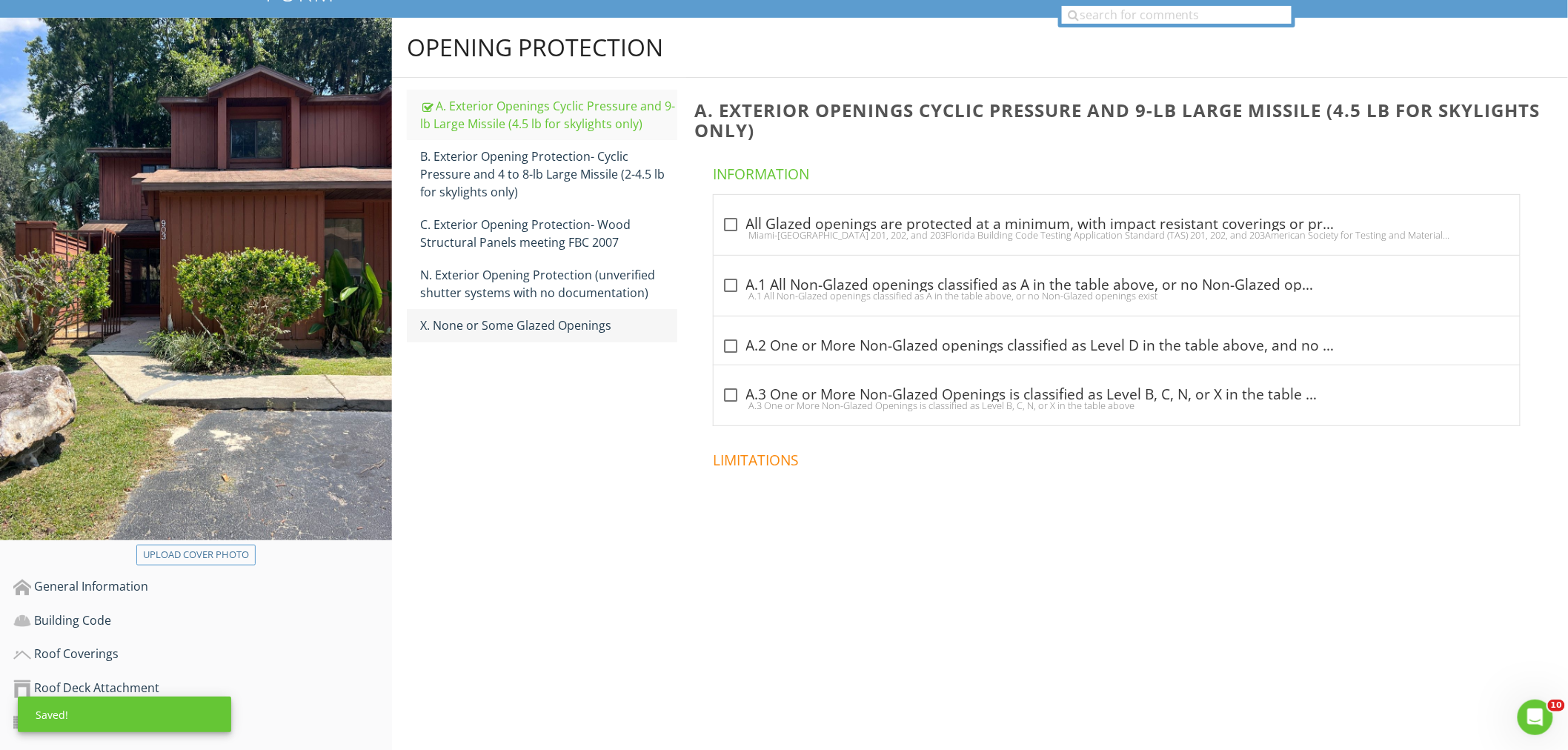
click at [628, 309] on link "X. None or Some Glazed Openings" at bounding box center [548, 325] width 257 height 32
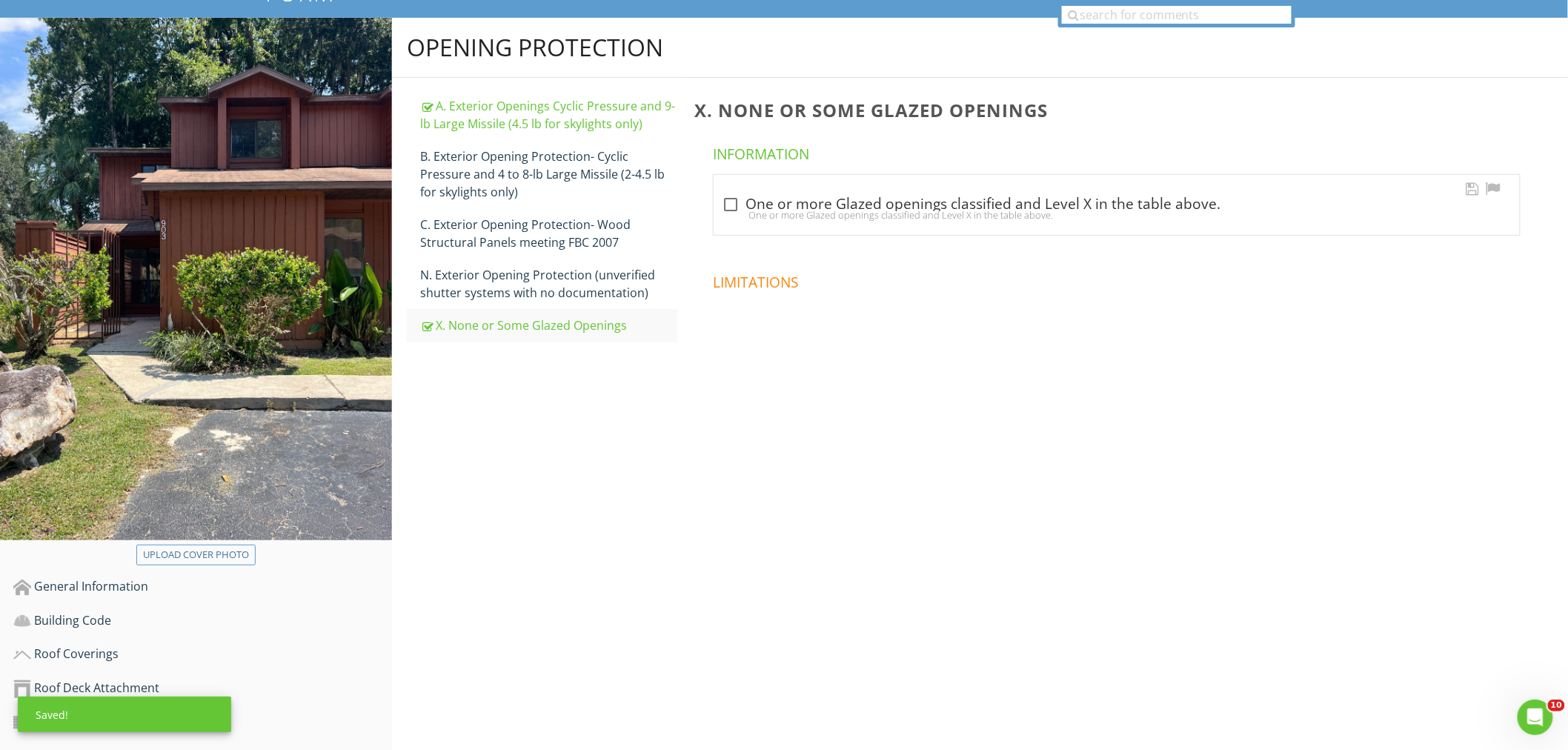
click at [729, 209] on div "One or more Glazed openings classified and Level X in the table above." at bounding box center [1116, 215] width 789 height 12
checkbox input "true"
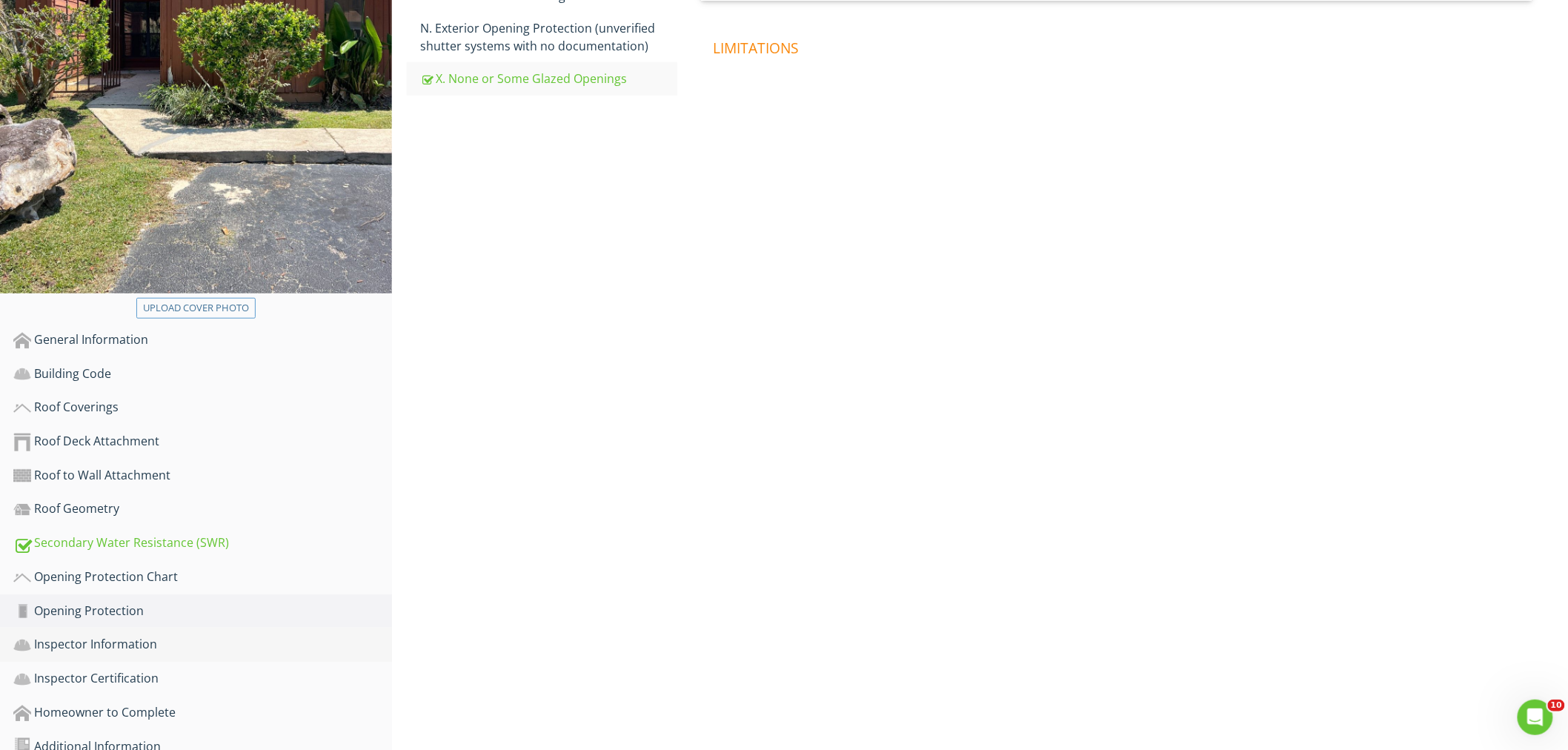
click at [270, 635] on div "Inspector Information" at bounding box center [203, 645] width 379 height 20
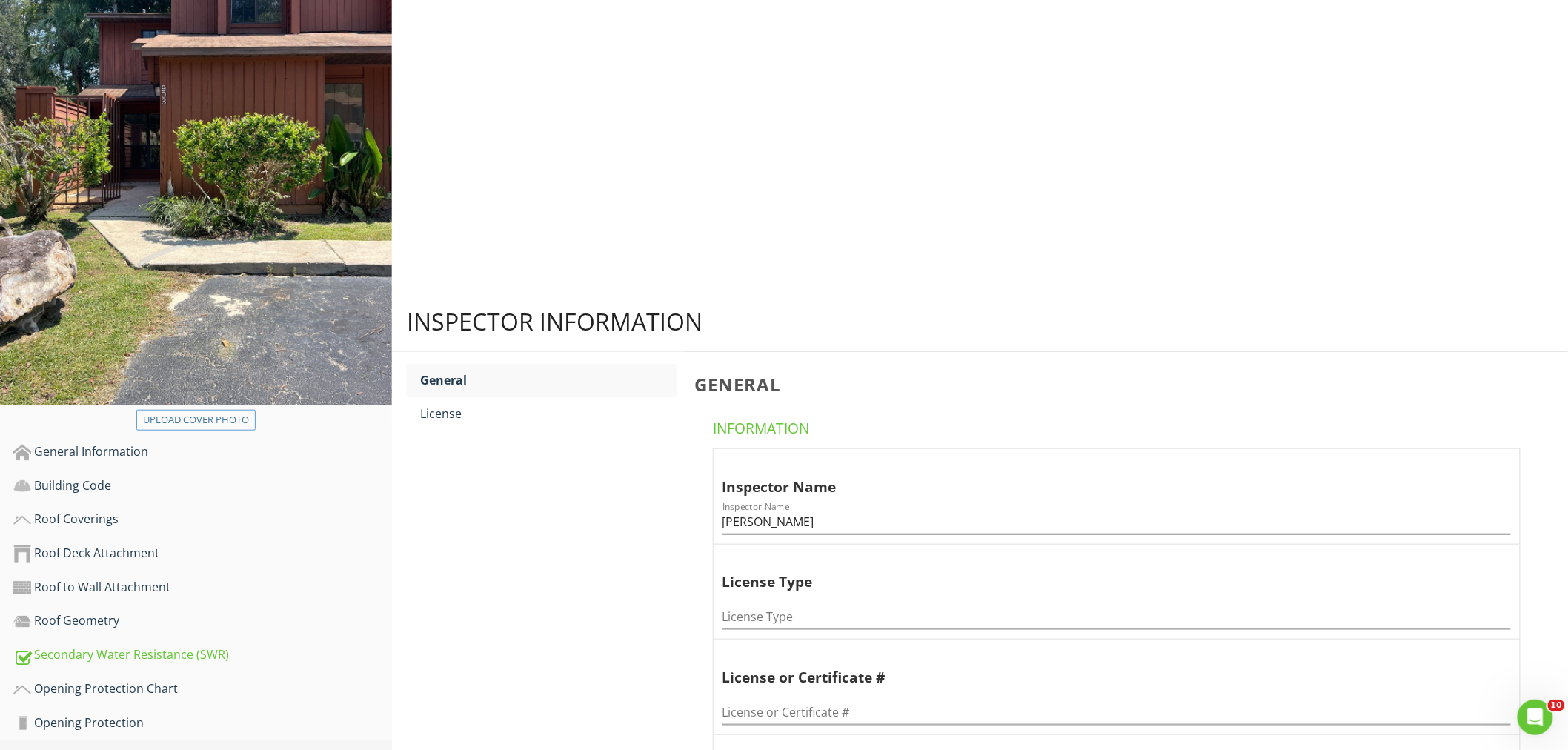
scroll to position [157, 0]
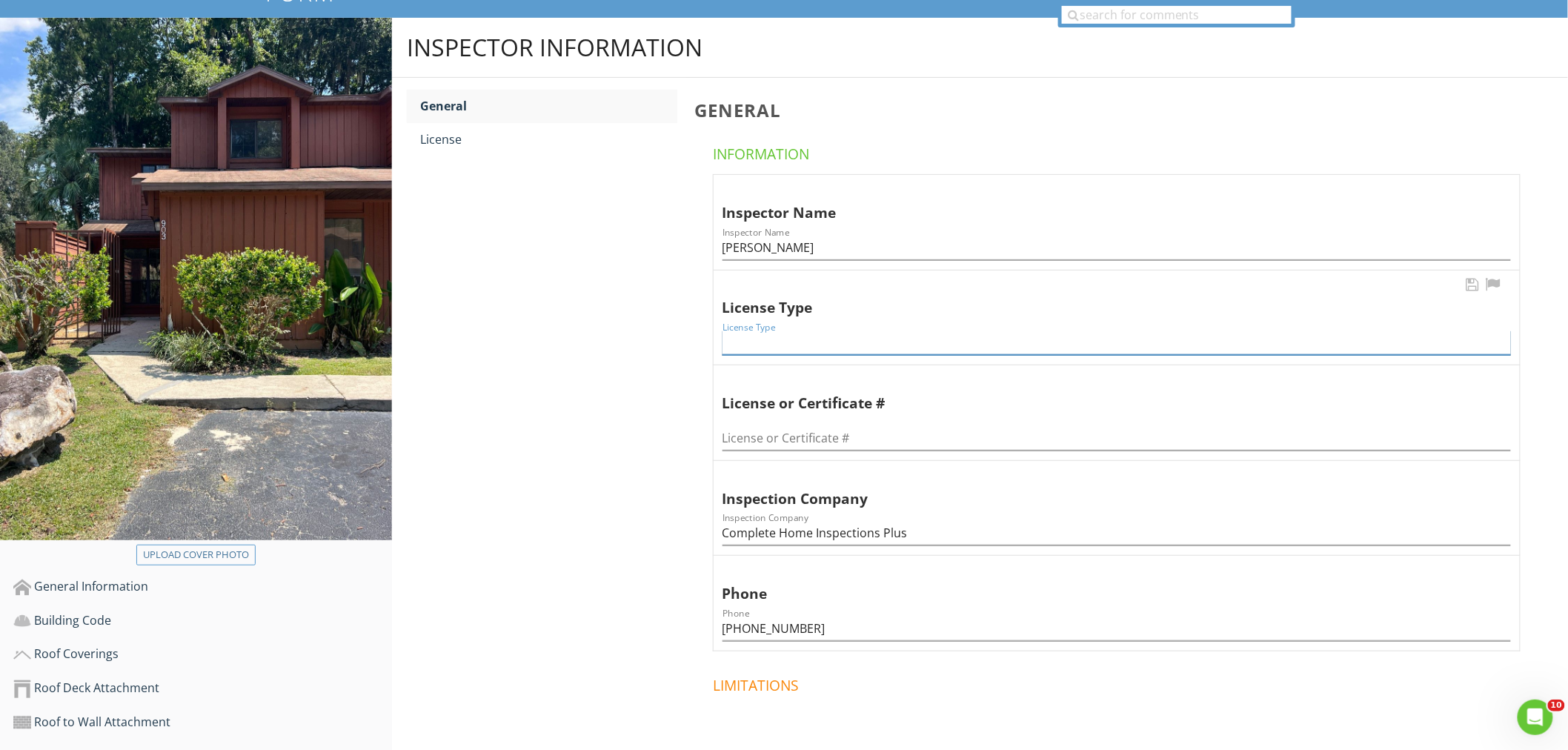
click at [794, 331] on input "License Type" at bounding box center [1116, 343] width 789 height 24
type input "HI"
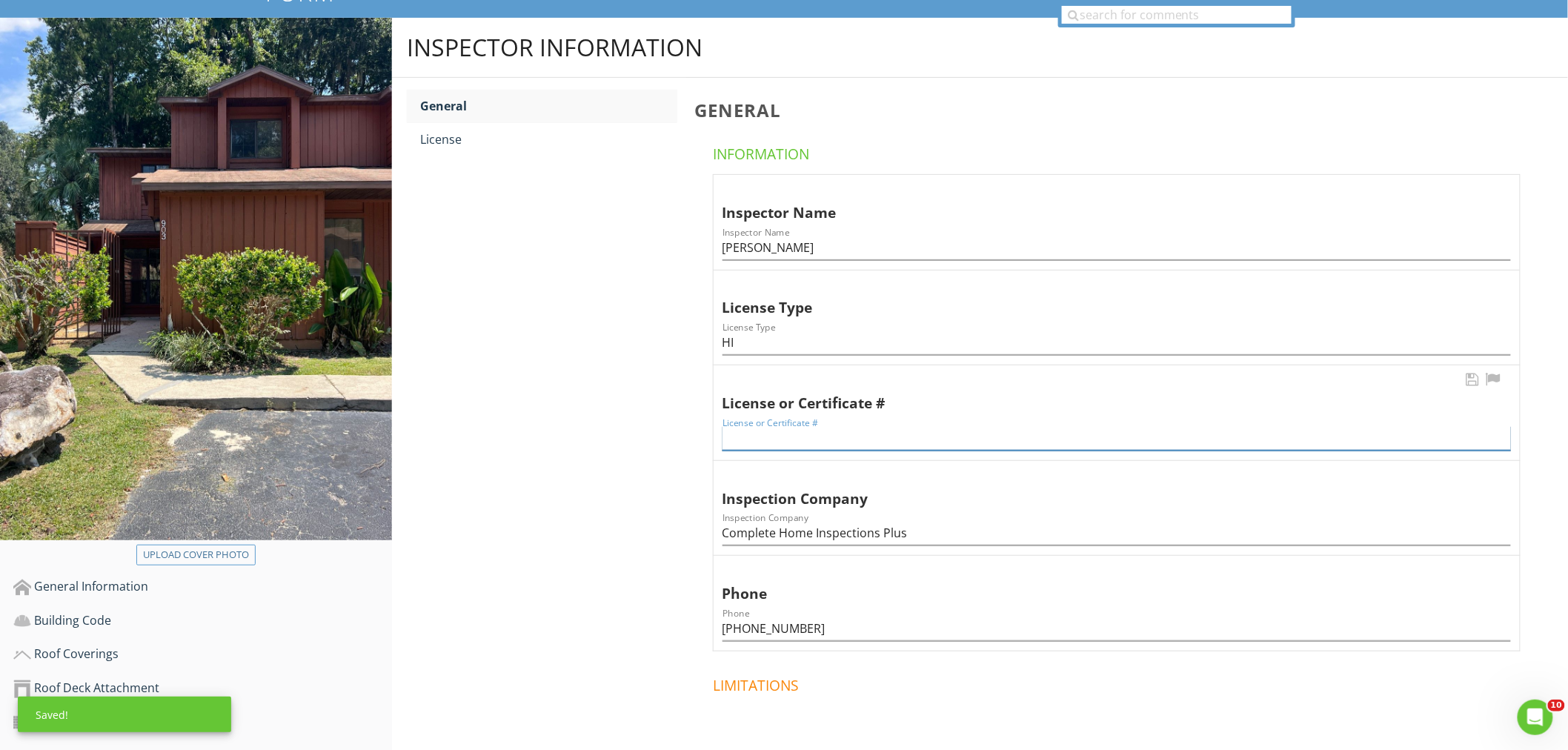
click at [834, 426] on input "License or Certificate #" at bounding box center [1116, 438] width 789 height 24
type input "J"
click at [764, 426] on input "HI145677" at bounding box center [1116, 438] width 789 height 24
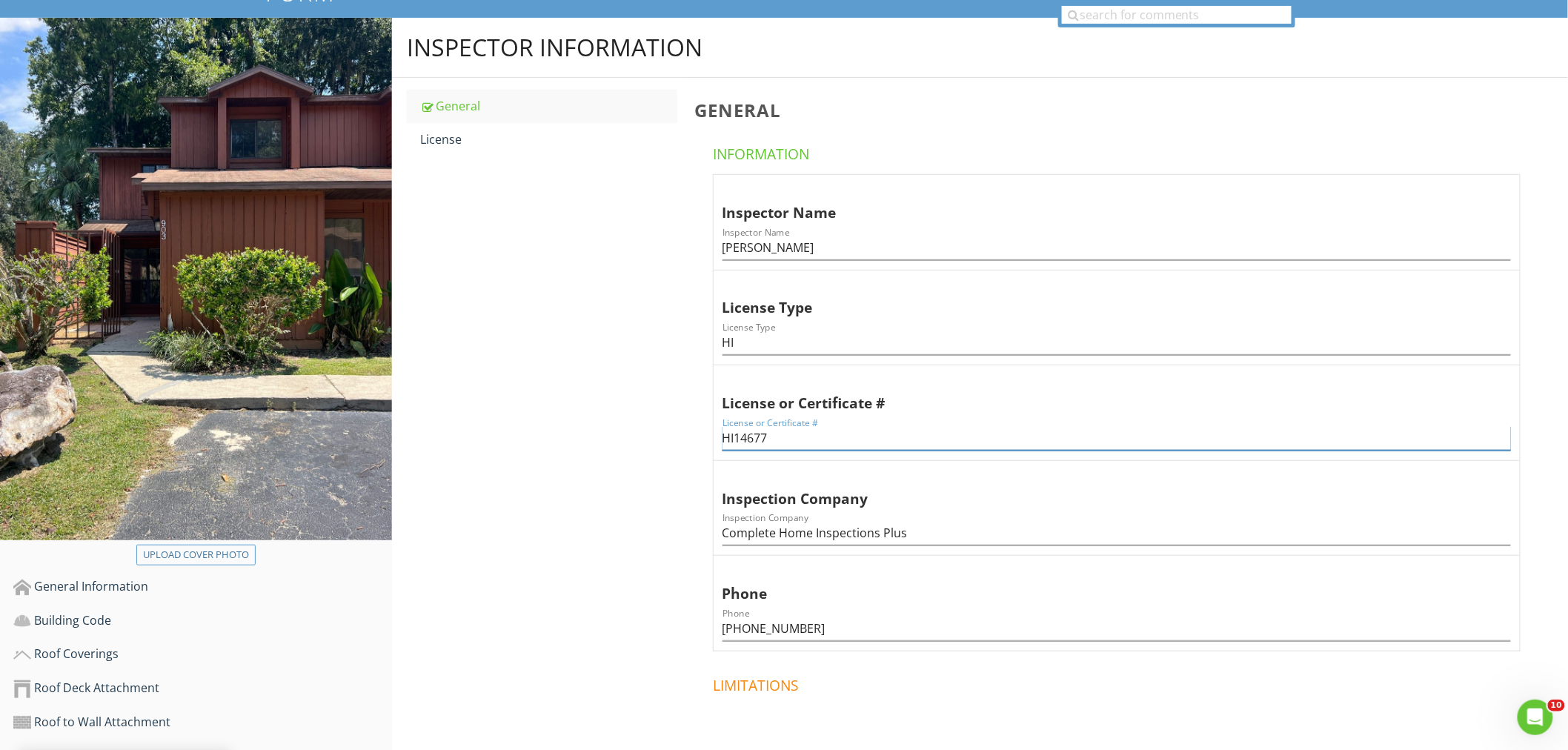
scroll to position [0, 0]
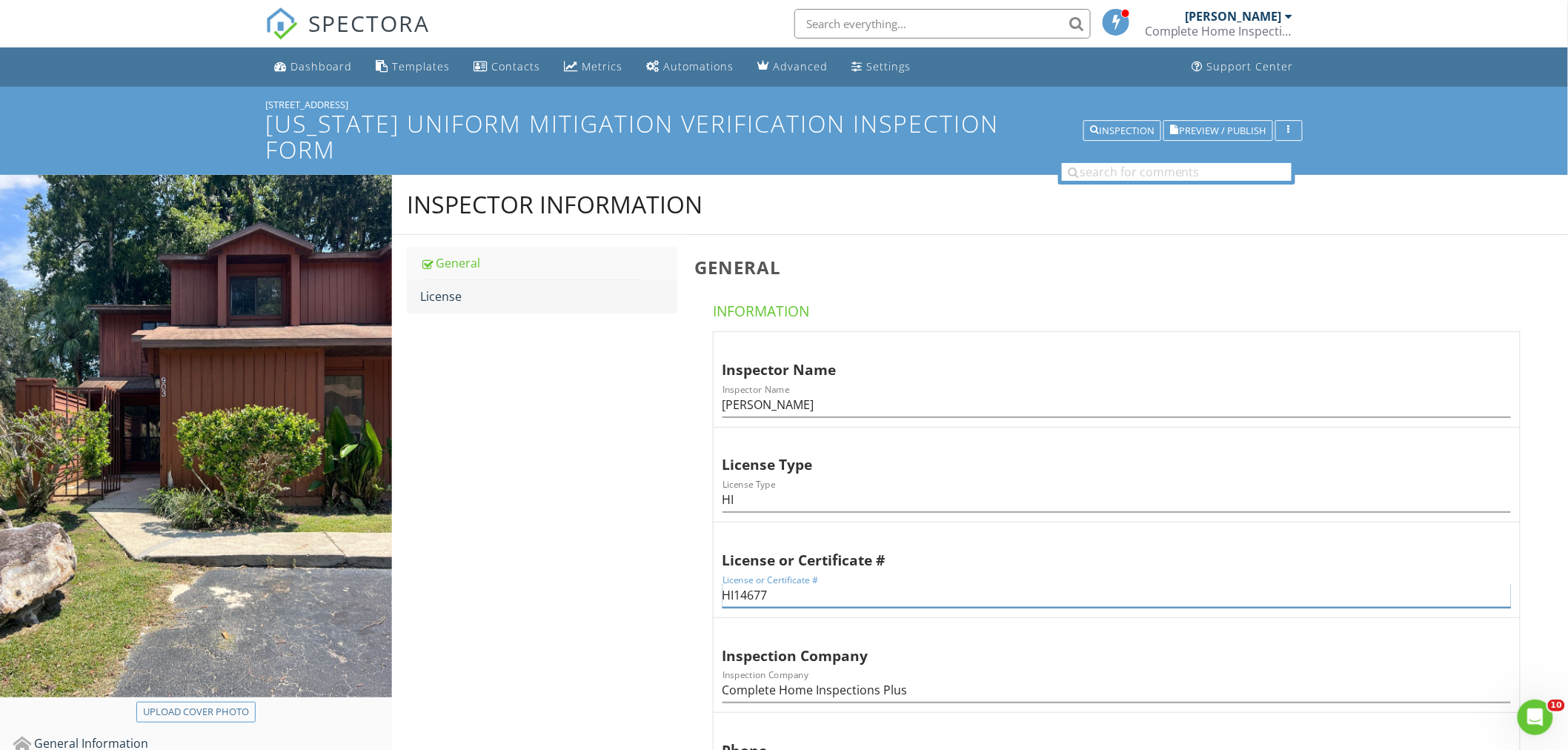
type input "HI14677"
click at [465, 288] on div "License" at bounding box center [548, 297] width 257 height 18
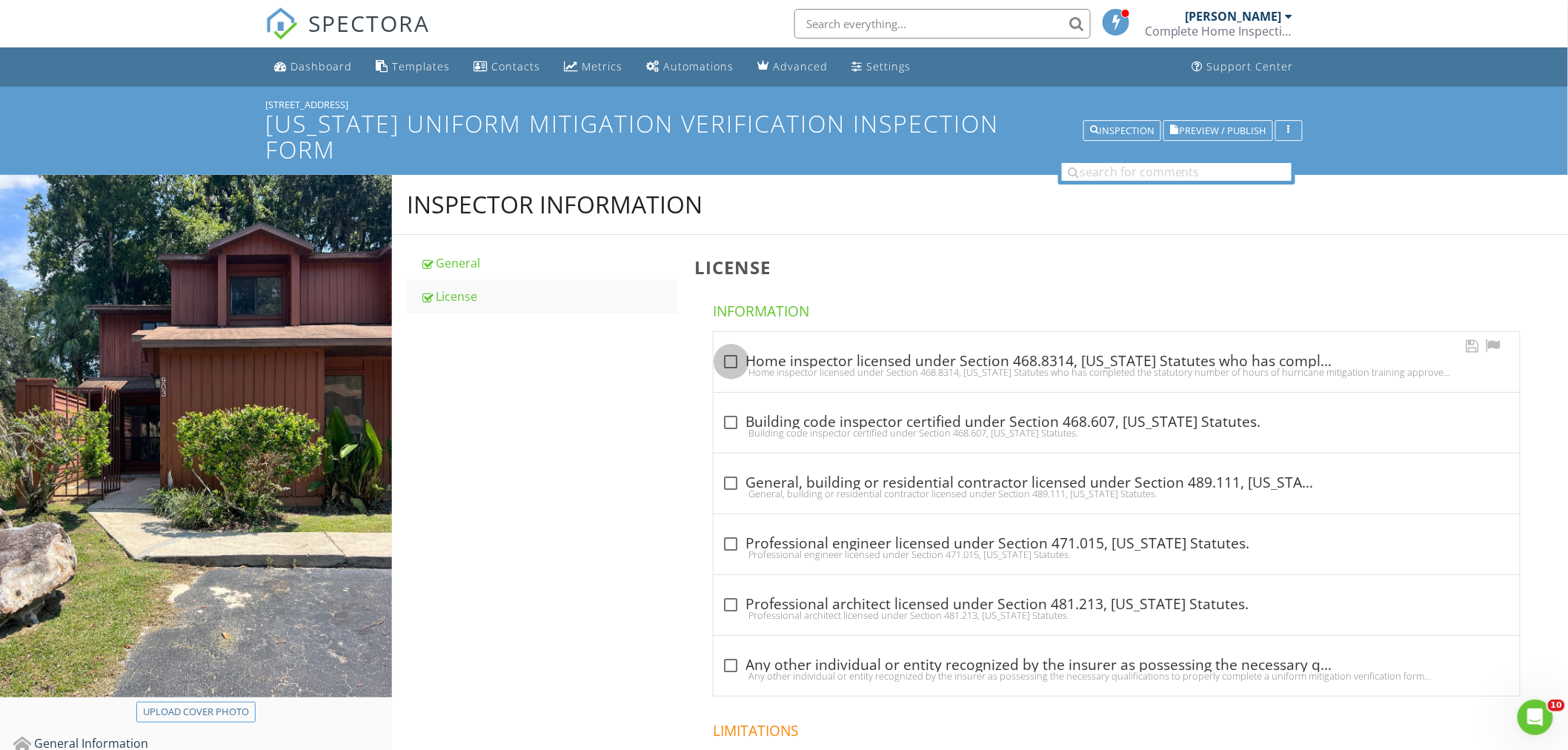
click at [727, 349] on div at bounding box center [731, 361] width 25 height 25
checkbox input "true"
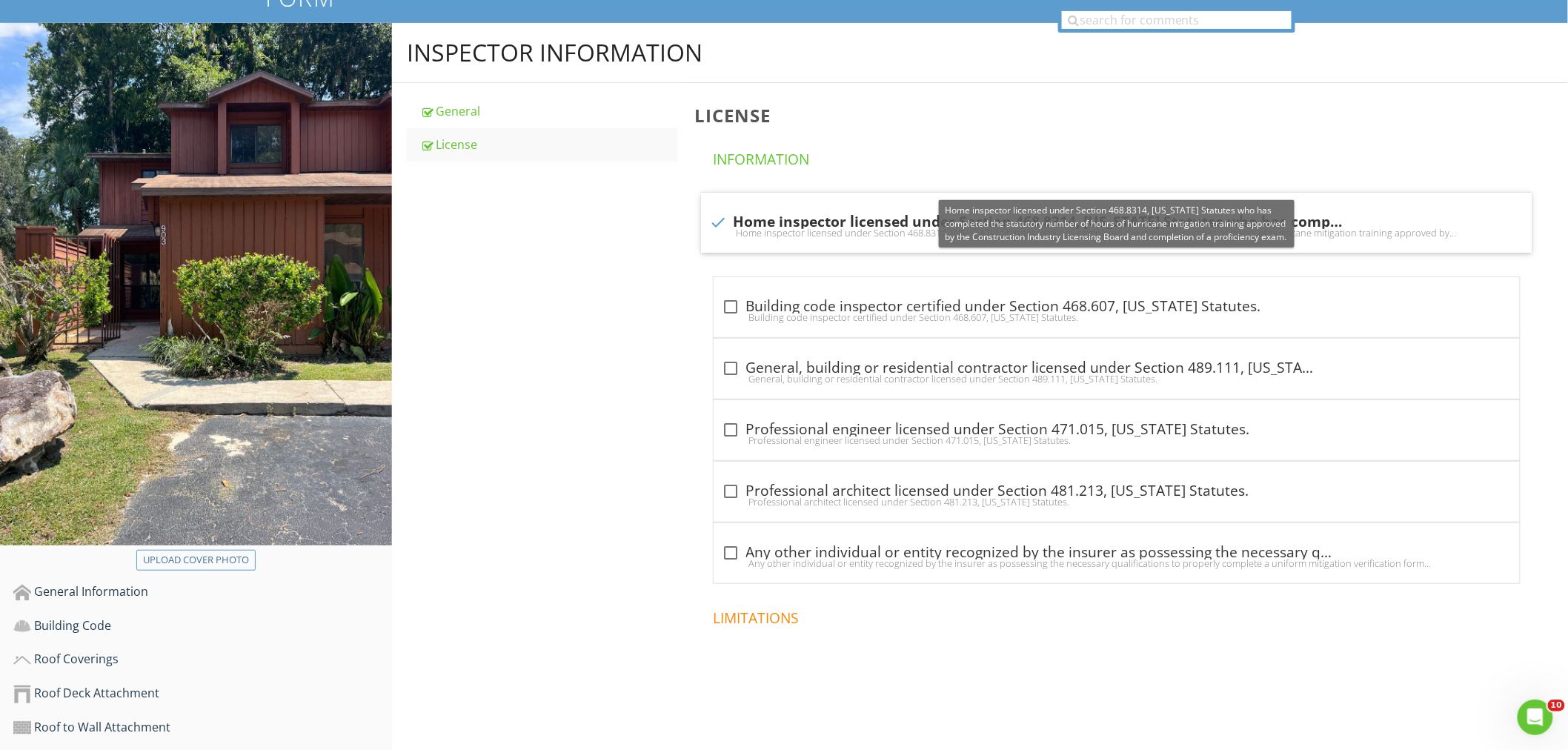
scroll to position [404, 0]
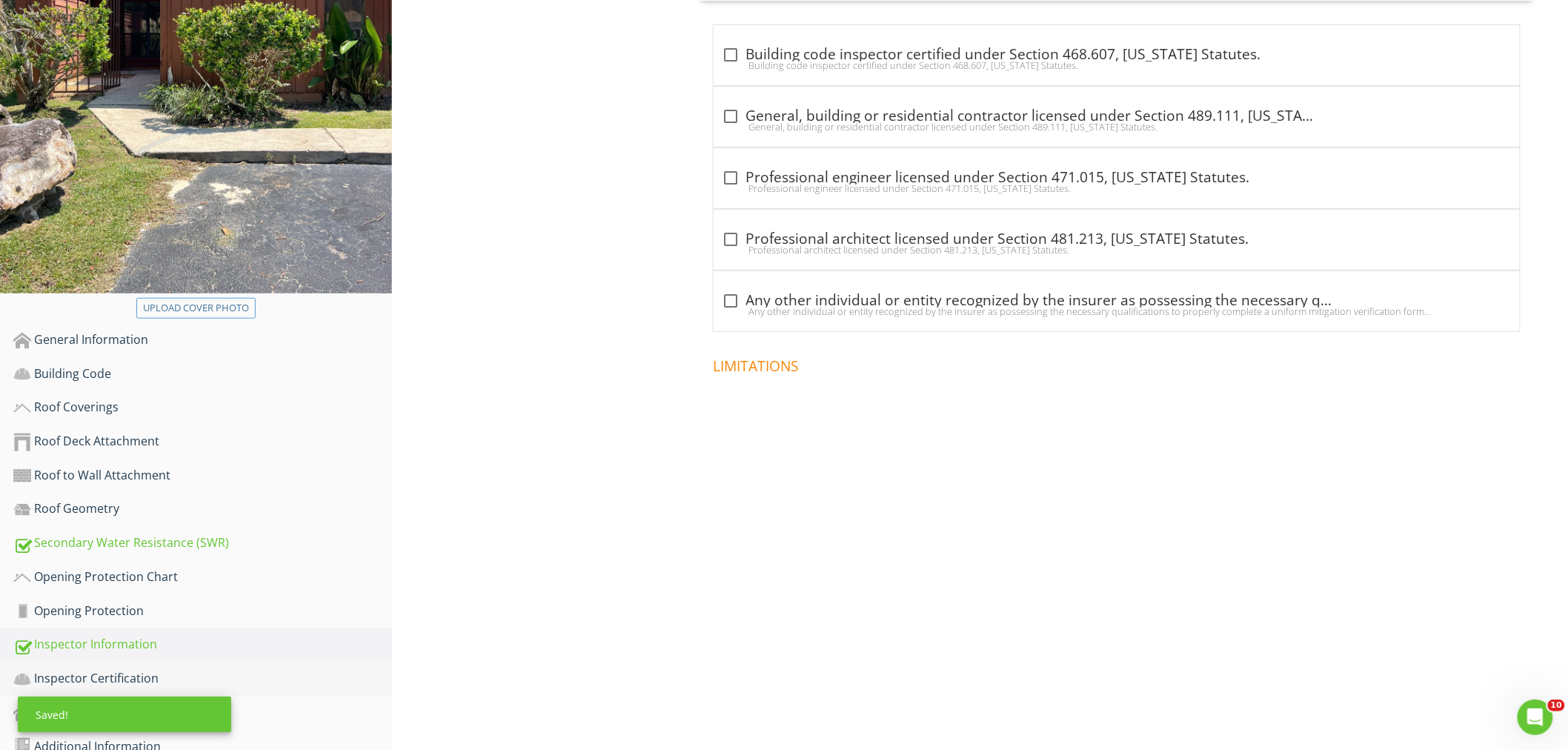
click at [188, 669] on div "Inspector Certification" at bounding box center [203, 678] width 379 height 20
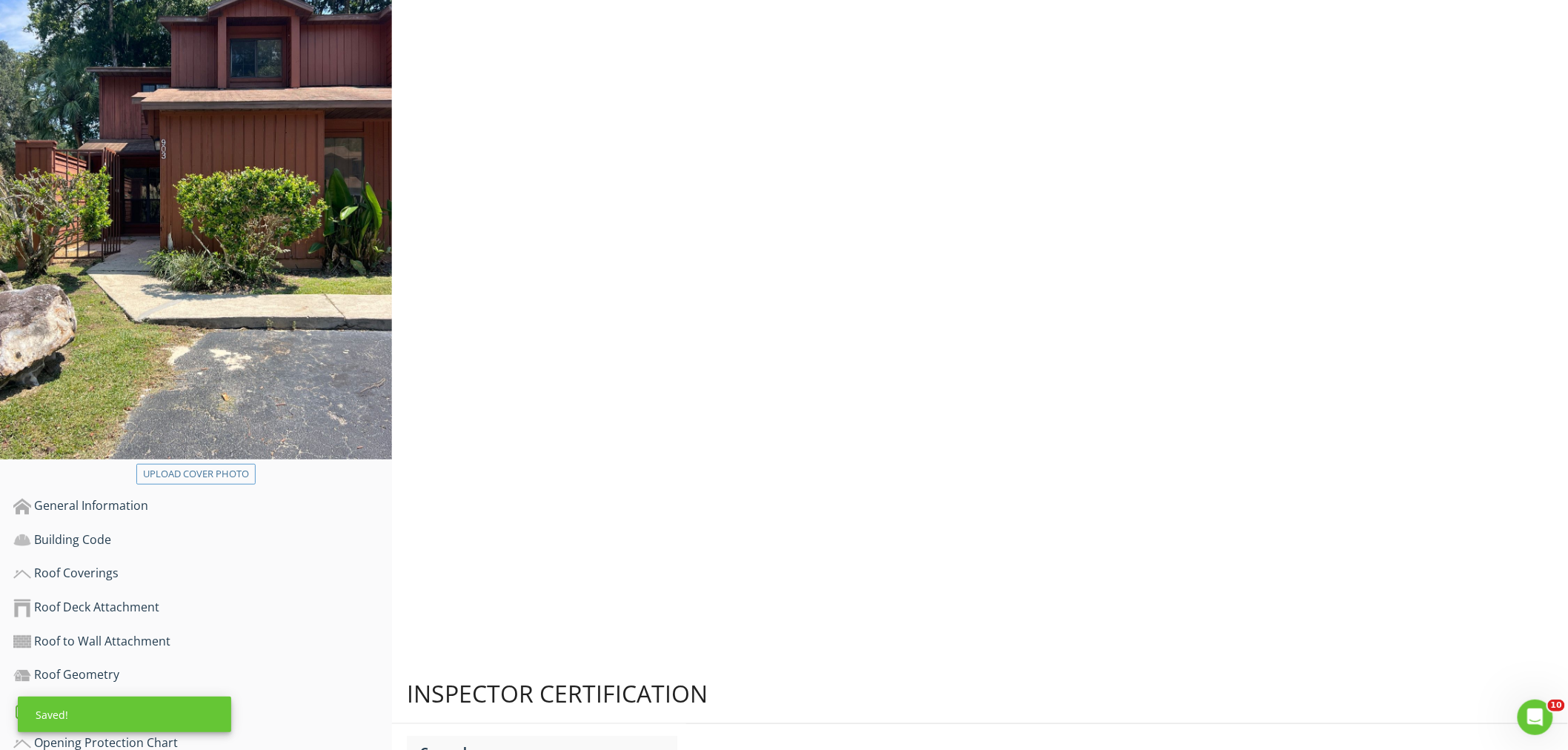
scroll to position [75, 0]
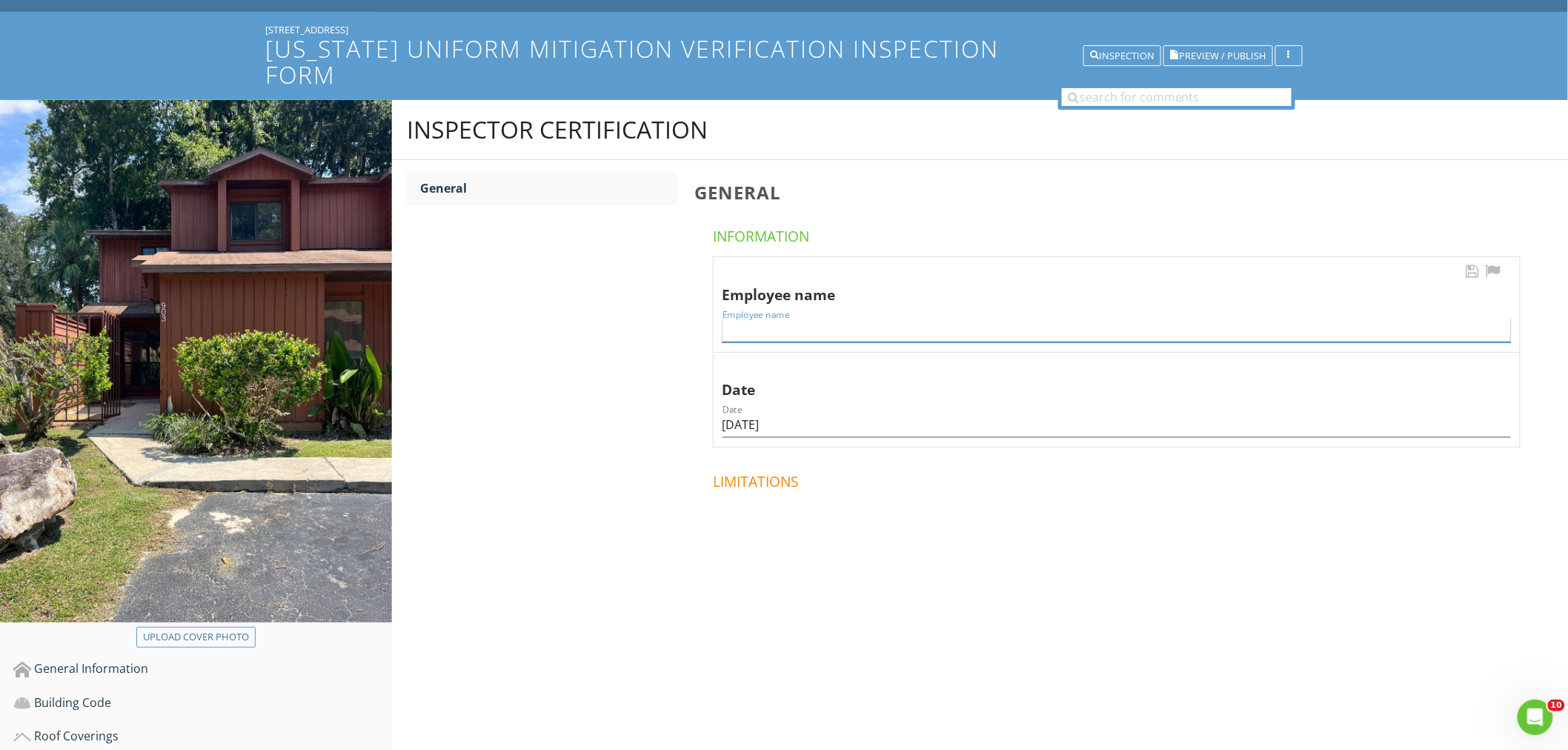
click at [819, 318] on input "Employee name" at bounding box center [1116, 330] width 789 height 24
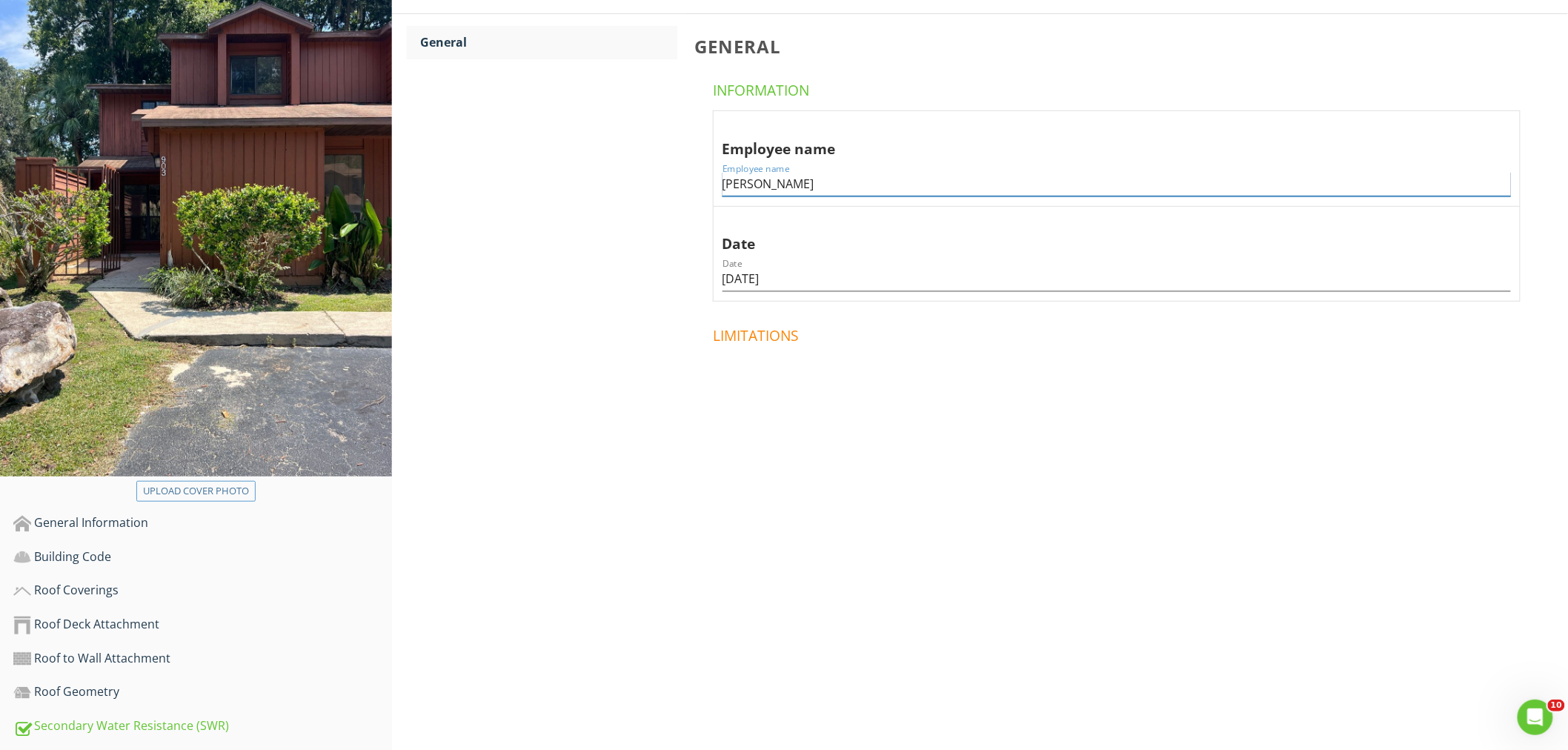
scroll to position [404, 0]
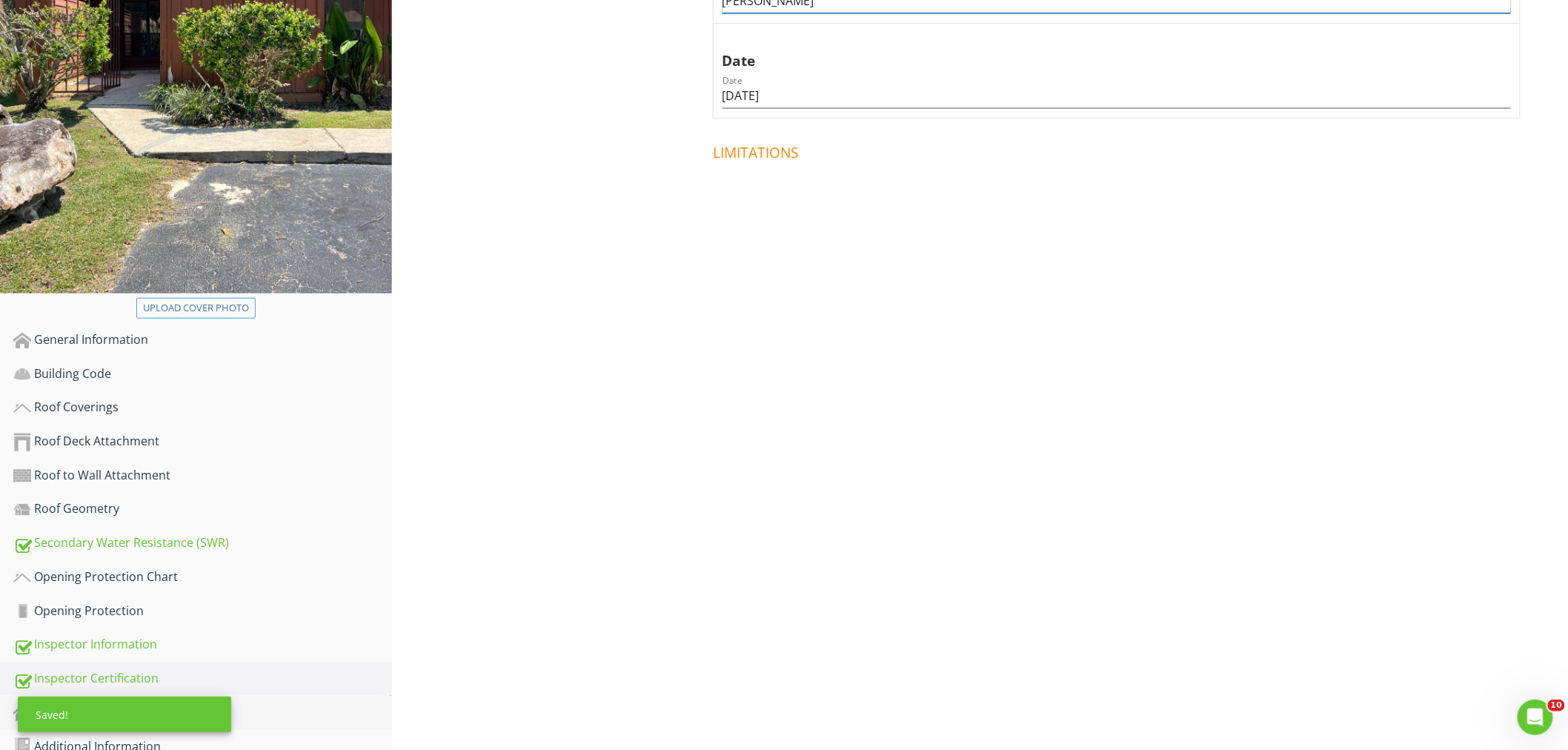
type input "[PERSON_NAME]"
click at [165, 703] on div "Homeowner to Complete" at bounding box center [203, 713] width 379 height 20
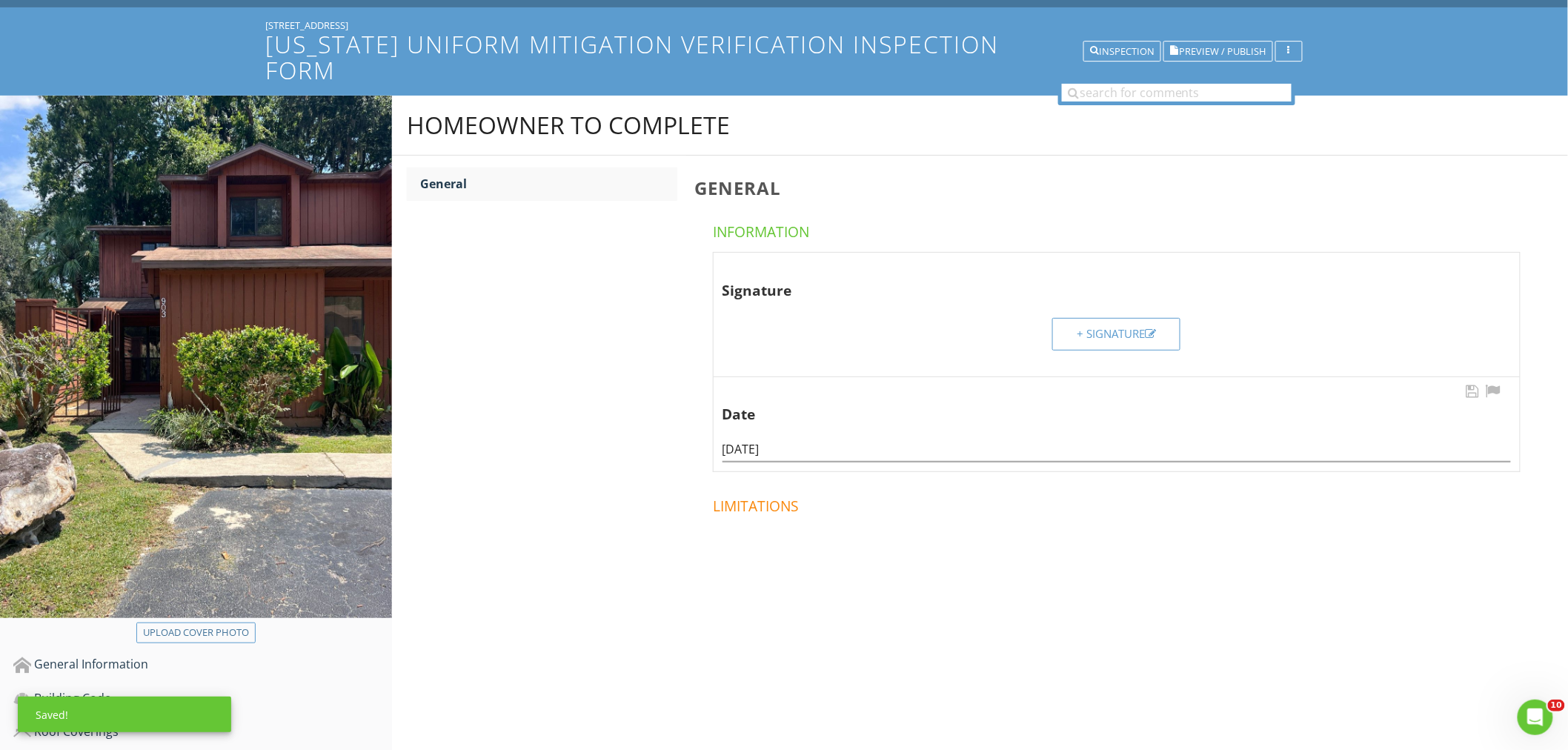
scroll to position [75, 0]
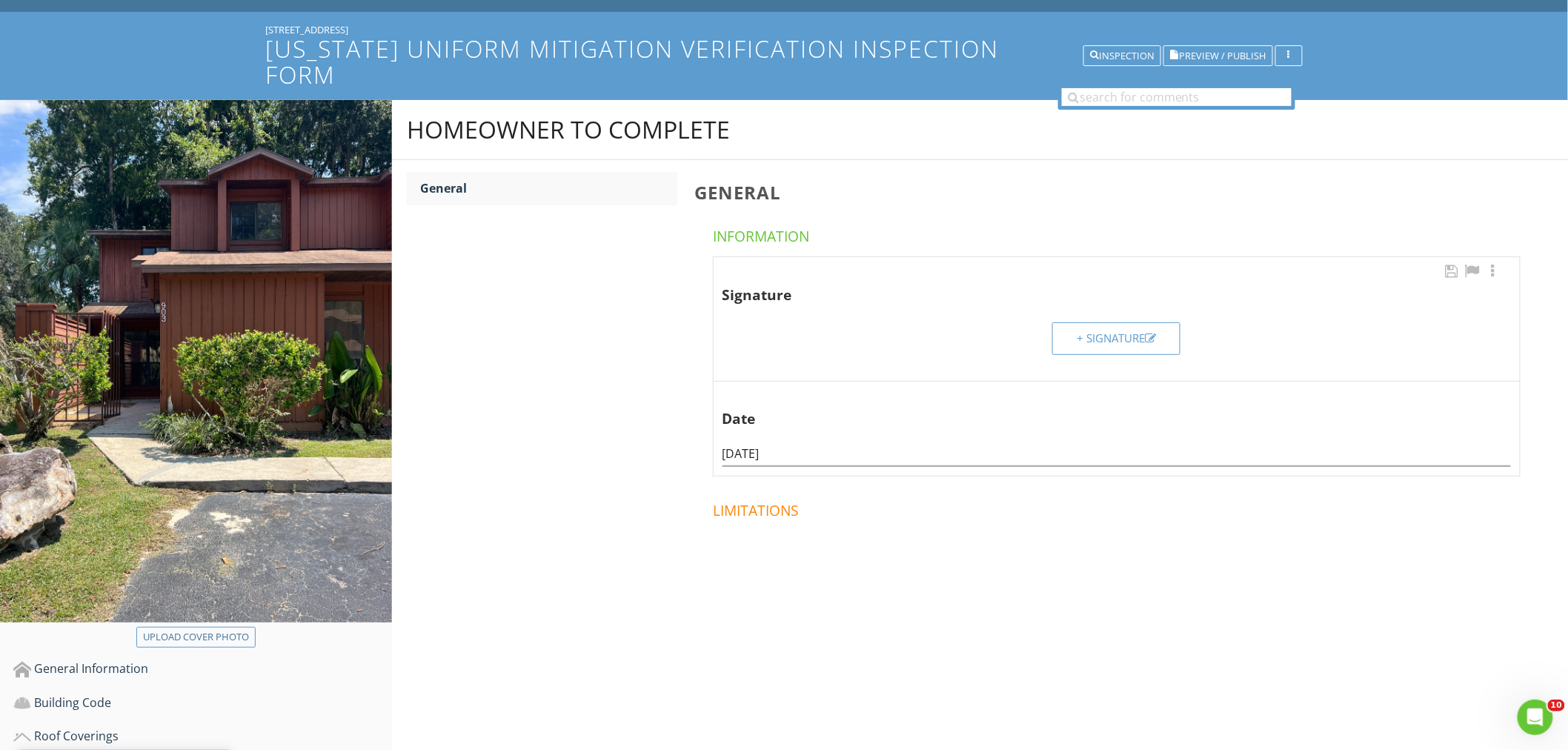
click at [1069, 322] on button "+ Signature" at bounding box center [1116, 338] width 128 height 32
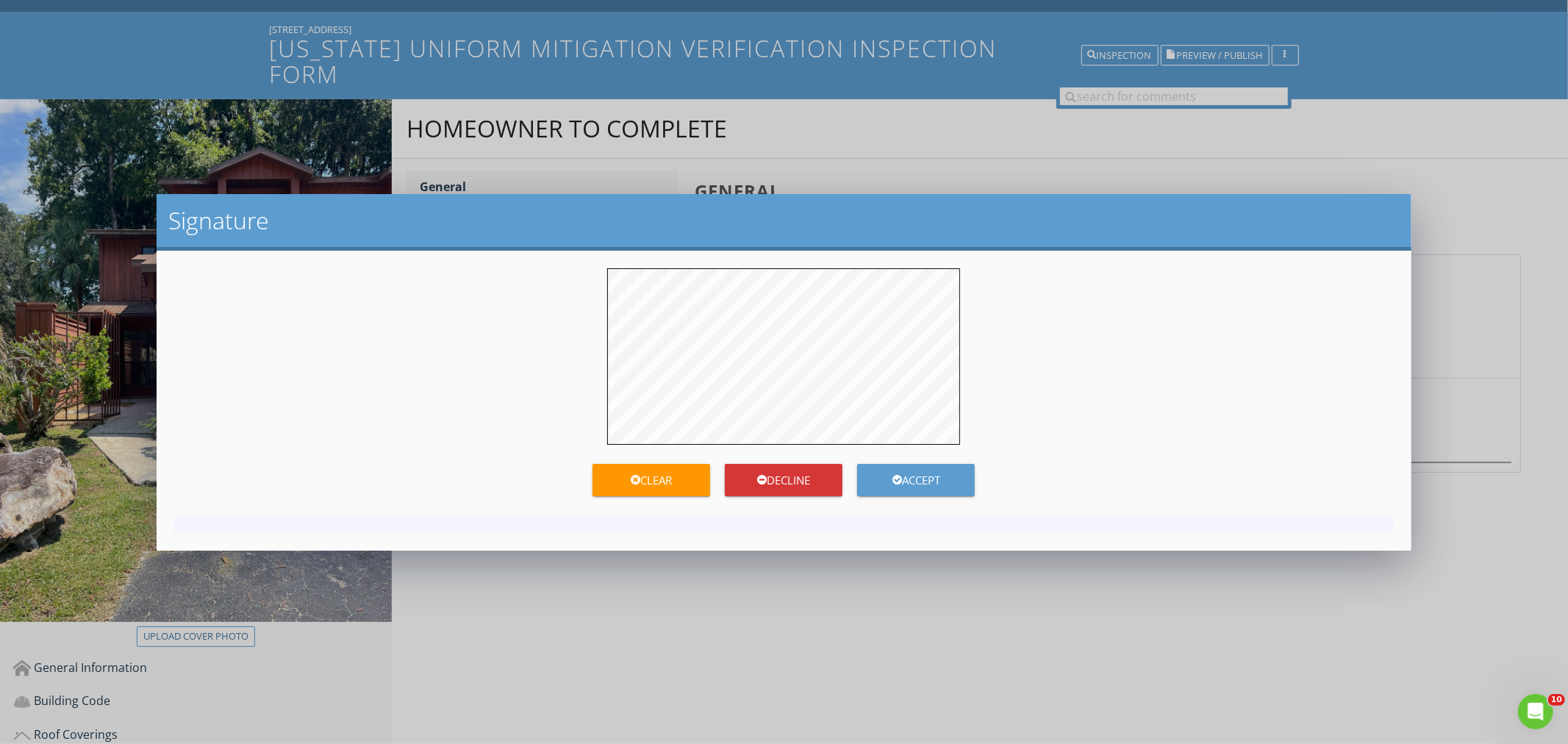
click at [1040, 369] on div at bounding box center [783, 356] width 1219 height 176
click at [957, 477] on div "Accept" at bounding box center [916, 480] width 117 height 17
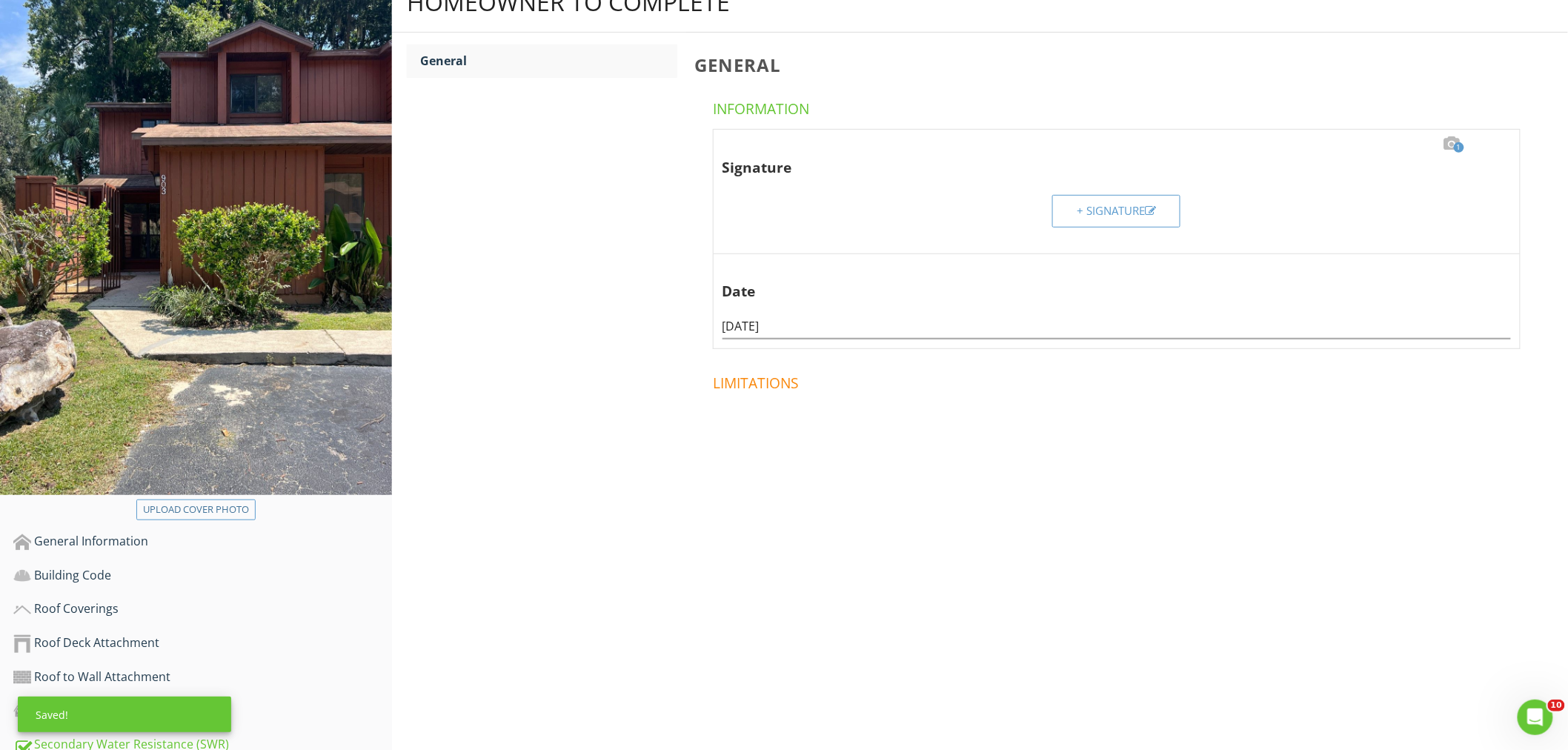
scroll to position [404, 0]
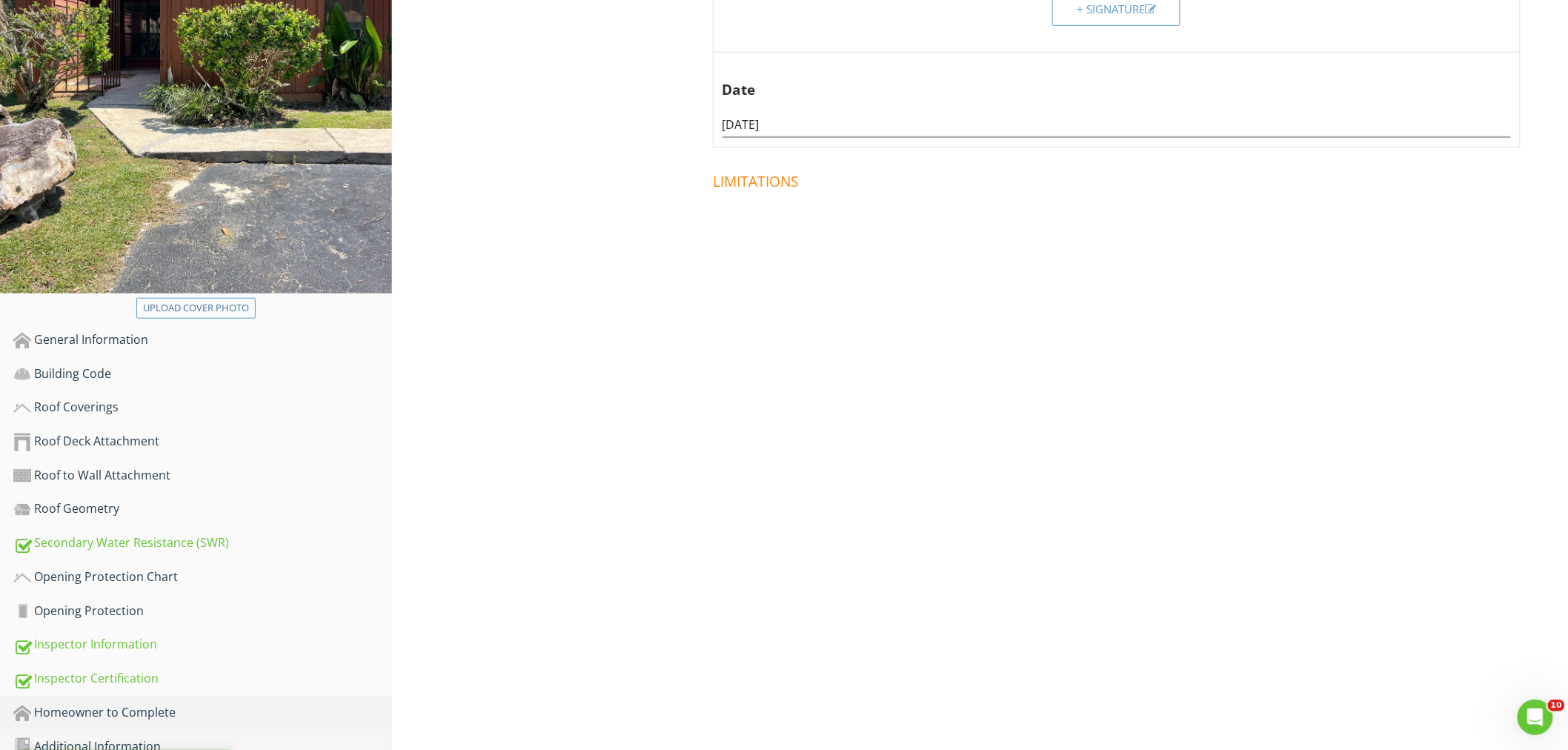
click at [129, 737] on div "Additional Information" at bounding box center [203, 747] width 379 height 20
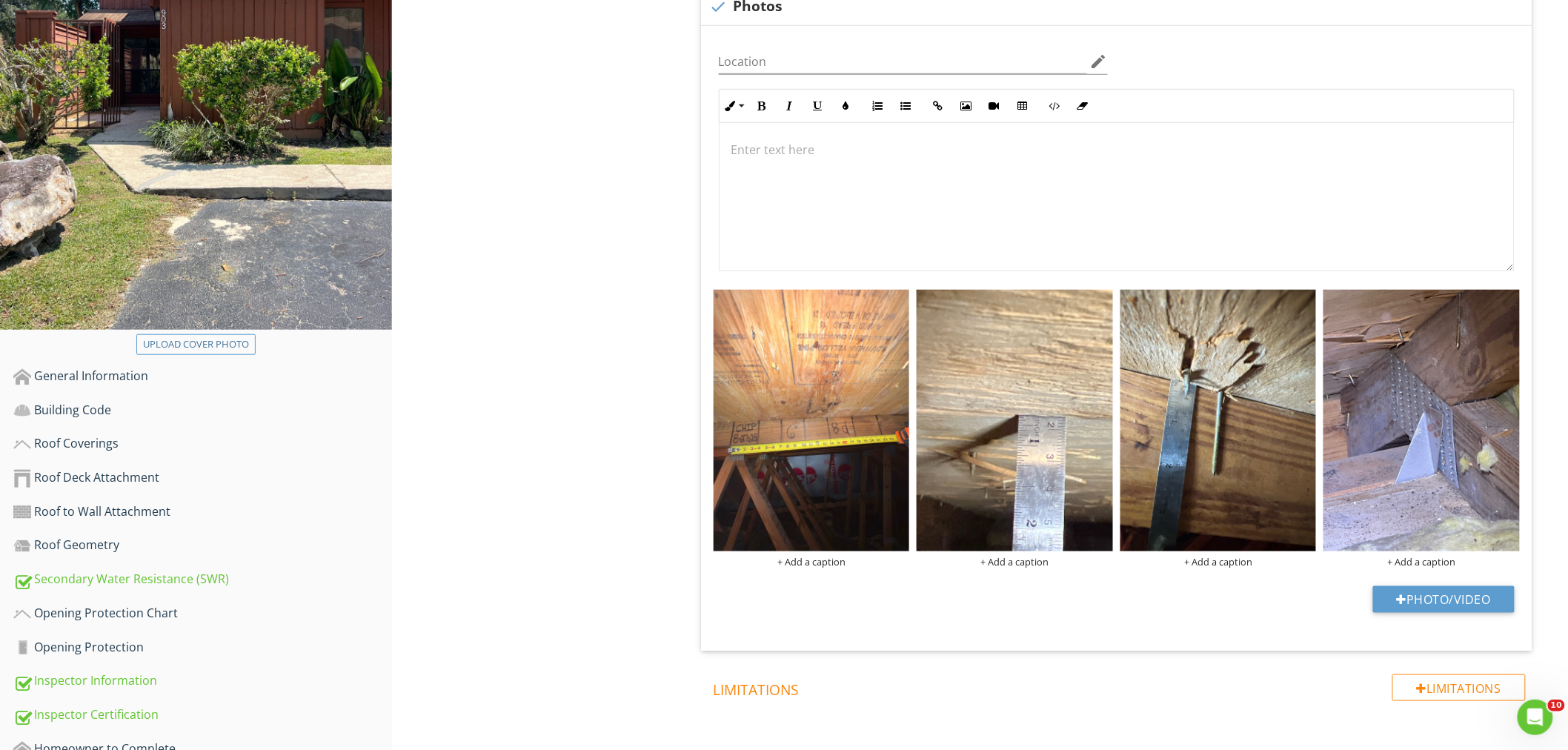
scroll to position [413, 0]
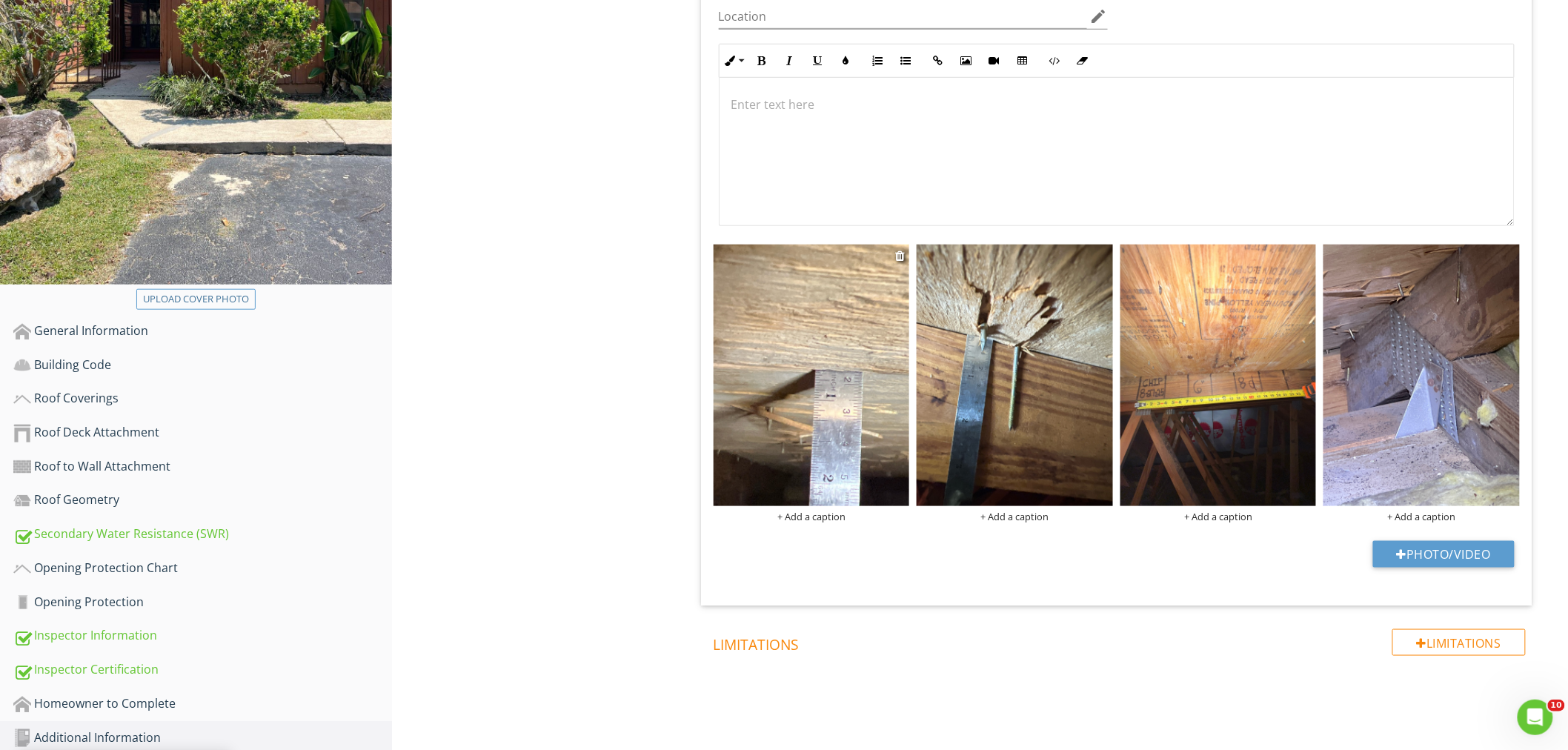
click at [828, 511] on div "+ Add a caption" at bounding box center [811, 517] width 197 height 12
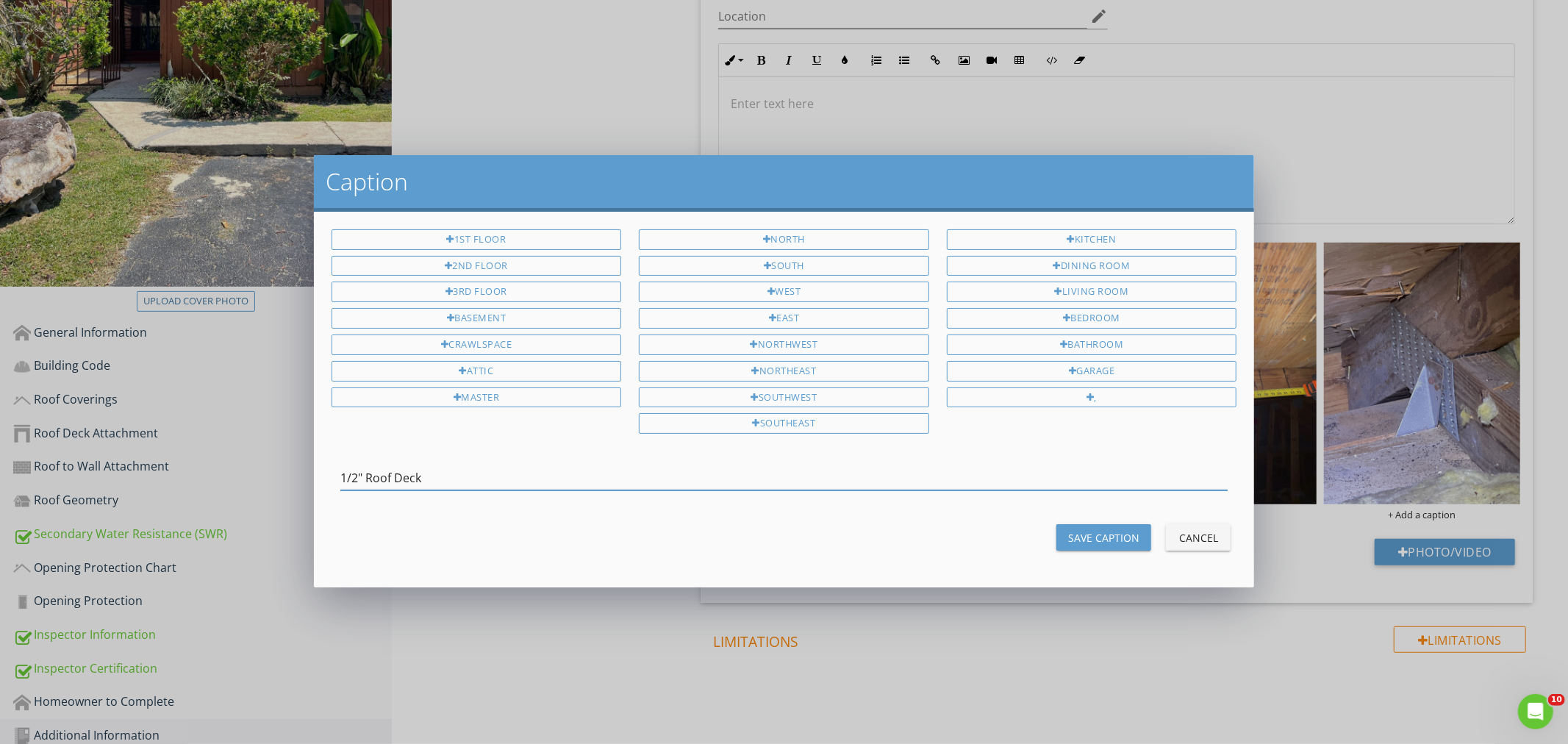
type input "1/2" Roof Deck"
click at [1102, 539] on div "Save Caption" at bounding box center [1103, 537] width 71 height 16
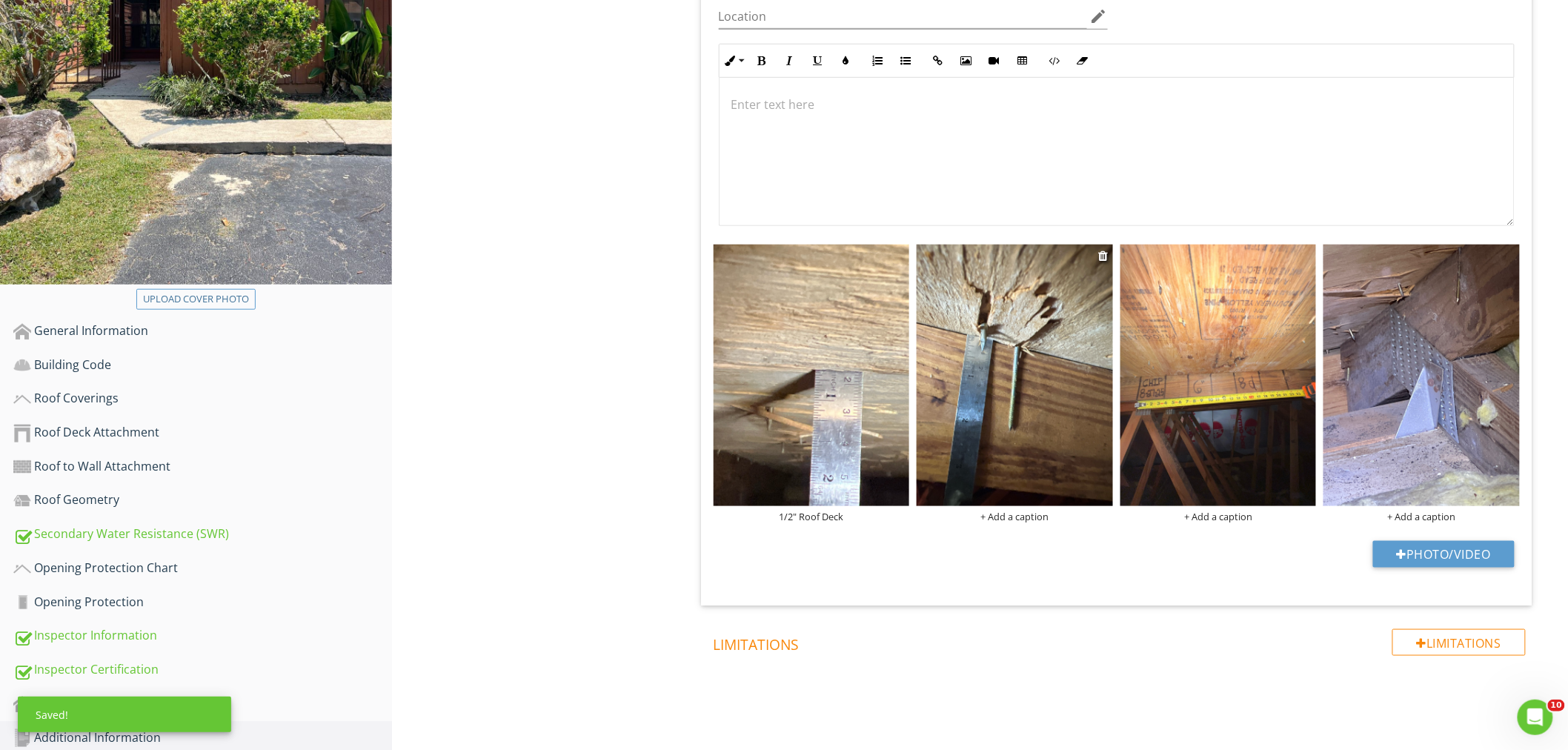
click at [1028, 511] on div "+ Add a caption" at bounding box center [1014, 517] width 197 height 12
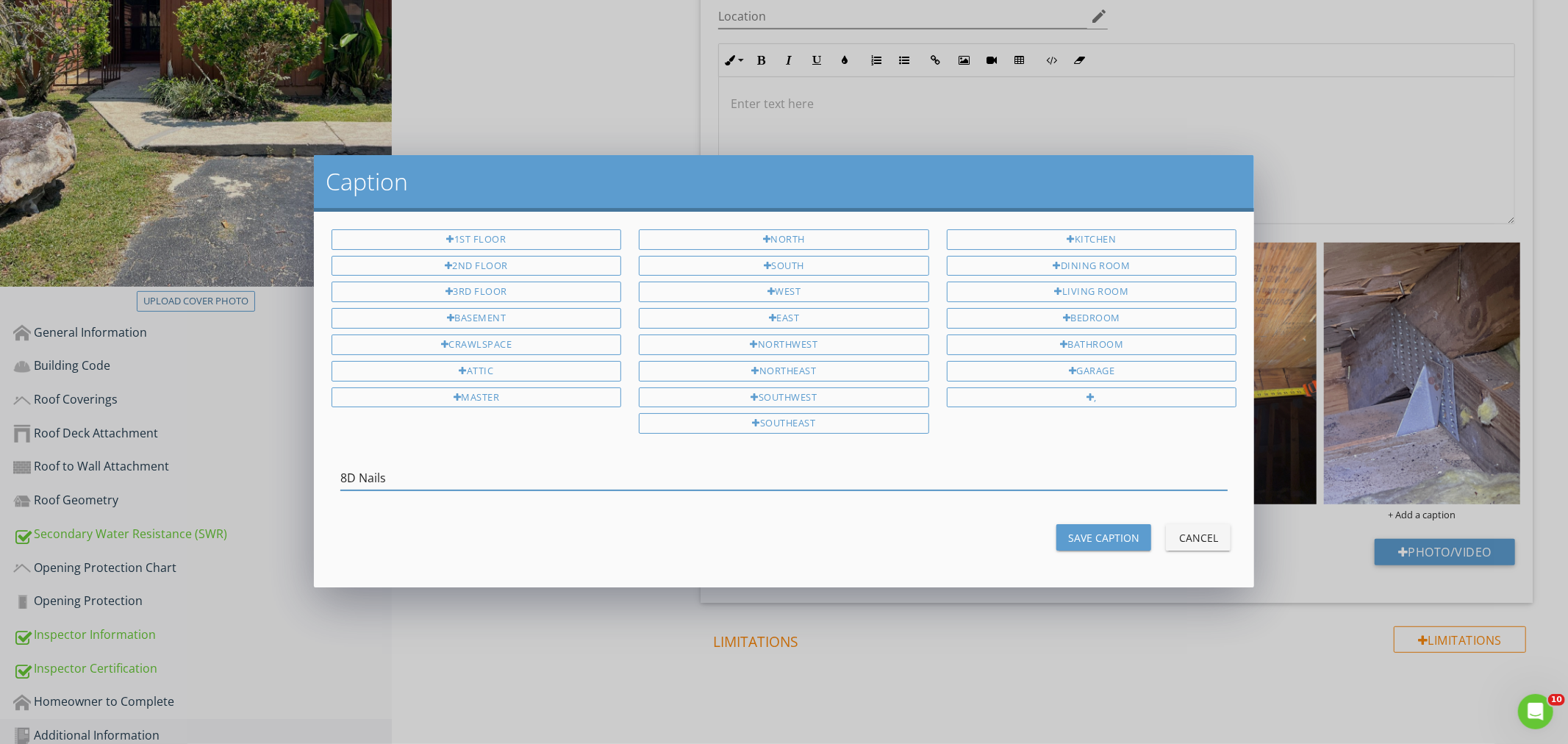
type input "8D Nails"
click at [1103, 525] on button "Save Caption" at bounding box center [1104, 536] width 95 height 26
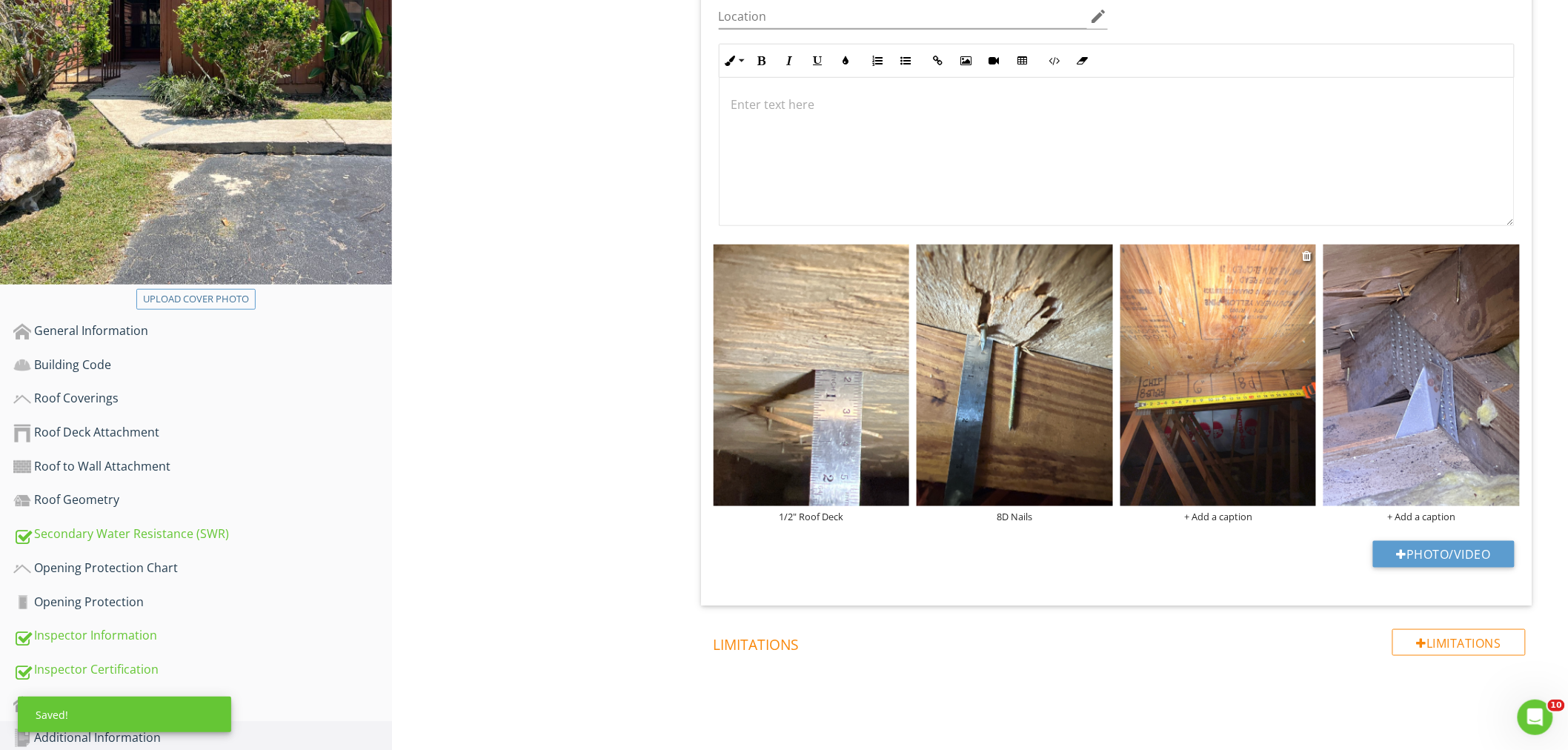
click at [1212, 511] on div "+ Add a caption" at bounding box center [1218, 517] width 197 height 12
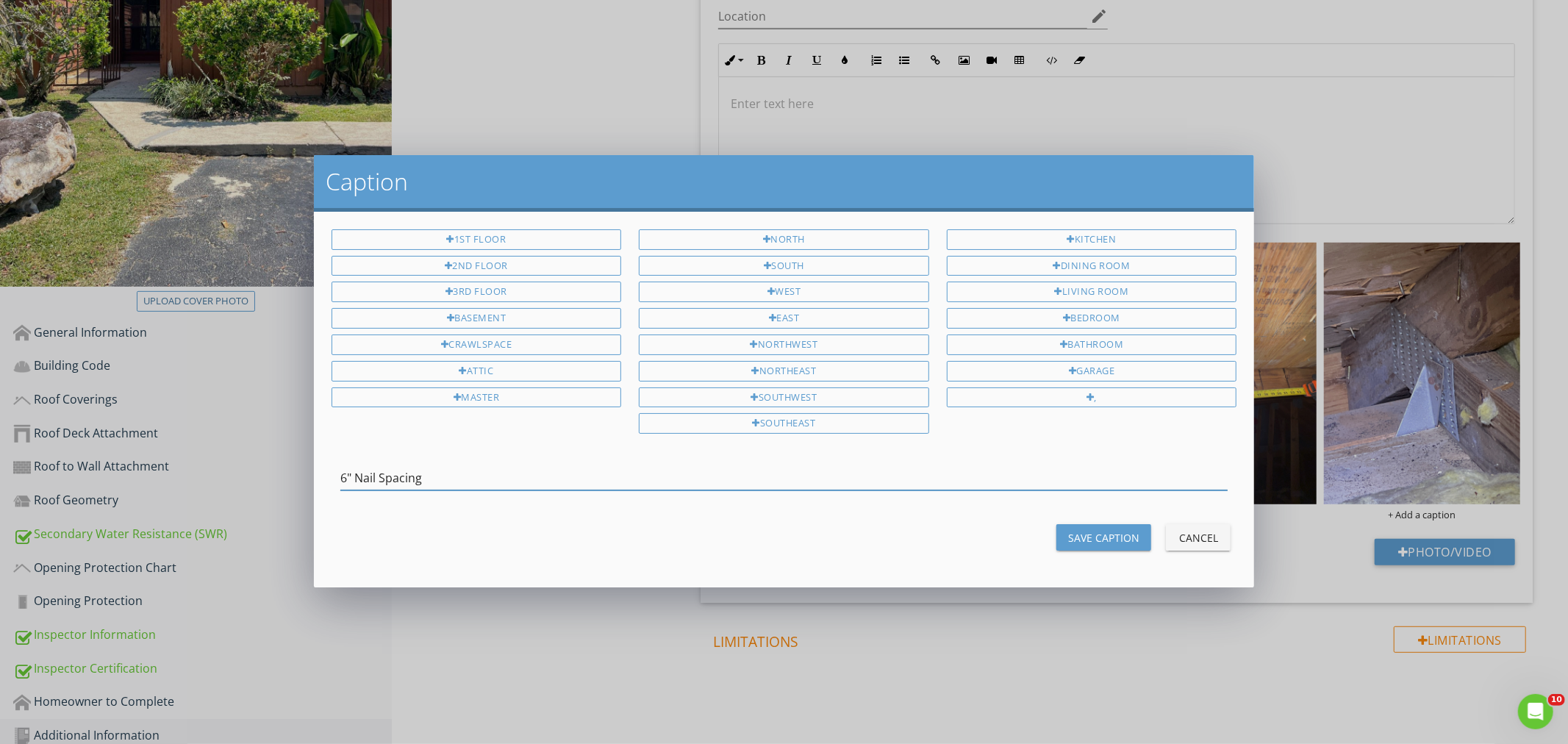
type input "6" Nail Spacing"
click at [1092, 533] on div "Save Caption" at bounding box center [1103, 537] width 71 height 16
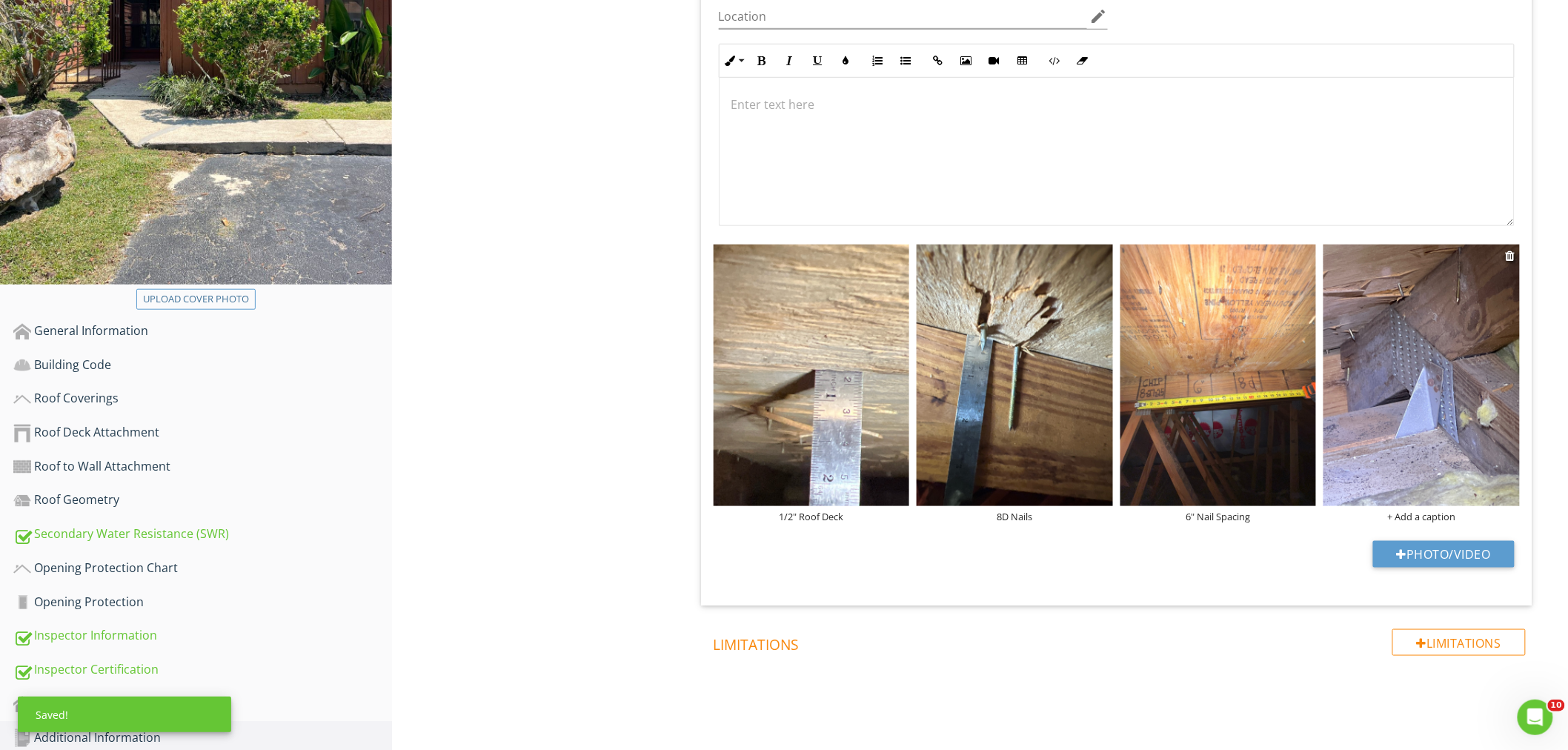
click at [1413, 511] on div "+ Add a caption" at bounding box center [1421, 517] width 197 height 12
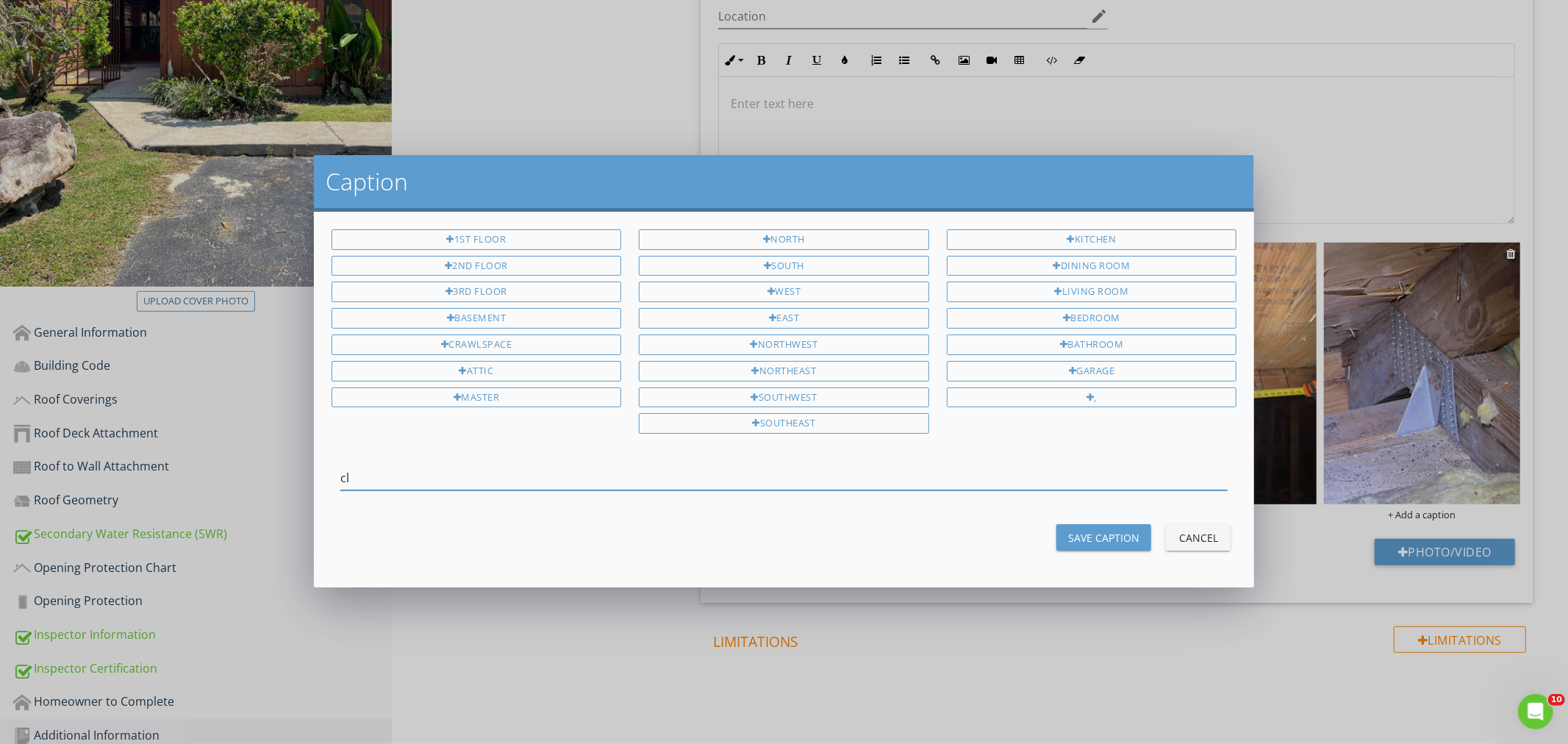
type input "c"
type input "Clip 3 Nails"
click at [1108, 534] on div "Save Caption" at bounding box center [1103, 537] width 71 height 16
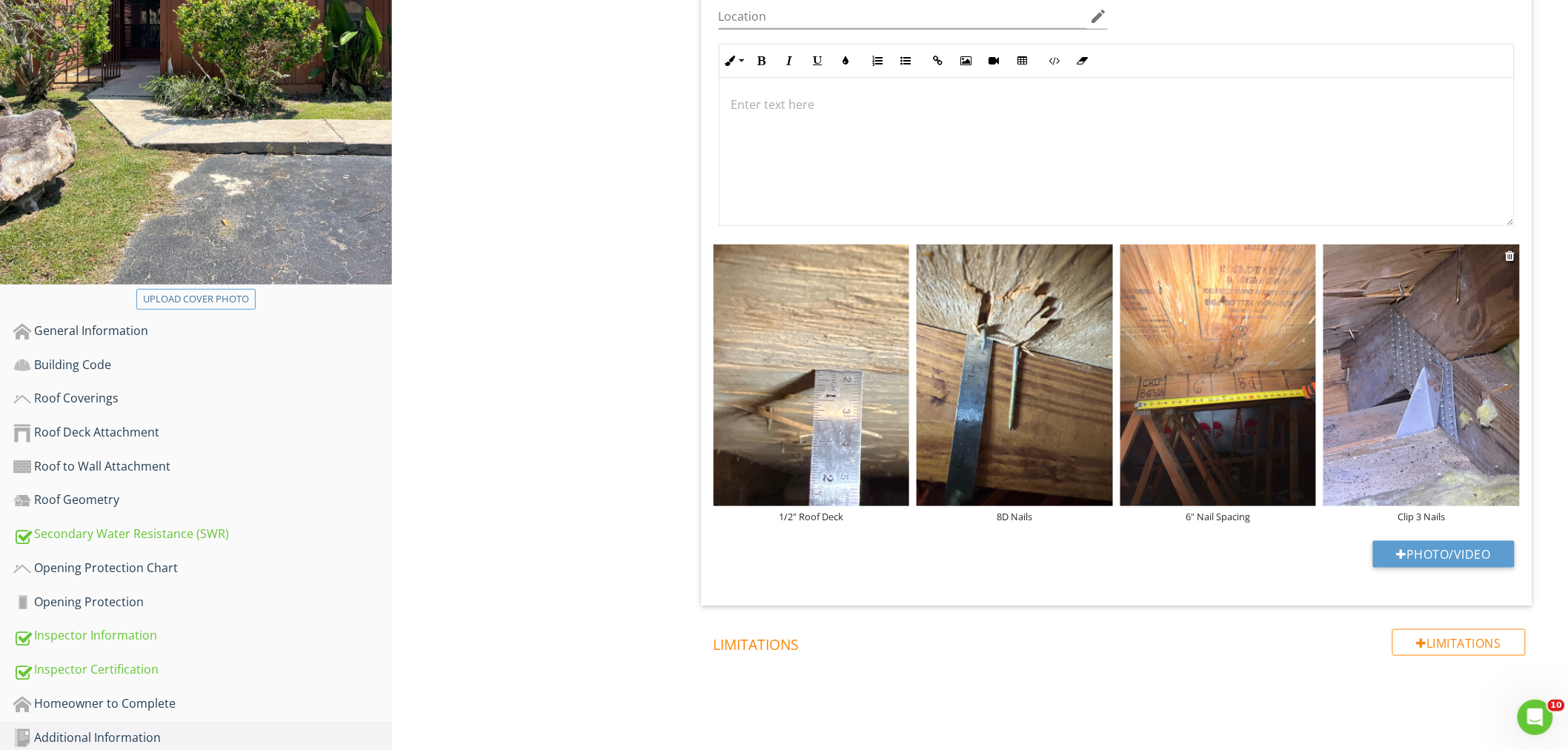
click at [1437, 440] on img at bounding box center [1421, 375] width 197 height 261
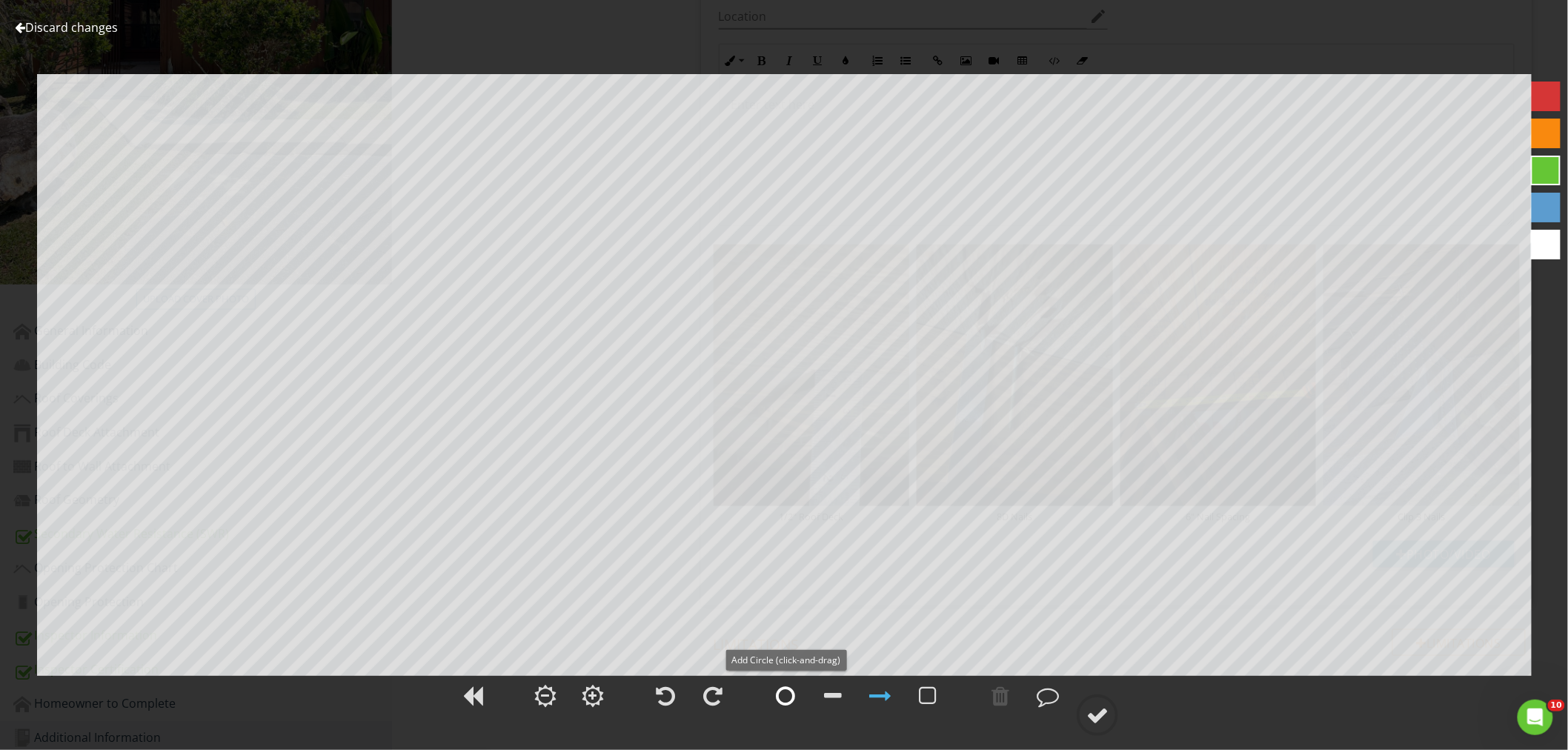
click at [790, 697] on div at bounding box center [786, 696] width 20 height 23
click at [1108, 709] on div at bounding box center [1097, 715] width 23 height 23
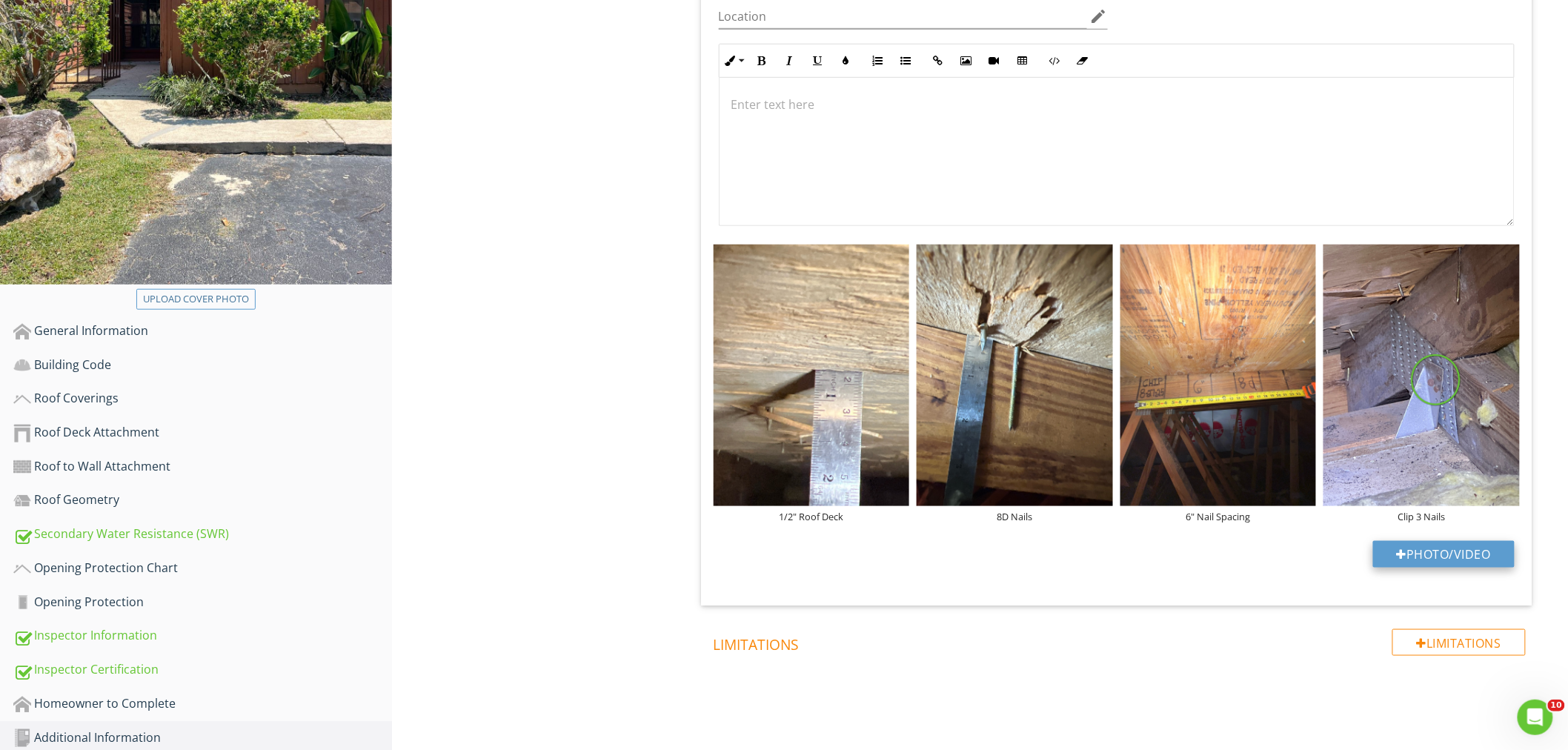
click at [1402, 548] on div at bounding box center [1402, 554] width 11 height 12
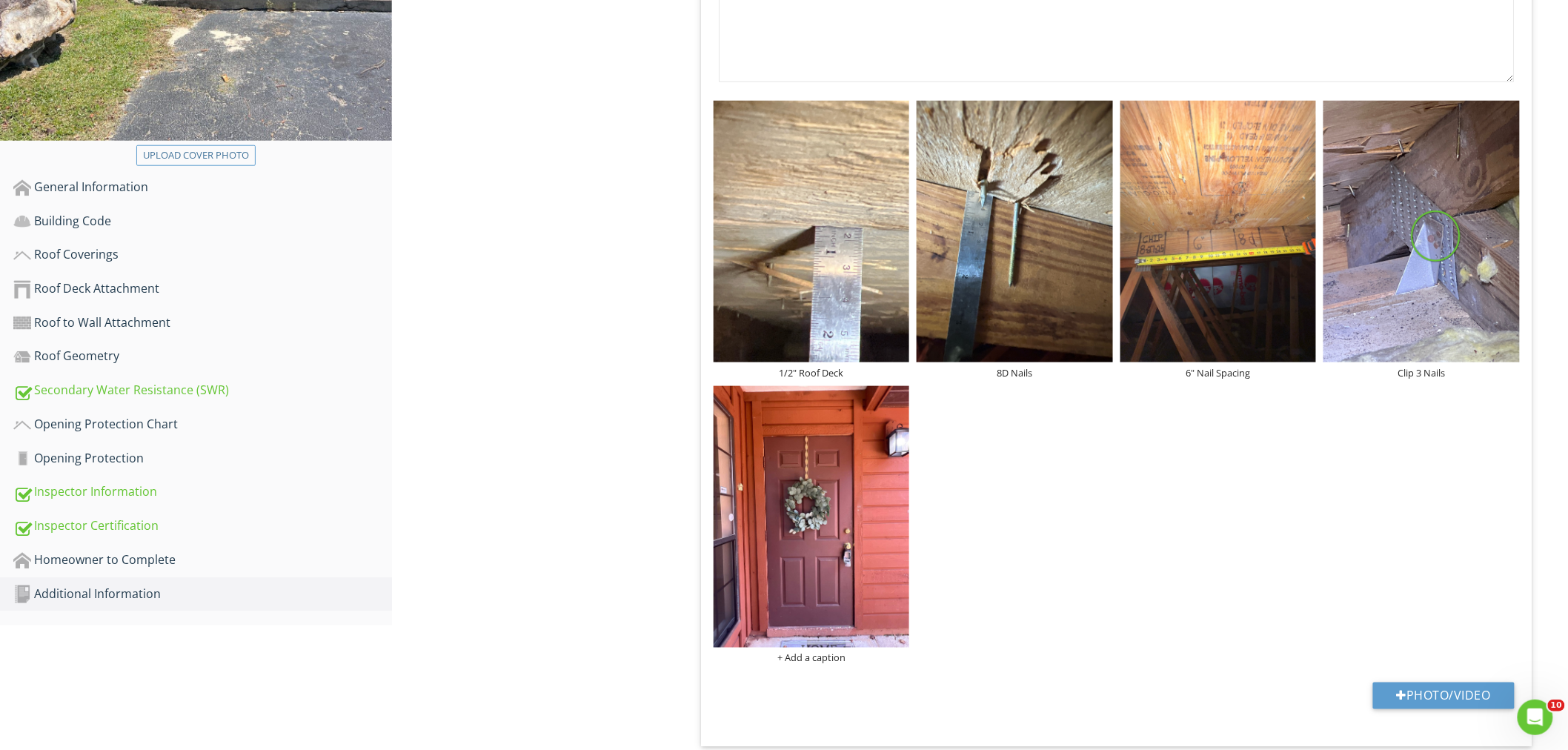
scroll to position [614, 0]
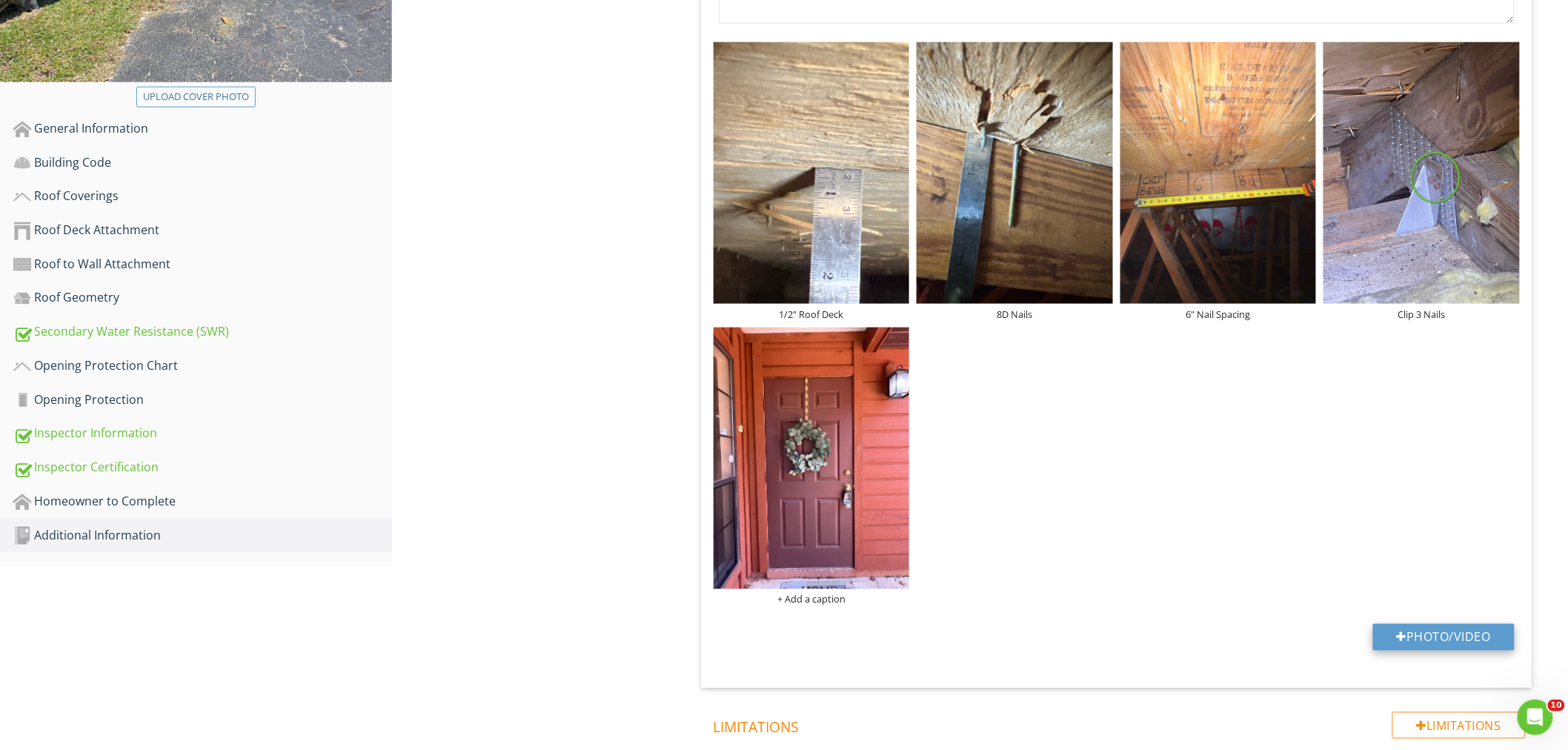
click at [1395, 623] on button "Photo/Video" at bounding box center [1444, 636] width 142 height 26
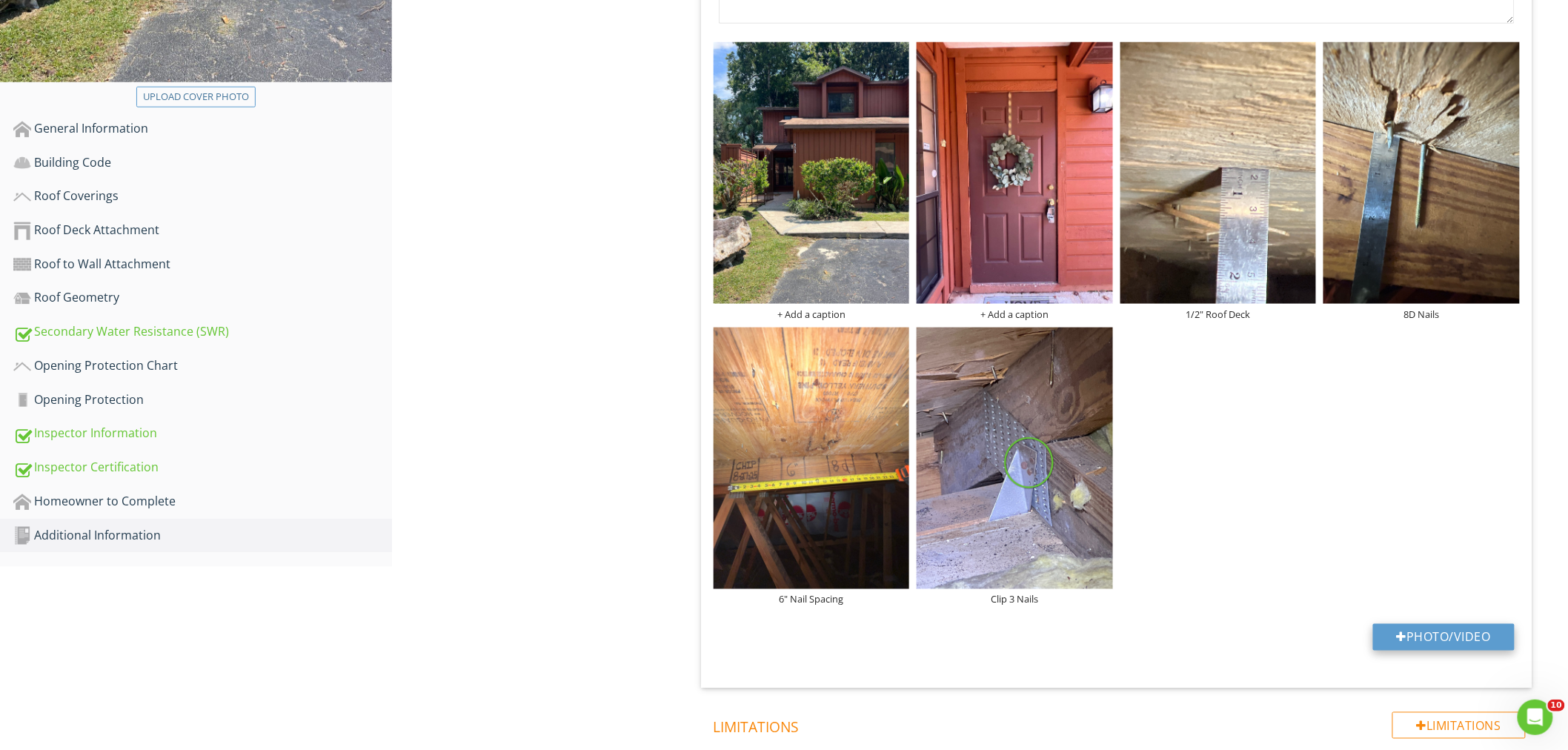
click at [1412, 623] on button "Photo/Video" at bounding box center [1444, 636] width 142 height 26
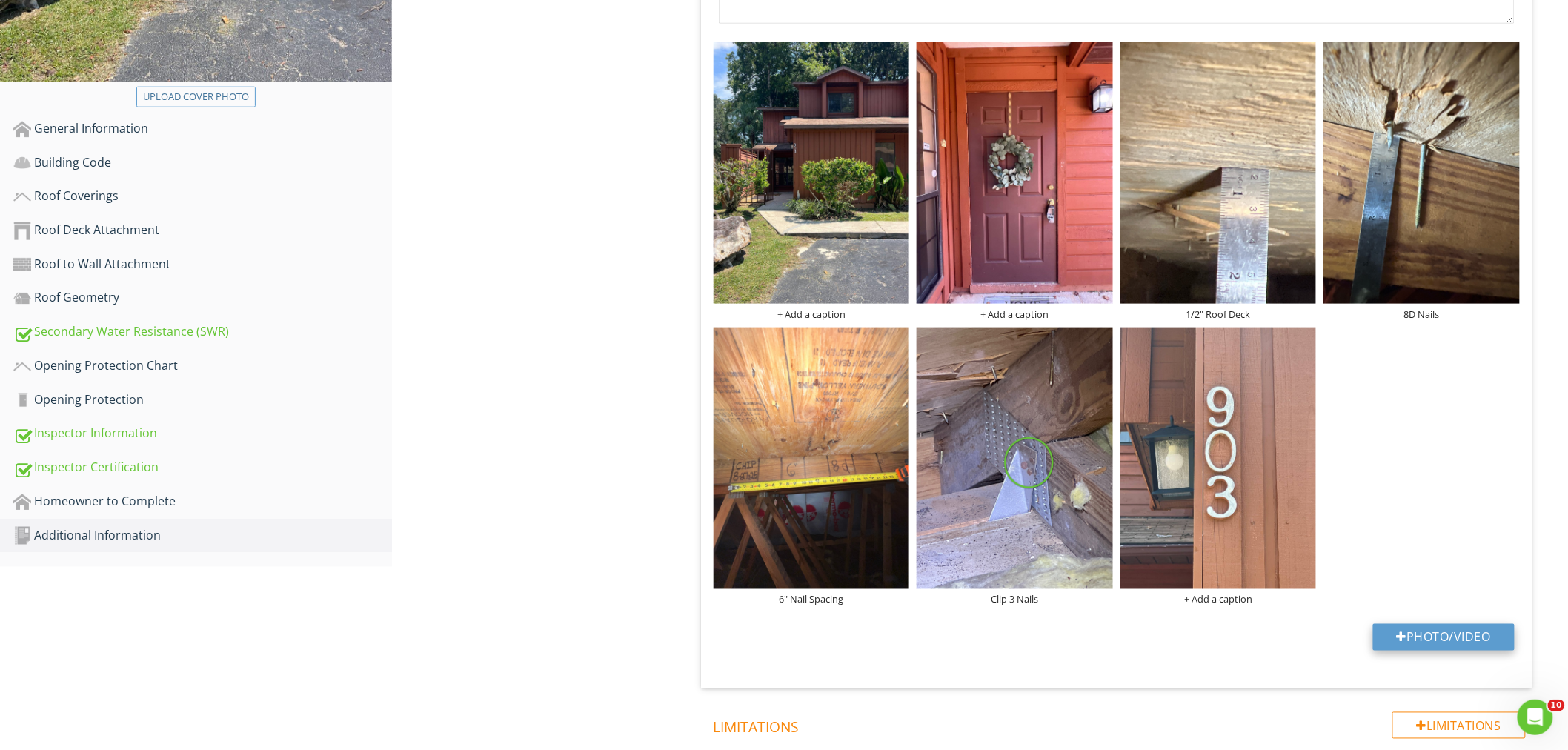
click at [1432, 623] on button "Photo/Video" at bounding box center [1444, 636] width 142 height 26
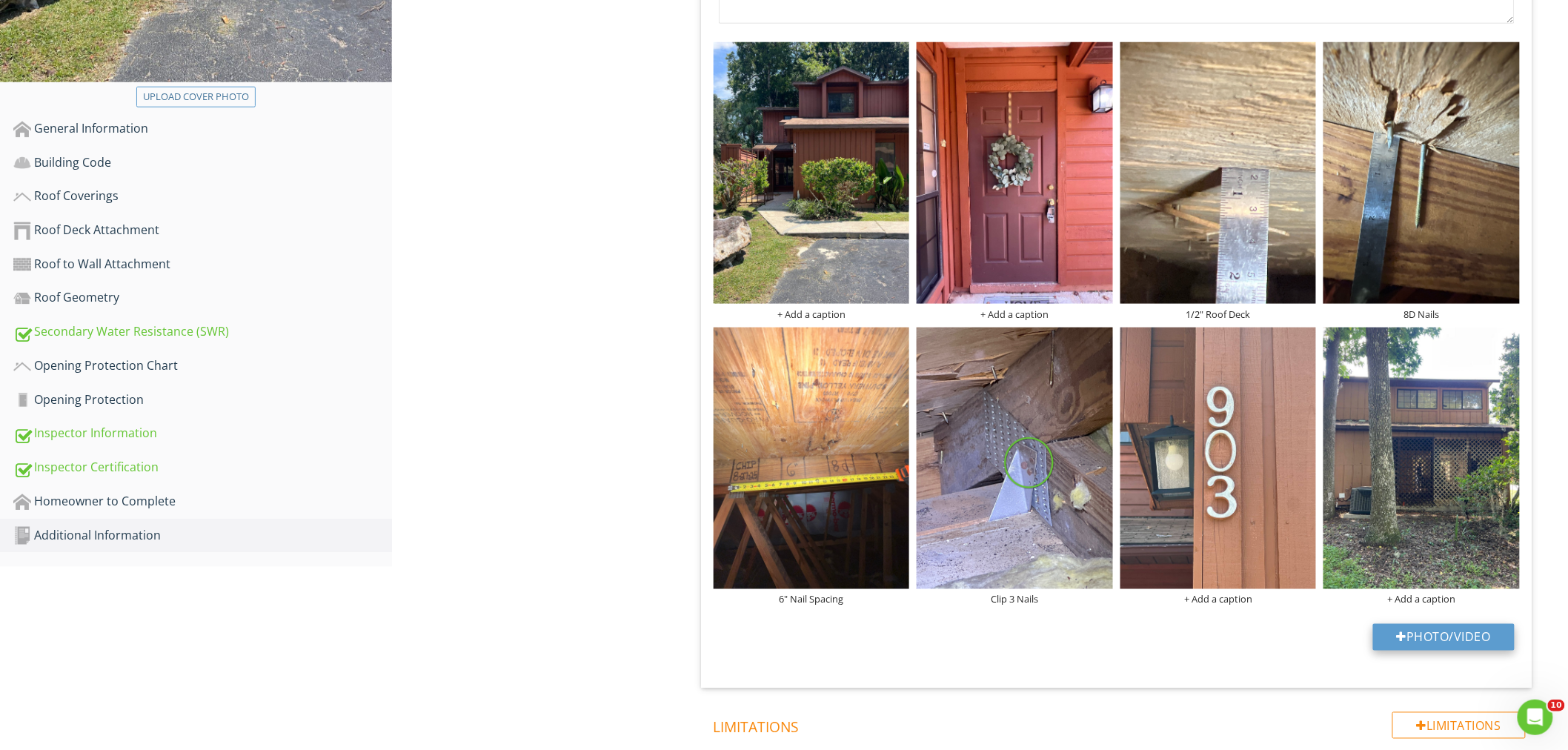
click at [1443, 623] on button "Photo/Video" at bounding box center [1444, 636] width 142 height 26
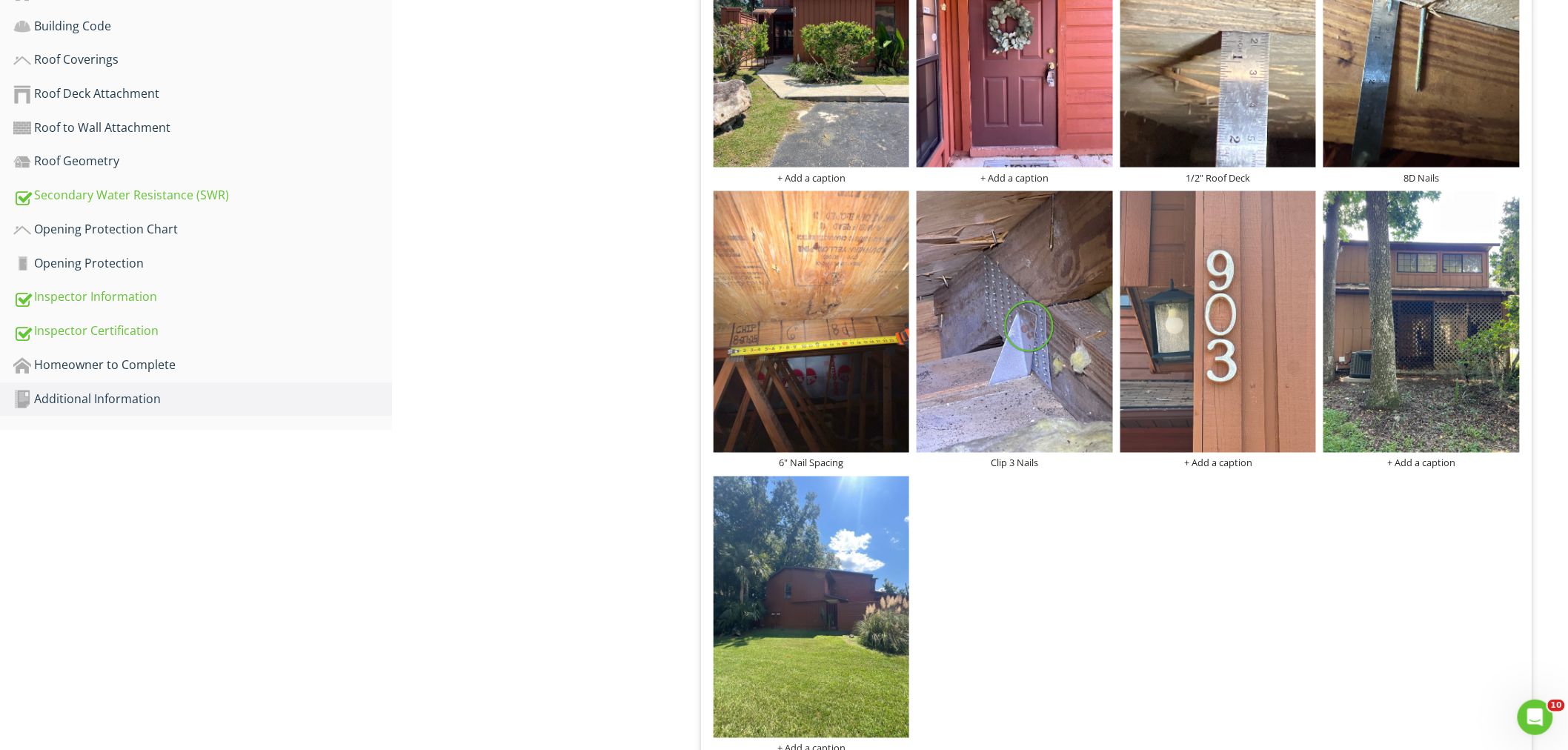
scroll to position [861, 0]
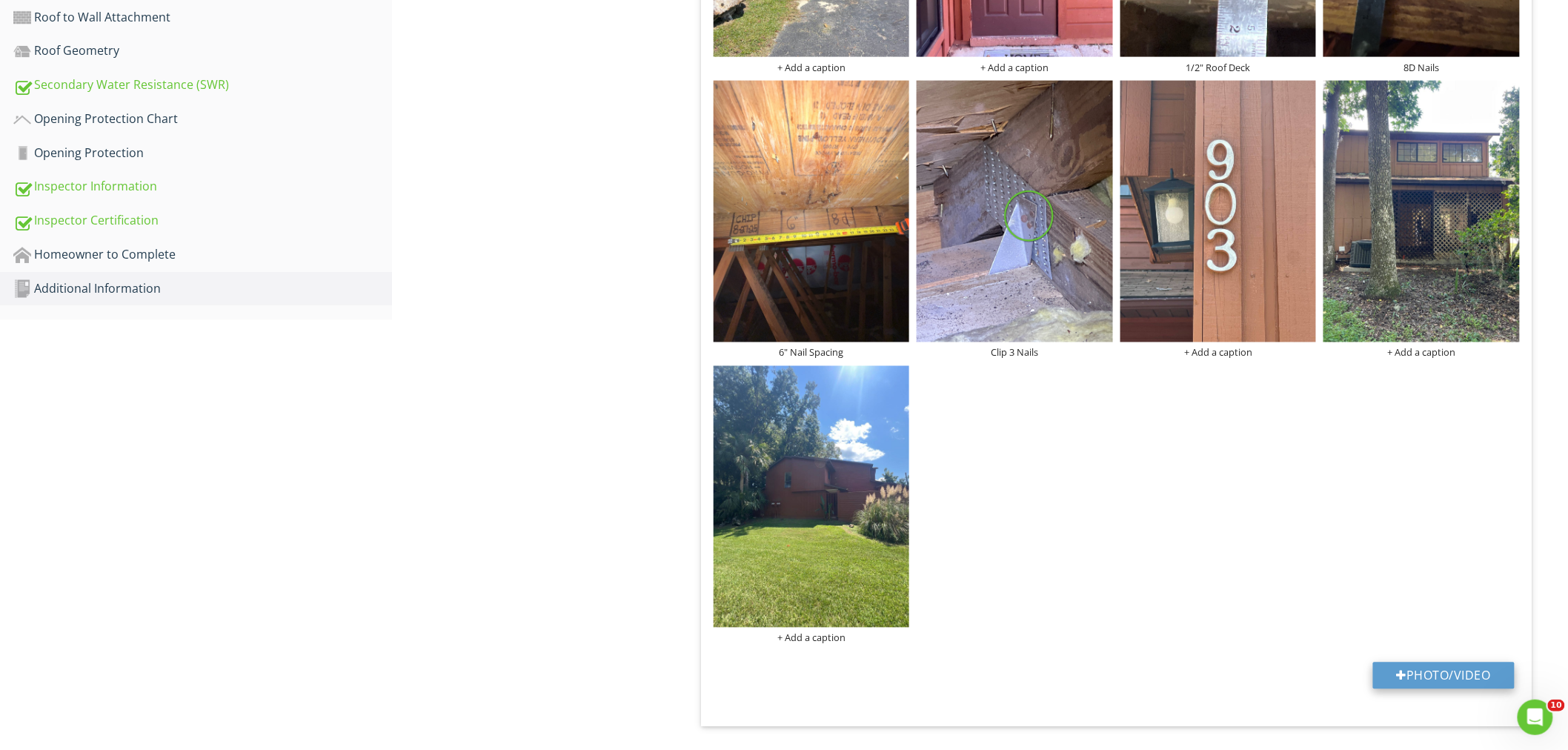
click at [1438, 662] on button "Photo/Video" at bounding box center [1444, 675] width 142 height 26
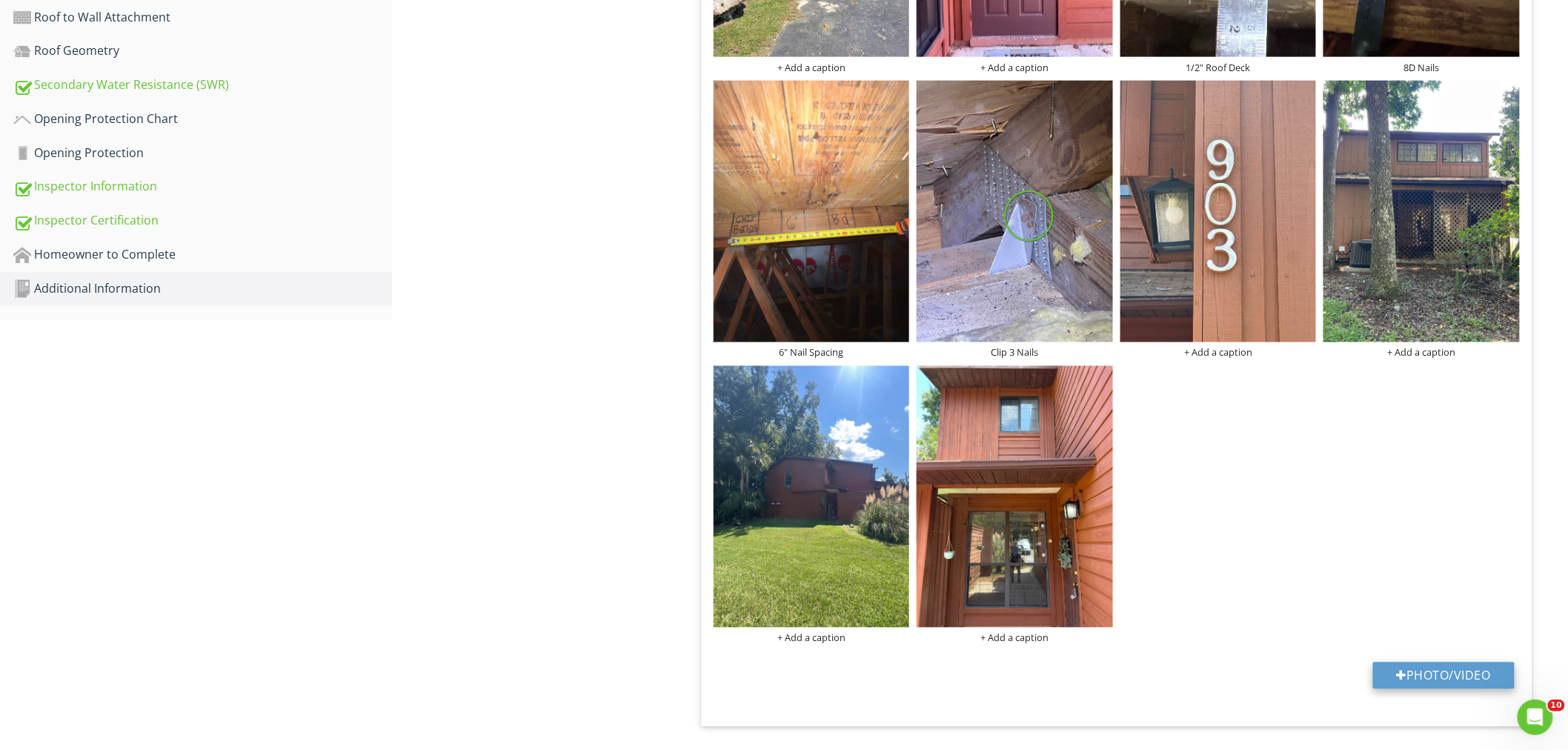
click at [1415, 662] on button "Photo/Video" at bounding box center [1444, 675] width 142 height 26
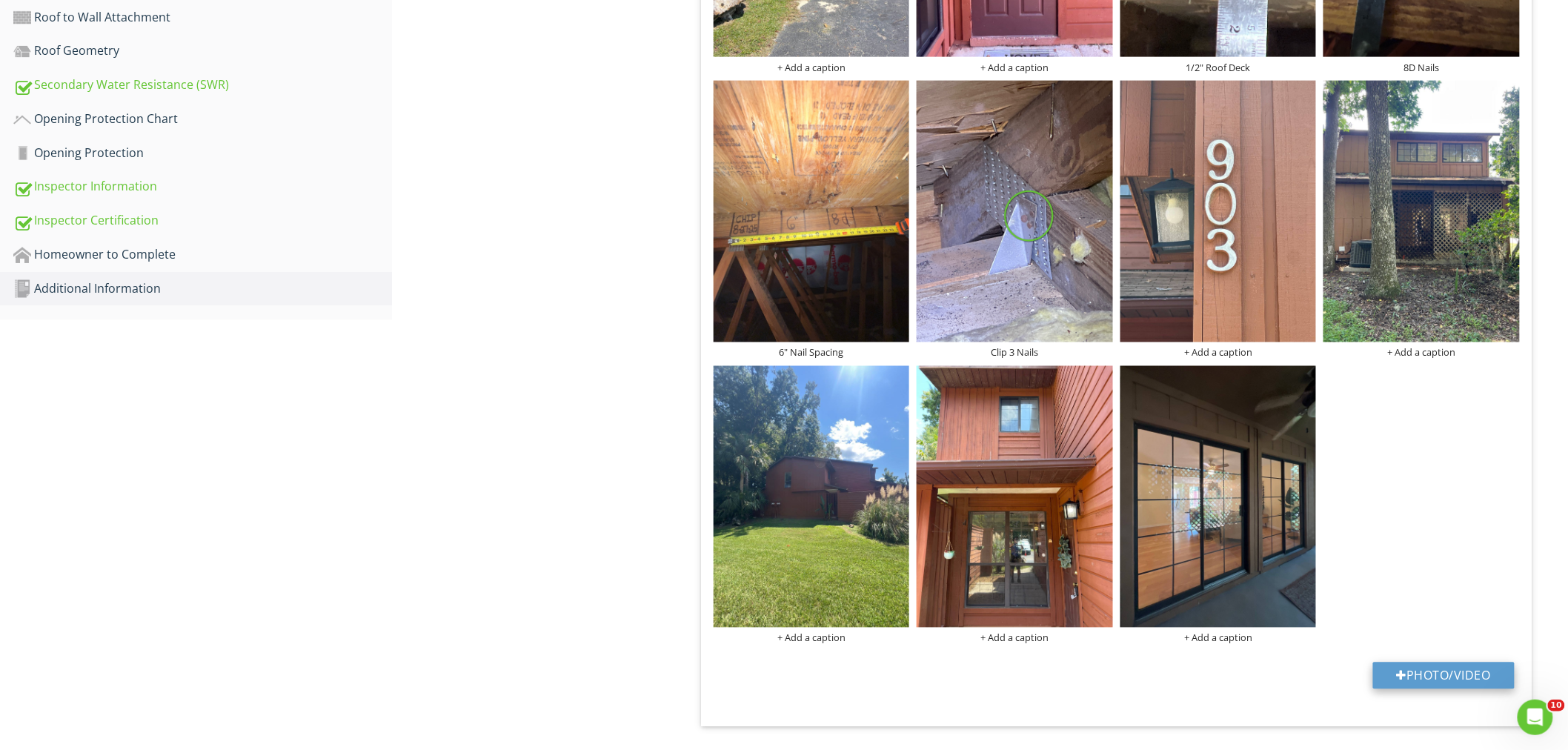
click at [1438, 662] on button "Photo/Video" at bounding box center [1444, 675] width 142 height 26
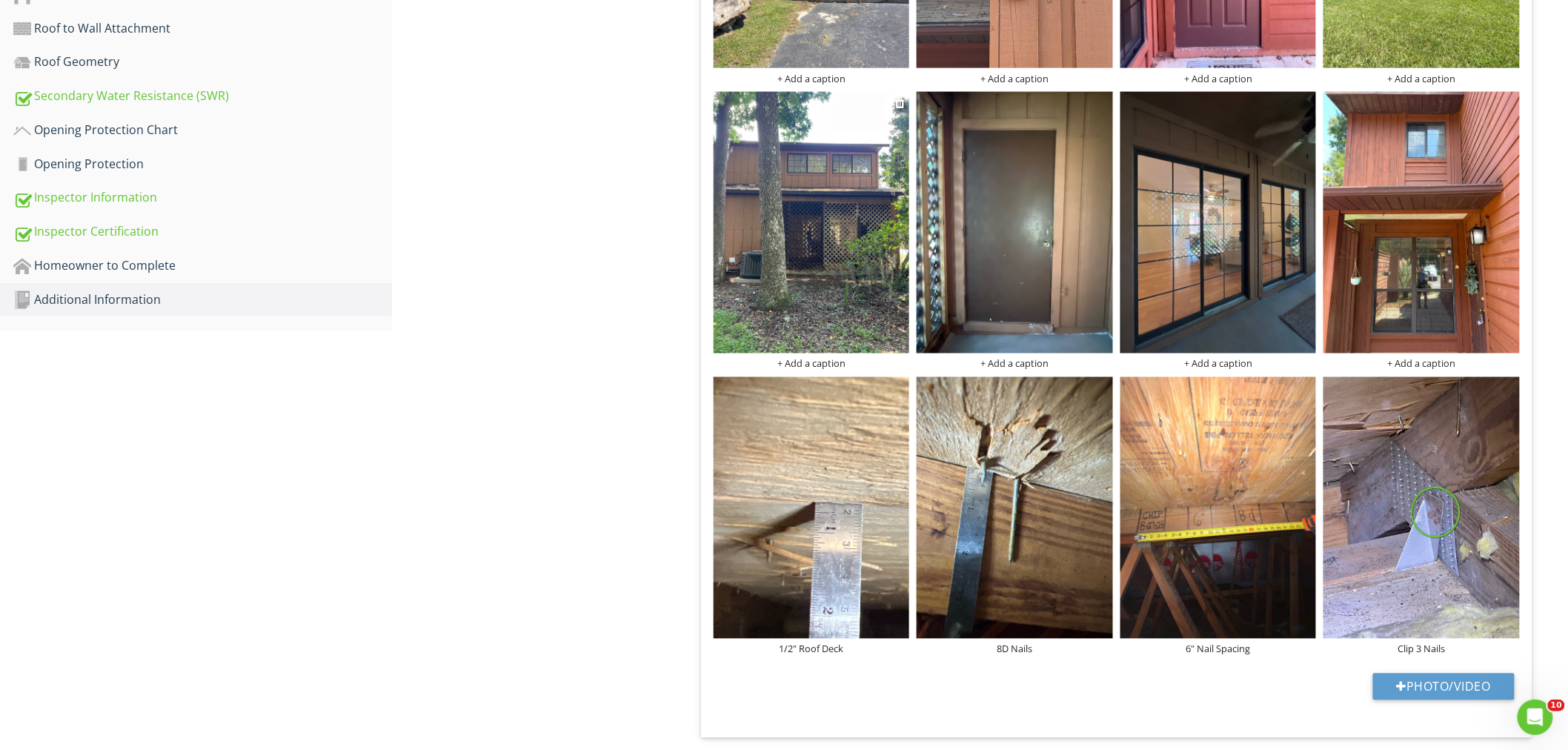
scroll to position [944, 0]
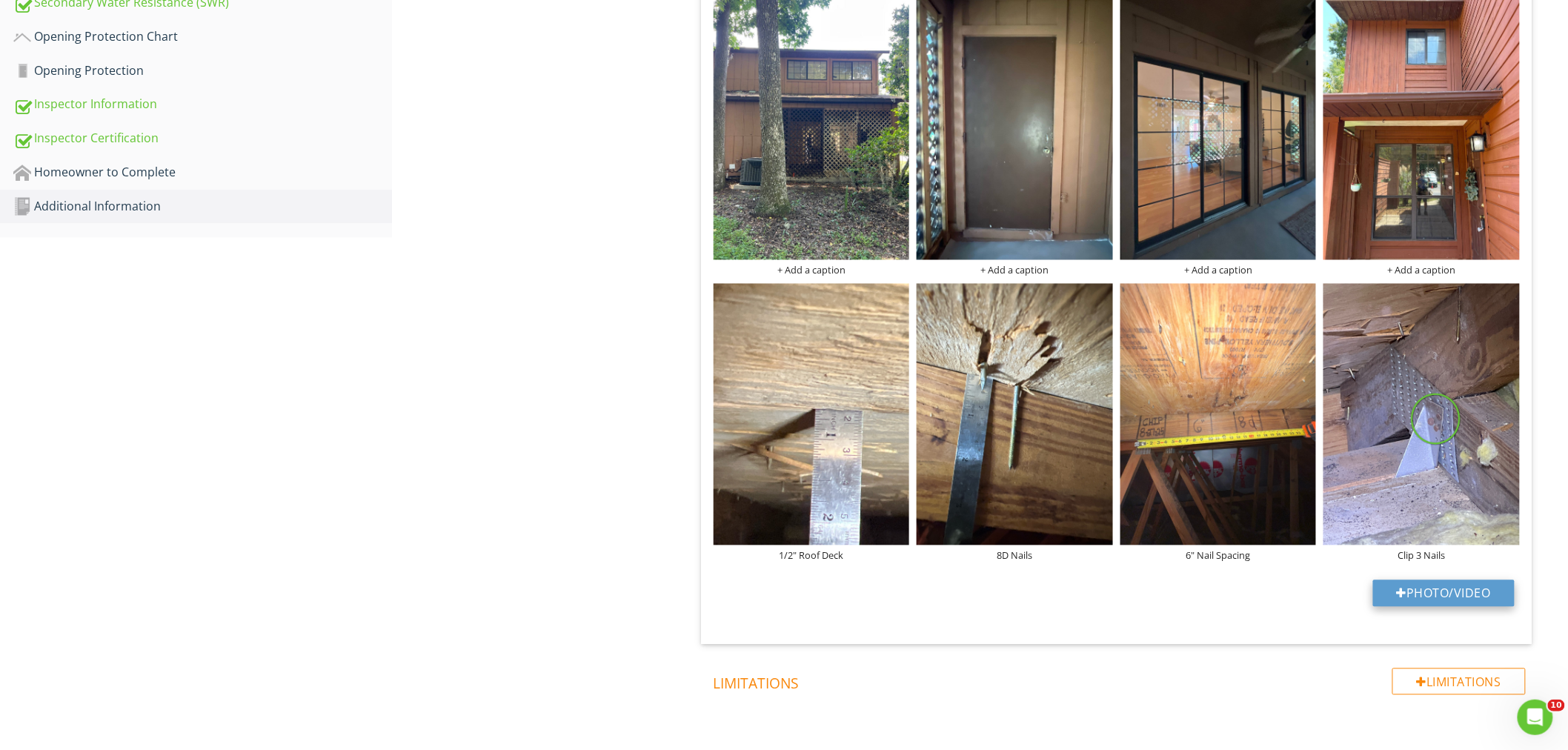
click at [1457, 580] on button "Photo/Video" at bounding box center [1444, 593] width 142 height 26
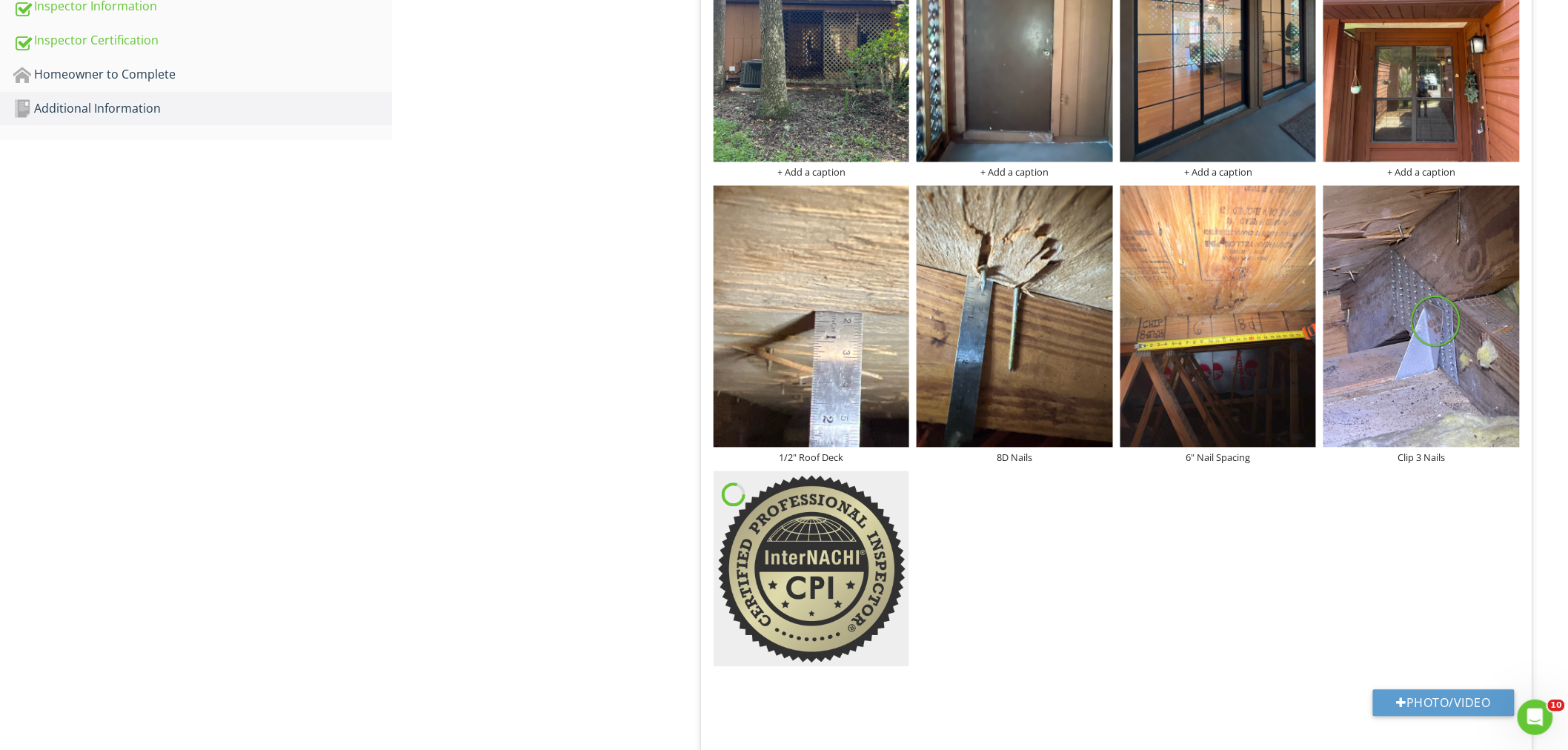
scroll to position [1191, 0]
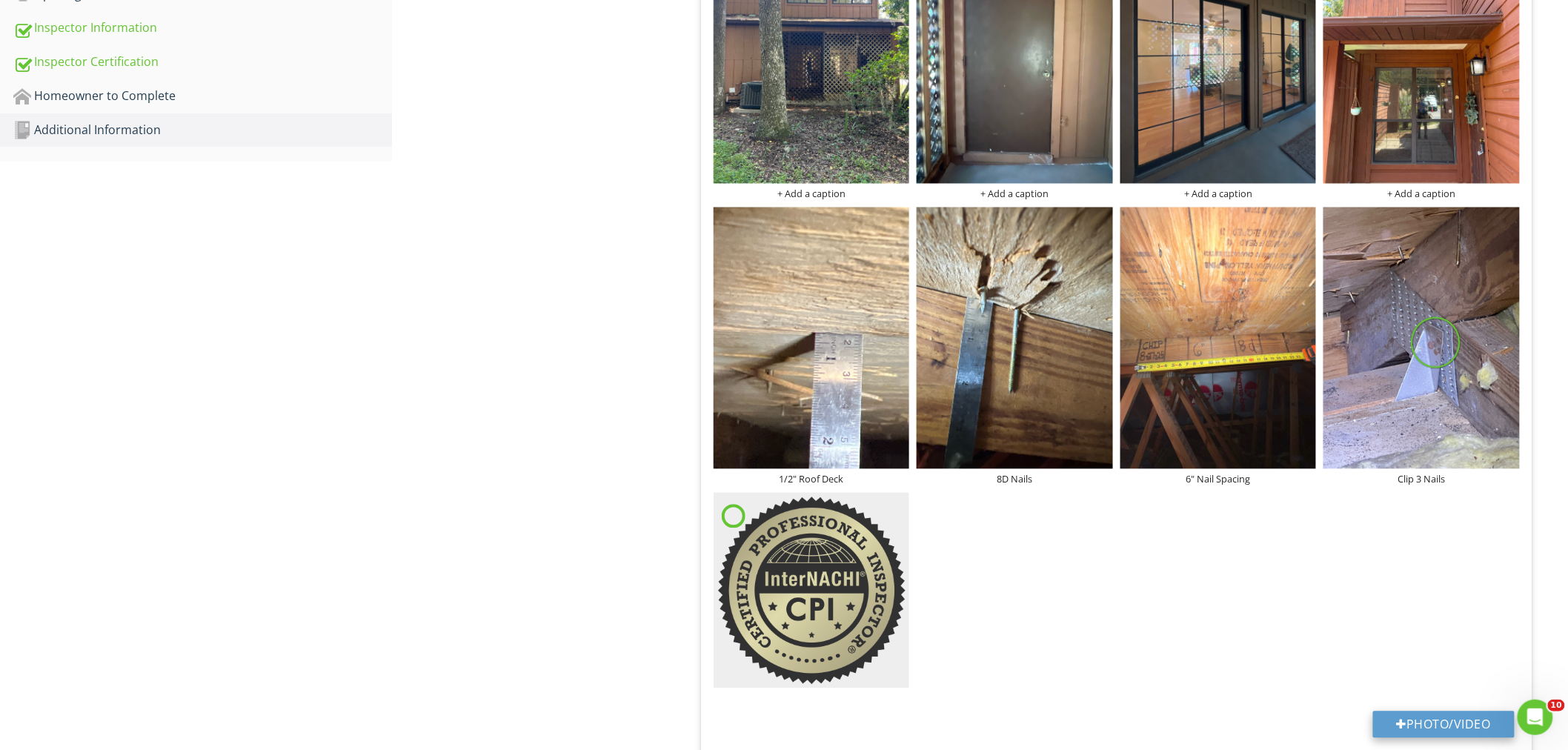
click at [1450, 711] on button "Photo/Video" at bounding box center [1444, 724] width 142 height 26
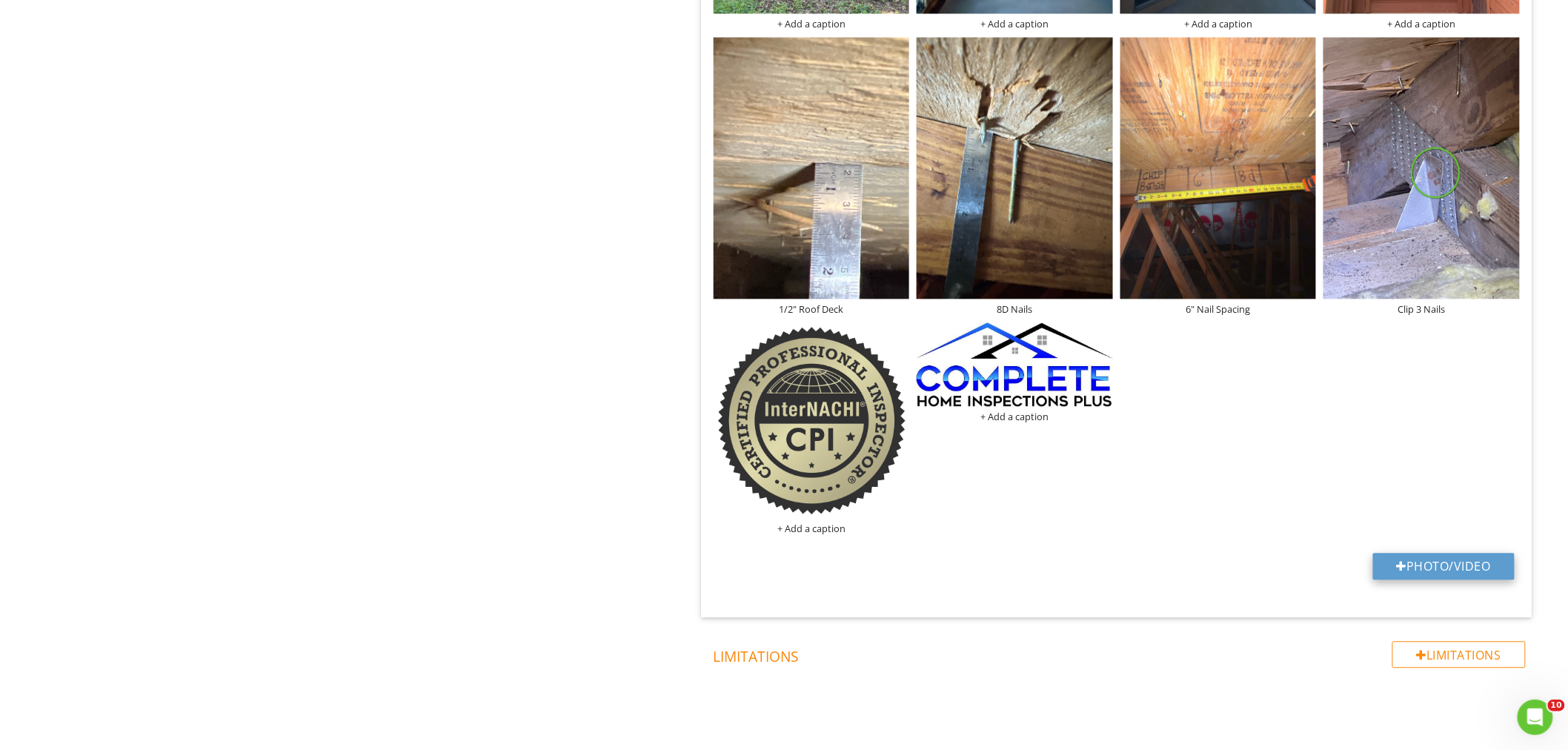
click at [1441, 553] on button "Photo/Video" at bounding box center [1444, 566] width 142 height 26
type input "C:\fakepath\Wind Mitigation Inspector Logo.png"
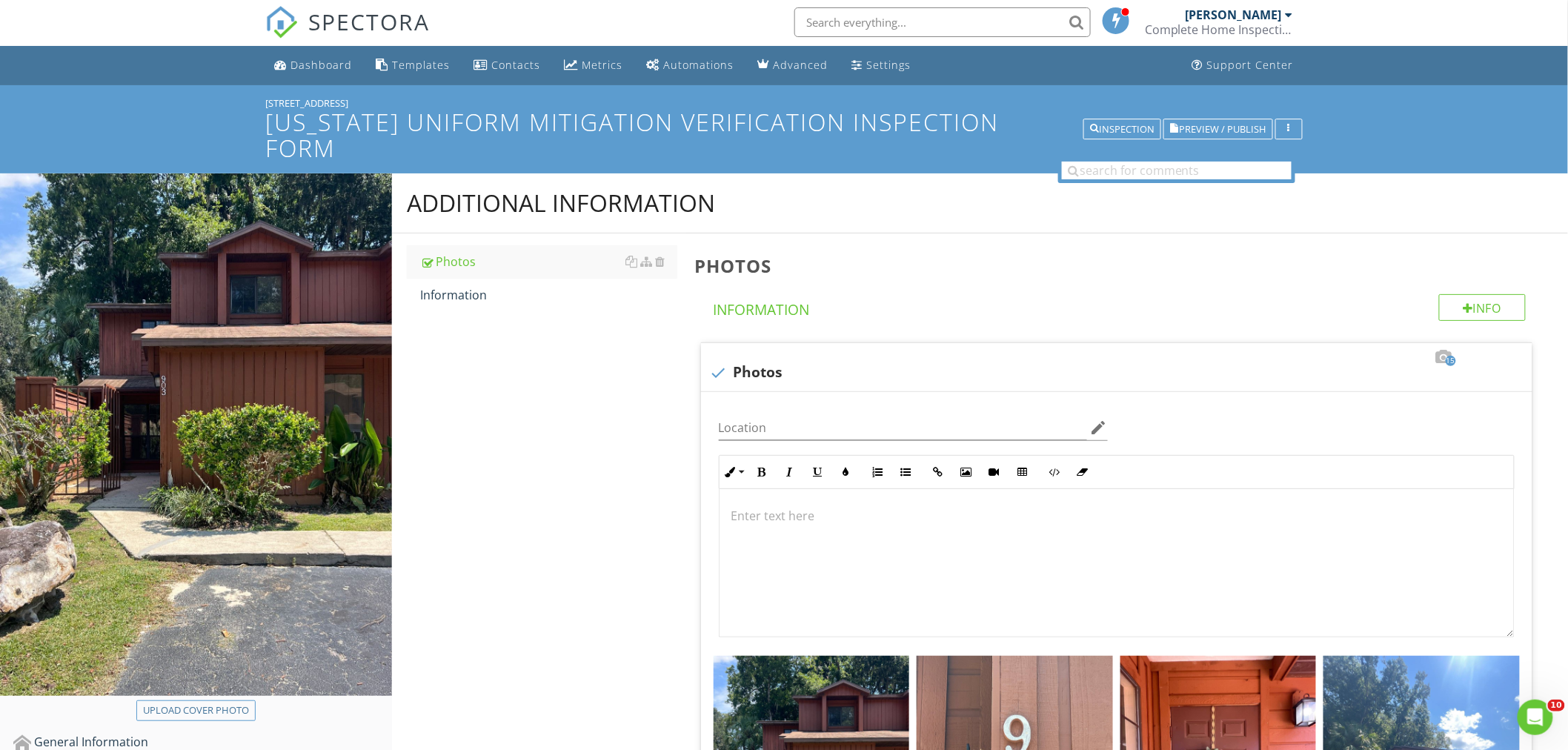
scroll to position [0, 0]
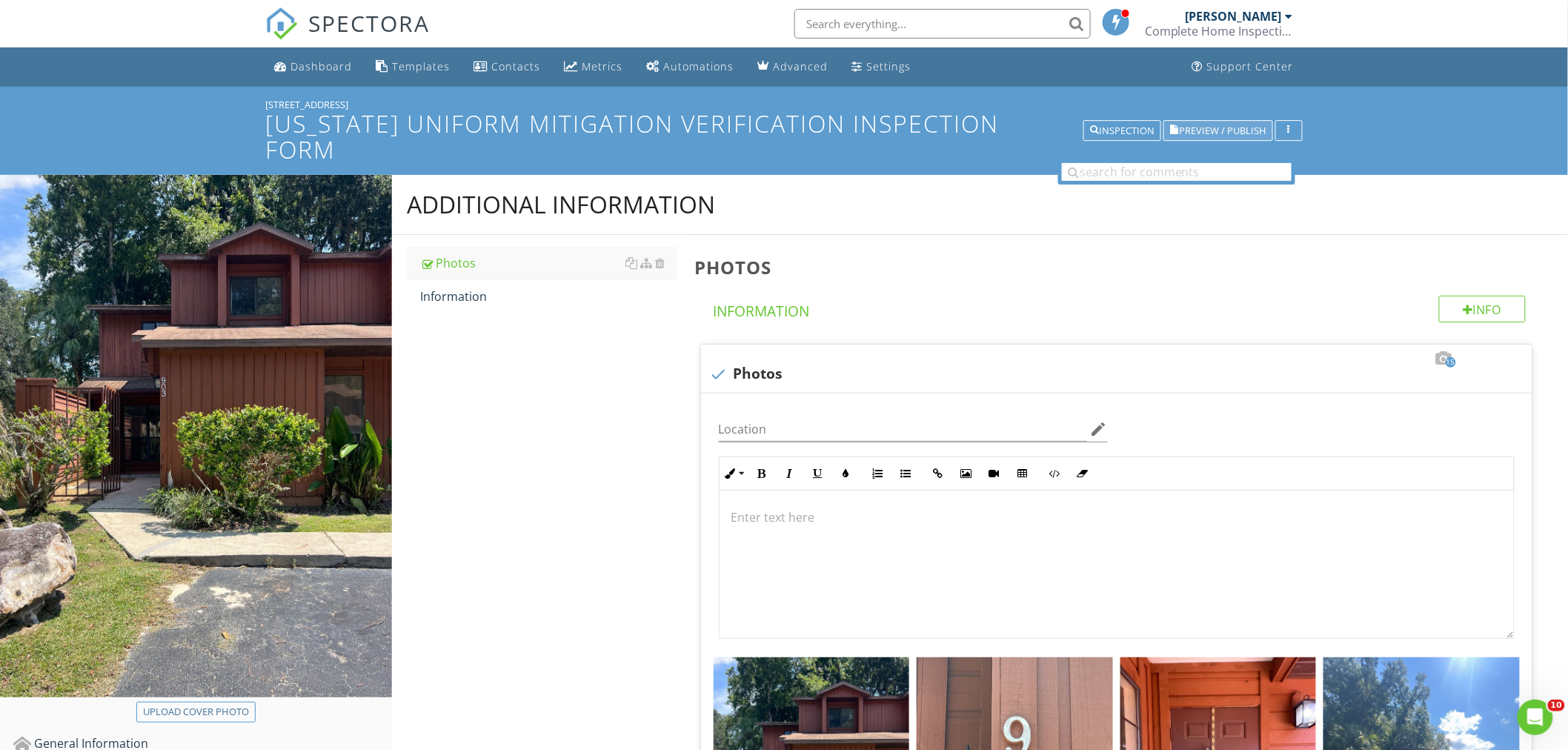
click at [1233, 126] on button "Preview / Publish" at bounding box center [1218, 131] width 110 height 21
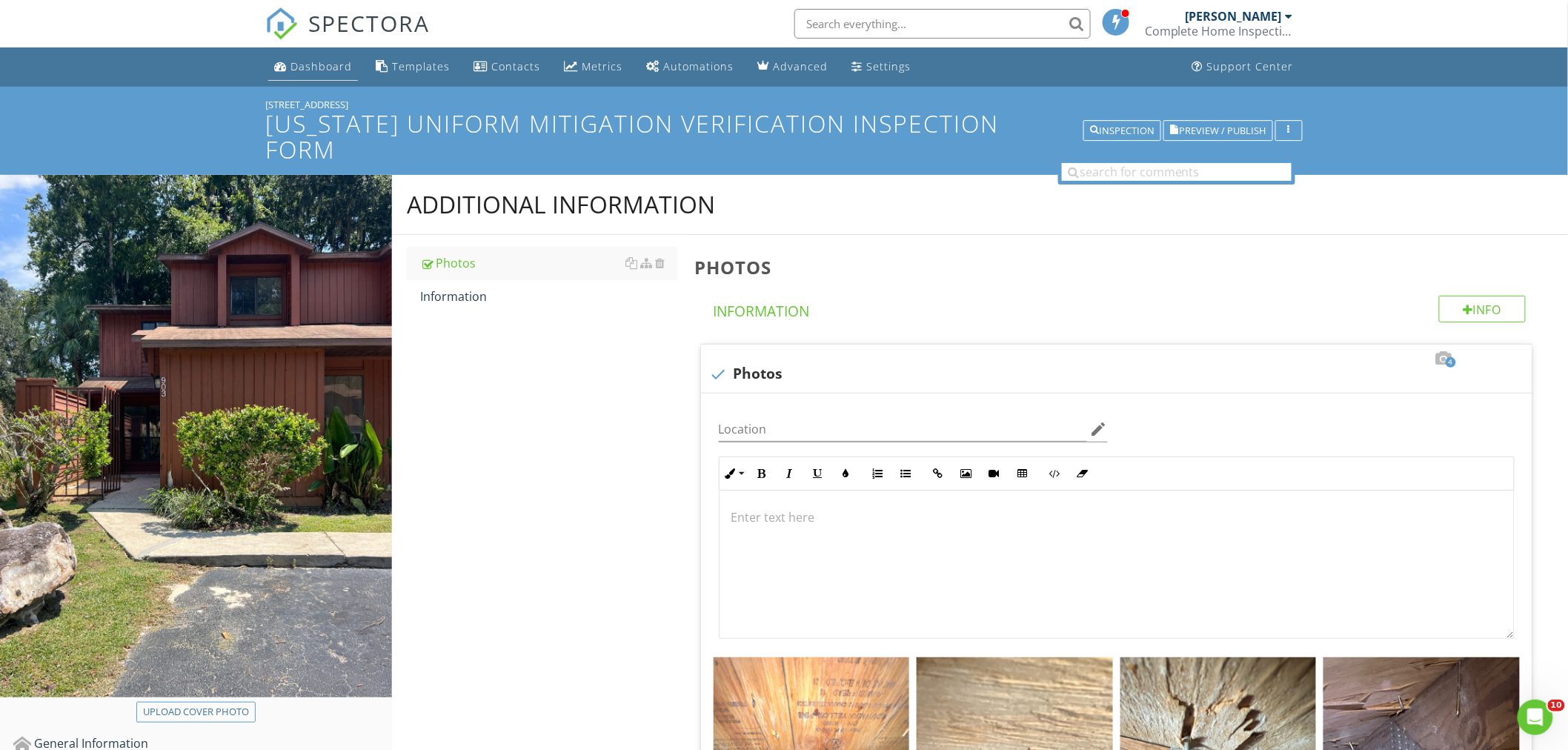
click at [294, 61] on div "Dashboard" at bounding box center [322, 66] width 62 height 14
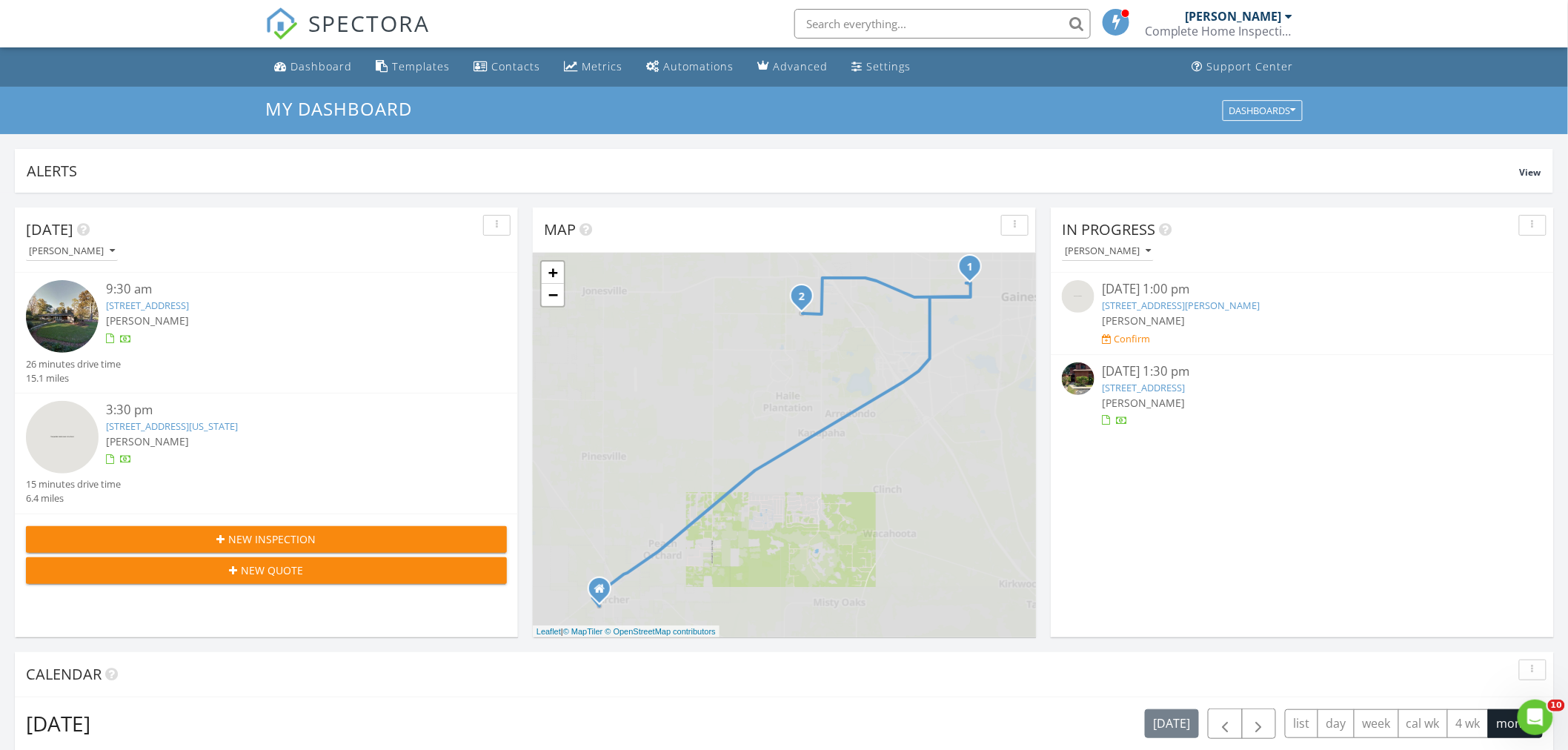
click at [1083, 366] on img at bounding box center [1078, 378] width 32 height 32
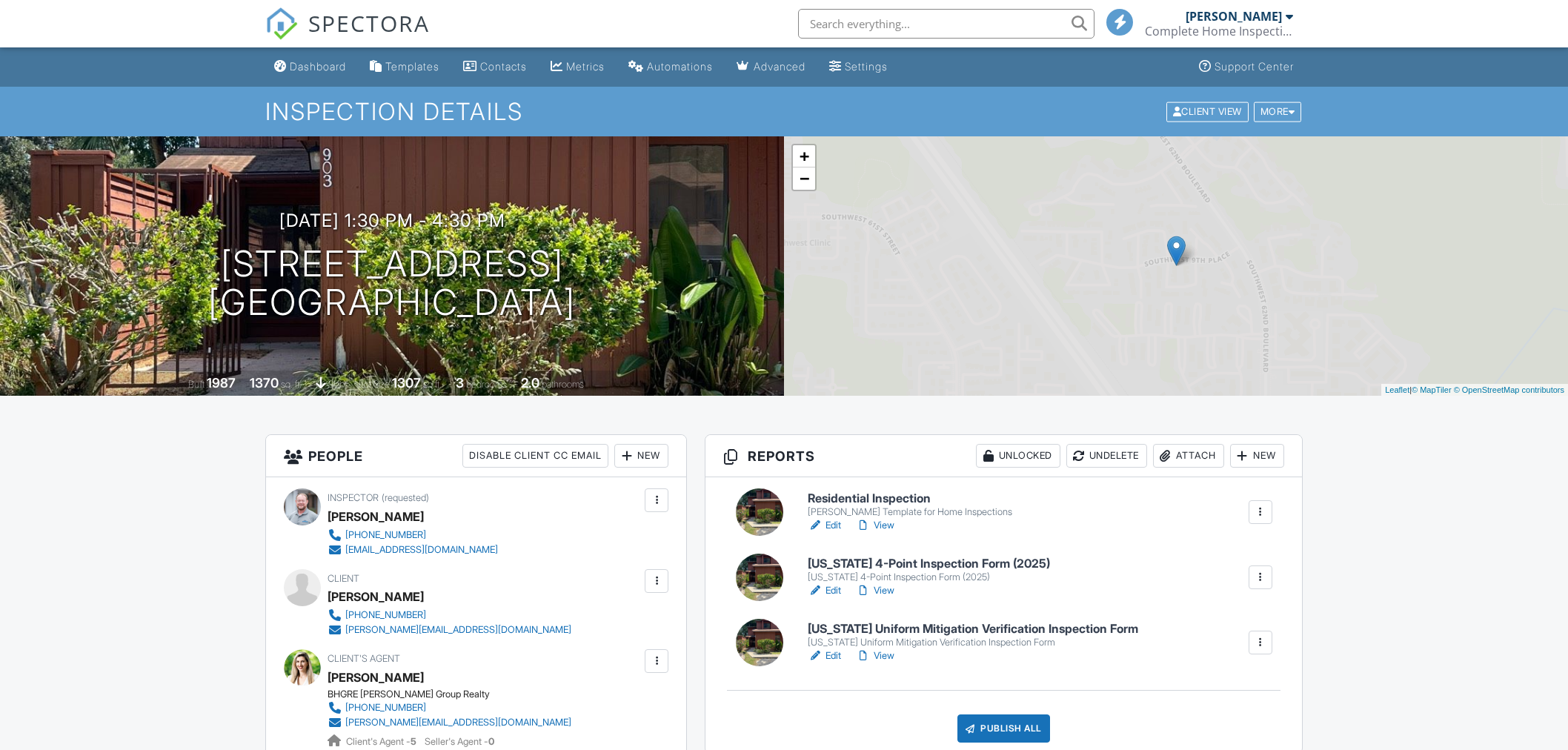
scroll to position [247, 0]
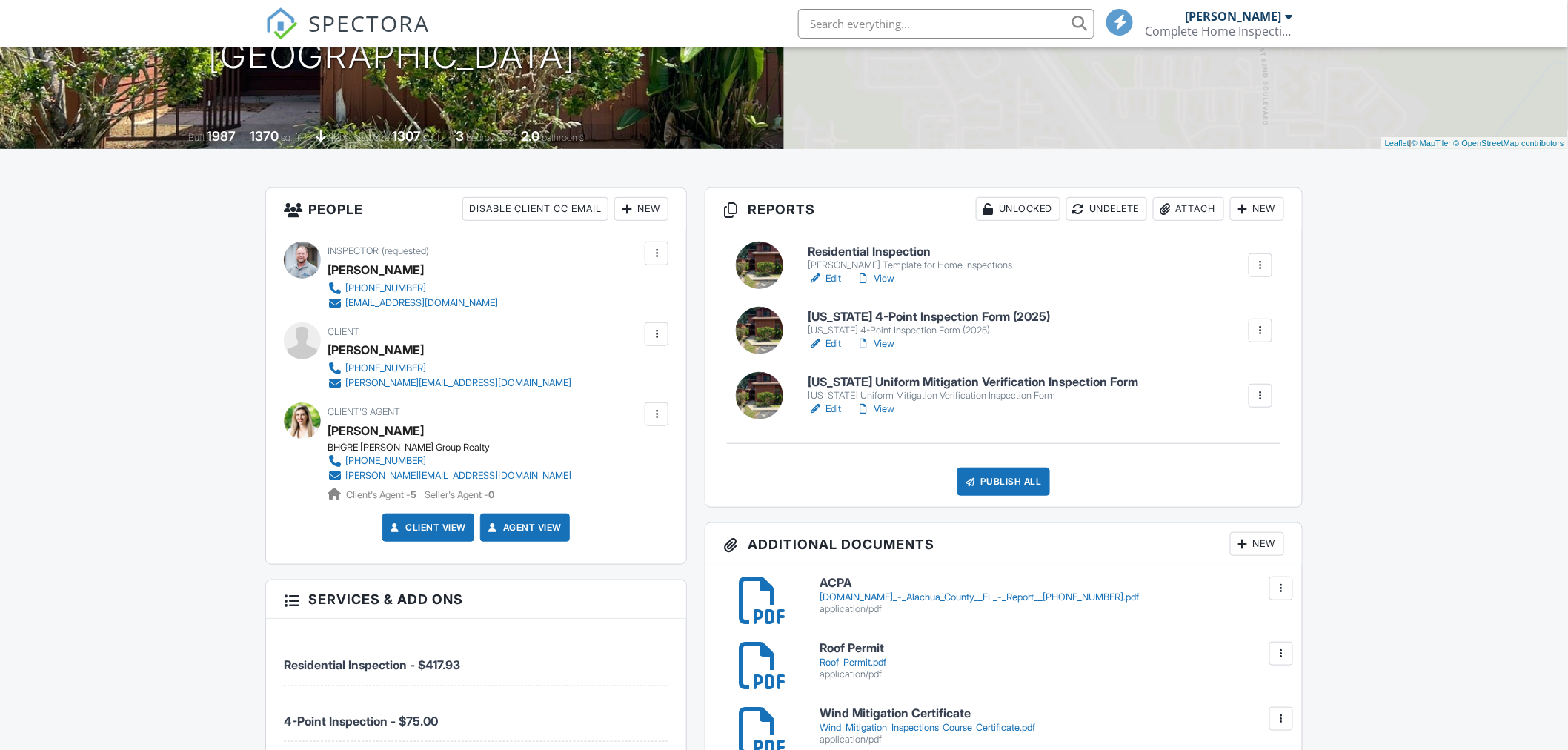
click at [832, 406] on link "Edit" at bounding box center [824, 409] width 33 height 15
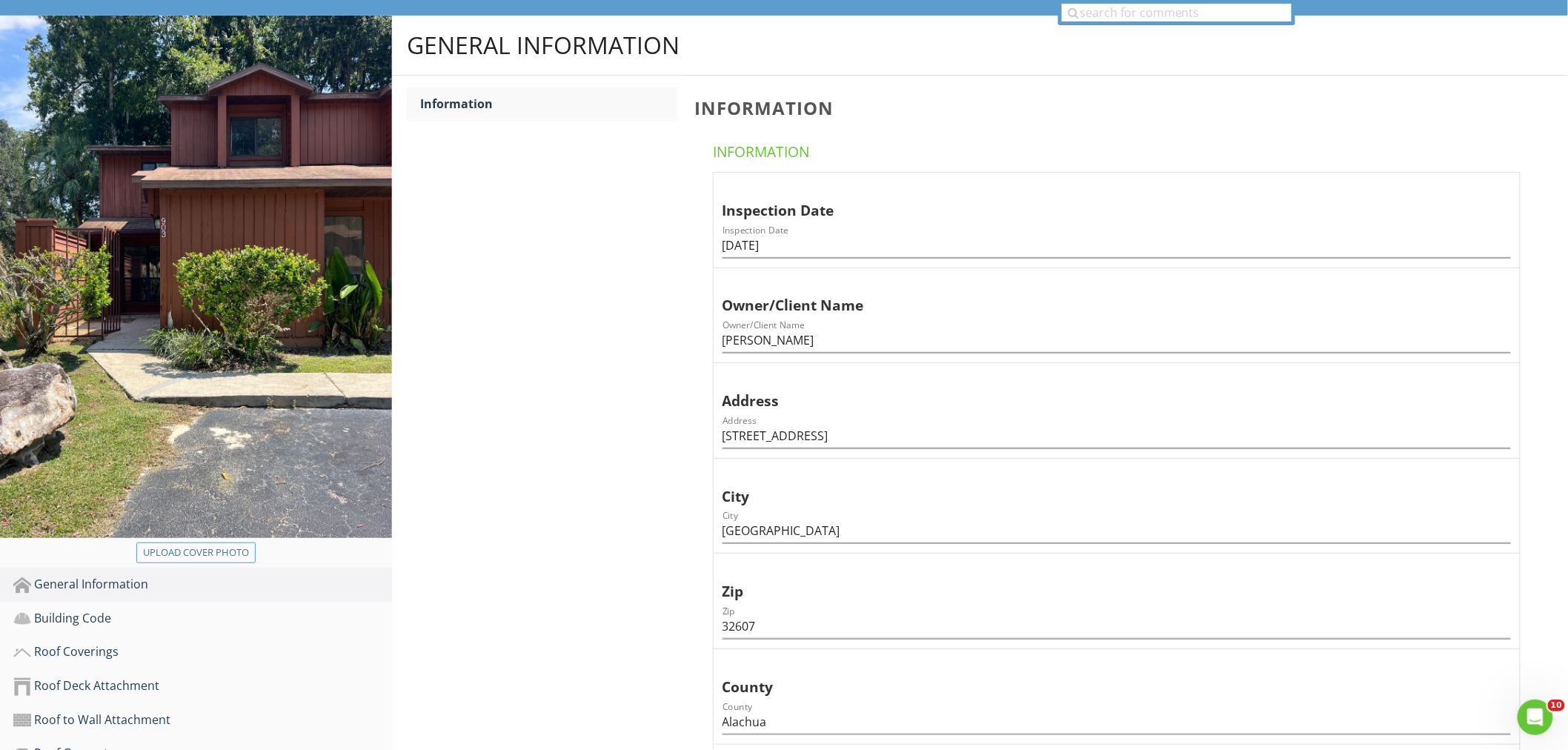
scroll to position [493, 0]
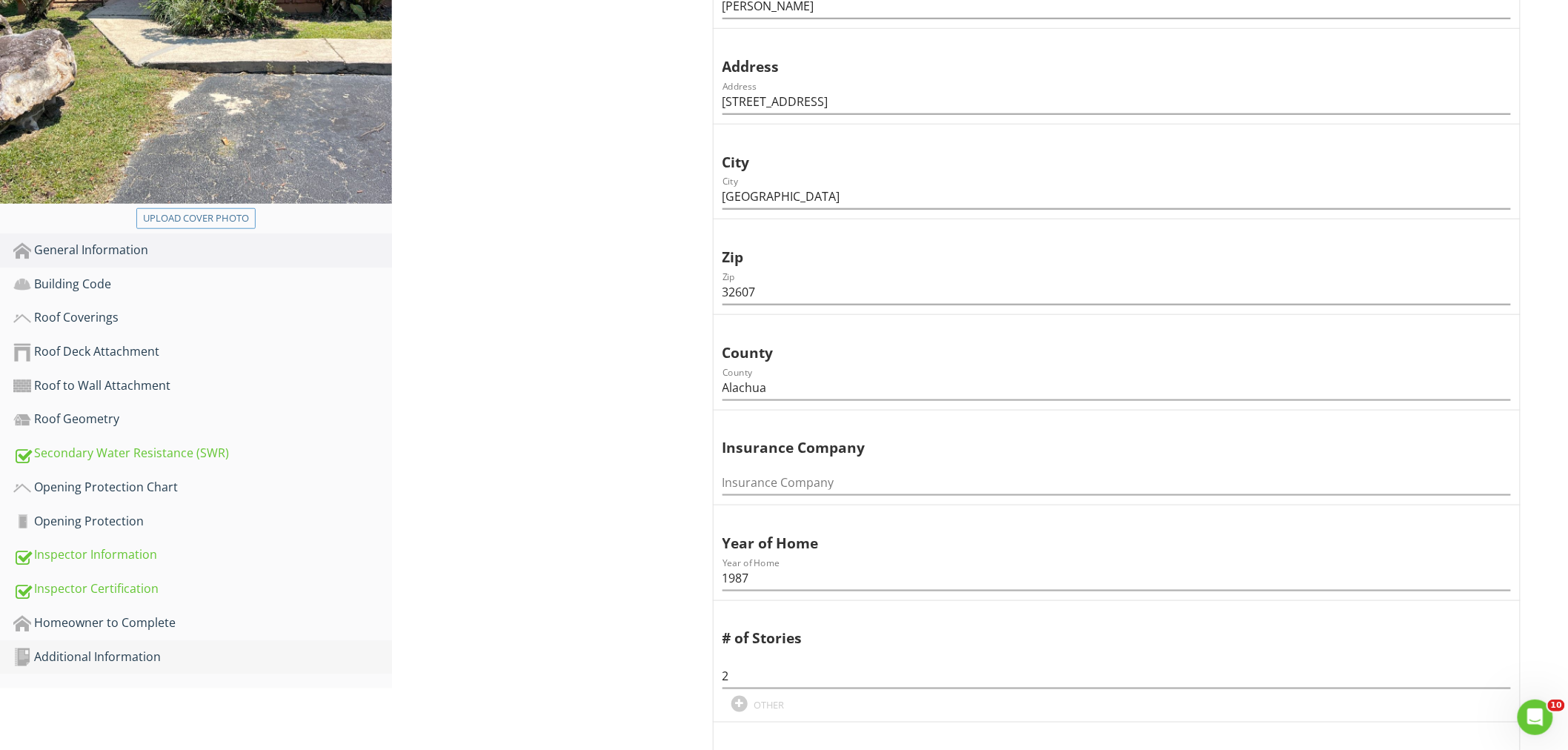
click at [151, 648] on div "Additional Information" at bounding box center [203, 657] width 379 height 20
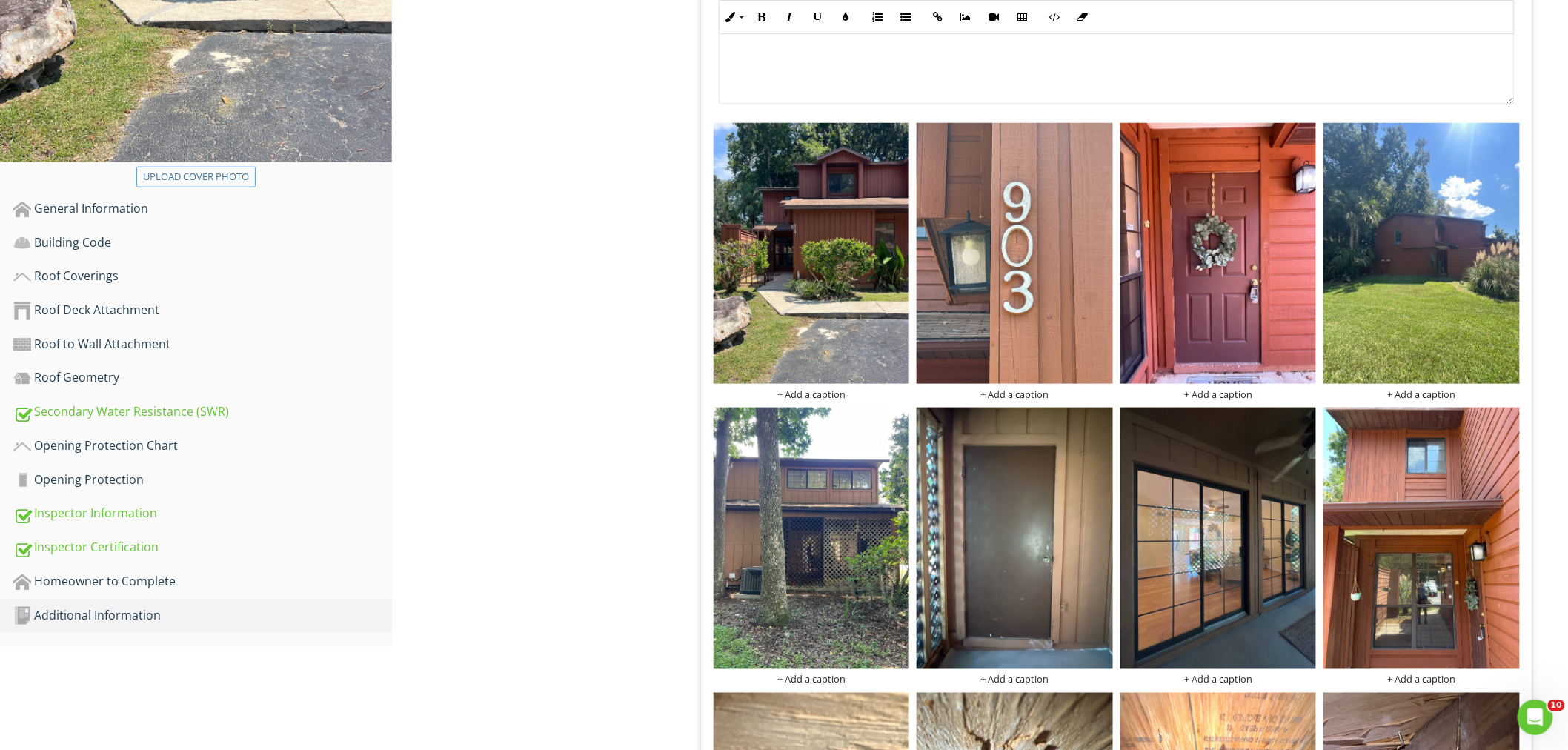
scroll to position [575, 0]
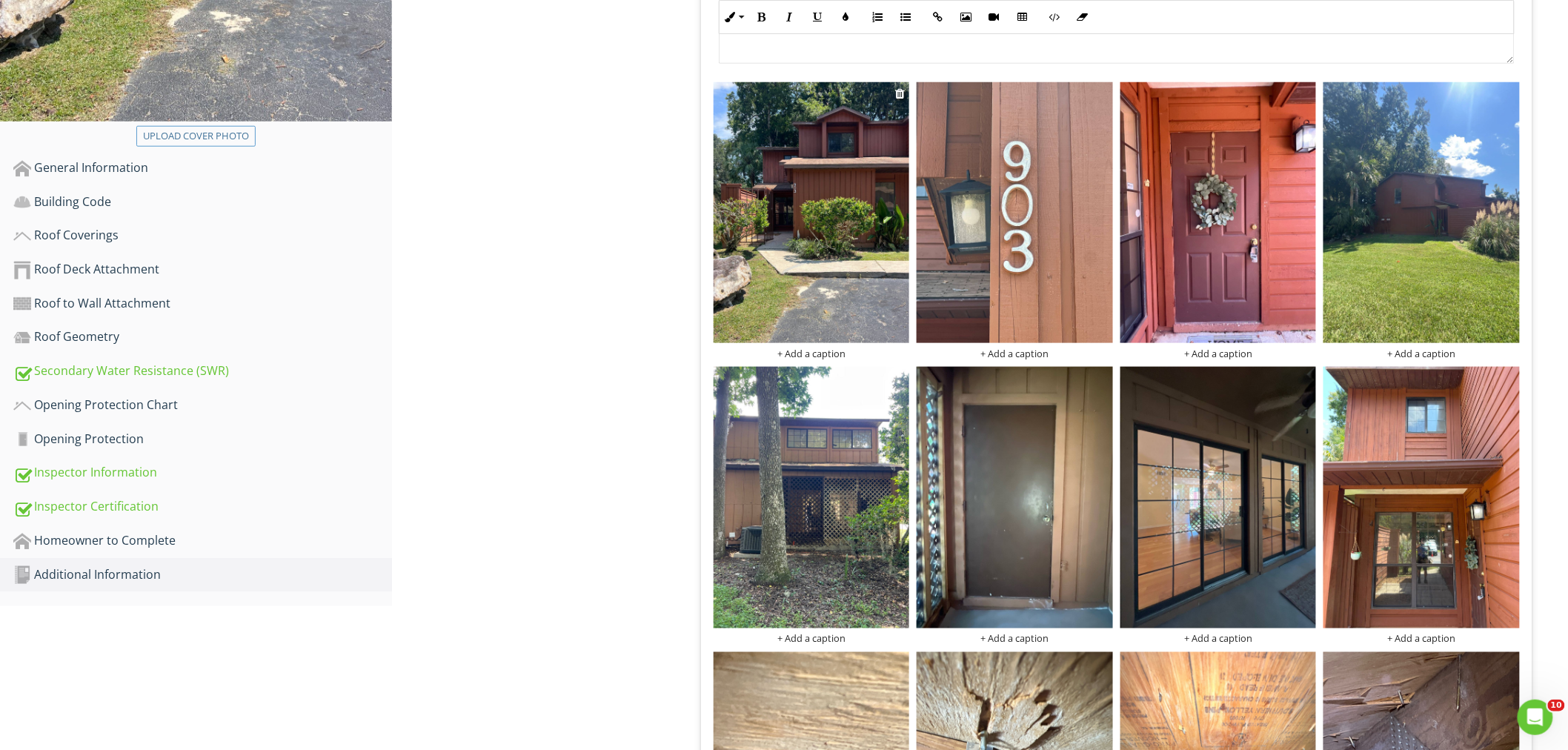
click at [822, 347] on div "+ Add a caption" at bounding box center [811, 353] width 197 height 12
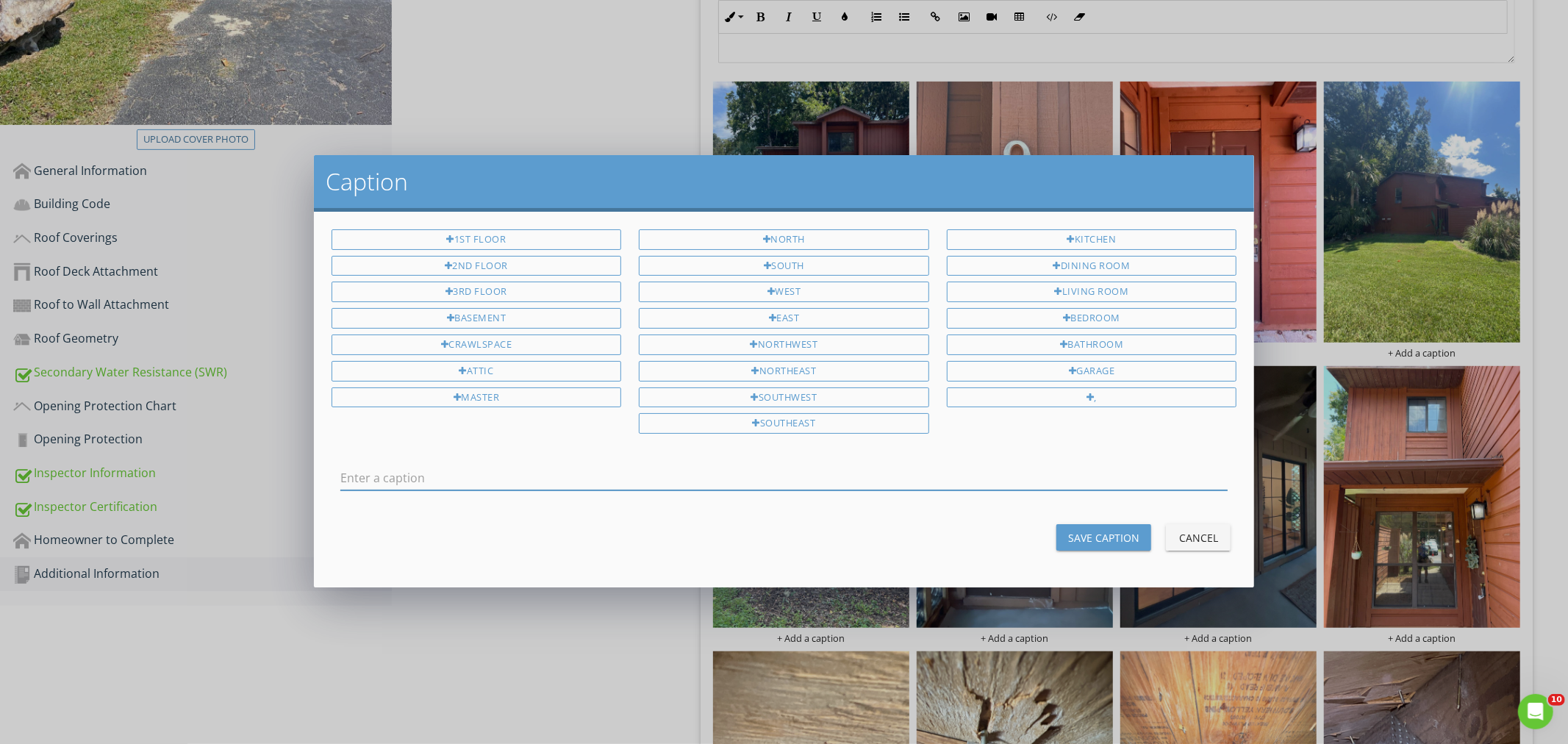
type input "f"
type input "Front"
click at [1108, 527] on button "Save Caption" at bounding box center [1104, 536] width 95 height 26
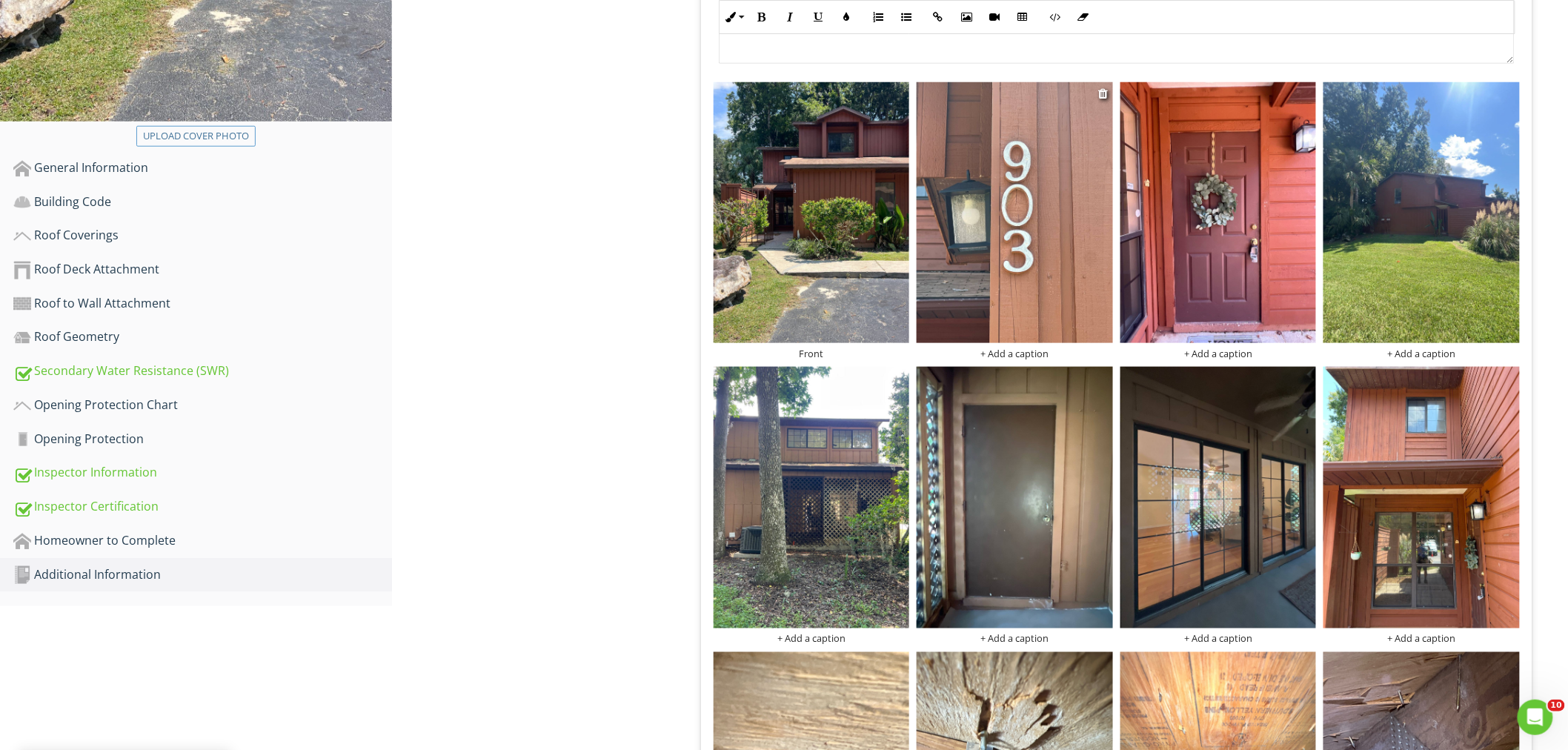
click at [1009, 347] on div "+ Add a caption" at bounding box center [1014, 353] width 197 height 12
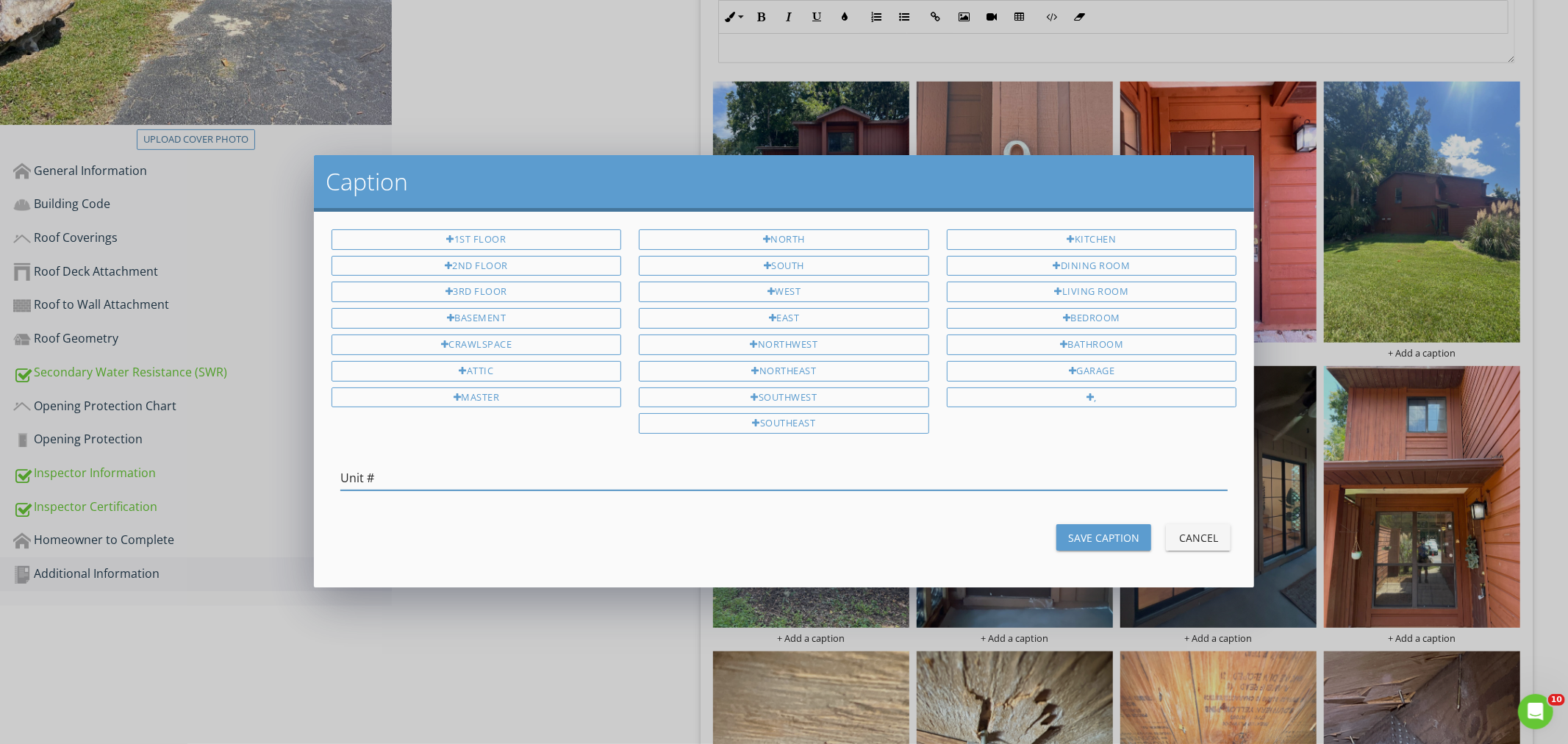
type input "Unit #"
click at [1108, 518] on div "1st Floor 2nd Floor 3rd Floor Basement Crawlspace Attic Master North South West…" at bounding box center [784, 399] width 941 height 376
drag, startPoint x: 1106, startPoint y: 535, endPoint x: 1214, endPoint y: 438, distance: 145.2
click at [1106, 533] on div "Save Caption" at bounding box center [1103, 537] width 71 height 16
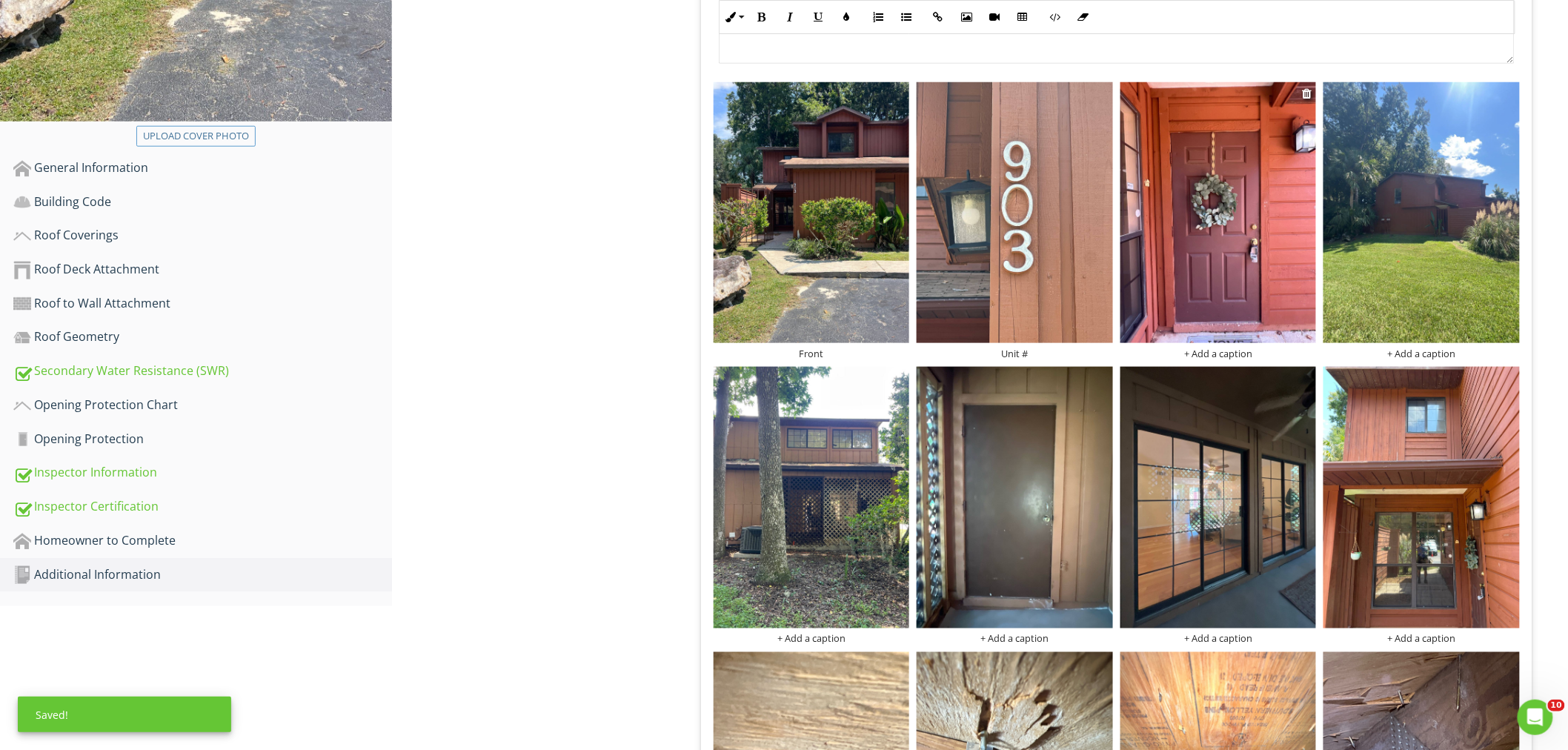
click at [1237, 347] on div "+ Add a caption" at bounding box center [1218, 353] width 197 height 12
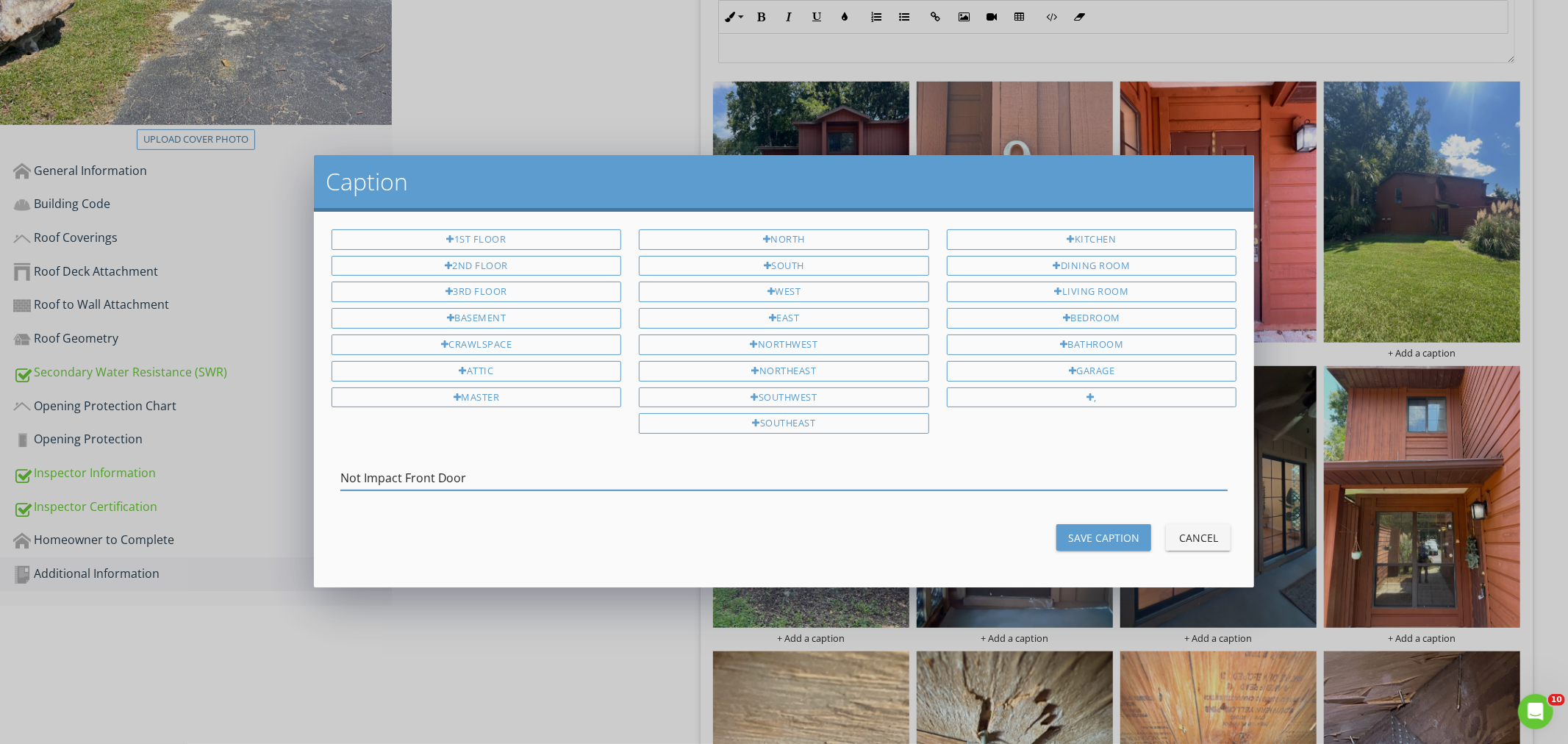
type input "Not Impact Front Door"
click at [1121, 530] on div "Save Caption" at bounding box center [1103, 537] width 71 height 16
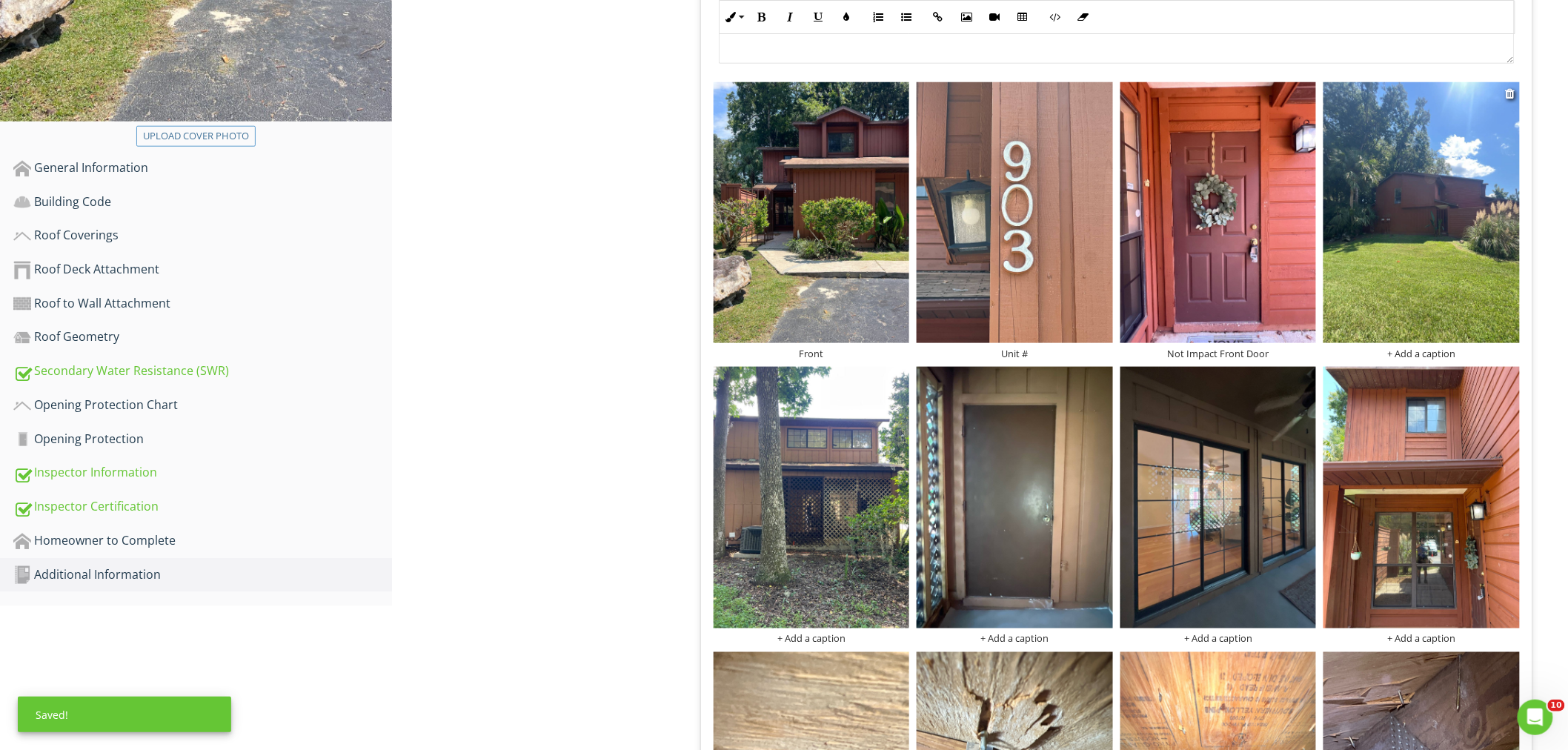
click at [1443, 347] on div "+ Add a caption" at bounding box center [1421, 353] width 197 height 12
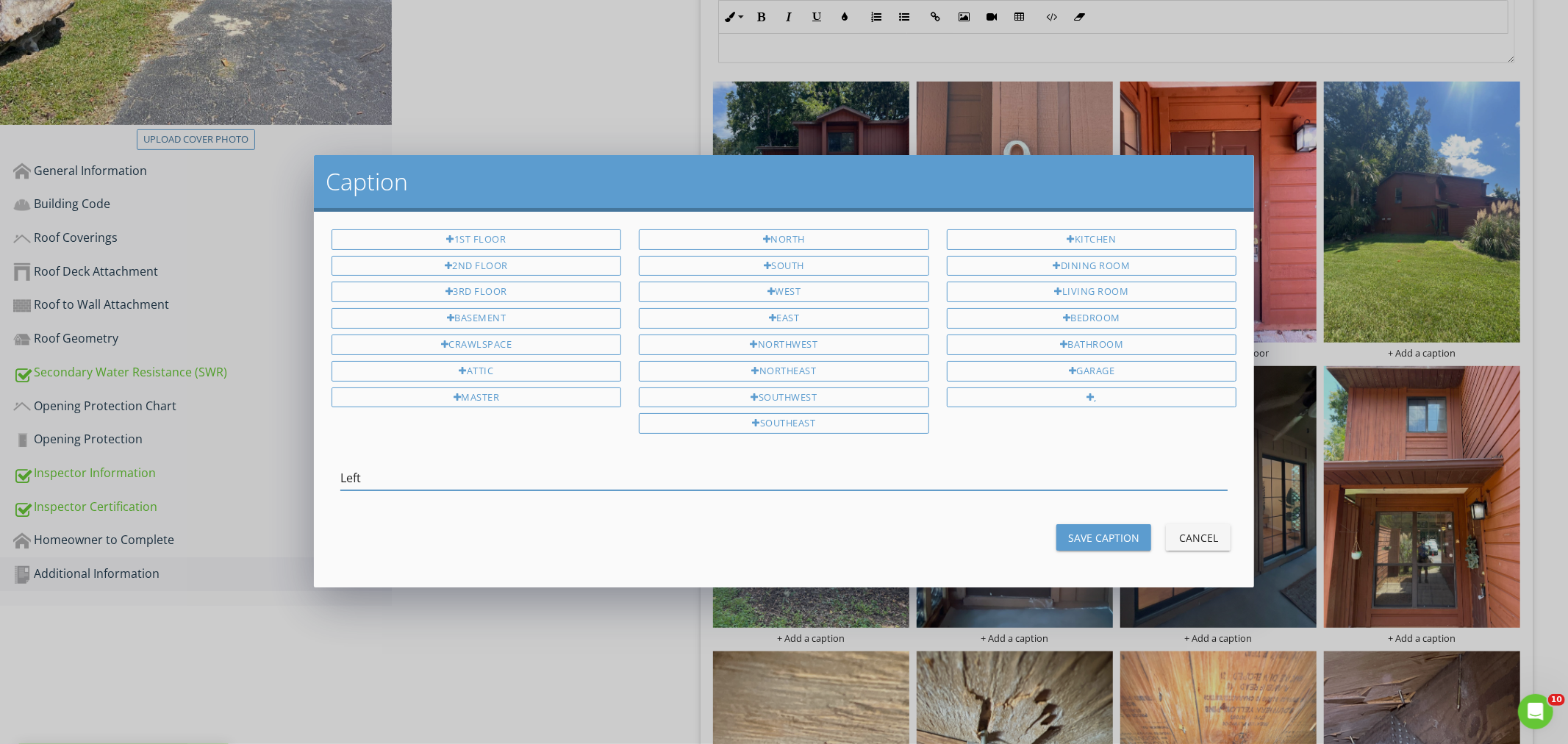
type input "Left"
click at [1094, 539] on div "Save Caption" at bounding box center [1103, 537] width 71 height 16
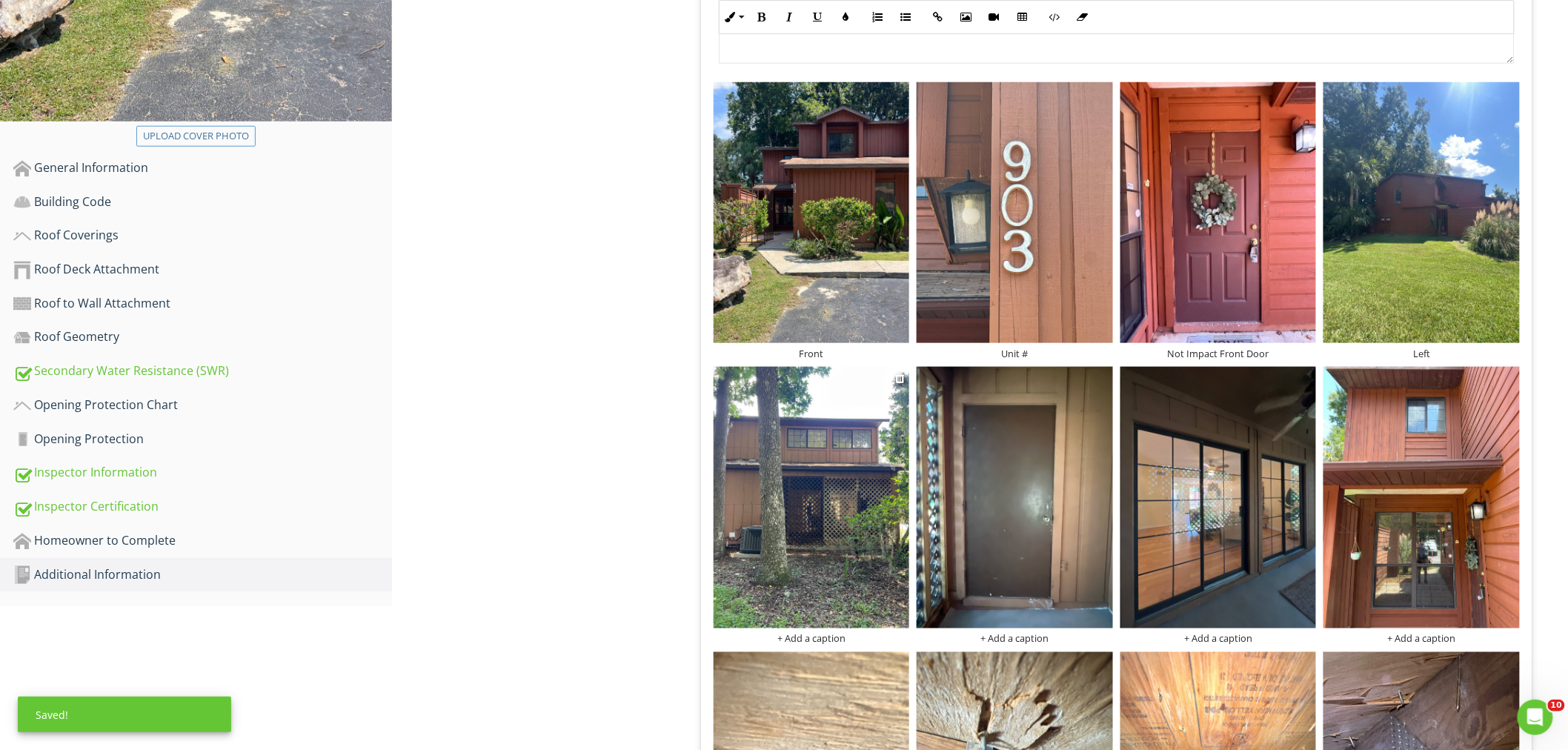
click at [809, 633] on div "+ Add a caption" at bounding box center [811, 639] width 197 height 12
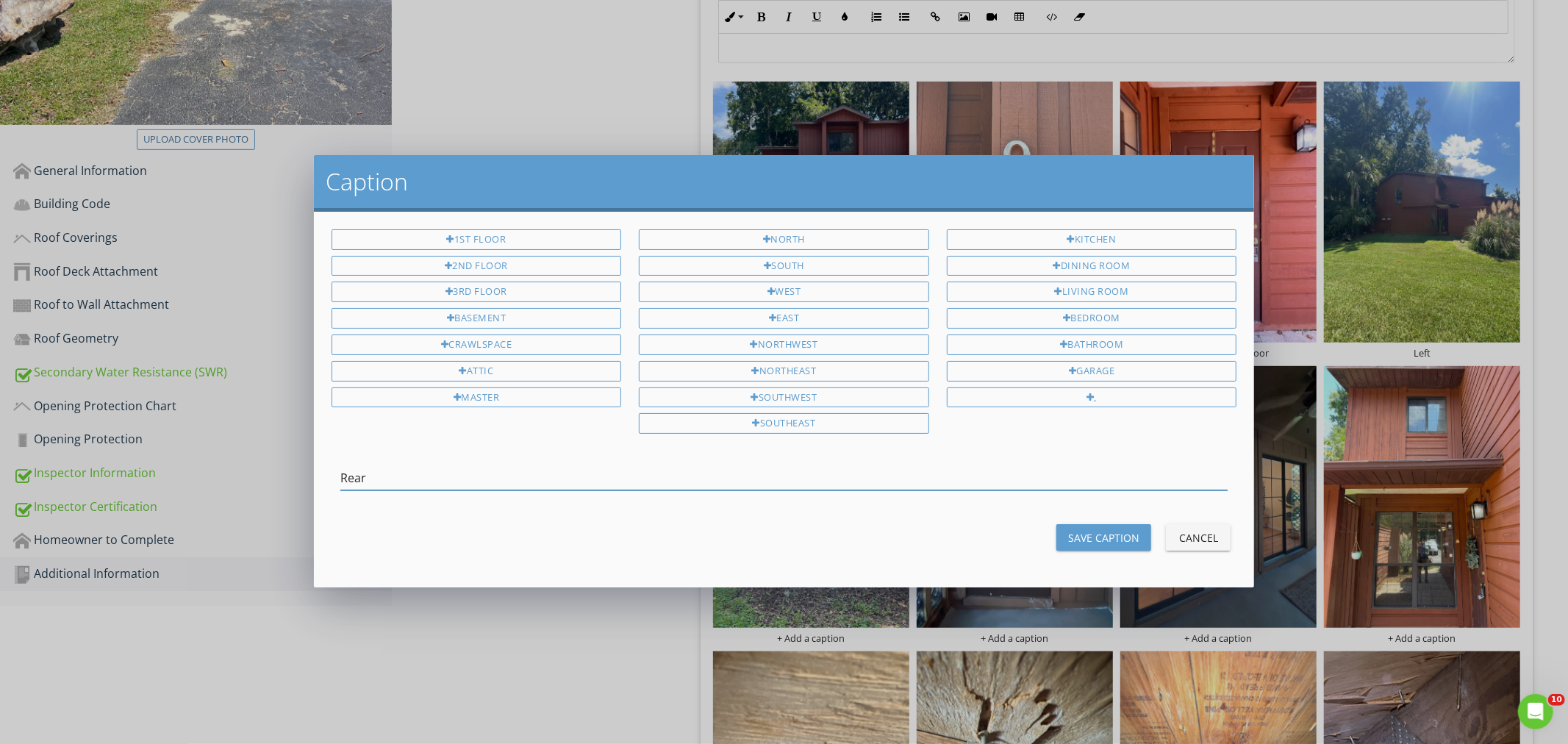
type input "Rear"
click at [1133, 539] on div "Save Caption" at bounding box center [1103, 537] width 71 height 16
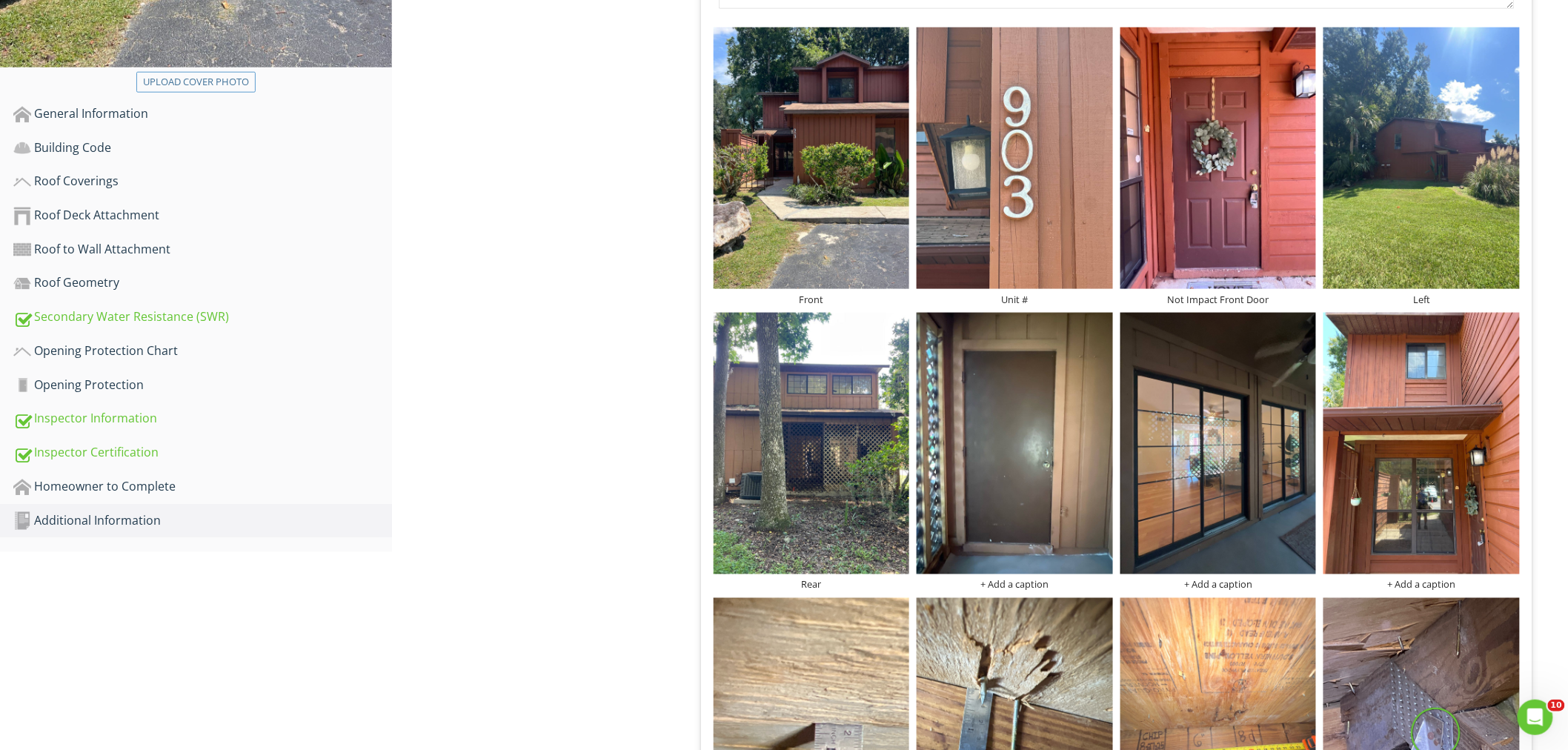
scroll to position [658, 0]
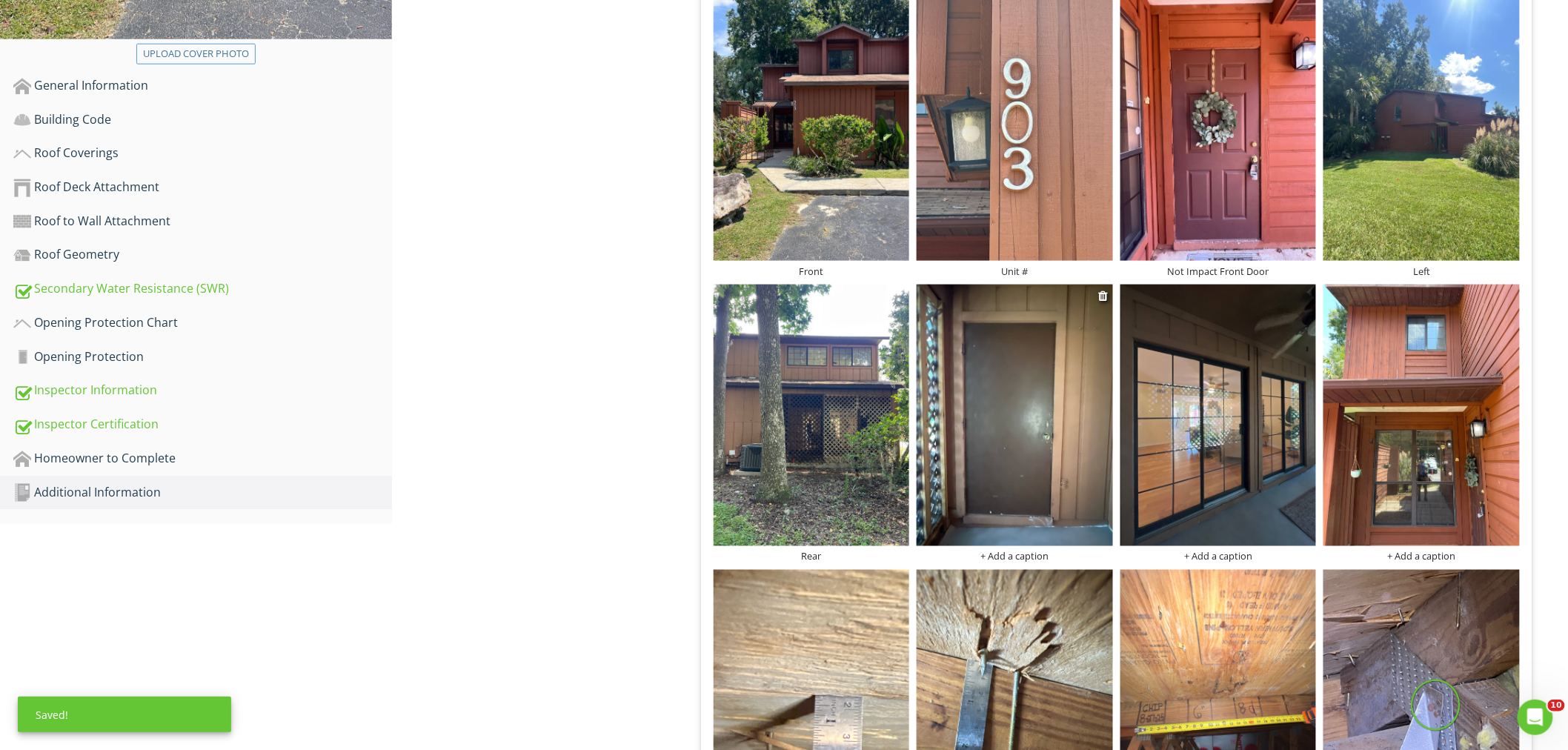
click at [1030, 550] on div "+ Add a caption" at bounding box center [1014, 556] width 197 height 12
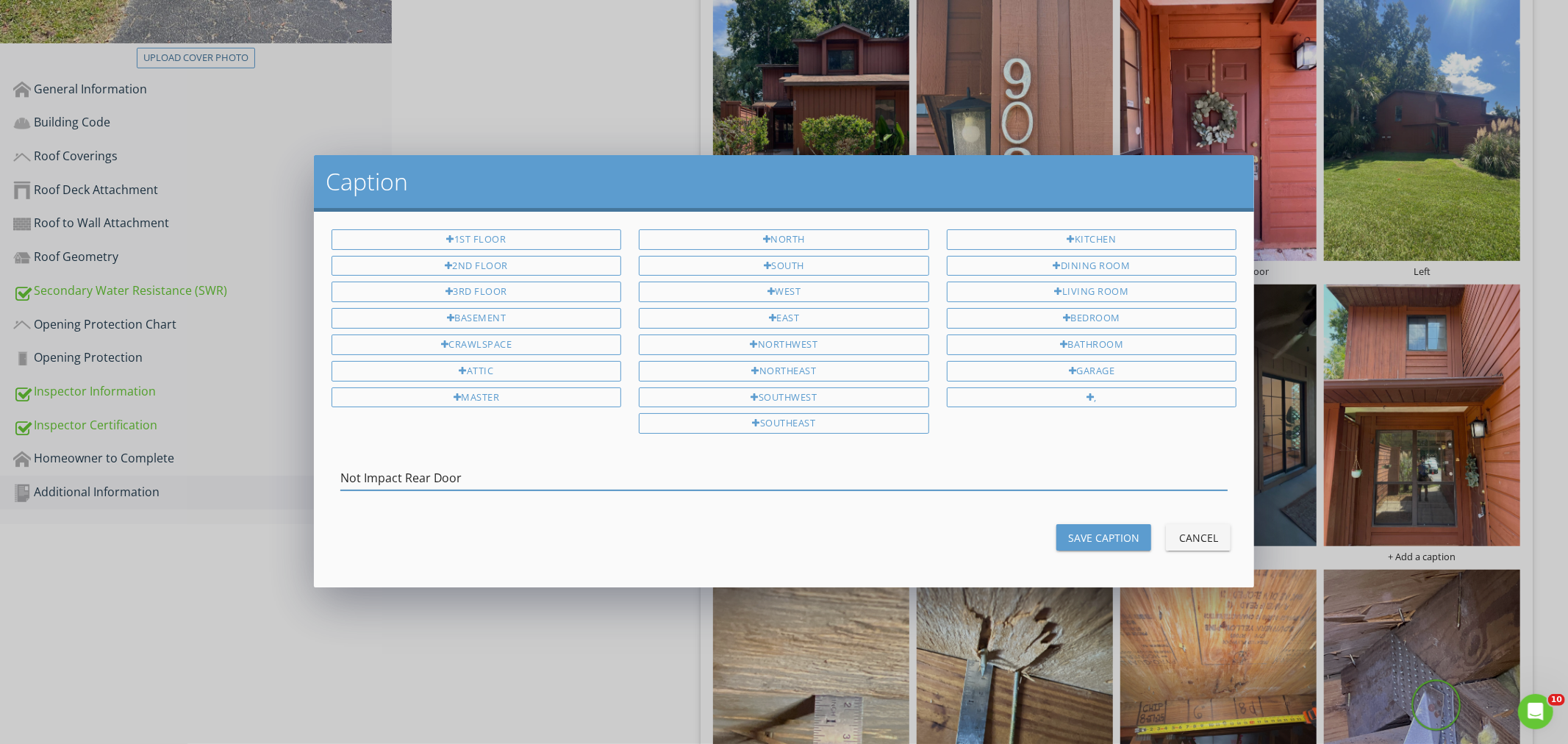
type input "Not Impact Rear Door"
click at [1111, 541] on div "Save Caption" at bounding box center [1103, 537] width 71 height 16
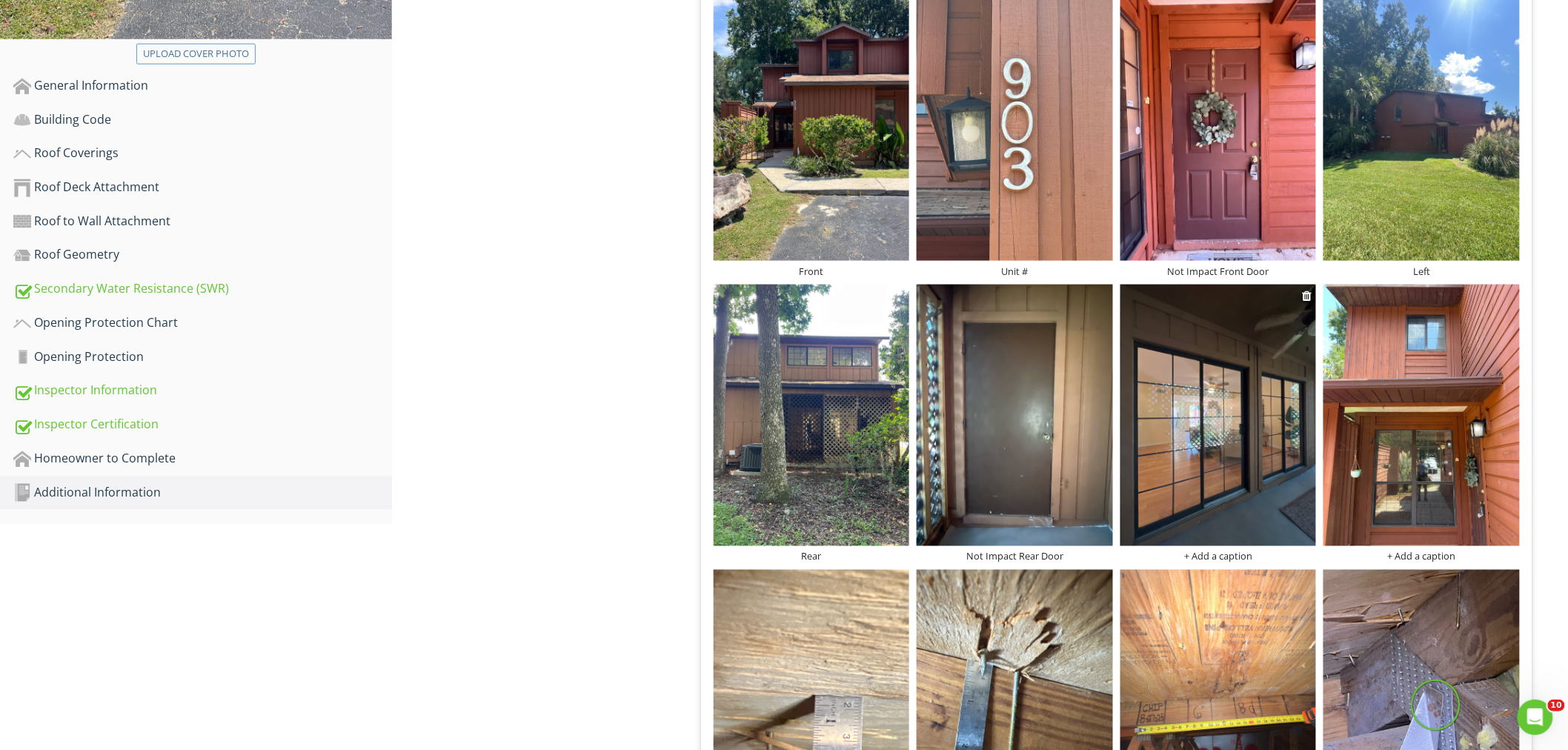
click at [1232, 550] on div "+ Add a caption" at bounding box center [1218, 556] width 197 height 12
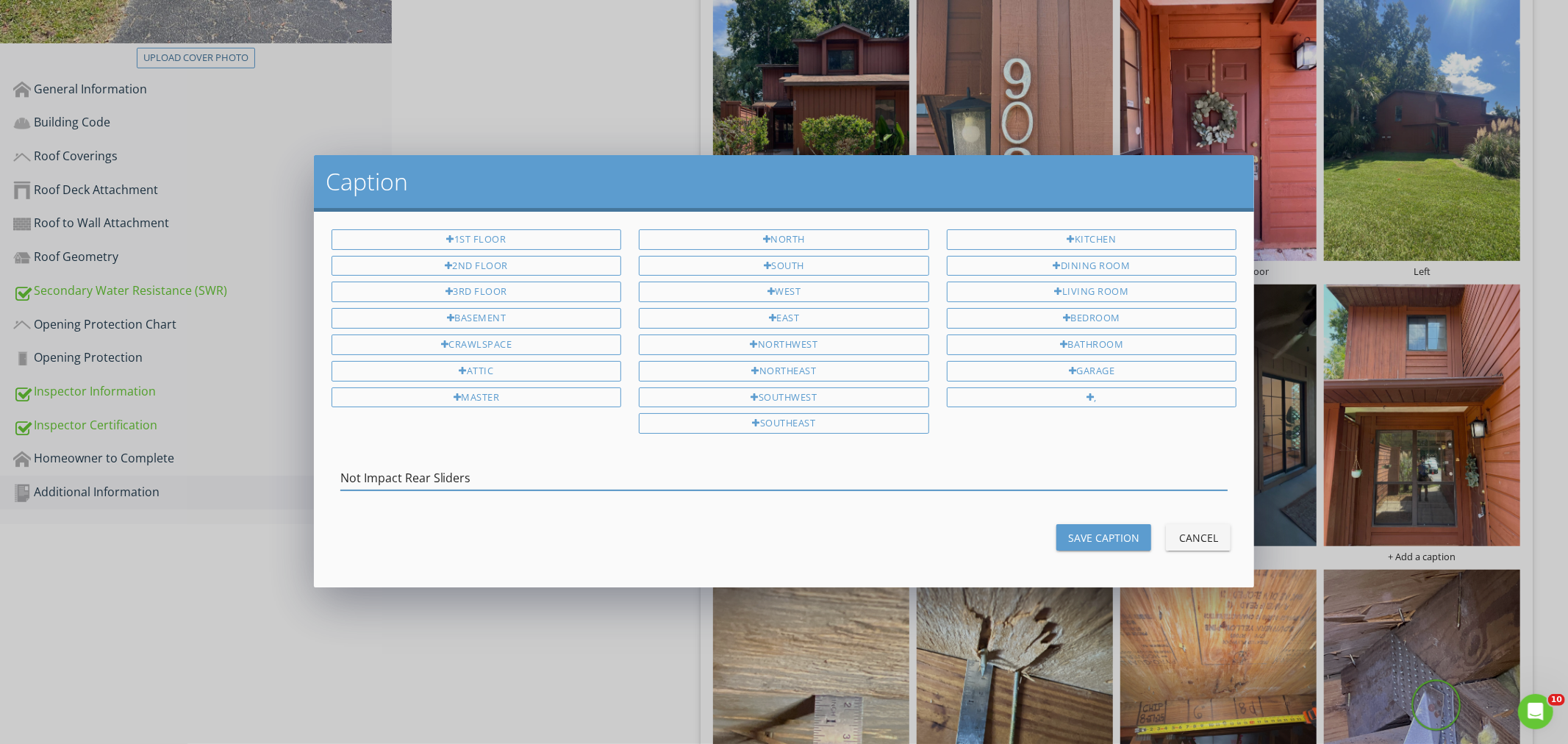
type input "Not Impact Rear Sliders"
click at [1111, 533] on div "Save Caption" at bounding box center [1103, 537] width 71 height 16
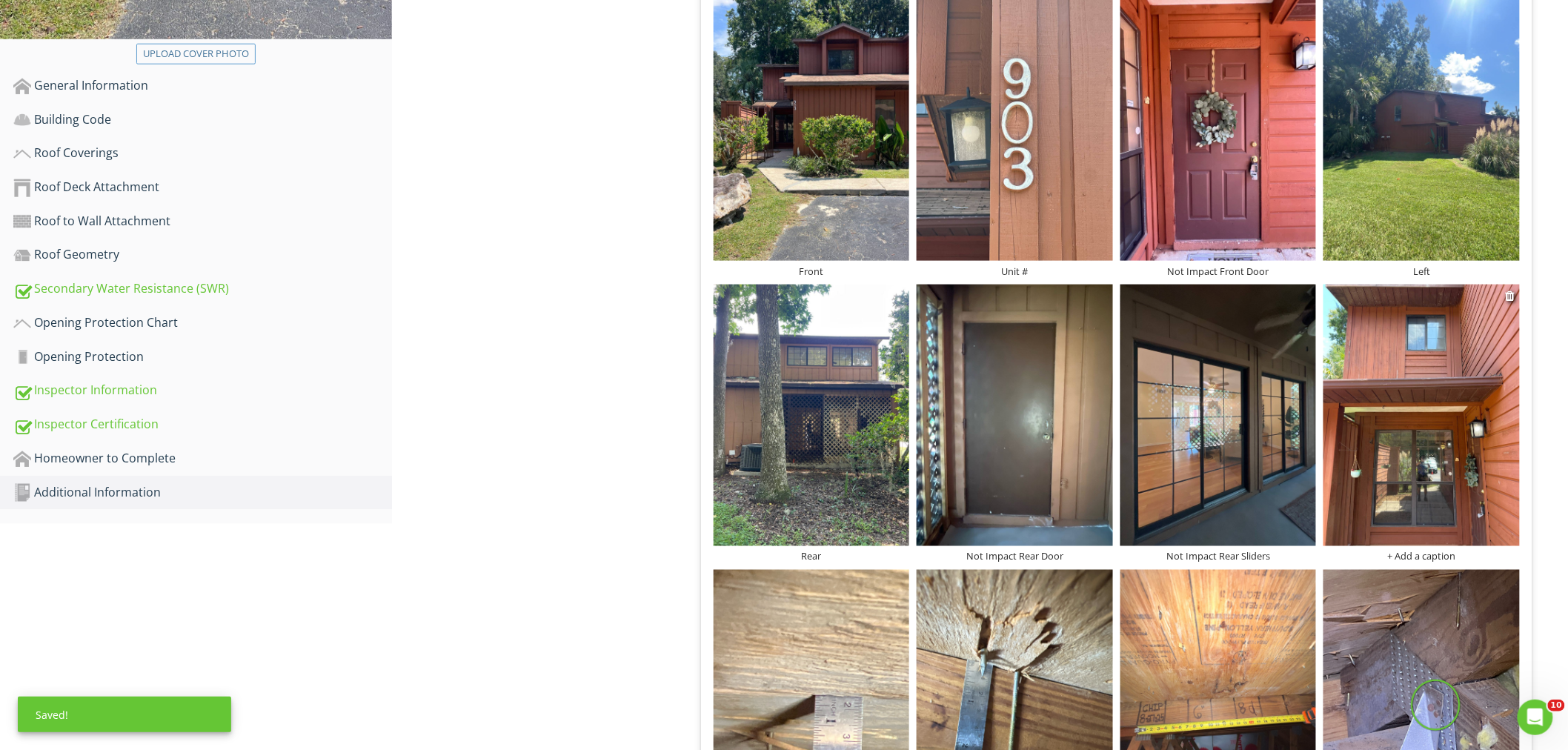
click at [1426, 550] on div "+ Add a caption" at bounding box center [1421, 556] width 197 height 12
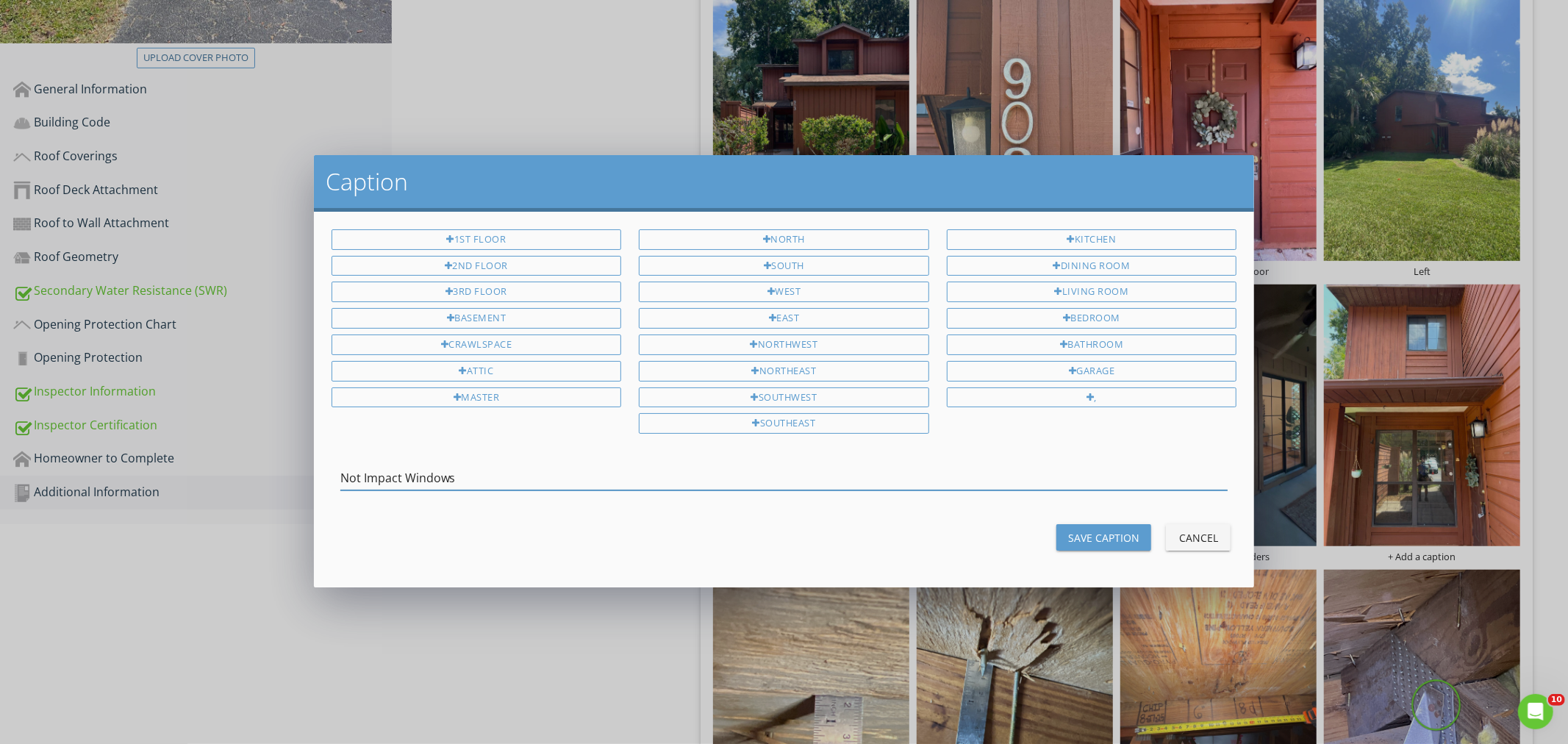
type input "Not Impact Windows"
click at [1117, 539] on div "Save Caption" at bounding box center [1103, 537] width 71 height 16
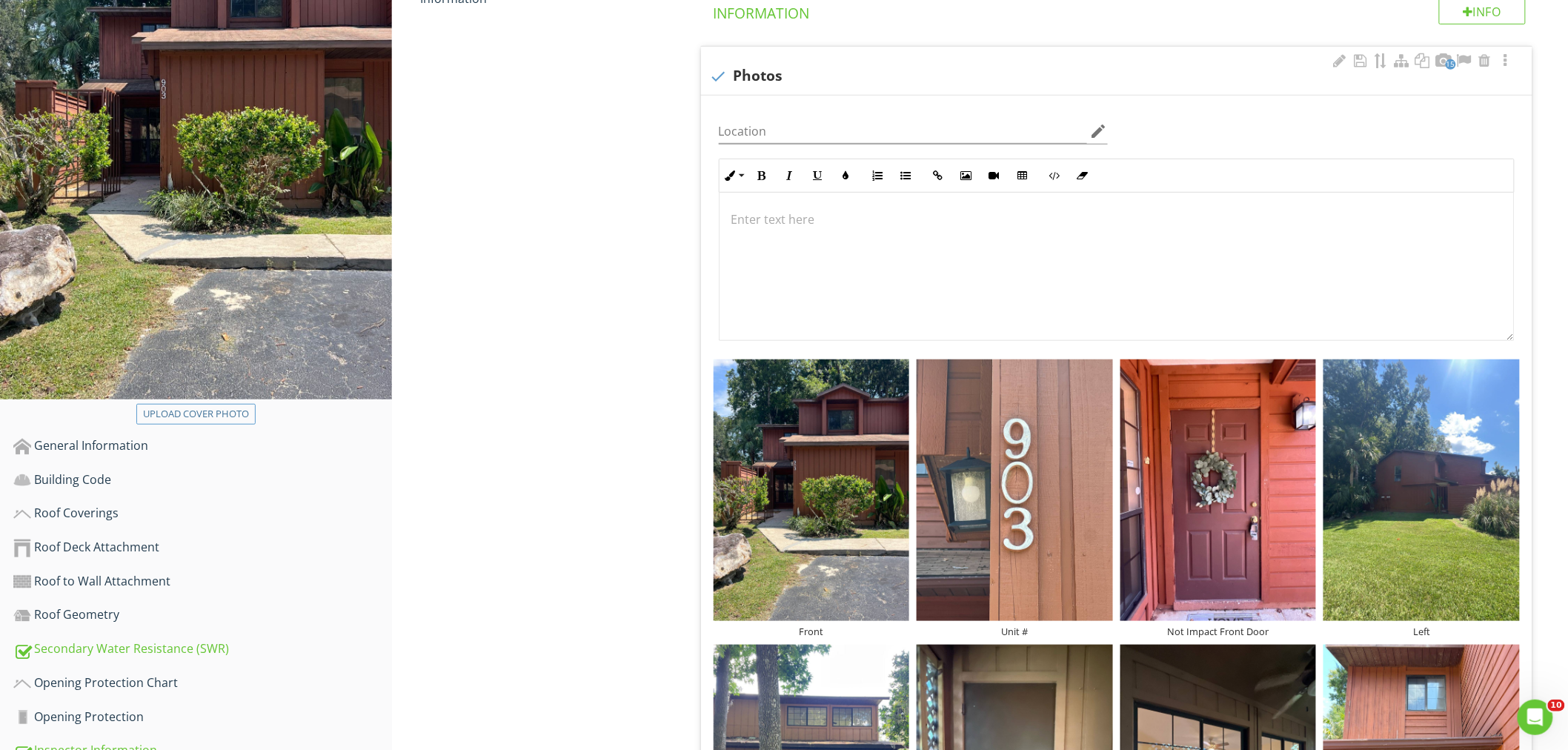
scroll to position [0, 0]
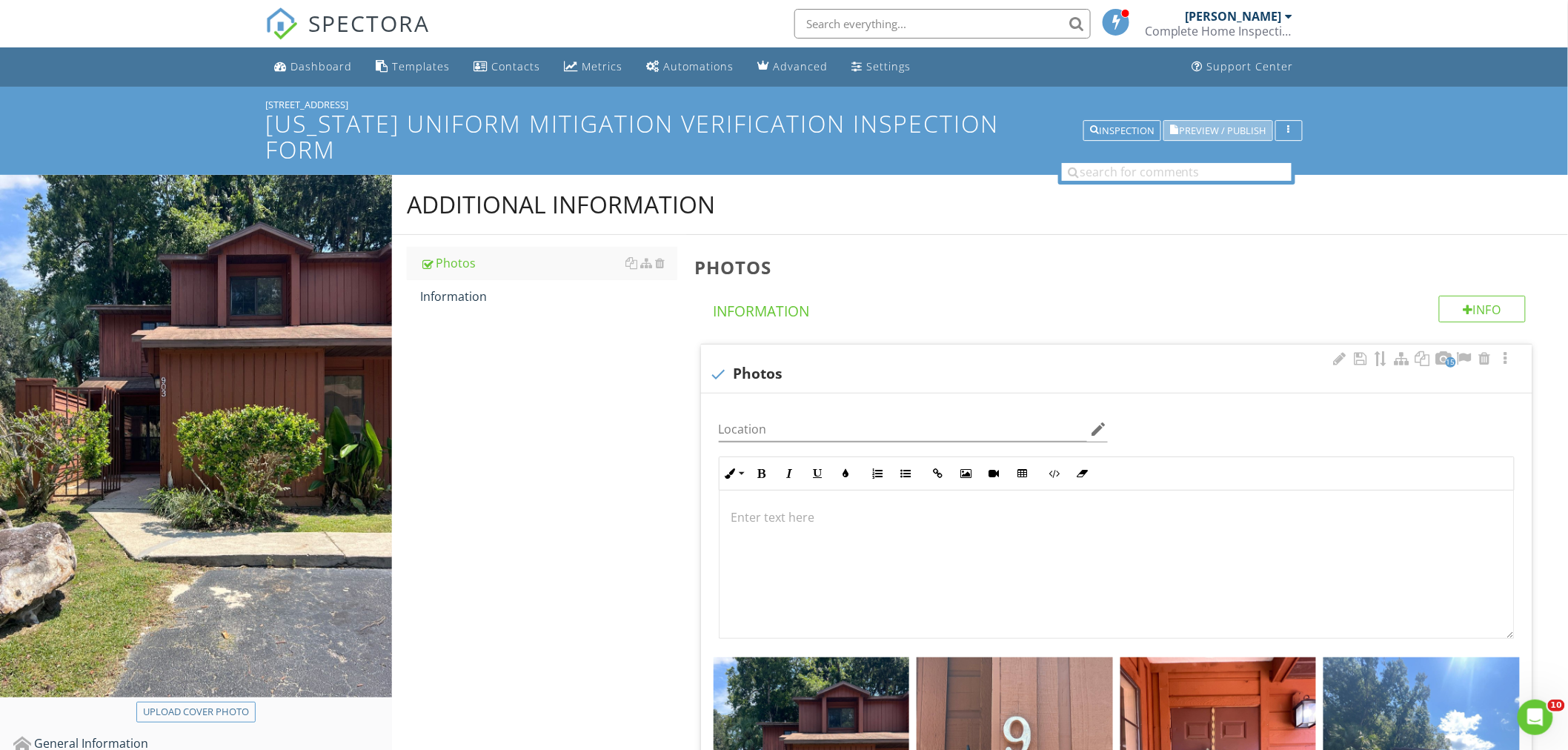
click at [1197, 126] on span "Preview / Publish" at bounding box center [1222, 130] width 87 height 10
click at [1124, 126] on div "Inspection" at bounding box center [1122, 131] width 65 height 11
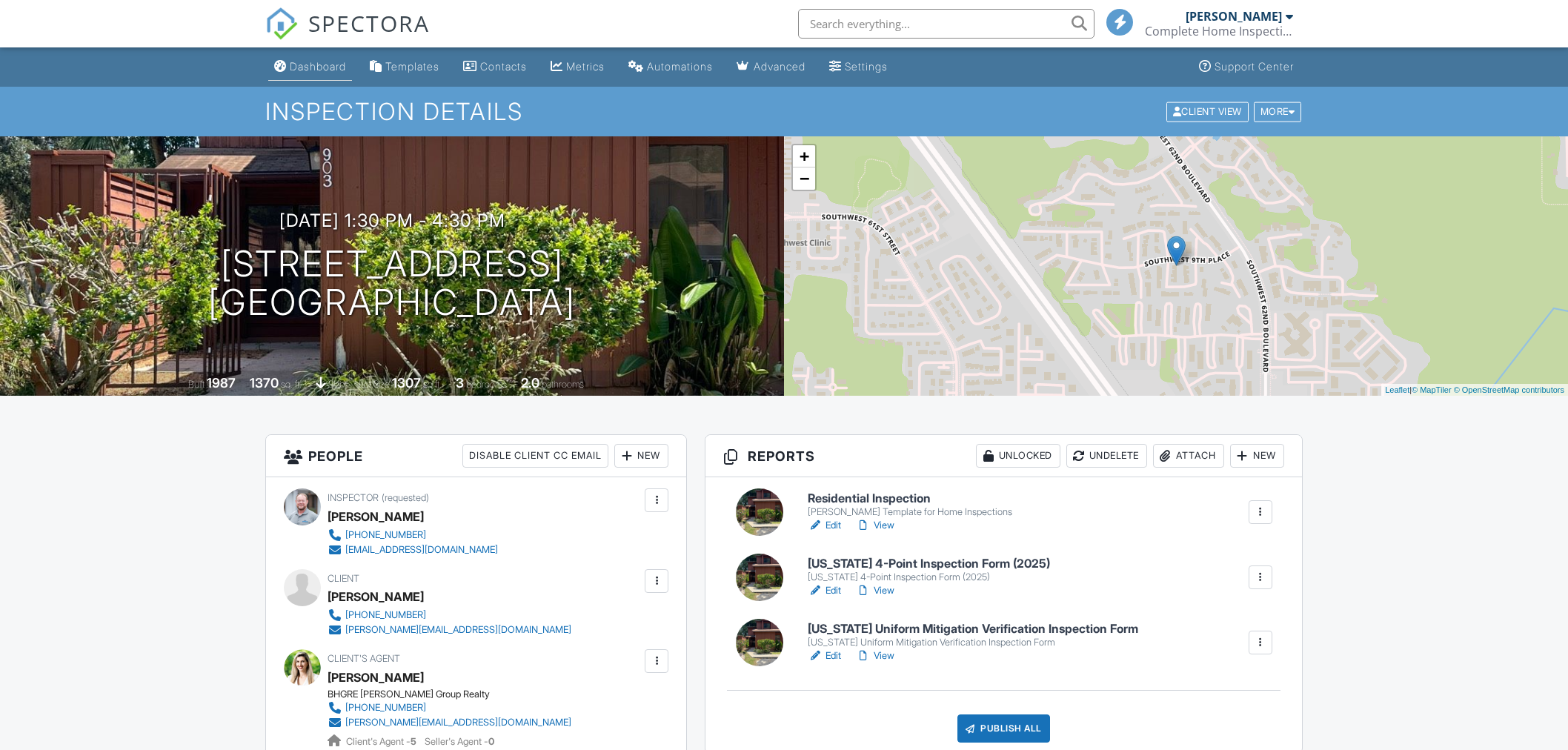
click at [311, 60] on div "Dashboard" at bounding box center [318, 66] width 56 height 13
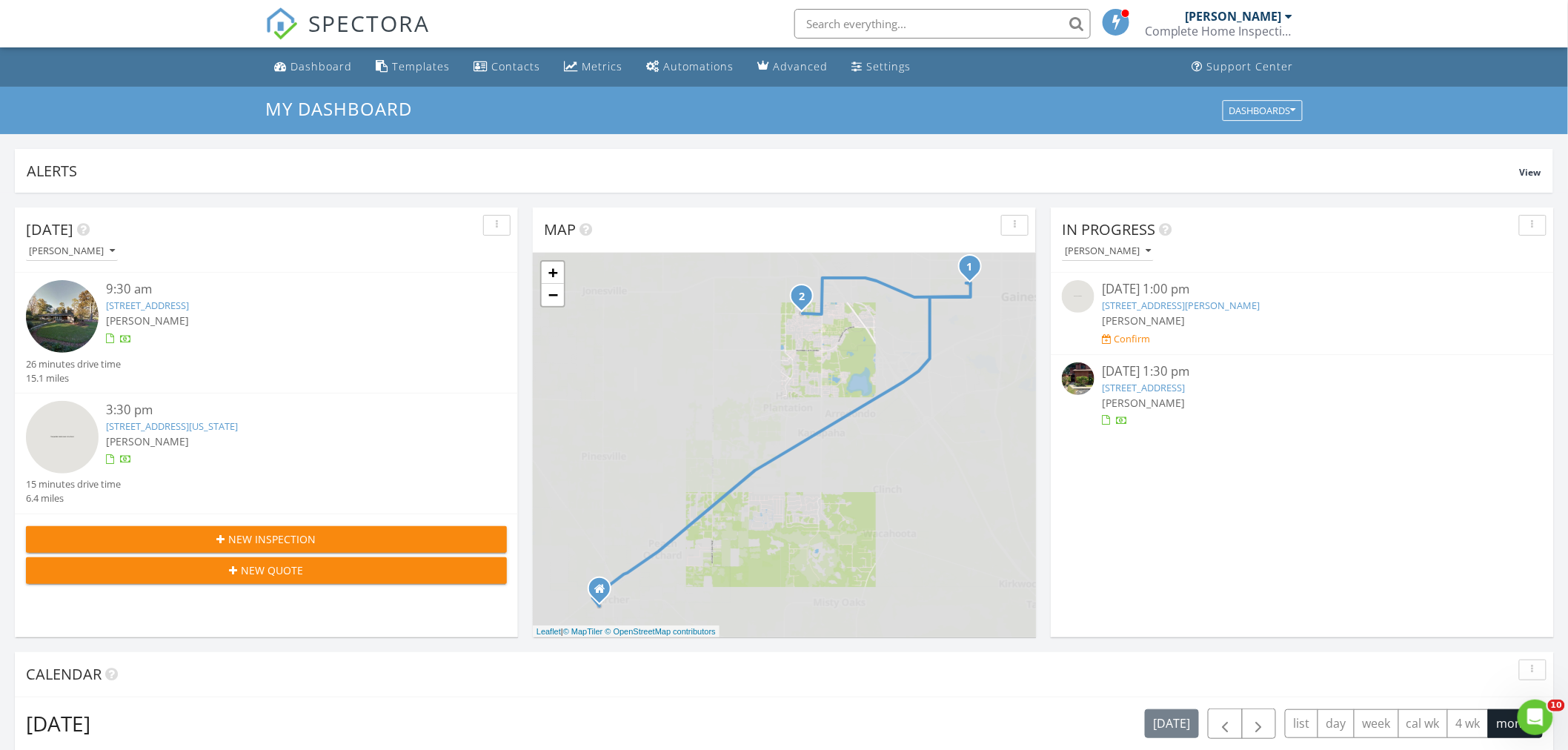
click at [1083, 369] on img at bounding box center [1078, 378] width 32 height 32
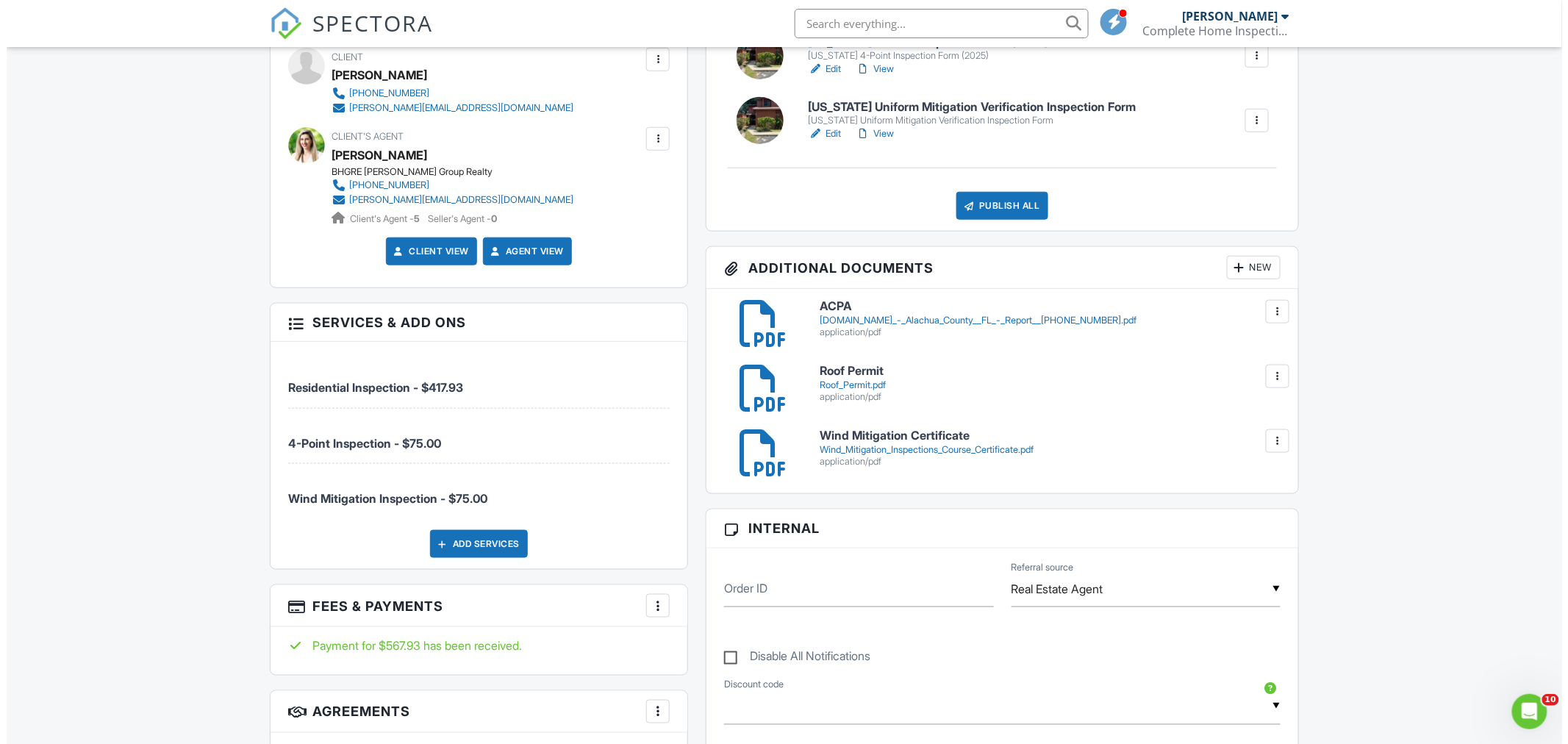
scroll to position [515, 0]
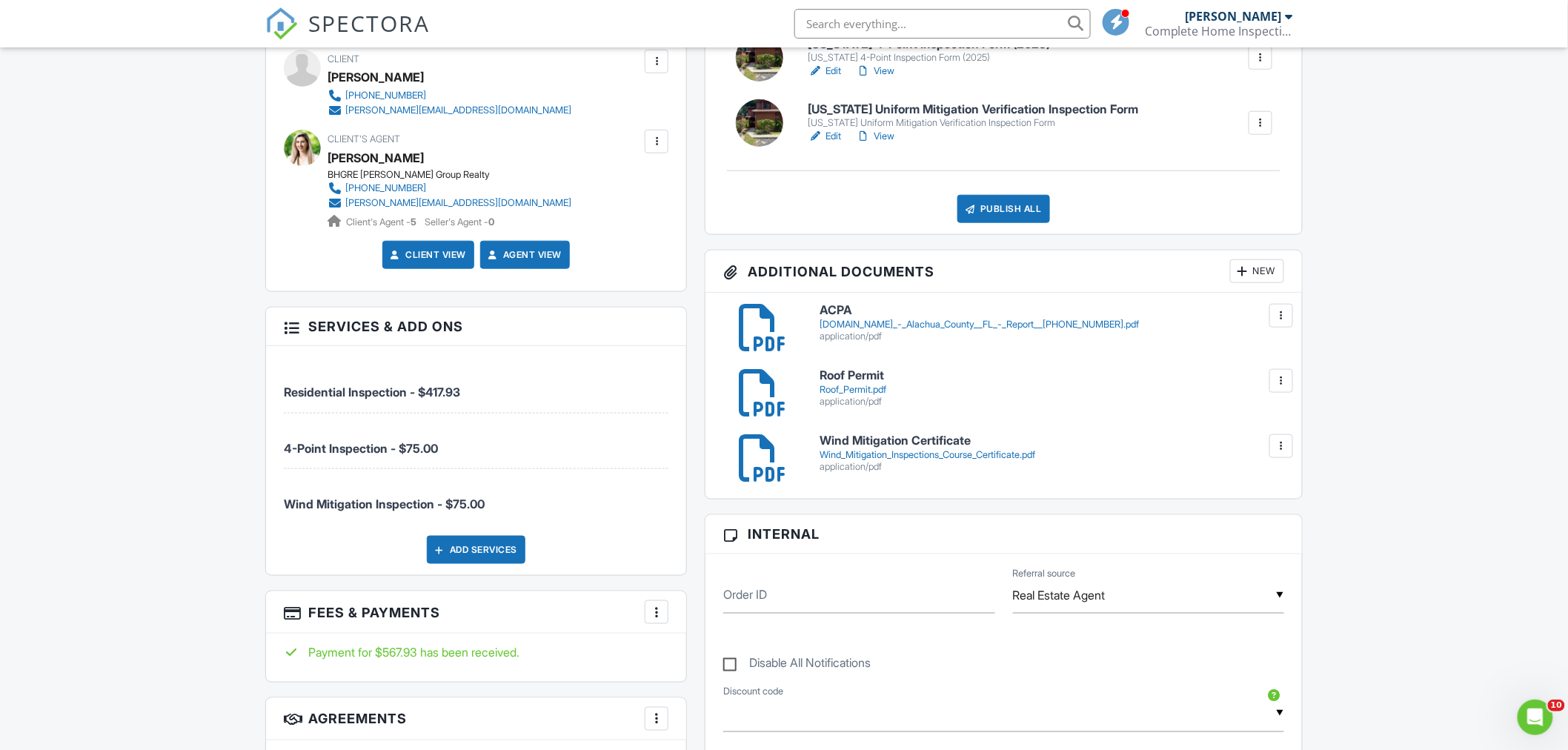
click at [1019, 216] on div "Publish All" at bounding box center [1003, 209] width 93 height 28
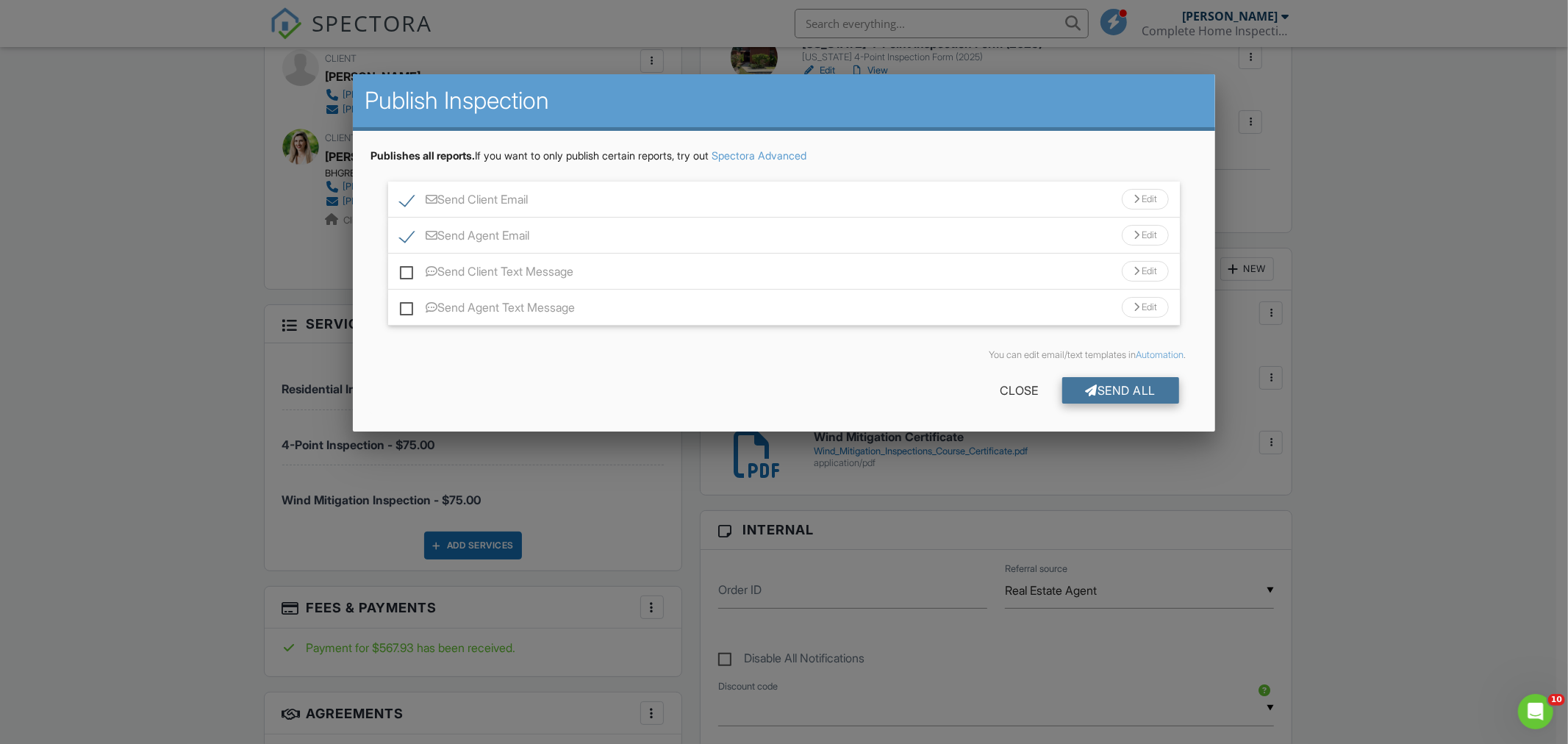
click at [1119, 392] on div "Send All" at bounding box center [1120, 390] width 117 height 26
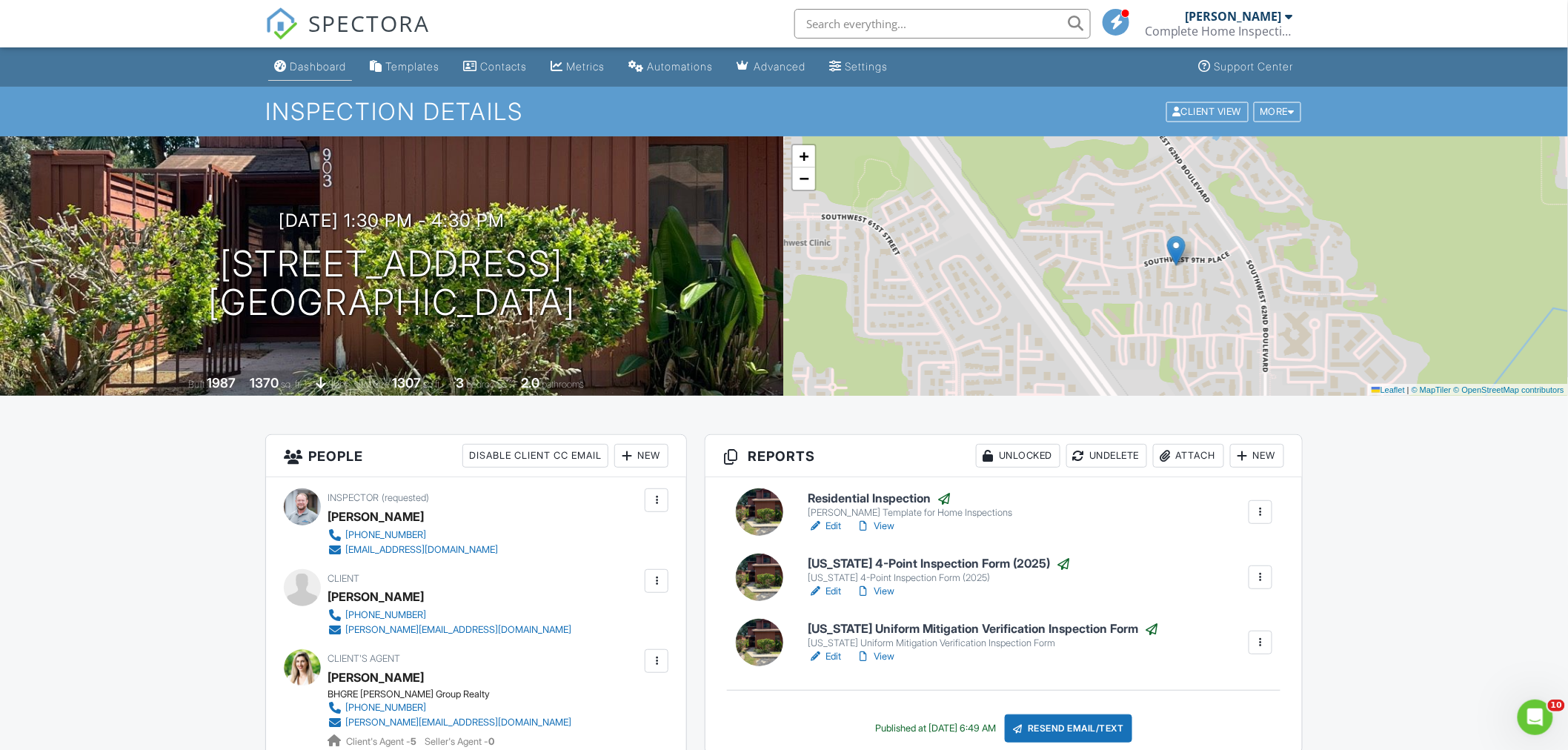
click at [310, 62] on div "Dashboard" at bounding box center [318, 66] width 56 height 13
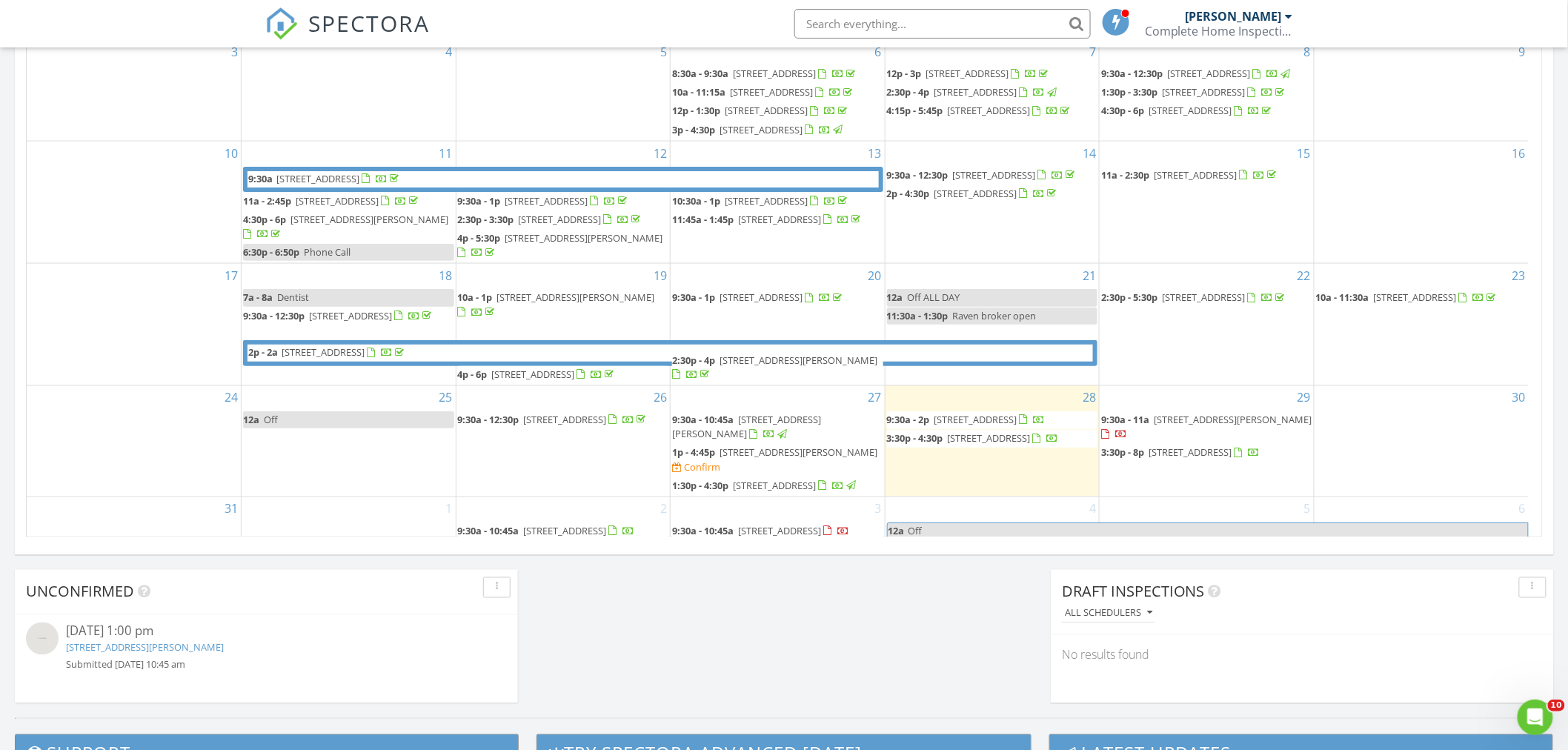
scroll to position [199, 0]
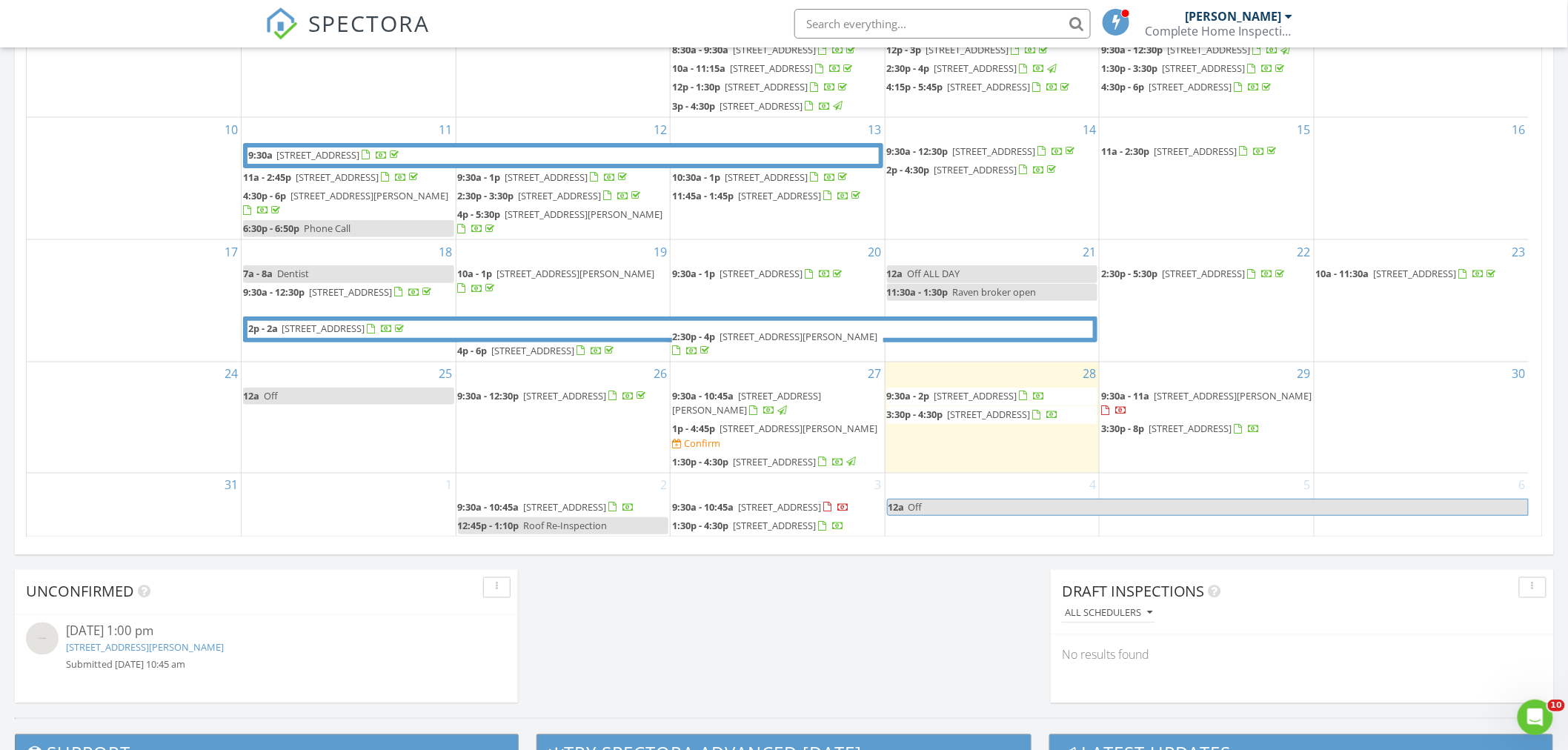
click at [561, 474] on div "2 9:30a - 10:45a [STREET_ADDRESS] 12:45p - 1:10p Roof Re-Inspection" at bounding box center [563, 505] width 214 height 63
click at [561, 420] on link "Event" at bounding box center [560, 425] width 76 height 23
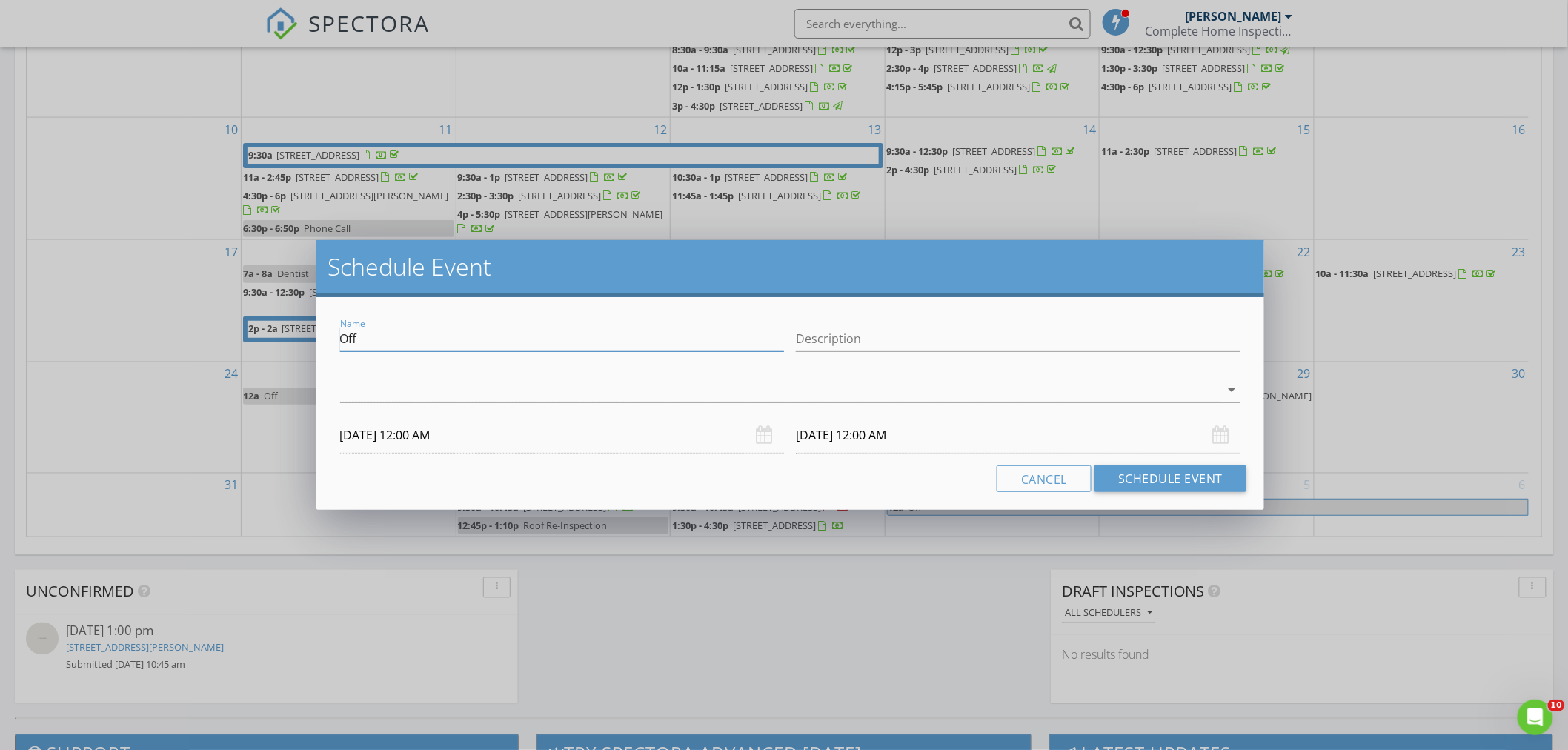
drag, startPoint x: 404, startPoint y: 339, endPoint x: 299, endPoint y: 343, distance: 105.1
click at [299, 343] on div "Schedule Event Name Off Description arrow_drop_down [DATE] 12:00 AM [DATE] 12:0…" at bounding box center [784, 375] width 1568 height 750
type input "Inspection"
type input "[PERSON_NAME] - [STREET_ADDRESS]"
click at [804, 384] on div at bounding box center [780, 390] width 880 height 24
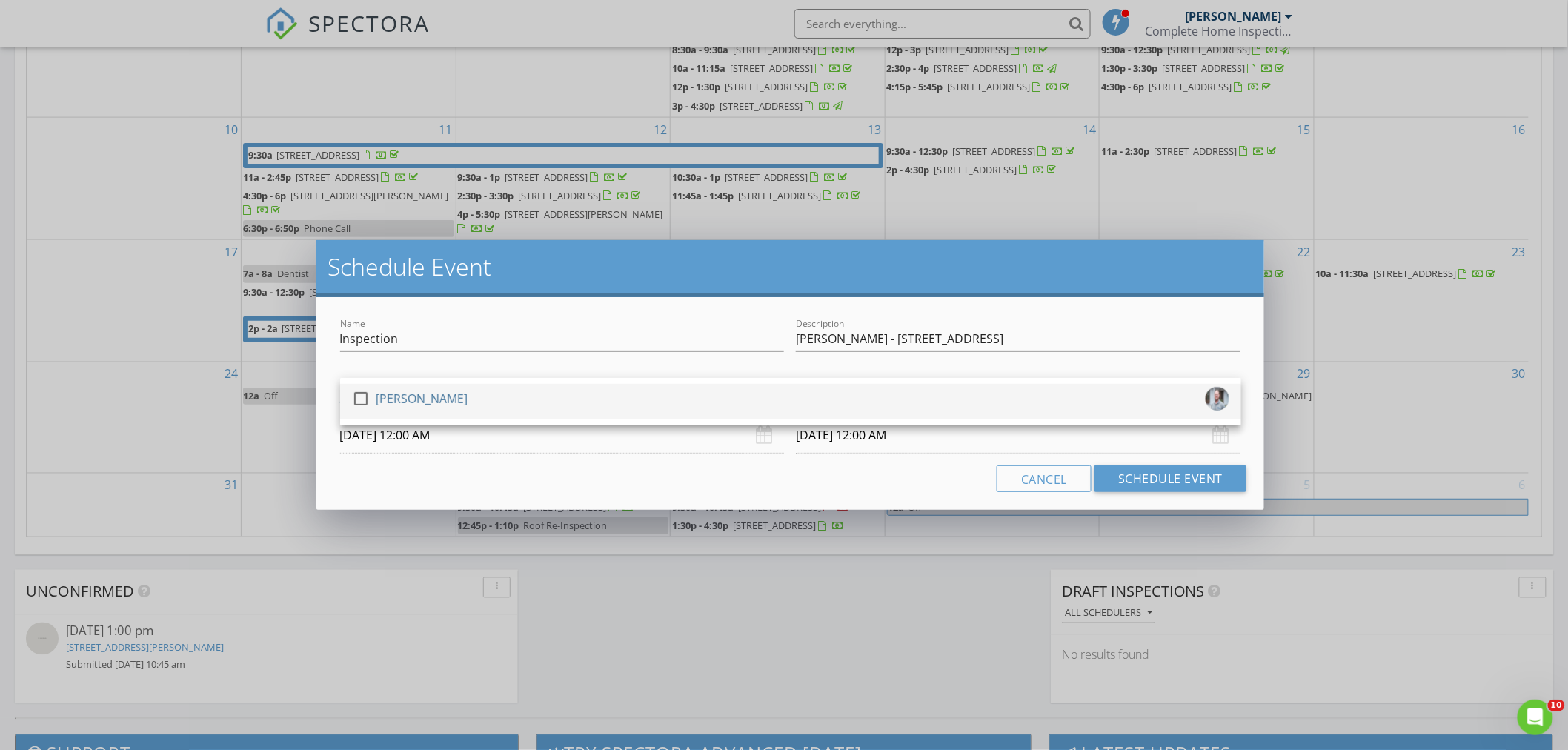
click at [358, 401] on div at bounding box center [360, 398] width 25 height 25
click at [365, 433] on input "[DATE] 12:00 AM" at bounding box center [563, 435] width 444 height 36
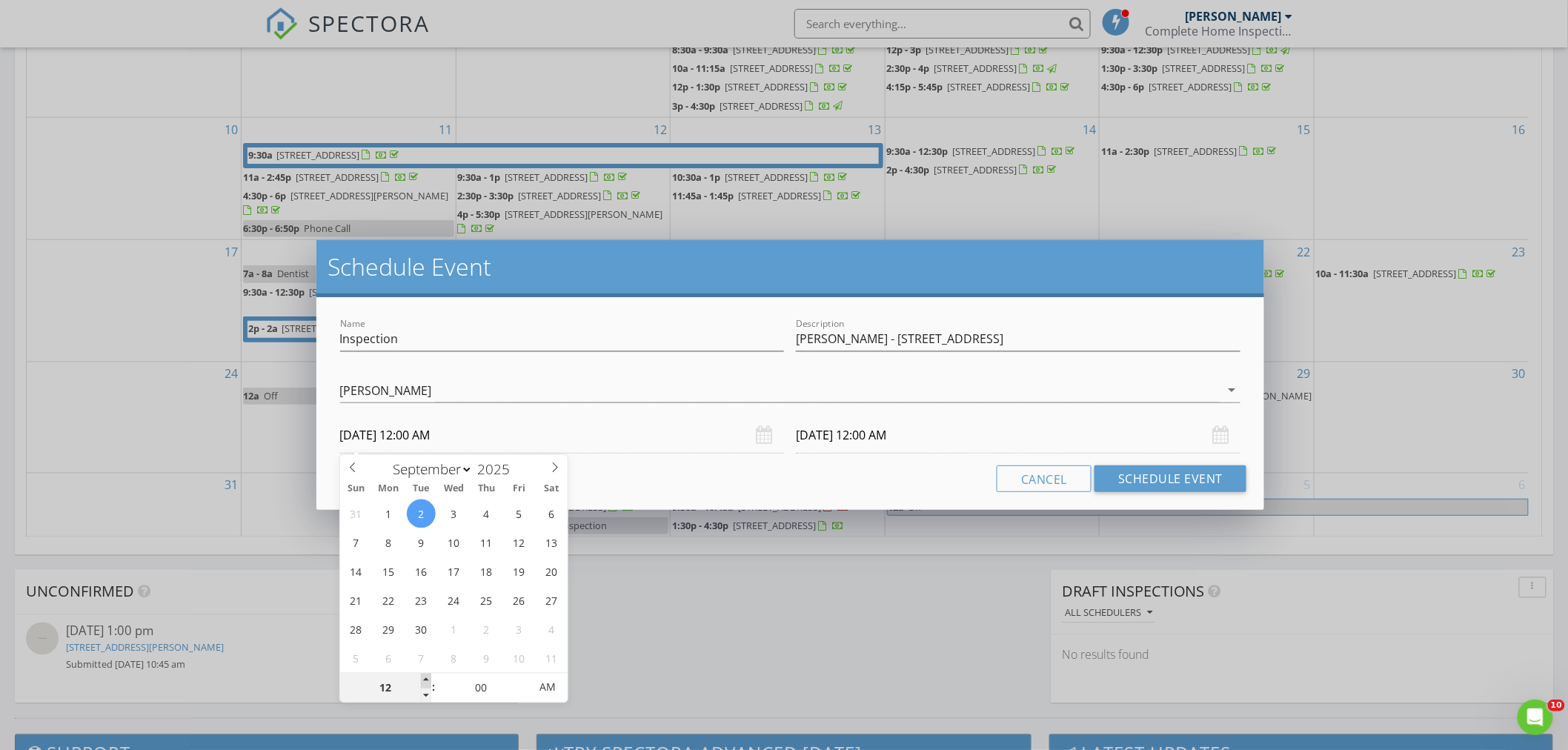
type input "01"
type input "[DATE] 1:00 AM"
click at [426, 678] on span at bounding box center [426, 681] width 11 height 15
type input "[DATE] 1:00 AM"
type input "02"
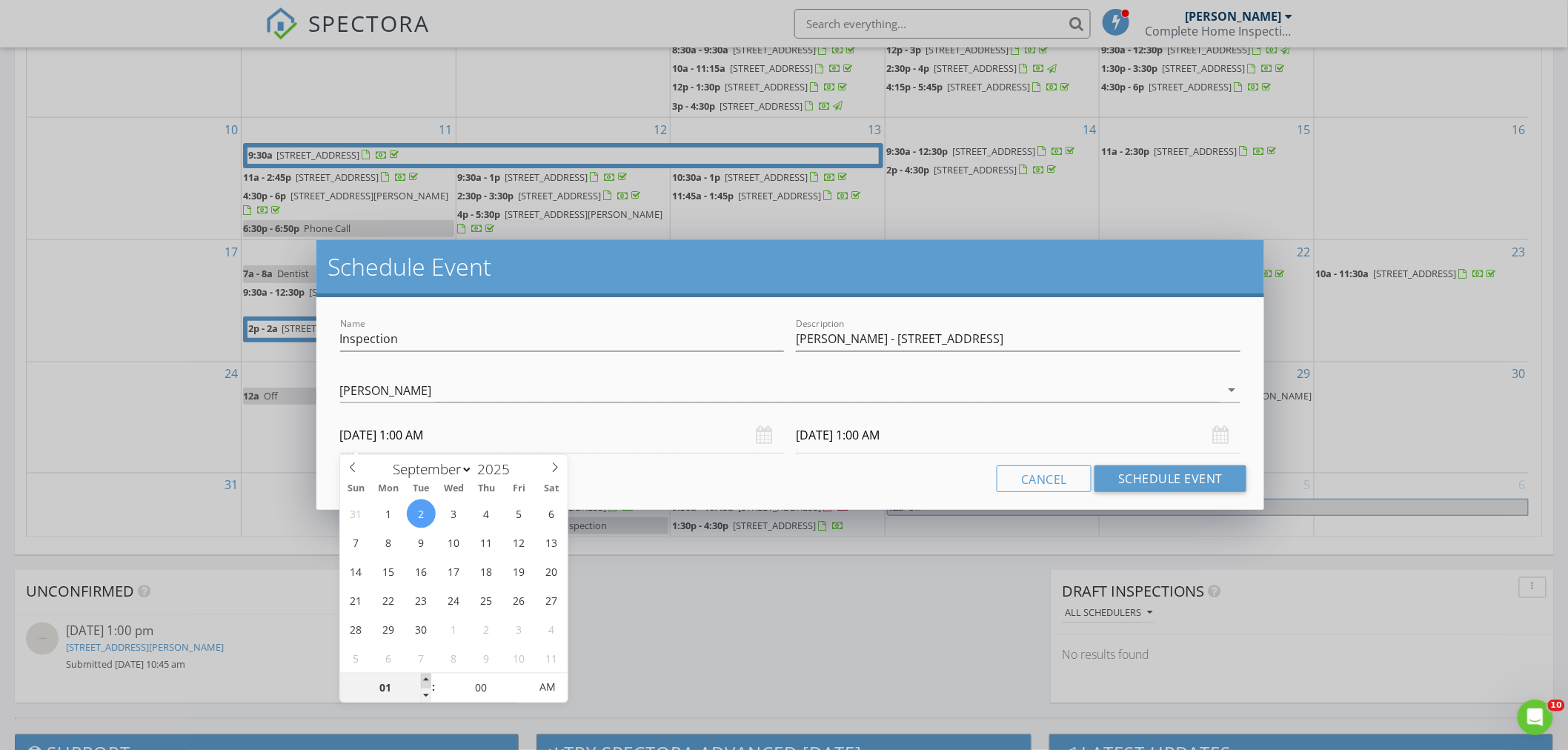
type input "[DATE] 2:00 AM"
click at [426, 678] on span at bounding box center [426, 681] width 11 height 15
type input "[DATE] 2:00 AM"
type input "01"
type input "[DATE] 1:00 AM"
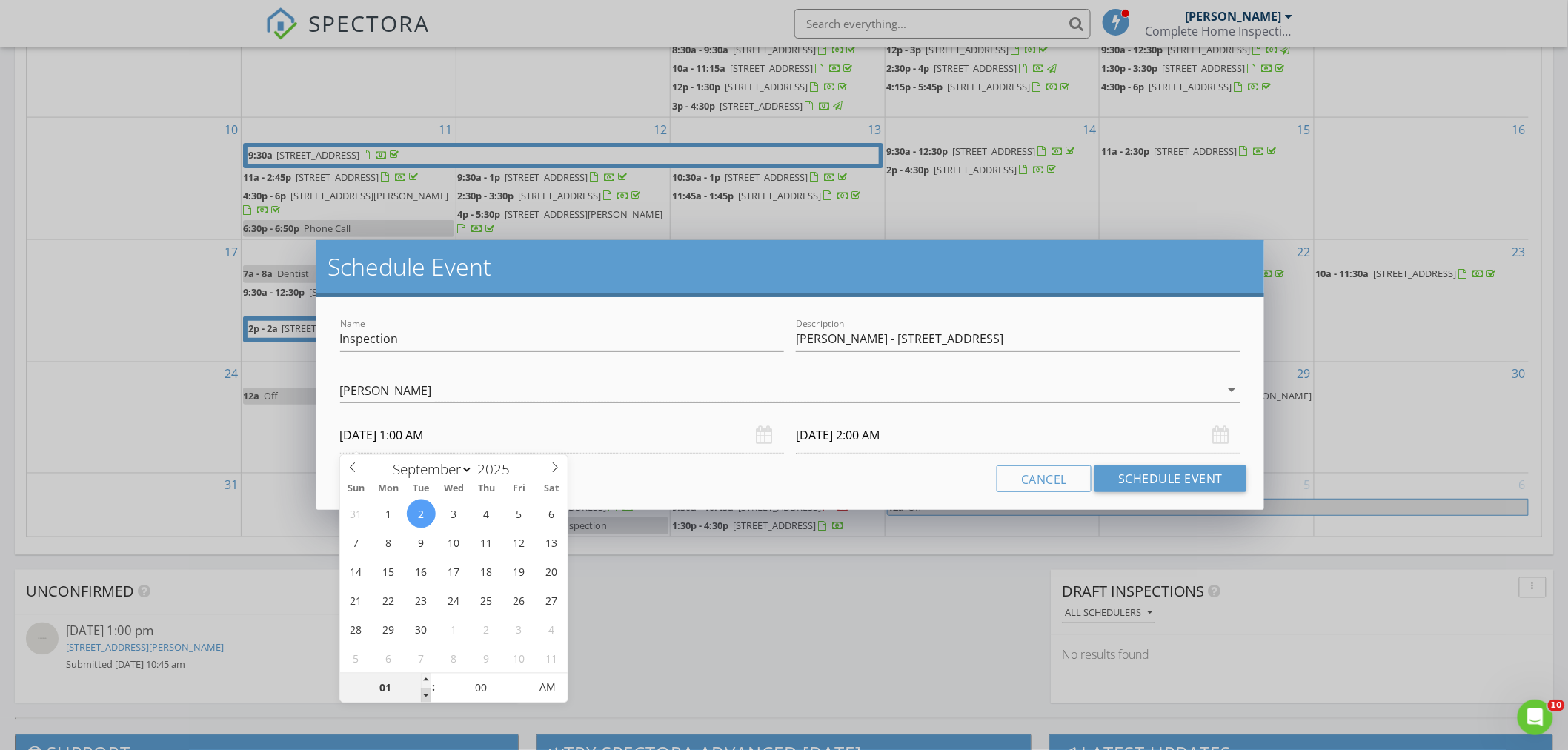
click at [429, 694] on span at bounding box center [426, 696] width 11 height 15
type input "12"
type input "[DATE] 12:00 AM"
click at [429, 694] on span at bounding box center [426, 696] width 11 height 15
type input "11"
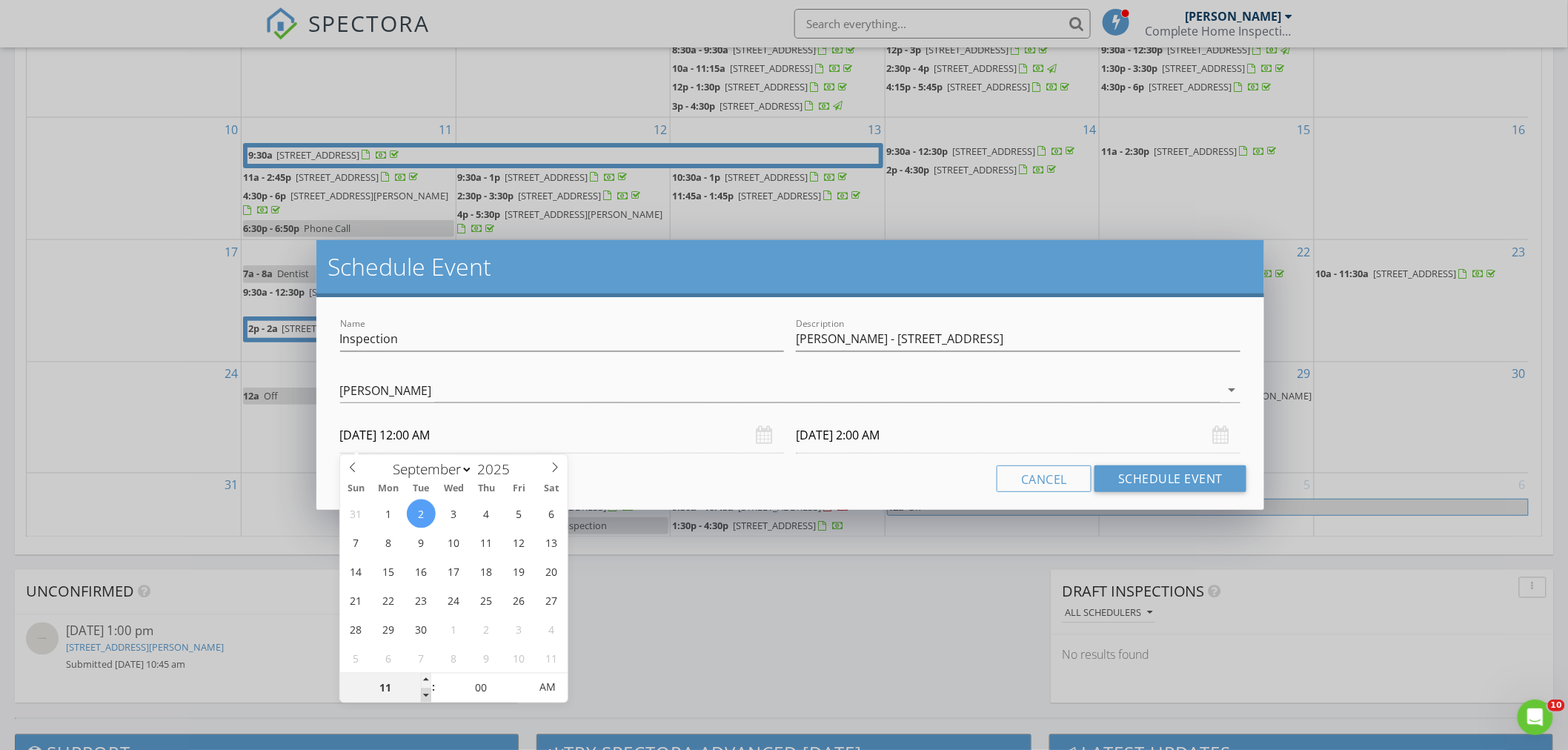
type input "[DATE] 11:00 PM"
click at [429, 694] on span at bounding box center [426, 696] width 11 height 15
type input "10"
type input "[DATE] 10:00 PM"
click at [429, 694] on span at bounding box center [426, 696] width 11 height 15
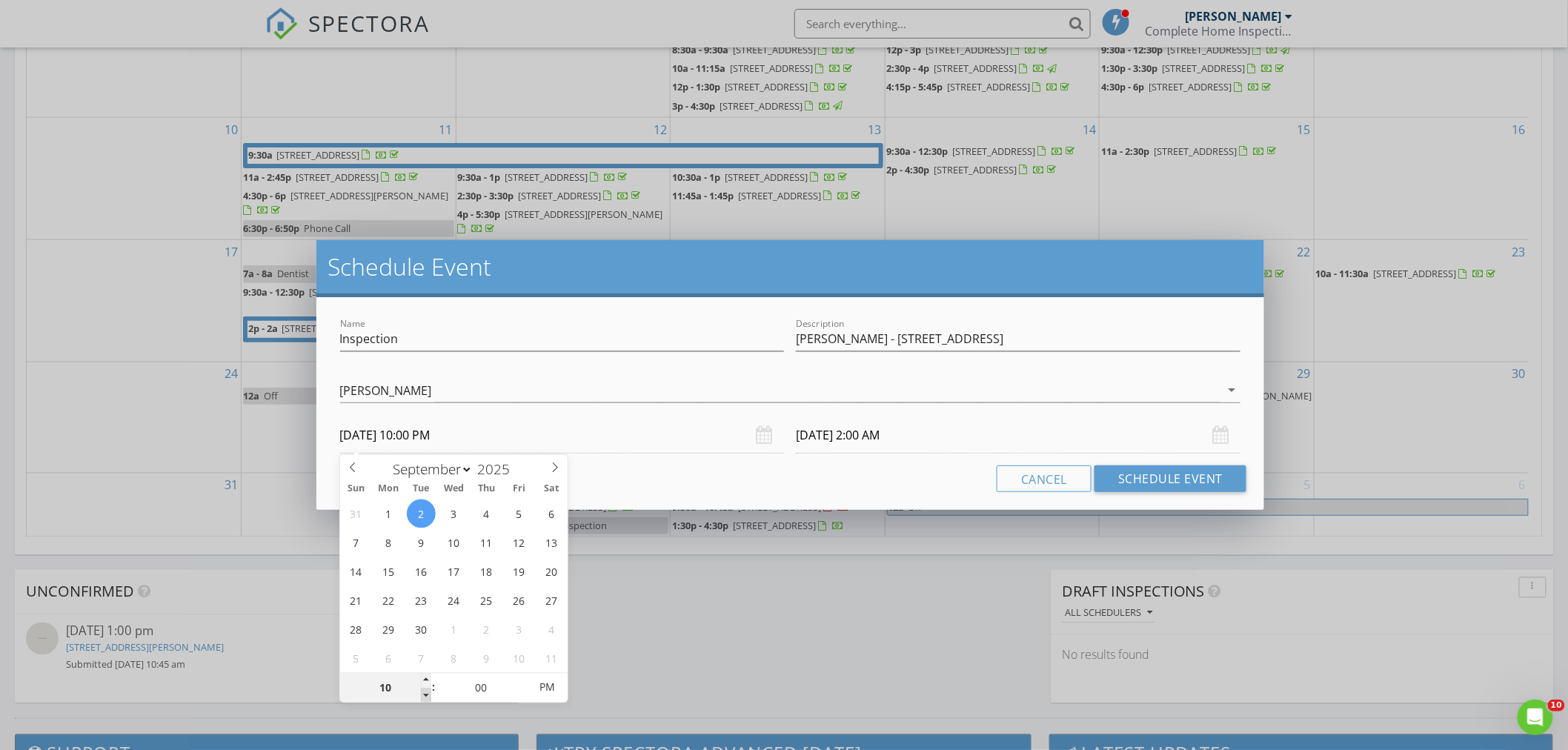
type input "[DATE] 10:00 PM"
type input "11"
type input "[DATE] 11:00 PM"
click at [429, 680] on span at bounding box center [426, 681] width 11 height 15
type input "[DATE] 11:00 PM"
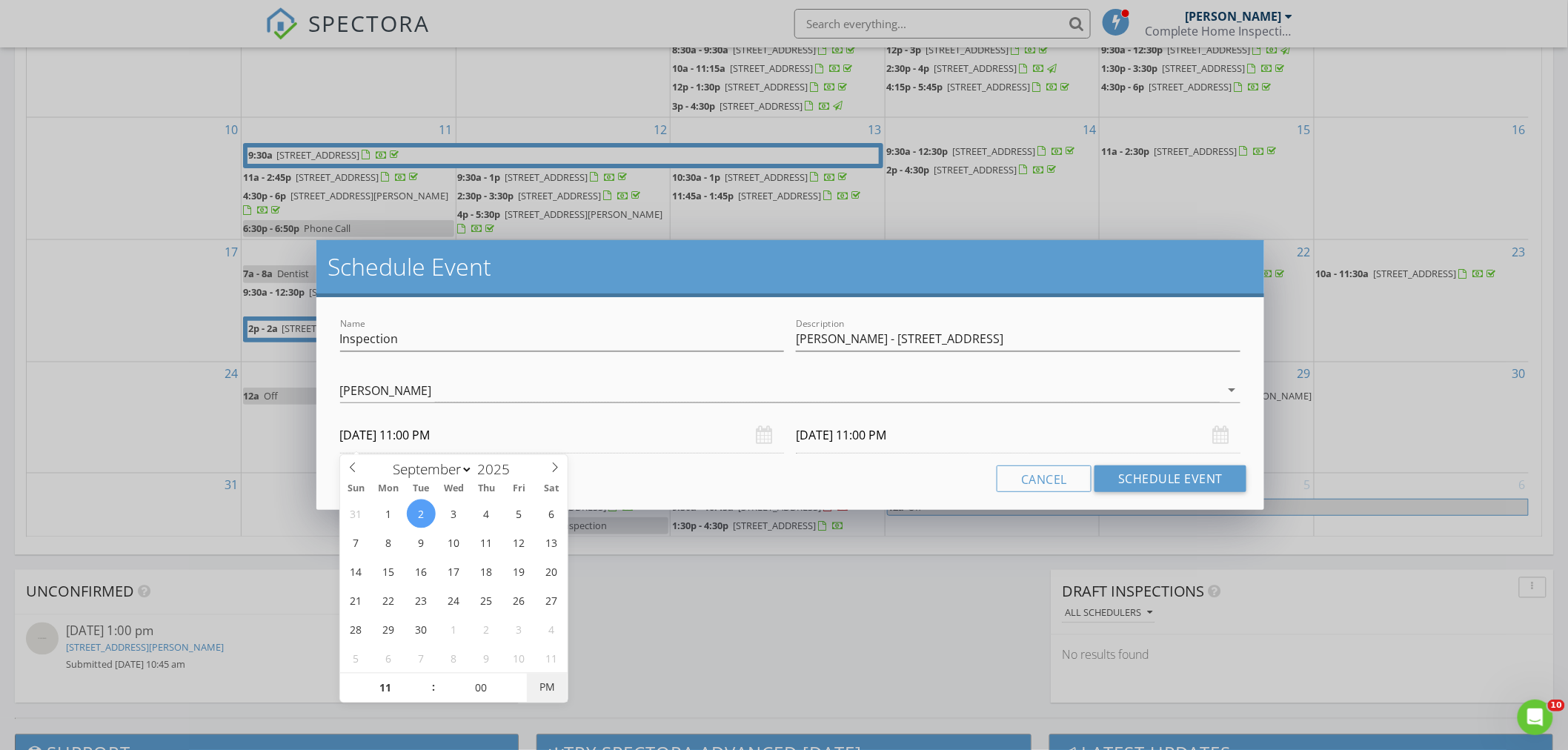
type input "[DATE] 11:00 AM"
click at [552, 680] on span "AM" at bounding box center [547, 687] width 41 height 29
type input "05"
type input "[DATE] 11:05 AM"
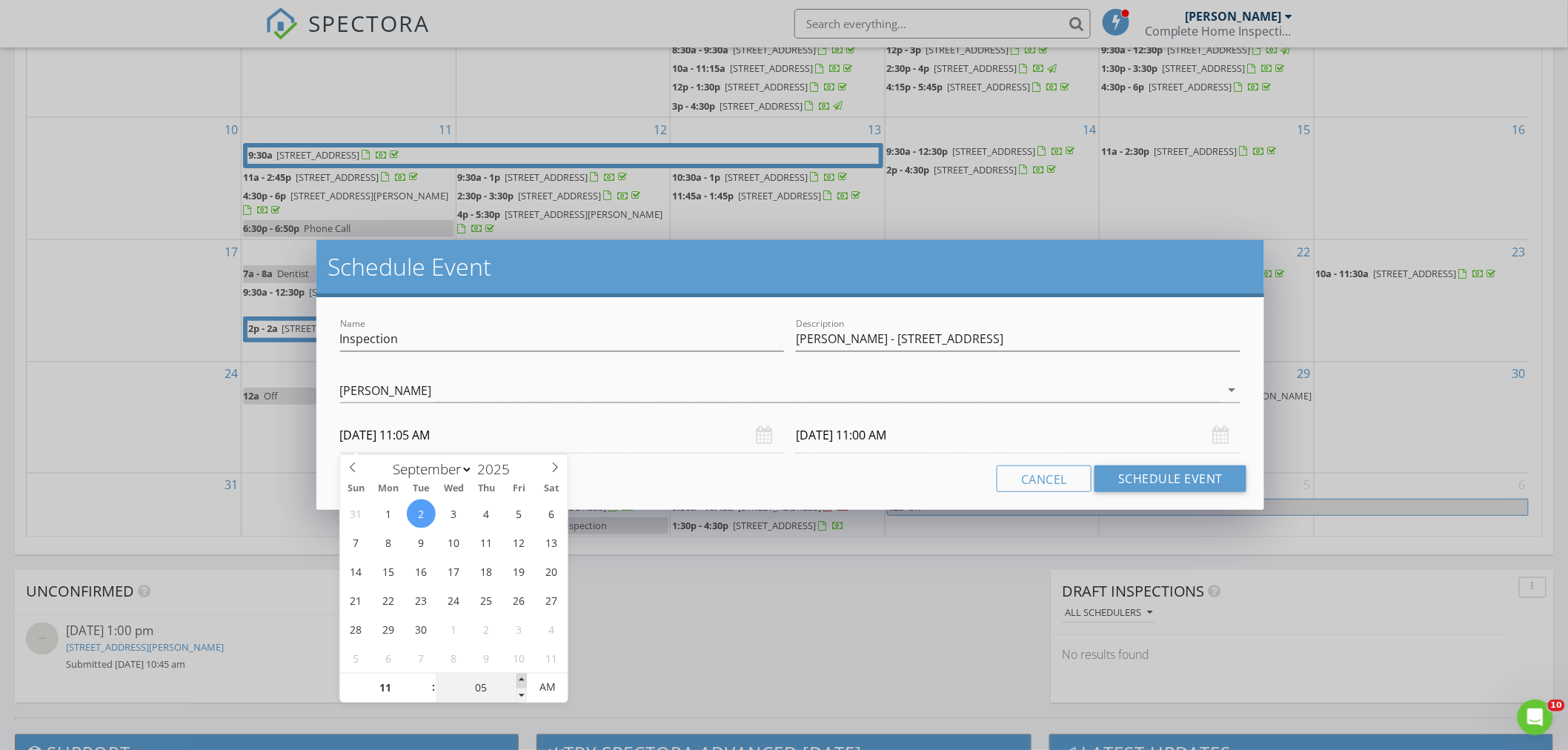
click at [521, 684] on span at bounding box center [522, 681] width 11 height 15
type input "10"
type input "[DATE] 11:10 AM"
click at [521, 684] on span at bounding box center [522, 681] width 11 height 15
type input "15"
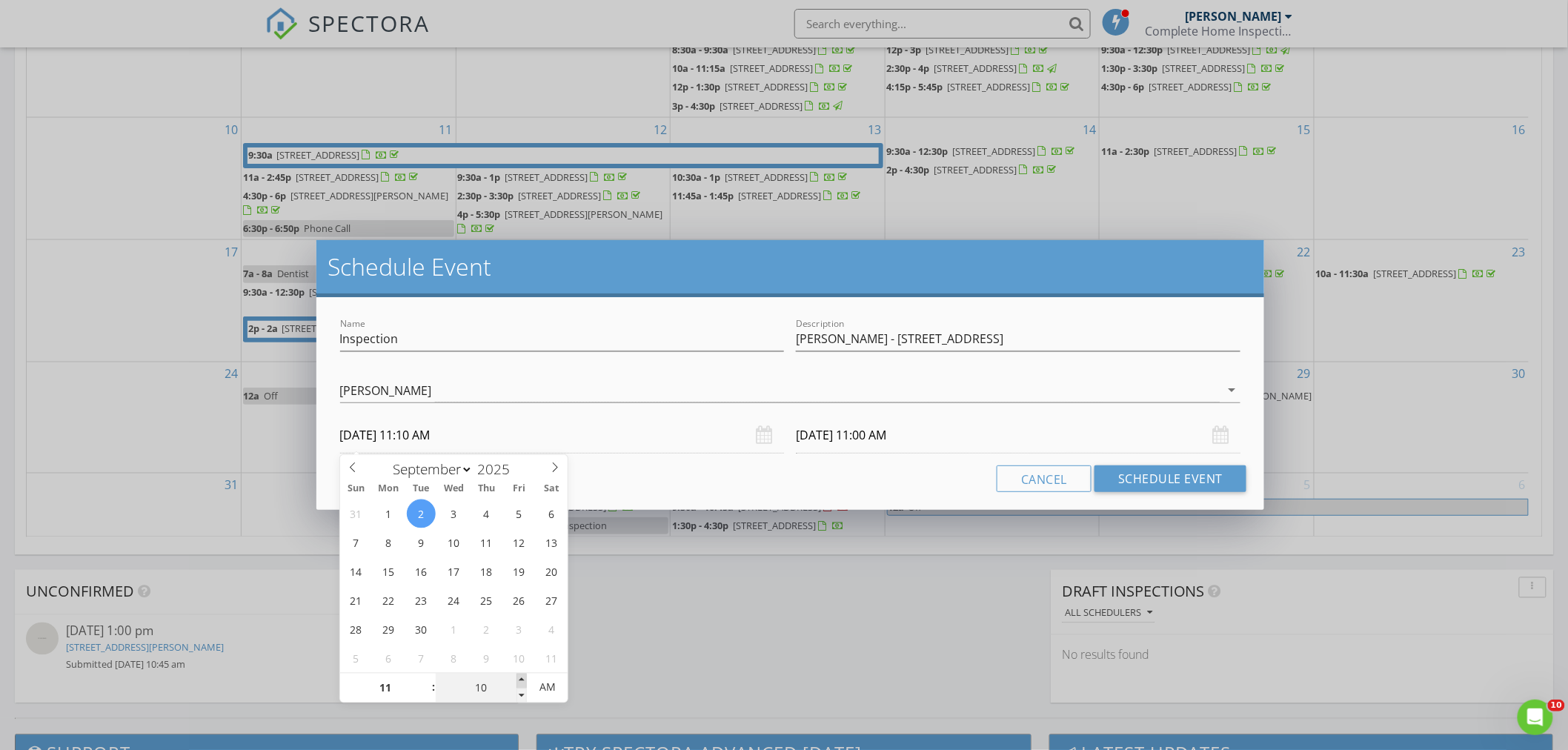
type input "09/02/2025 11:15 AM"
click at [521, 683] on span at bounding box center [522, 681] width 11 height 15
type input "20"
type input "09/02/2025 11:20 AM"
click at [521, 683] on span at bounding box center [522, 681] width 11 height 15
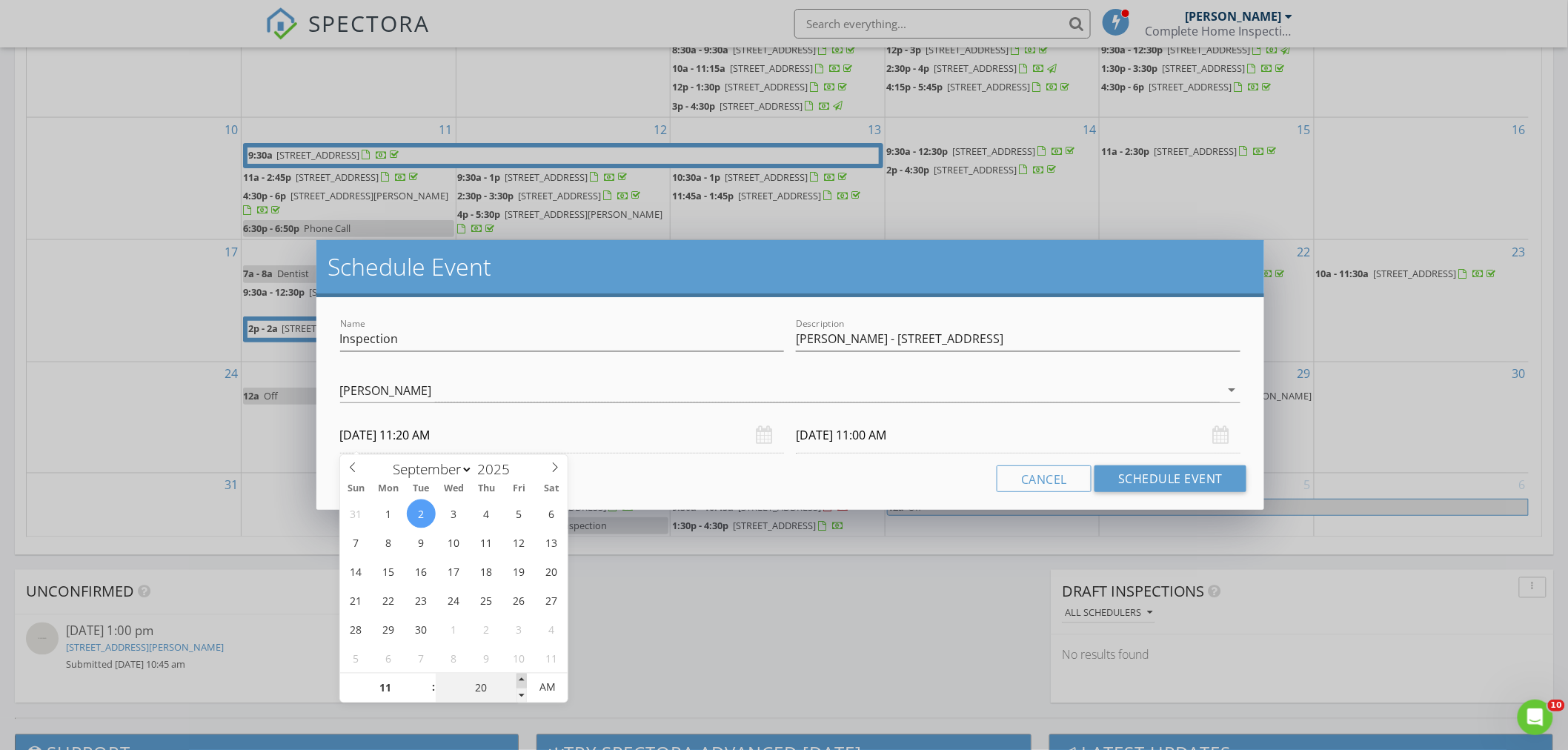
type input "20"
type input "09/03/2025 11:20 AM"
type input "25"
type input "09/02/2025 11:25 AM"
click at [521, 683] on span at bounding box center [522, 681] width 11 height 15
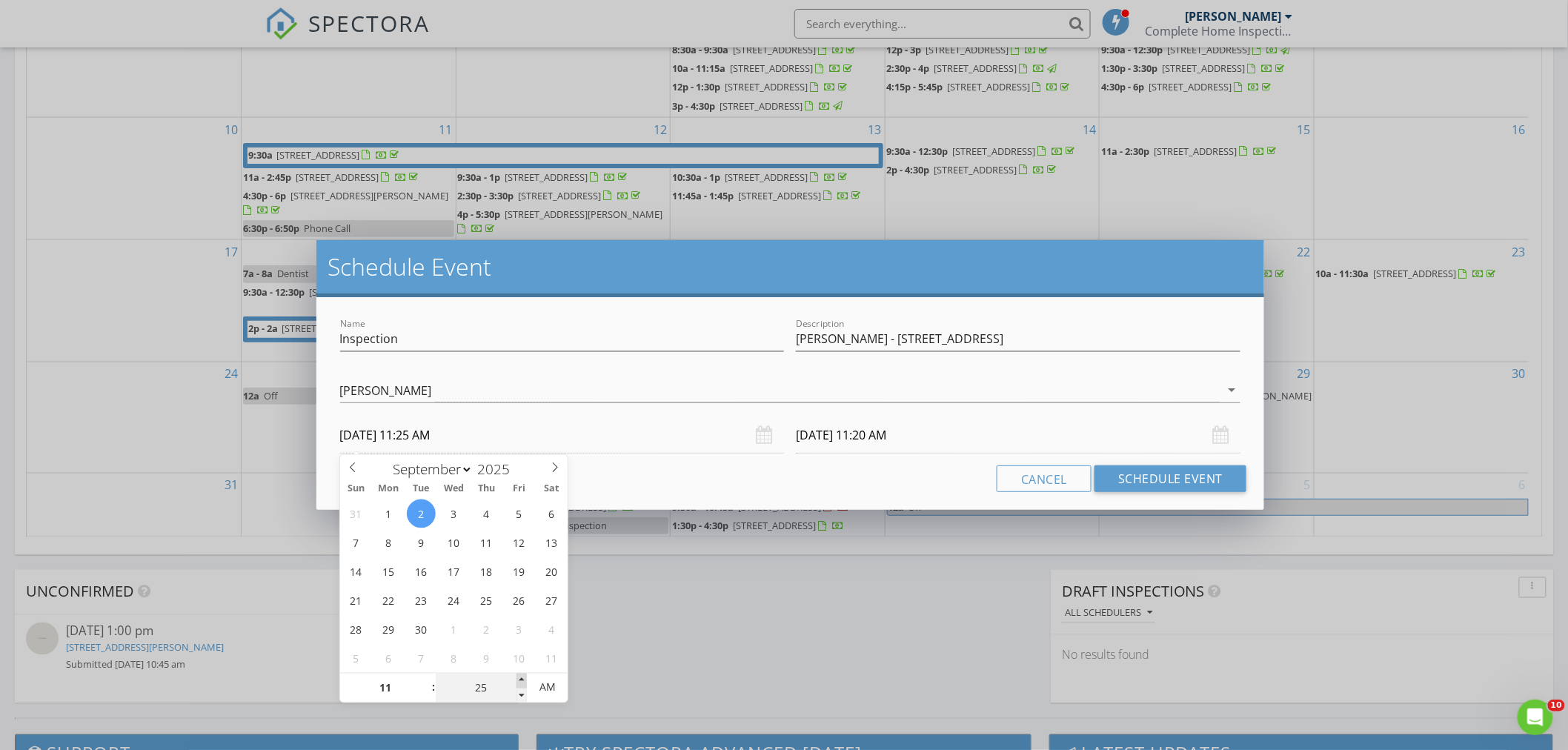
type input "30"
type input "25"
type input "09/02/2025 11:30 AM"
type input "09/03/2025 11:25 AM"
click at [521, 683] on span at bounding box center [522, 681] width 11 height 15
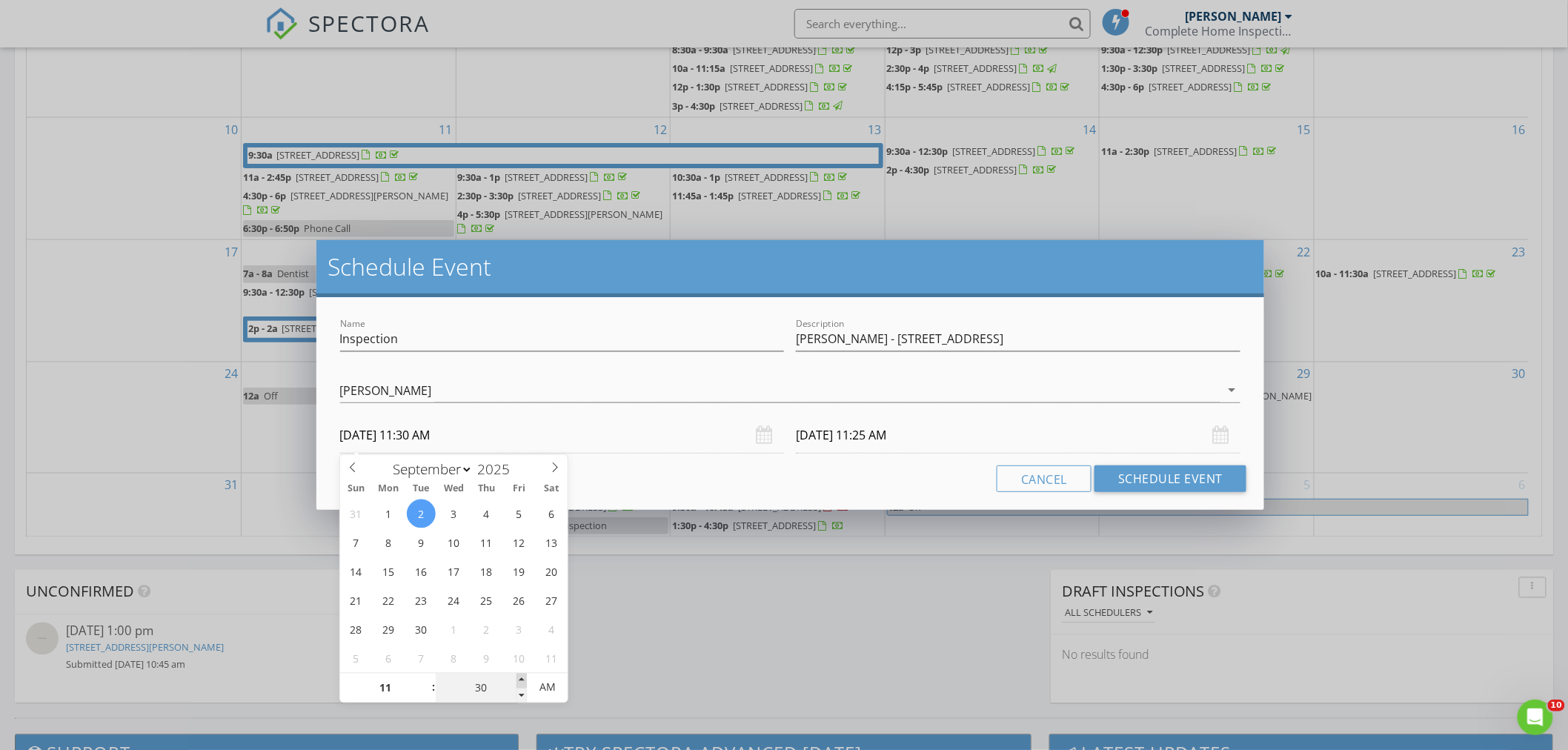
type input "30"
click at [815, 432] on input "09/03/2025 11:30 AM" at bounding box center [1017, 435] width 444 height 36
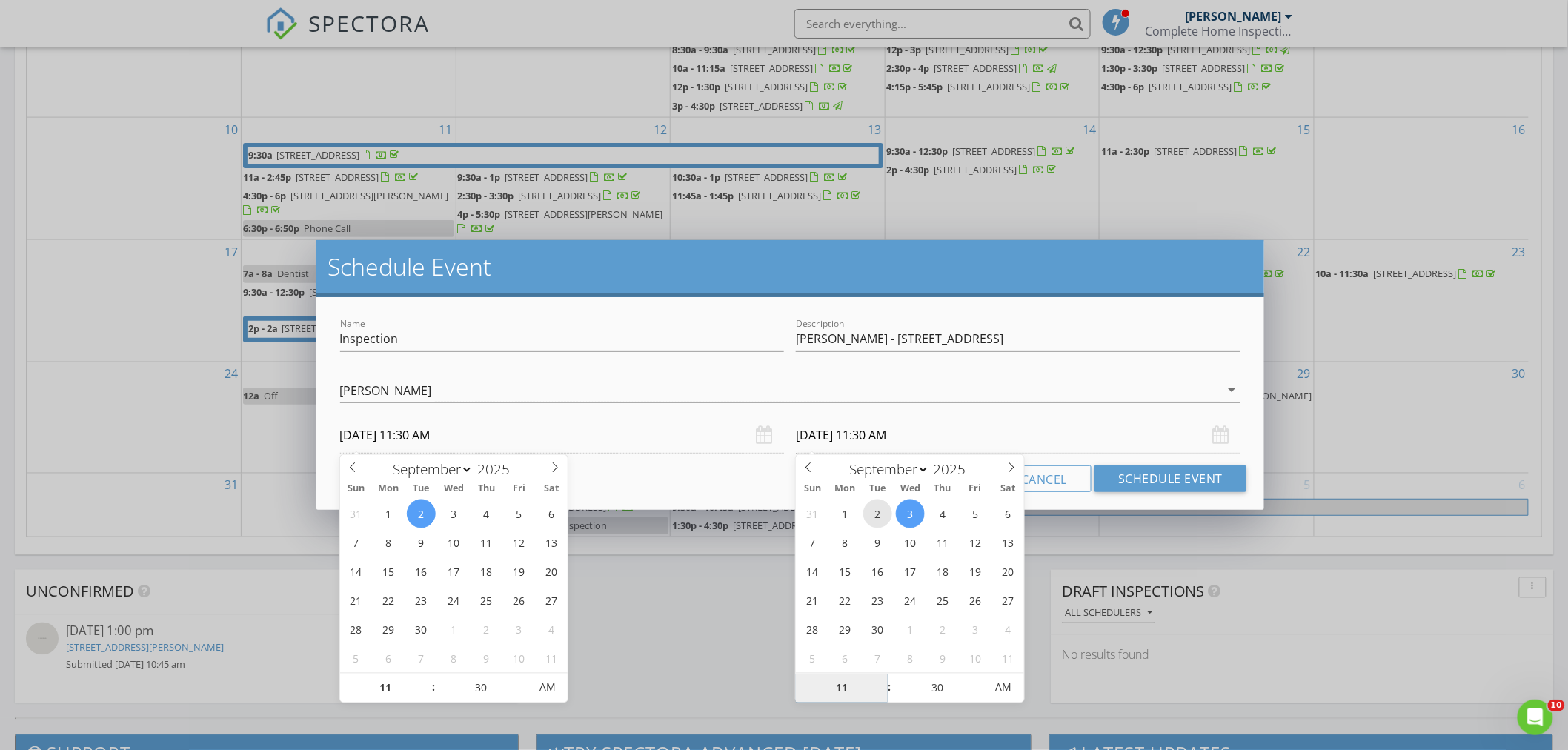
type input "09/02/2025 11:30 AM"
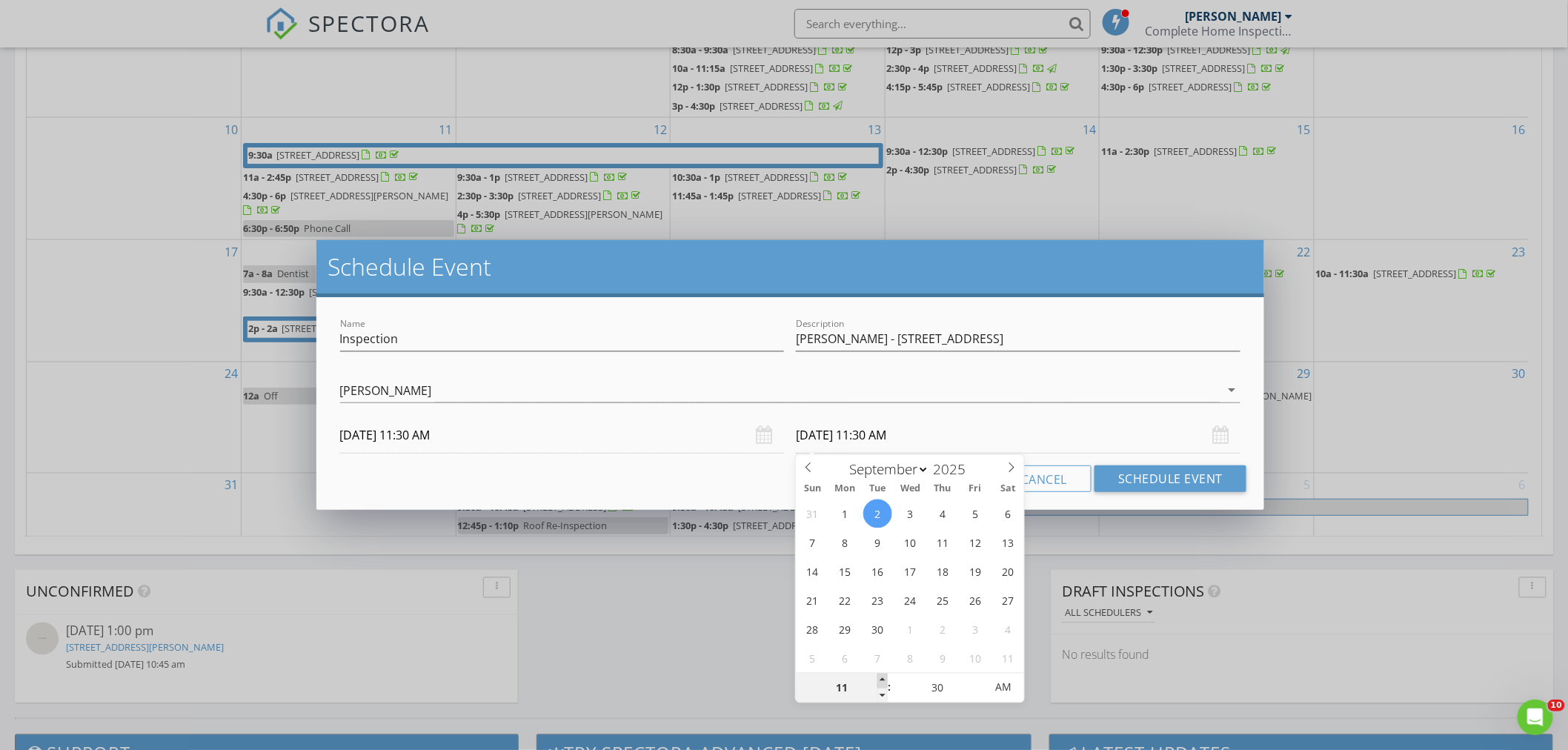
type input "12"
type input "09/02/2025 12:30 PM"
click at [886, 678] on span at bounding box center [883, 681] width 11 height 15
type input "01"
type input "09/02/2025 1:30 PM"
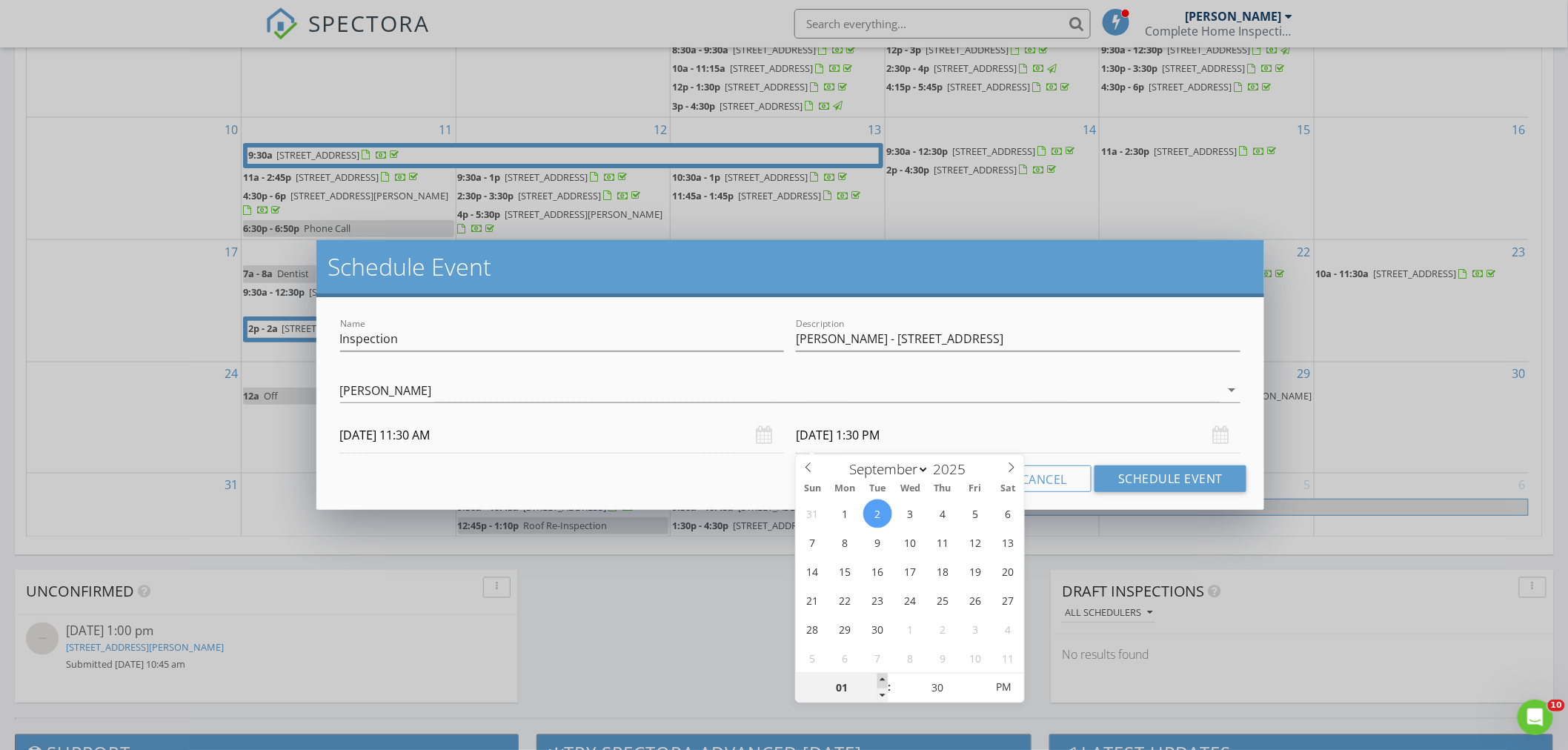
click at [886, 678] on span at bounding box center [883, 681] width 11 height 15
type input "02"
type input "09/02/2025 2:30 PM"
click at [886, 678] on span at bounding box center [883, 681] width 11 height 15
type input "03"
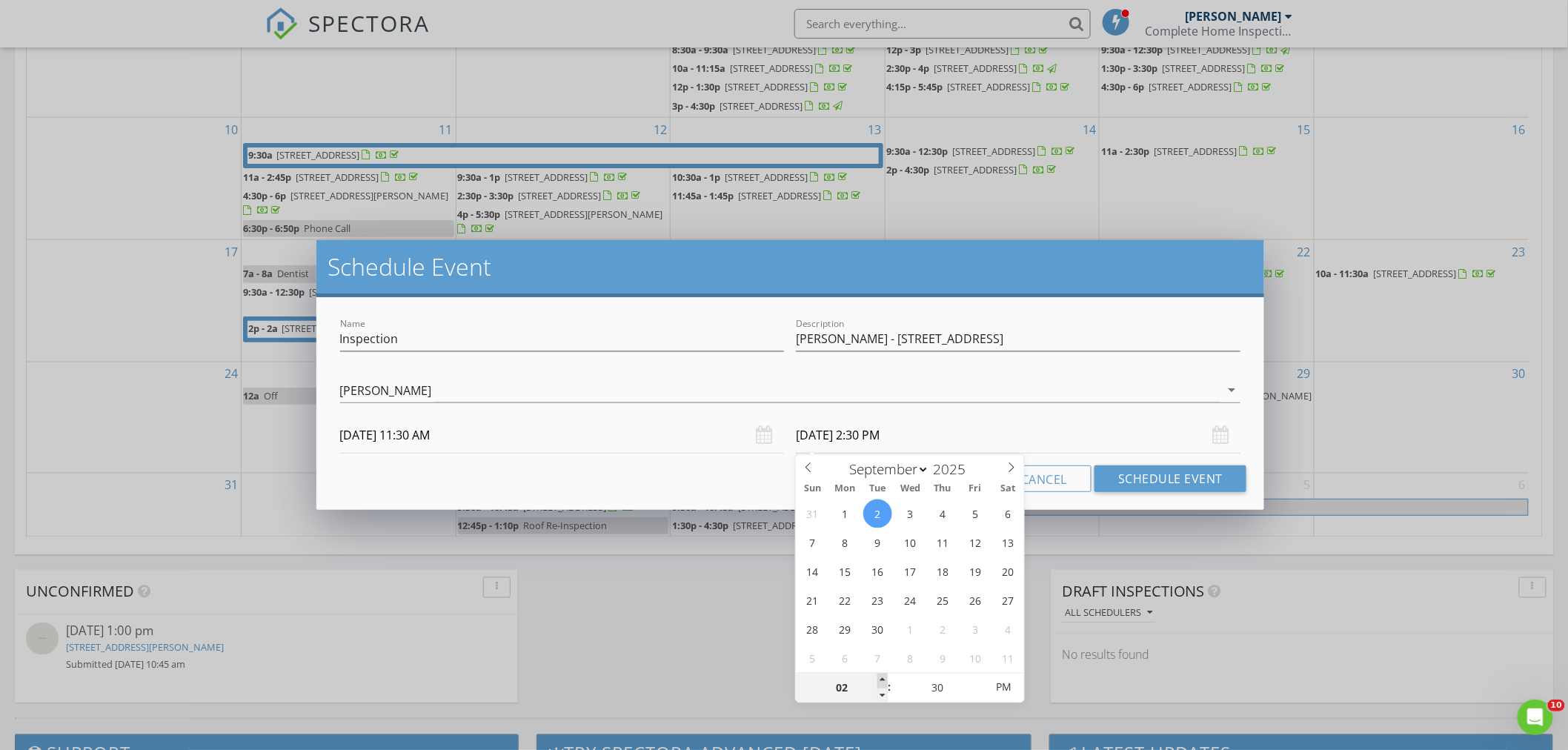
type input "09/02/2025 3:30 PM"
click at [880, 676] on span at bounding box center [883, 681] width 11 height 15
type input "25"
type input "09/02/2025 3:25 PM"
click at [979, 697] on span at bounding box center [978, 696] width 11 height 15
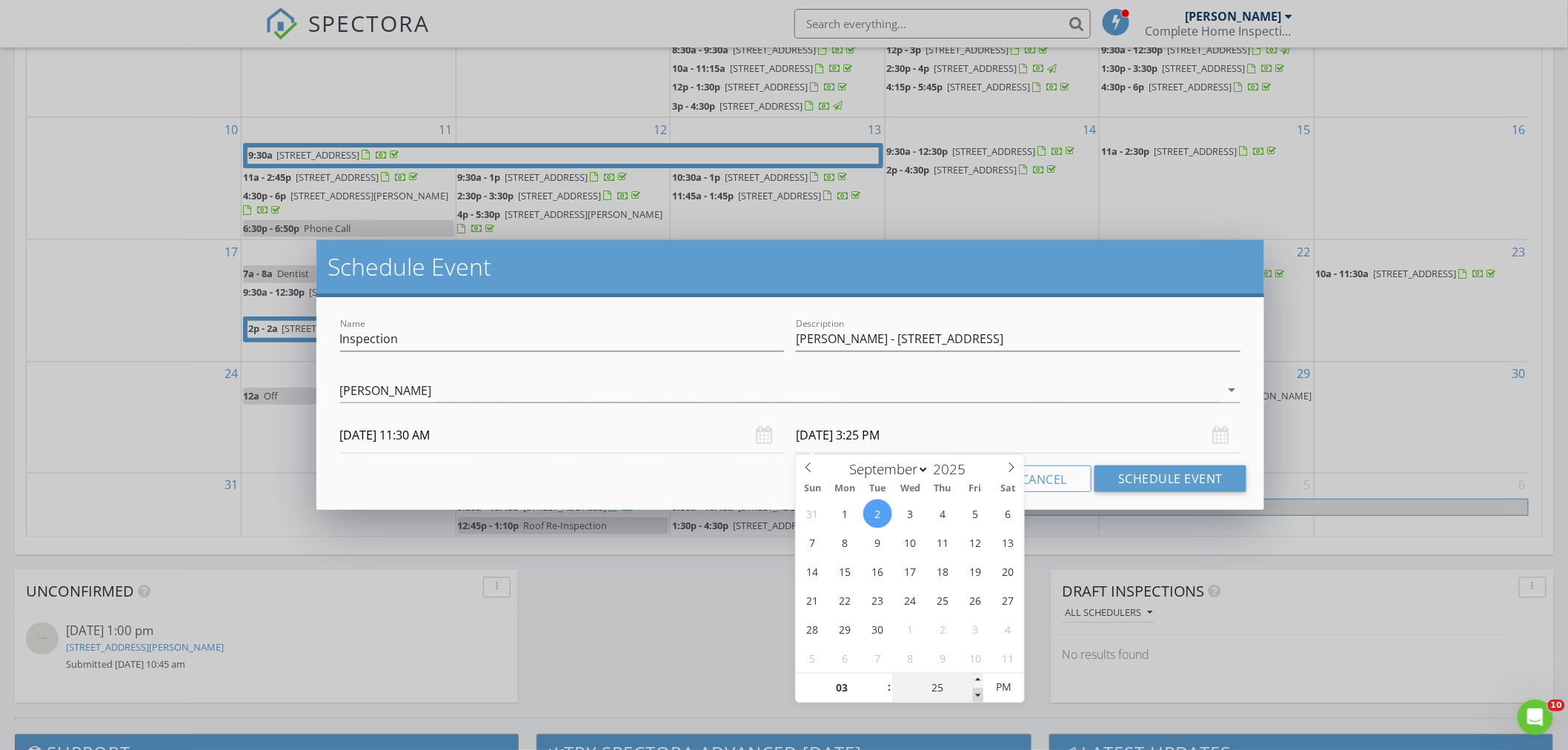
type input "20"
type input "09/02/2025 3:20 PM"
click at [979, 697] on span at bounding box center [978, 696] width 11 height 15
type input "15"
type input "09/02/2025 3:15 PM"
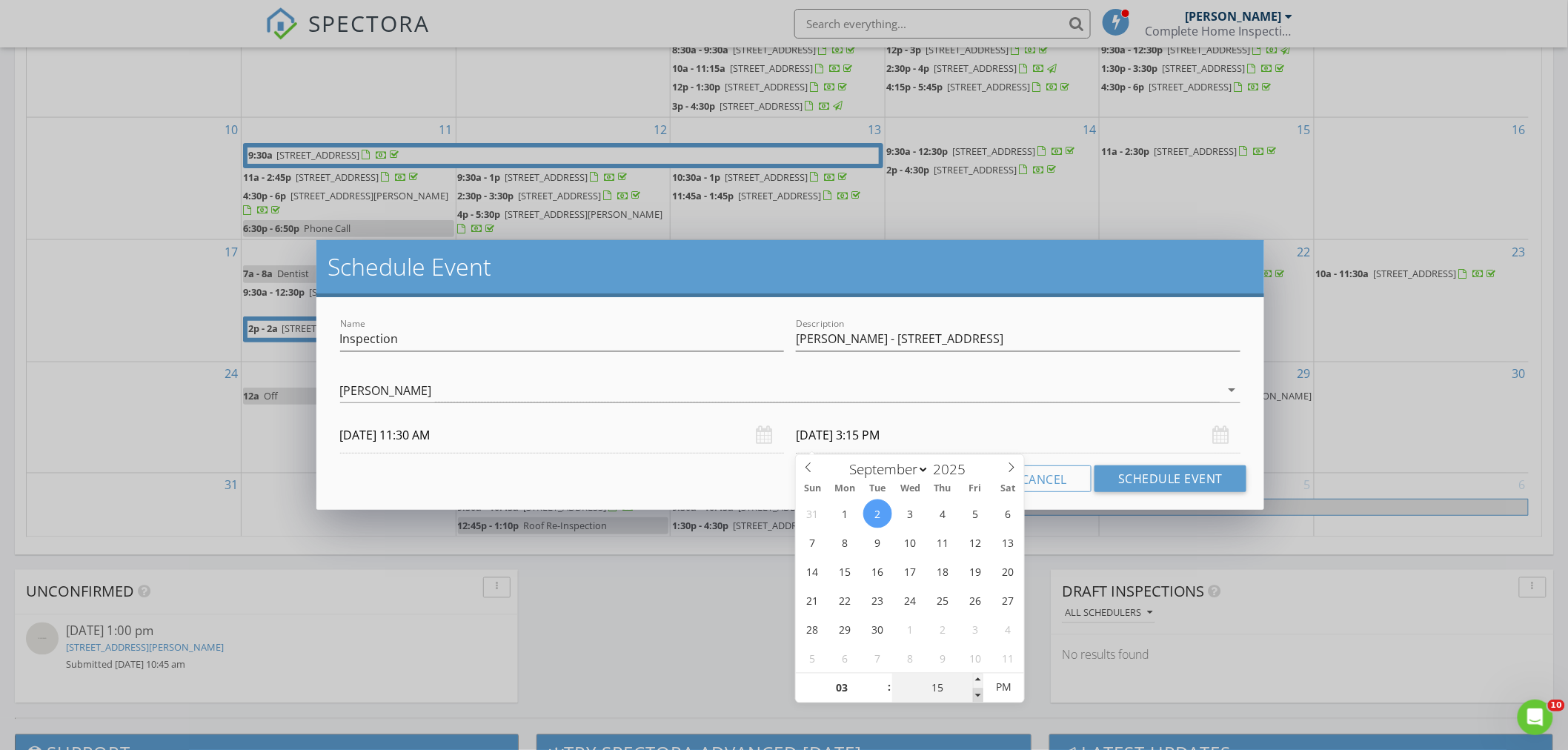
click at [979, 697] on span at bounding box center [978, 696] width 11 height 15
click at [1138, 472] on button "Schedule Event" at bounding box center [1170, 478] width 152 height 26
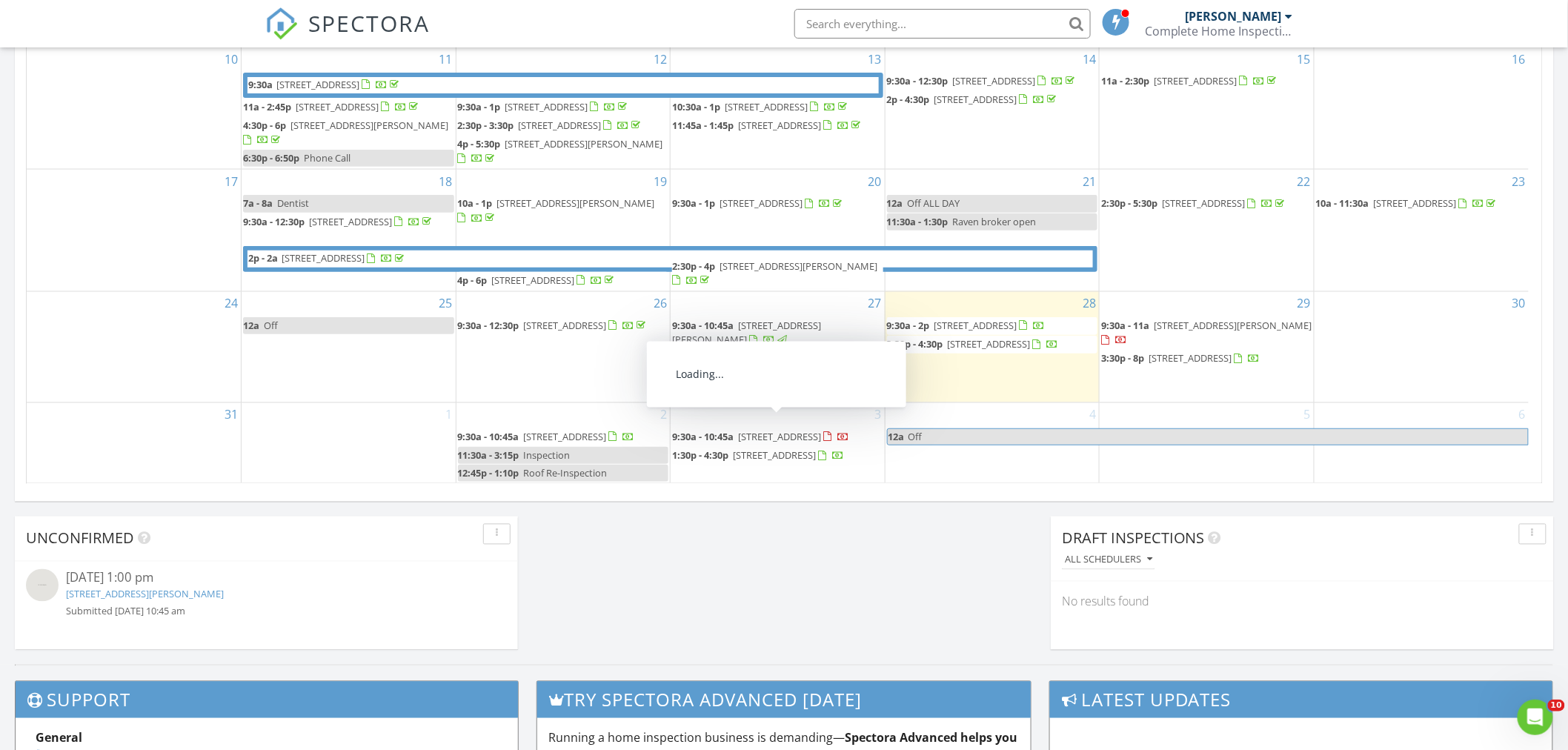
scroll to position [1069, 0]
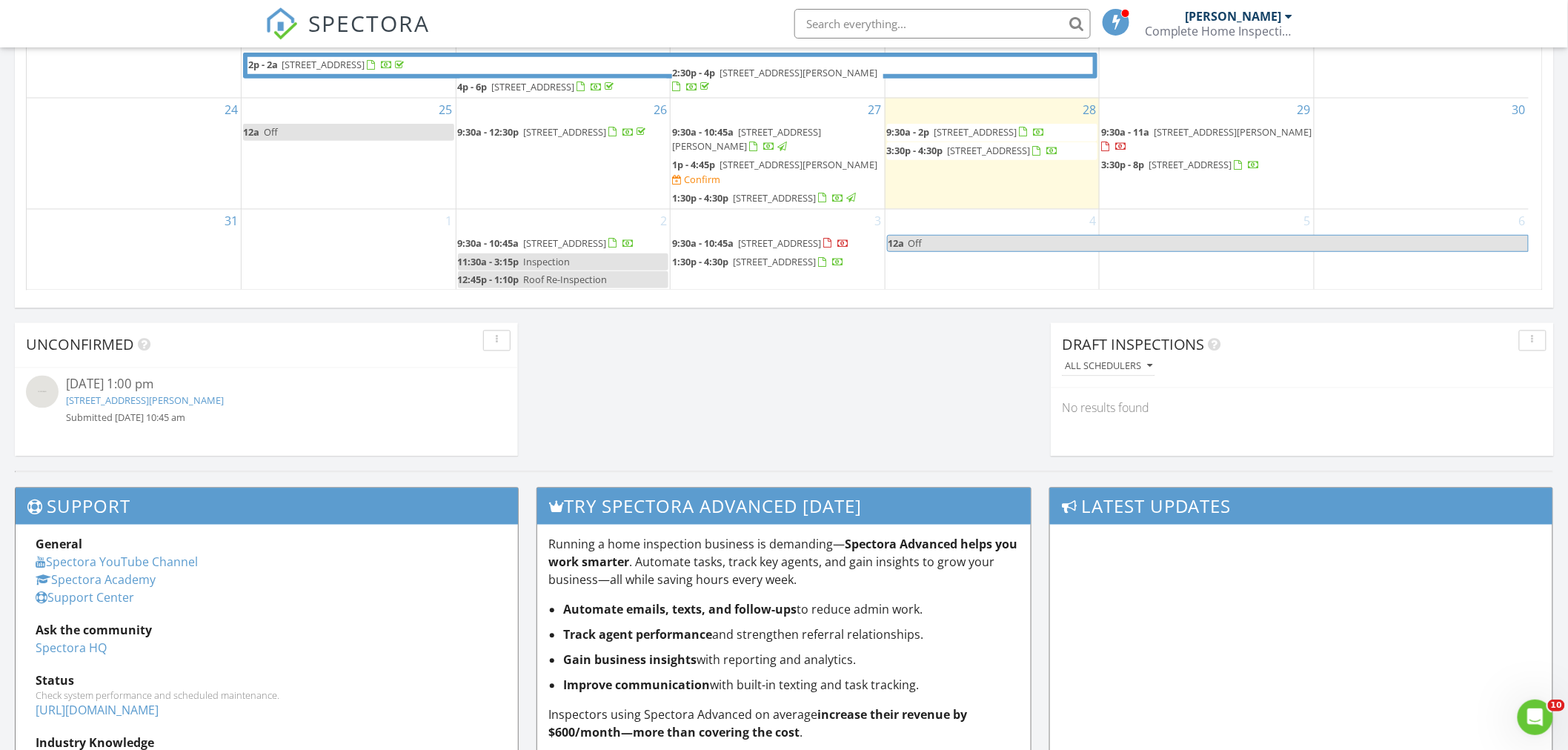
click at [551, 278] on span "Roof Re-Inspection" at bounding box center [565, 279] width 84 height 14
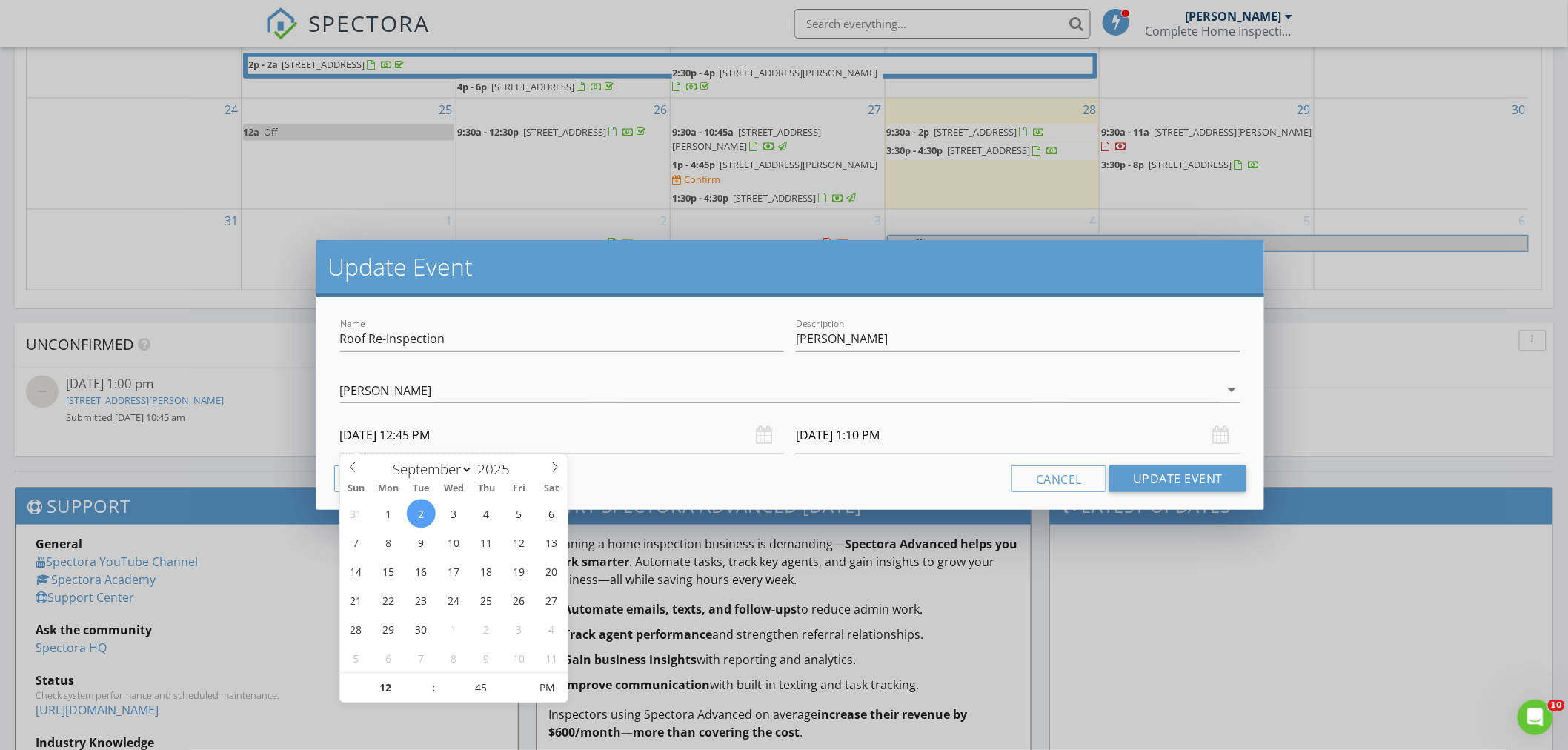
click at [420, 438] on input "09/02/2025 12:45 PM" at bounding box center [563, 435] width 444 height 36
type input "01"
type input "09/02/2025 1:45 PM"
click at [429, 678] on span at bounding box center [426, 681] width 11 height 15
type input "02"
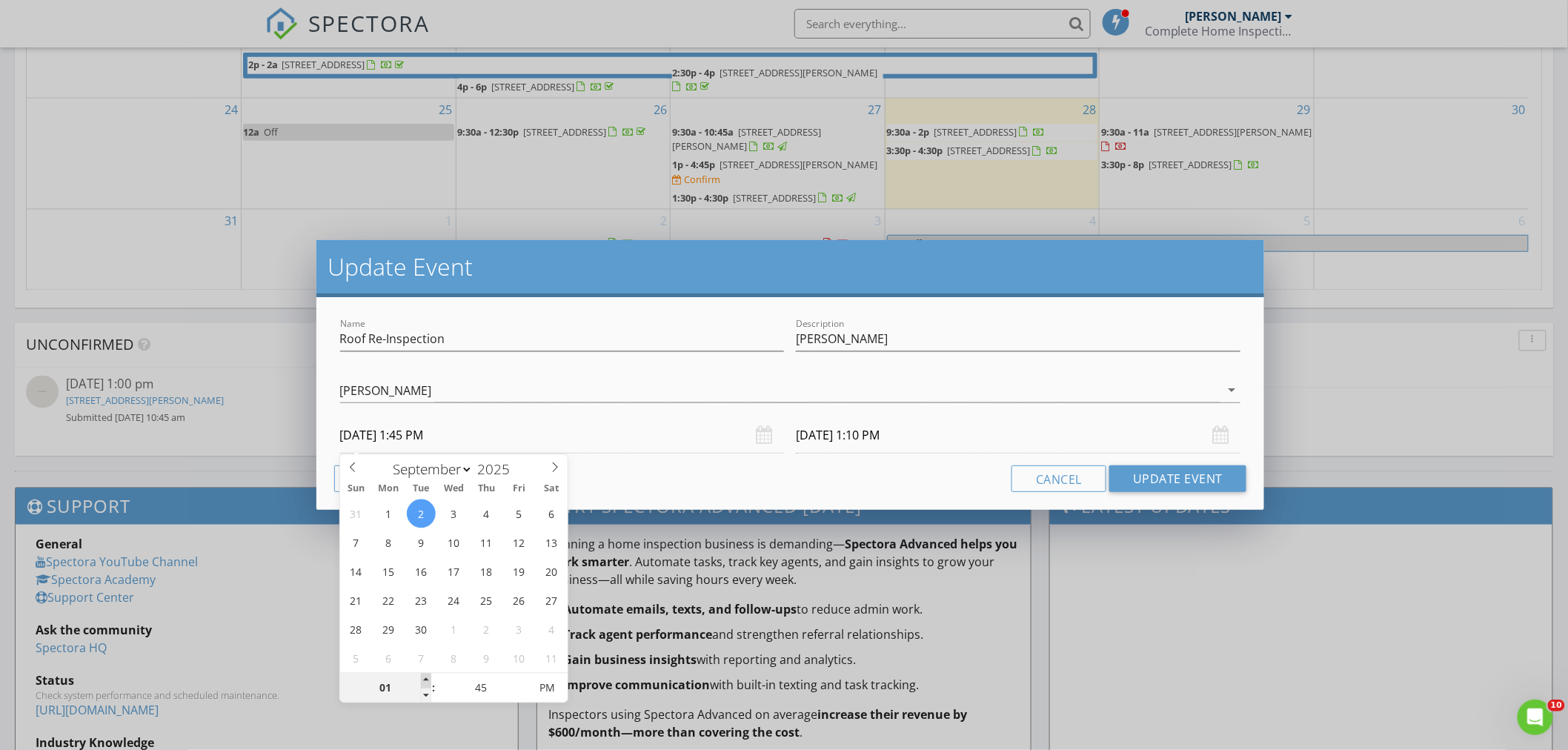
type input "09/02/2025 2:45 PM"
click at [429, 678] on span at bounding box center [426, 681] width 11 height 15
type input "09/02/2025 3:10 PM"
type input "03"
type input "09/02/2025 3:45 PM"
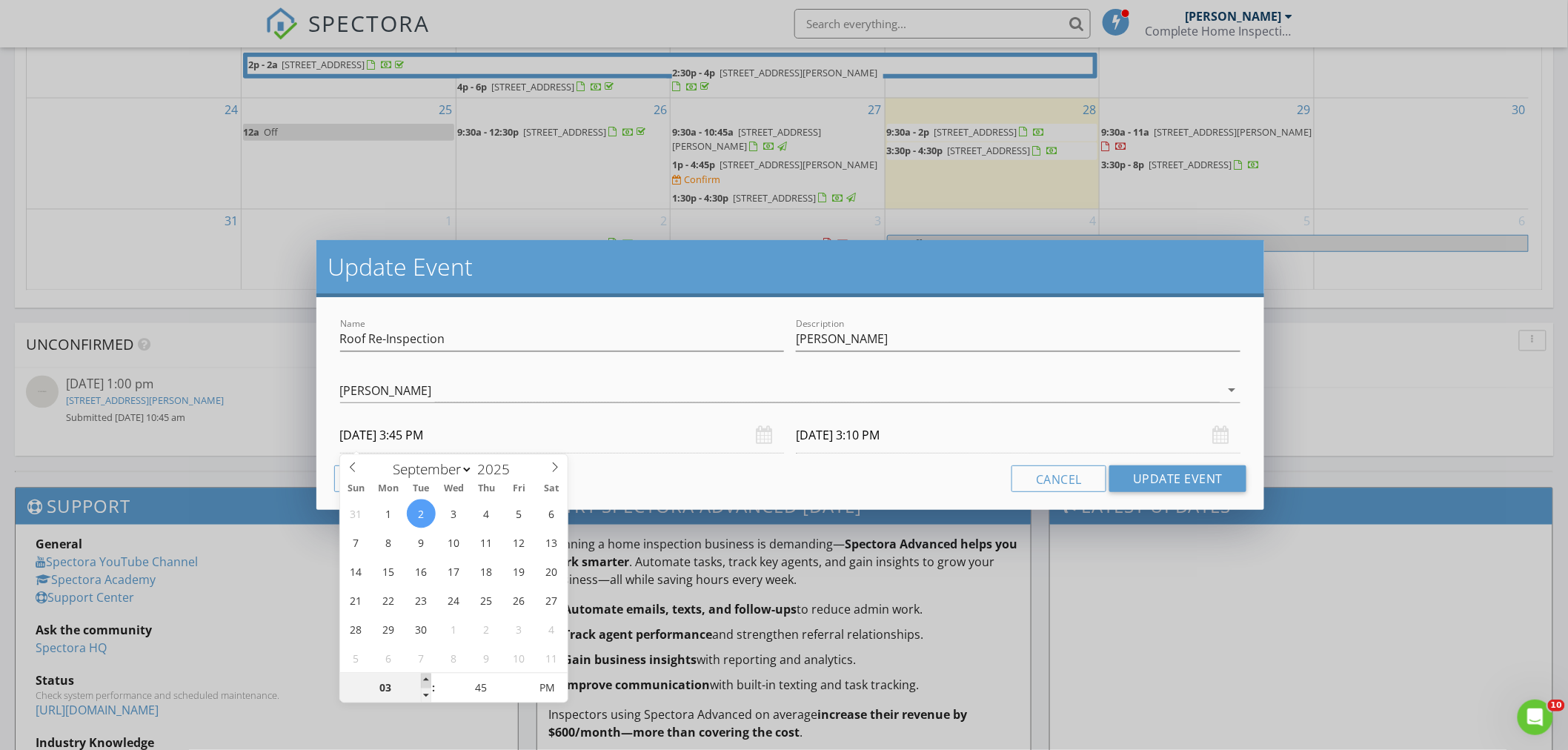
click at [429, 678] on span at bounding box center [426, 681] width 11 height 15
type input "09/02/2025 4:10 PM"
click at [1154, 479] on button "Update Event" at bounding box center [1178, 478] width 137 height 26
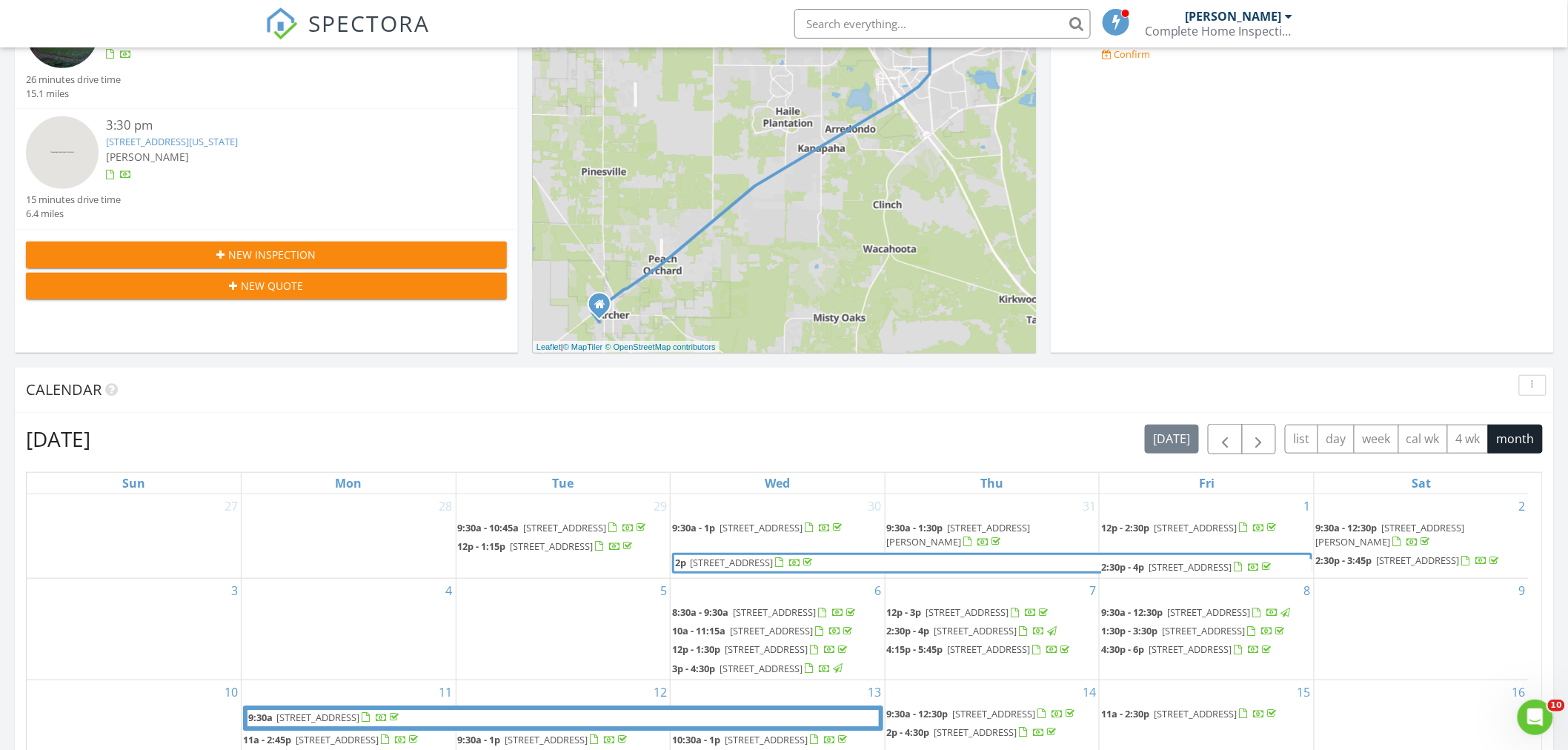
scroll to position [0, 0]
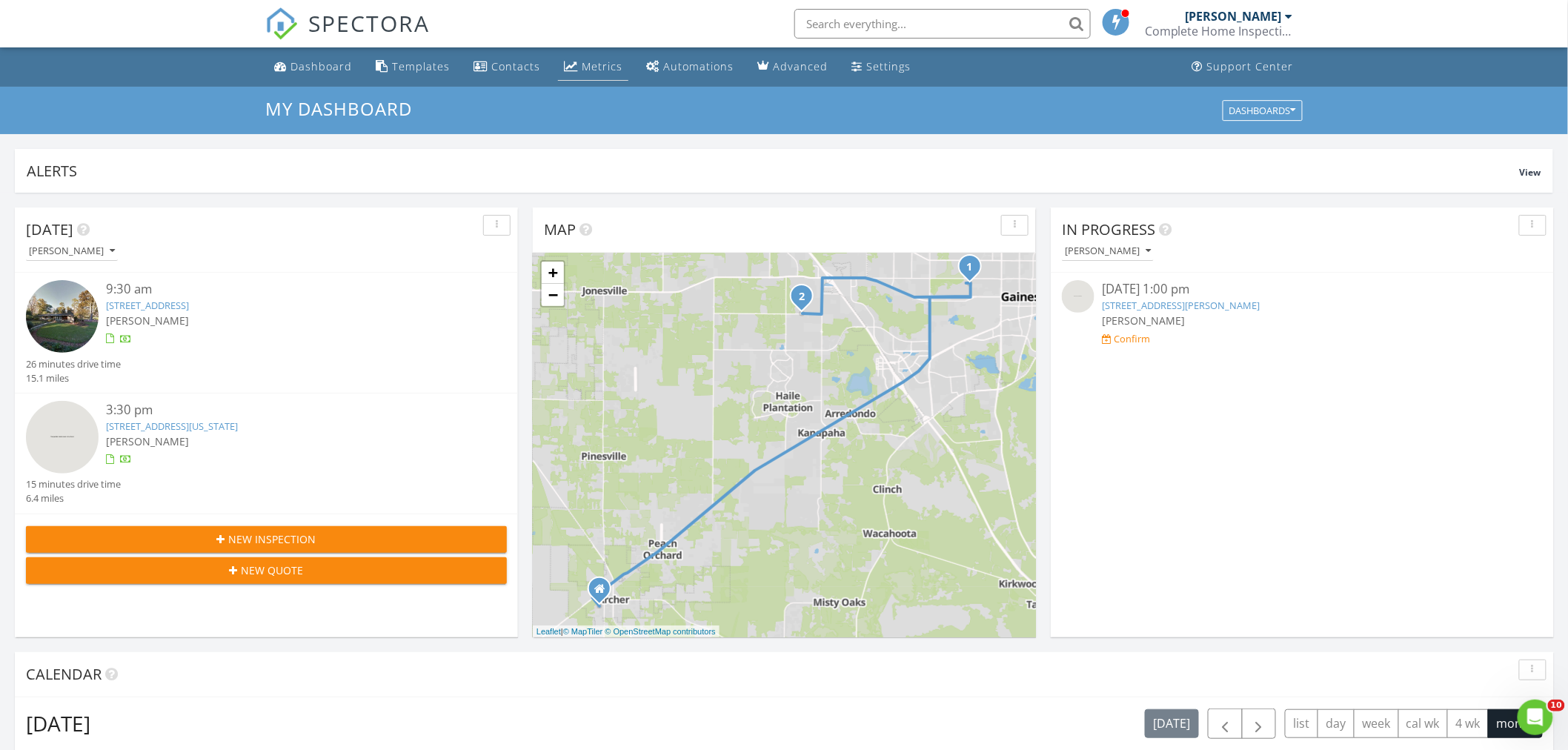
click at [605, 59] on div "Metrics" at bounding box center [602, 66] width 41 height 14
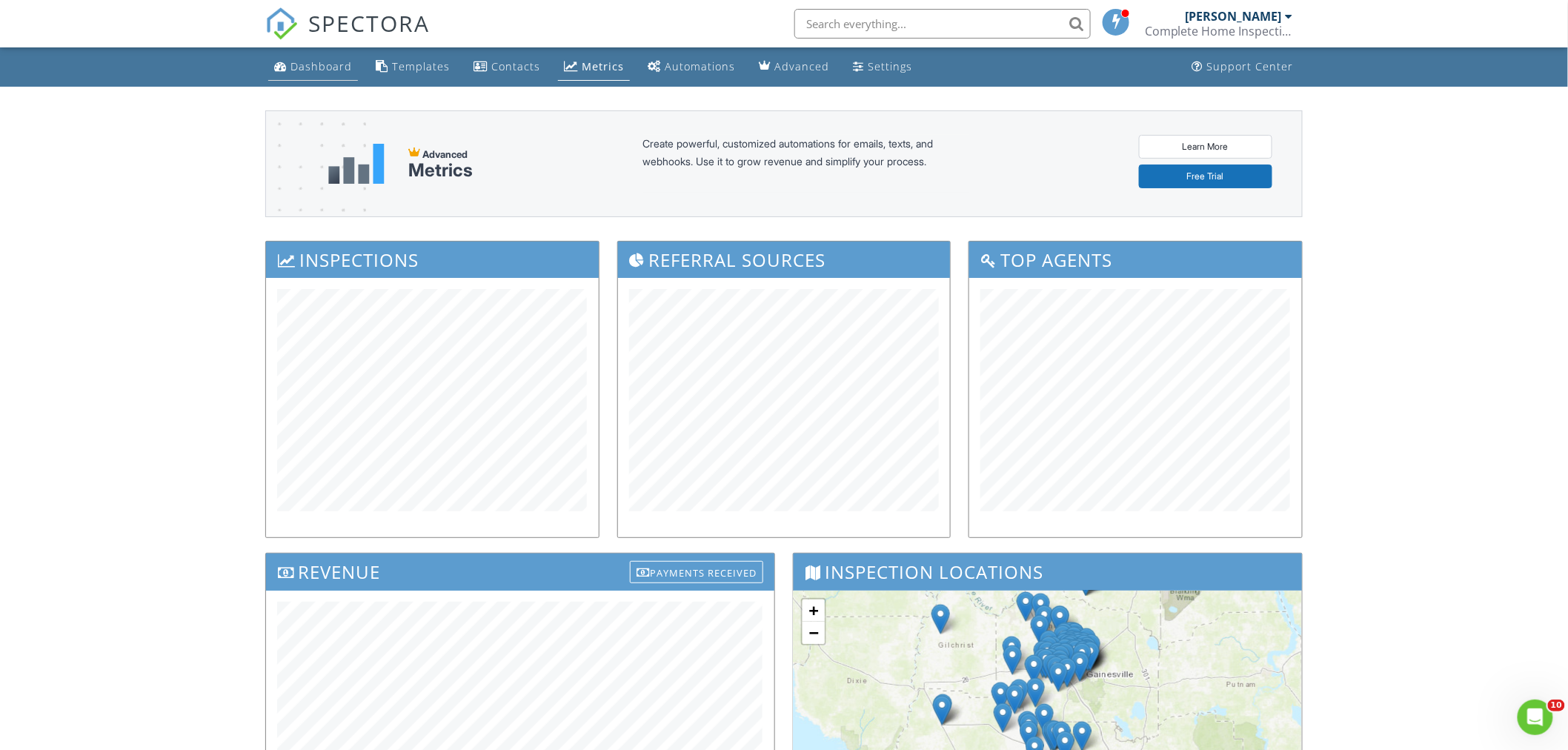
click at [288, 61] on link "Dashboard" at bounding box center [313, 67] width 90 height 27
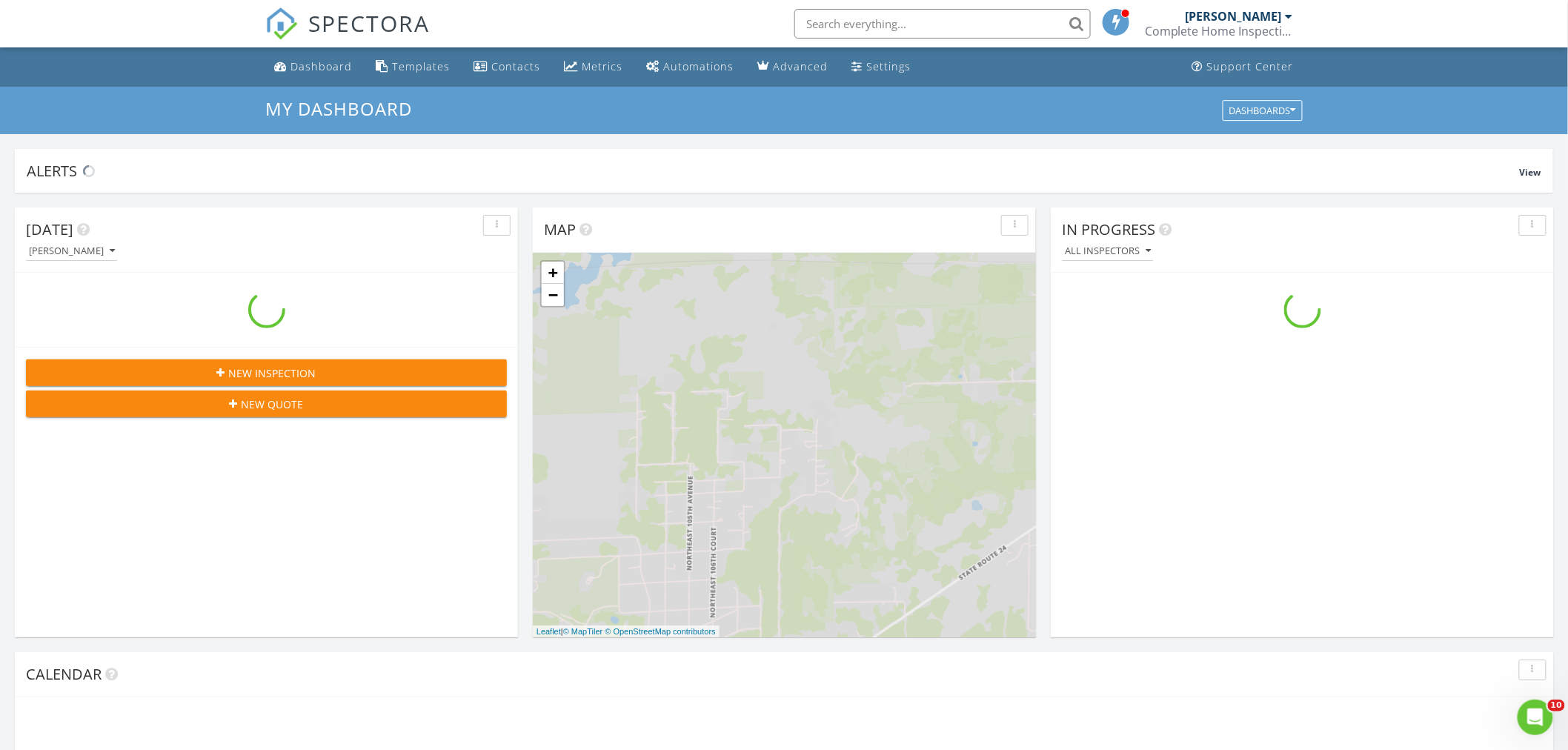
scroll to position [1374, 1594]
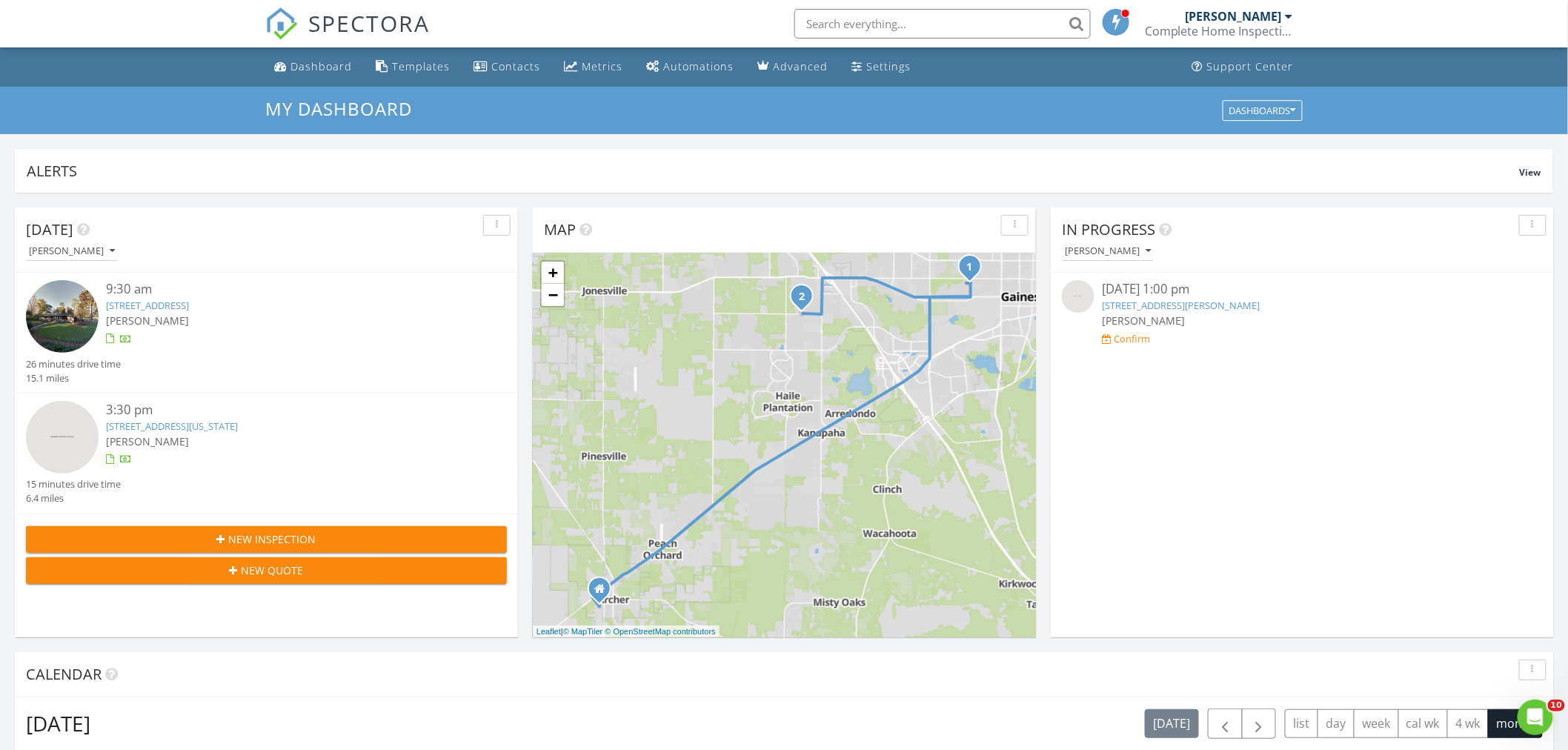
click at [83, 424] on img at bounding box center [62, 437] width 72 height 72
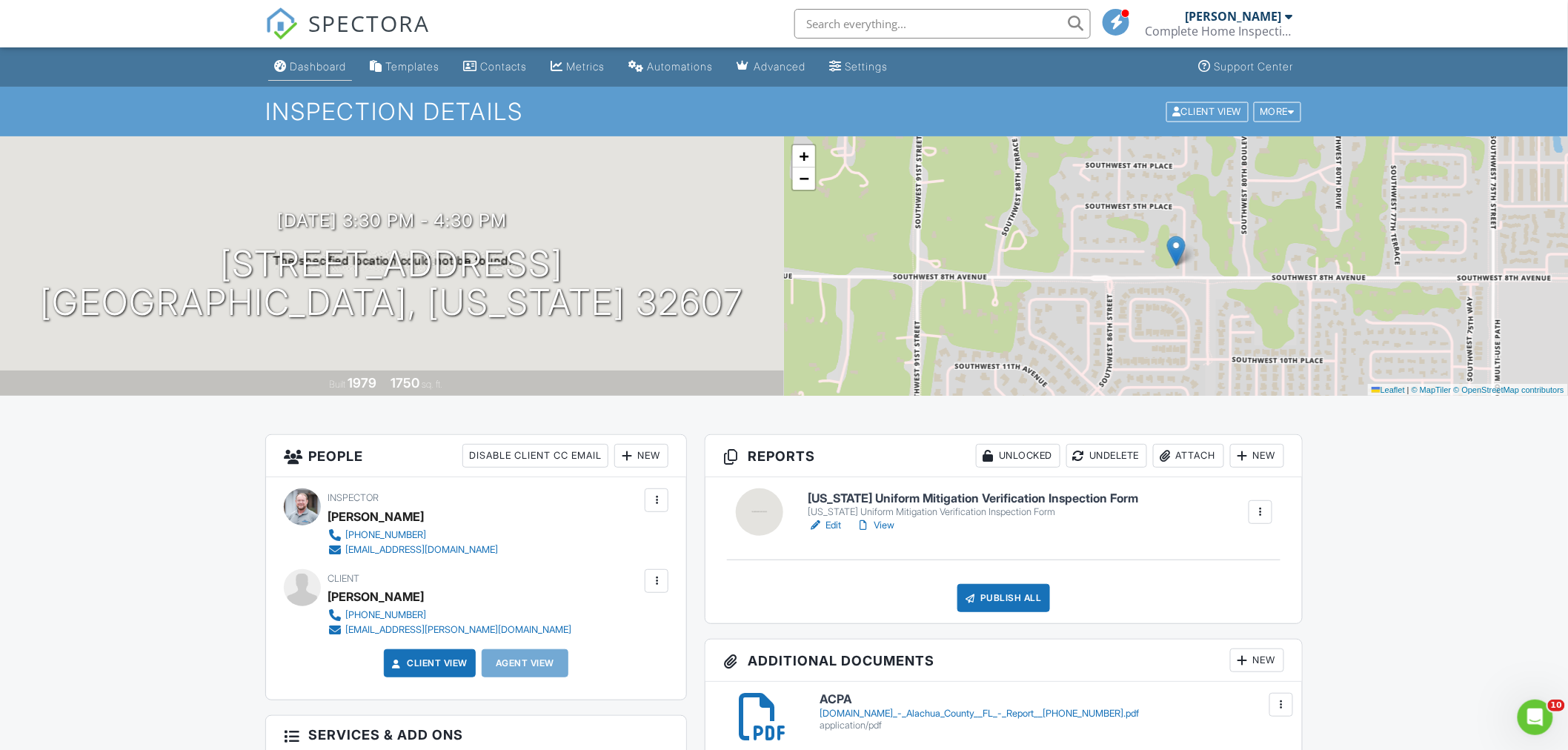
click at [322, 65] on div "Dashboard" at bounding box center [318, 66] width 56 height 13
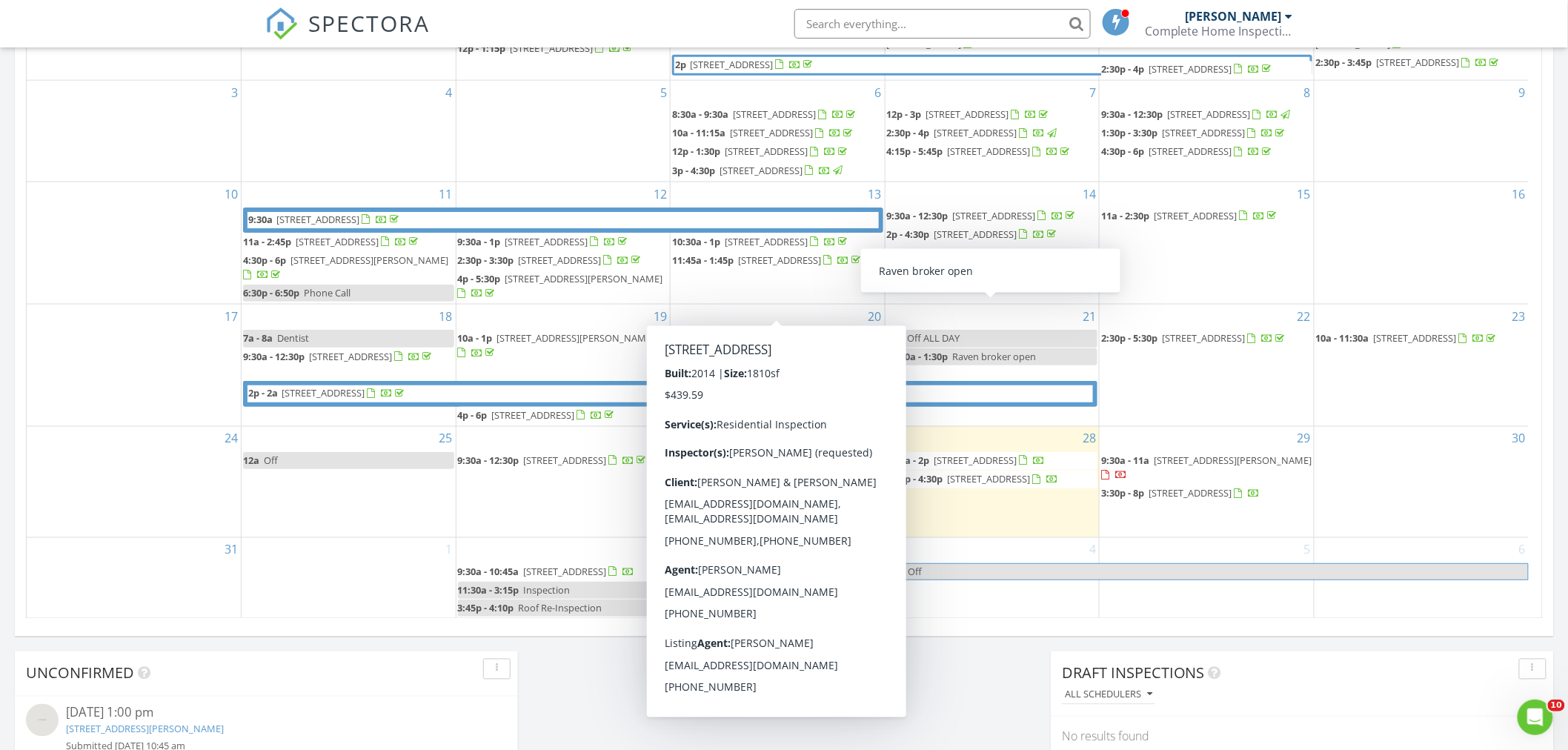
scroll to position [741, 0]
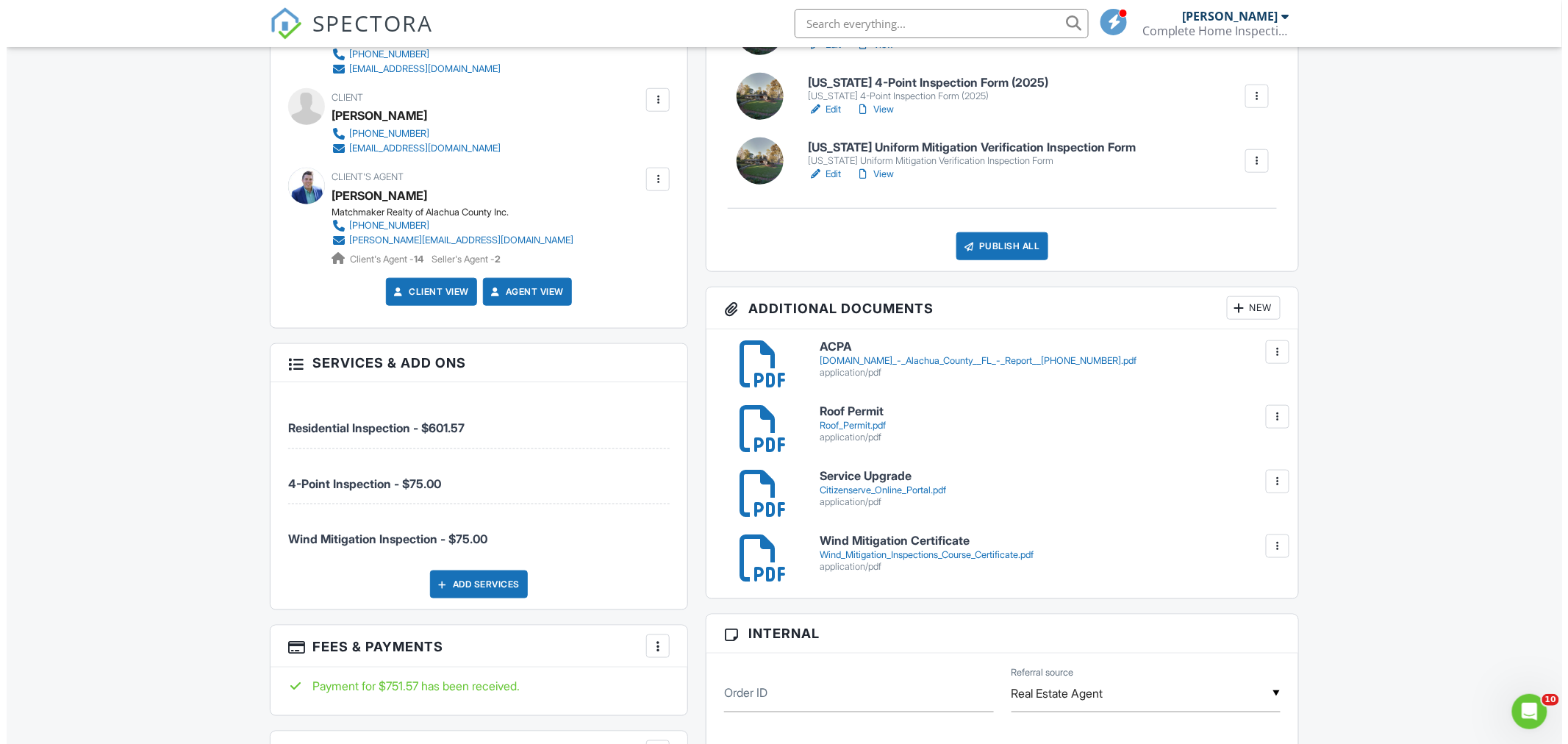
scroll to position [489, 0]
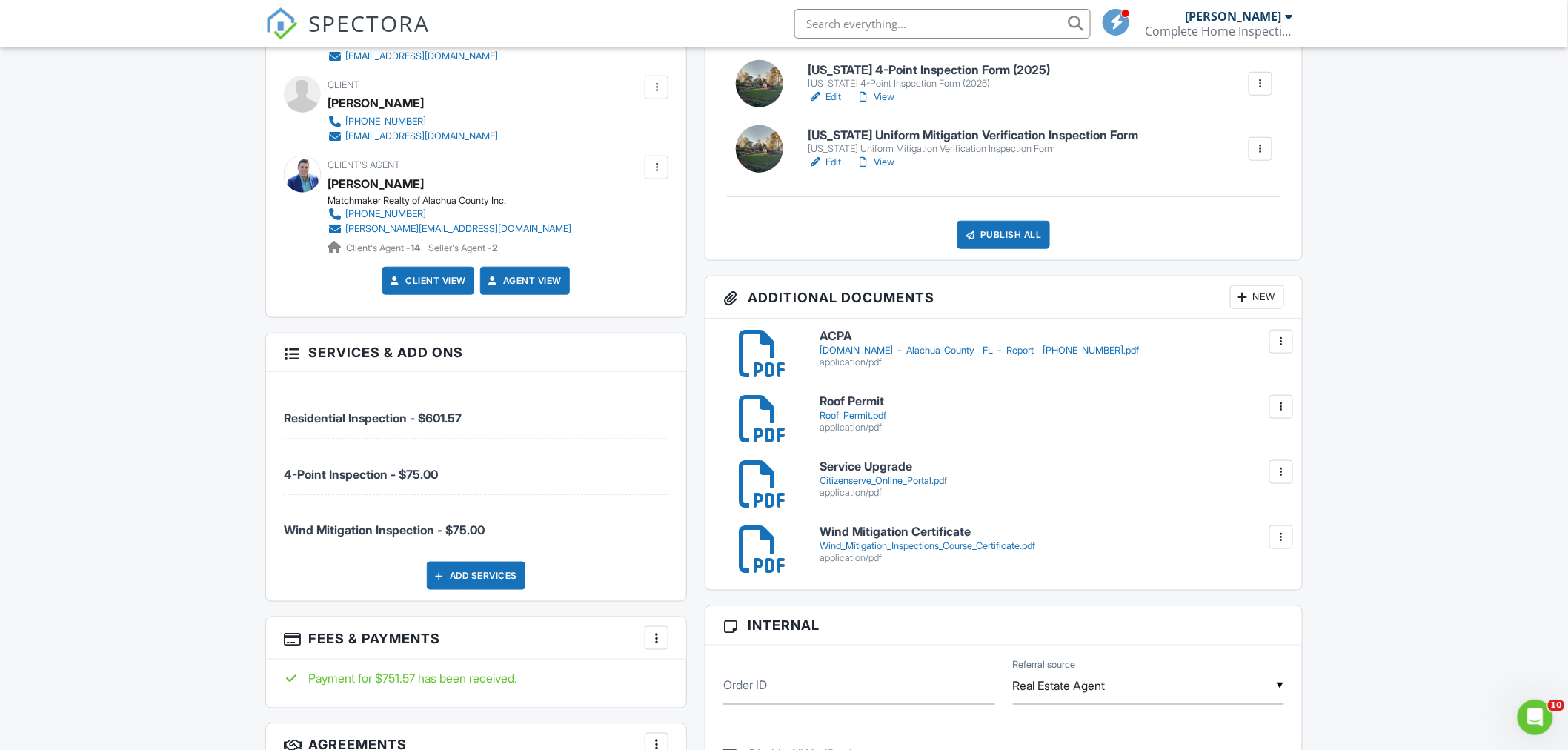
click at [849, 353] on div "[DOMAIN_NAME]_-_Alachua_County__FL_-_Report__[PHONE_NUMBER].pdf" at bounding box center [1051, 350] width 465 height 12
click at [1254, 296] on div "New" at bounding box center [1257, 297] width 54 height 23
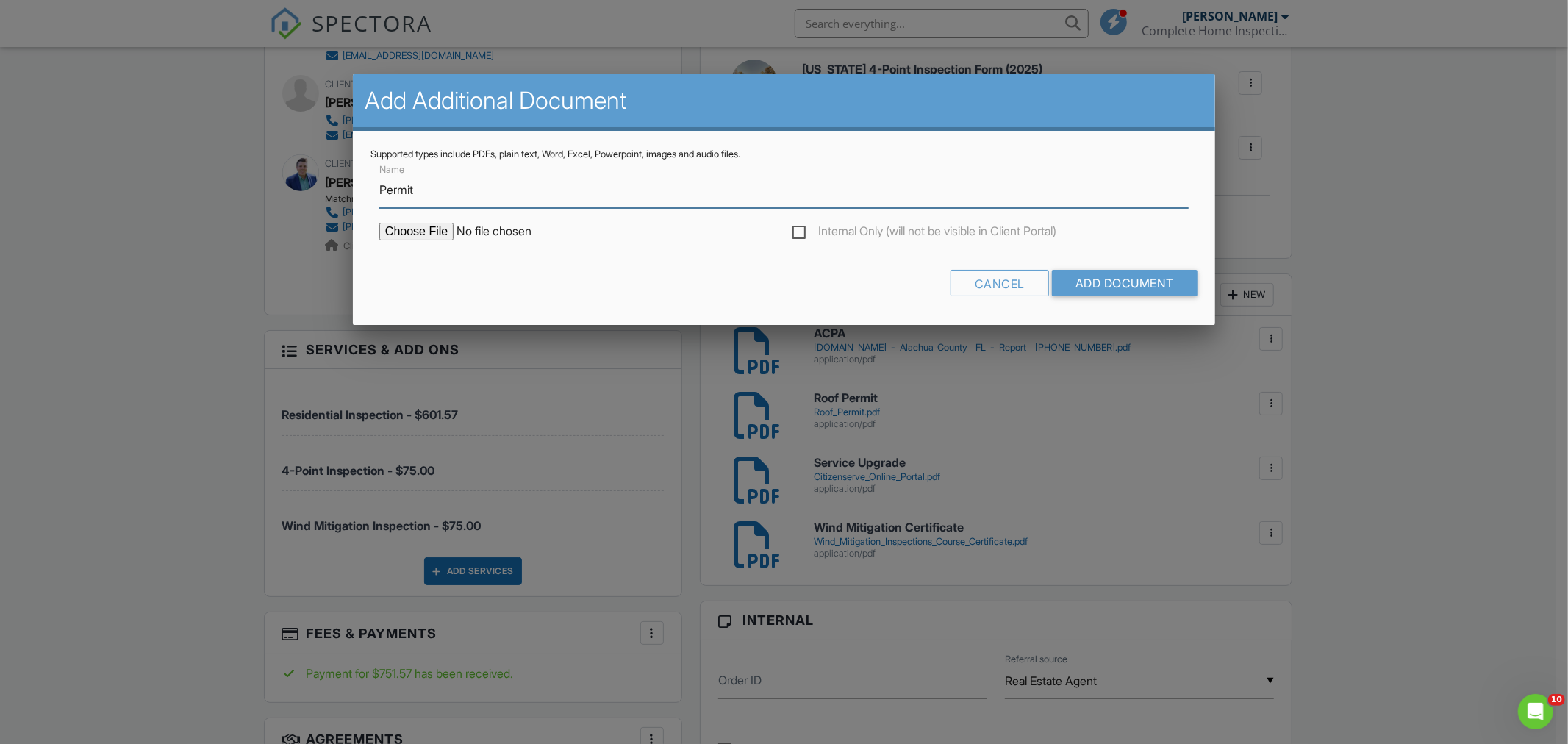
type input "Permit Information"
click at [413, 236] on input "file" at bounding box center [504, 232] width 250 height 18
type input "C:\fakepath\Citizenserve Online Portal.pdf"
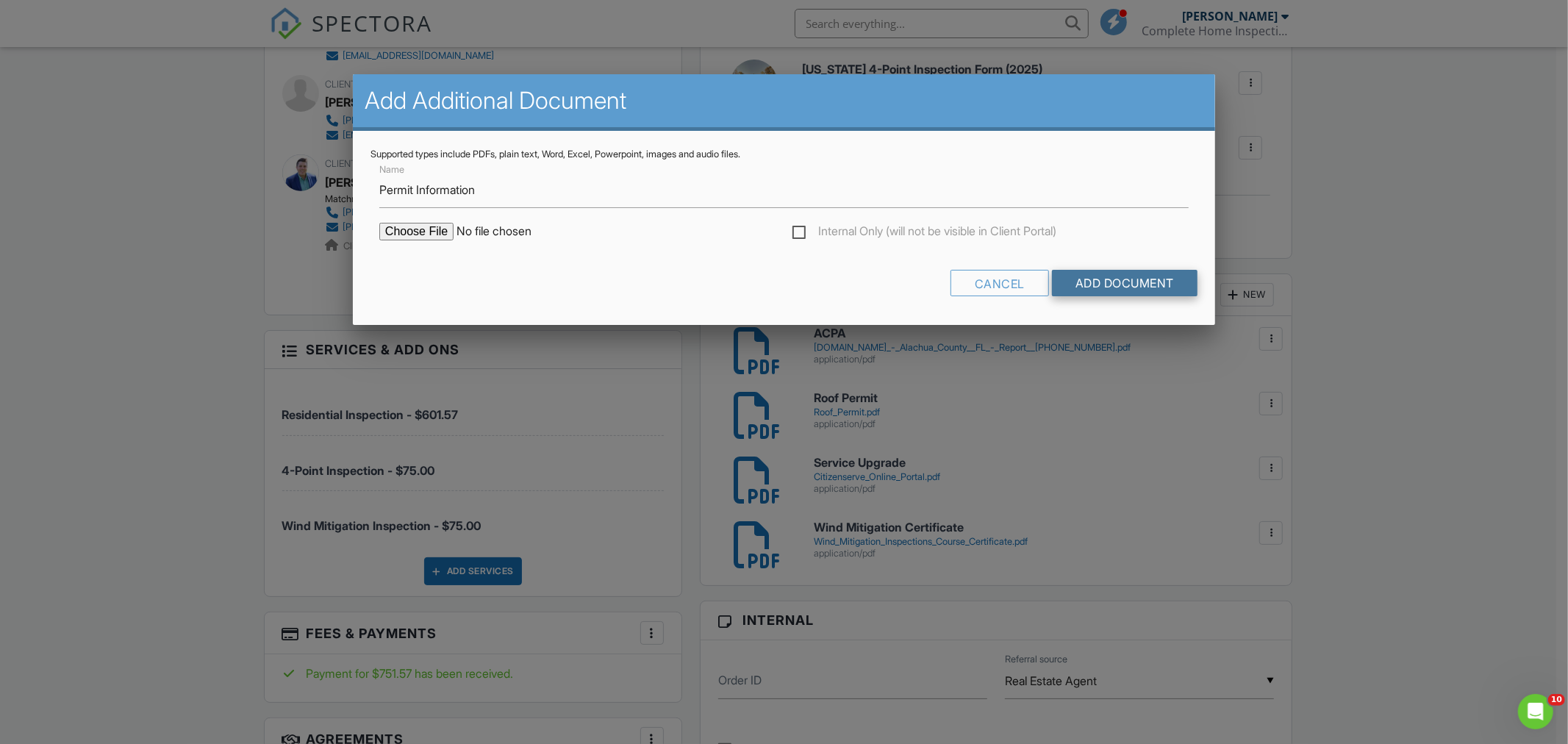
click at [1079, 278] on input "Add Document" at bounding box center [1125, 282] width 146 height 26
